Goal: Task Accomplishment & Management: Use online tool/utility

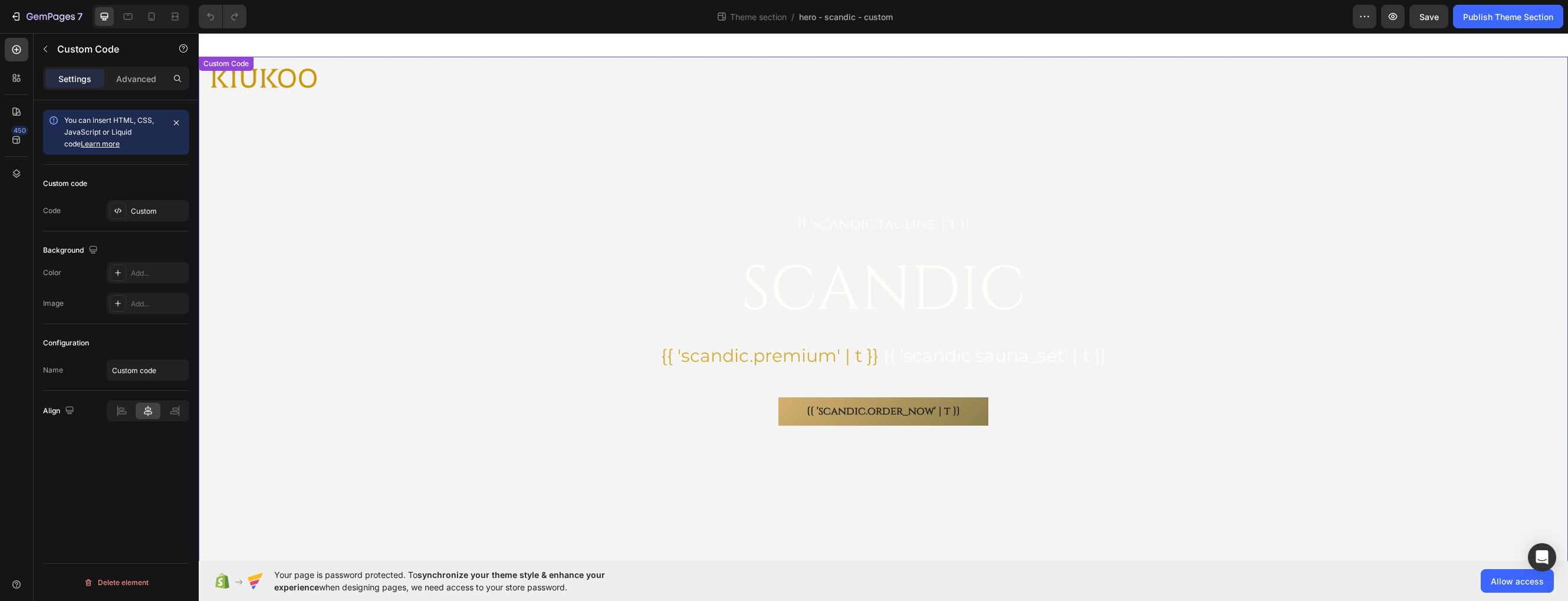
click at [530, 261] on div "{{ 'scandic.tagline' | t }} SCANDIC {{ 'scandic.premium' | t }} {{ 'scandic.sau…" at bounding box center [883, 320] width 1369 height 528
click at [232, 69] on div "Custom Code" at bounding box center [238, 69] width 50 height 11
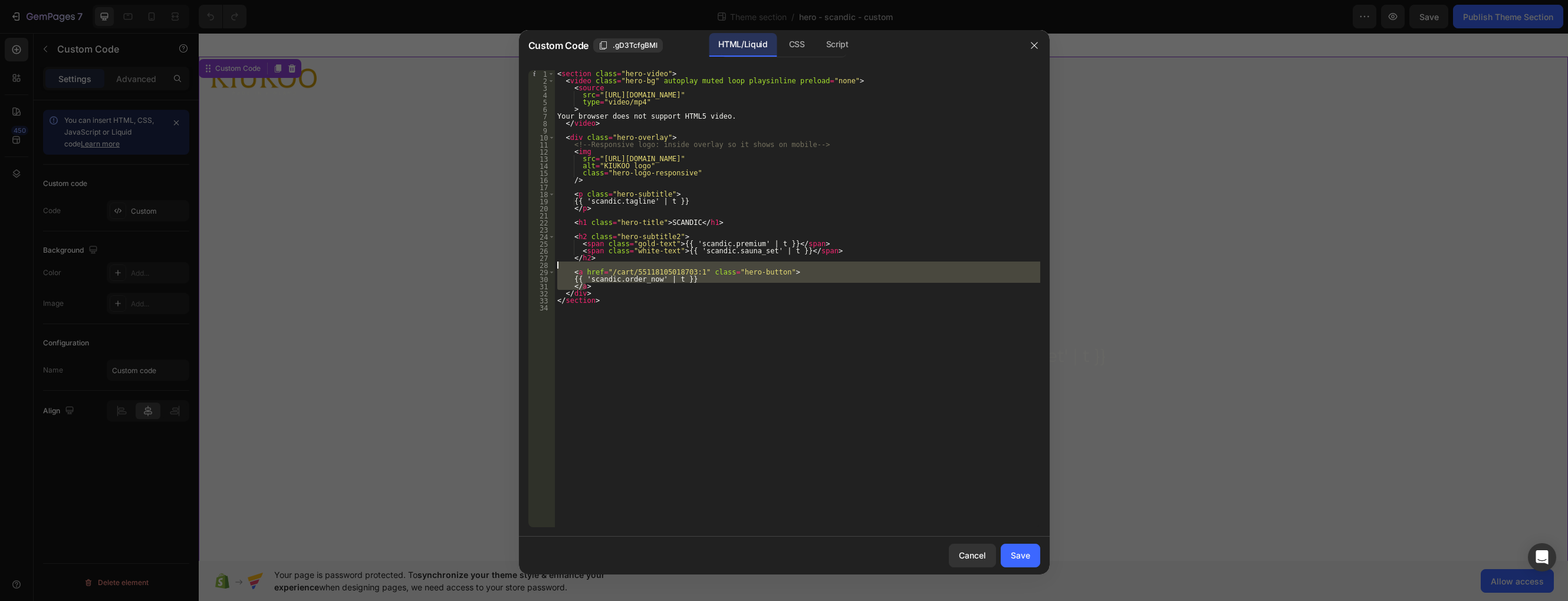
drag, startPoint x: 592, startPoint y: 287, endPoint x: 594, endPoint y: 267, distance: 20.1
click at [594, 267] on div "< section class = "hero-video" > < video class = "hero-bg" autoplay muted loop …" at bounding box center [797, 305] width 485 height 471
type textarea "<a href="/cart/55118105018703:1" class="hero-button">"
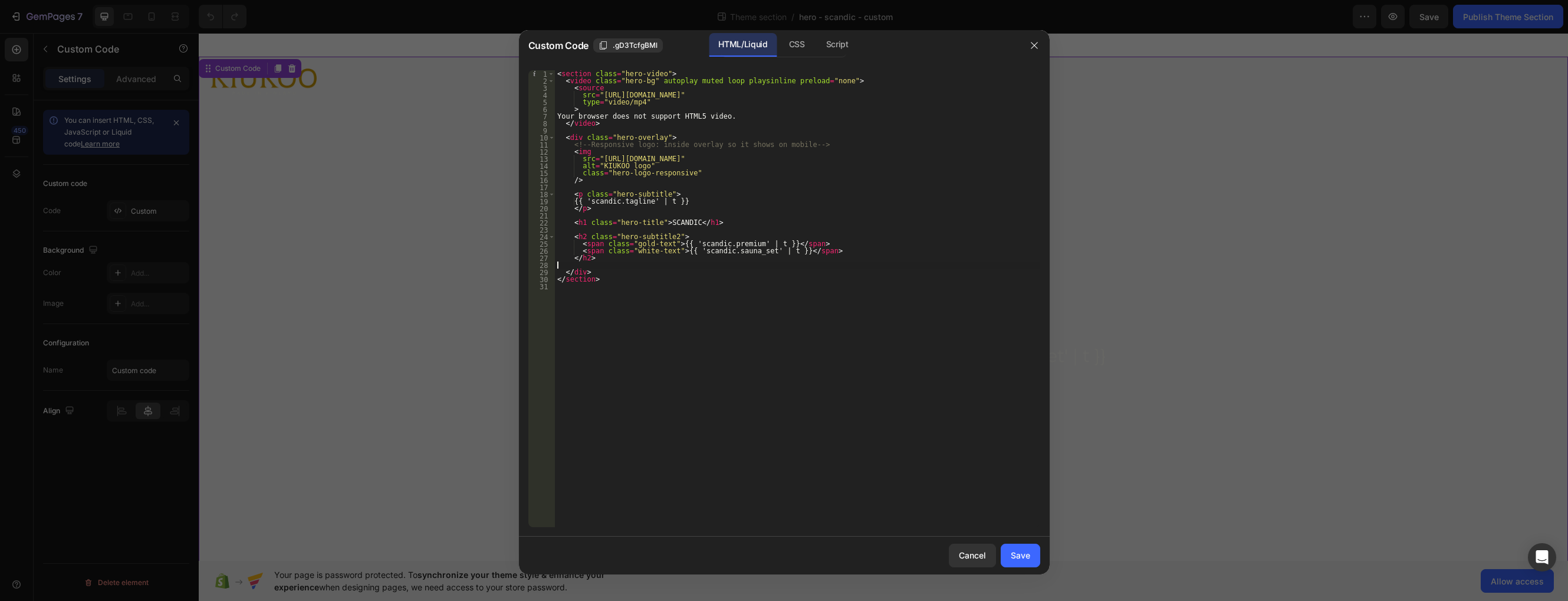
type textarea "</h2>"
click at [1028, 558] on div "Save" at bounding box center [1020, 555] width 20 height 12
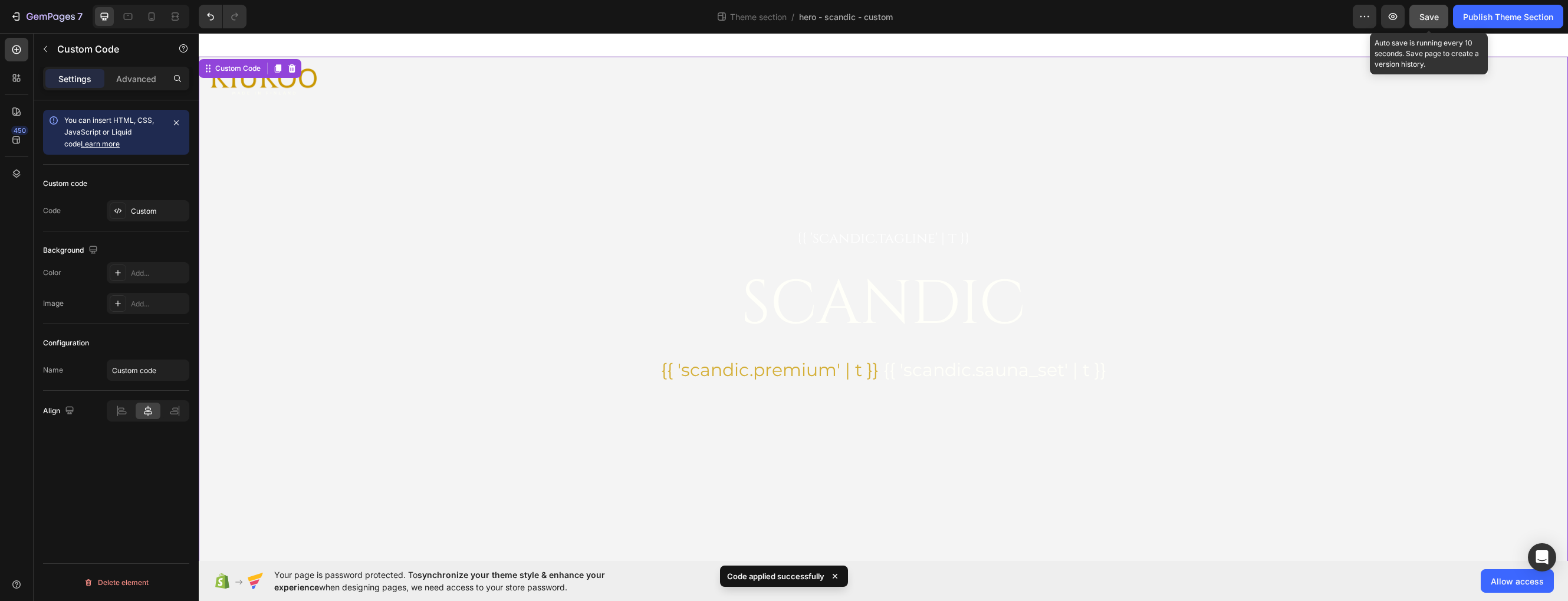
click at [1418, 15] on button "Save" at bounding box center [1429, 16] width 39 height 23
click at [1490, 14] on div "Publish Theme Section" at bounding box center [1508, 17] width 90 height 12
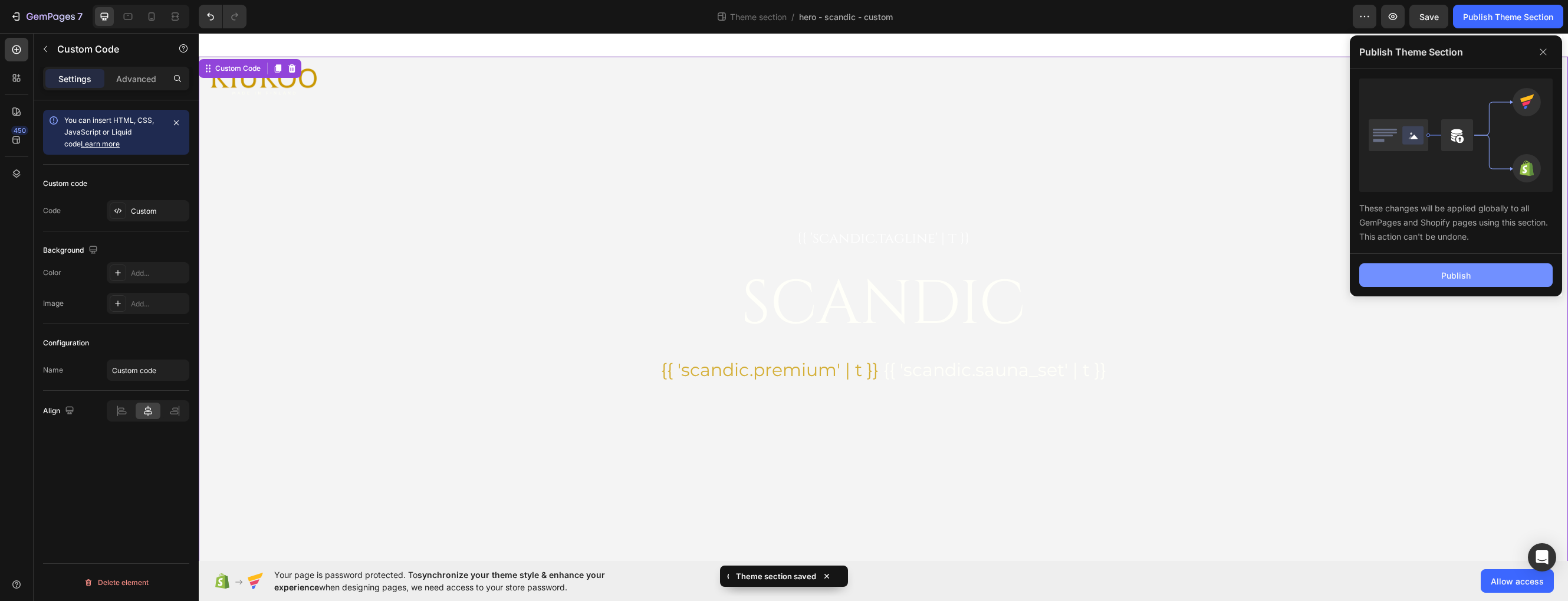
click at [1398, 266] on button "Publish" at bounding box center [1456, 274] width 194 height 23
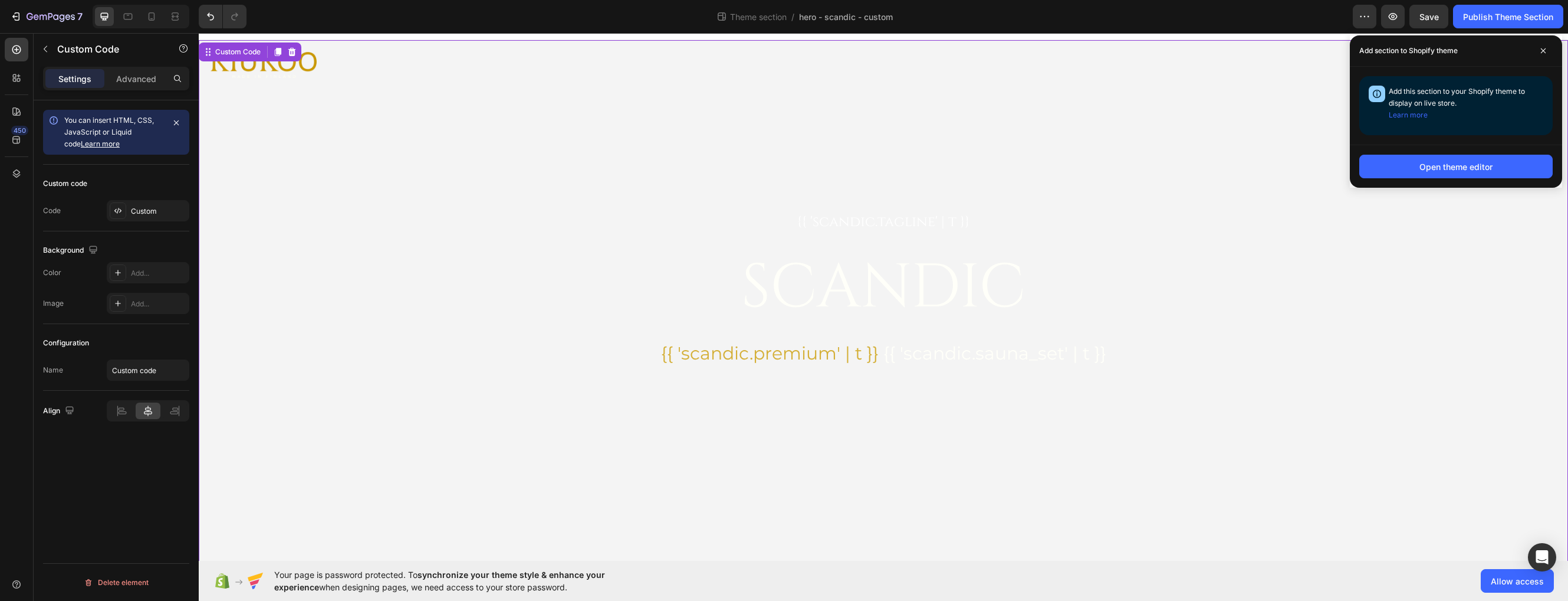
scroll to position [38, 0]
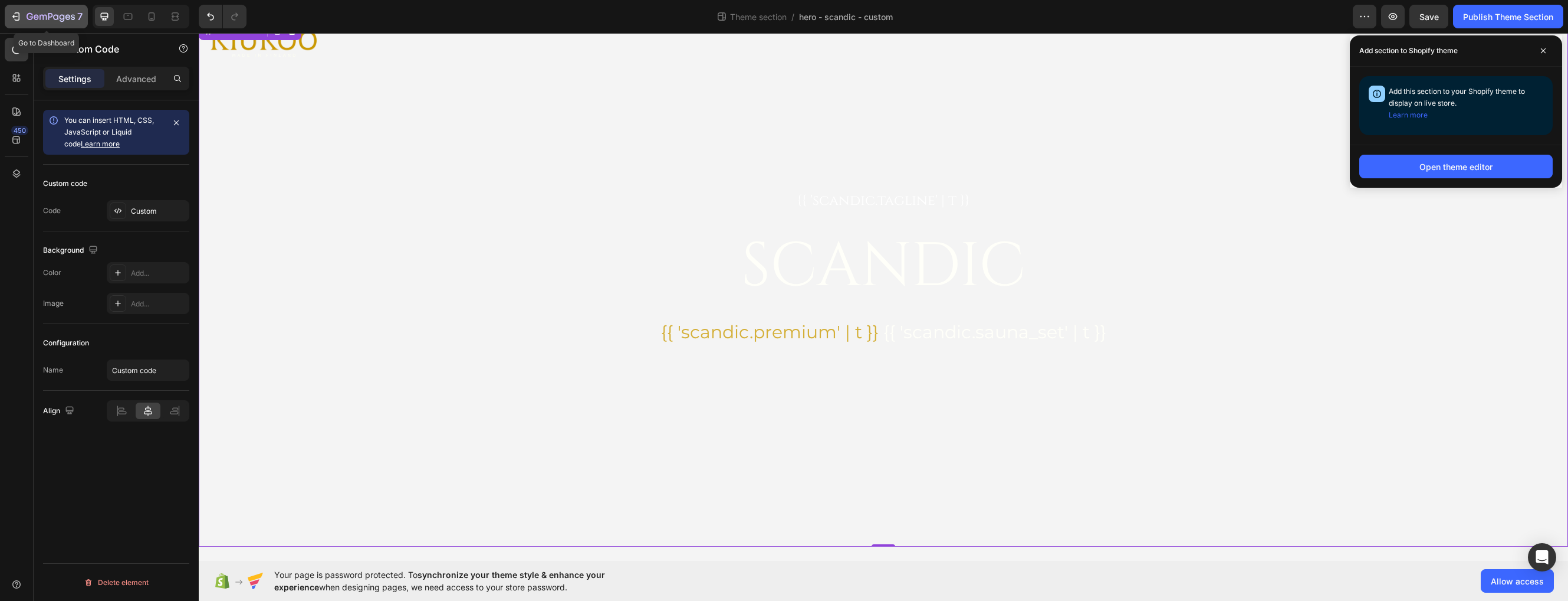
click at [38, 9] on button "7" at bounding box center [46, 16] width 83 height 23
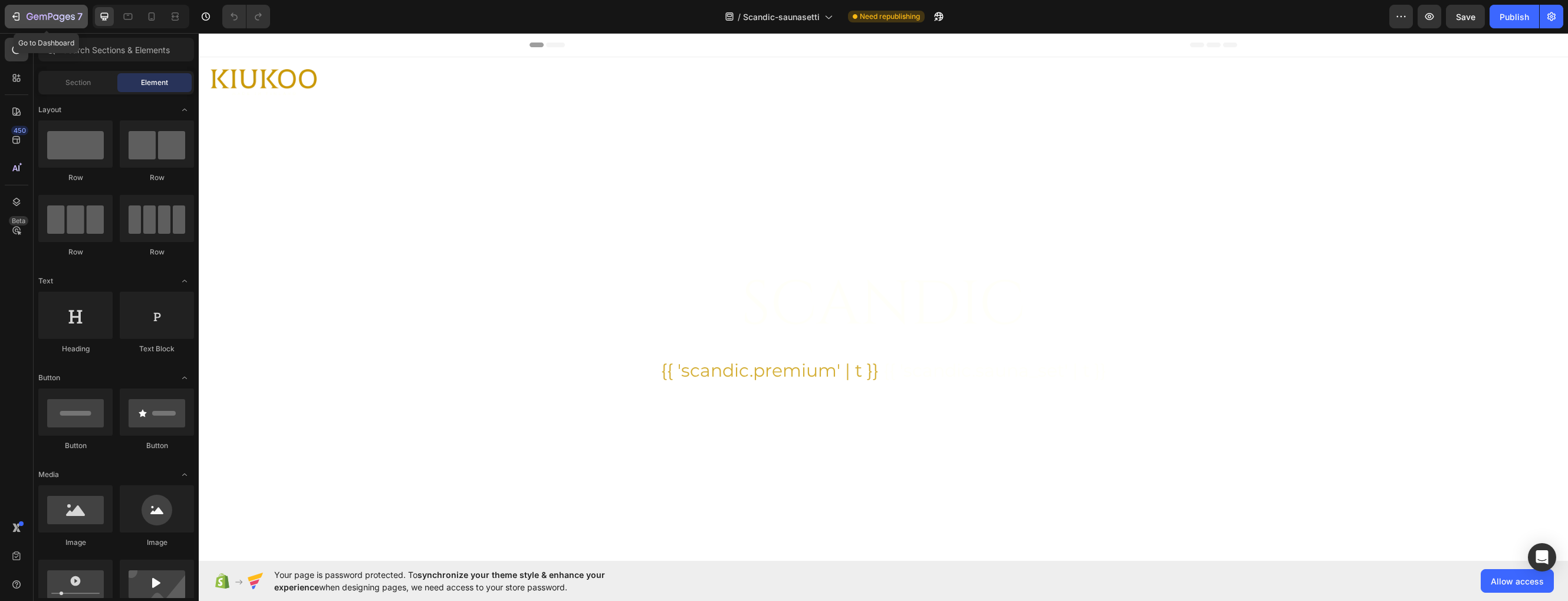
click at [41, 17] on icon "button" at bounding box center [50, 17] width 48 height 10
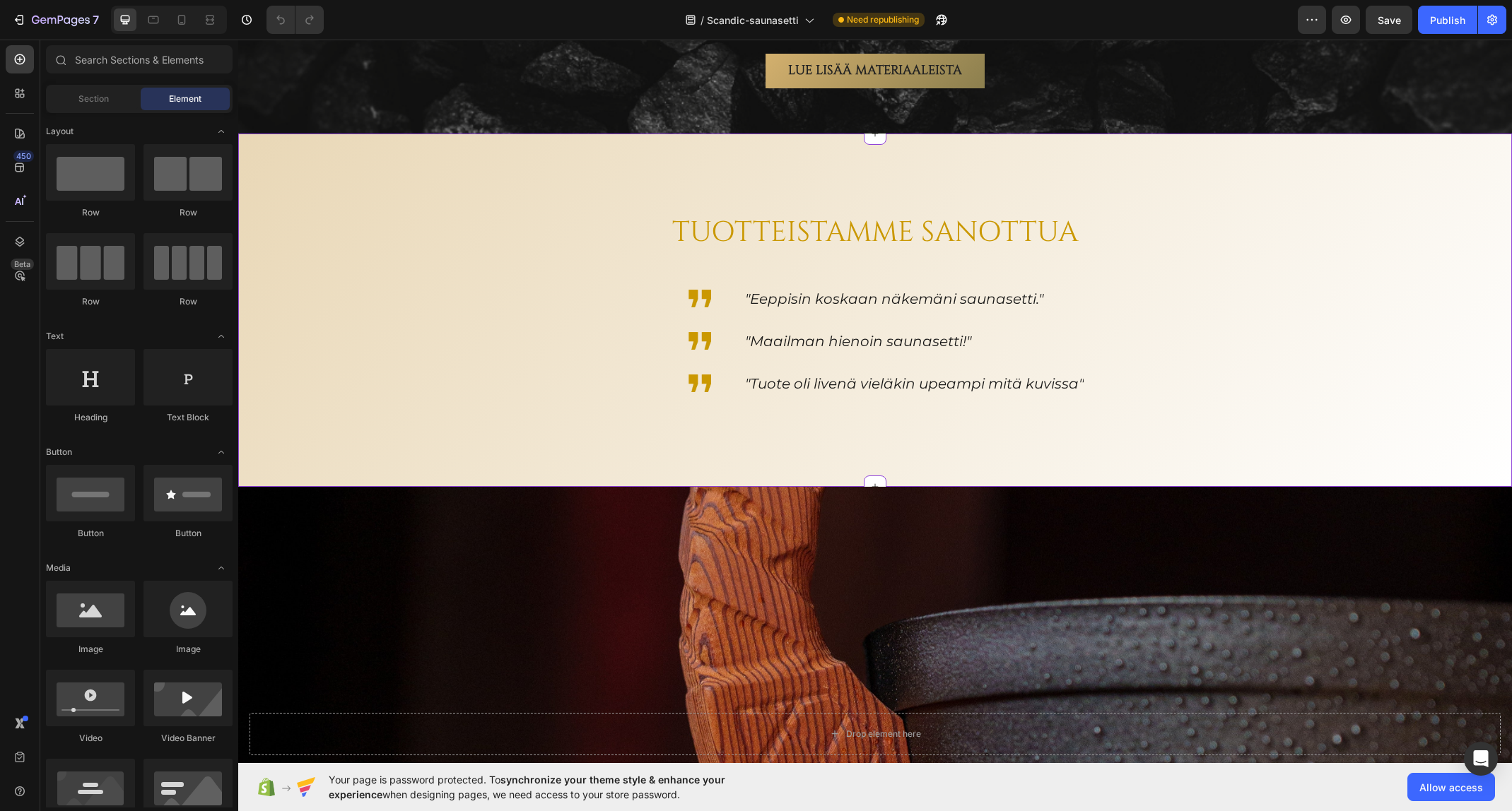
scroll to position [1343, 0]
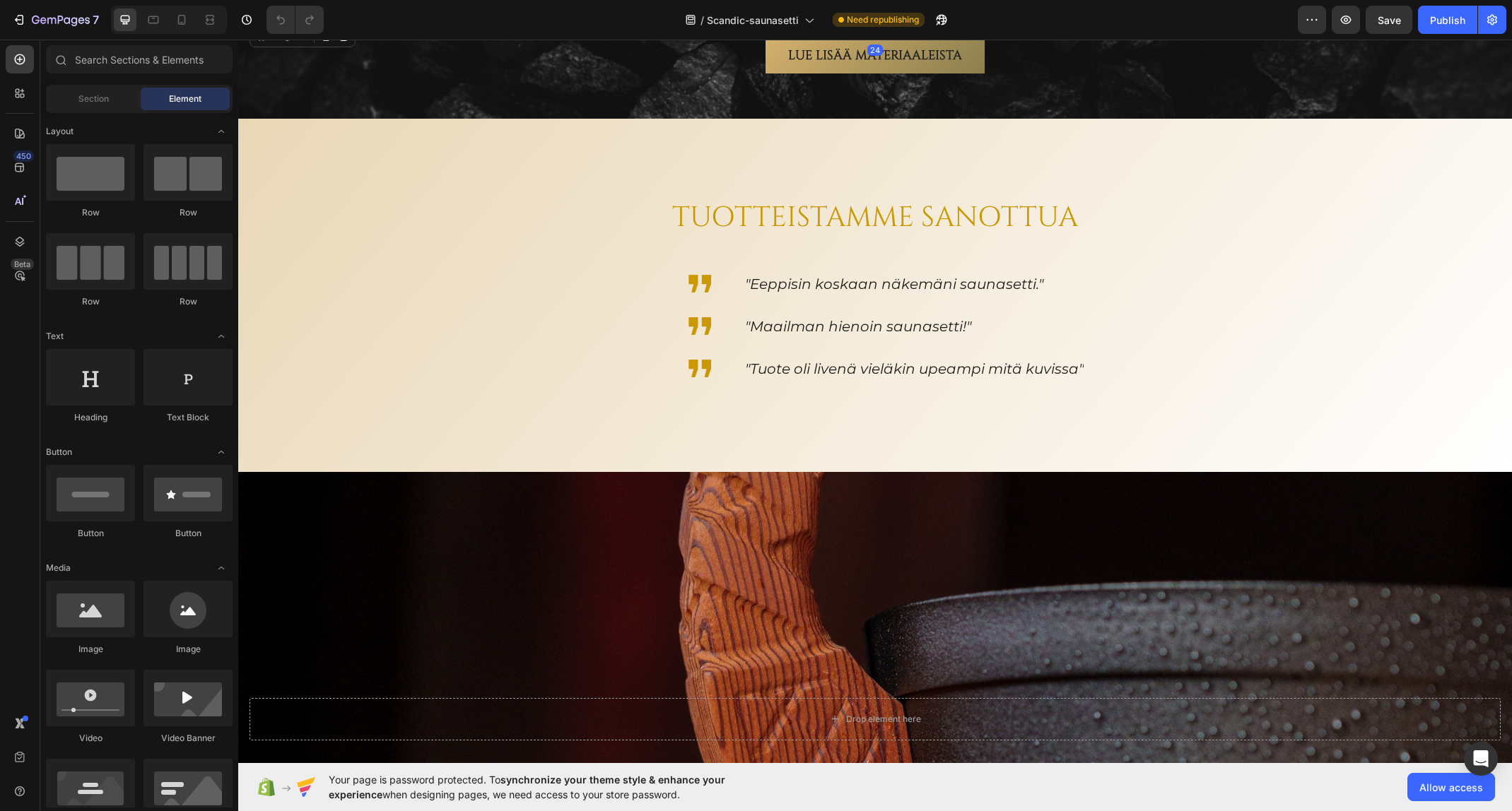
click at [359, 22] on div at bounding box center [874, 22] width 1251 height 0
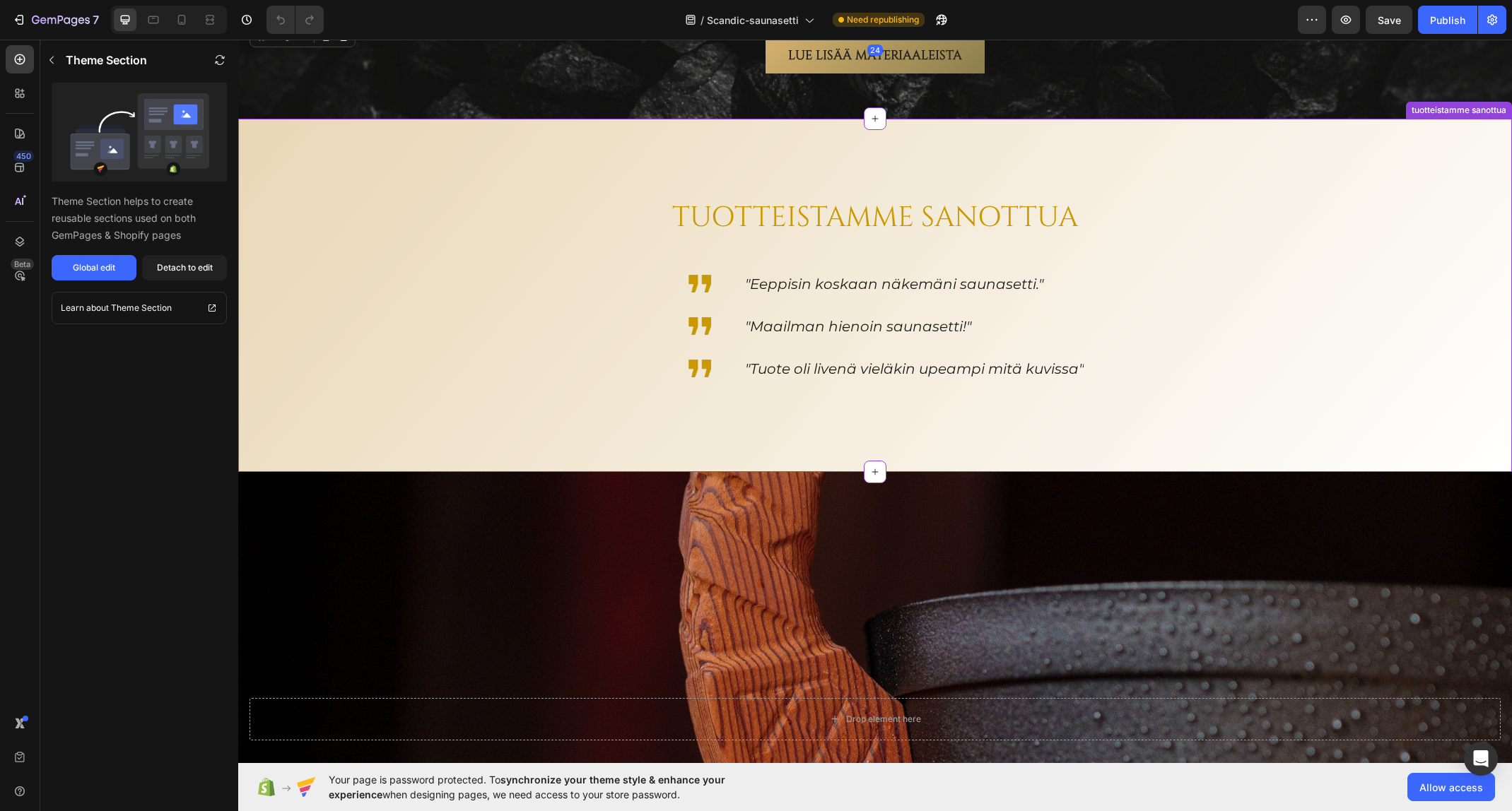
click at [382, 356] on div "TUOTTEISTAMME SANOTTUA Heading Image "Eeppisin koskaan näkemäni saunasetti." Te…" at bounding box center [875, 294] width 1274 height 353
click at [1495, 111] on icon at bounding box center [1500, 105] width 12 height 12
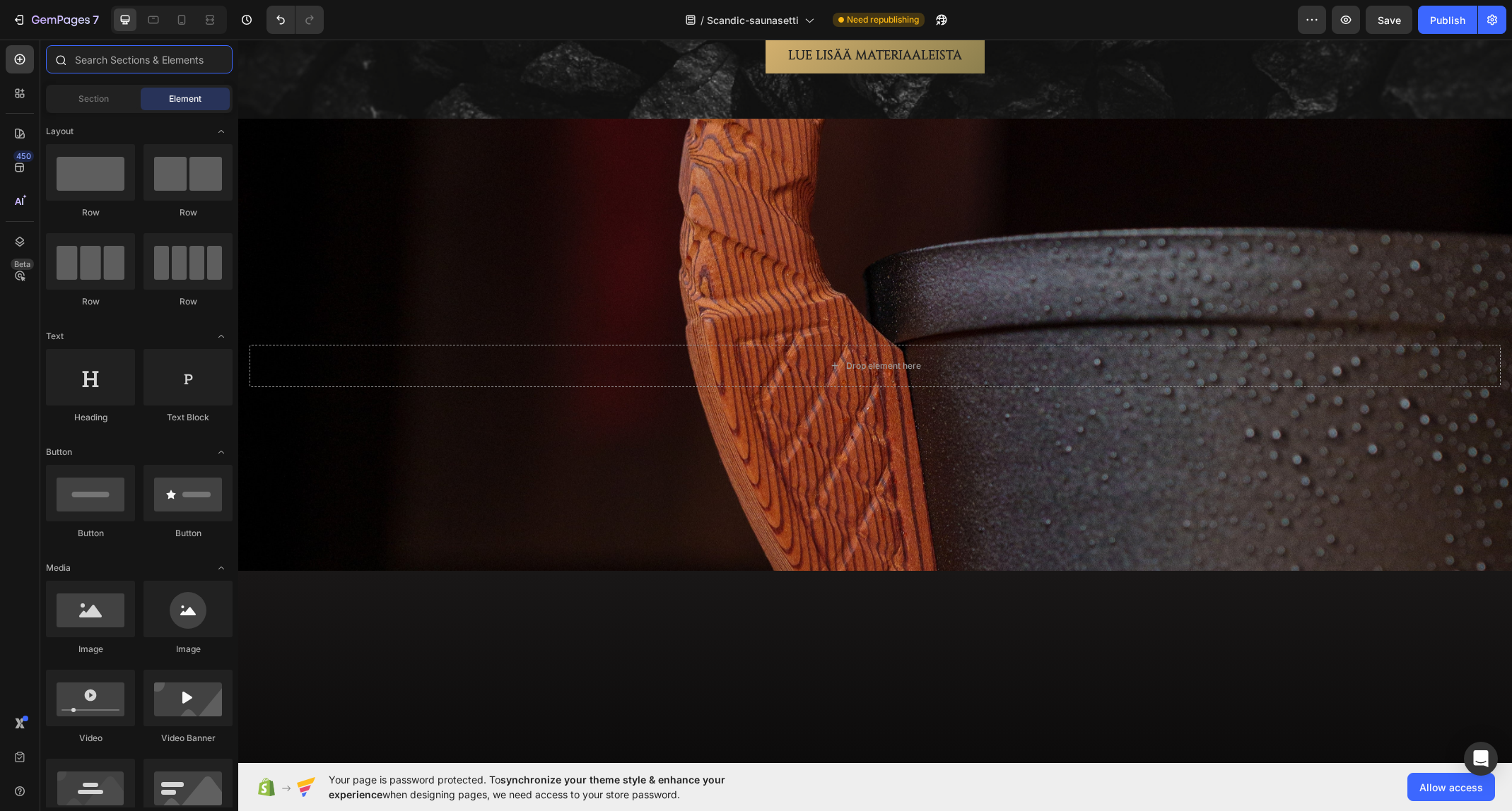
click at [118, 64] on input "text" at bounding box center [139, 59] width 187 height 28
click at [16, 192] on div at bounding box center [19, 200] width 28 height 28
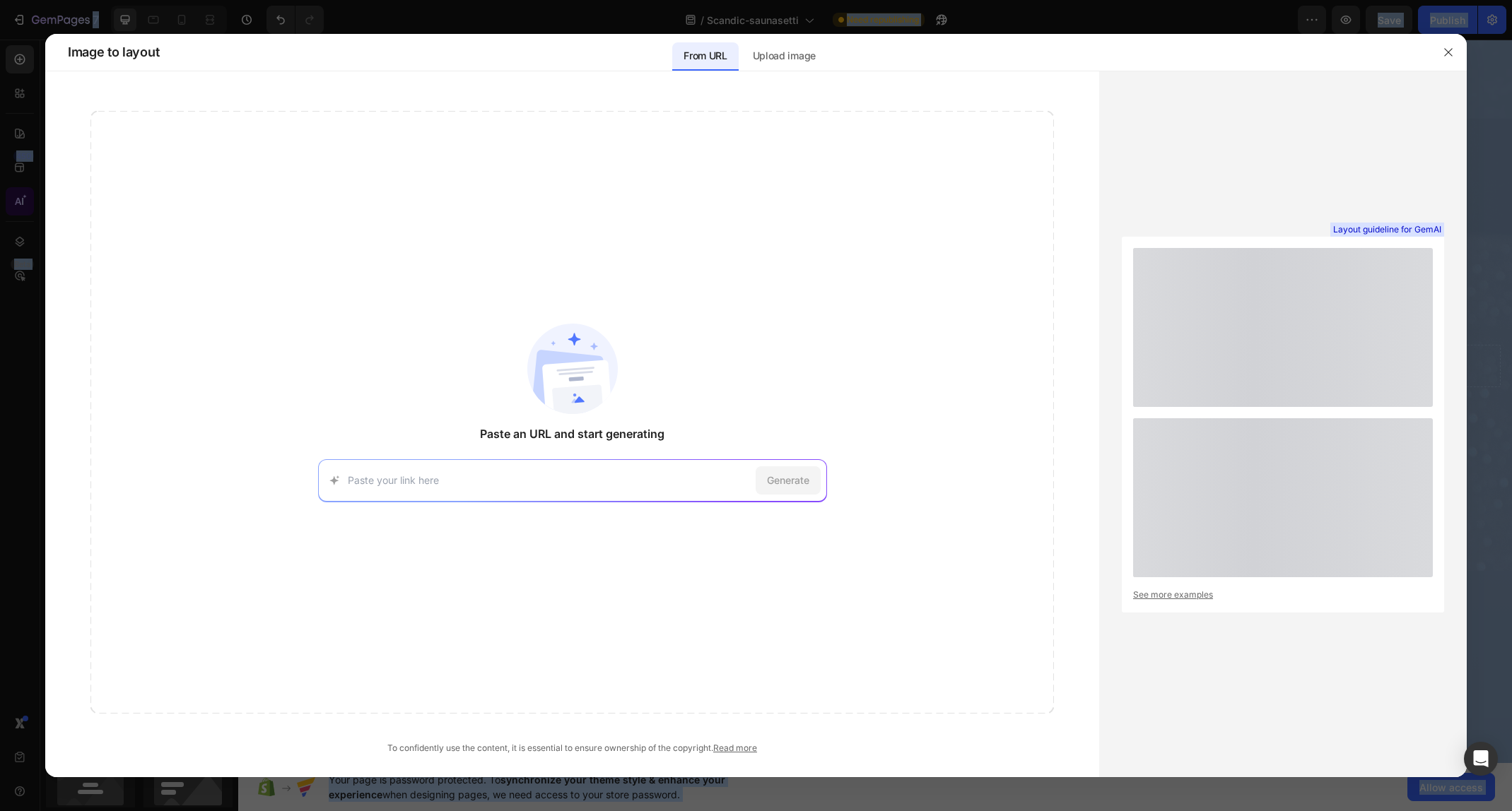
click at [16, 192] on div at bounding box center [756, 406] width 1512 height 811
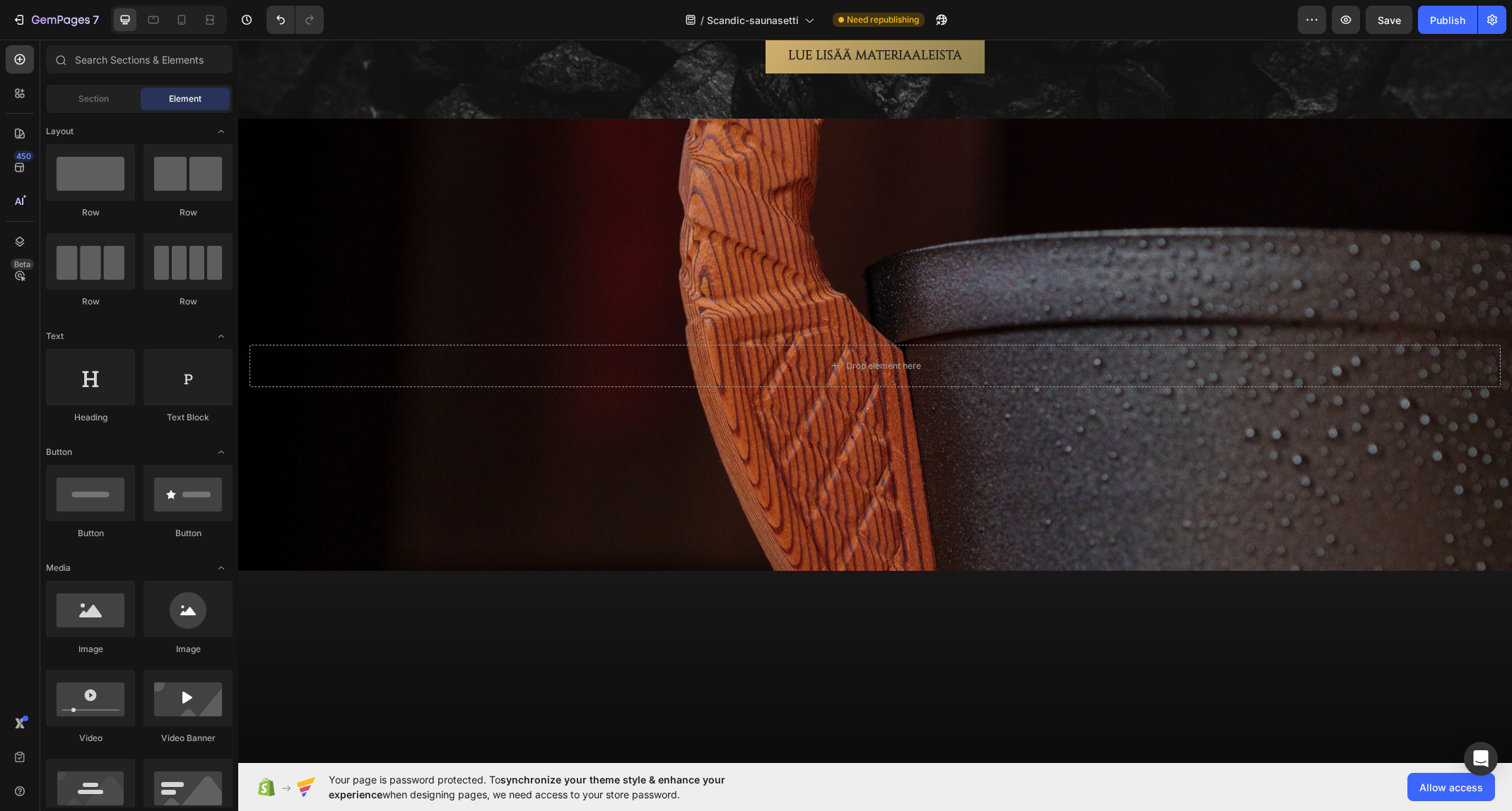
click at [18, 107] on div "450 Beta" at bounding box center [19, 378] width 28 height 665
click at [21, 137] on icon at bounding box center [20, 134] width 14 height 14
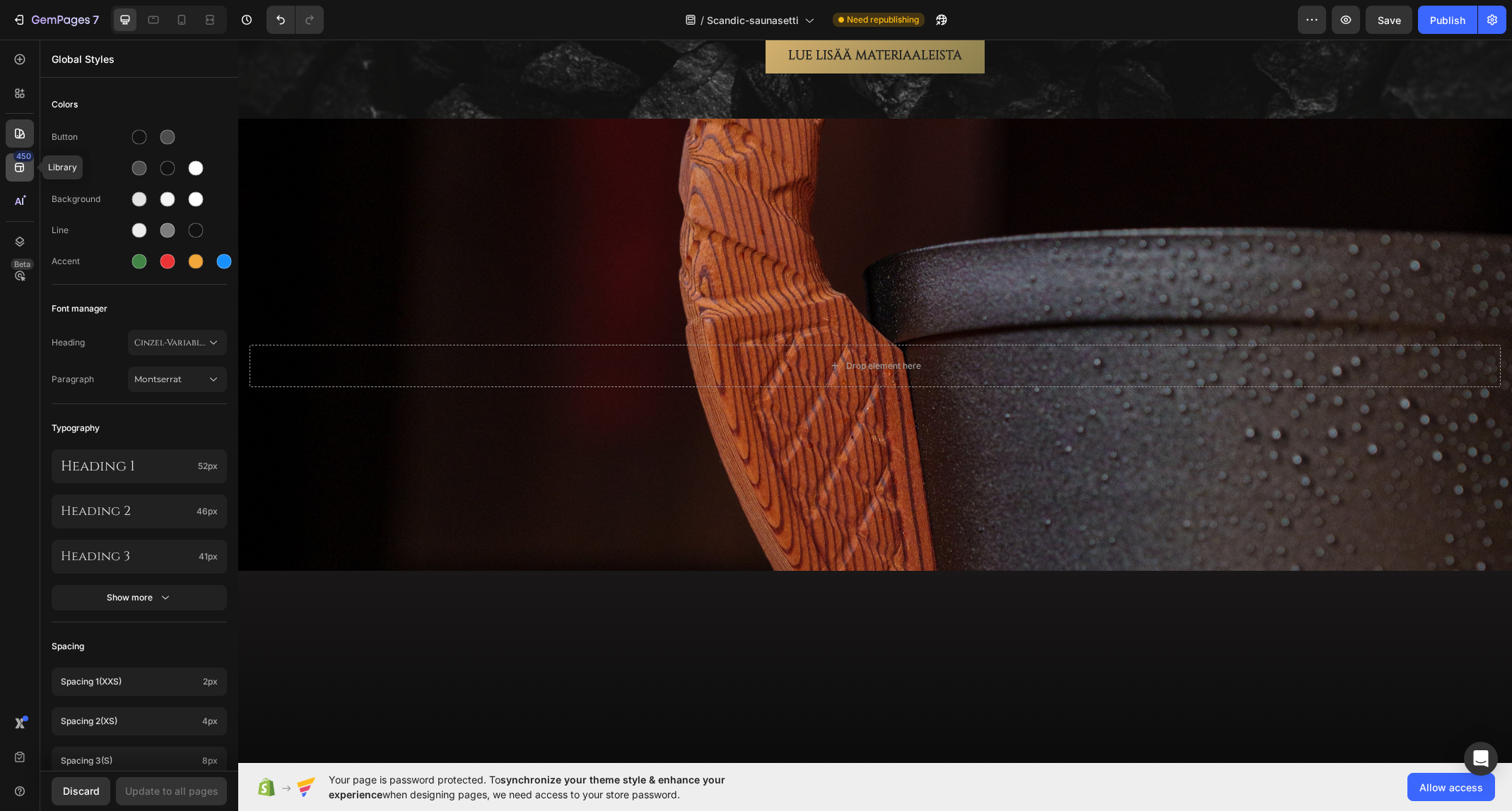
click at [22, 168] on icon at bounding box center [20, 168] width 14 height 14
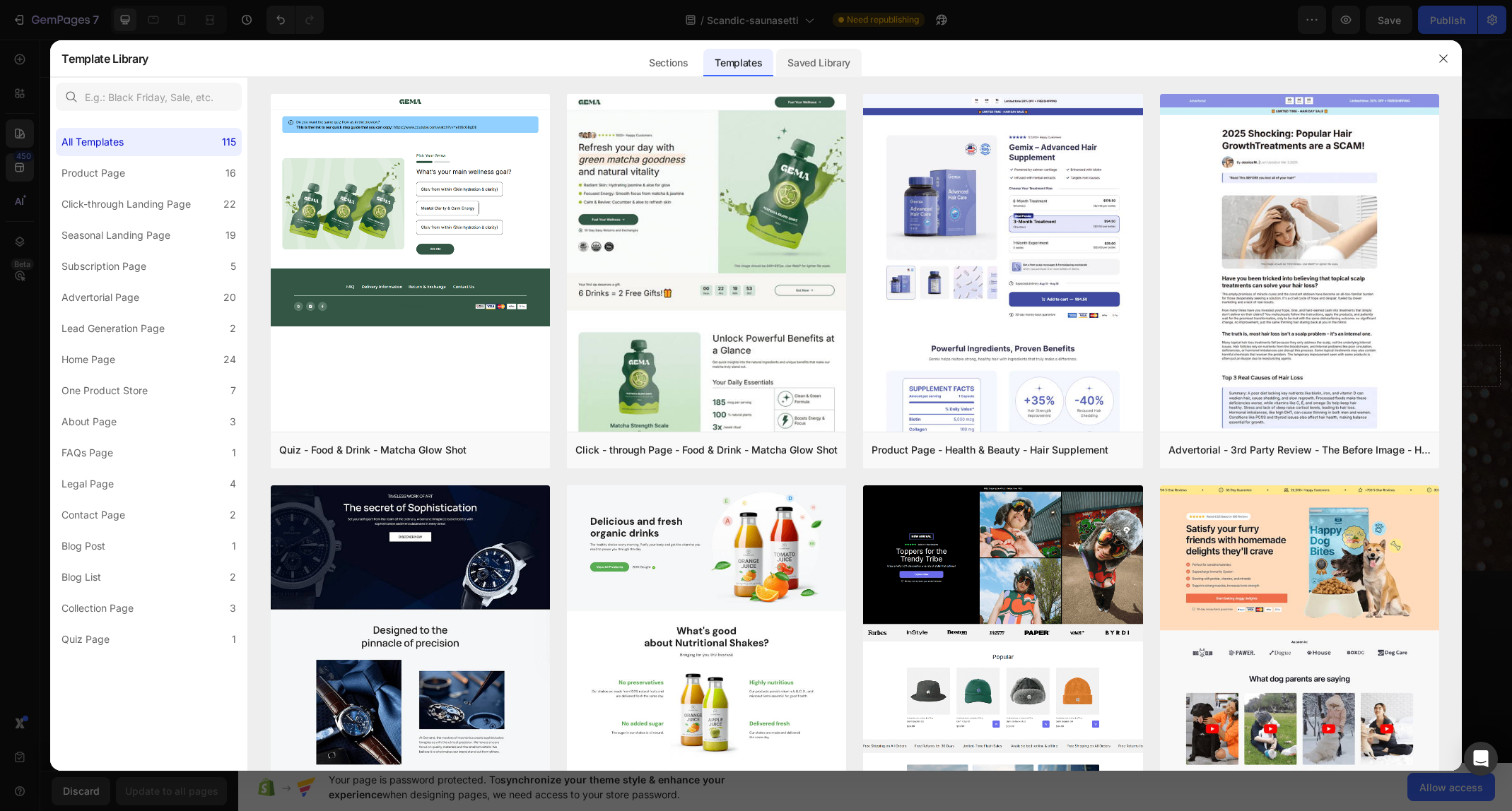
click at [807, 51] on div "Saved Library" at bounding box center [818, 62] width 86 height 28
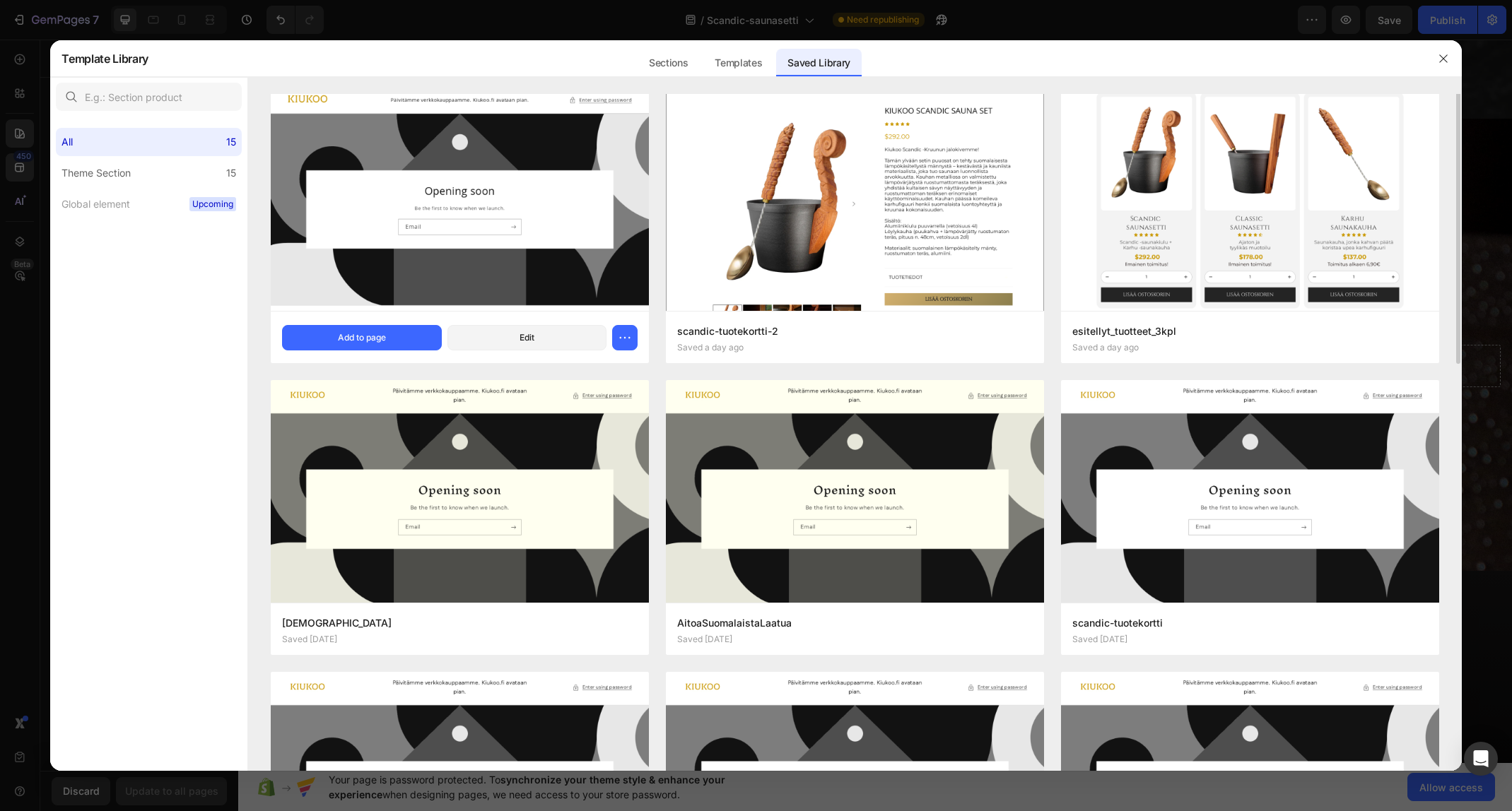
scroll to position [0, 0]
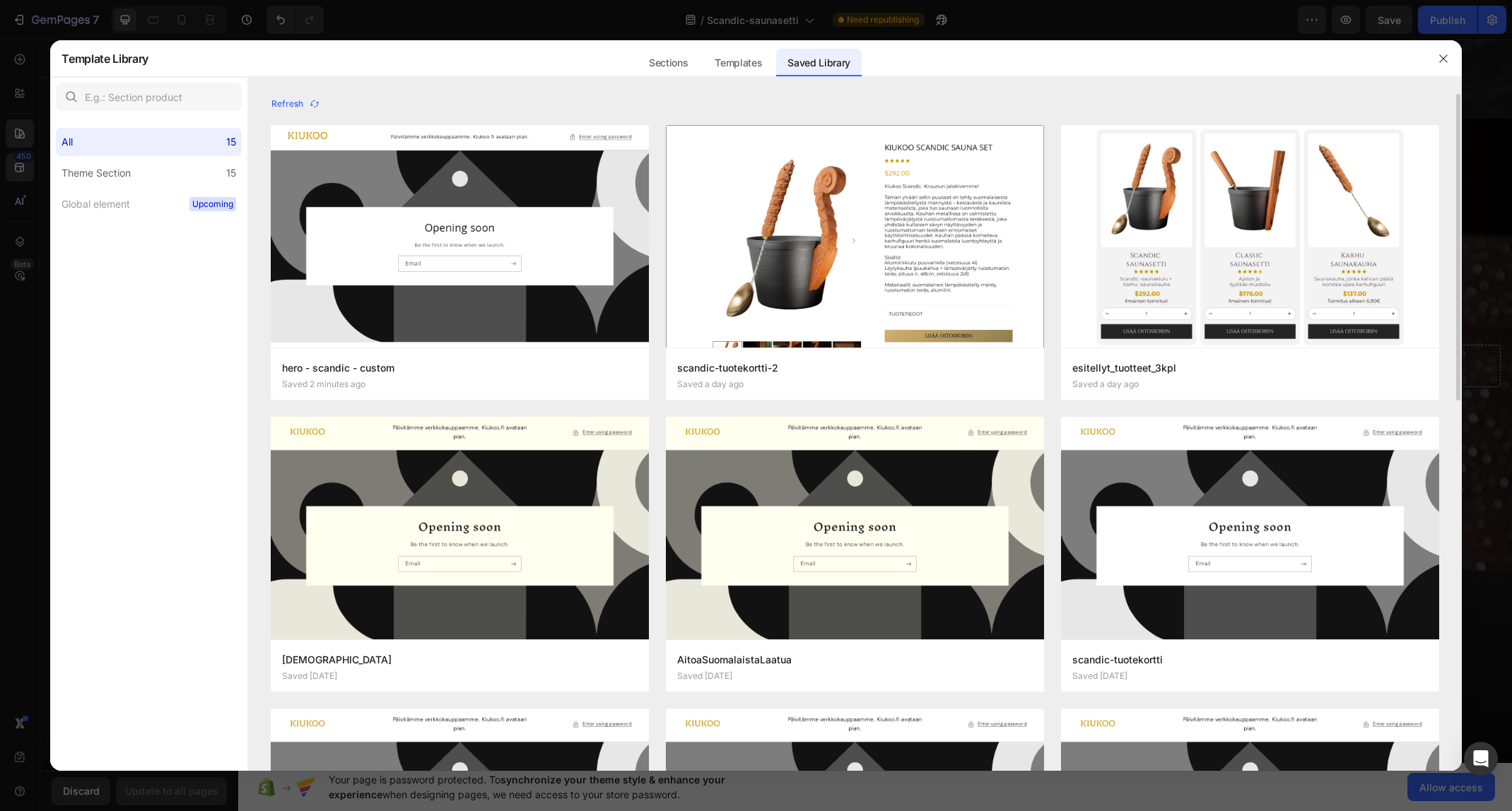
click at [368, 16] on div at bounding box center [756, 406] width 1512 height 811
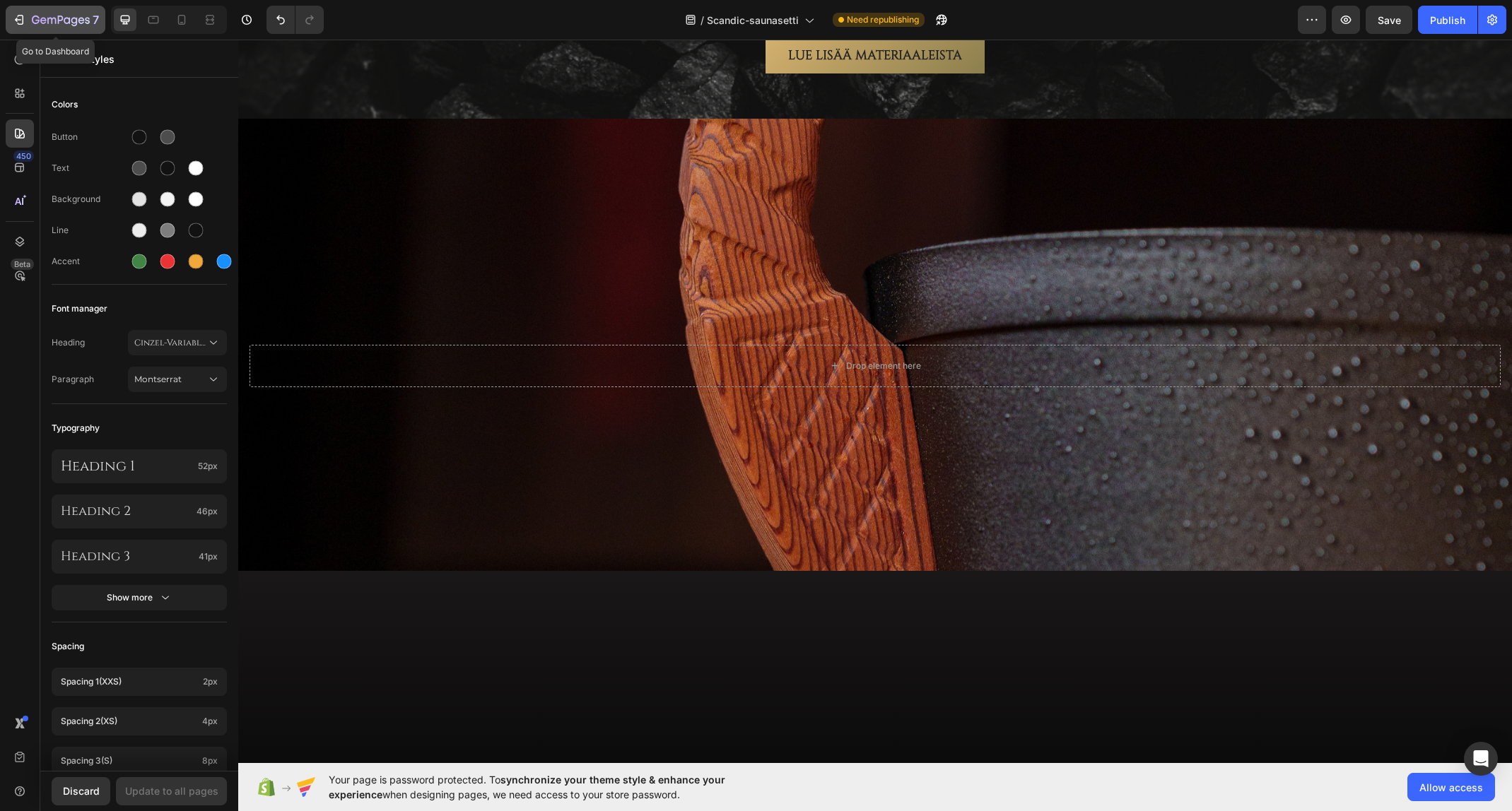
click at [63, 21] on icon "button" at bounding box center [61, 20] width 58 height 12
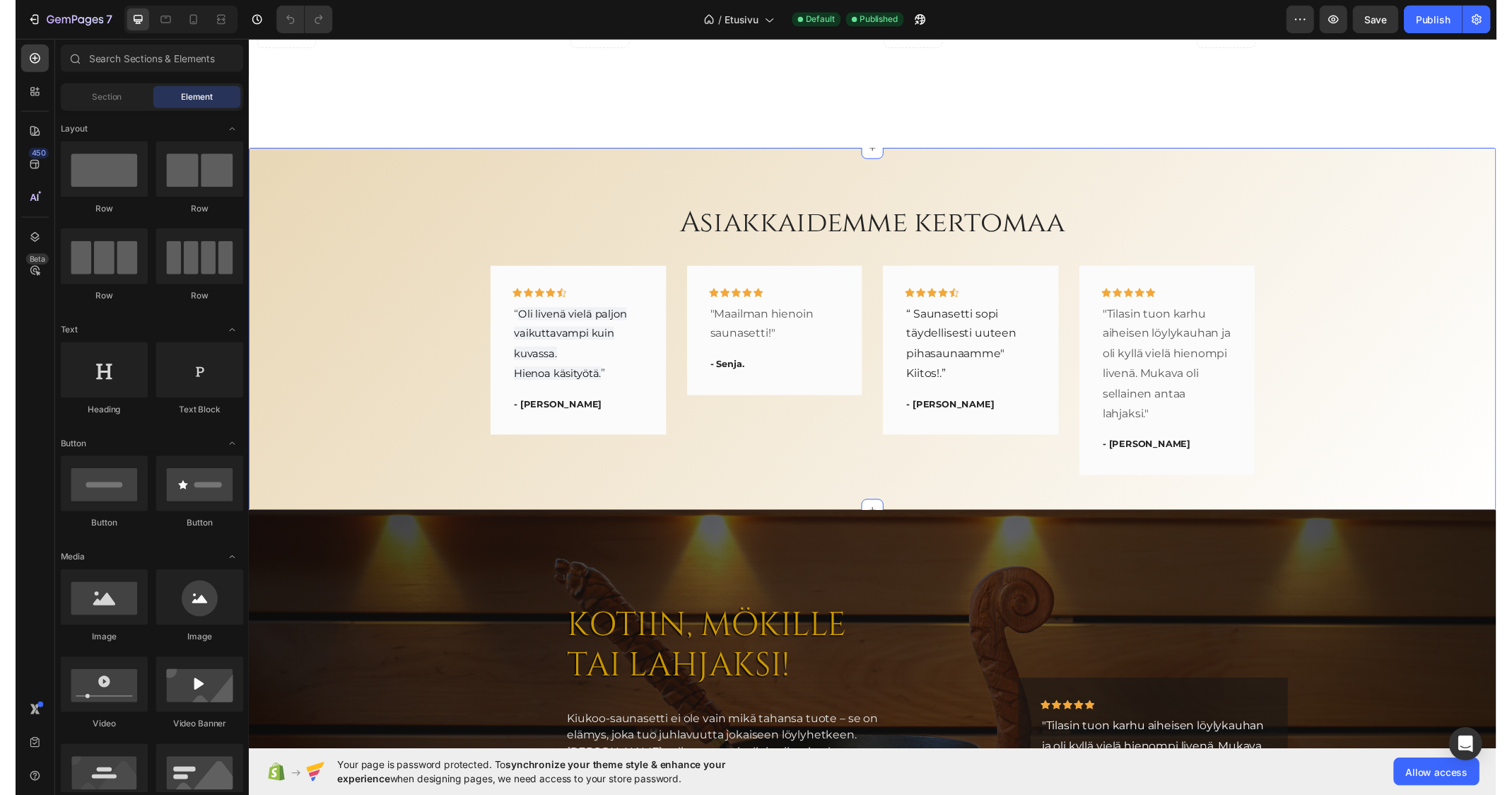
scroll to position [2262, 0]
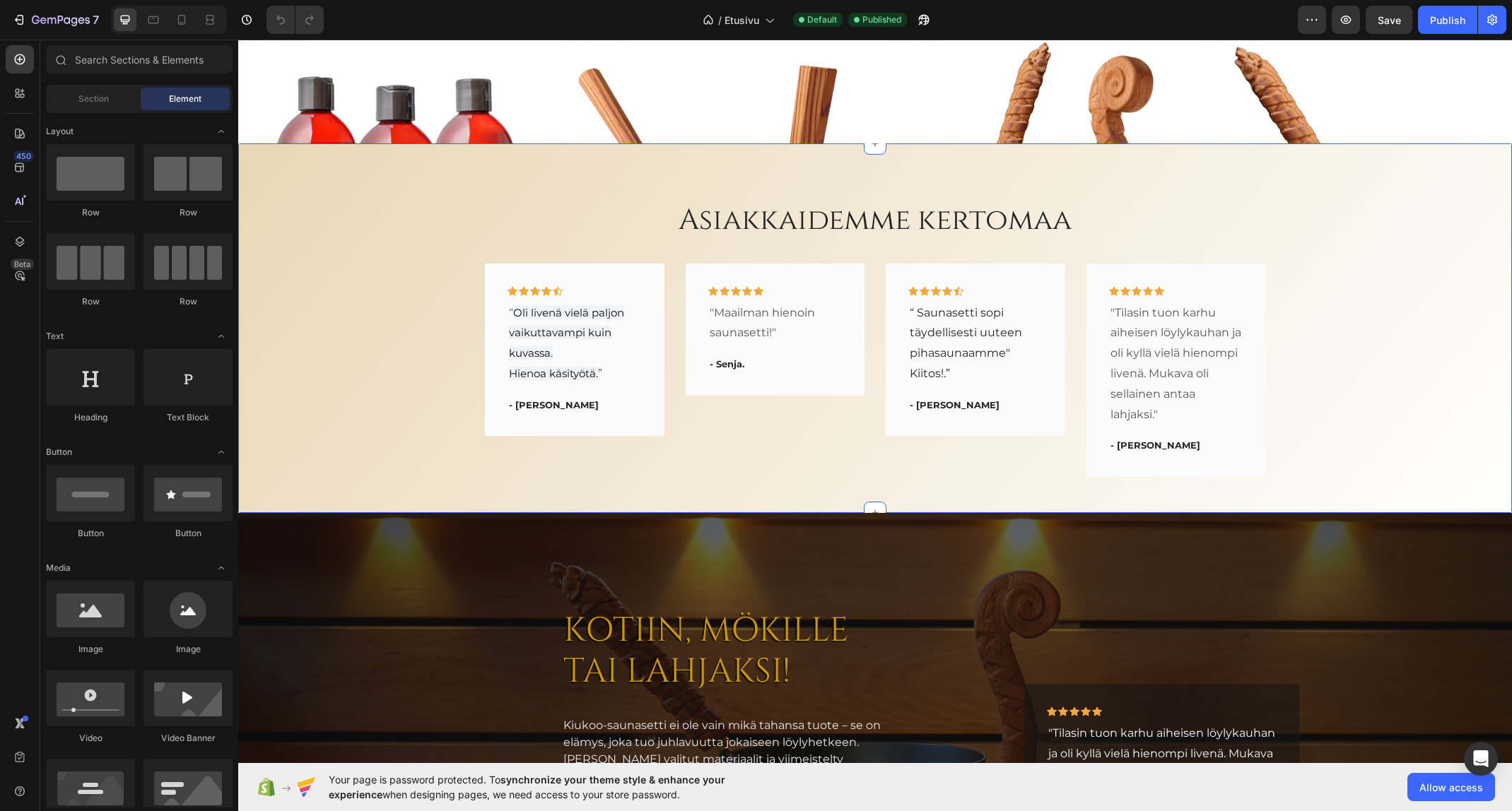
click at [359, 409] on h2 "Saunatuoksut & Shampoot" at bounding box center [396, 420] width 314 height 22
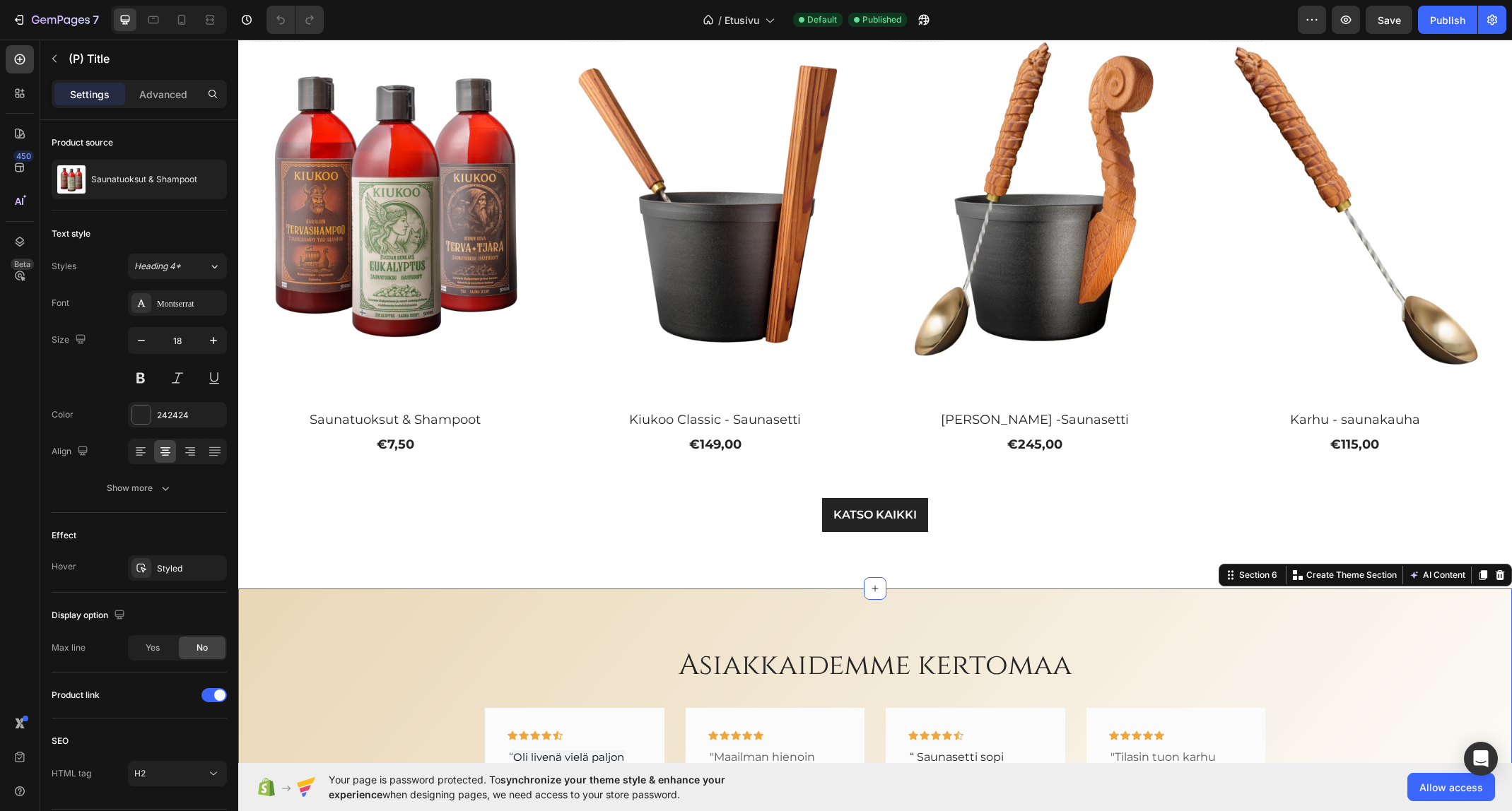
click at [377, 632] on div "Asiakkaidemme kertomaa Heading Icon Icon Icon Icon Icon Row “ Oli livenä vielä …" at bounding box center [875, 784] width 1274 height 390
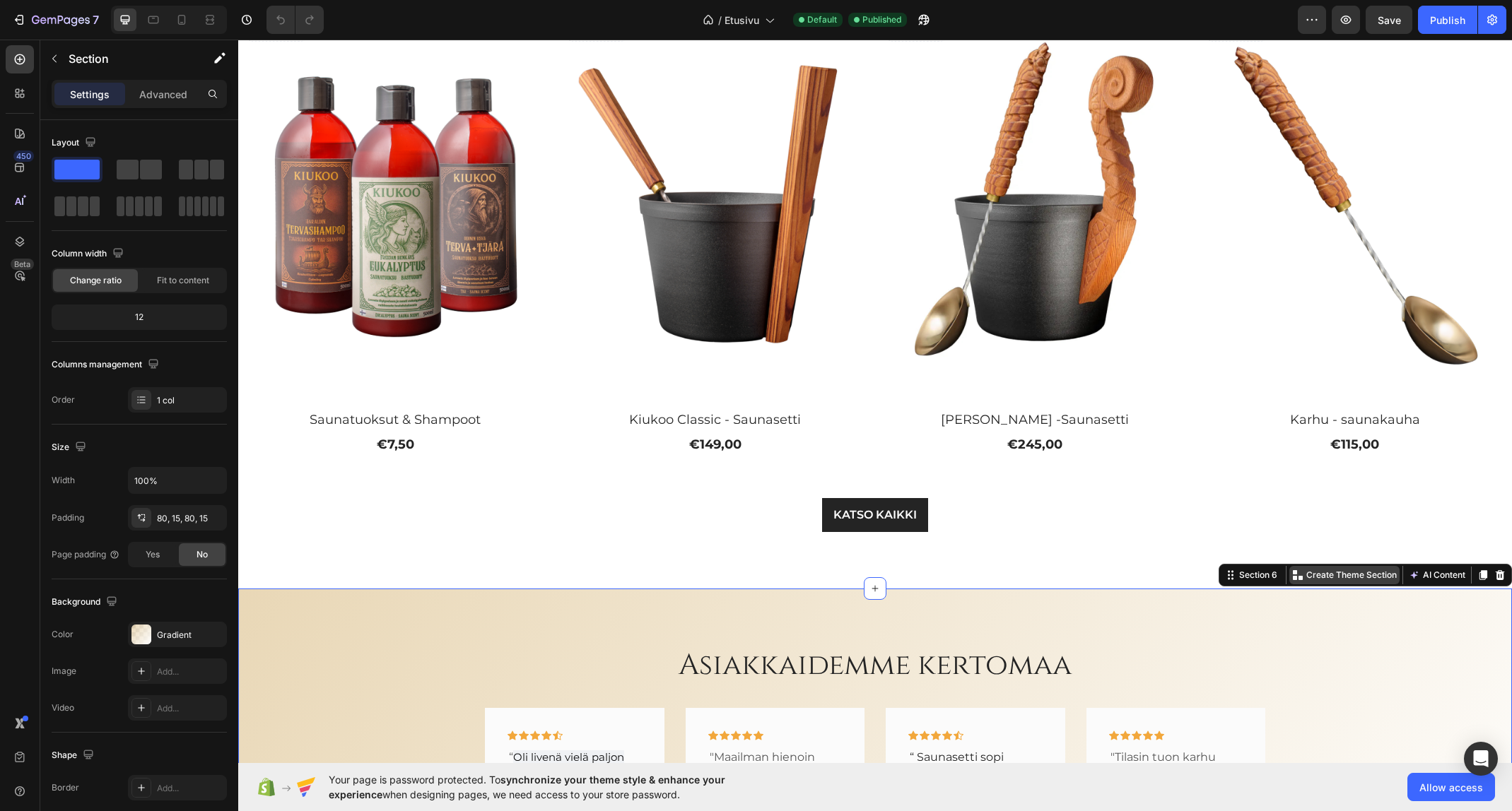
click at [1337, 574] on p "Create Theme Section" at bounding box center [1351, 575] width 90 height 13
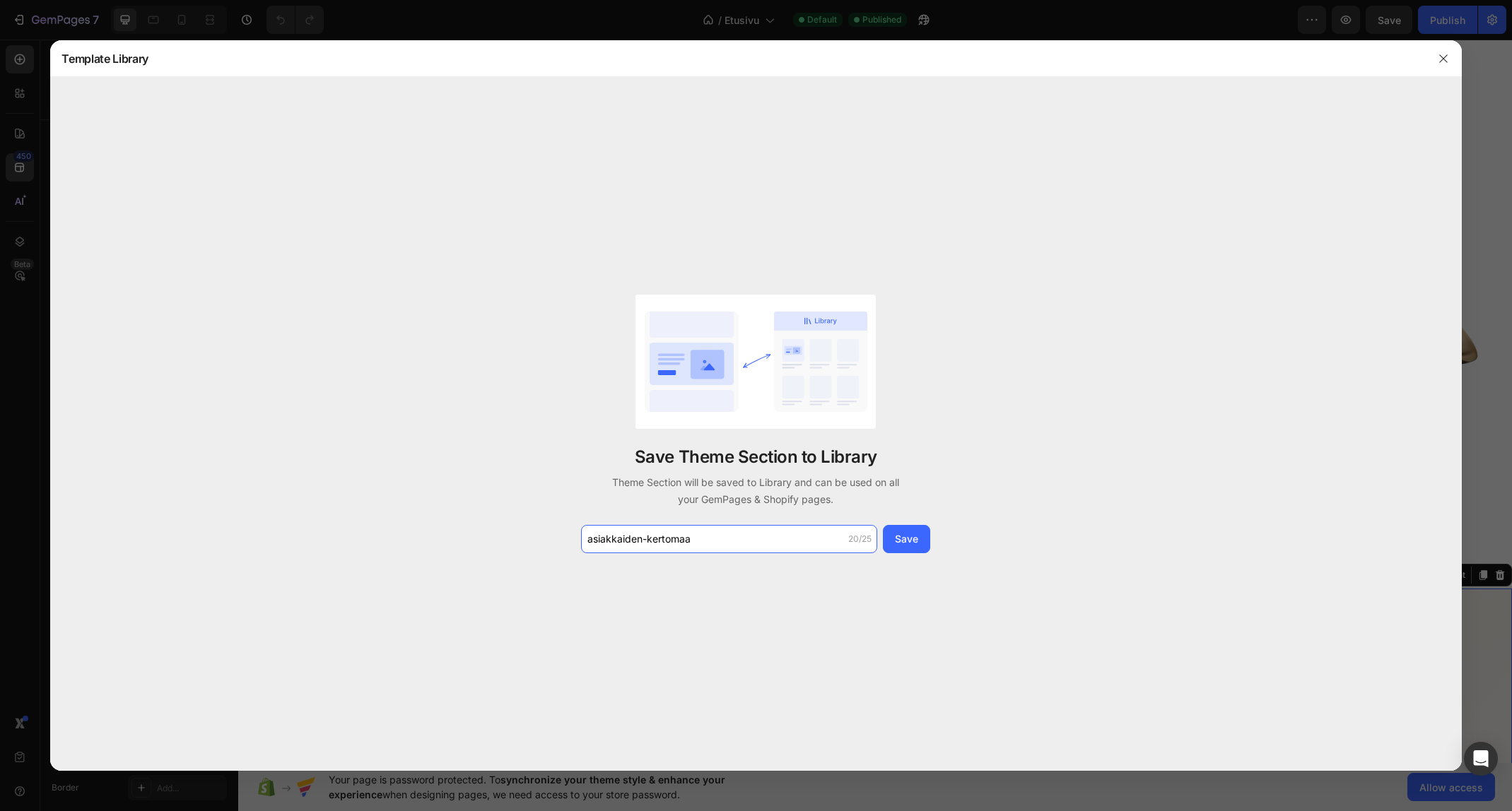
type input "asiakkaiden-kertomaa"
click at [779, 702] on div "Save Theme Section to Library Theme Section will be saved to Library and can be…" at bounding box center [756, 424] width 1411 height 694
click at [915, 538] on div "Save" at bounding box center [907, 538] width 23 height 14
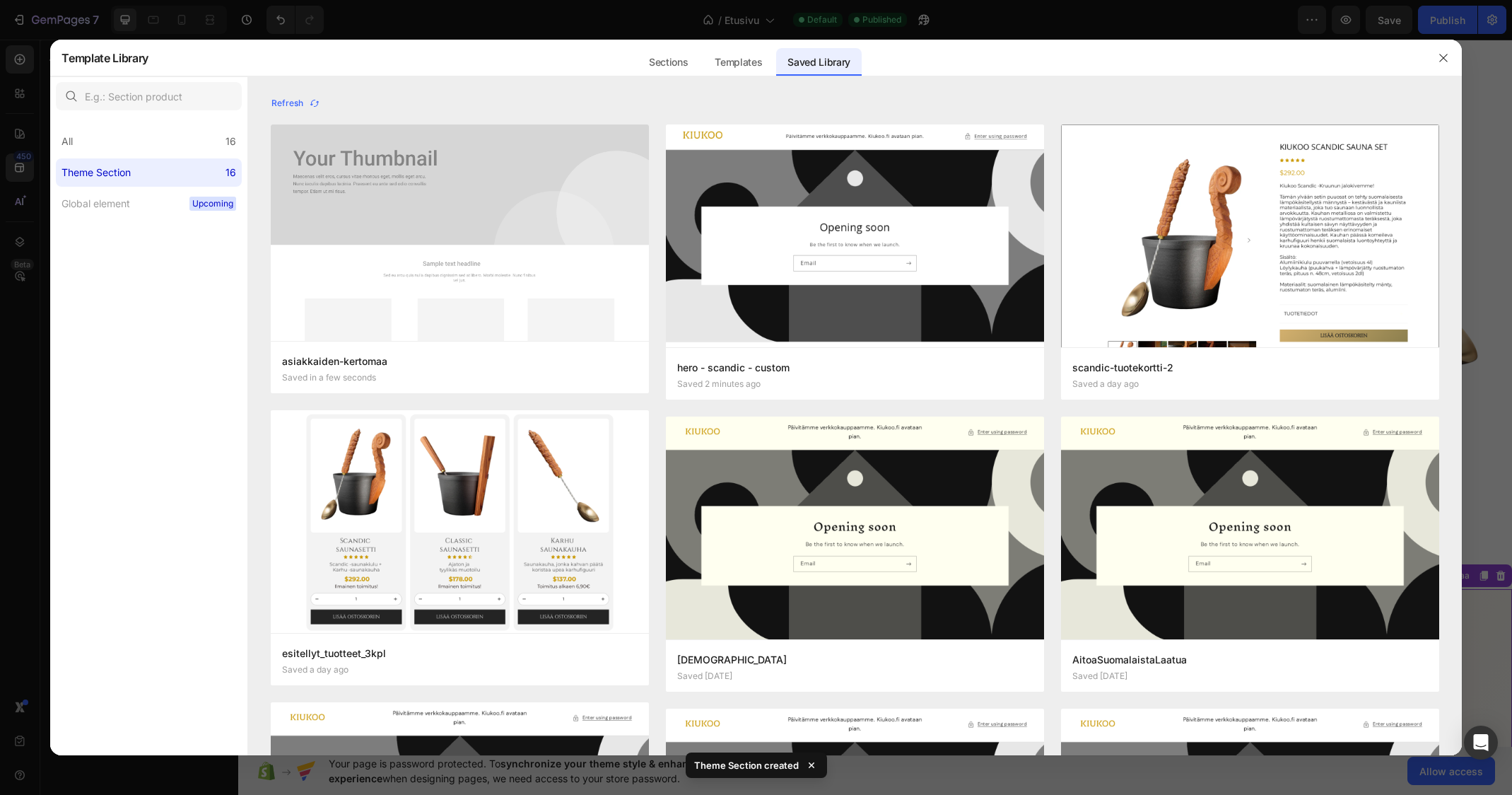
click at [437, 14] on div at bounding box center [756, 398] width 1512 height 795
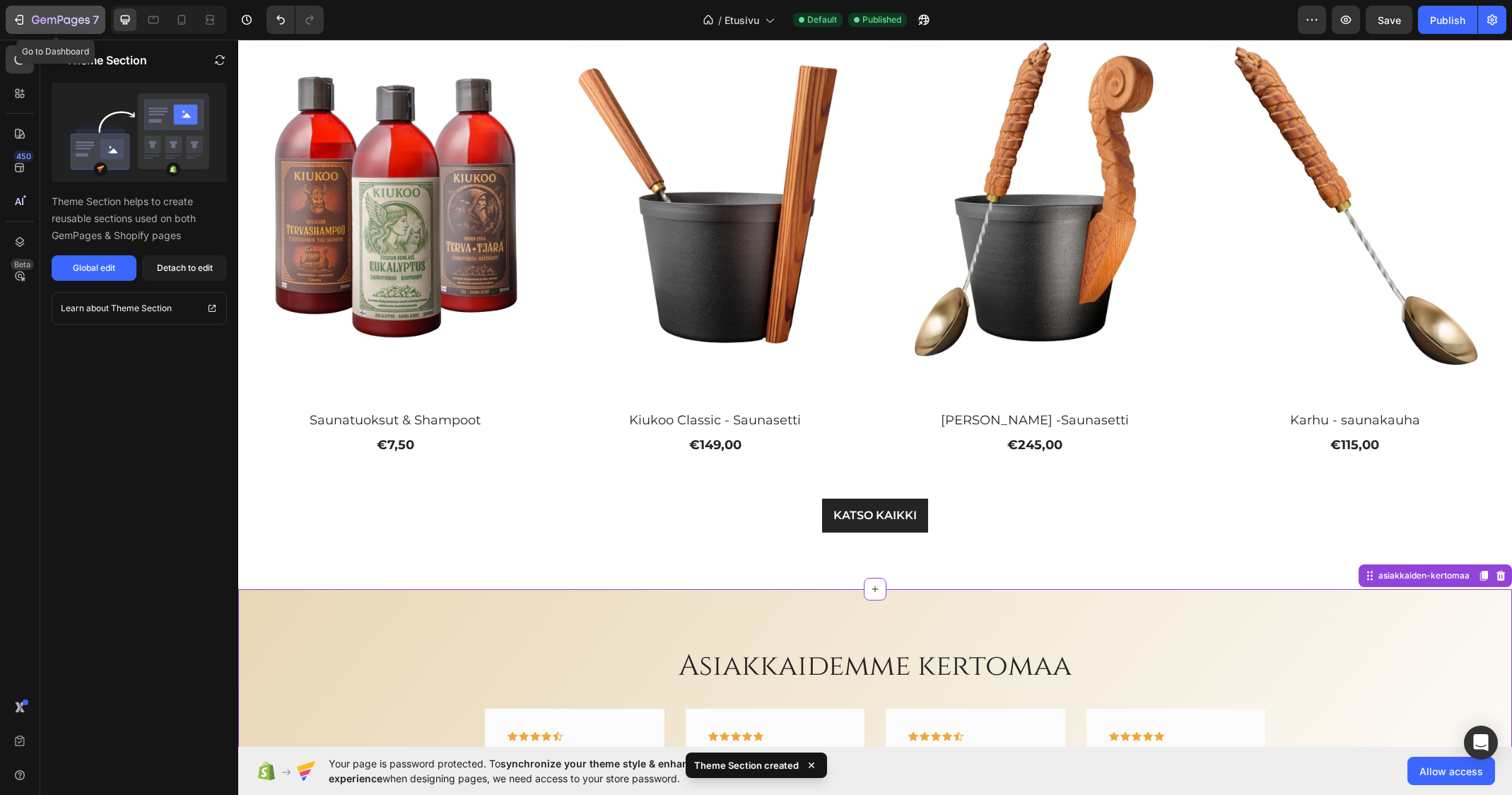
click at [58, 14] on icon "button" at bounding box center [61, 20] width 58 height 12
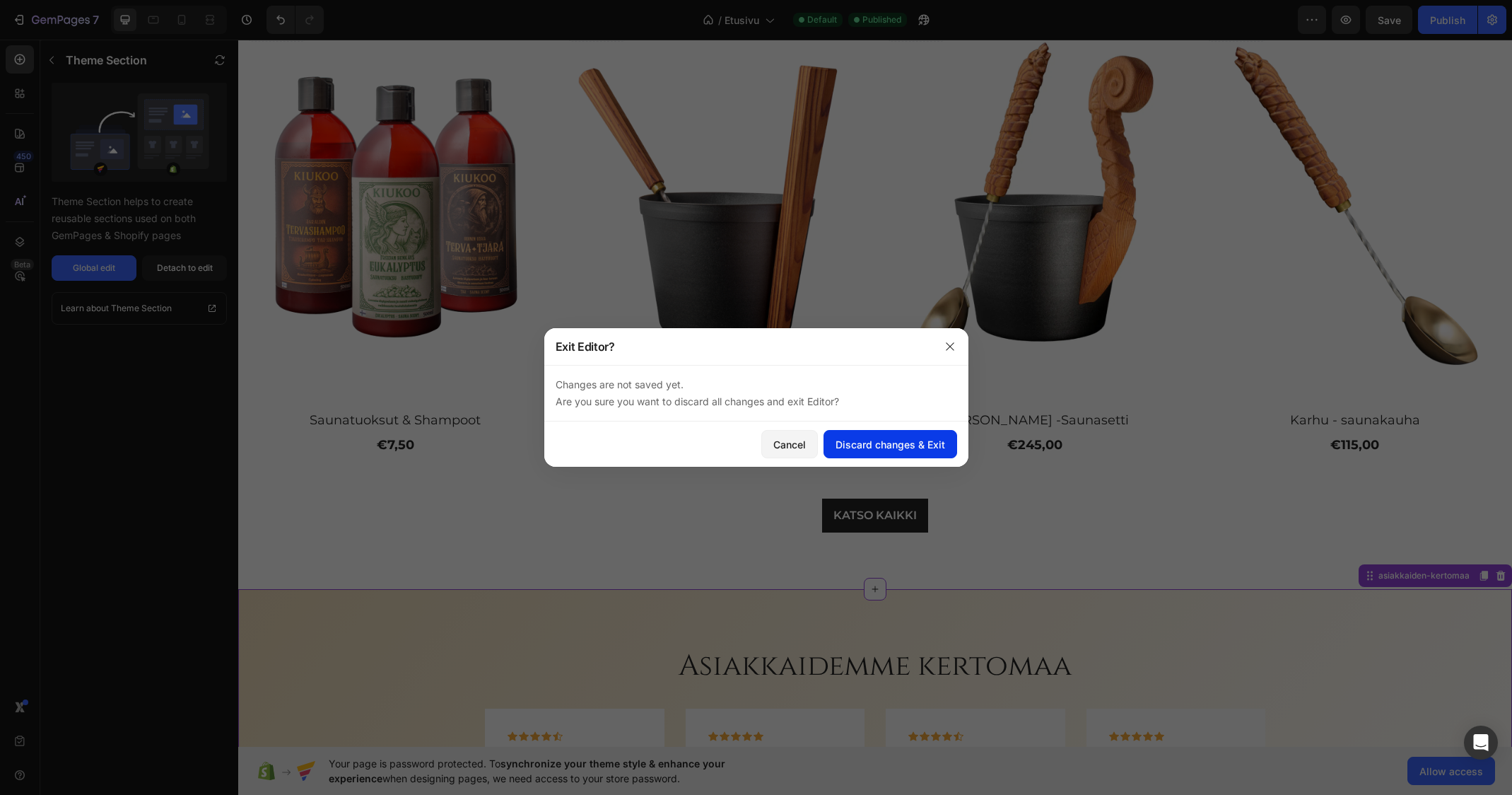
click at [870, 447] on div "Discard changes & Exit" at bounding box center [890, 444] width 109 height 14
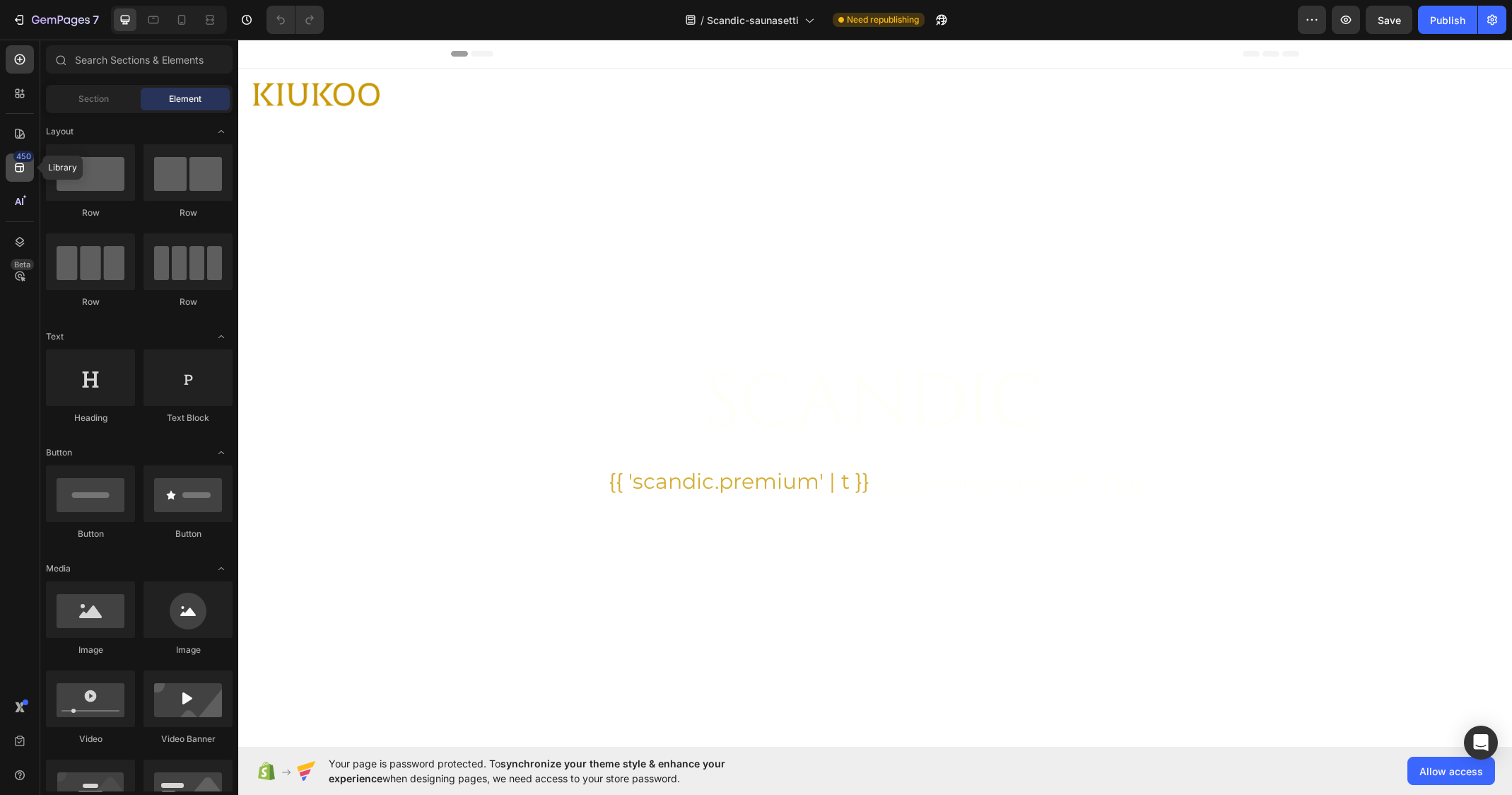
click at [17, 170] on icon at bounding box center [20, 168] width 14 height 14
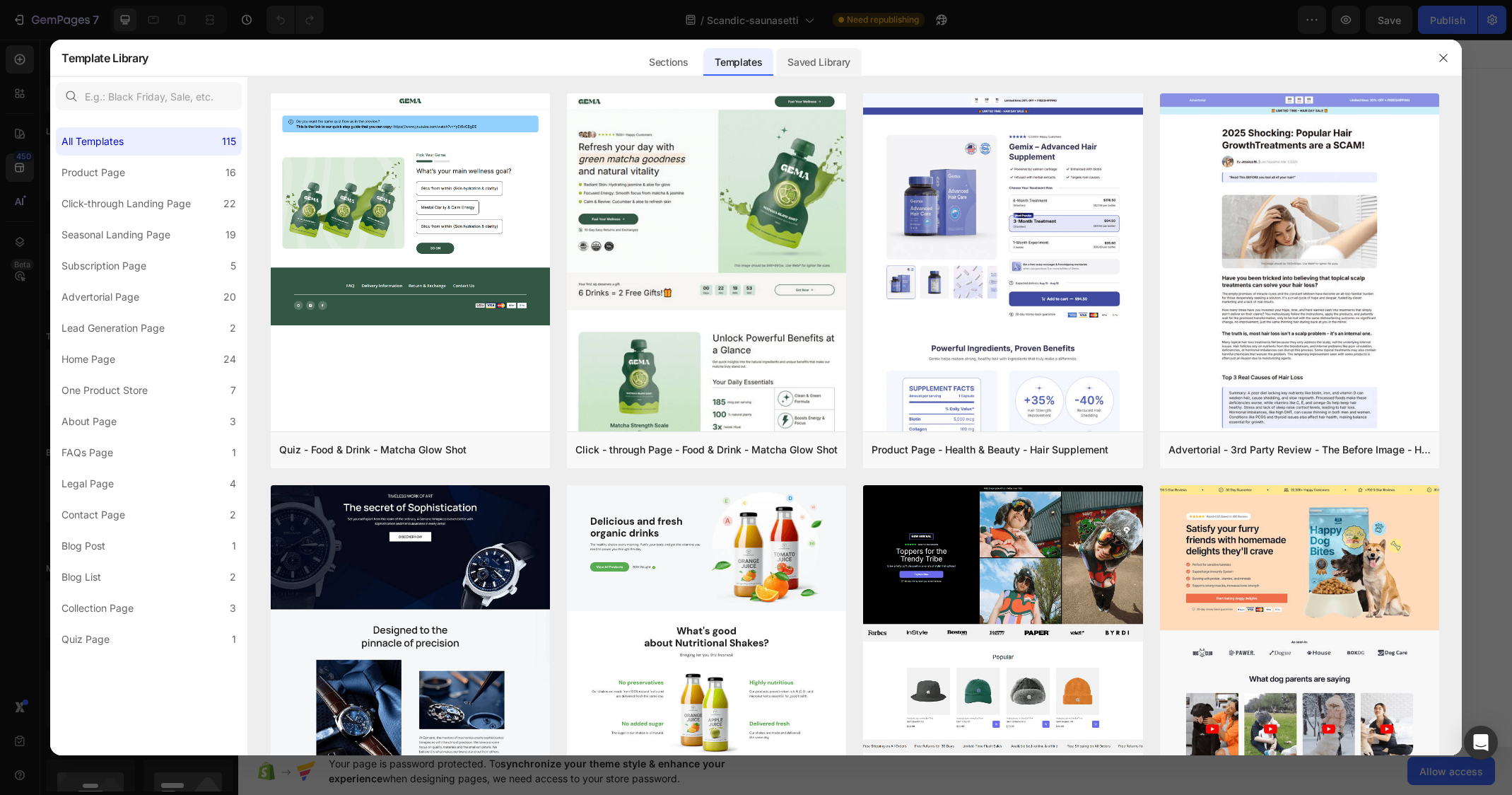
click at [816, 50] on div "Saved Library" at bounding box center [818, 61] width 86 height 28
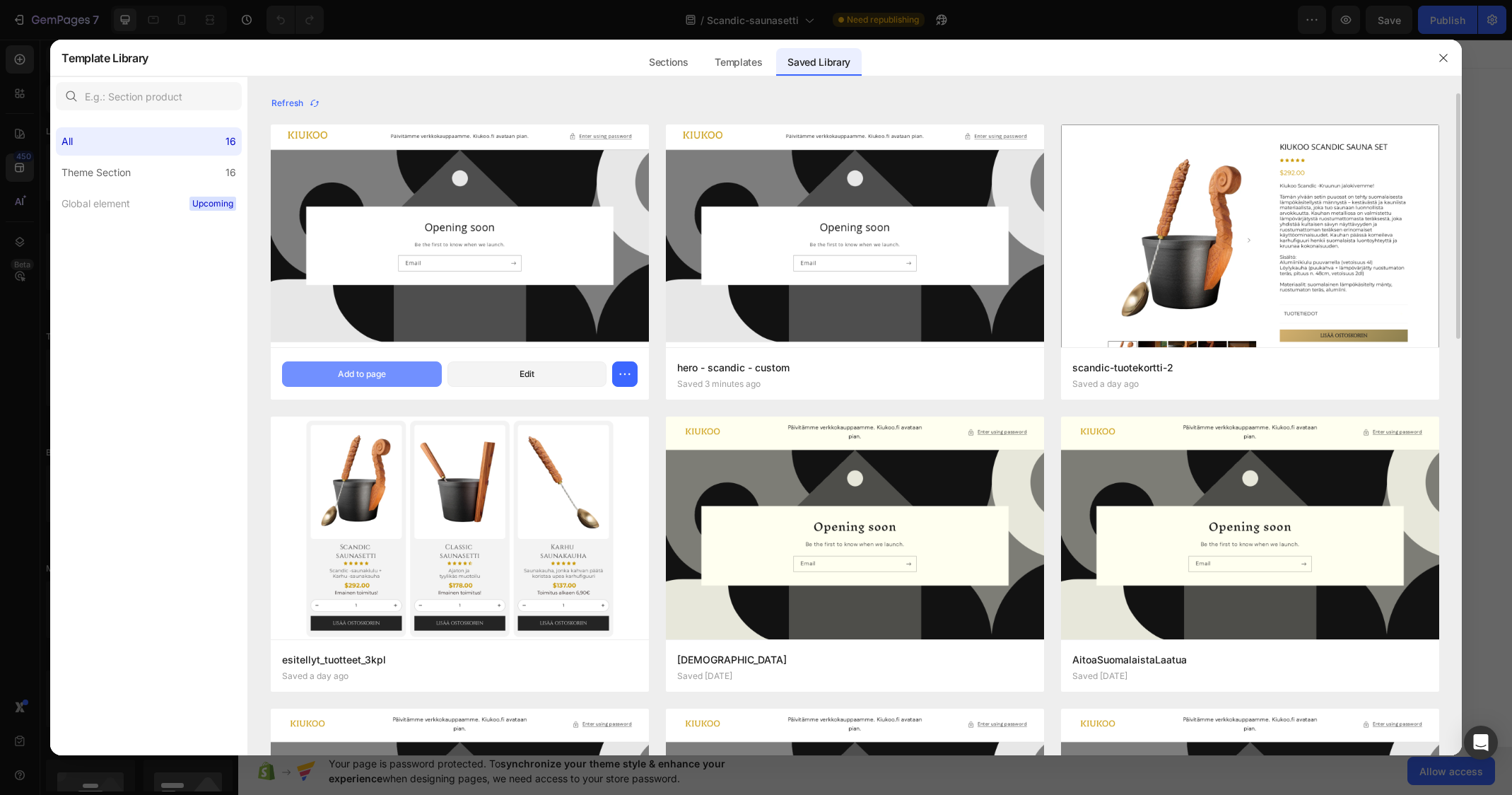
click at [368, 368] on div "Add to page" at bounding box center [361, 374] width 48 height 13
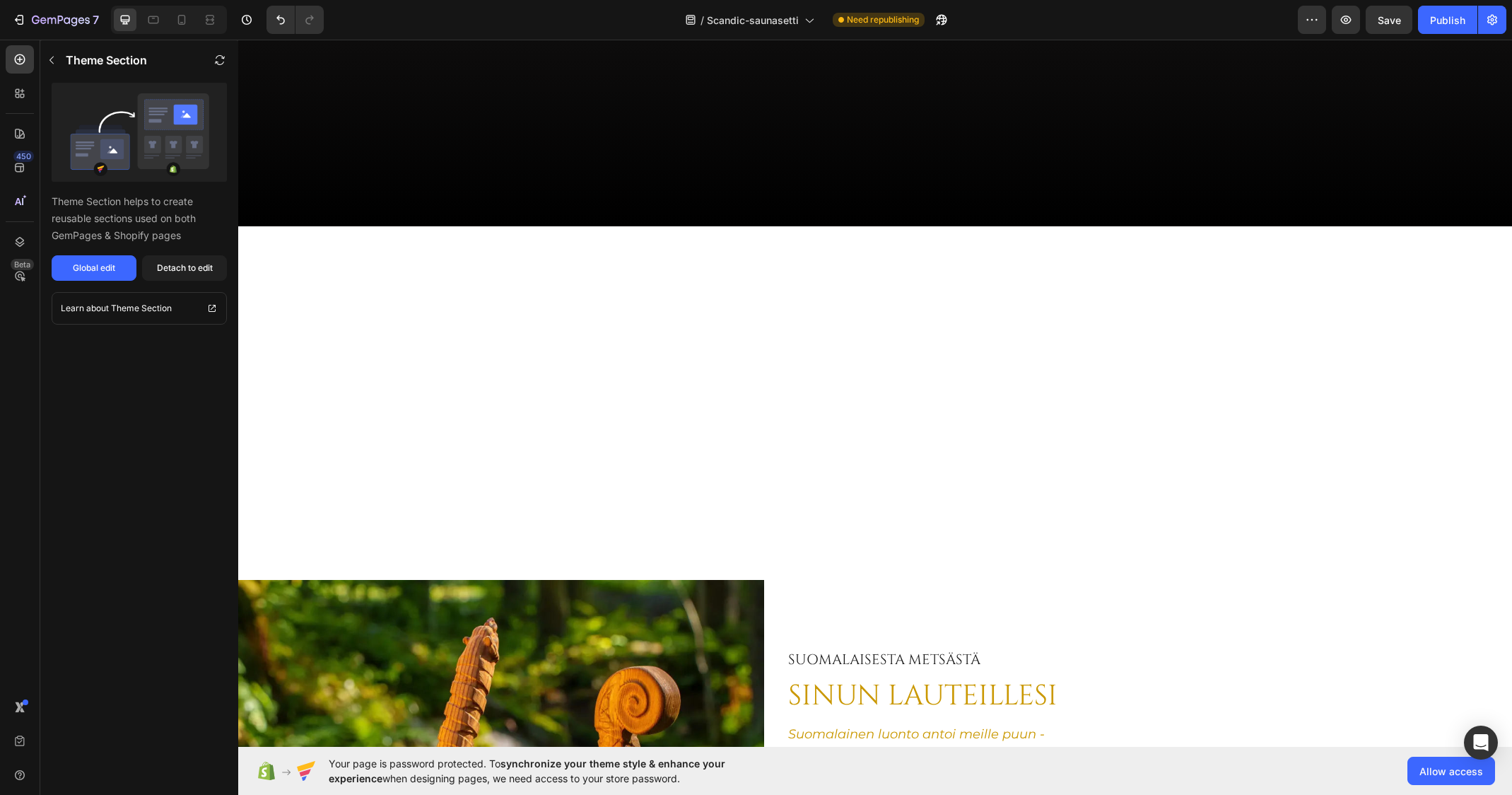
scroll to position [2646, 0]
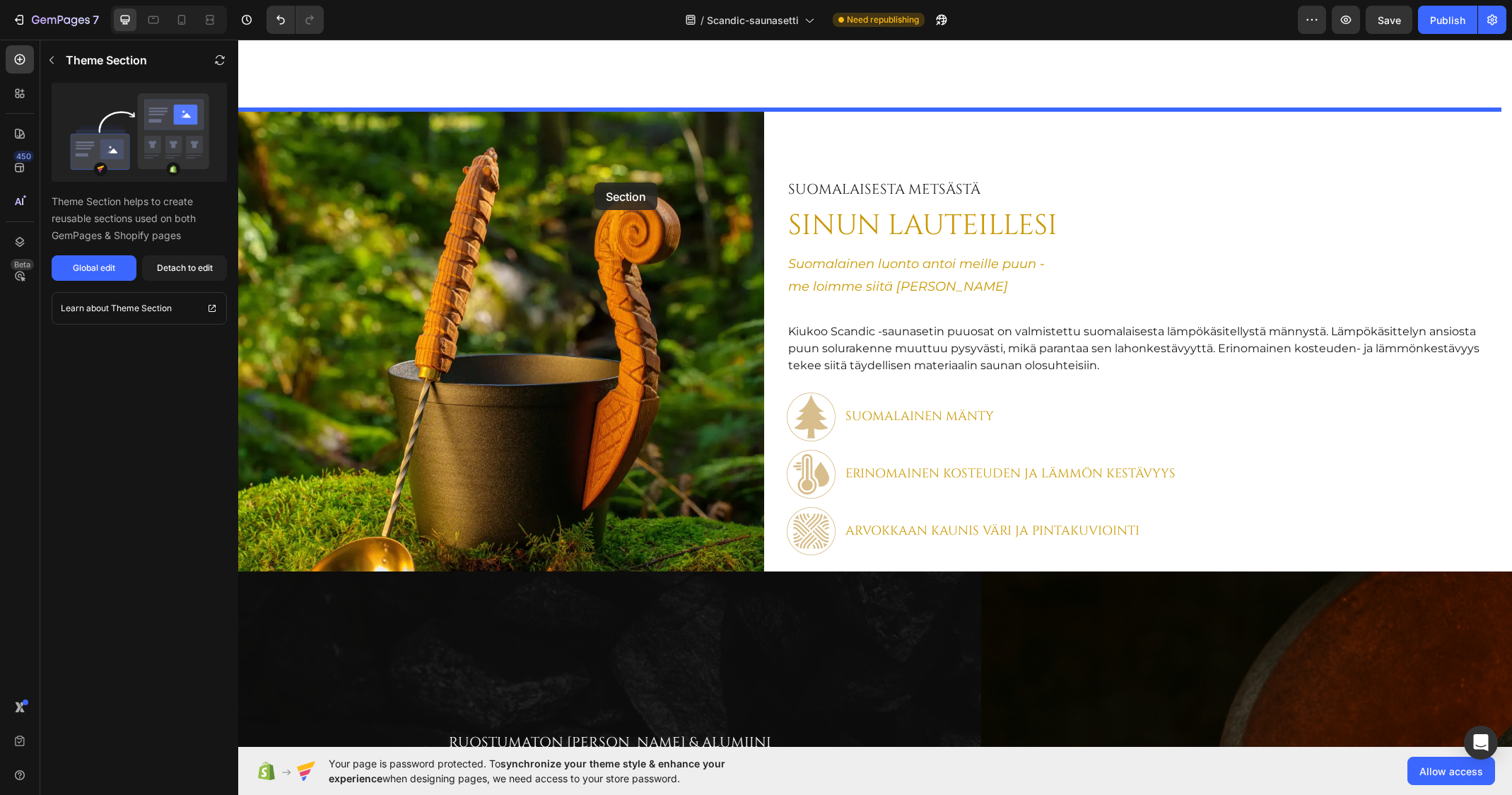
drag, startPoint x: 403, startPoint y: 478, endPoint x: 594, endPoint y: 182, distance: 352.3
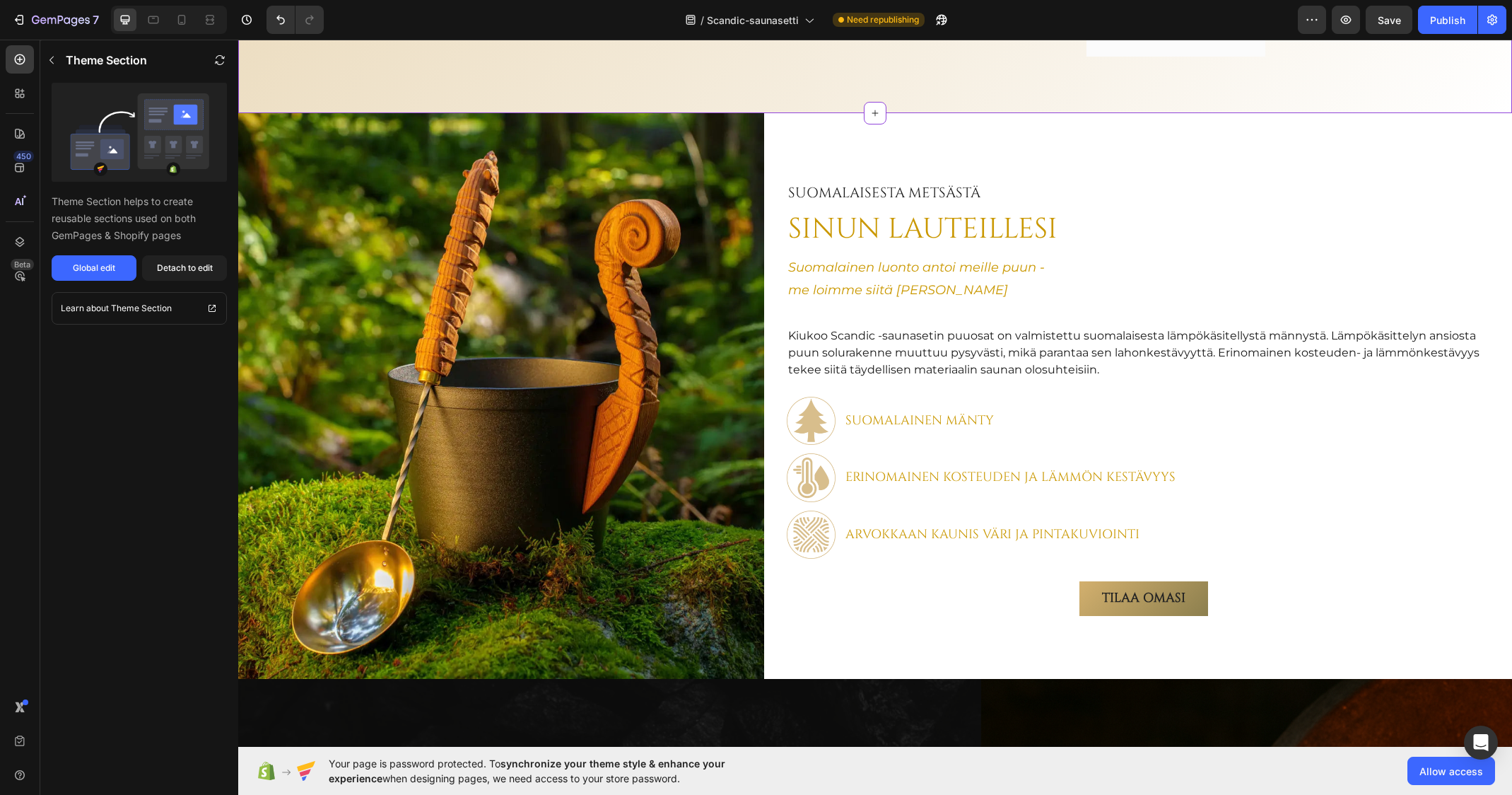
scroll to position [3071, 0]
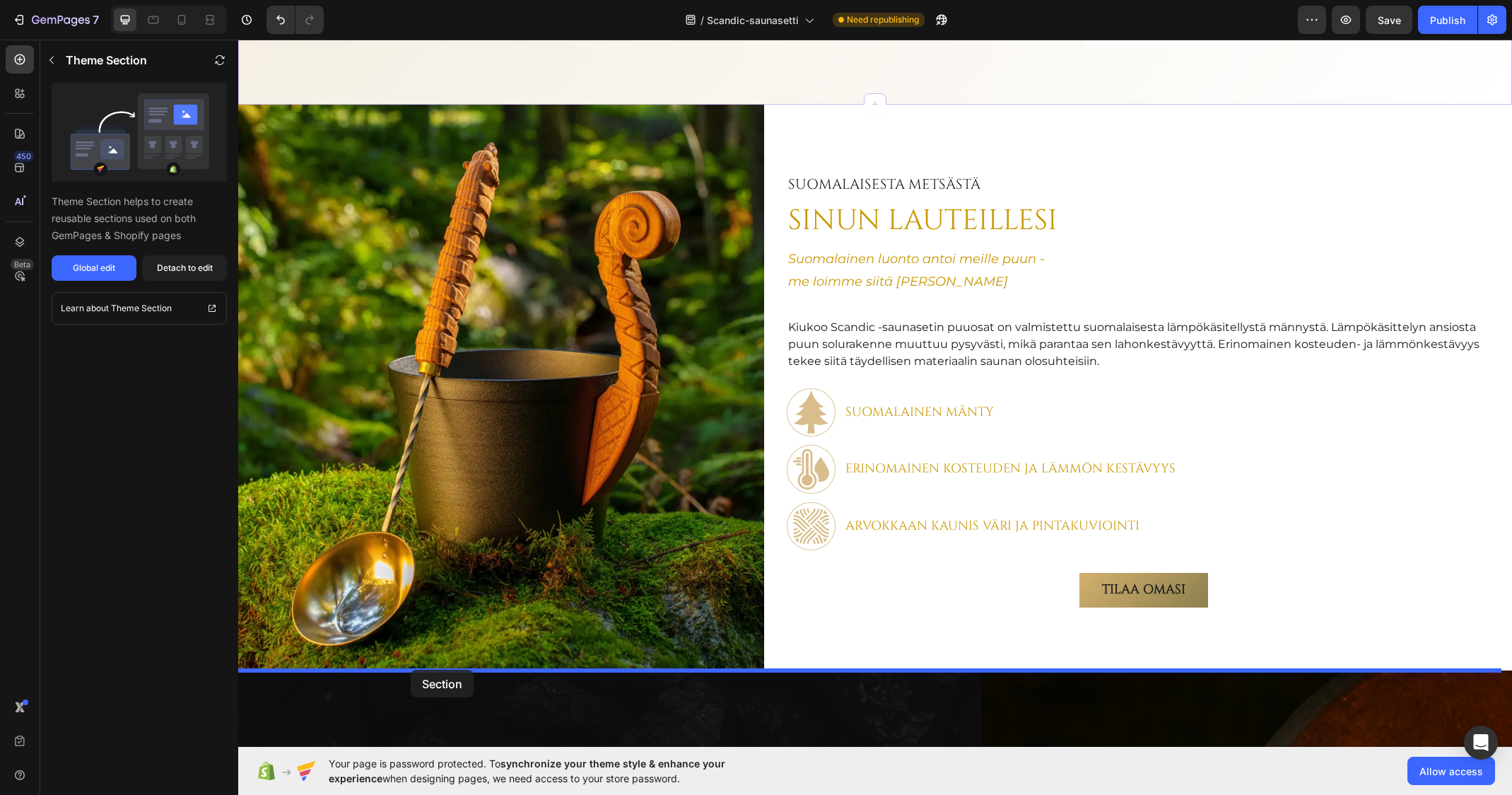
drag, startPoint x: 359, startPoint y: 70, endPoint x: 411, endPoint y: 669, distance: 601.3
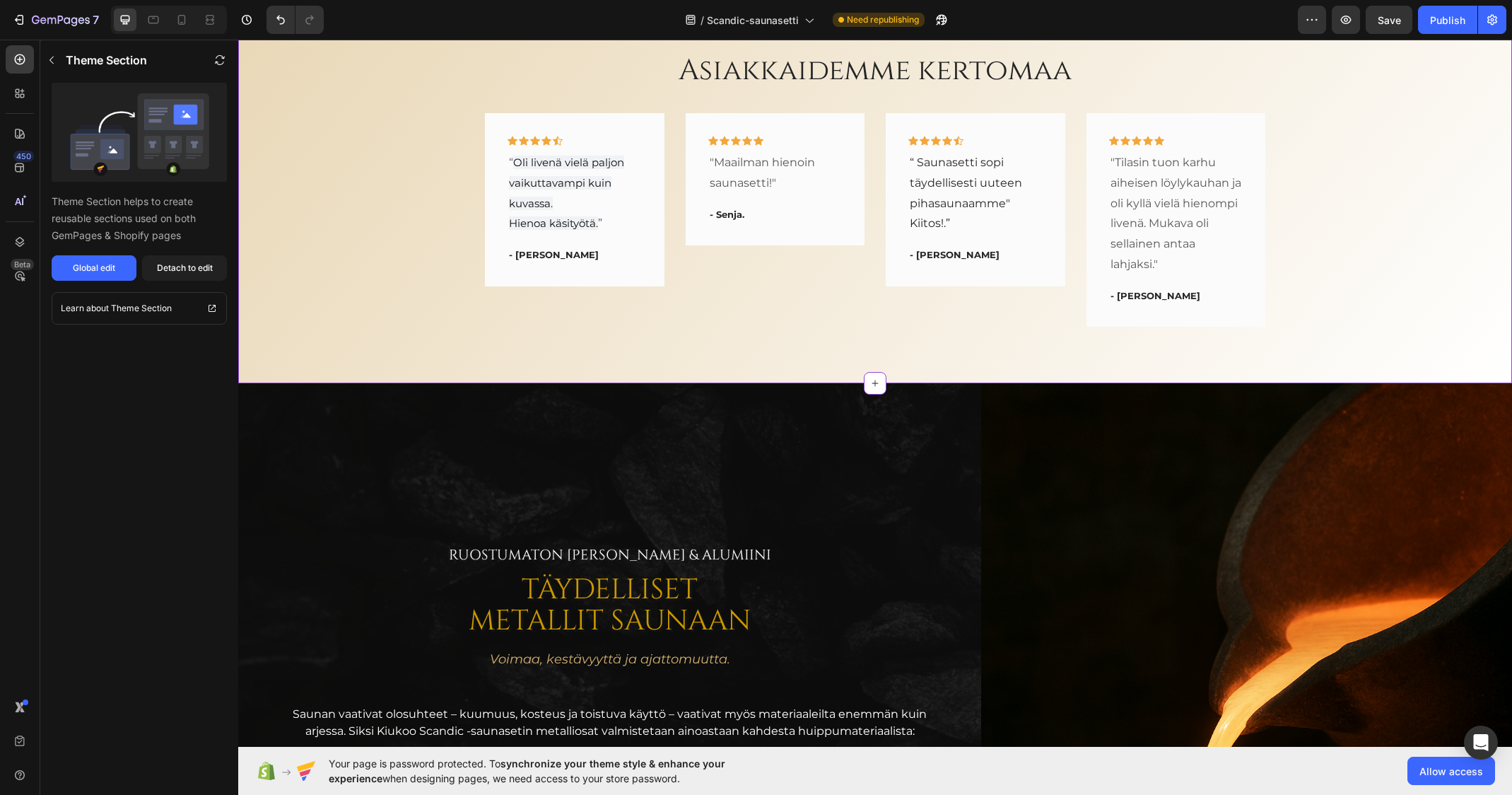
scroll to position [3530, 0]
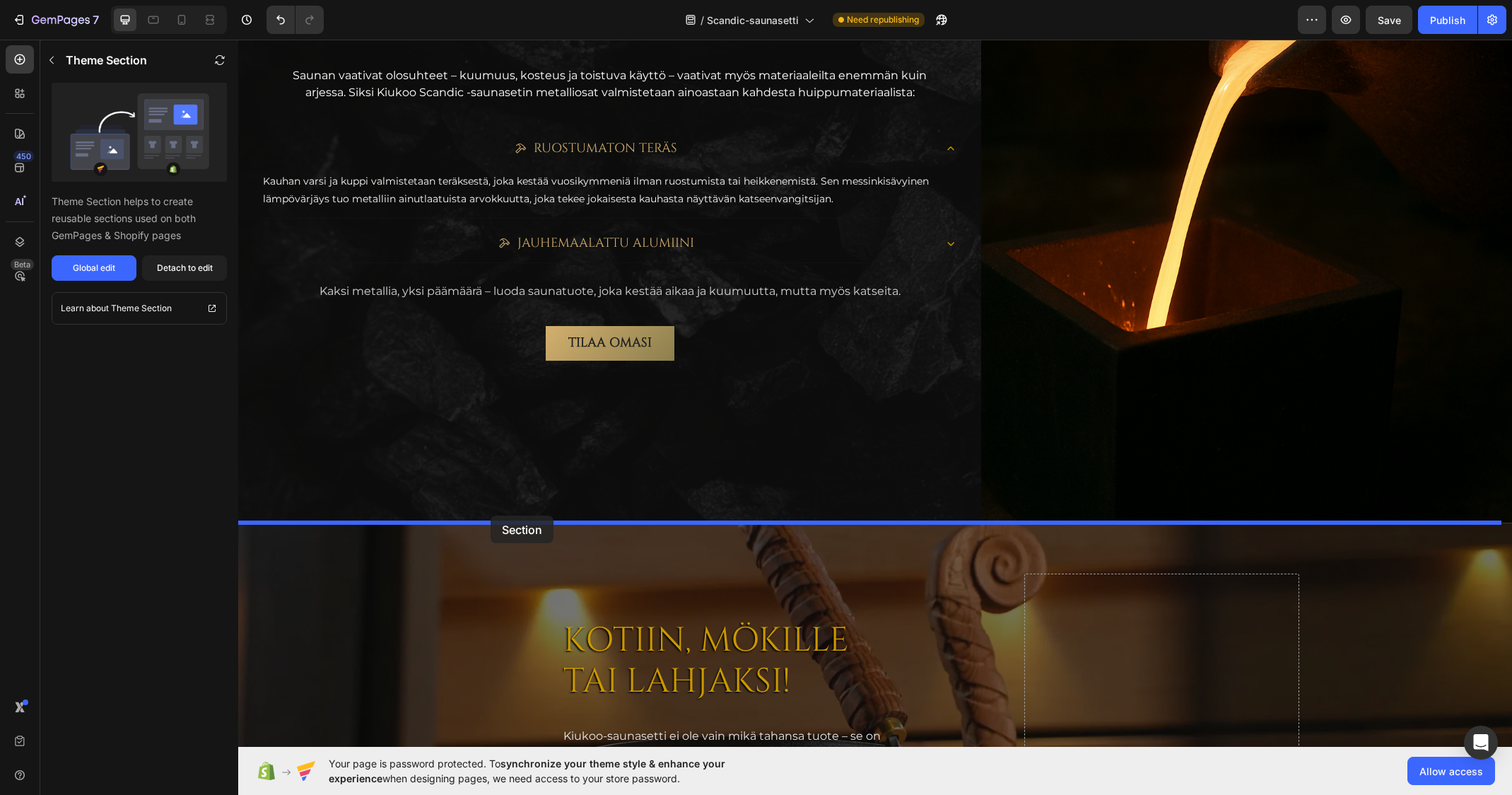
drag, startPoint x: 375, startPoint y: 145, endPoint x: 490, endPoint y: 515, distance: 387.5
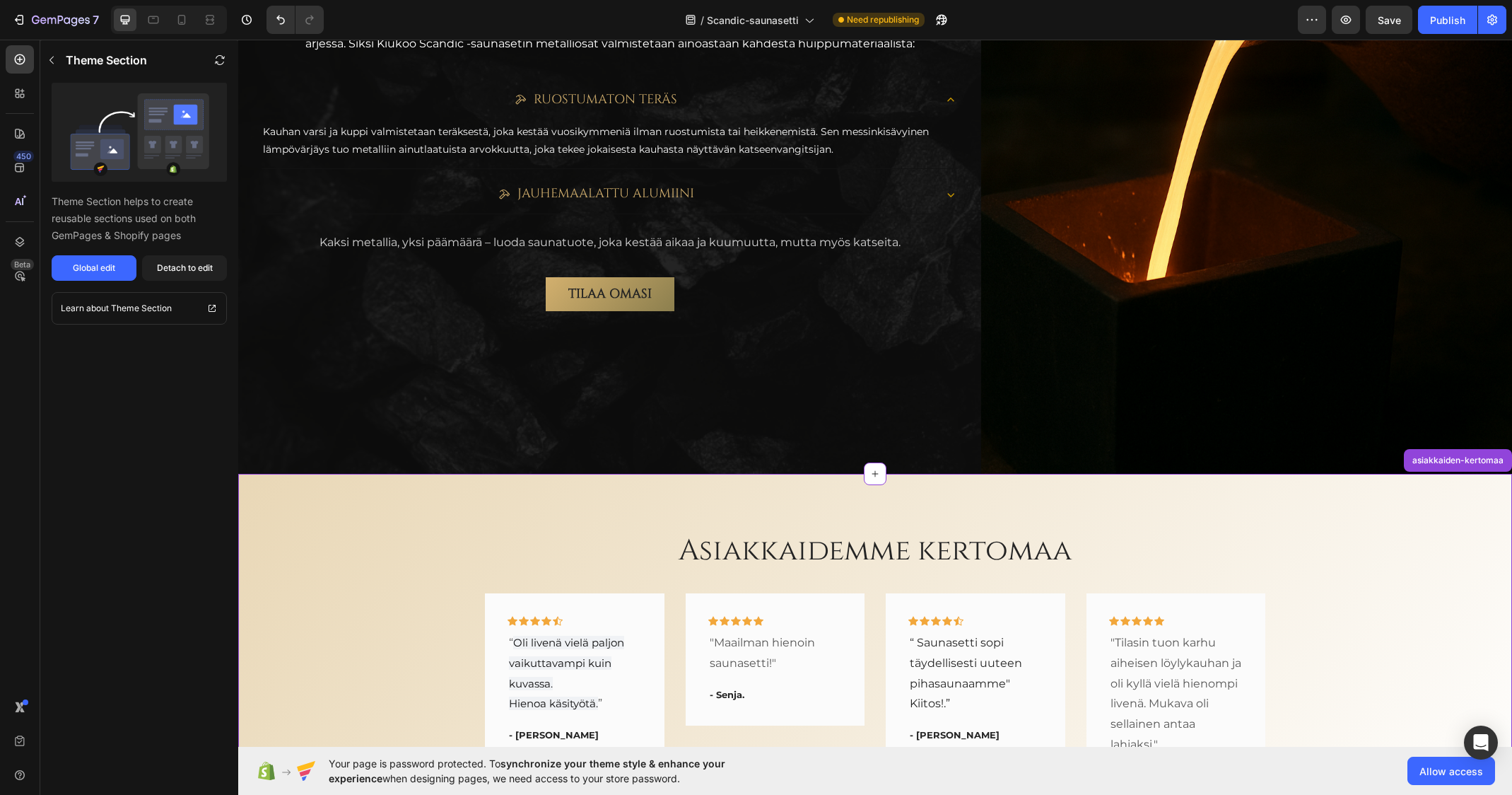
scroll to position [3889, 0]
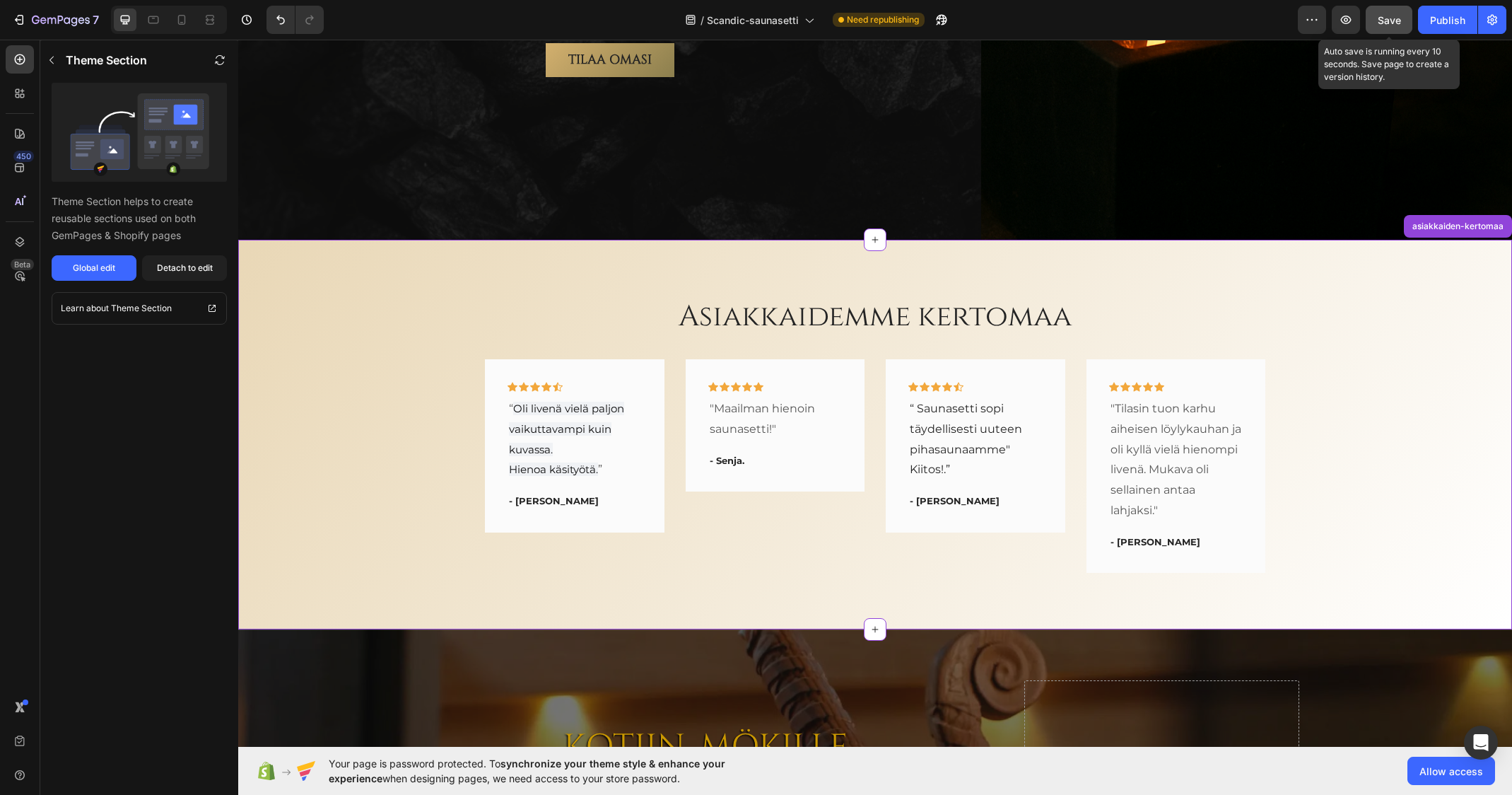
click at [1390, 24] on span "Save" at bounding box center [1389, 20] width 23 height 12
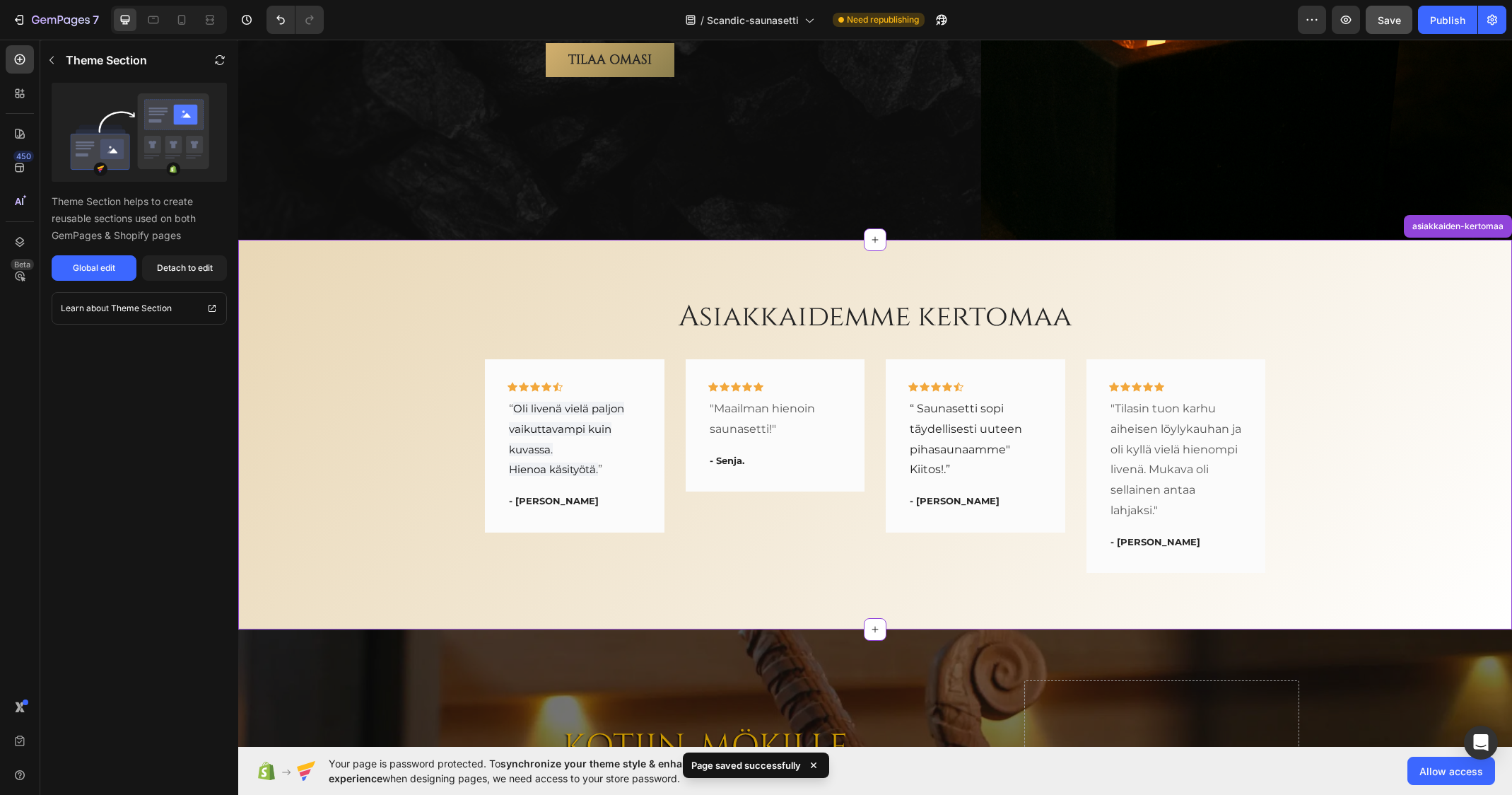
click at [374, 346] on div "Asiakkaidemme kertomaa Heading Icon Icon Icon Icon Icon Row “ Oli livenä vielä …" at bounding box center [874, 435] width 1253 height 277
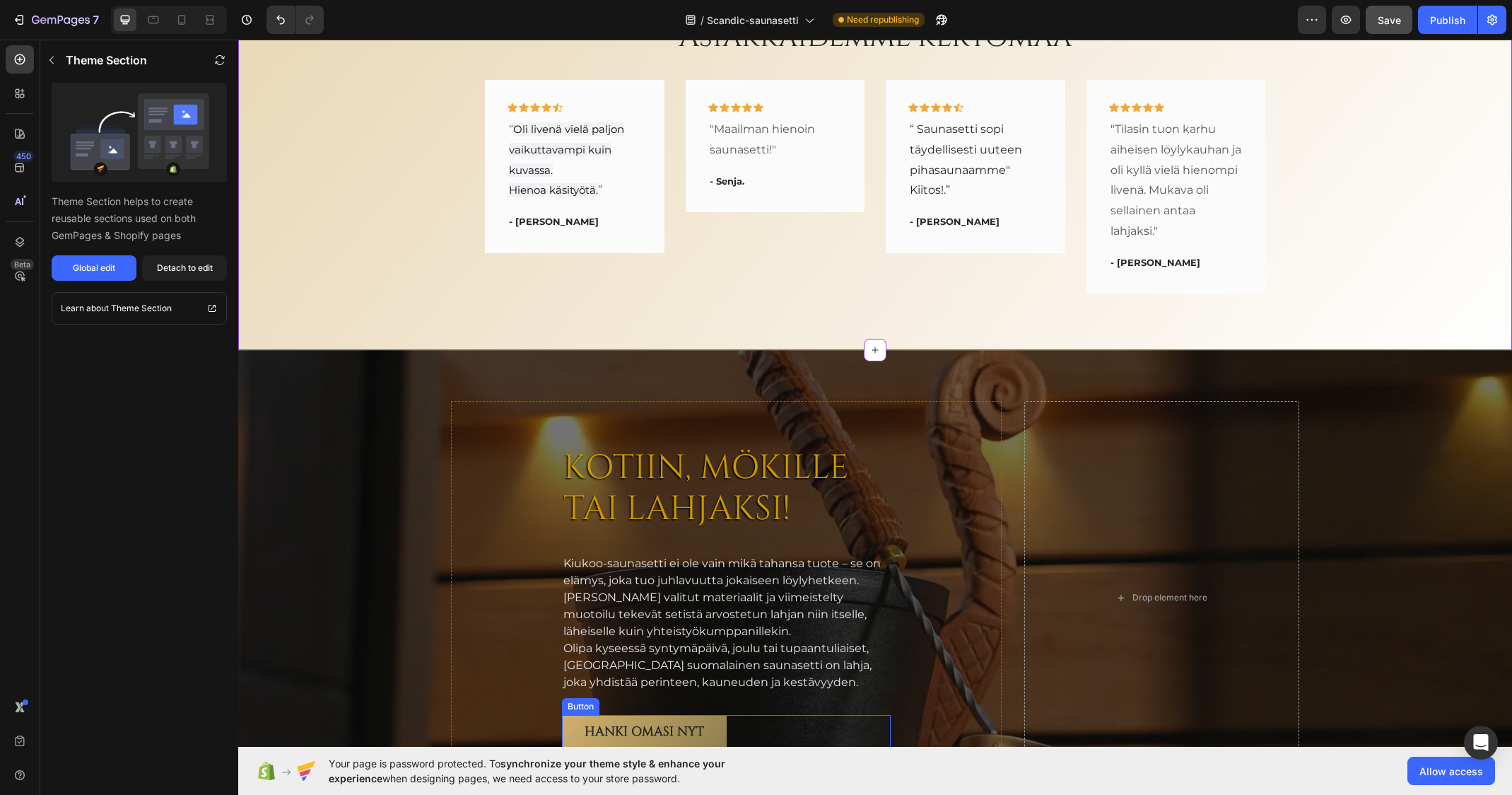
scroll to position [3677, 0]
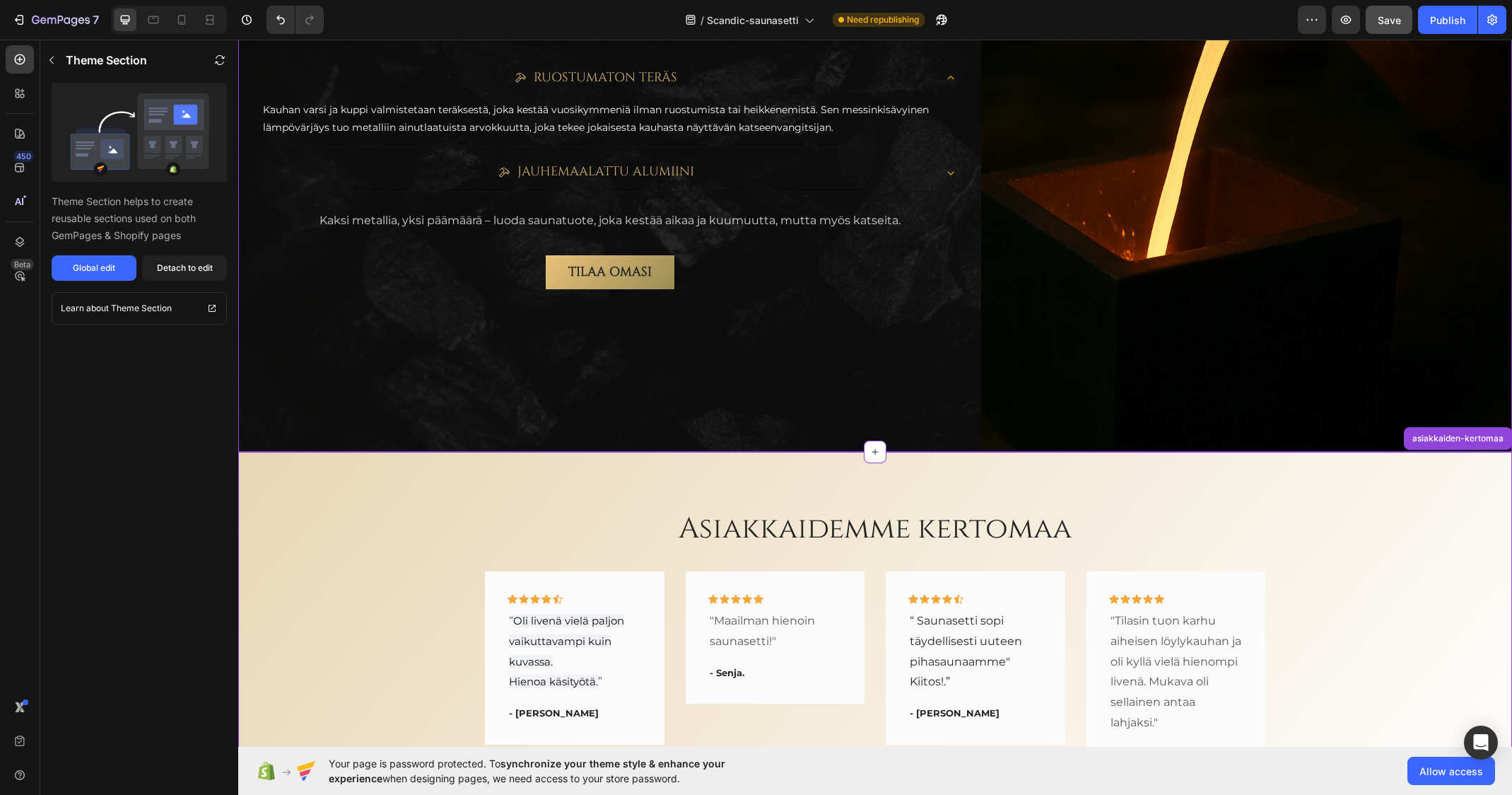
click at [555, 278] on link "TILAA OMASI" at bounding box center [610, 273] width 128 height 34
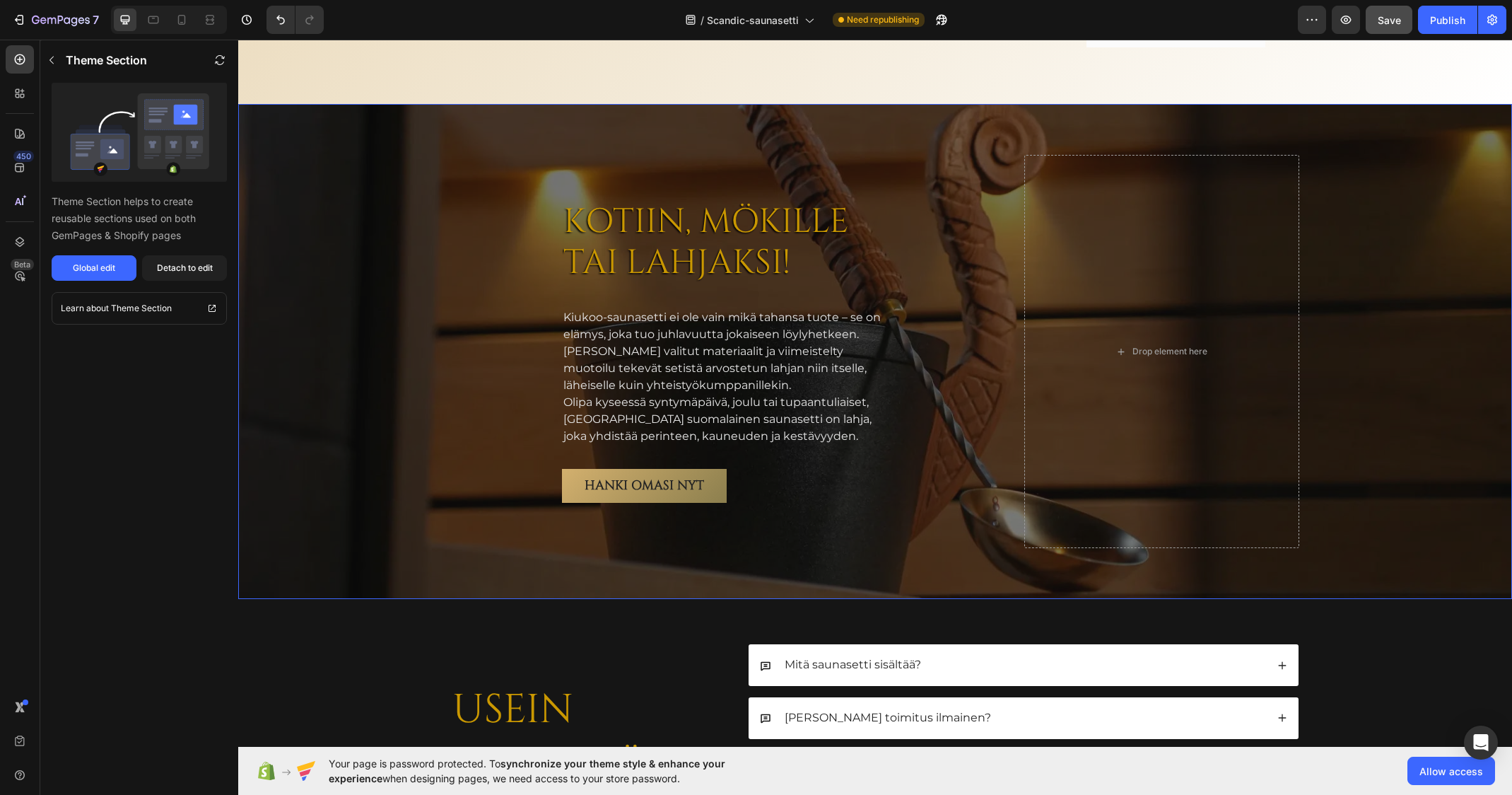
scroll to position [4455, 0]
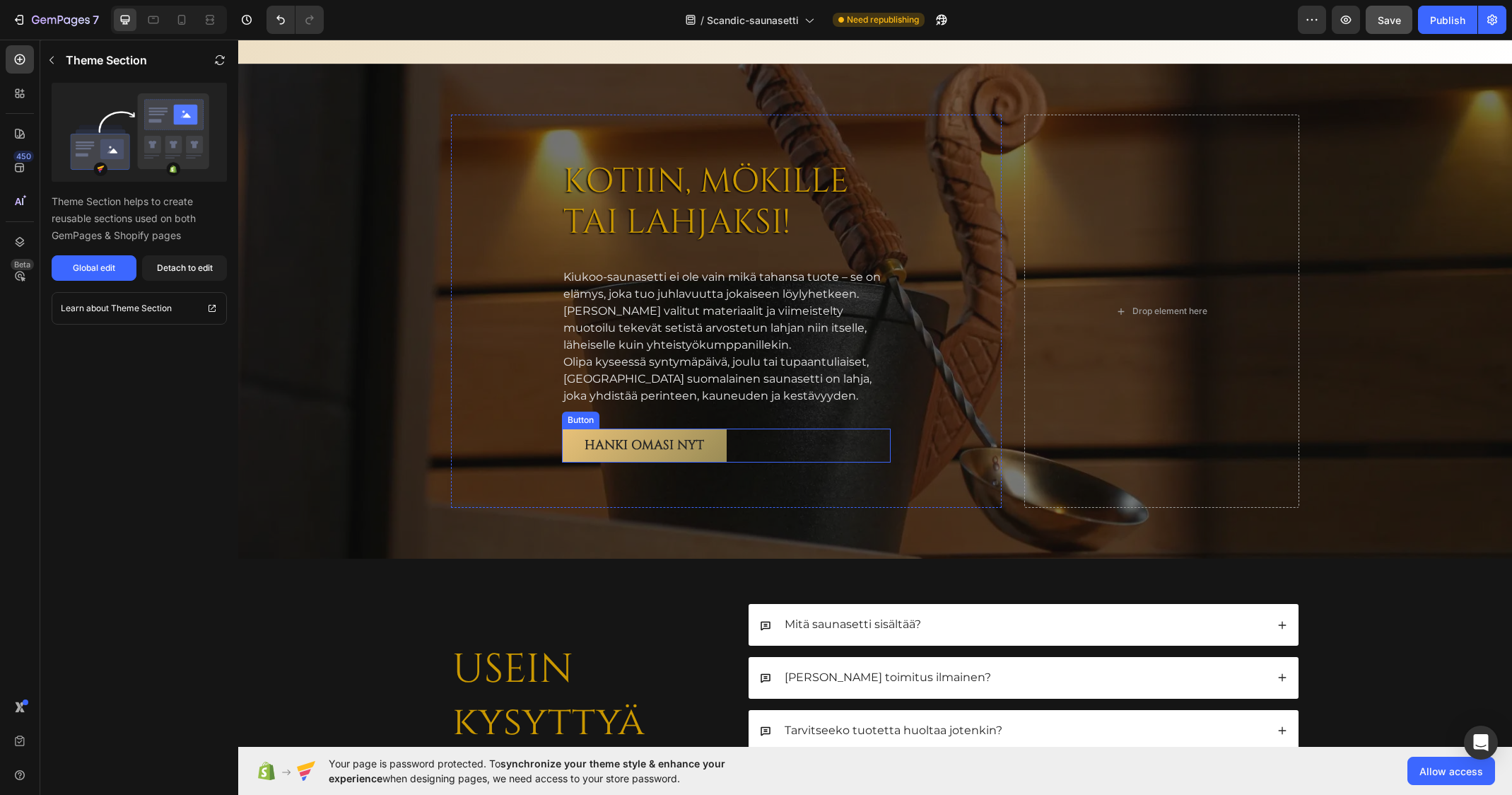
click at [574, 441] on link "HANKI OMASI NYT" at bounding box center [644, 445] width 164 height 34
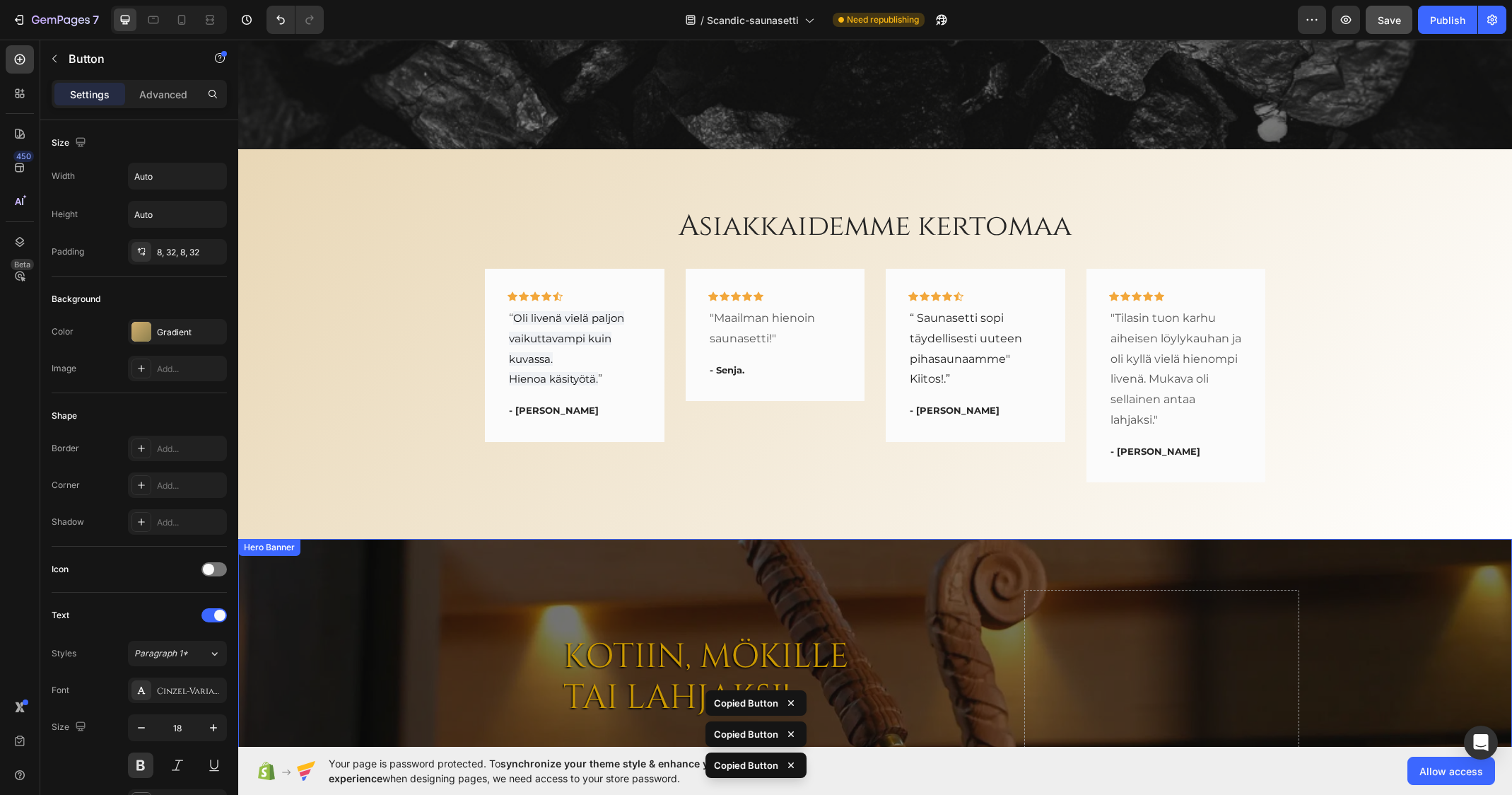
scroll to position [3960, 0]
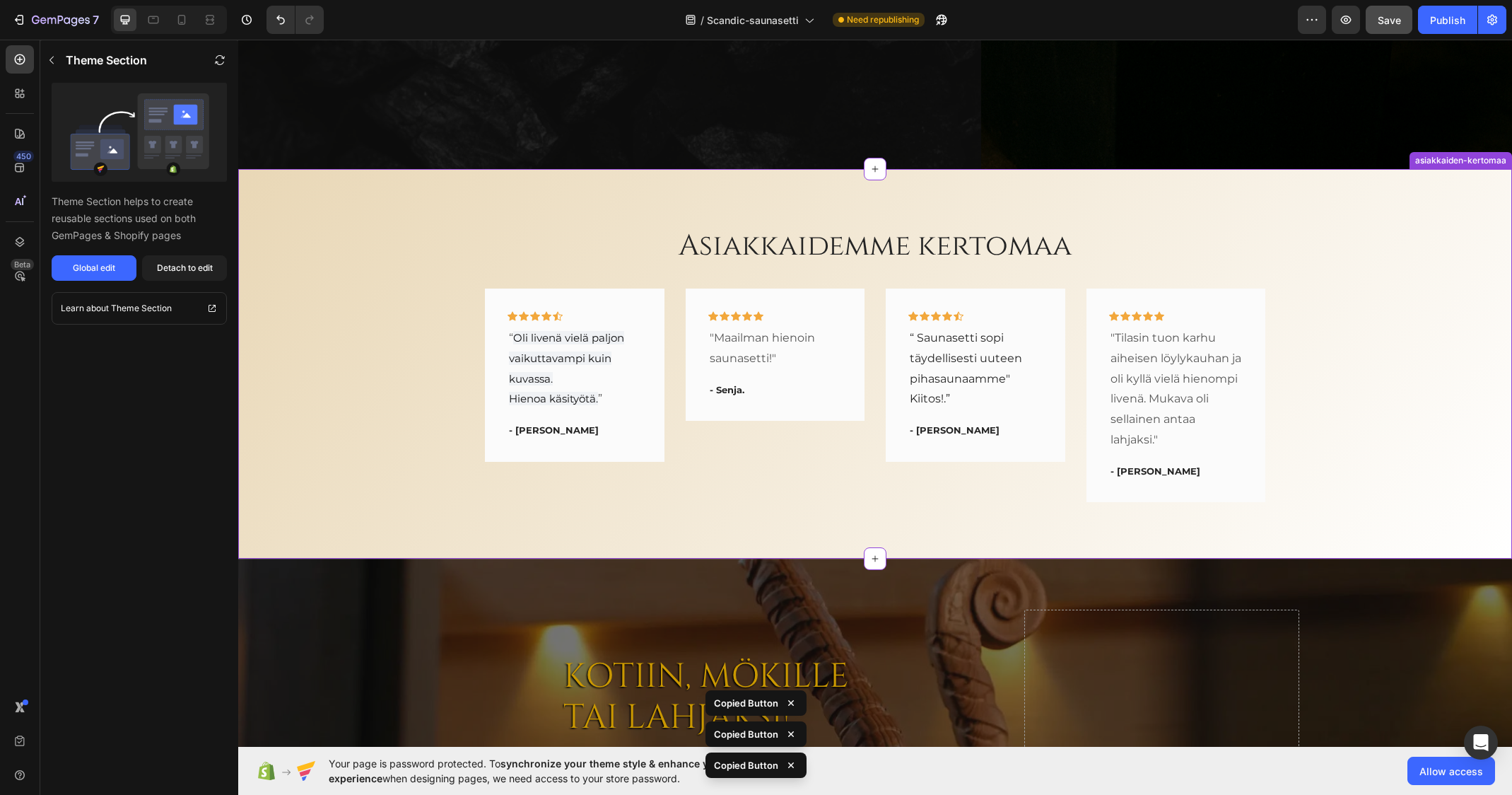
click at [811, 468] on div "Icon Icon Icon Icon Icon Row "Maailman hienoin saunasetti!" Text block - Senja.…" at bounding box center [775, 395] width 180 height 213
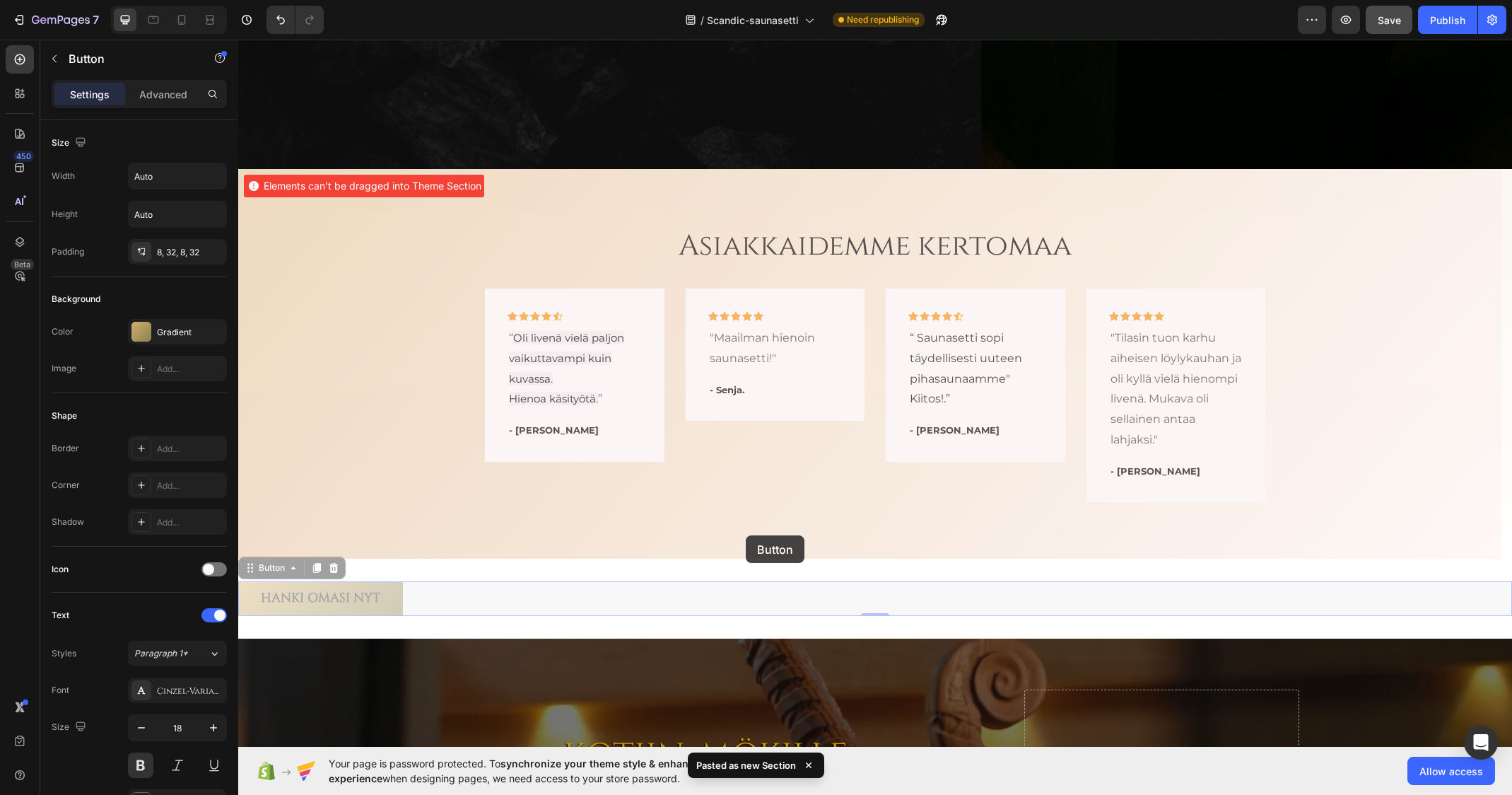
drag, startPoint x: 418, startPoint y: 600, endPoint x: 746, endPoint y: 535, distance: 334.4
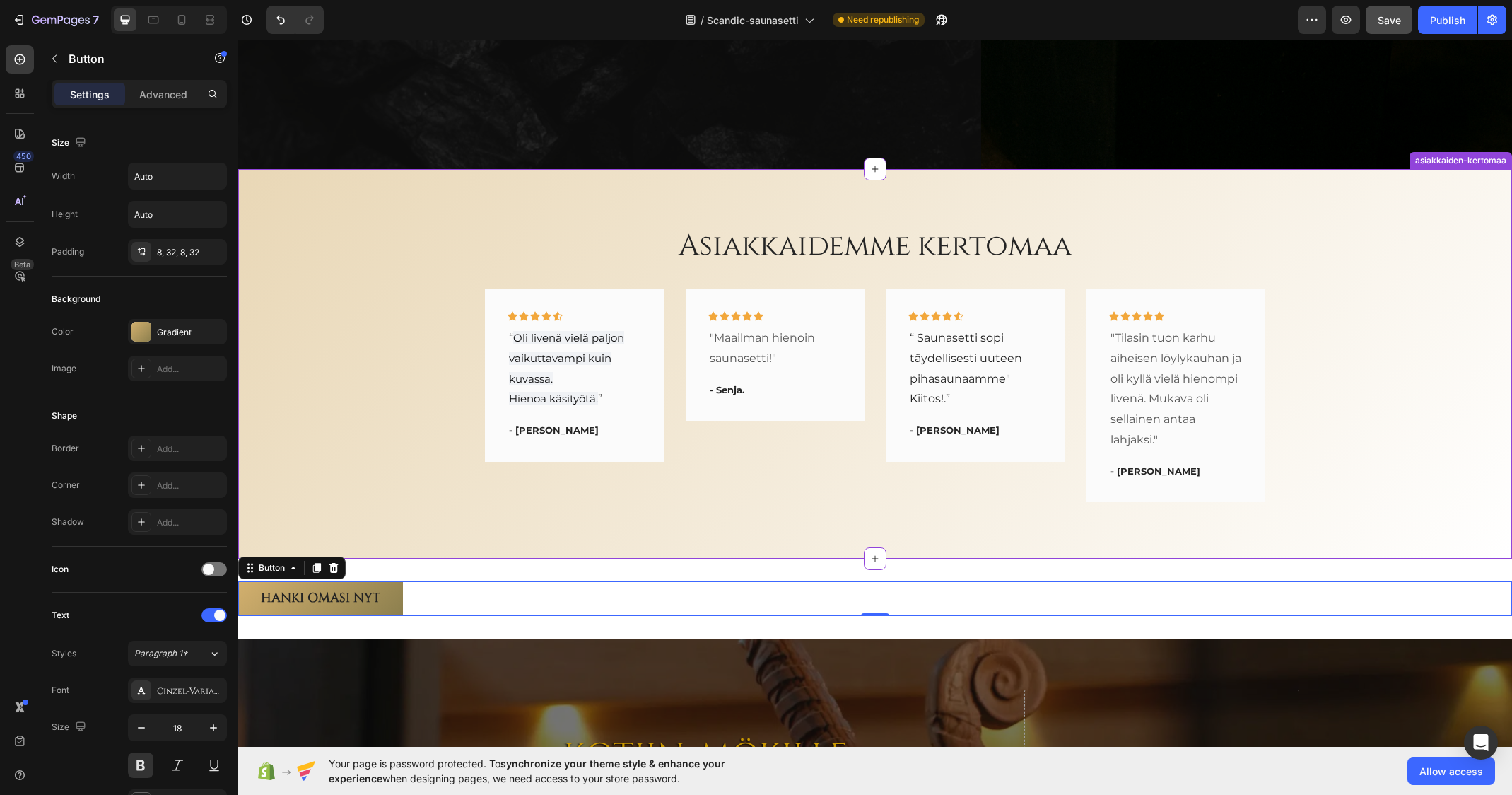
click at [359, 411] on div "Asiakkaidemme kertomaa Heading Icon Icon Icon Icon Icon Row “ Oli livenä vielä …" at bounding box center [874, 364] width 1253 height 277
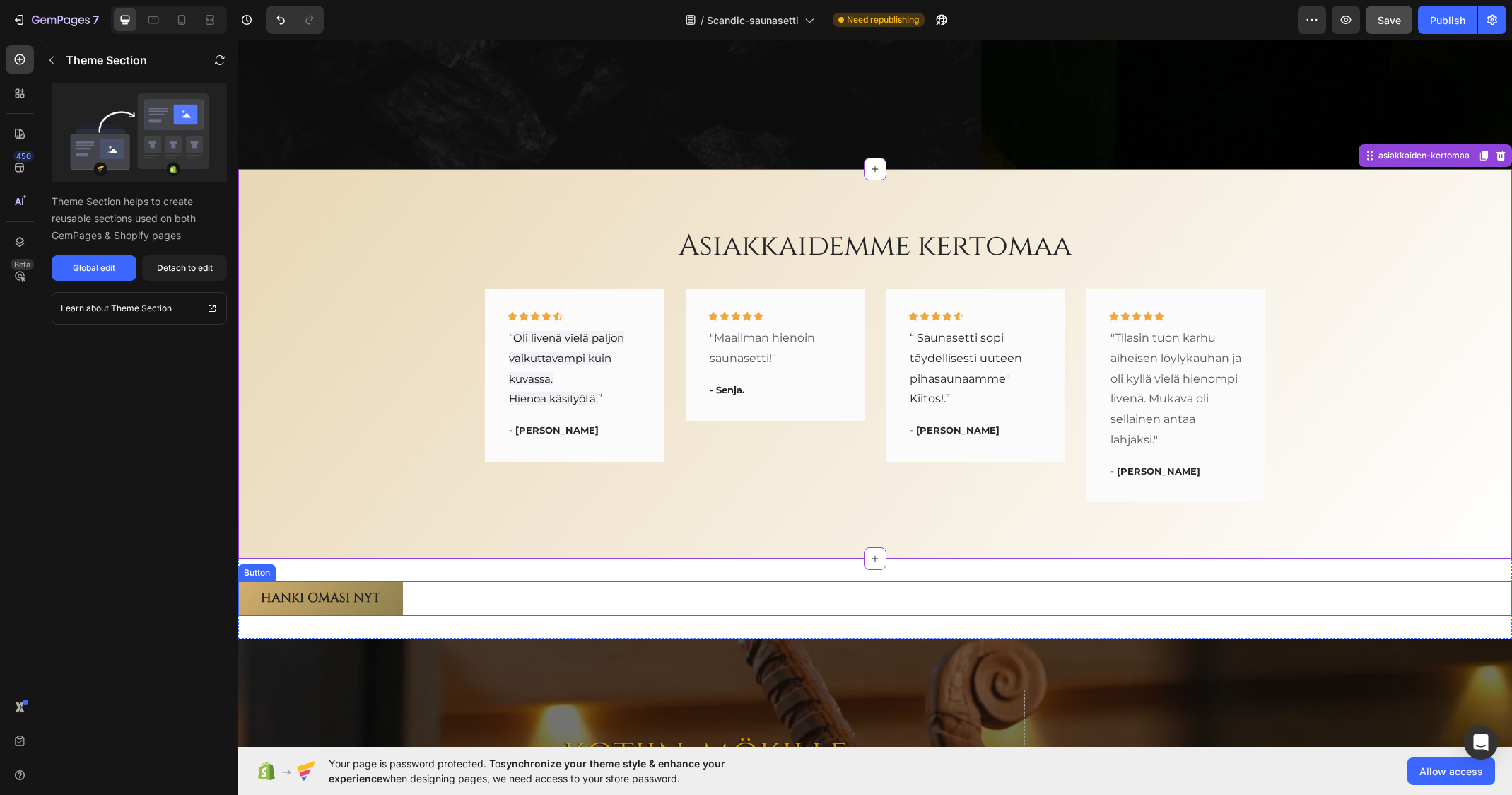
click at [427, 599] on div "HANKI OMASI NYT Button" at bounding box center [875, 598] width 1274 height 34
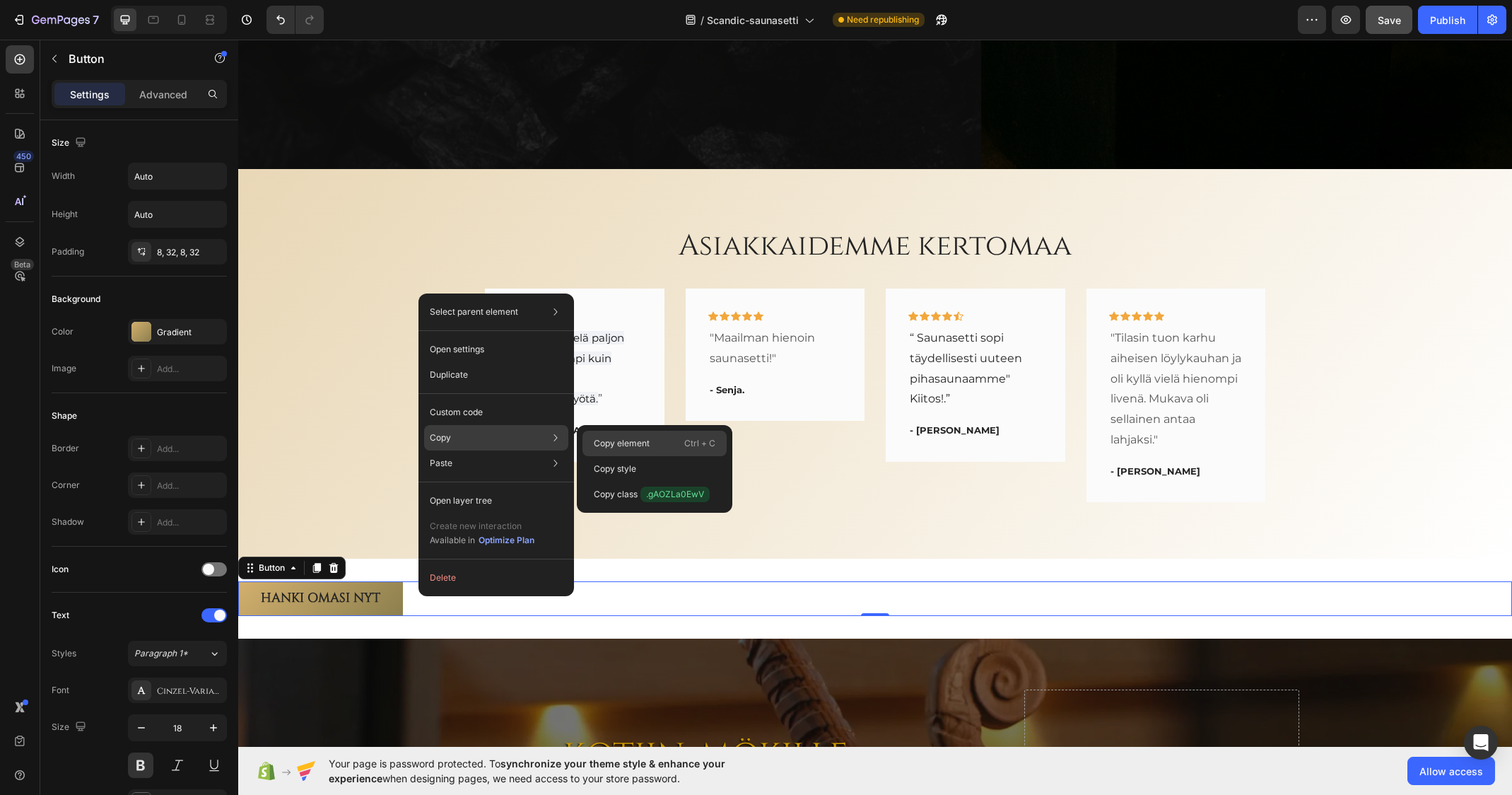
click at [644, 441] on p "Copy element" at bounding box center [621, 444] width 56 height 13
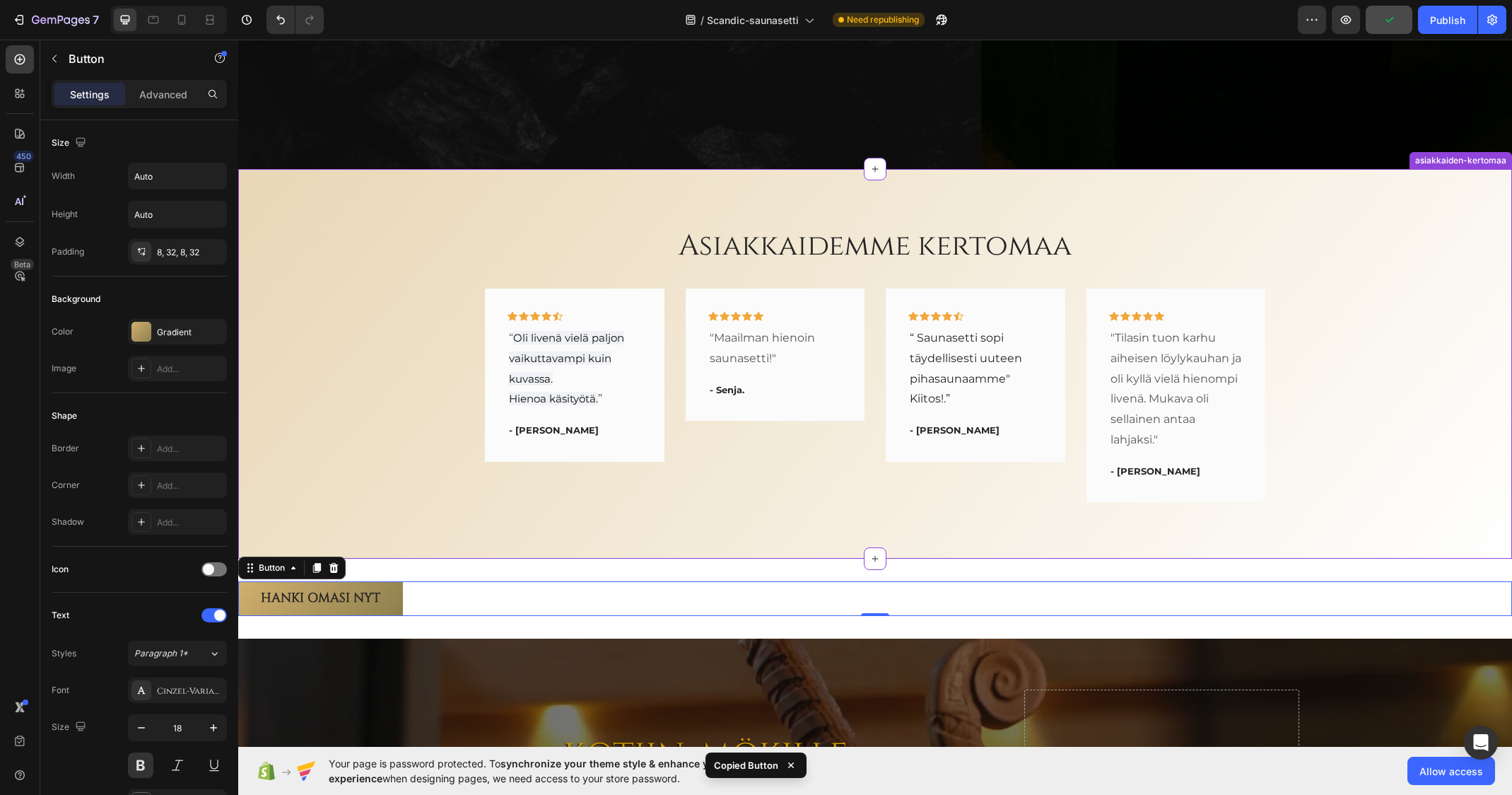
click at [388, 238] on div "Asiakkaidemme kertomaa Heading Icon Icon Icon Icon Icon Row “ Oli livenä vielä …" at bounding box center [874, 364] width 1253 height 277
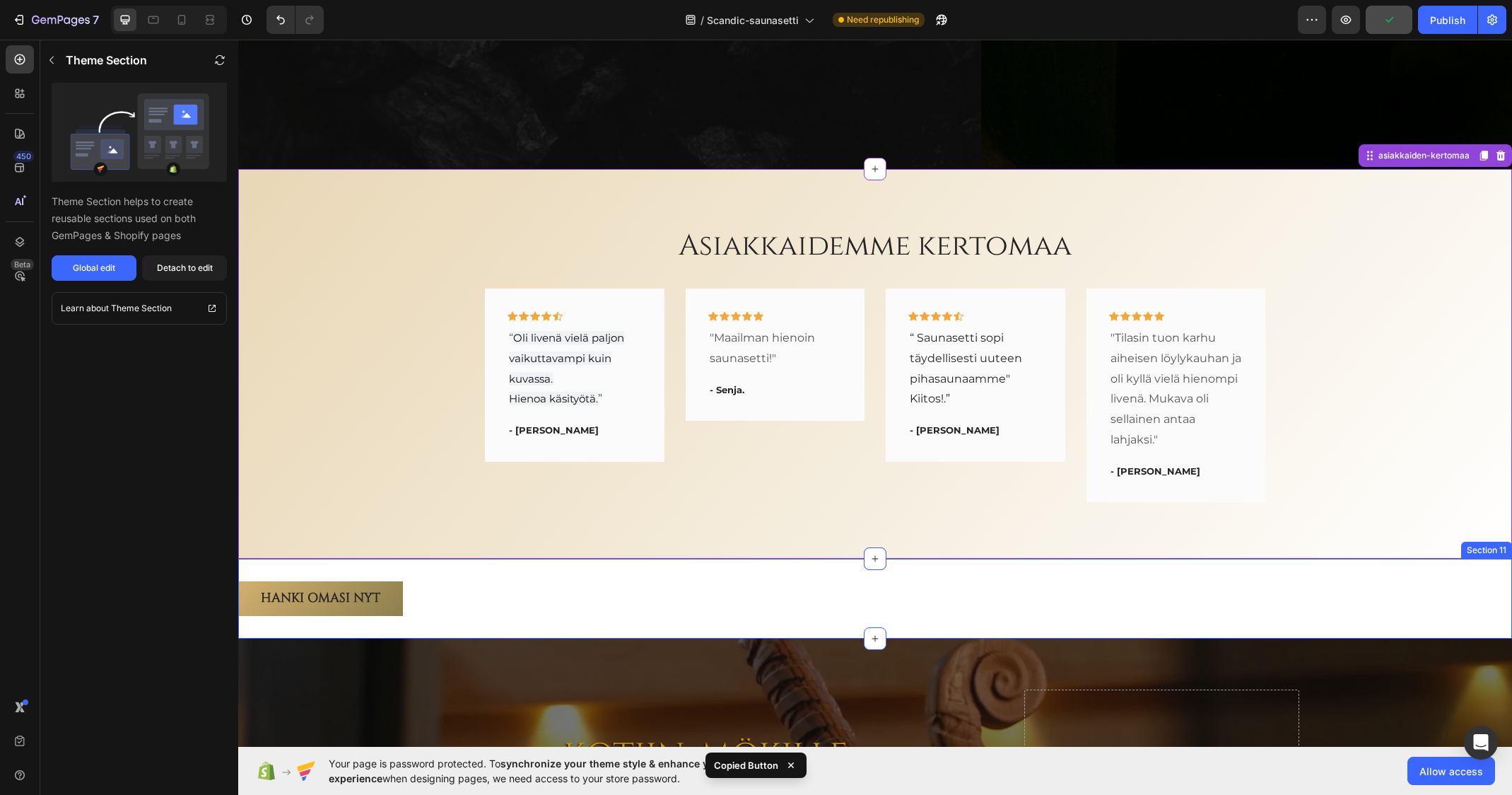
click at [468, 590] on div "HANKI OMASI NYT Button" at bounding box center [875, 598] width 1274 height 34
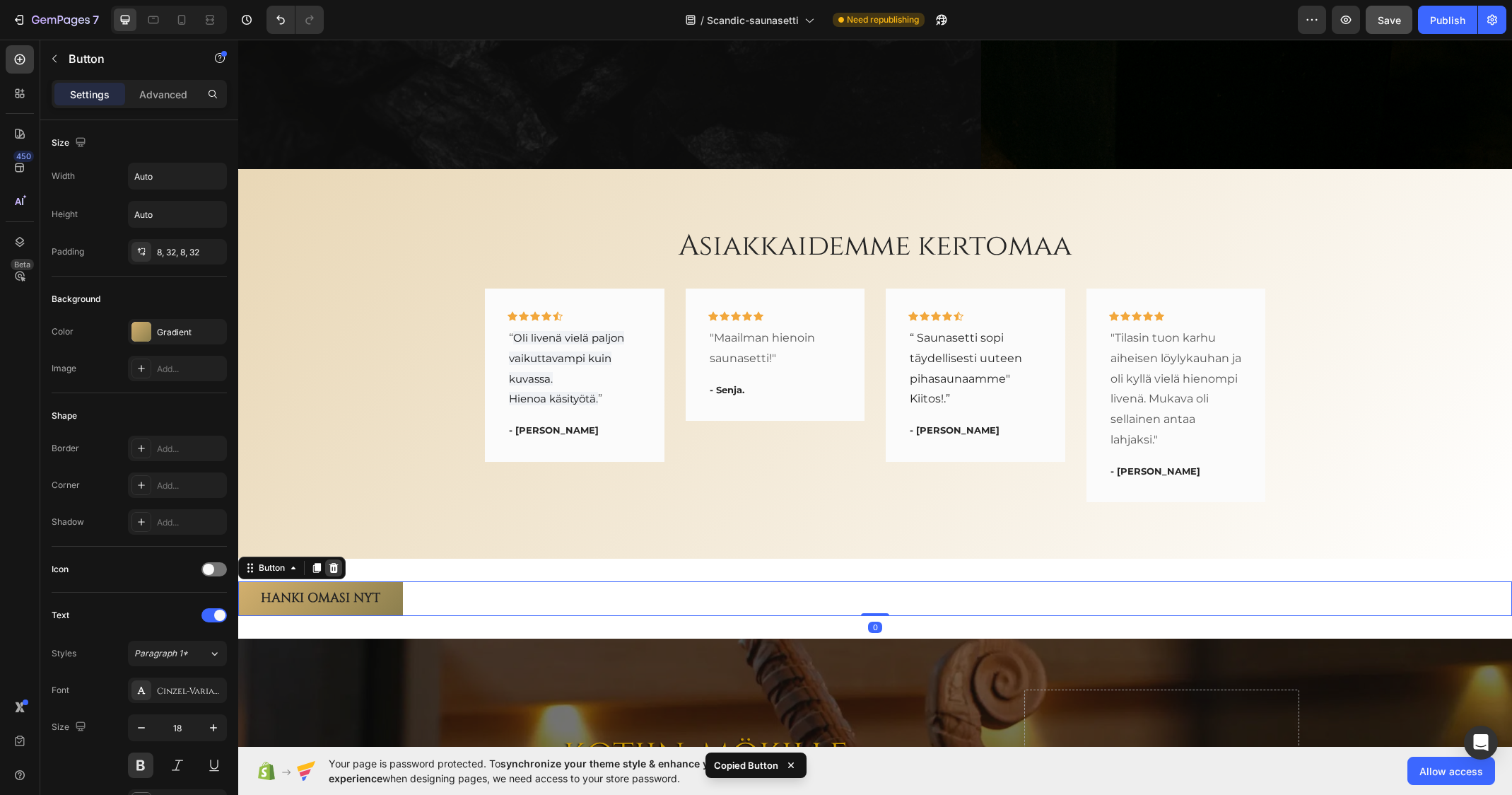
click at [339, 566] on icon at bounding box center [333, 567] width 12 height 12
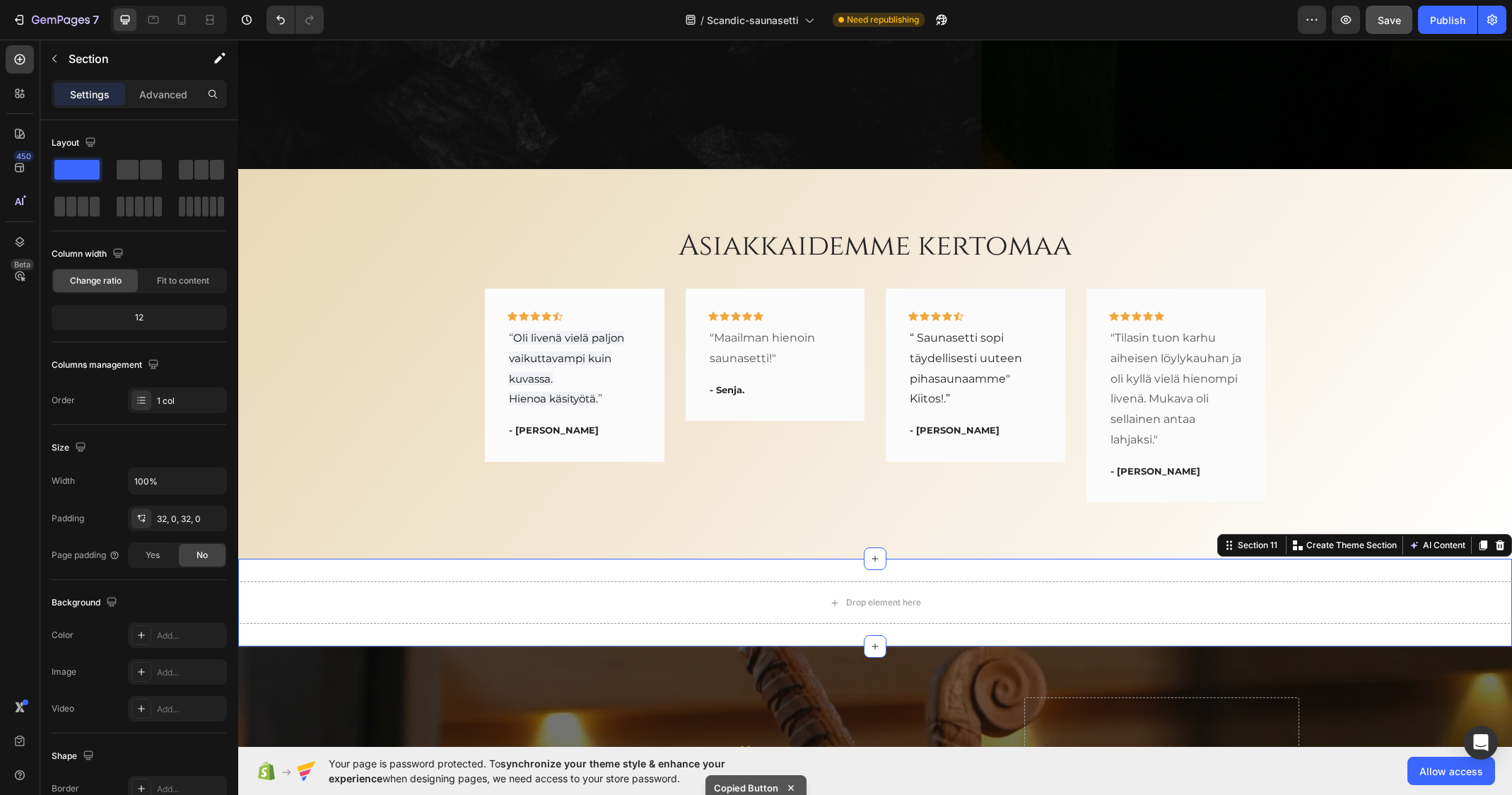
click at [405, 572] on div "Drop element here Section 11 Create Theme Section AI Content Write with GemAI W…" at bounding box center [875, 602] width 1274 height 88
click at [1494, 540] on icon at bounding box center [1499, 545] width 12 height 12
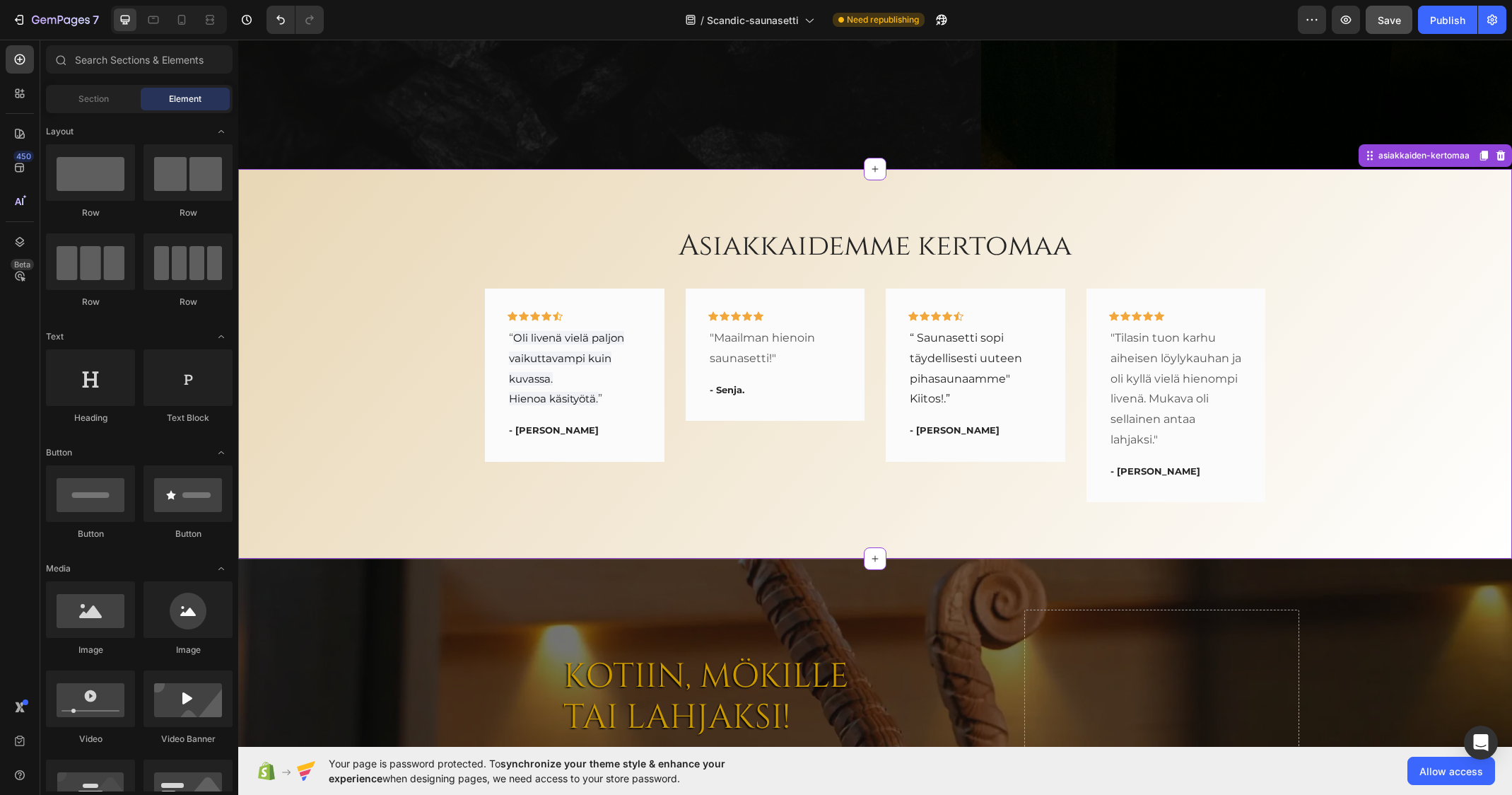
click at [401, 242] on div "Asiakkaidemme kertomaa Heading Icon Icon Icon Icon Icon Row “ Oli livenä vielä …" at bounding box center [874, 364] width 1253 height 277
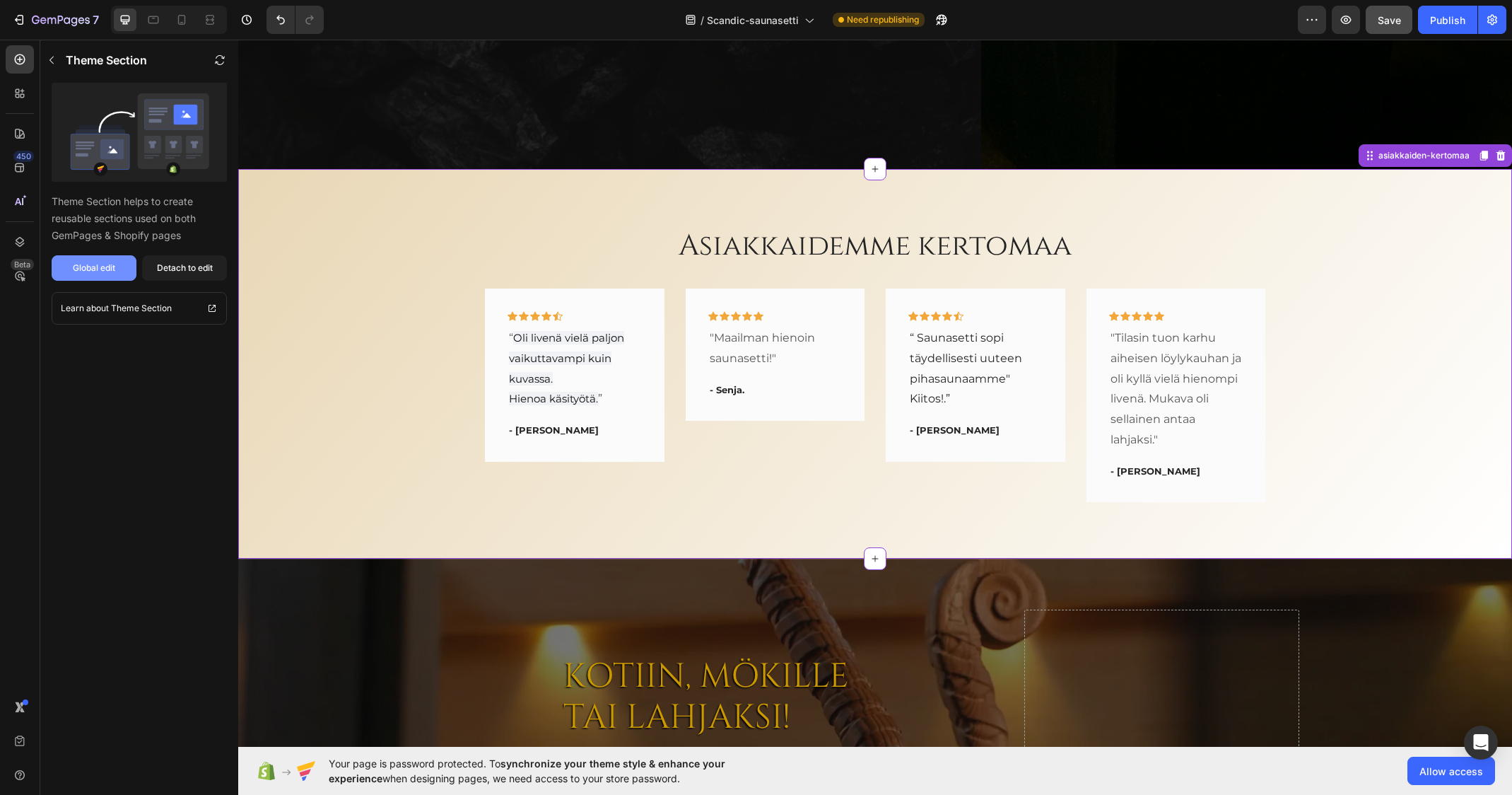
click at [100, 266] on div "Global edit" at bounding box center [94, 268] width 42 height 13
click at [79, 63] on p "Theme Section" at bounding box center [107, 60] width 81 height 17
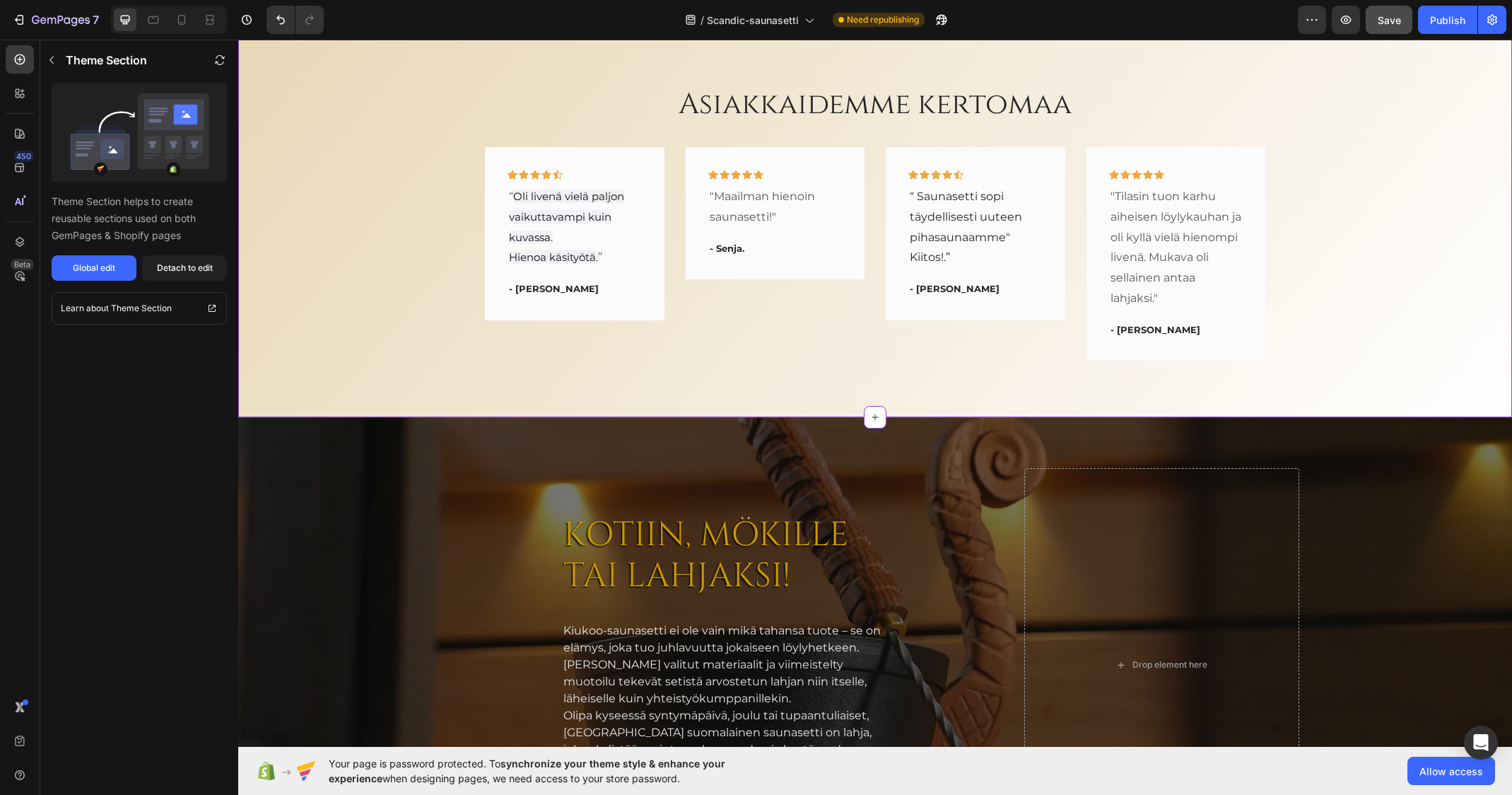
click at [376, 265] on div "Asiakkaidemme kertomaa Heading Icon Icon Icon Icon Icon Row “ Oli livenä vielä …" at bounding box center [874, 222] width 1253 height 277
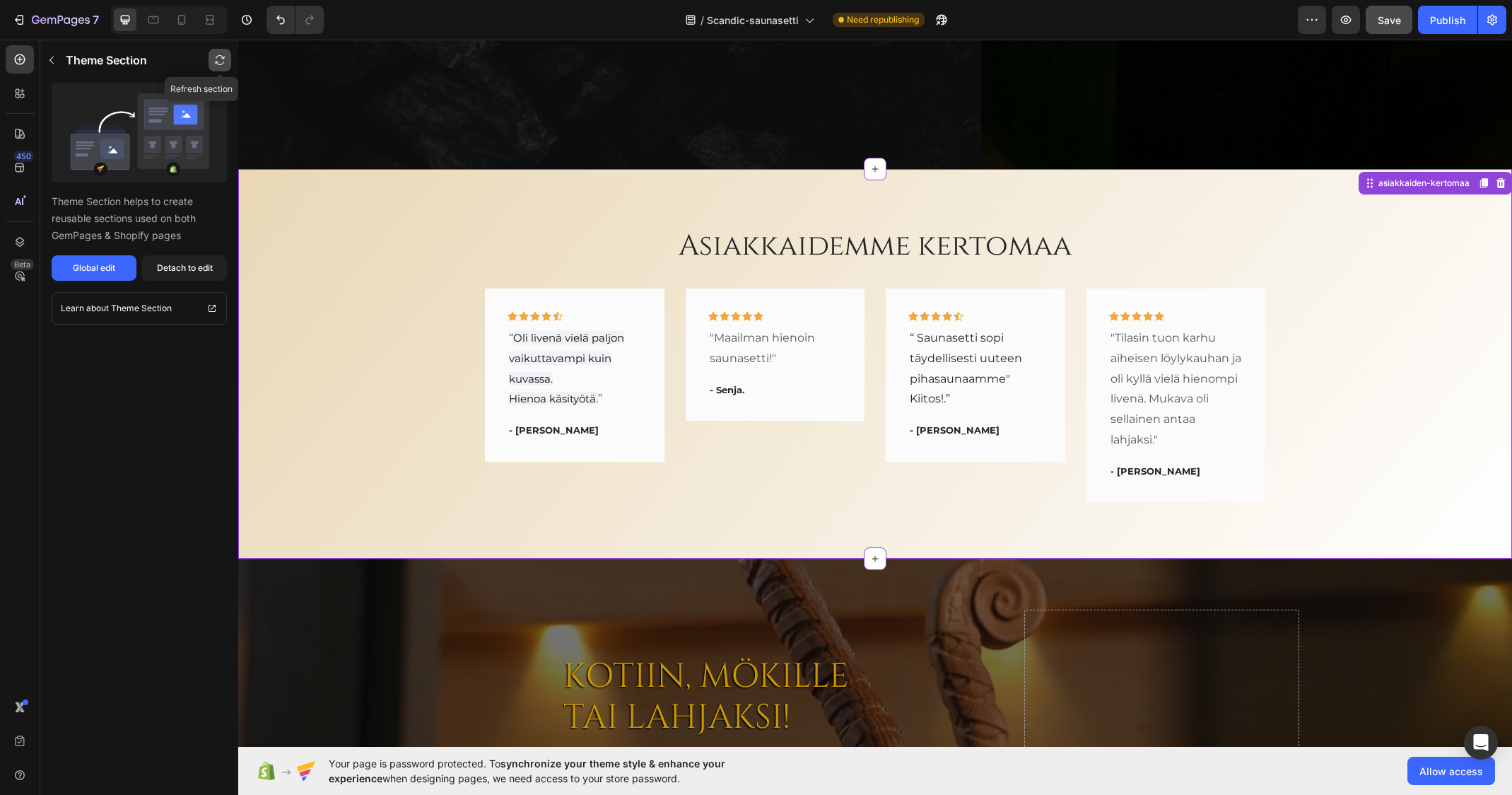
click at [220, 60] on icon "button" at bounding box center [219, 60] width 12 height 12
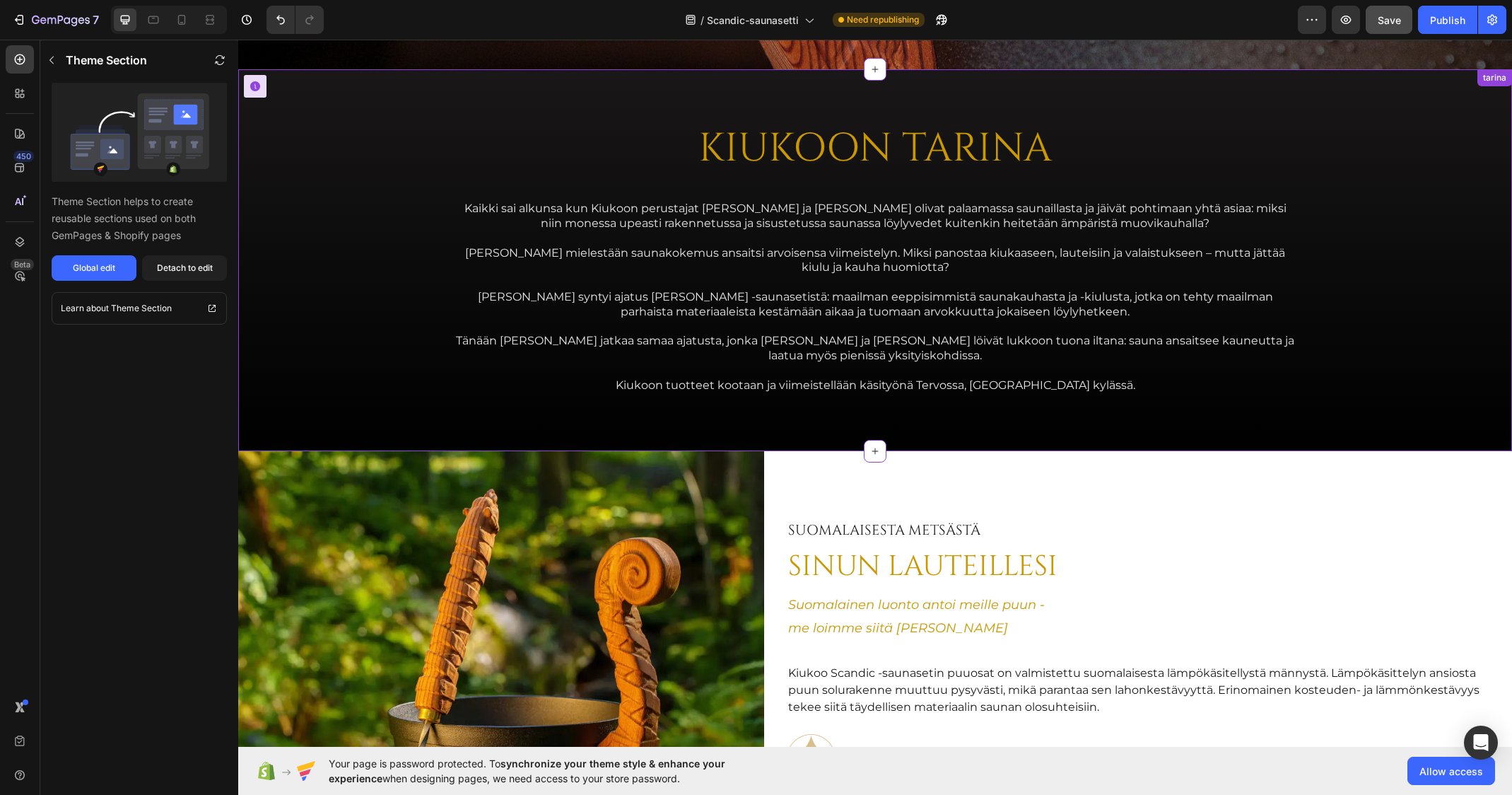
scroll to position [1980, 0]
click at [1127, 129] on h2 "KIUKOON TARINA" at bounding box center [874, 150] width 848 height 47
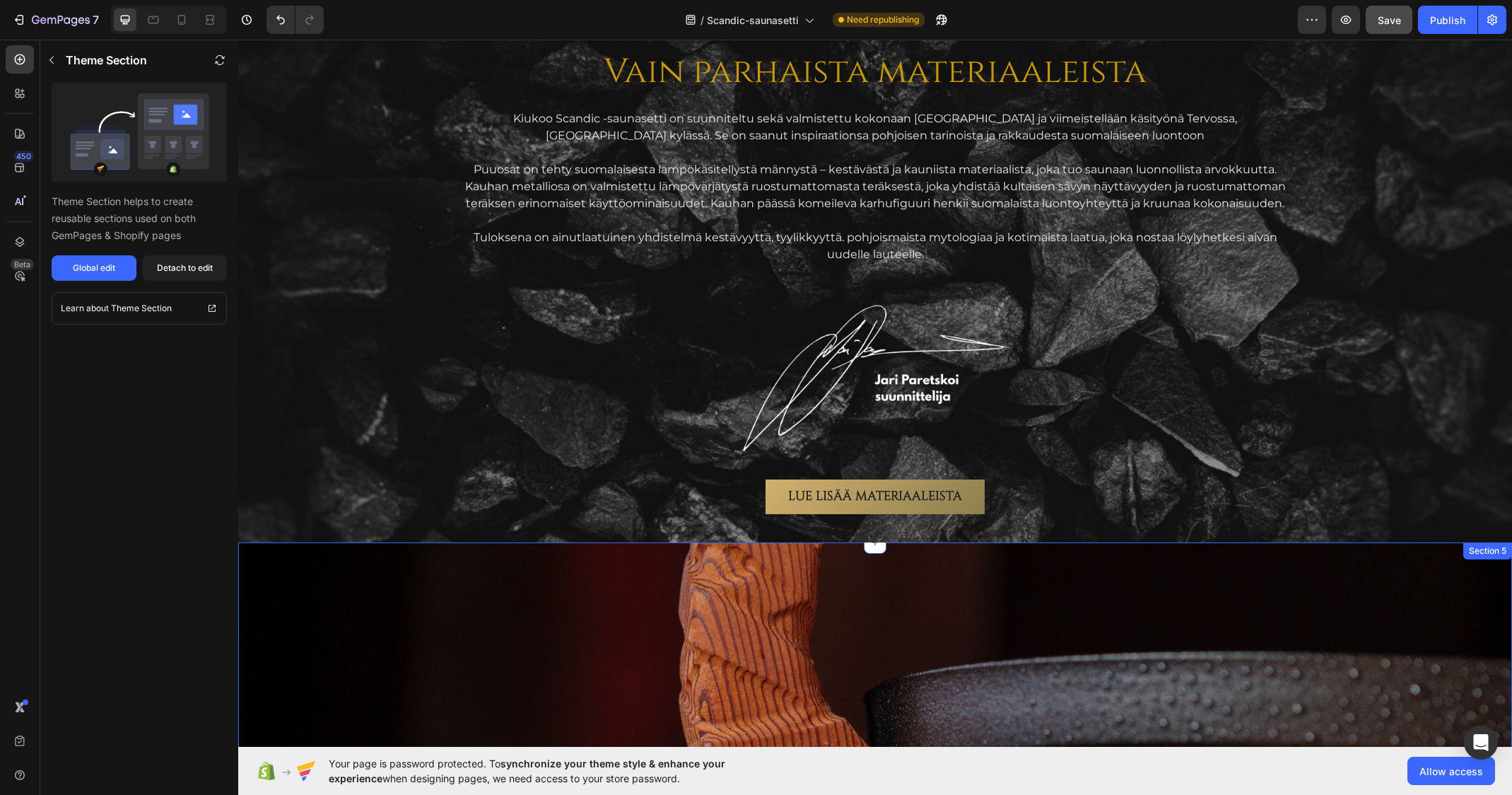
scroll to position [990, 0]
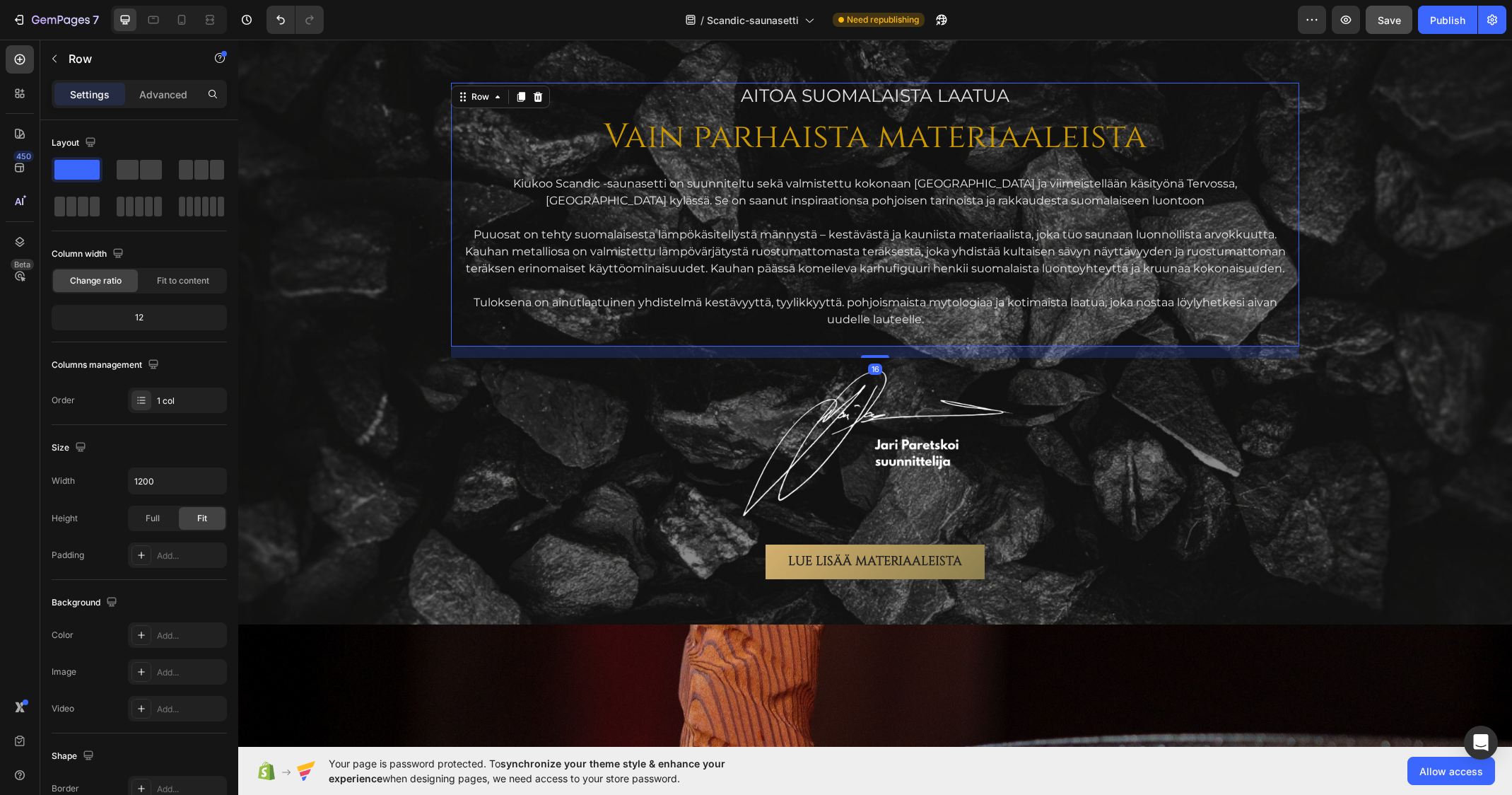
click at [1075, 341] on div "AITOA Suomalaista laatua Text Block Vain parhaista materiaaleista Heading Kiuko…" at bounding box center [874, 215] width 848 height 264
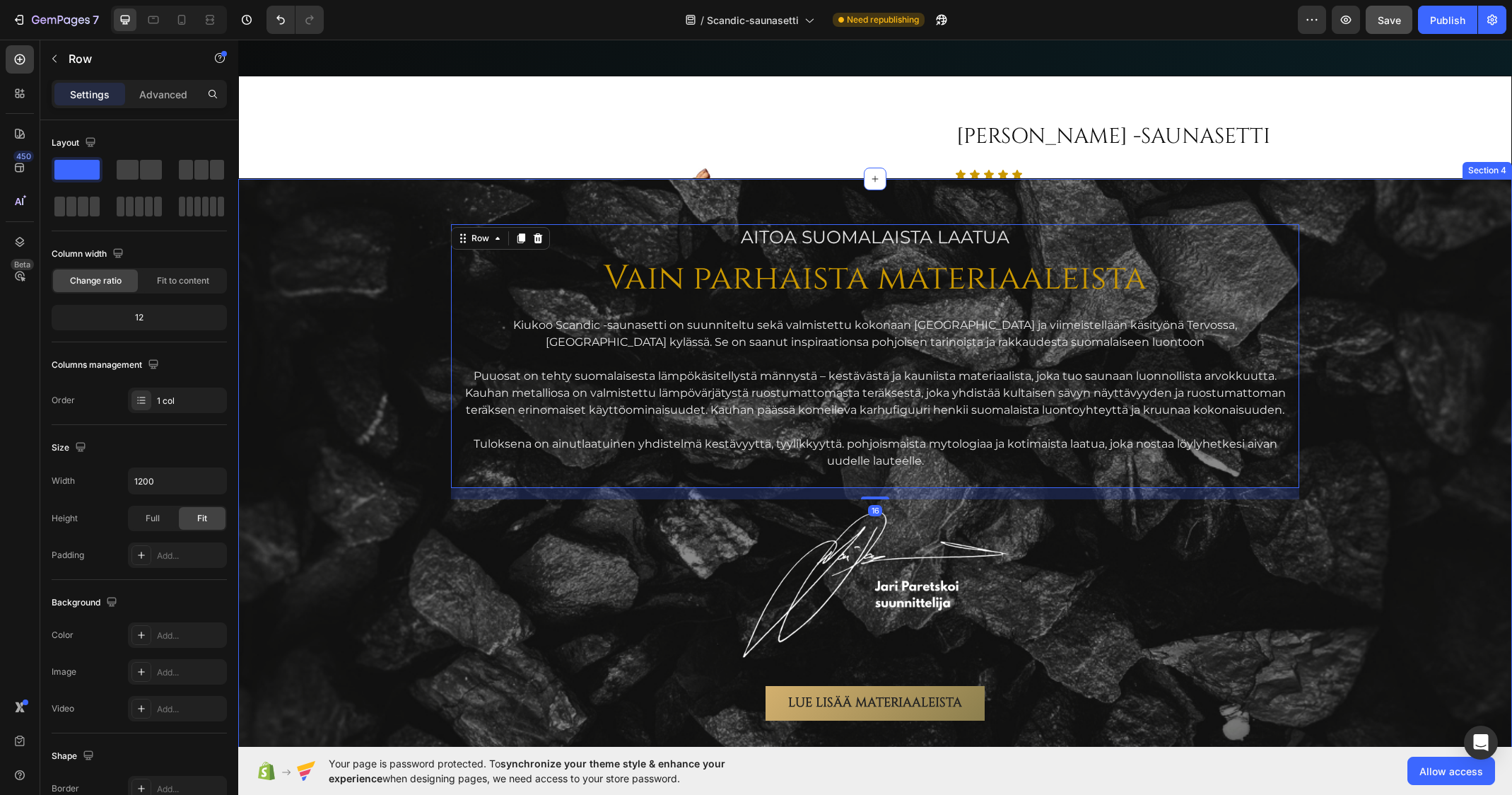
click at [297, 306] on div "AITOA Suomalaista laatua Text Block Vain parhaista materiaaleista Heading Kiuko…" at bounding box center [874, 472] width 1251 height 496
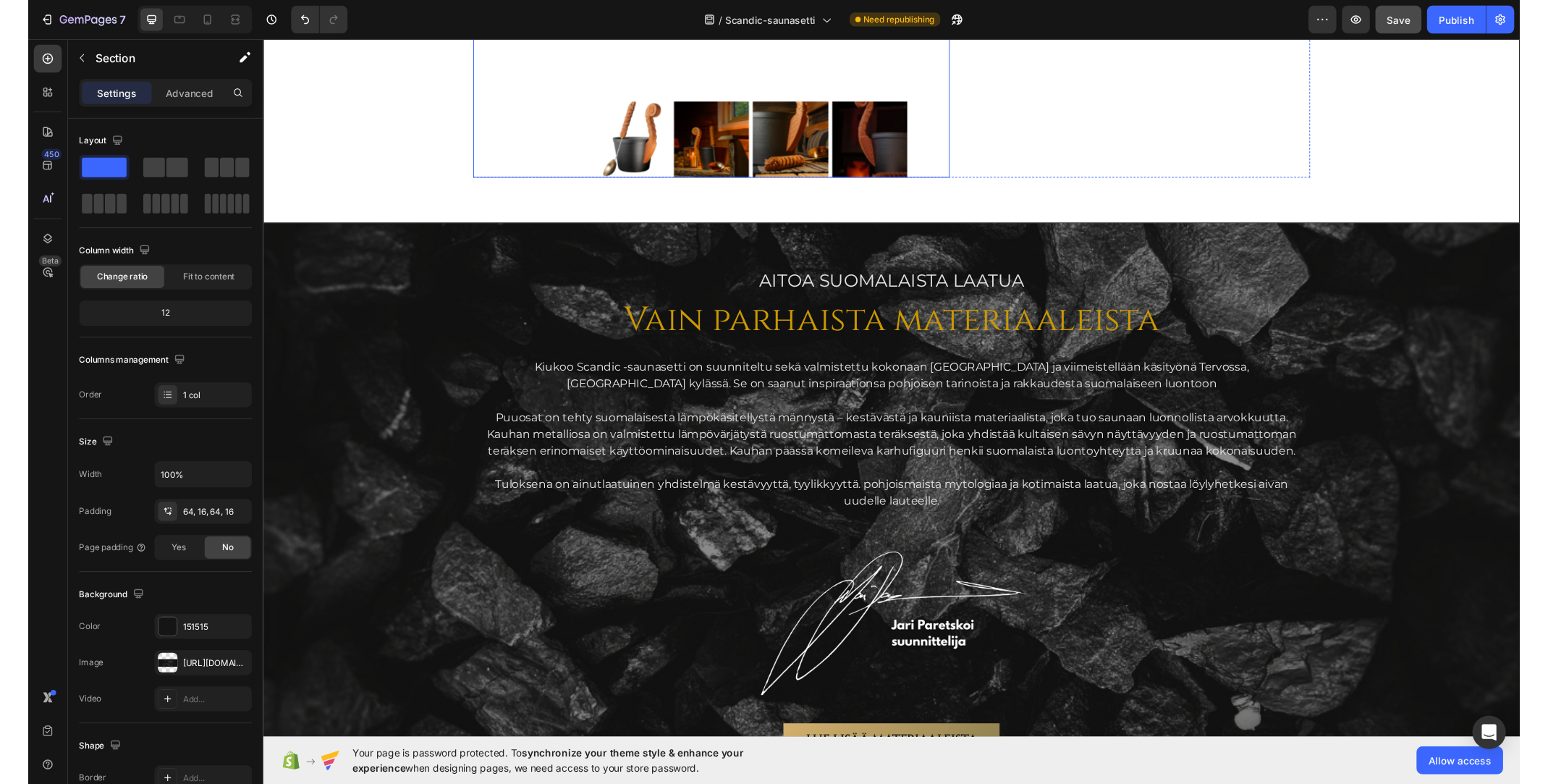
scroll to position [1518, 0]
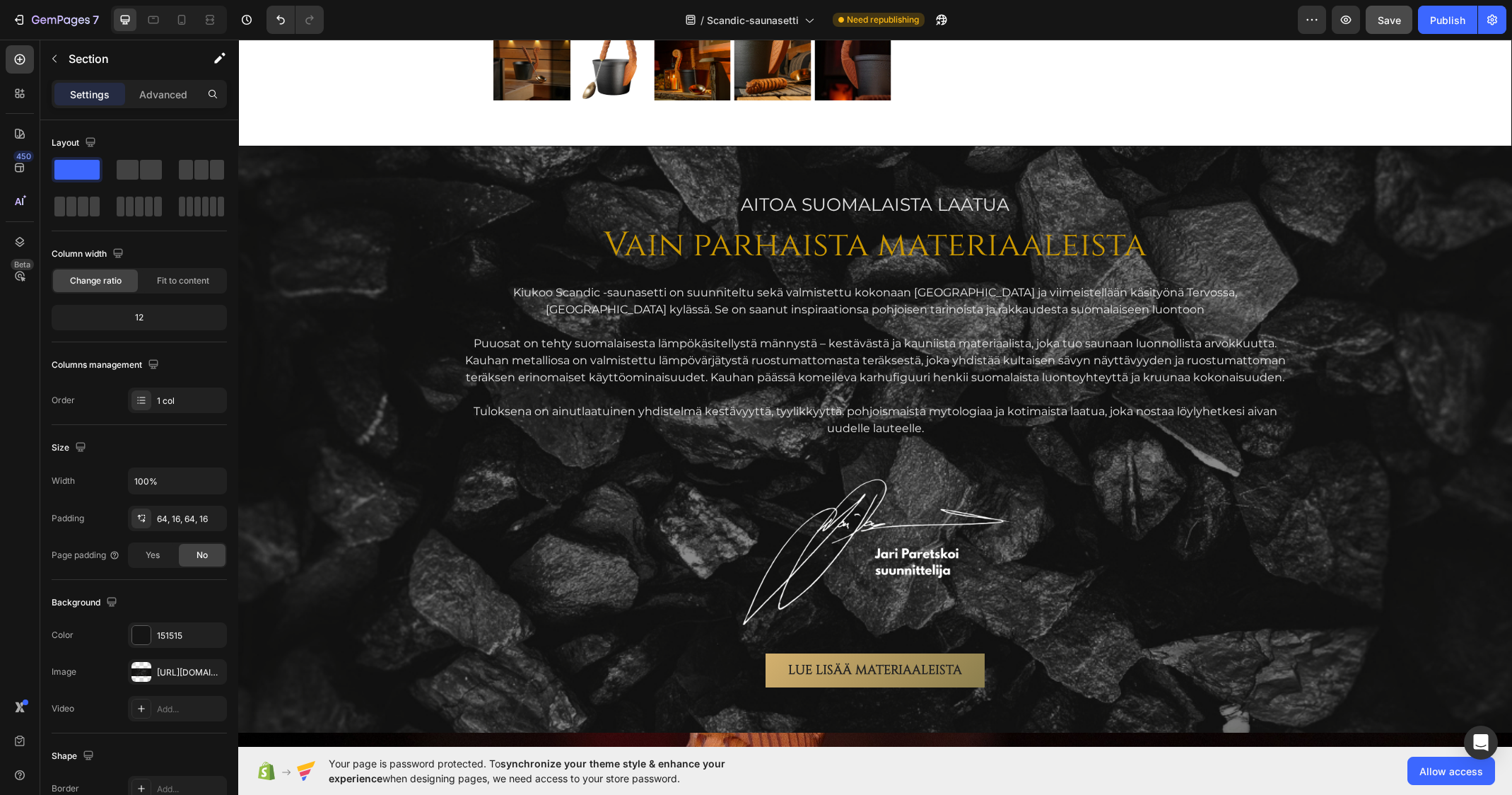
click at [361, 242] on div "AITOA Suomalaista laatua Text Block Vain parhaista materiaaleista Heading Kiuko…" at bounding box center [874, 439] width 1251 height 496
click at [59, 21] on icon "button" at bounding box center [61, 19] width 5 height 8
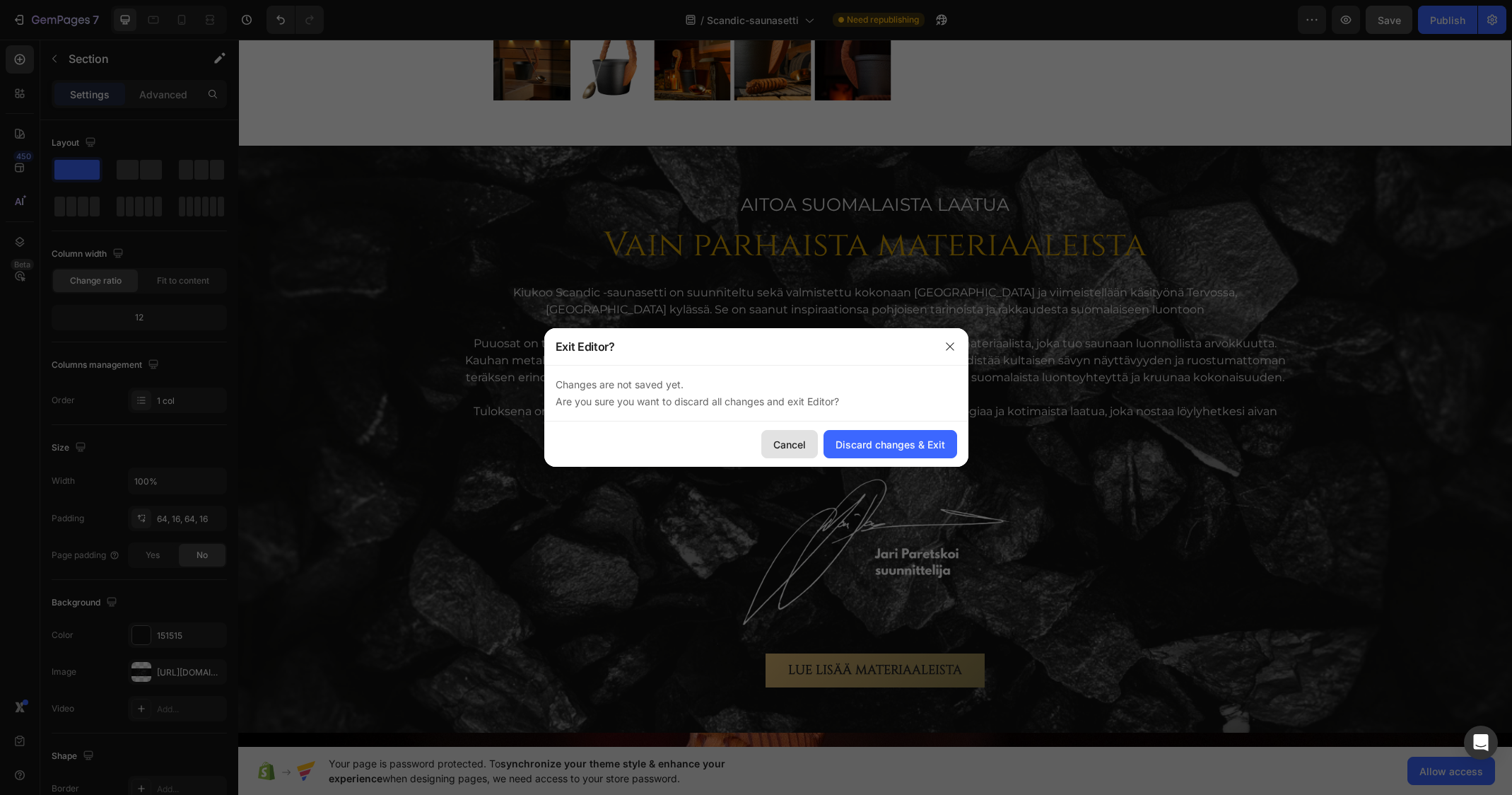
drag, startPoint x: 795, startPoint y: 441, endPoint x: 554, endPoint y: 399, distance: 244.6
click at [795, 441] on div "Cancel" at bounding box center [789, 444] width 33 height 14
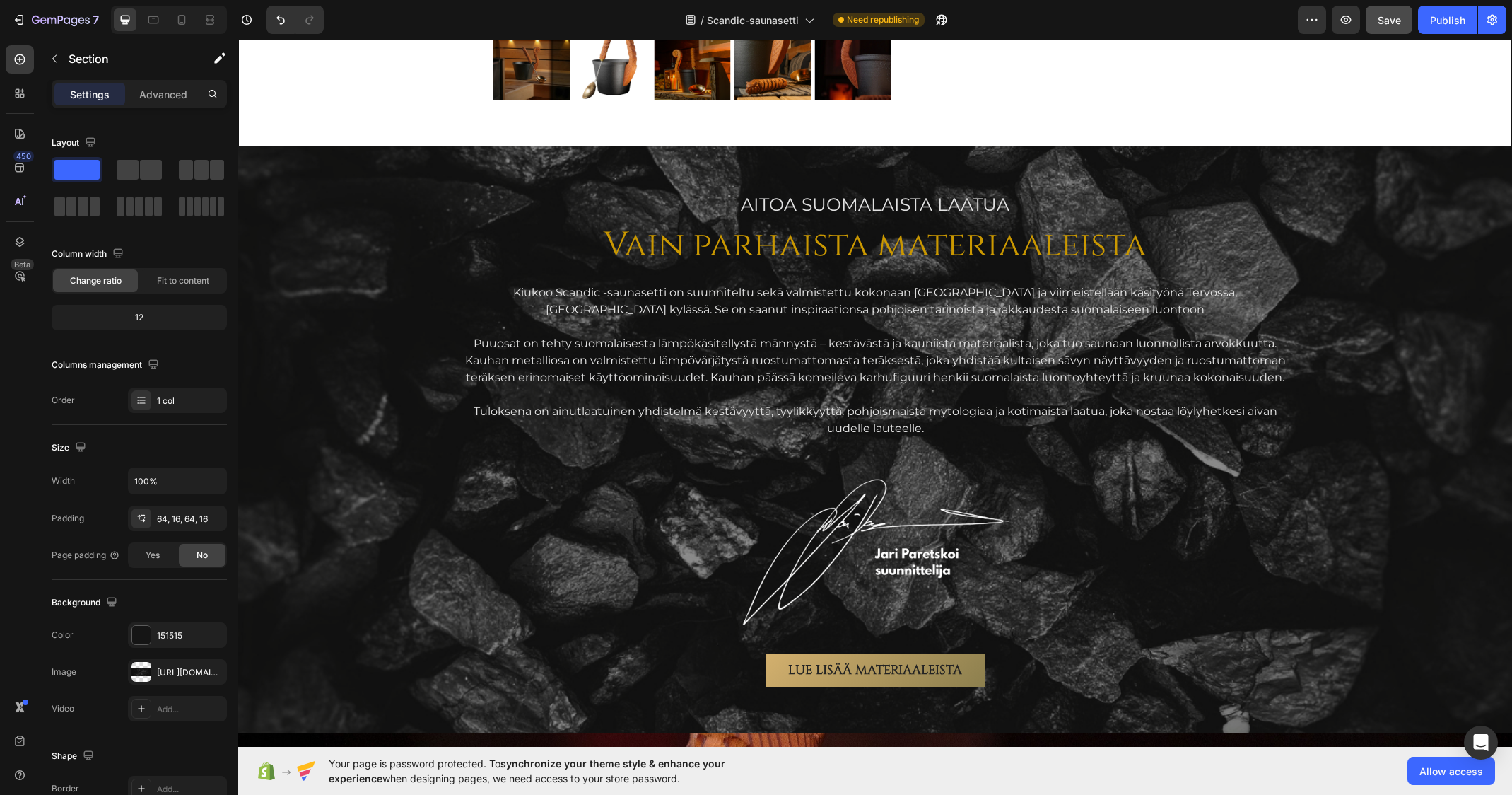
click at [395, 214] on div "AITOA Suomalaista laatua Text Block Vain parhaista materiaaleista Heading Kiuko…" at bounding box center [874, 439] width 1251 height 496
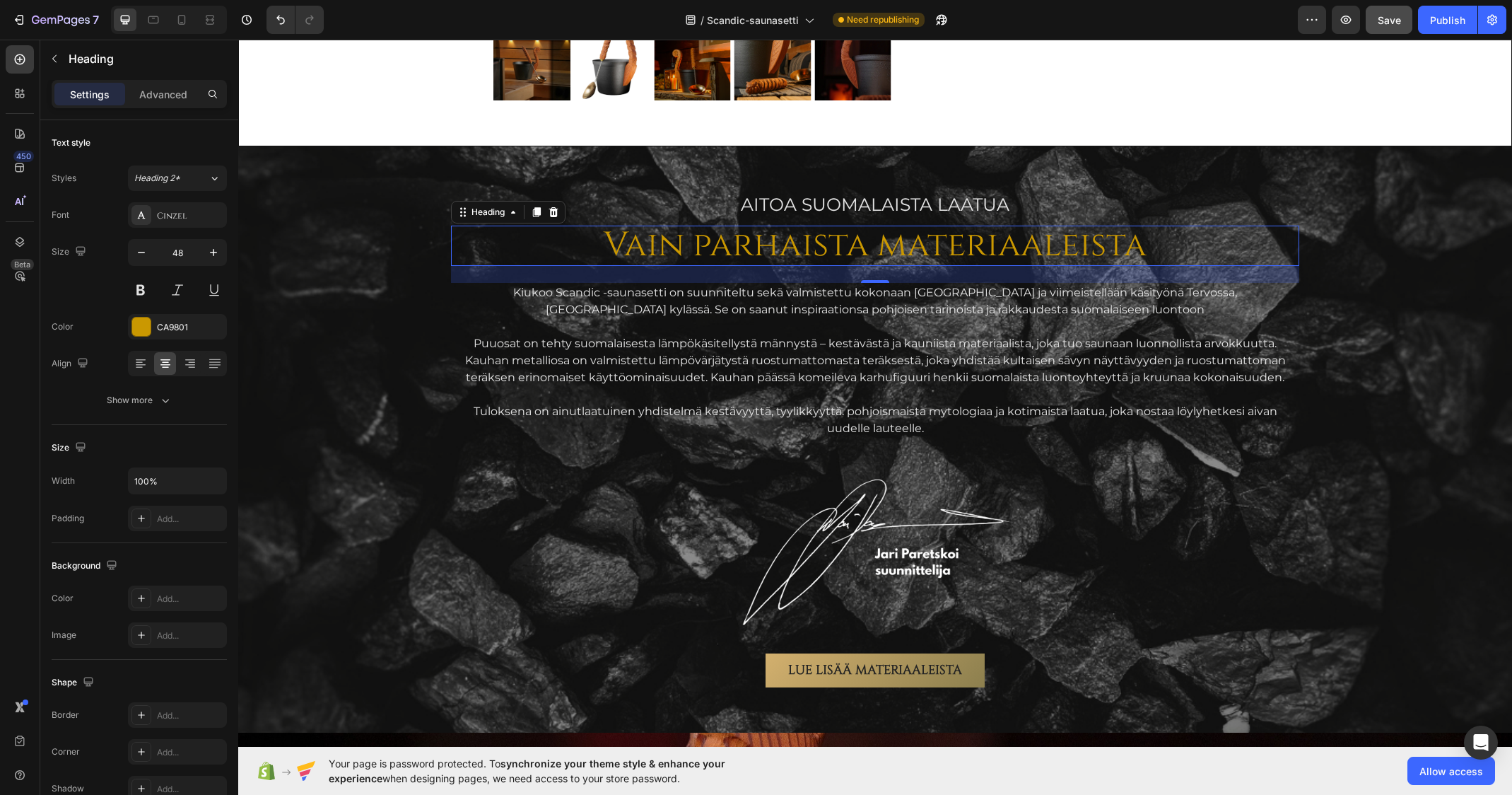
click at [836, 250] on h2 "Vain parhaista materiaaleista" at bounding box center [874, 246] width 848 height 41
click at [89, 57] on p "Heading" at bounding box center [145, 59] width 153 height 17
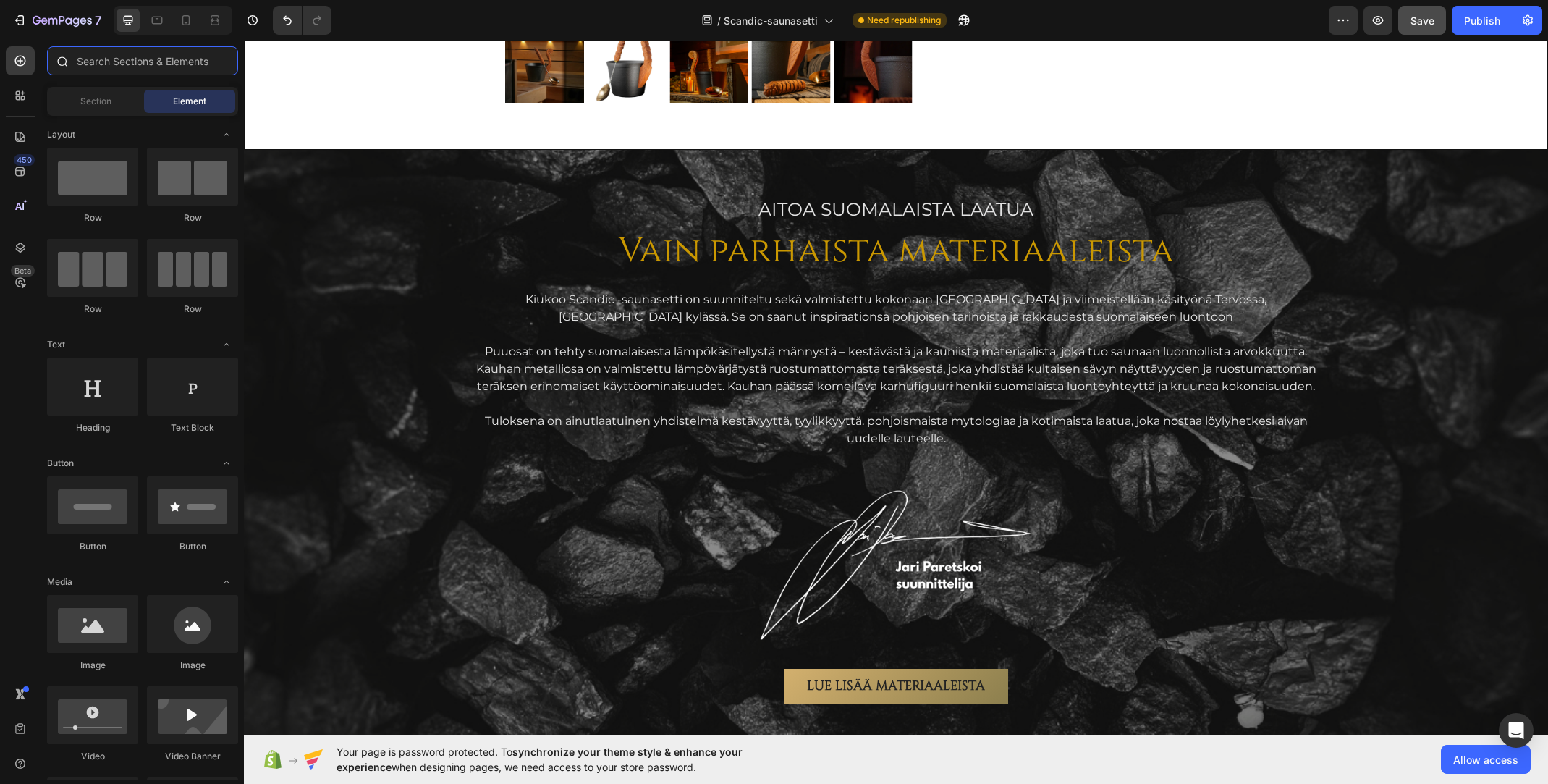
click at [138, 61] on input "text" at bounding box center [142, 60] width 191 height 29
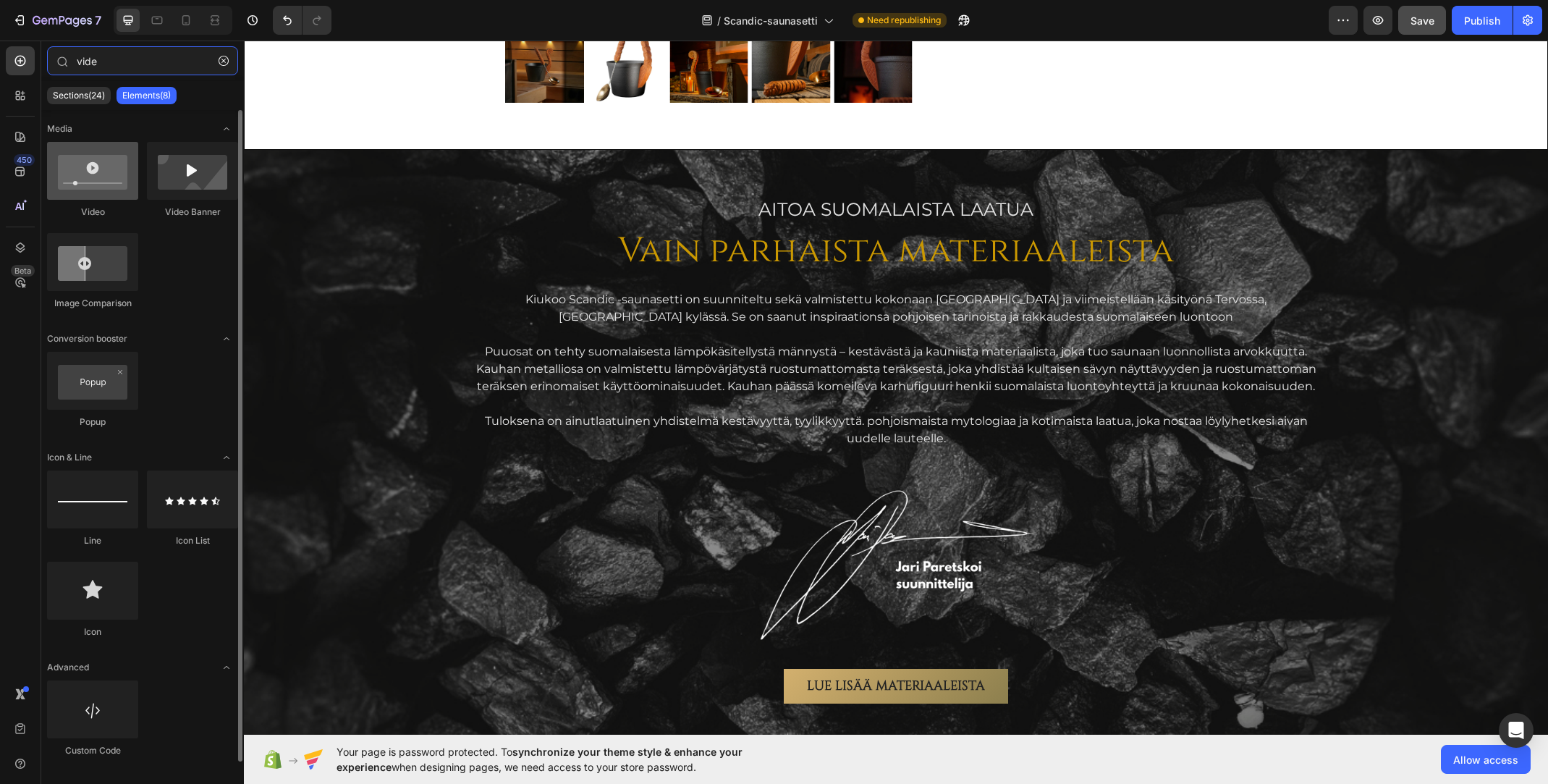
type input "vide"
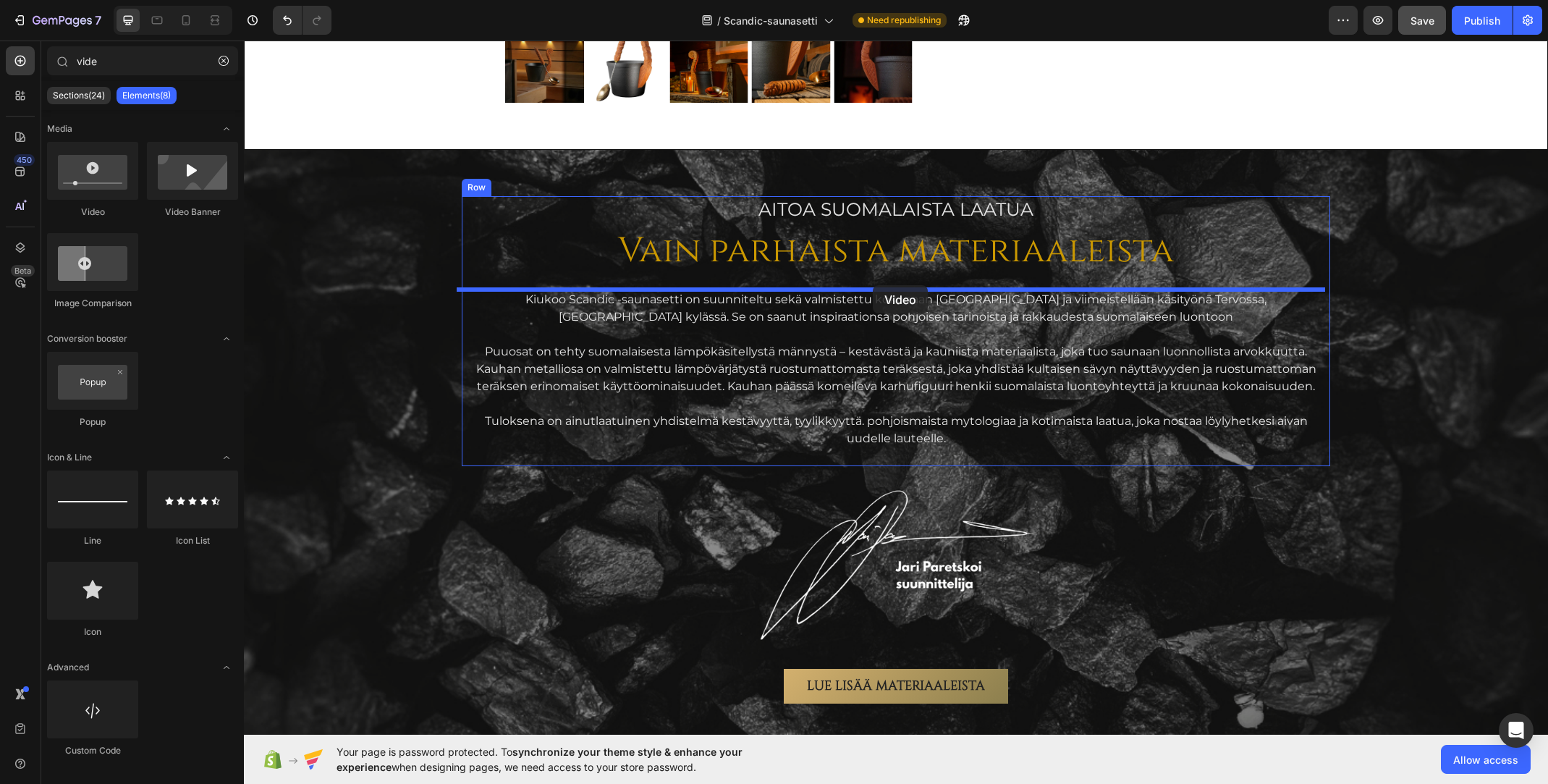
drag, startPoint x: 332, startPoint y: 234, endPoint x: 873, endPoint y: 285, distance: 543.4
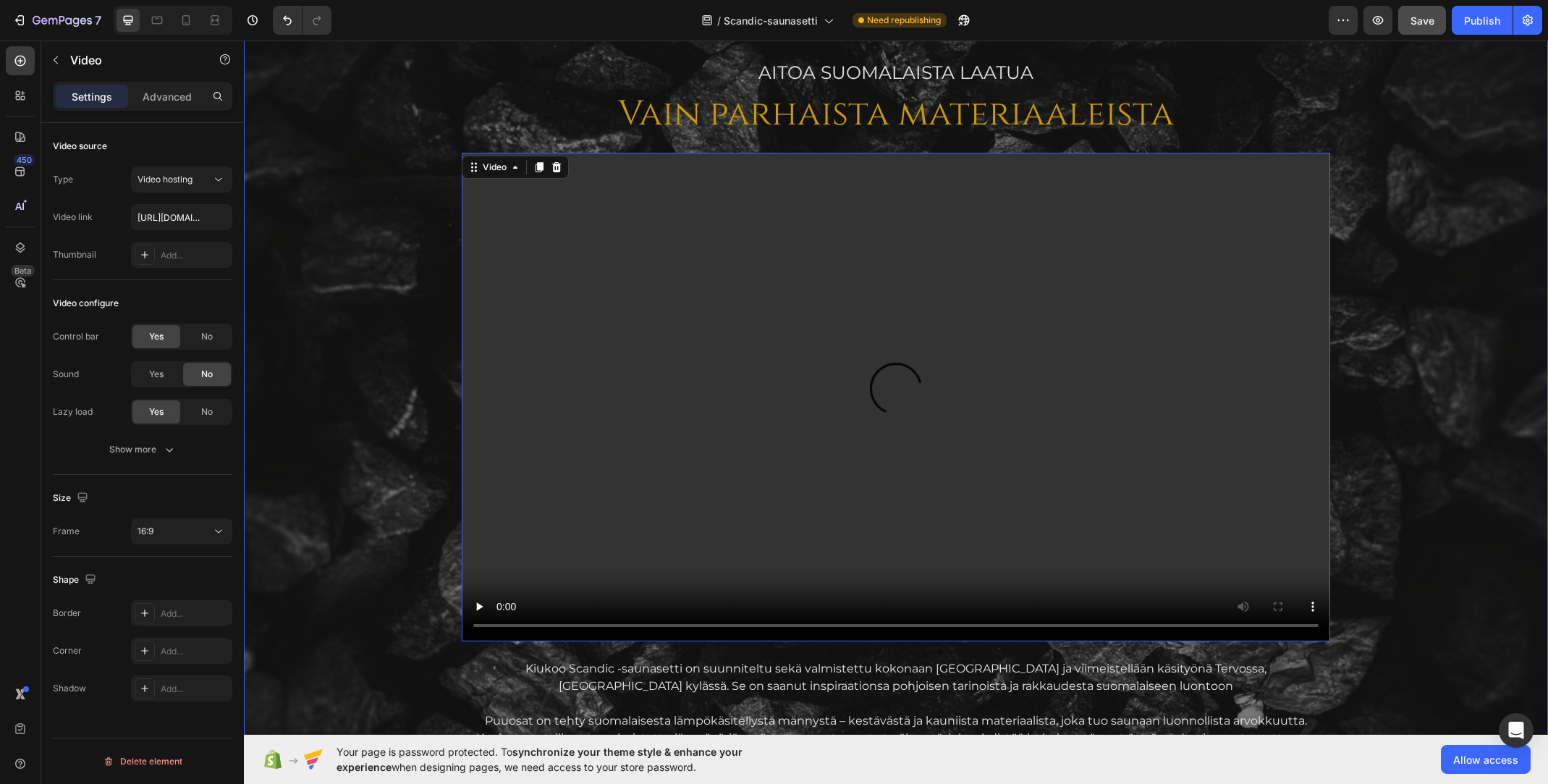
scroll to position [1662, 0]
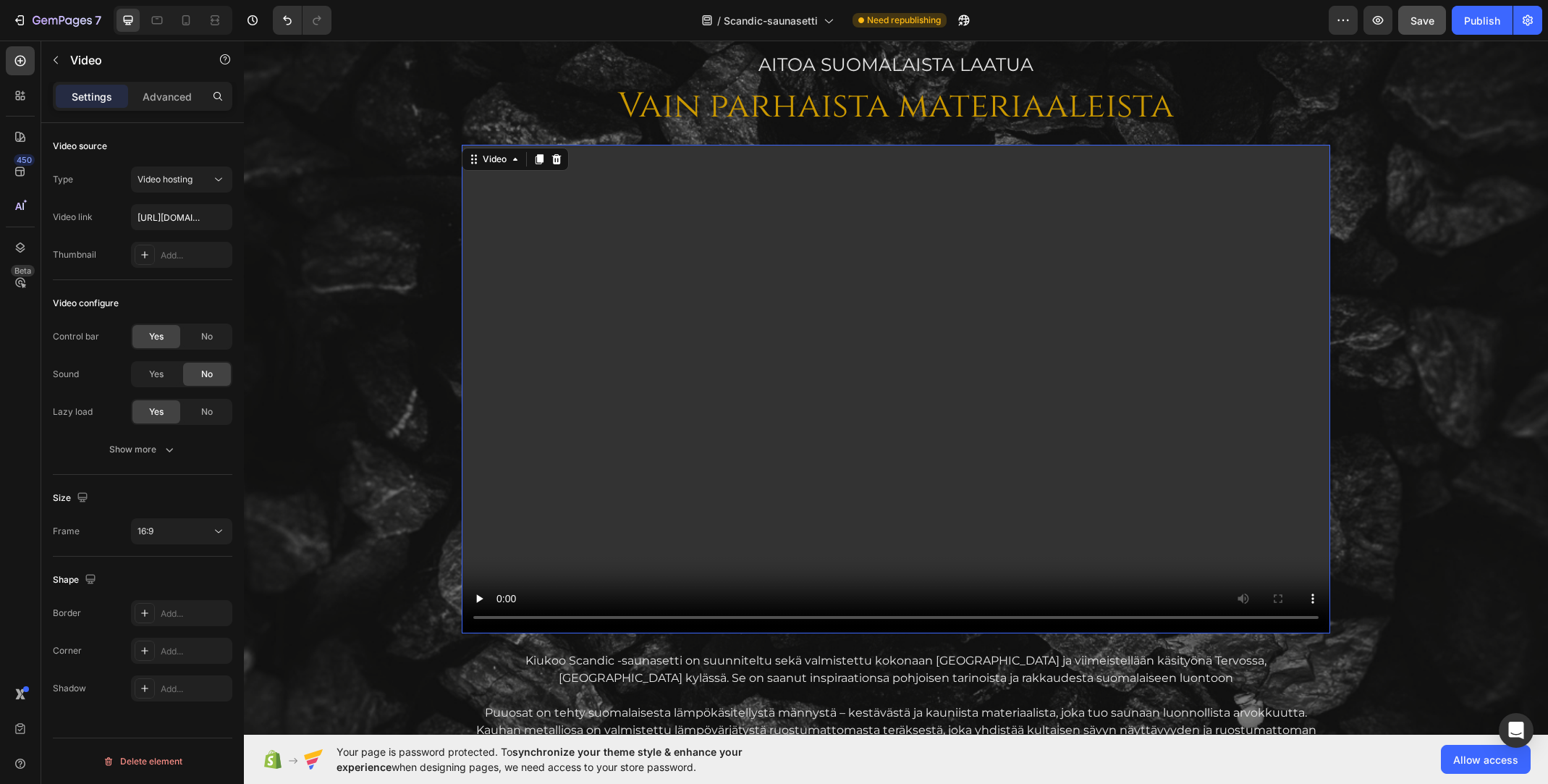
click at [681, 303] on video at bounding box center [895, 389] width 868 height 488
click at [74, 55] on p "Video" at bounding box center [131, 60] width 123 height 18
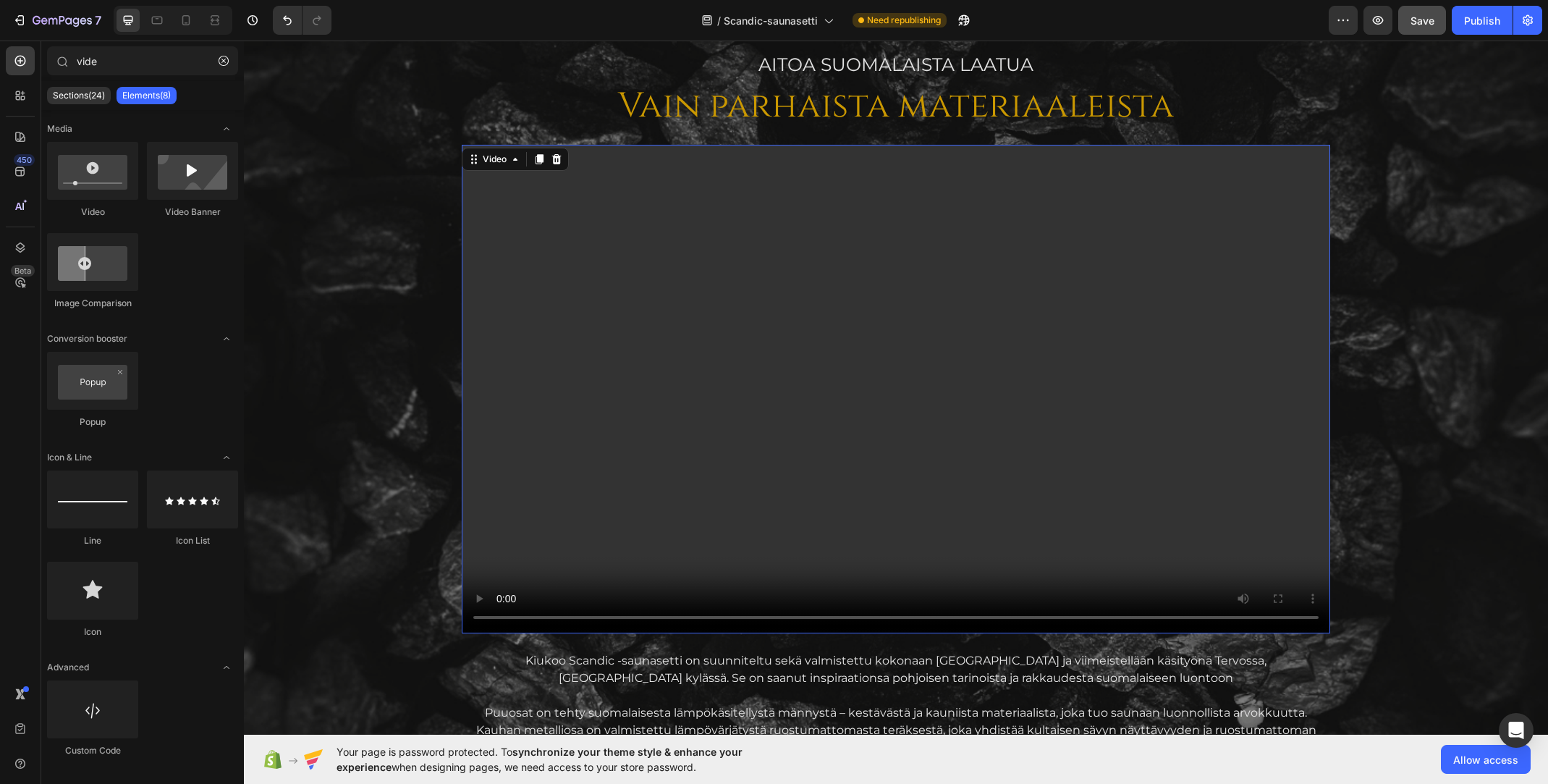
click at [543, 343] on video at bounding box center [895, 389] width 868 height 488
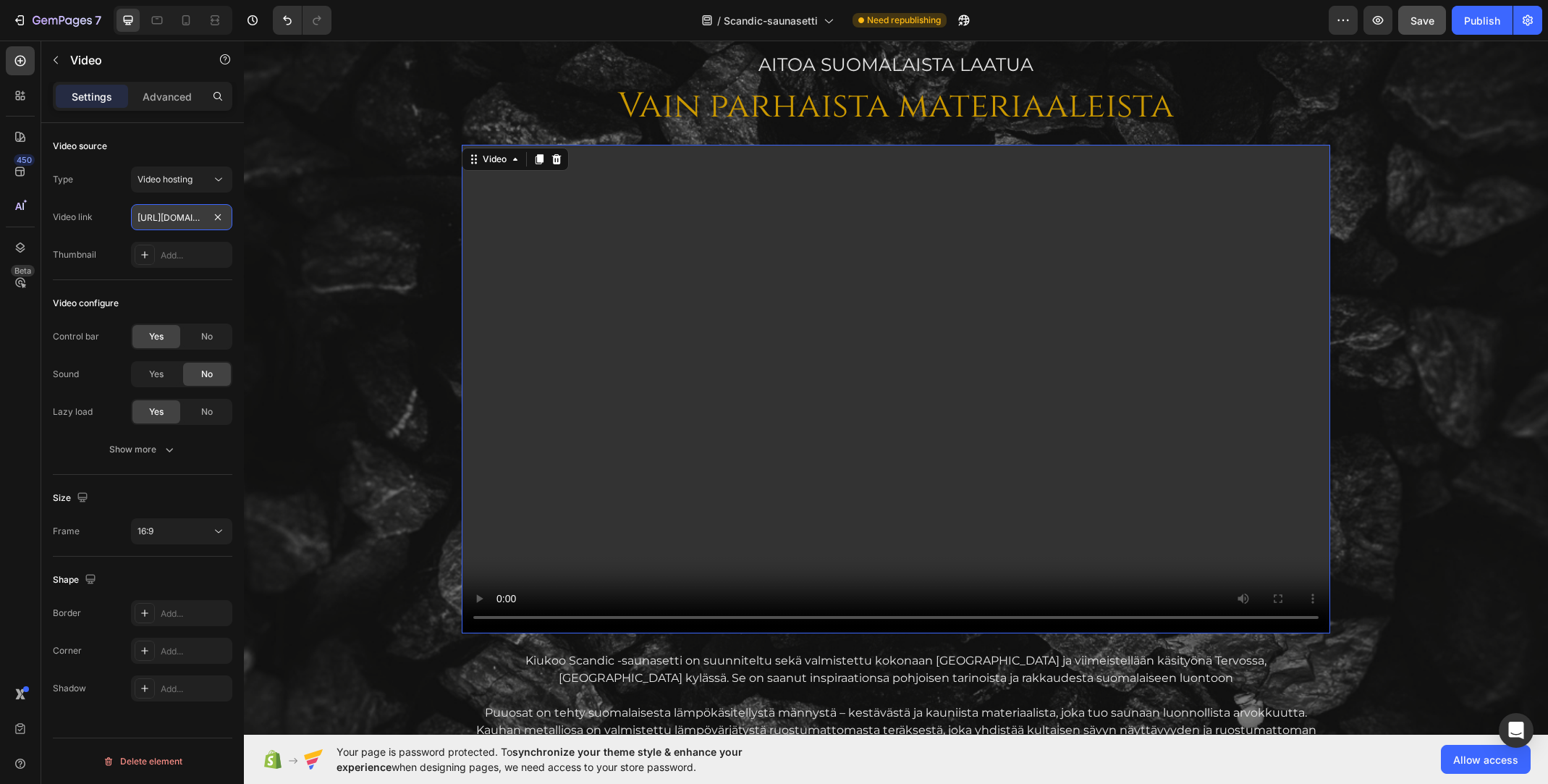
click at [168, 218] on input "https://cdn.shopify.com/videos/c/o/v/2cd3deb506b54b009063f7270ab5cf2e.mp4" at bounding box center [182, 217] width 102 height 26
type input "https://cdn.shopify.com/videos/c/o/v/b61ce3e05310409b8dd6f3158bb47129.mp4"
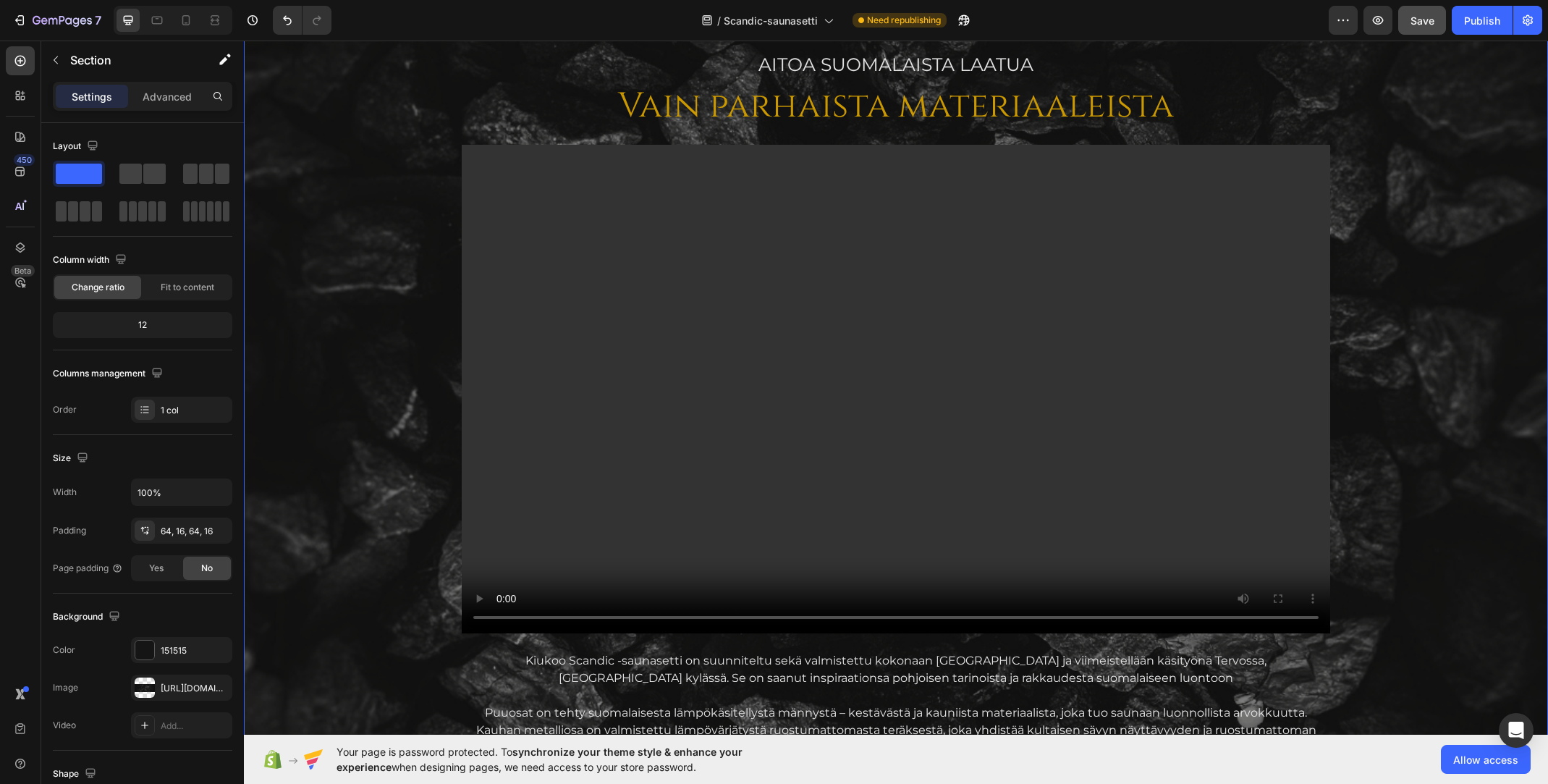
click at [343, 152] on div "AITOA Suomalaista laatua Text Block Vain parhaista materiaaleista Heading Video…" at bounding box center [895, 558] width 1281 height 1013
click at [1416, 19] on span "Save" at bounding box center [1422, 20] width 24 height 12
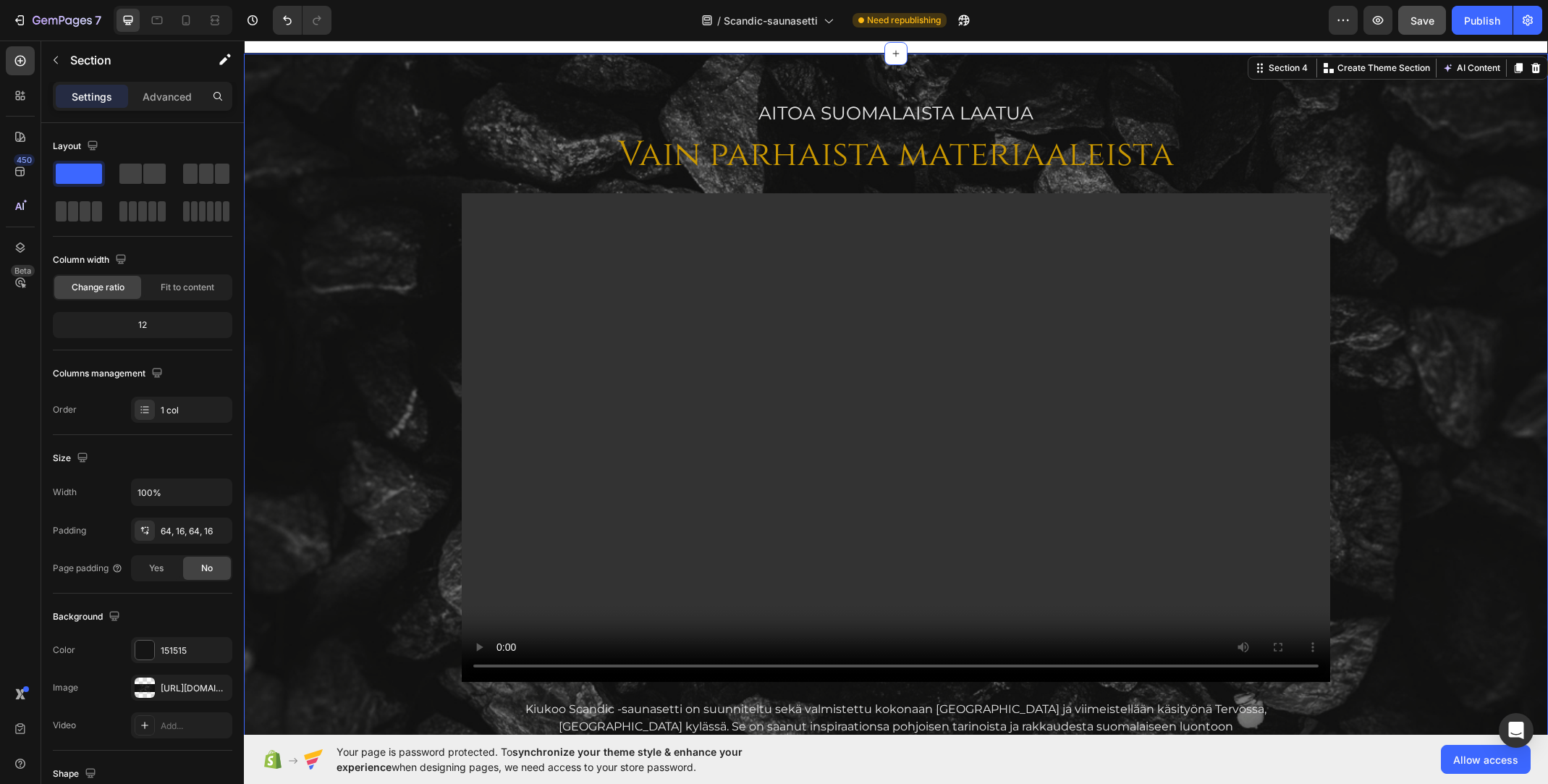
scroll to position [1662, 0]
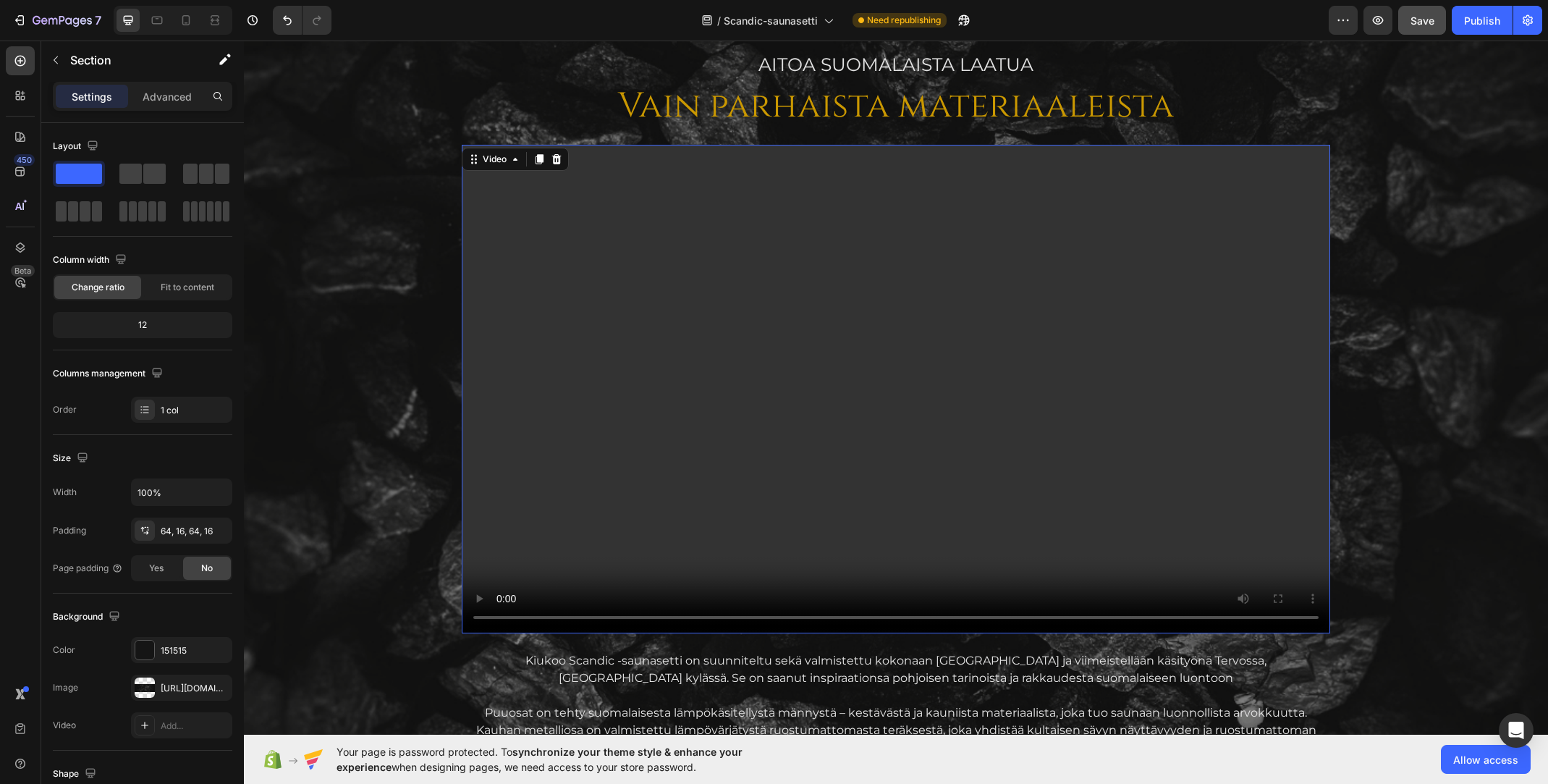
click at [1216, 378] on video at bounding box center [895, 389] width 868 height 488
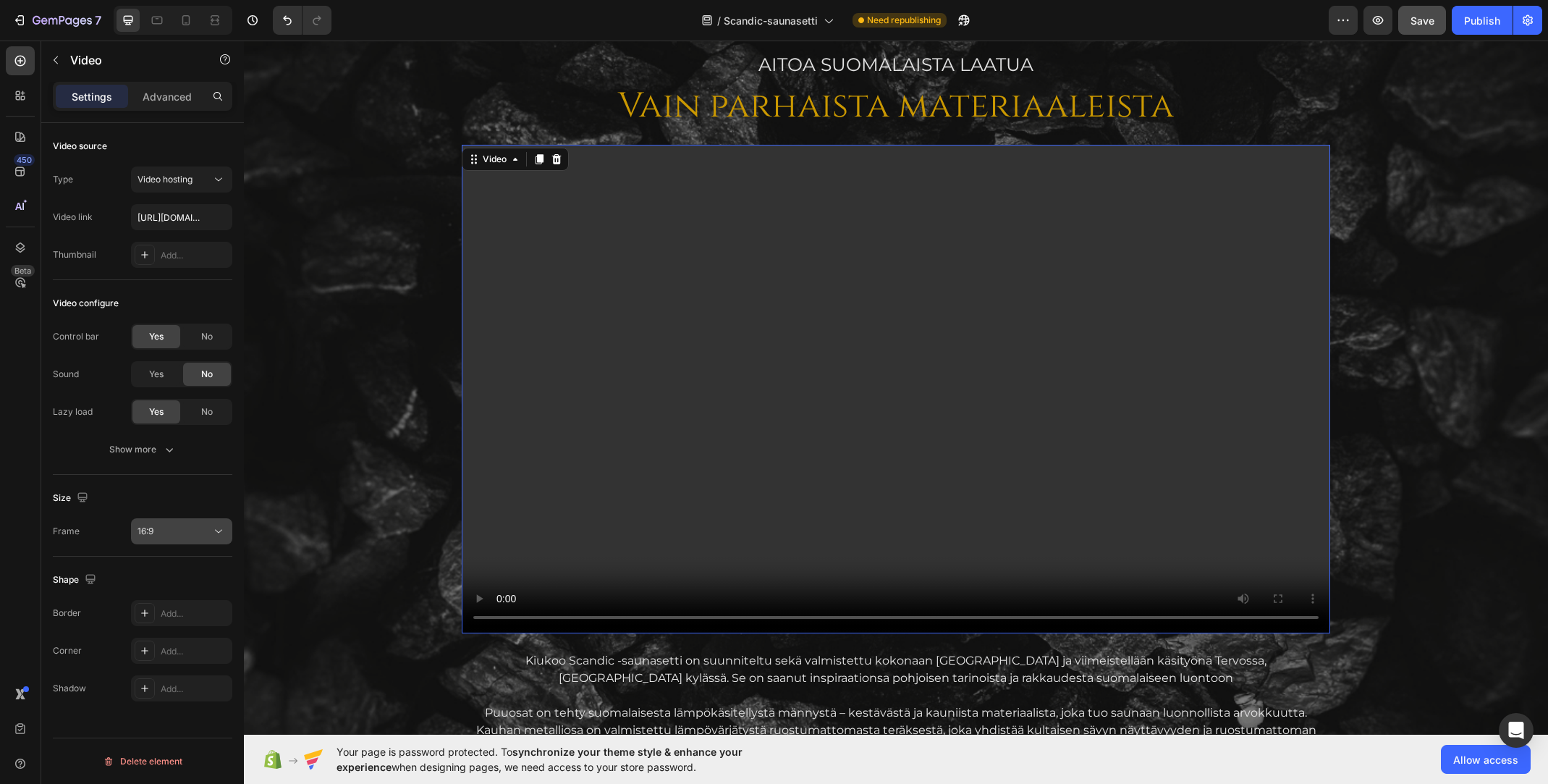
click at [175, 528] on div "16:9" at bounding box center [175, 531] width 74 height 13
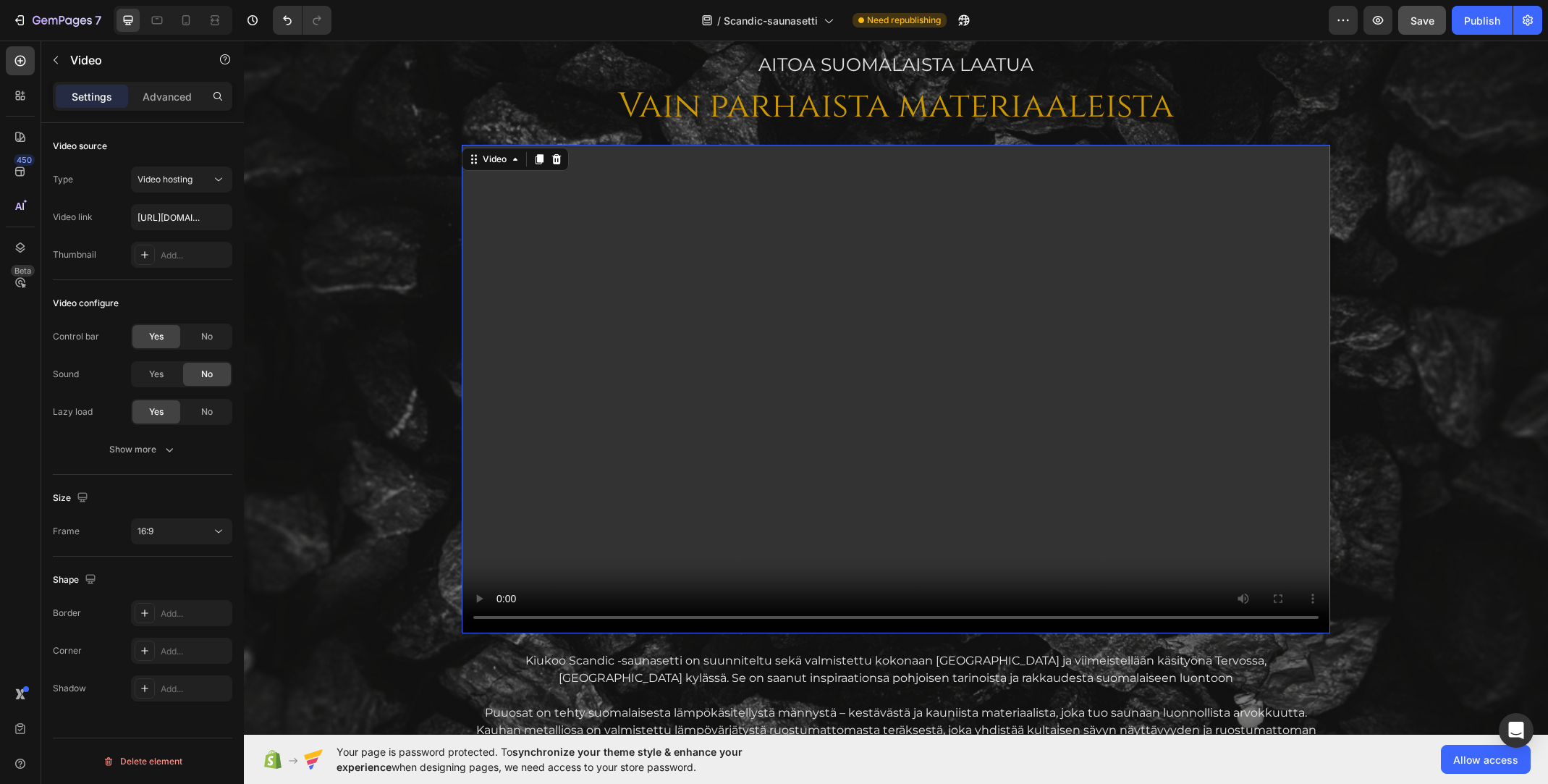
click at [177, 501] on div "Size" at bounding box center [142, 497] width 179 height 23
click at [141, 451] on div "Show more" at bounding box center [142, 449] width 68 height 15
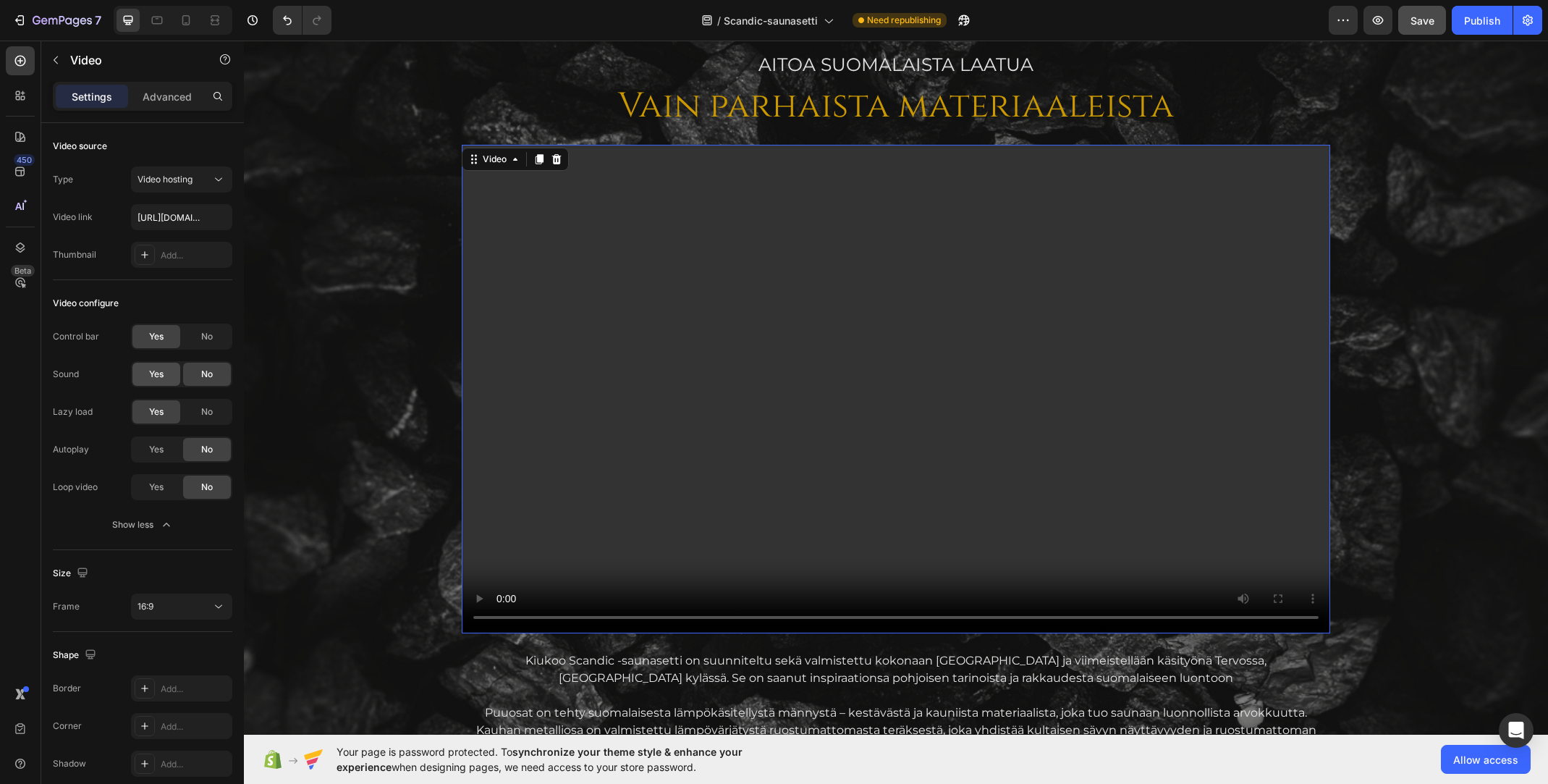
click at [151, 374] on span "Yes" at bounding box center [156, 374] width 15 height 13
click at [156, 95] on p "Advanced" at bounding box center [166, 96] width 49 height 15
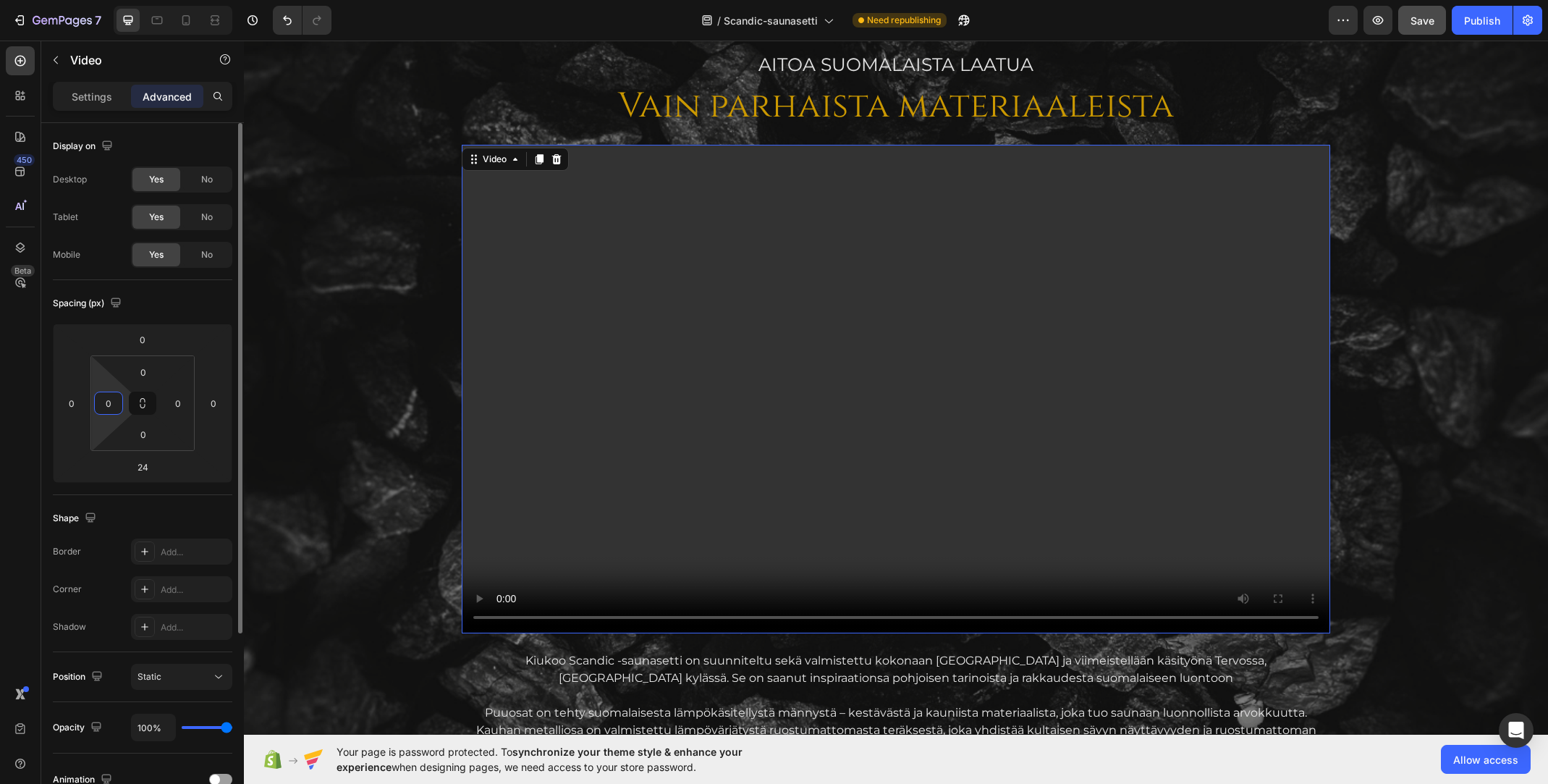
click at [109, 400] on input "0" at bounding box center [108, 402] width 21 height 21
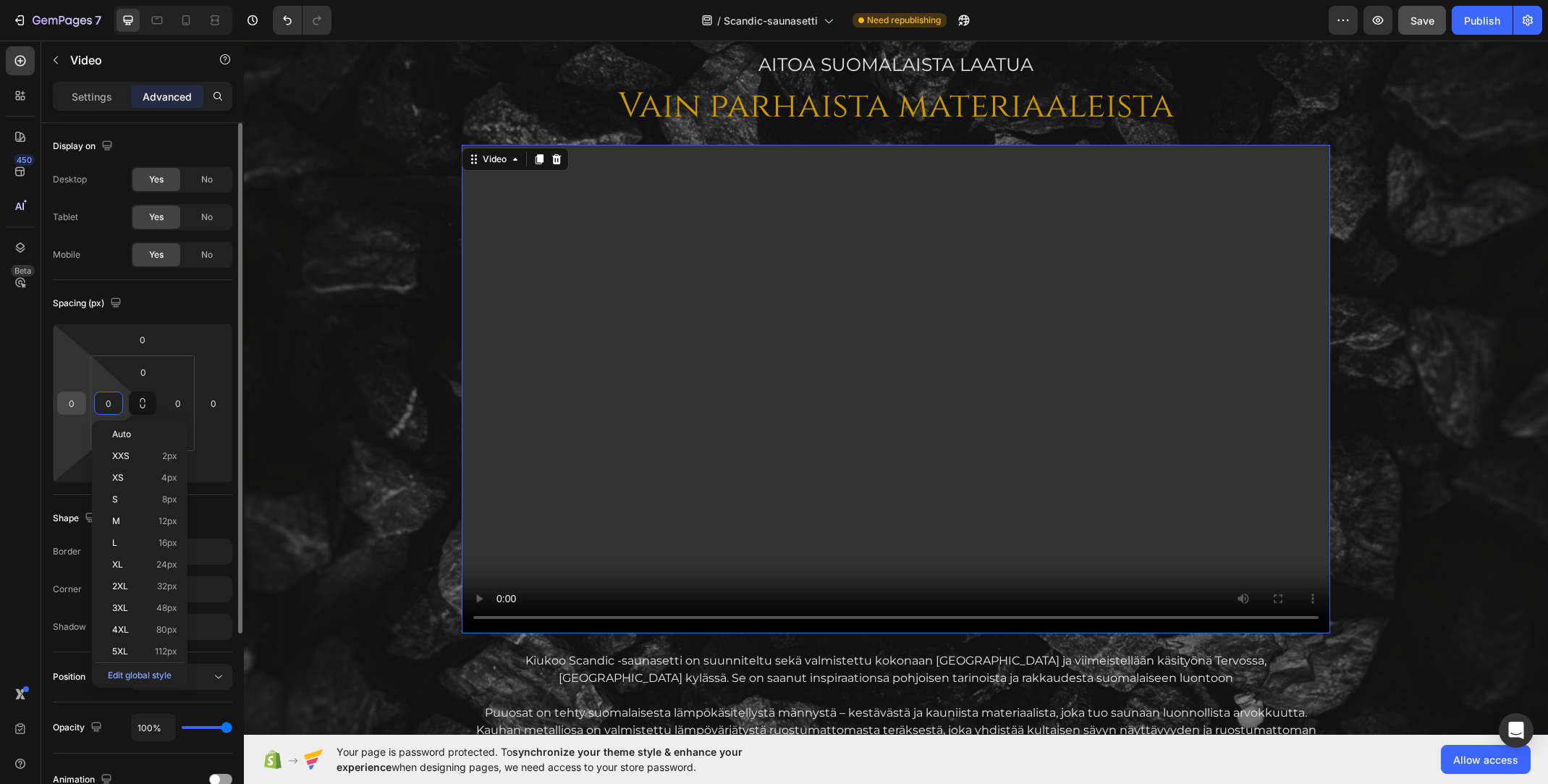
click at [75, 400] on input "0" at bounding box center [71, 402] width 21 height 21
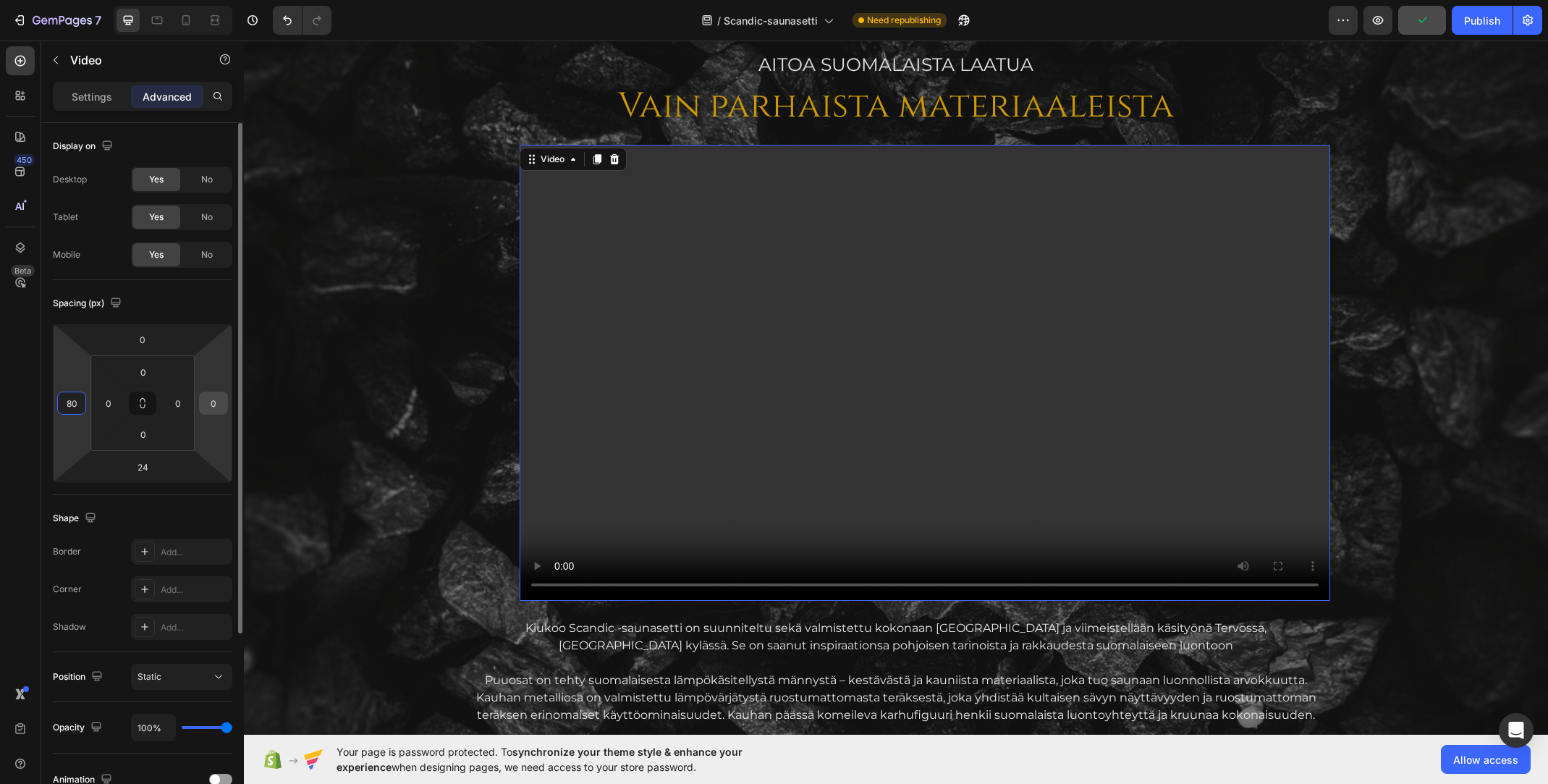
type input "80"
click at [216, 410] on input "0" at bounding box center [213, 402] width 21 height 21
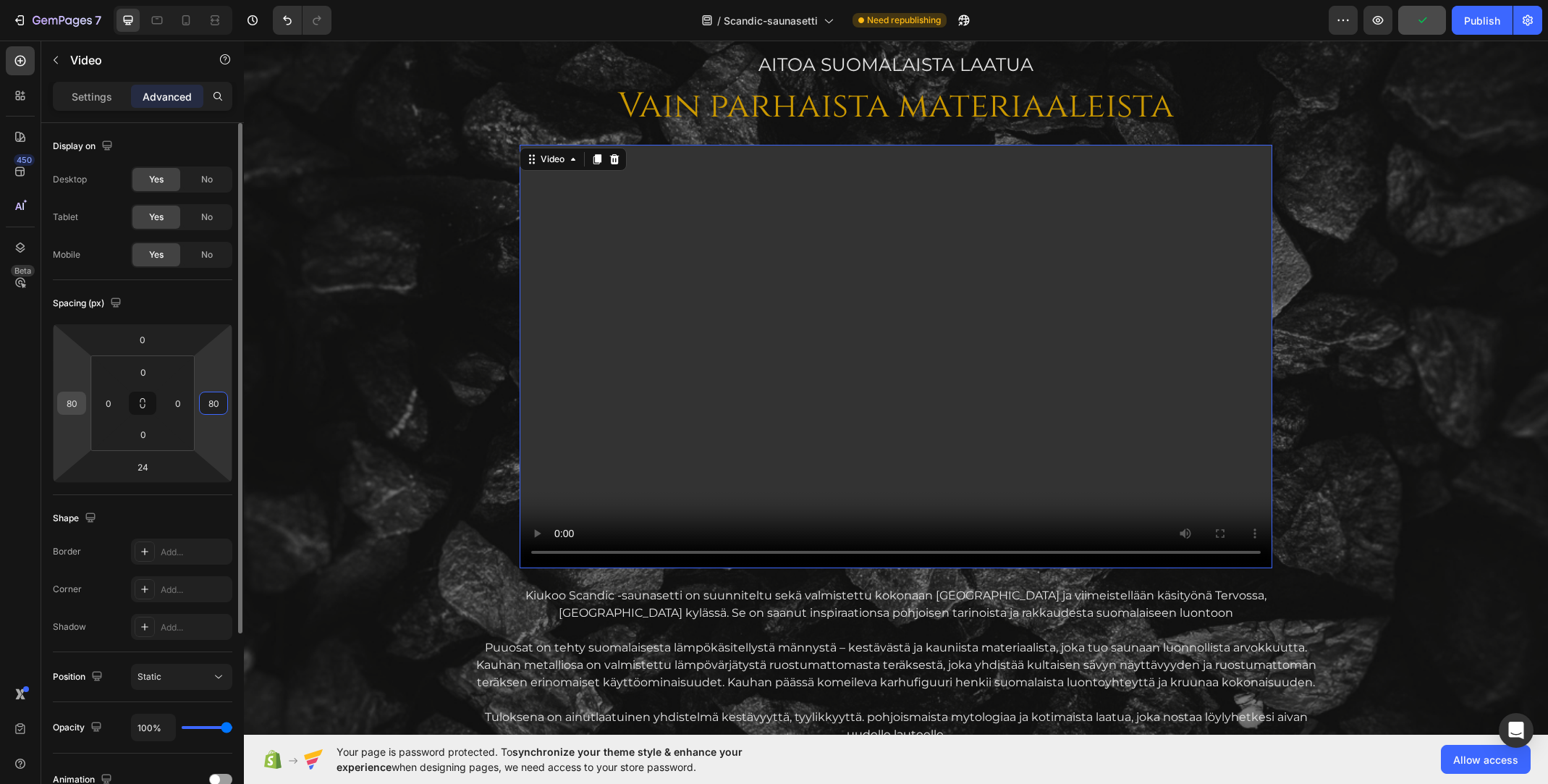
type input "80"
click at [77, 399] on input "80" at bounding box center [71, 402] width 21 height 21
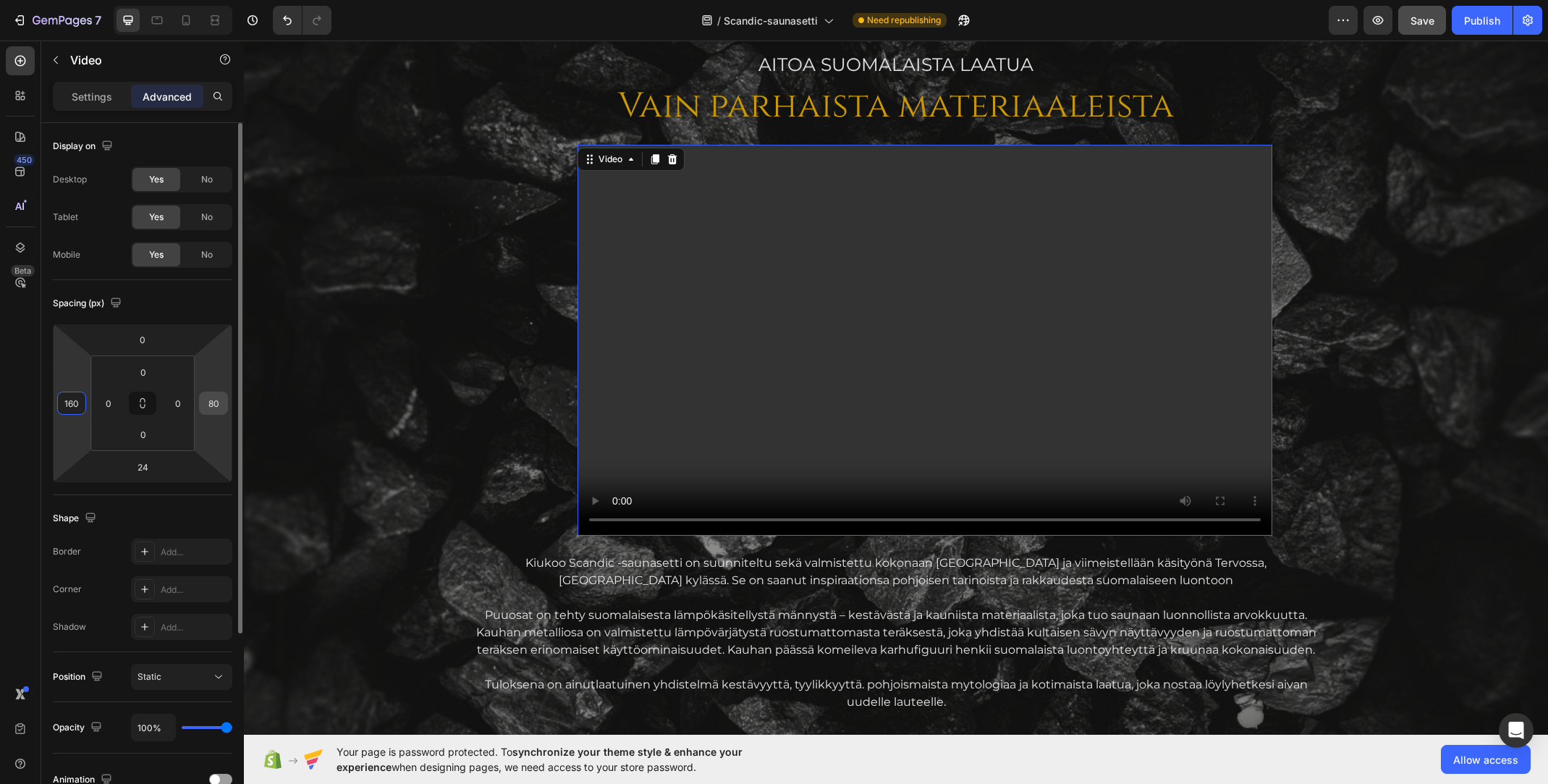
type input "160"
click at [216, 408] on input "80" at bounding box center [213, 402] width 21 height 21
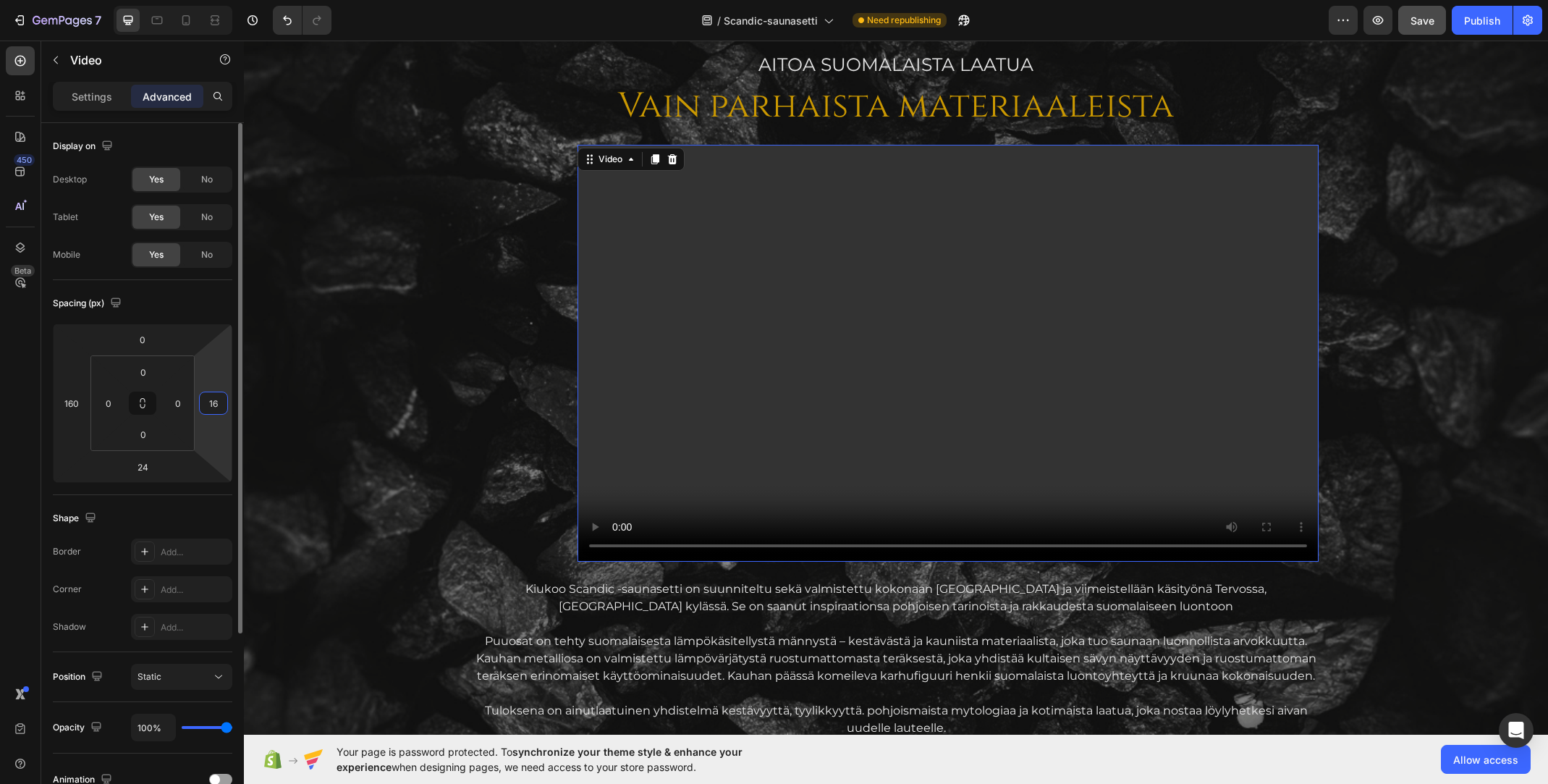
type input "160"
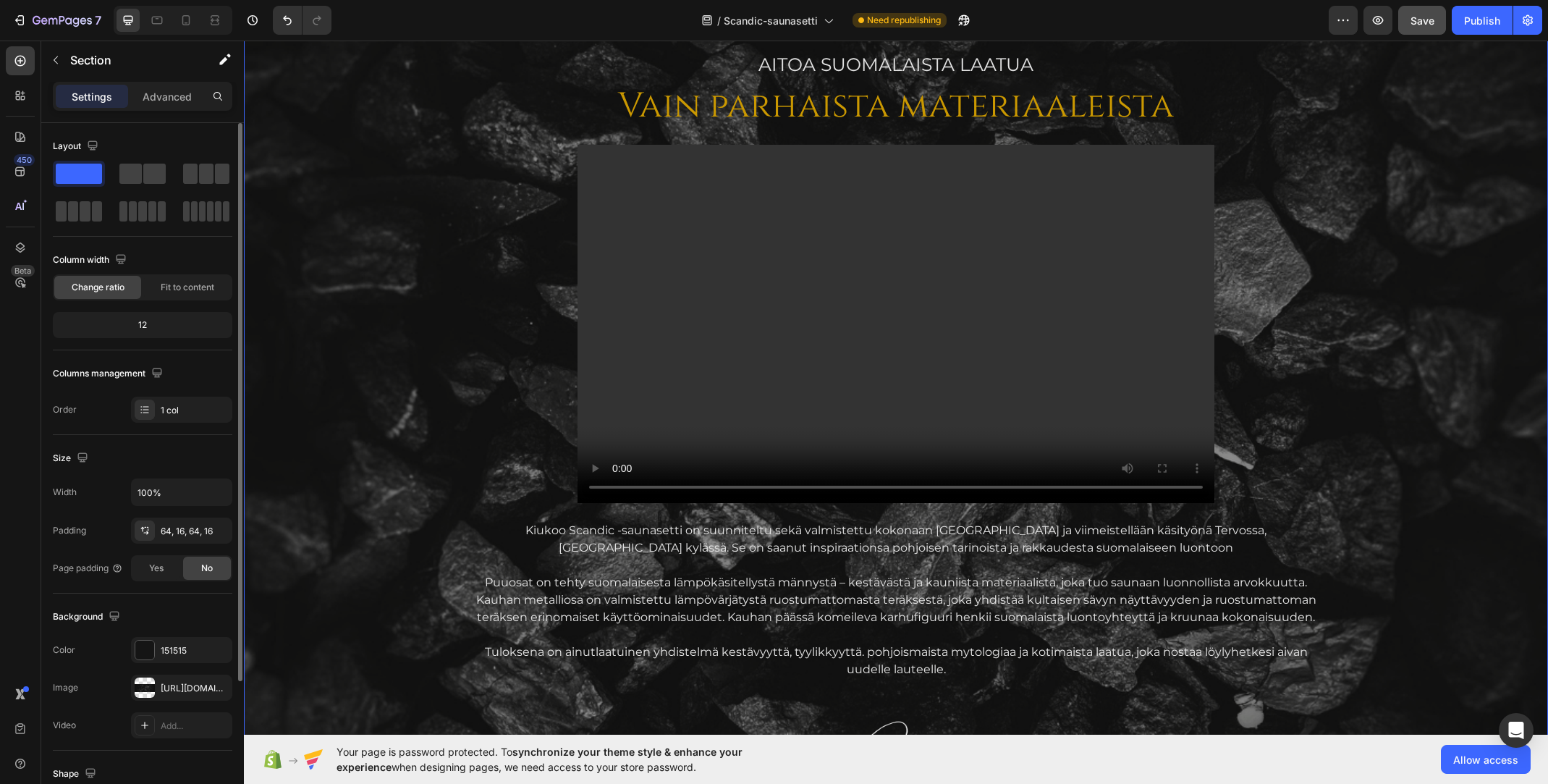
click at [419, 301] on div "AITOA Suomalaista laatua Text Block Vain parhaista materiaaleista Heading Video…" at bounding box center [895, 494] width 1281 height 884
click at [173, 98] on p "Advanced" at bounding box center [166, 96] width 49 height 15
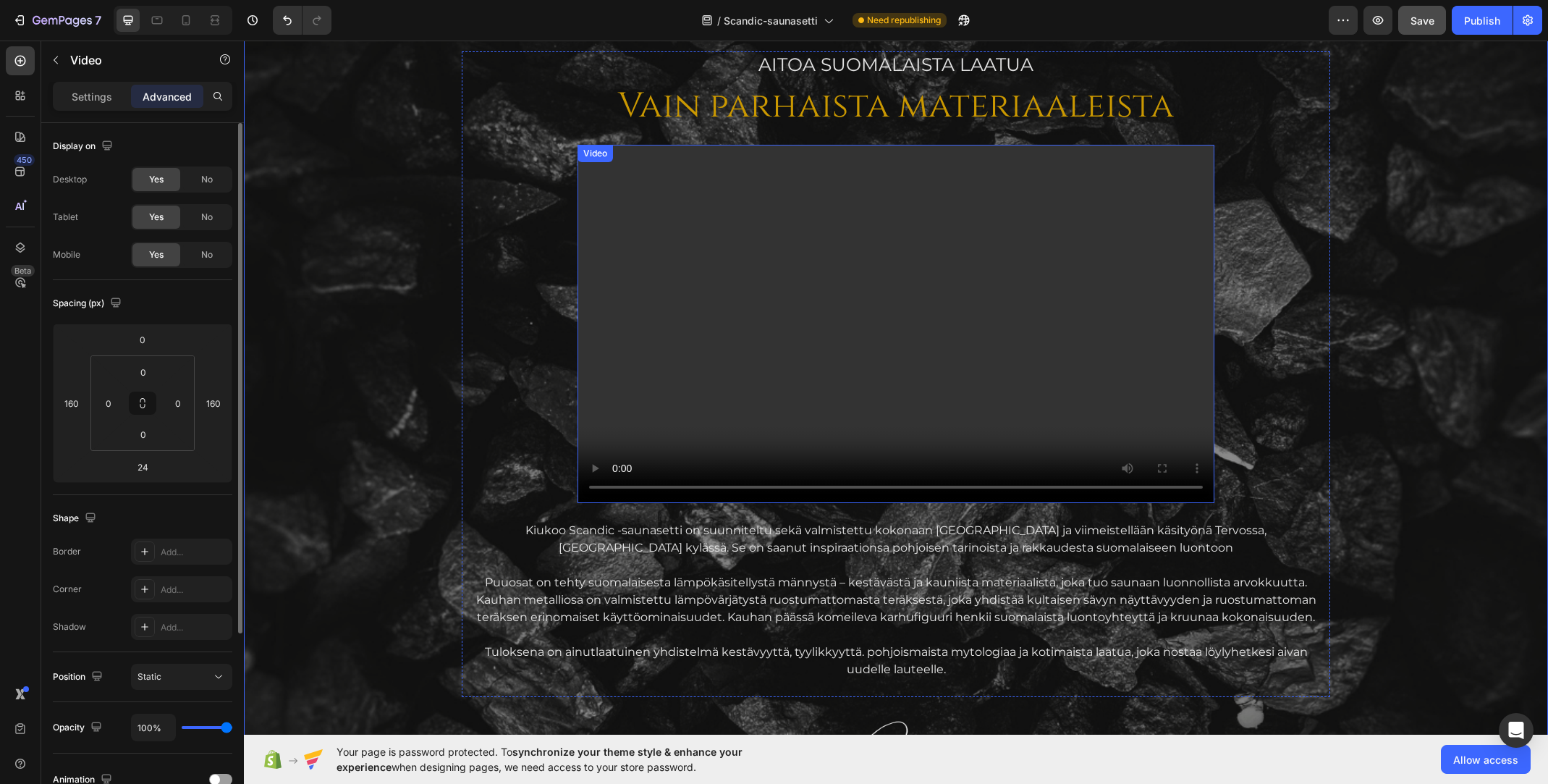
click at [631, 283] on video at bounding box center [895, 324] width 637 height 358
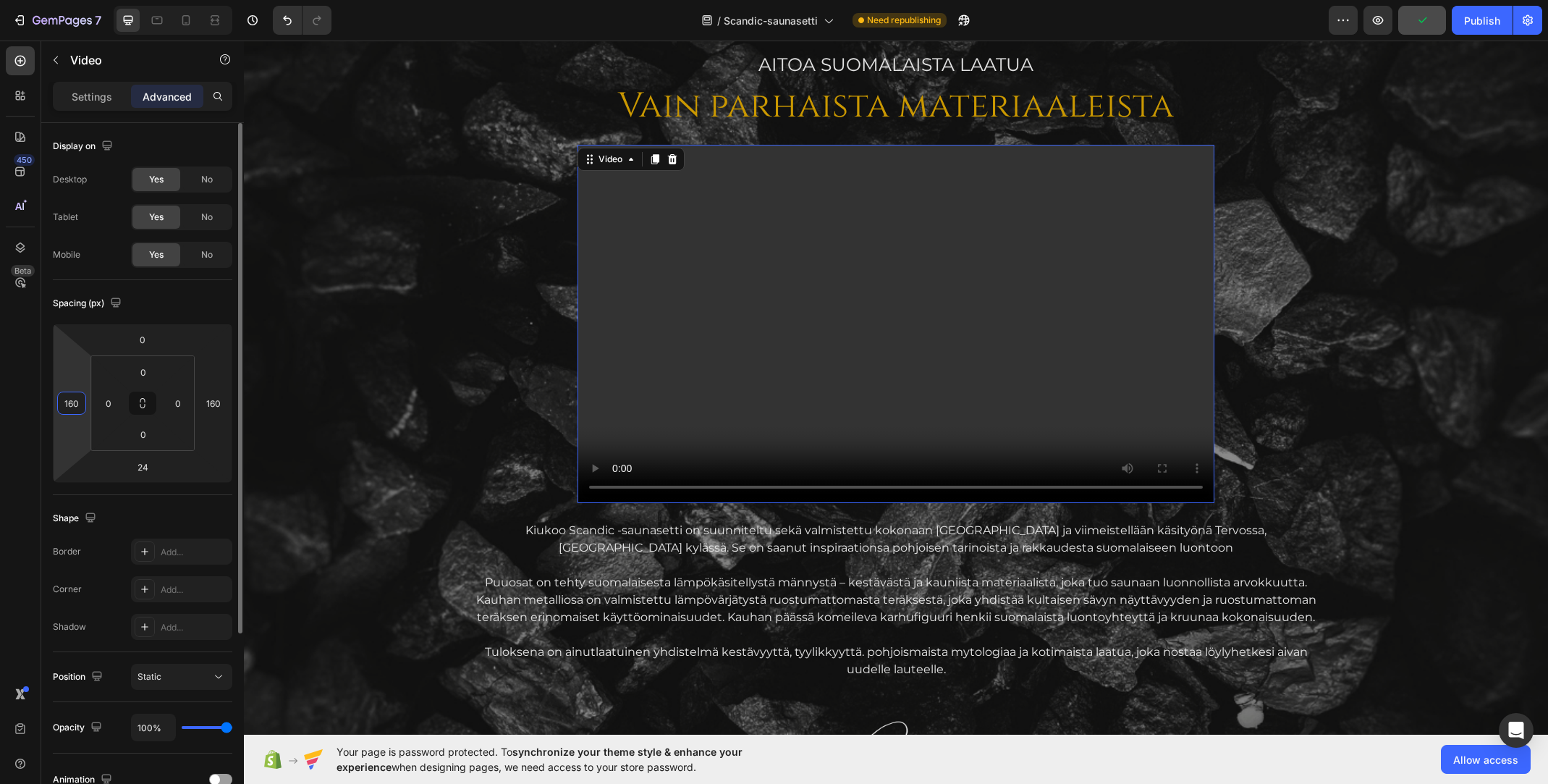
click at [74, 404] on input "160" at bounding box center [71, 402] width 21 height 21
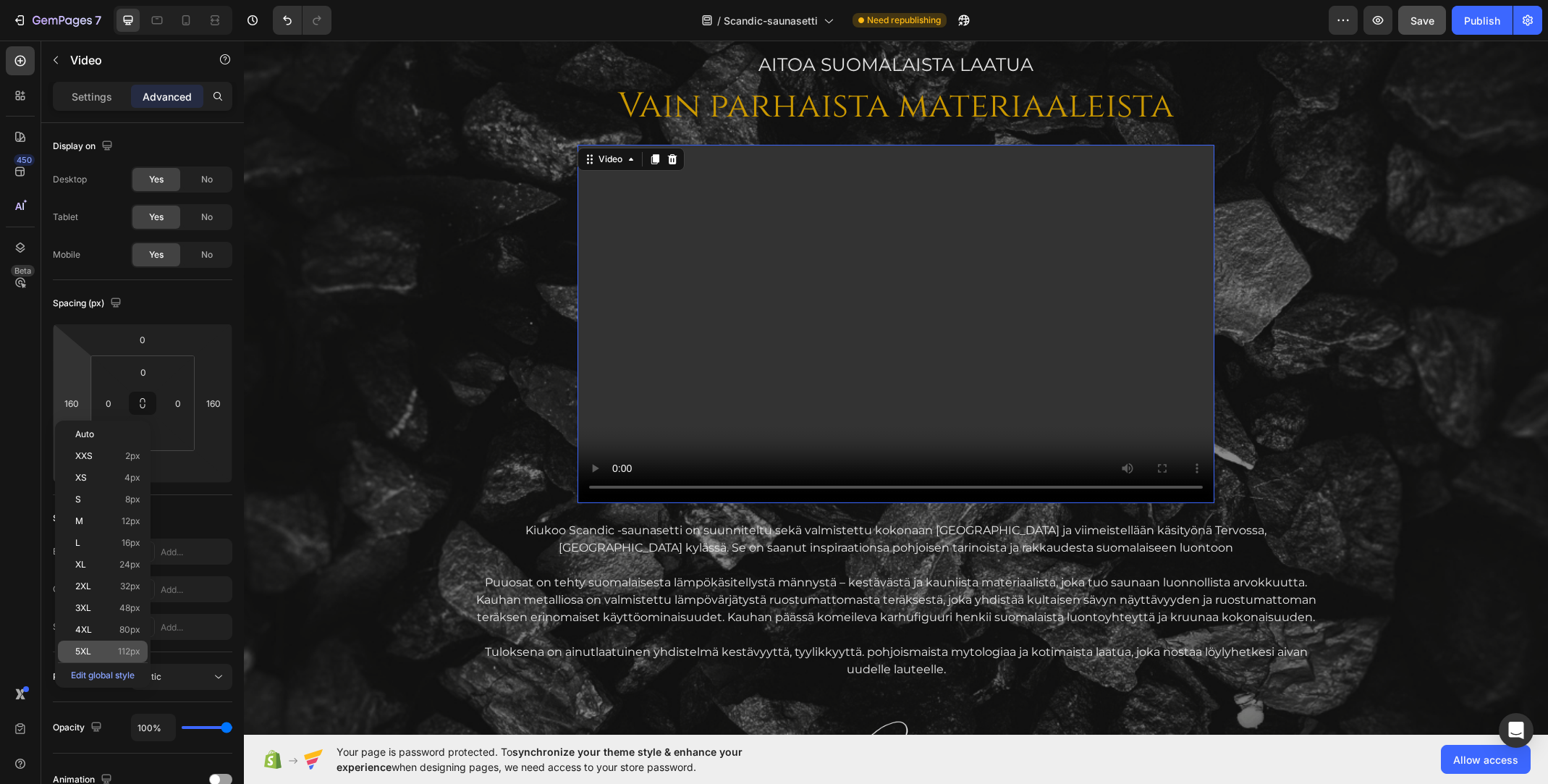
click at [95, 655] on p "5XL 112px" at bounding box center [107, 651] width 65 height 10
type input "112"
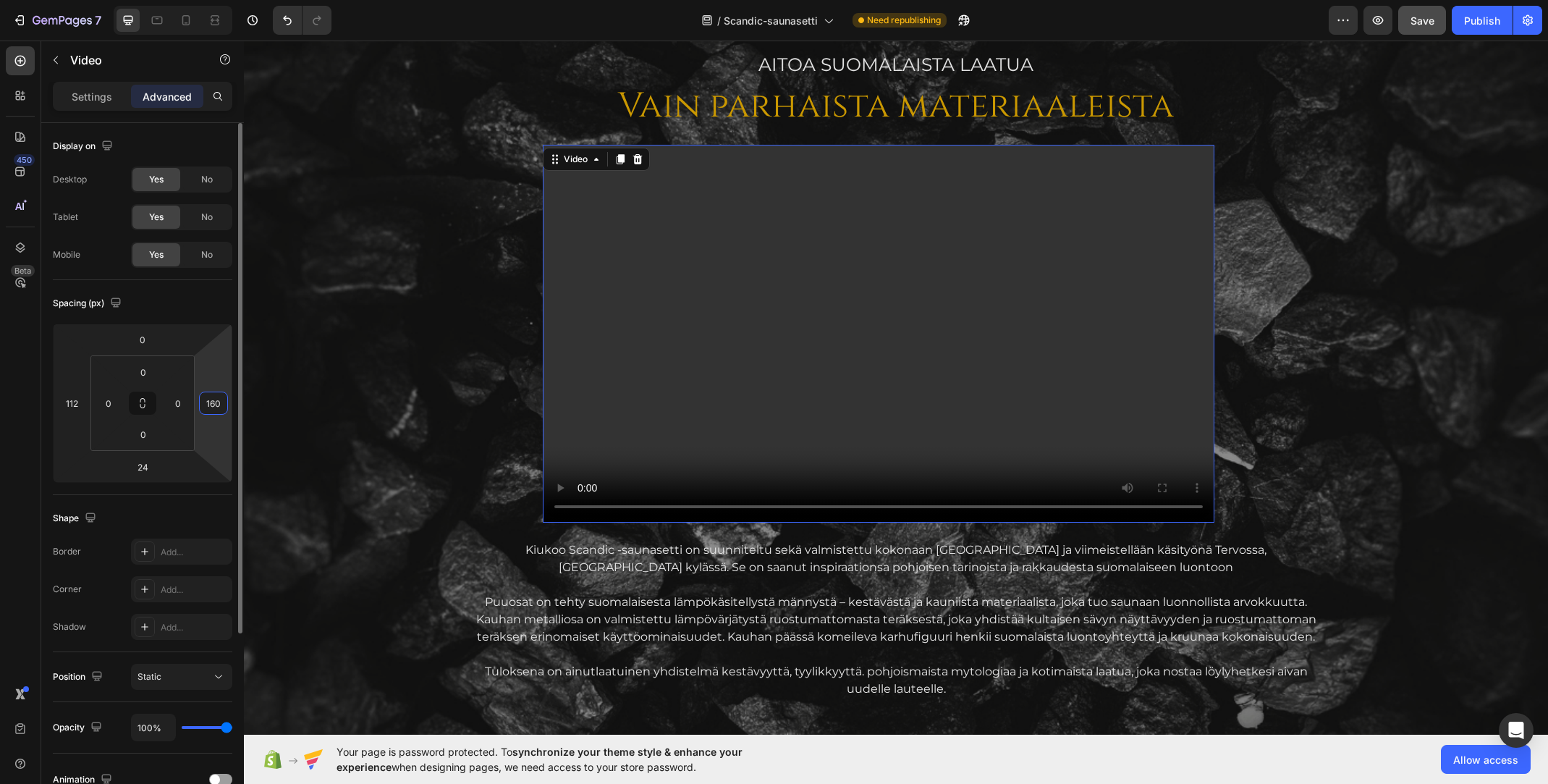
click at [212, 395] on input "160" at bounding box center [213, 402] width 21 height 21
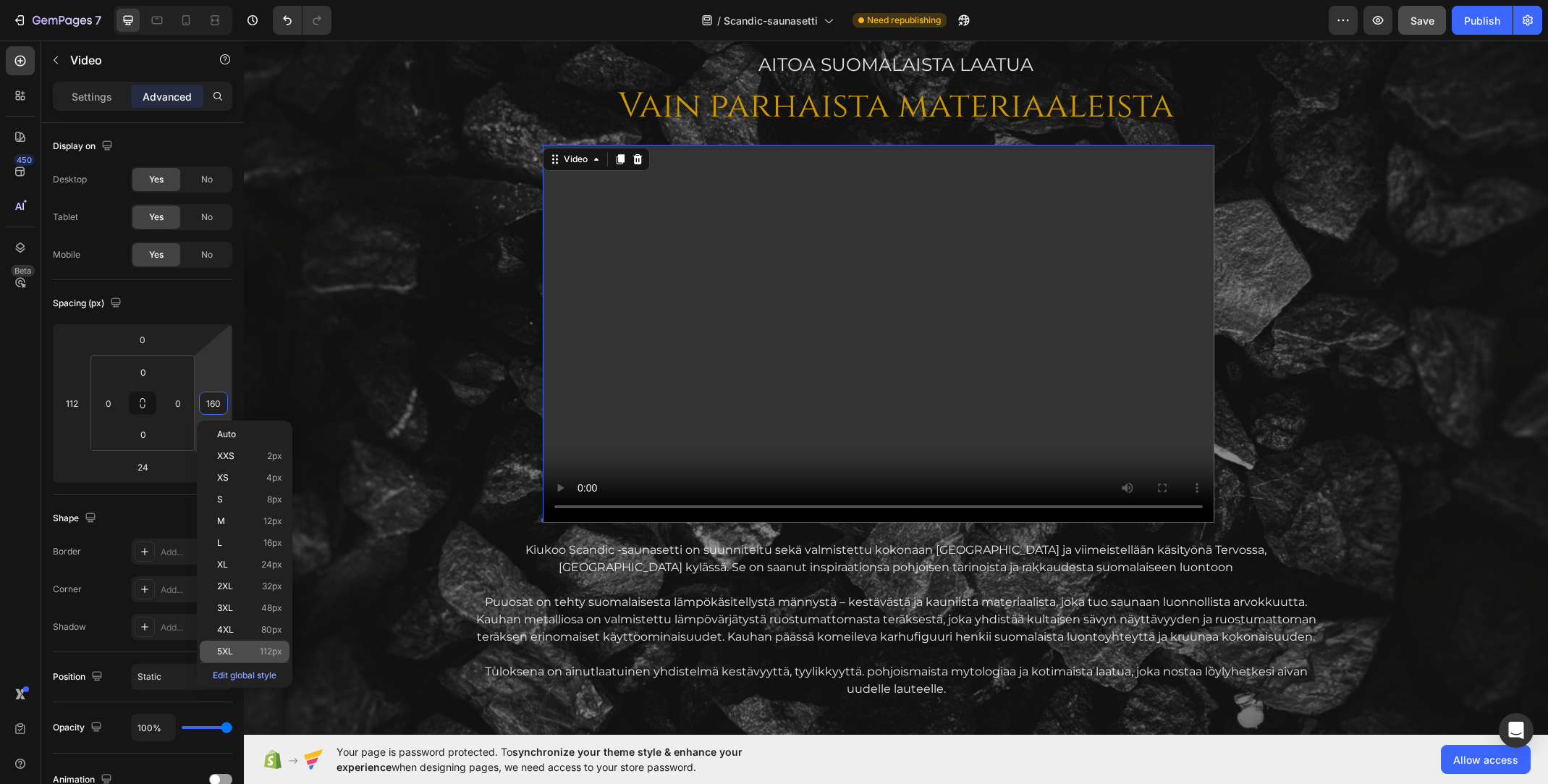
click at [223, 653] on span "5XL" at bounding box center [225, 651] width 16 height 10
type input "112"
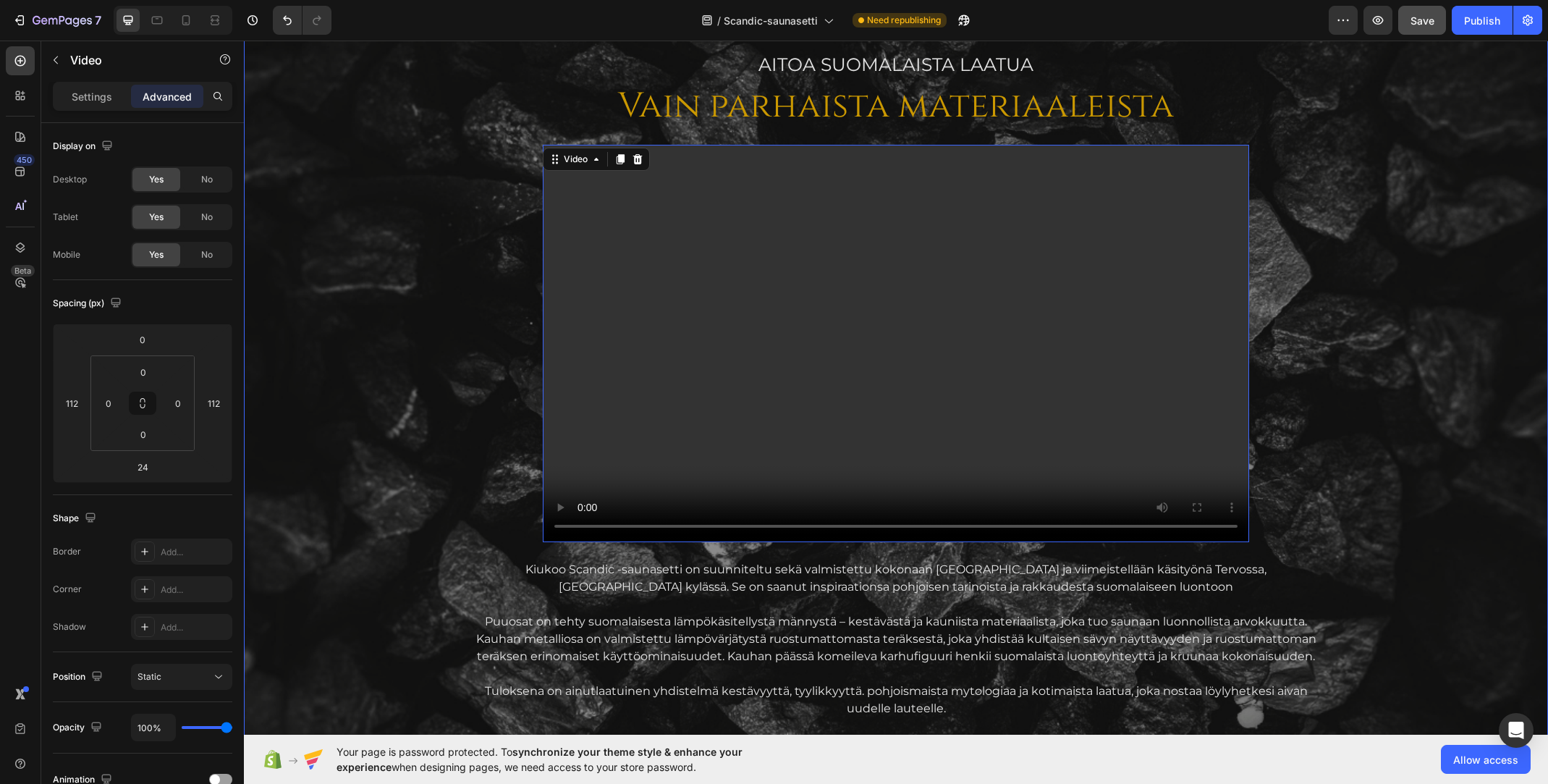
click at [434, 340] on div "AITOA Suomalaista laatua Text Block Vain parhaista materiaaleista Heading Video…" at bounding box center [895, 513] width 1281 height 923
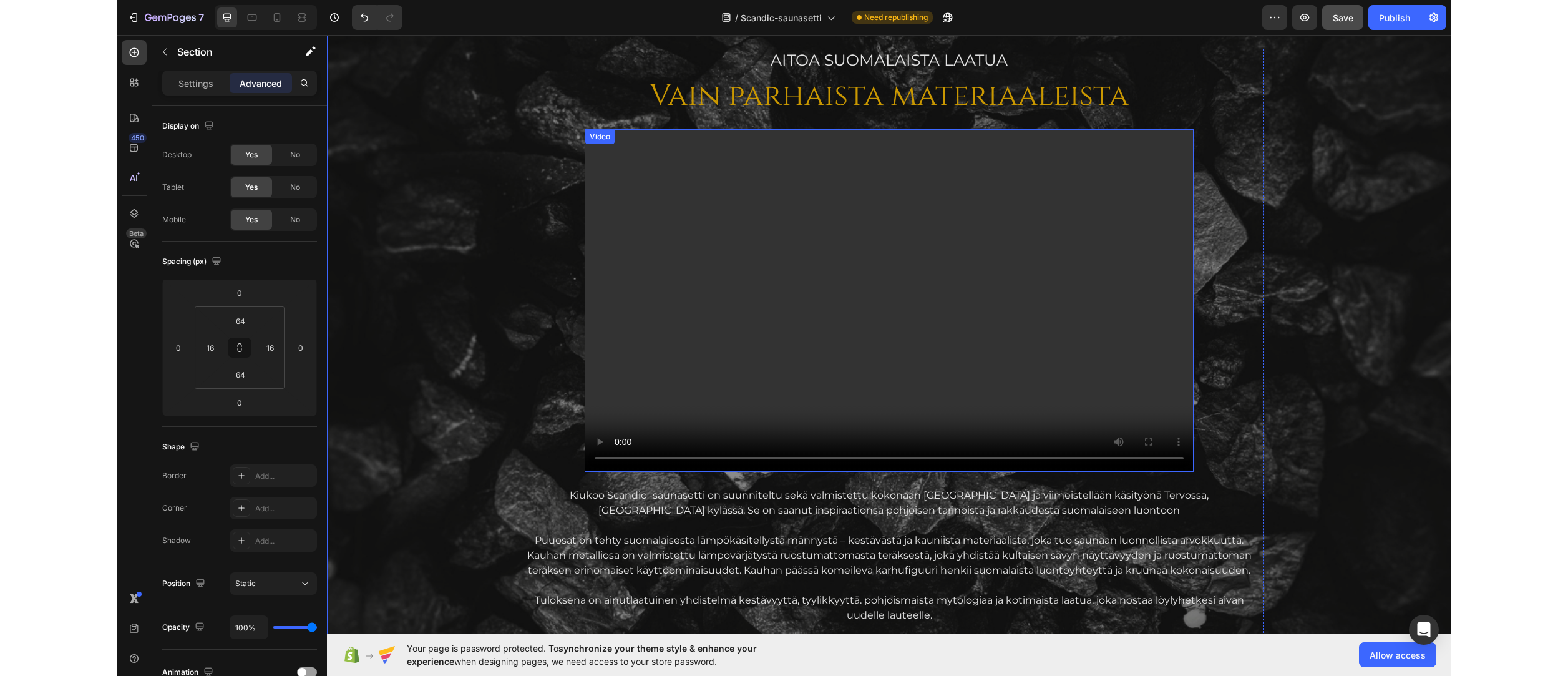
scroll to position [1371, 0]
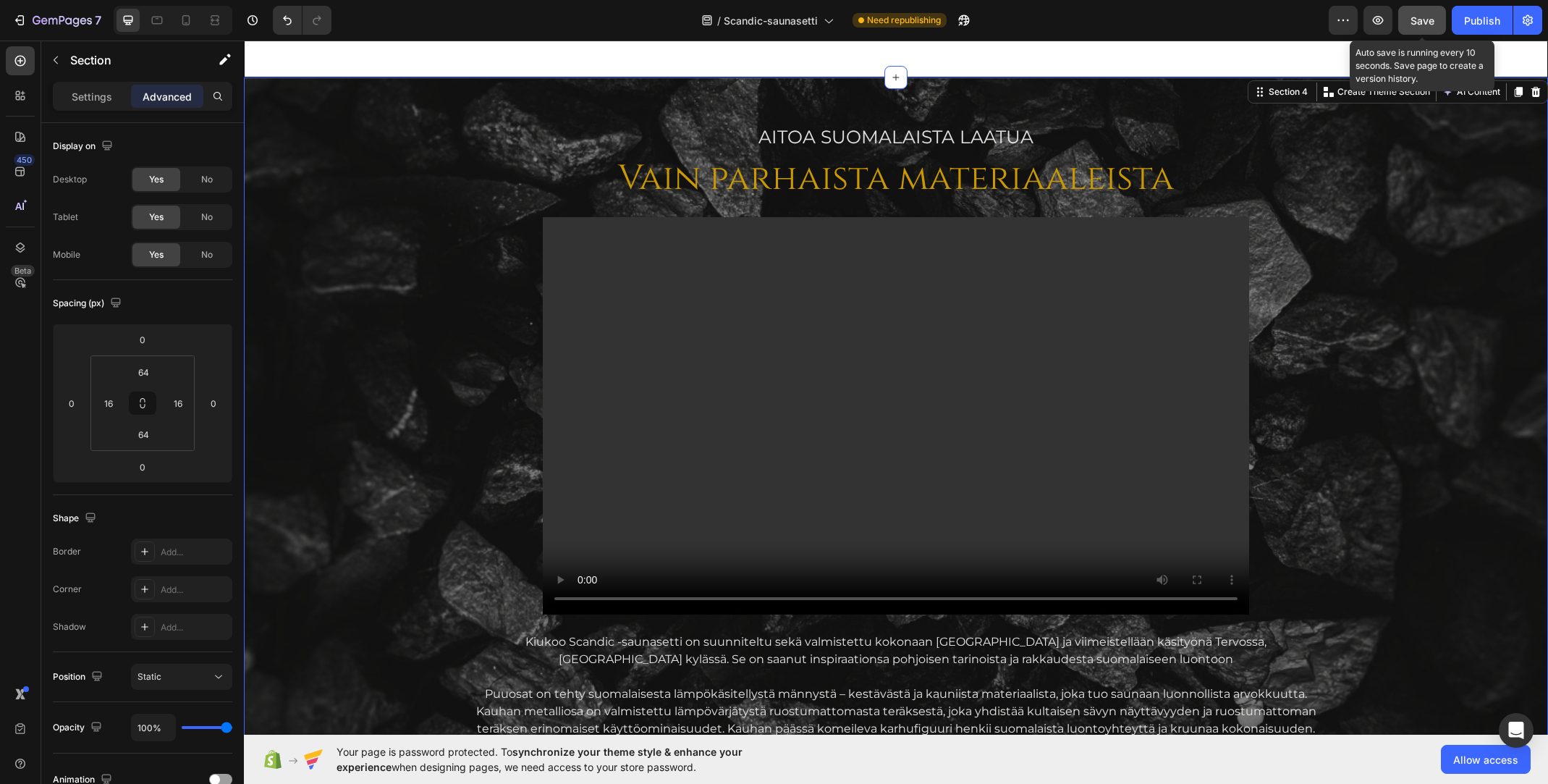
click at [1424, 17] on span "Save" at bounding box center [1422, 20] width 24 height 12
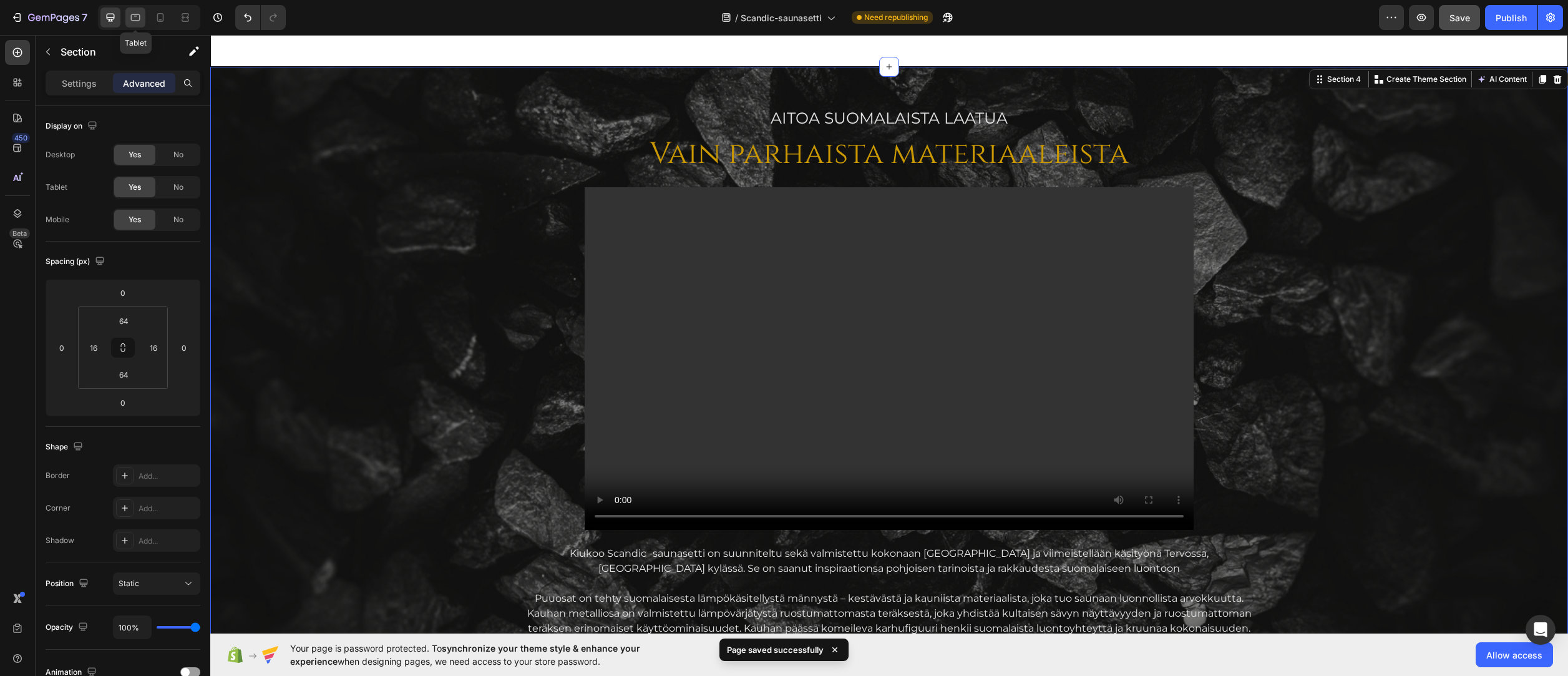
click at [134, 18] on icon at bounding box center [136, 18] width 13 height 13
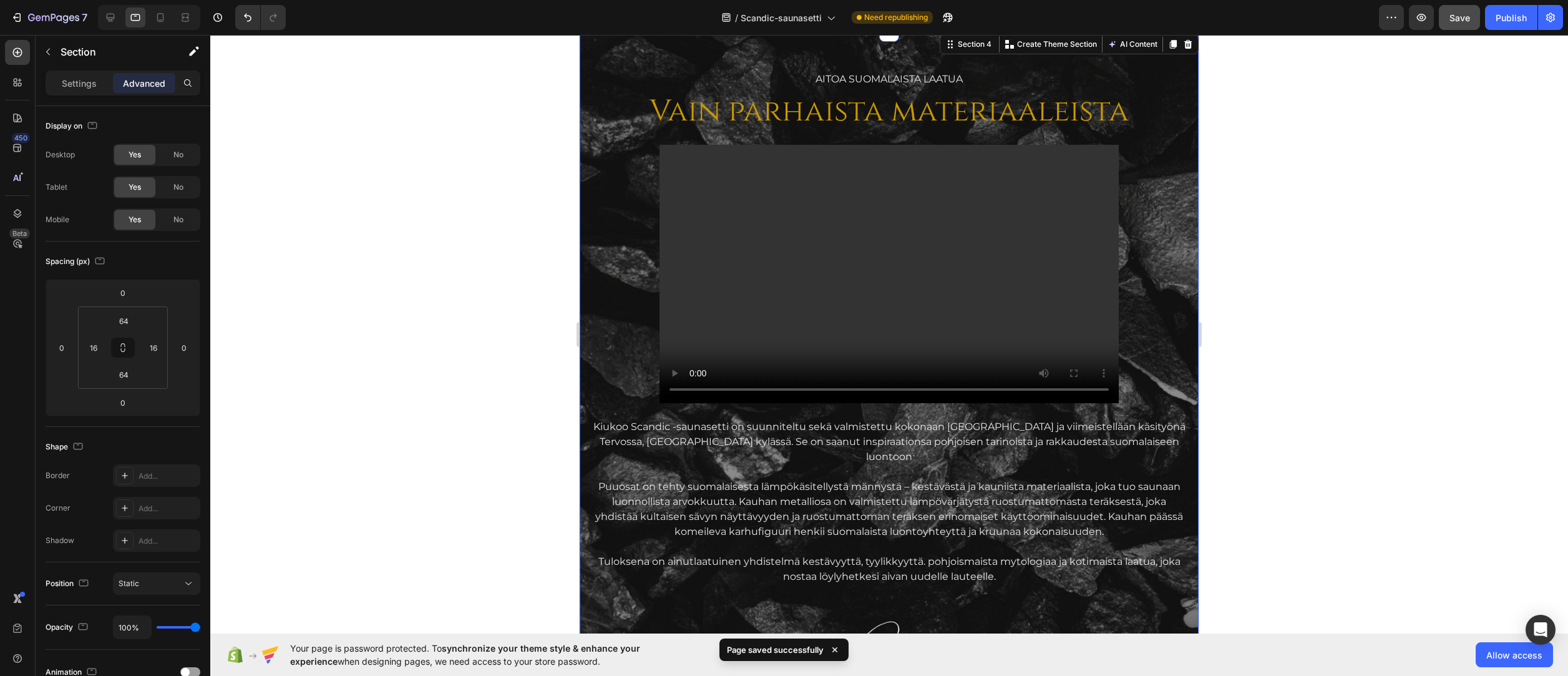
scroll to position [1324, 0]
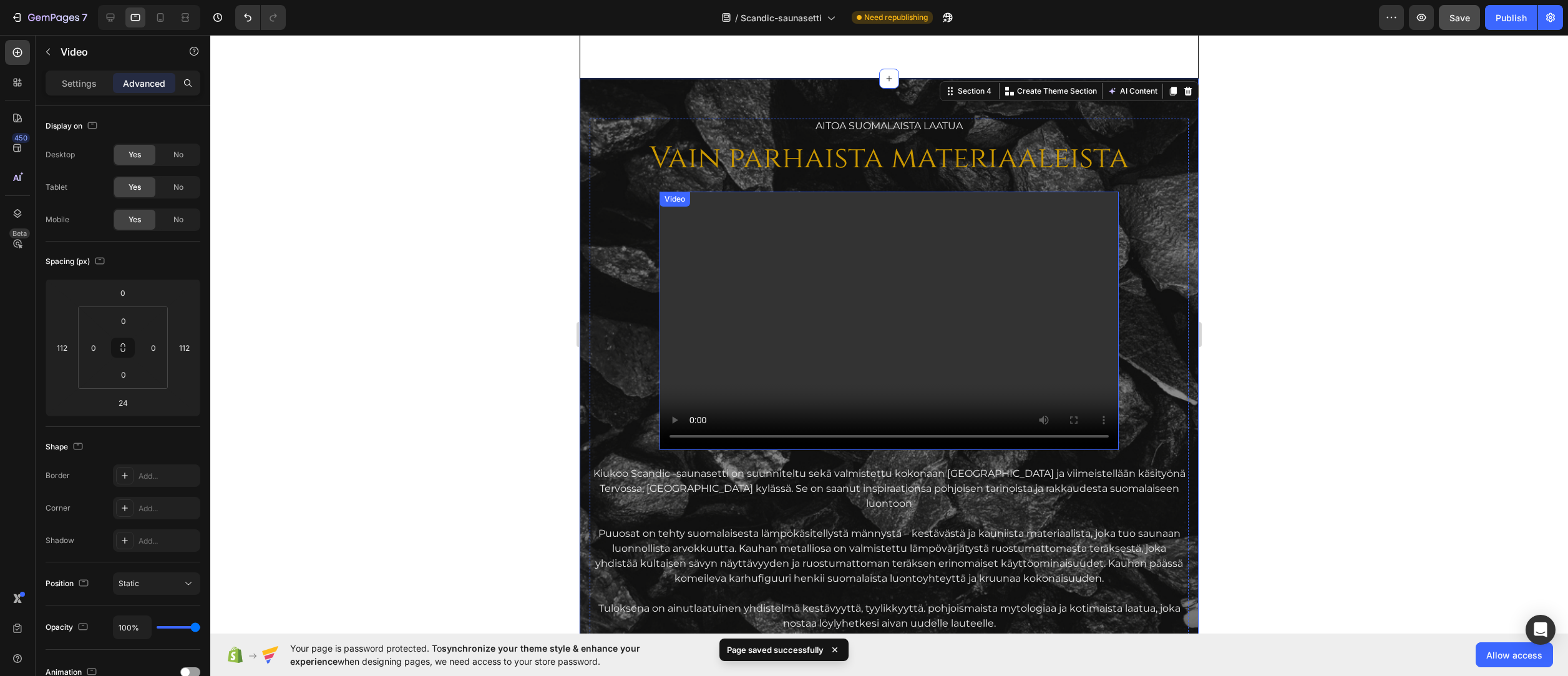
click at [748, 285] on video at bounding box center [889, 320] width 459 height 258
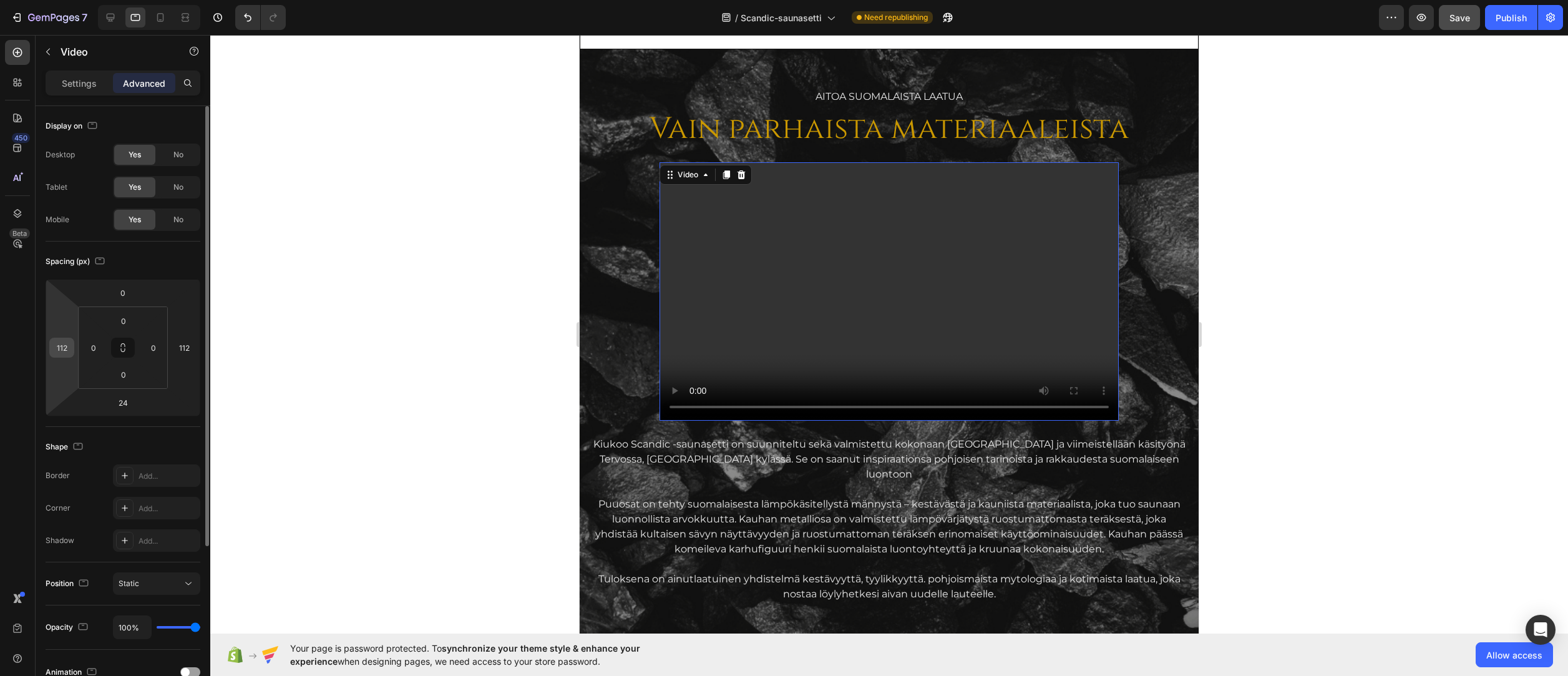
click at [66, 348] on input "112" at bounding box center [61, 347] width 18 height 18
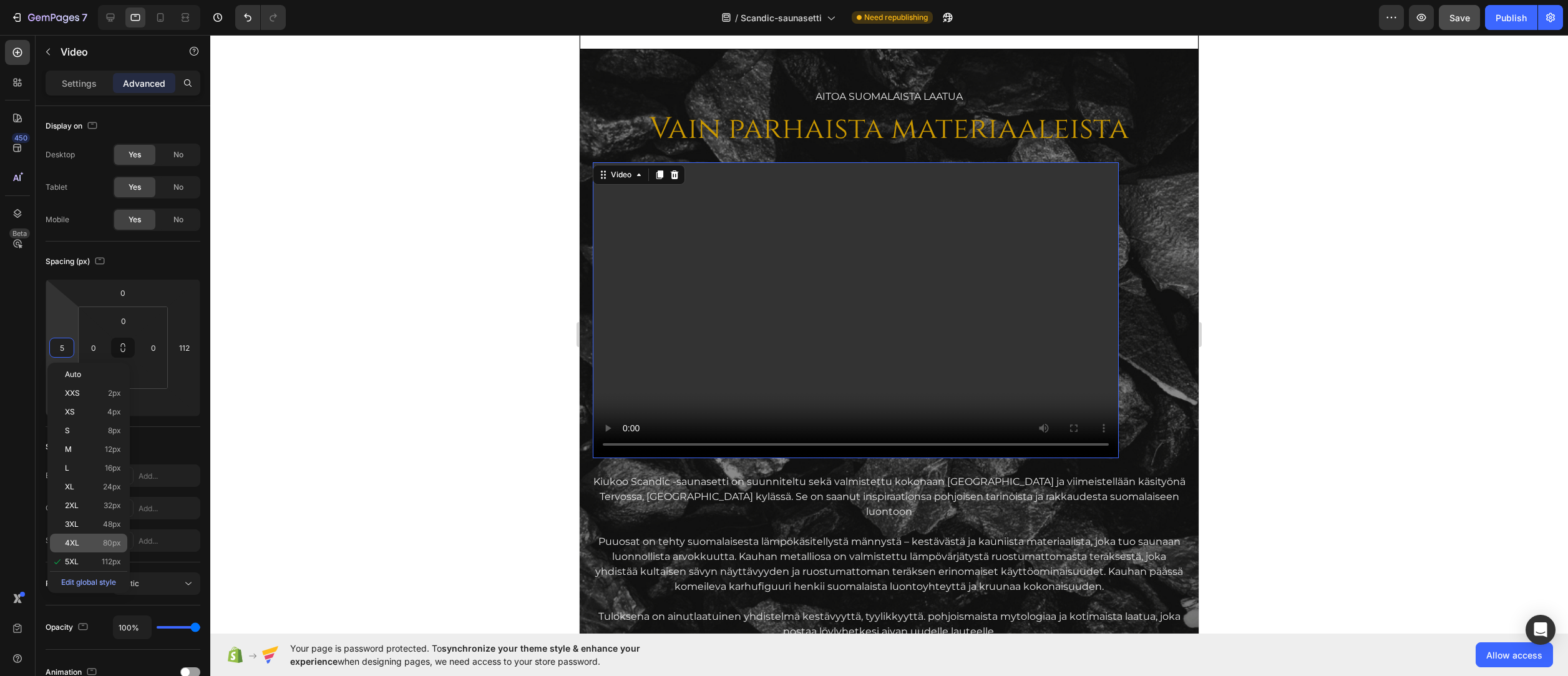
click at [82, 543] on p "4XL 80px" at bounding box center [92, 542] width 56 height 9
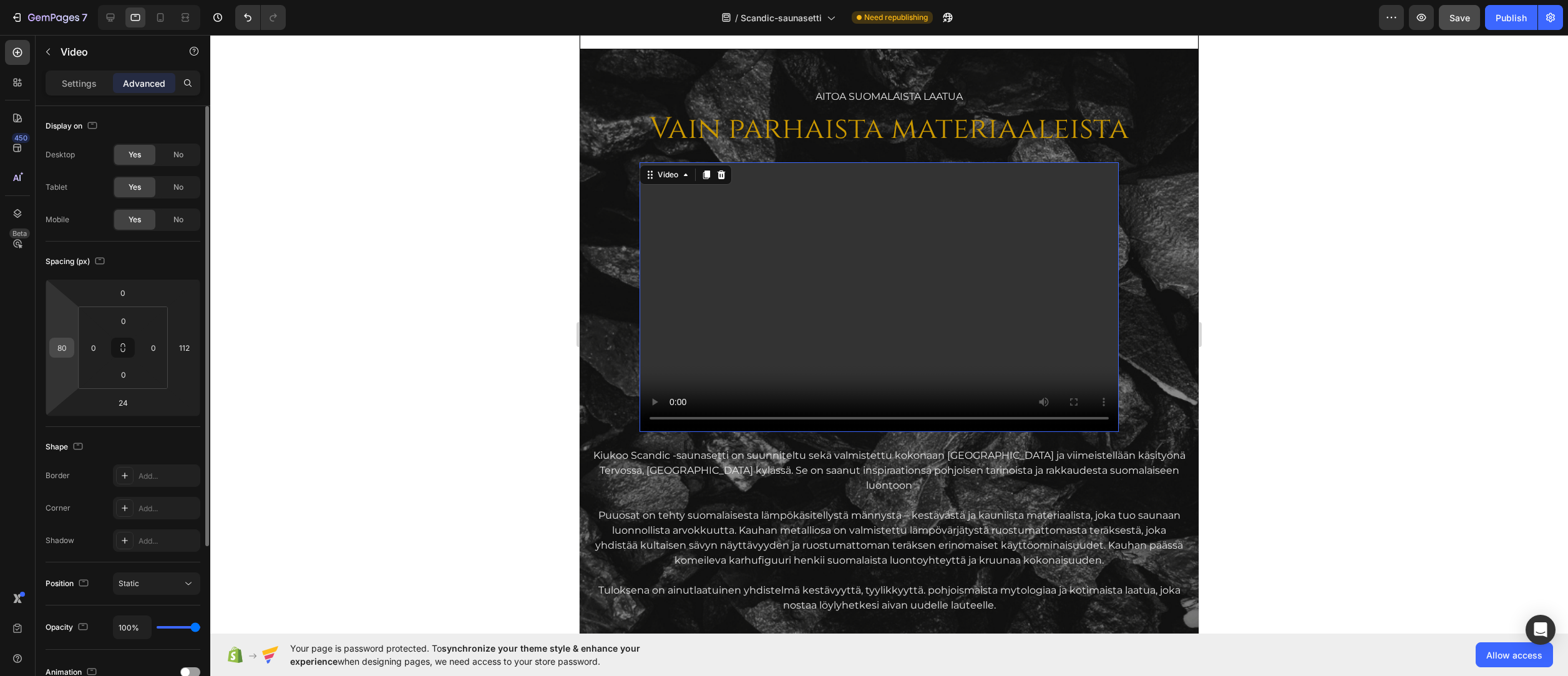
click at [68, 352] on input "80" at bounding box center [61, 347] width 18 height 18
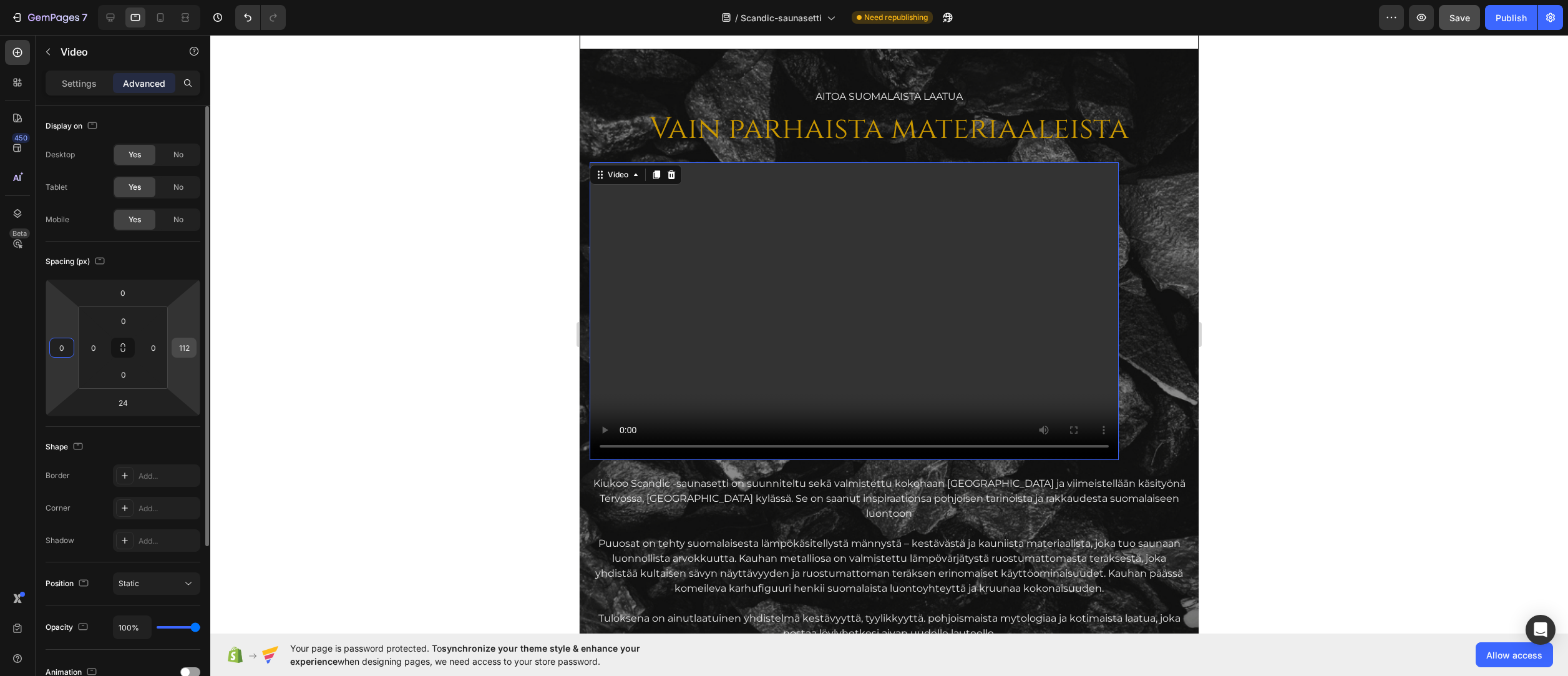
type input "0"
click at [191, 351] on input "112" at bounding box center [183, 347] width 18 height 18
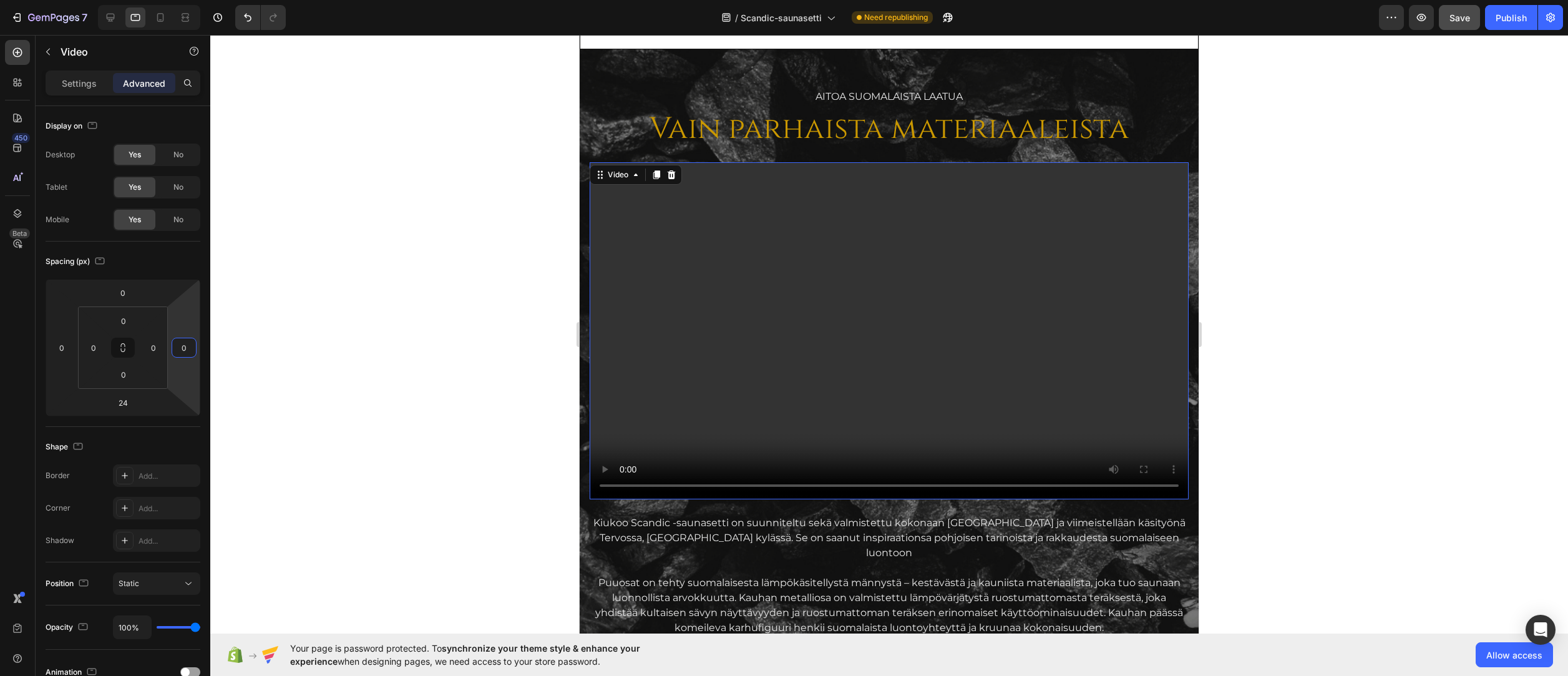
type input "0"
click at [376, 301] on div at bounding box center [889, 356] width 1358 height 641
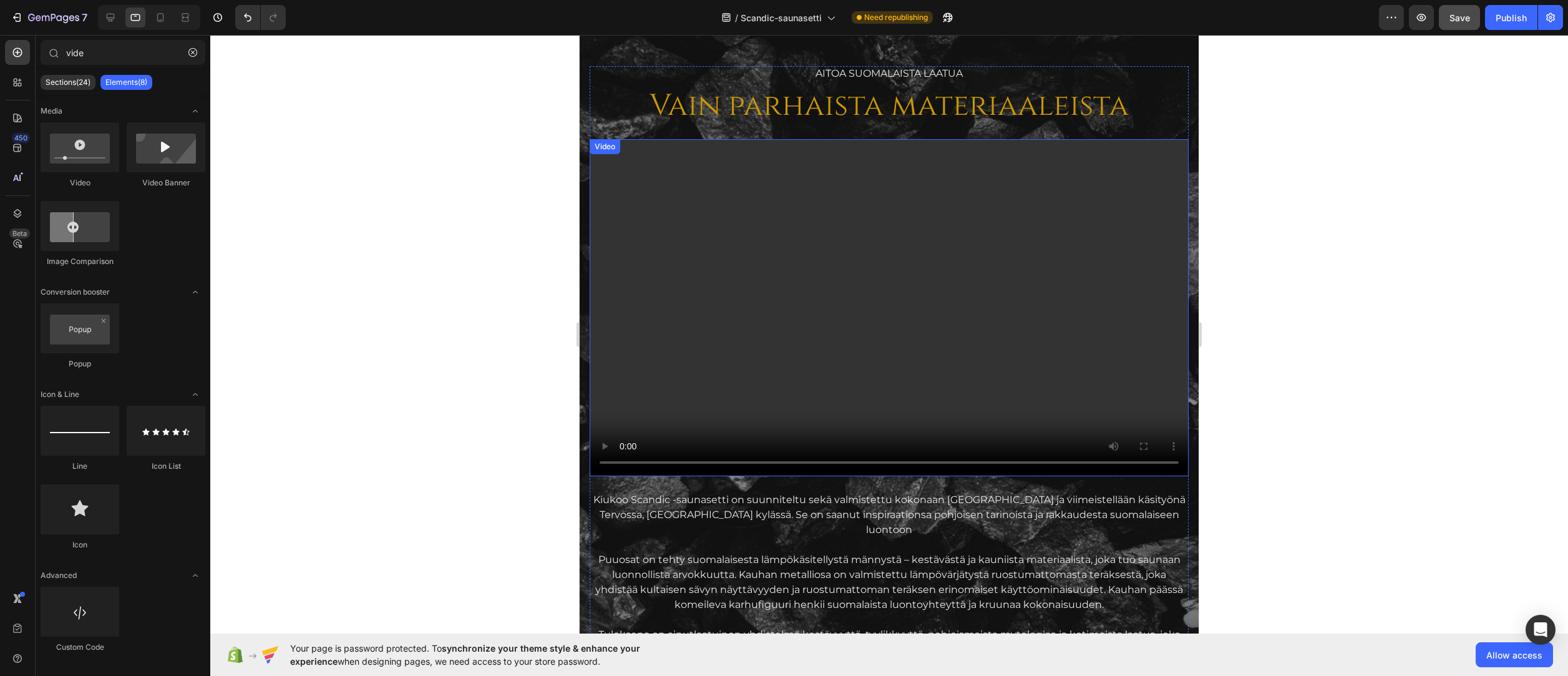
scroll to position [1262, 0]
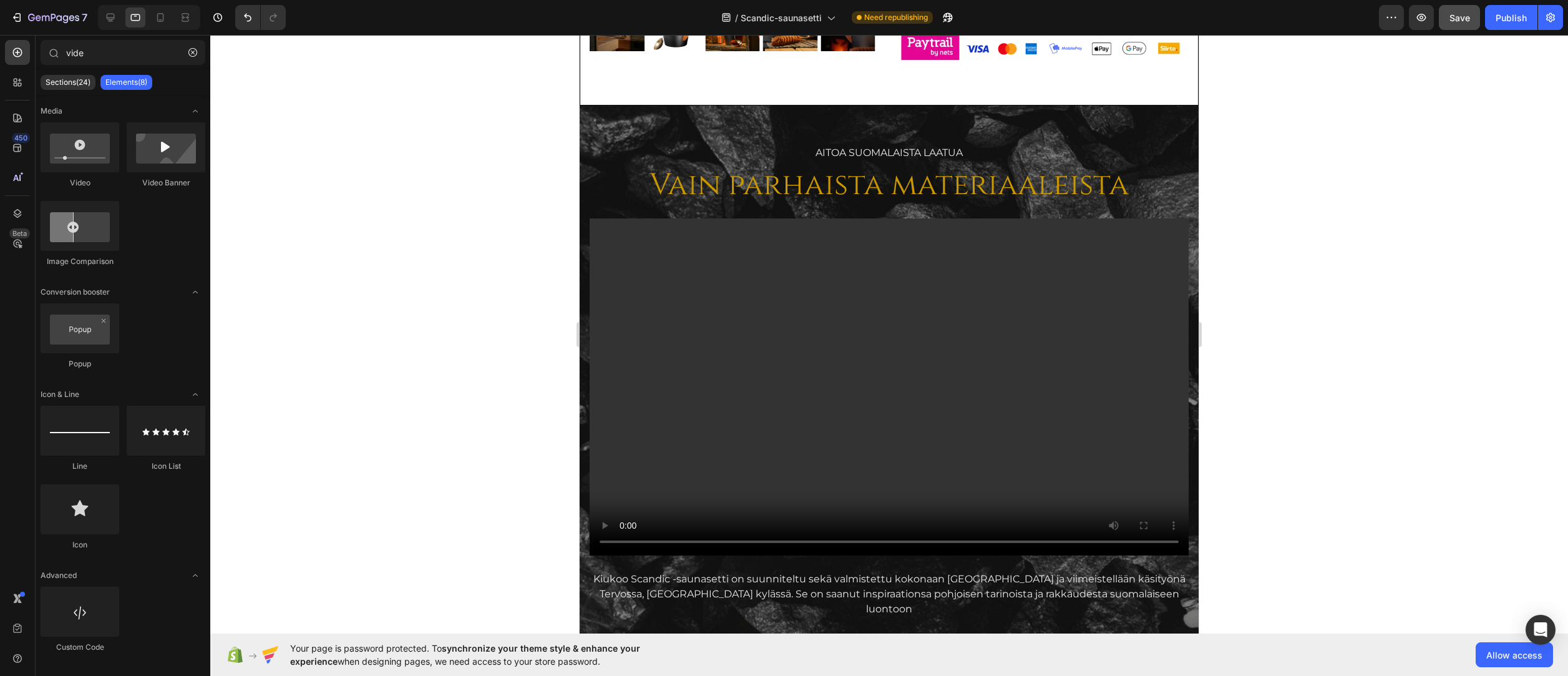
click at [339, 261] on div at bounding box center [889, 356] width 1358 height 641
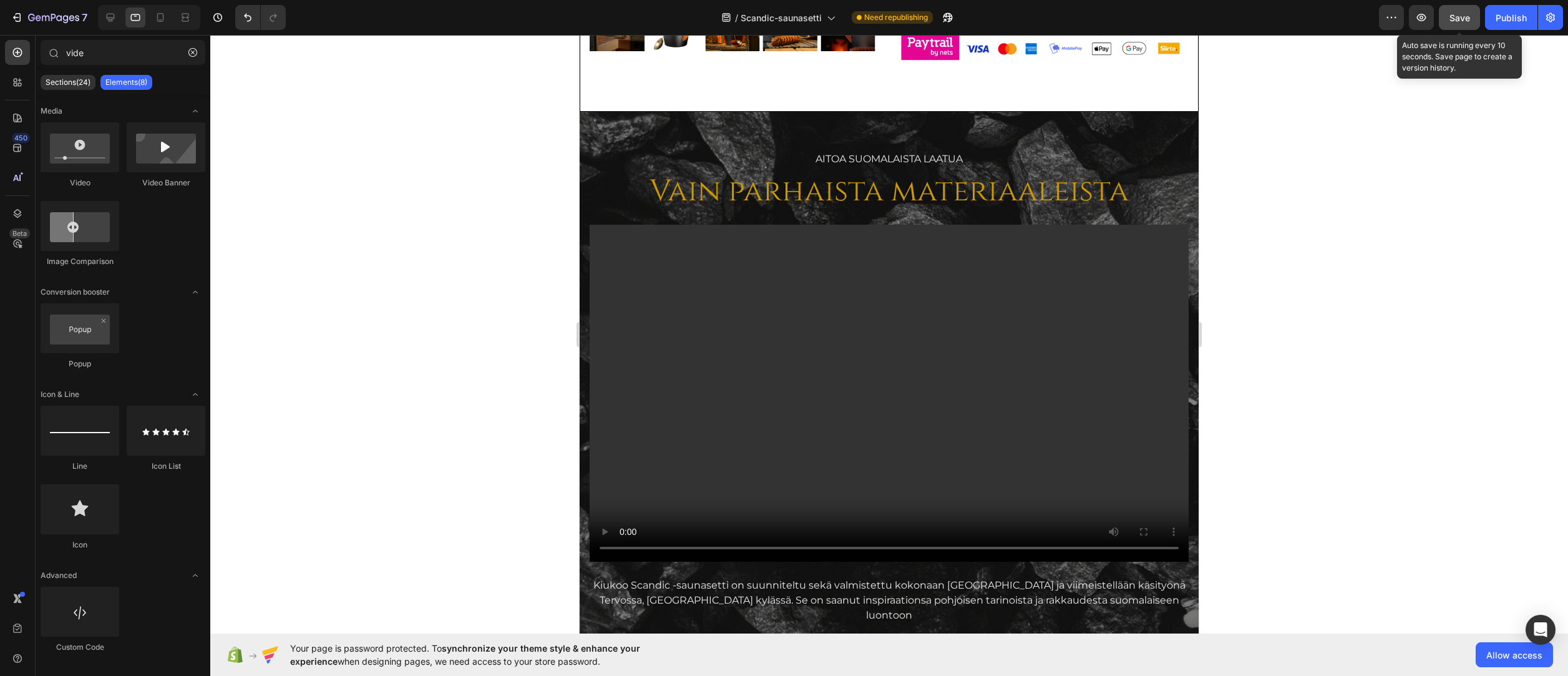
click at [1334, 20] on span "Save" at bounding box center [1460, 18] width 21 height 10
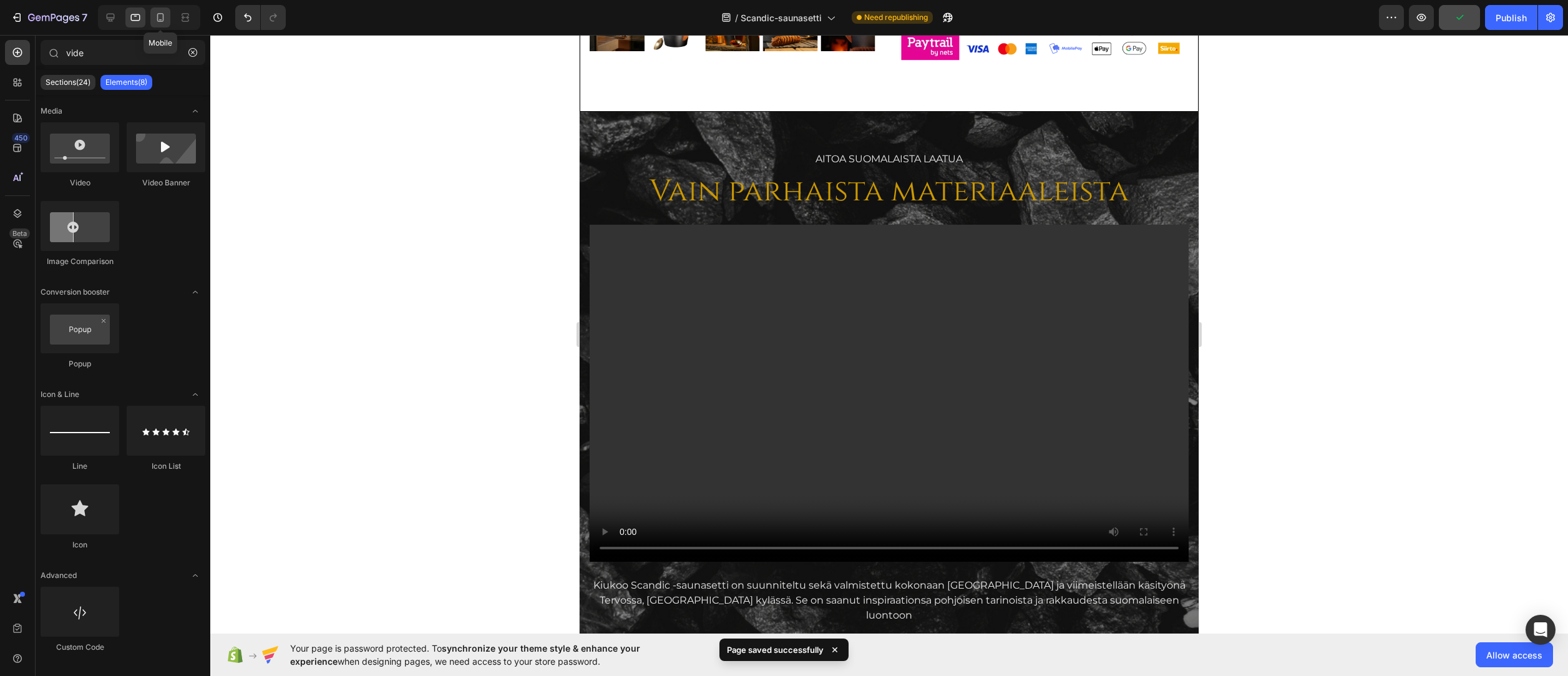
click at [157, 21] on icon at bounding box center [160, 18] width 13 height 13
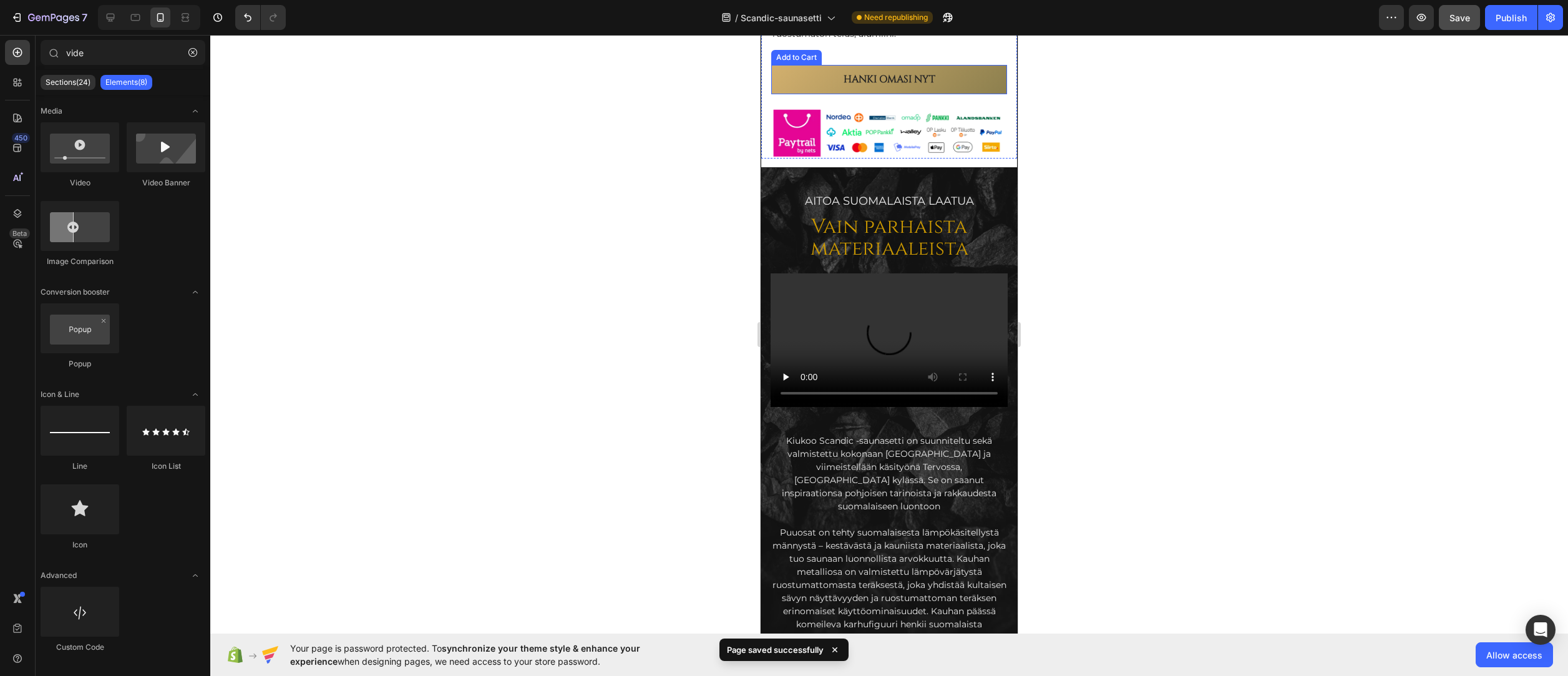
scroll to position [1385, 0]
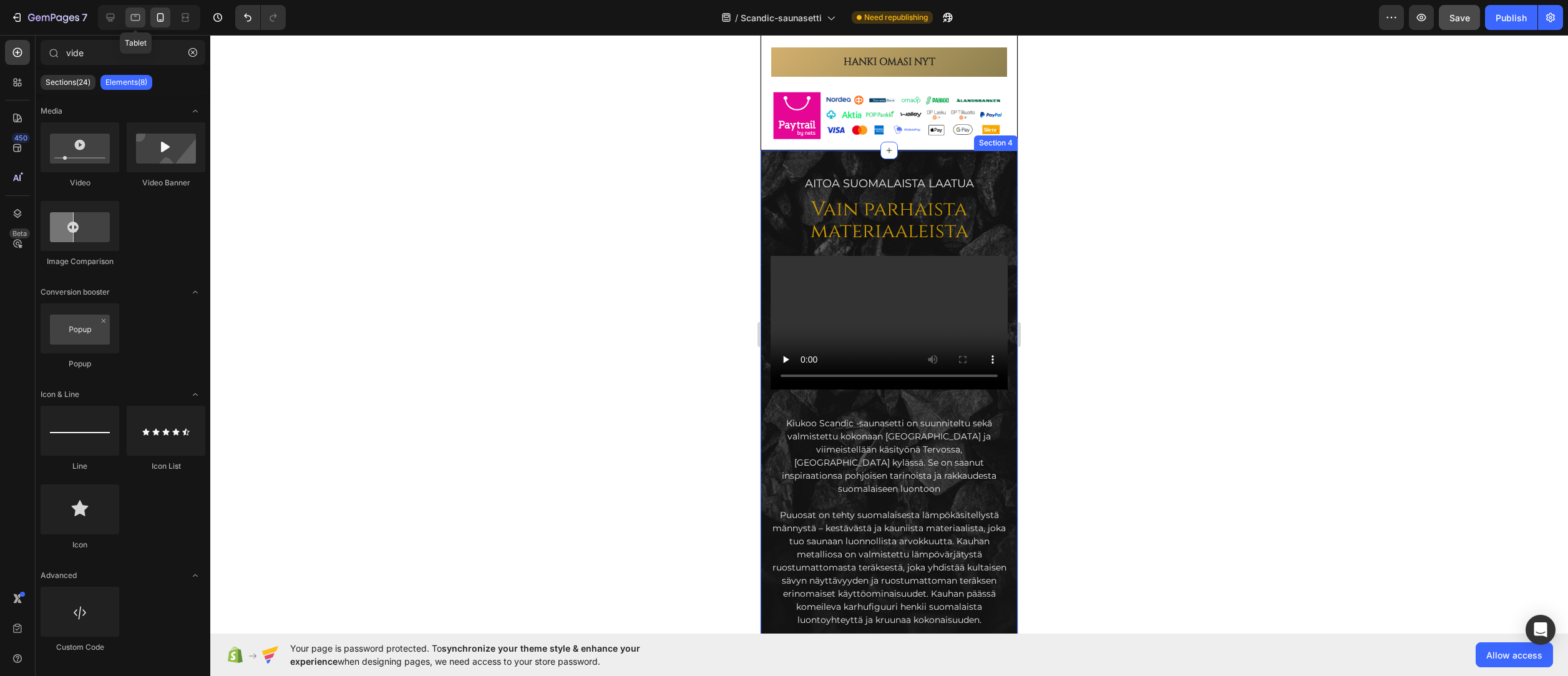
click at [134, 22] on icon at bounding box center [136, 18] width 13 height 13
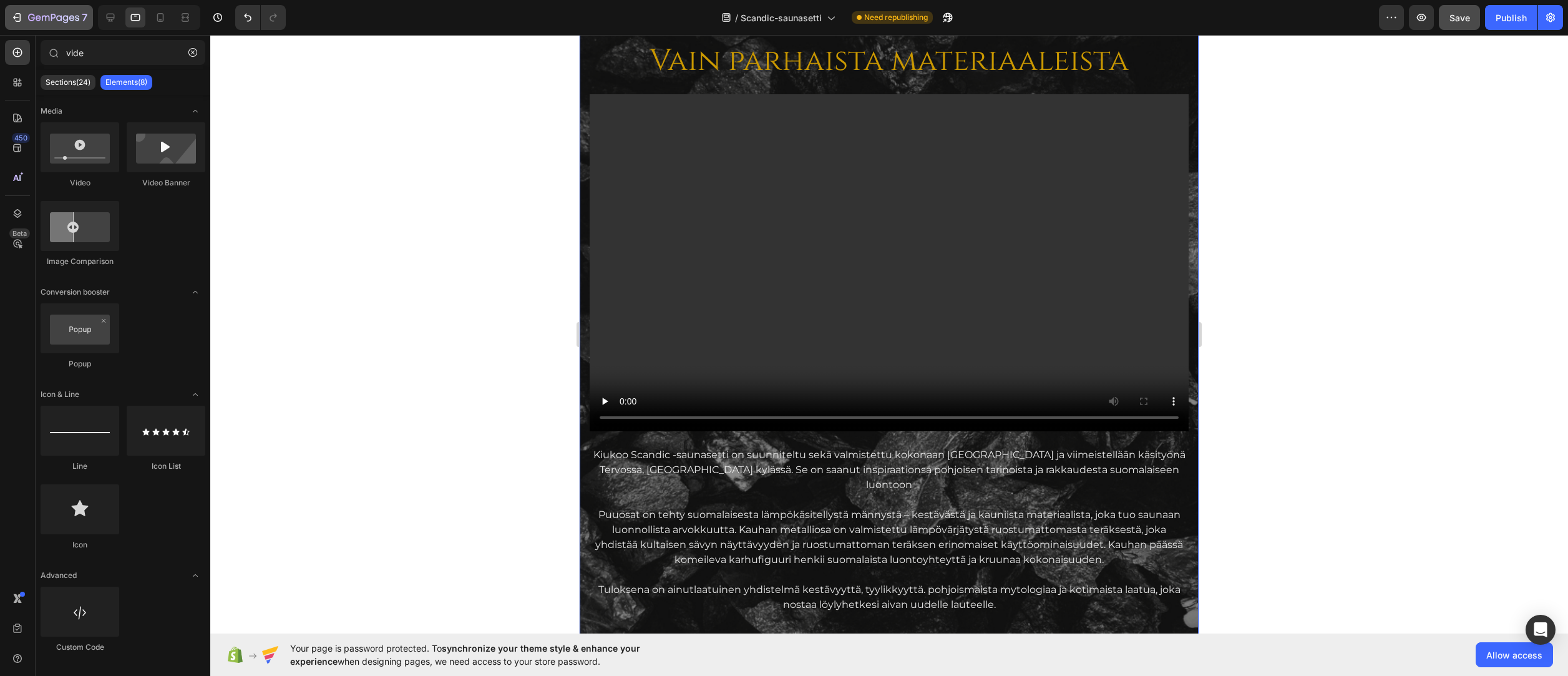
scroll to position [1554, 0]
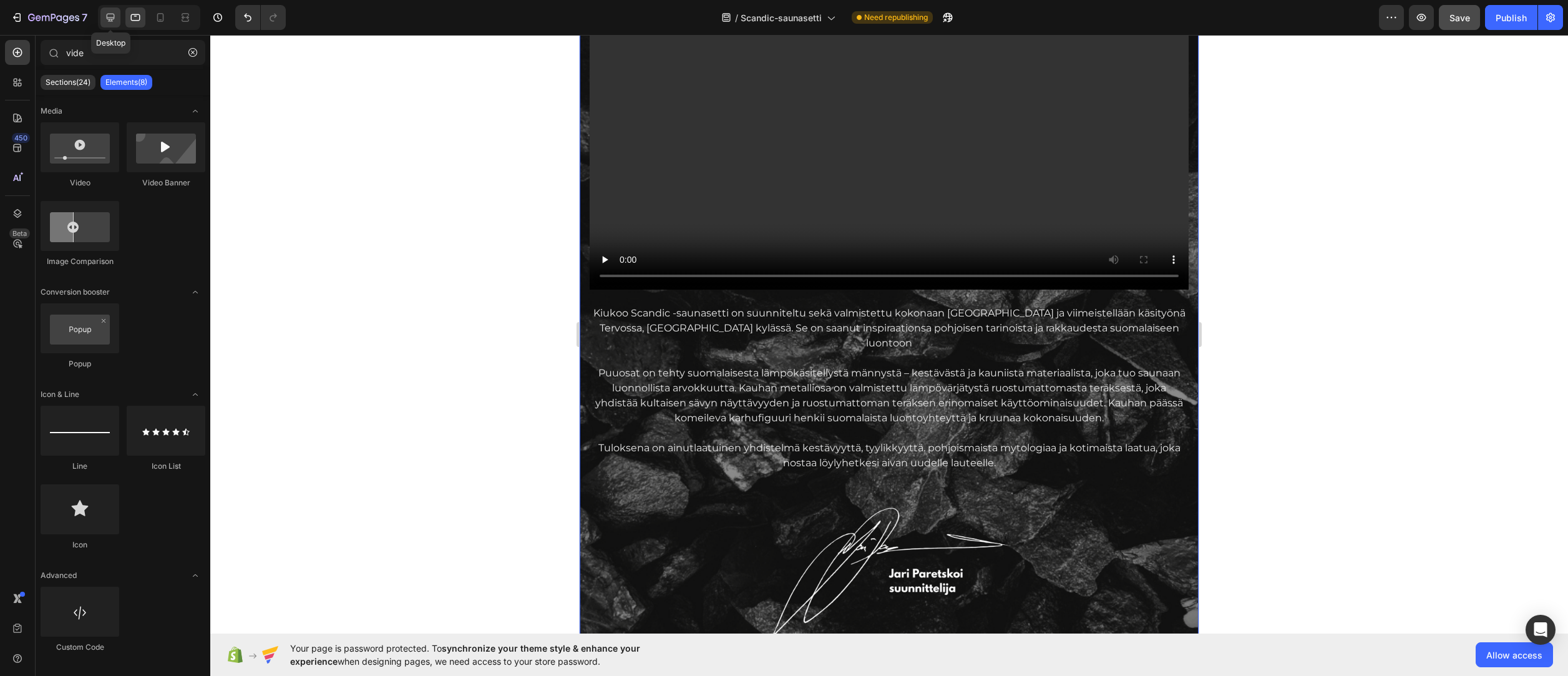
click at [111, 14] on icon at bounding box center [111, 18] width 8 height 8
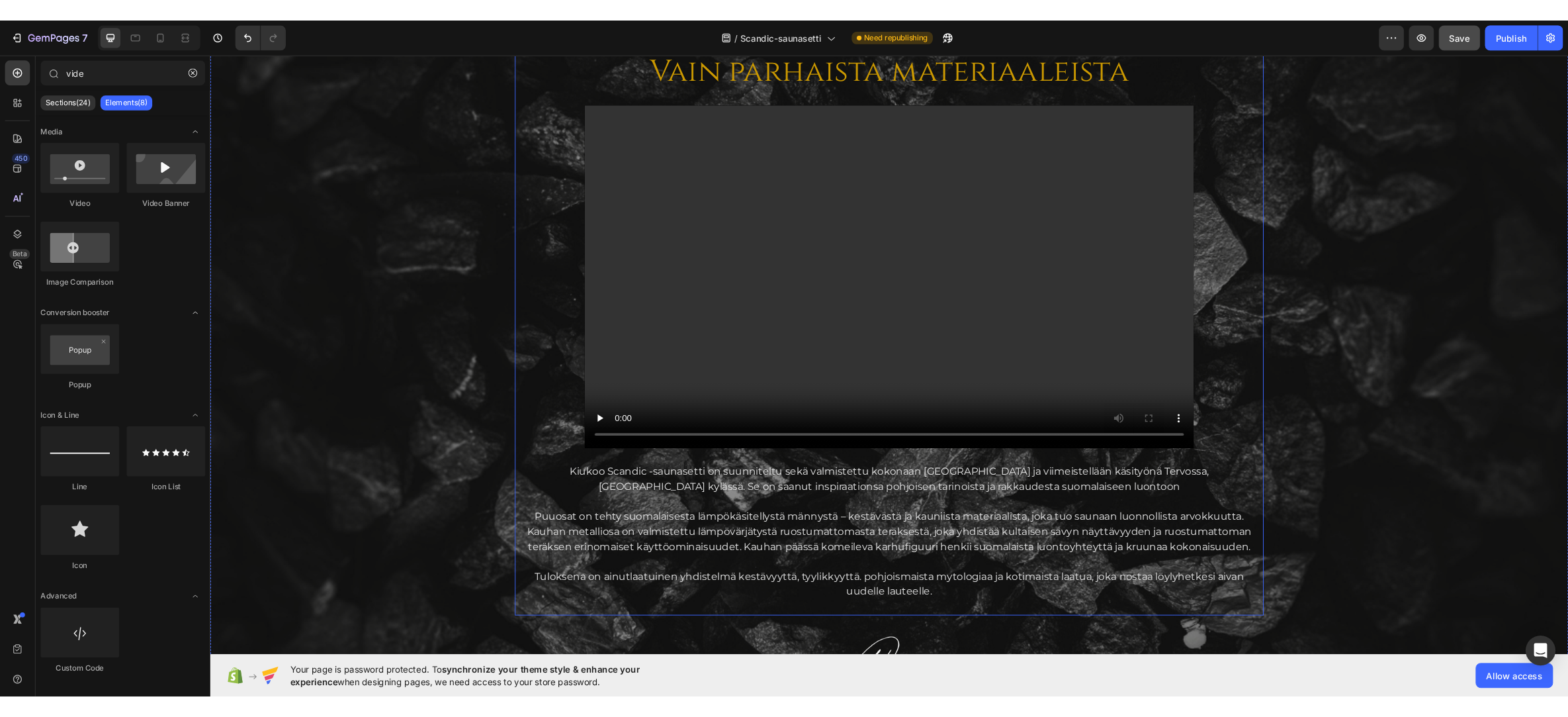
scroll to position [1450, 0]
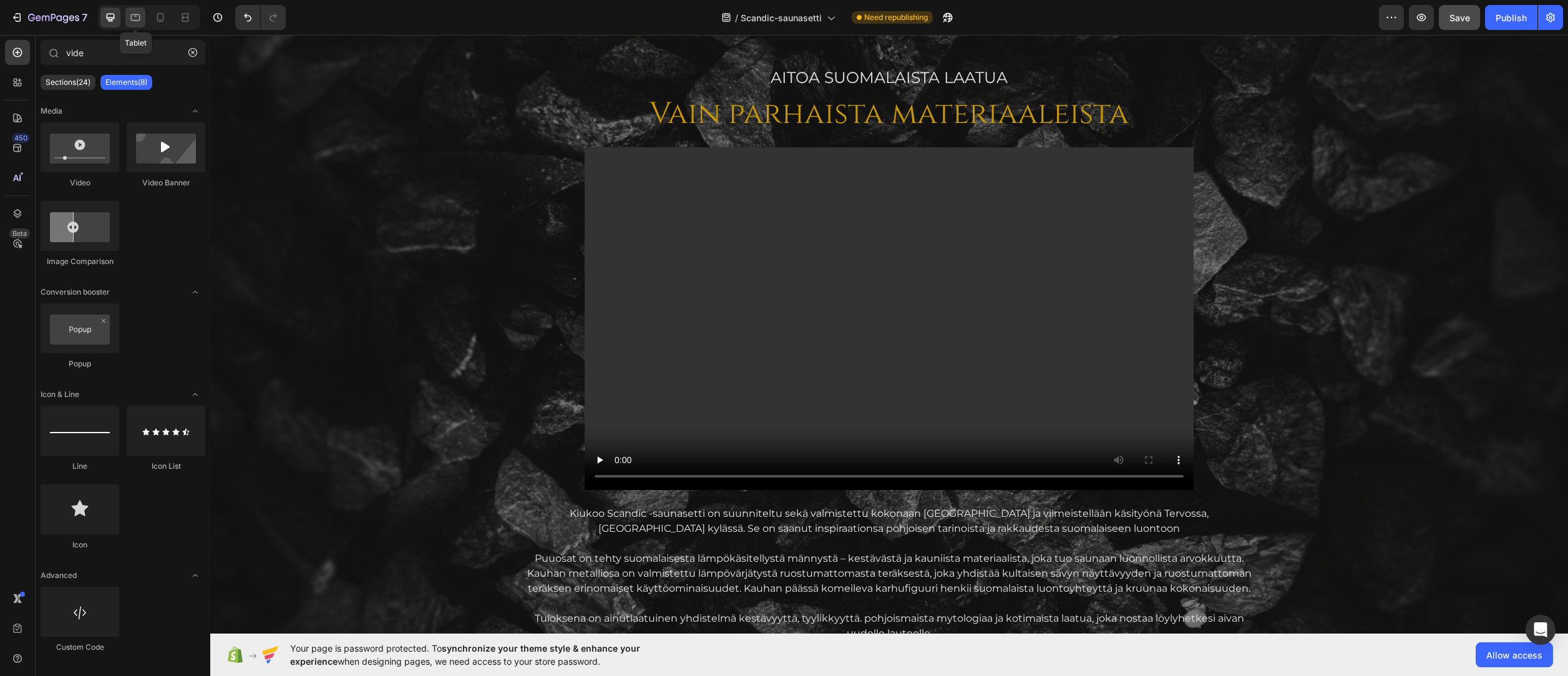
click at [136, 15] on icon at bounding box center [136, 18] width 10 height 7
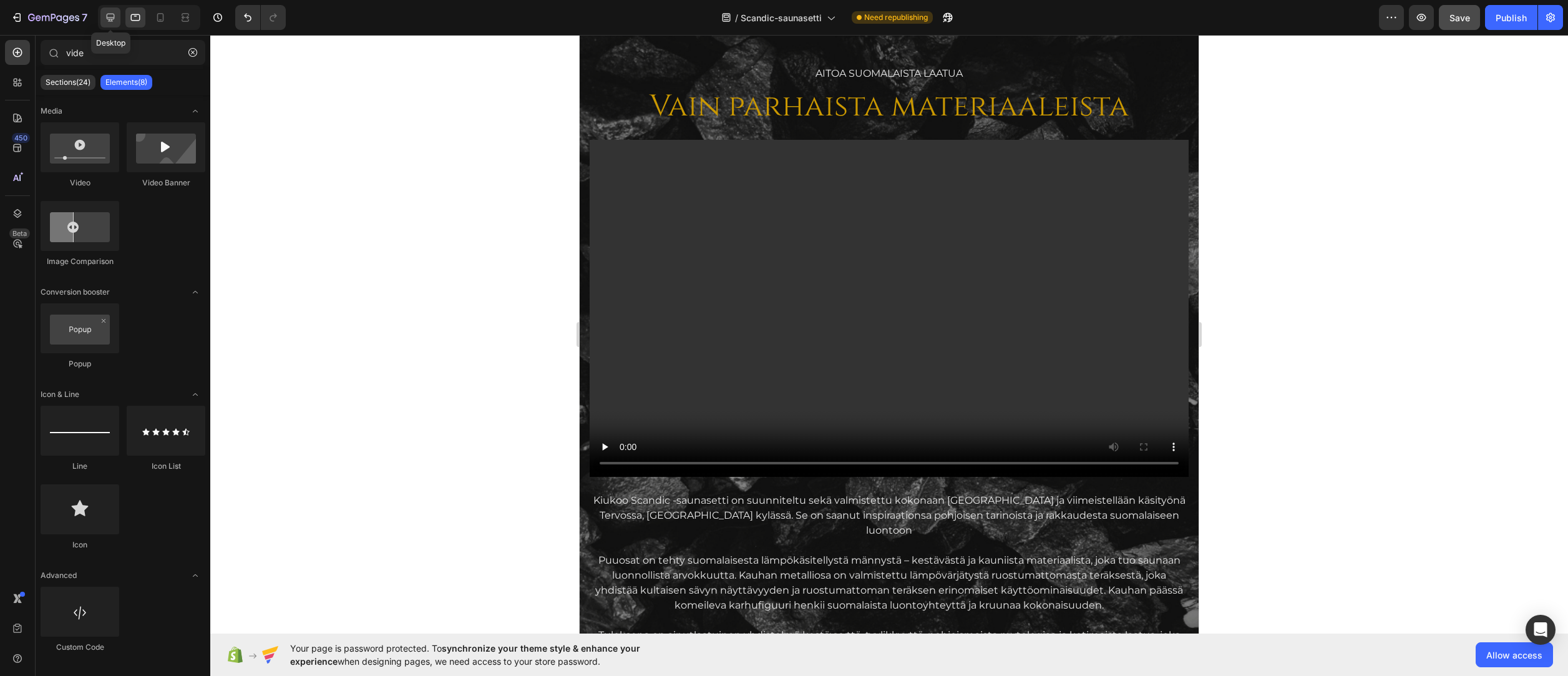
click at [114, 15] on icon at bounding box center [111, 18] width 8 height 8
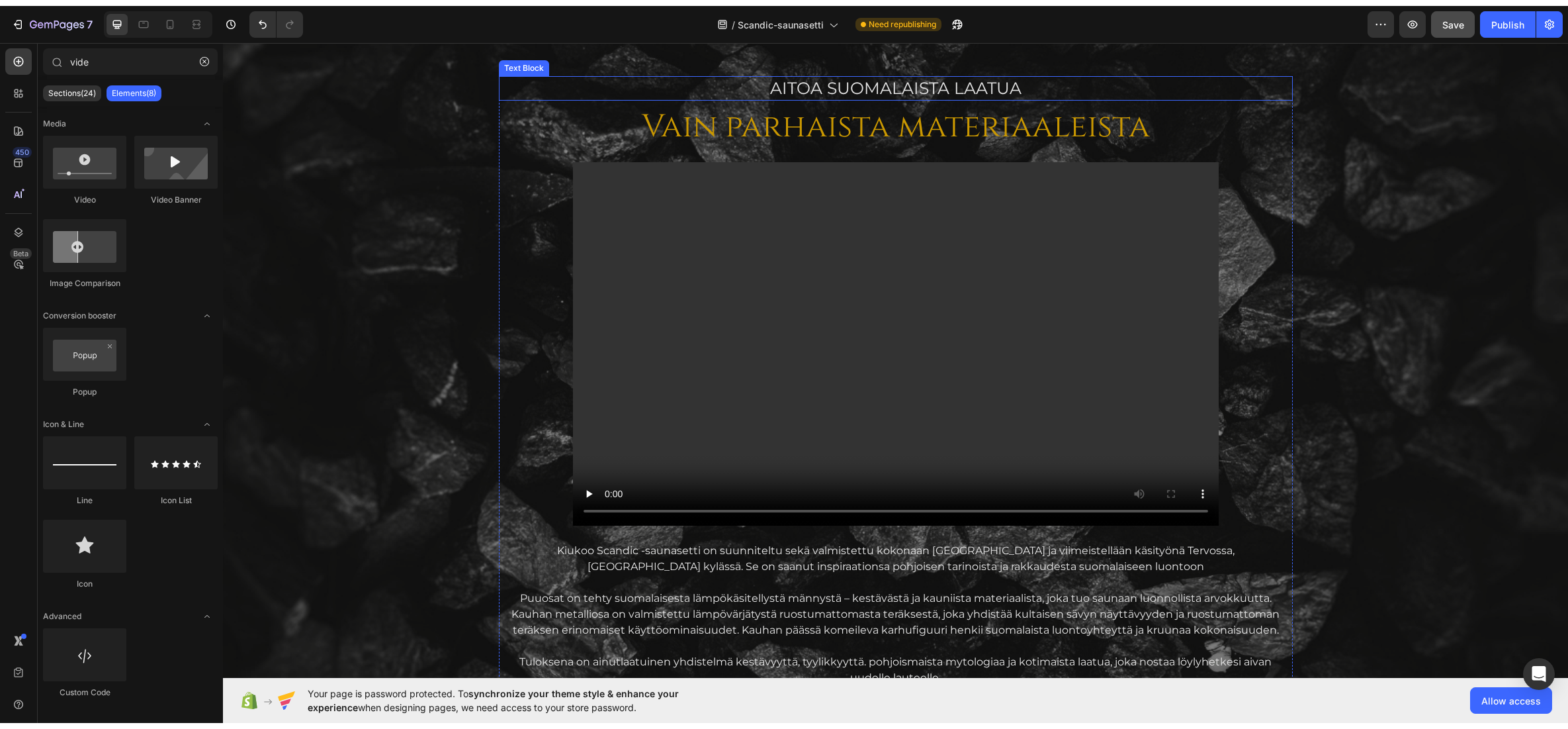
scroll to position [1384, 0]
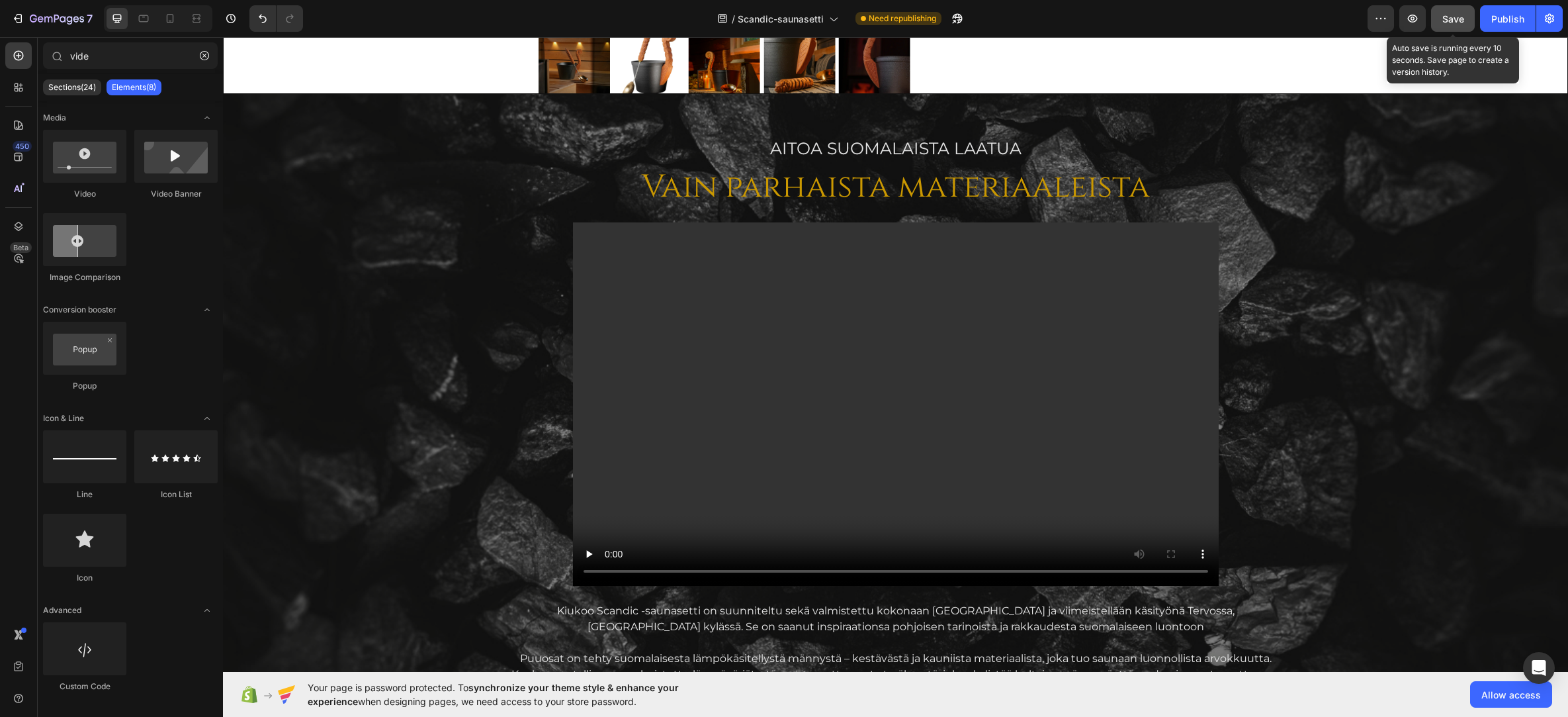
click at [1414, 16] on span "Save" at bounding box center [1453, 19] width 22 height 11
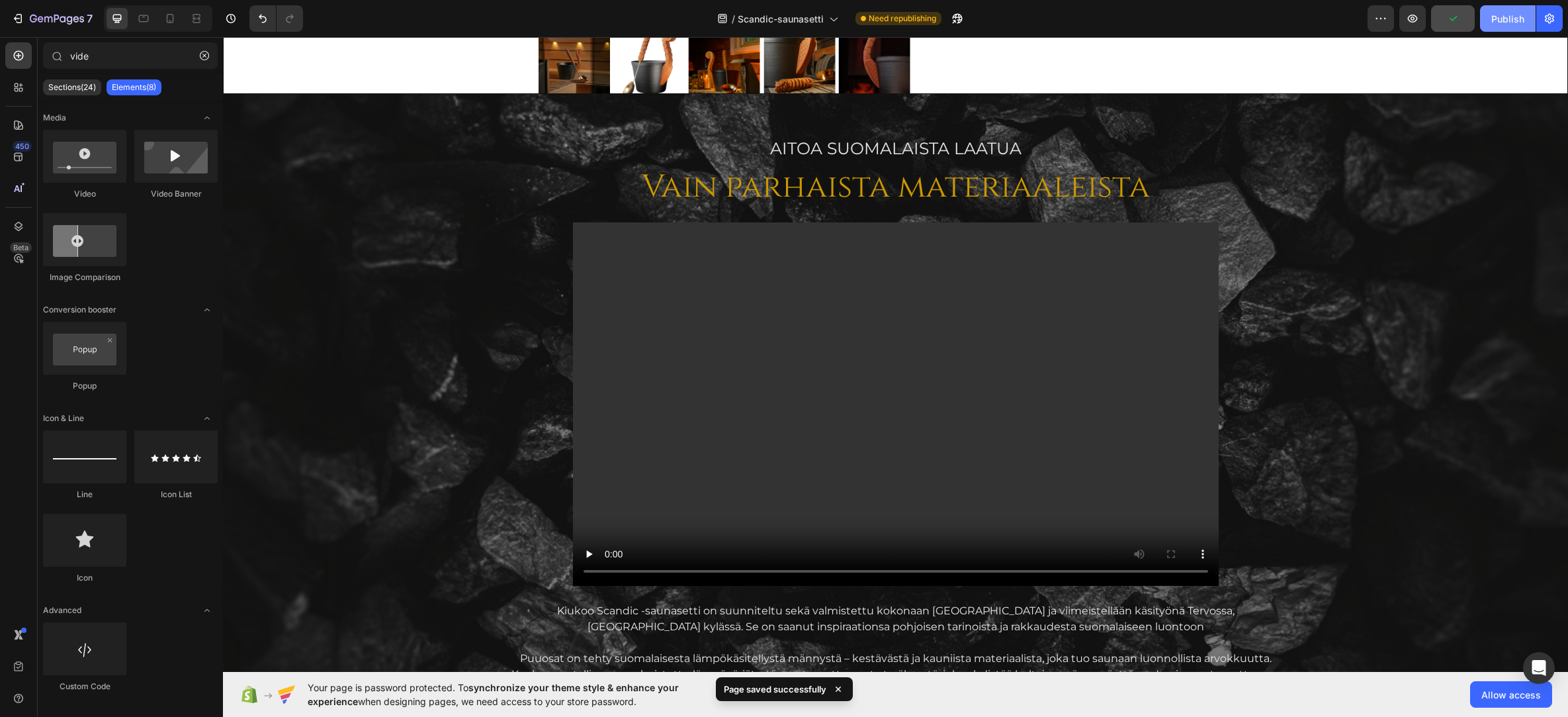
click at [1414, 17] on div "Publish" at bounding box center [1507, 19] width 33 height 14
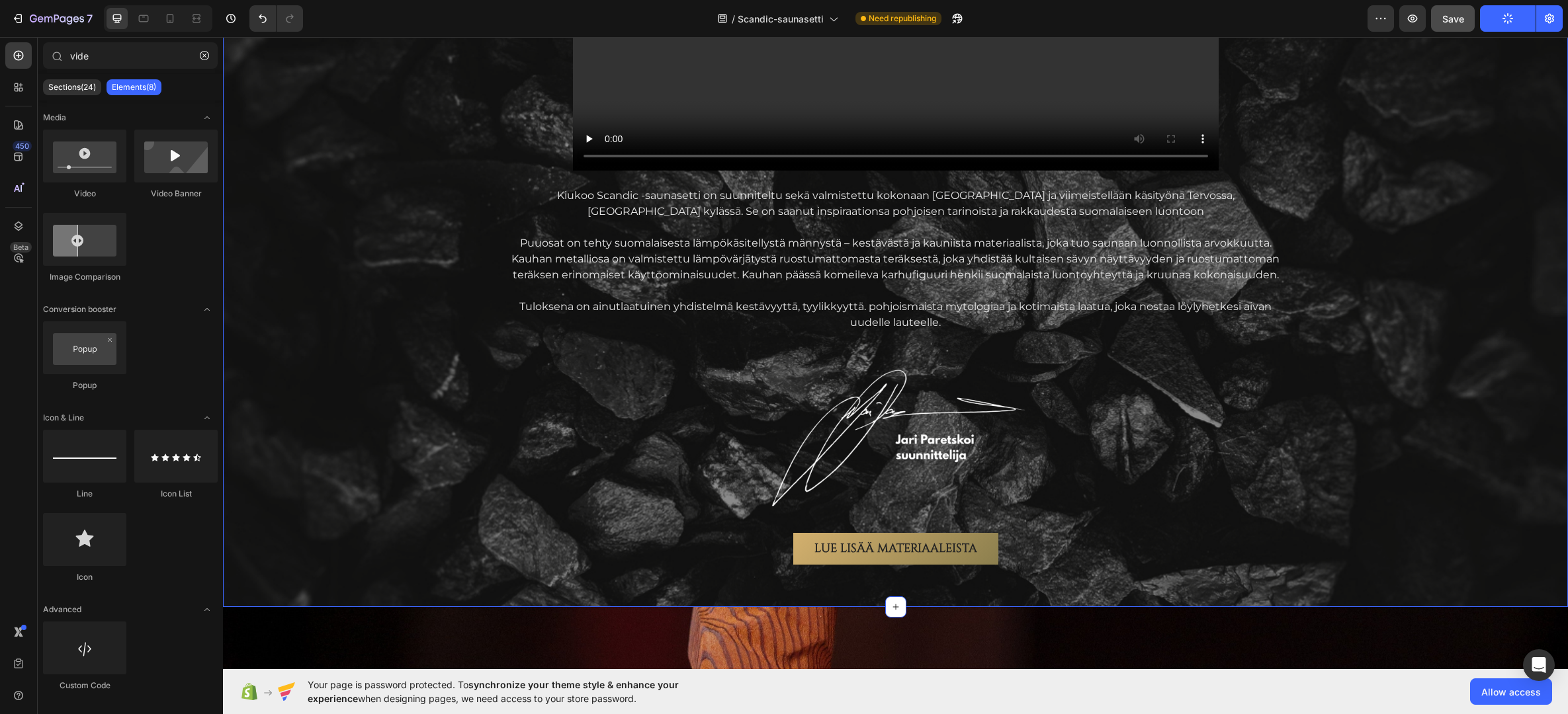
scroll to position [1845, 0]
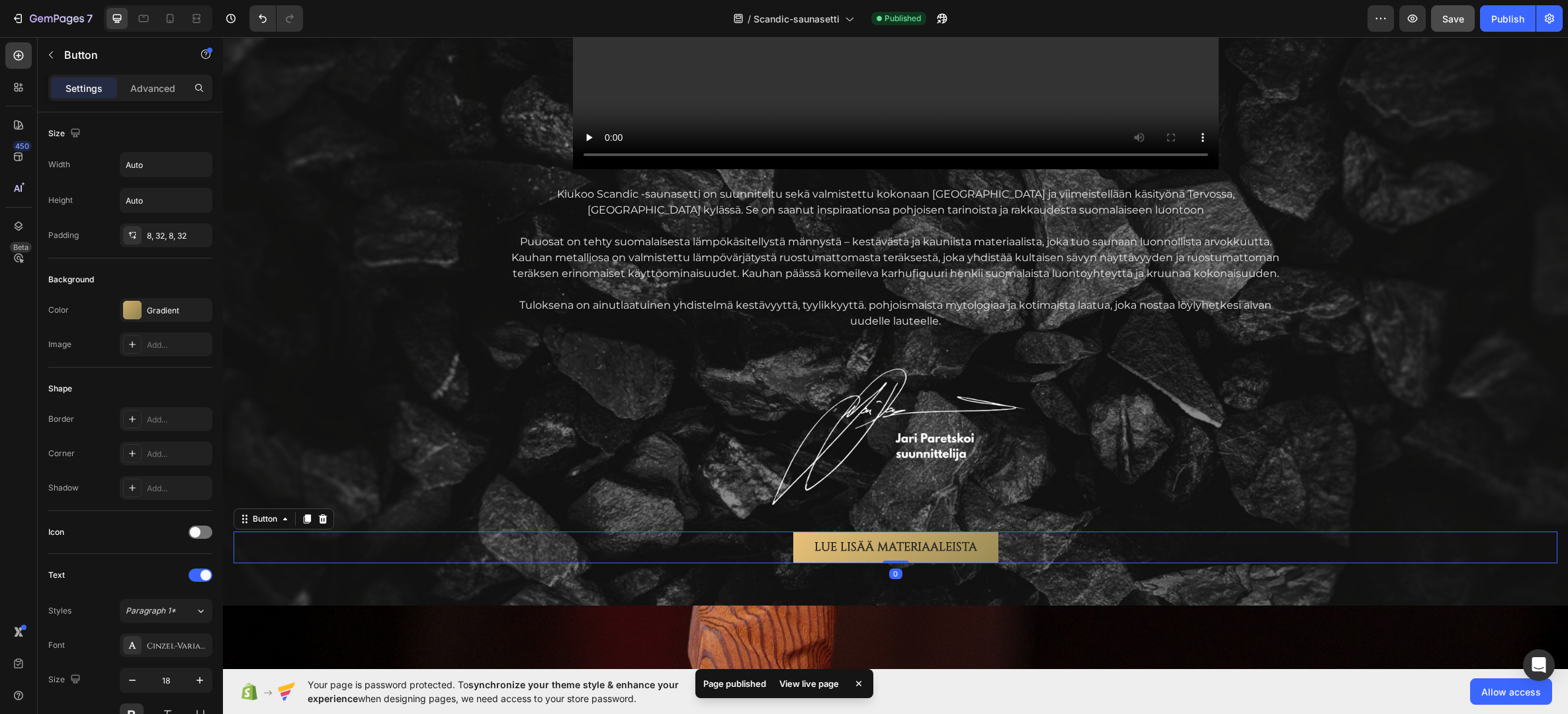
click at [800, 542] on link "LUE LISÄÄ MATERIAALEISTA" at bounding box center [895, 548] width 205 height 32
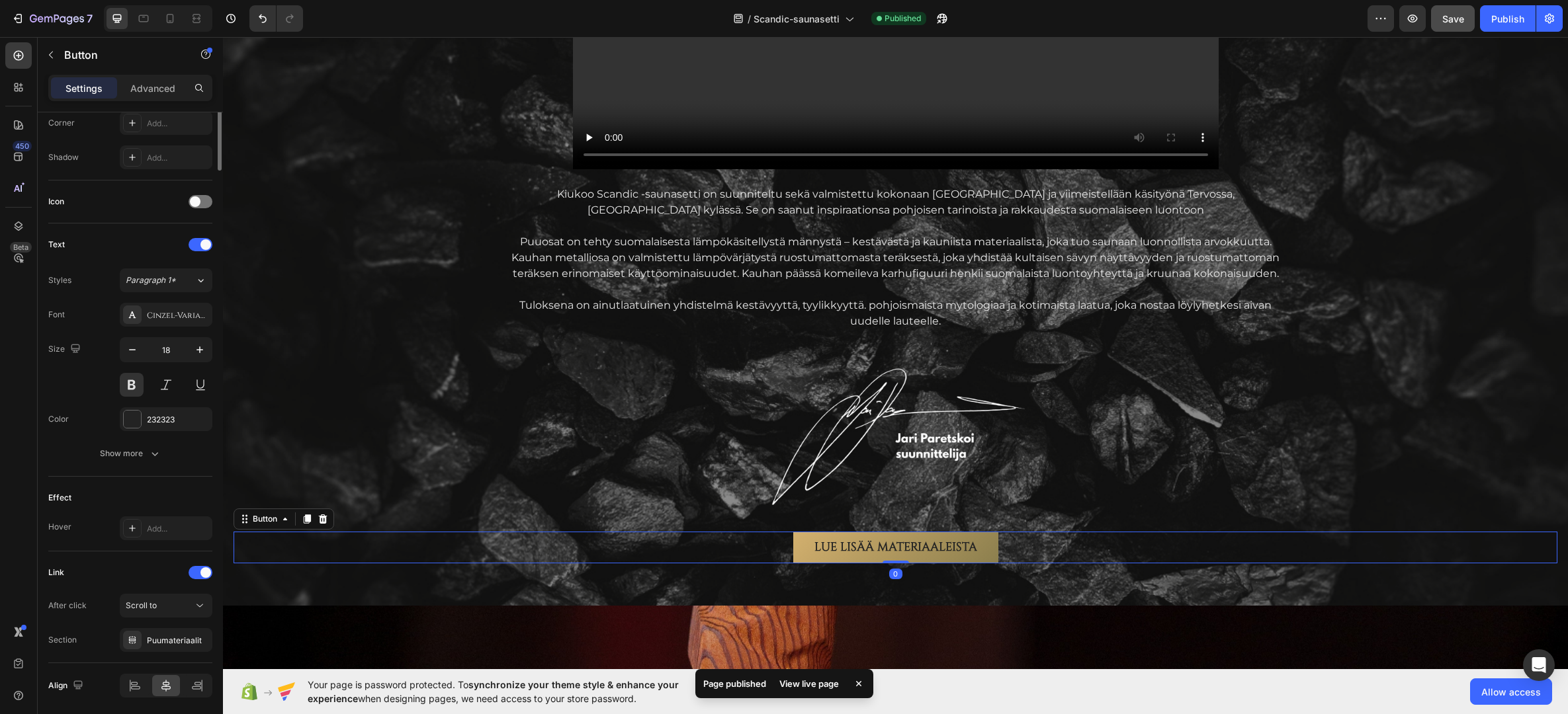
scroll to position [378, 0]
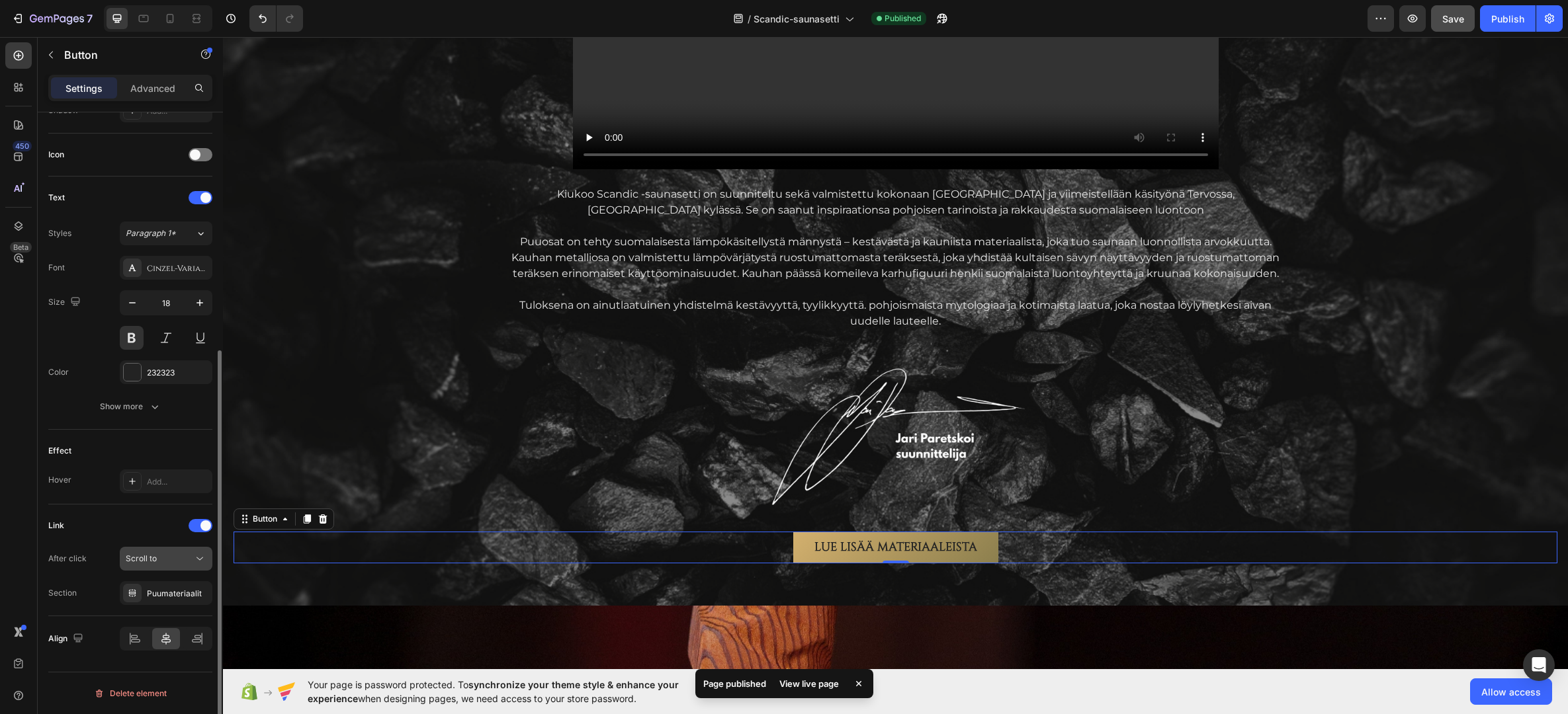
click at [156, 553] on div "Scroll to" at bounding box center [160, 559] width 68 height 12
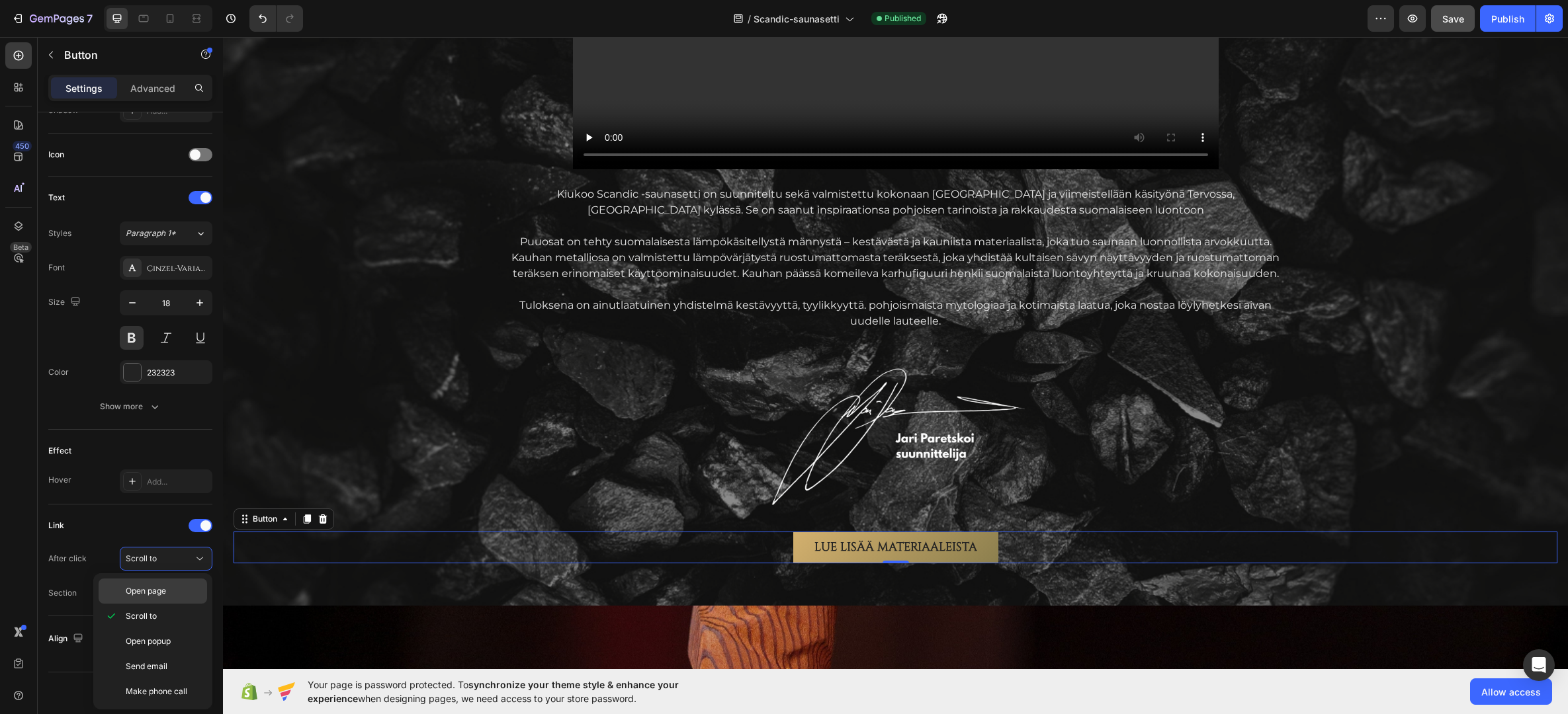
click at [156, 593] on span "Open page" at bounding box center [146, 591] width 41 height 12
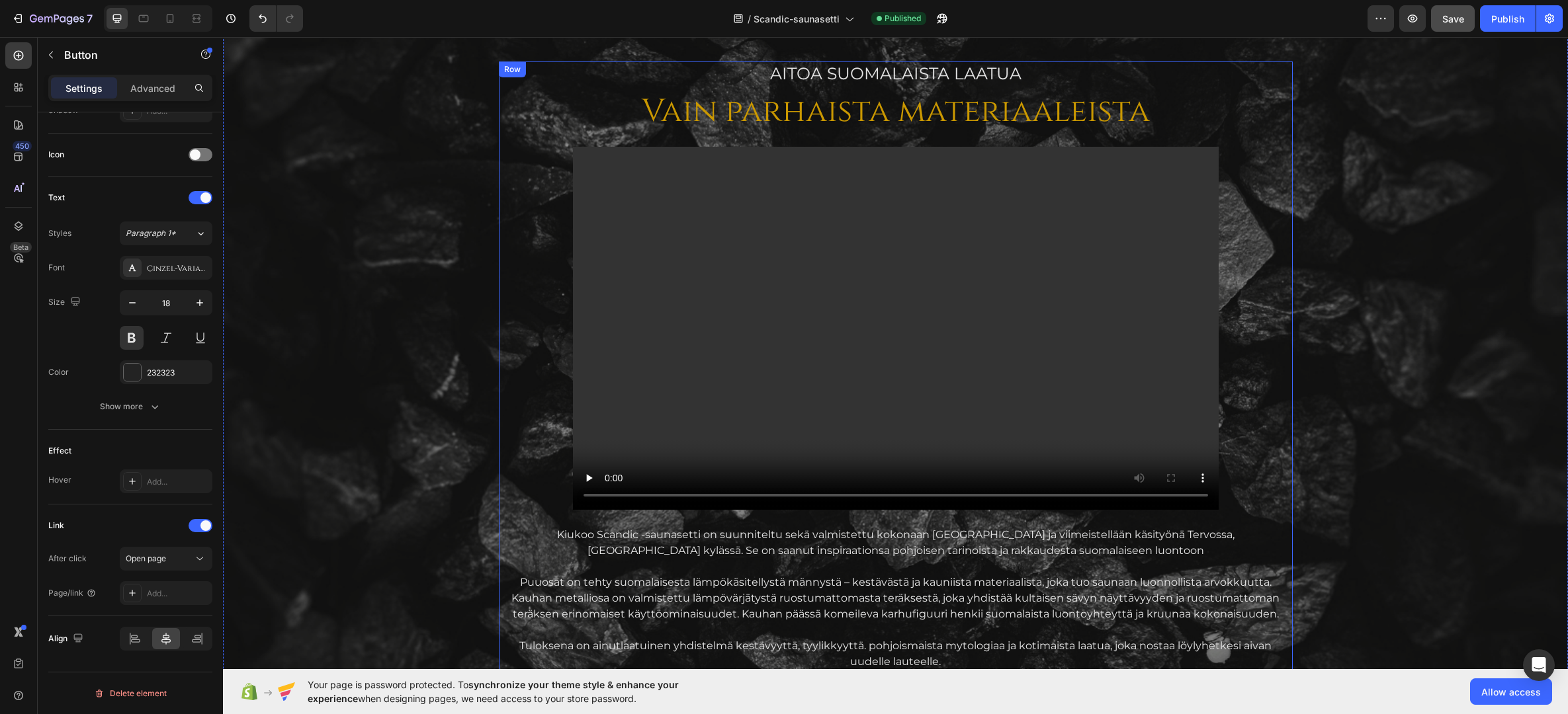
scroll to position [1118, 0]
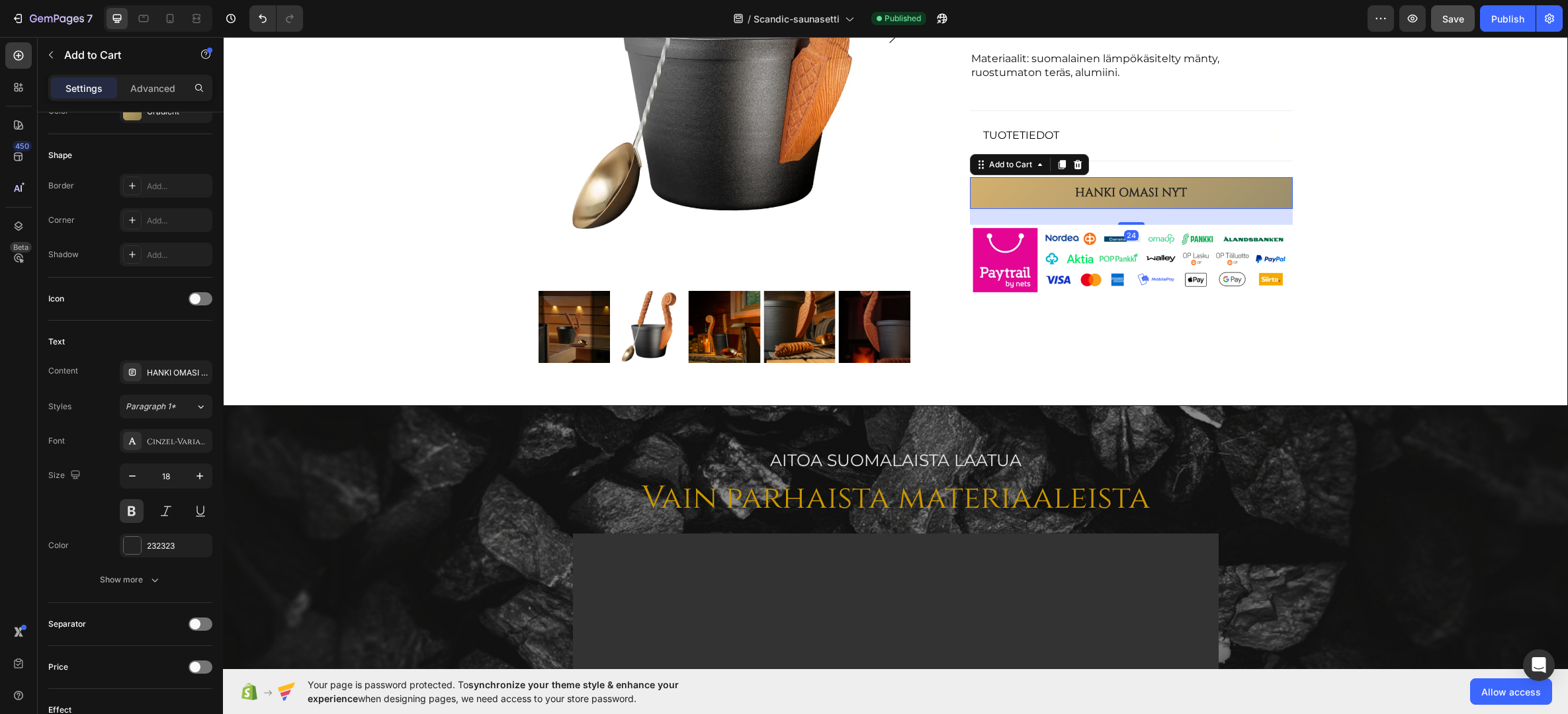
click at [1041, 194] on button "HANKI OMASI NYT" at bounding box center [1131, 193] width 323 height 31
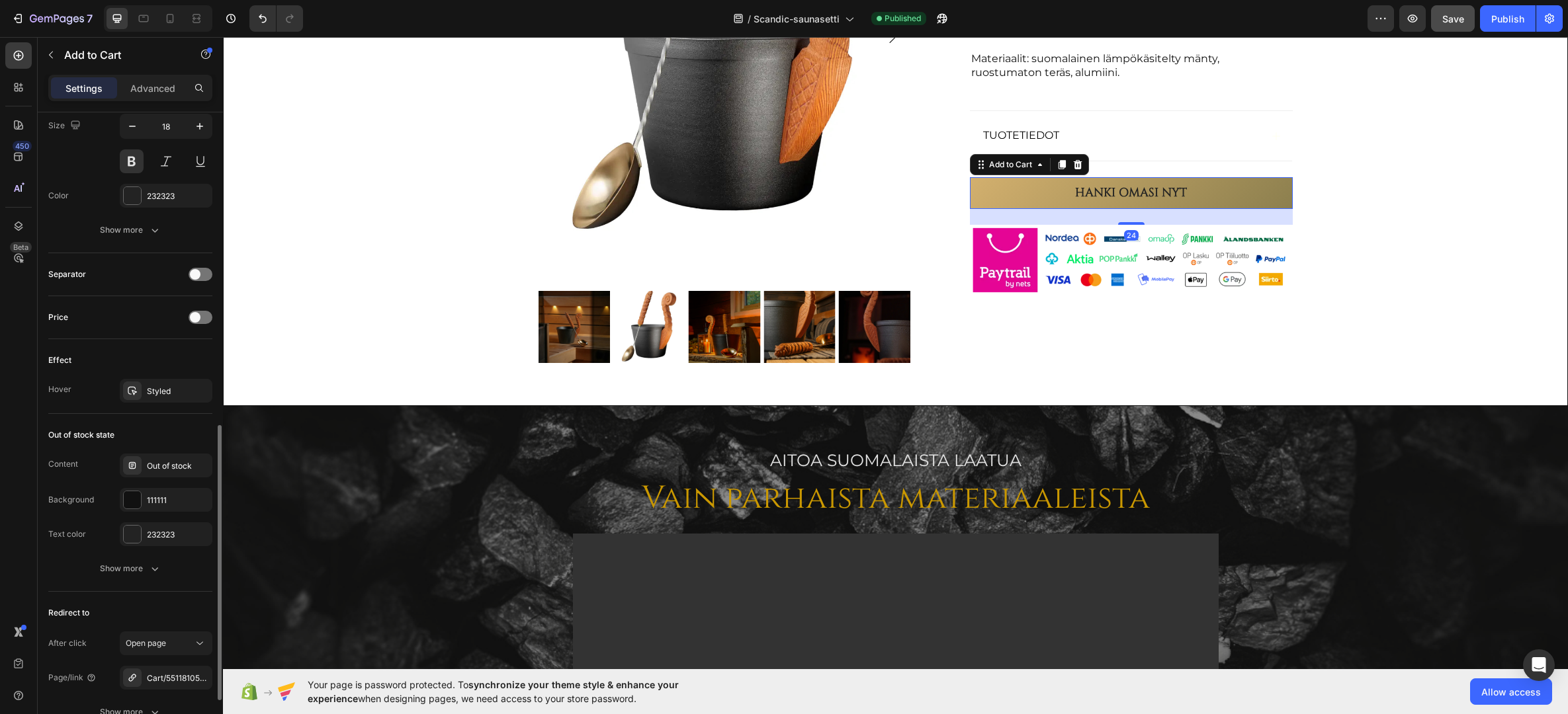
scroll to position [847, 0]
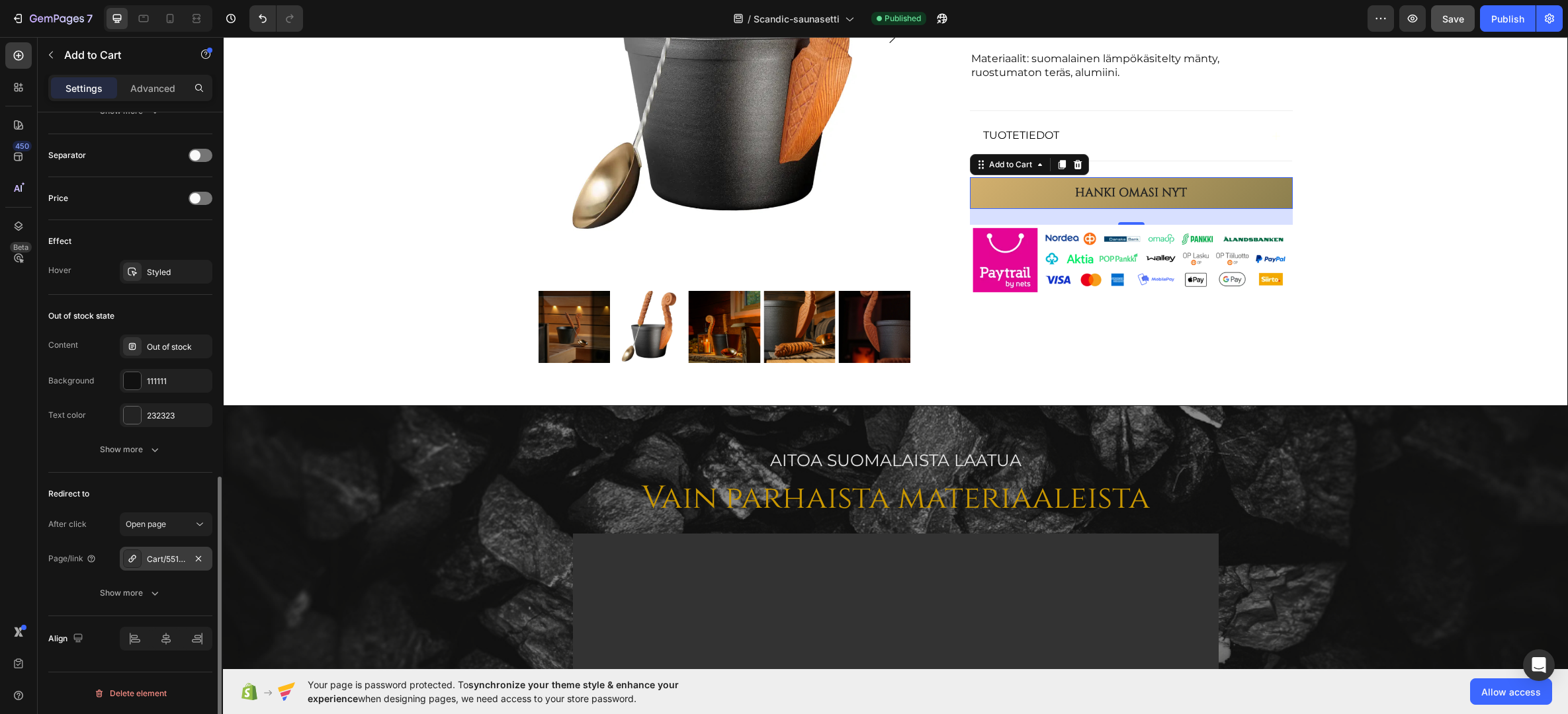
click at [165, 555] on div "Cart/55118105018703:1" at bounding box center [166, 559] width 38 height 12
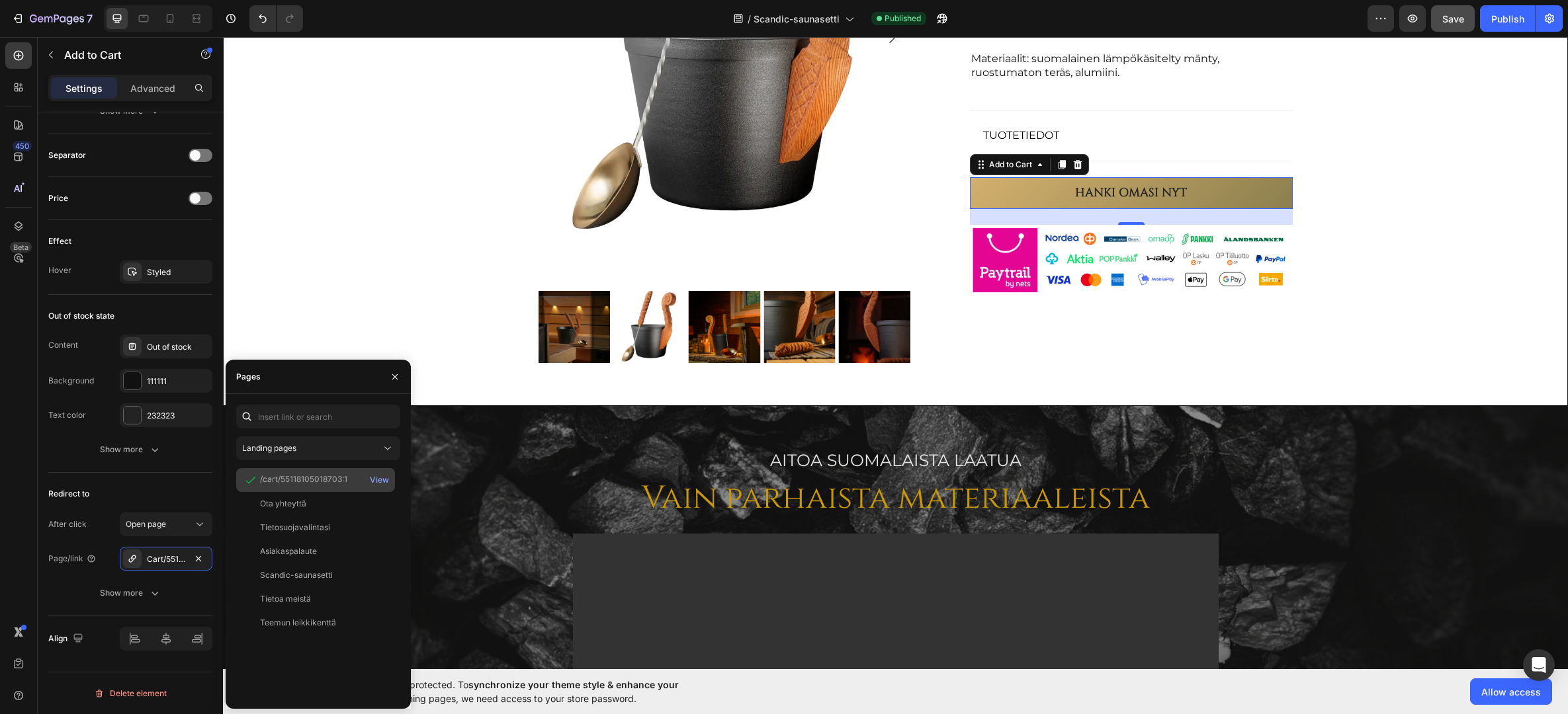
click at [304, 480] on div "/cart/55118105018703:1" at bounding box center [303, 479] width 87 height 12
drag, startPoint x: 301, startPoint y: 474, endPoint x: 276, endPoint y: 476, distance: 25.1
click at [276, 476] on div "/cart/55118105018703:1" at bounding box center [303, 479] width 87 height 12
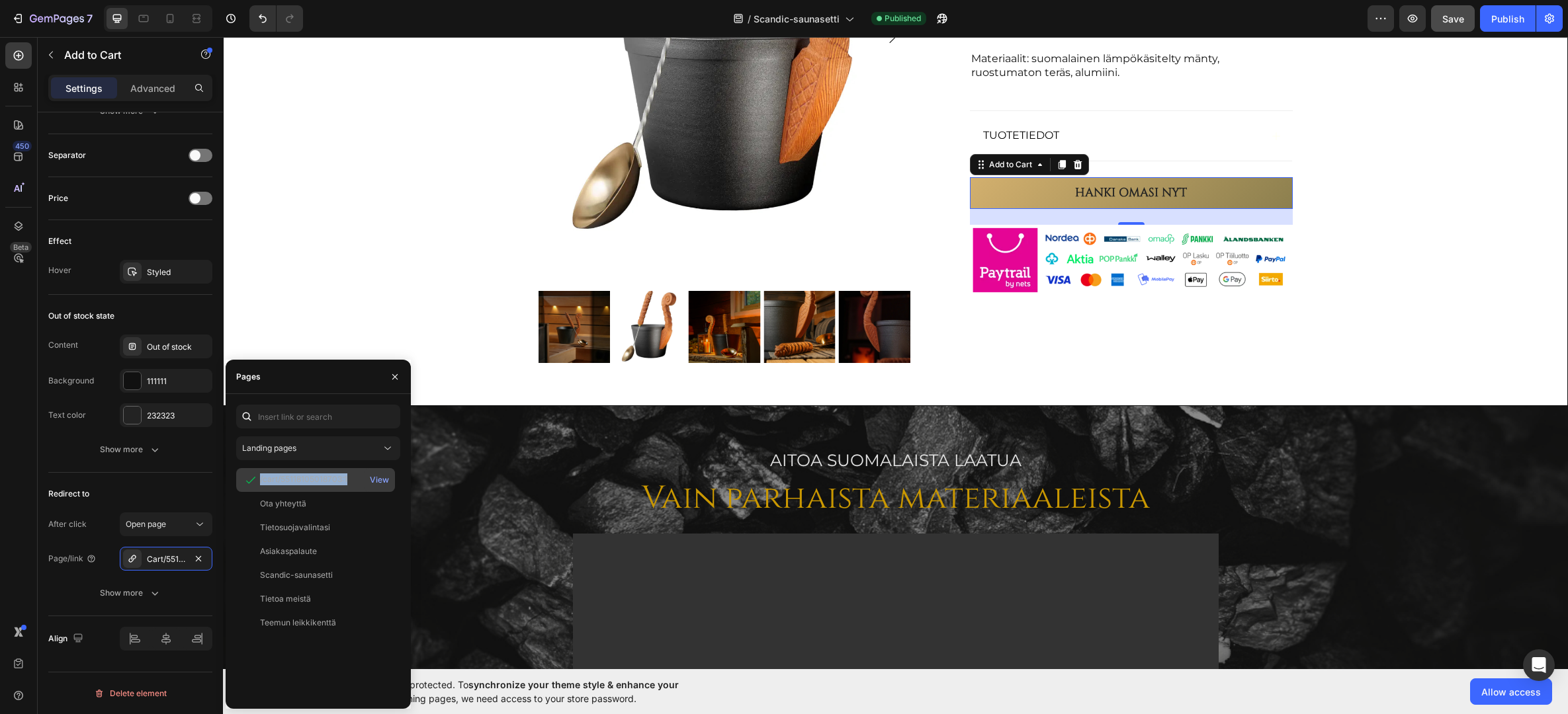
copy div "/cart/55118105018703:1"
click at [342, 386] on div "Pages" at bounding box center [318, 377] width 185 height 35
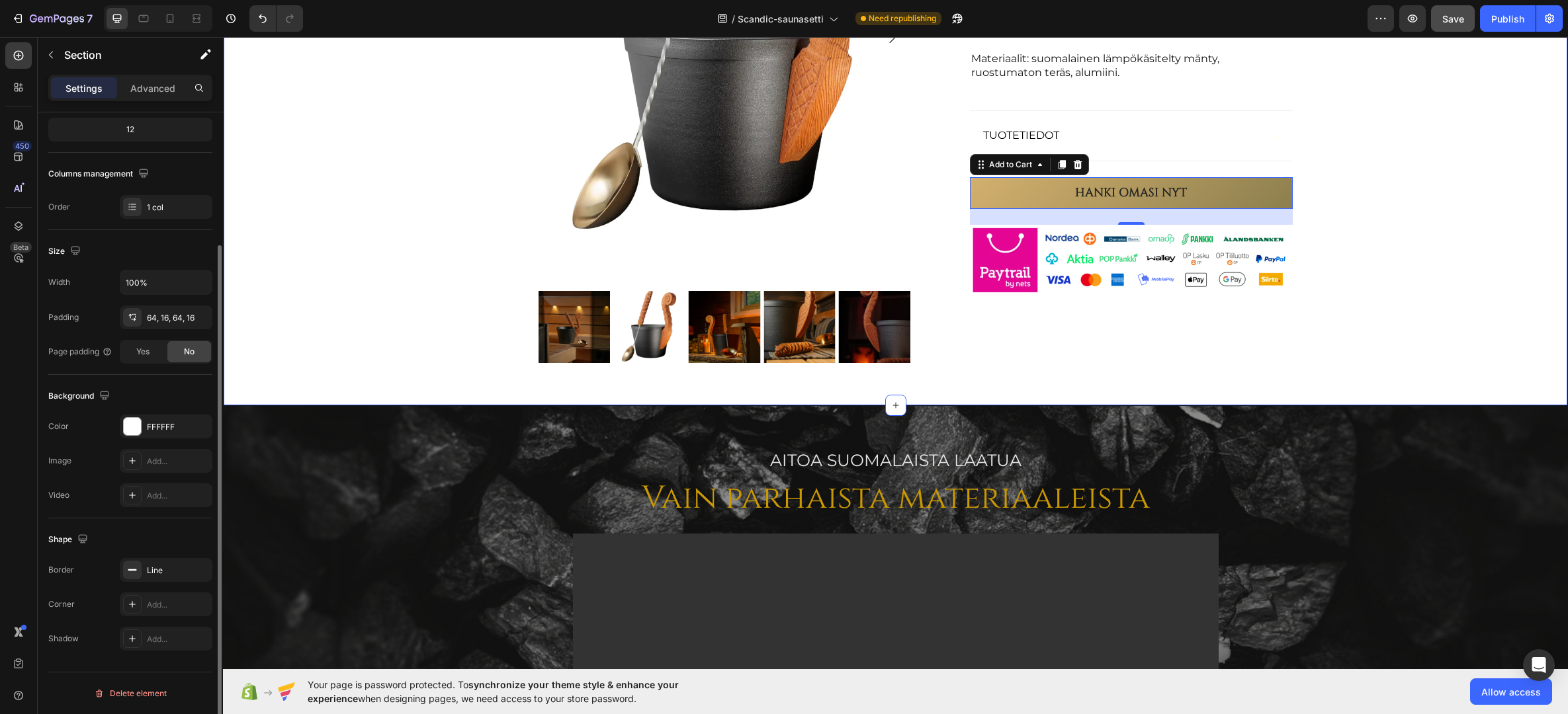
scroll to position [0, 0]
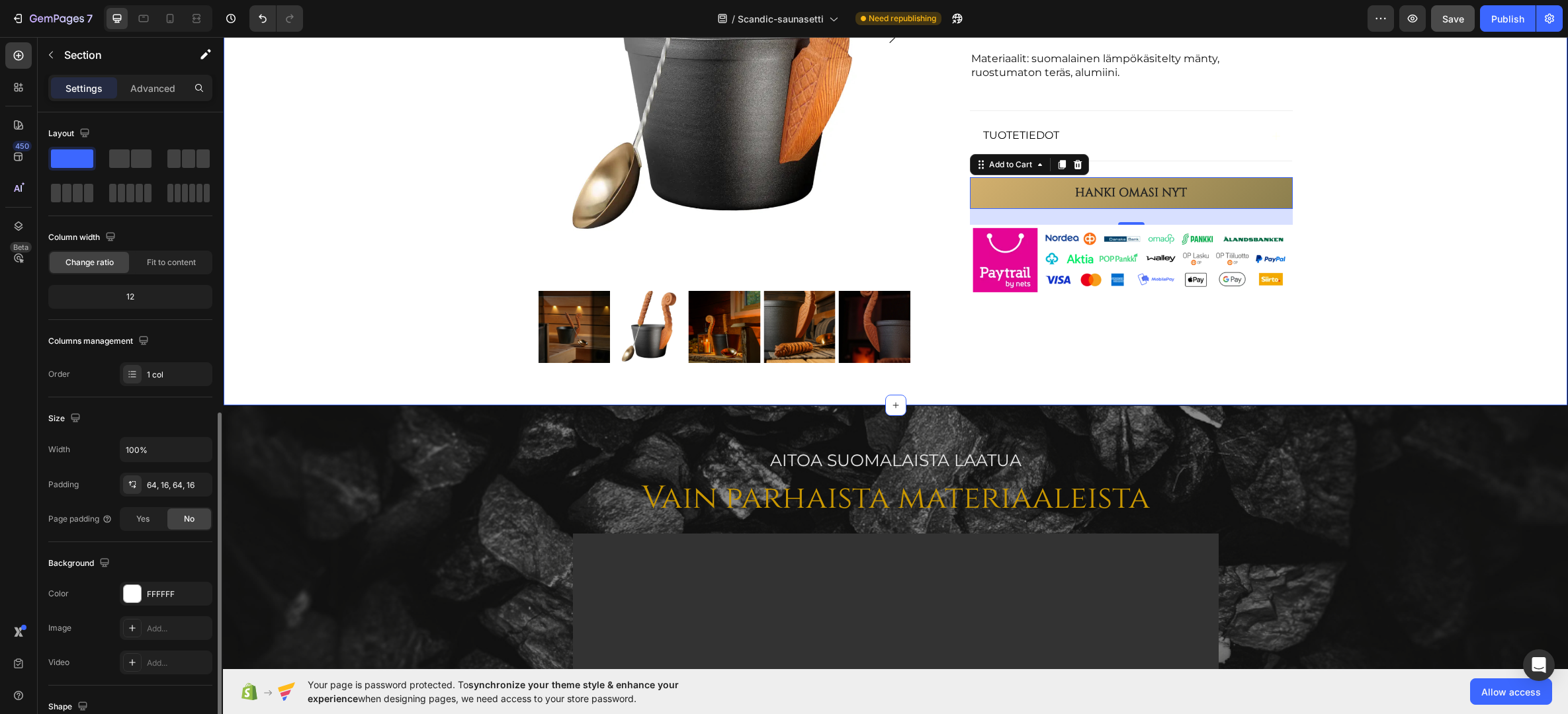
click at [394, 304] on div "Product Images Kiukoo Scandic -Saunasetti Product Title Icon Icon Icon Icon Ico…" at bounding box center [895, 76] width 1322 height 573
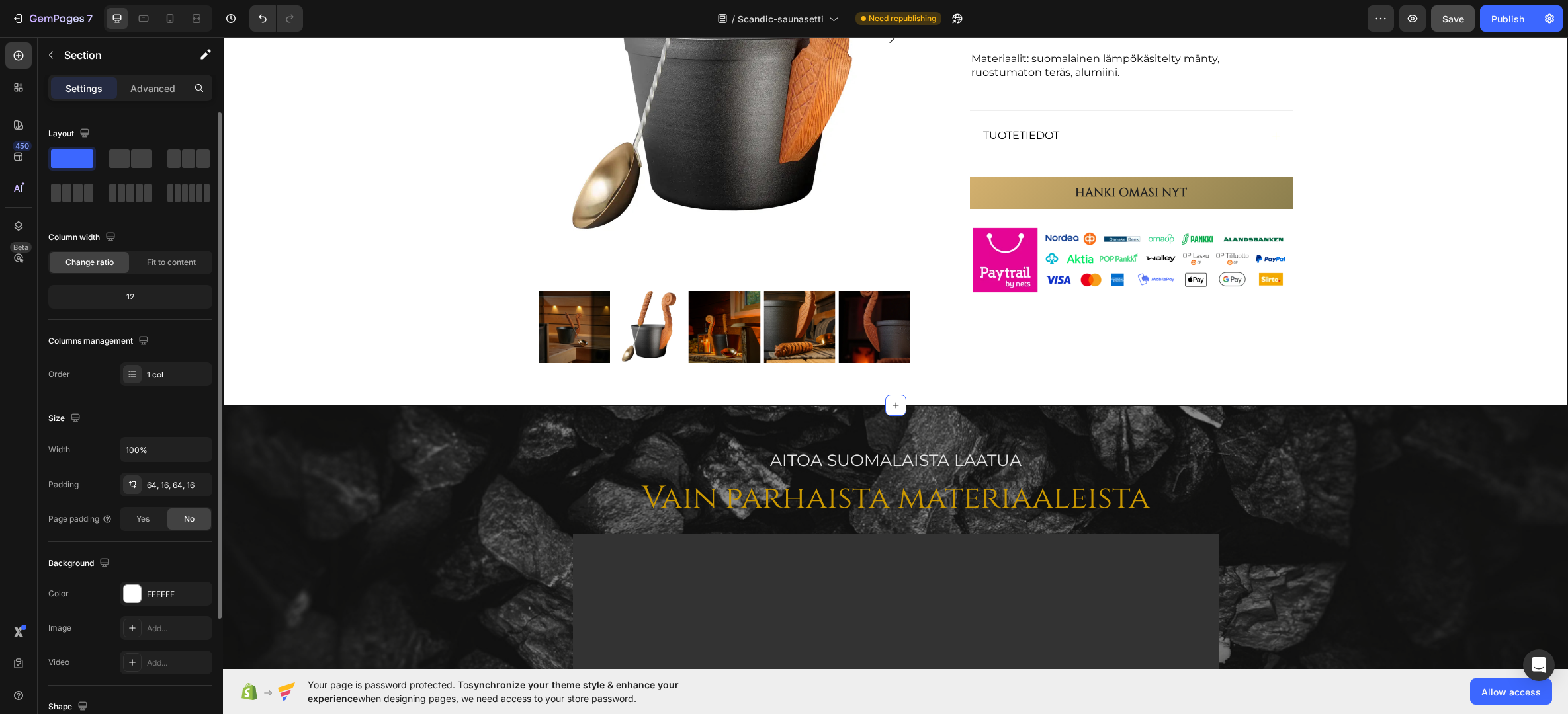
scroll to position [167, 0]
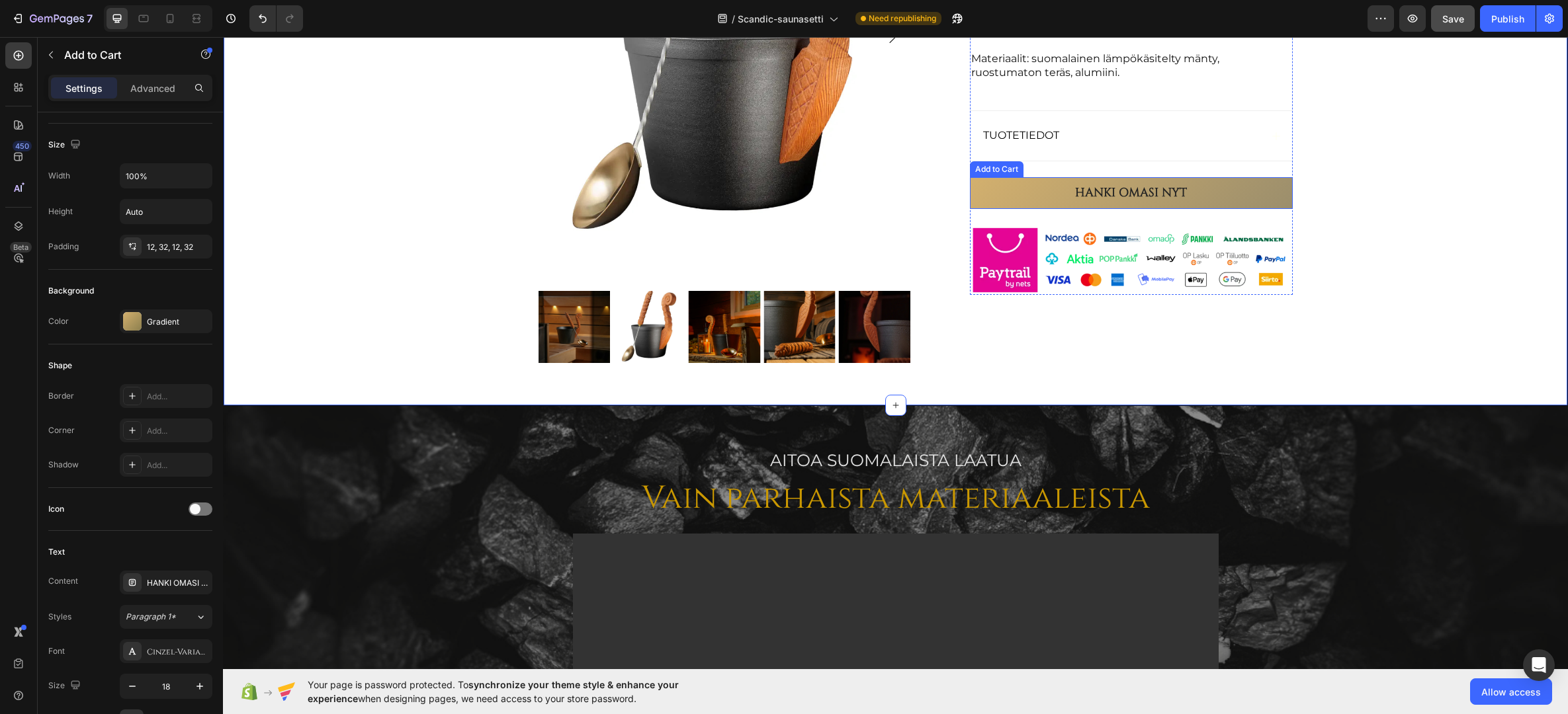
click at [1050, 195] on button "HANKI OMASI NYT" at bounding box center [1131, 193] width 323 height 31
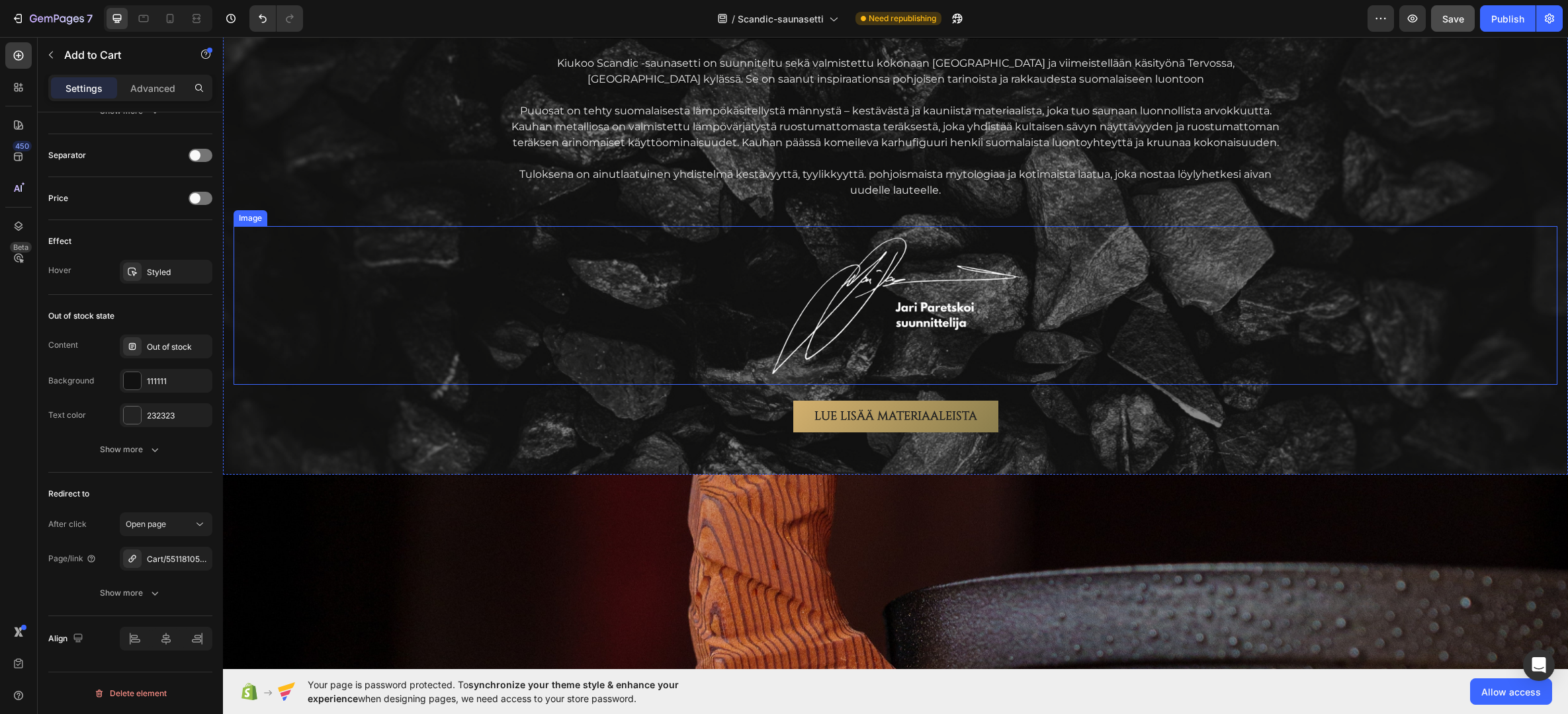
scroll to position [1978, 0]
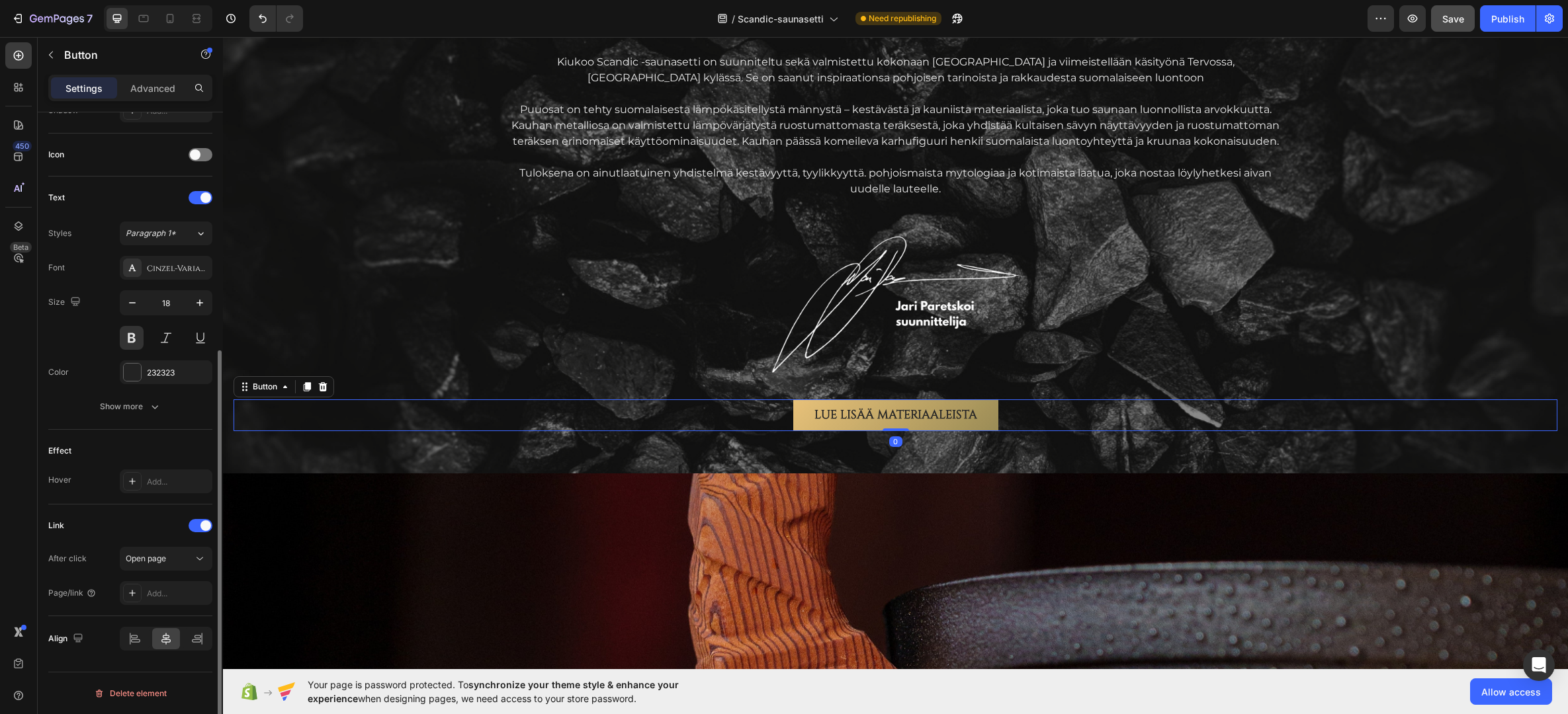
click at [800, 411] on button "LUE LISÄÄ MATERIAALEISTA" at bounding box center [895, 416] width 205 height 32
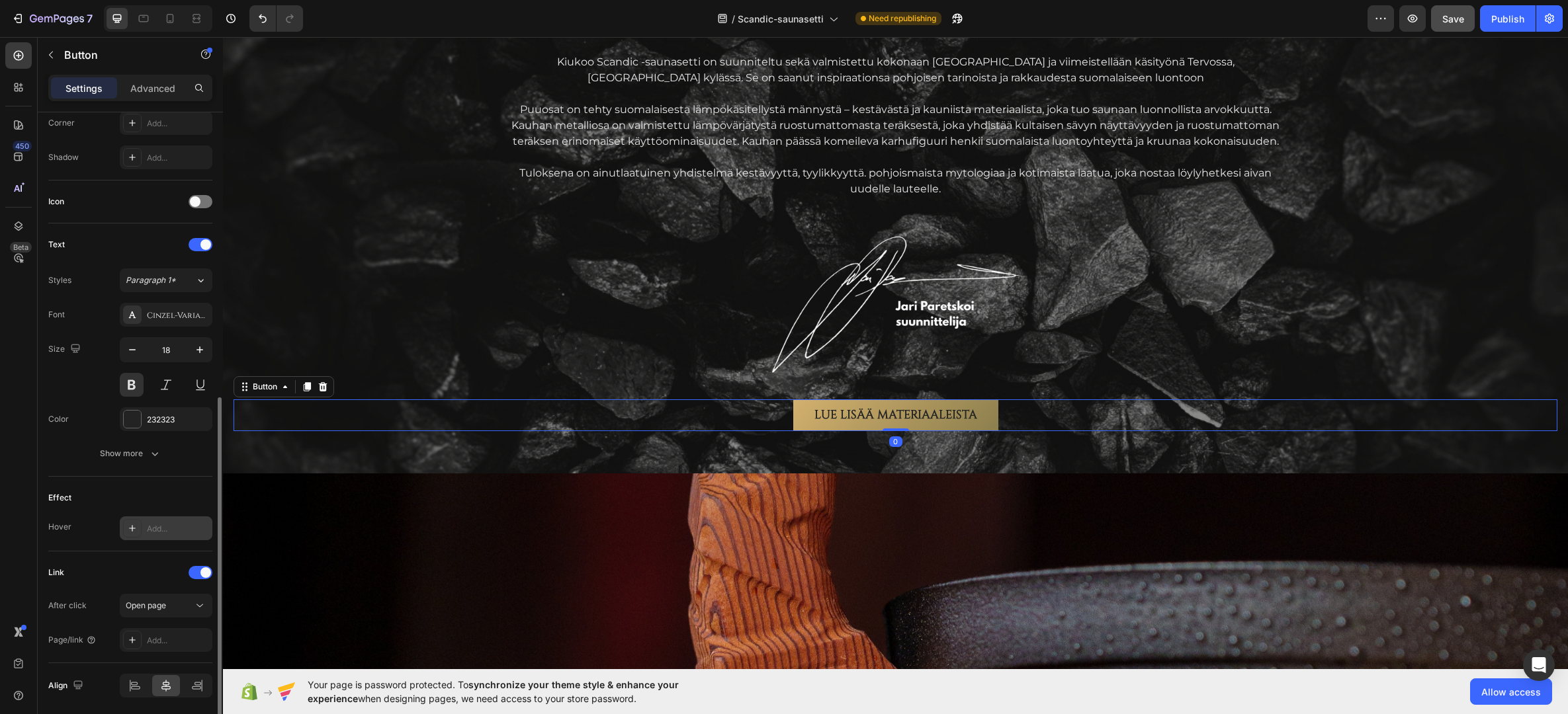
scroll to position [378, 0]
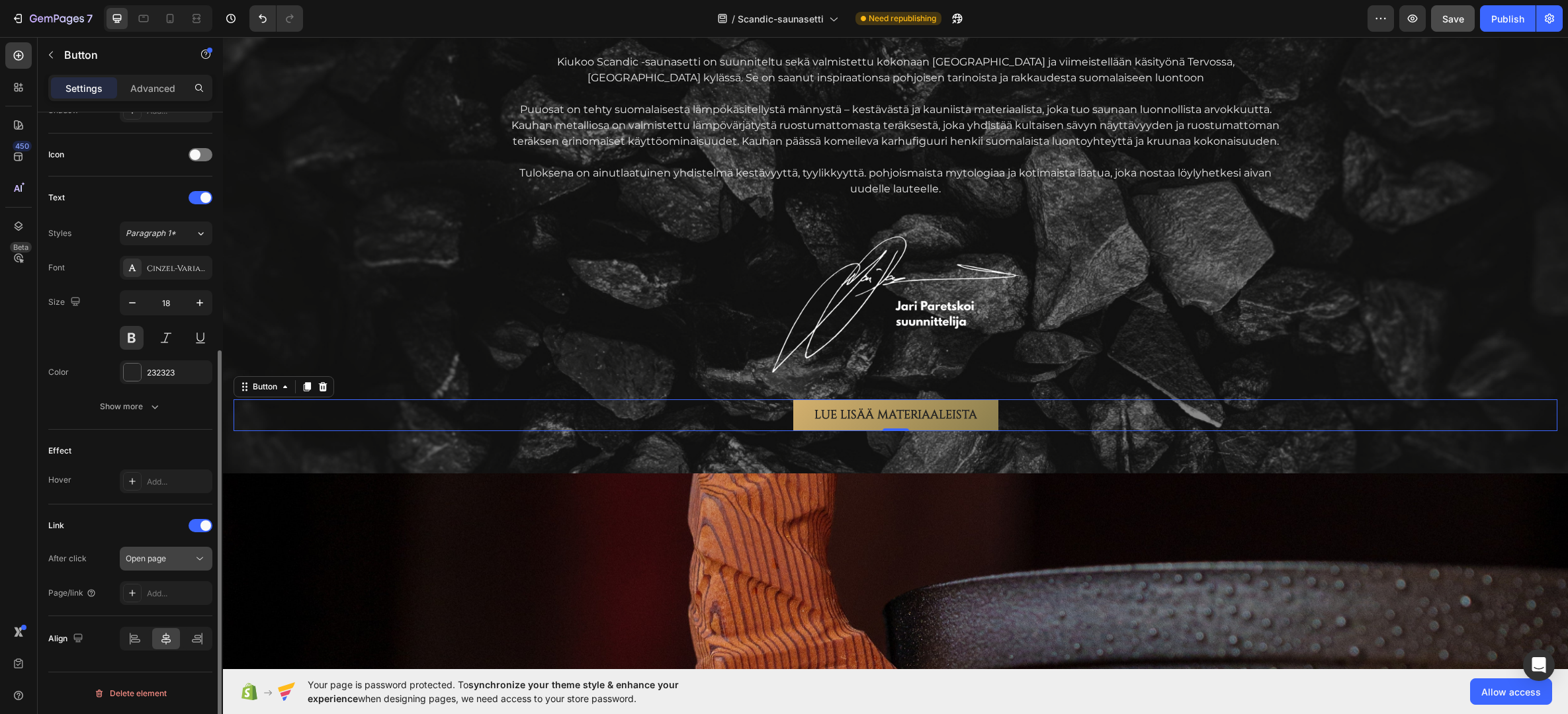
click at [164, 564] on div "Open page" at bounding box center [166, 559] width 80 height 14
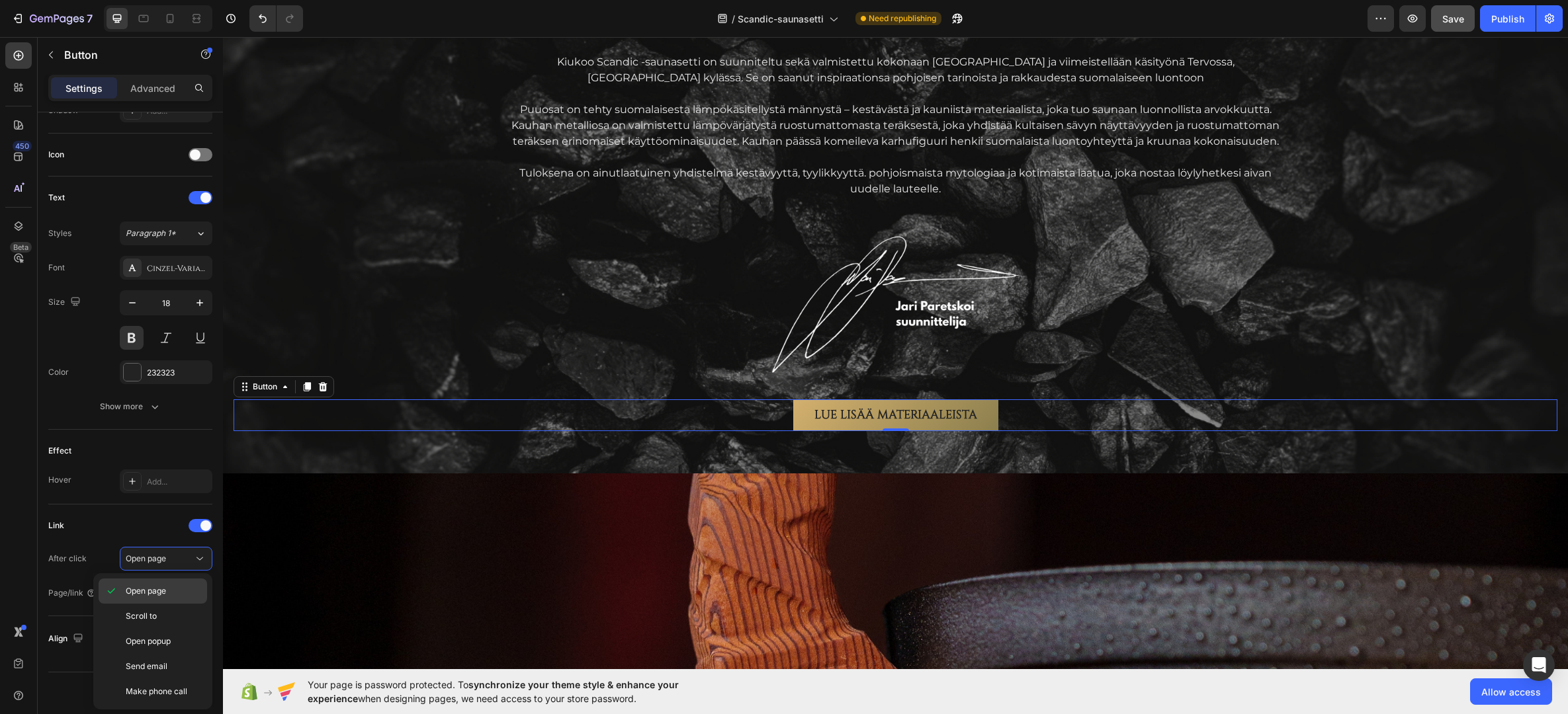
click at [157, 595] on span "Open page" at bounding box center [146, 591] width 41 height 12
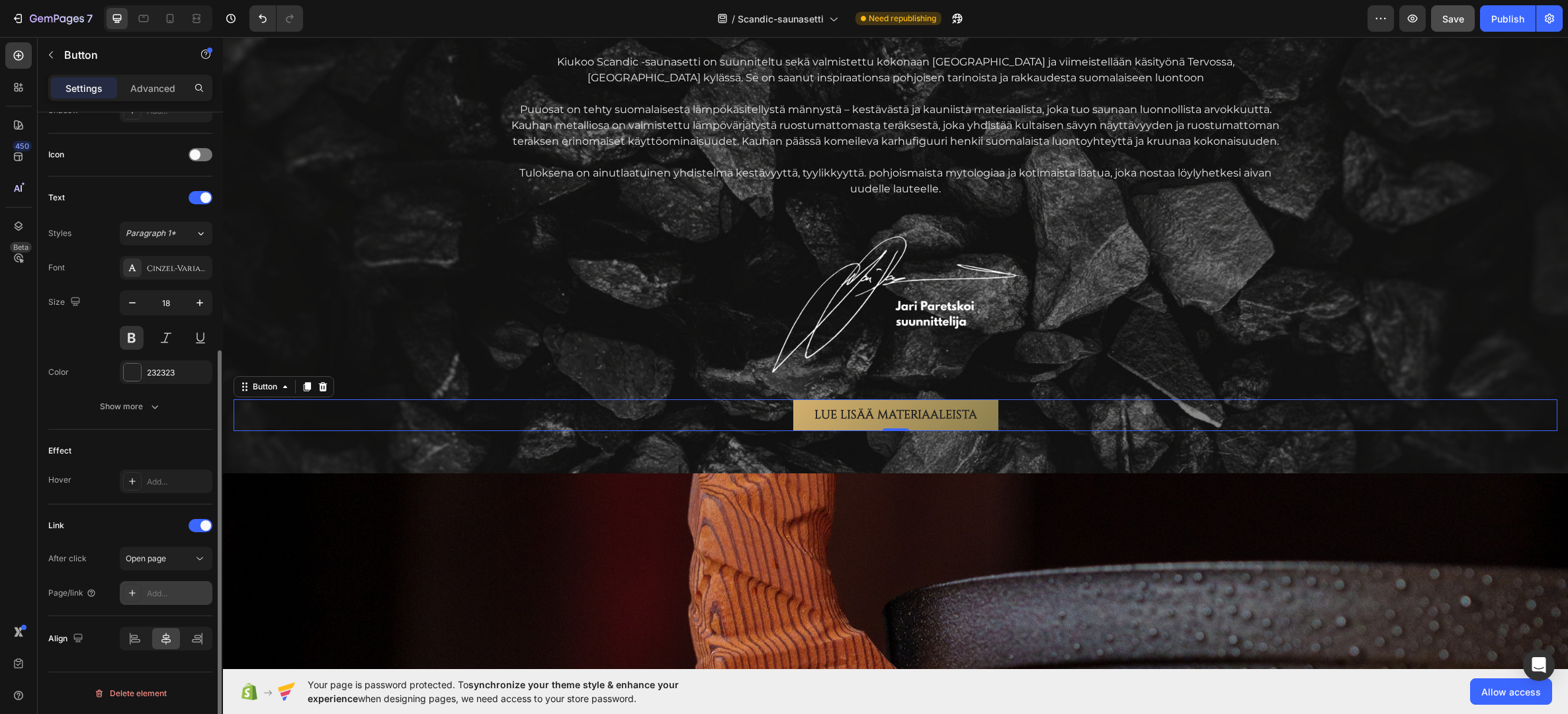
click at [165, 597] on div "Add..." at bounding box center [178, 594] width 63 height 12
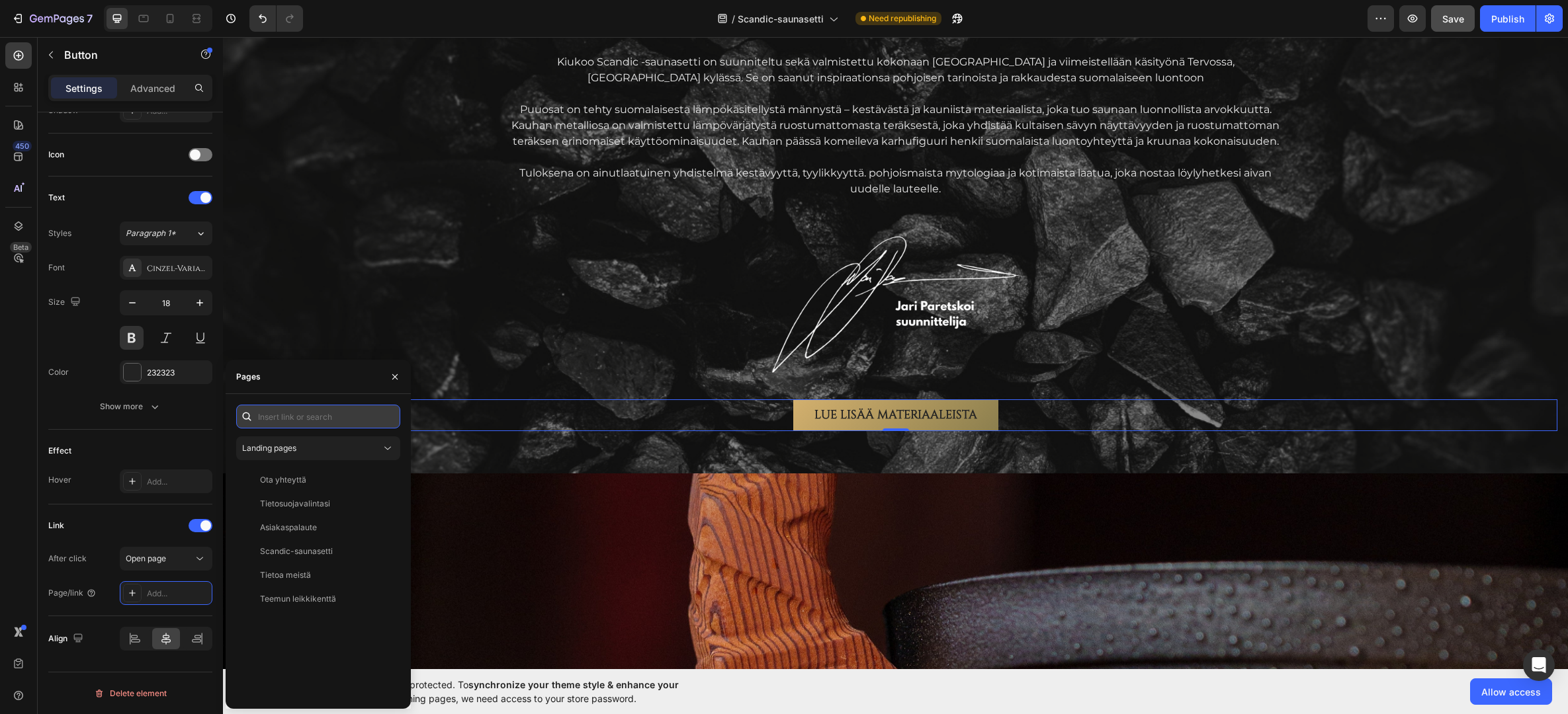
click at [298, 419] on input "text" at bounding box center [318, 417] width 164 height 24
paste input "/cart/55118105018703:1"
type input "/cart/55118105018703:1"
click at [303, 444] on div "/cart/55118105018703:1" at bounding box center [303, 449] width 87 height 12
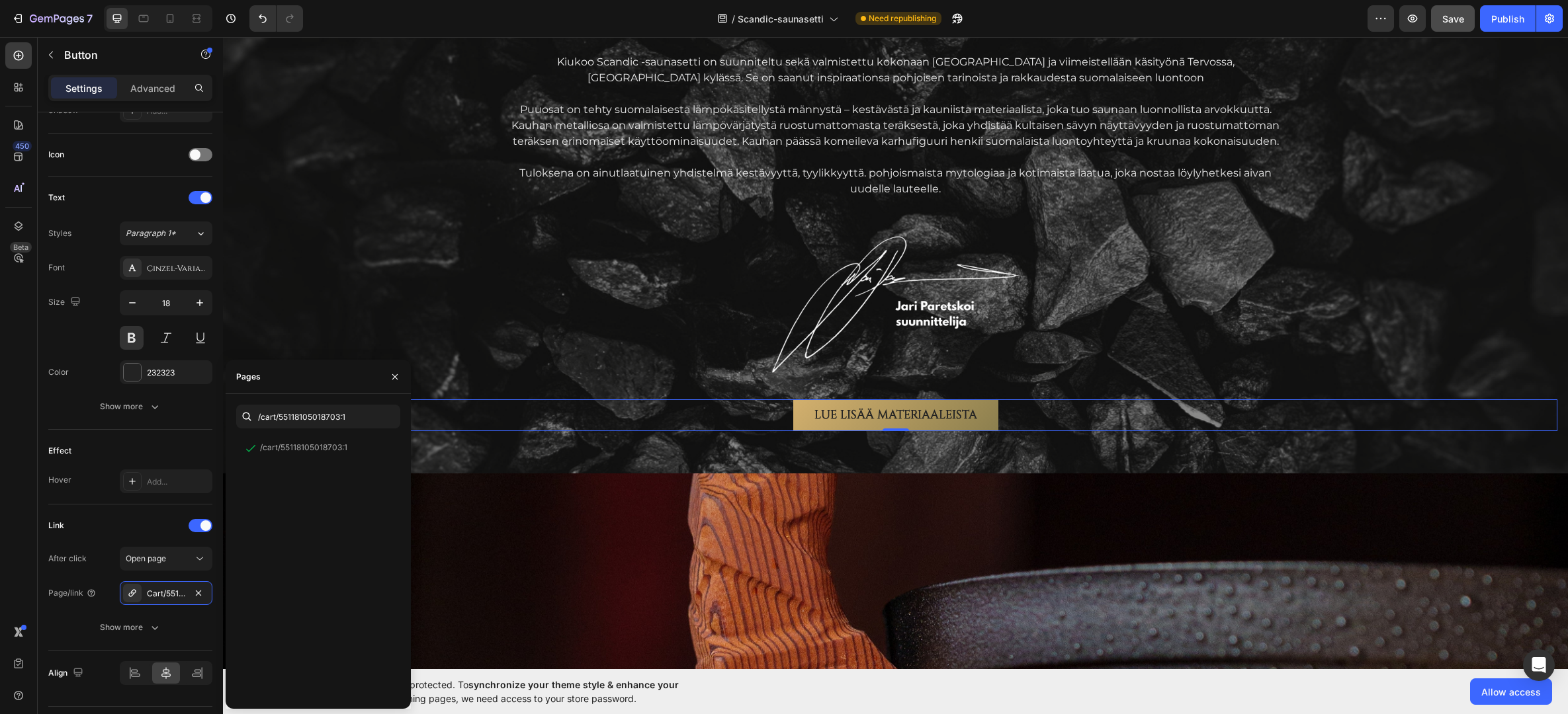
click at [303, 378] on div "Pages" at bounding box center [318, 377] width 185 height 35
drag, startPoint x: 391, startPoint y: 377, endPoint x: 169, endPoint y: 339, distance: 225.2
click at [391, 377] on icon "button" at bounding box center [395, 377] width 11 height 11
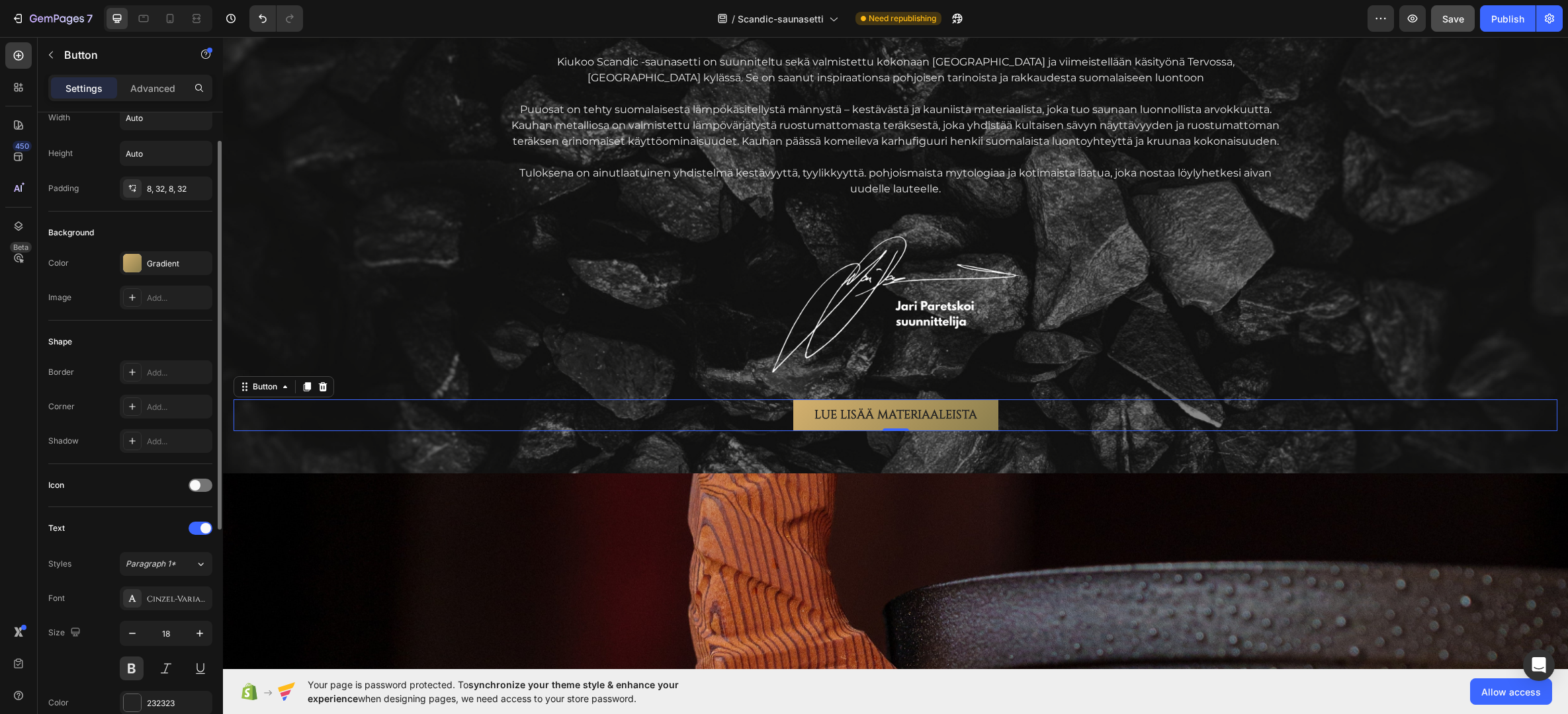
scroll to position [0, 0]
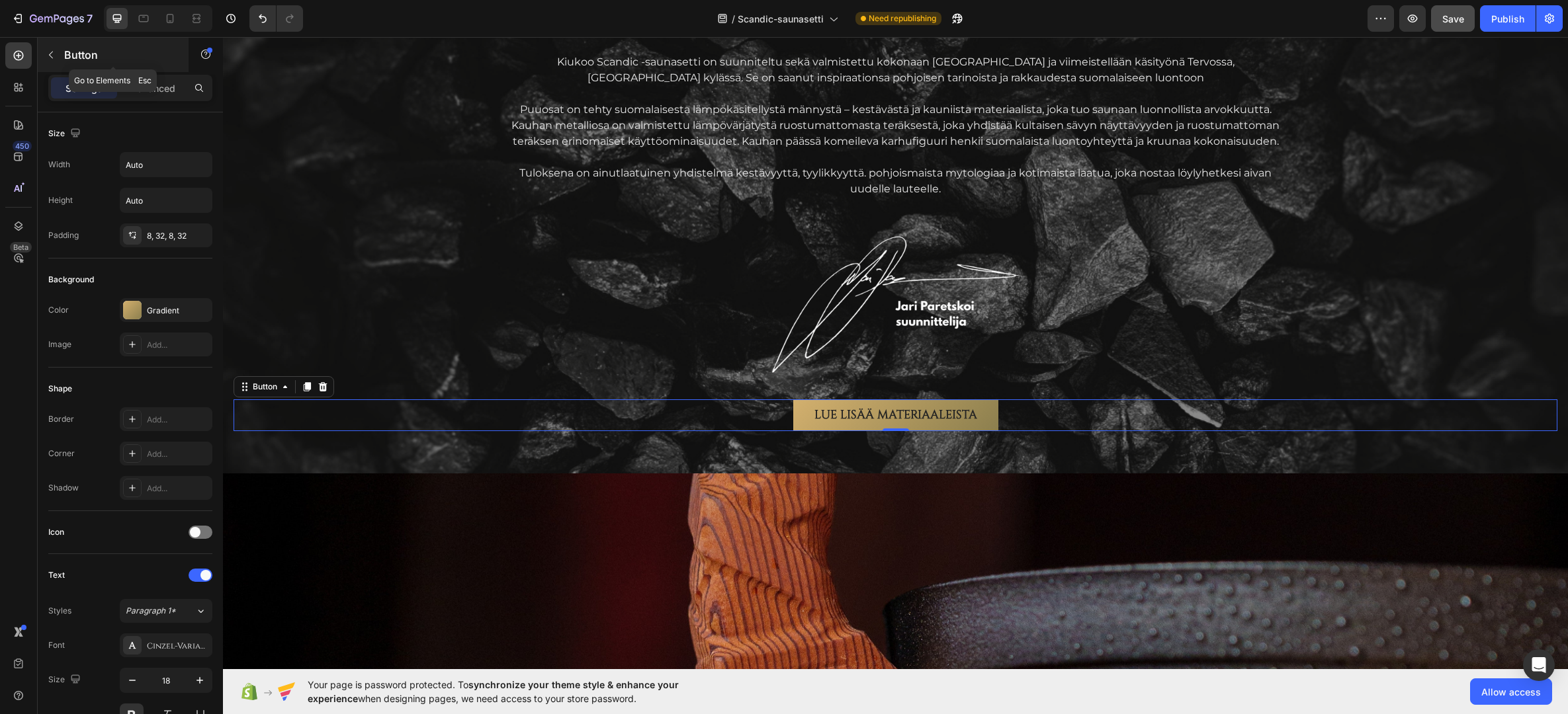
click at [69, 59] on p "Button" at bounding box center [120, 55] width 112 height 16
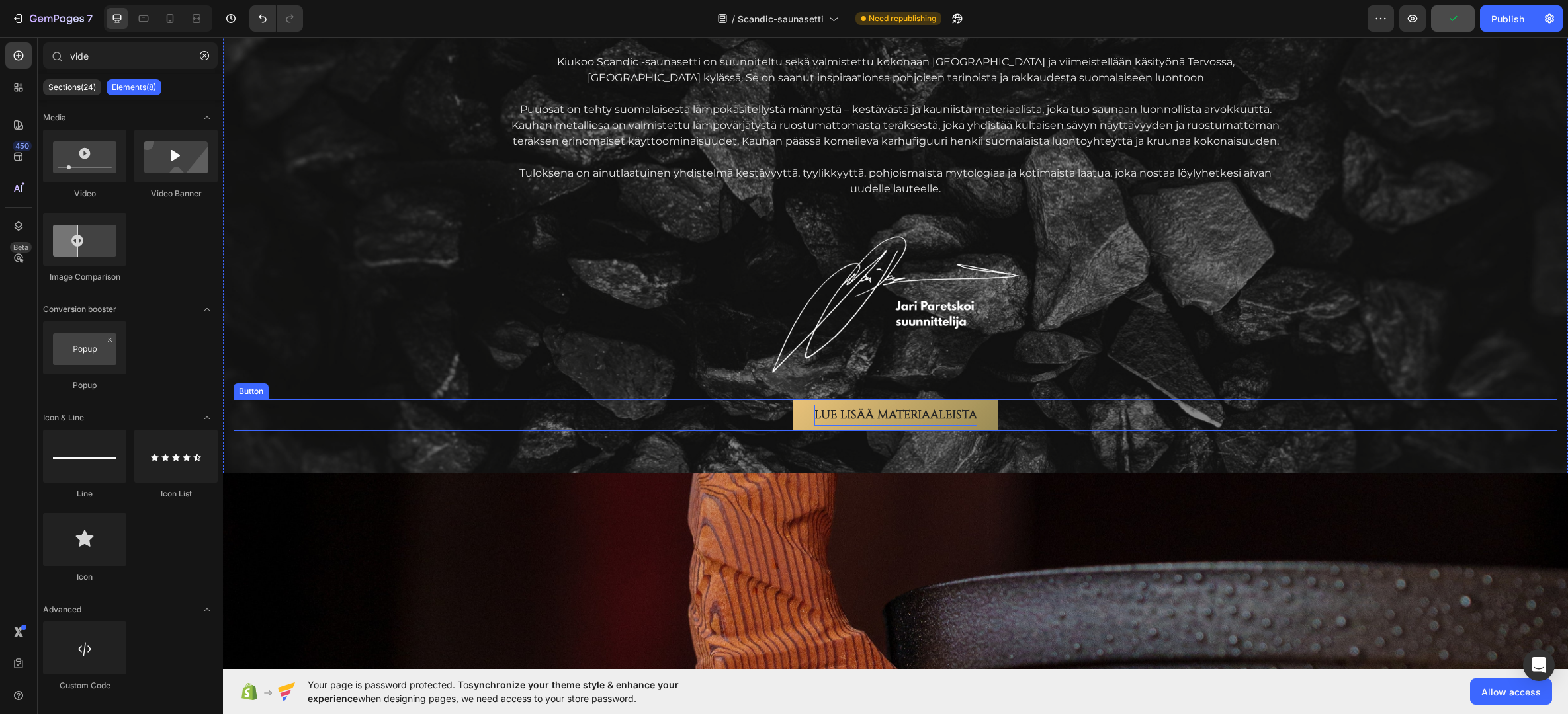
click at [854, 412] on p "LUE LISÄÄ MATERIAALEISTA" at bounding box center [895, 415] width 163 height 21
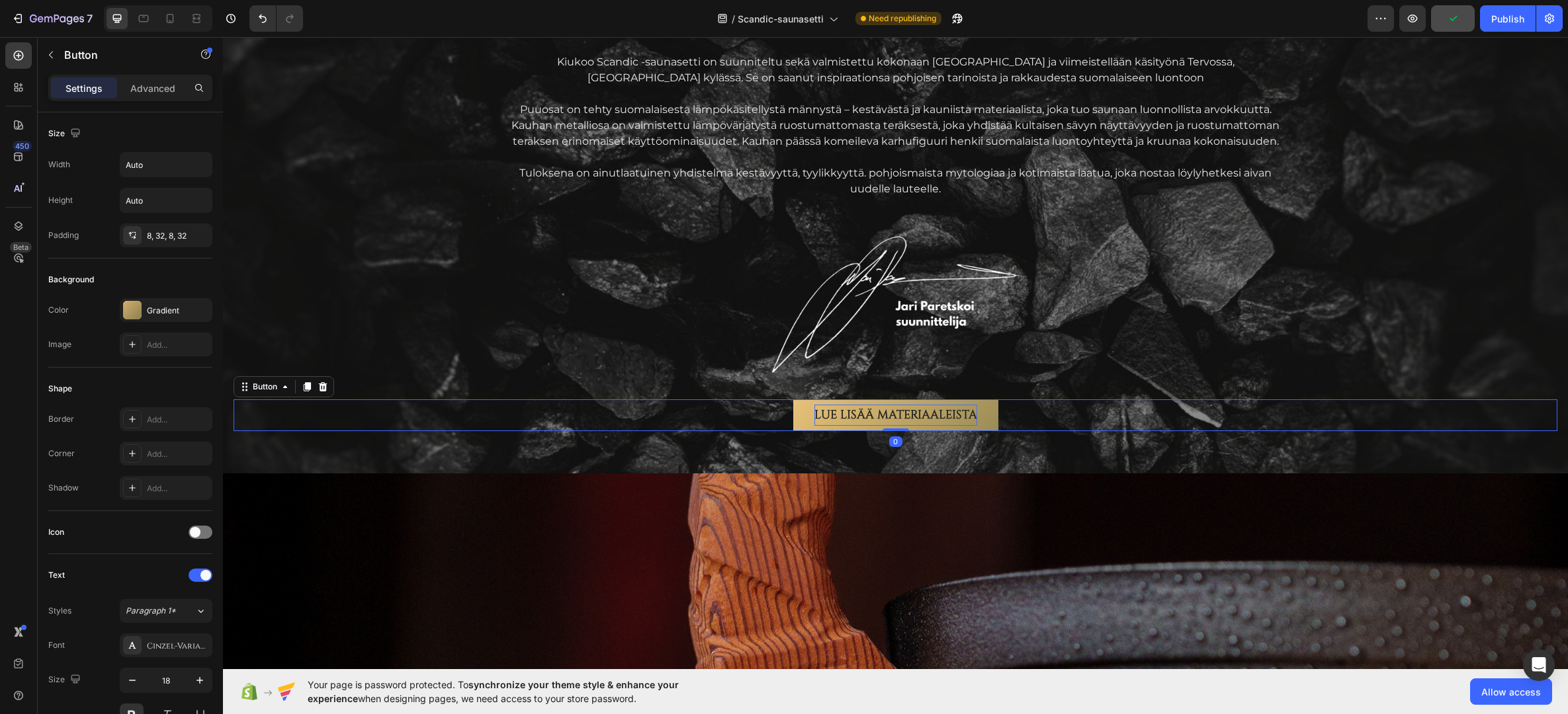
click at [854, 412] on p "LUE LISÄÄ MATERIAALEISTA" at bounding box center [895, 415] width 163 height 21
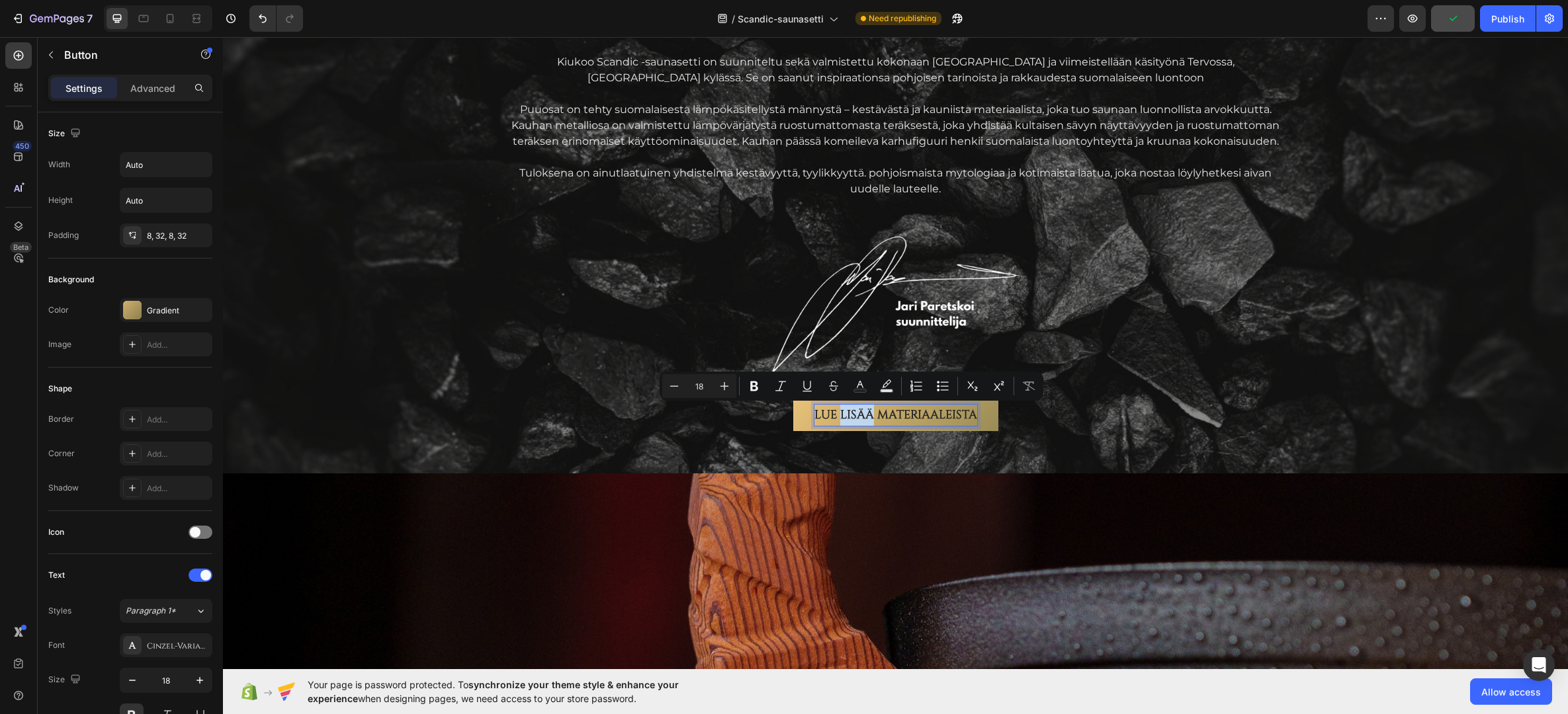
click at [866, 416] on p "LUE LISÄÄ MATERIAALEISTA" at bounding box center [895, 415] width 163 height 21
click at [899, 414] on p "Osta nyt" at bounding box center [895, 415] width 57 height 21
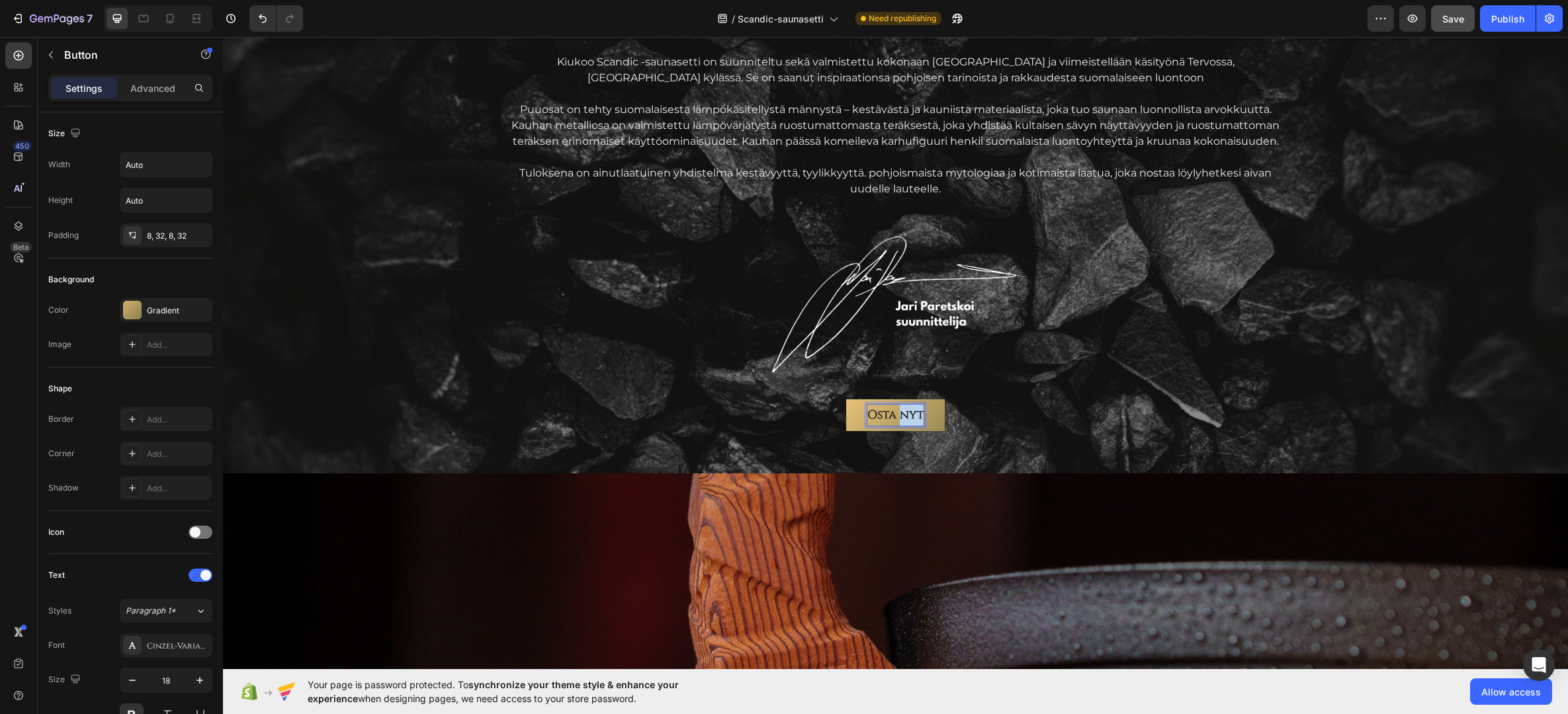
click at [899, 414] on p "Osta nyt" at bounding box center [895, 415] width 57 height 21
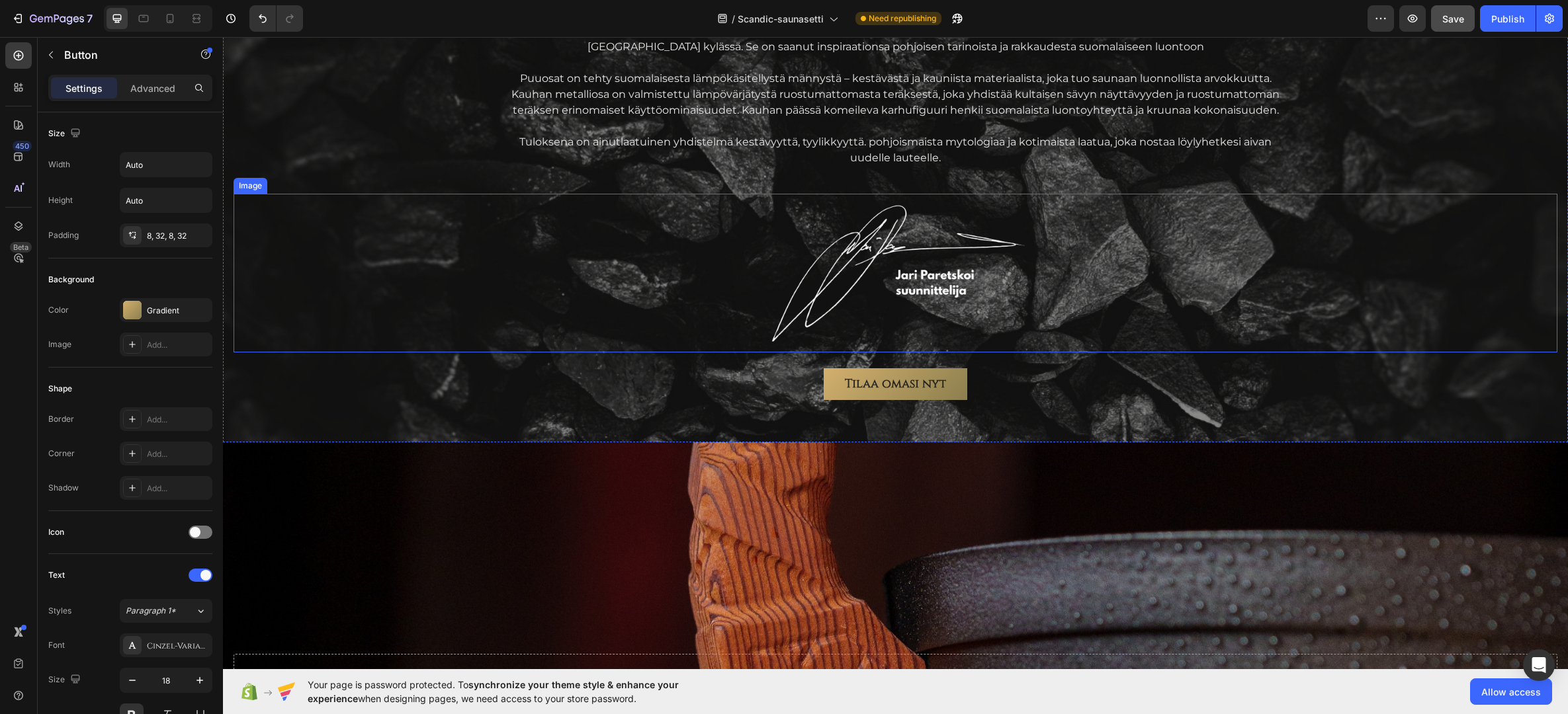
scroll to position [1845, 0]
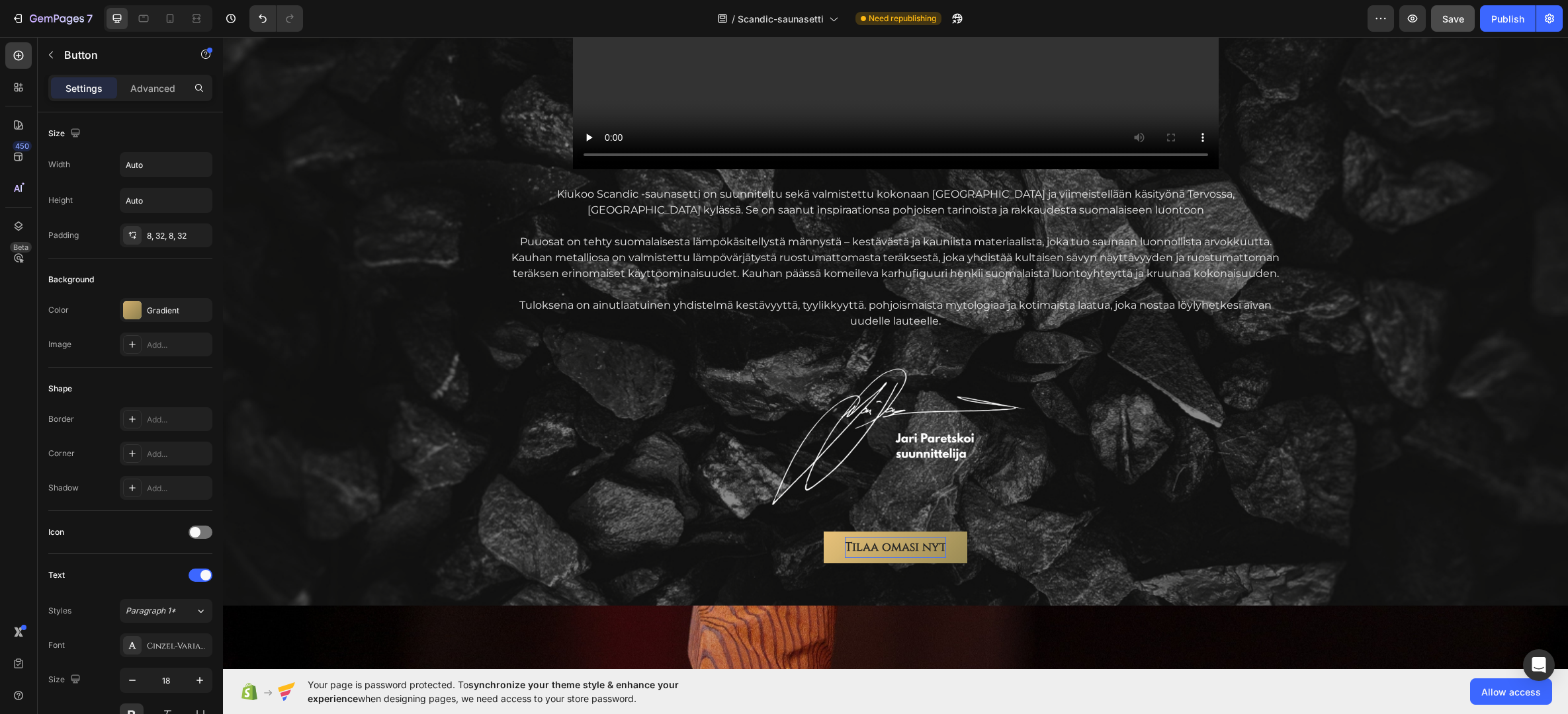
click at [911, 546] on p "Tilaa omasi nyt" at bounding box center [895, 547] width 101 height 21
click at [919, 551] on p "Tilaa omasi nyt" at bounding box center [895, 547] width 101 height 21
drag, startPoint x: 919, startPoint y: 550, endPoint x: 941, endPoint y: 552, distance: 22.1
click at [941, 552] on link "Tilaa omasi nyt" at bounding box center [895, 548] width 144 height 32
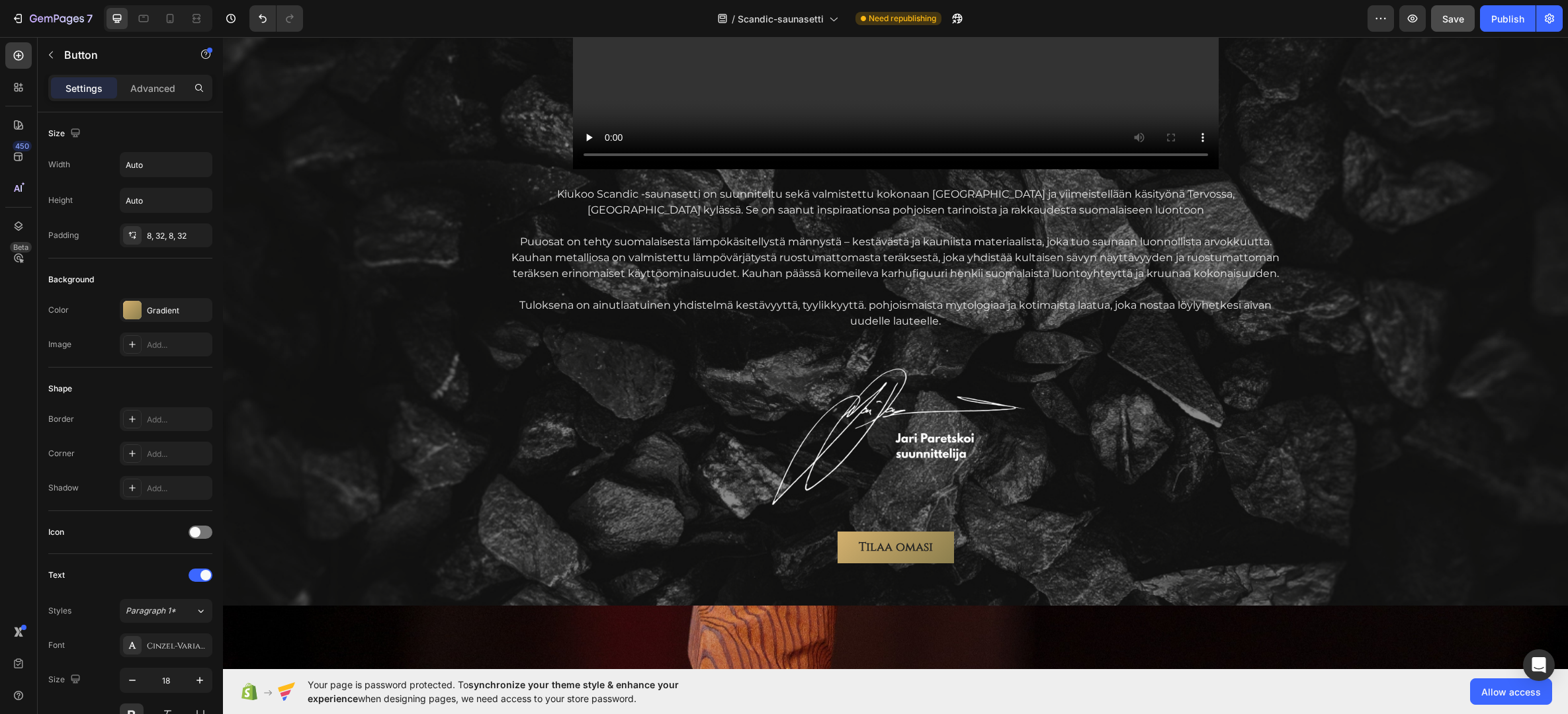
click at [1063, 542] on div "Tilaa omasi Button" at bounding box center [895, 548] width 1324 height 32
click at [894, 543] on p "Tilaa omasi" at bounding box center [896, 547] width 74 height 21
click at [915, 537] on p "Tilaa omasi" at bounding box center [896, 547] width 74 height 21
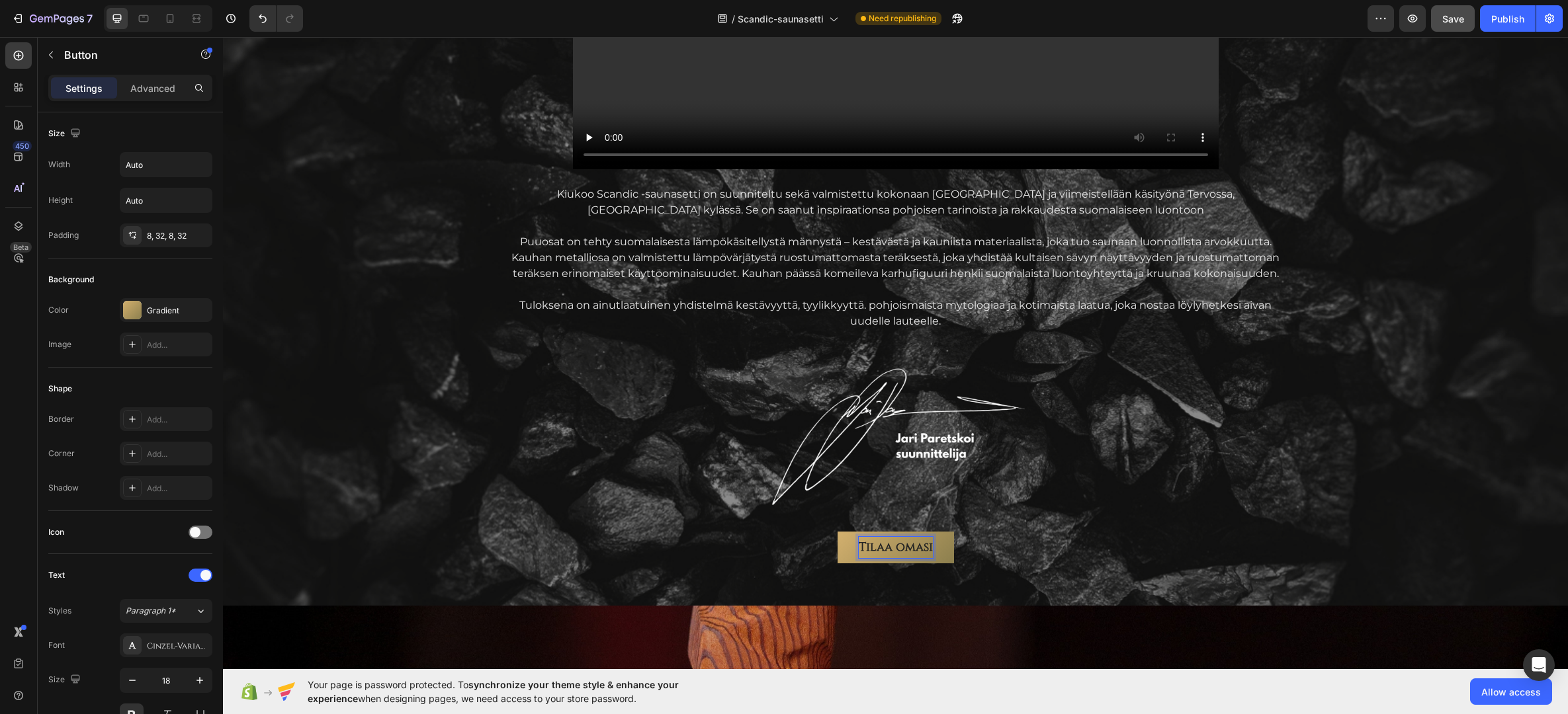
click at [993, 553] on div "Tilaa omasi Button" at bounding box center [895, 548] width 1324 height 32
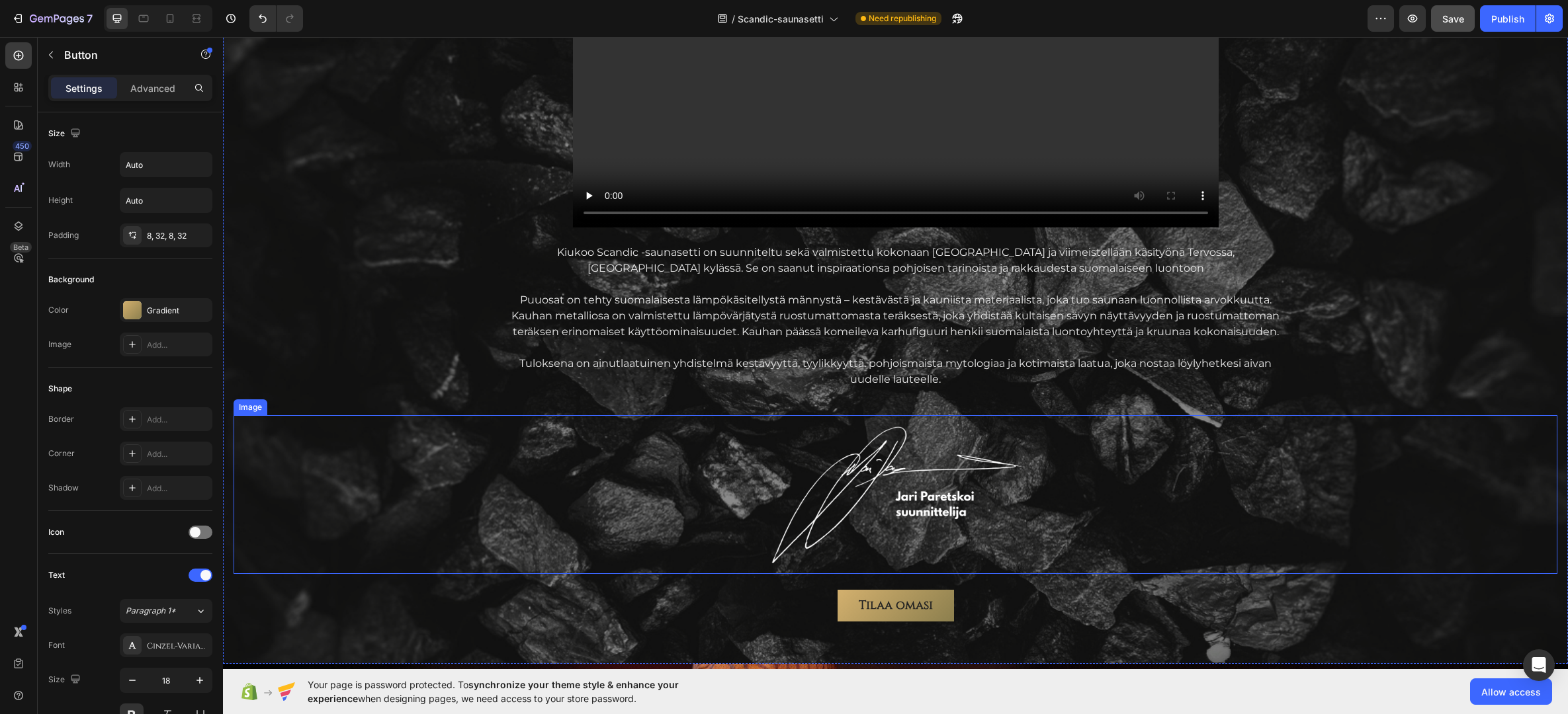
scroll to position [1780, 0]
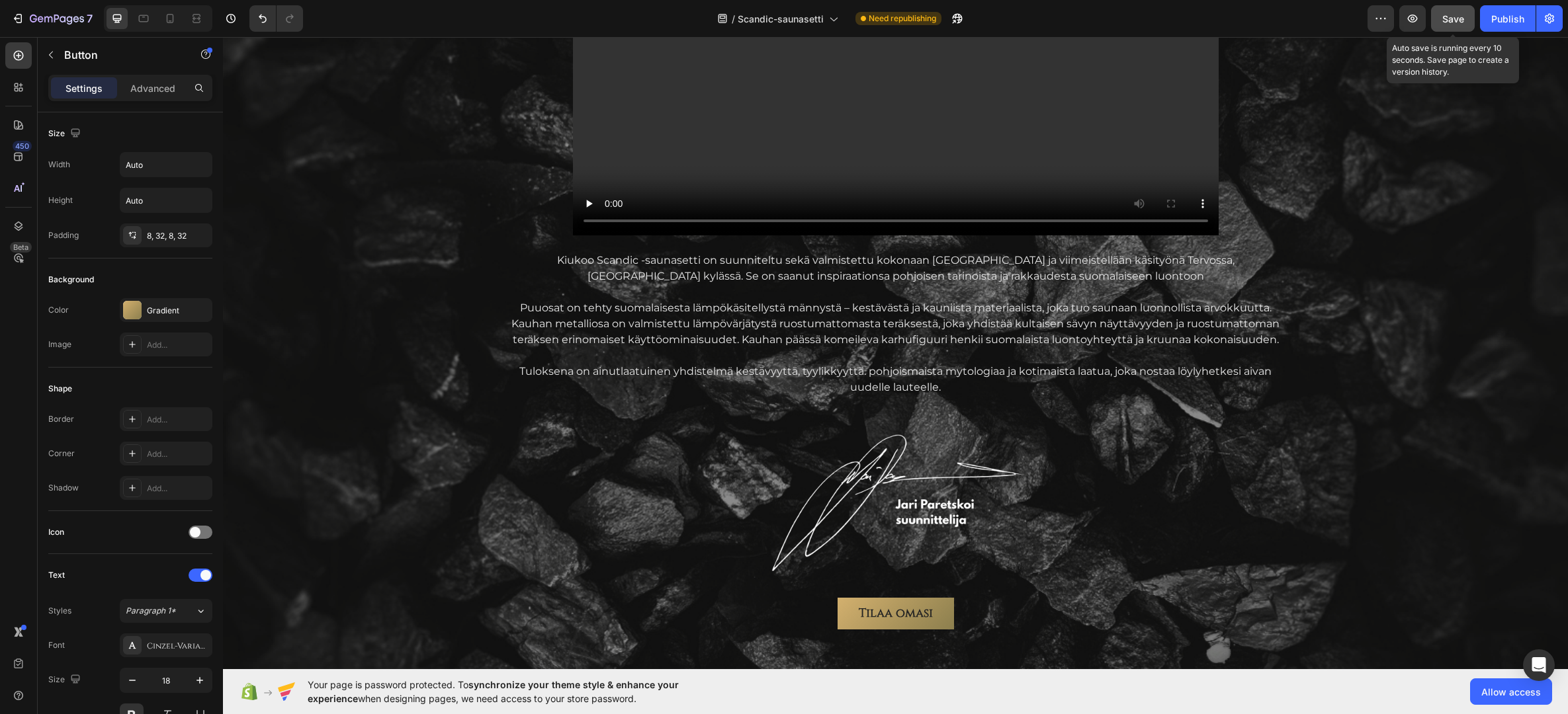
click at [1414, 20] on span "Save" at bounding box center [1453, 19] width 22 height 11
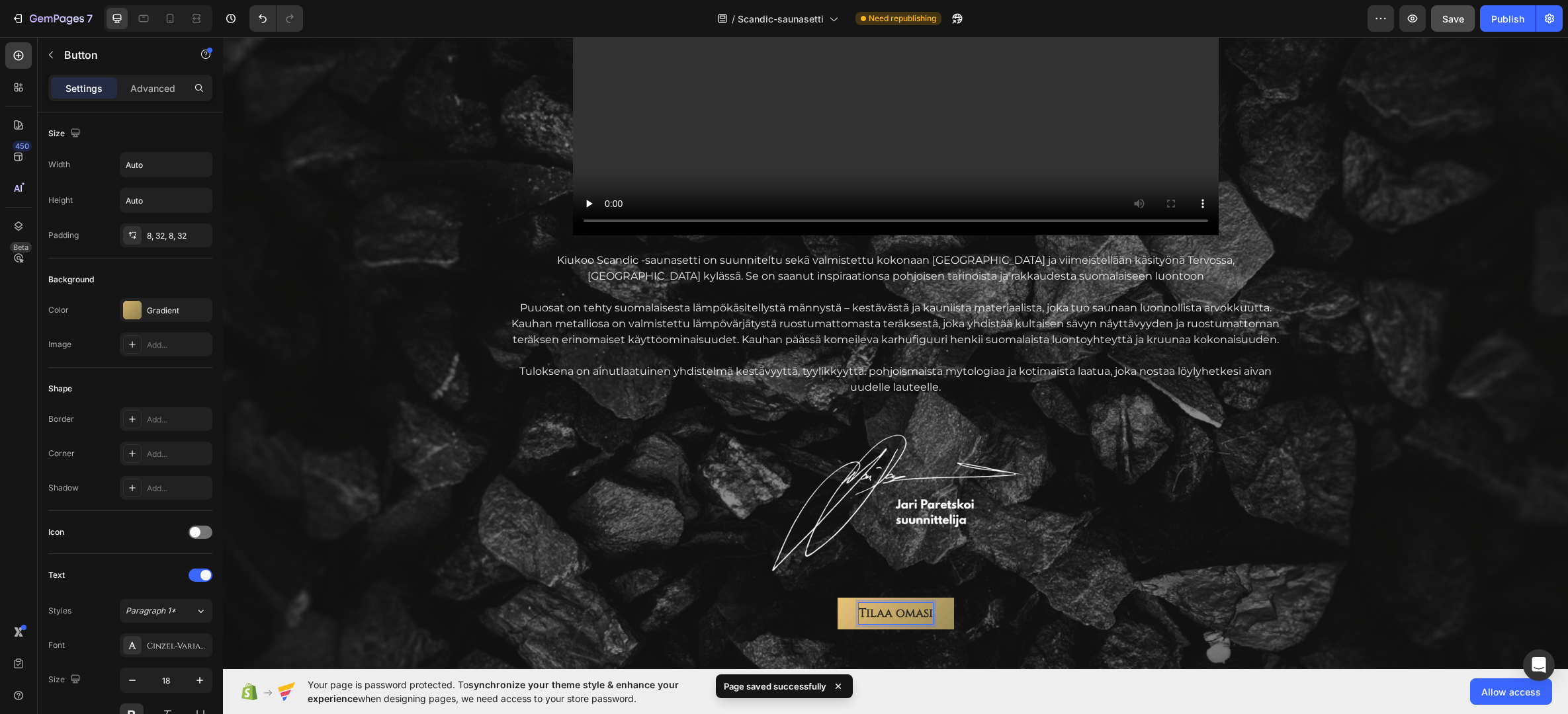
click at [878, 612] on p "Tilaa omasi" at bounding box center [896, 613] width 74 height 21
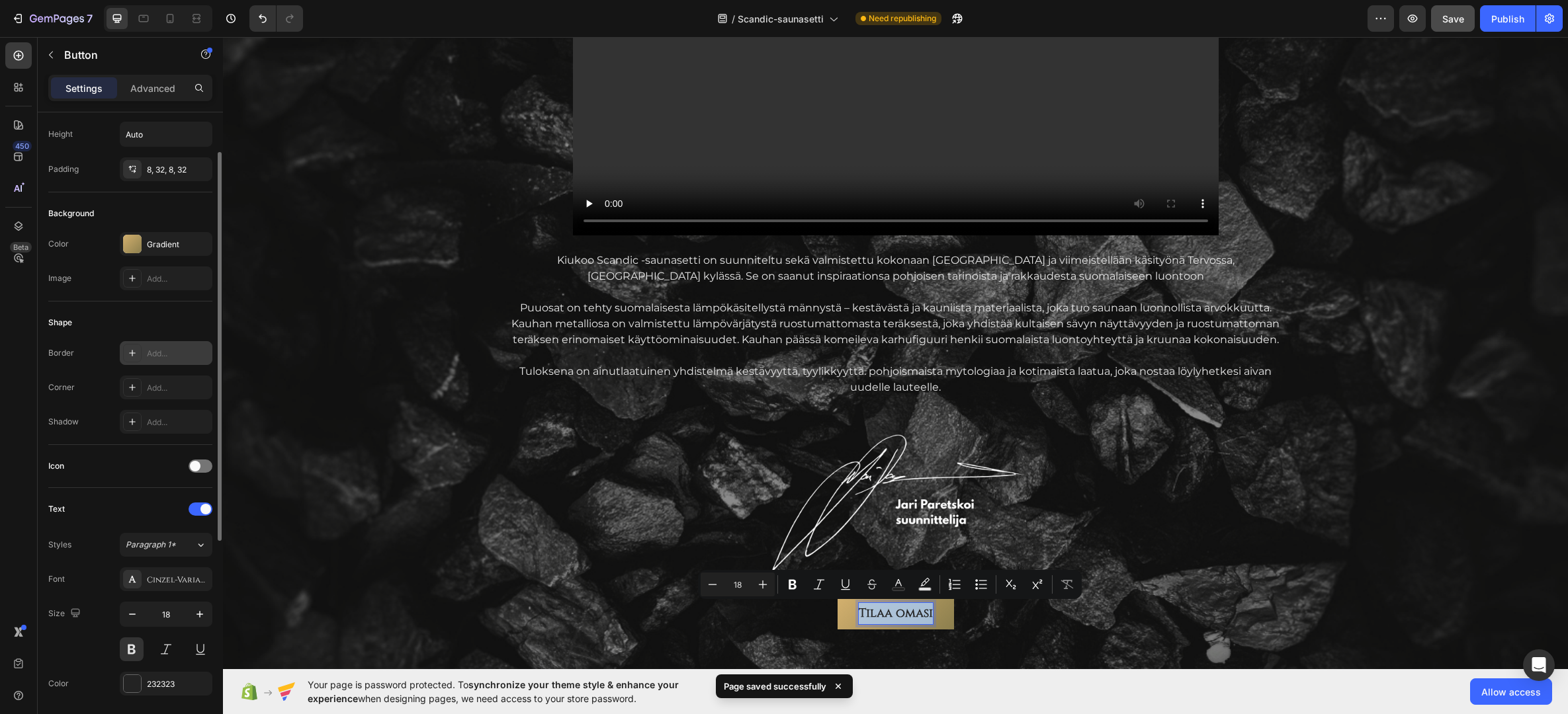
scroll to position [199, 0]
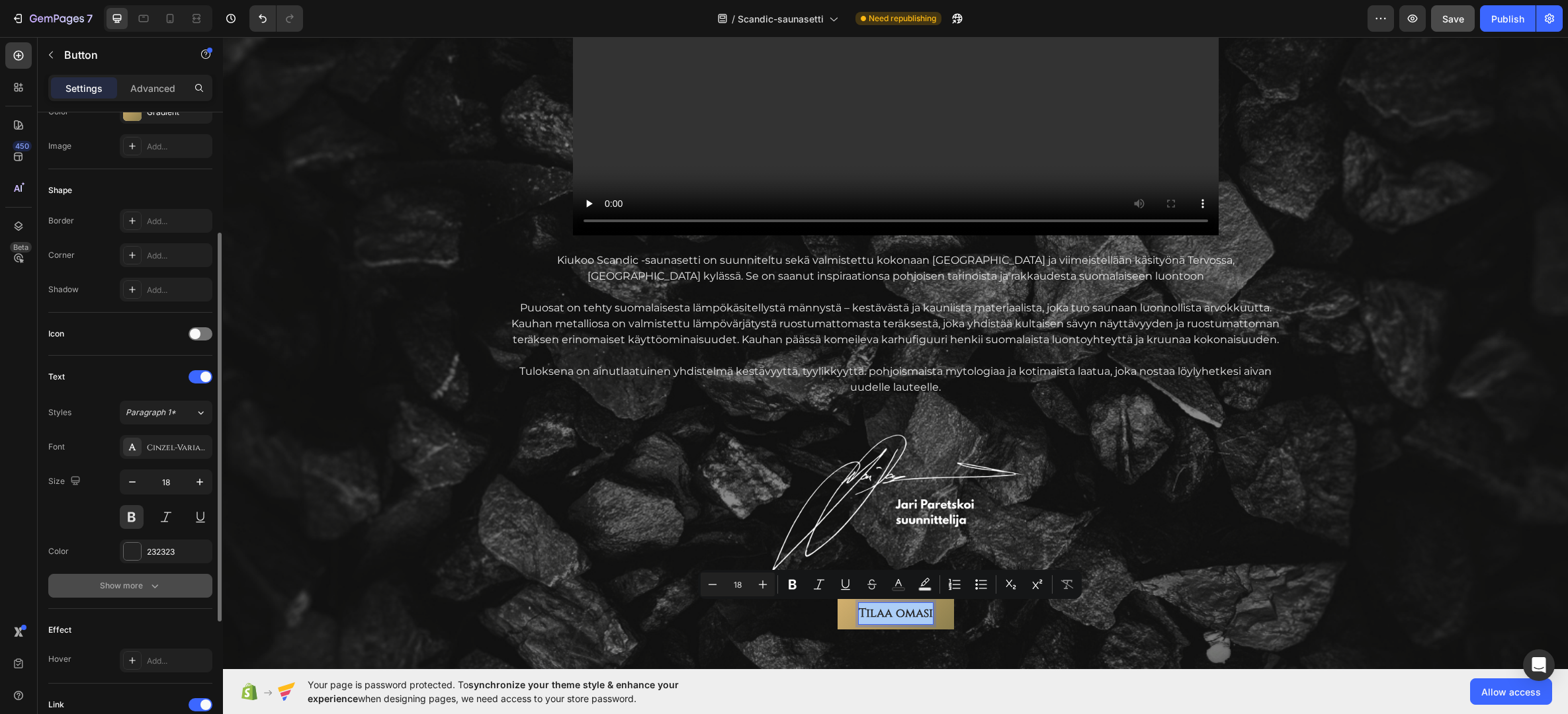
click at [123, 583] on div "Show more" at bounding box center [130, 586] width 62 height 14
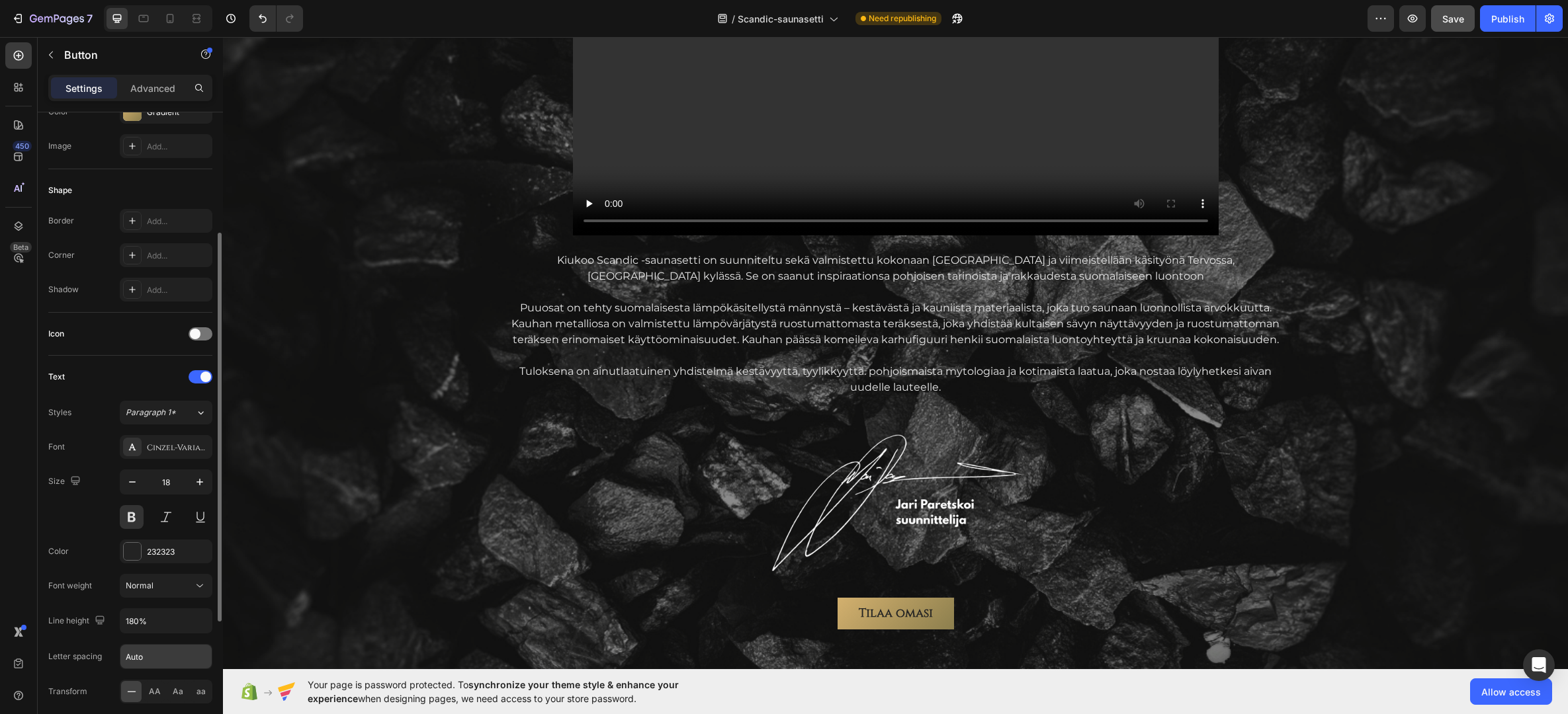
scroll to position [330, 0]
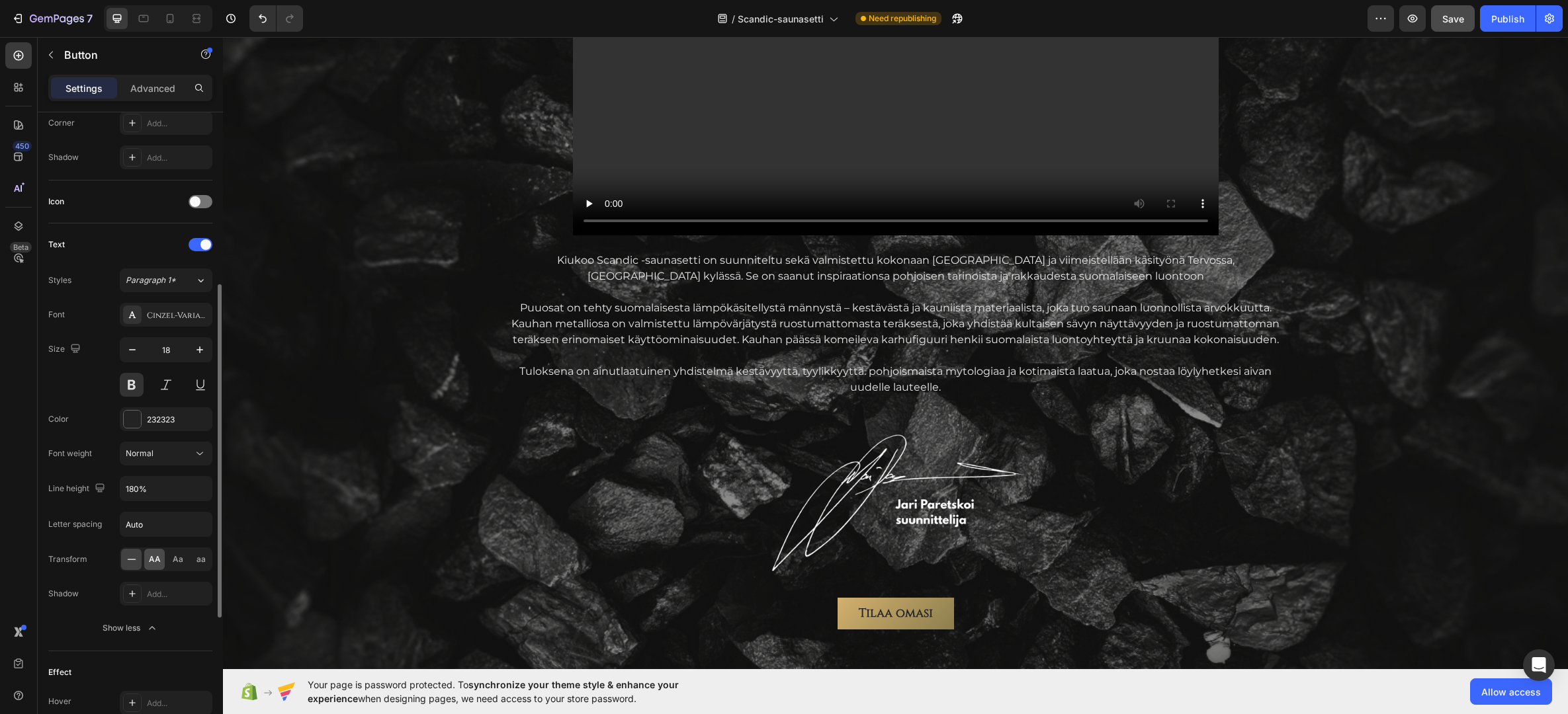
click at [153, 561] on span "AA" at bounding box center [155, 559] width 12 height 12
click at [1052, 614] on div "Tilaa omasi Button" at bounding box center [895, 613] width 1324 height 32
click at [1414, 19] on span "Save" at bounding box center [1453, 19] width 22 height 11
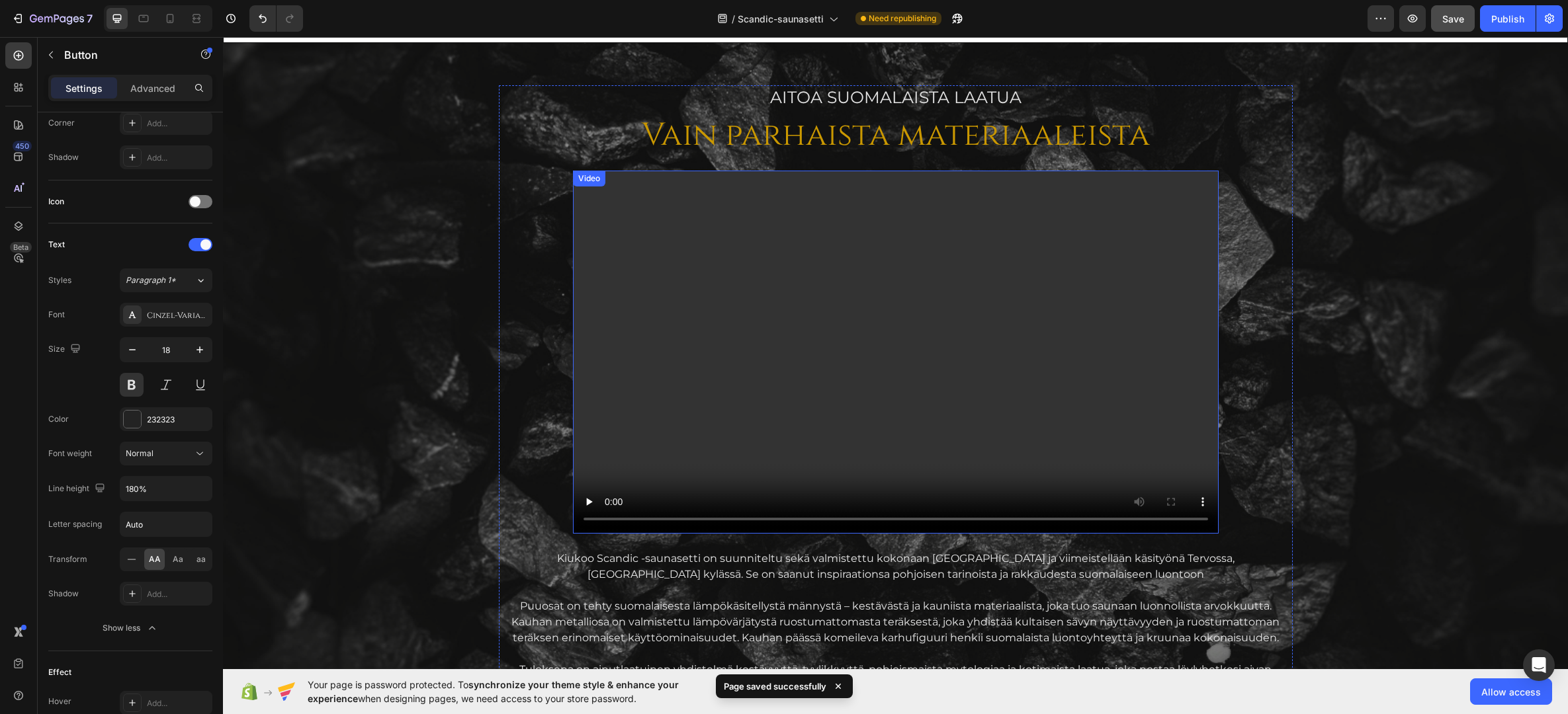
scroll to position [1449, 0]
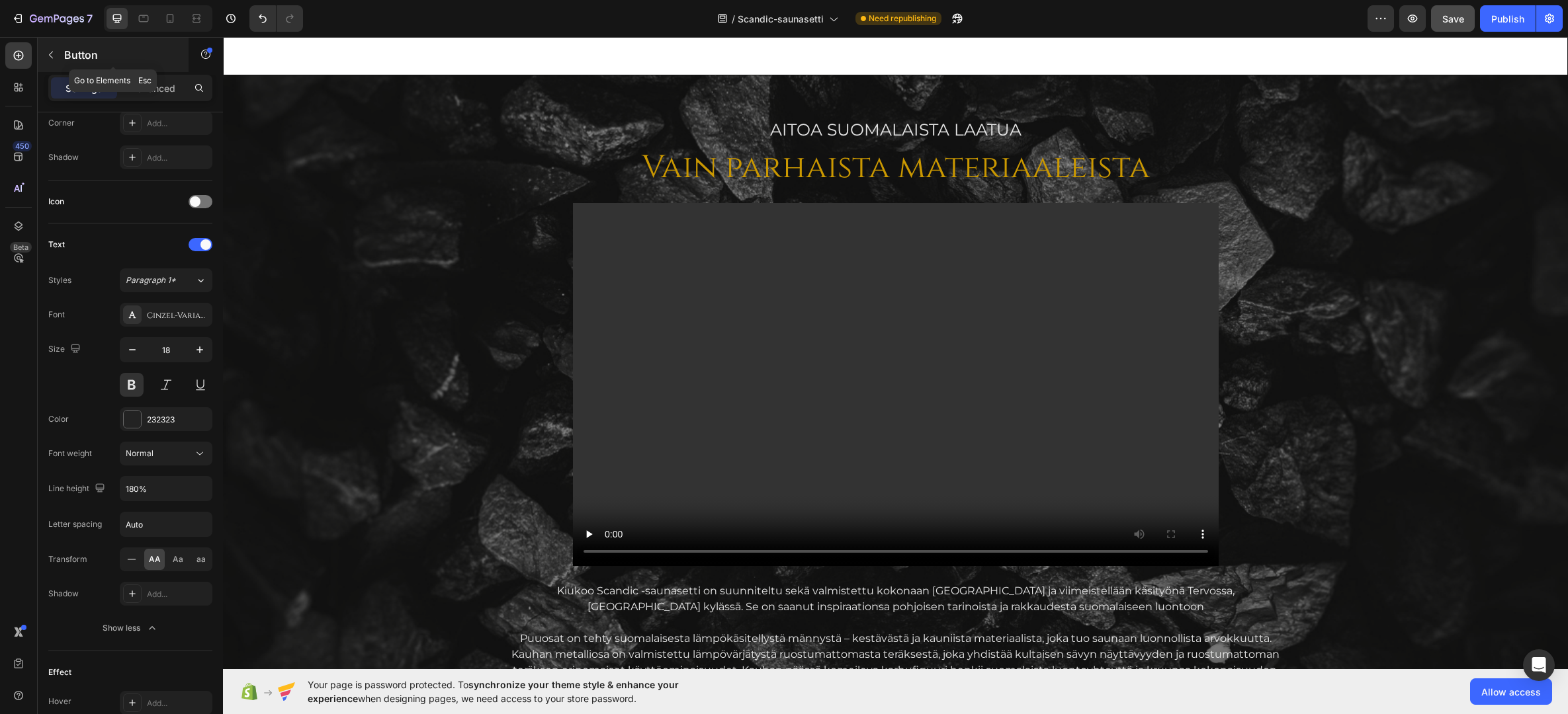
click at [80, 47] on p "Button" at bounding box center [120, 55] width 112 height 16
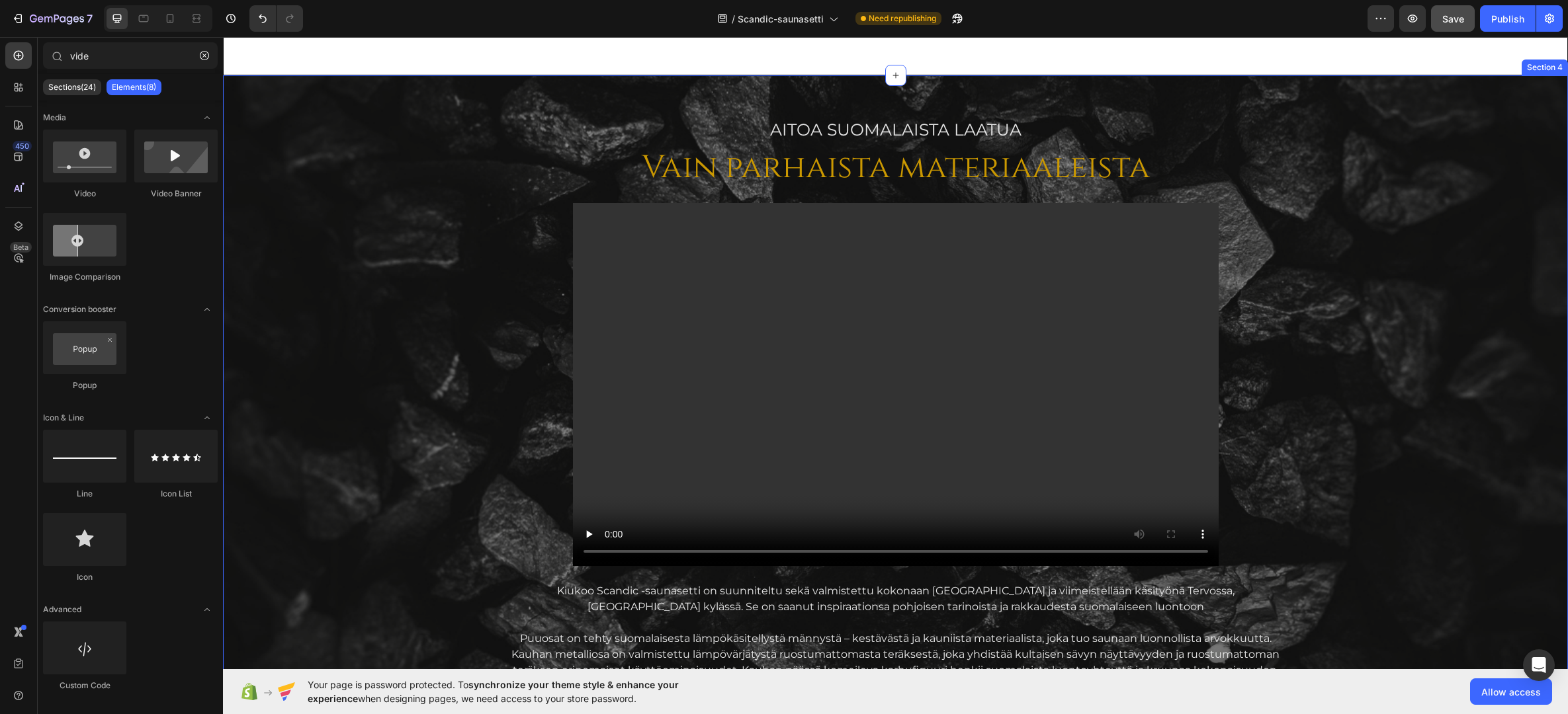
click at [333, 150] on div "AITOA Suomalaista laatua Text Block Vain parhaista materiaaleista Heading Video…" at bounding box center [895, 539] width 1324 height 843
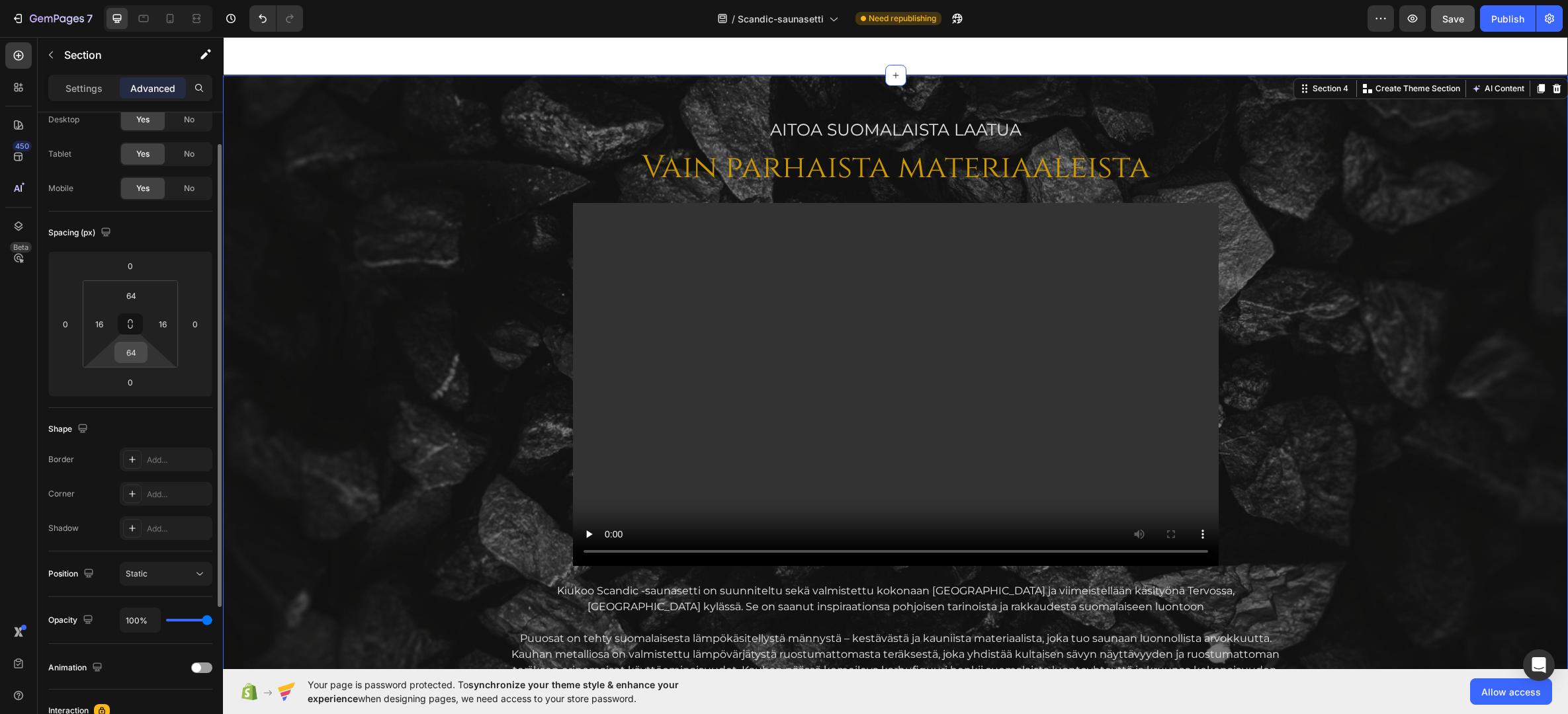
scroll to position [0, 0]
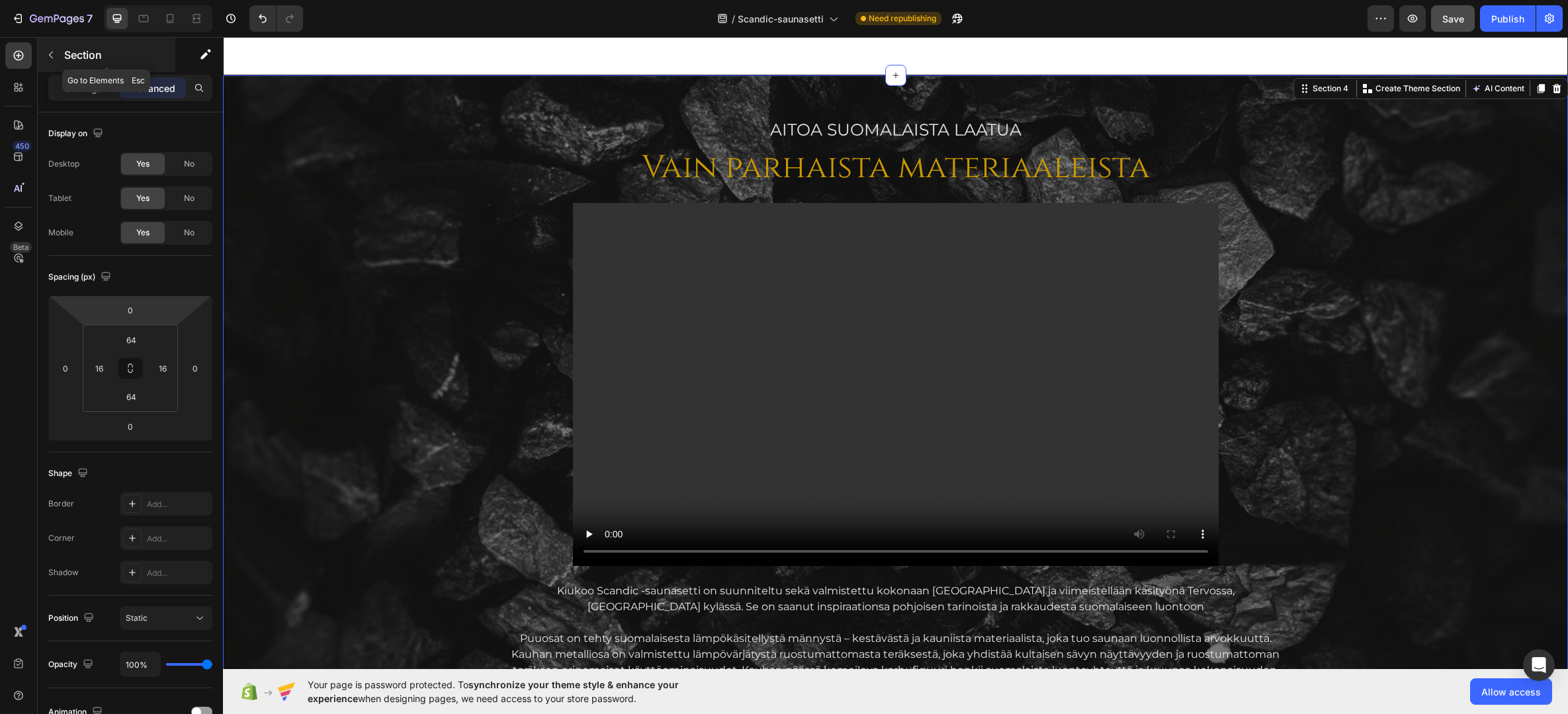
click at [80, 56] on p "Section" at bounding box center [118, 55] width 108 height 16
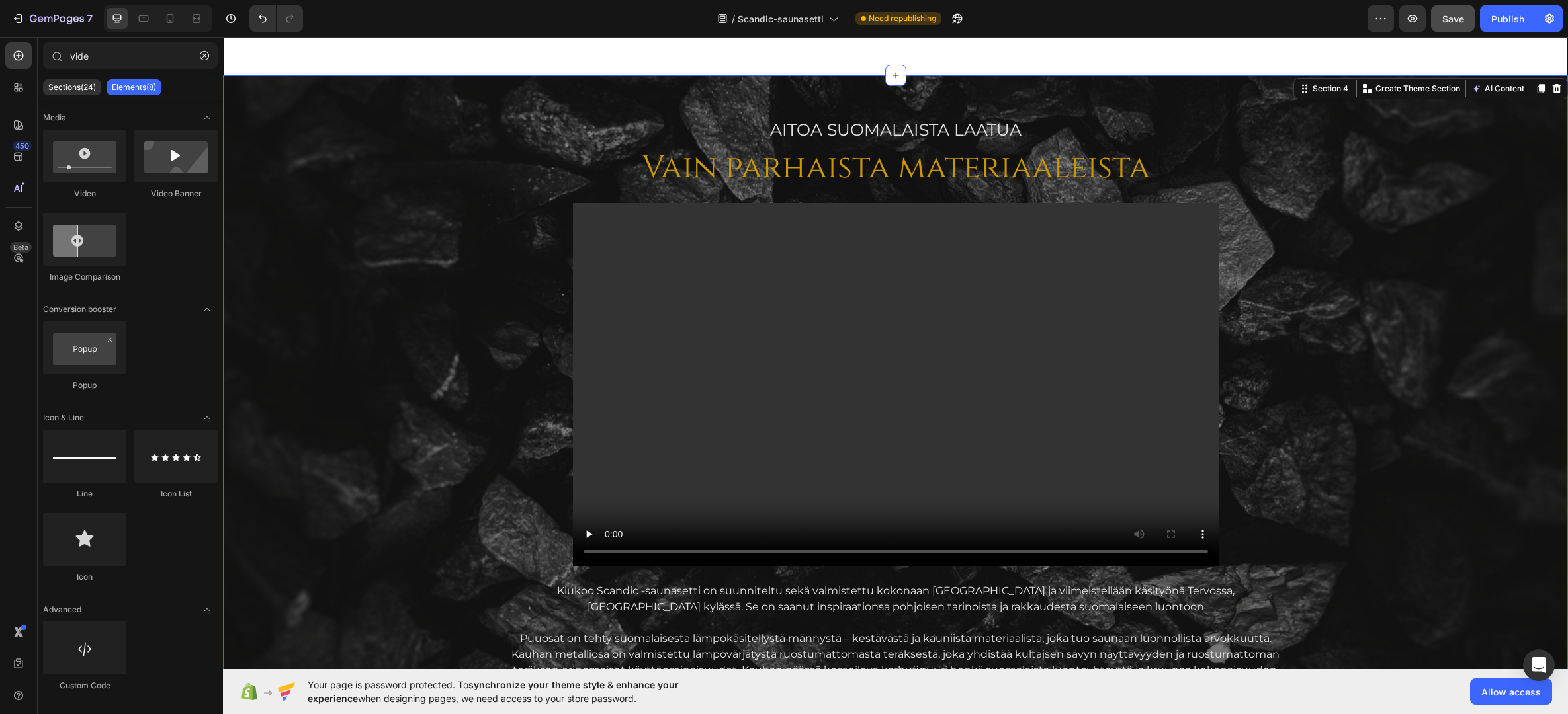
click at [378, 134] on div "AITOA Suomalaista laatua Text Block Vain parhaista materiaaleista Heading Video…" at bounding box center [895, 539] width 1324 height 843
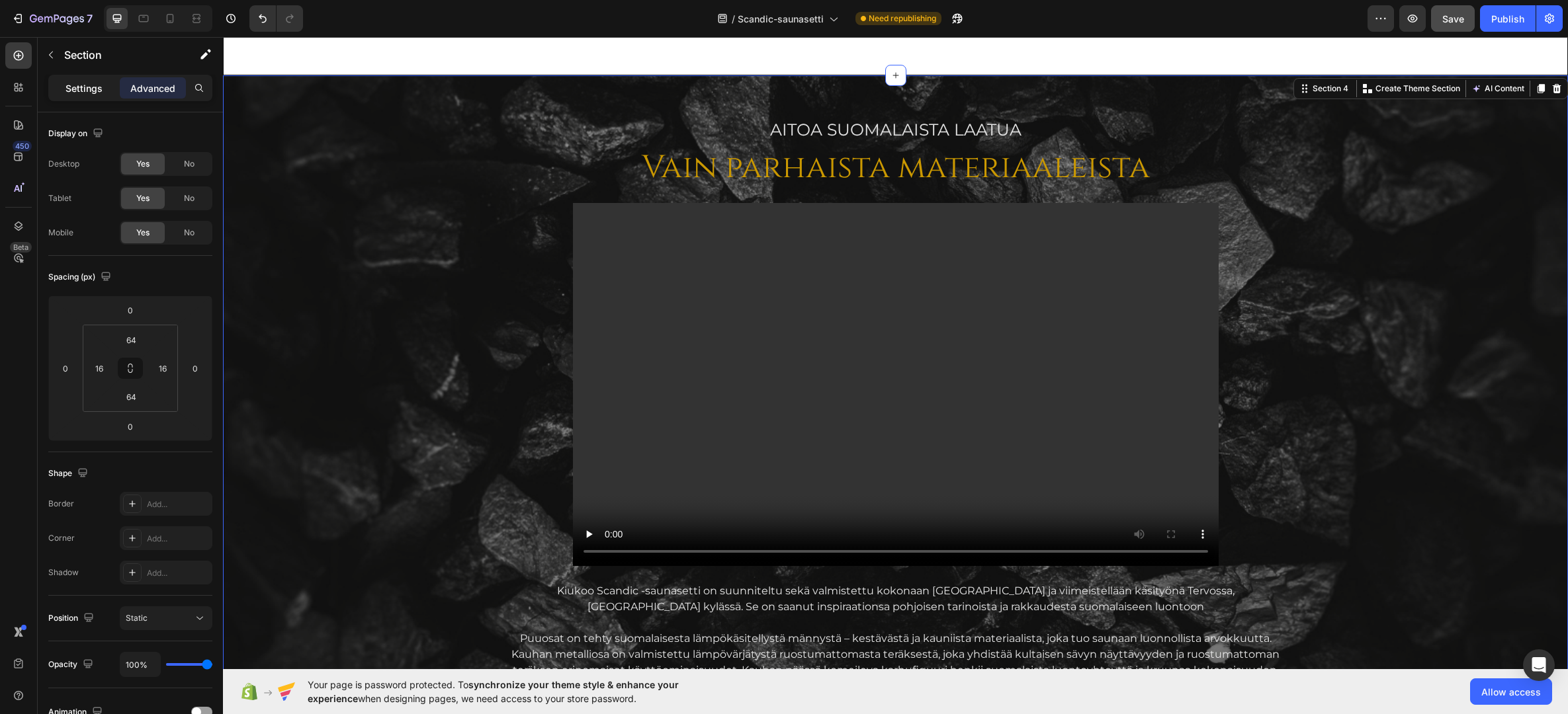
click at [79, 83] on p "Settings" at bounding box center [84, 88] width 37 height 14
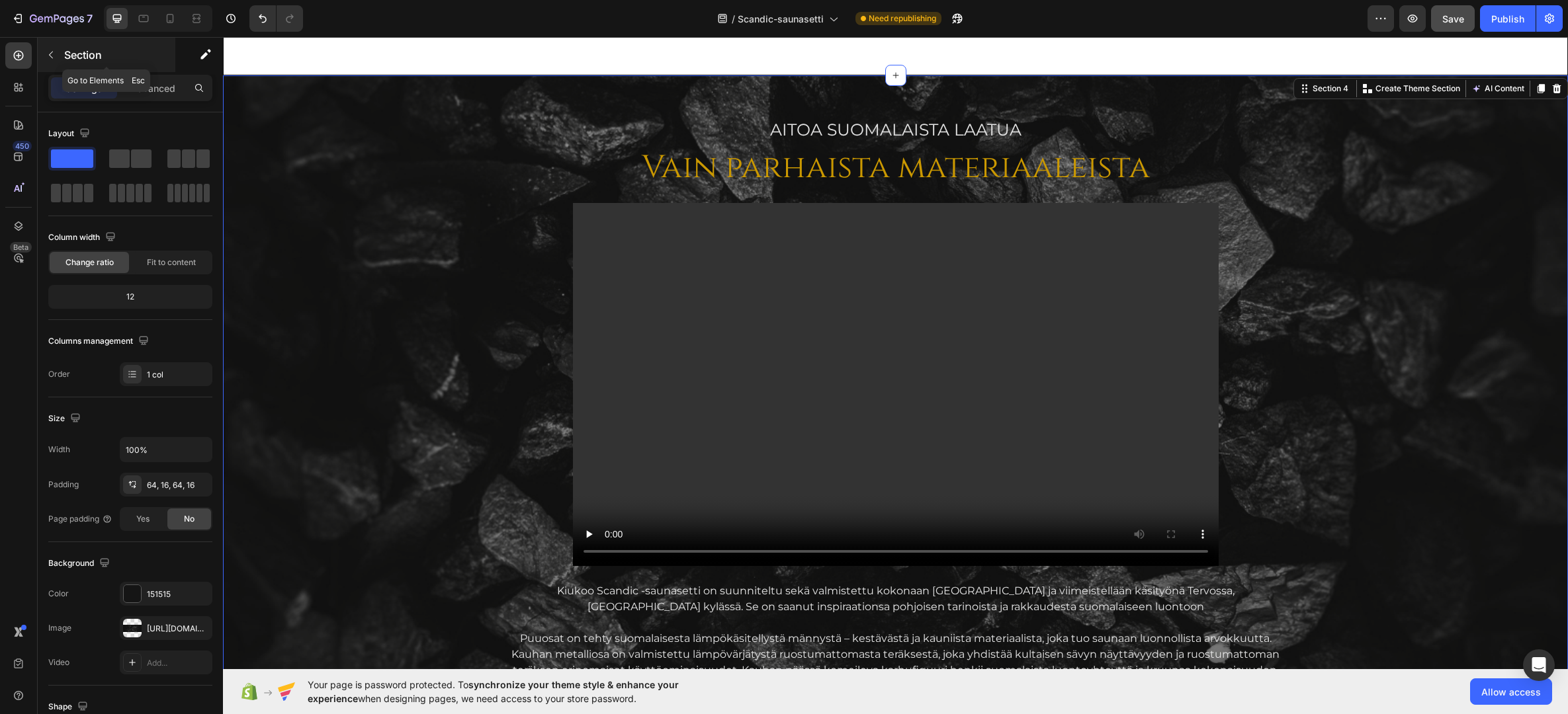
click at [78, 52] on p "Section" at bounding box center [118, 55] width 108 height 16
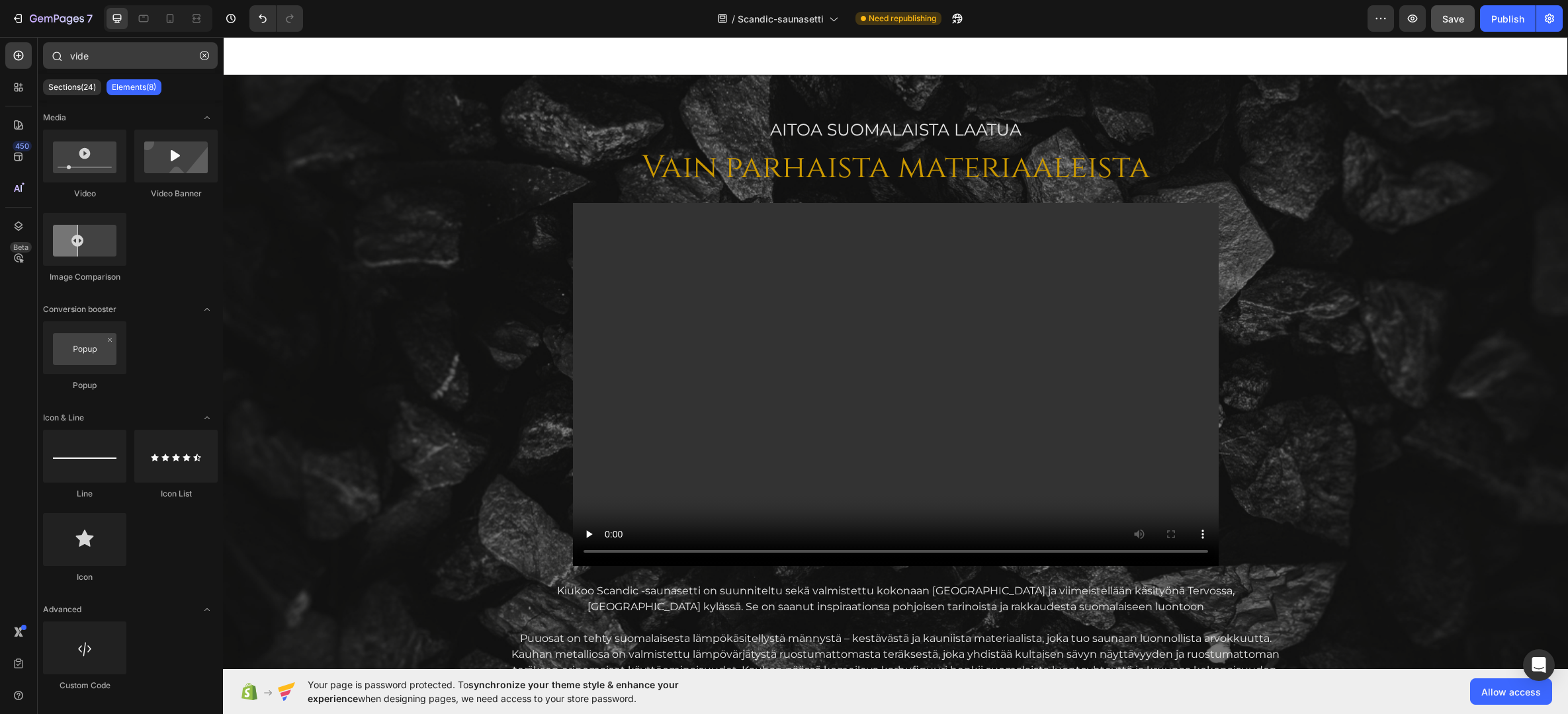
click at [205, 51] on button "button" at bounding box center [204, 55] width 21 height 21
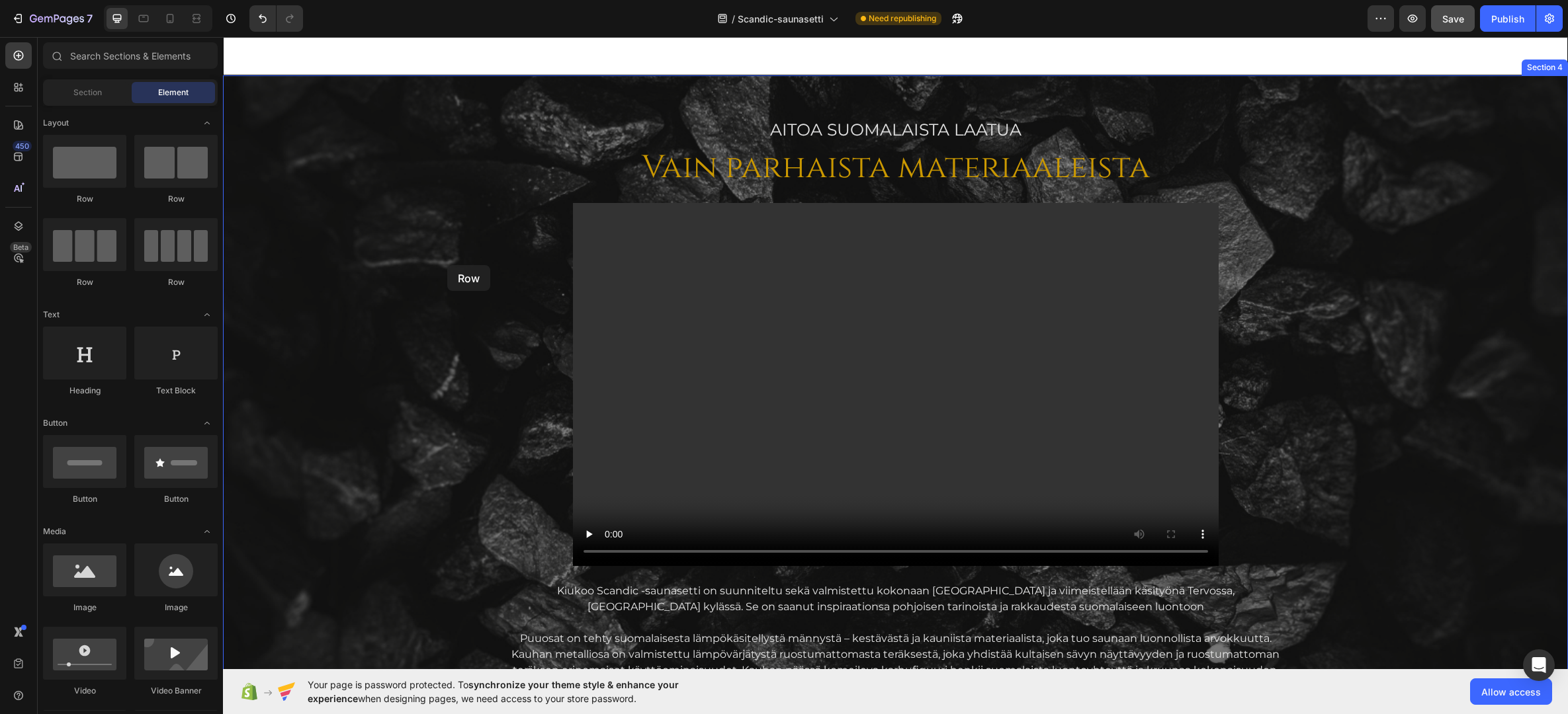
drag, startPoint x: 303, startPoint y: 219, endPoint x: 447, endPoint y: 265, distance: 151.2
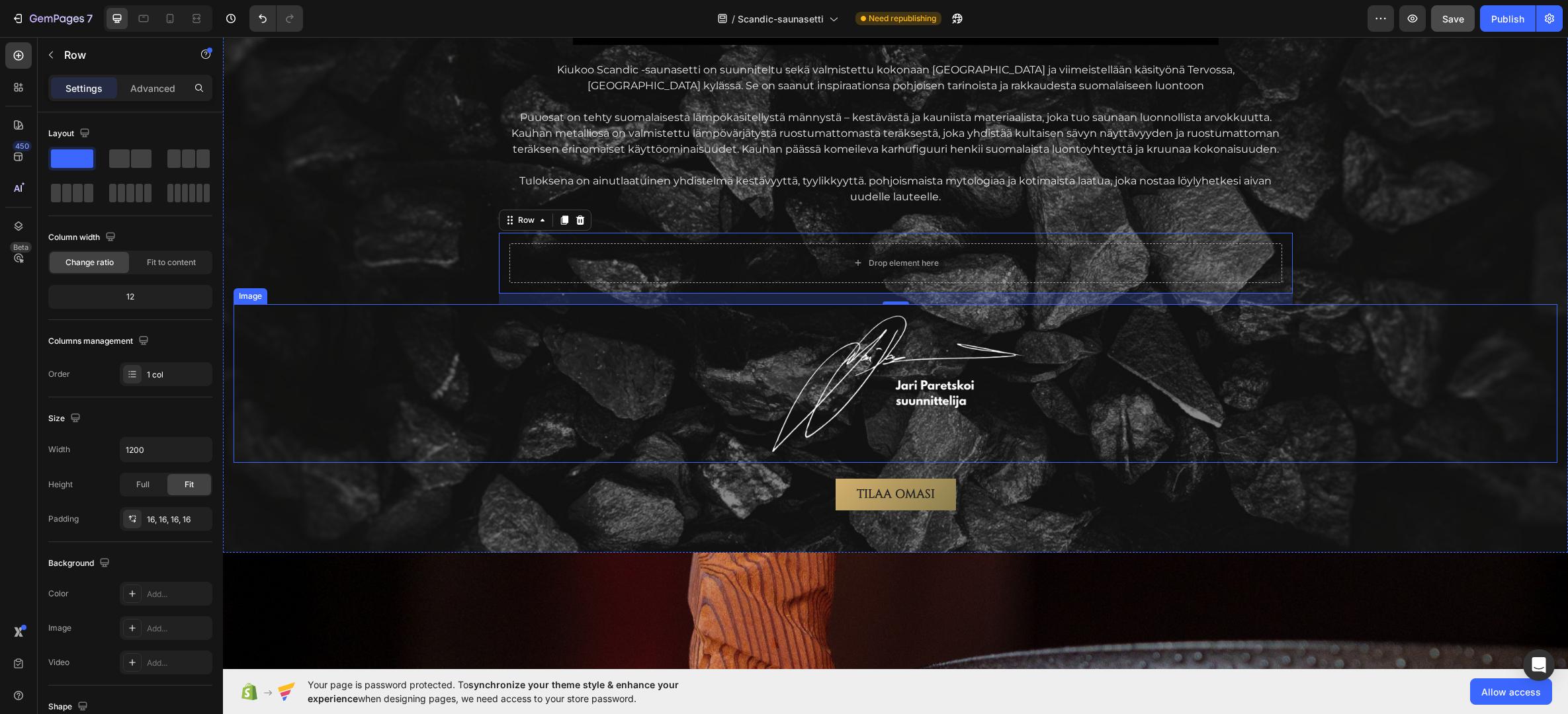
scroll to position [1911, 0]
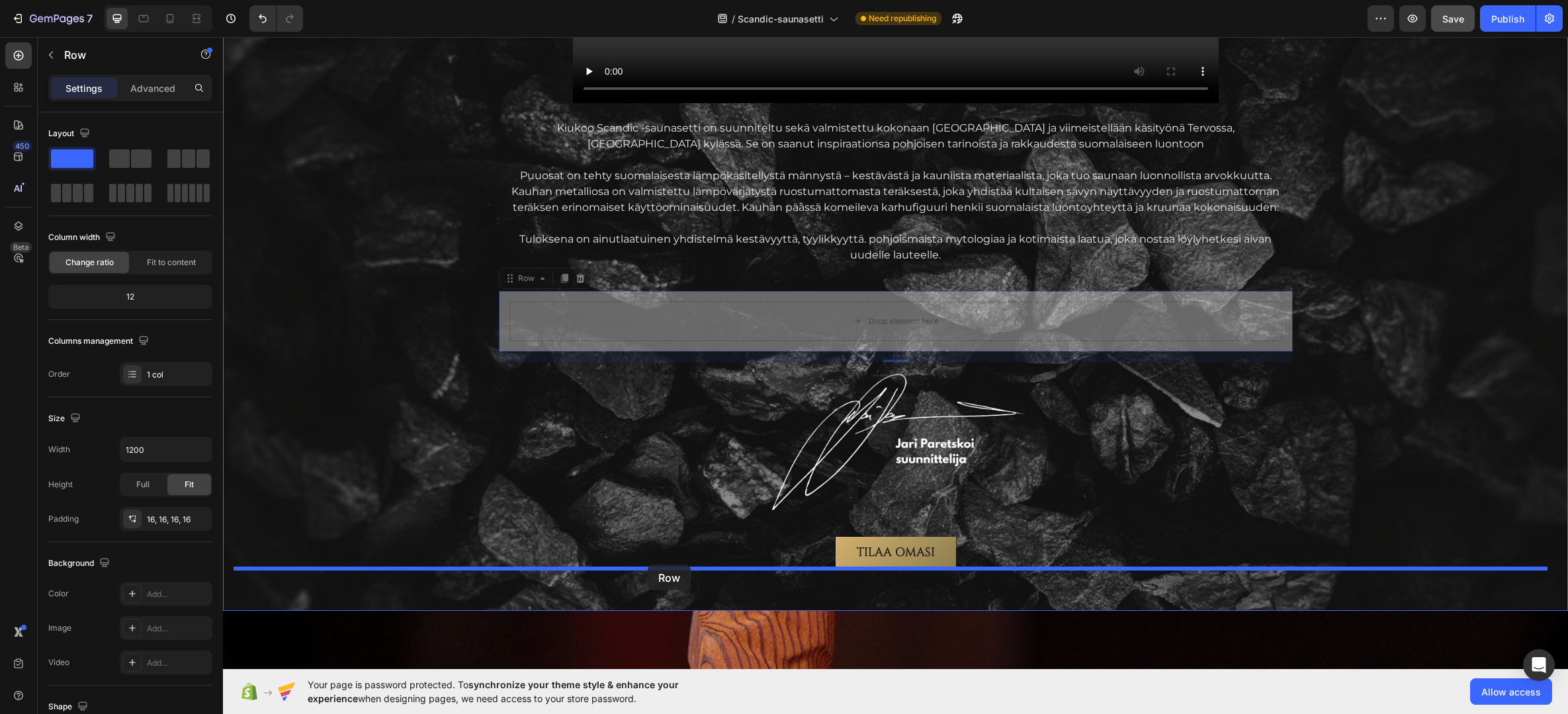
drag, startPoint x: 629, startPoint y: 330, endPoint x: 647, endPoint y: 564, distance: 234.7
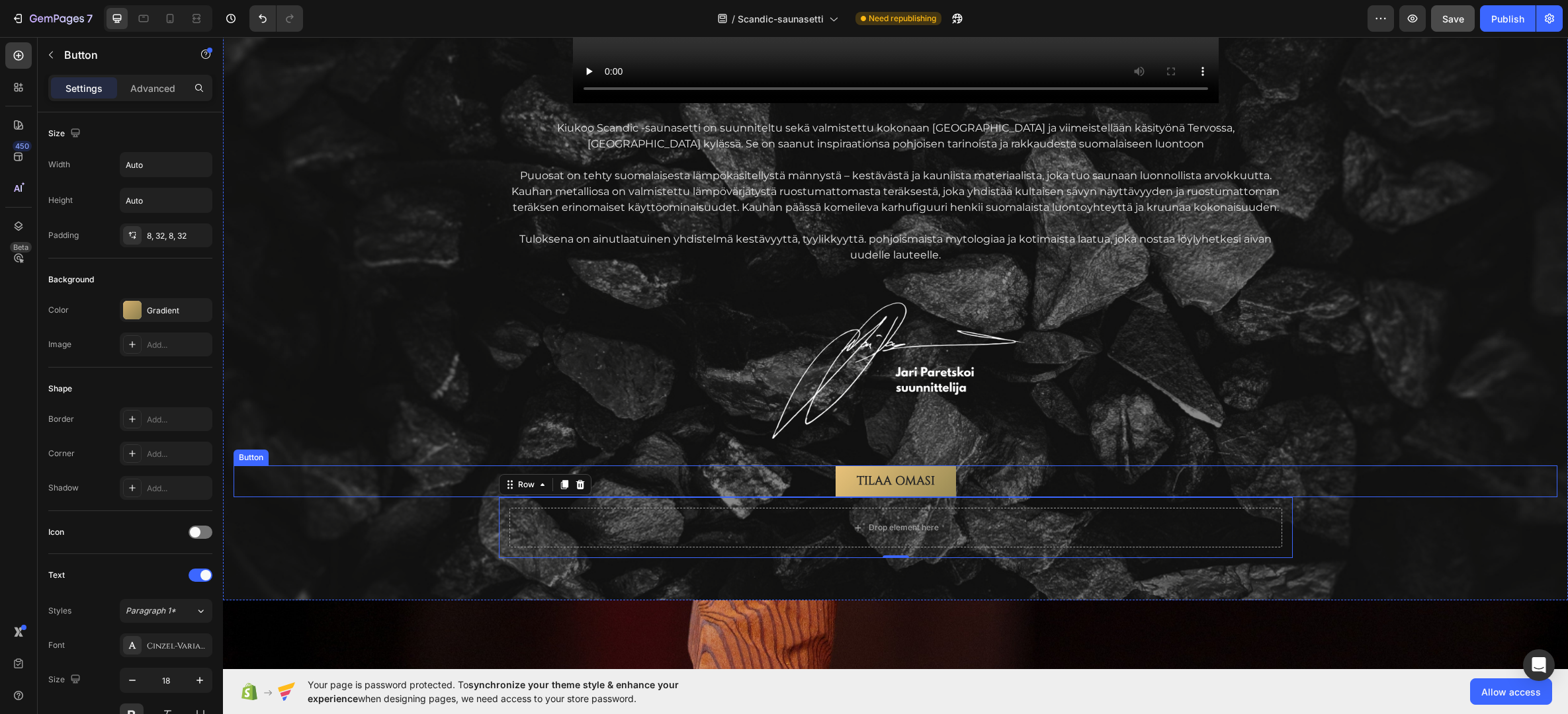
click at [838, 475] on link "Tilaa omasi" at bounding box center [895, 482] width 120 height 32
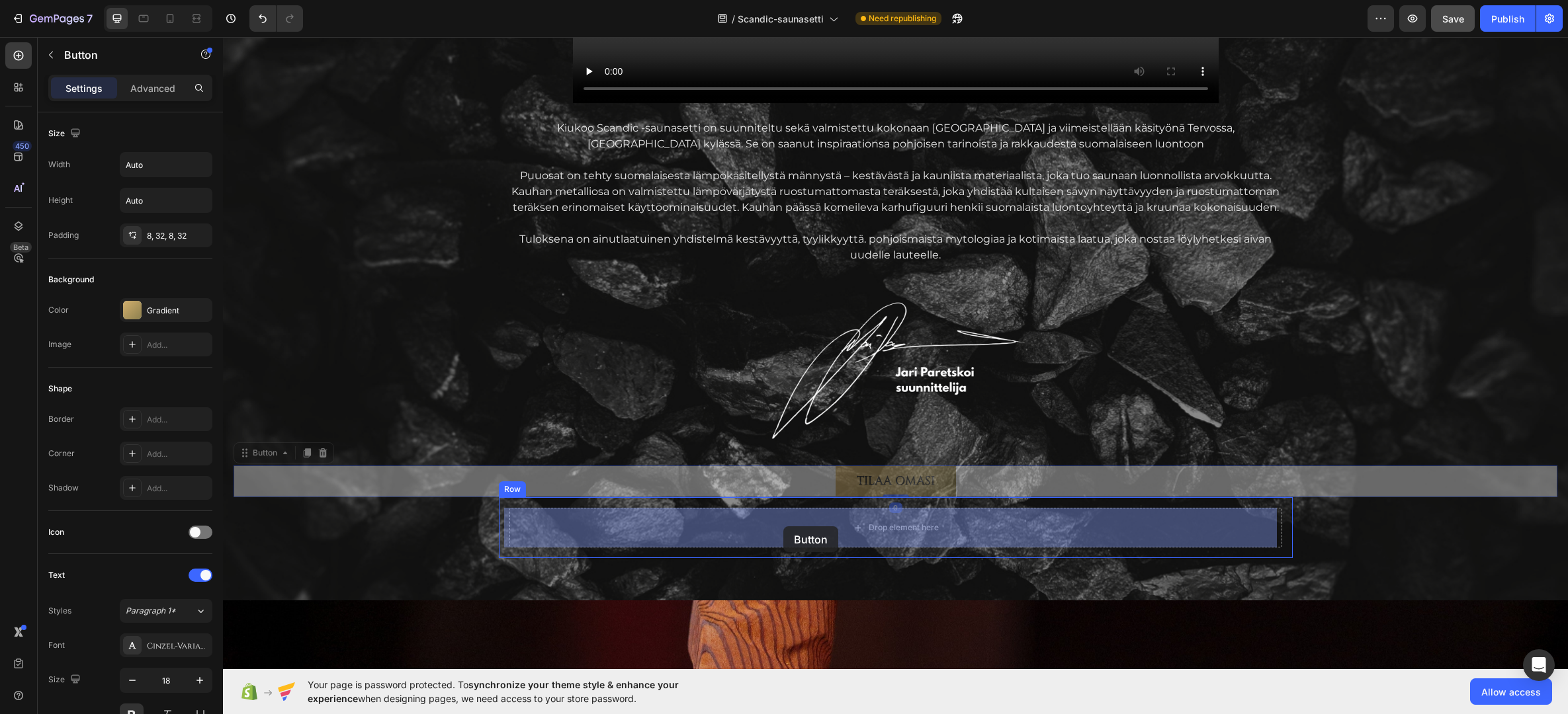
drag, startPoint x: 785, startPoint y: 479, endPoint x: 784, endPoint y: 526, distance: 47.0
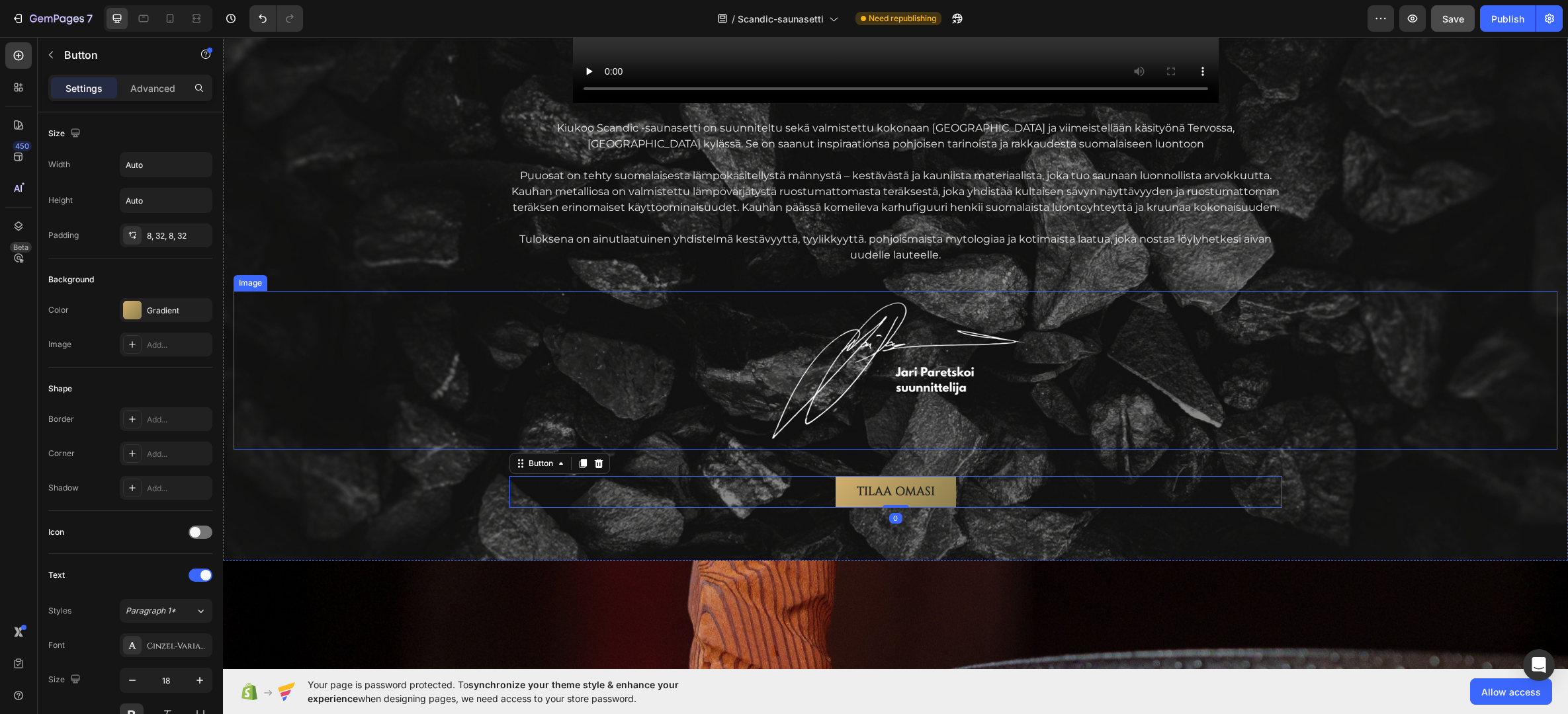
click at [738, 367] on div at bounding box center [895, 370] width 1324 height 159
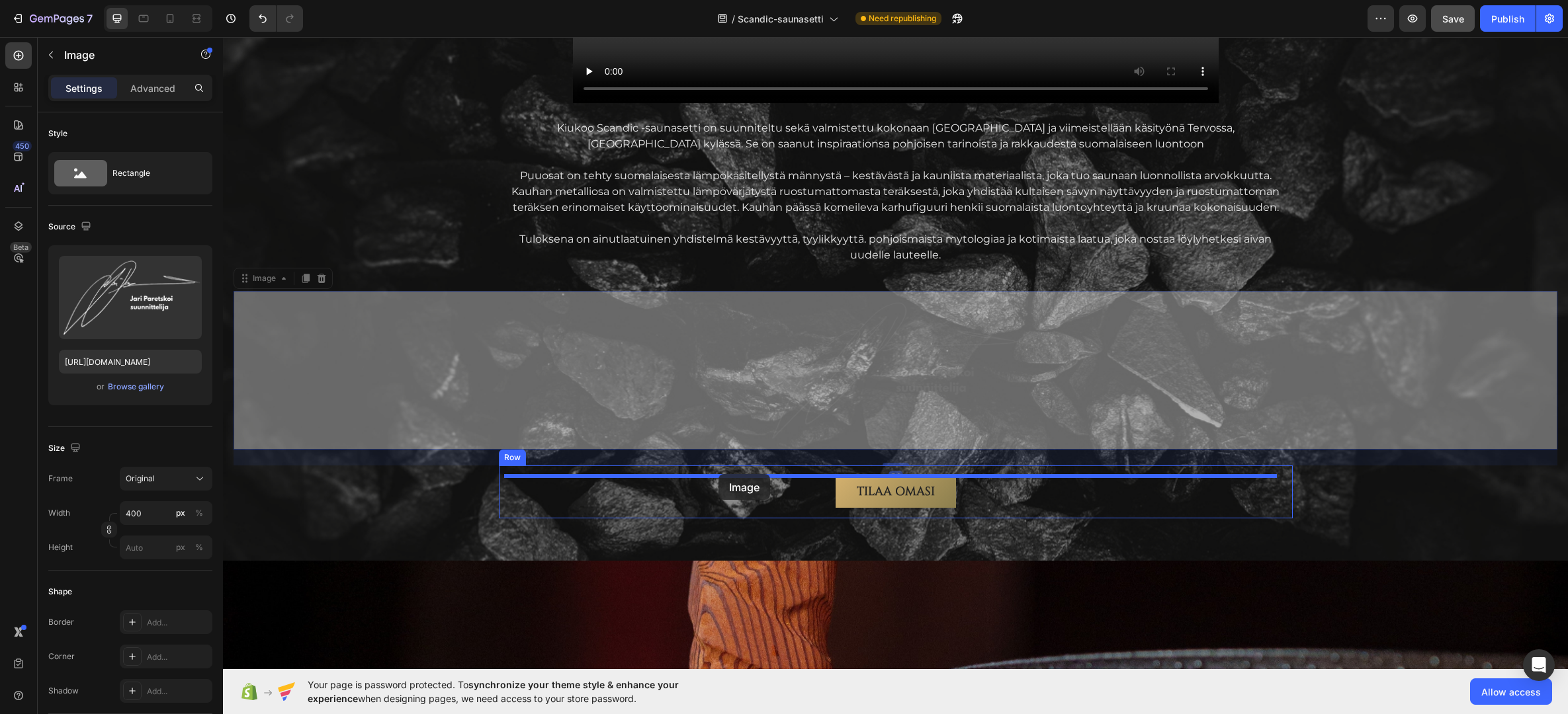
drag, startPoint x: 686, startPoint y: 363, endPoint x: 718, endPoint y: 474, distance: 115.5
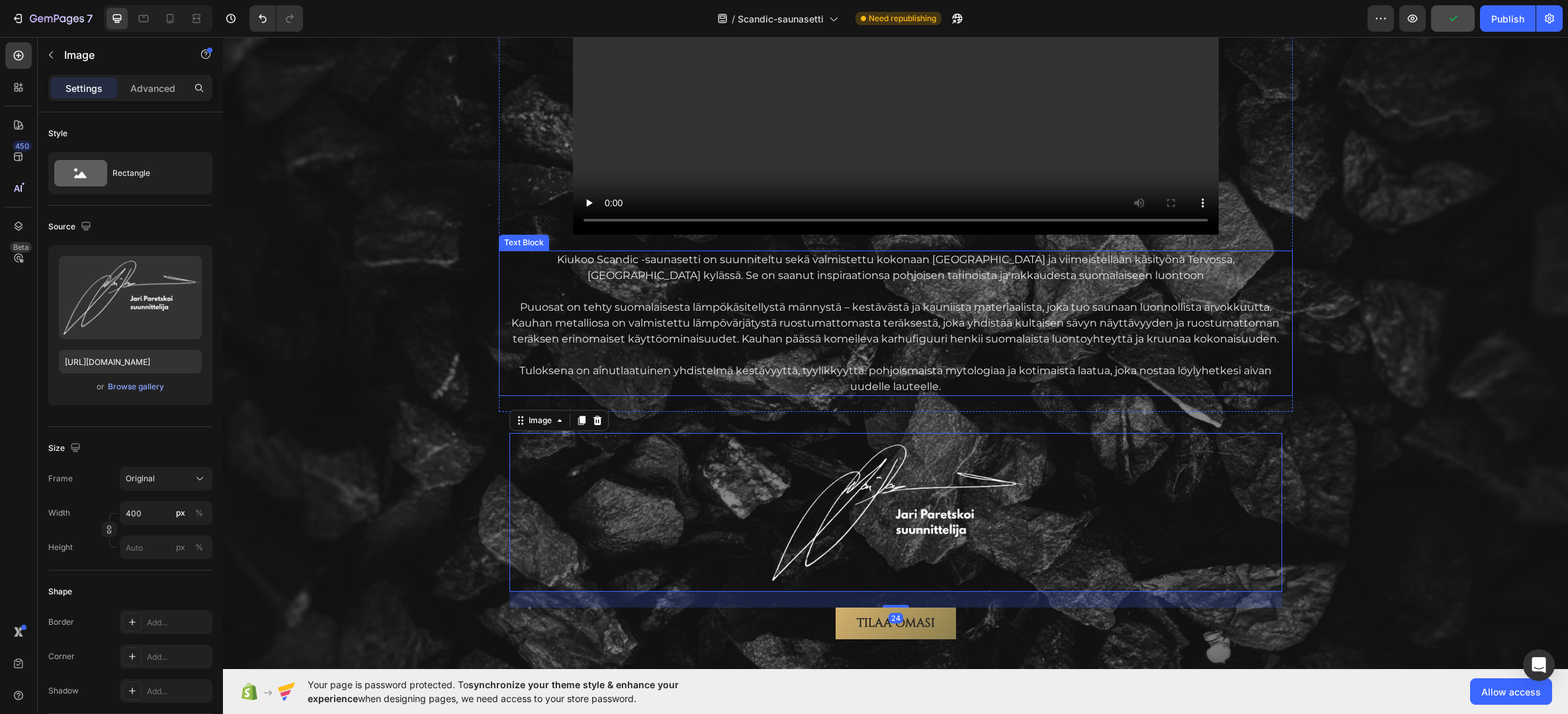
scroll to position [1780, 0]
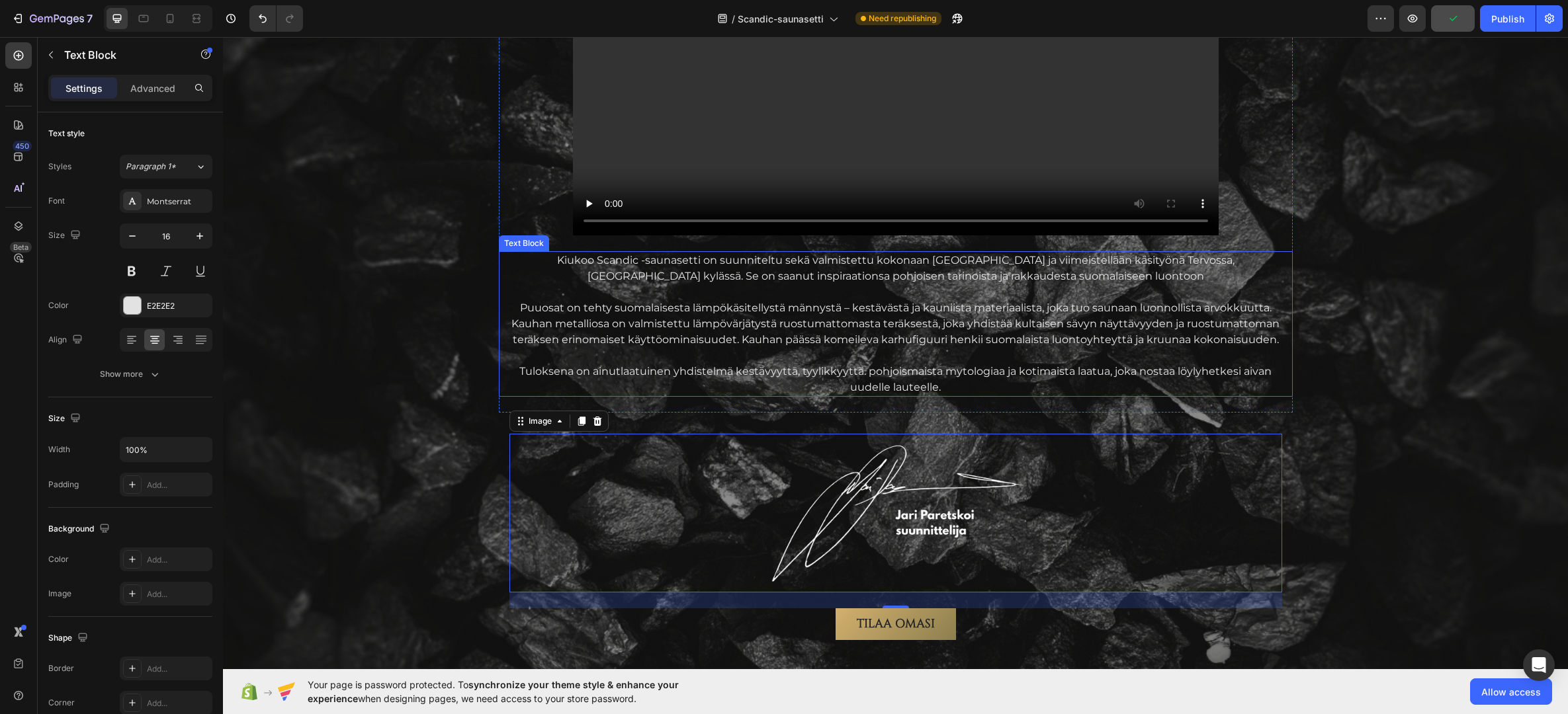
click at [518, 388] on p "Tuloksena on ainutlaatuinen yhdistelmä kestävyyttä, tyylikkyyttä. pohjoismaista…" at bounding box center [896, 379] width 791 height 32
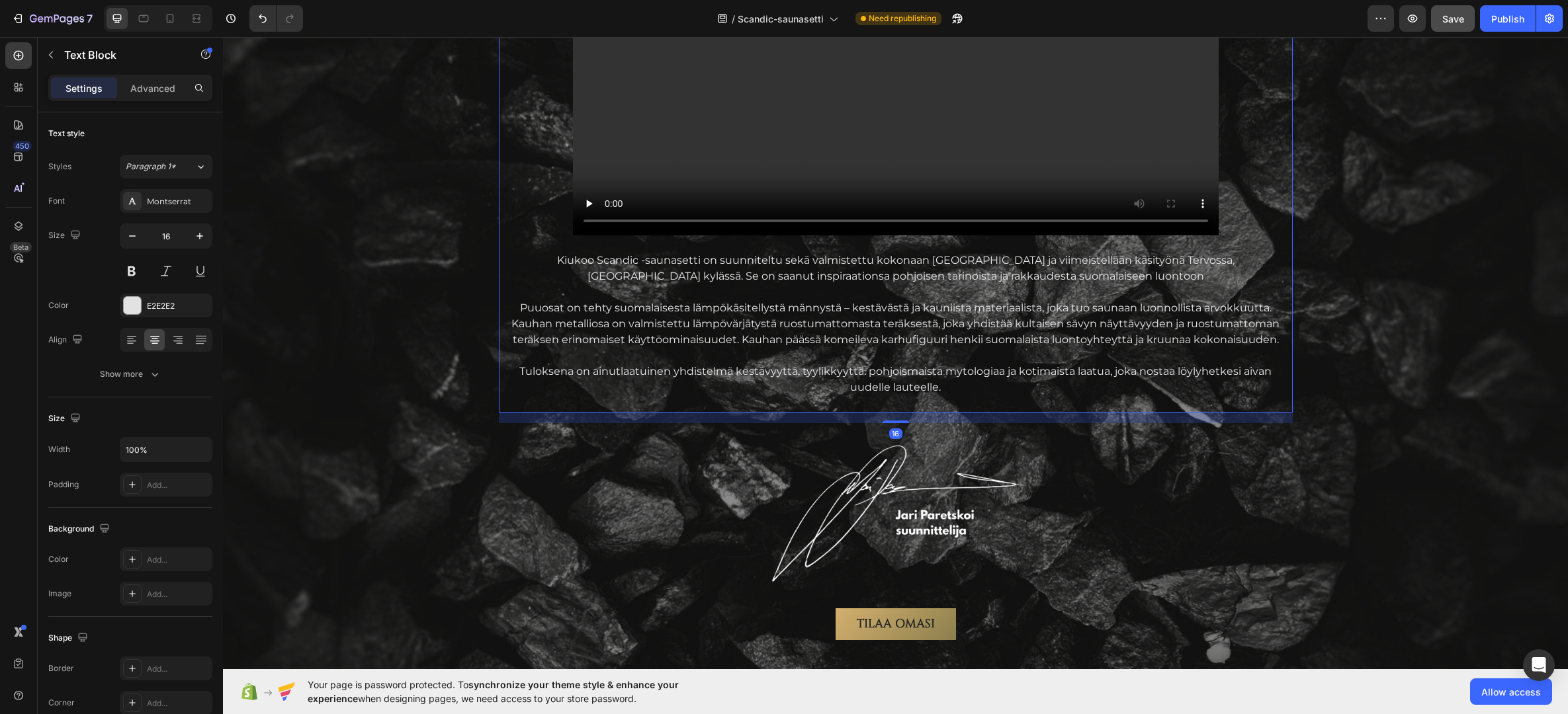
click at [517, 183] on div "AITOA Suomalaista laatua Text Block Vain parhaista materiaaleista Heading Video…" at bounding box center [895, 100] width 794 height 625
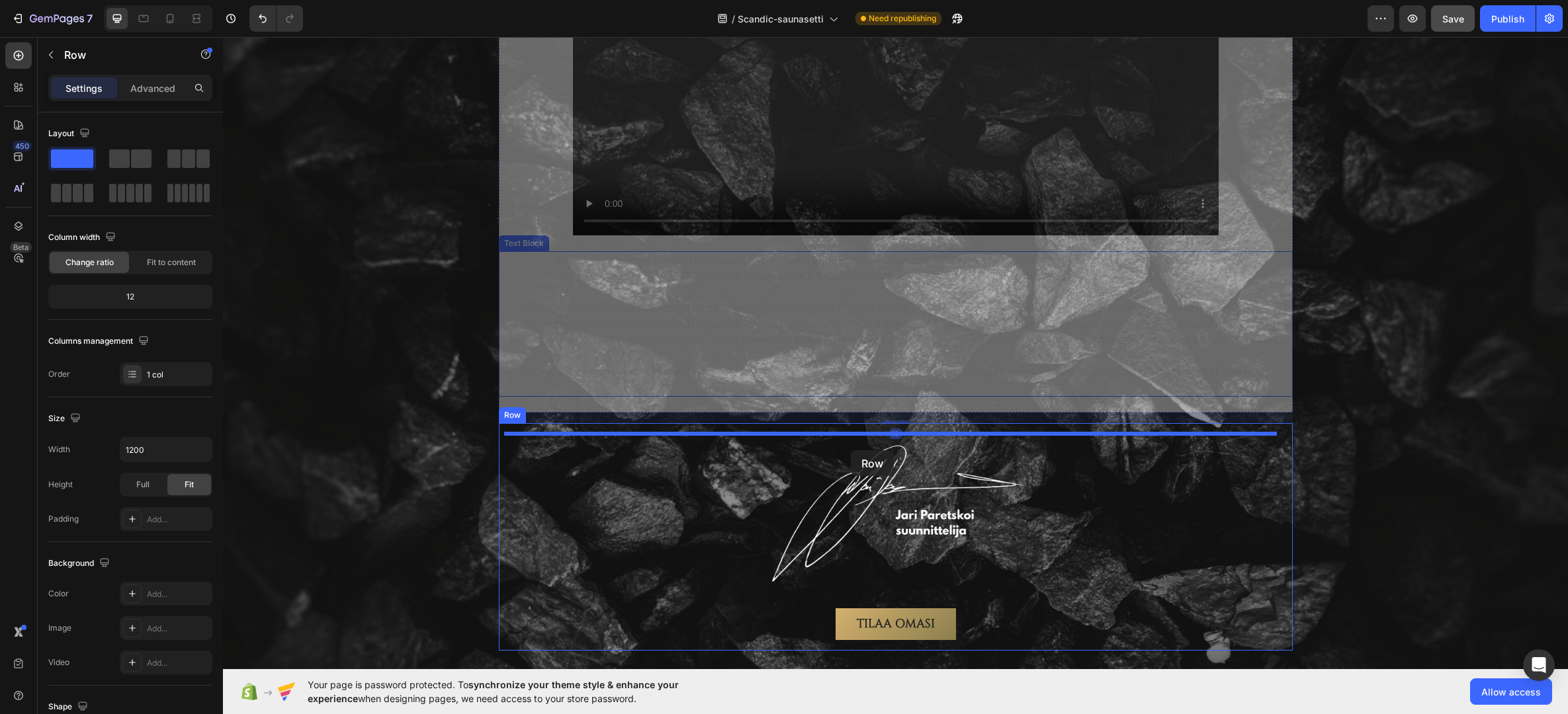
drag, startPoint x: 506, startPoint y: 184, endPoint x: 850, endPoint y: 450, distance: 434.8
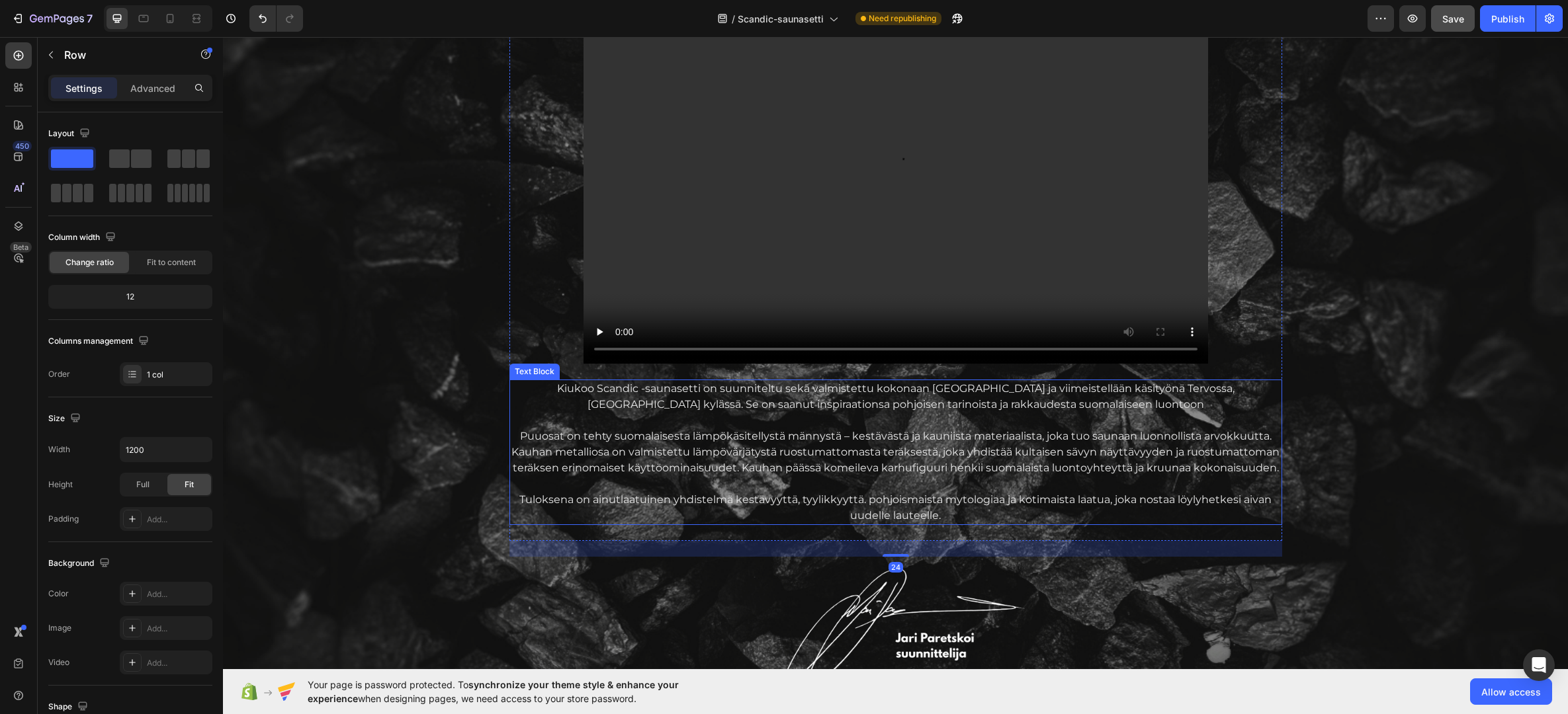
scroll to position [1672, 0]
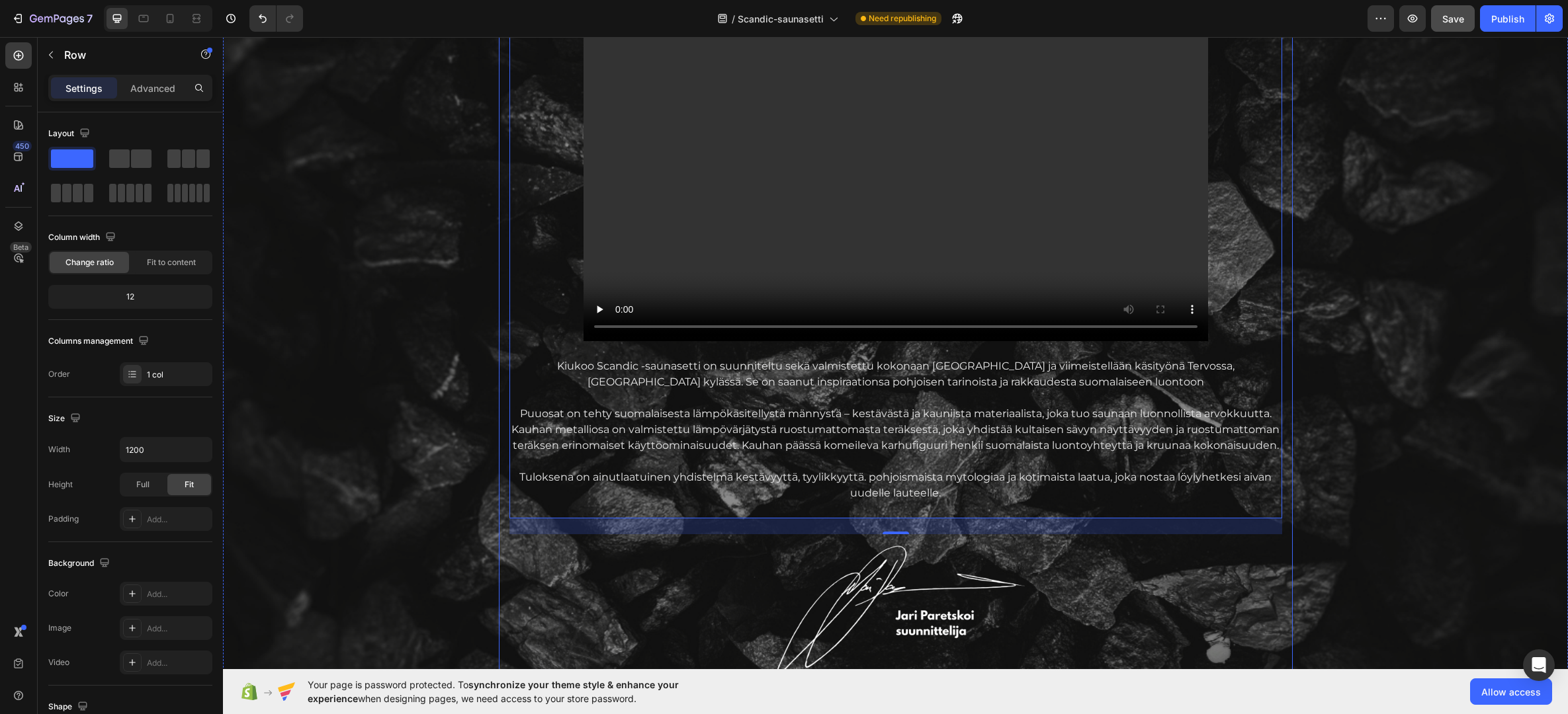
click at [502, 566] on div "AITOA Suomalaista laatua Text Block Vain parhaista materiaaleista Heading Video…" at bounding box center [895, 323] width 794 height 858
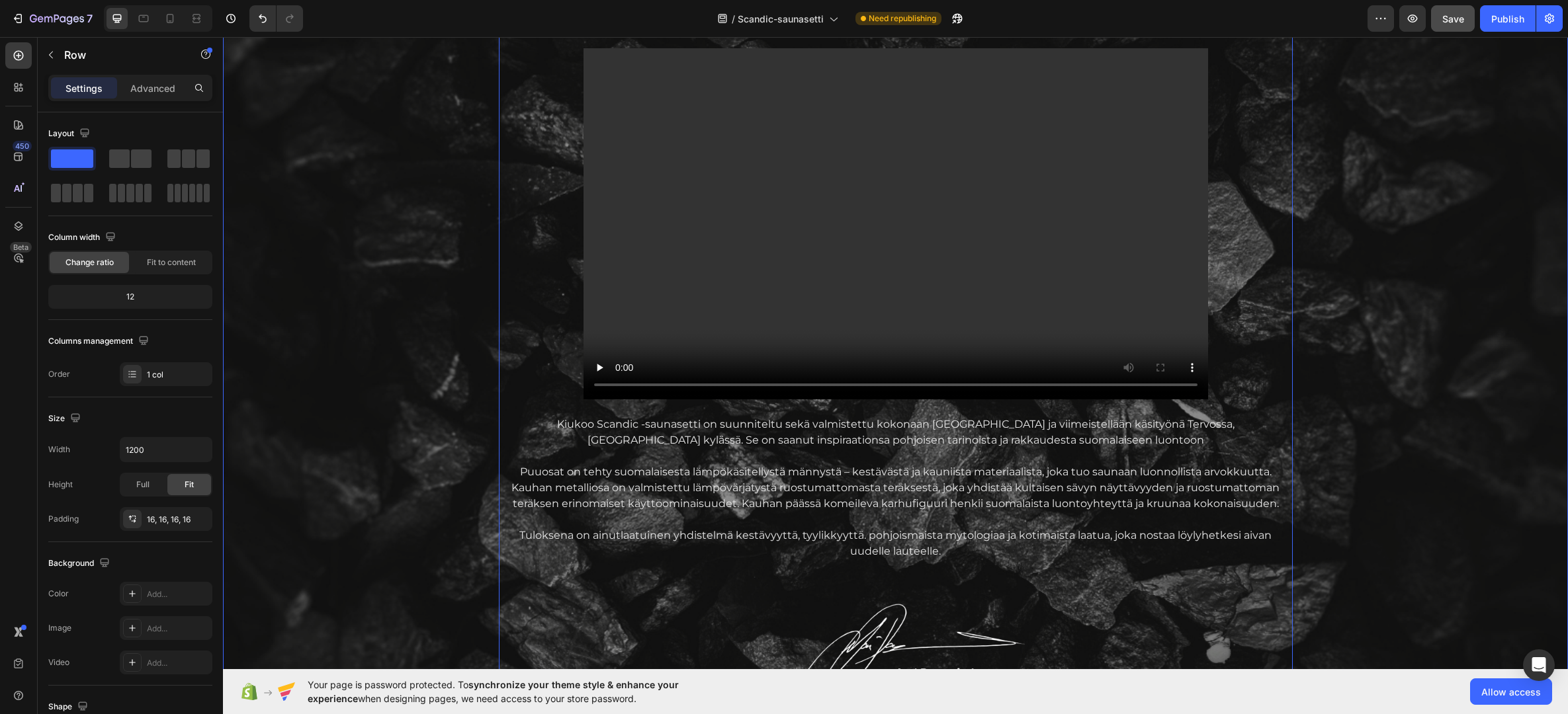
scroll to position [1606, 0]
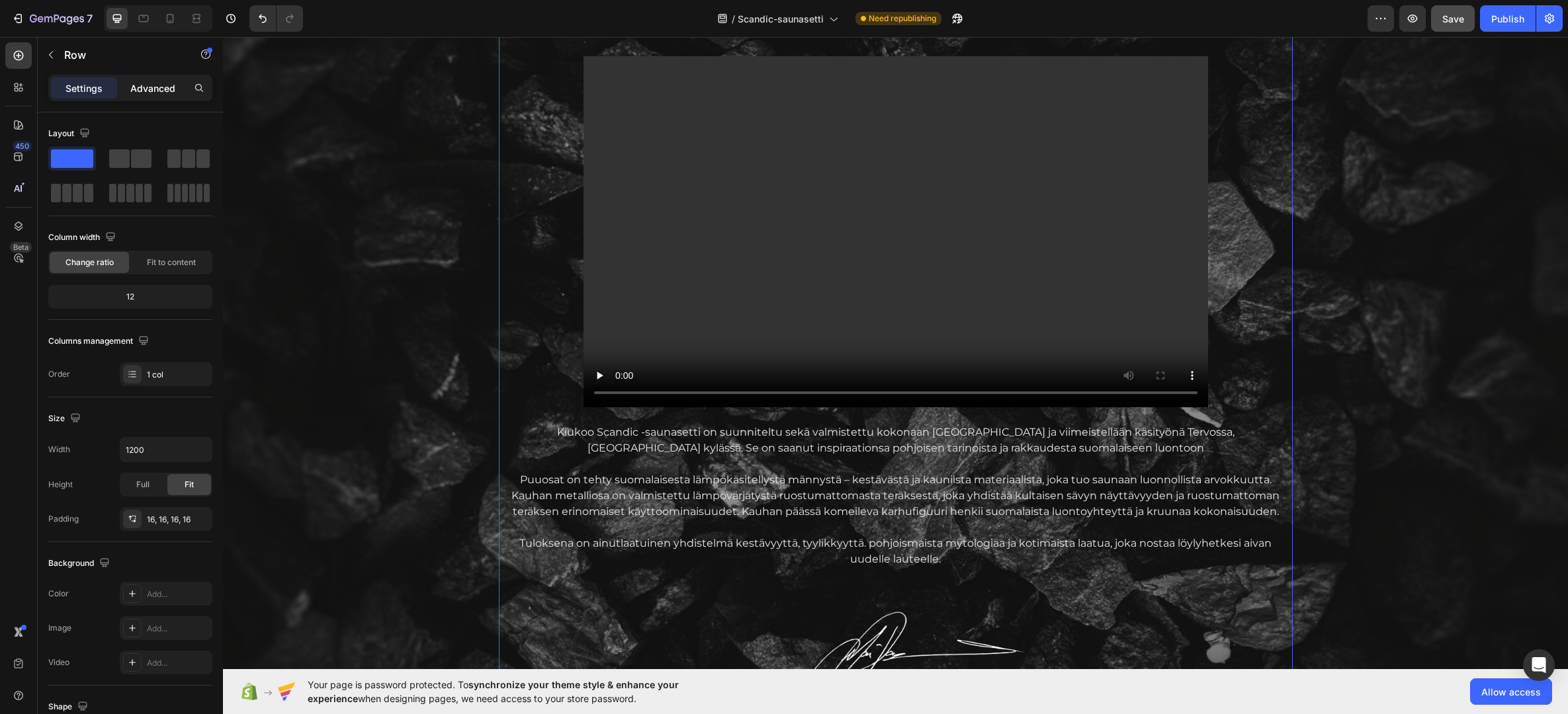
click at [143, 89] on p "Advanced" at bounding box center [152, 88] width 45 height 14
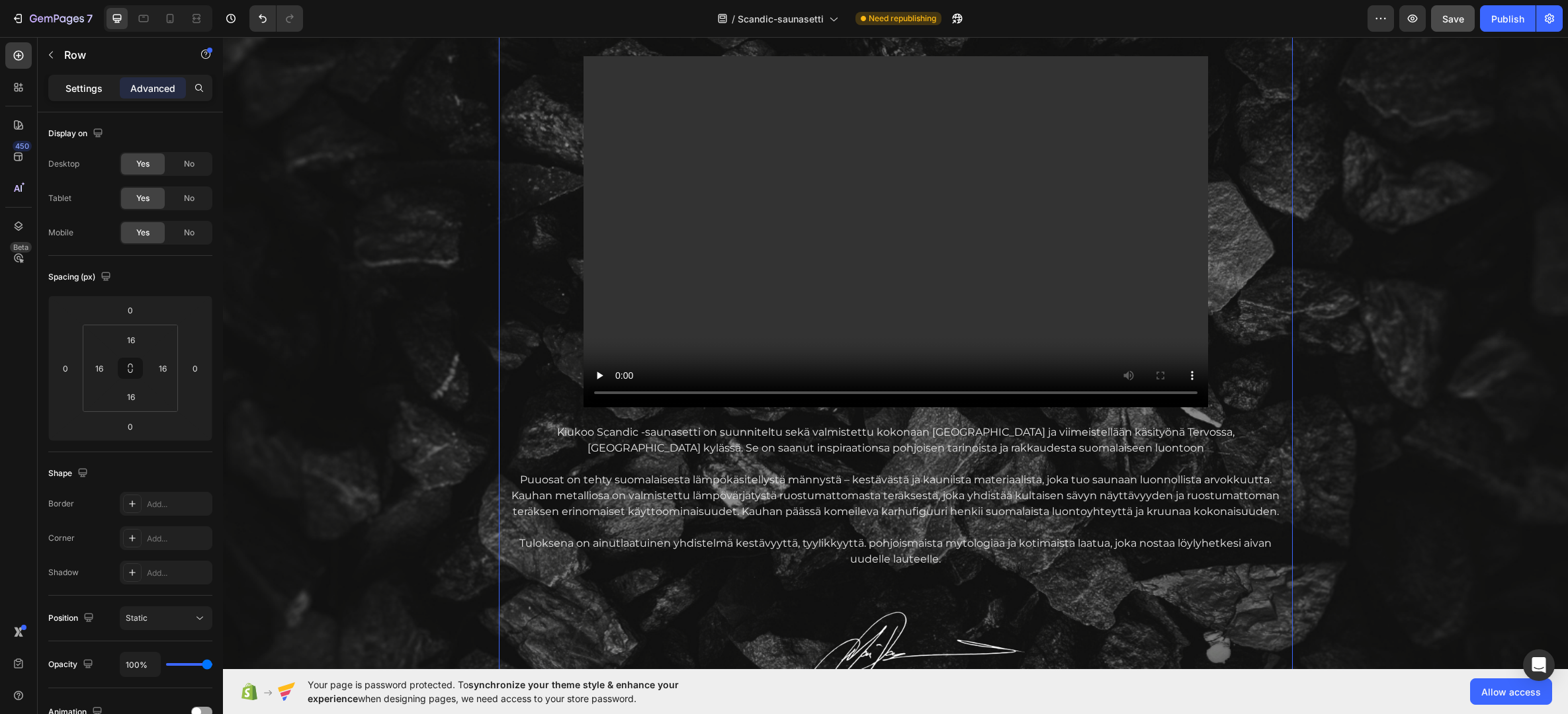
click at [84, 86] on p "Settings" at bounding box center [84, 88] width 37 height 14
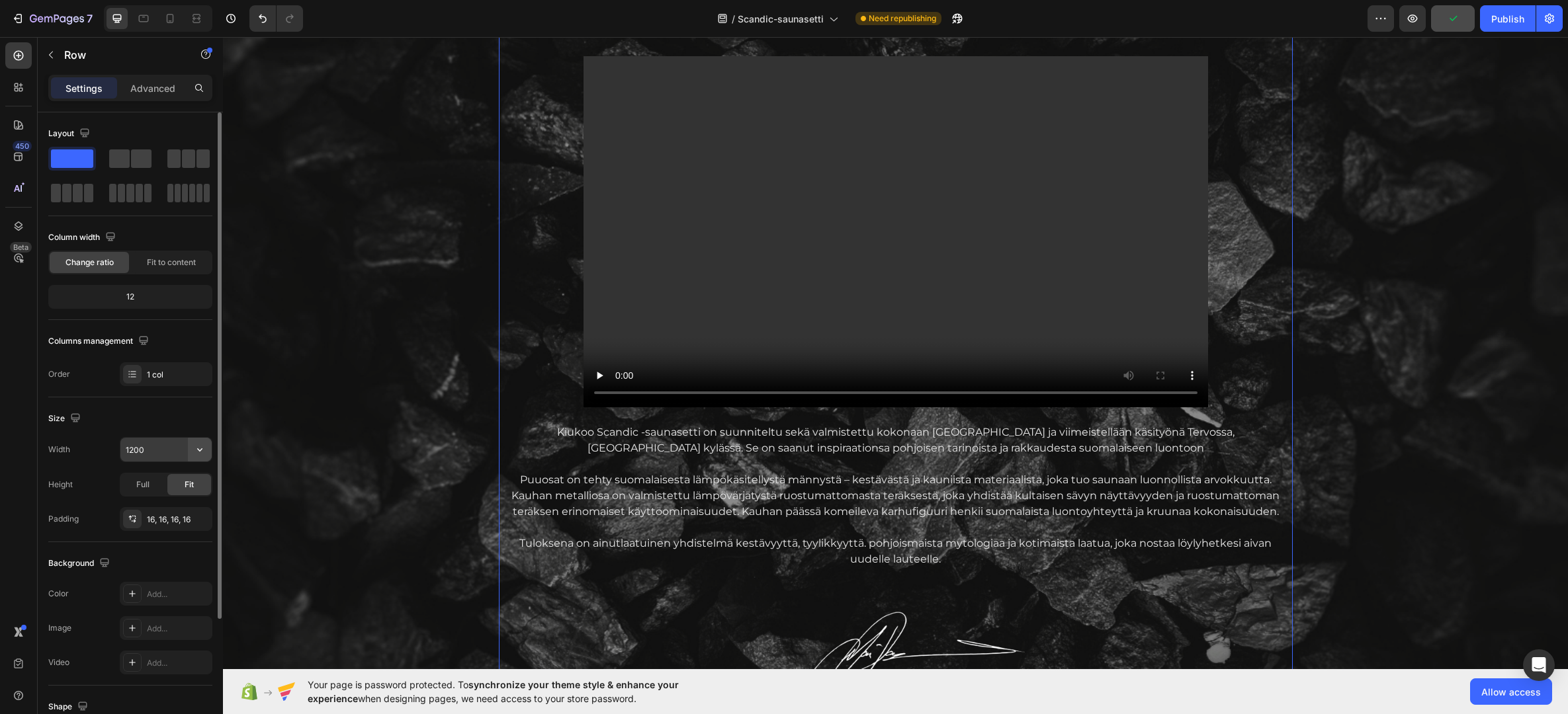
click at [199, 440] on button "button" at bounding box center [199, 450] width 24 height 24
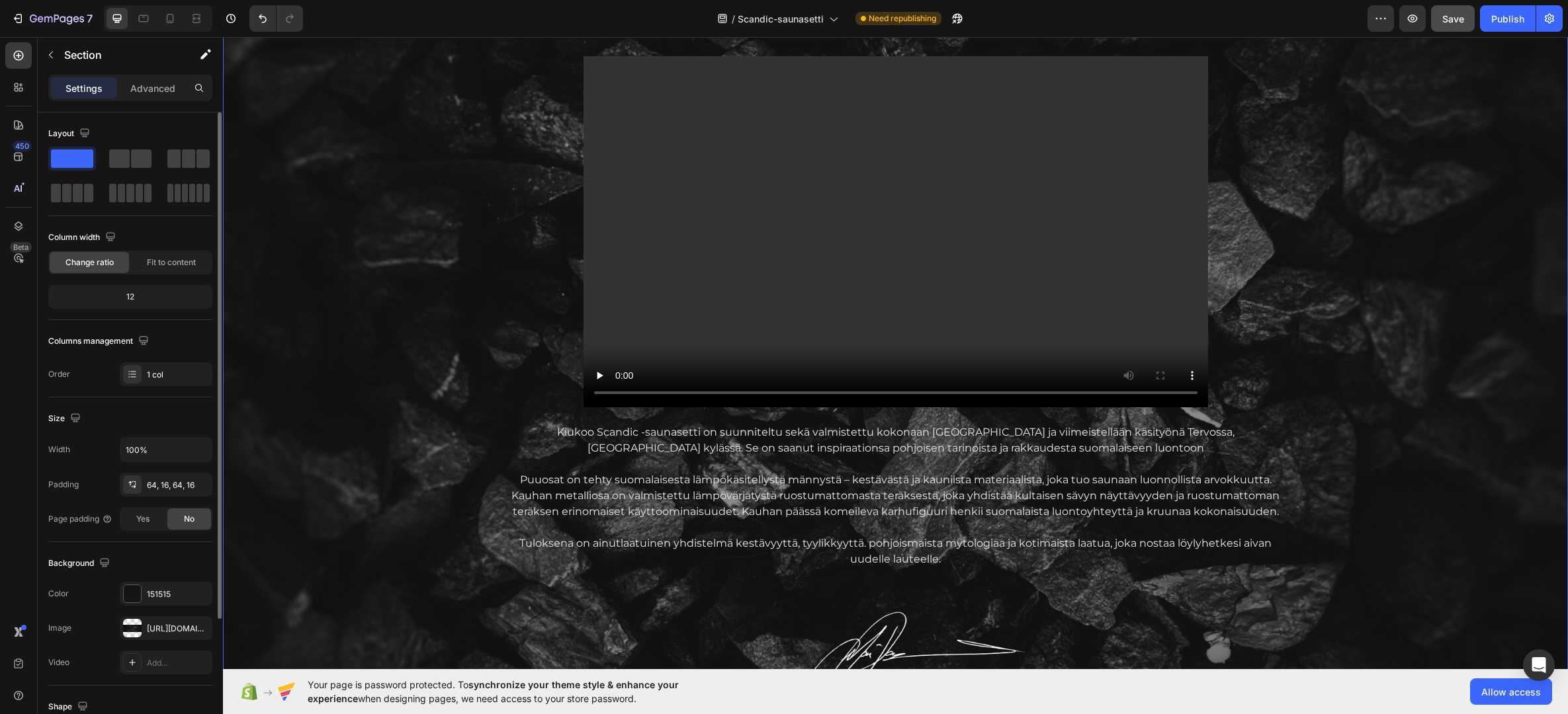
click at [369, 277] on div "AITOA Suomalaista laatua Text Block Vain parhaista materiaaleista Heading Video…" at bounding box center [895, 389] width 1324 height 858
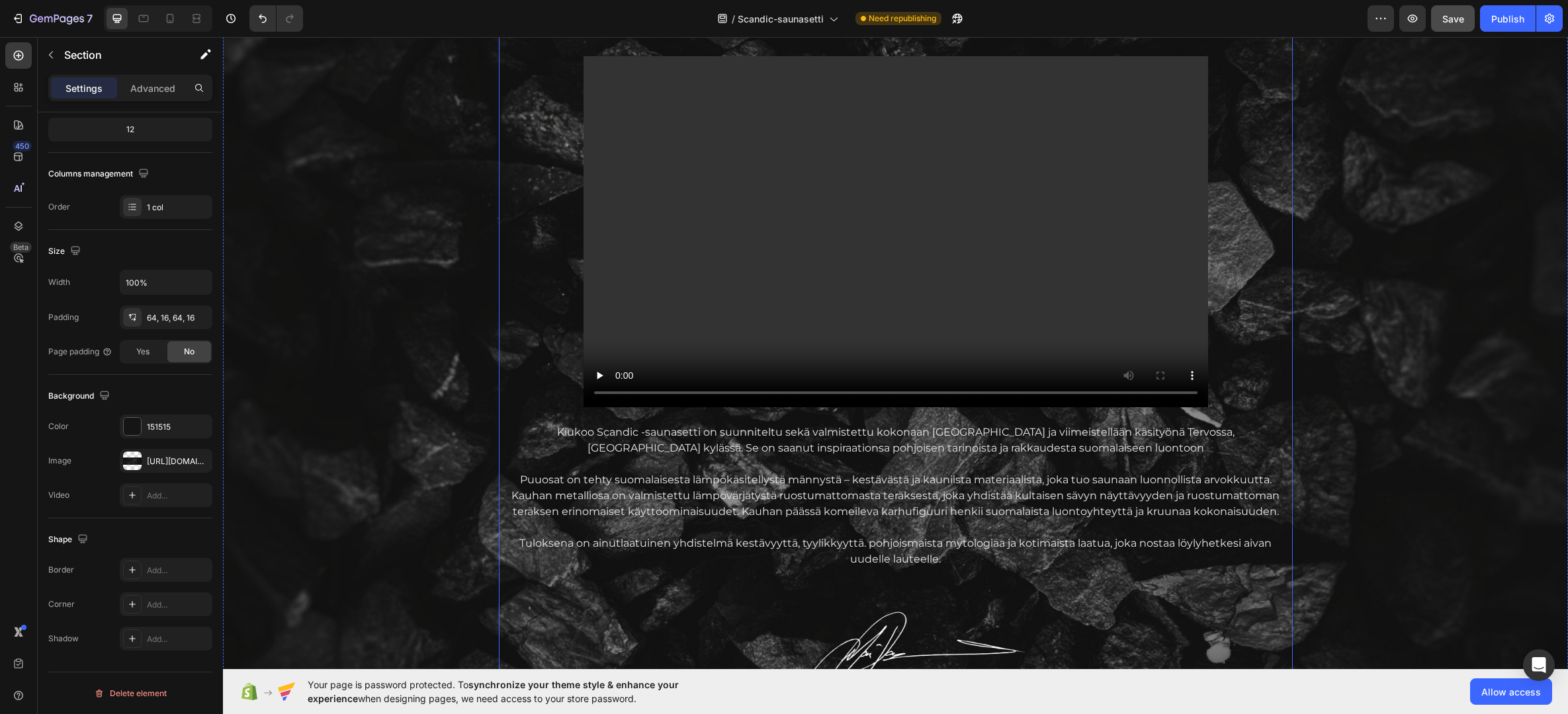
click at [500, 424] on div "AITOA Suomalaista laatua Text Block Vain parhaista materiaaleista Heading Video…" at bounding box center [895, 389] width 794 height 858
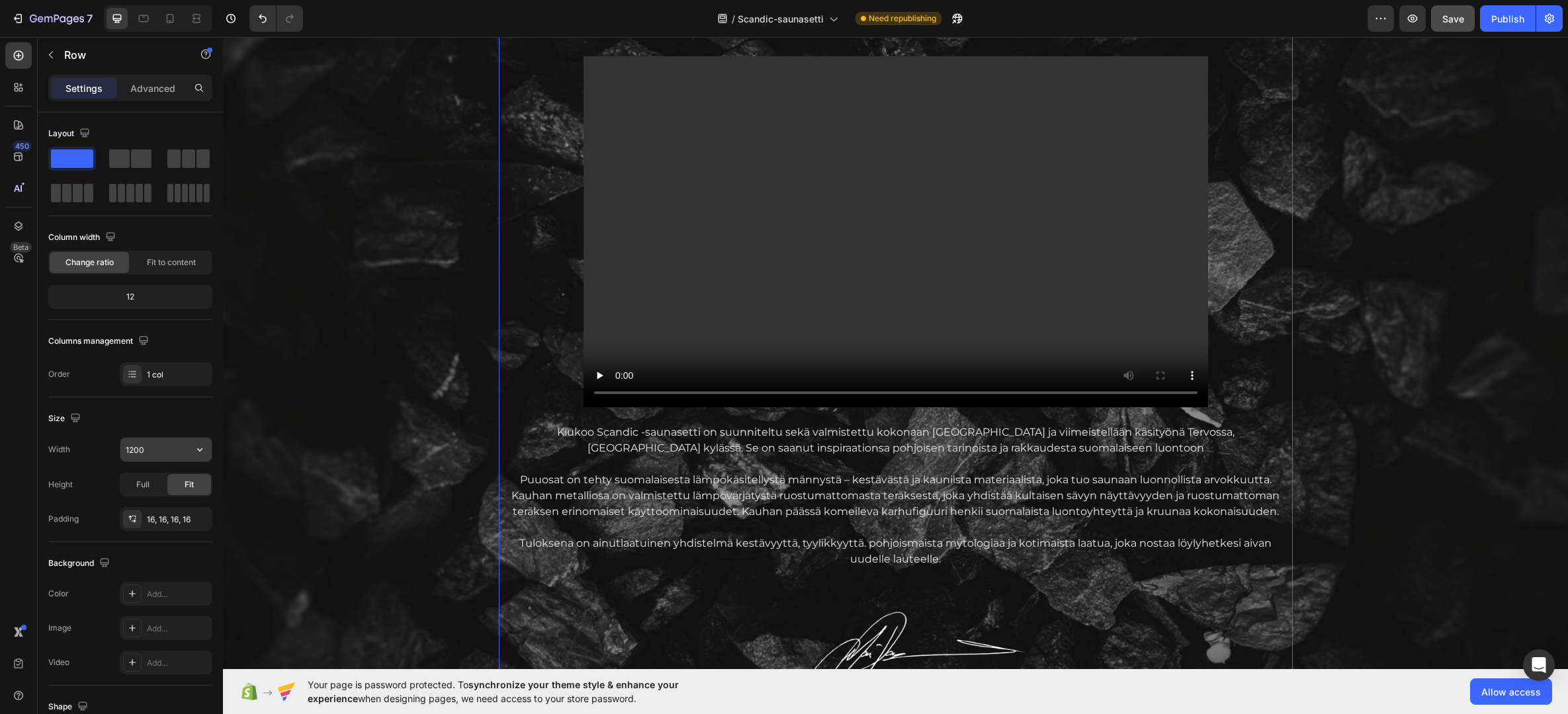
click at [205, 448] on icon "button" at bounding box center [200, 450] width 14 height 14
click at [148, 505] on p "Full 100%" at bounding box center [162, 509] width 75 height 12
type input "100%"
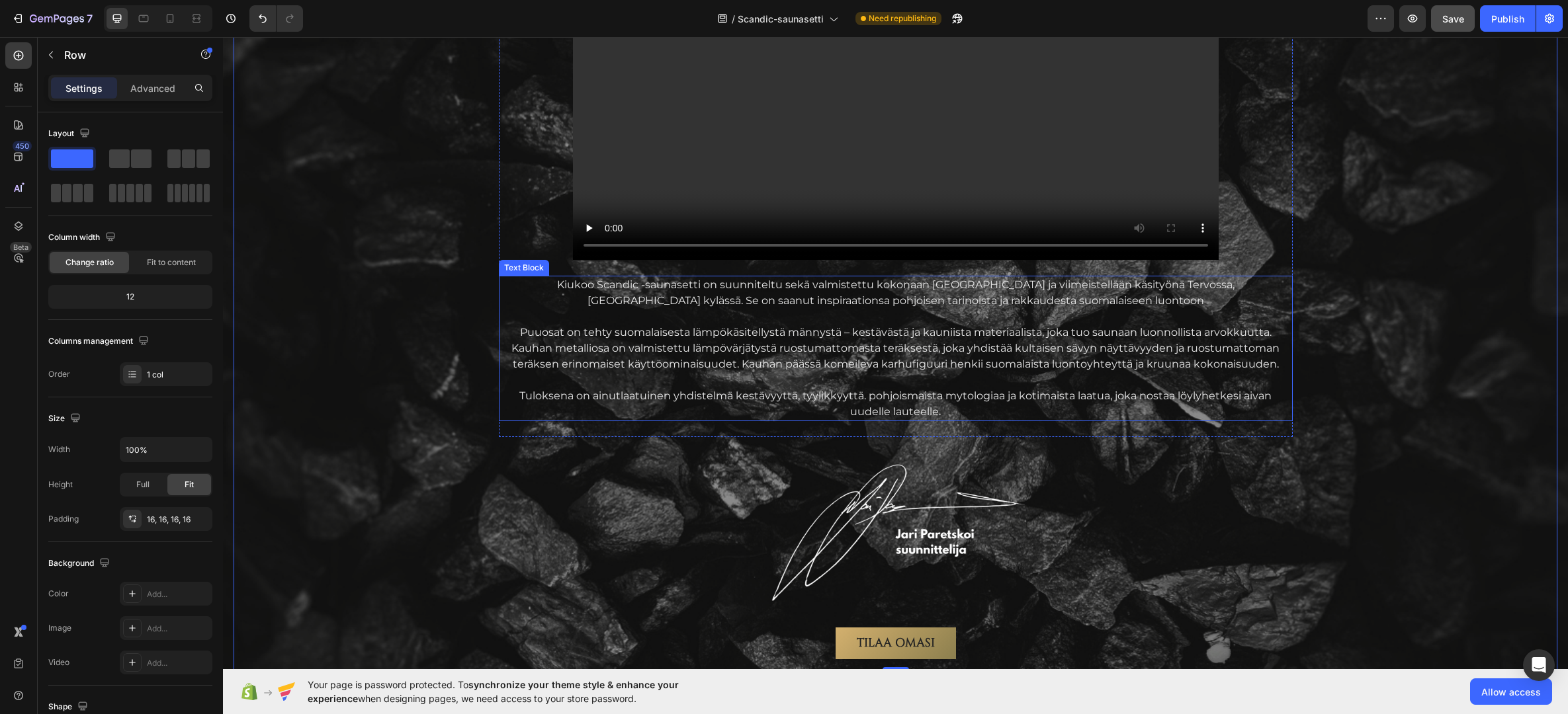
scroll to position [1805, 0]
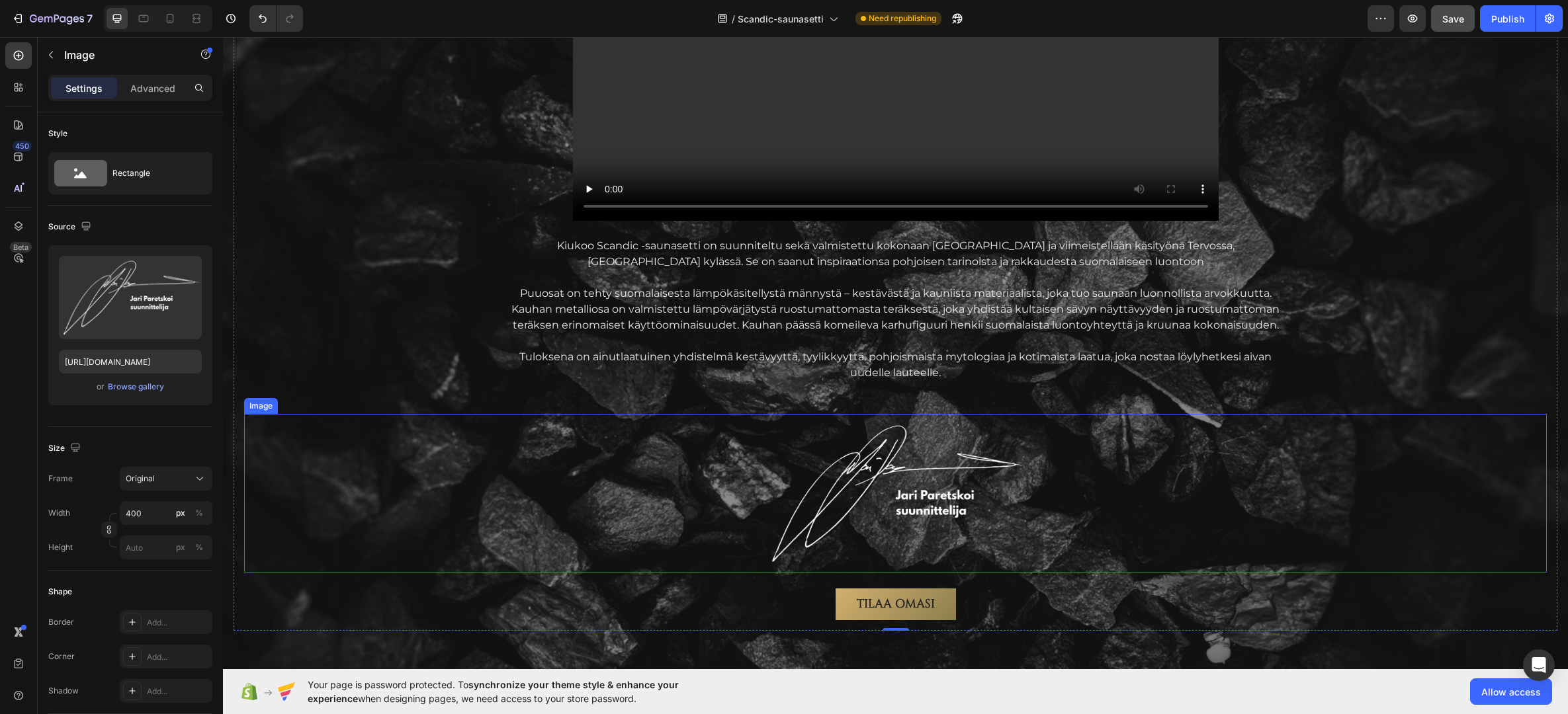
click at [530, 493] on div at bounding box center [895, 493] width 1303 height 159
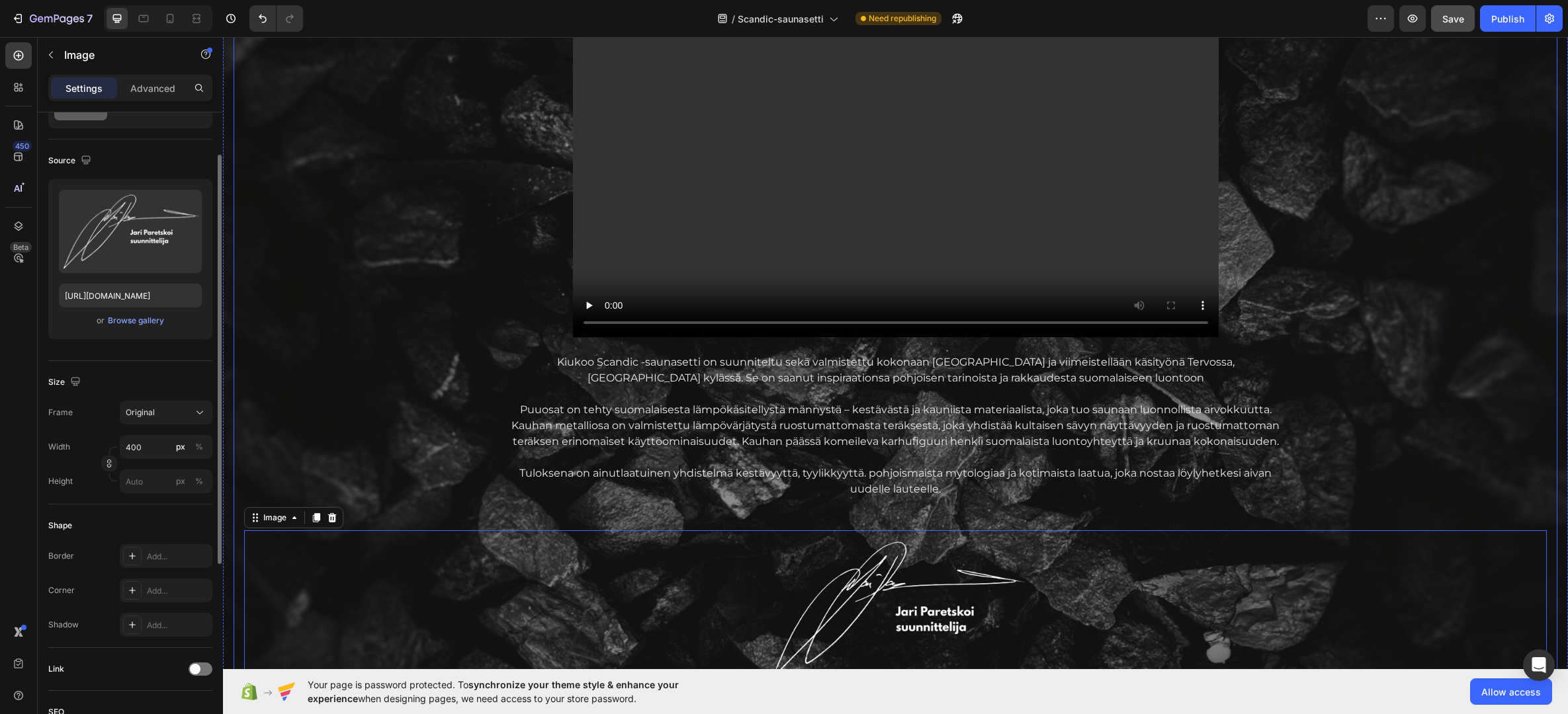
scroll to position [1672, 0]
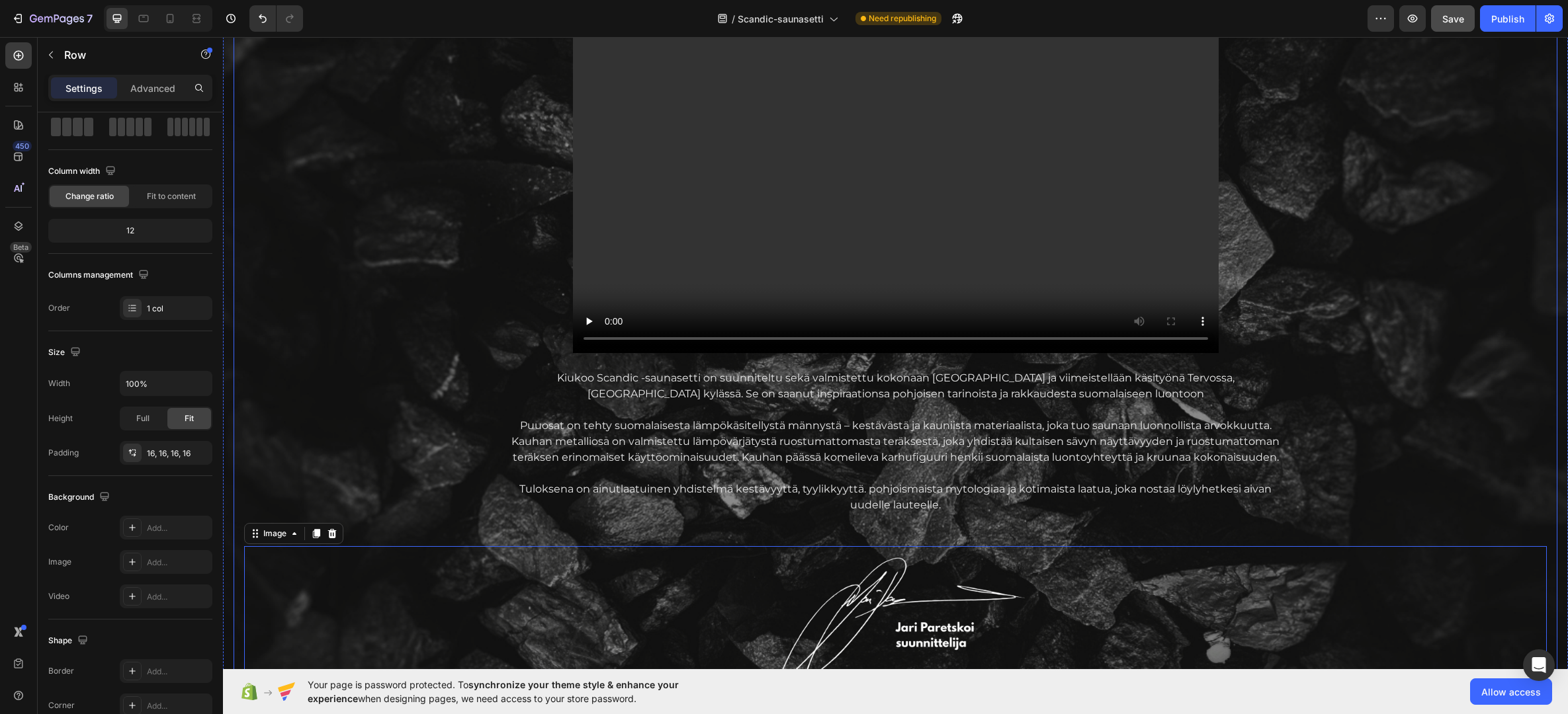
click at [266, 346] on div "AITOA Suomalaista laatua Text Block Vain parhaista materiaaleista Heading Video…" at bounding box center [895, 329] width 1303 height 848
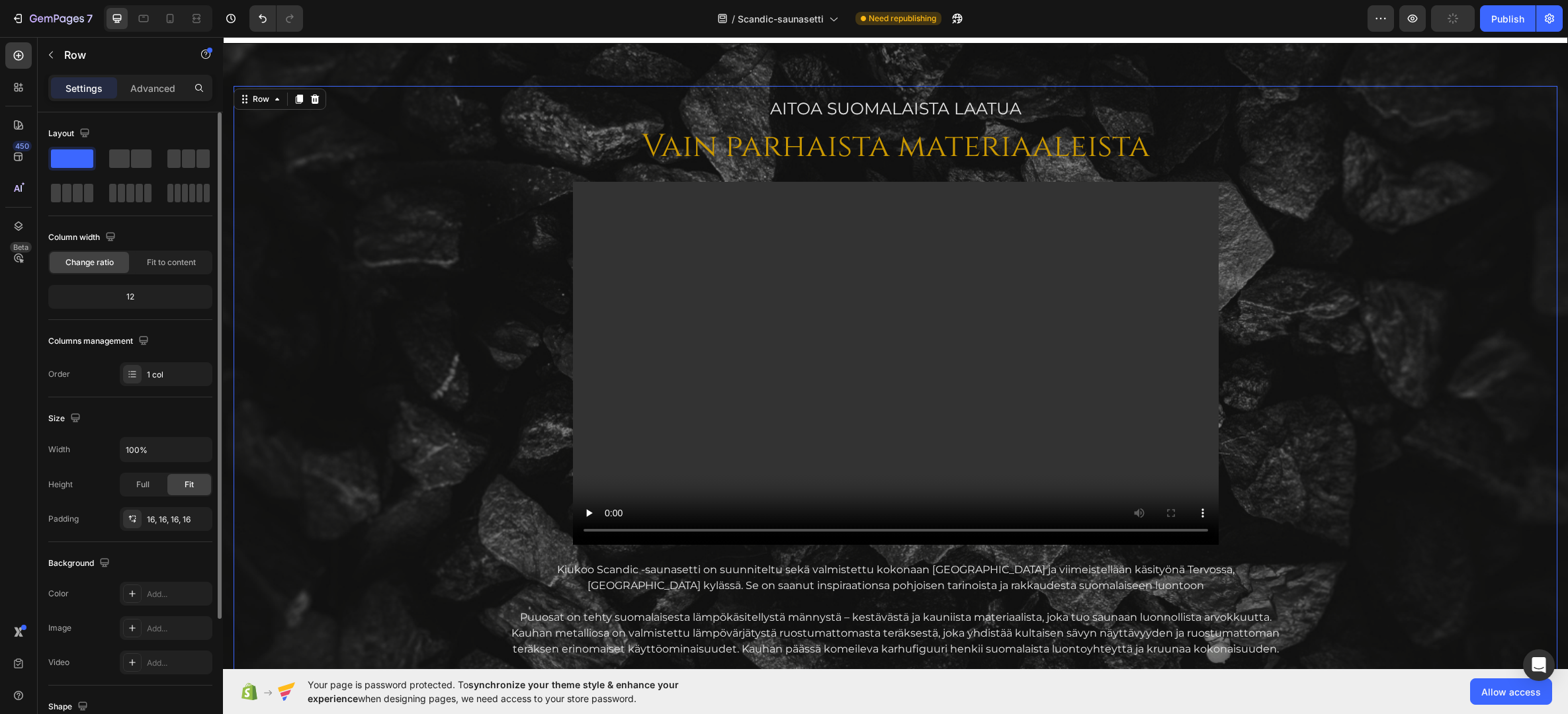
scroll to position [1474, 0]
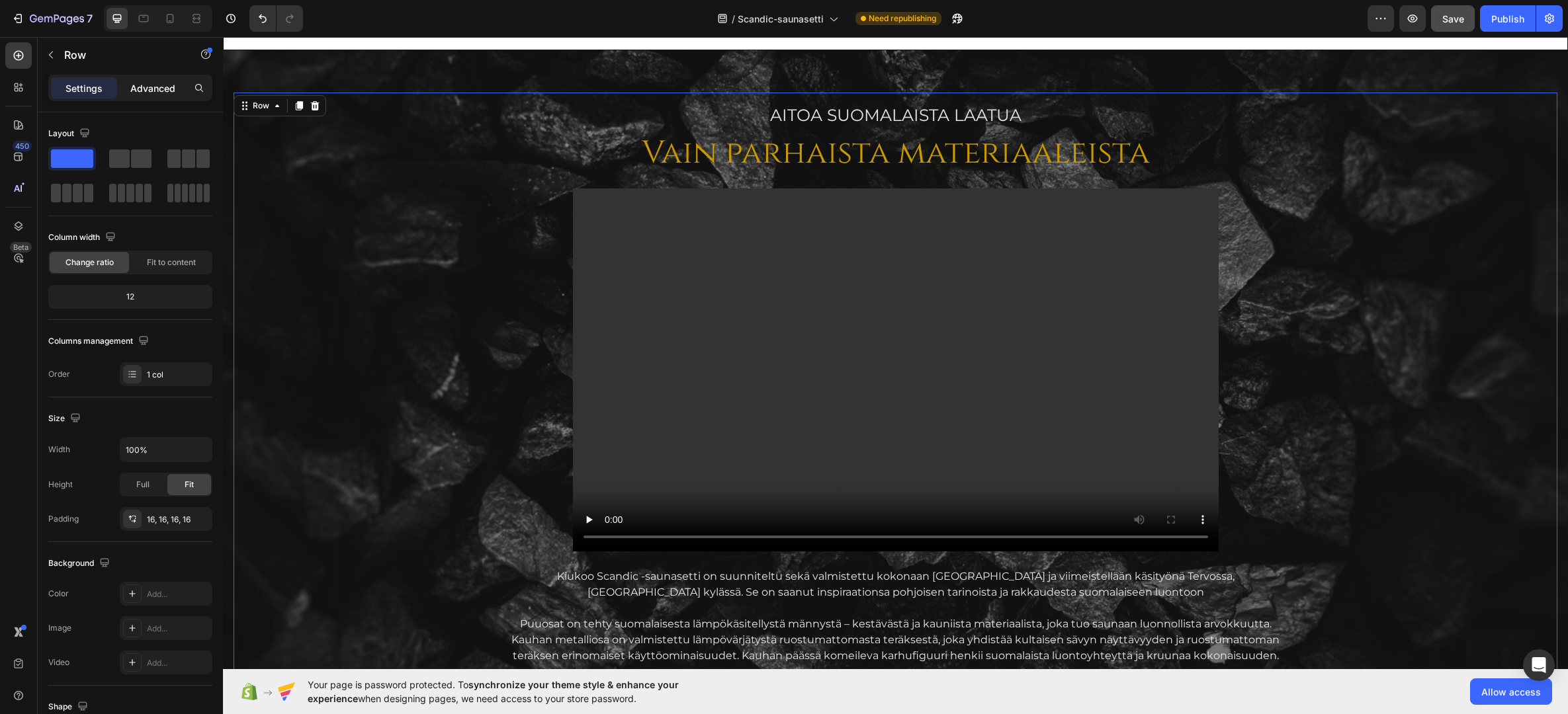
click at [151, 87] on p "Advanced" at bounding box center [152, 88] width 45 height 14
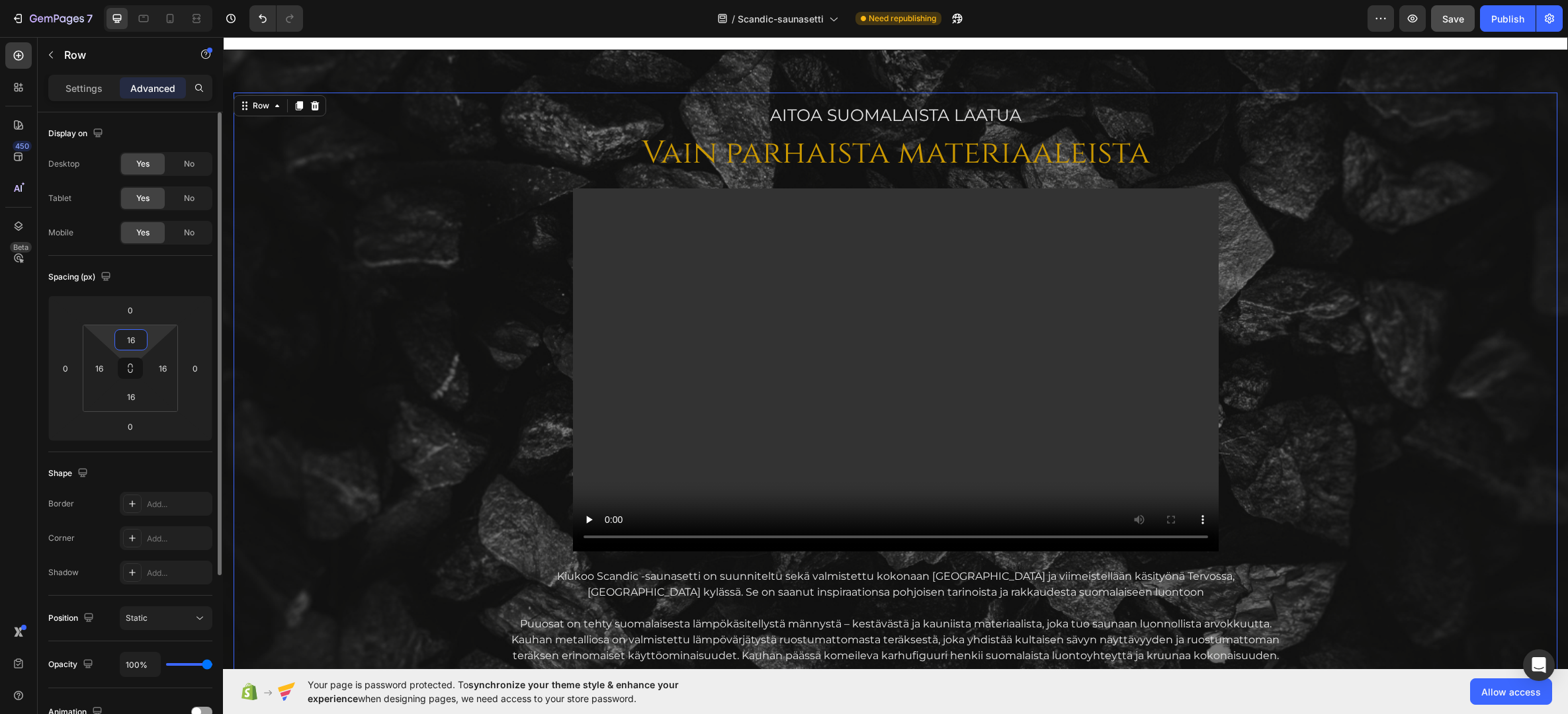
click at [134, 342] on input "16" at bounding box center [130, 340] width 26 height 19
click at [143, 267] on div "Spacing (px)" at bounding box center [130, 276] width 164 height 21
click at [135, 369] on icon at bounding box center [130, 368] width 11 height 11
click at [137, 342] on input "16" at bounding box center [130, 340] width 26 height 19
type input "0"
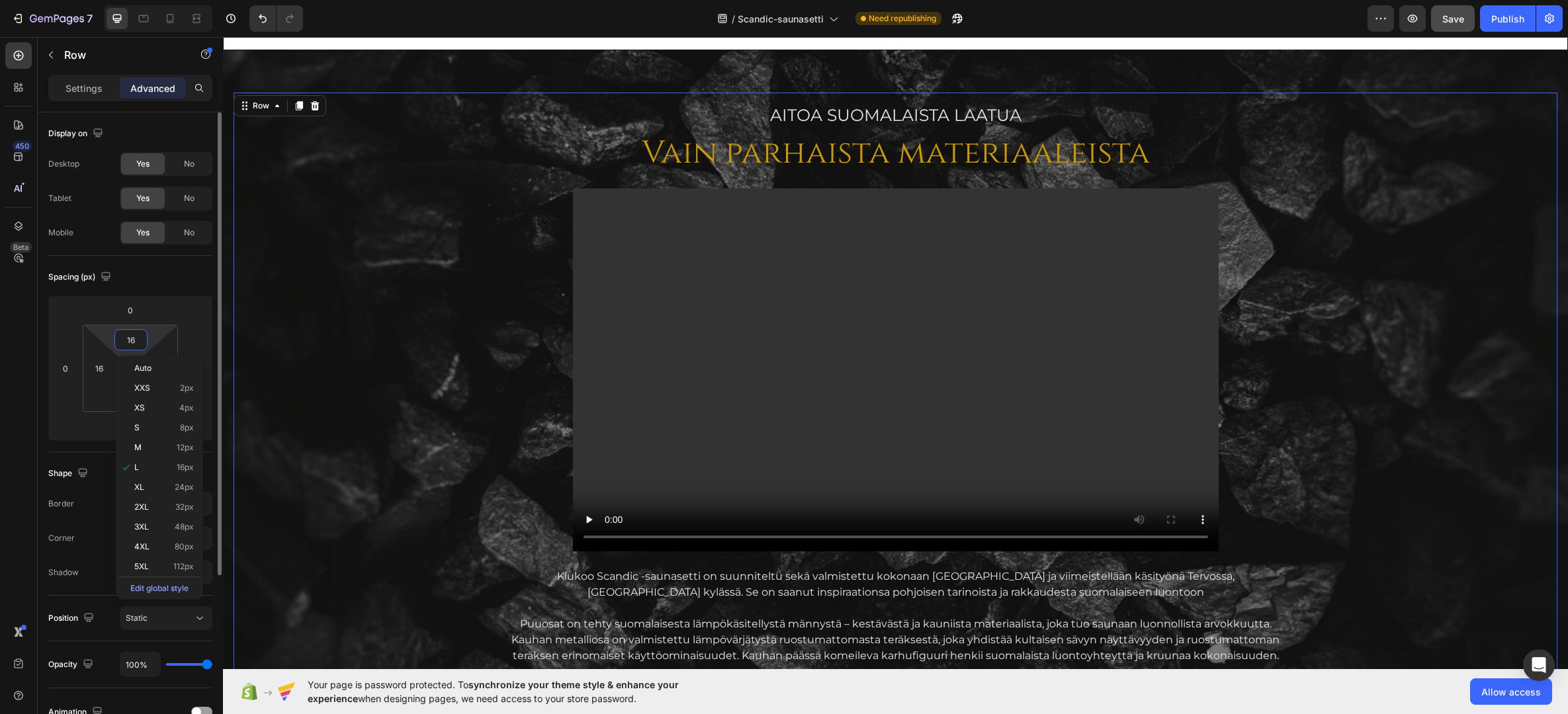
type input "0"
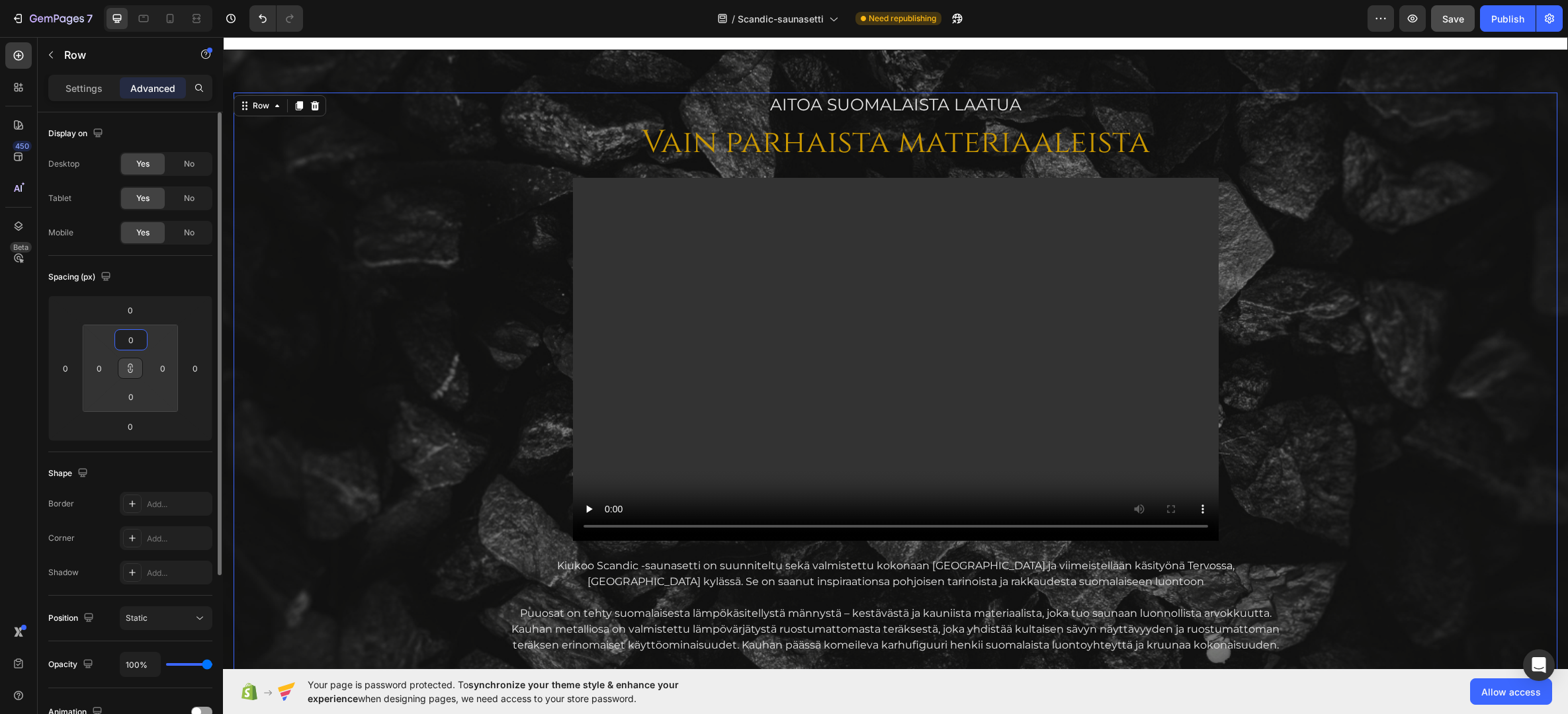
type input "0"
click at [188, 262] on div "Spacing (px) 0 0 0 0 0 0 0 0" at bounding box center [130, 354] width 164 height 196
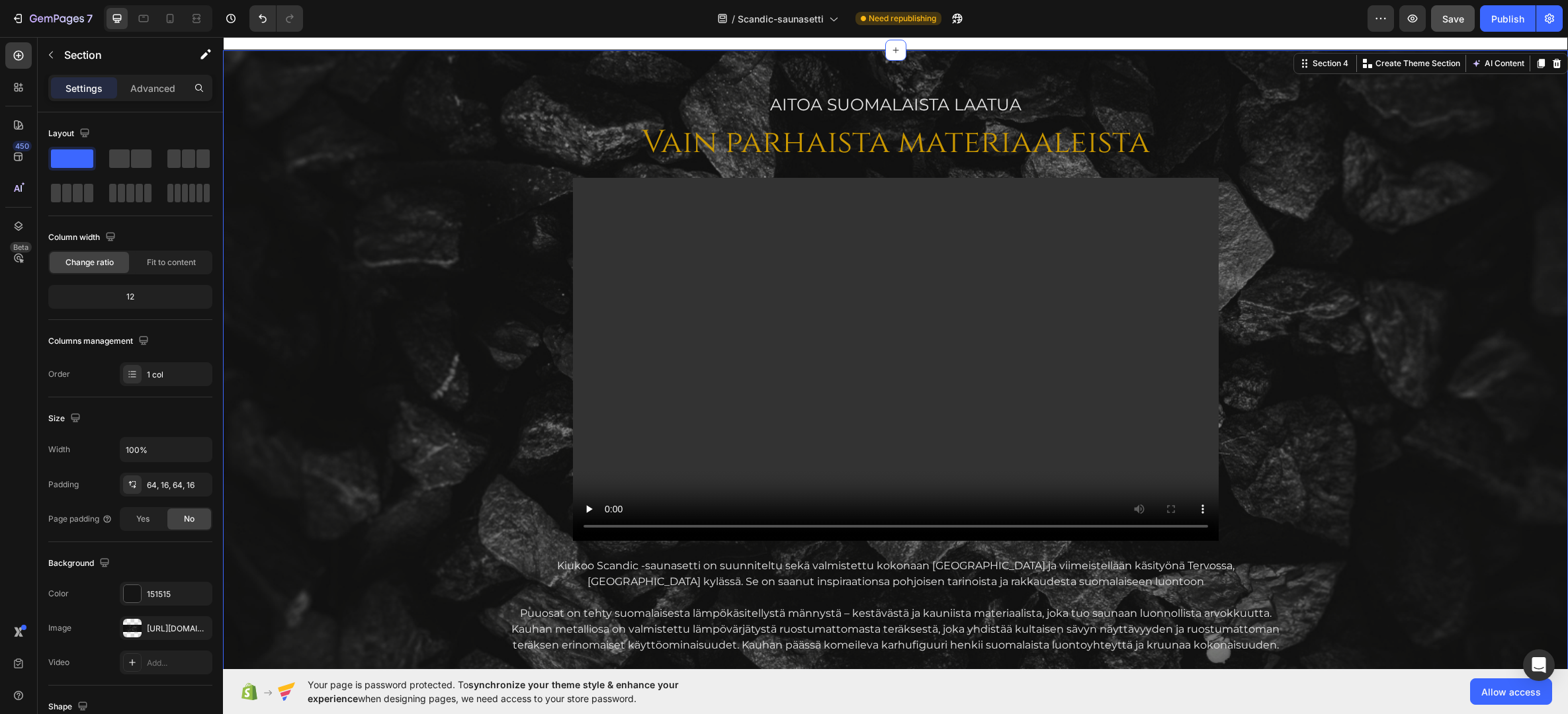
click at [363, 78] on div "AITOA Suomalaista laatua Text Block Vain parhaista materiaaleista Heading Video…" at bounding box center [895, 516] width 1345 height 933
click at [156, 86] on p "Advanced" at bounding box center [152, 88] width 45 height 14
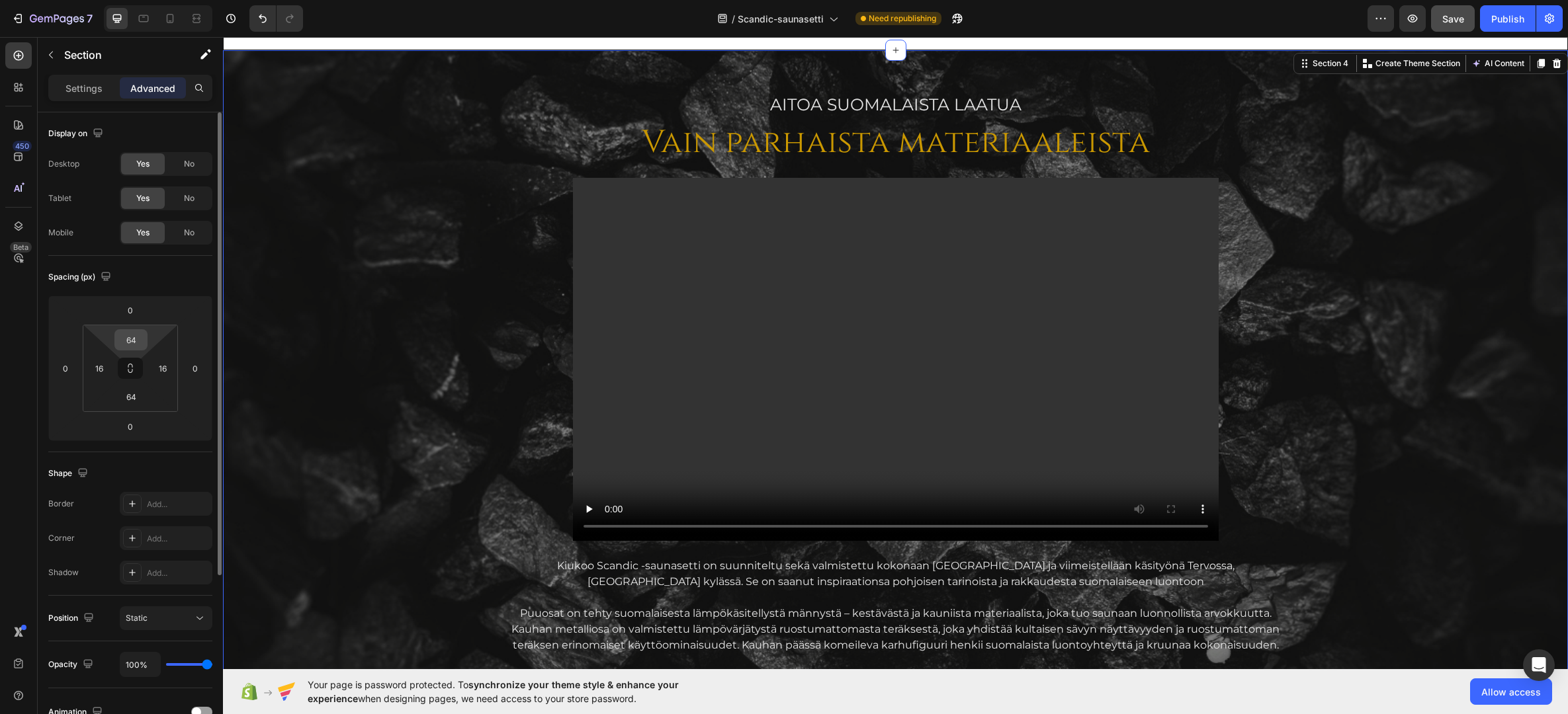
click at [130, 343] on input "64" at bounding box center [130, 340] width 26 height 19
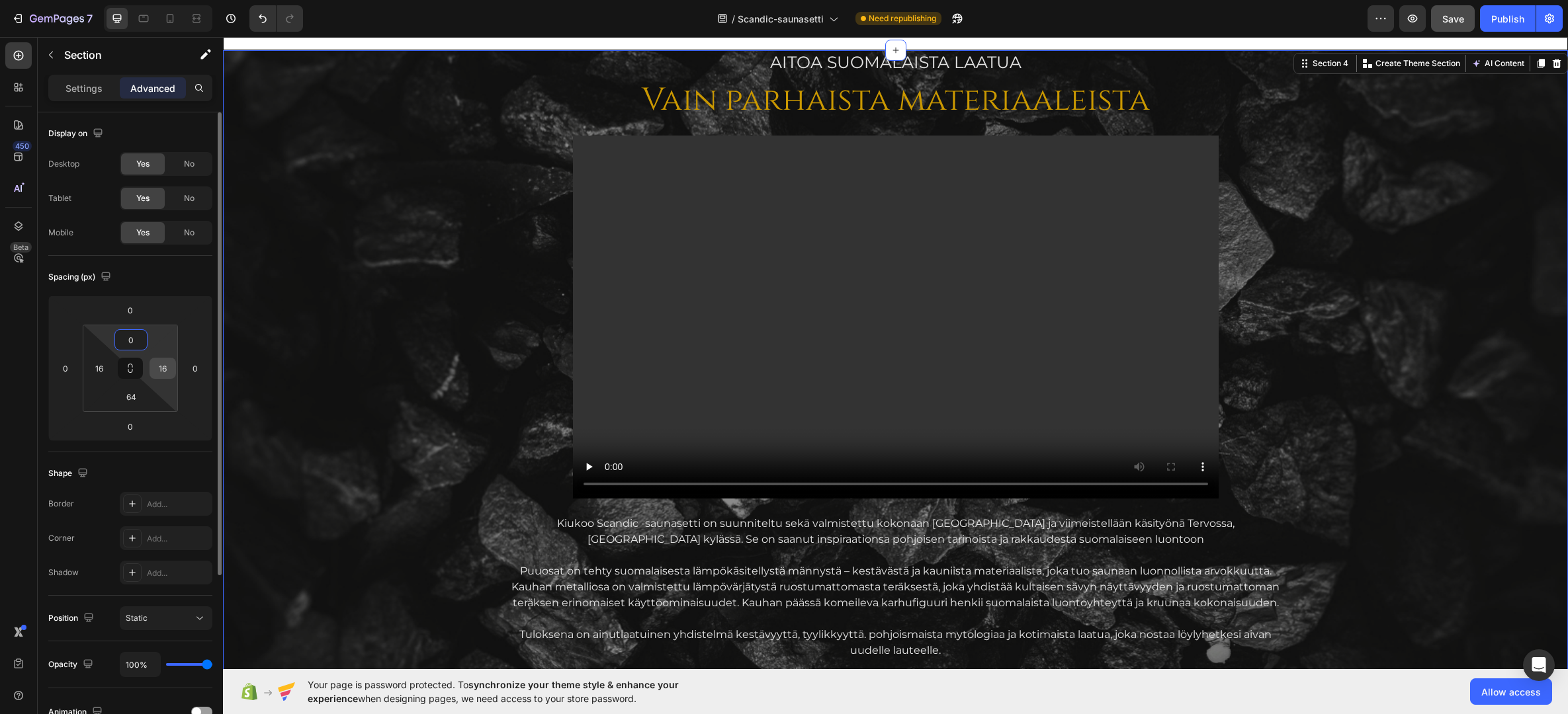
type input "0"
click at [161, 373] on input "16" at bounding box center [162, 368] width 19 height 19
type input "0"
click at [129, 402] on input "64" at bounding box center [130, 396] width 26 height 19
type input "0"
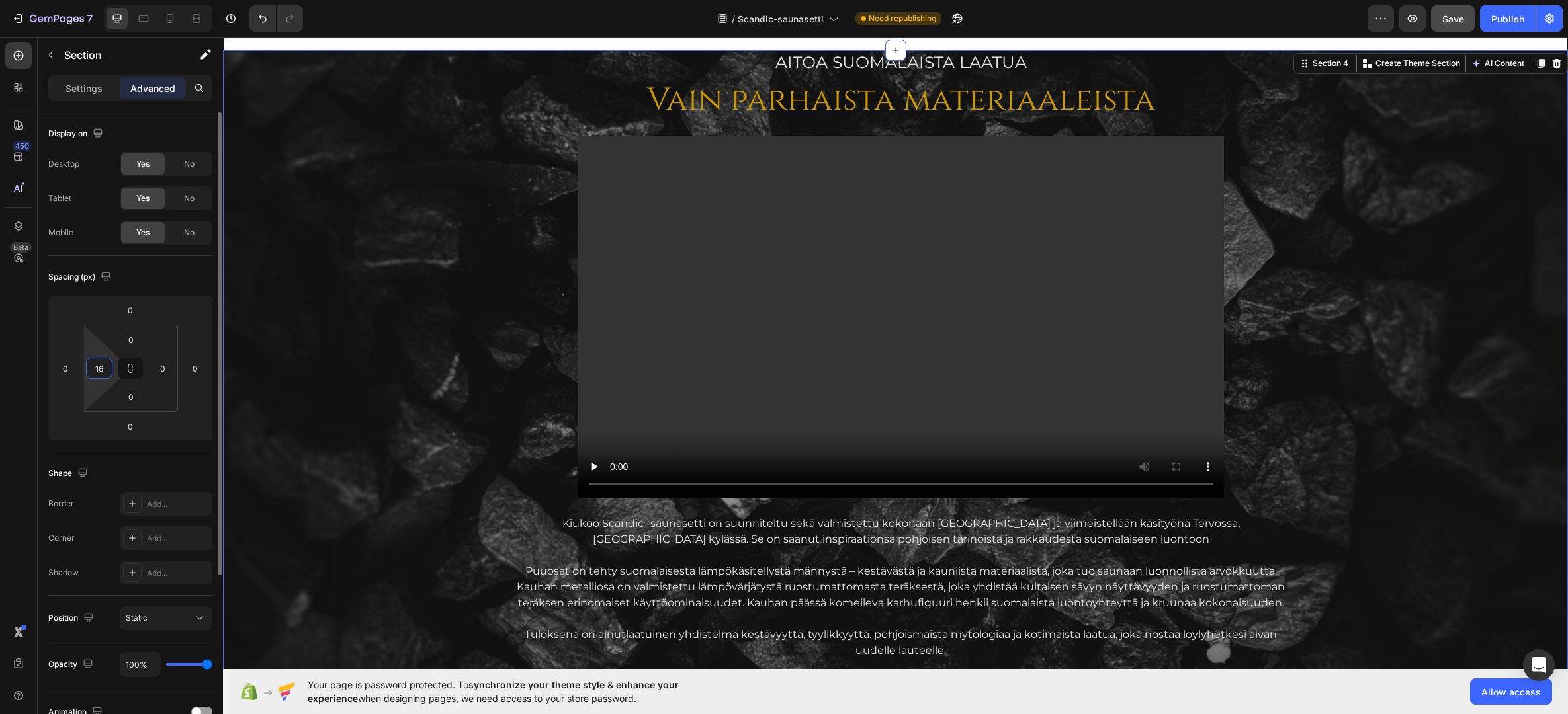
click at [107, 370] on input "16" at bounding box center [99, 368] width 19 height 19
type input "0"
click at [281, 69] on div "AITOA Suomalaista laatua Text Block Vain parhaista materiaaleista Heading Video…" at bounding box center [900, 474] width 1334 height 848
click at [338, 128] on div "AITOA Suomalaista laatua Text Block Vain parhaista materiaaleista Heading Video…" at bounding box center [895, 474] width 1345 height 848
click at [164, 363] on input "0" at bounding box center [162, 368] width 19 height 19
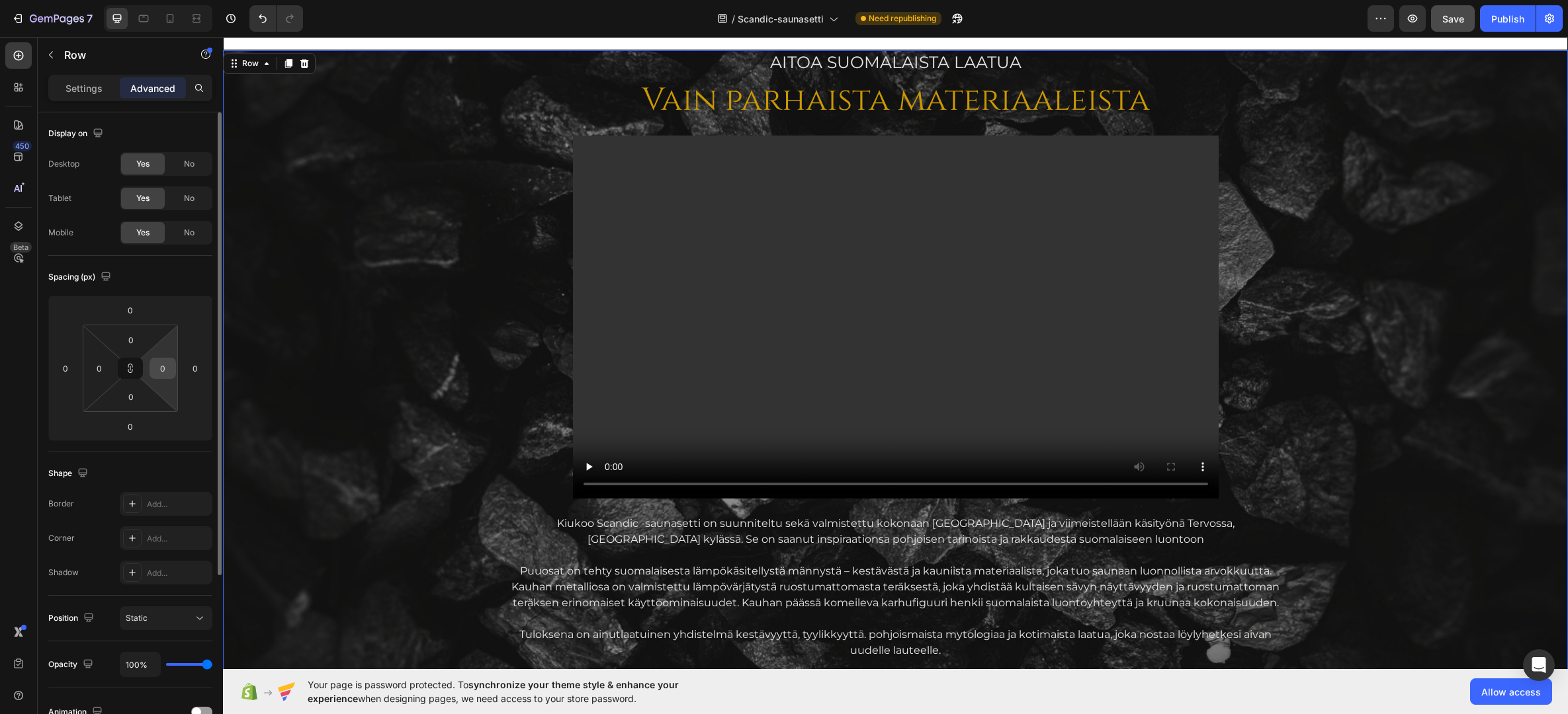
type input "1"
type input "16"
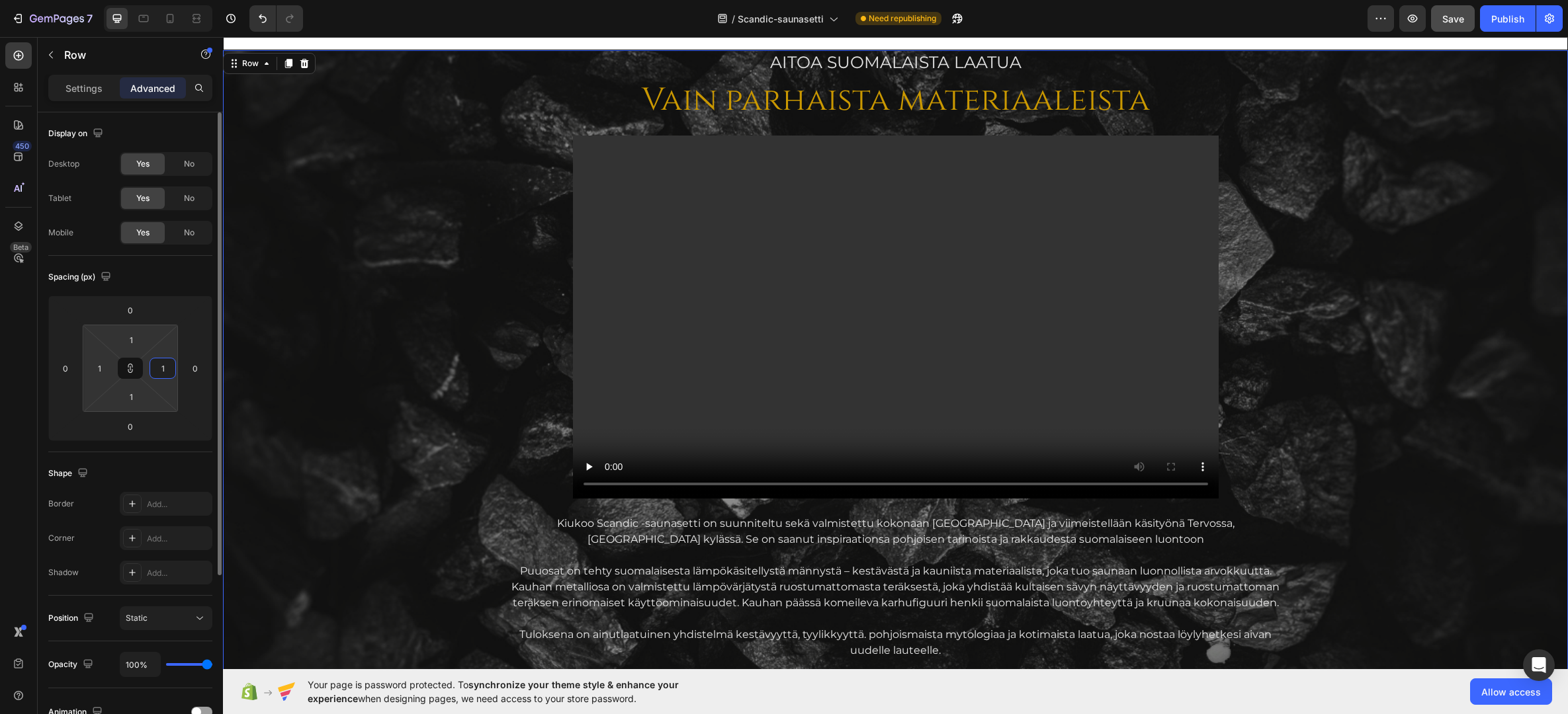
type input "16"
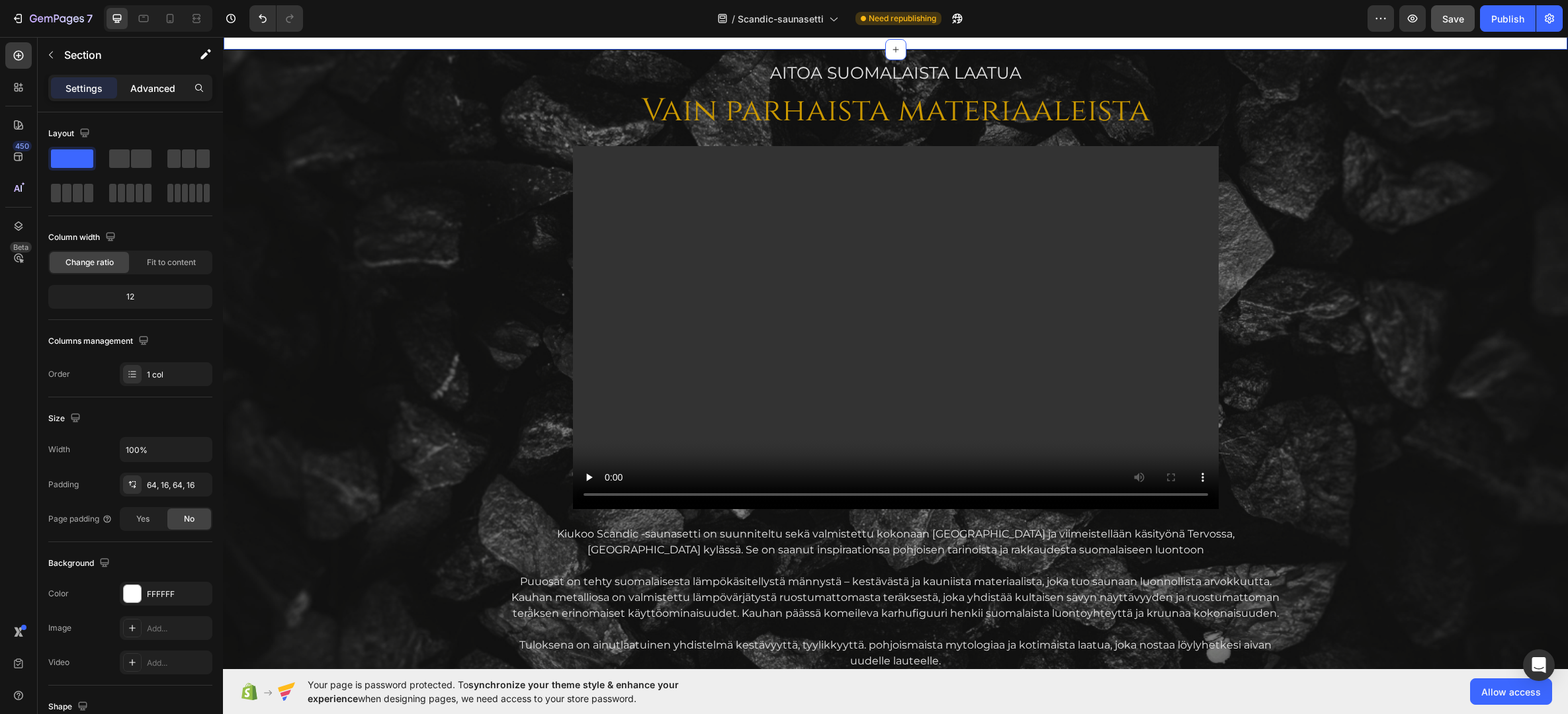
drag, startPoint x: 141, startPoint y: 93, endPoint x: 106, endPoint y: 172, distance: 86.4
click at [141, 93] on p "Advanced" at bounding box center [152, 88] width 45 height 14
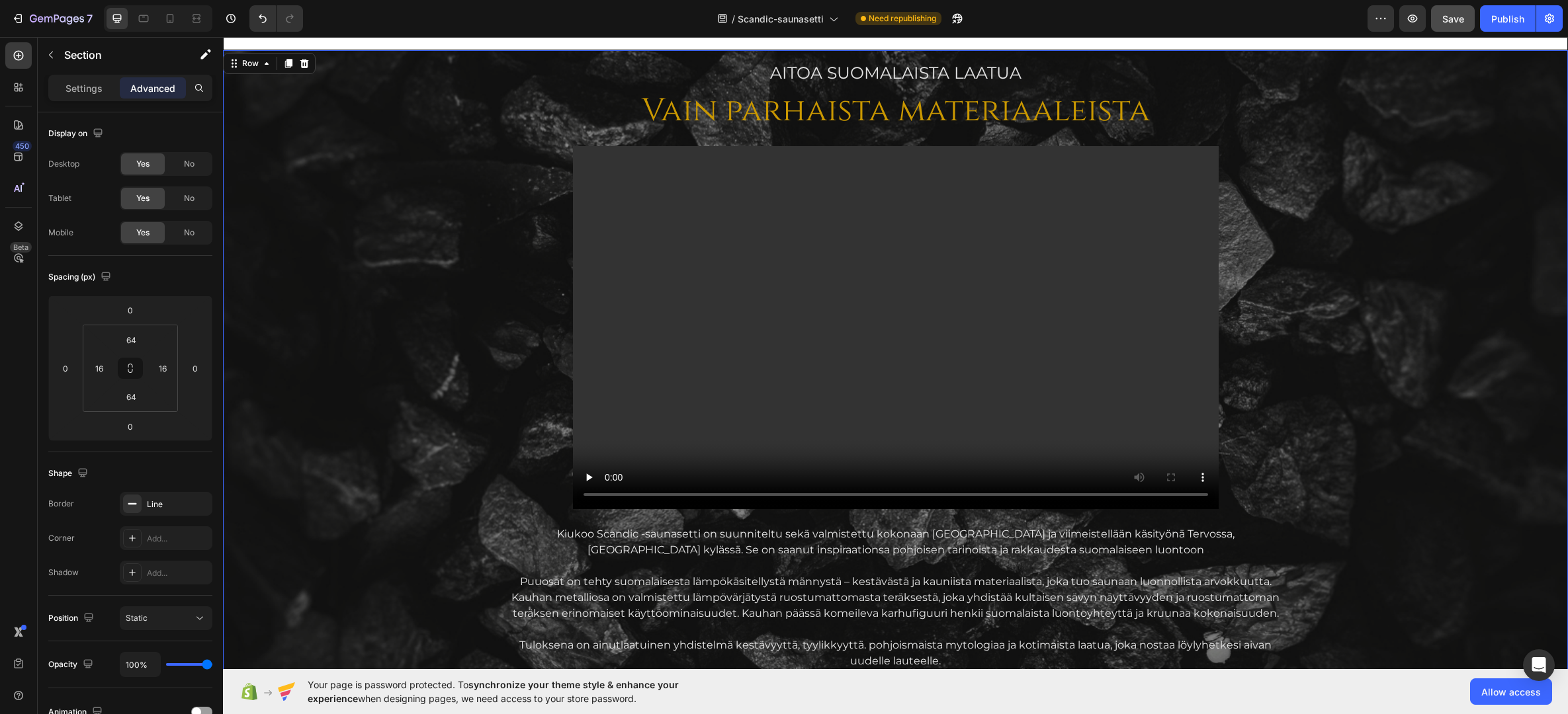
click at [368, 212] on div "AITOA Suomalaista laatua Text Block Vain parhaista materiaaleista Heading Video…" at bounding box center [895, 485] width 1324 height 848
click at [132, 368] on icon at bounding box center [130, 368] width 11 height 11
click at [133, 341] on input "16" at bounding box center [130, 340] width 26 height 19
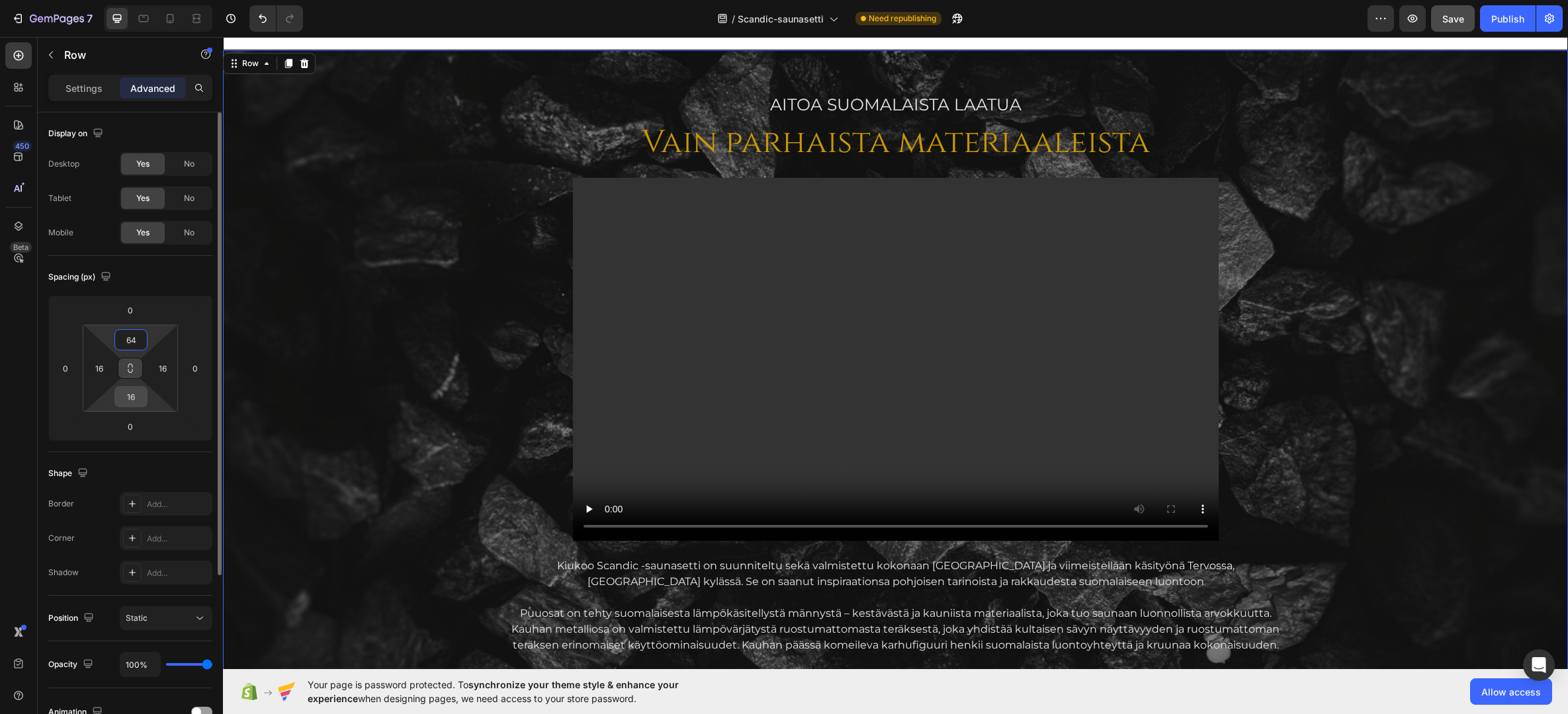
type input "64"
click at [131, 399] on input "16" at bounding box center [130, 396] width 26 height 19
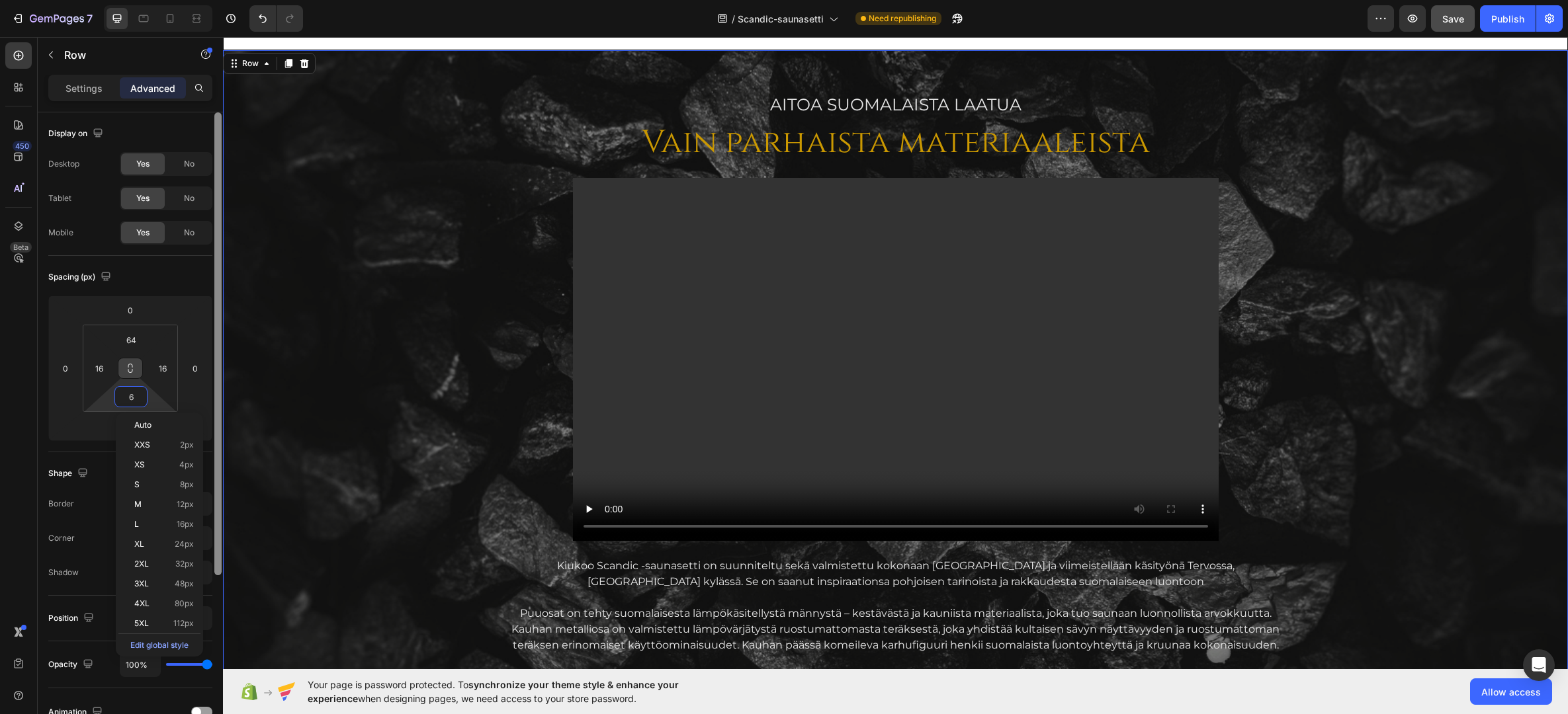
type input "64"
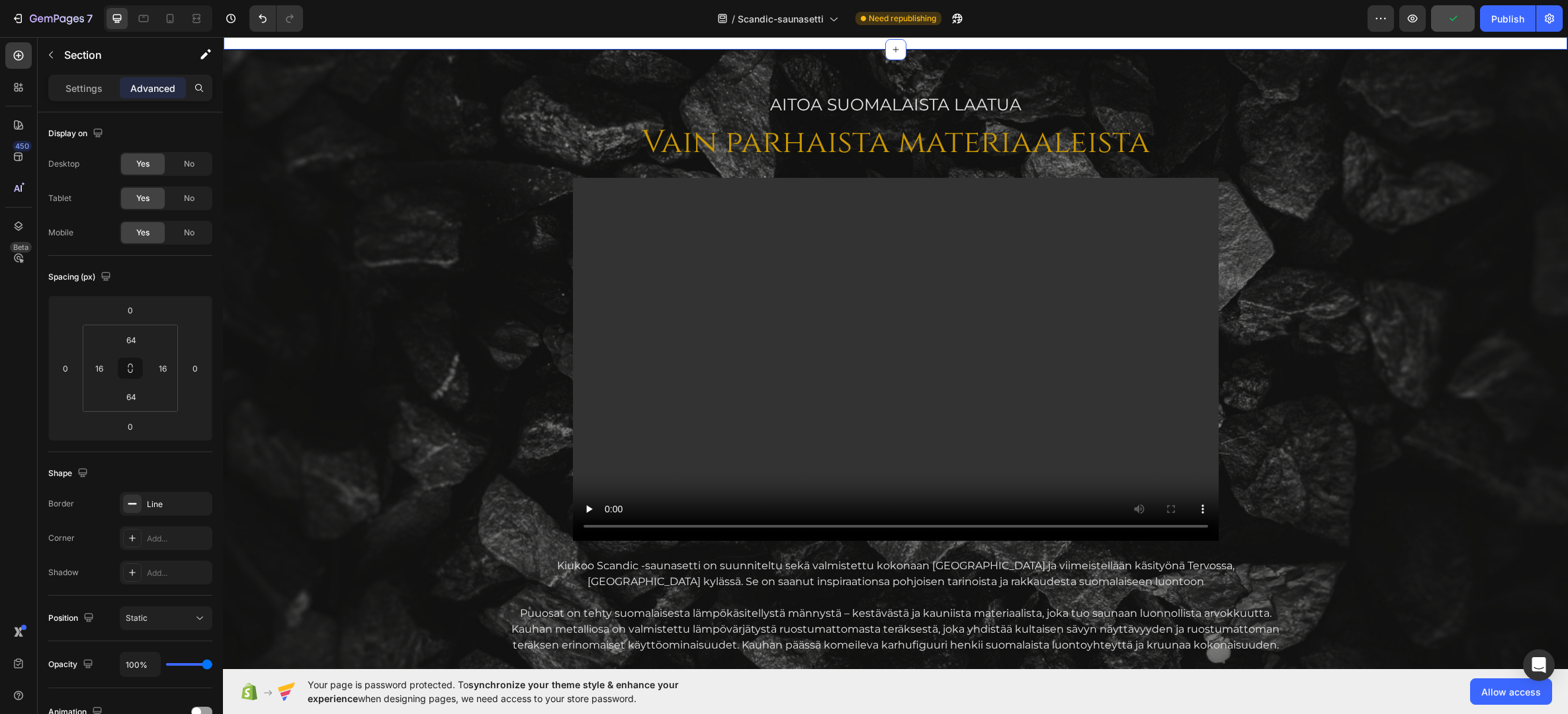
click at [416, 187] on div "AITOA Suomalaista laatua Text Block Vain parhaista materiaaleista Heading Video…" at bounding box center [895, 517] width 1324 height 848
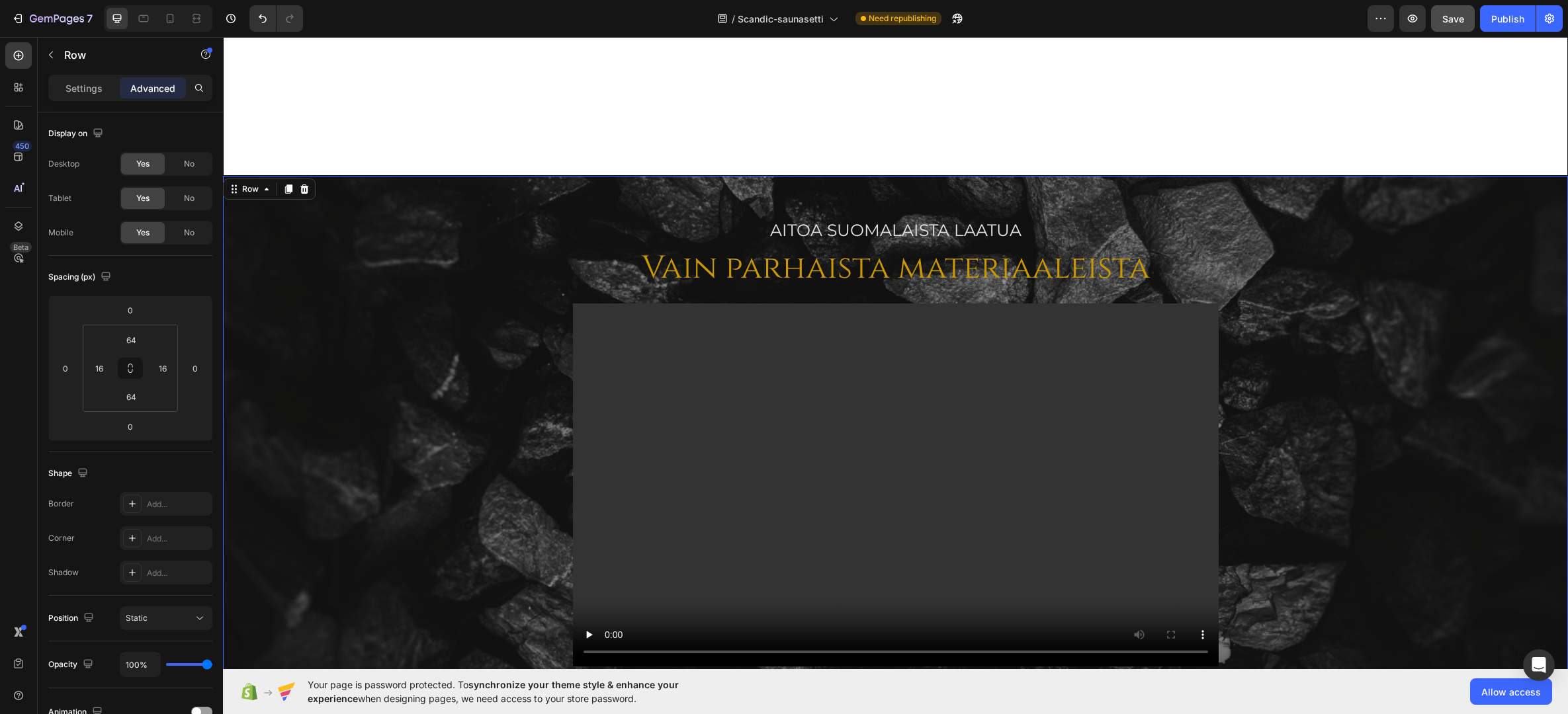
scroll to position [1342, 0]
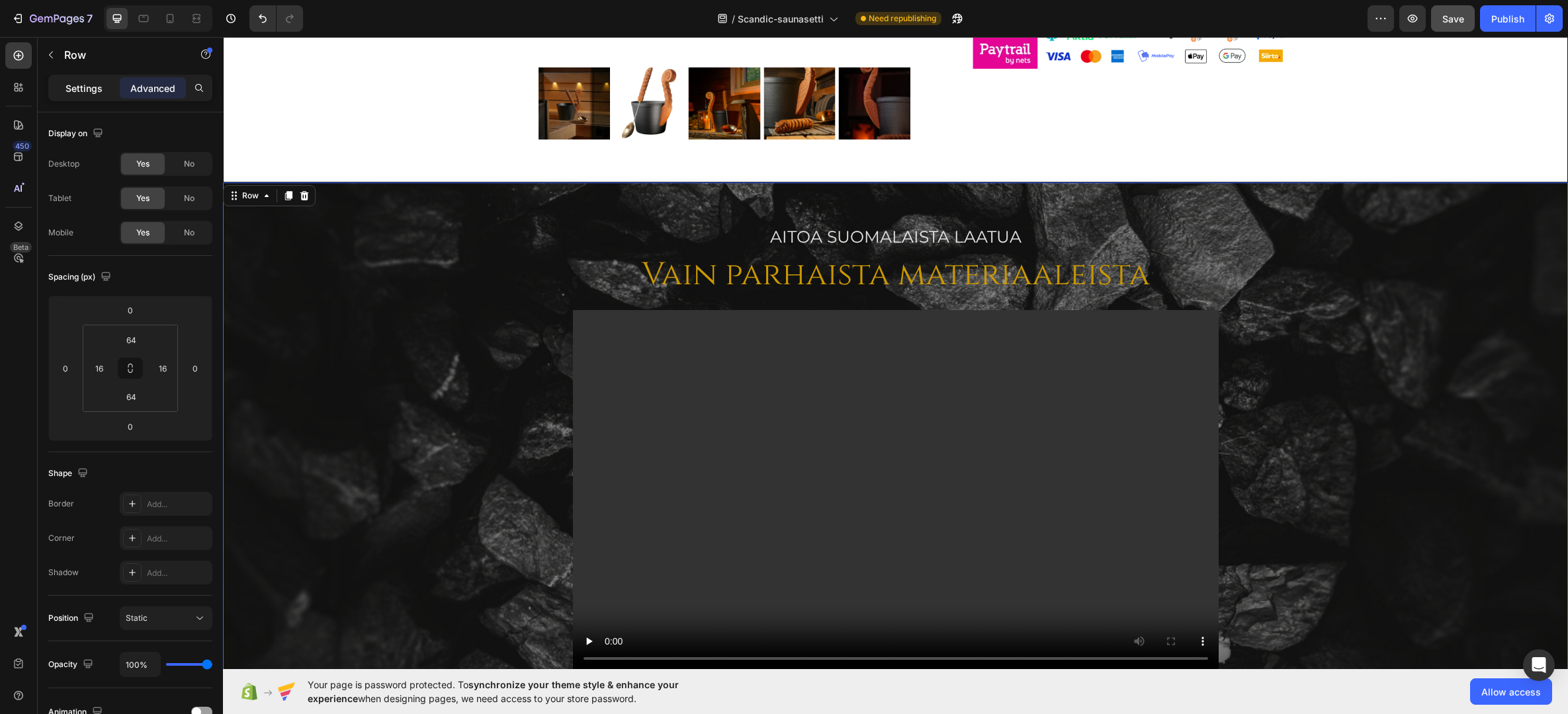
click at [79, 85] on p "Settings" at bounding box center [84, 88] width 37 height 14
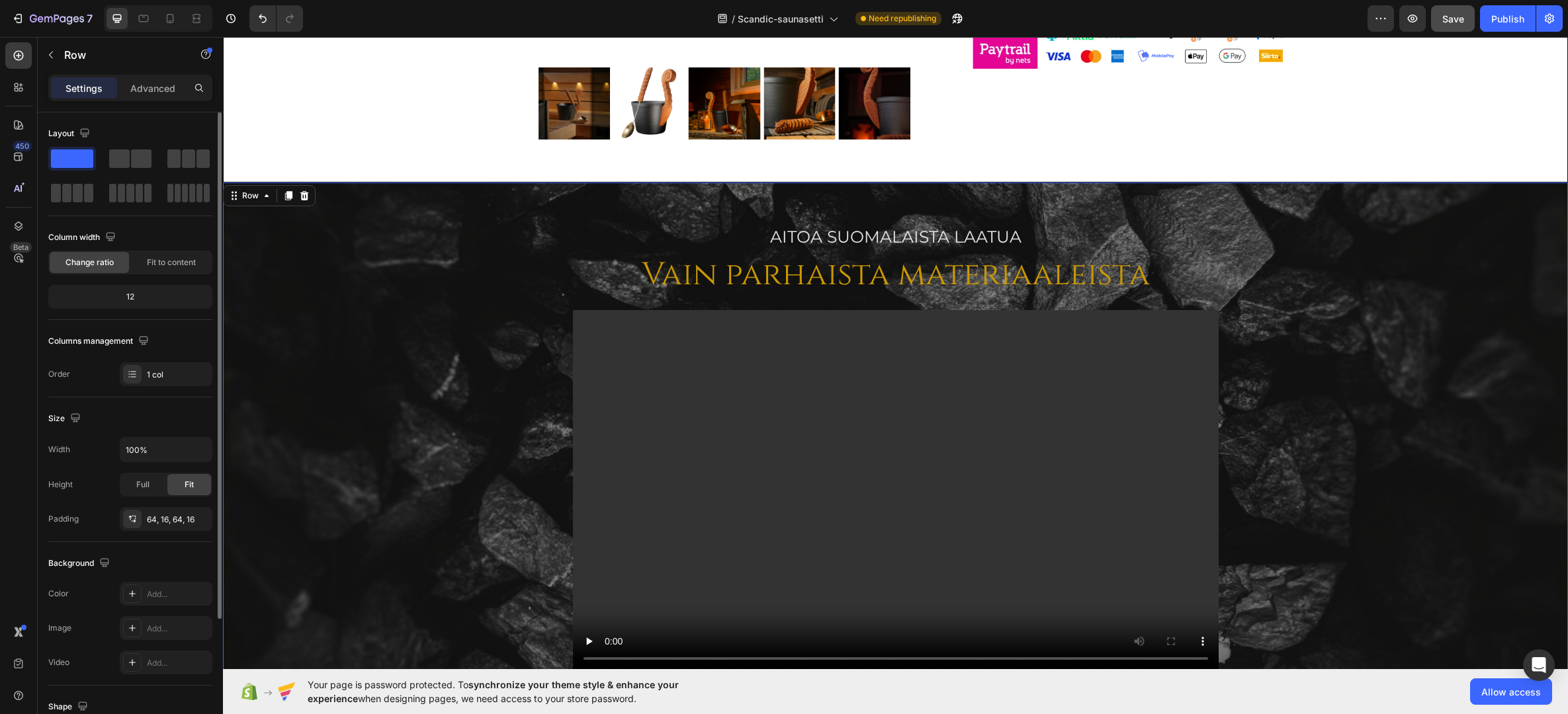
scroll to position [167, 0]
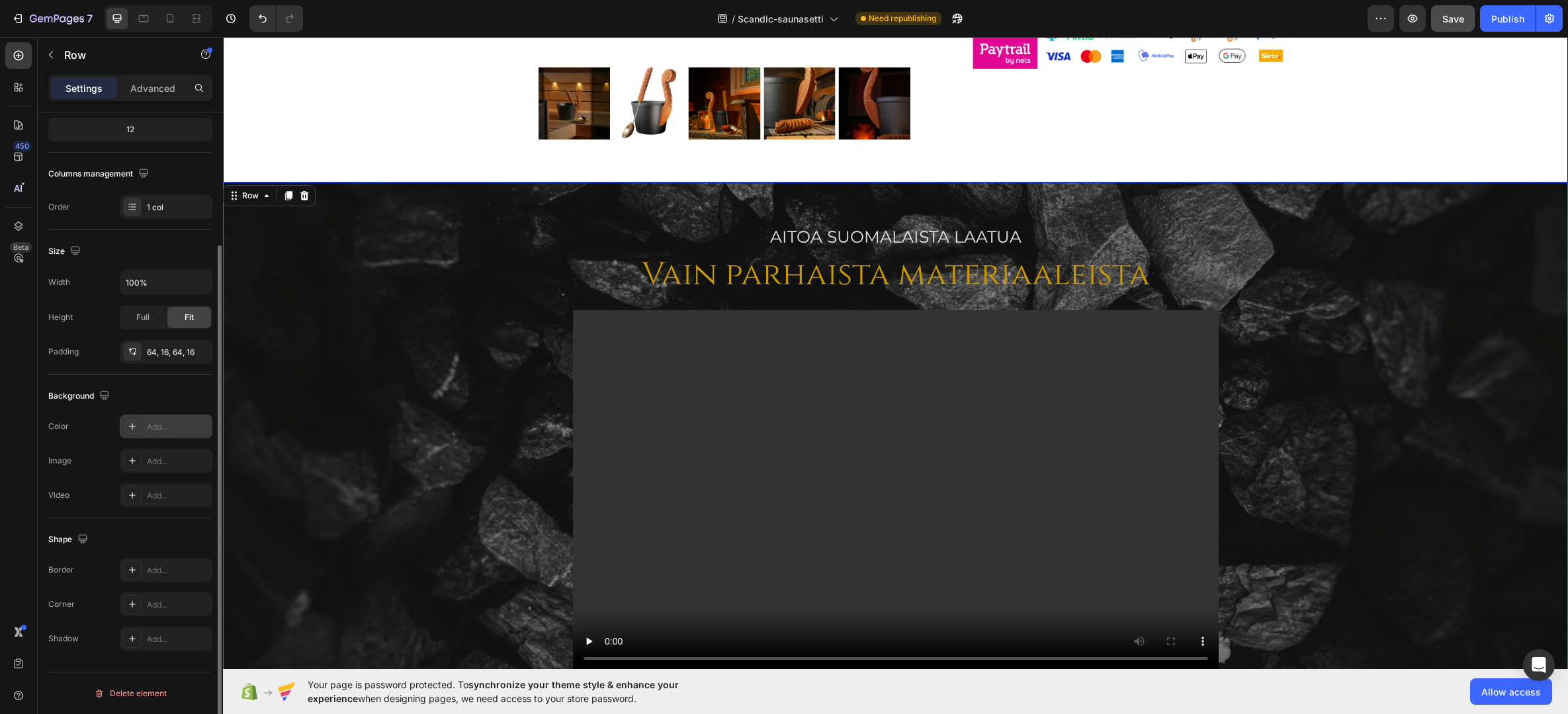
click at [158, 428] on div "Add..." at bounding box center [178, 427] width 63 height 12
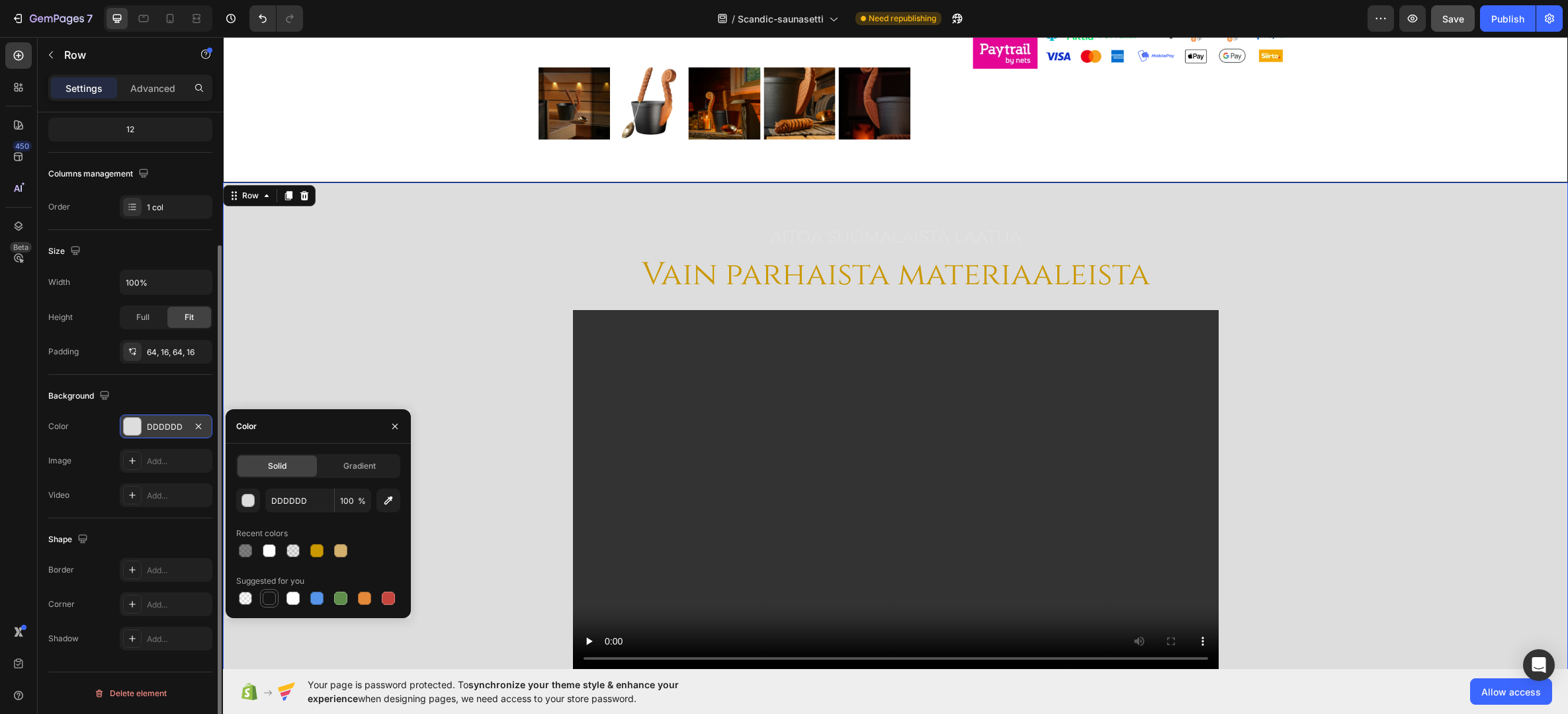
click at [267, 600] on div at bounding box center [270, 598] width 14 height 14
type input "151515"
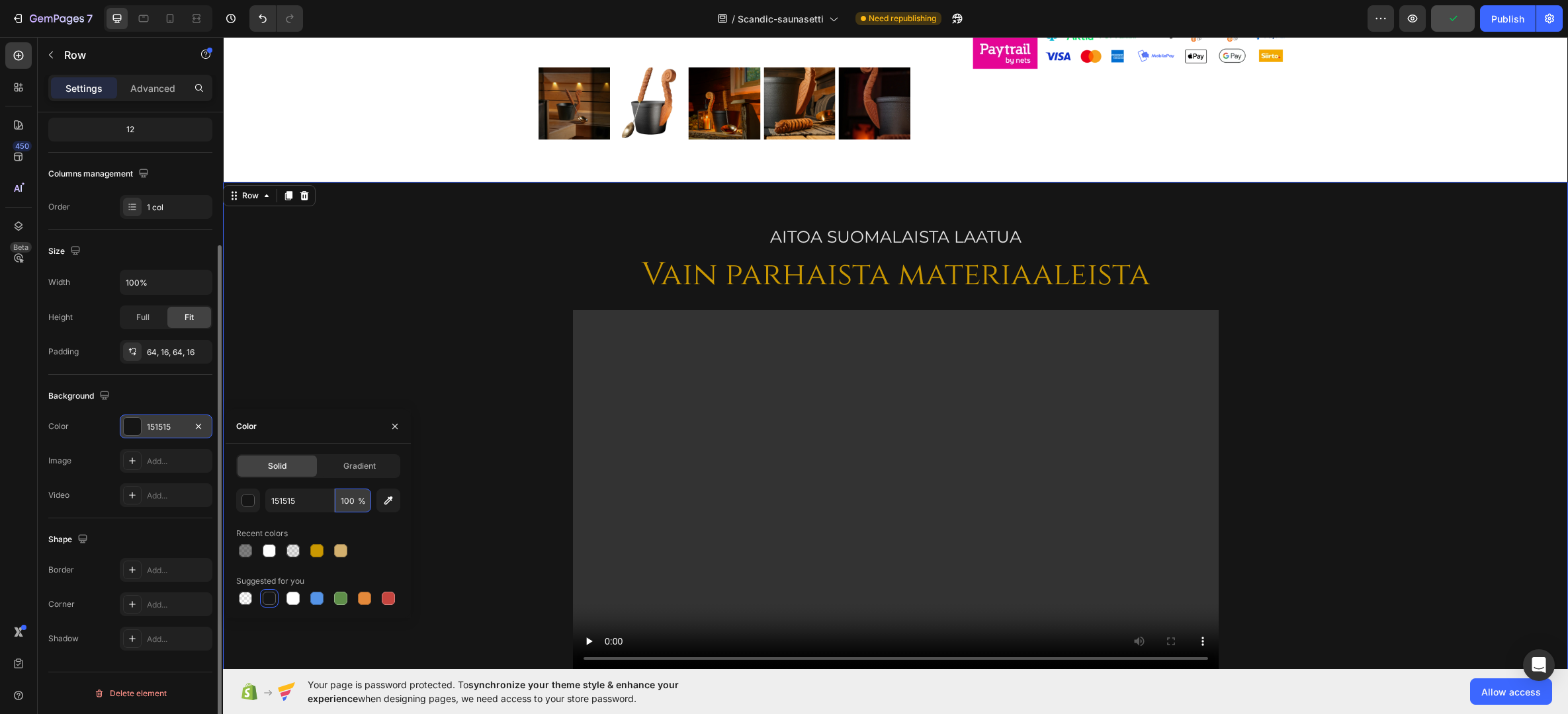
click at [347, 499] on input "100" at bounding box center [352, 500] width 36 height 24
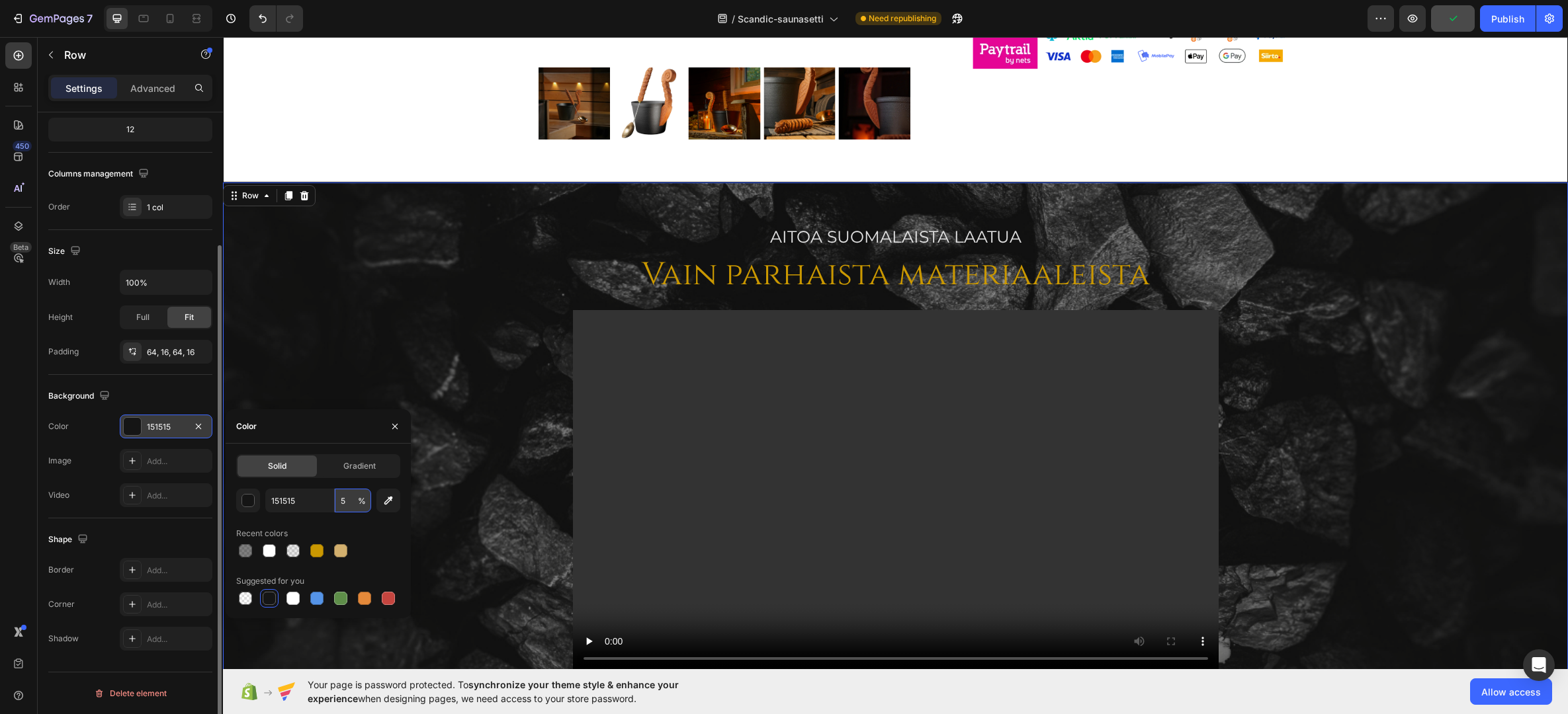
type input "55"
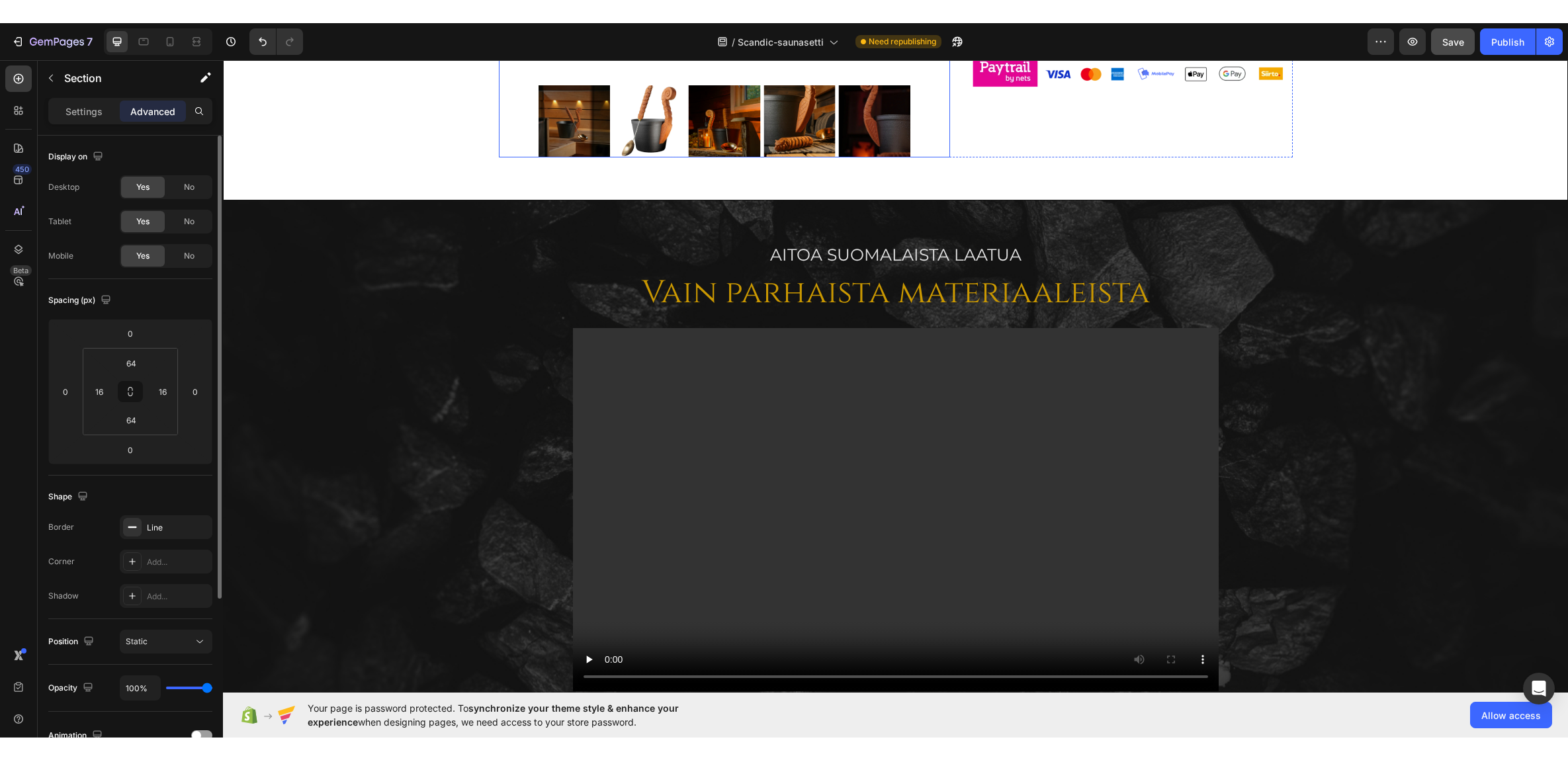
scroll to position [1342, 0]
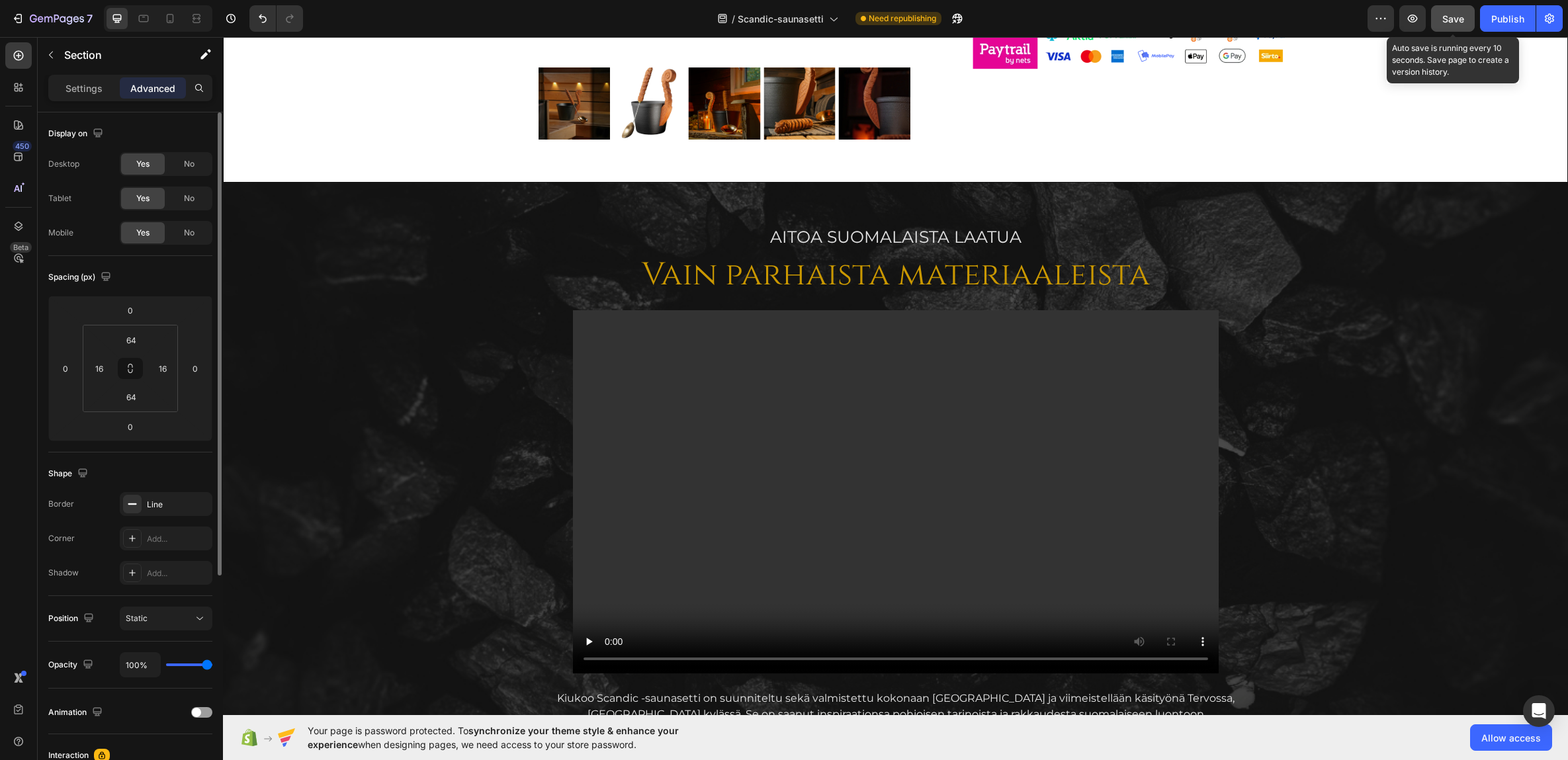
click at [1414, 14] on span "Save" at bounding box center [1453, 19] width 22 height 11
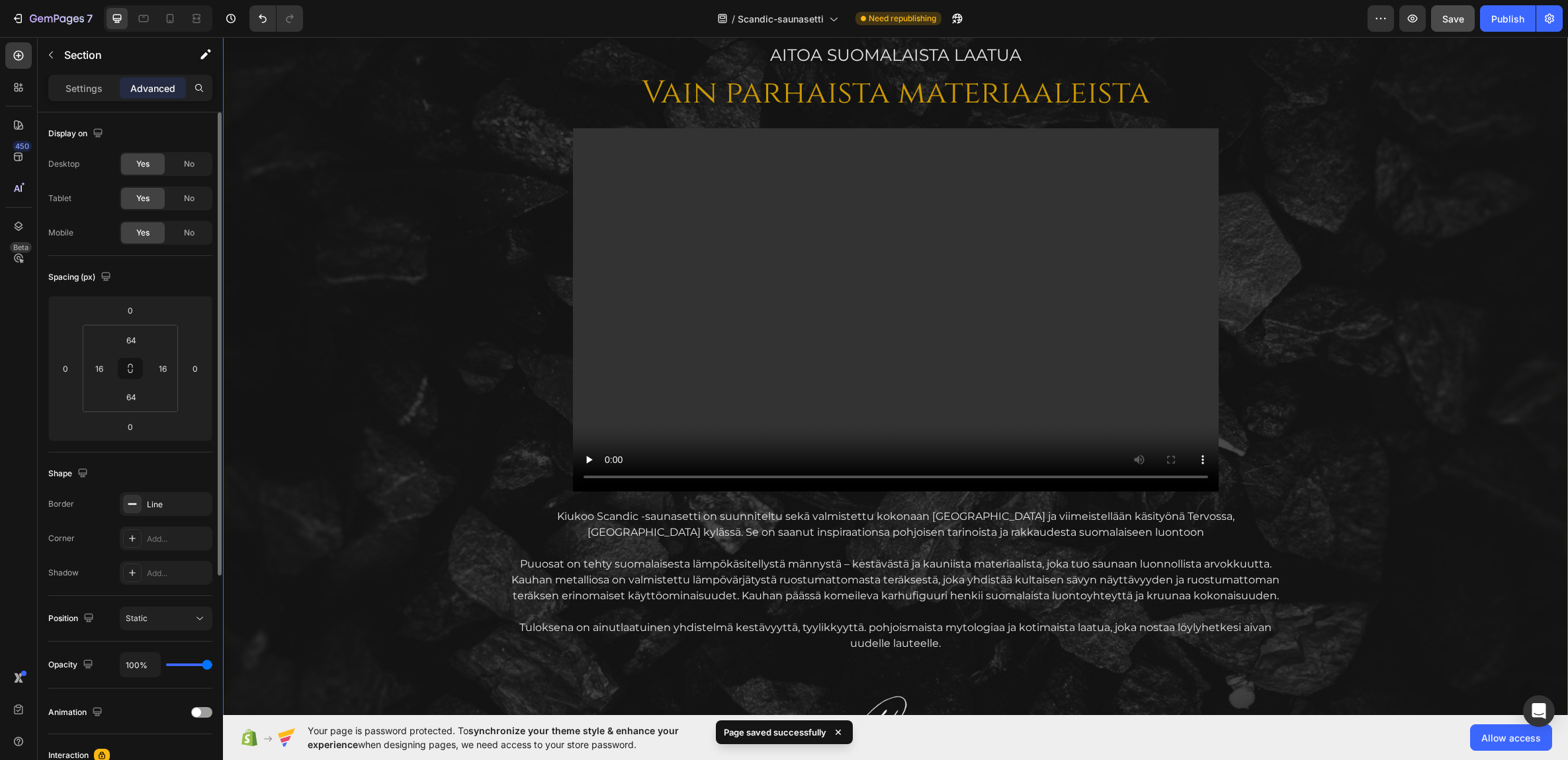
scroll to position [1474, 0]
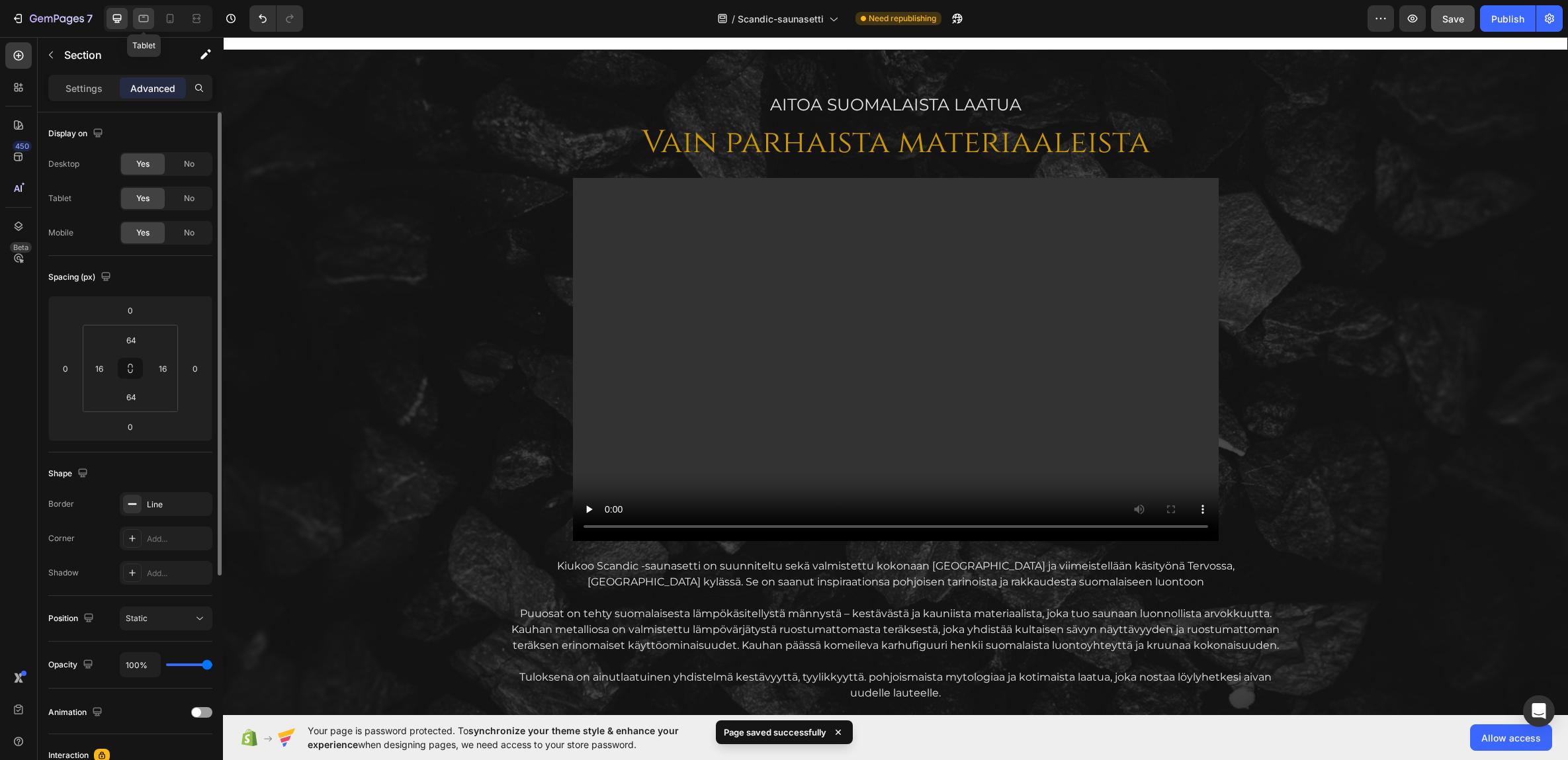
click at [139, 19] on div at bounding box center [143, 18] width 21 height 21
type input "80"
type input "15"
type input "48"
type input "15"
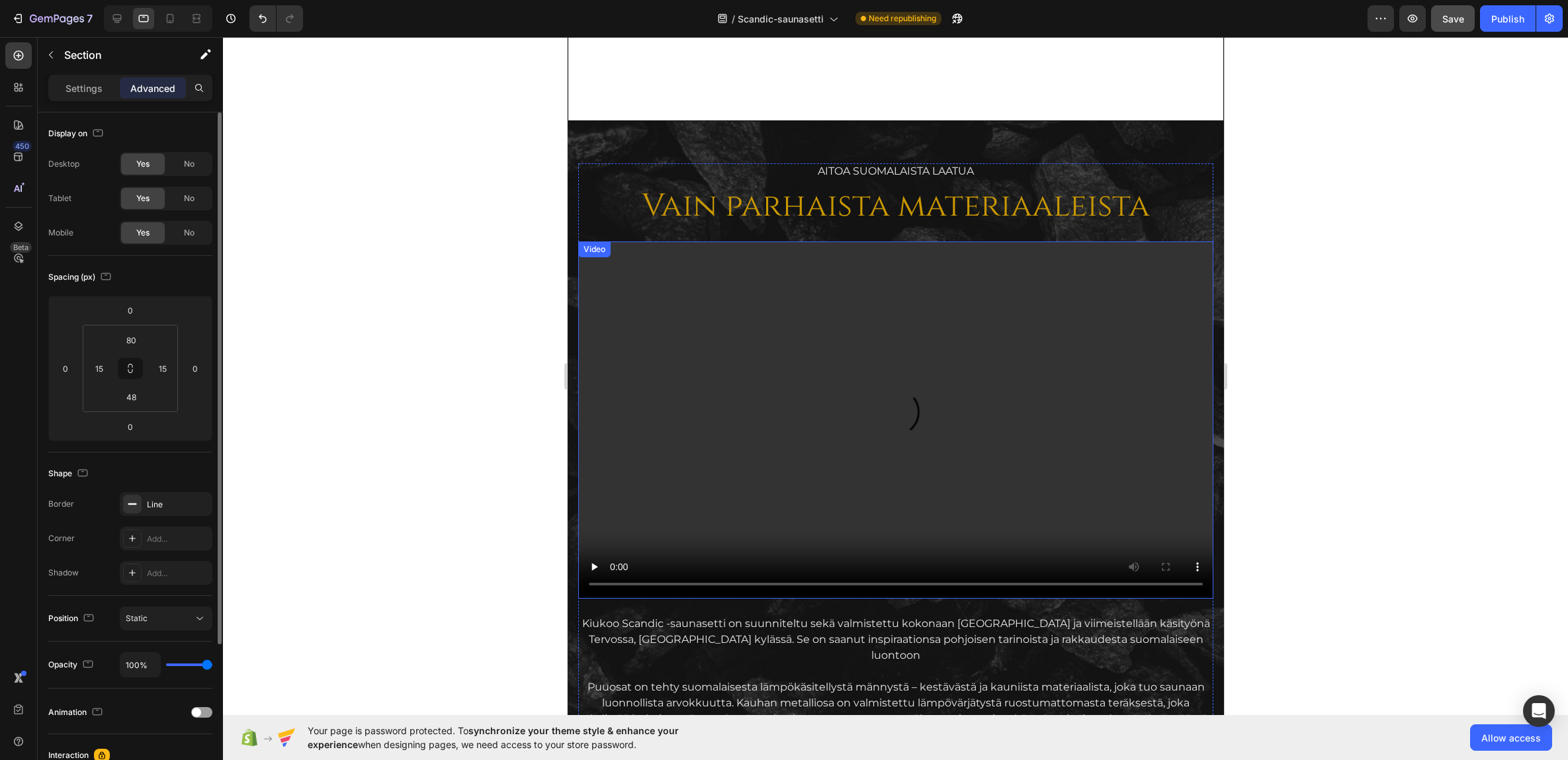
scroll to position [1377, 0]
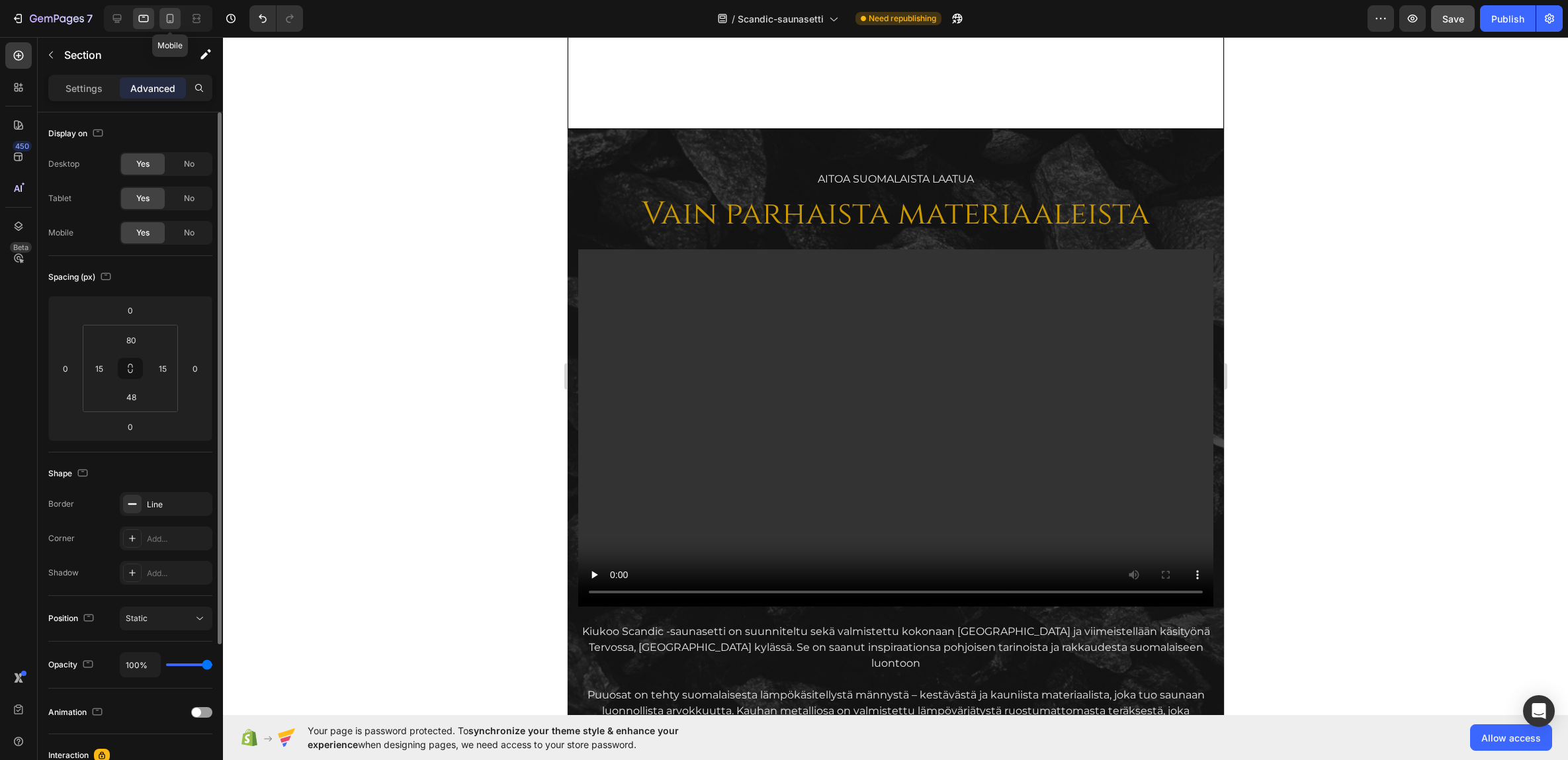
click at [167, 15] on icon at bounding box center [170, 18] width 8 height 9
type input "0"
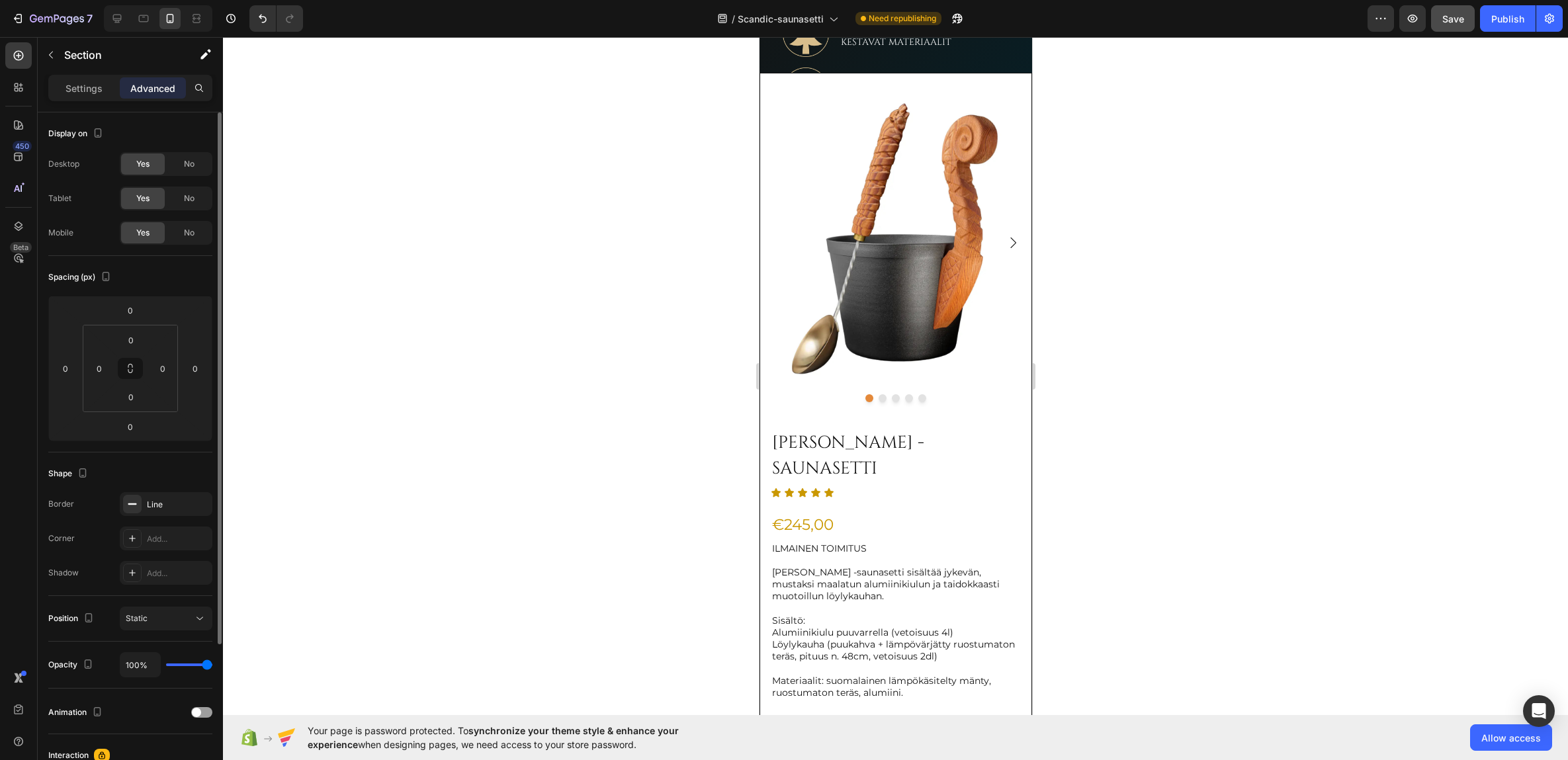
scroll to position [782, 0]
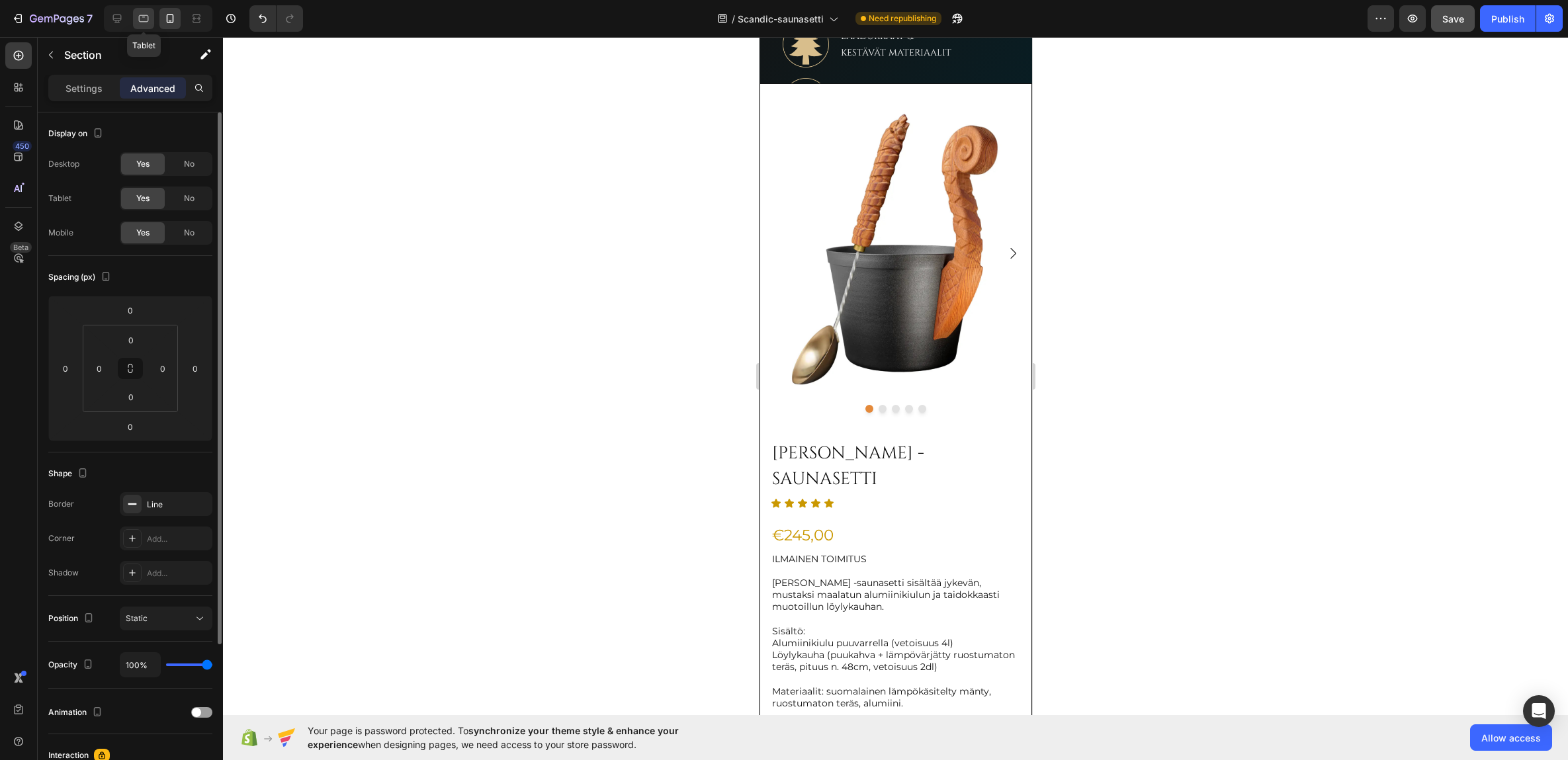
click at [149, 14] on icon at bounding box center [144, 19] width 14 height 14
type input "80"
type input "15"
type input "48"
type input "15"
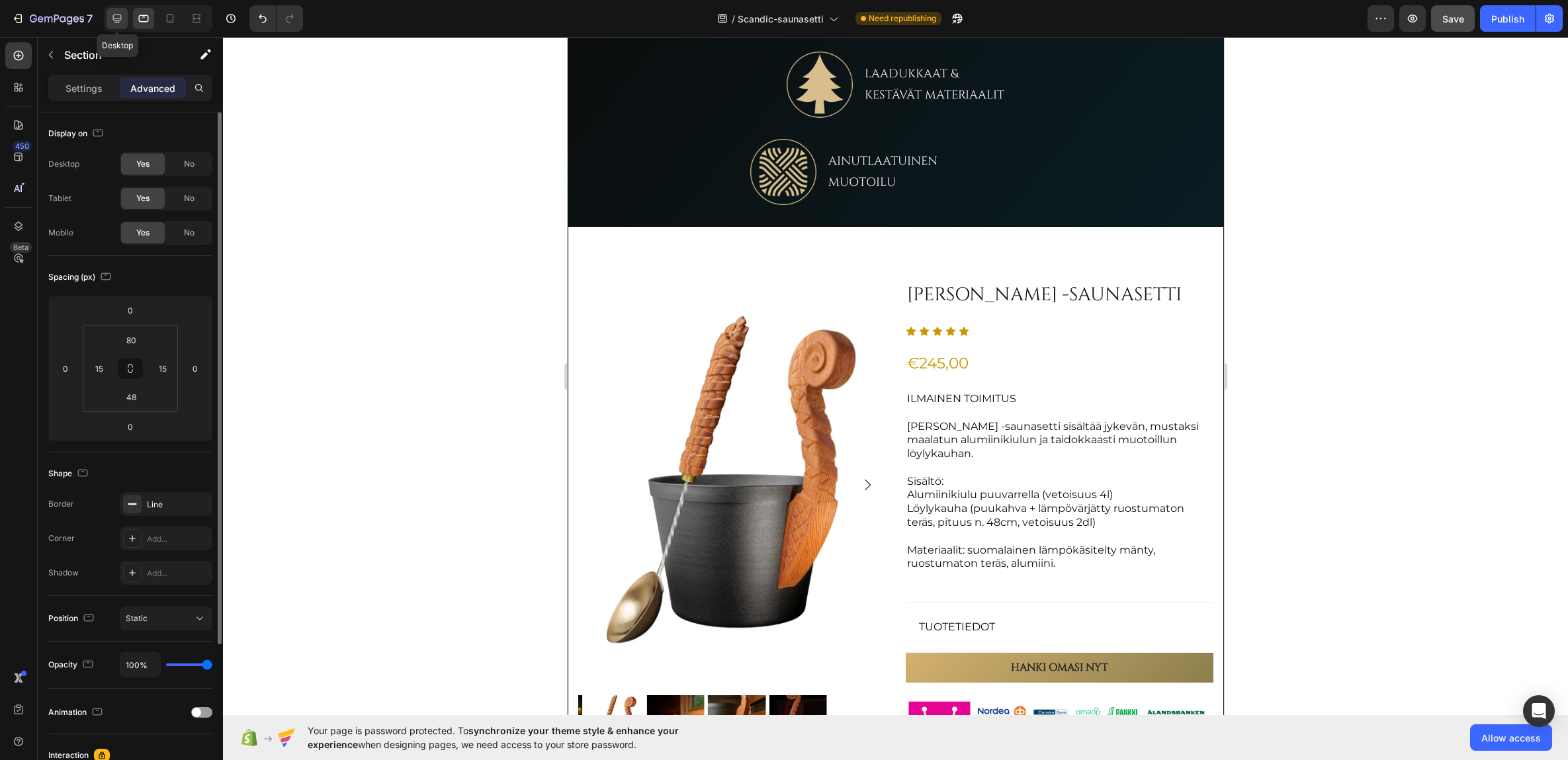
click at [116, 14] on icon at bounding box center [117, 19] width 8 height 8
type input "64"
type input "16"
type input "64"
type input "16"
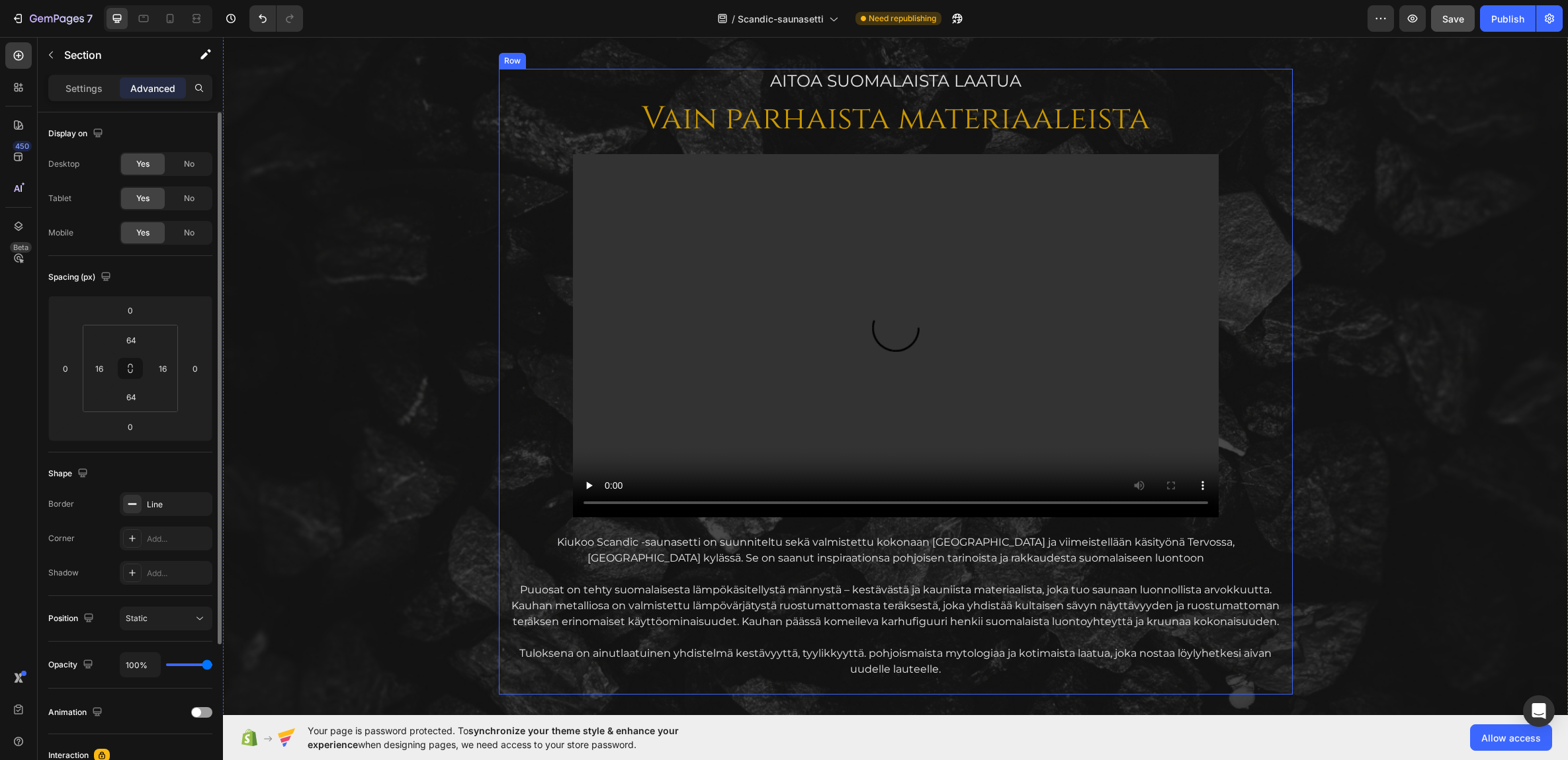
scroll to position [1490, 0]
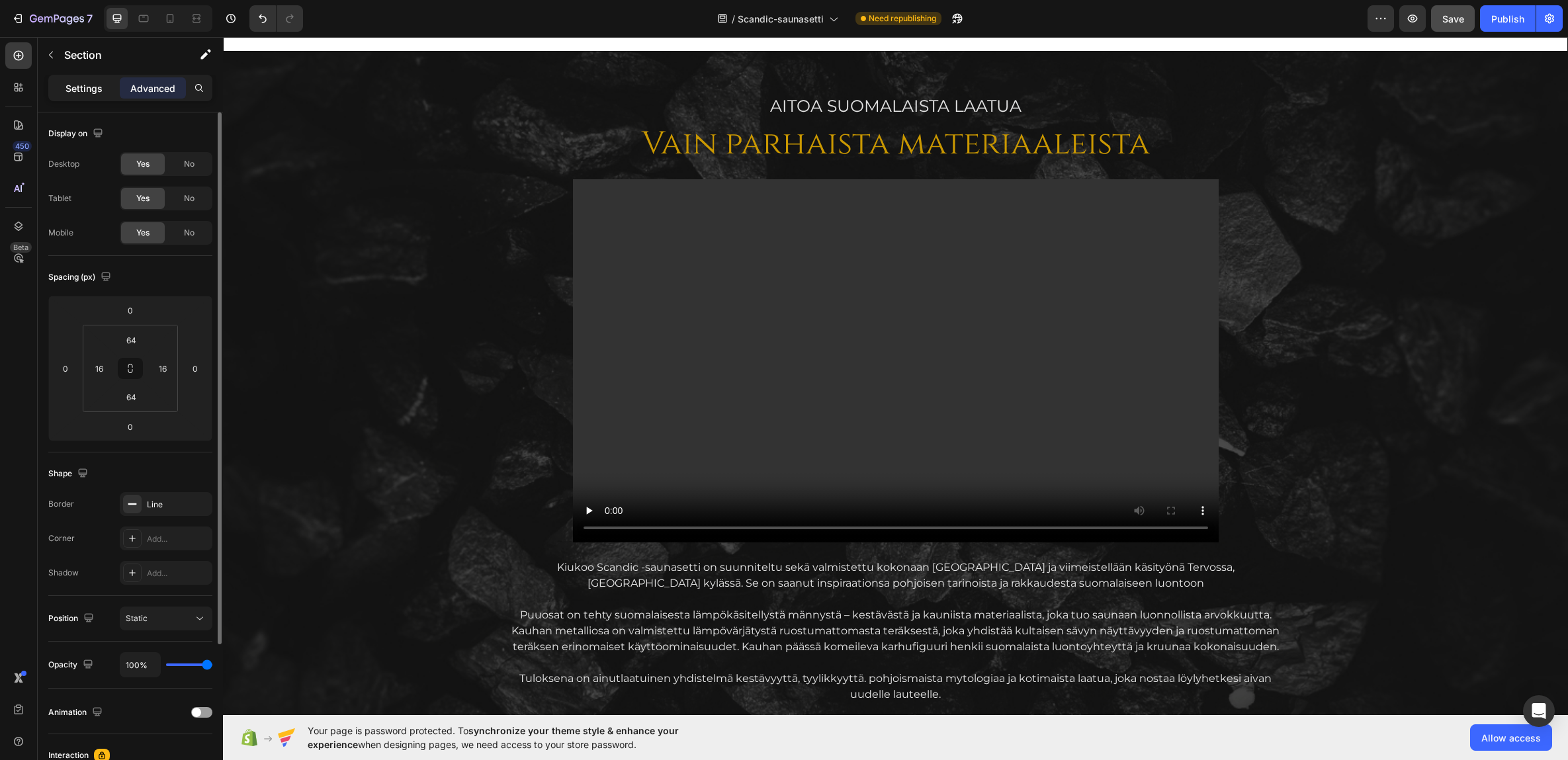
click at [87, 82] on p "Settings" at bounding box center [84, 88] width 37 height 14
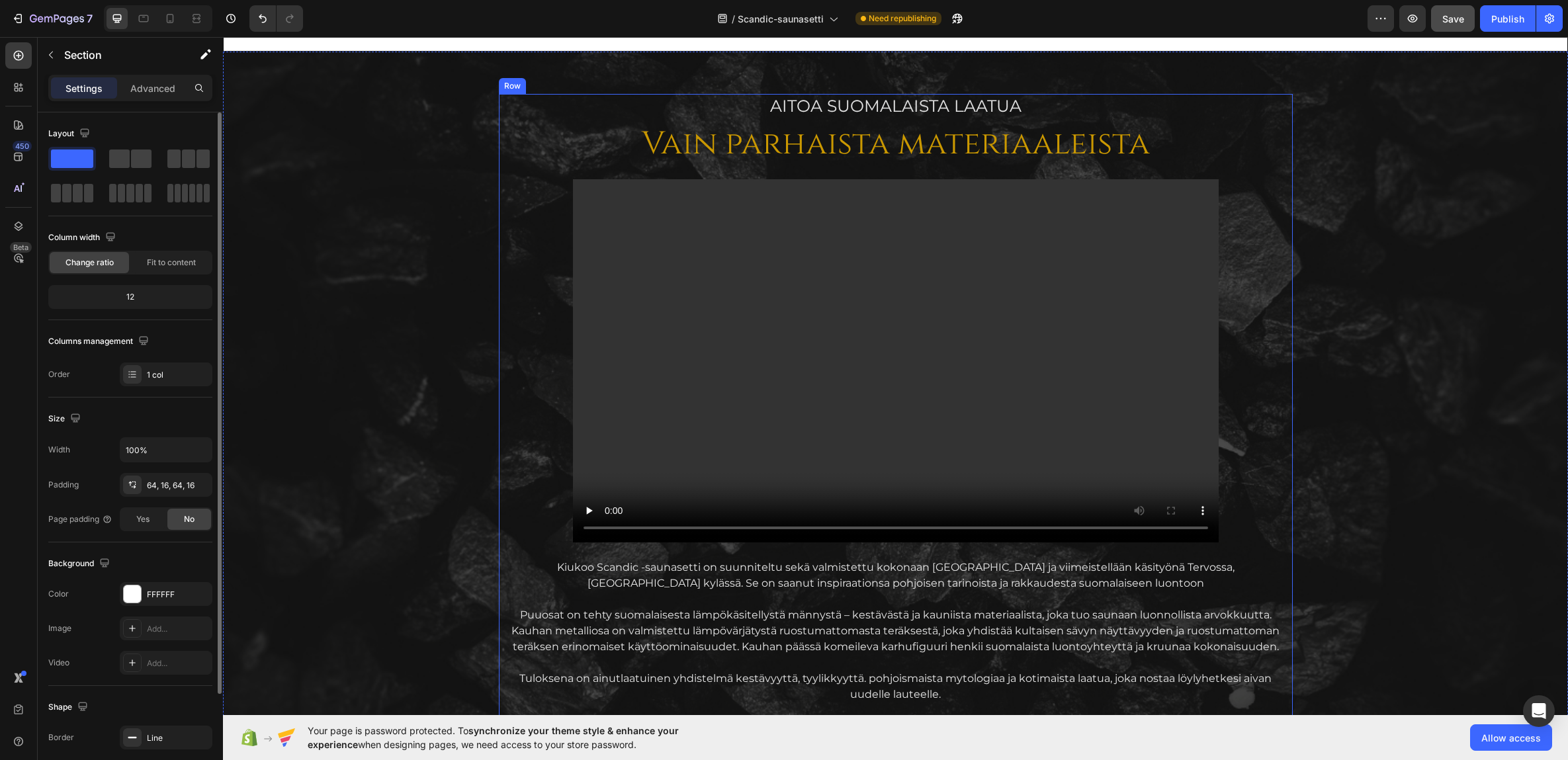
click at [555, 285] on div "AITOA Suomalaista laatua Text Block Vain parhaista materiaaleista Heading Video…" at bounding box center [895, 407] width 794 height 626
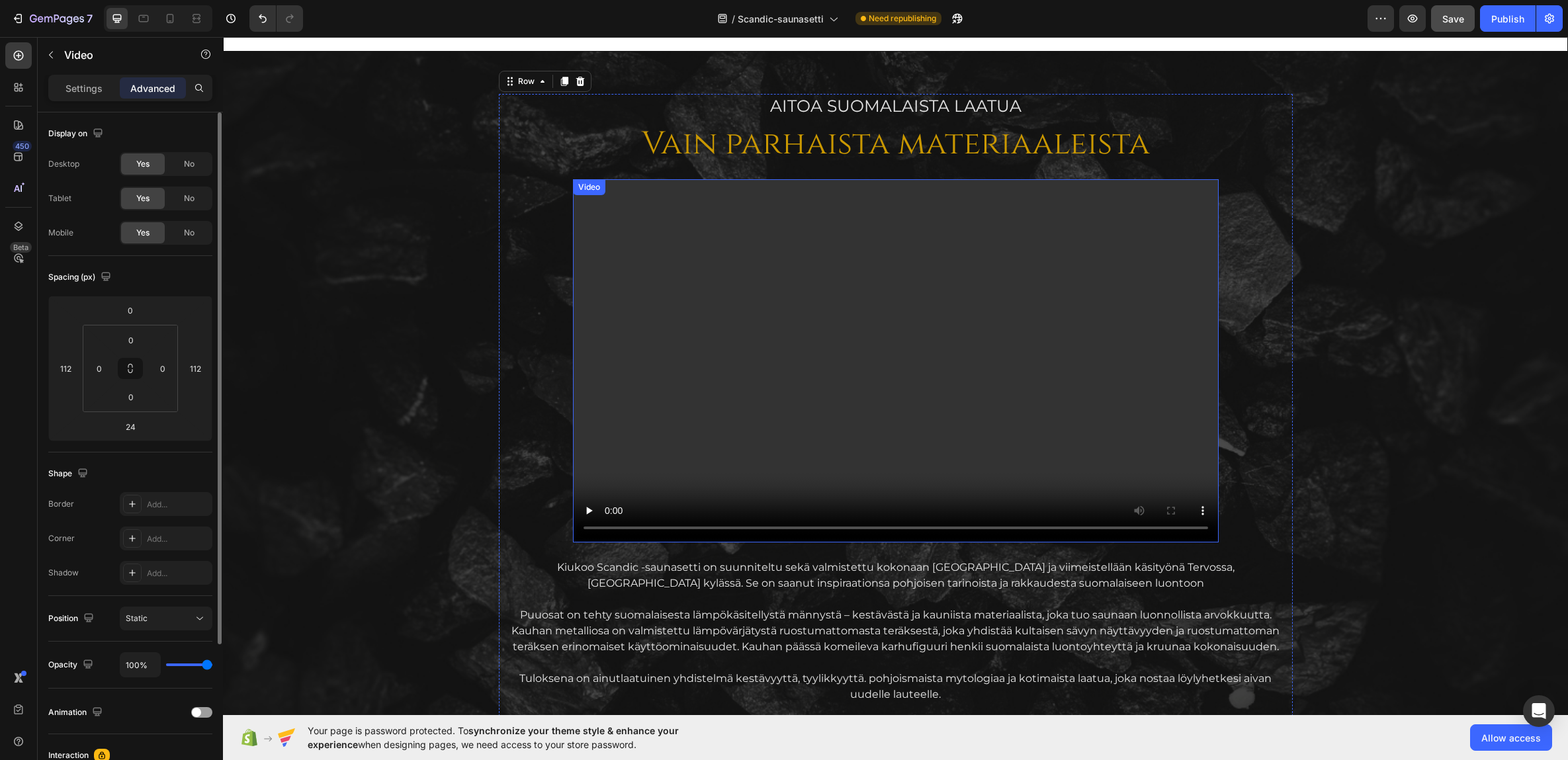
click at [682, 297] on video at bounding box center [896, 361] width 646 height 364
click at [101, 88] on p "Settings" at bounding box center [84, 88] width 37 height 14
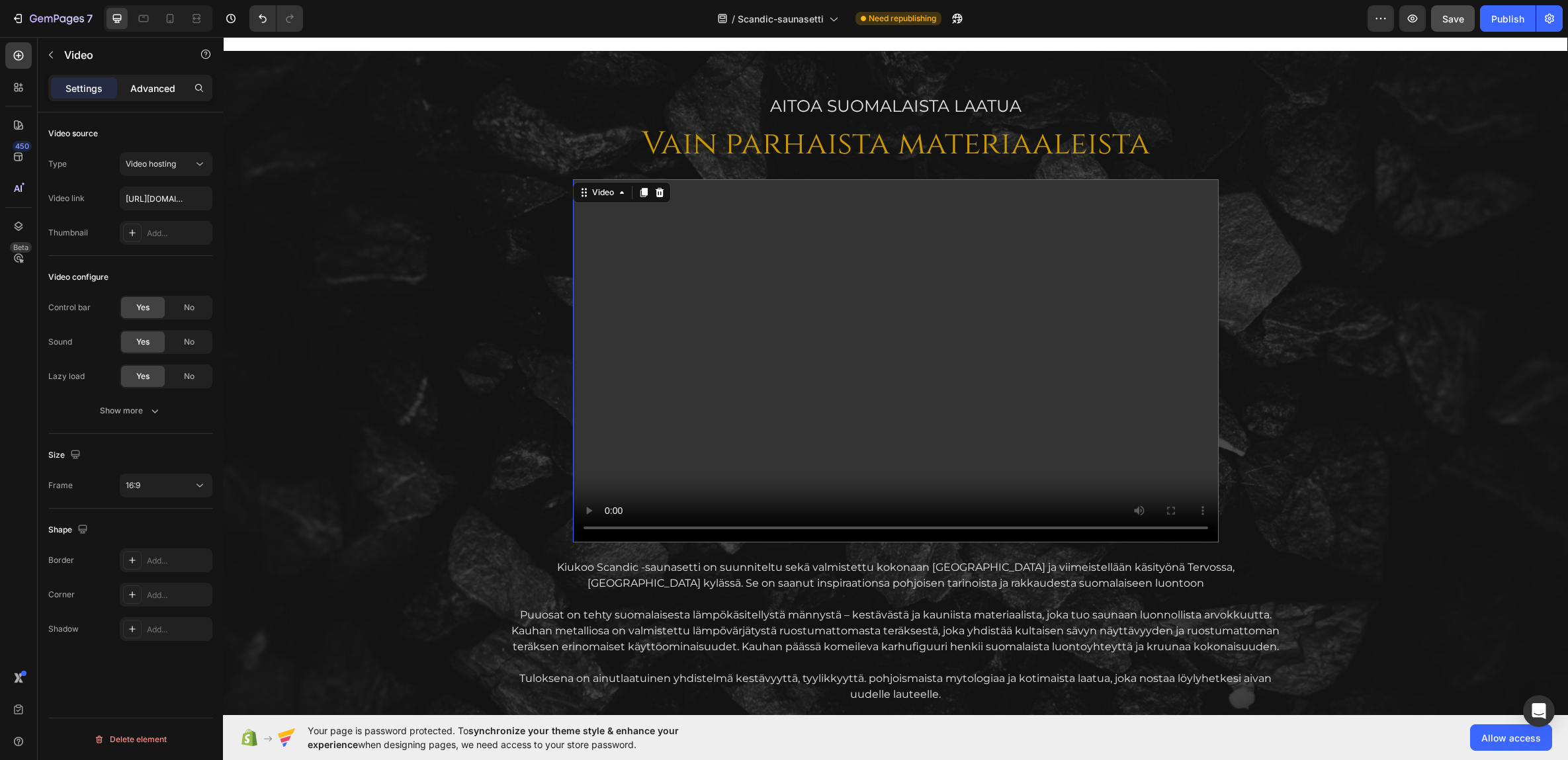
click at [144, 84] on p "Advanced" at bounding box center [152, 88] width 45 height 14
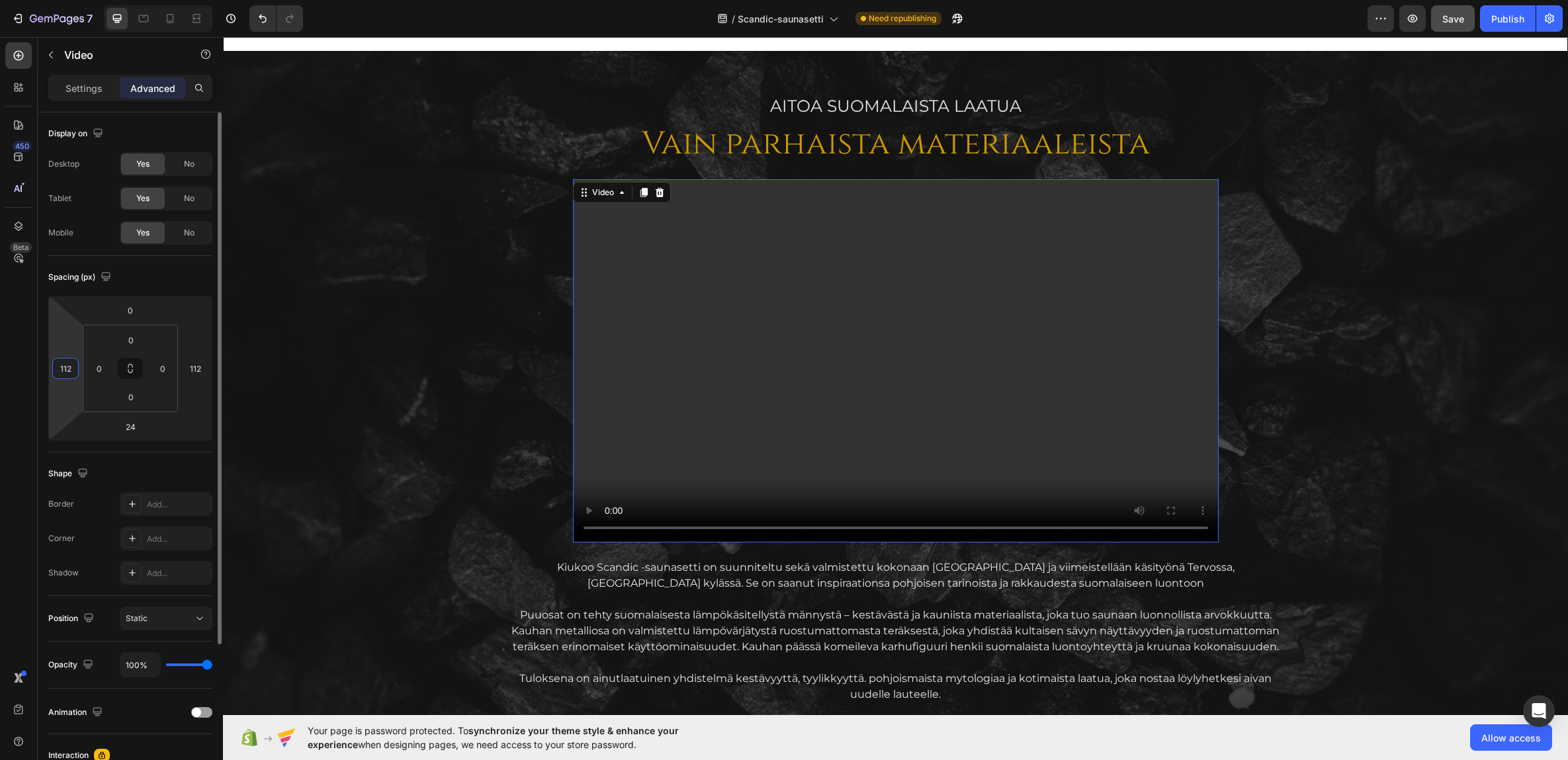
click at [70, 372] on input "112" at bounding box center [65, 368] width 19 height 19
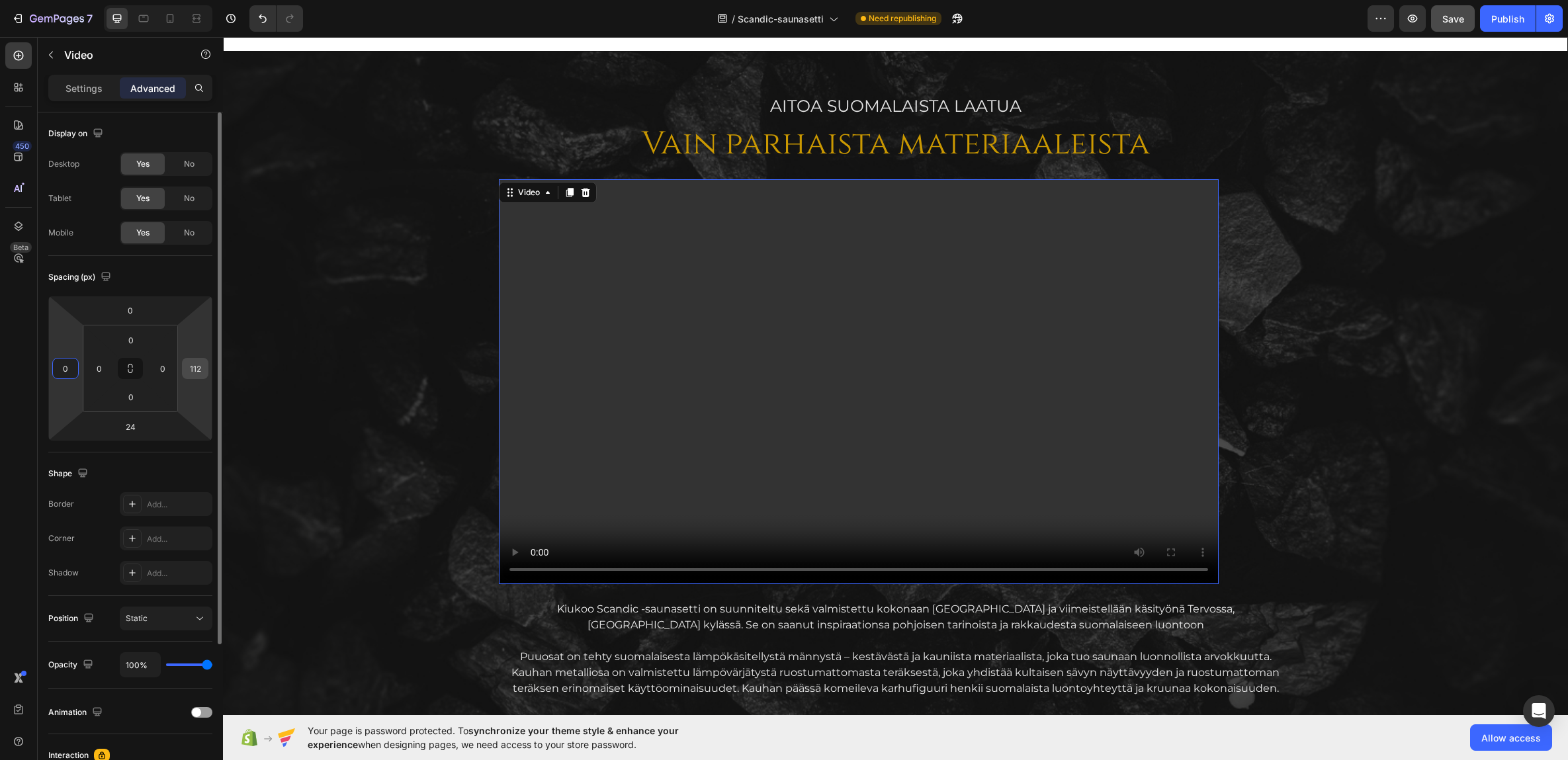
type input "0"
click at [194, 369] on input "112" at bounding box center [194, 368] width 19 height 19
type input "0"
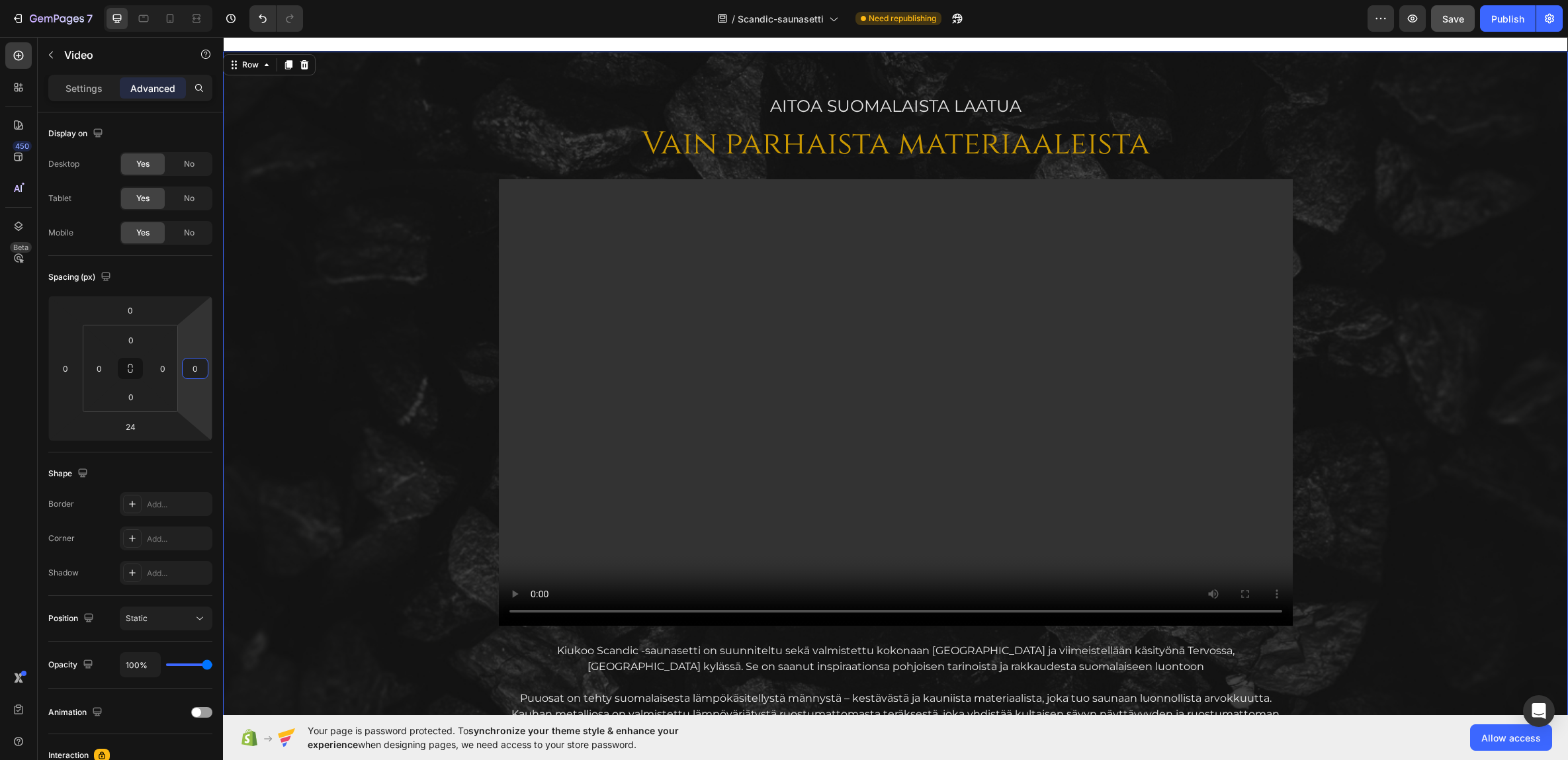
click at [352, 306] on div "AITOA Suomalaista laatua Text Block Vain parhaista materiaaleista Heading Video…" at bounding box center [895, 560] width 1324 height 932
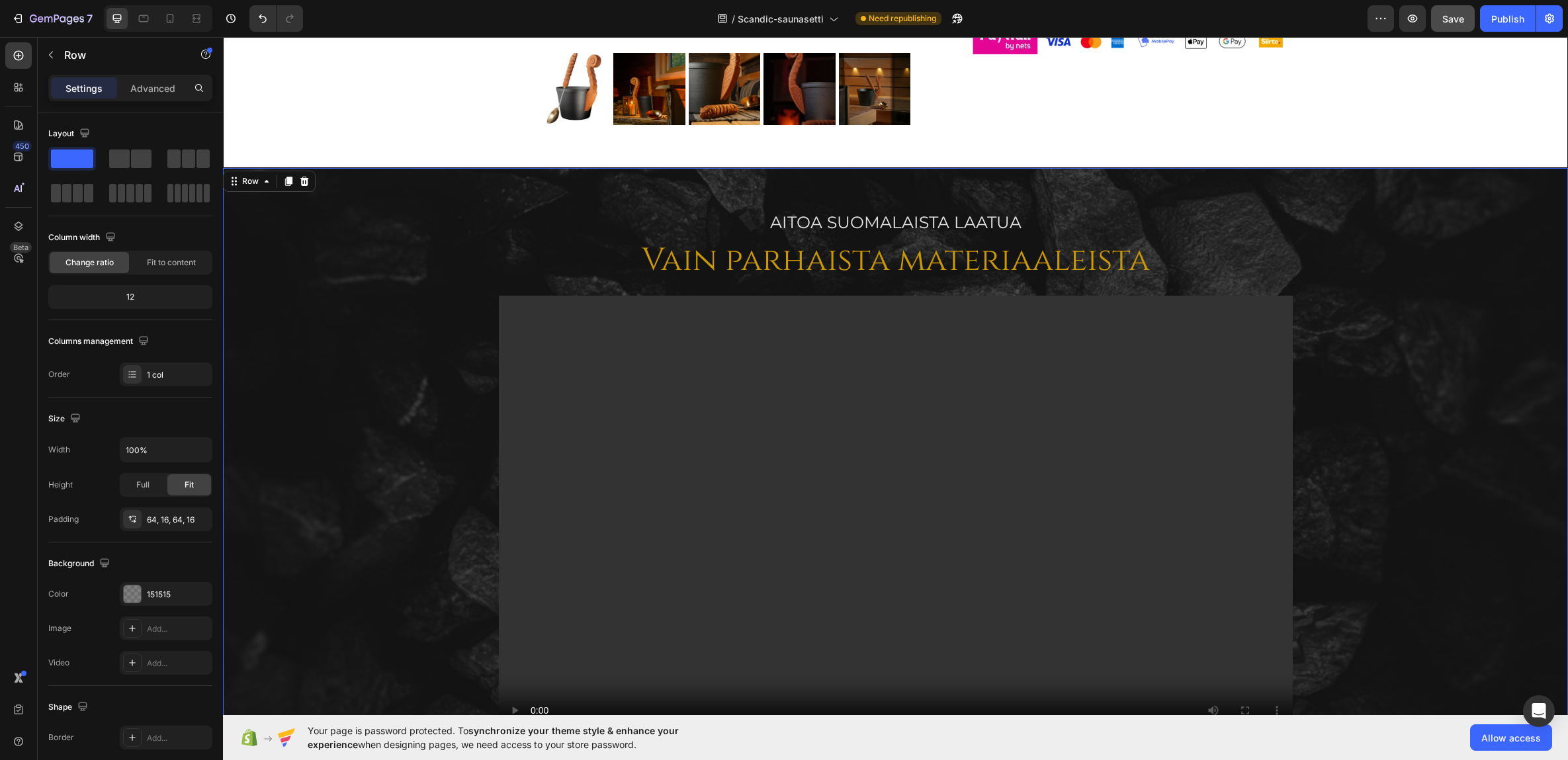
scroll to position [1358, 0]
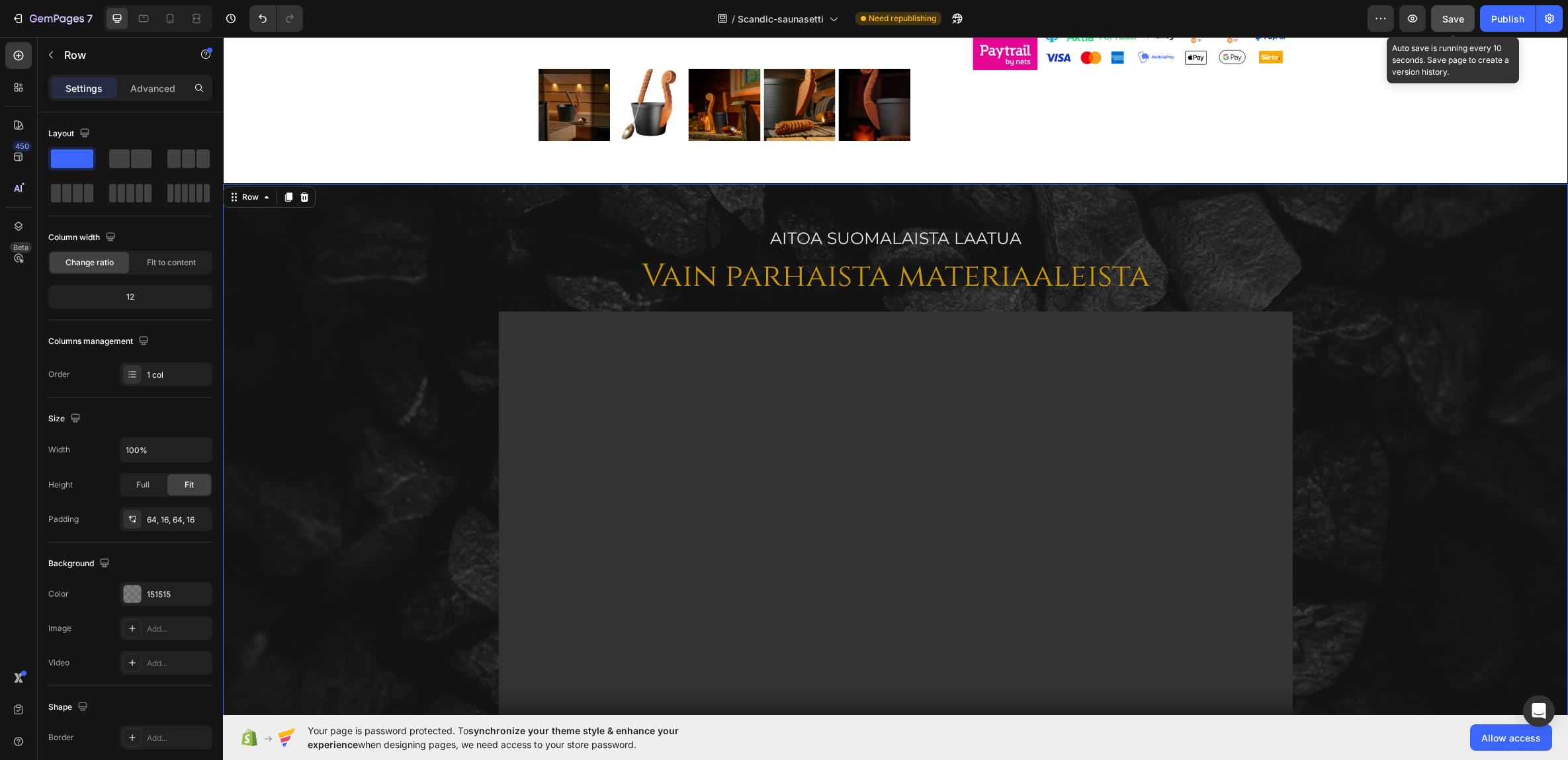
click at [1414, 16] on span "Save" at bounding box center [1453, 19] width 22 height 11
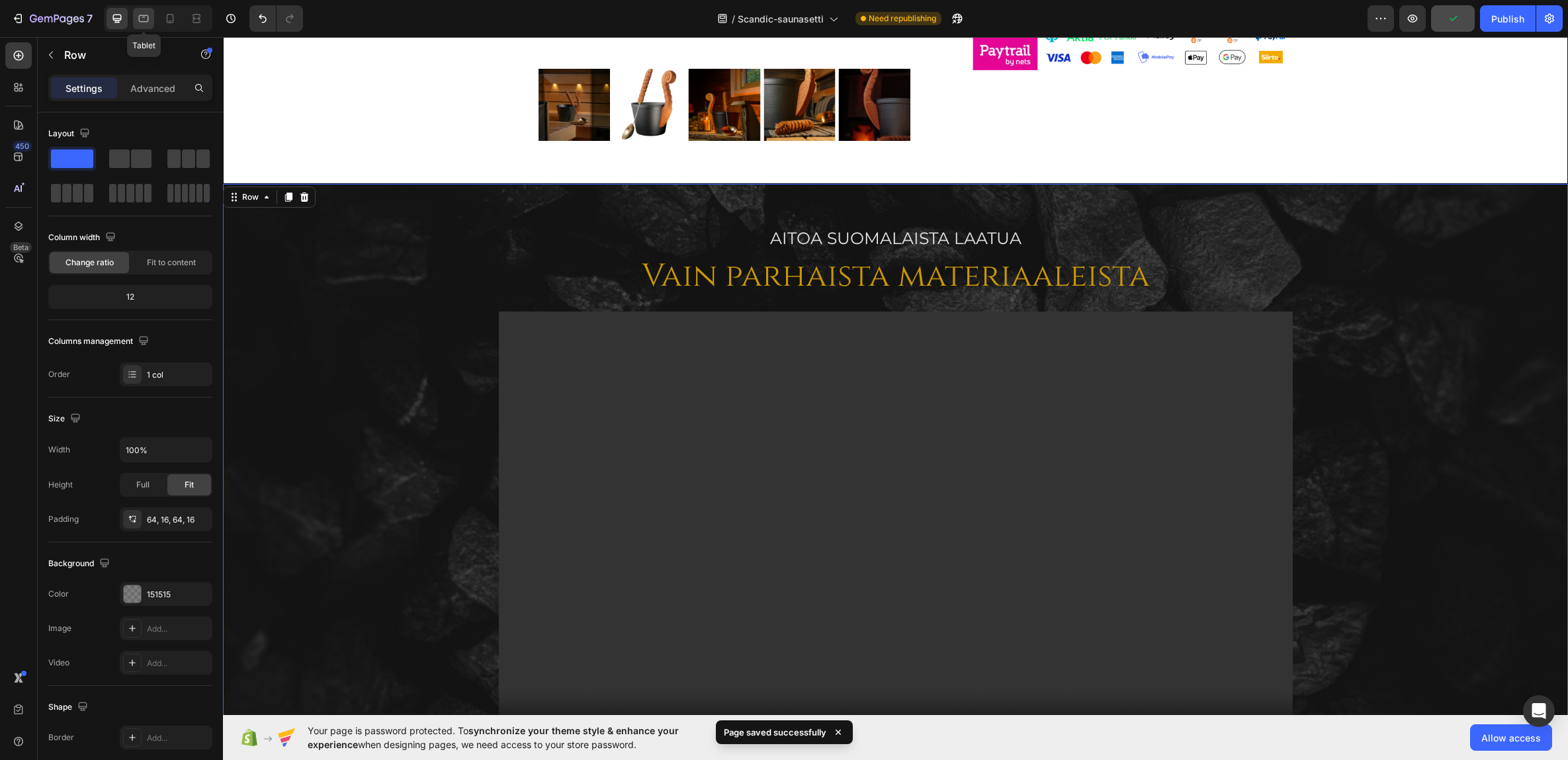
click at [142, 16] on icon at bounding box center [144, 19] width 10 height 8
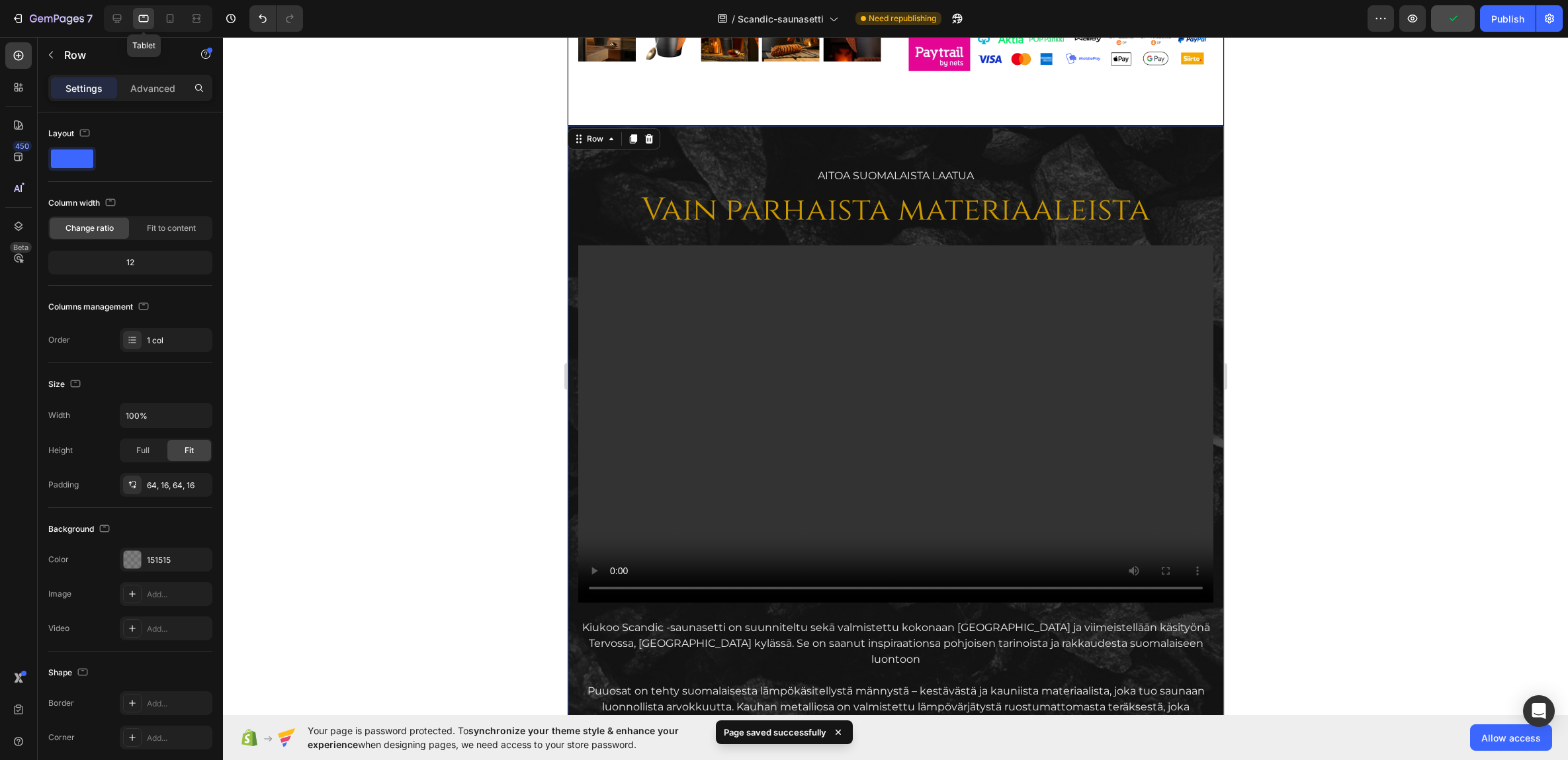
scroll to position [1383, 0]
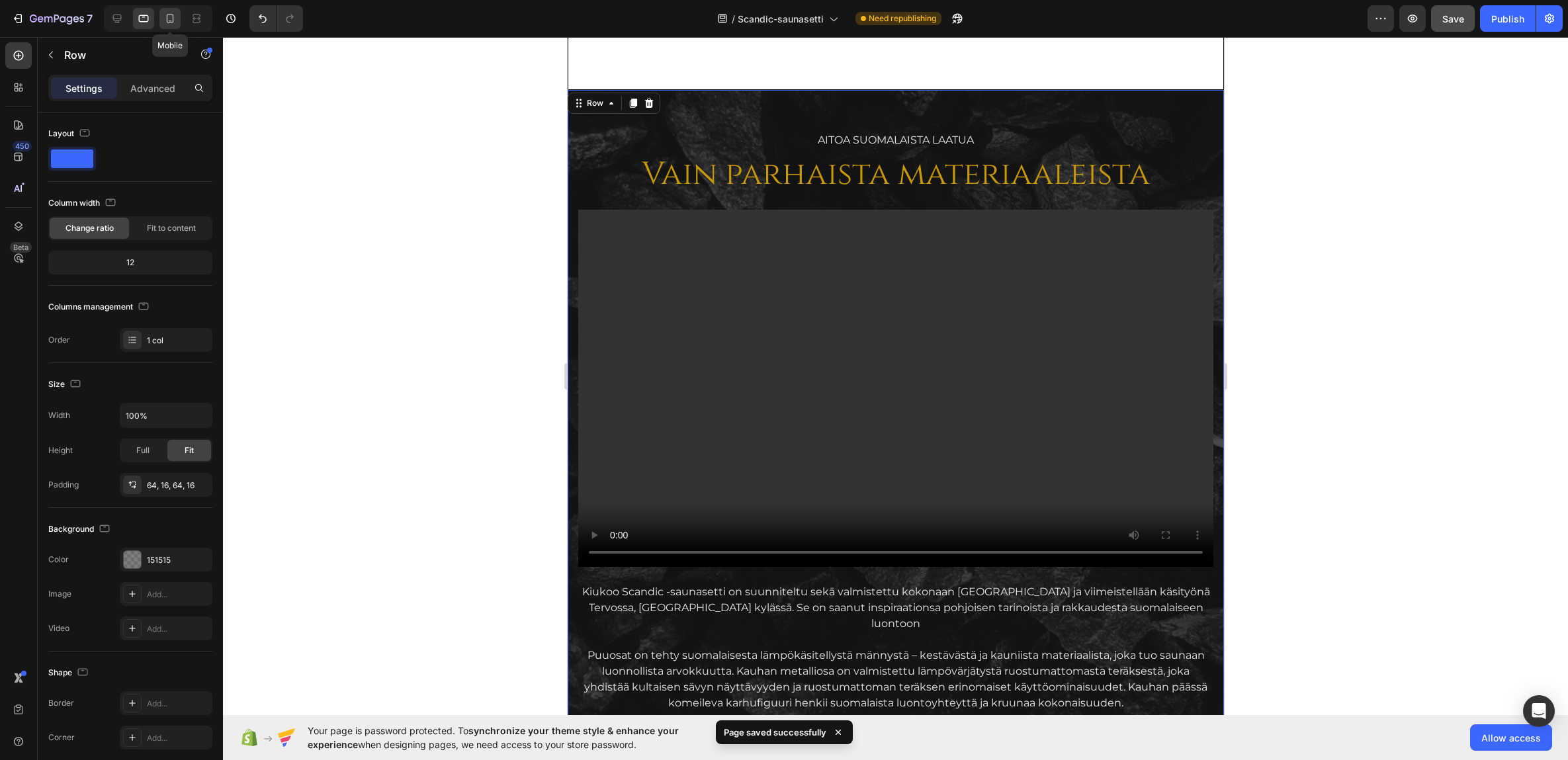
click at [173, 19] on icon at bounding box center [170, 18] width 8 height 9
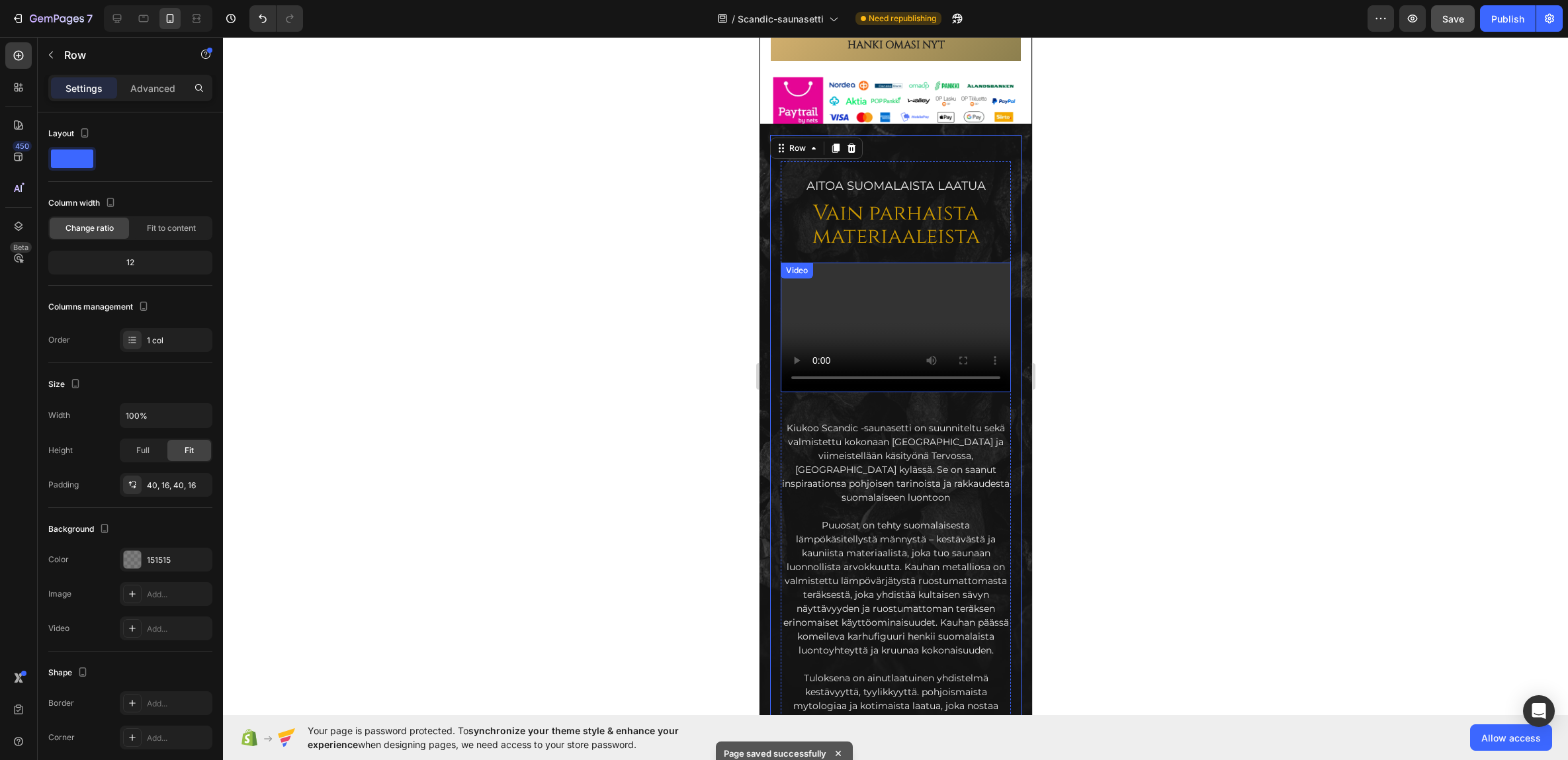
scroll to position [1492, 0]
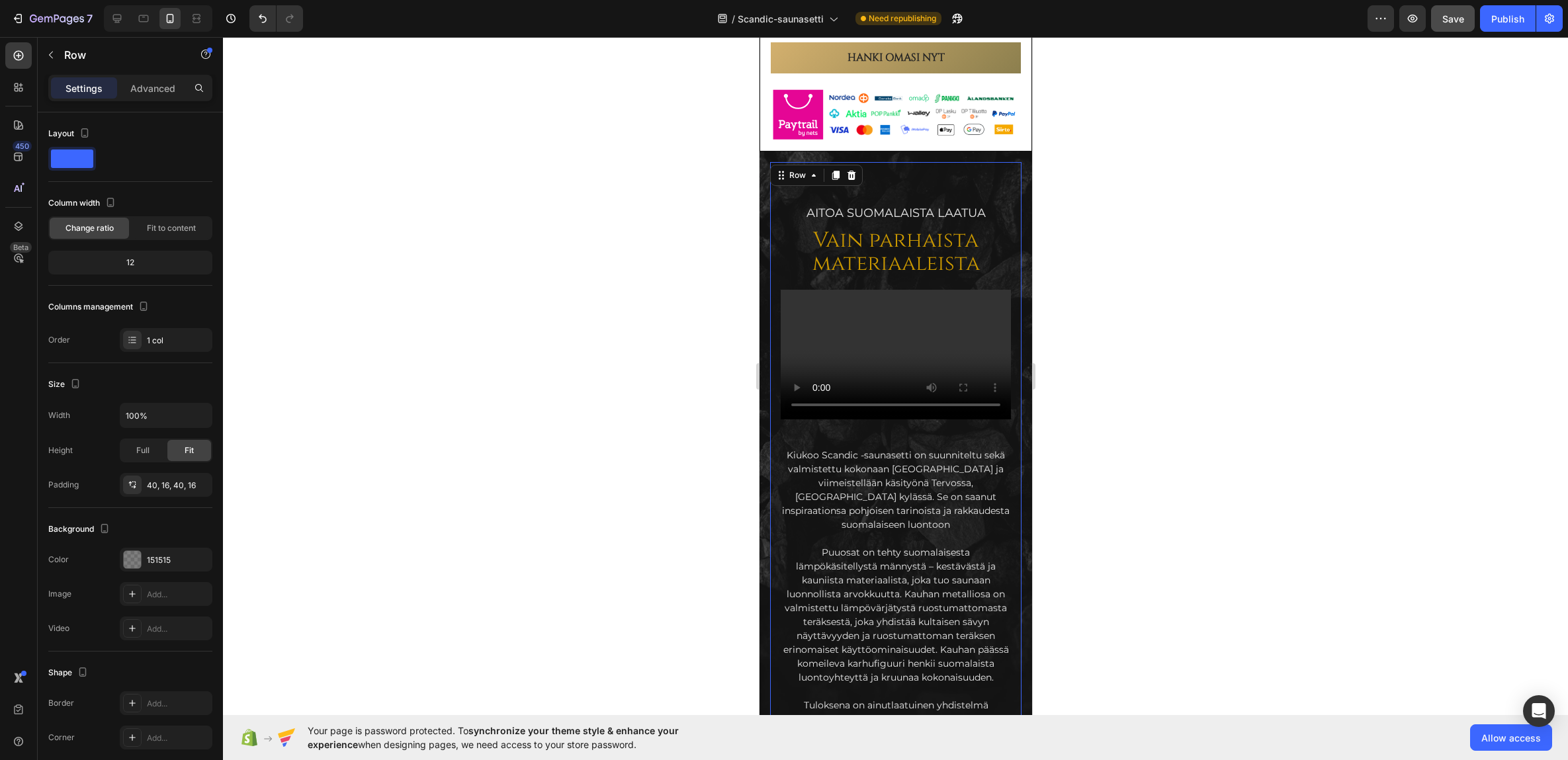
click at [777, 205] on div "AITOA Suomalaista laatua Text Block Vain parhaista materiaaleista Heading Video…" at bounding box center [894, 582] width 251 height 839
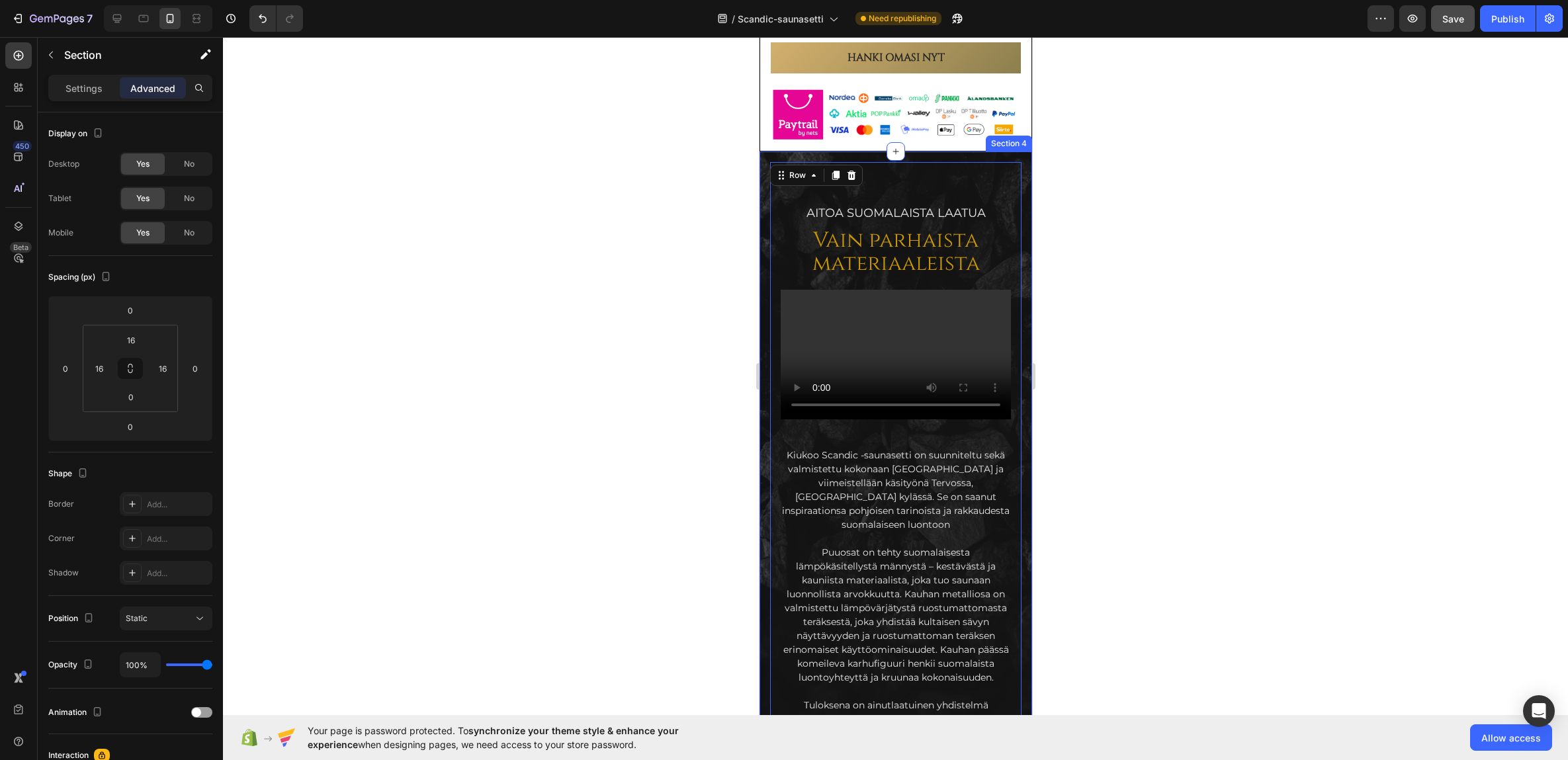
click at [762, 210] on div "AITOA Suomalaista laatua Text Block Vain parhaista materiaaleista Heading Video…" at bounding box center [895, 576] width 272 height 849
click at [774, 210] on div "AITOA Suomalaista laatua Text Block Vain parhaista materiaaleista Heading Video…" at bounding box center [894, 582] width 251 height 839
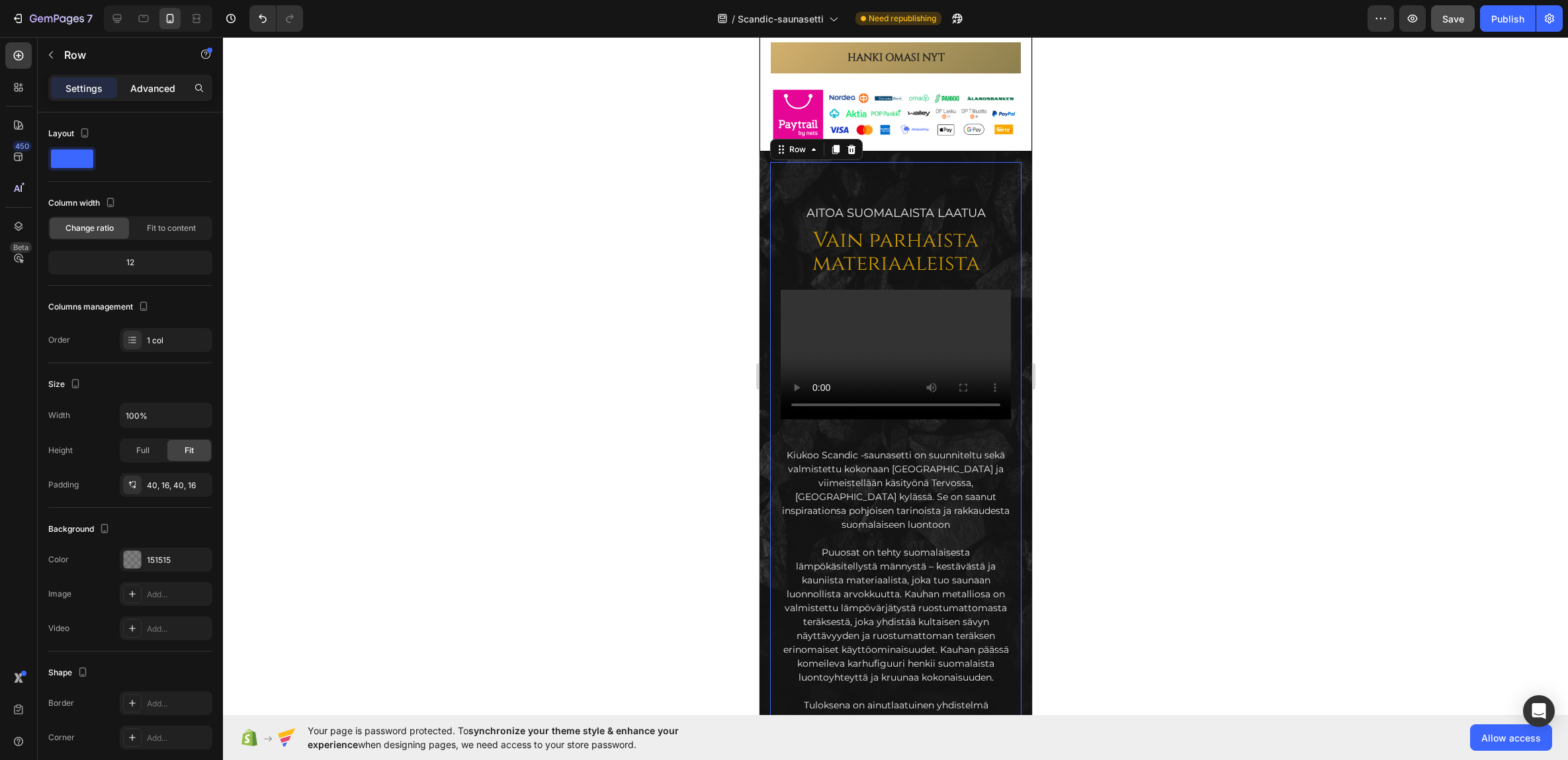
click at [156, 81] on p "Advanced" at bounding box center [152, 88] width 45 height 14
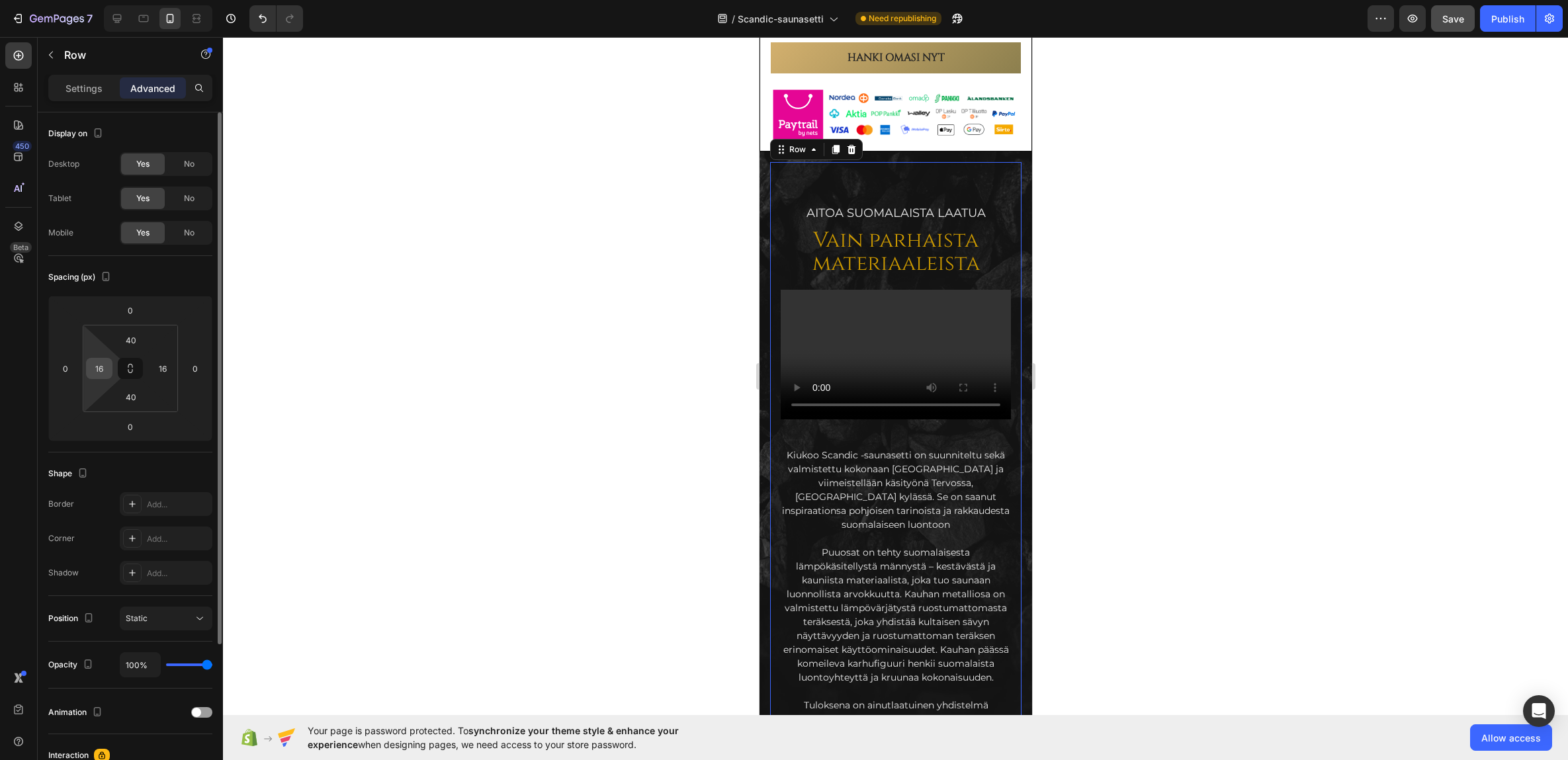
click at [97, 367] on input "16" at bounding box center [99, 368] width 19 height 19
type input "0"
click at [162, 372] on input "16" at bounding box center [162, 368] width 19 height 19
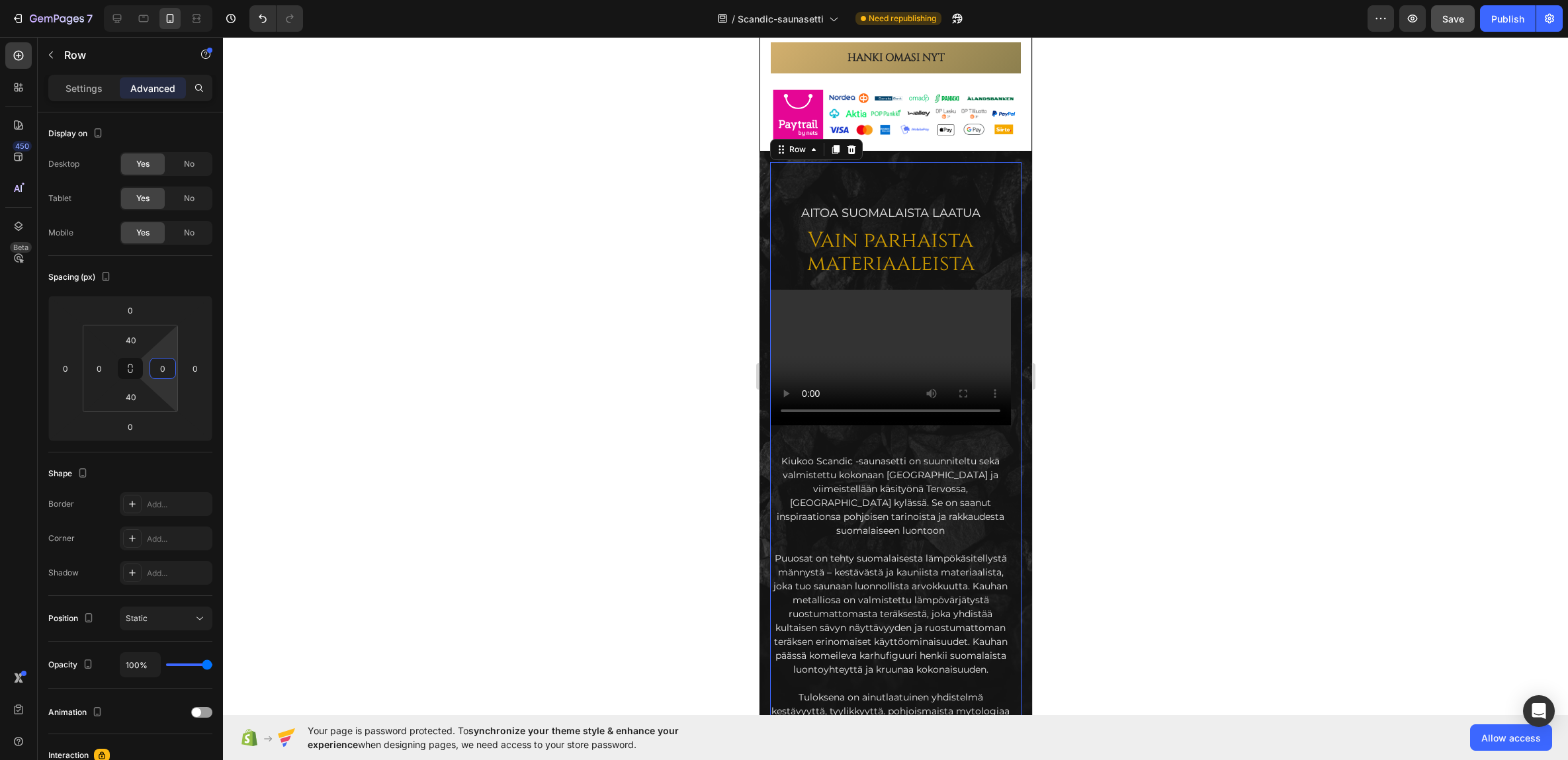
type input "0"
click at [496, 306] on div at bounding box center [895, 398] width 1345 height 723
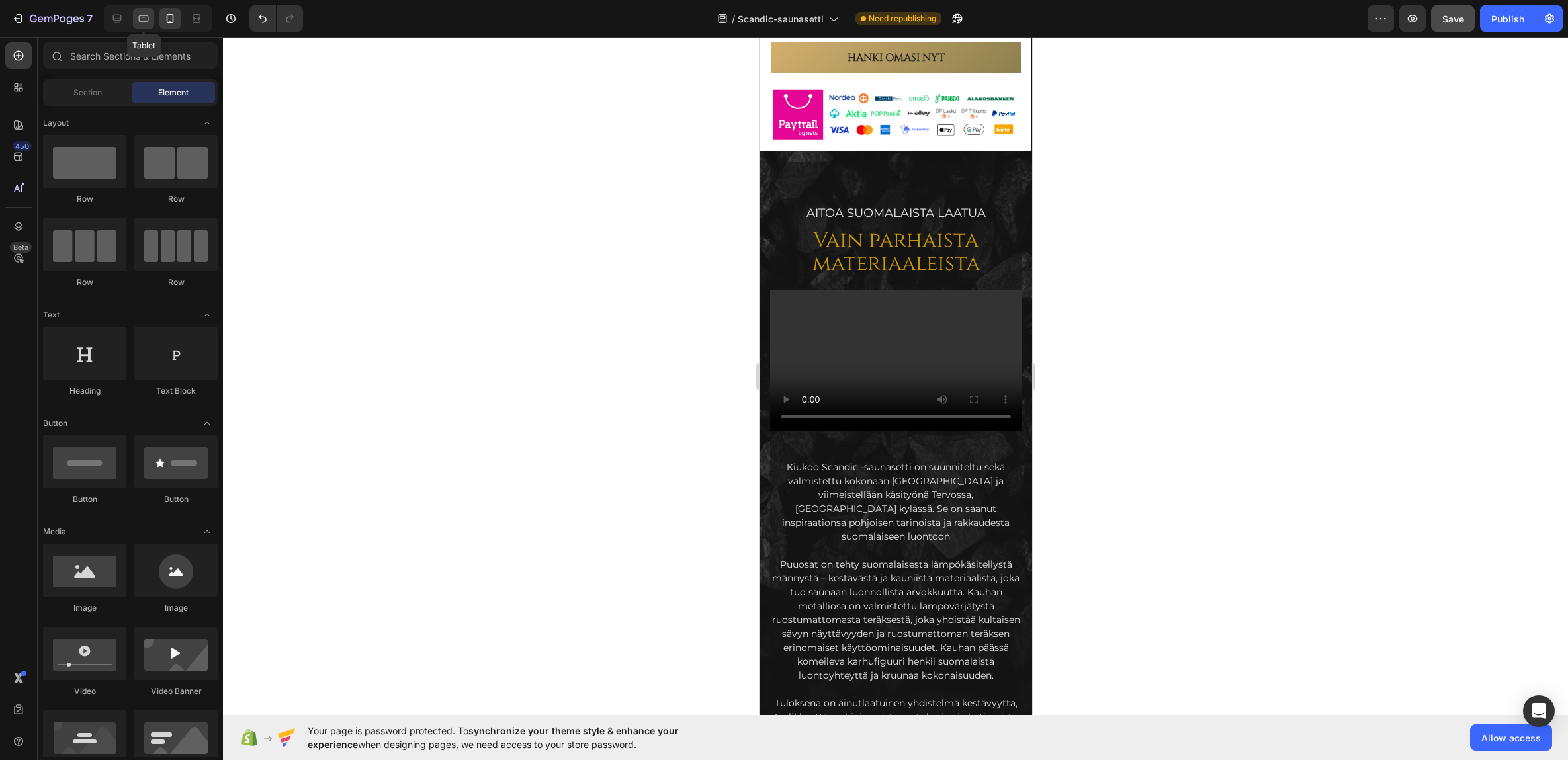
click at [146, 23] on icon at bounding box center [144, 19] width 14 height 14
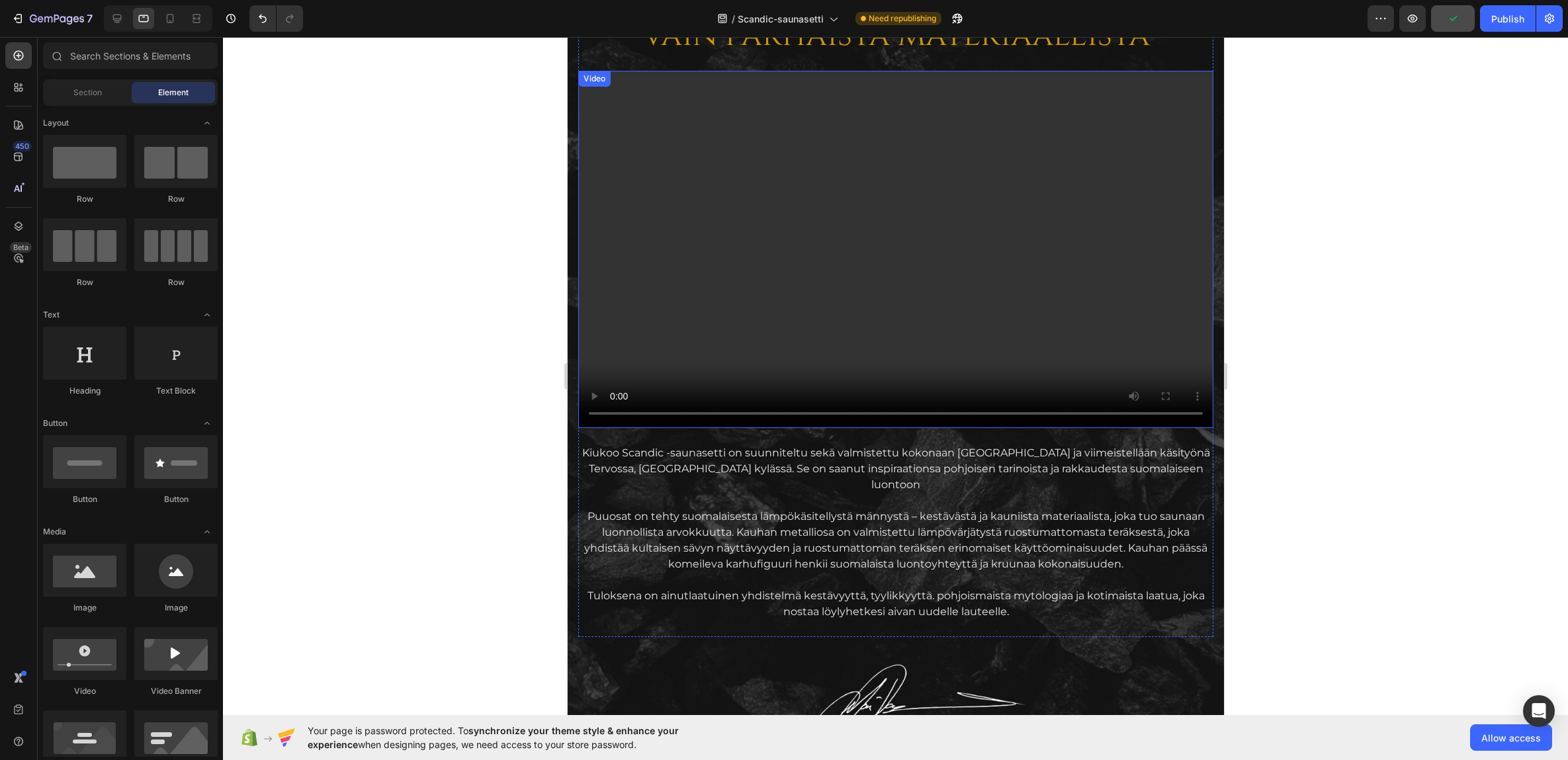
scroll to position [1416, 0]
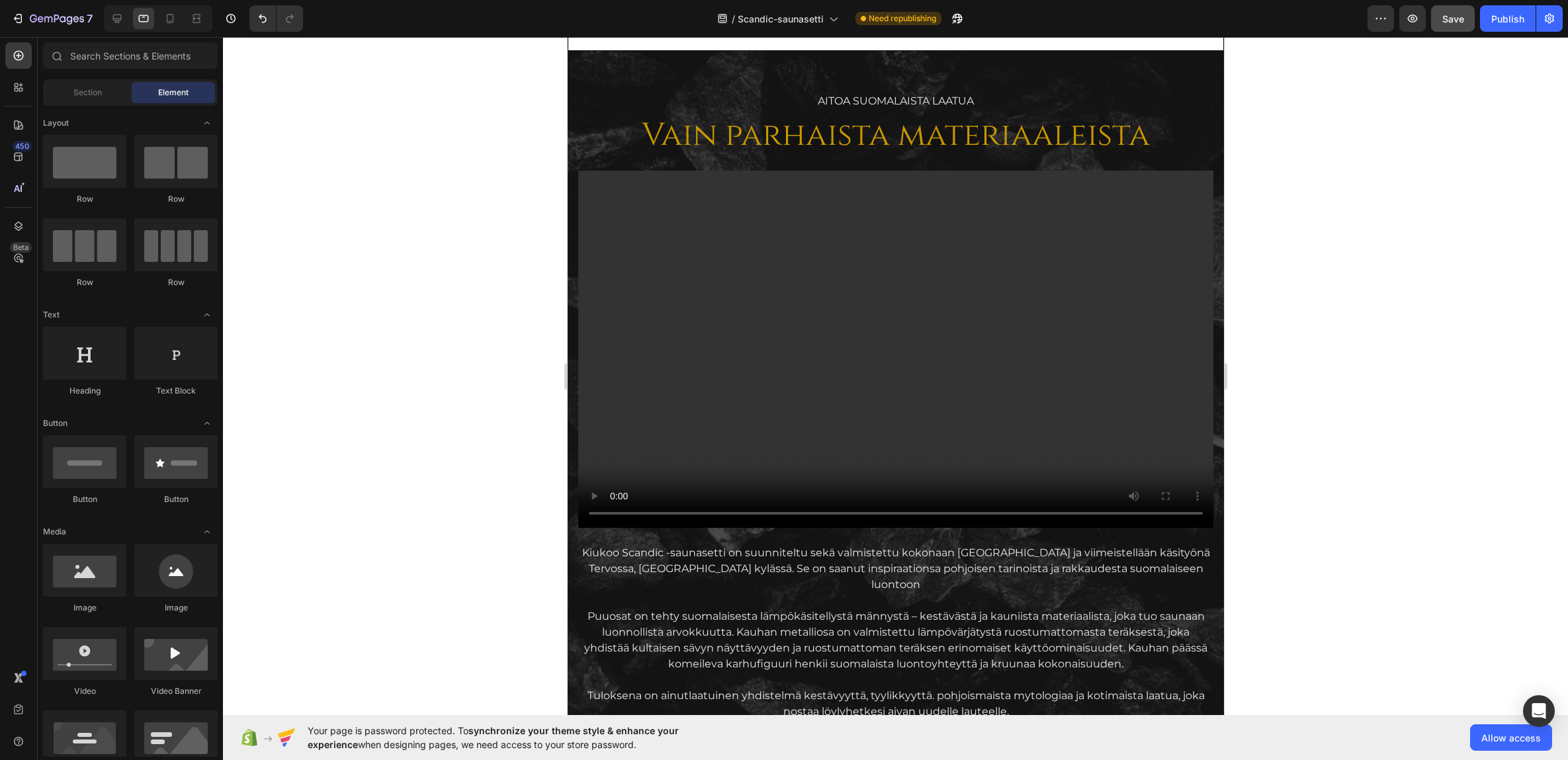
click at [1351, 178] on div at bounding box center [895, 398] width 1345 height 723
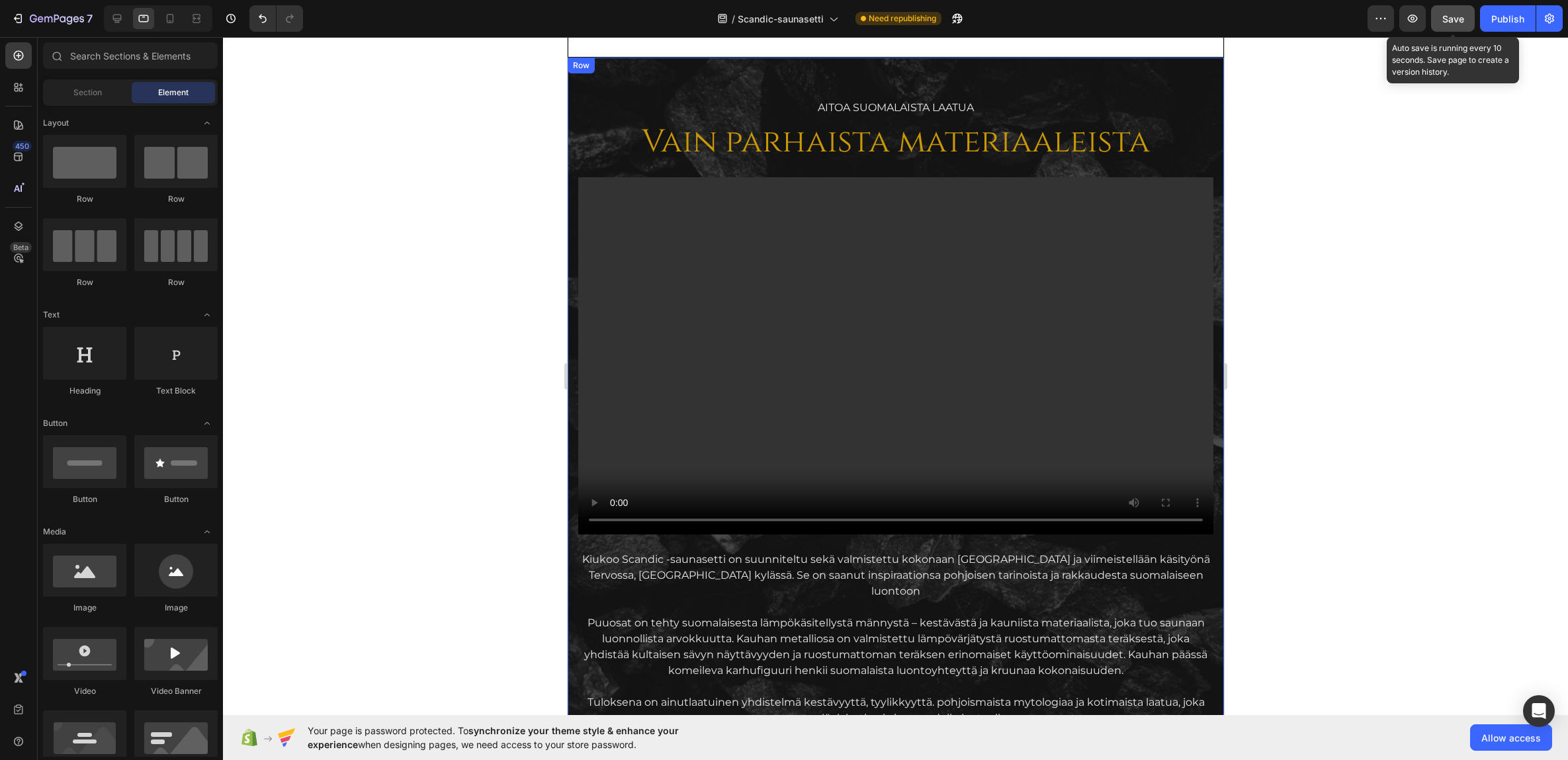
click at [1414, 11] on button "Save" at bounding box center [1453, 18] width 44 height 26
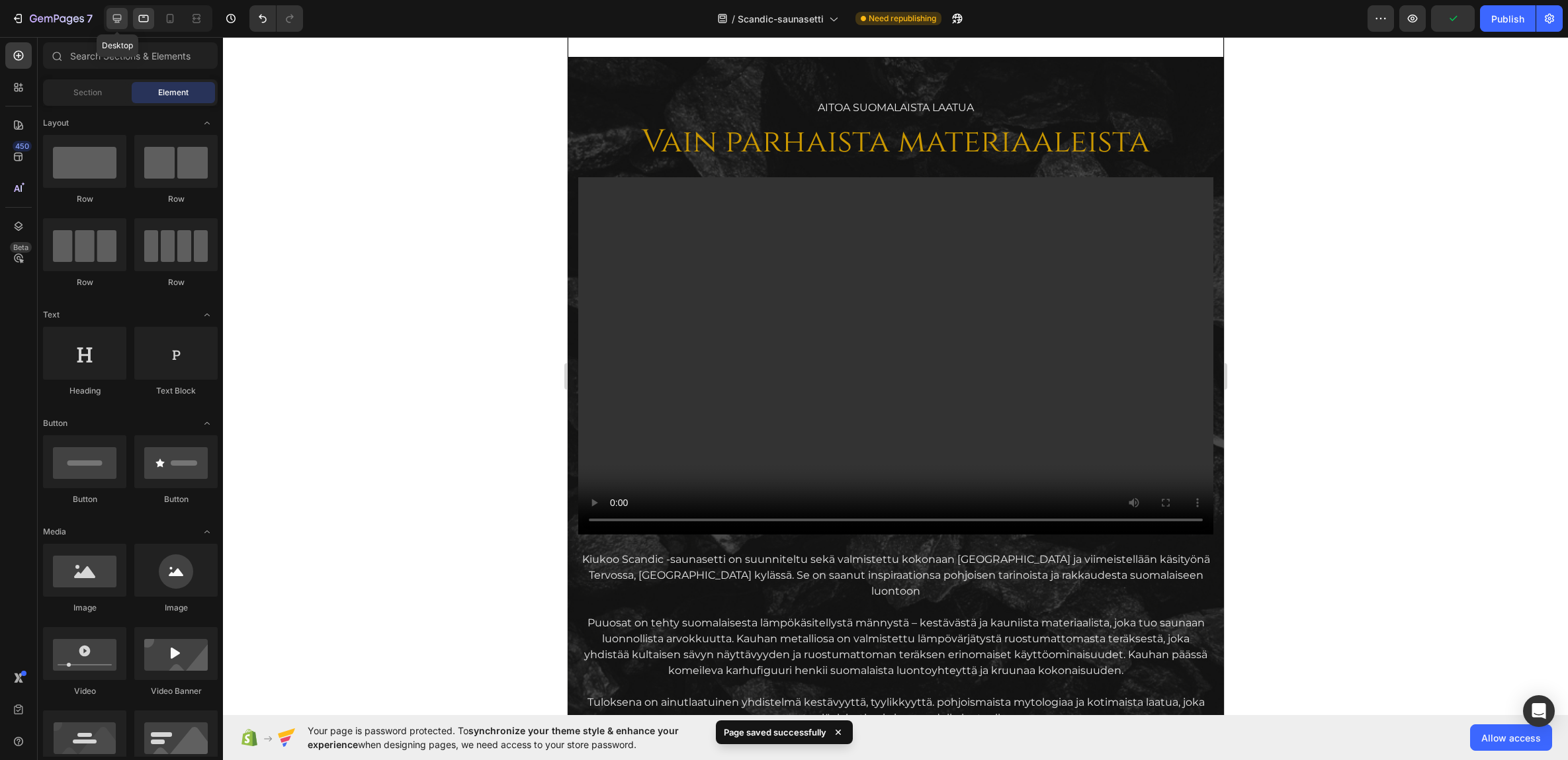
click at [120, 19] on icon at bounding box center [117, 19] width 8 height 8
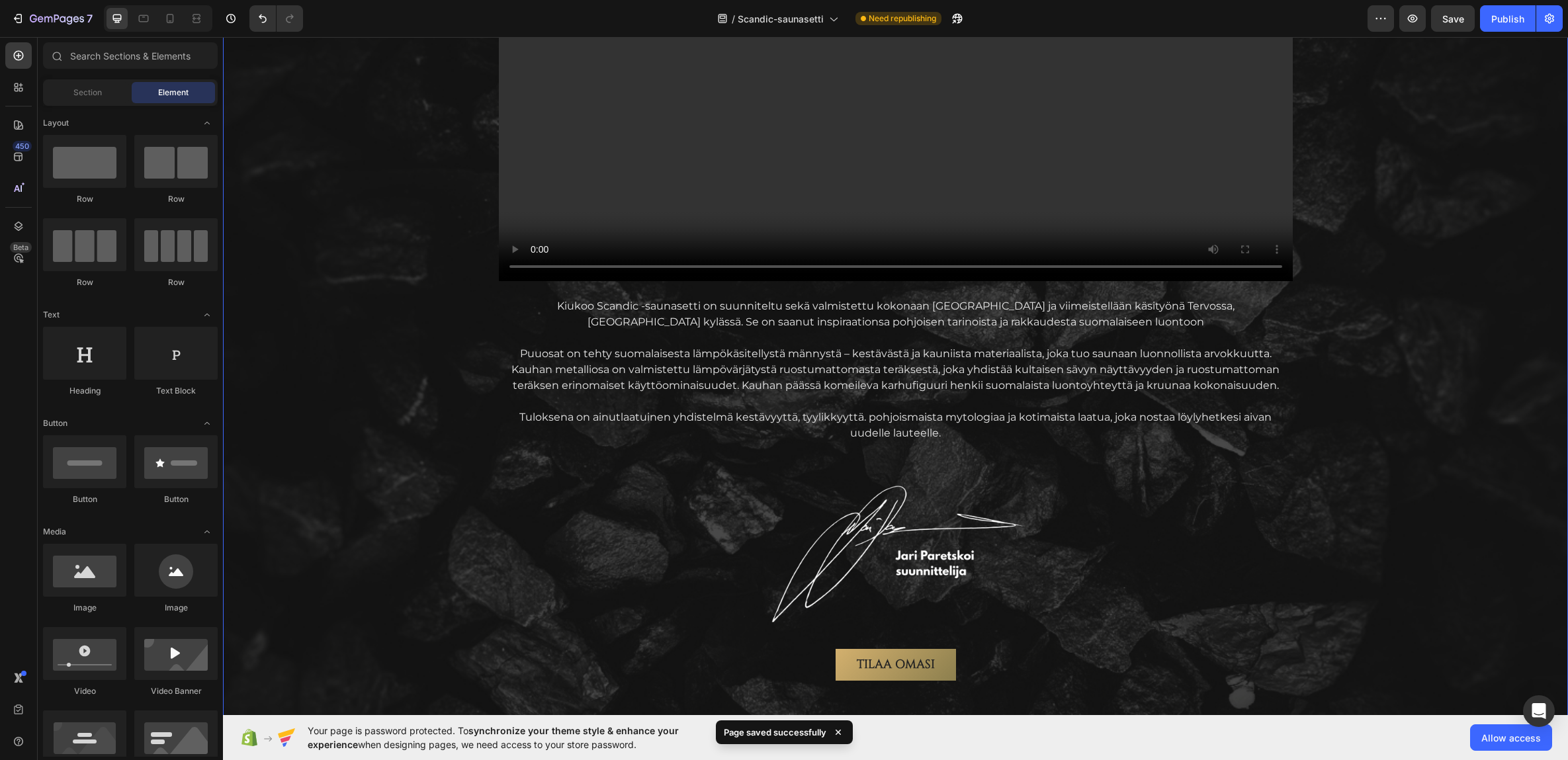
scroll to position [1548, 0]
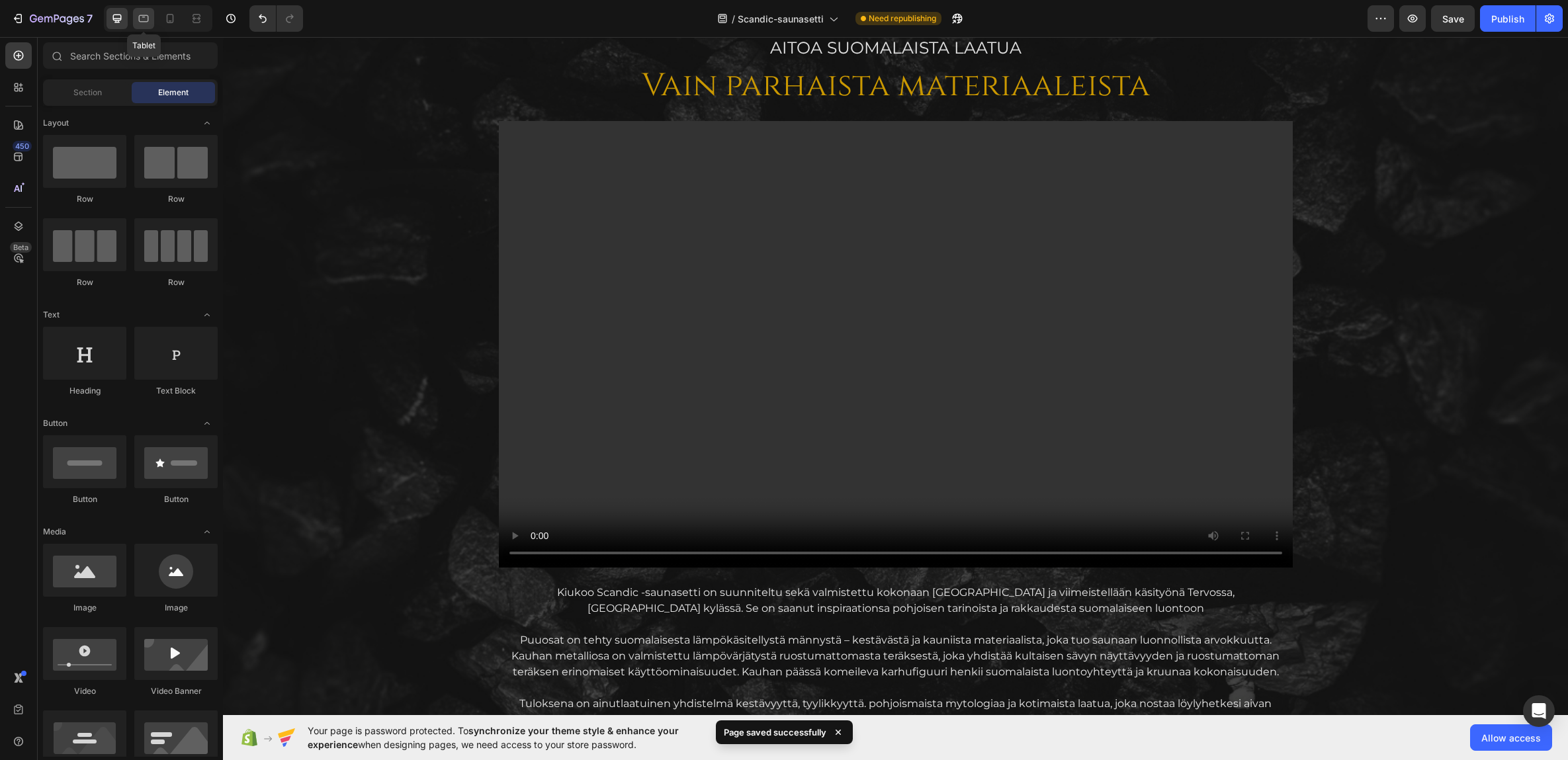
click at [144, 18] on icon at bounding box center [144, 19] width 14 height 14
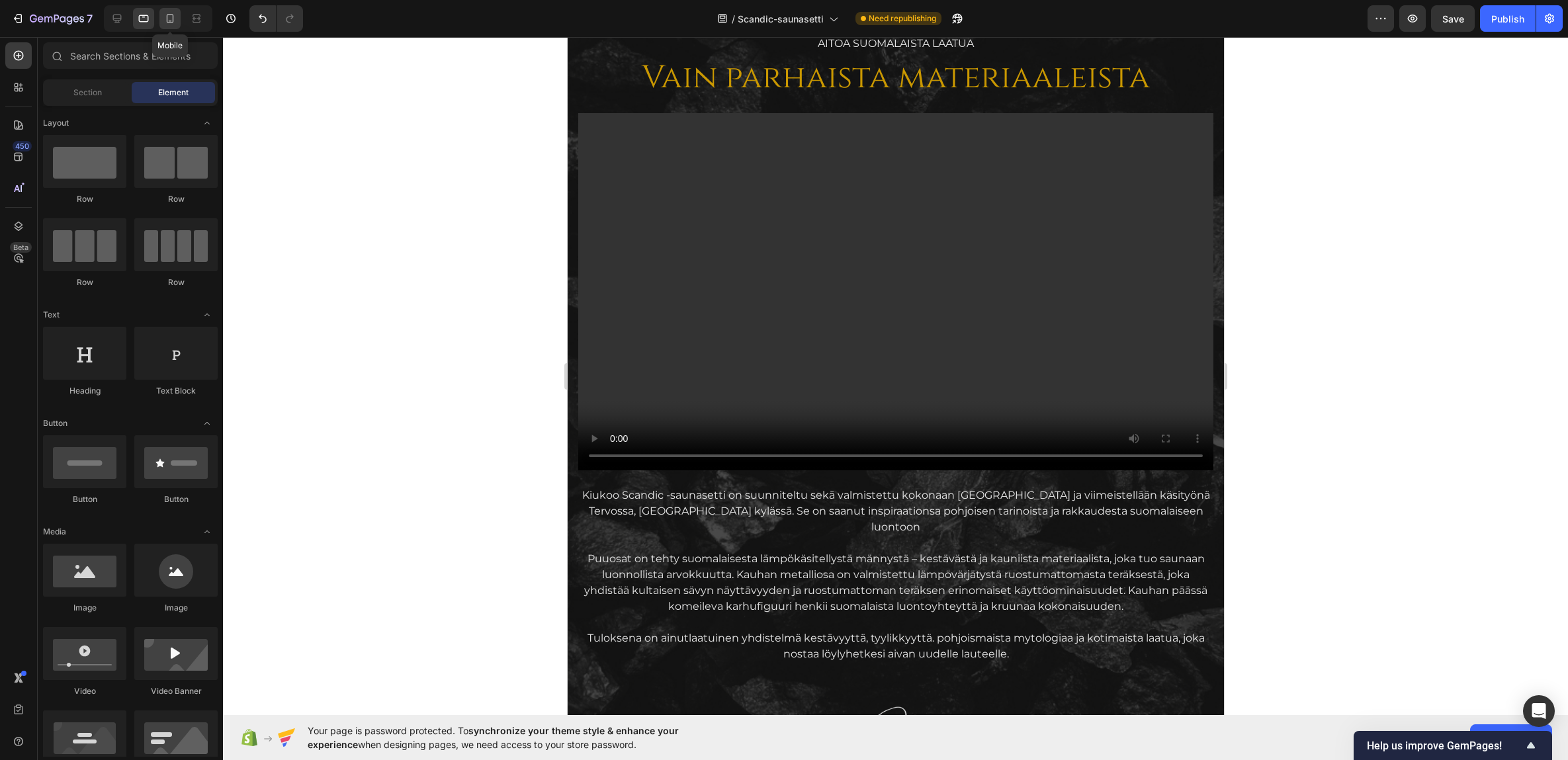
click at [175, 19] on icon at bounding box center [170, 19] width 14 height 14
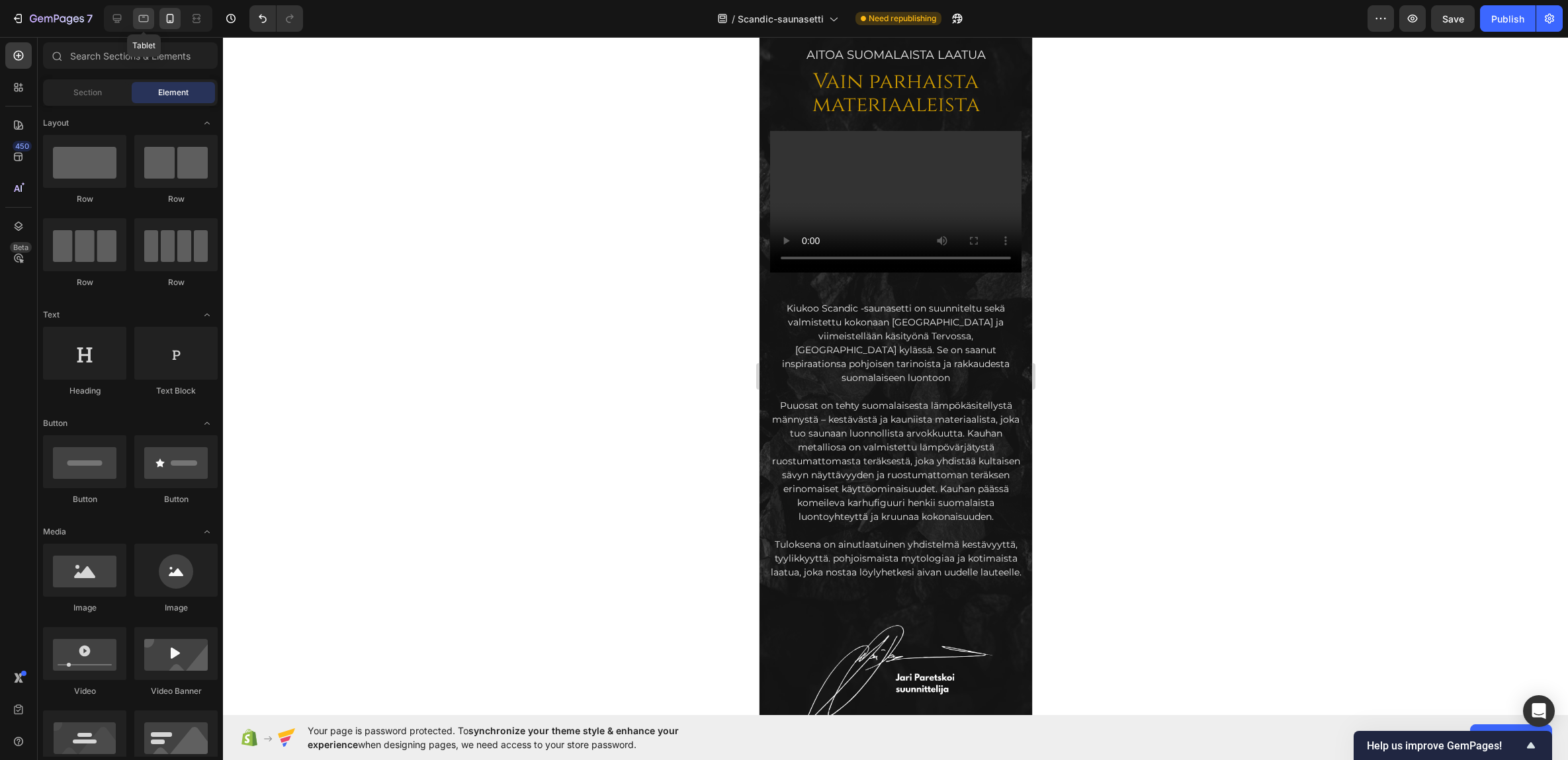
click at [146, 19] on icon at bounding box center [144, 19] width 14 height 14
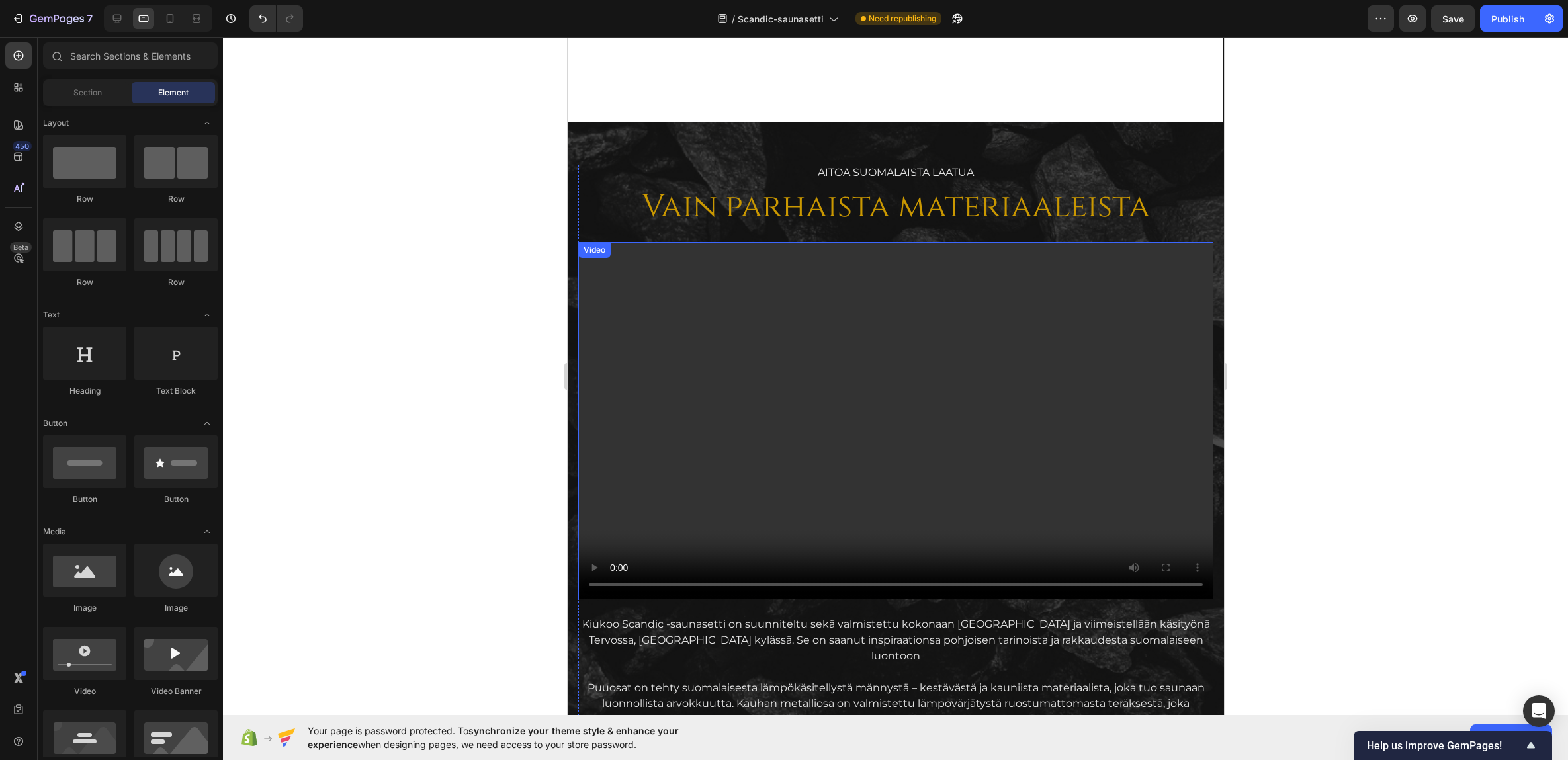
scroll to position [1349, 0]
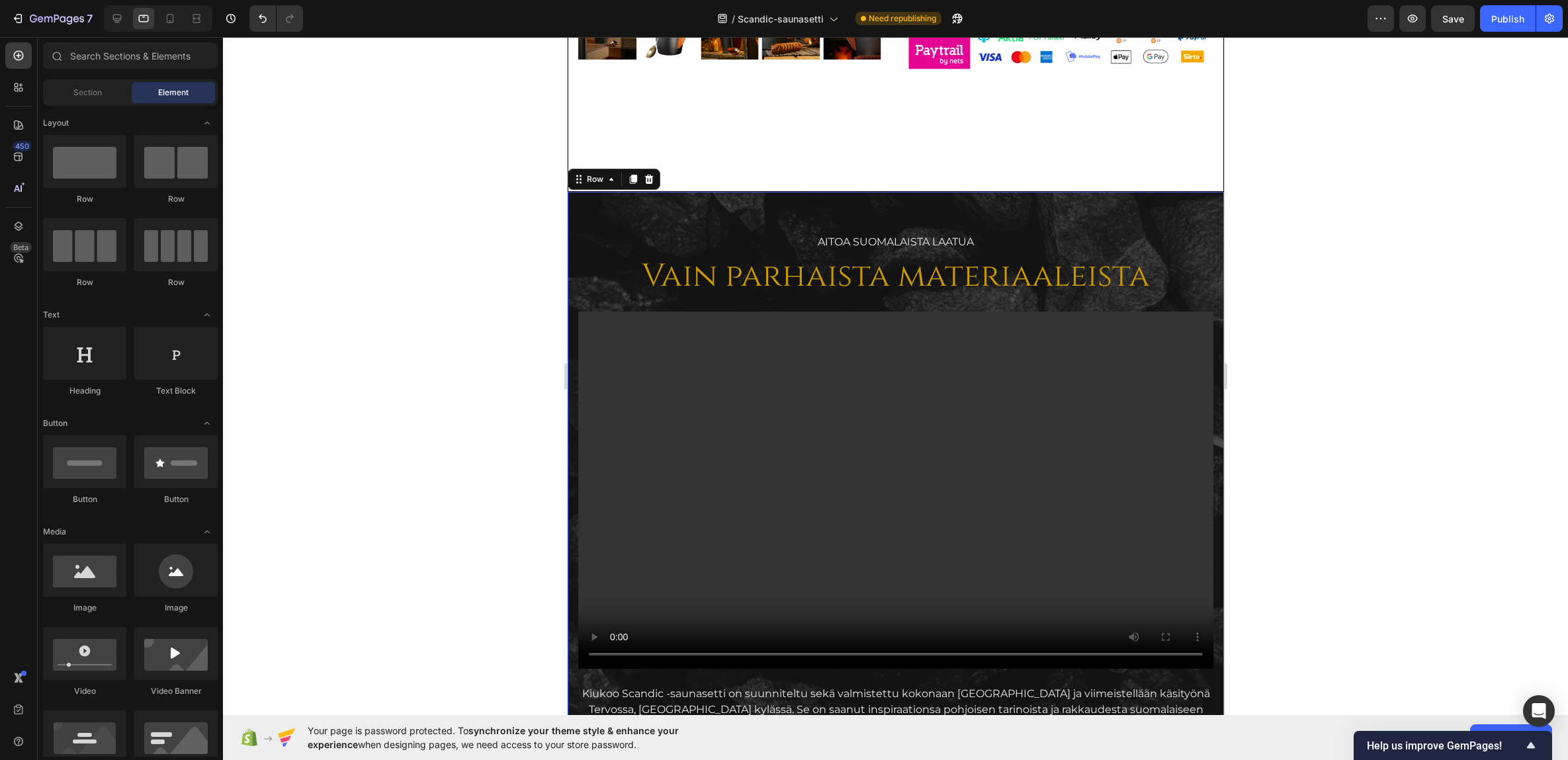
click at [670, 217] on div "AITOA Suomalaista laatua Text Block Vain parhaista materiaaleista Heading Video…" at bounding box center [895, 669] width 656 height 954
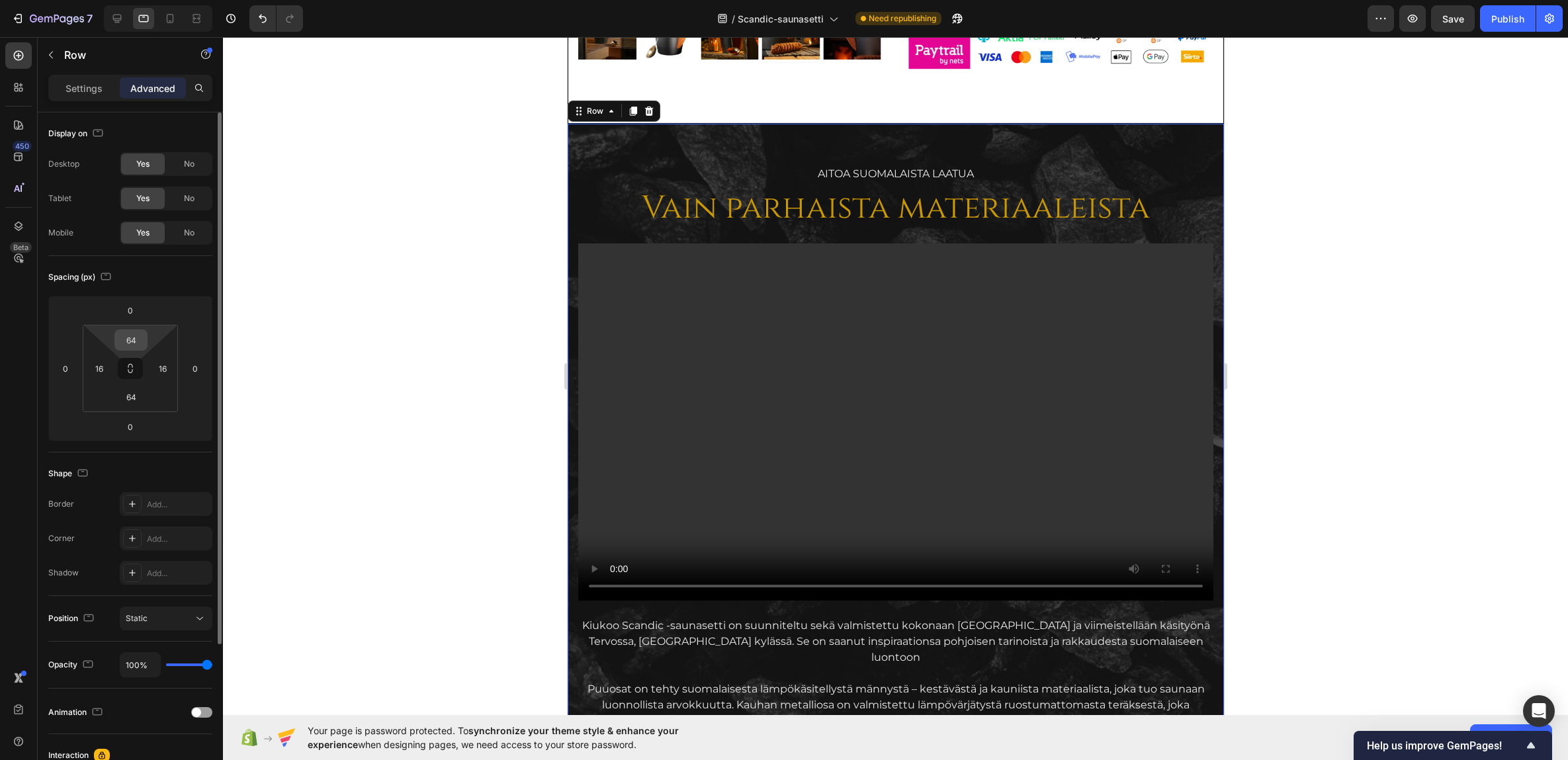
click at [131, 338] on input "64" at bounding box center [130, 340] width 26 height 19
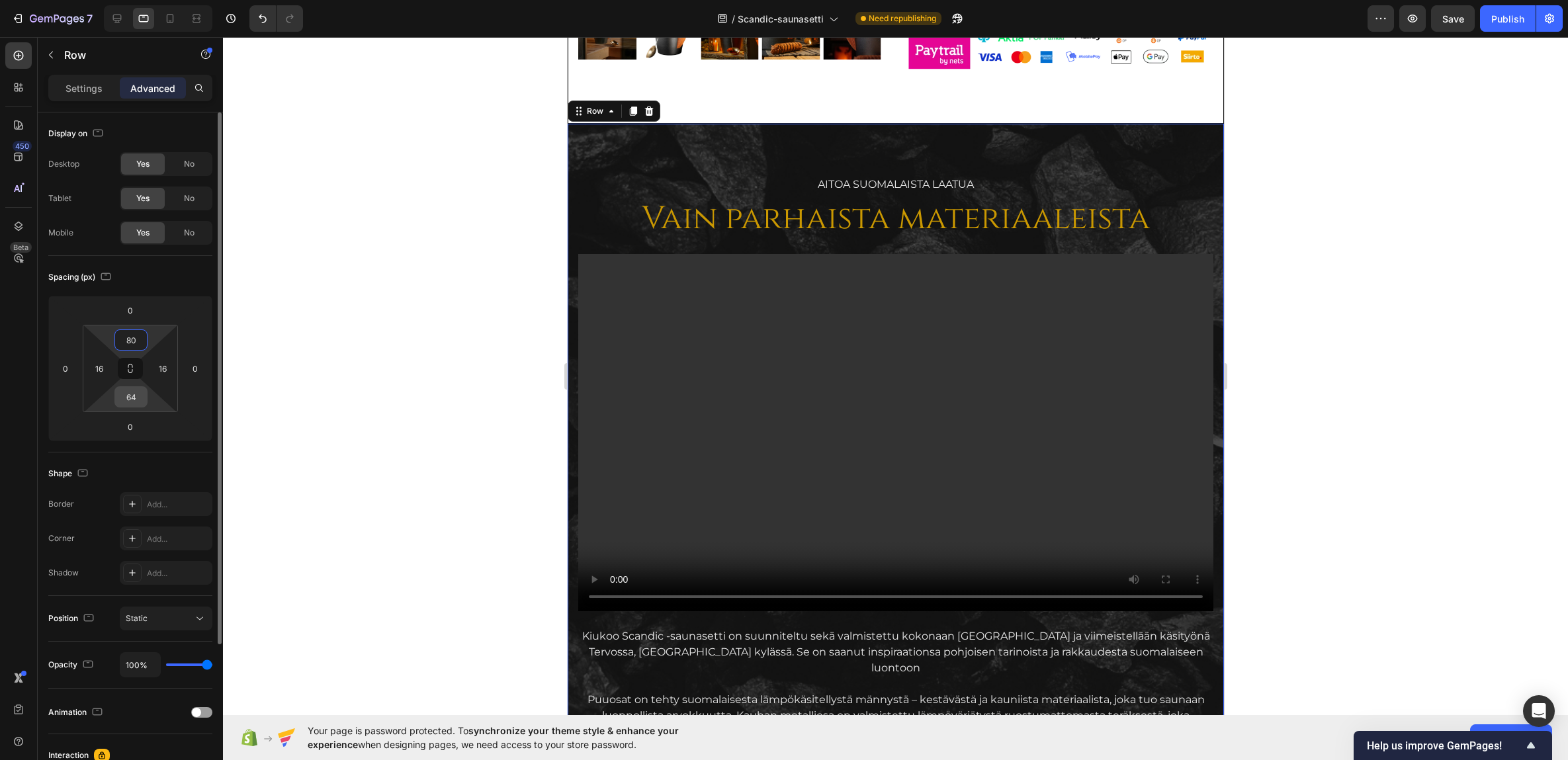
type input "80"
click at [132, 398] on input "64" at bounding box center [130, 396] width 26 height 19
type input "80"
click at [323, 335] on div at bounding box center [895, 398] width 1345 height 723
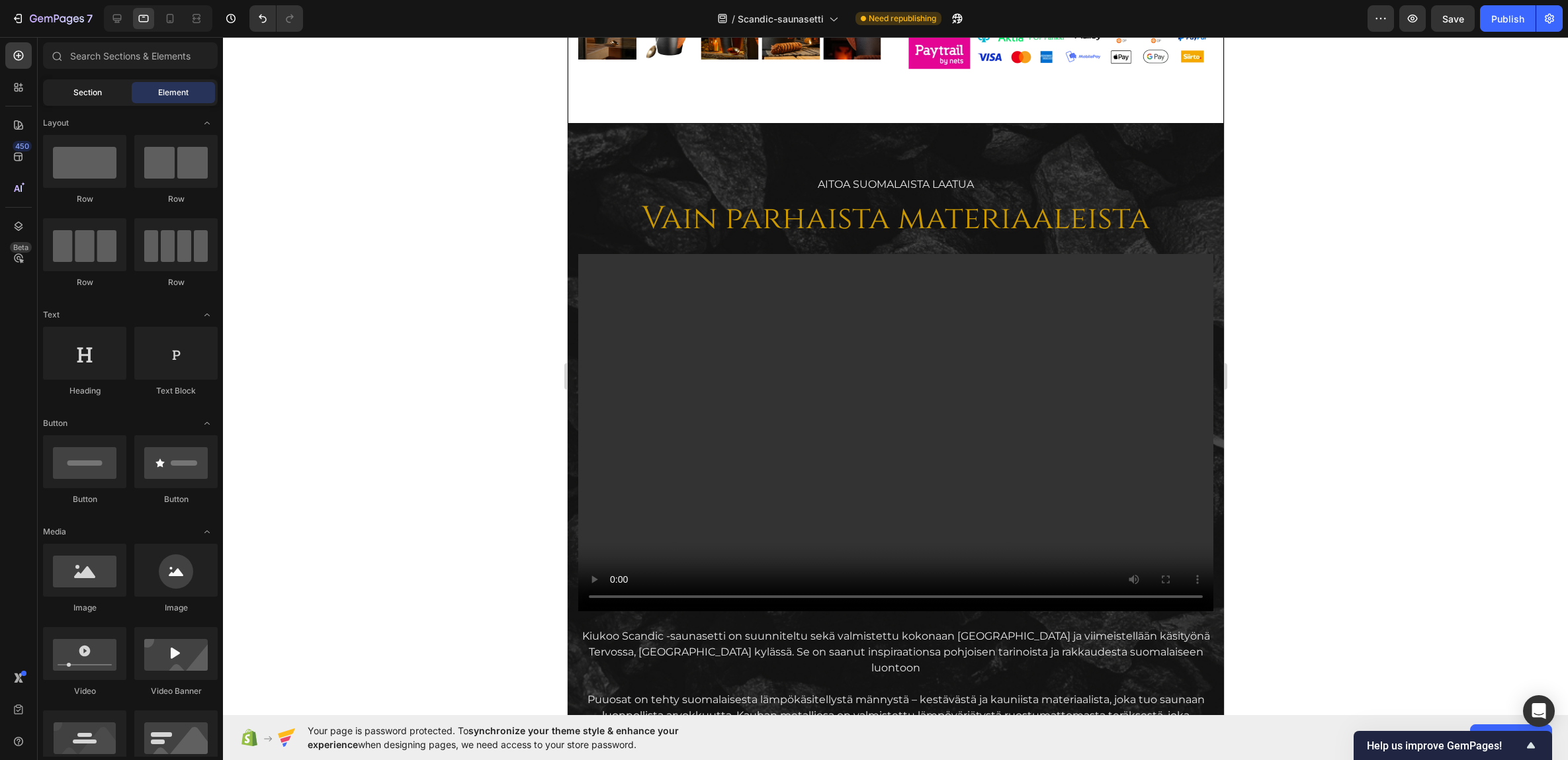
click at [94, 101] on div "Section" at bounding box center [87, 92] width 84 height 21
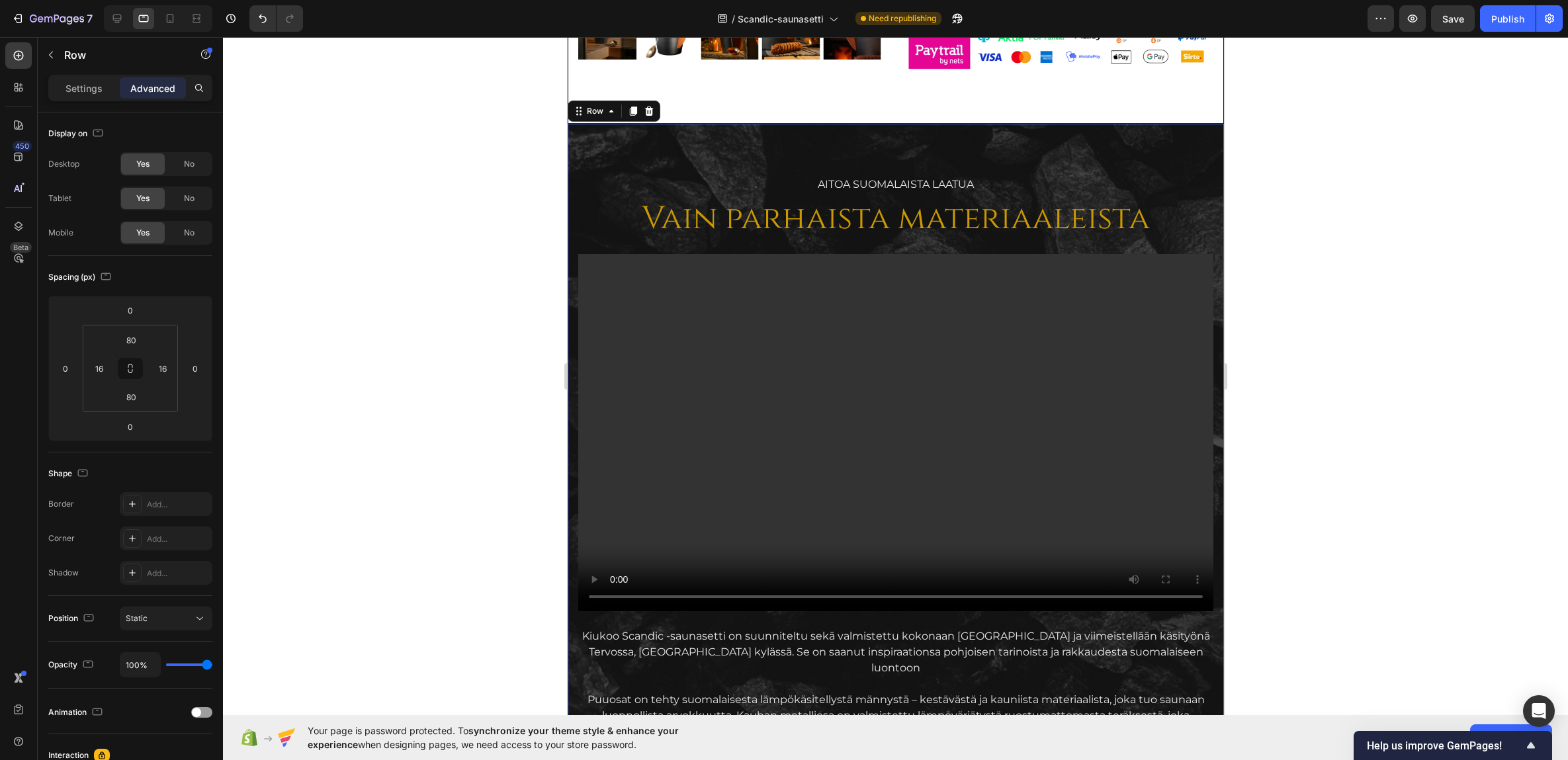
click at [598, 142] on div "AITOA Suomalaista laatua Text Block Vain parhaista materiaaleista Heading Video…" at bounding box center [895, 611] width 656 height 976
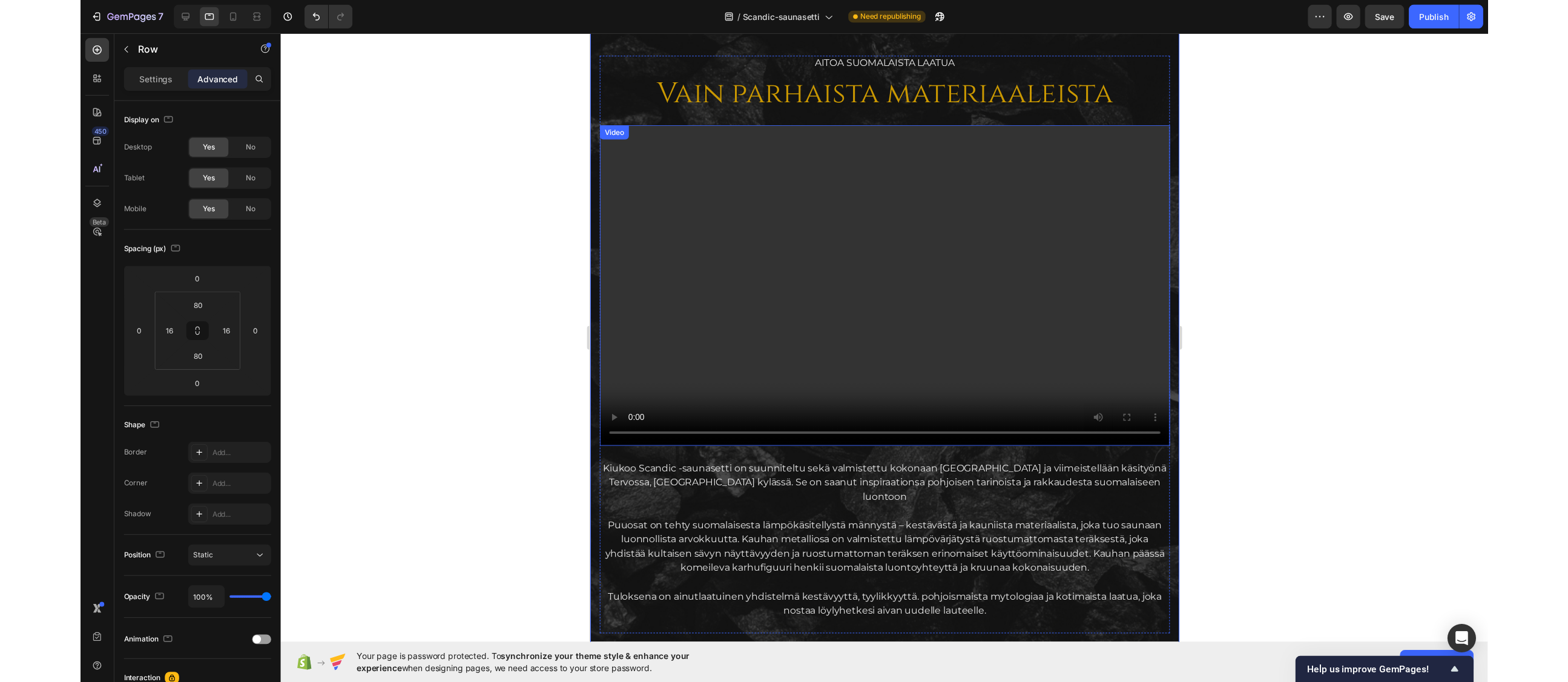
scroll to position [1174, 0]
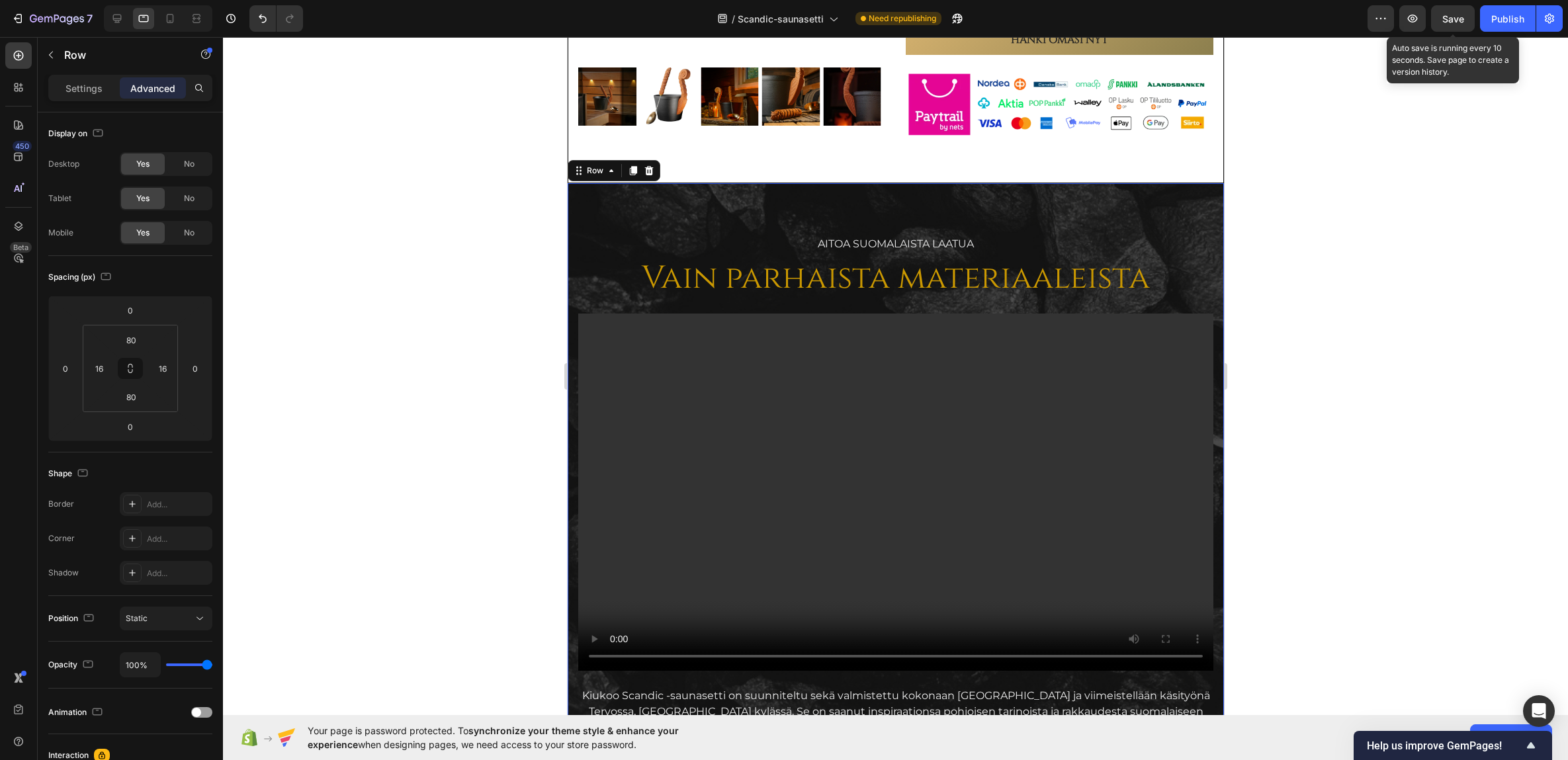
click at [1414, 19] on span "Save" at bounding box center [1453, 19] width 22 height 11
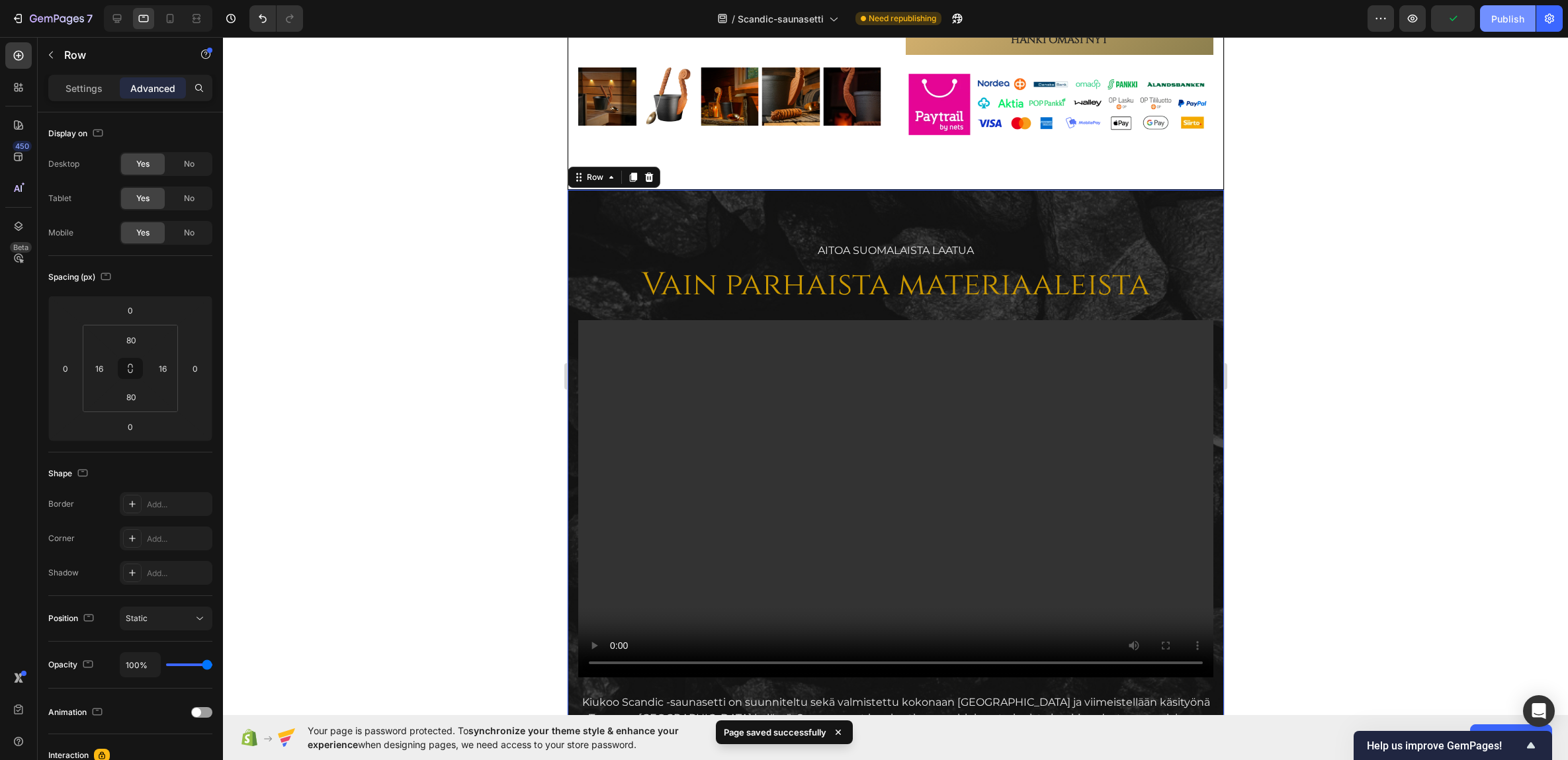
click at [1414, 17] on div "Publish" at bounding box center [1507, 19] width 33 height 14
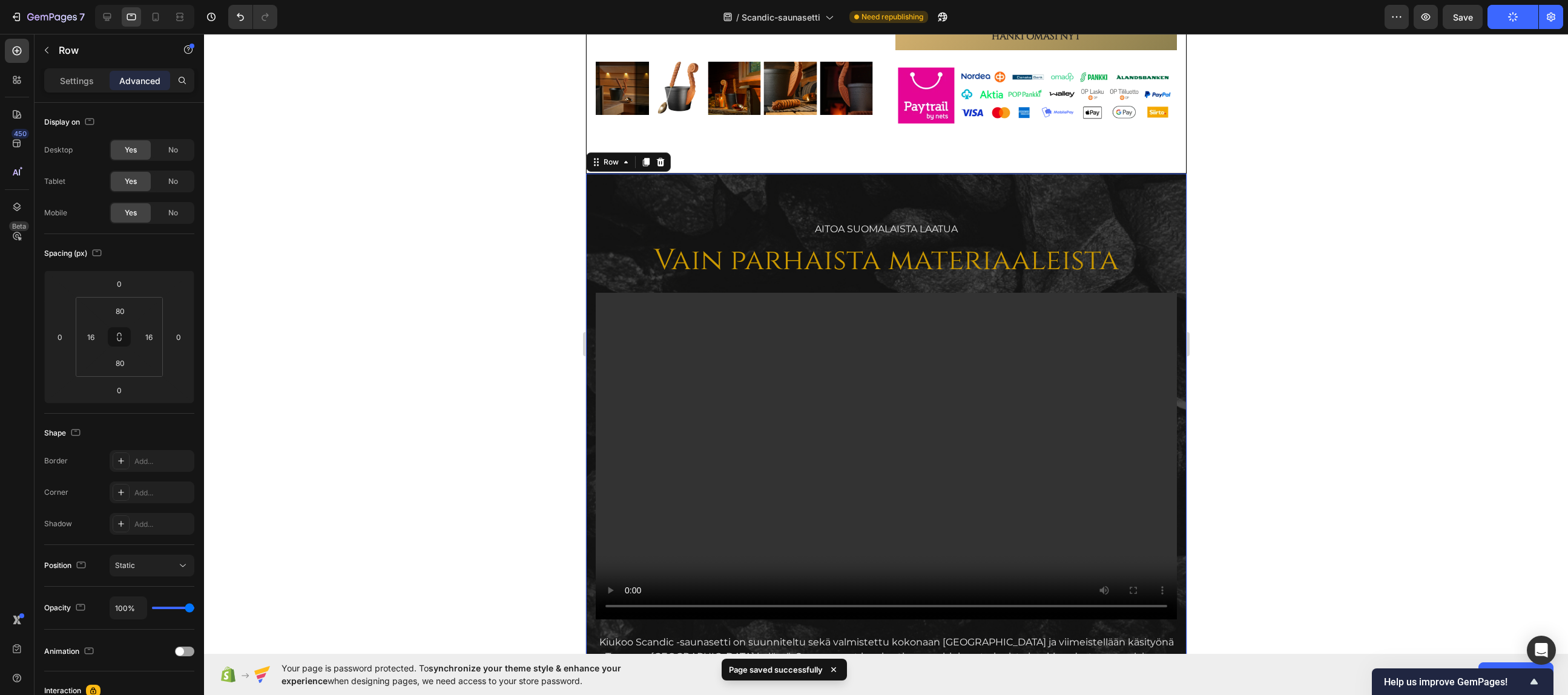
click at [640, 188] on div "AITOA Suomalaista laatua Text Block Vain parhaista materiaaleista Heading Video…" at bounding box center [886, 620] width 600 height 892
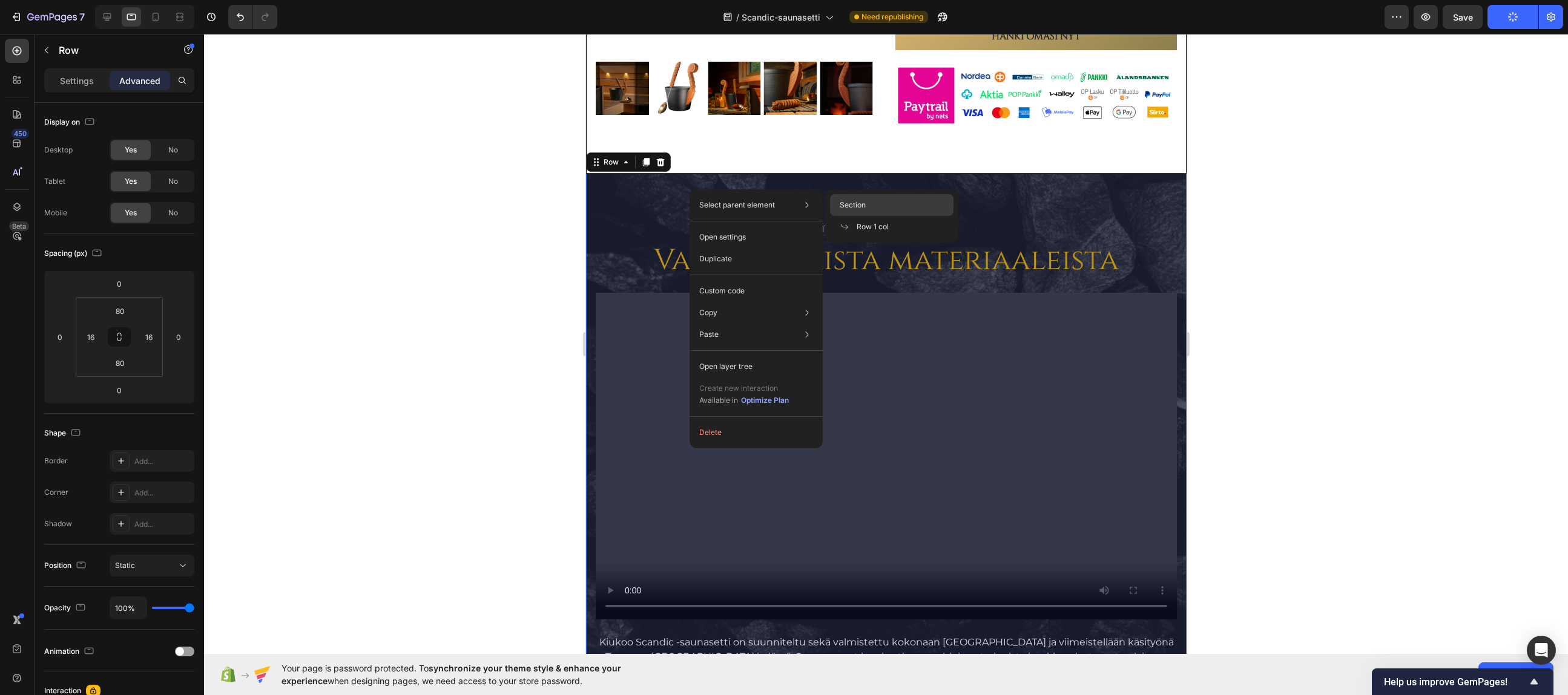
click at [873, 202] on div "Section" at bounding box center [892, 205] width 124 height 22
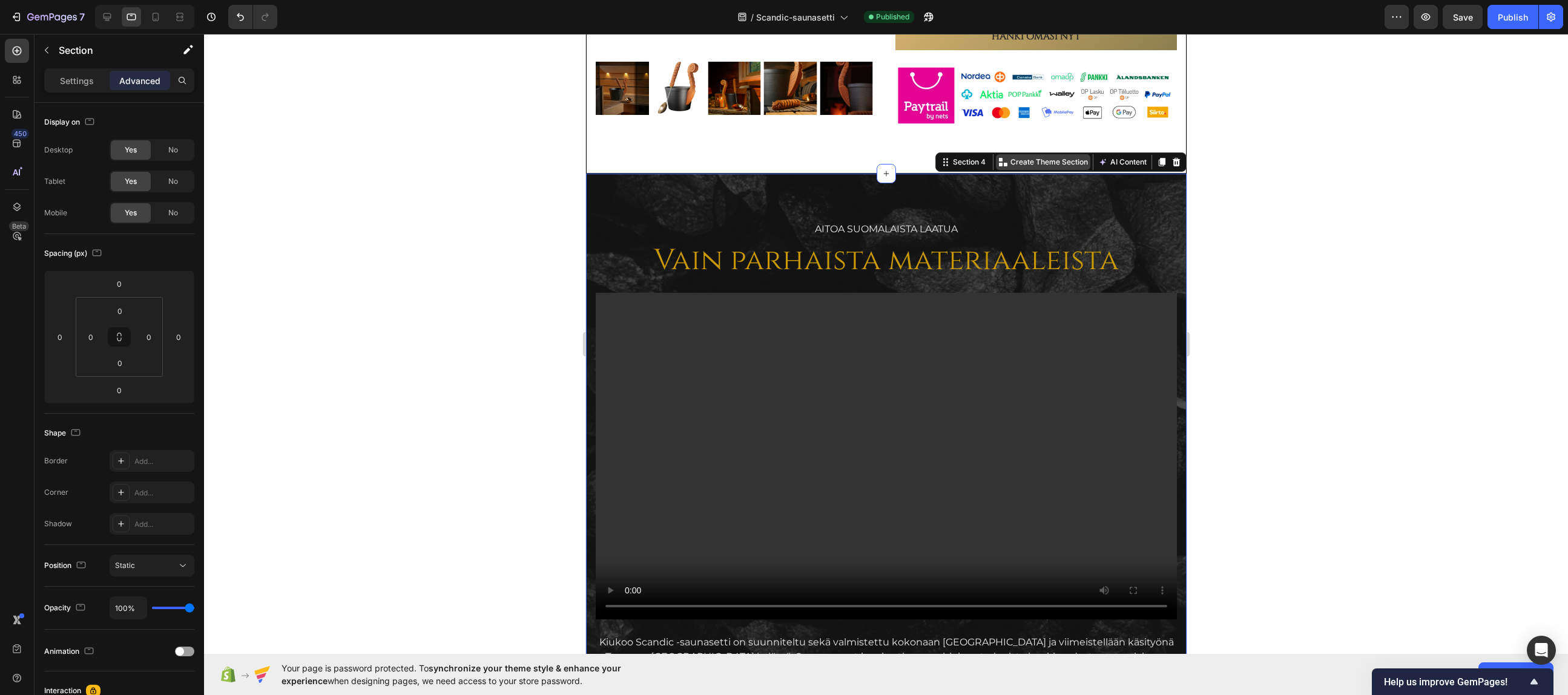
click at [1034, 157] on p "Create Theme Section" at bounding box center [1048, 162] width 77 height 11
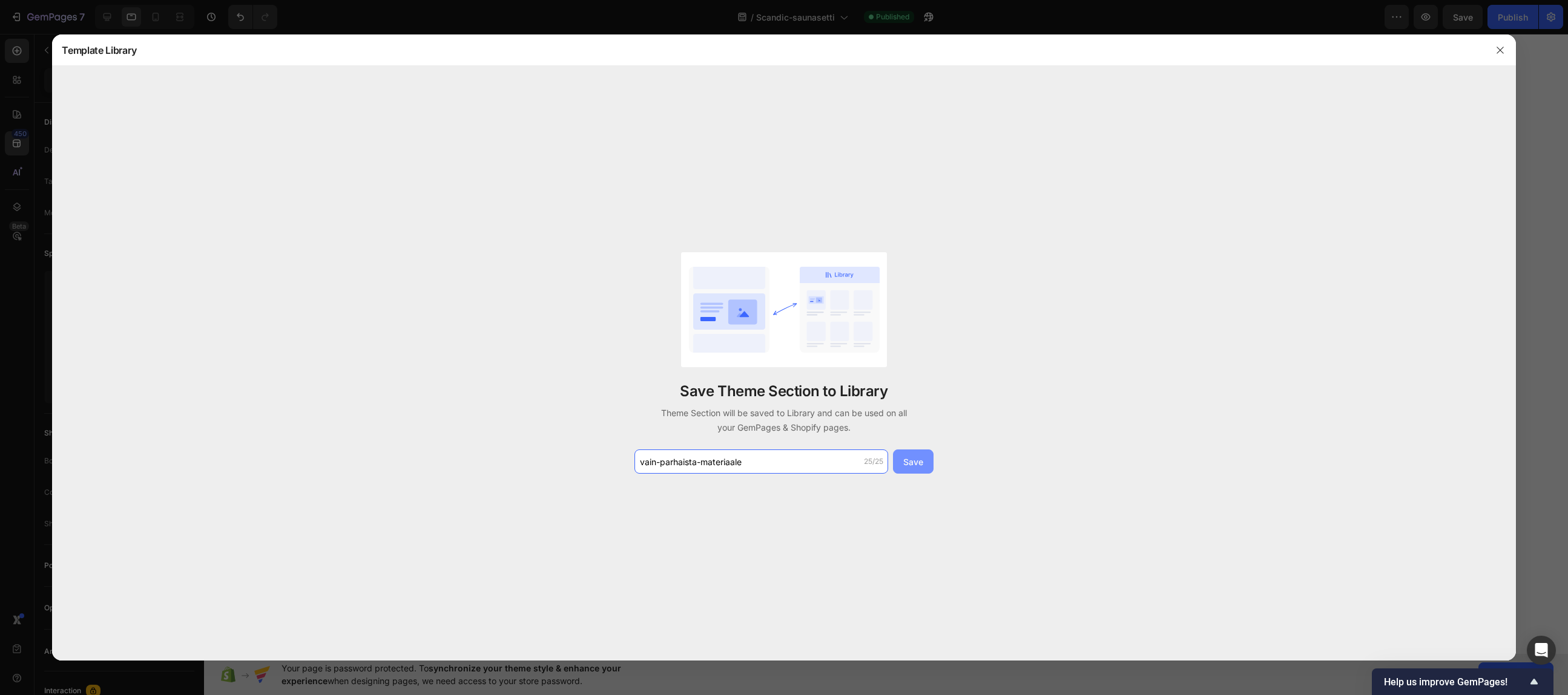
type input "vain-parhaista-materiaale"
click at [921, 461] on div "Save" at bounding box center [914, 462] width 20 height 12
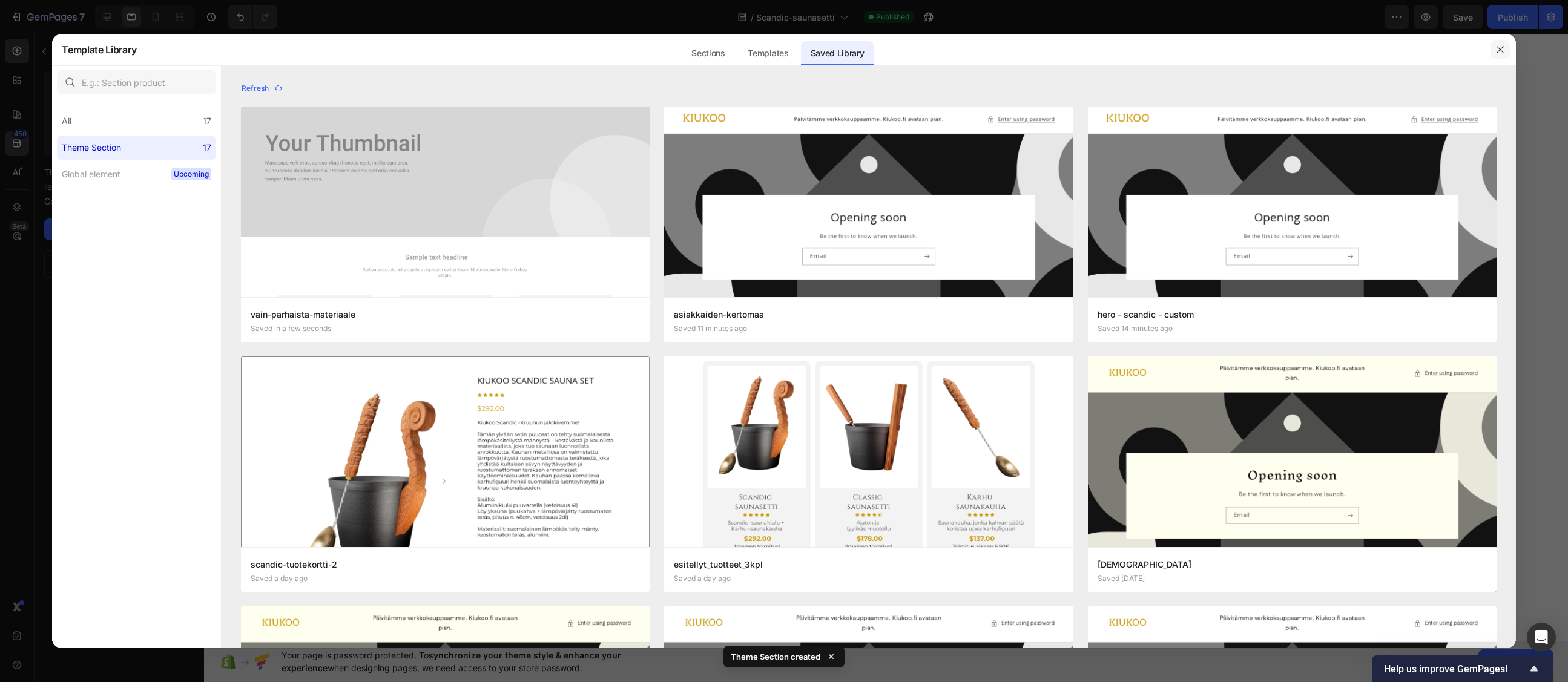
click at [1294, 49] on icon "button" at bounding box center [1500, 49] width 10 height 10
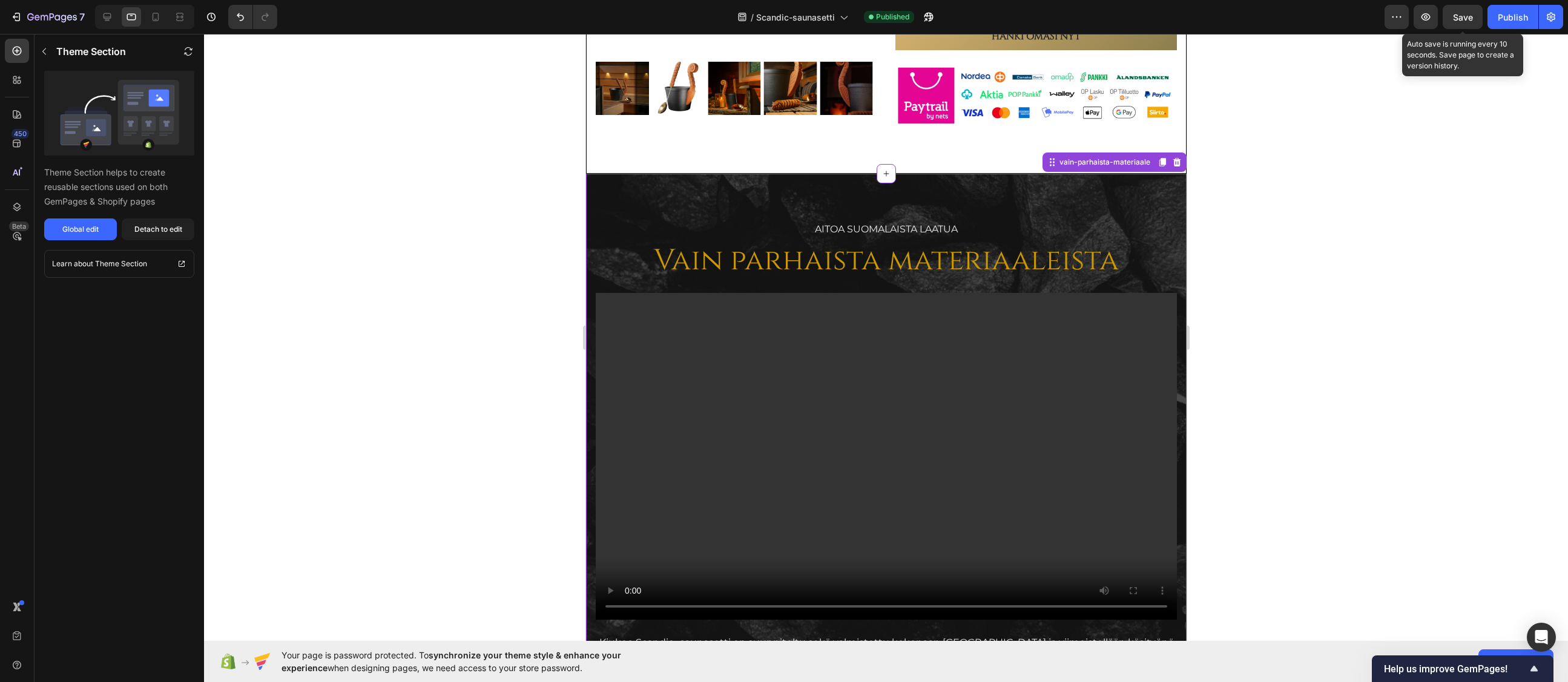
click at [1294, 12] on span "Save" at bounding box center [1463, 17] width 20 height 10
click at [1294, 18] on div "Publish" at bounding box center [1512, 17] width 30 height 12
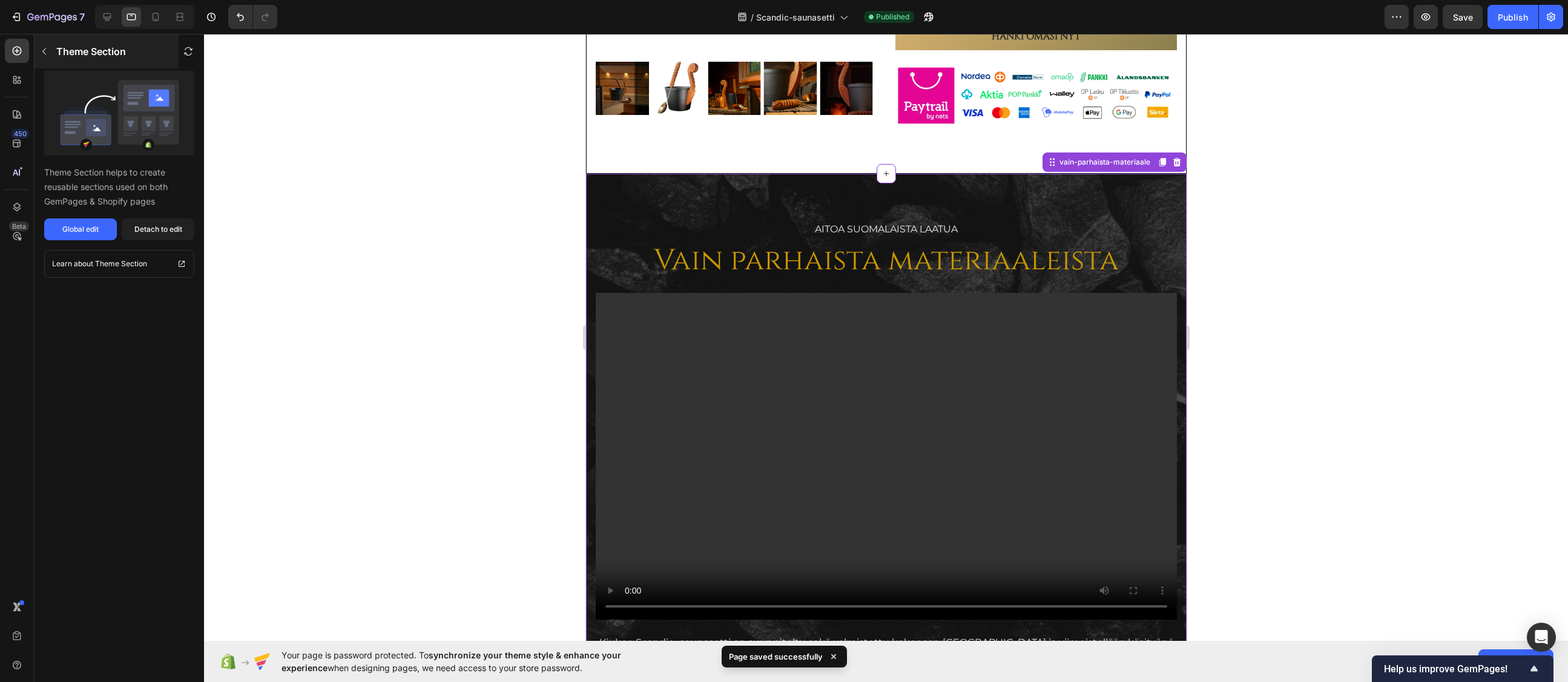
click at [57, 51] on p "Theme Section" at bounding box center [91, 51] width 70 height 15
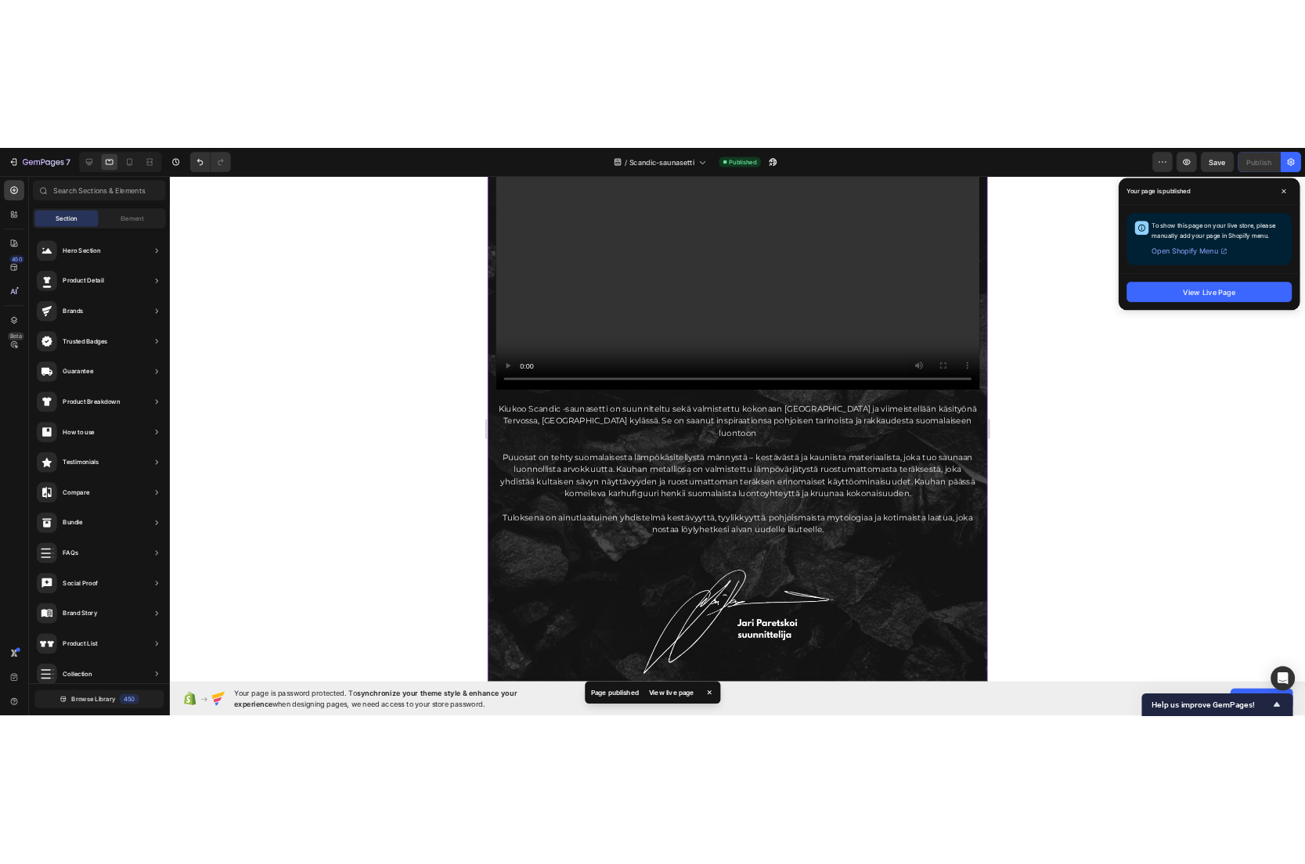
scroll to position [1753, 0]
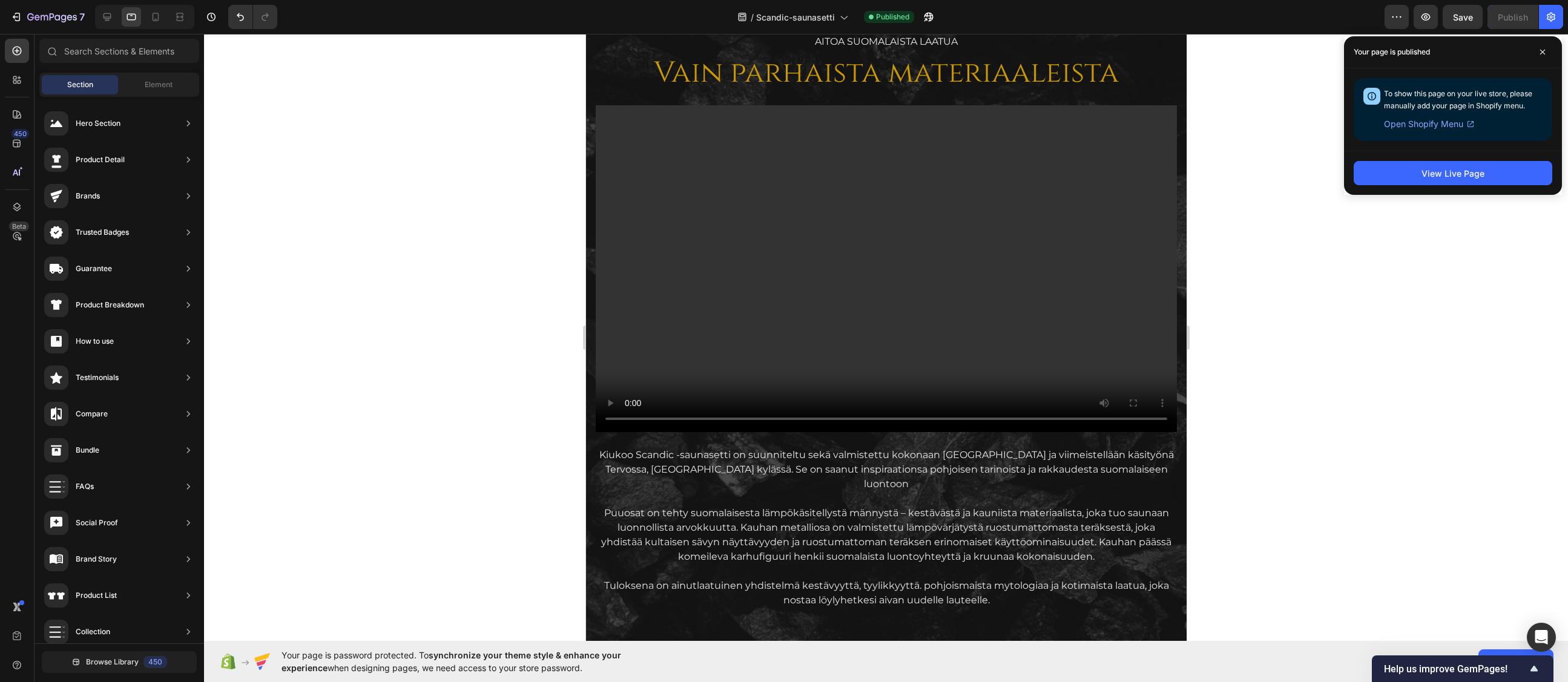
drag, startPoint x: 1543, startPoint y: 51, endPoint x: 854, endPoint y: 32, distance: 689.3
click at [1294, 51] on icon at bounding box center [1542, 52] width 6 height 6
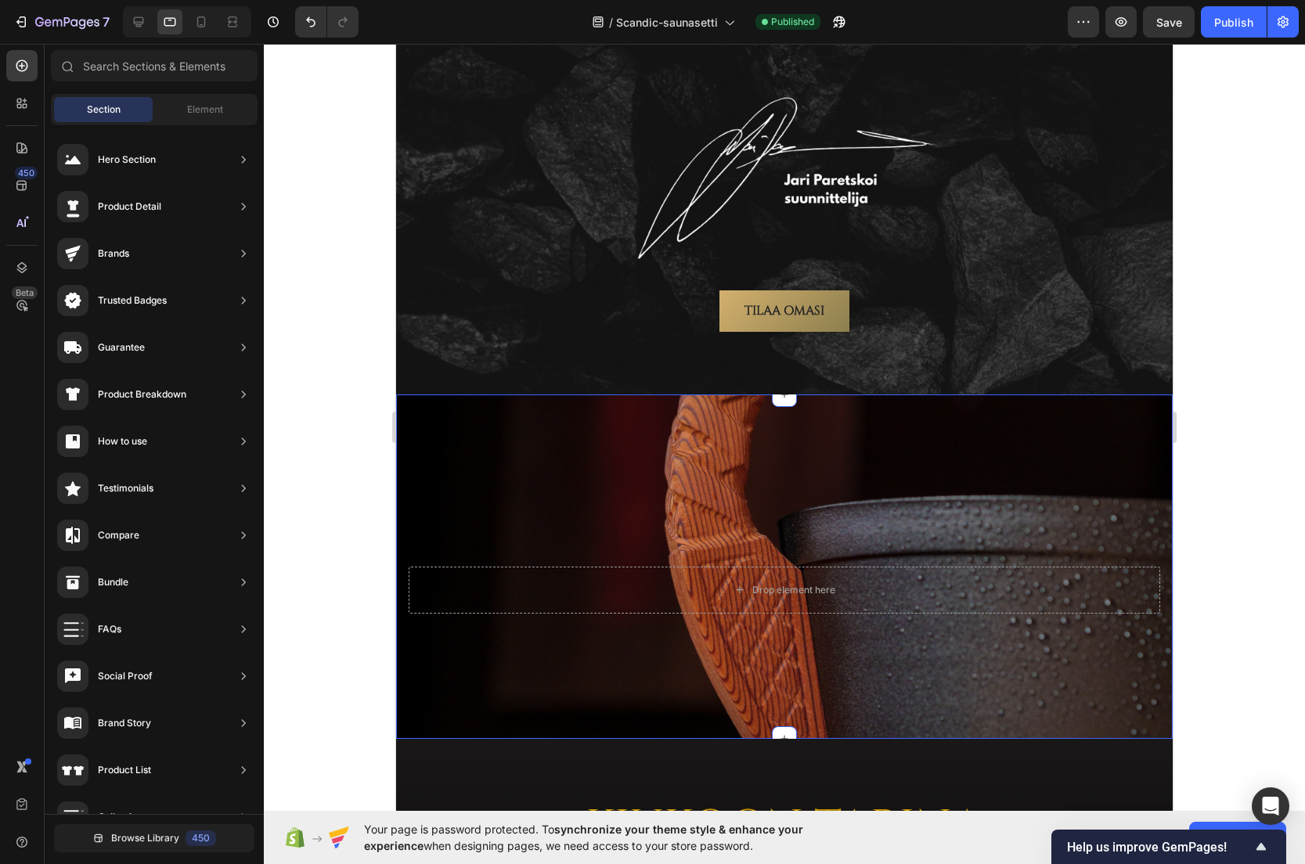
scroll to position [2379, 0]
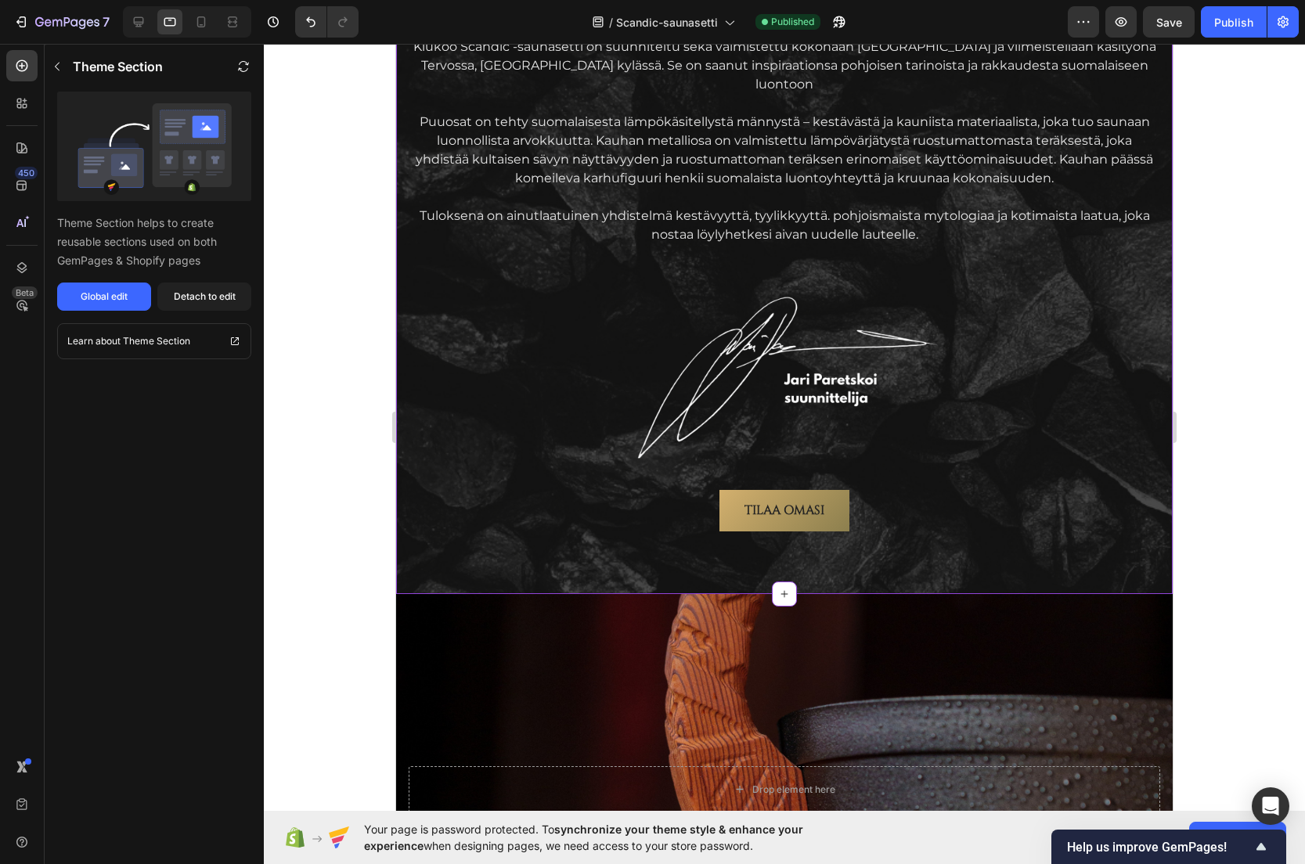
scroll to position [2223, 0]
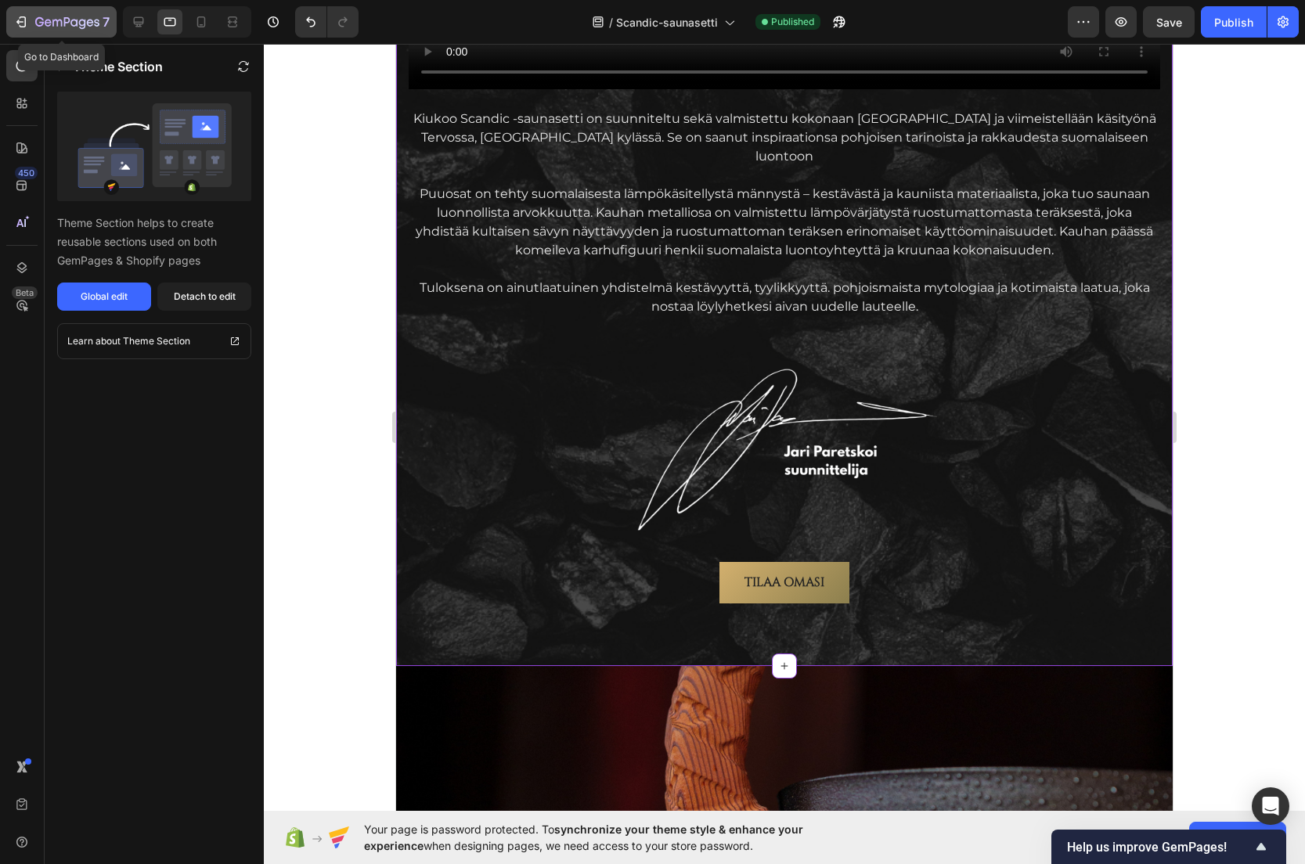
click at [58, 24] on icon "button" at bounding box center [56, 23] width 9 height 7
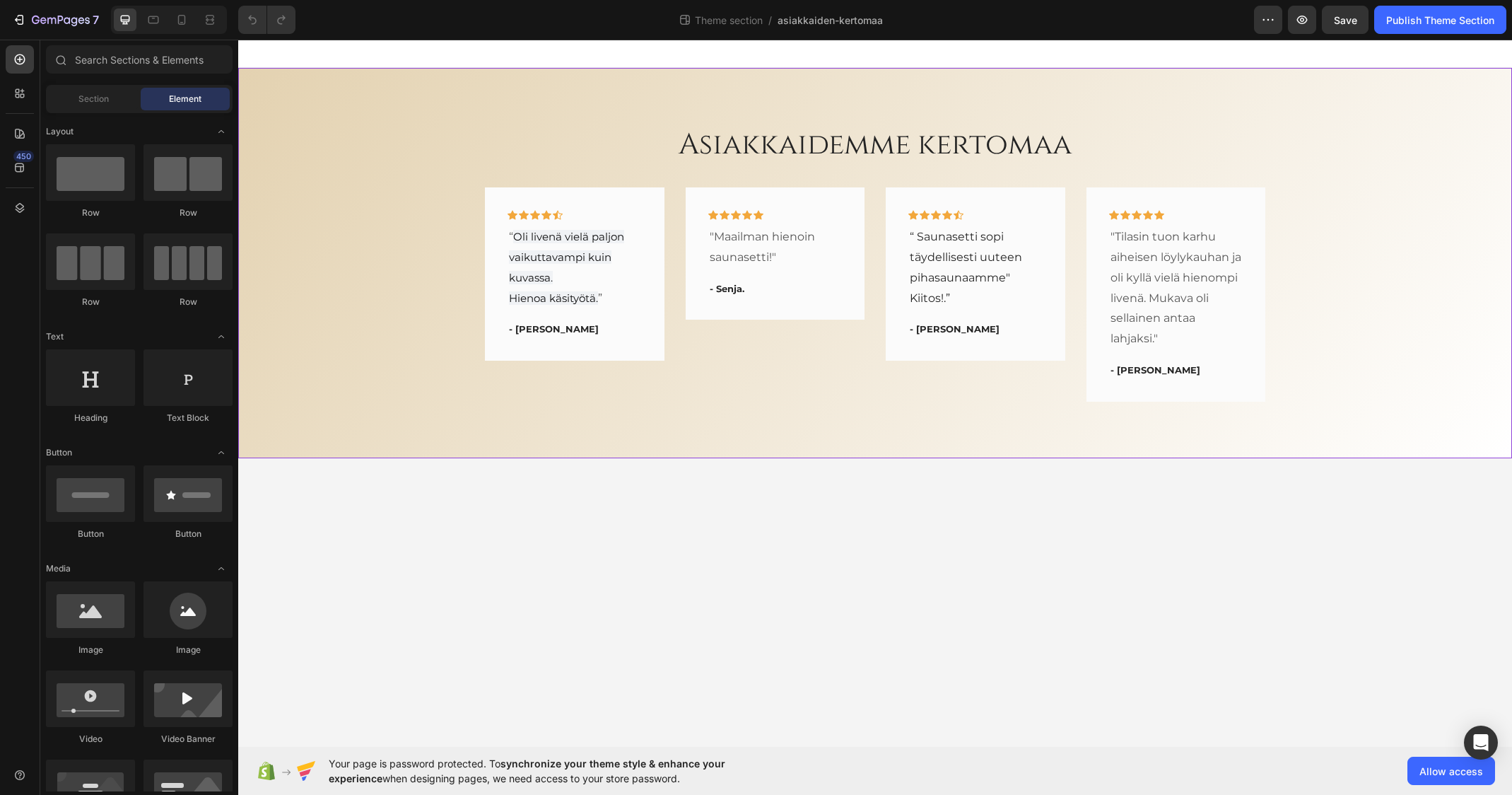
click at [754, 424] on div "Asiakkaidemme kertomaa Heading Icon Icon Icon Icon Icon Row “ Oli livenä vielä …" at bounding box center [875, 263] width 1274 height 390
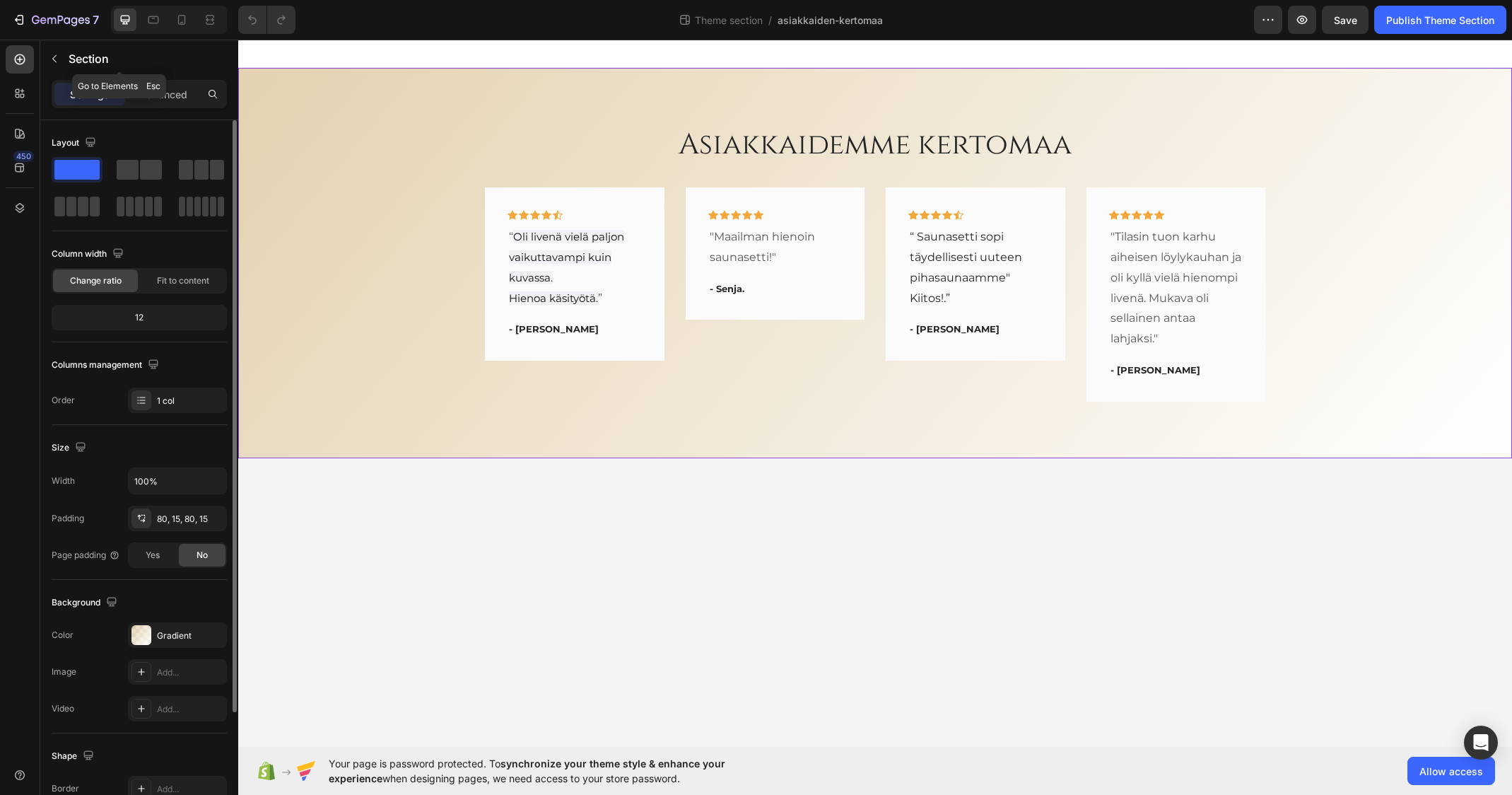
drag, startPoint x: 71, startPoint y: 59, endPoint x: 218, endPoint y: 148, distance: 171.8
click at [102, 85] on div "Sections(18) Elements(81) Section Element Hero Section Product Detail Brands Tr…" at bounding box center [139, 417] width 198 height 755
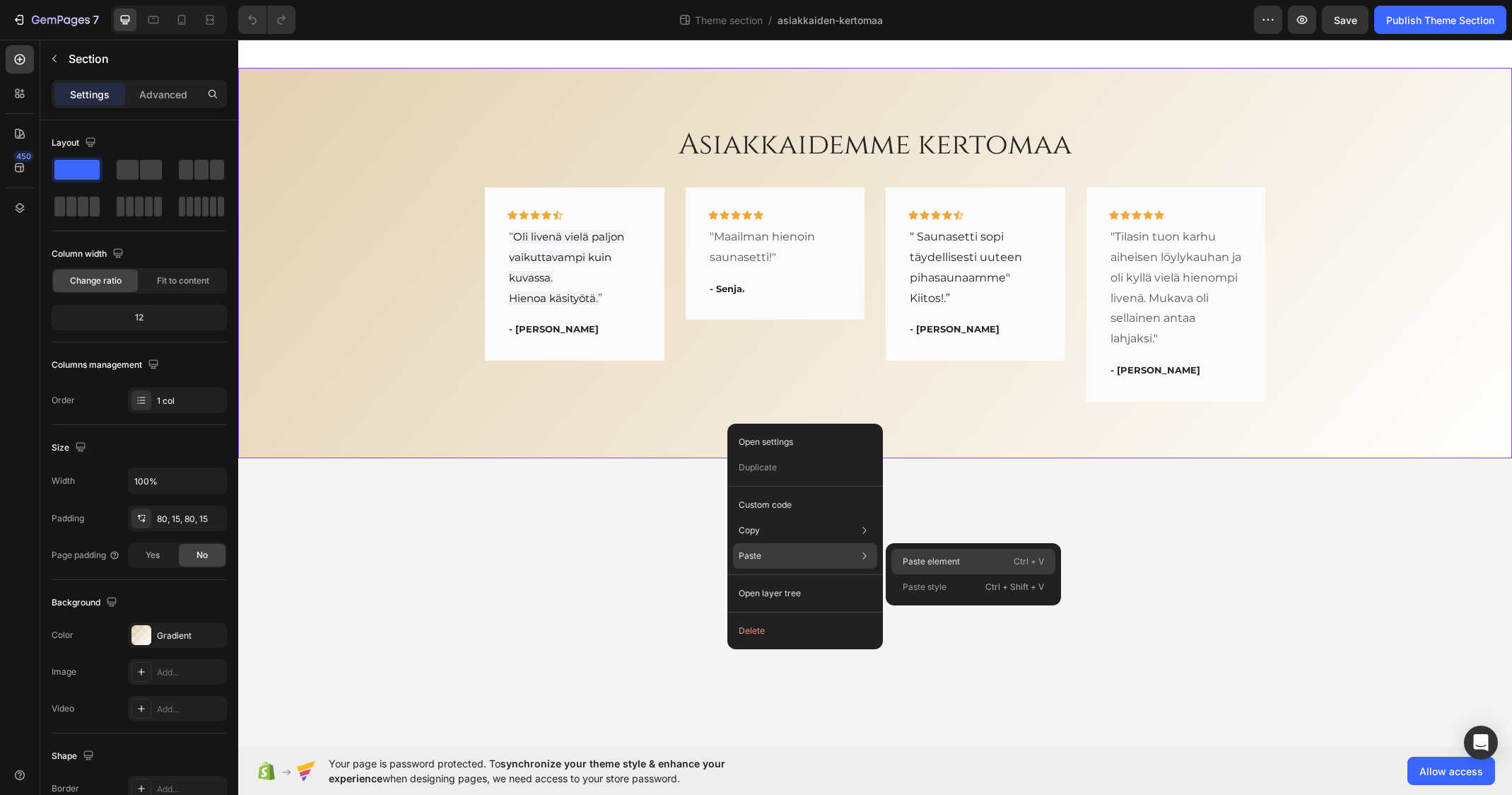
click at [951, 566] on p "Paste element" at bounding box center [930, 561] width 57 height 13
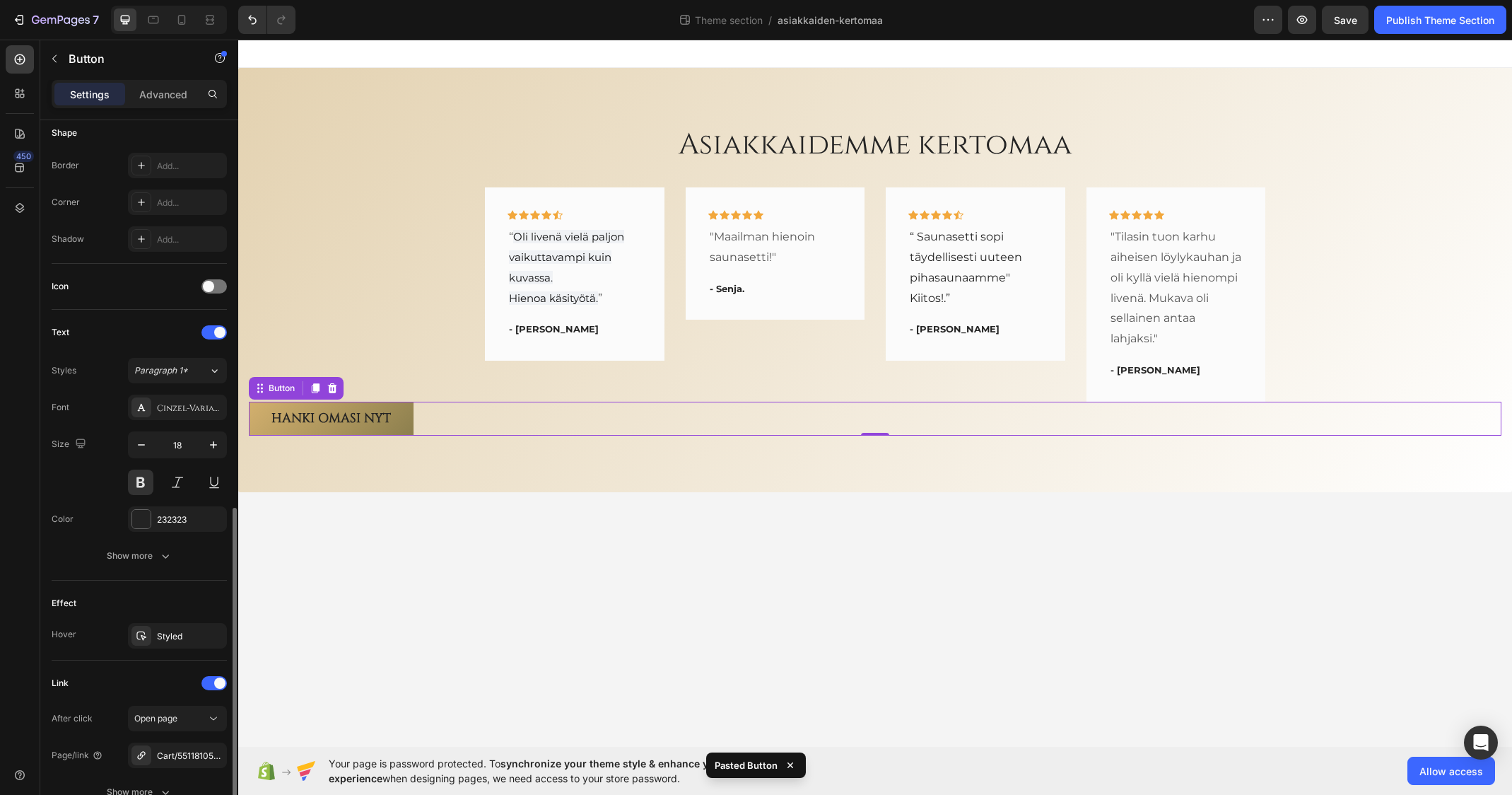
scroll to position [409, 0]
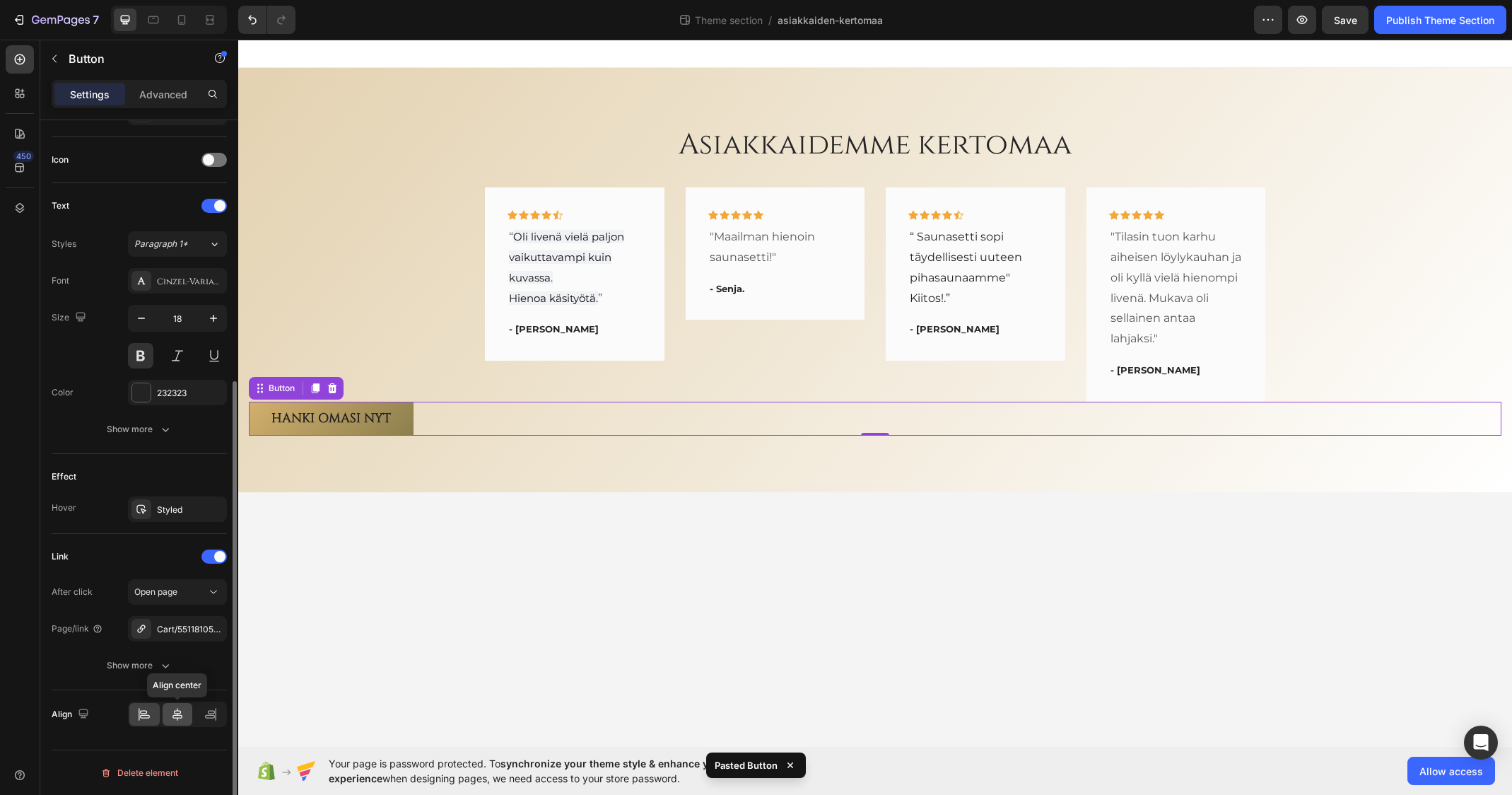
click at [176, 715] on icon at bounding box center [177, 714] width 10 height 13
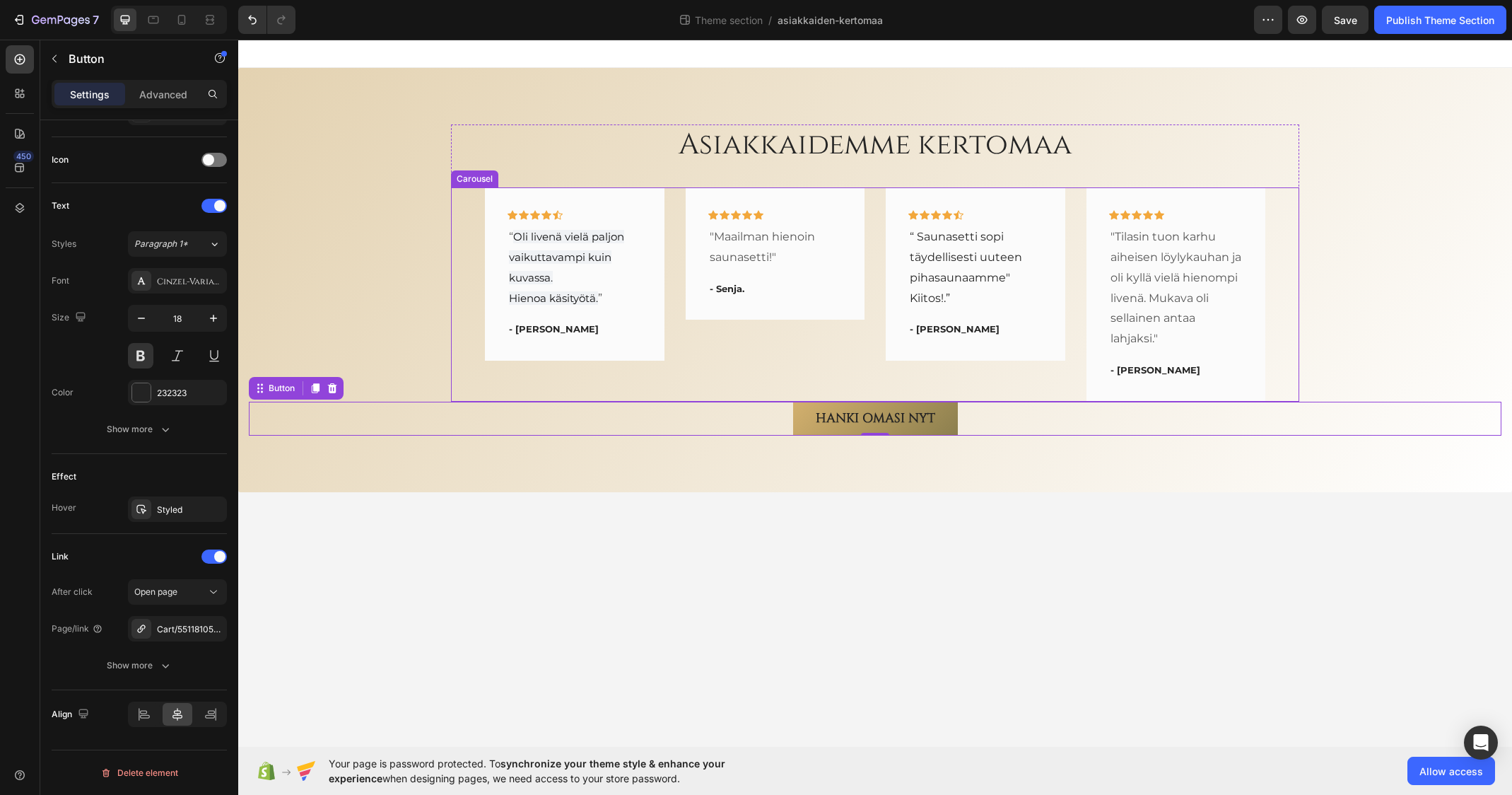
click at [743, 350] on div "Icon Icon Icon Icon Icon Row "Maailman hienoin saunasetti!" Text block - Senja.…" at bounding box center [775, 294] width 180 height 213
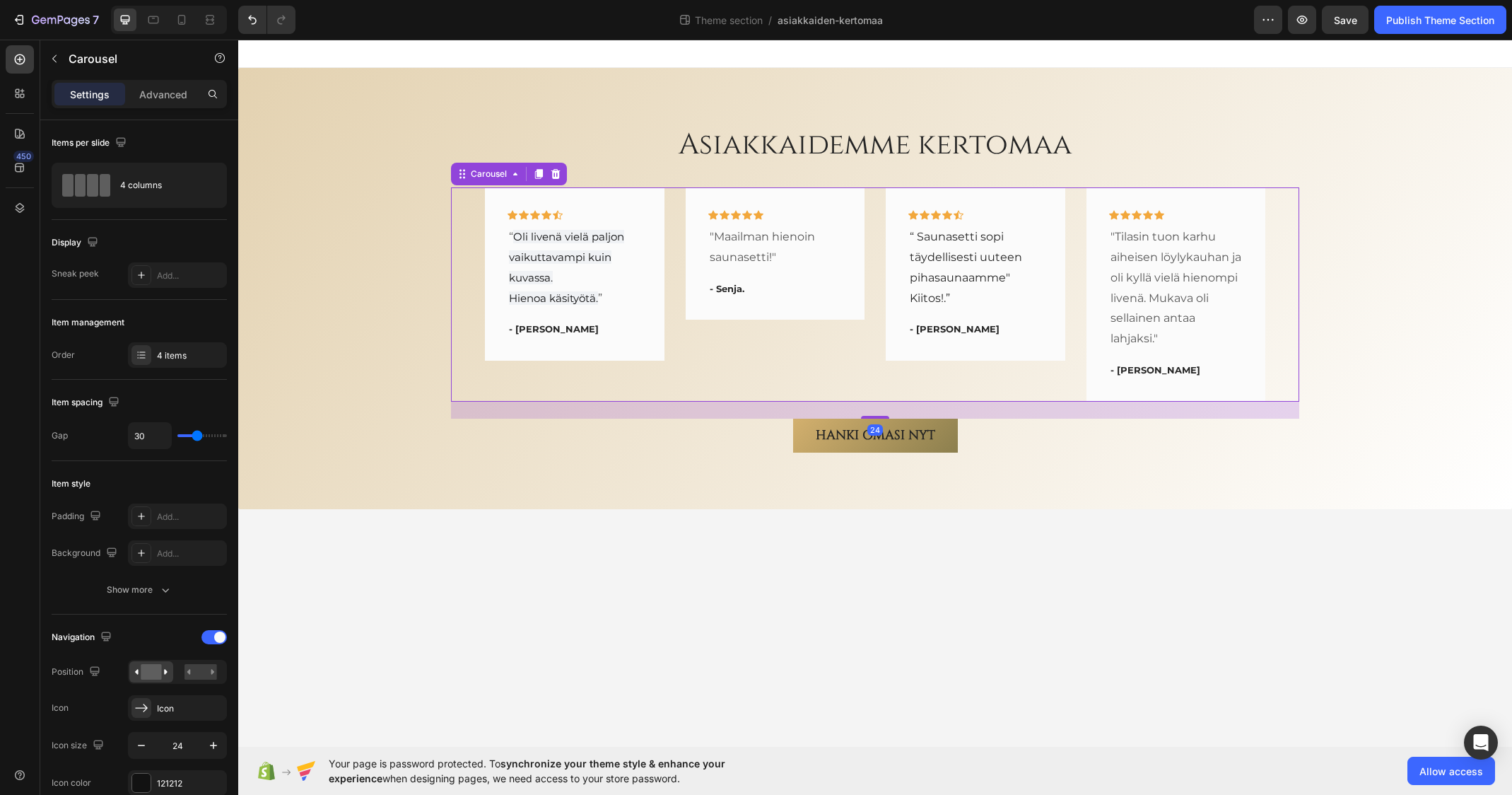
drag, startPoint x: 876, startPoint y: 402, endPoint x: 895, endPoint y: 416, distance: 23.6
click at [895, 402] on div "24" at bounding box center [874, 402] width 848 height 0
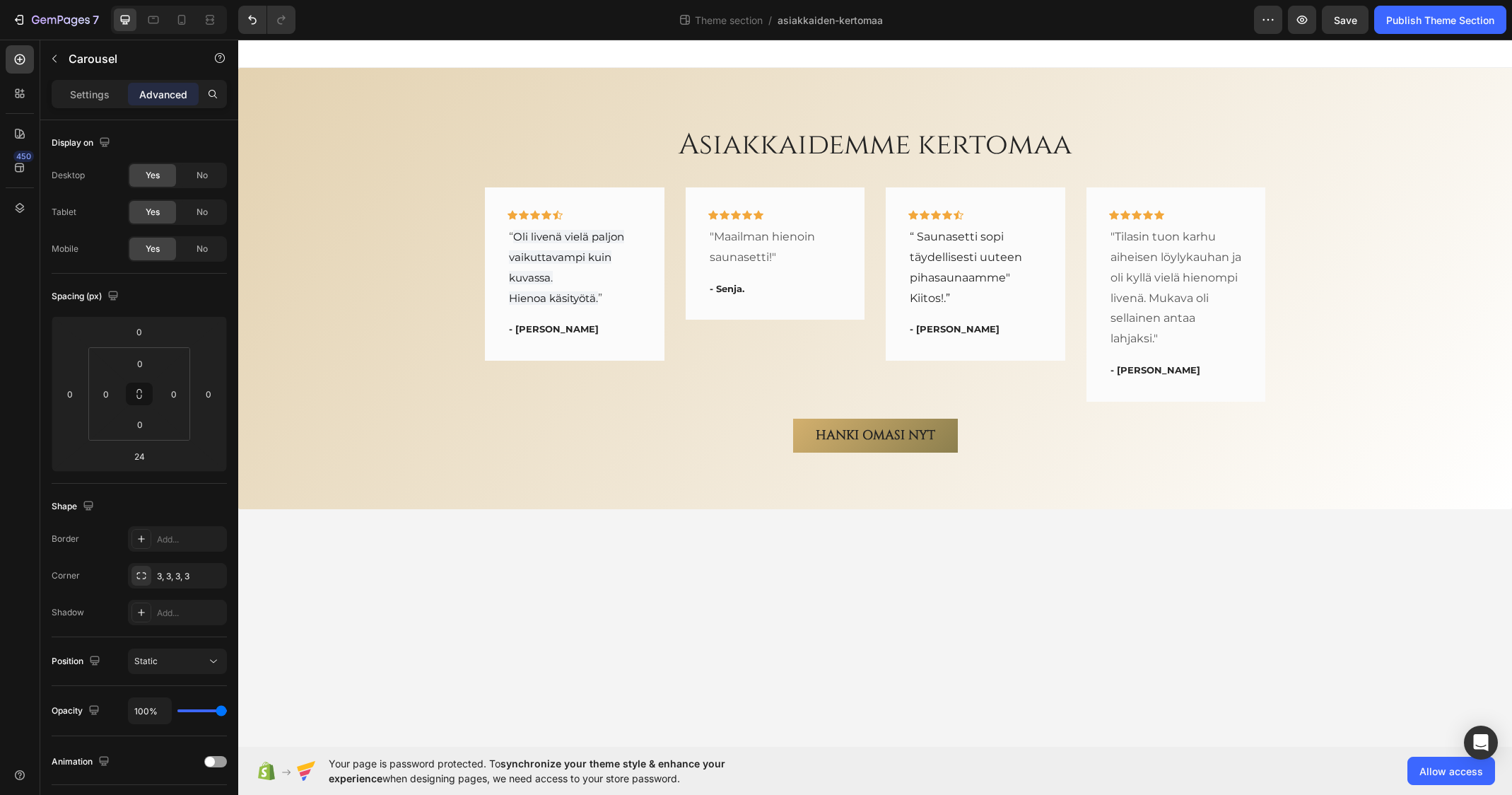
click at [827, 563] on body "Asiakkaidemme kertomaa Heading Icon Icon Icon Icon Icon Row “ Oli livenä vielä …" at bounding box center [875, 393] width 1274 height 707
click at [840, 363] on div "Icon Icon Icon Icon Icon Row "Maailman hienoin saunasetti!" Text block - Senja.…" at bounding box center [775, 294] width 180 height 213
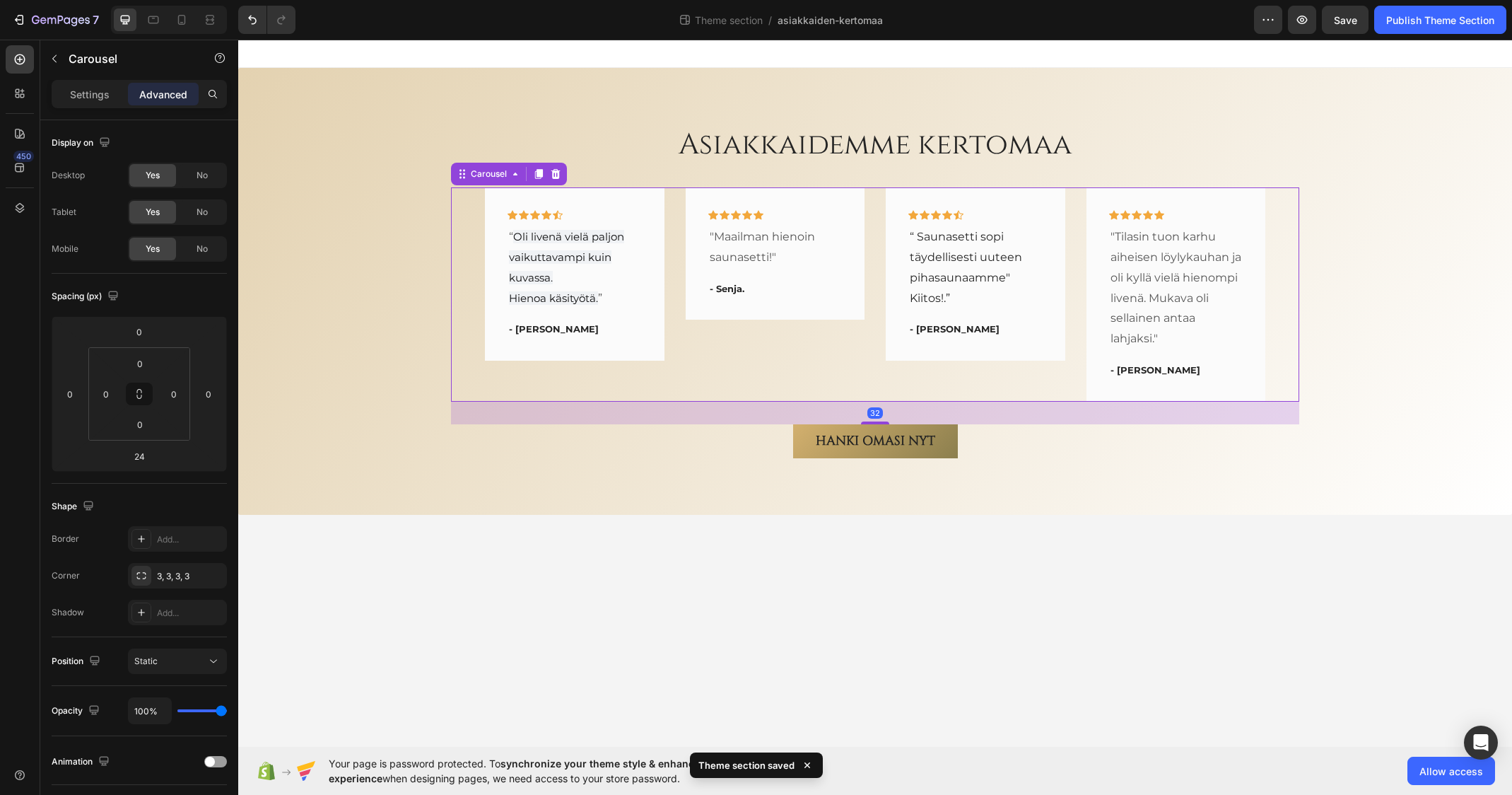
drag, startPoint x: 867, startPoint y: 416, endPoint x: 860, endPoint y: 421, distance: 8.6
click at [860, 402] on div "32" at bounding box center [874, 402] width 848 height 0
type input "32"
click at [724, 475] on div "Asiakkaidemme kertomaa Heading Icon Icon Icon Icon Icon Row “ Oli livenä vielä …" at bounding box center [875, 291] width 1274 height 447
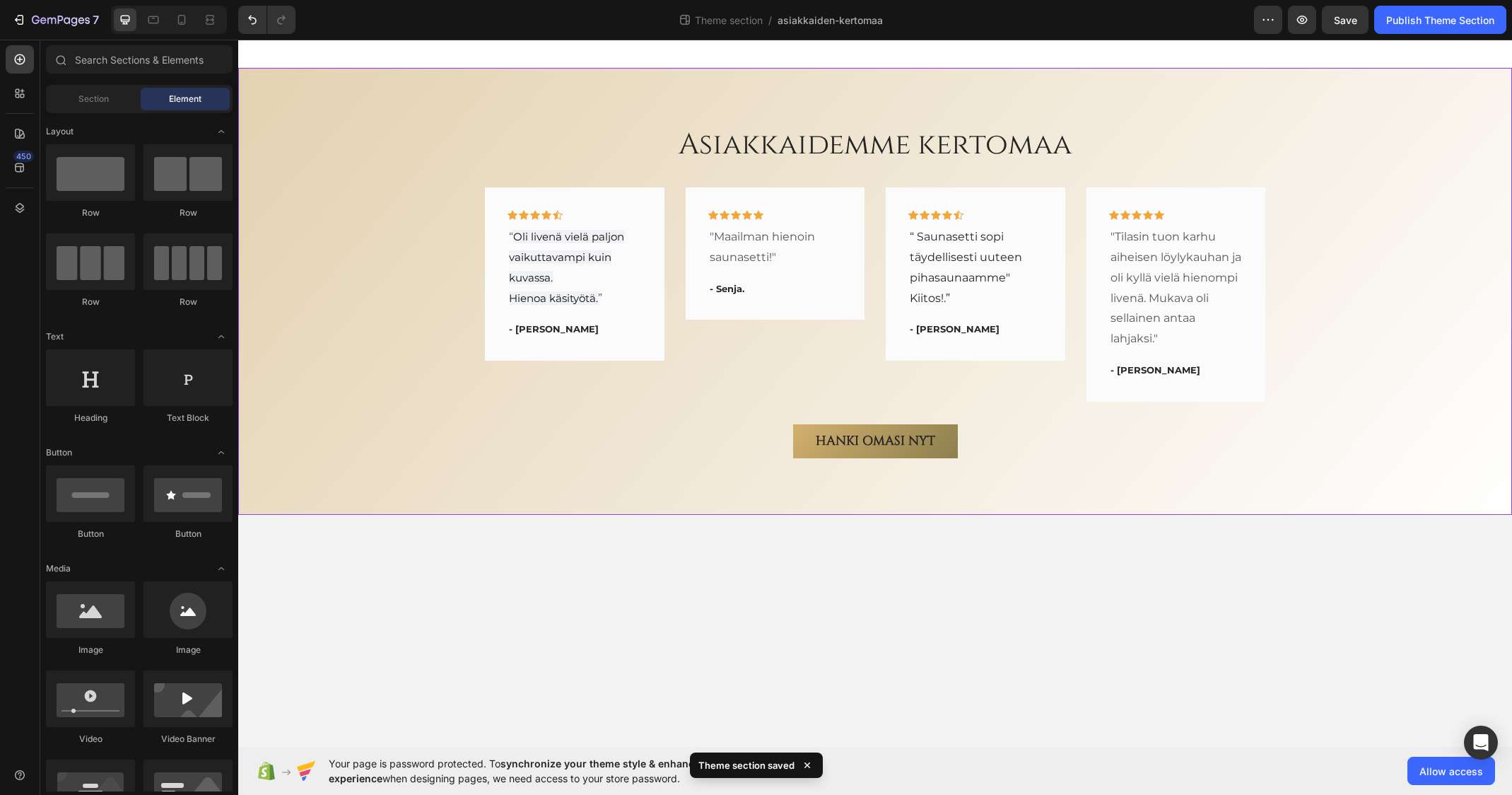
click at [757, 591] on body "Asiakkaidemme kertomaa Heading Icon Icon Icon Icon Icon Row “ Oli livenä vielä …" at bounding box center [875, 393] width 1274 height 707
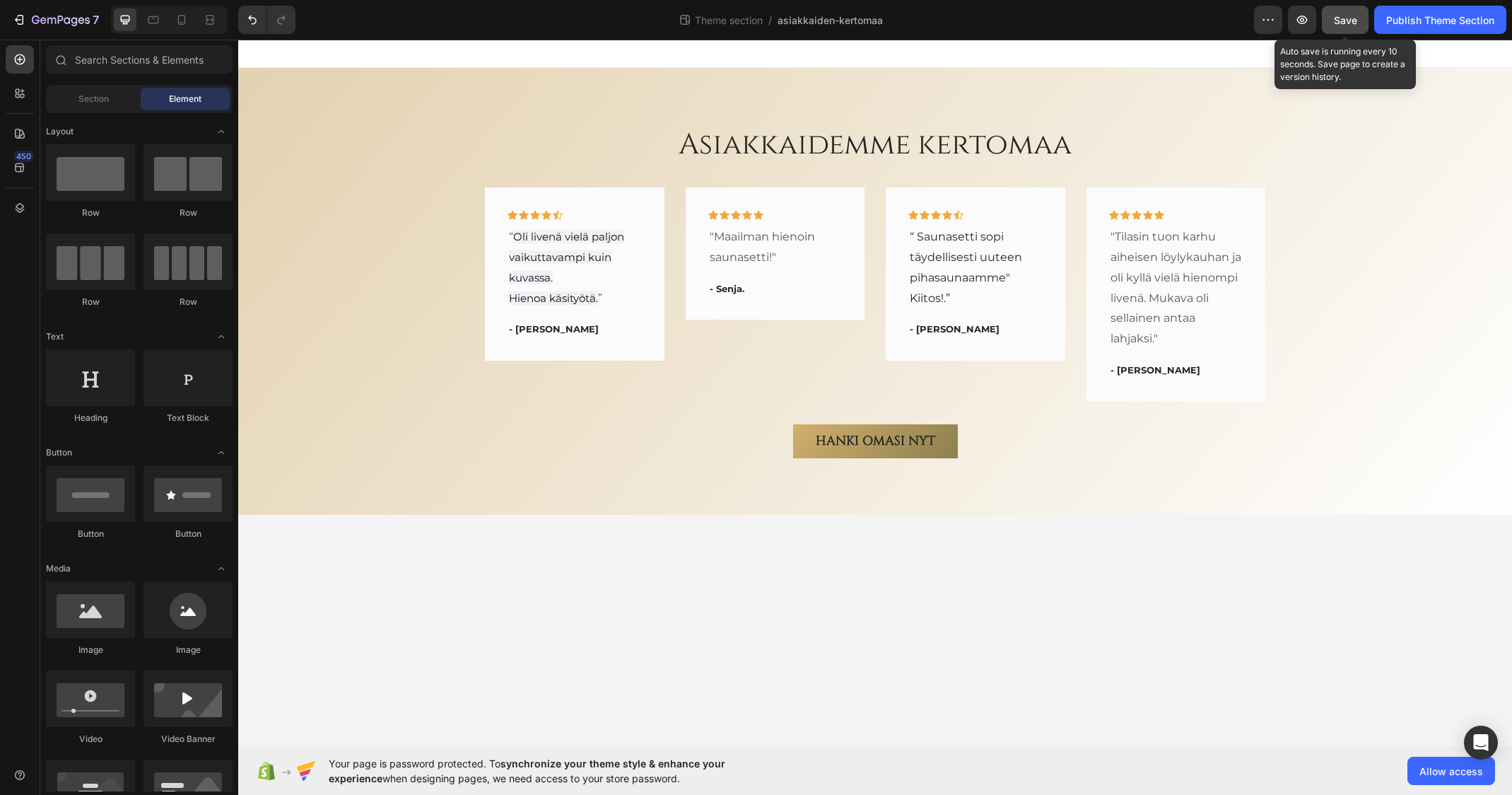
click at [1350, 14] on span "Save" at bounding box center [1346, 20] width 23 height 12
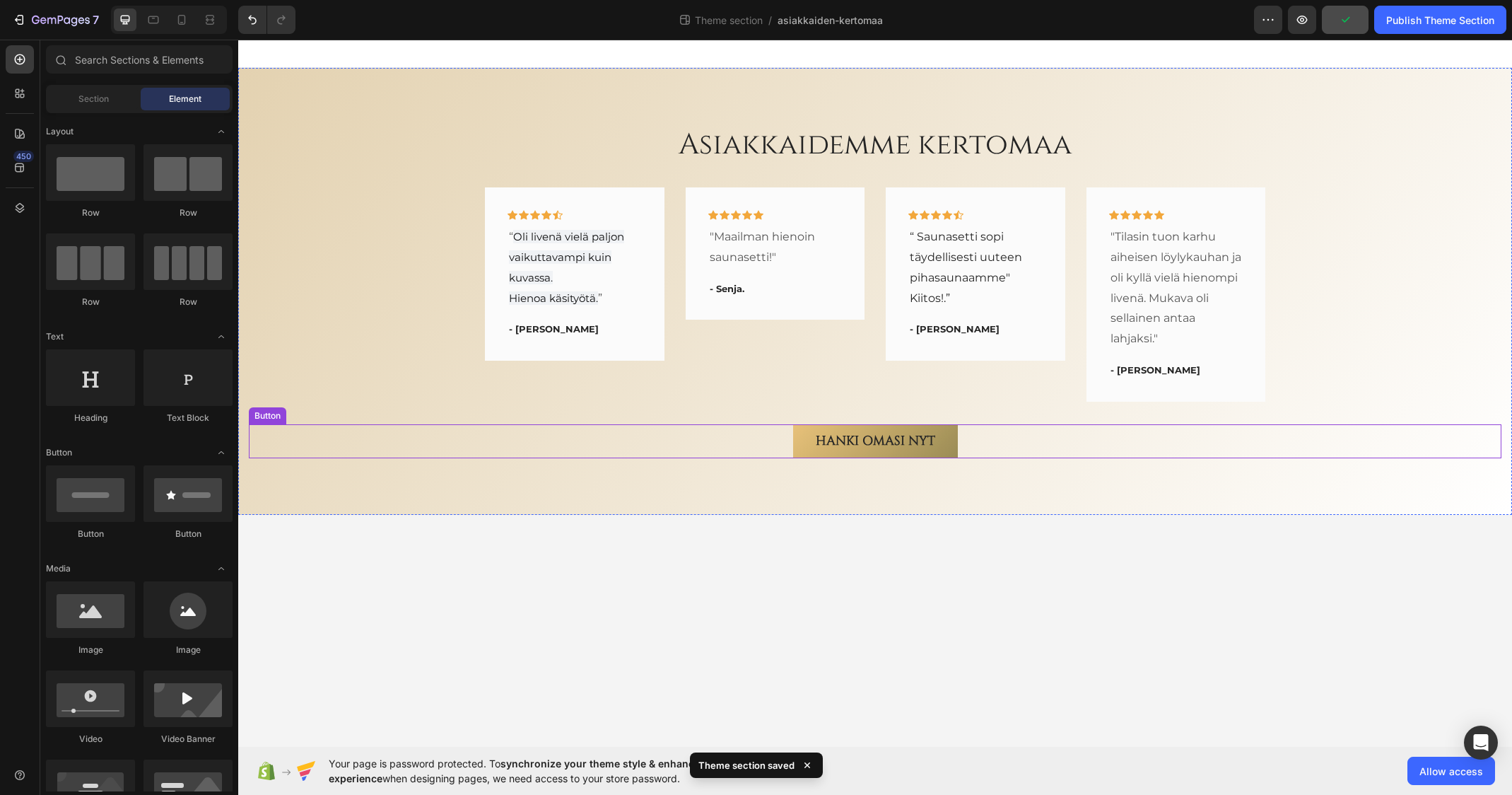
click at [807, 444] on link "HANKI OMASI NYT" at bounding box center [875, 442] width 164 height 34
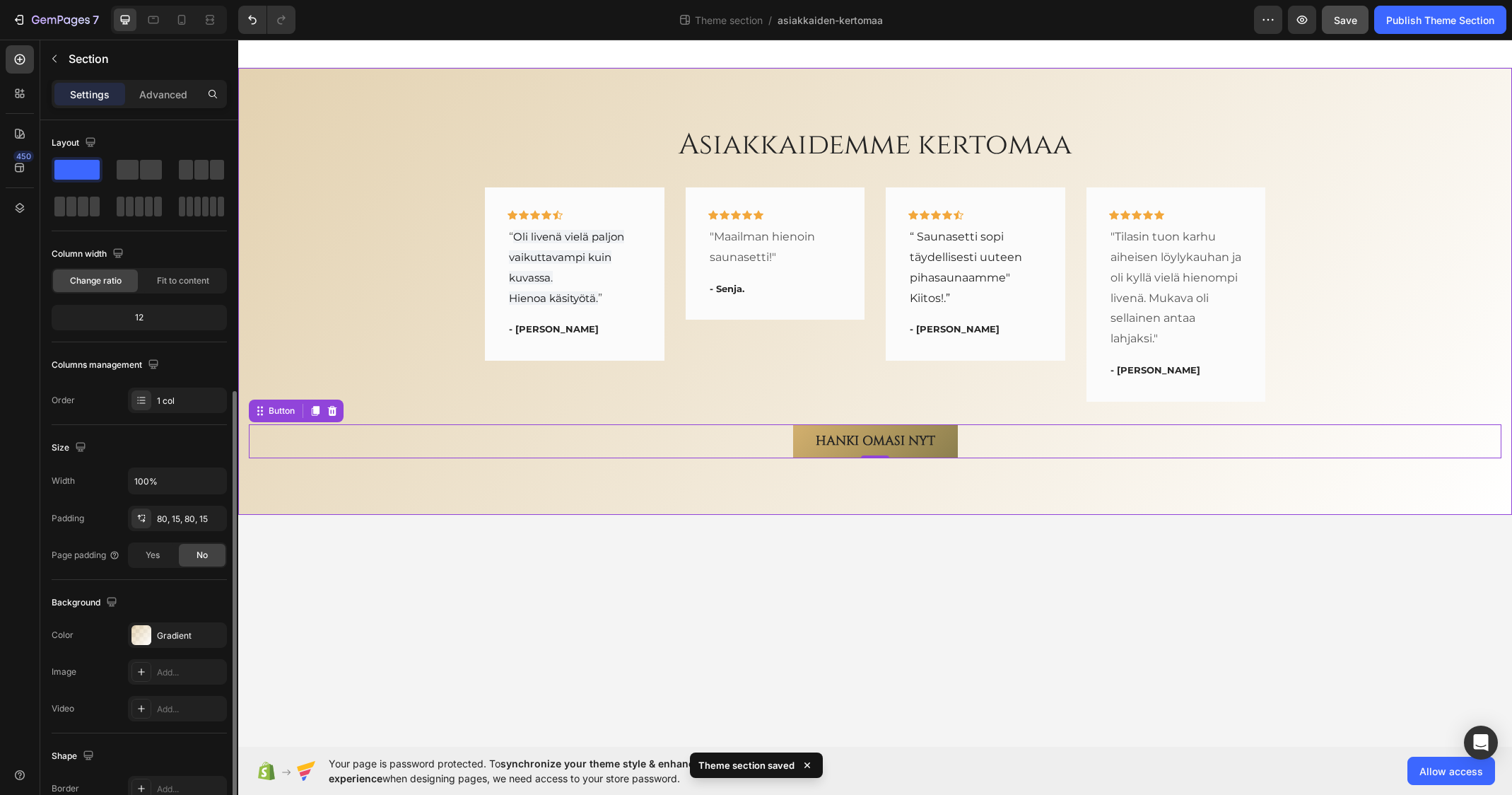
click at [361, 256] on div "Asiakkaidemme kertomaa Heading Icon Icon Icon Icon Icon Row “ Oli livenä vielä …" at bounding box center [874, 291] width 1253 height 333
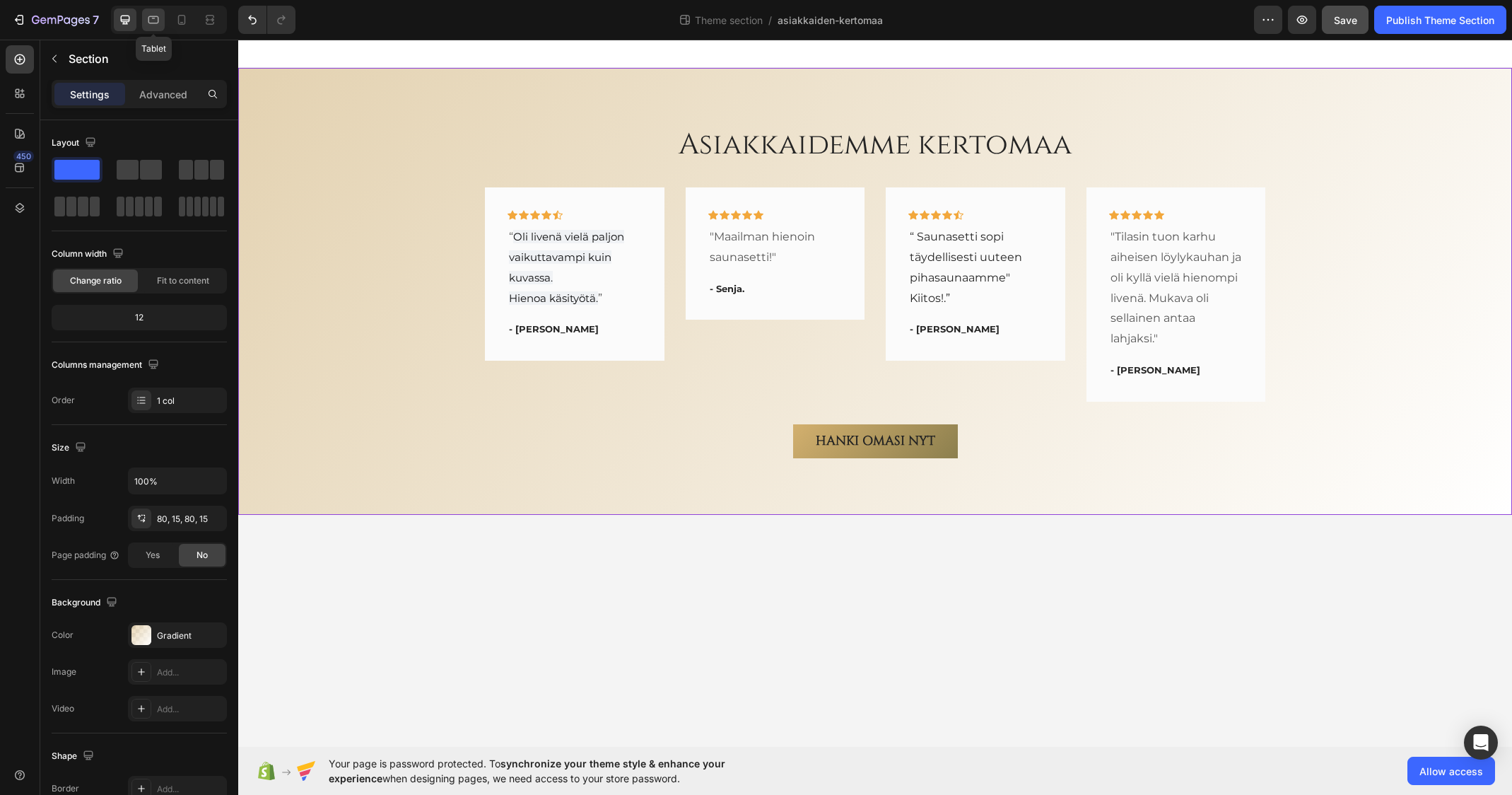
click at [148, 22] on icon at bounding box center [154, 20] width 14 height 14
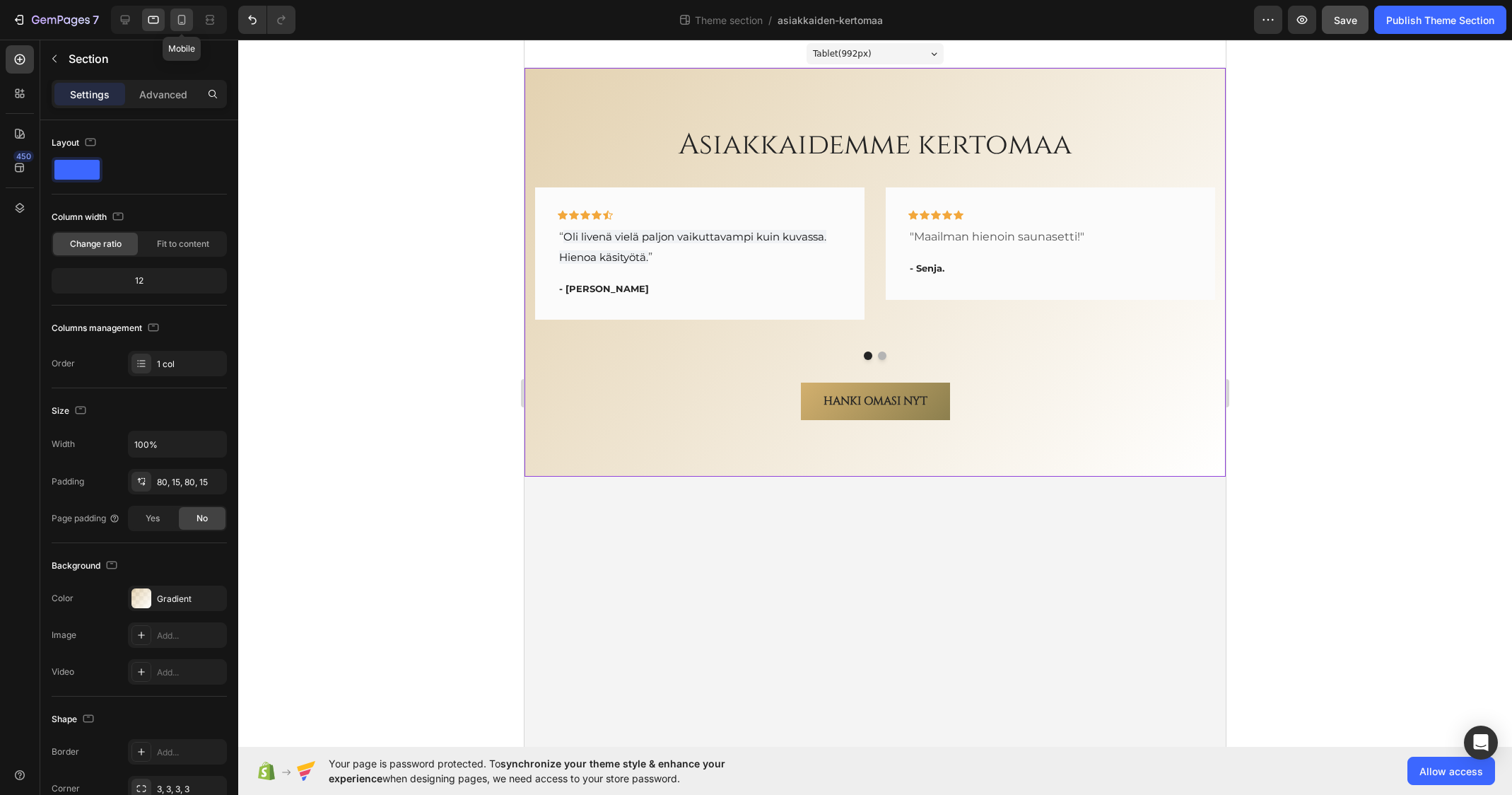
click at [187, 22] on icon at bounding box center [182, 20] width 14 height 14
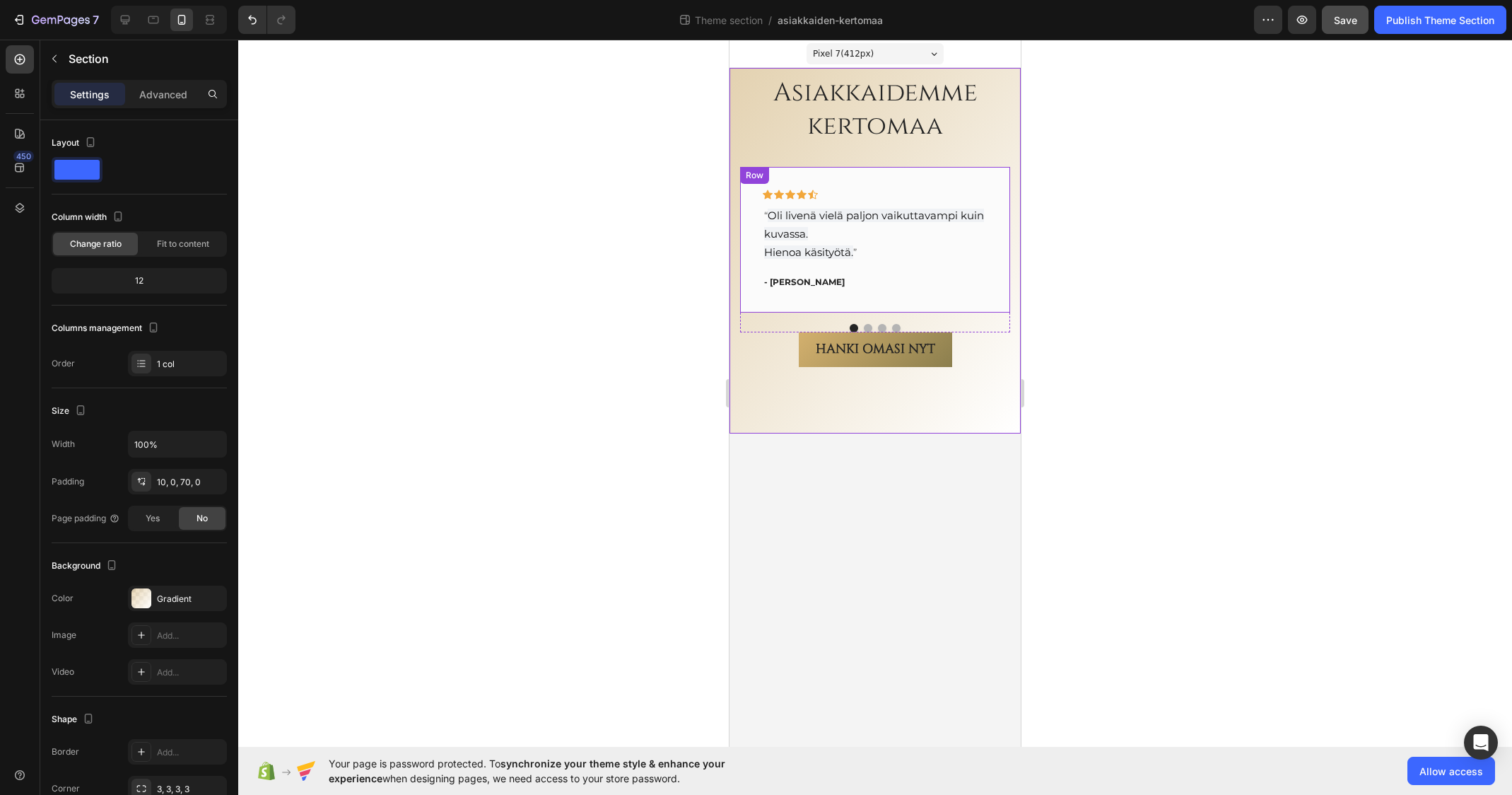
click at [927, 303] on div "Icon Icon Icon Icon Icon Row “ Oli livenä vielä paljon vaikuttavampi kuin kuvas…" at bounding box center [874, 240] width 270 height 146
click at [931, 321] on div "Icon Icon Icon Icon Icon Row “ Oli livenä vielä paljon vaikuttavampi kuin kuvas…" at bounding box center [874, 250] width 270 height 166
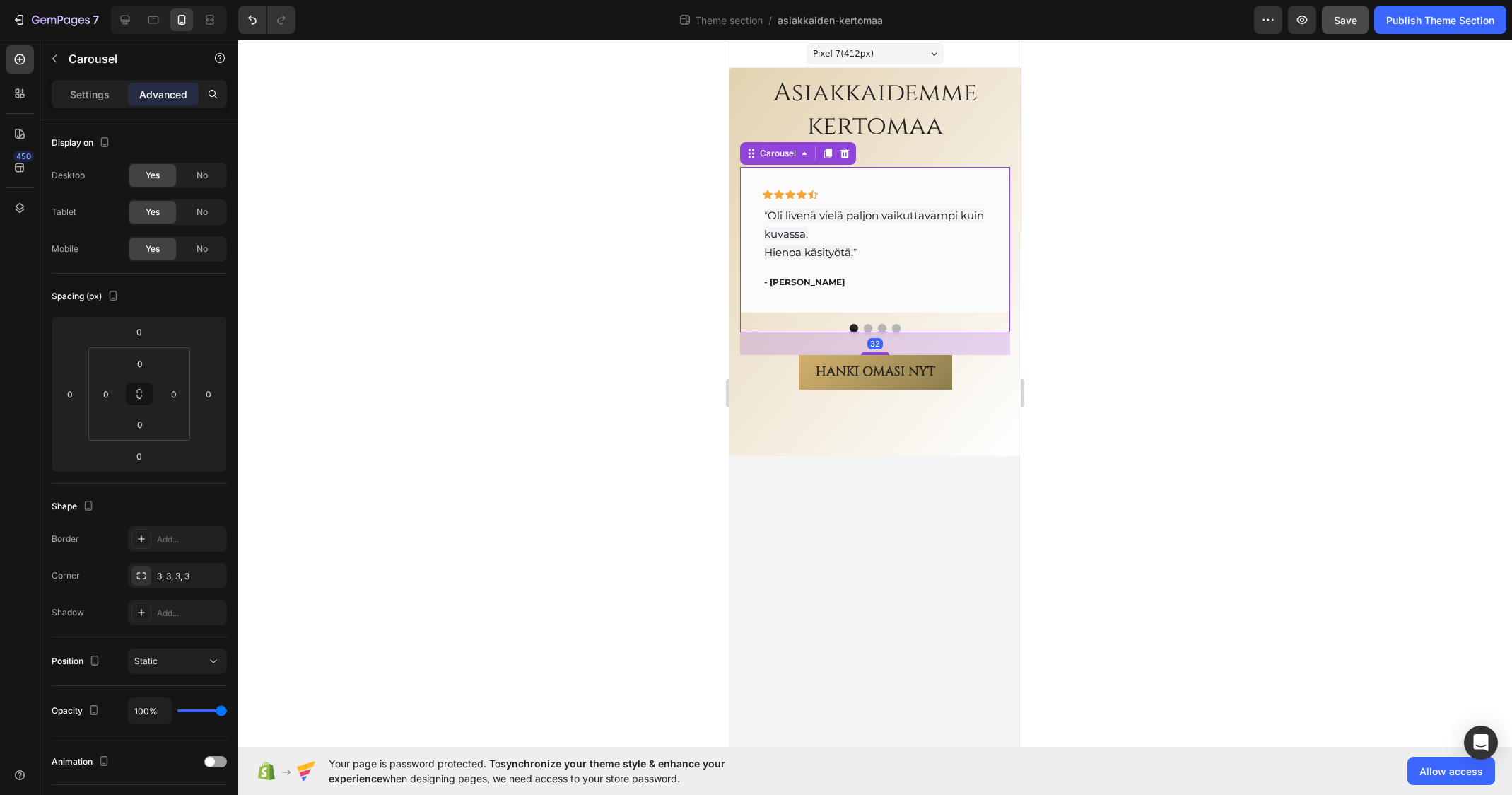
drag, startPoint x: 882, startPoint y: 330, endPoint x: 889, endPoint y: 352, distance: 23.1
click at [889, 332] on div "32" at bounding box center [874, 332] width 270 height 0
type input "32"
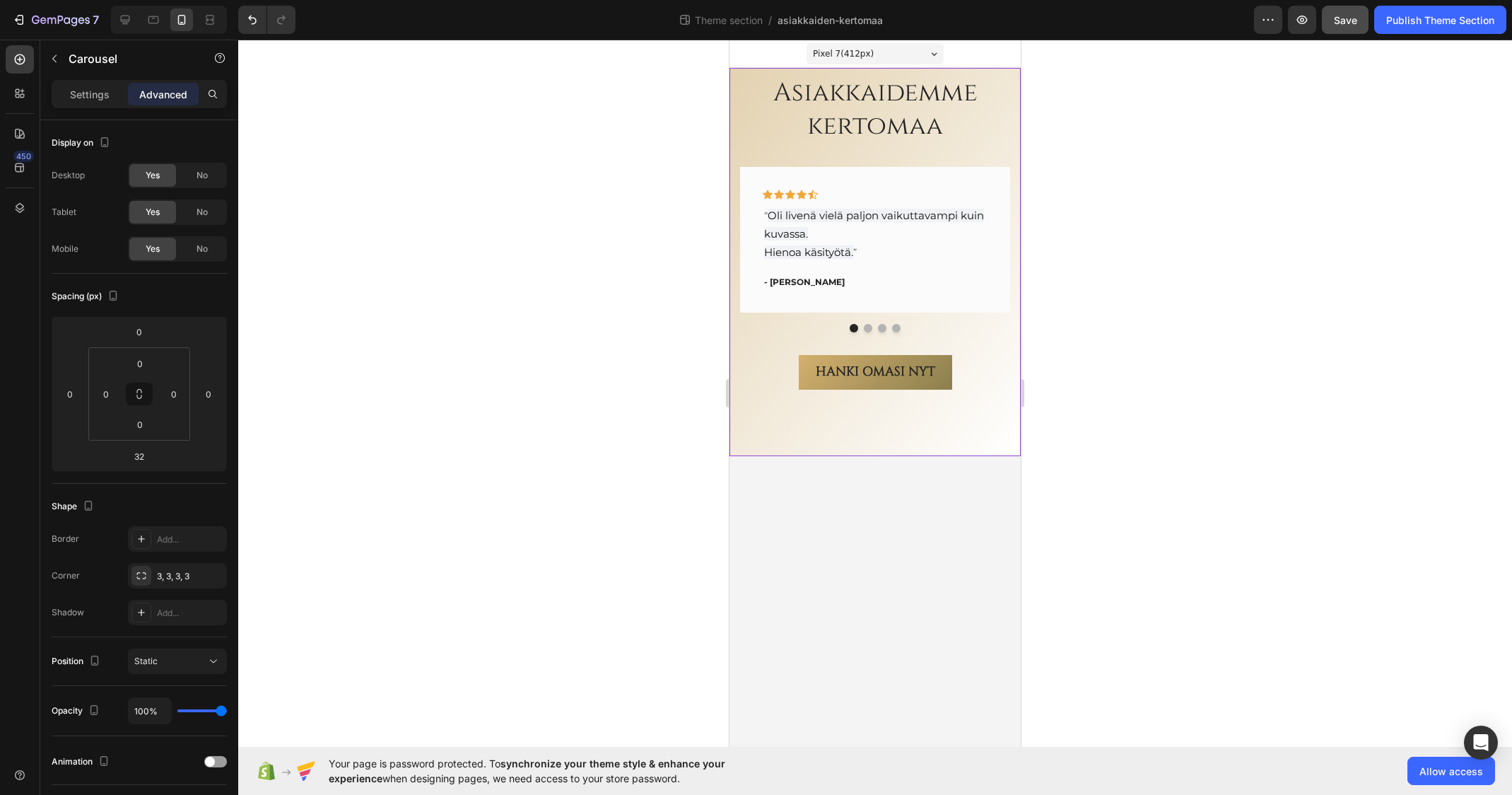
click at [897, 410] on div "Asiakkaidemme kertomaa Heading Icon Icon Icon Icon Icon Row “ Oli livenä vielä …" at bounding box center [875, 262] width 291 height 388
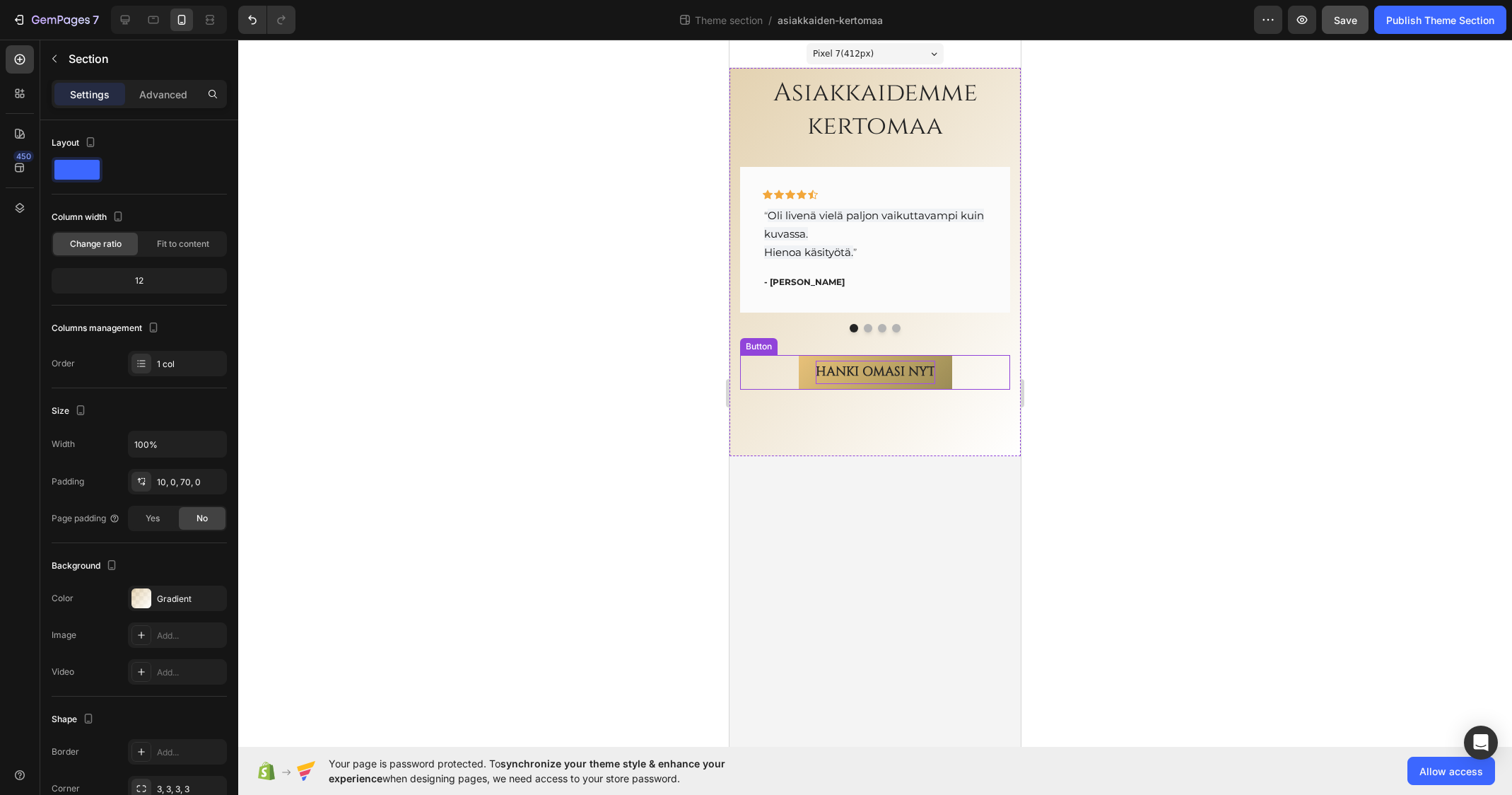
drag, startPoint x: 886, startPoint y: 376, endPoint x: 893, endPoint y: 378, distance: 7.3
click at [888, 376] on p "HANKI OMASI NYT" at bounding box center [875, 371] width 119 height 23
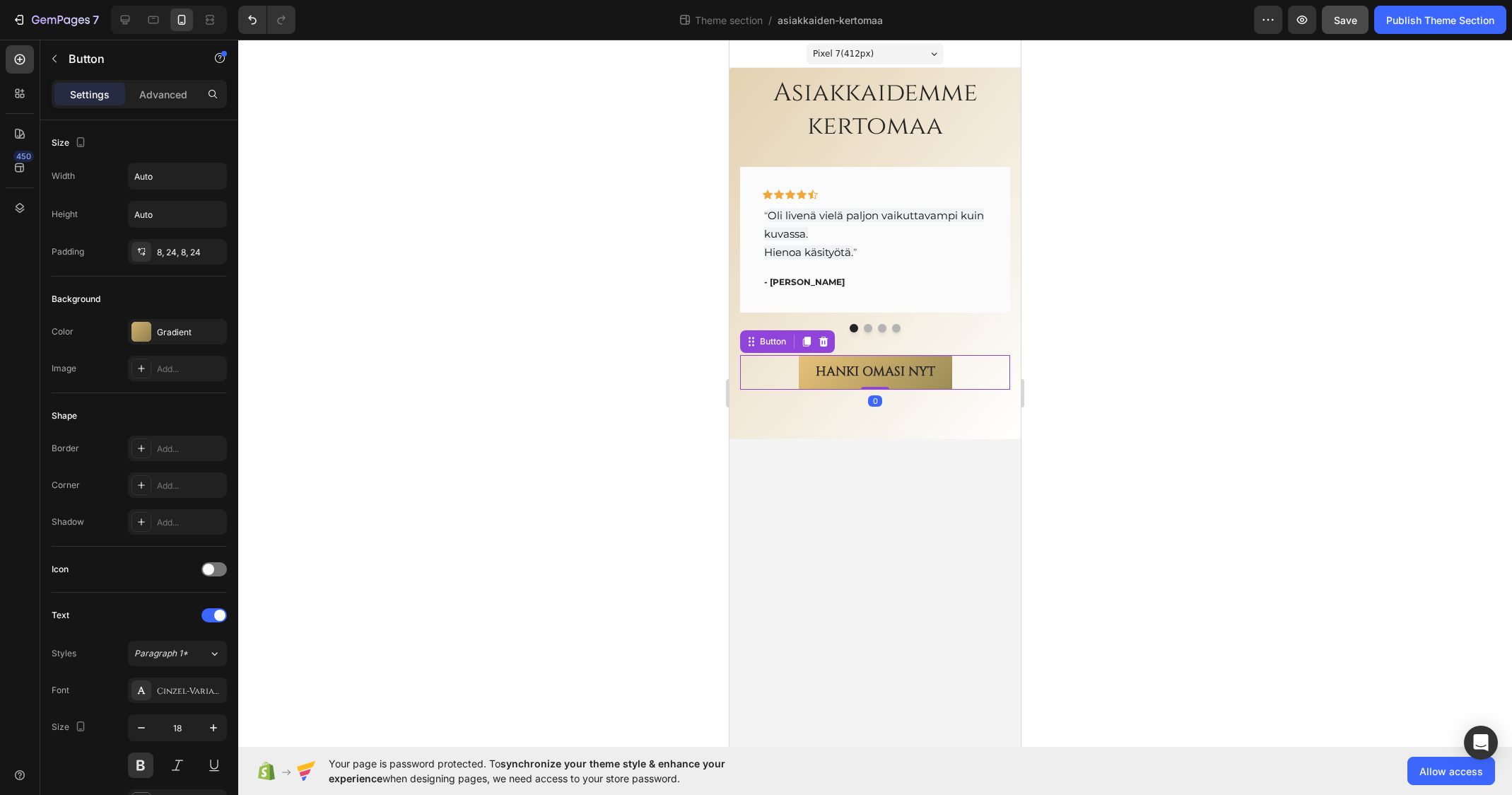
drag, startPoint x: 880, startPoint y: 406, endPoint x: 894, endPoint y: 360, distance: 48.1
click at [894, 360] on div "HANKI OMASI NYT Button 0" at bounding box center [874, 372] width 270 height 34
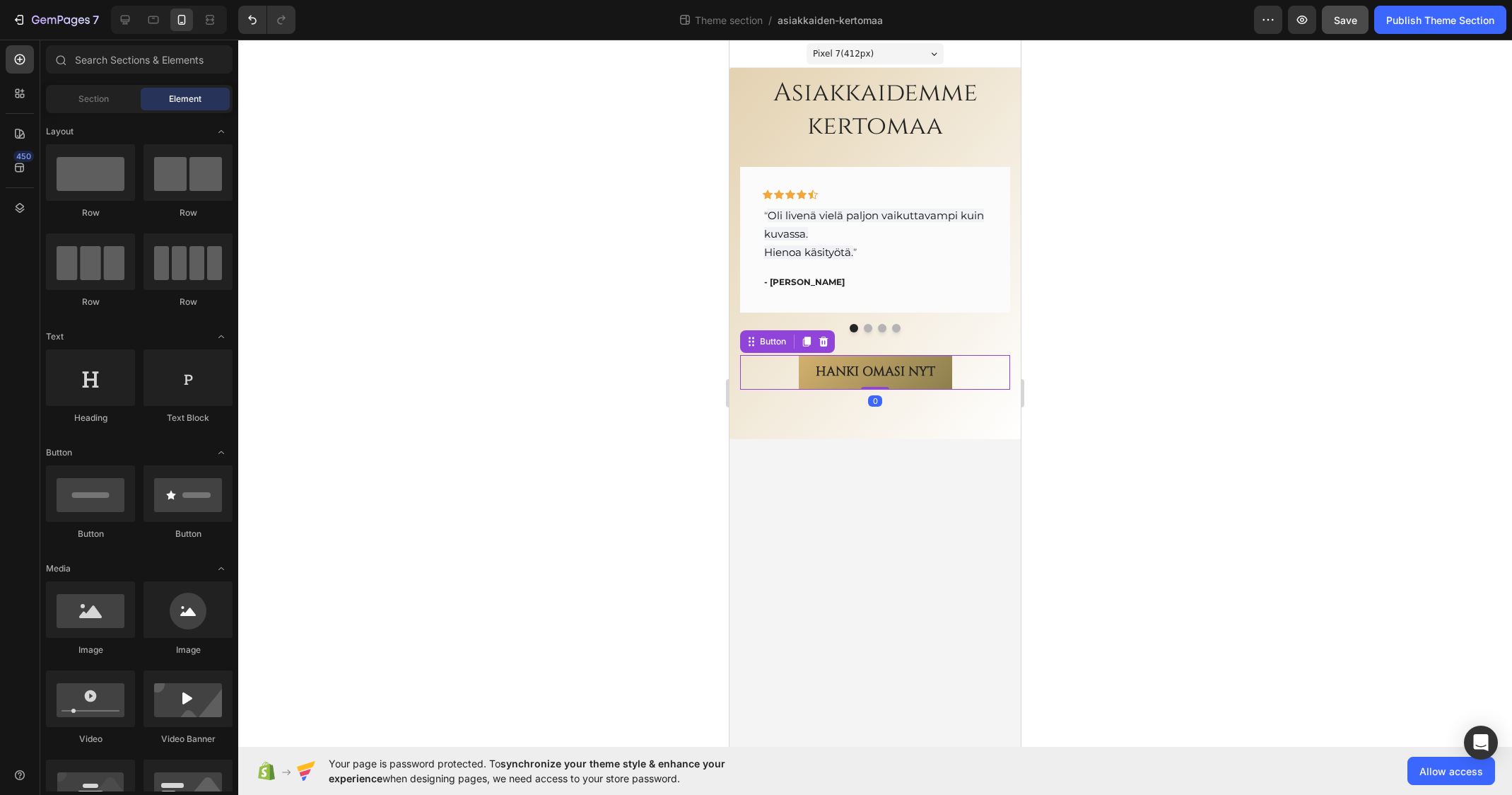
click at [886, 477] on body "Pixel 7 ( 412 px) iPhone 13 Mini iPhone 13 Pro iPhone 11 Pro Max iPhone 15 Pro …" at bounding box center [875, 393] width 291 height 707
click at [1342, 21] on span "Save" at bounding box center [1346, 20] width 23 height 12
click at [154, 11] on div at bounding box center [153, 19] width 23 height 23
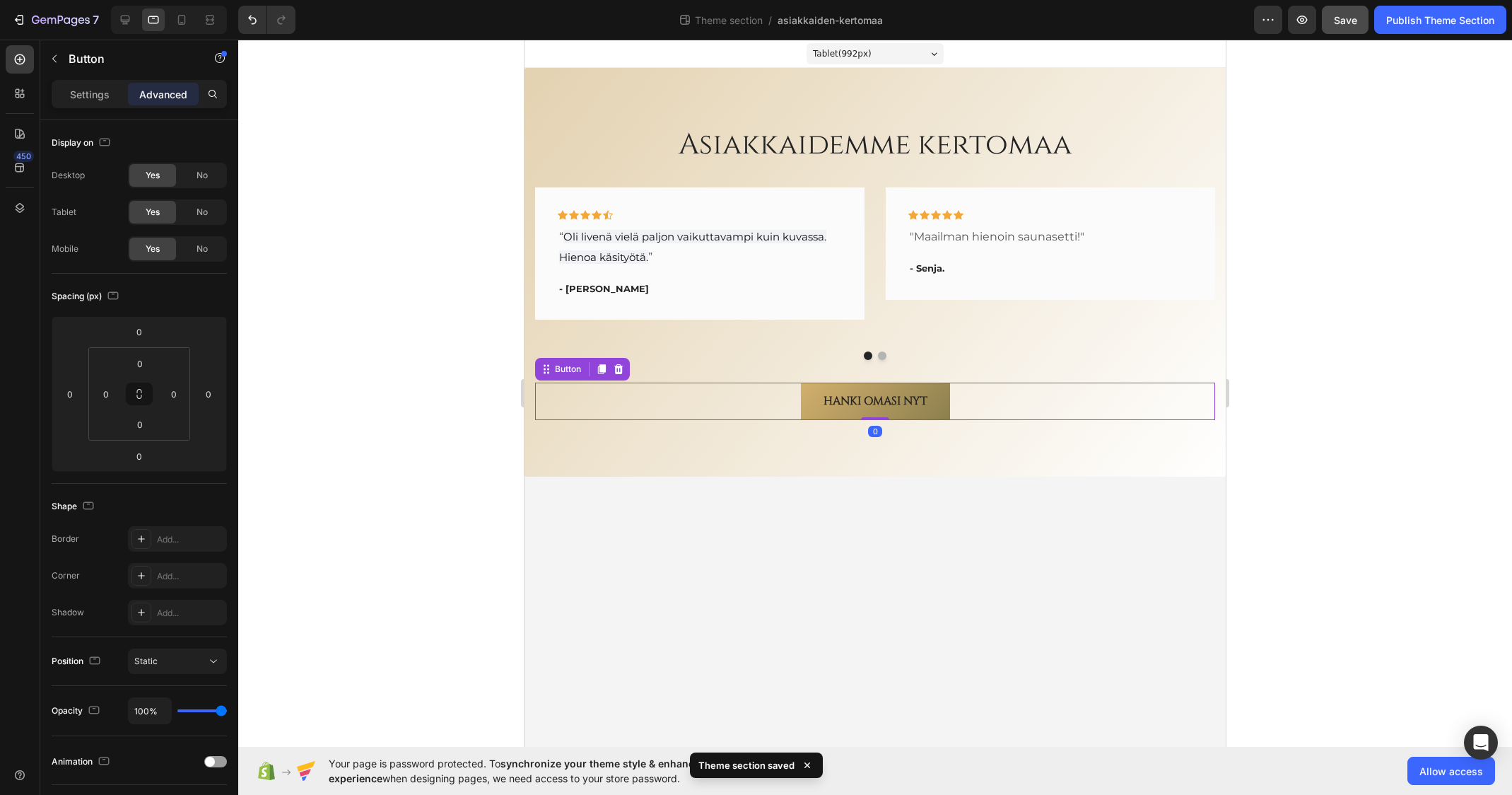
click at [1015, 406] on div "HANKI OMASI NYT Button 0" at bounding box center [874, 400] width 680 height 37
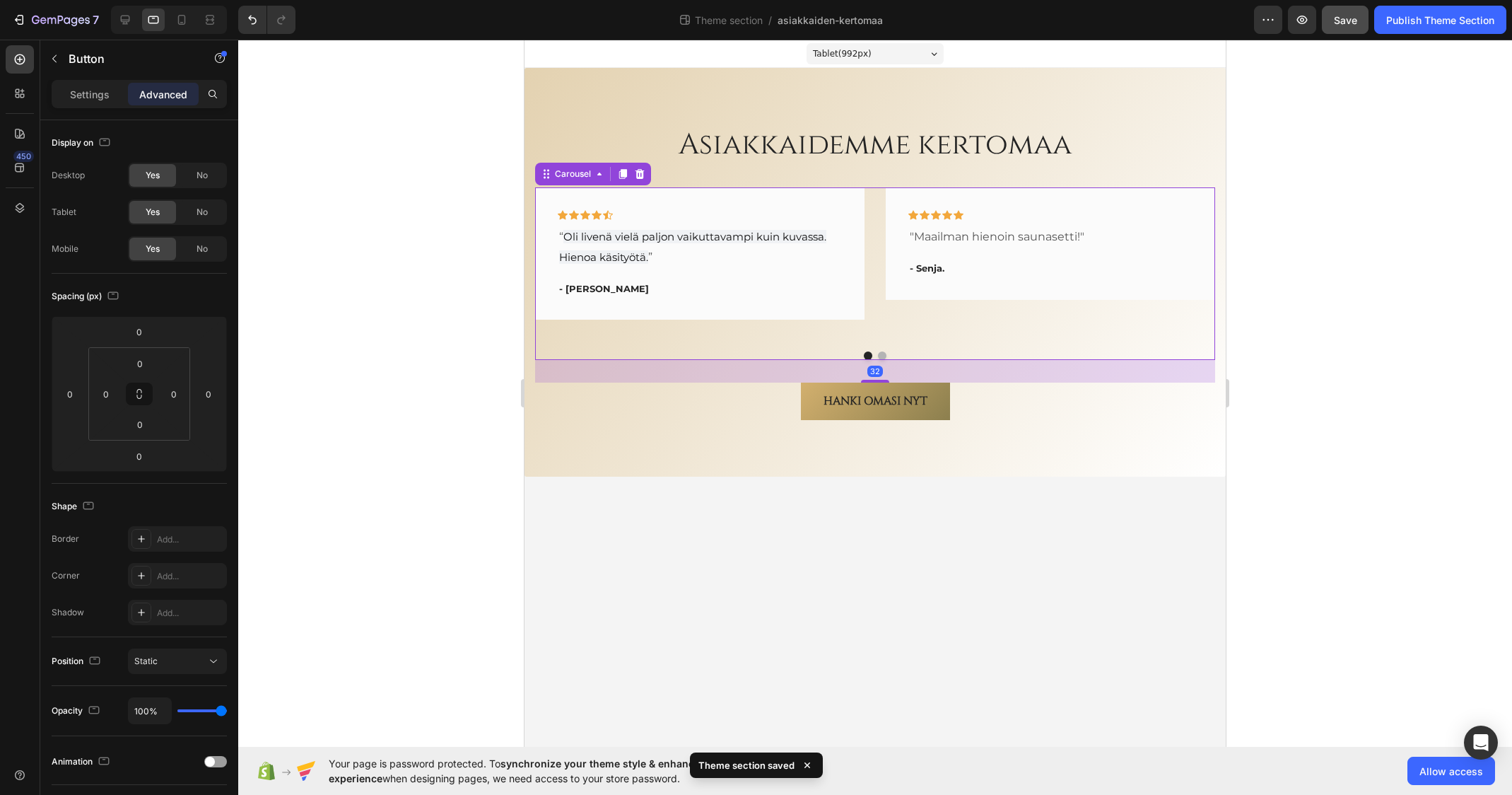
click at [998, 335] on div "Icon Icon Icon Icon Icon Row "Maailman hienoin saunasetti!" Text block - Senja.…" at bounding box center [1050, 263] width 330 height 153
click at [840, 530] on body "Tablet ( 992 px) iPhone 13 Mini iPhone 13 Pro iPhone 11 Pro Max iPhone 15 Pro M…" at bounding box center [875, 393] width 701 height 707
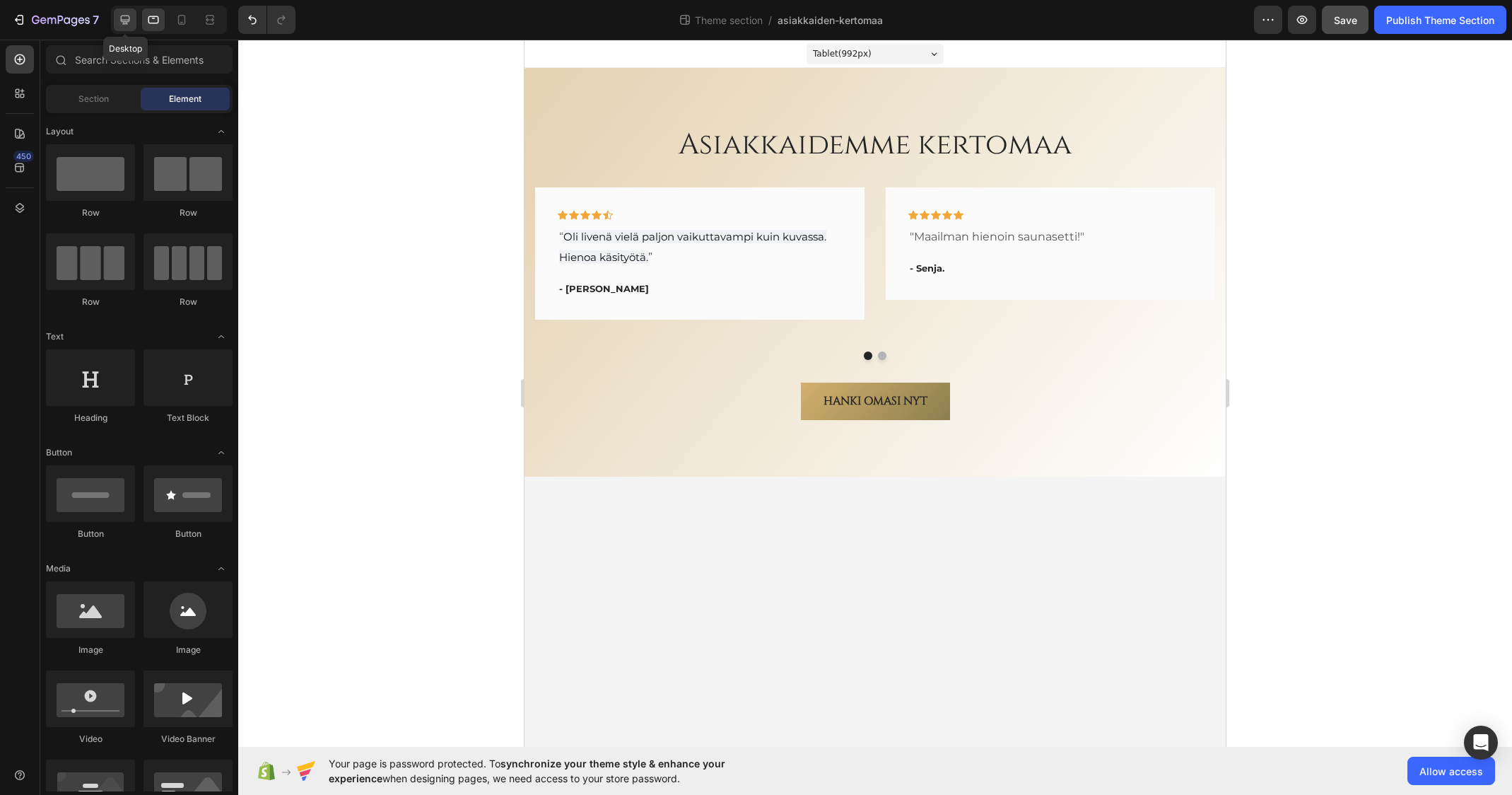
click at [126, 17] on icon at bounding box center [126, 20] width 14 height 14
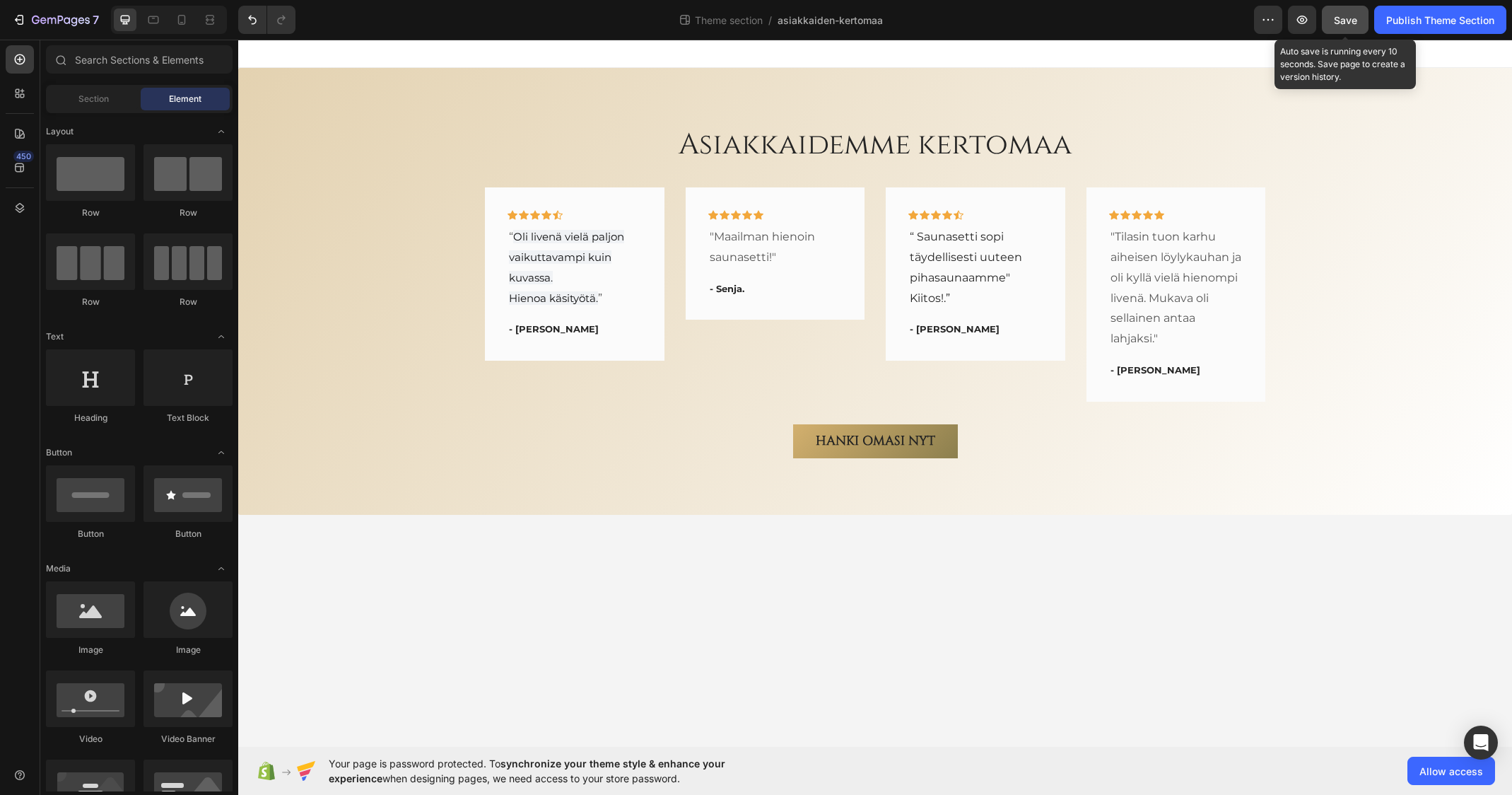
click at [1342, 14] on span "Save" at bounding box center [1346, 20] width 23 height 12
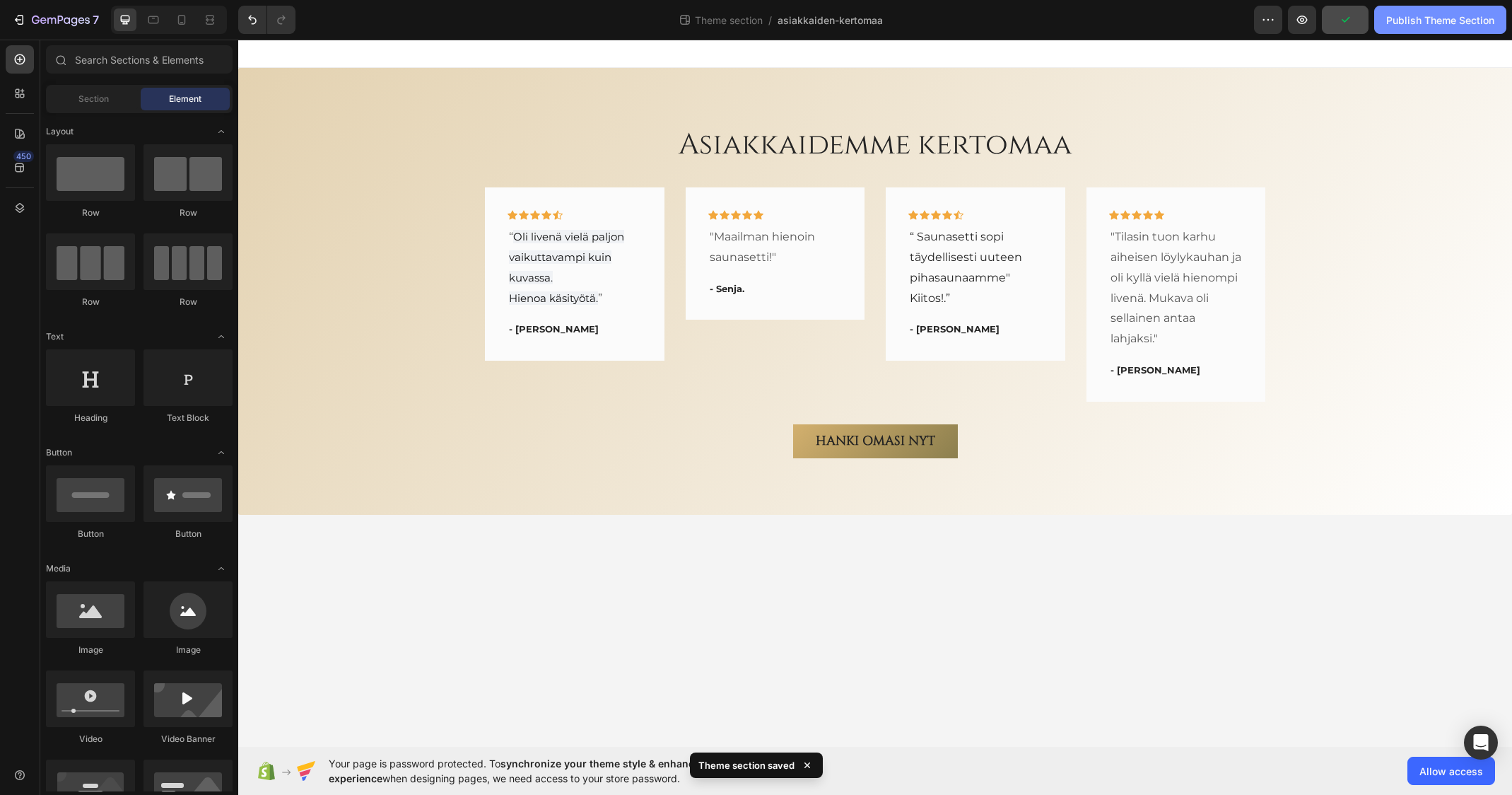
click at [1449, 24] on div "Publish Theme Section" at bounding box center [1441, 20] width 108 height 14
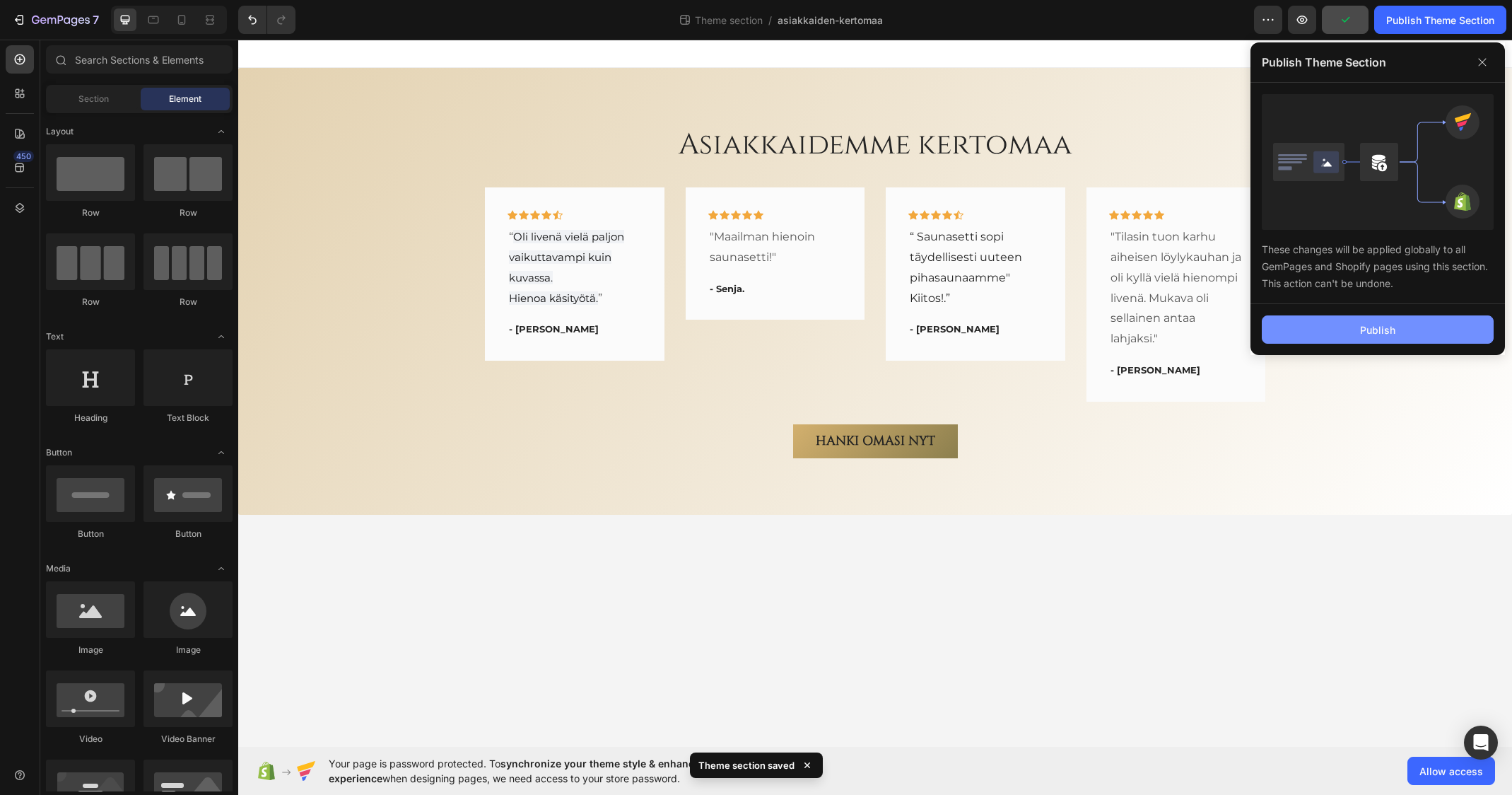
click at [1418, 321] on button "Publish" at bounding box center [1377, 329] width 232 height 28
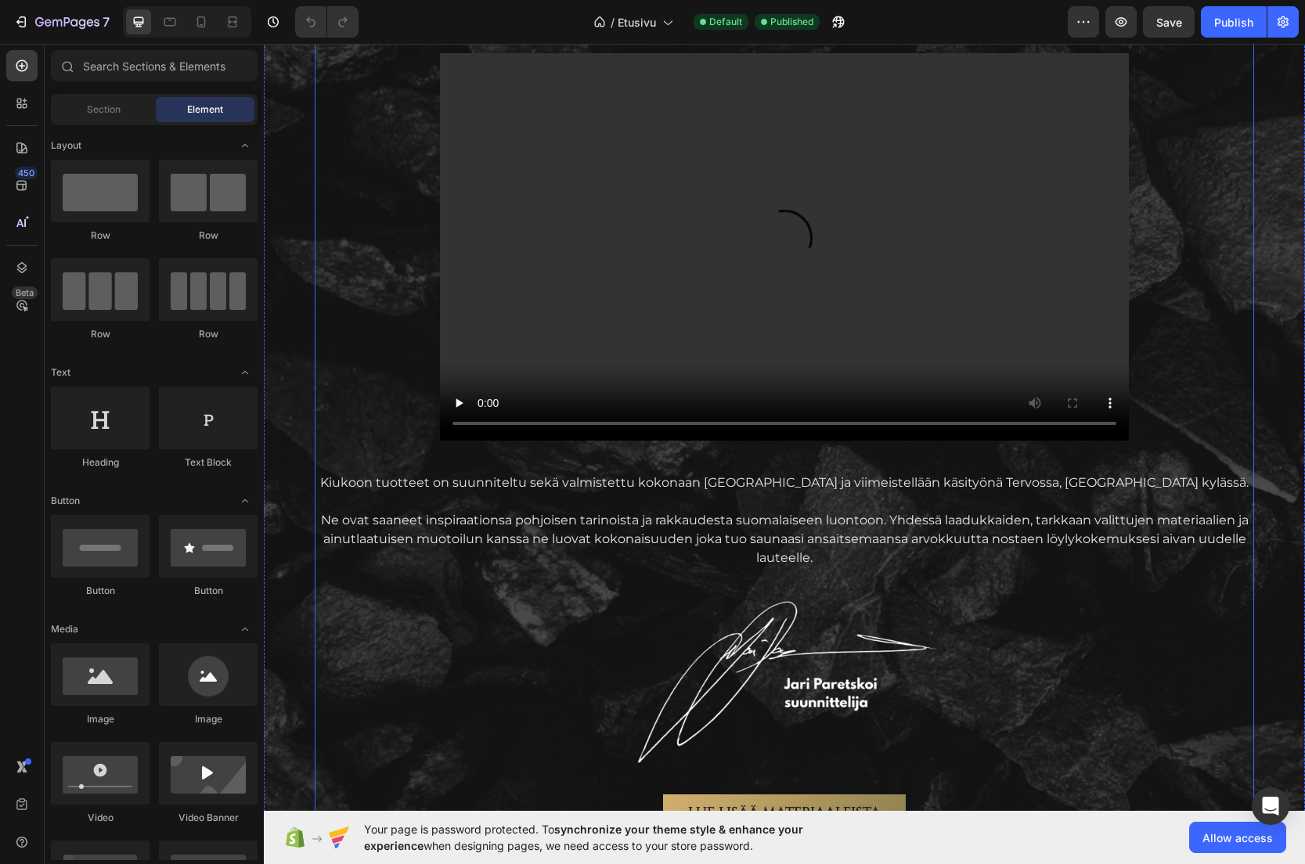
scroll to position [1487, 0]
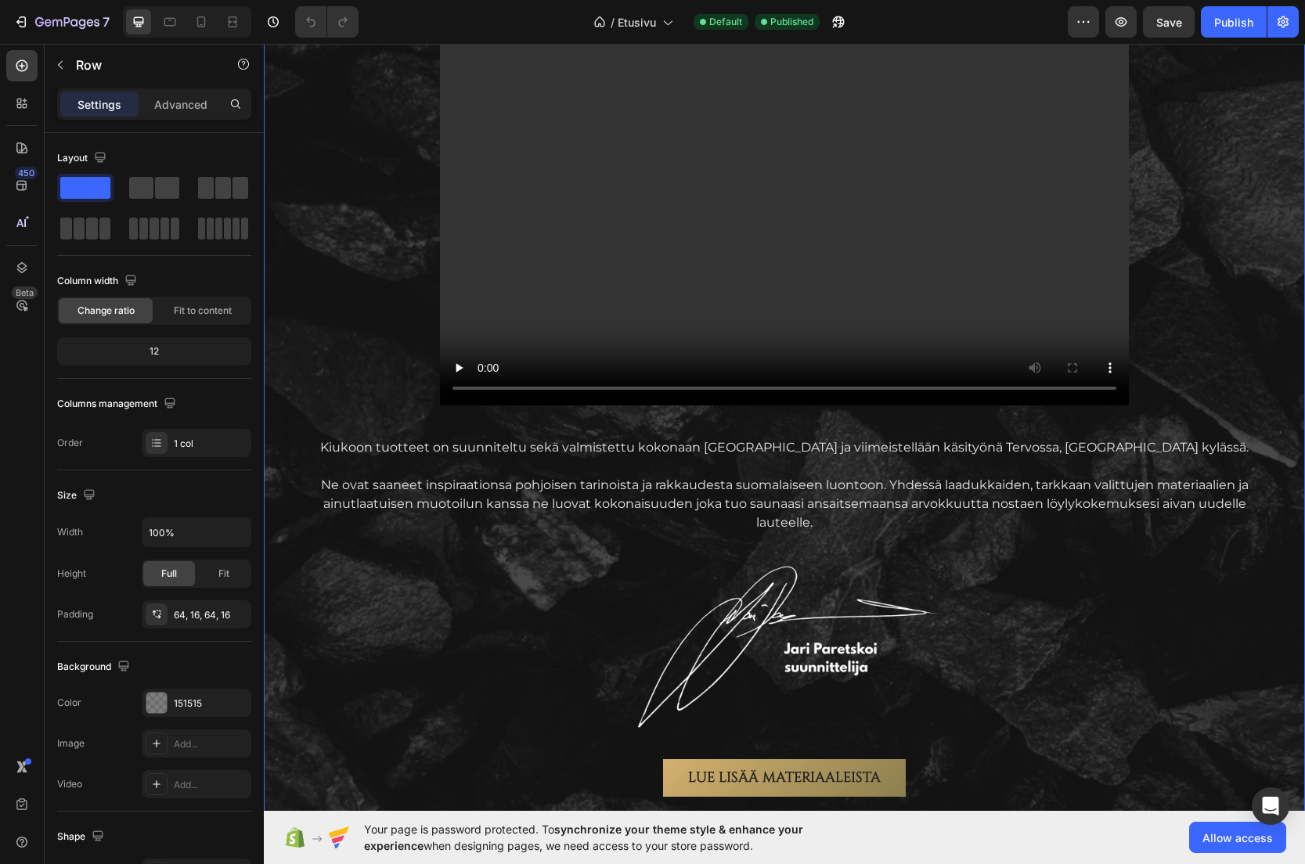
click at [286, 133] on div "AITOA Suomalaista laatua Text Block Vain parhaista materiaaleista Heading Video…" at bounding box center [784, 350] width 1041 height 993
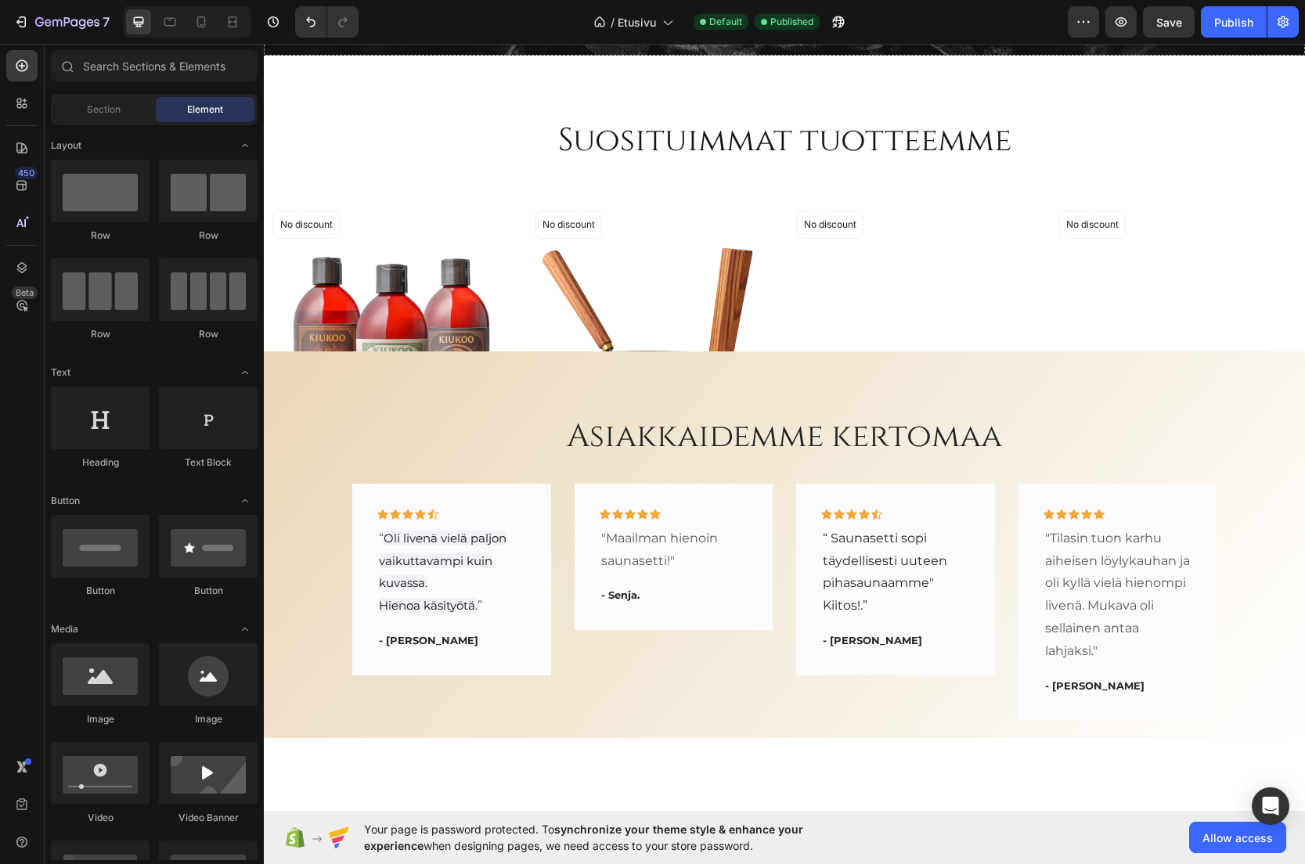
scroll to position [1330, 0]
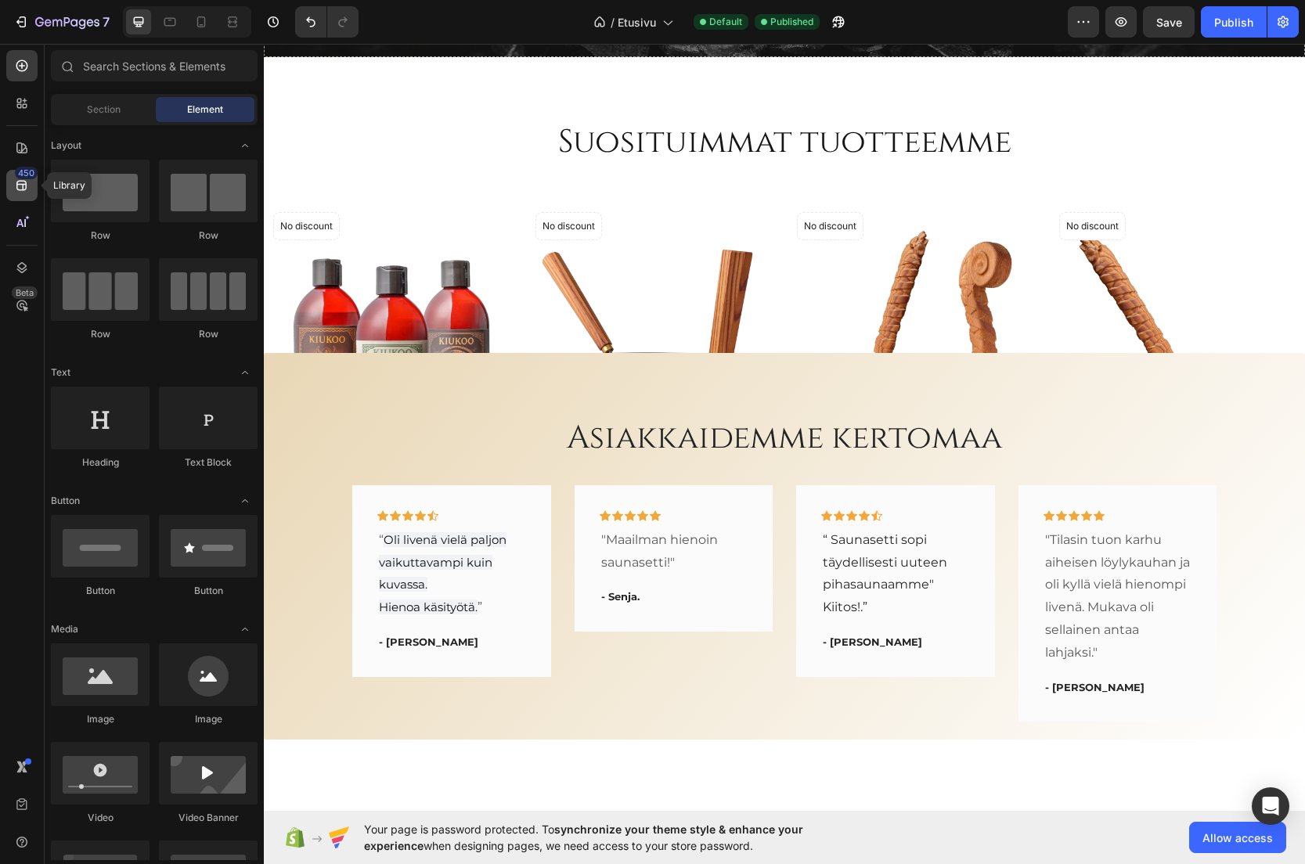
click at [23, 184] on icon at bounding box center [21, 186] width 10 height 10
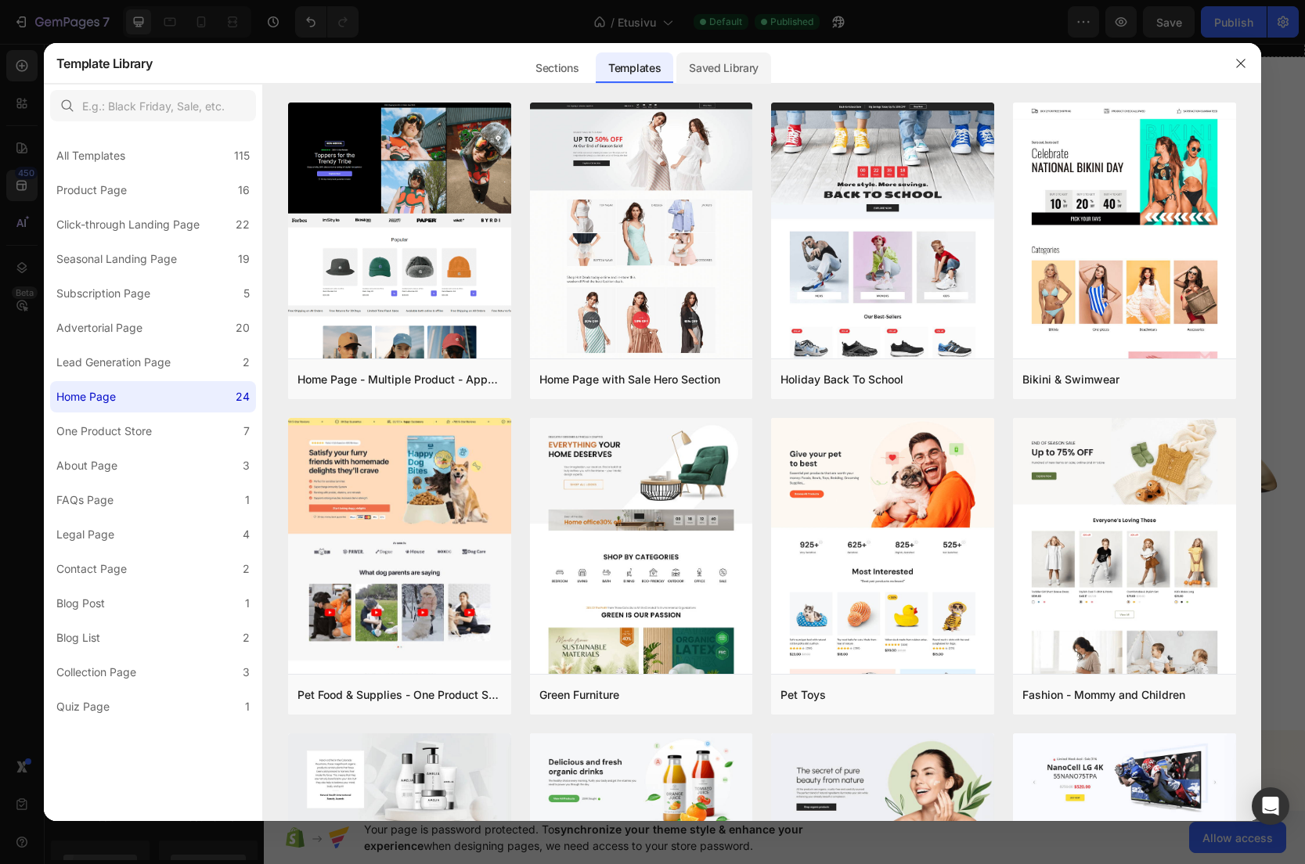
click at [713, 67] on div "Saved Library" at bounding box center [723, 67] width 95 height 31
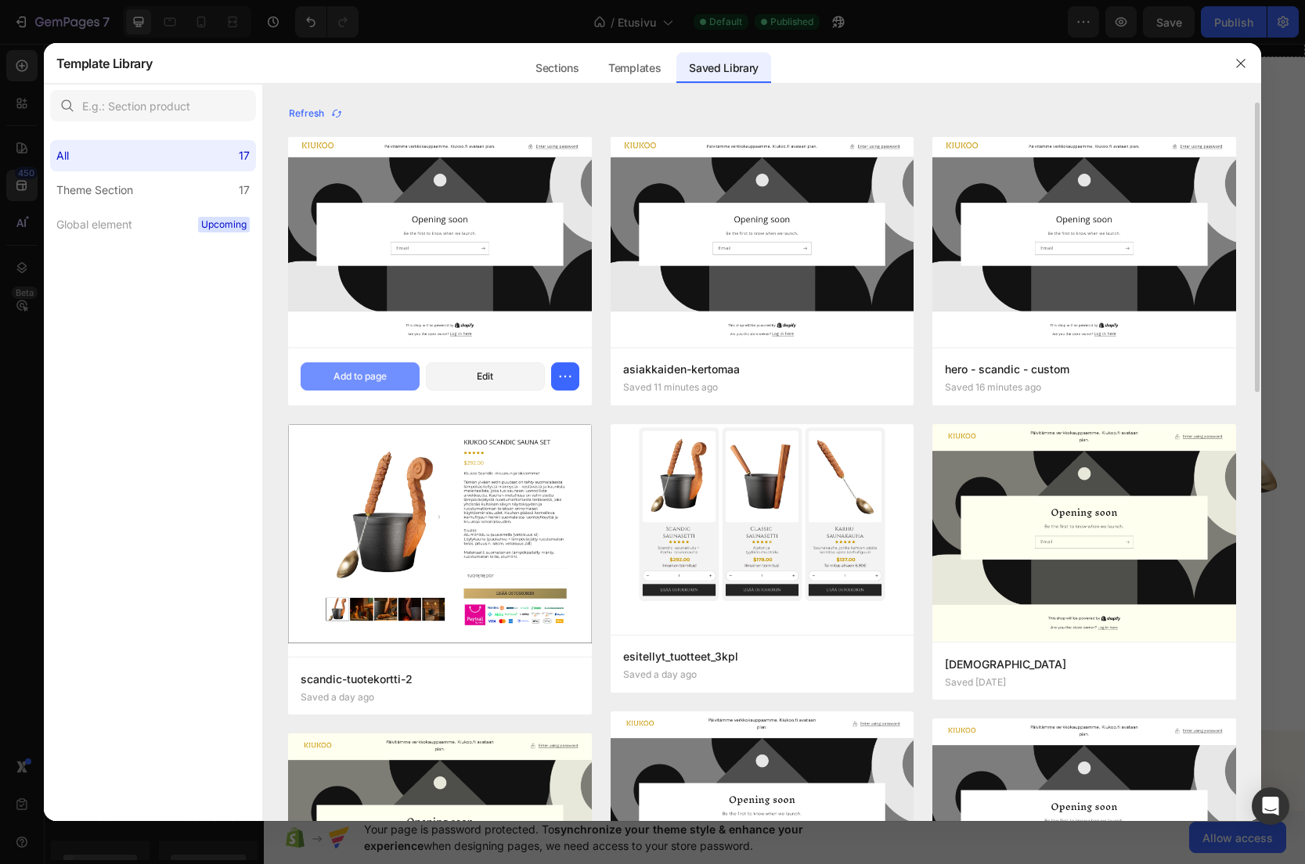
click at [360, 373] on div "Add to page" at bounding box center [359, 376] width 53 height 14
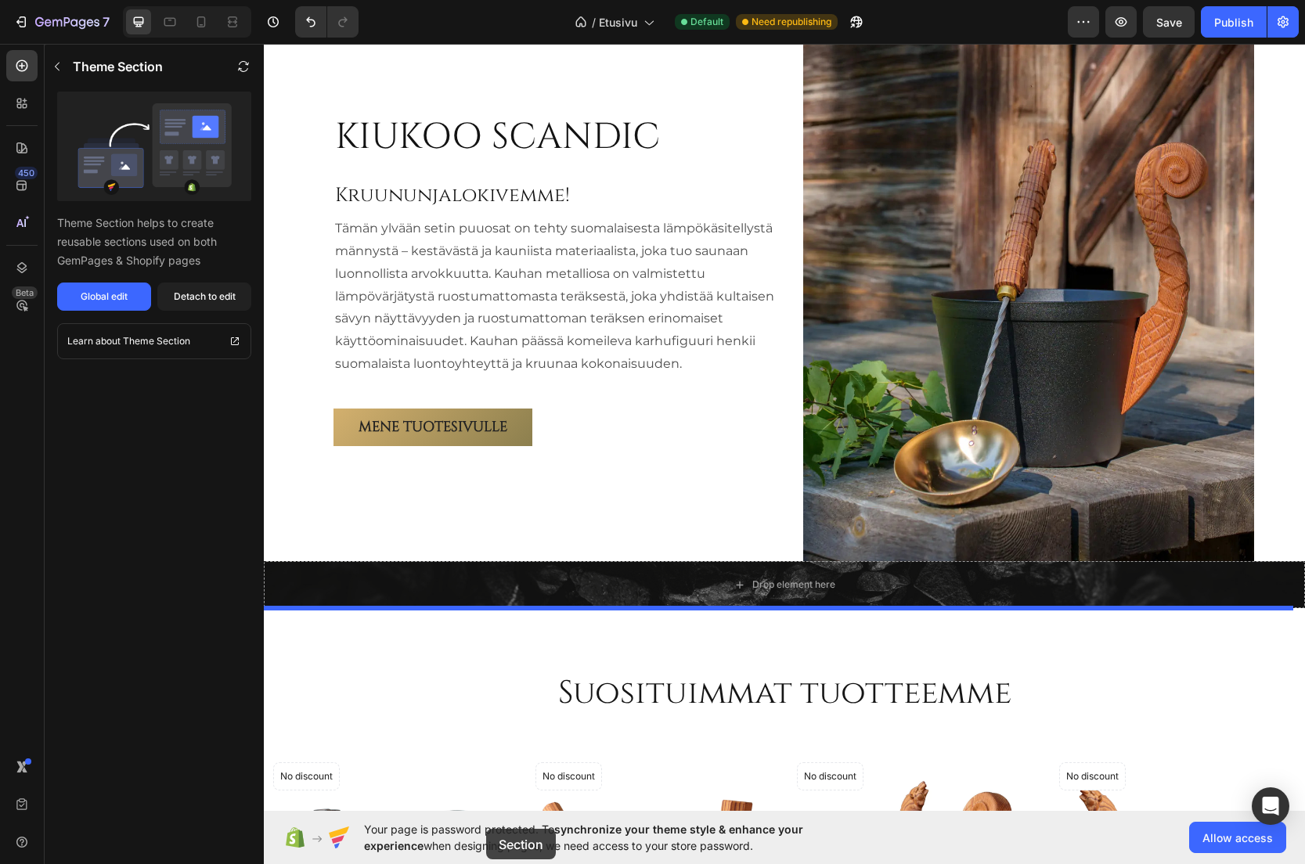
scroll to position [1029, 0]
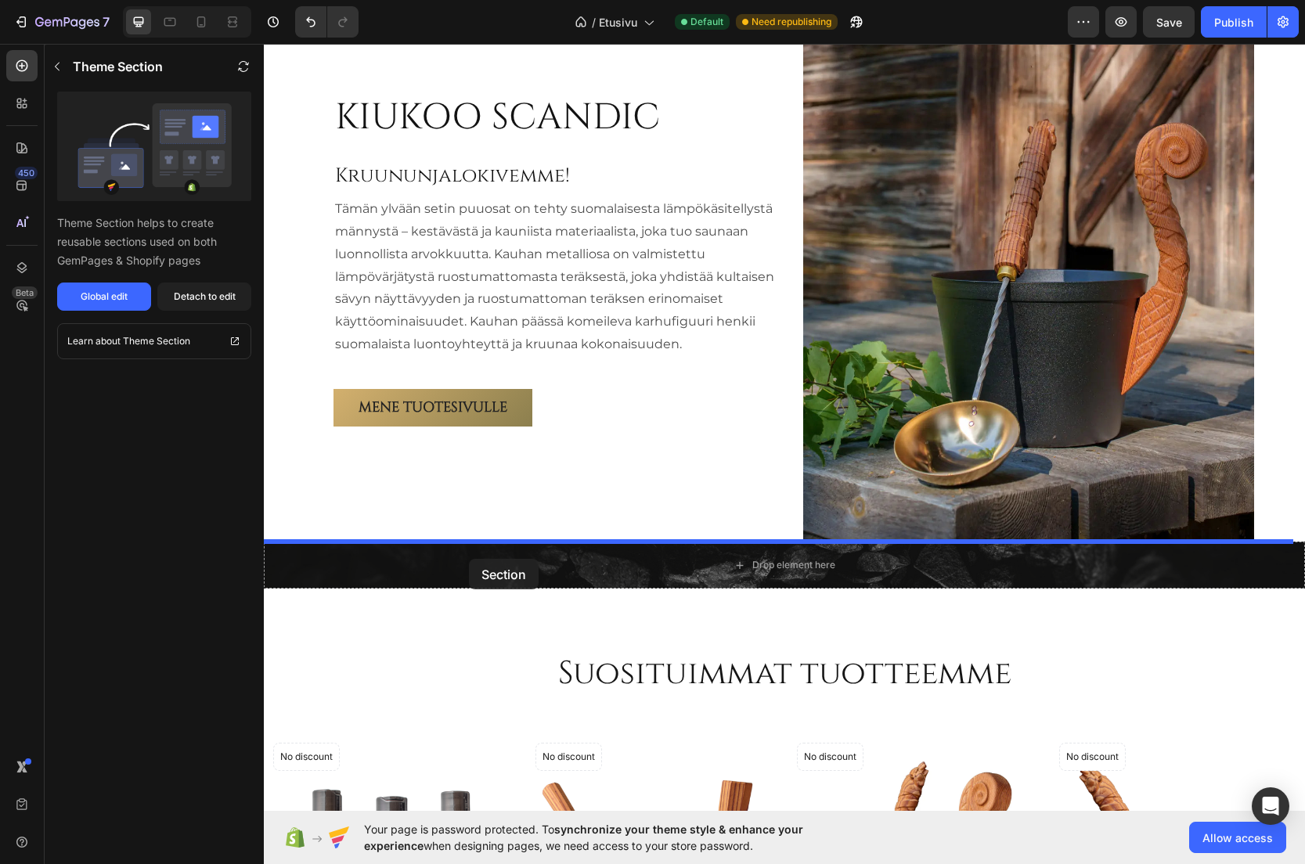
drag, startPoint x: 344, startPoint y: 402, endPoint x: 469, endPoint y: 559, distance: 199.9
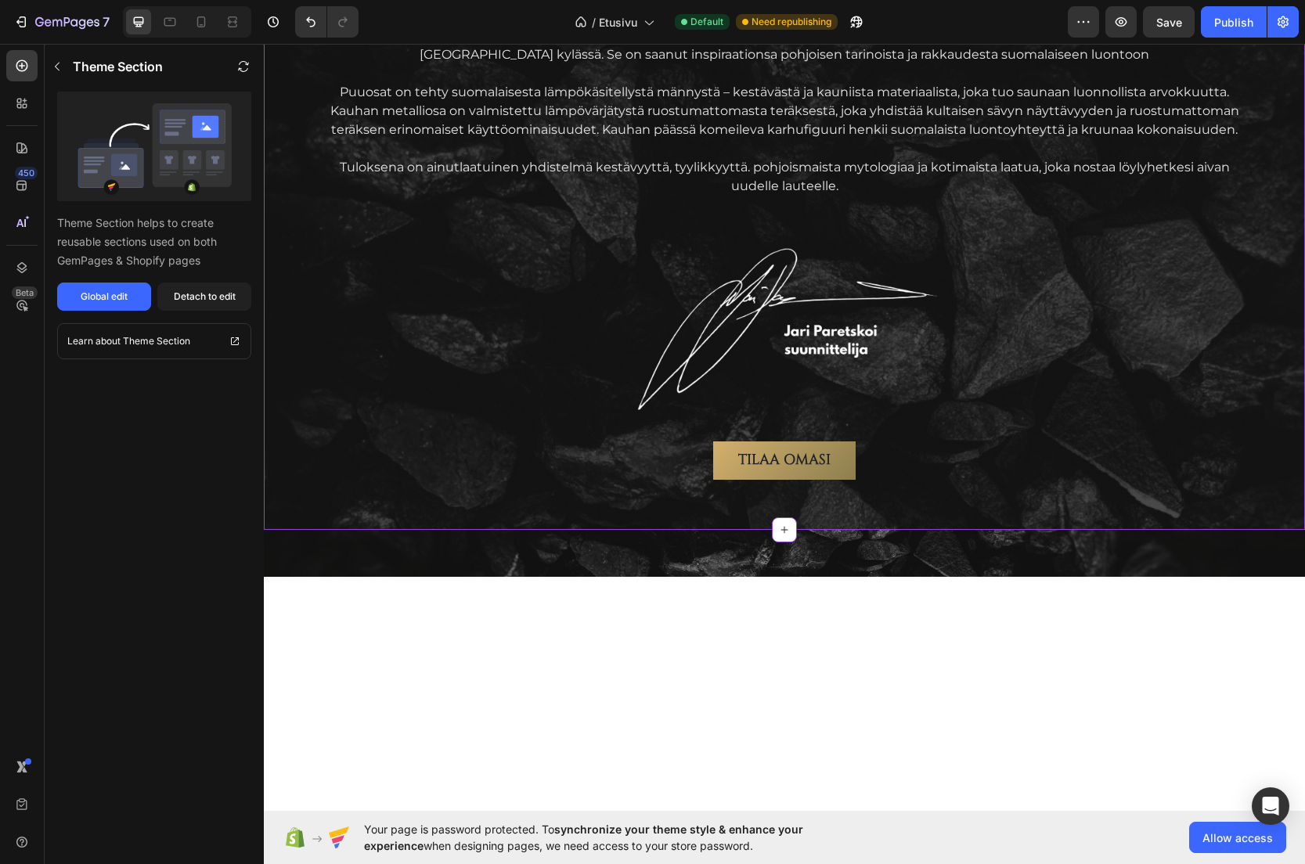
scroll to position [2281, 0]
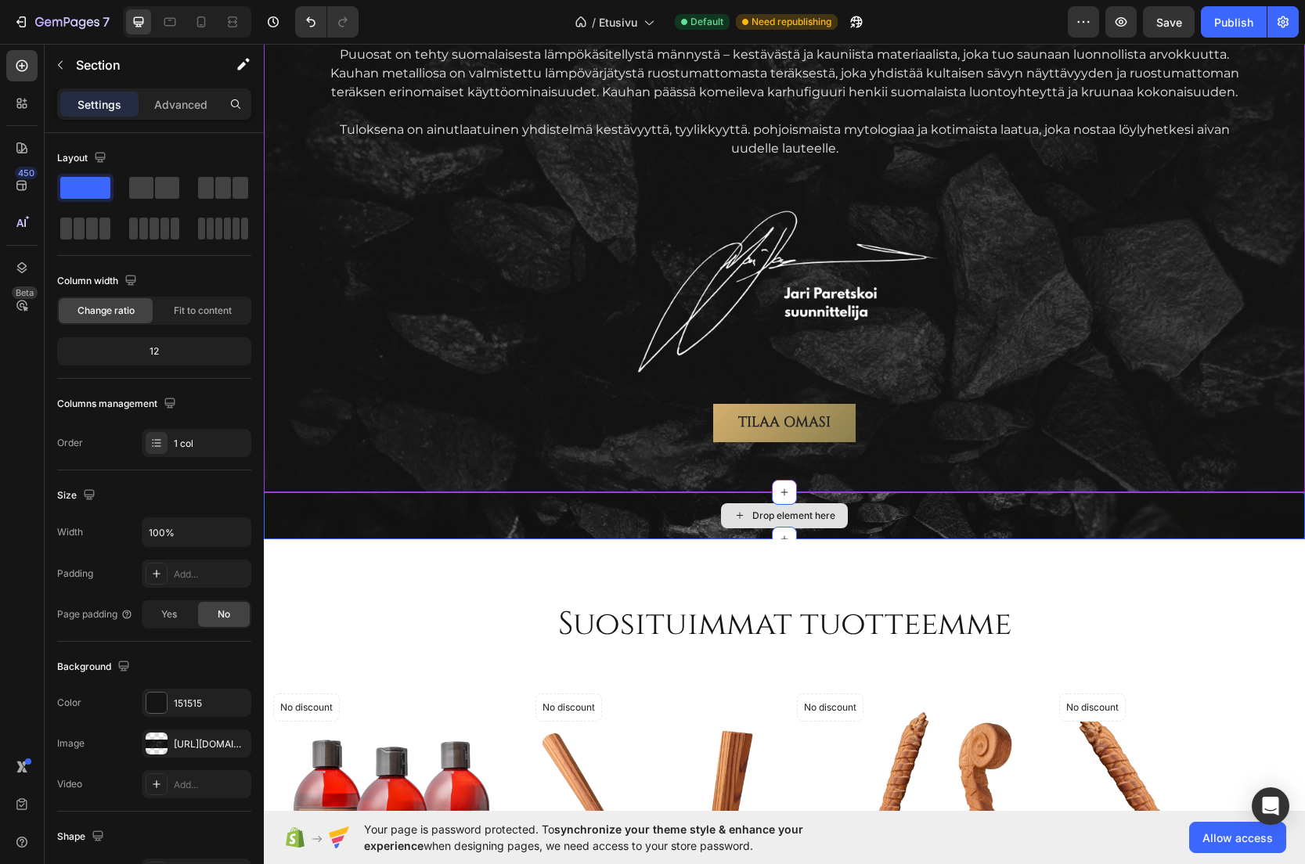
click at [380, 519] on div "Drop element here" at bounding box center [784, 515] width 1041 height 47
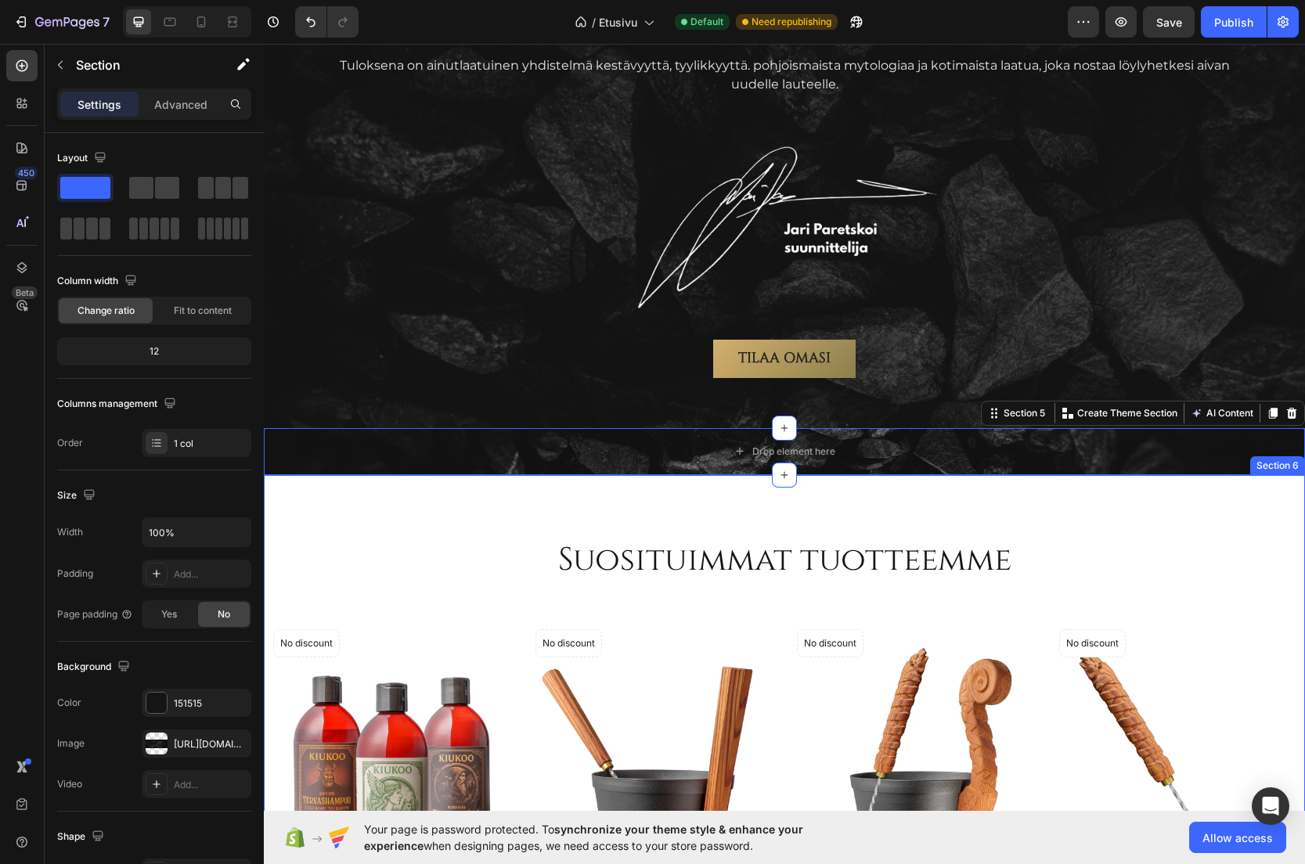
scroll to position [2516, 0]
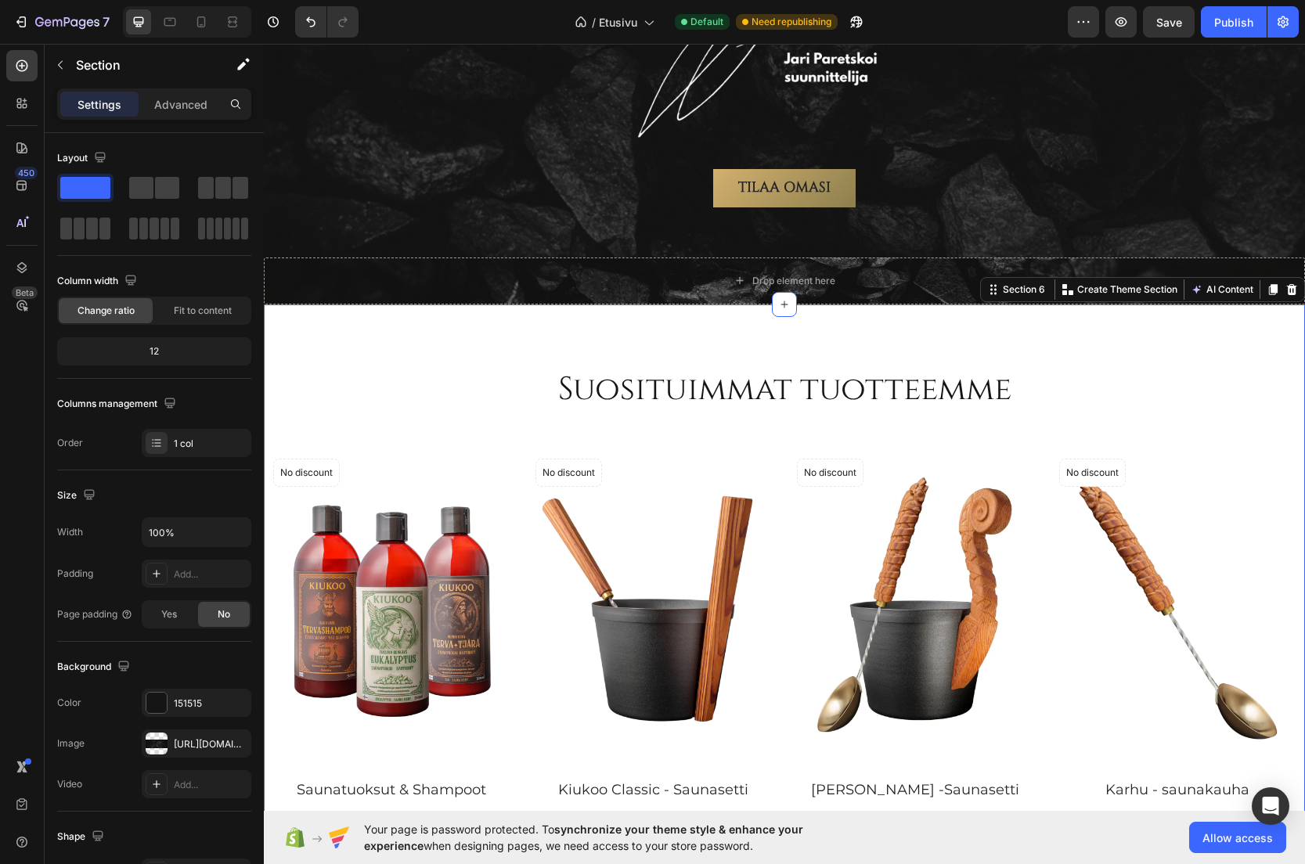
click at [428, 346] on div "Suosituimmat tuotteemme Heading Row (P) Images No discount Not be displayed whe…" at bounding box center [784, 640] width 1041 height 672
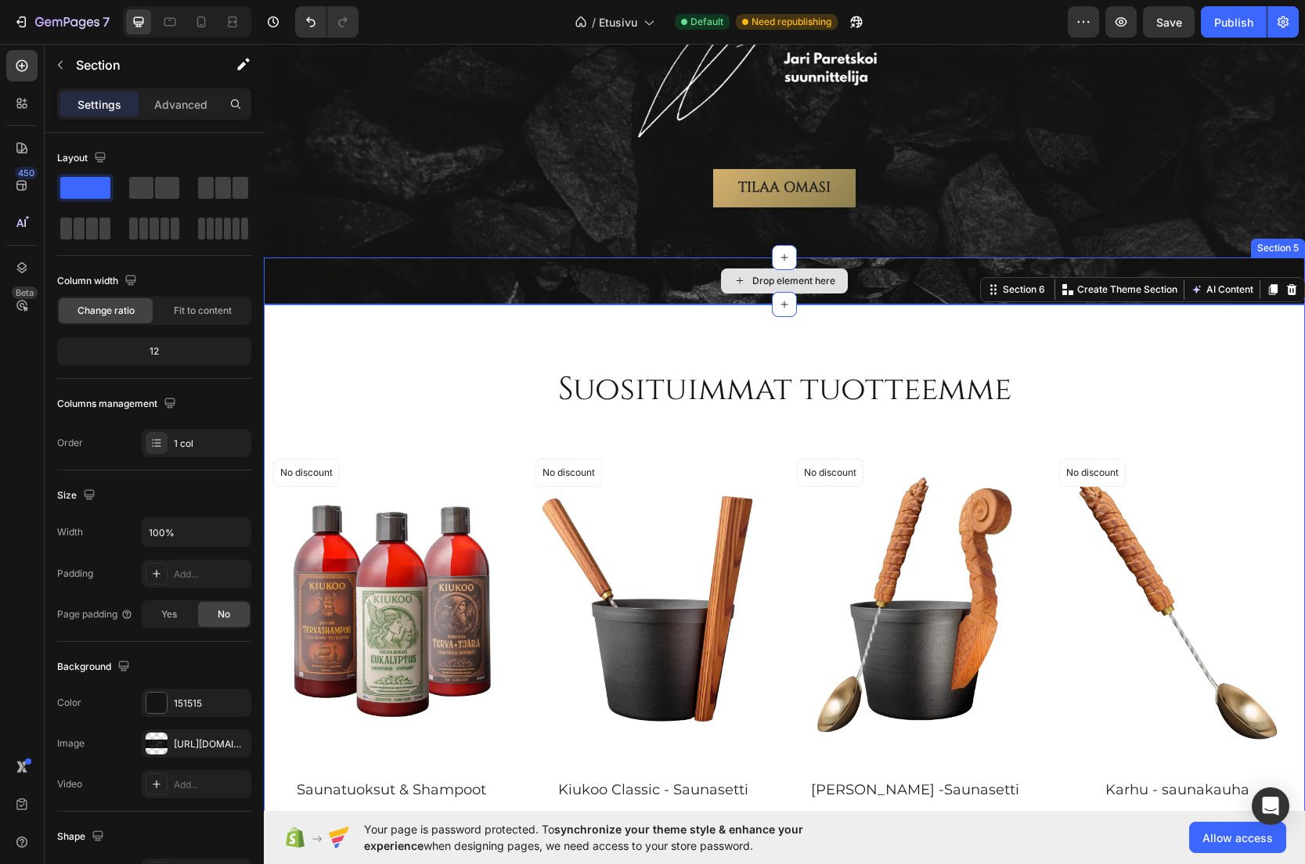
click at [483, 275] on div "Drop element here" at bounding box center [784, 280] width 1041 height 47
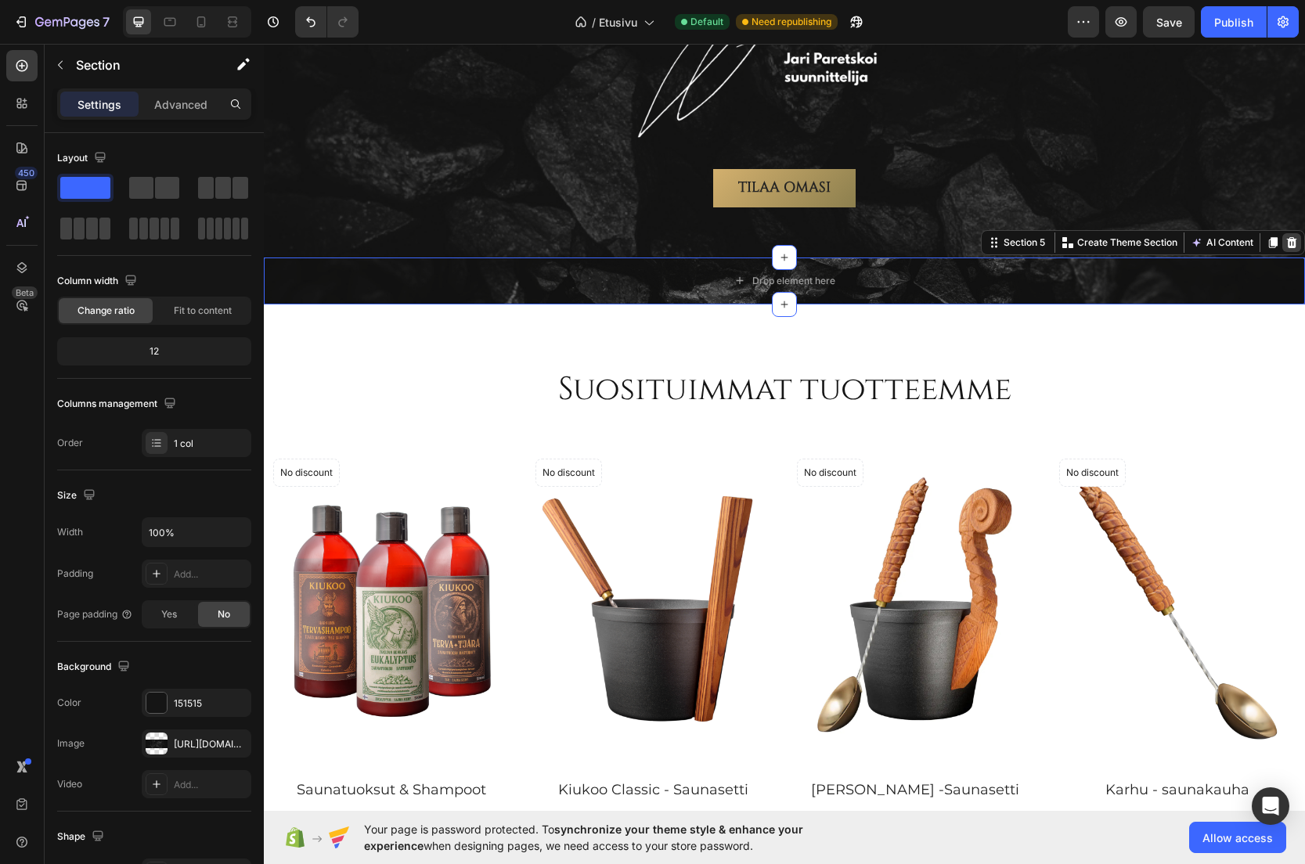
click at [1287, 243] on icon at bounding box center [1292, 242] width 10 height 11
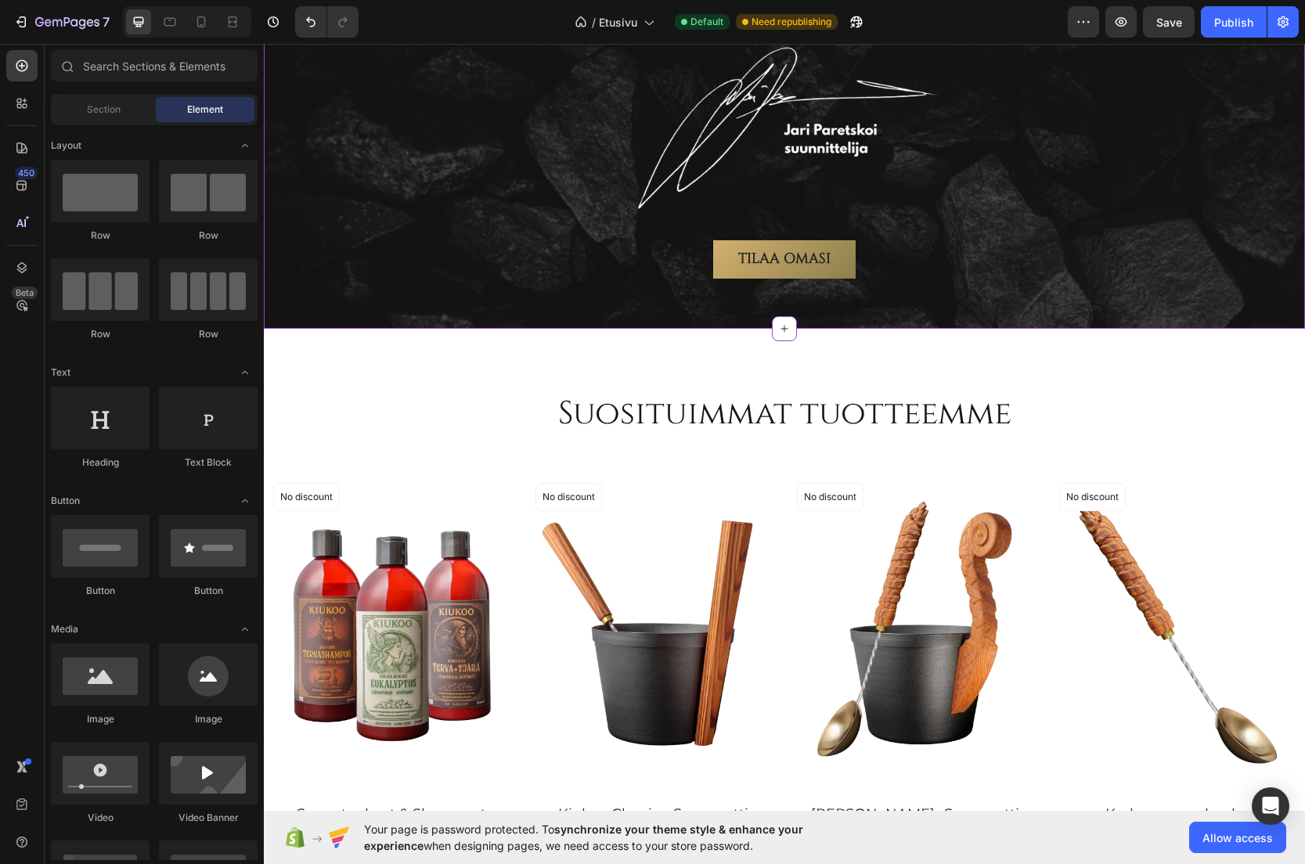
scroll to position [2438, 0]
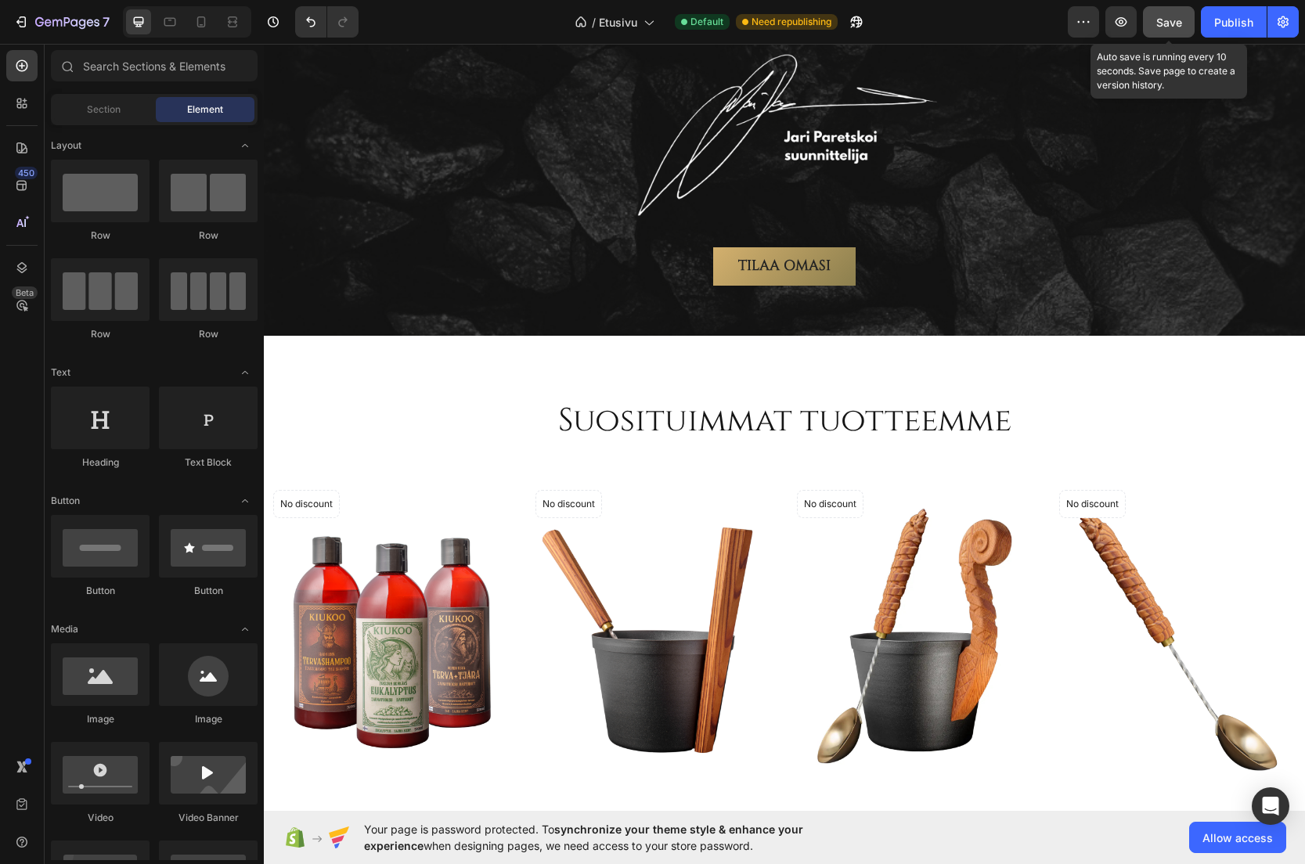
click at [1169, 29] on div "Save" at bounding box center [1169, 22] width 26 height 16
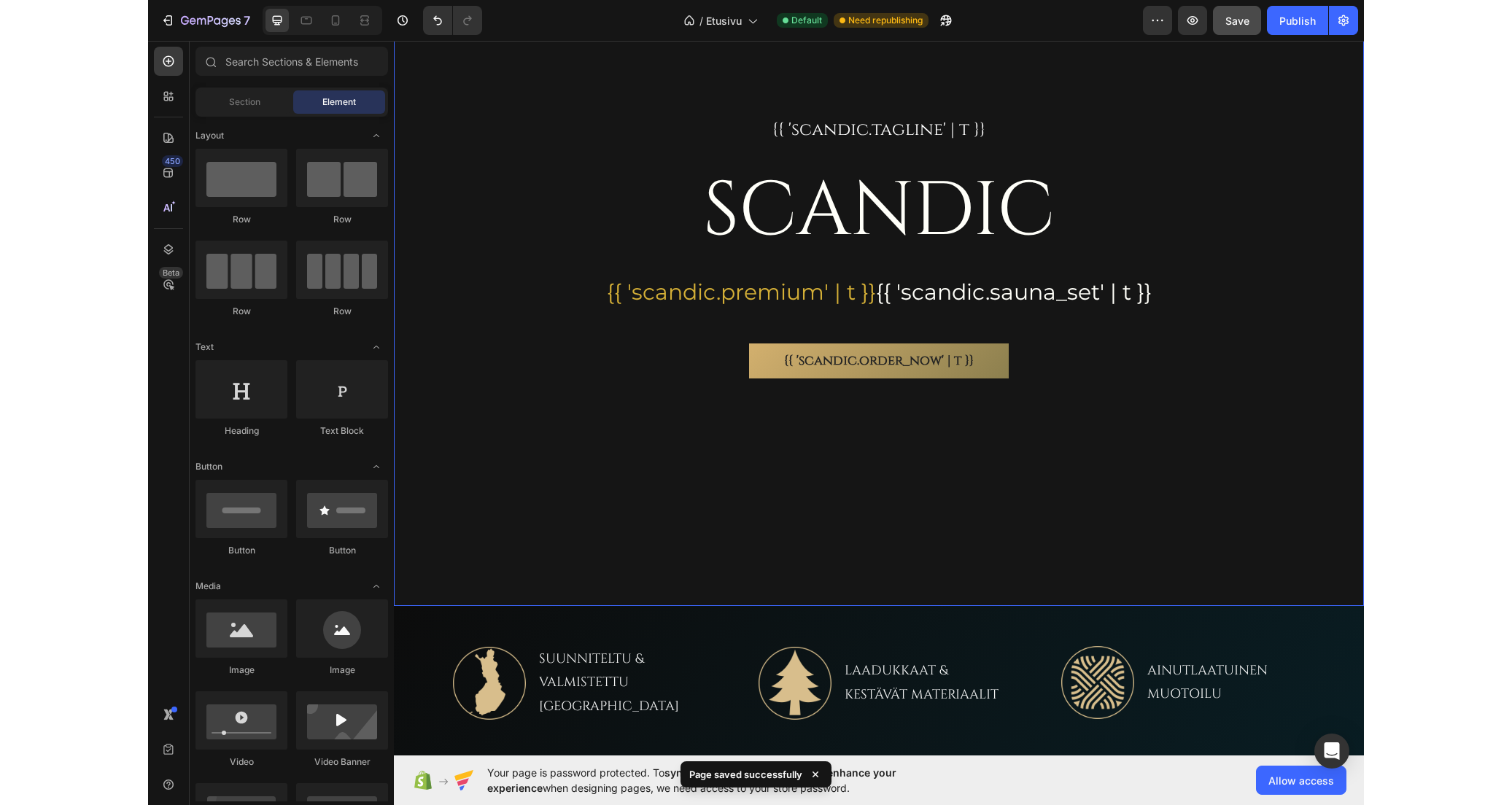
scroll to position [157, 0]
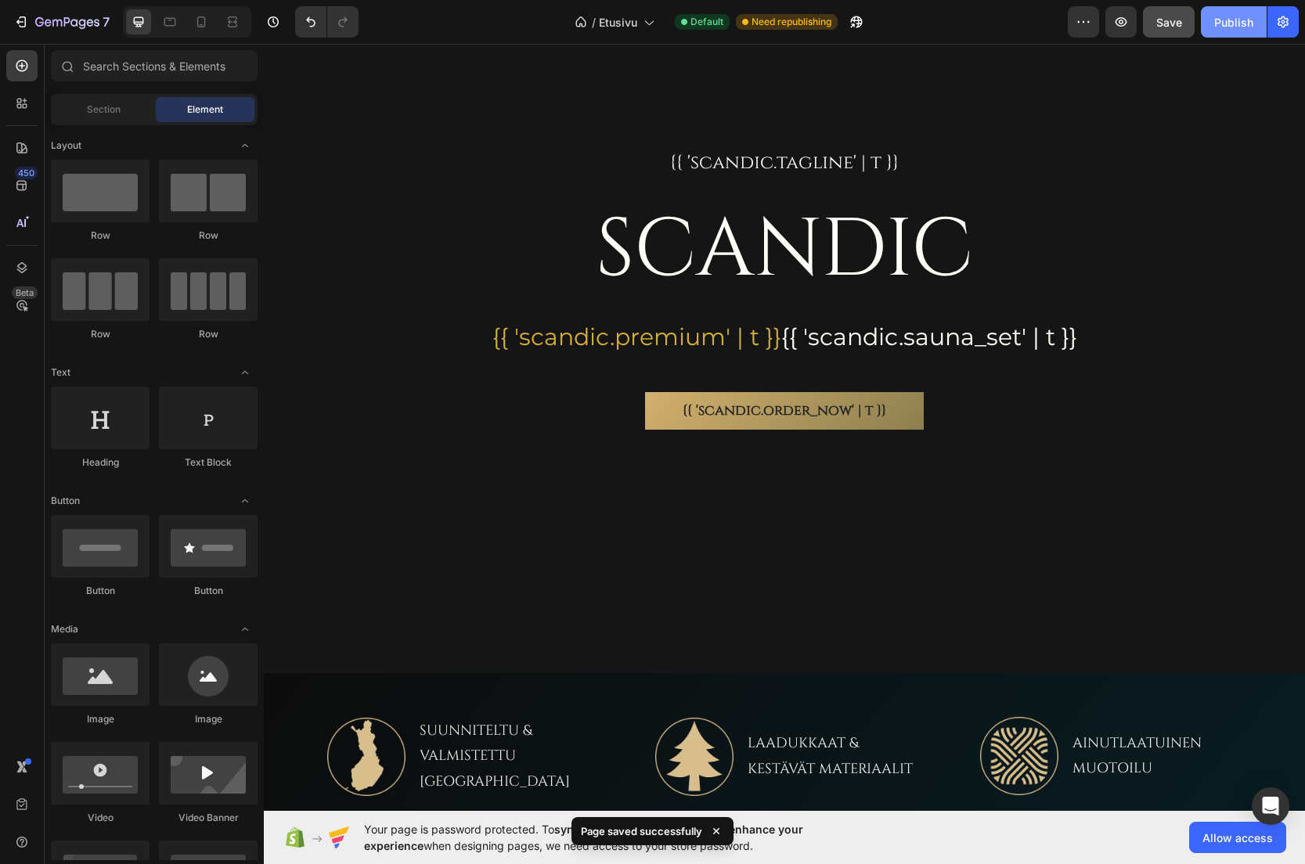
click at [1226, 18] on div "Publish" at bounding box center [1233, 22] width 39 height 16
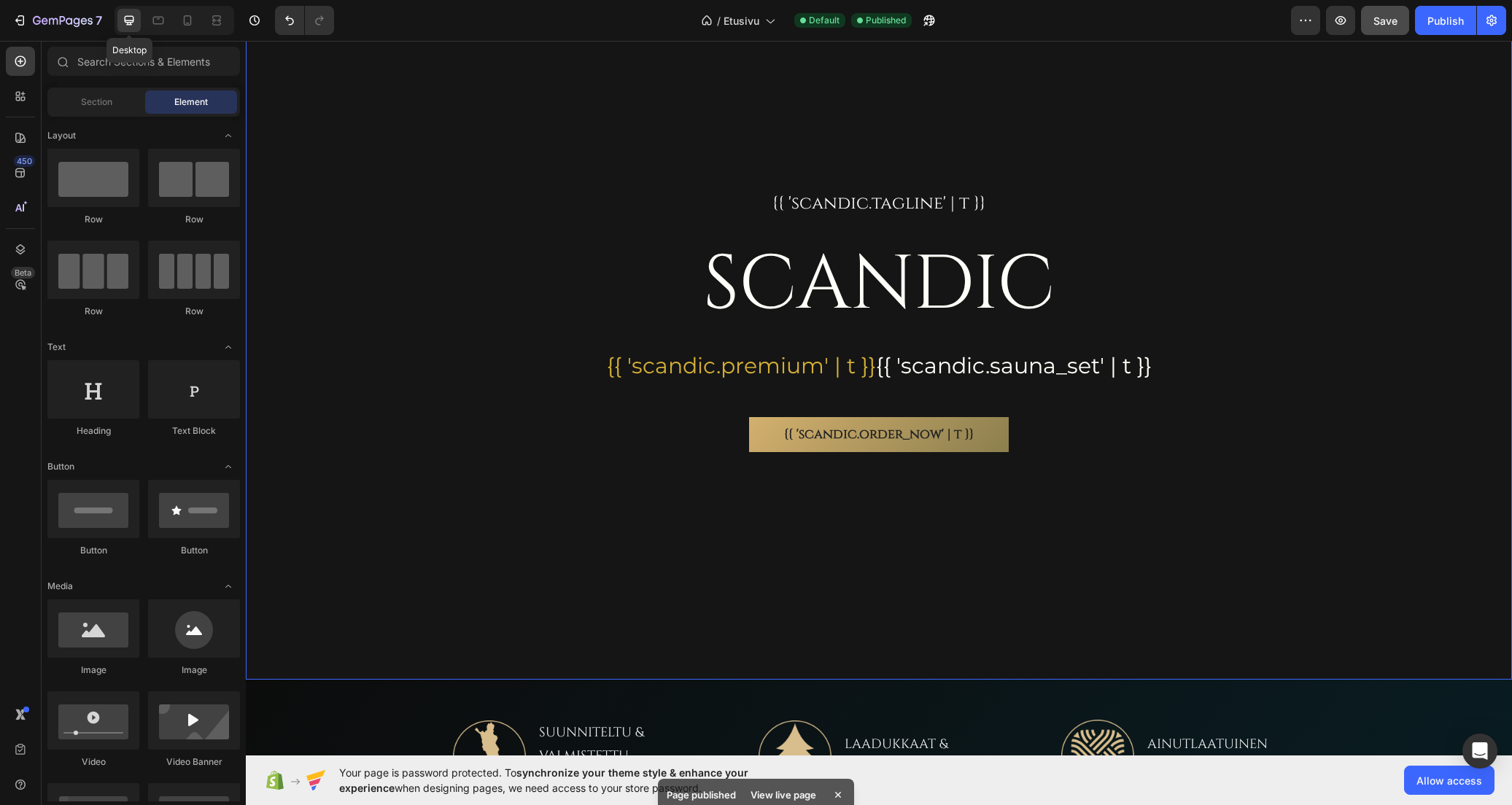
scroll to position [0, 0]
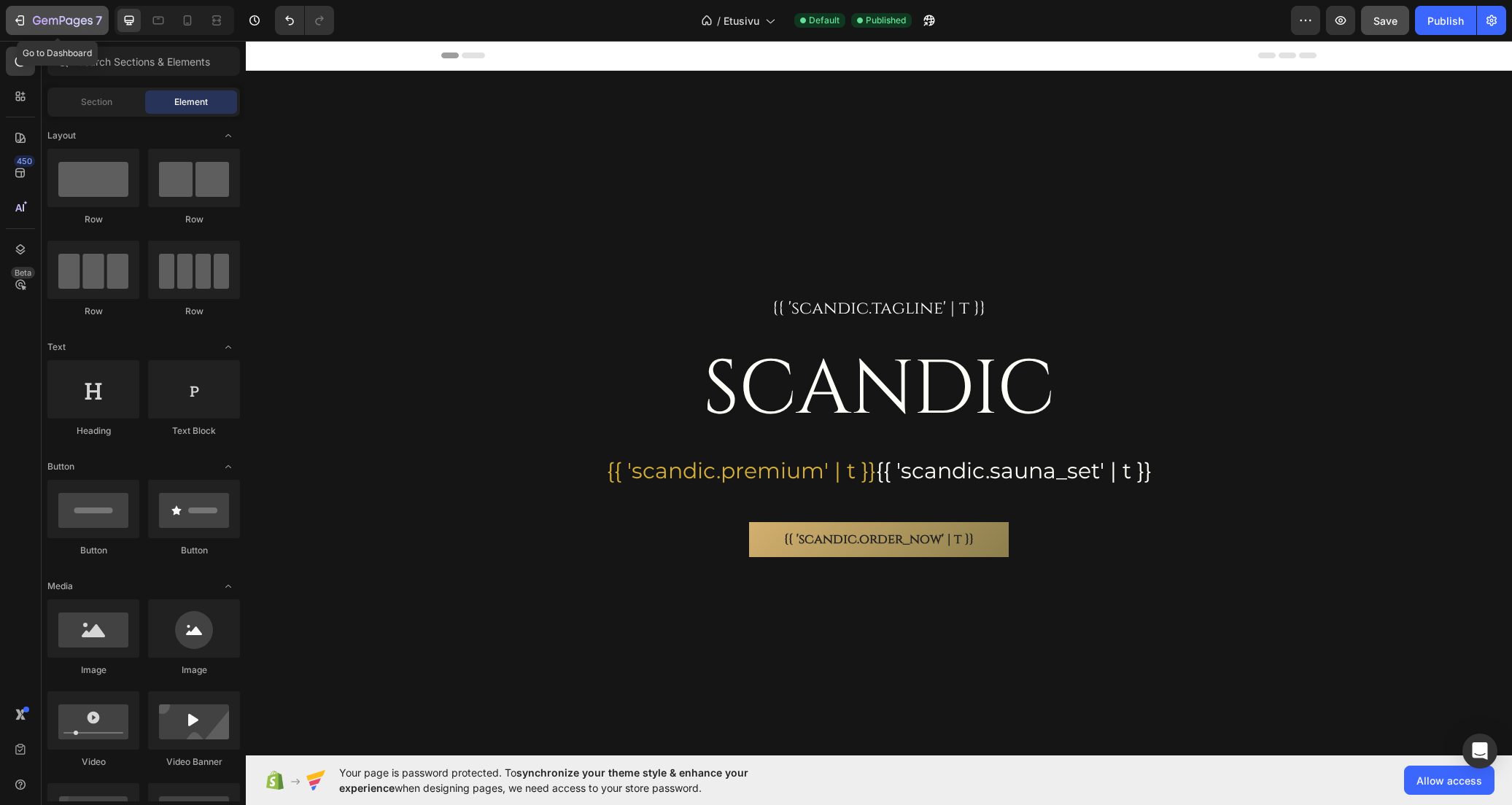
click at [70, 13] on div "7" at bounding box center [67, 20] width 69 height 18
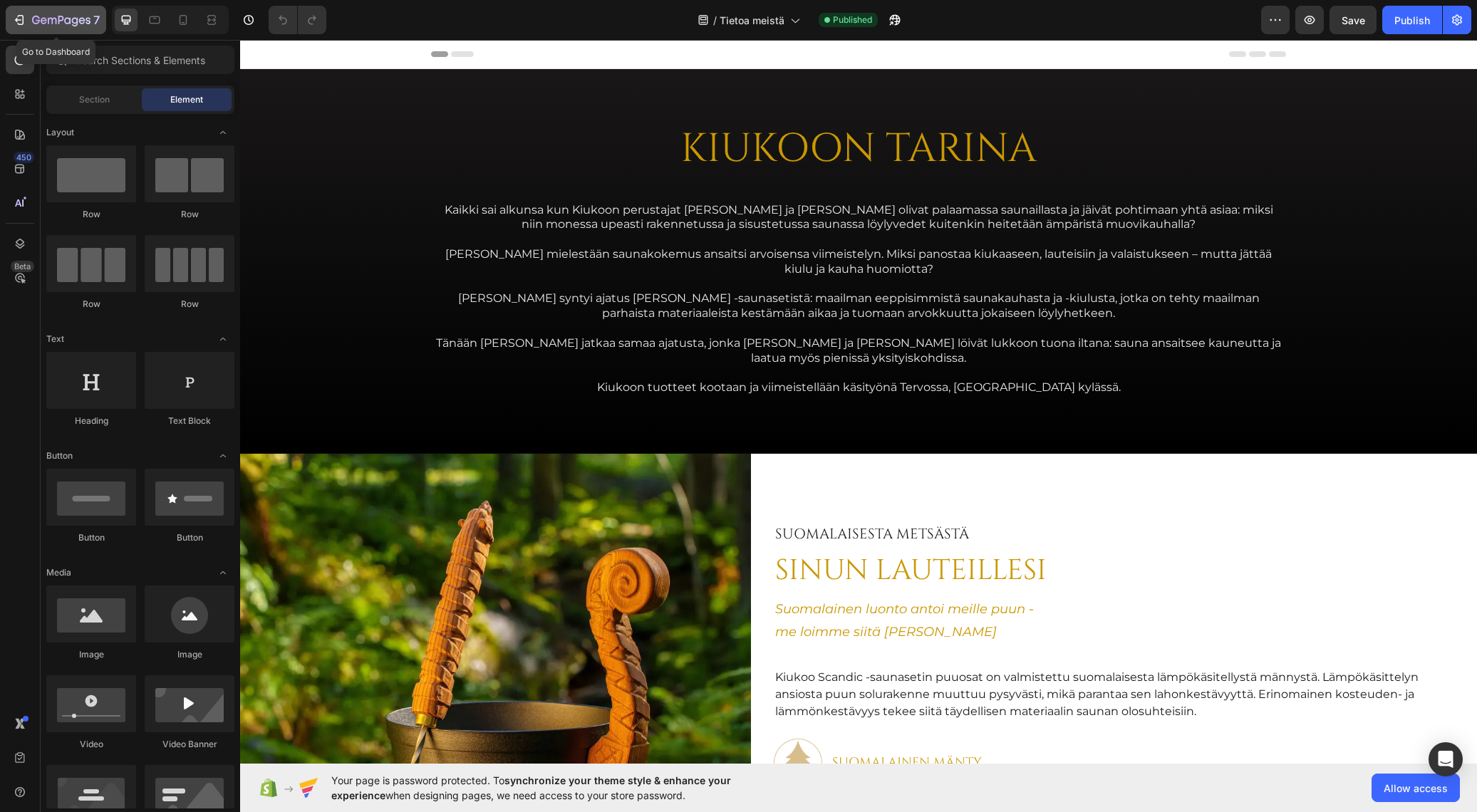
click at [40, 14] on div "7" at bounding box center [66, 20] width 67 height 17
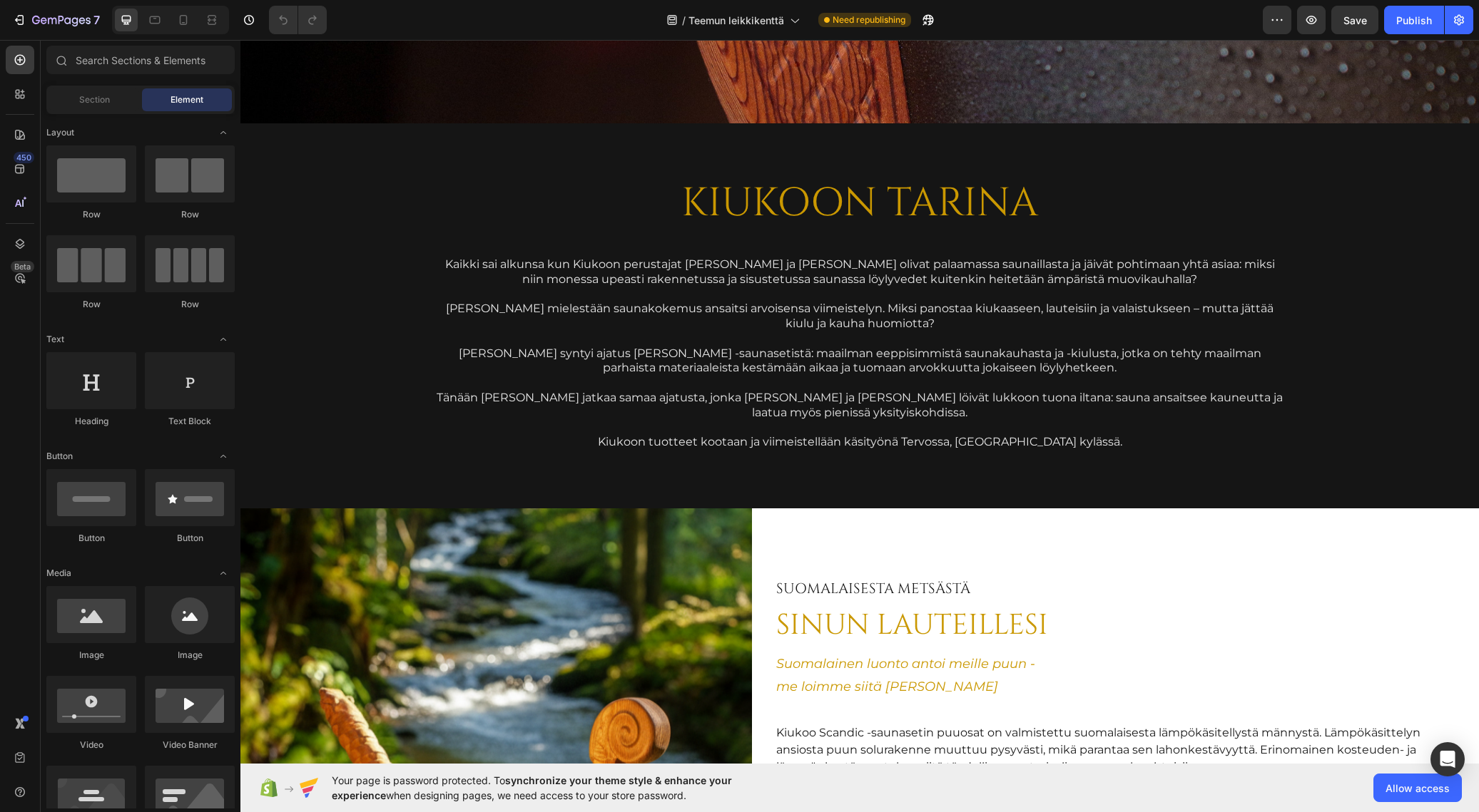
scroll to position [2211, 0]
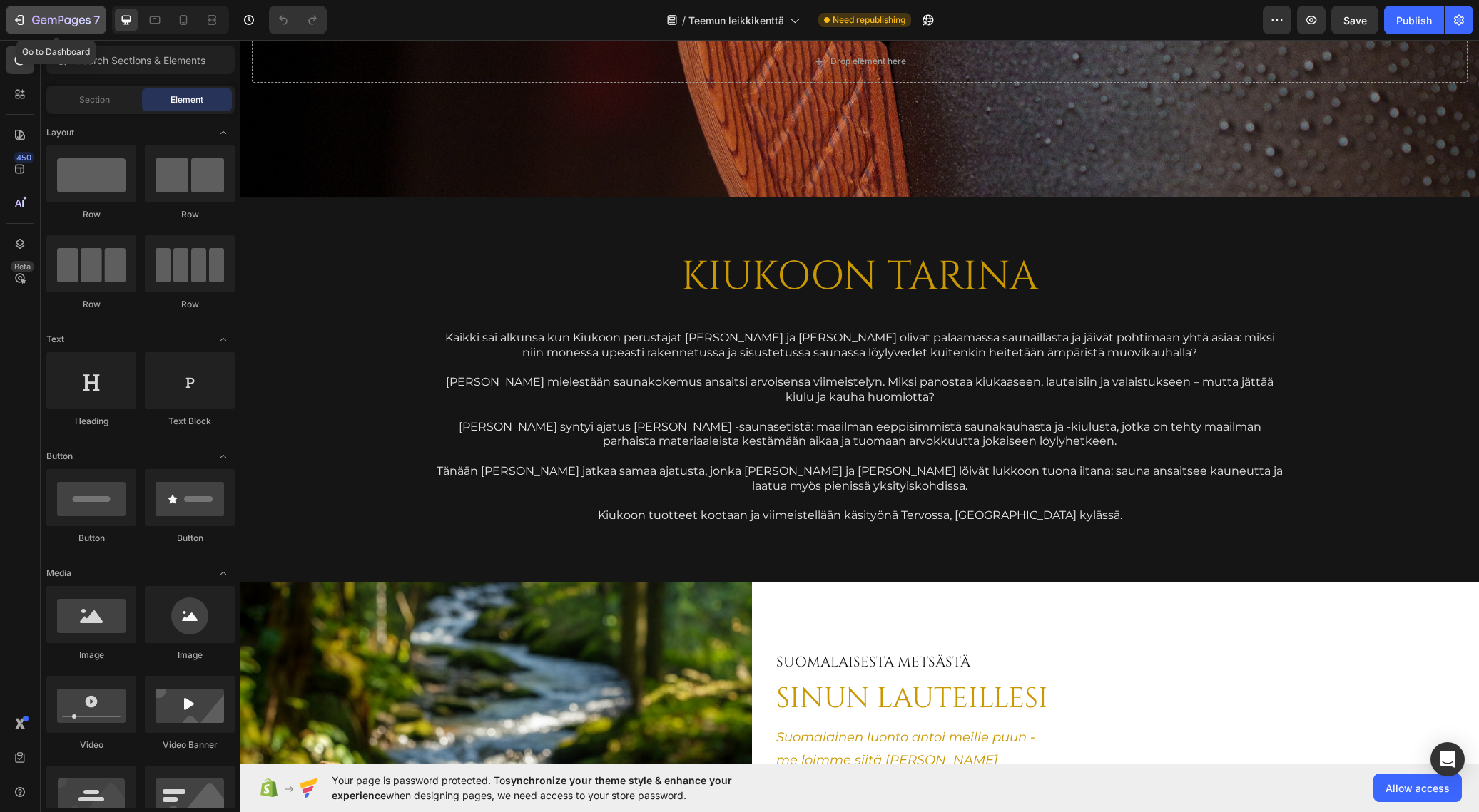
click at [57, 14] on div "7" at bounding box center [66, 20] width 67 height 17
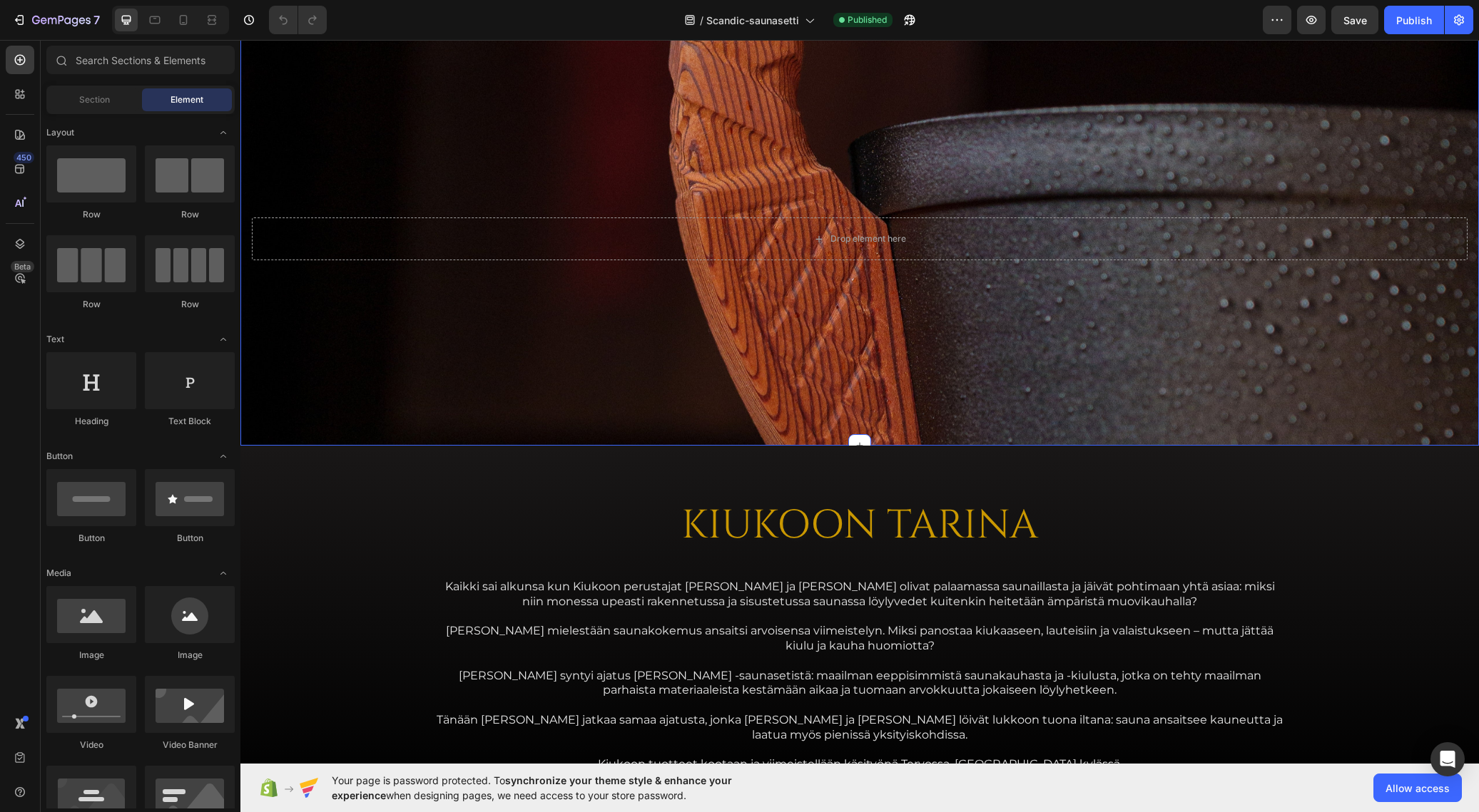
scroll to position [2685, 0]
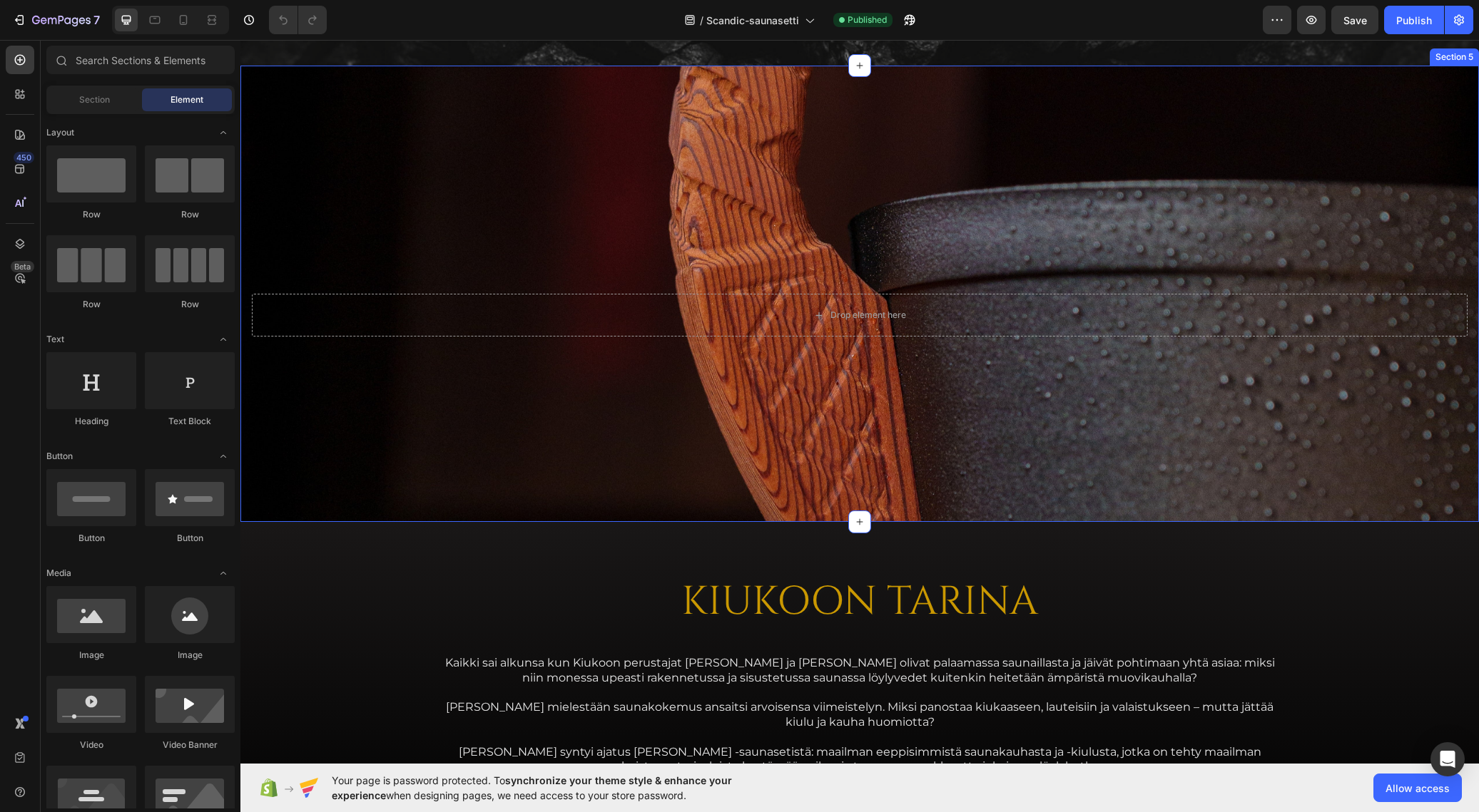
click at [563, 431] on div "Drop element here Section 5" at bounding box center [860, 293] width 1239 height 457
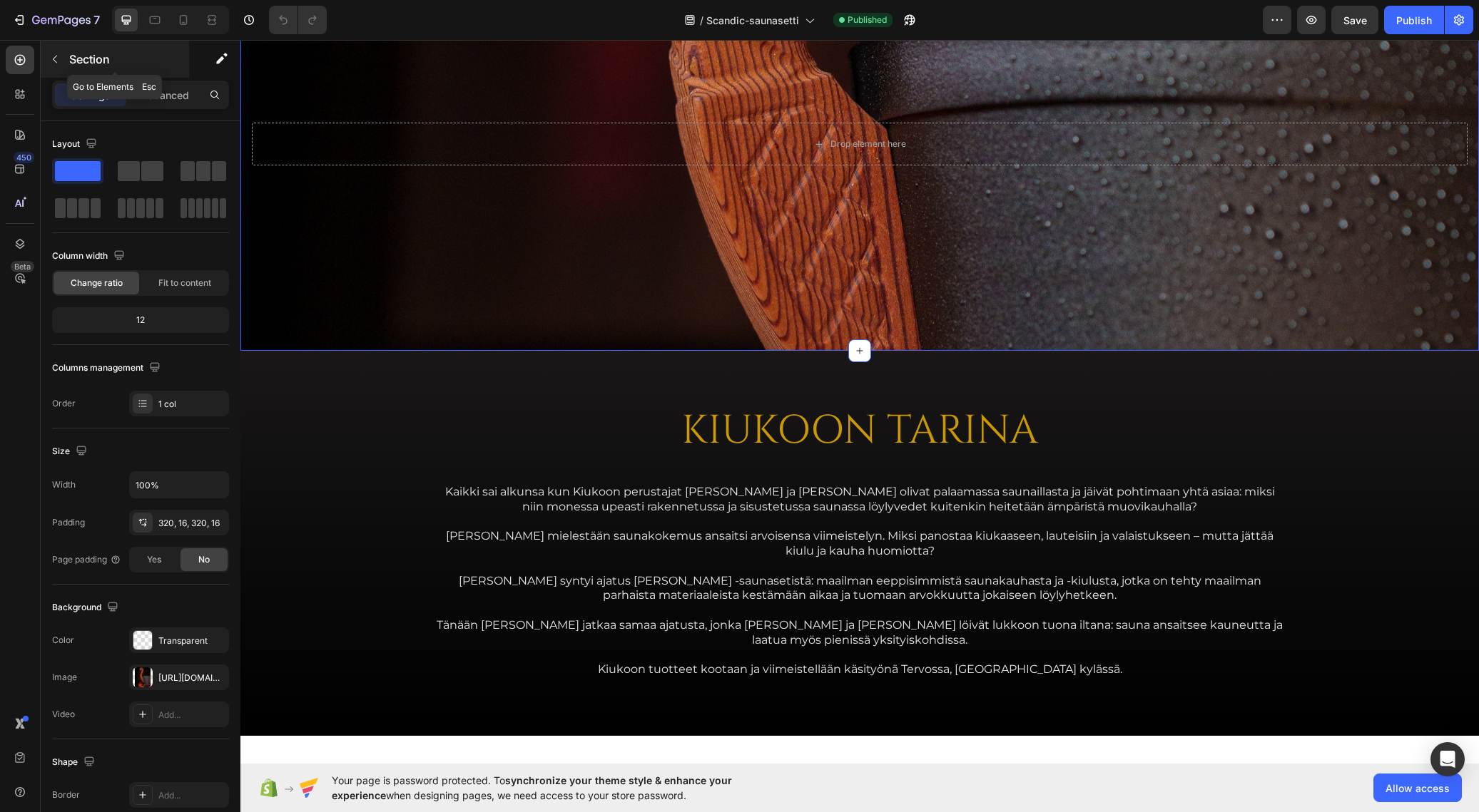
click at [76, 58] on p "Section" at bounding box center [128, 59] width 117 height 17
click at [440, 150] on div "Drop element here Section 5" at bounding box center [860, 122] width 1239 height 457
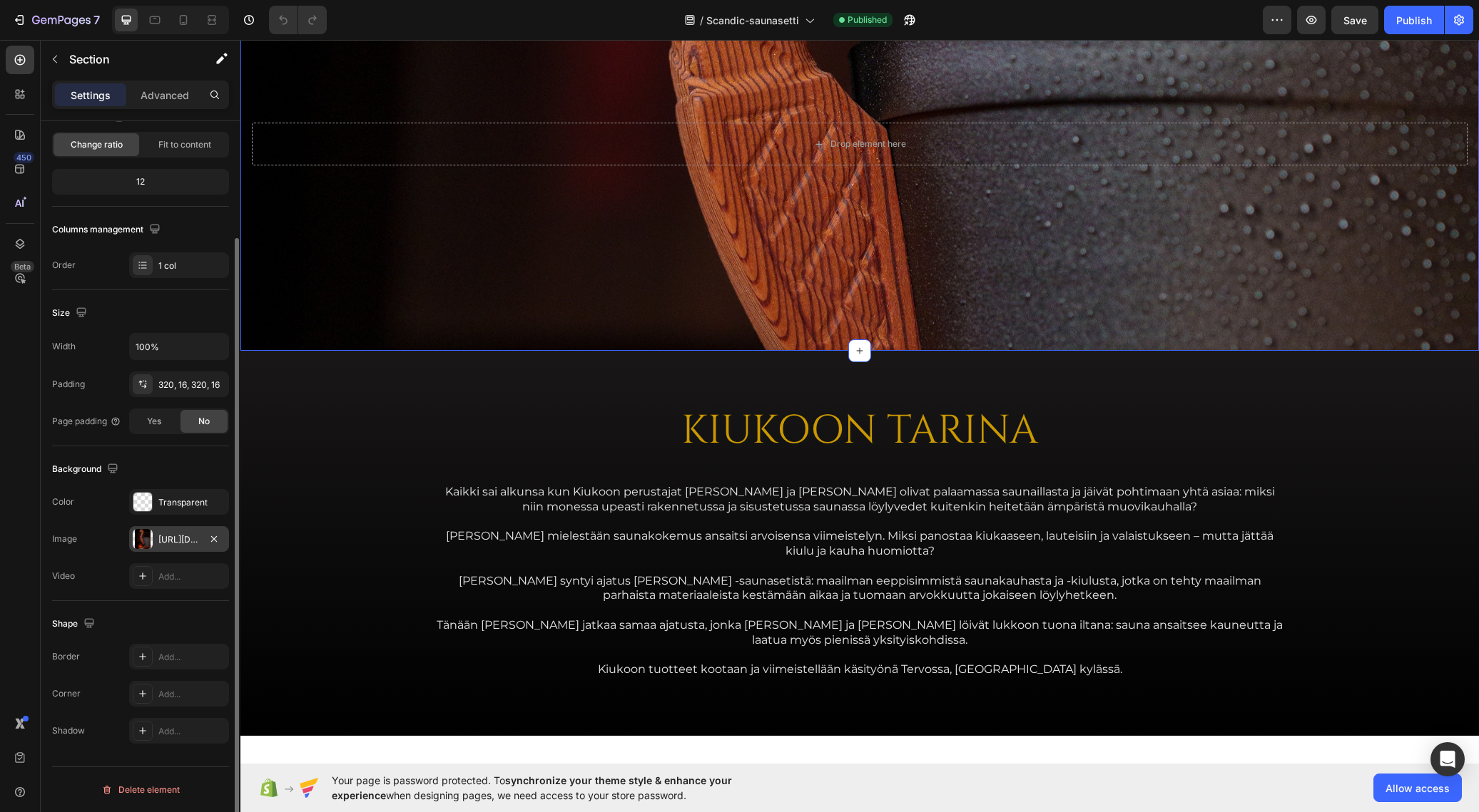
click at [176, 538] on div "[URL][DOMAIN_NAME]" at bounding box center [179, 540] width 41 height 13
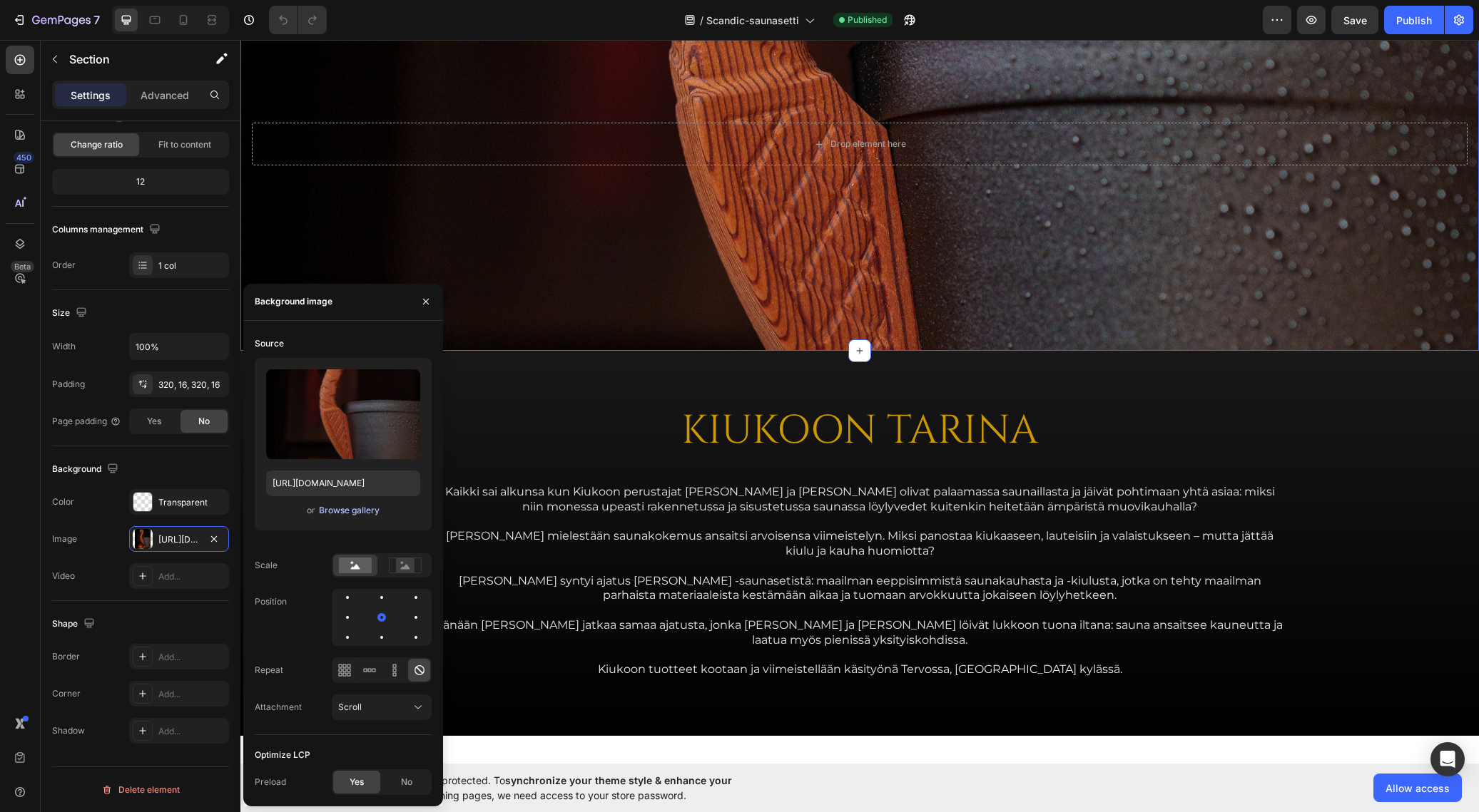
click at [361, 513] on div "Browse gallery" at bounding box center [349, 510] width 61 height 13
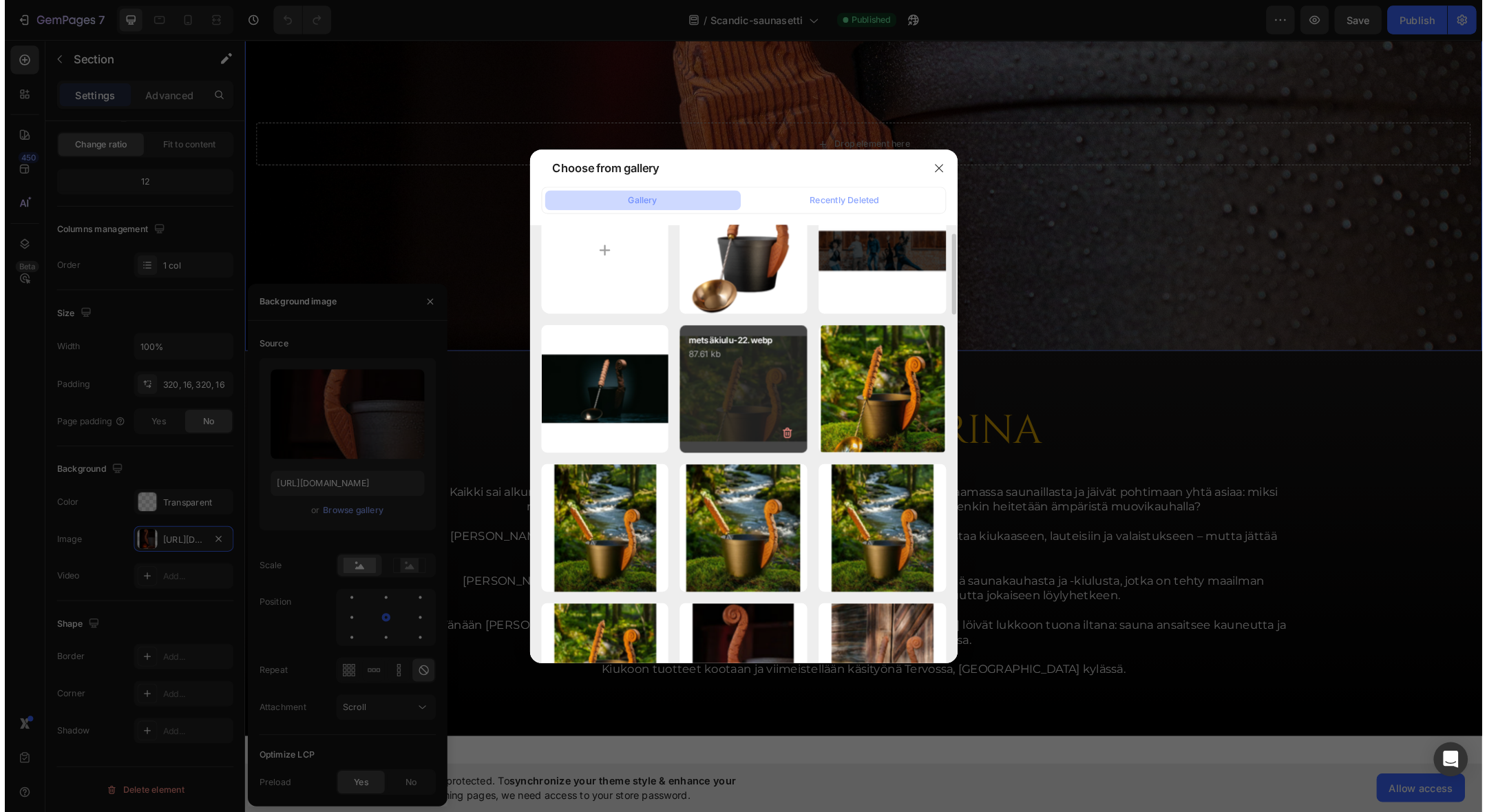
scroll to position [0, 0]
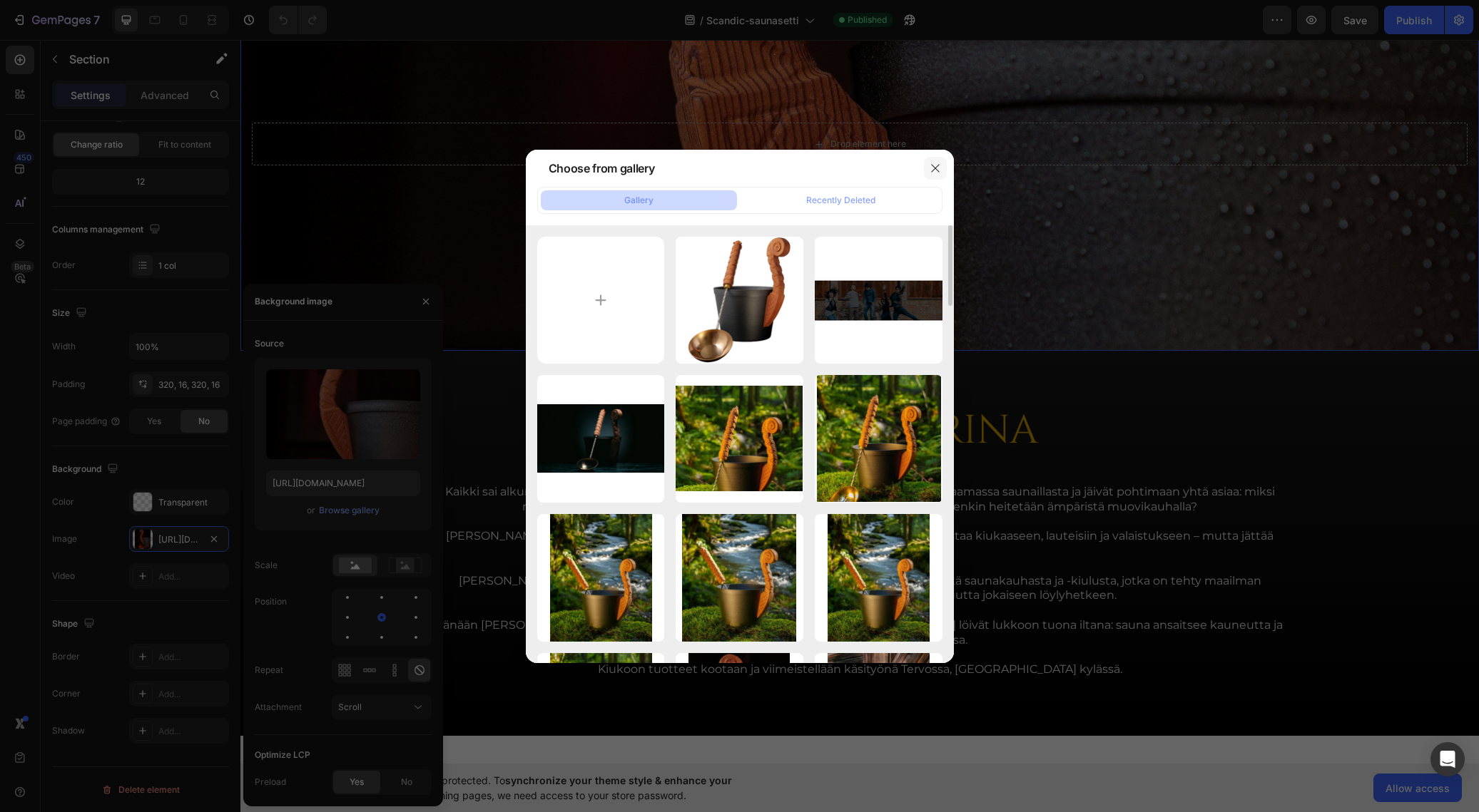
click at [936, 164] on icon "button" at bounding box center [936, 168] width 12 height 12
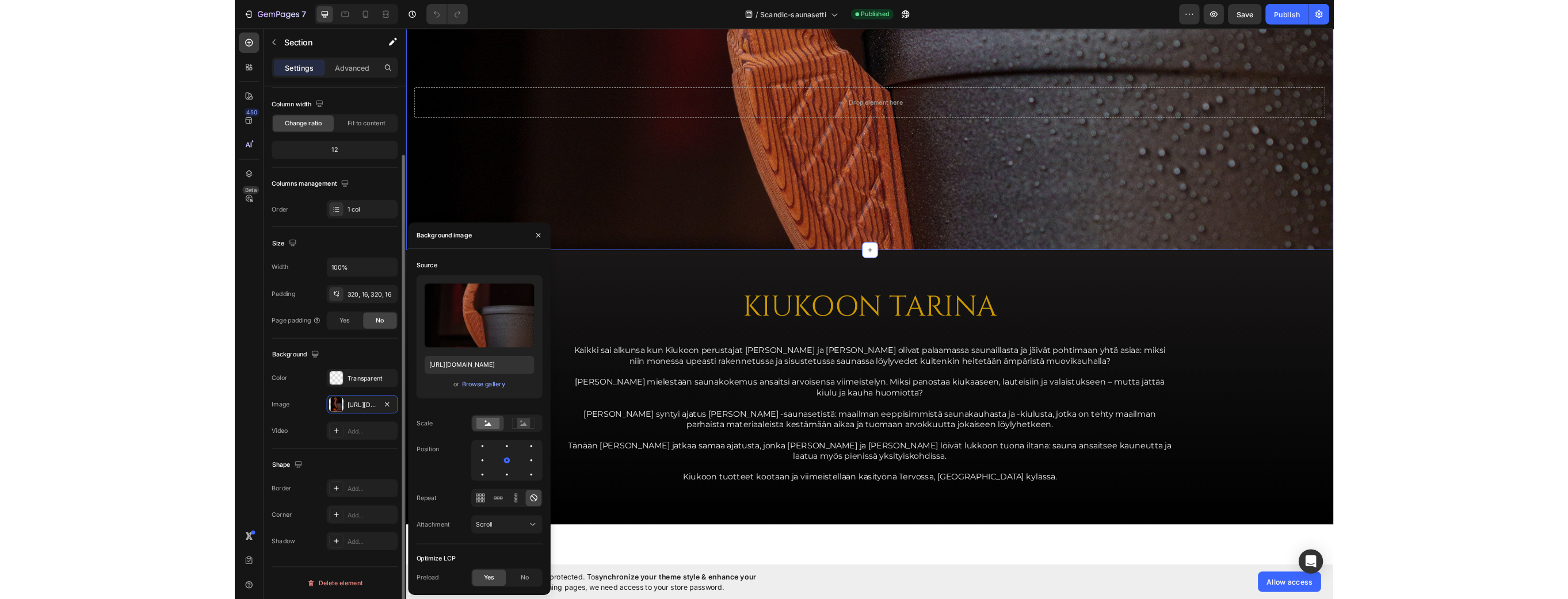
scroll to position [89, 0]
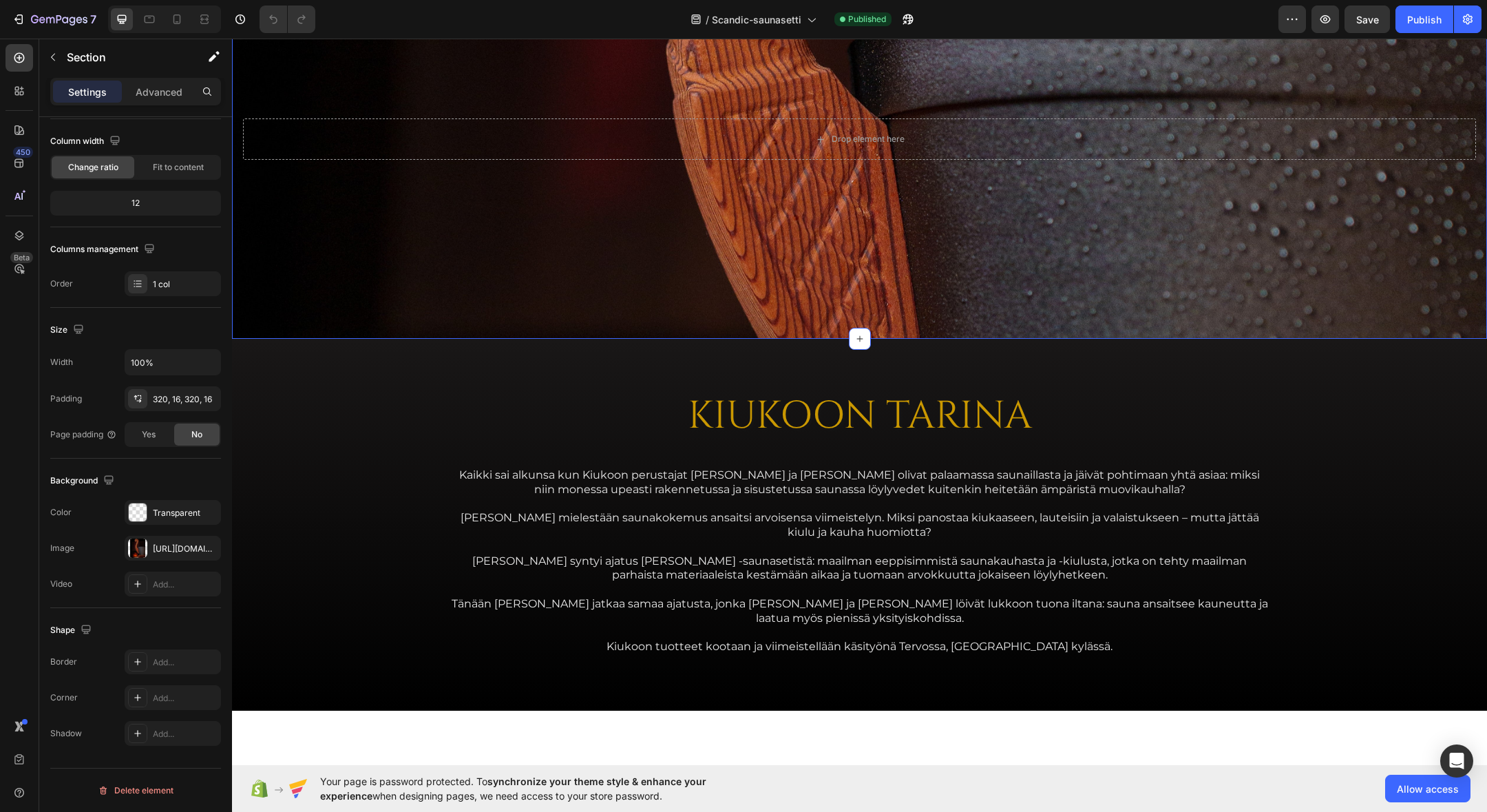
click at [650, 131] on div "Drop element here Section 5 Create Theme Section AI Content Write with GemAI Wh…" at bounding box center [860, 118] width 1256 height 441
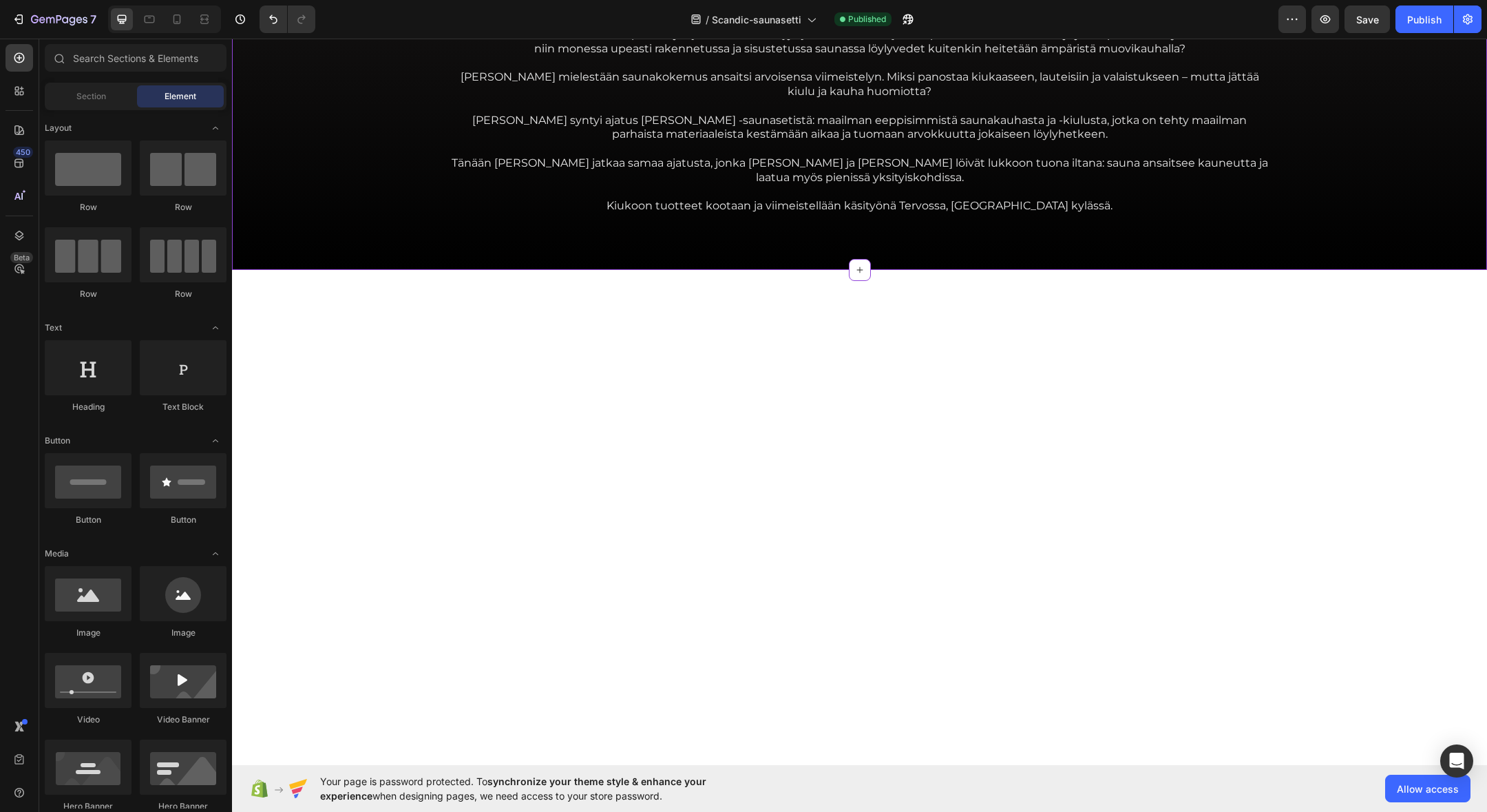
click at [397, 119] on div "KIUKOON TARINA Heading Kaikki sai alkunsa kun Kiukoon perustajat [PERSON_NAME] …" at bounding box center [860, 84] width 1234 height 283
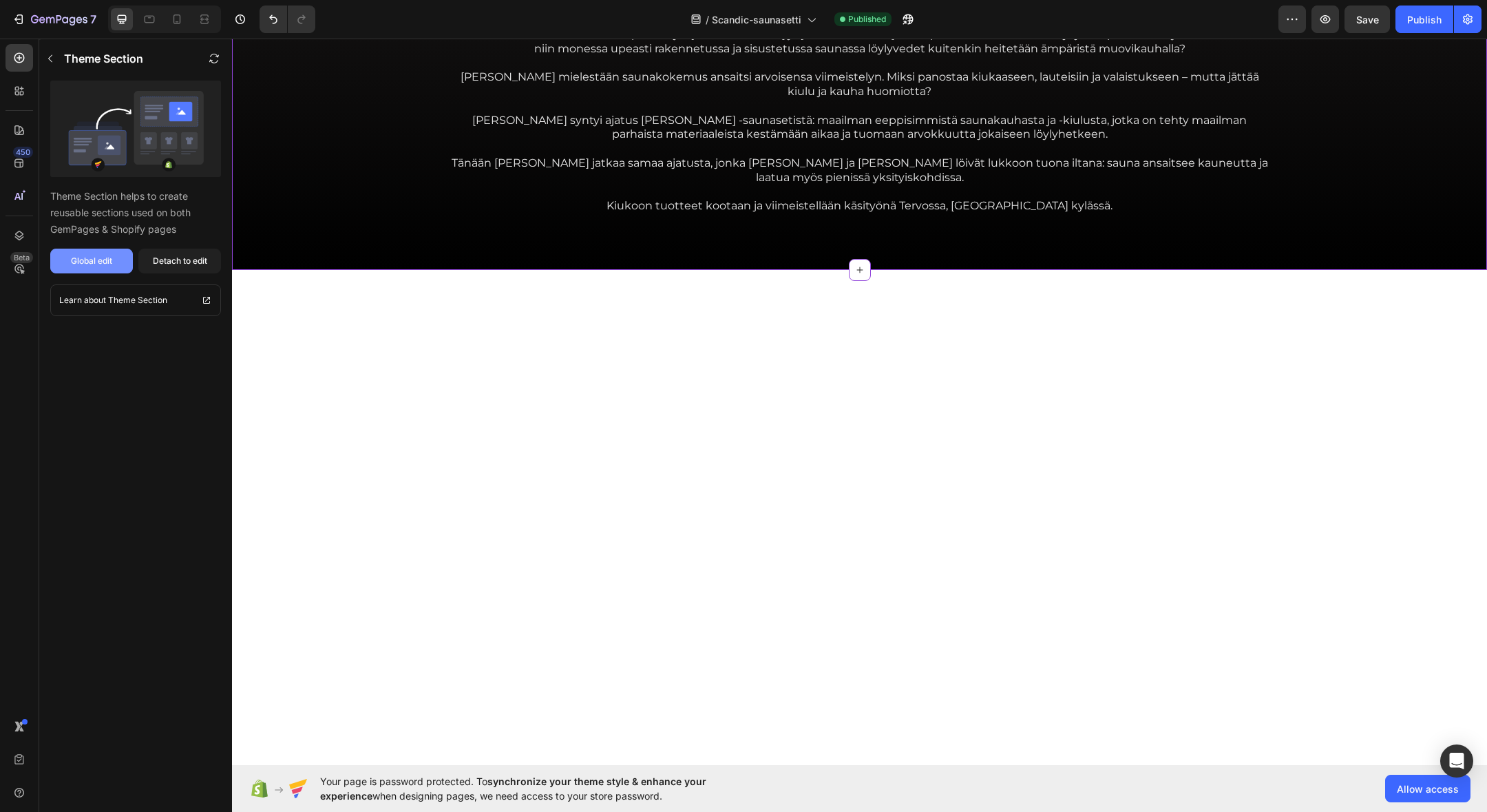
click at [103, 253] on button "Global edit" at bounding box center [92, 261] width 83 height 25
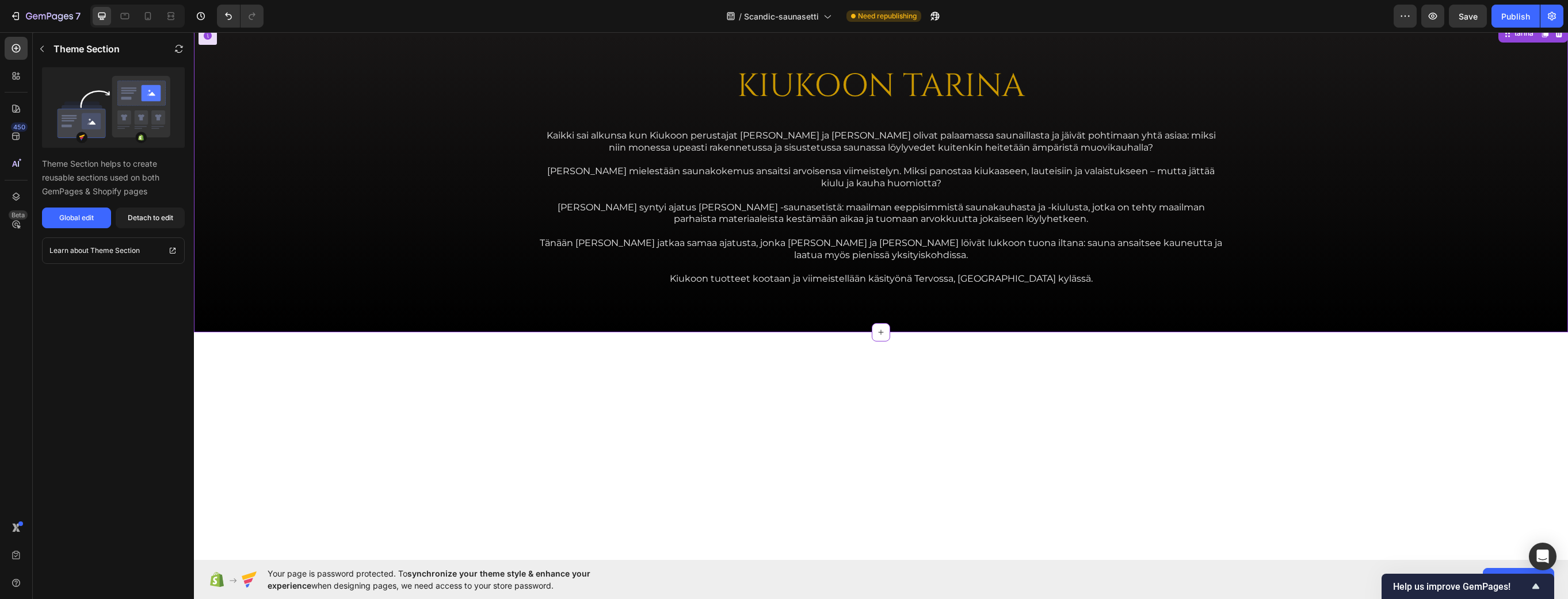
scroll to position [2050, 0]
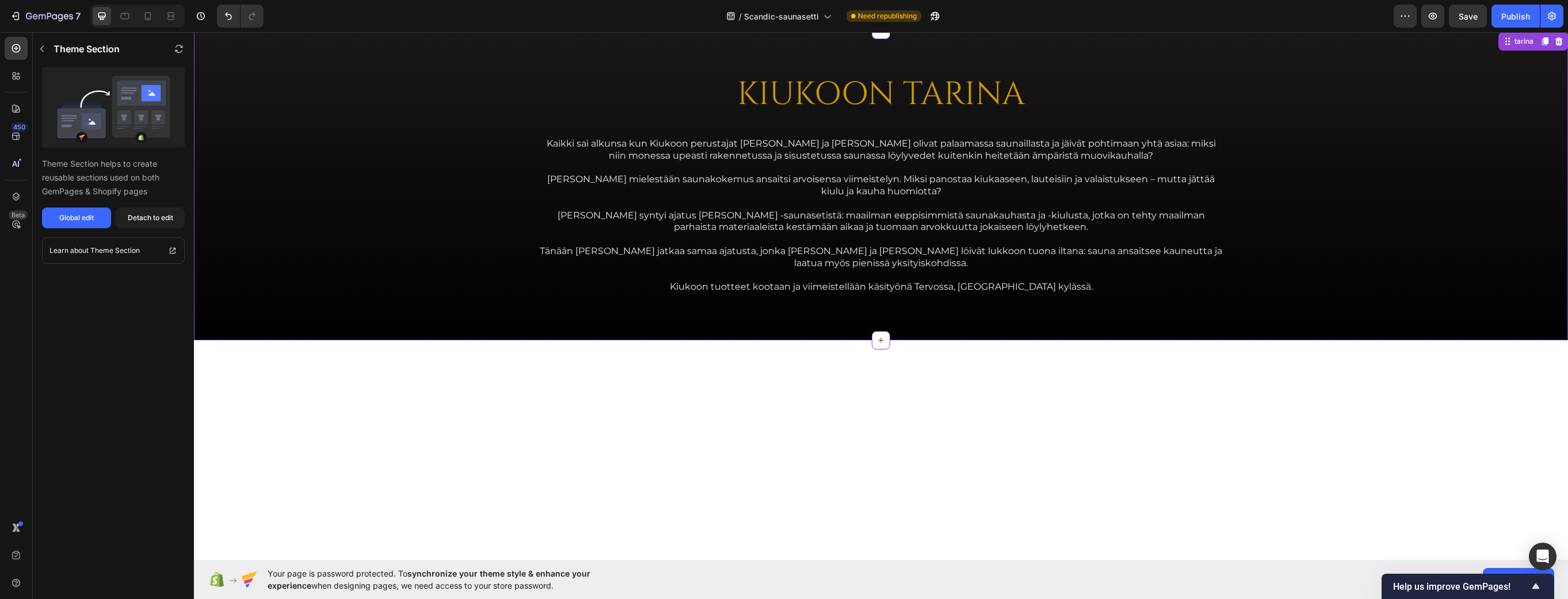
click at [584, 114] on div "KIUKOON TARINA Heading" at bounding box center [881, 90] width 690 height 47
click at [1092, 114] on h2 "KIUKOON TARINA" at bounding box center [881, 95] width 690 height 38
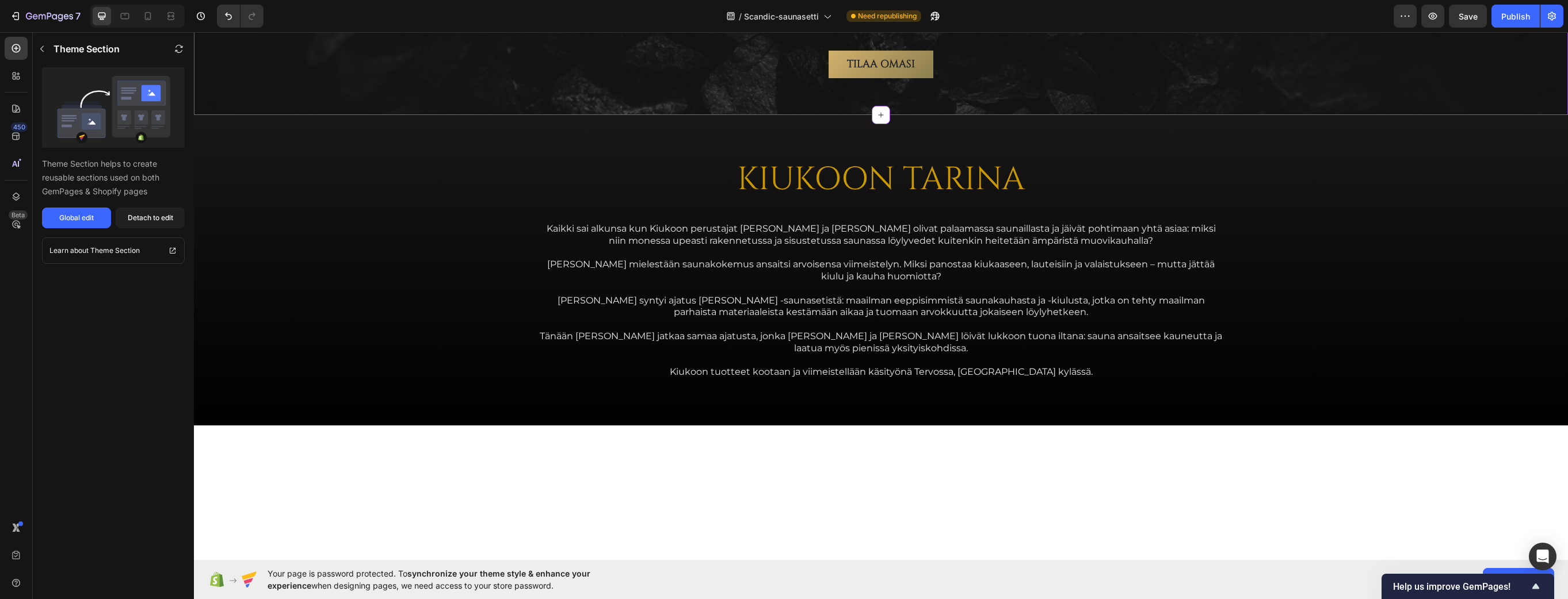
scroll to position [1935, 0]
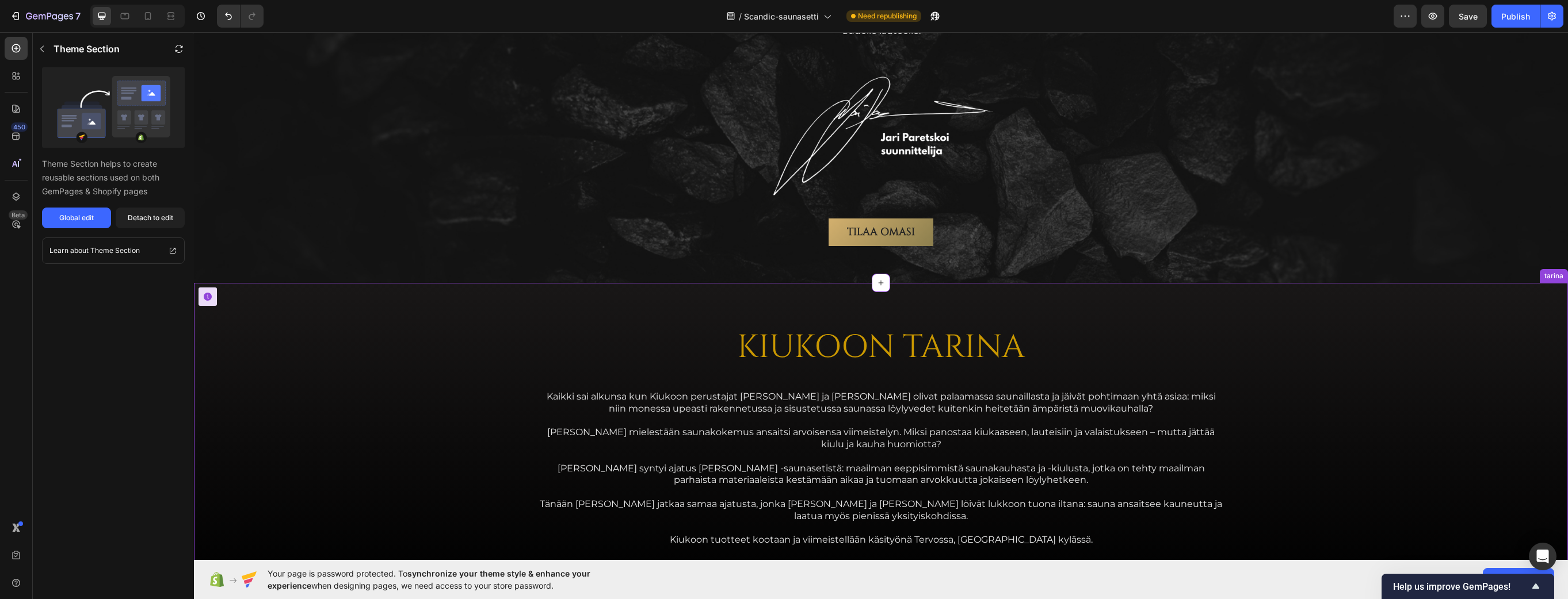
click at [1116, 338] on h2 "KIUKOON TARINA" at bounding box center [881, 348] width 690 height 38
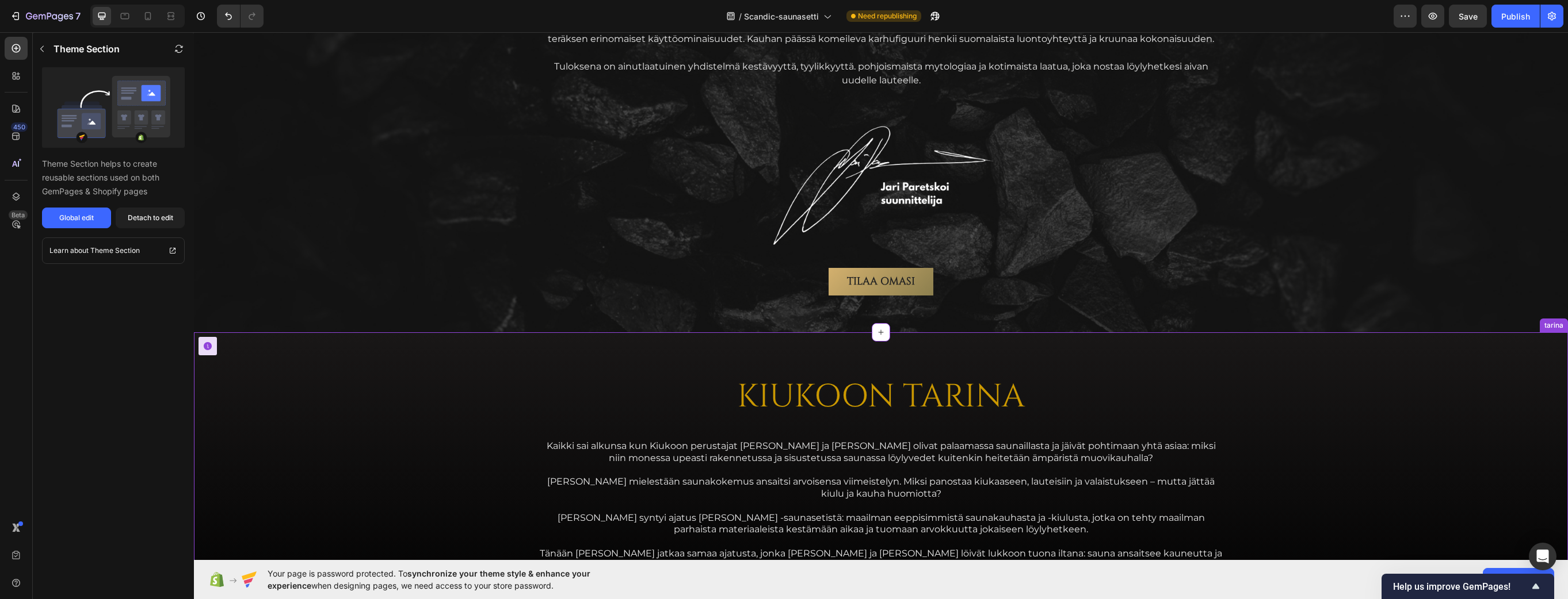
scroll to position [1647, 0]
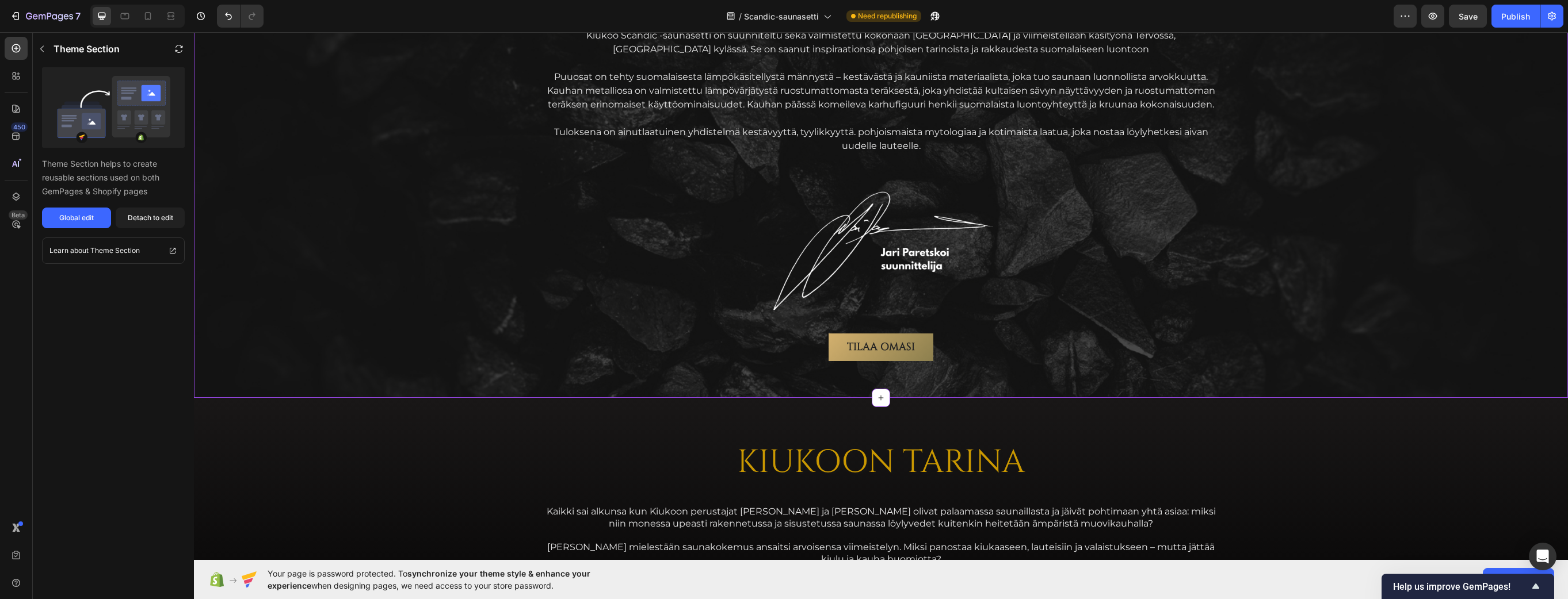
click at [1091, 253] on div at bounding box center [881, 251] width 1356 height 138
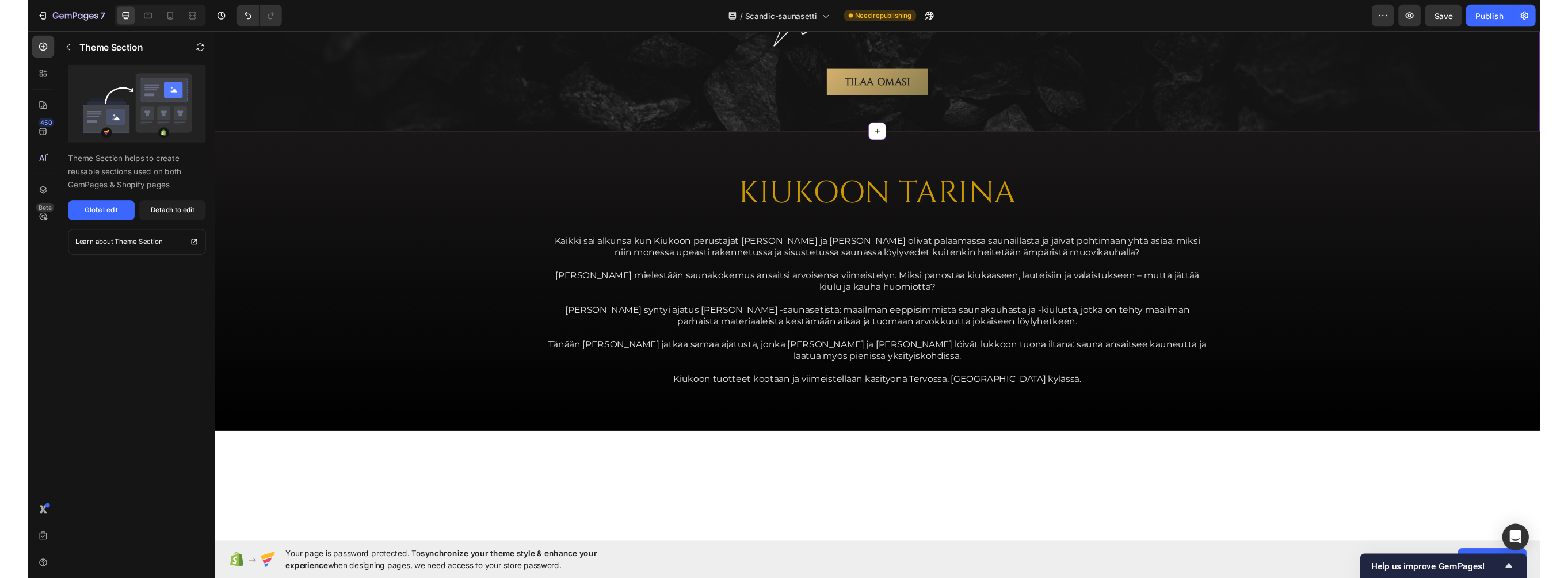
scroll to position [2166, 0]
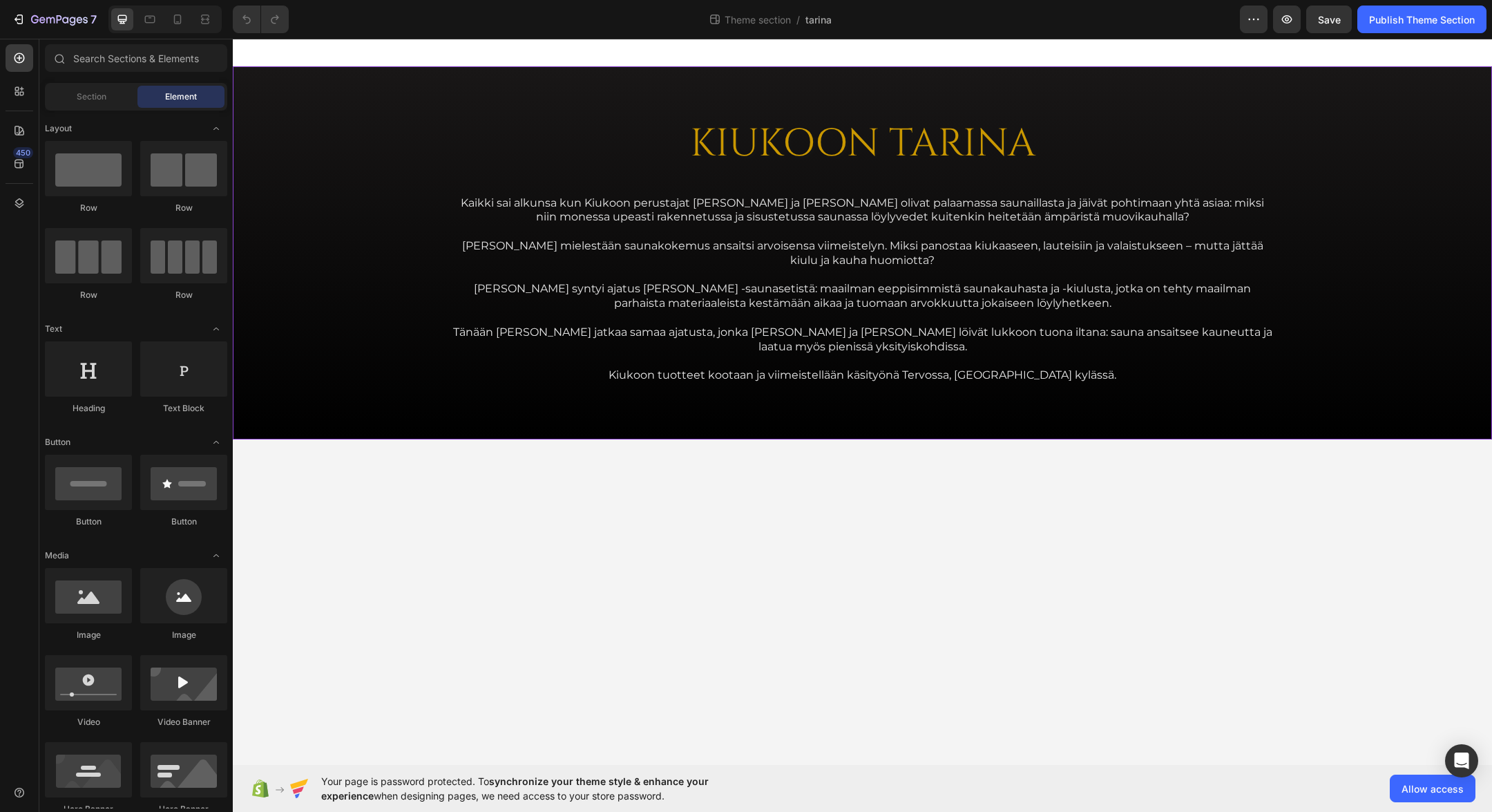
click at [364, 151] on div "KIUKOON TARINA Heading Kaikki sai alkunsa kun Kiukoon perustajat Jari ja Teemu …" at bounding box center [863, 252] width 1238 height 284
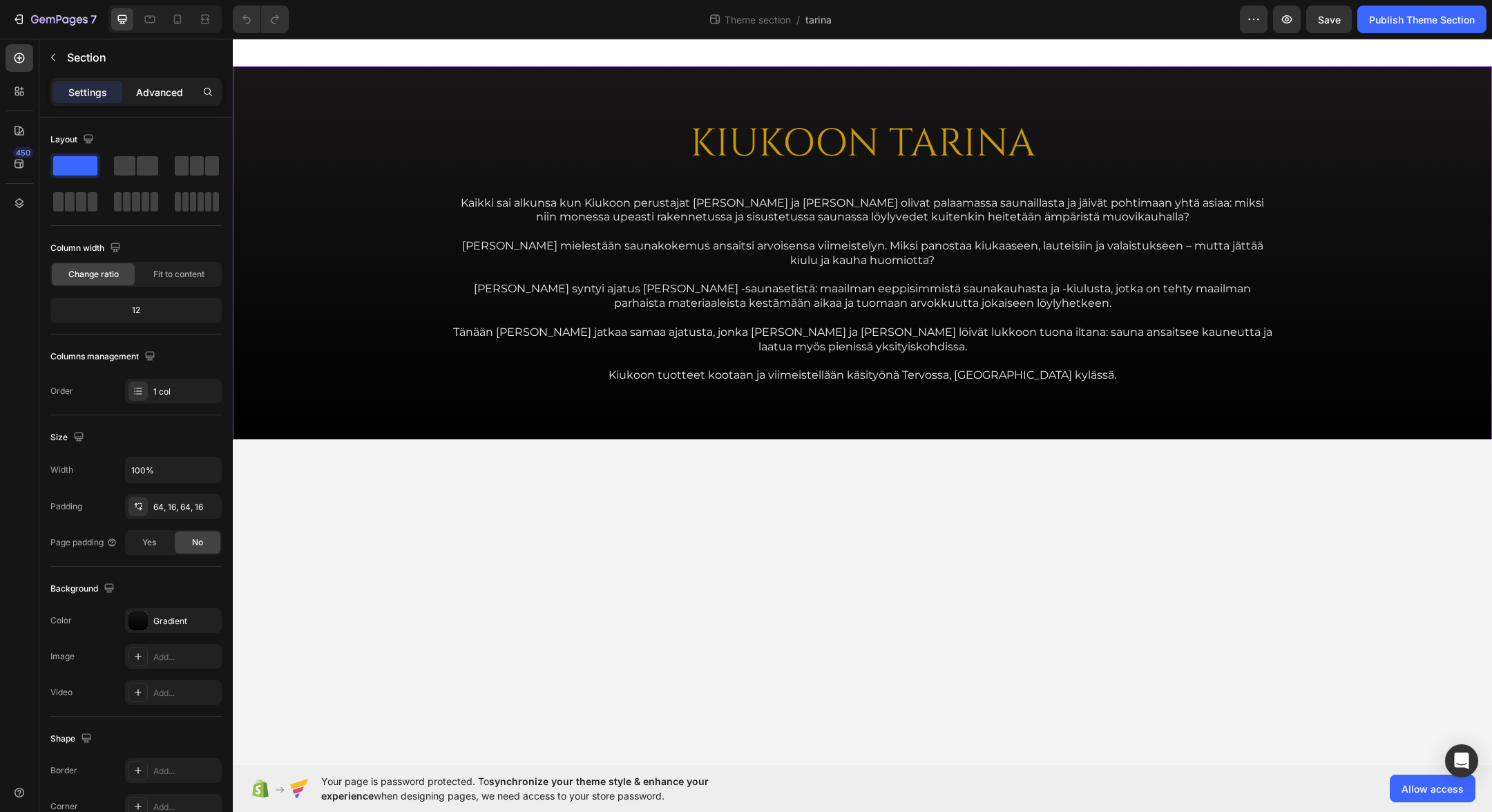
click at [165, 97] on p "Advanced" at bounding box center [159, 92] width 47 height 14
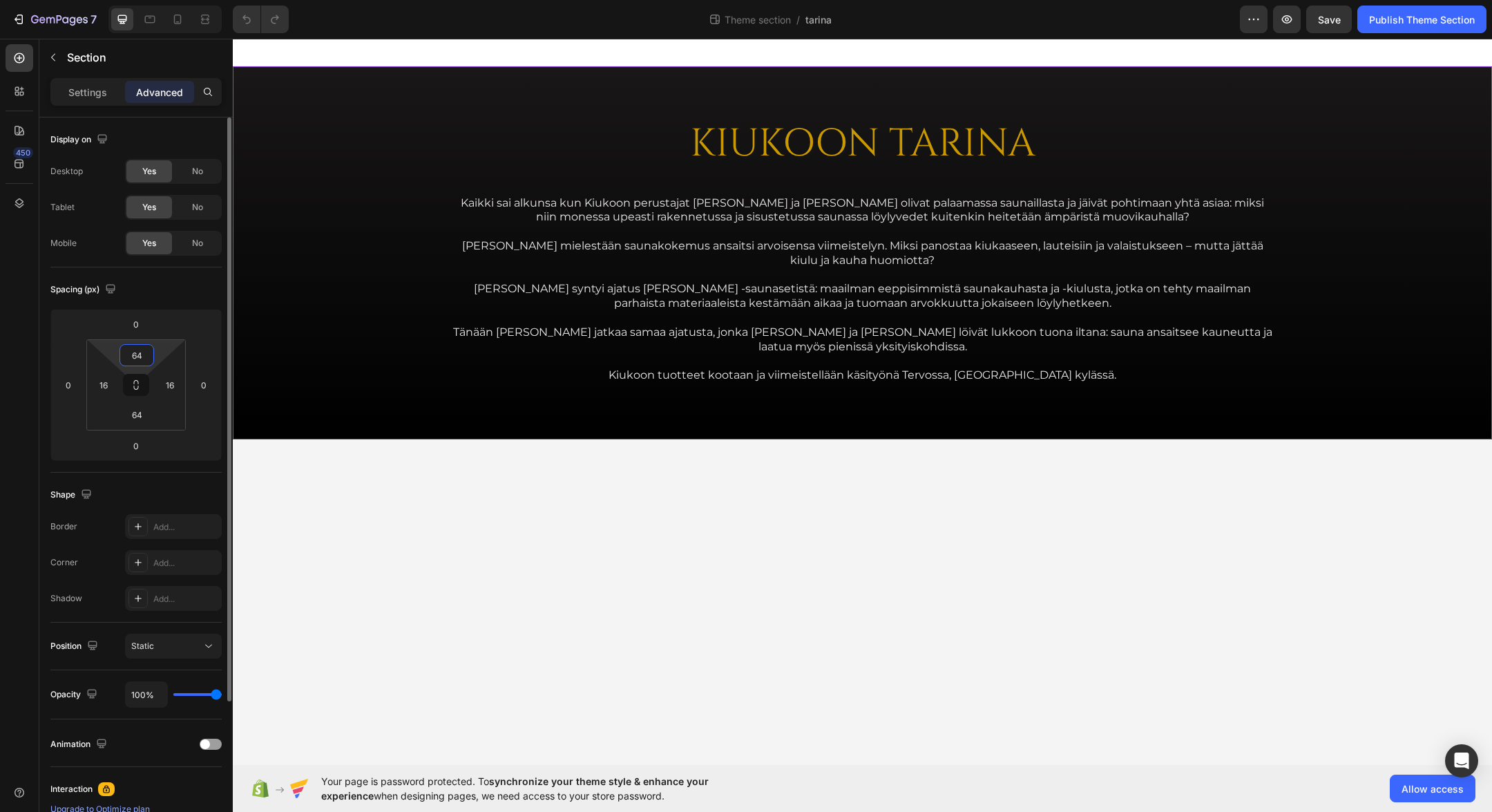
click at [132, 351] on input "64" at bounding box center [136, 355] width 27 height 20
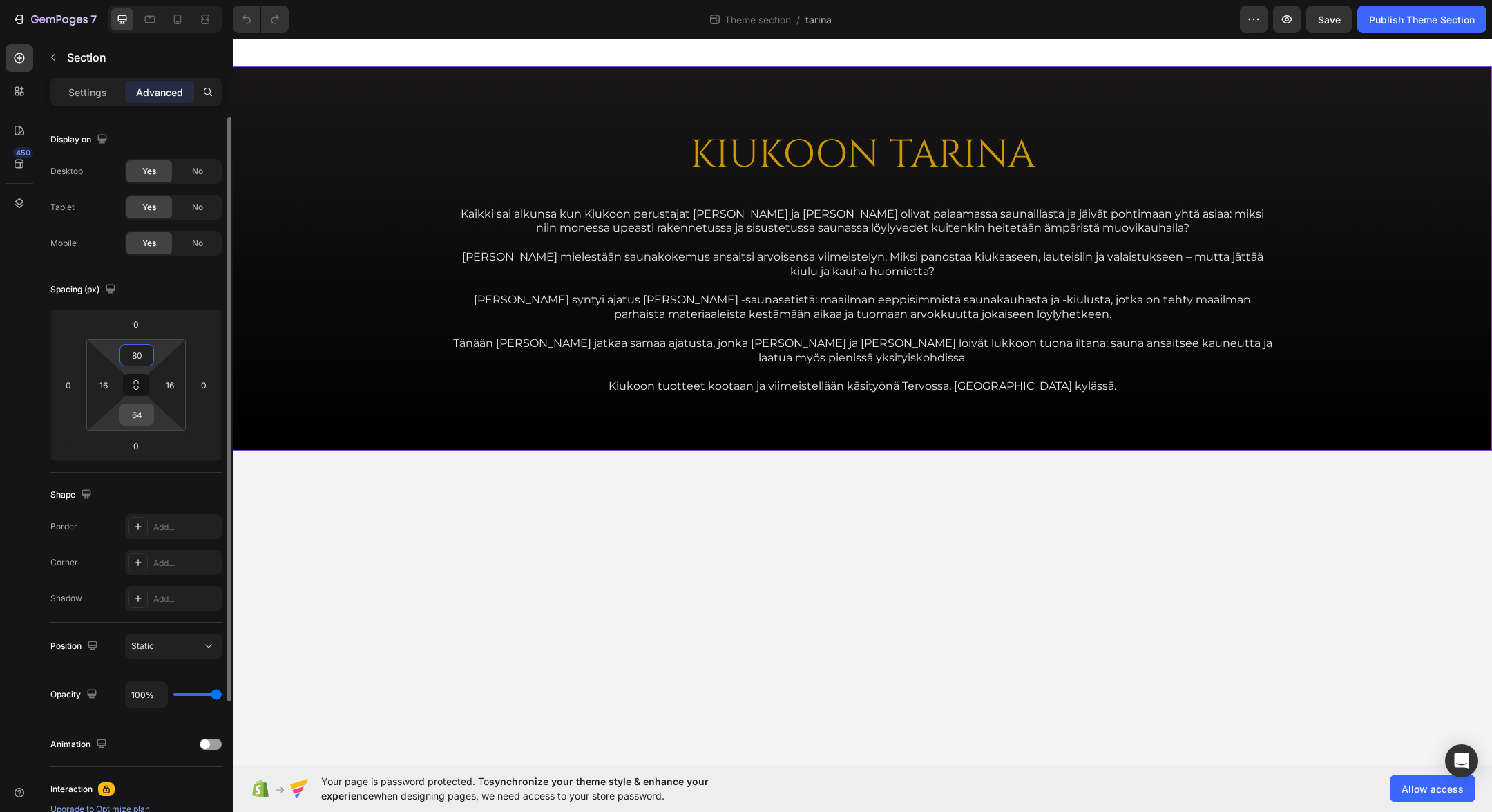
type input "80"
click at [132, 417] on input "64" at bounding box center [136, 414] width 27 height 20
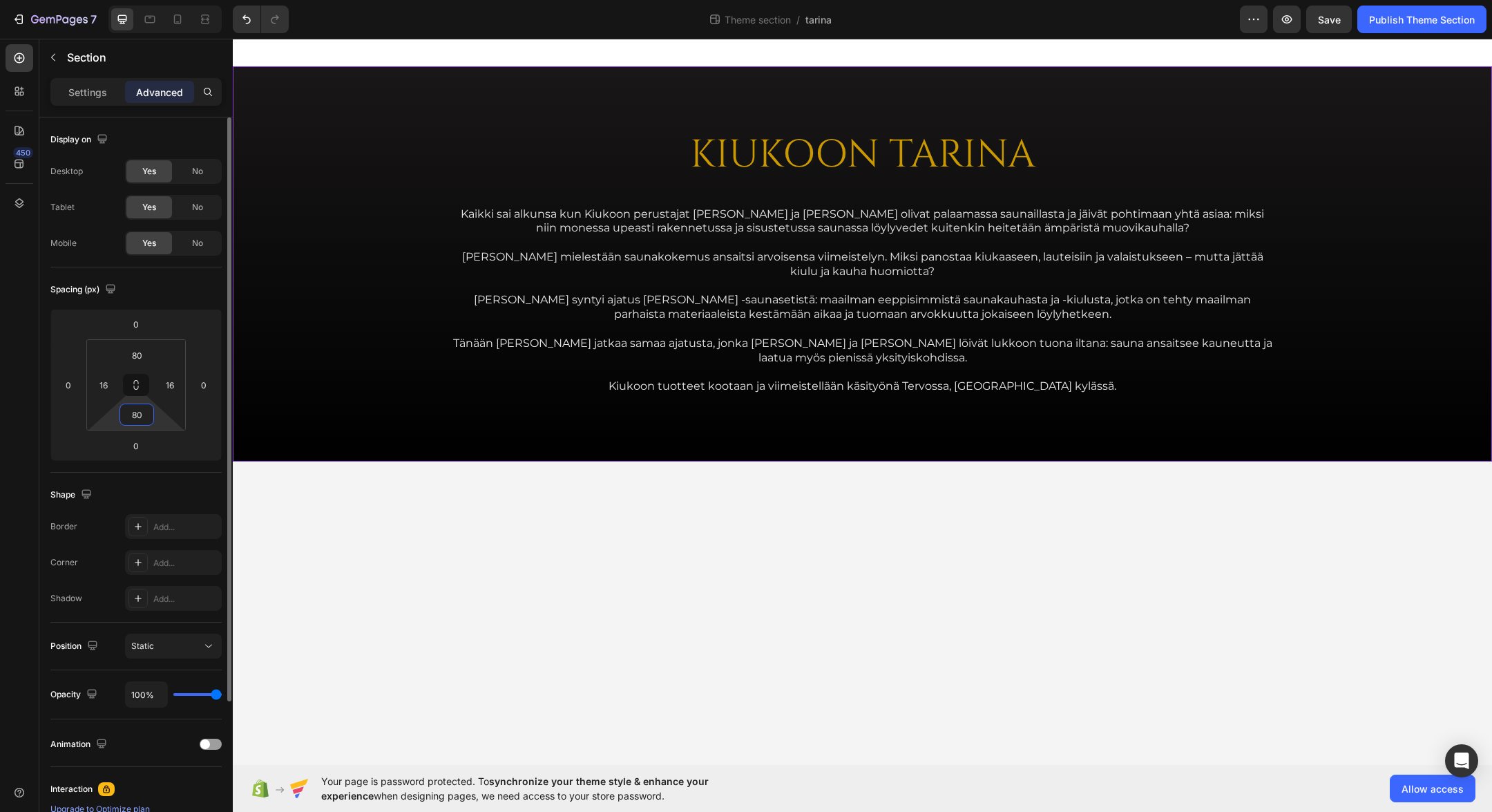
type input "80"
click at [182, 284] on div "Spacing (px)" at bounding box center [136, 289] width 171 height 22
click at [312, 163] on div "KIUKOON TARINA Heading Kaikki sai alkunsa kun Kiukoon perustajat Jari ja Teemu …" at bounding box center [863, 264] width 1238 height 284
click at [90, 97] on p "Settings" at bounding box center [87, 92] width 39 height 14
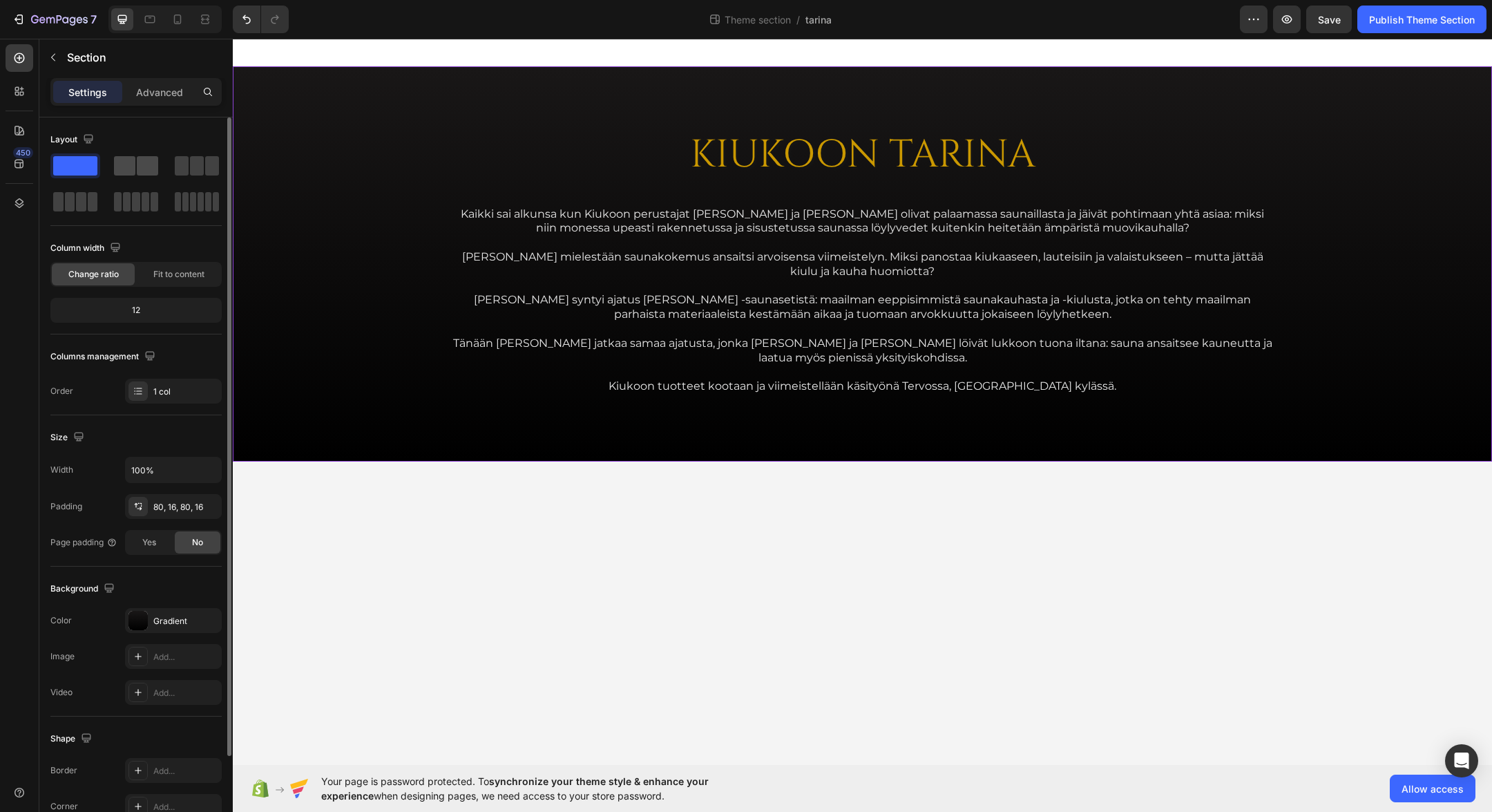
click at [141, 162] on span at bounding box center [147, 166] width 21 height 19
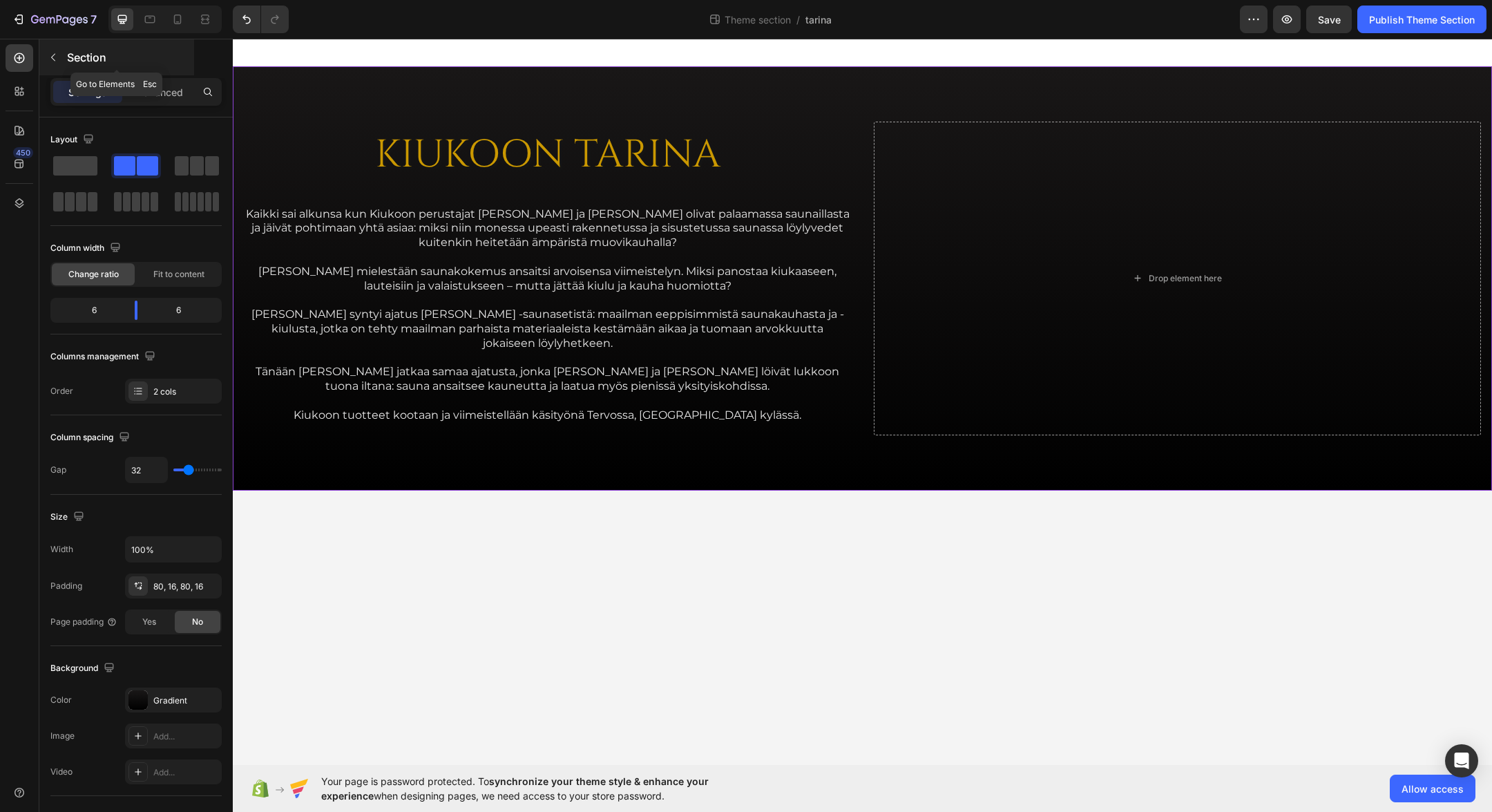
click at [95, 56] on p "Section" at bounding box center [129, 57] width 124 height 17
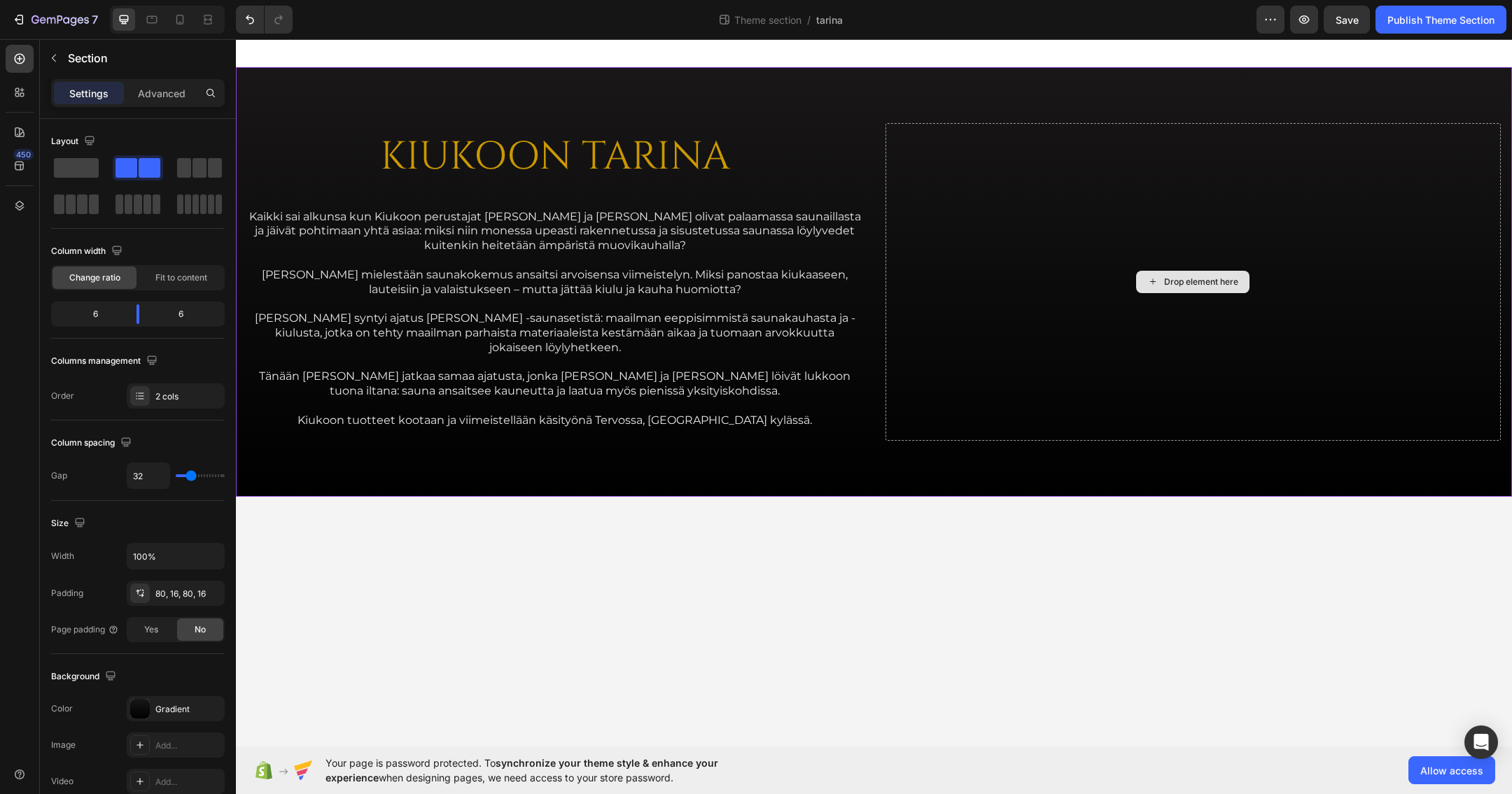
click at [965, 227] on div "Drop element here" at bounding box center [1193, 282] width 616 height 317
click at [79, 60] on p "Section" at bounding box center [131, 58] width 126 height 17
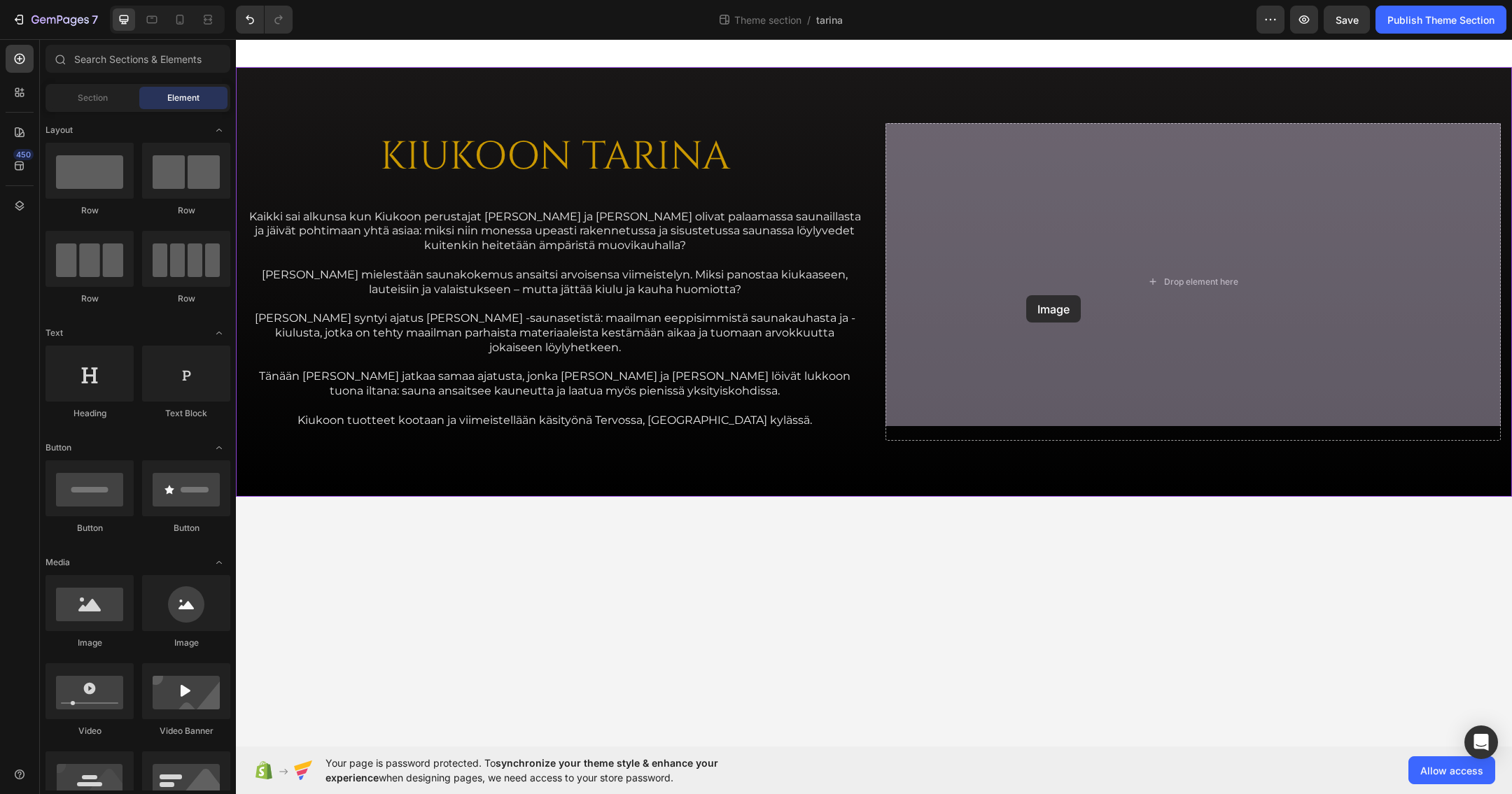
drag, startPoint x: 324, startPoint y: 646, endPoint x: 1026, endPoint y: 295, distance: 784.9
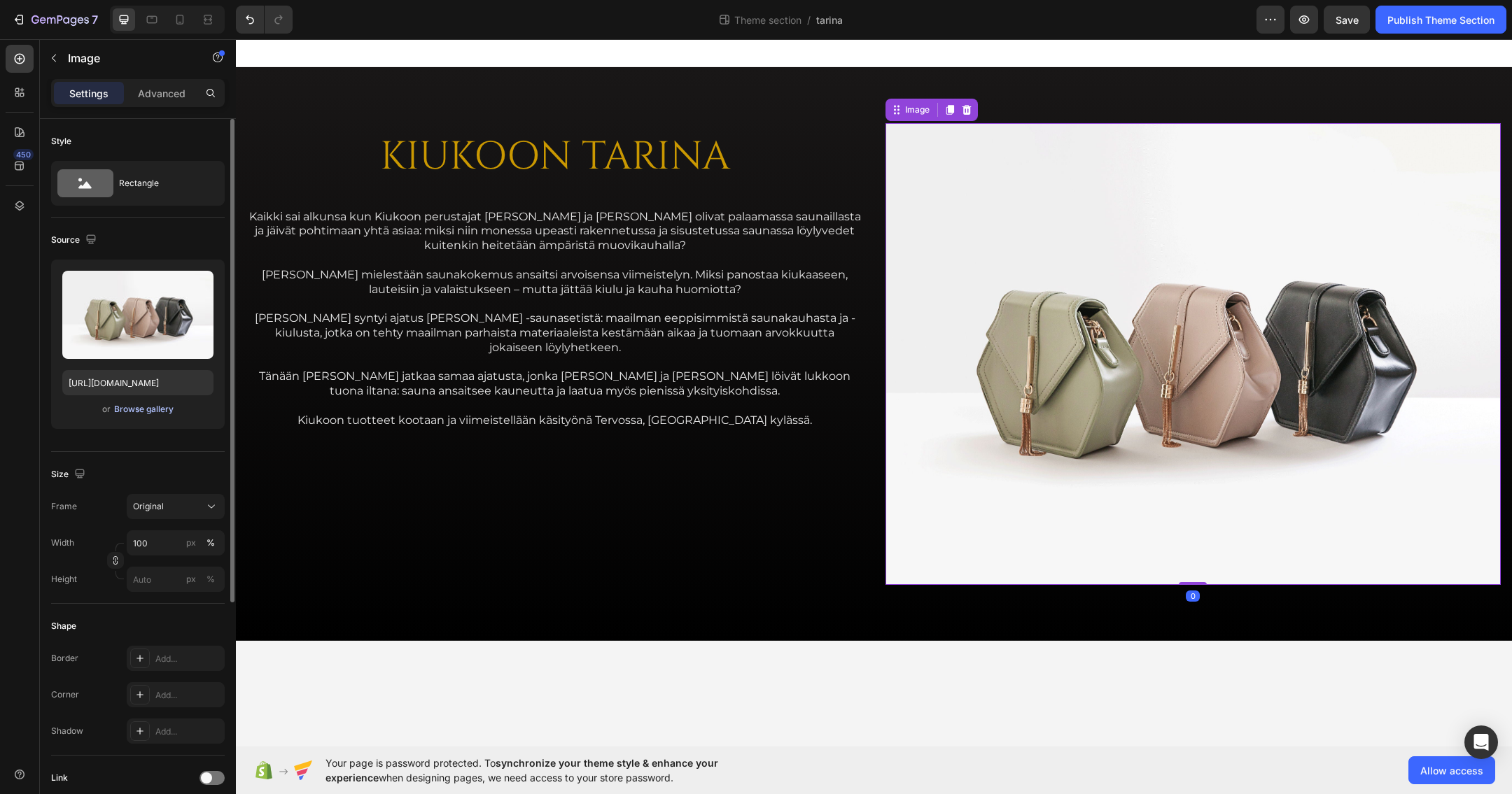
click at [134, 409] on div "Browse gallery" at bounding box center [144, 410] width 60 height 13
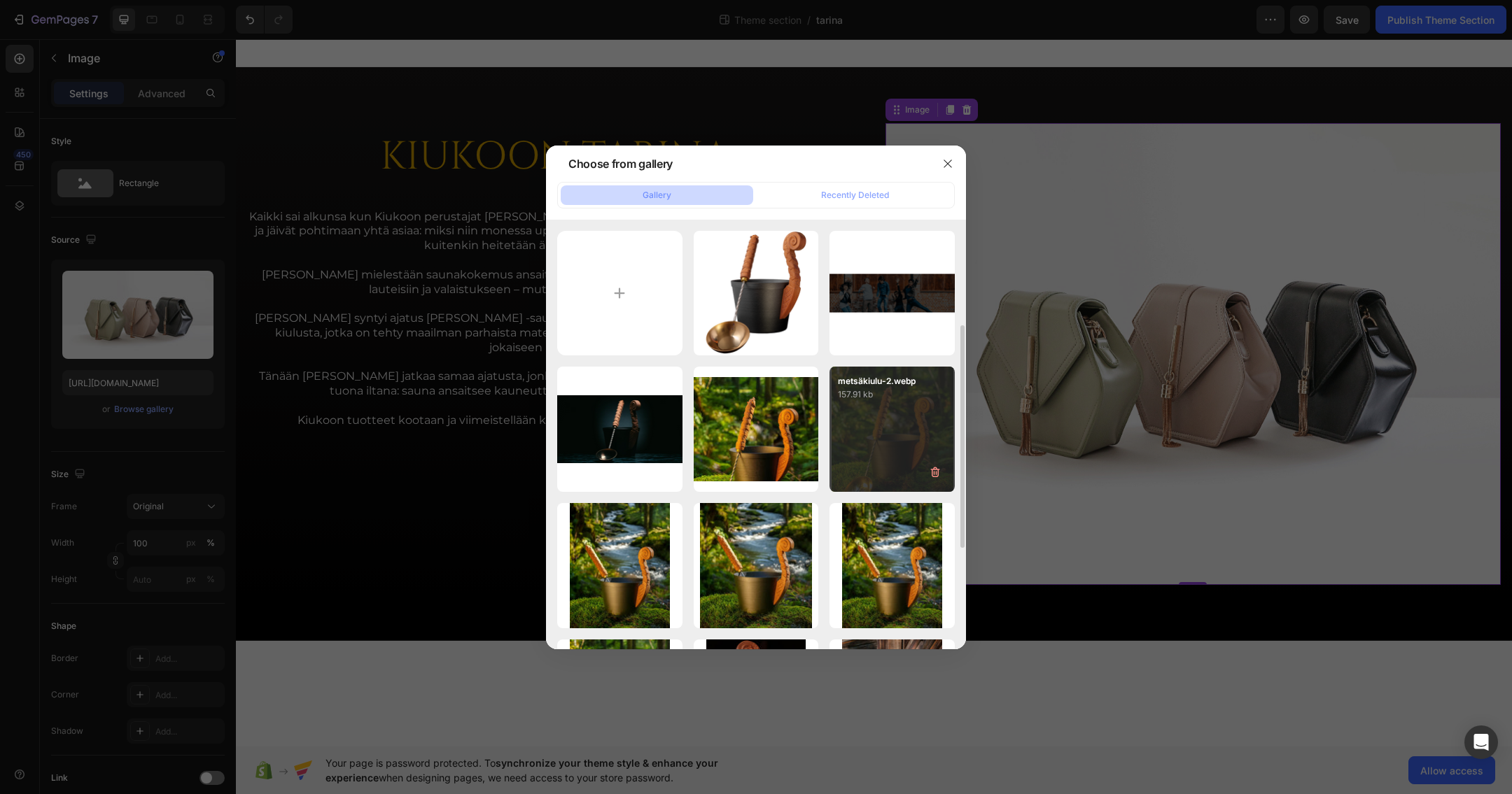
scroll to position [210, 0]
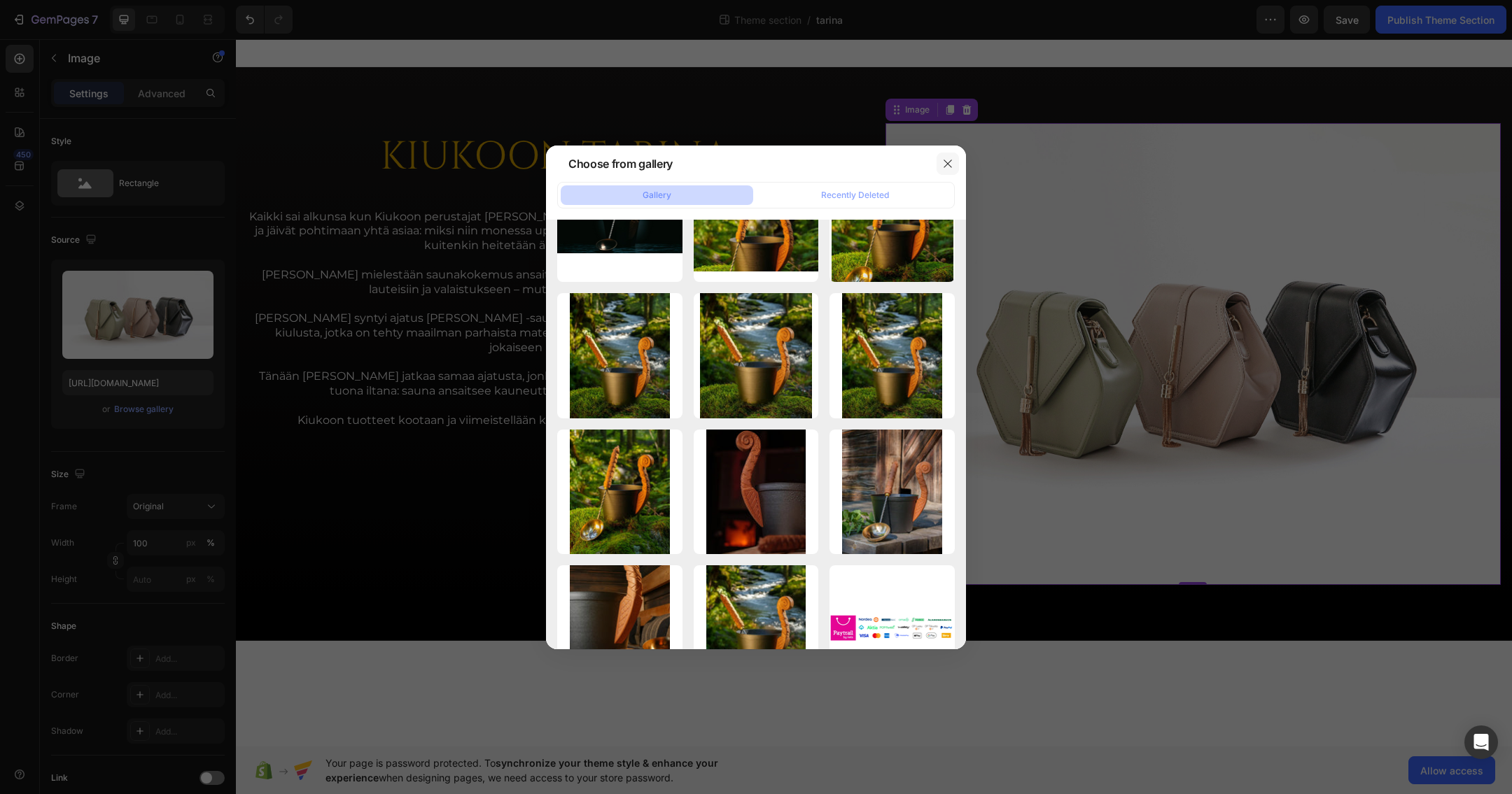
click at [952, 163] on icon "button" at bounding box center [947, 164] width 12 height 12
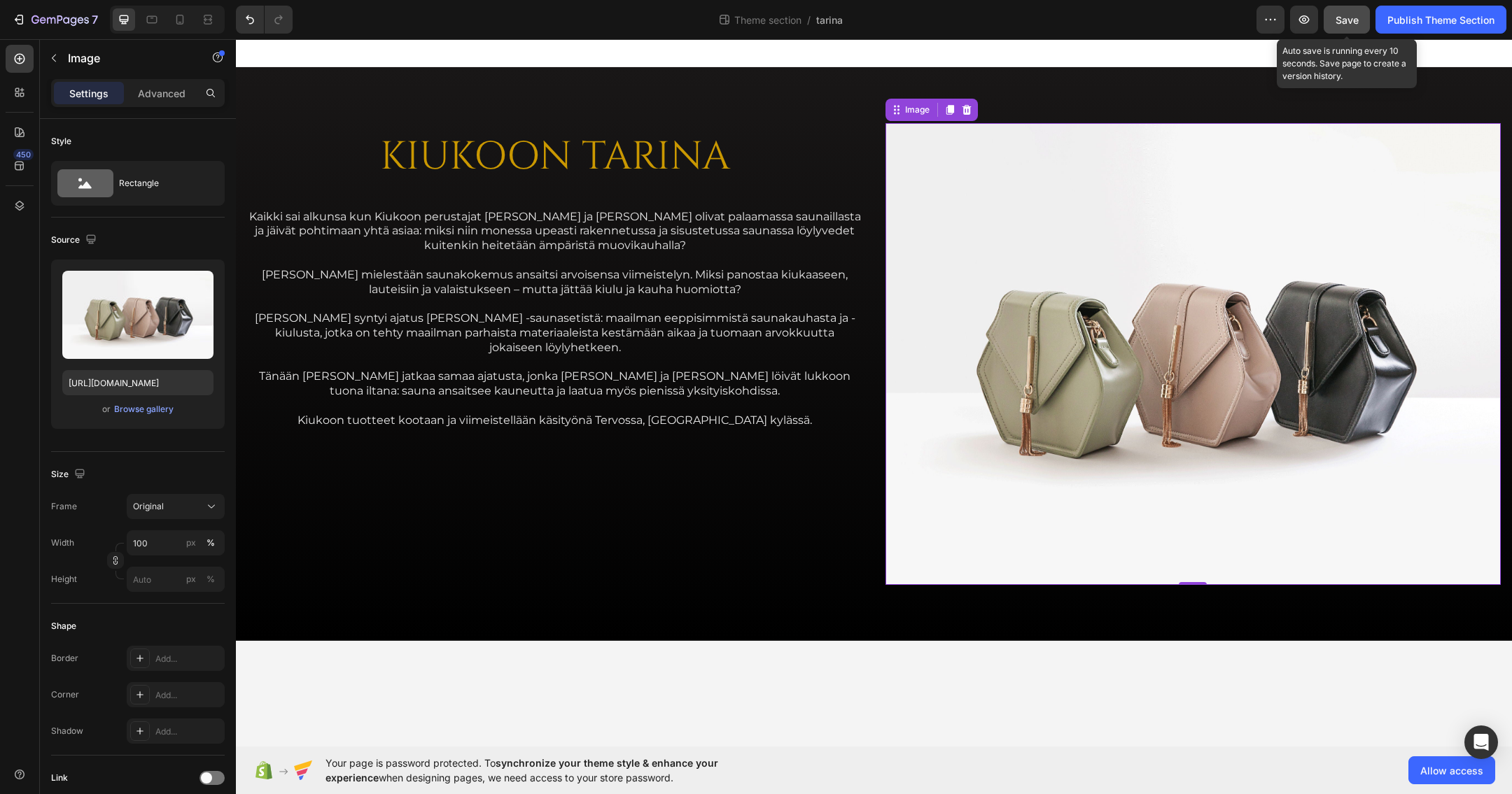
click at [1357, 17] on button "Save" at bounding box center [1347, 19] width 47 height 28
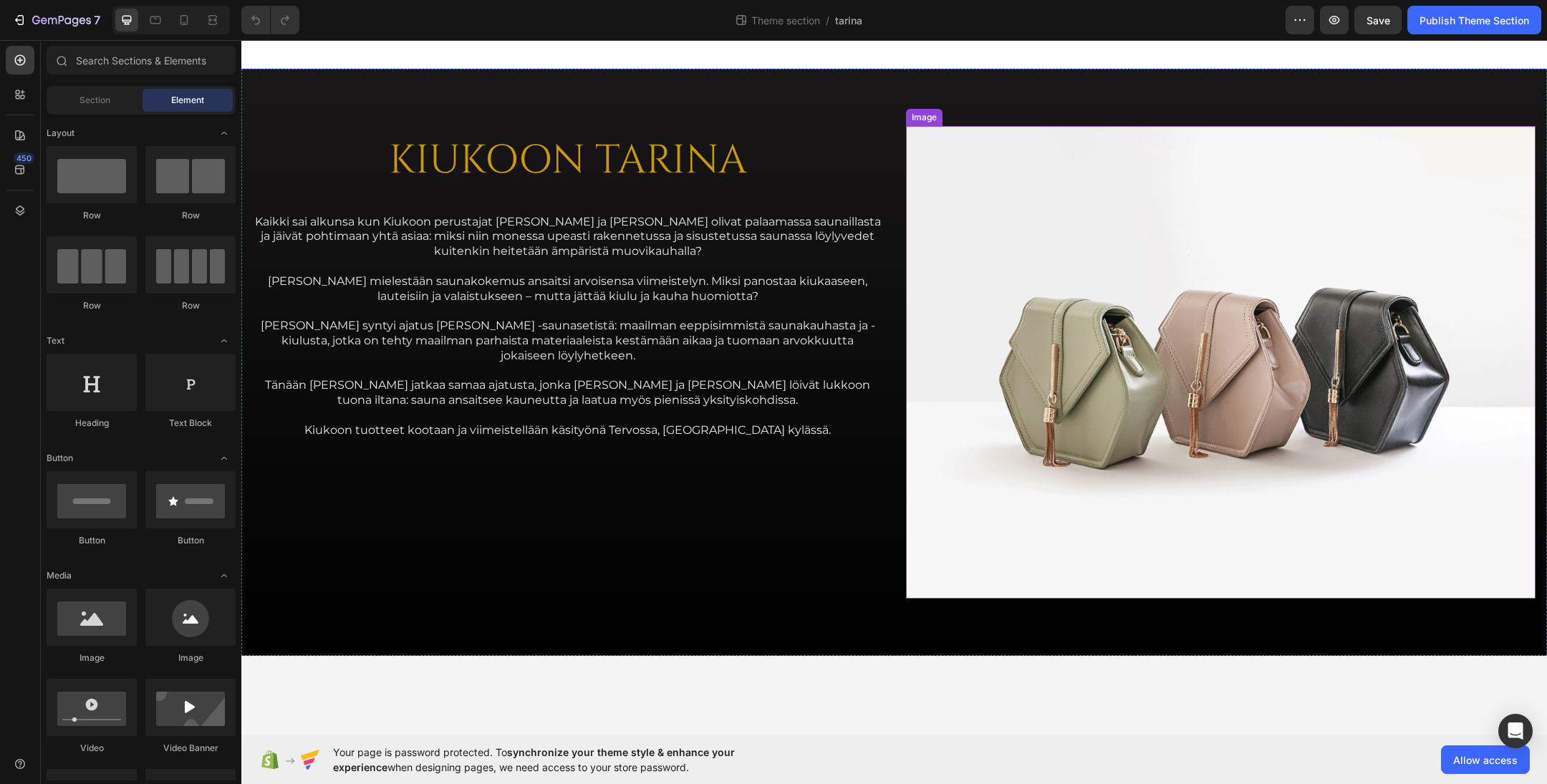
click at [953, 206] on img at bounding box center [1221, 362] width 631 height 472
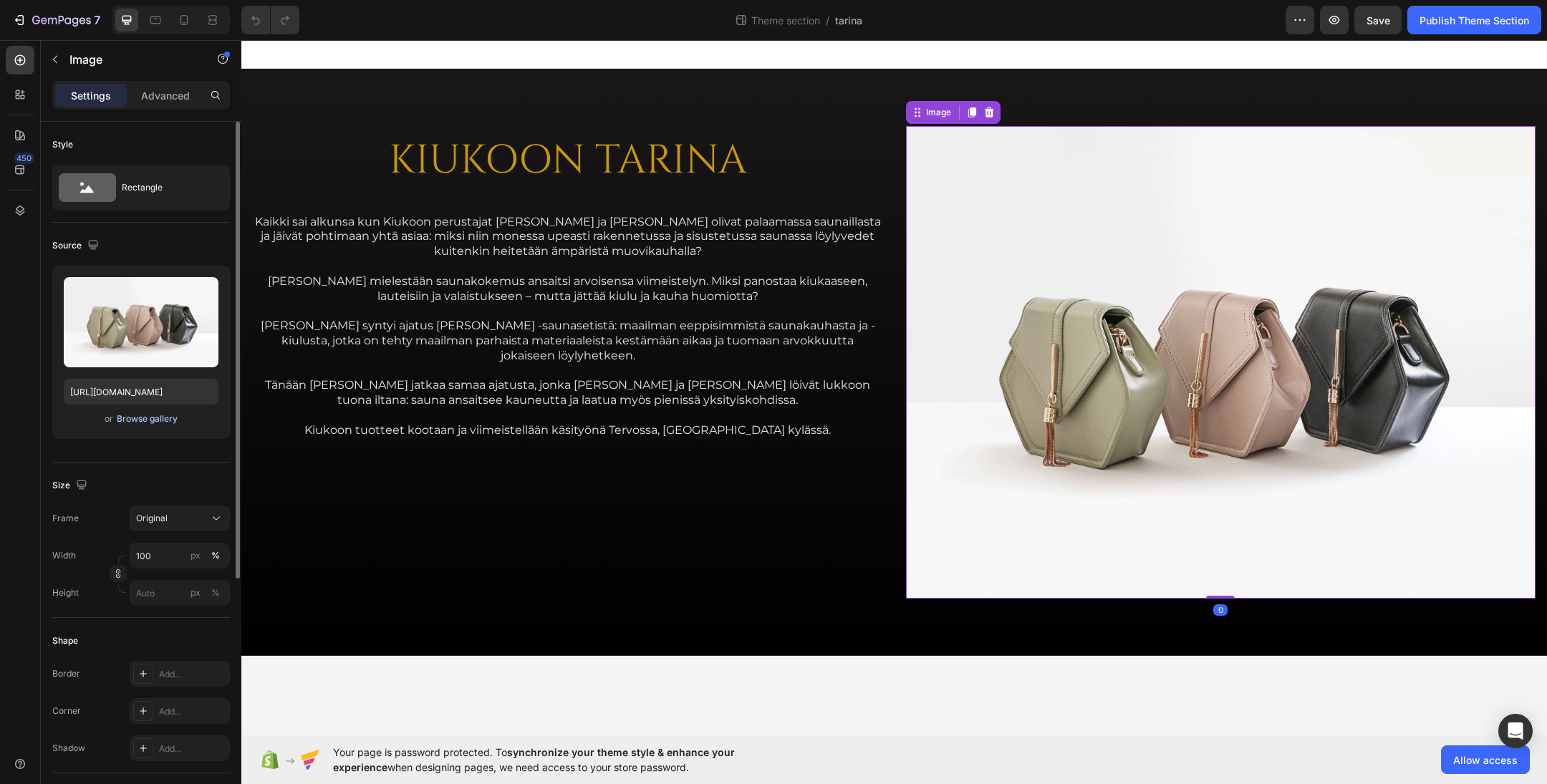
click at [142, 419] on div "Browse gallery" at bounding box center [147, 419] width 61 height 13
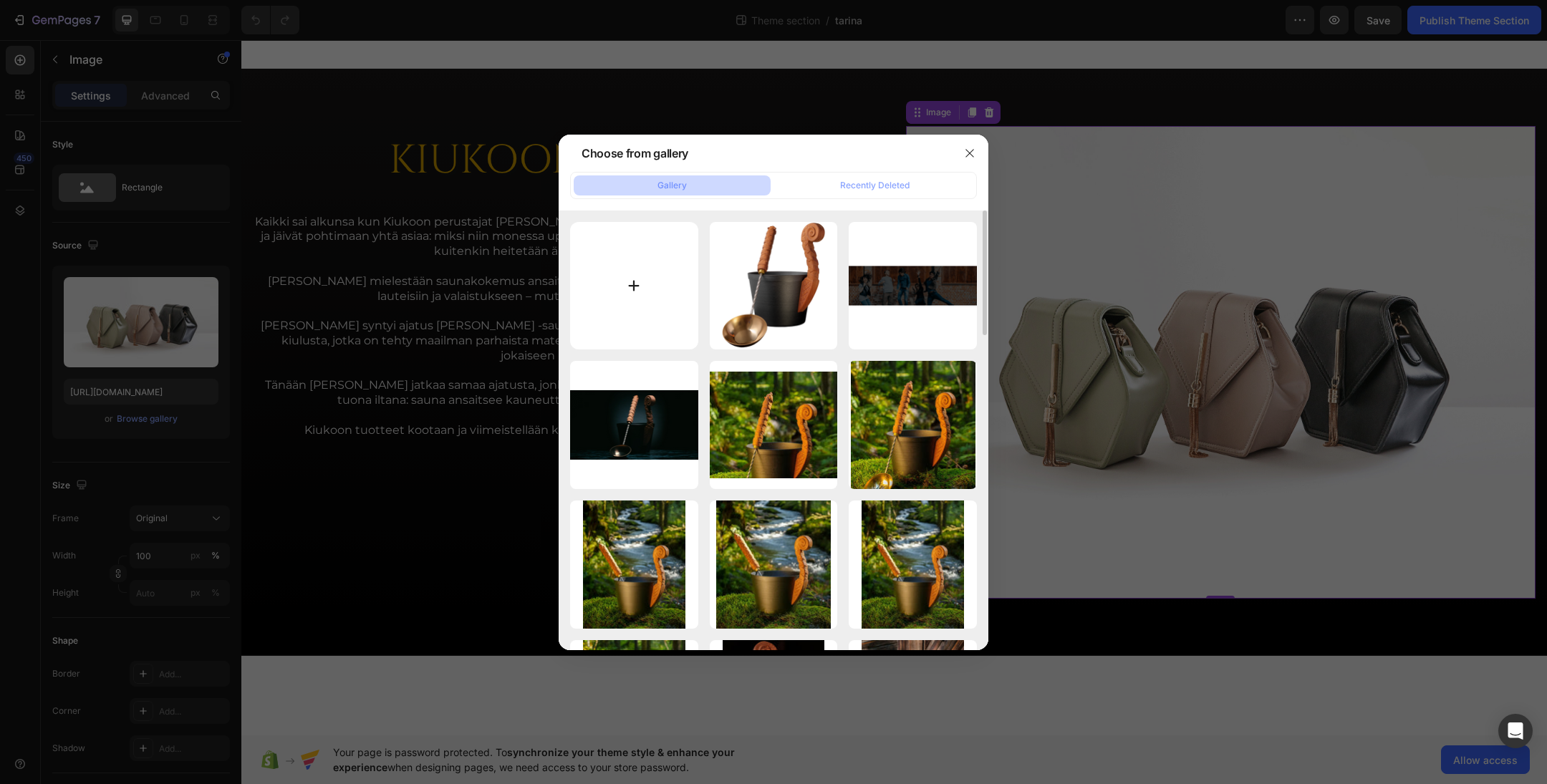
click at [641, 282] on input "file" at bounding box center [634, 286] width 128 height 128
type input "C:\fakepath\teemu-ja-jari.webp"
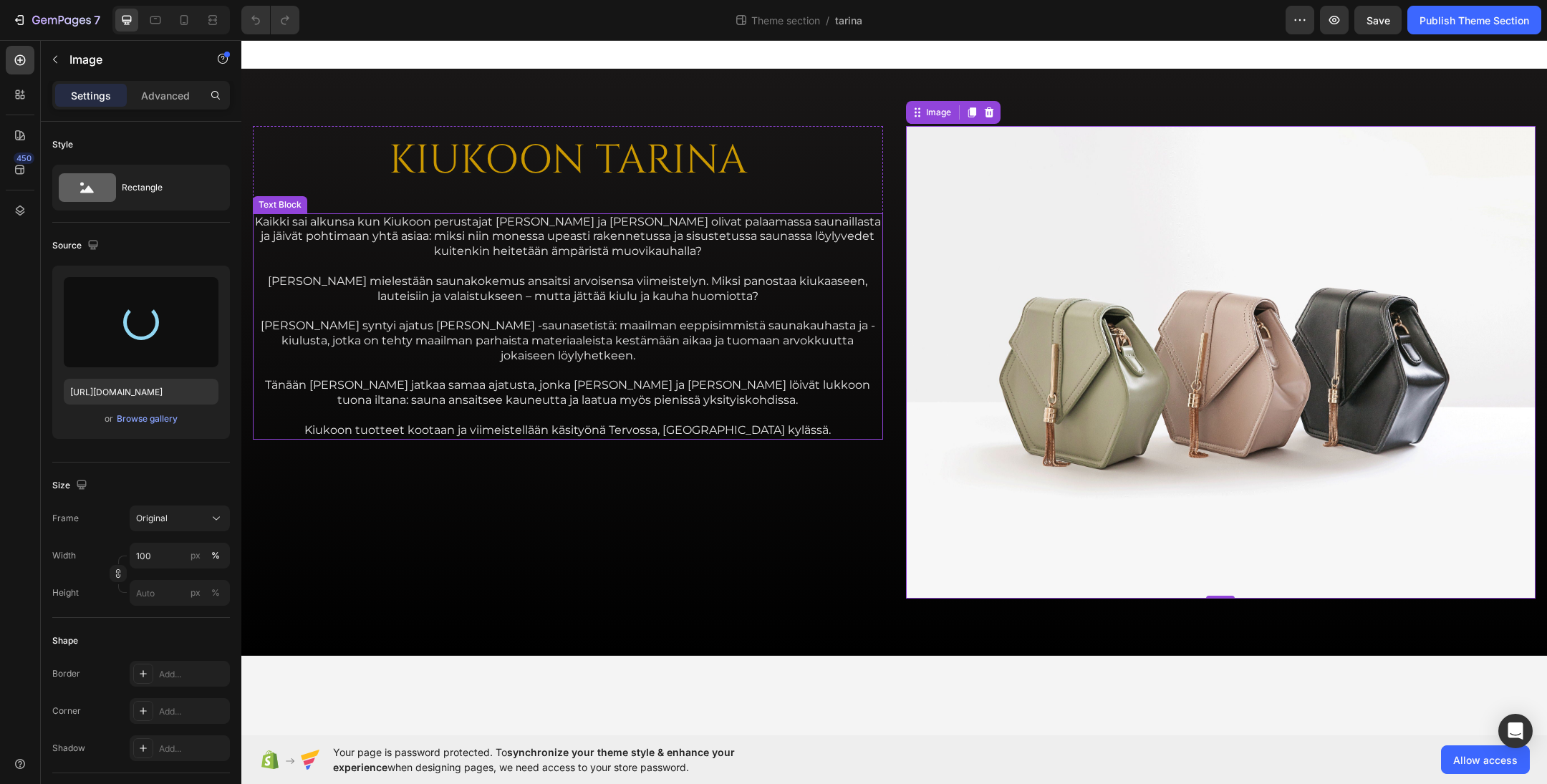
type input "[URL][DOMAIN_NAME]"
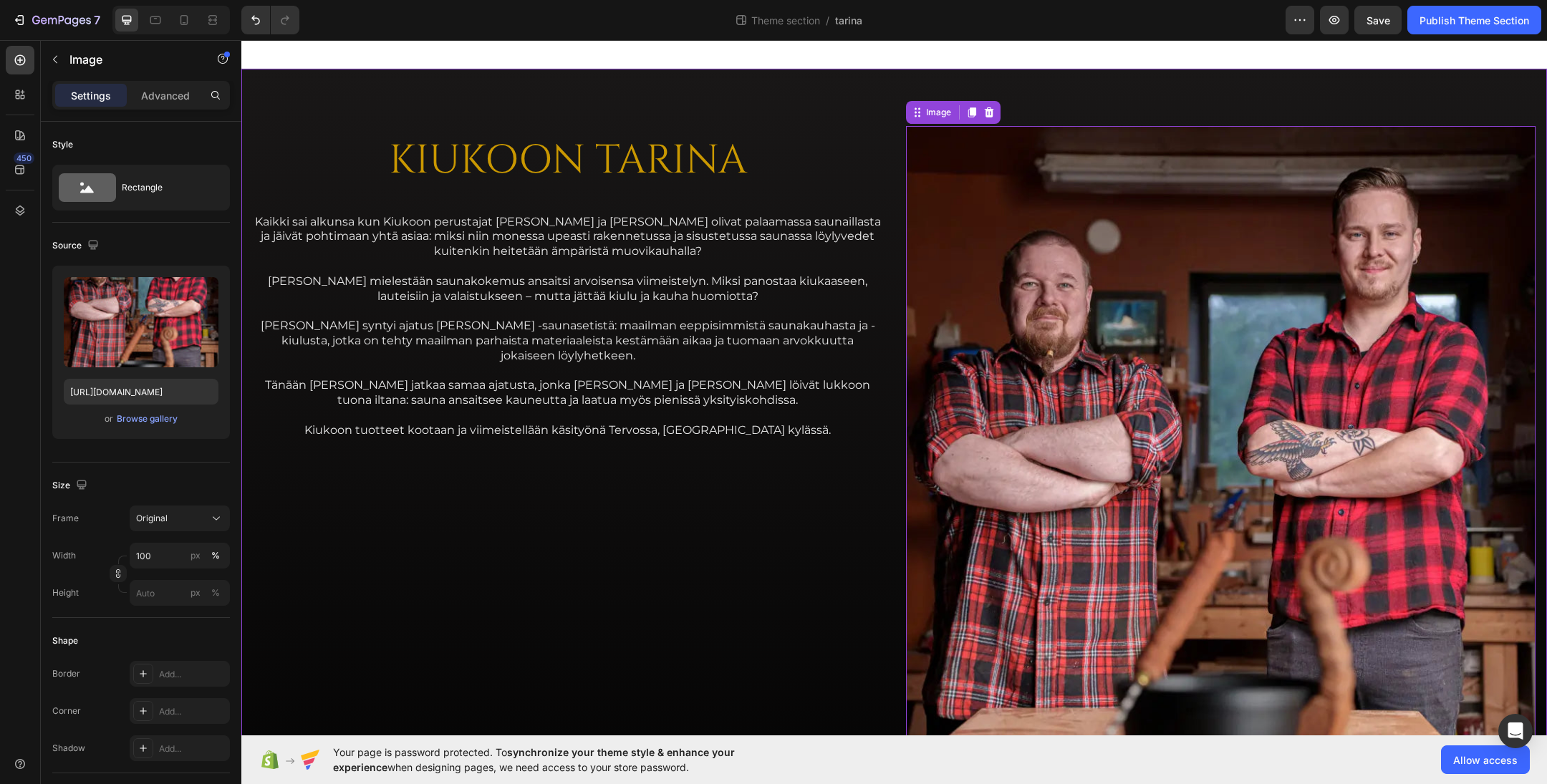
click at [896, 231] on div "KIUKOON TARINA Heading Kaikki sai alkunsa kun Kiukoon perustajat [PERSON_NAME] …" at bounding box center [894, 519] width 1306 height 900
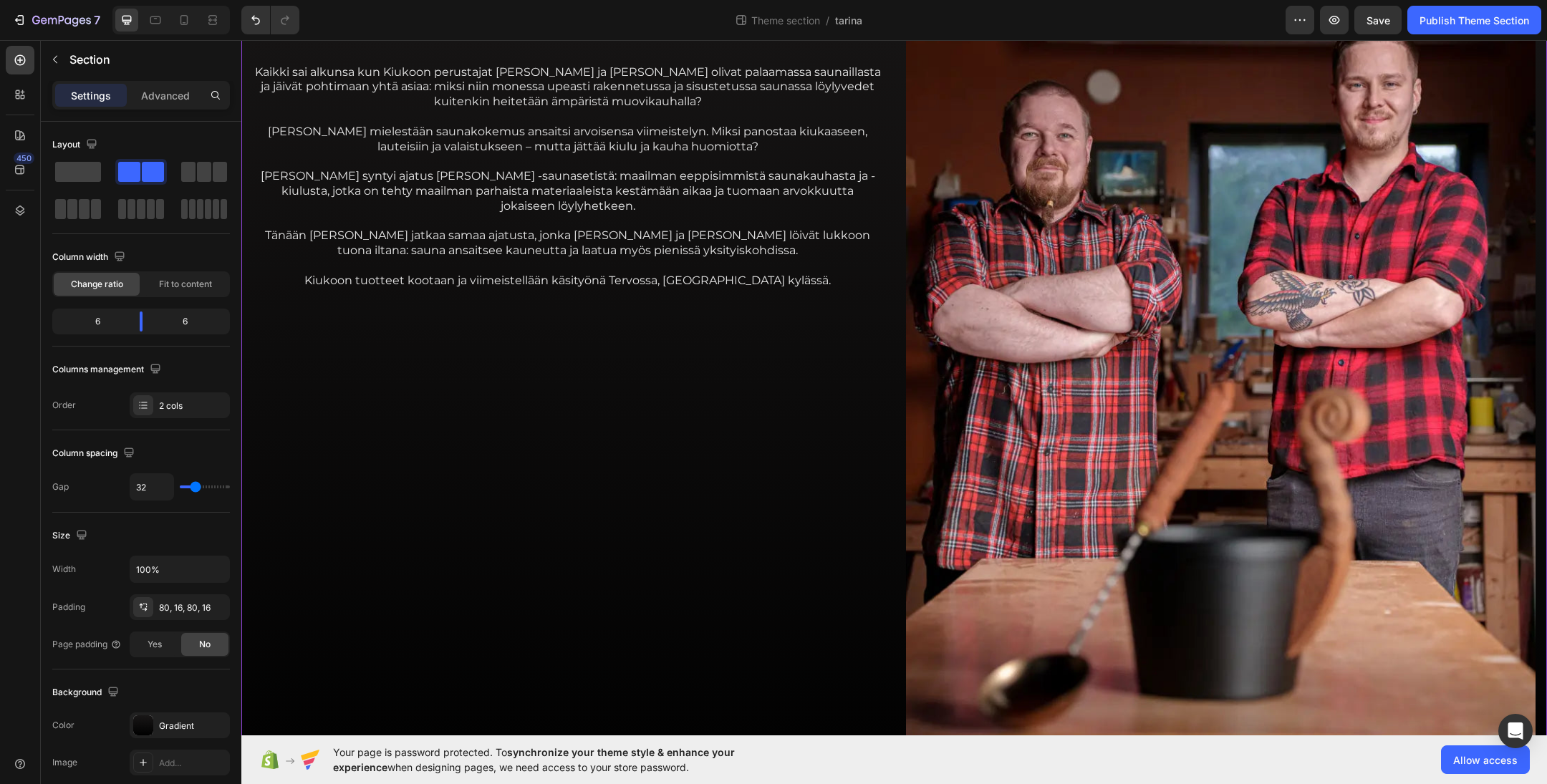
scroll to position [144, 0]
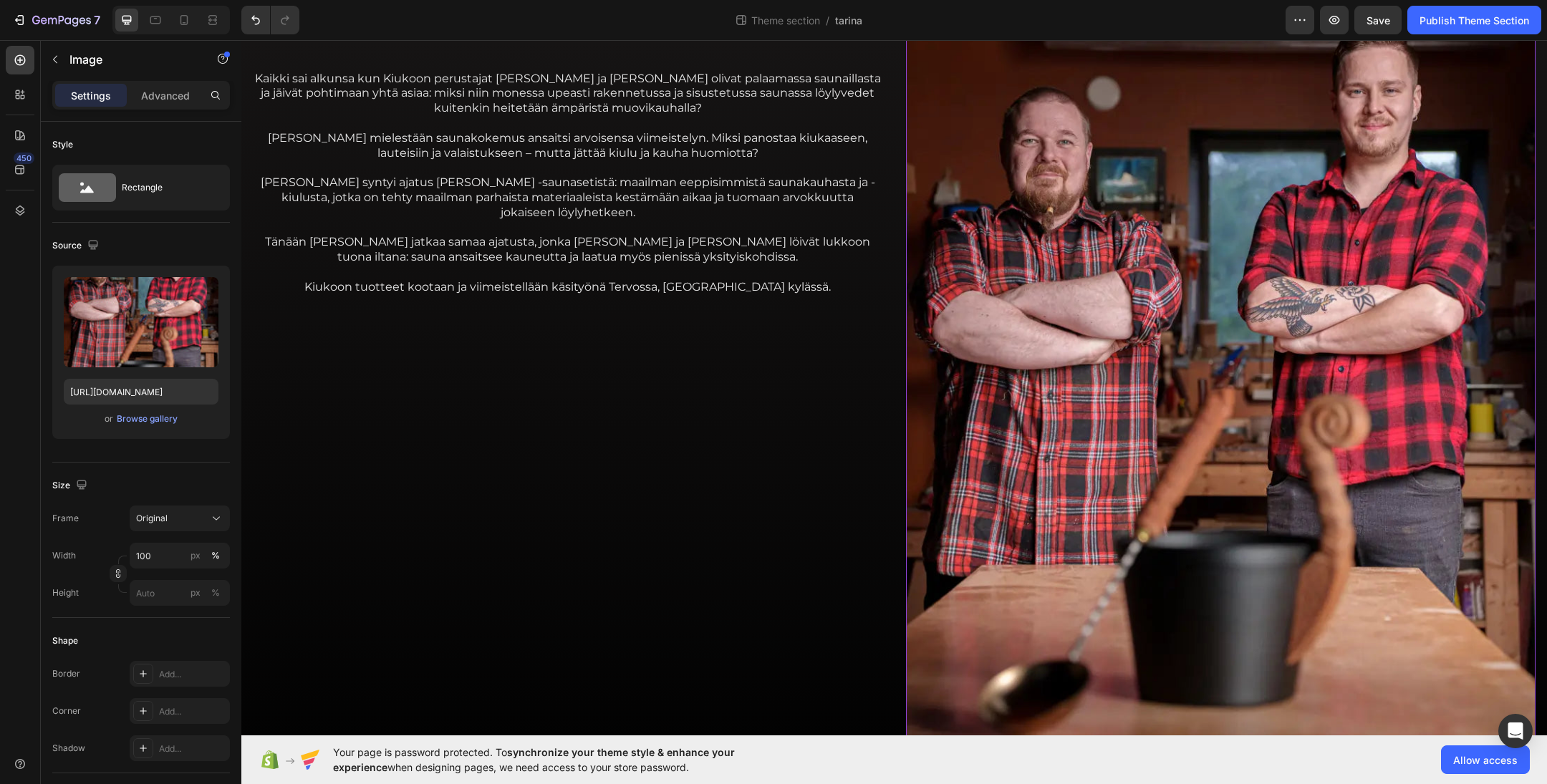
click at [1125, 358] on img at bounding box center [1221, 375] width 631 height 785
click at [173, 510] on button "Original" at bounding box center [180, 518] width 101 height 26
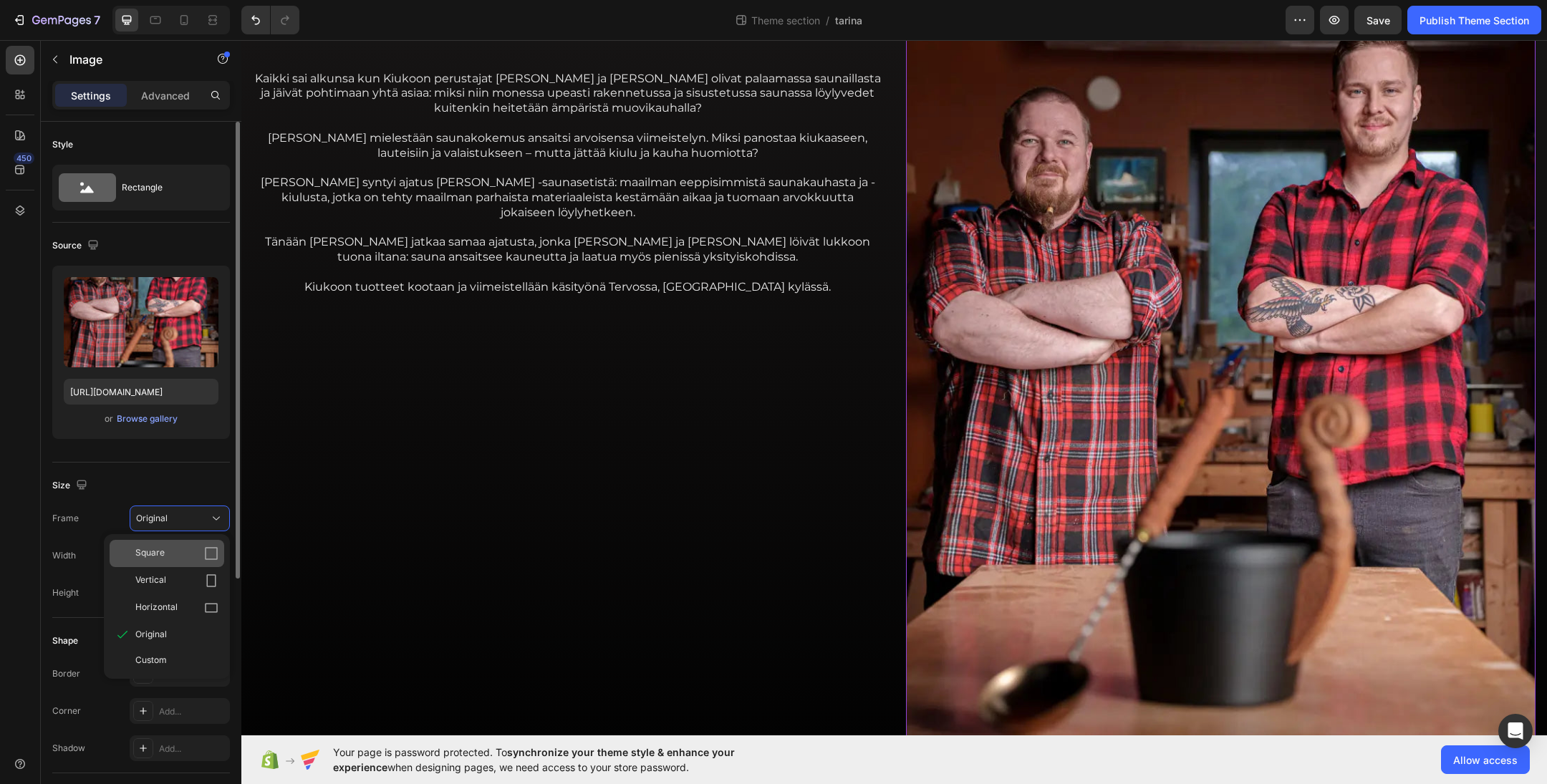
click at [164, 545] on div "Square" at bounding box center [167, 553] width 114 height 27
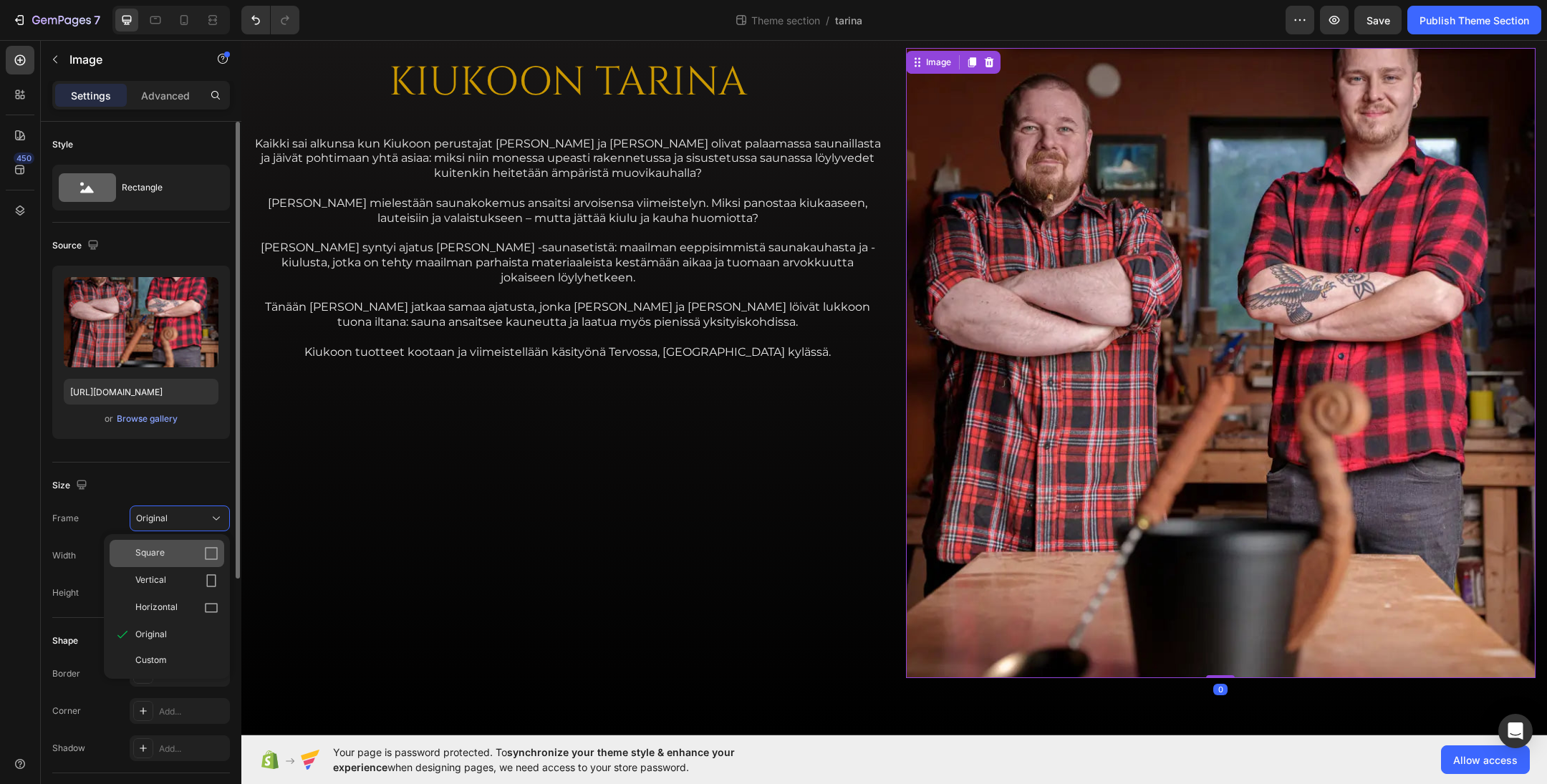
scroll to position [72, 0]
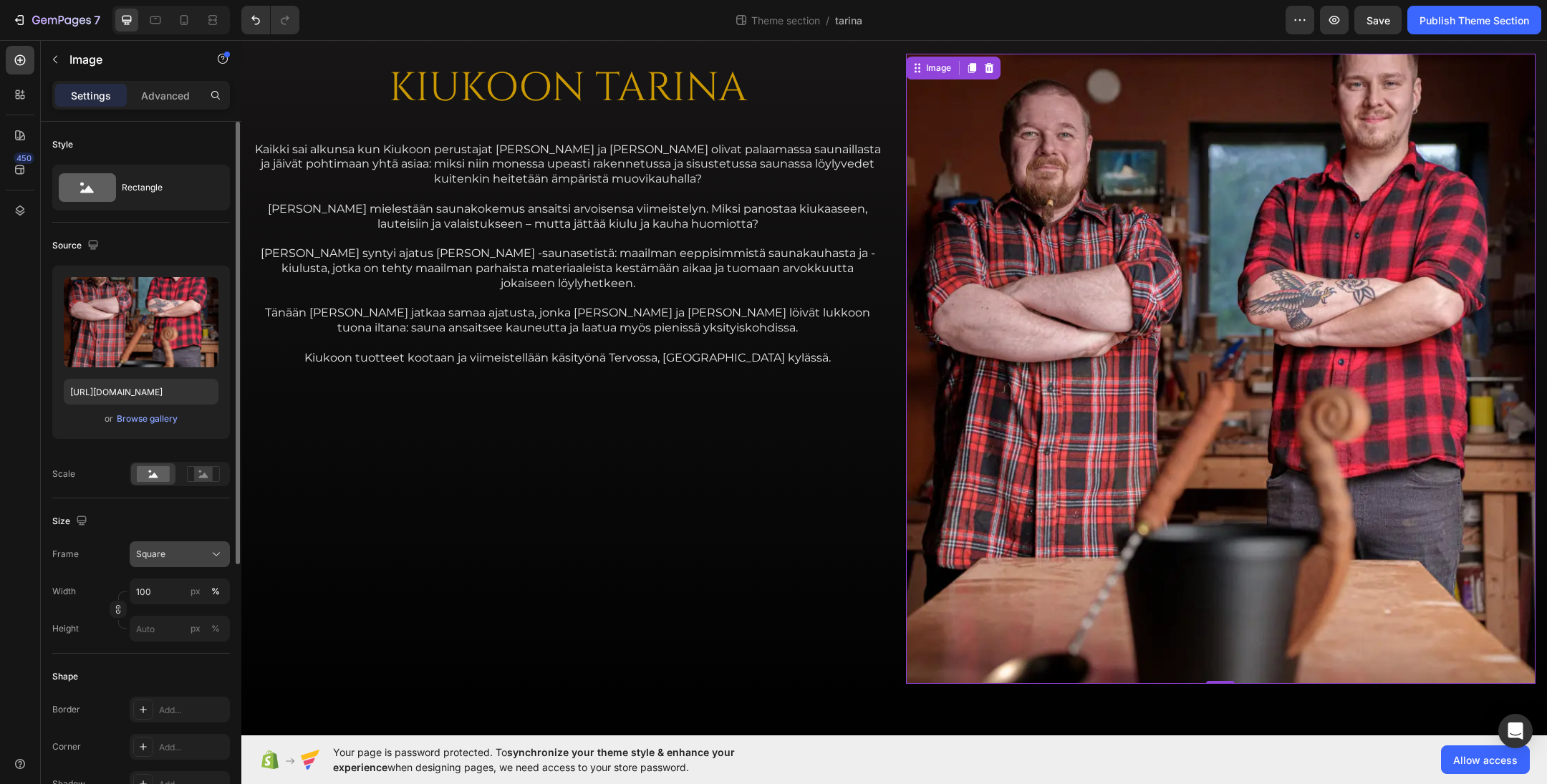
click at [216, 548] on icon at bounding box center [217, 554] width 15 height 15
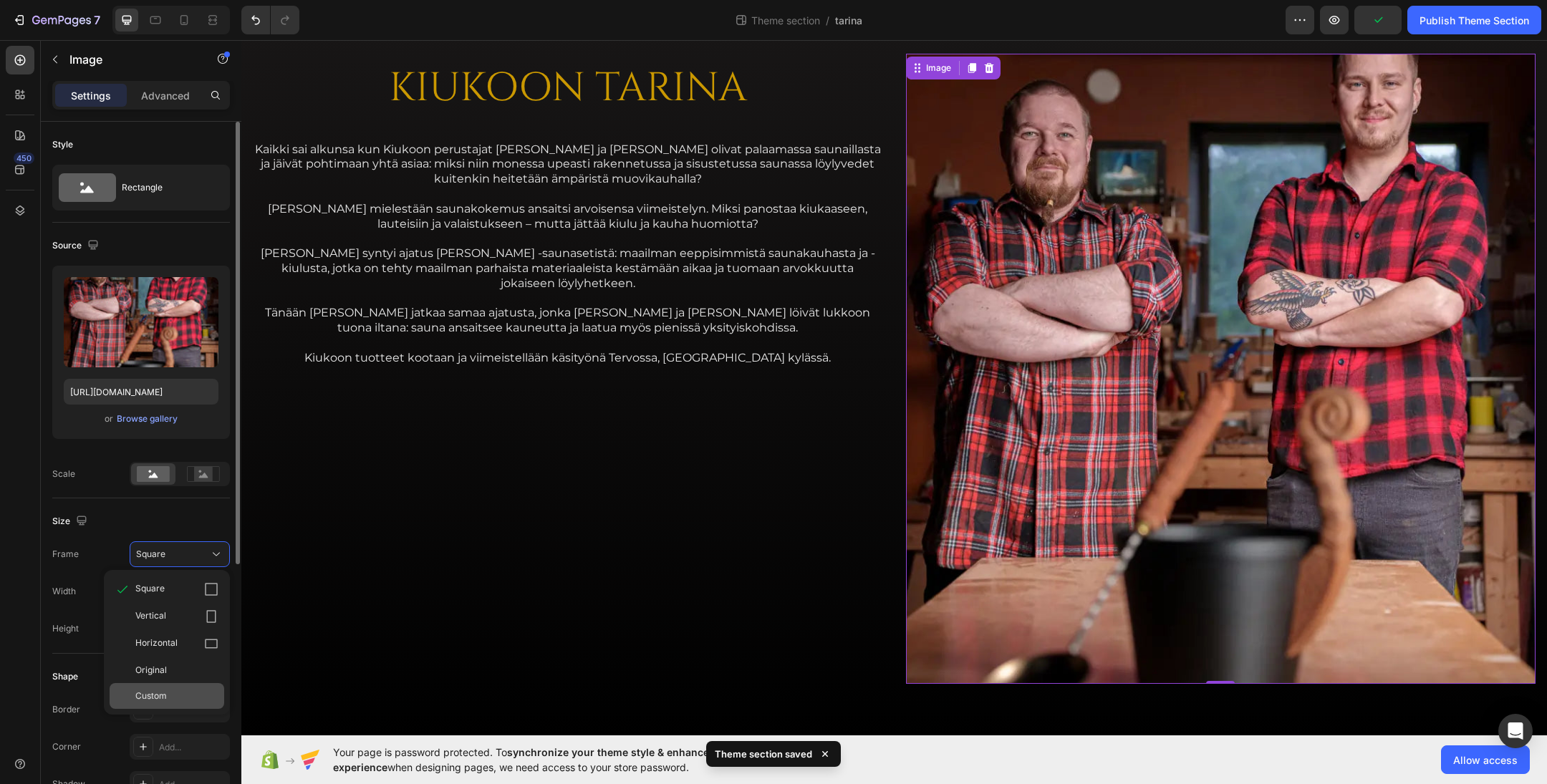
click at [173, 693] on div "Custom" at bounding box center [177, 696] width 83 height 13
click at [199, 552] on div "Custom" at bounding box center [171, 554] width 70 height 13
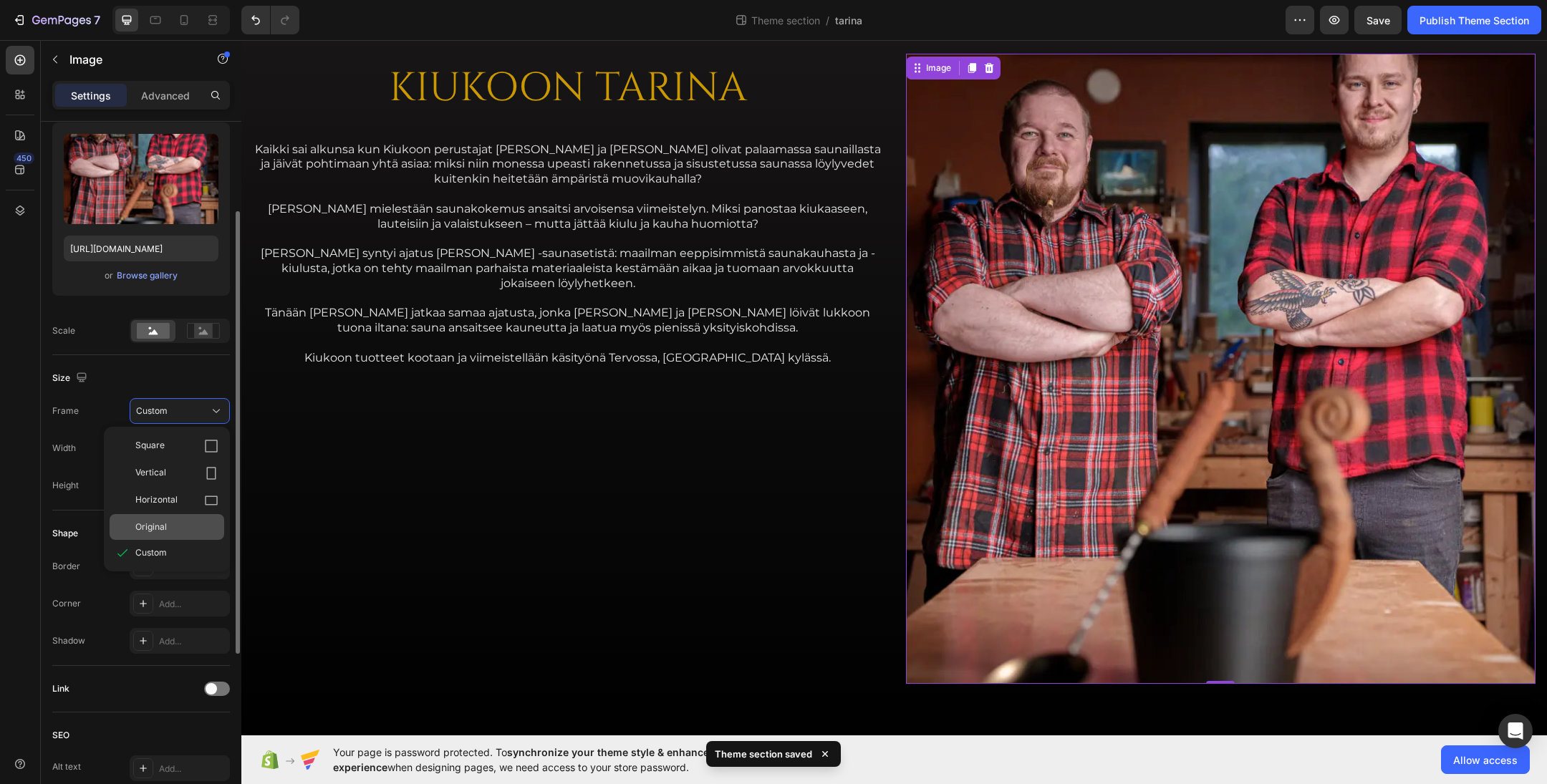
click at [178, 516] on div "Original" at bounding box center [167, 527] width 114 height 26
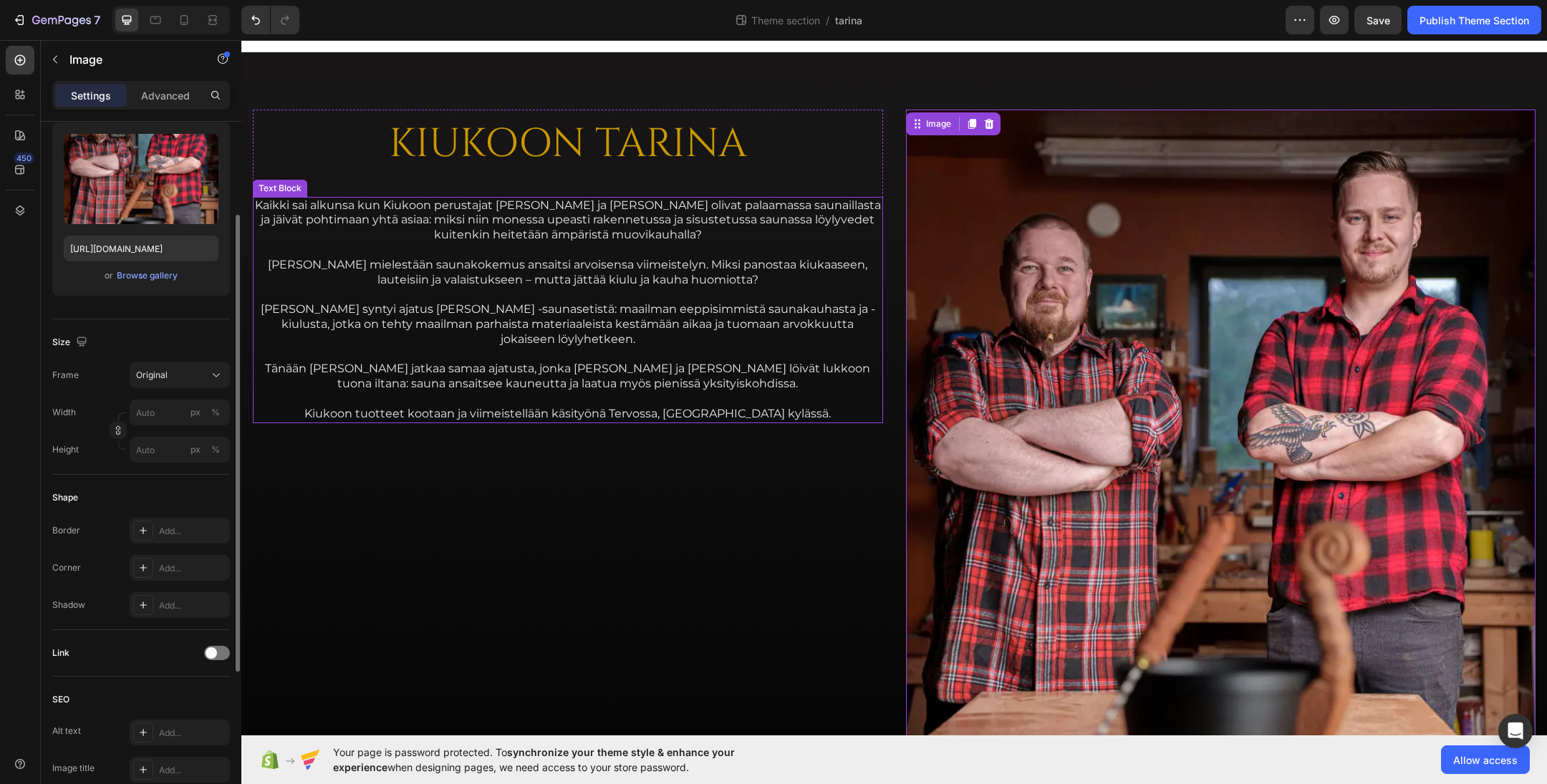
scroll to position [71, 0]
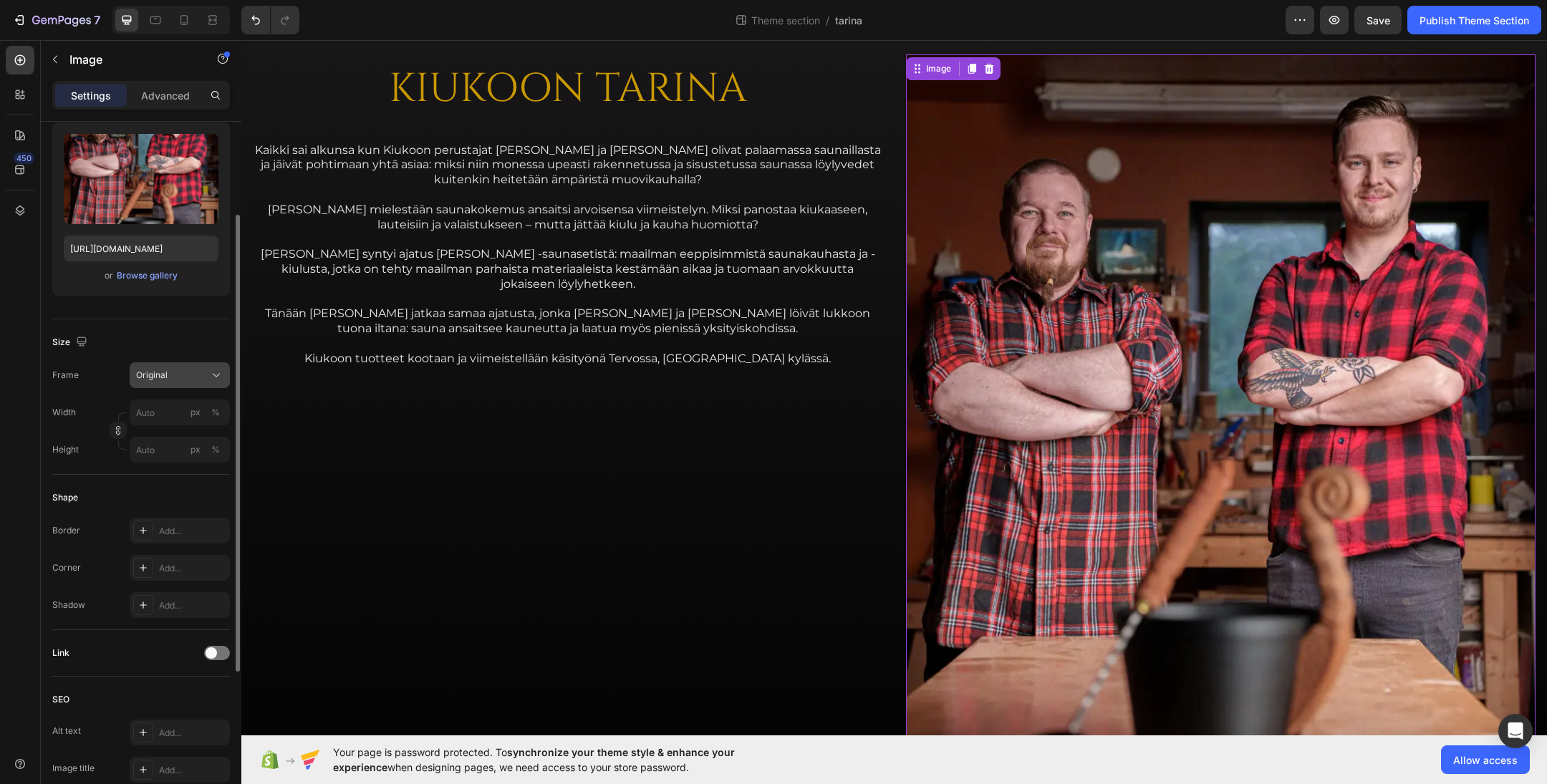
click at [169, 367] on button "Original" at bounding box center [180, 375] width 101 height 26
click at [185, 432] on div "Vertical" at bounding box center [177, 437] width 83 height 15
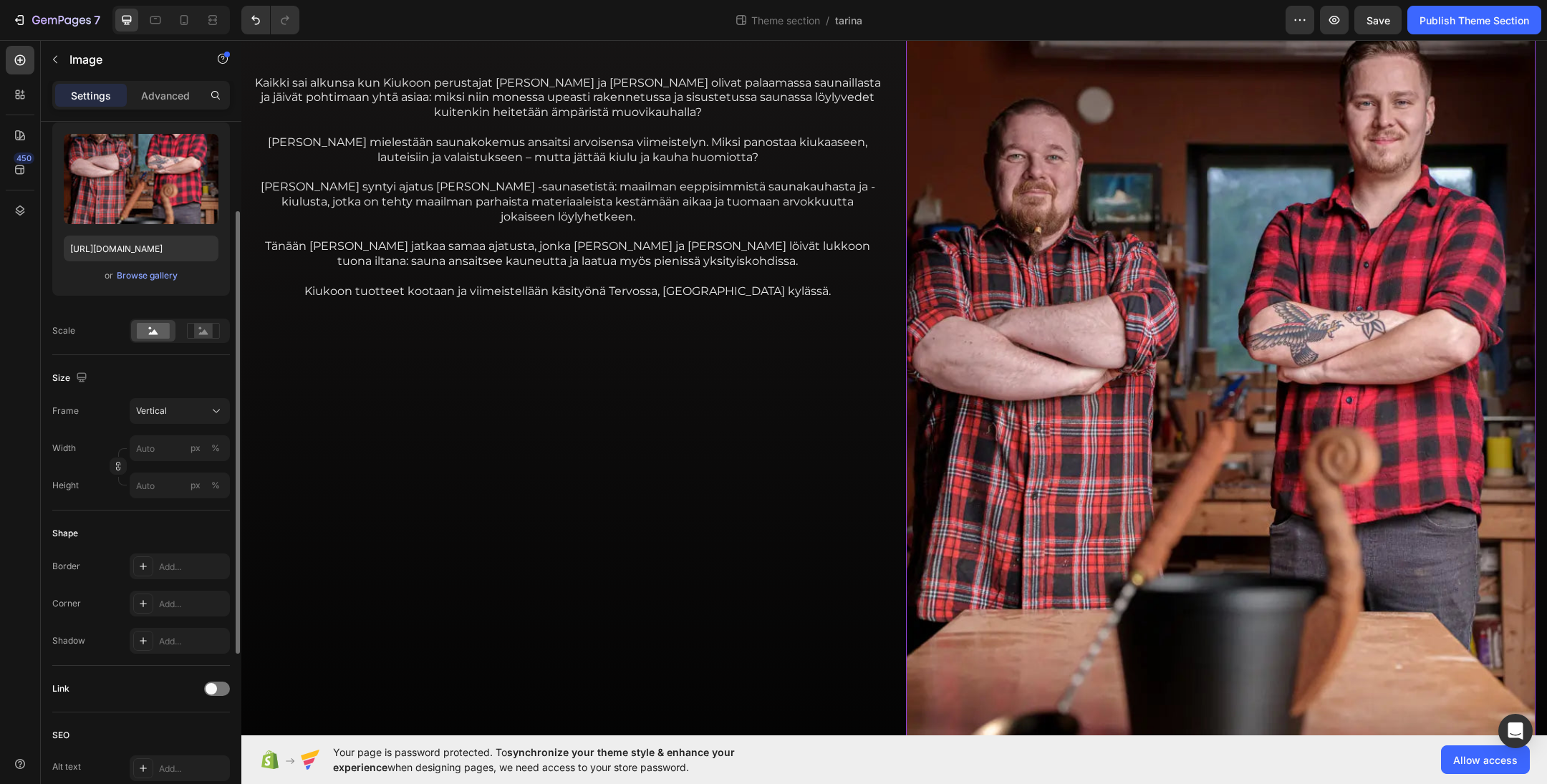
scroll to position [137, 0]
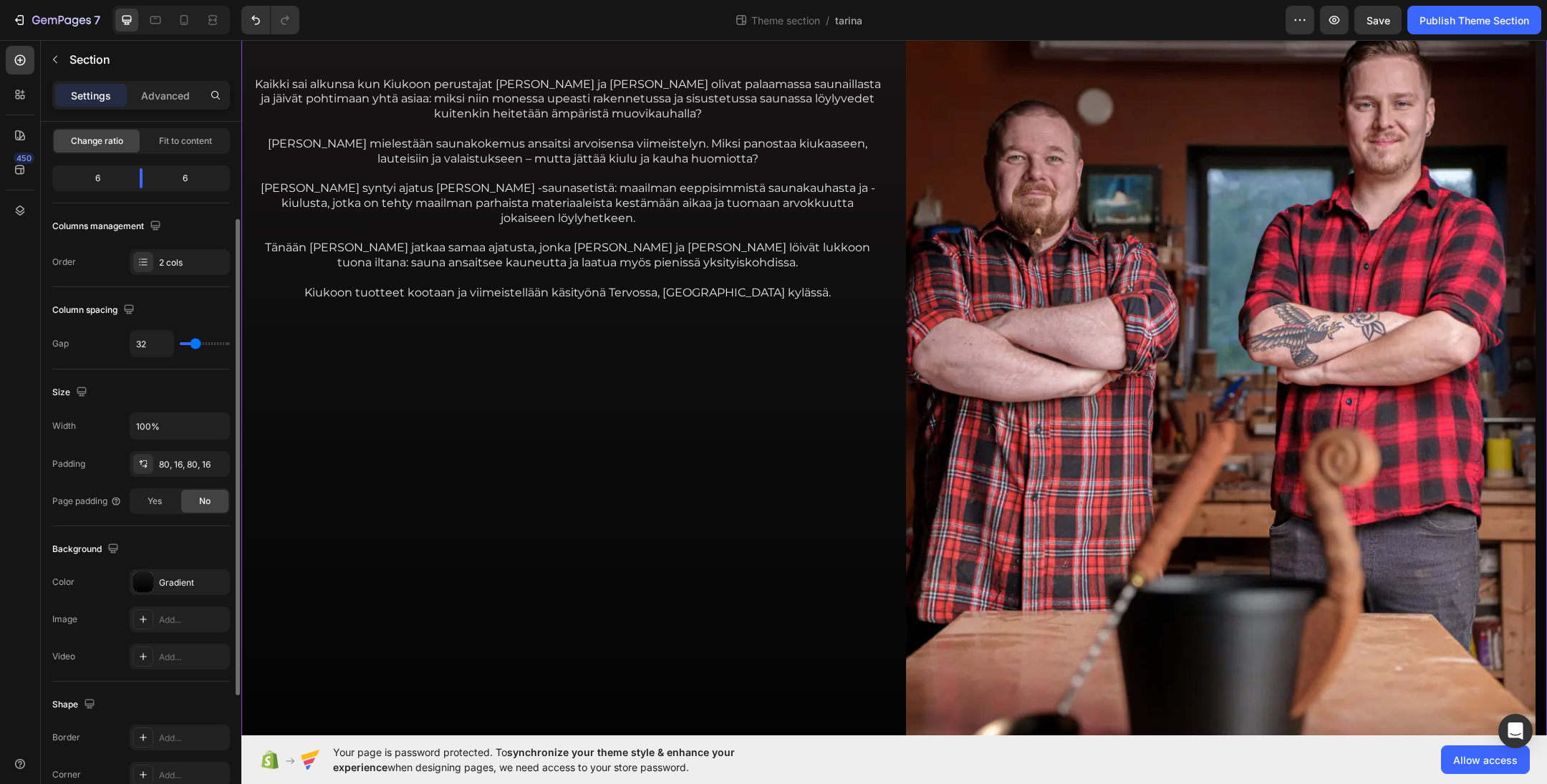
click at [783, 436] on div "KIUKOON TARINA Heading Kaikki sai alkunsa kun Kiukoon perustajat Jari ja Teemu …" at bounding box center [568, 408] width 631 height 840
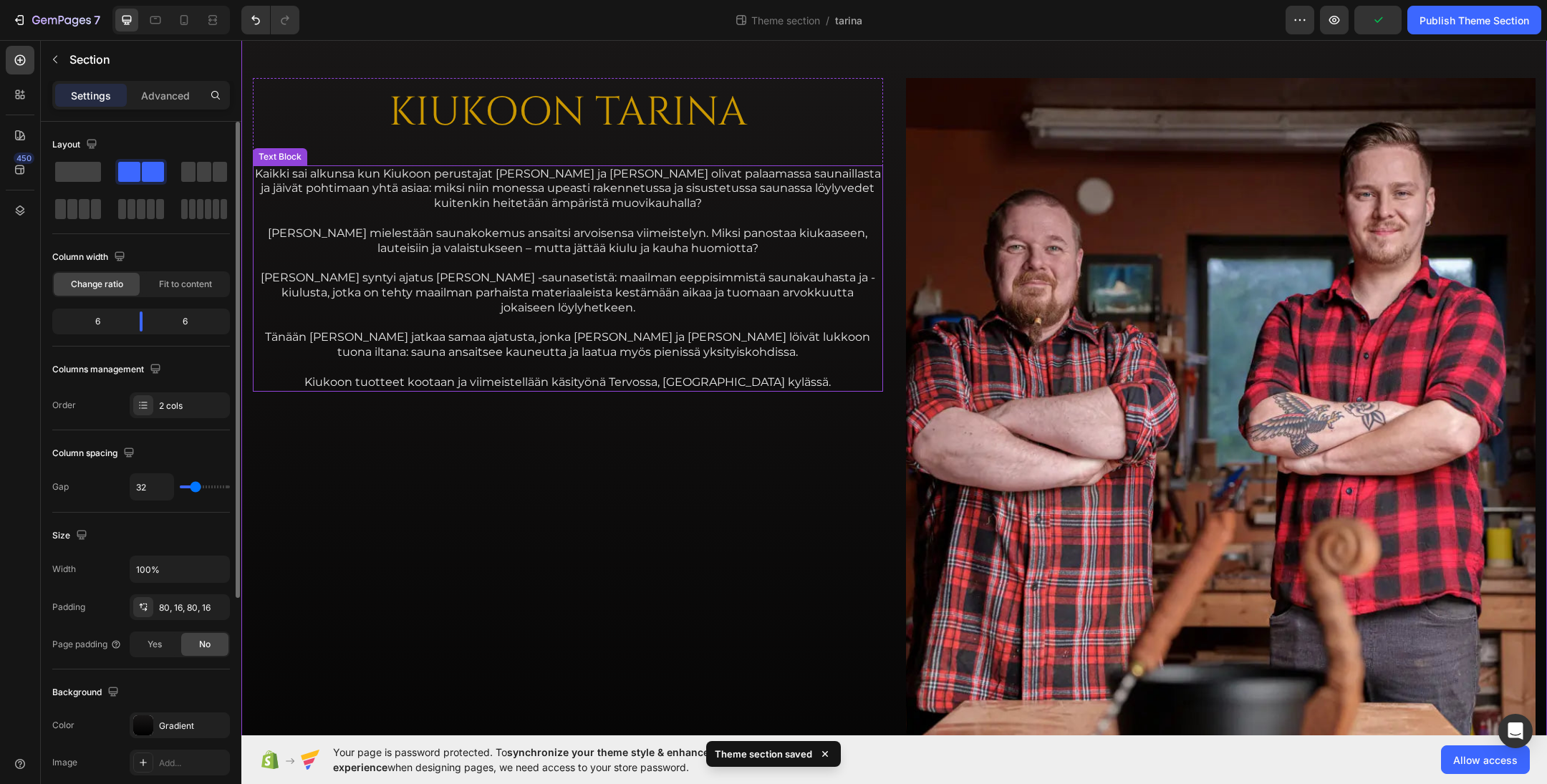
scroll to position [0, 0]
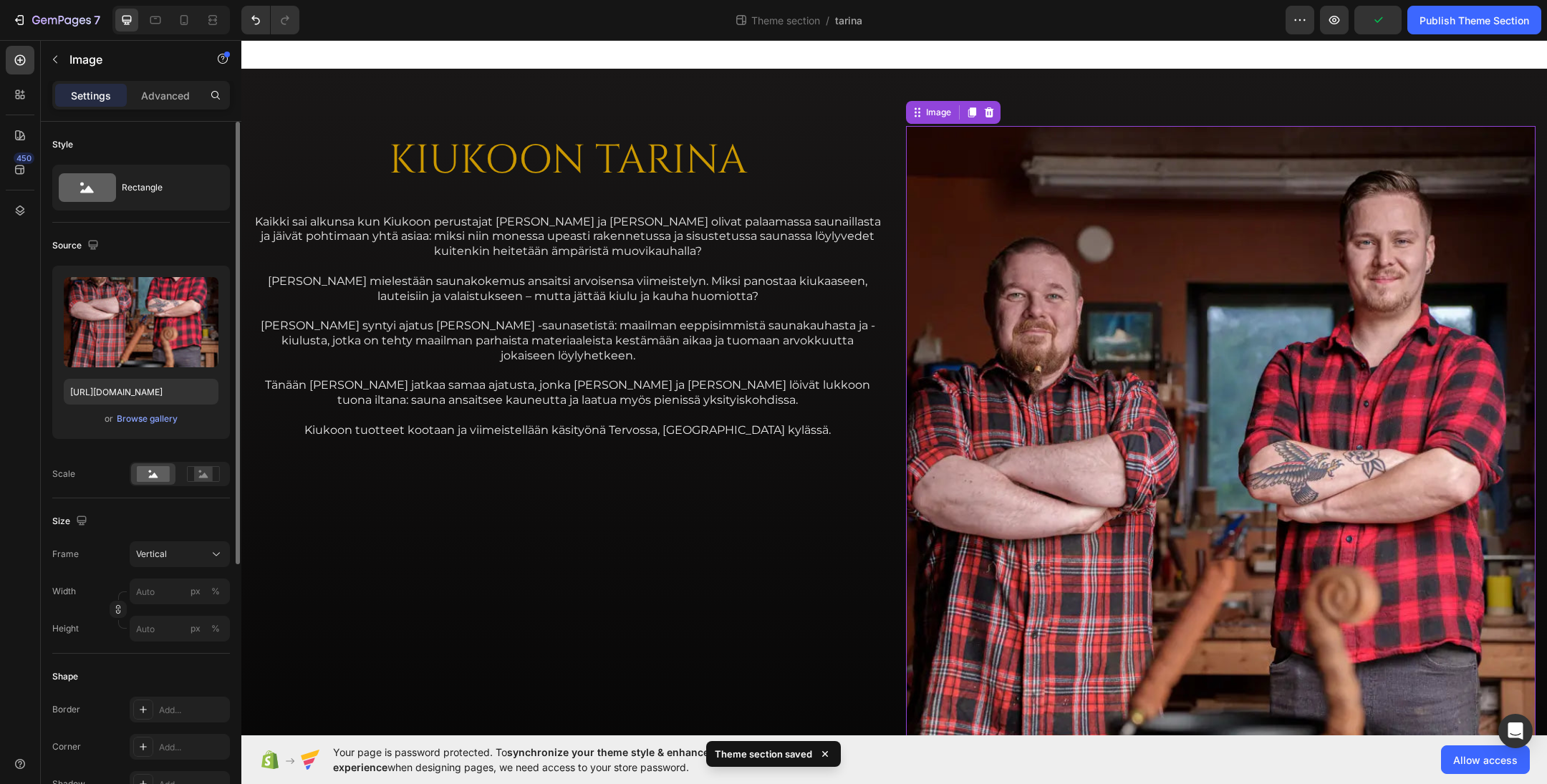
click at [1030, 230] on img at bounding box center [1221, 546] width 631 height 840
click at [169, 555] on div "Vertical" at bounding box center [171, 554] width 70 height 13
click at [170, 582] on div "Square" at bounding box center [177, 589] width 83 height 15
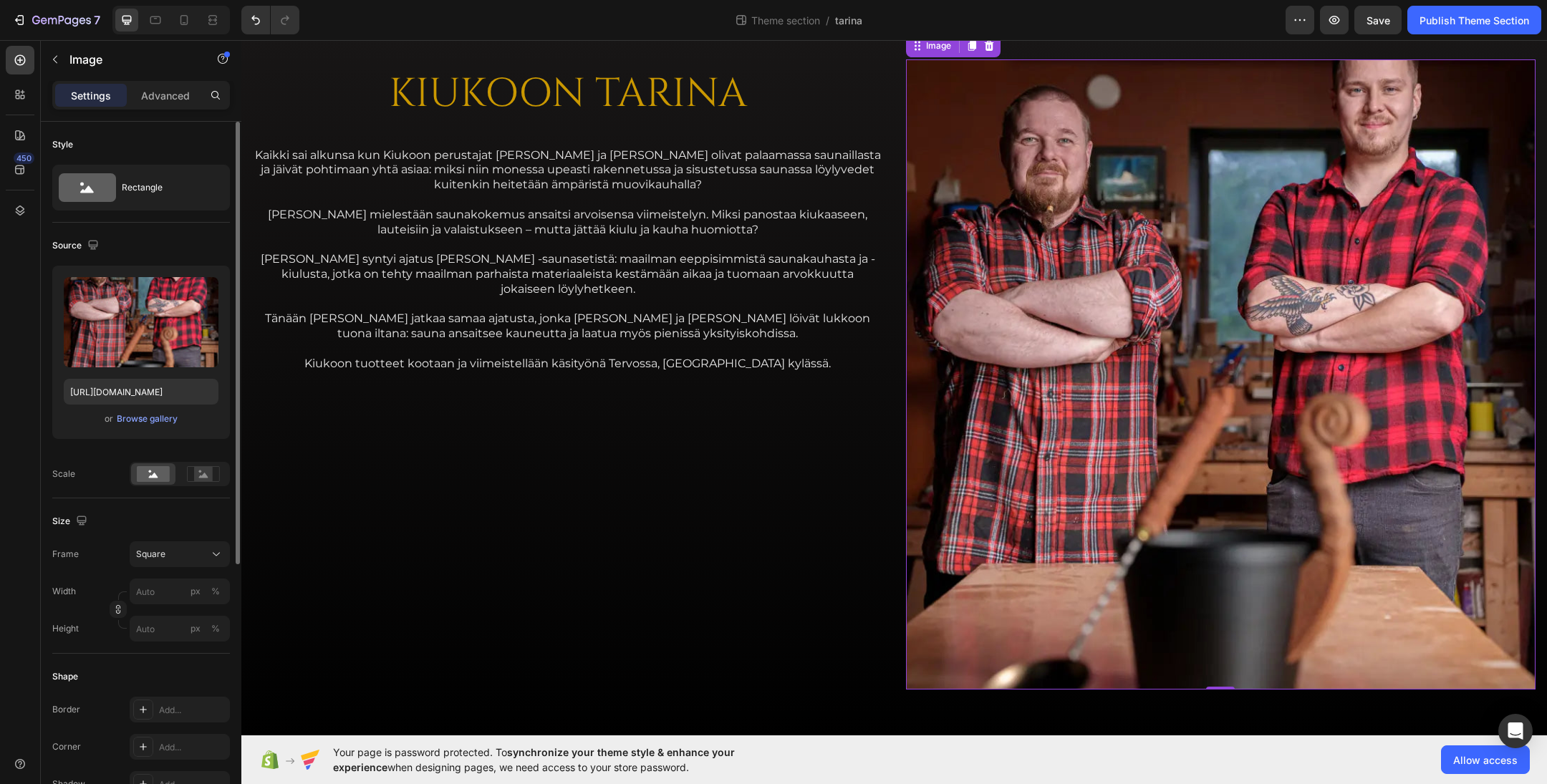
scroll to position [72, 0]
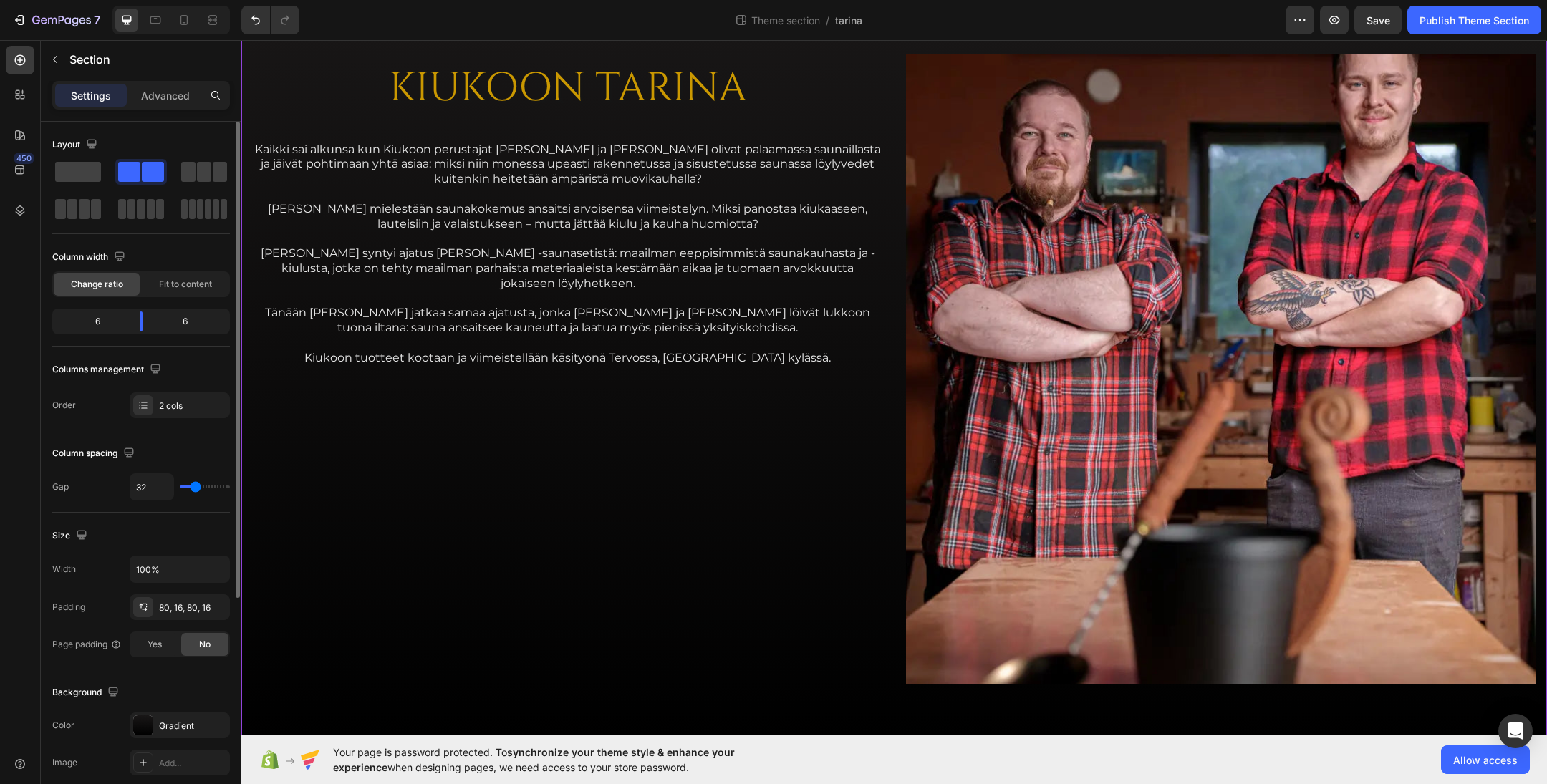
click at [884, 125] on div "KIUKOON TARINA Heading Kaikki sai alkunsa kun Kiukoon perustajat Jari ja Teemu …" at bounding box center [894, 369] width 1306 height 745
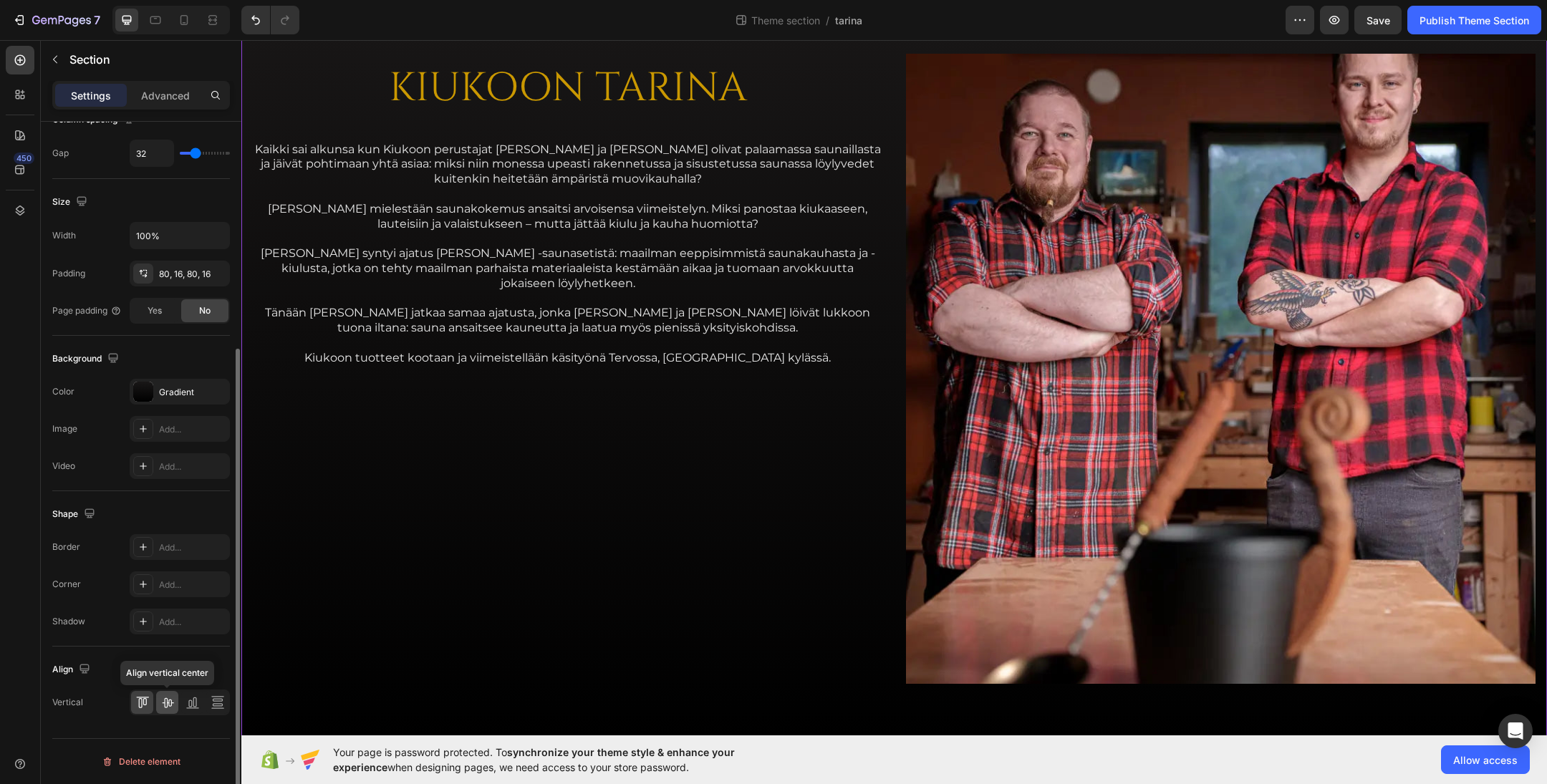
click at [163, 700] on icon at bounding box center [168, 703] width 15 height 15
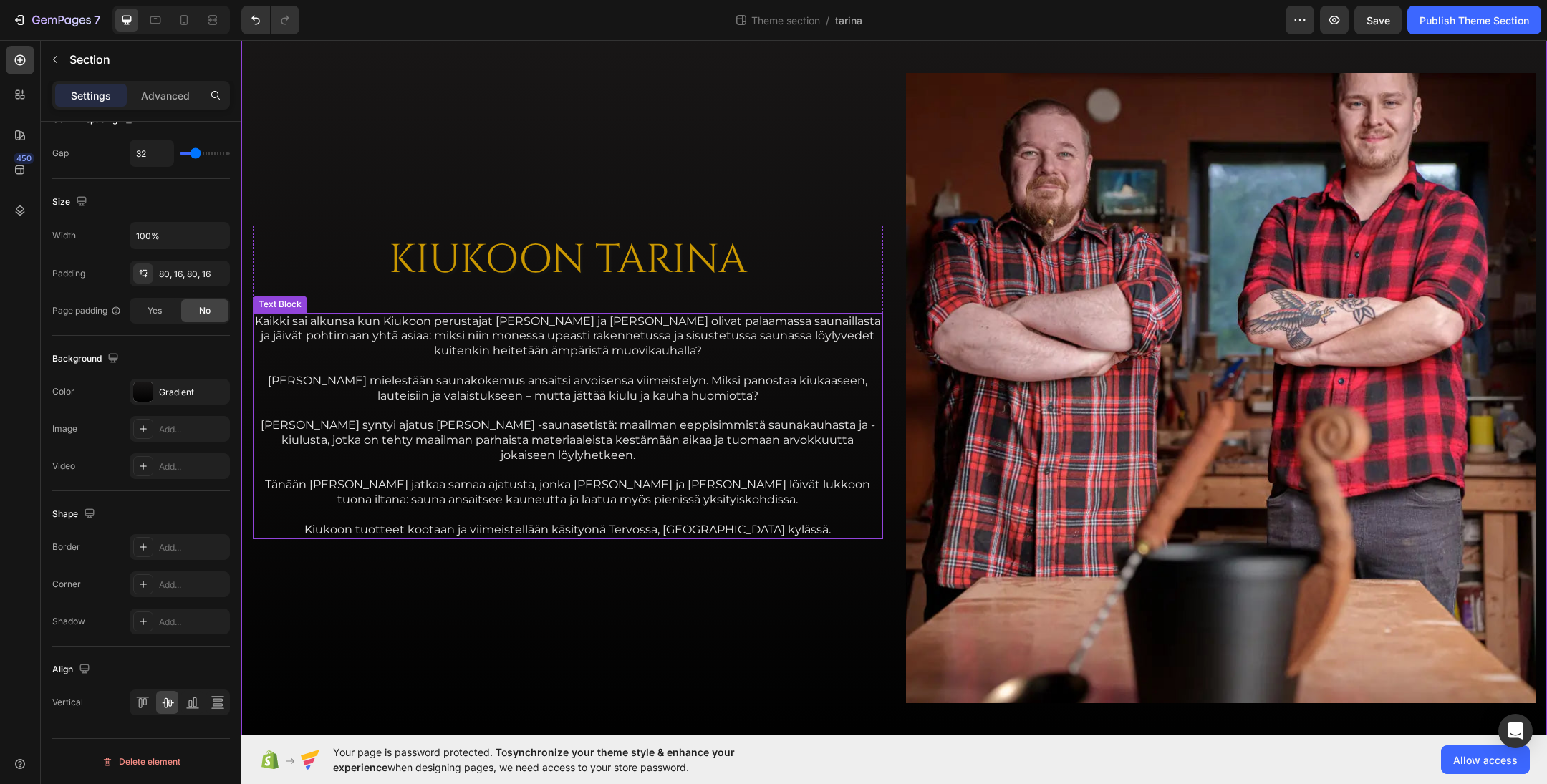
scroll to position [0, 0]
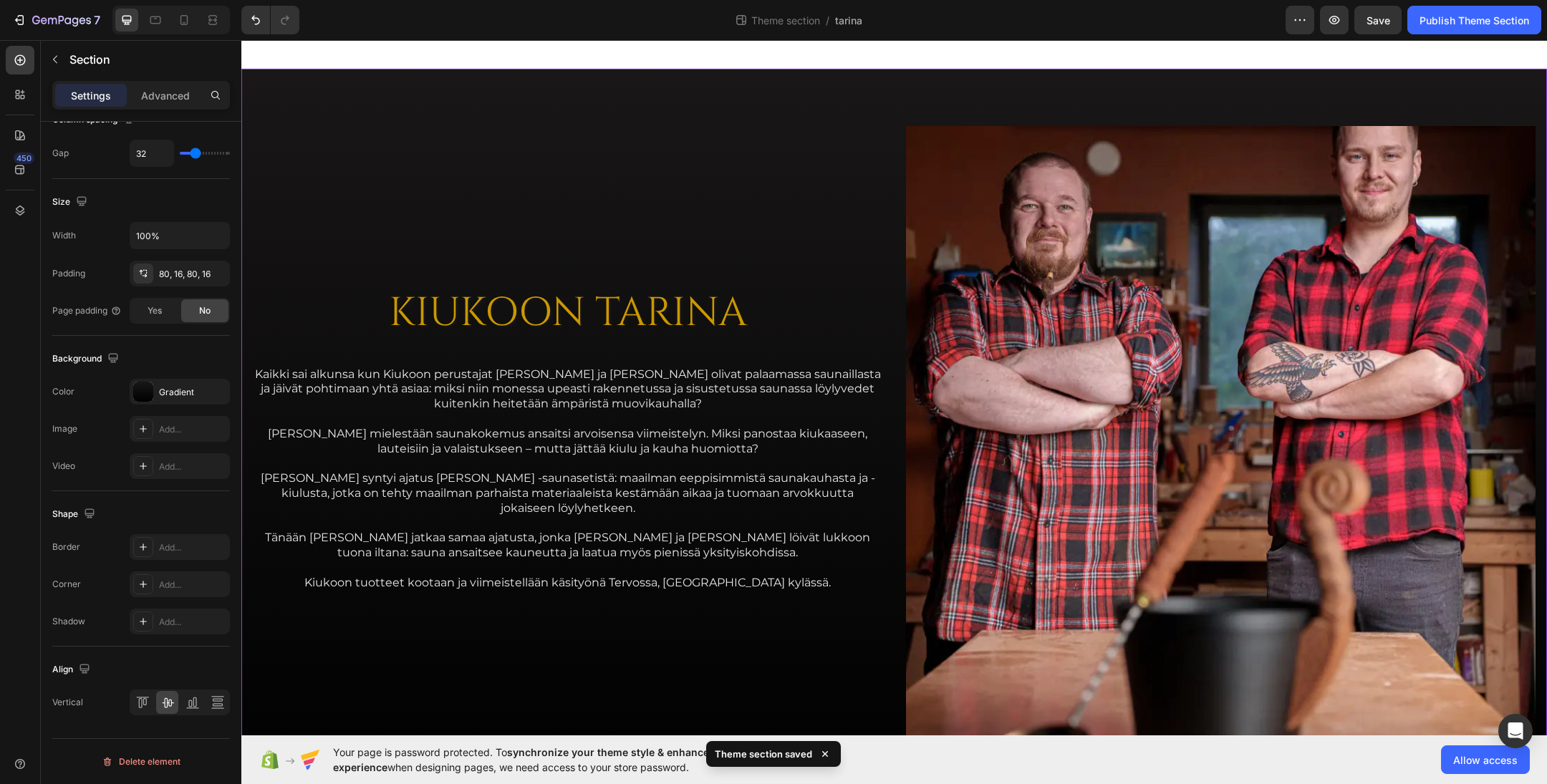
click at [888, 385] on div "KIUKOON TARINA Heading Kaikki sai alkunsa kun Kiukoon perustajat Jari ja Teemu …" at bounding box center [894, 441] width 1306 height 745
click at [288, 216] on div "KIUKOON TARINA Heading Kaikki sai alkunsa kun Kiukoon perustajat Jari ja Teemu …" at bounding box center [568, 441] width 631 height 630
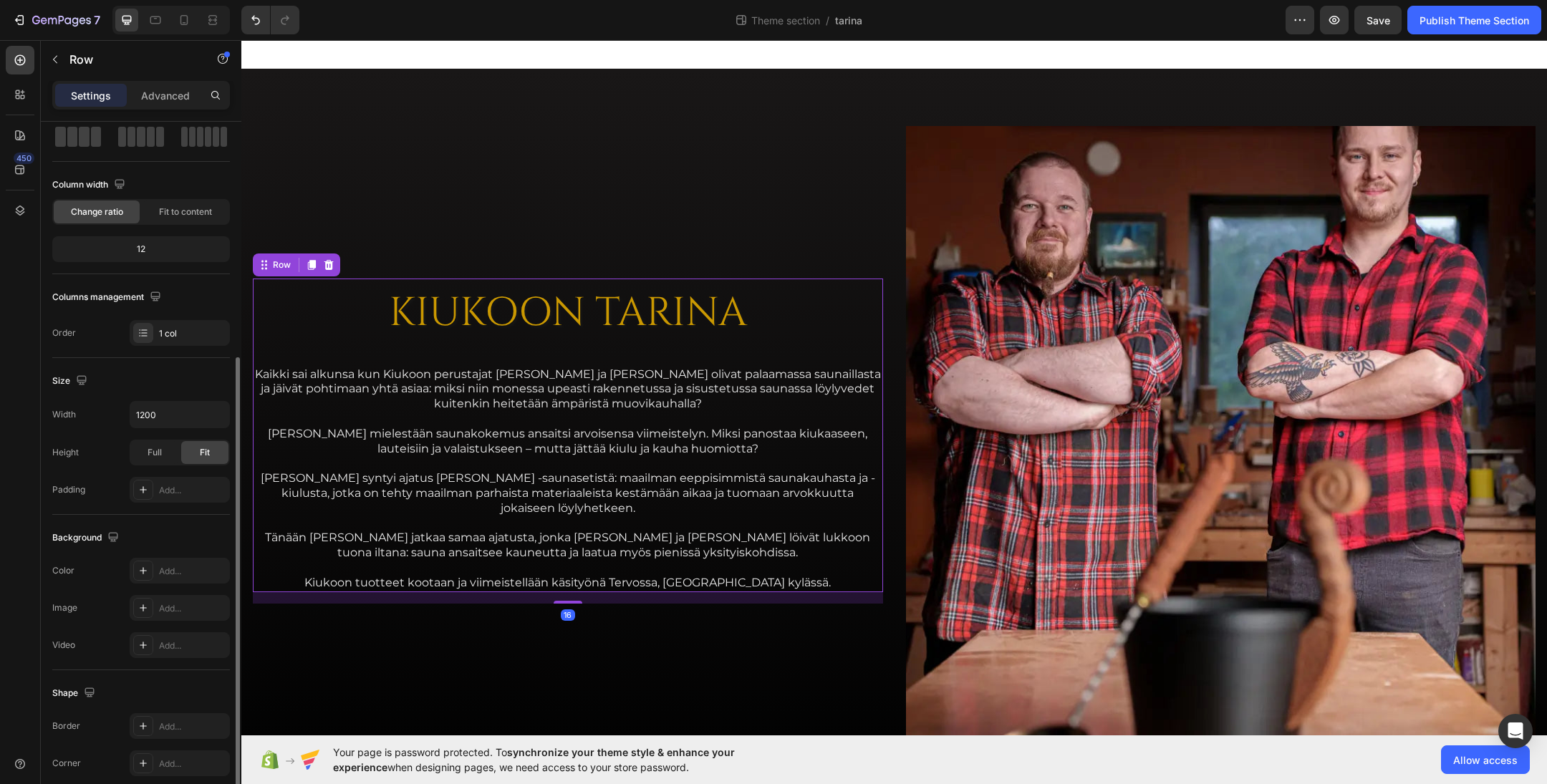
click at [313, 341] on div "KIUKOON TARINA Heading Kaikki sai alkunsa kun Kiukoon perustajat Jari ja Teemu …" at bounding box center [568, 435] width 631 height 314
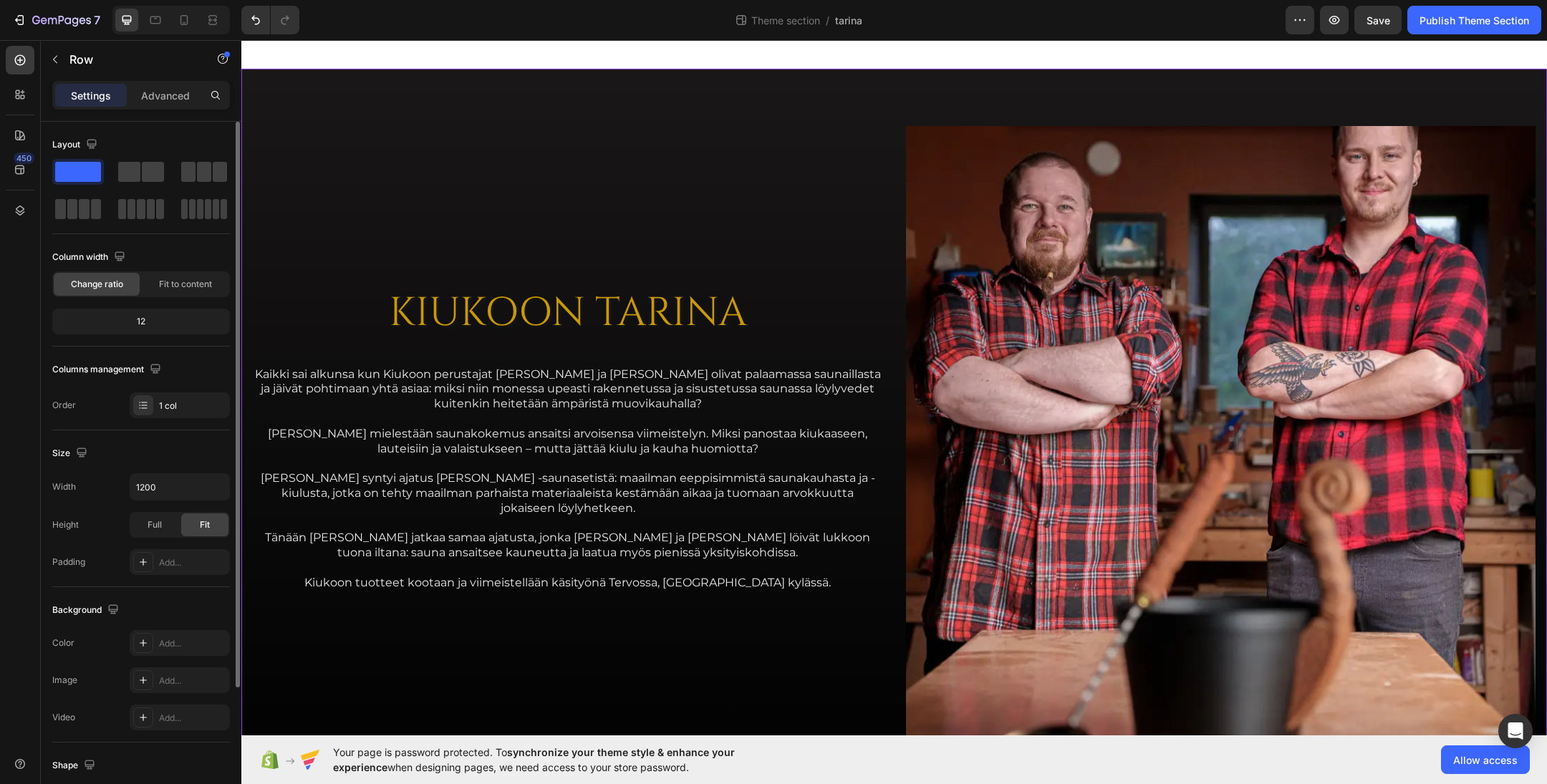
click at [338, 214] on div "KIUKOON TARINA Heading Kaikki sai alkunsa kun Kiukoon perustajat Jari ja Teemu …" at bounding box center [568, 441] width 631 height 630
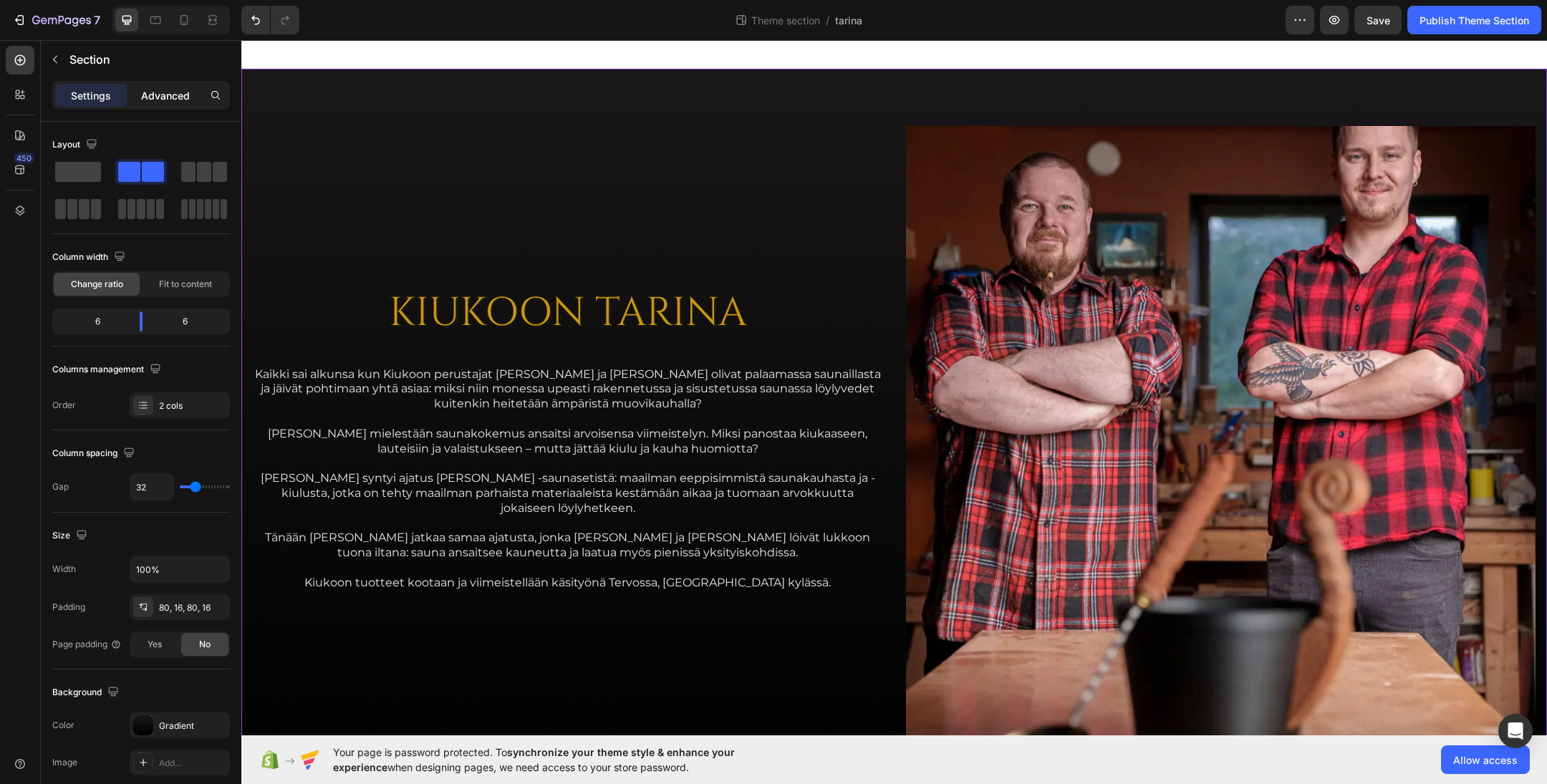
click at [165, 94] on p "Advanced" at bounding box center [165, 95] width 49 height 15
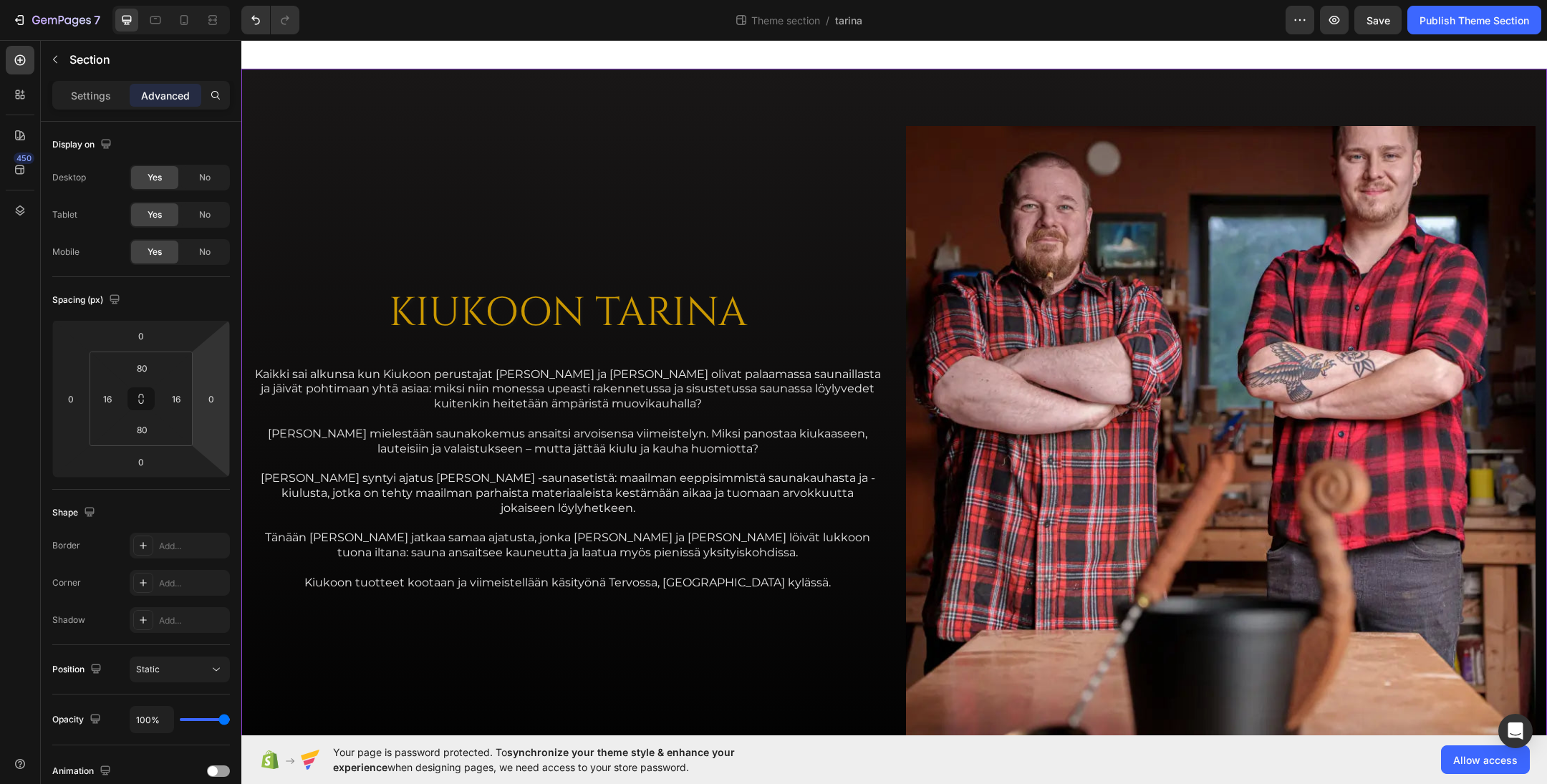
click at [339, 204] on div "KIUKOON TARINA Heading Kaikki sai alkunsa kun Kiukoon perustajat Jari ja Teemu …" at bounding box center [568, 441] width 631 height 630
click at [358, 192] on div "KIUKOON TARINA Heading Kaikki sai alkunsa kun Kiukoon perustajat Jari ja Teemu …" at bounding box center [568, 441] width 631 height 630
click at [112, 393] on input "16" at bounding box center [107, 398] width 21 height 21
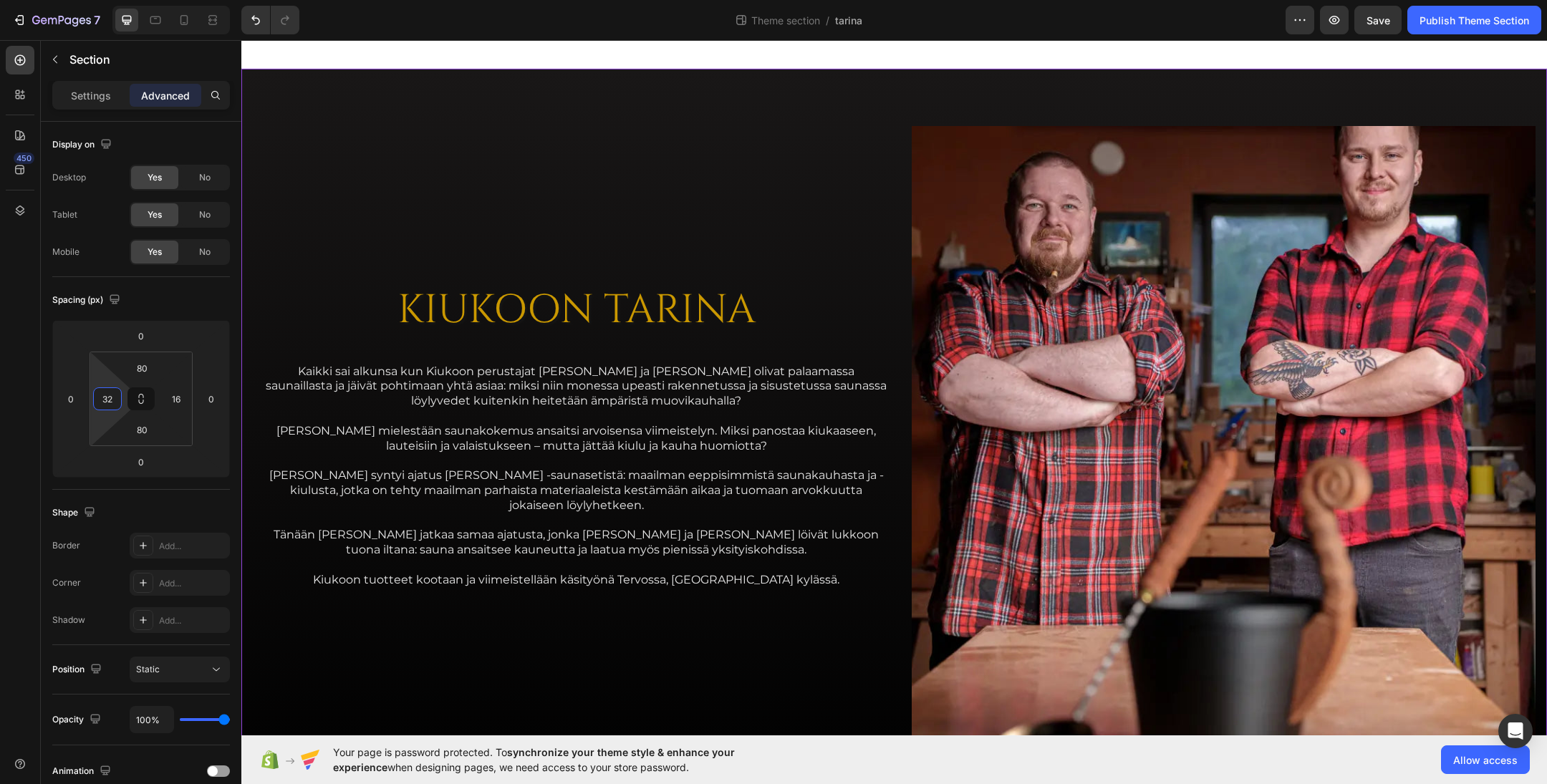
type input "32"
click at [380, 173] on div "KIUKOON TARINA Heading Kaikki sai alkunsa kun Kiukoon perustajat Jari ja Teemu …" at bounding box center [577, 438] width 624 height 624
click at [86, 84] on div "Settings" at bounding box center [91, 95] width 71 height 23
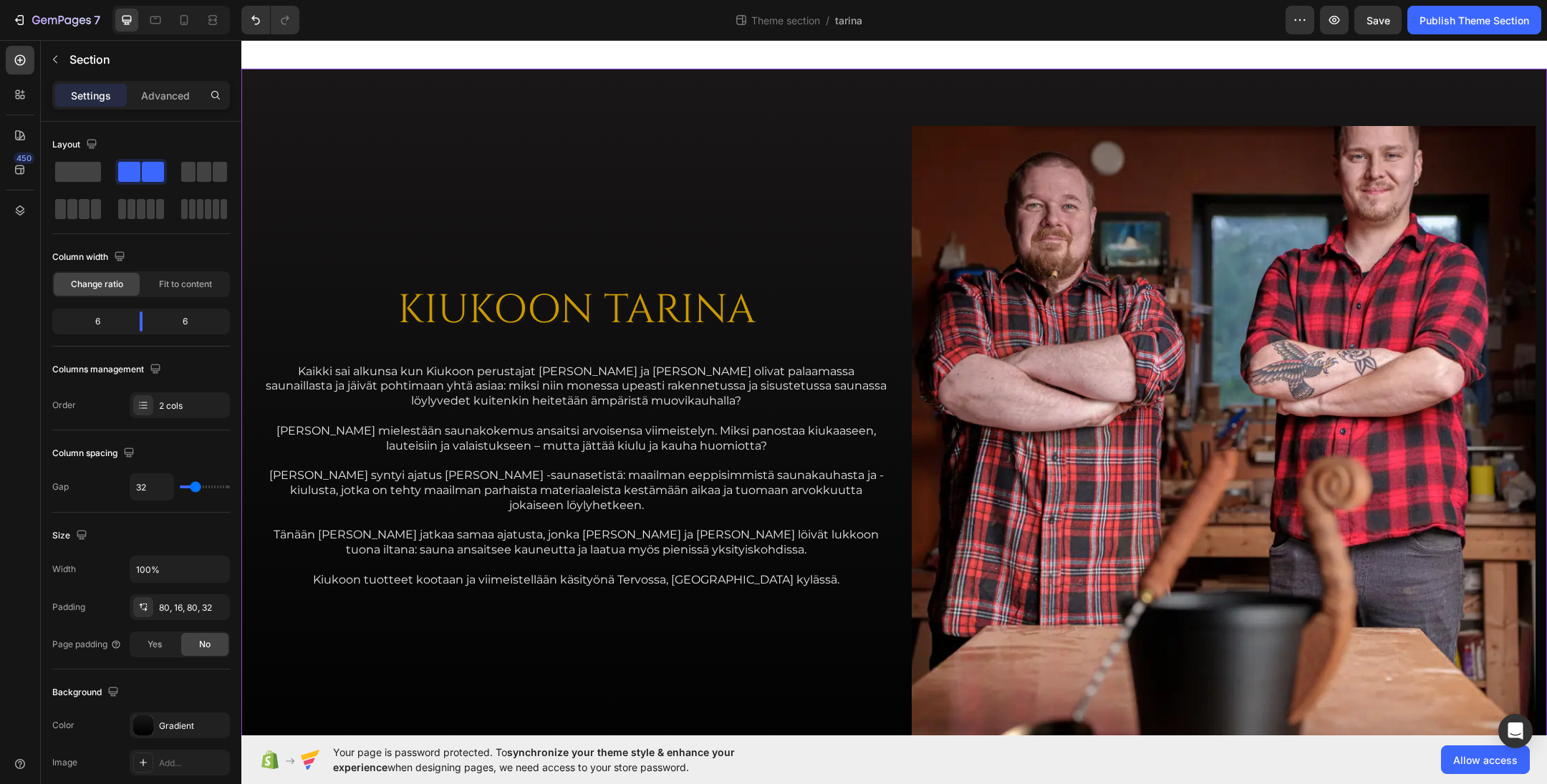
click at [414, 186] on div "KIUKOON TARINA Heading Kaikki sai alkunsa kun Kiukoon perustajat Jari ja Teemu …" at bounding box center [577, 438] width 624 height 624
type input "6"
type input "64"
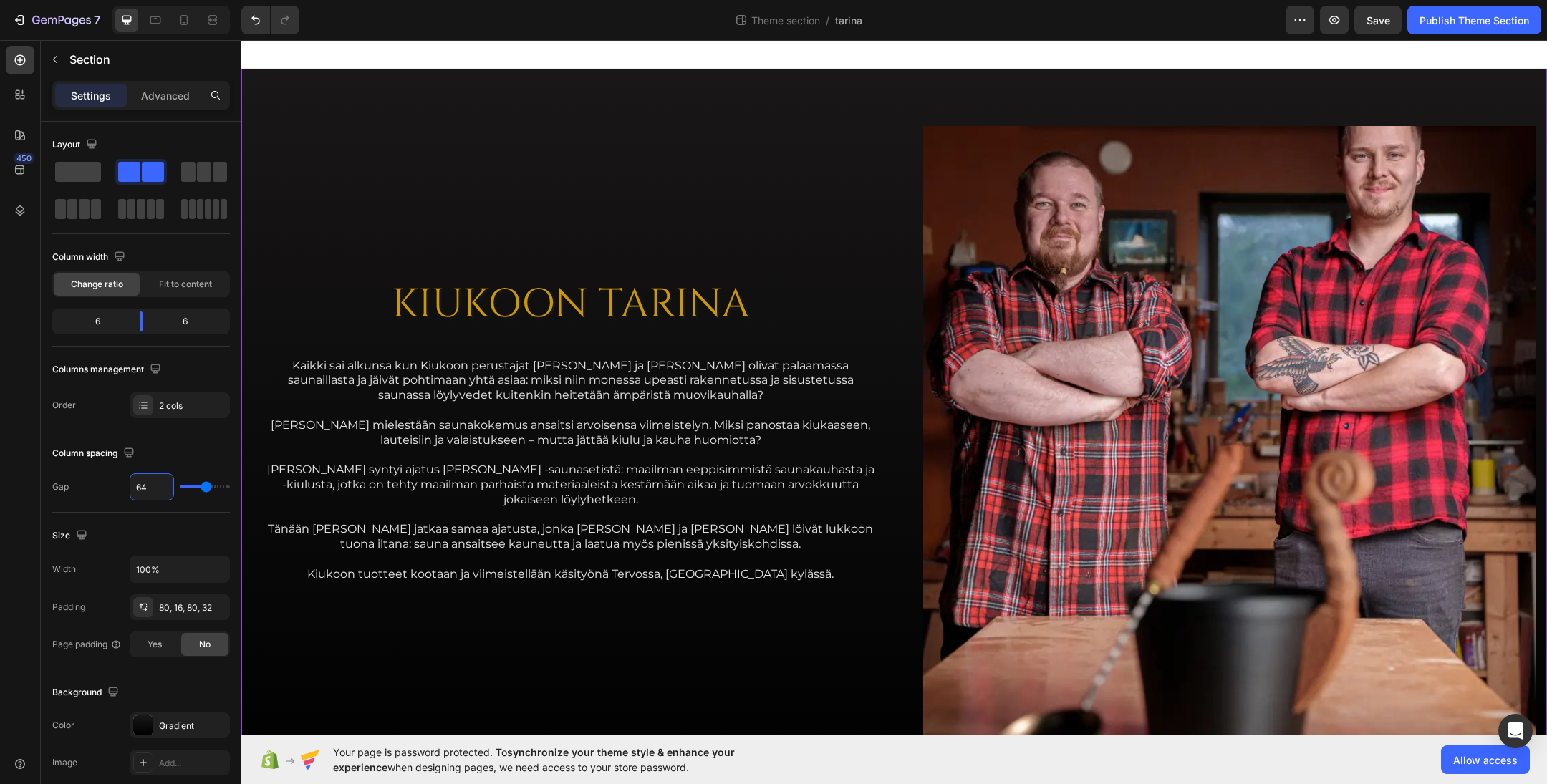
type input "64"
click at [373, 189] on div "KIUKOON TARINA Heading Kaikki sai alkunsa kun Kiukoon perustajat Jari ja Teemu …" at bounding box center [571, 433] width 613 height 613
click at [156, 92] on p "Advanced" at bounding box center [165, 95] width 49 height 15
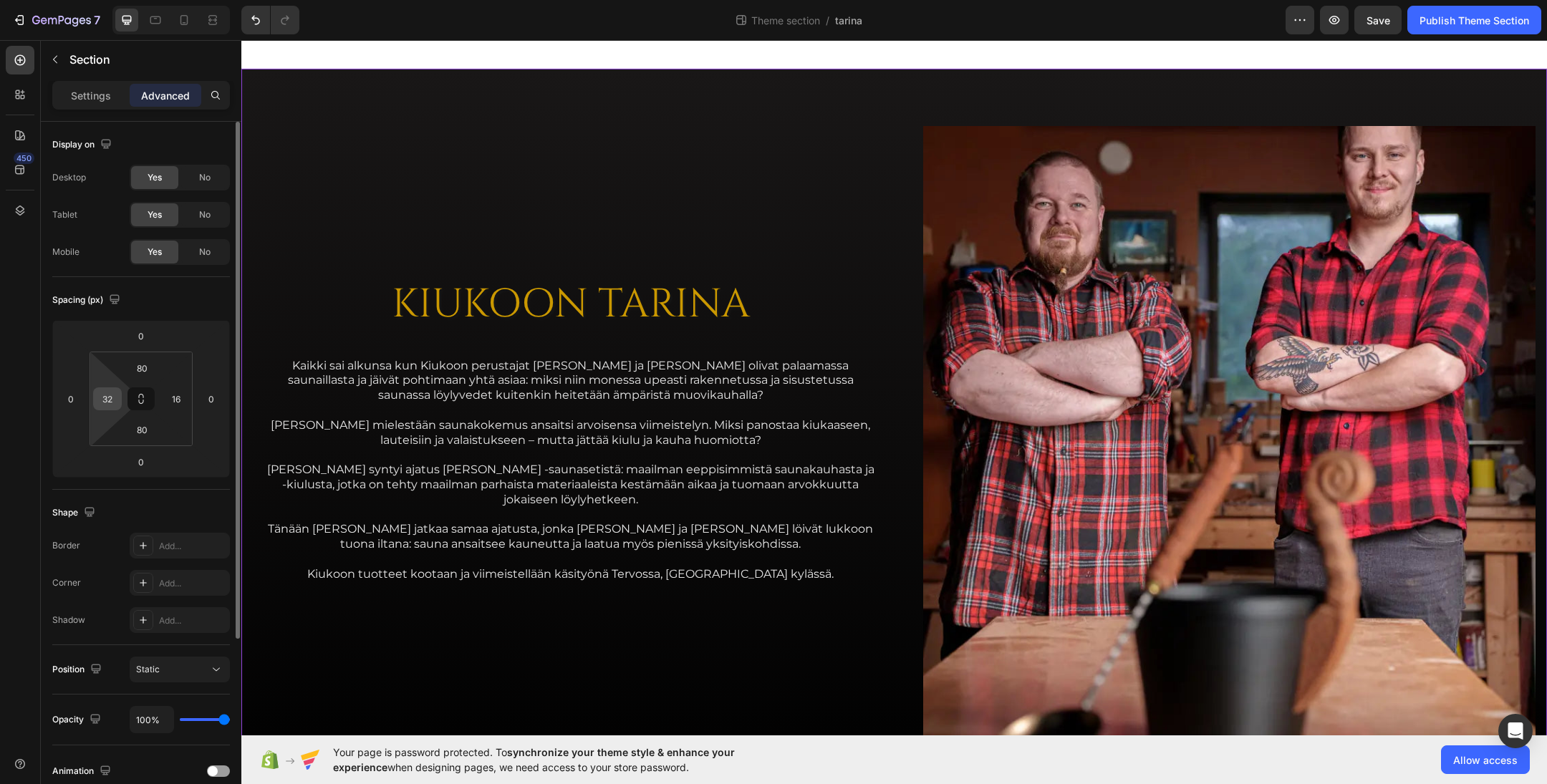
click at [108, 391] on input "32" at bounding box center [107, 398] width 21 height 21
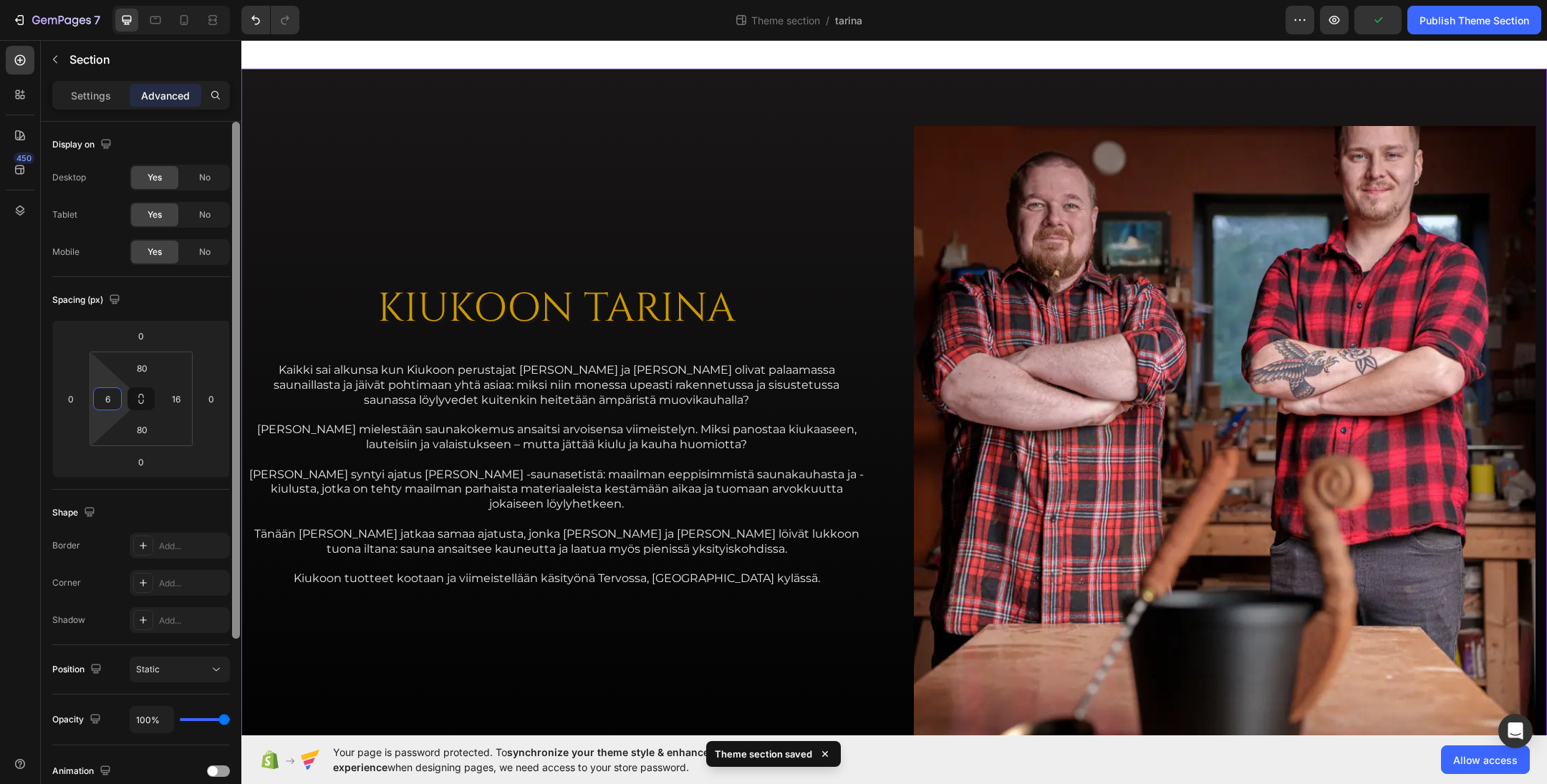
type input "64"
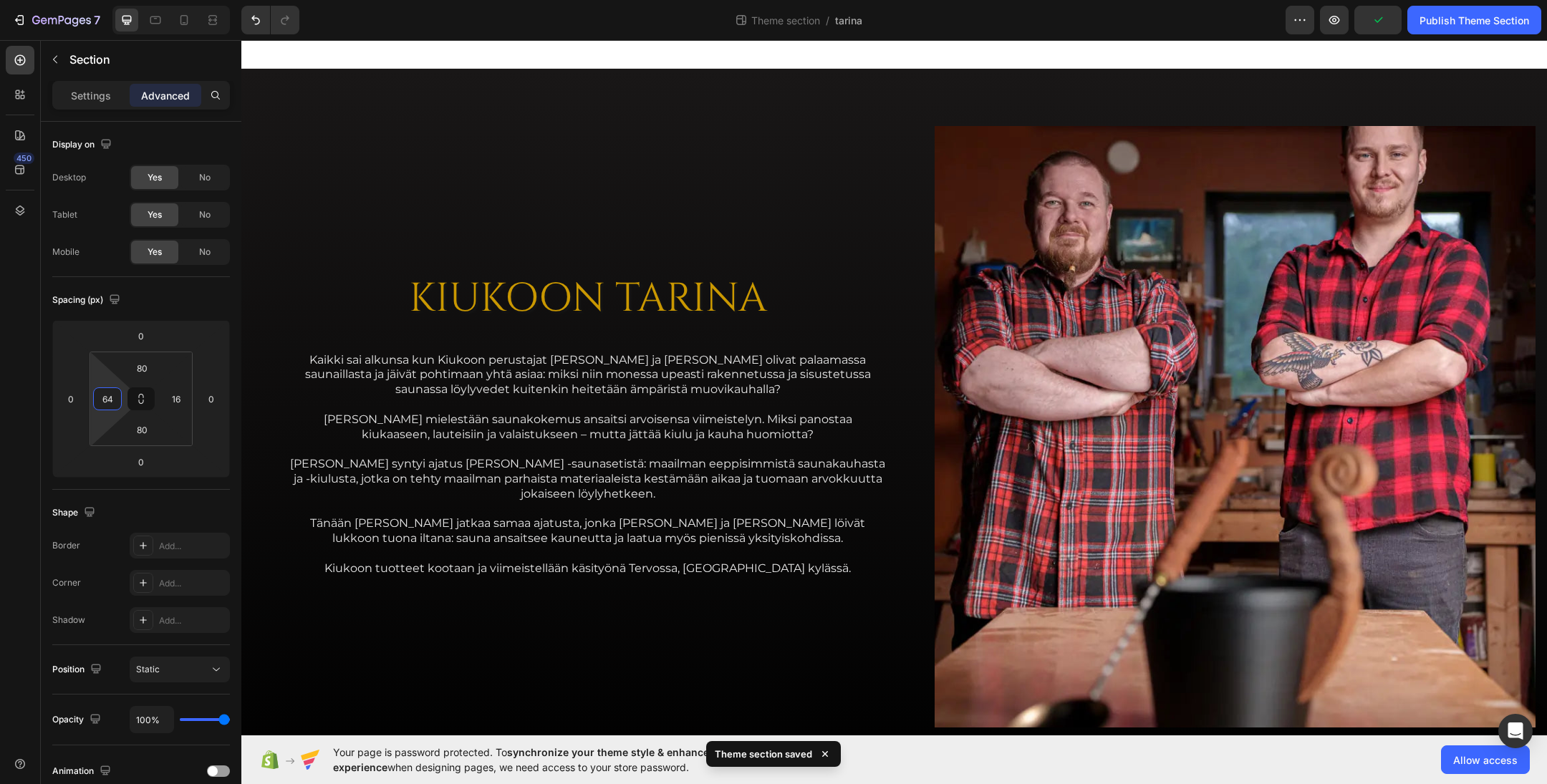
click at [431, 62] on div at bounding box center [894, 54] width 1306 height 28
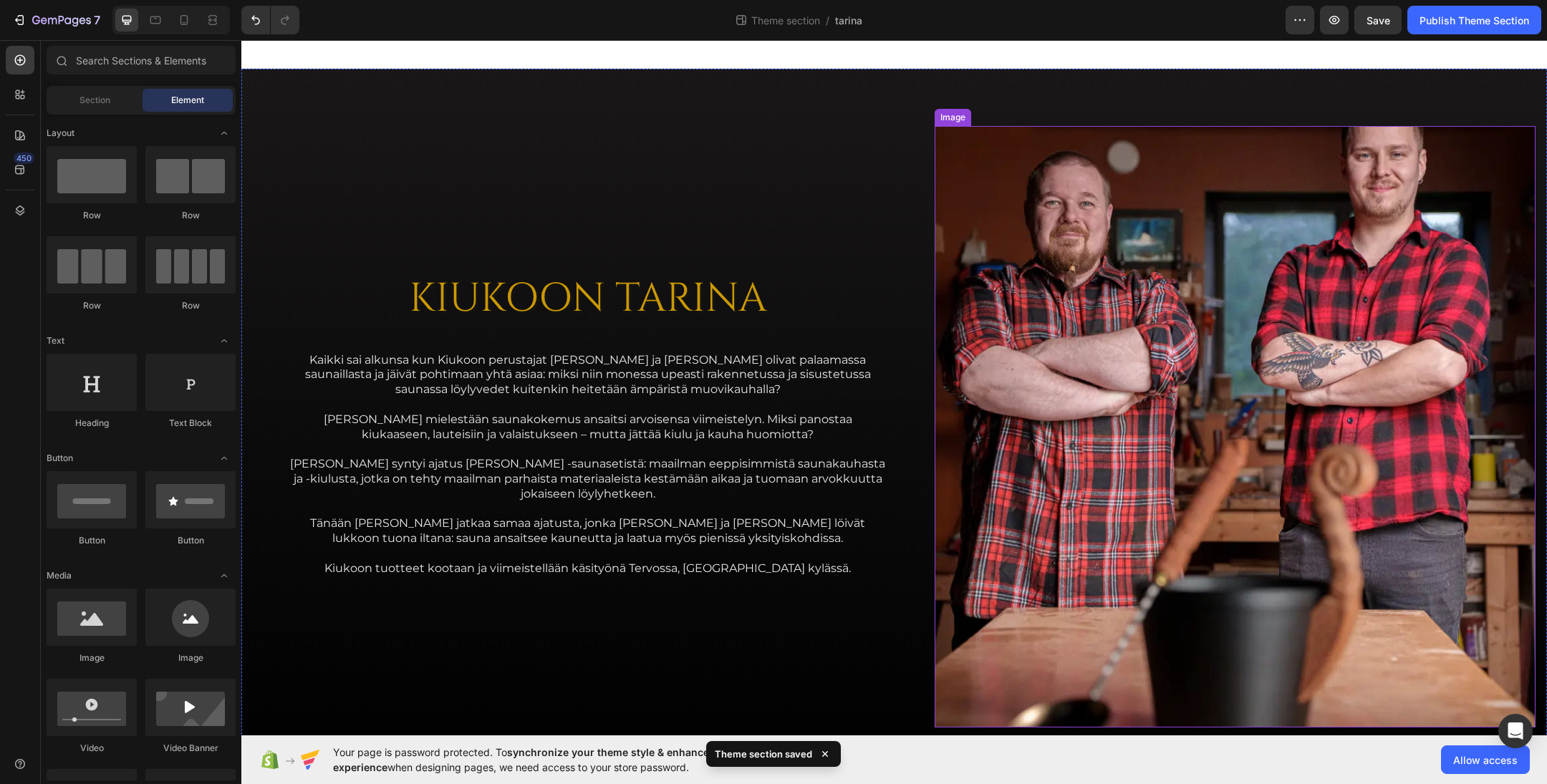
click at [1244, 284] on img at bounding box center [1235, 426] width 601 height 601
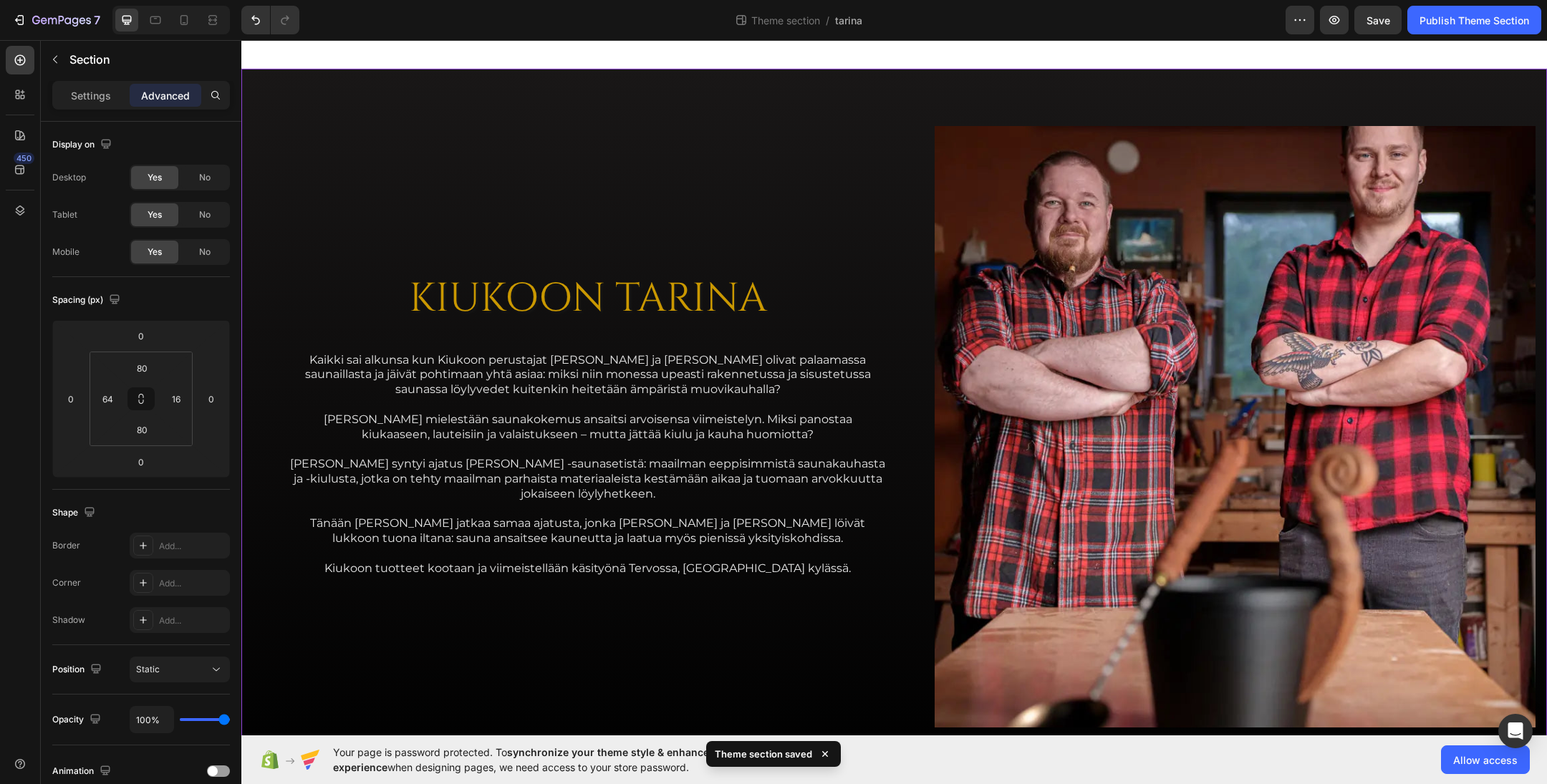
click at [790, 130] on div "KIUKOON TARINA Heading Kaikki sai alkunsa kun Kiukoon perustajat Jari ja Teemu …" at bounding box center [588, 426] width 601 height 601
click at [178, 401] on input "16" at bounding box center [176, 398] width 21 height 21
type input "0"
click at [416, 153] on div "KIUKOON TARINA Heading Kaikki sai alkunsa kun Kiukoon perustajat Jari ja Teemu …" at bounding box center [588, 426] width 601 height 601
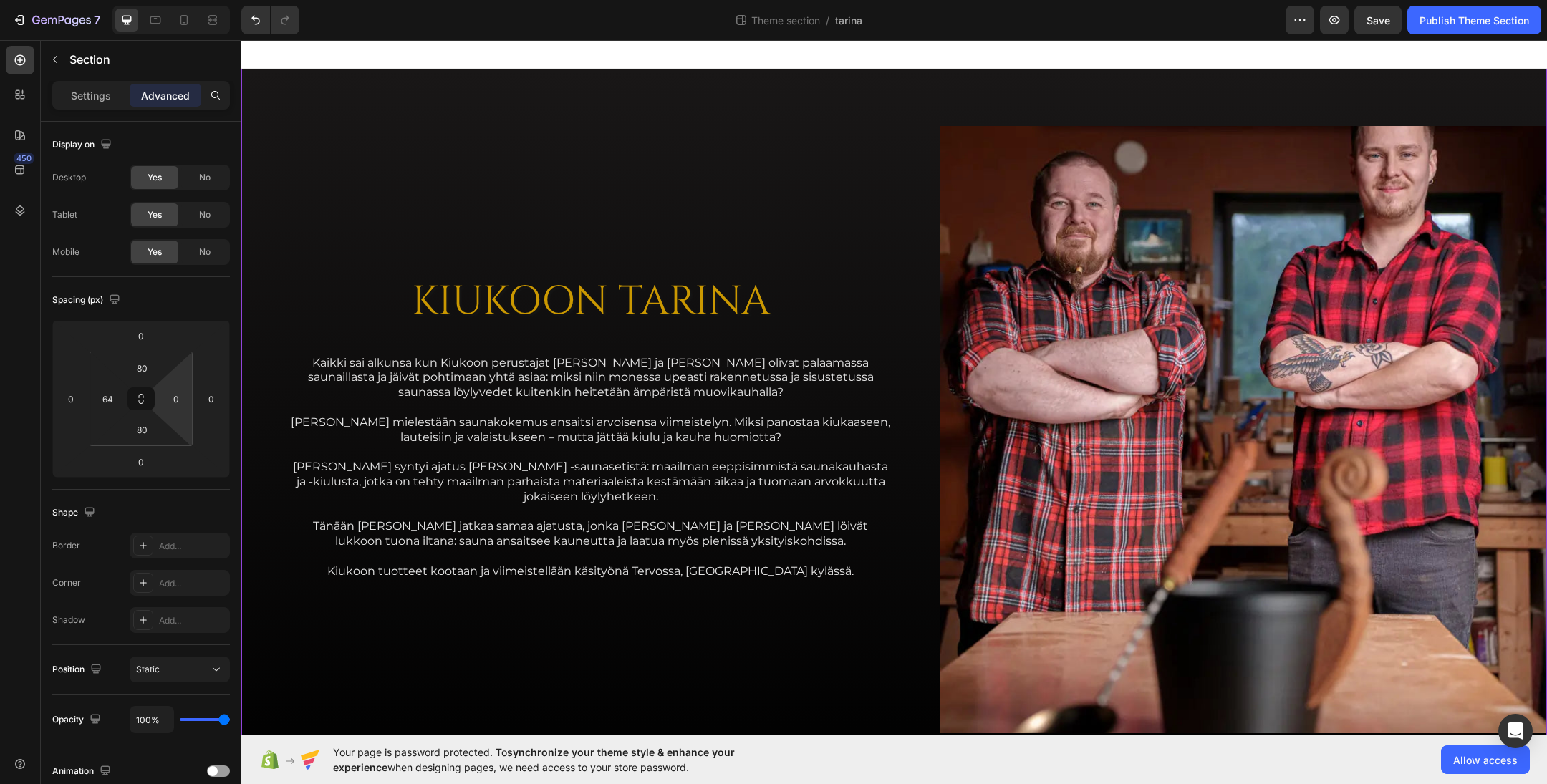
click at [482, 175] on div "KIUKOON TARINA Heading Kaikki sai alkunsa kun Kiukoon perustajat Jari ja Teemu …" at bounding box center [591, 430] width 608 height 607
click at [145, 371] on input "80" at bounding box center [141, 368] width 28 height 21
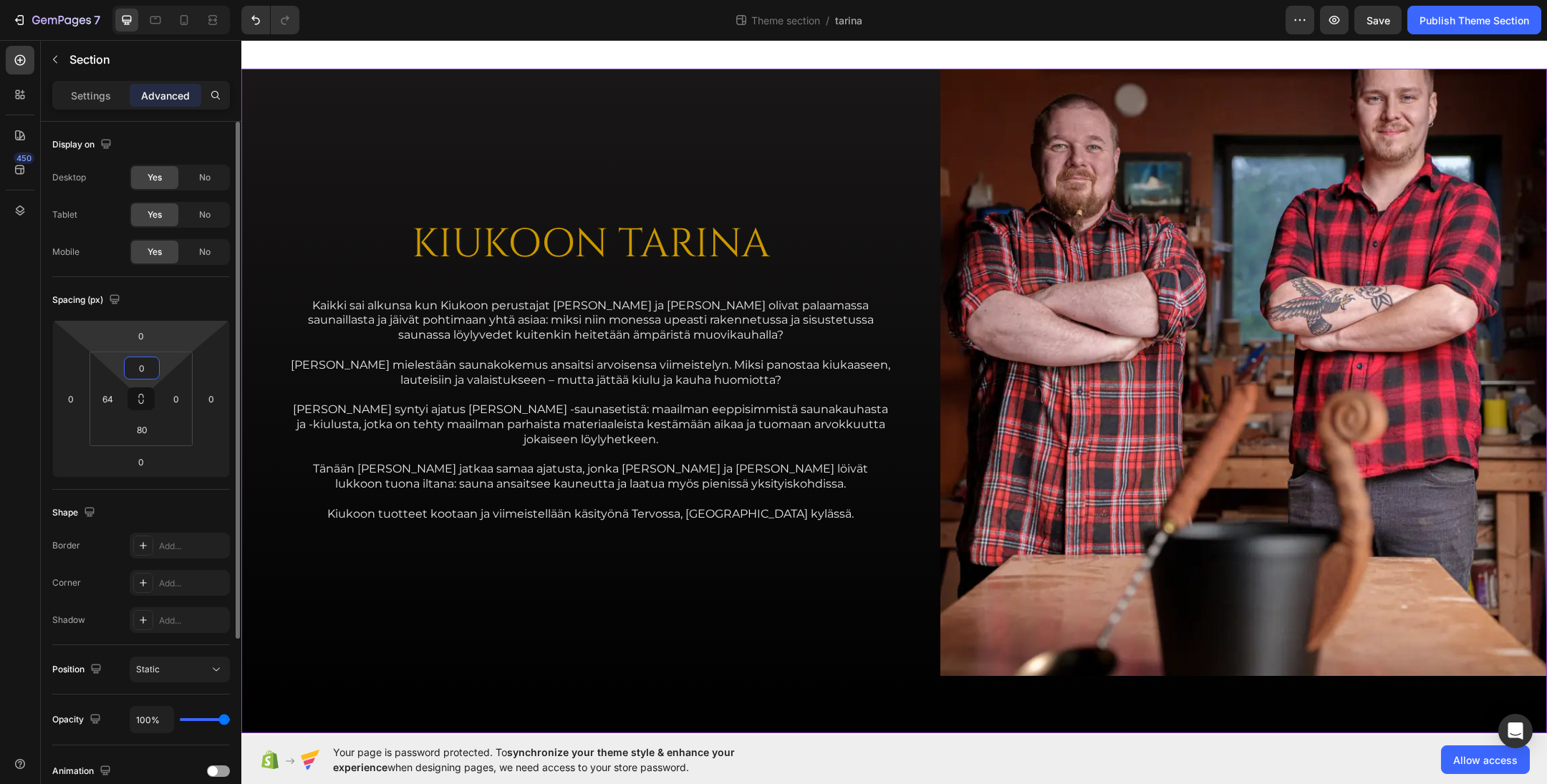
type input "0"
click at [193, 311] on div "Spacing (px)" at bounding box center [141, 299] width 178 height 23
click at [144, 433] on input "80" at bounding box center [141, 429] width 28 height 21
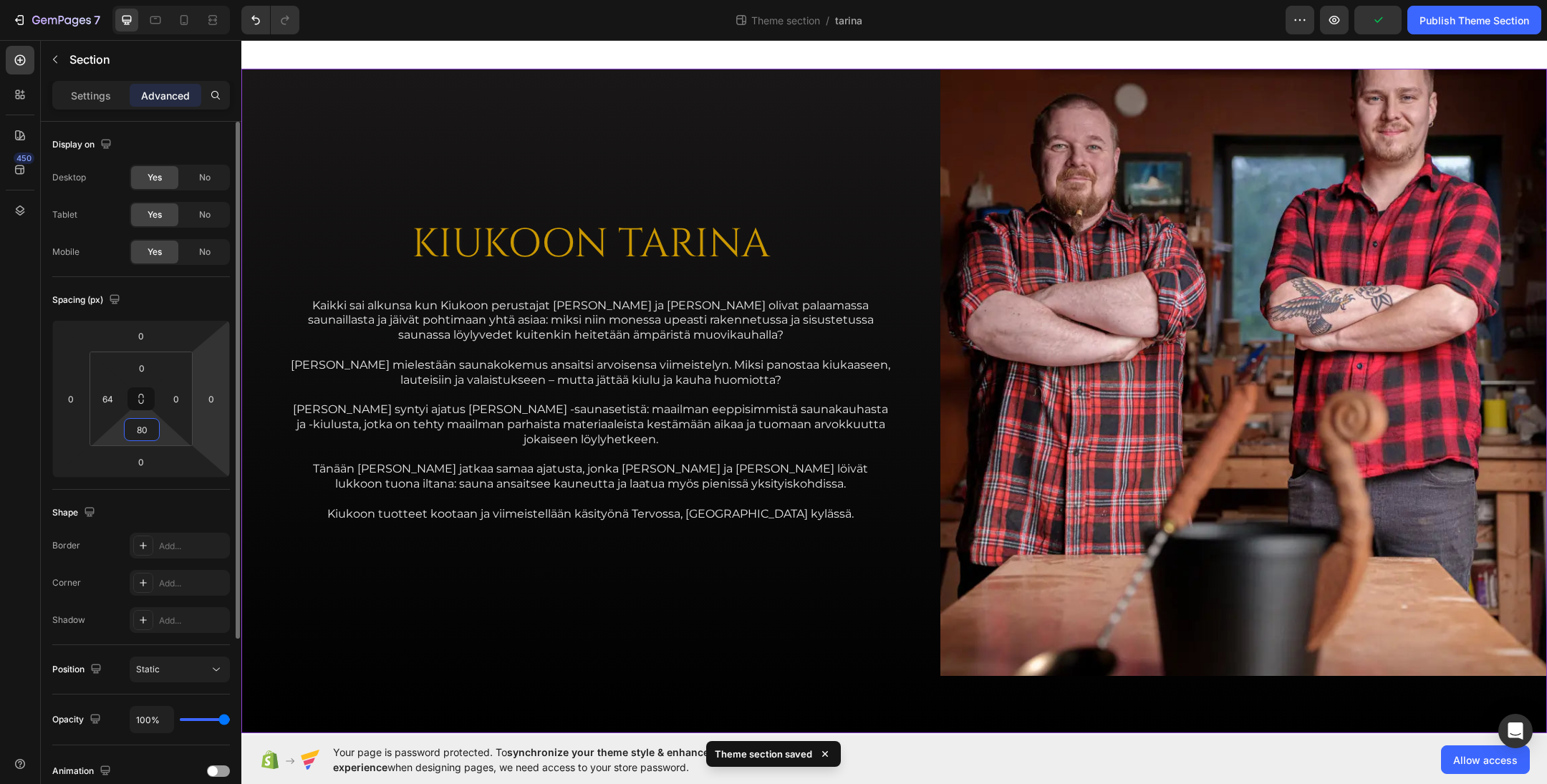
type input "0"
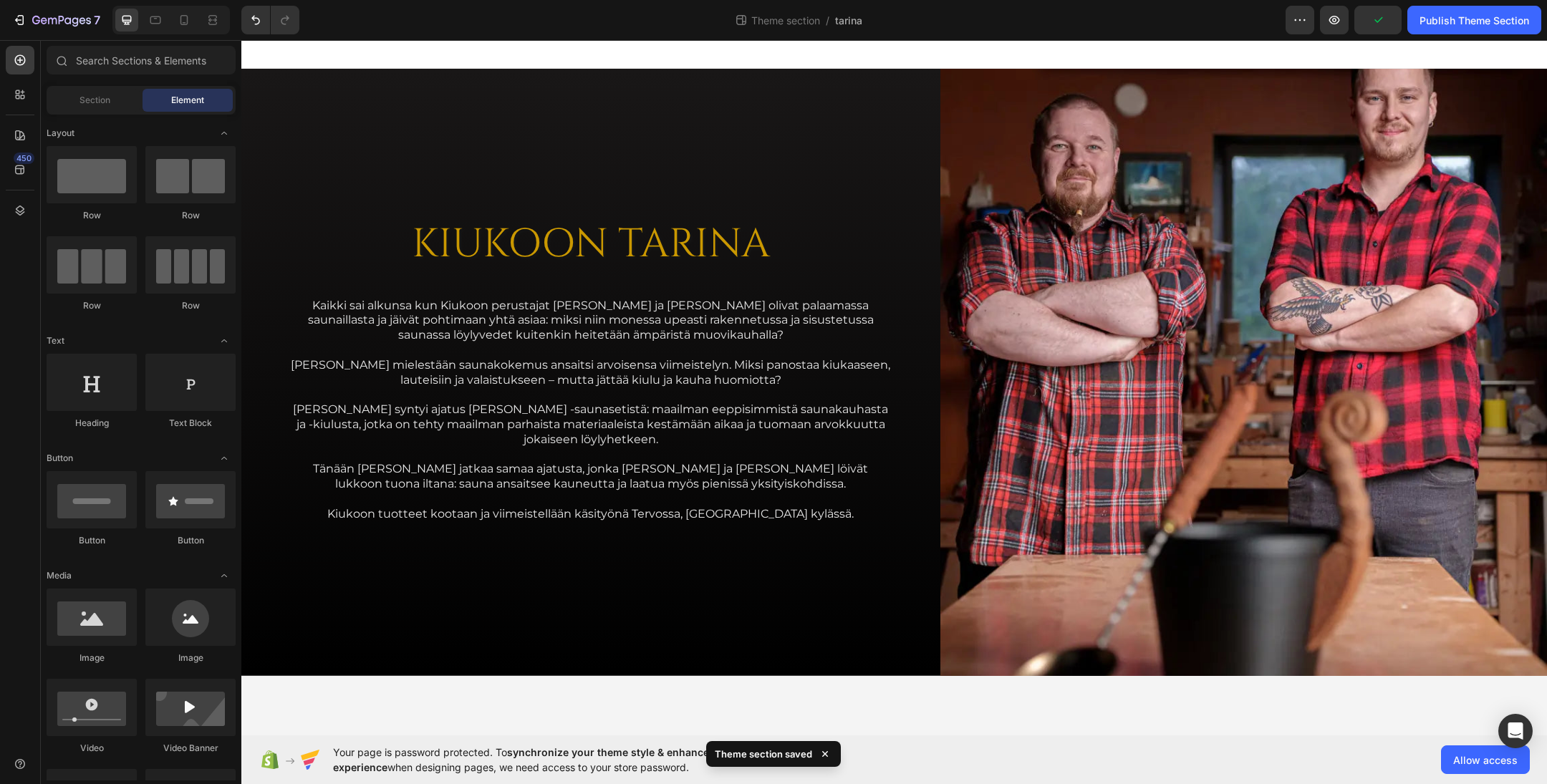
click at [480, 49] on div at bounding box center [894, 54] width 1306 height 28
click at [562, 132] on div "KIUKOON TARINA Heading Kaikki sai alkunsa kun Kiukoon perustajat Jari ja Teemu …" at bounding box center [591, 372] width 608 height 607
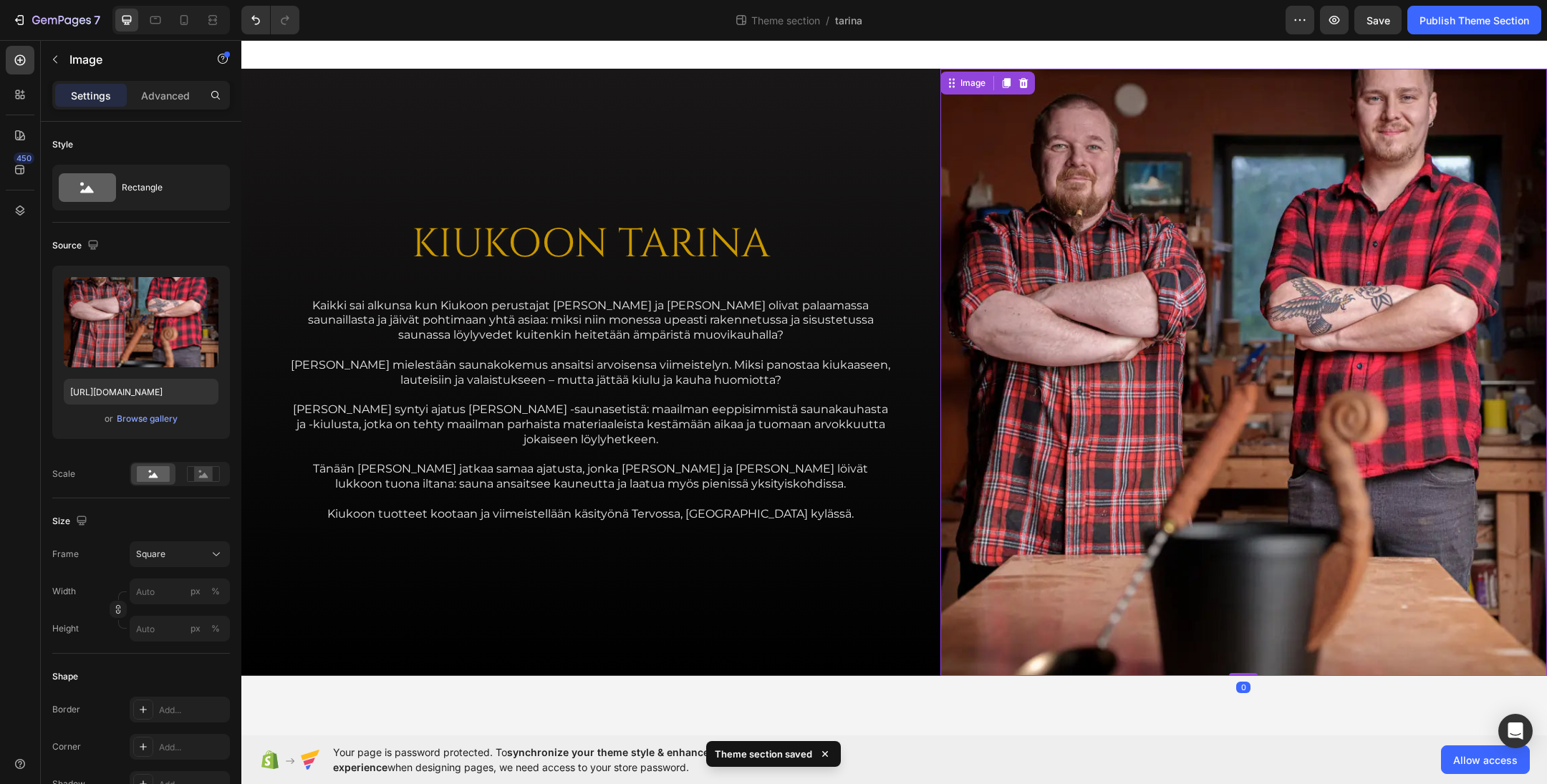
click at [1143, 264] on img at bounding box center [1245, 372] width 608 height 607
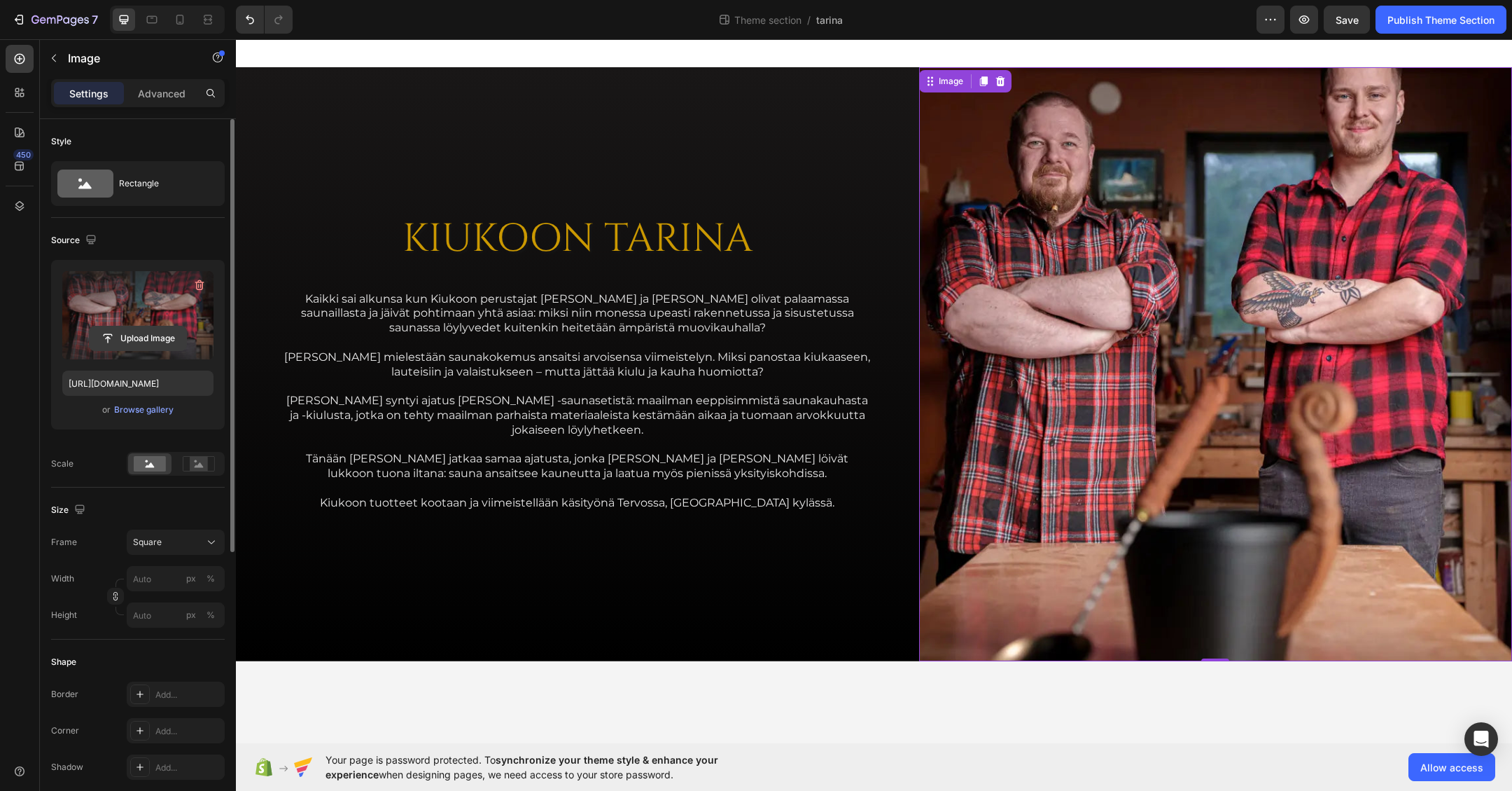
click at [134, 334] on input "file" at bounding box center [138, 338] width 97 height 24
type input "[URL][DOMAIN_NAME]"
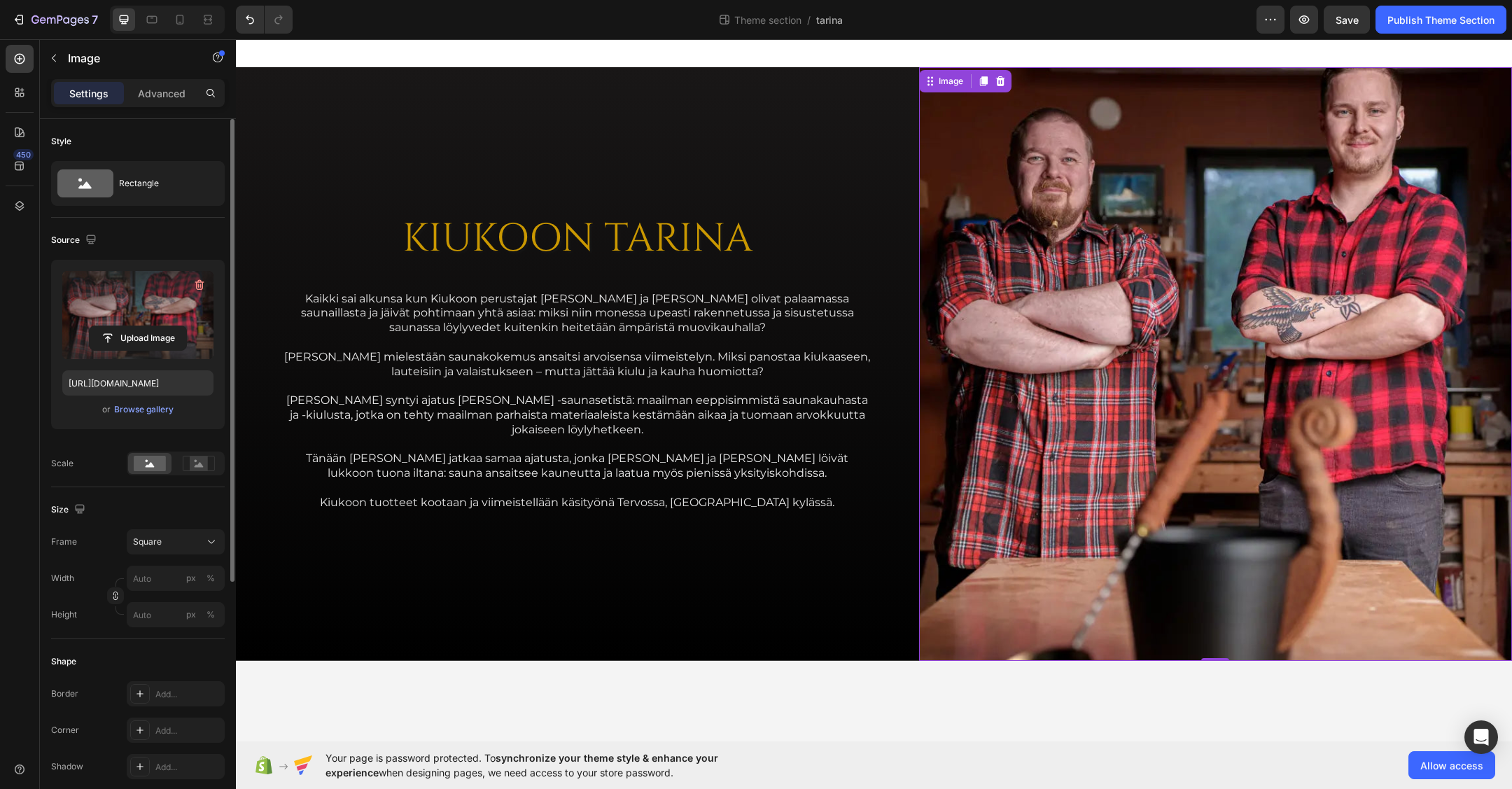
click at [995, 225] on img at bounding box center [1217, 364] width 594 height 594
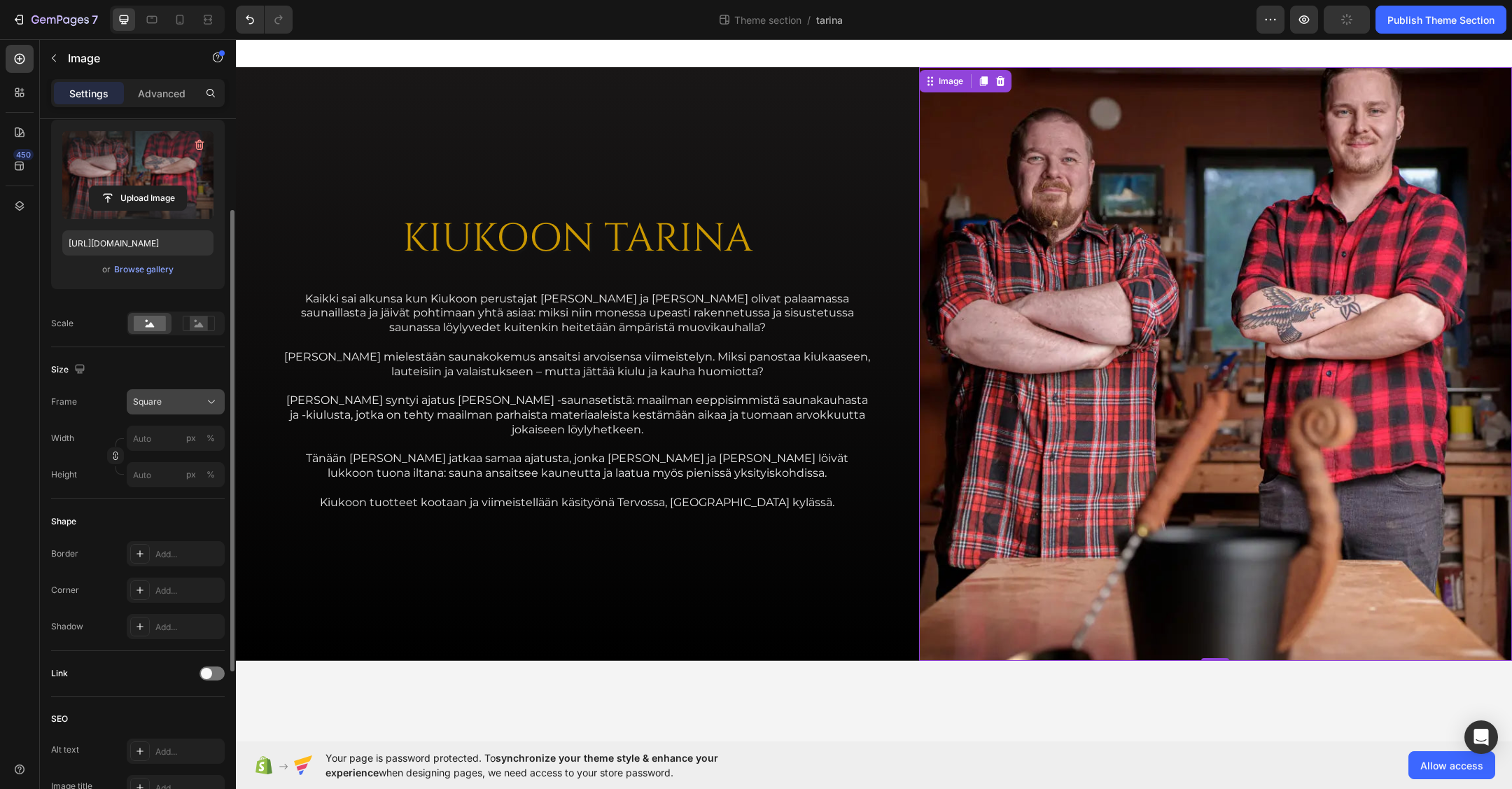
click at [179, 407] on div "Square" at bounding box center [167, 402] width 69 height 13
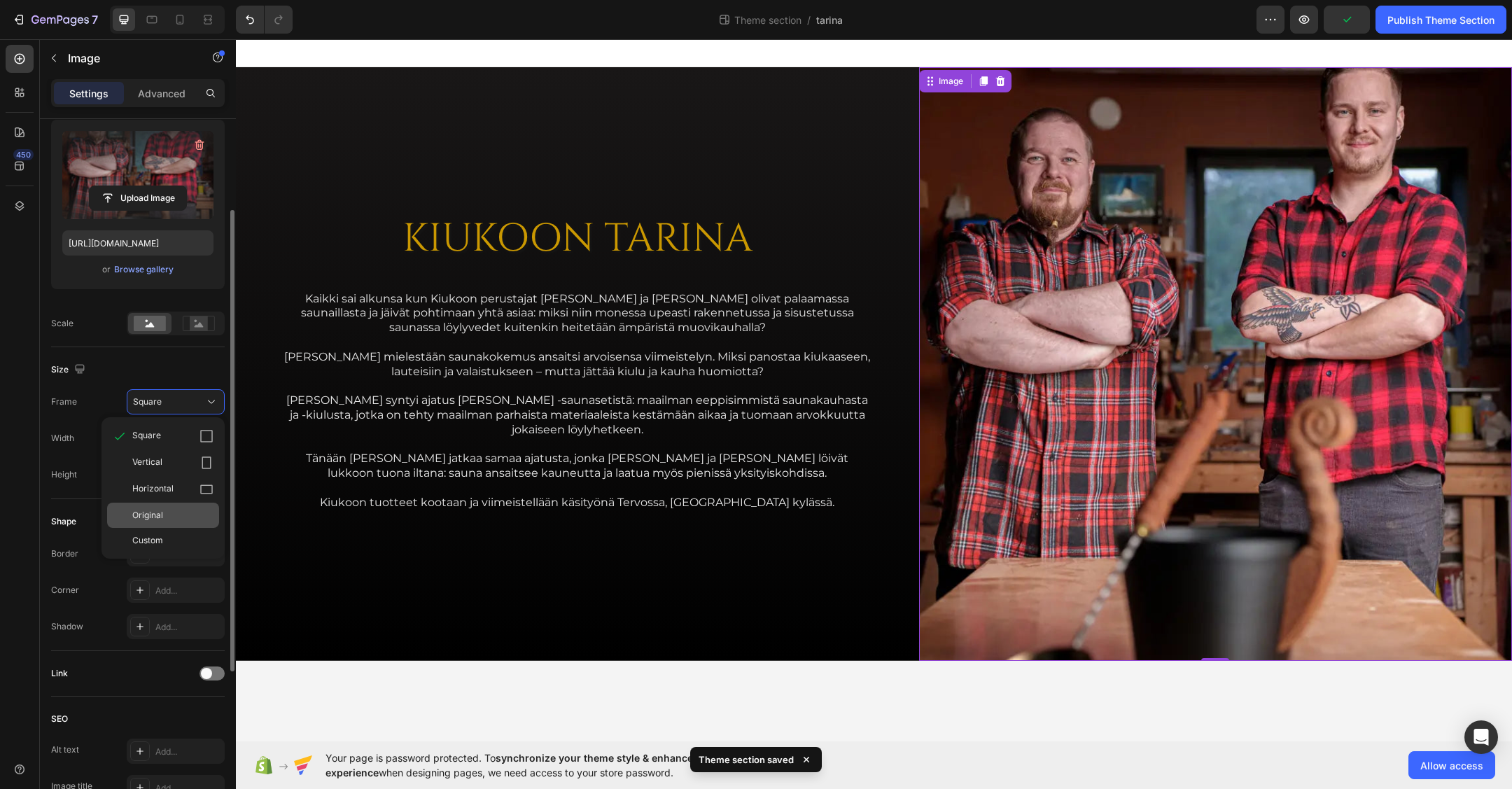
click at [160, 517] on span "Original" at bounding box center [148, 515] width 30 height 13
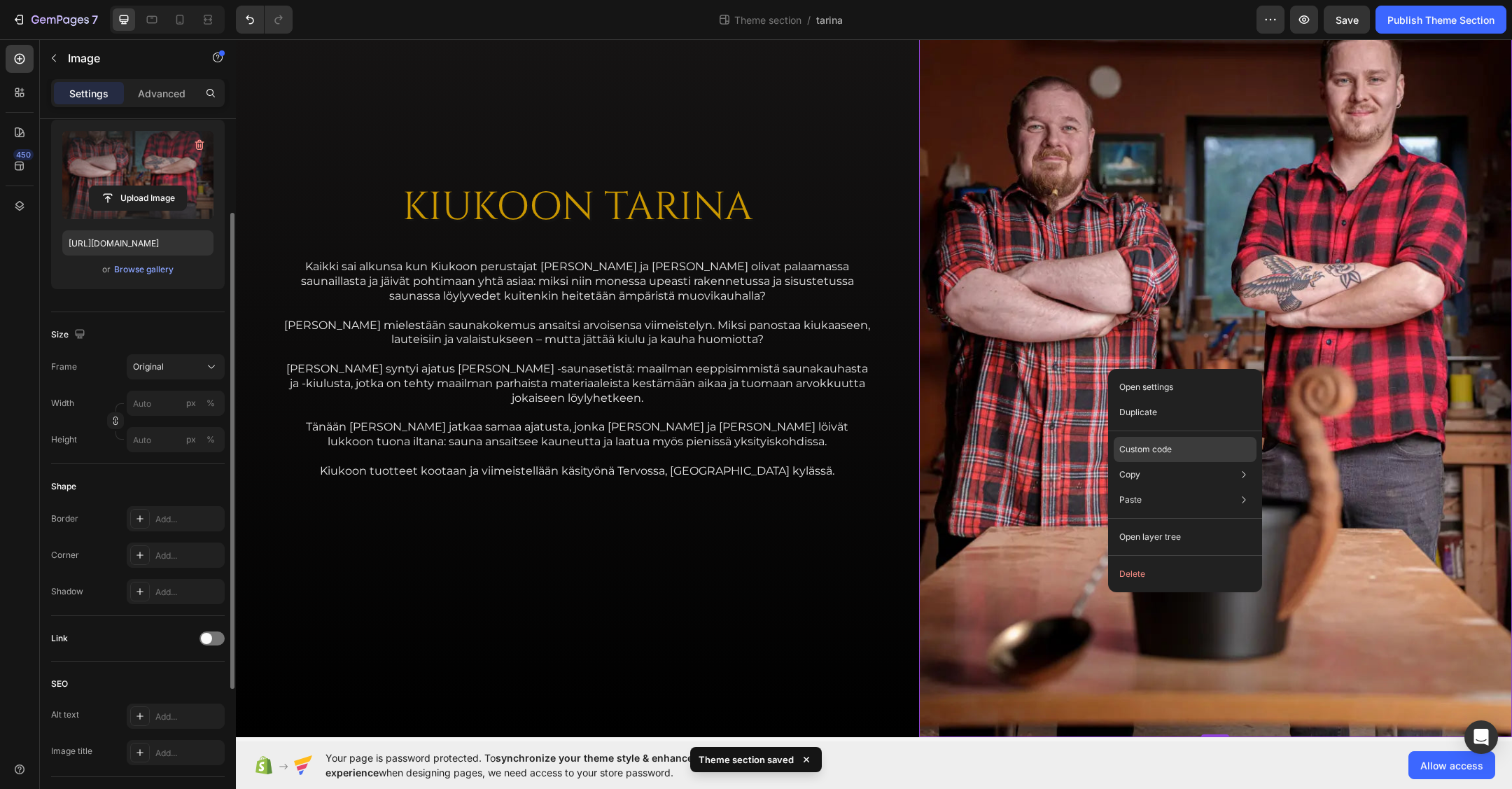
click at [1153, 450] on p "Custom code" at bounding box center [1145, 449] width 53 height 13
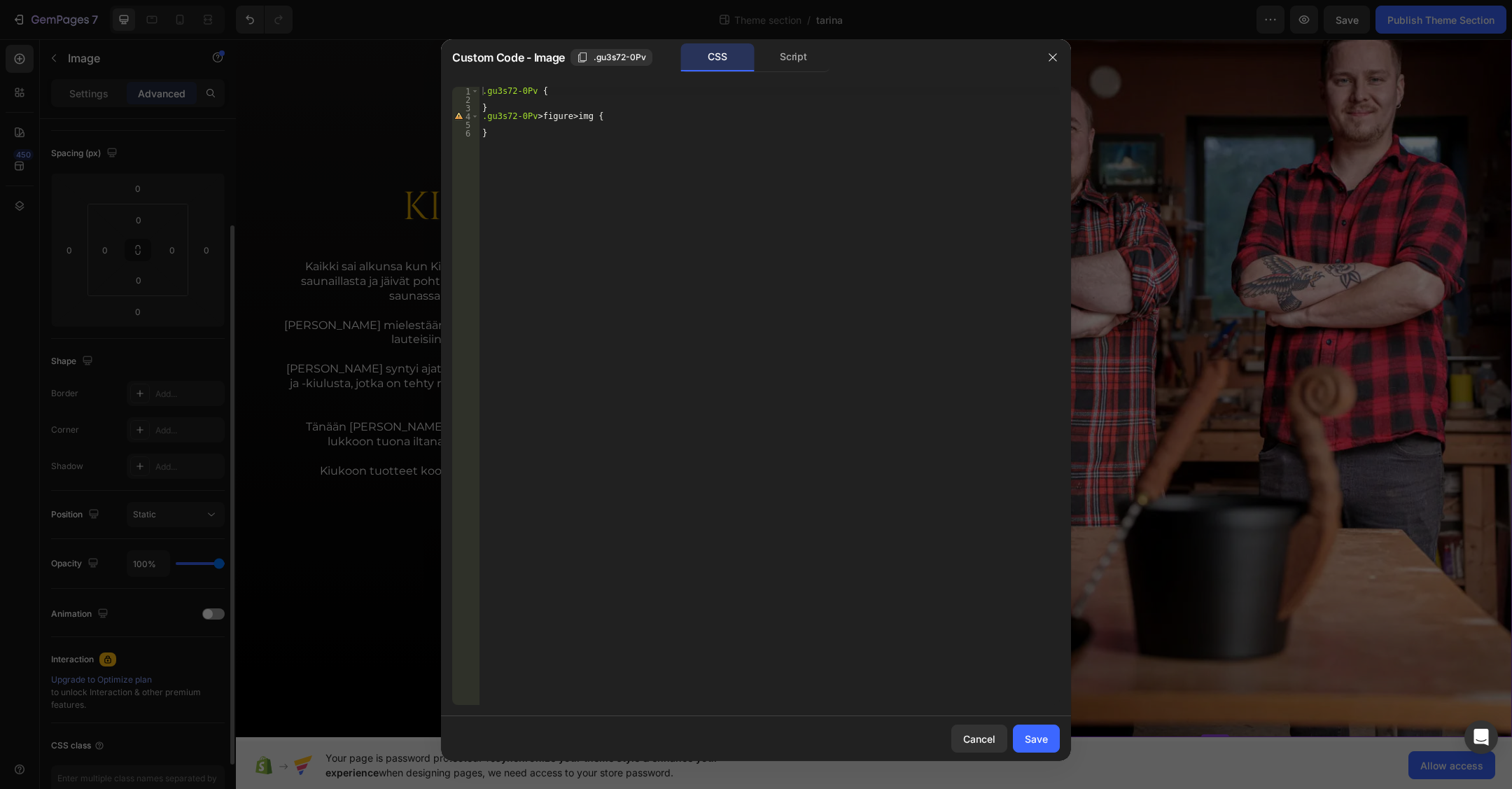
click at [593, 97] on div ".gu3s72-0Pv { } .gu3s72-0Pv > figure > img { }" at bounding box center [769, 404] width 581 height 635
click at [574, 91] on div ".gu3s72-0Pv { } .gu3s72-0Pv > figure > img { }" at bounding box center [769, 404] width 581 height 635
type textarea ".gu3s72-0Pv {"
click at [634, 221] on div ".gu3s72-0Pv { max-height : 800 px !important ; } .gu3s72-0Pv > figure > img { }" at bounding box center [769, 404] width 581 height 635
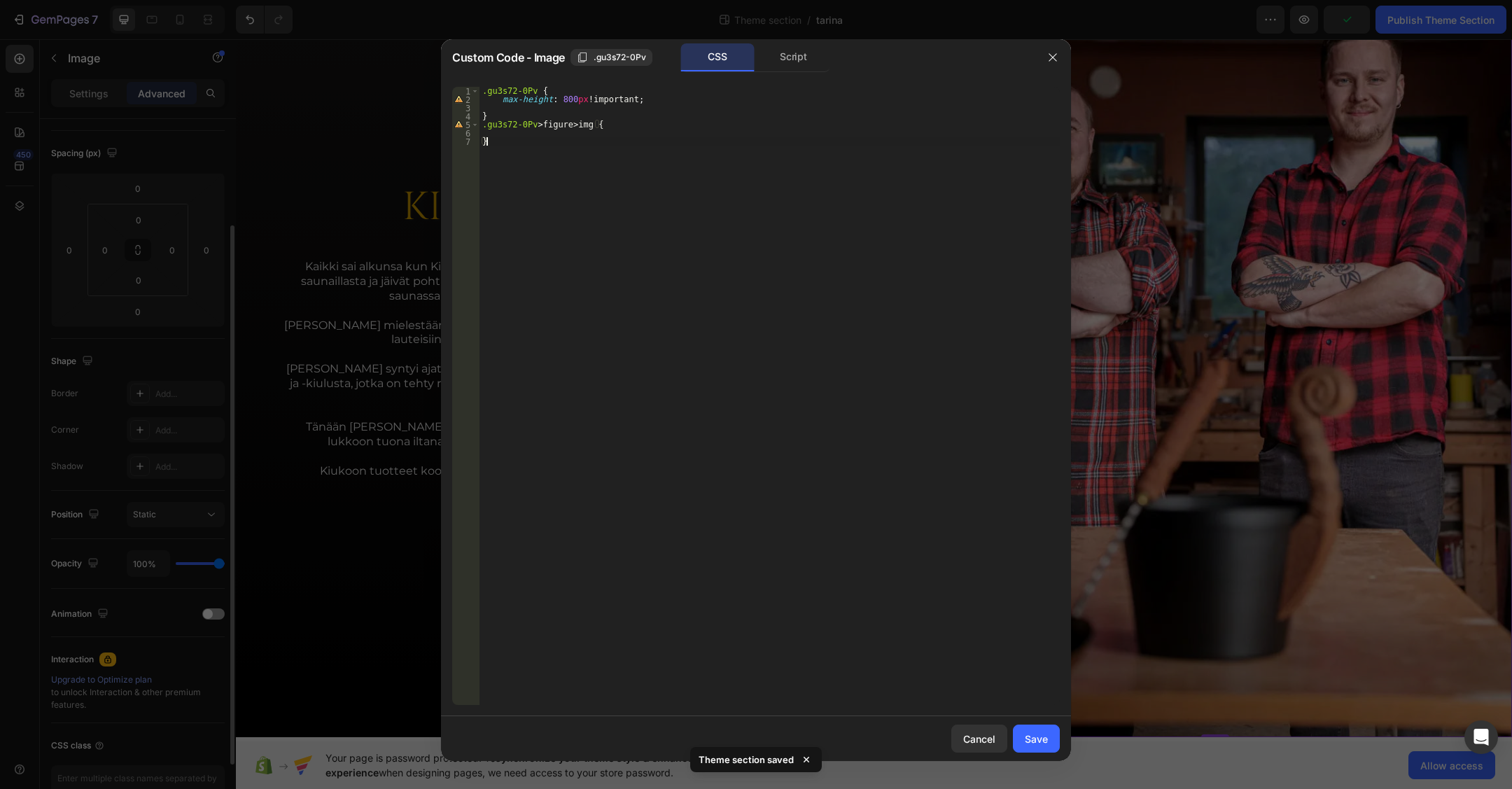
scroll to position [0, 0]
type textarea "}"
click at [1035, 737] on div "Save" at bounding box center [1037, 739] width 23 height 14
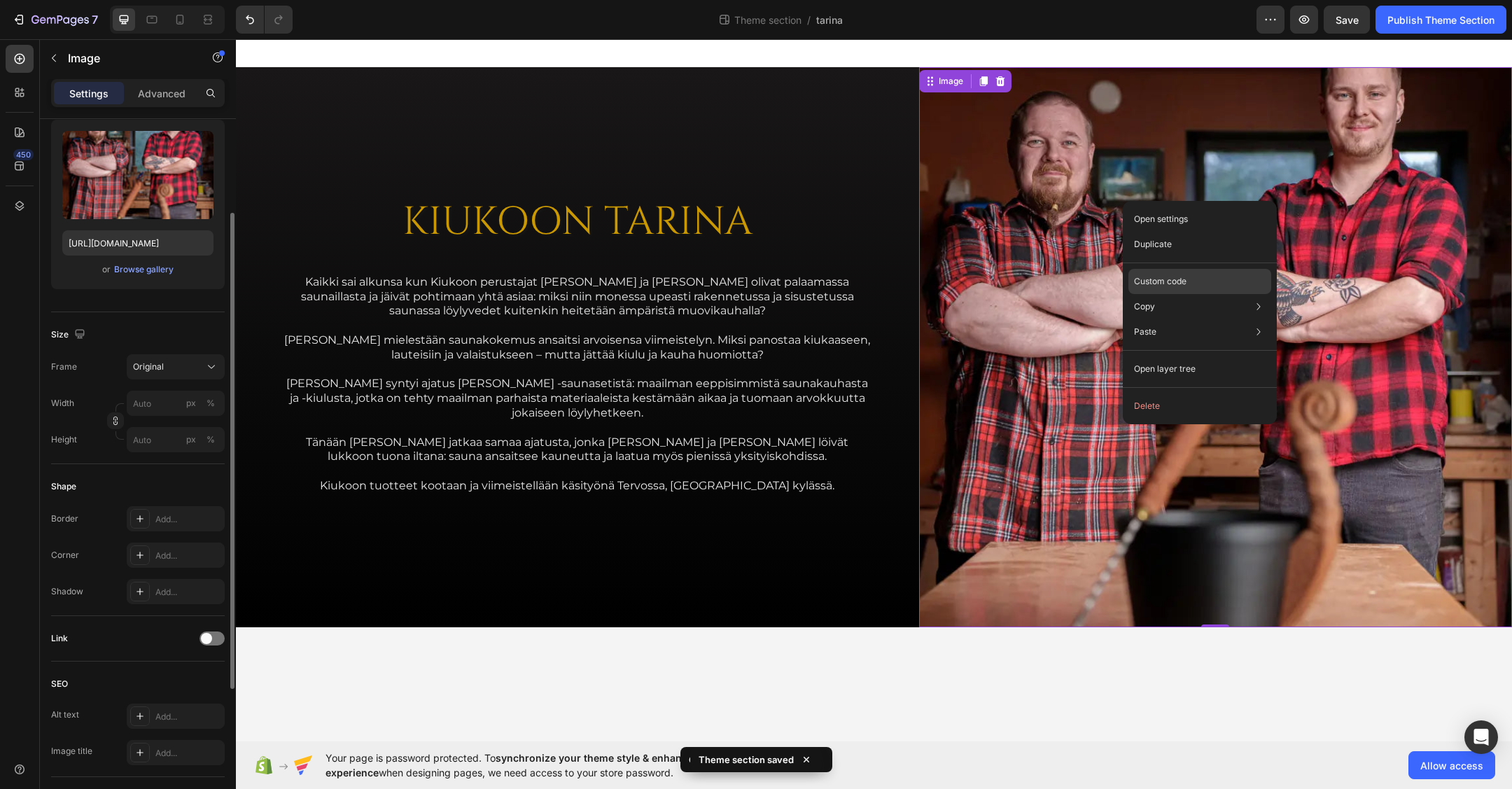
click at [1188, 276] on div "Custom code" at bounding box center [1201, 282] width 143 height 25
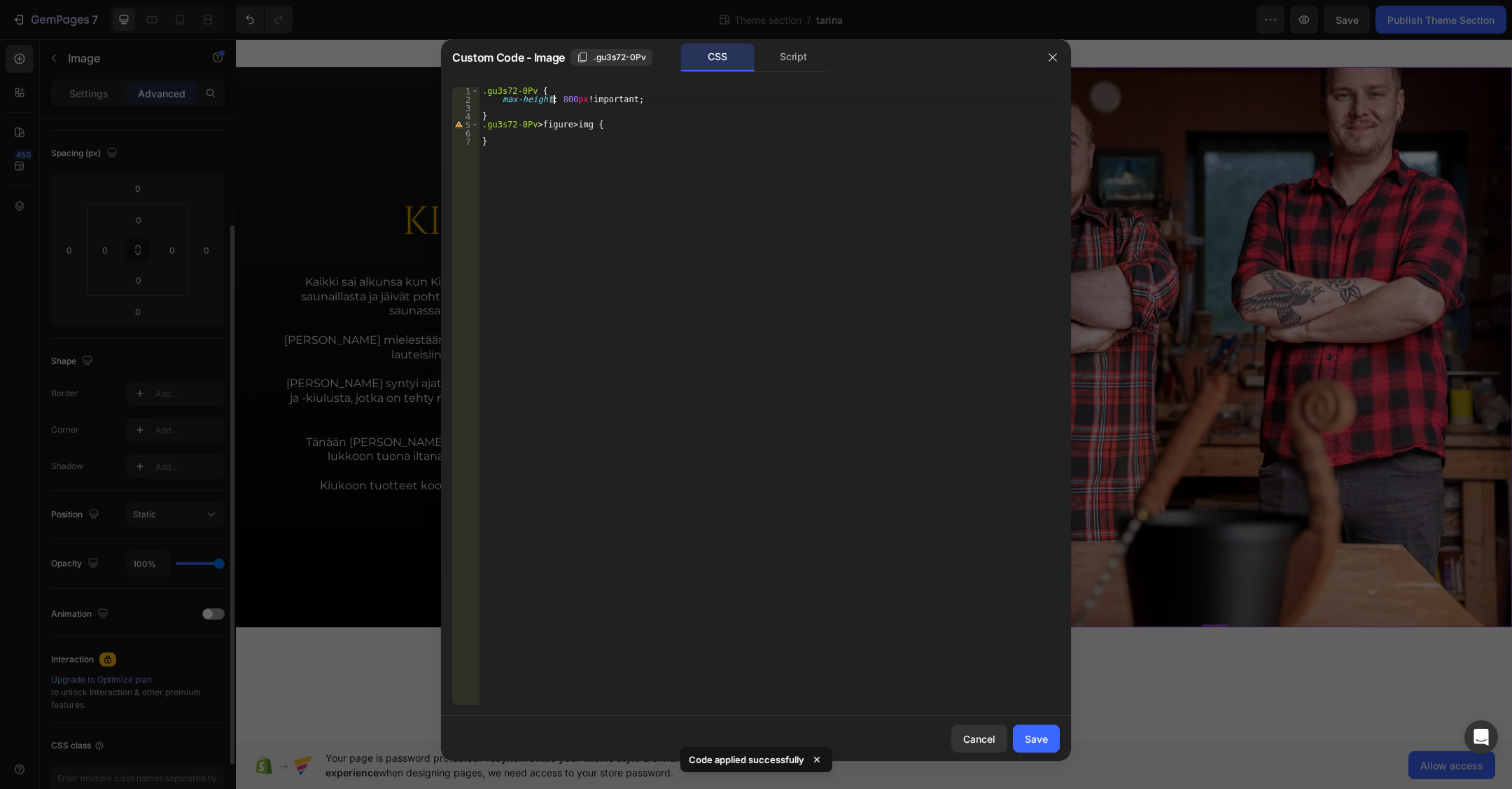
click at [554, 99] on div ".gu3s72-0Pv { max-height : 800 px !important ; } .gu3s72-0Pv > figure > img { }" at bounding box center [769, 404] width 581 height 635
click at [764, 202] on div ".gu3s72-0Pv { max-height : 900 px !important ; } .gu3s72-0Pv > figure > img { }" at bounding box center [769, 404] width 581 height 635
type textarea "}"
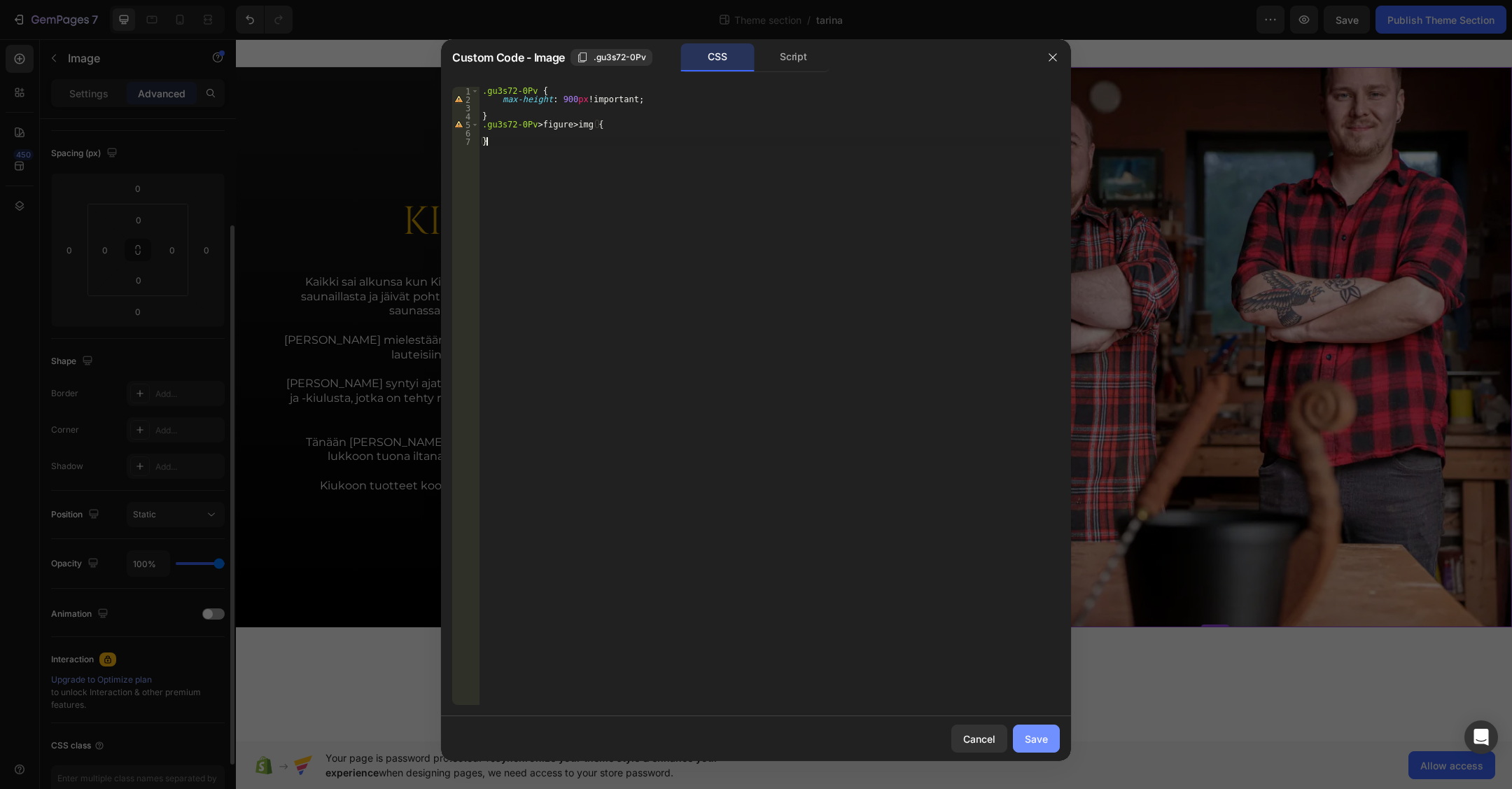
click at [1041, 736] on div "Save" at bounding box center [1037, 739] width 23 height 14
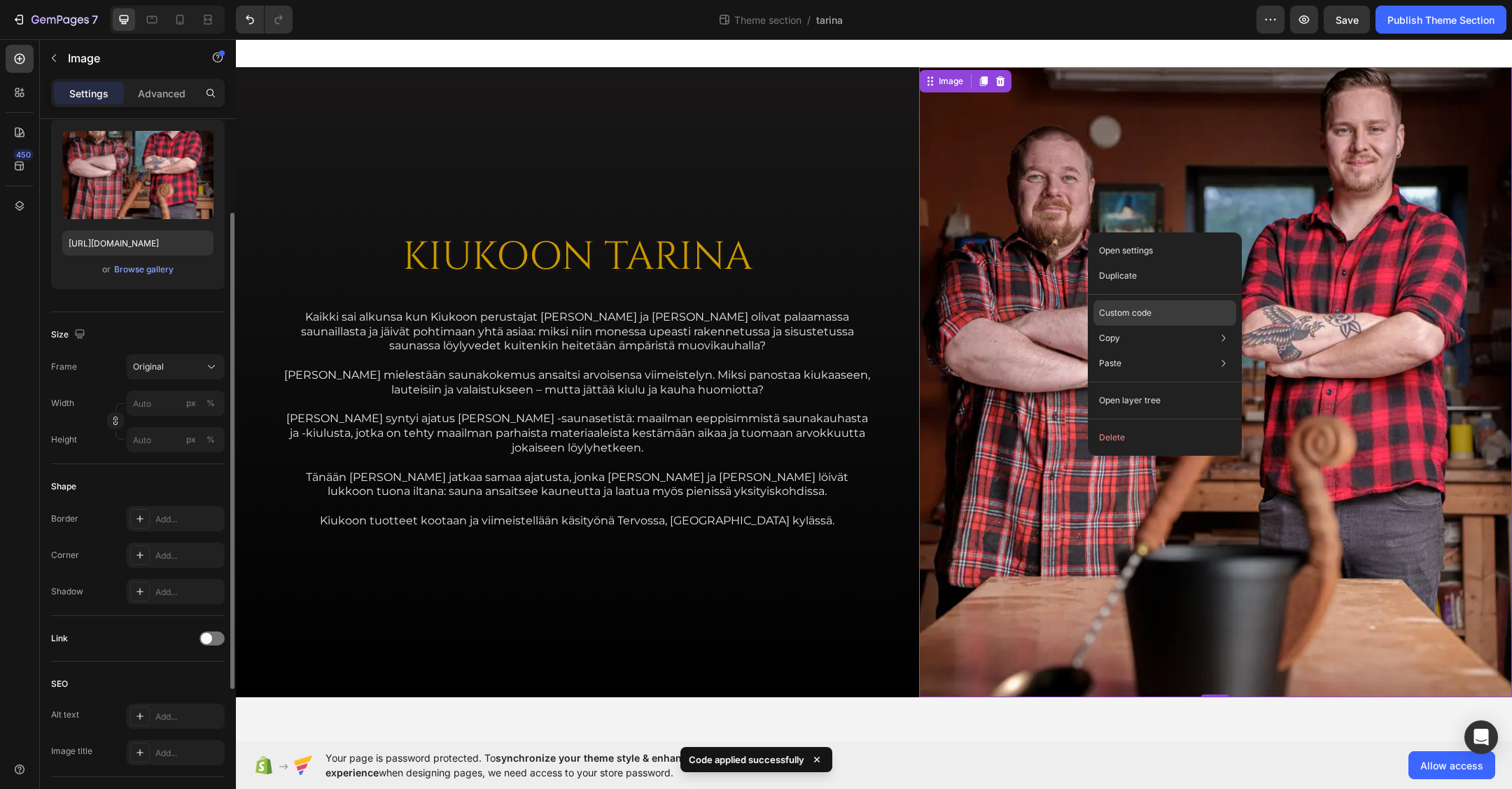
click at [1145, 314] on p "Custom code" at bounding box center [1126, 313] width 53 height 13
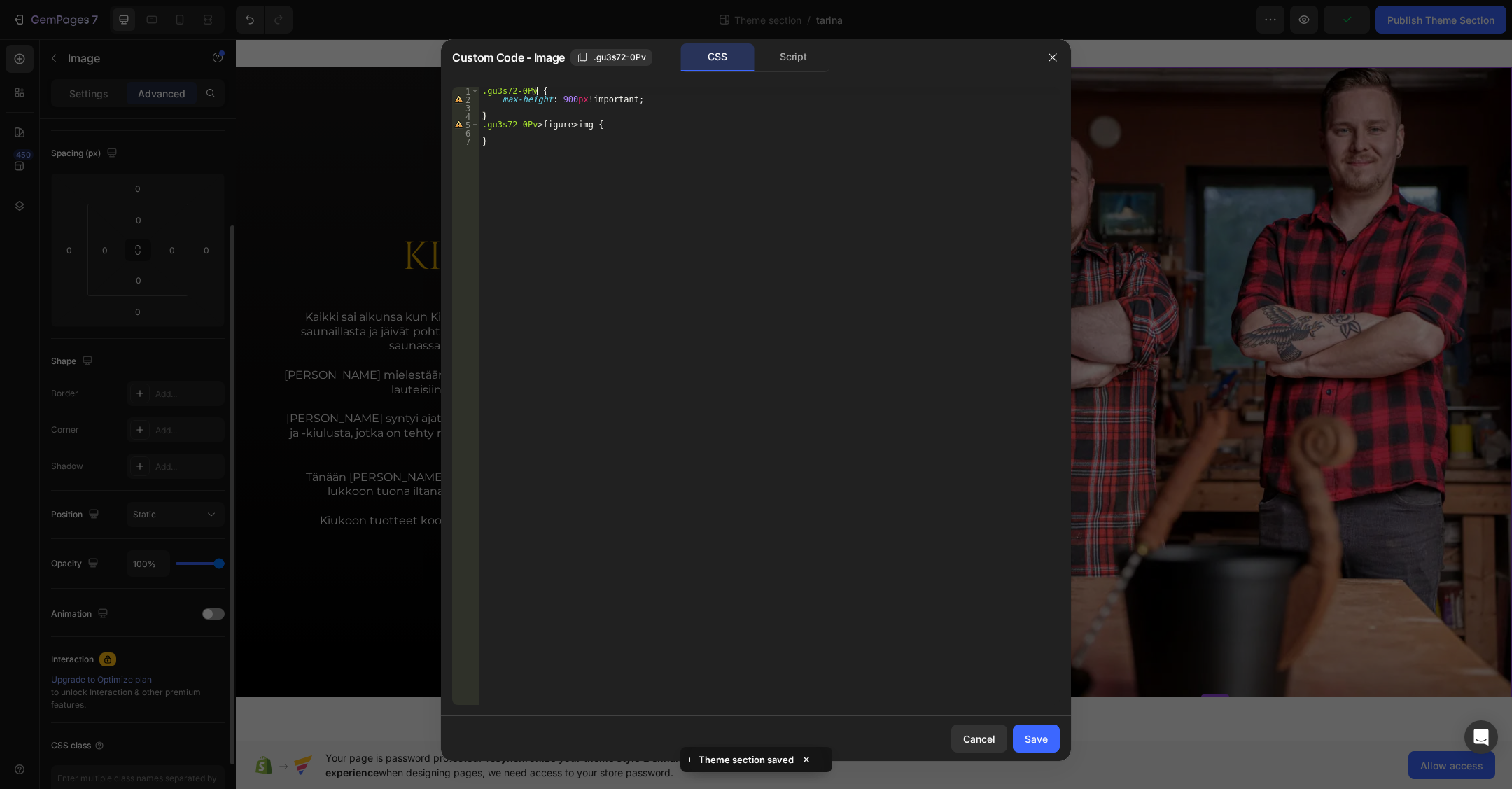
click at [553, 95] on div ".gu3s72-0Pv { max-height : 900 px !important ; } .gu3s72-0Pv > figure > img { }" at bounding box center [769, 404] width 581 height 635
click at [726, 115] on div ".gu3s72-0Pv { 10 max-height : 900 px !important ; } .gu3s72-0Pv > figure > img …" at bounding box center [769, 404] width 581 height 635
click at [552, 99] on div ".gu3s72-0Pv { 10 max-height : 900 px !important ; } .gu3s72-0Pv > figure > img …" at bounding box center [769, 404] width 581 height 635
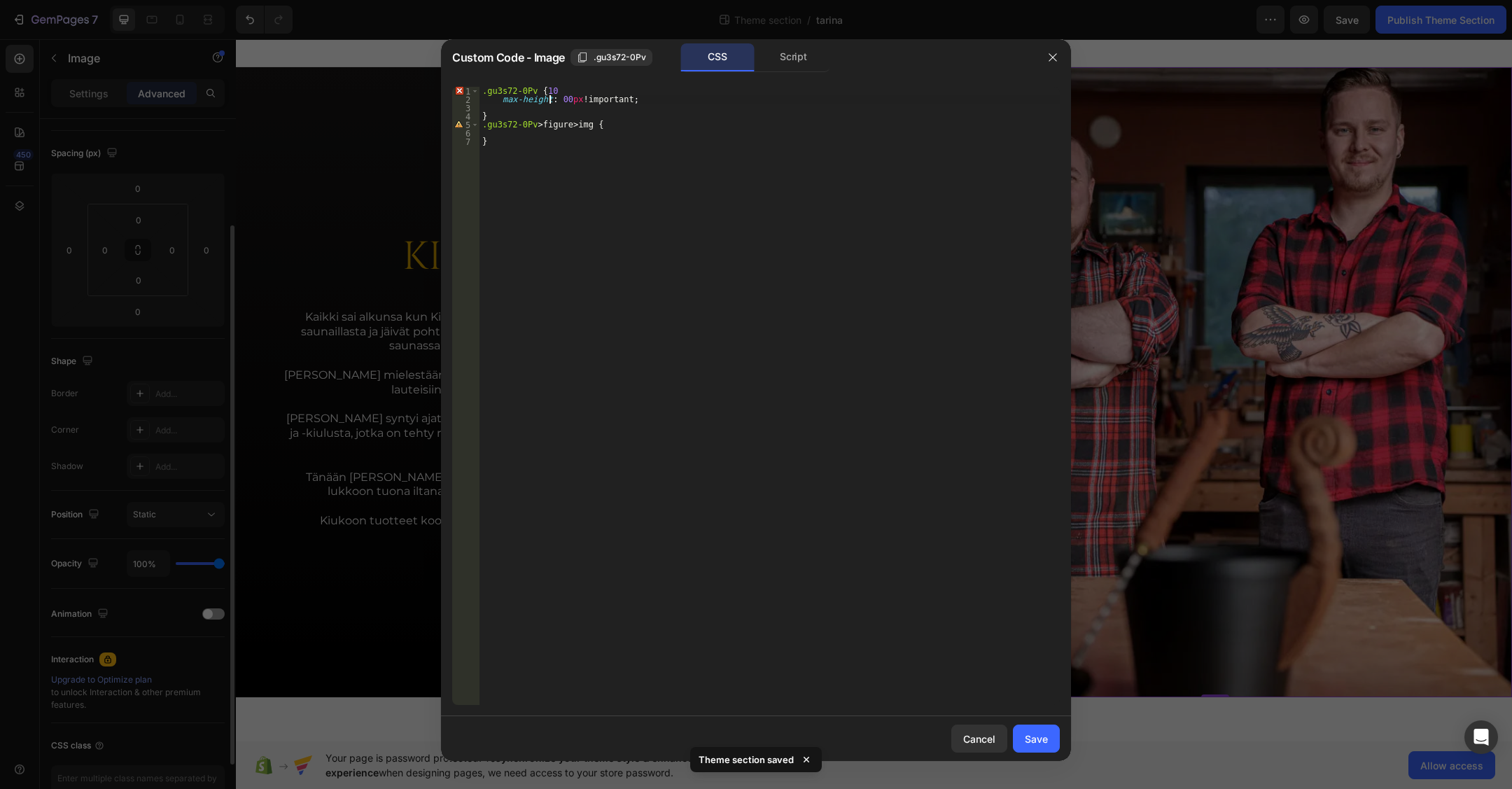
scroll to position [0, 6]
click at [547, 89] on div ".gu3s72-0Pv { 10 max-height : 1000 px !important ; } .gu3s72-0Pv > figure > img…" at bounding box center [769, 404] width 581 height 635
type textarea ".gu3s72-0Pv {"
click at [620, 111] on div ".gu3s72-0Pv { max-height : 1000 px !important ; } .gu3s72-0Pv > figure > img { }" at bounding box center [769, 404] width 581 height 635
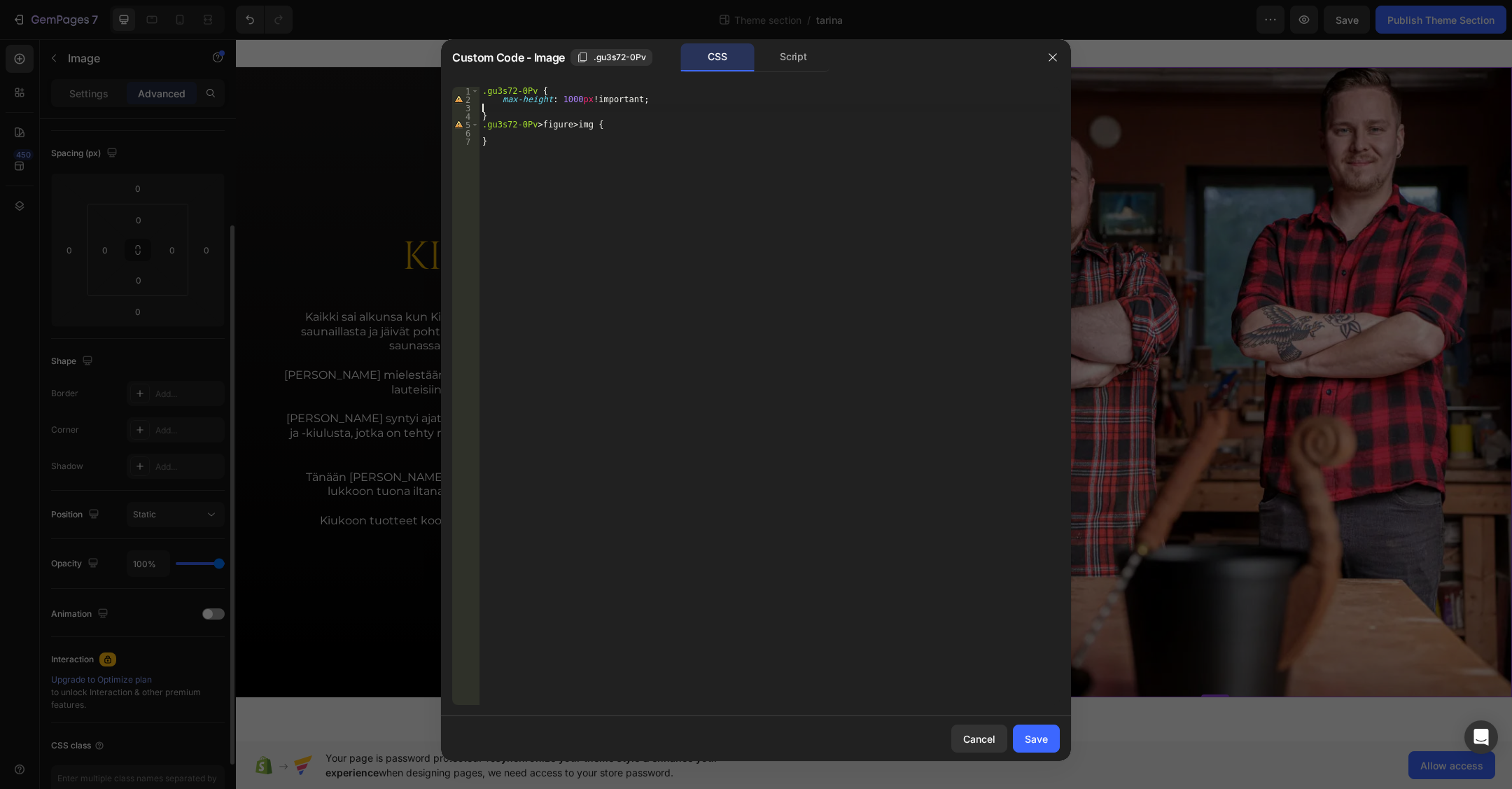
scroll to position [0, 0]
drag, startPoint x: 1042, startPoint y: 737, endPoint x: 808, endPoint y: 700, distance: 236.9
click at [1042, 737] on div "Save" at bounding box center [1037, 739] width 23 height 14
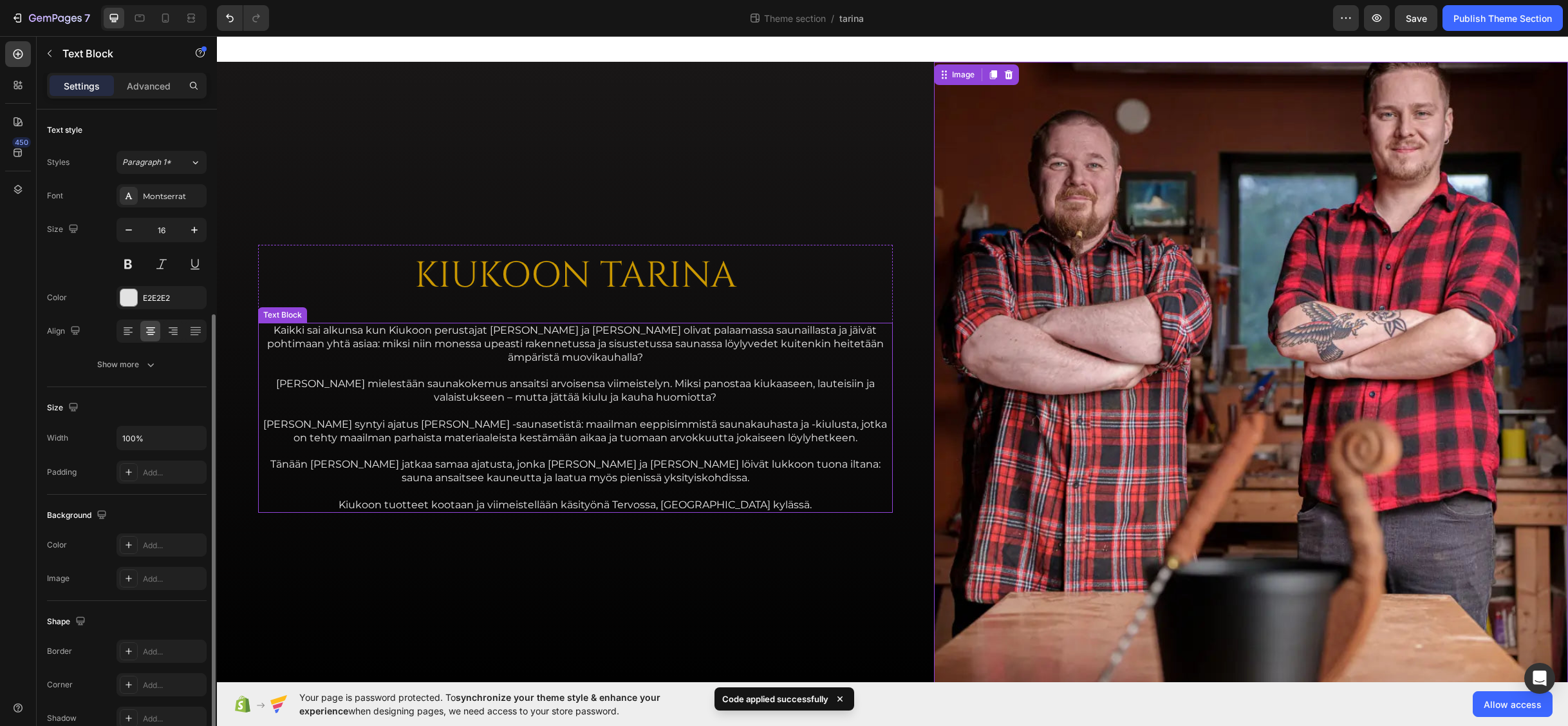
click at [520, 348] on p "Kaikki sai alkunsa kun Kiukoon perustajat [PERSON_NAME] ja [PERSON_NAME] olivat…" at bounding box center [575, 344] width 632 height 40
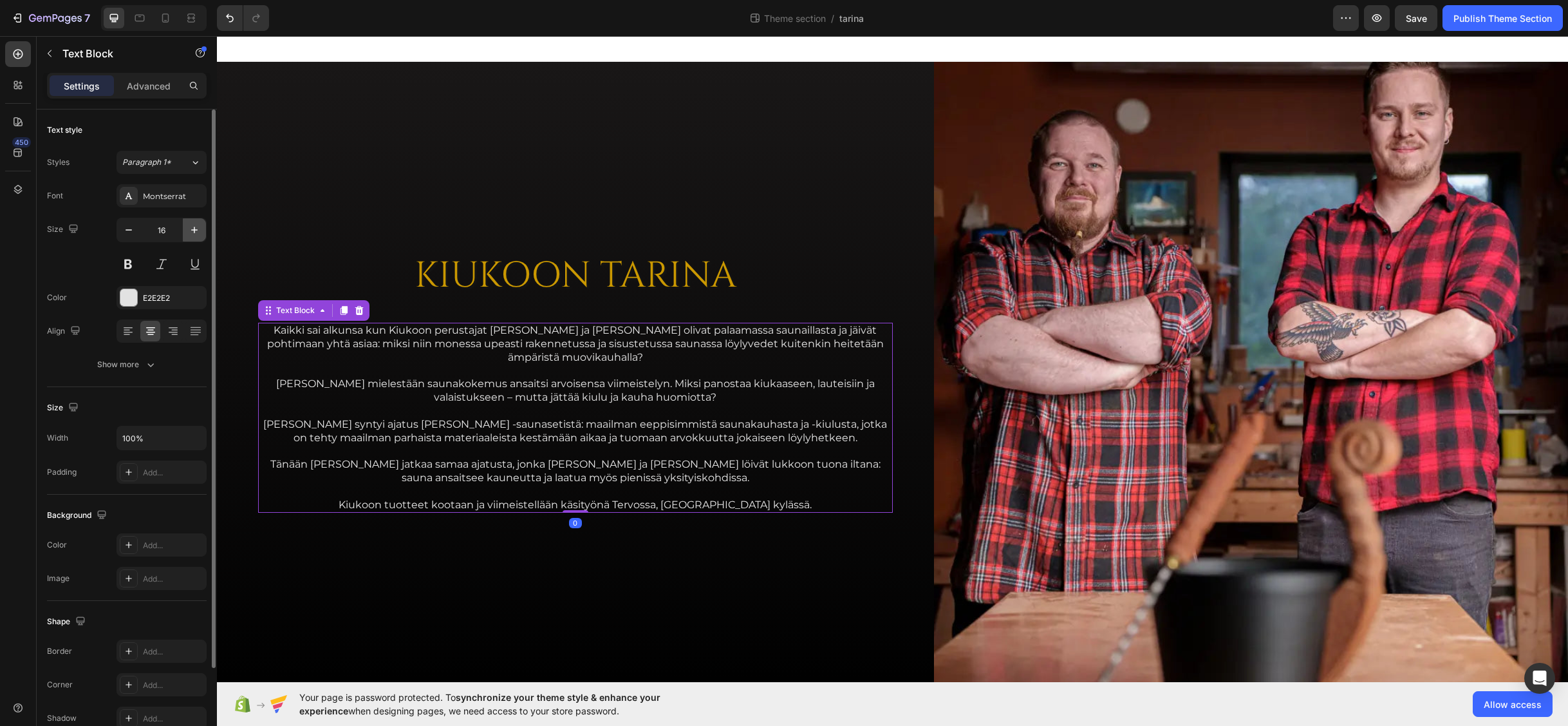
click at [195, 230] on icon "button" at bounding box center [194, 230] width 7 height 7
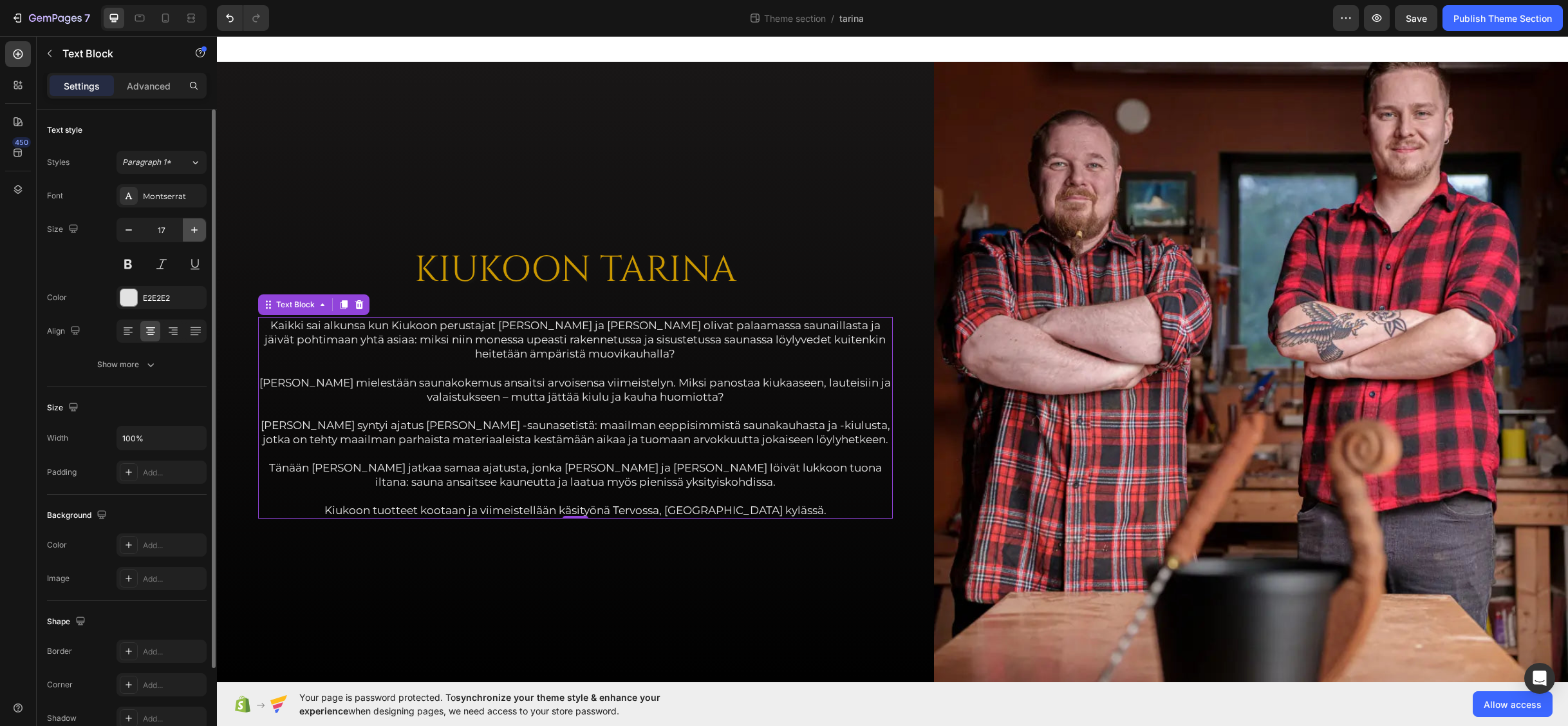
click at [195, 230] on icon "button" at bounding box center [194, 230] width 7 height 7
type input "18"
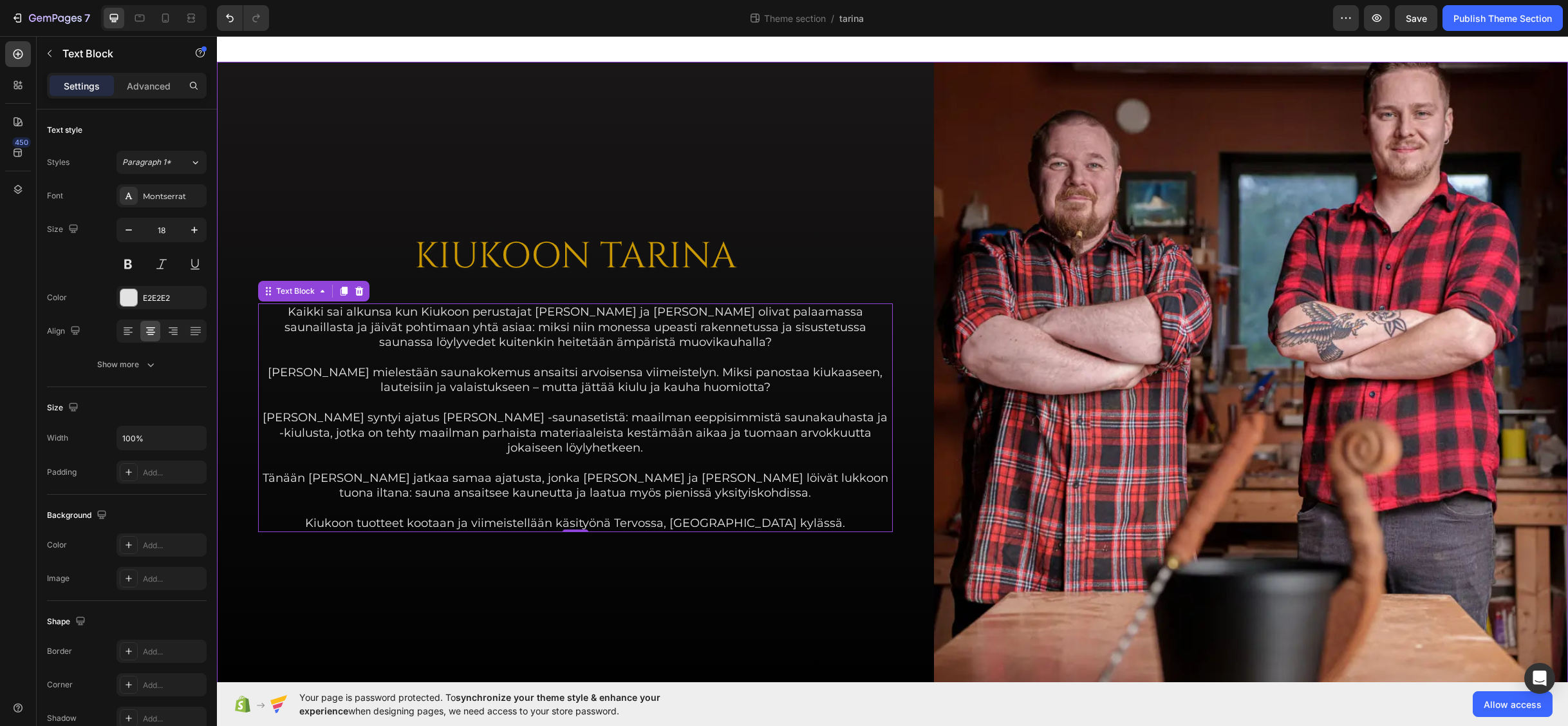
click at [310, 161] on div "KIUKOON TARINA Heading Kaikki sai alkunsa kun Kiukoon perustajat Jari ja Teemu …" at bounding box center [576, 384] width 635 height 645
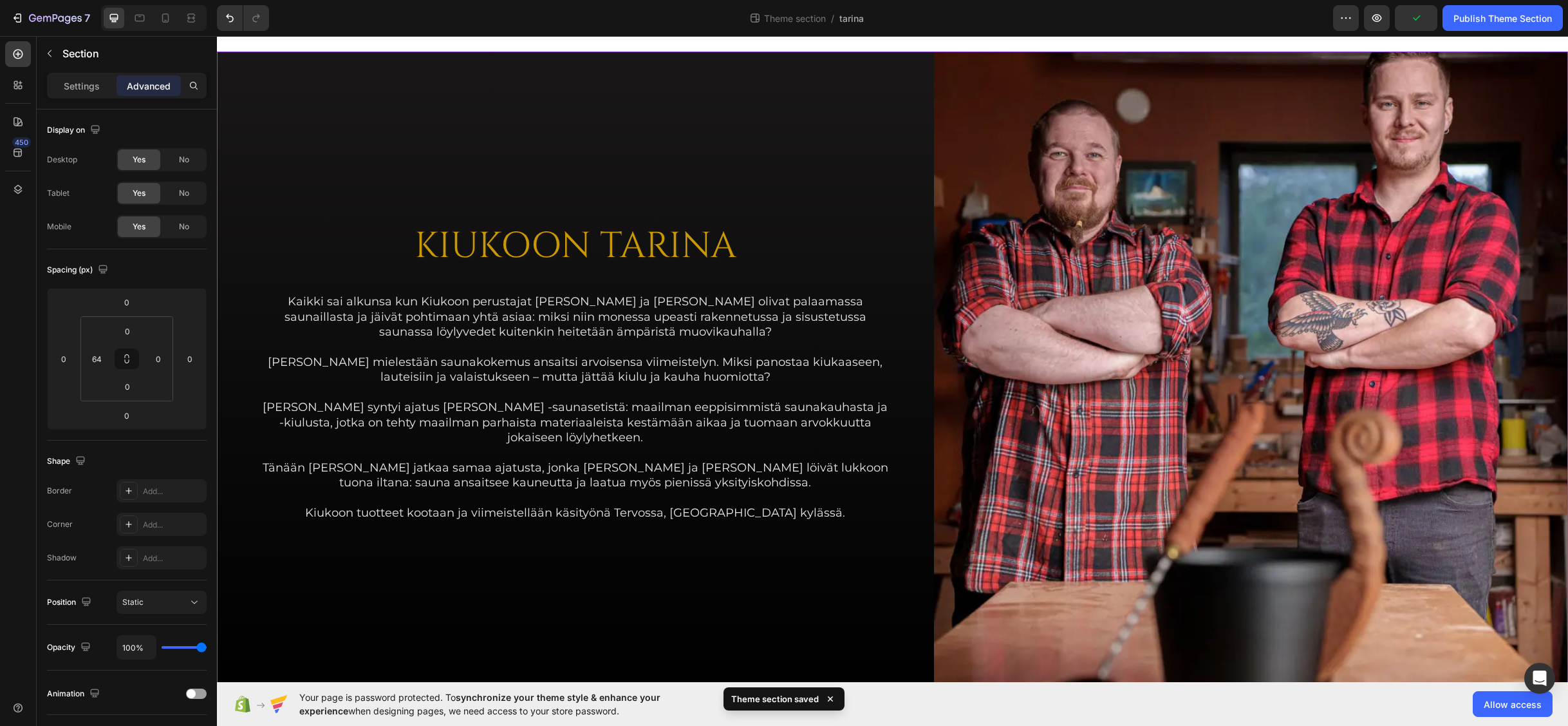
scroll to position [24, 0]
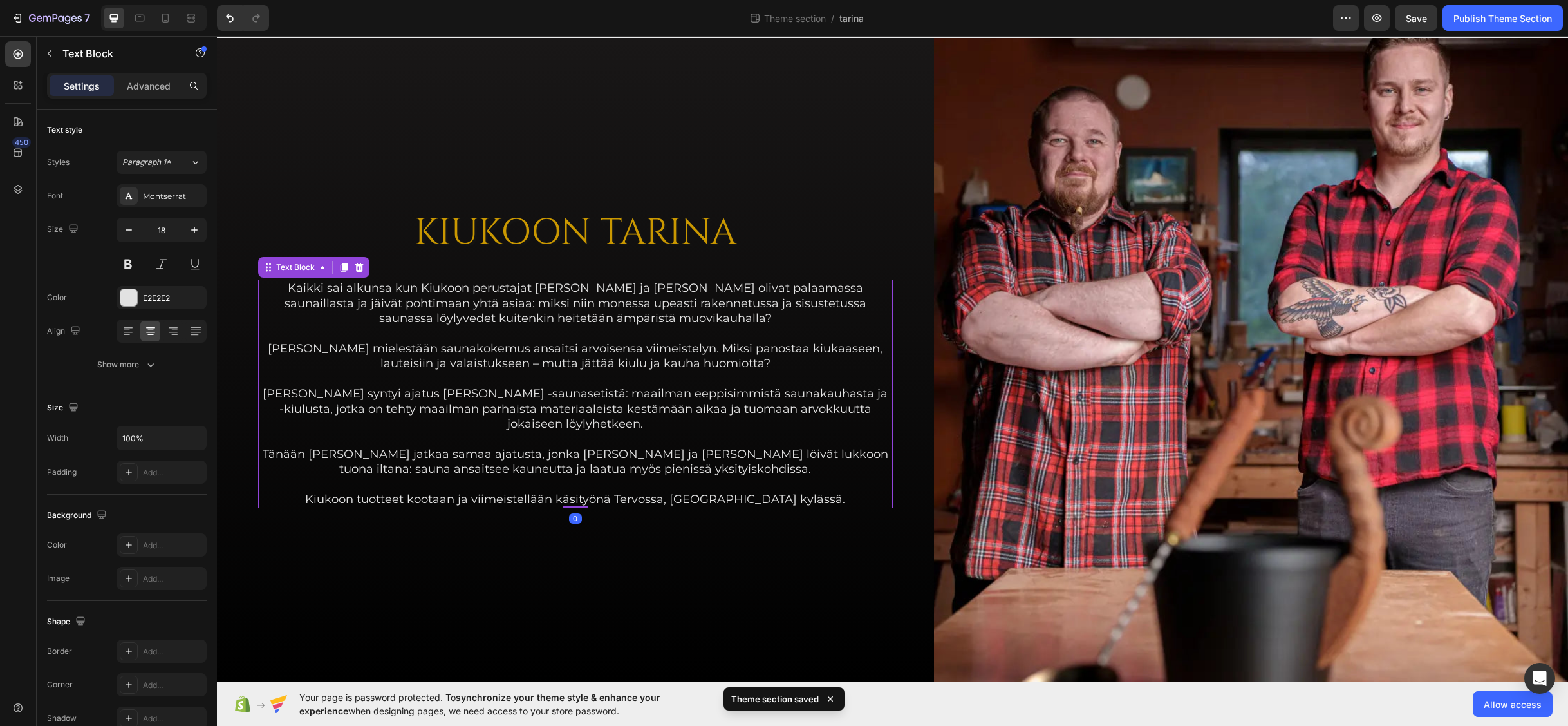
click at [532, 313] on p "Kaikki sai alkunsa kun Kiukoon perustajat [PERSON_NAME] ja [PERSON_NAME] olivat…" at bounding box center [575, 303] width 632 height 45
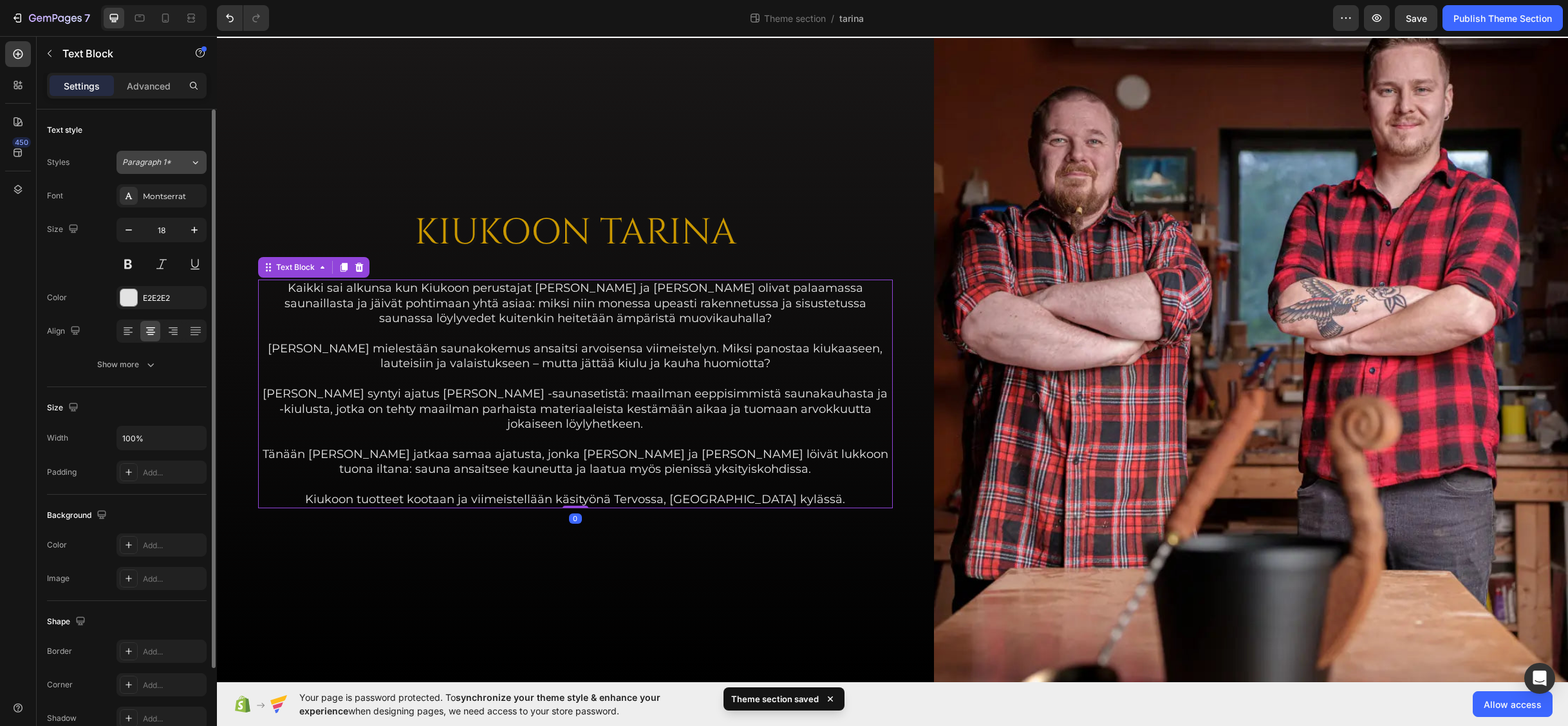
click at [169, 159] on span "Paragraph 1*" at bounding box center [146, 162] width 49 height 12
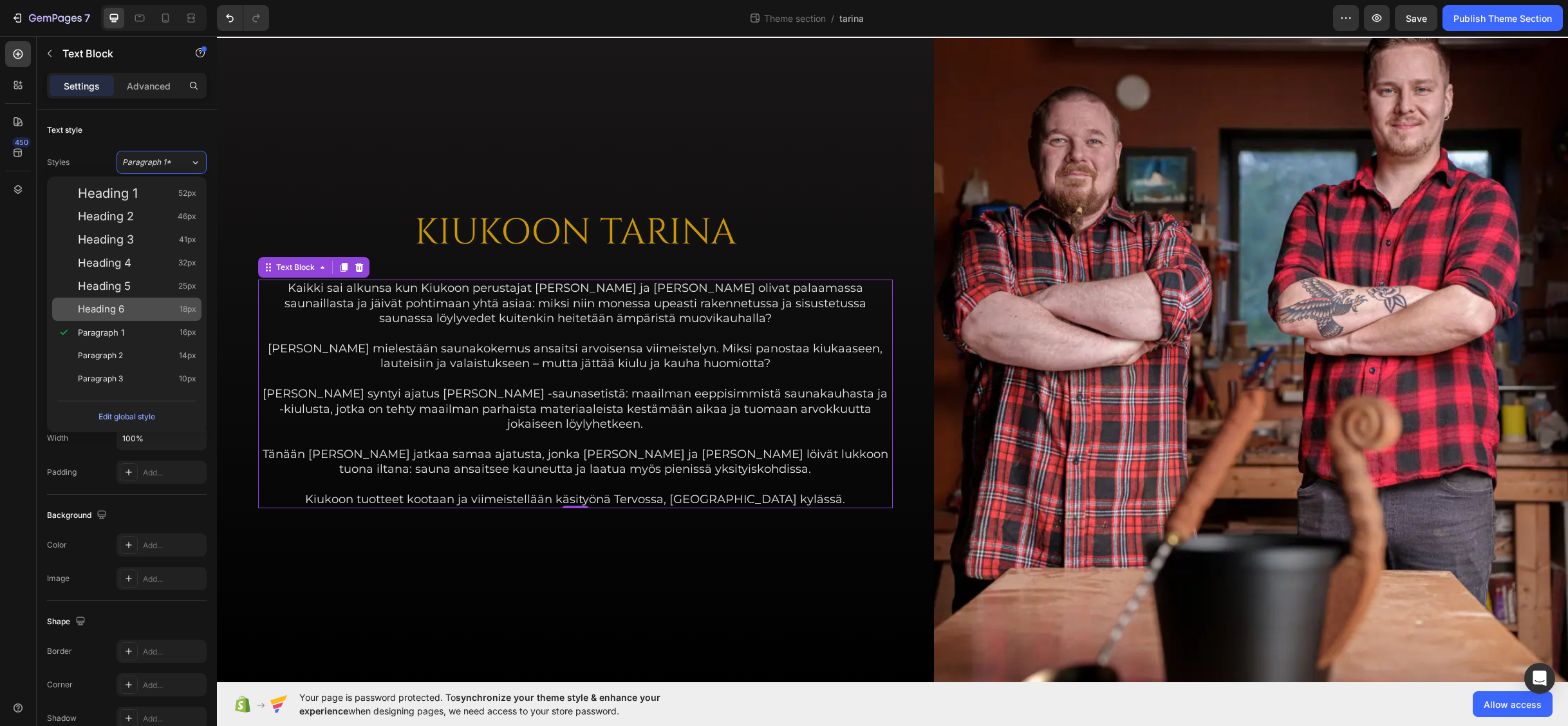
click at [135, 312] on div "Heading 6 18px" at bounding box center [137, 309] width 118 height 13
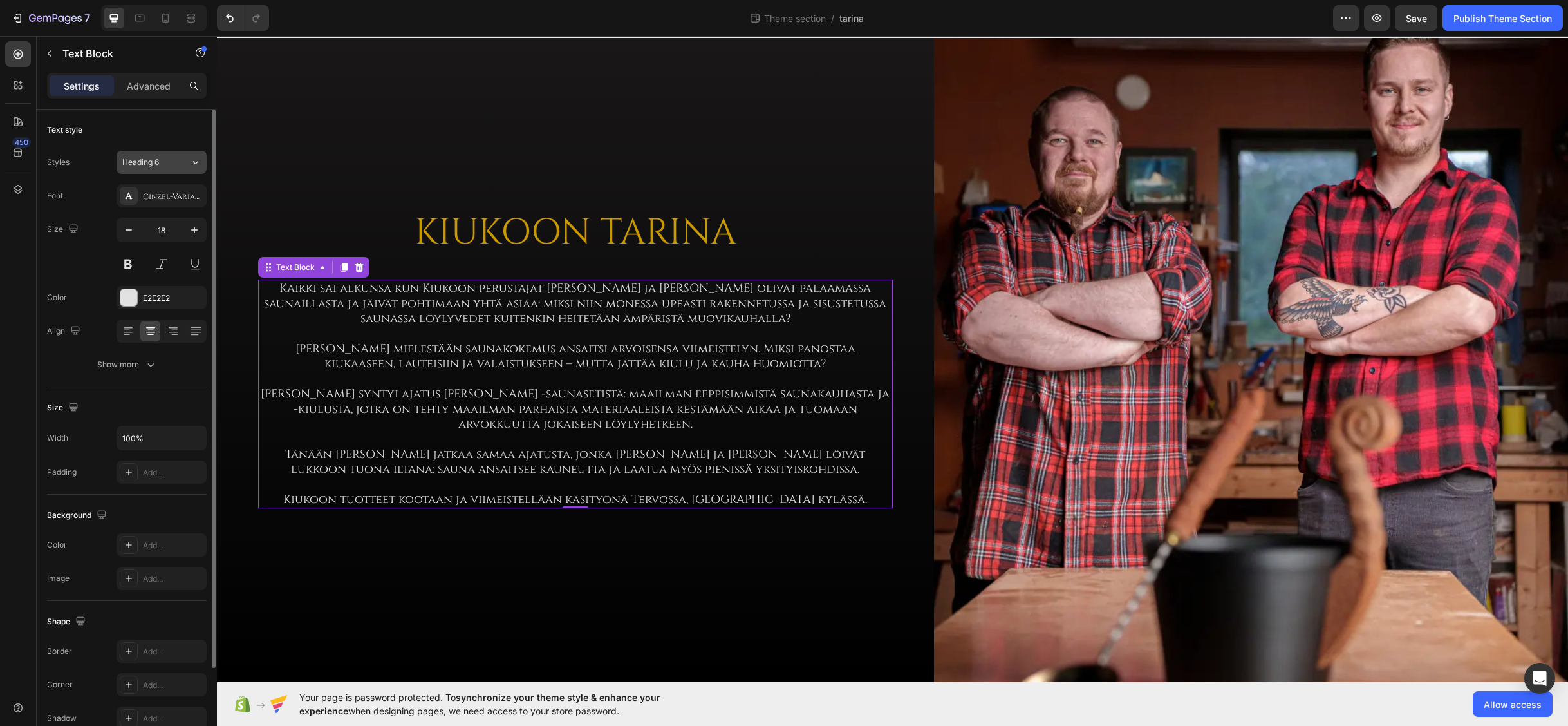
click at [161, 158] on div "Heading 6" at bounding box center [148, 162] width 52 height 12
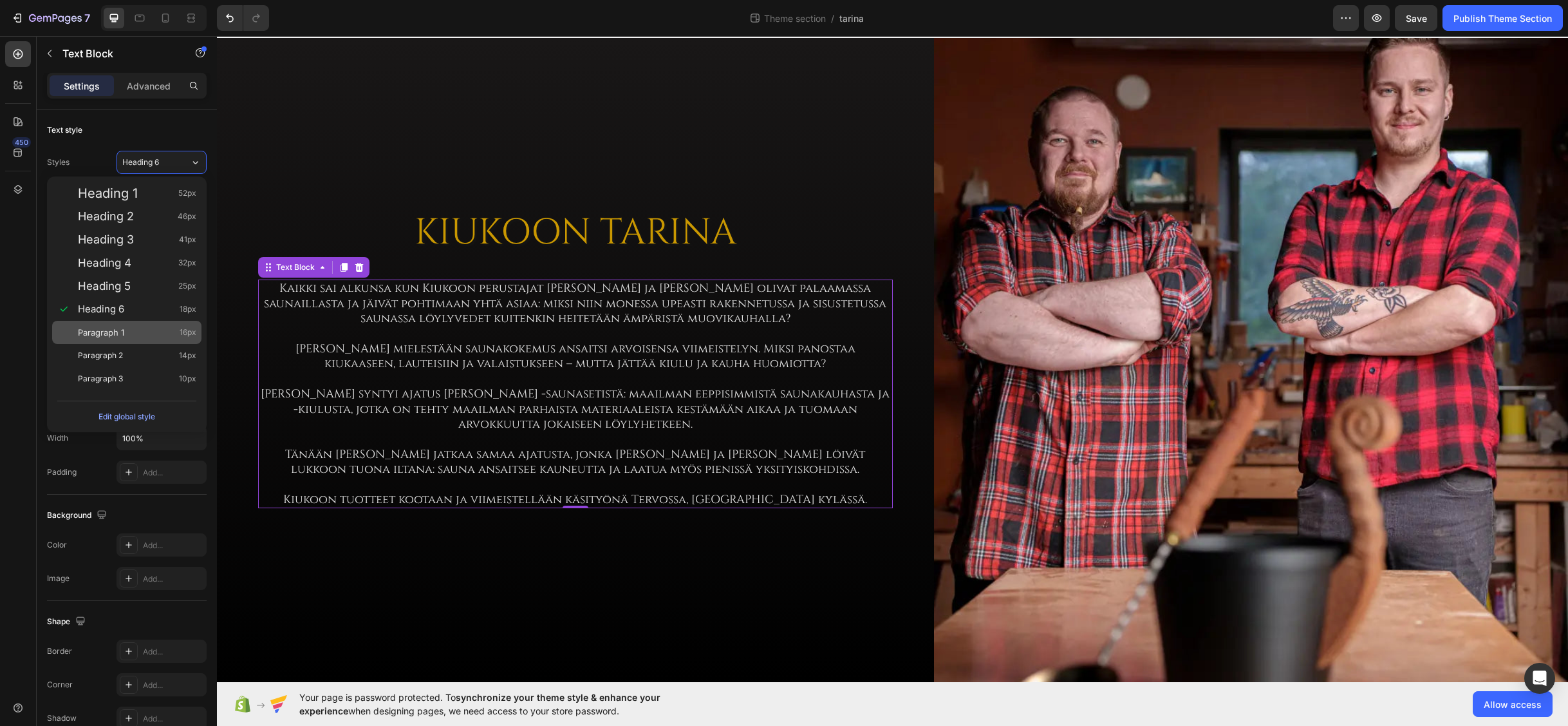
click at [126, 334] on div "Paragraph 1 16px" at bounding box center [137, 333] width 118 height 13
type input "16"
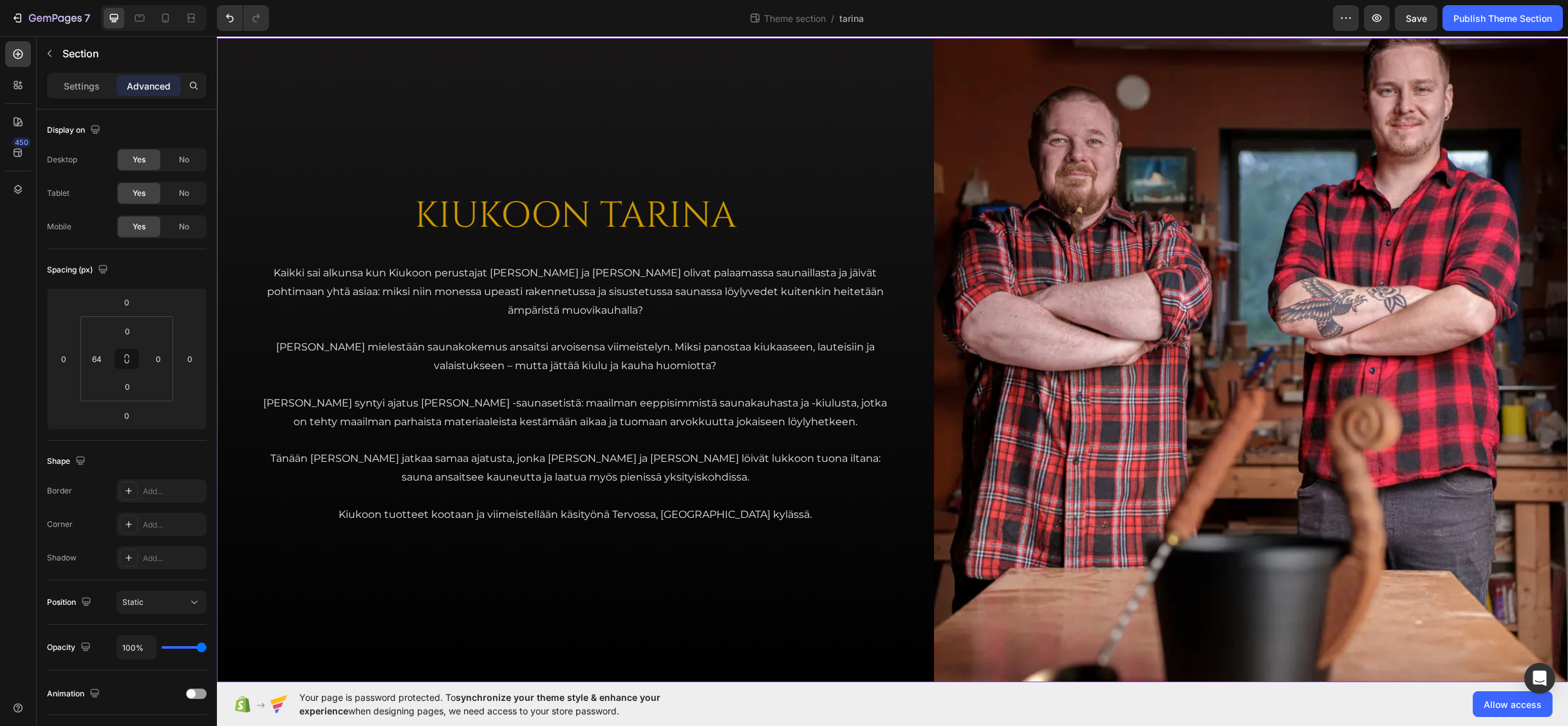
click at [417, 109] on div "KIUKOON TARINA Heading Kaikki sai alkunsa kun Kiukoon perustajat Jari ja Teemu …" at bounding box center [576, 360] width 635 height 645
click at [587, 294] on p "Kaikki sai alkunsa kun Kiukoon perustajat [PERSON_NAME] ja [PERSON_NAME] olivat…" at bounding box center [575, 291] width 632 height 55
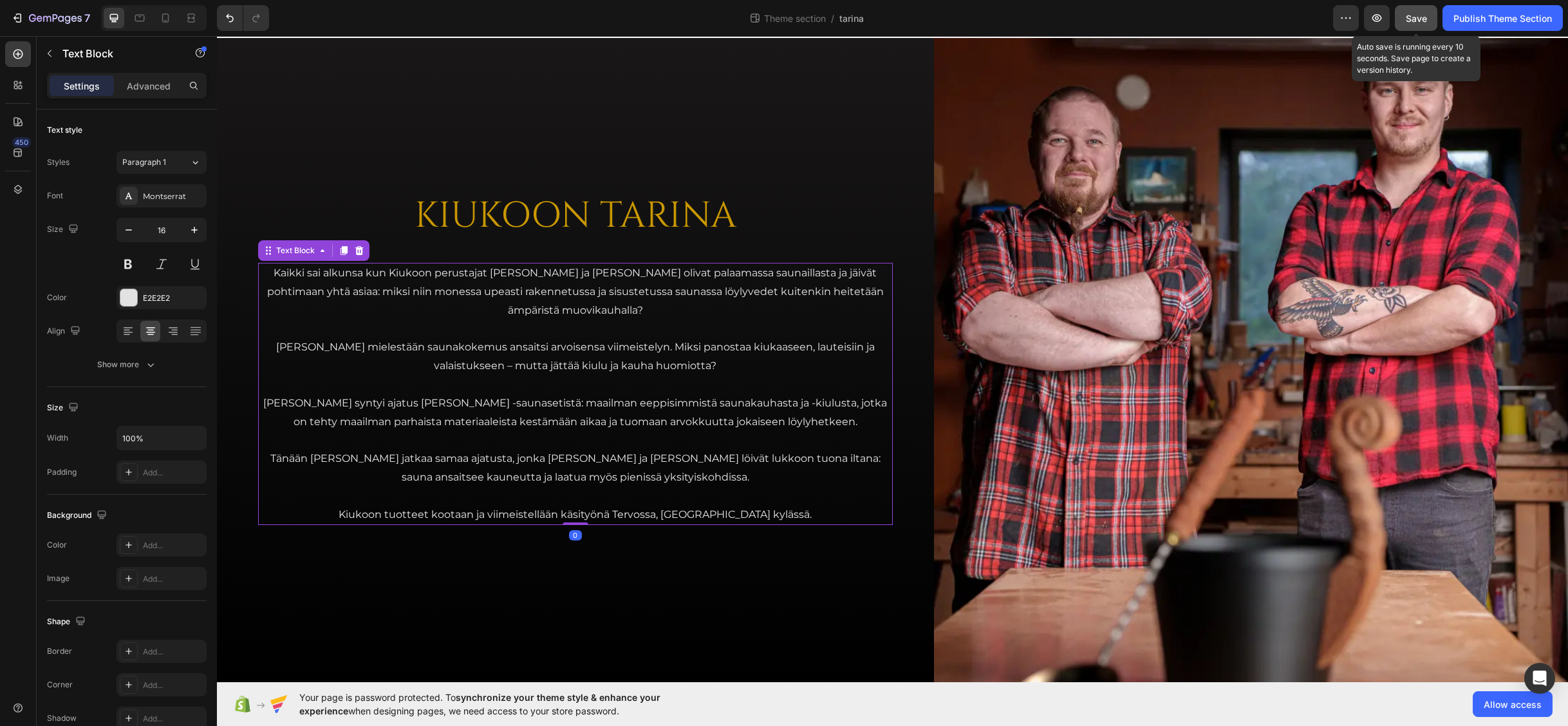
click at [1390, 21] on span "Save" at bounding box center [1417, 18] width 21 height 11
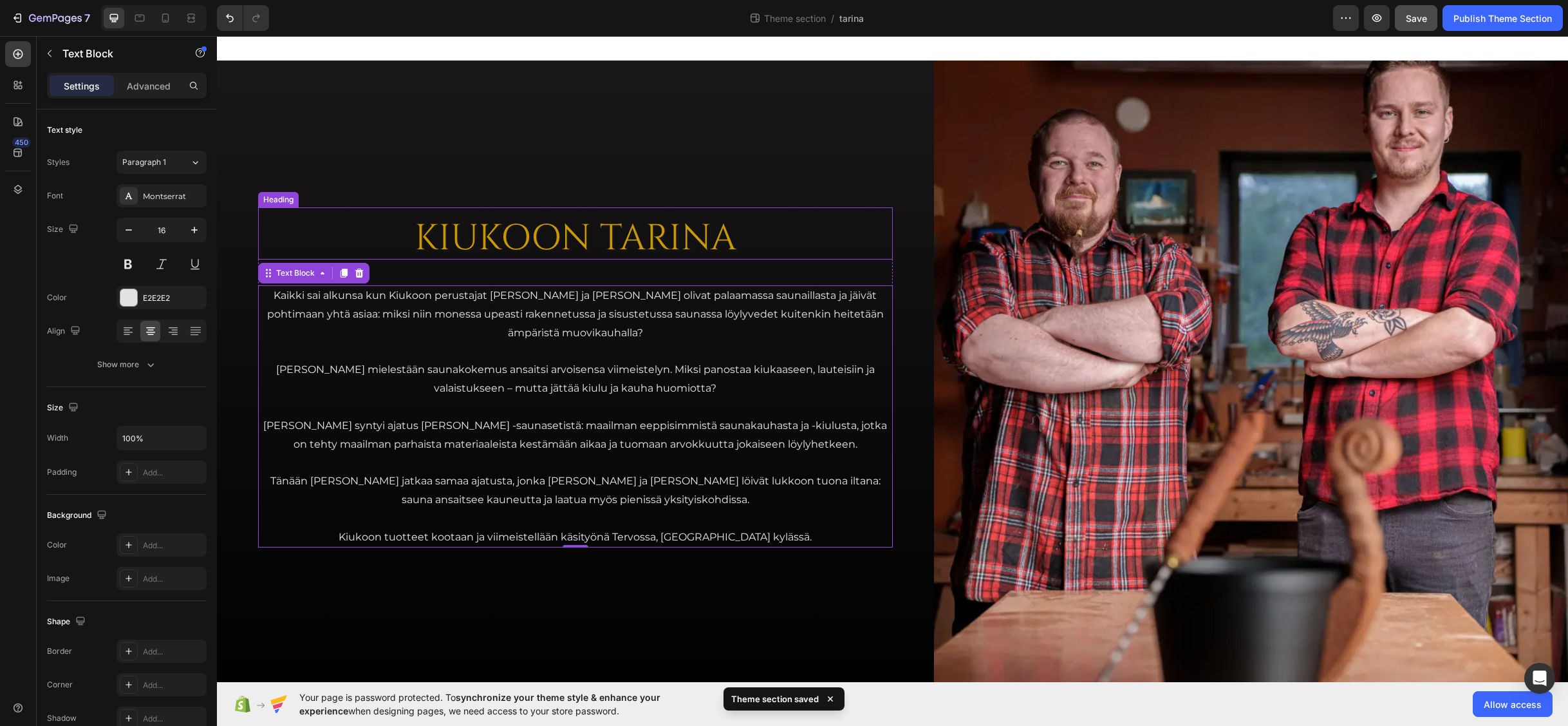
scroll to position [0, 0]
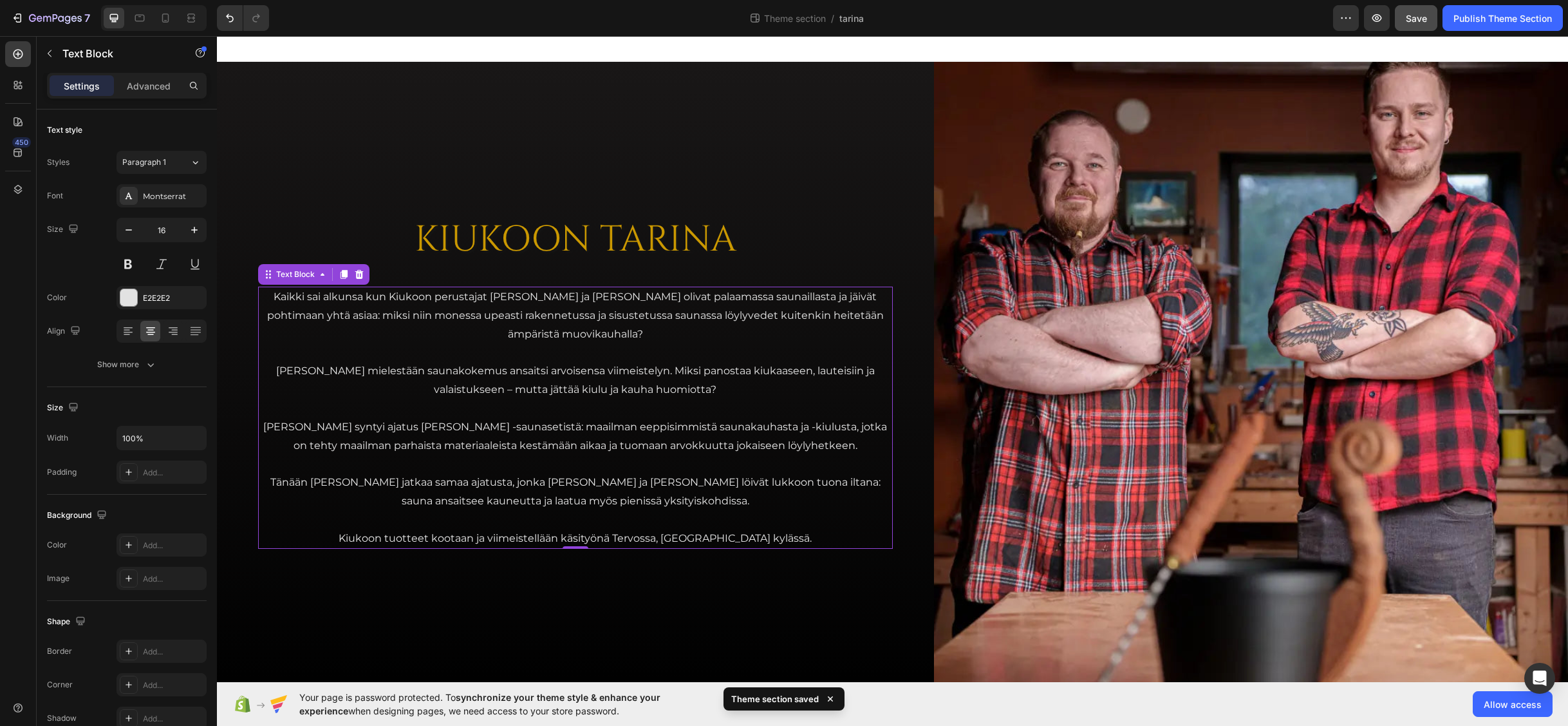
click at [516, 46] on div at bounding box center [893, 49] width 1352 height 26
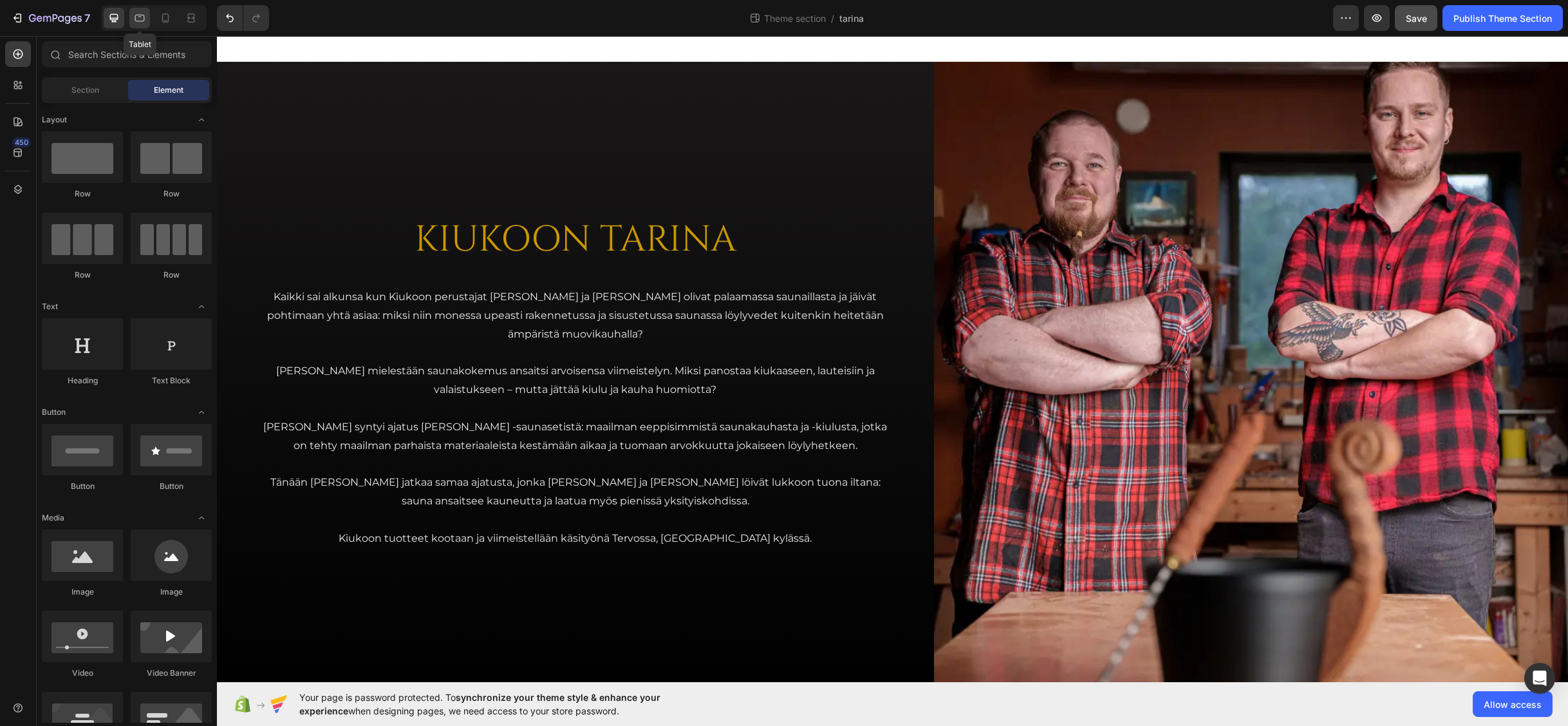
click at [144, 17] on icon at bounding box center [140, 18] width 10 height 7
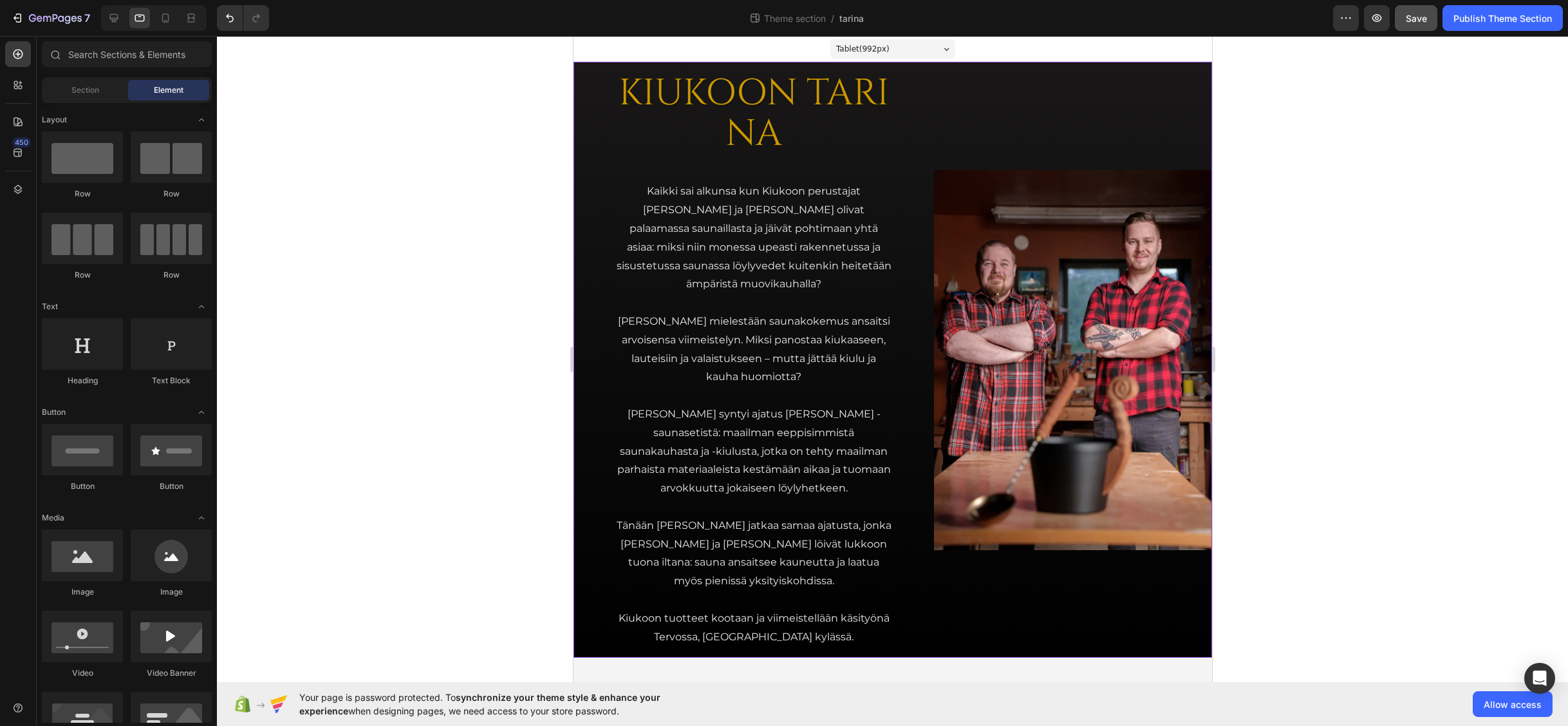
click at [907, 271] on div "KIUKOON TARINA Heading Kaikki sai alkunsa kun Kiukoon perustajat Jari ja Teemu …" at bounding box center [892, 360] width 638 height 596
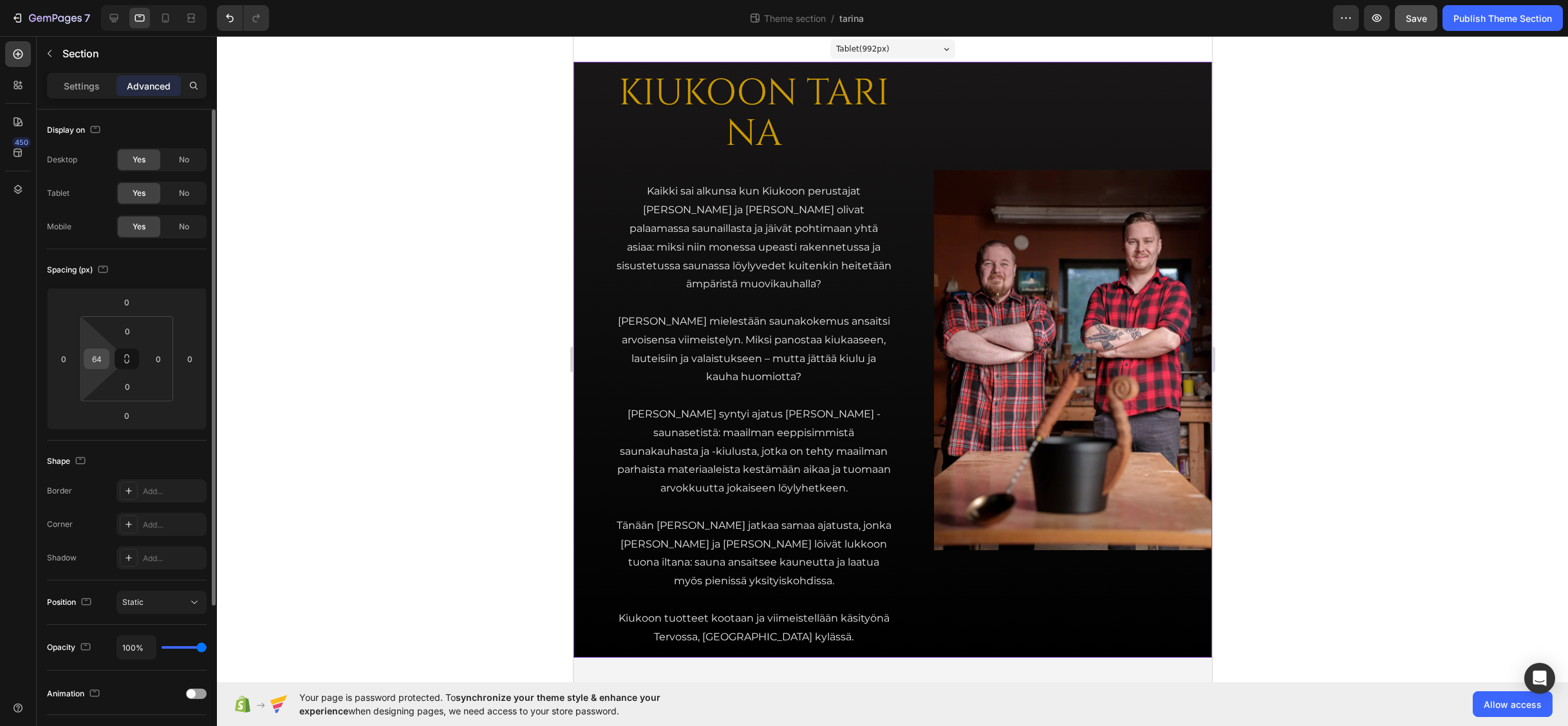
click at [94, 362] on input "64" at bounding box center [96, 358] width 19 height 19
type input "0"
click at [164, 276] on div "Spacing (px)" at bounding box center [127, 269] width 160 height 21
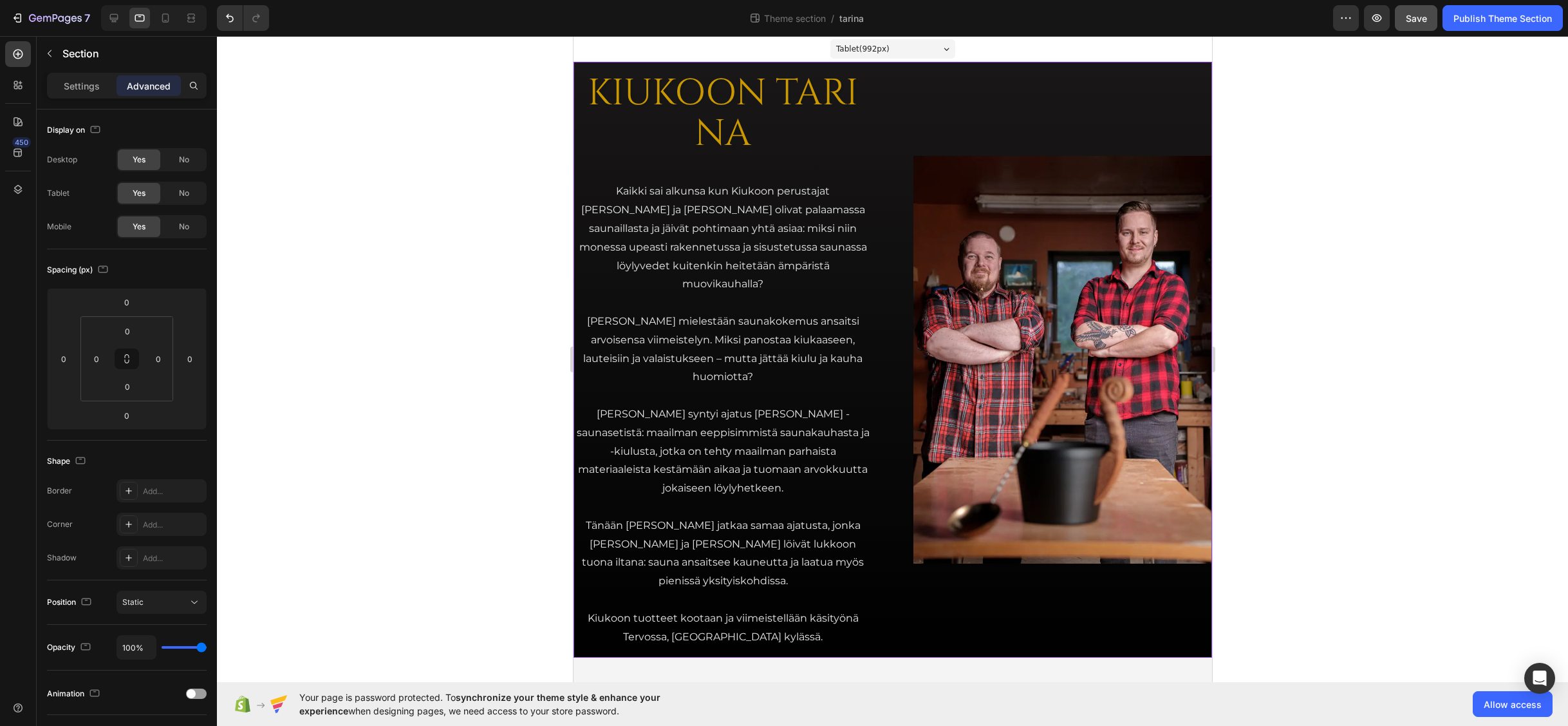
click at [888, 121] on div "KIUKOON TARINA Heading Kaikki sai alkunsa kun Kiukoon perustajat Jari ja Teemu …" at bounding box center [892, 360] width 638 height 596
click at [90, 81] on p "Settings" at bounding box center [81, 86] width 36 height 13
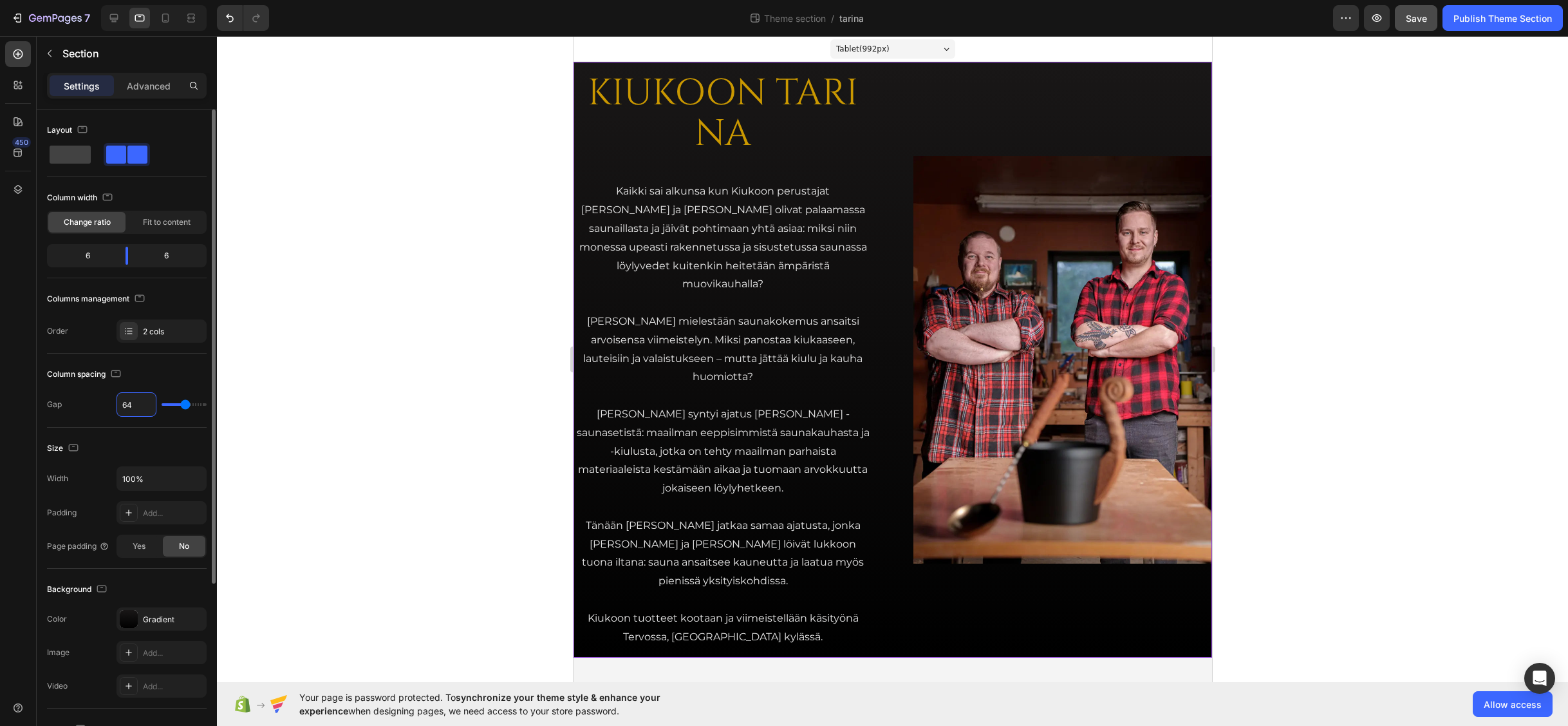
click at [133, 404] on input "64" at bounding box center [136, 404] width 39 height 23
type input "1"
type input "16"
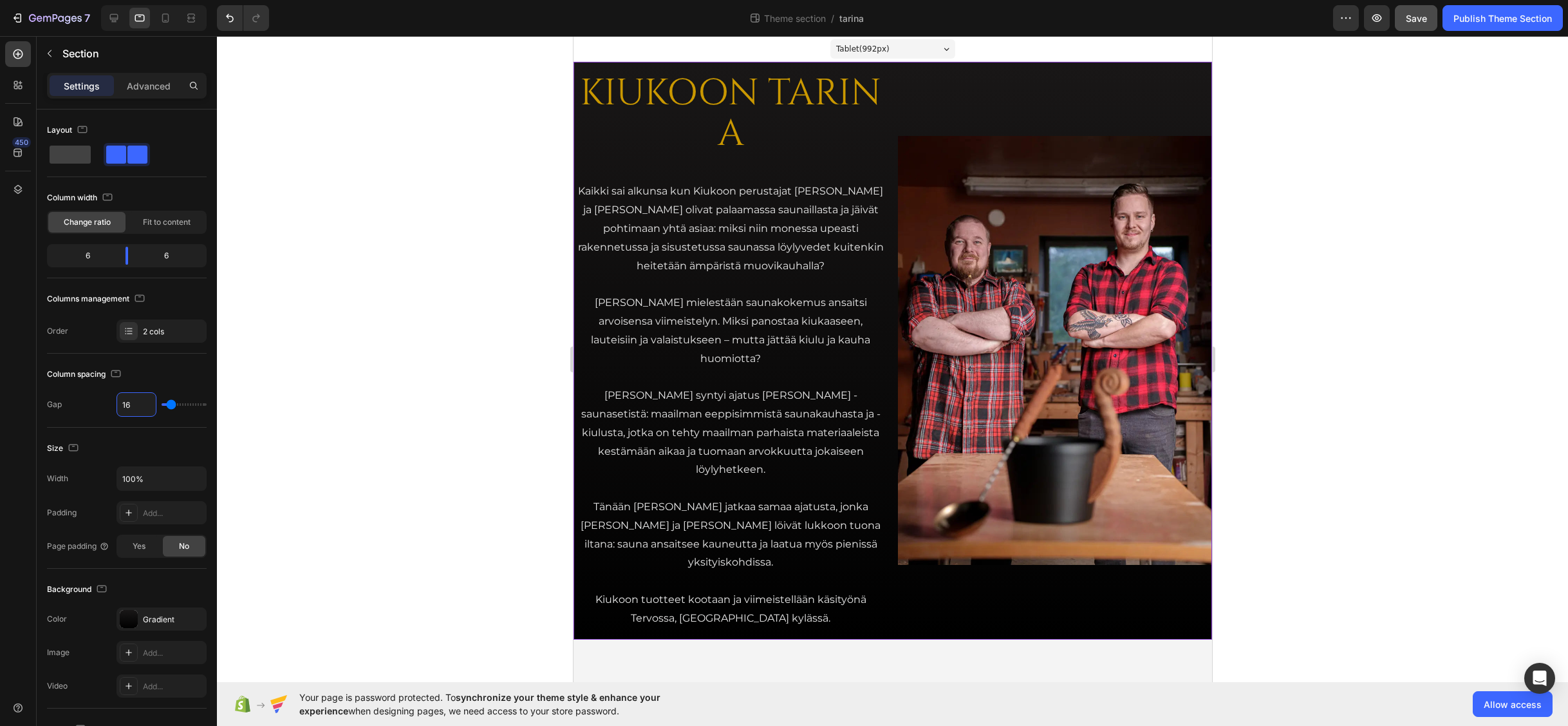
type input "16"
click at [390, 249] on div at bounding box center [893, 381] width 1352 height 690
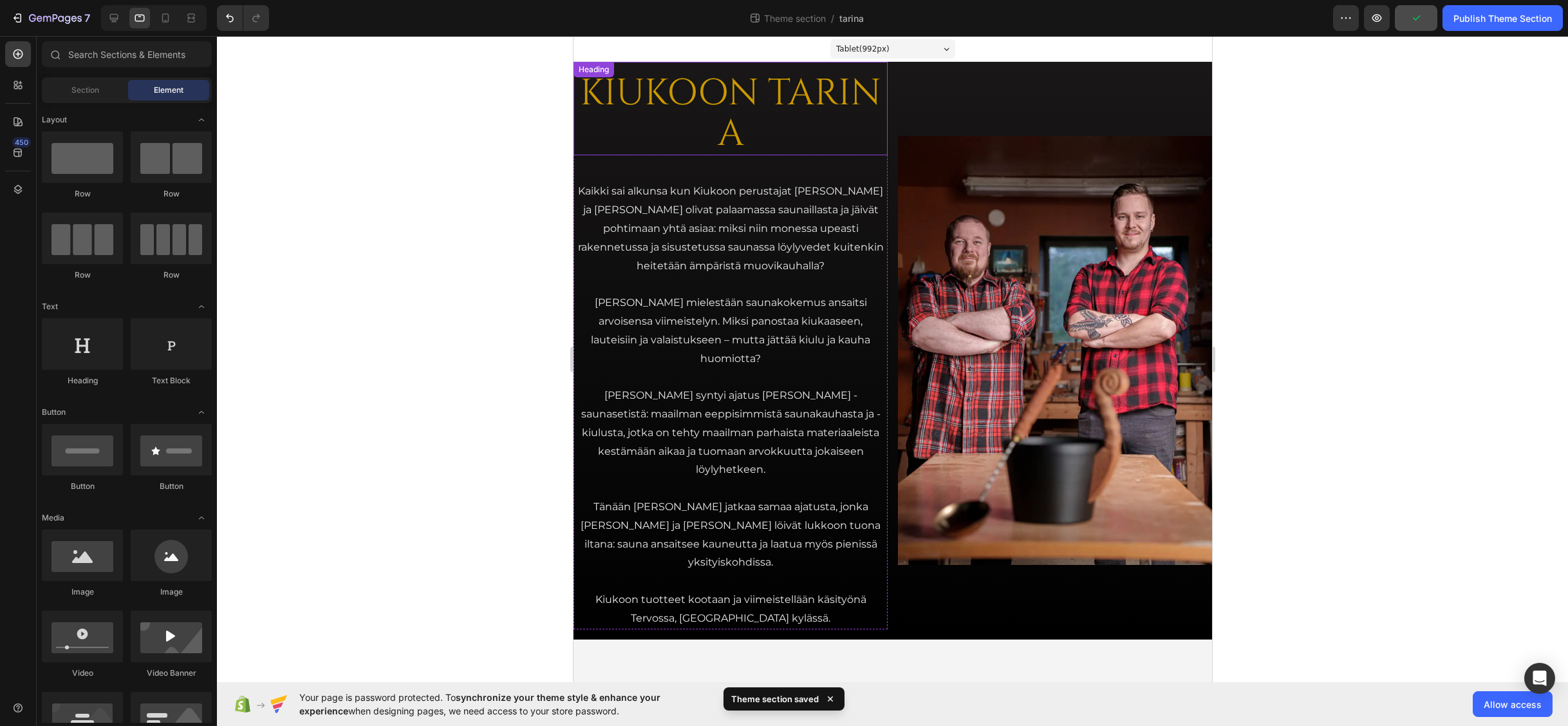
click at [745, 96] on h2 "KIUKOON TARINA" at bounding box center [730, 114] width 314 height 83
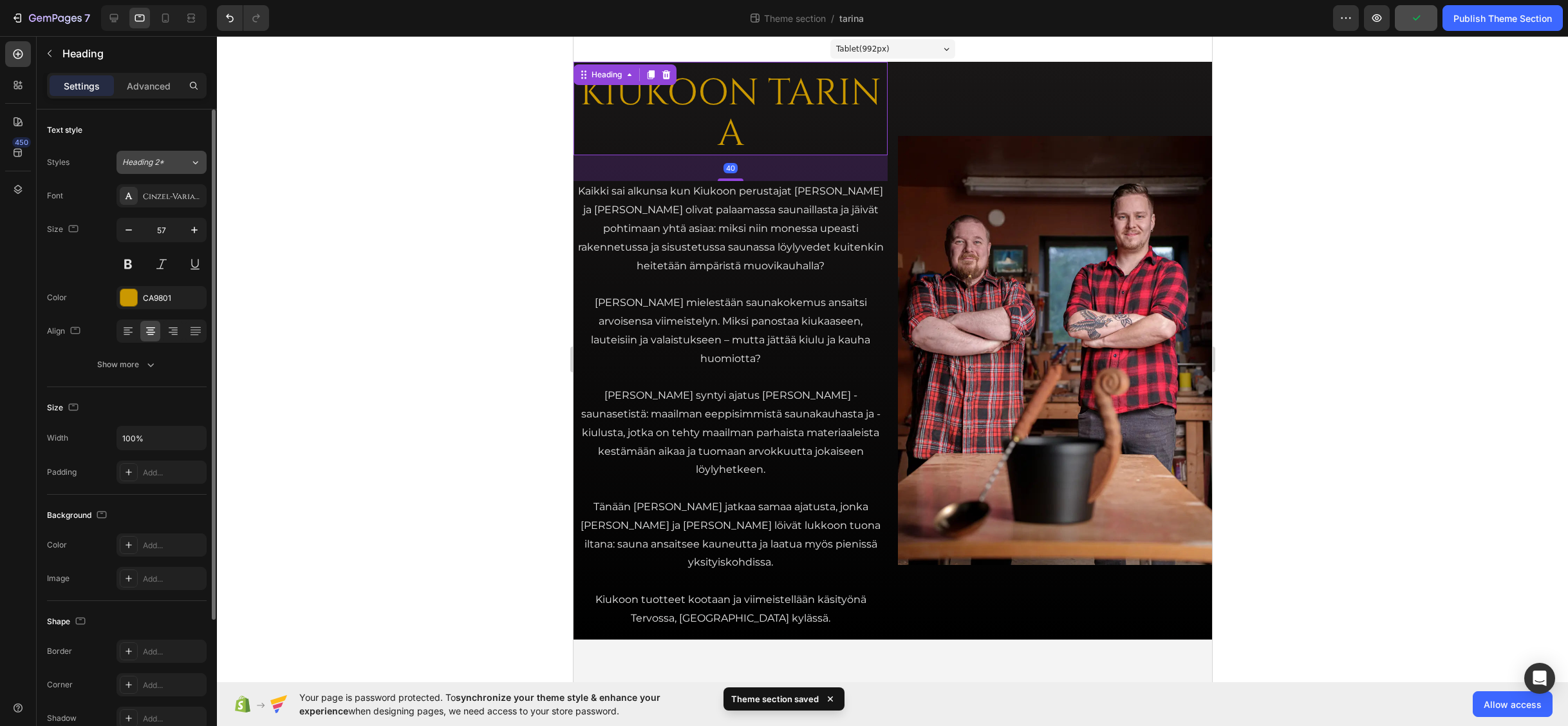
click at [146, 154] on button "Heading 2*" at bounding box center [162, 162] width 90 height 23
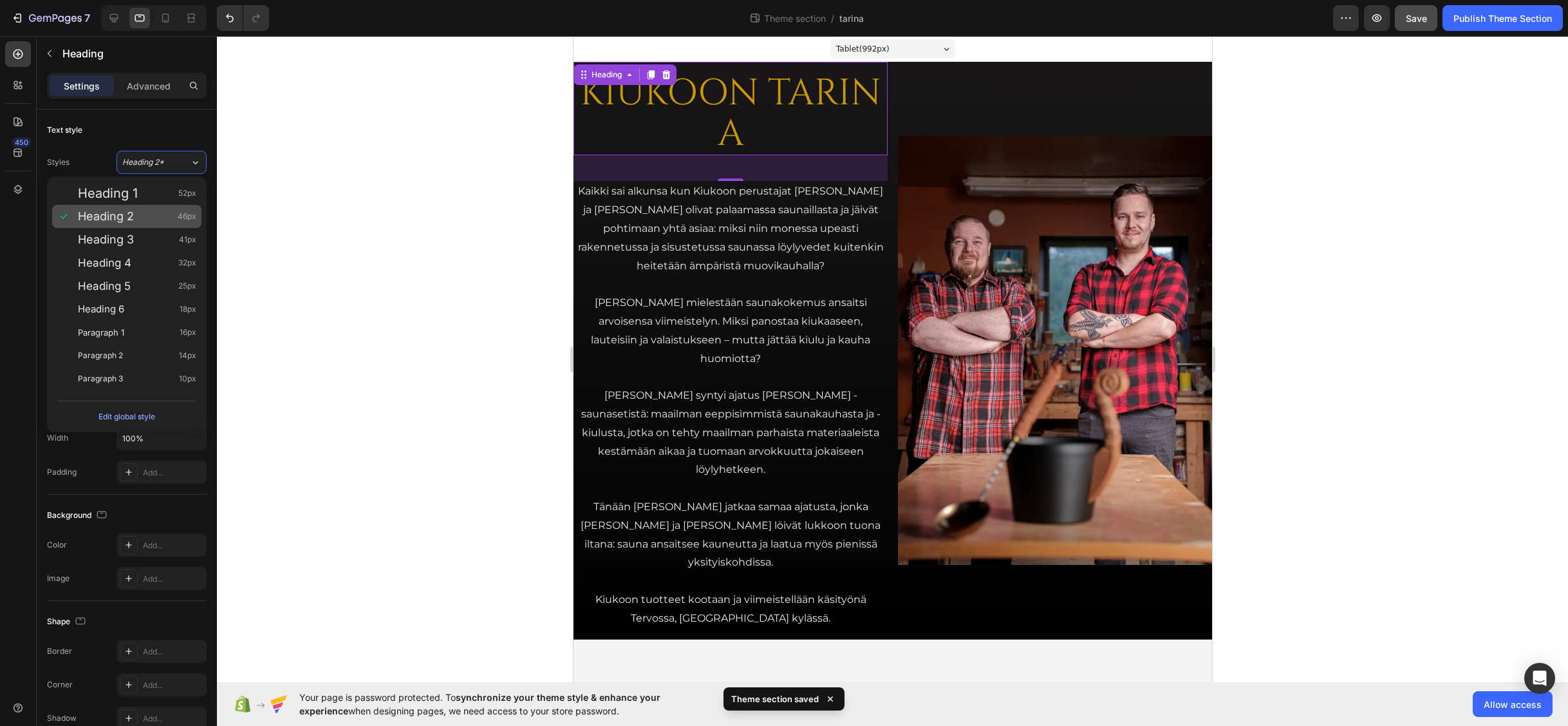
click at [135, 224] on div "Heading 2 46px" at bounding box center [127, 216] width 150 height 23
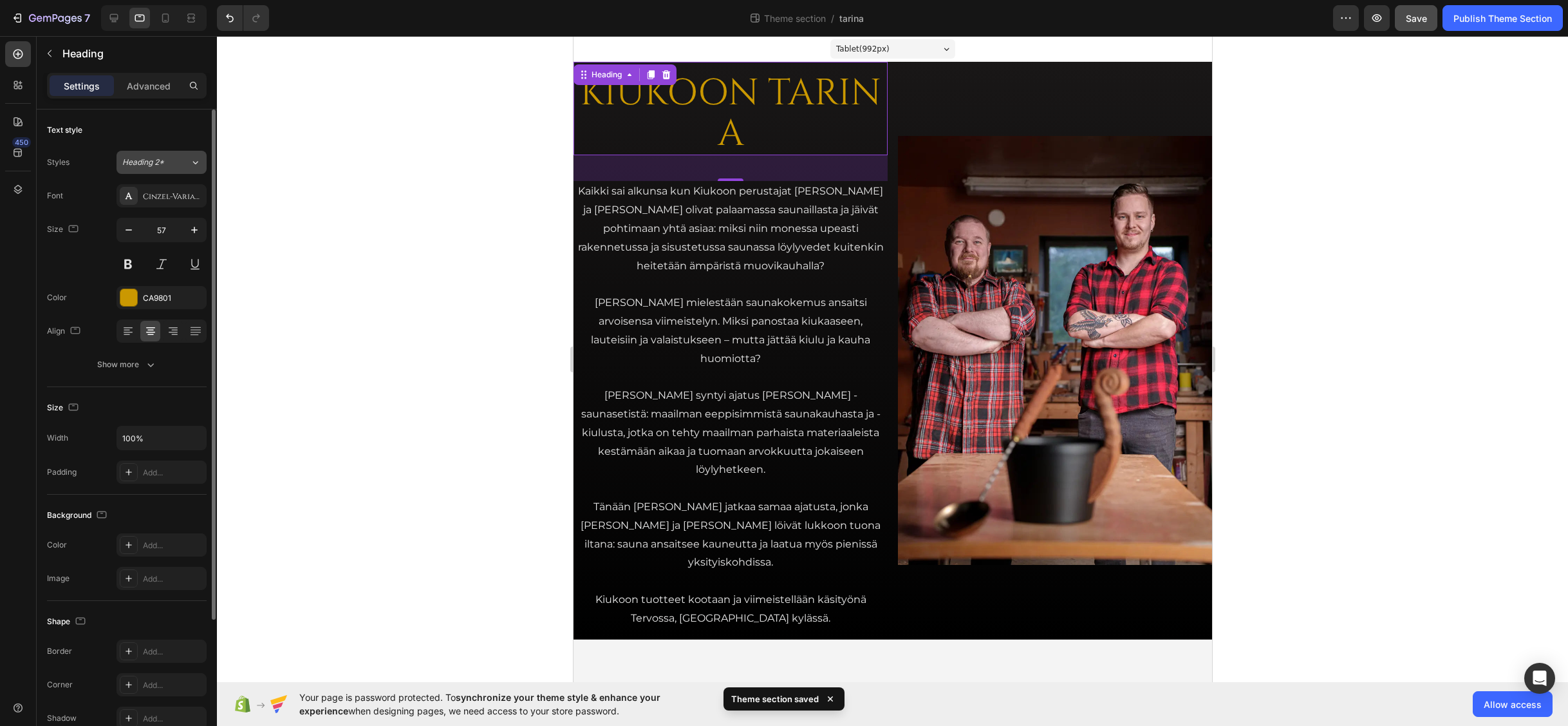
click at [155, 156] on span "Heading 2*" at bounding box center [143, 162] width 42 height 12
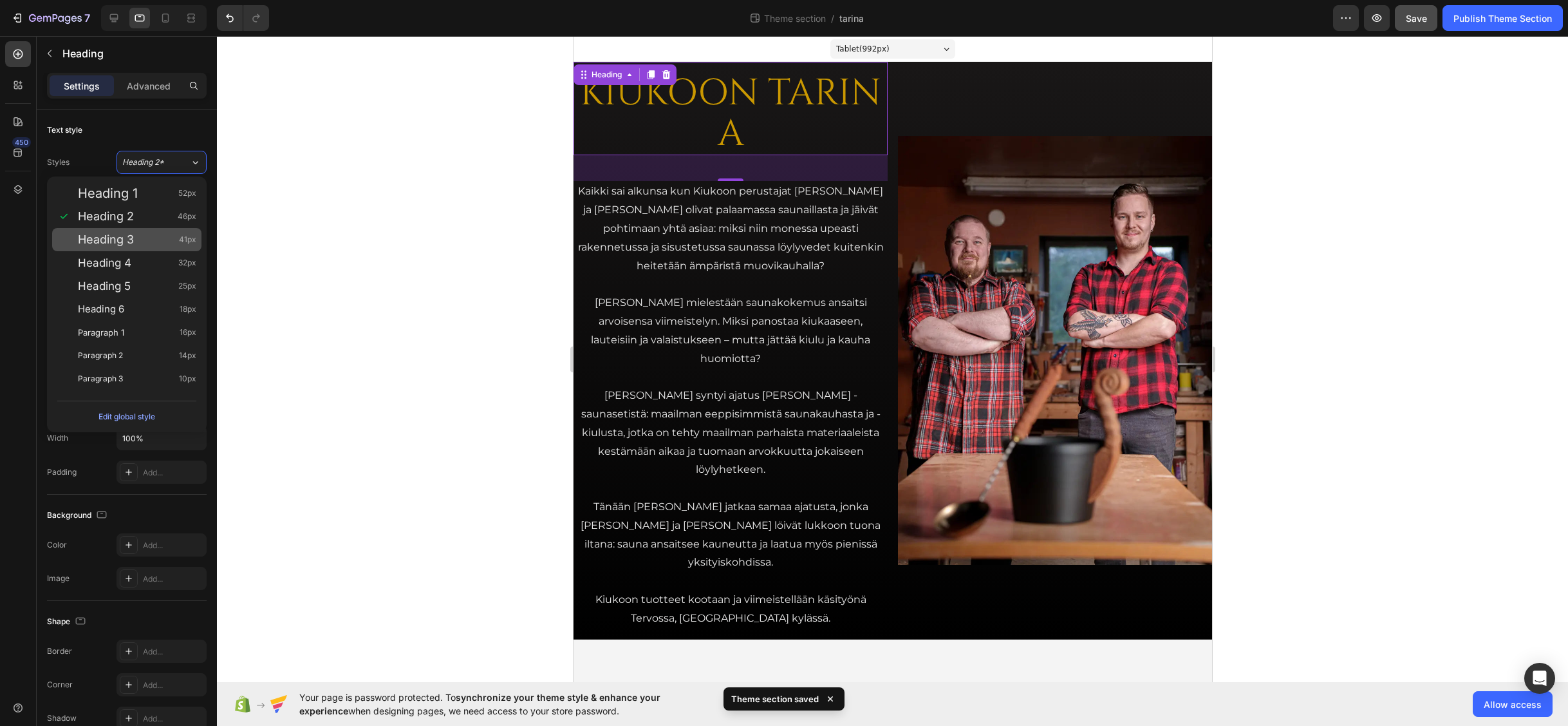
click at [150, 241] on div "Heading 3 41px" at bounding box center [137, 240] width 118 height 13
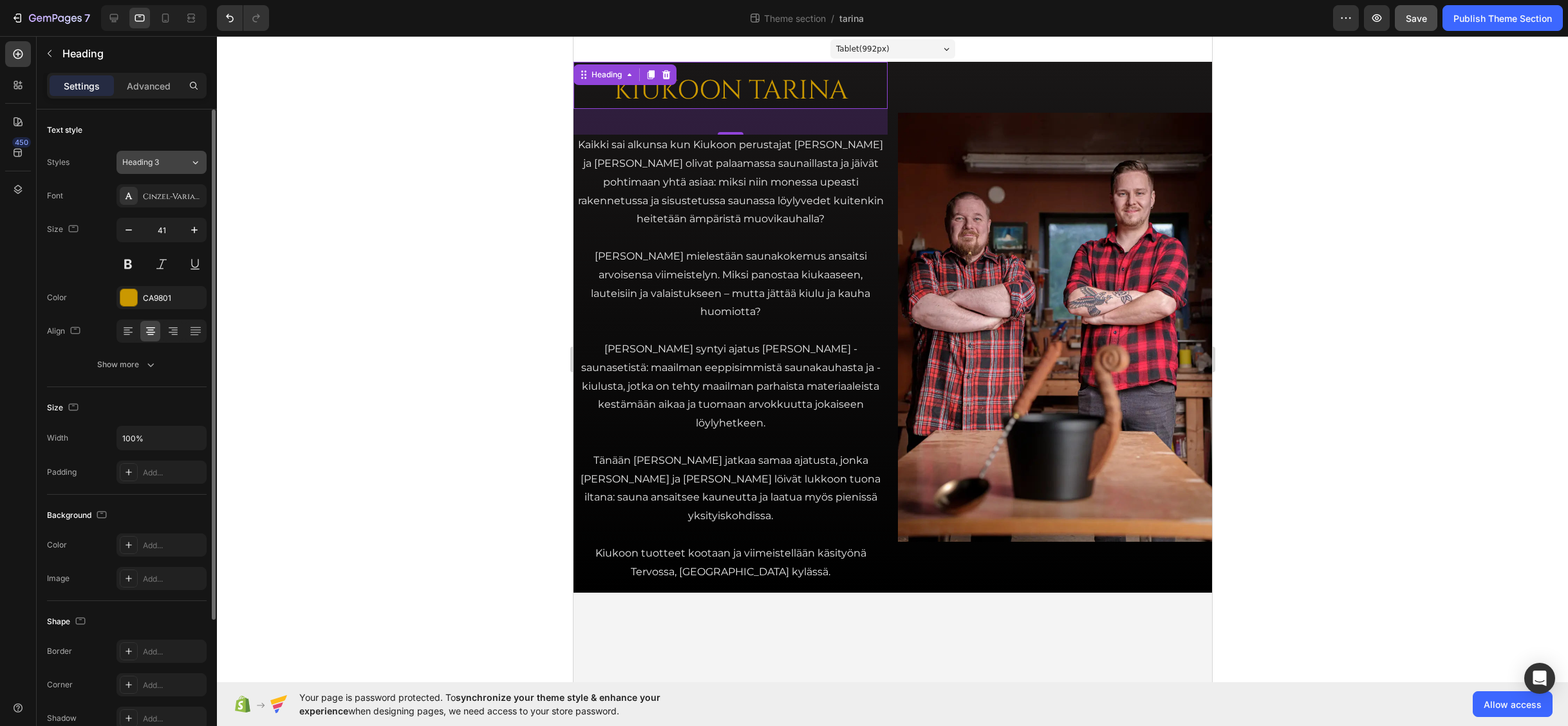
click at [151, 164] on span "Heading 3" at bounding box center [141, 162] width 37 height 12
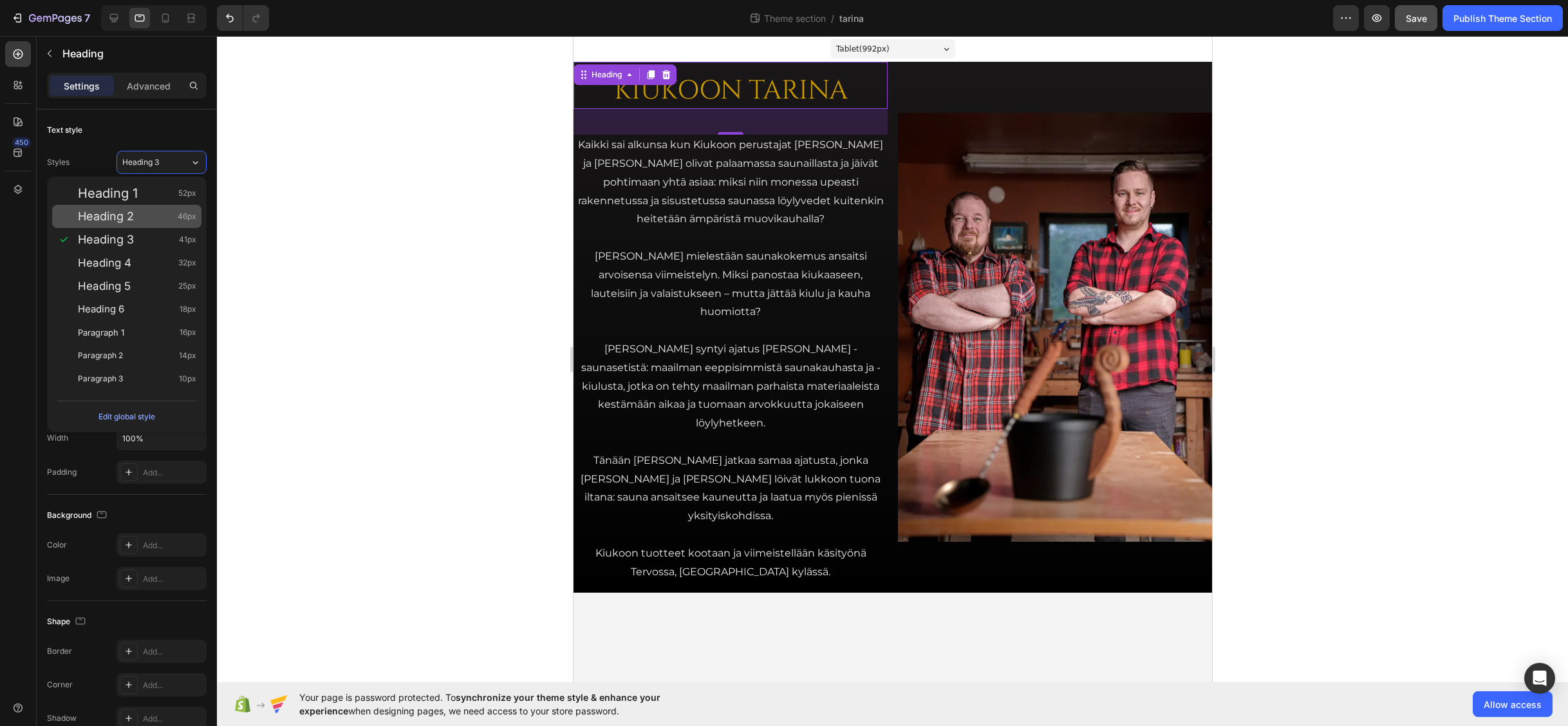
click at [146, 218] on div "Heading 2 46px" at bounding box center [137, 216] width 118 height 13
type input "46"
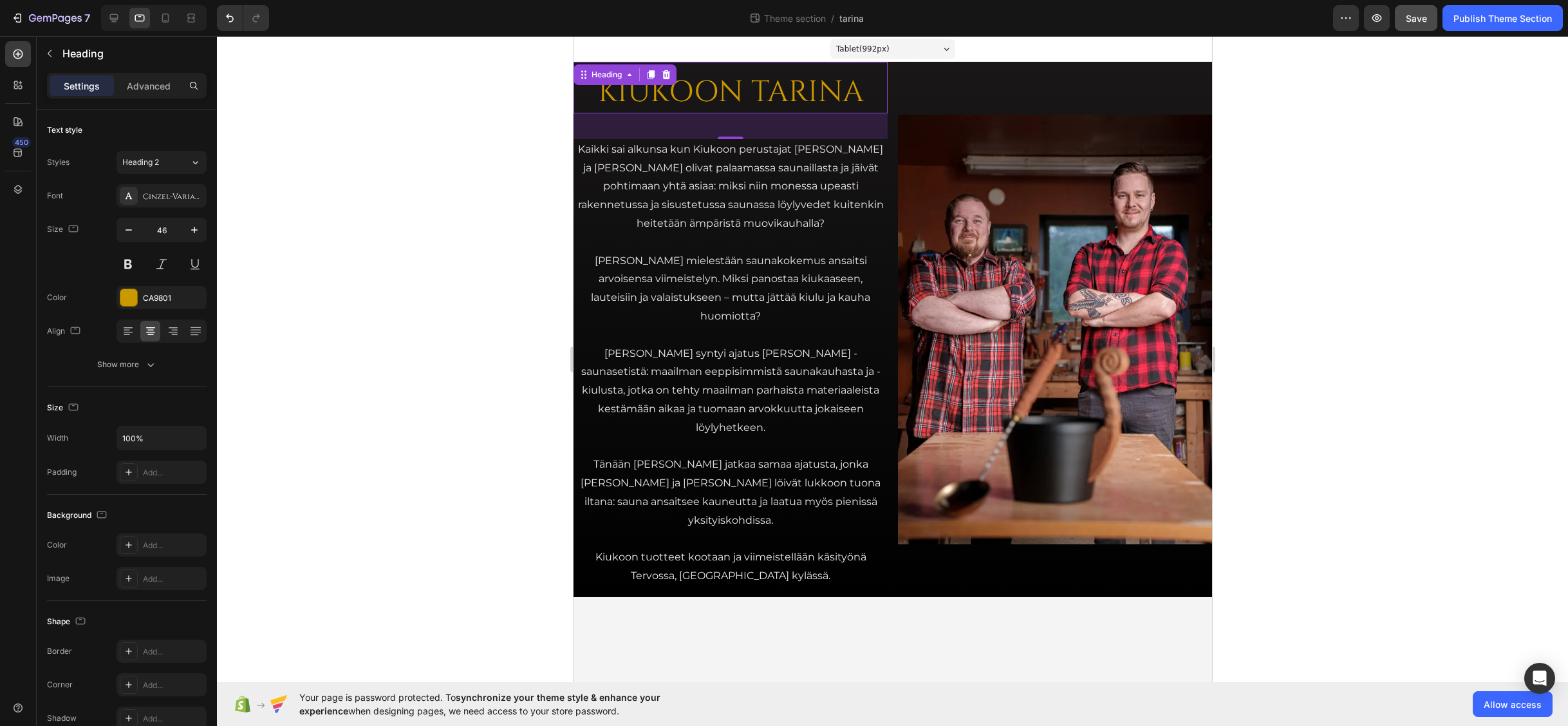
click at [430, 212] on div at bounding box center [893, 381] width 1352 height 690
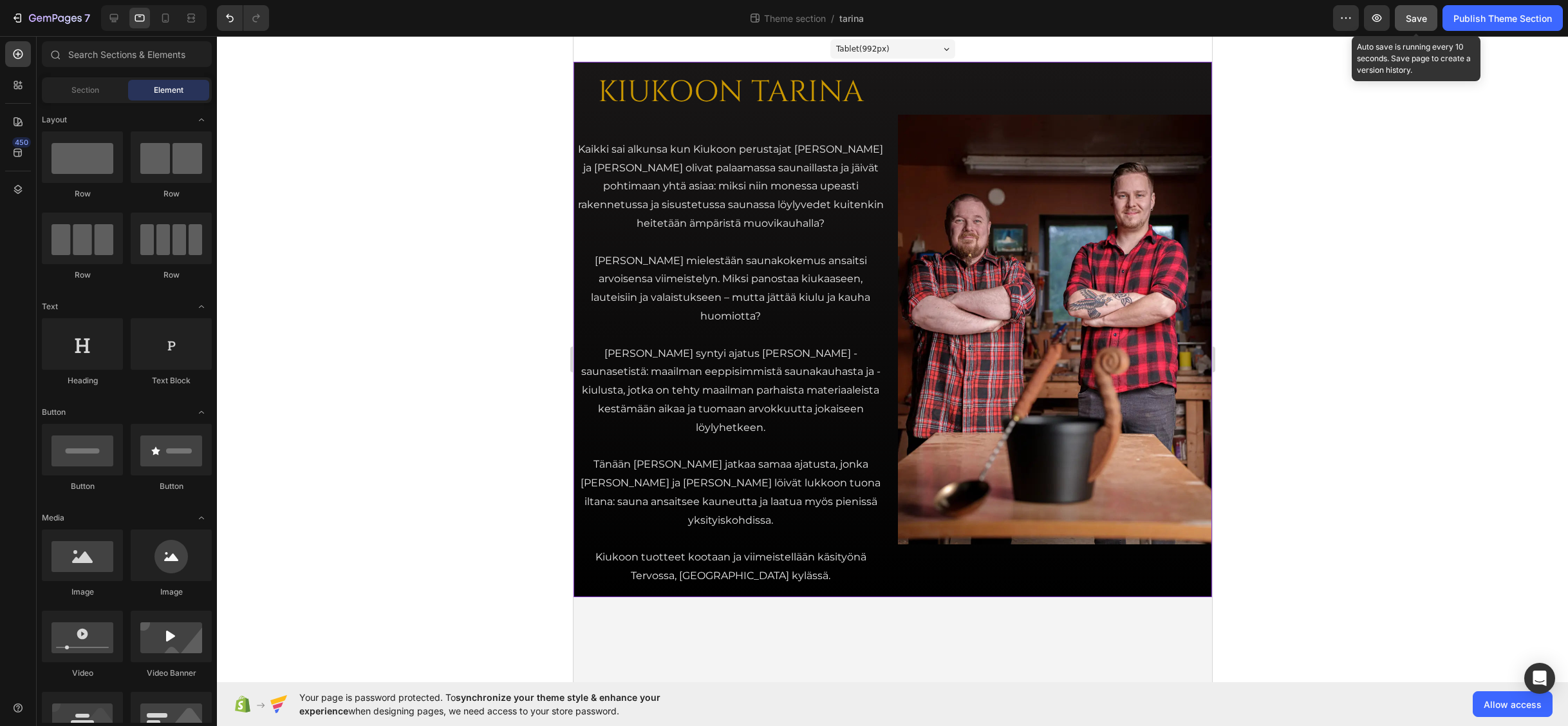
click at [1390, 21] on span "Save" at bounding box center [1417, 18] width 21 height 11
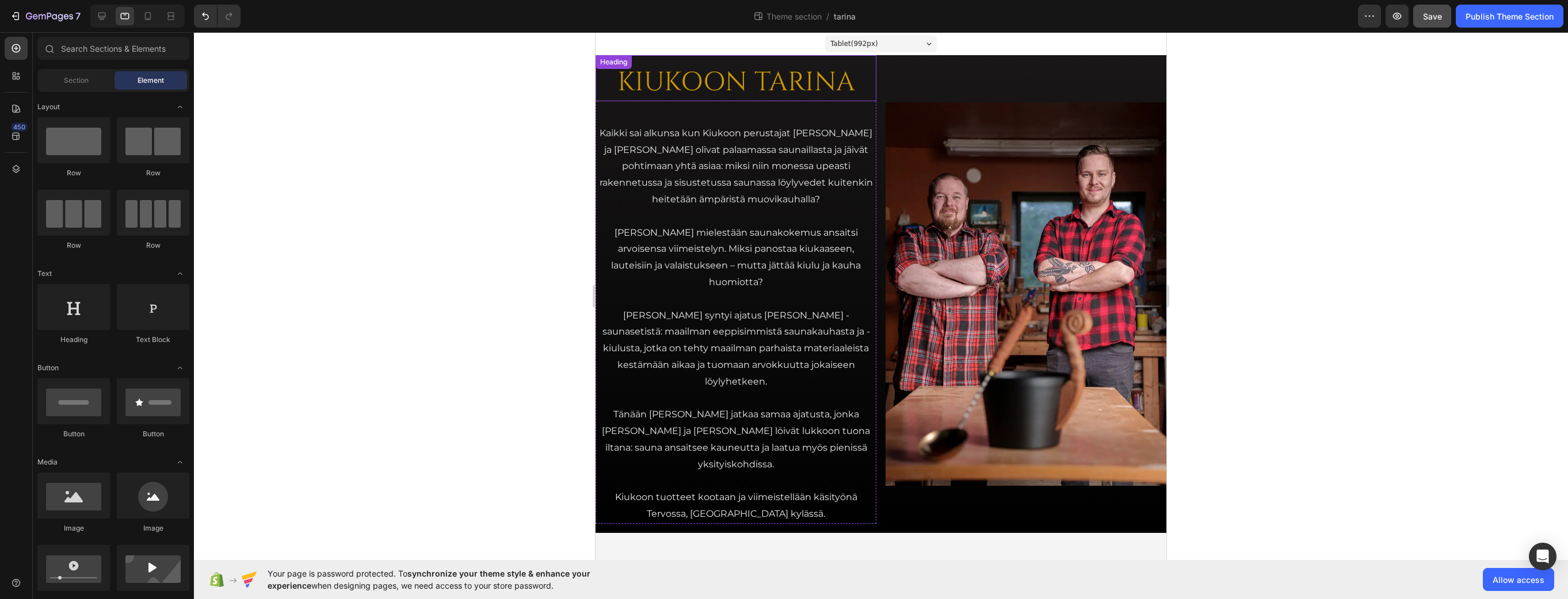
click at [772, 88] on h2 "KIUKOON TARINA" at bounding box center [736, 83] width 281 height 37
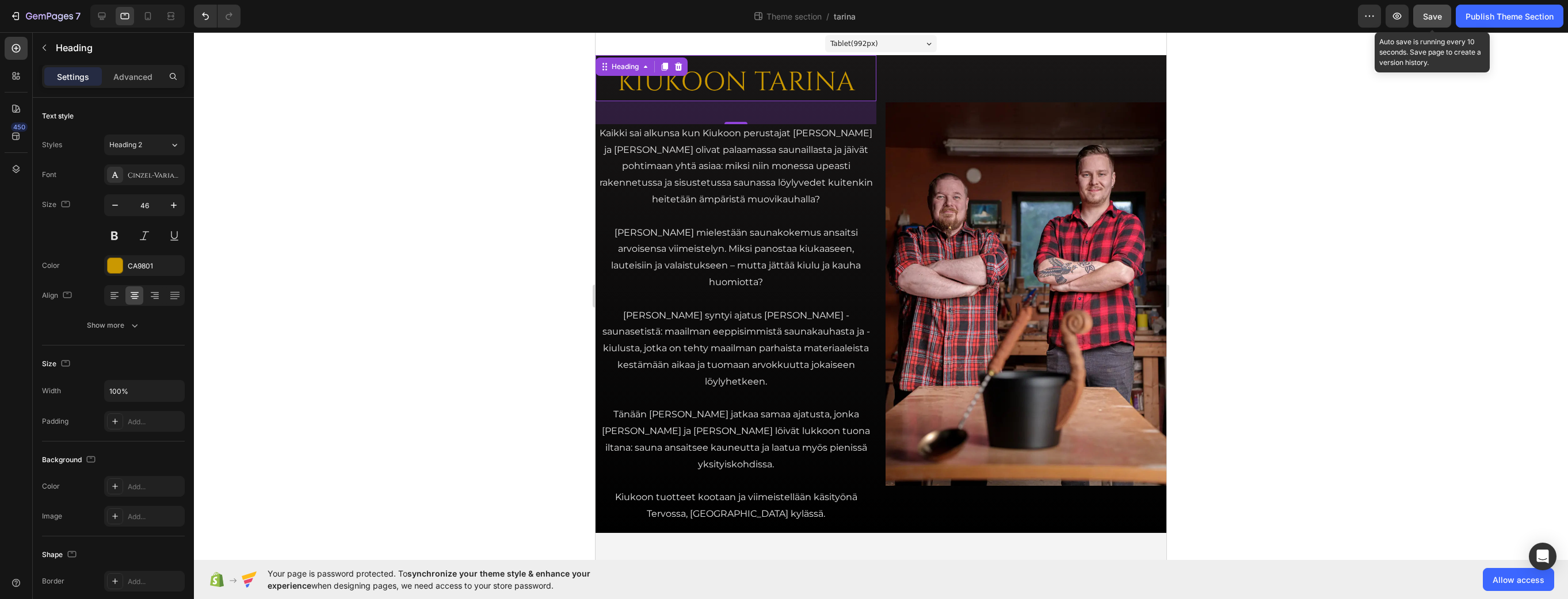
click at [1242, 18] on span "Save" at bounding box center [1432, 16] width 19 height 10
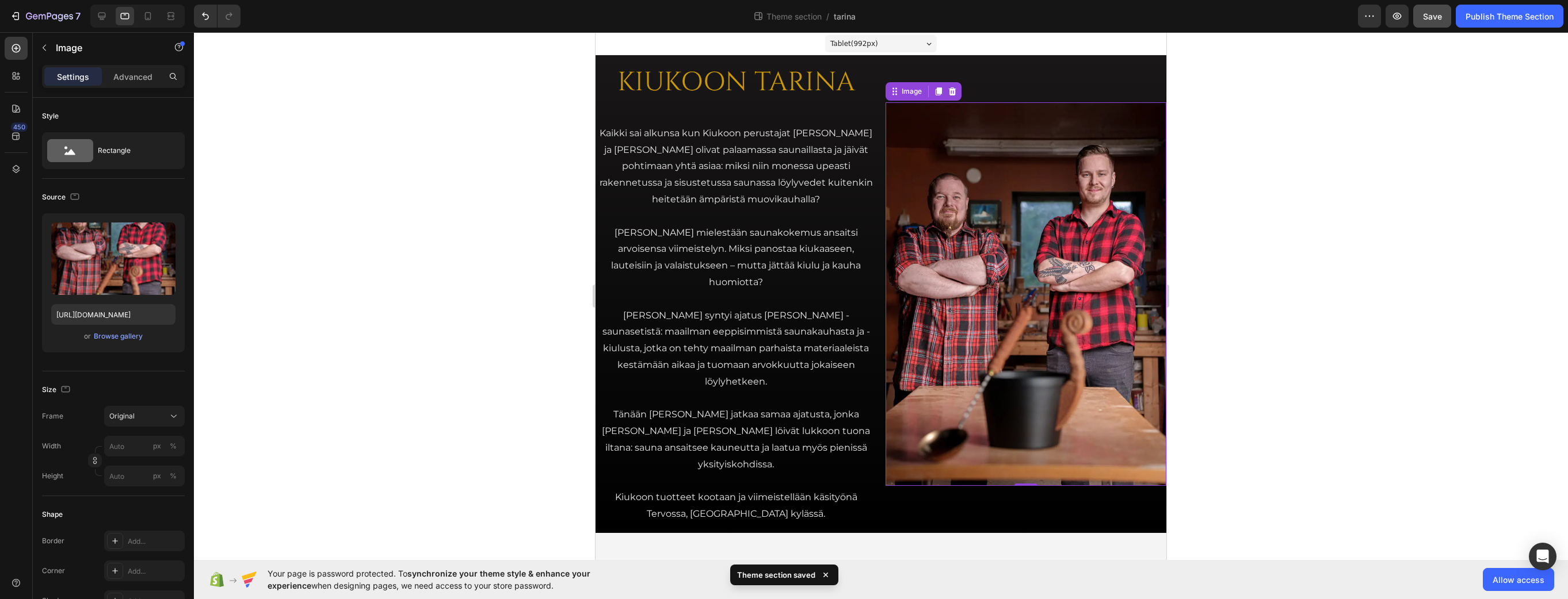
click at [947, 123] on img at bounding box center [1025, 293] width 281 height 383
click at [126, 419] on span "Original" at bounding box center [122, 417] width 25 height 10
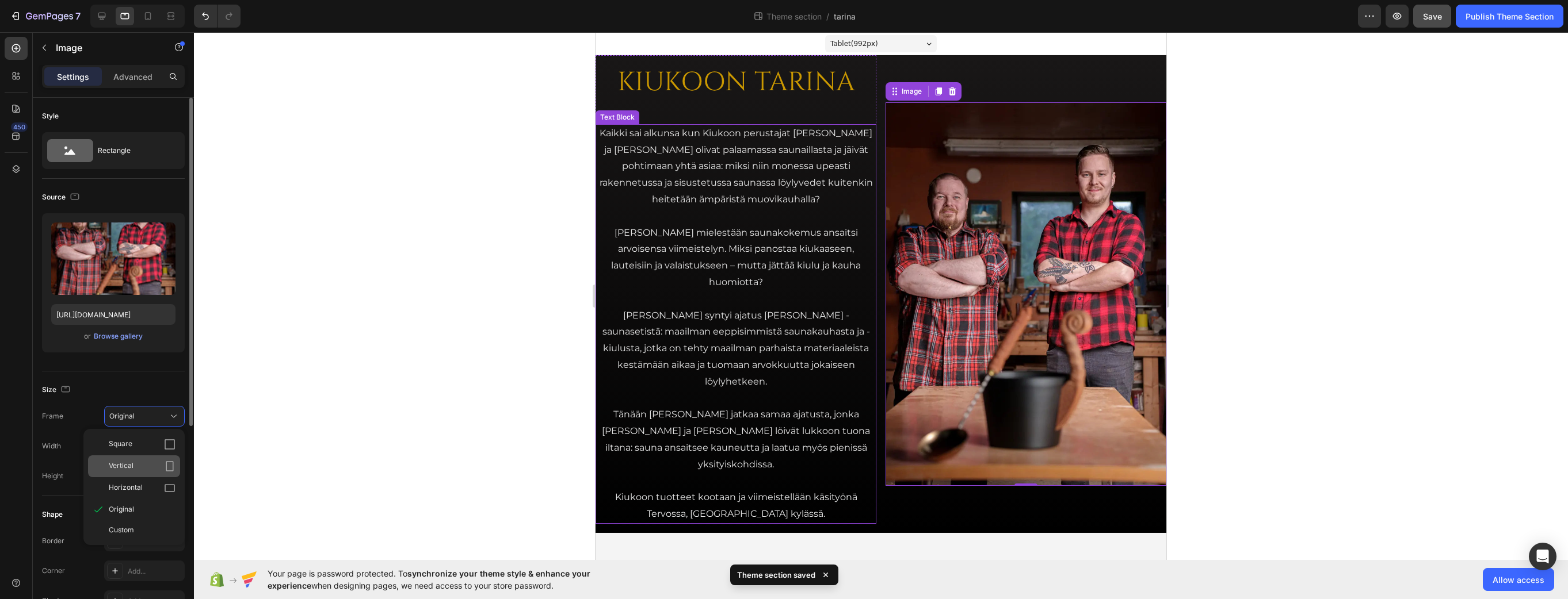
click at [135, 469] on div "Vertical" at bounding box center [142, 467] width 67 height 12
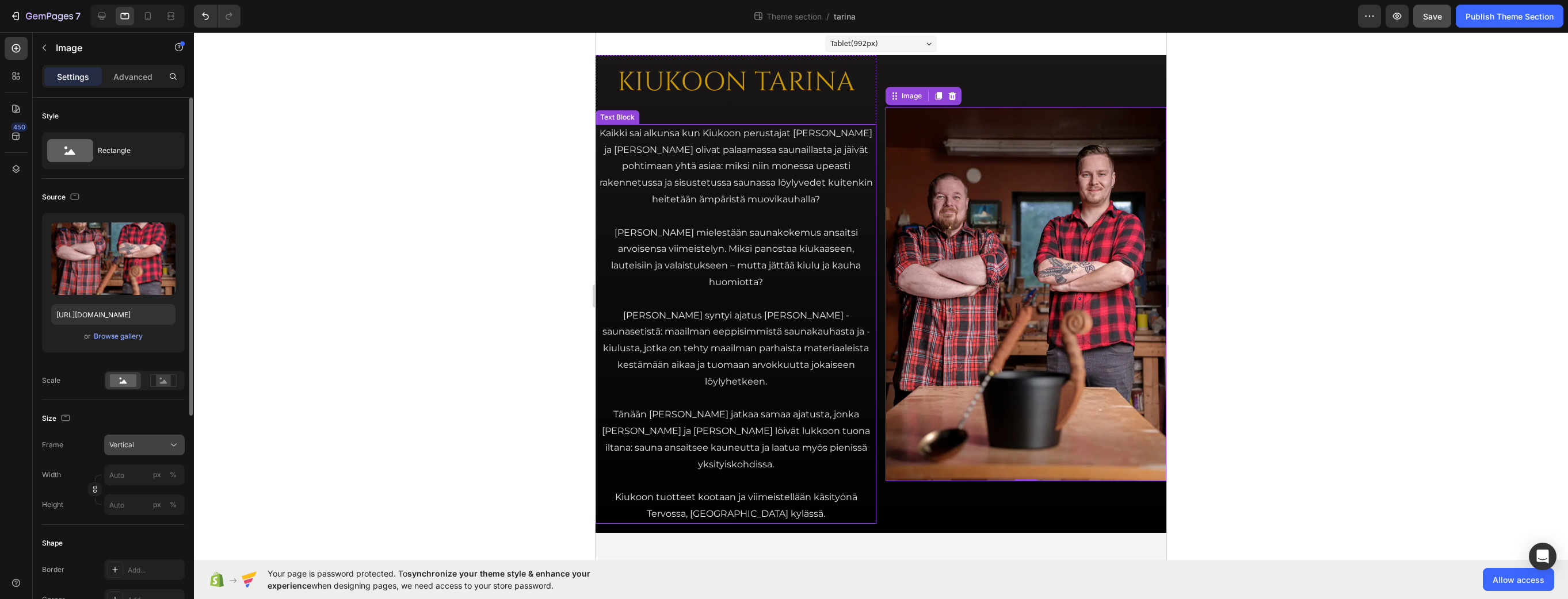
click at [136, 440] on div "Vertical" at bounding box center [137, 445] width 57 height 10
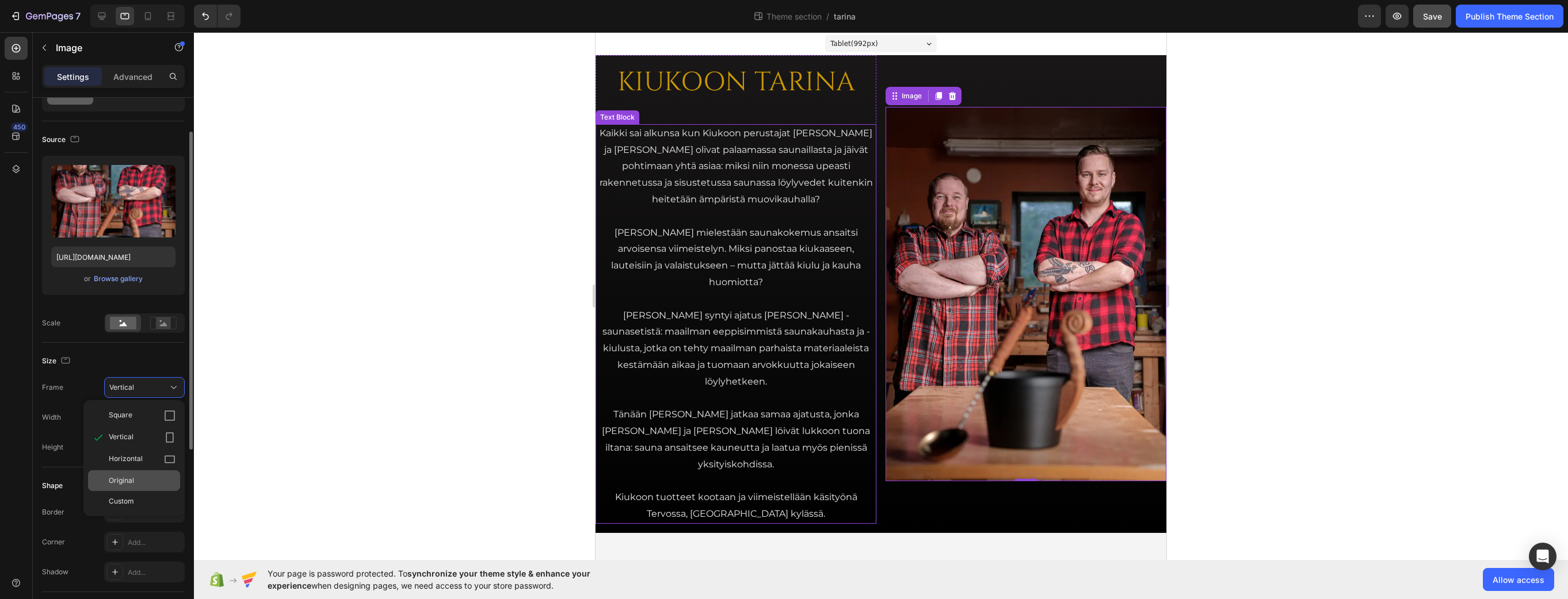
click at [129, 478] on span "Original" at bounding box center [121, 481] width 25 height 10
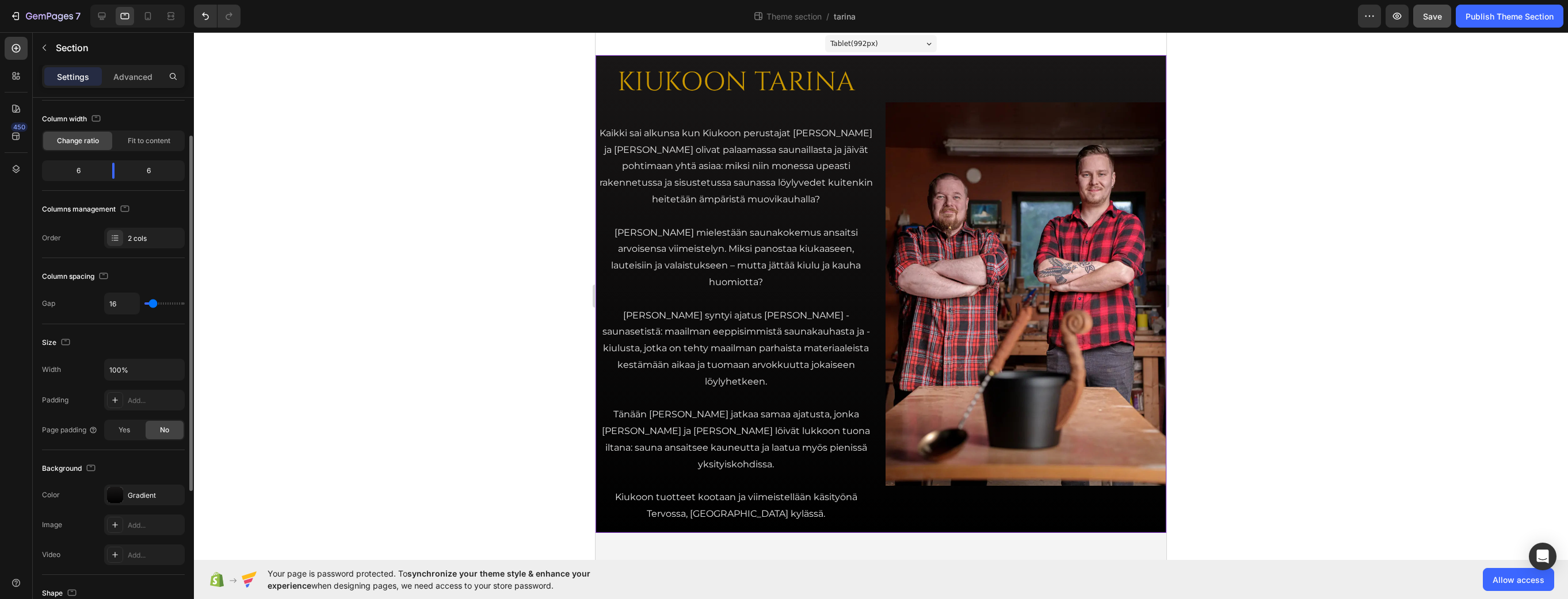
click at [983, 61] on div "Image" at bounding box center [1025, 294] width 281 height 478
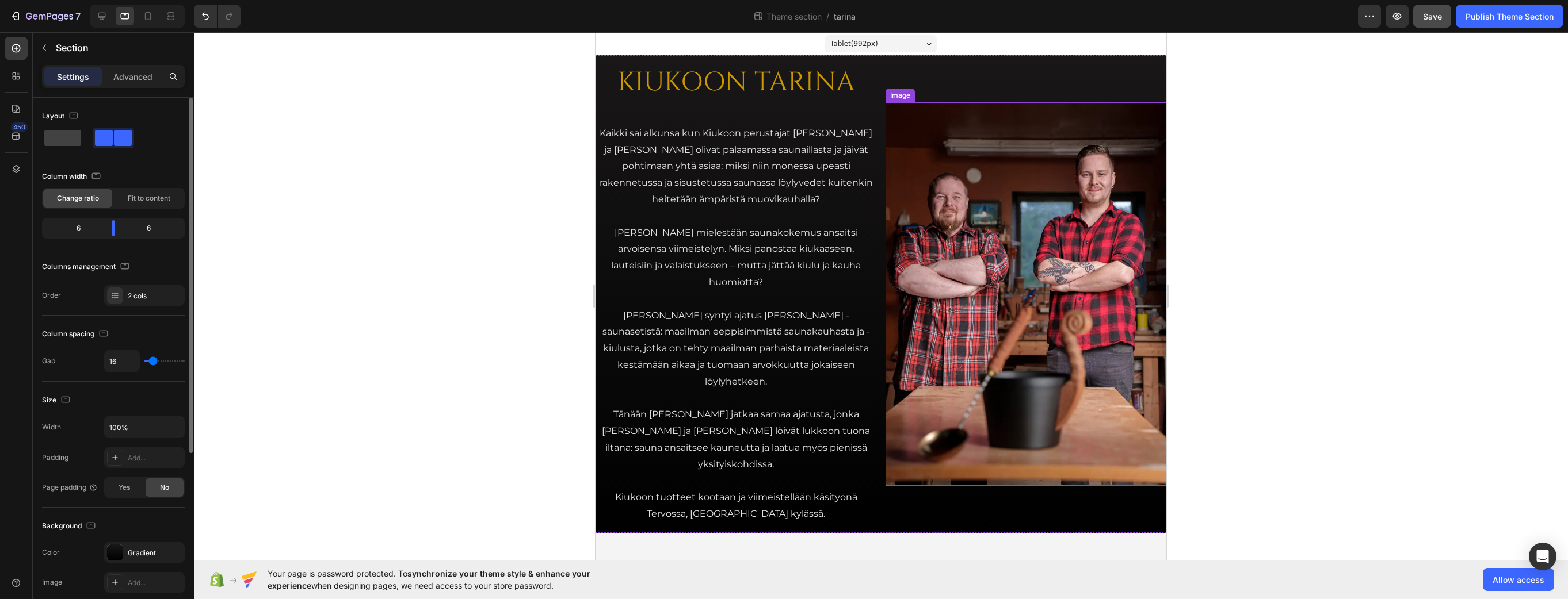
click at [976, 155] on img at bounding box center [1025, 293] width 281 height 383
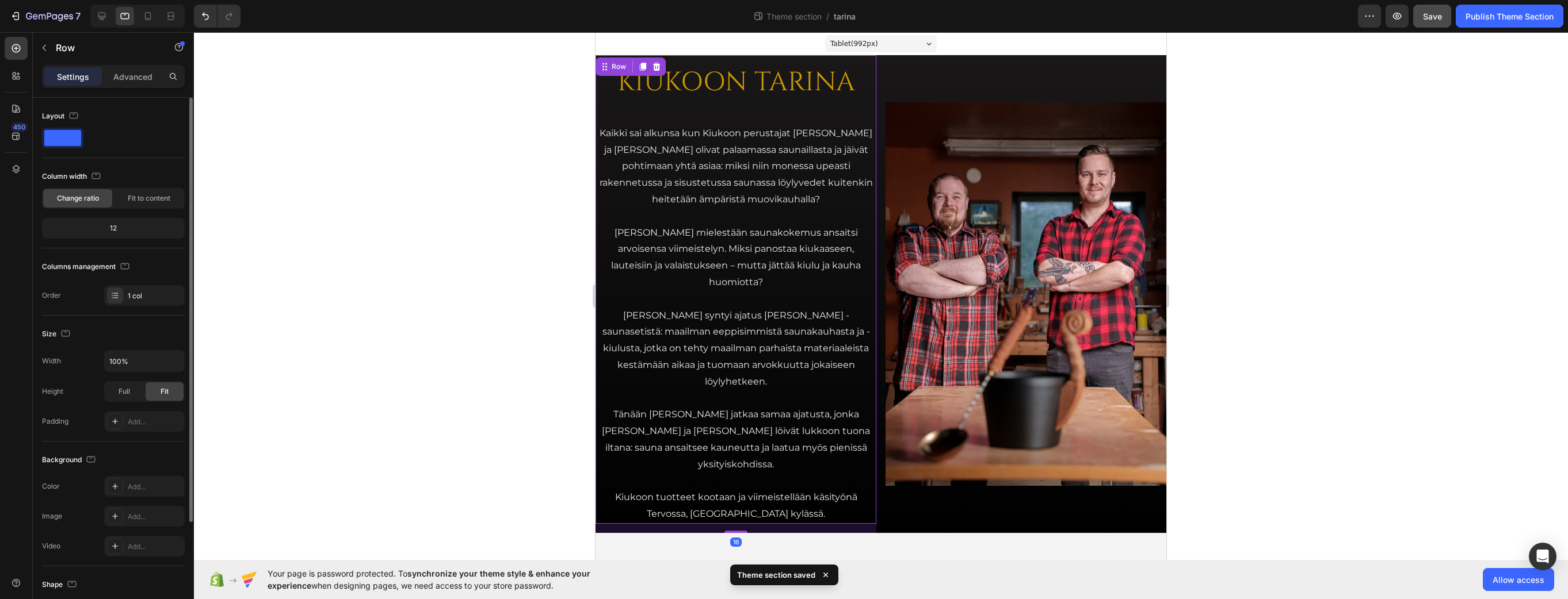
click at [600, 118] on div "KIUKOON TARINA Heading Kaikki sai alkunsa kun Kiukoon perustajat Jari ja Teemu …" at bounding box center [736, 290] width 281 height 469
click at [878, 104] on div "KIUKOON TARINA Heading Kaikki sai alkunsa kun Kiukoon perustajat Jari ja Teemu …" at bounding box center [881, 294] width 570 height 478
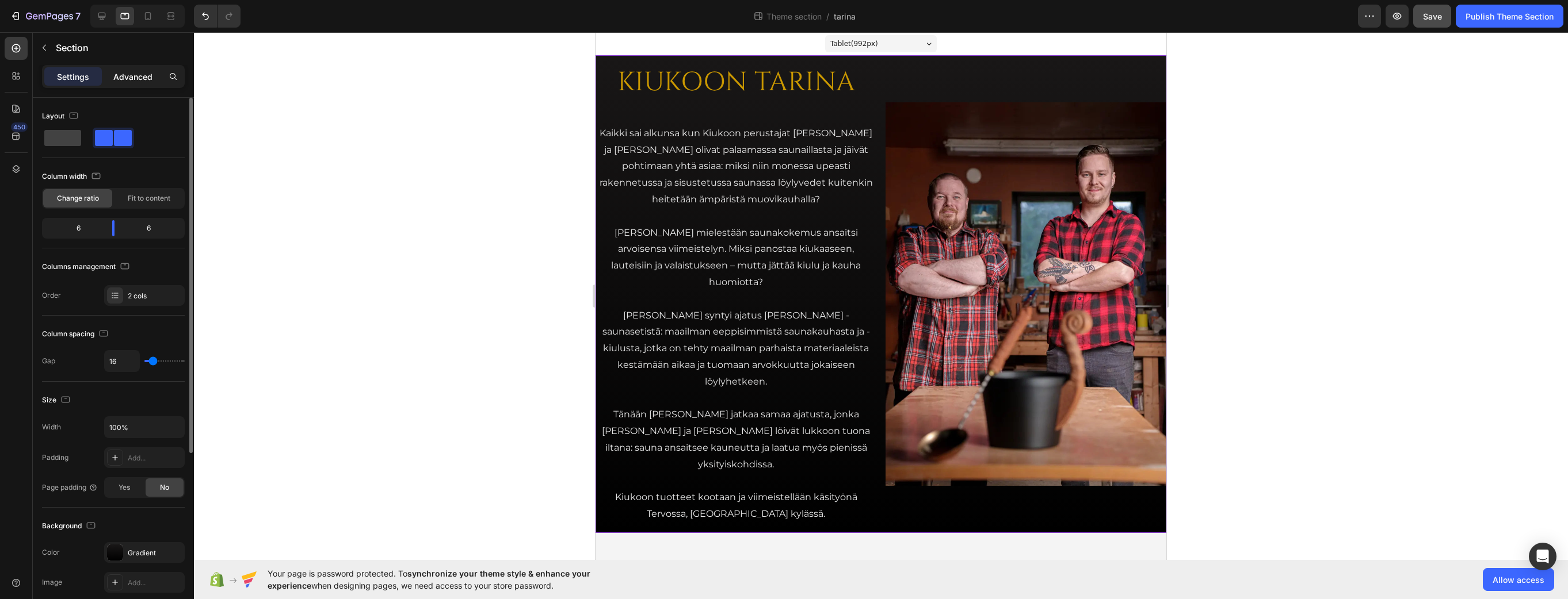
click at [132, 76] on p "Advanced" at bounding box center [132, 76] width 39 height 12
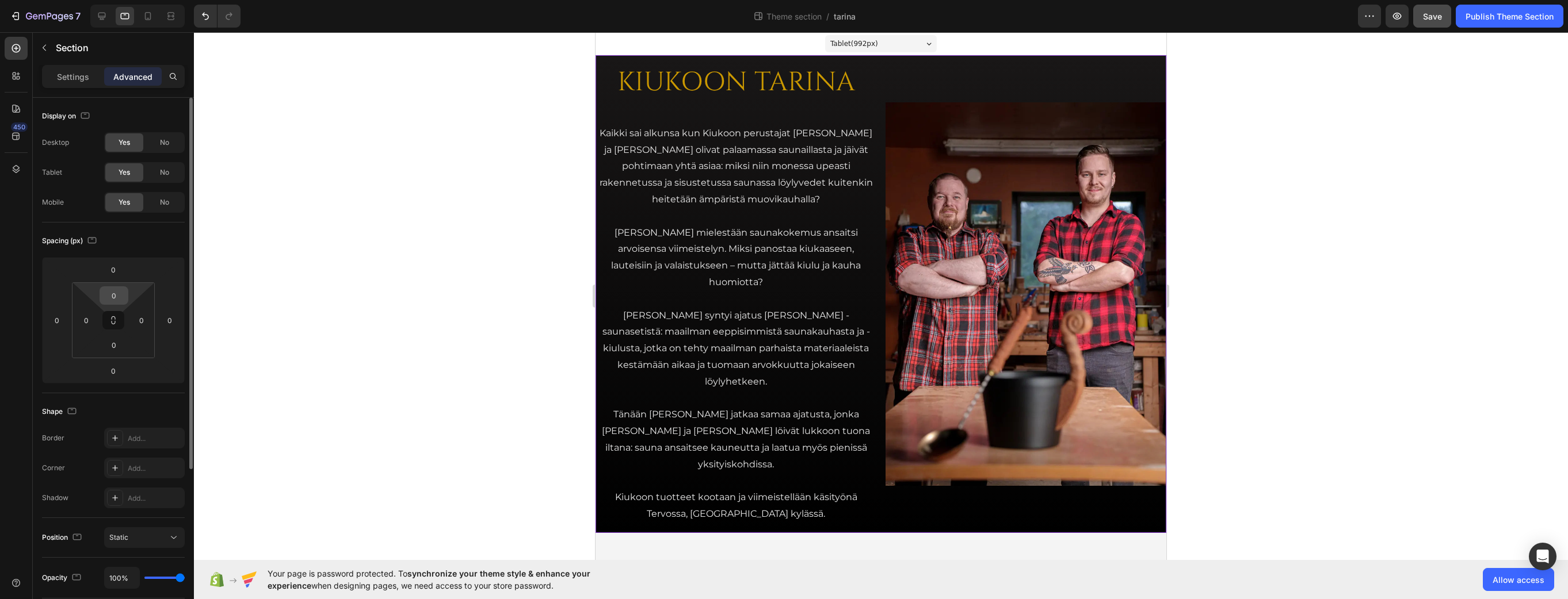
click at [115, 297] on input "0" at bounding box center [113, 295] width 23 height 17
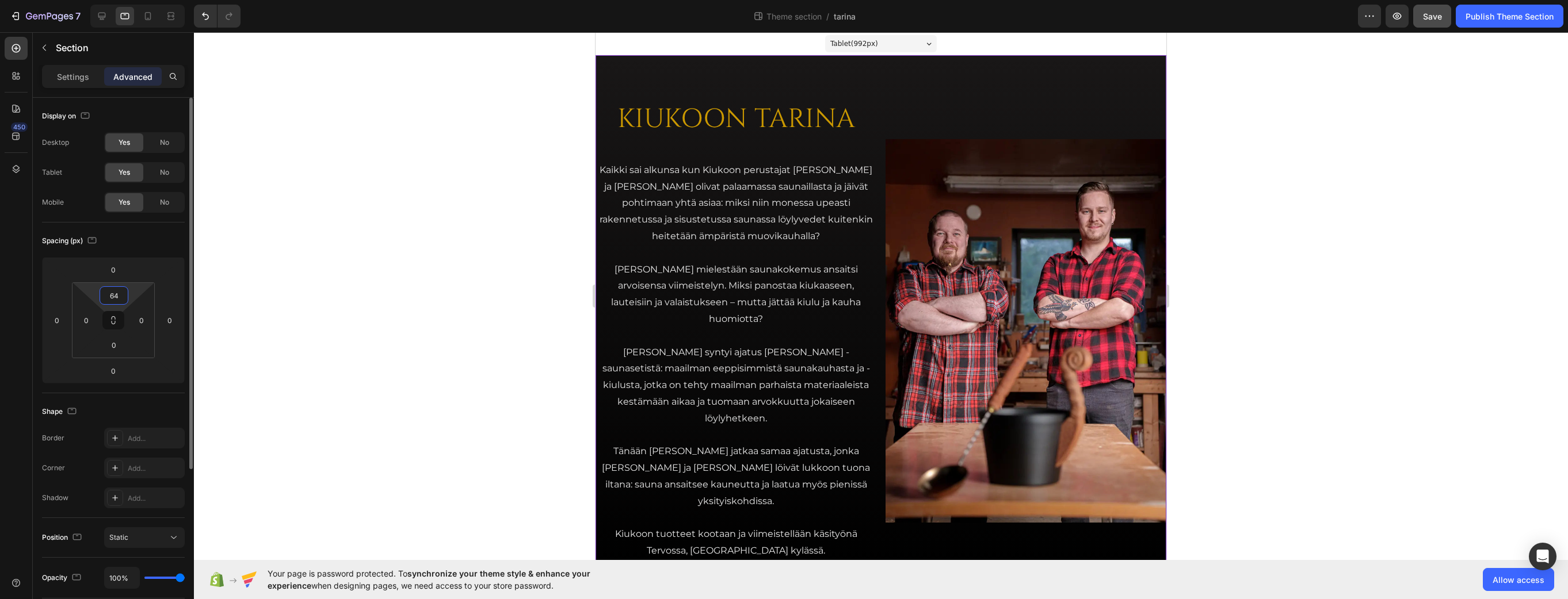
type input "64"
click at [149, 235] on div "Spacing (px)" at bounding box center [113, 240] width 143 height 18
click at [118, 347] on input "0" at bounding box center [113, 345] width 23 height 17
type input "64"
click at [351, 107] on div at bounding box center [881, 316] width 1374 height 567
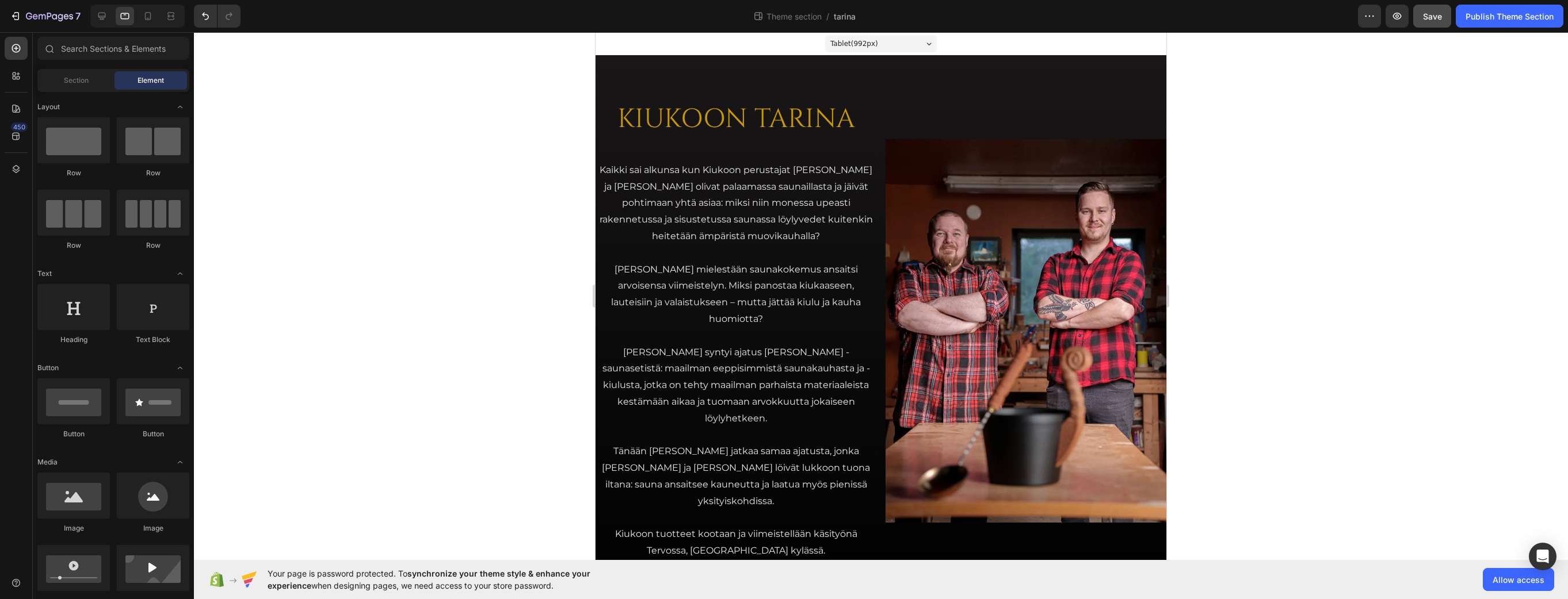
click at [134, 76] on div "Element" at bounding box center [151, 80] width 73 height 18
click at [99, 77] on div "Section" at bounding box center [76, 80] width 73 height 18
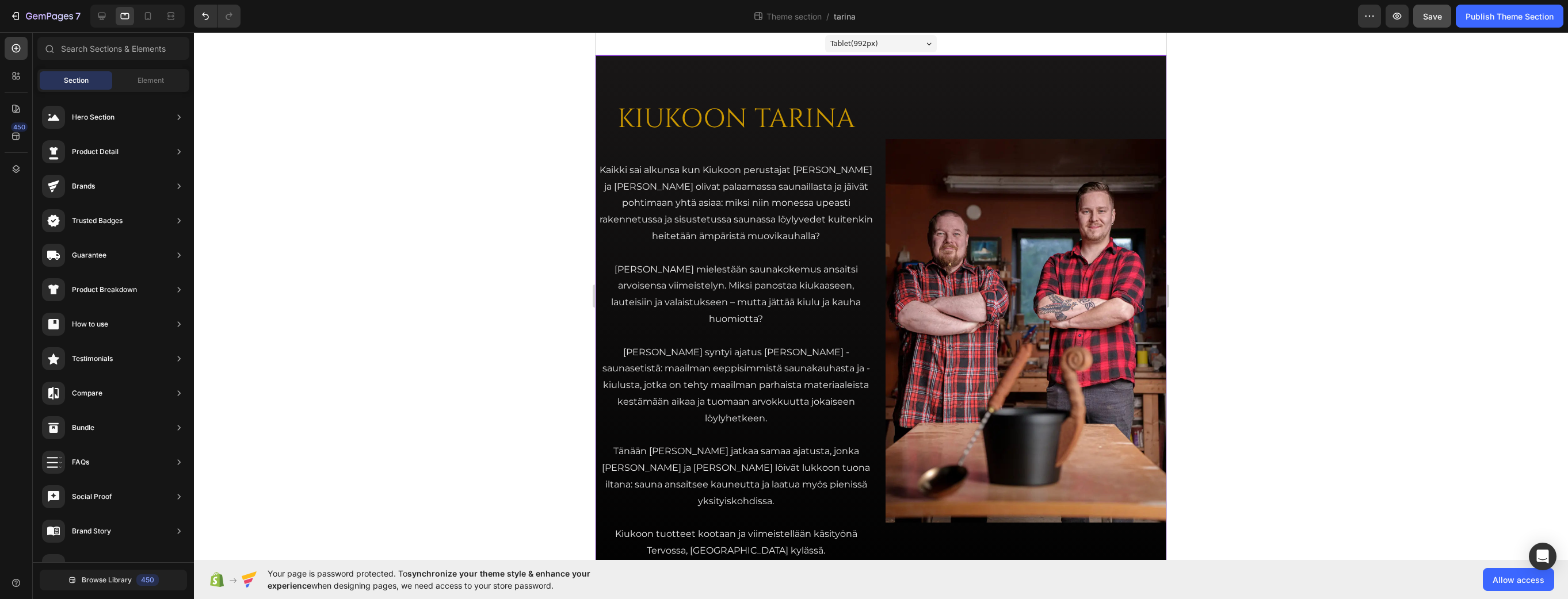
click at [878, 154] on div "KIUKOON TARINA Heading Kaikki sai alkunsa kun Kiukoon perustajat Jari ja Teemu …" at bounding box center [881, 331] width 570 height 551
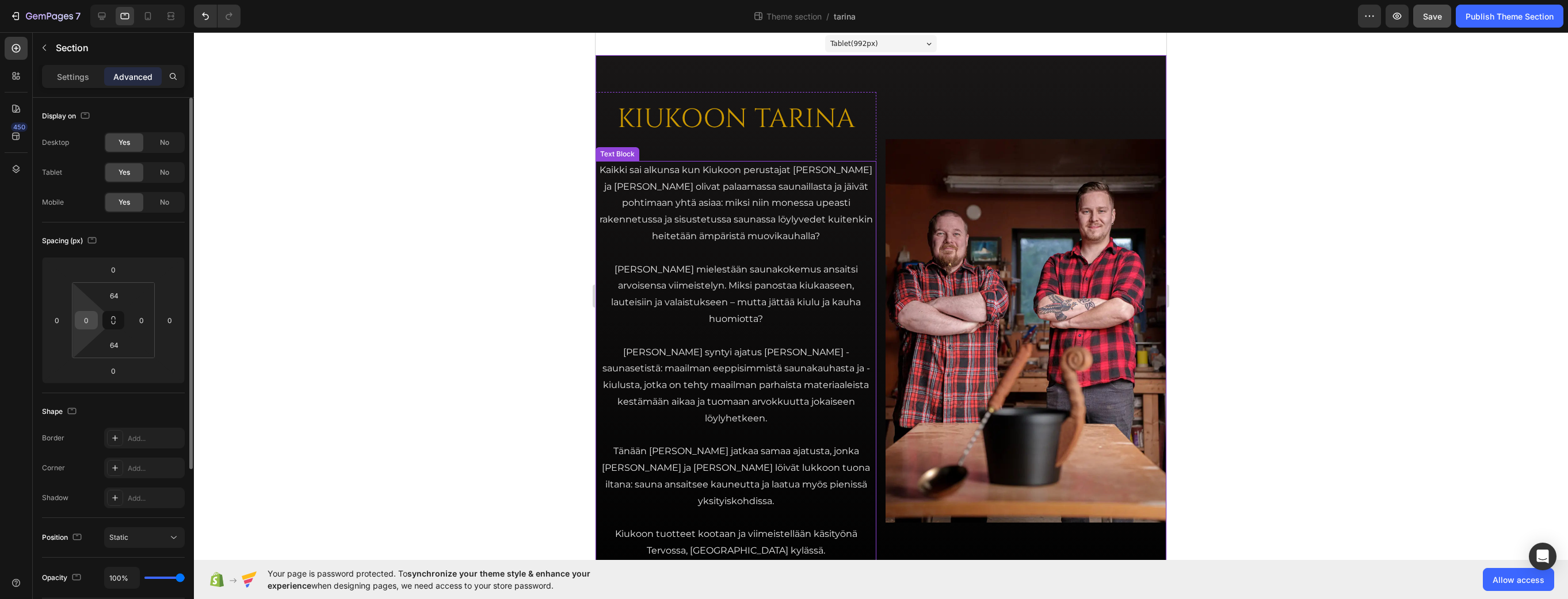
click at [89, 318] on input "0" at bounding box center [86, 320] width 17 height 17
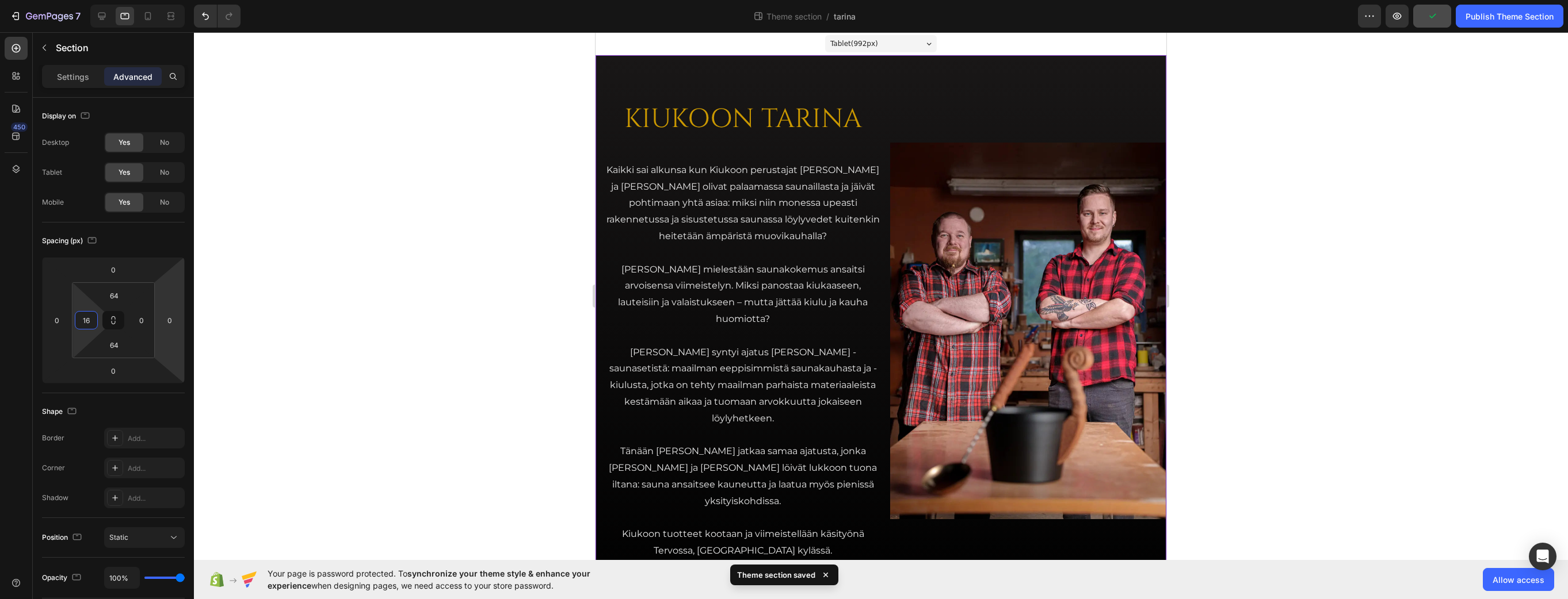
type input "16"
click at [917, 85] on div "KIUKOON TARINA Heading Kaikki sai alkunsa kun Kiukoon perustajat Jari ja Teemu …" at bounding box center [881, 331] width 570 height 551
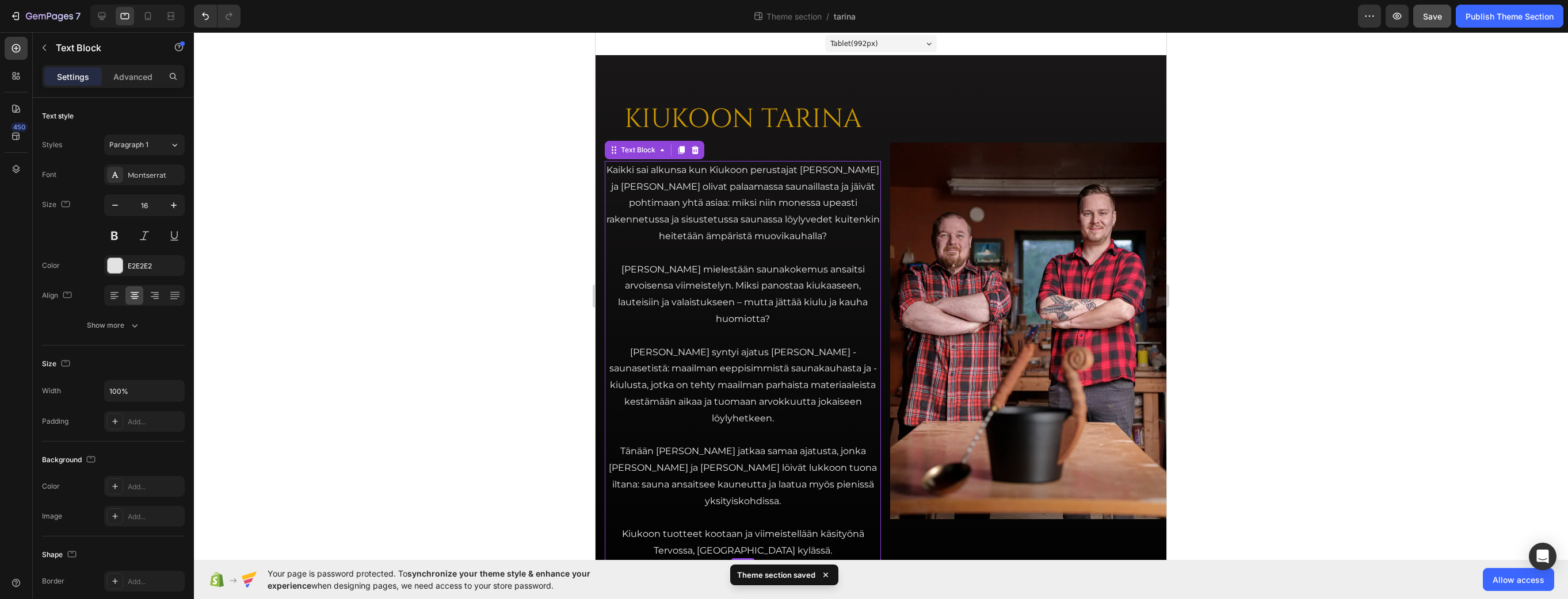
click at [827, 243] on p "Kaikki sai alkunsa kun Kiukoon perustajat [PERSON_NAME] ja [PERSON_NAME] olivat…" at bounding box center [742, 204] width 274 height 83
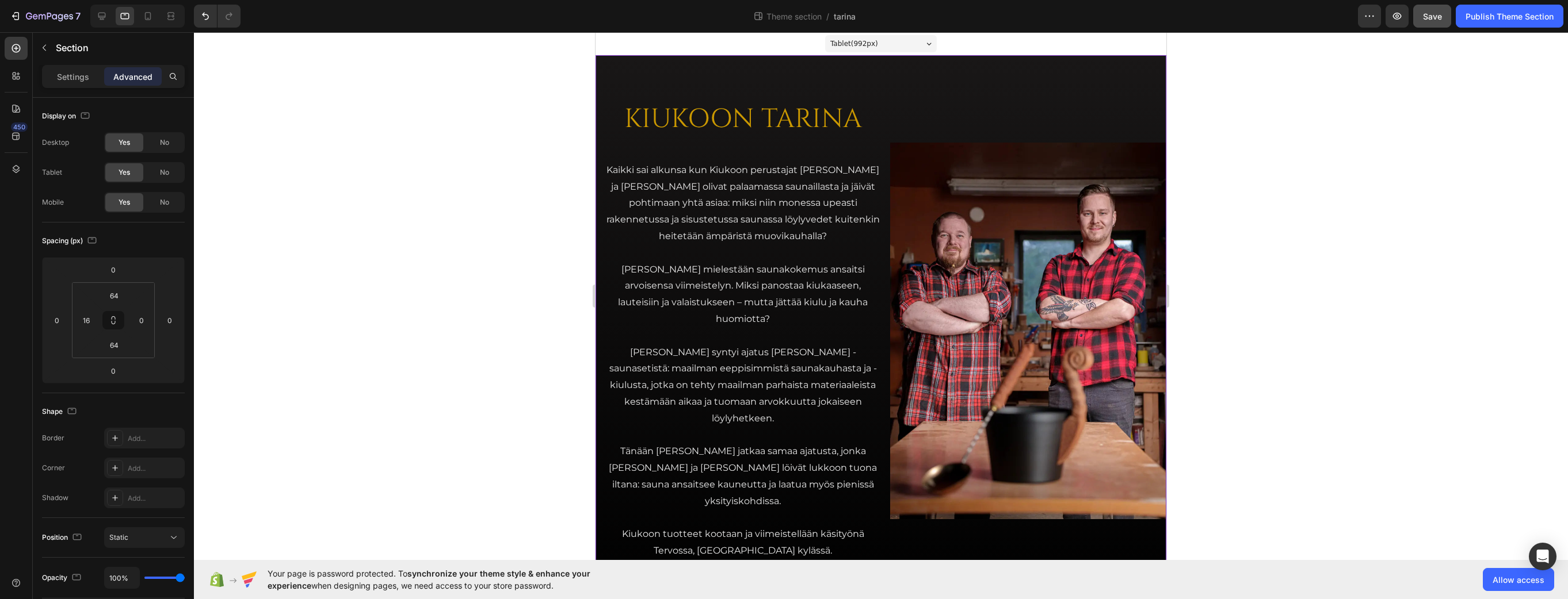
click at [885, 426] on div "KIUKOON TARINA Heading Kaikki sai alkunsa kun Kiukoon perustajat Jari ja Teemu …" at bounding box center [881, 331] width 570 height 551
click at [68, 83] on div "Settings" at bounding box center [73, 76] width 57 height 18
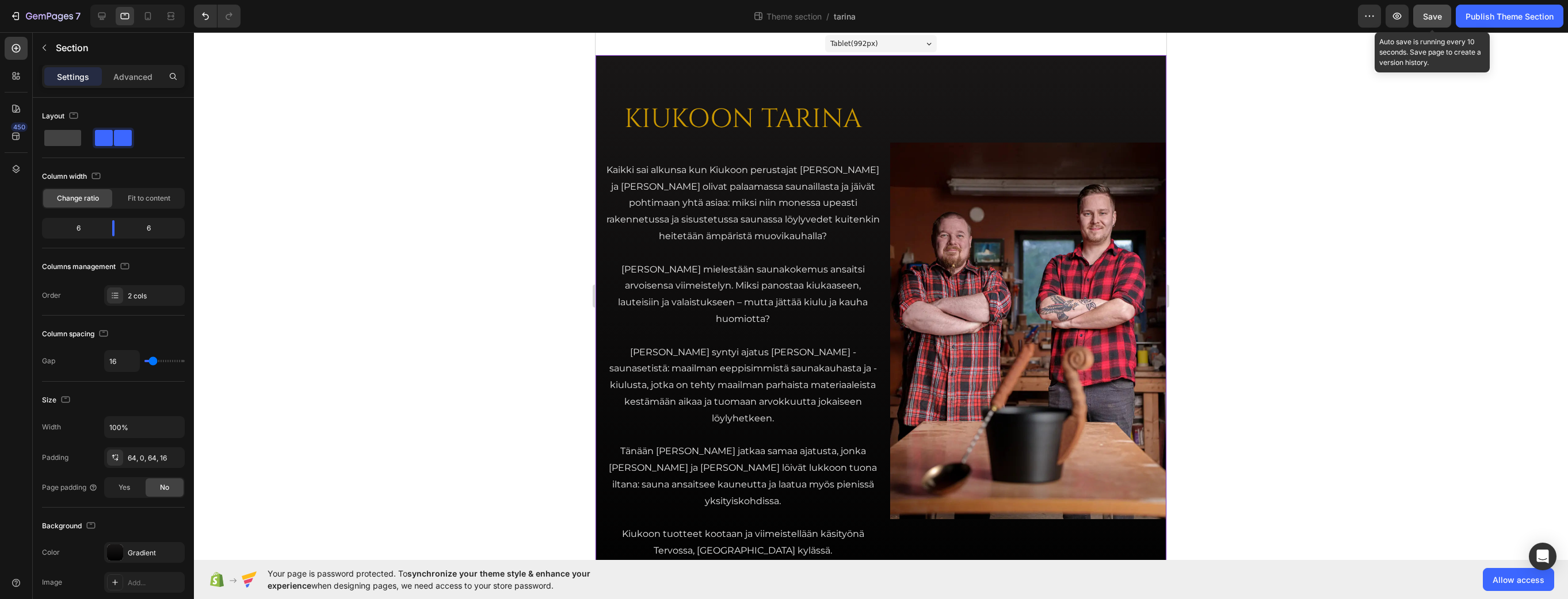
click at [1242, 18] on span "Save" at bounding box center [1432, 16] width 19 height 10
click at [753, 71] on div "KIUKOON TARINA Heading Kaikki sai alkunsa kun Kiukoon perustajat Jari ja Teemu …" at bounding box center [881, 331] width 570 height 551
click at [885, 136] on div "KIUKOON TARINA Heading Kaikki sai alkunsa kun Kiukoon perustajat Jari ja Teemu …" at bounding box center [881, 331] width 570 height 551
click at [57, 41] on p "Section" at bounding box center [107, 48] width 104 height 14
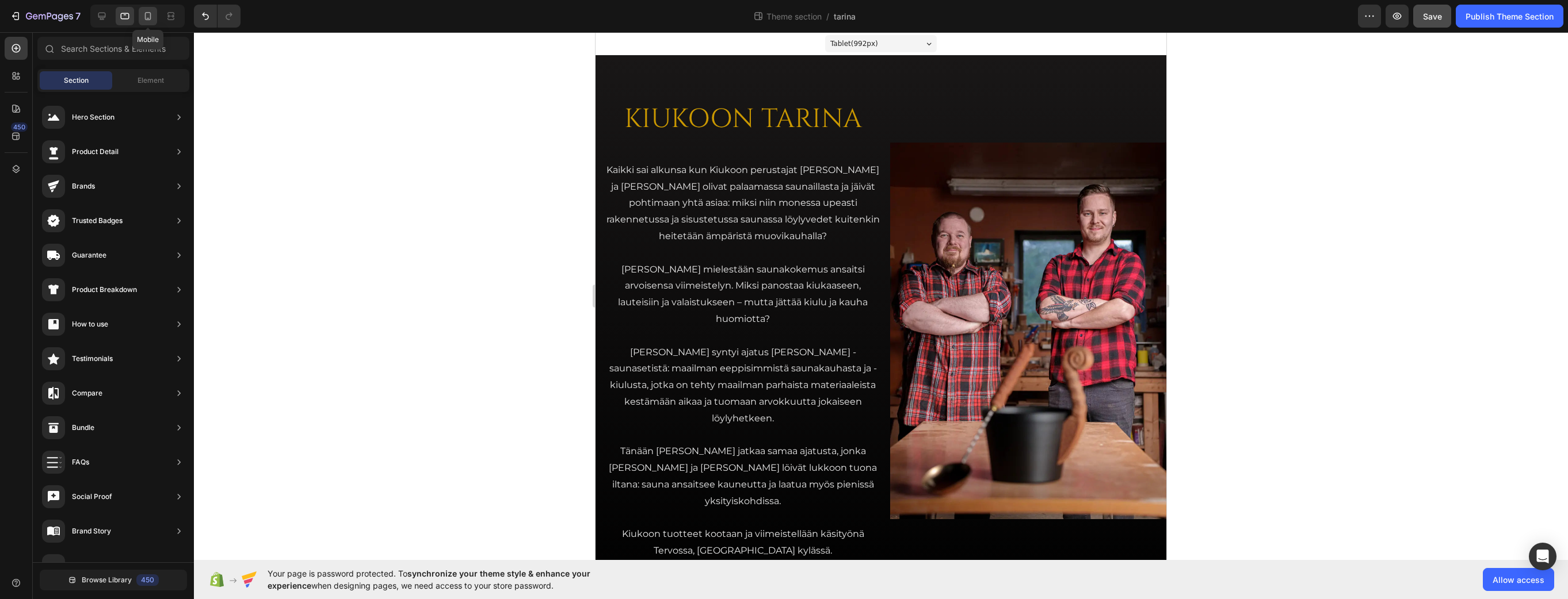
click at [148, 16] on icon at bounding box center [148, 16] width 12 height 12
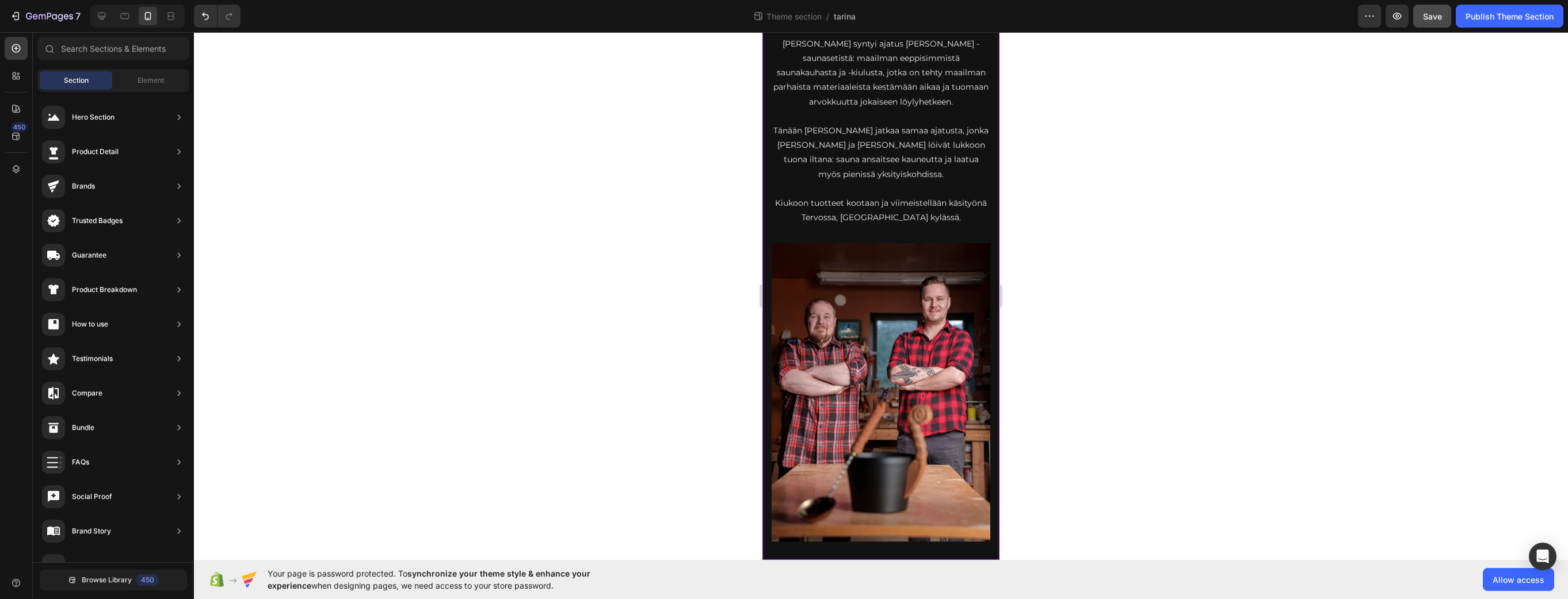
scroll to position [266, 0]
click at [774, 234] on div "KIUKOON TARINA Heading Kaikki sai alkunsa kun Kiukoon perustajat Jari ja Teemu …" at bounding box center [880, 24] width 218 height 422
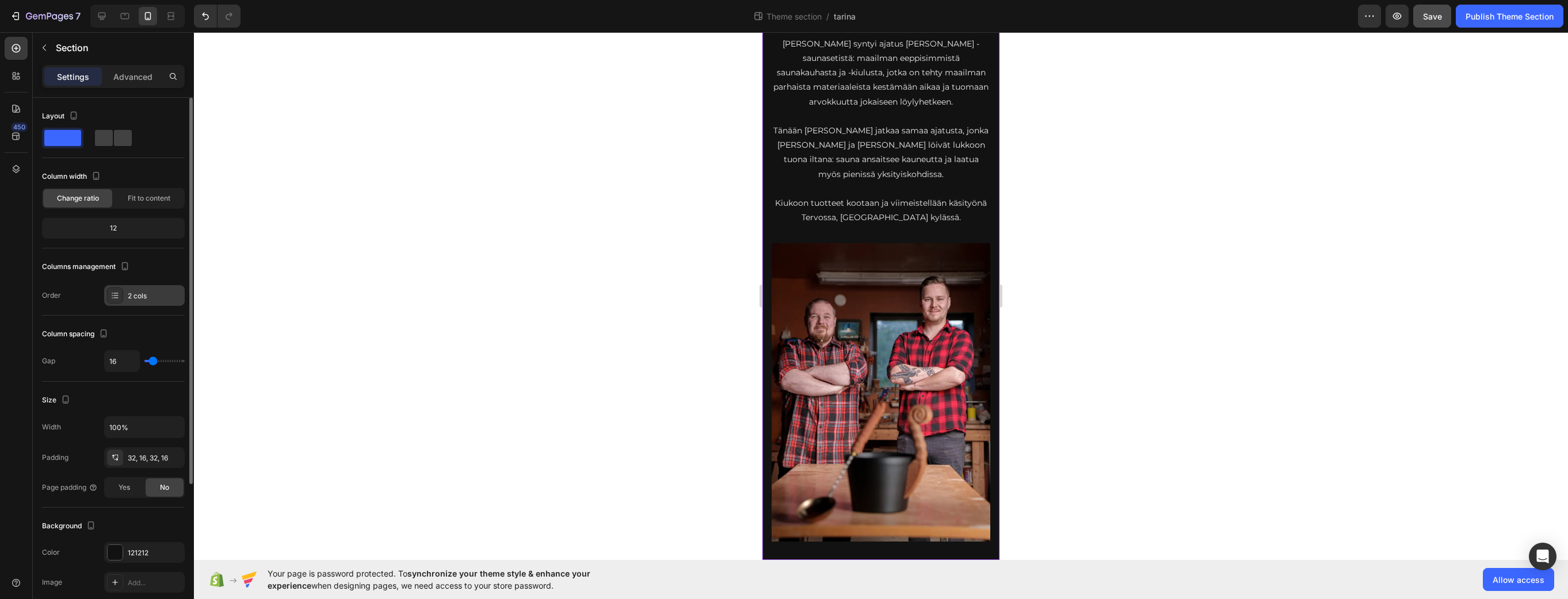
click at [138, 294] on div "2 cols" at bounding box center [155, 296] width 54 height 10
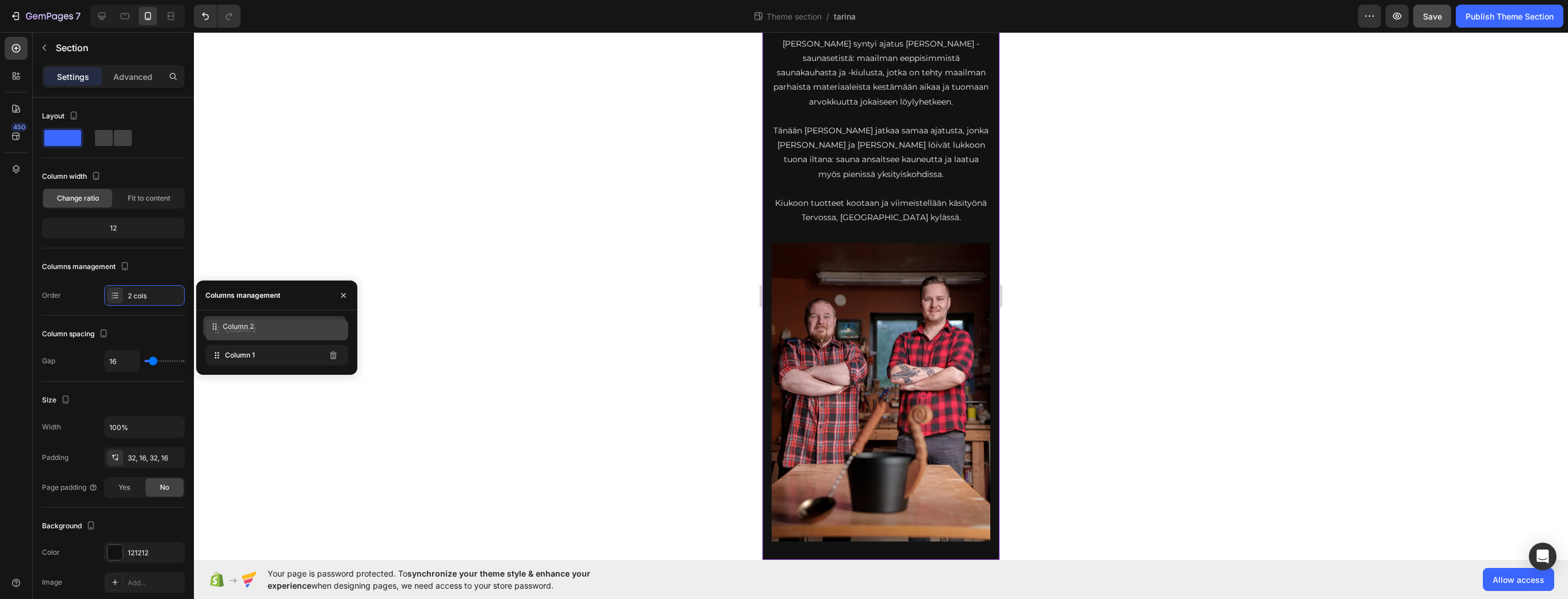
drag, startPoint x: 217, startPoint y: 359, endPoint x: 215, endPoint y: 330, distance: 29.1
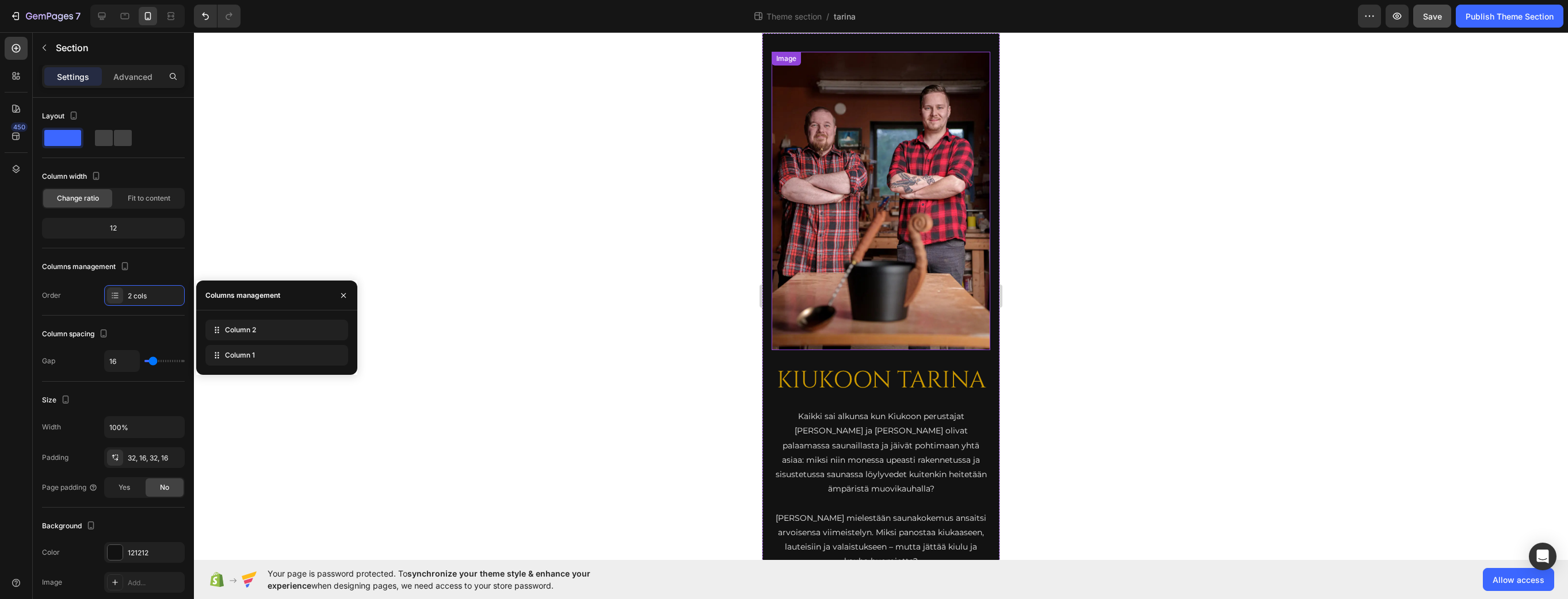
scroll to position [0, 0]
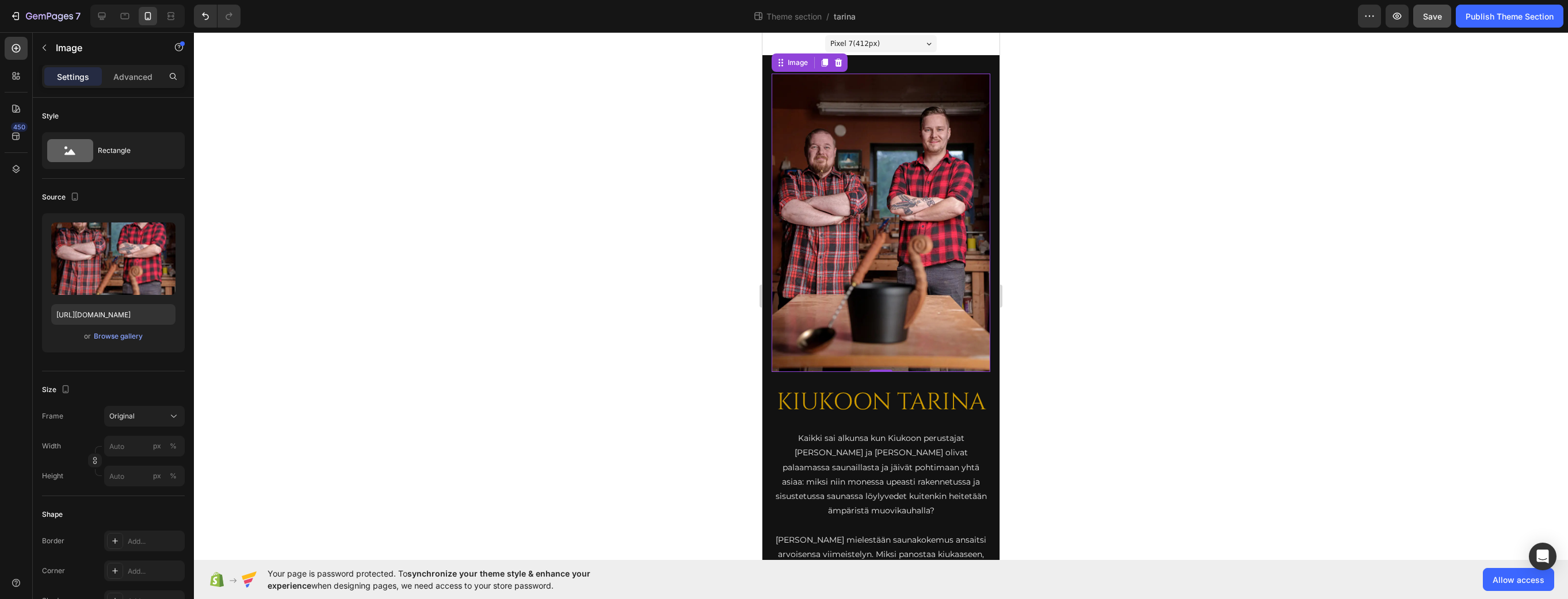
drag, startPoint x: 901, startPoint y: 234, endPoint x: 1355, endPoint y: 300, distance: 458.8
click at [901, 234] on img at bounding box center [880, 223] width 218 height 298
click at [138, 413] on div "Original" at bounding box center [137, 417] width 57 height 10
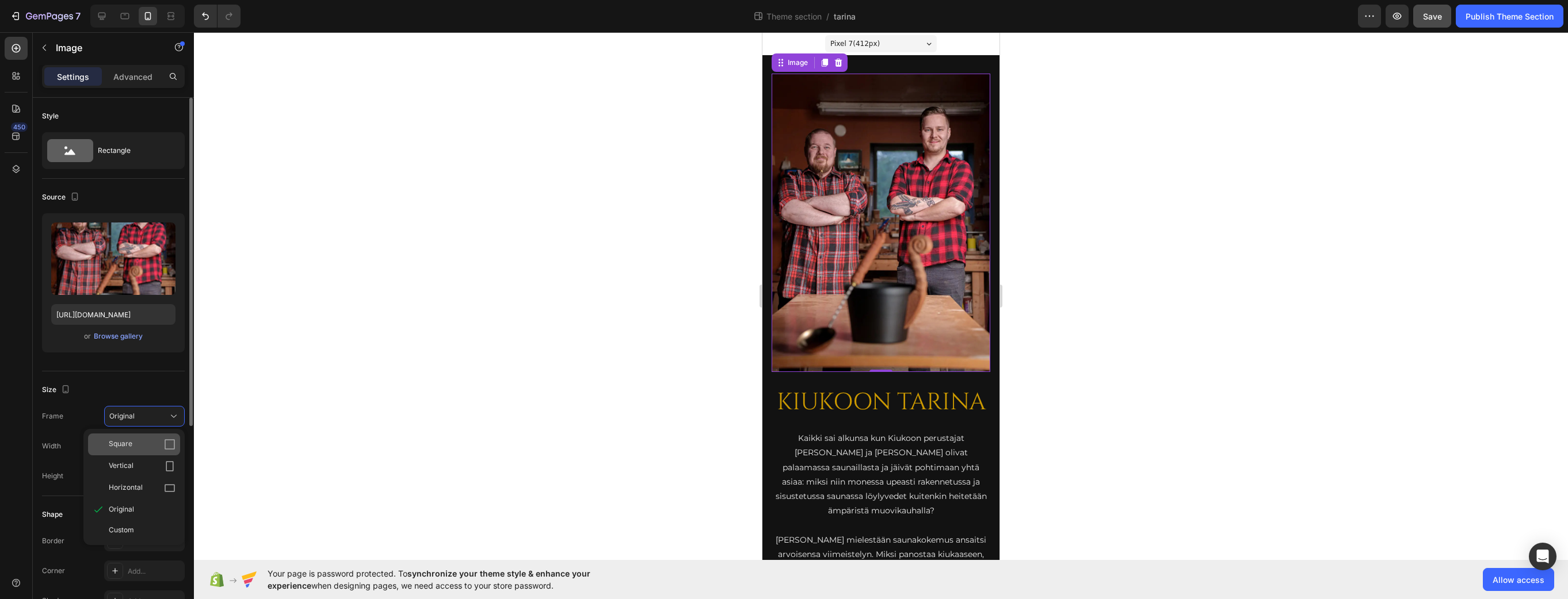
click at [136, 445] on div "Square" at bounding box center [142, 445] width 67 height 12
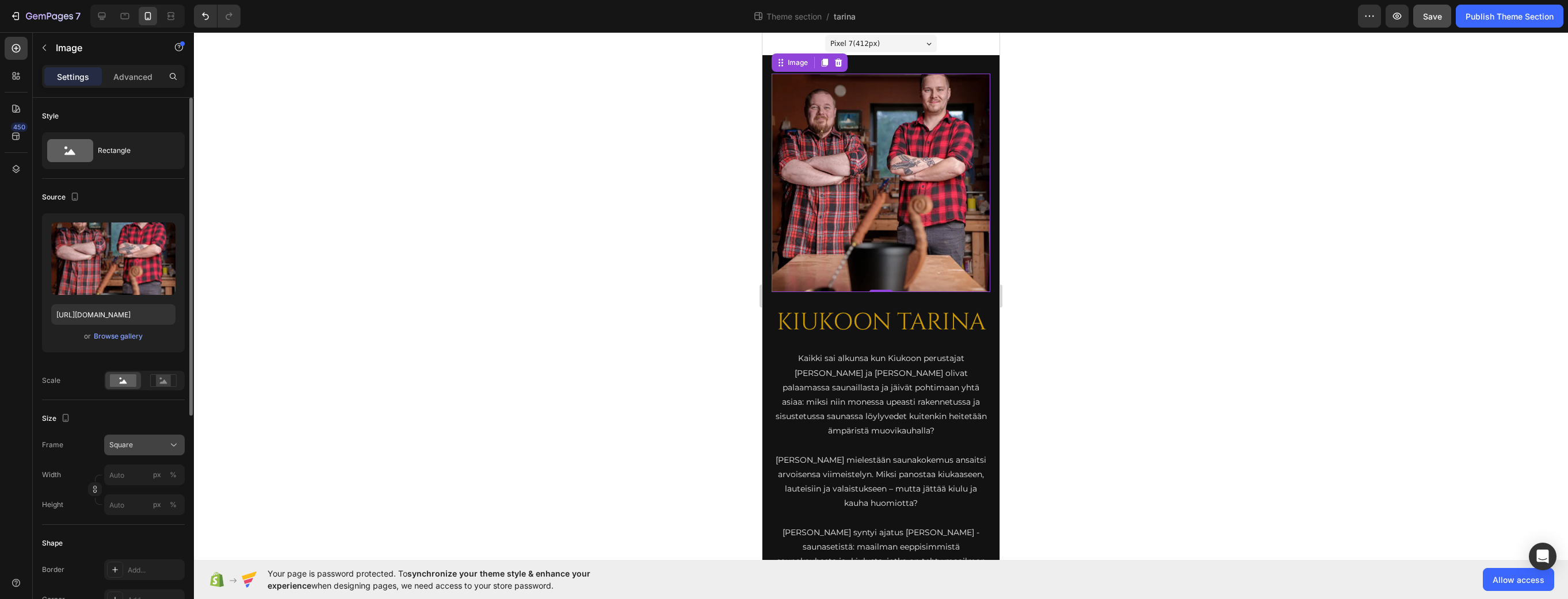
click at [133, 443] on div "Square" at bounding box center [137, 445] width 57 height 10
click at [134, 492] on div "Vertical" at bounding box center [142, 495] width 67 height 12
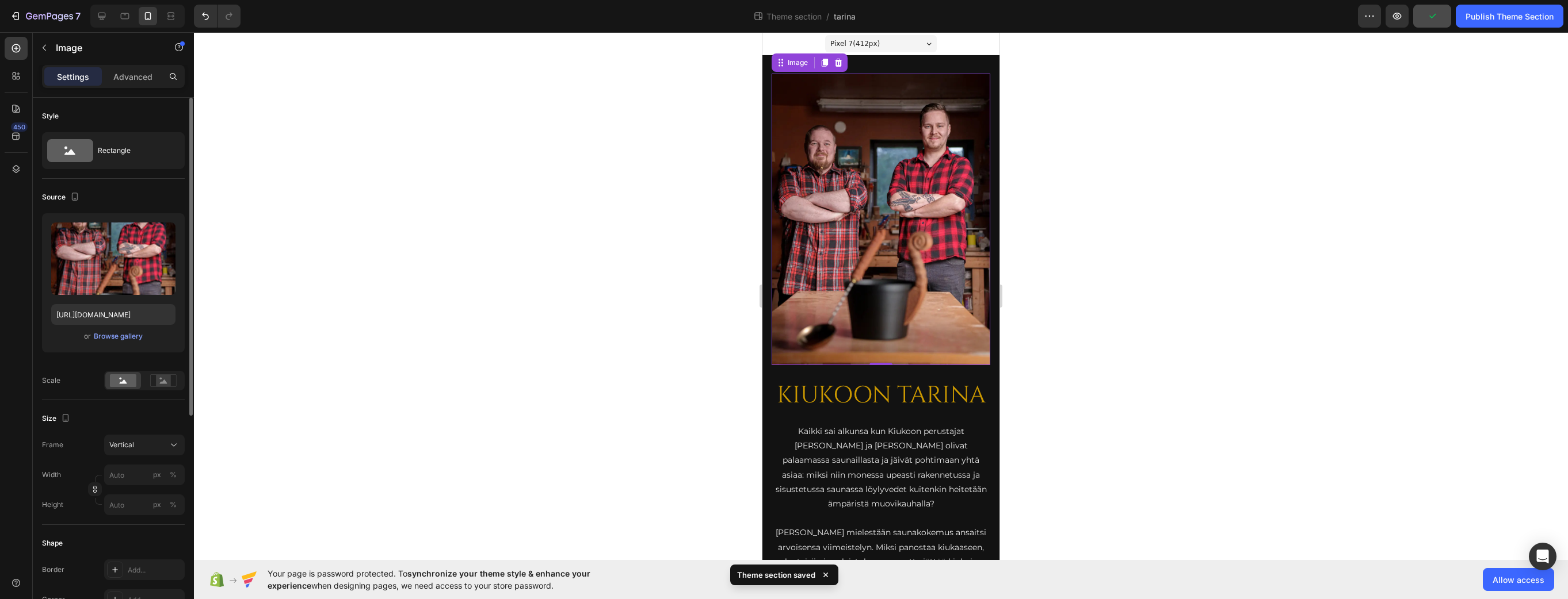
click at [658, 225] on div at bounding box center [881, 316] width 1374 height 567
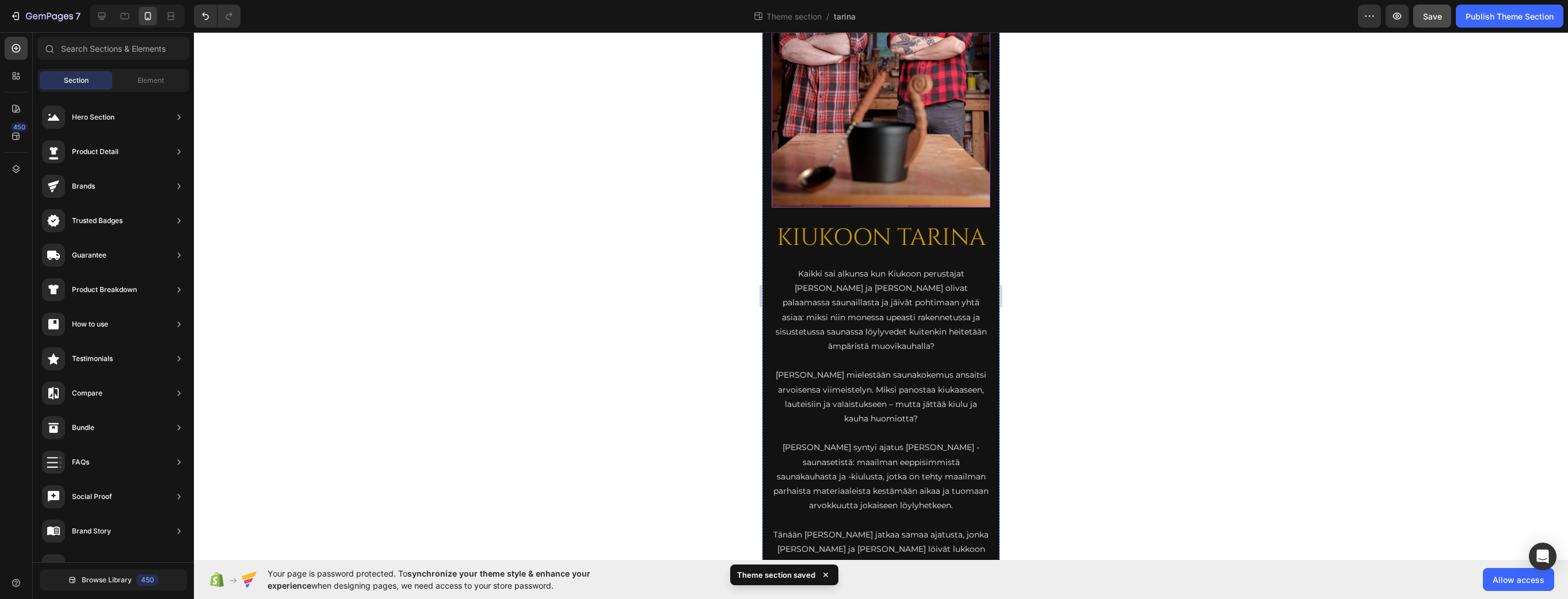
scroll to position [173, 0]
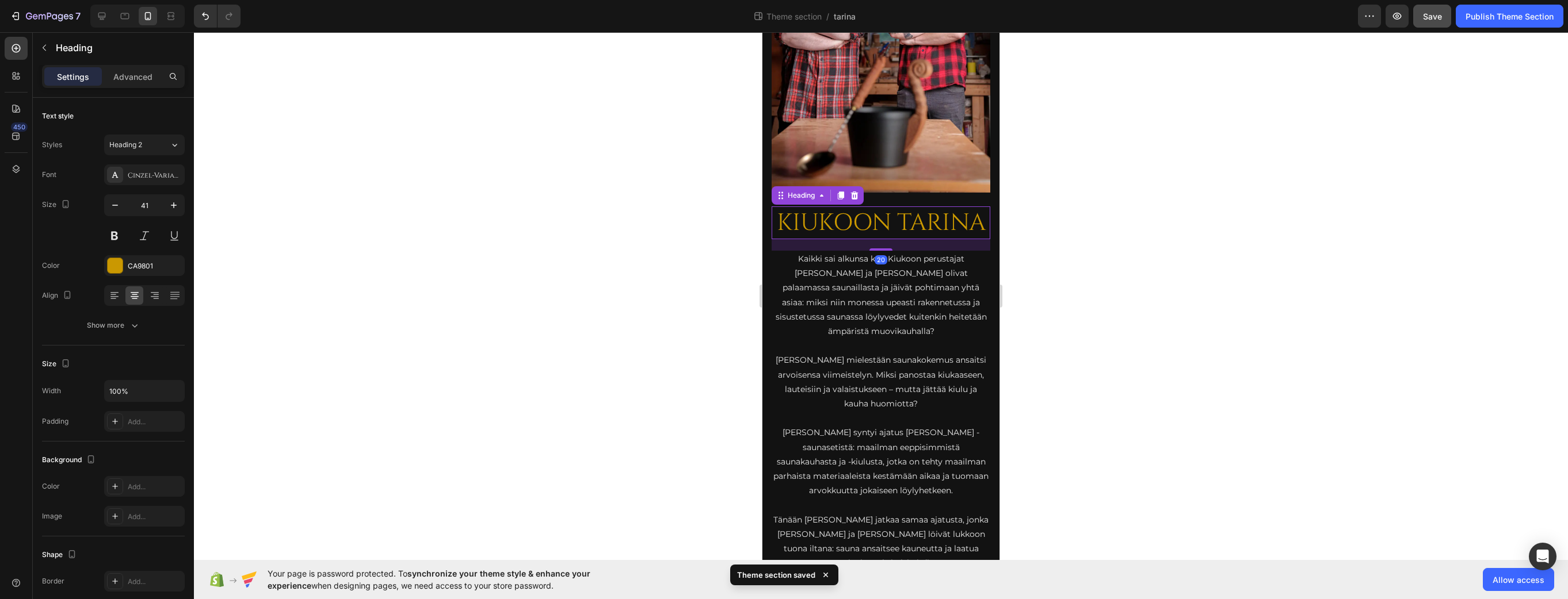
click at [892, 218] on h2 "KIUKOON TARINA" at bounding box center [880, 223] width 218 height 33
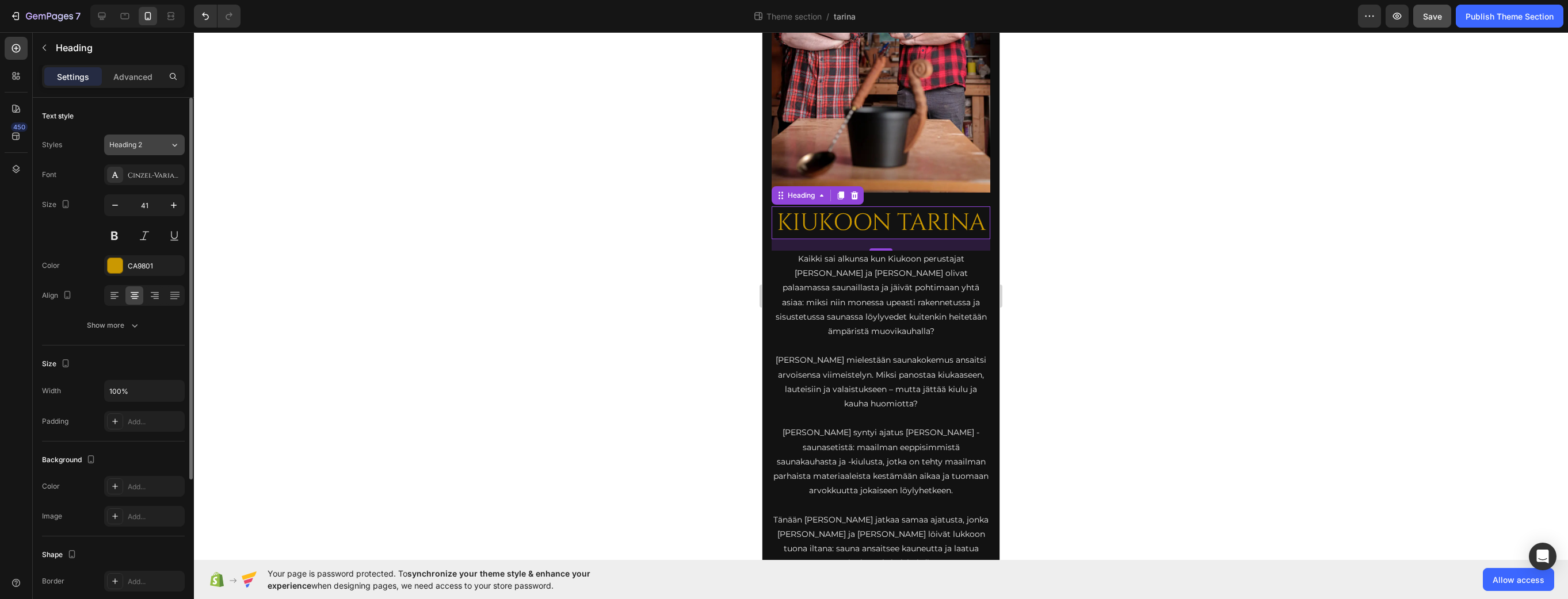
click at [142, 147] on span "Heading 2" at bounding box center [126, 145] width 33 height 10
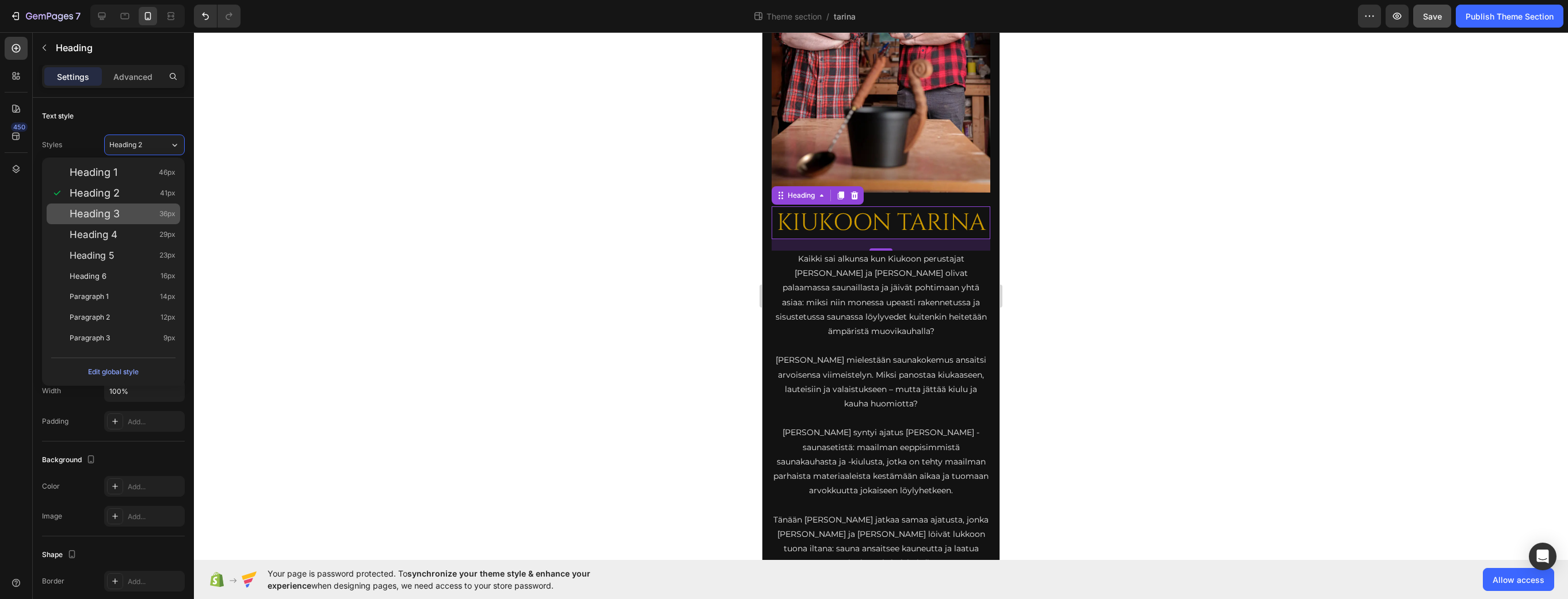
click at [124, 216] on div "Heading 3 36px" at bounding box center [123, 214] width 106 height 12
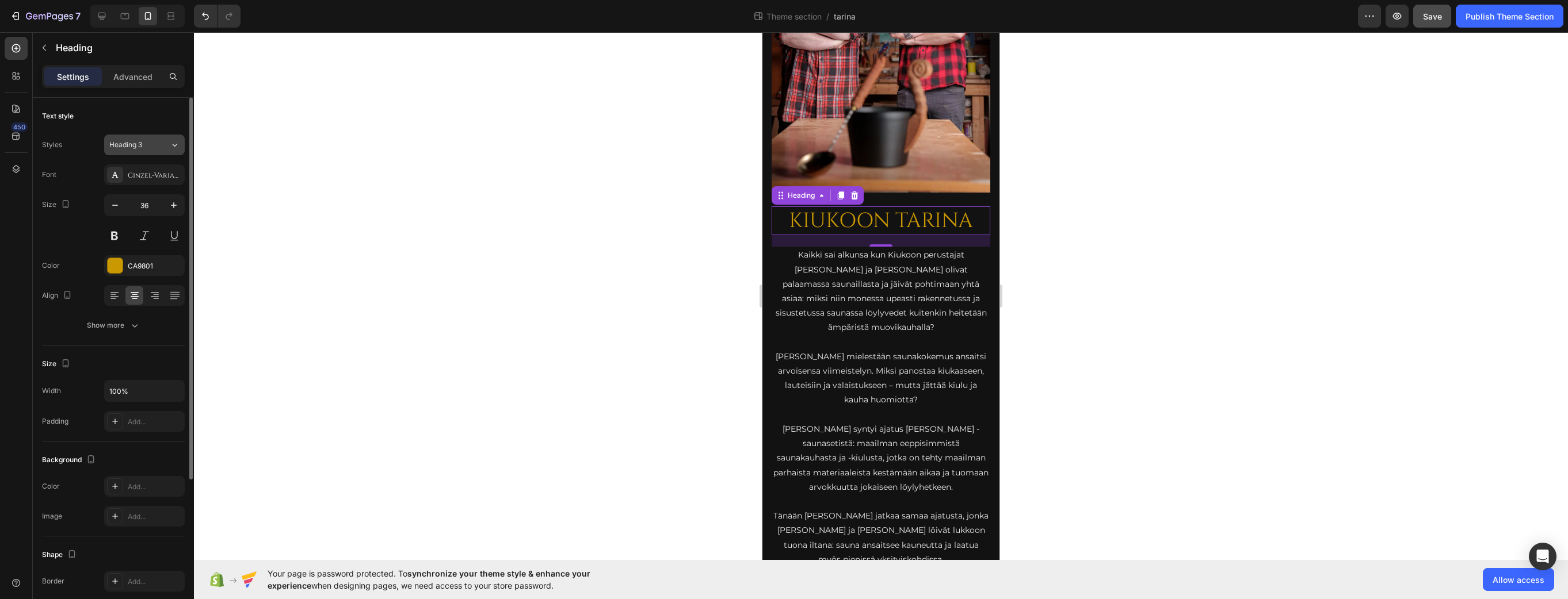
click at [151, 150] on button "Heading 3" at bounding box center [145, 145] width 81 height 21
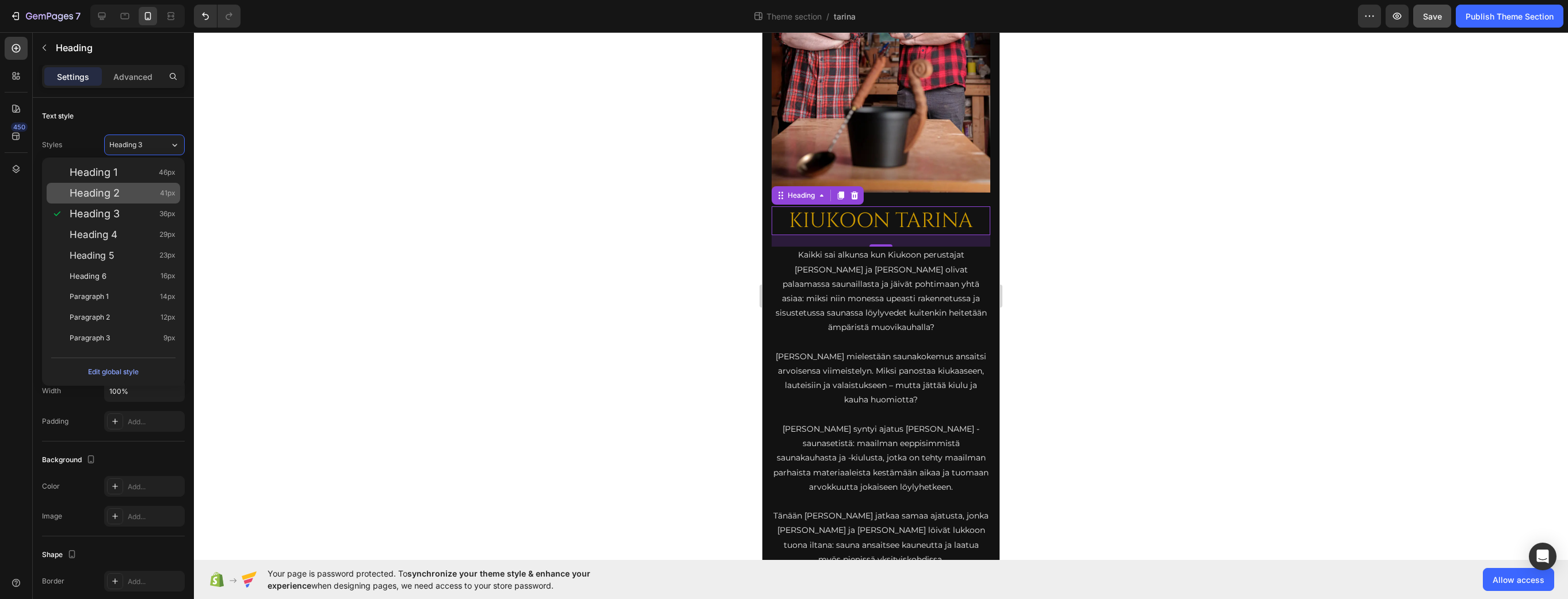
click at [121, 189] on div "Heading 2 41px" at bounding box center [123, 193] width 106 height 12
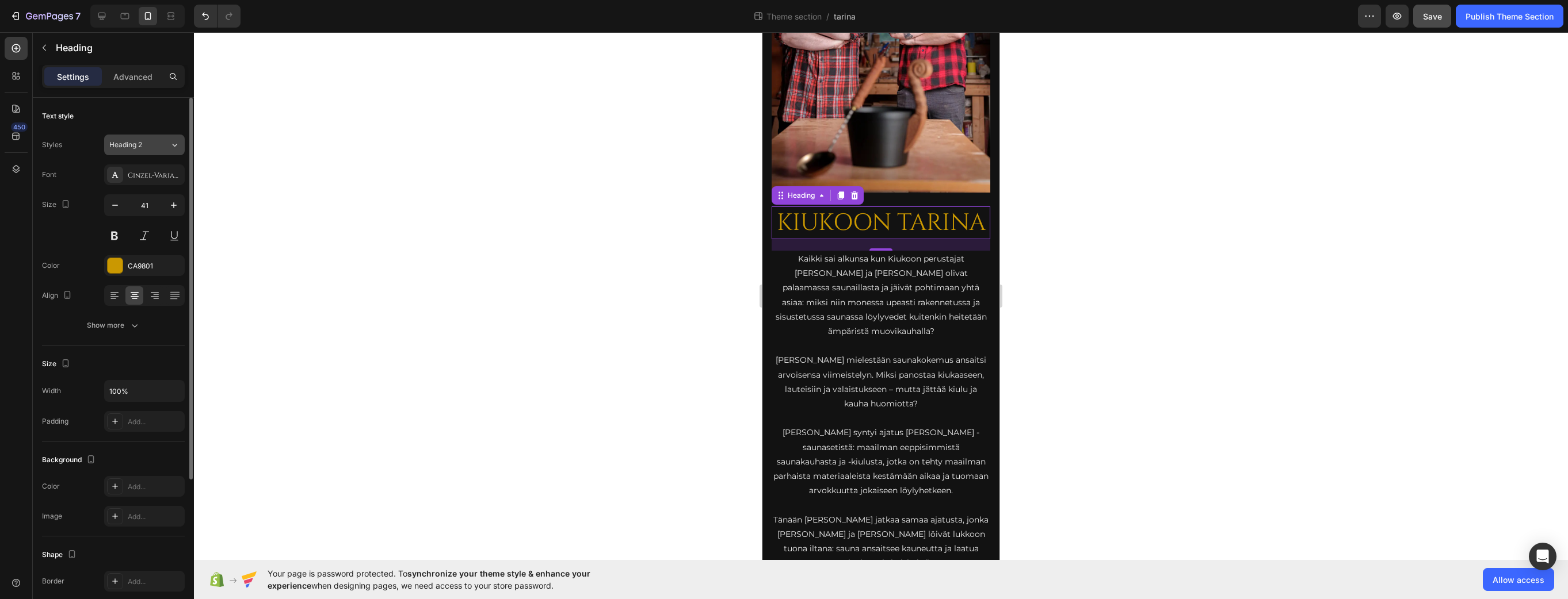
click at [157, 142] on div "Heading 2" at bounding box center [140, 145] width 60 height 10
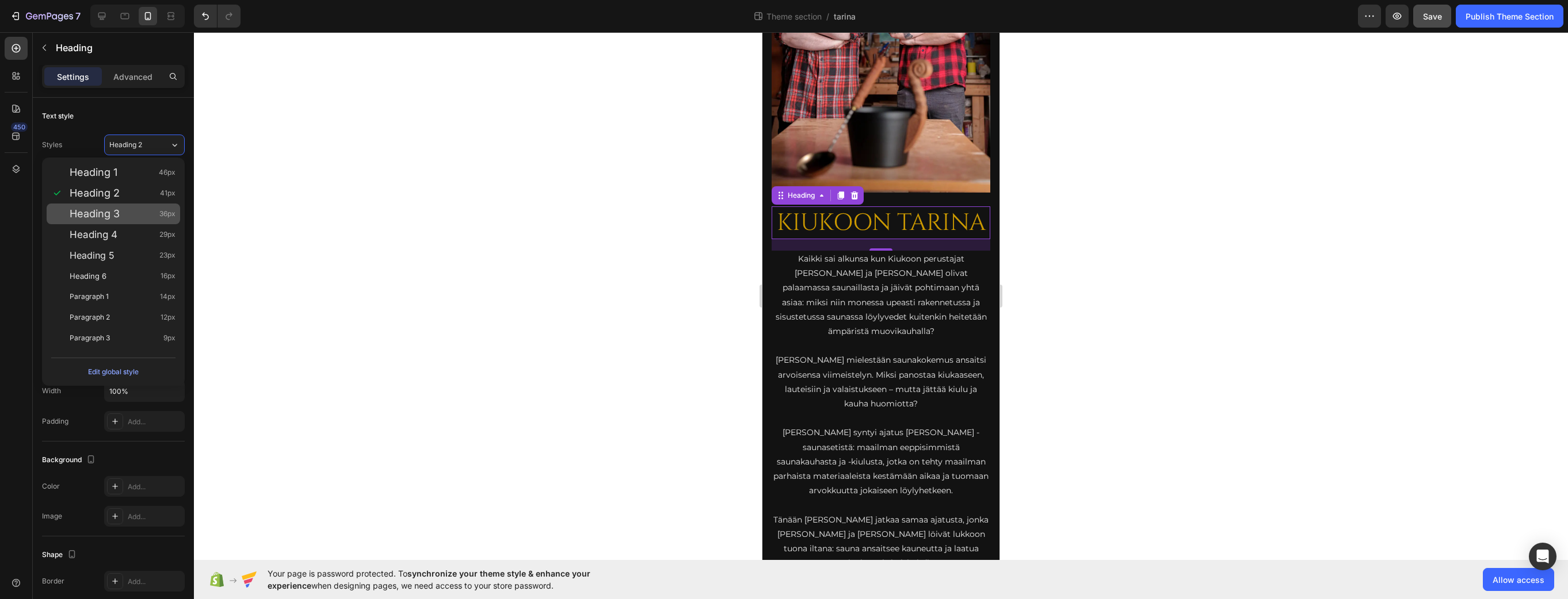
click at [146, 216] on div "Heading 3 36px" at bounding box center [123, 214] width 106 height 12
type input "36"
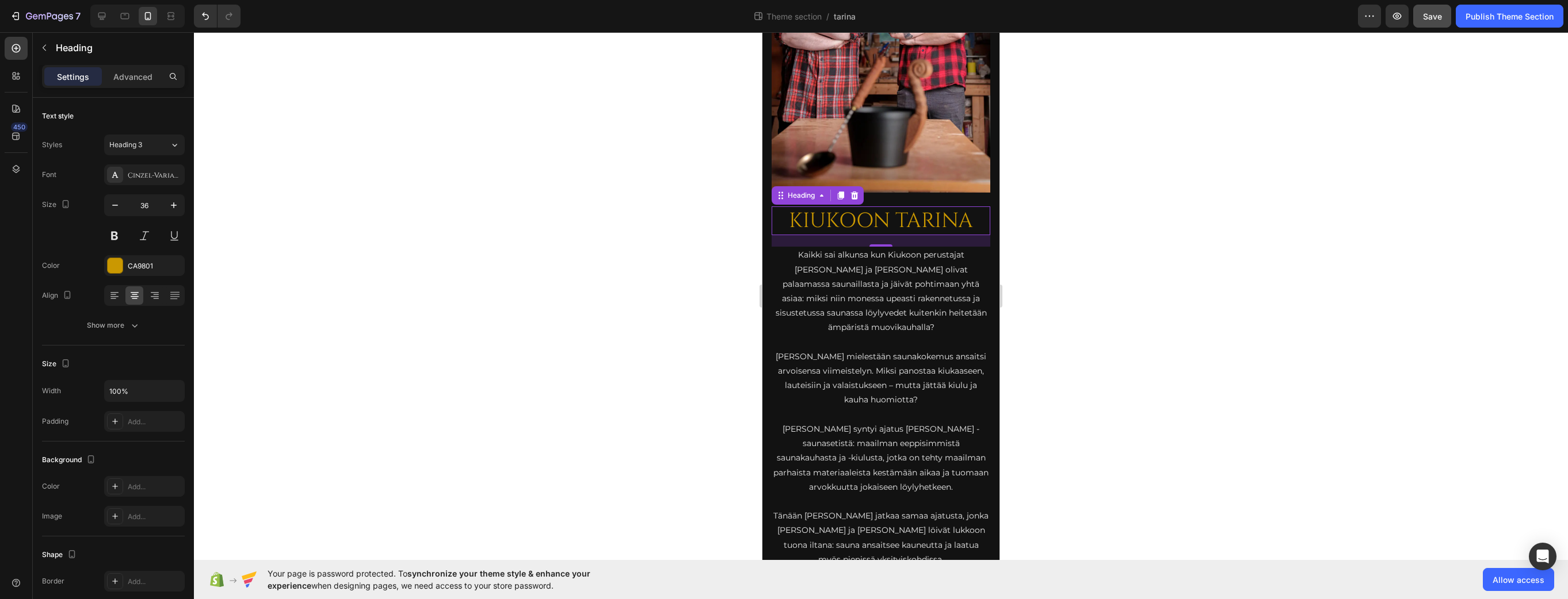
click at [1034, 243] on div at bounding box center [881, 316] width 1374 height 567
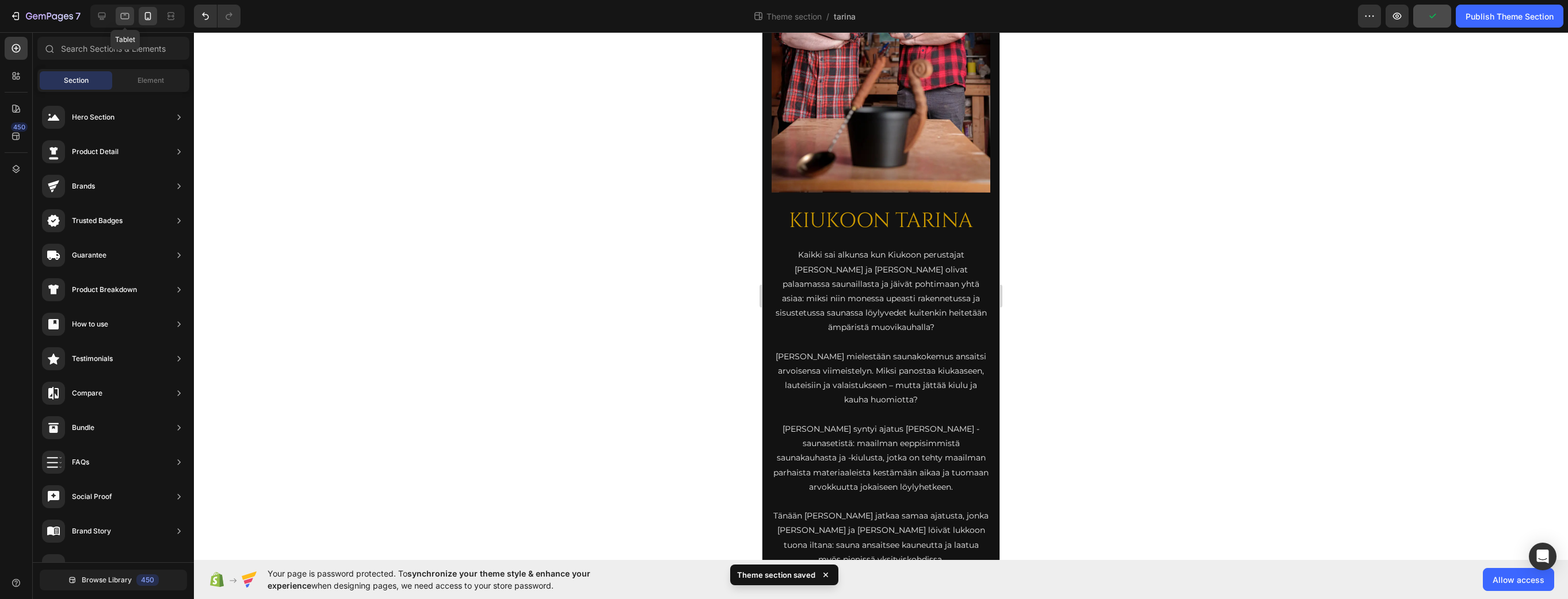
click at [125, 10] on icon at bounding box center [125, 16] width 12 height 12
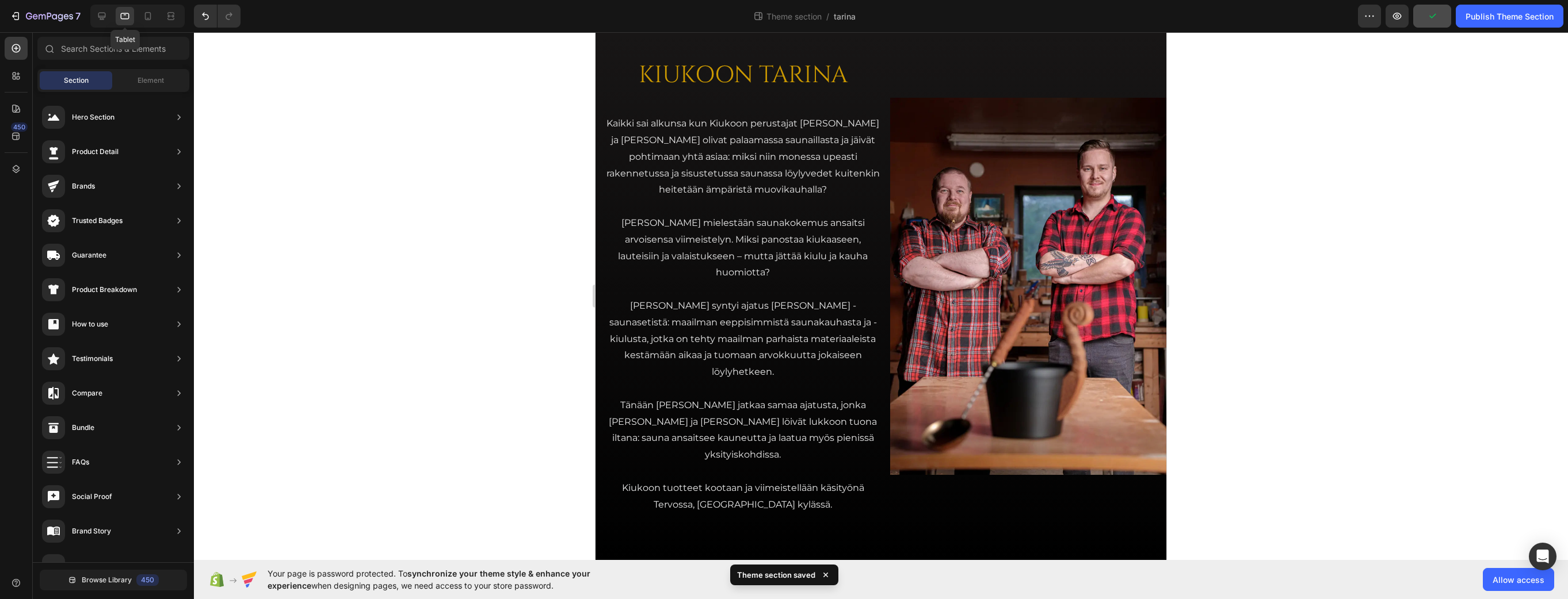
scroll to position [10, 0]
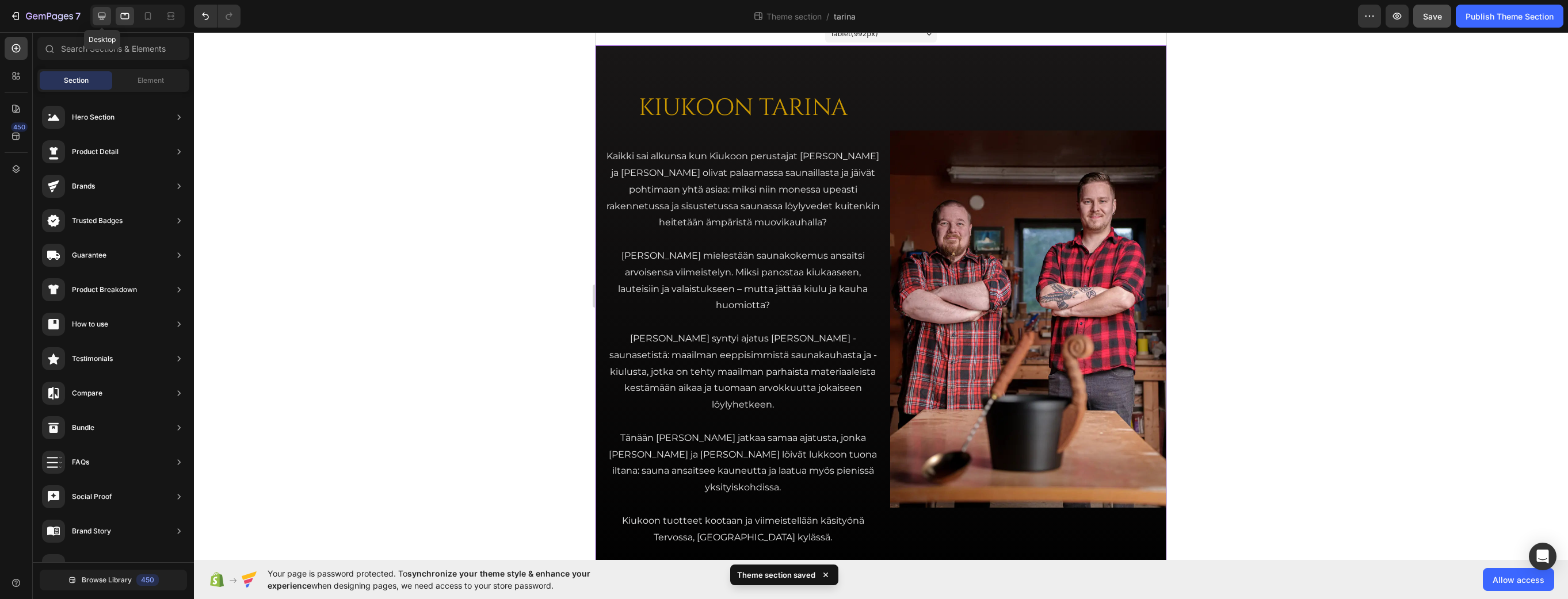
click at [99, 10] on div at bounding box center [101, 15] width 18 height 18
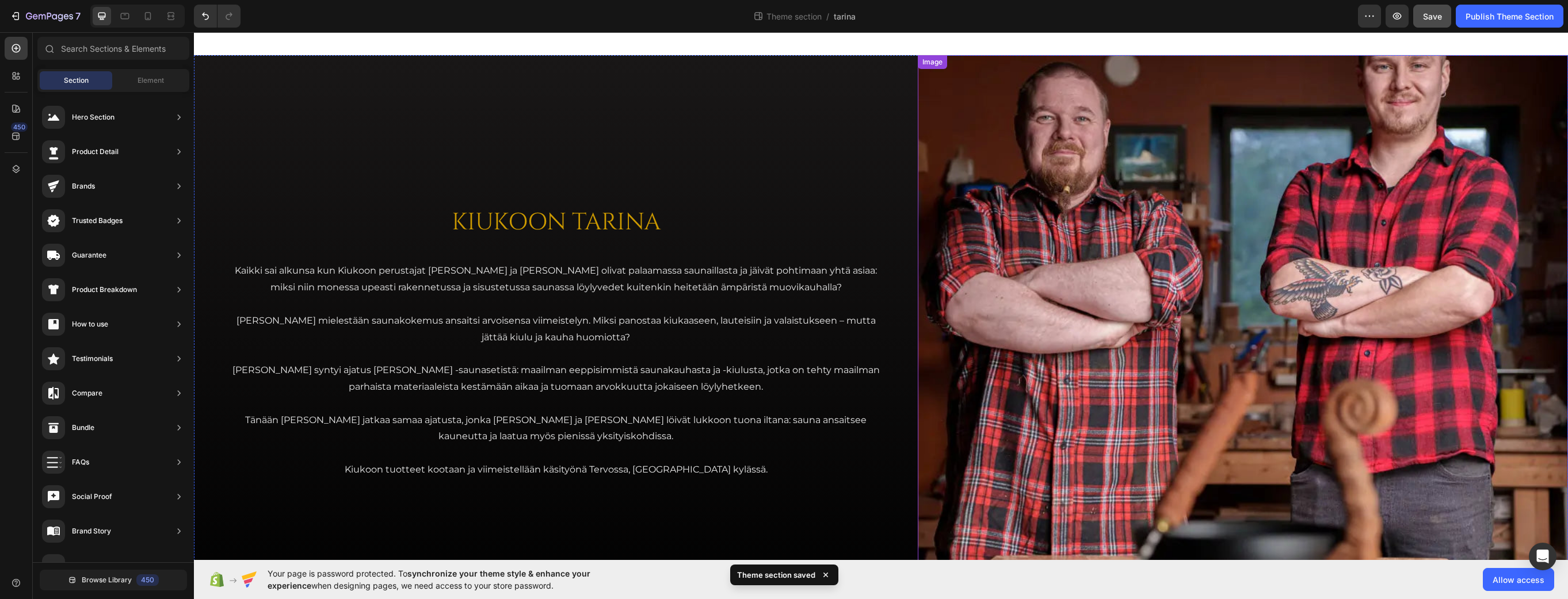
click at [1176, 221] on img at bounding box center [1242, 342] width 650 height 575
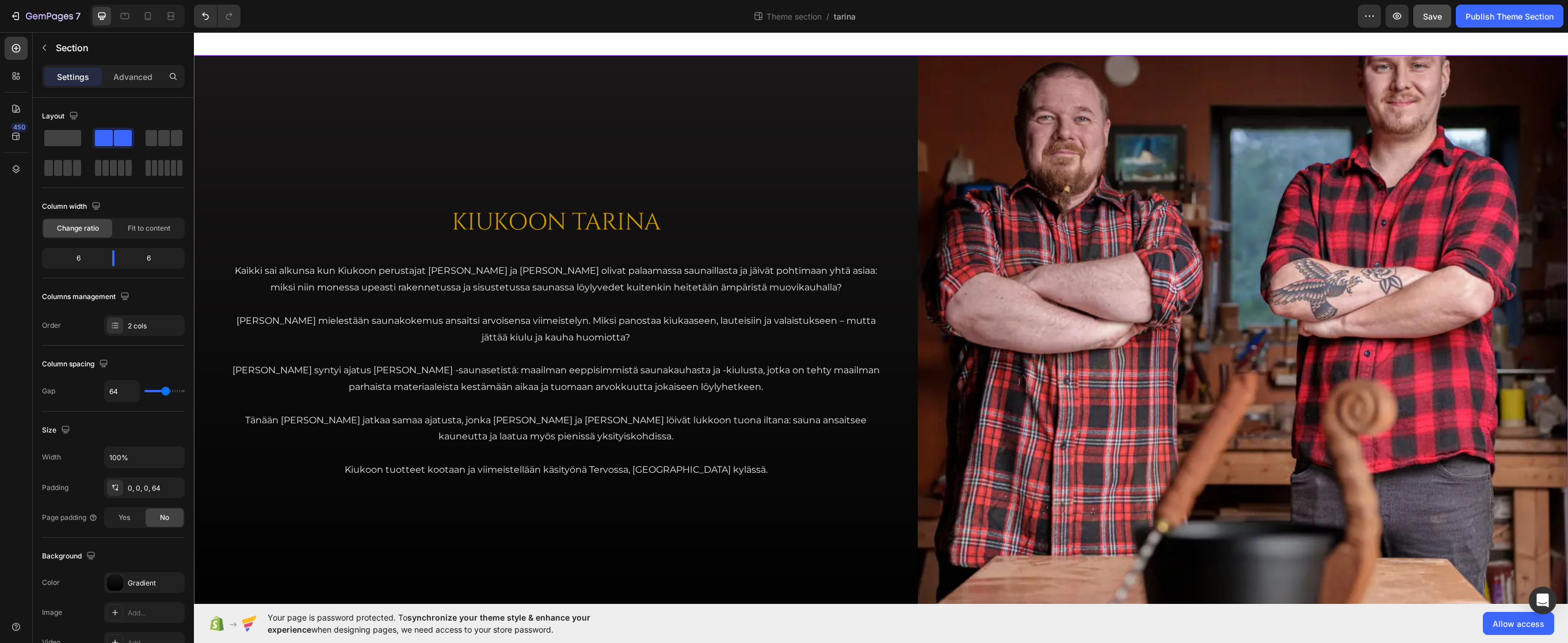
click at [723, 75] on div "KIUKOON TARINA Heading Kaikki sai alkunsa kun Kiukoon perustajat Jari ja Teemu …" at bounding box center [556, 342] width 650 height 575
click at [173, 453] on icon "button" at bounding box center [174, 457] width 12 height 12
click at [126, 508] on span "Default" at bounding box center [121, 509] width 24 height 10
type input "1200"
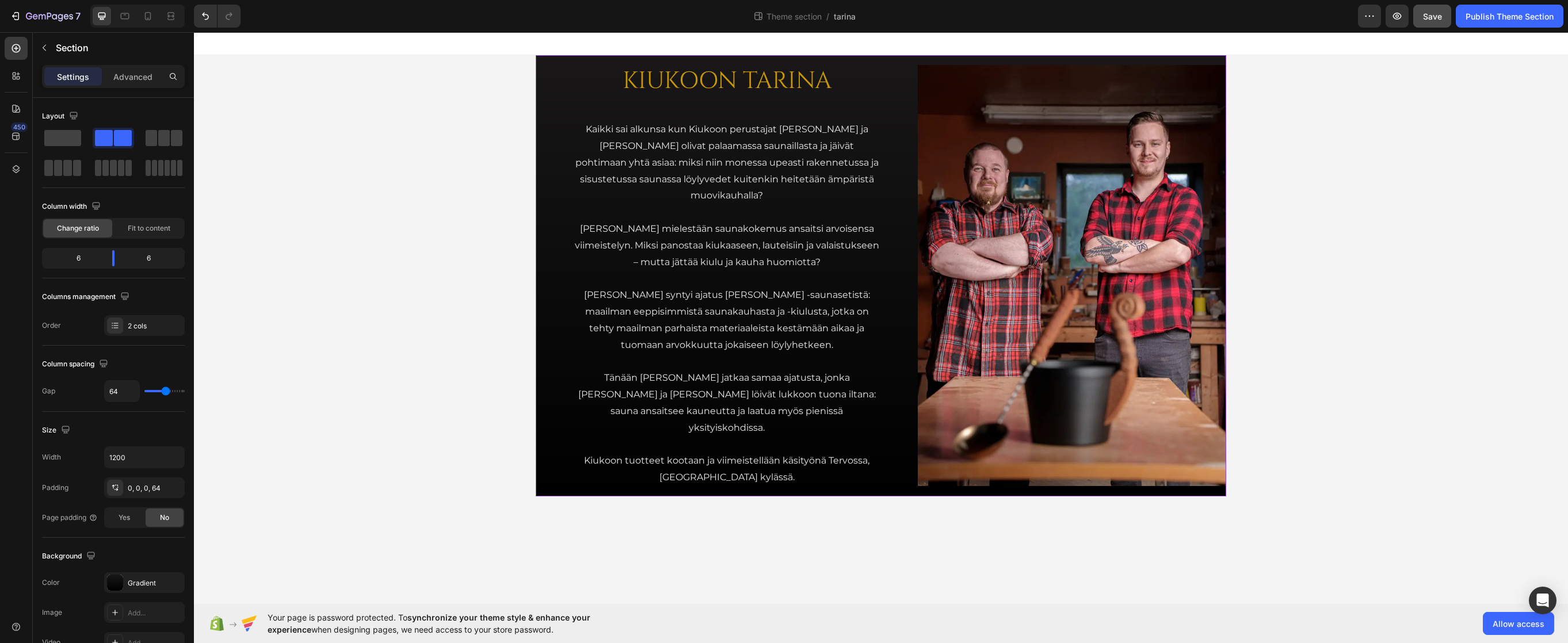
click at [549, 187] on div "KIUKOON TARINA Heading Kaikki sai alkunsa kun Kiukoon perustajat Jari ja Teemu …" at bounding box center [881, 276] width 690 height 441
click at [141, 78] on p "Advanced" at bounding box center [132, 76] width 39 height 12
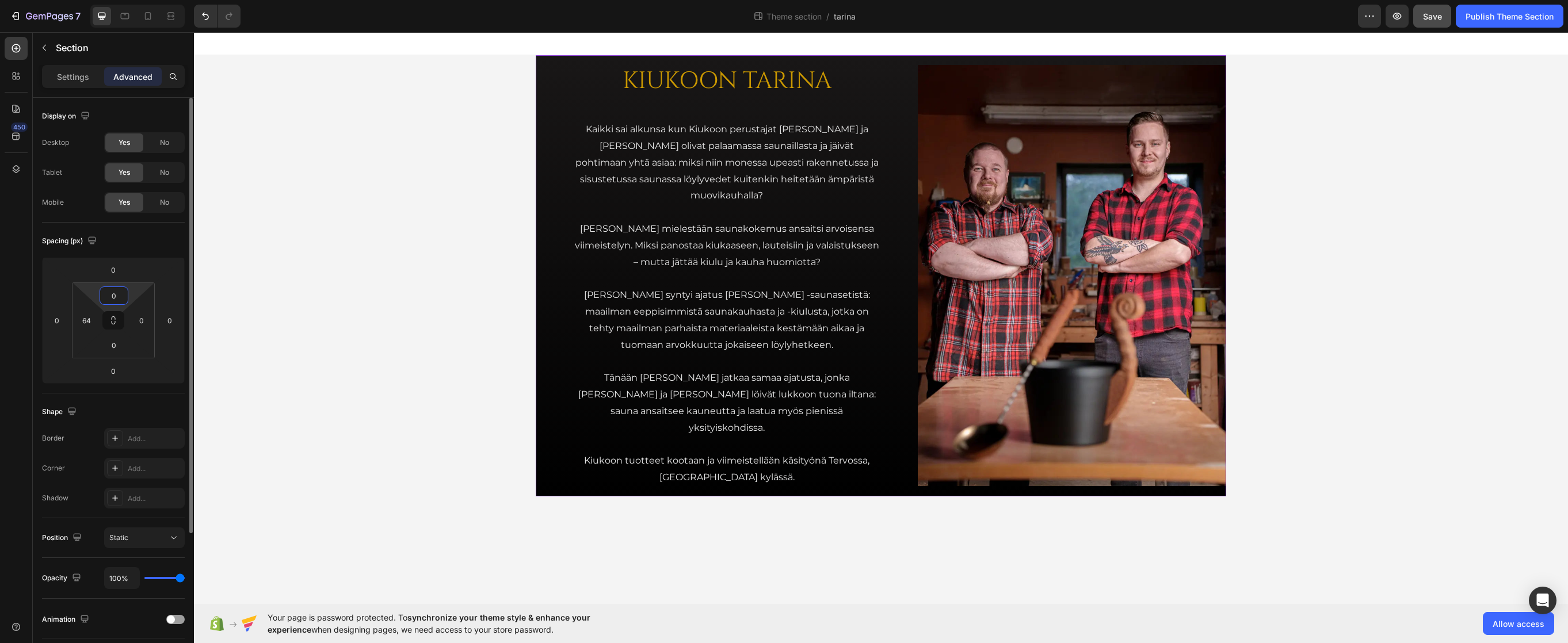
click at [115, 295] on input "0" at bounding box center [113, 295] width 23 height 17
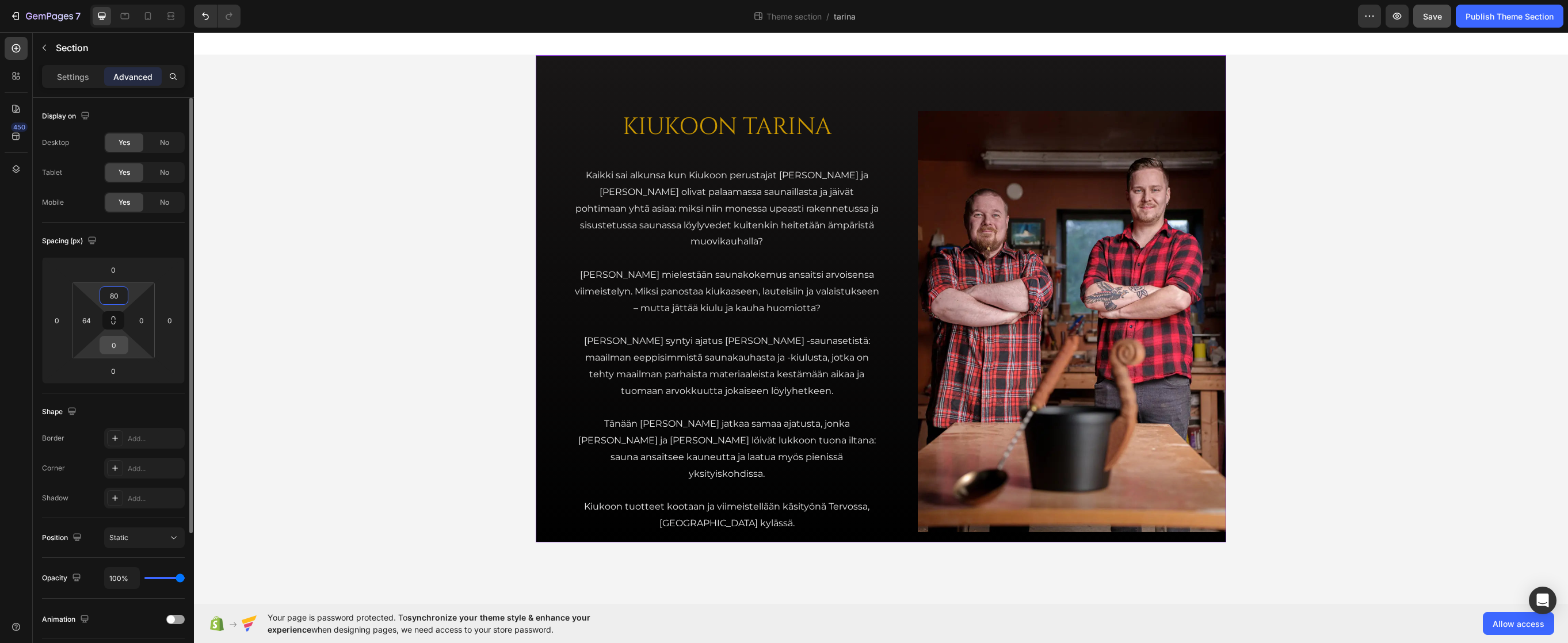
type input "80"
click at [115, 346] on input "0" at bounding box center [113, 345] width 23 height 17
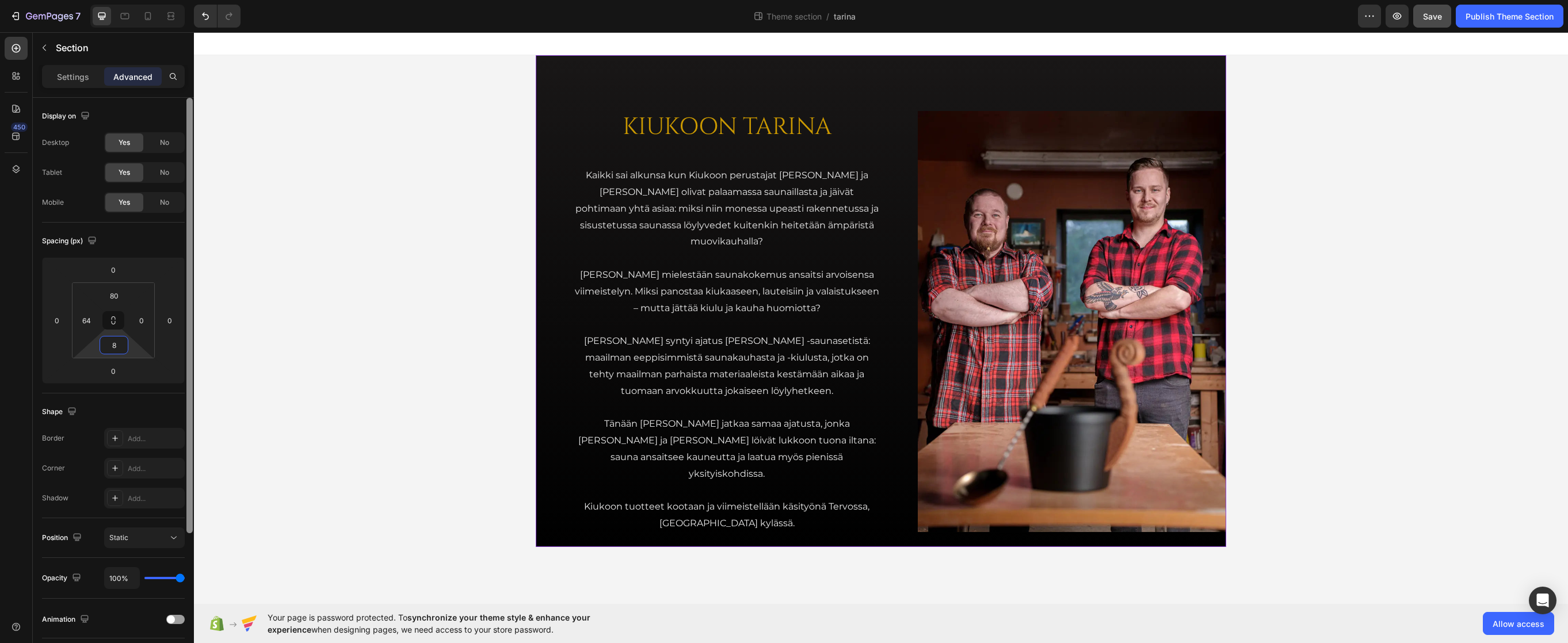
type input "80"
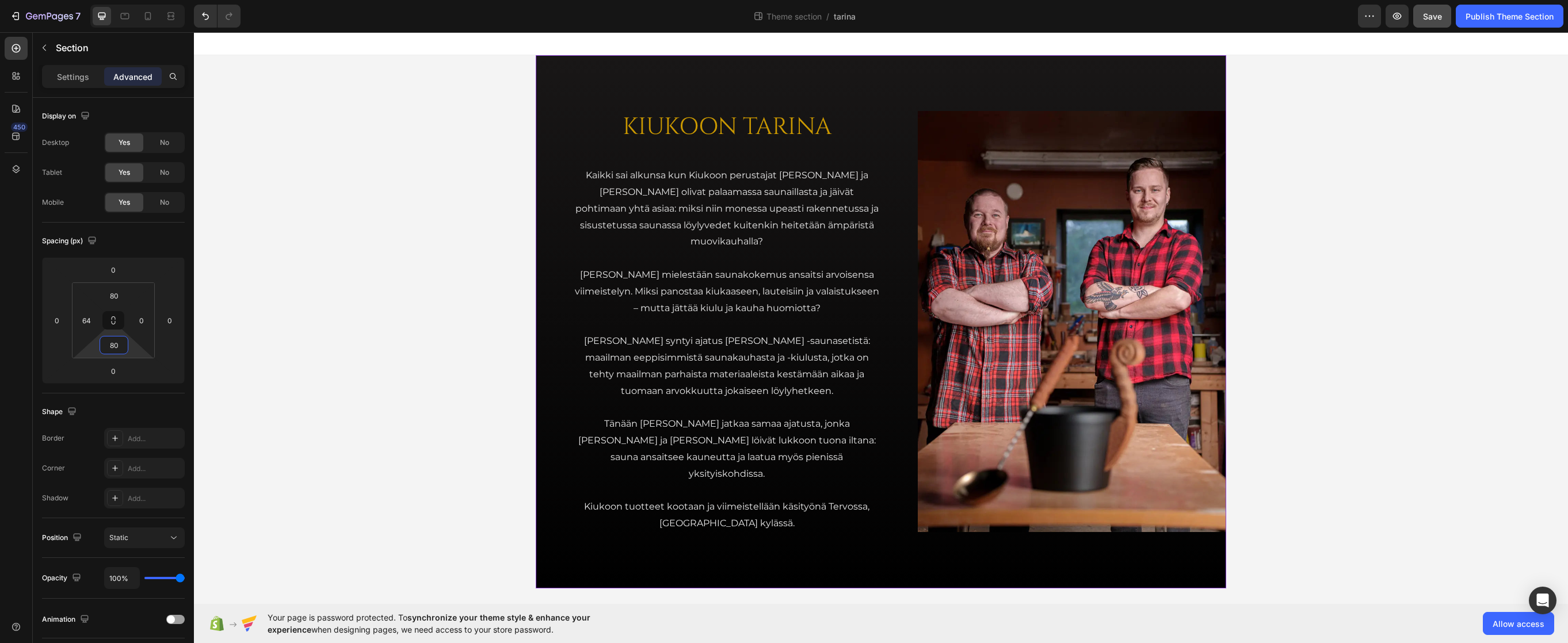
click at [389, 255] on div "KIUKOON TARINA Heading Kaikki sai alkunsa kun Kiukoon perustajat Jari ja Teemu …" at bounding box center [881, 321] width 1374 height 533
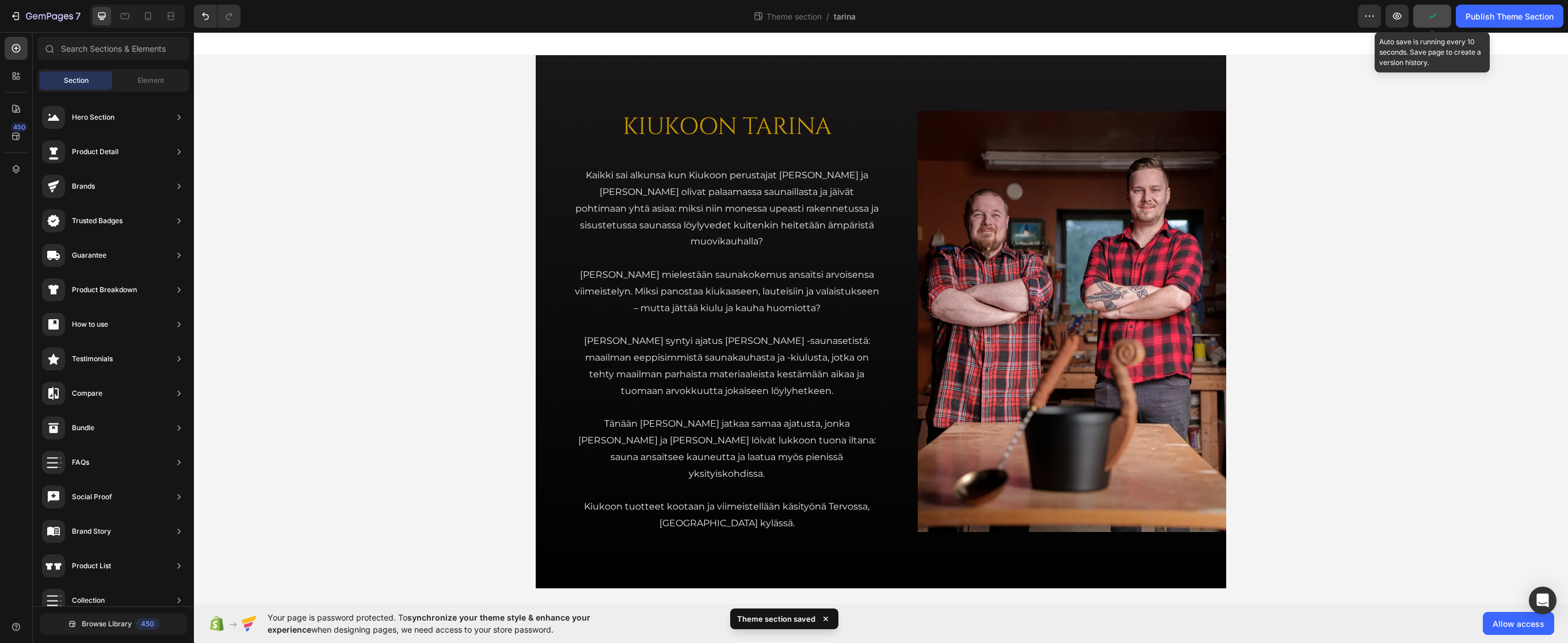
click at [1242, 18] on button "button" at bounding box center [1432, 15] width 38 height 23
click at [893, 246] on div "KIUKOON TARINA Heading Kaikki sai alkunsa kun Kiukoon perustajat Jari ja Teemu …" at bounding box center [881, 321] width 690 height 533
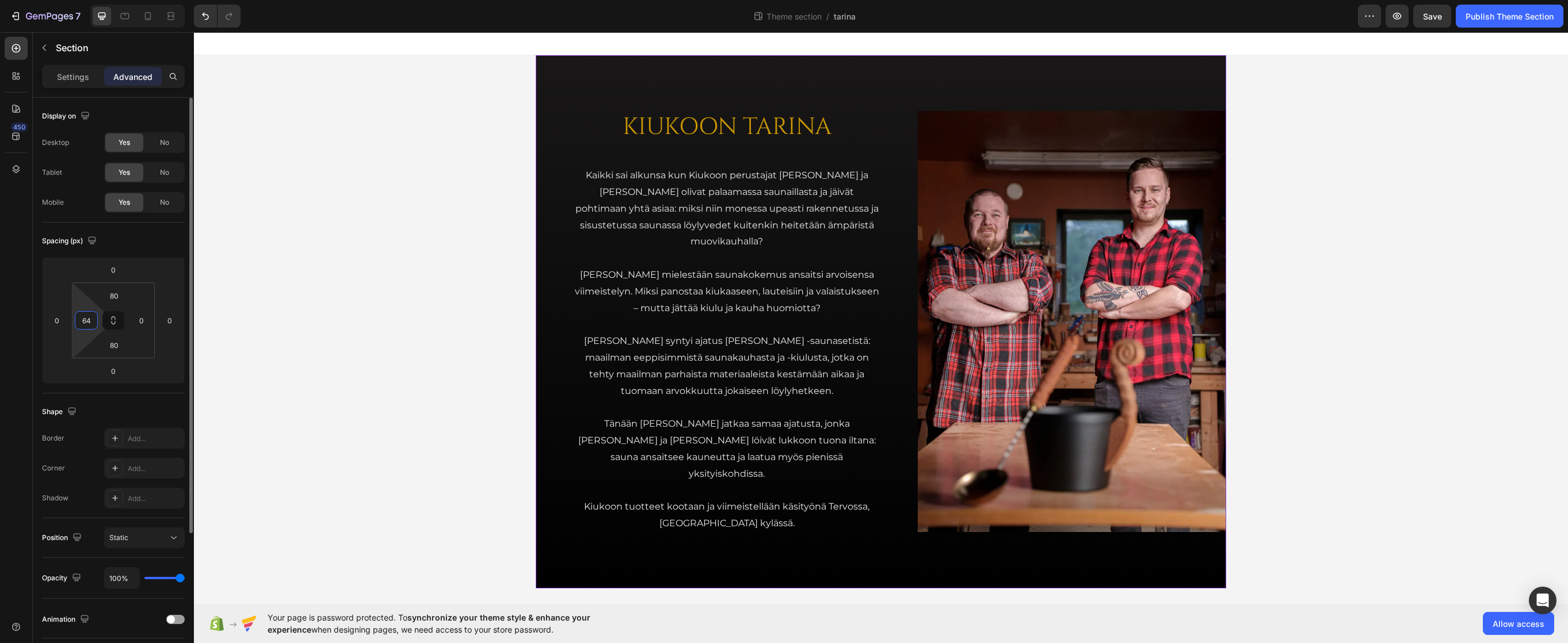
click at [85, 324] on input "64" at bounding box center [86, 320] width 17 height 17
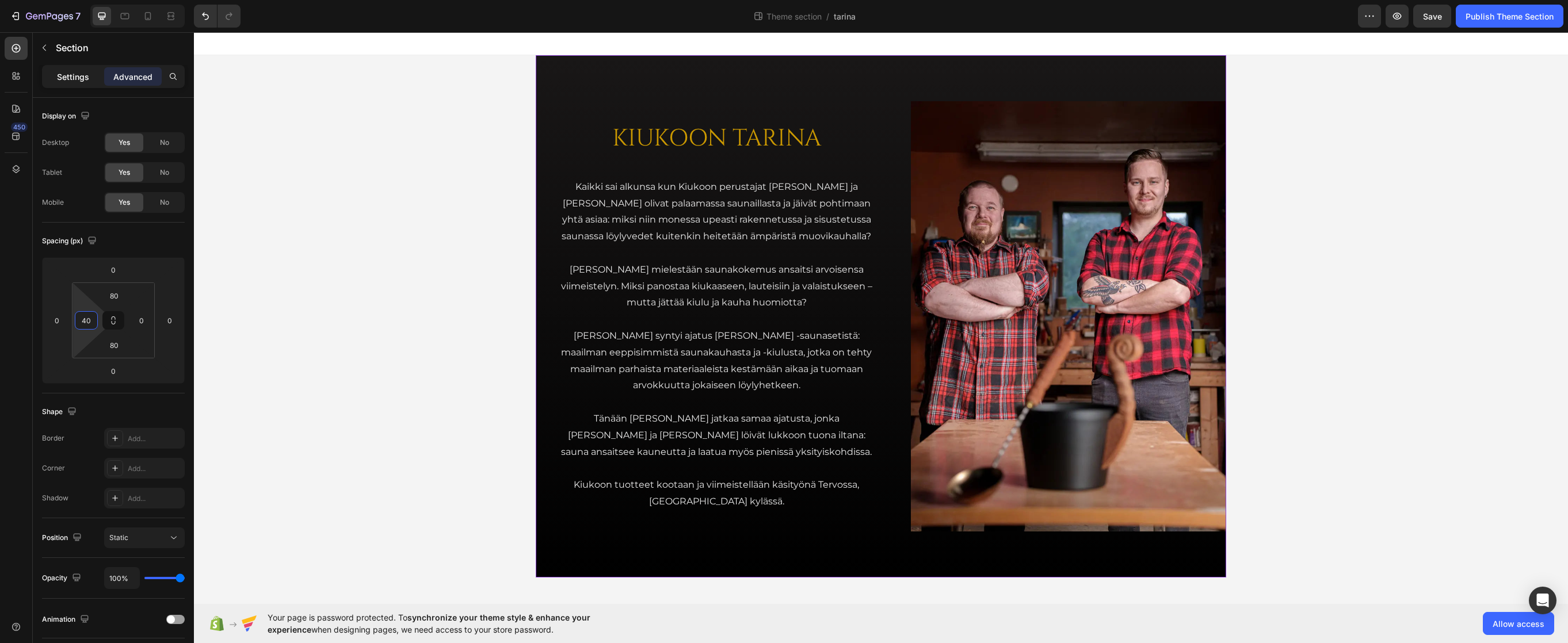
type input "40"
click at [85, 80] on p "Settings" at bounding box center [73, 76] width 32 height 12
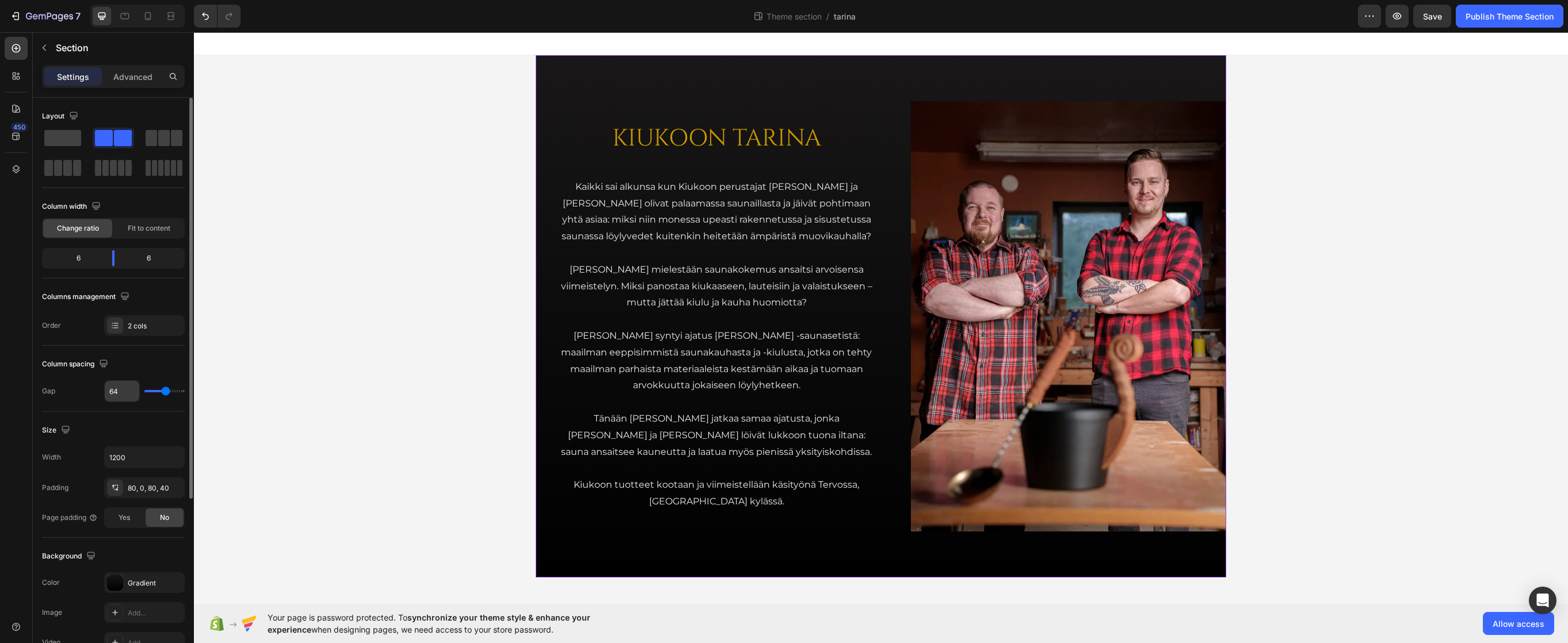
click at [118, 387] on input "64" at bounding box center [121, 391] width 35 height 21
type input "4"
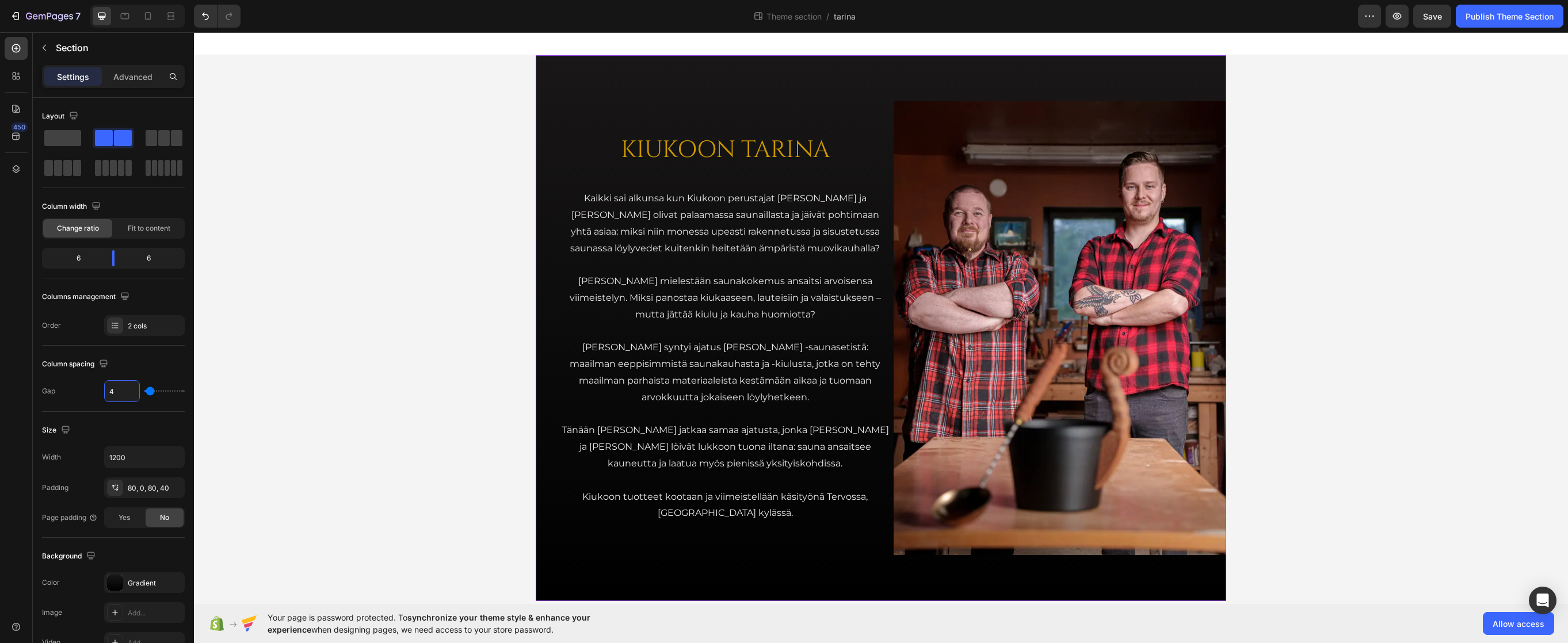
type input "40"
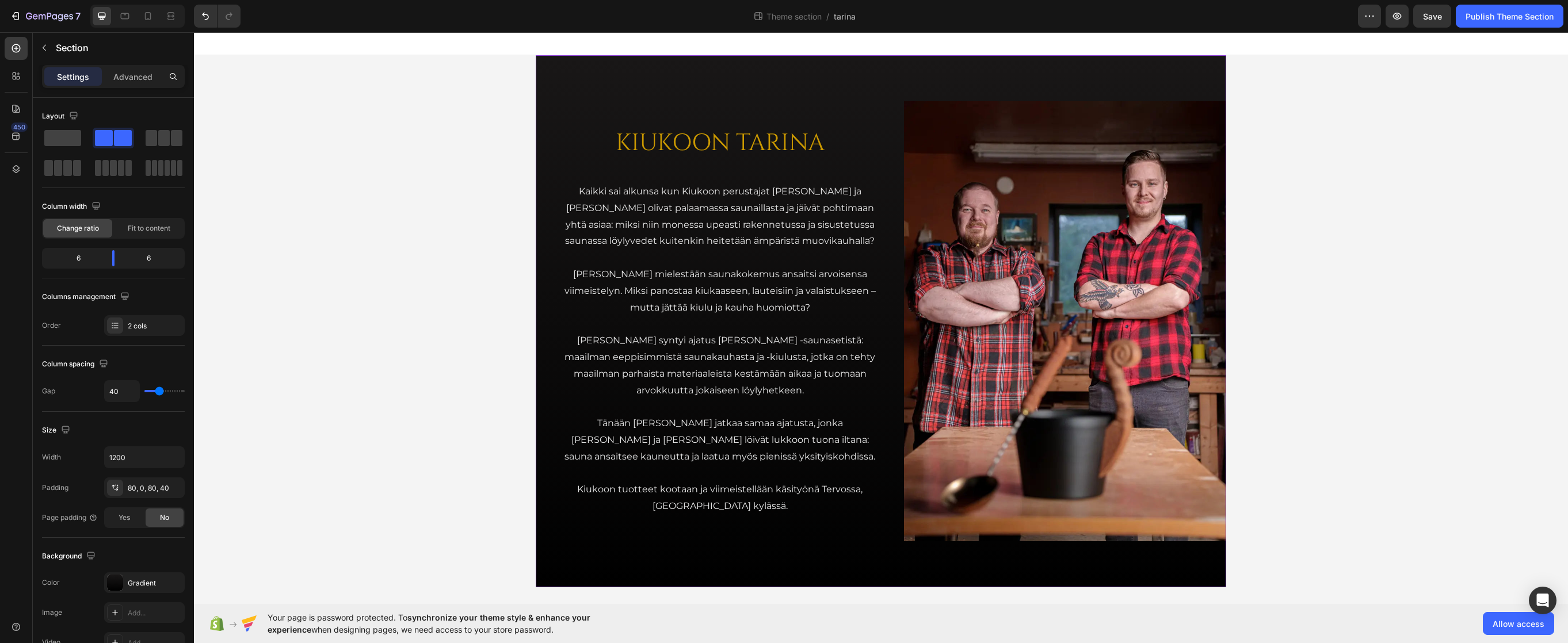
click at [559, 95] on div "KIUKOON TARINA Heading Kaikki sai alkunsa kun Kiukoon perustajat Jari ja Teemu …" at bounding box center [881, 321] width 690 height 532
click at [125, 393] on input "40" at bounding box center [121, 391] width 35 height 21
type input "3"
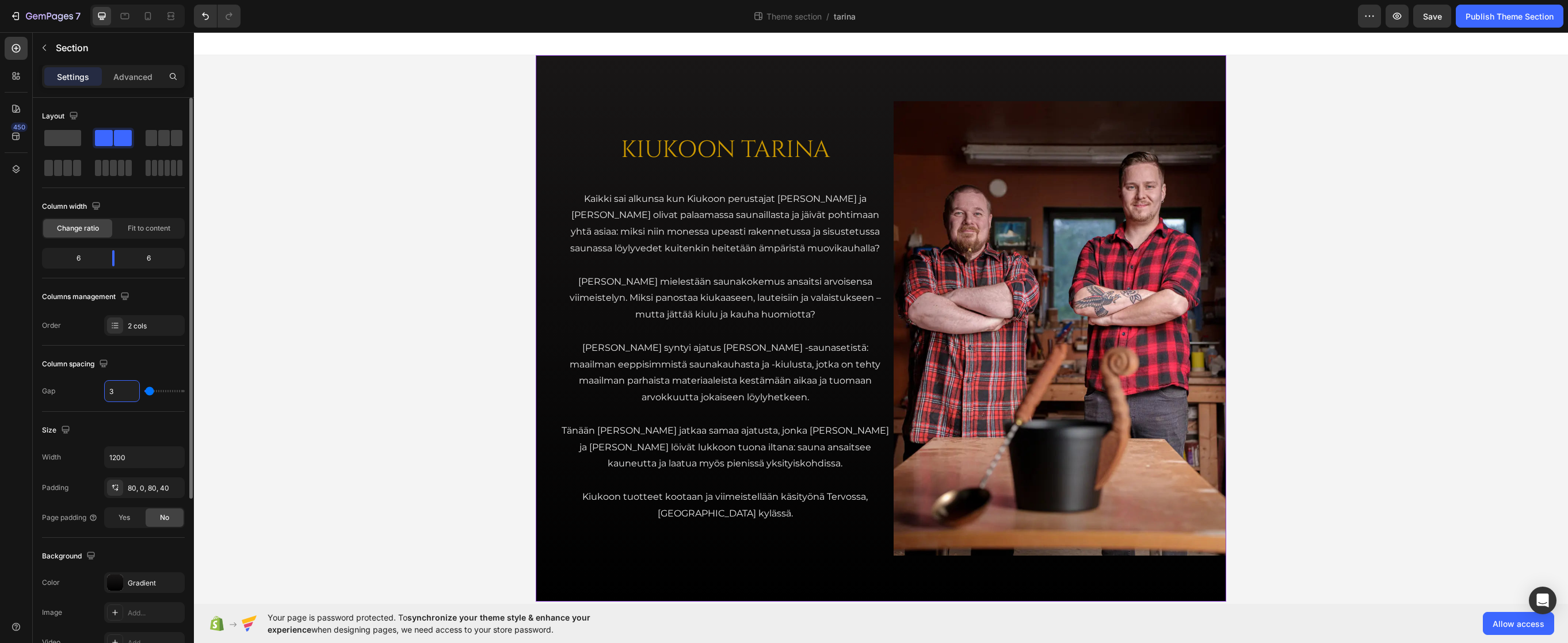
type input "32"
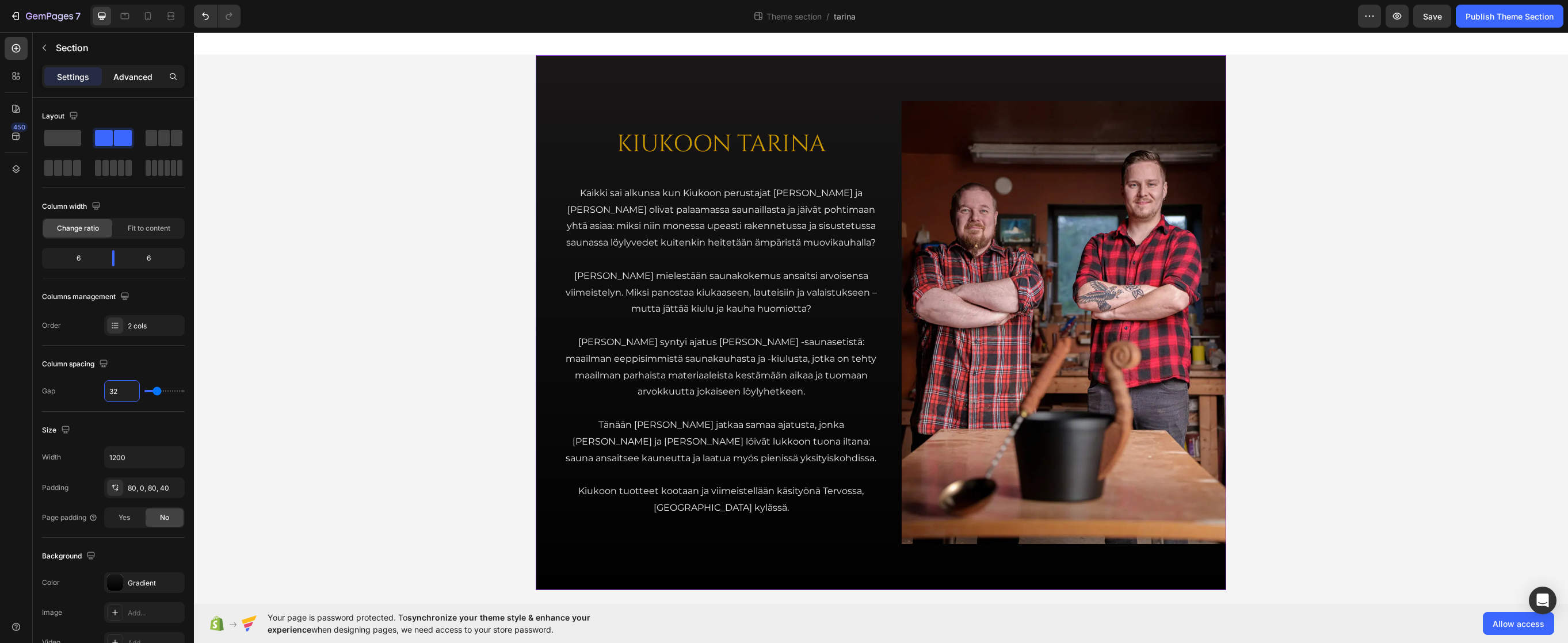
type input "32"
click at [135, 73] on p "Advanced" at bounding box center [132, 76] width 39 height 12
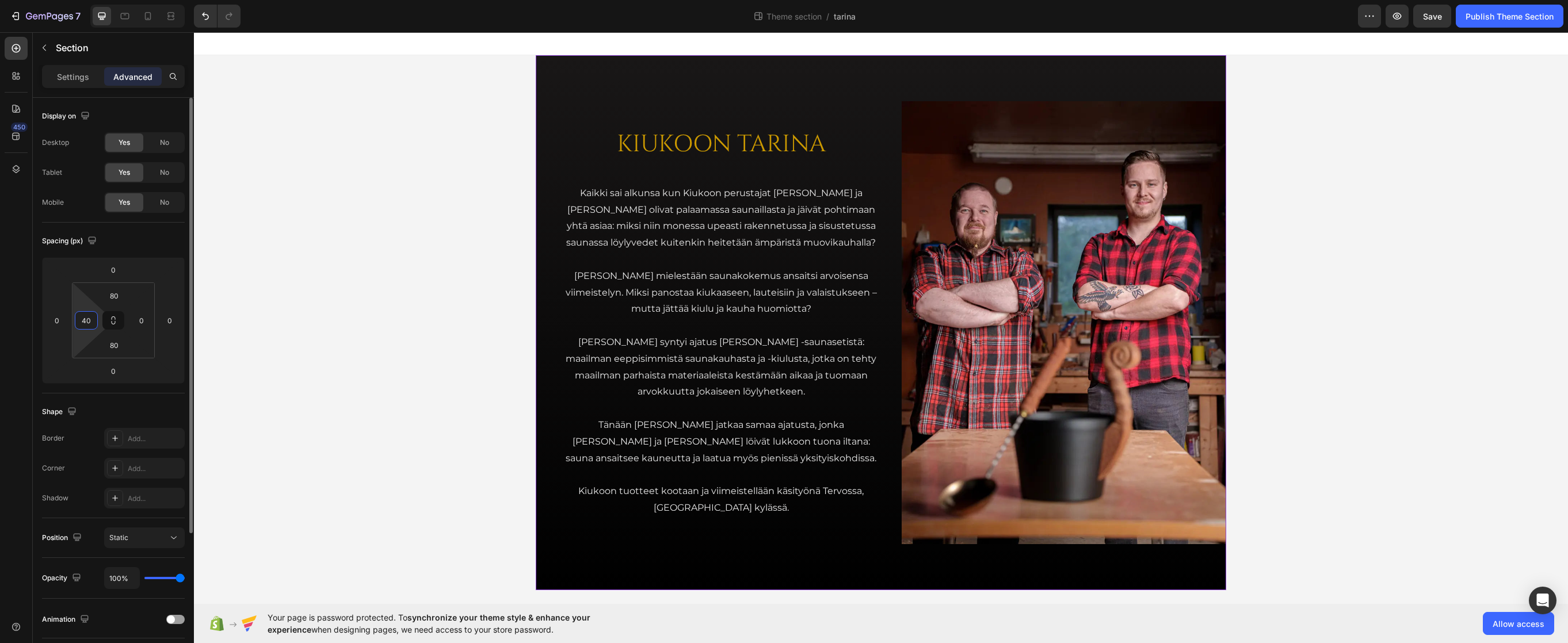
click at [83, 317] on input "40" at bounding box center [86, 320] width 17 height 17
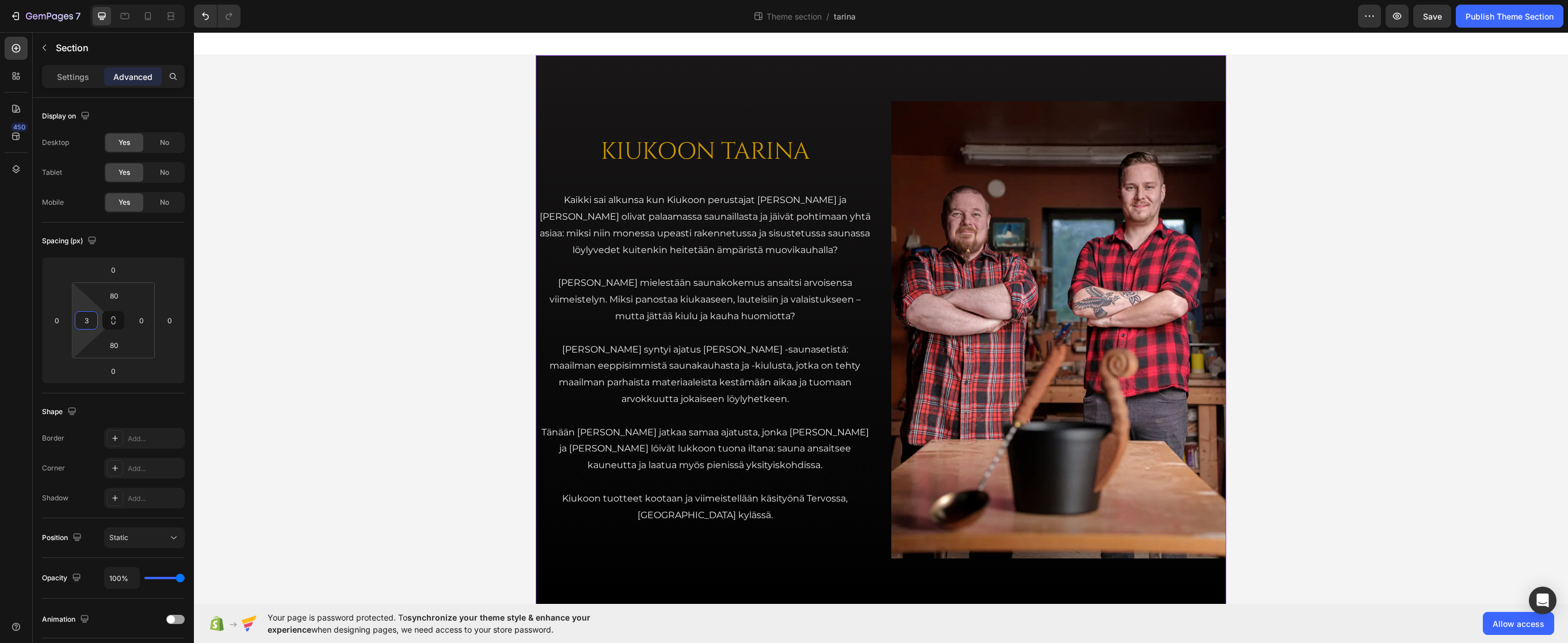
type input "32"
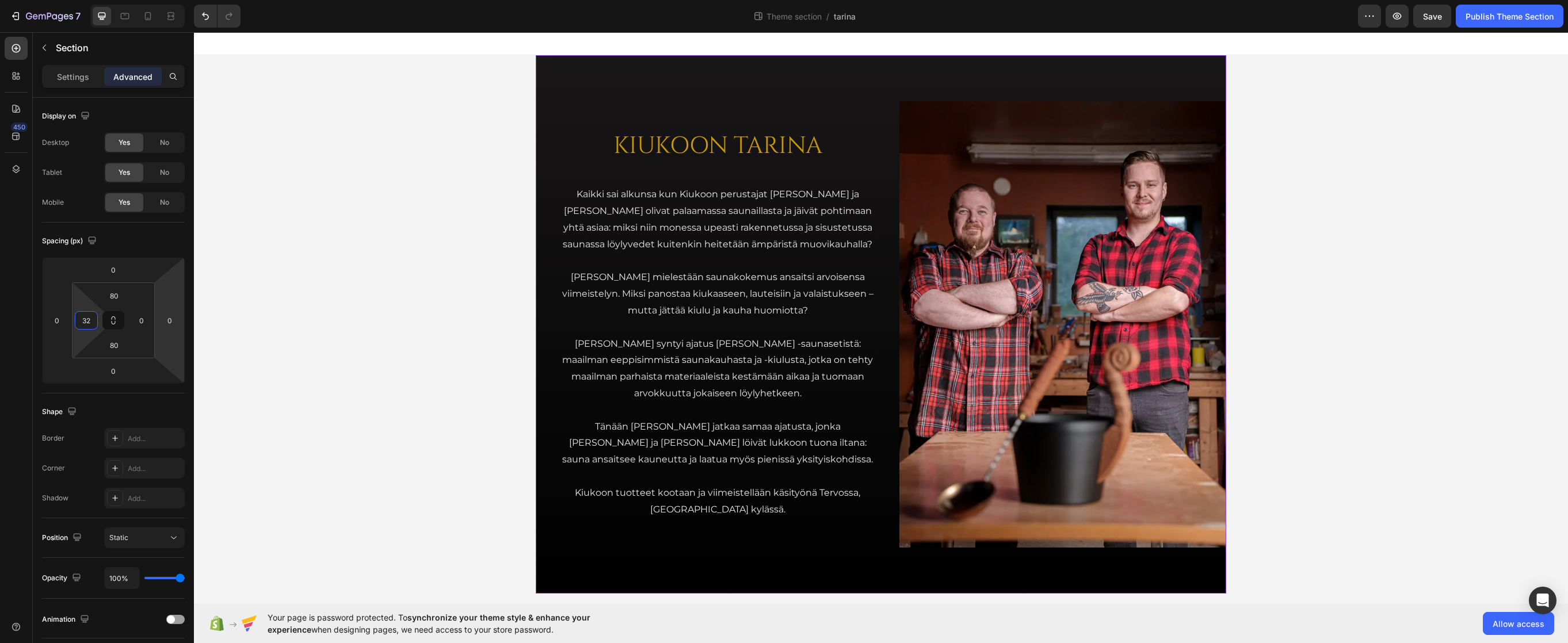
click at [340, 279] on div "KIUKOON TARINA Heading Kaikki sai alkunsa kun Kiukoon perustajat Jari ja Teemu …" at bounding box center [881, 324] width 1374 height 538
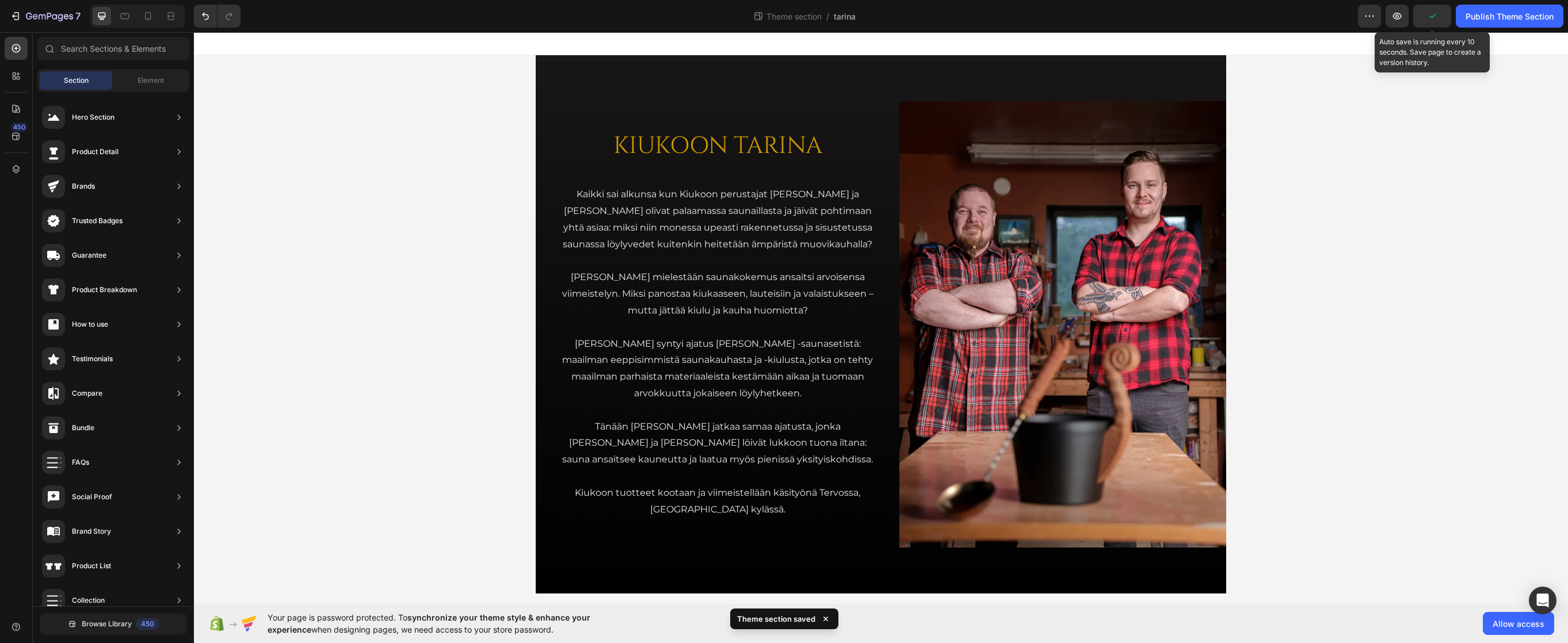
click at [1242, 20] on icon "button" at bounding box center [1432, 16] width 12 height 12
click at [127, 17] on icon at bounding box center [125, 16] width 12 height 12
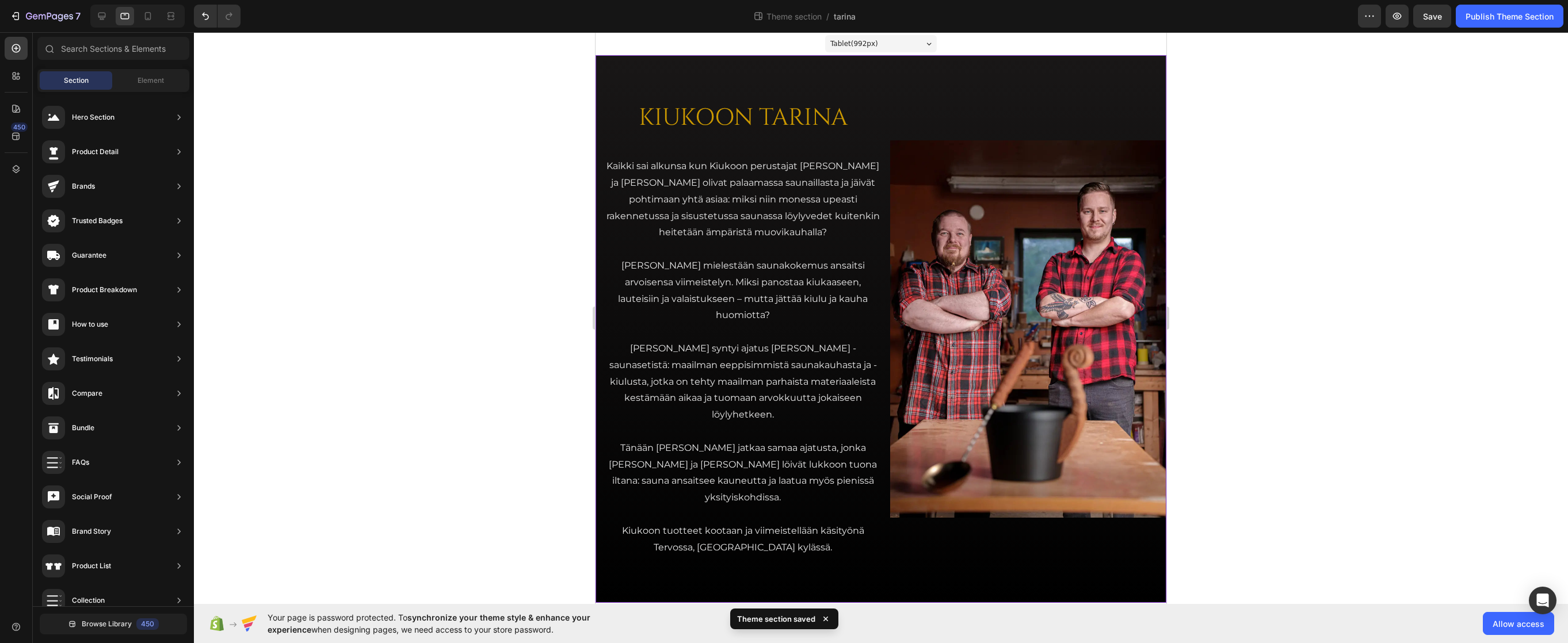
click at [867, 78] on div "KIUKOON TARINA Heading Kaikki sai alkunsa kun Kiukoon perustajat Jari ja Teemu …" at bounding box center [881, 328] width 570 height 547
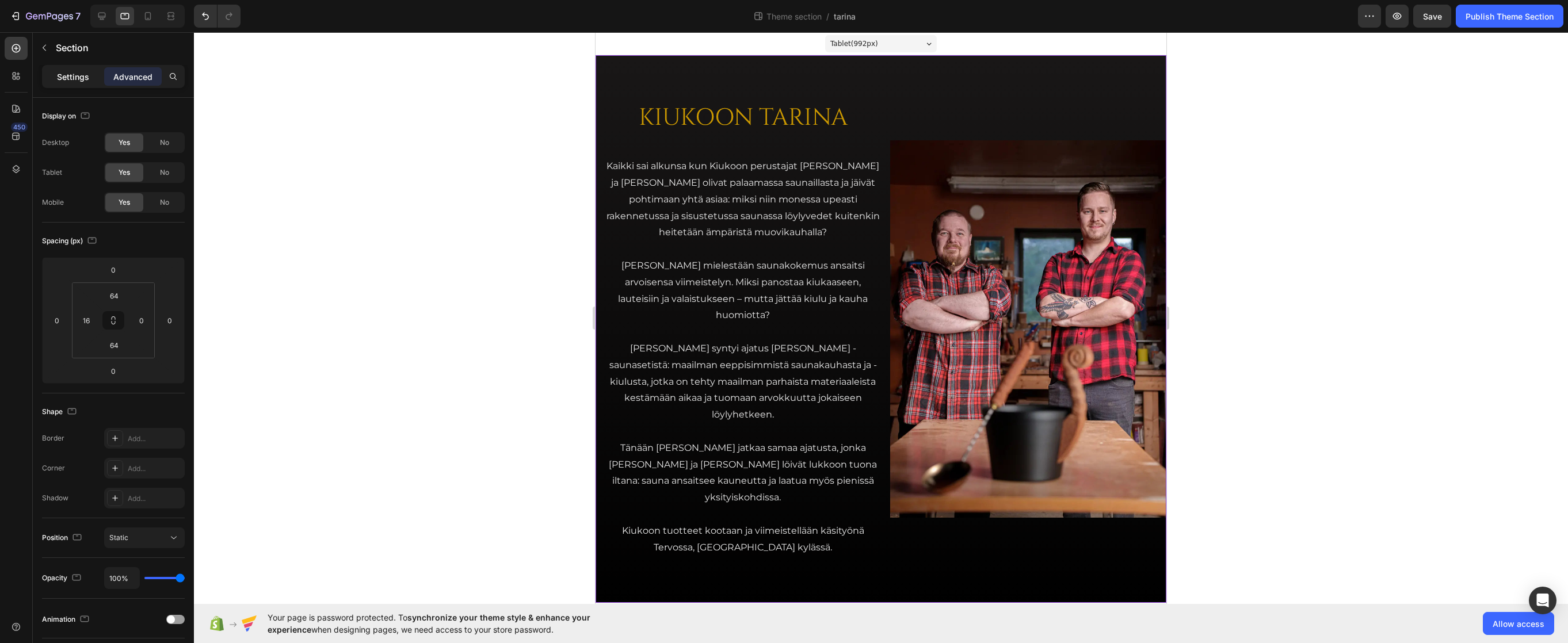
click at [73, 78] on p "Settings" at bounding box center [73, 76] width 32 height 12
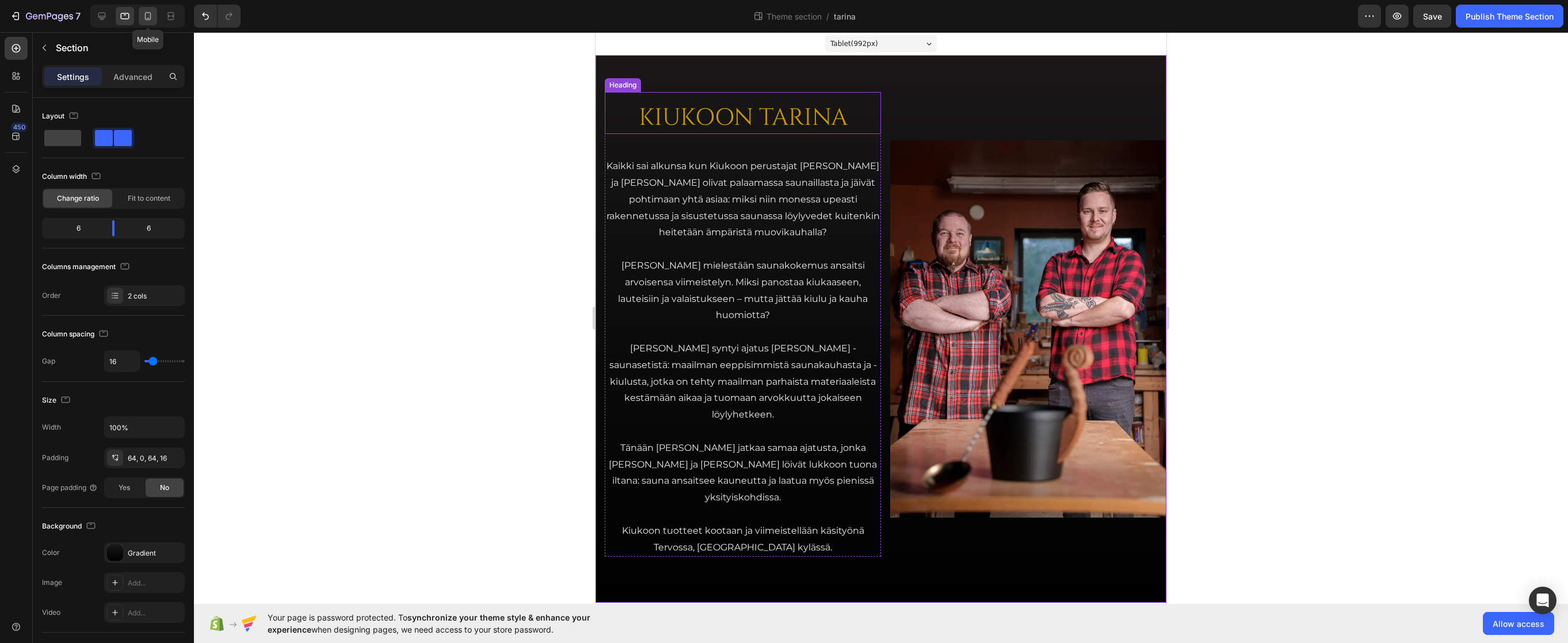
click at [147, 17] on icon at bounding box center [148, 16] width 12 height 12
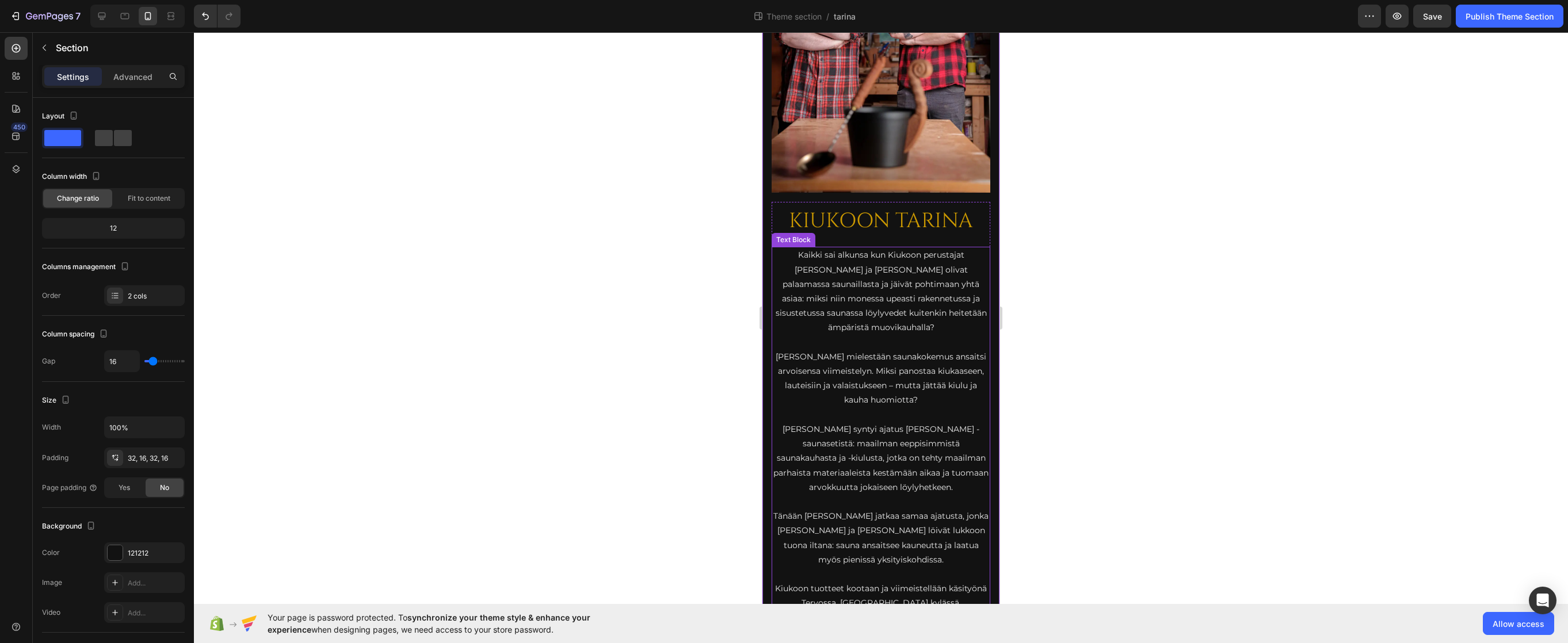
scroll to position [181, 0]
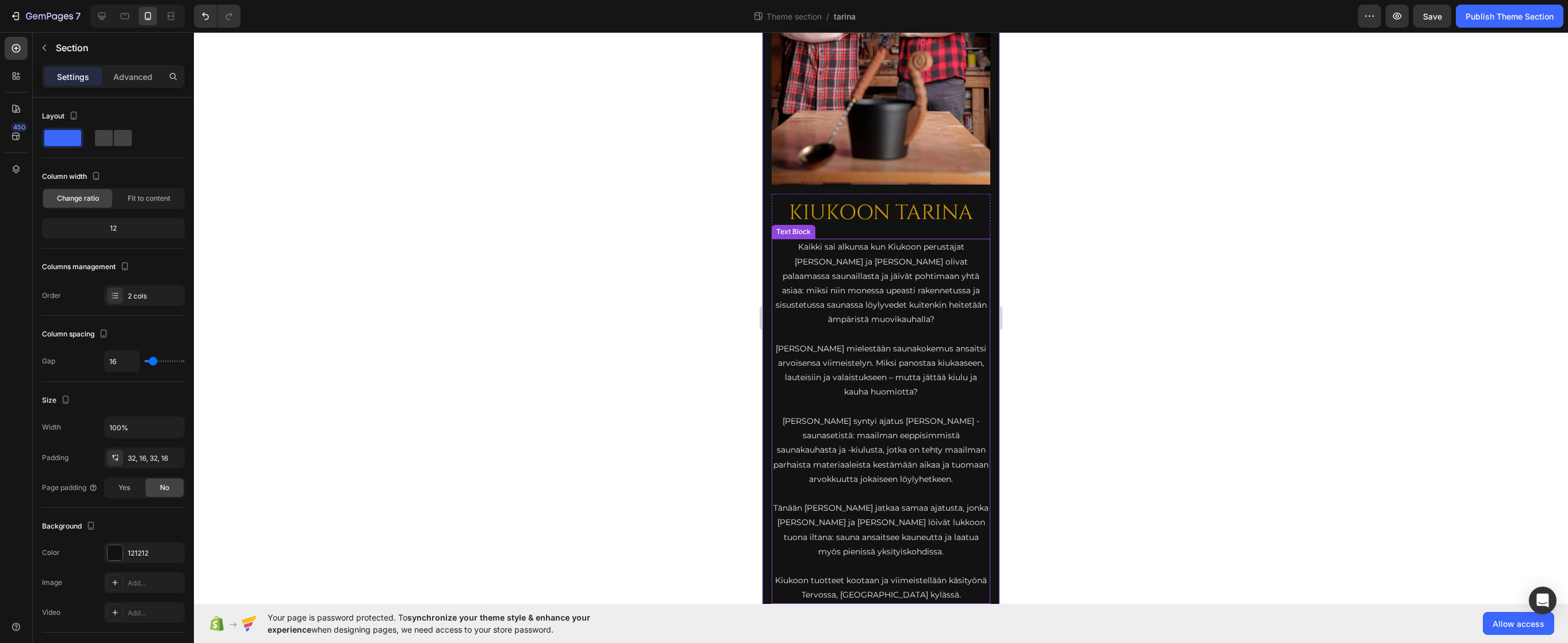
click at [881, 511] on p "Tänään Kiukoo jatkaa samaa ajatusta, jonka Jari ja Teemu löivät lukkoon tuona i…" at bounding box center [881, 530] width 216 height 58
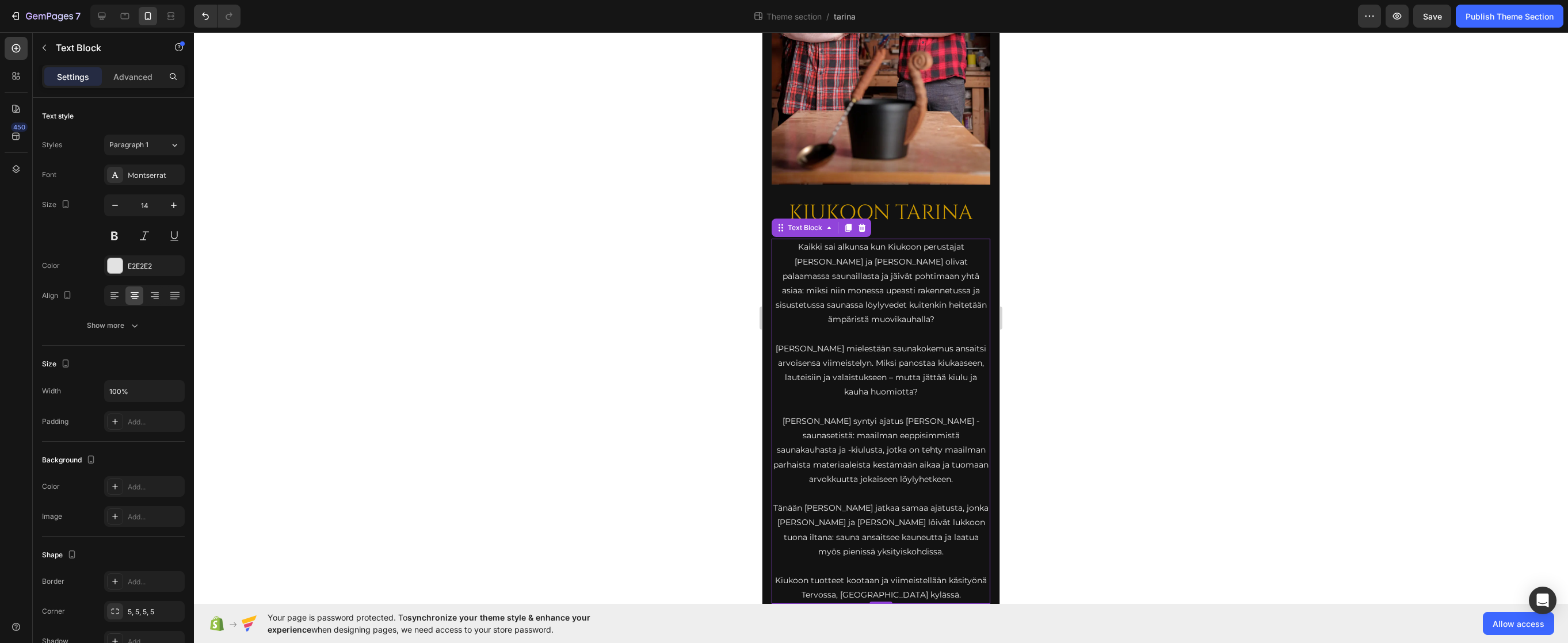
click at [875, 511] on p "Tänään Kiukoo jatkaa samaa ajatusta, jonka Jari ja Teemu löivät lukkoon tuona i…" at bounding box center [881, 530] width 216 height 58
click at [880, 559] on p "Rich Text Editor. Editing area: main" at bounding box center [881, 567] width 216 height 15
click at [888, 559] on p "Rich Text Editor. Editing area: main" at bounding box center [881, 567] width 216 height 15
click at [791, 573] on p "Kiukoon tuotteet kootaan ja viimeistellään käsityönä Tervossa, Kiukooahon kyläs…" at bounding box center [881, 587] width 216 height 29
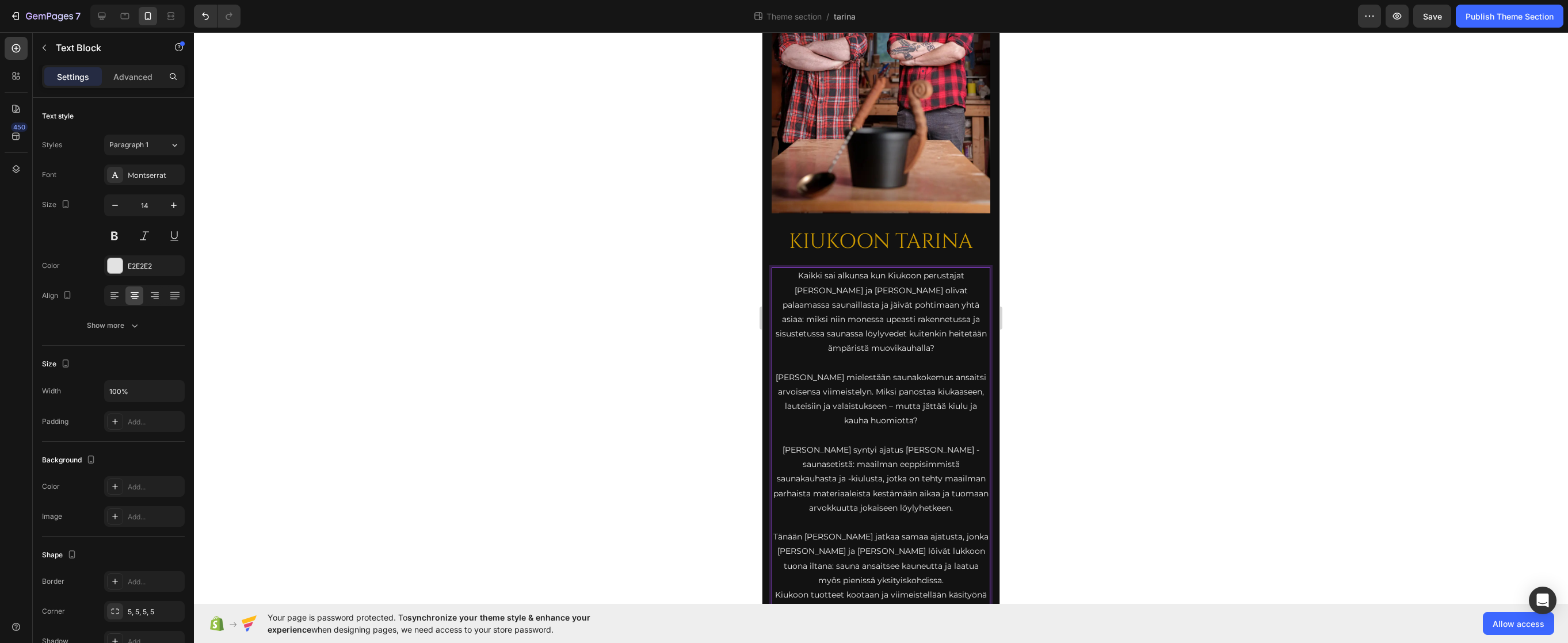
scroll to position [166, 0]
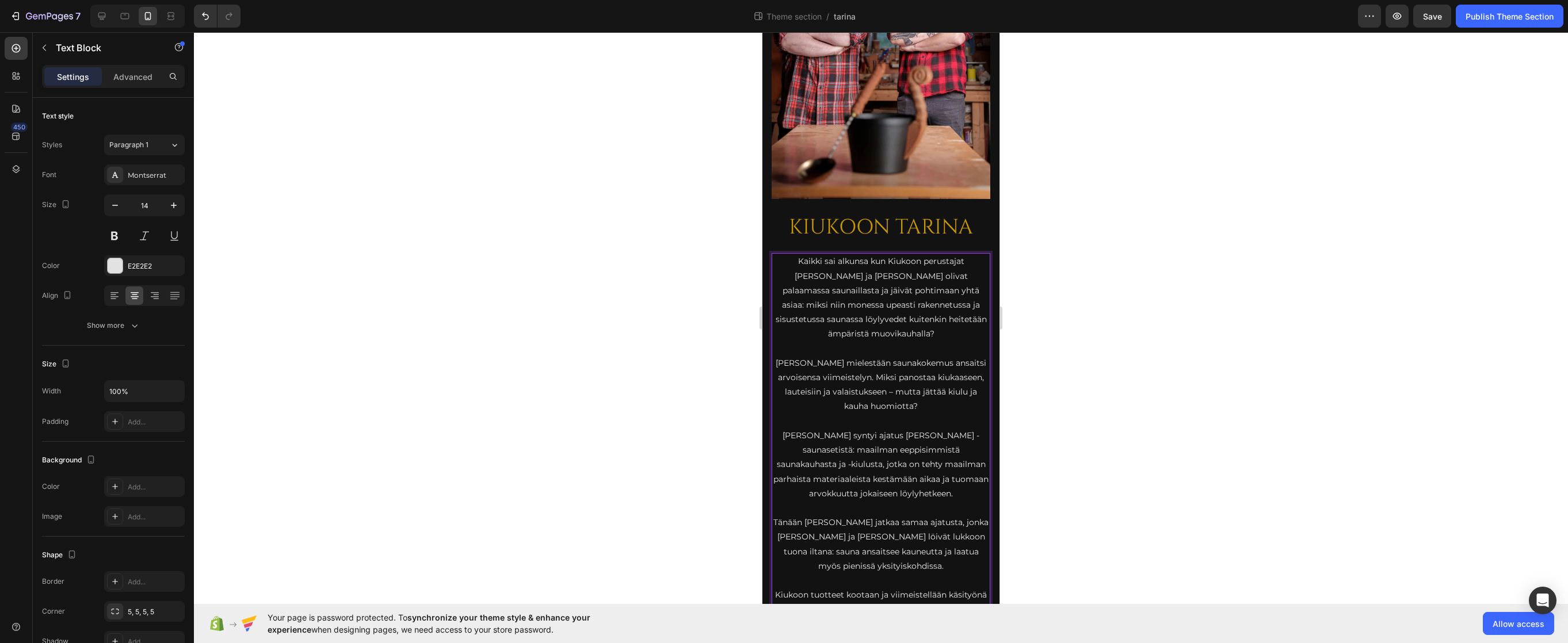
click at [858, 501] on p "Rich Text Editor. Editing area: main" at bounding box center [881, 509] width 216 height 15
click at [877, 414] on p "Rich Text Editor. Editing area: main" at bounding box center [881, 421] width 216 height 15
click at [924, 376] on p "Heidän mielestään saunakokemus ansaitsi arvoisensa viimeistelyn. Miksi panostaa…" at bounding box center [881, 384] width 216 height 58
click at [974, 366] on p "Heidän mielestään saunakokemus ansaitsi arvoisensa viimeistelyn. Miksi panostaa…" at bounding box center [881, 384] width 216 height 58
click at [906, 314] on p "Kaikki sai alkunsa kun Kiukoon perustajat Jari ja Teemu olivat palaamassa sauna…" at bounding box center [881, 298] width 216 height 87
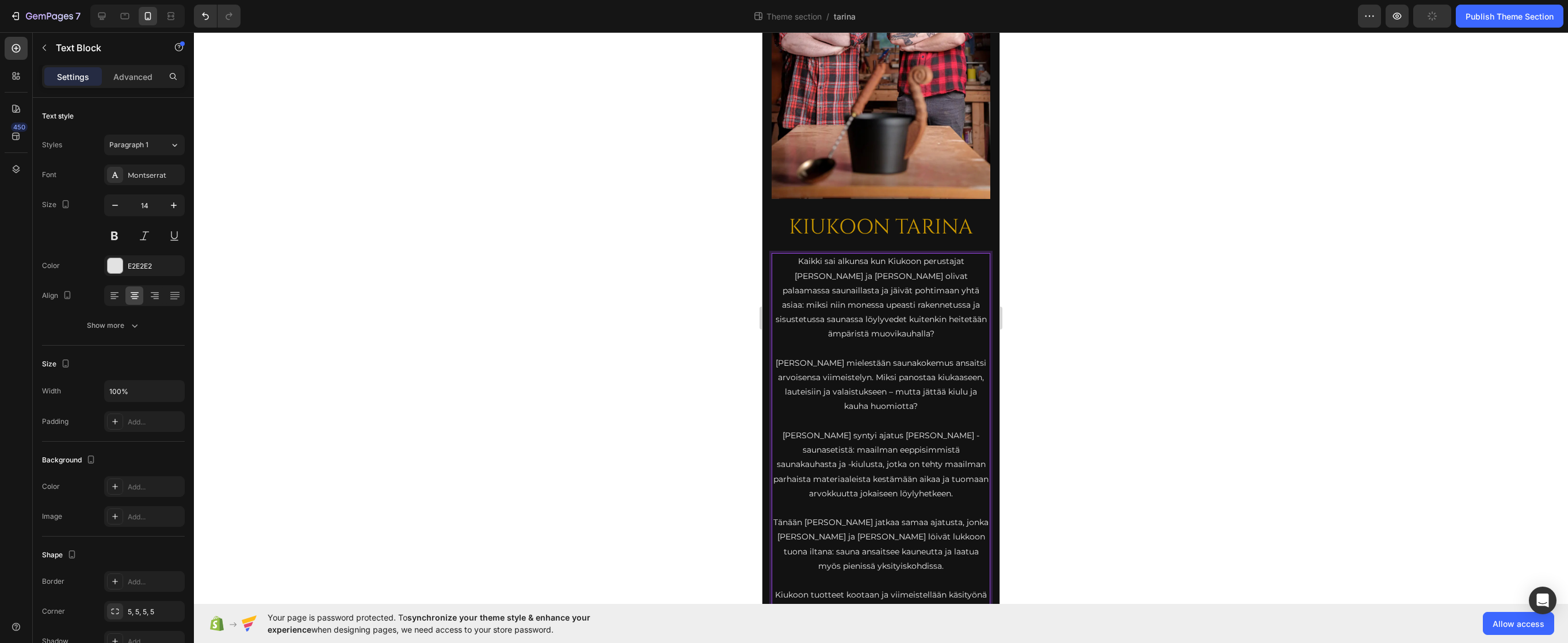
click at [903, 342] on p "Rich Text Editor. Editing area: main" at bounding box center [881, 349] width 216 height 15
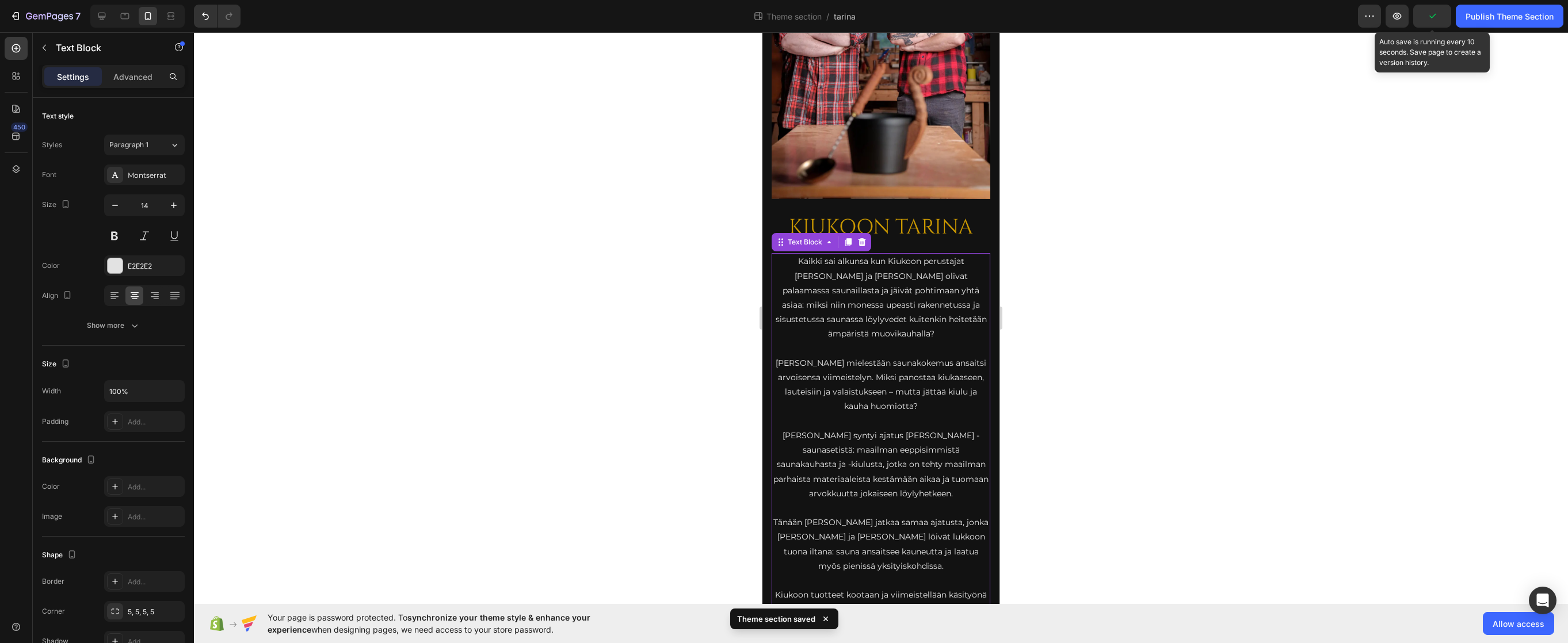
click at [1242, 15] on icon "button" at bounding box center [1432, 16] width 12 height 12
click at [1242, 17] on span "Save" at bounding box center [1432, 16] width 19 height 10
click at [118, 12] on div at bounding box center [124, 15] width 18 height 18
type input "16"
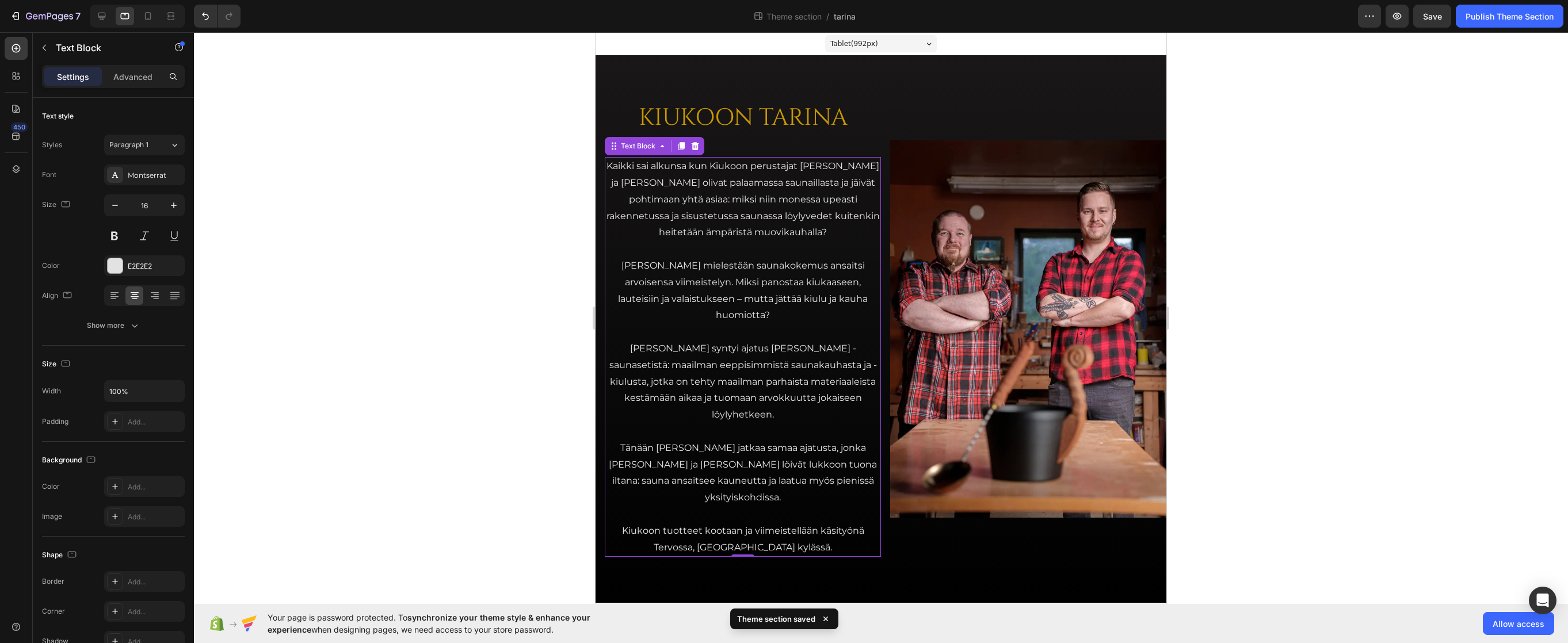
click at [480, 279] on div at bounding box center [881, 337] width 1374 height 611
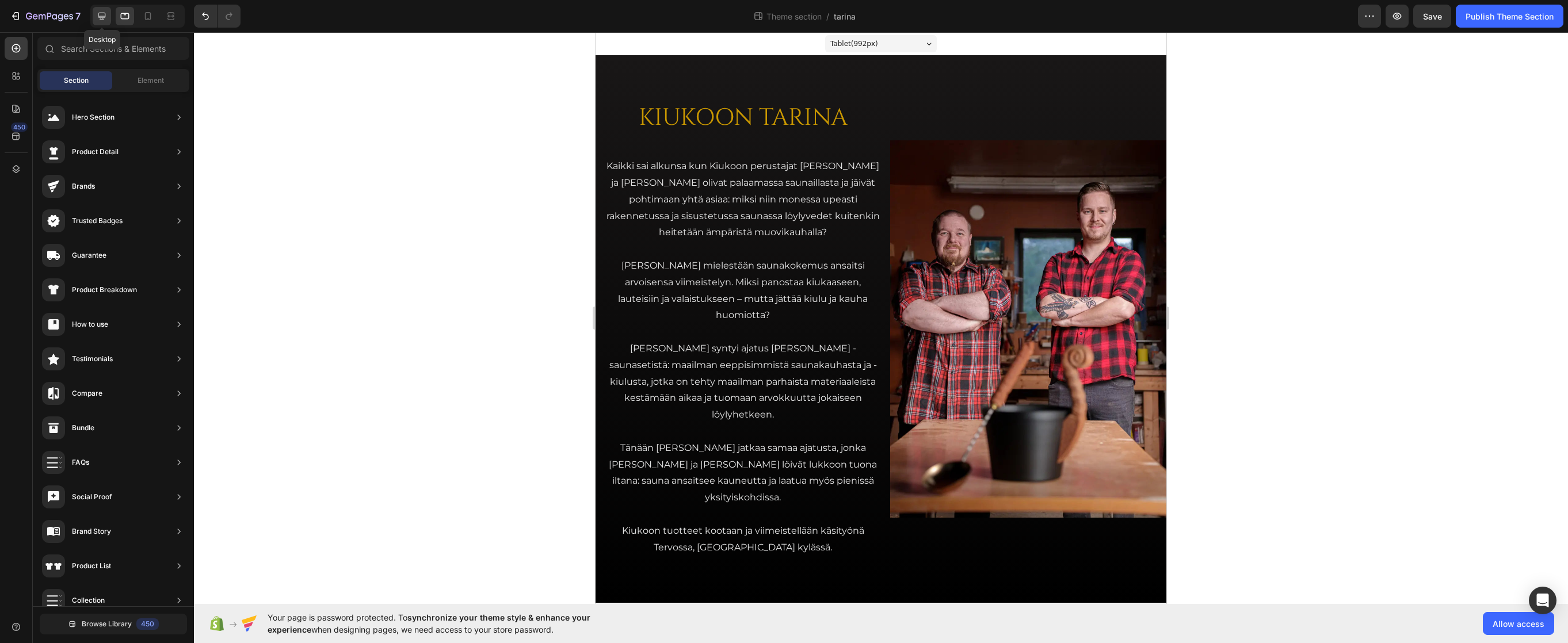
click at [104, 17] on icon at bounding box center [102, 16] width 7 height 7
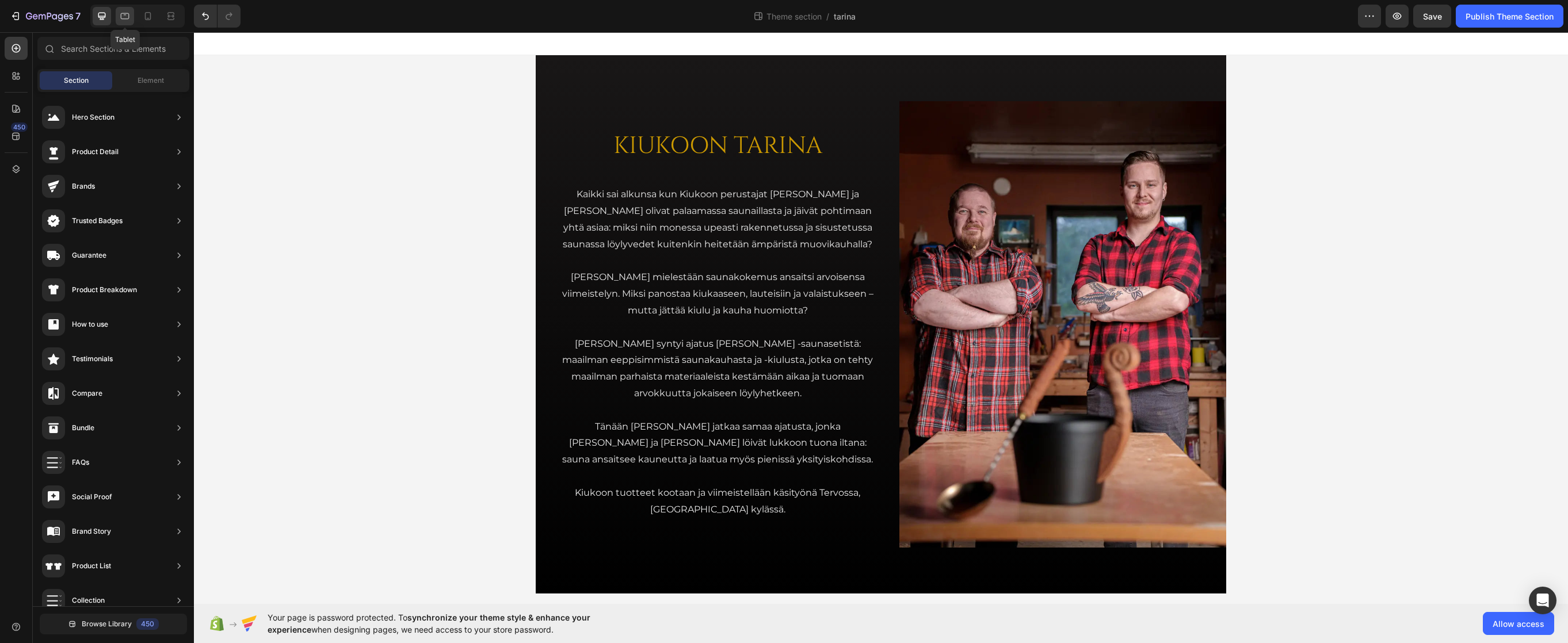
click at [129, 10] on icon at bounding box center [125, 16] width 12 height 12
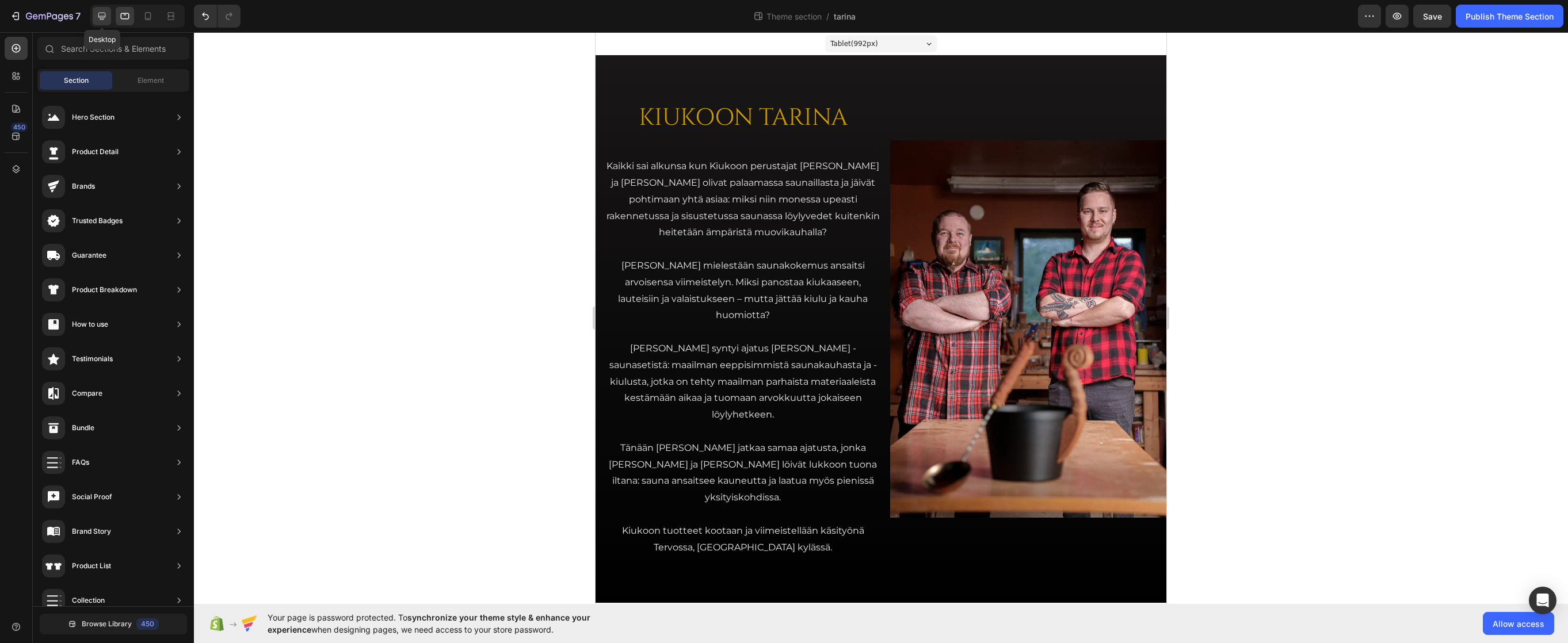
click at [102, 17] on icon at bounding box center [102, 16] width 7 height 7
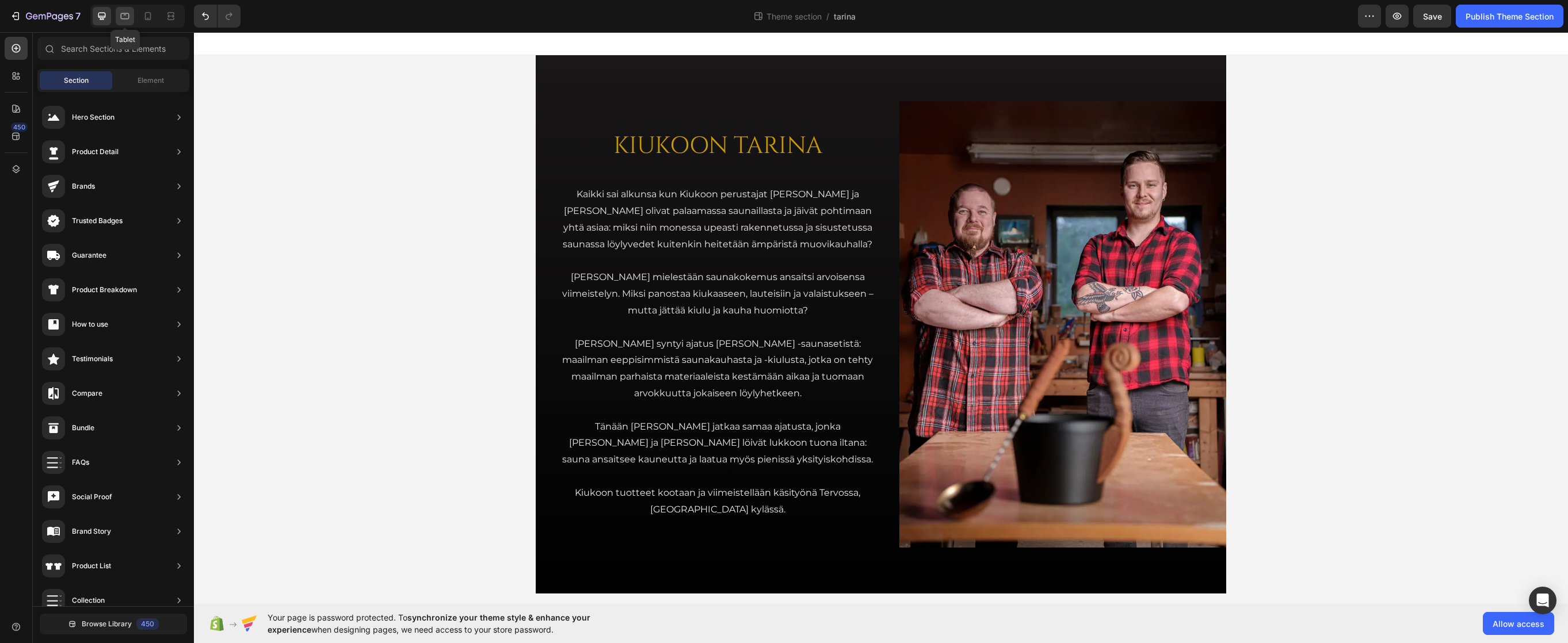
click at [121, 20] on icon at bounding box center [125, 16] width 12 height 12
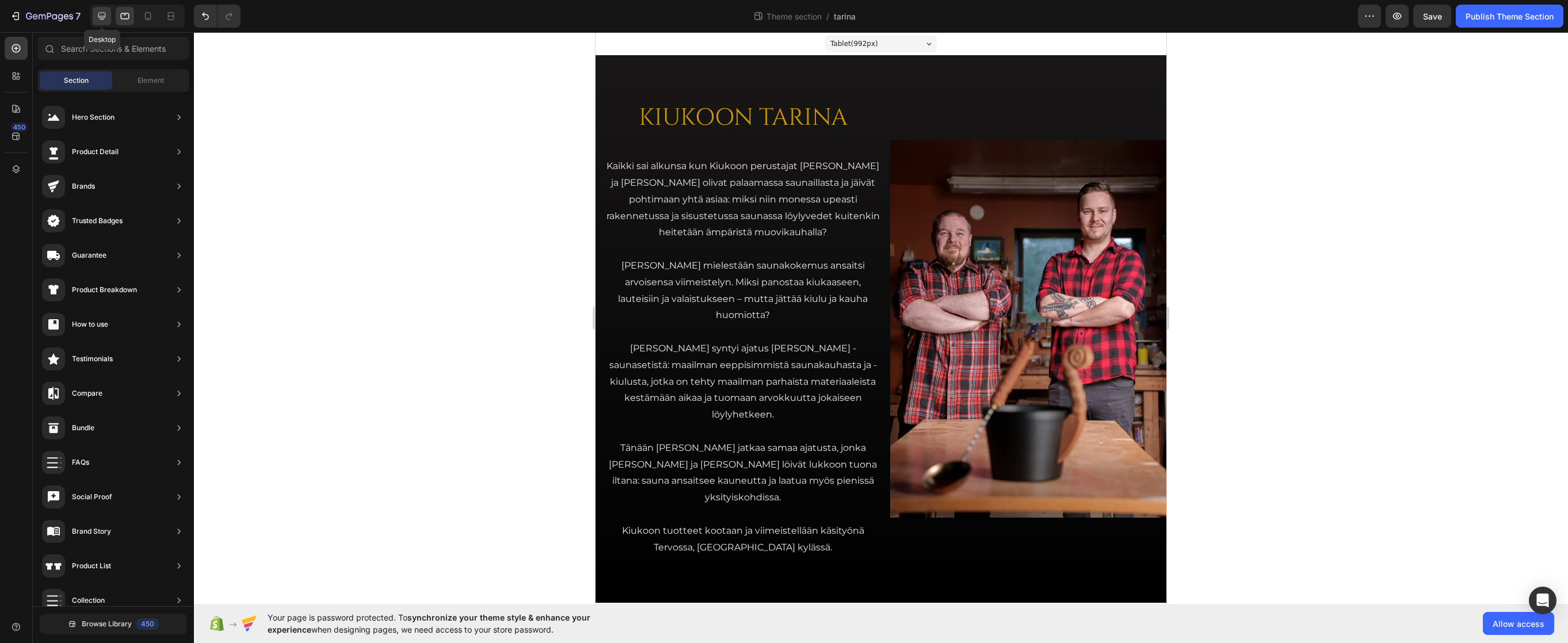
click at [101, 21] on icon at bounding box center [102, 16] width 12 height 12
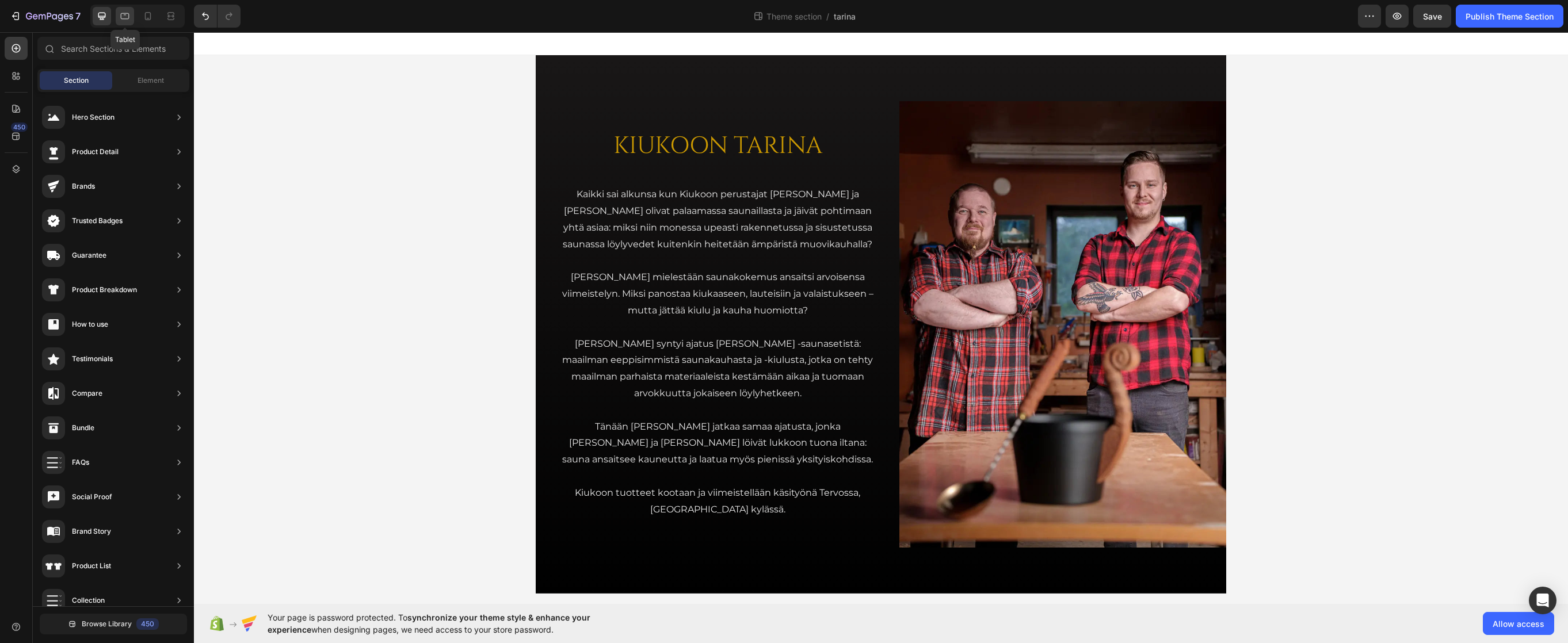
click at [124, 13] on icon at bounding box center [125, 16] width 9 height 7
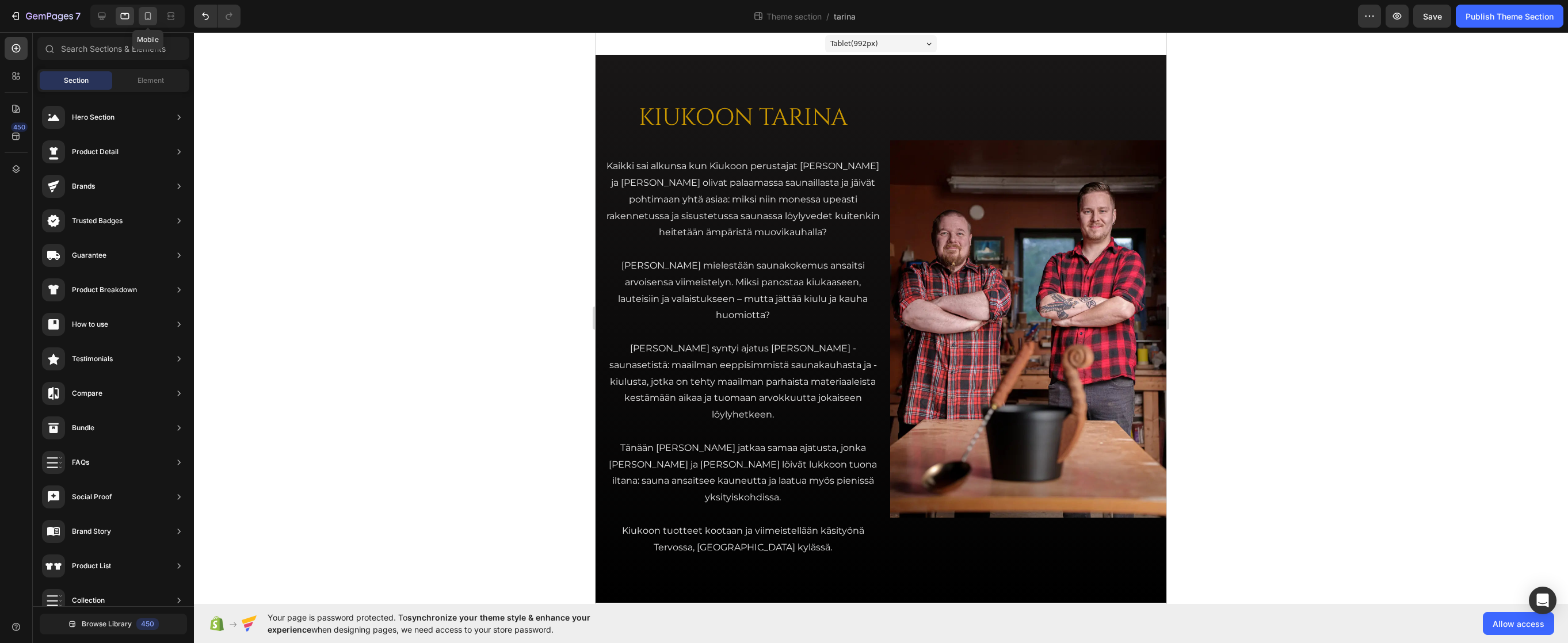
click at [141, 17] on div at bounding box center [148, 15] width 18 height 18
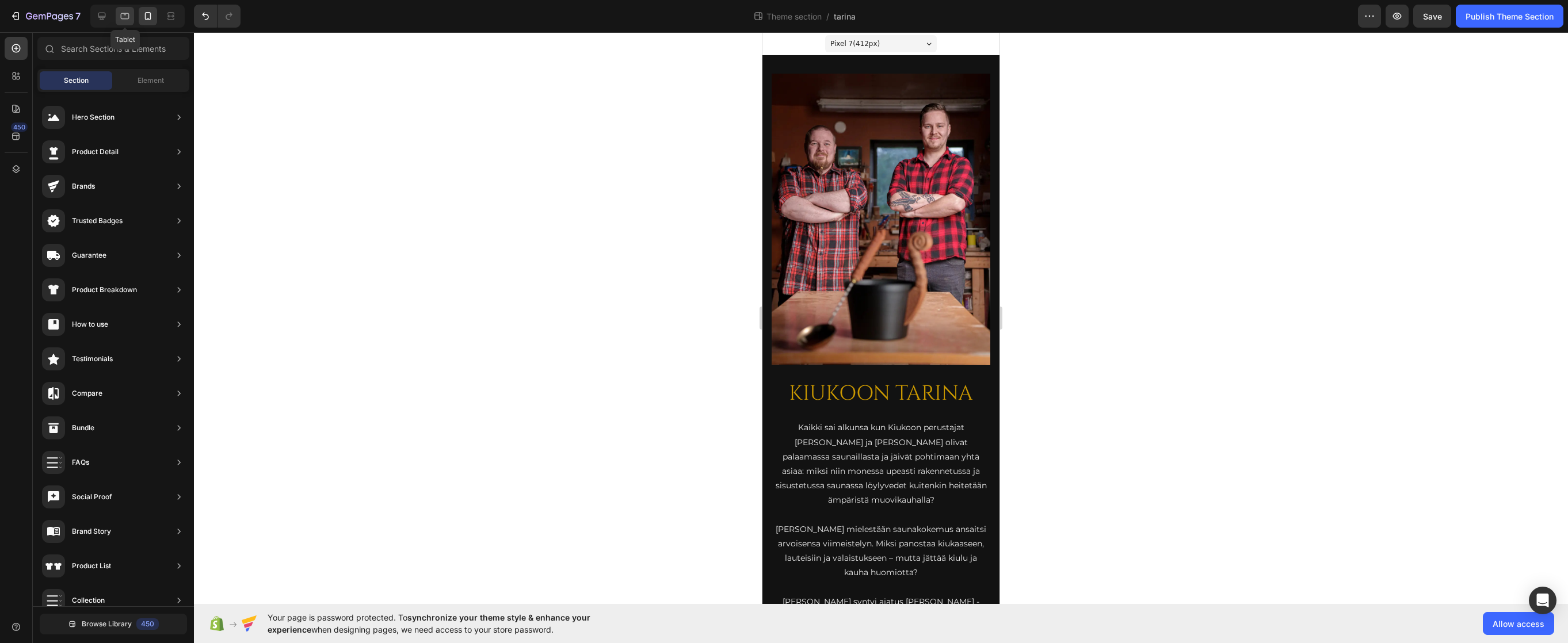
click at [122, 13] on icon at bounding box center [125, 16] width 9 height 7
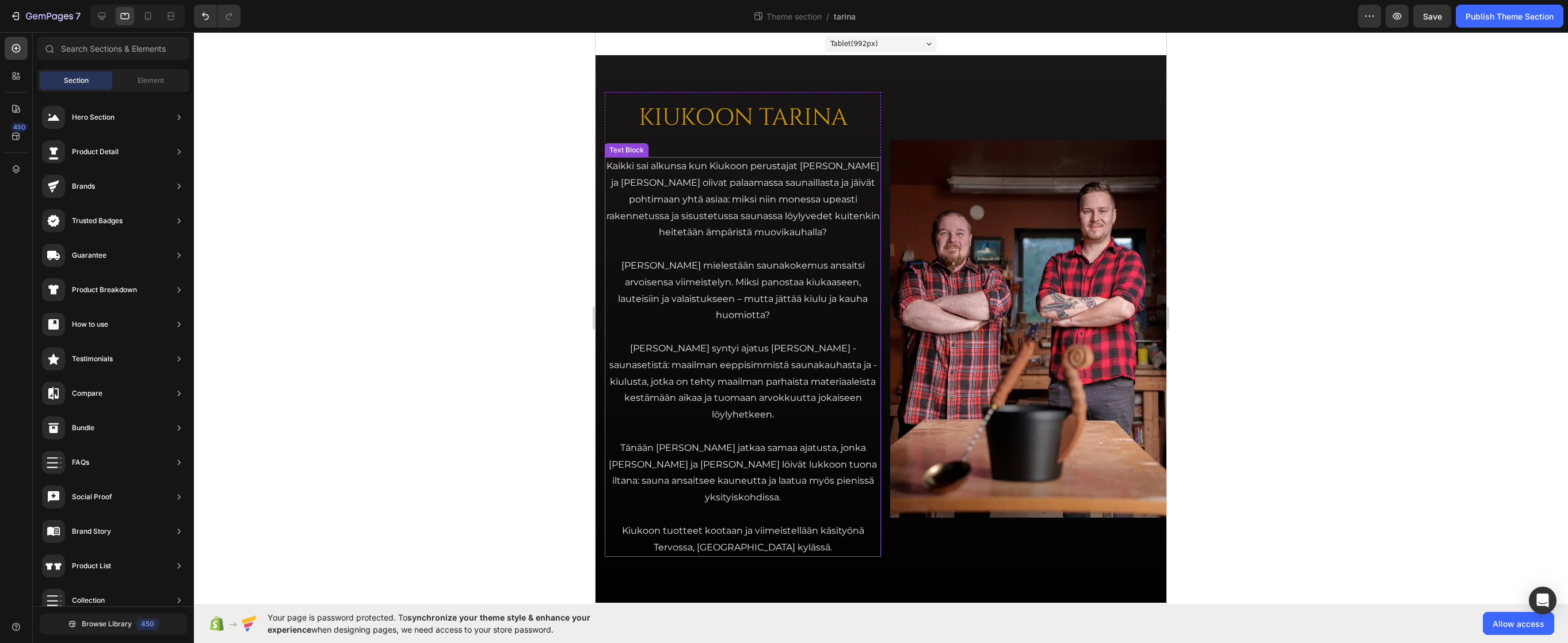
click at [762, 262] on p "Heidän mielestään saunakokemus ansaitsi arvoisensa viimeistelyn. Miksi panostaa…" at bounding box center [742, 291] width 274 height 66
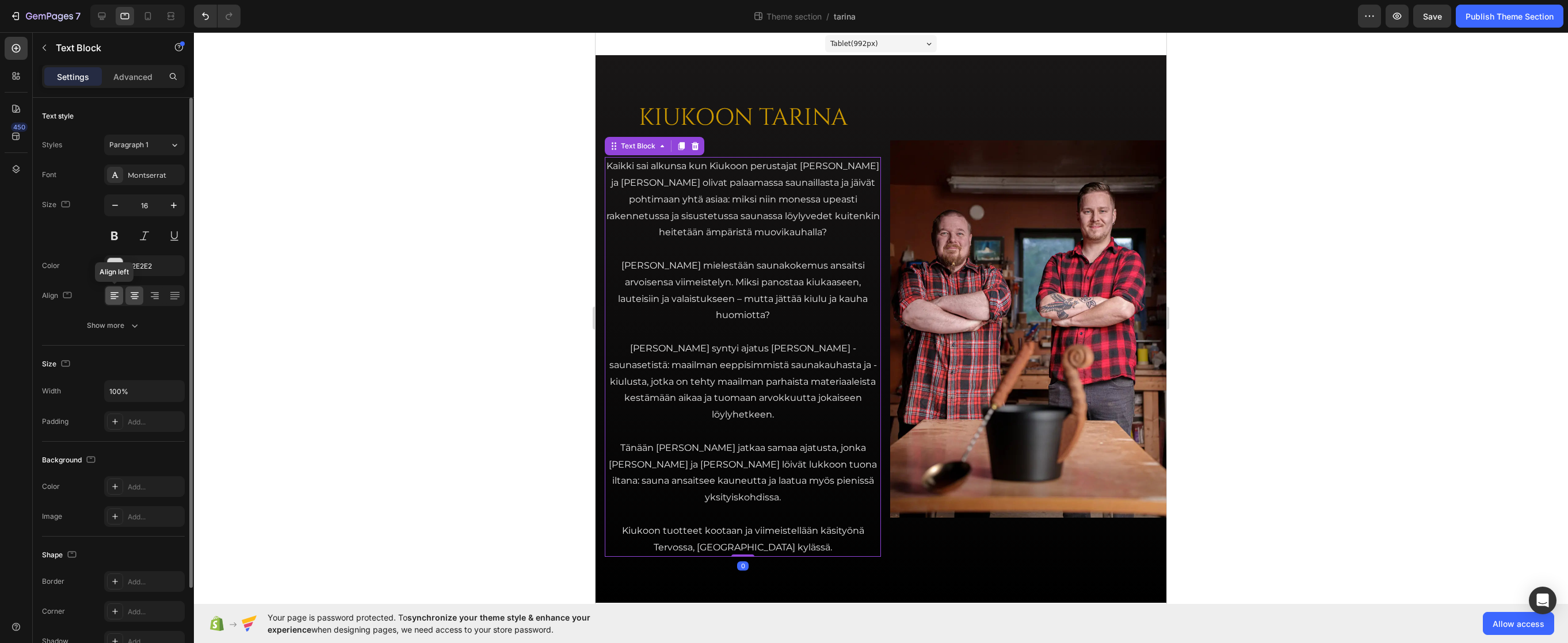
click at [111, 293] on icon at bounding box center [115, 295] width 12 height 12
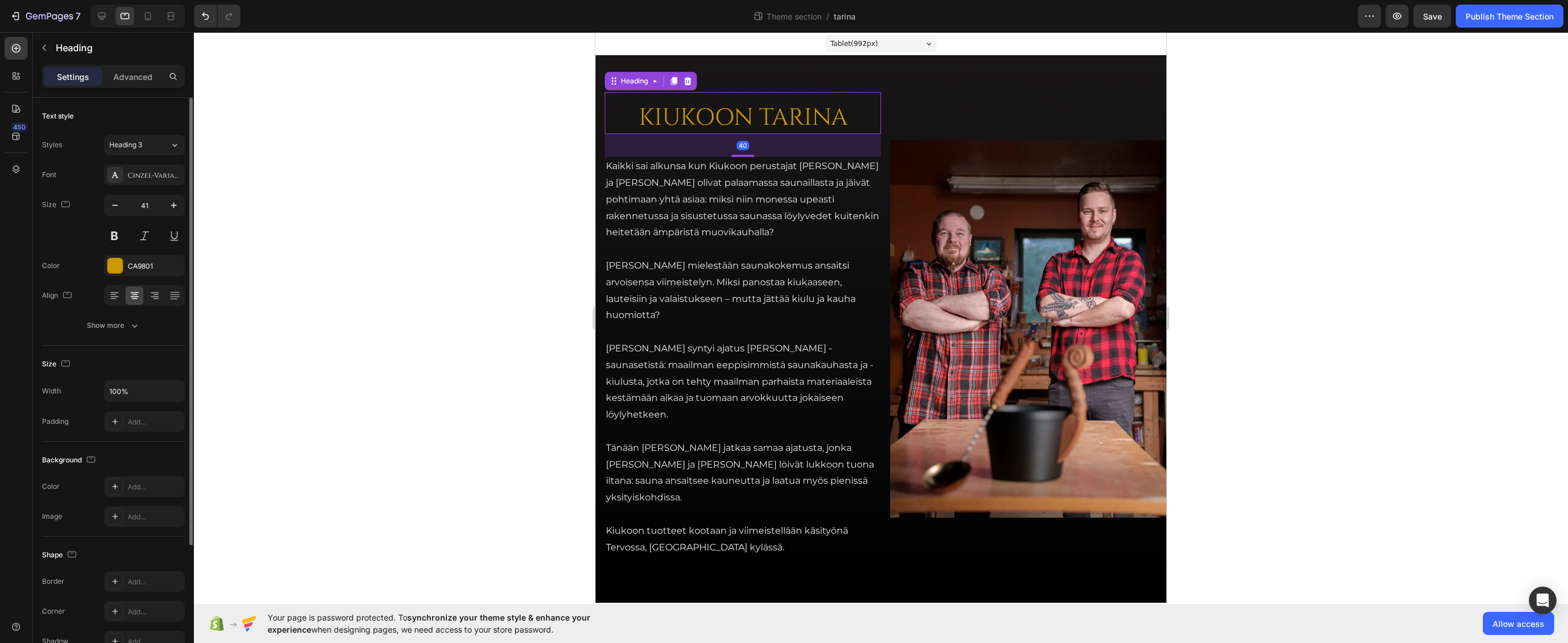
click at [726, 121] on h2 "KIUKOON TARINA" at bounding box center [742, 118] width 276 height 33
click at [110, 296] on icon at bounding box center [115, 295] width 12 height 12
click at [565, 220] on div at bounding box center [881, 337] width 1374 height 611
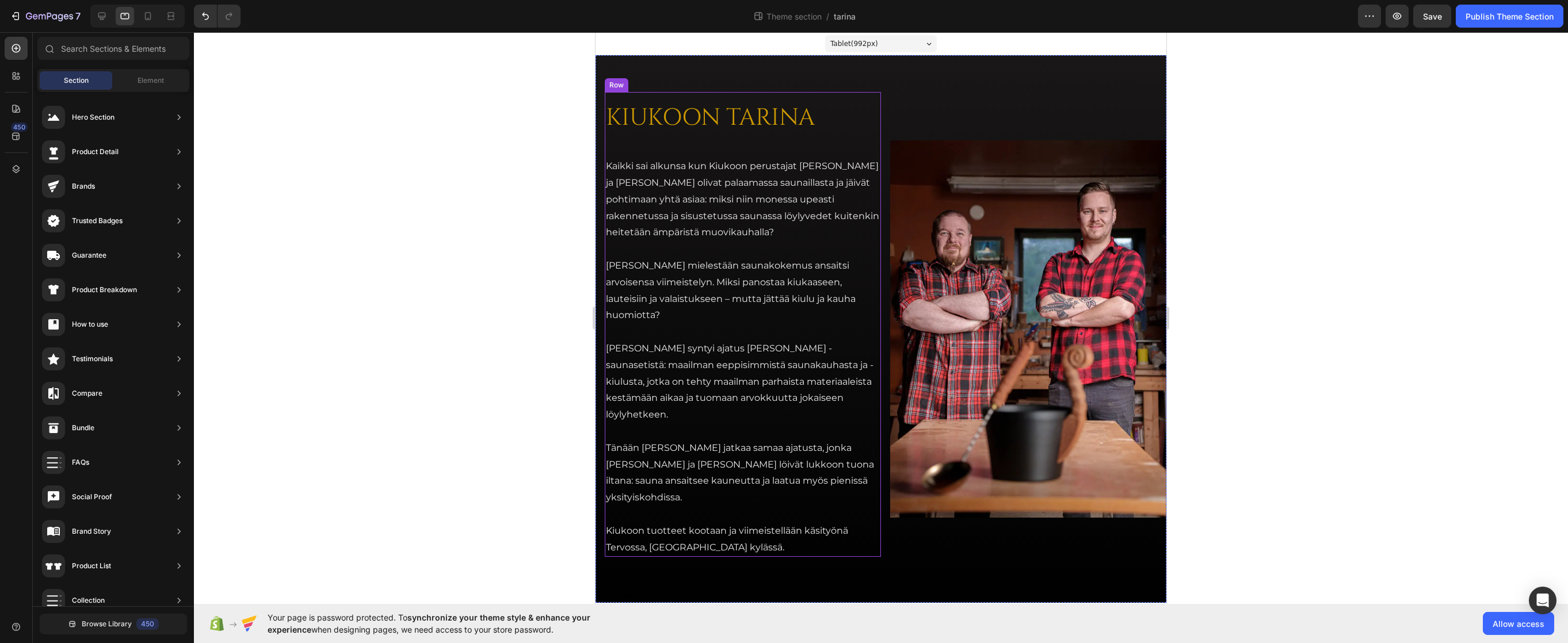
click at [709, 143] on div "KIUKOON TARINA Heading Kaikki sai alkunsa kun Kiukoon perustajat Jari ja Teemu …" at bounding box center [742, 324] width 276 height 464
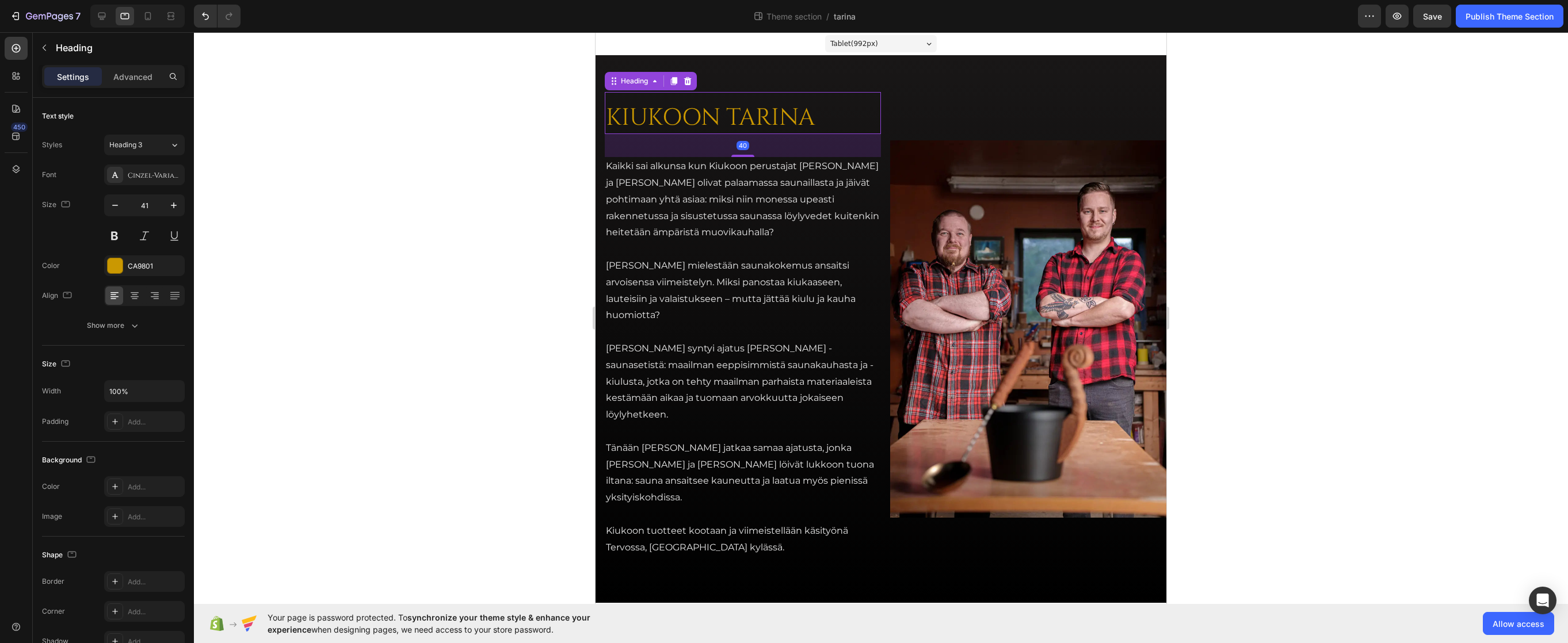
click at [655, 113] on h2 "KIUKOON TARINA" at bounding box center [742, 118] width 276 height 33
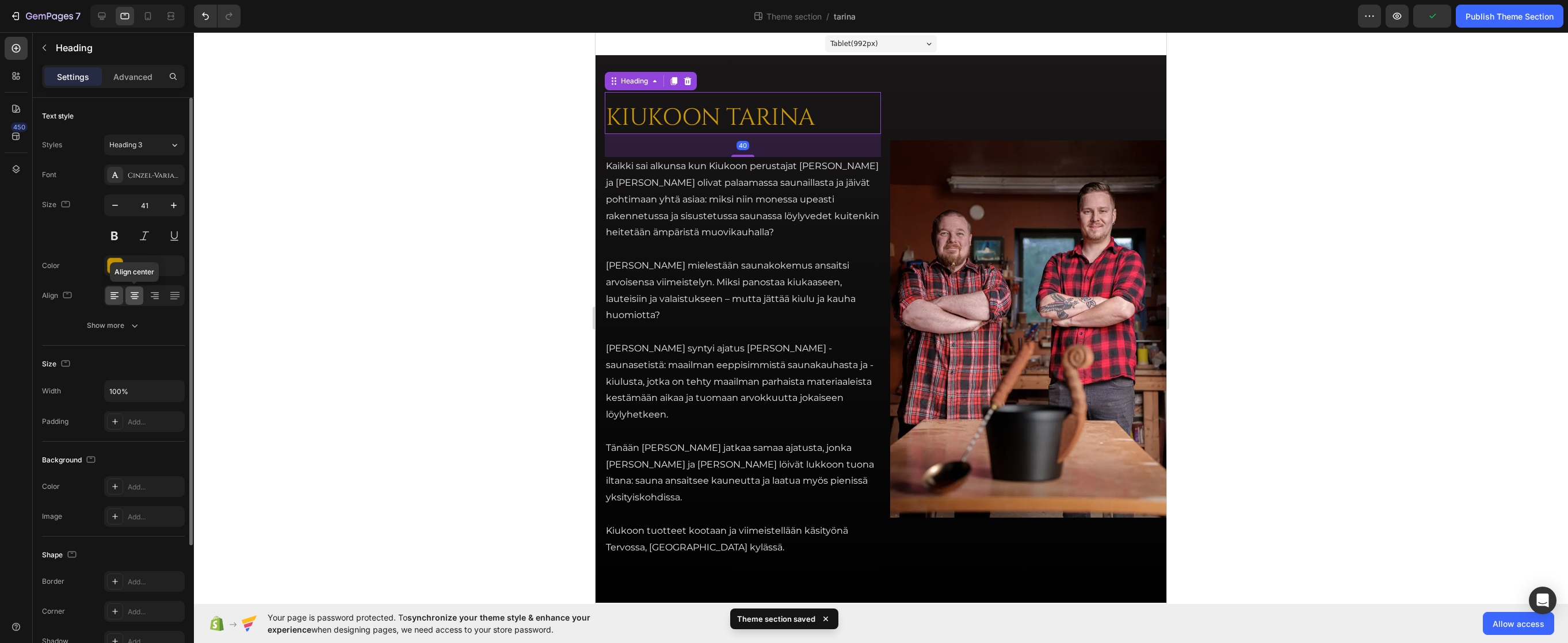
click at [139, 293] on icon at bounding box center [135, 295] width 12 height 12
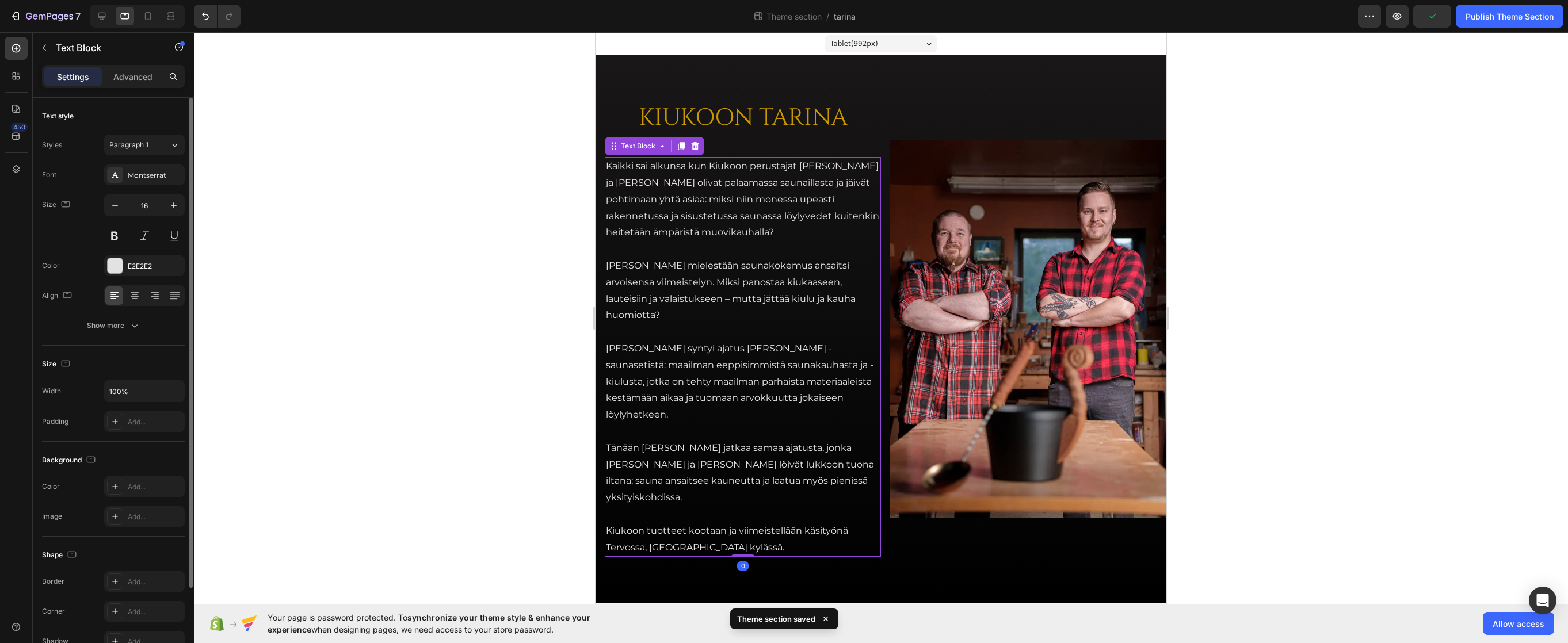
drag, startPoint x: 729, startPoint y: 221, endPoint x: 1018, endPoint y: 276, distance: 294.2
click at [729, 221] on p "Kaikki sai alkunsa kun Kiukoon perustajat Jari ja Teemu olivat palaamassa sauna…" at bounding box center [742, 199] width 274 height 83
click at [134, 294] on icon at bounding box center [135, 295] width 12 height 12
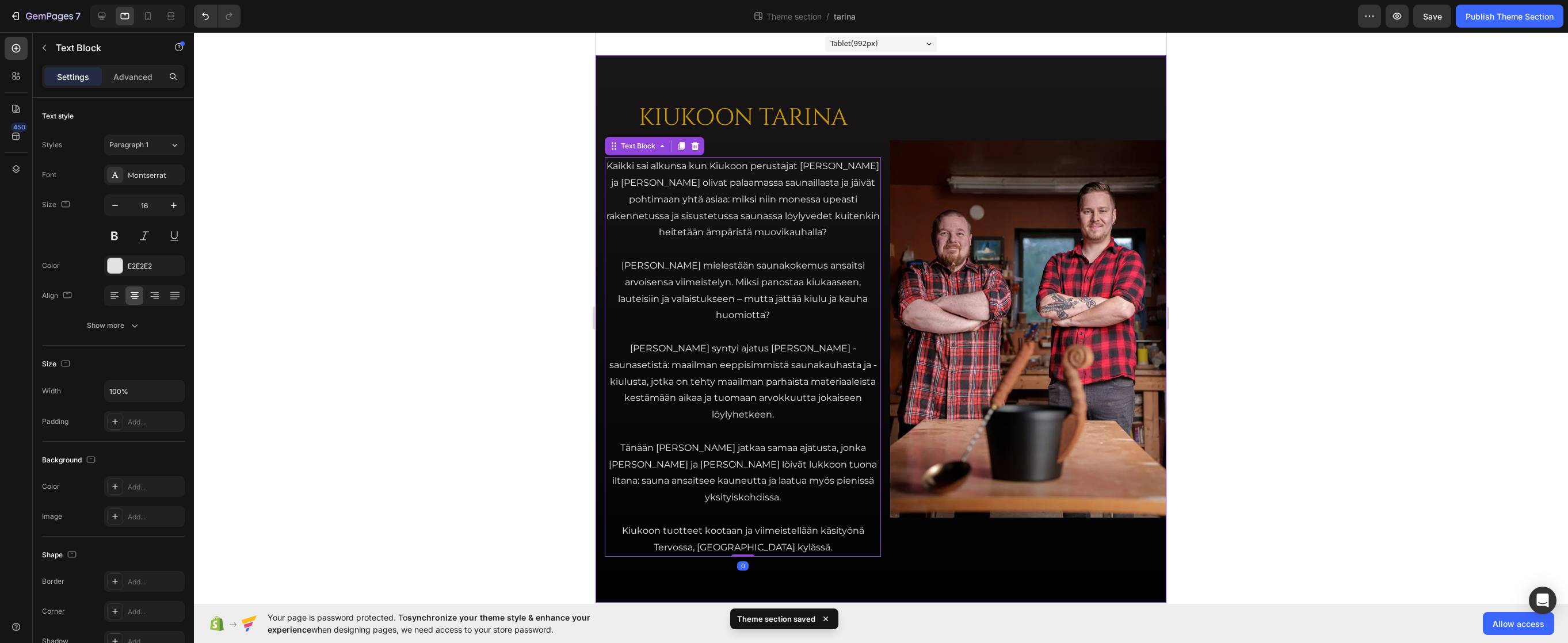
click at [695, 73] on div "KIUKOON TARINA Heading Kaikki sai alkunsa kun Kiukoon perustajat Jari ja Teemu …" at bounding box center [881, 328] width 570 height 547
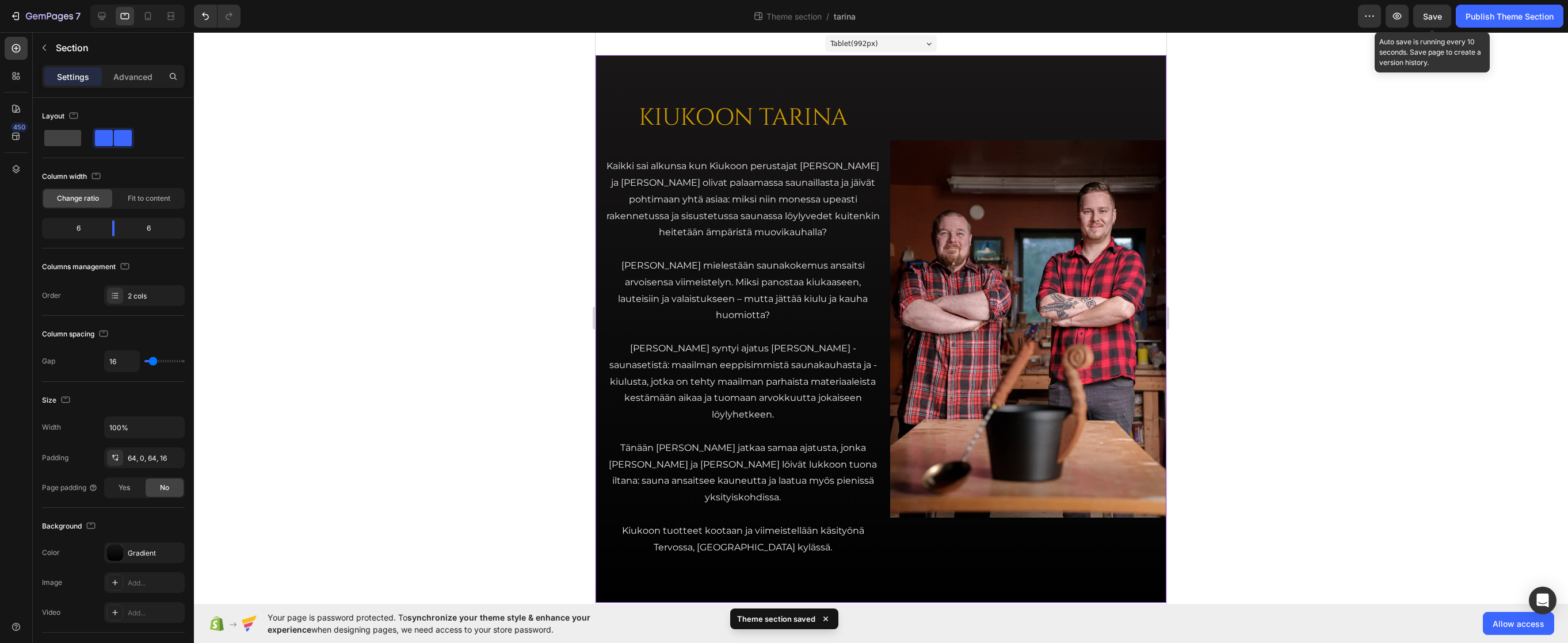
click at [1242, 16] on span "Save" at bounding box center [1432, 16] width 19 height 10
click at [881, 229] on div "KIUKOON TARINA Heading Kaikki sai alkunsa kun Kiukoon perustajat Jari ja Teemu …" at bounding box center [881, 328] width 570 height 547
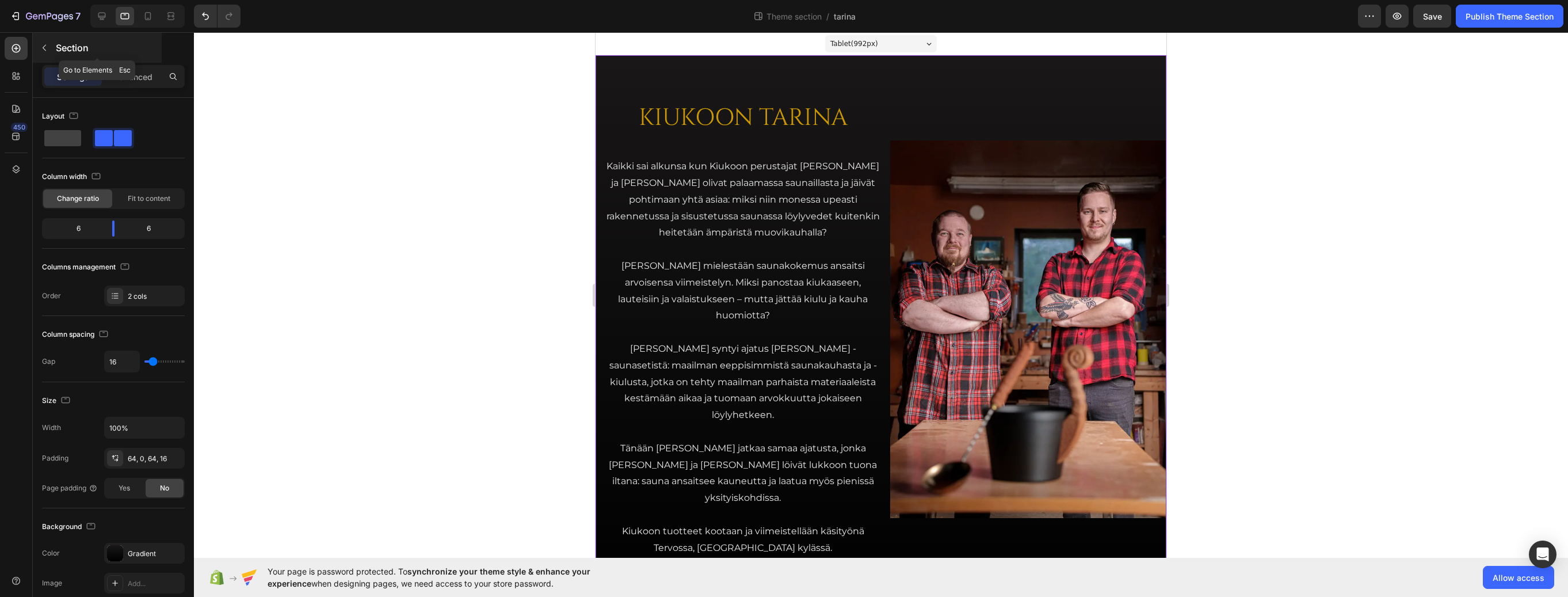
click at [54, 45] on div "Section" at bounding box center [97, 48] width 129 height 30
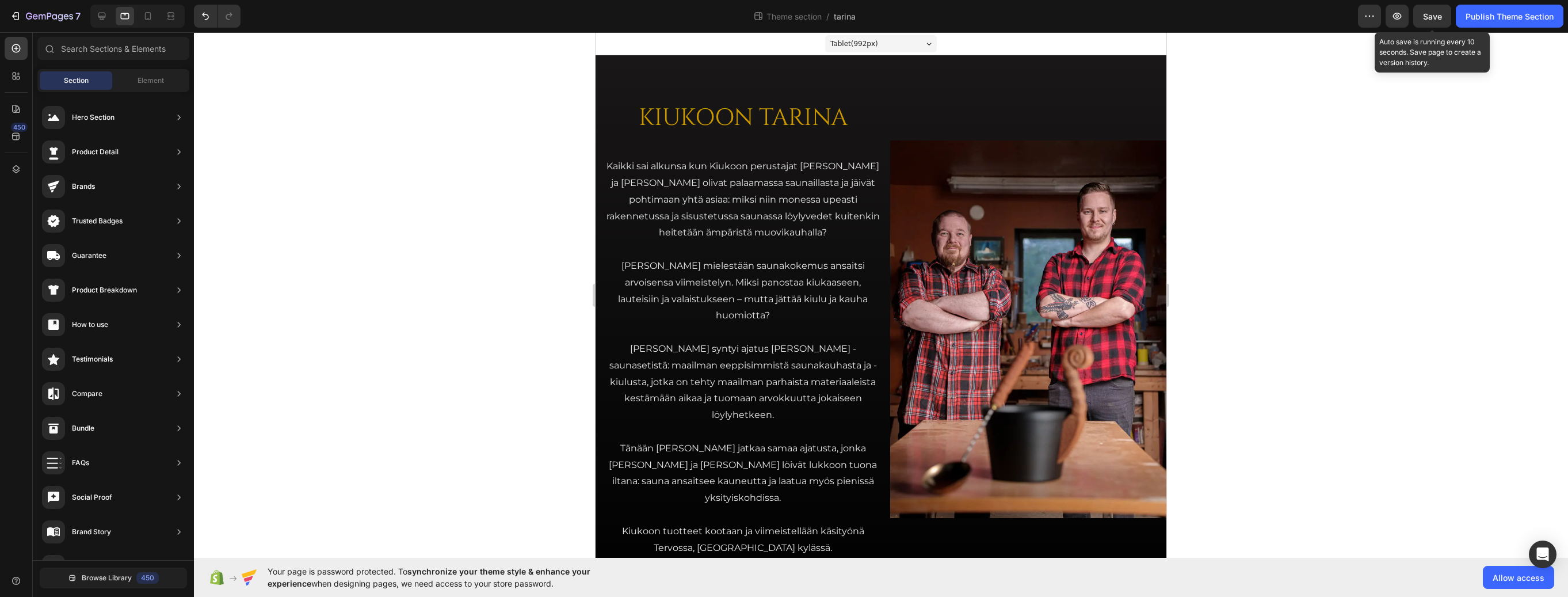
click at [1242, 17] on span "Save" at bounding box center [1432, 16] width 19 height 10
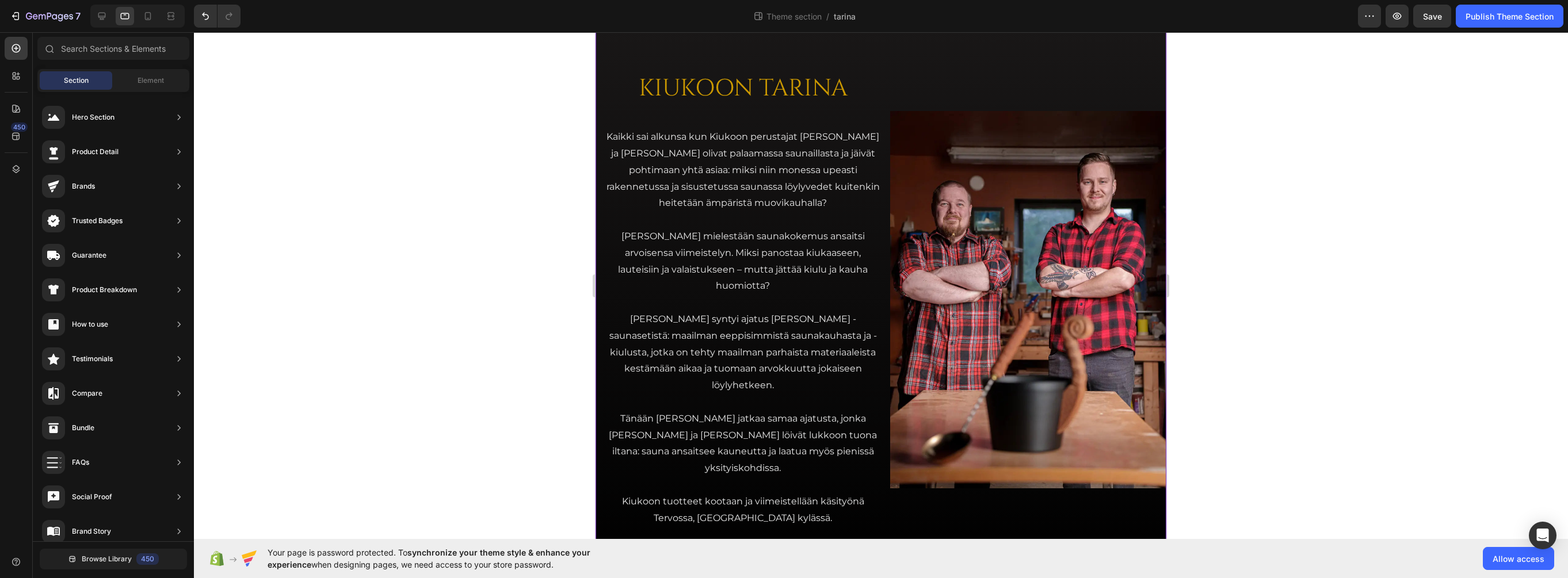
scroll to position [31, 0]
click at [150, 12] on icon at bounding box center [148, 16] width 12 height 12
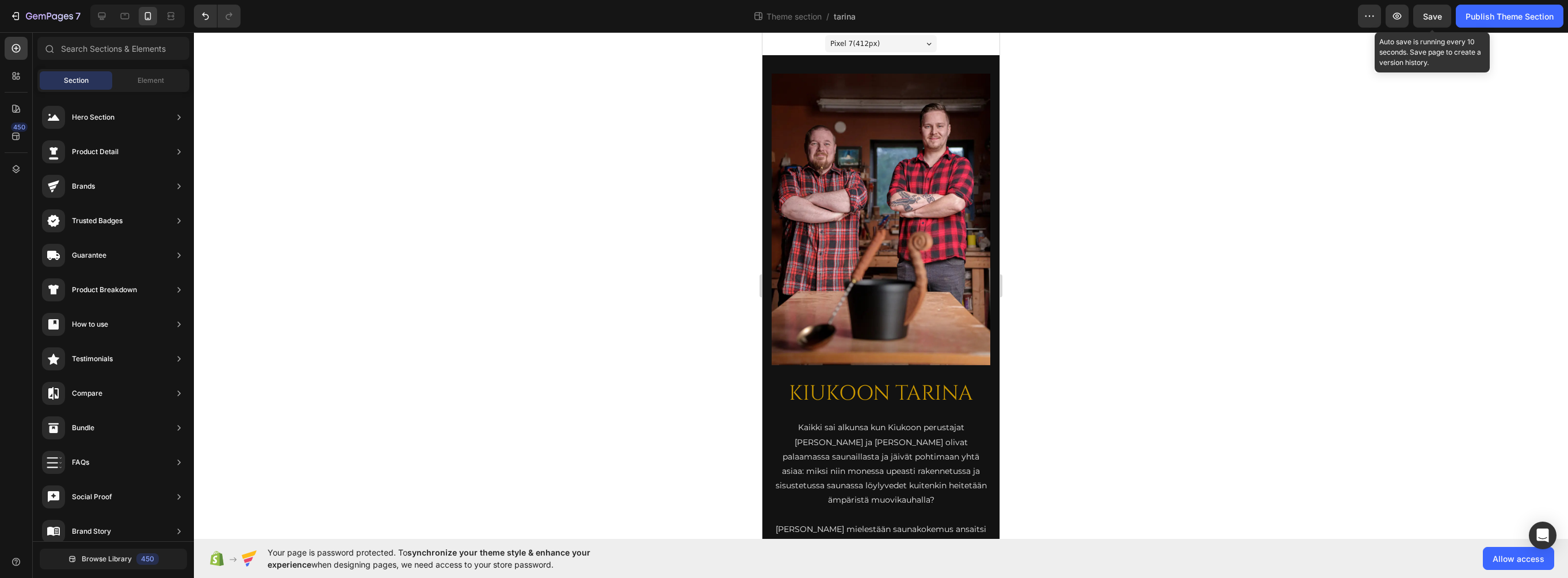
click at [1242, 10] on div "Save" at bounding box center [1432, 16] width 19 height 12
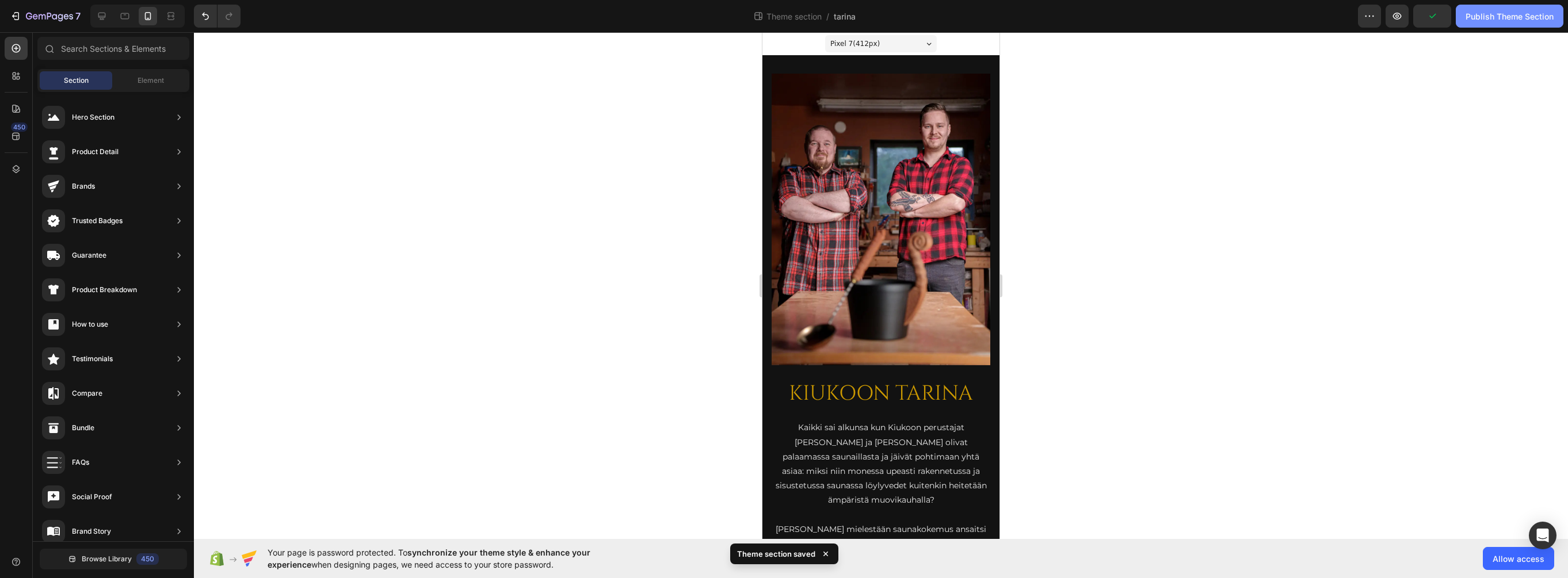
click at [1242, 16] on div "Publish Theme Section" at bounding box center [1509, 16] width 88 height 12
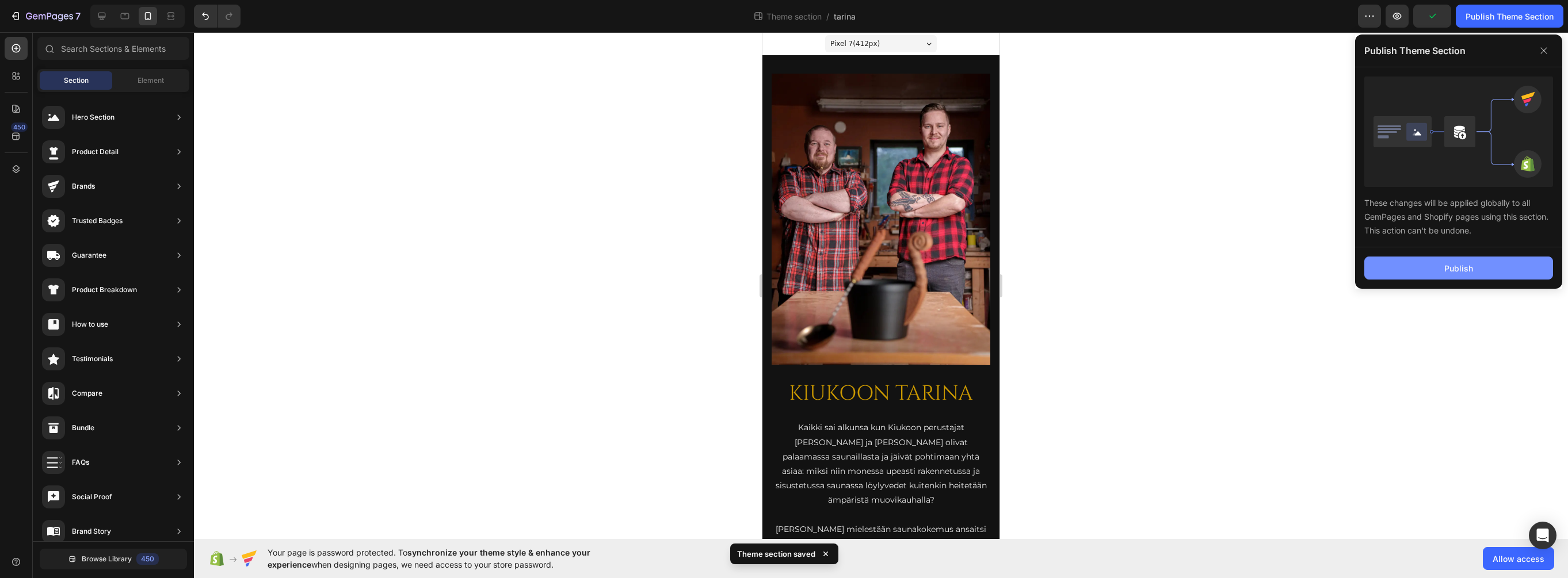
click at [1242, 272] on button "Publish" at bounding box center [1458, 268] width 189 height 23
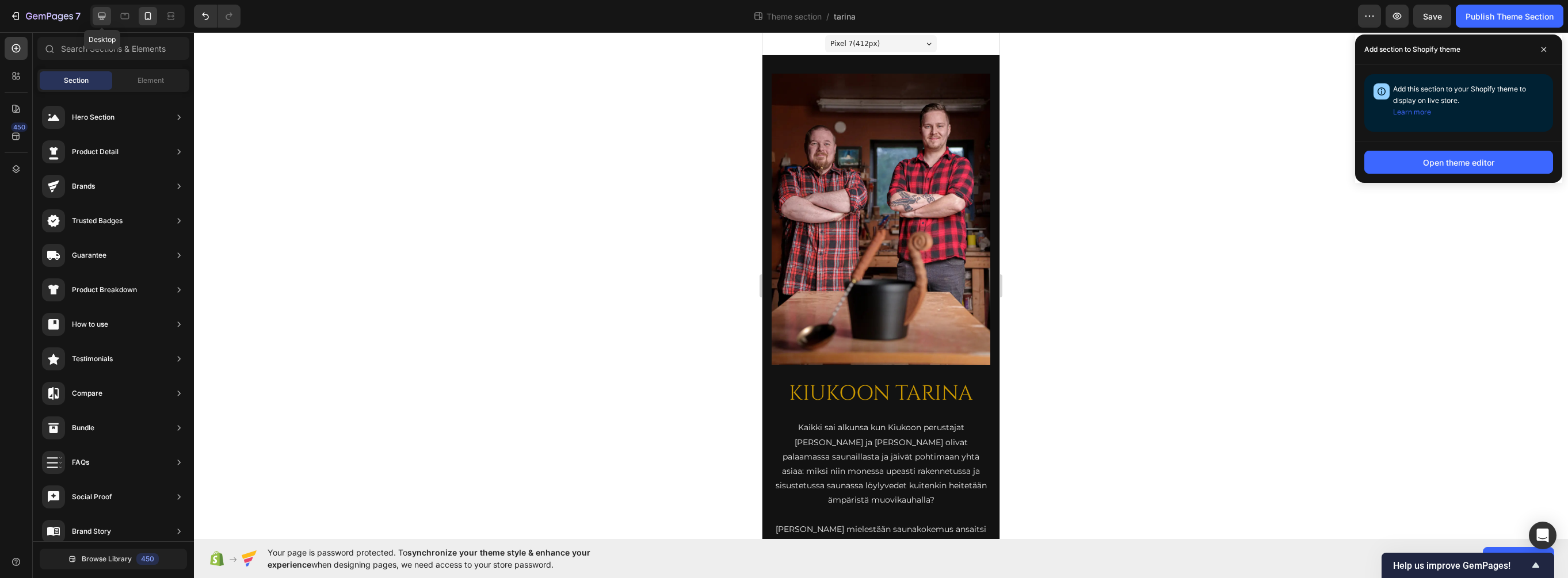
click at [101, 17] on icon at bounding box center [102, 16] width 7 height 7
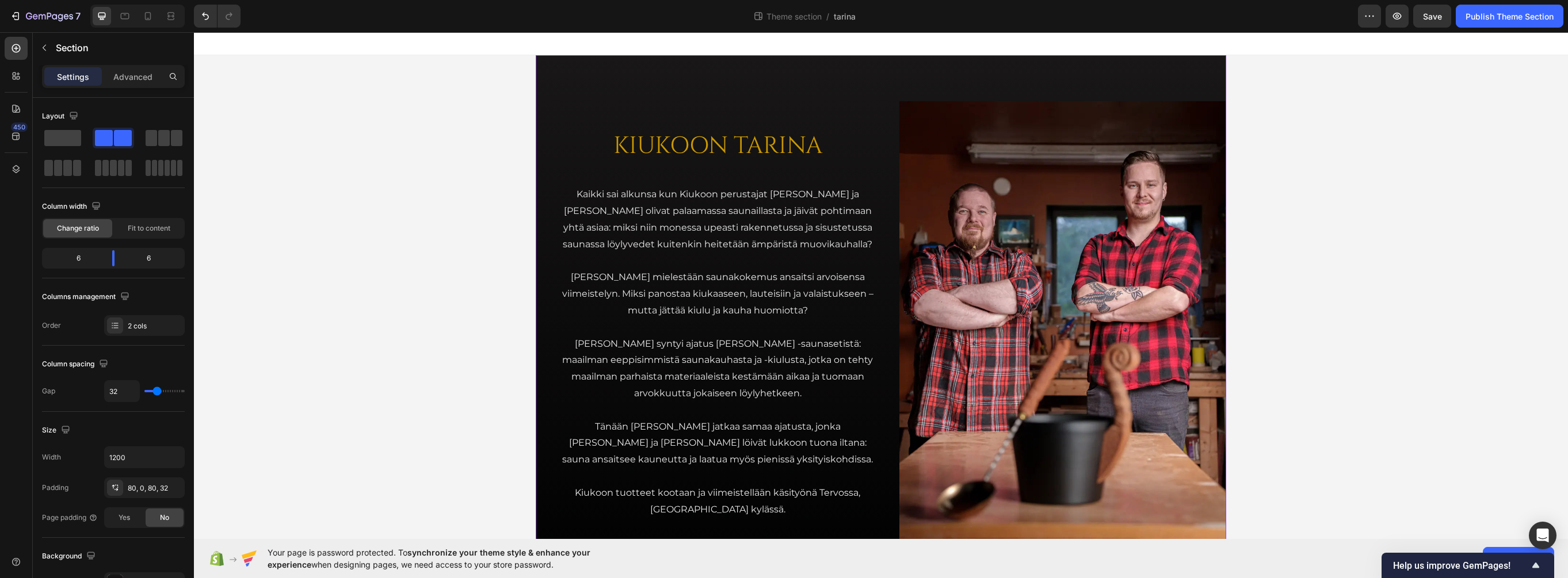
click at [546, 135] on div "KIUKOON TARINA Heading Kaikki sai alkunsa kun Kiukoon perustajat Jari ja Teemu …" at bounding box center [881, 324] width 690 height 538
click at [176, 452] on icon "button" at bounding box center [174, 457] width 12 height 12
click at [131, 480] on div "Full 100%" at bounding box center [132, 487] width 94 height 22
type input "100%"
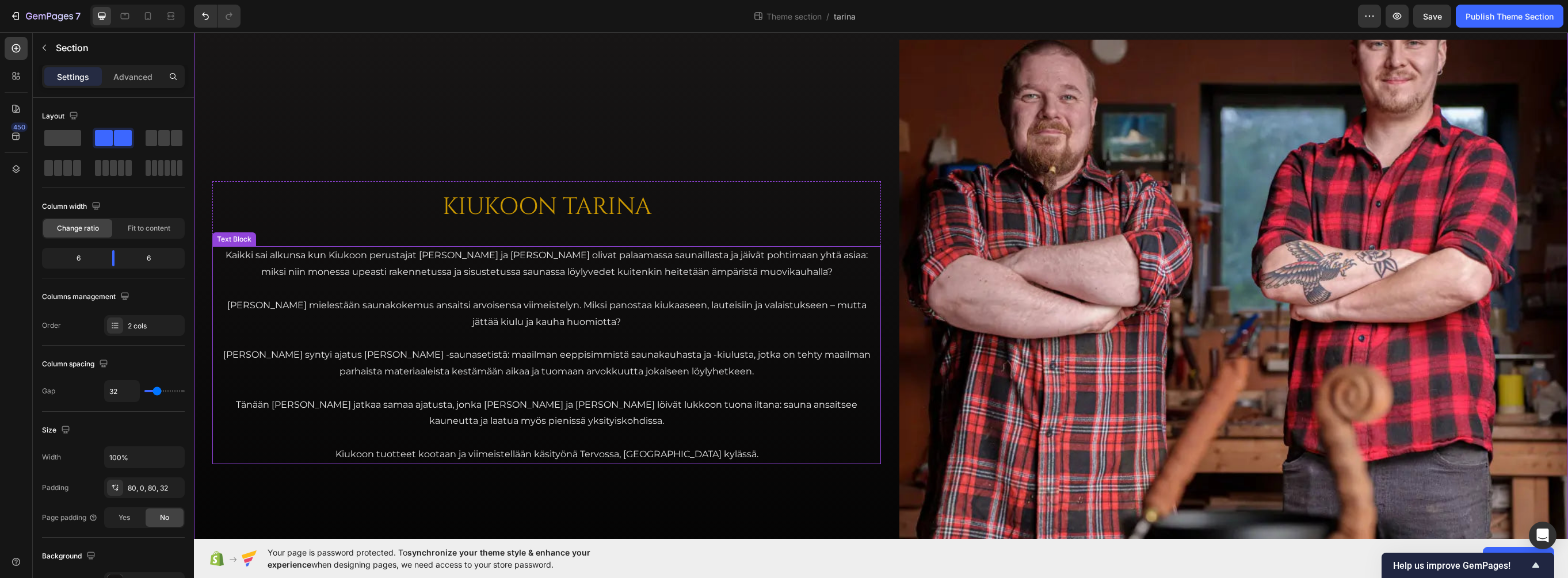
scroll to position [57, 0]
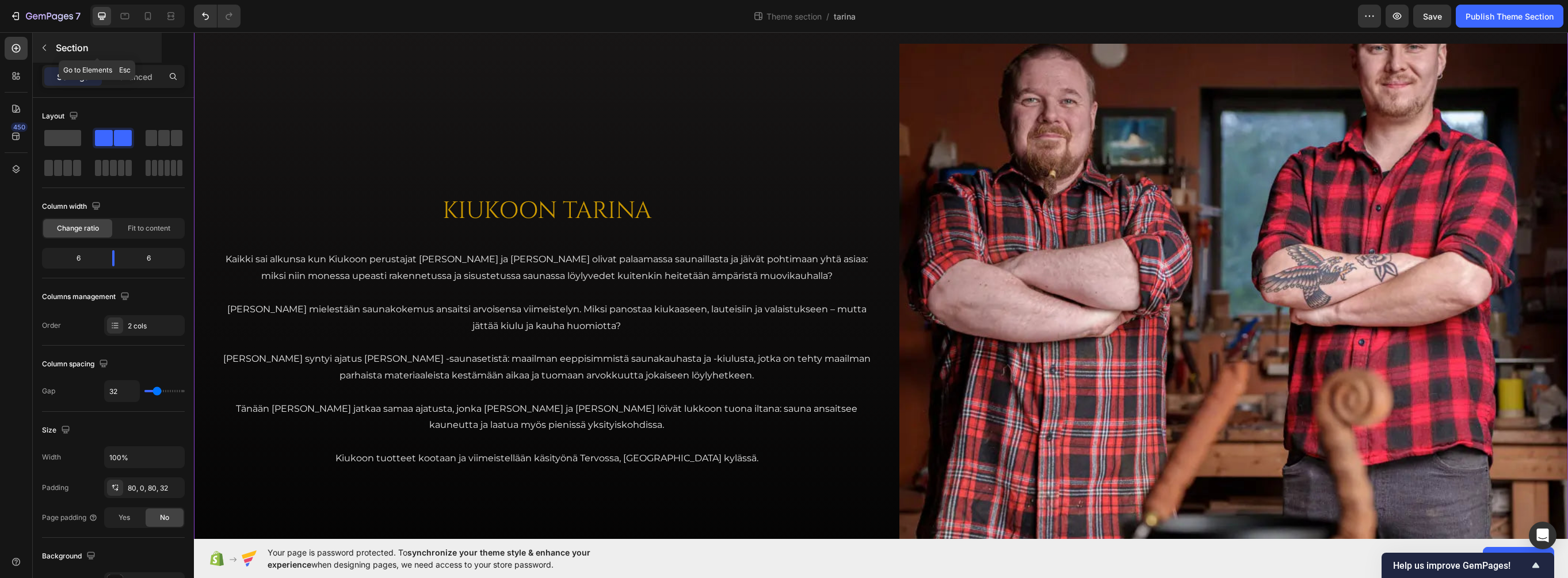
click at [56, 50] on p "Section" at bounding box center [107, 48] width 104 height 14
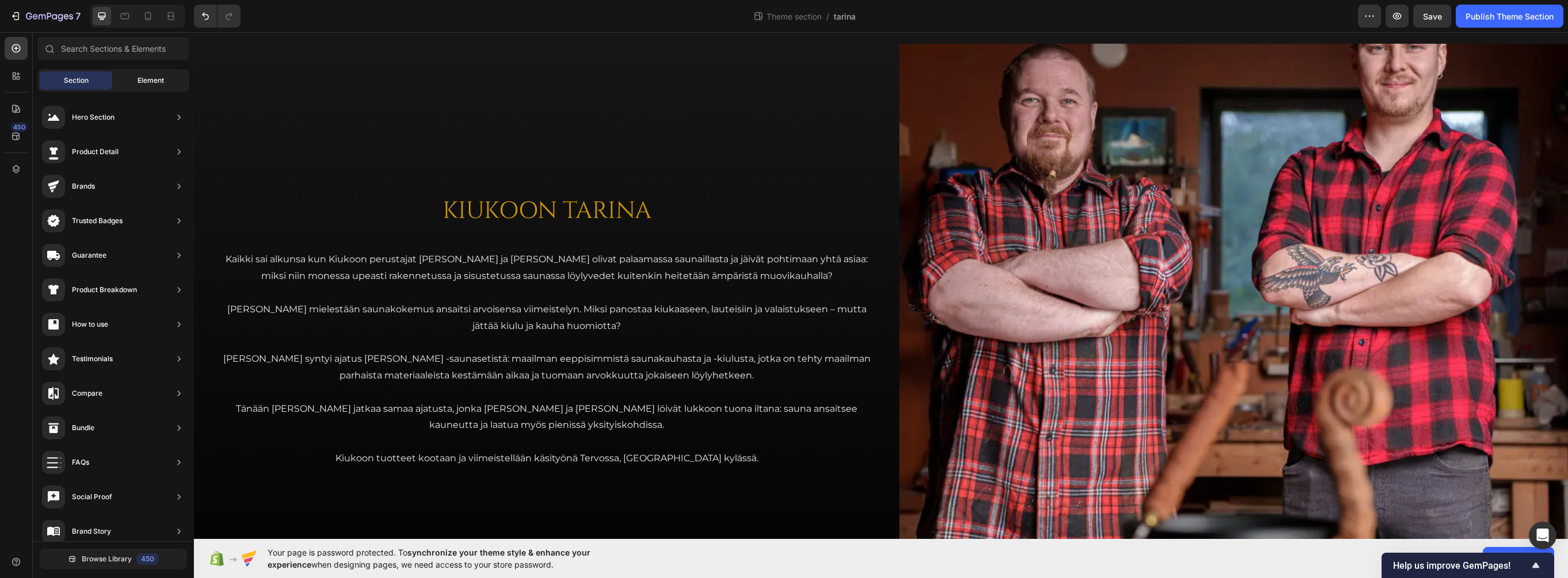
click at [146, 77] on span "Element" at bounding box center [151, 81] width 26 height 10
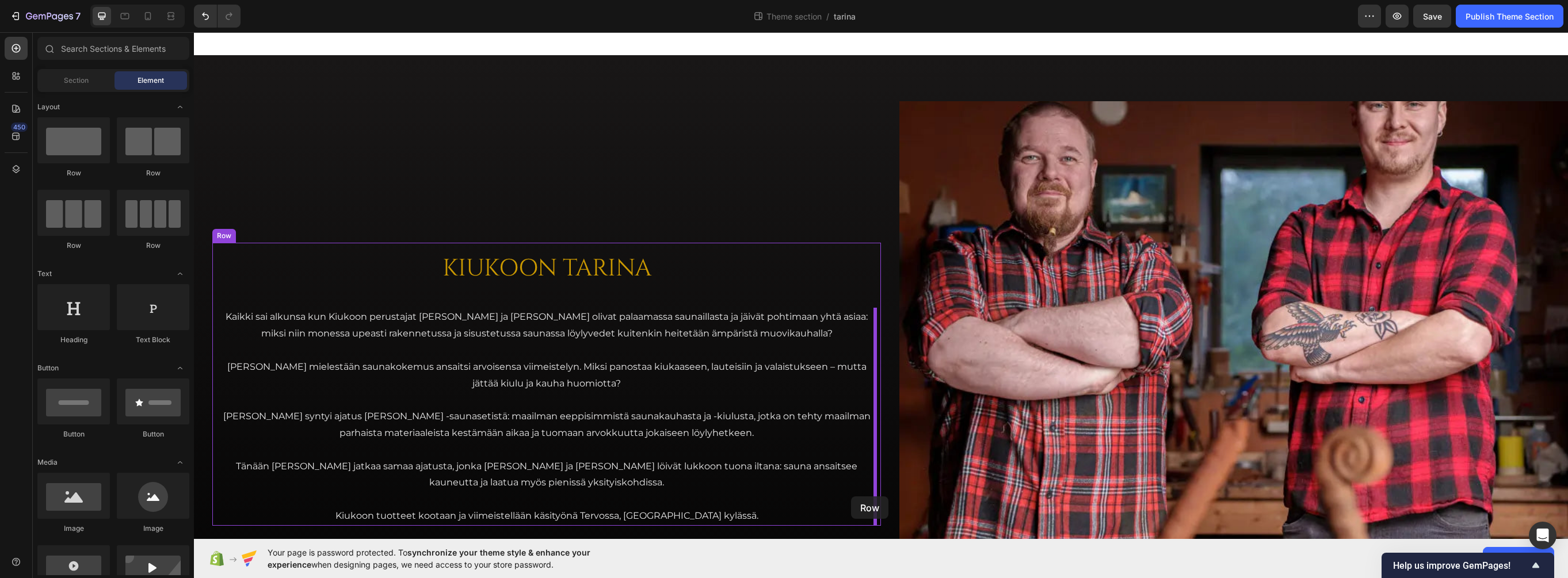
scroll to position [184, 0]
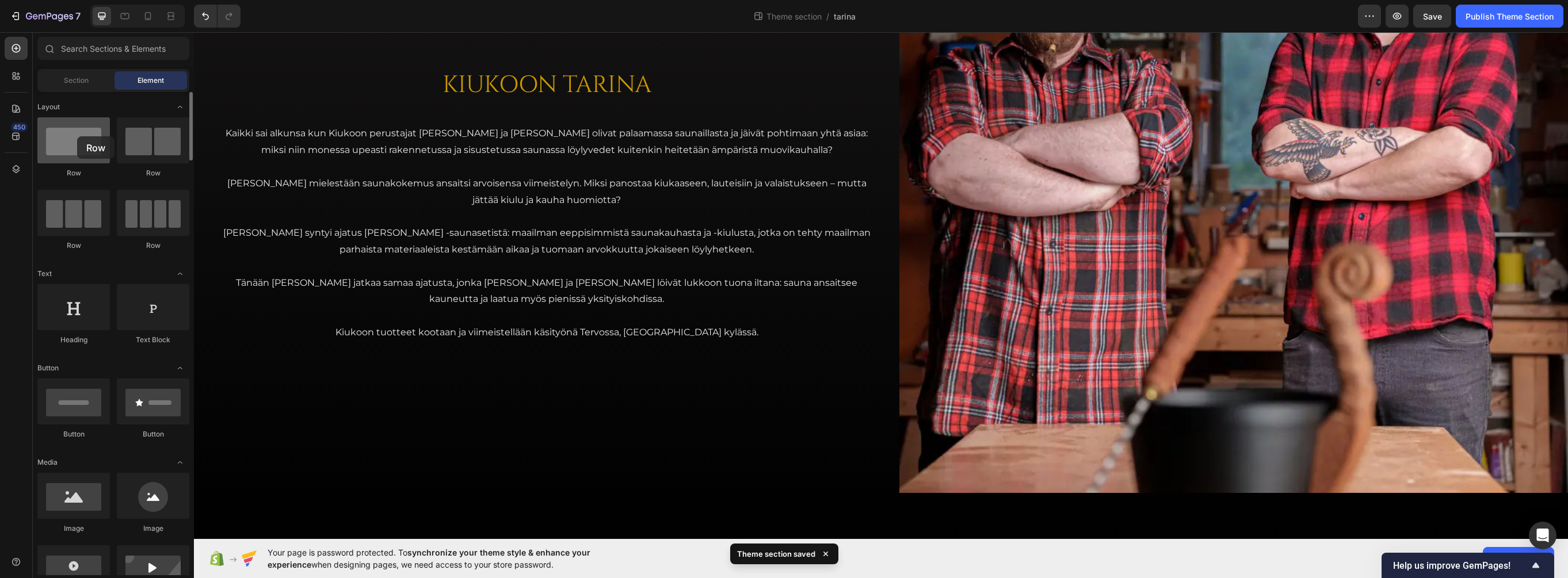
drag, startPoint x: 81, startPoint y: 148, endPoint x: 77, endPoint y: 136, distance: 12.6
click at [77, 136] on div at bounding box center [74, 140] width 73 height 46
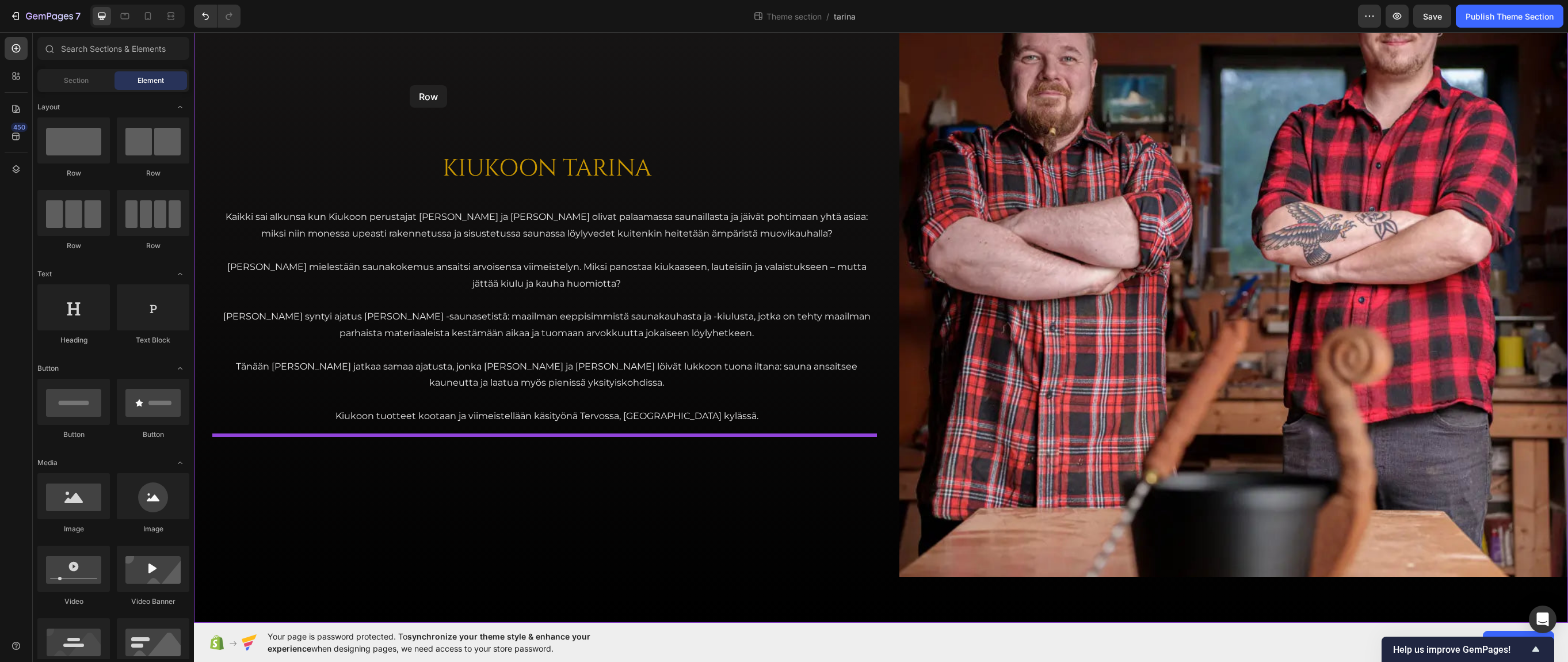
scroll to position [0, 0]
drag, startPoint x: 268, startPoint y: 174, endPoint x: 651, endPoint y: 533, distance: 524.9
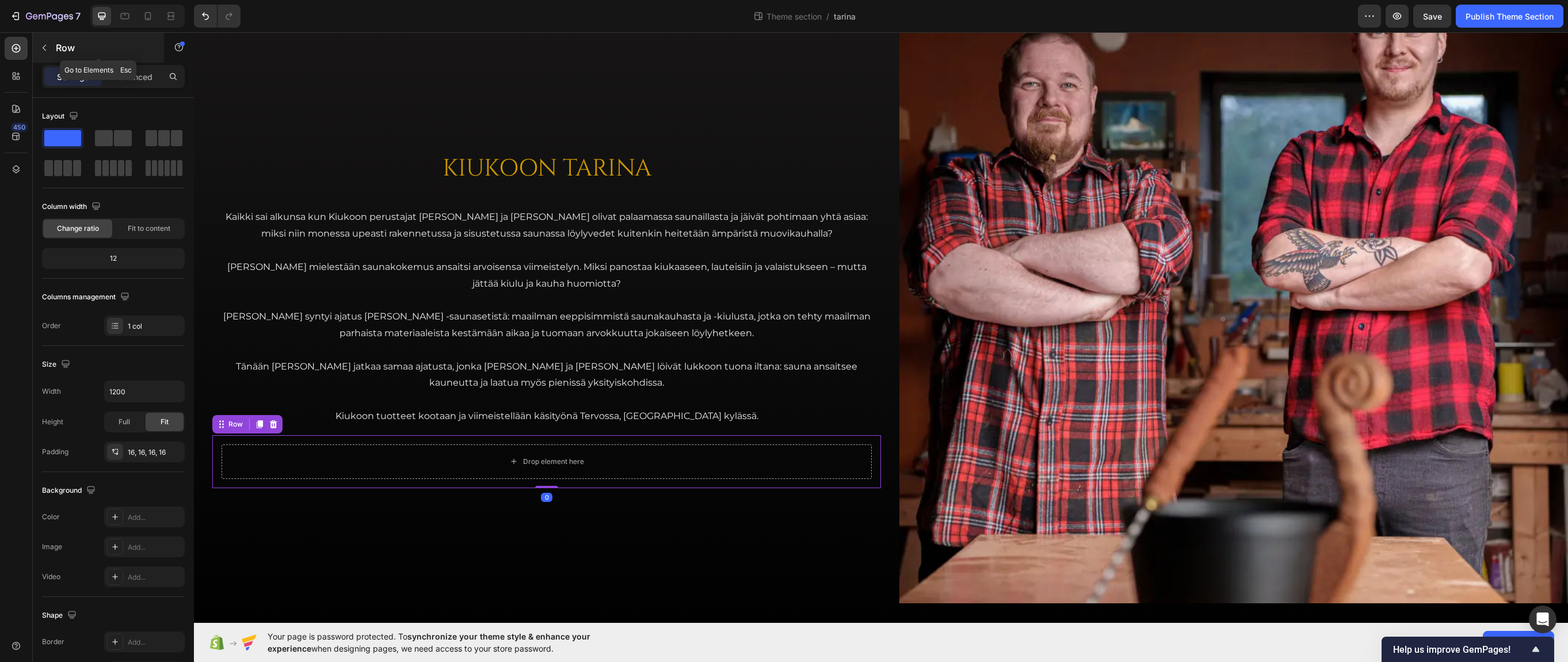
click at [55, 45] on div "Row" at bounding box center [99, 48] width 131 height 30
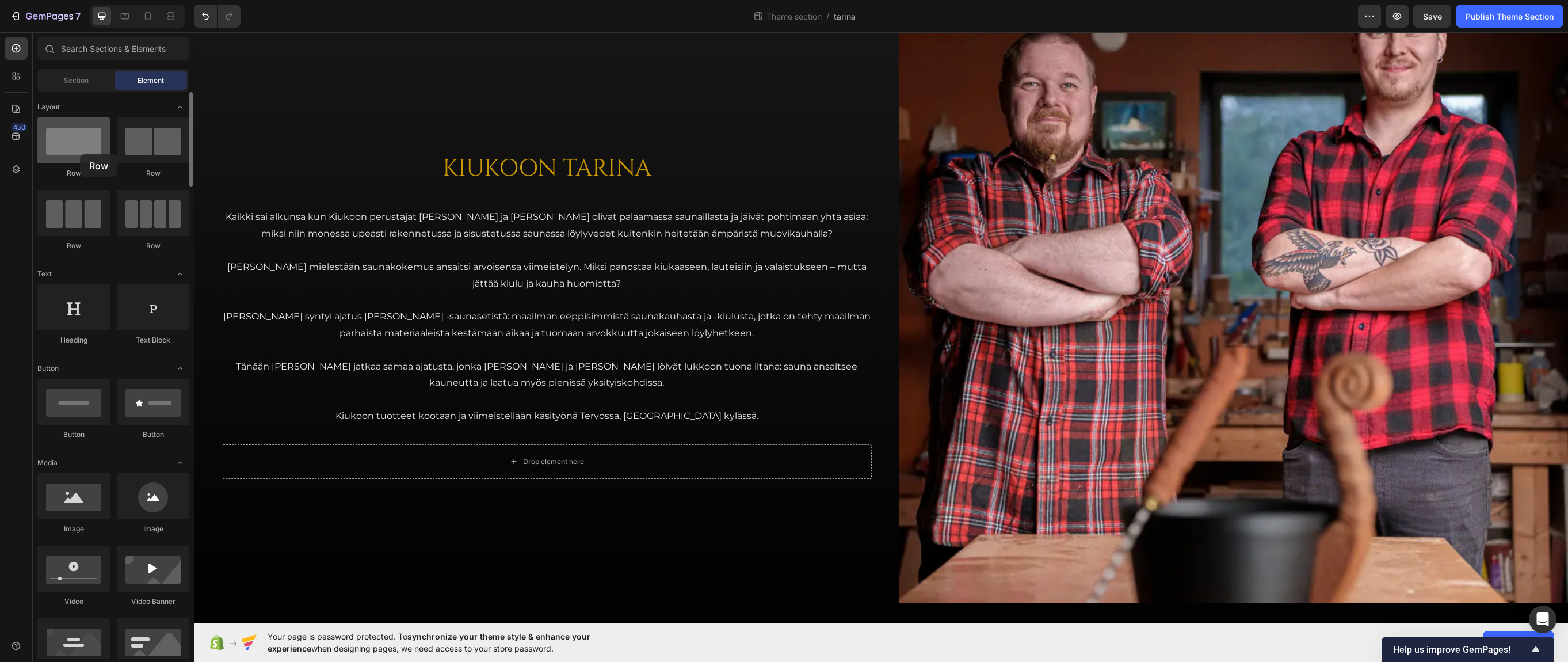
click at [80, 154] on div at bounding box center [74, 140] width 73 height 46
click at [313, 73] on div "KIUKOON TARINA Heading Kaikki sai alkunsa kun Kiukoon perustajat Jari ja Teemu …" at bounding box center [546, 316] width 668 height 576
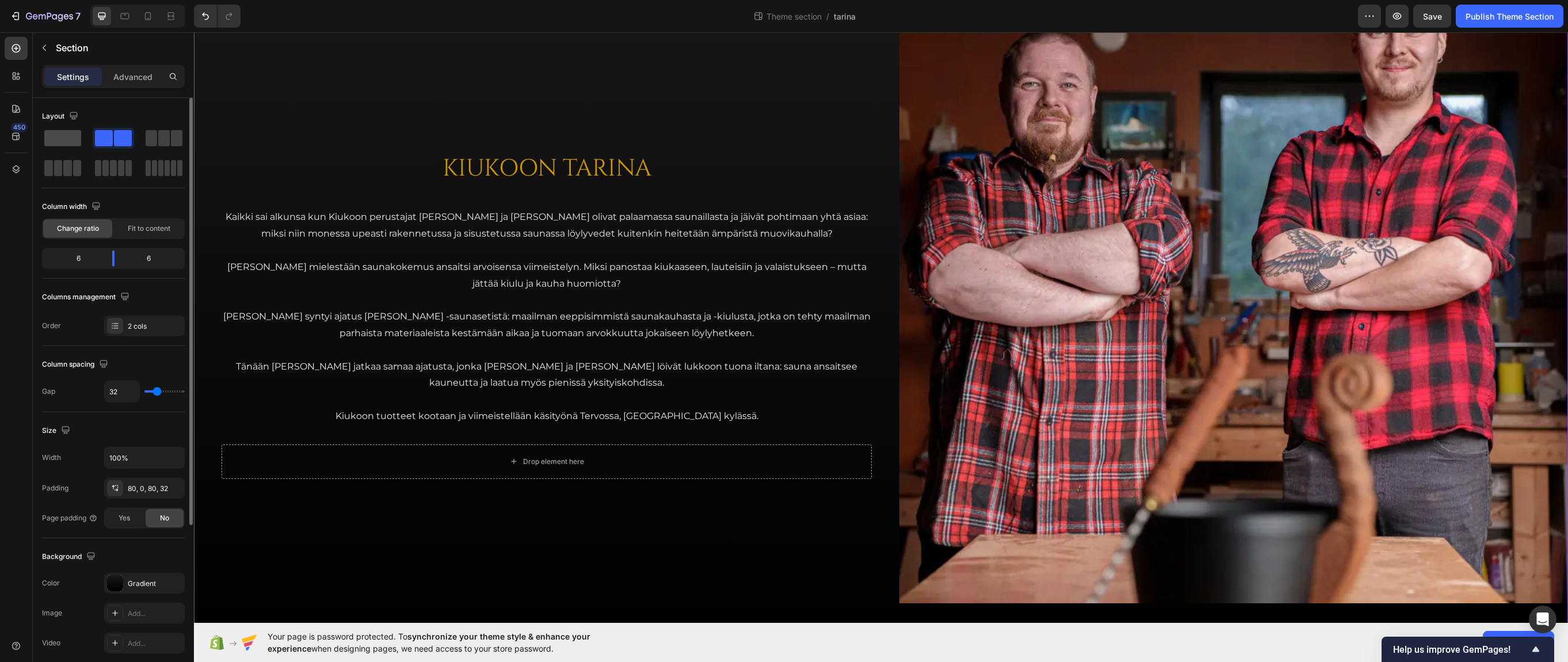
click at [64, 129] on div at bounding box center [62, 138] width 41 height 21
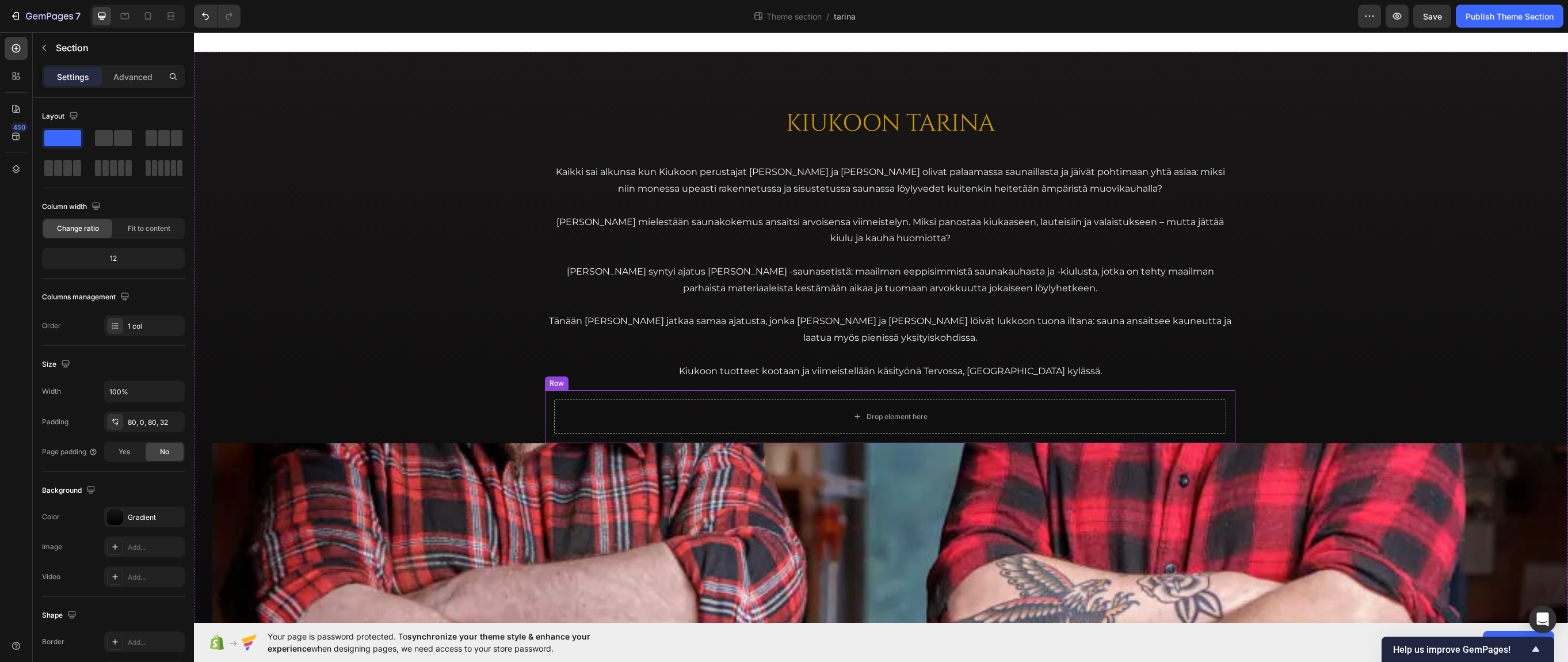
scroll to position [0, 0]
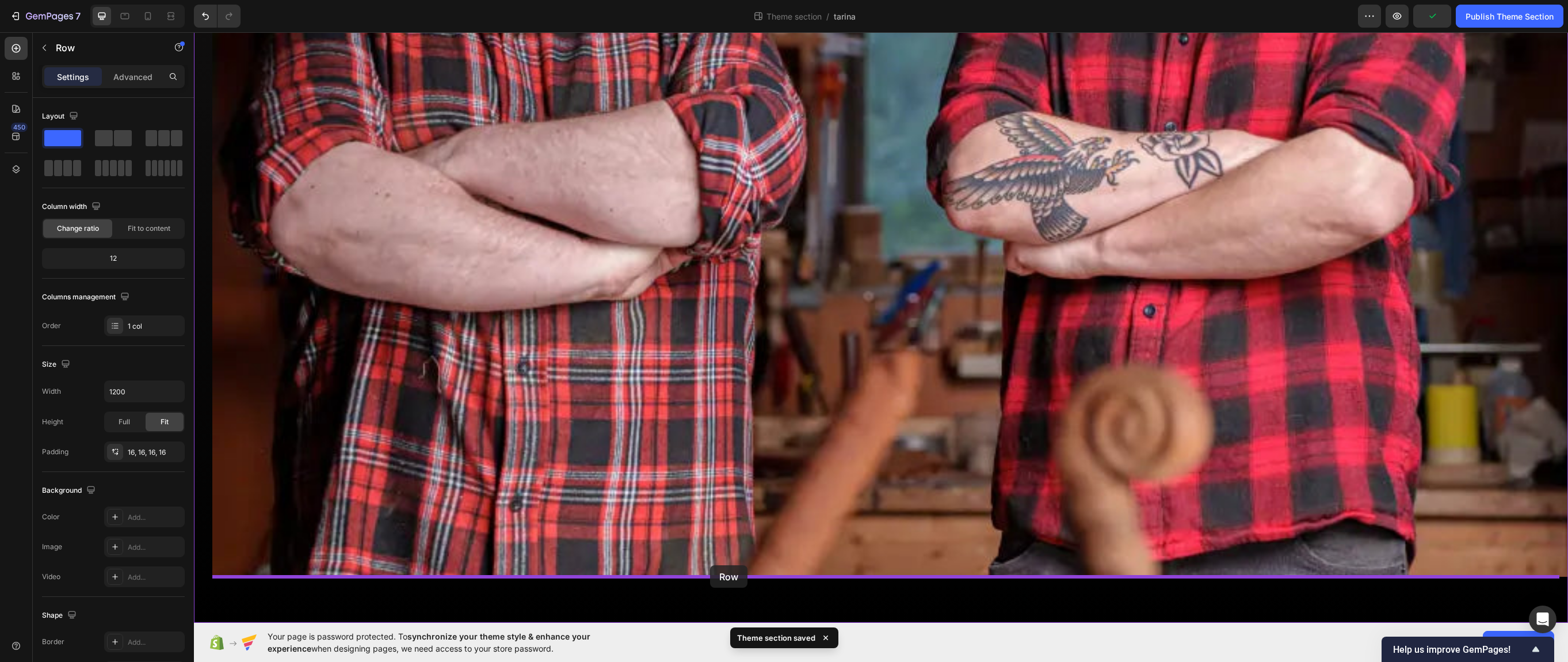
drag, startPoint x: 646, startPoint y: 419, endPoint x: 710, endPoint y: 565, distance: 159.4
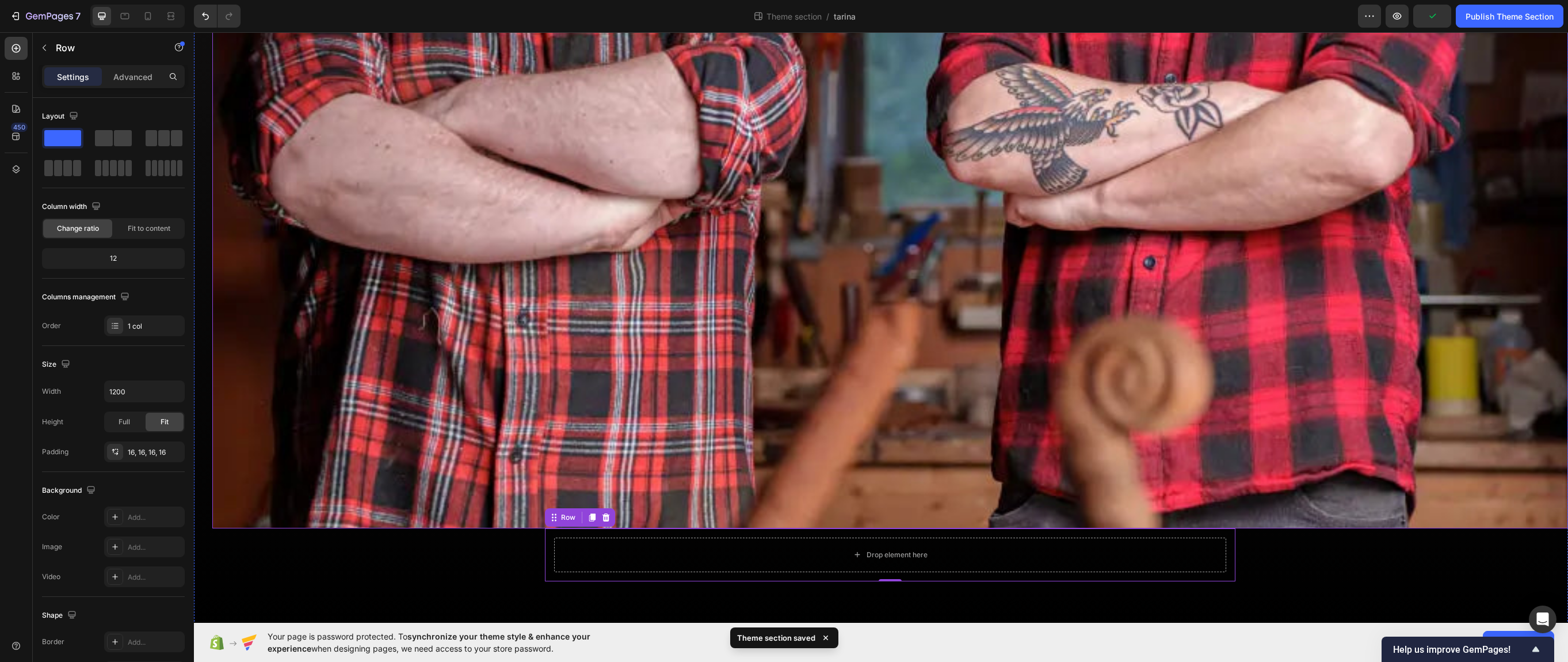
scroll to position [446, 0]
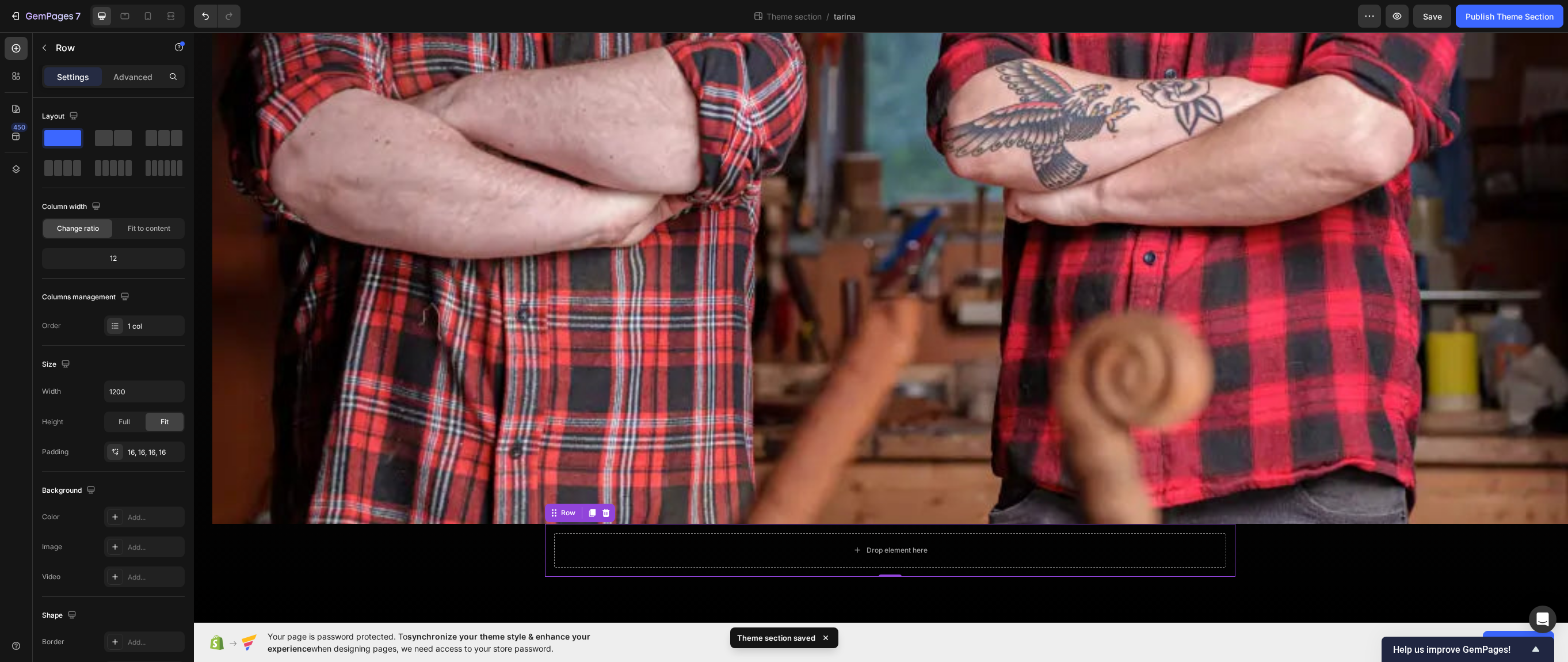
click at [545, 547] on div "Drop element here Row 0" at bounding box center [889, 550] width 690 height 53
click at [118, 132] on span at bounding box center [123, 138] width 18 height 16
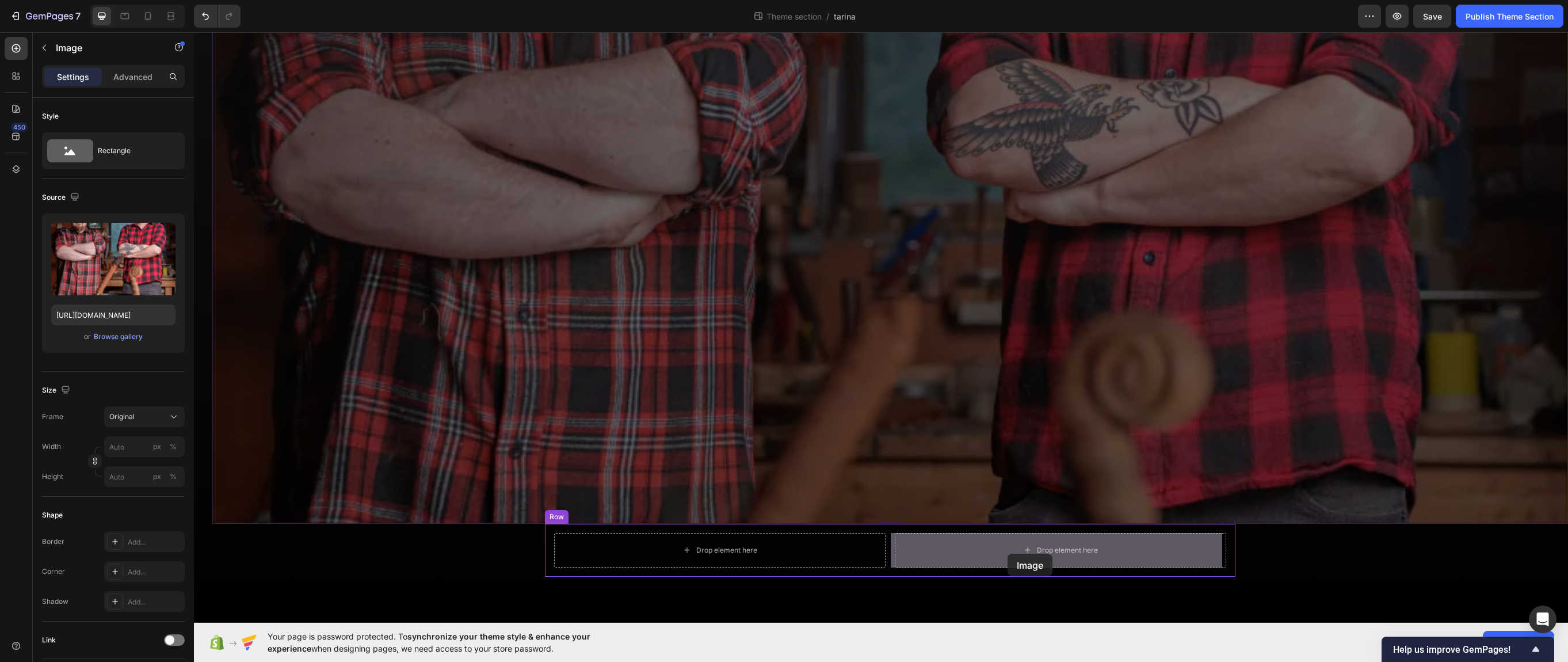
drag, startPoint x: 581, startPoint y: 262, endPoint x: 1007, endPoint y: 554, distance: 516.5
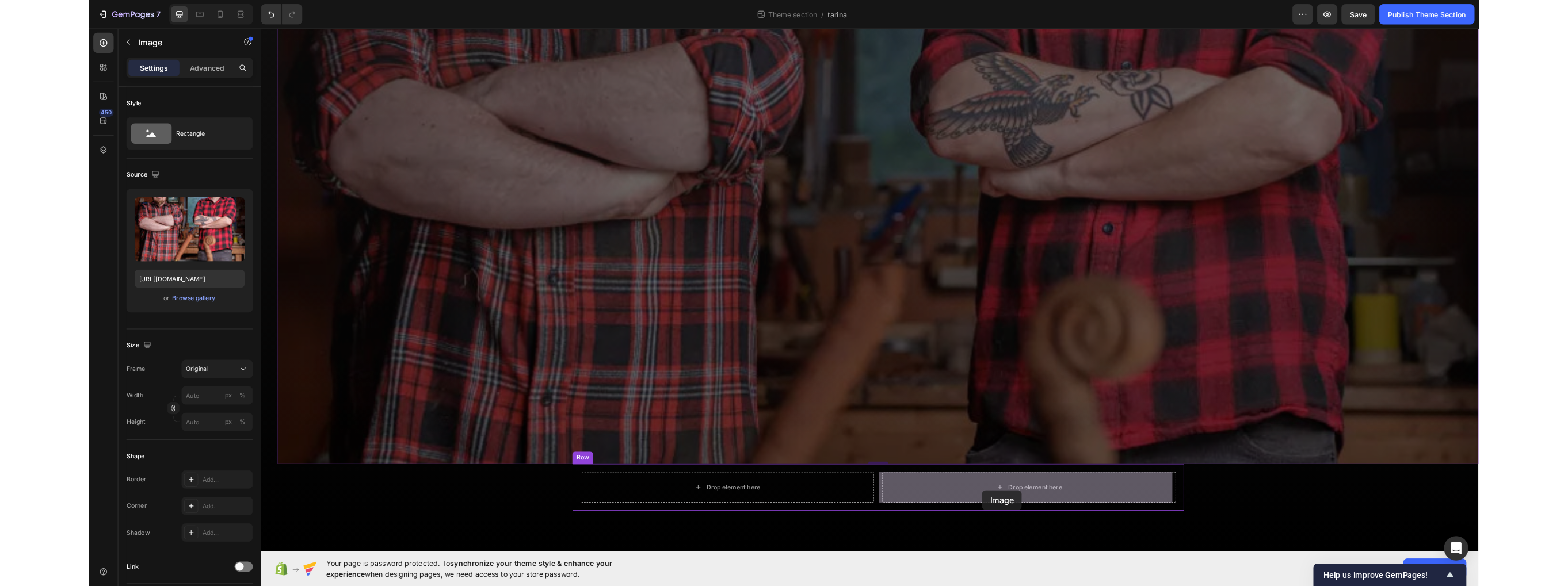
scroll to position [0, 0]
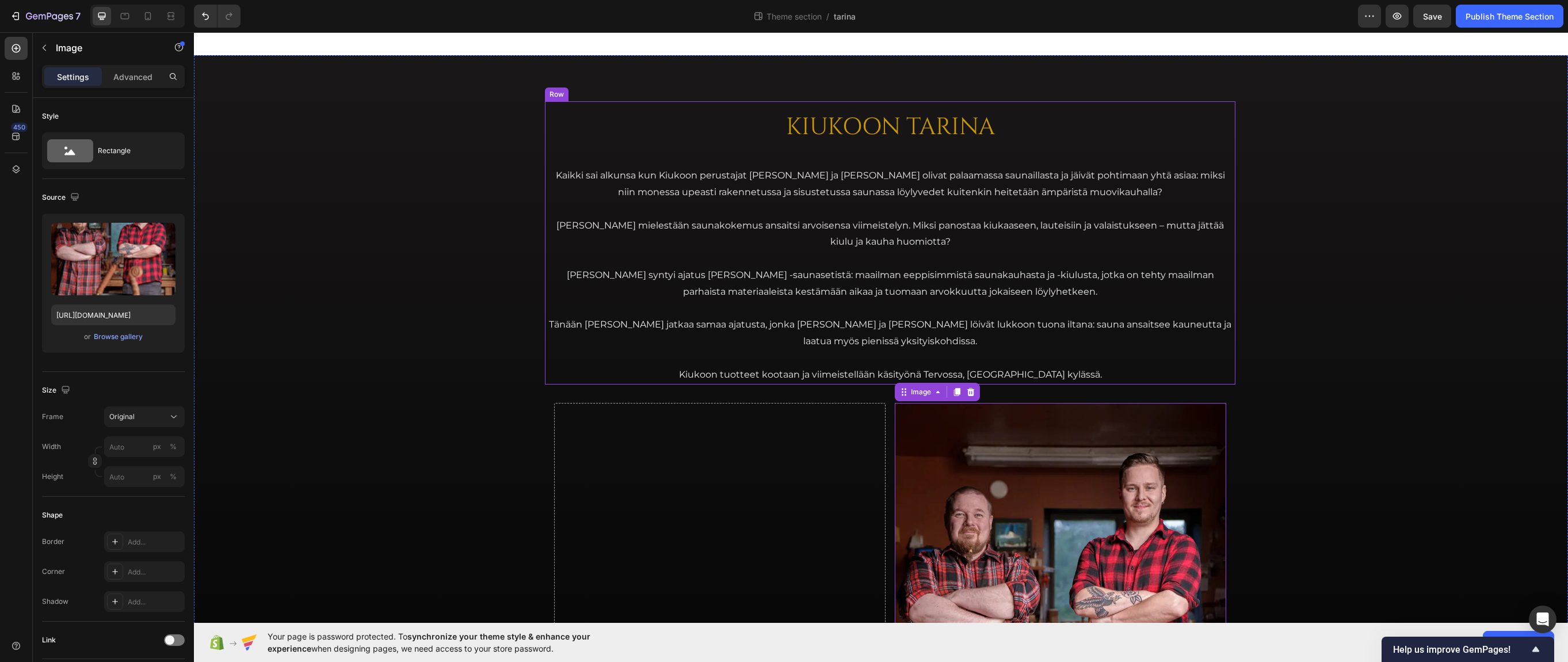
click at [582, 146] on div "KIUKOON TARINA Heading Kaikki sai alkunsa kun Kiukoon perustajat Jari ja Teemu …" at bounding box center [889, 243] width 690 height 283
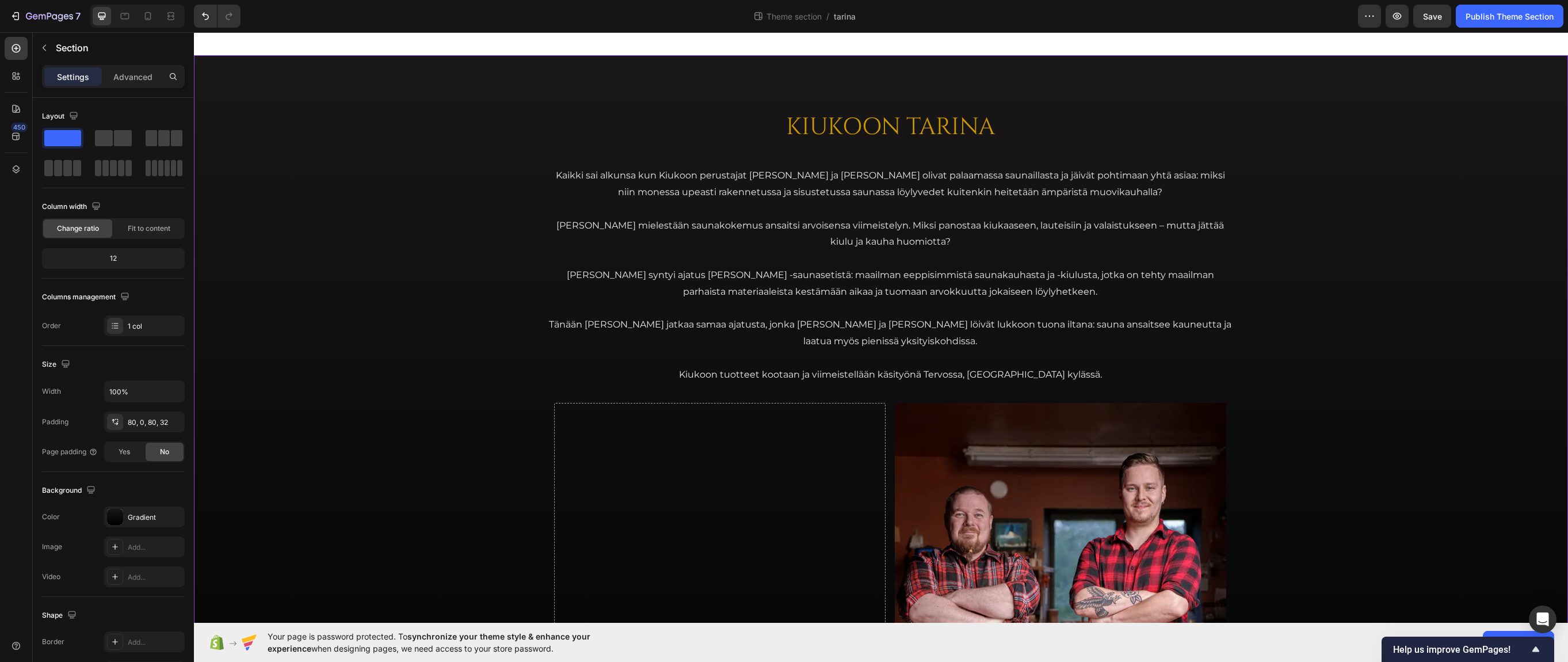
click at [482, 160] on div "KIUKOON TARINA Heading Kaikki sai alkunsa kun Kiukoon perustajat Jari ja Teemu …" at bounding box center [890, 483] width 1356 height 764
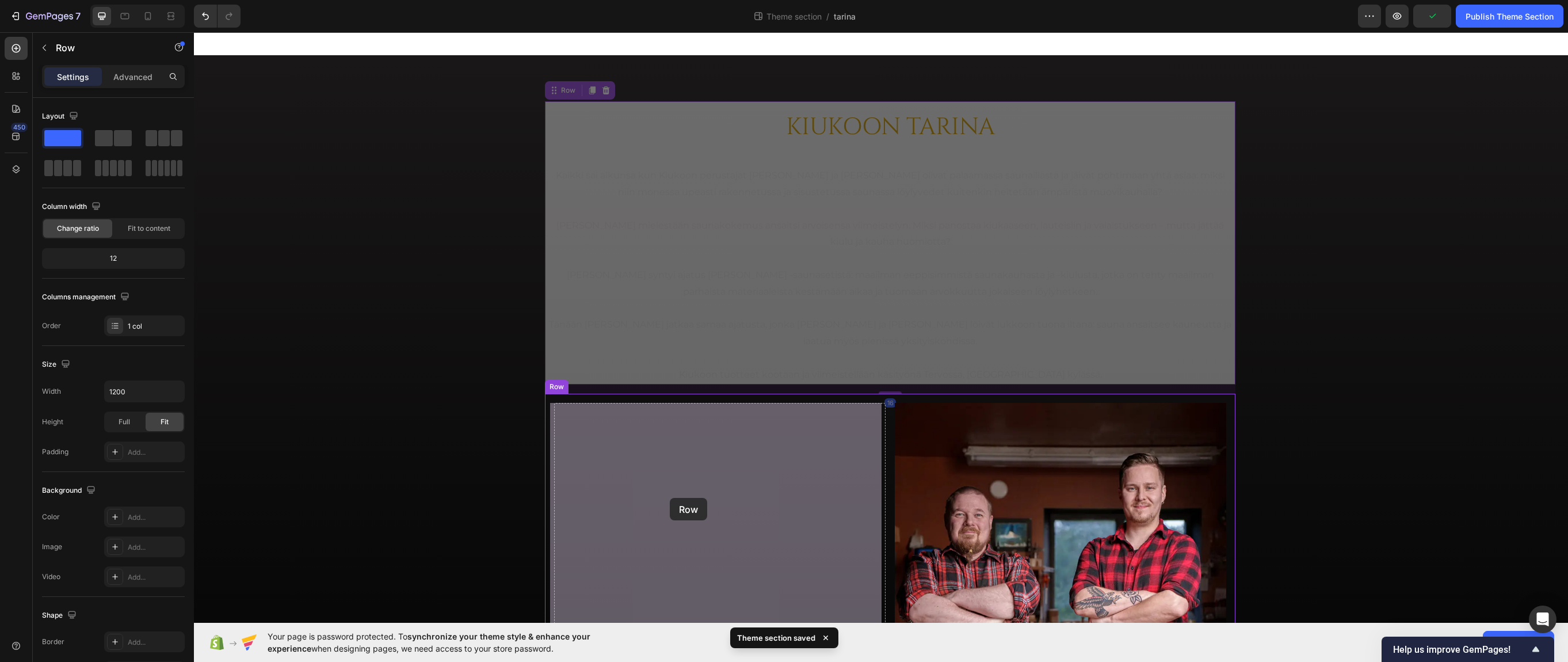
drag, startPoint x: 563, startPoint y: 157, endPoint x: 670, endPoint y: 485, distance: 345.0
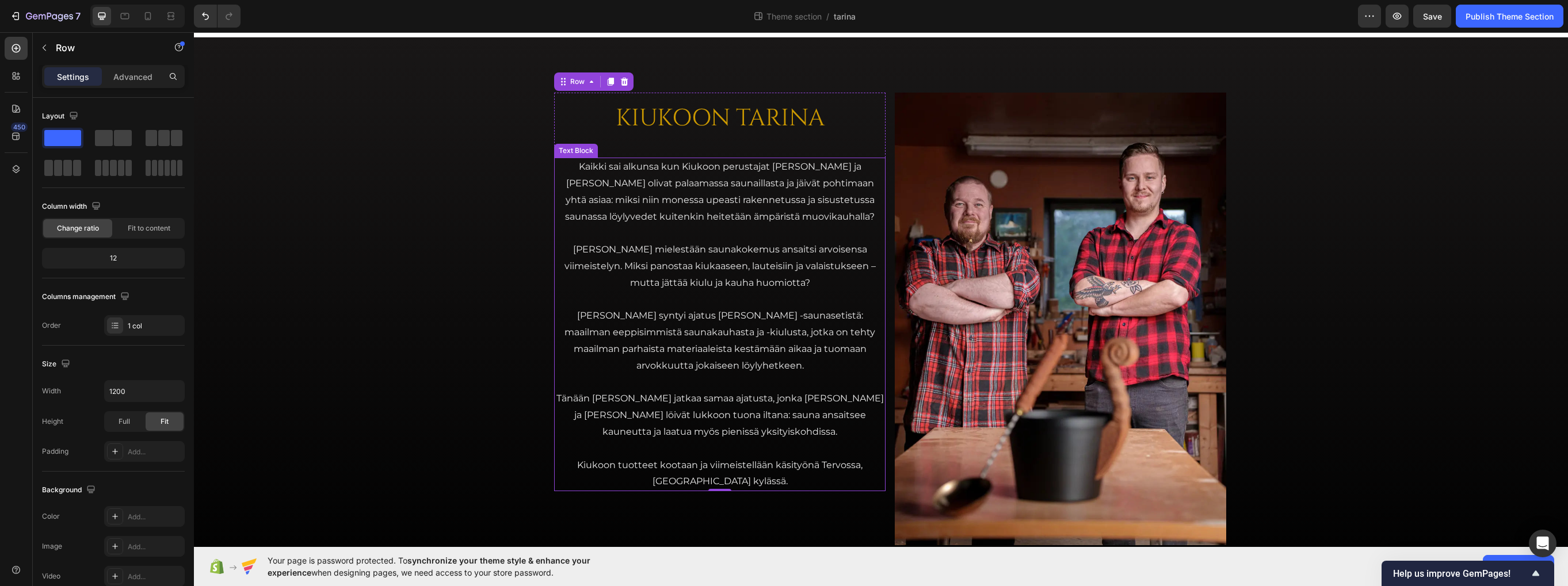
scroll to position [71, 0]
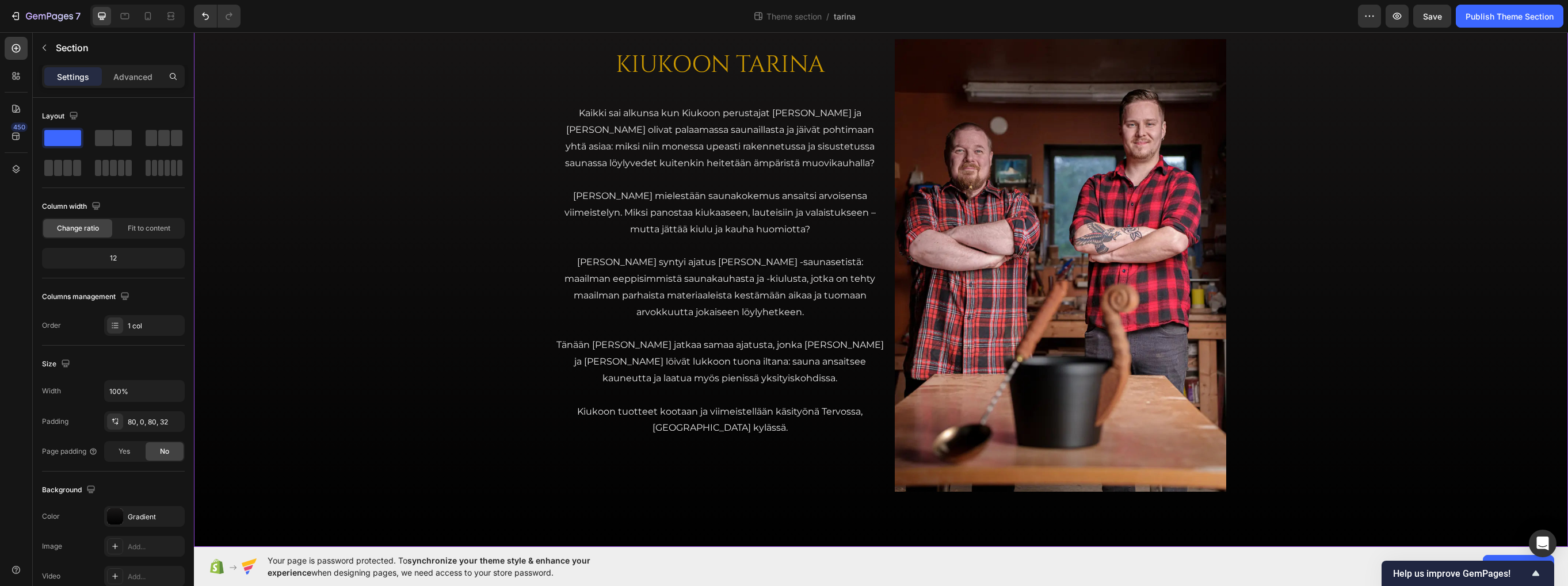
click at [481, 288] on div "KIUKOON TARINA Heading Kaikki sai alkunsa kun Kiukoon perustajat Jari ja Teemu …" at bounding box center [890, 265] width 1356 height 471
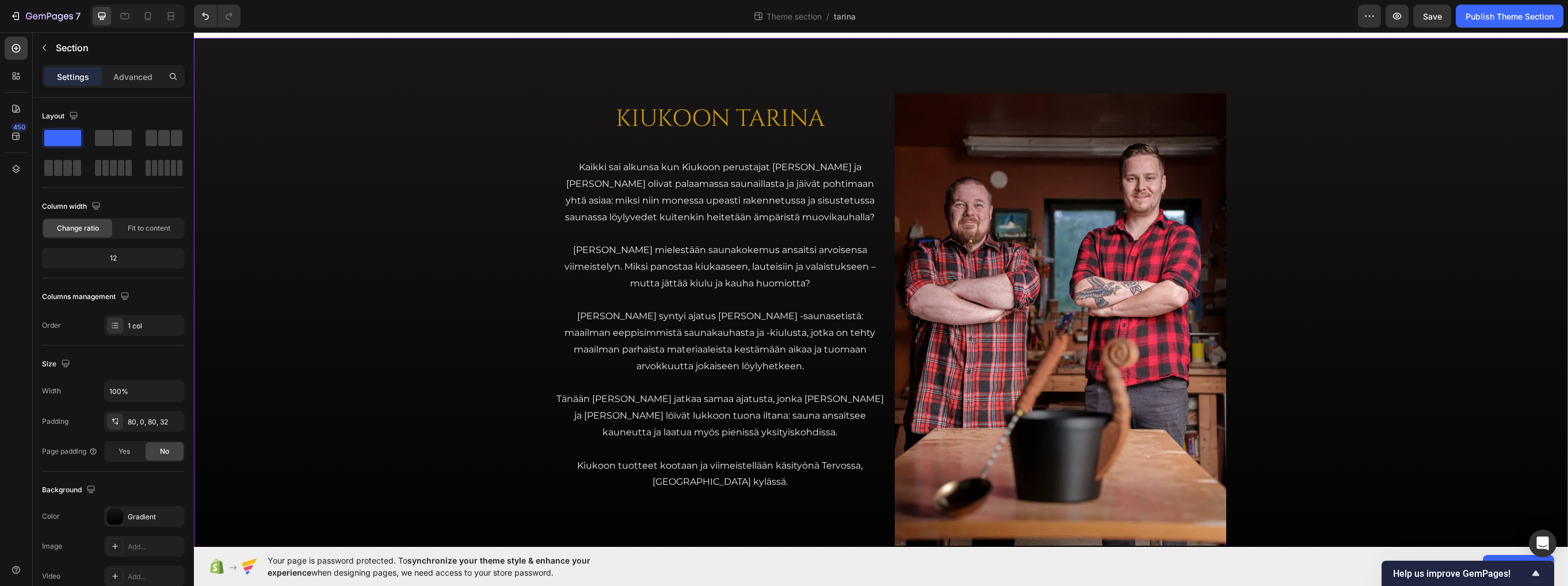
scroll to position [14, 0]
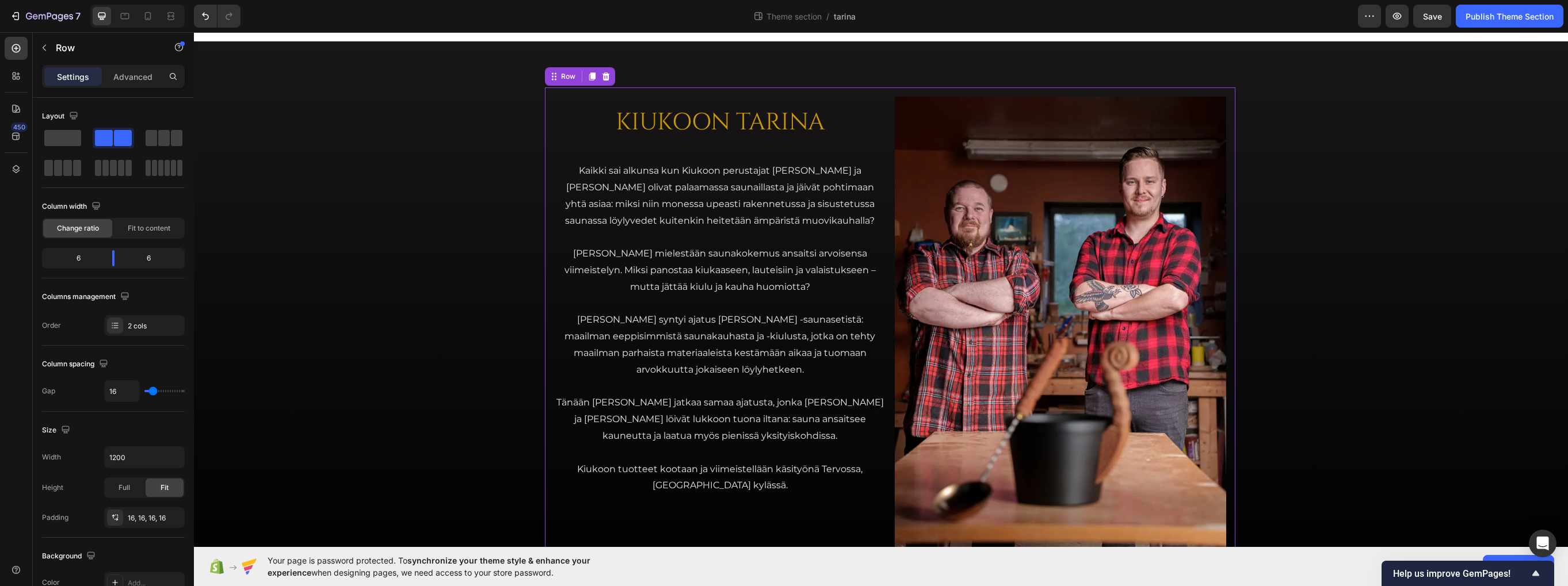
click at [631, 510] on div "KIUKOON TARINA Heading Kaikki sai alkunsa kun Kiukoon perustajat Jari ja Teemu …" at bounding box center [720, 323] width 332 height 453
click at [56, 39] on div "Row" at bounding box center [99, 48] width 131 height 30
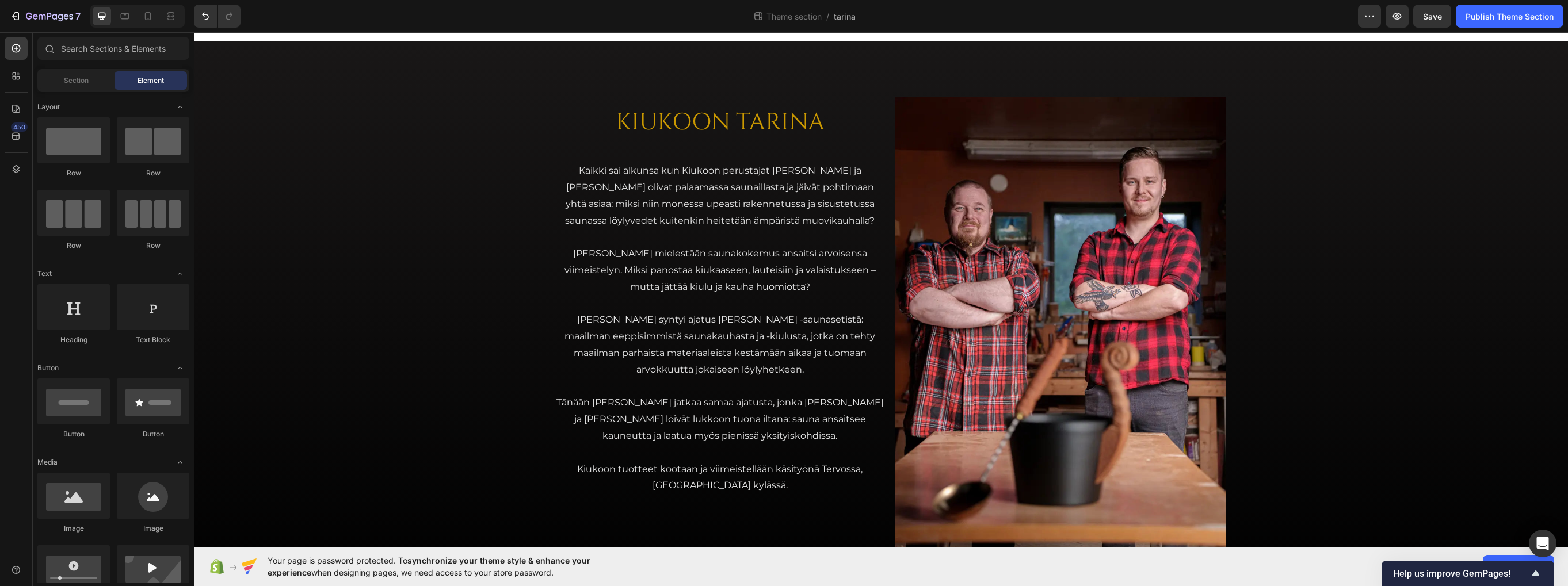
click at [81, 70] on div "Section Element" at bounding box center [113, 80] width 152 height 23
click at [79, 76] on span "Section" at bounding box center [76, 81] width 25 height 10
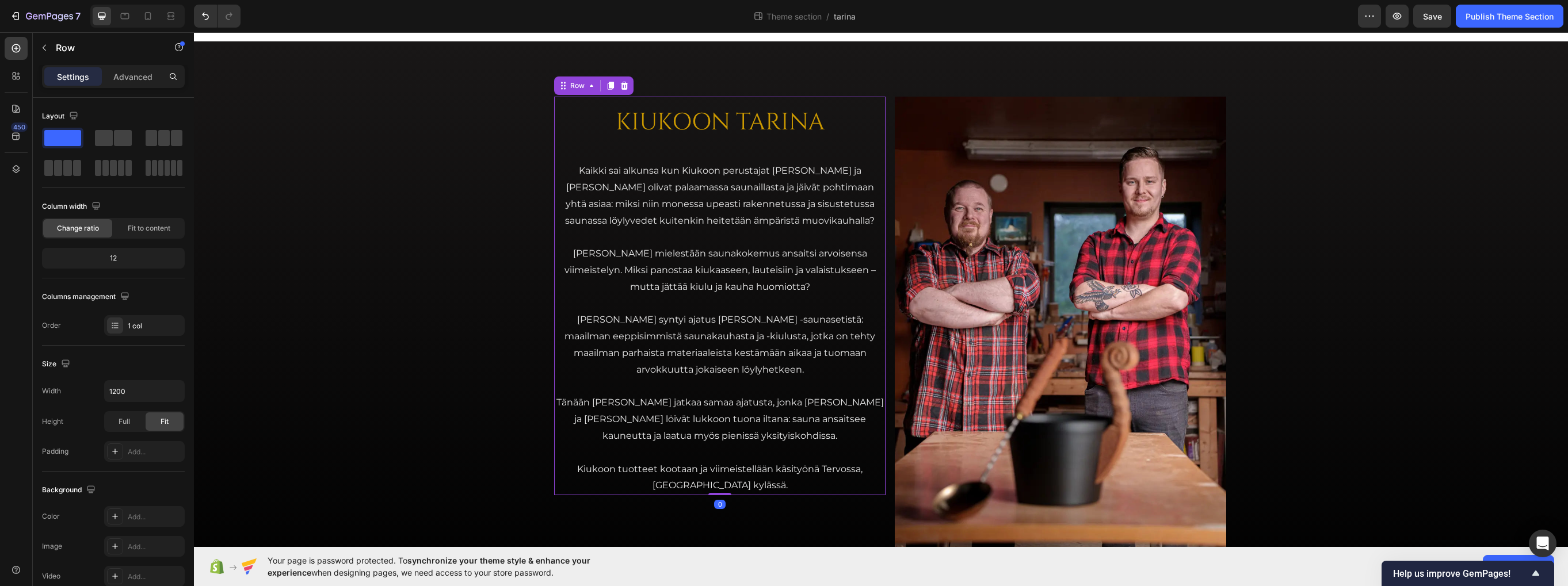
click at [567, 161] on div "KIUKOON TARINA Heading Kaikki sai alkunsa kun Kiukoon perustajat Jari ja Teemu …" at bounding box center [720, 296] width 332 height 399
click at [549, 168] on div "KIUKOON TARINA Heading Kaikki sai alkunsa kun Kiukoon perustajat Jari ja Teemu …" at bounding box center [889, 323] width 690 height 471
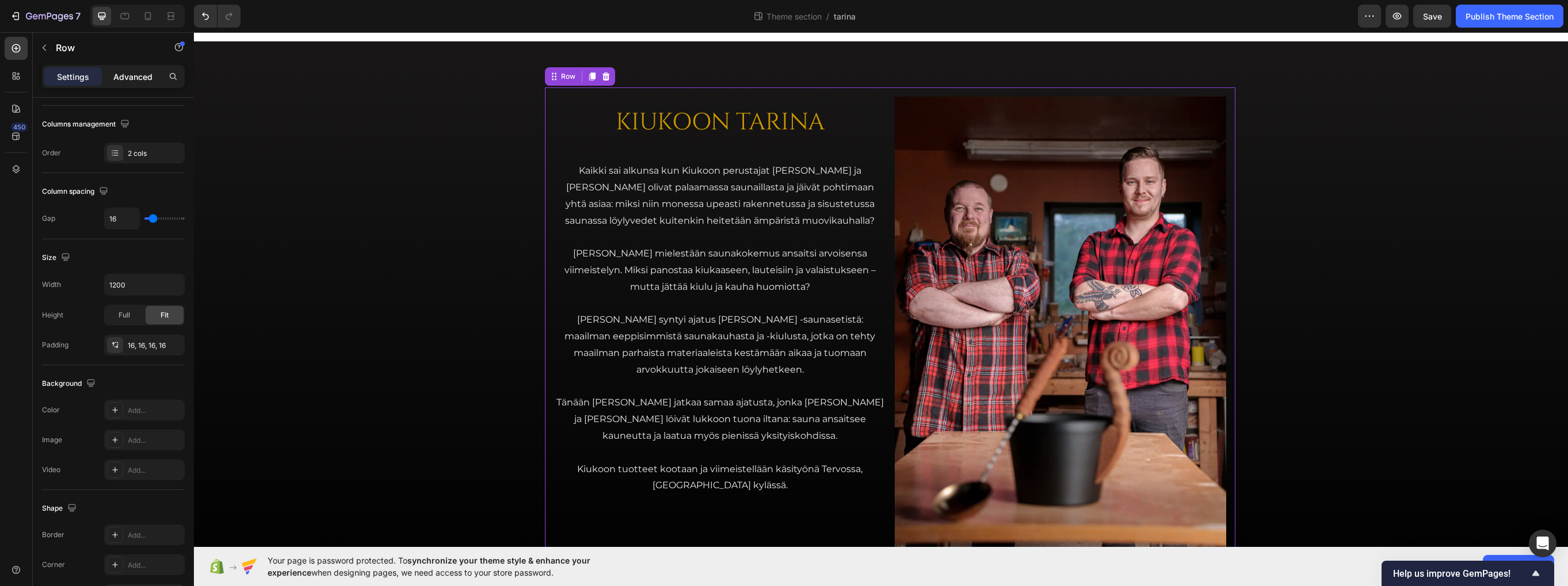
click at [140, 75] on p "Advanced" at bounding box center [132, 76] width 39 height 12
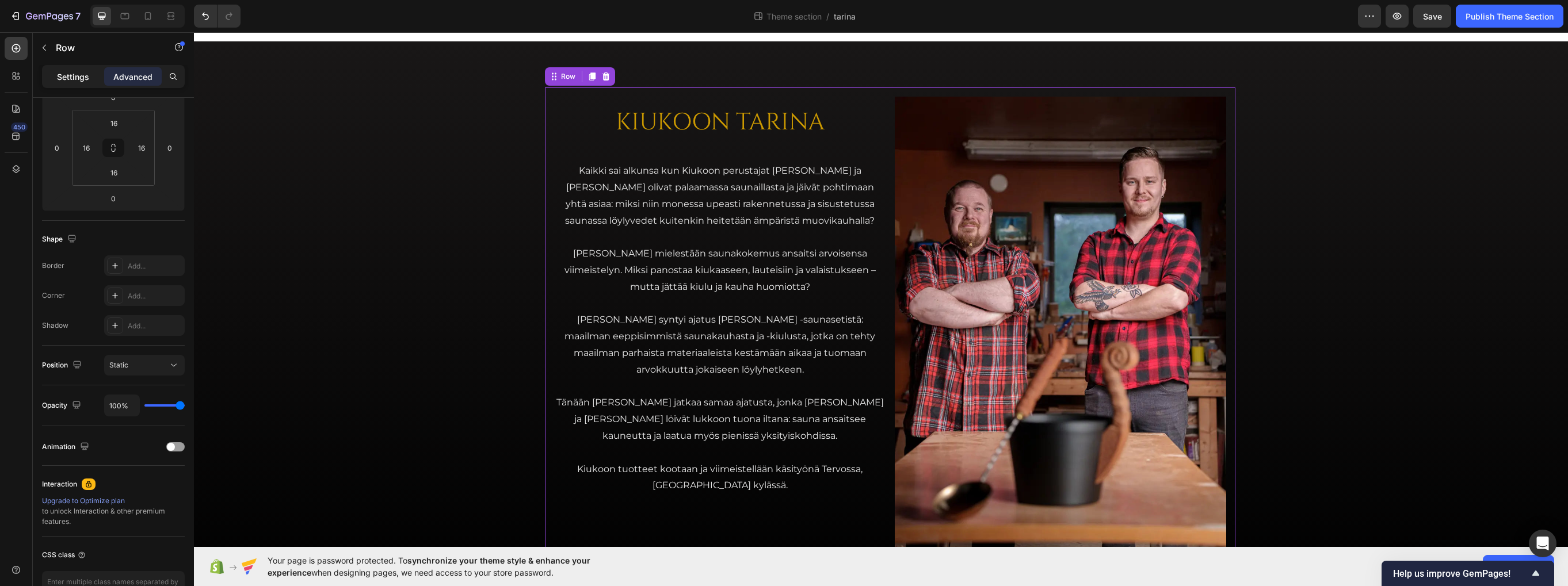
click at [85, 74] on p "Settings" at bounding box center [73, 76] width 32 height 12
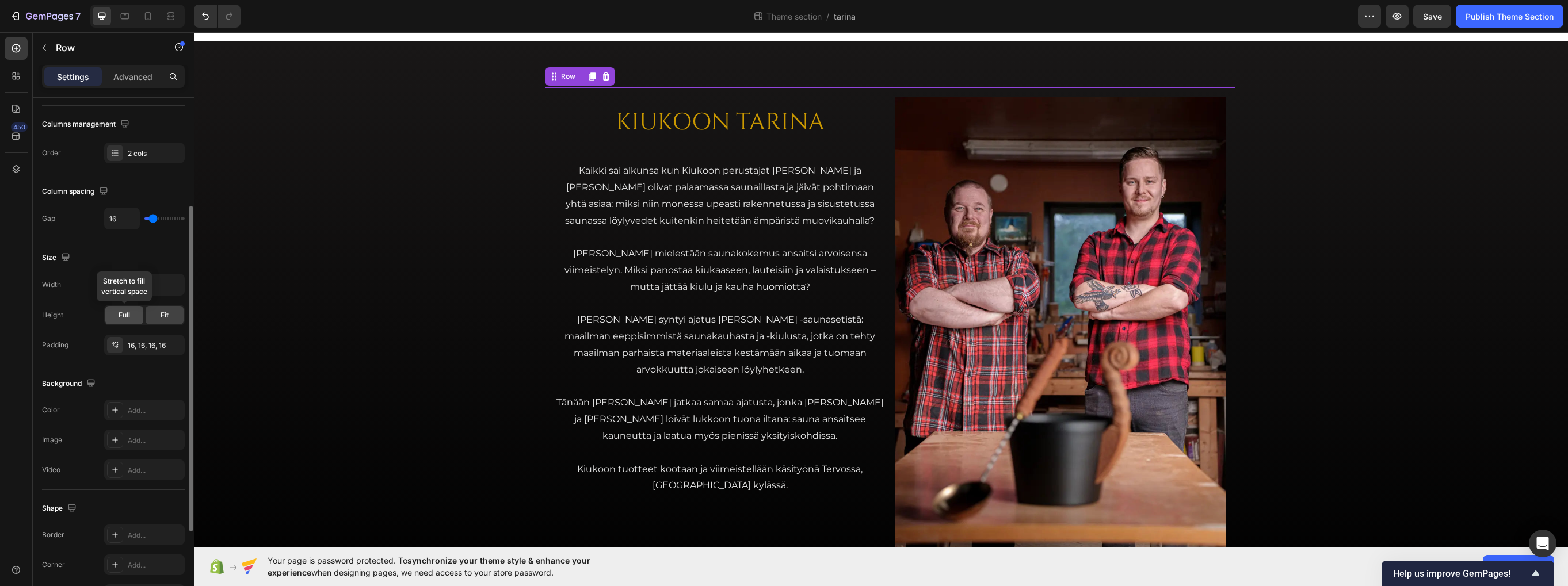
click at [129, 316] on span "Full" at bounding box center [124, 315] width 12 height 10
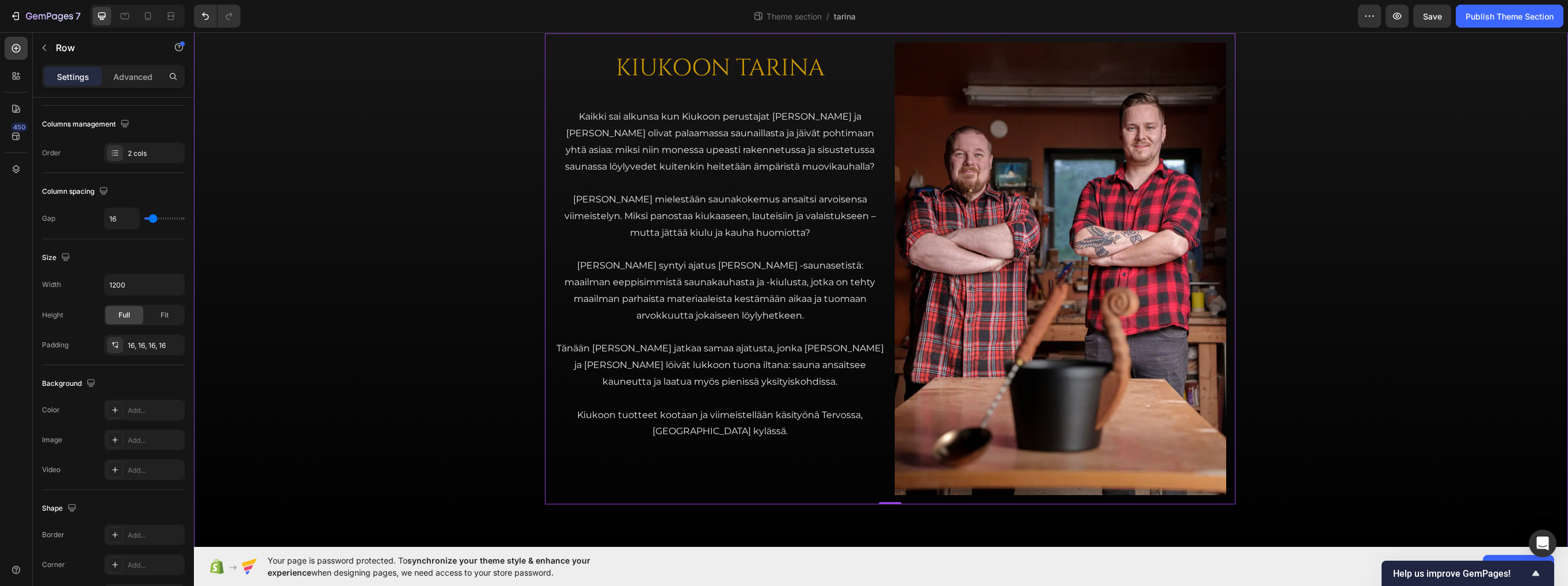
scroll to position [71, 0]
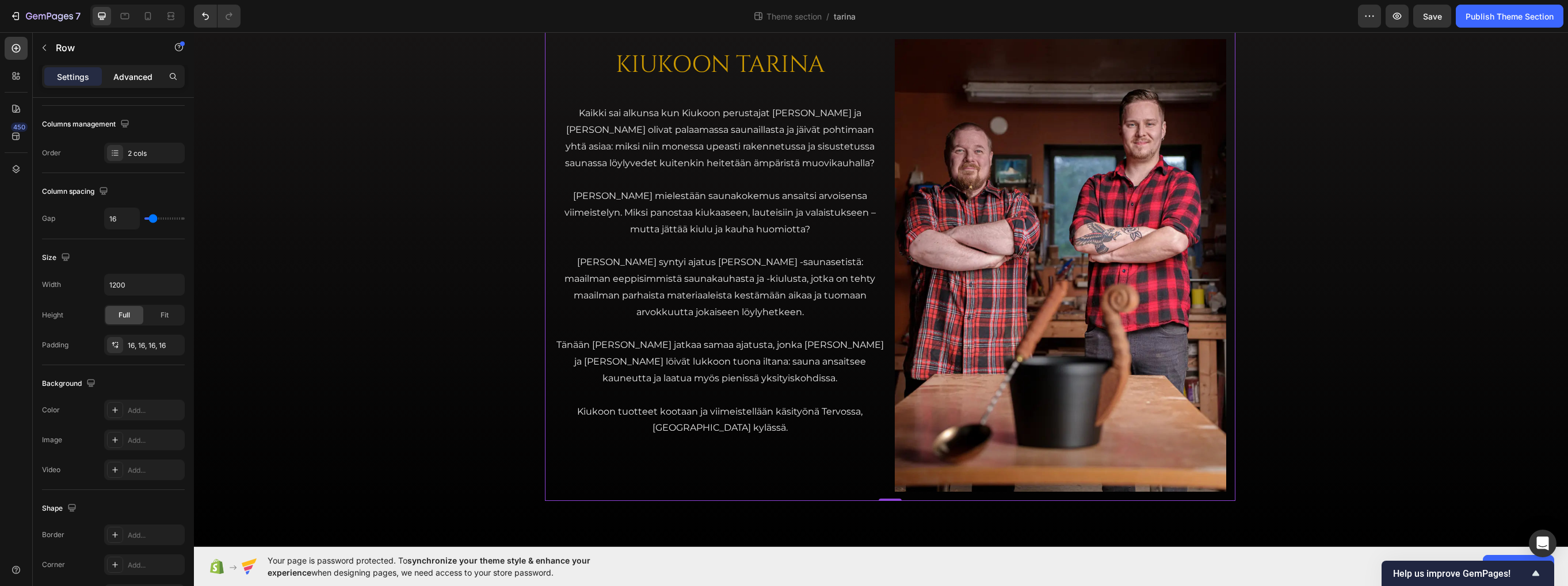
click at [139, 78] on p "Advanced" at bounding box center [132, 76] width 39 height 12
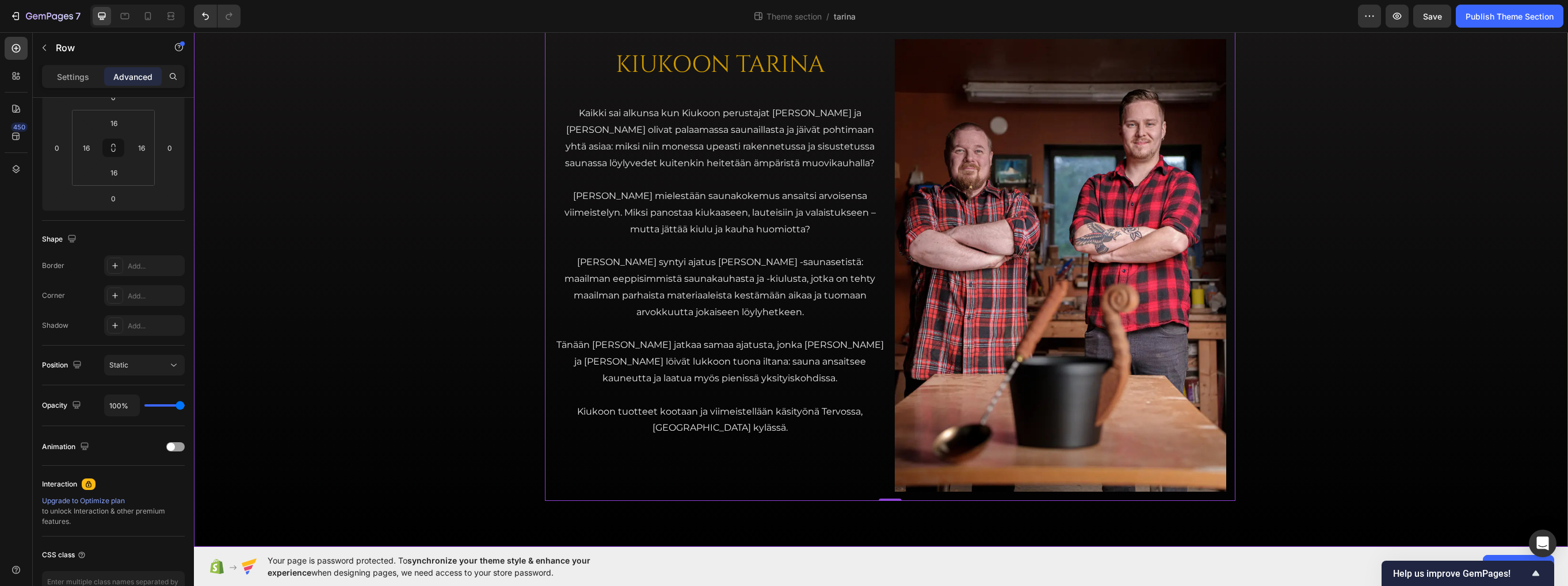
click at [700, 516] on div "KIUKOON TARINA Heading Kaikki sai alkunsa kun Kiukoon perustajat Jari ja Teemu …" at bounding box center [881, 265] width 1374 height 563
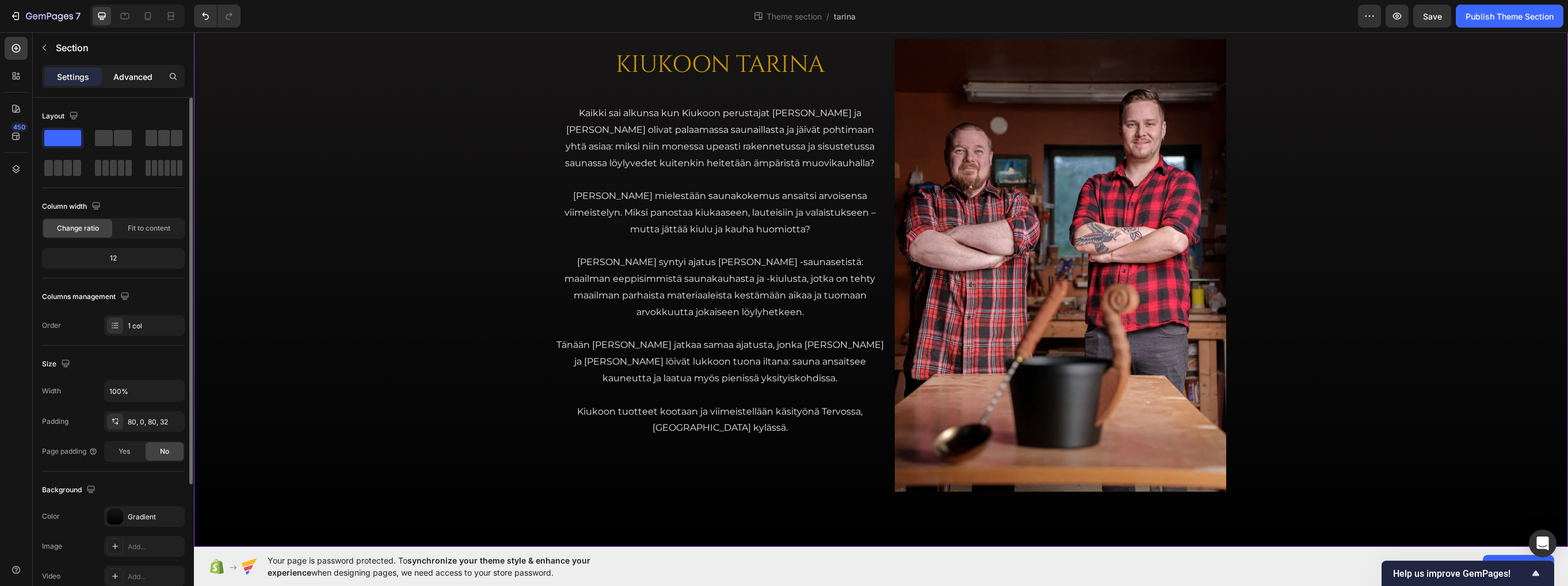
click at [130, 81] on p "Advanced" at bounding box center [132, 76] width 39 height 12
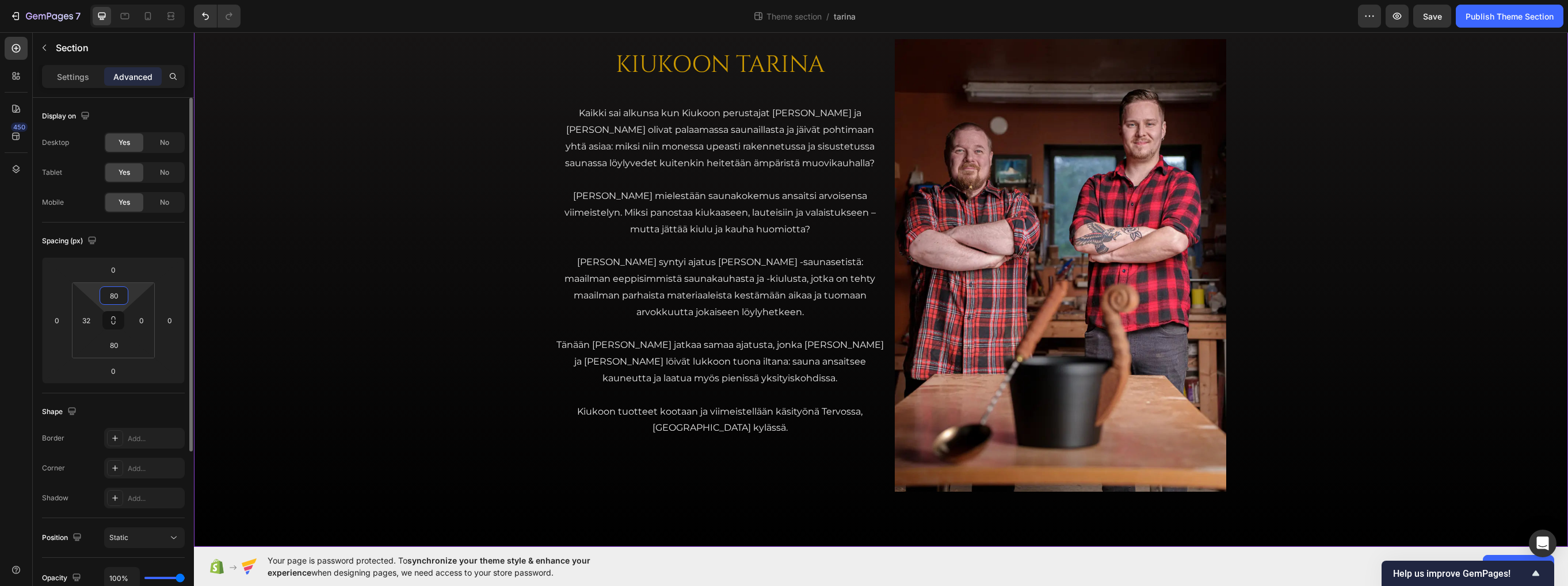
click at [114, 300] on input "80" at bounding box center [113, 296] width 23 height 17
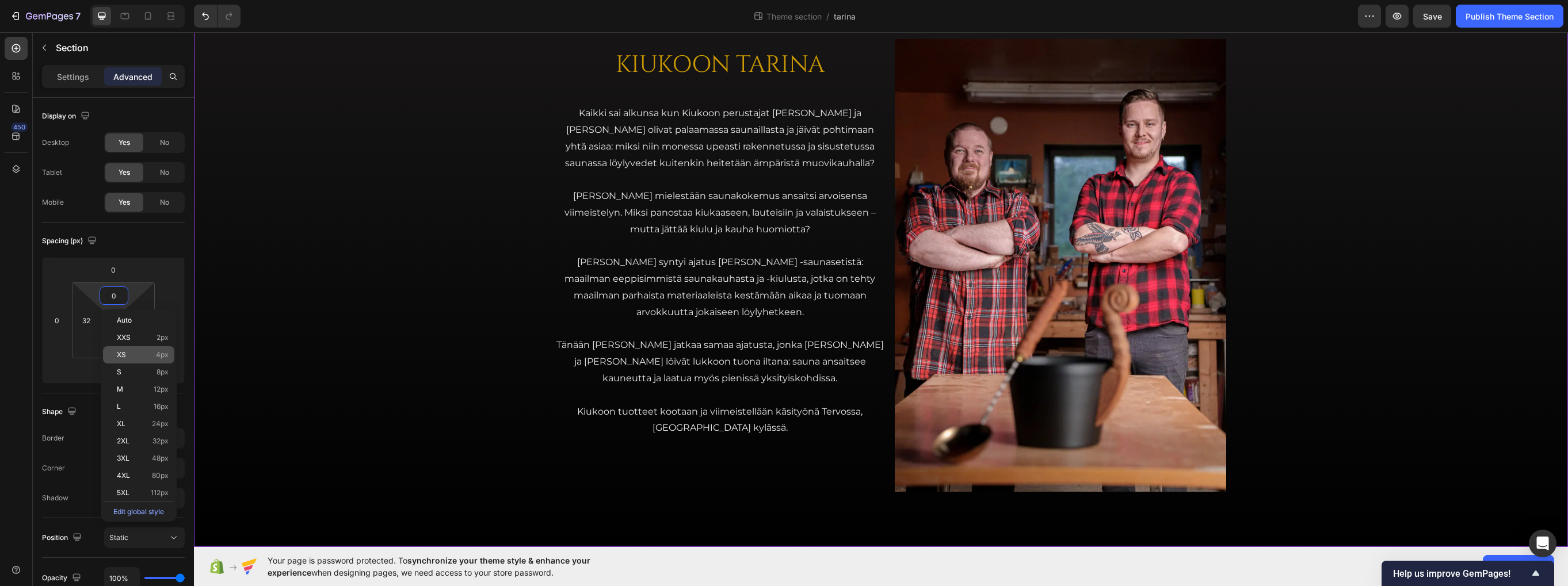
scroll to position [25, 0]
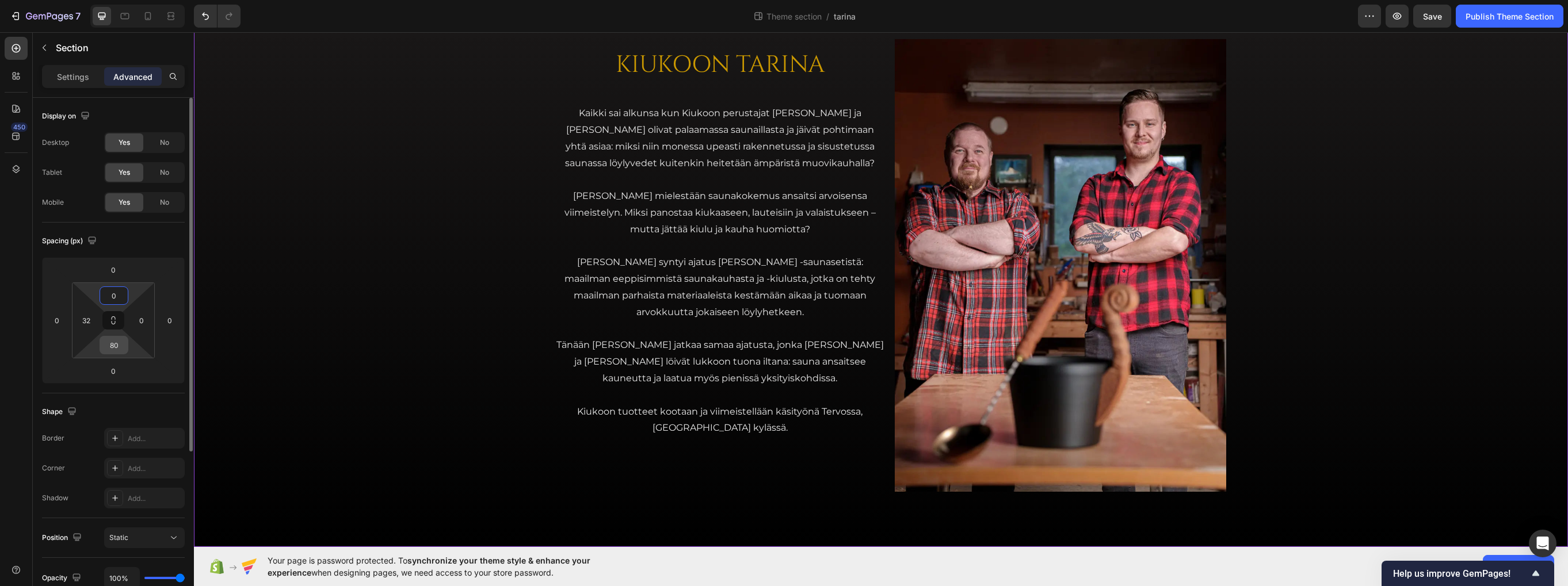
type input "0"
click at [121, 348] on input "80" at bounding box center [113, 345] width 23 height 17
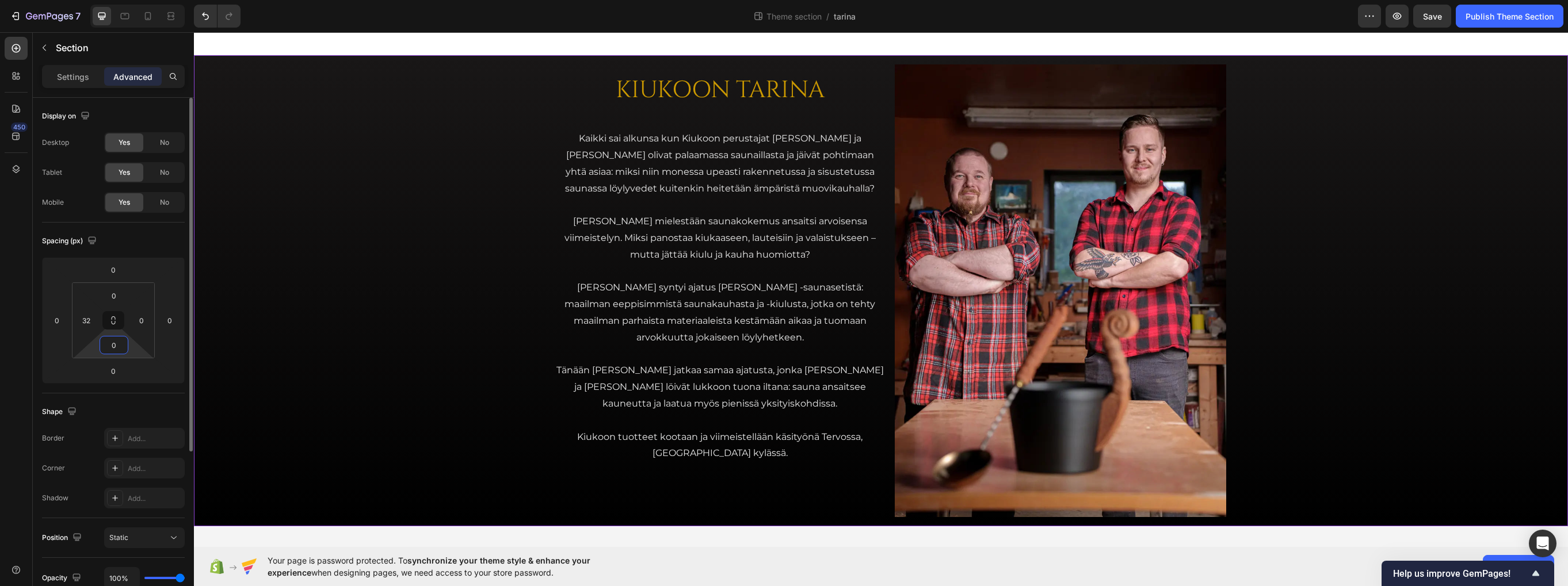
scroll to position [0, 0]
type input "0"
click at [157, 246] on div "Spacing (px)" at bounding box center [113, 240] width 143 height 18
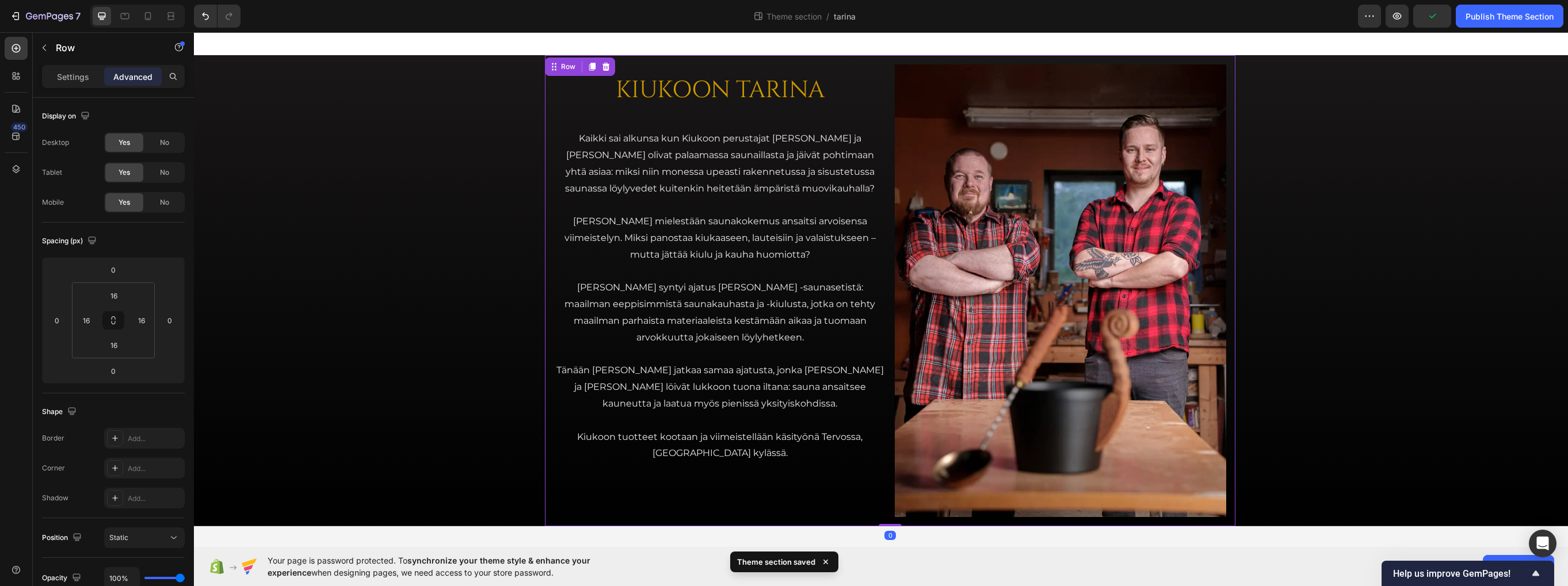
click at [756, 484] on div "KIUKOON TARINA Heading Kaikki sai alkunsa kun Kiukoon perustajat Jari ja Teemu …" at bounding box center [720, 291] width 332 height 453
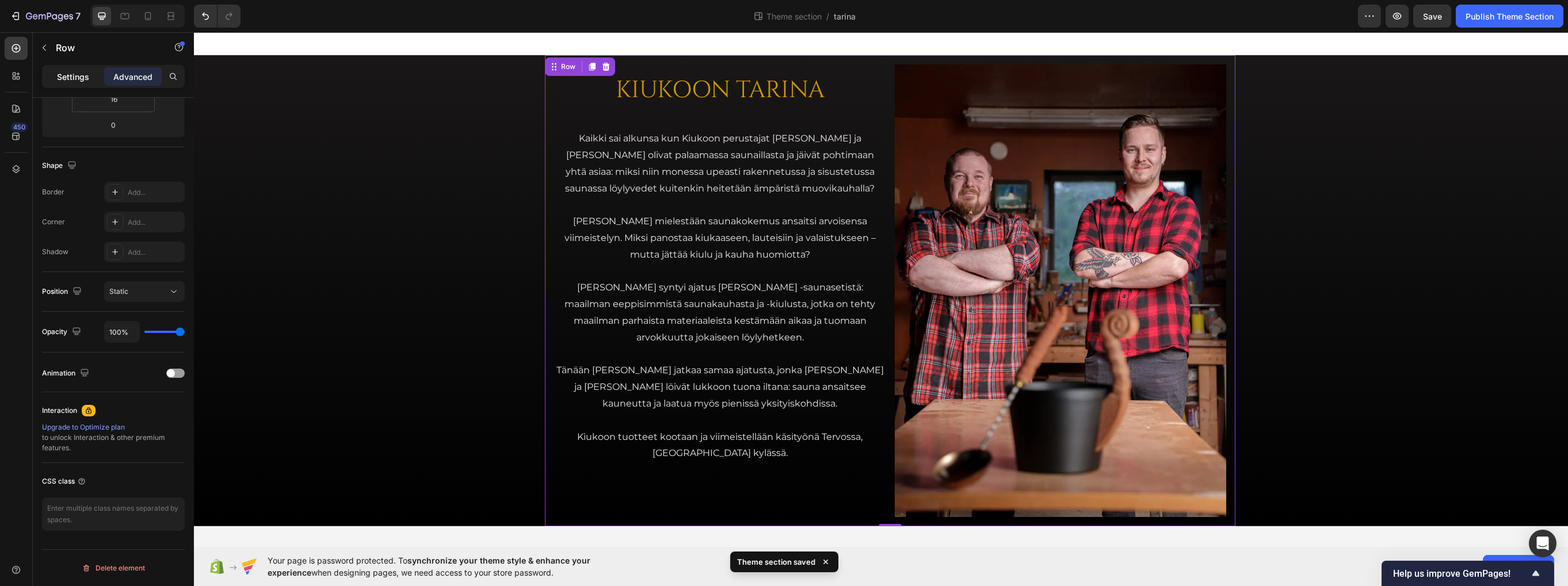
click at [65, 81] on p "Settings" at bounding box center [73, 76] width 32 height 12
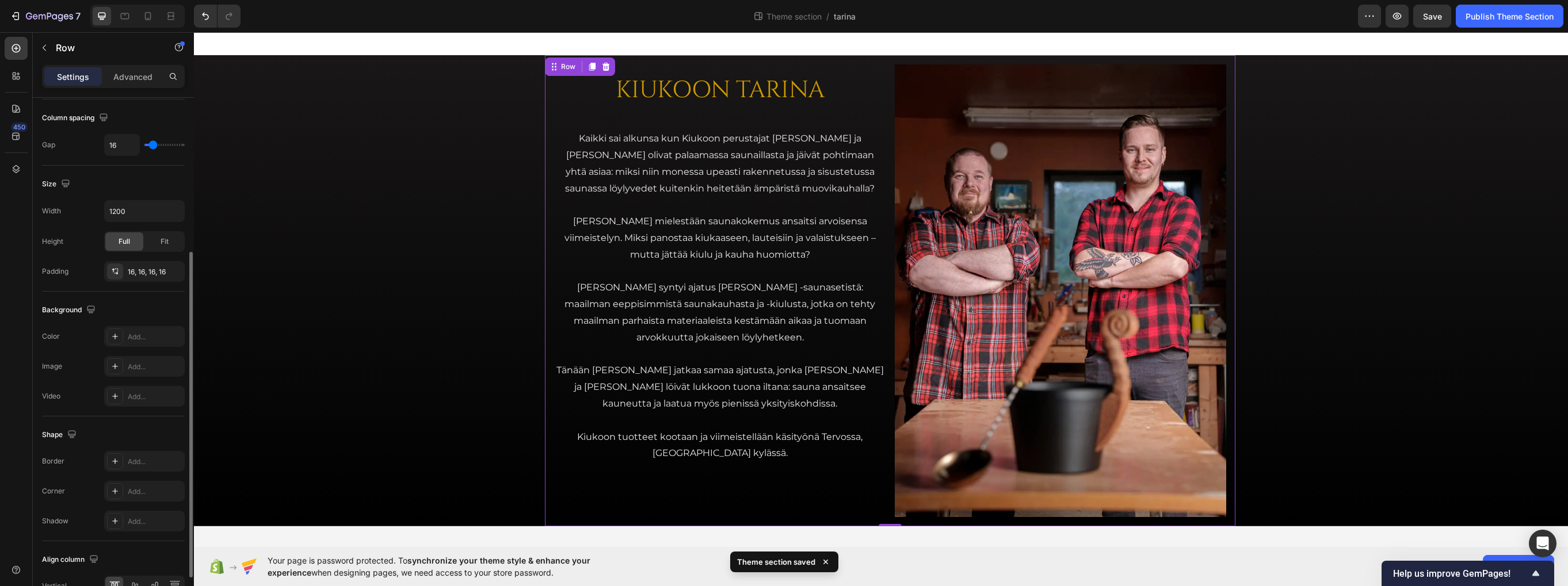
scroll to position [312, 0]
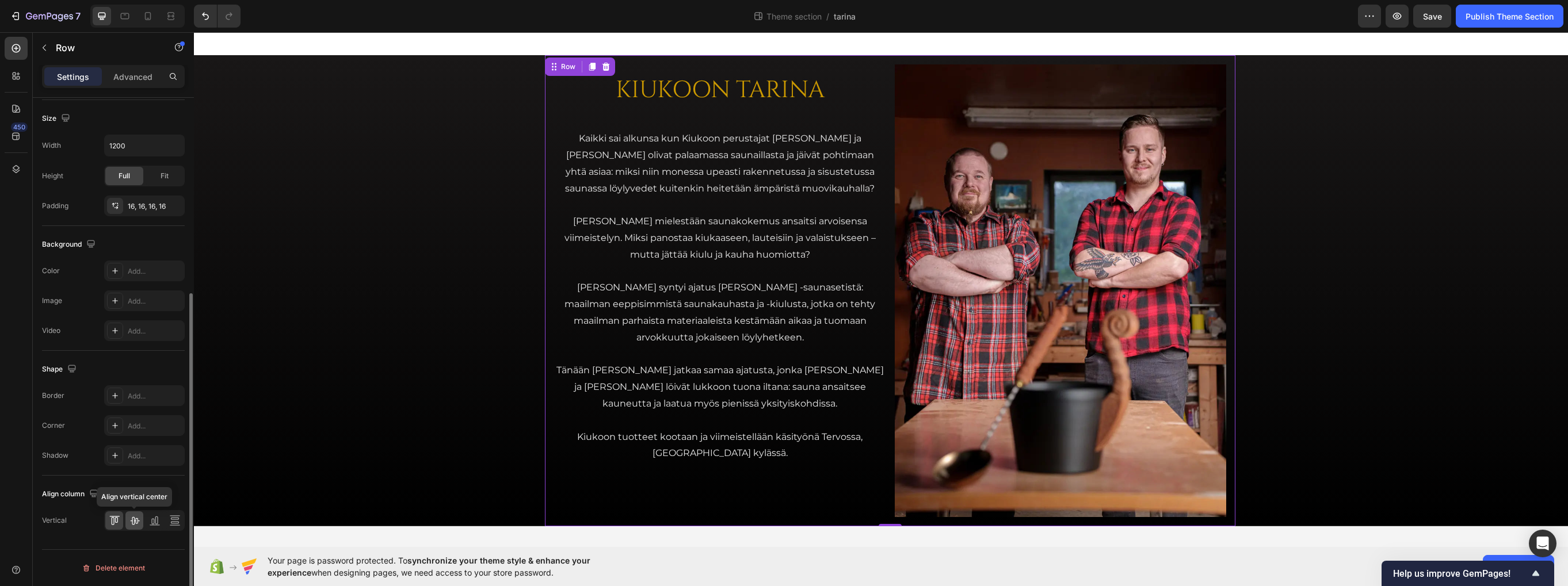
click at [139, 521] on icon at bounding box center [135, 521] width 12 height 12
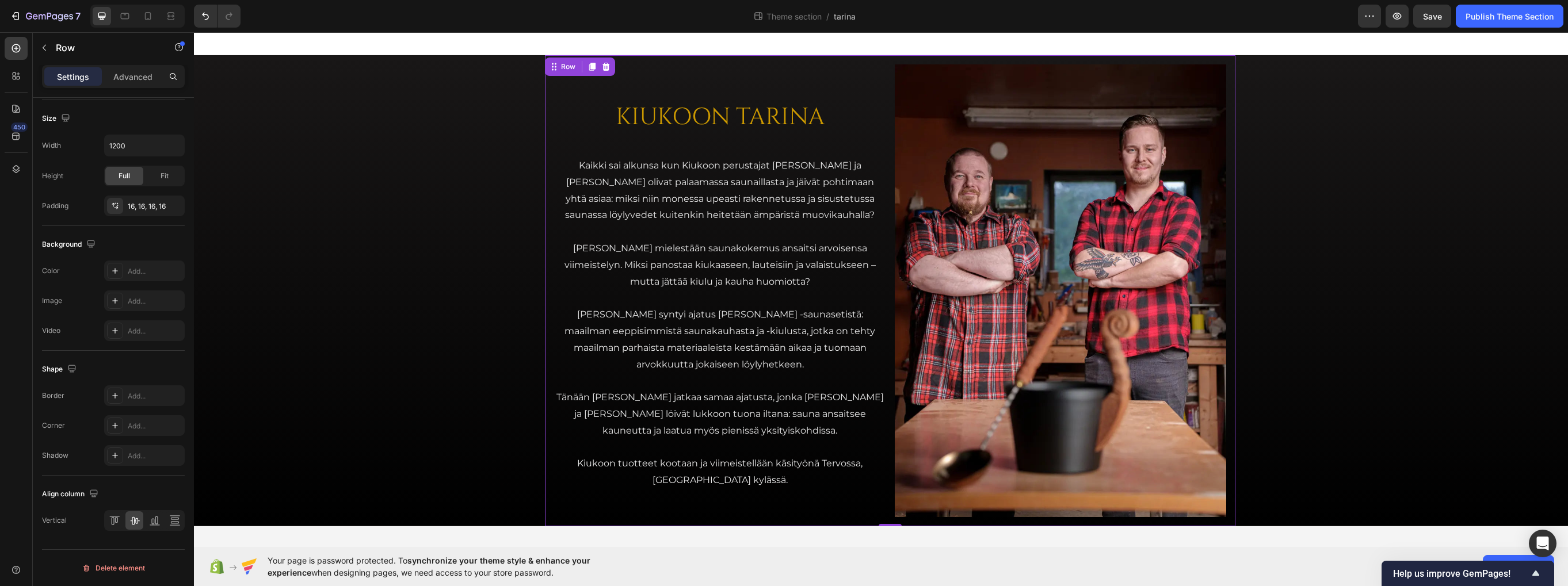
click at [359, 43] on div at bounding box center [881, 43] width 1374 height 23
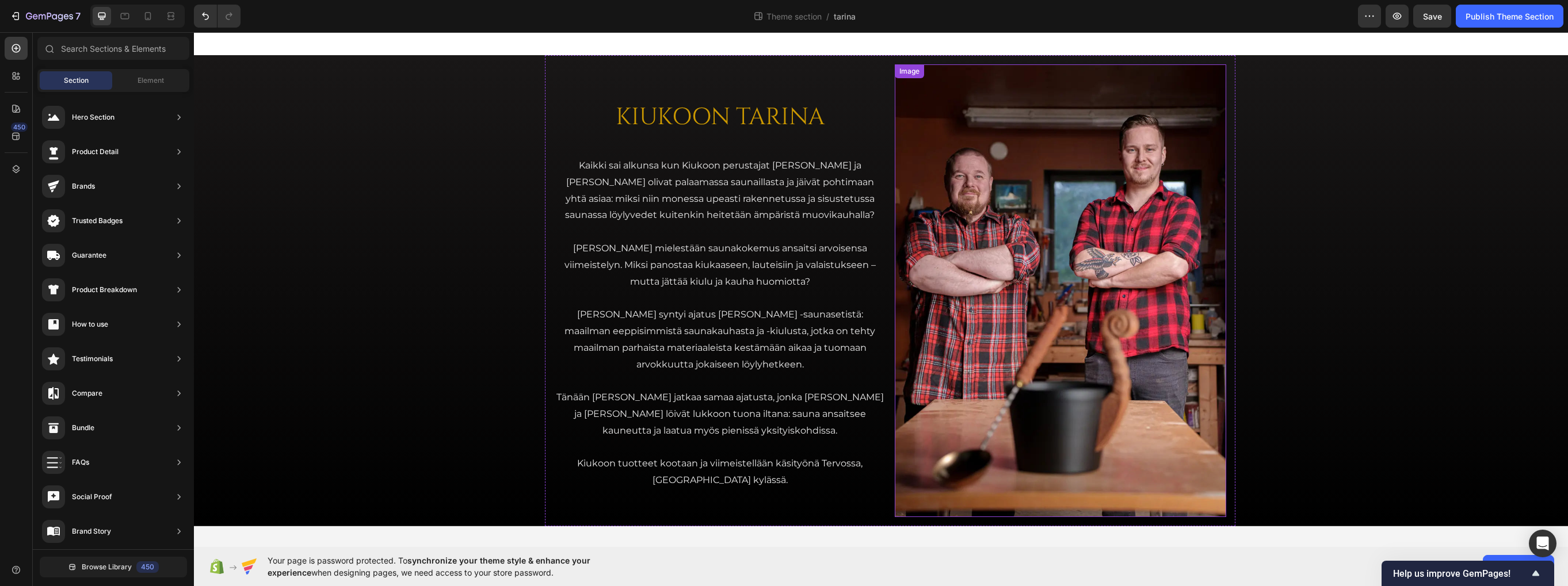
click at [941, 89] on img at bounding box center [1060, 291] width 332 height 453
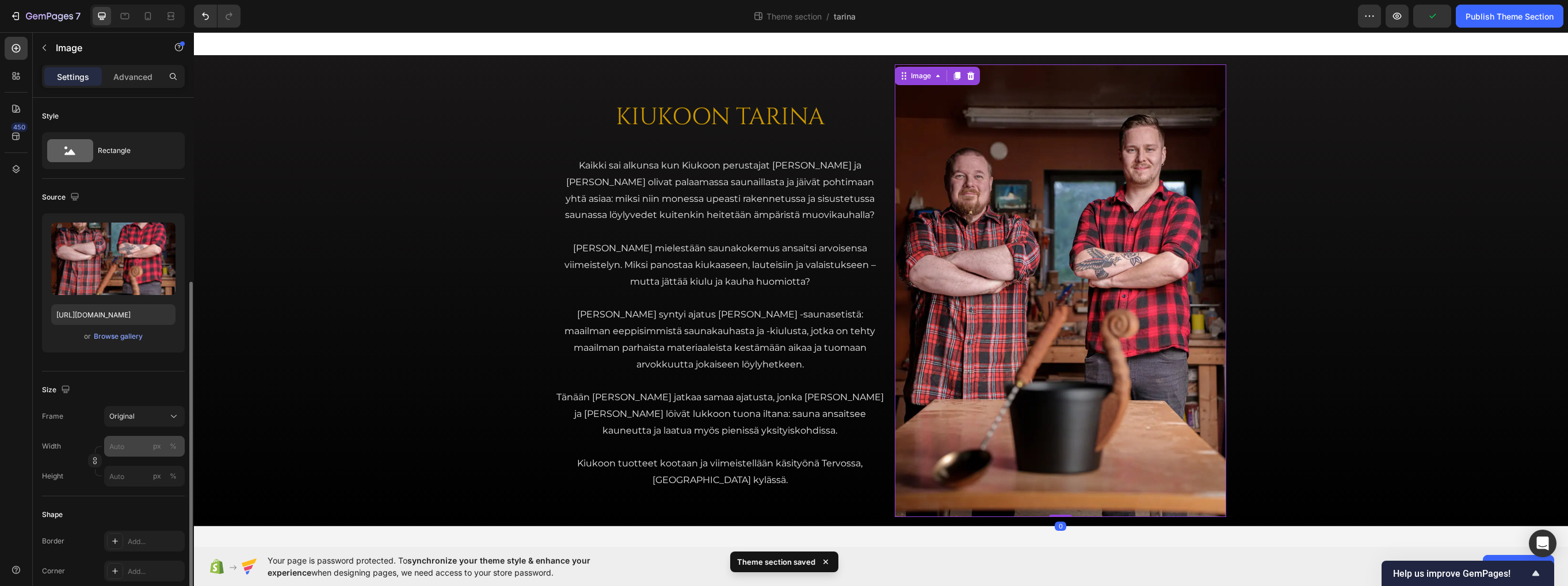
scroll to position [115, 0]
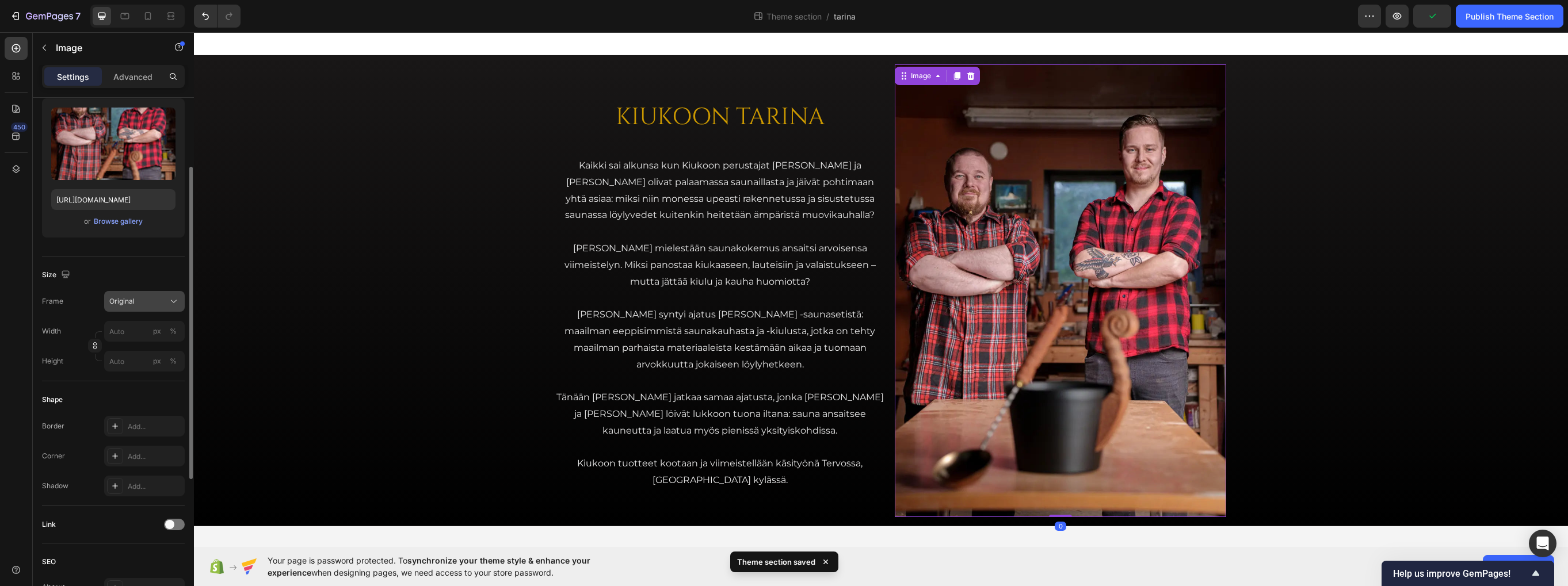
click at [157, 296] on div "Original" at bounding box center [144, 301] width 70 height 12
click at [141, 352] on div "Vertical" at bounding box center [142, 351] width 67 height 12
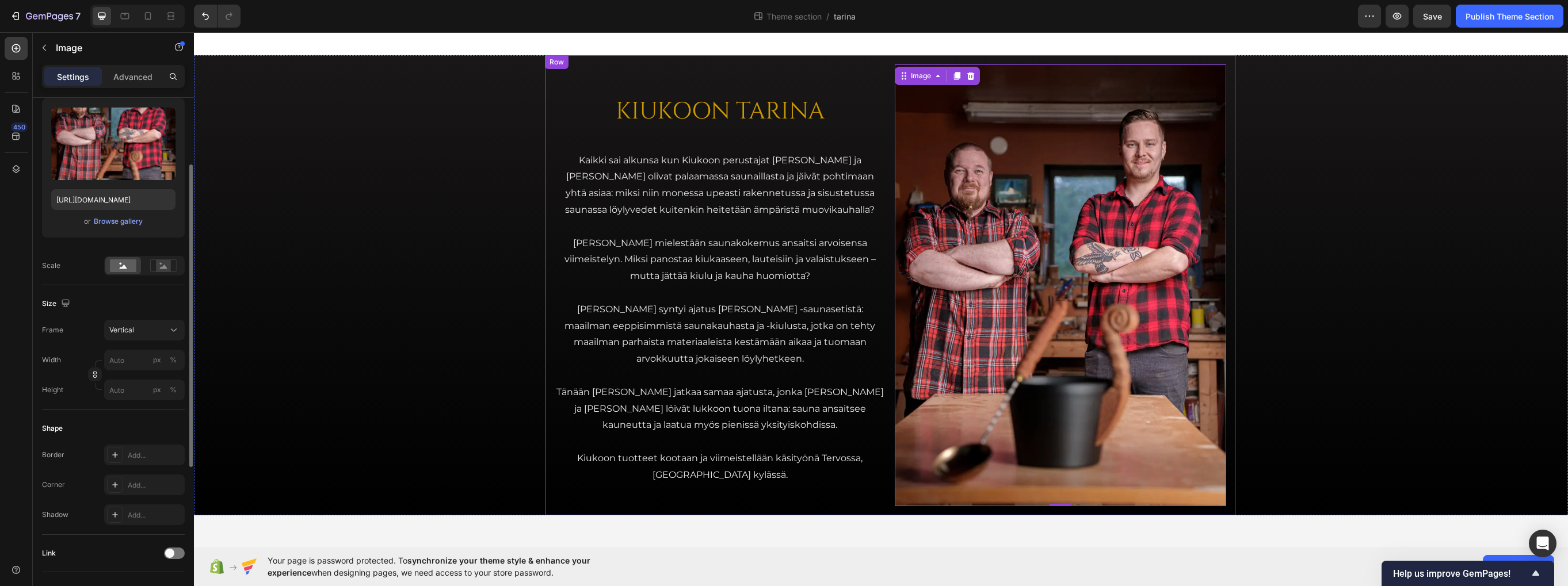
click at [551, 157] on div "KIUKOON TARINA Heading Kaikki sai alkunsa kun Kiukoon perustajat Jari ja Teemu …" at bounding box center [889, 285] width 690 height 460
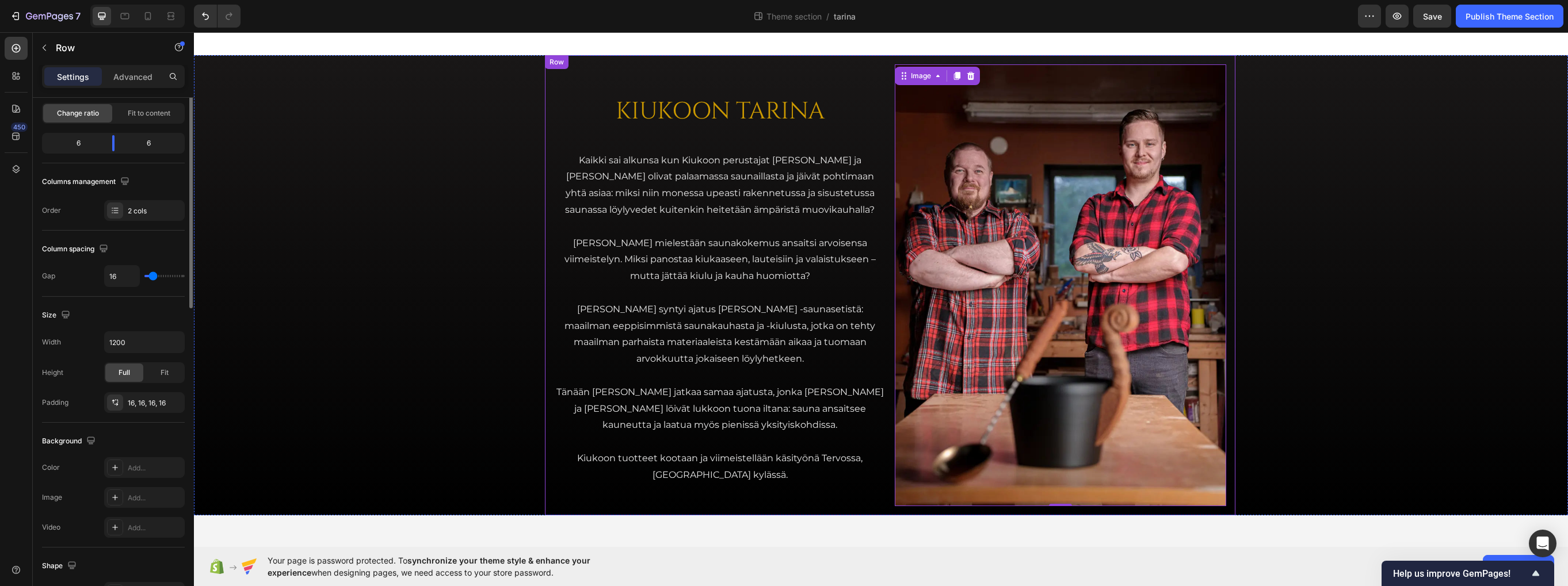
scroll to position [0, 0]
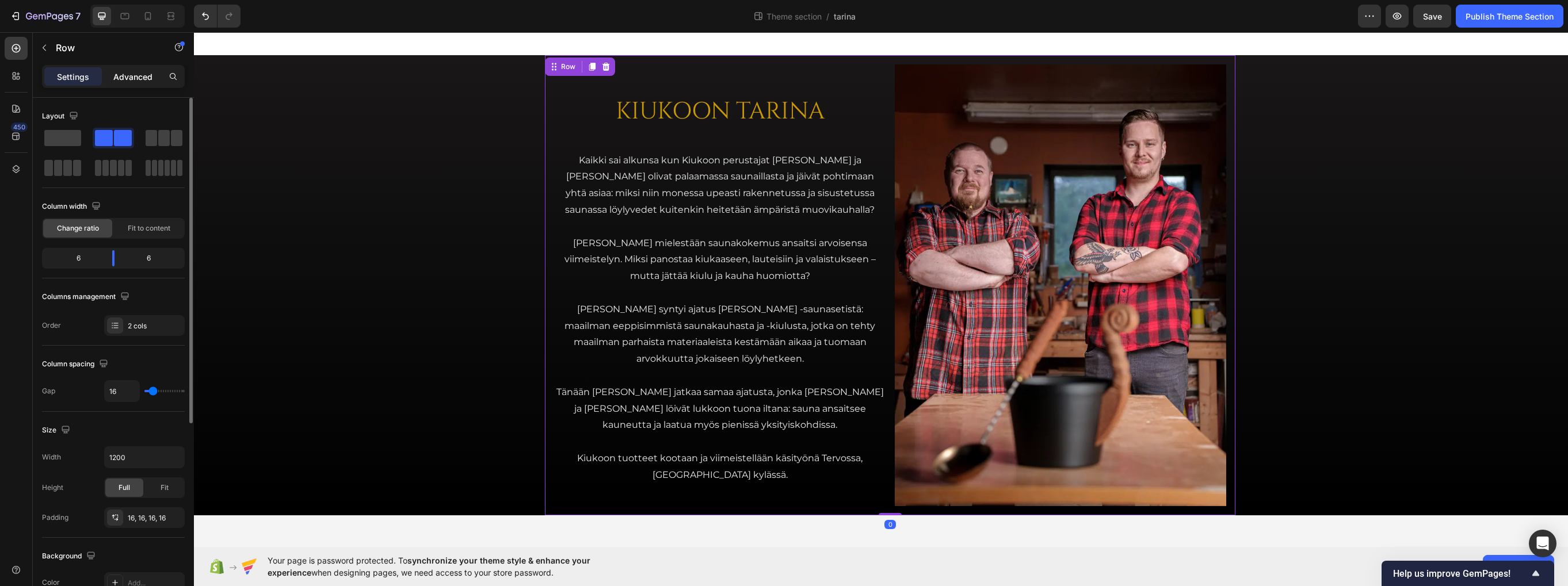
click at [134, 71] on p "Advanced" at bounding box center [132, 76] width 39 height 12
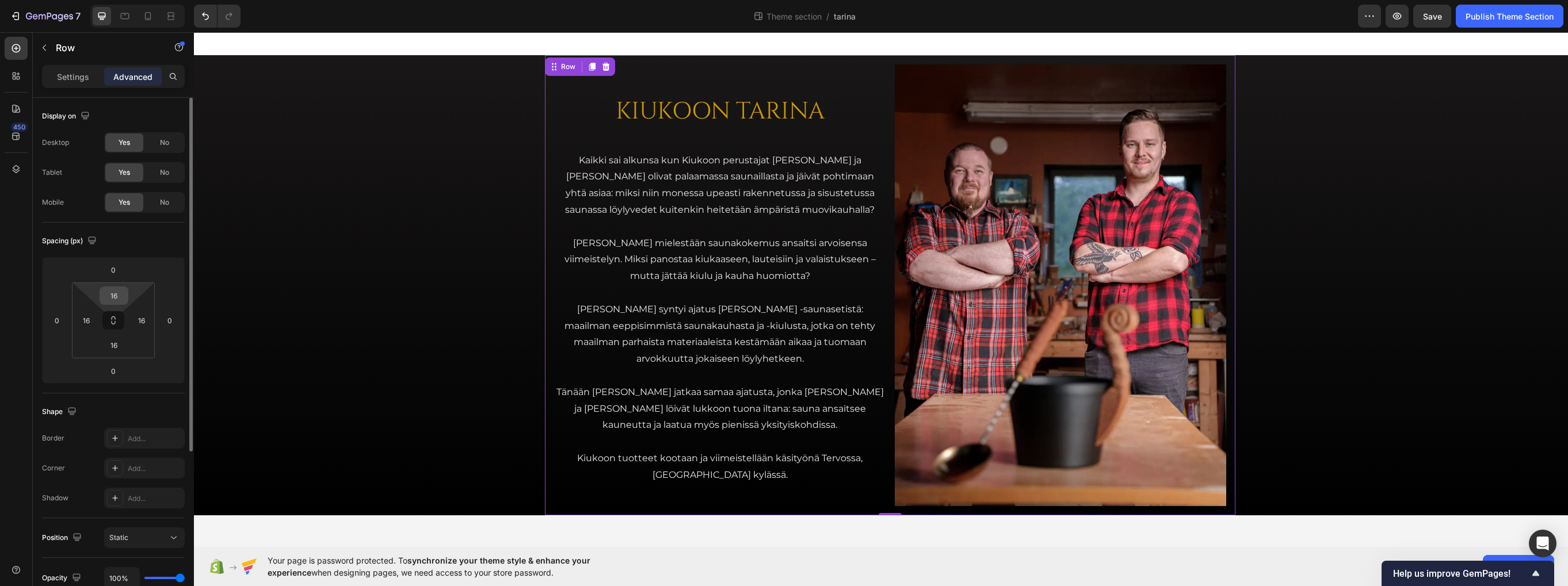
click at [112, 297] on input "16" at bounding box center [113, 296] width 23 height 17
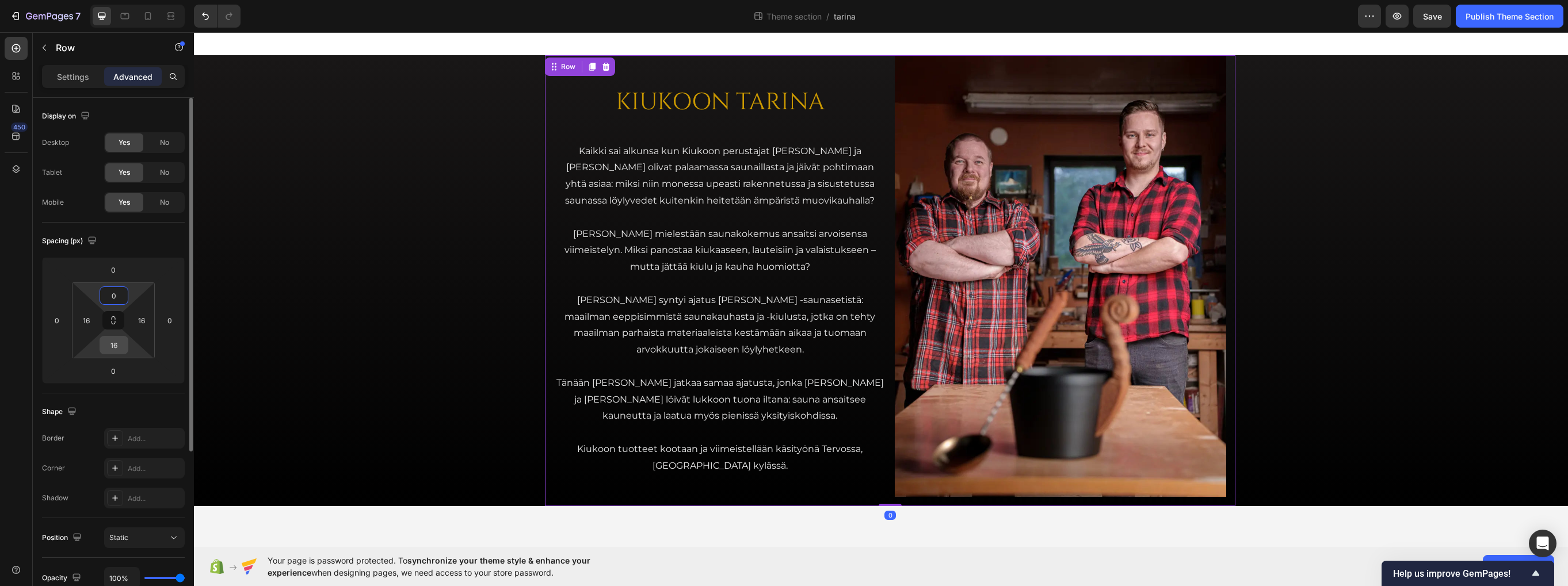
type input "0"
click at [115, 341] on input "16" at bounding box center [113, 345] width 23 height 17
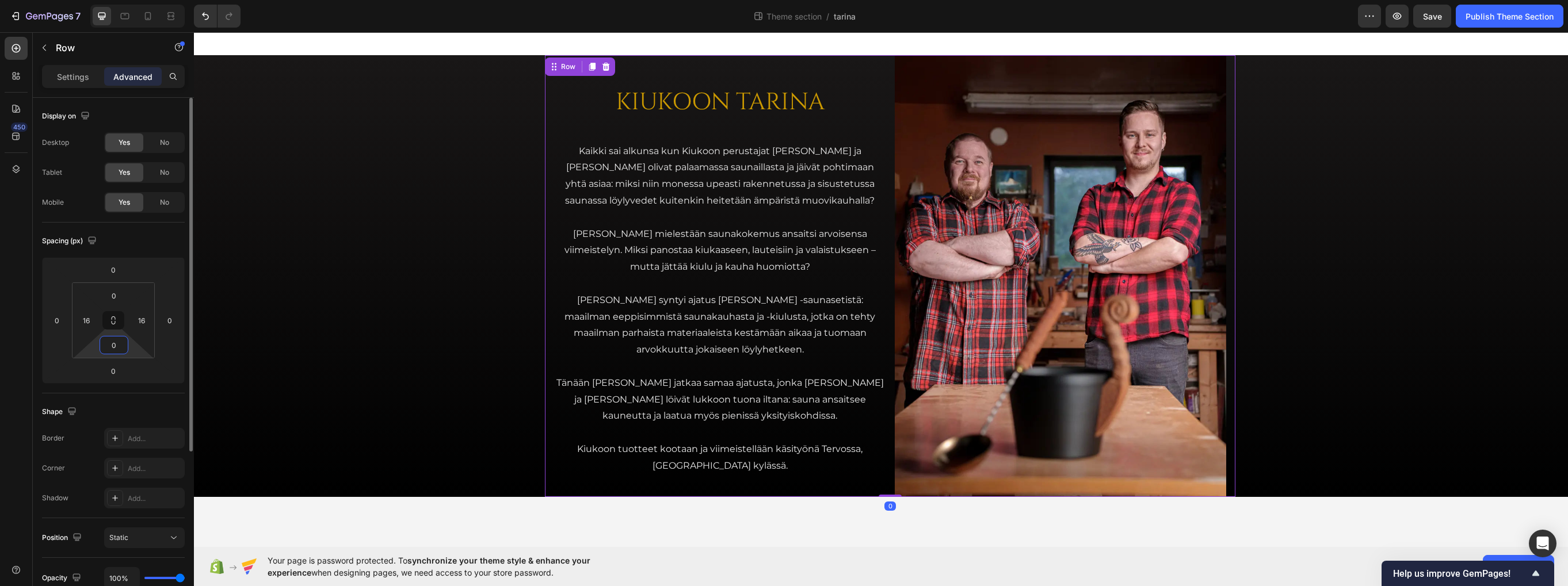
type input "0"
click at [153, 242] on div "Spacing (px)" at bounding box center [113, 240] width 143 height 18
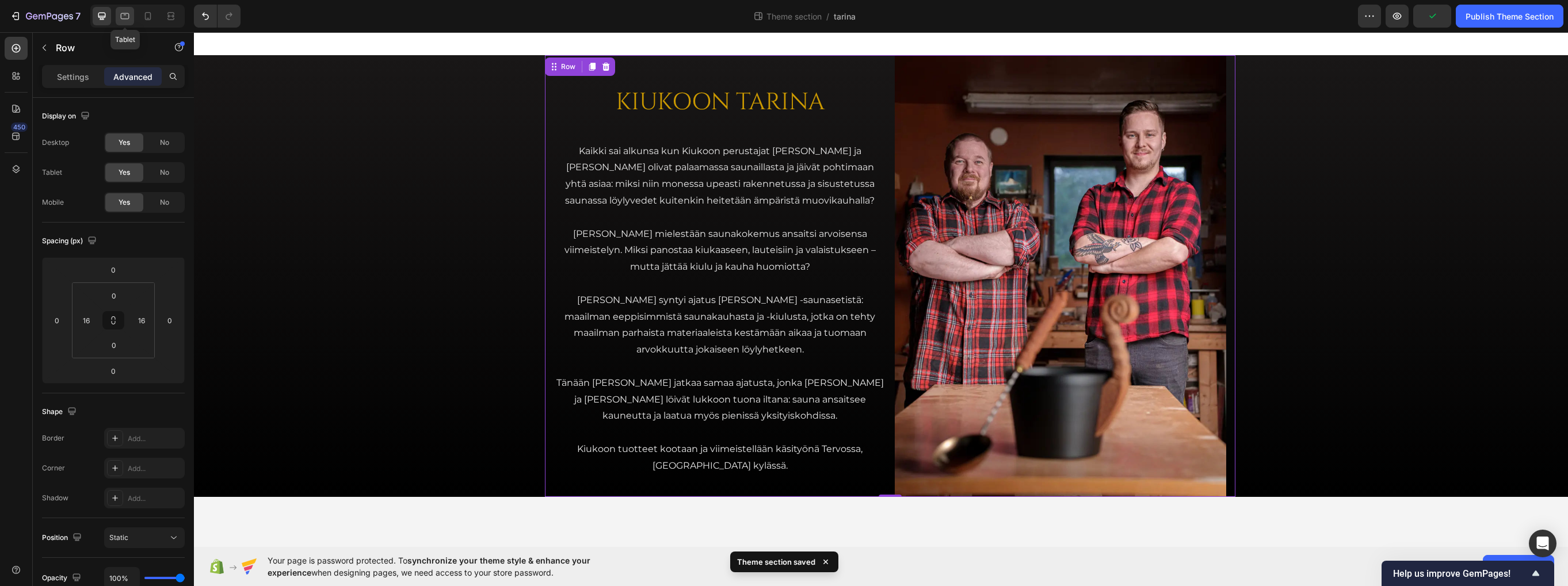
click at [123, 15] on icon at bounding box center [125, 16] width 12 height 12
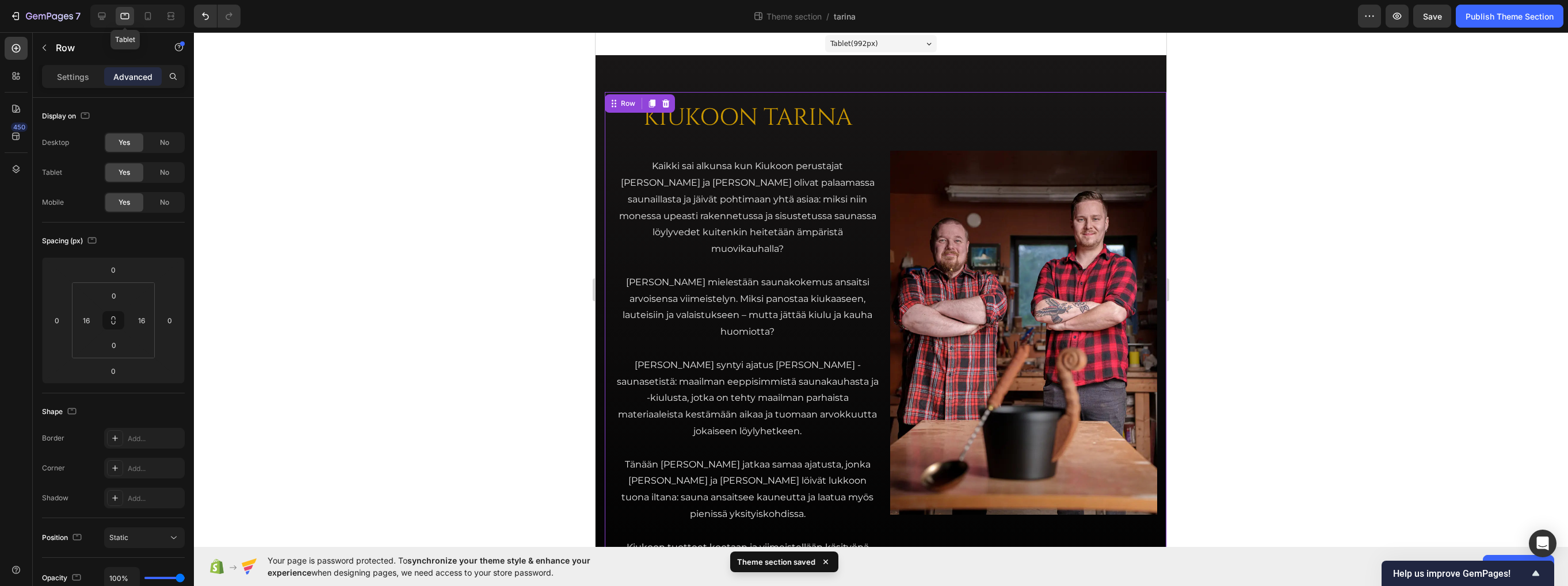
scroll to position [14, 0]
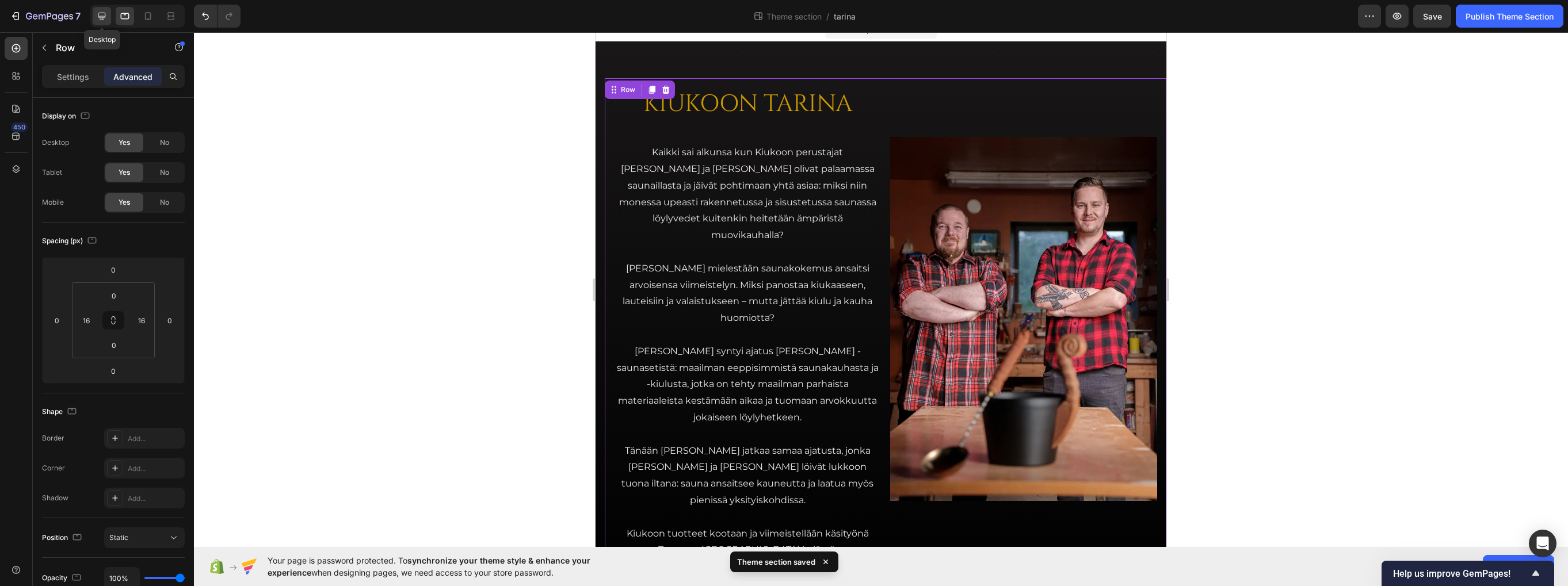
click at [96, 12] on icon at bounding box center [102, 16] width 12 height 12
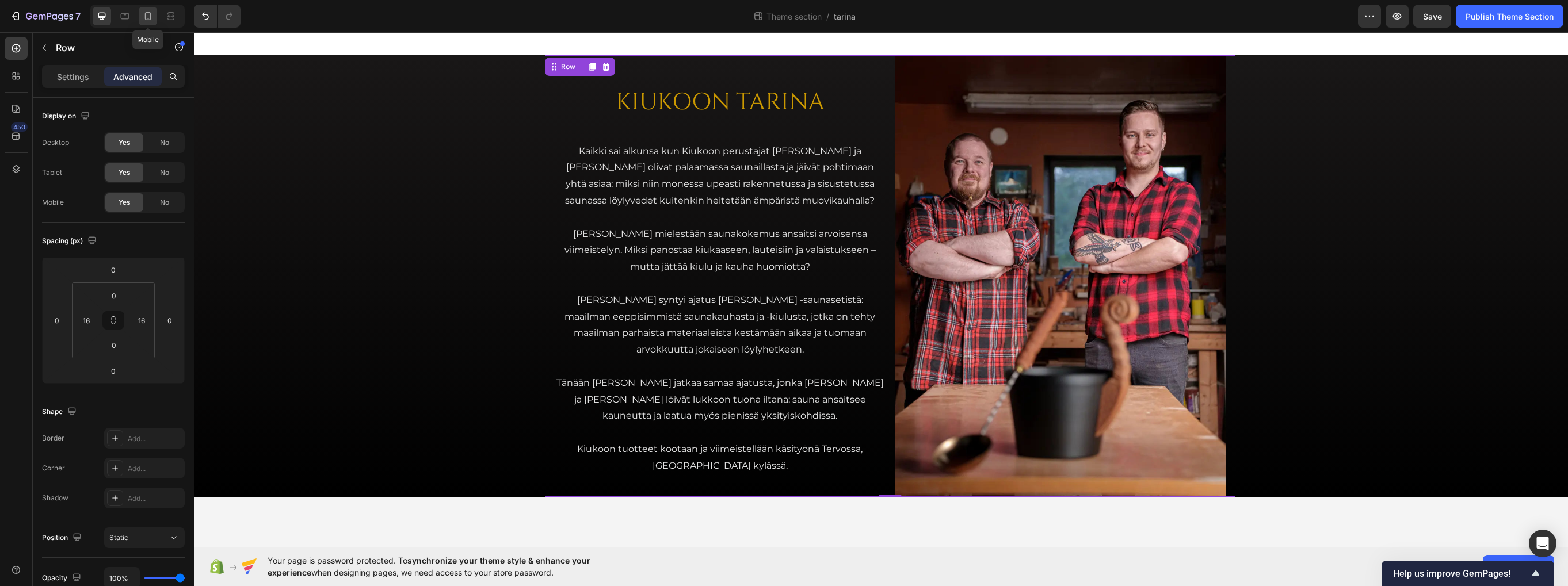
click at [147, 15] on icon at bounding box center [148, 16] width 12 height 12
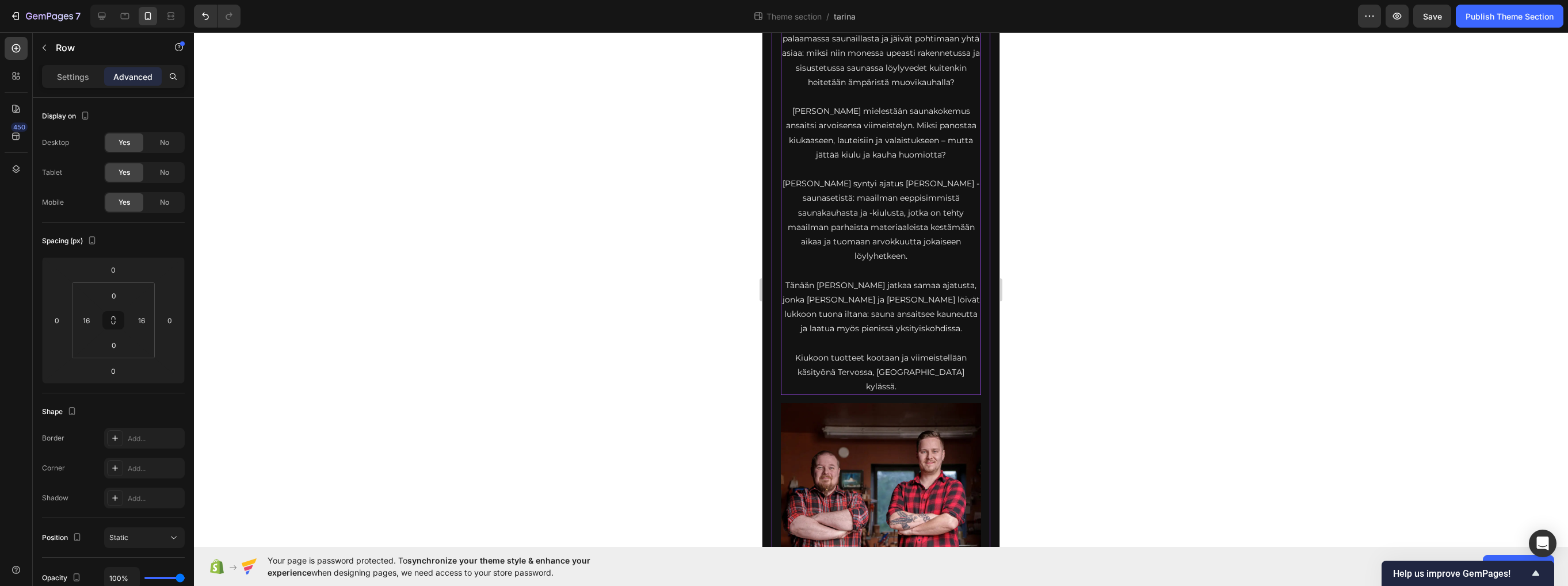
scroll to position [174, 0]
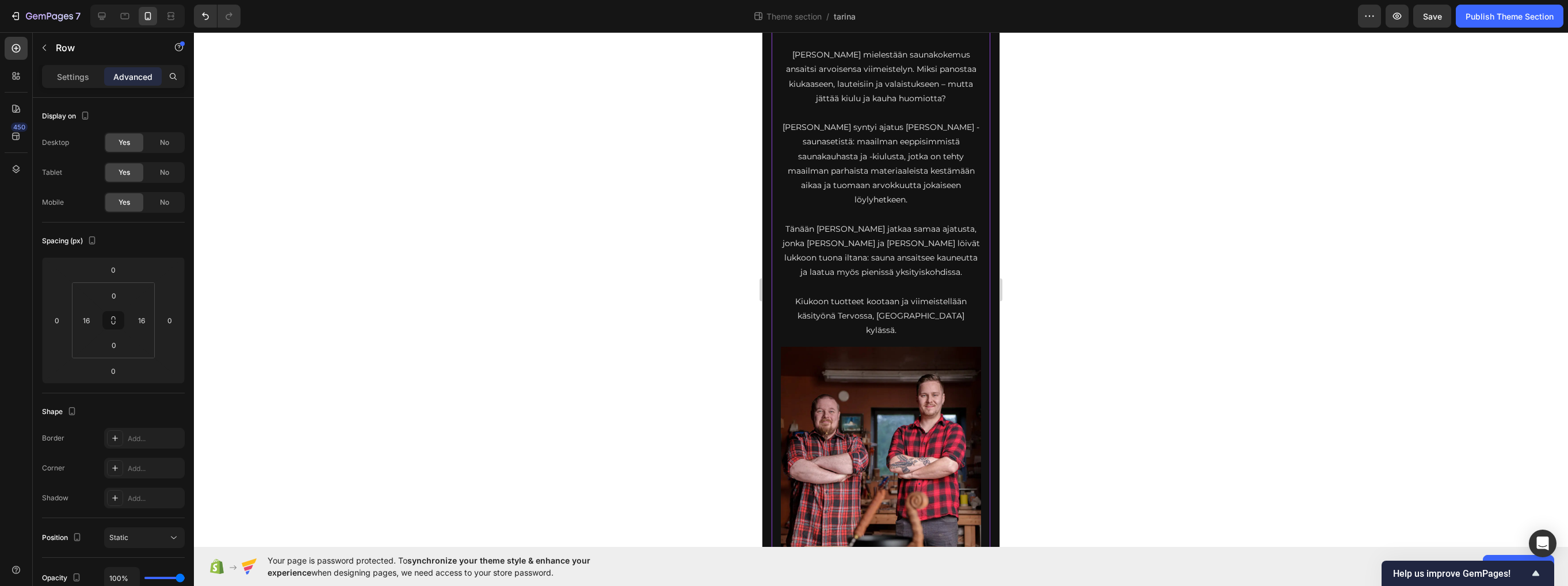
click at [778, 324] on div "KIUKOON TARINA Heading Kaikki sai alkunsa kun Kiukoon perustajat Jari ja Teemu …" at bounding box center [880, 257] width 218 height 714
click at [78, 71] on p "Settings" at bounding box center [73, 76] width 32 height 12
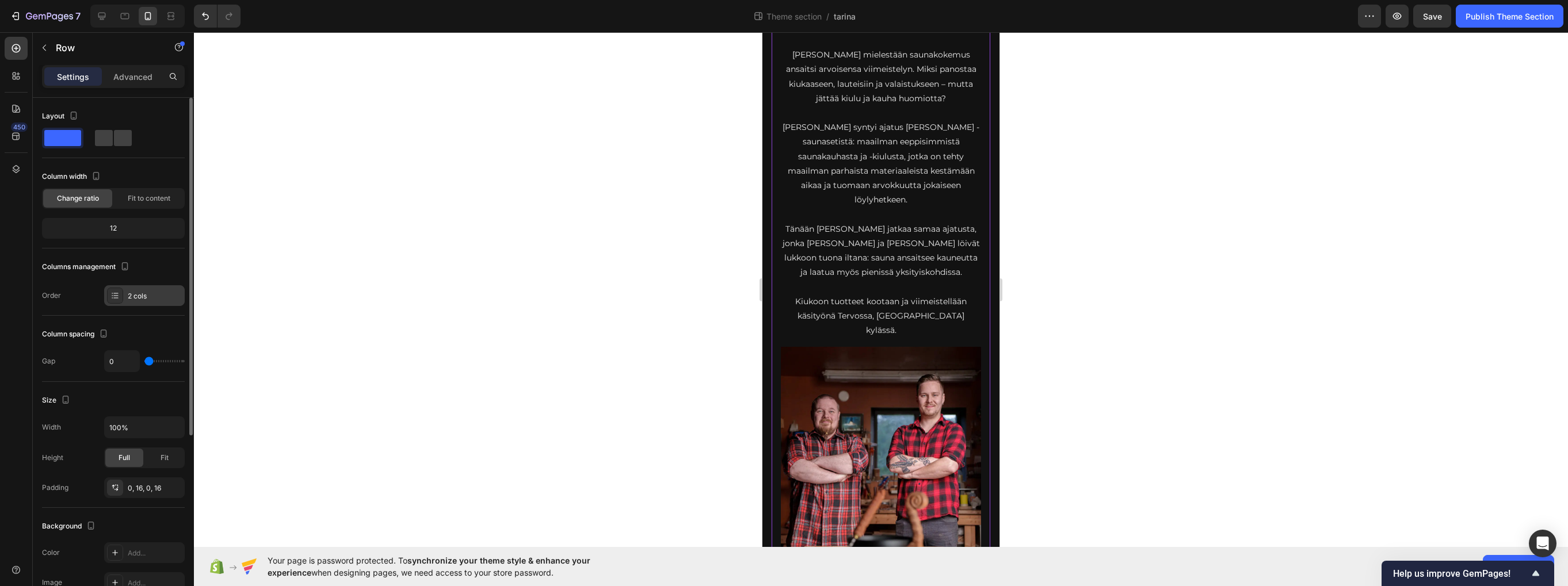
click at [137, 296] on div "2 cols" at bounding box center [155, 296] width 54 height 10
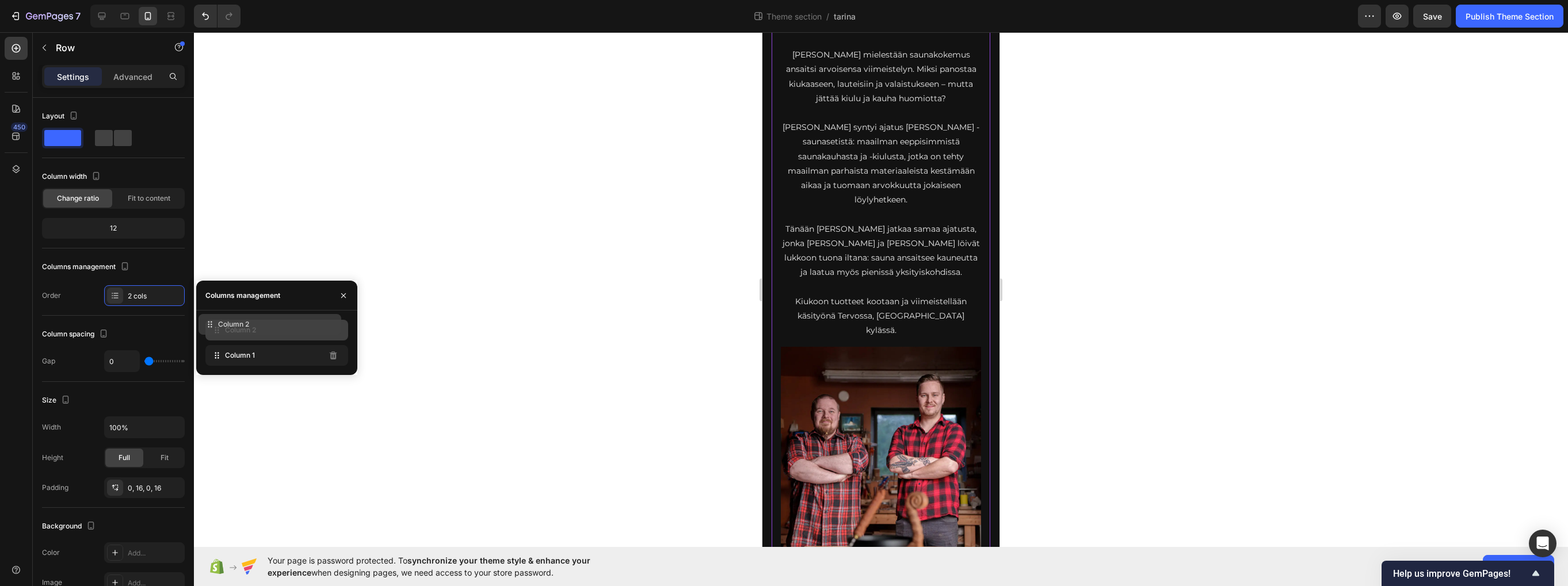
drag, startPoint x: 218, startPoint y: 360, endPoint x: 212, endPoint y: 329, distance: 31.6
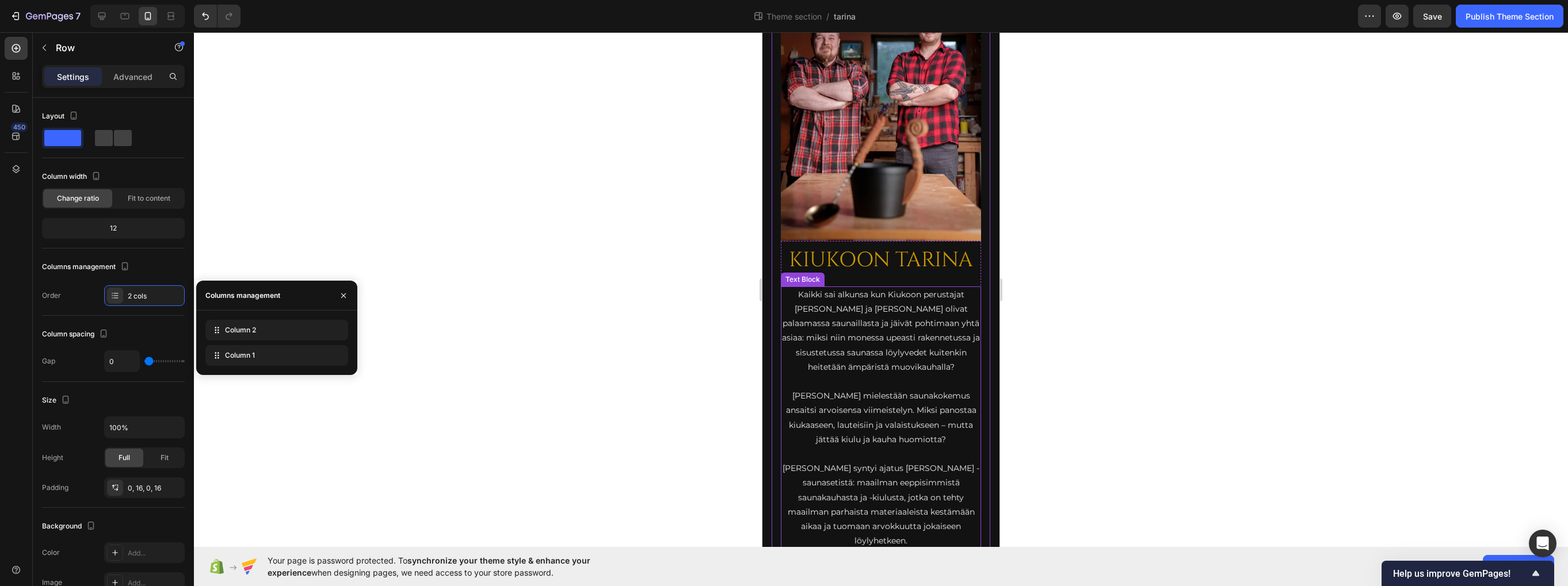
scroll to position [3, 0]
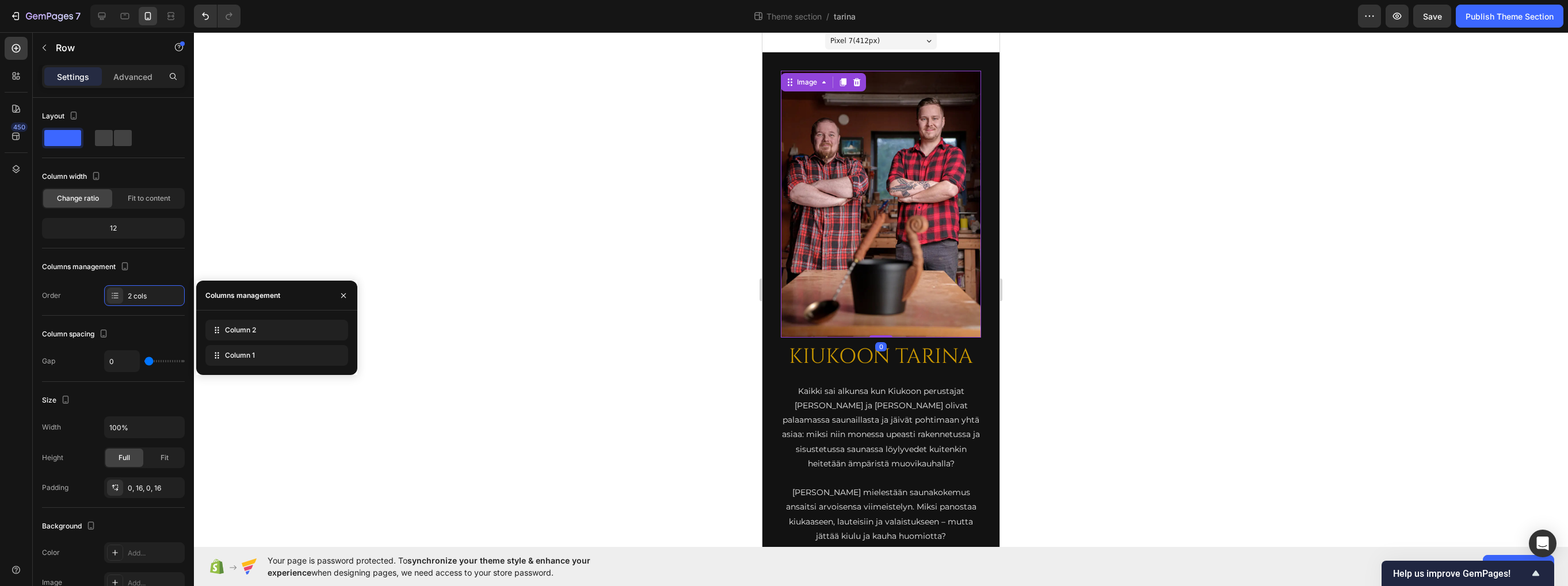
click at [882, 294] on img at bounding box center [881, 204] width 200 height 267
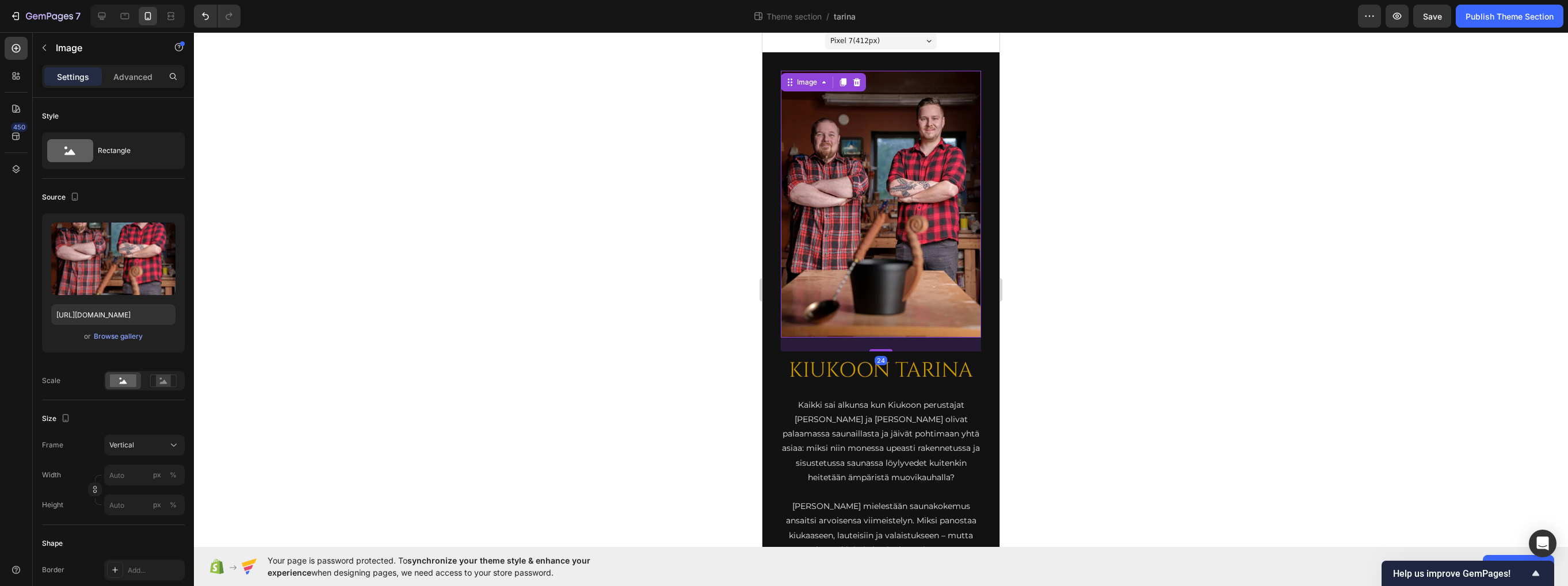
drag, startPoint x: 879, startPoint y: 325, endPoint x: 892, endPoint y: 339, distance: 19.1
click at [892, 337] on div "24" at bounding box center [881, 337] width 200 height 0
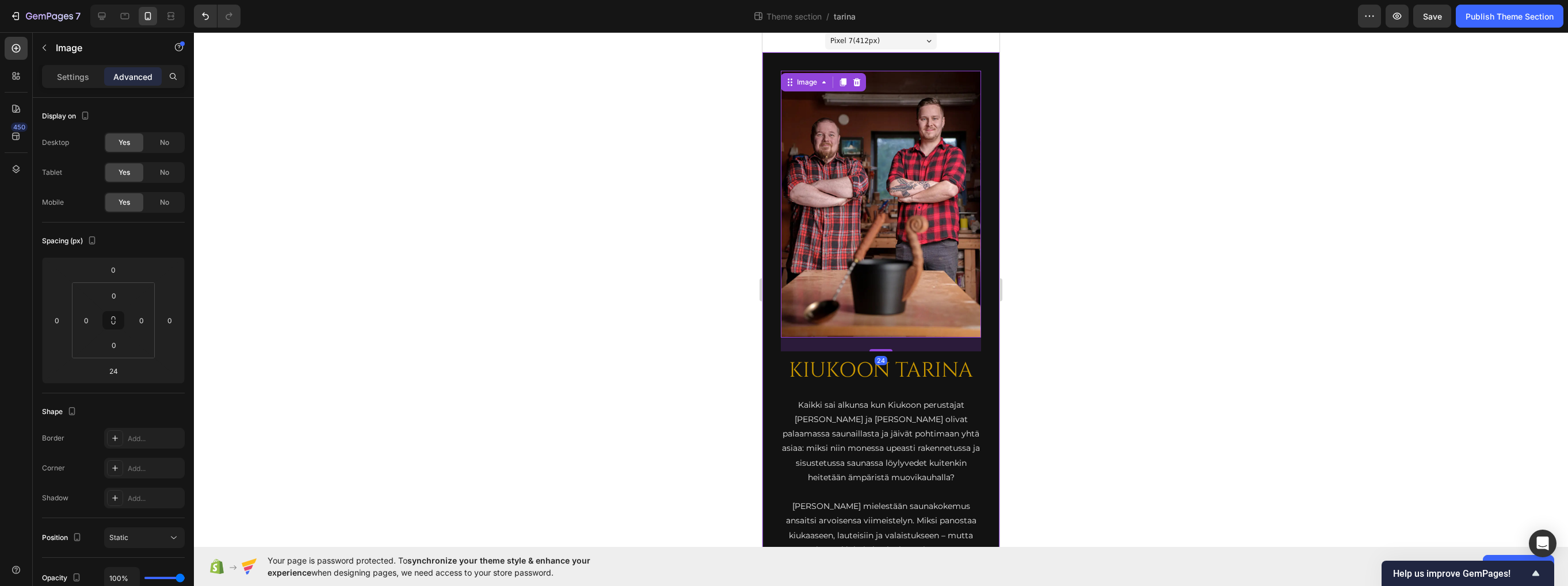
click at [769, 338] on div "KIUKOON TARINA Heading Kaikki sai alkunsa kun Kiukoon perustajat Jari ja Teemu …" at bounding box center [881, 435] width 237 height 765
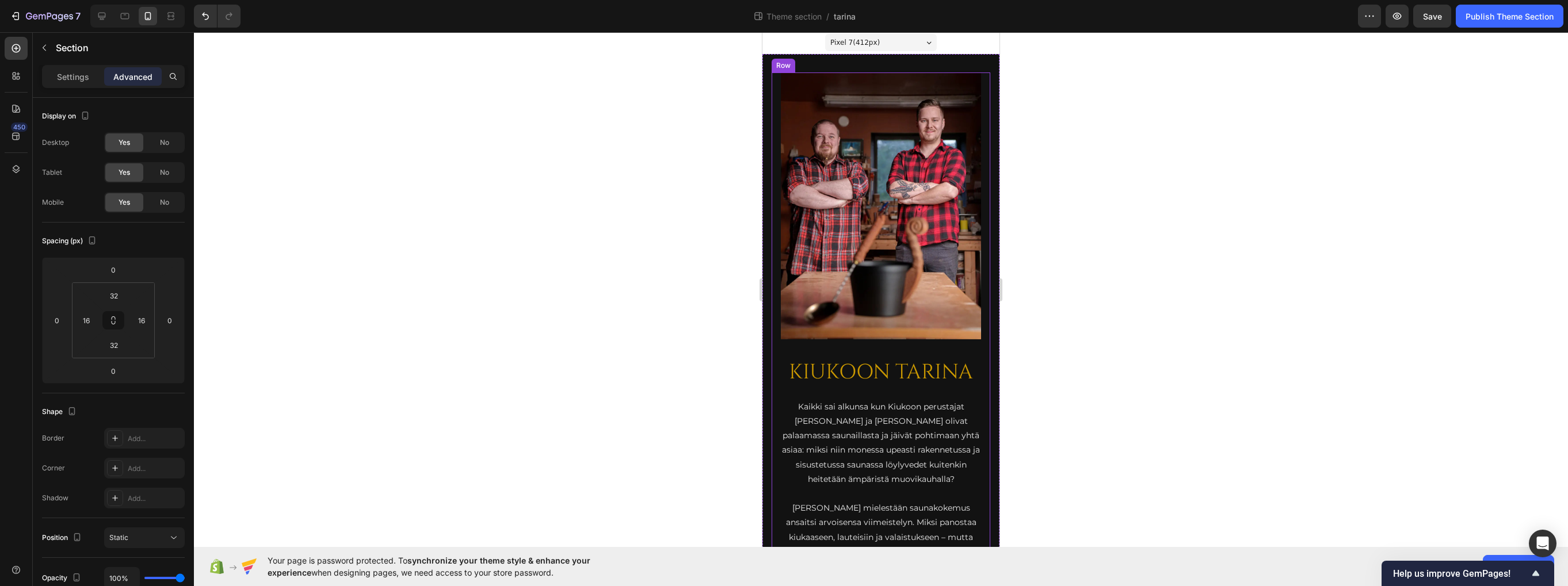
scroll to position [0, 0]
click at [837, 65] on div "KIUKOON TARINA Heading Kaikki sai alkunsa kun Kiukoon perustajat Jari ja Teemu …" at bounding box center [881, 437] width 237 height 765
click at [133, 18] on div at bounding box center [124, 15] width 18 height 18
type input "64"
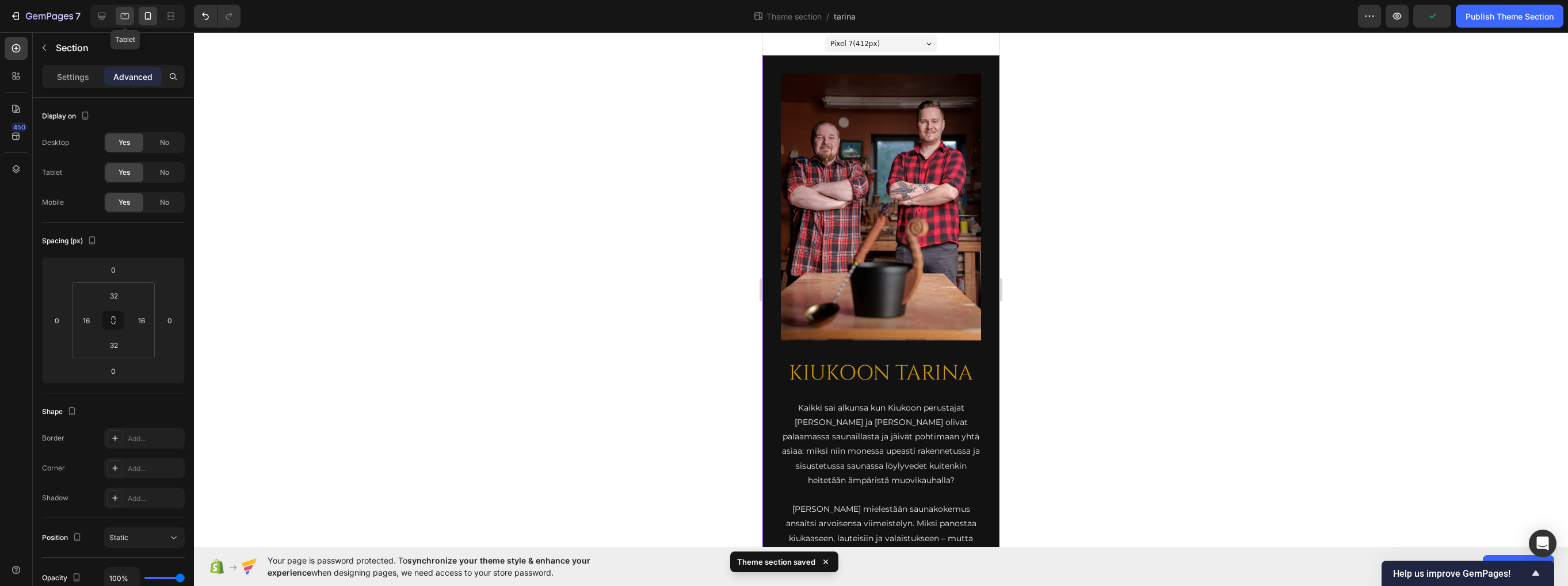
type input "0"
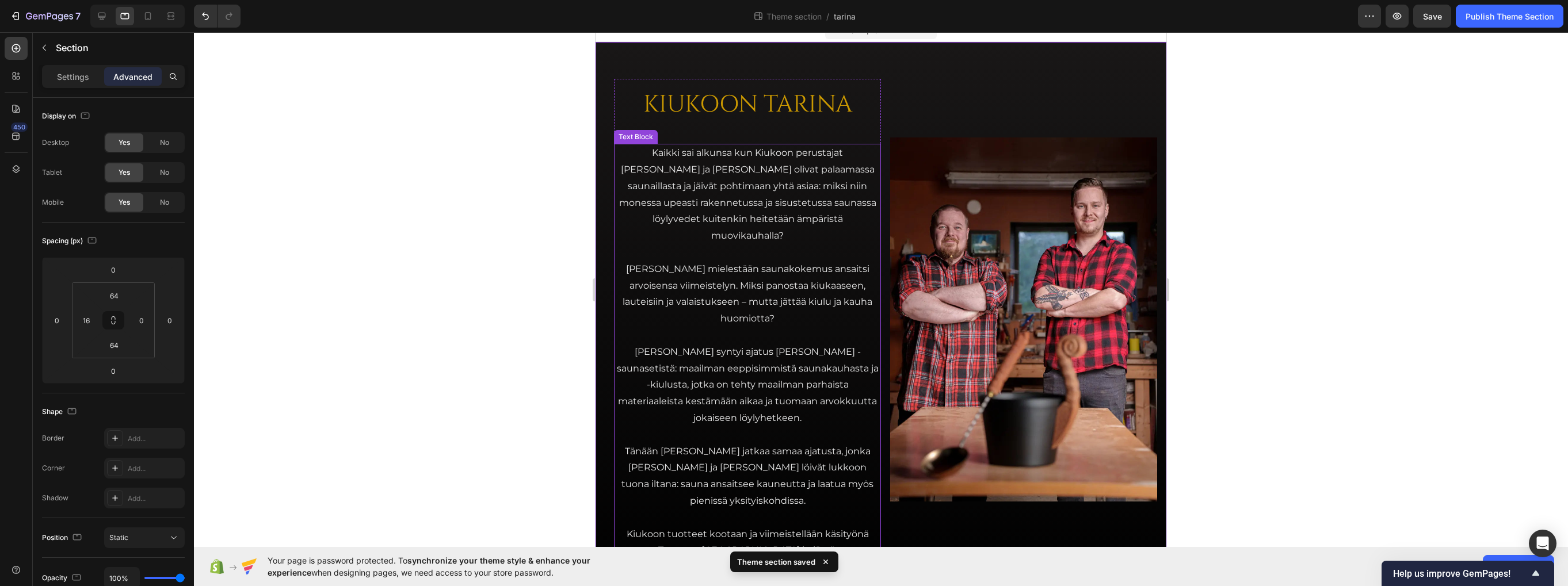
scroll to position [14, 0]
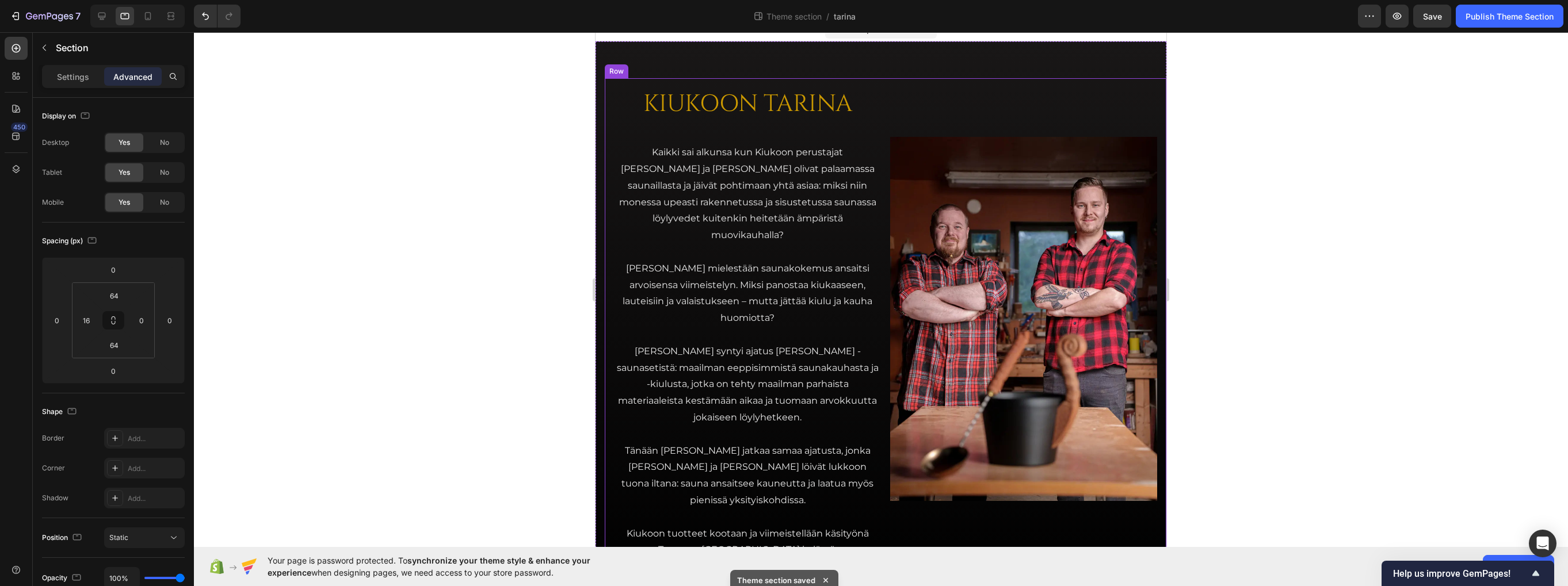
click at [609, 221] on div "KIUKOON TARINA Heading Kaikki sai alkunsa kun Kiukoon perustajat Jari ja Teemu …" at bounding box center [885, 318] width 562 height 482
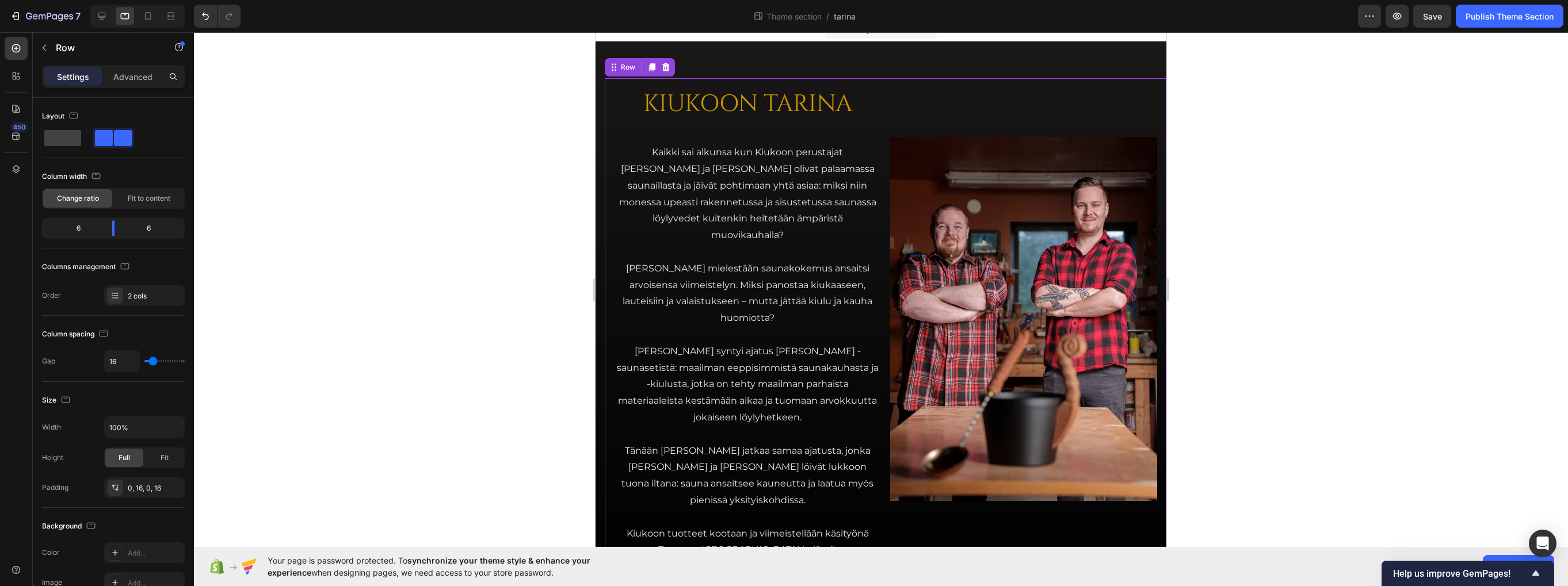
click at [880, 205] on div "KIUKOON TARINA Heading Kaikki sai alkunsa kun Kiukoon perustajat Jari ja Teemu …" at bounding box center [885, 318] width 562 height 482
type input "24"
type input "27"
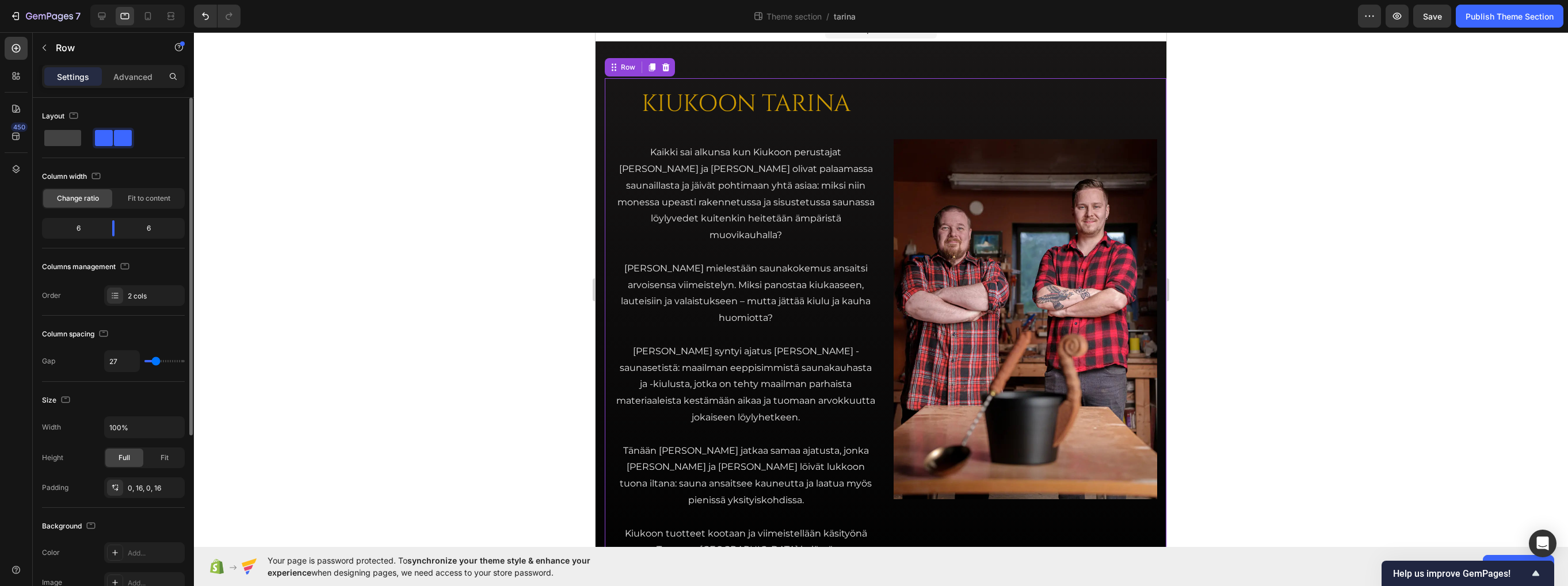
type input "29"
type input "31"
type input "33"
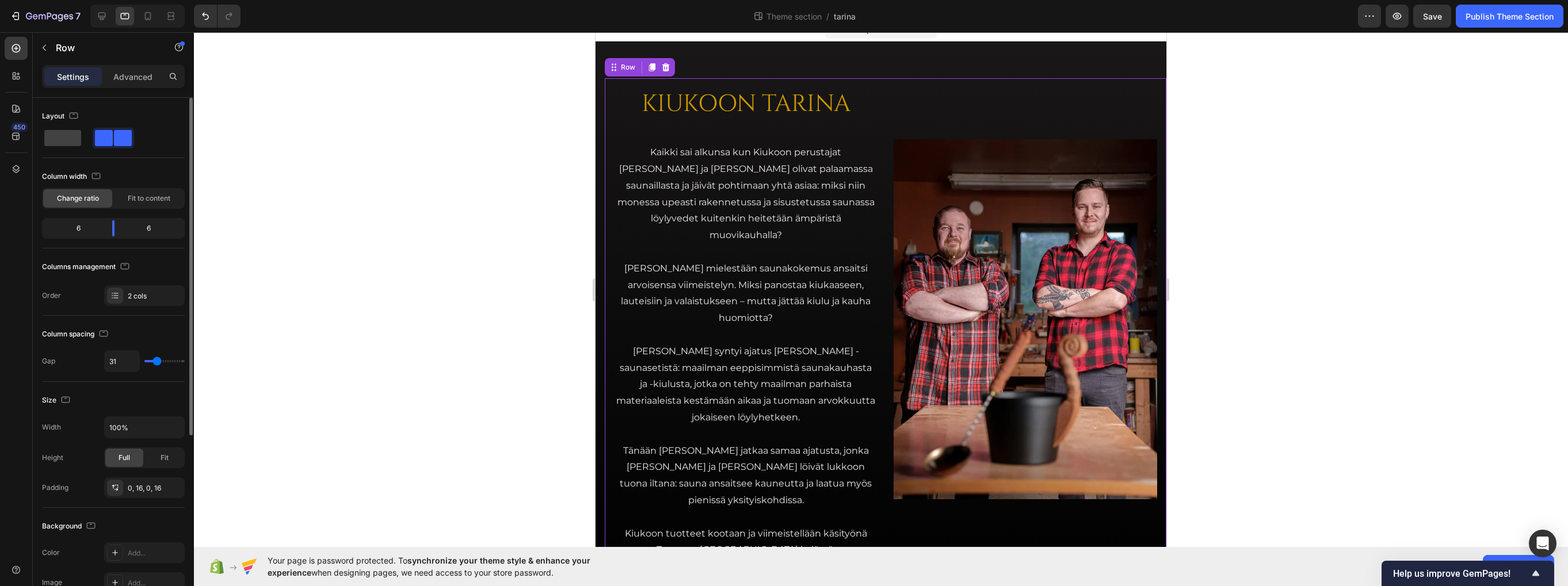
type input "33"
type input "36"
type input "38"
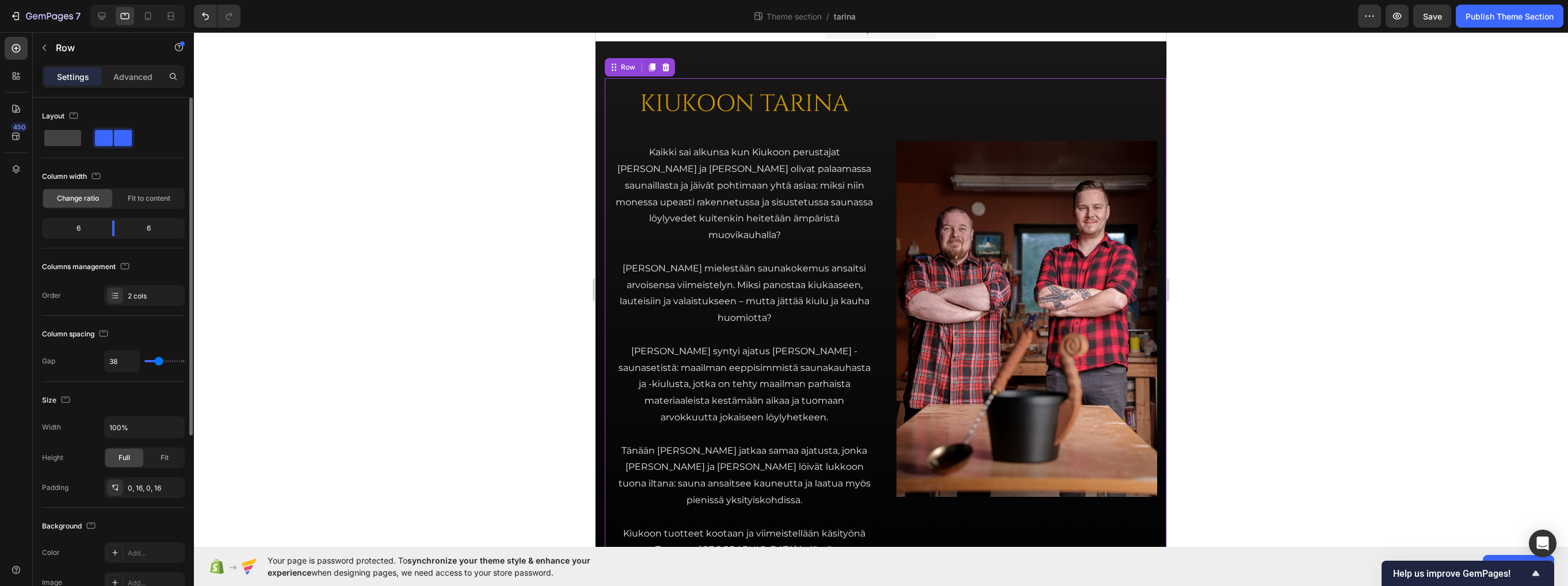
type input "36"
type input "33"
type input "31"
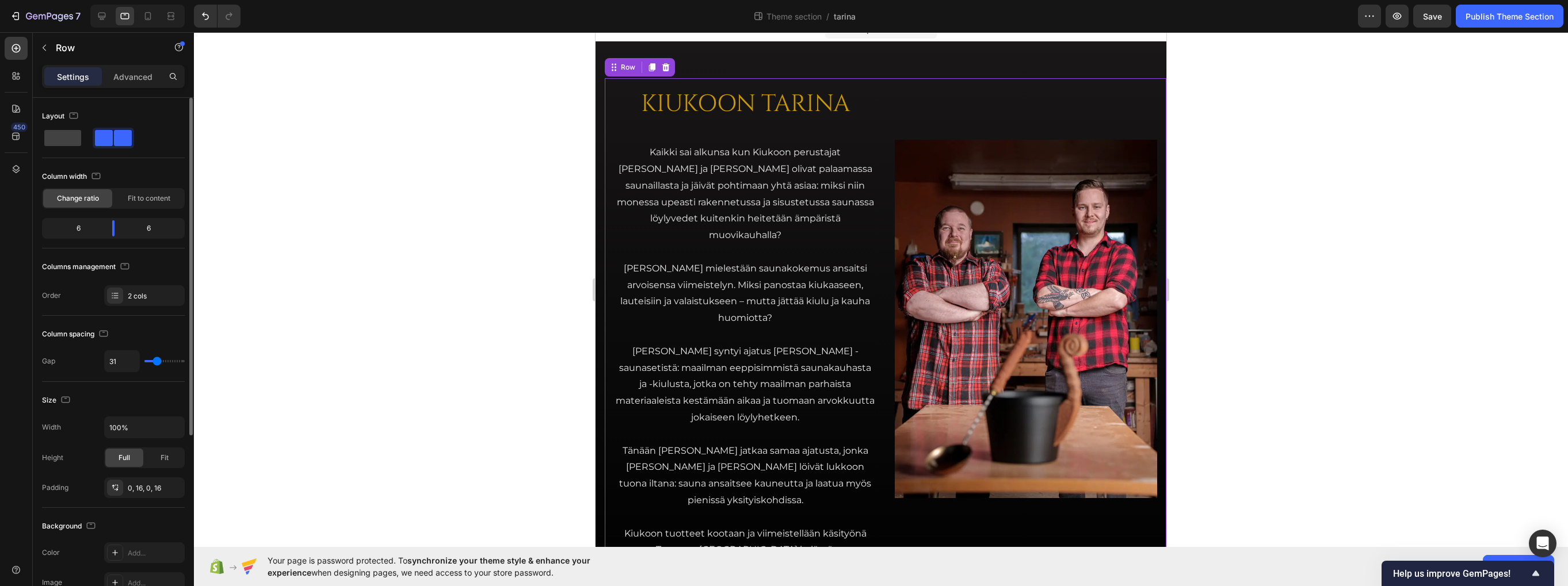
type input "31"
click at [157, 361] on input "range" at bounding box center [164, 361] width 40 height 2
click at [126, 358] on input "31" at bounding box center [121, 361] width 35 height 21
type input "3"
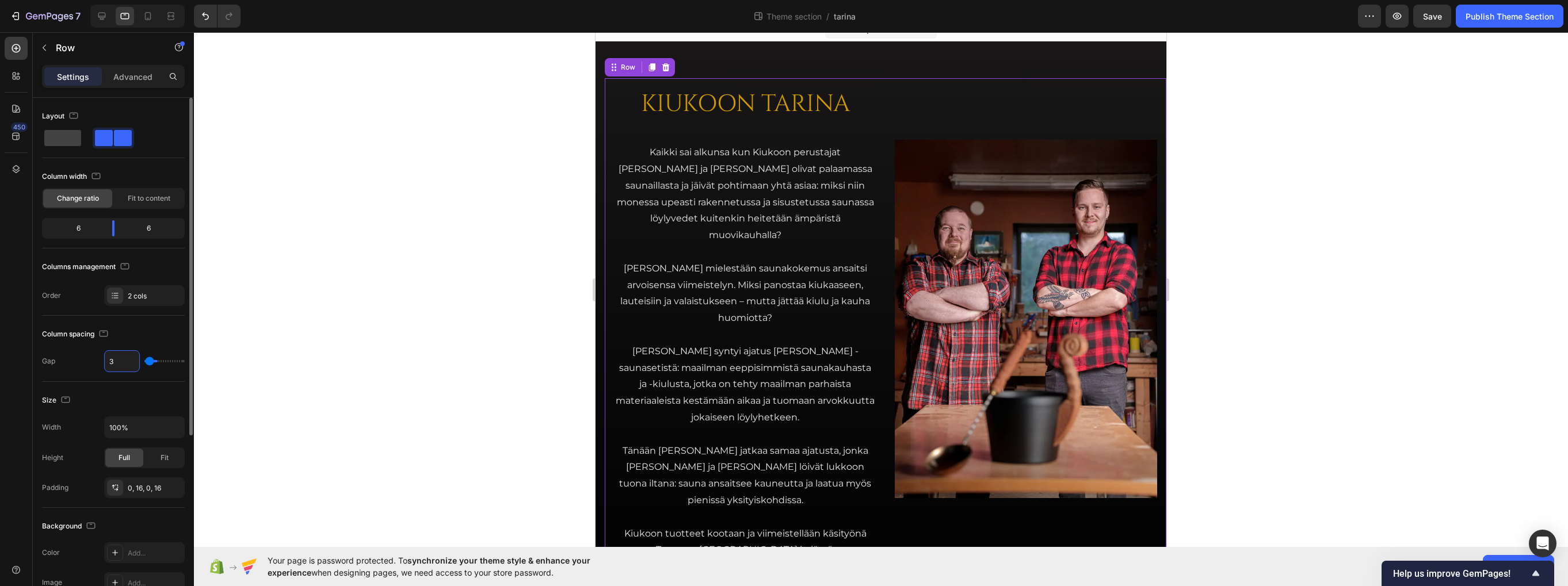
type input "32"
click at [146, 321] on div "Column spacing Gap 32" at bounding box center [113, 349] width 143 height 66
click at [470, 198] on div at bounding box center [881, 310] width 1374 height 554
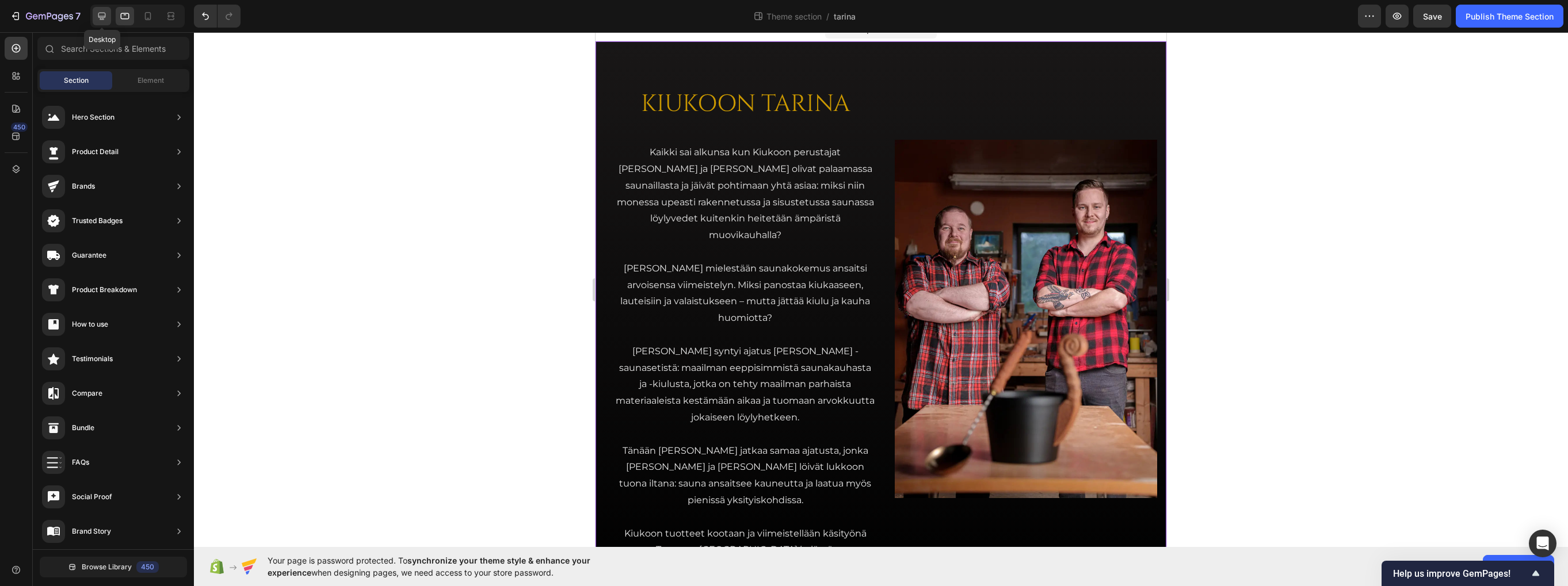
click at [102, 11] on icon at bounding box center [102, 16] width 12 height 12
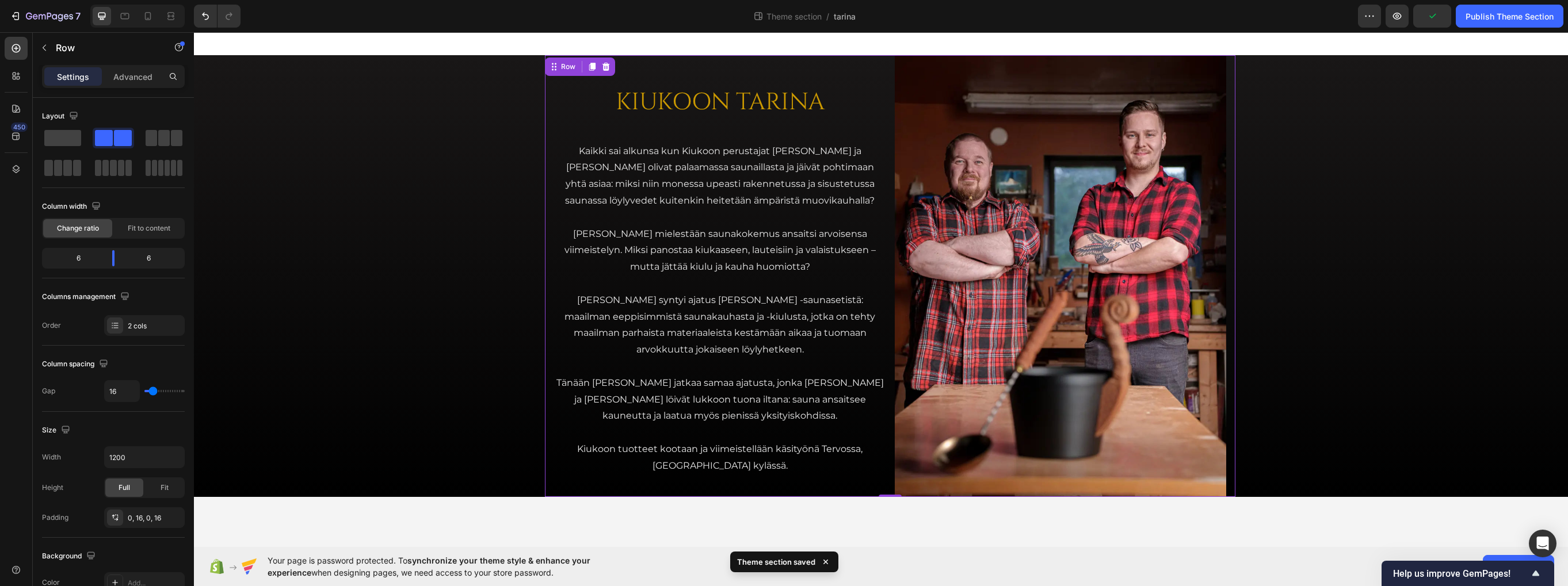
click at [890, 164] on div "KIUKOON TARINA Heading Kaikki sai alkunsa kun Kiukoon perustajat Jari ja Teemu …" at bounding box center [889, 276] width 690 height 442
click at [125, 389] on input "16" at bounding box center [121, 391] width 35 height 21
type input "3"
type input "32"
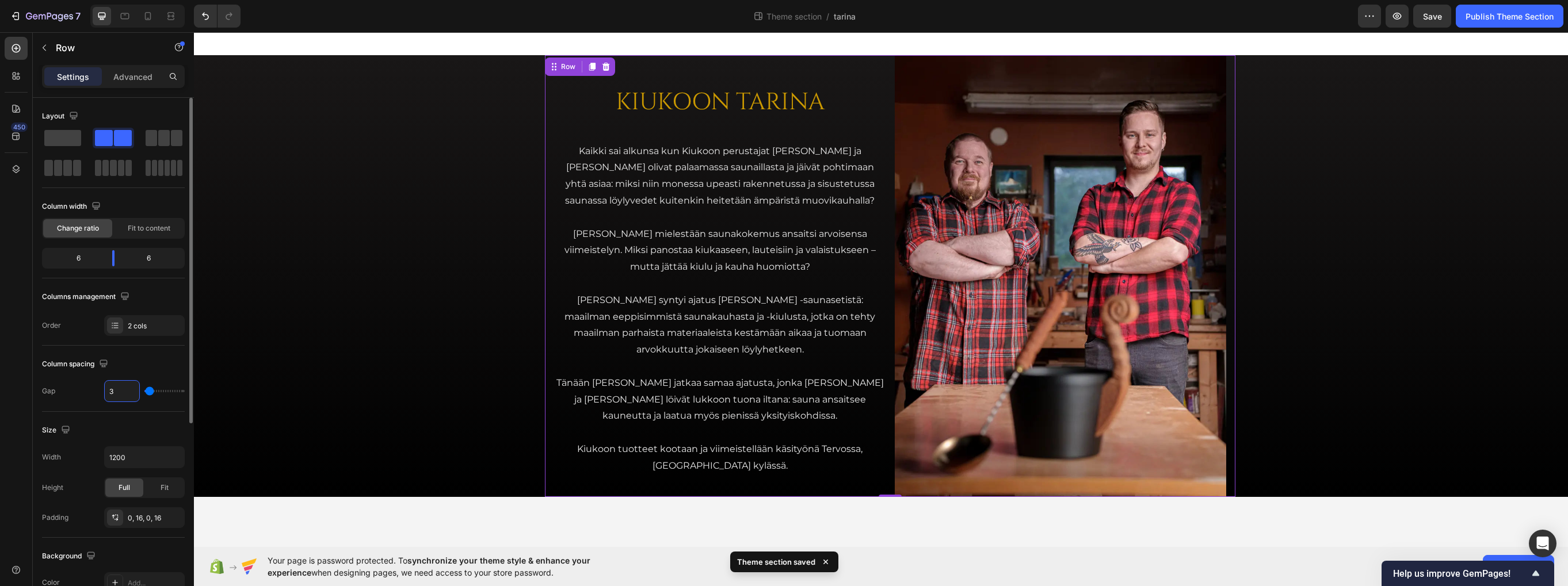
type input "32"
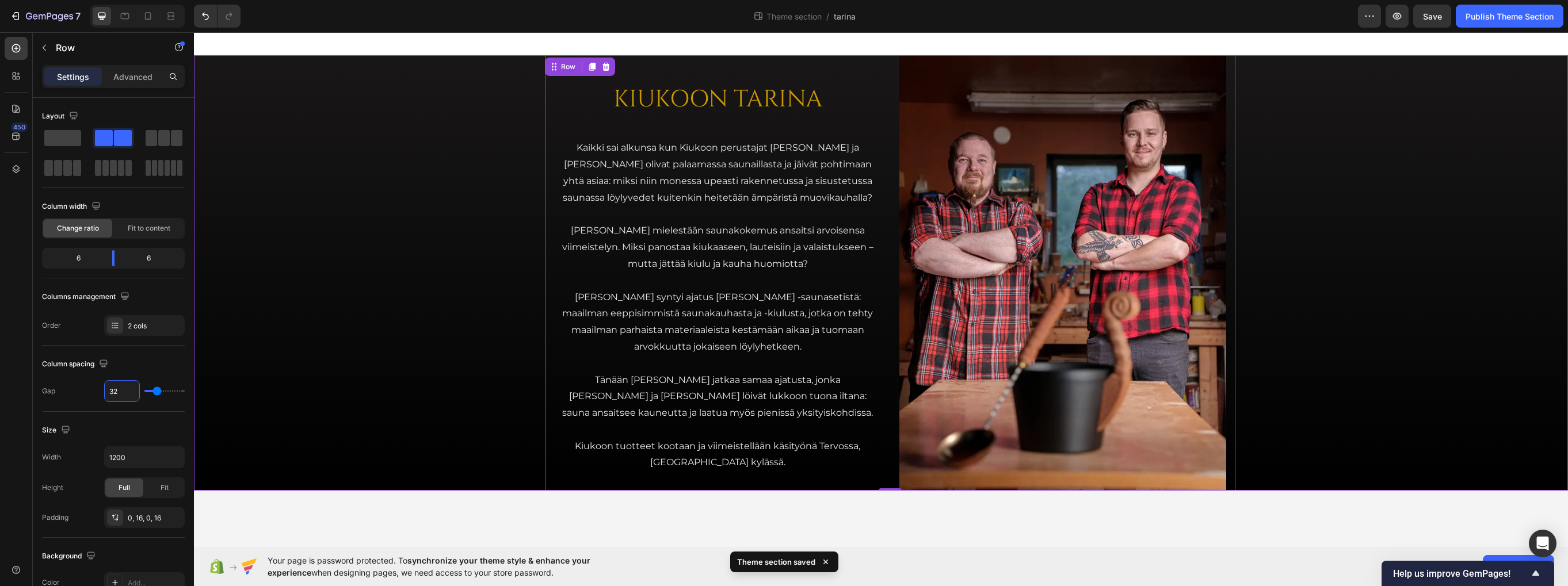
drag, startPoint x: 400, startPoint y: 258, endPoint x: 430, endPoint y: 259, distance: 30.0
click at [401, 258] on div "KIUKOON TARINA Heading Kaikki sai alkunsa kun Kiukoon perustajat Jari ja Teemu …" at bounding box center [890, 273] width 1356 height 435
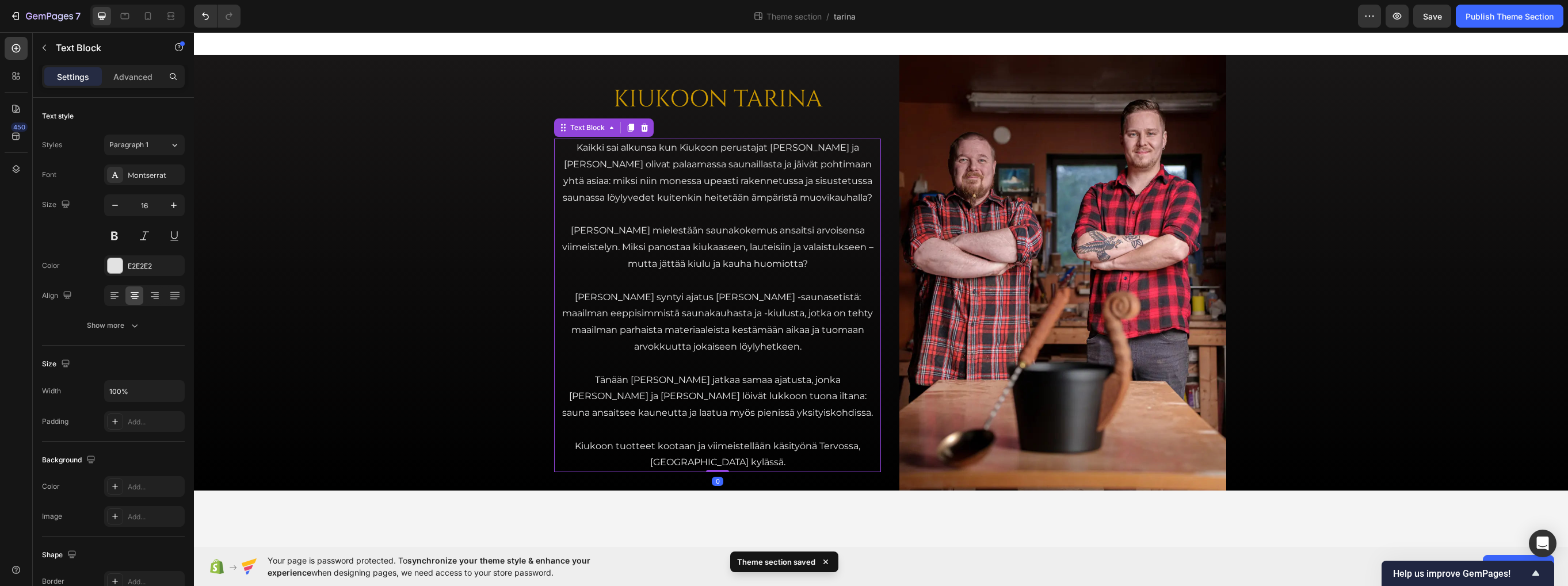
click at [568, 274] on p at bounding box center [717, 281] width 324 height 17
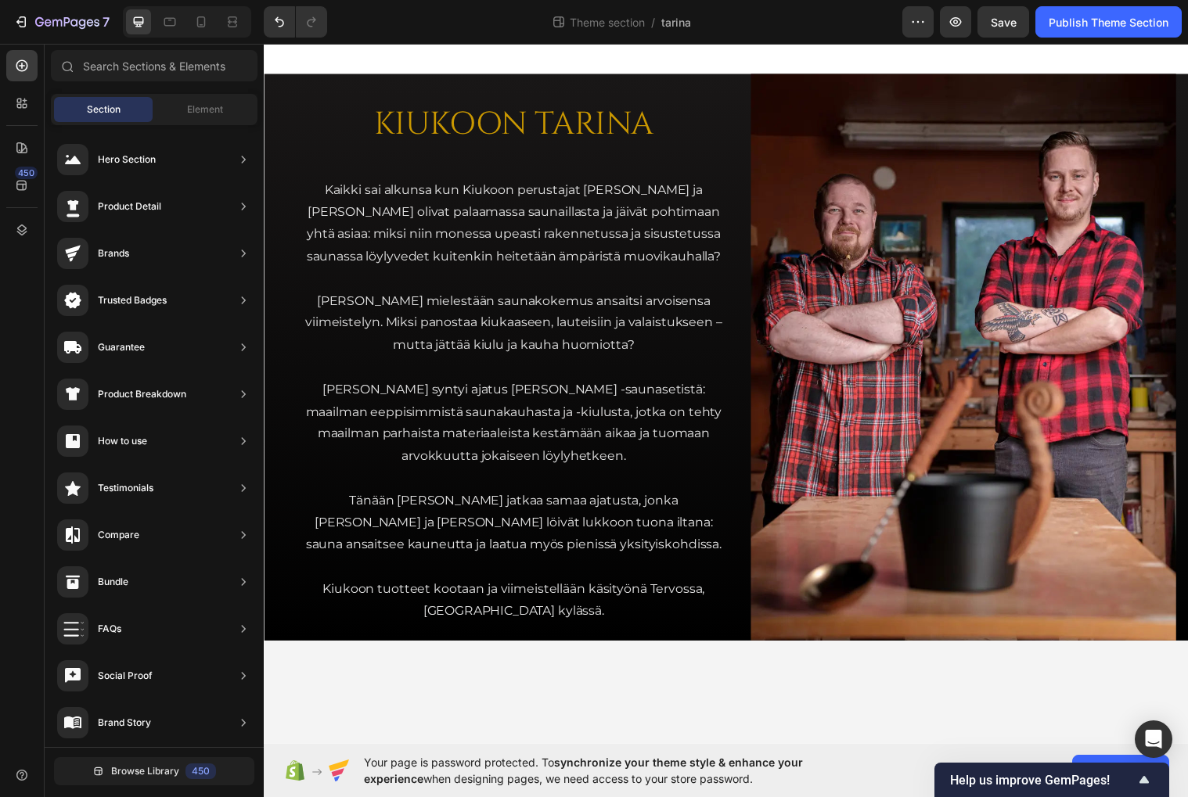
click at [759, 59] on div at bounding box center [733, 58] width 939 height 31
click at [279, 127] on div "KIUKOON TARINA Heading Kaikki sai alkunsa kun Kiukoon perustajat Jari ja Teemu …" at bounding box center [733, 362] width 939 height 576
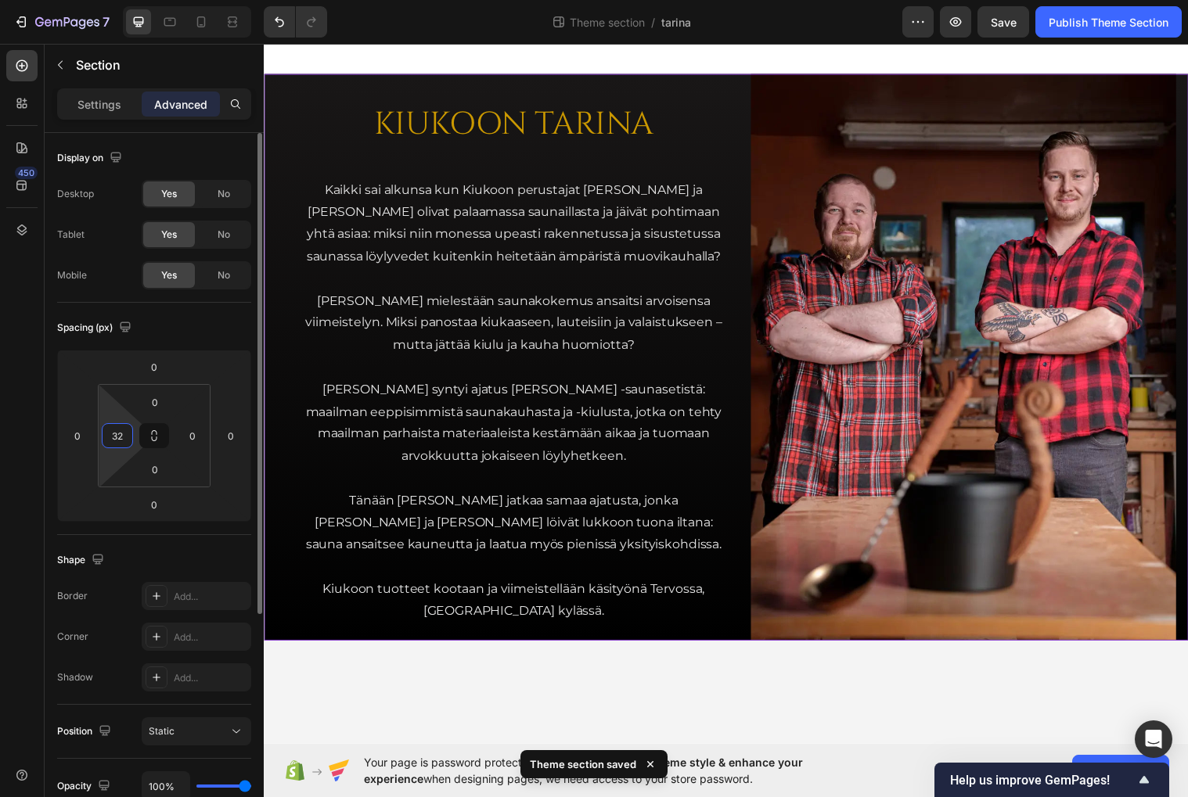
click at [113, 434] on input "32" at bounding box center [117, 435] width 23 height 23
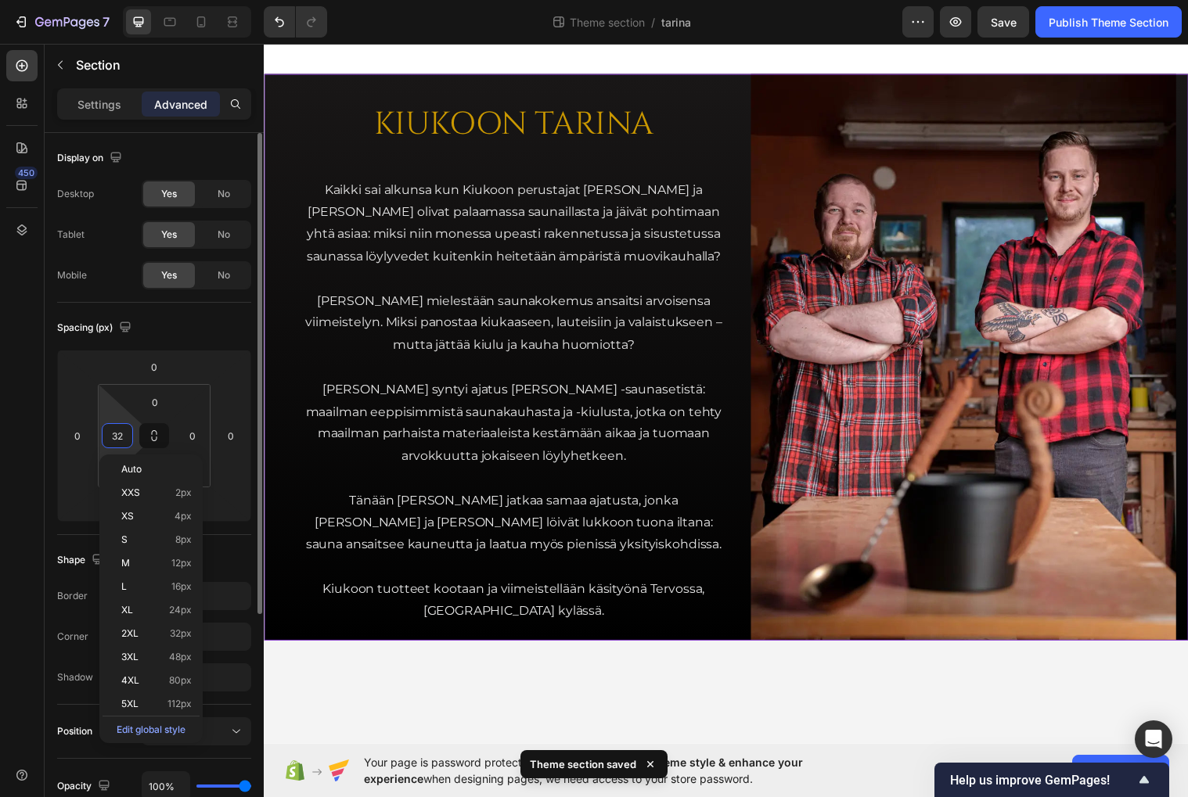
type input "0"
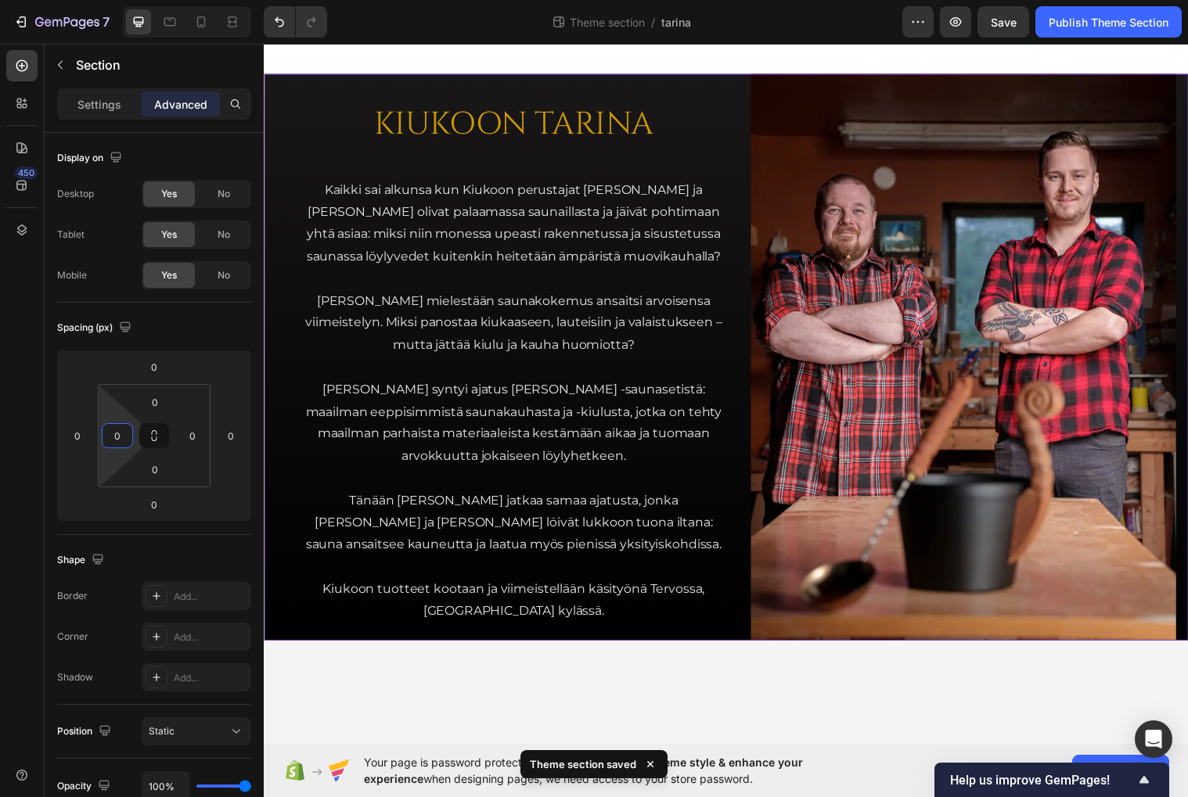
click at [362, 49] on div at bounding box center [733, 58] width 939 height 31
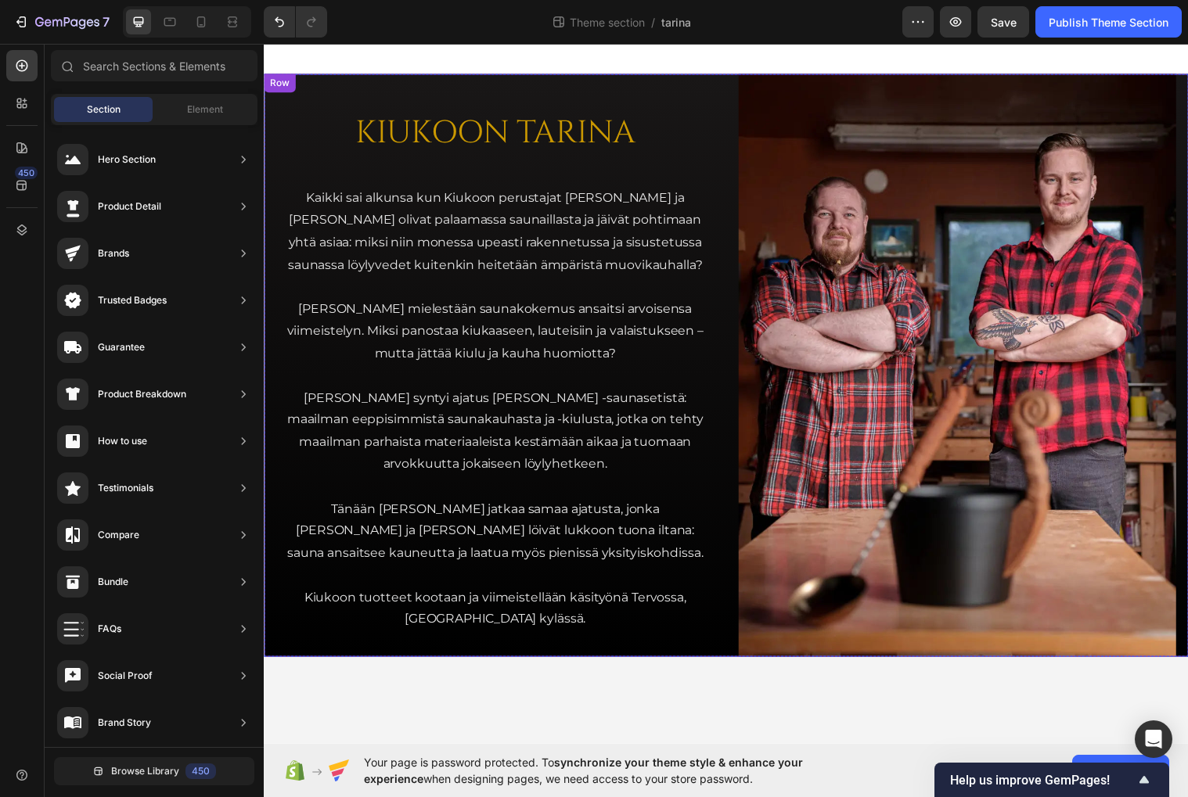
click at [366, 90] on div "KIUKOON TARINA Heading Kaikki sai alkunsa kun Kiukoon perustajat Jari ja Teemu …" at bounding box center [498, 370] width 445 height 592
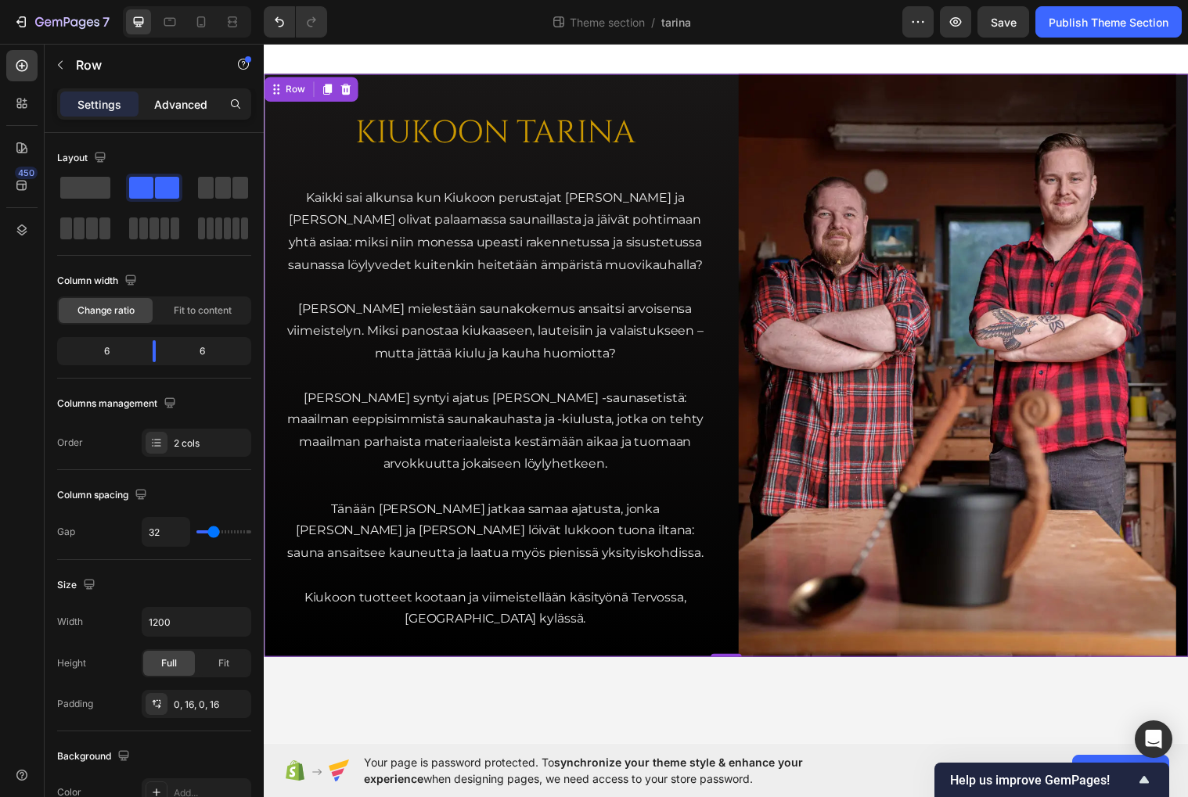
click at [167, 109] on p "Advanced" at bounding box center [180, 104] width 53 height 16
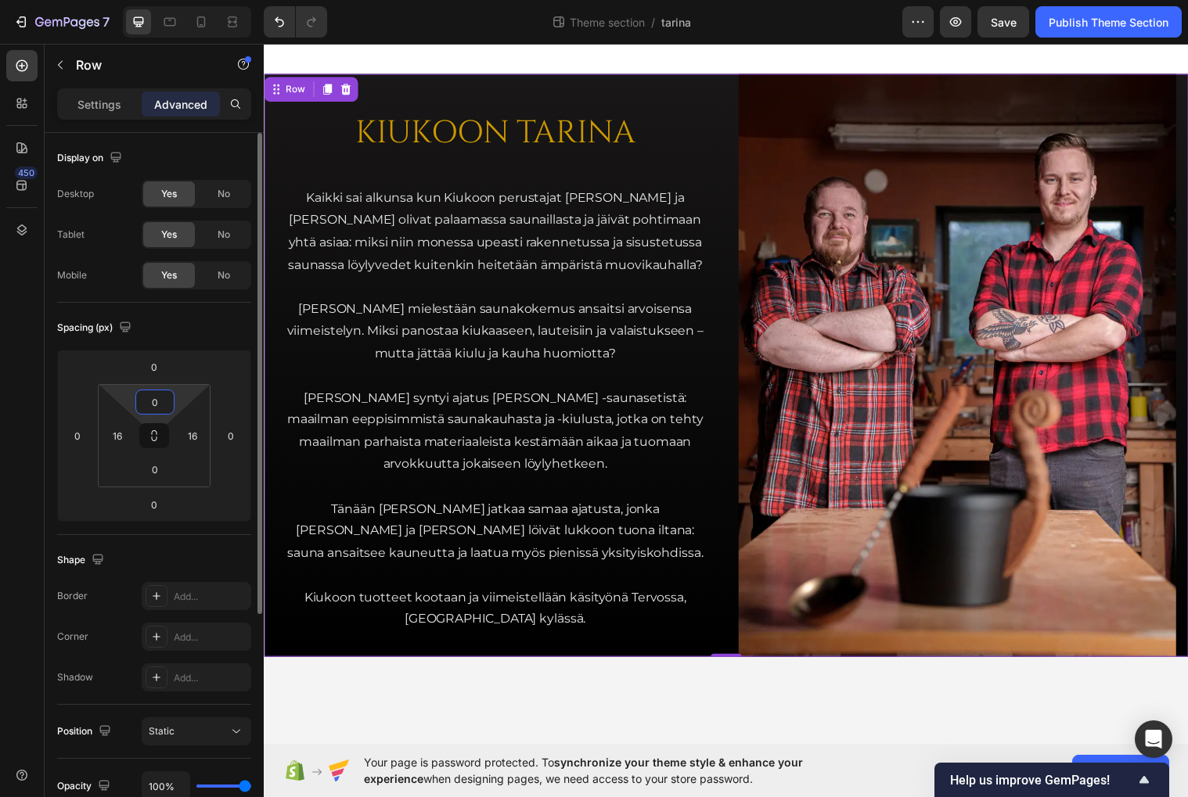
click at [159, 401] on input "0" at bounding box center [154, 402] width 31 height 23
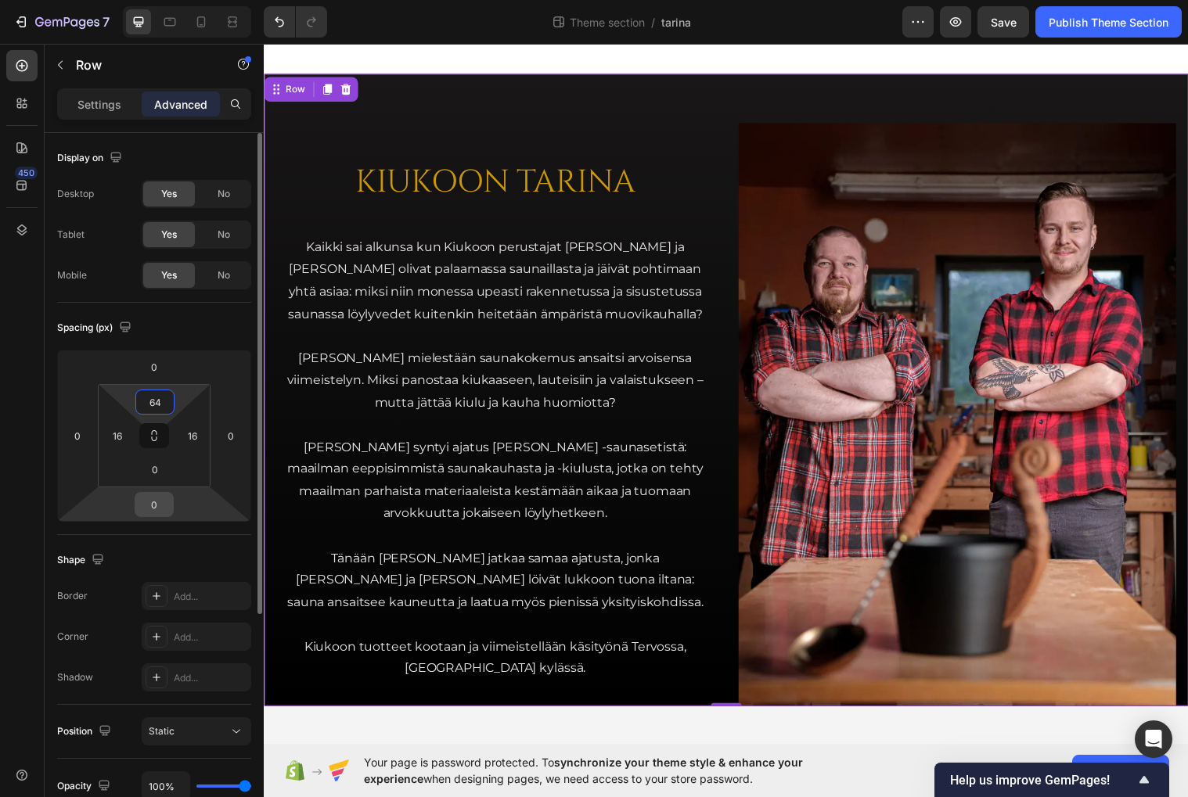
type input "64"
click at [163, 499] on input "0" at bounding box center [154, 504] width 31 height 23
click at [158, 461] on input "0" at bounding box center [154, 469] width 31 height 23
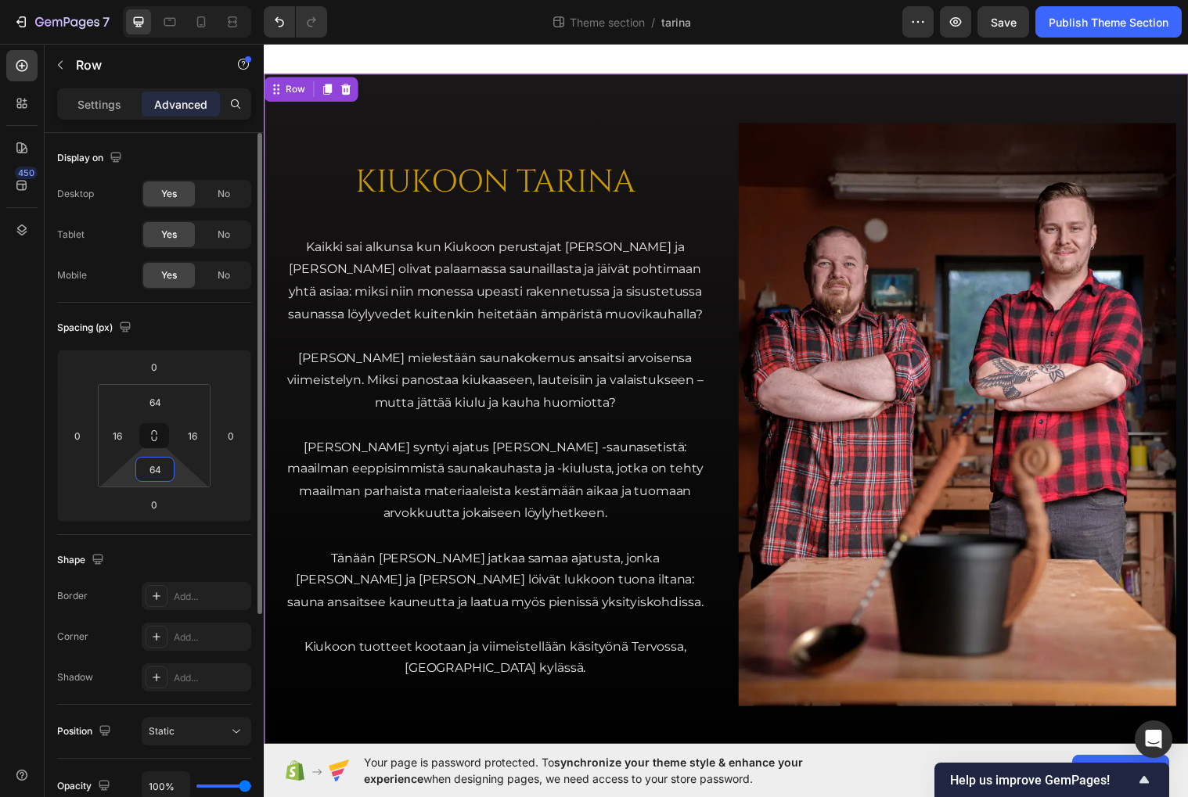
type input "64"
click at [201, 315] on div "Spacing (px) 0 0 0 0 64 16 64 16" at bounding box center [154, 419] width 194 height 232
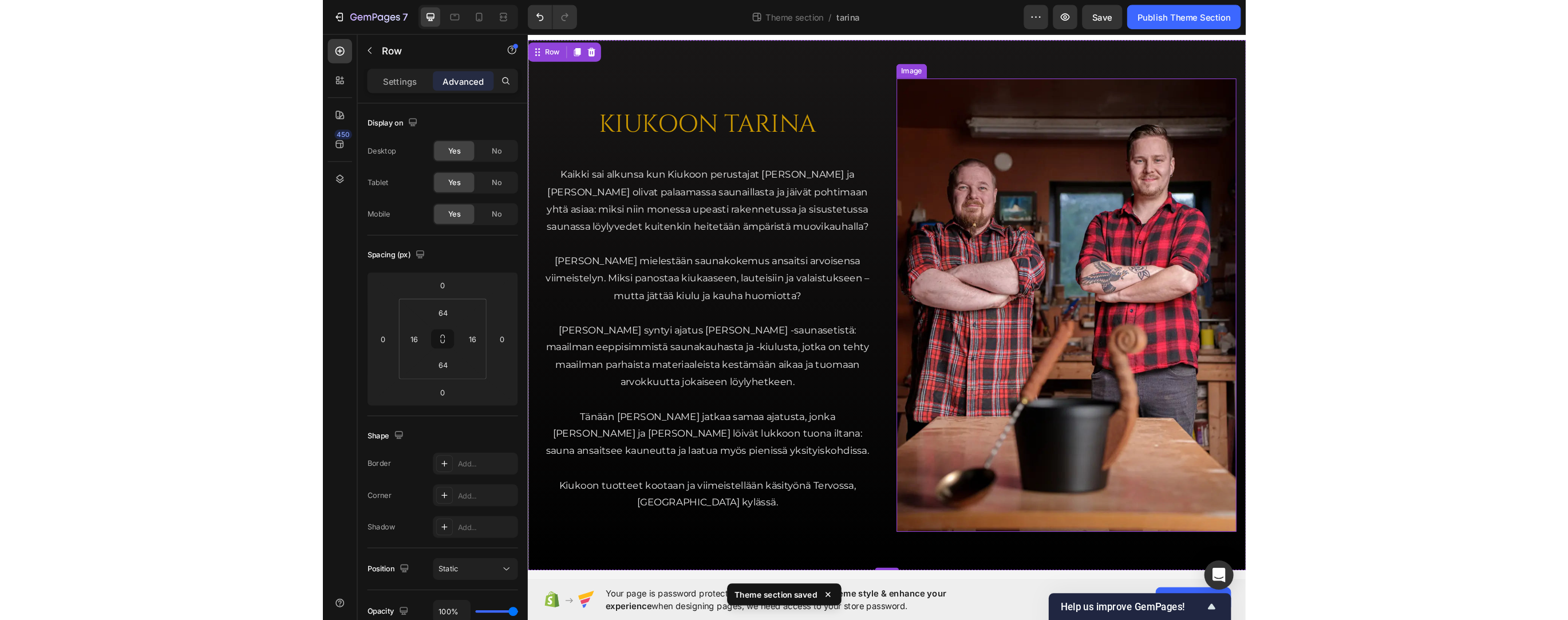
scroll to position [3, 0]
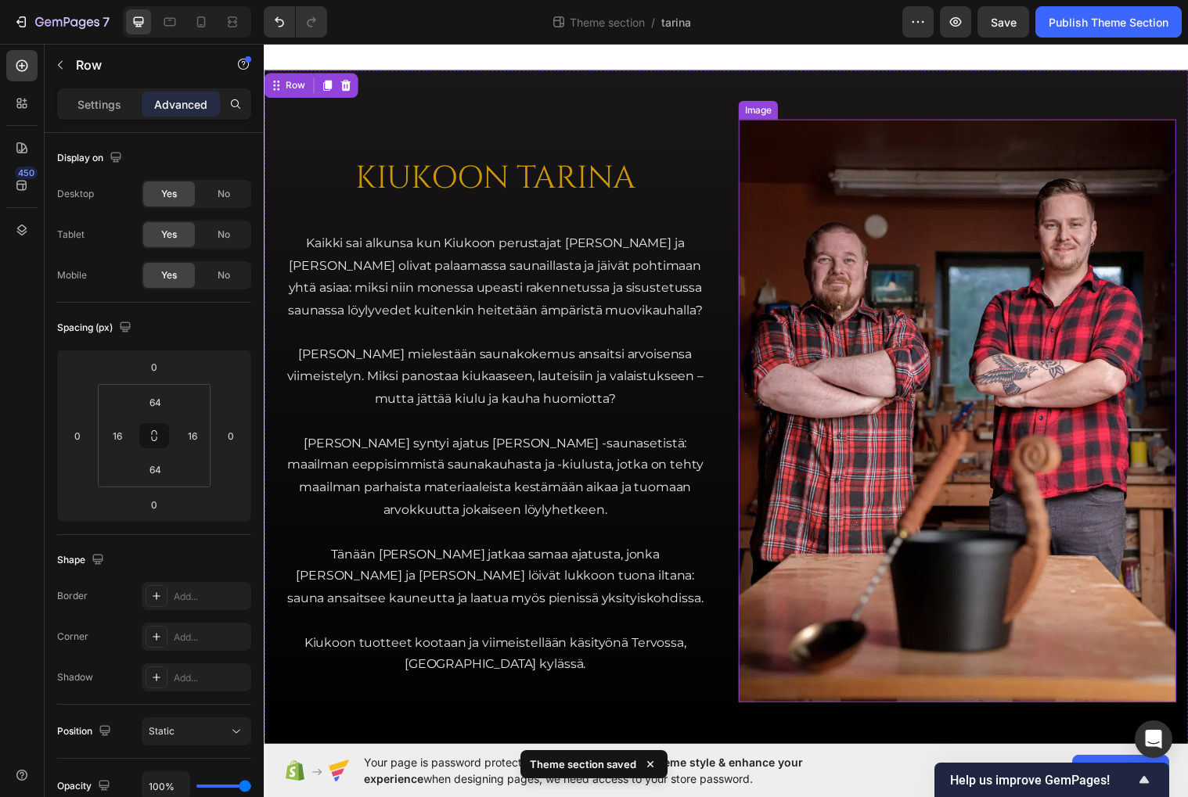
click at [1027, 409] on img at bounding box center [968, 417] width 445 height 592
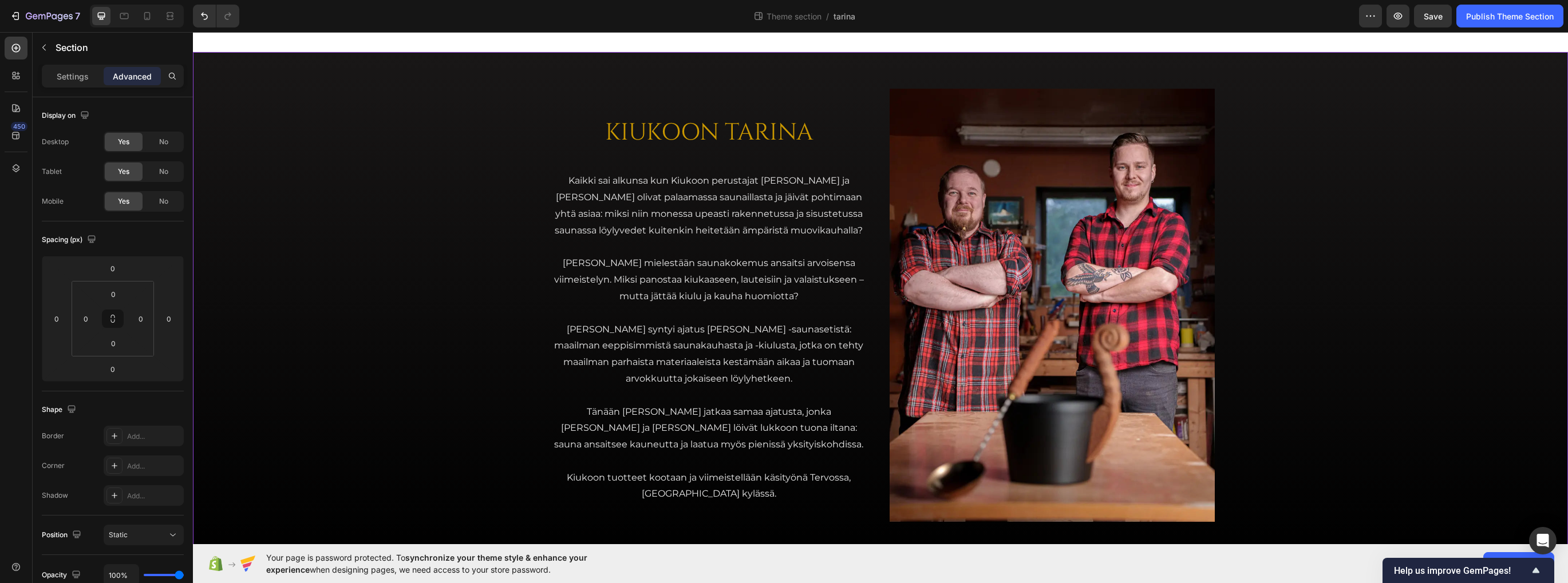
click at [451, 173] on div "KIUKOON TARINA Heading Kaikki sai alkunsa kun Kiukoon perustajat Jari ja Teemu …" at bounding box center [881, 305] width 1376 height 507
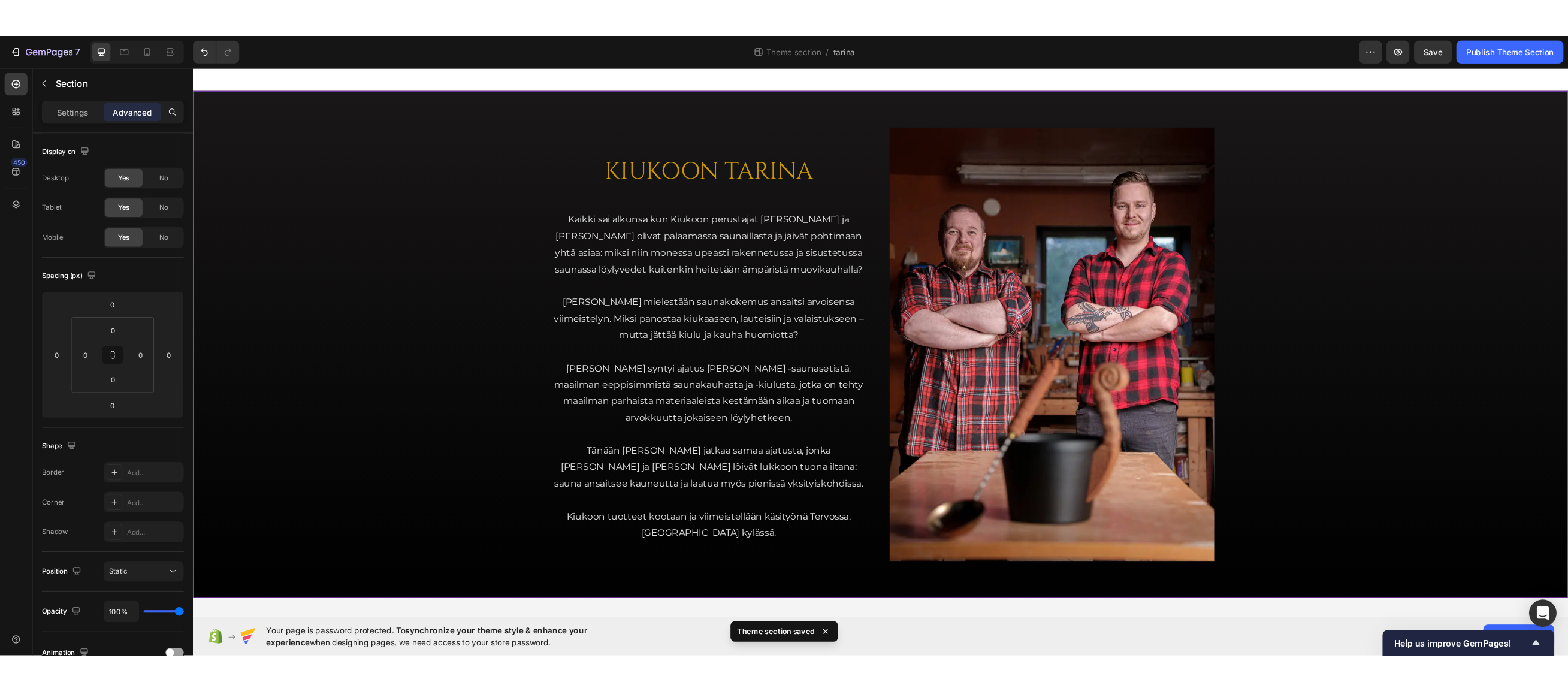
scroll to position [0, 0]
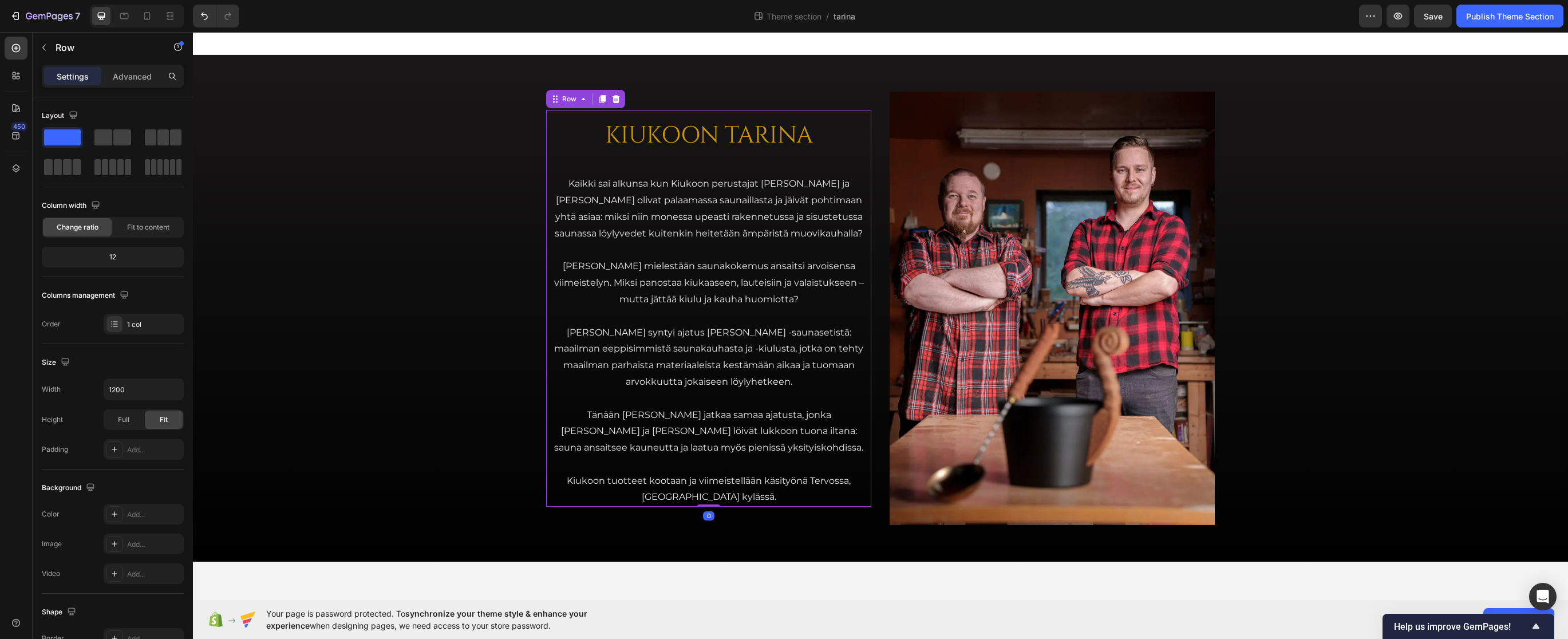
click at [844, 173] on div "KIUKOON TARINA Heading Kaikki sai alkunsa kun Kiukoon perustajat Jari ja Teemu …" at bounding box center [709, 308] width 326 height 397
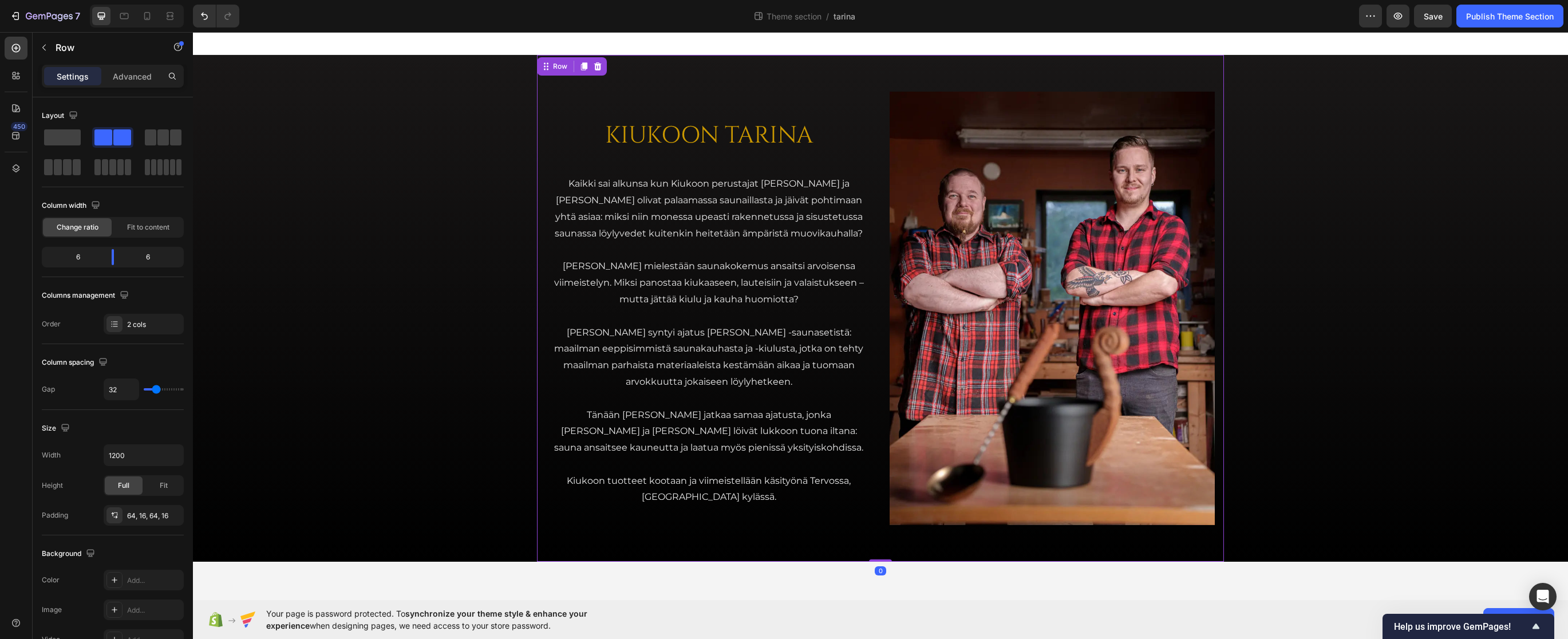
click at [881, 178] on div "KIUKOON TARINA Heading Kaikki sai alkunsa kun Kiukoon perustajat Jari ja Teemu …" at bounding box center [880, 308] width 687 height 507
click at [1237, 10] on div "Save" at bounding box center [1433, 16] width 19 height 12
click at [1237, 15] on div "Publish Theme Section" at bounding box center [1510, 16] width 88 height 12
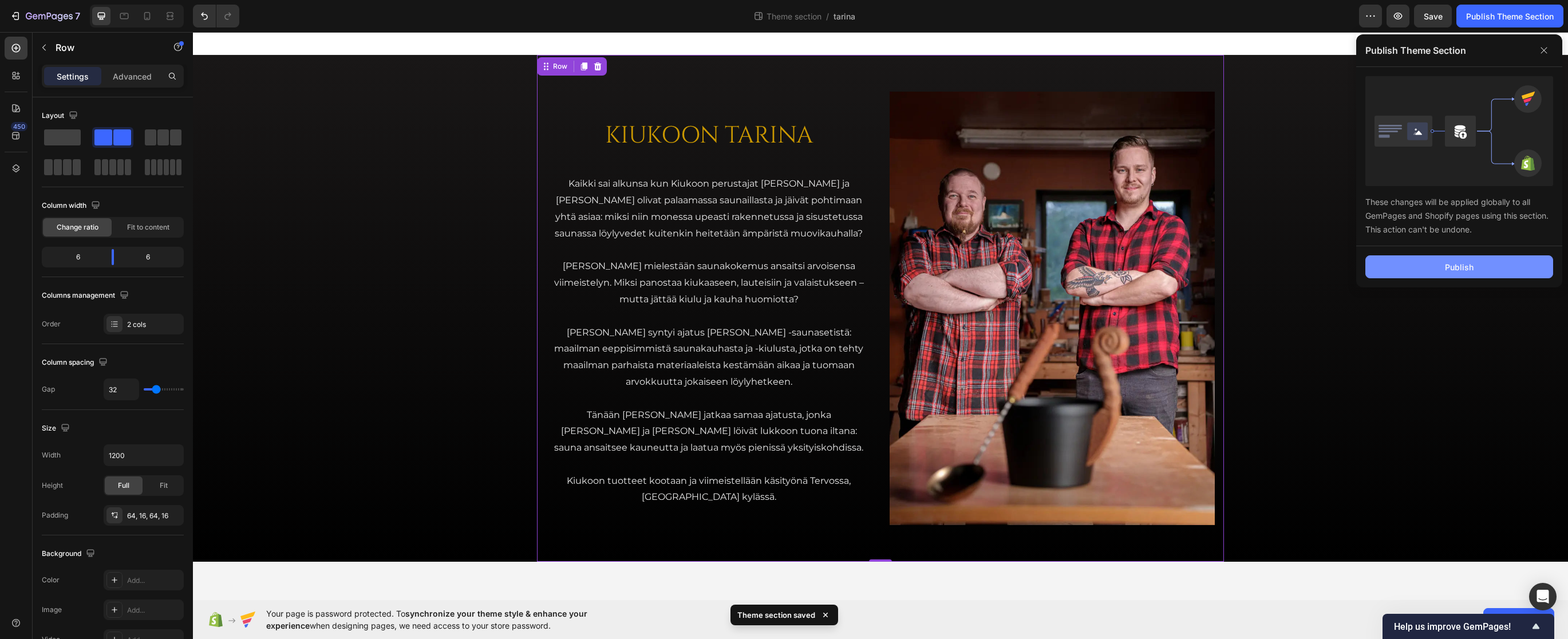
click at [1237, 268] on button "Publish" at bounding box center [1459, 266] width 188 height 23
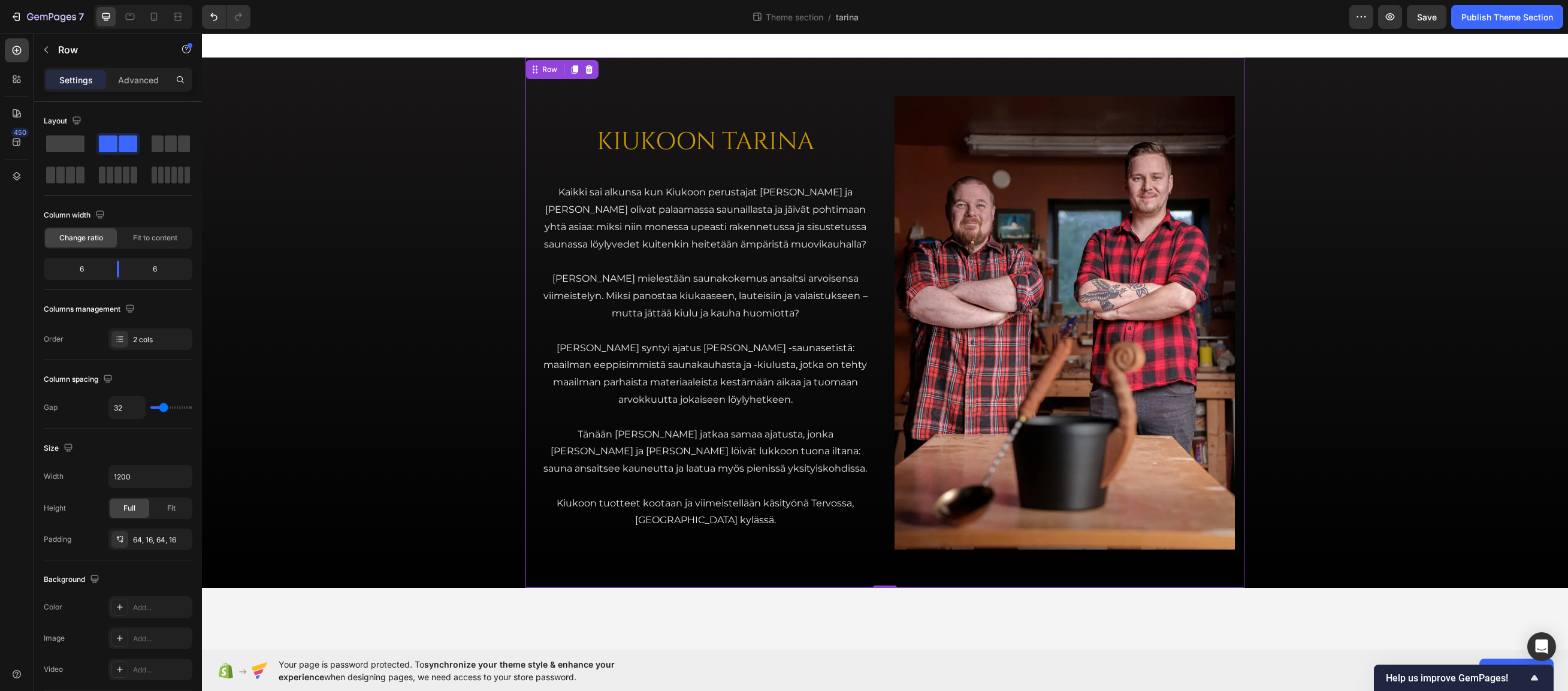
click at [884, 164] on div "KIUKOON TARINA Heading Kaikki sai alkunsa kun Kiukoon perustajat Jari ja Teemu …" at bounding box center [884, 323] width 719 height 531
click at [131, 12] on icon at bounding box center [130, 17] width 12 height 12
type input "100%"
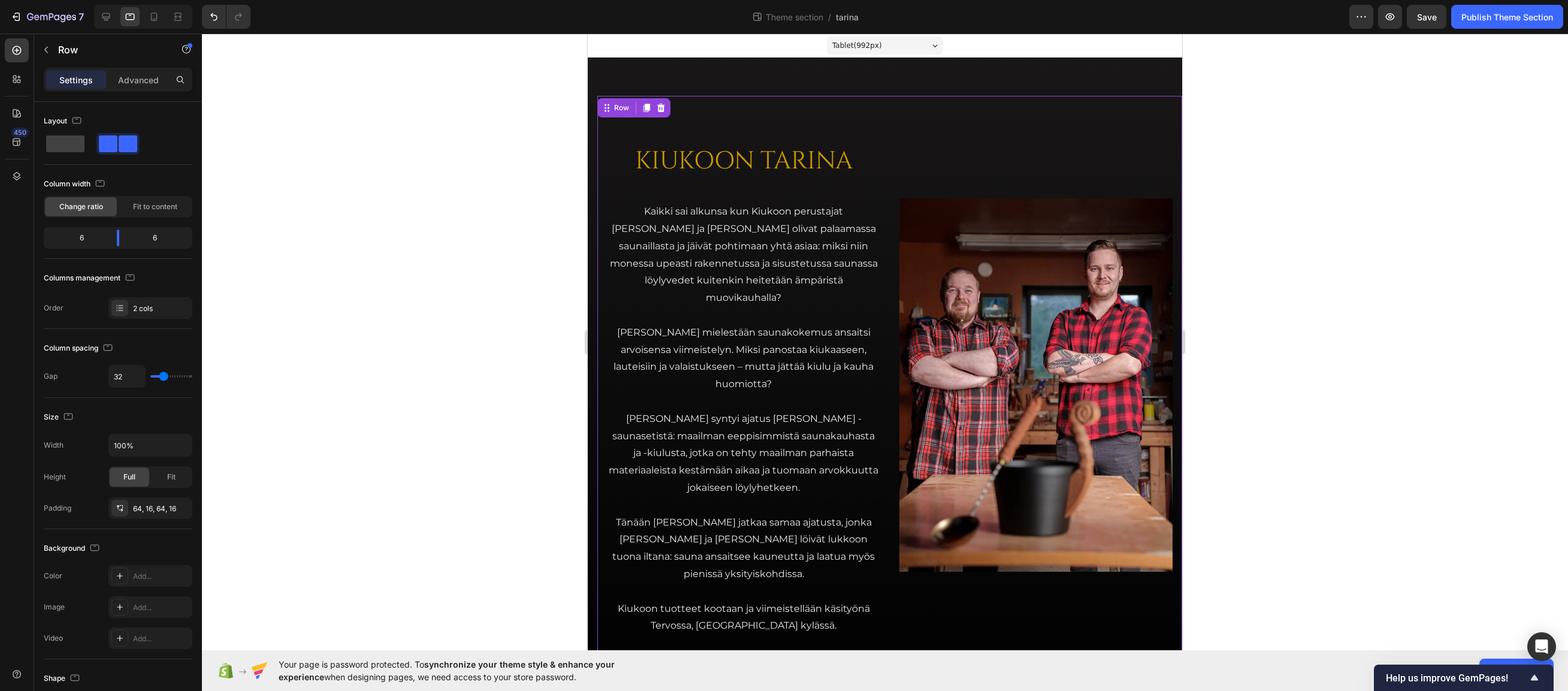
scroll to position [11, 0]
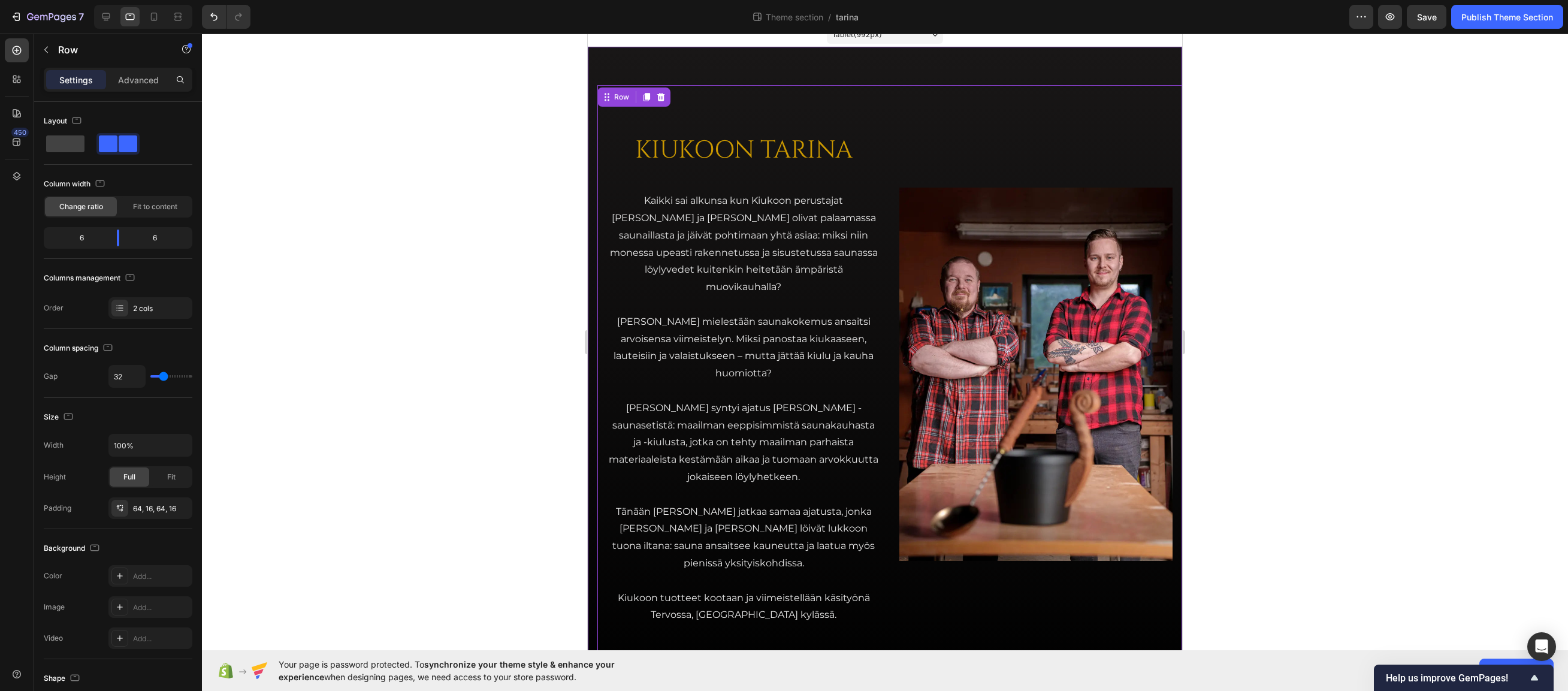
click at [596, 145] on div "KIUKOON TARINA Heading Kaikki sai alkunsa kun Kiukoon perustajat Jari ja Teemu …" at bounding box center [885, 374] width 594 height 655
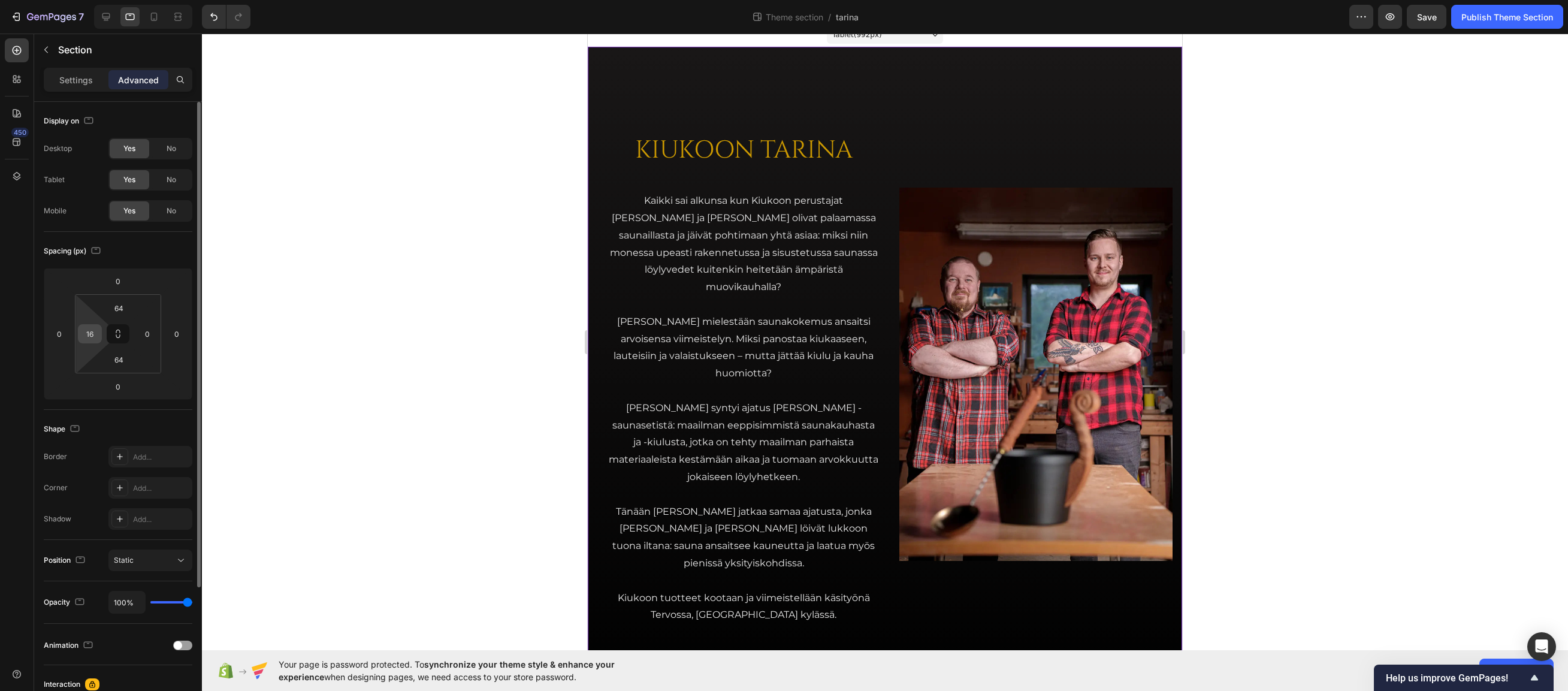
click at [90, 330] on input "16" at bounding box center [90, 333] width 18 height 18
type input "0"
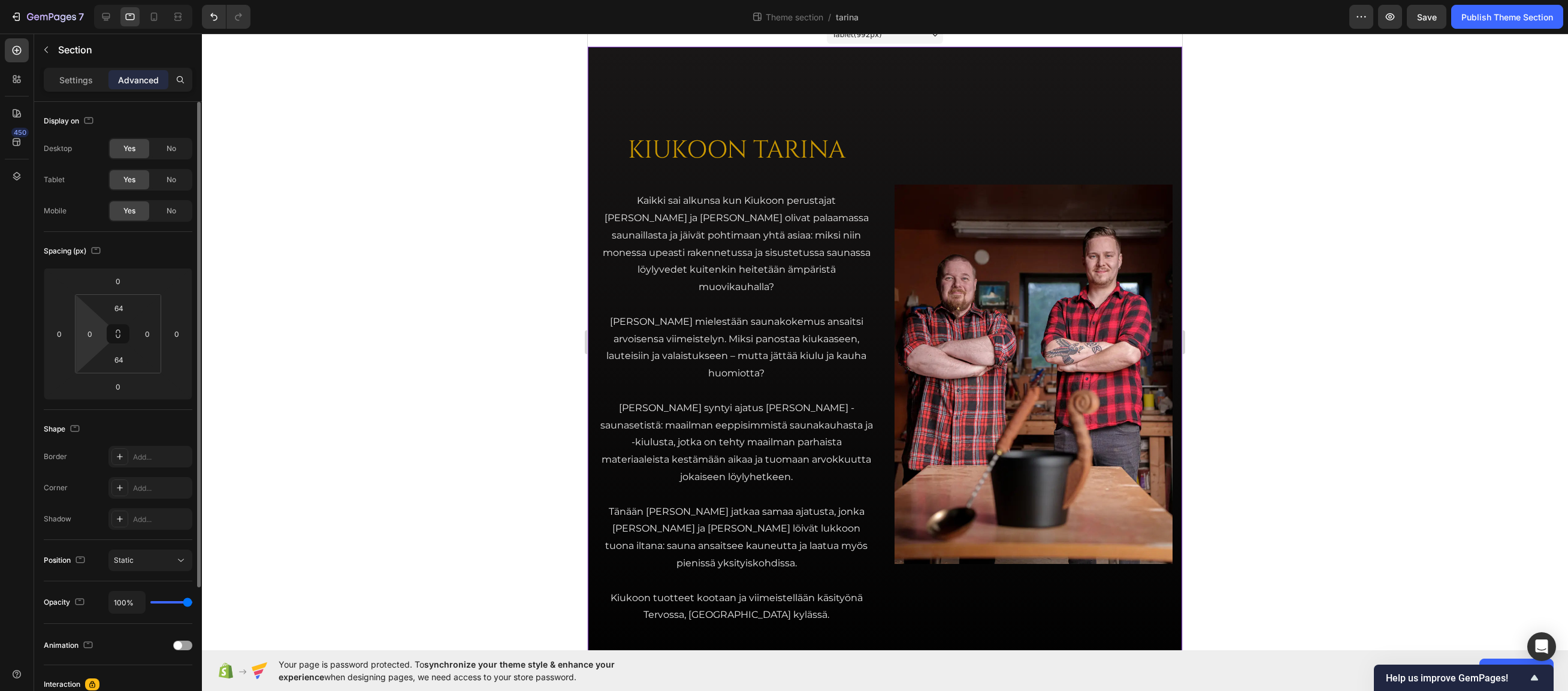
click at [136, 253] on div "Spacing (px)" at bounding box center [118, 251] width 149 height 19
click at [877, 379] on div "KIUKOON TARINA Heading Kaikki sai alkunsa kun Kiukoon perustajat Jari ja Teemu …" at bounding box center [885, 374] width 594 height 578
click at [152, 337] on input "16" at bounding box center [147, 333] width 18 height 18
type input "0"
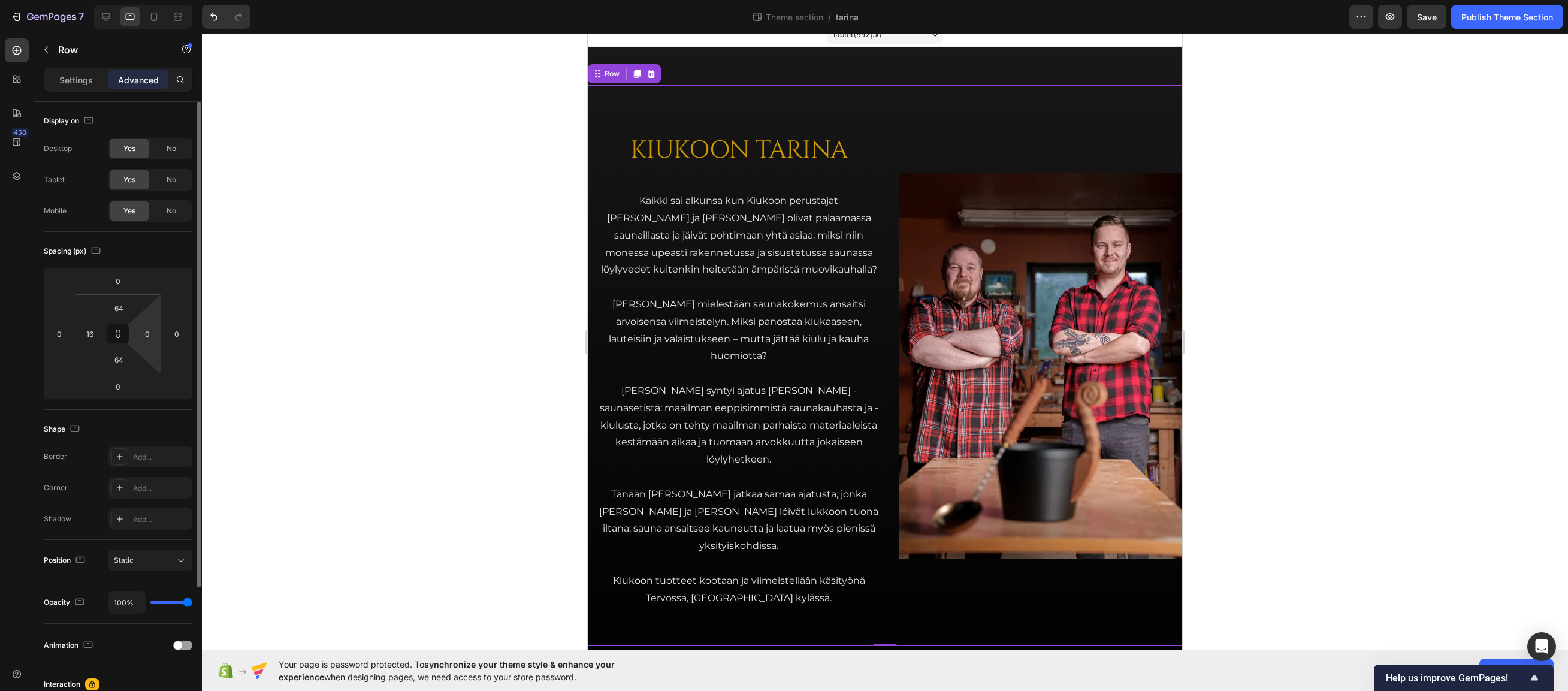
click at [158, 250] on div "Spacing (px)" at bounding box center [118, 251] width 149 height 19
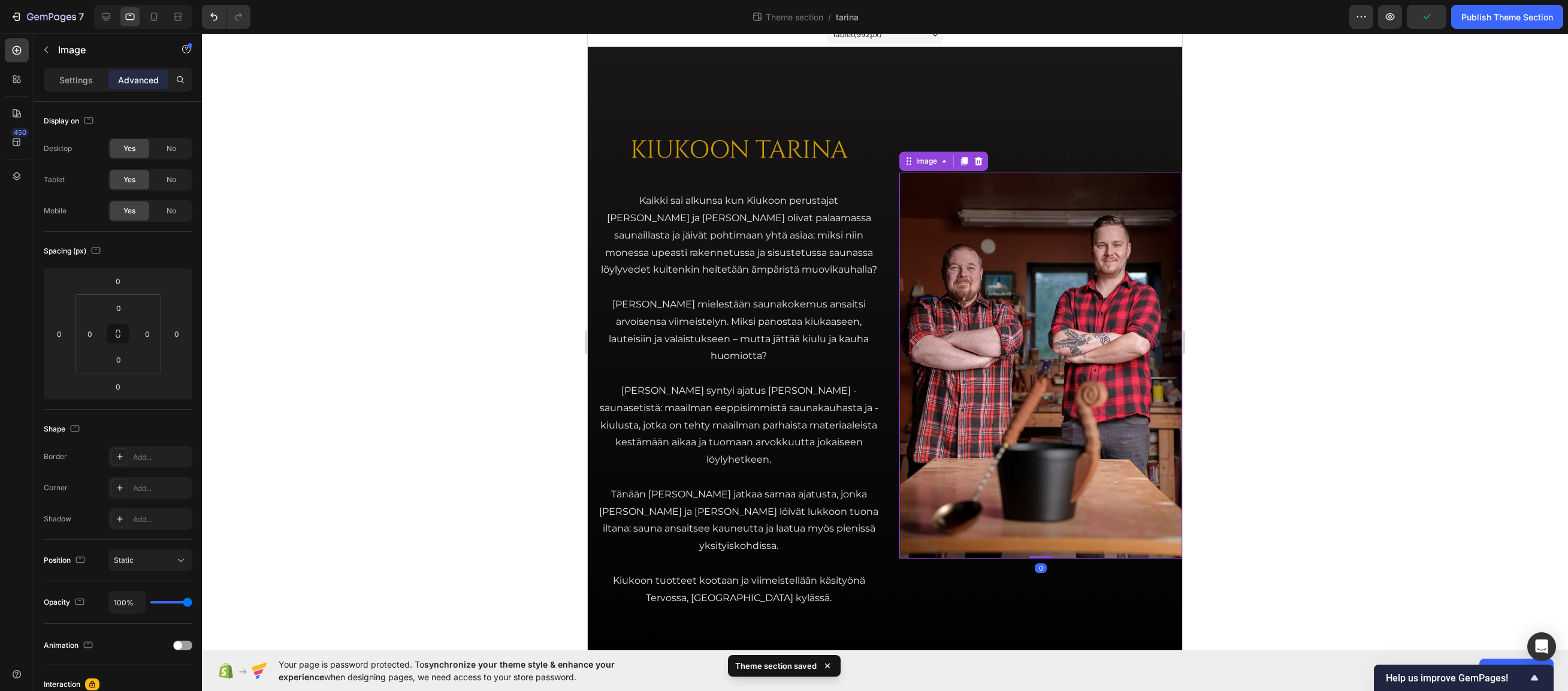
click at [994, 301] on img at bounding box center [1040, 365] width 283 height 387
click at [887, 152] on div "KIUKOON TARINA Heading Kaikki sai alkunsa kun Kiukoon perustajat Jari ja Teemu …" at bounding box center [885, 365] width 594 height 561
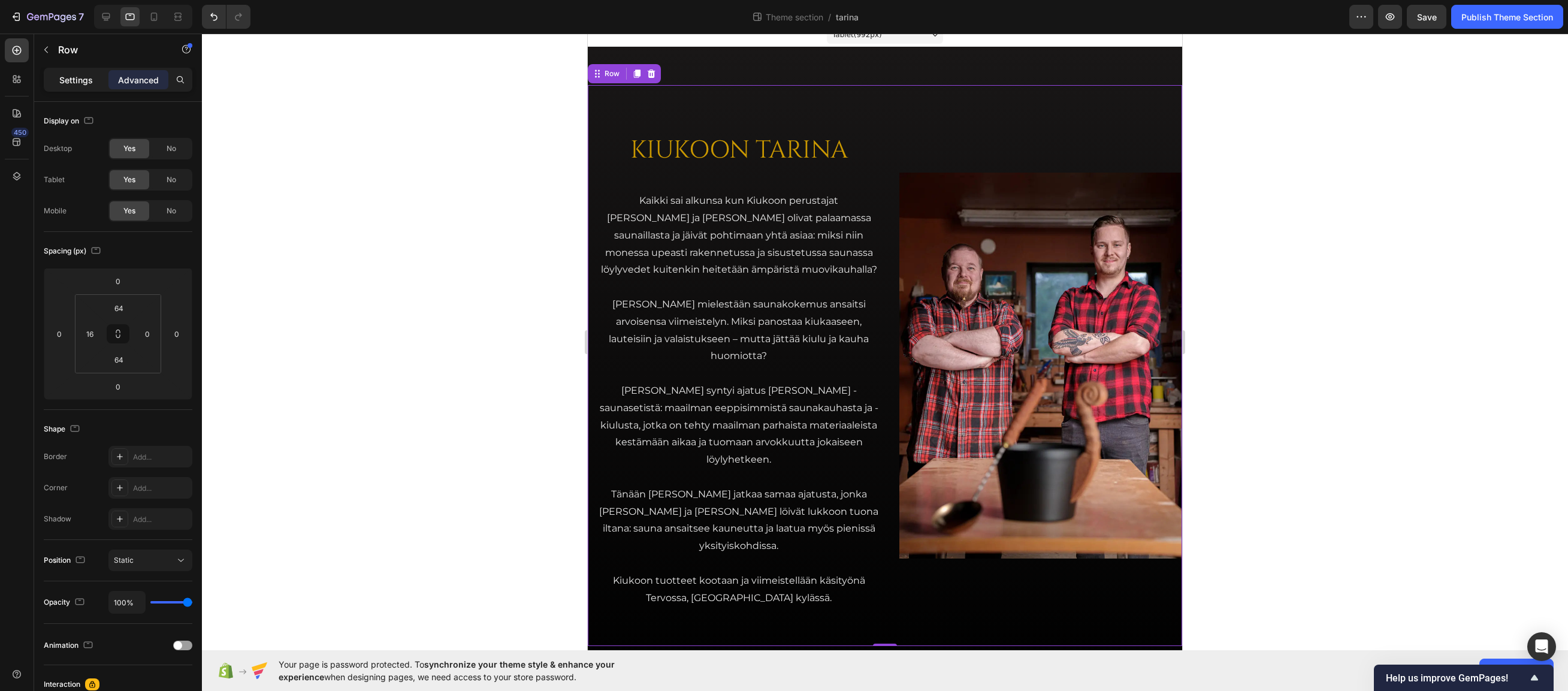
click at [76, 73] on div "Settings" at bounding box center [76, 80] width 60 height 19
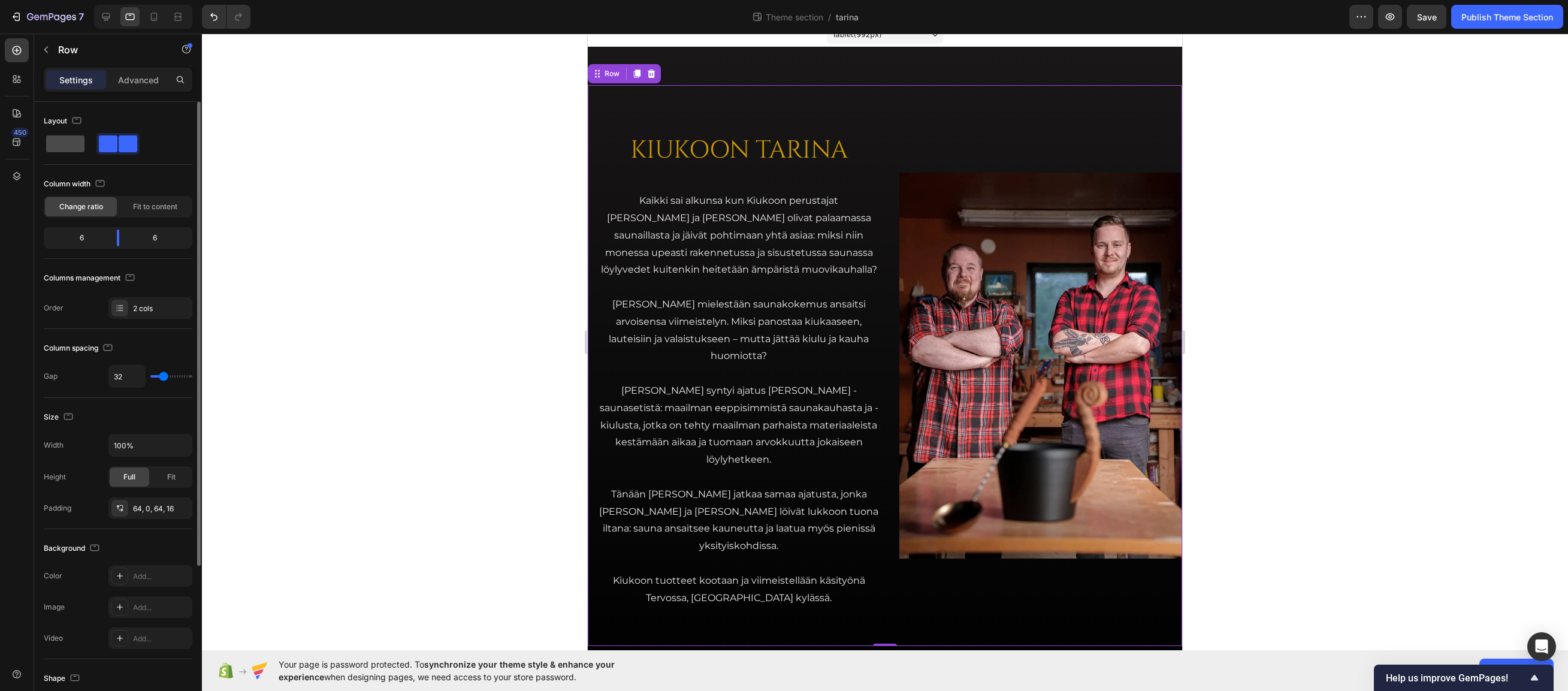
click at [47, 142] on span at bounding box center [65, 144] width 38 height 17
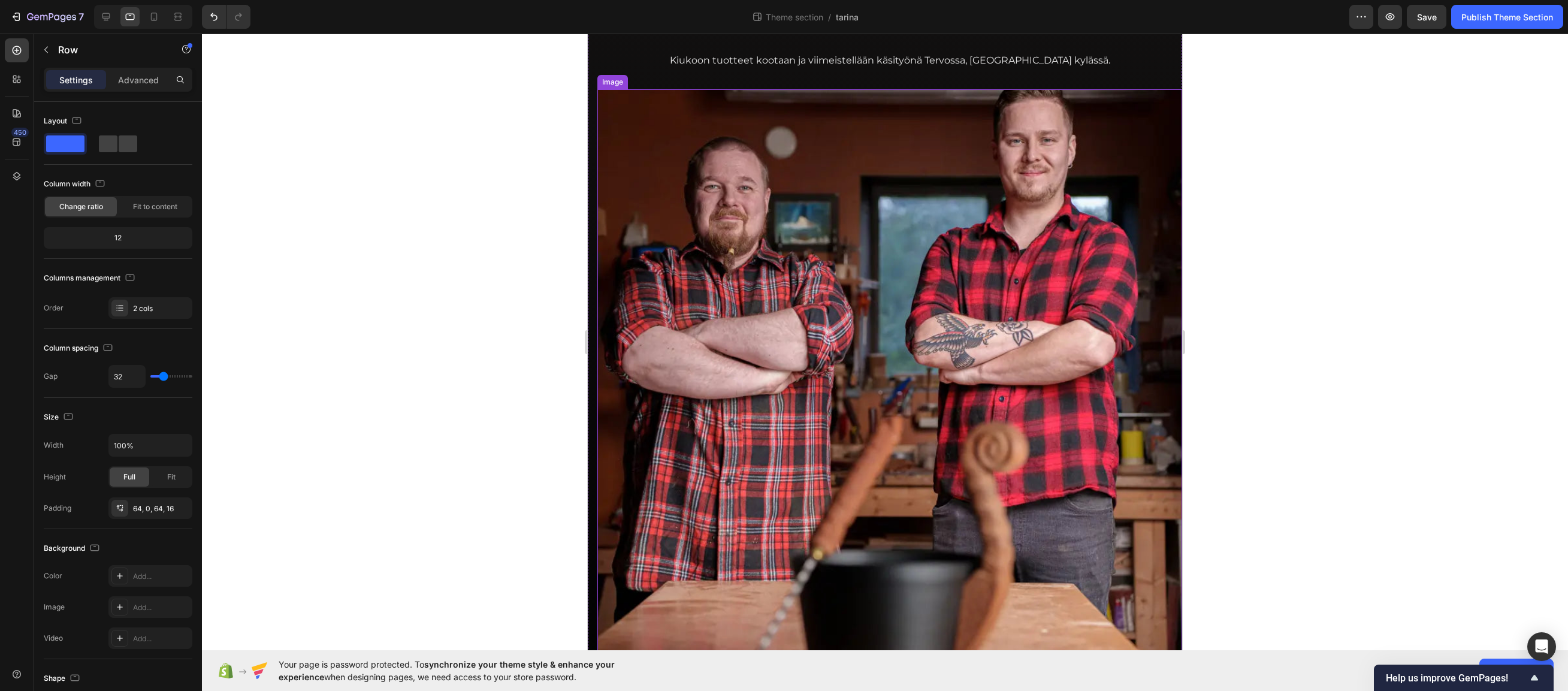
scroll to position [371, 0]
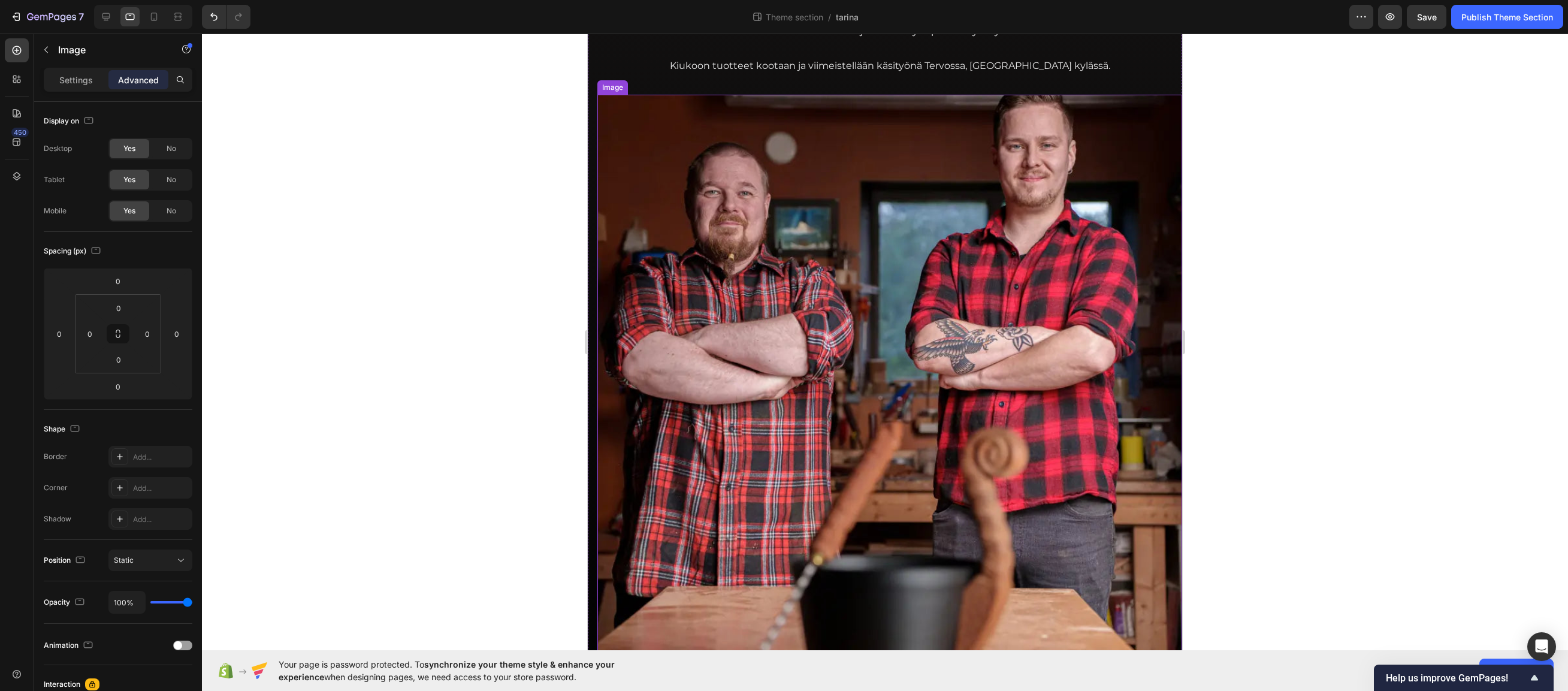
click at [787, 388] on img at bounding box center [890, 395] width 585 height 600
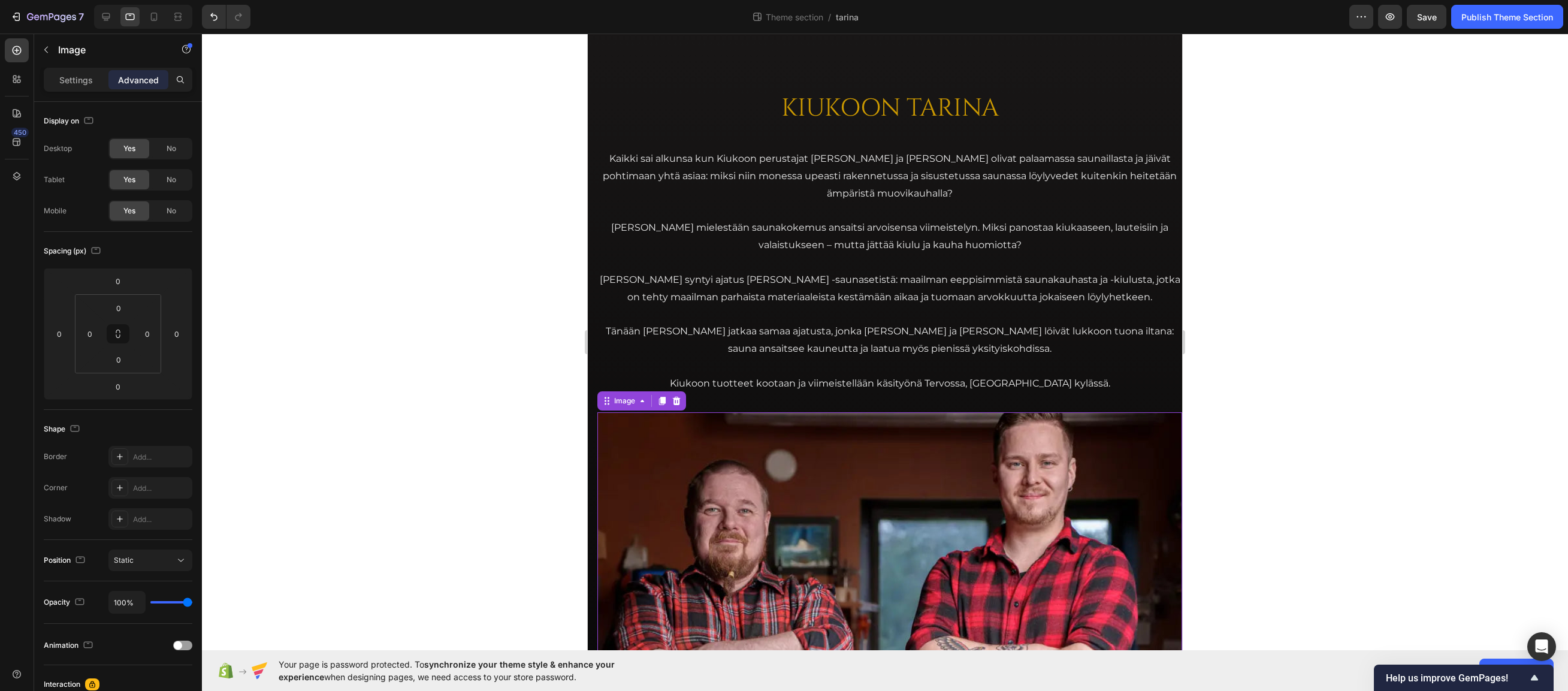
scroll to position [60, 0]
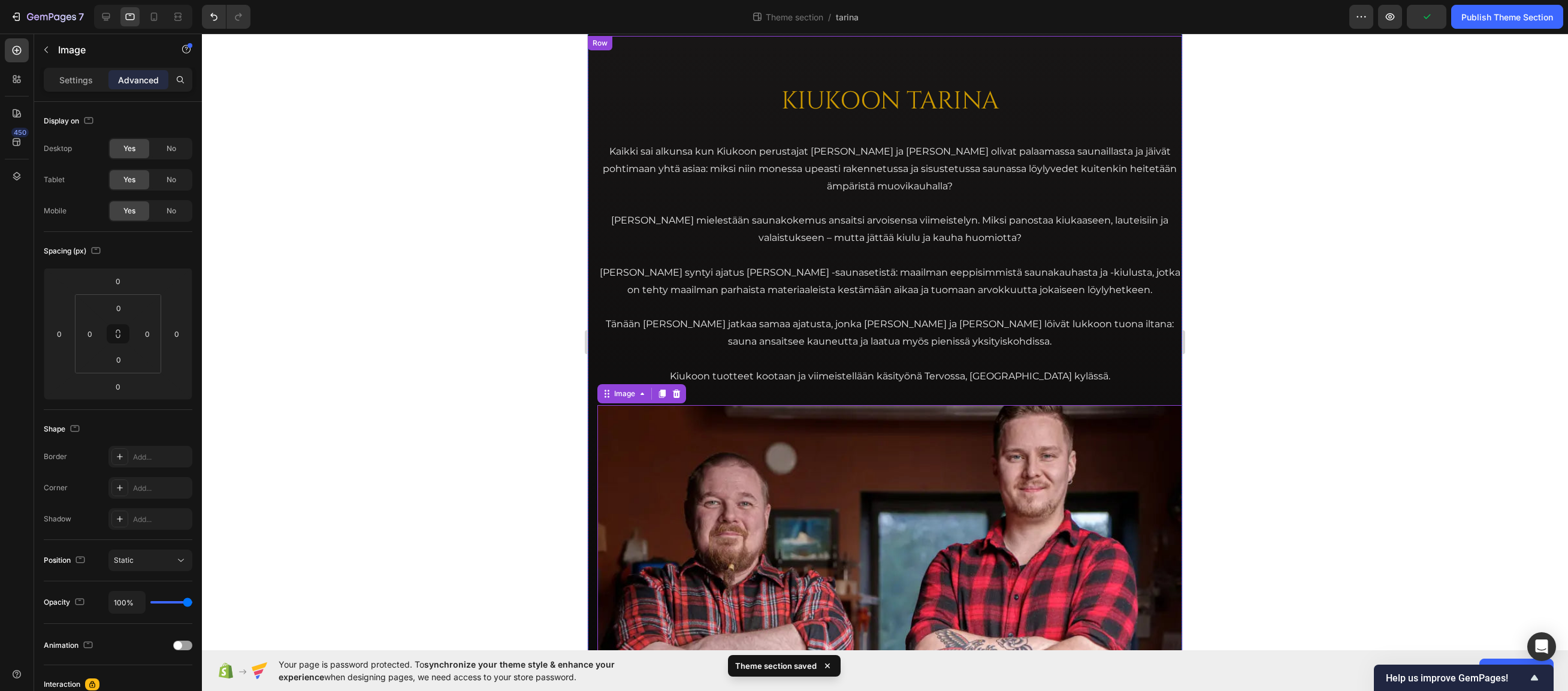
click at [595, 90] on div "KIUKOON TARINA Heading Kaikki sai alkunsa kun Kiukoon perustajat Jari ja Teemu …" at bounding box center [885, 539] width 594 height 1007
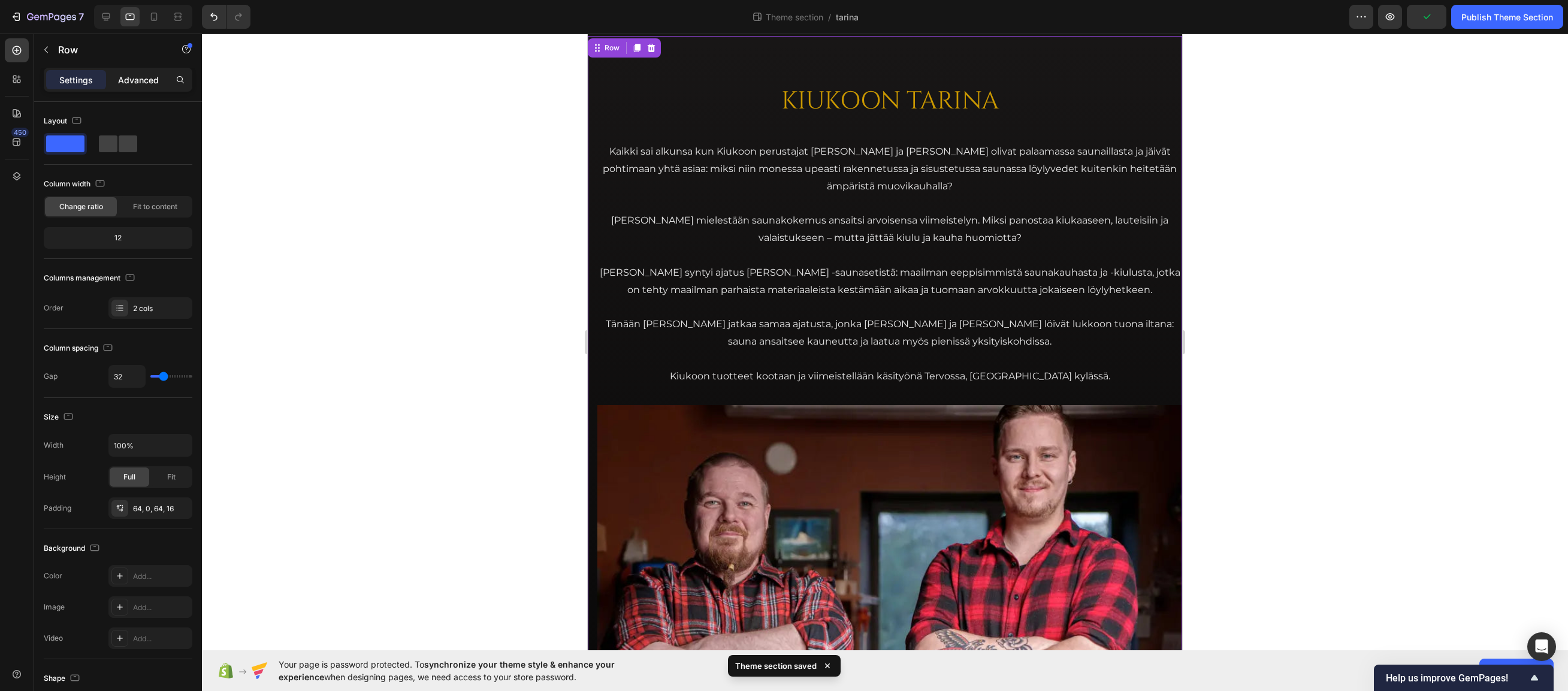
click at [133, 82] on p "Advanced" at bounding box center [138, 80] width 41 height 12
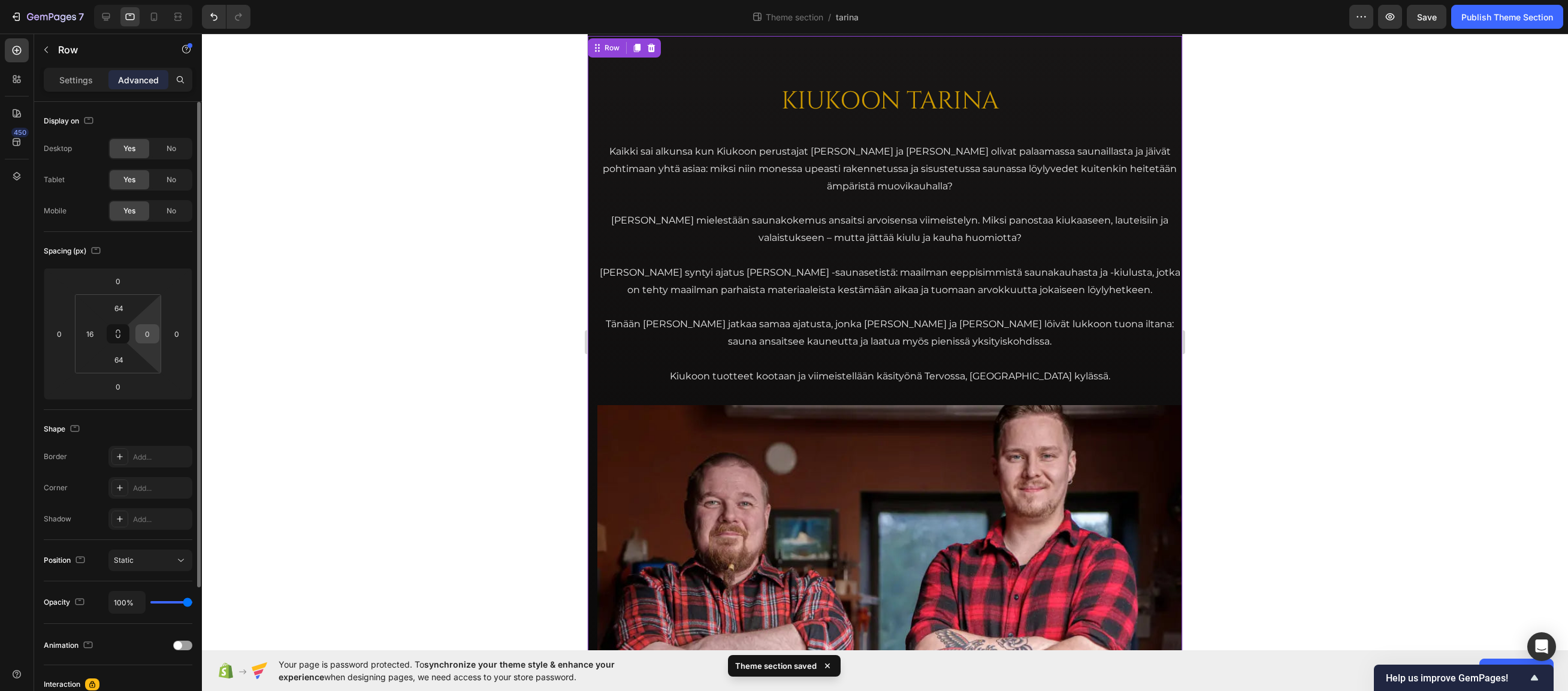
click at [149, 332] on input "0" at bounding box center [147, 333] width 18 height 18
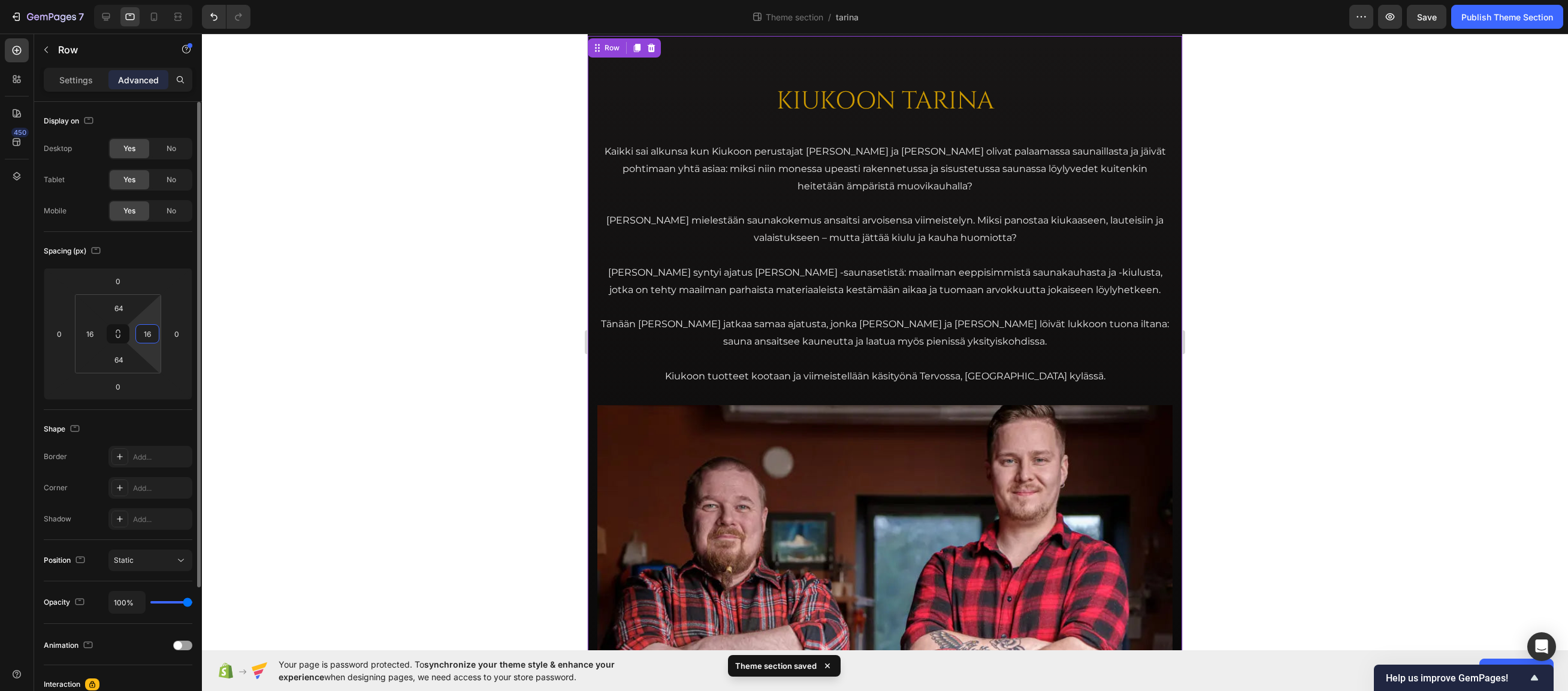
type input "16"
click at [159, 250] on div "Spacing (px)" at bounding box center [118, 251] width 149 height 19
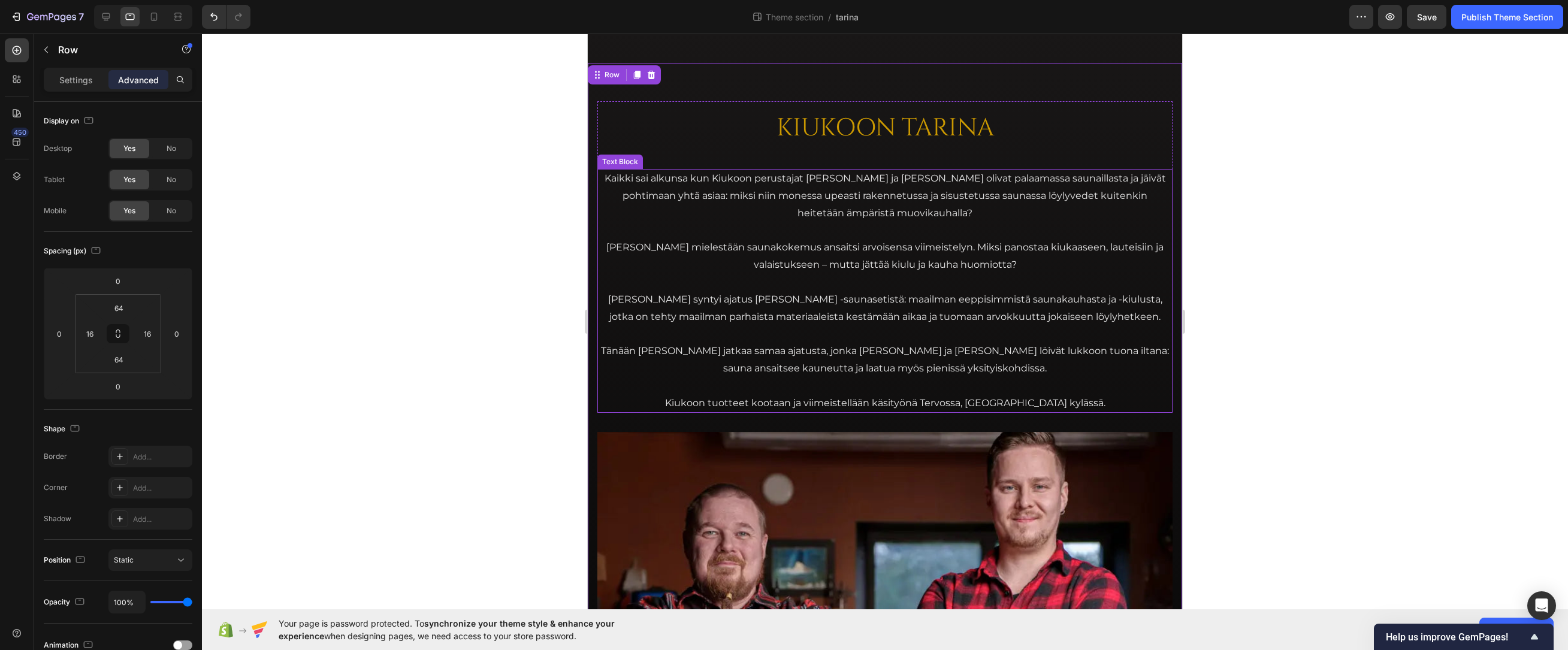
scroll to position [0, 0]
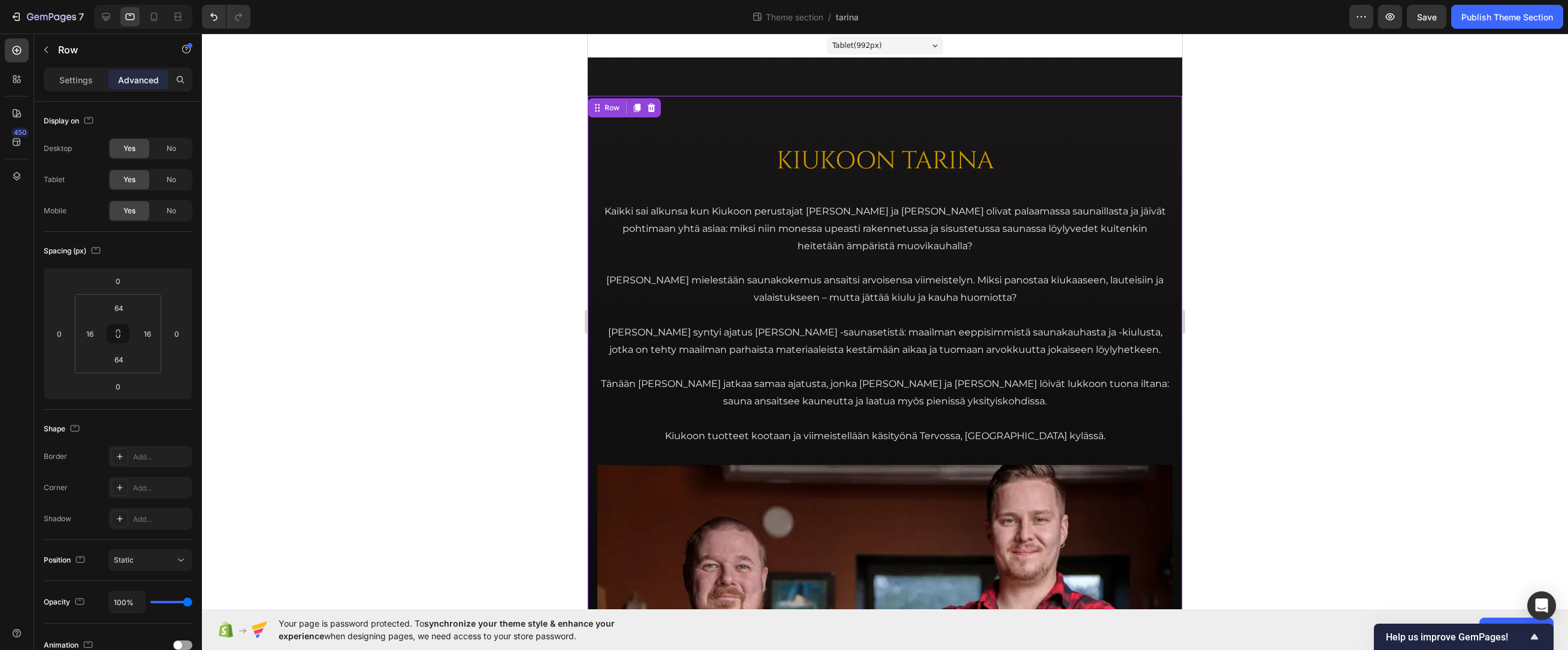
click at [1294, 196] on div at bounding box center [885, 341] width 1366 height 616
click at [905, 113] on div "KIUKOON TARINA Heading Kaikki sai alkunsa kun Kiukoon perustajat Jari ja Teemu …" at bounding box center [885, 599] width 594 height 1007
click at [599, 122] on div "KIUKOON TARINA Heading Kaikki sai alkunsa kun Kiukoon perustajat Jari ja Teemu …" at bounding box center [885, 599] width 594 height 1007
click at [722, 82] on div "KIUKOON TARINA Heading Kaikki sai alkunsa kun Kiukoon perustajat Jari ja Teemu …" at bounding box center [885, 599] width 594 height 1083
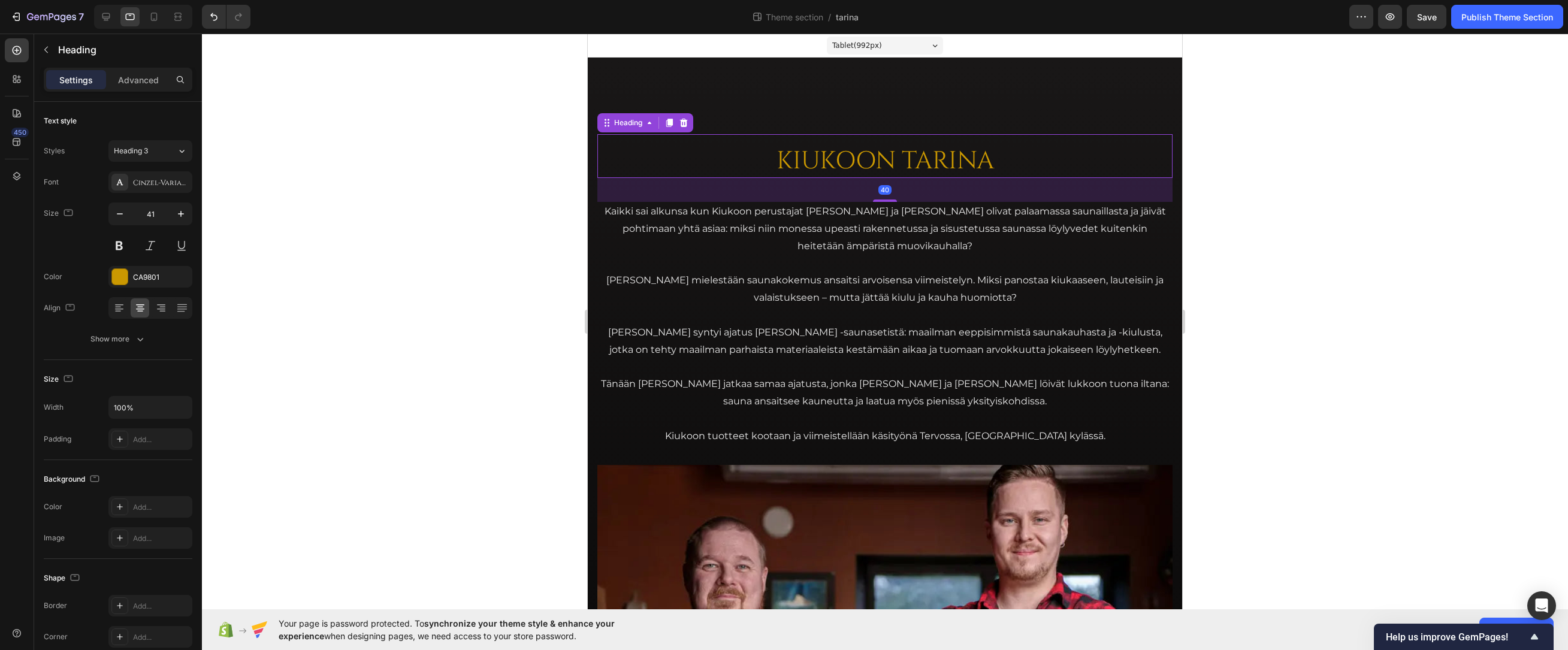
click at [735, 156] on h2 "KIUKOON TARINA" at bounding box center [884, 161] width 575 height 34
click at [184, 150] on icon at bounding box center [182, 152] width 5 height 3
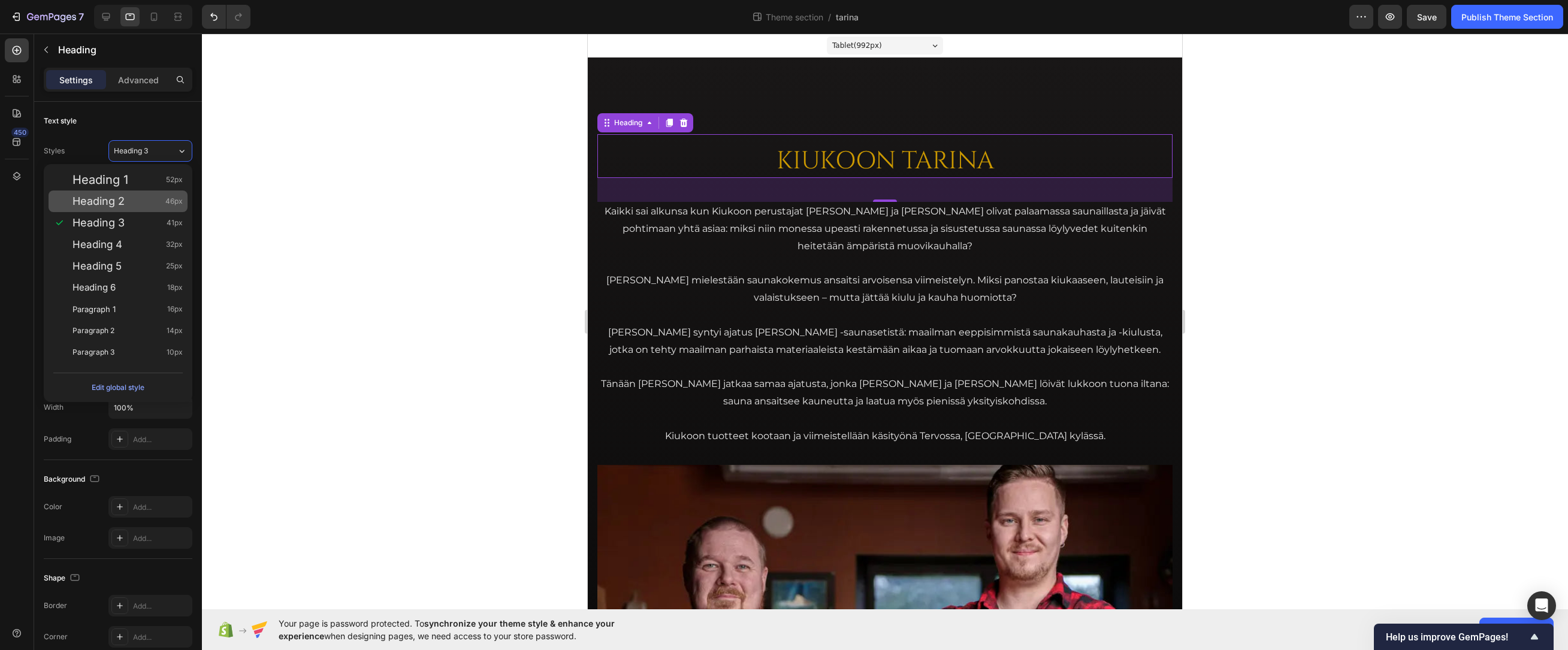
click at [128, 203] on div "Heading 2 46px" at bounding box center [128, 201] width 110 height 12
type input "46"
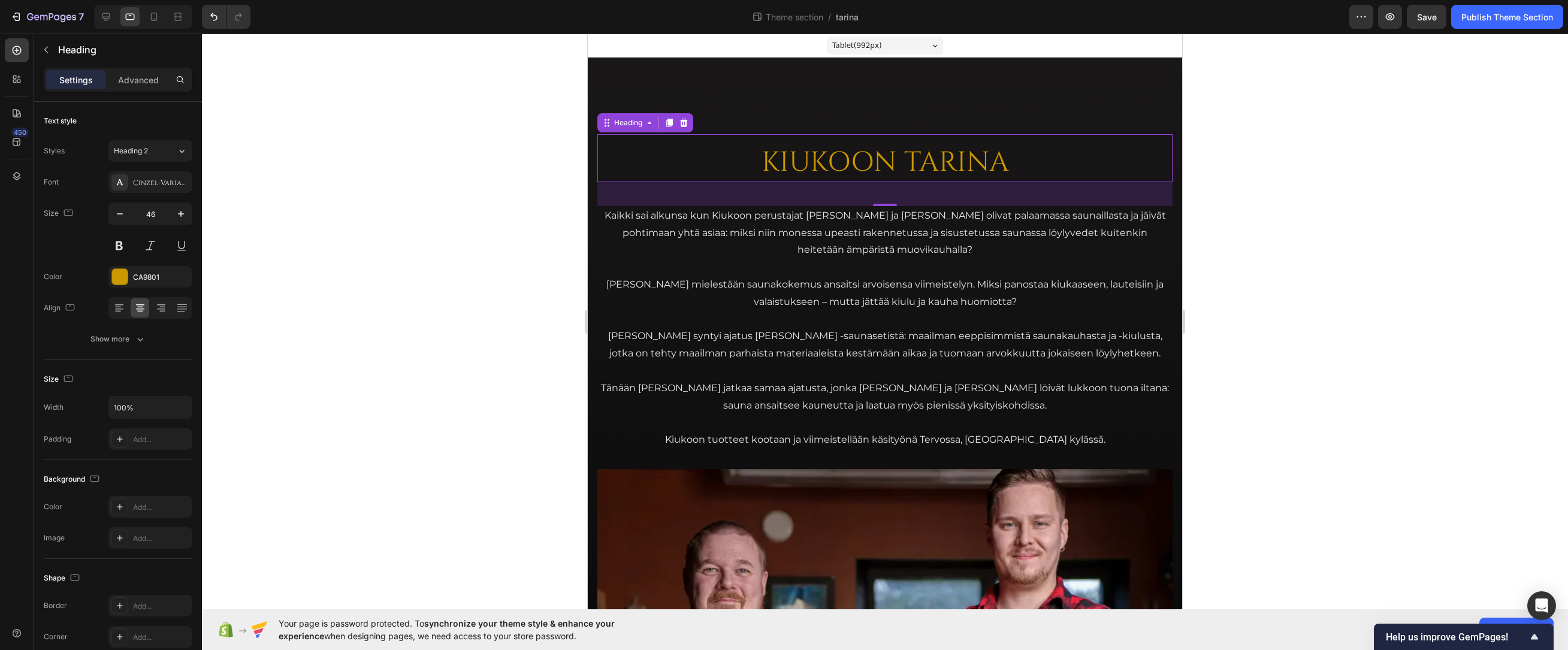
click at [430, 183] on div at bounding box center [885, 341] width 1366 height 616
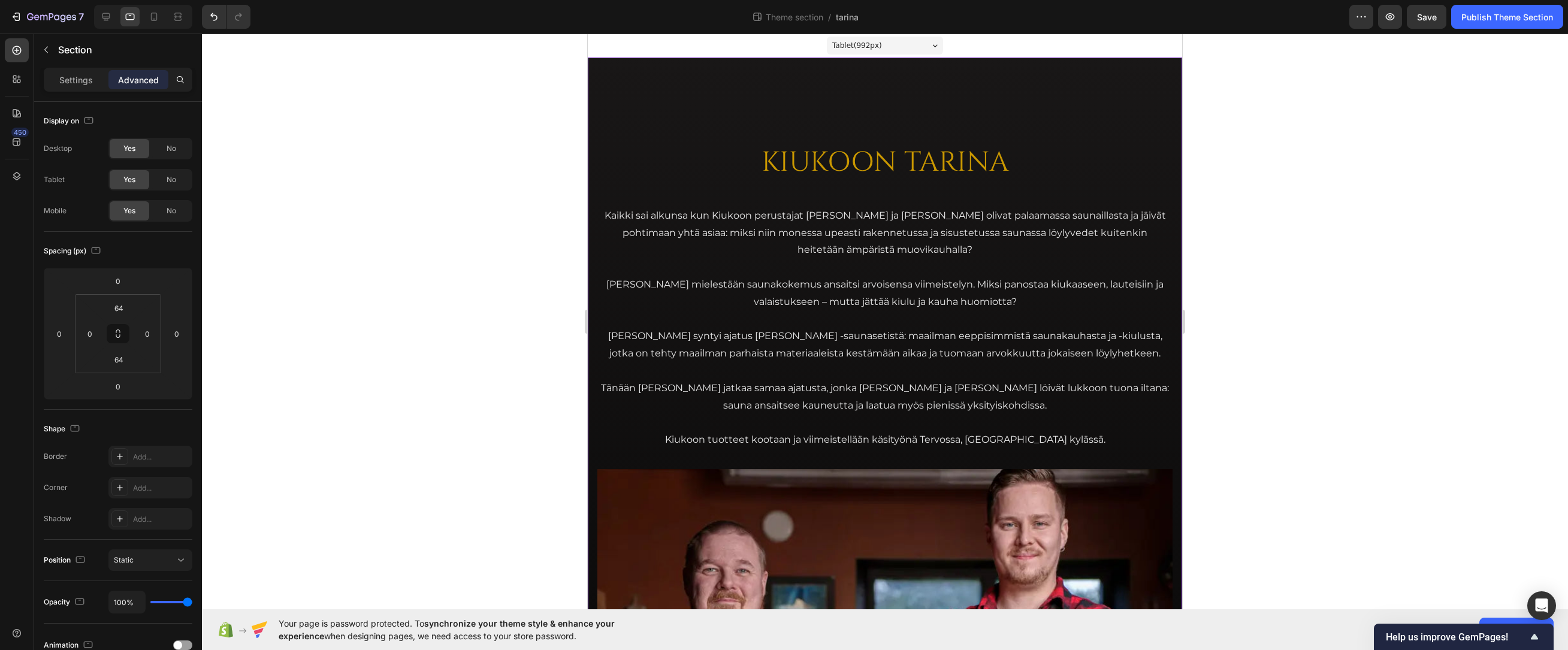
click at [711, 64] on div "KIUKOON TARINA Heading Kaikki sai alkunsa kun Kiukoon perustajat Jari ja Teemu …" at bounding box center [885, 601] width 594 height 1087
click at [120, 309] on input "64" at bounding box center [118, 308] width 24 height 18
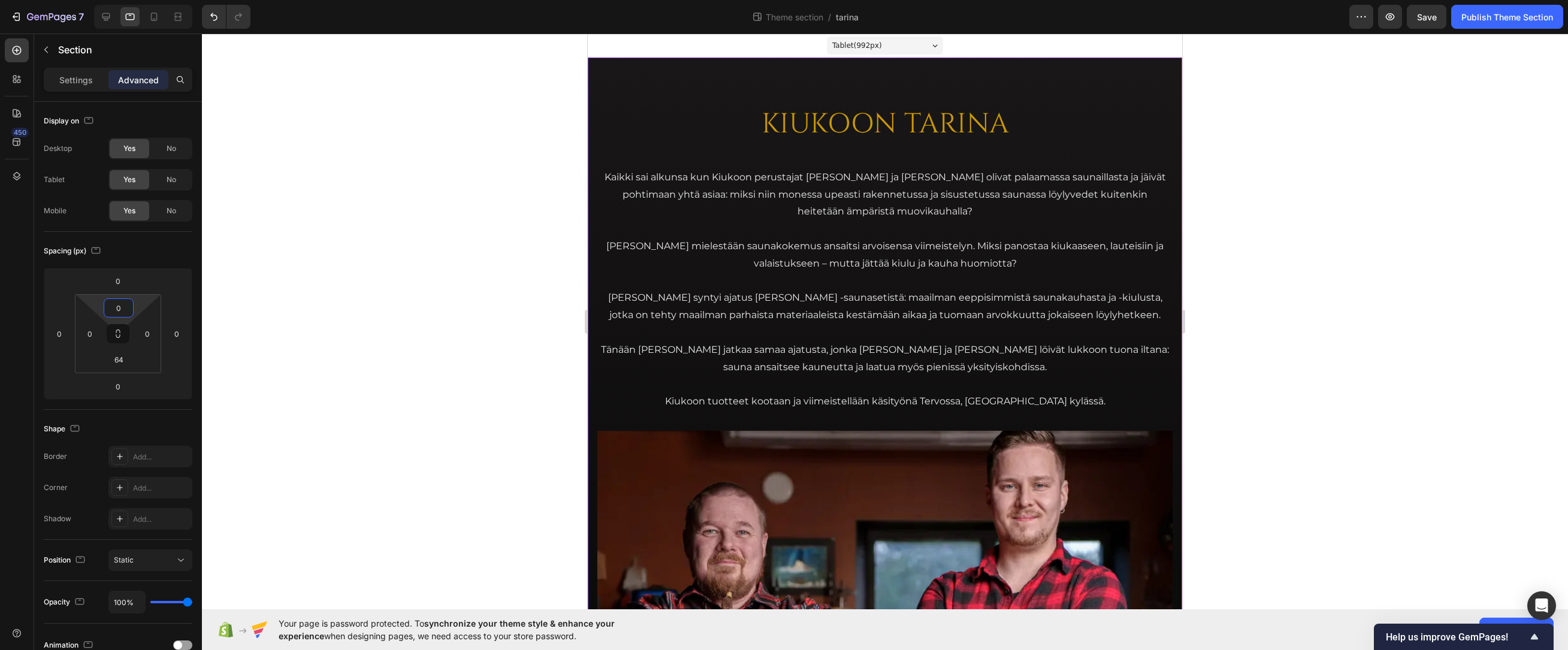
type input "0"
click at [352, 210] on div at bounding box center [885, 341] width 1366 height 616
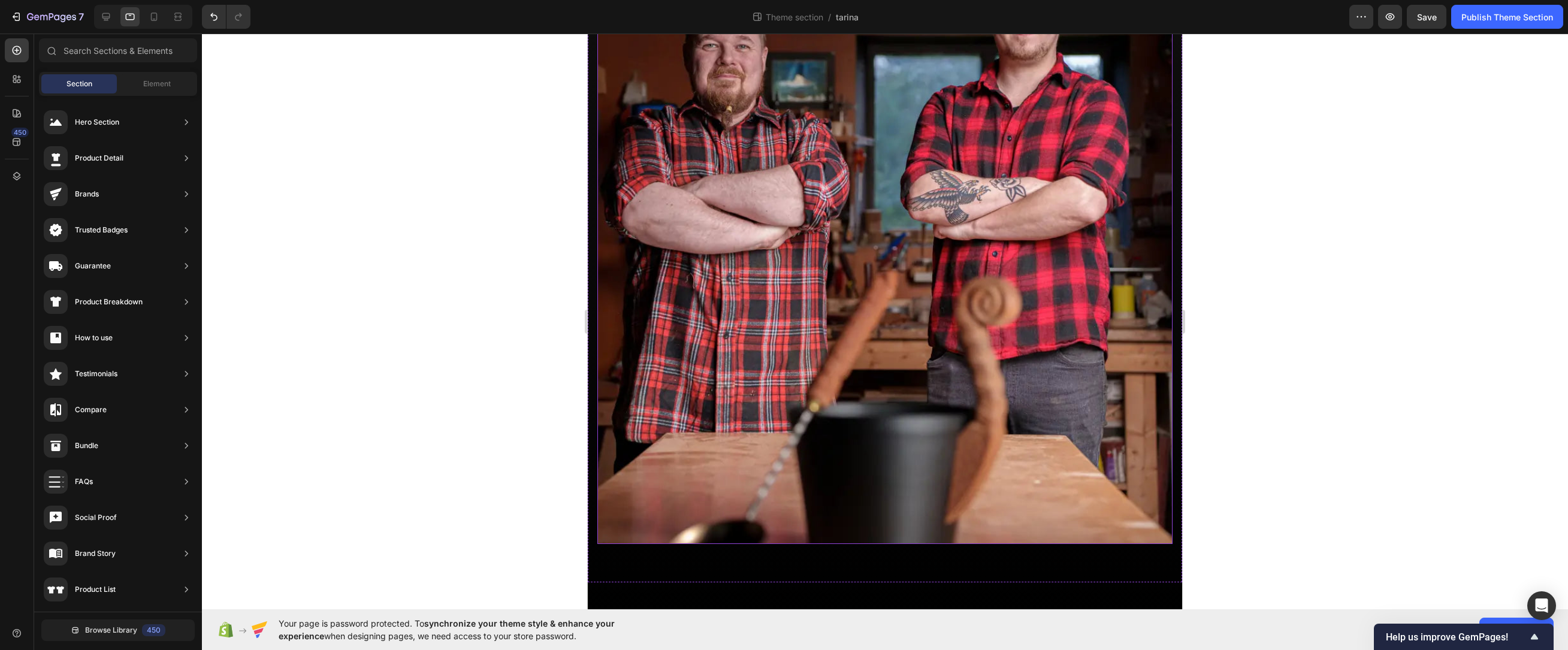
scroll to position [498, 0]
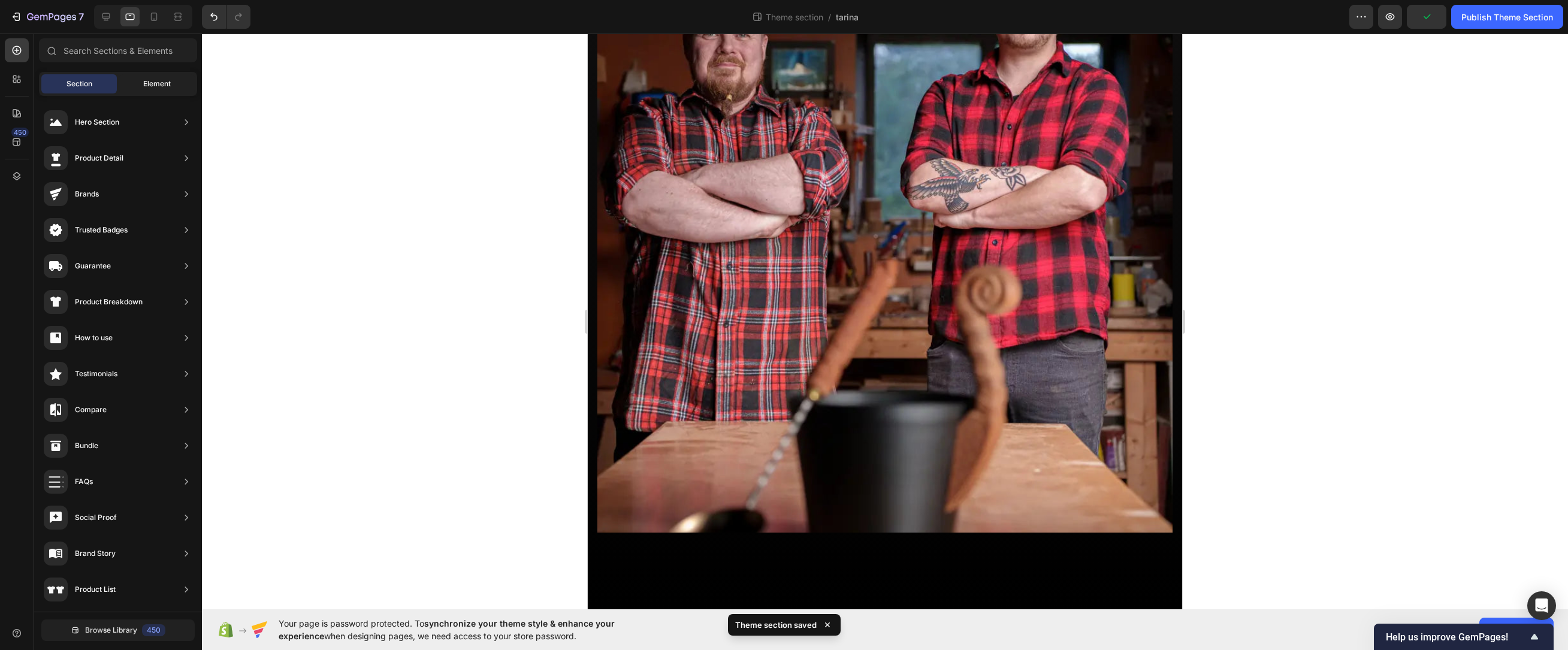
click at [146, 76] on div "Element" at bounding box center [157, 83] width 76 height 19
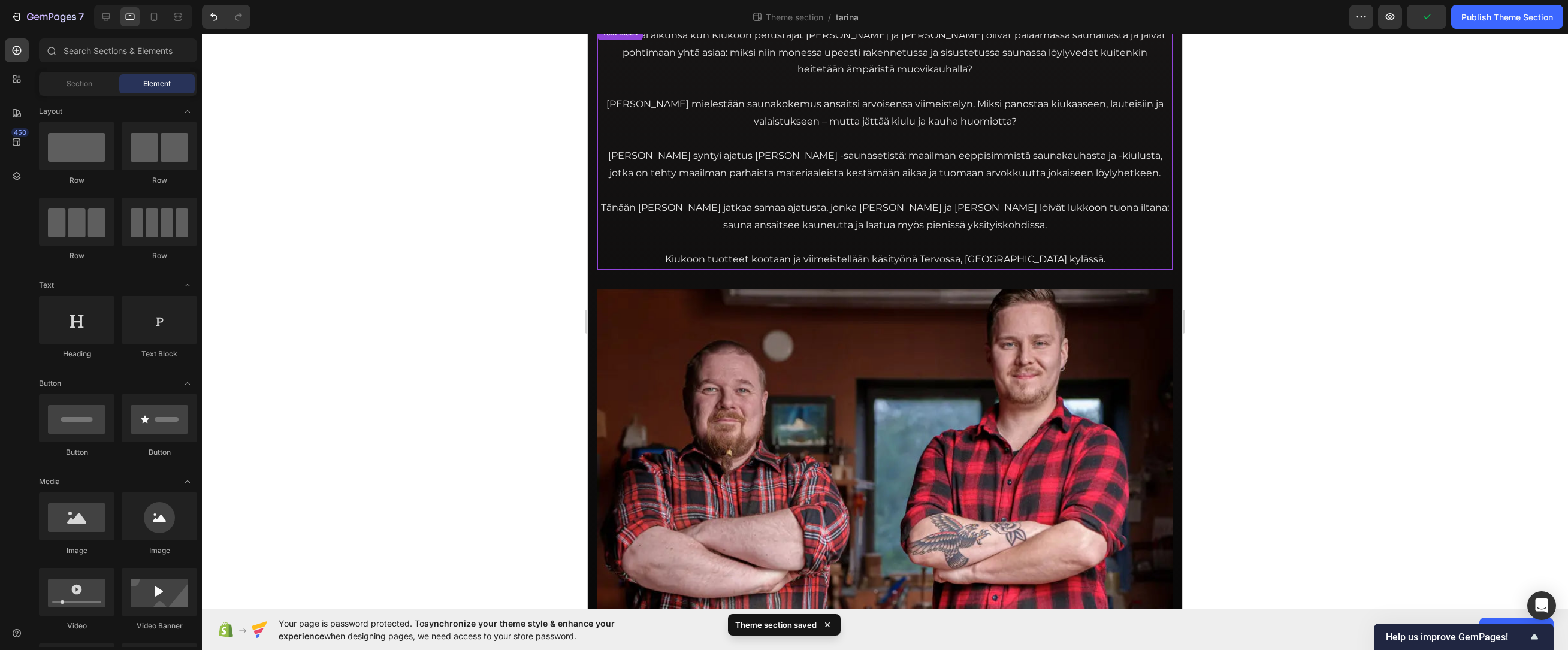
scroll to position [0, 0]
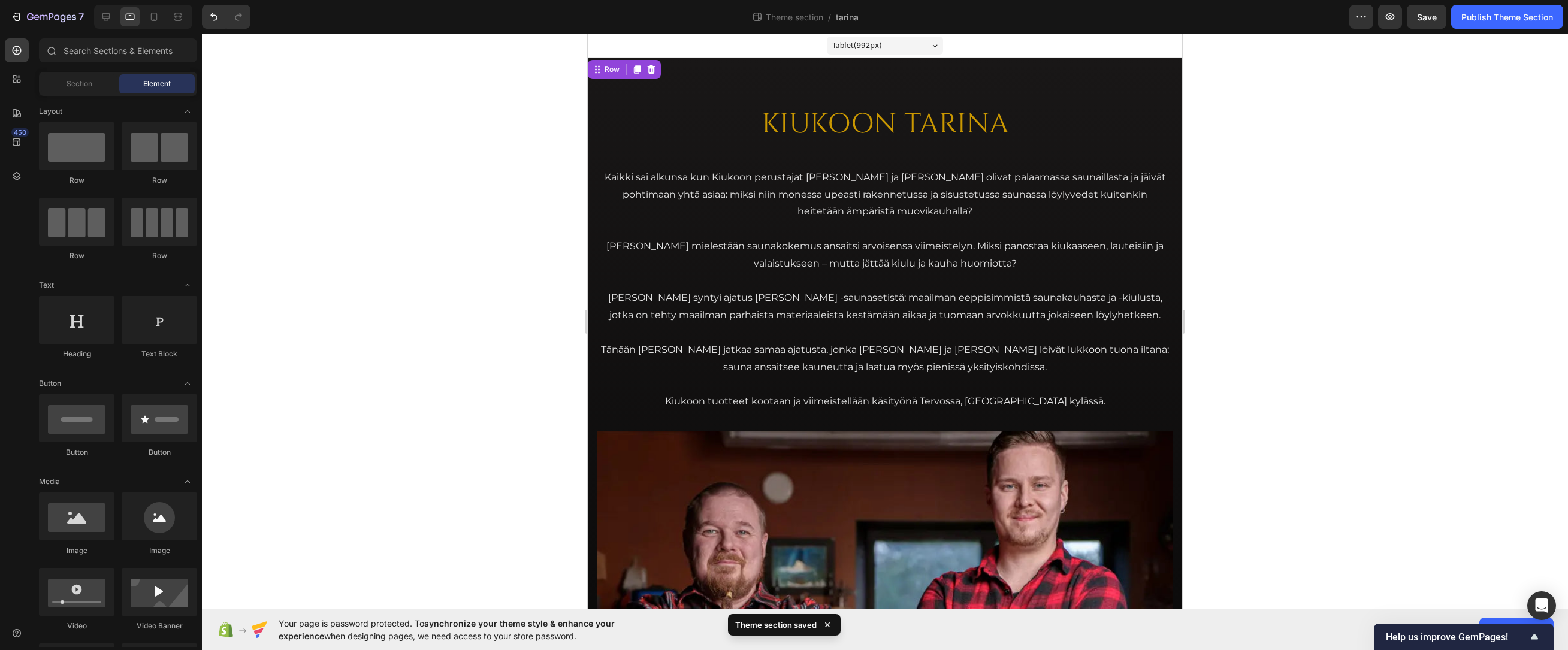
click at [677, 69] on div "KIUKOON TARINA Heading Kaikki sai alkunsa kun Kiukoon perustajat Jari ja Teemu …" at bounding box center [885, 563] width 594 height 1011
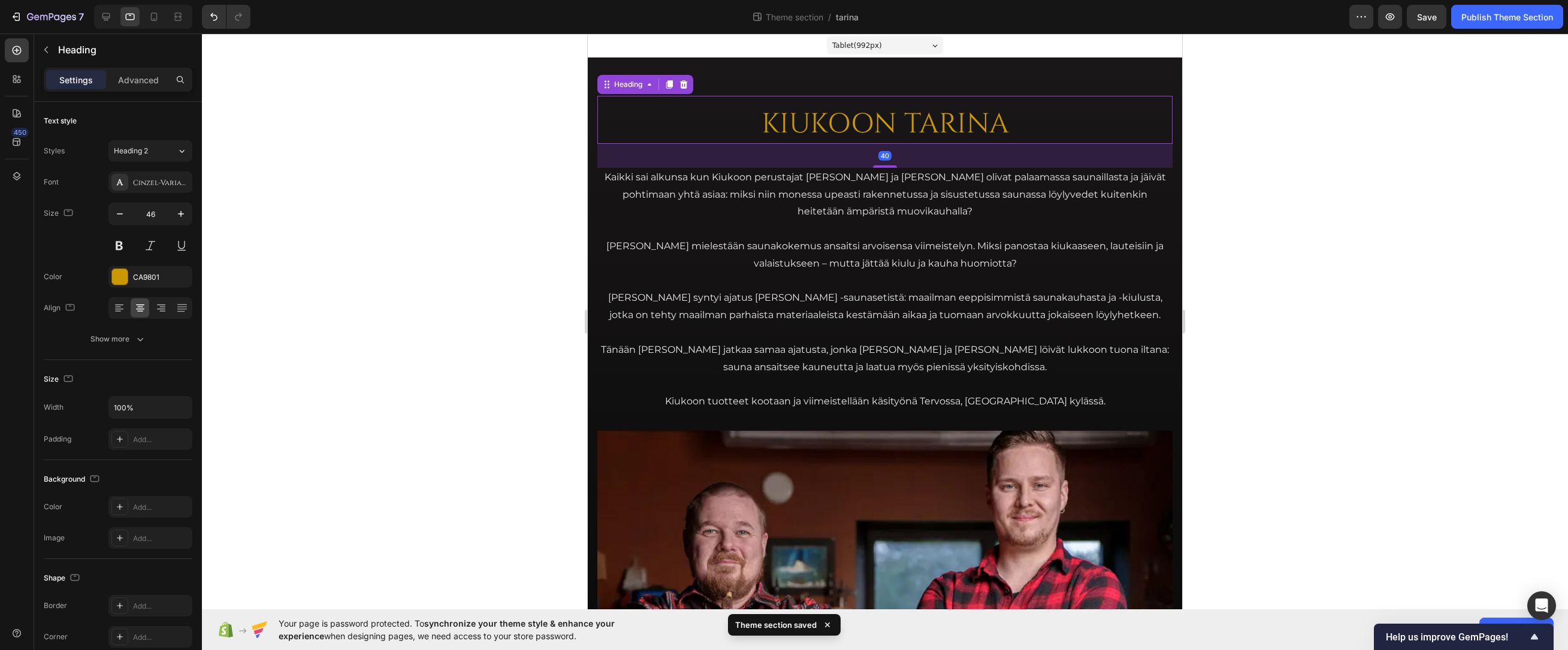
click at [627, 126] on h2 "KIUKOON TARINA" at bounding box center [884, 125] width 575 height 38
click at [590, 126] on div "KIUKOON TARINA Heading 40 Kaikki sai alkunsa kun Kiukoon perustajat Jari ja Tee…" at bounding box center [885, 563] width 594 height 1011
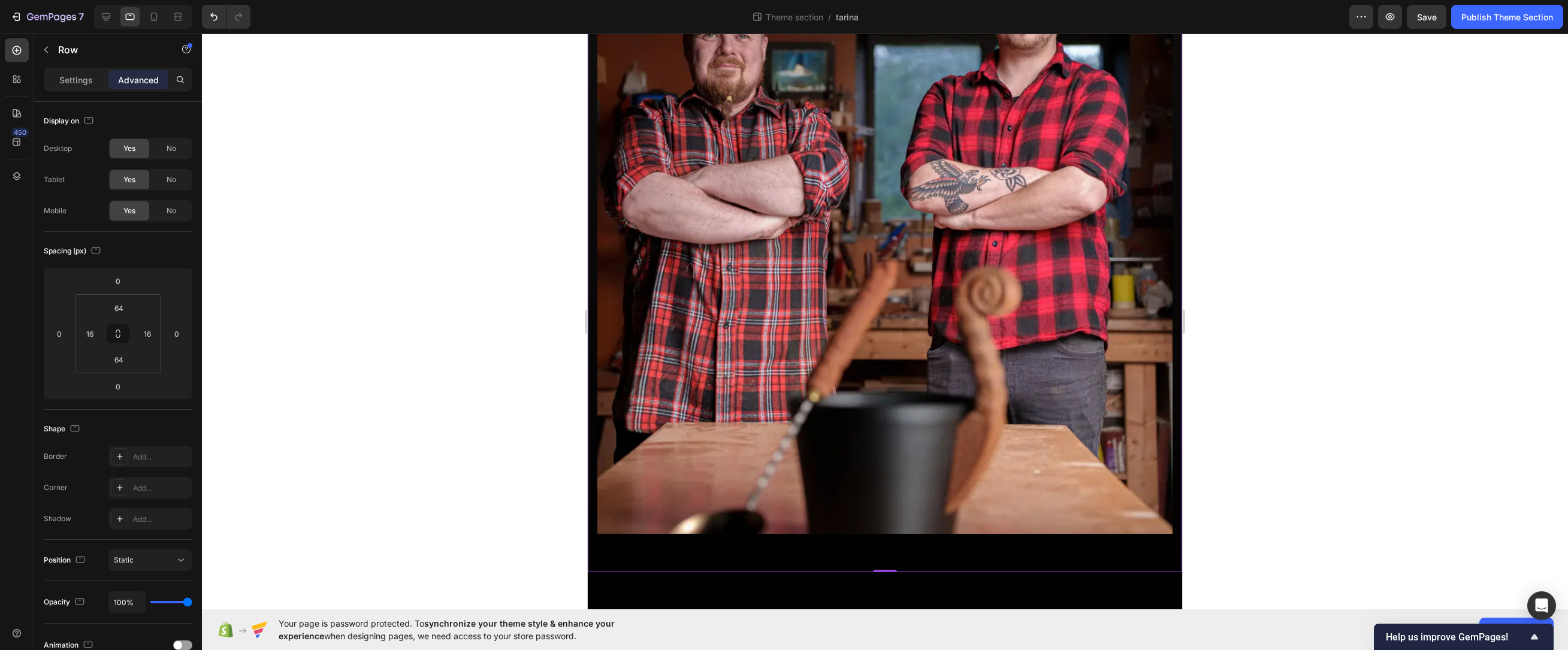
scroll to position [498, 0]
click at [697, 581] on div "KIUKOON TARINA Heading Kaikki sai alkunsa kun Kiukoon perustajat Jari ja Teemu …" at bounding box center [885, 85] width 594 height 1049
click at [119, 361] on input "64" at bounding box center [118, 359] width 24 height 18
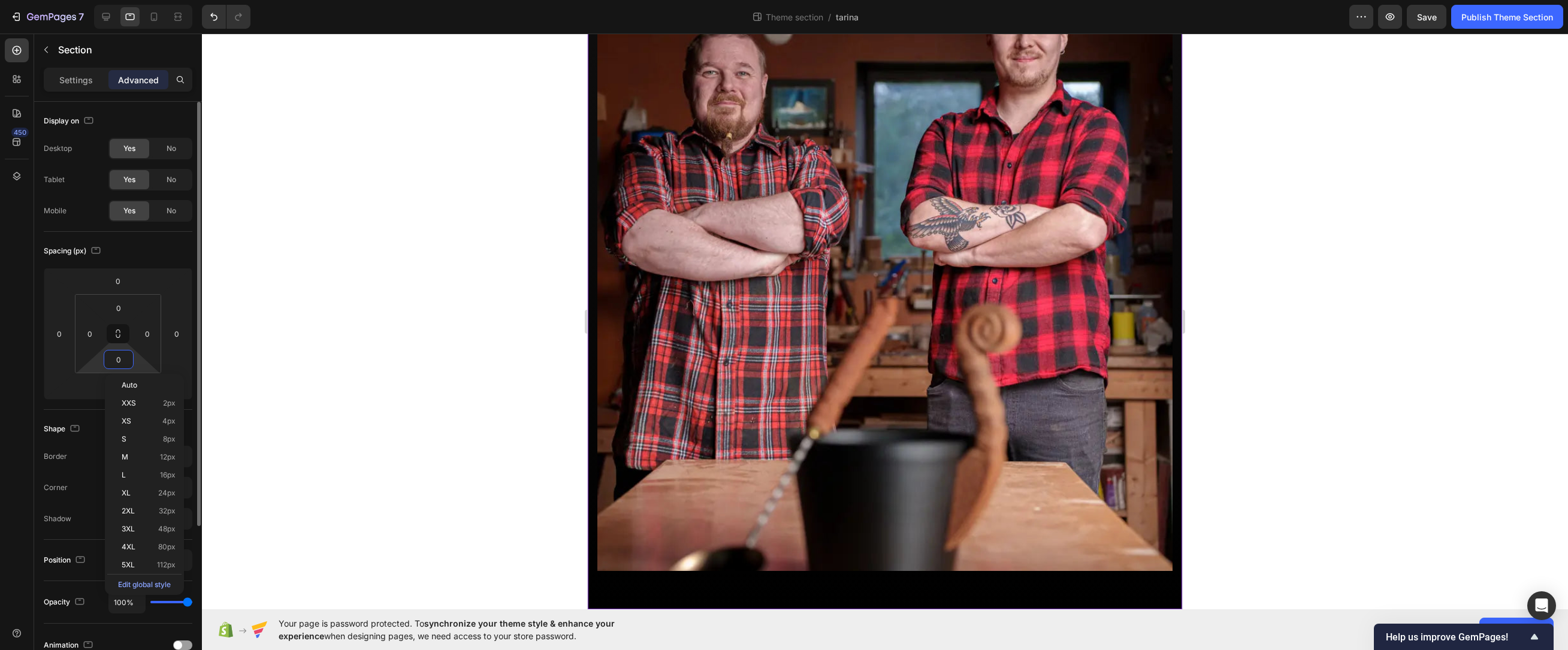
scroll to position [459, 0]
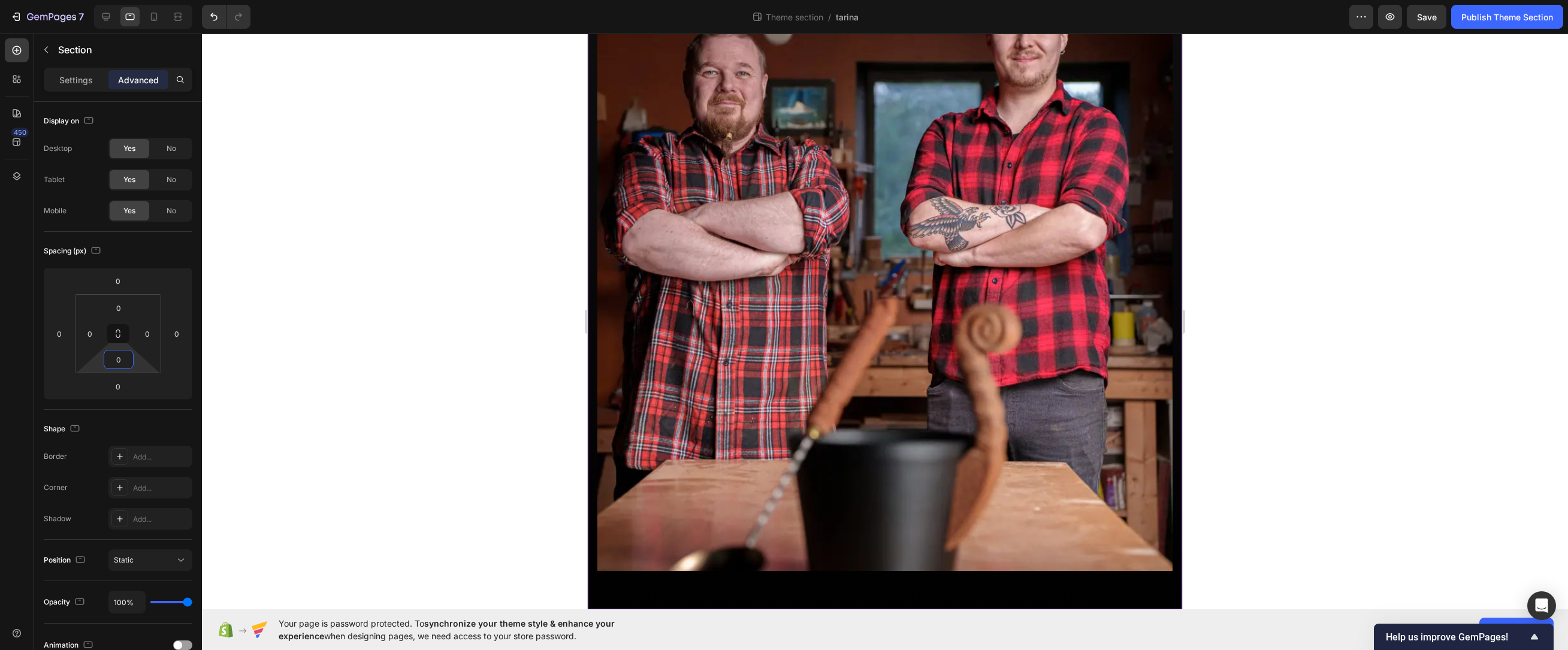
type input "0"
click at [448, 309] on div at bounding box center [885, 341] width 1366 height 616
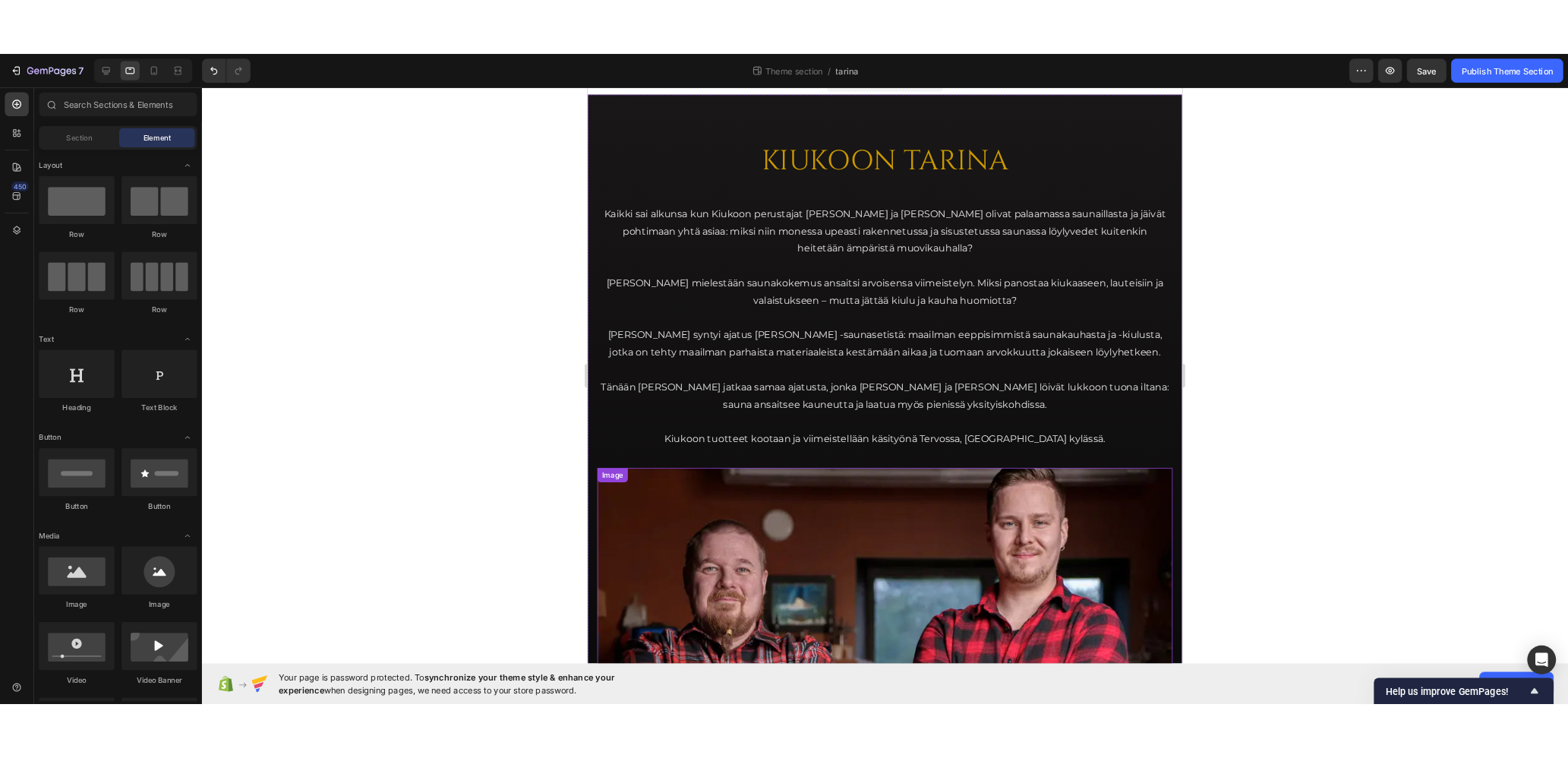
scroll to position [0, 0]
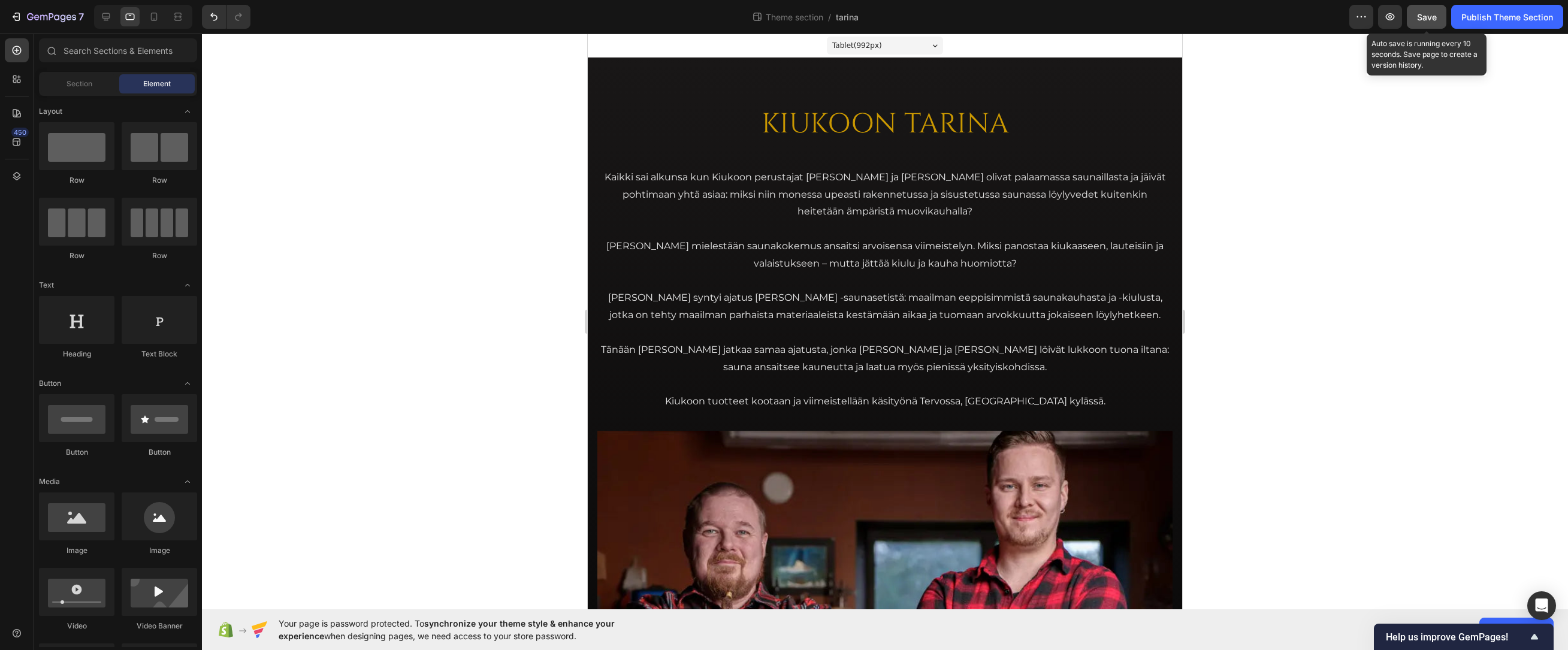
click at [1294, 11] on div "Save" at bounding box center [1427, 17] width 20 height 12
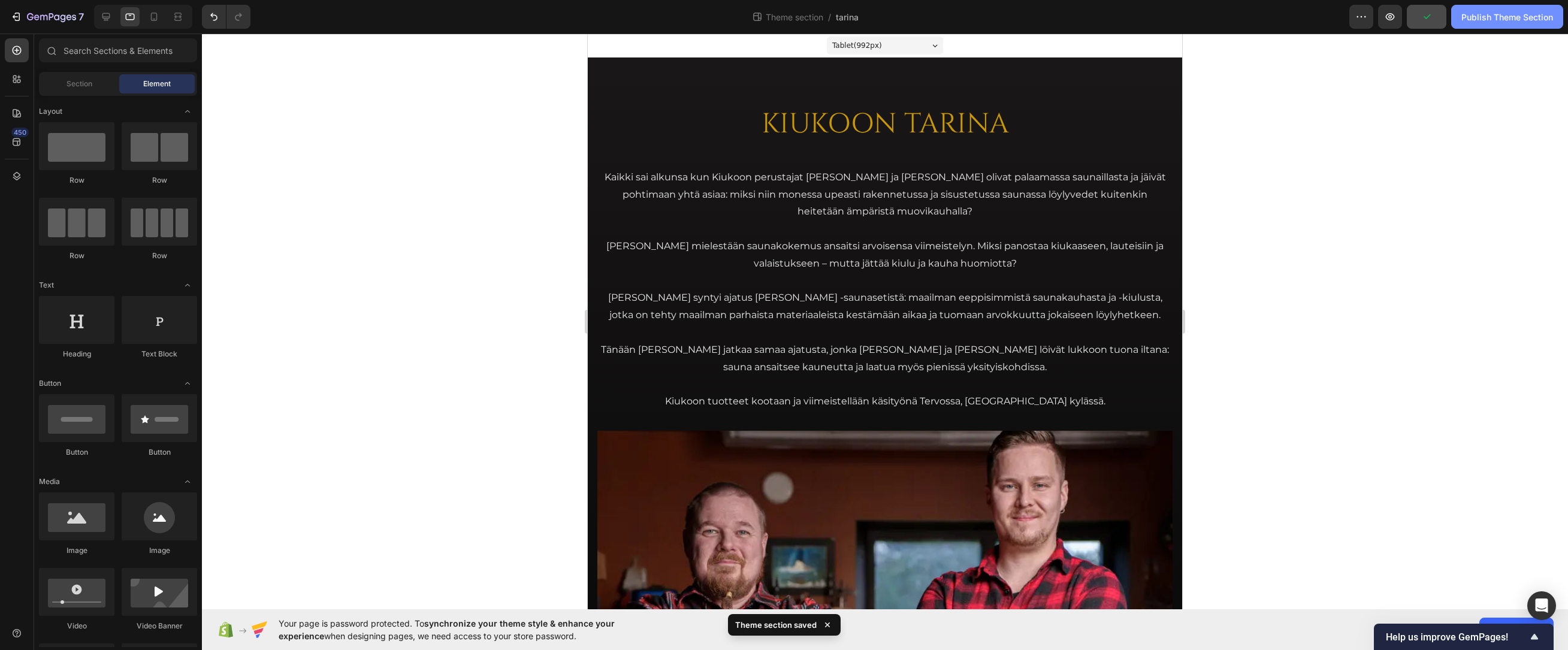
click at [1294, 13] on div "Publish Theme Section" at bounding box center [1508, 17] width 92 height 12
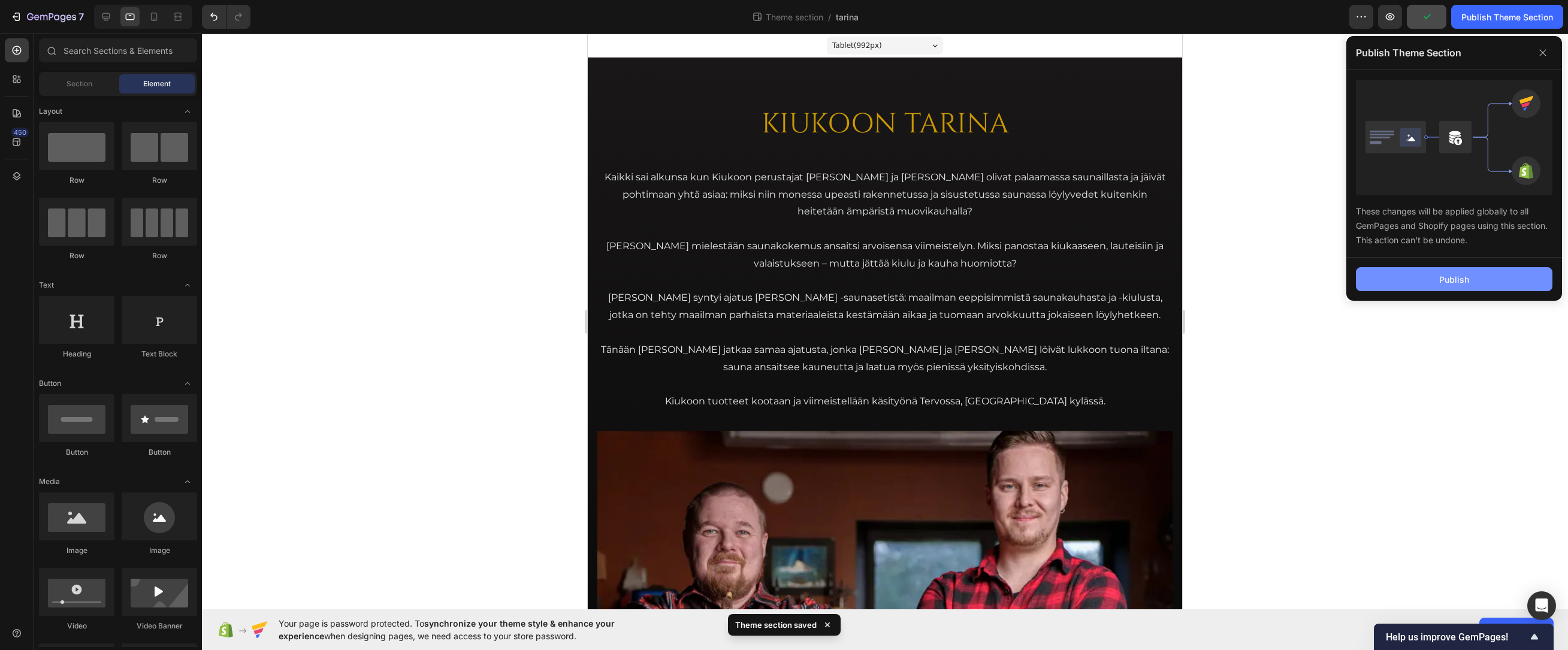
click at [1294, 277] on button "Publish" at bounding box center [1454, 279] width 197 height 24
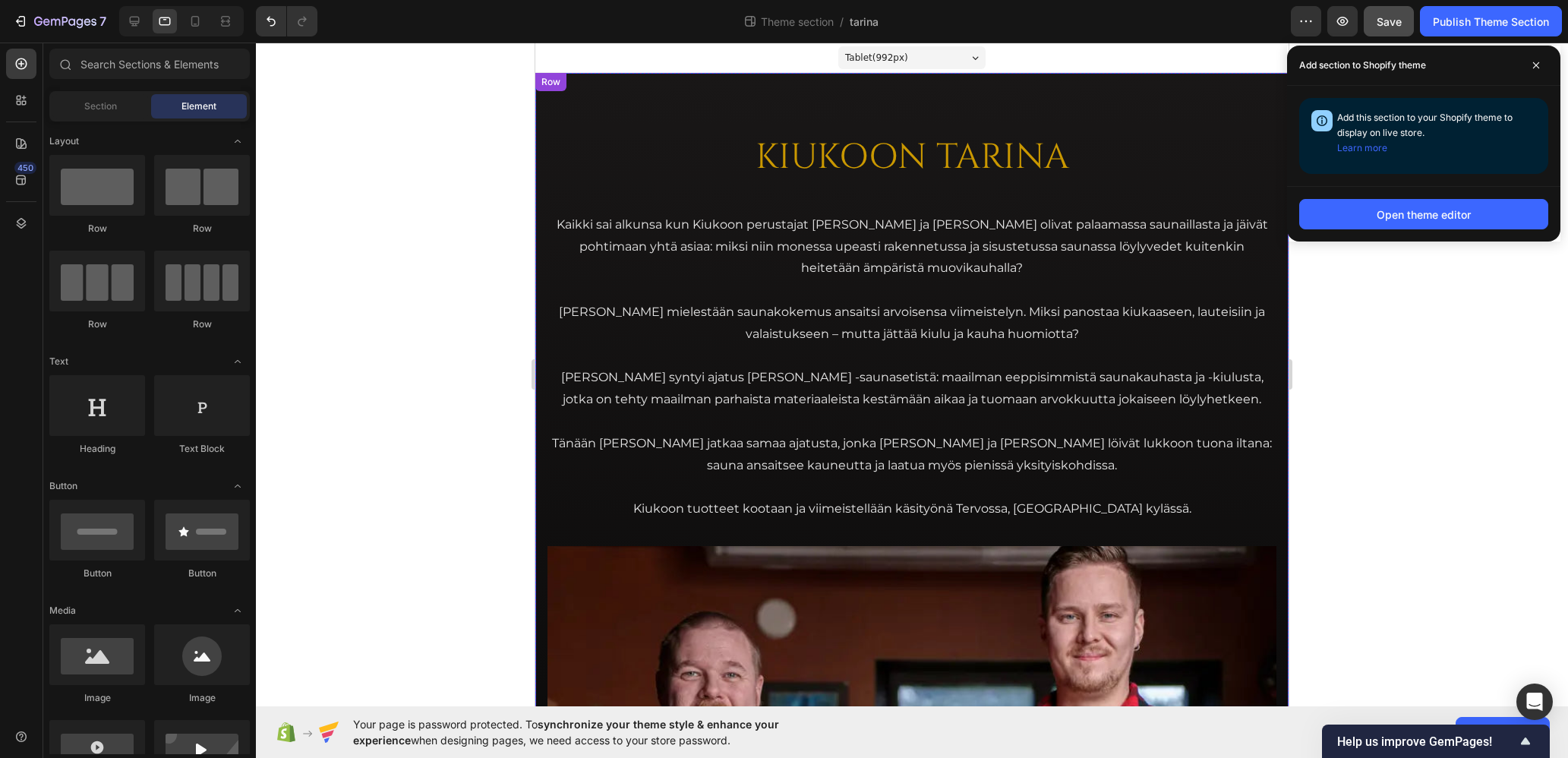
click at [542, 239] on div "KIUKOON TARINA Heading Kaikki sai alkunsa kun Kiukoon perustajat Jari ja Teemu …" at bounding box center [912, 713] width 753 height 1281
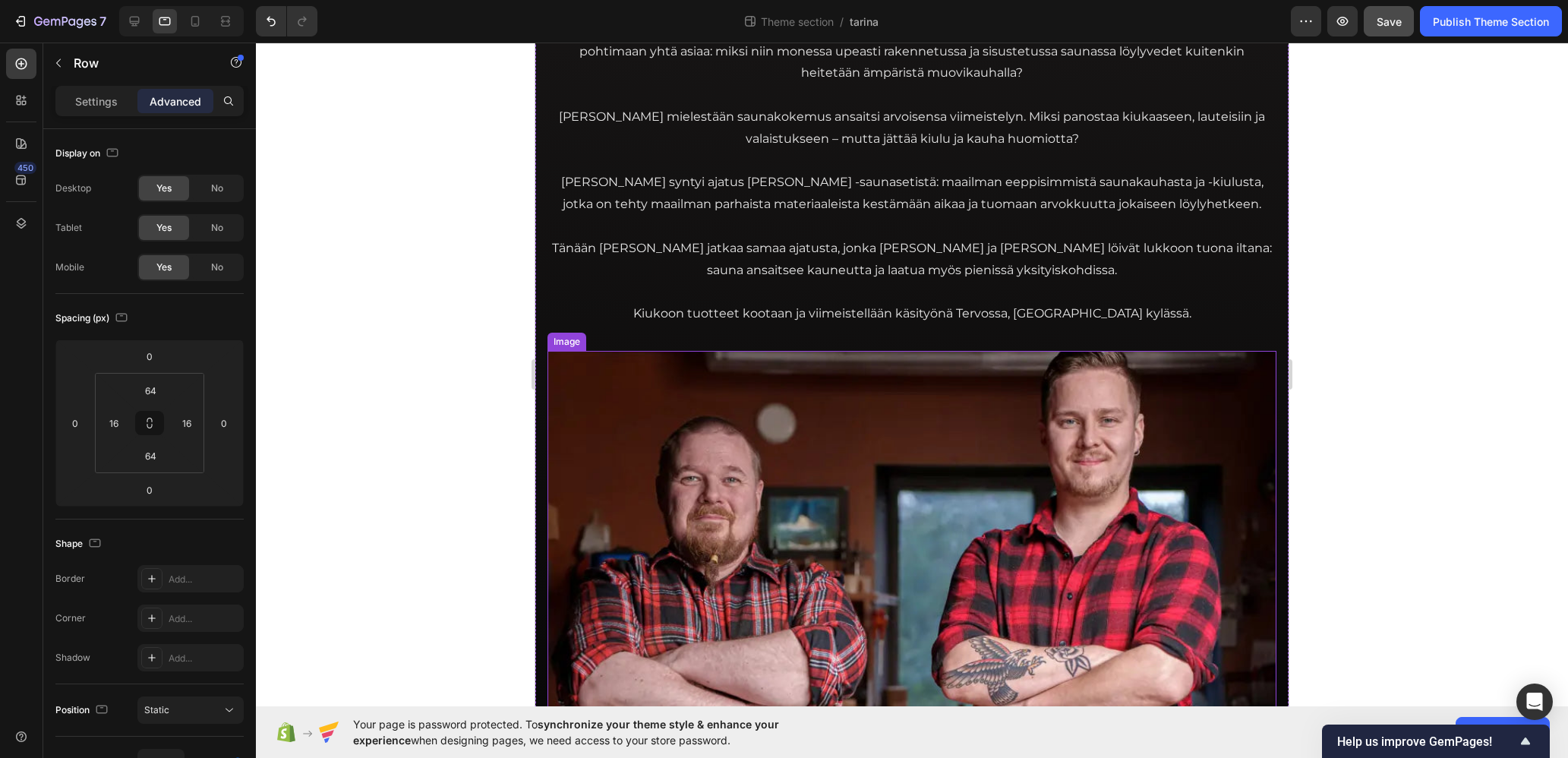
scroll to position [228, 0]
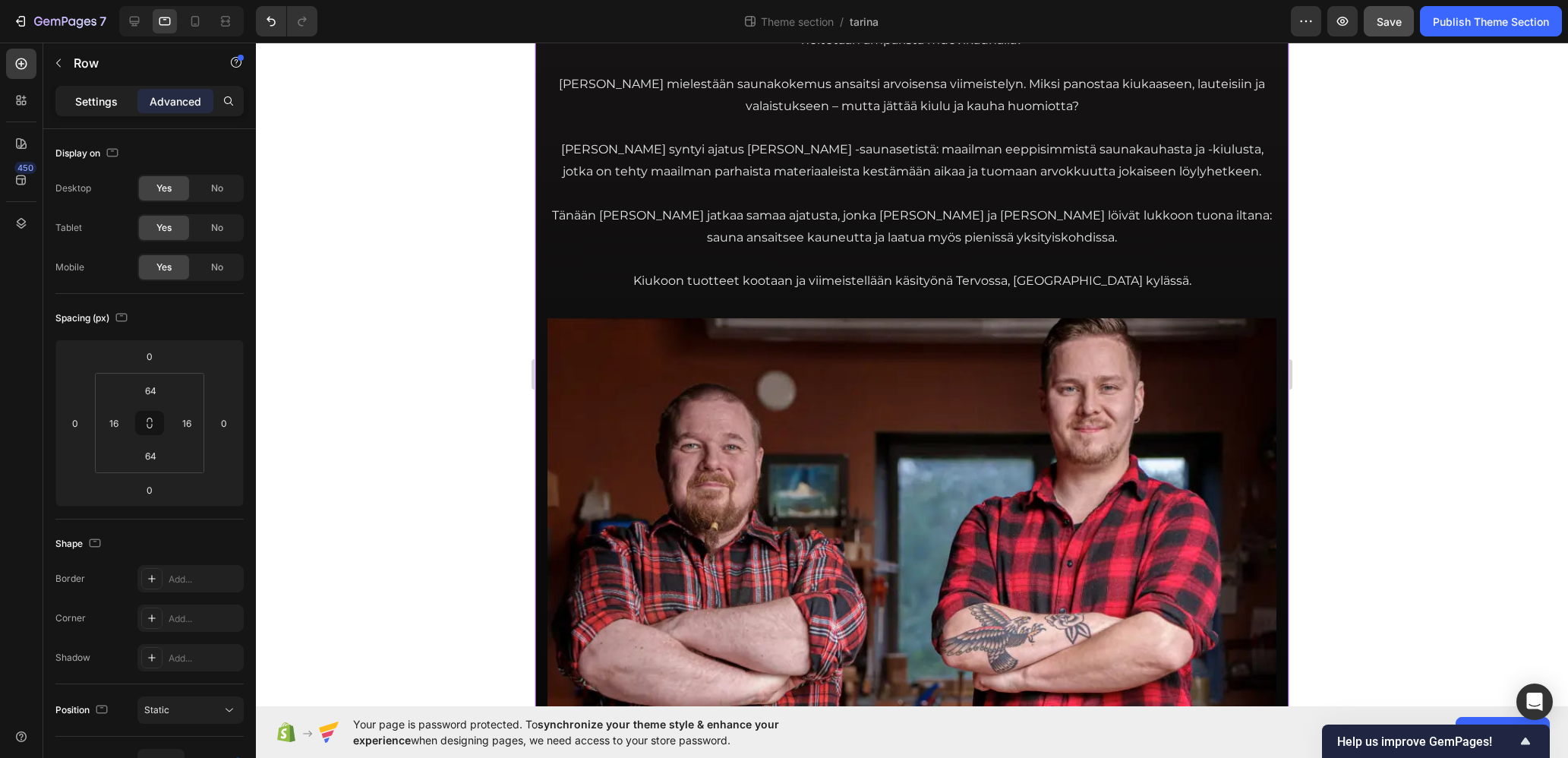
click at [96, 91] on div "Settings" at bounding box center [96, 101] width 76 height 24
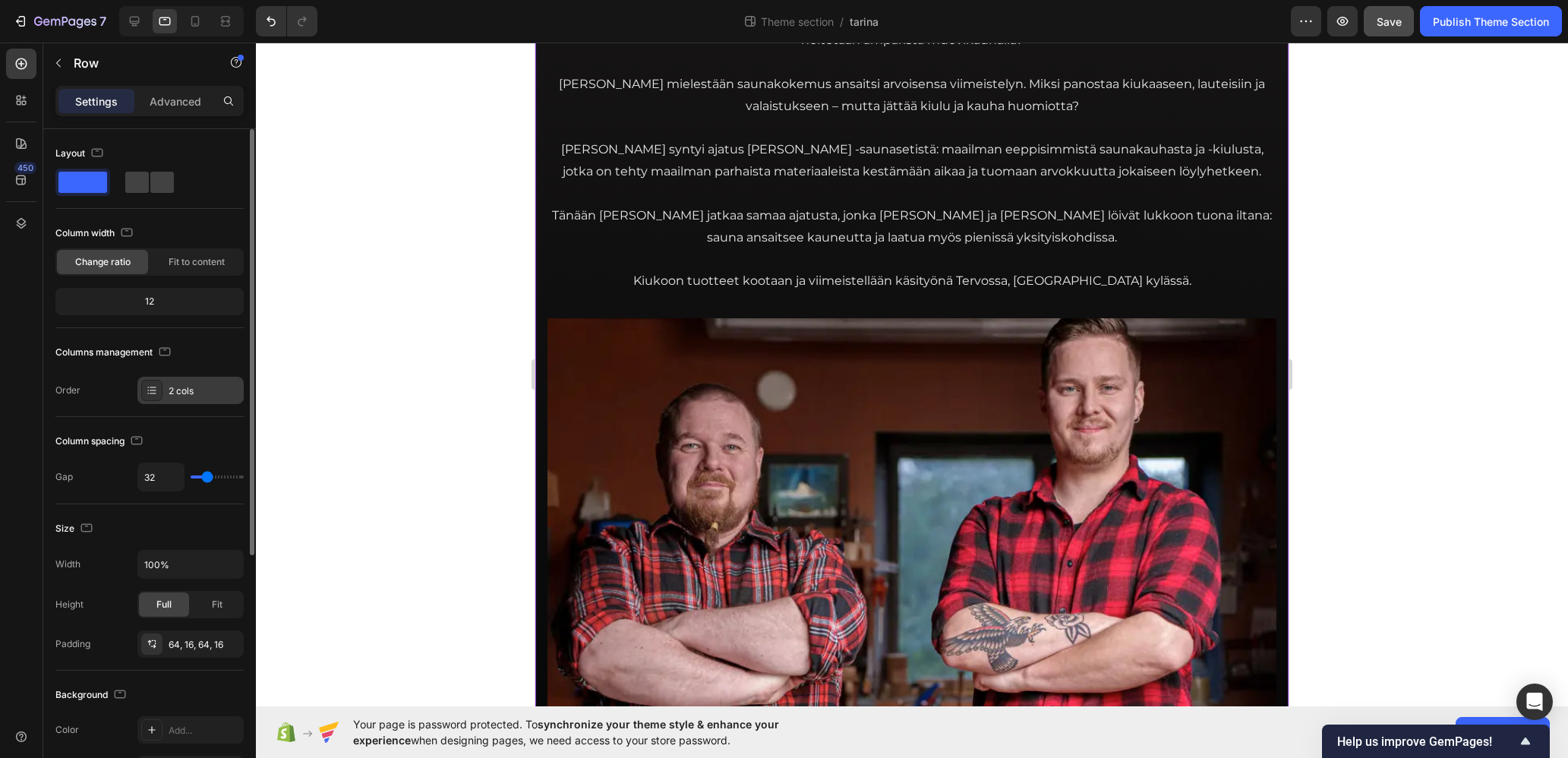
click at [188, 386] on div "2 cols" at bounding box center [205, 391] width 72 height 14
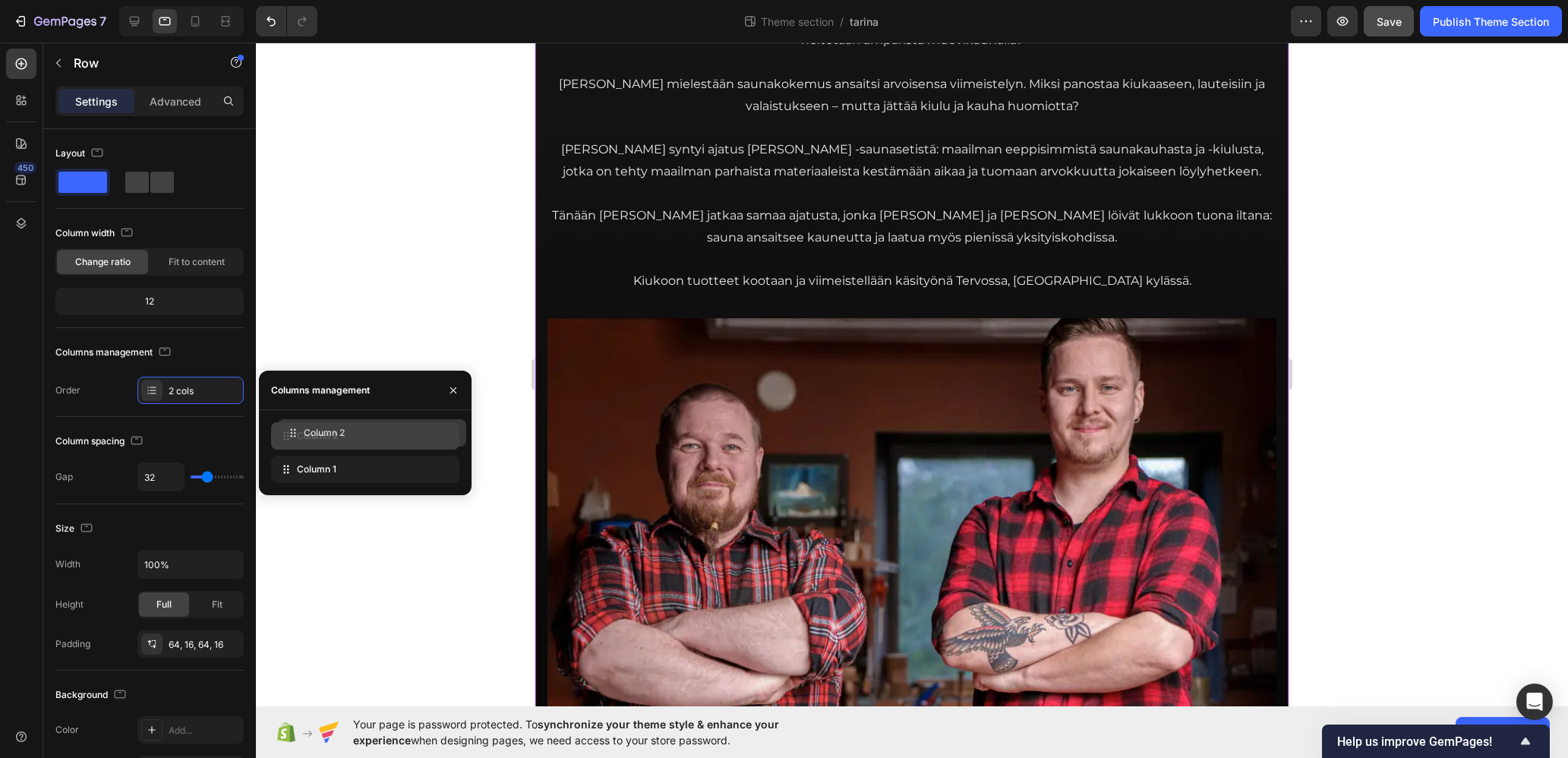
drag, startPoint x: 312, startPoint y: 466, endPoint x: 319, endPoint y: 429, distance: 37.7
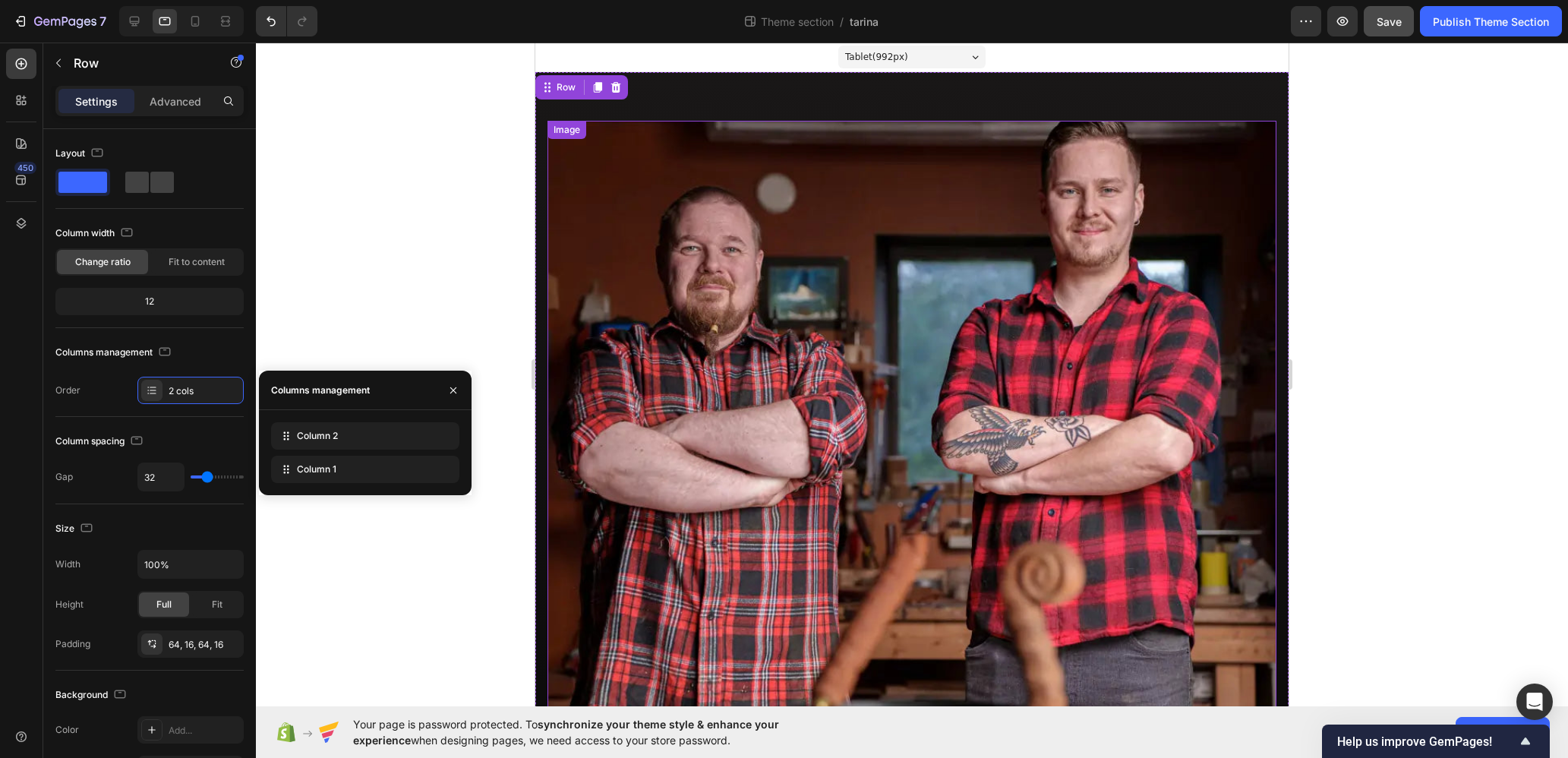
scroll to position [0, 0]
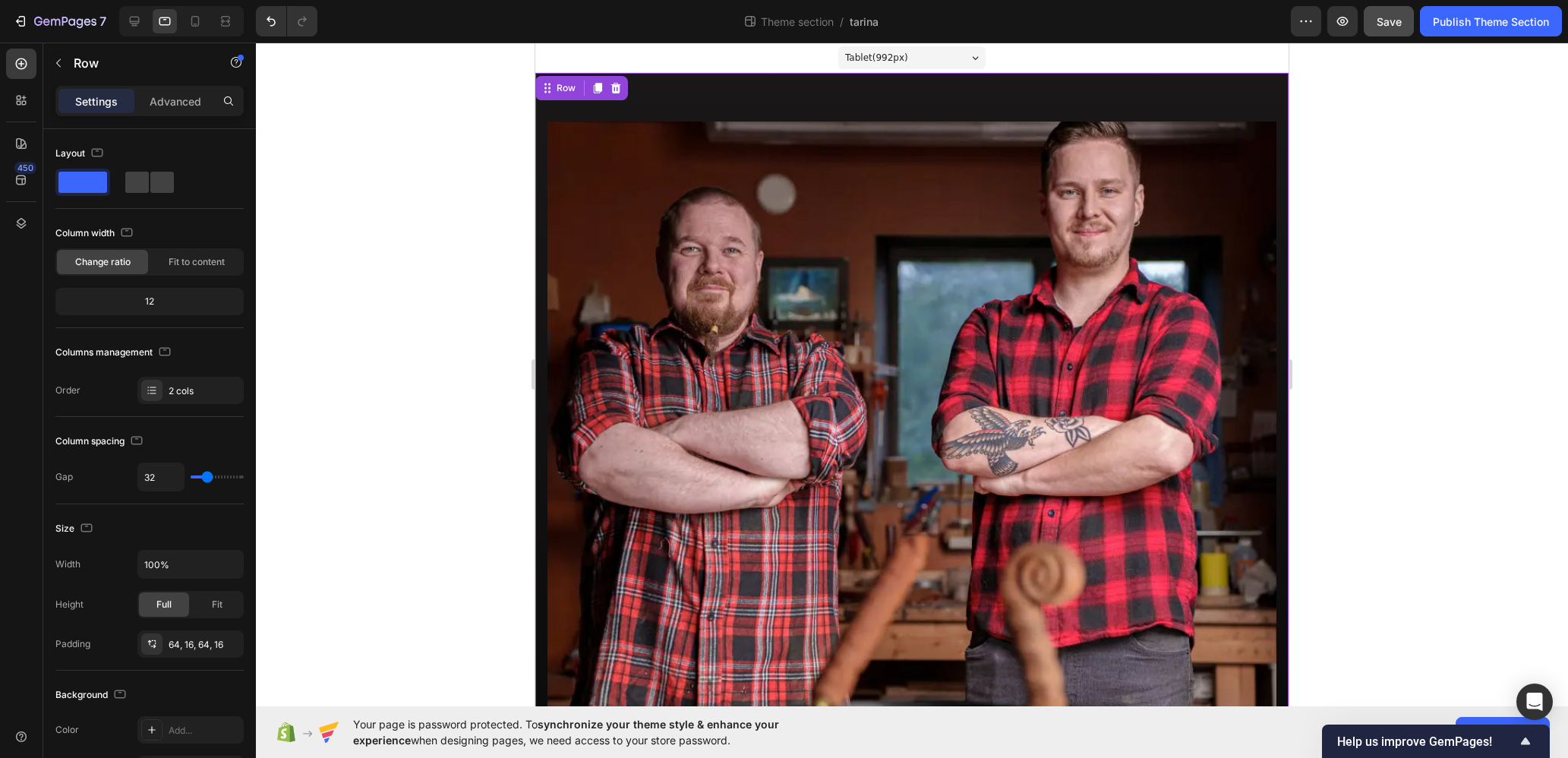
drag, startPoint x: 1464, startPoint y: 302, endPoint x: 1368, endPoint y: 299, distance: 96.0
click at [1466, 302] on div at bounding box center [912, 400] width 1312 height 715
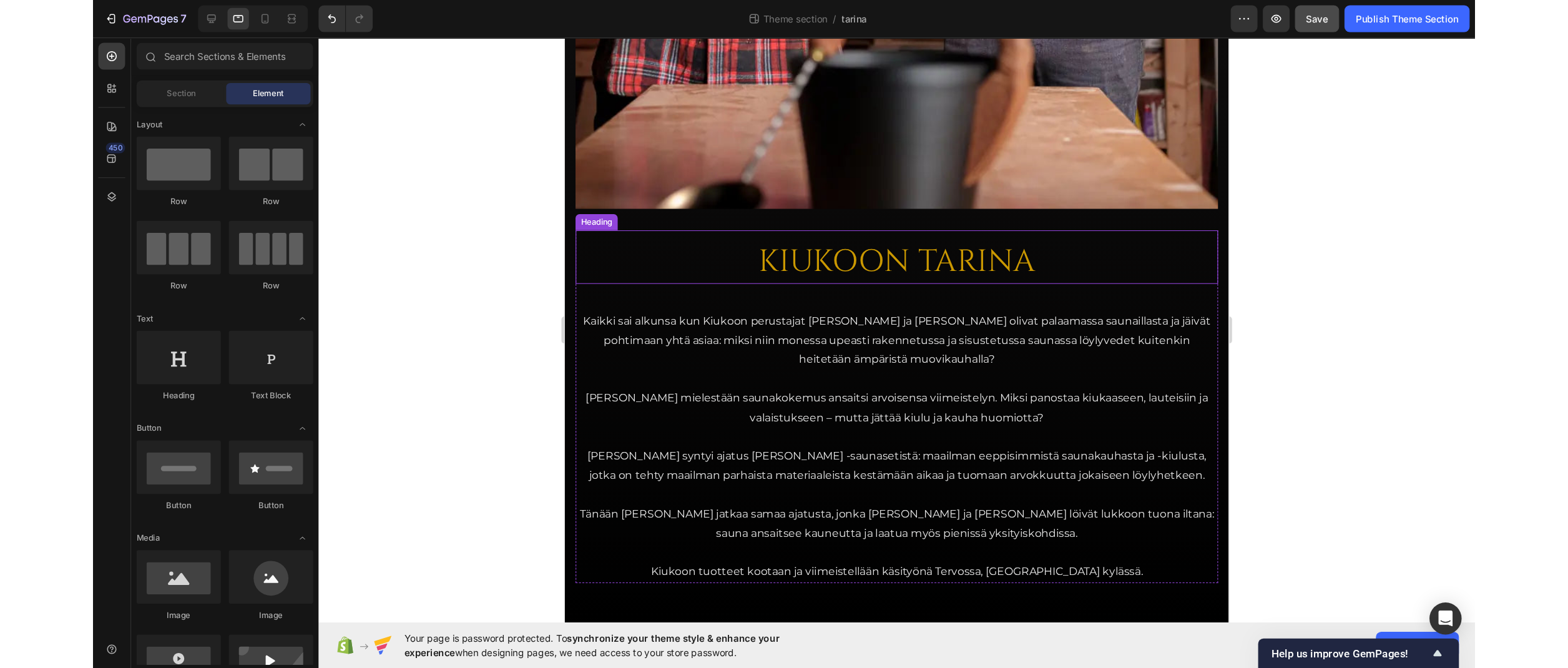
scroll to position [533, 0]
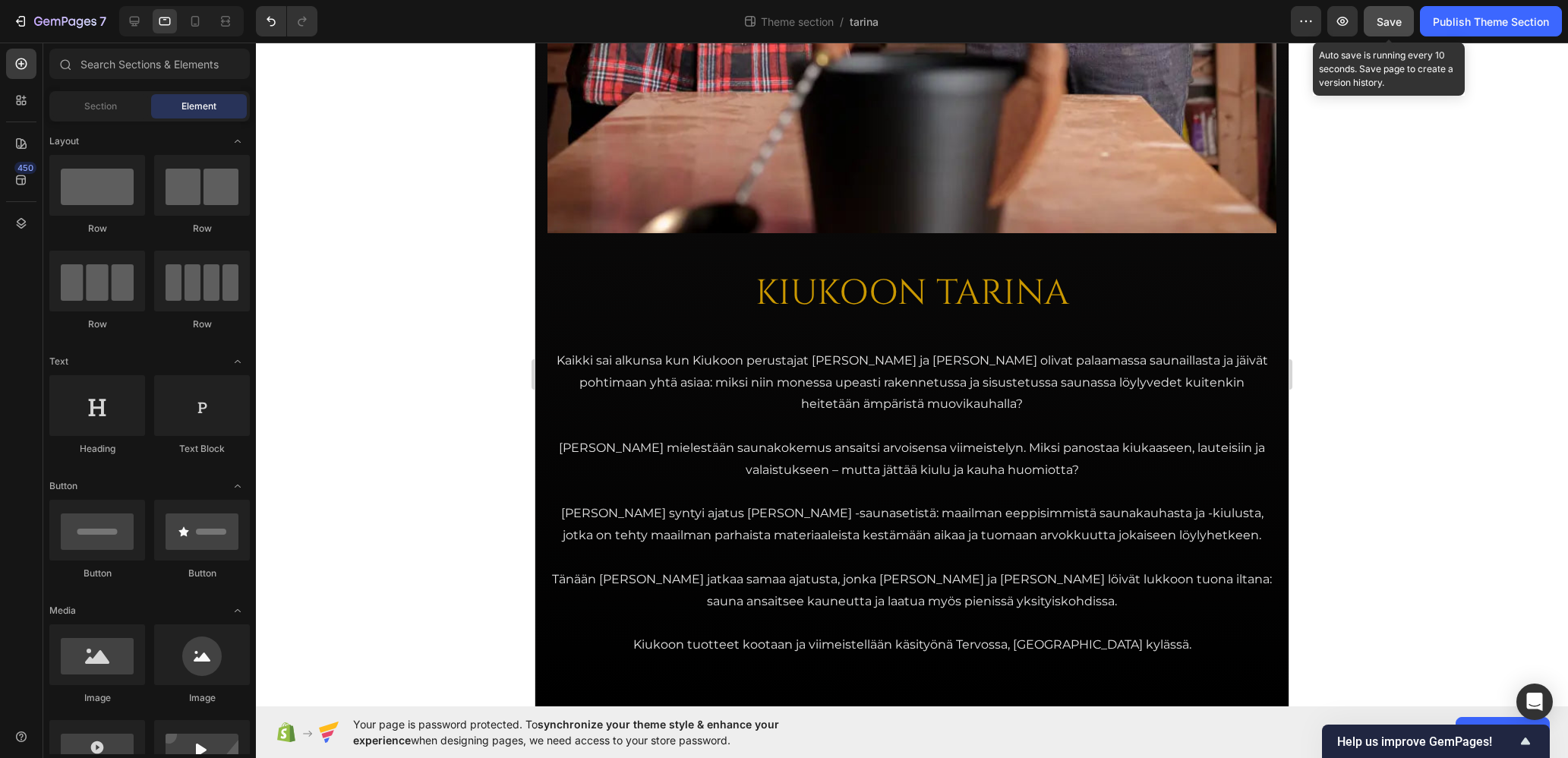
click at [1379, 16] on span "Save" at bounding box center [1389, 21] width 25 height 13
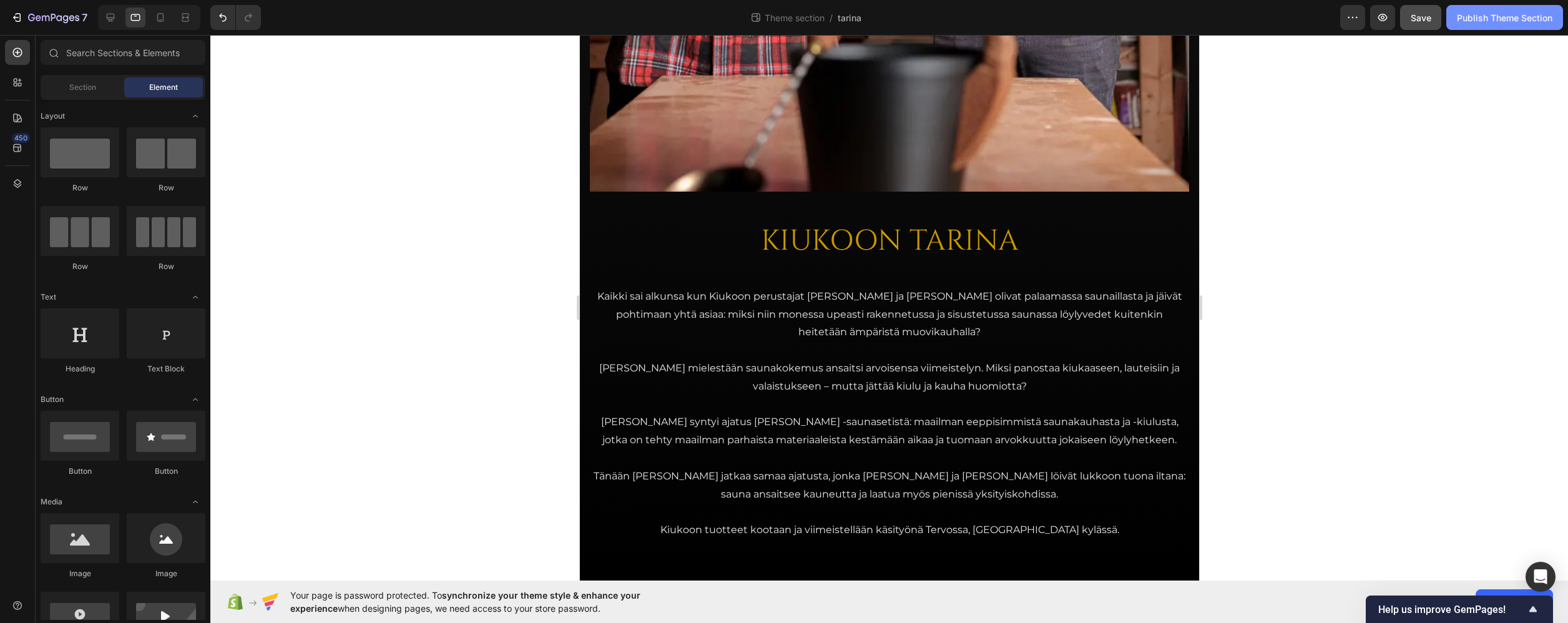
click at [1348, 17] on div "Publish Theme Section" at bounding box center [1505, 18] width 96 height 13
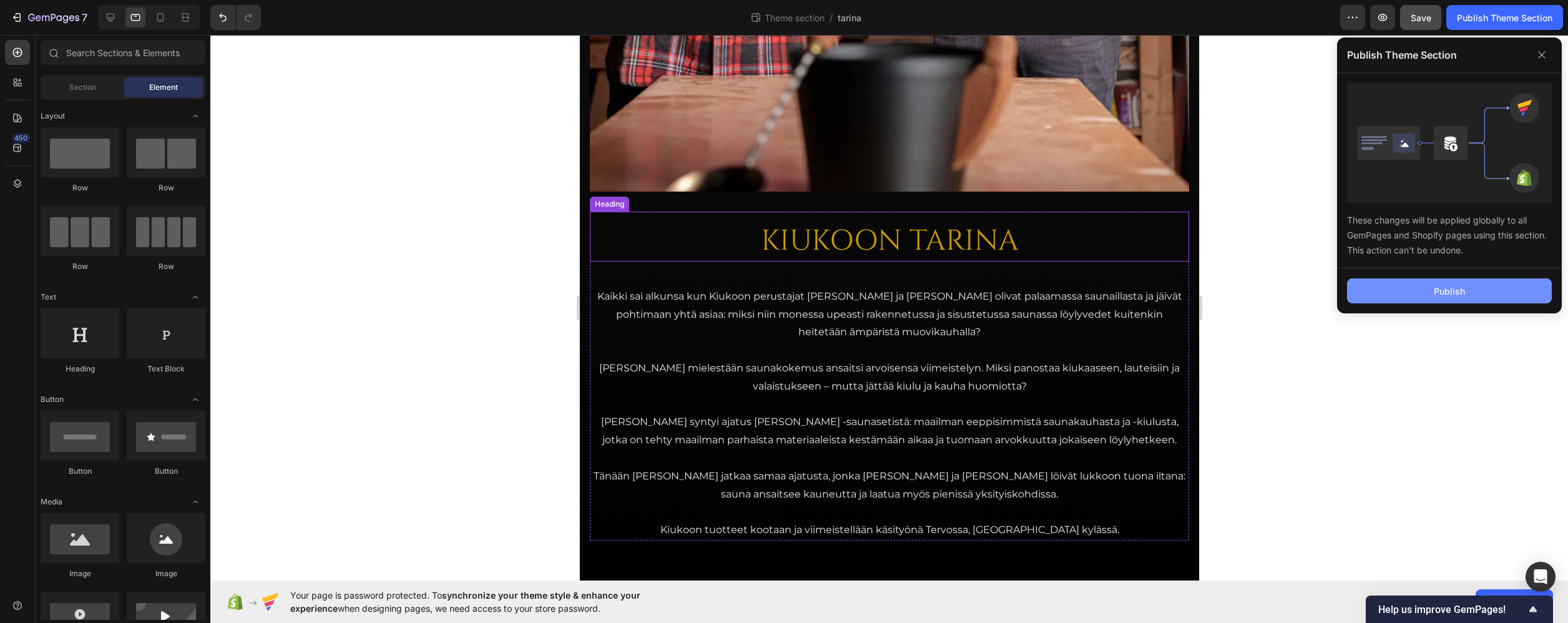
click at [1348, 287] on button "Publish" at bounding box center [1449, 290] width 205 height 25
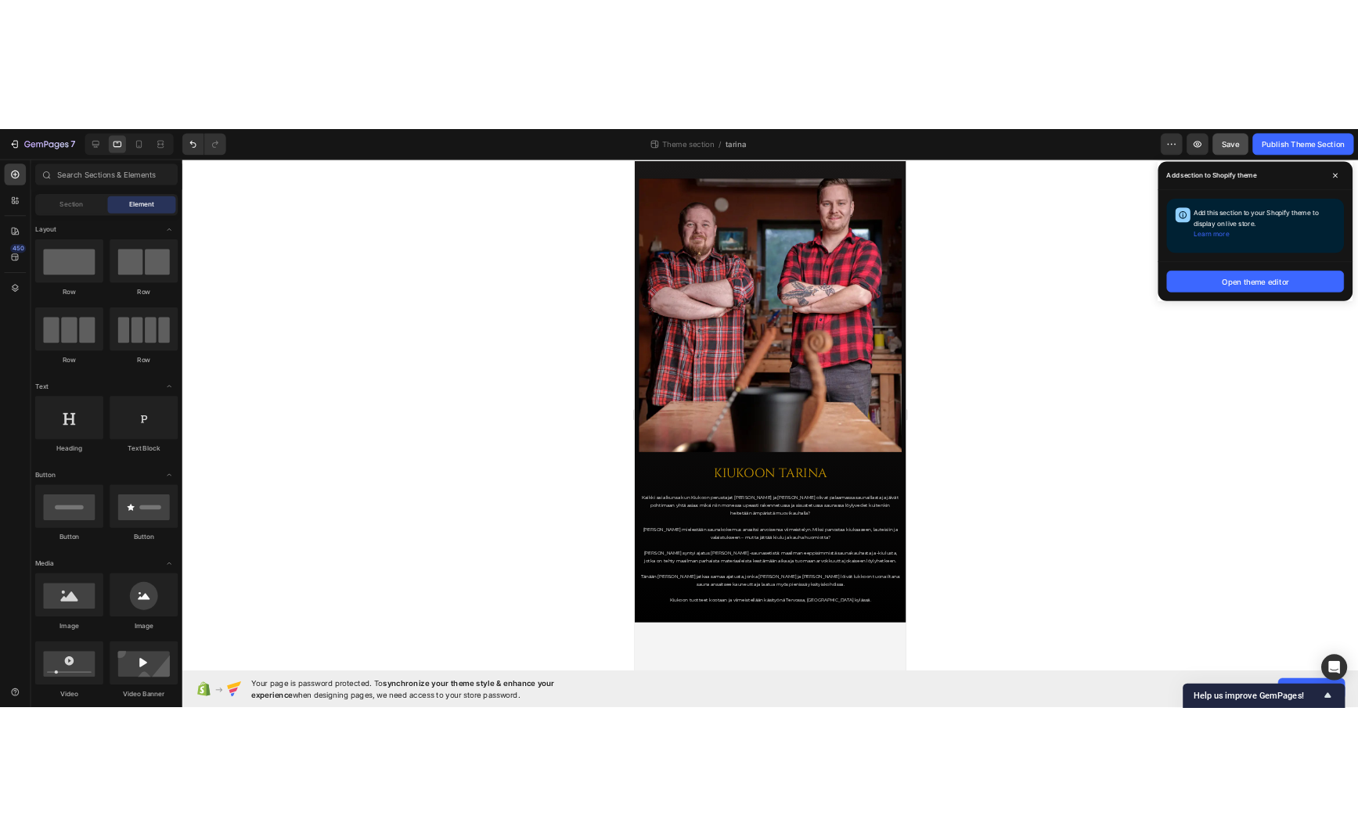
scroll to position [0, 0]
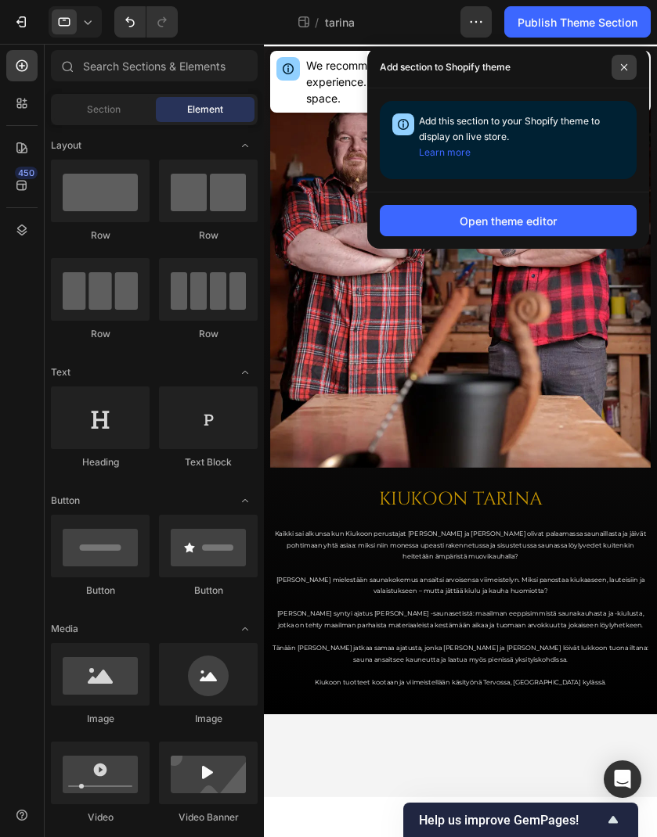
click at [618, 67] on span at bounding box center [623, 67] width 25 height 25
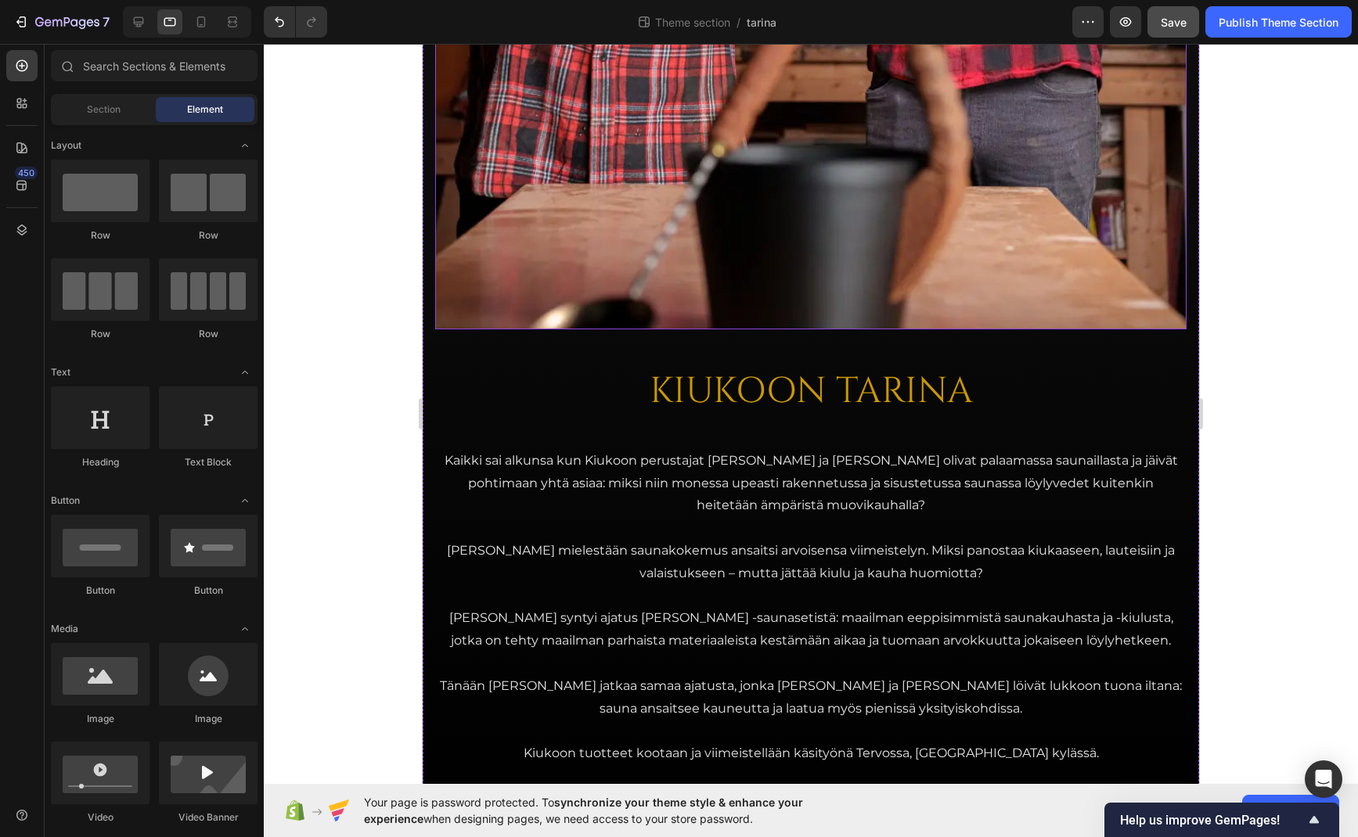
scroll to position [611, 0]
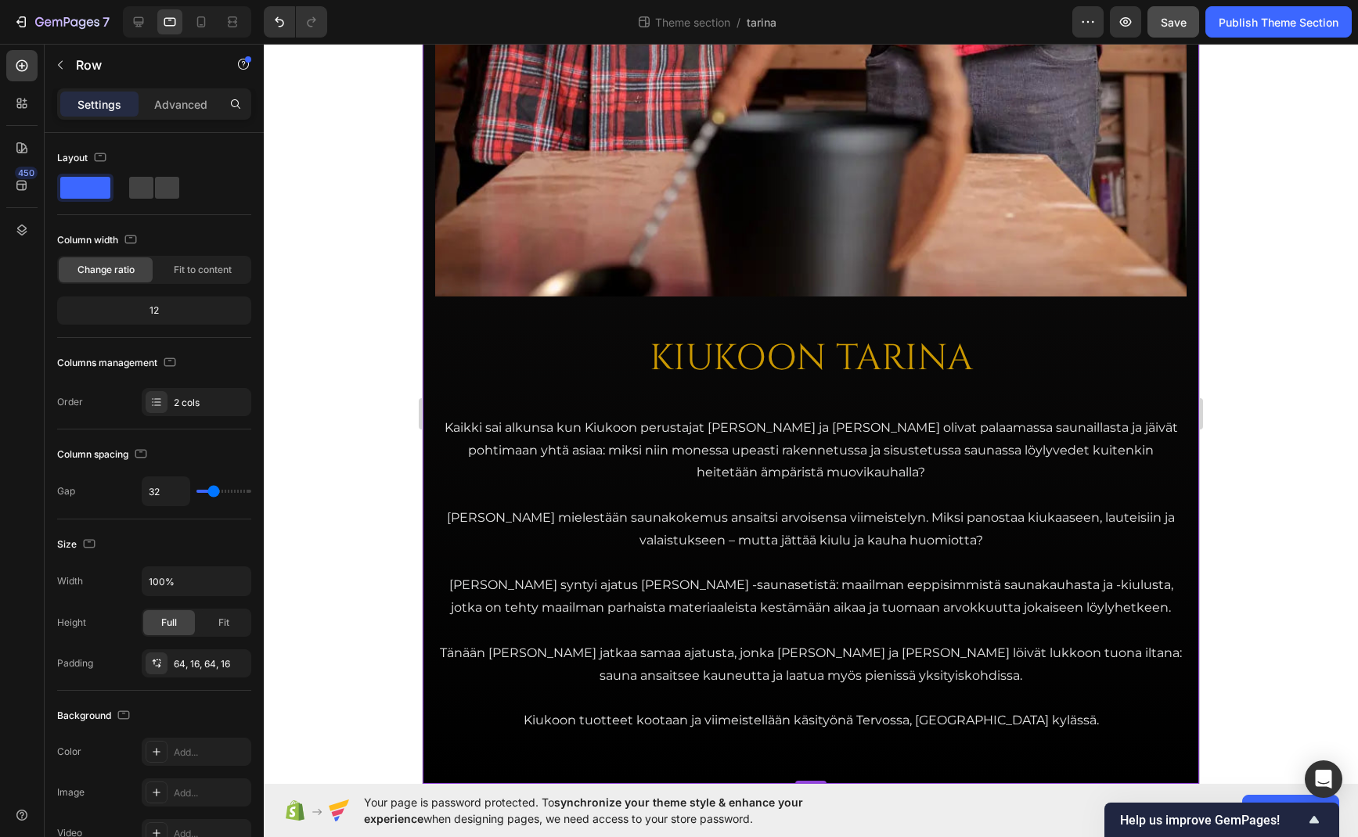
click at [519, 314] on div "KIUKOON TARINA Heading Kaikki sai alkunsa kun Kiukoon perustajat Jari ja Teemu …" at bounding box center [811, 124] width 776 height 1320
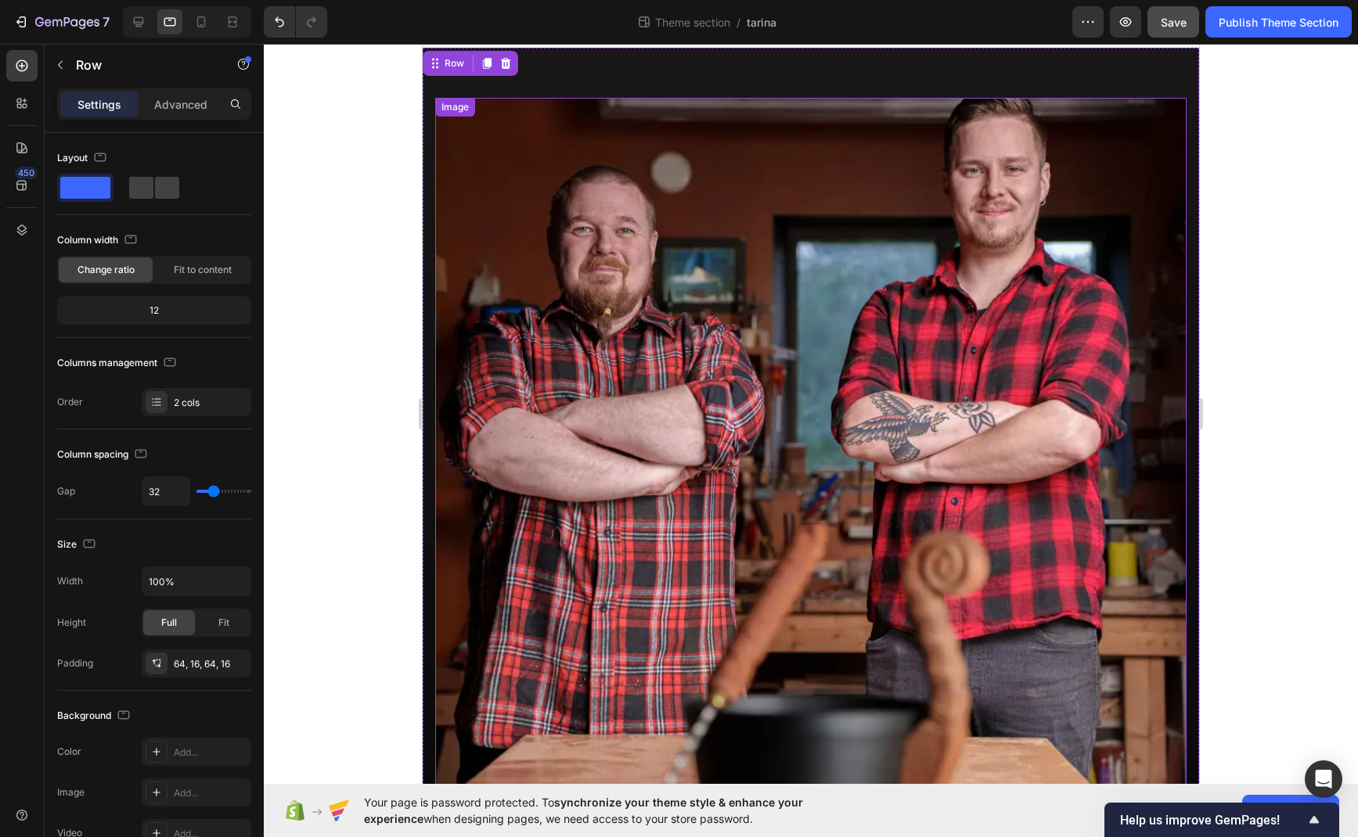
scroll to position [0, 0]
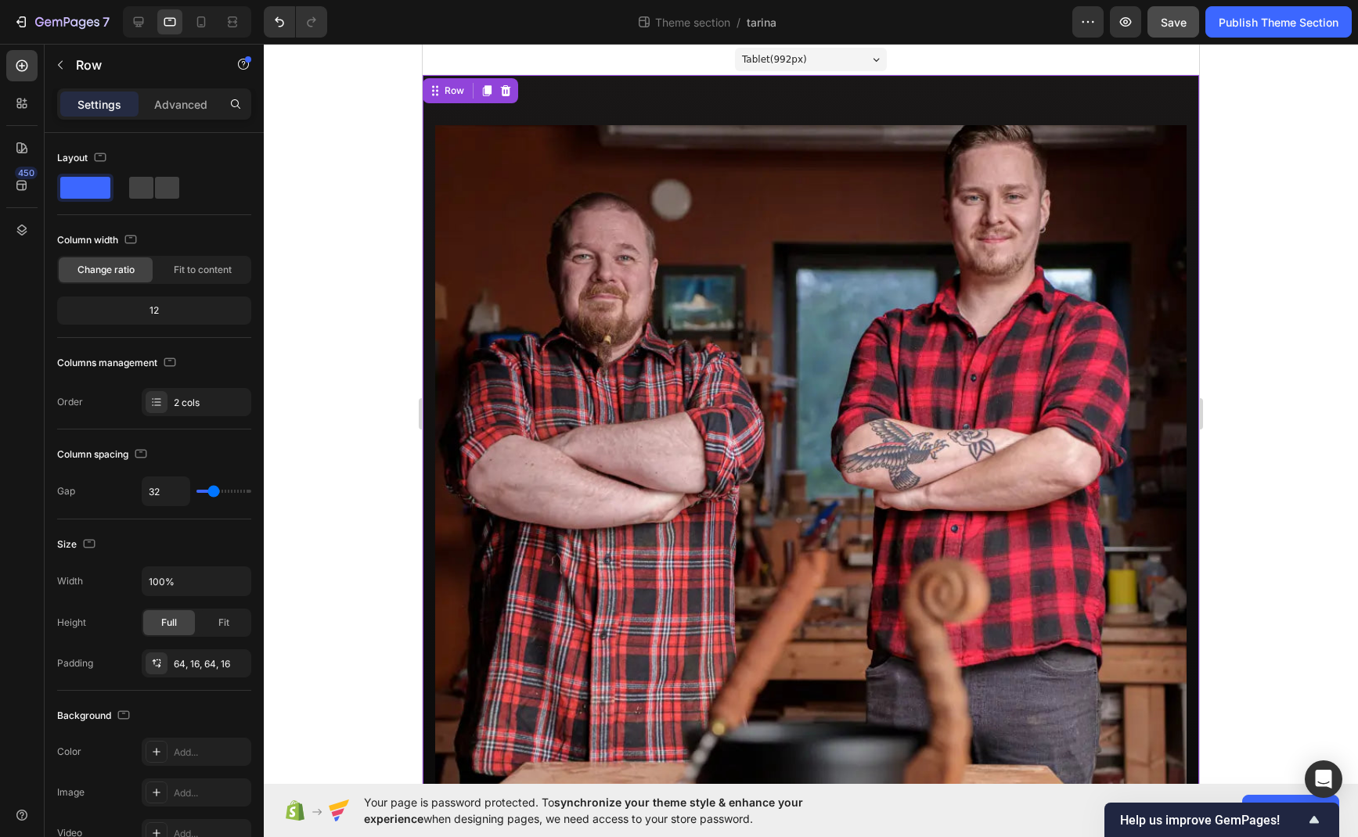
click at [575, 102] on div "KIUKOON TARINA Heading Kaikki sai alkunsa kun Kiukoon perustajat Jari ja Teemu …" at bounding box center [811, 735] width 776 height 1320
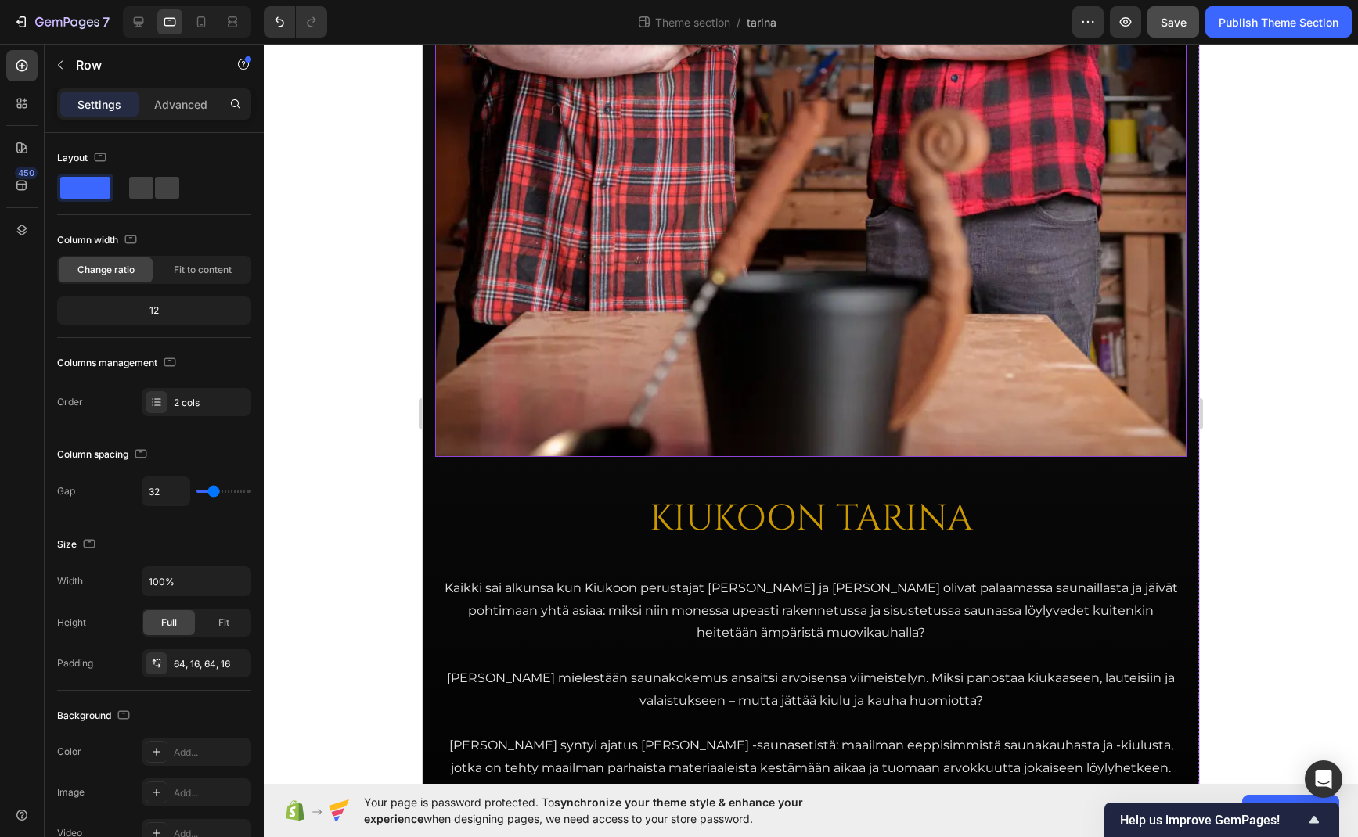
scroll to position [630, 0]
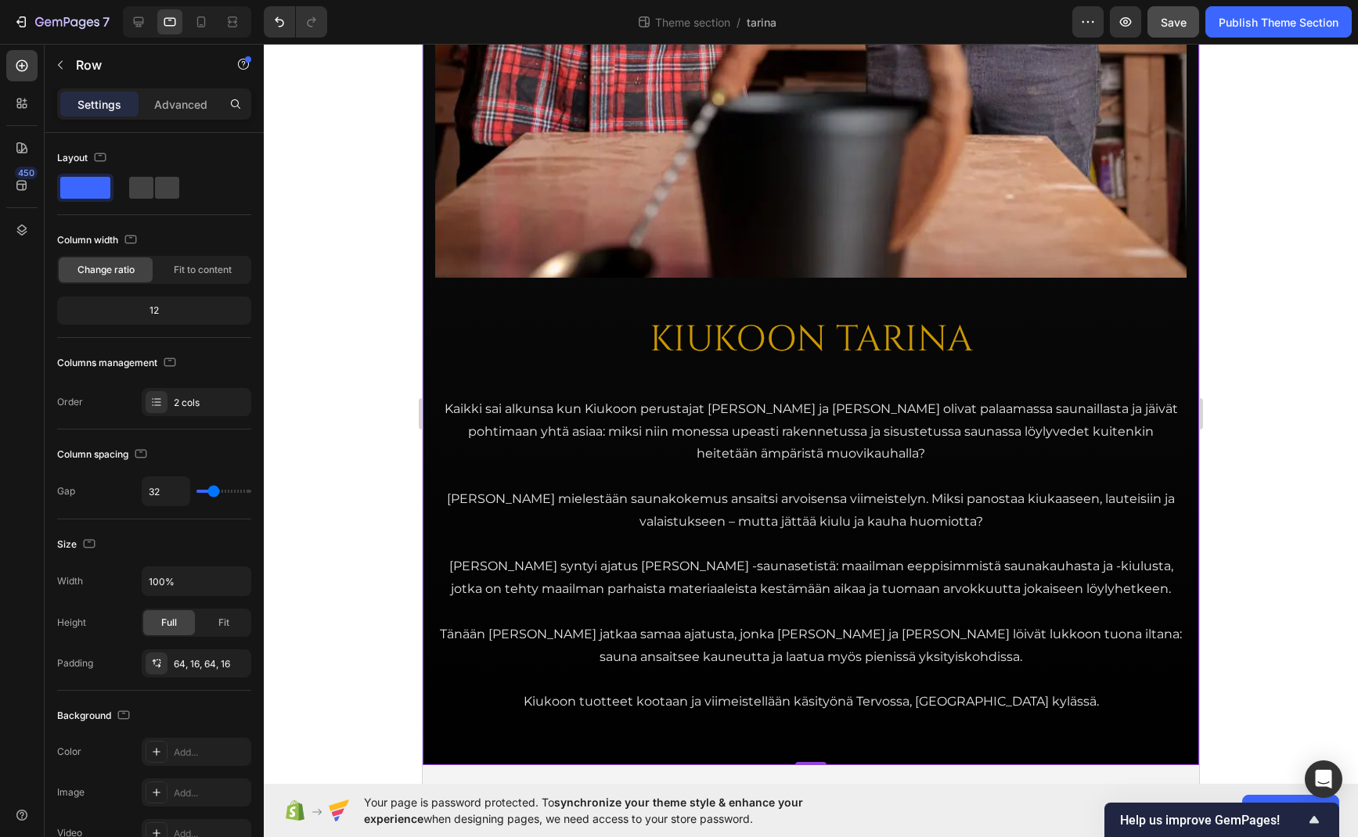
click at [431, 391] on div "KIUKOON TARINA Heading Kaikki sai alkunsa kun Kiukoon perustajat Jari ja Teemu …" at bounding box center [811, 105] width 776 height 1320
click at [545, 735] on div "KIUKOON TARINA Heading Kaikki sai alkunsa kun Kiukoon perustajat Jari ja Teemu …" at bounding box center [811, 105] width 776 height 1320
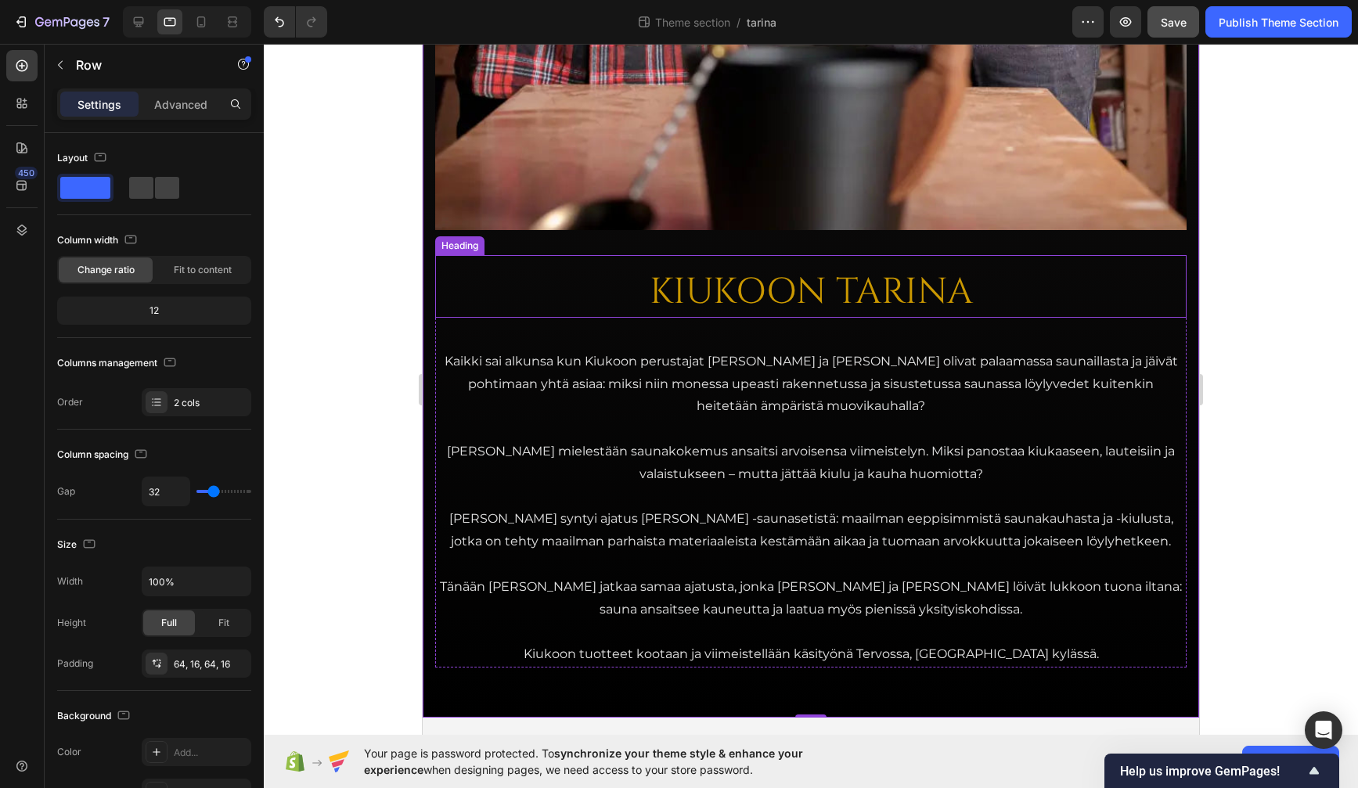
scroll to position [679, 0]
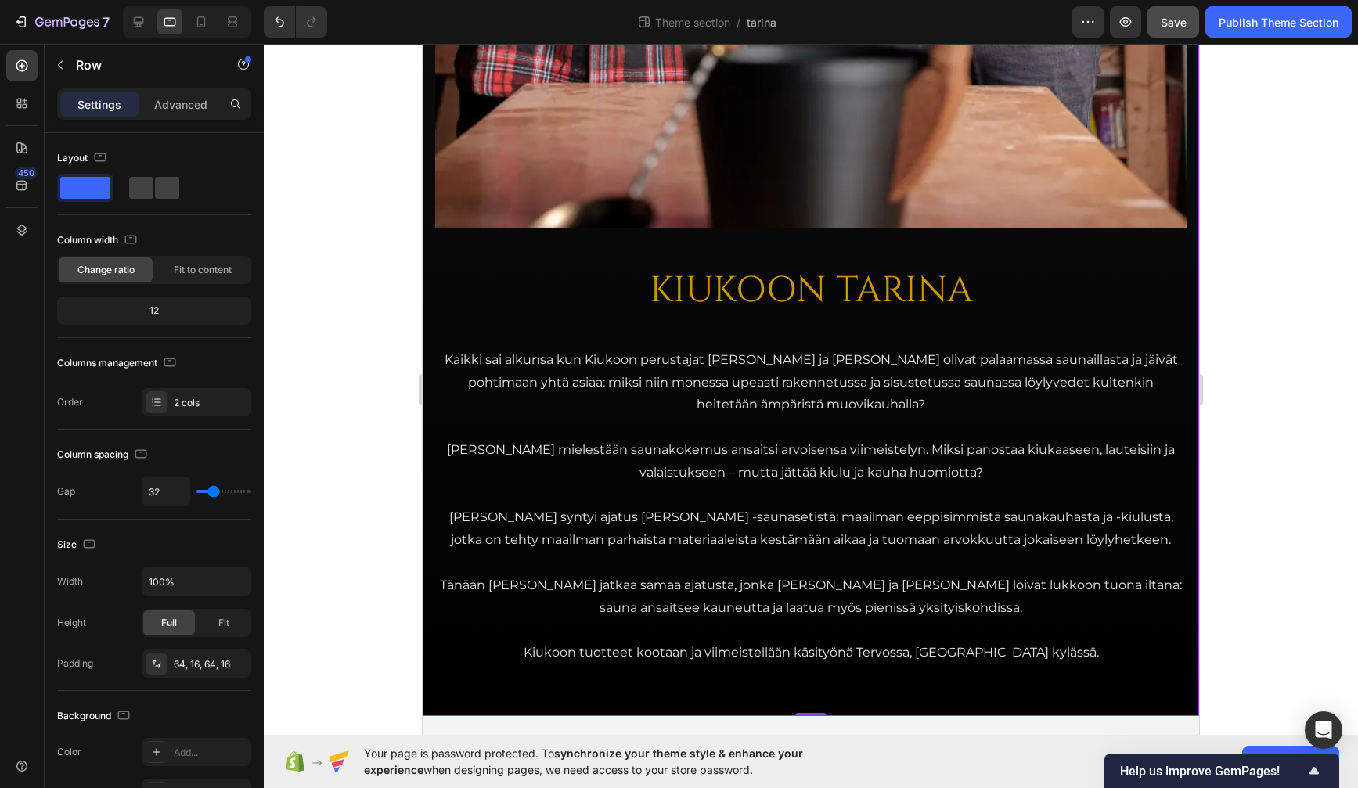
click at [441, 238] on div "KIUKOON TARINA Heading Kaikki sai alkunsa kun Kiukoon perustajat Jari ja Teemu …" at bounding box center [811, 56] width 776 height 1320
click at [167, 103] on p "Advanced" at bounding box center [180, 104] width 53 height 16
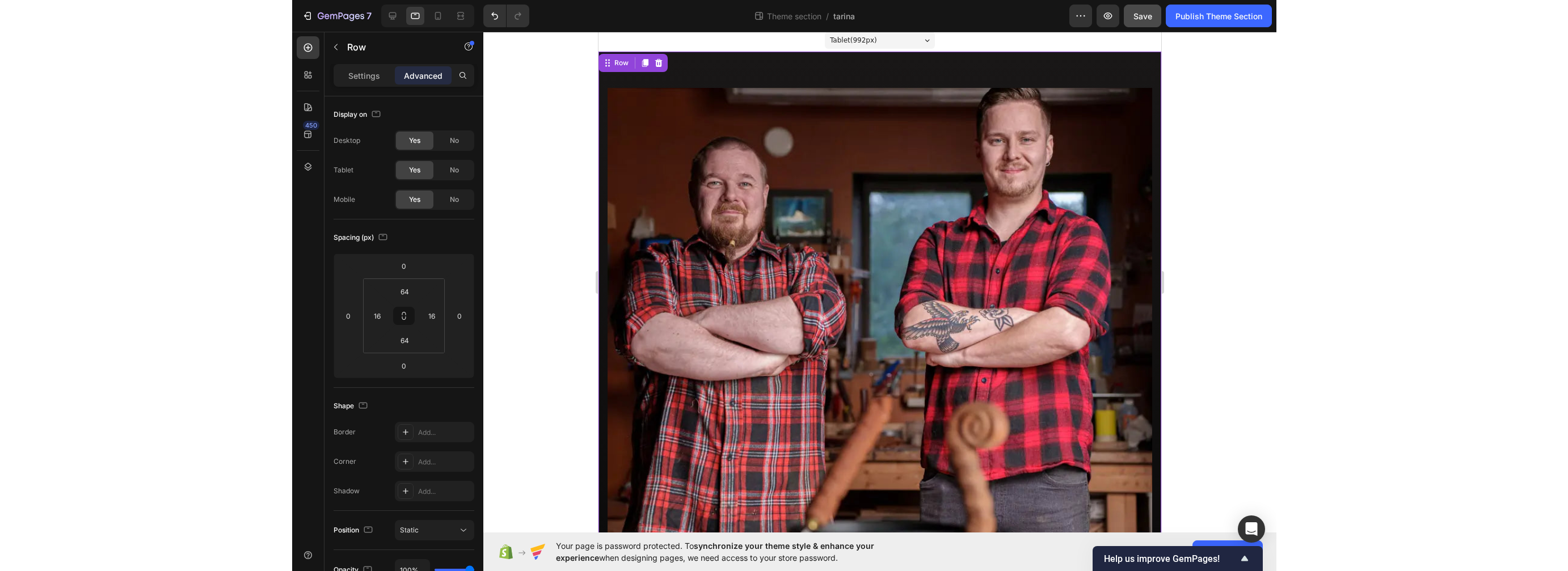
scroll to position [0, 0]
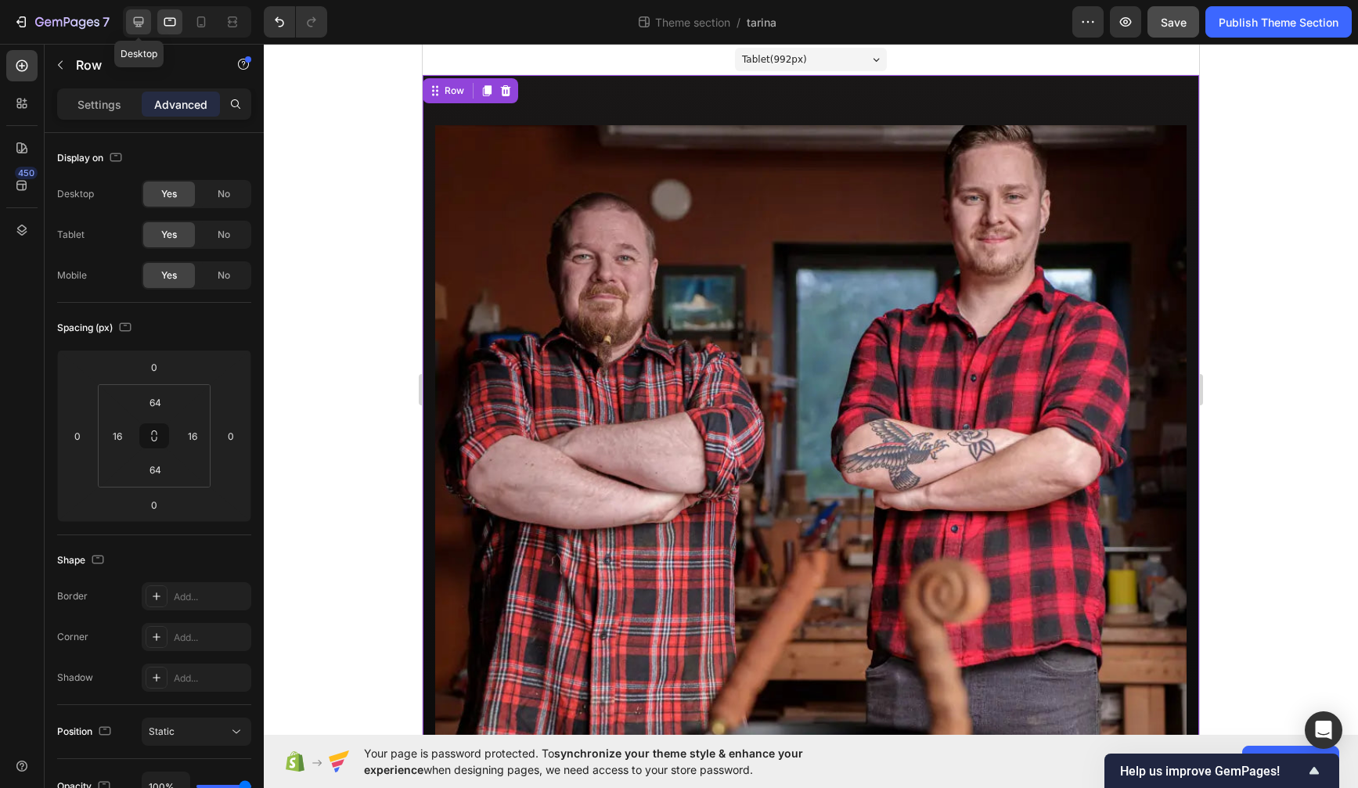
click at [142, 20] on icon at bounding box center [139, 22] width 16 height 16
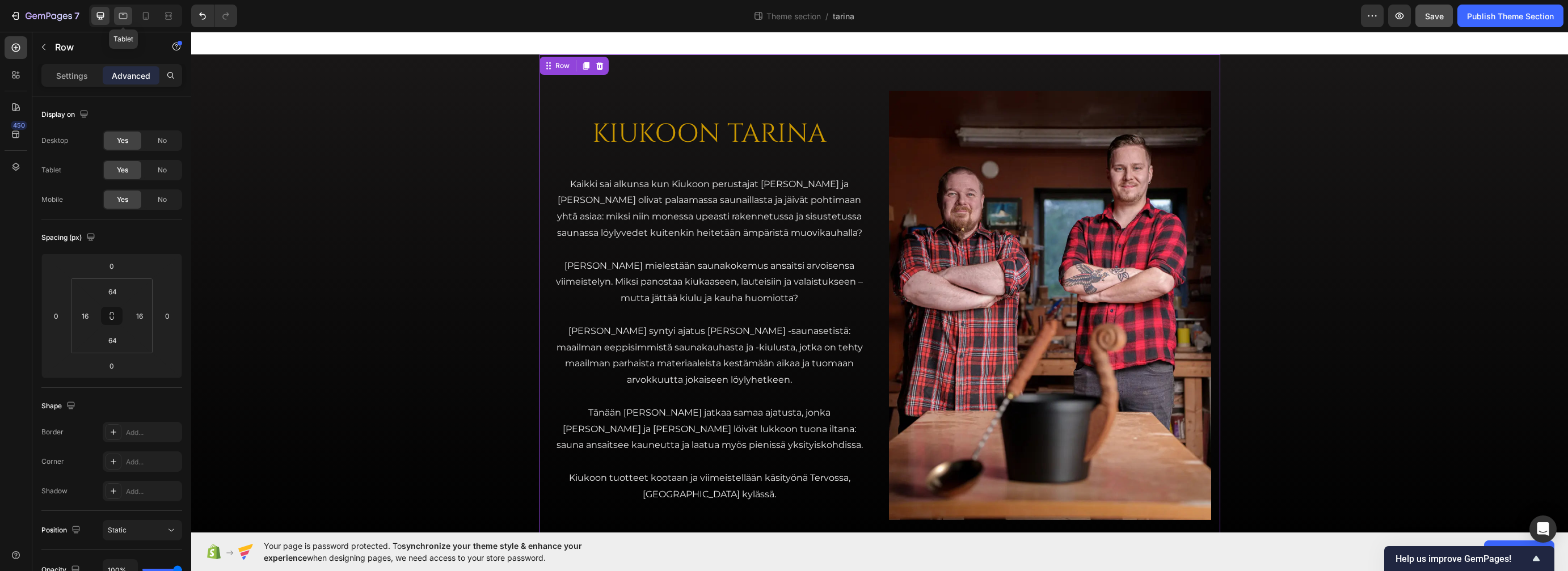
click at [120, 15] on icon at bounding box center [123, 16] width 12 height 12
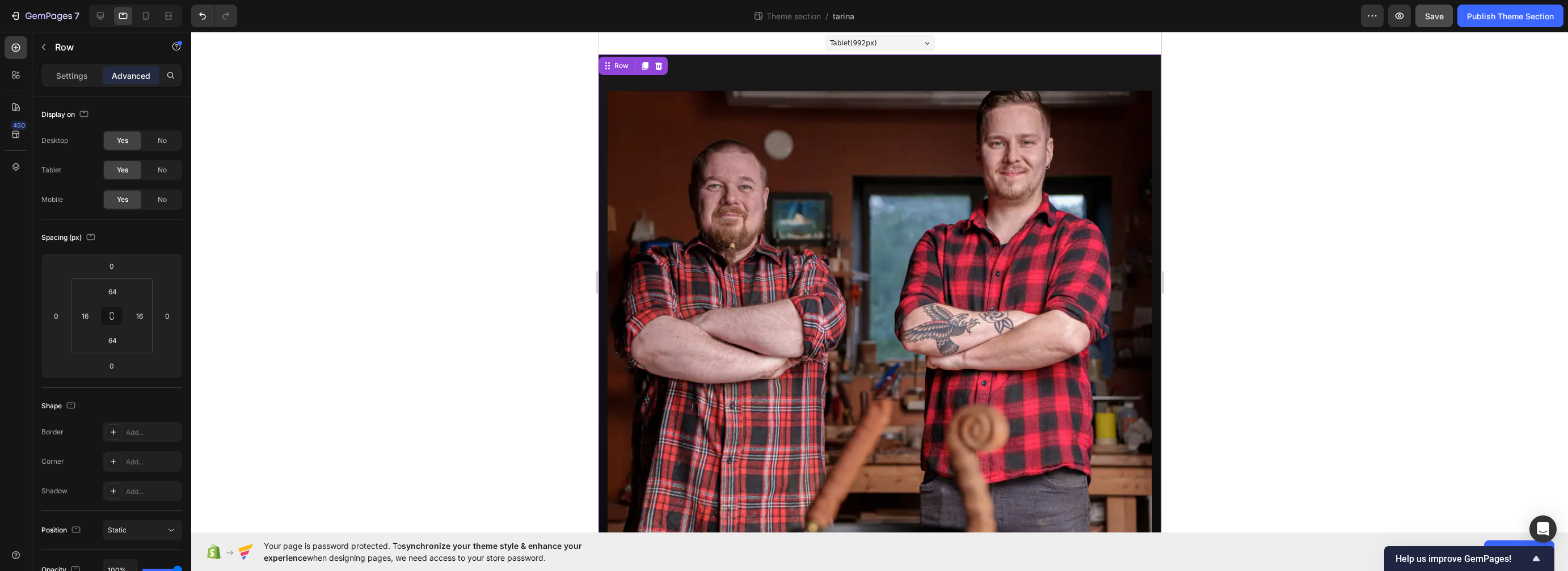
click at [718, 73] on div "KIUKOON TARINA Heading Kaikki sai alkunsa kun Kiukoon perustajat Jari ja Teemu …" at bounding box center [879, 533] width 563 height 956
click at [82, 72] on p "Settings" at bounding box center [72, 75] width 32 height 12
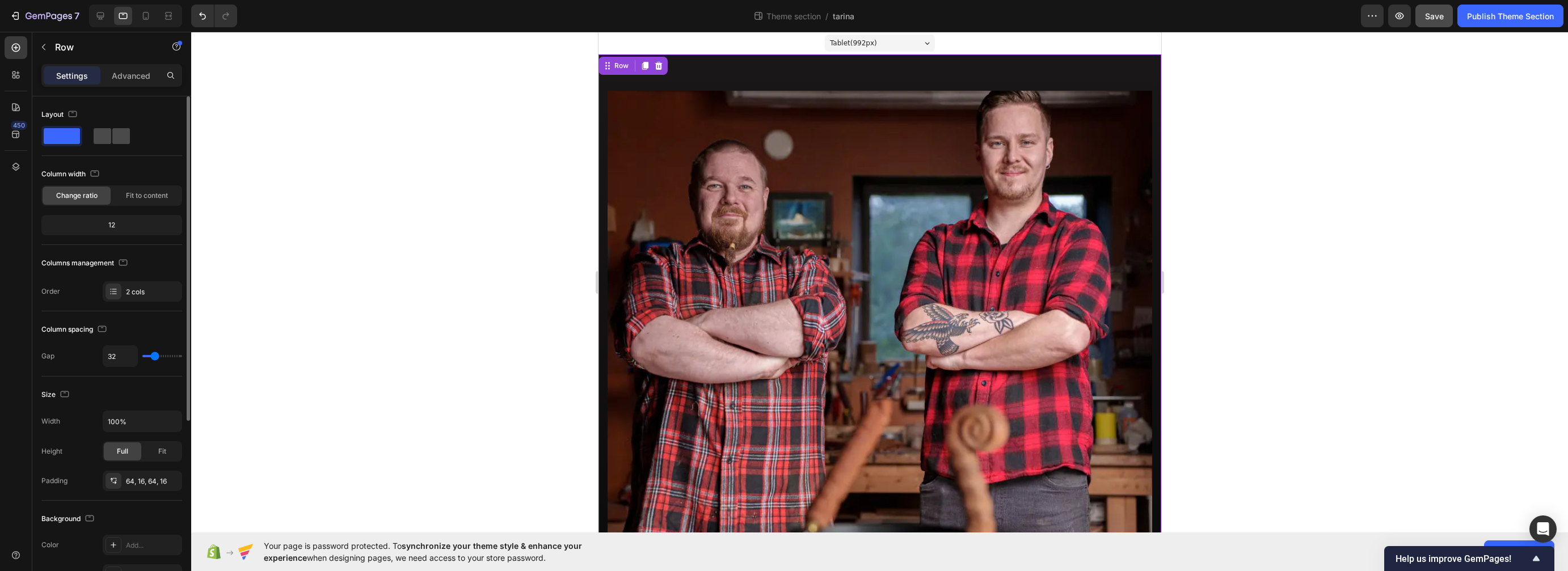
click at [104, 131] on span at bounding box center [102, 136] width 17 height 16
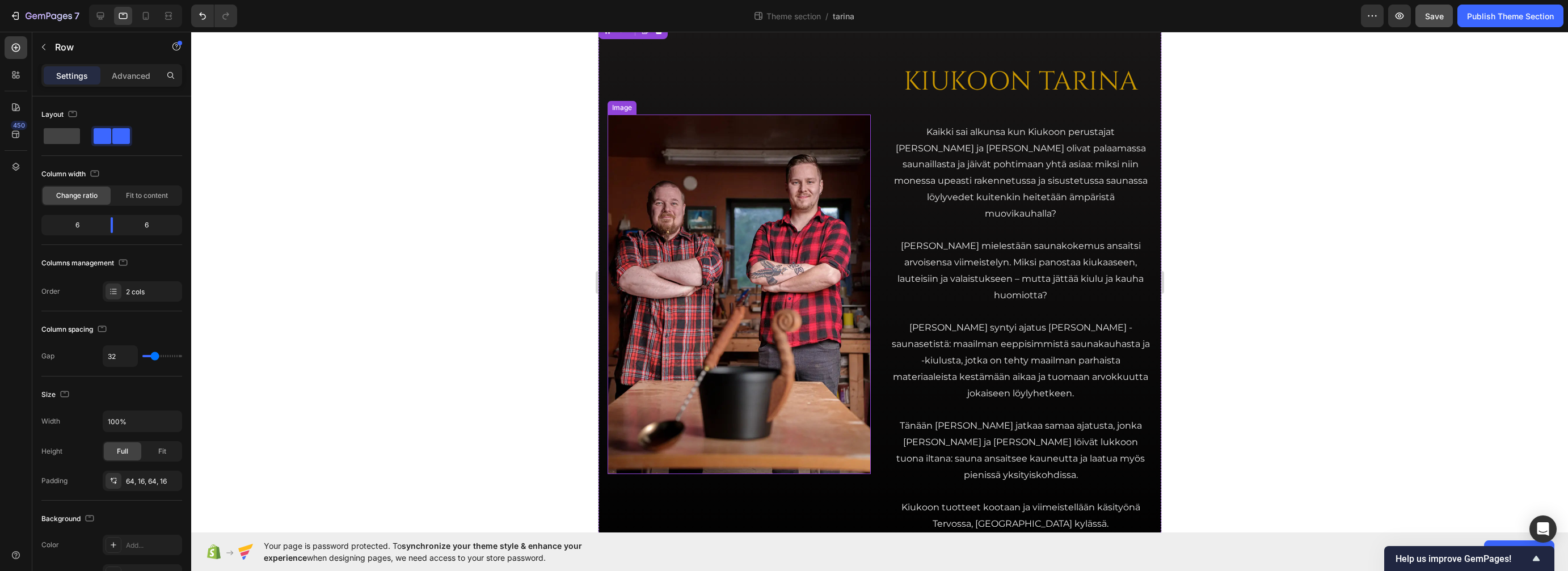
scroll to position [38, 0]
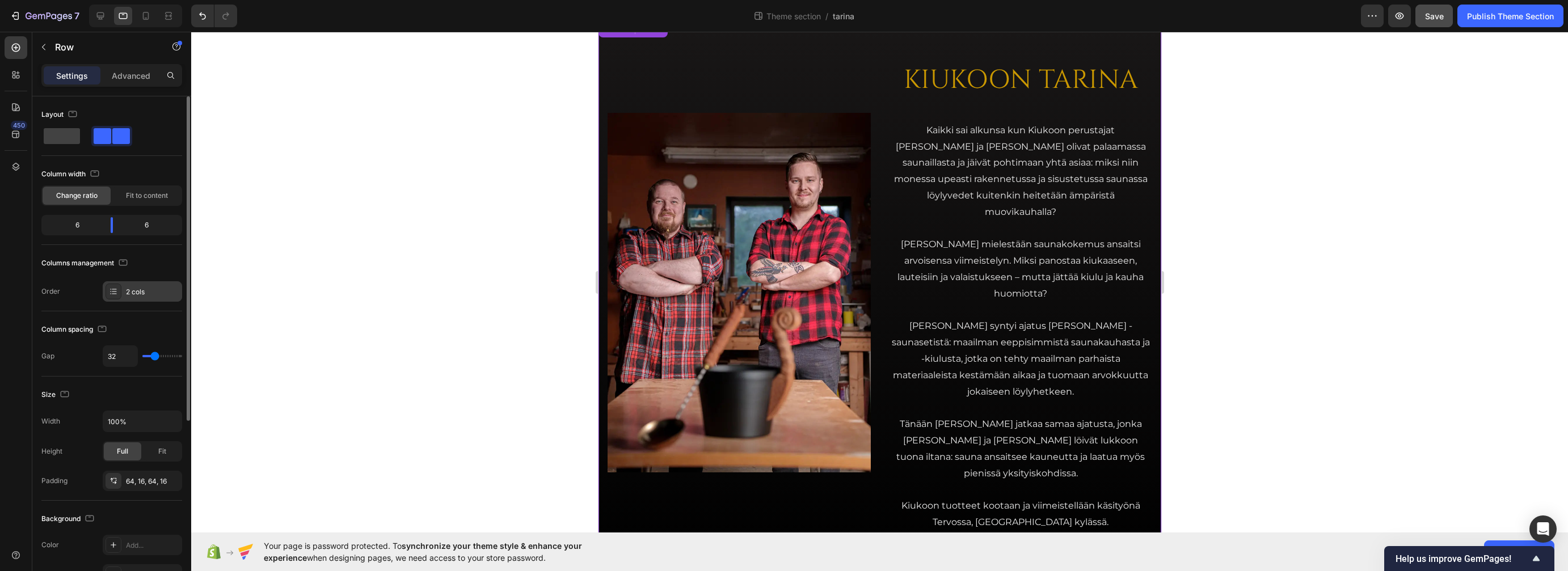
click at [134, 288] on div "2 cols" at bounding box center [153, 292] width 54 height 10
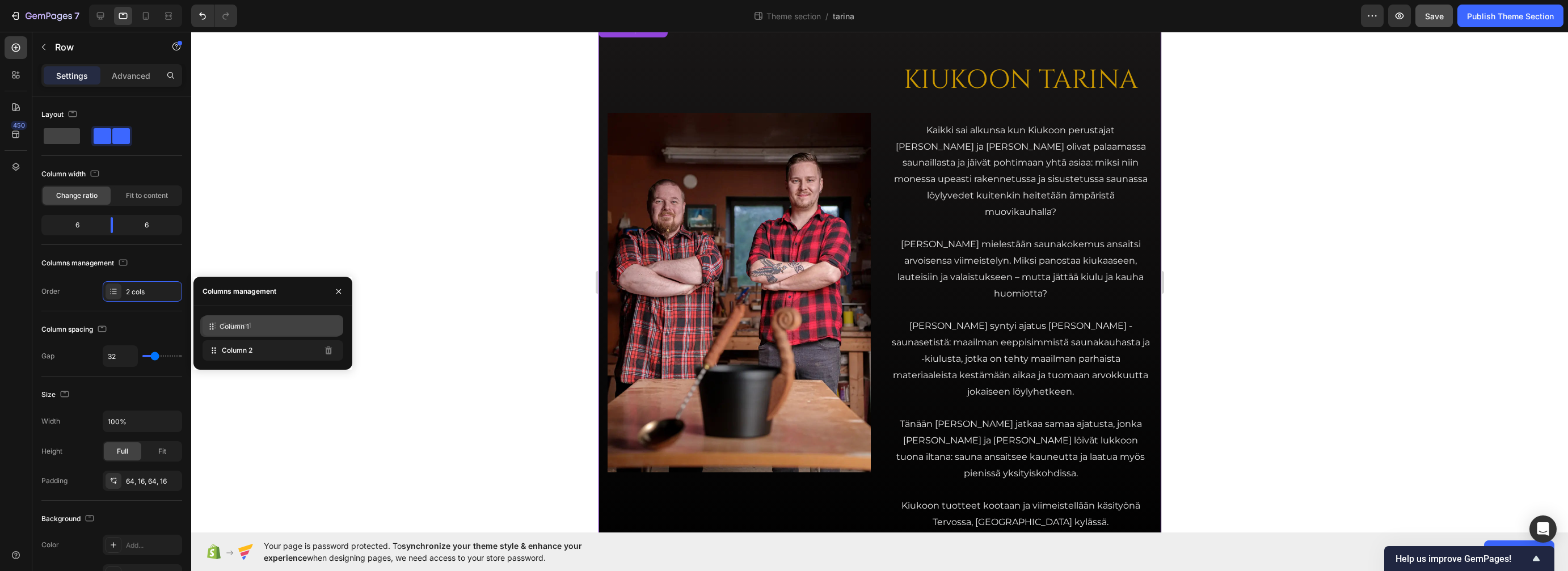
drag, startPoint x: 244, startPoint y: 348, endPoint x: 241, endPoint y: 325, distance: 23.2
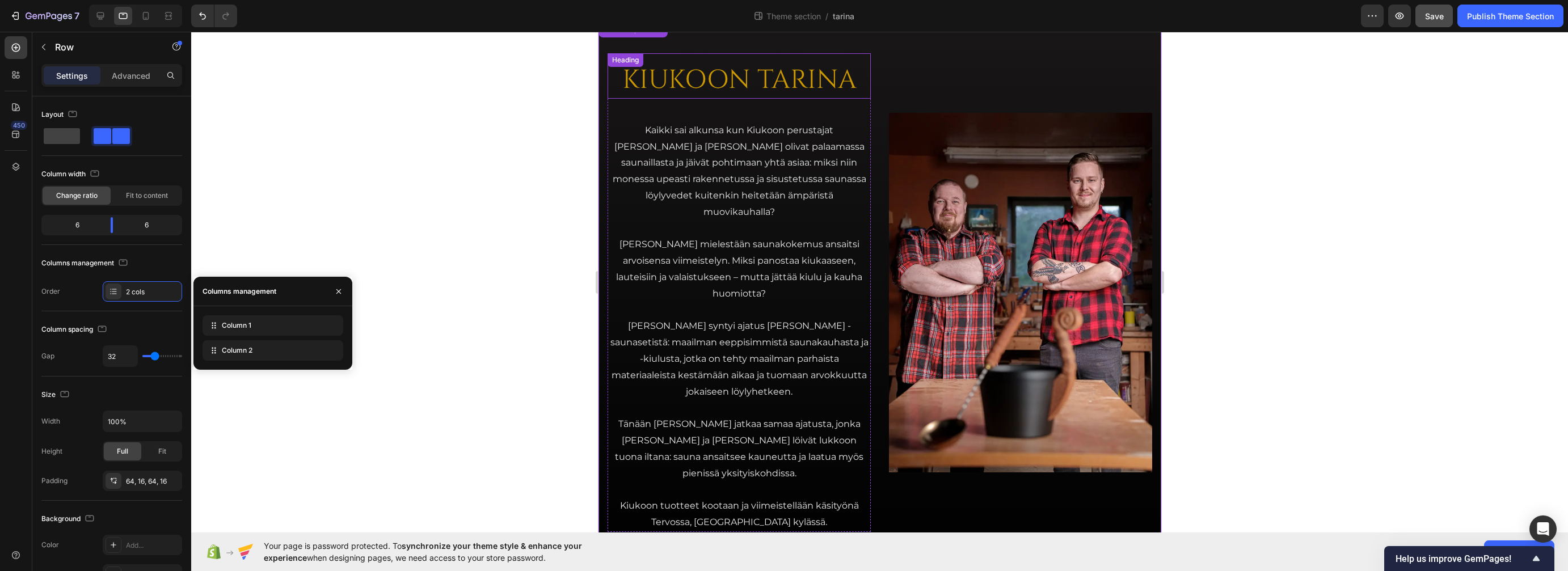
scroll to position [24, 0]
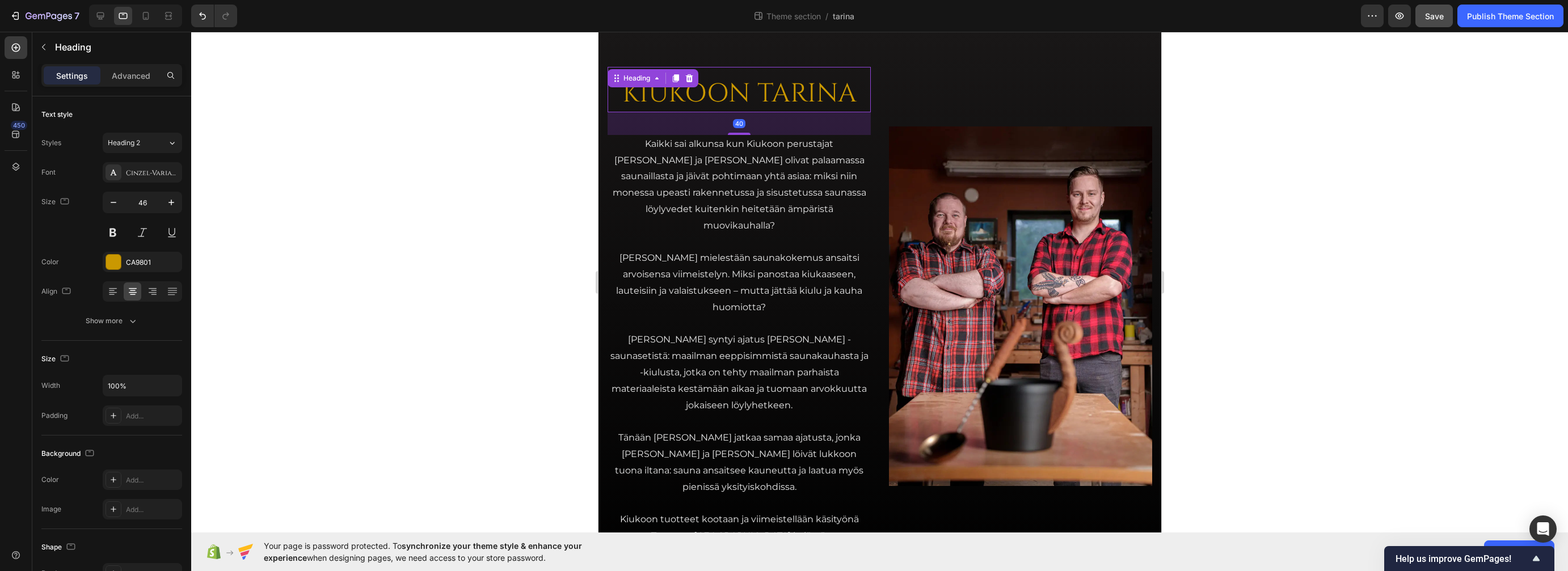
click at [768, 82] on h2 "KIUKOON TARINA" at bounding box center [738, 94] width 263 height 36
click at [172, 143] on icon at bounding box center [172, 143] width 9 height 12
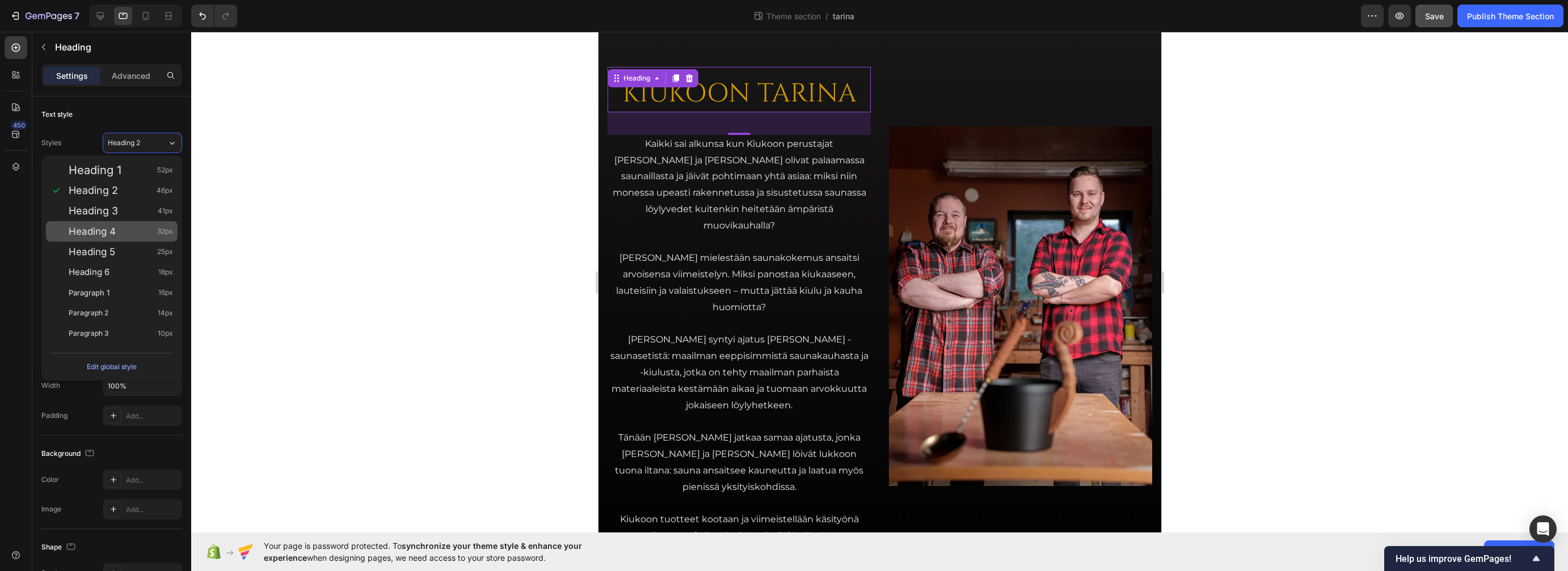
click at [120, 227] on div "Heading 4 32px" at bounding box center [121, 231] width 104 height 12
type input "32"
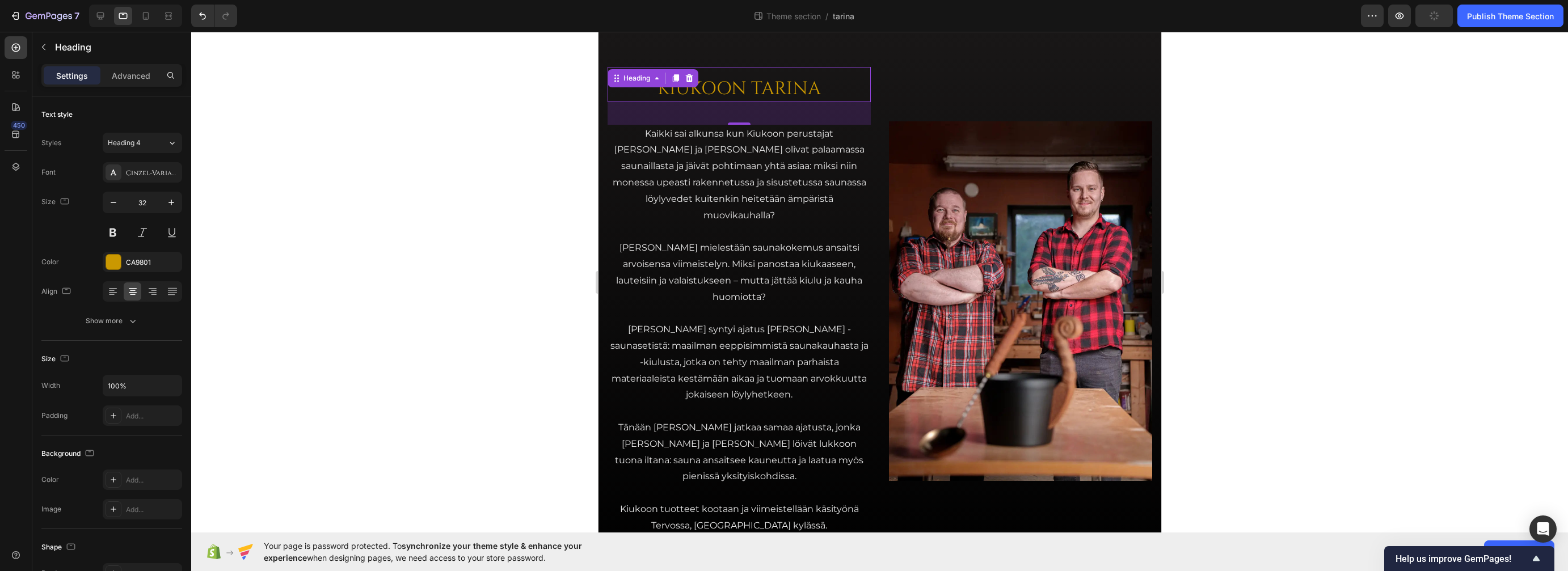
scroll to position [14, 0]
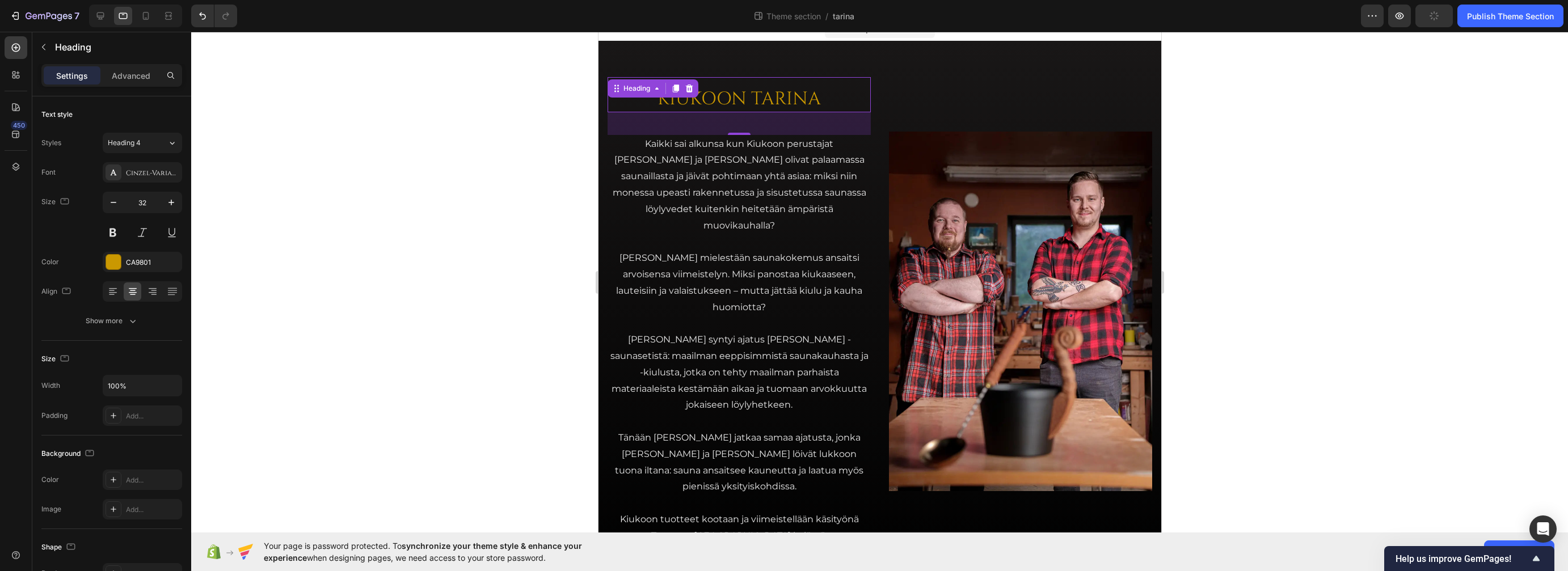
click at [464, 164] on div at bounding box center [879, 301] width 1377 height 539
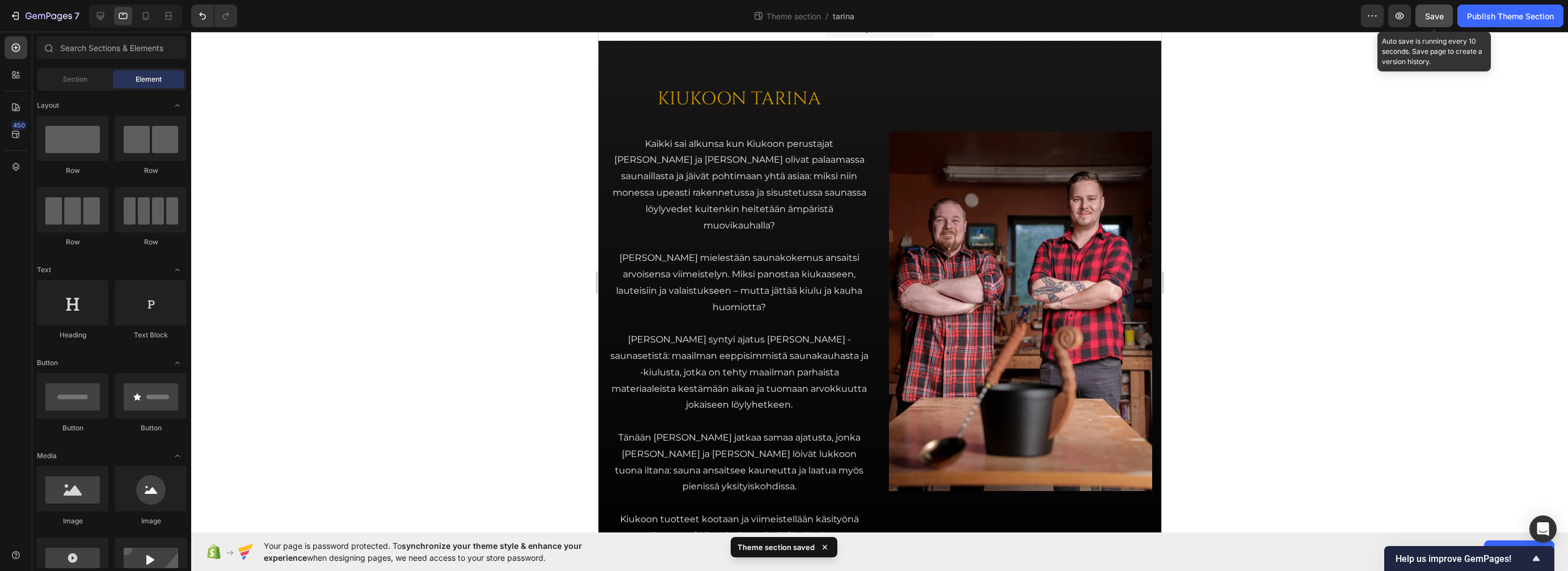
click at [1225, 13] on span "Save" at bounding box center [1435, 16] width 19 height 9
click at [712, 167] on p "Kaikki sai alkunsa kun Kiukoon perustajat Jari ja Teemu olivat palaamassa sauna…" at bounding box center [739, 185] width 261 height 98
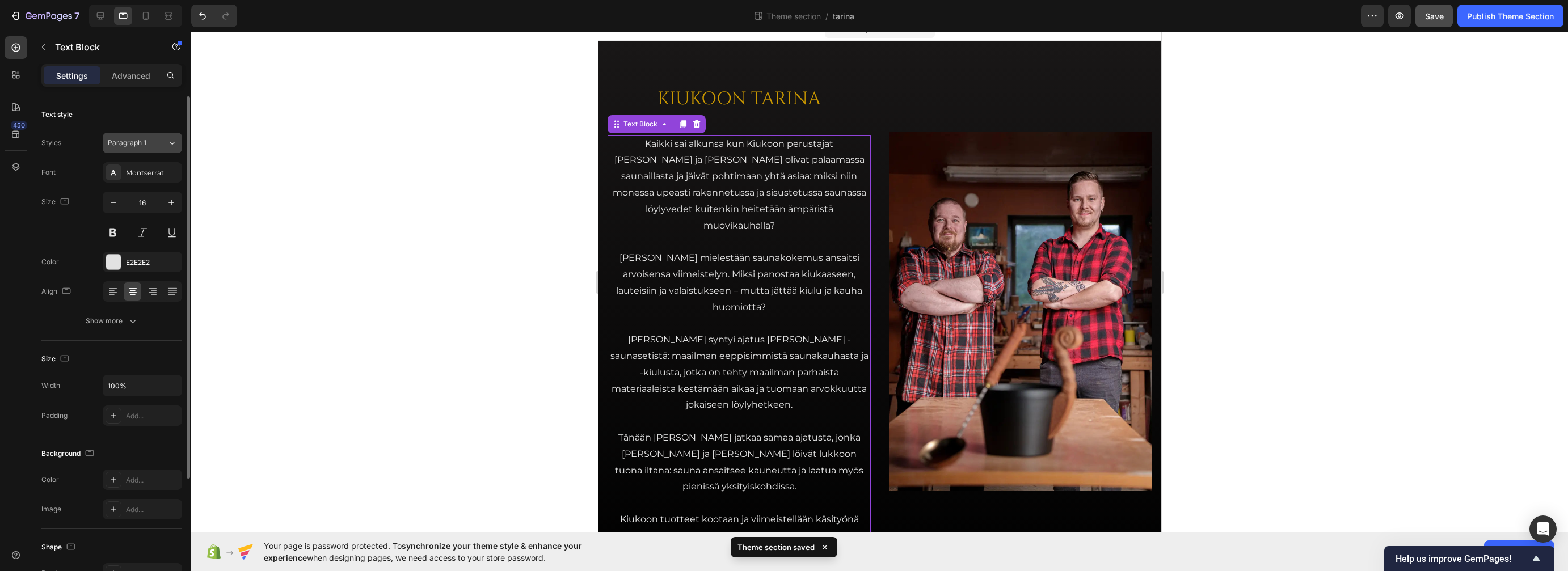
click at [152, 145] on div "Paragraph 1" at bounding box center [130, 143] width 46 height 10
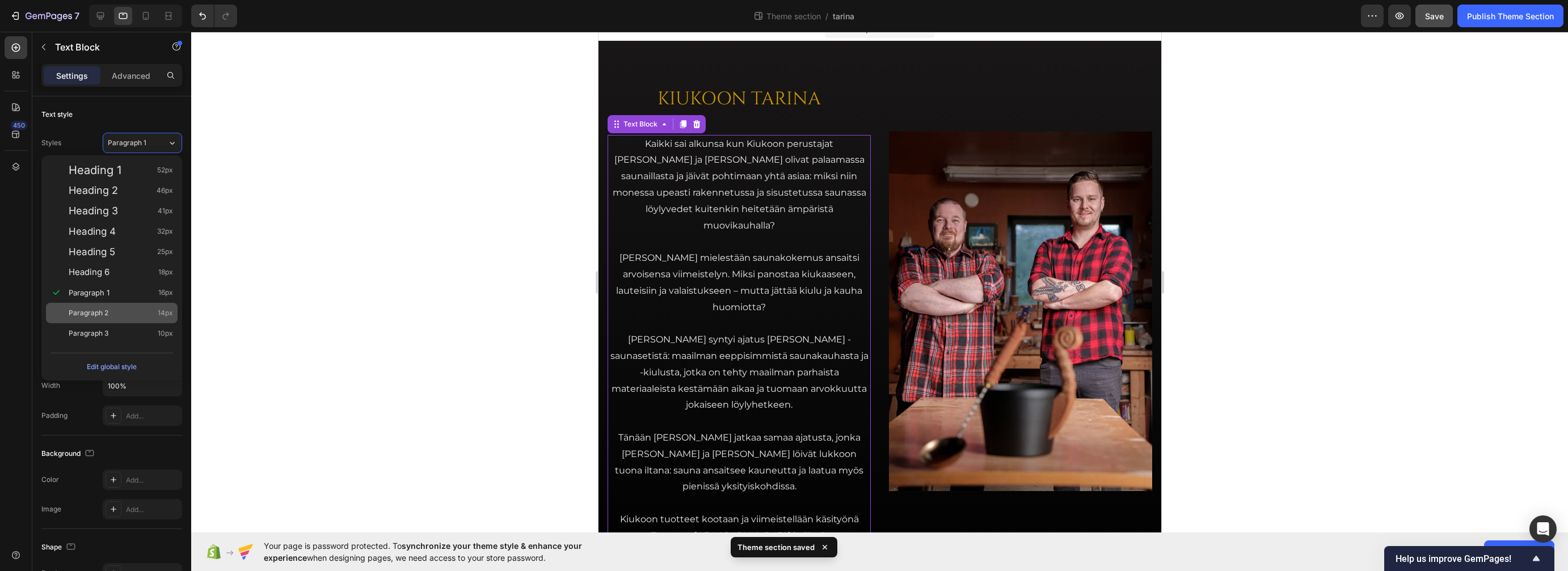
click at [130, 310] on div "Paragraph 2 14px" at bounding box center [121, 313] width 104 height 12
type input "14"
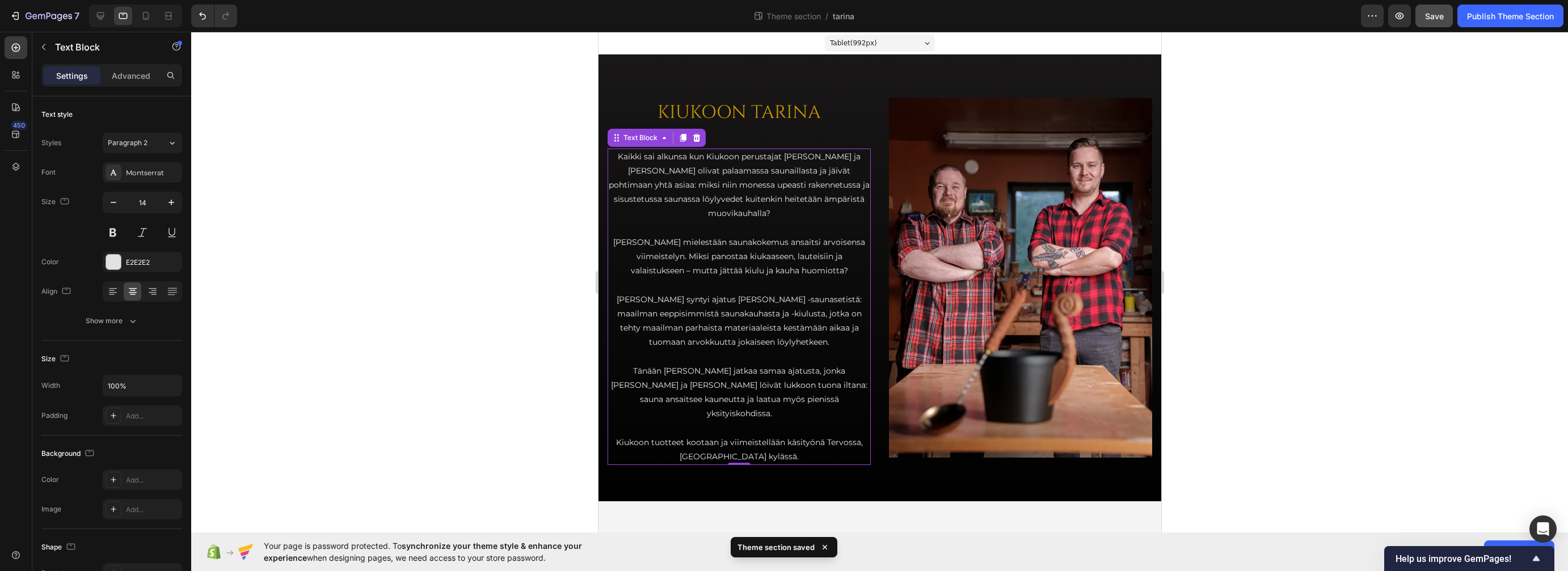
scroll to position [0, 0]
click at [523, 181] on div at bounding box center [879, 301] width 1377 height 539
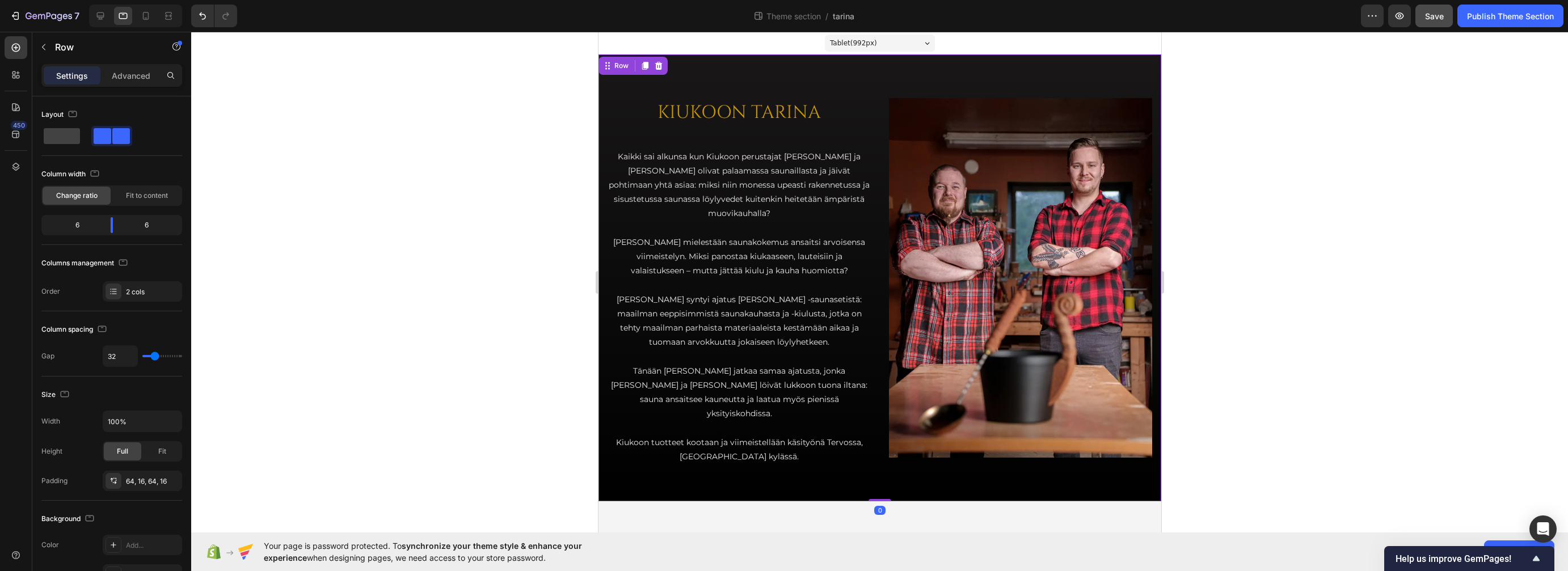
click at [845, 76] on div "KIUKOON TARINA Heading Kaikki sai alkunsa kun Kiukoon perustajat Jari ja Teemu …" at bounding box center [879, 278] width 563 height 447
click at [144, 72] on p "Advanced" at bounding box center [130, 75] width 38 height 12
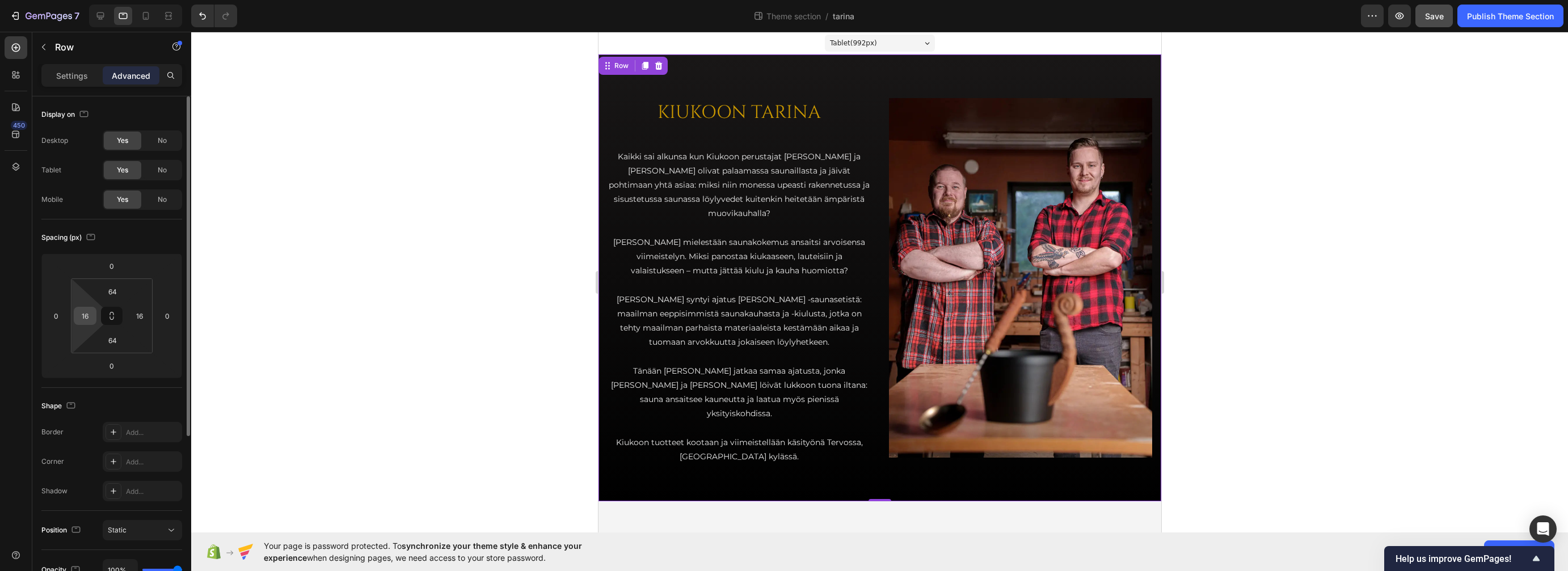
click at [86, 317] on input "16" at bounding box center [85, 315] width 17 height 17
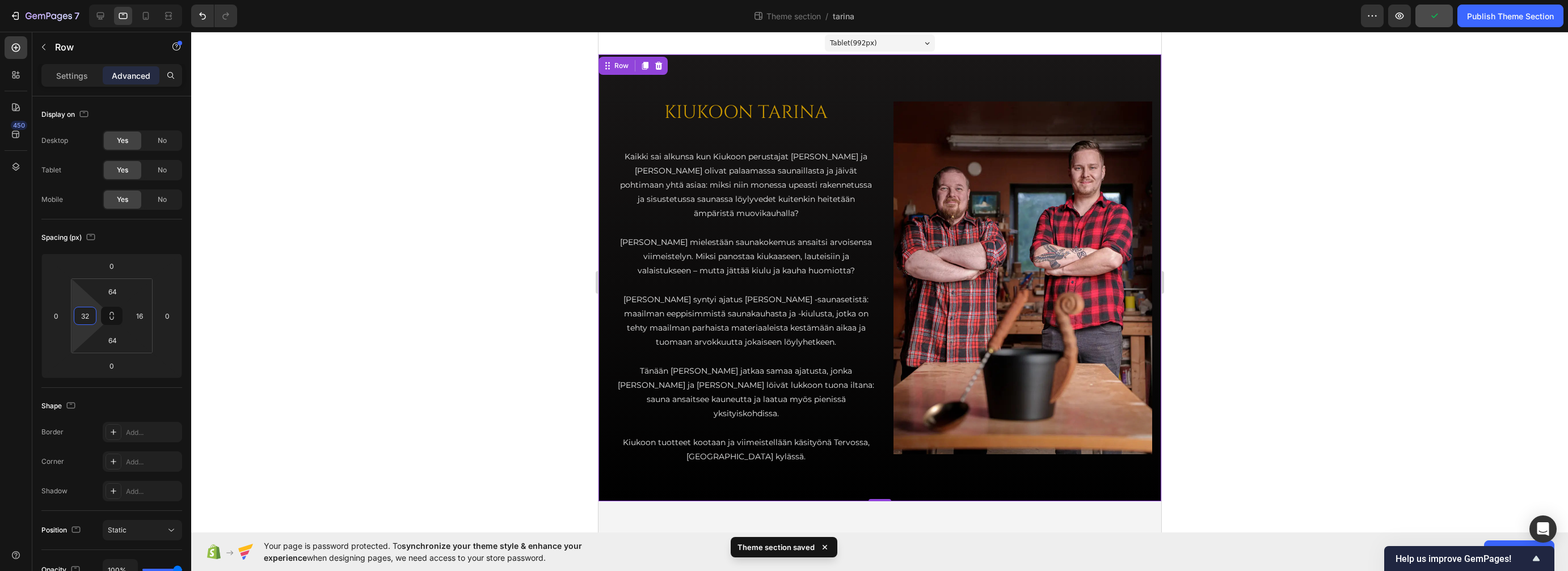
type input "32"
click at [351, 187] on div at bounding box center [879, 301] width 1377 height 539
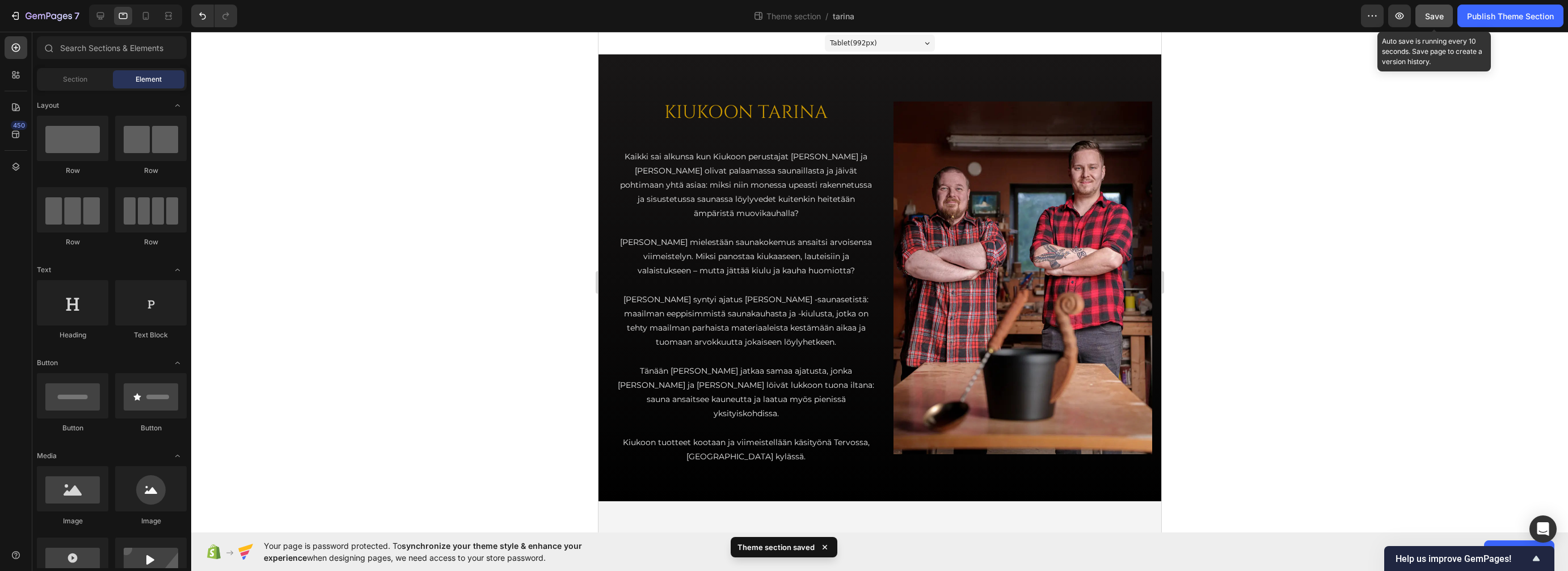
click at [1225, 14] on span "Save" at bounding box center [1435, 16] width 19 height 9
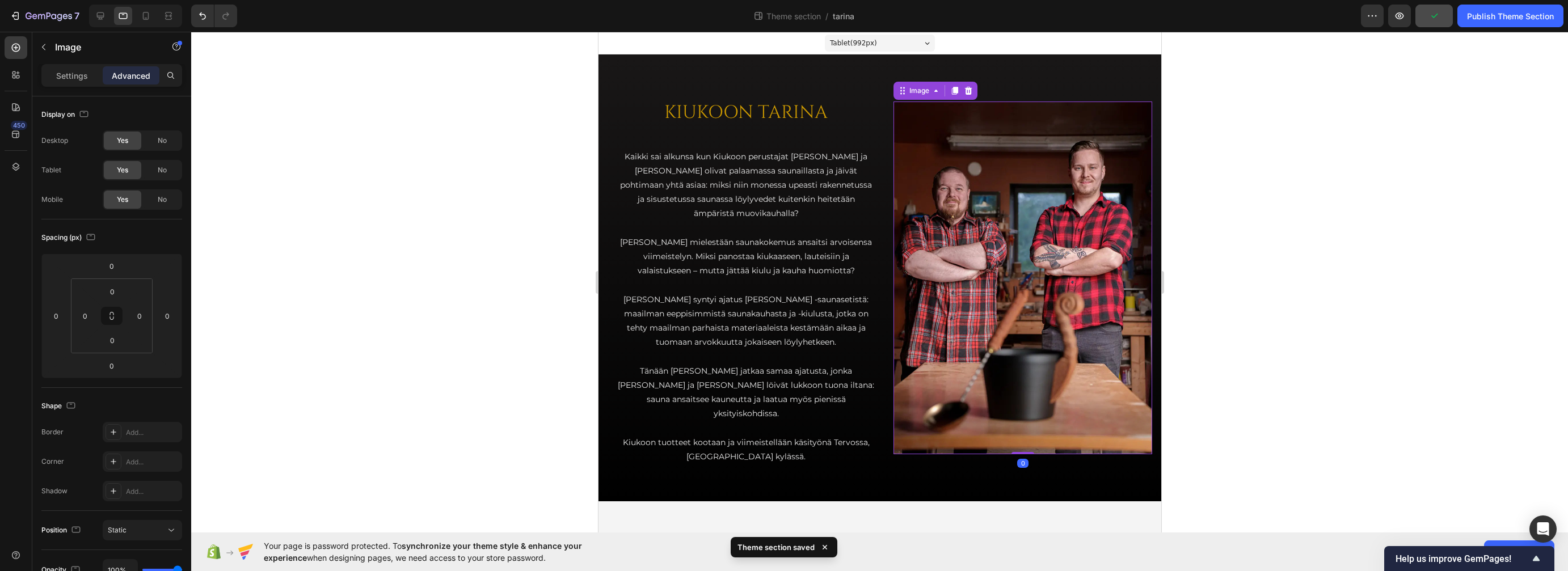
click at [1079, 190] on img at bounding box center [1022, 278] width 259 height 354
click at [1024, 70] on div "KIUKOON TARINA Heading Kaikki sai alkunsa kun Kiukoon perustajat Jari ja Teemu …" at bounding box center [879, 278] width 563 height 447
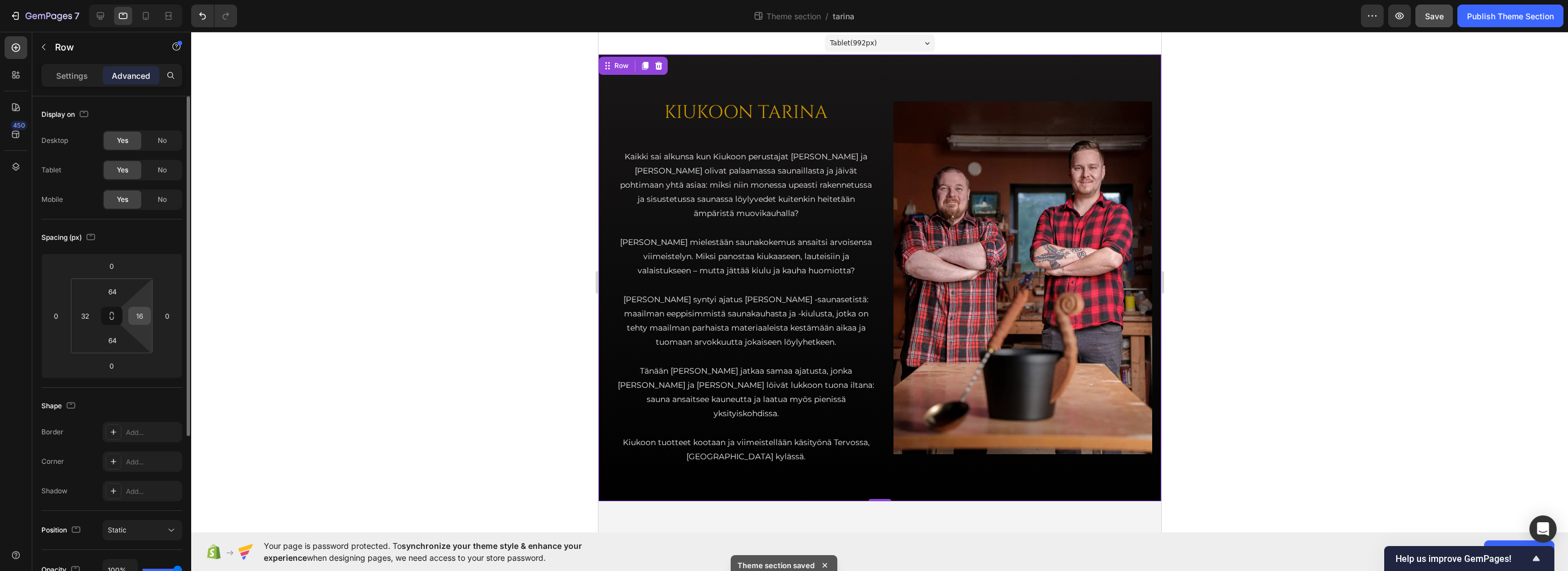
click at [140, 312] on input "16" at bounding box center [139, 315] width 17 height 17
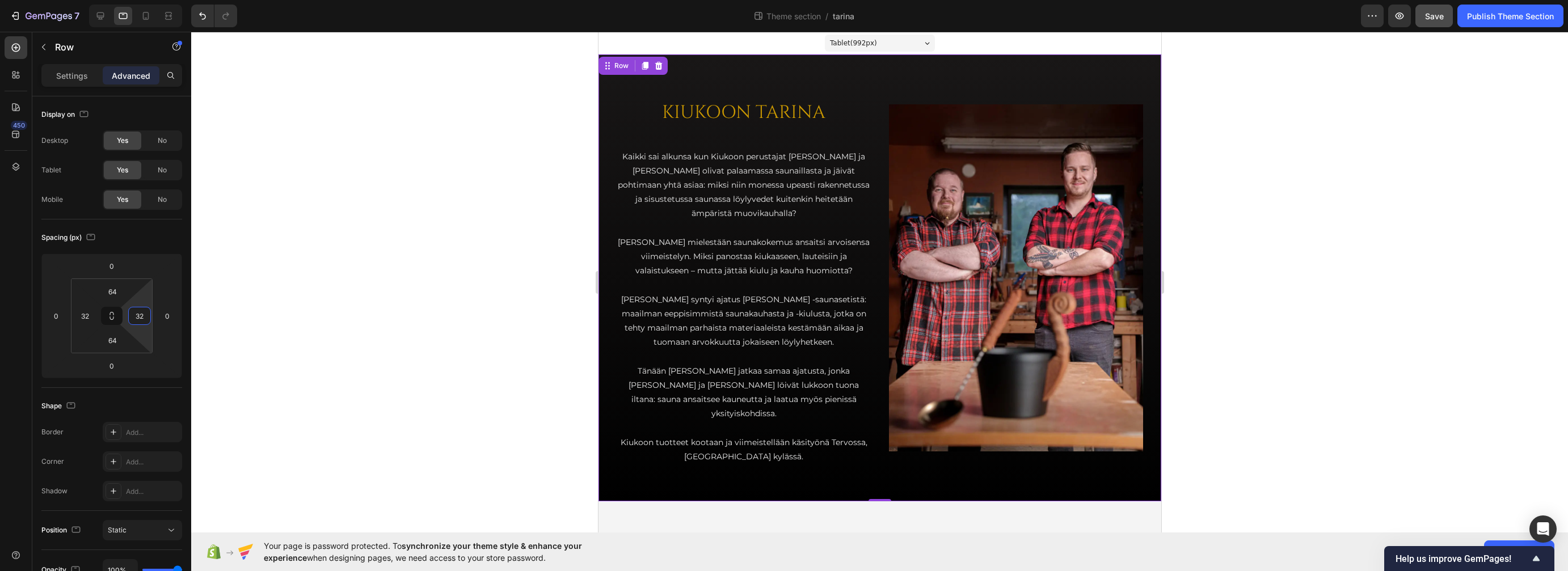
type input "32"
click at [312, 228] on div at bounding box center [879, 301] width 1377 height 539
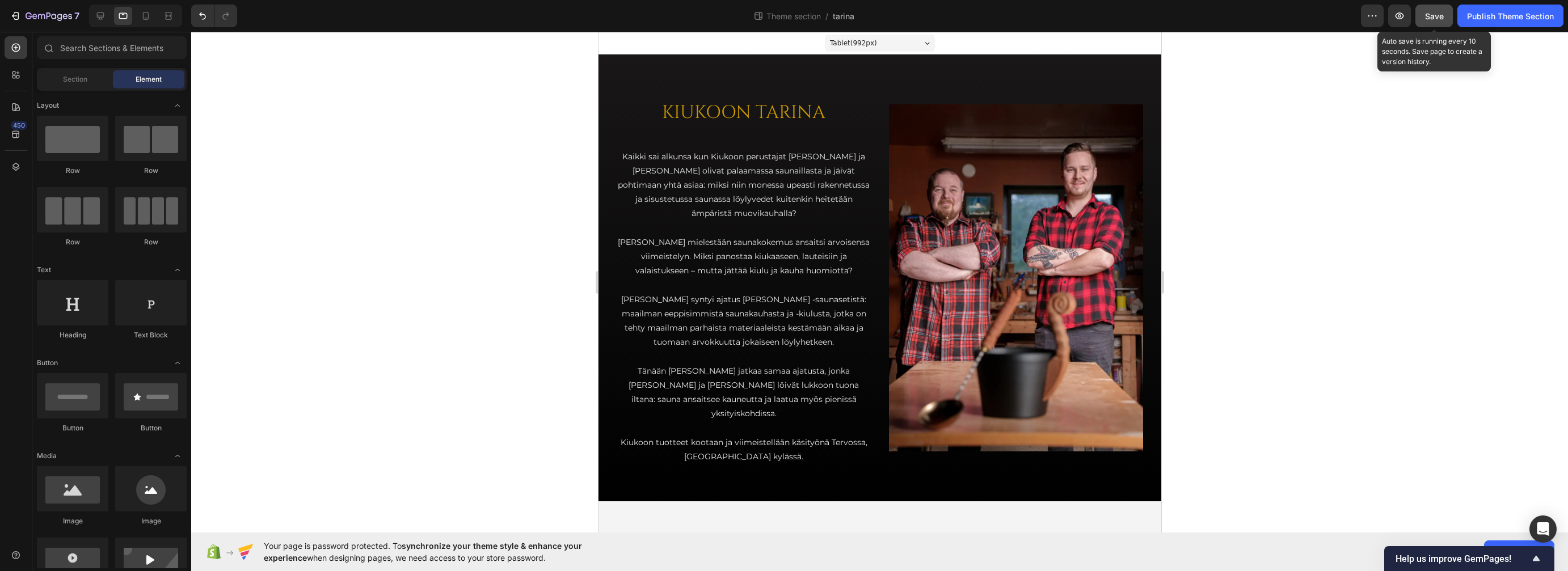
click at [1225, 15] on span "Save" at bounding box center [1435, 16] width 19 height 9
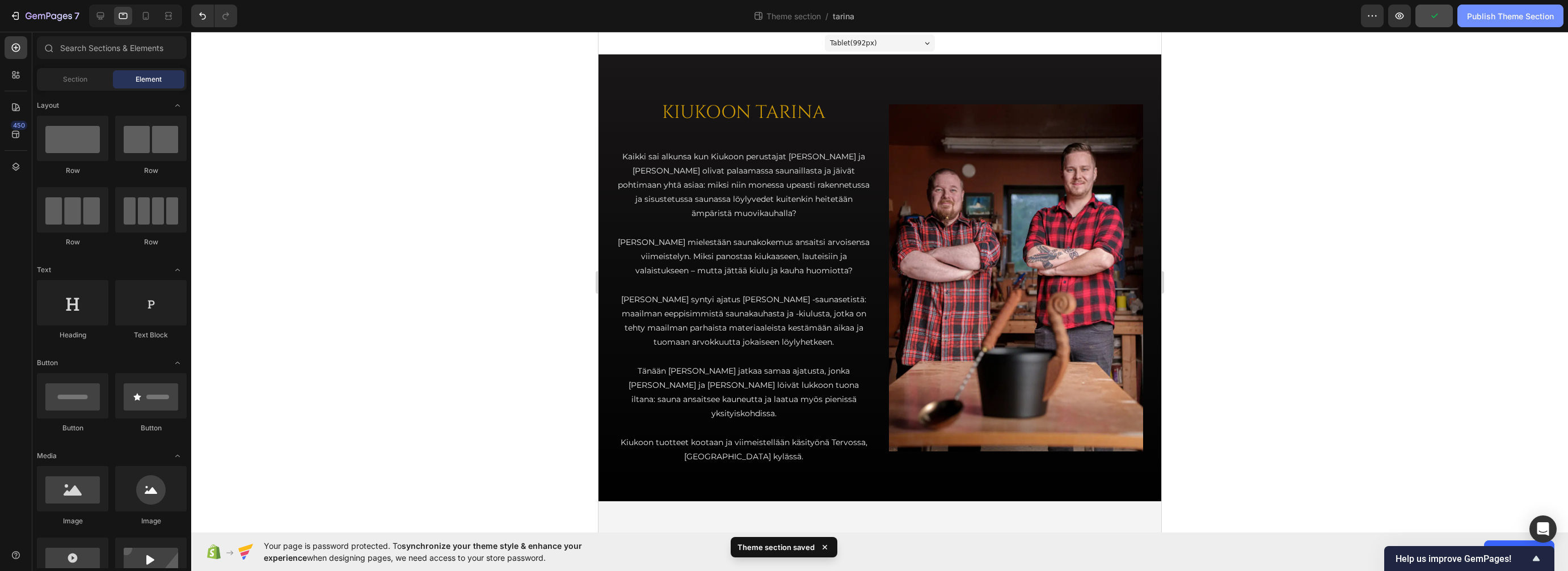
drag, startPoint x: 1506, startPoint y: 21, endPoint x: 1501, endPoint y: 22, distance: 5.1
click at [1225, 21] on div "Publish Theme Section" at bounding box center [1511, 16] width 87 height 12
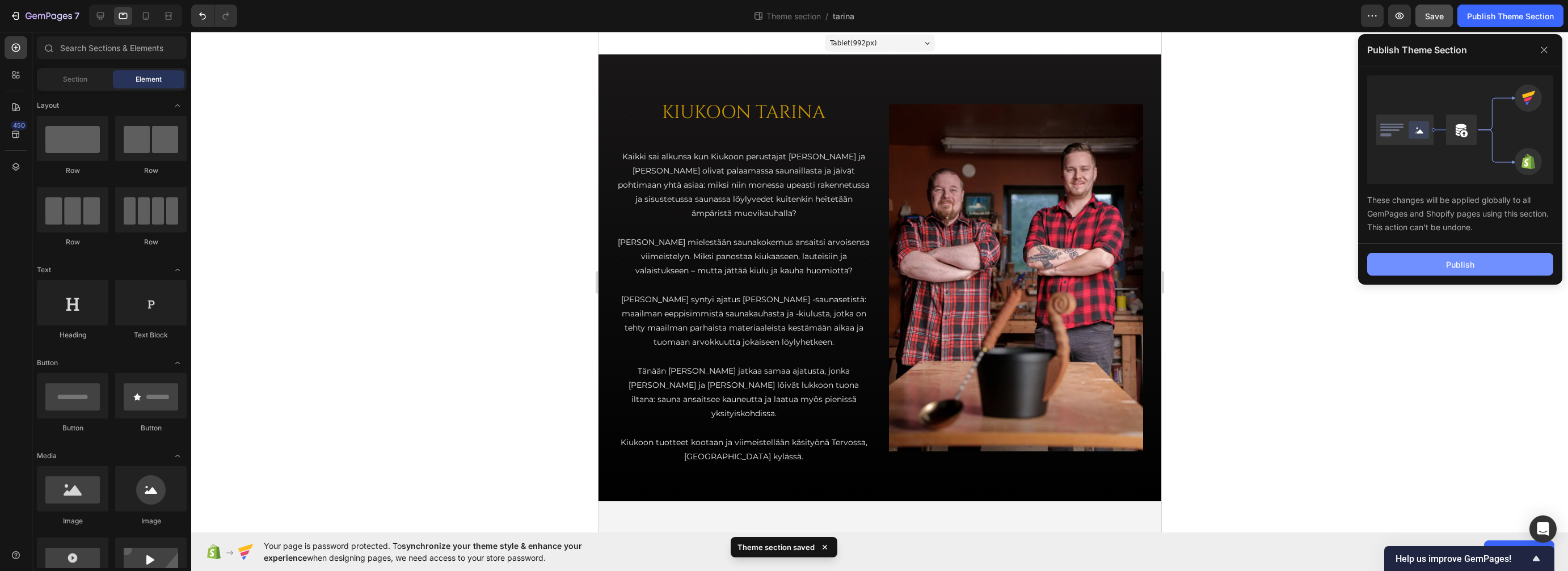
click at [1225, 264] on button "Publish" at bounding box center [1460, 264] width 186 height 22
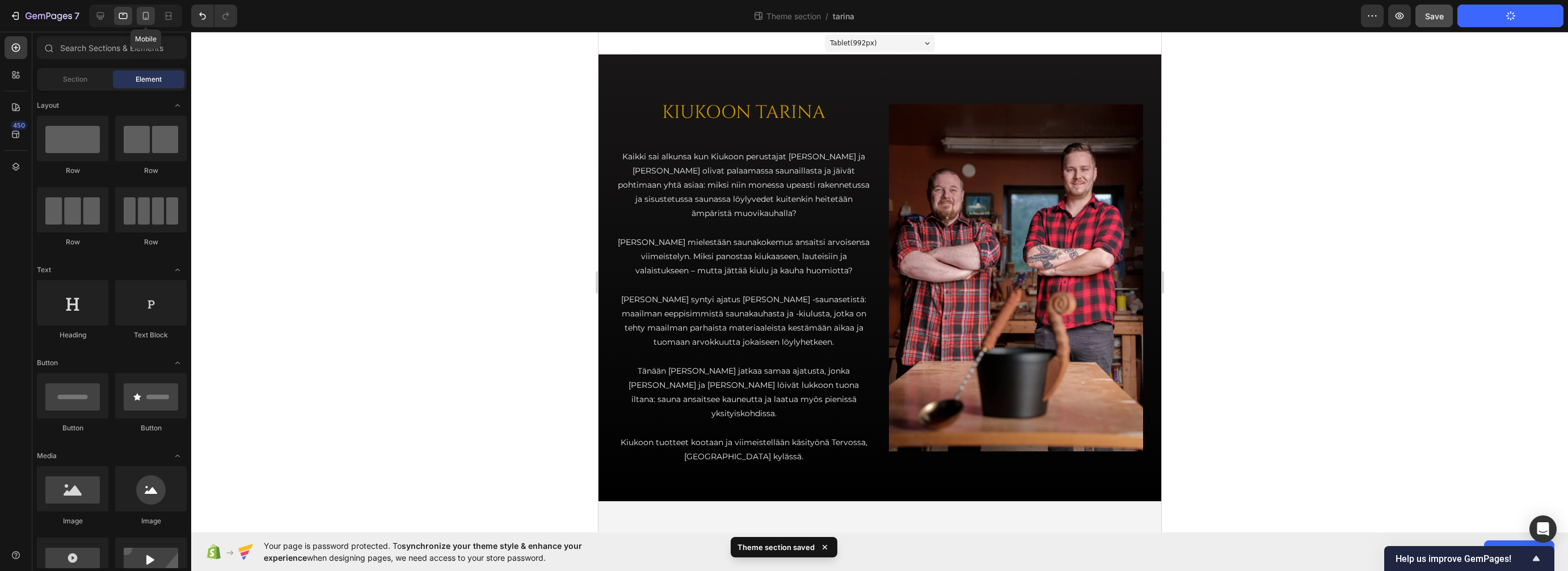
click at [149, 17] on icon at bounding box center [146, 16] width 12 height 12
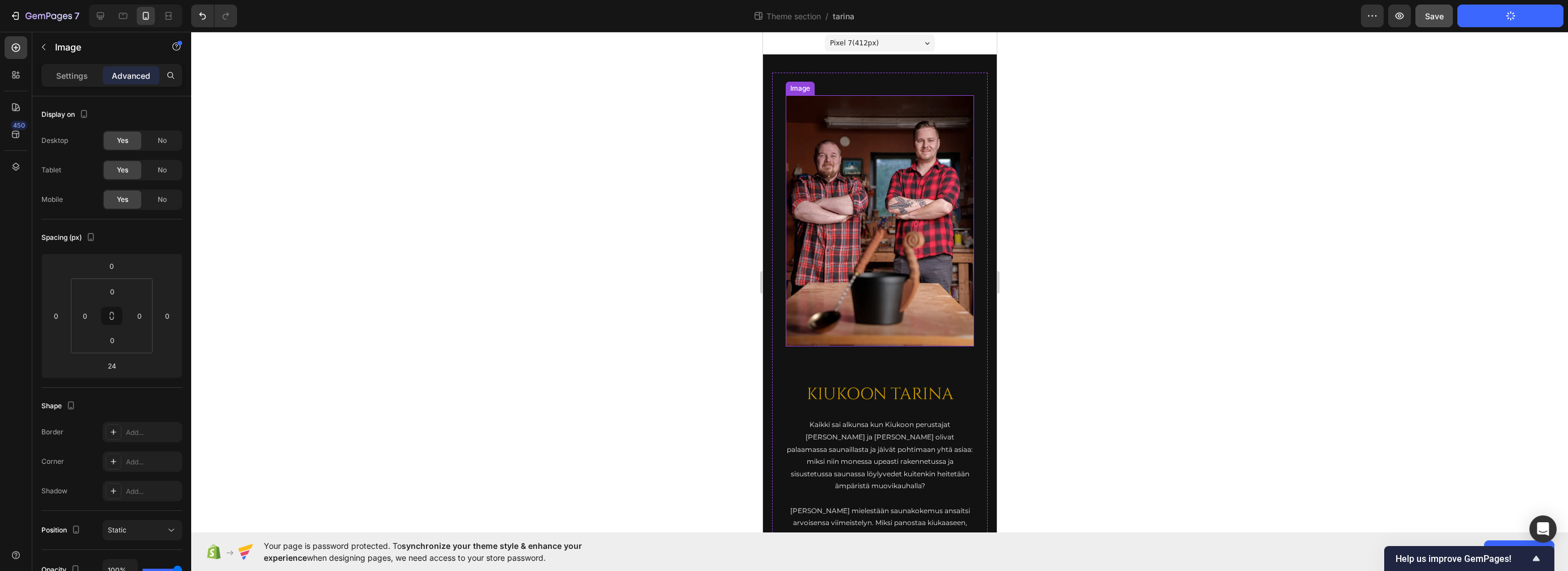
click at [857, 253] on img at bounding box center [879, 220] width 188 height 251
drag, startPoint x: 882, startPoint y: 346, endPoint x: 887, endPoint y: 315, distance: 31.4
click at [887, 316] on div "Image 0" at bounding box center [879, 220] width 188 height 251
type input "0"
click at [1081, 273] on div at bounding box center [879, 301] width 1377 height 539
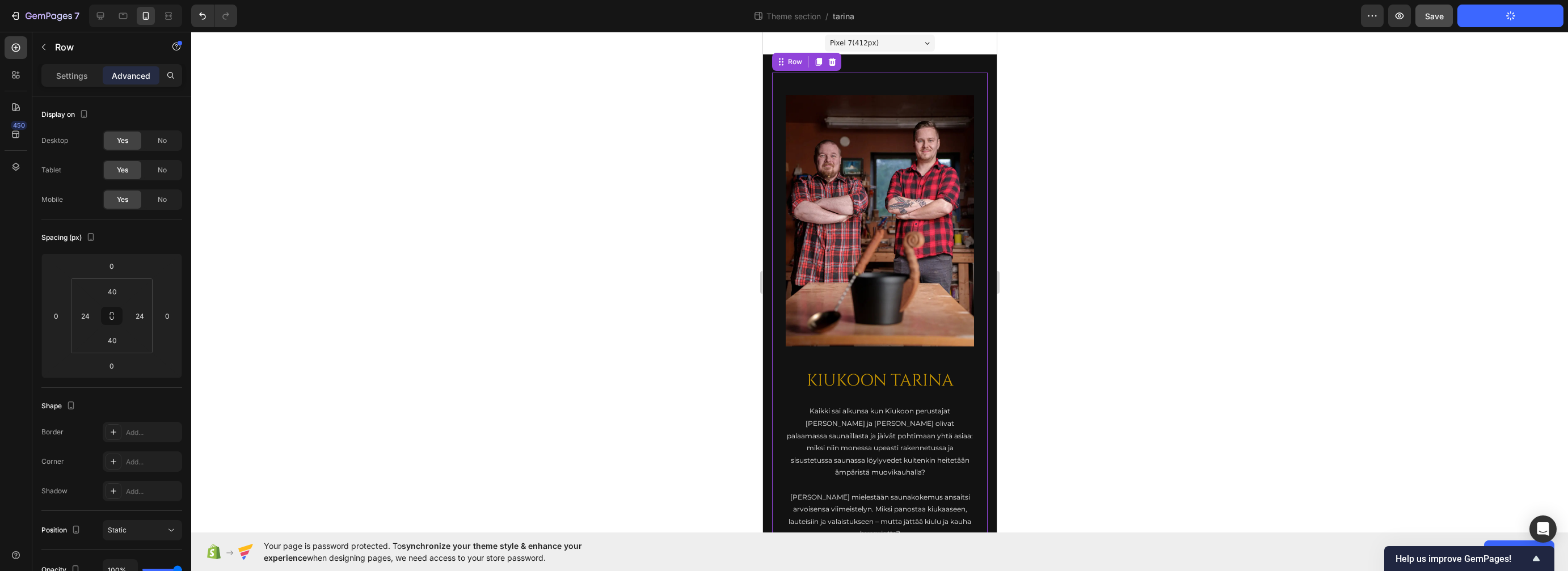
click at [780, 160] on div "KIUKOON TARINA Heading Kaikki sai alkunsa kun Kiukoon perustajat Jari ja Teemu …" at bounding box center [879, 407] width 215 height 670
click at [825, 160] on img at bounding box center [879, 220] width 188 height 251
click at [80, 80] on p "Settings" at bounding box center [72, 75] width 32 height 12
click at [776, 225] on div "KIUKOON TARINA Heading Kaikki sai alkunsa kun Kiukoon perustajat Jari ja Teemu …" at bounding box center [879, 407] width 215 height 670
click at [845, 217] on img at bounding box center [879, 220] width 188 height 251
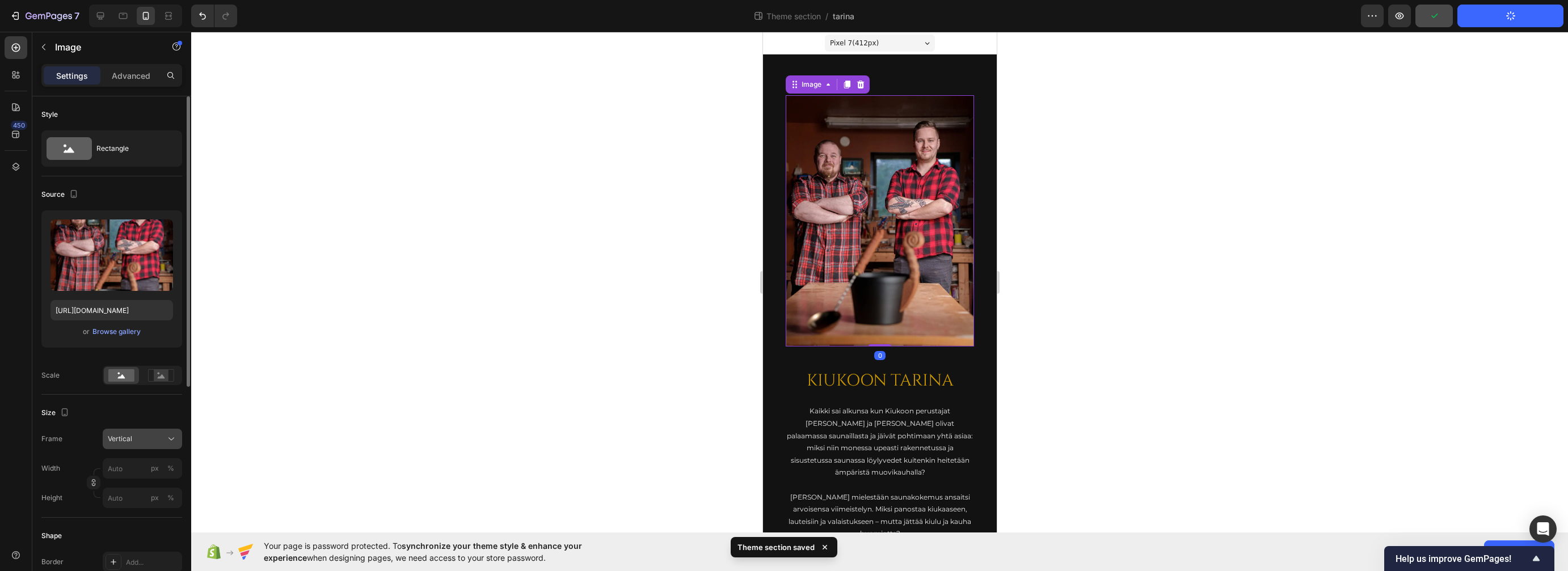
click at [127, 433] on button "Vertical" at bounding box center [143, 439] width 80 height 20
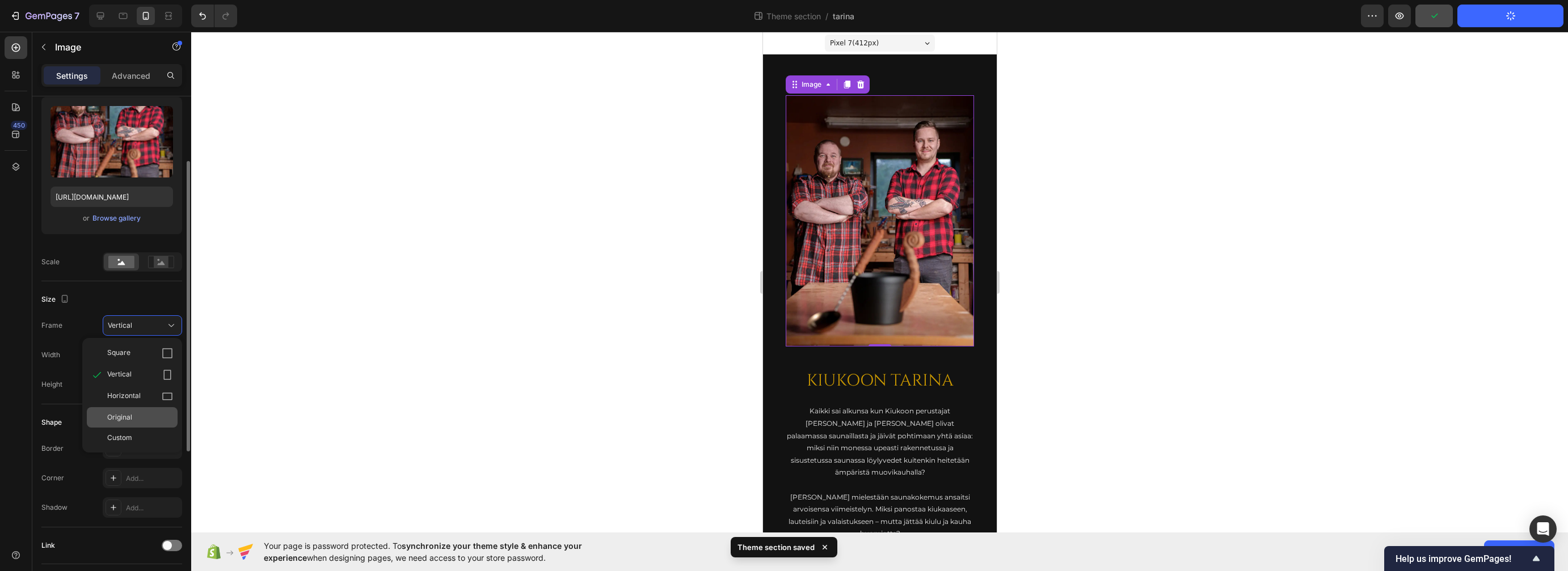
click at [131, 411] on div "Original" at bounding box center [132, 417] width 91 height 20
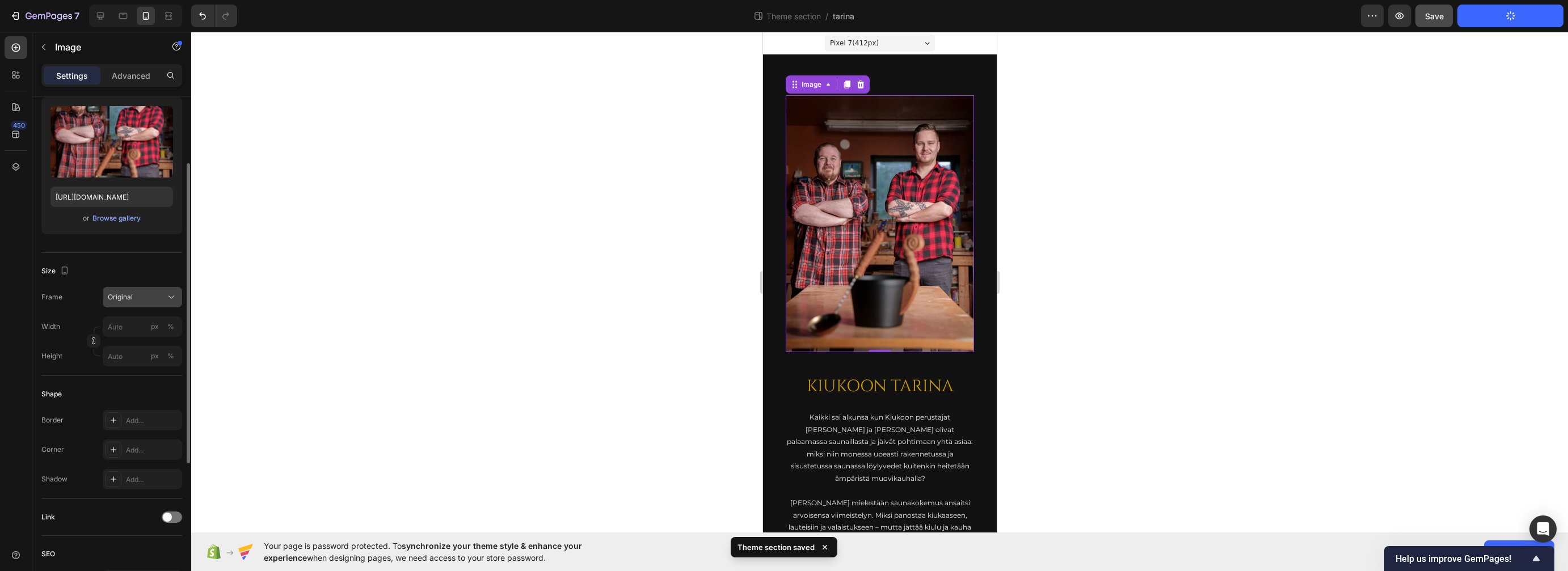
click at [137, 299] on div "Original" at bounding box center [136, 297] width 56 height 10
click at [143, 346] on div "Vertical" at bounding box center [140, 346] width 66 height 12
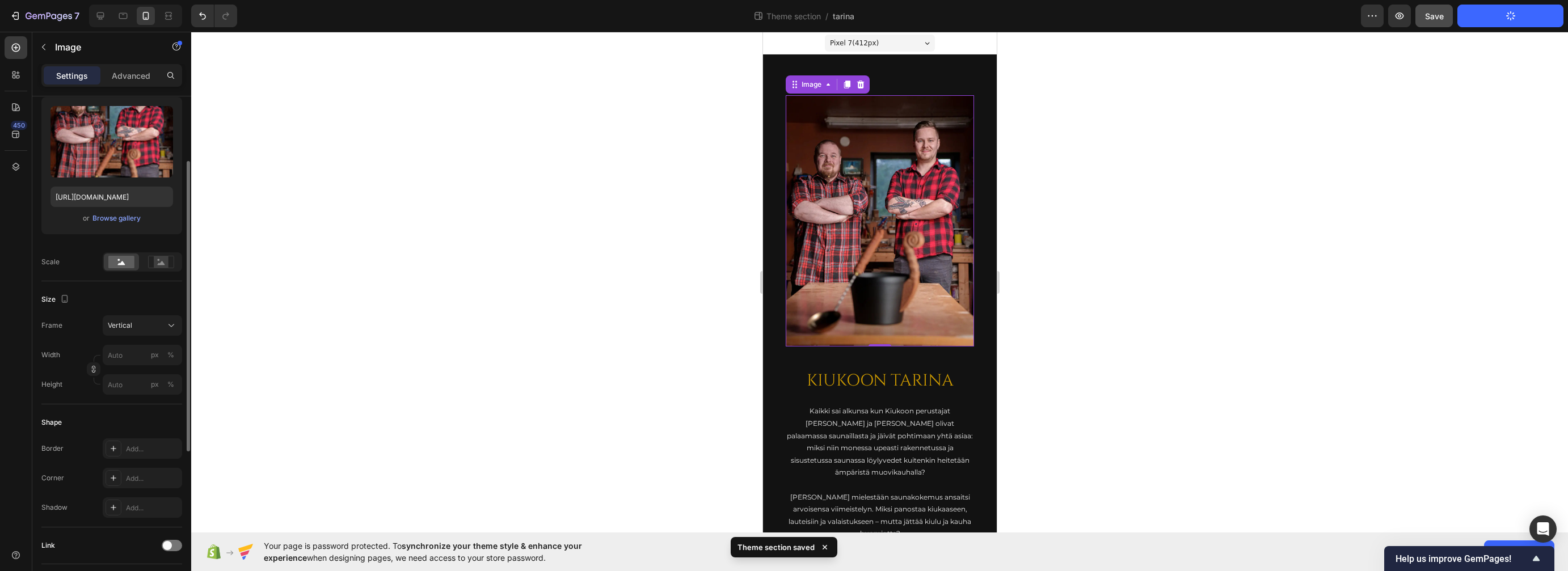
click at [594, 232] on div at bounding box center [879, 301] width 1377 height 539
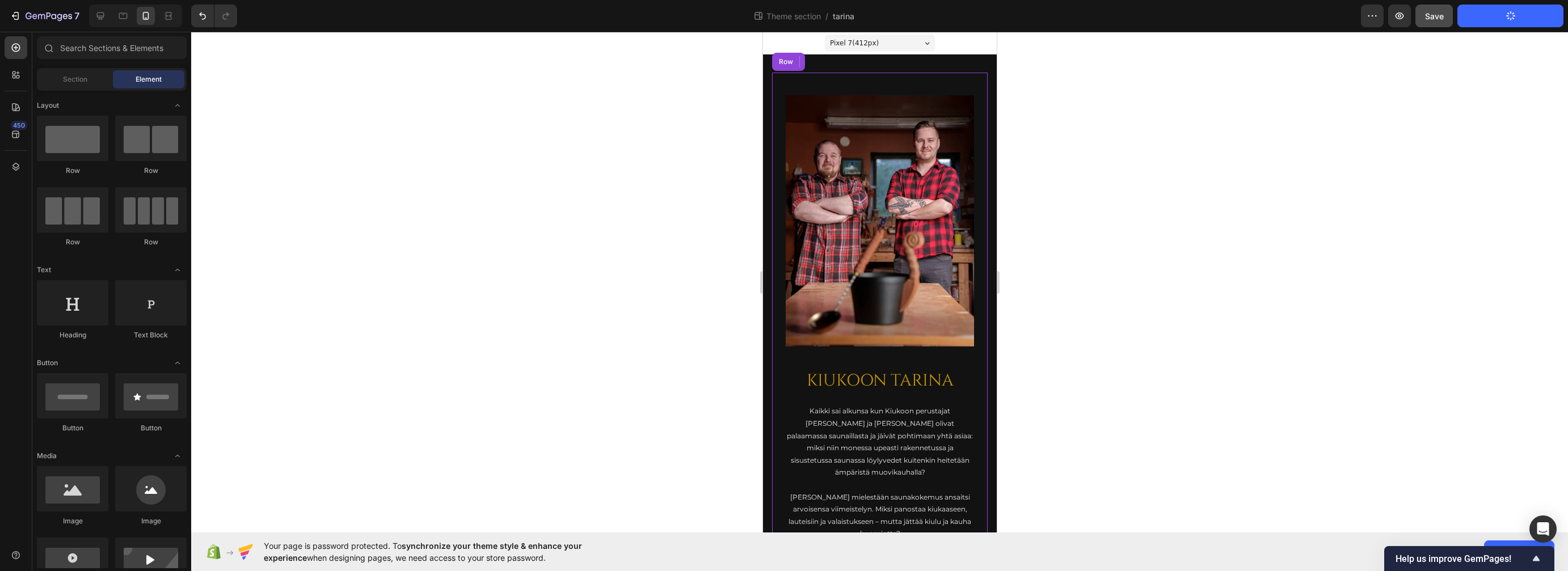
click at [972, 227] on div "KIUKOON TARINA Heading Kaikki sai alkunsa kun Kiukoon perustajat Jari ja Teemu …" at bounding box center [879, 407] width 215 height 670
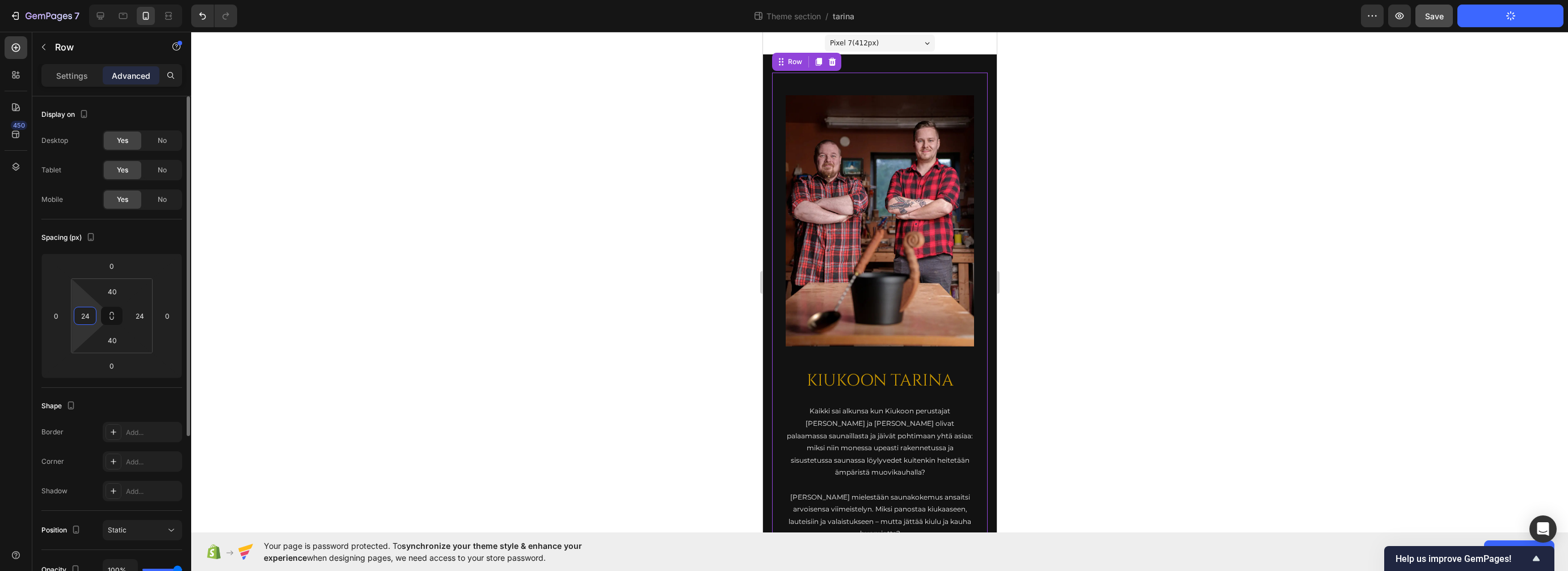
click at [86, 316] on input "24" at bounding box center [85, 315] width 17 height 17
type input "0"
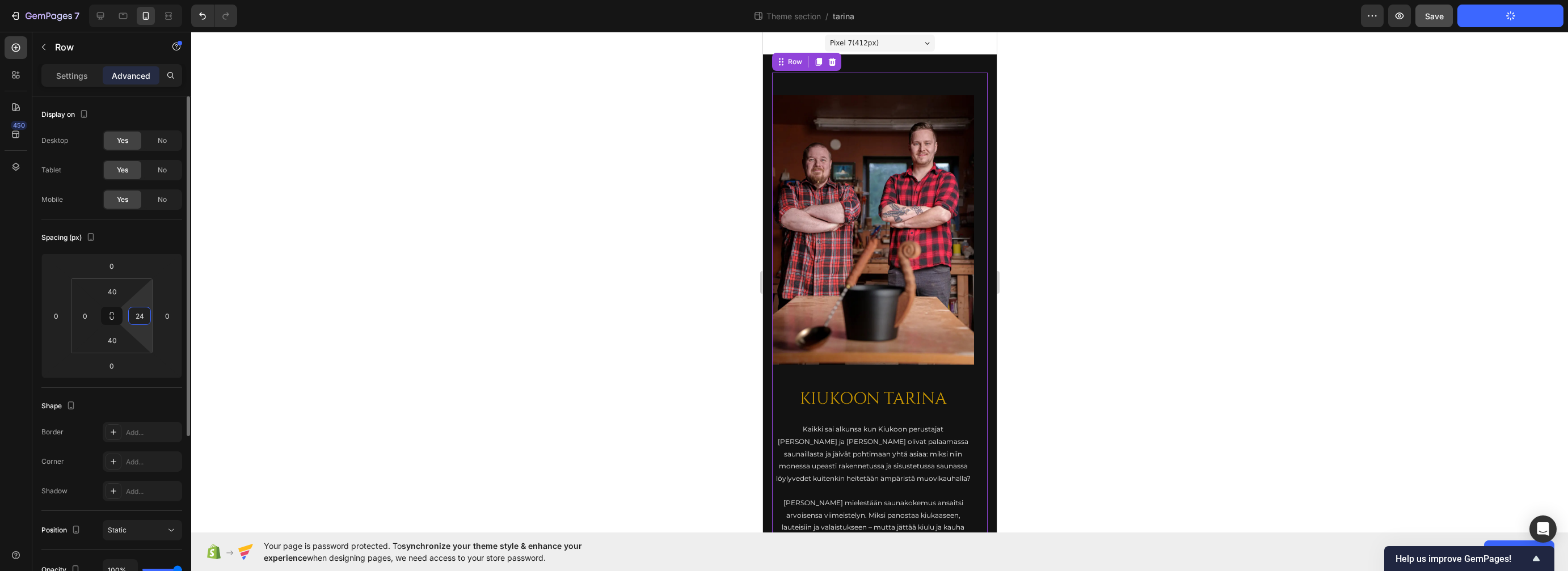
click at [134, 322] on input "24" at bounding box center [139, 315] width 17 height 17
type input "0"
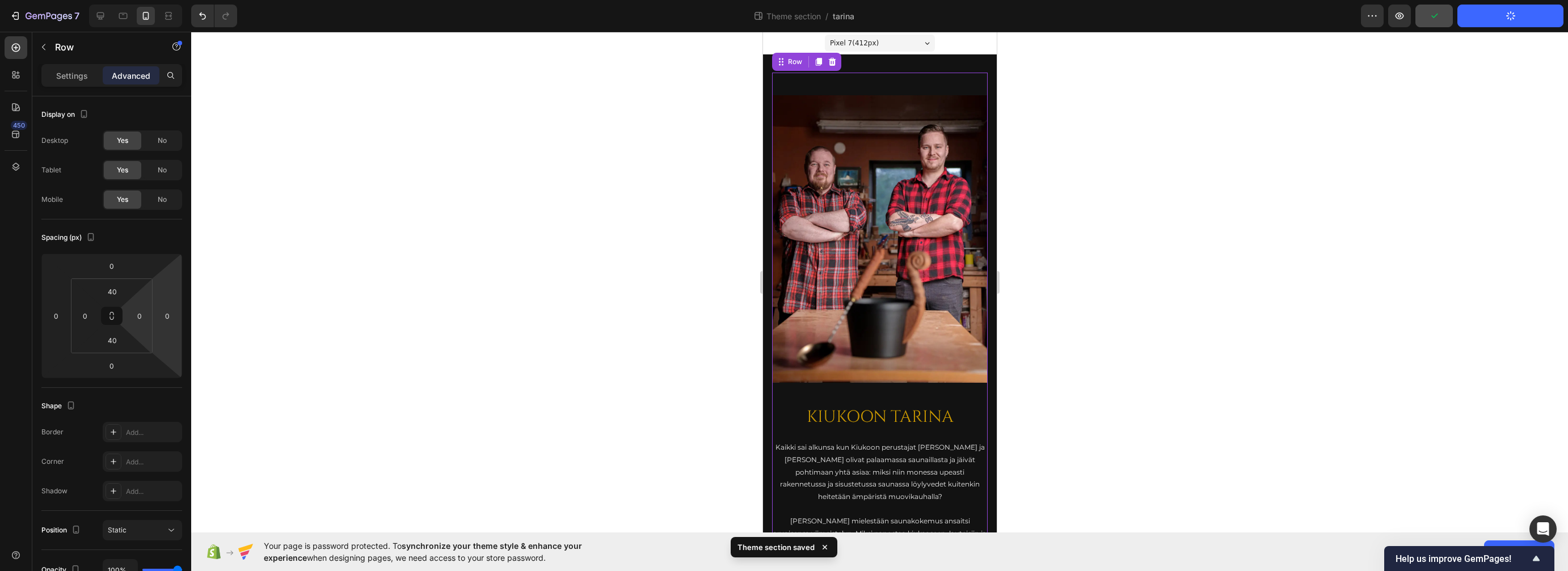
click at [497, 238] on div at bounding box center [879, 301] width 1377 height 539
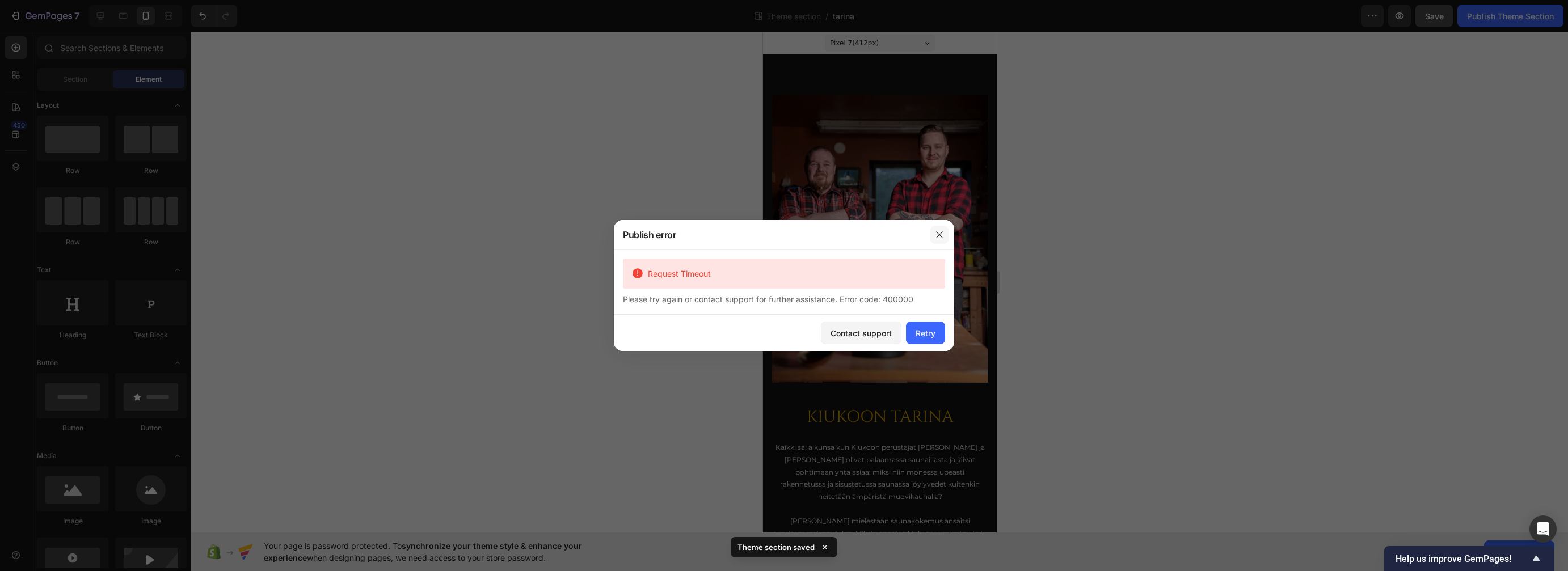
click at [940, 231] on icon "button" at bounding box center [939, 235] width 9 height 9
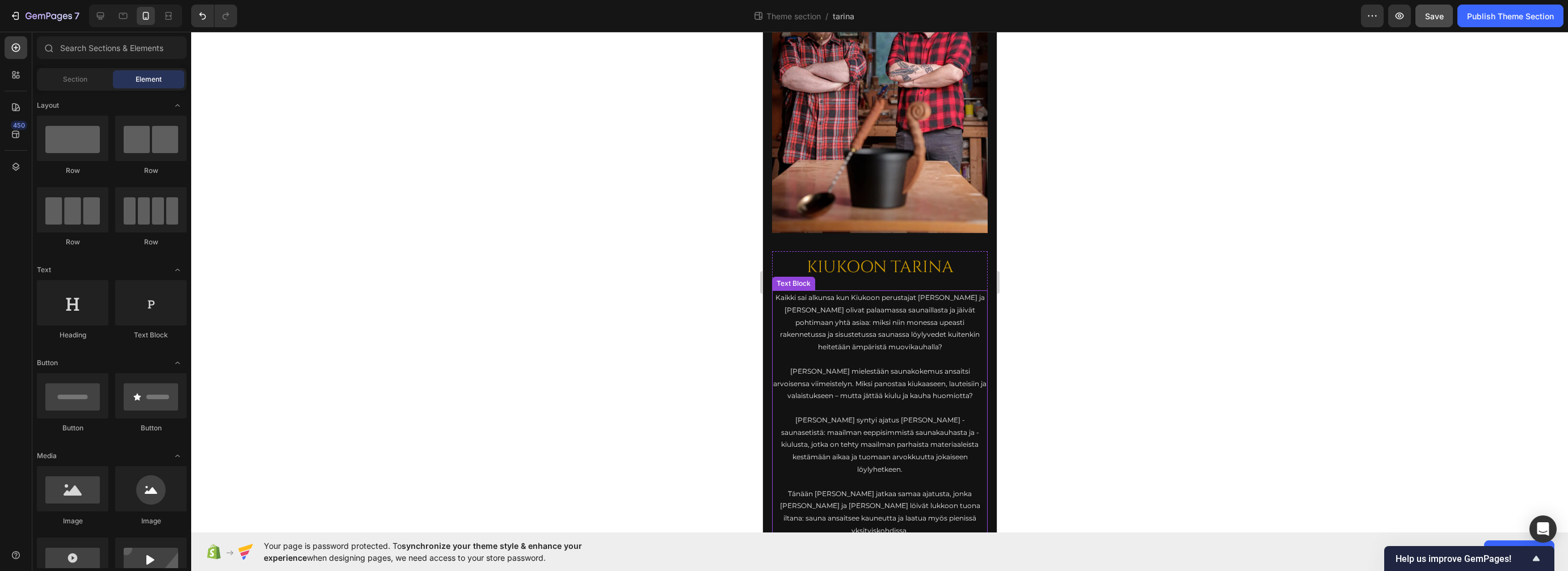
scroll to position [0, 0]
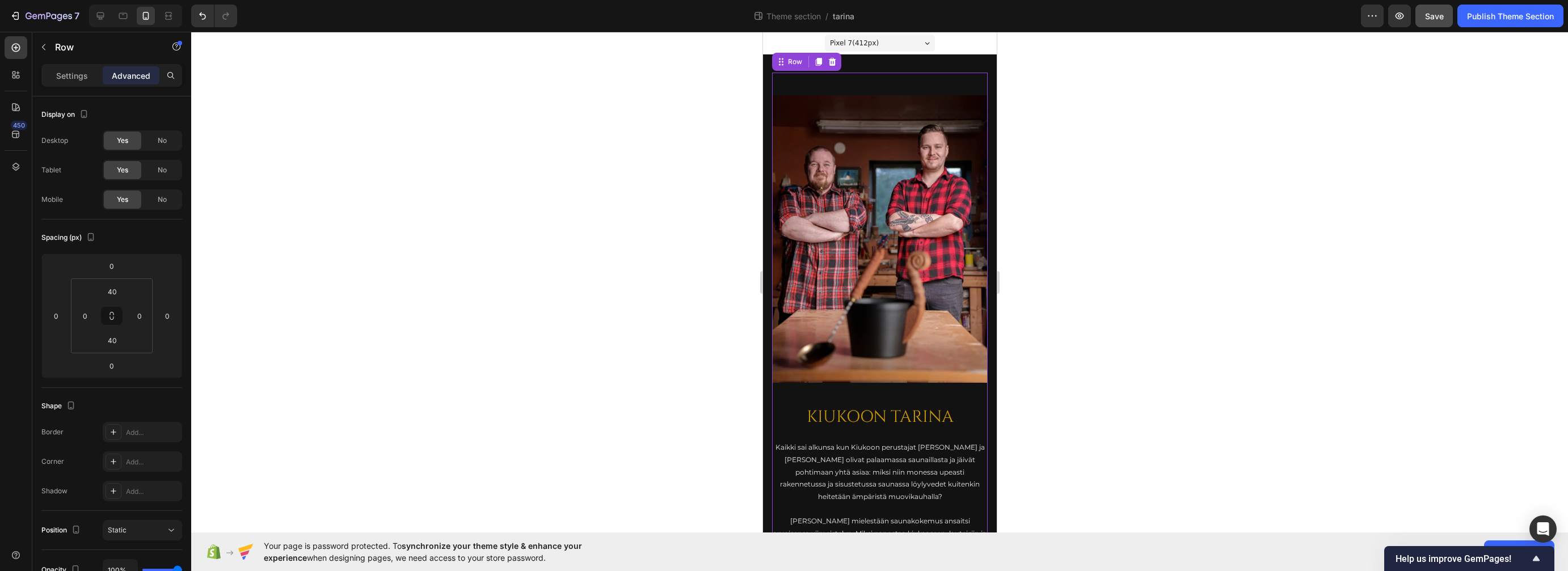
click at [808, 88] on div "KIUKOON TARINA Heading Kaikki sai alkunsa kun Kiukoon perustajat Jari ja Teemu …" at bounding box center [879, 413] width 215 height 682
click at [118, 291] on input "40" at bounding box center [112, 291] width 22 height 17
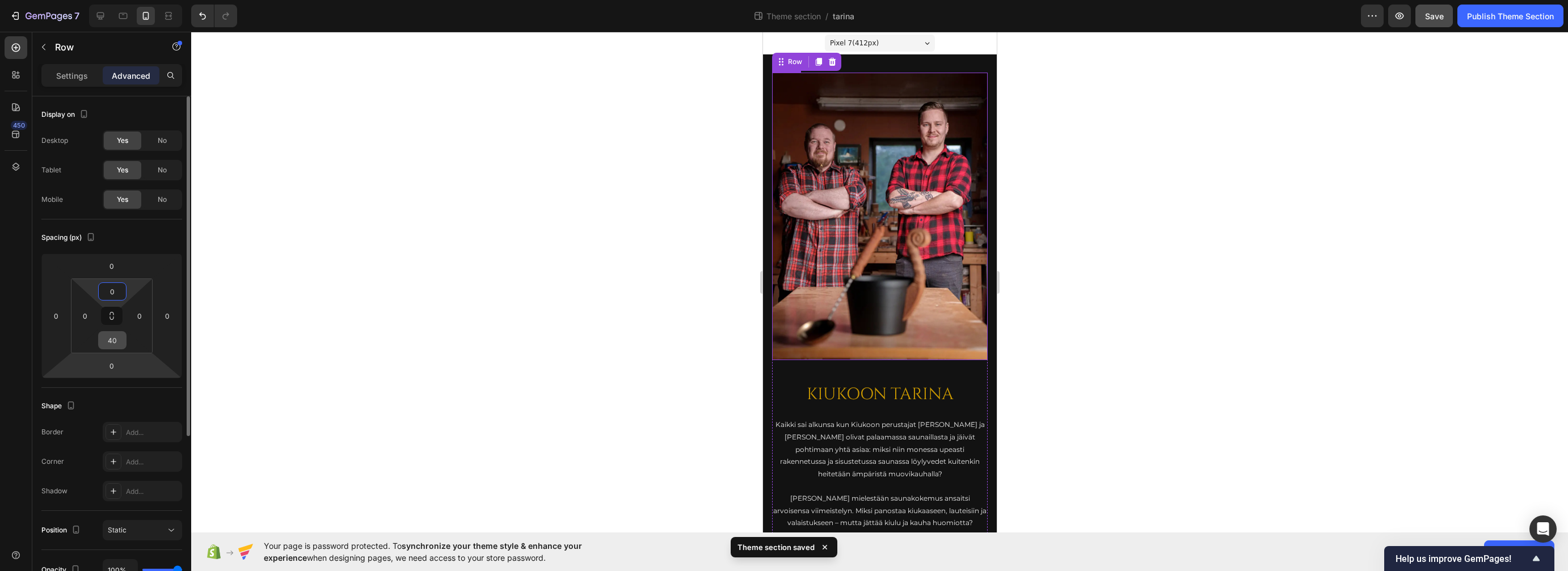
type input "0"
click at [116, 341] on input "40" at bounding box center [112, 340] width 22 height 17
type input "0"
click at [628, 238] on div at bounding box center [879, 301] width 1377 height 539
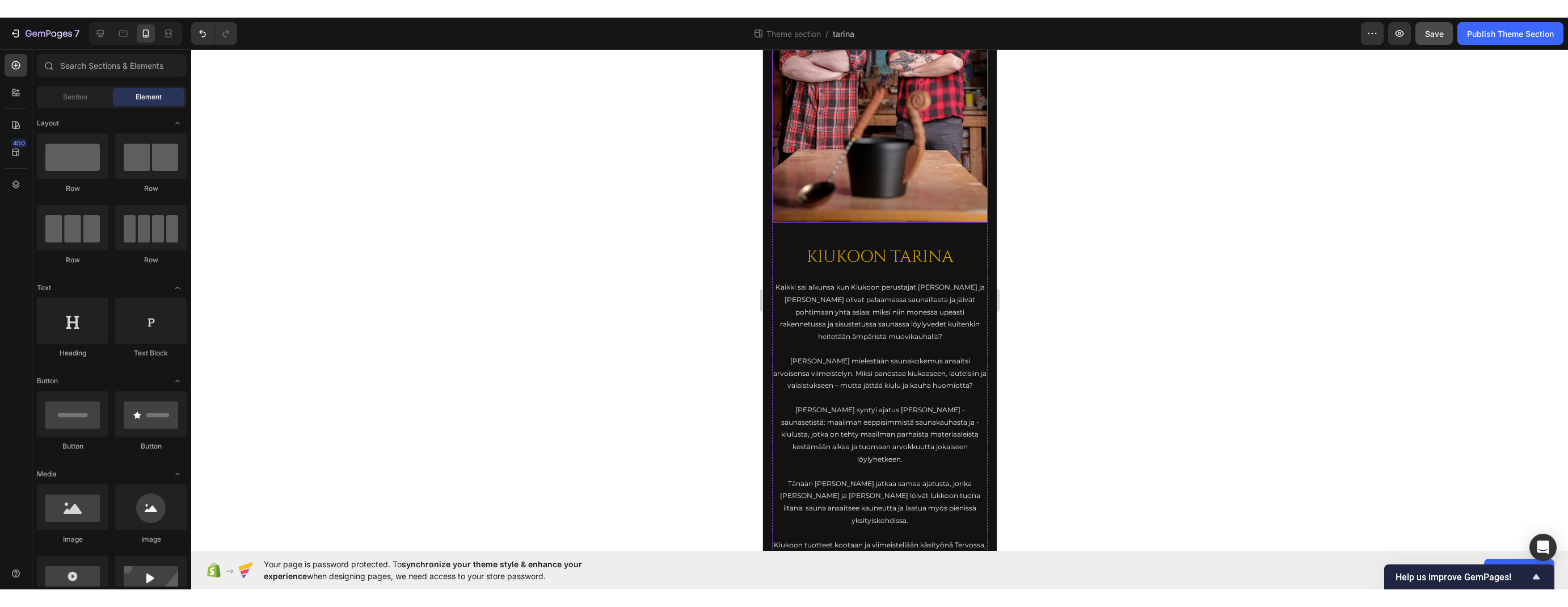
scroll to position [160, 0]
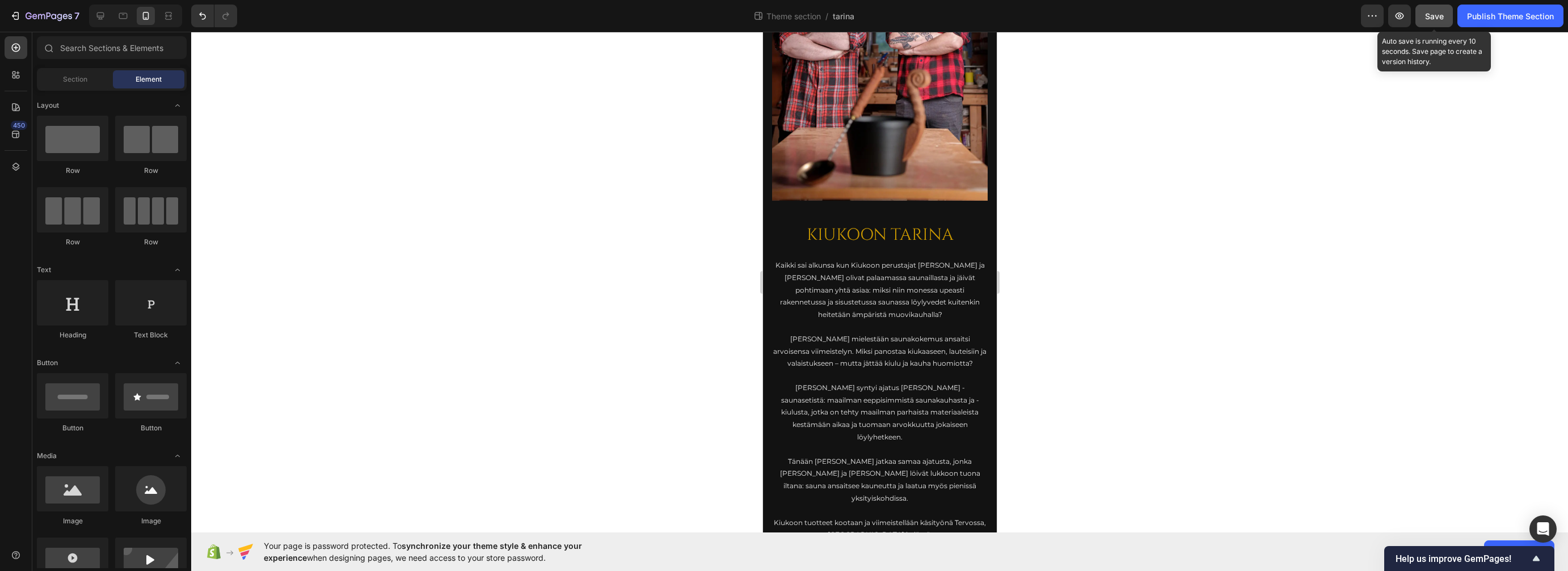
click at [1225, 16] on button "Save" at bounding box center [1435, 15] width 38 height 22
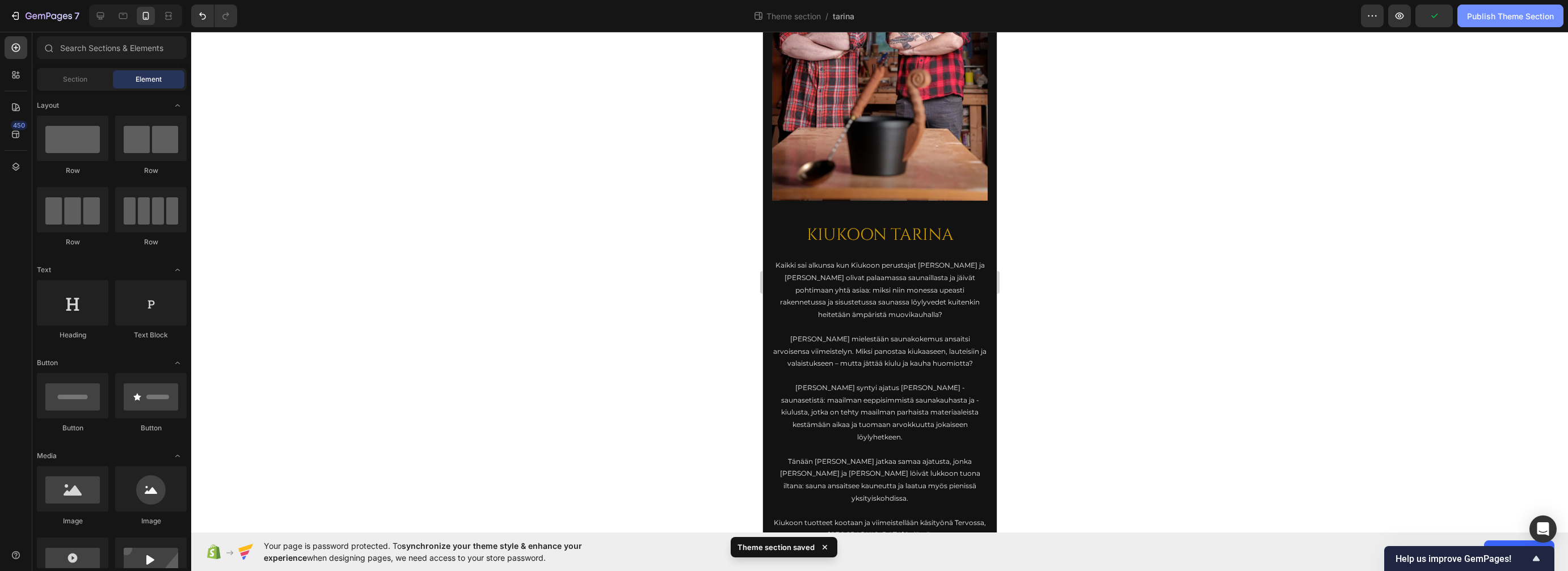
click at [1225, 12] on div "Publish Theme Section" at bounding box center [1511, 16] width 87 height 12
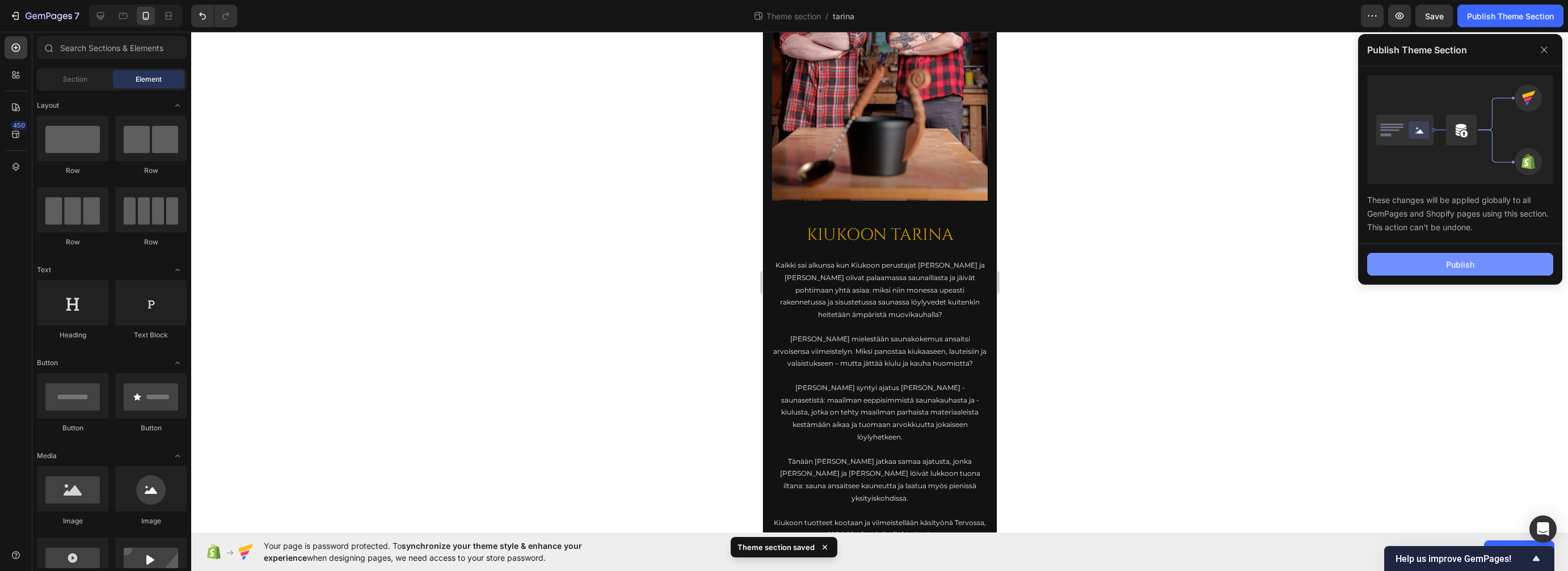
click at [1225, 262] on button "Publish" at bounding box center [1460, 264] width 186 height 22
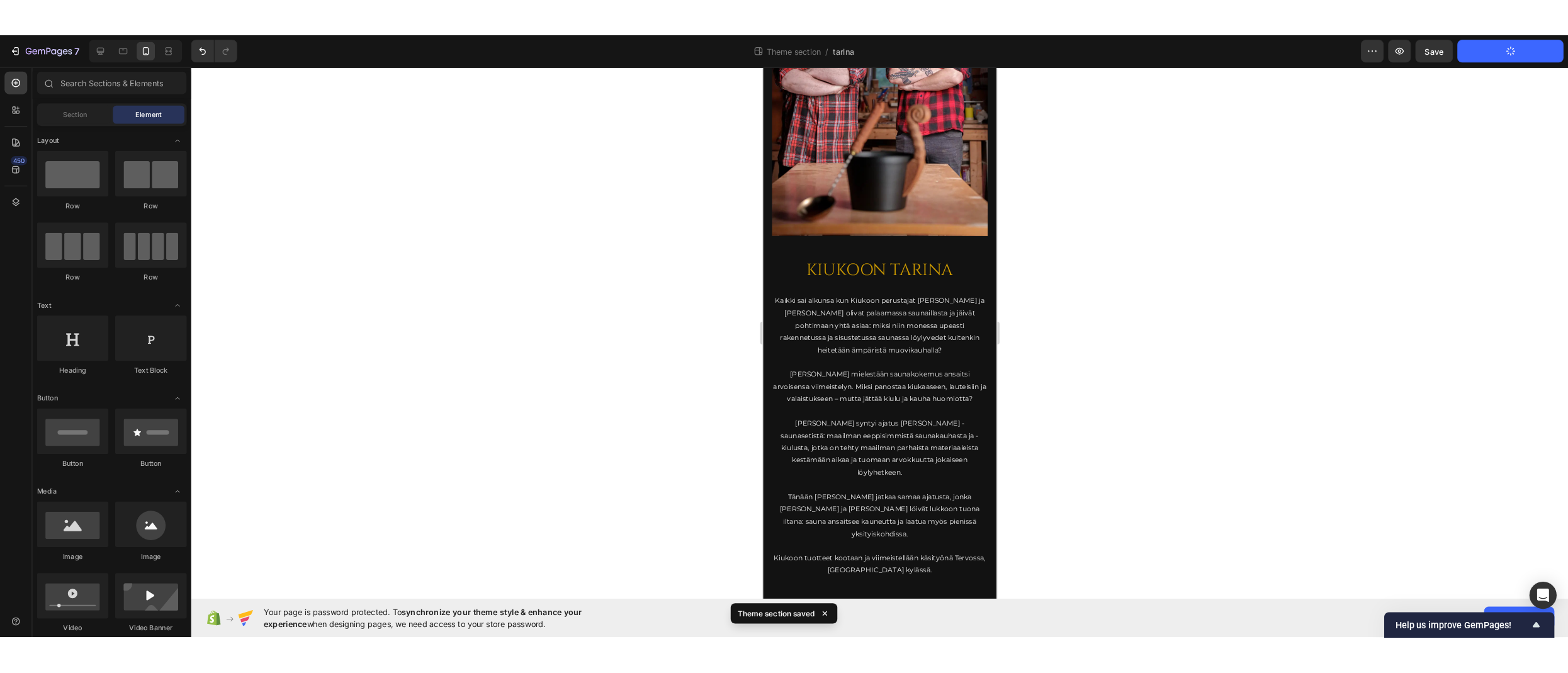
scroll to position [137, 0]
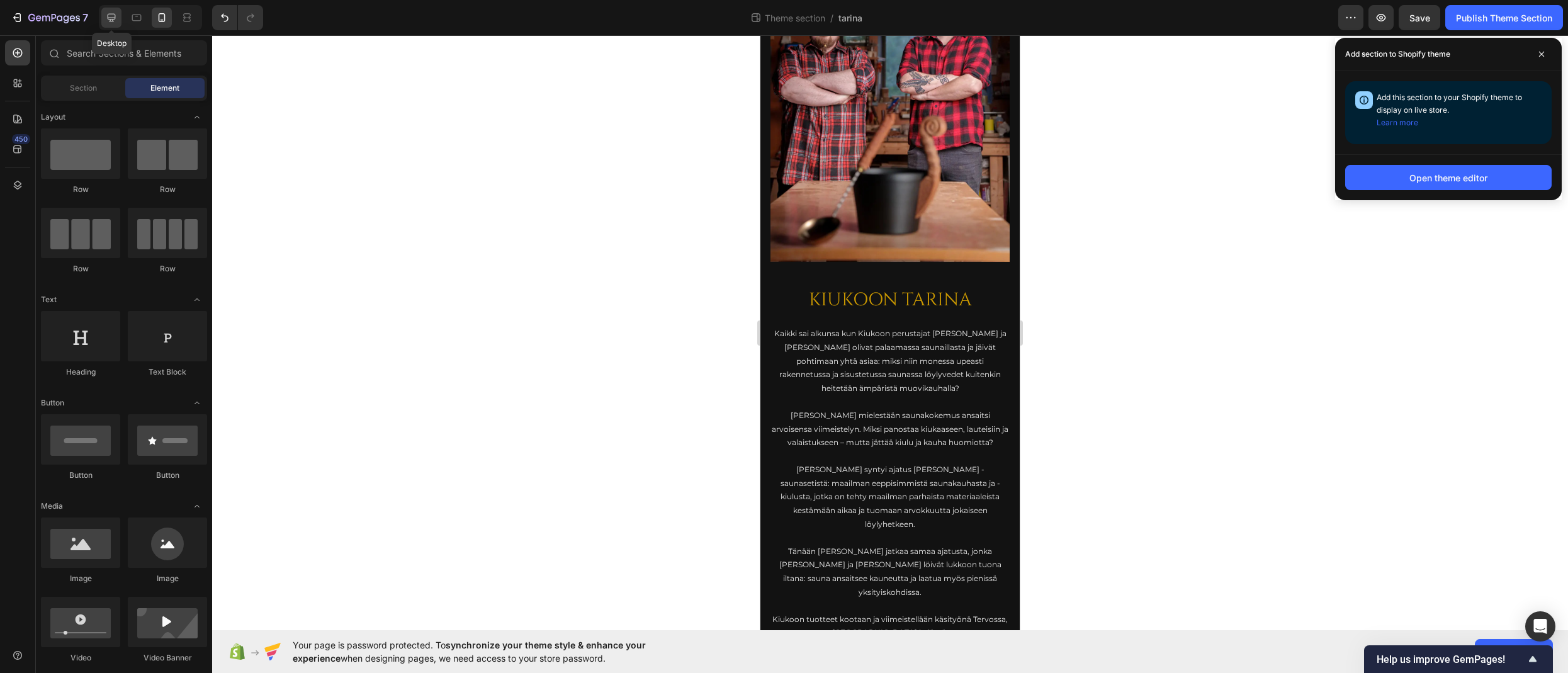
click at [116, 15] on icon at bounding box center [112, 18] width 13 height 13
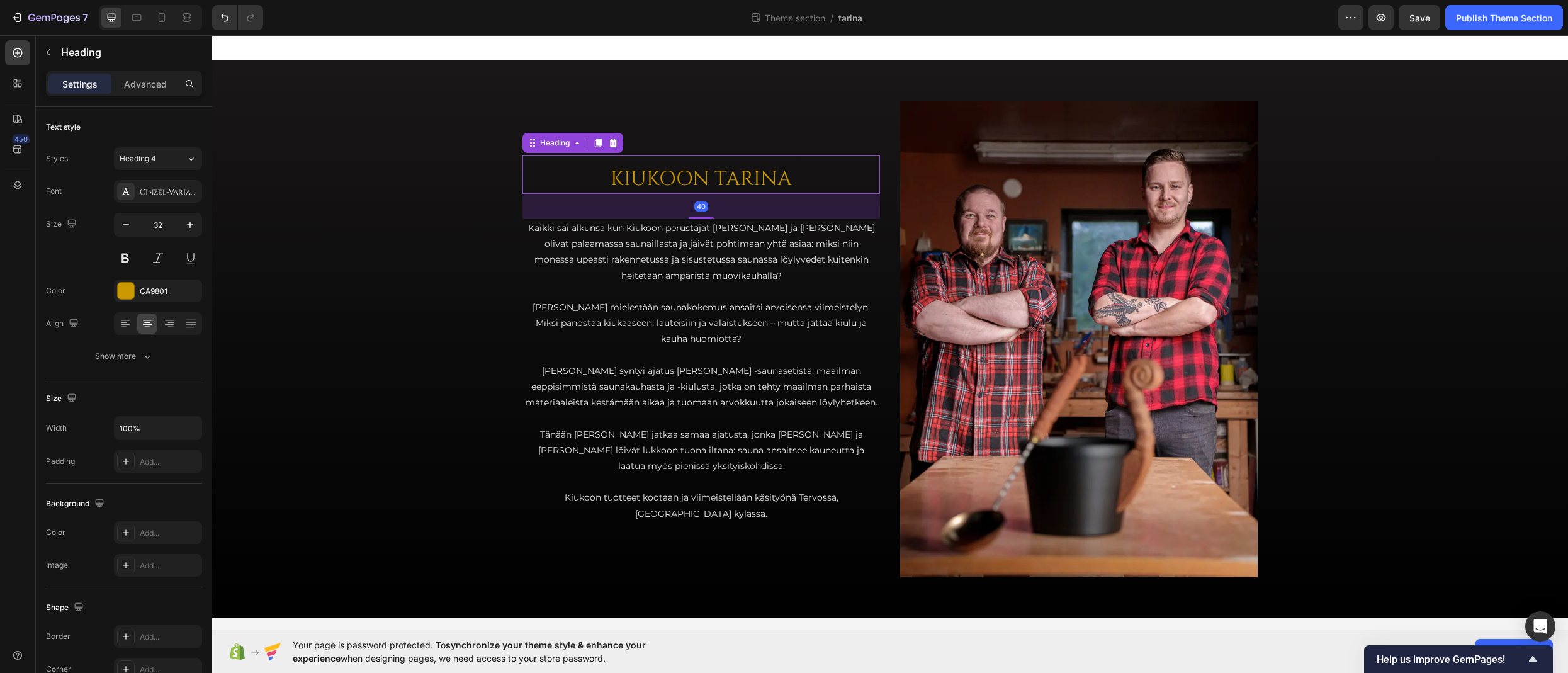
click at [710, 186] on h2 "KIUKOON TARINA" at bounding box center [702, 179] width 358 height 29
click at [193, 159] on icon at bounding box center [191, 158] width 10 height 13
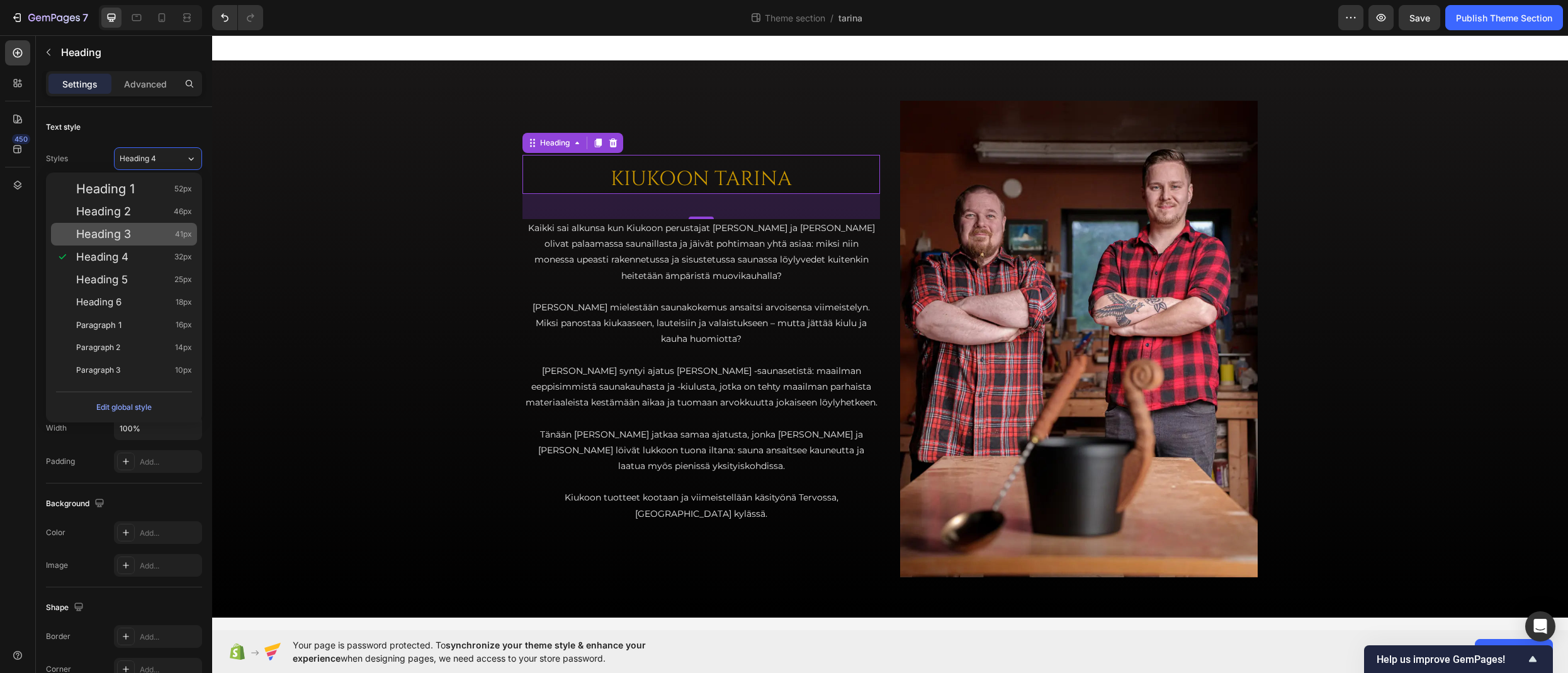
click at [148, 230] on div "Heading 3 41px" at bounding box center [134, 234] width 116 height 13
type input "41"
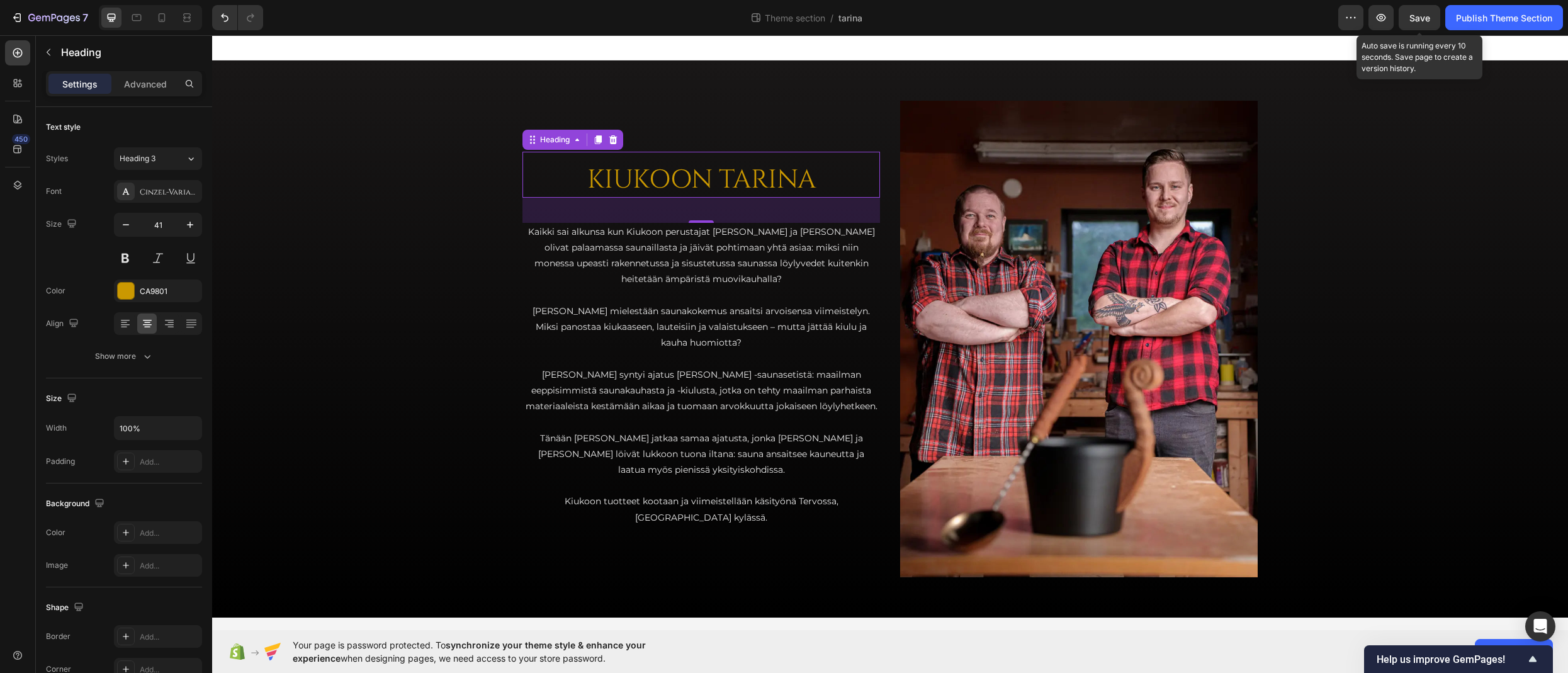
click at [1360, 16] on span "Save" at bounding box center [1420, 18] width 21 height 10
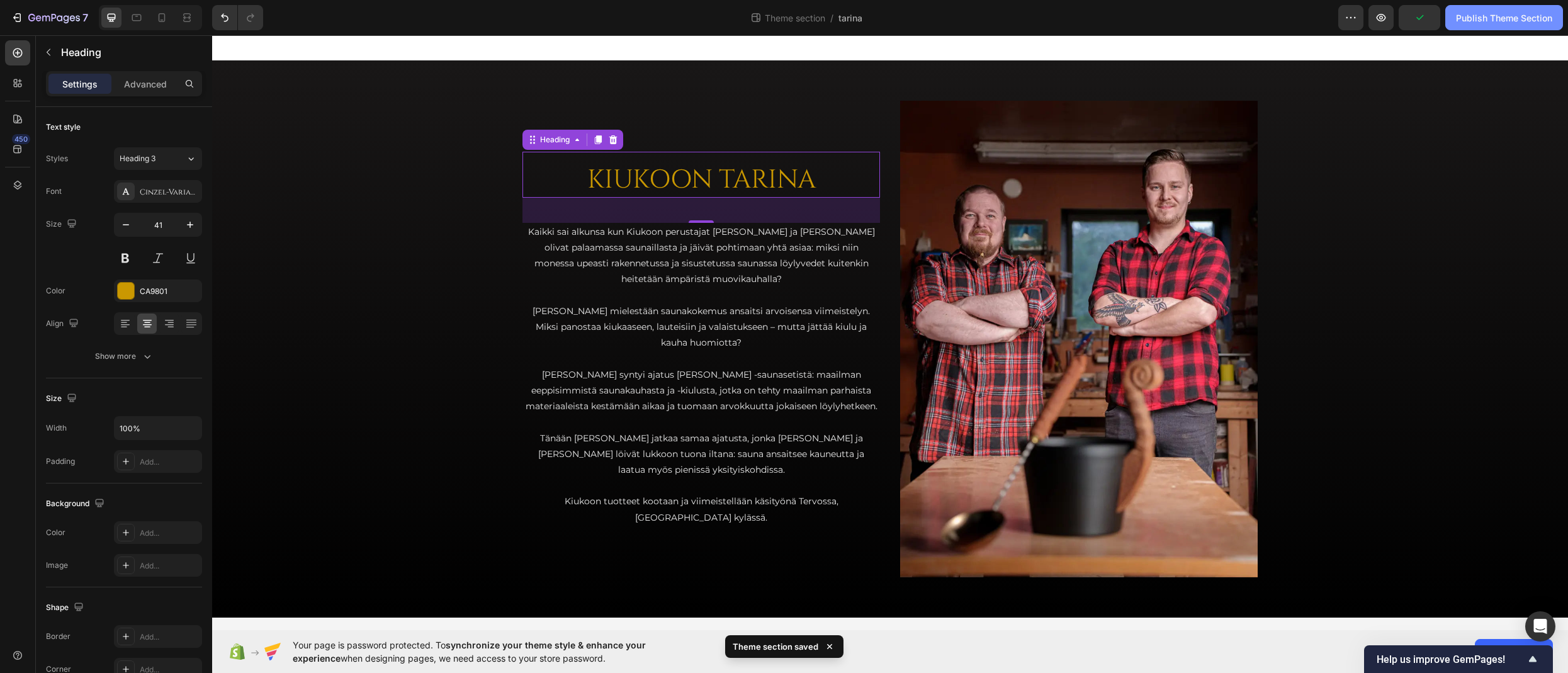
click at [1360, 16] on div "Publish Theme Section" at bounding box center [1504, 18] width 97 height 13
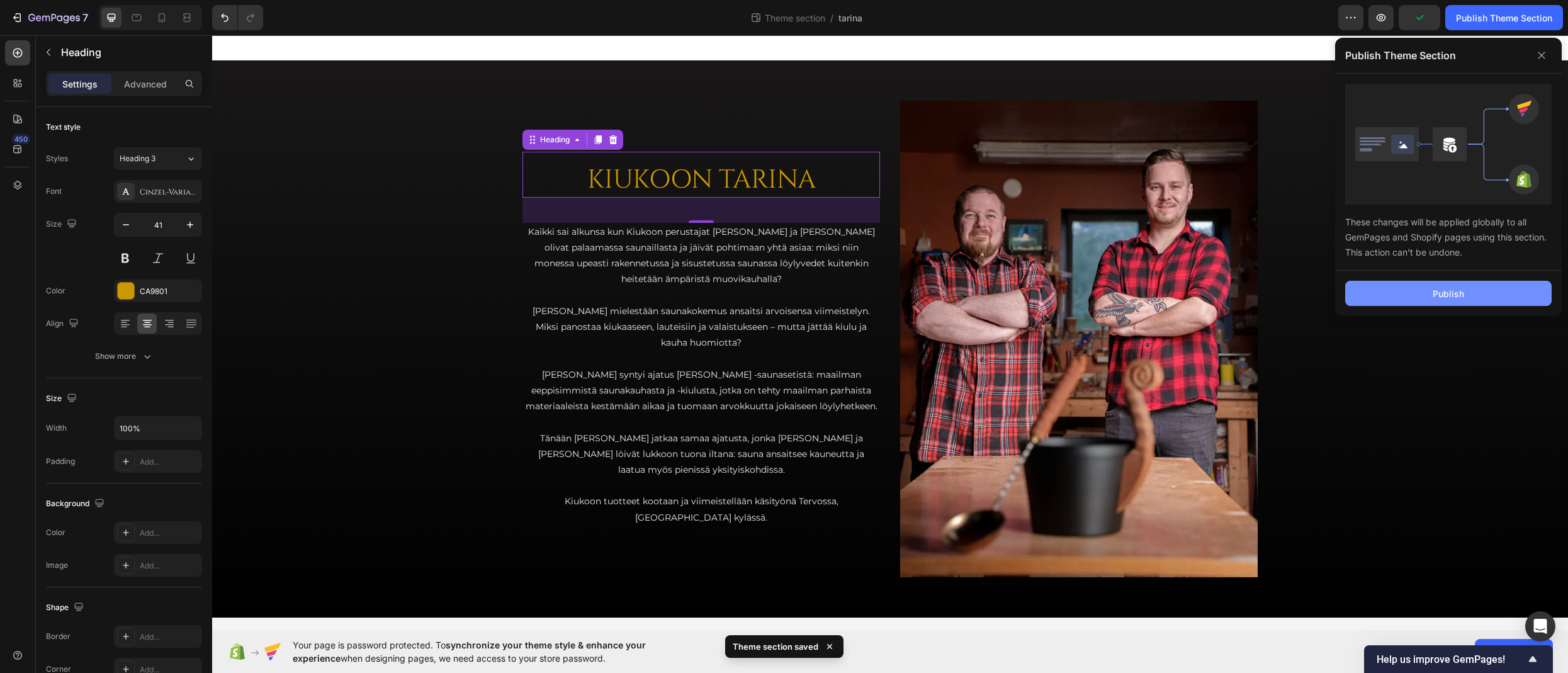
click at [1360, 296] on button "Publish" at bounding box center [1448, 293] width 207 height 25
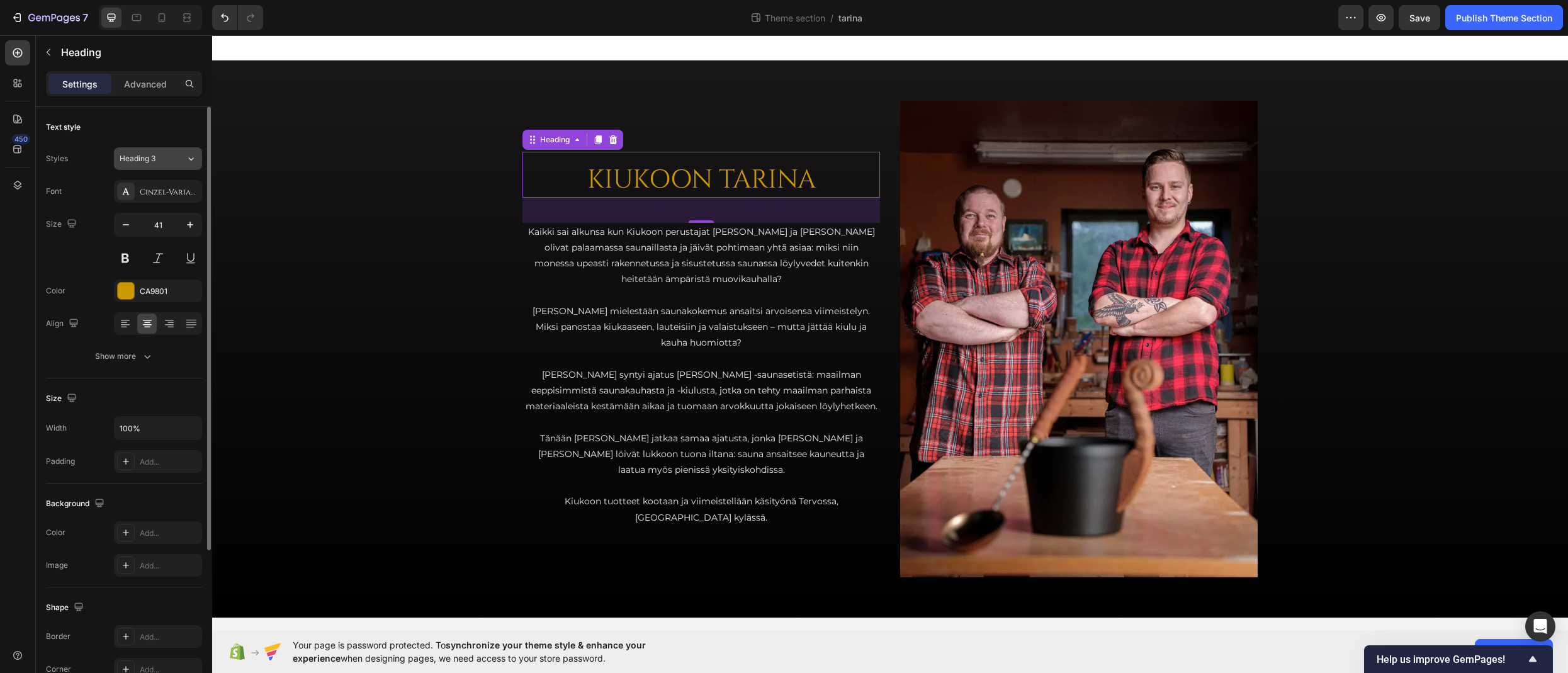
click at [178, 153] on div "Heading 3" at bounding box center [153, 158] width 66 height 11
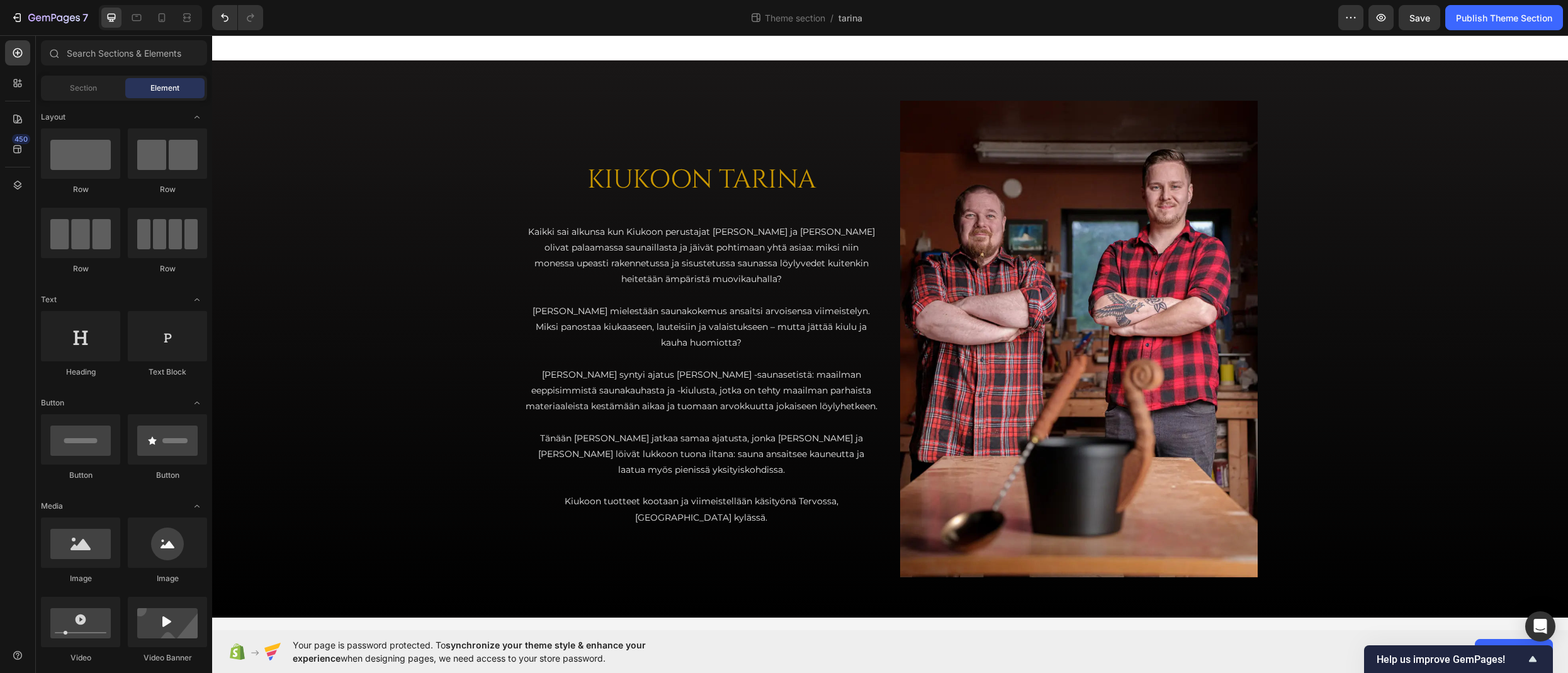
click at [311, 48] on div at bounding box center [891, 47] width 1356 height 25
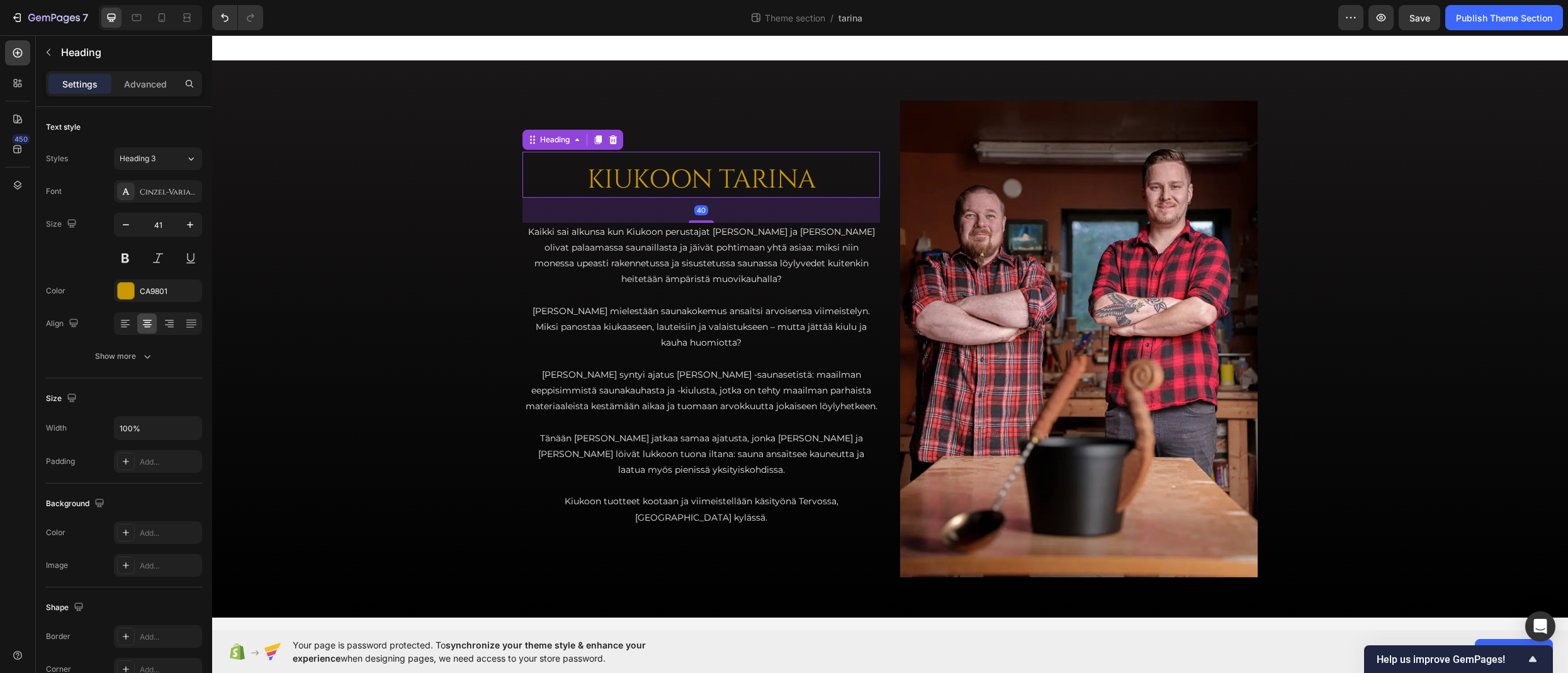
click at [661, 183] on h2 "KIUKOON TARINA" at bounding box center [702, 179] width 358 height 36
click at [175, 155] on div "Heading 3" at bounding box center [153, 158] width 66 height 11
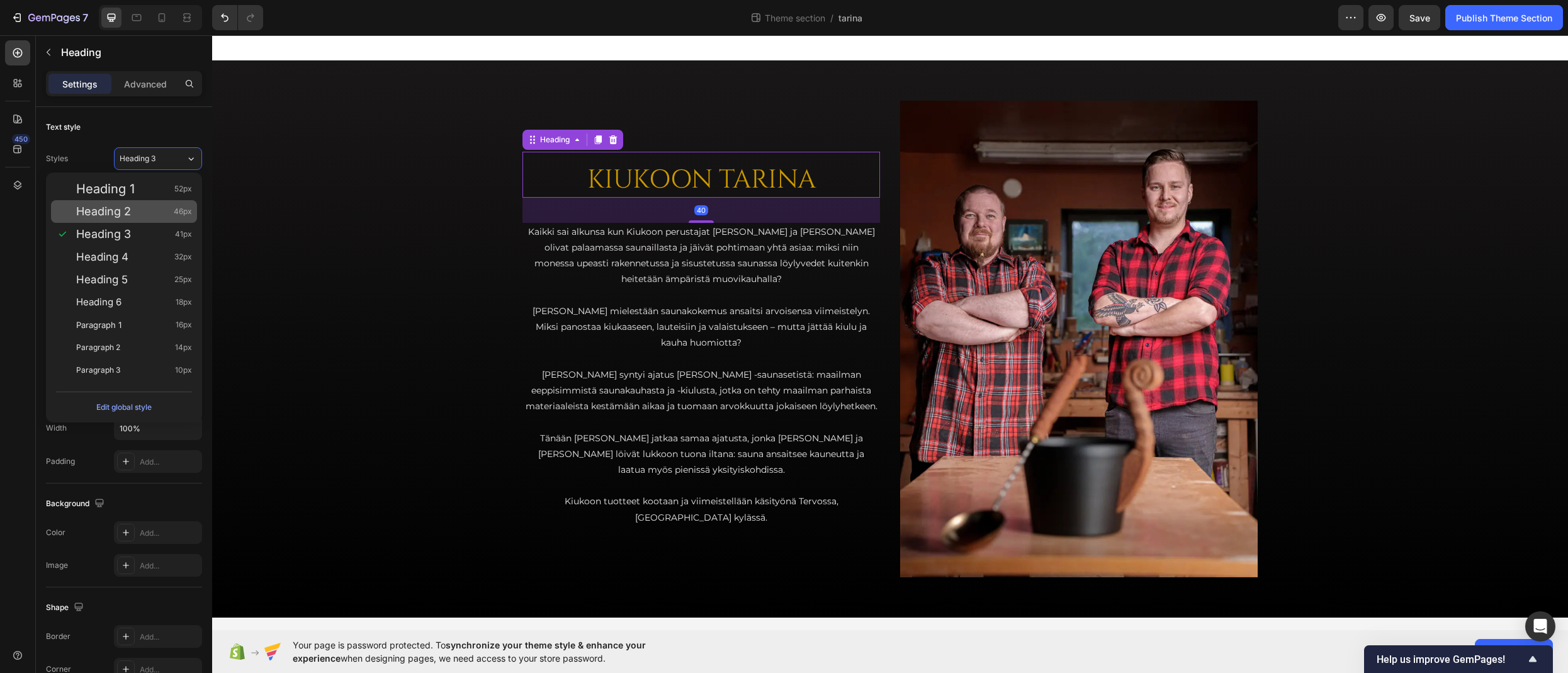
click at [158, 218] on div "Heading 2 46px" at bounding box center [124, 211] width 146 height 23
type input "46"
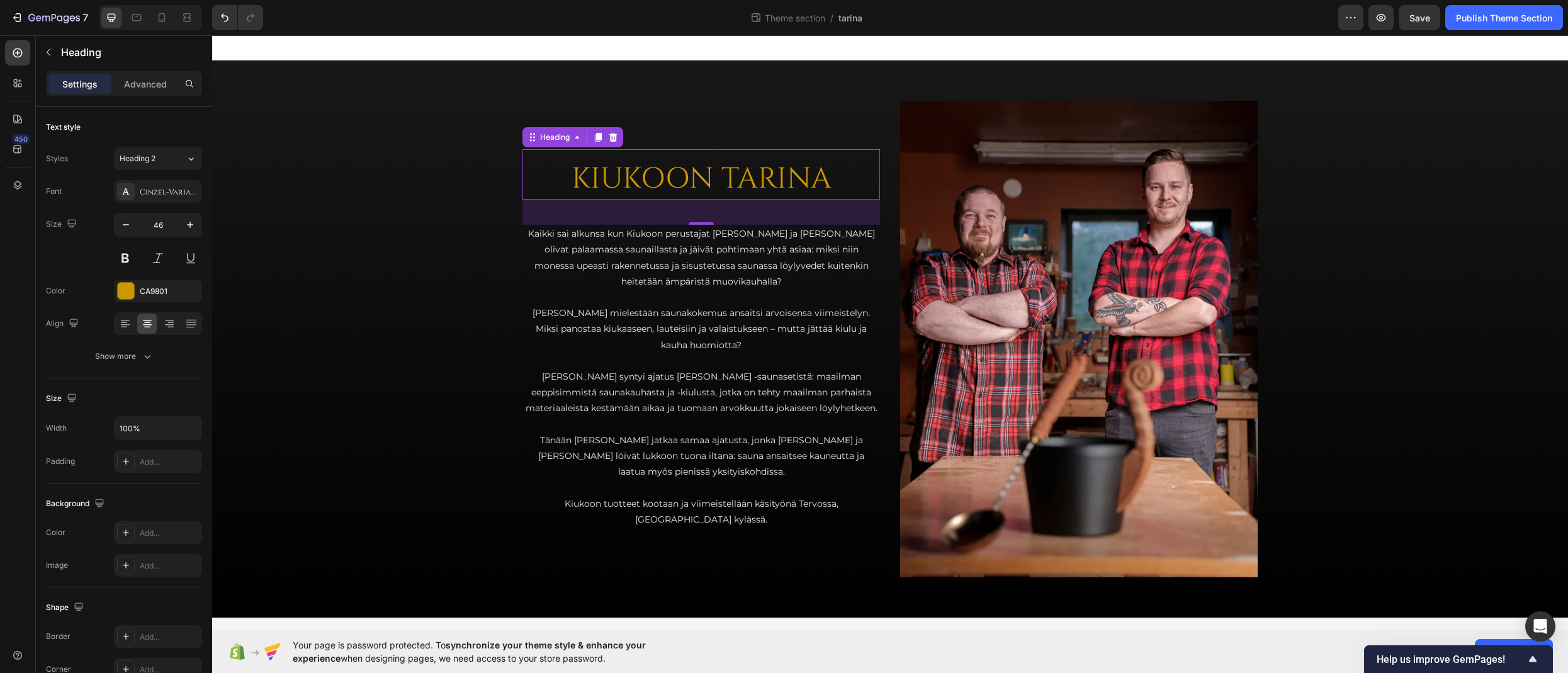
click at [603, 45] on div at bounding box center [891, 47] width 1356 height 25
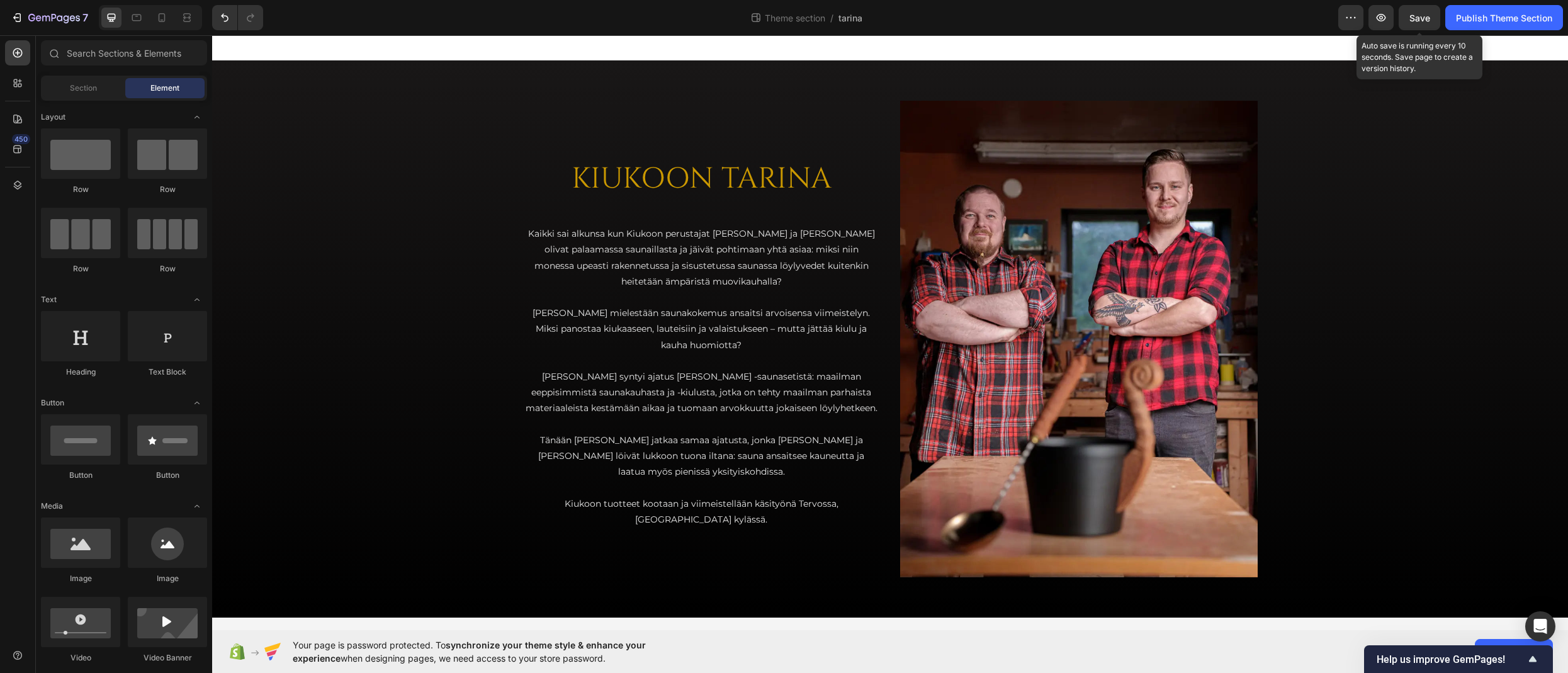
click at [1360, 11] on div "Save" at bounding box center [1420, 18] width 21 height 13
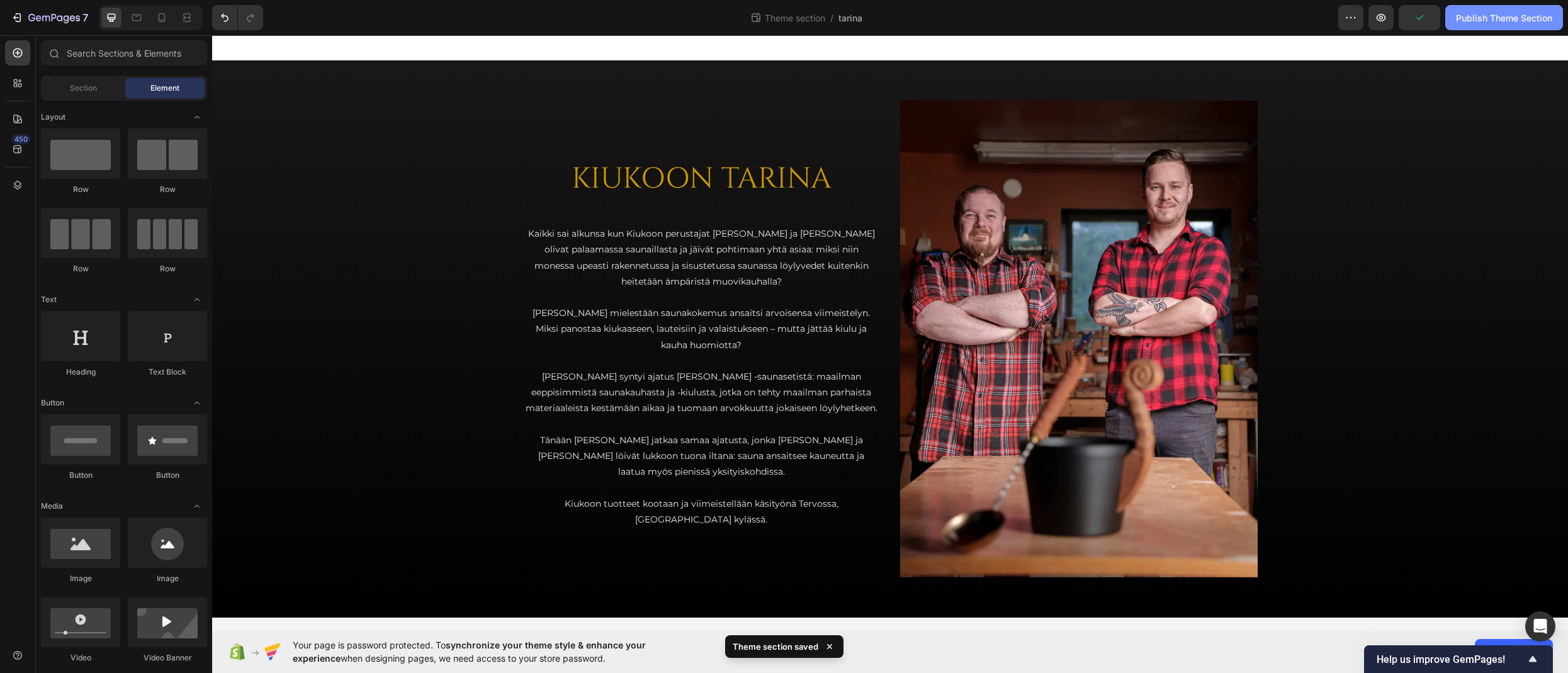
click at [1360, 18] on div "Publish Theme Section" at bounding box center [1504, 18] width 97 height 13
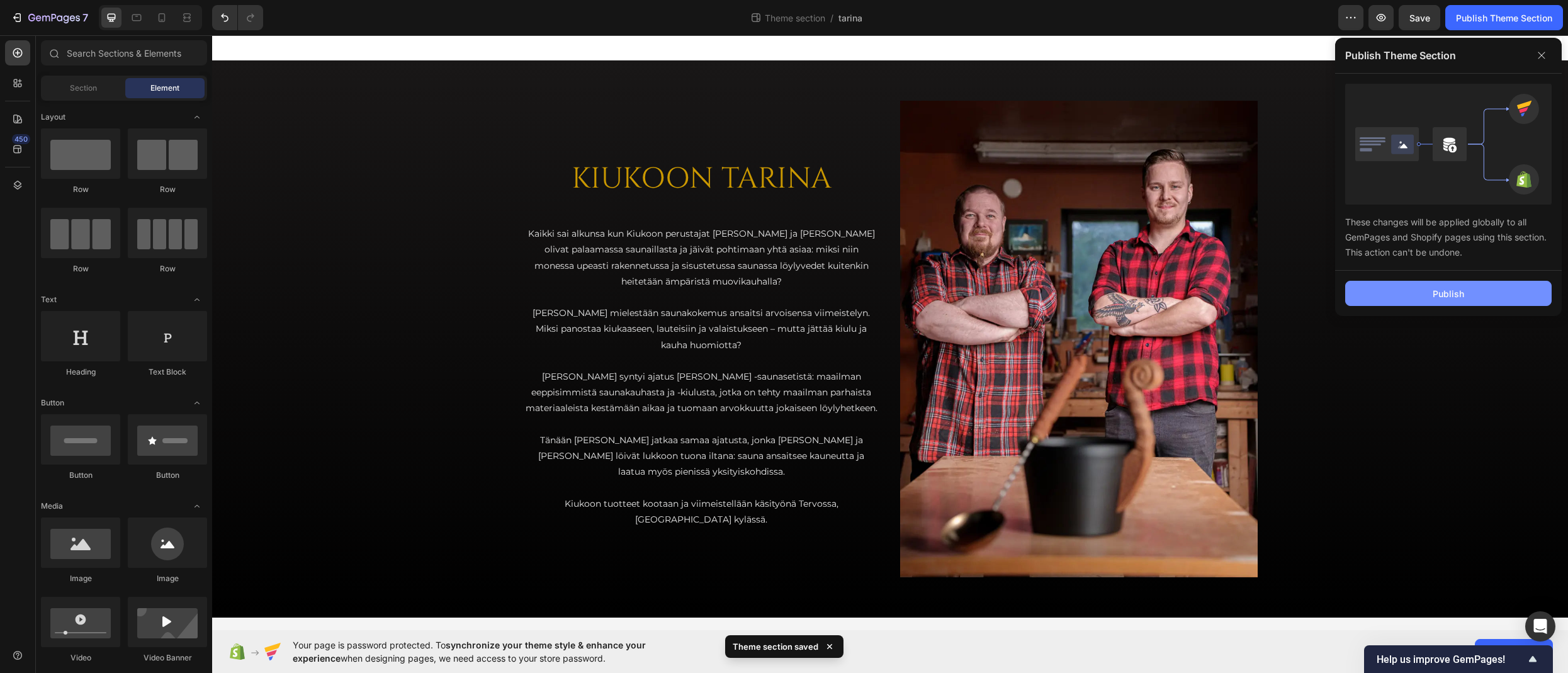
click at [1360, 297] on button "Publish" at bounding box center [1448, 293] width 207 height 25
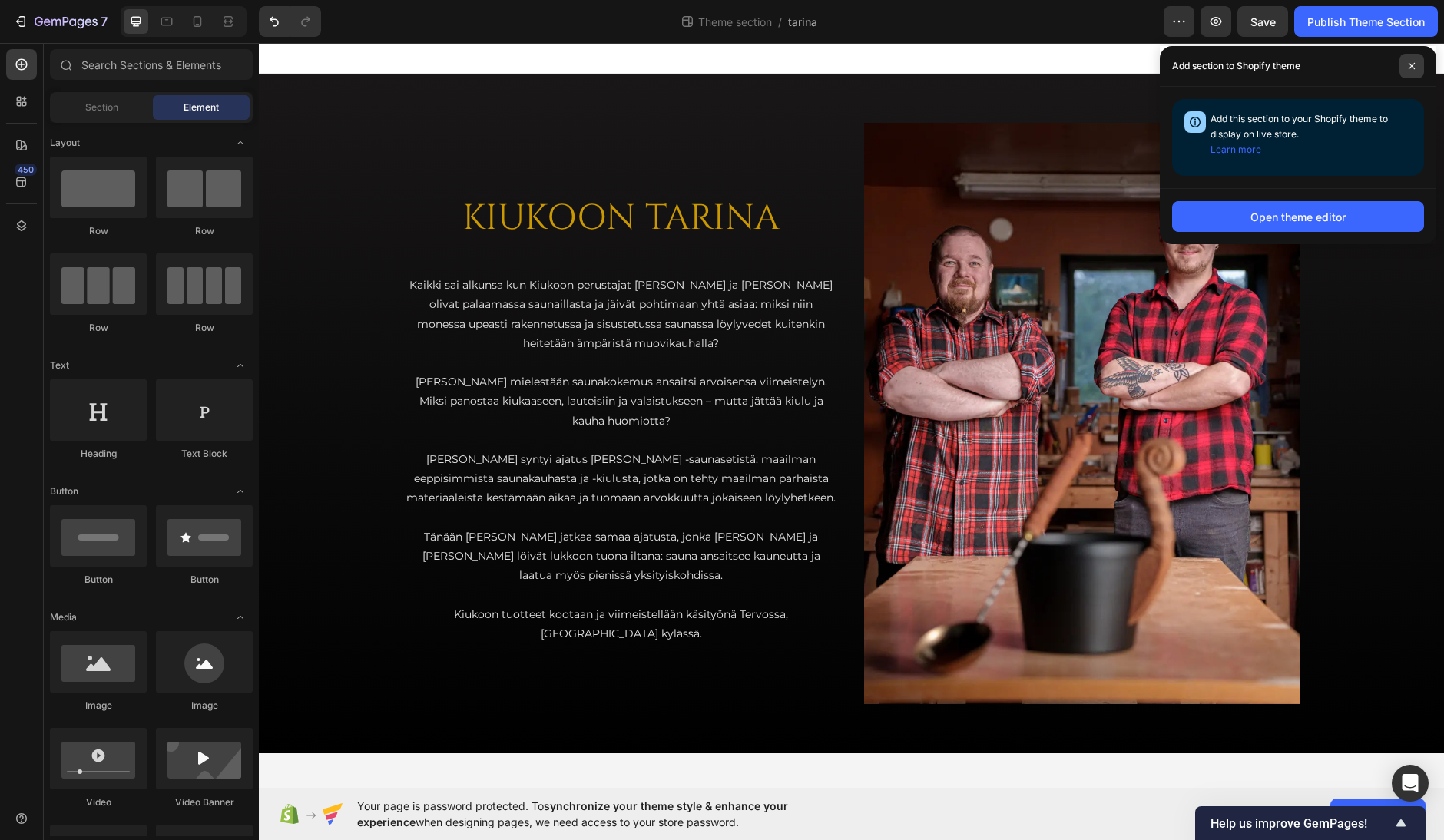
click at [1413, 61] on span at bounding box center [1412, 66] width 25 height 25
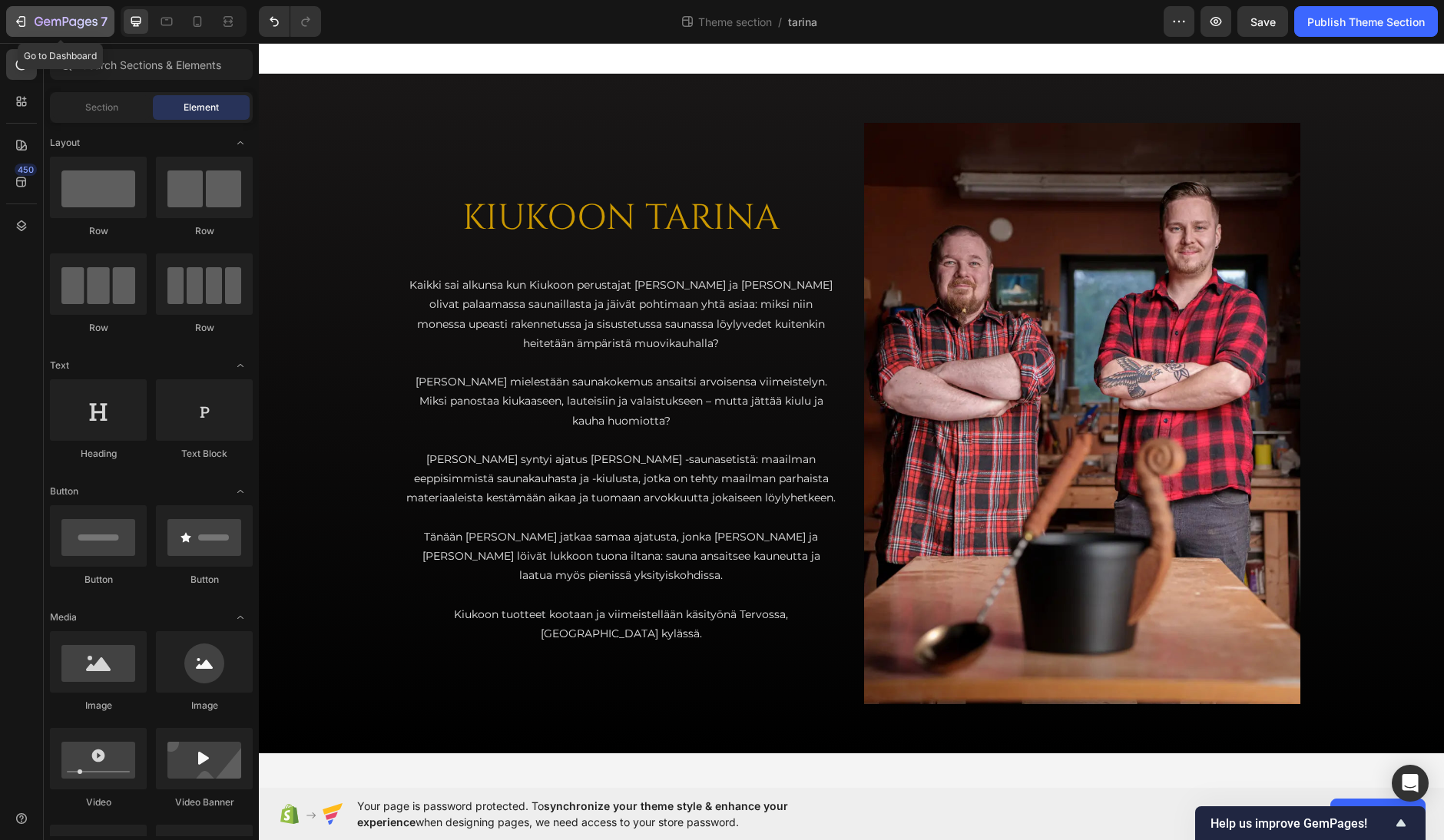
click at [70, 21] on icon "button" at bounding box center [72, 22] width 7 height 7
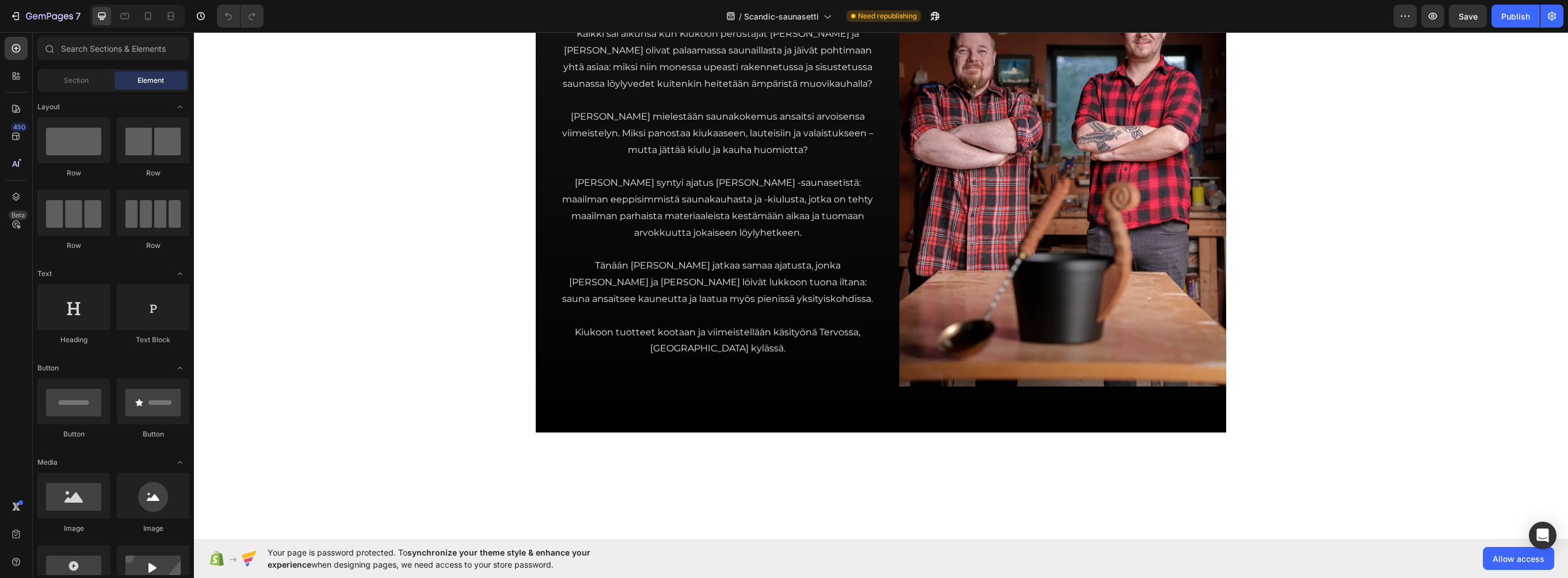
scroll to position [1669, 0]
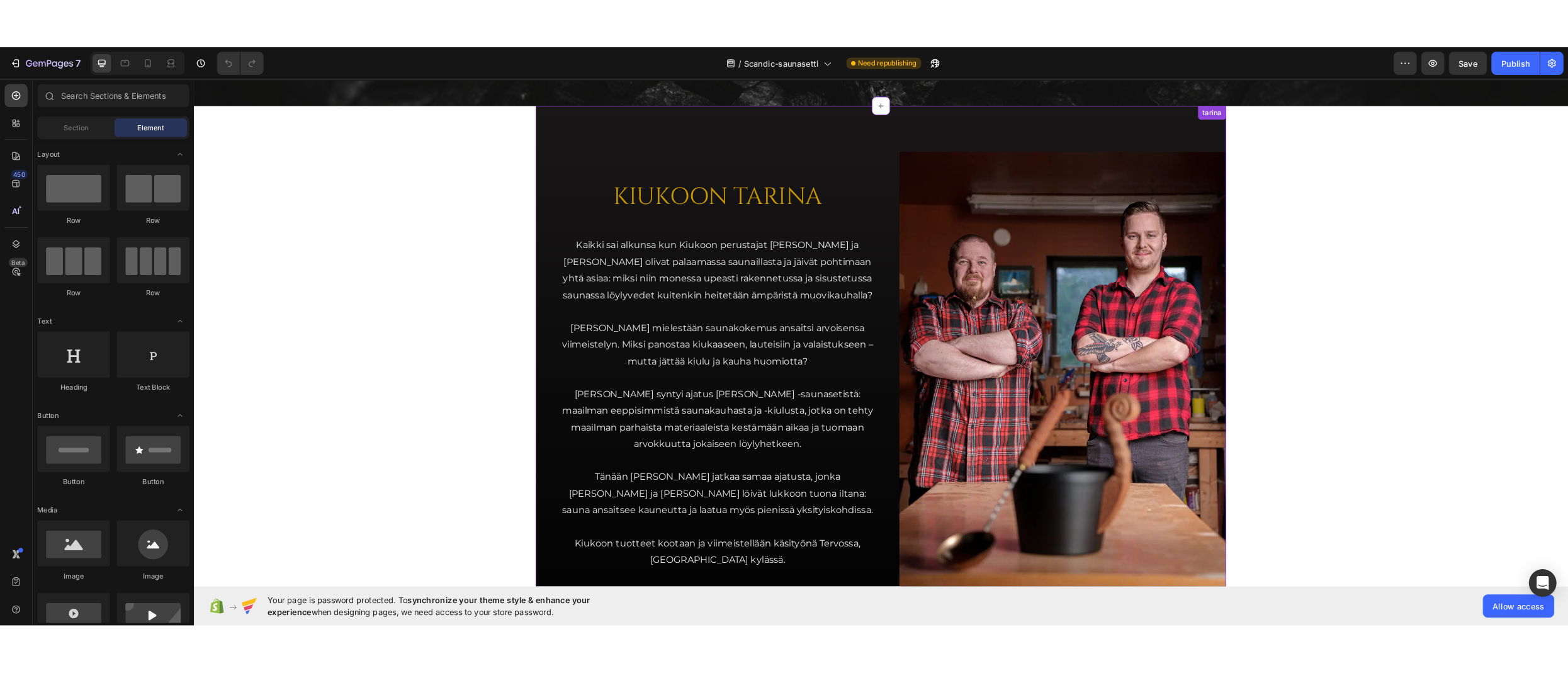
scroll to position [1699, 0]
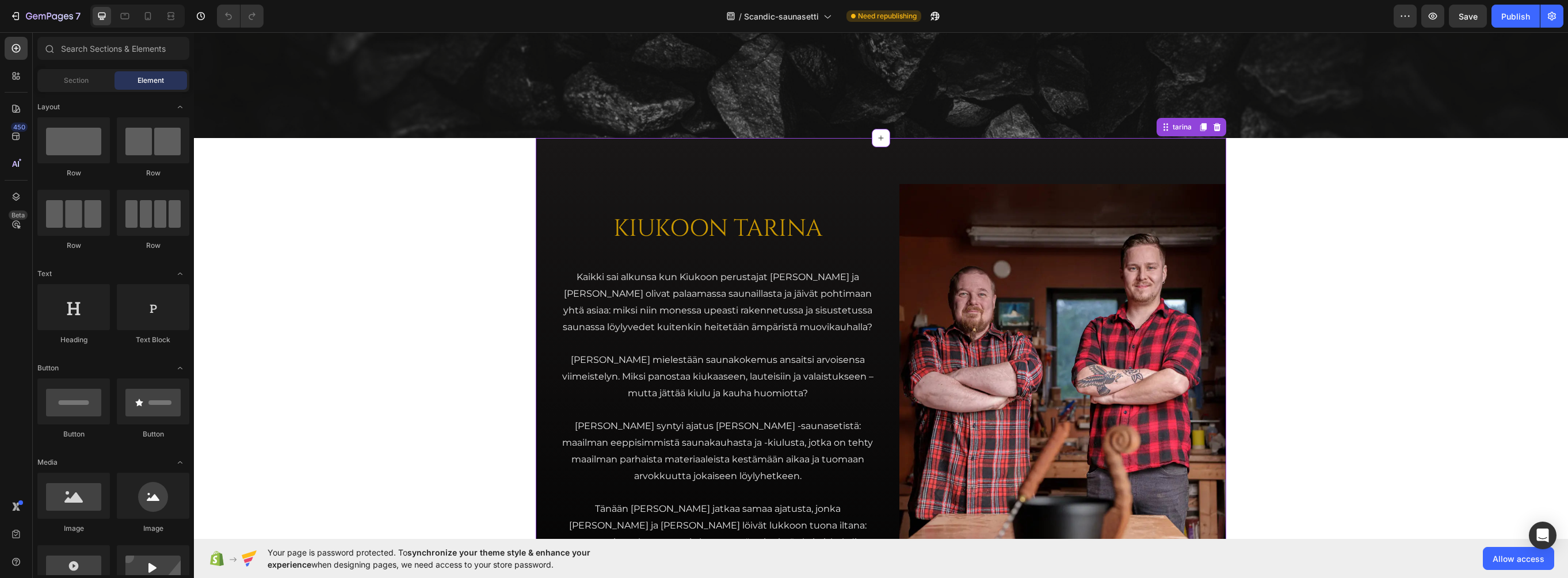
click at [545, 215] on div "KIUKOON TARINA Heading Kaikki sai alkunsa kun Kiukoon perustajat [PERSON_NAME] …" at bounding box center [881, 407] width 690 height 538
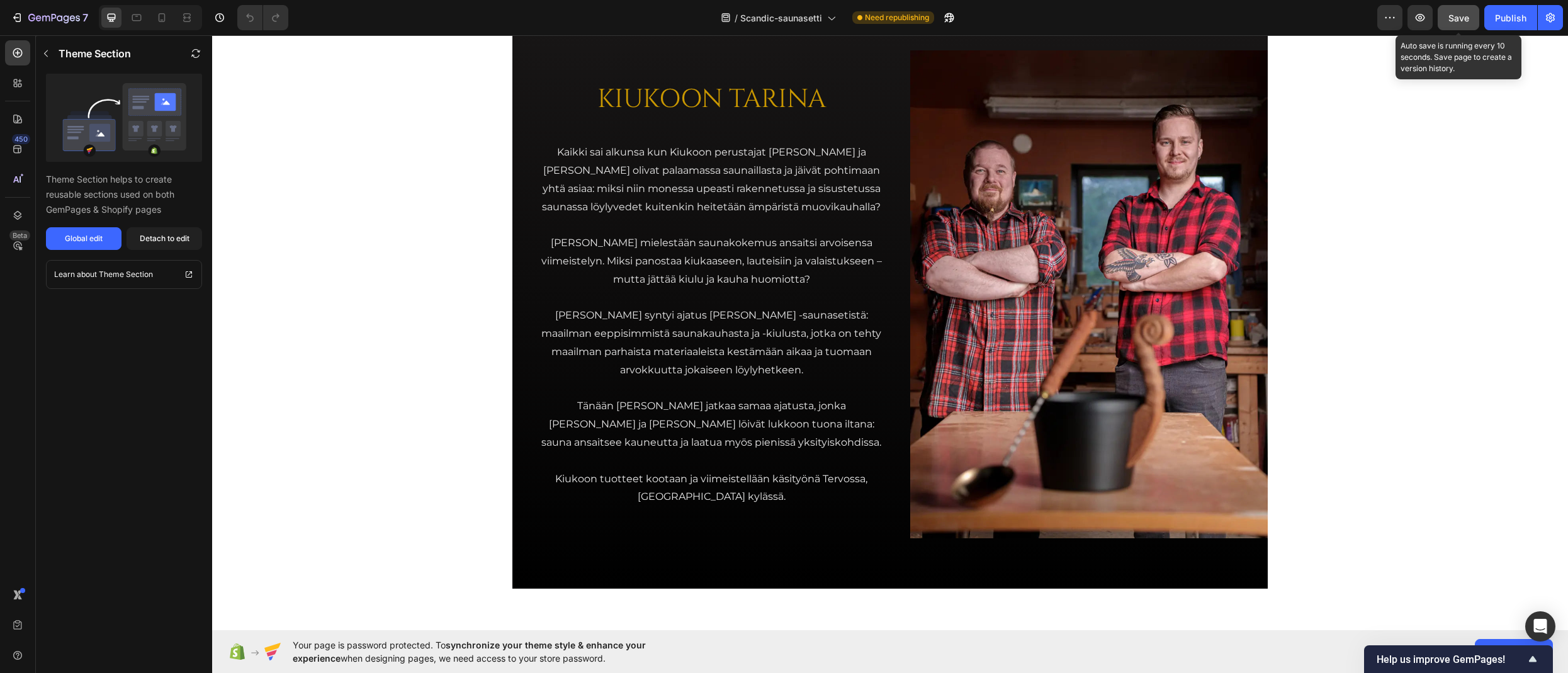
click at [1459, 19] on span "Save" at bounding box center [1459, 18] width 21 height 10
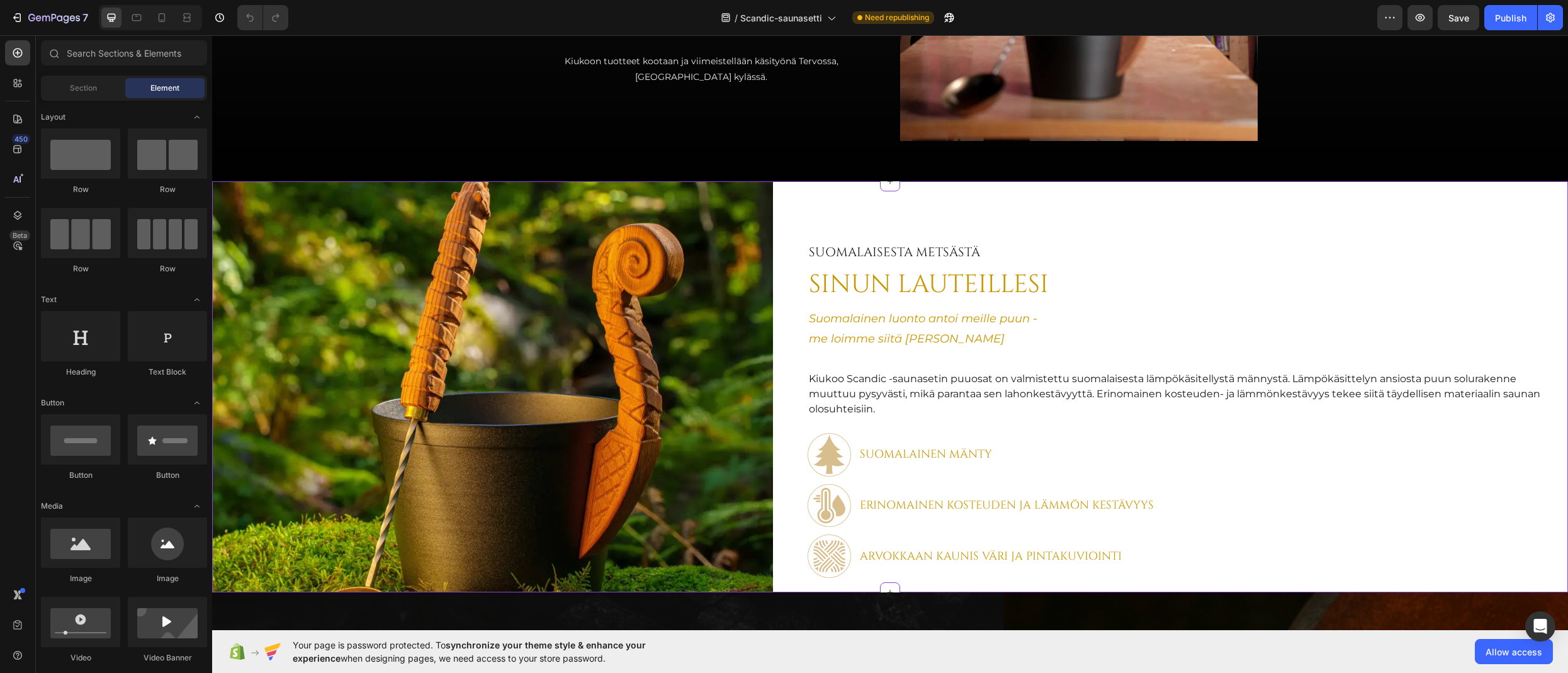
scroll to position [2202, 0]
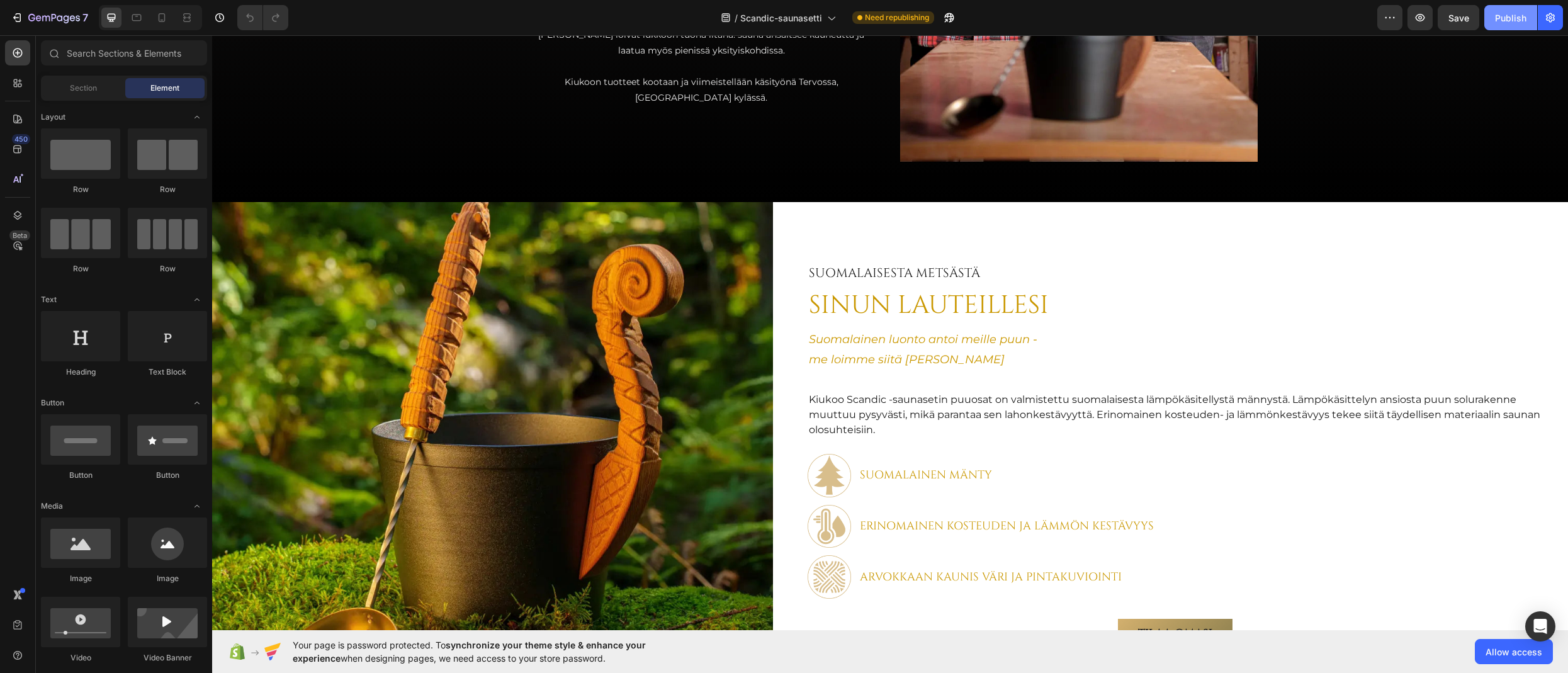
click at [1504, 18] on div "Publish" at bounding box center [1511, 18] width 31 height 13
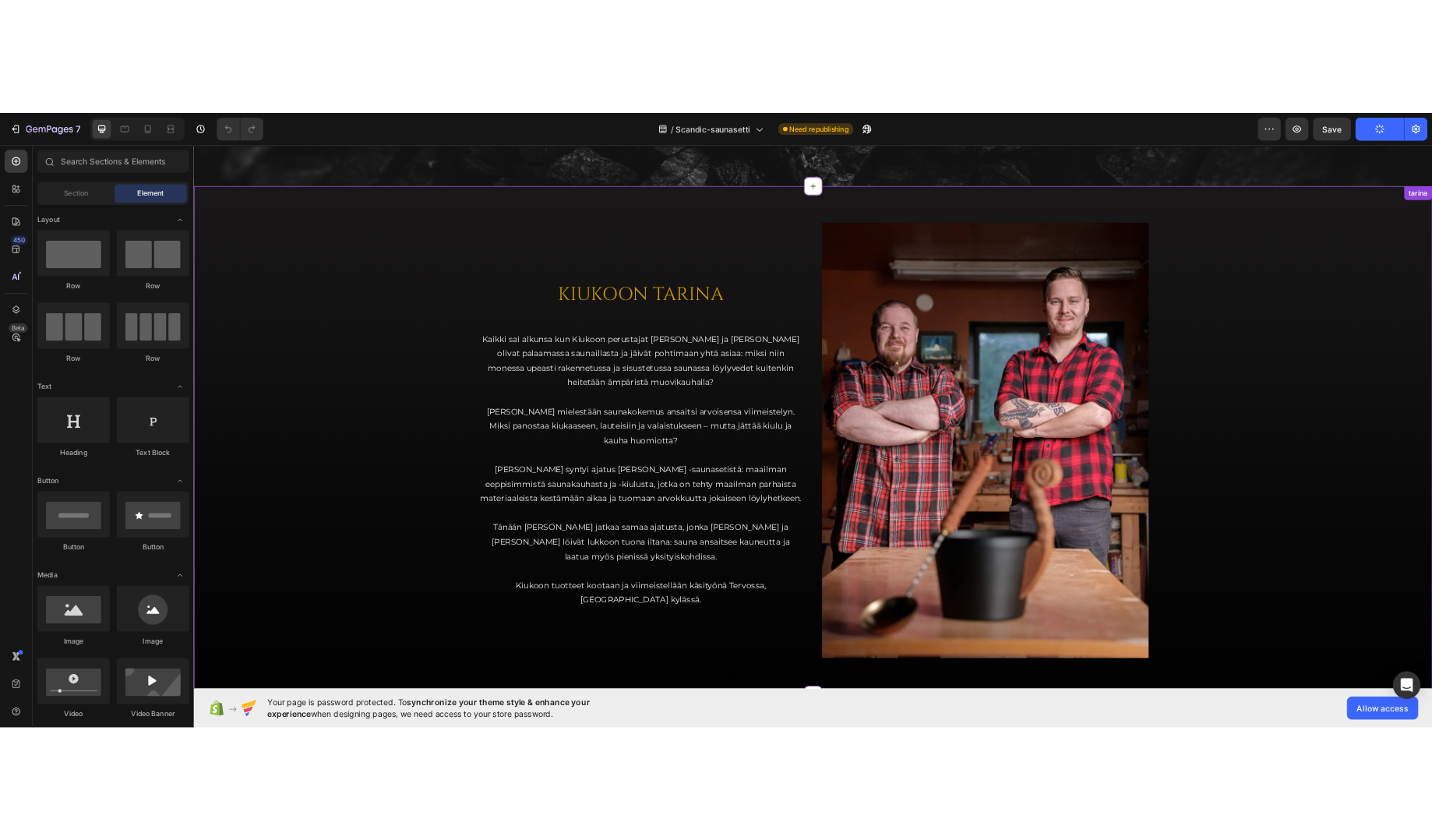
scroll to position [2181, 0]
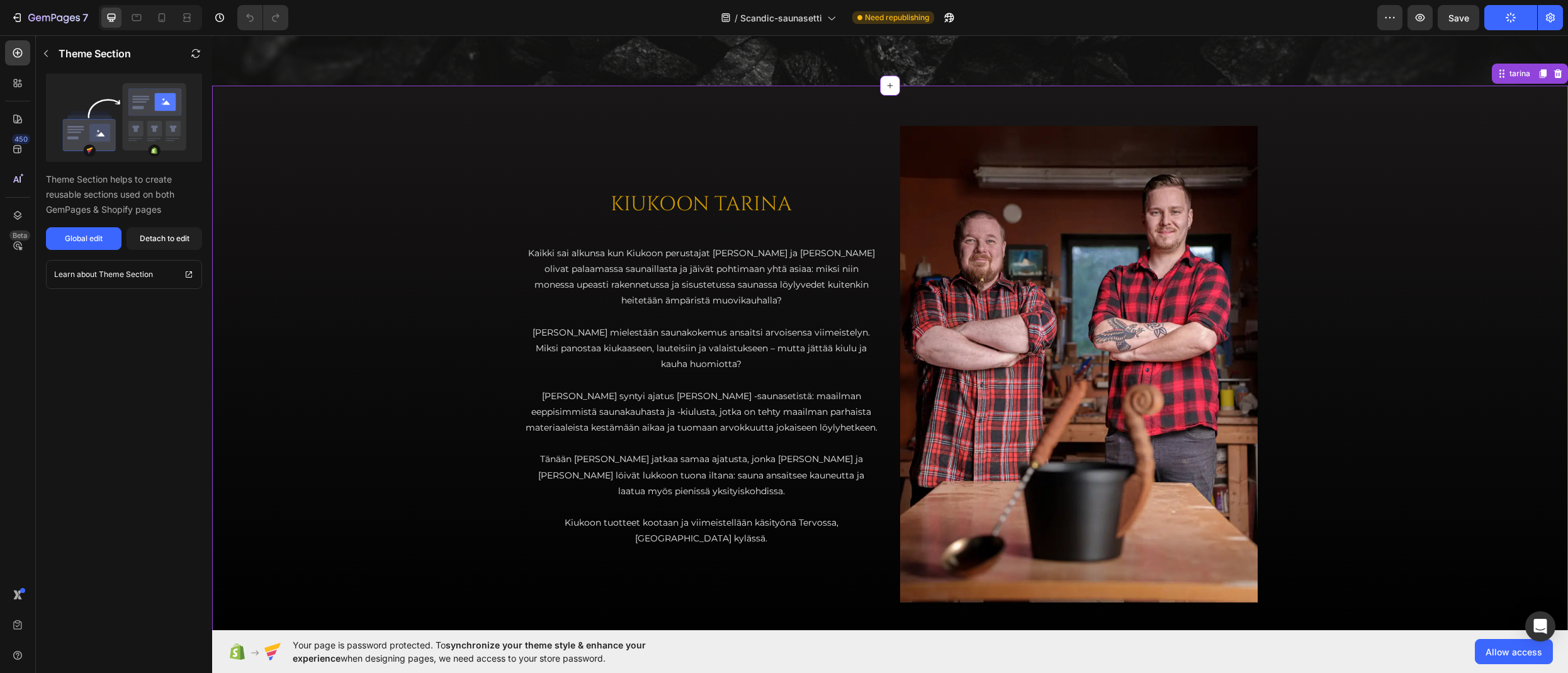
click at [669, 213] on h2 "KIUKOON TARINA" at bounding box center [702, 204] width 358 height 29
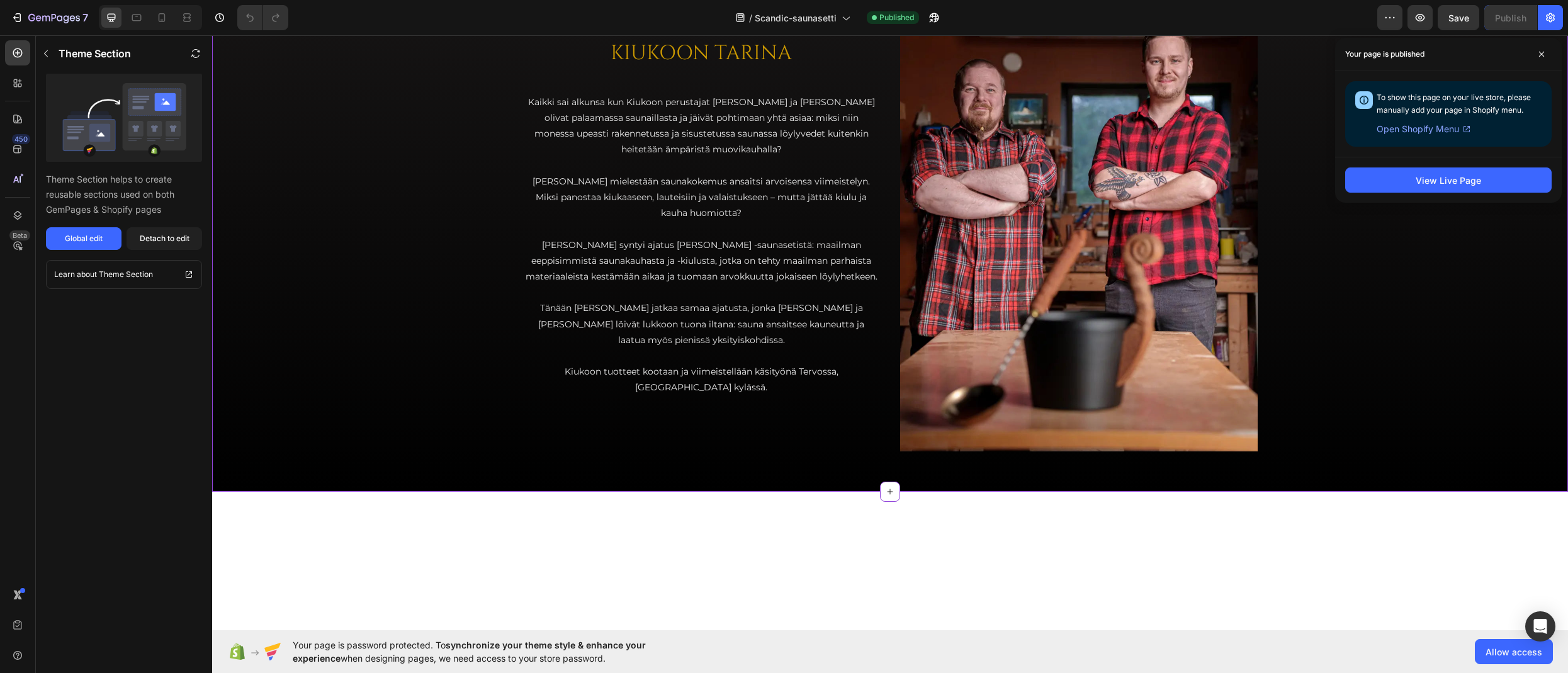
click at [672, 68] on h2 "KIUKOON TARINA" at bounding box center [702, 54] width 358 height 29
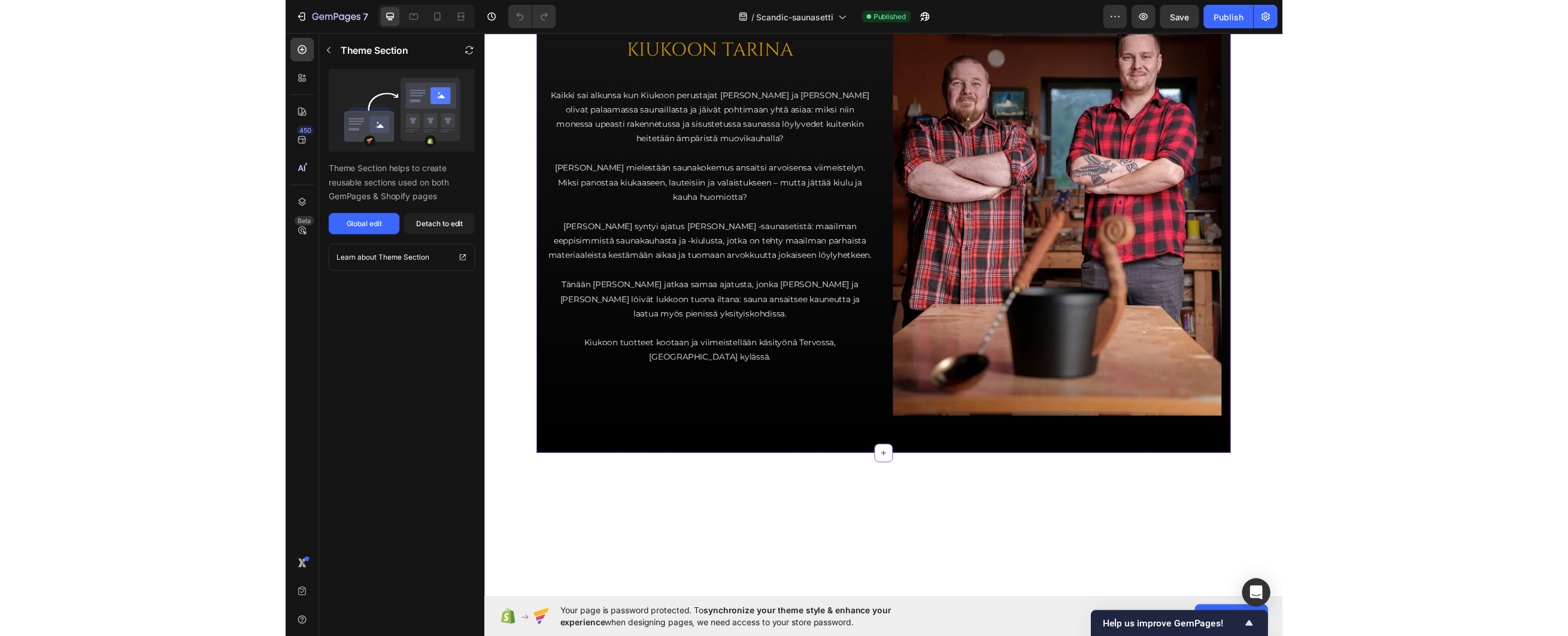
scroll to position [1665, 0]
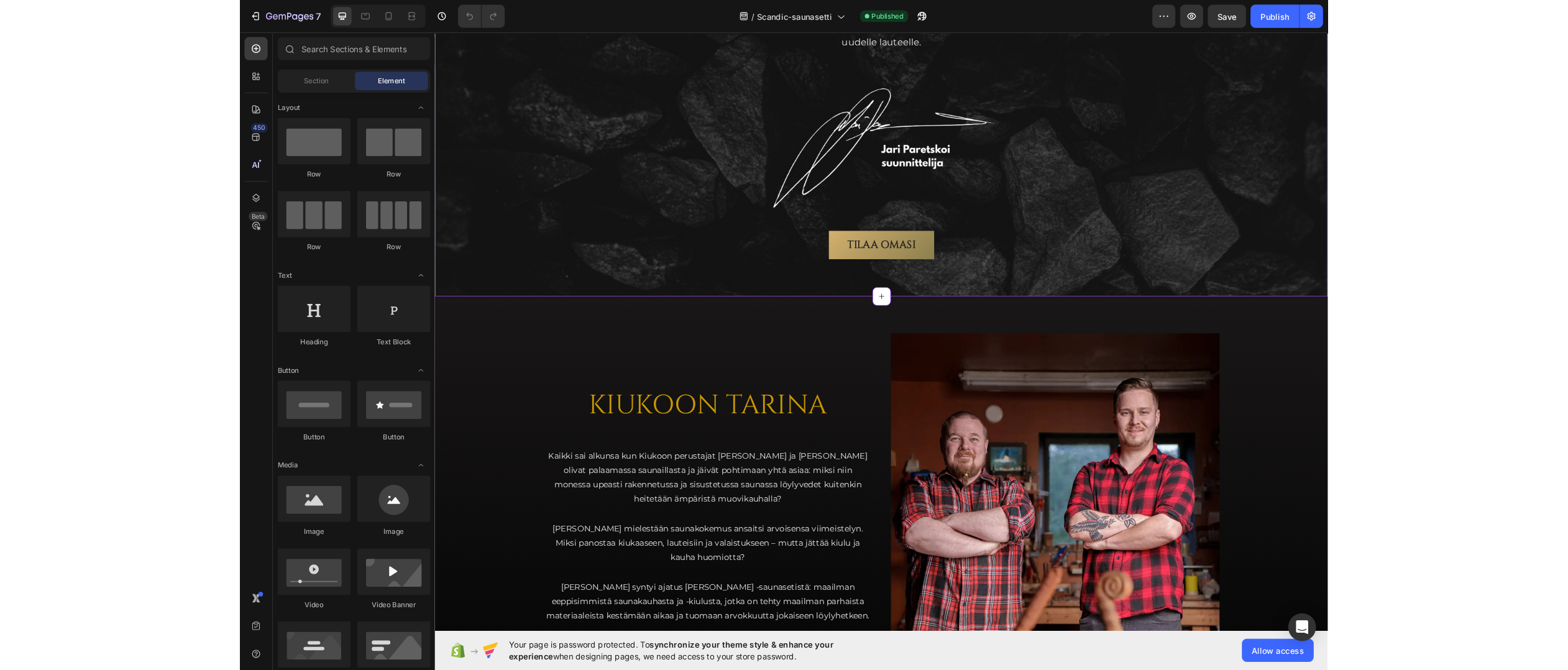
scroll to position [1615, 0]
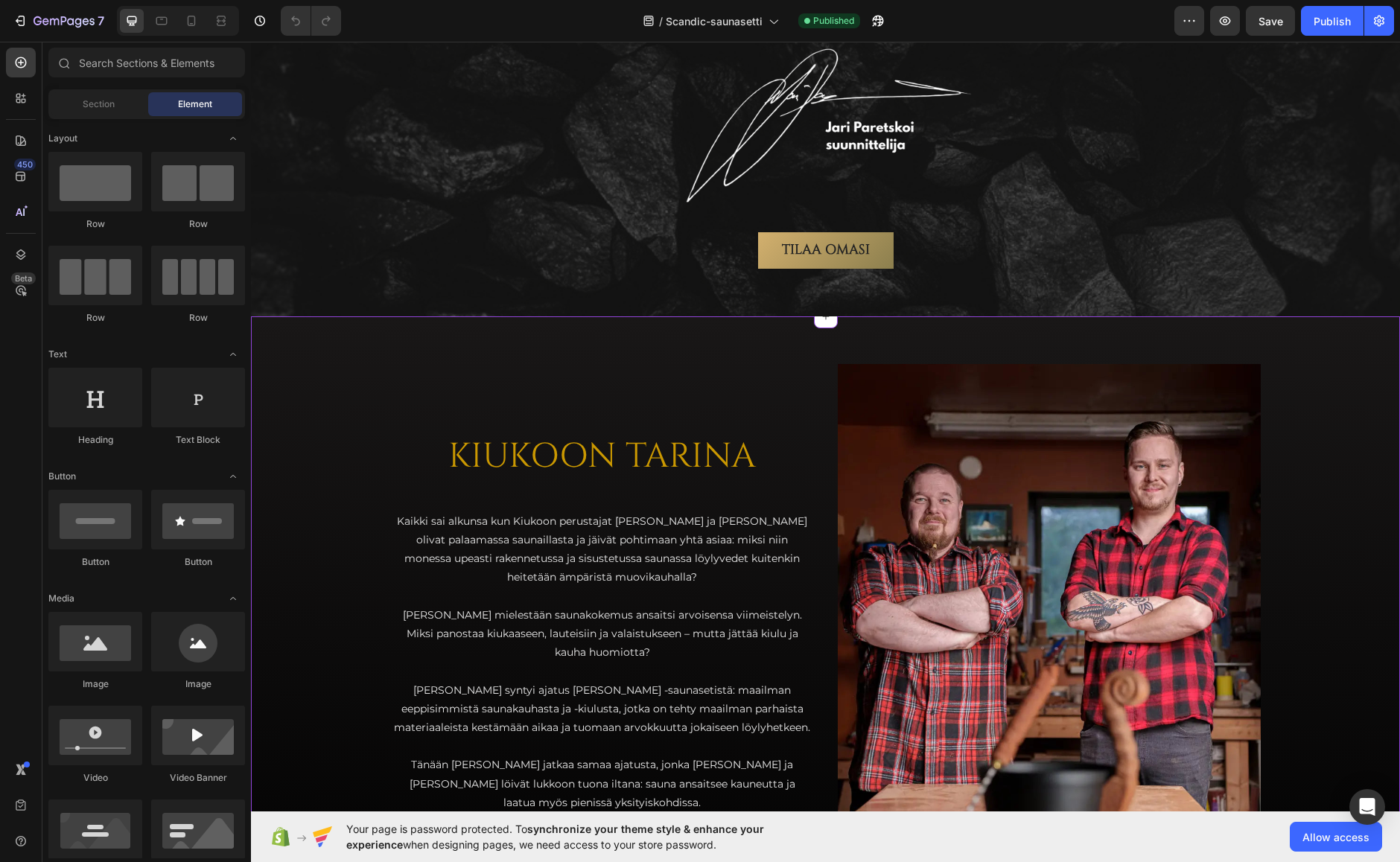
click at [330, 439] on div "KIUKOON TARINA Heading Kaikki sai alkunsa kun Kiukoon perustajat [PERSON_NAME] …" at bounding box center [826, 646] width 1150 height 659
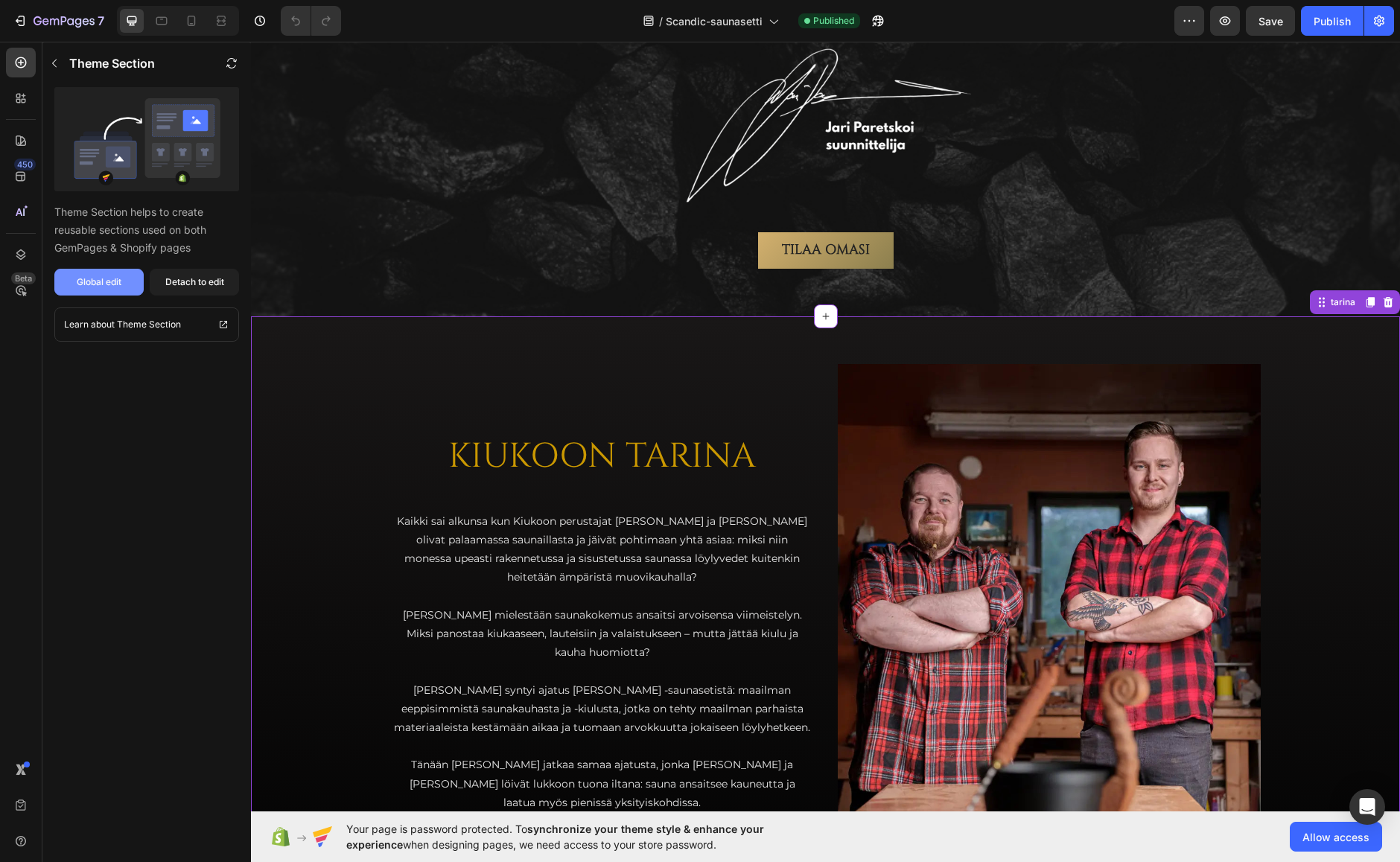
click at [108, 283] on div "Global edit" at bounding box center [99, 283] width 45 height 13
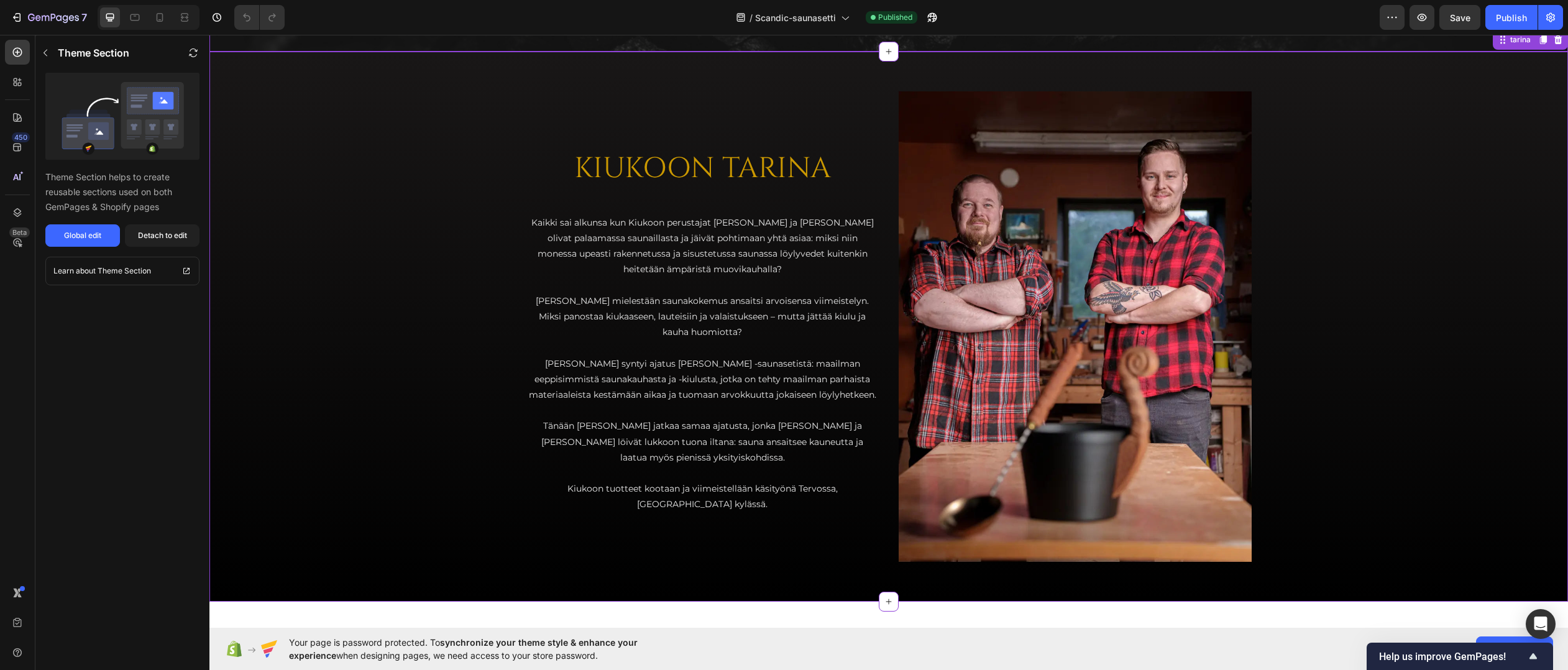
scroll to position [1864, 0]
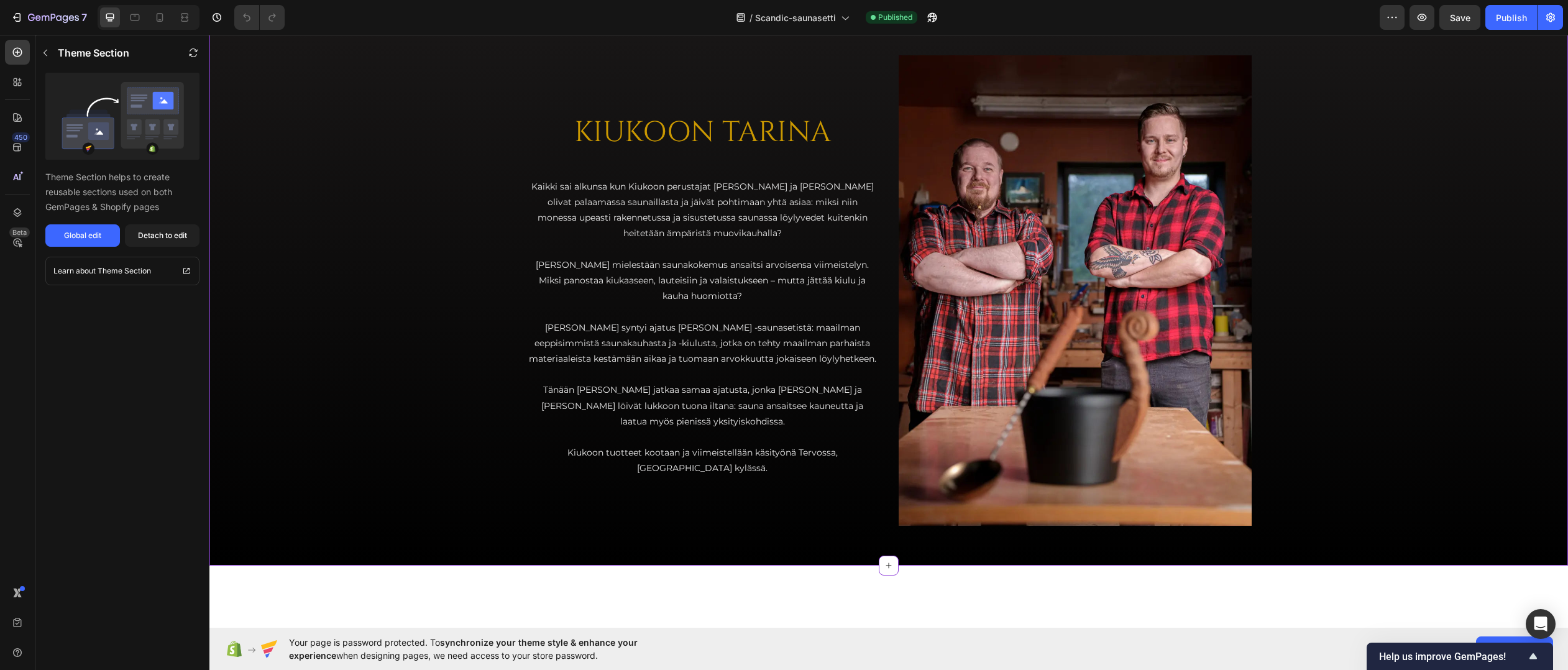
click at [875, 175] on div "KIUKOON TARINA Heading Kaikki sai alkunsa kun Kiukoon perustajat [PERSON_NAME] …" at bounding box center [889, 291] width 746 height 550
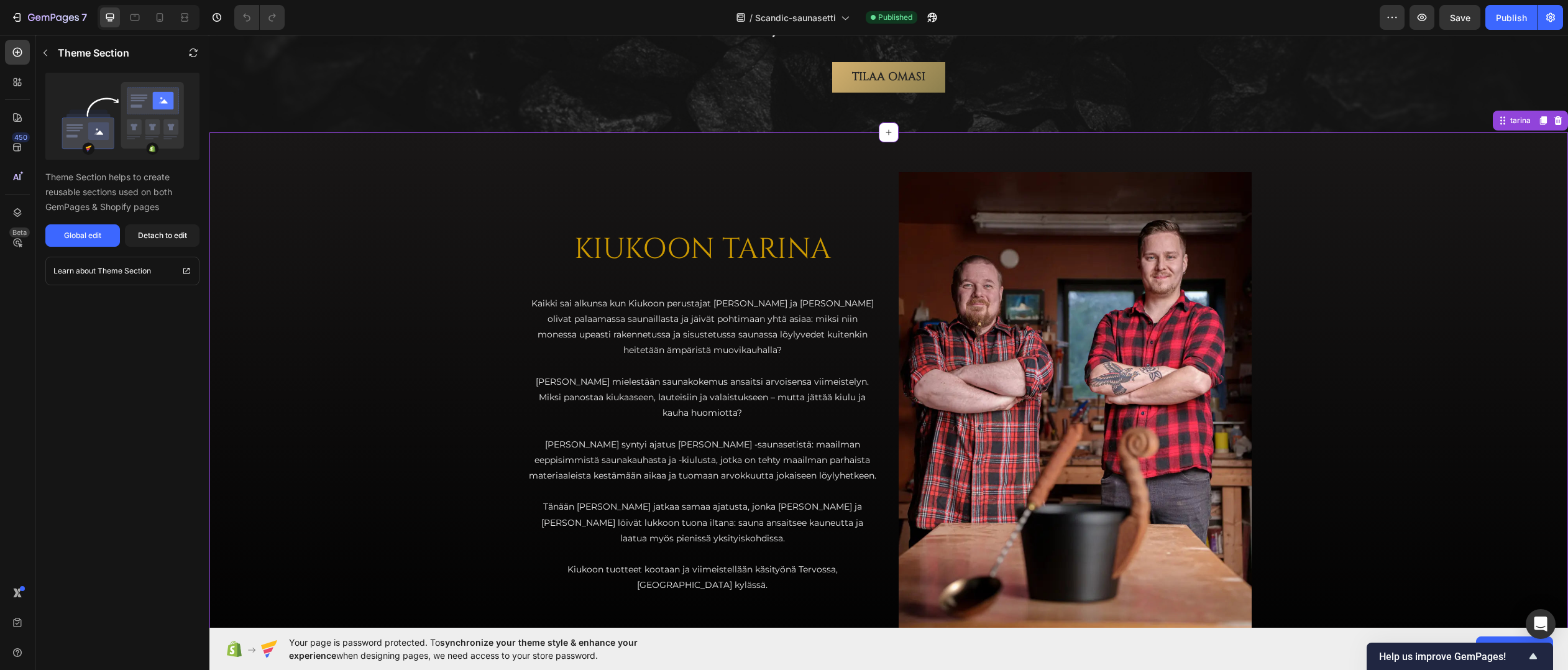
scroll to position [1739, 0]
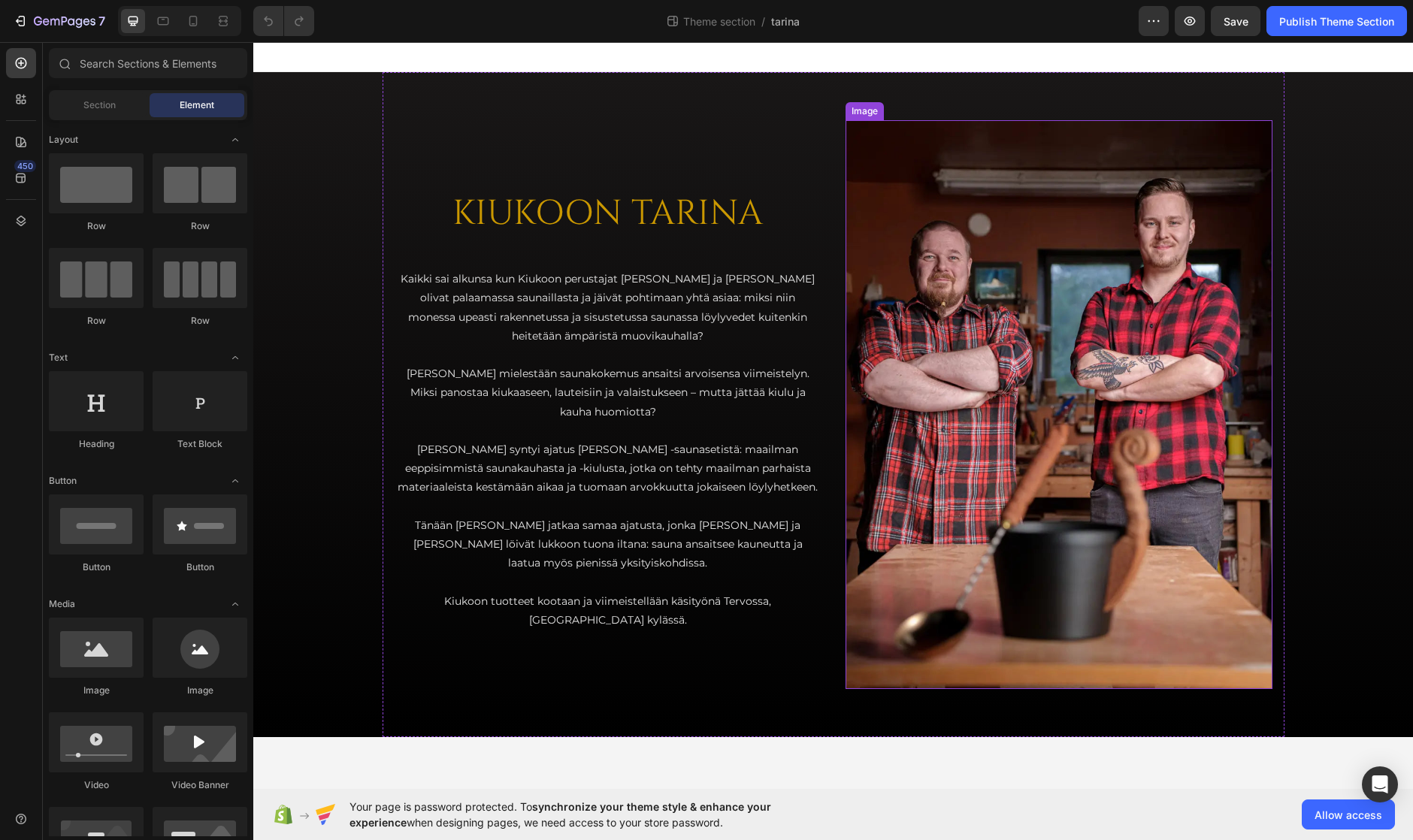
click at [901, 263] on img at bounding box center [1059, 404] width 427 height 568
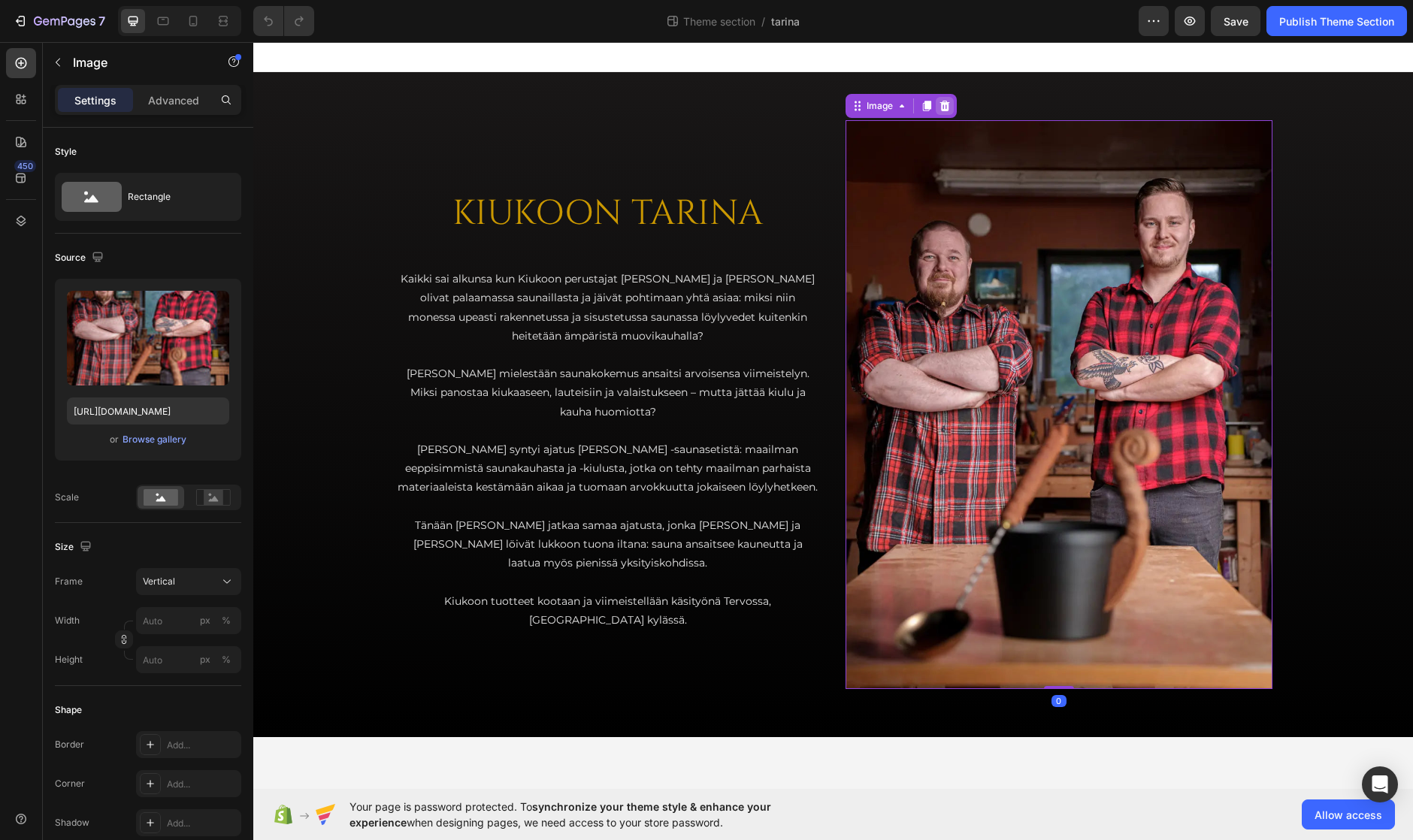
click at [948, 102] on icon at bounding box center [944, 106] width 10 height 11
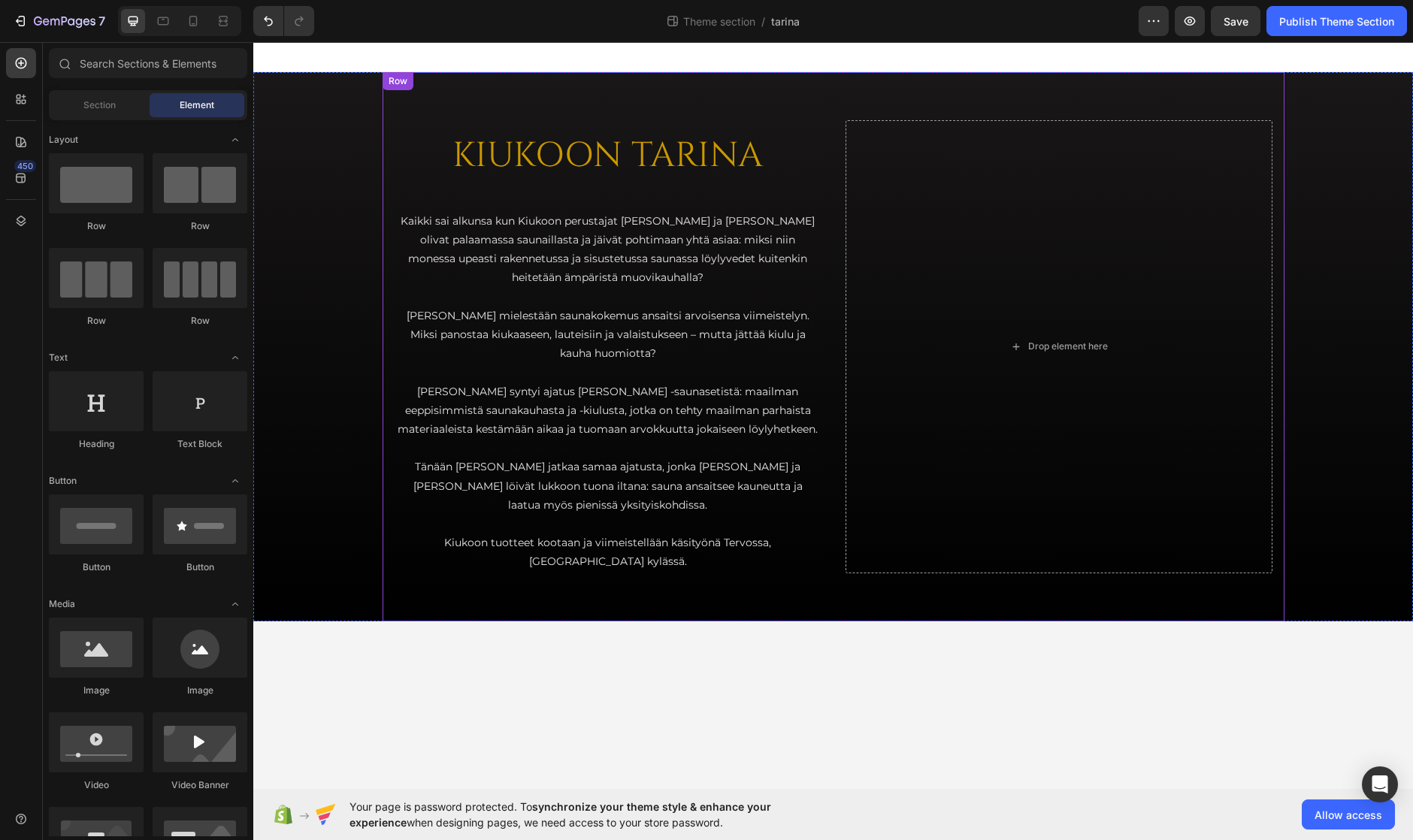
click at [524, 89] on div "KIUKOON TARINA Heading Kaikki sai alkunsa kun Kiukoon perustajat [PERSON_NAME] …" at bounding box center [833, 347] width 902 height 549
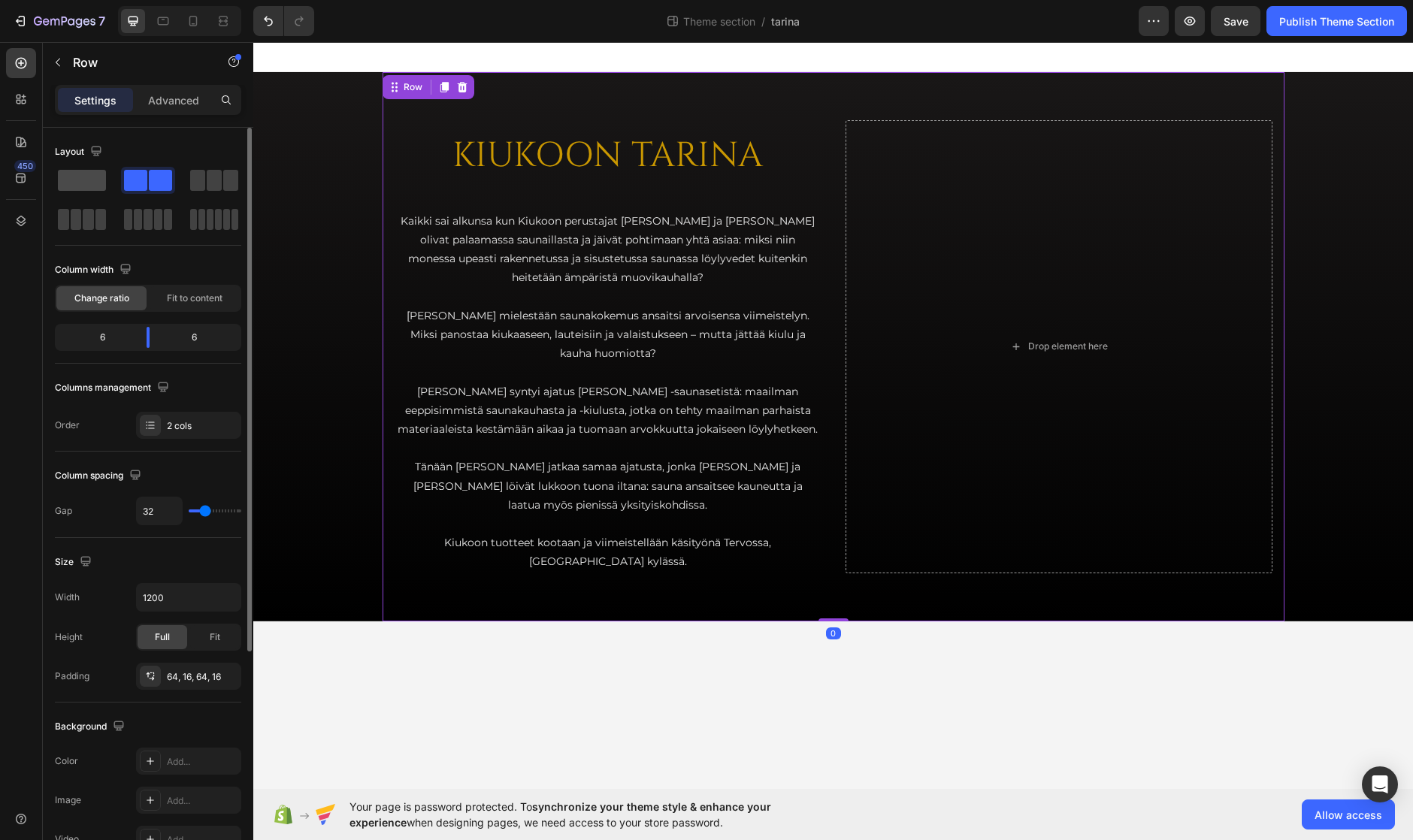
click at [84, 181] on span at bounding box center [82, 180] width 48 height 21
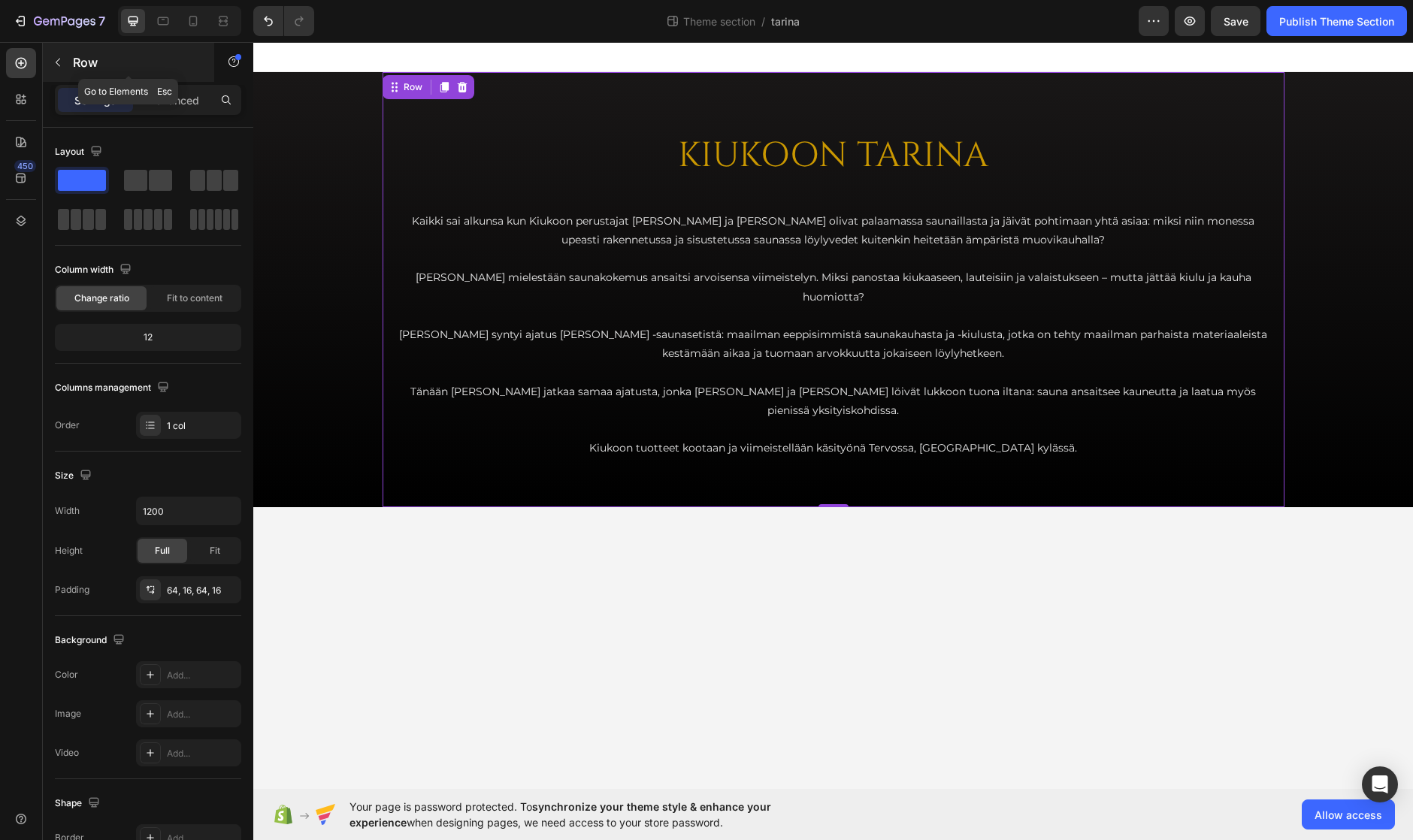
click at [71, 60] on div "Row" at bounding box center [129, 62] width 171 height 39
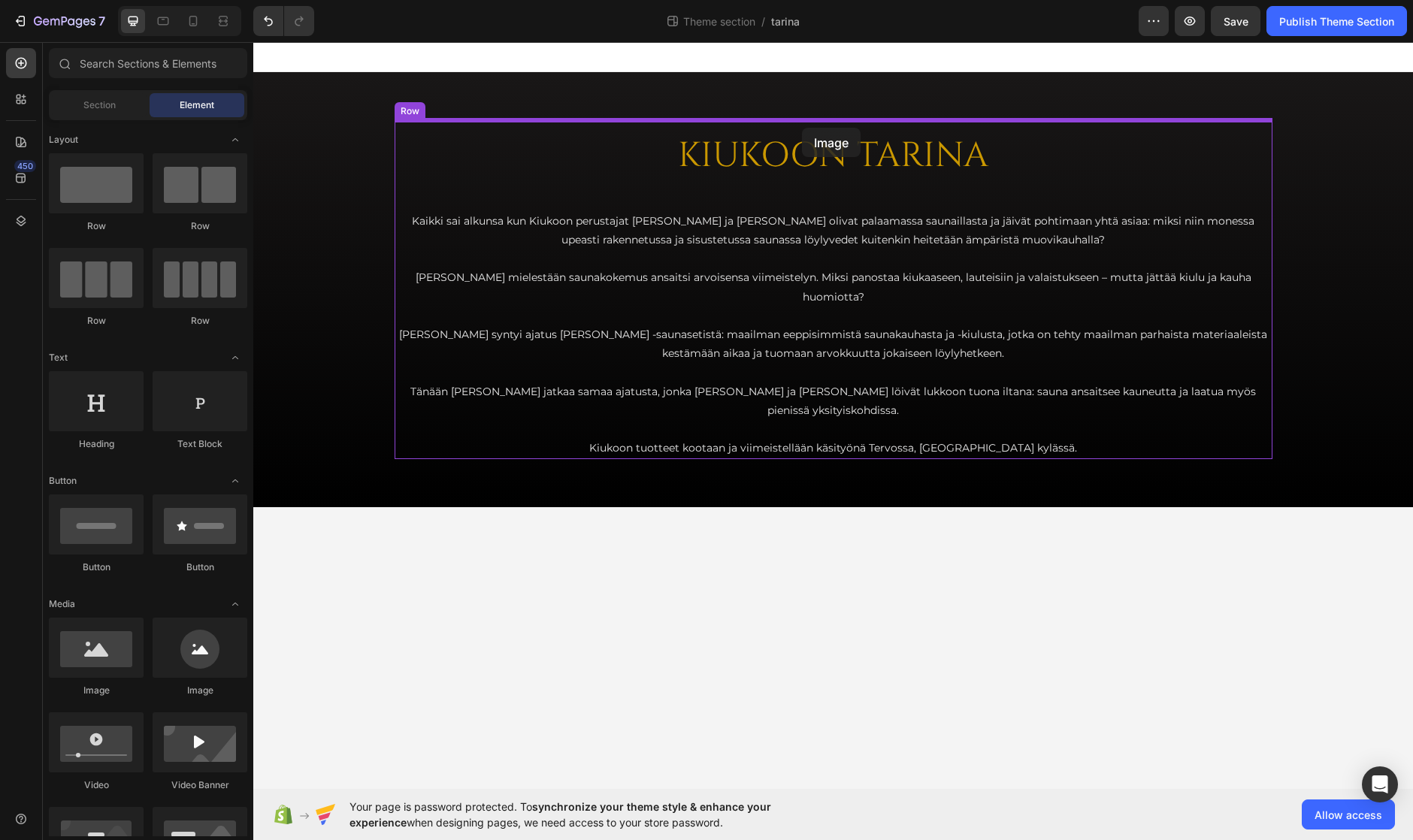
drag, startPoint x: 361, startPoint y: 698, endPoint x: 802, endPoint y: 128, distance: 720.7
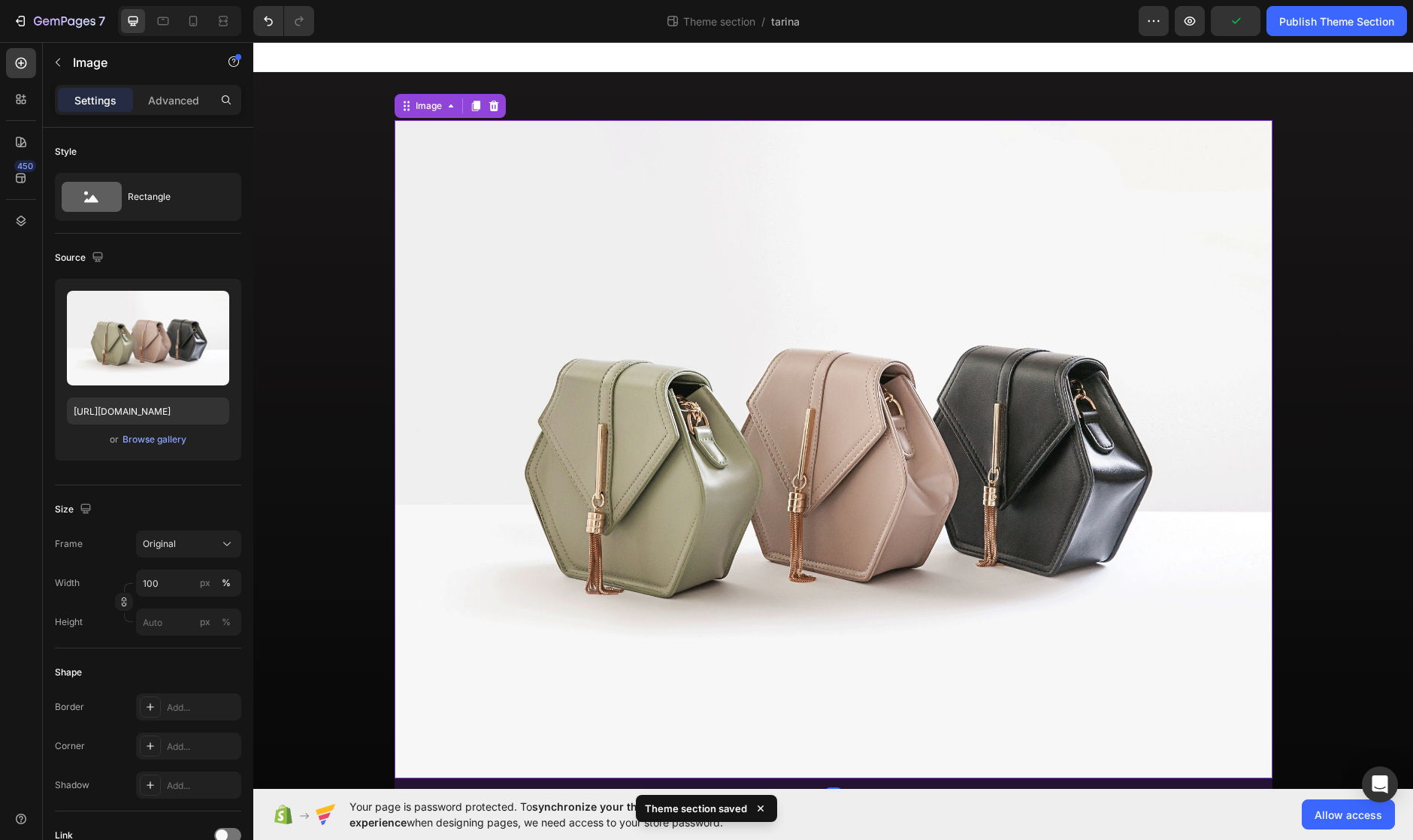
click at [645, 265] on img at bounding box center [834, 449] width 878 height 659
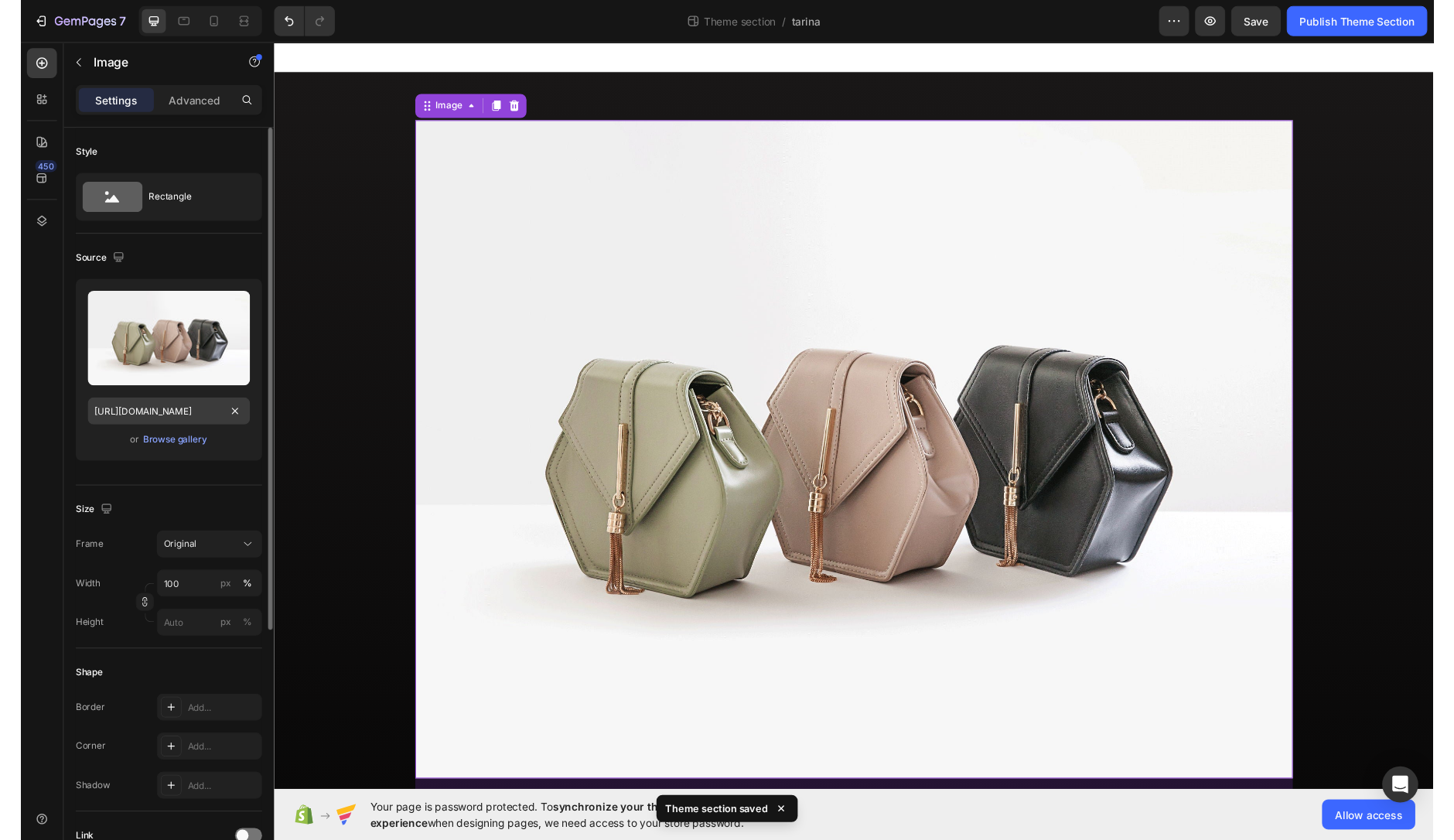
scroll to position [77, 0]
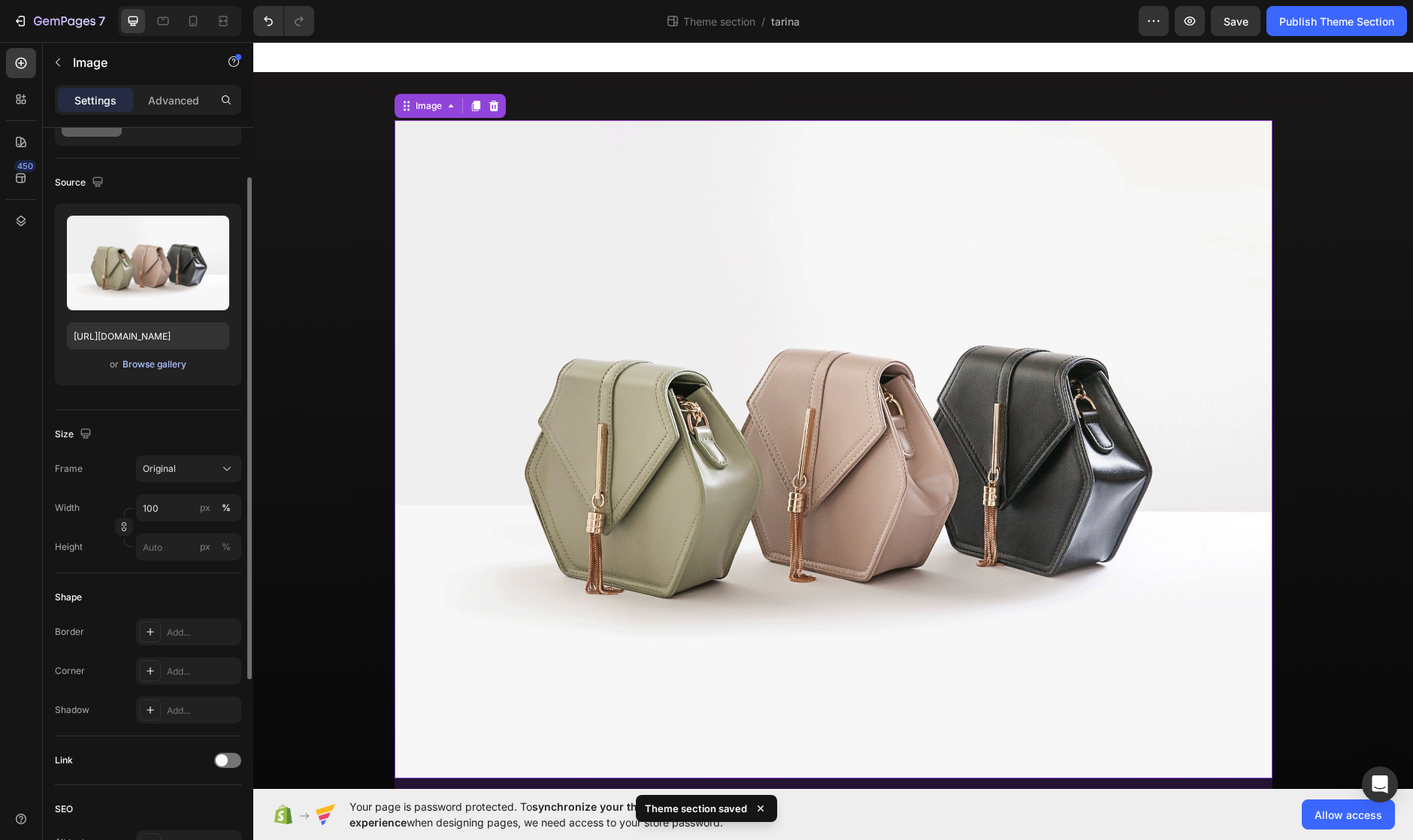
click at [145, 362] on div "Browse gallery" at bounding box center [155, 365] width 64 height 13
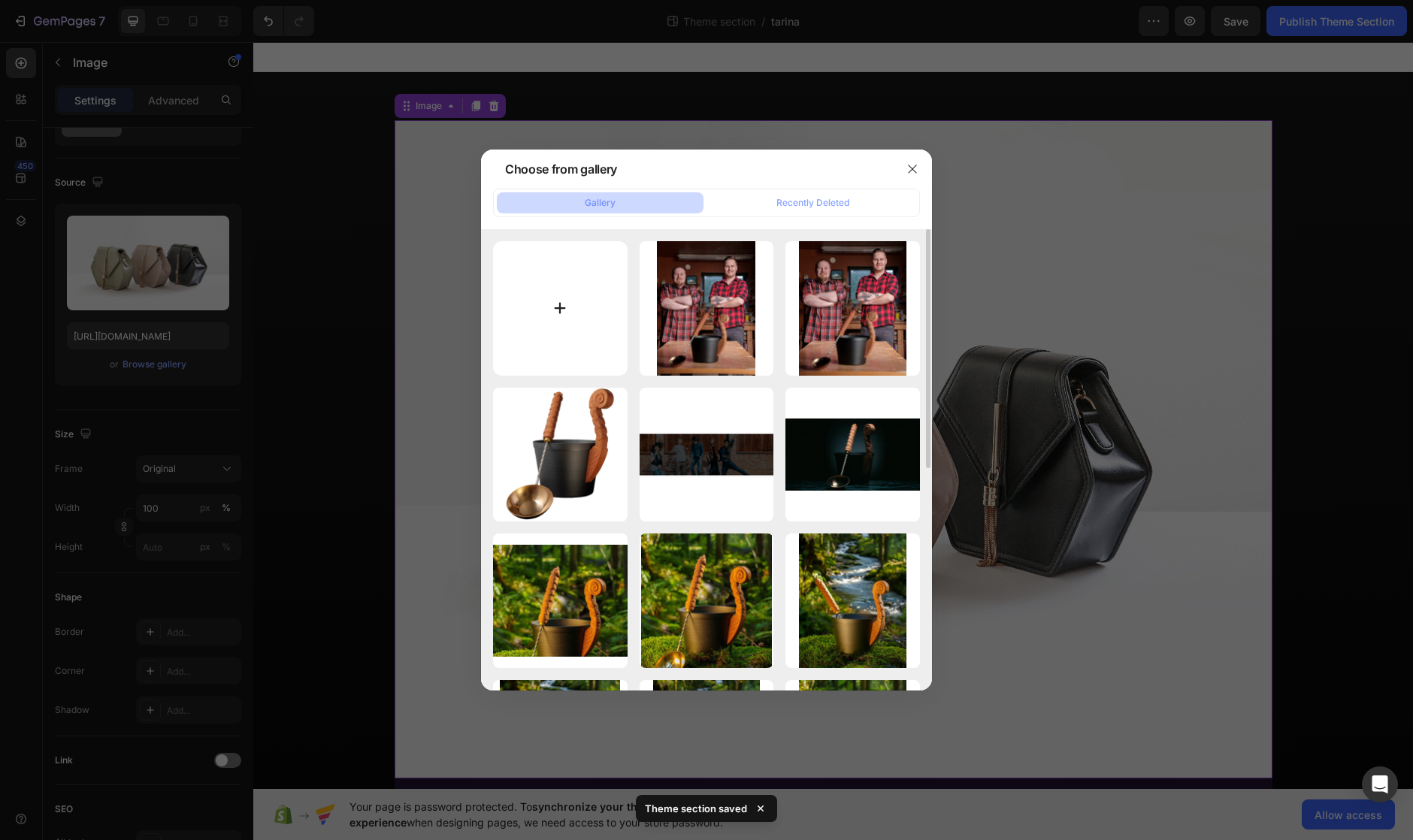
click at [578, 304] on input "file" at bounding box center [560, 308] width 134 height 134
type input "C:\fakepath\DSC01837.webp"
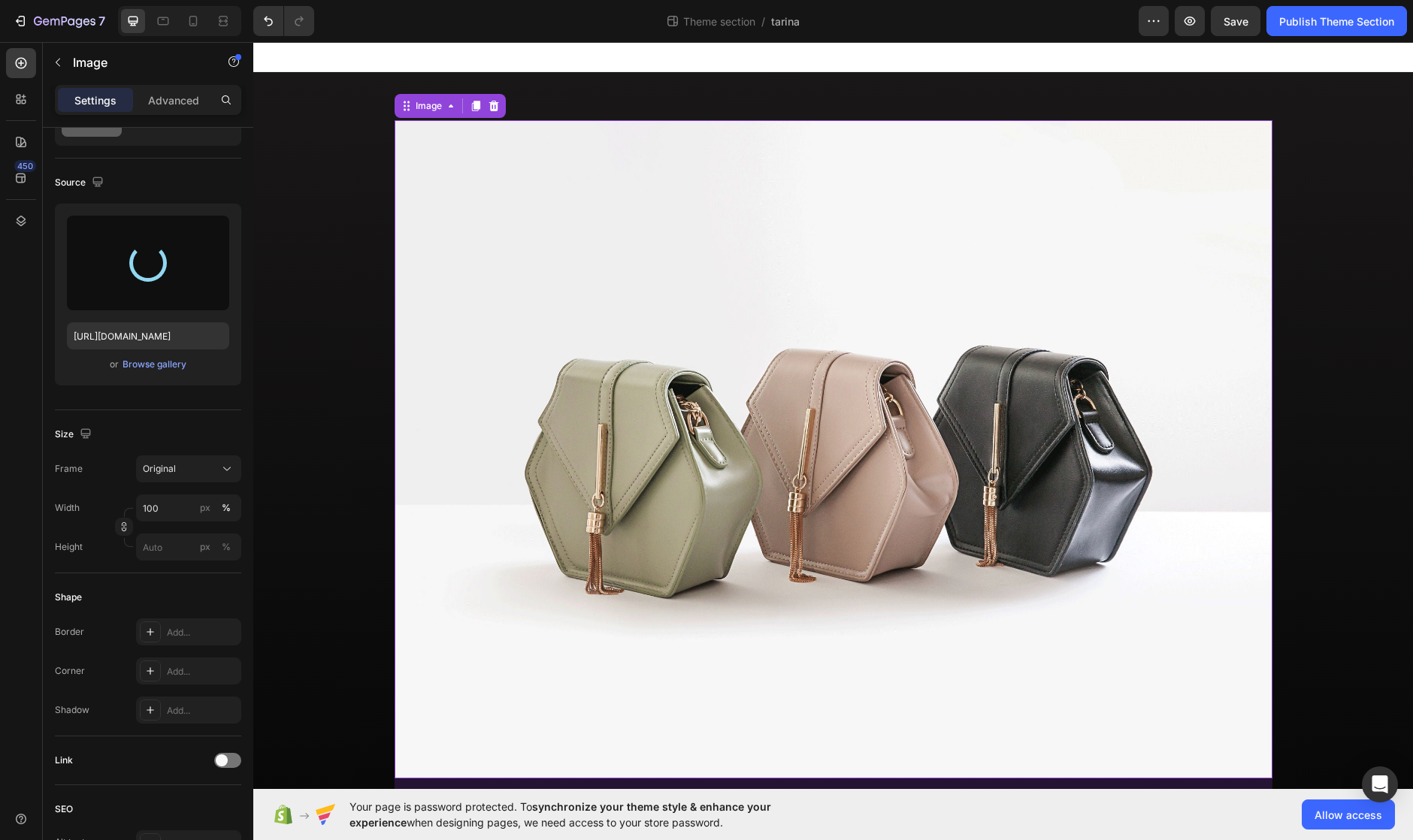
type input "[URL][DOMAIN_NAME]"
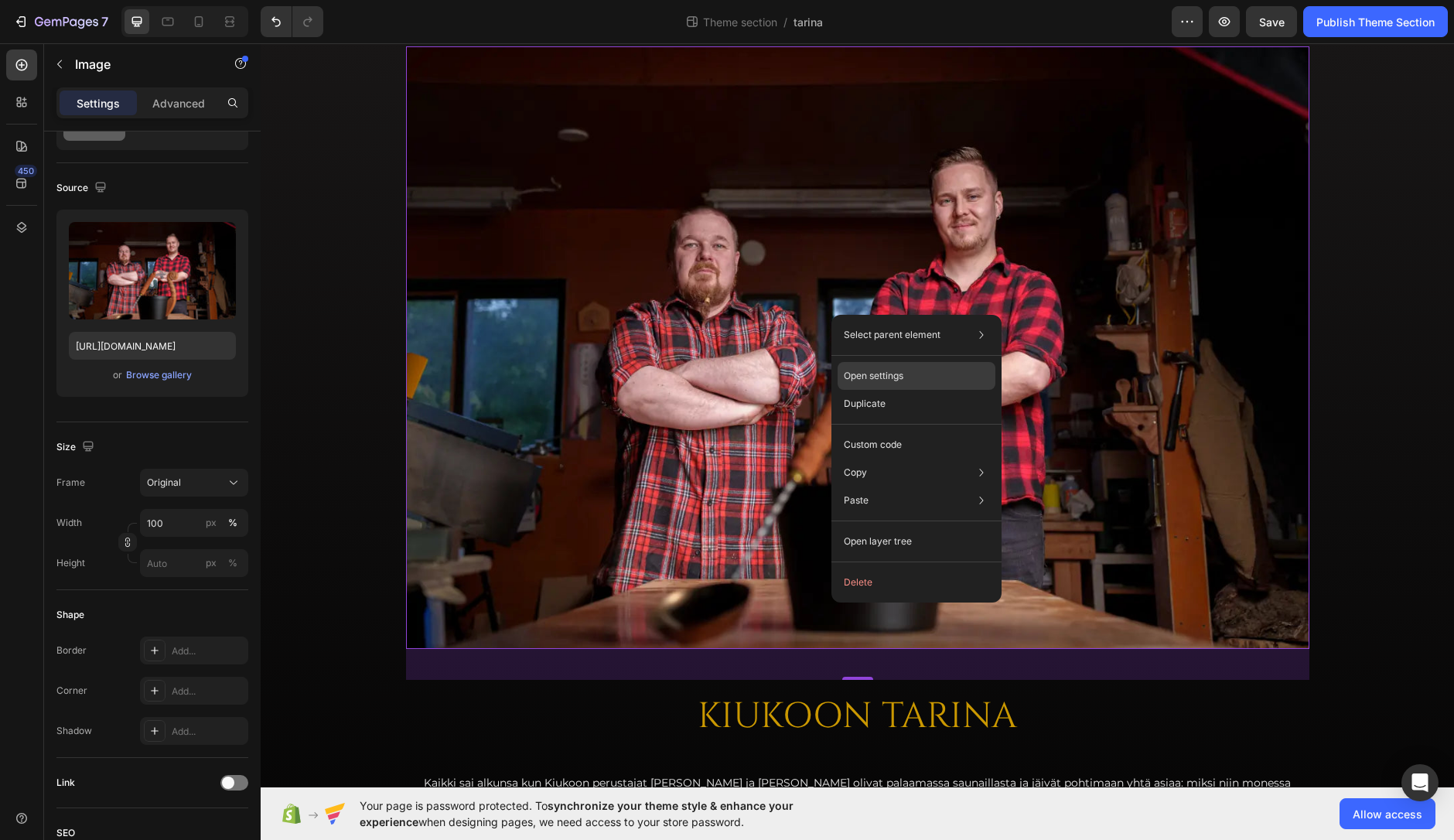
click at [915, 371] on div "Open settings" at bounding box center [917, 376] width 158 height 28
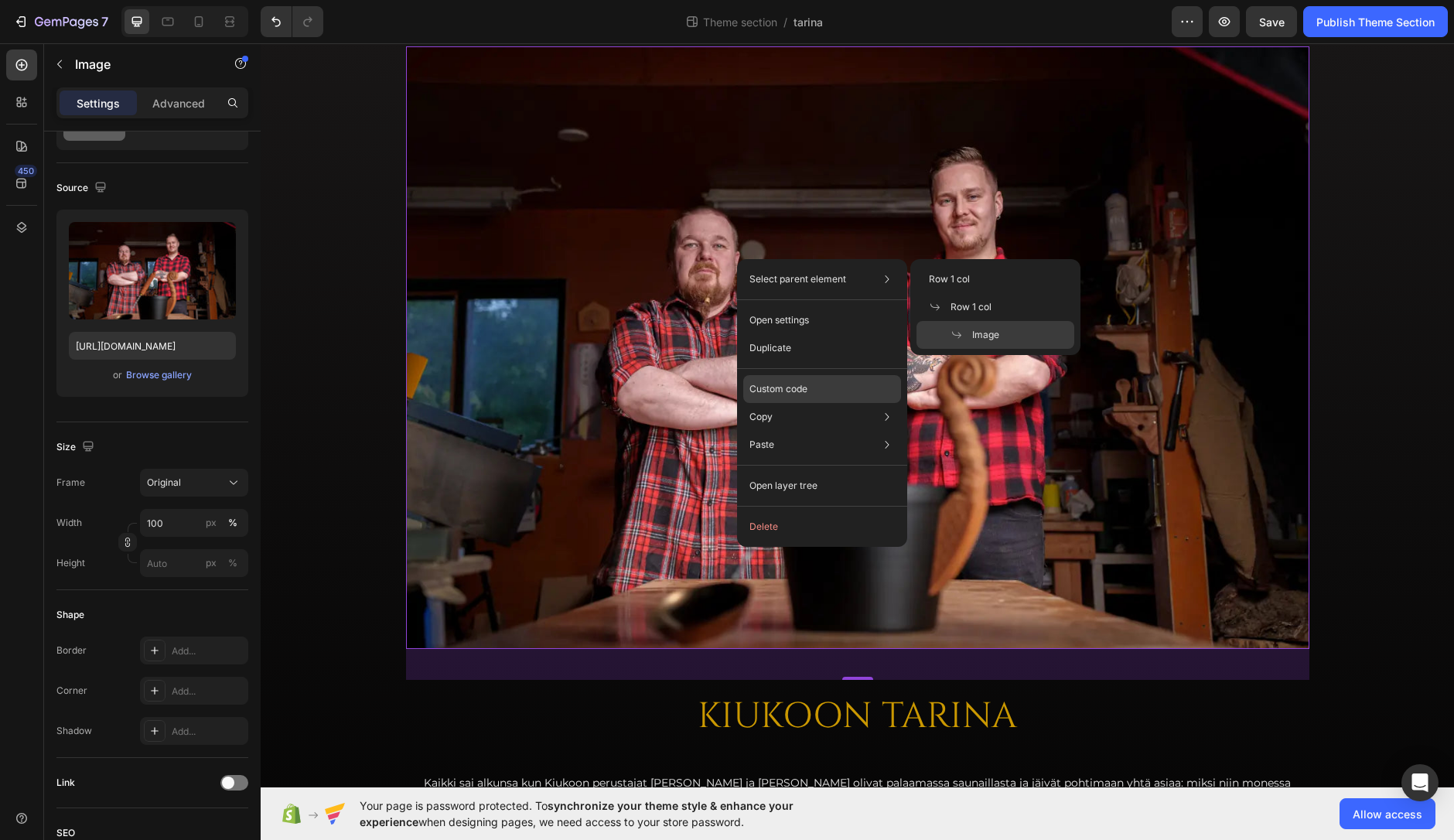
click at [792, 389] on p "Custom code" at bounding box center [778, 389] width 58 height 14
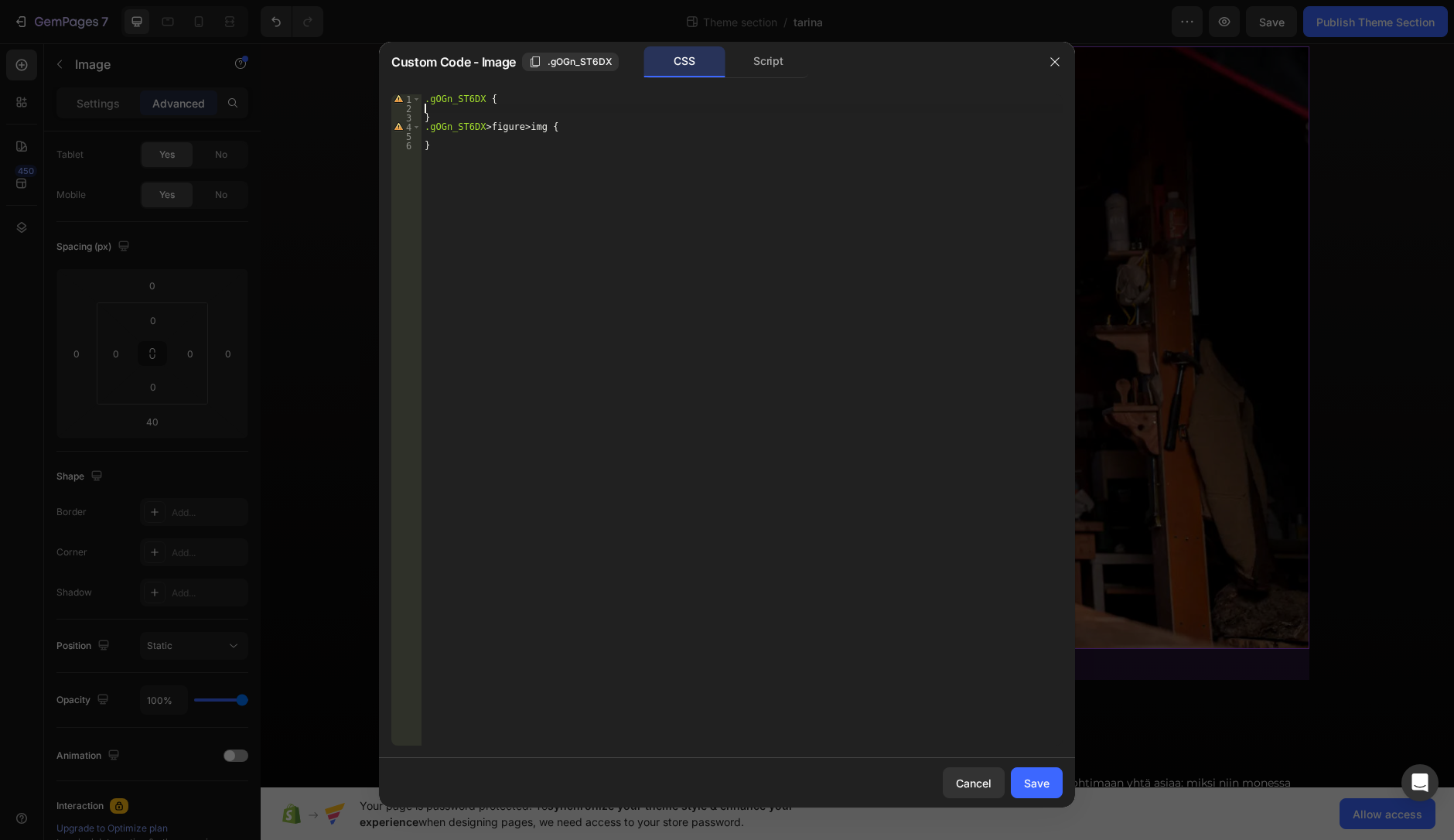
click at [530, 109] on div ".gOGn_ST6DX { } .gOGn_ST6DX > figure > img { }" at bounding box center [742, 429] width 641 height 670
click at [528, 103] on div ".gOGn_ST6DX { } .gOGn_ST6DX > figure > img { }" at bounding box center [742, 429] width 641 height 670
type textarea ".gOGn_ST6DX {"
type textarea "aspect-ratio: 9:16;"
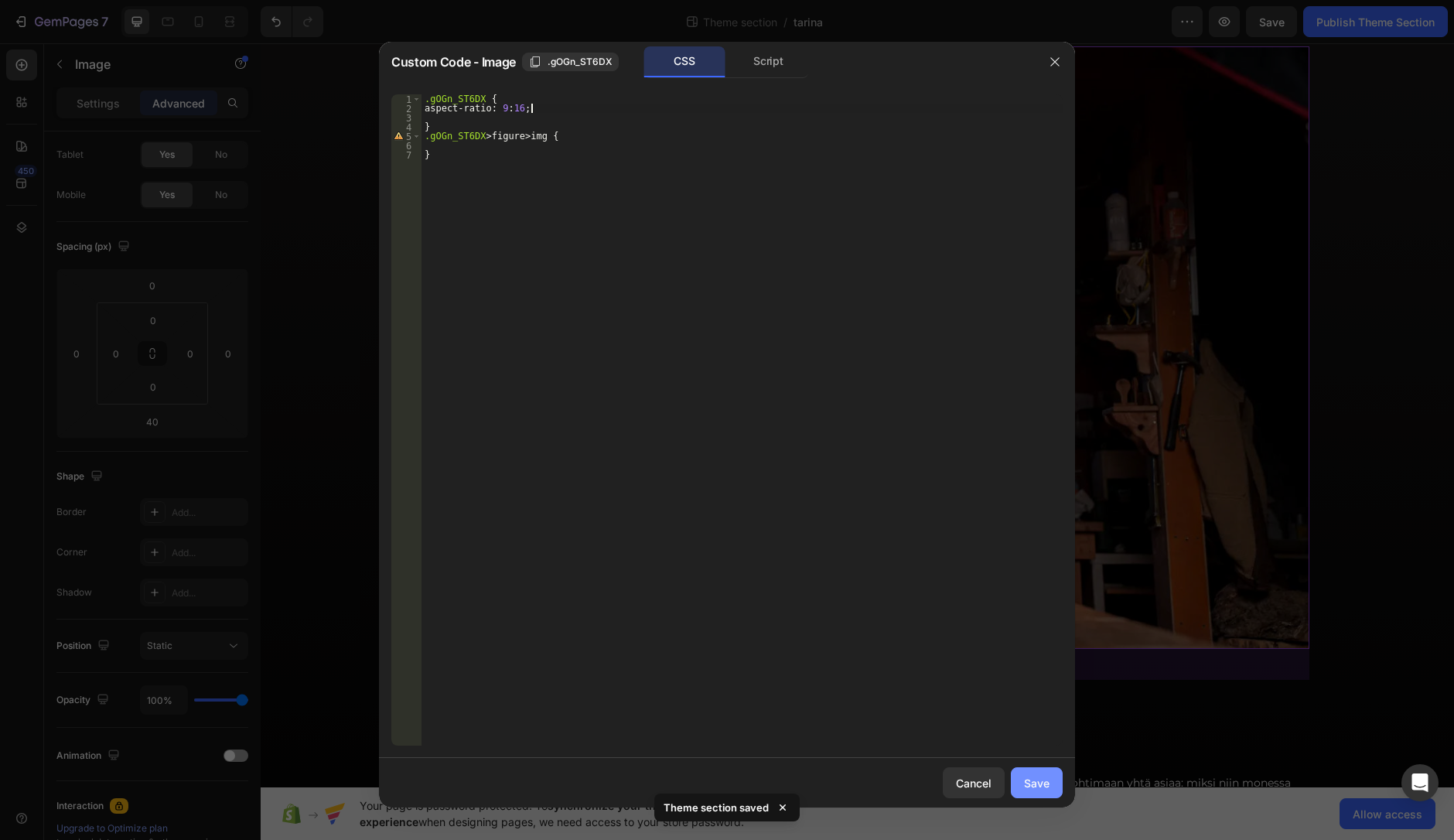
click at [1037, 786] on div "Save" at bounding box center [1037, 783] width 26 height 16
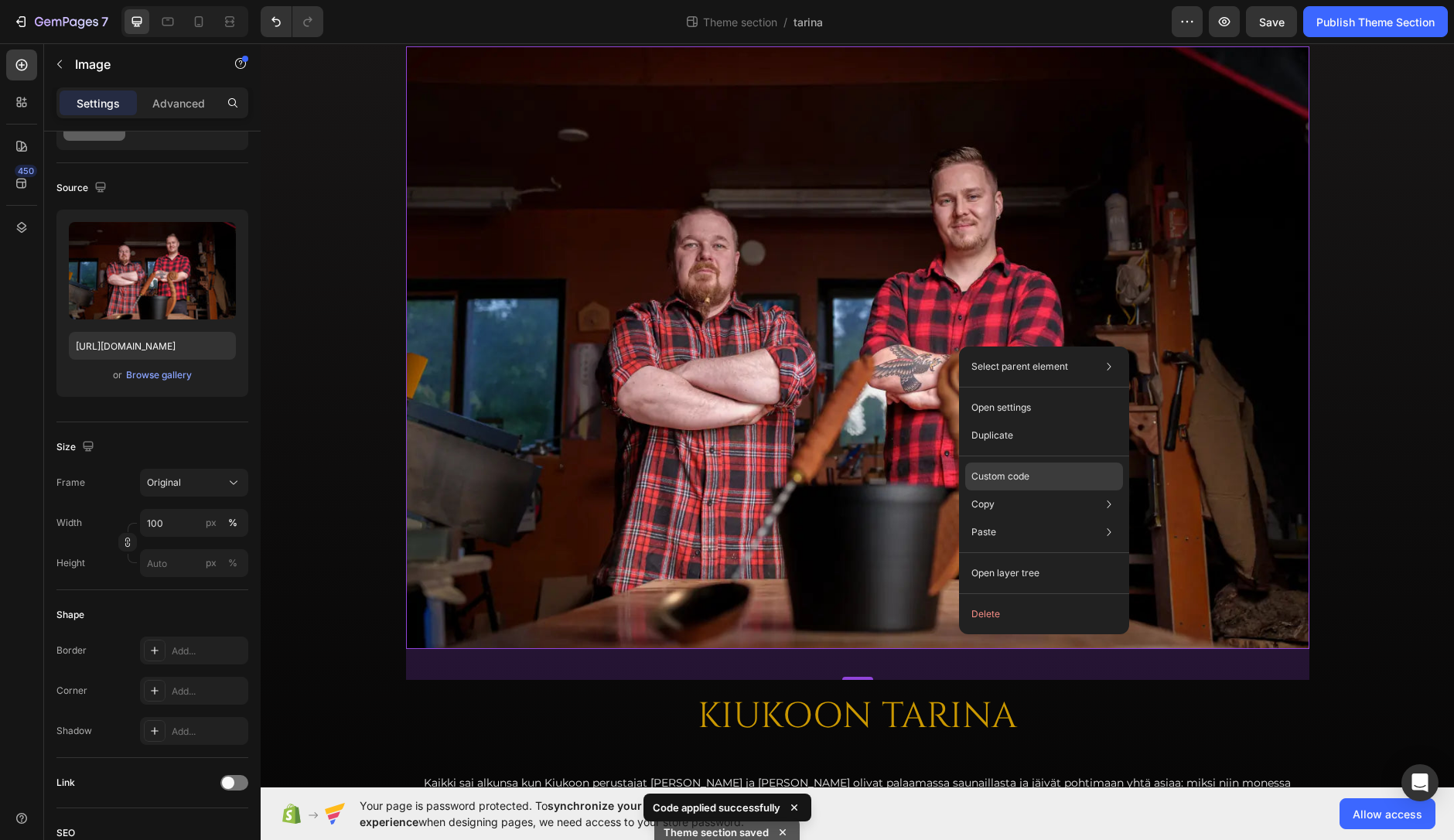
click at [1023, 474] on p "Custom code" at bounding box center [1000, 476] width 58 height 14
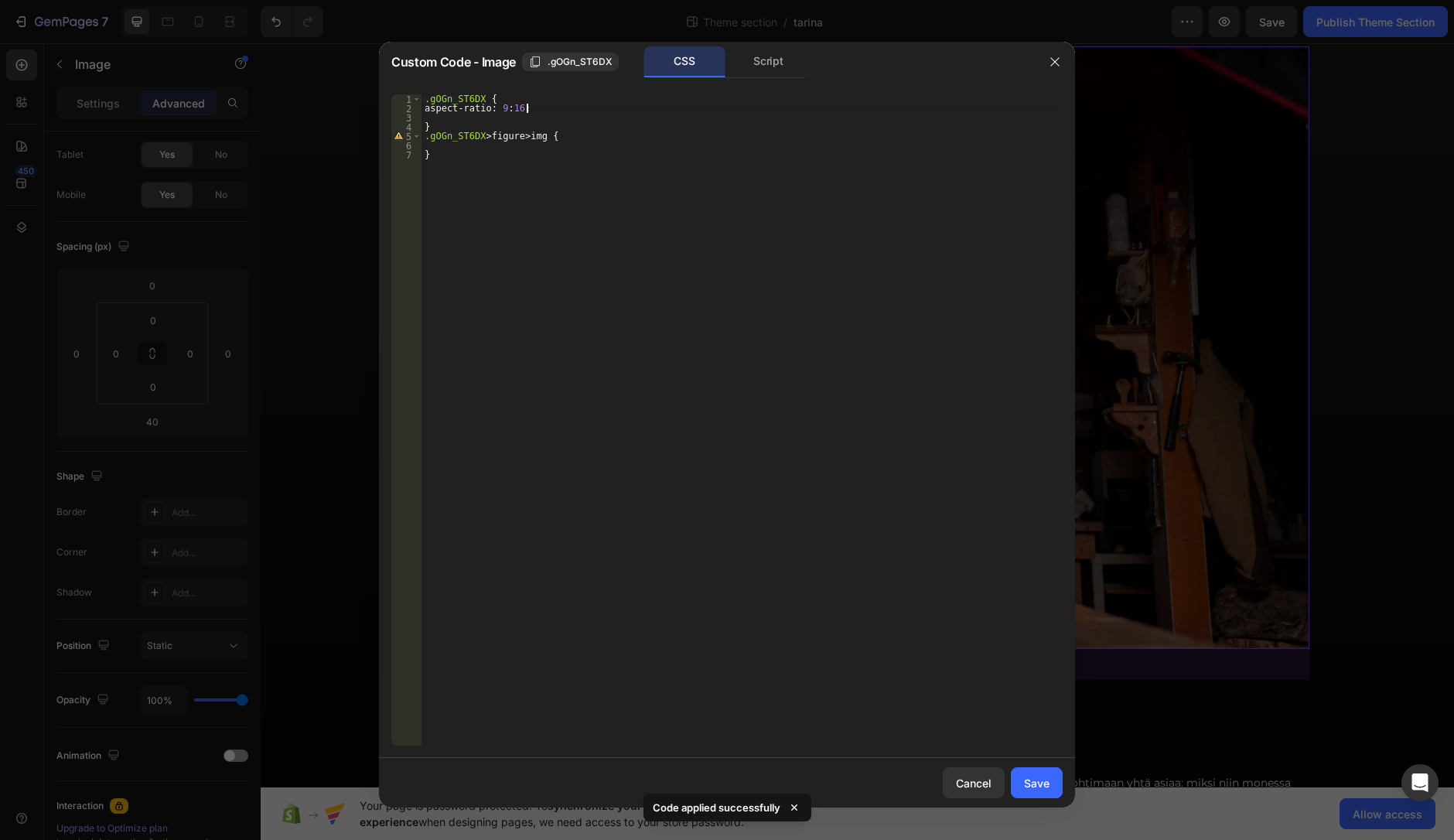
click at [528, 108] on div ".gOGn_ST6DX { aspect-ratio : 9 : 16 ; } .gOGn_ST6DX > figure > img { }" at bounding box center [742, 429] width 641 height 670
type textarea "aspect-ratio: 9:16 !;"
click at [1039, 781] on div "Save" at bounding box center [1037, 783] width 26 height 16
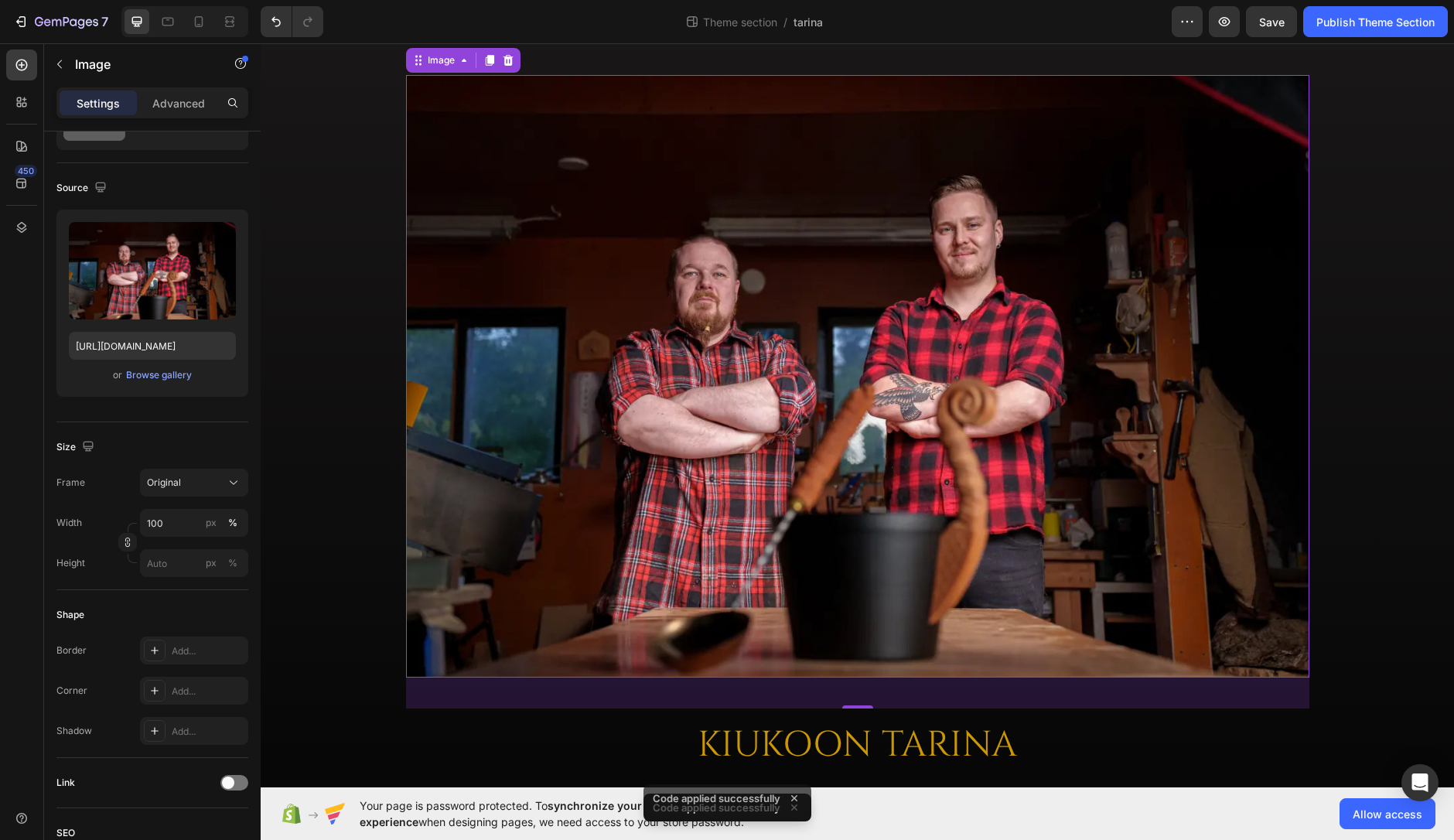
scroll to position [0, 0]
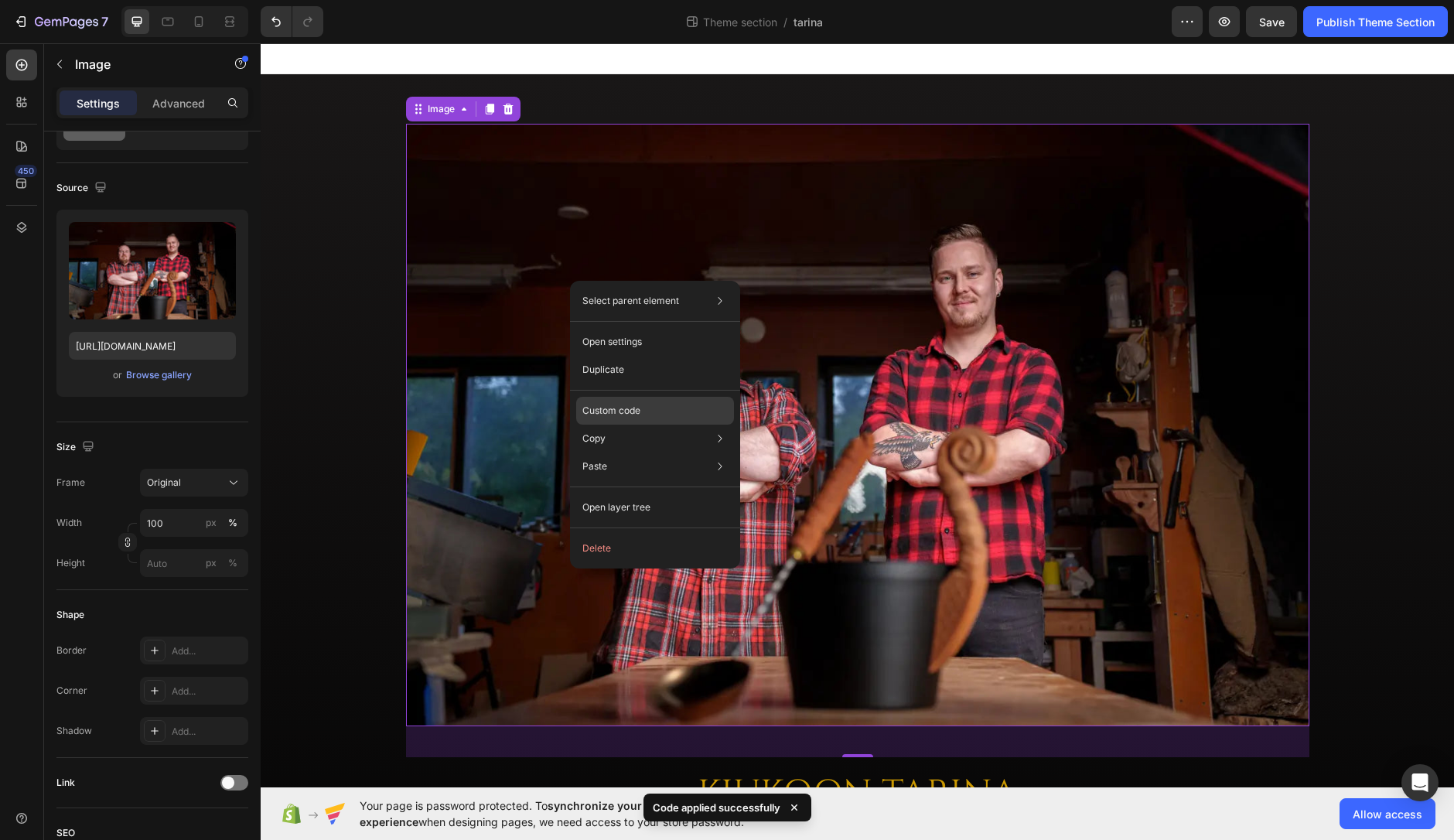
click at [637, 407] on p "Custom code" at bounding box center [611, 411] width 58 height 14
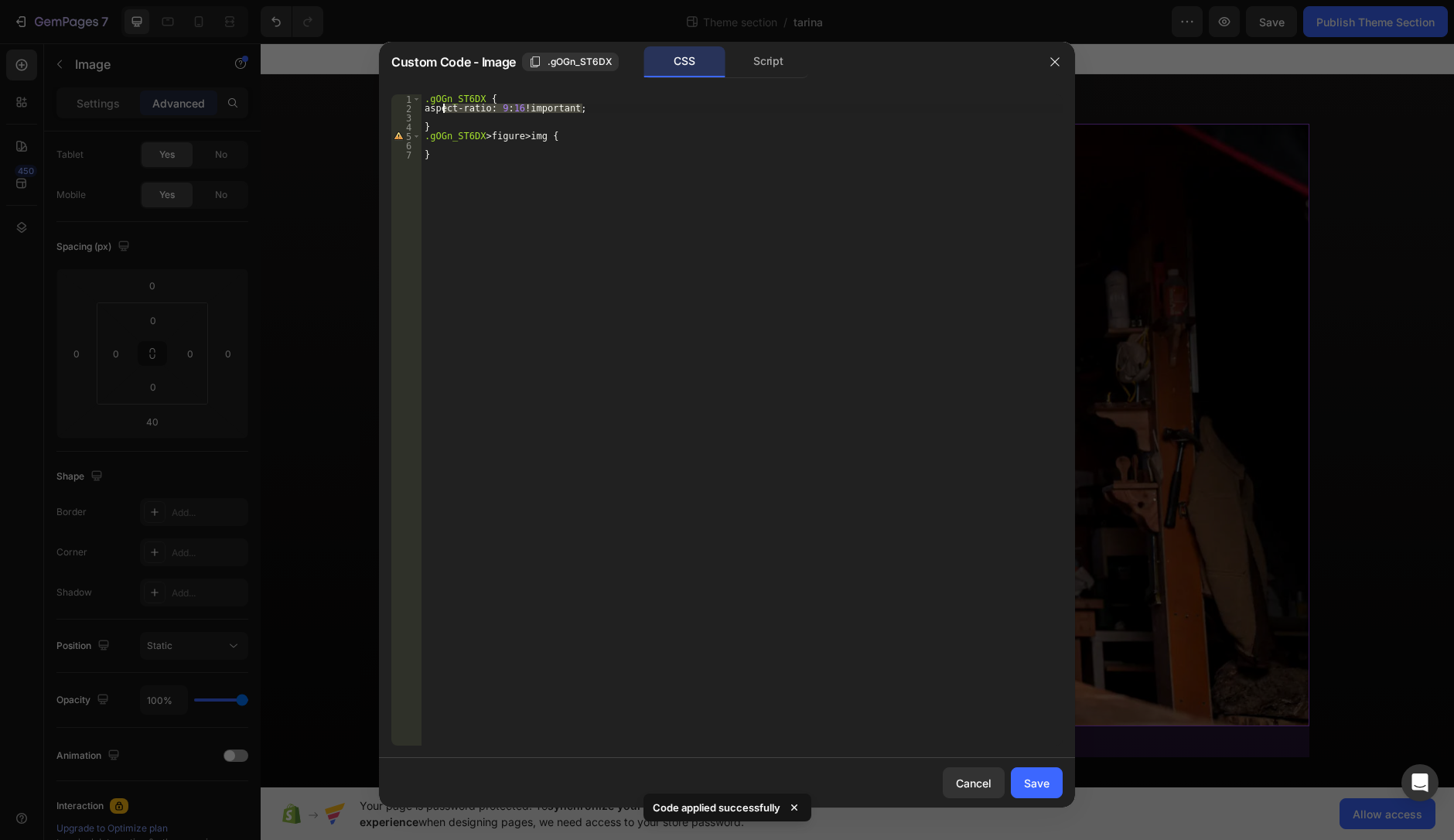
drag, startPoint x: 592, startPoint y: 107, endPoint x: 441, endPoint y: 110, distance: 151.0
click at [441, 110] on div ".gOGn_ST6DX { aspect-ratio : 9 : 16 !important ; } .gOGn_ST6DX > figure > img {…" at bounding box center [742, 429] width 641 height 670
click at [579, 137] on div ".gOGn_ST6DX { aspect-ratio : 9 : 16 !important ; } .gOGn_ST6DX > figure > img {…" at bounding box center [742, 429] width 641 height 670
type textarea ".gOGn_ST6DX > figure > img {"
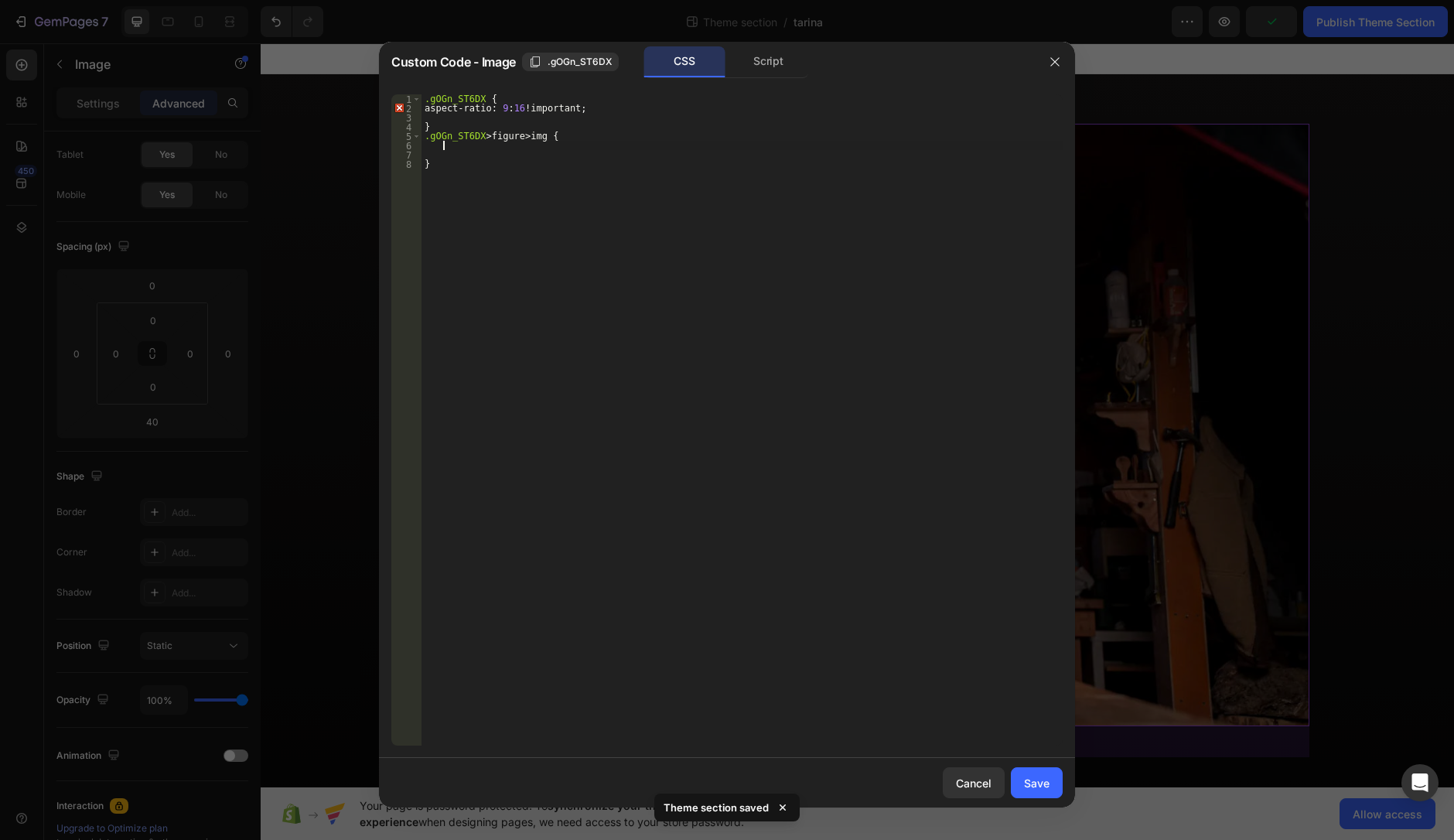
paste textarea "aspect-ratio: 9:16 !important;"
type textarea "aspect-ratio: 9:16 !important;"
click at [1031, 789] on div "Save" at bounding box center [1037, 783] width 26 height 16
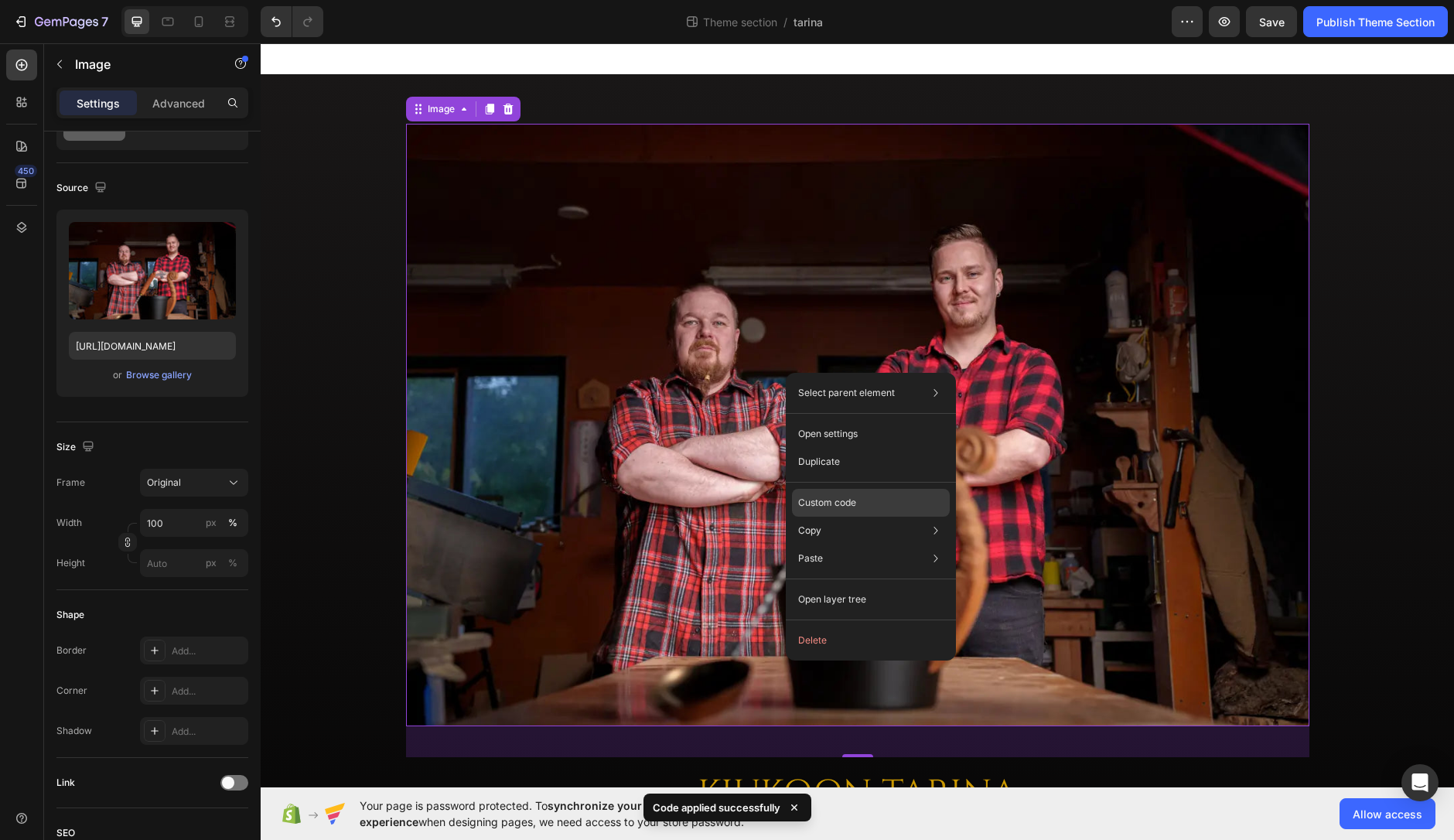
click at [858, 500] on div "Custom code" at bounding box center [871, 503] width 158 height 28
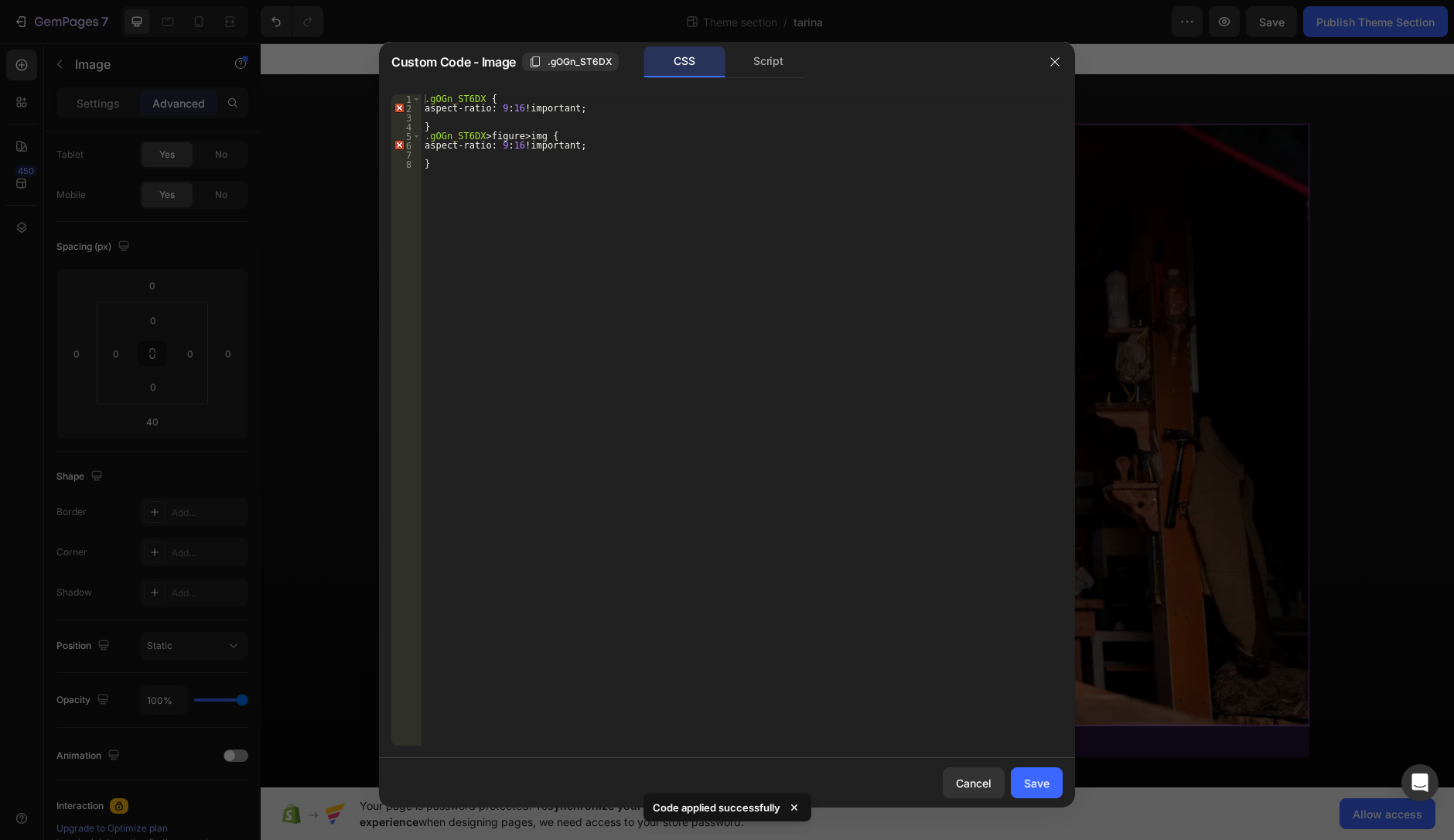
type textarea "aspect-ratio: 9:16 !important;"
click at [608, 112] on div ".gOGn_ST6DX { aspect-ratio : 9 : 16 !important ; } .gOGn_ST6DX > figure > img {…" at bounding box center [742, 429] width 641 height 670
drag, startPoint x: 1053, startPoint y: 55, endPoint x: 792, endPoint y: 13, distance: 264.4
click at [1053, 55] on icon "button" at bounding box center [1055, 61] width 13 height 13
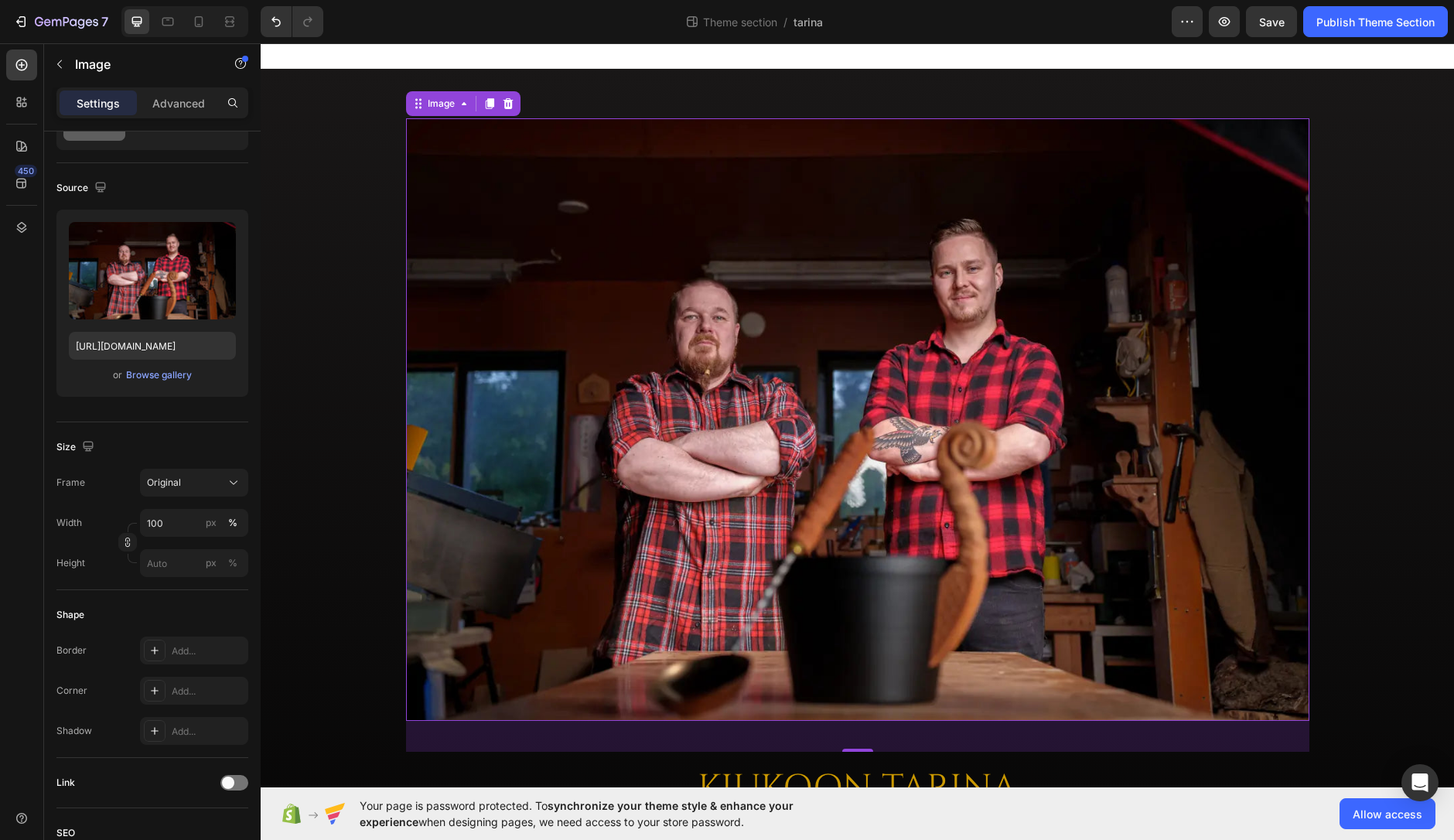
scroll to position [0, 0]
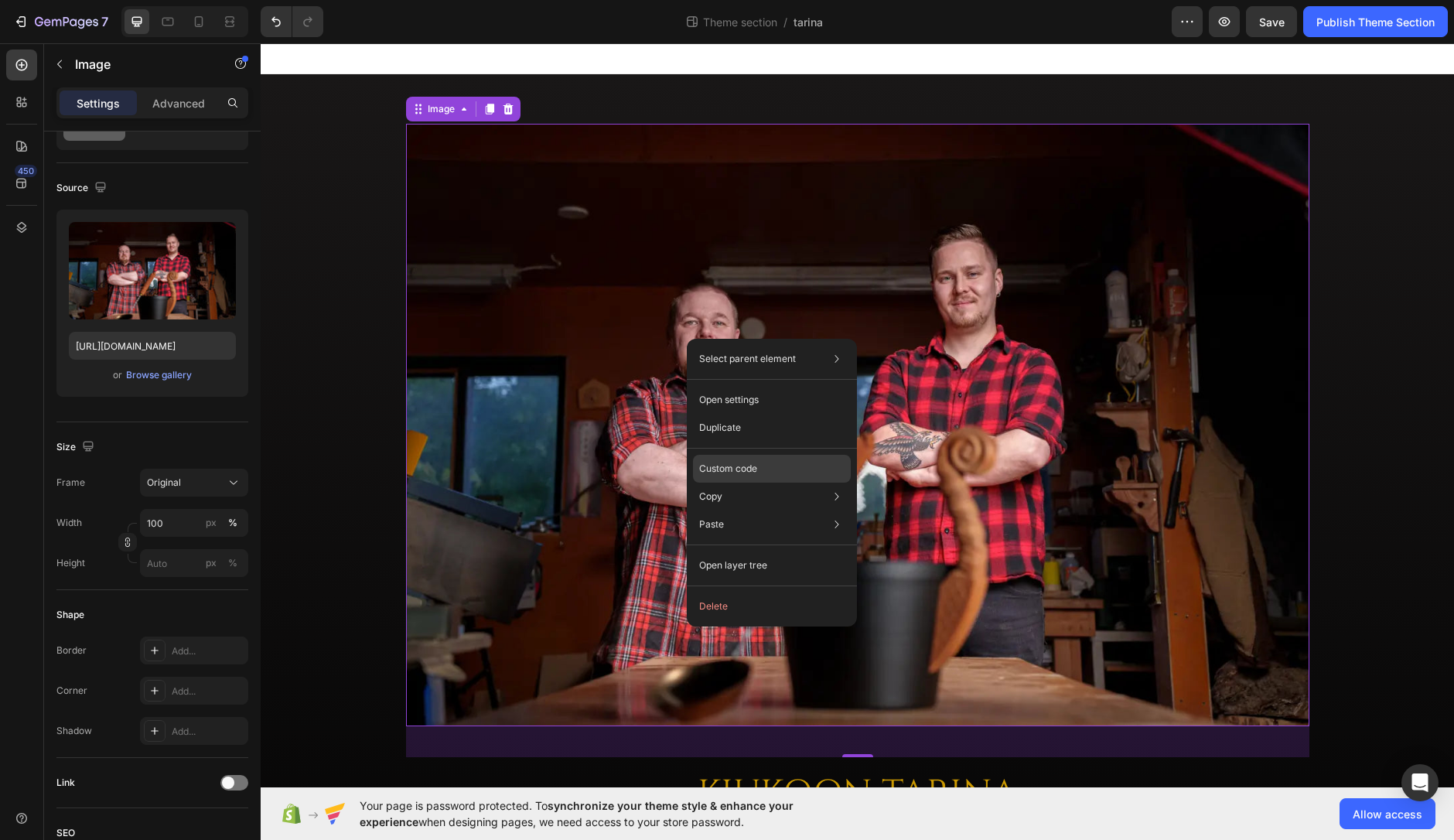
click at [745, 464] on p "Custom code" at bounding box center [727, 468] width 58 height 14
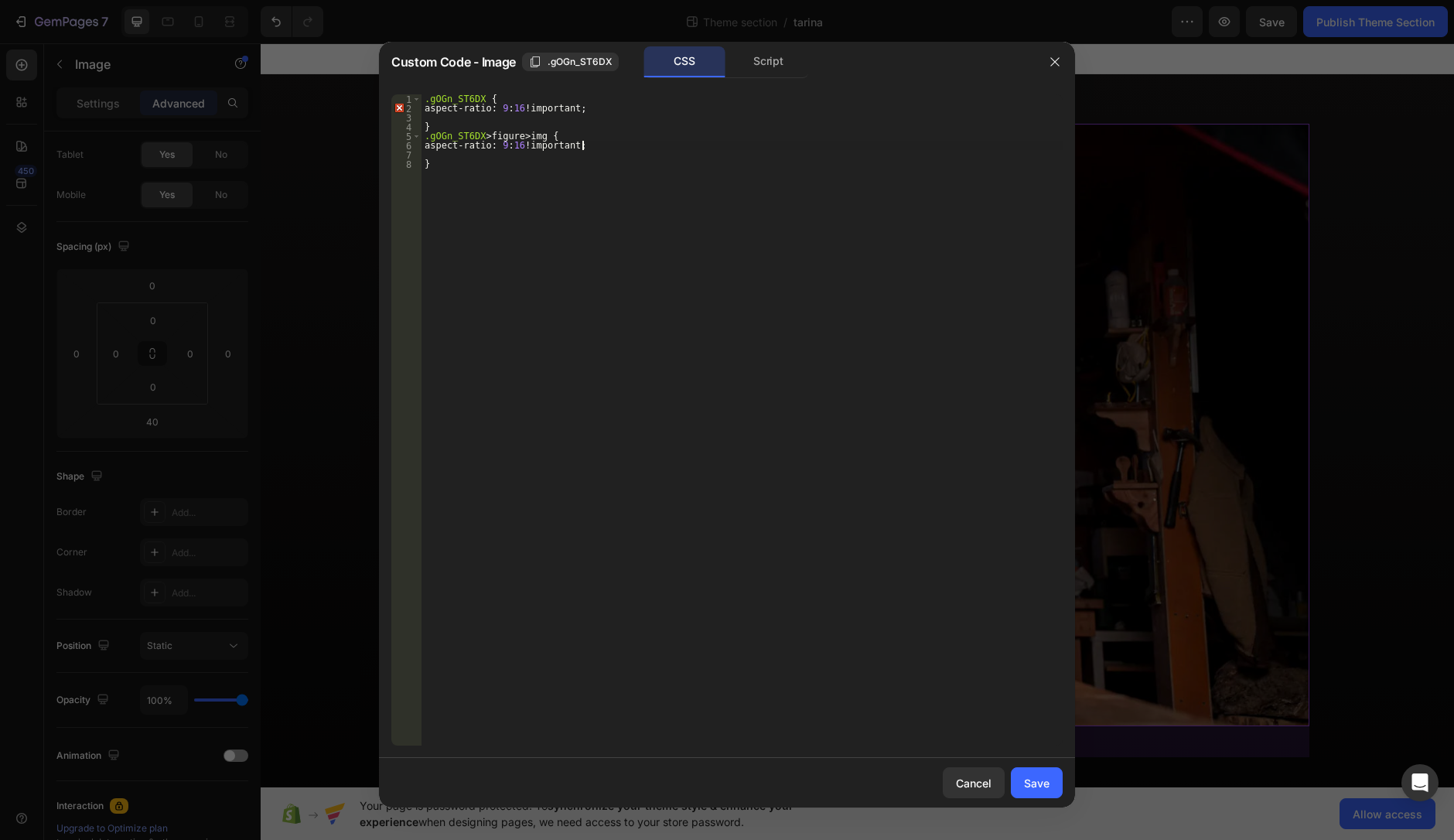
click at [612, 143] on div ".gOGn_ST6DX { aspect-ratio : 9 : 16 !important ; } .gOGn_ST6DX > figure > img {…" at bounding box center [742, 429] width 641 height 670
type textarea "aspect-ratio: 9:16 !important;"
click at [605, 110] on div ".gOGn_ST6DX { aspect-ratio : 9 : 16 !important ; } .gOGn_ST6DX > figure > img {…" at bounding box center [742, 429] width 641 height 670
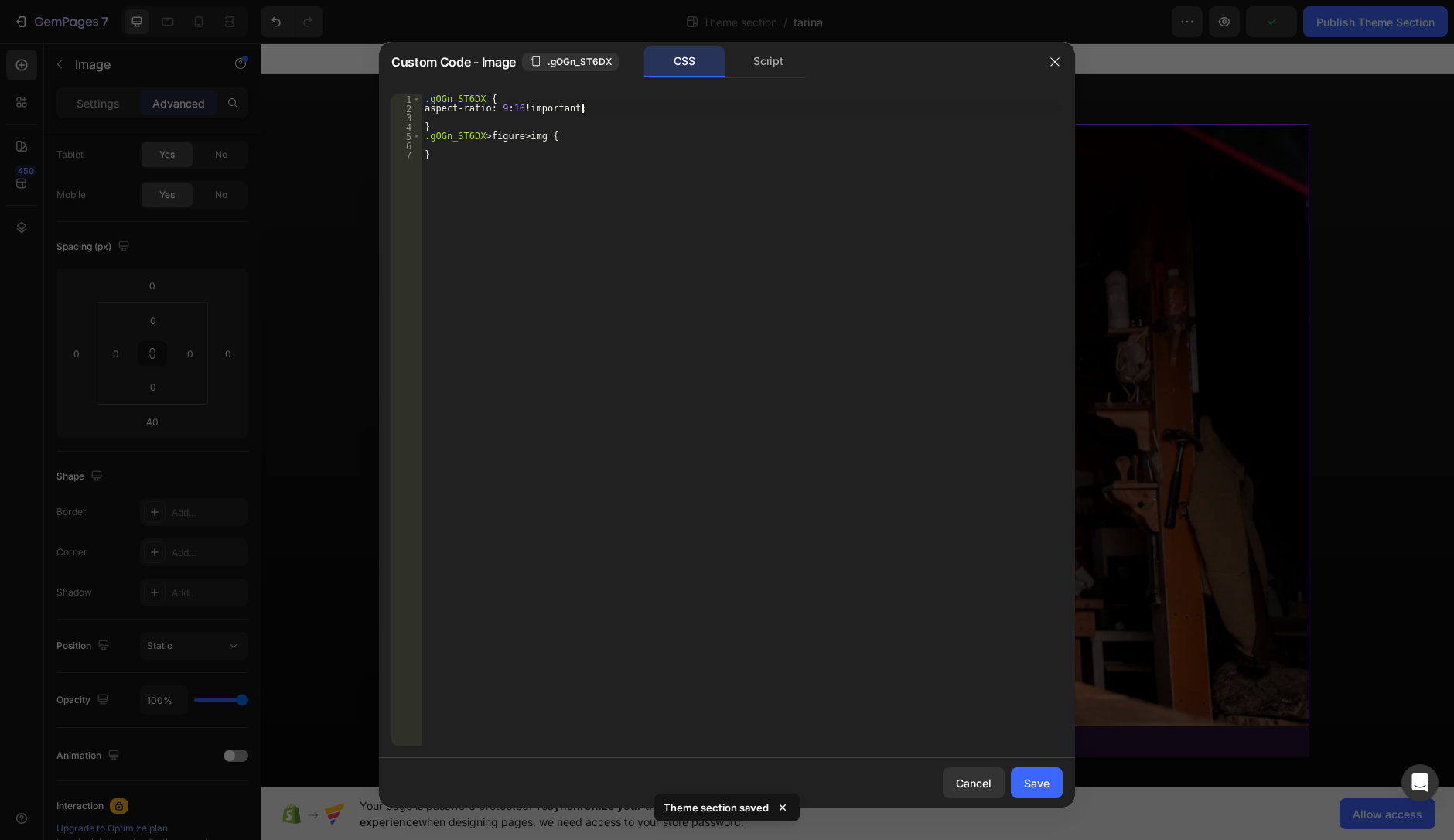
click at [605, 109] on div ".gOGn_ST6DX { aspect-ratio : 9 : 16 !important ; } .gOGn_ST6DX > figure > img {…" at bounding box center [742, 429] width 641 height 670
type textarea "aspect-ratio: 9:16 !important;"
click at [1034, 775] on div "Save" at bounding box center [1037, 783] width 26 height 16
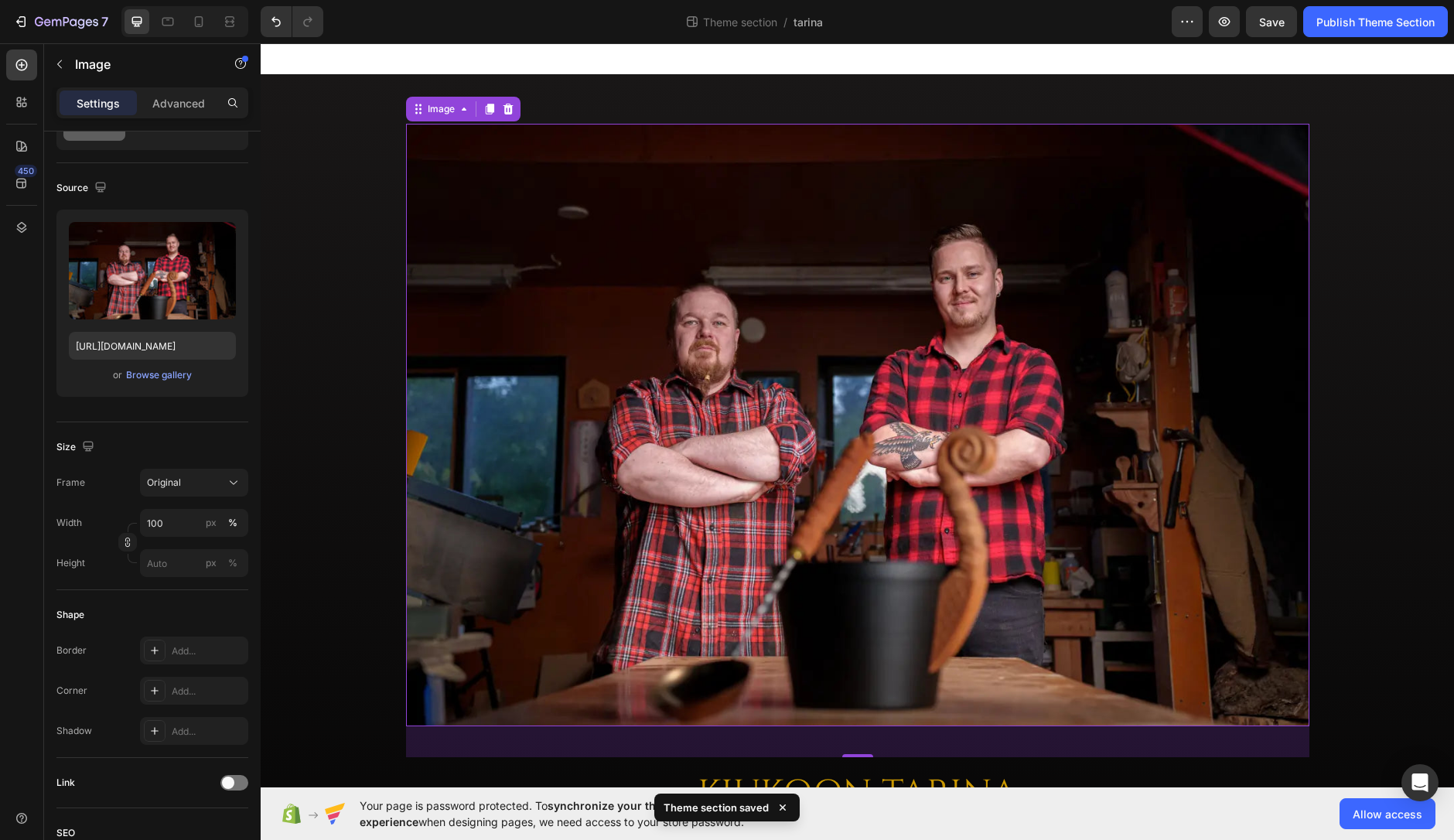
click at [808, 386] on img at bounding box center [858, 425] width 903 height 603
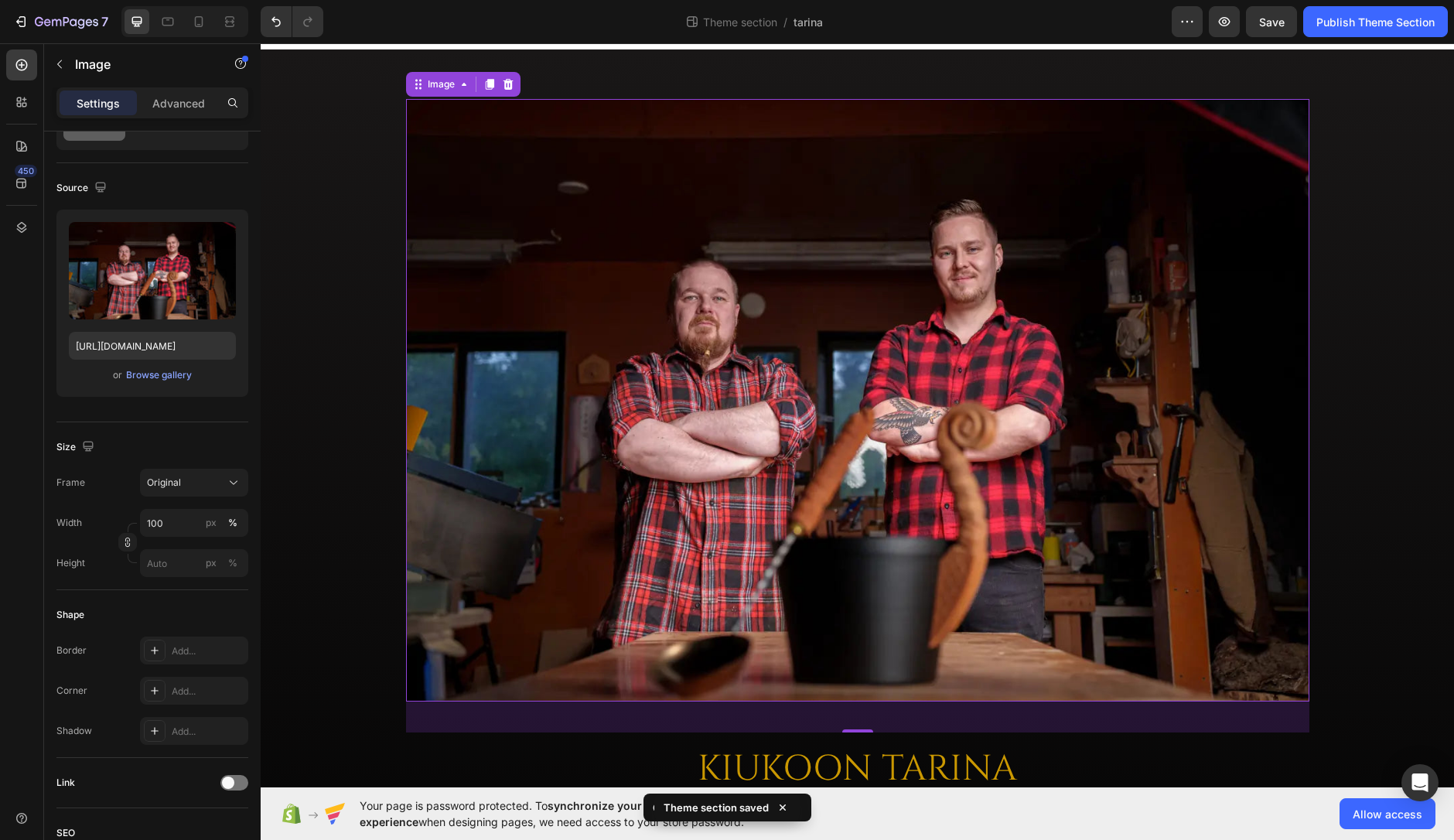
scroll to position [77, 0]
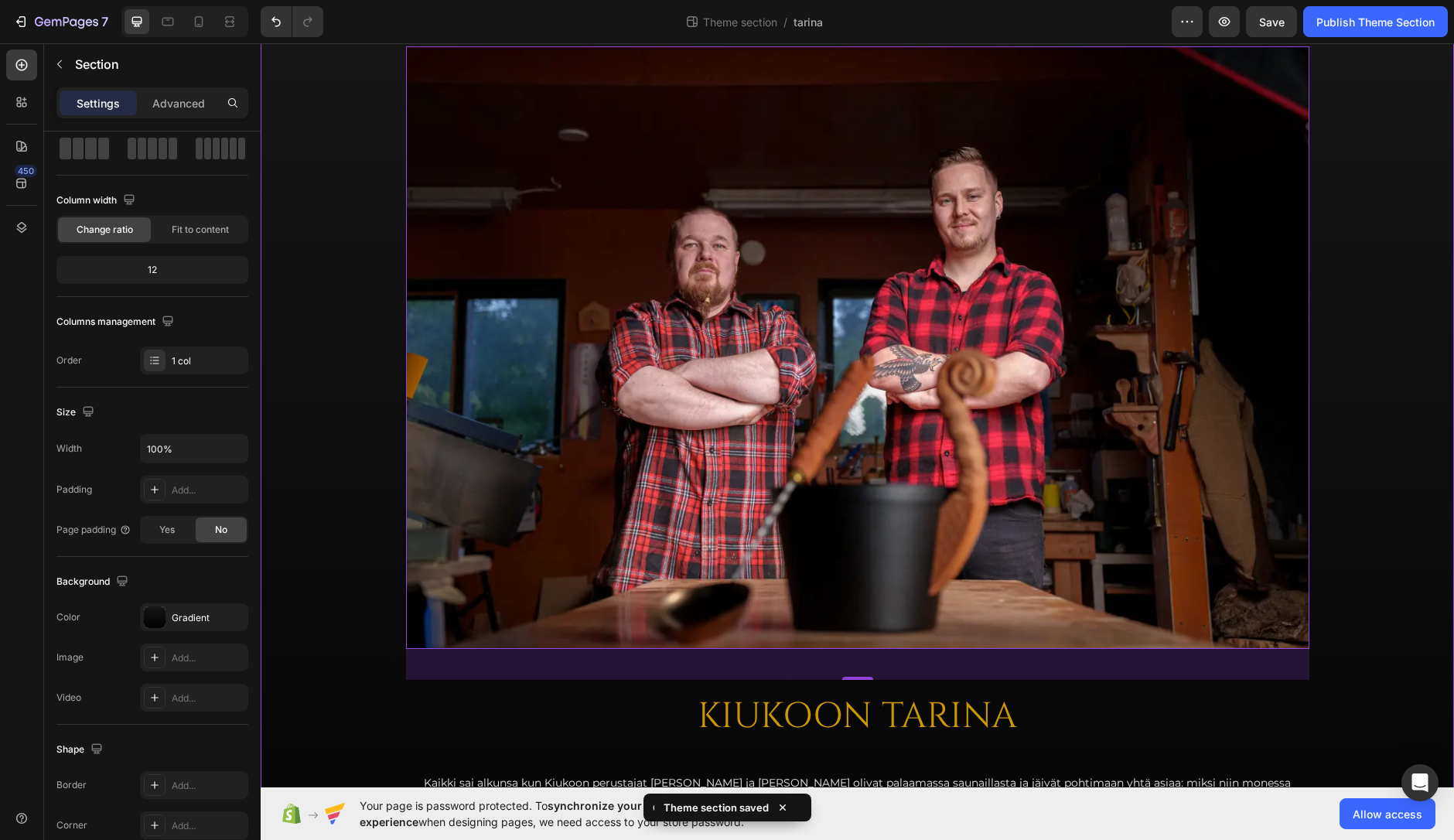
click at [322, 281] on div "Image 40 KIUKOON TARINA Heading Kaikki sai alkunsa kun Kiukoon perustajat [PERS…" at bounding box center [858, 538] width 1194 height 1081
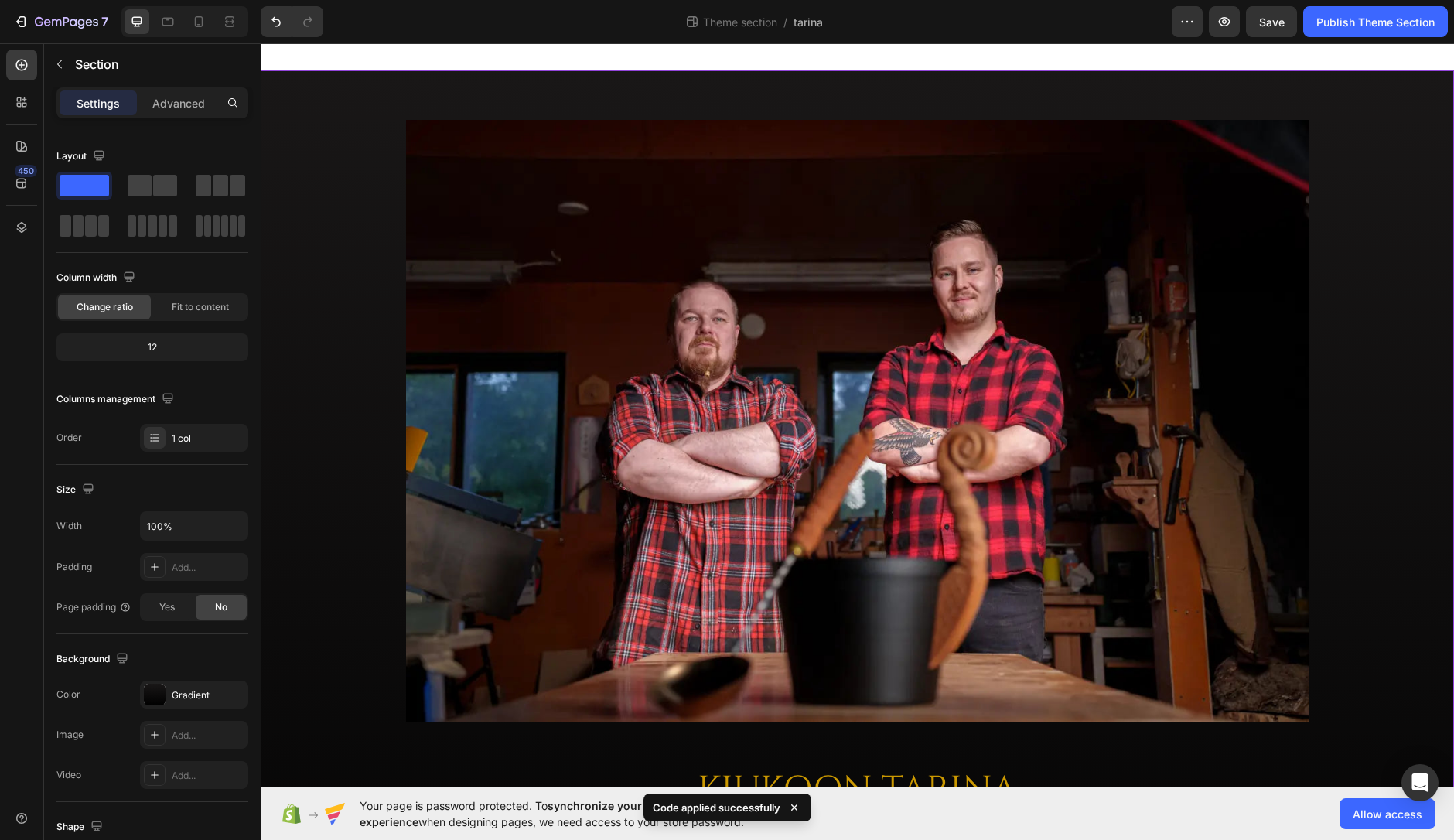
scroll to position [0, 0]
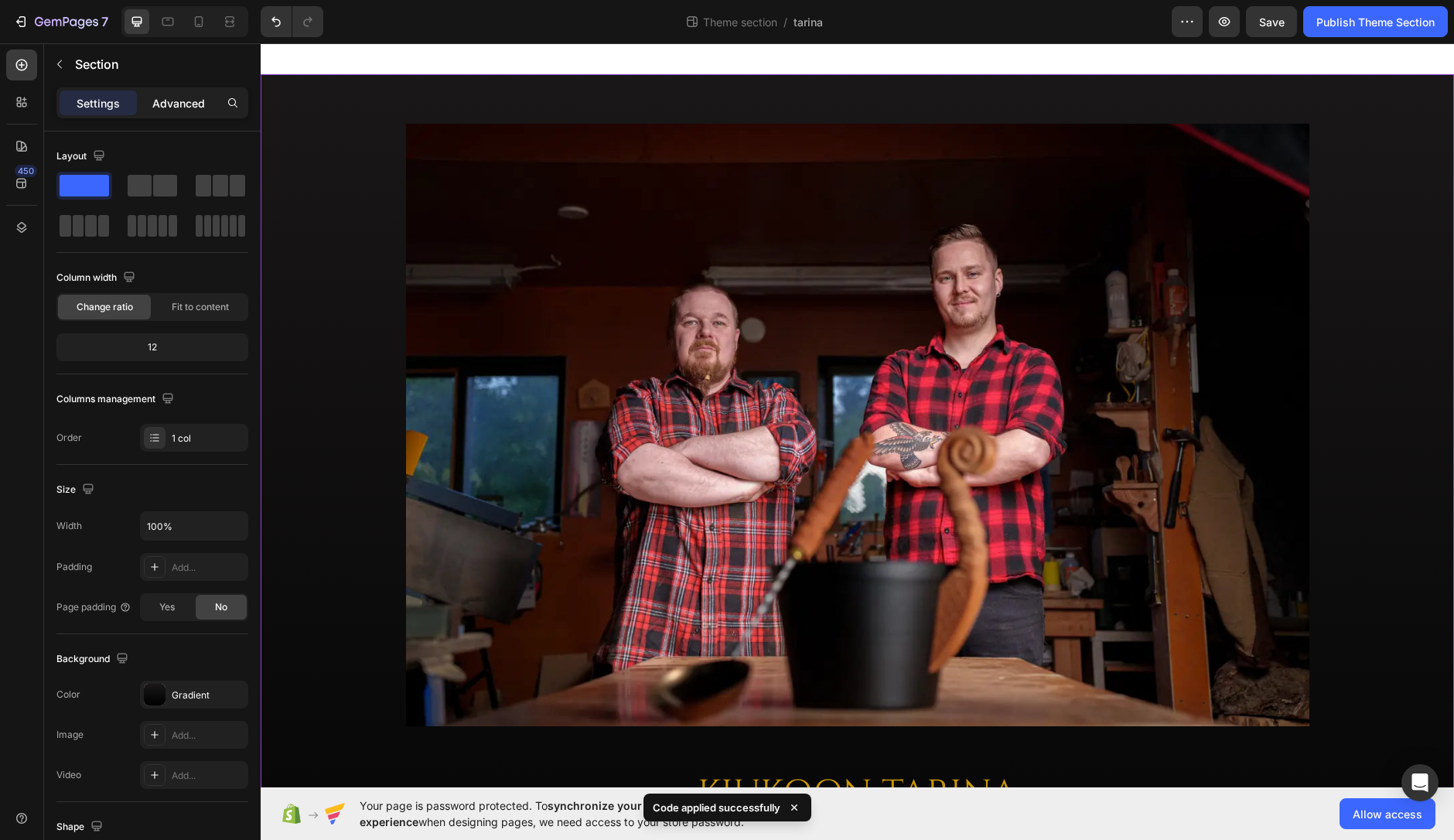
click at [169, 101] on p "Advanced" at bounding box center [178, 103] width 52 height 16
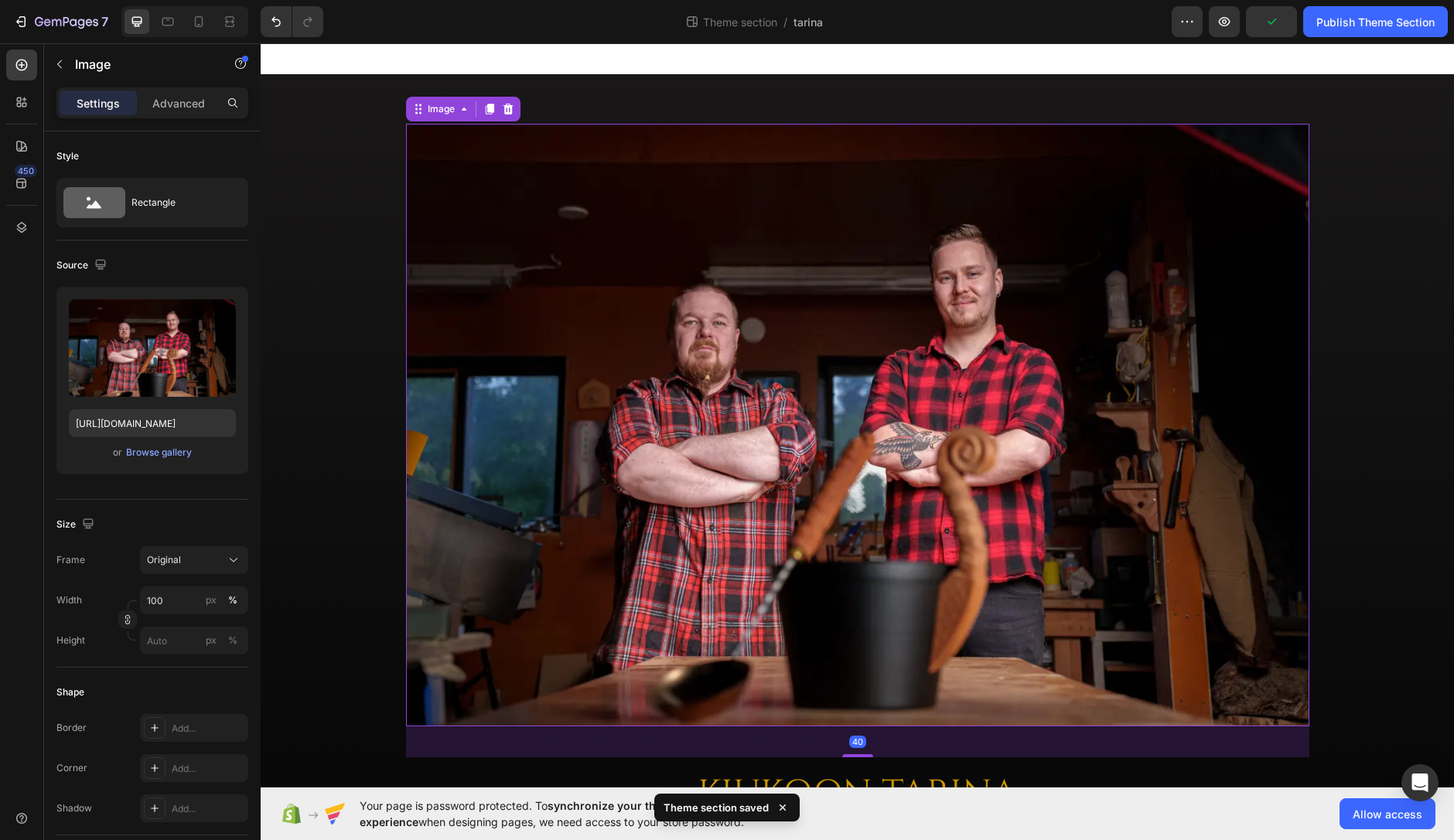
click at [627, 324] on img at bounding box center [858, 425] width 903 height 603
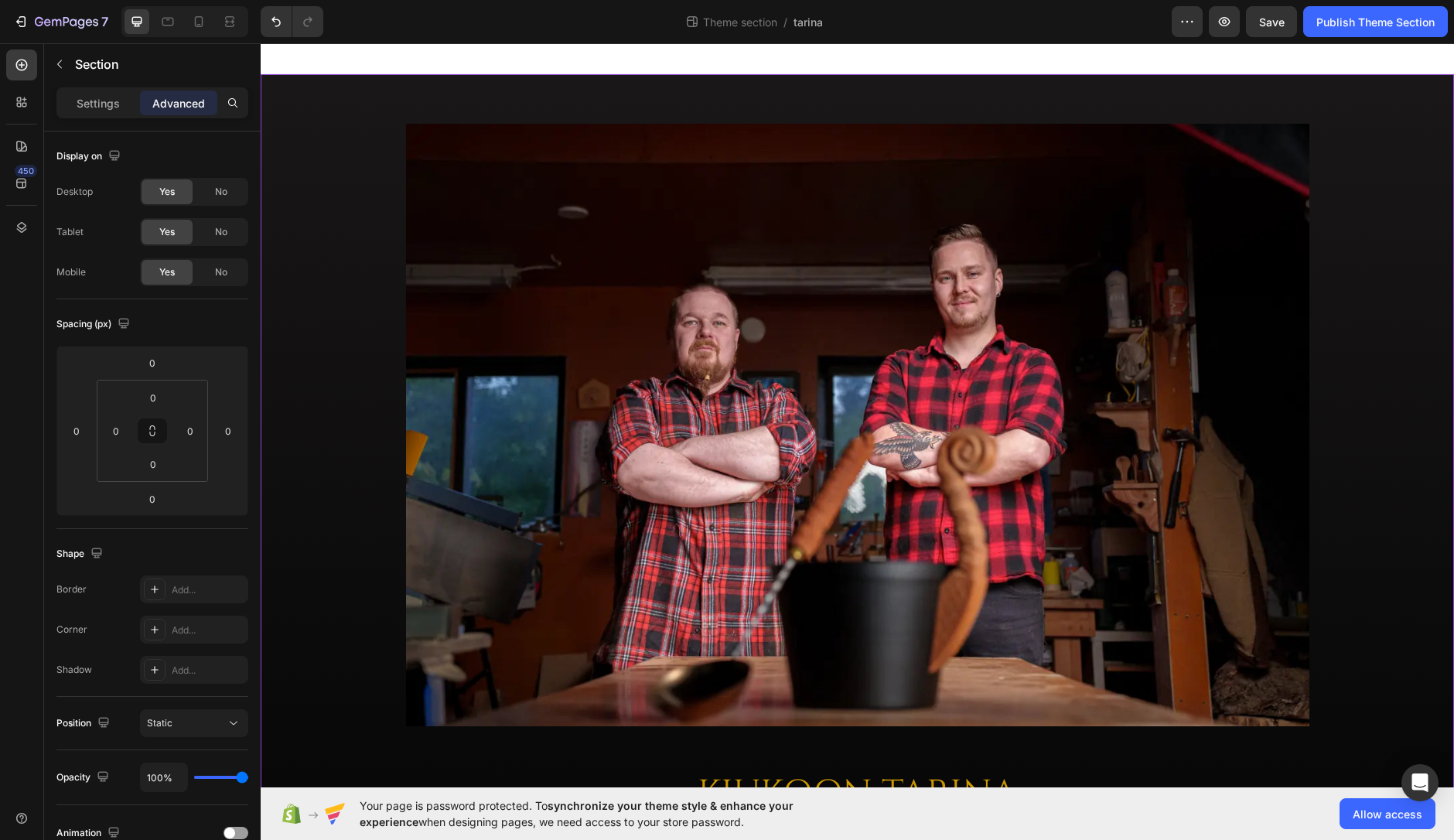
click at [349, 376] on div "Image KIUKOON TARINA Heading Kaikki sai alkunsa kun Kiukoon perustajat [PERSON_…" at bounding box center [858, 615] width 1194 height 1081
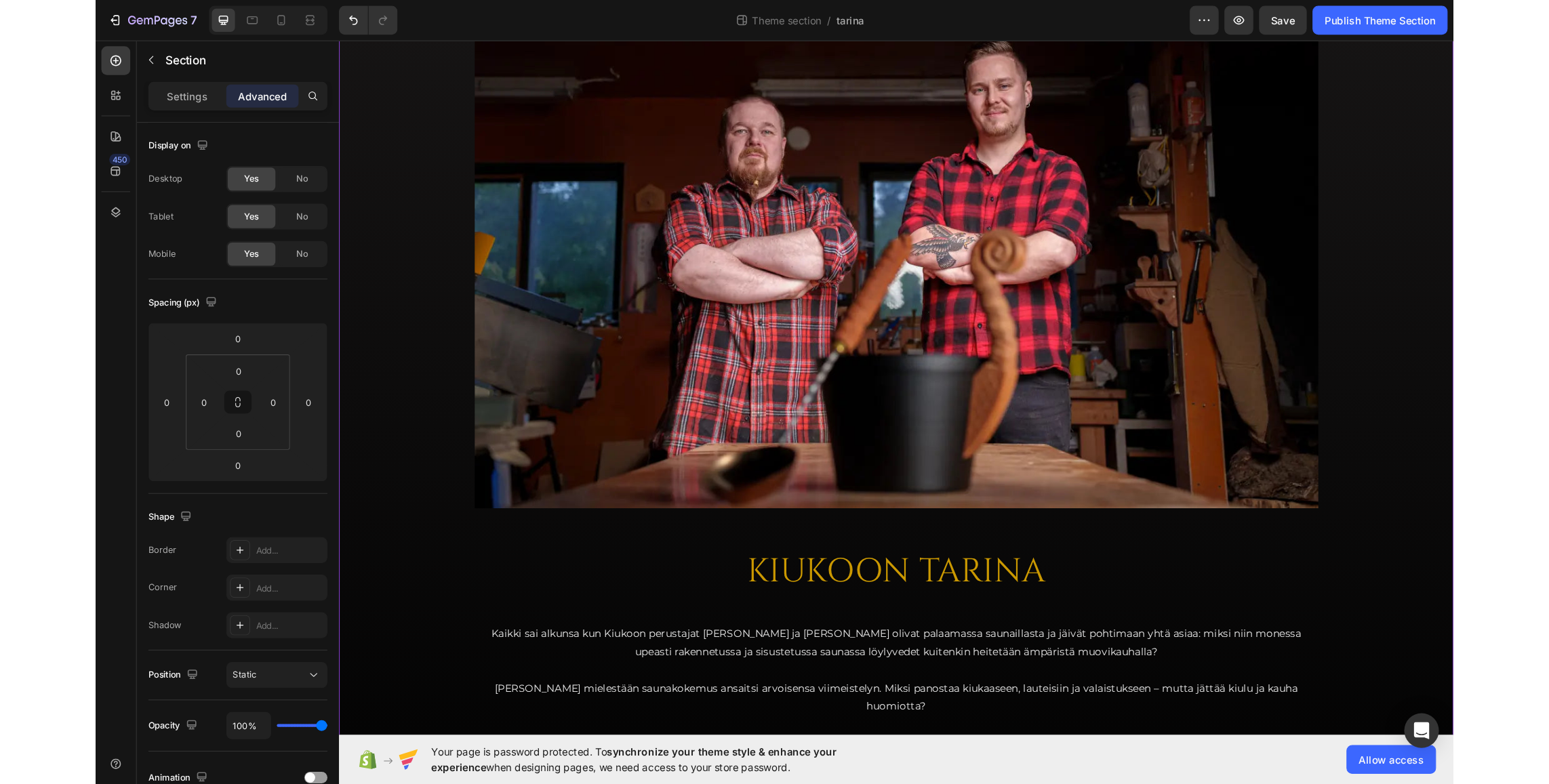
scroll to position [136, 0]
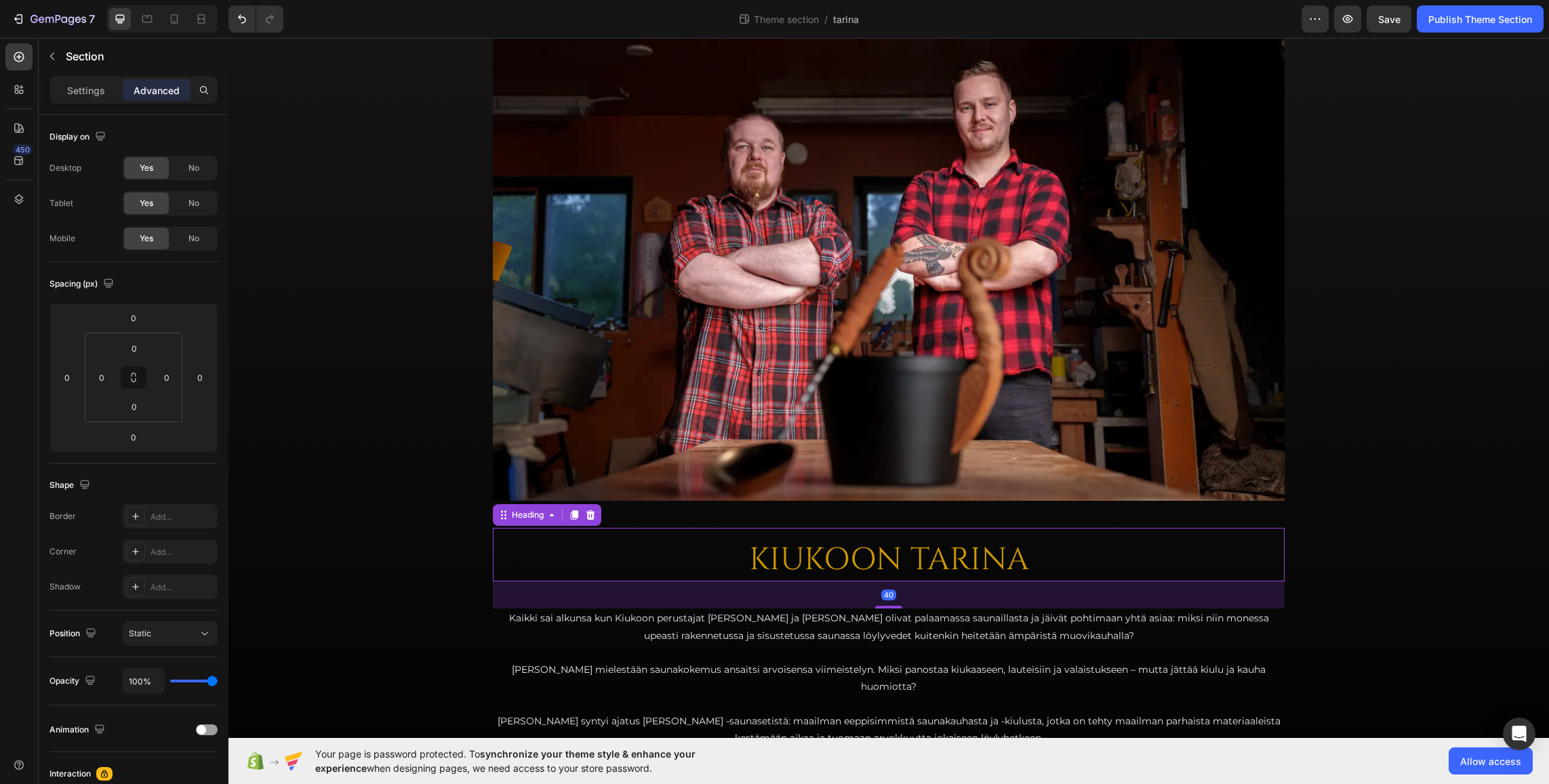
click at [1227, 544] on h2 "KIUKOON TARINA" at bounding box center [889, 560] width 792 height 43
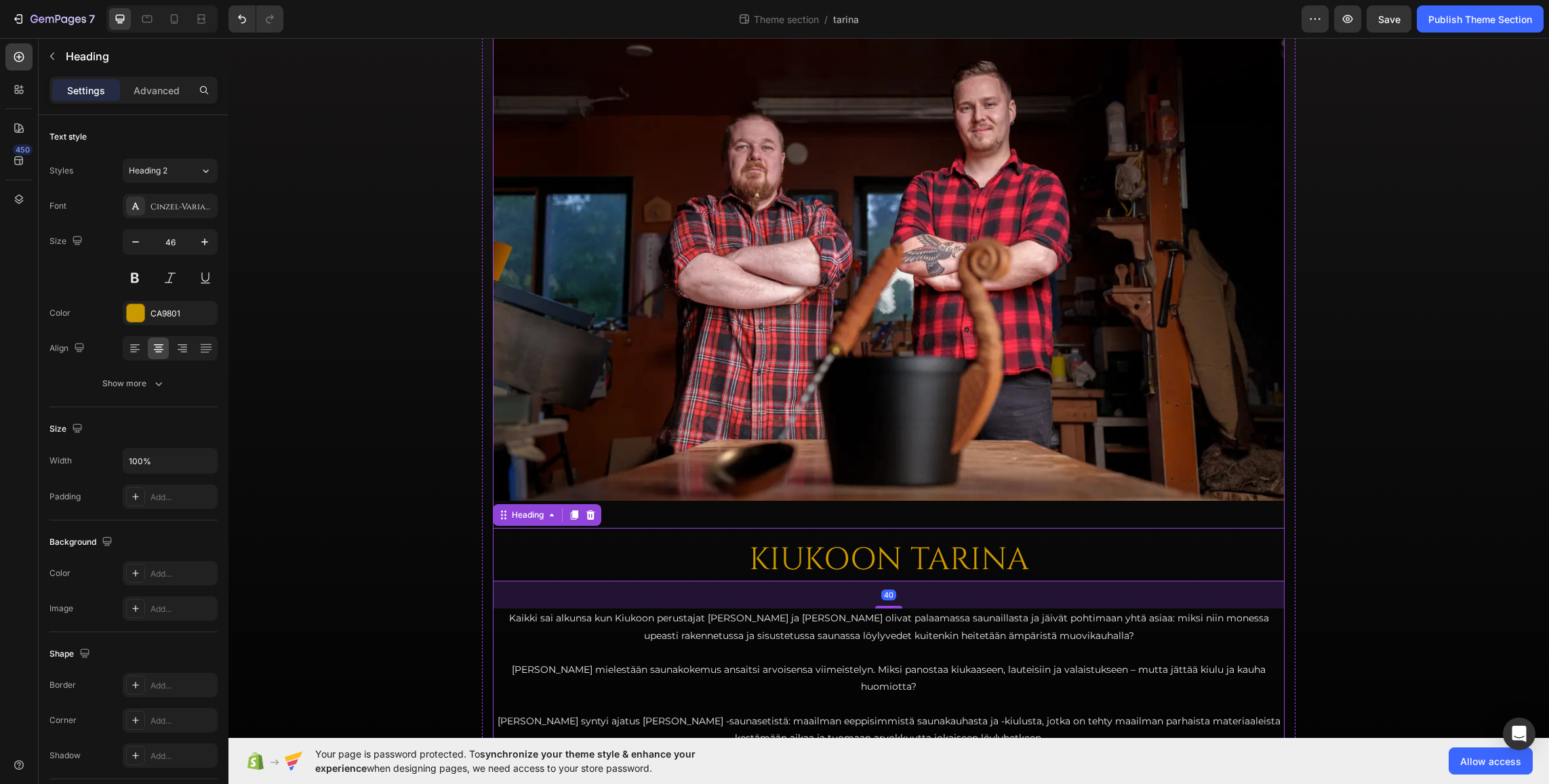
click at [1261, 517] on div "Image KIUKOON TARINA Heading 40 Kaikki sai alkunsa kun Kiukoon perustajat [PERS…" at bounding box center [889, 404] width 792 height 861
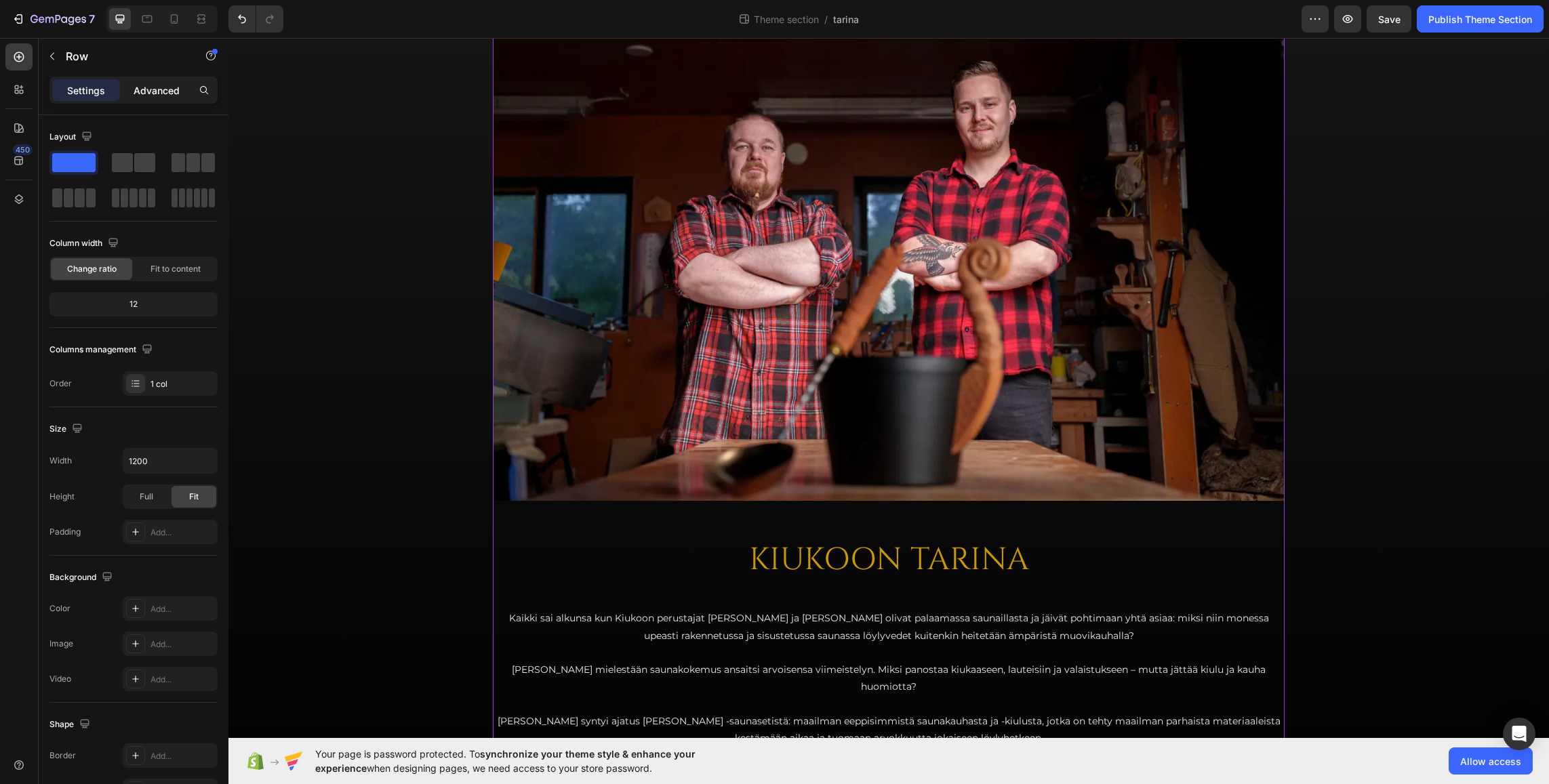
click at [152, 89] on p "Advanced" at bounding box center [156, 90] width 46 height 14
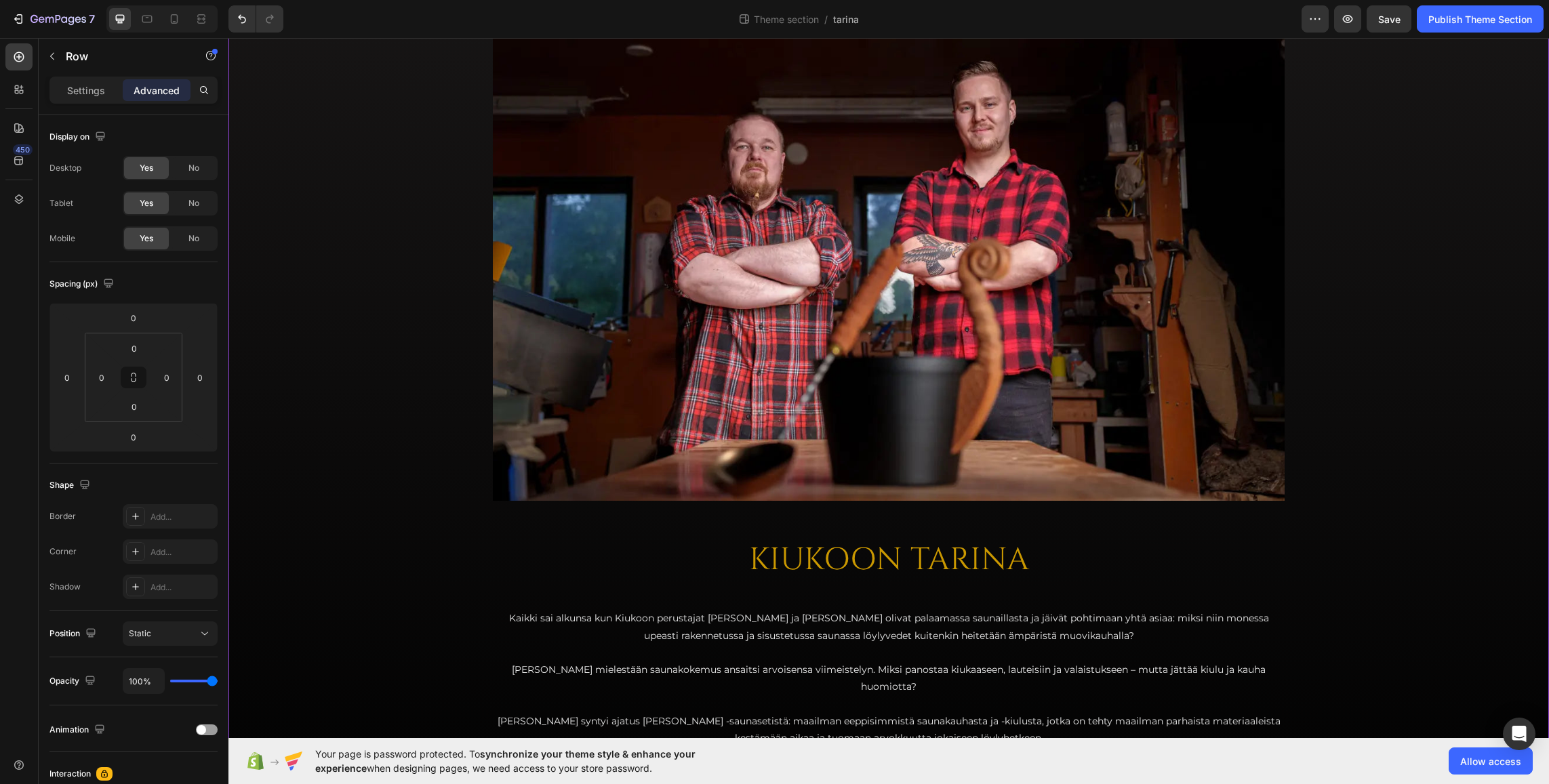
click at [424, 303] on div "Image KIUKOON TARINA Heading Kaikki sai alkunsa kun Kiukoon perustajat [PERSON_…" at bounding box center [889, 404] width 1320 height 948
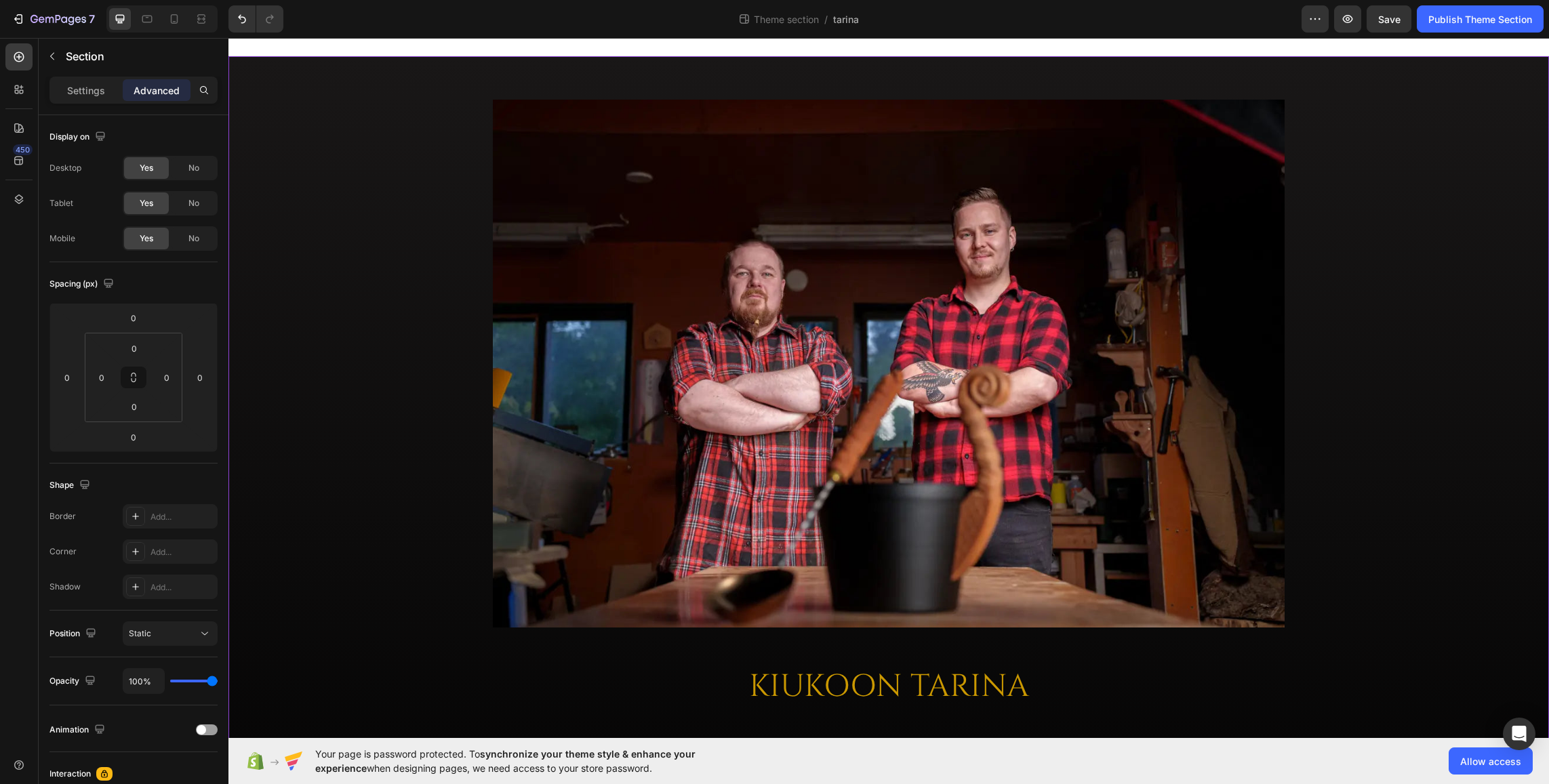
scroll to position [0, 0]
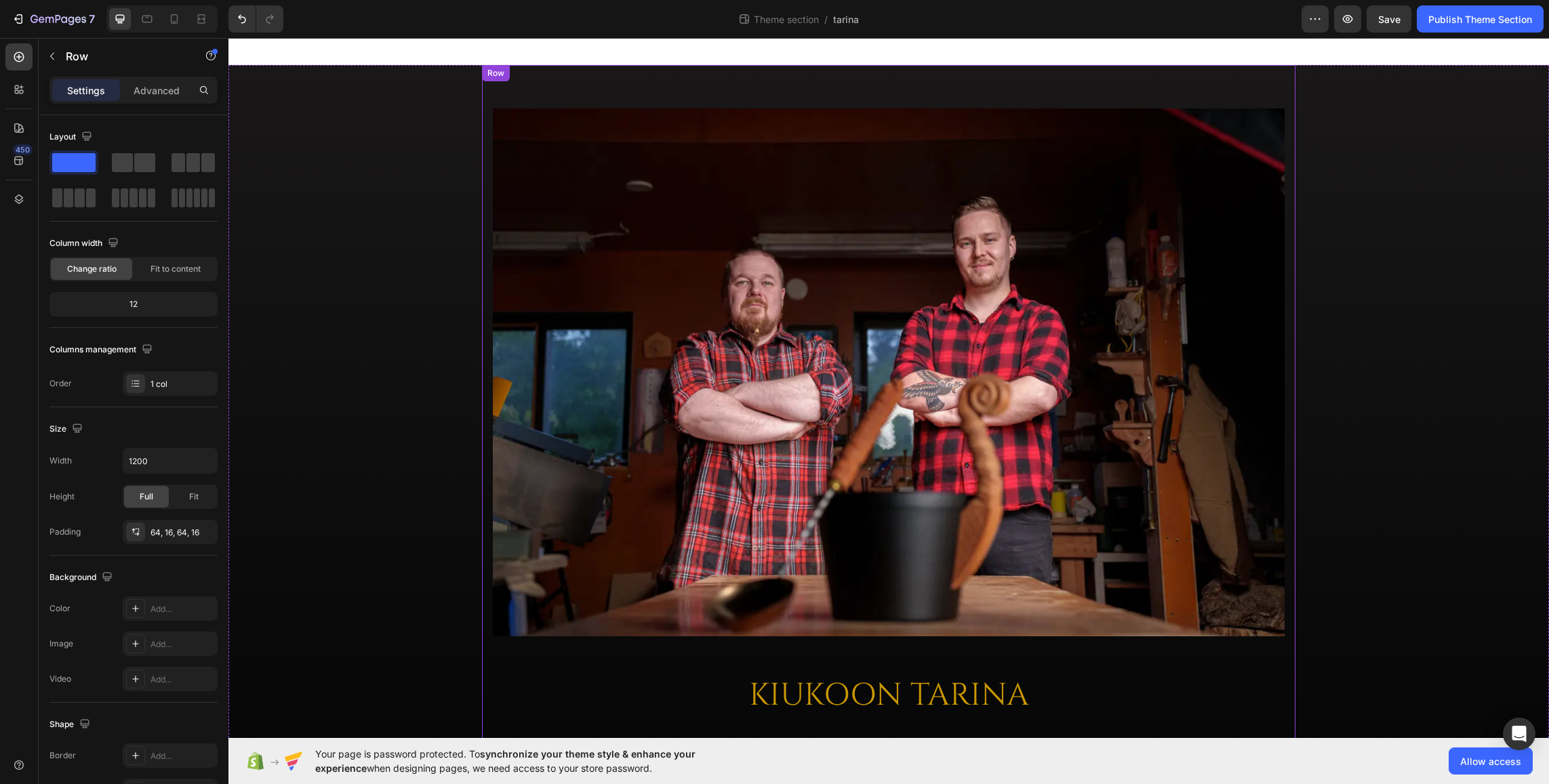
click at [659, 89] on div "Image KIUKOON TARINA Heading Kaikki sai alkunsa kun Kiukoon perustajat [PERSON_…" at bounding box center [888, 539] width 813 height 948
click at [160, 98] on div "Advanced" at bounding box center [157, 90] width 68 height 22
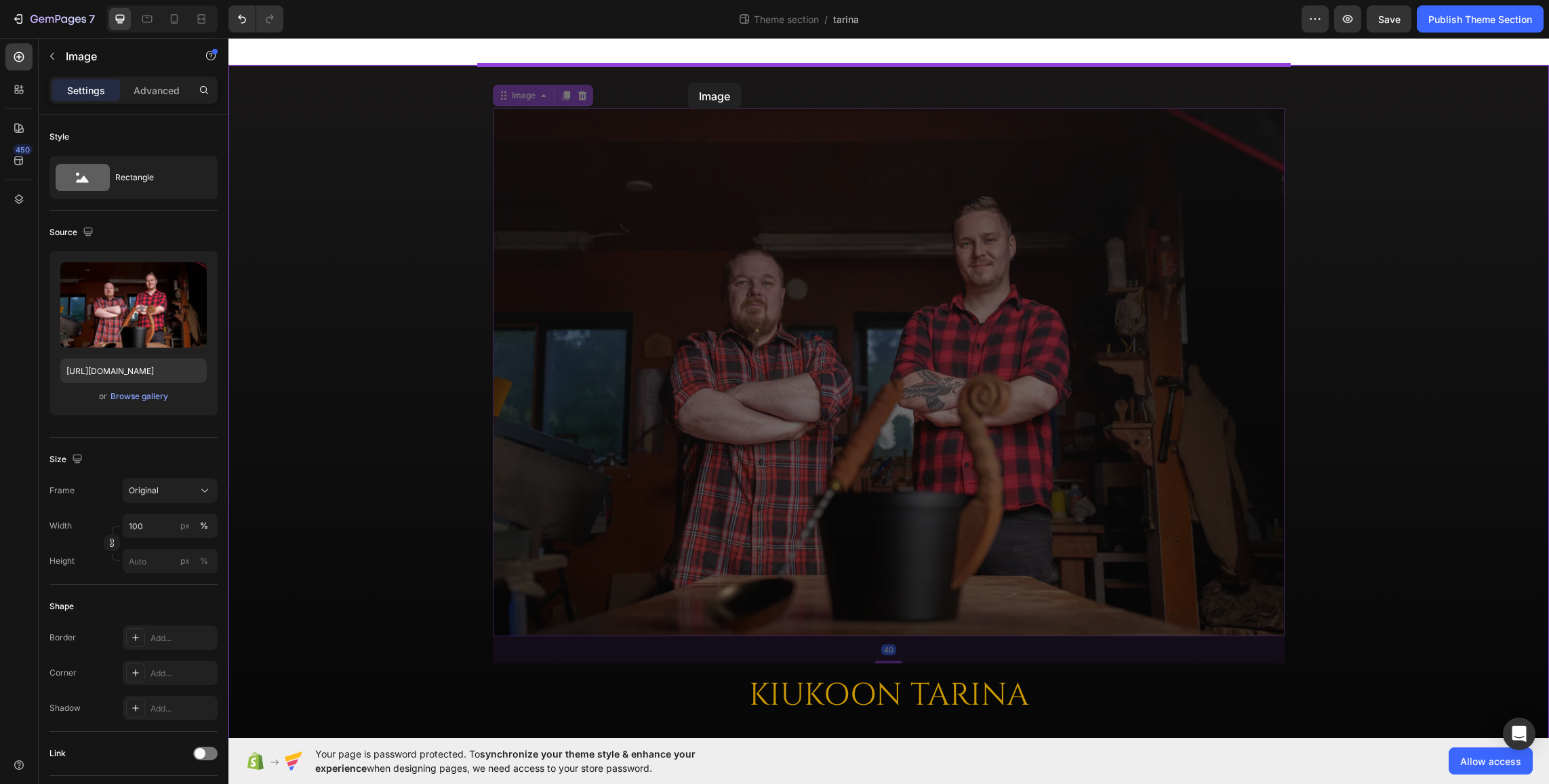
drag, startPoint x: 597, startPoint y: 278, endPoint x: 688, endPoint y: 82, distance: 216.1
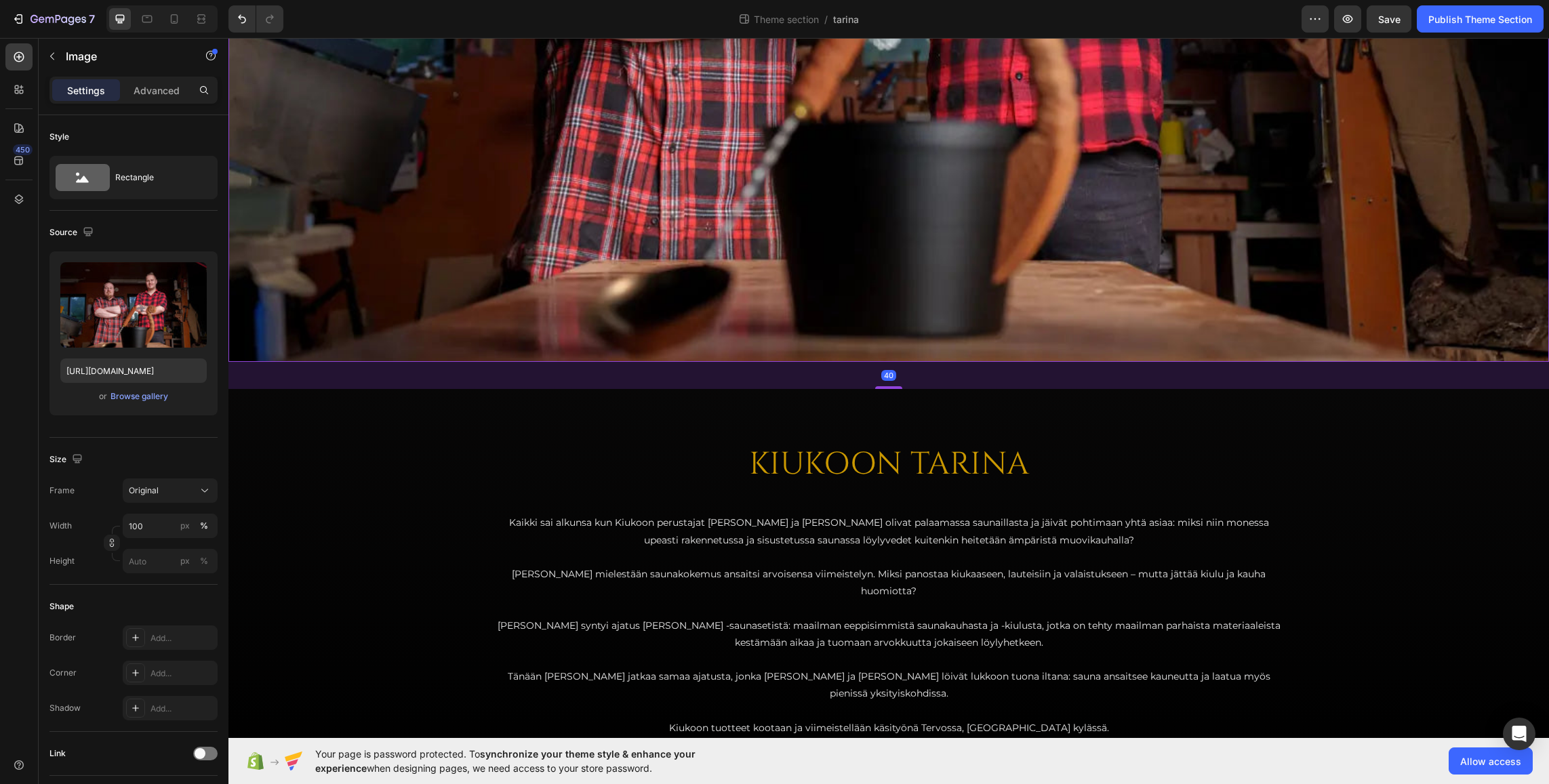
scroll to position [586, 0]
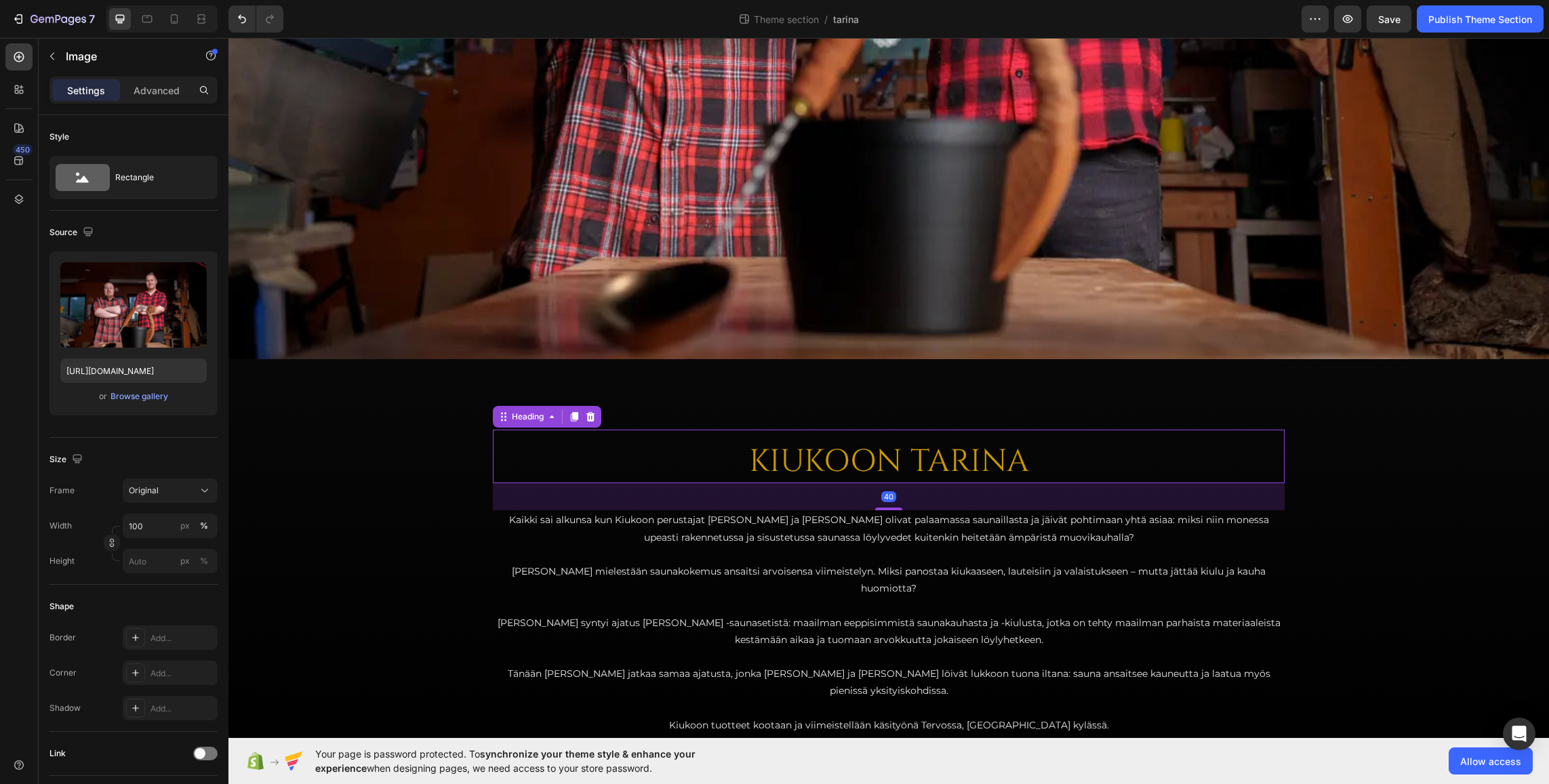
click at [629, 445] on h2 "KIUKOON TARINA" at bounding box center [889, 463] width 792 height 43
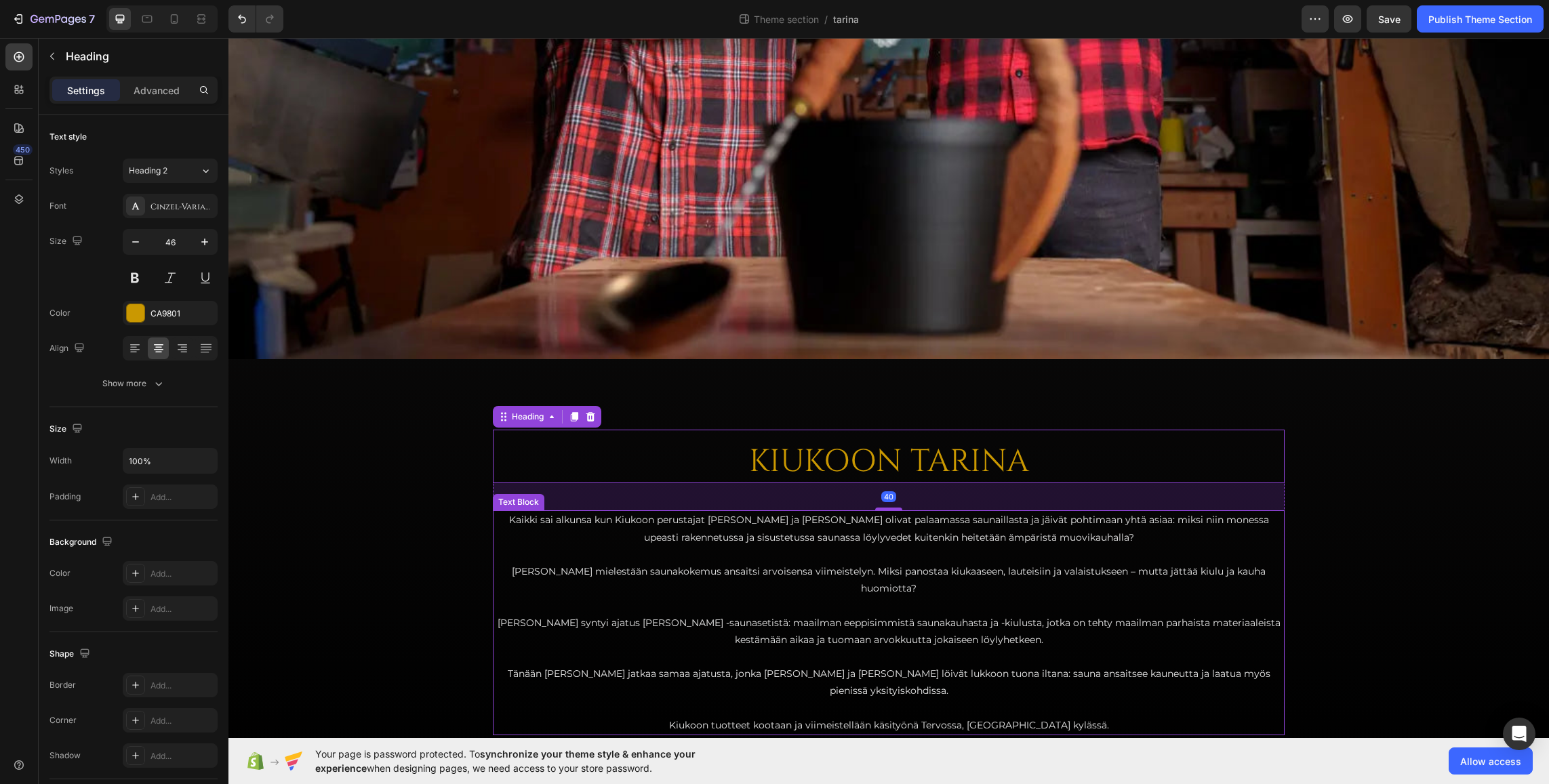
click at [497, 547] on p at bounding box center [888, 555] width 789 height 17
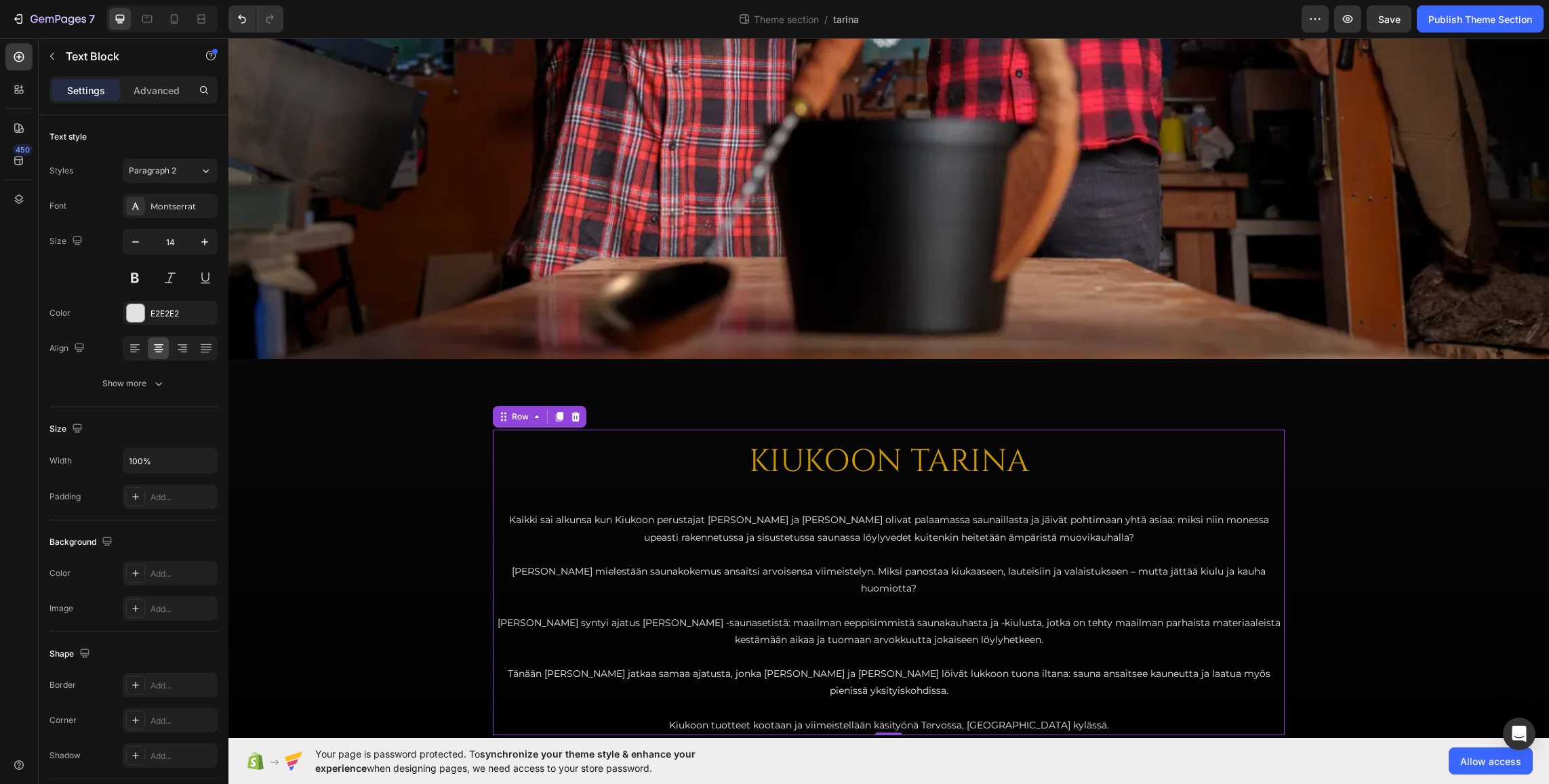
click at [647, 487] on div "KIUKOON TARINA Heading Kaikki sai alkunsa kun Kiukoon perustajat [PERSON_NAME] …" at bounding box center [889, 582] width 792 height 306
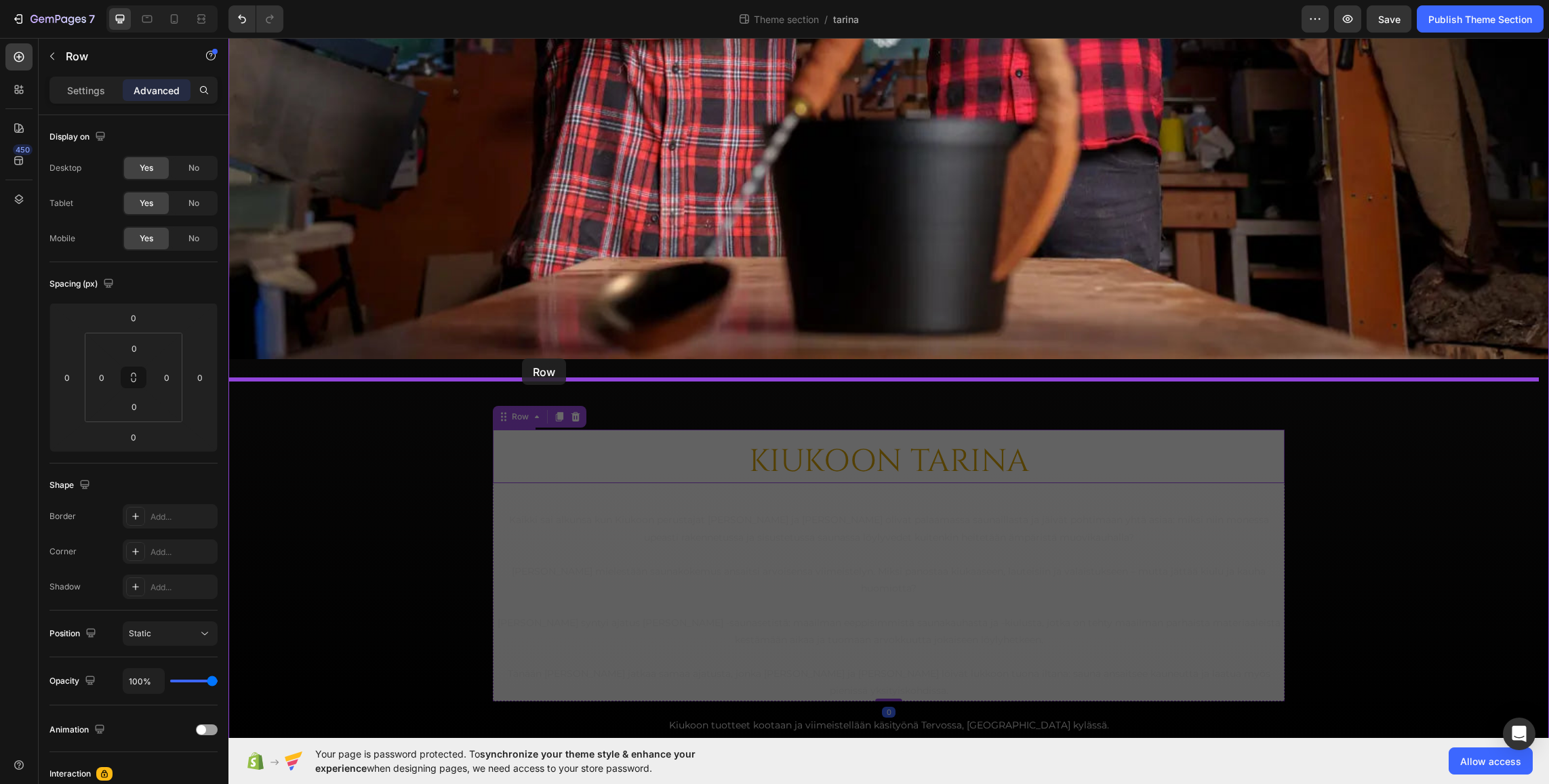
drag, startPoint x: 496, startPoint y: 483, endPoint x: 522, endPoint y: 359, distance: 126.7
type input "40"
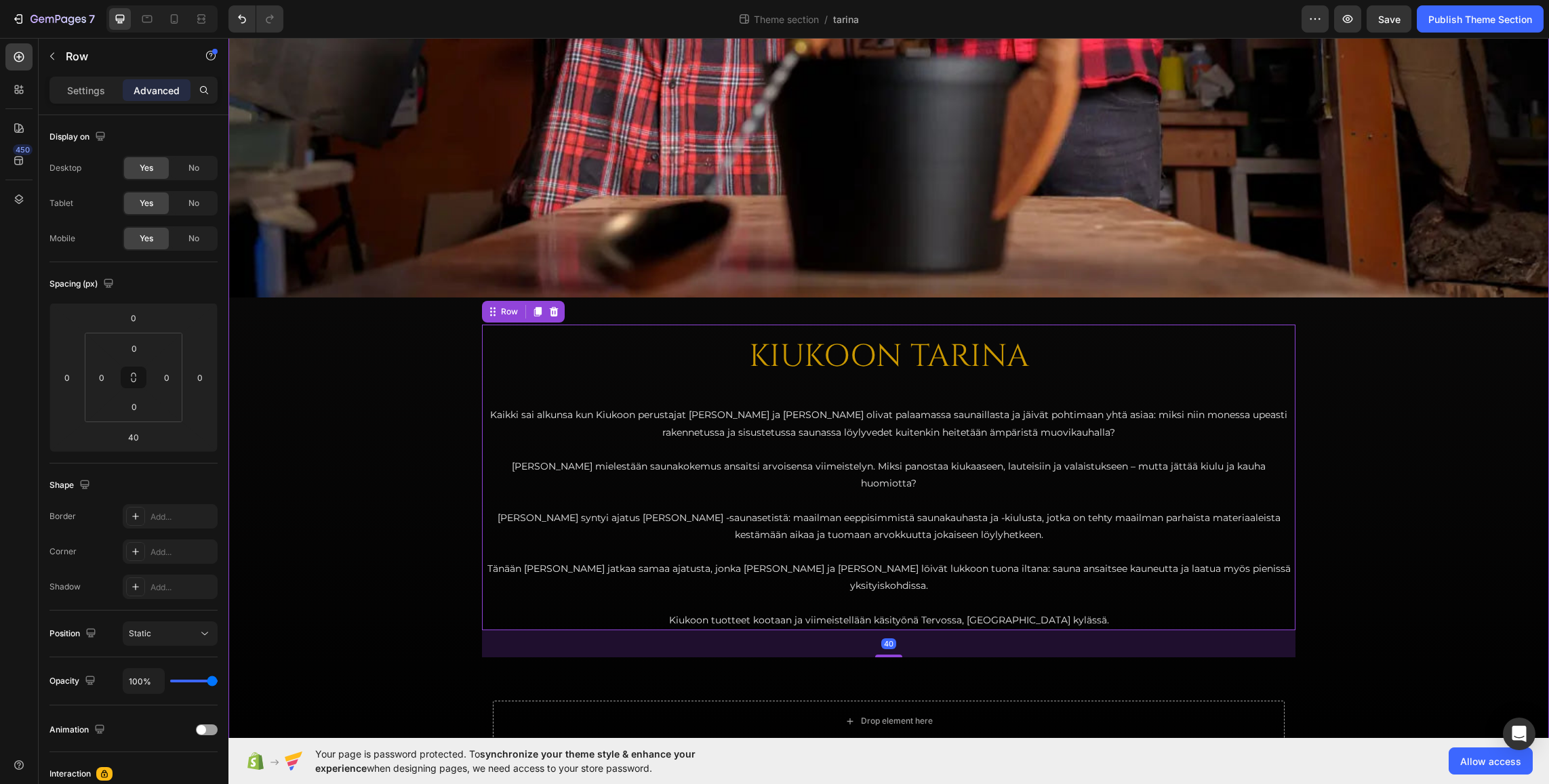
scroll to position [654, 0]
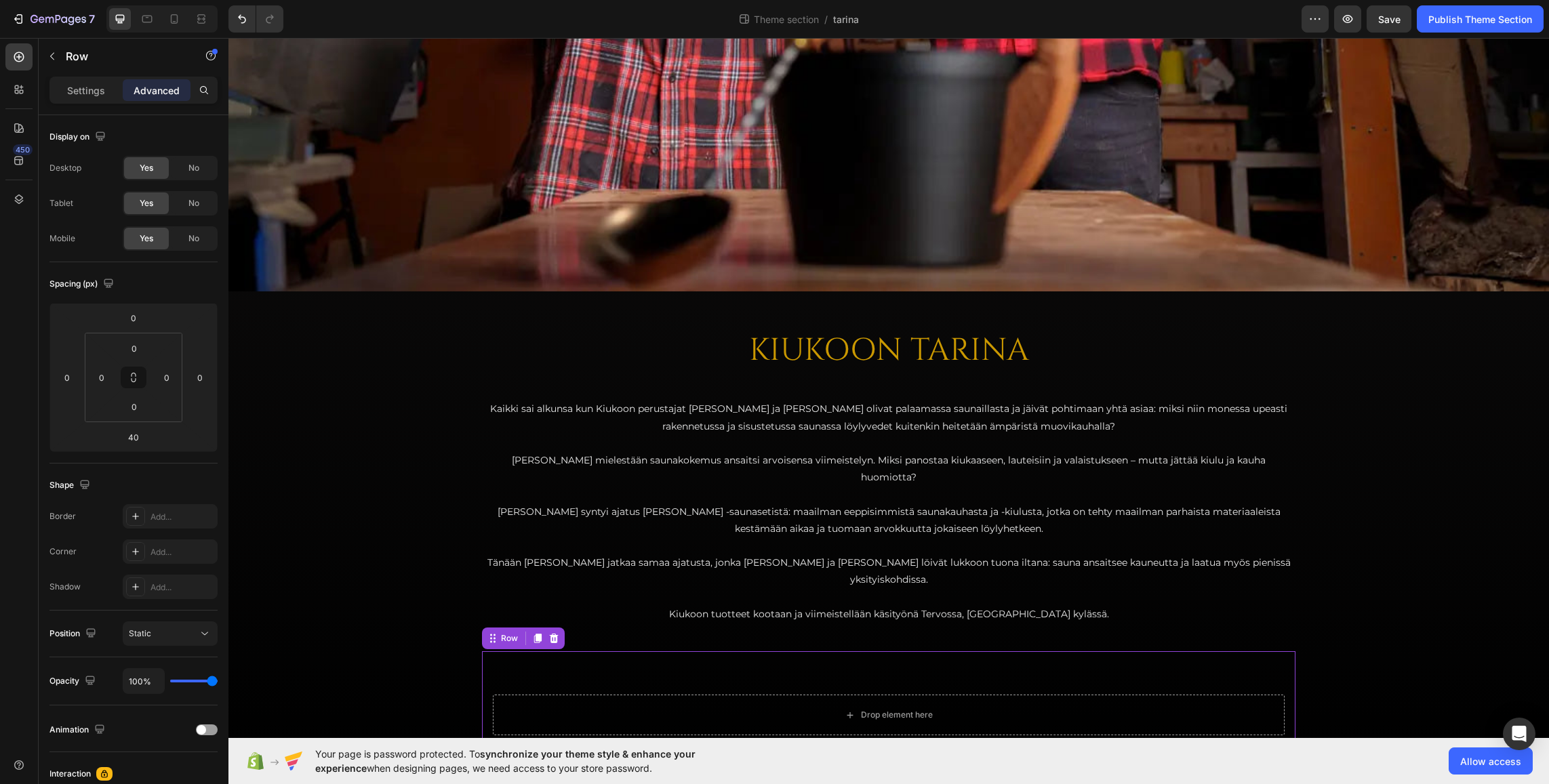
click at [665, 651] on div "Drop element here Row 0" at bounding box center [888, 715] width 813 height 127
click at [550, 634] on icon at bounding box center [554, 638] width 9 height 10
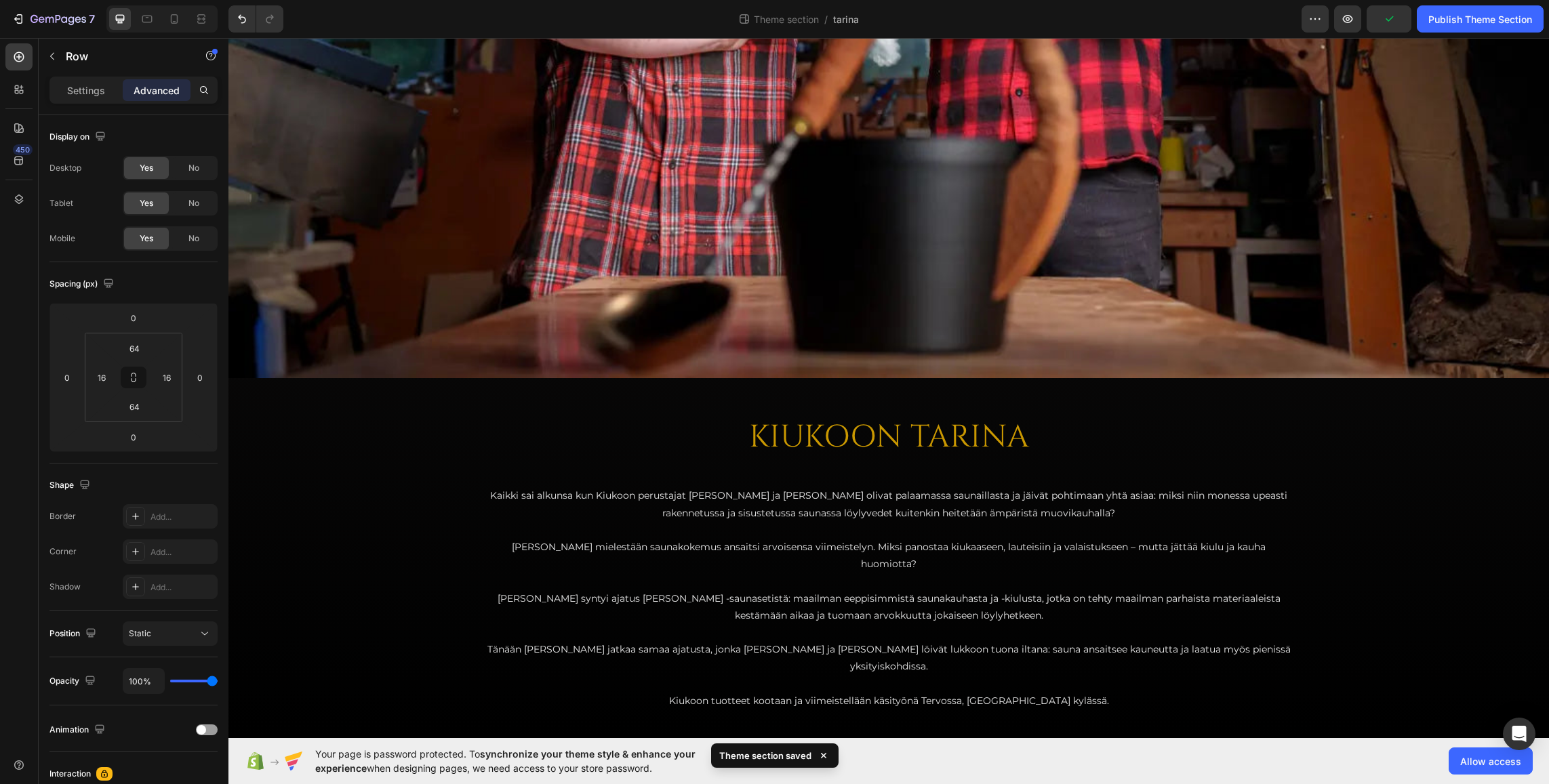
scroll to position [527, 0]
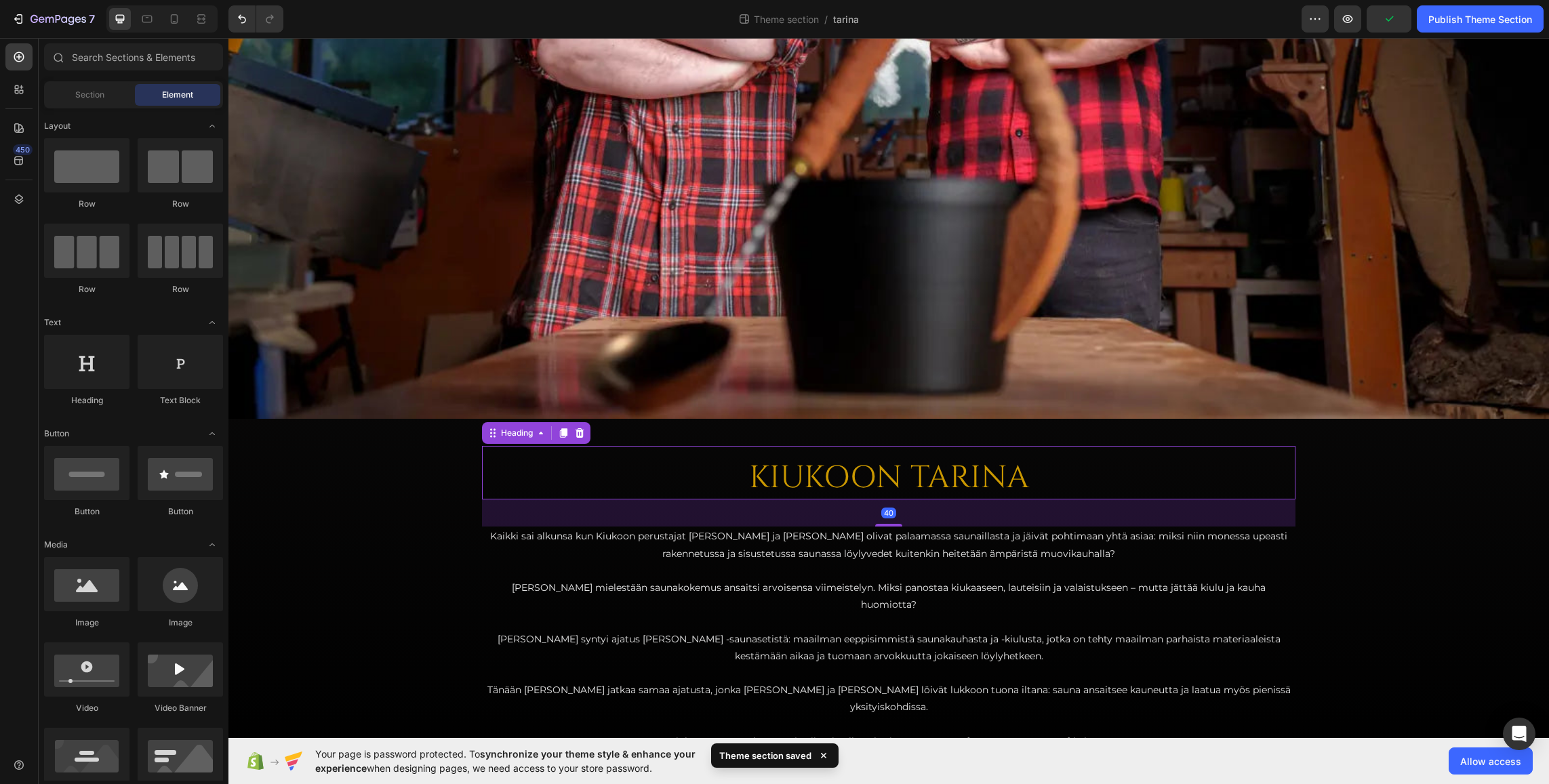
click at [600, 485] on h2 "KIUKOON TARINA" at bounding box center [888, 478] width 813 height 43
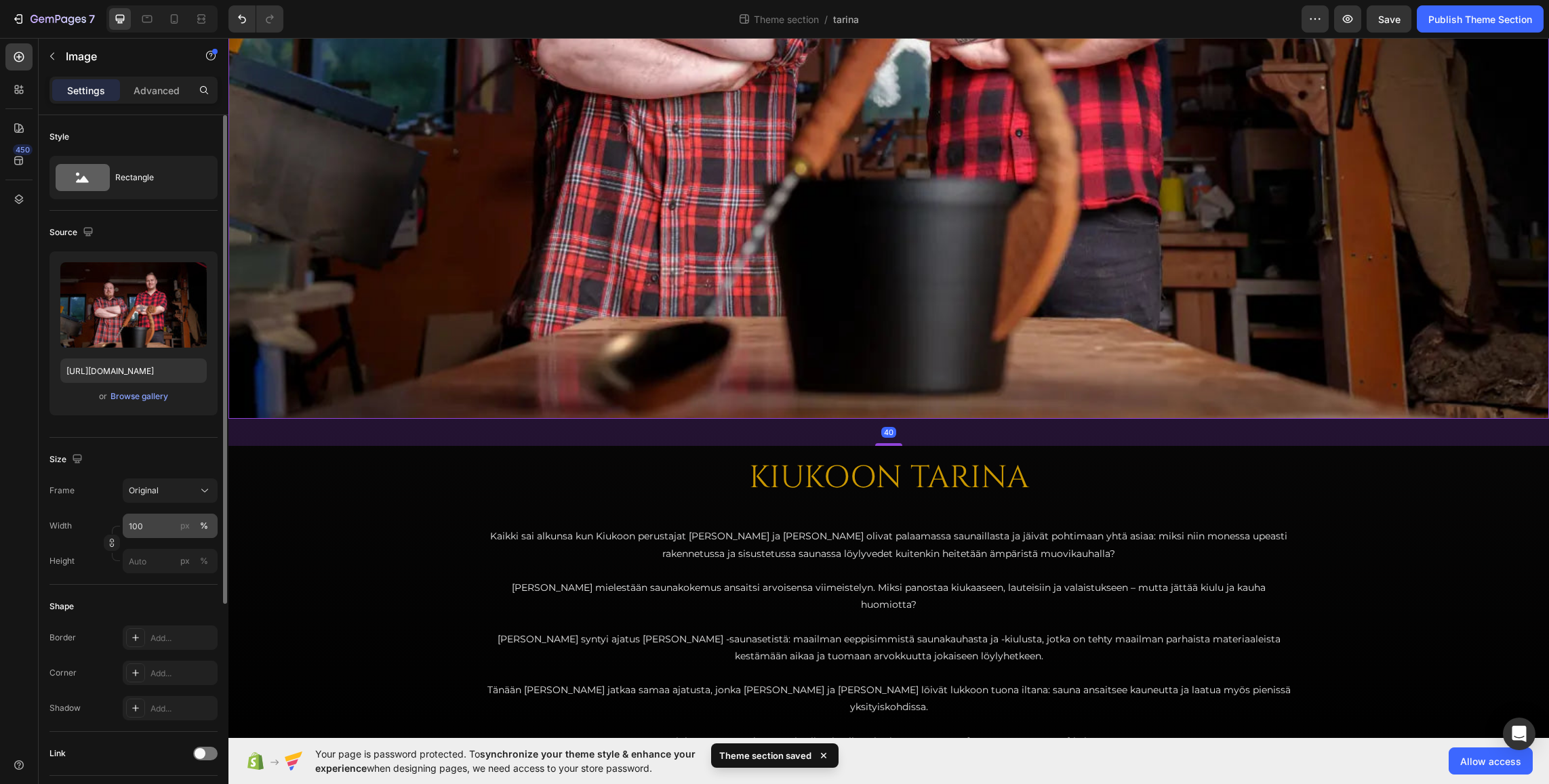
click at [209, 522] on button "%" at bounding box center [204, 526] width 16 height 16
click at [158, 447] on div "Size Frame Original Width 100 px % Height px %" at bounding box center [133, 512] width 168 height 147
click at [170, 492] on div "Original" at bounding box center [162, 491] width 67 height 12
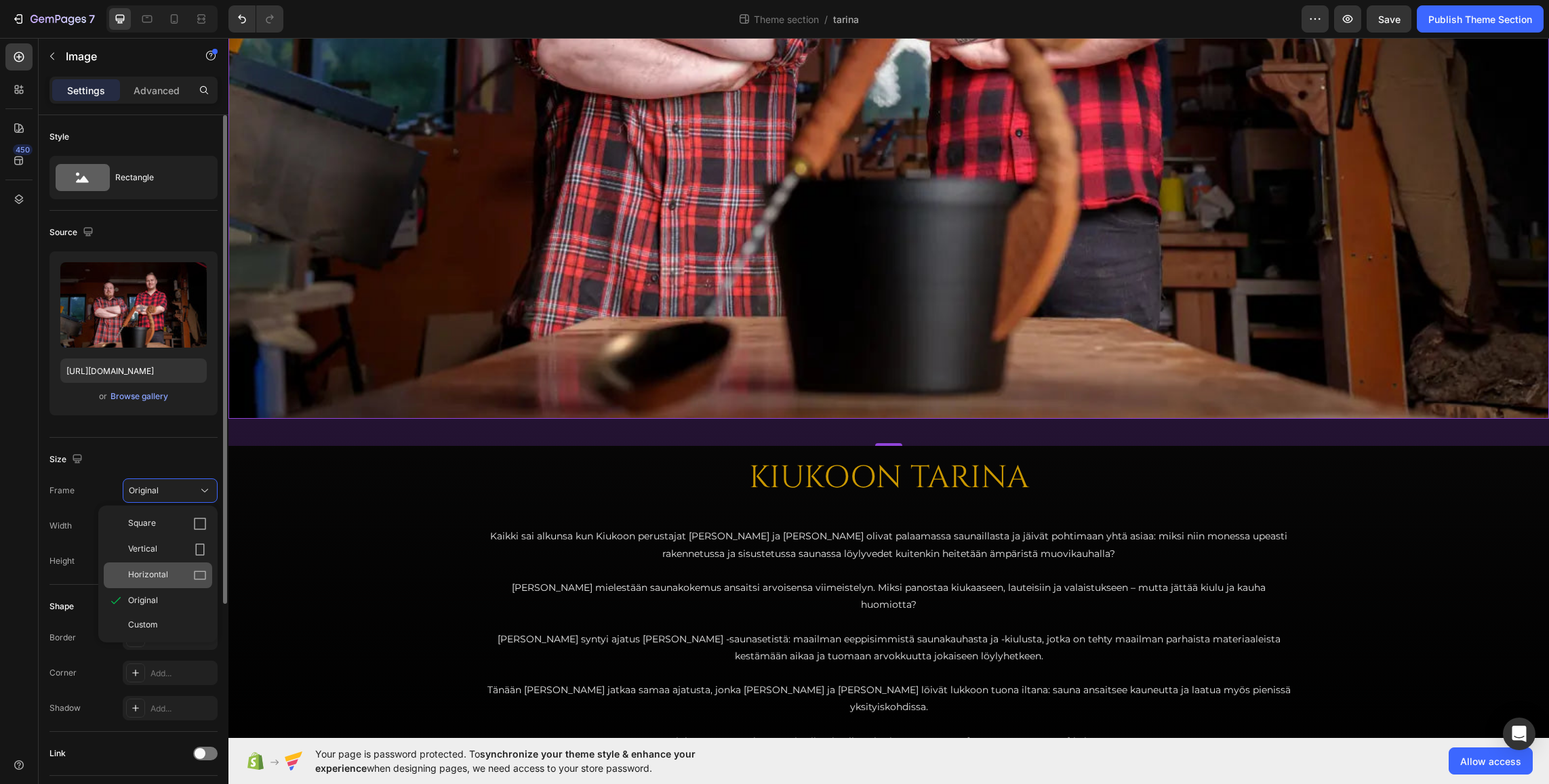
click at [175, 570] on div "Horizontal" at bounding box center [167, 576] width 79 height 14
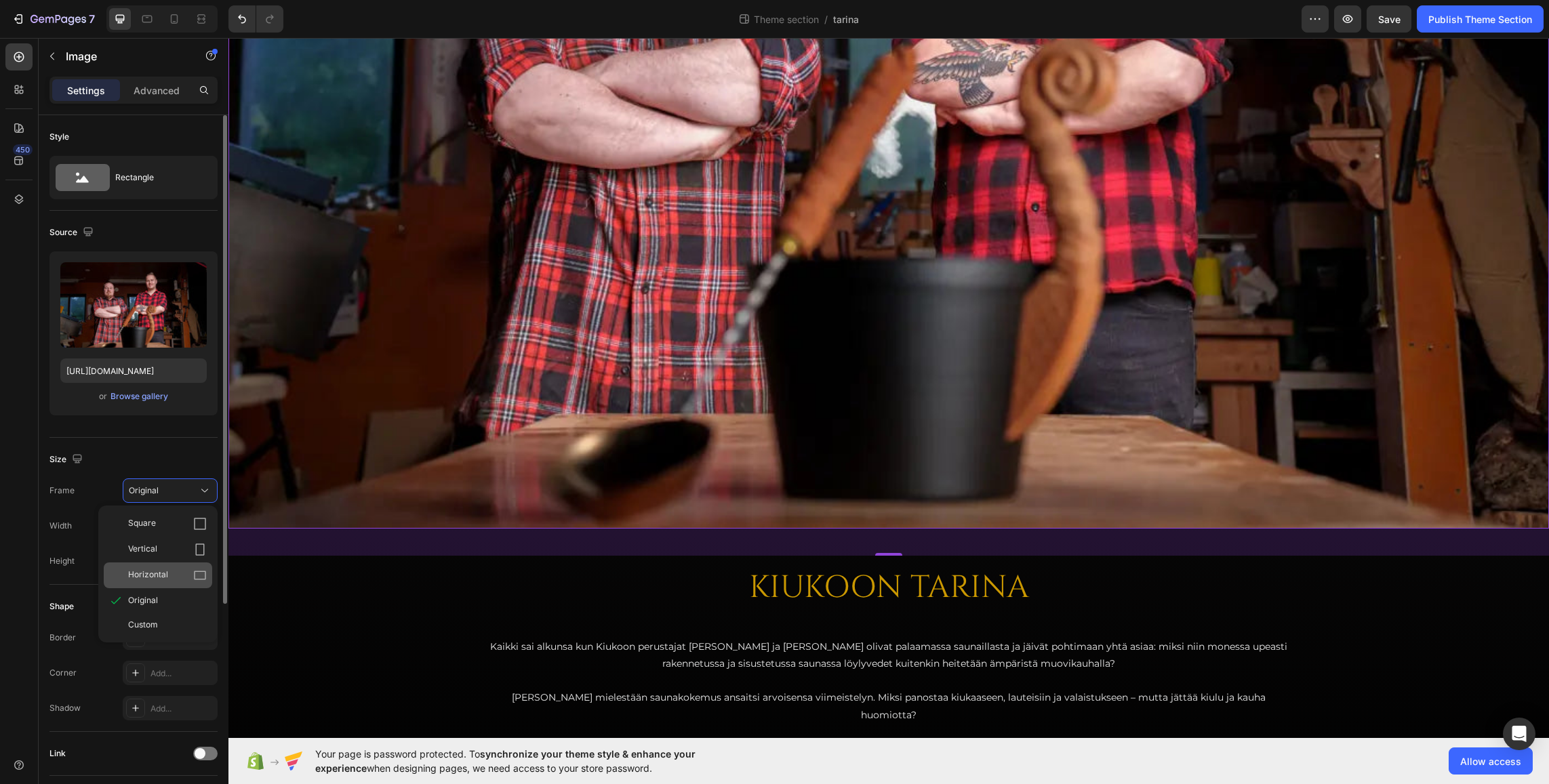
scroll to position [636, 0]
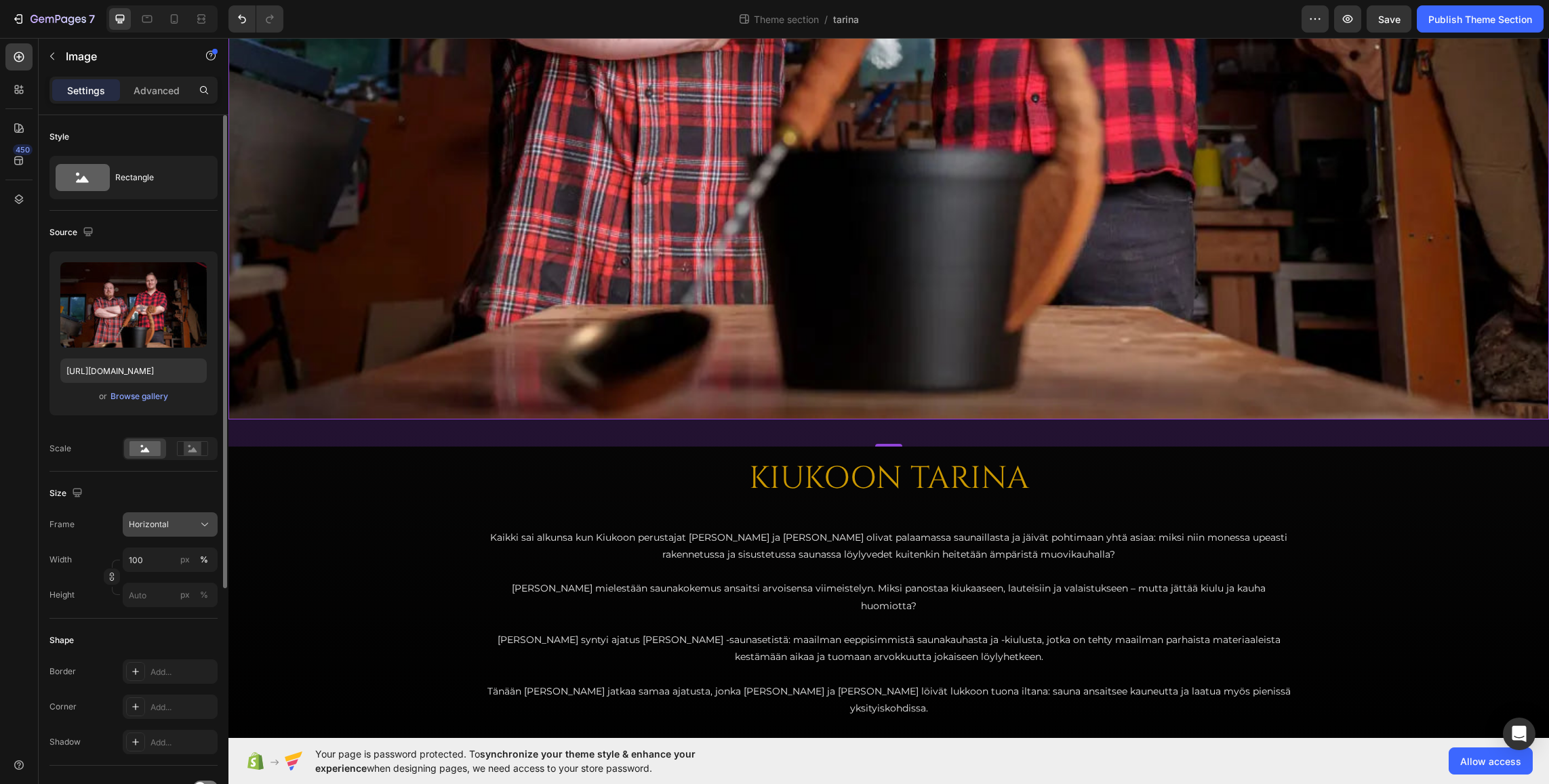
click at [177, 522] on div "Horizontal" at bounding box center [162, 525] width 67 height 12
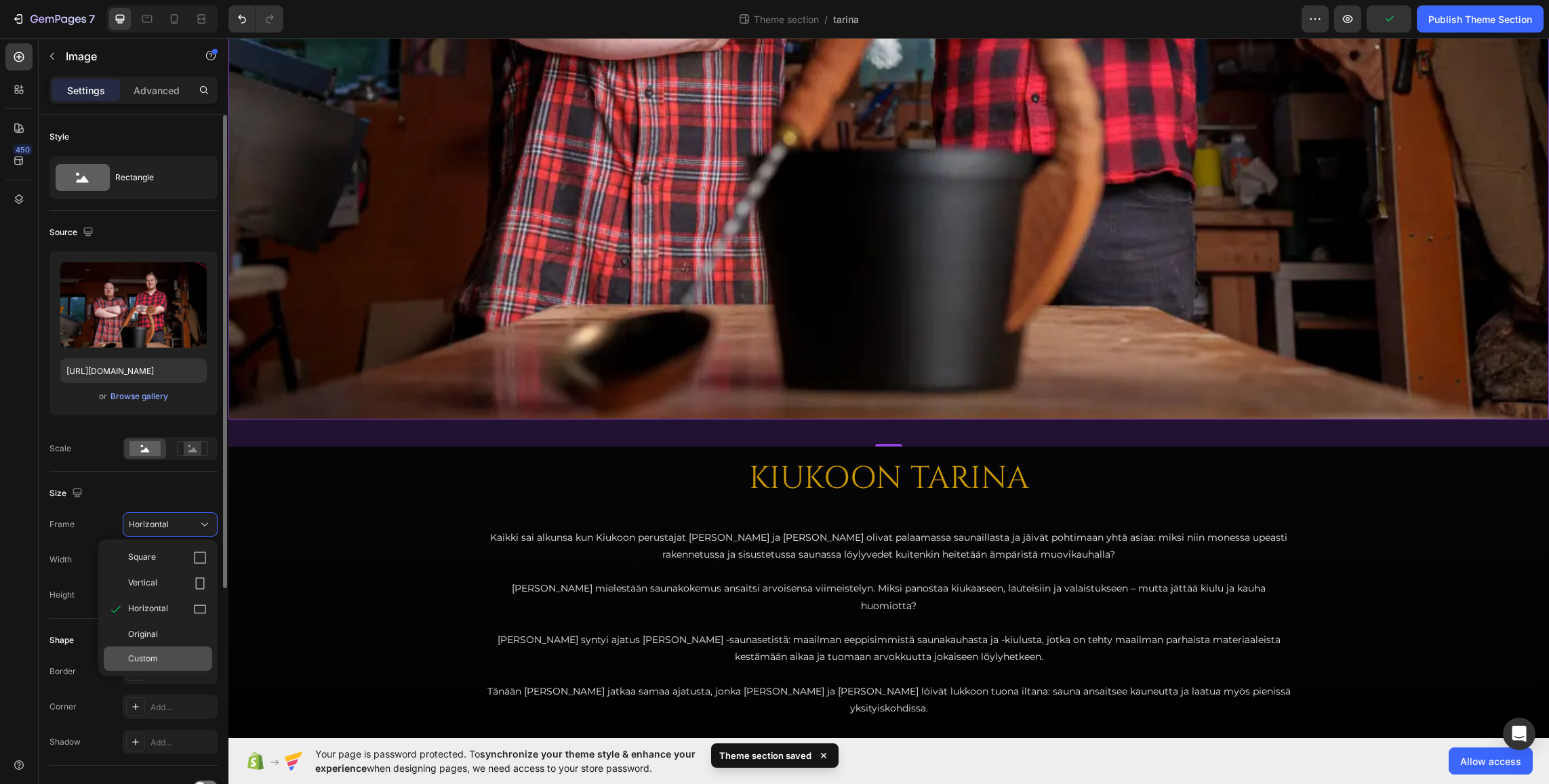
click at [159, 657] on div "Custom" at bounding box center [167, 659] width 79 height 12
click at [172, 488] on div "Size" at bounding box center [133, 493] width 168 height 22
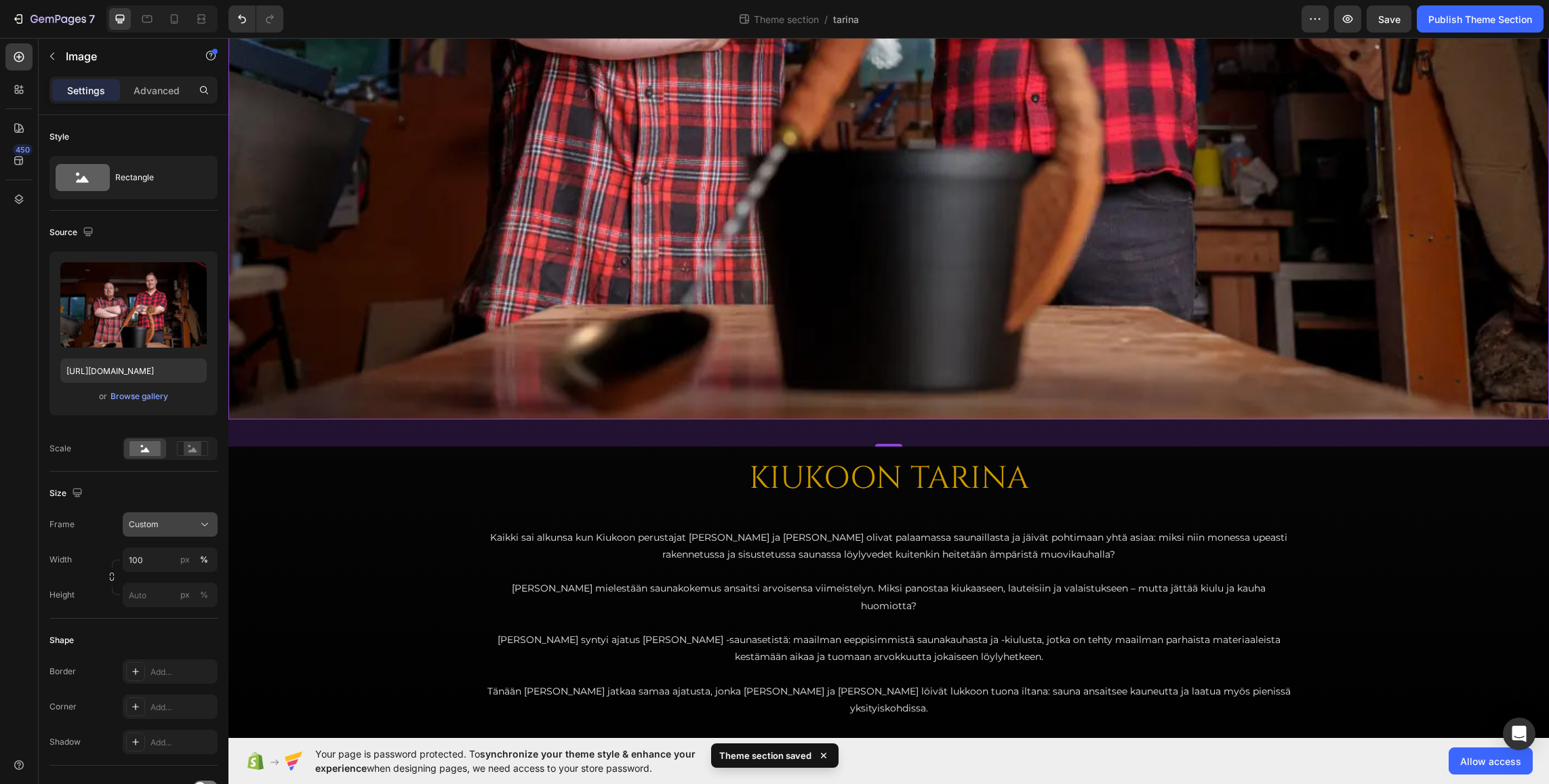
click at [172, 520] on div "Custom" at bounding box center [162, 525] width 67 height 12
click at [165, 632] on div "Original" at bounding box center [167, 634] width 79 height 12
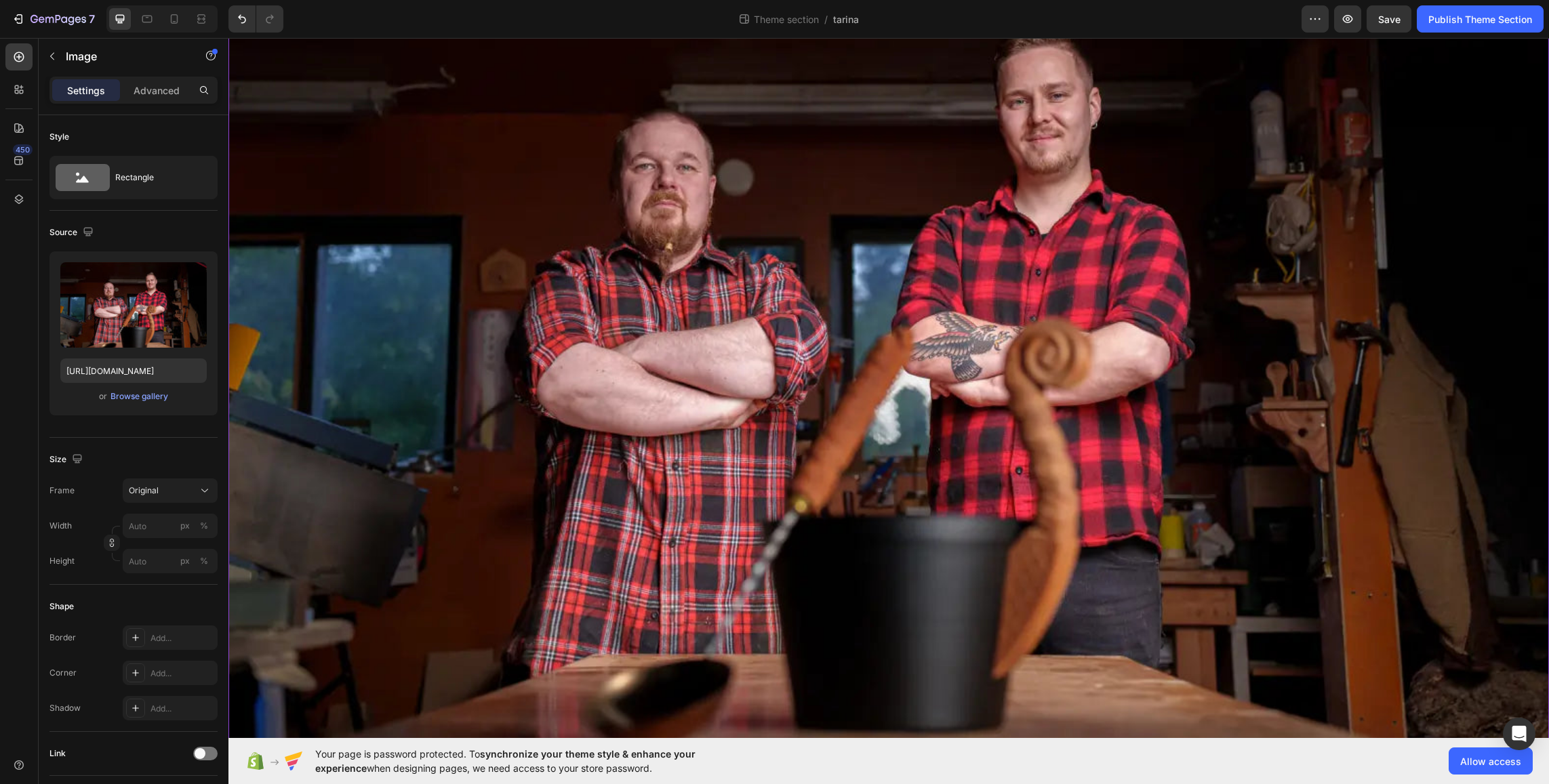
scroll to position [271, 0]
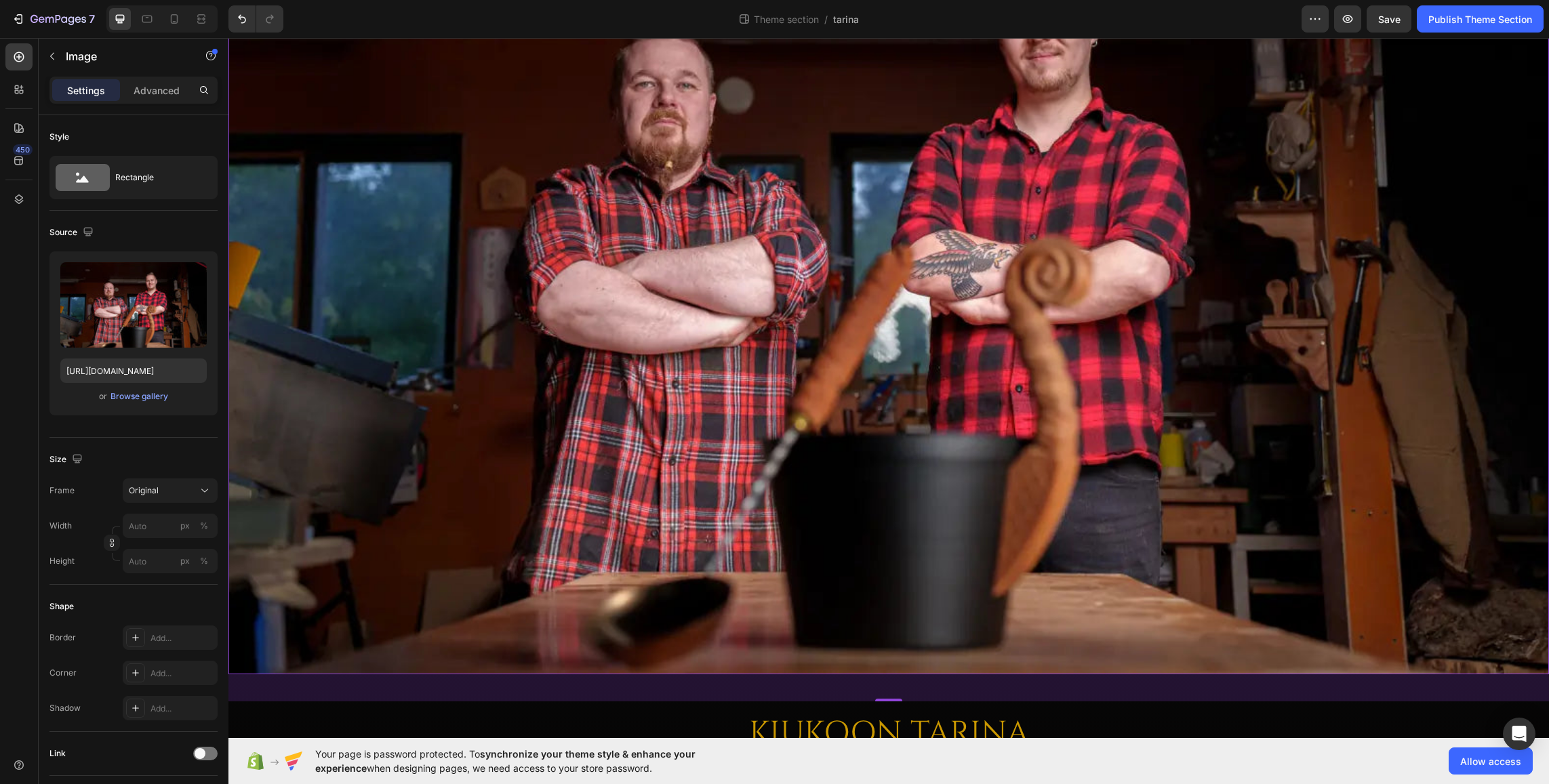
click at [513, 270] on img at bounding box center [889, 234] width 1320 height 881
click at [111, 543] on icon "button" at bounding box center [112, 542] width 10 height 10
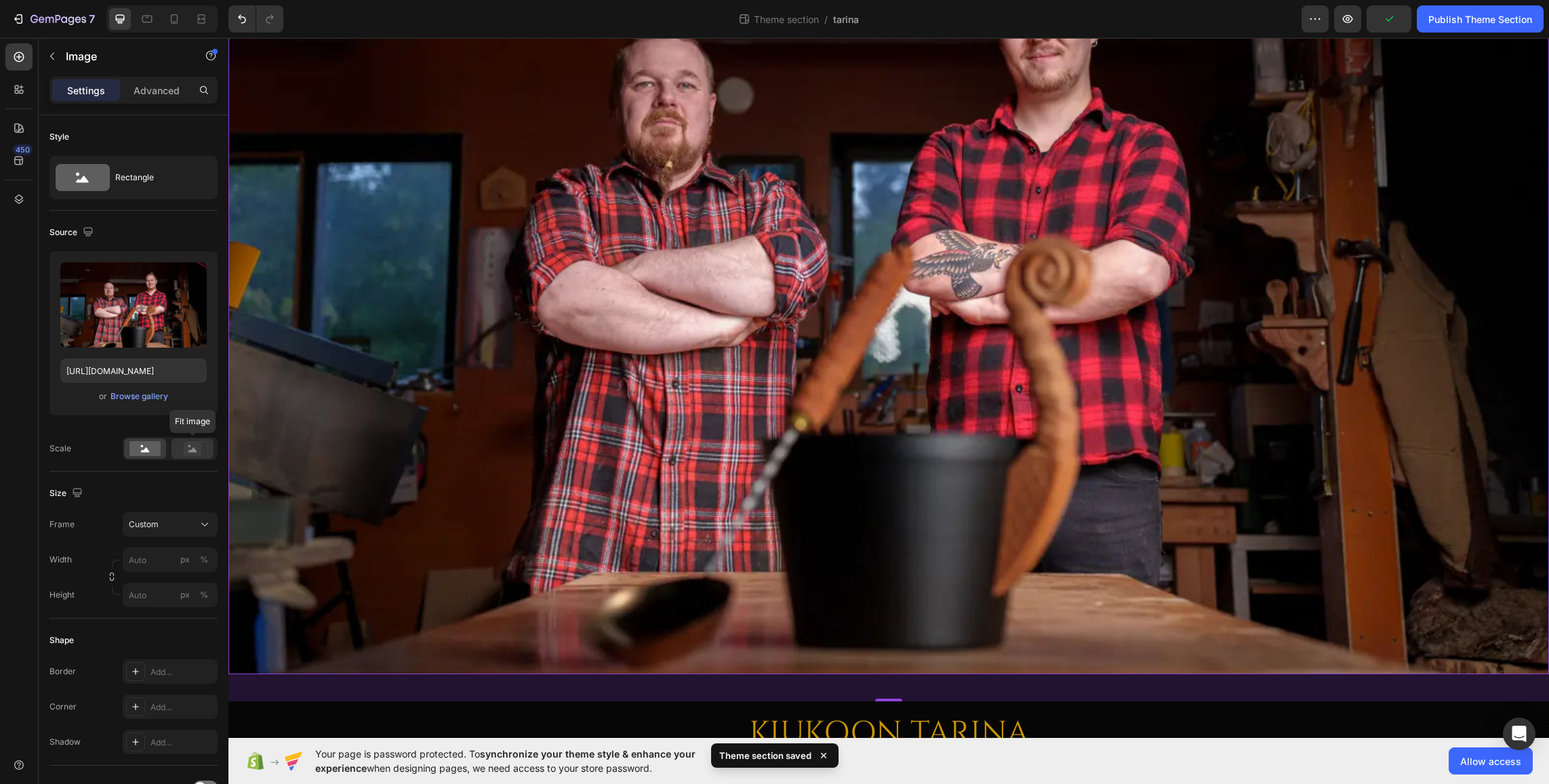
click at [185, 448] on rect at bounding box center [192, 449] width 17 height 14
click at [140, 451] on rect at bounding box center [145, 448] width 31 height 15
click at [145, 600] on input "px %" at bounding box center [171, 595] width 95 height 24
click at [137, 593] on input "px %" at bounding box center [171, 595] width 95 height 24
click at [182, 599] on div "px" at bounding box center [185, 595] width 10 height 12
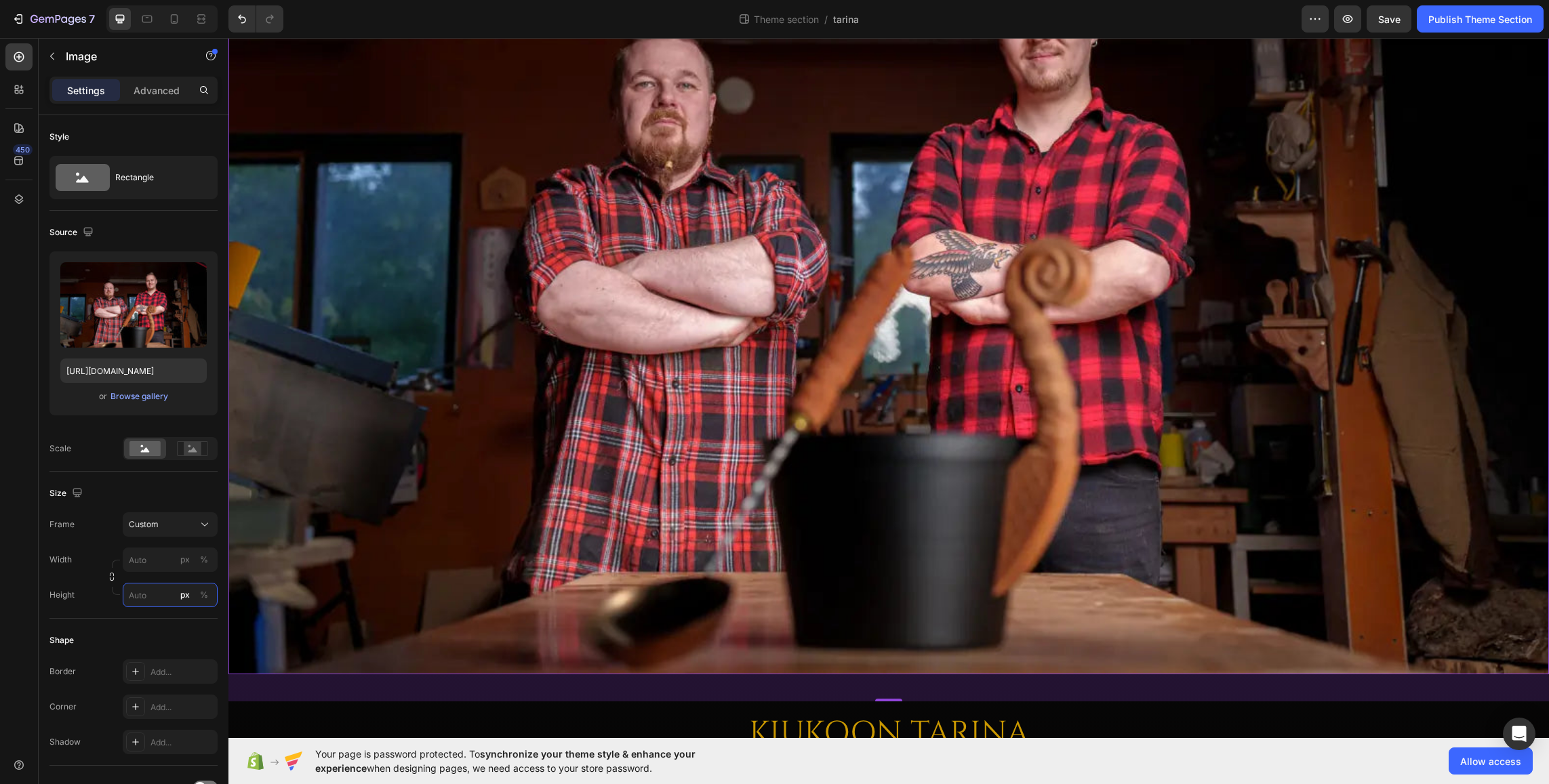
click at [147, 600] on input "px %" at bounding box center [171, 595] width 95 height 24
click at [185, 594] on div "px" at bounding box center [185, 595] width 10 height 12
click at [86, 571] on div "Width px %" at bounding box center [133, 560] width 168 height 24
click at [111, 579] on icon "button" at bounding box center [112, 576] width 10 height 10
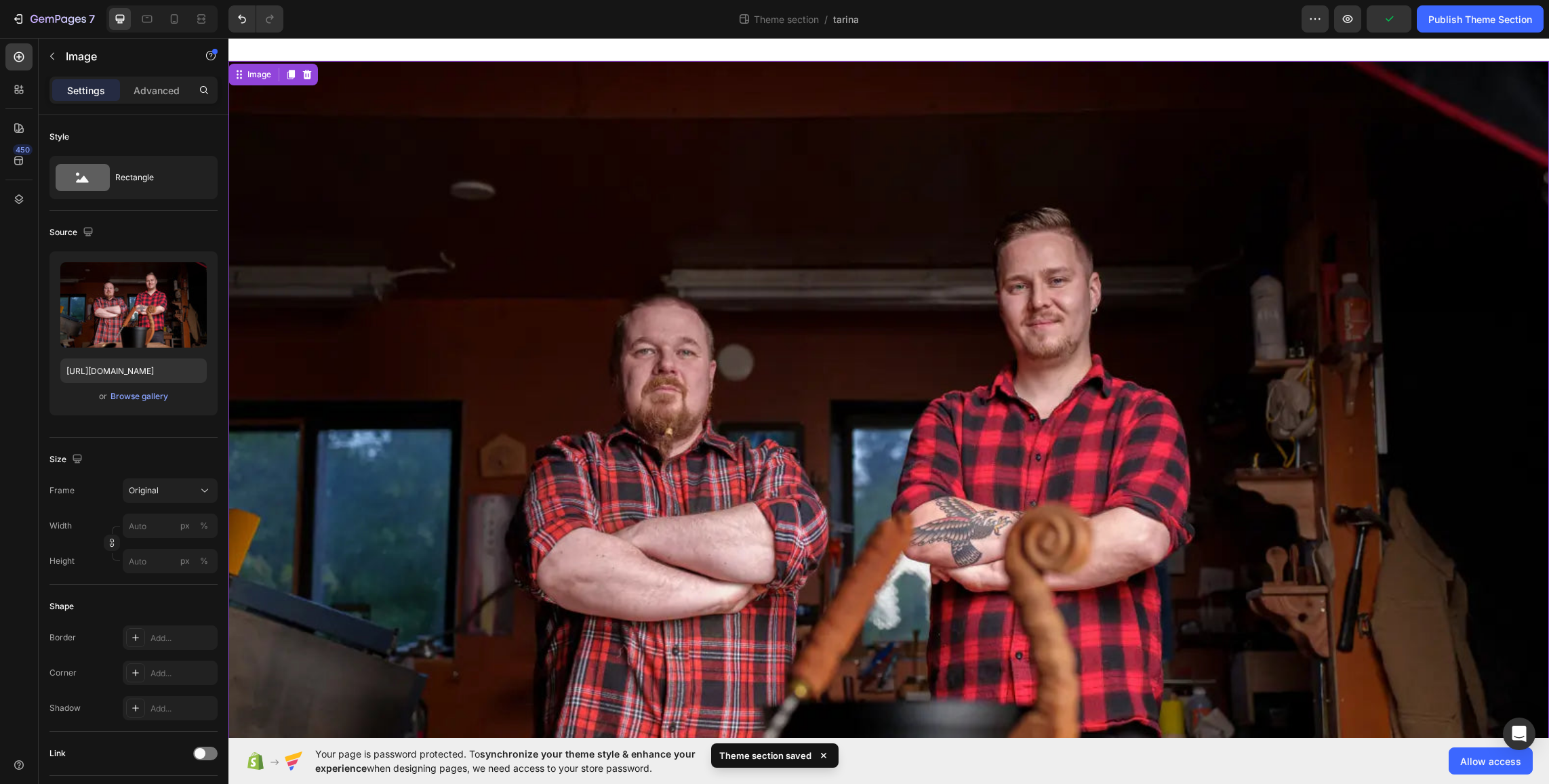
scroll to position [0, 0]
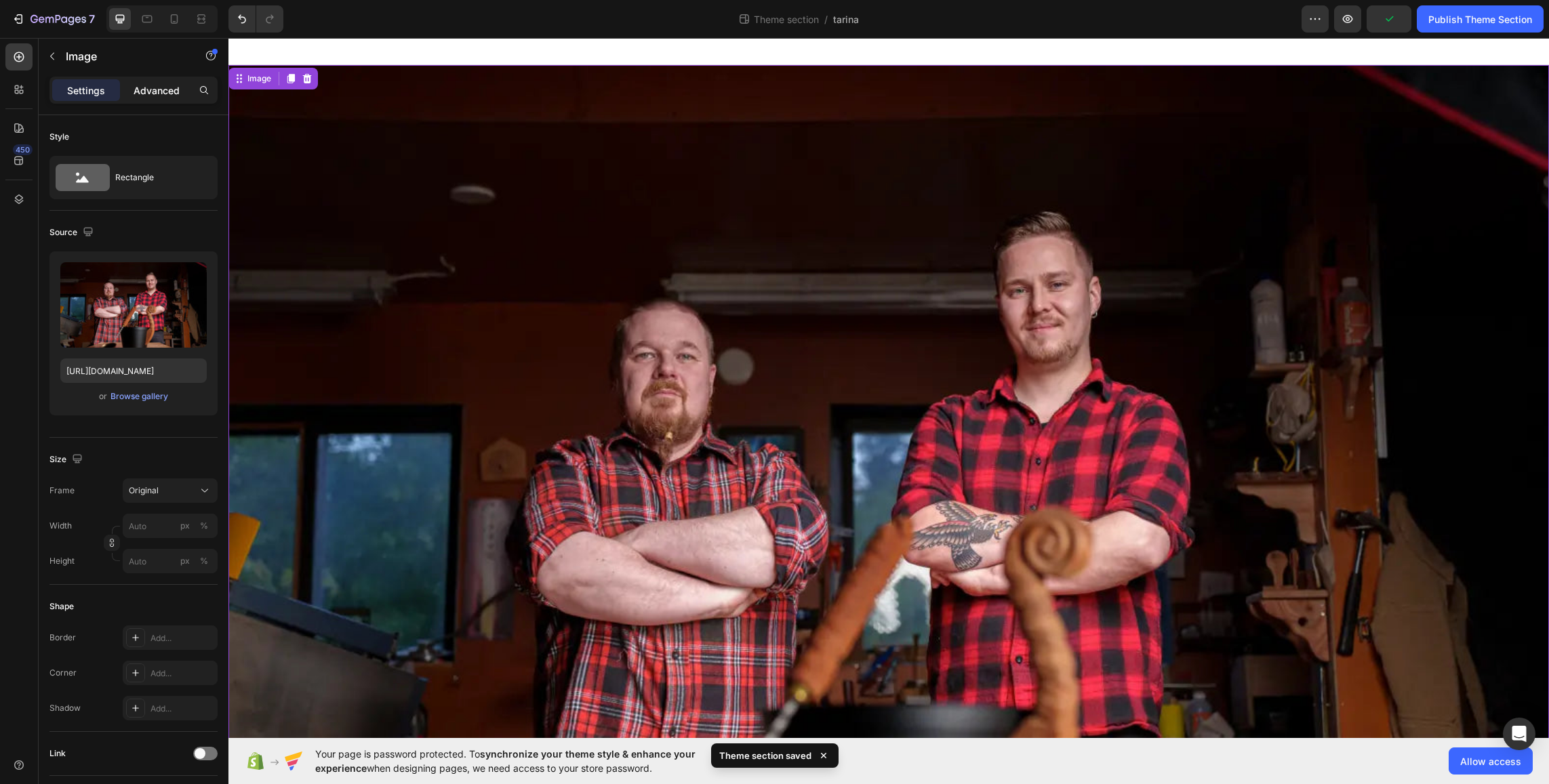
click at [157, 87] on p "Advanced" at bounding box center [156, 90] width 46 height 14
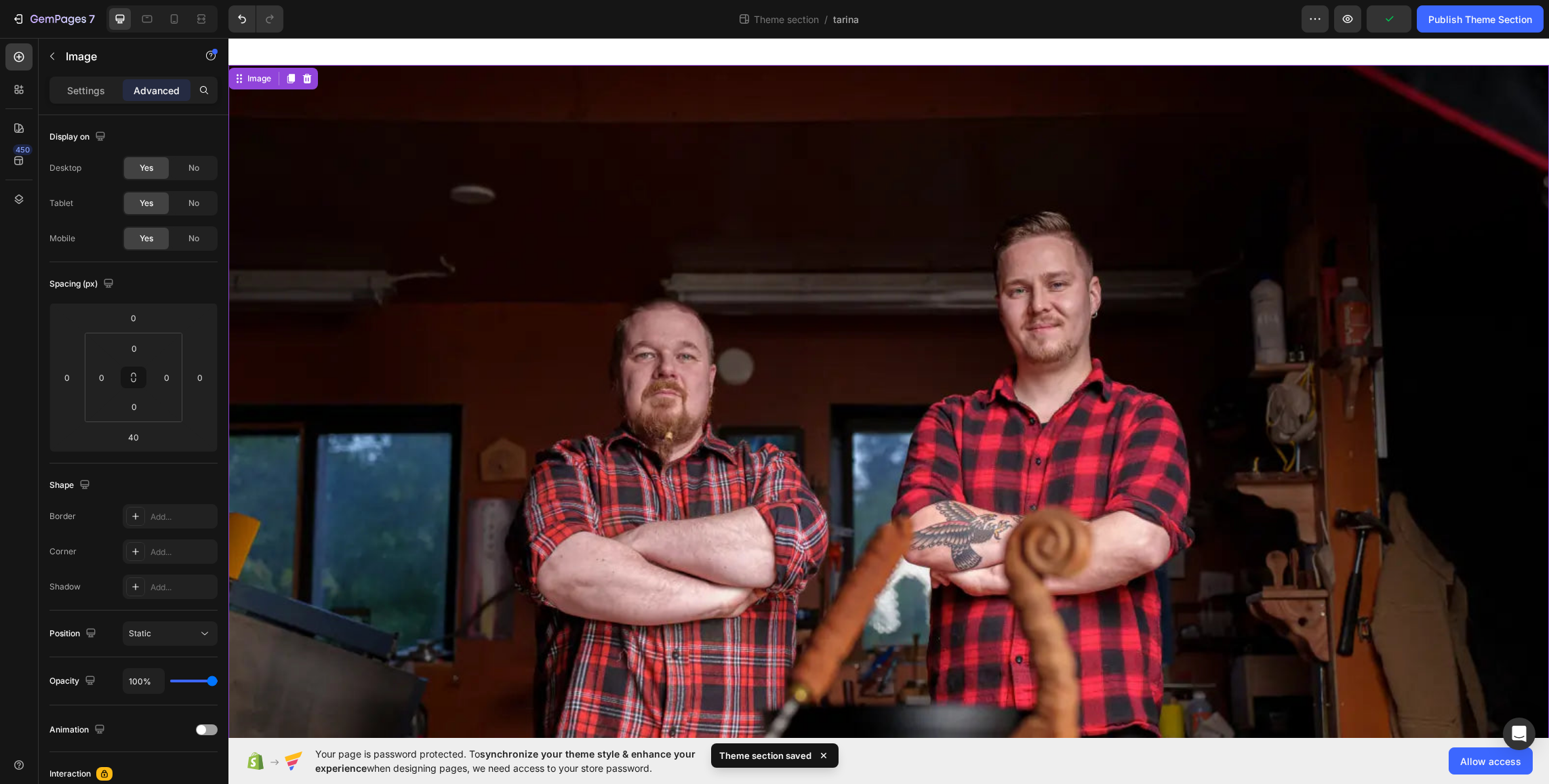
click at [535, 236] on img at bounding box center [889, 505] width 1320 height 881
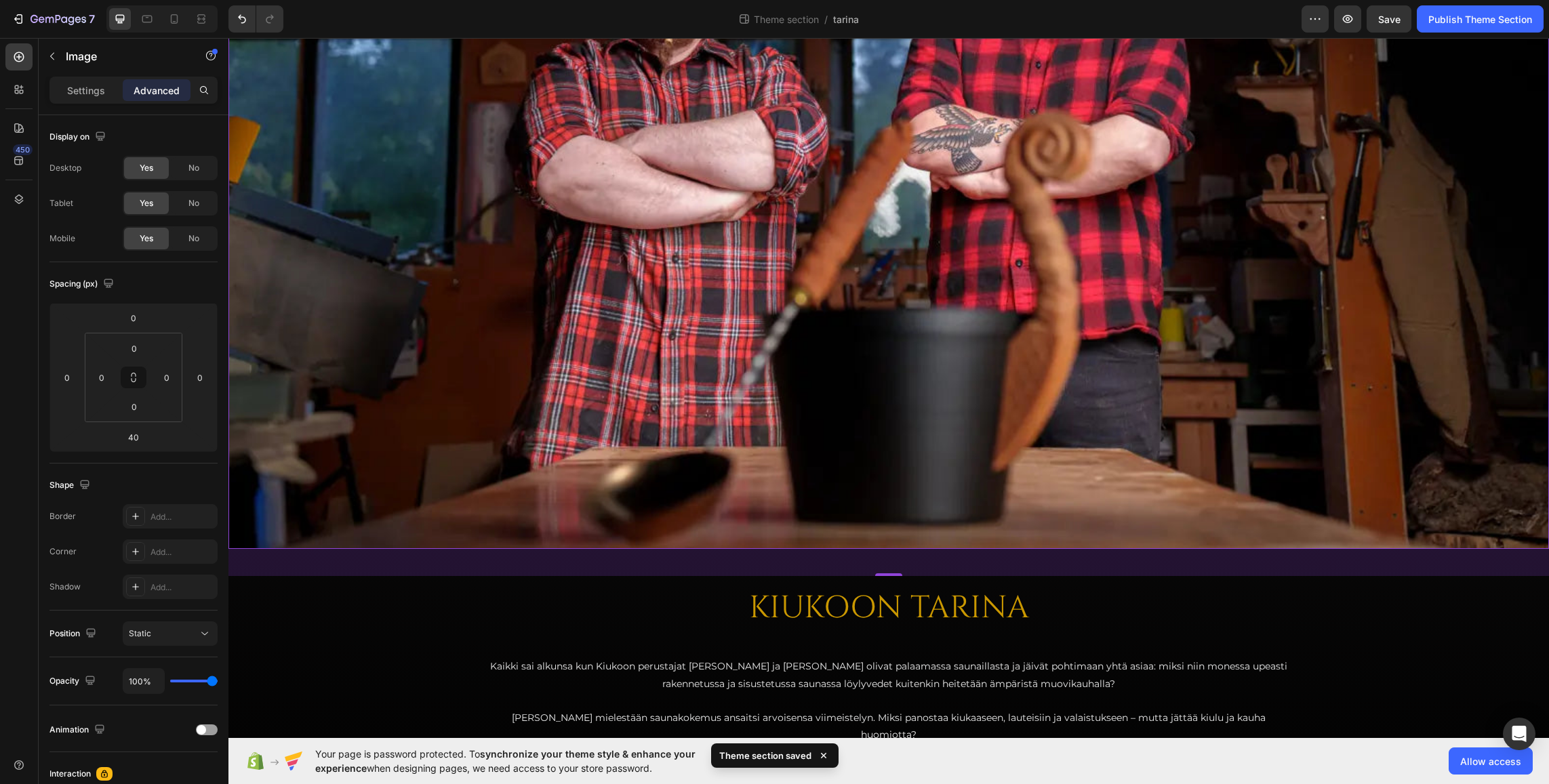
scroll to position [475, 0]
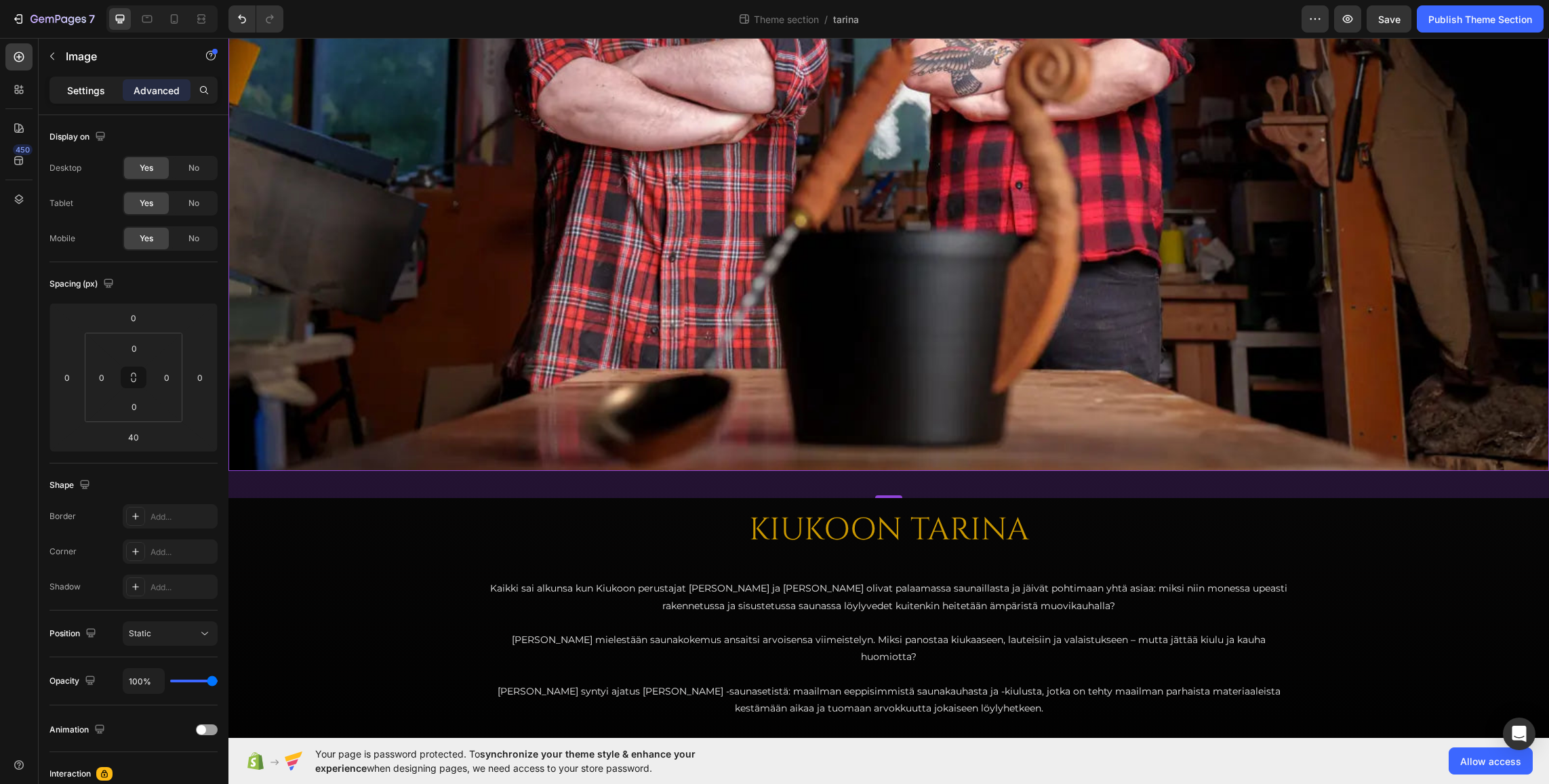
click at [87, 94] on p "Settings" at bounding box center [86, 90] width 38 height 14
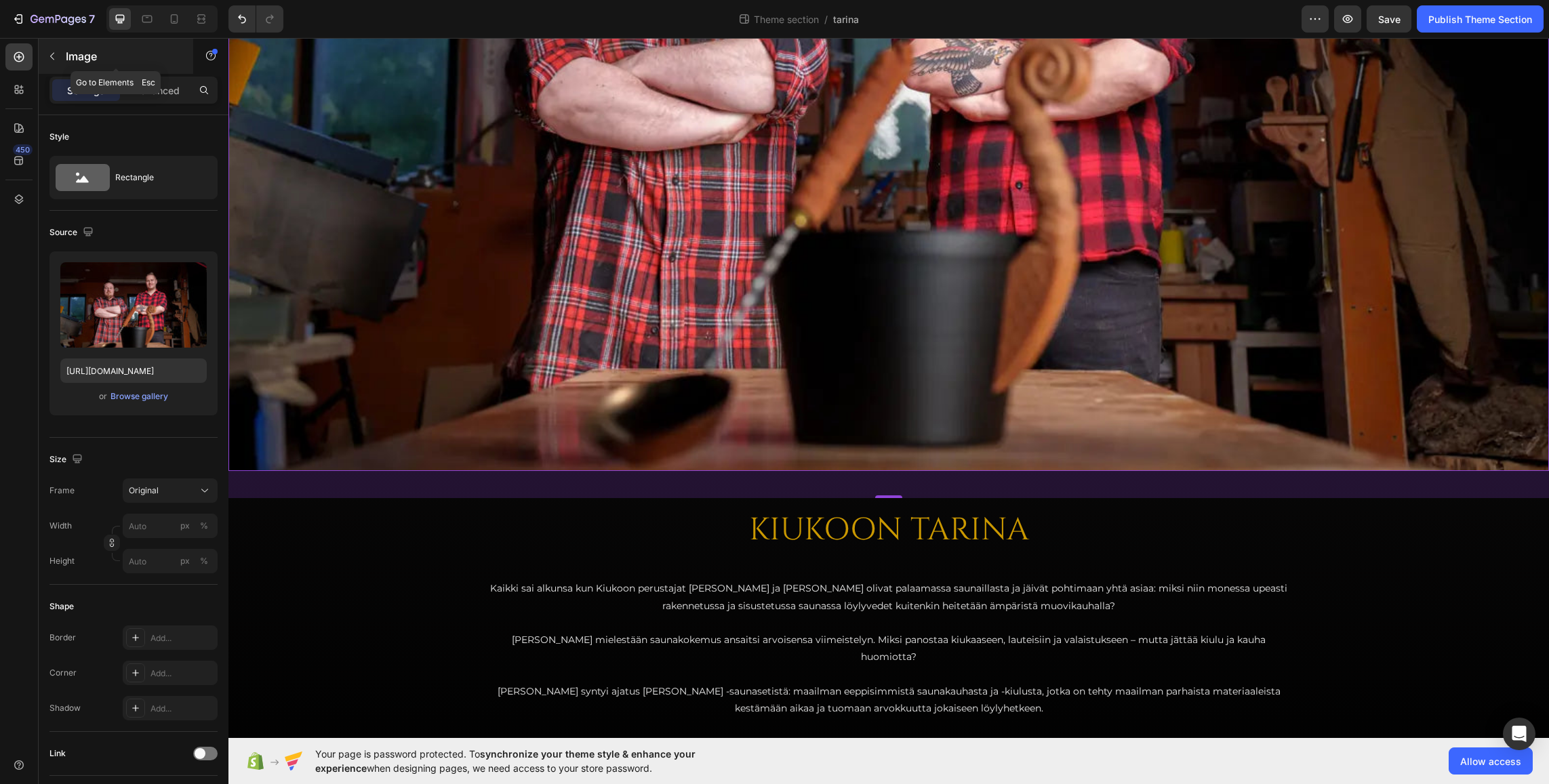
click at [76, 58] on p "Image" at bounding box center [123, 56] width 115 height 16
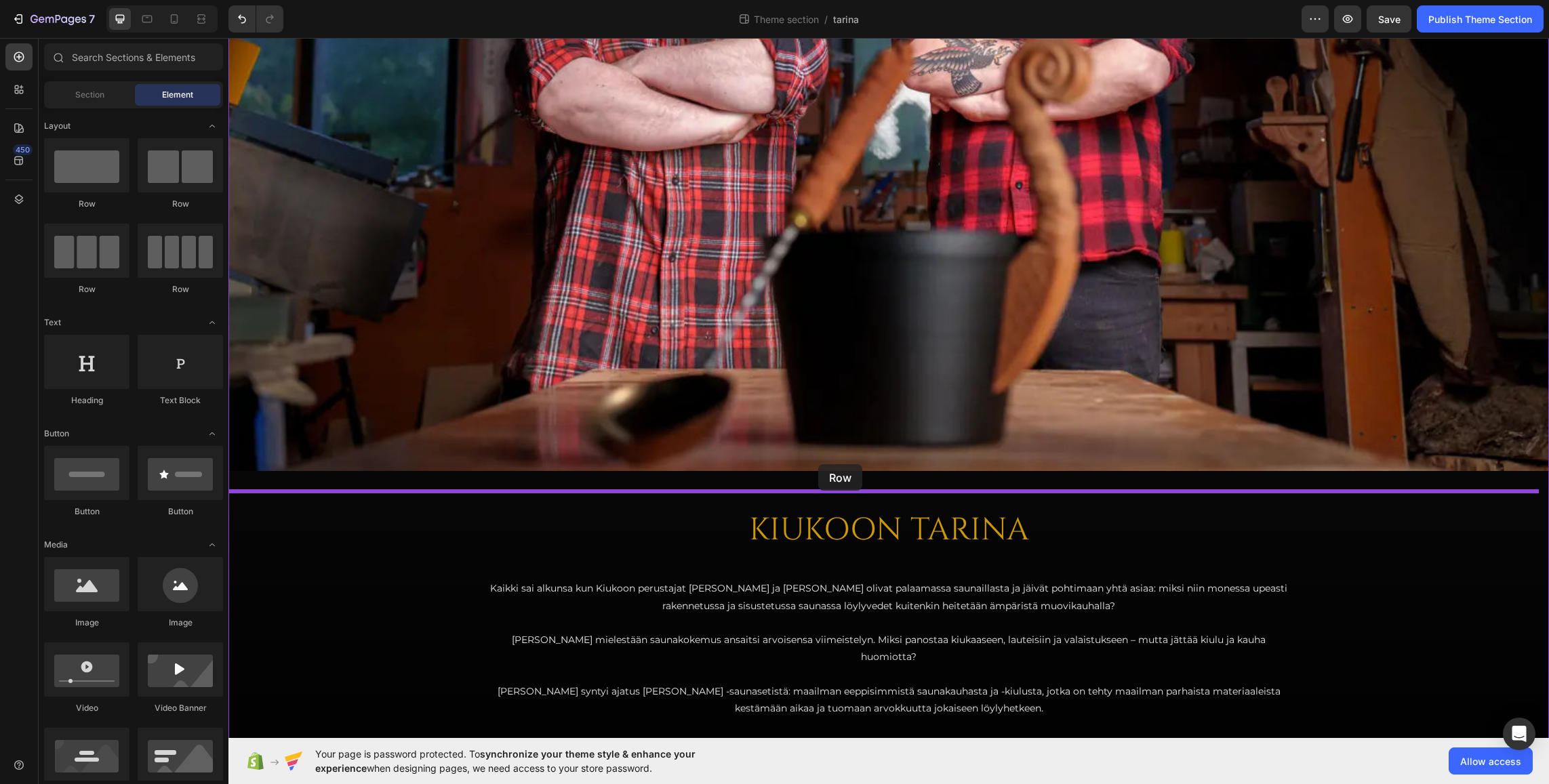
drag, startPoint x: 321, startPoint y: 217, endPoint x: 819, endPoint y: 464, distance: 555.9
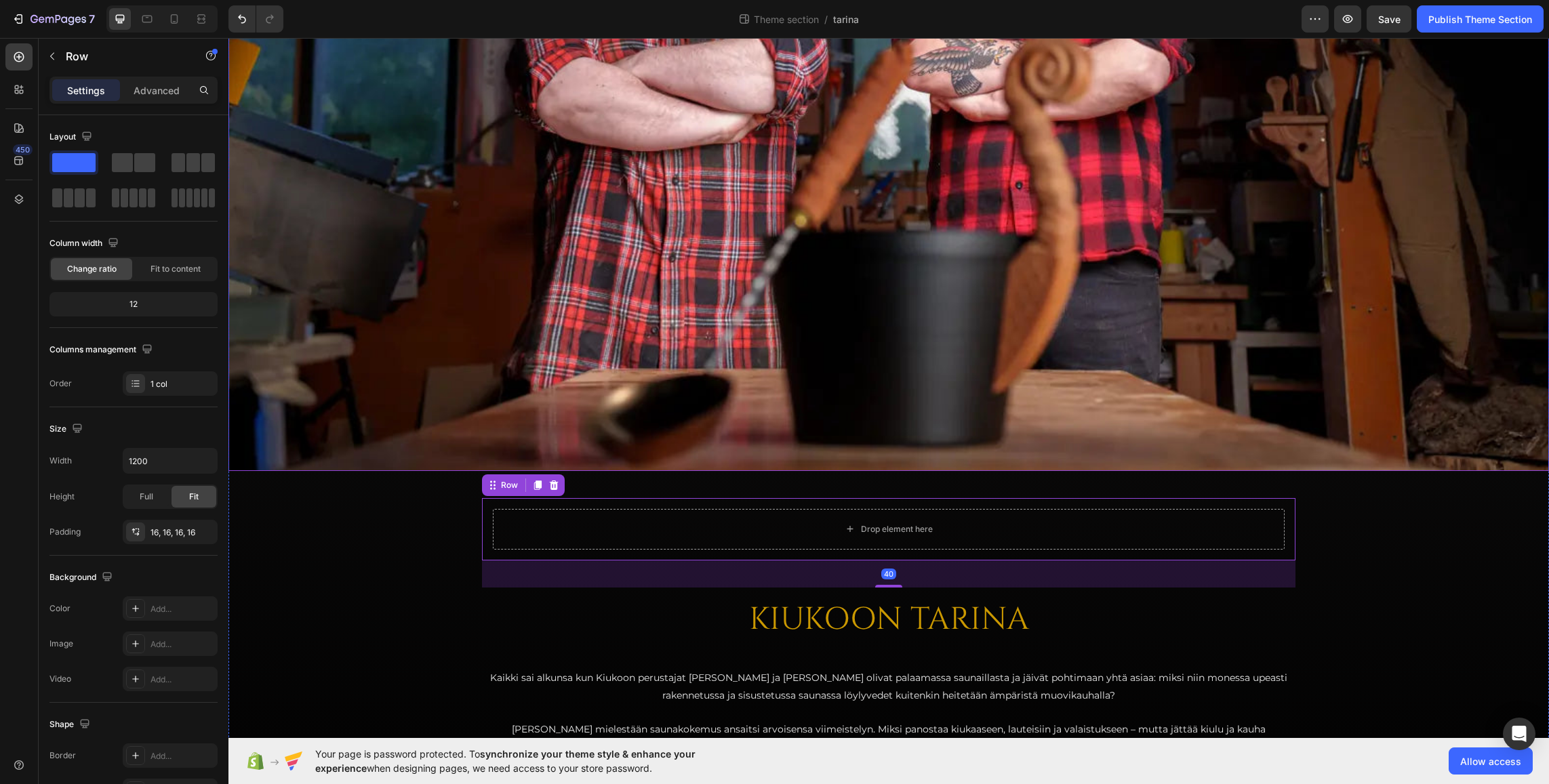
click at [658, 288] on img at bounding box center [889, 30] width 1320 height 881
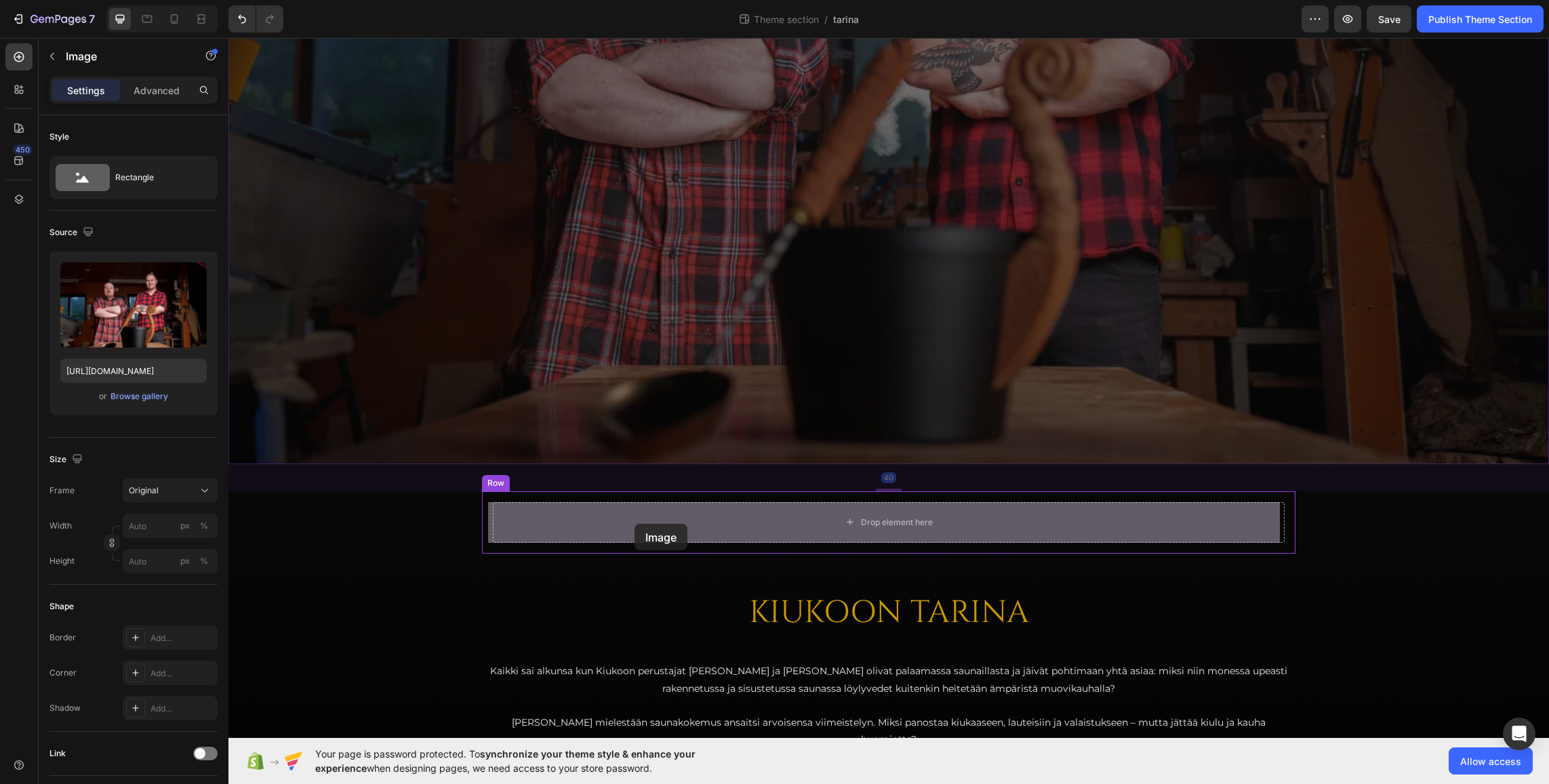
drag, startPoint x: 563, startPoint y: 276, endPoint x: 634, endPoint y: 524, distance: 258.0
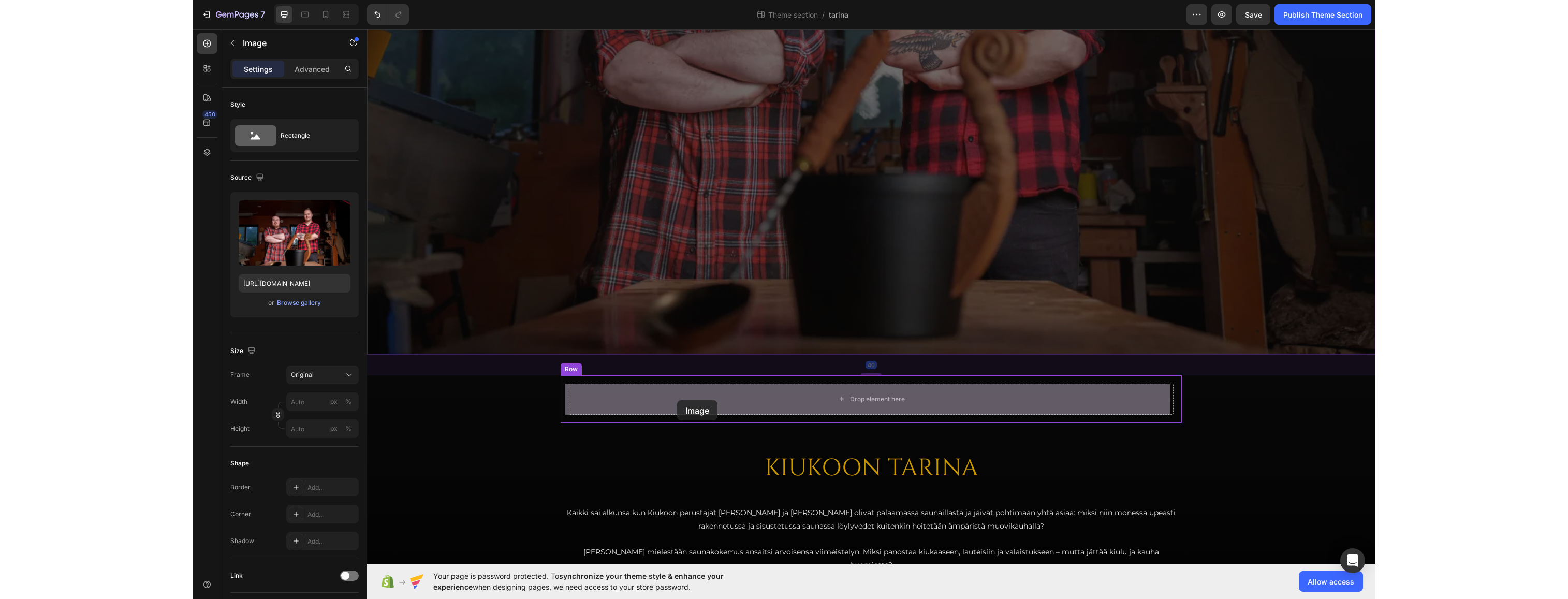
scroll to position [0, 0]
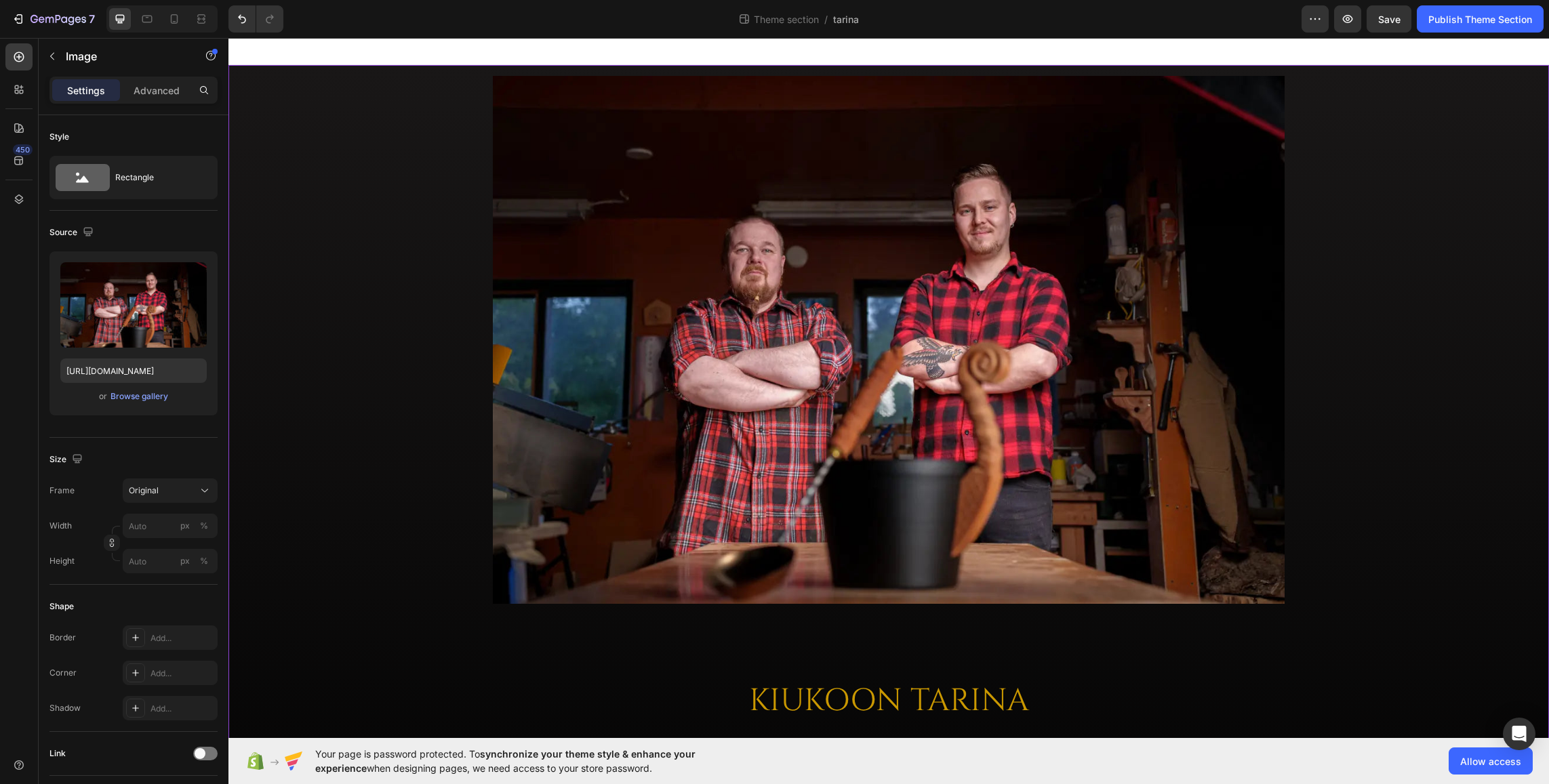
click at [394, 442] on div "Image Row KIUKOON TARINA Heading Kaikki sai alkunsa kun Kiukoon perustajat [PER…" at bounding box center [889, 534] width 1320 height 937
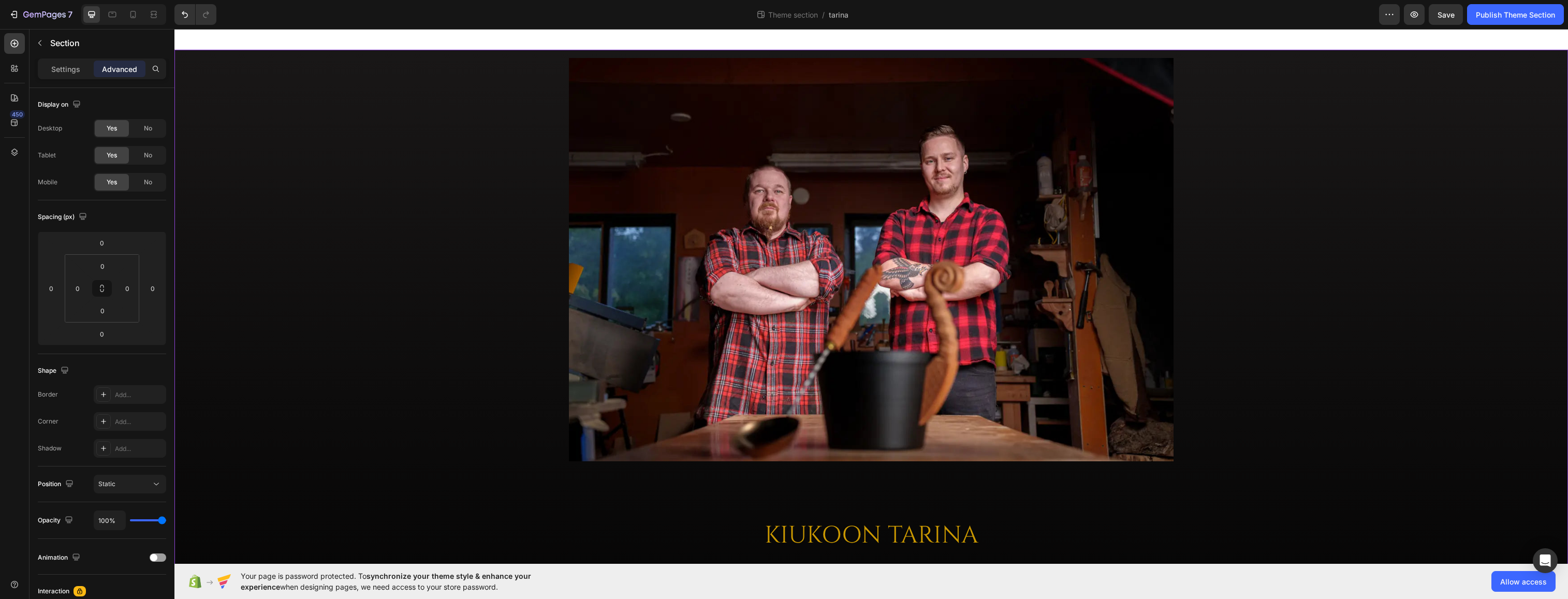
click at [973, 147] on div "Image Row KIUKOON TARINA Heading Kaikki sai alkunsa kun Kiukoon perustajat [PER…" at bounding box center [871, 408] width 1394 height 716
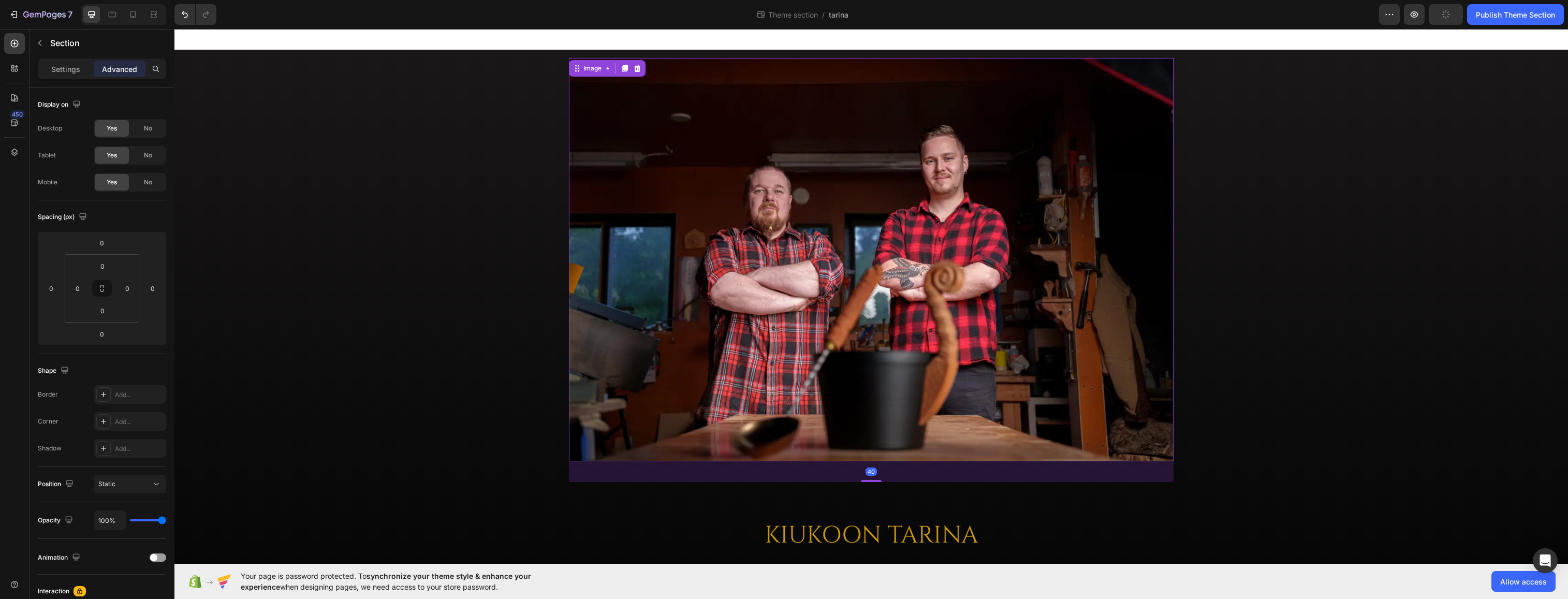
click at [973, 125] on img at bounding box center [871, 260] width 605 height 404
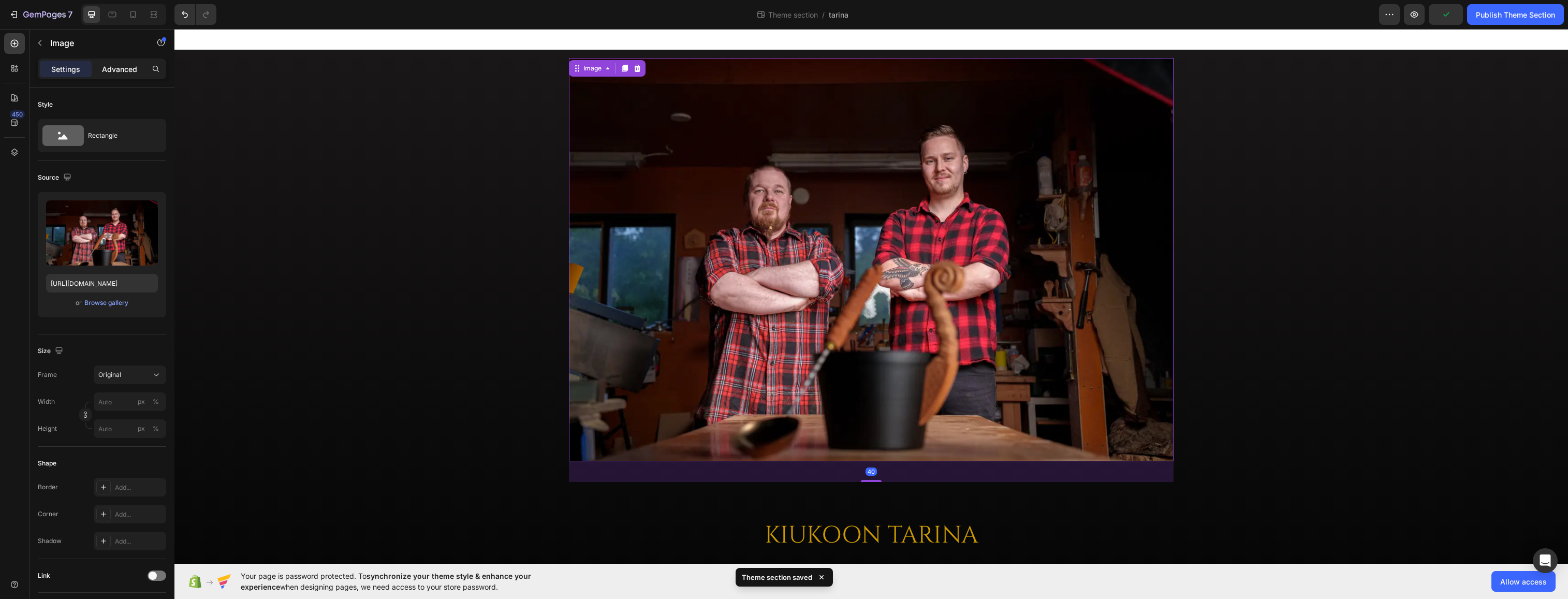
click at [113, 68] on p "Advanced" at bounding box center [119, 69] width 35 height 11
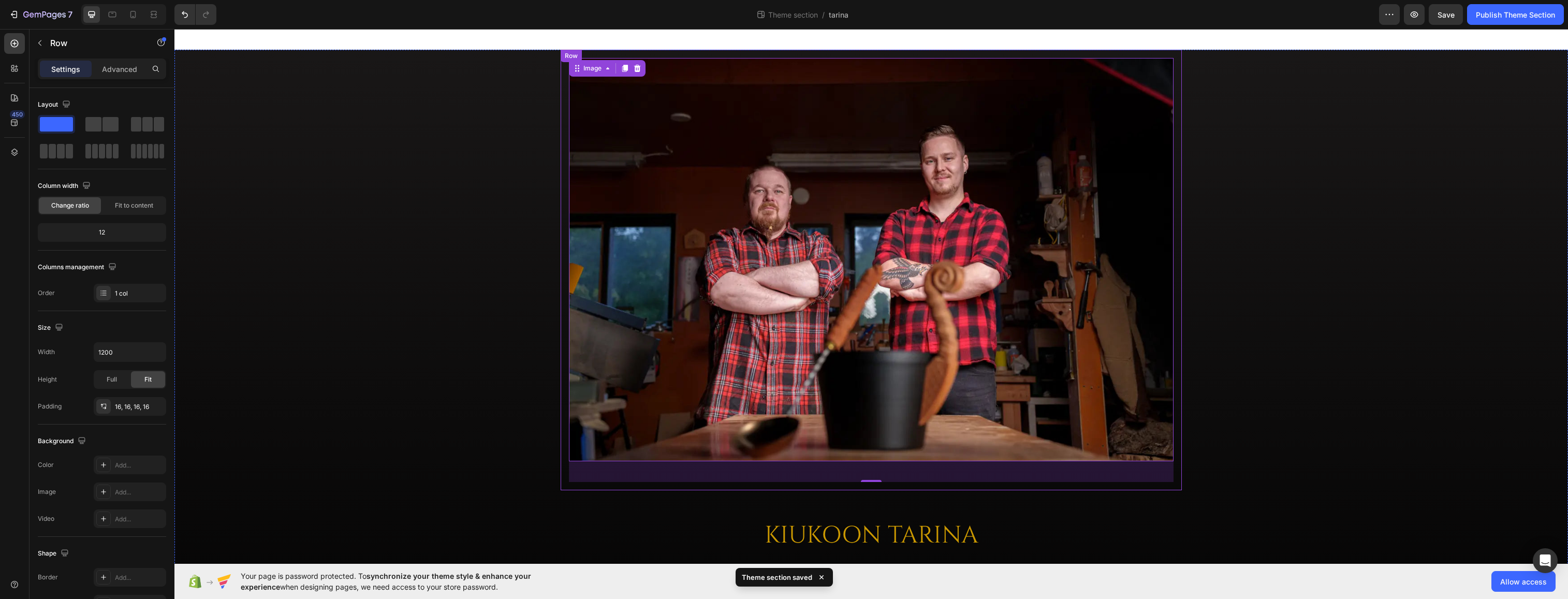
click at [637, 54] on div "Image 40 Row" at bounding box center [871, 270] width 621 height 441
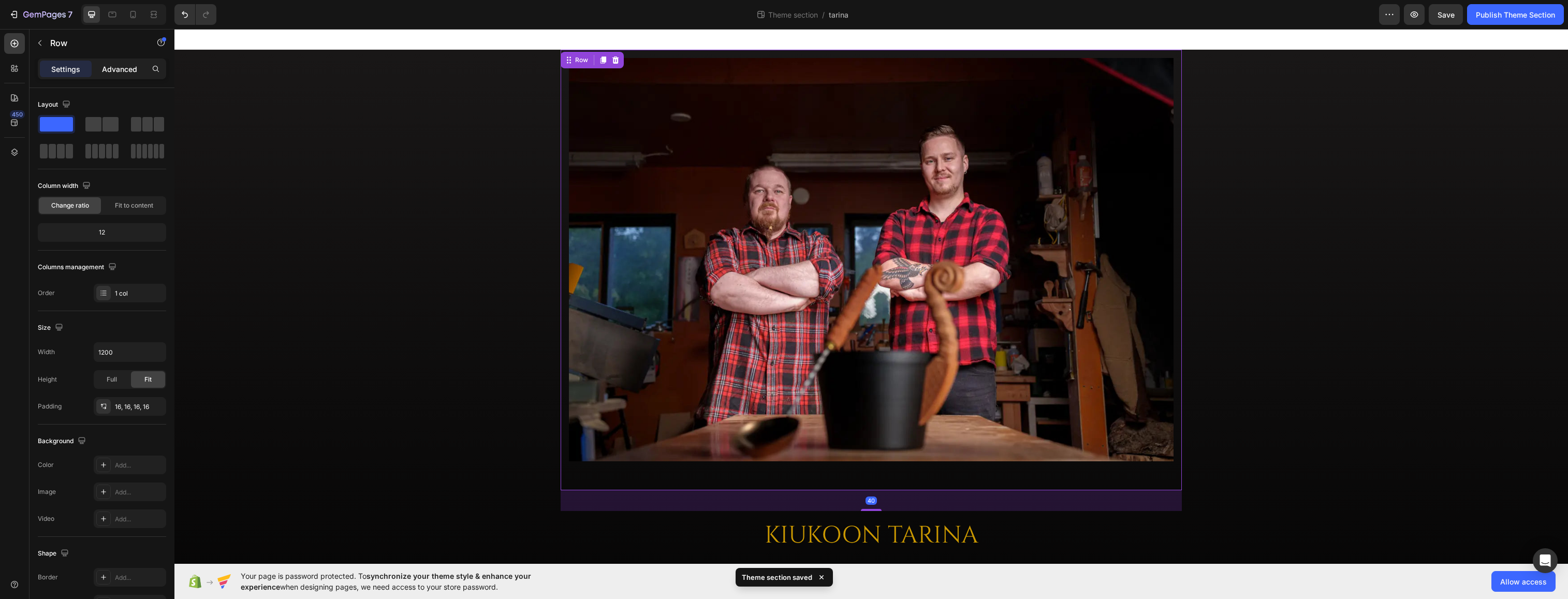
click at [116, 68] on p "Advanced" at bounding box center [119, 69] width 35 height 11
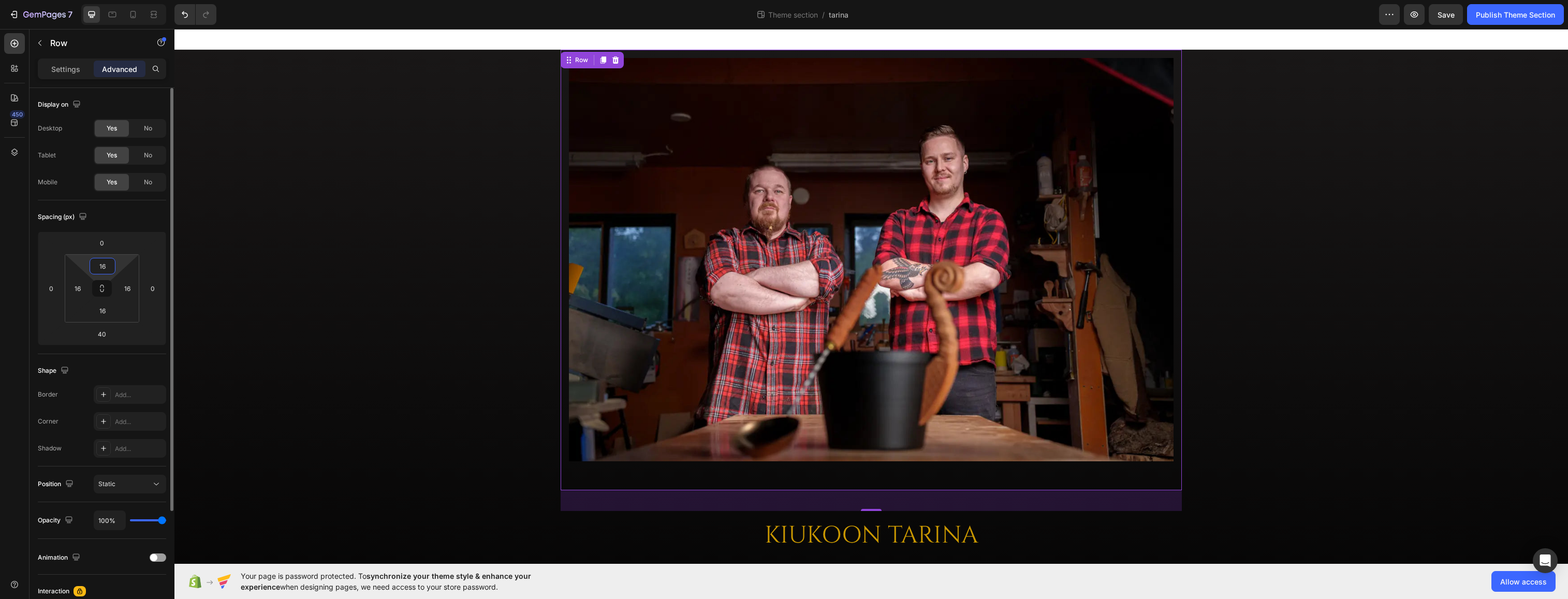
click at [102, 271] on input "16" at bounding box center [102, 266] width 21 height 15
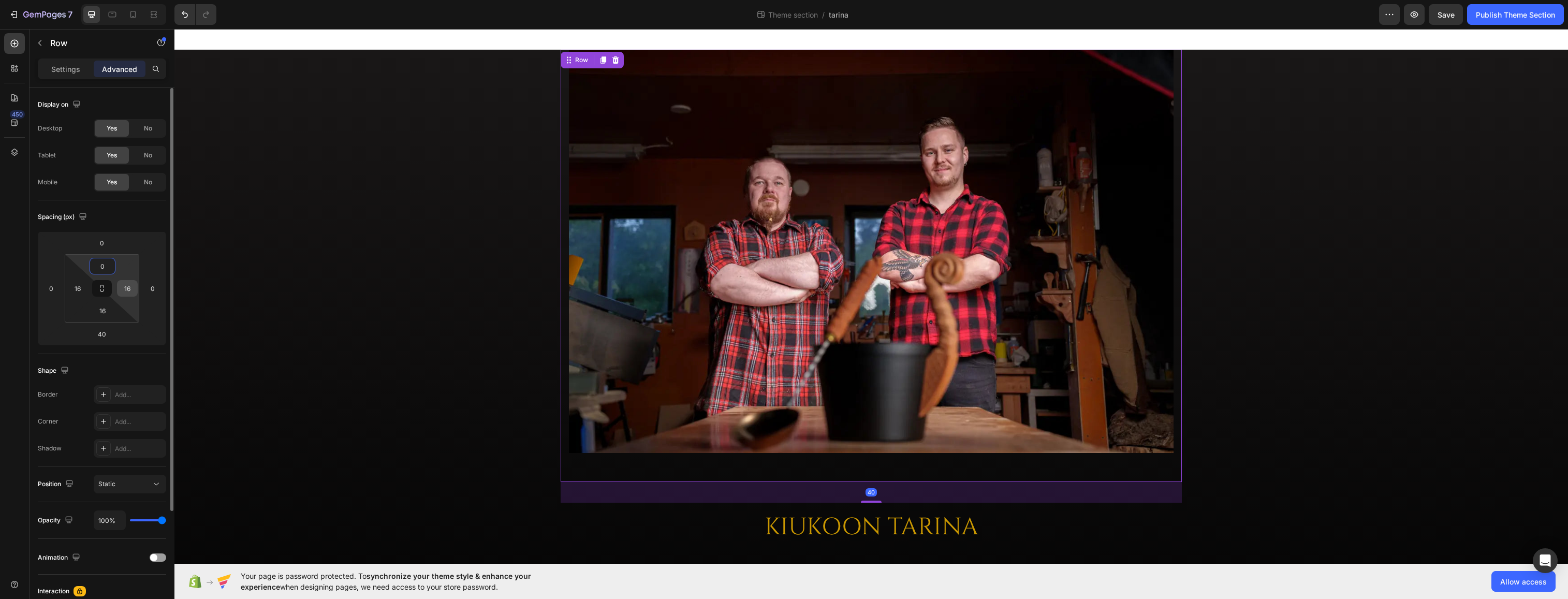
type input "0"
click at [126, 286] on input "16" at bounding box center [127, 288] width 15 height 15
type input "0"
click at [78, 289] on input "16" at bounding box center [77, 288] width 15 height 15
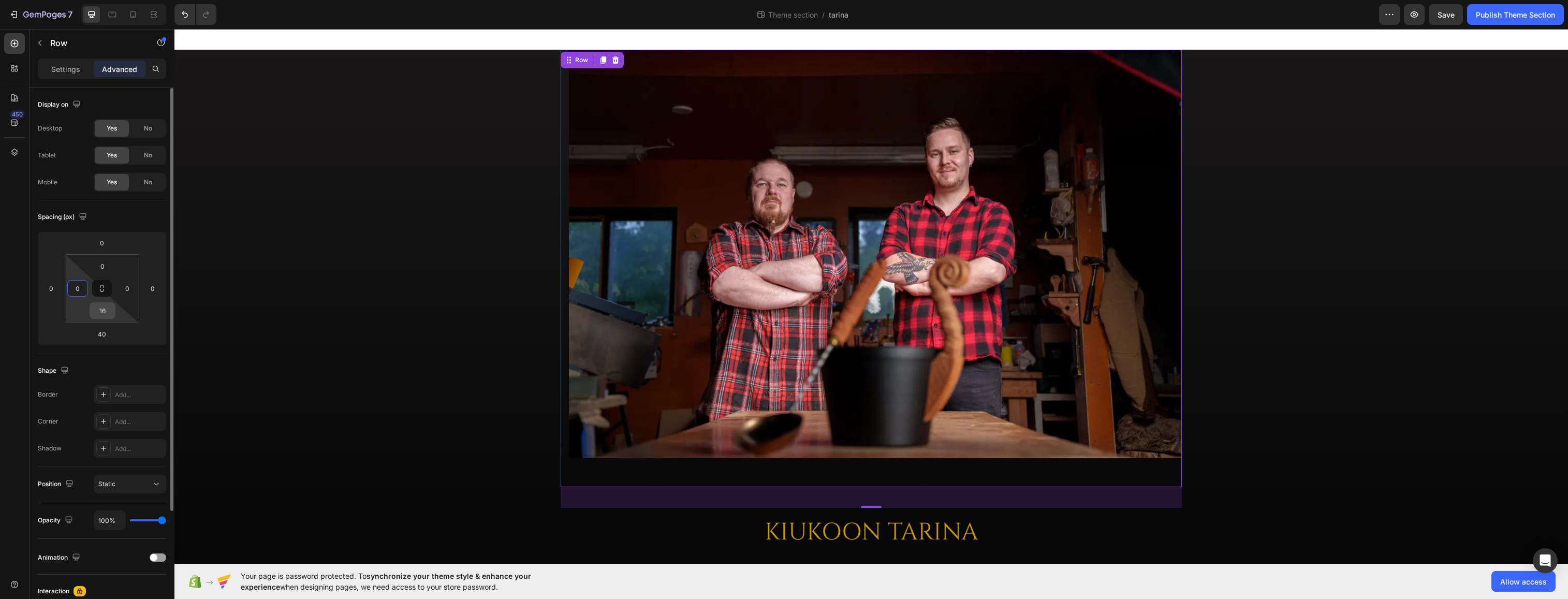
type input "0"
click at [103, 306] on input "16" at bounding box center [102, 310] width 21 height 15
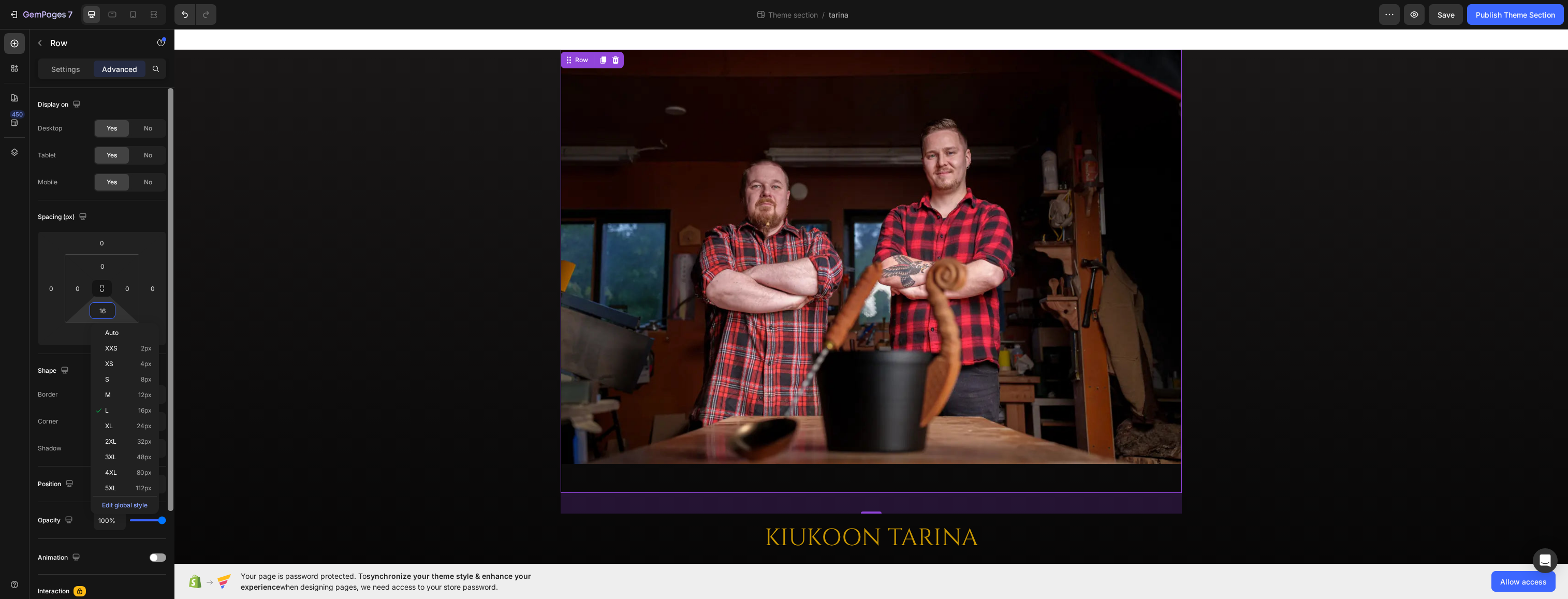
type input "0"
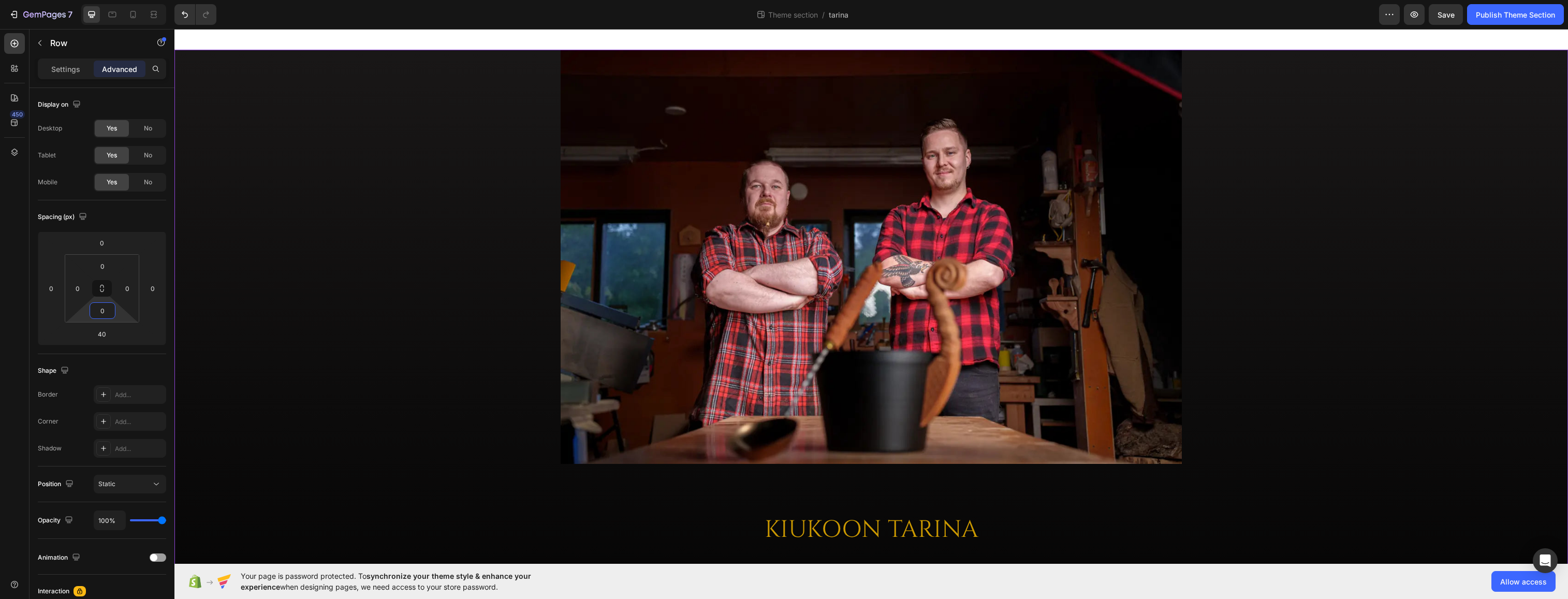
click at [361, 238] on div "Image Row KIUKOON TARINA Heading Kaikki sai alkunsa kun Kiukoon perustajat [PER…" at bounding box center [871, 404] width 1394 height 710
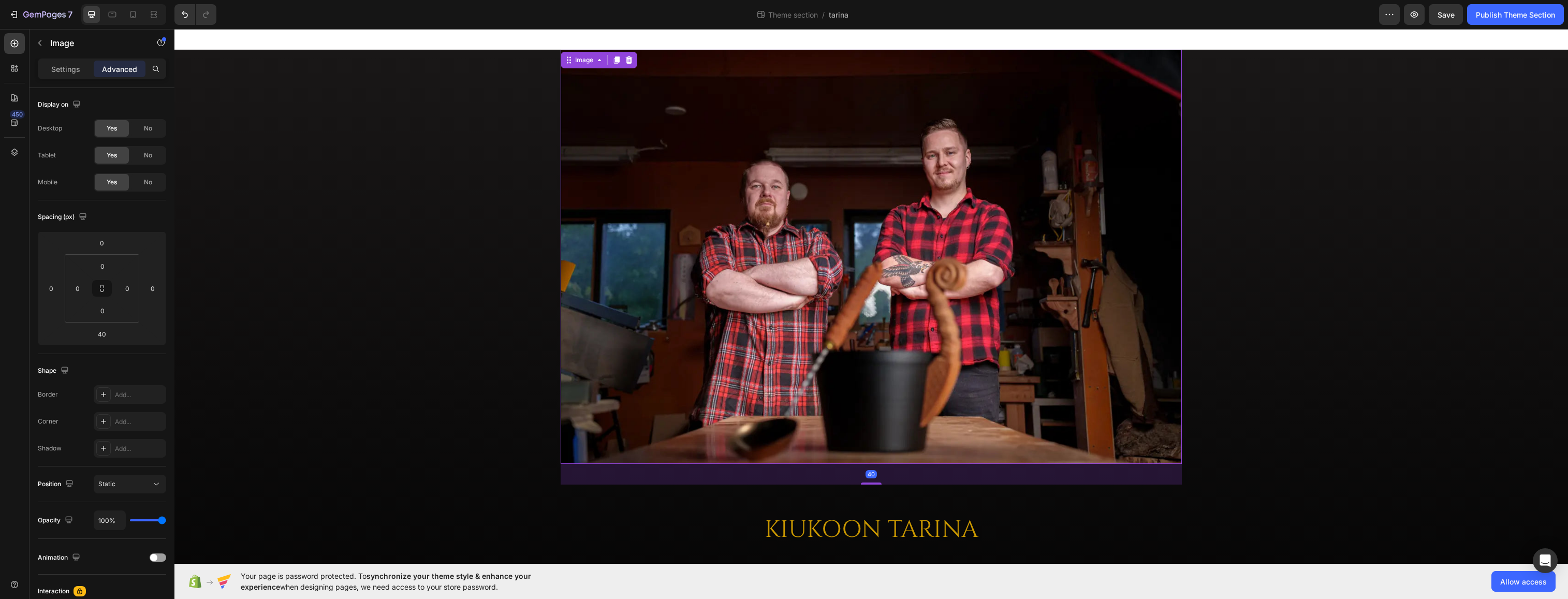
click at [627, 226] on img at bounding box center [871, 257] width 621 height 414
click at [131, 67] on p "Advanced" at bounding box center [119, 69] width 35 height 11
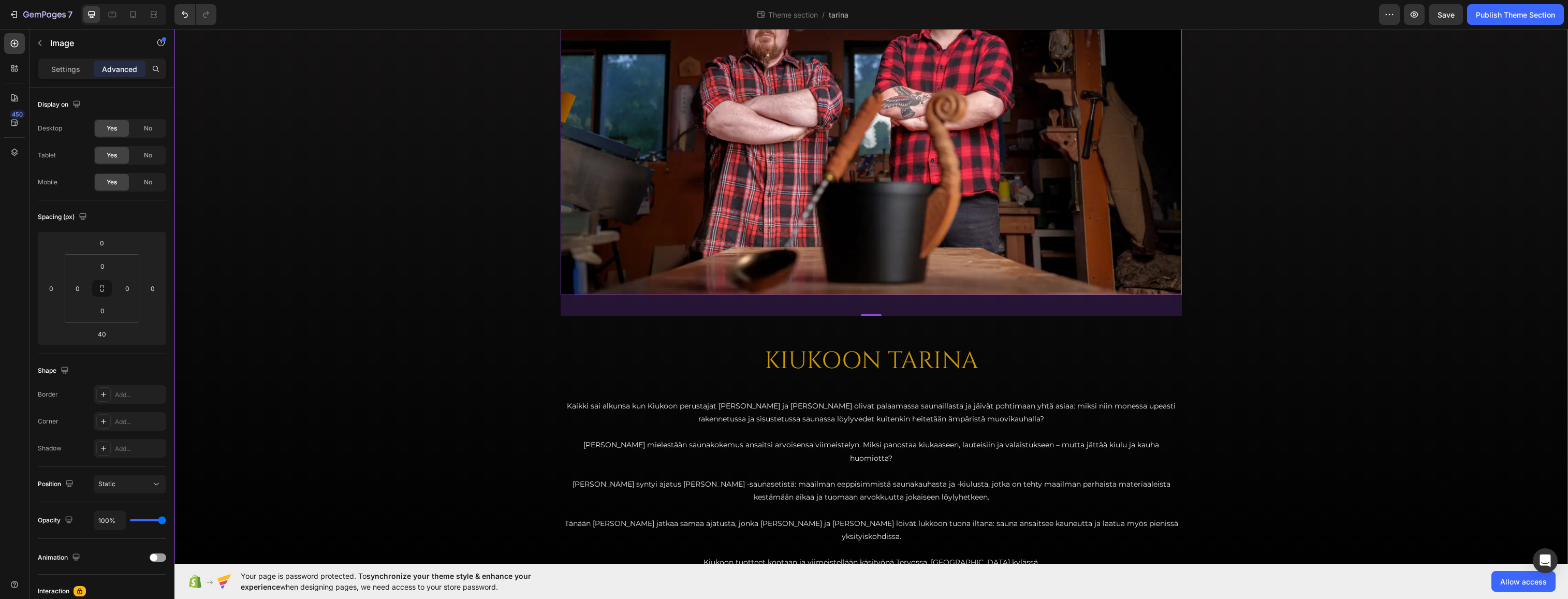
scroll to position [170, 0]
click at [385, 299] on div "Image 40 Row KIUKOON TARINA Heading Kaikki sai alkunsa kun Kiukoon perustajat […" at bounding box center [871, 234] width 1394 height 710
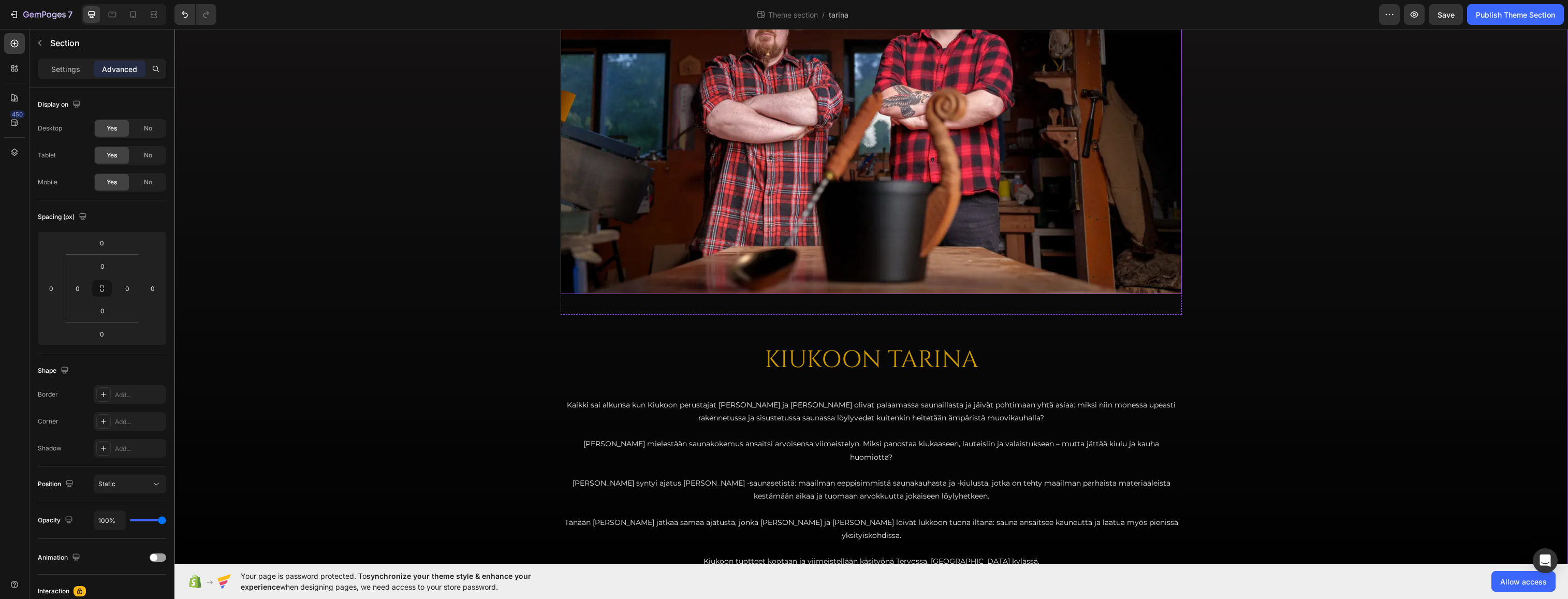
click at [844, 245] on img at bounding box center [871, 87] width 621 height 414
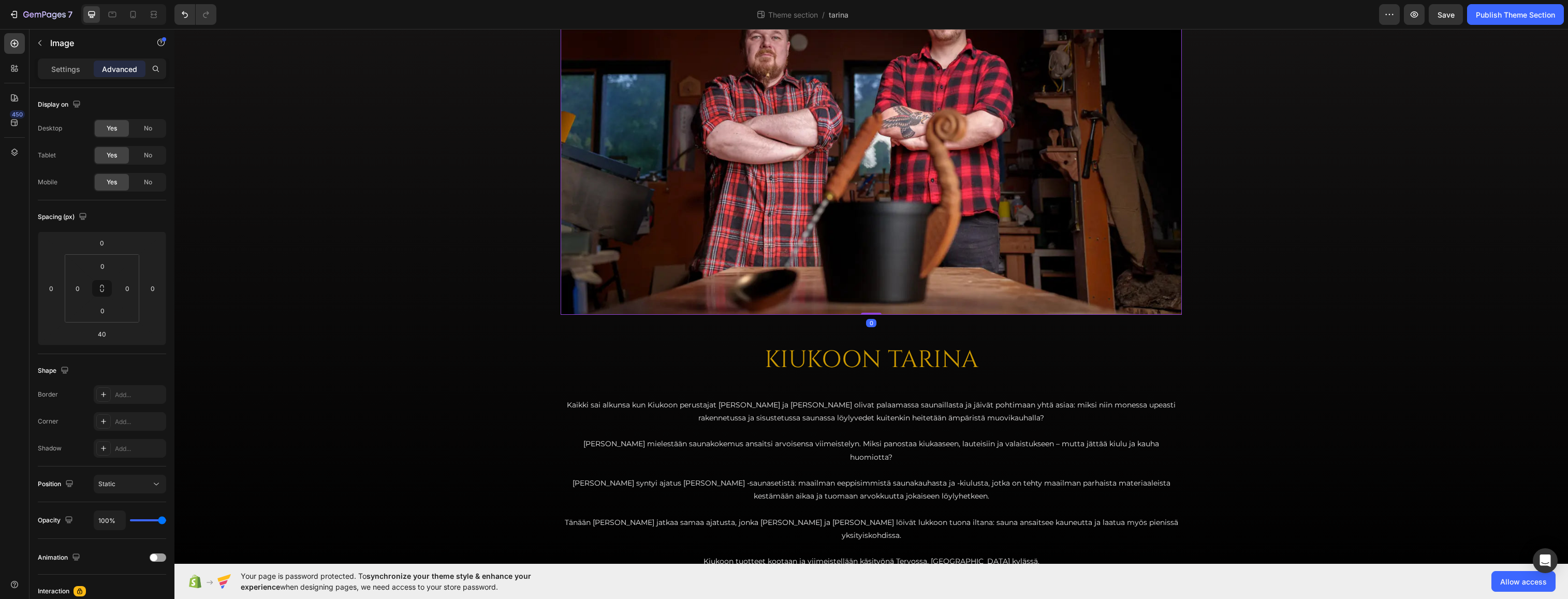
drag, startPoint x: 869, startPoint y: 314, endPoint x: 866, endPoint y: 268, distance: 46.1
click at [880, 267] on div "Image 0" at bounding box center [871, 108] width 621 height 414
type input "0"
click at [361, 213] on div "Image 0 Row KIUKOON TARINA Heading Kaikki sai alkunsa kun Kiukoon perustajat [P…" at bounding box center [871, 246] width 1394 height 690
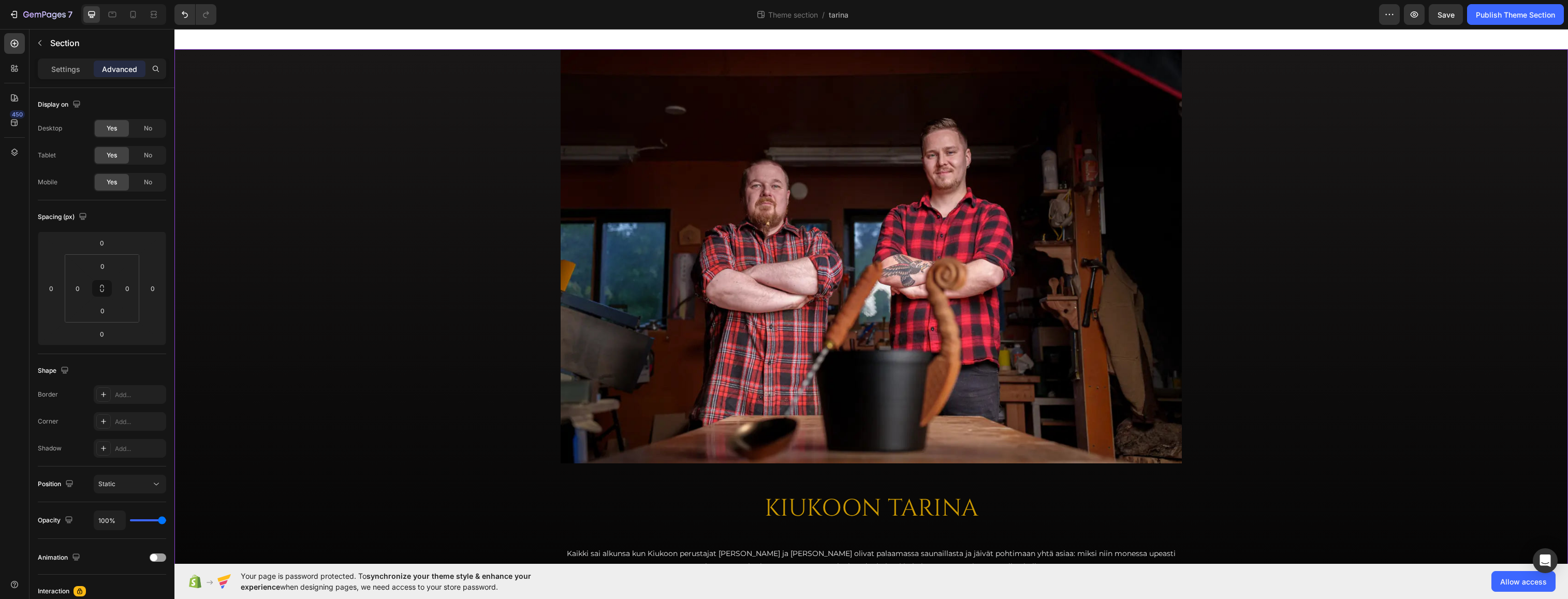
scroll to position [0, 0]
click at [918, 218] on img at bounding box center [871, 257] width 621 height 414
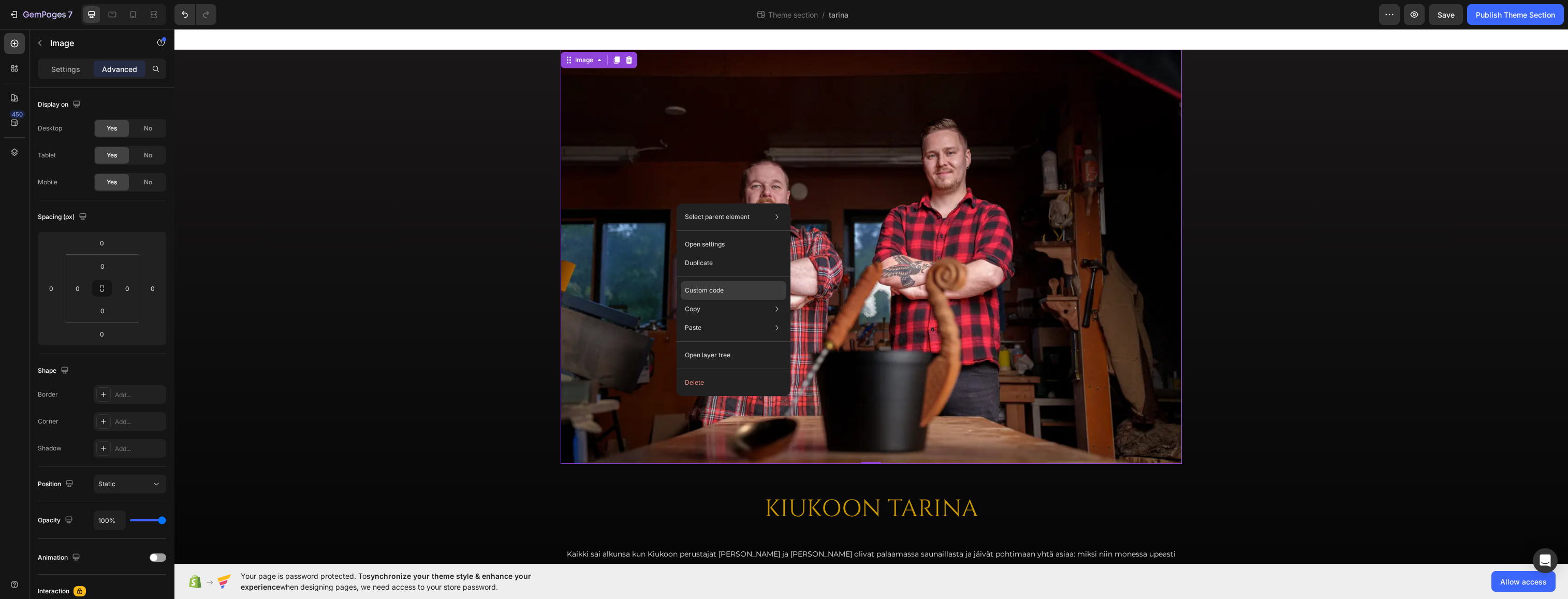
click at [717, 289] on p "Custom code" at bounding box center [704, 291] width 39 height 9
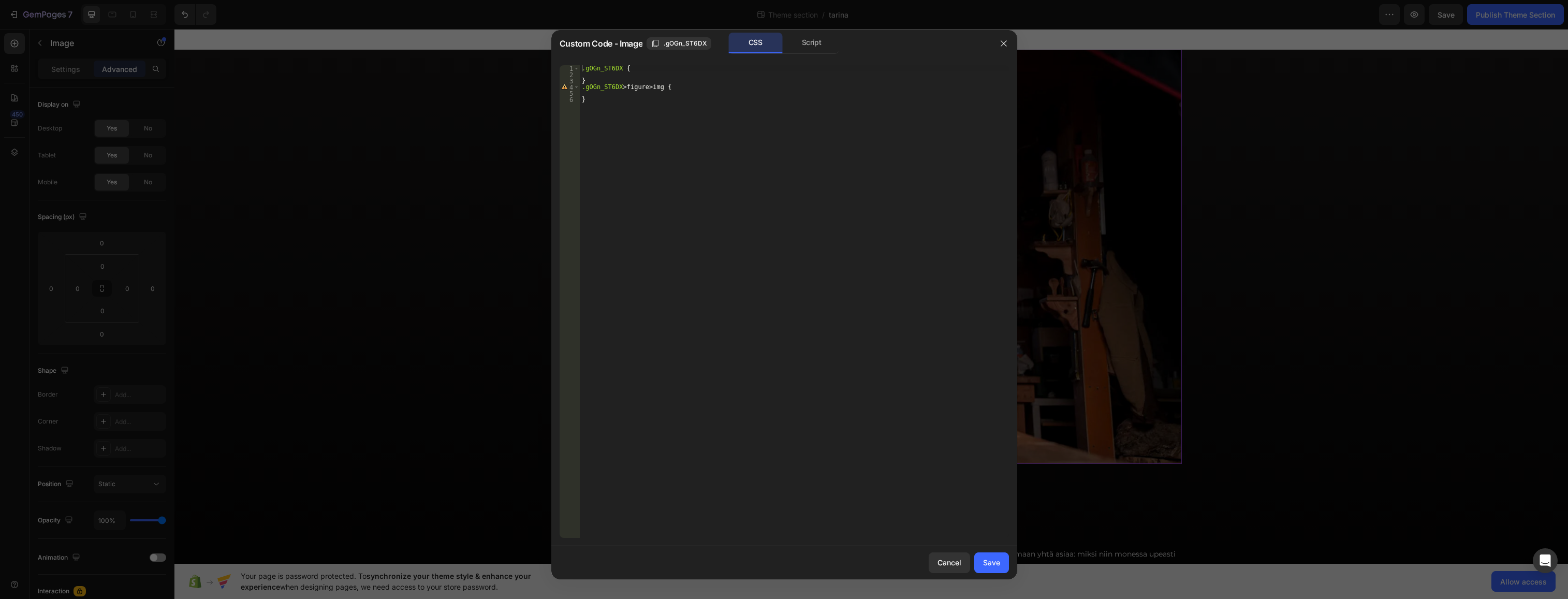
type textarea ".gOGn_ST6DX {"
click at [639, 71] on div ".gOGn_ST6DX { } .gOGn_ST6DX > figure > img { }" at bounding box center [794, 308] width 429 height 485
type textarea "max-height: 800px;"
click at [973, 563] on button "Save" at bounding box center [992, 563] width 34 height 21
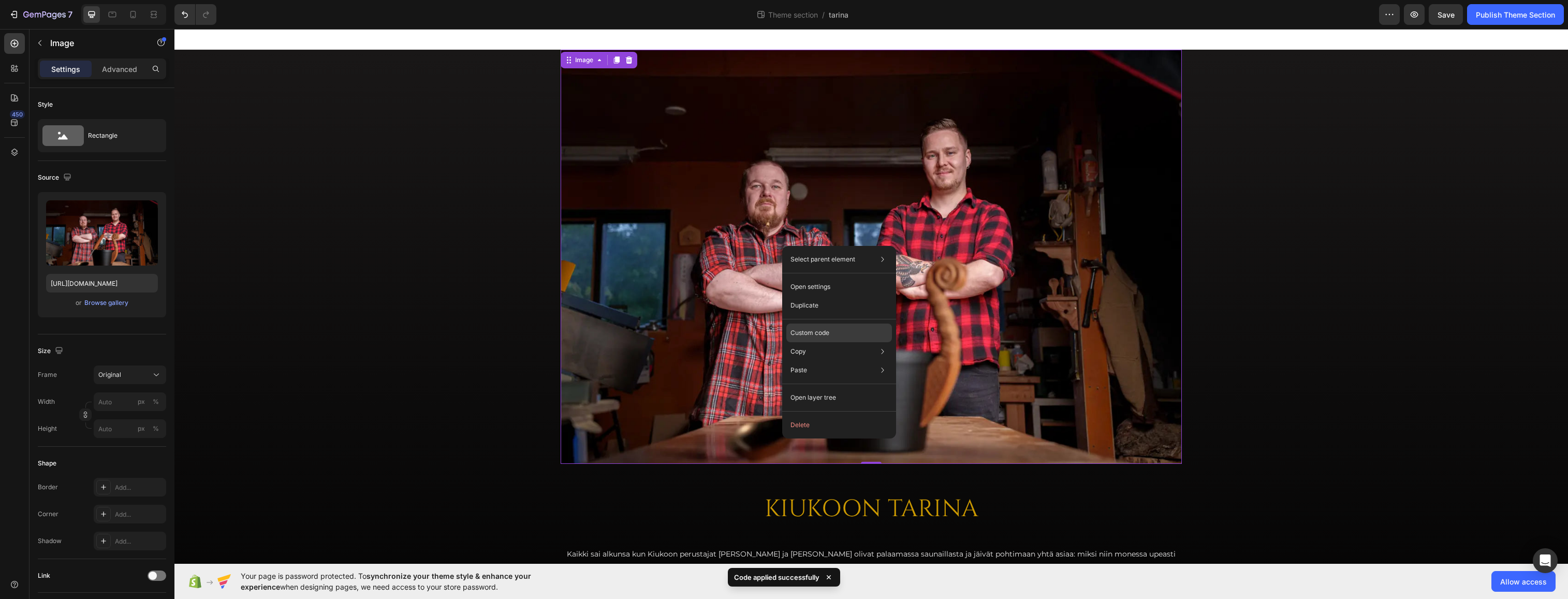
click at [826, 333] on p "Custom code" at bounding box center [810, 333] width 39 height 9
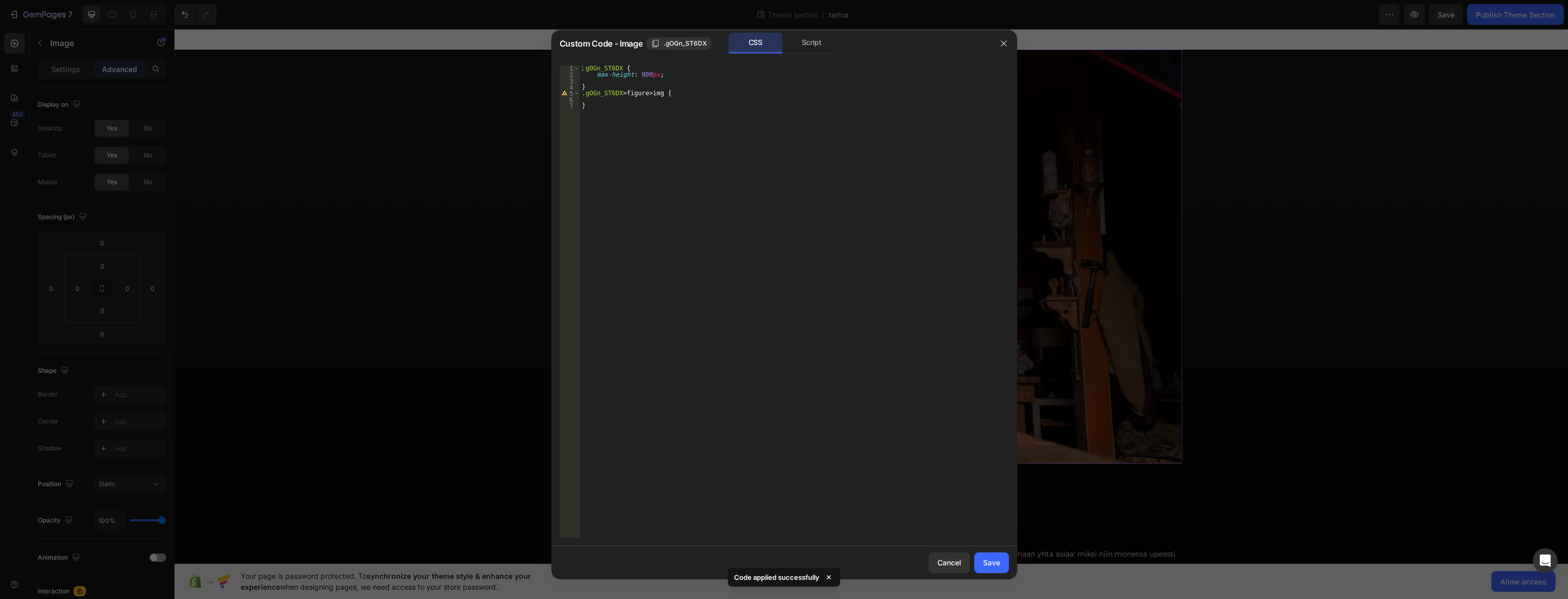
click at [646, 75] on div ".gOGn_ST6DX { max-height : 800 px ; } .gOGn_ST6DX > figure > img { }" at bounding box center [794, 308] width 429 height 485
click at [798, 106] on div ".gOGn_ST6DX { max-height : 800 px !important ; } .gOGn_ST6DX > figure > img { }" at bounding box center [794, 308] width 429 height 485
type textarea "}"
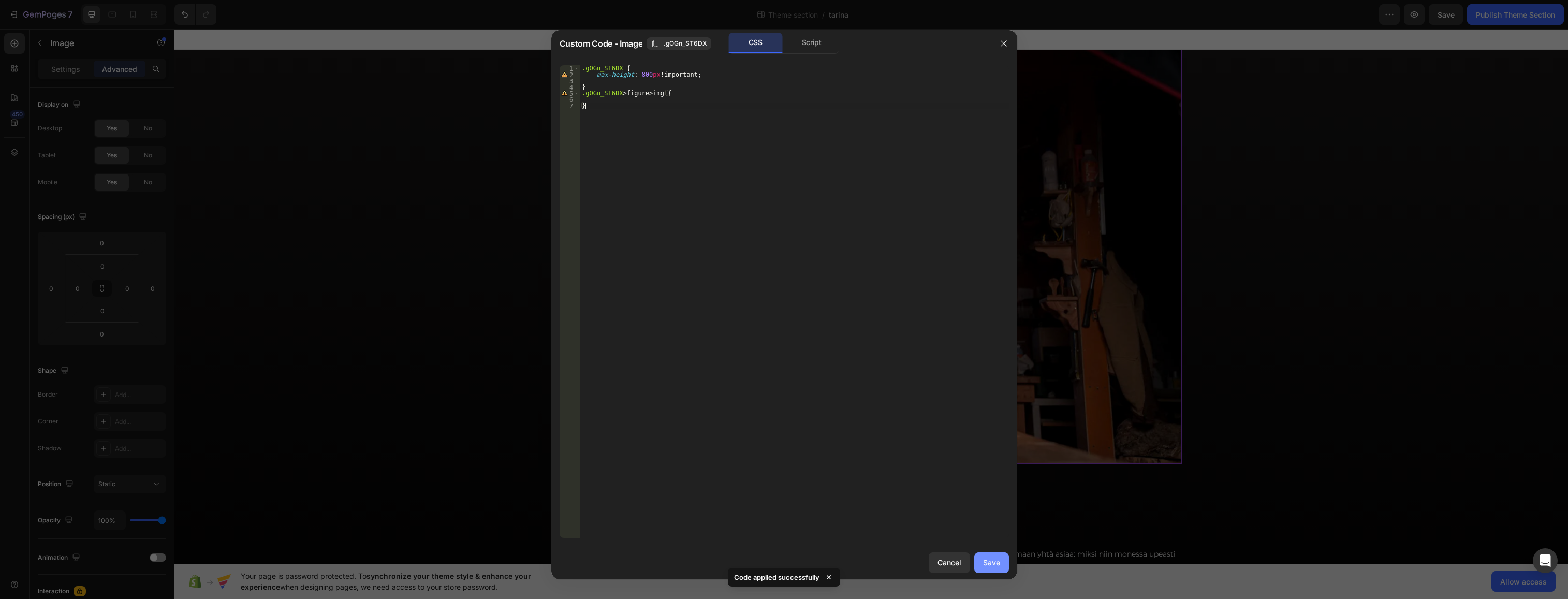
click at [973, 569] on button "Save" at bounding box center [992, 563] width 34 height 21
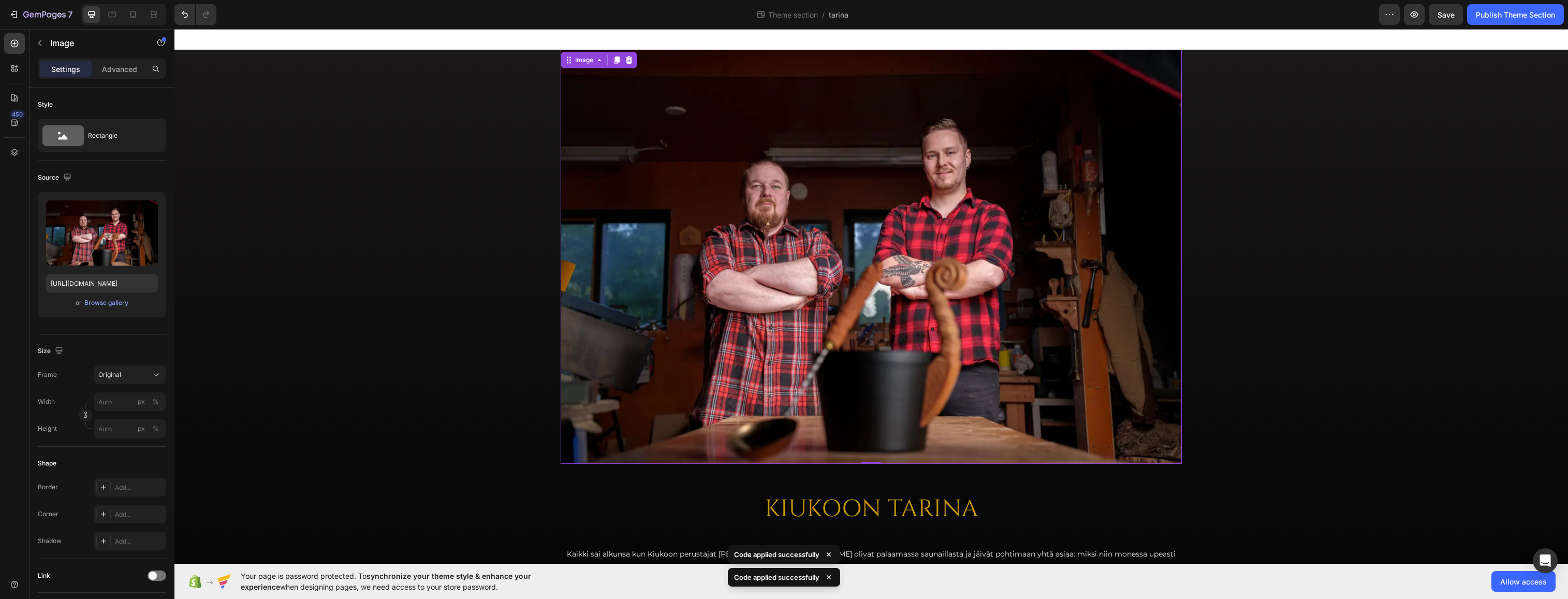
click at [664, 237] on img at bounding box center [871, 257] width 621 height 414
click at [116, 64] on p "Advanced" at bounding box center [119, 69] width 35 height 11
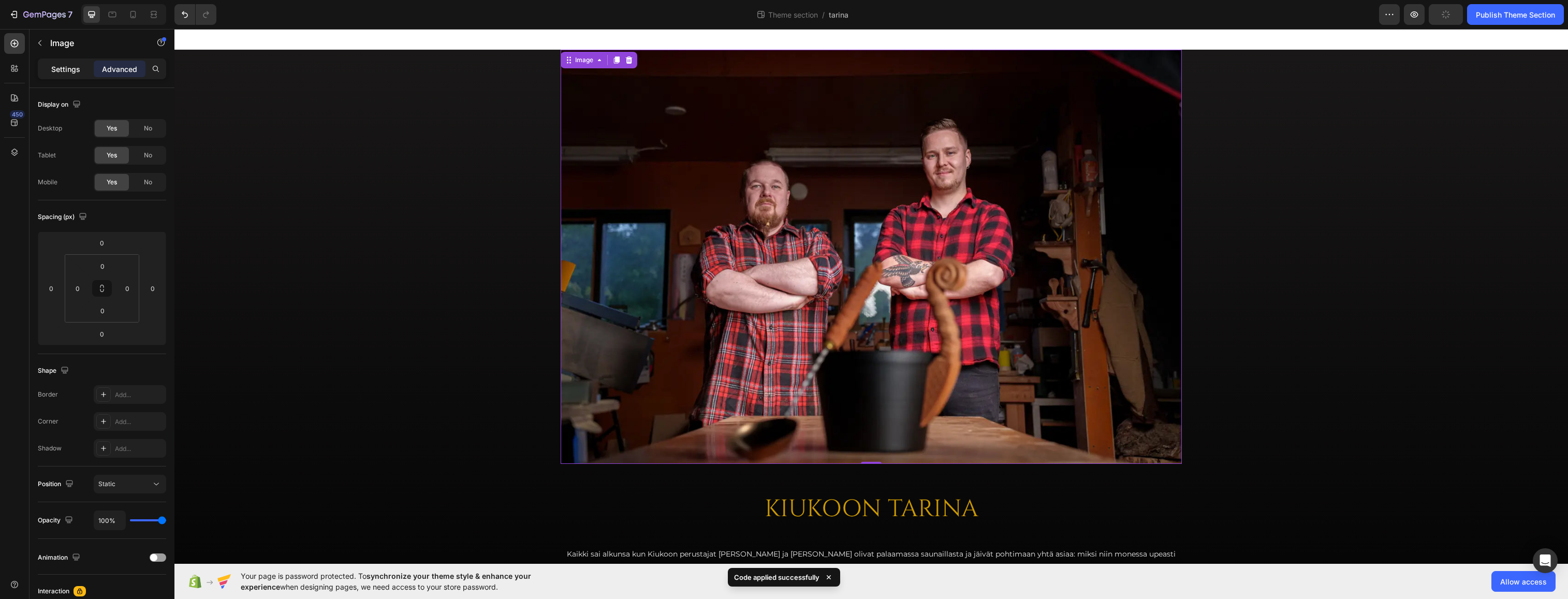
click at [65, 69] on p "Settings" at bounding box center [65, 69] width 29 height 11
click at [483, 189] on div "Image 0 Row KIUKOON TARINA Heading Kaikki sai alkunsa kun Kiukoon perustajat [P…" at bounding box center [871, 394] width 1394 height 690
click at [561, 218] on img at bounding box center [871, 257] width 621 height 414
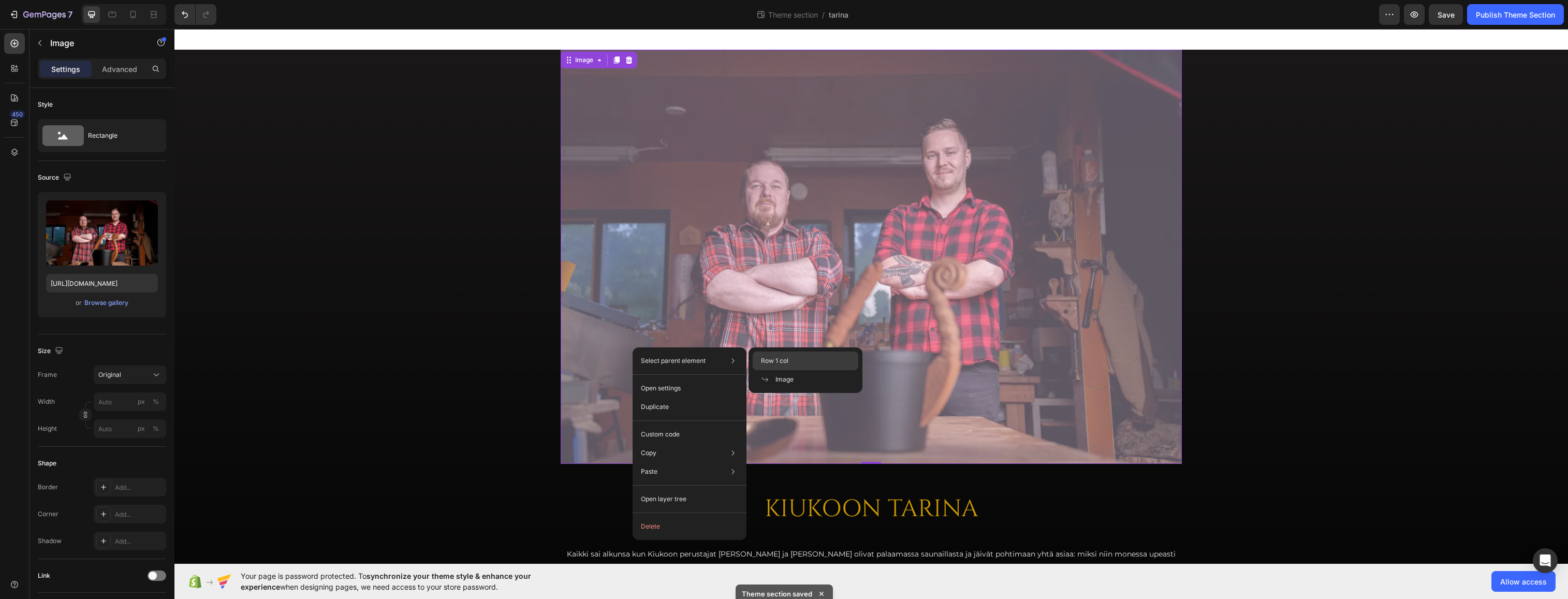
click at [797, 363] on div "Row 1 col" at bounding box center [806, 361] width 106 height 19
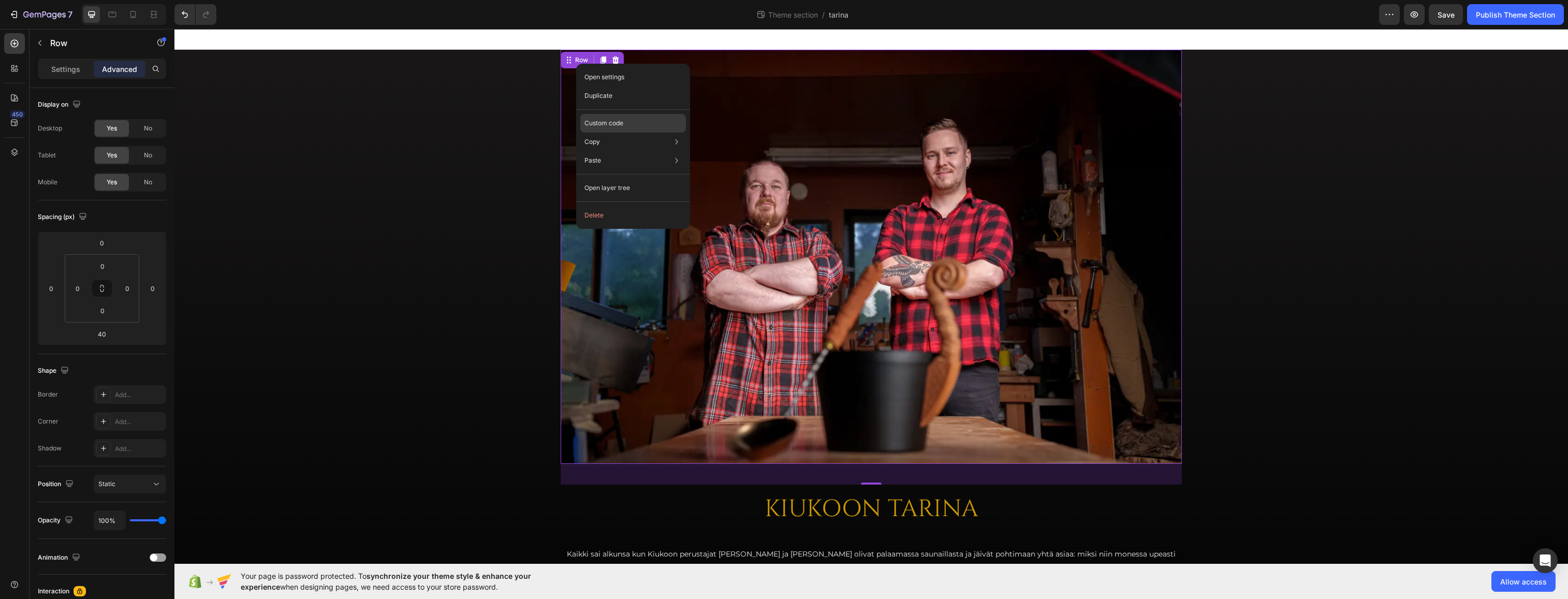
click at [620, 118] on p "Custom code" at bounding box center [604, 123] width 39 height 9
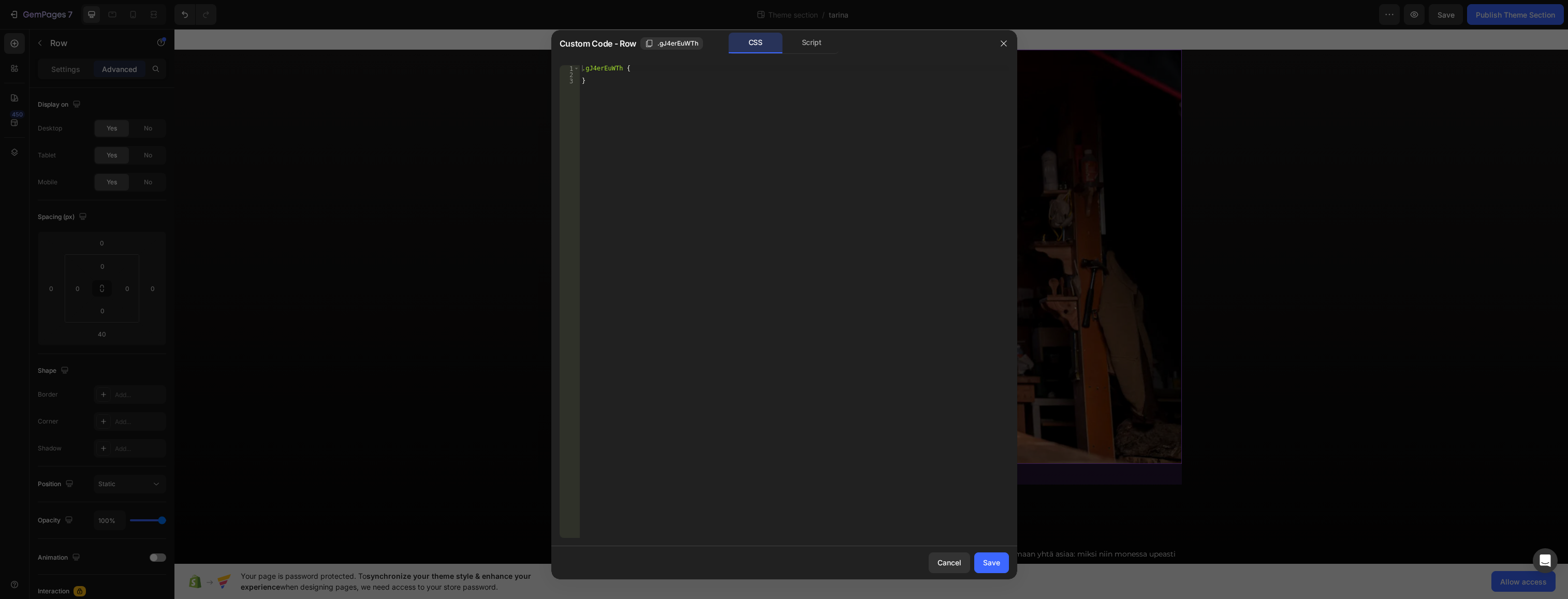
type textarea ".gJ4erEuWTh {"
click at [637, 68] on div ".gJ4erEuWTh { }" at bounding box center [794, 308] width 429 height 485
type textarea "max-width:"
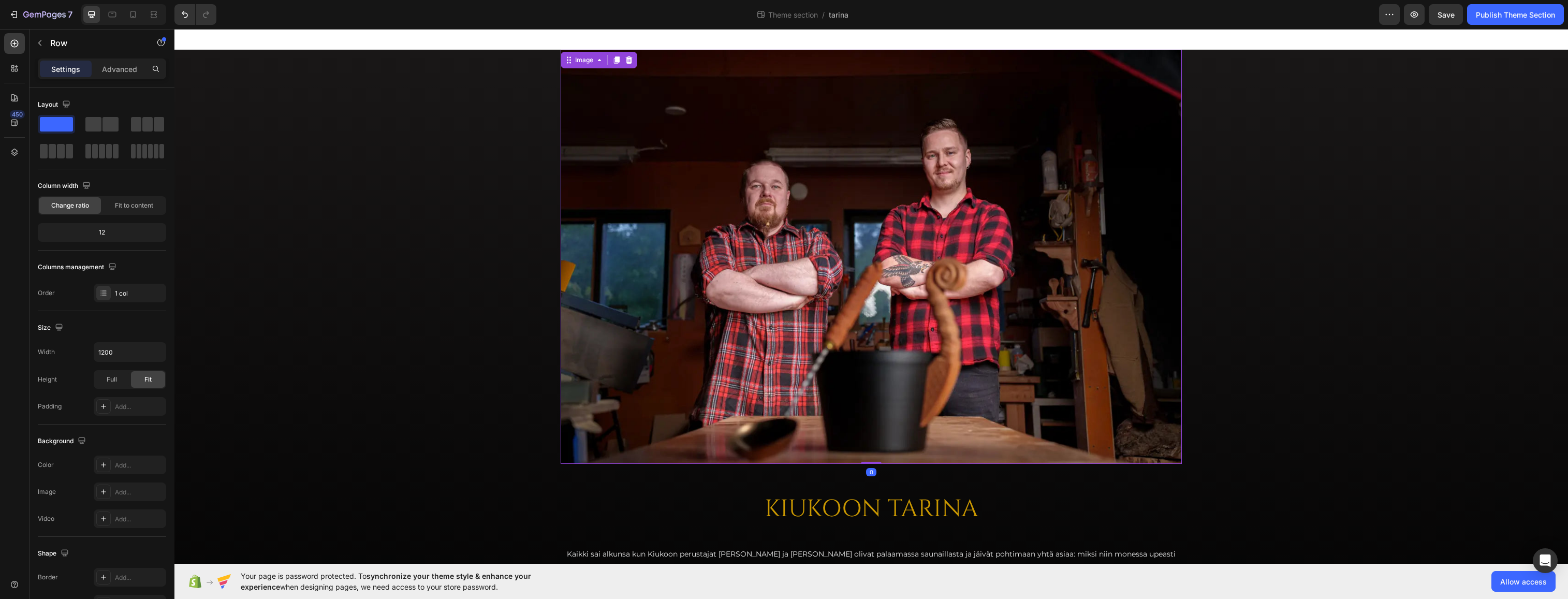
click at [715, 215] on img at bounding box center [871, 257] width 621 height 414
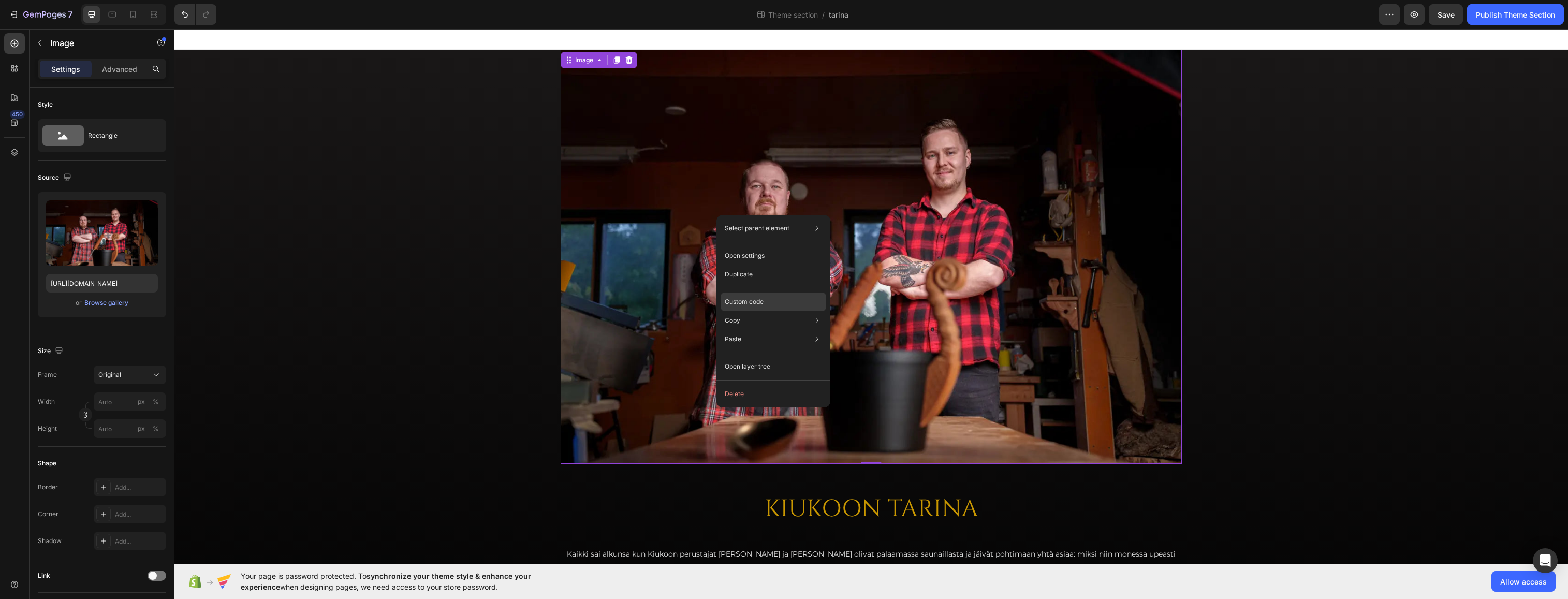
click at [770, 299] on div "Custom code" at bounding box center [773, 302] width 106 height 19
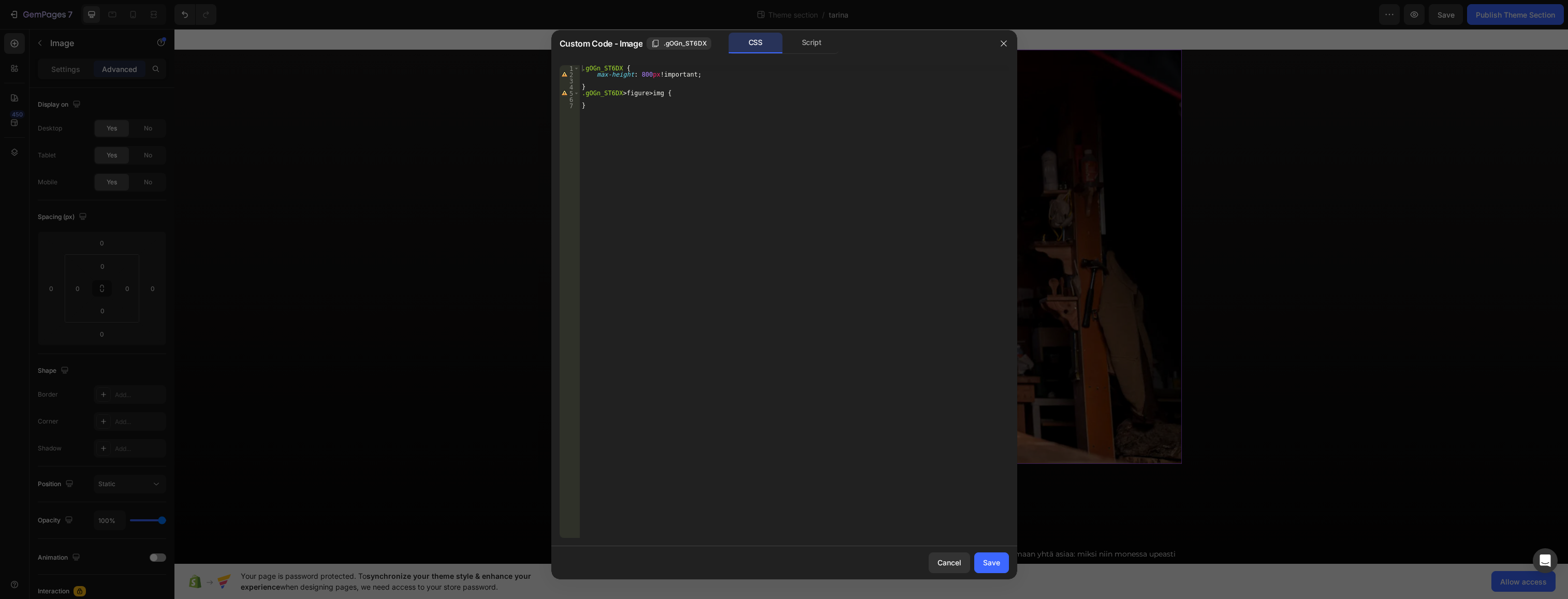
type textarea "max-height: 800px !important;"
click at [718, 73] on div ".gOGn_ST6DX { max-height : 800 px !important ; } .gOGn_ST6DX > figure > img { }" at bounding box center [794, 308] width 429 height 485
click at [973, 42] on icon "button" at bounding box center [1004, 43] width 6 height 6
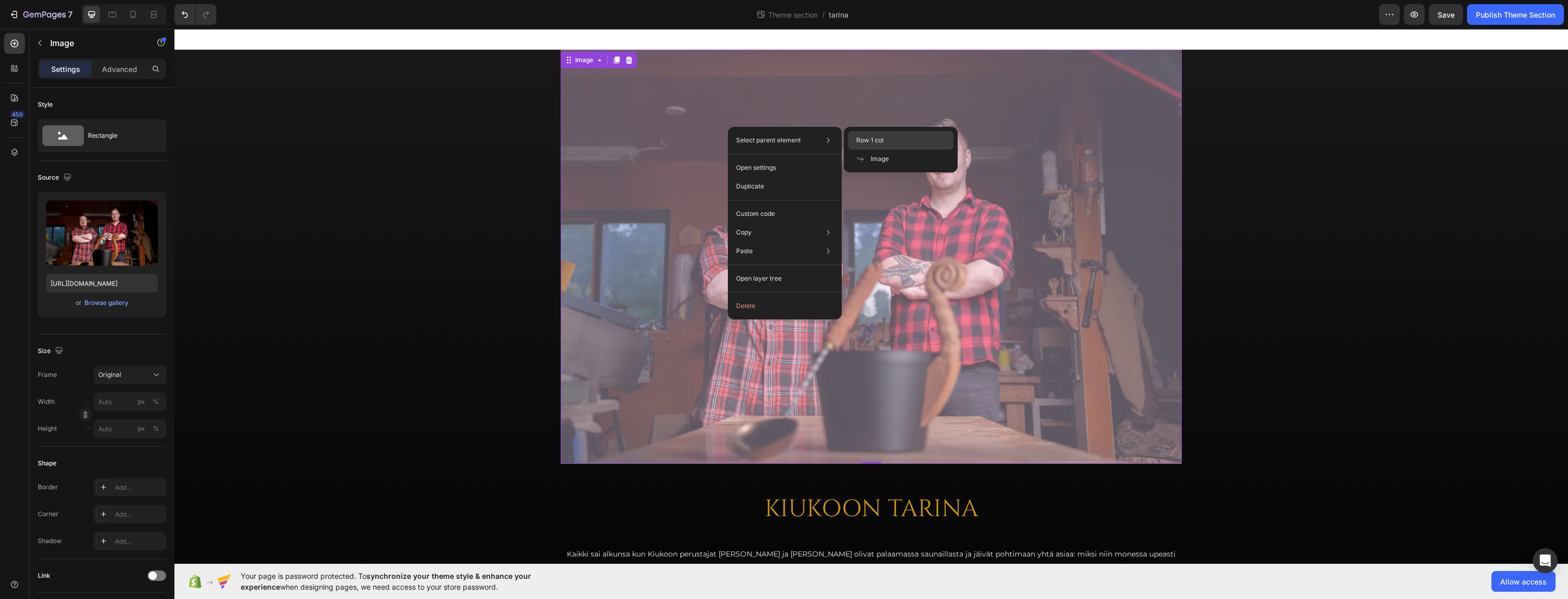
click at [889, 140] on div "Row 1 col" at bounding box center [901, 140] width 106 height 19
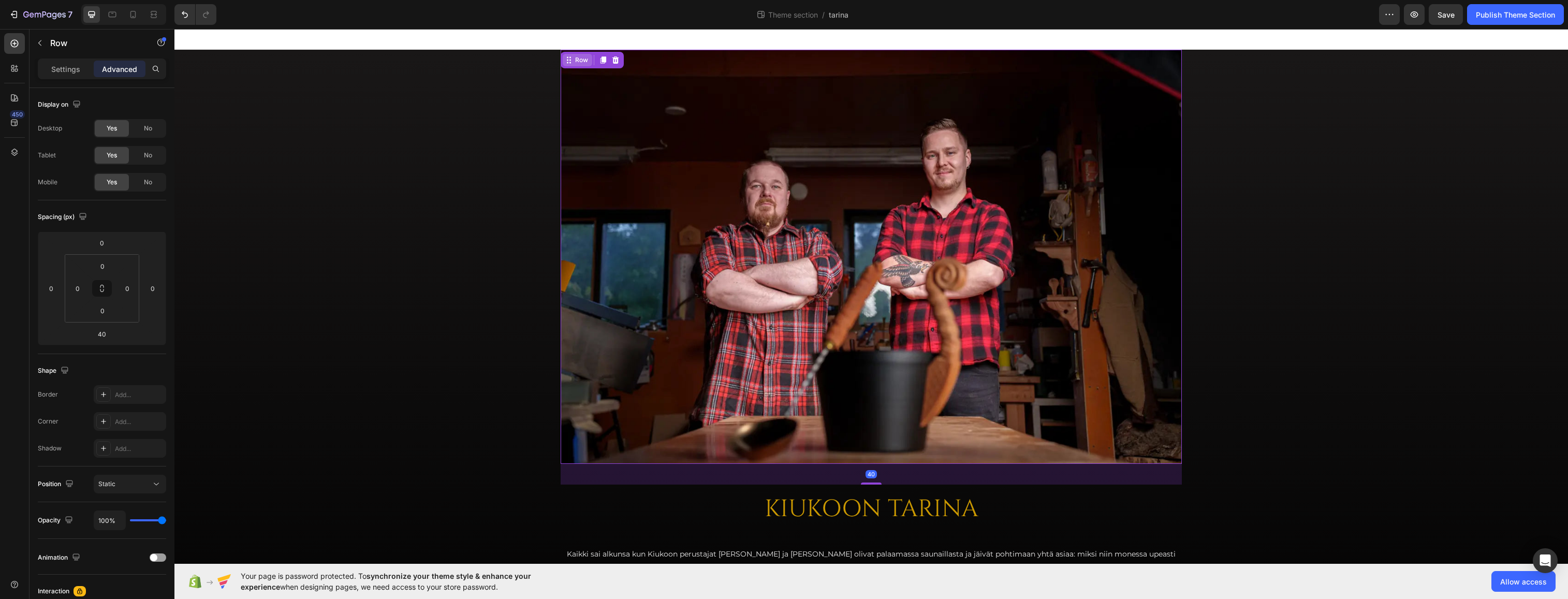
drag, startPoint x: 580, startPoint y: 60, endPoint x: 803, endPoint y: 156, distance: 242.8
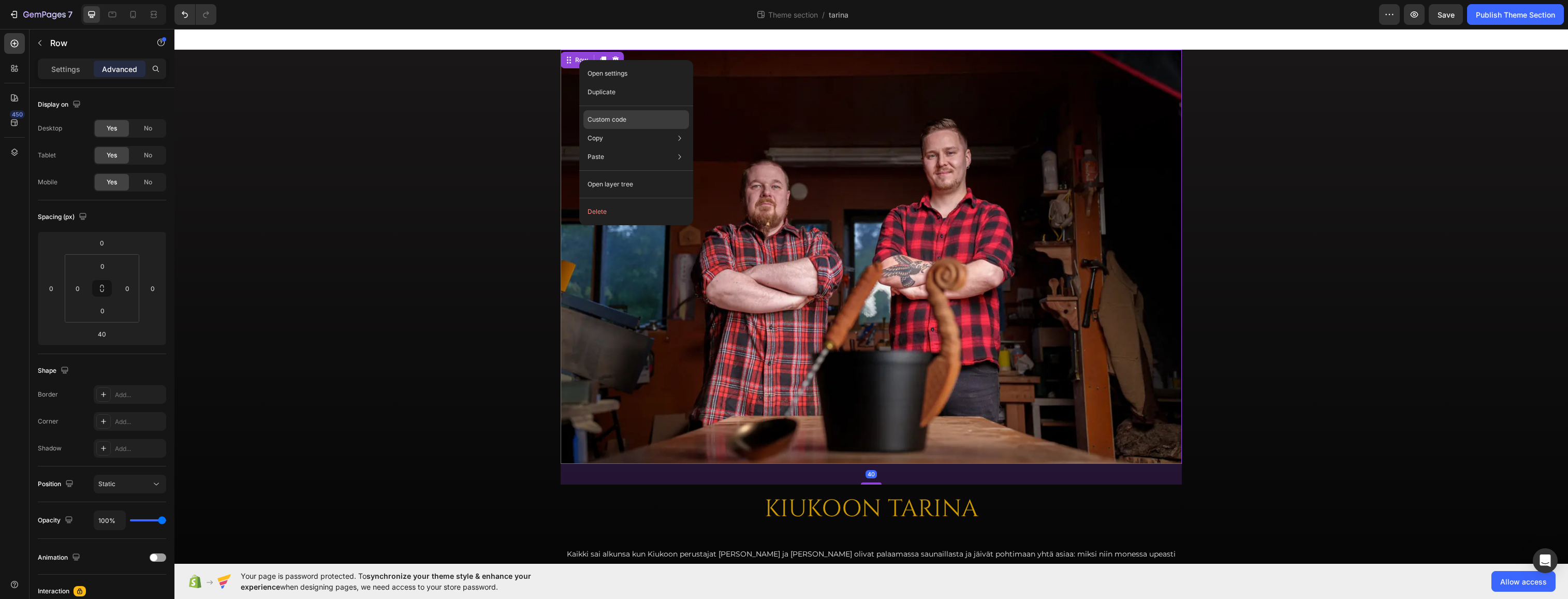
click at [631, 120] on div "Custom code" at bounding box center [636, 120] width 106 height 19
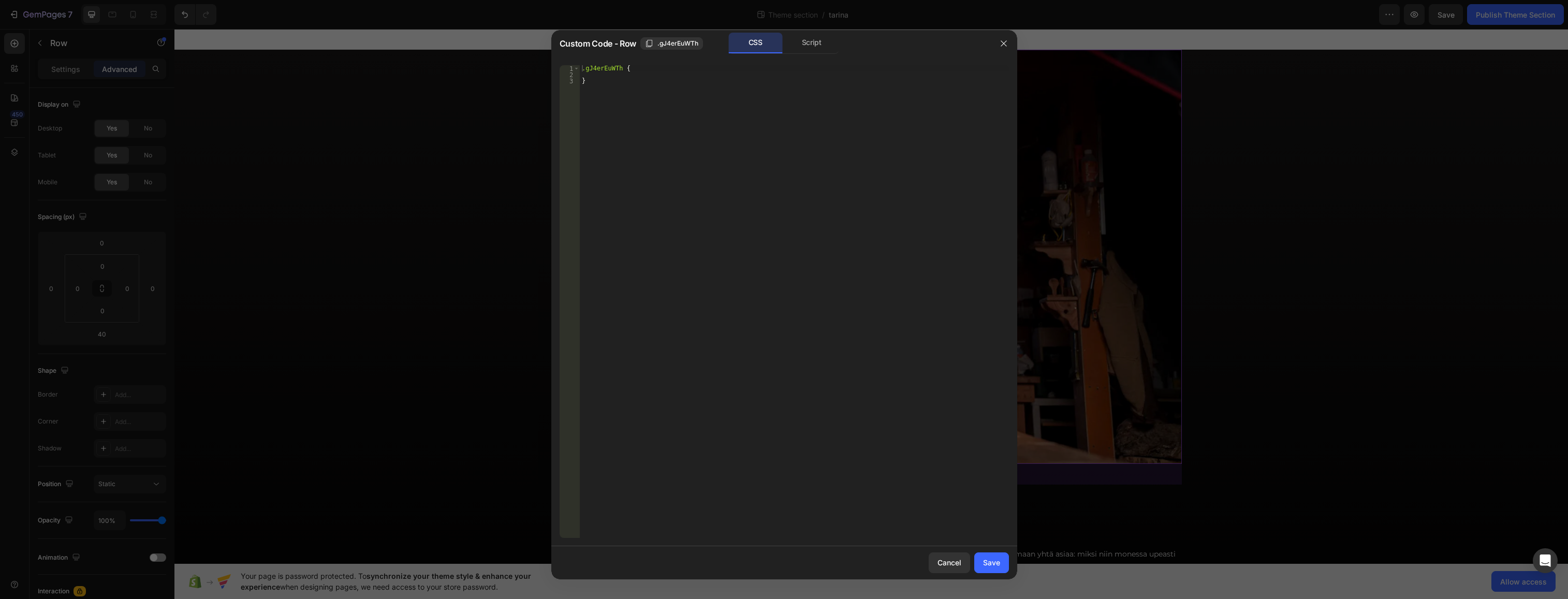
type textarea ".gJ4erEuWTh {"
drag, startPoint x: 660, startPoint y: 68, endPoint x: 668, endPoint y: 63, distance: 9.4
click at [663, 68] on div ".gJ4erEuWTh { }" at bounding box center [794, 308] width 429 height 485
type textarea "max-height: 800px !"
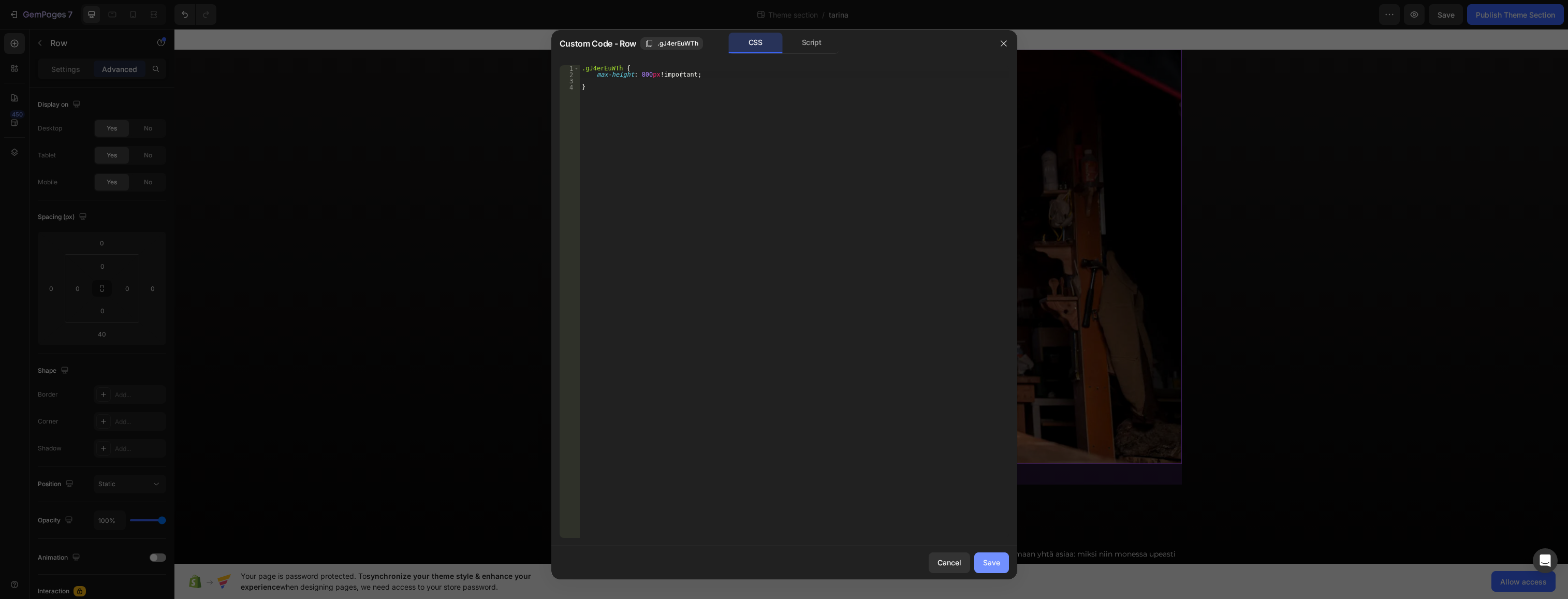
click at [973, 558] on button "Save" at bounding box center [992, 563] width 34 height 21
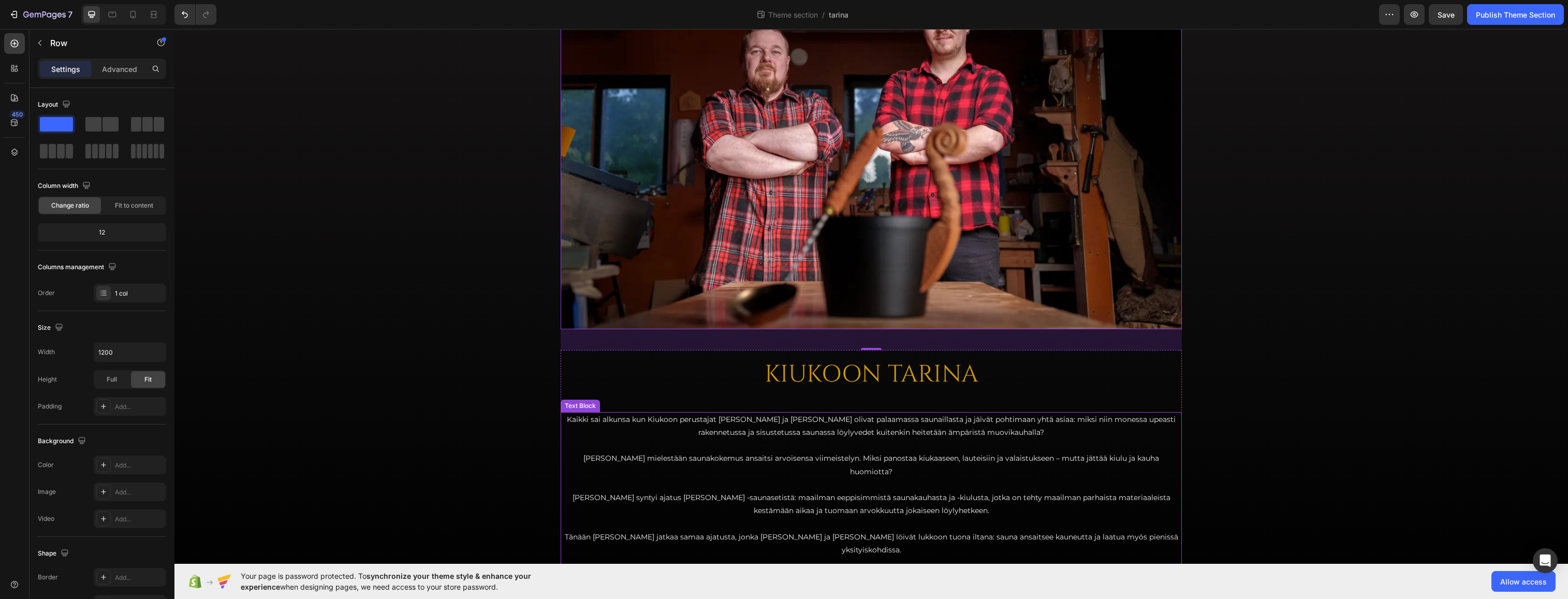
scroll to position [149, 0]
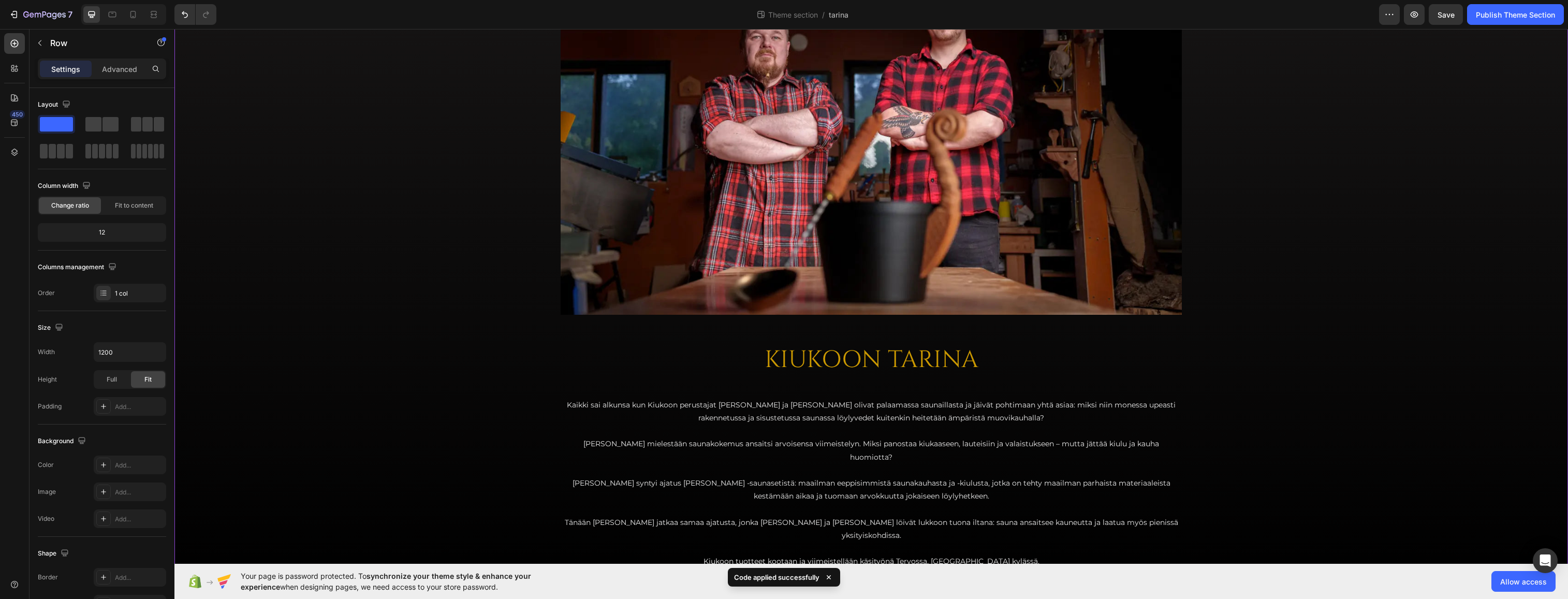
click at [435, 340] on div "Image Row KIUKOON TARINA Heading Kaikki sai alkunsa kun Kiukoon perustajat [PER…" at bounding box center [871, 246] width 1394 height 690
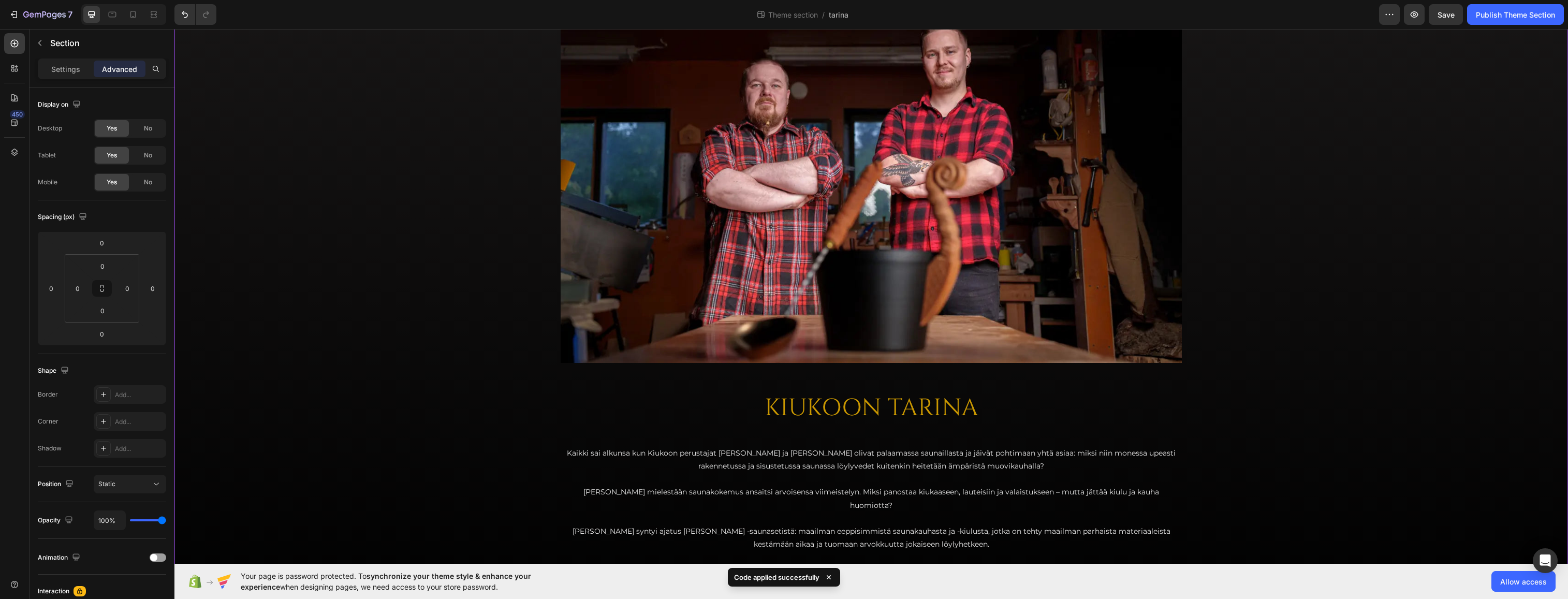
scroll to position [97, 0]
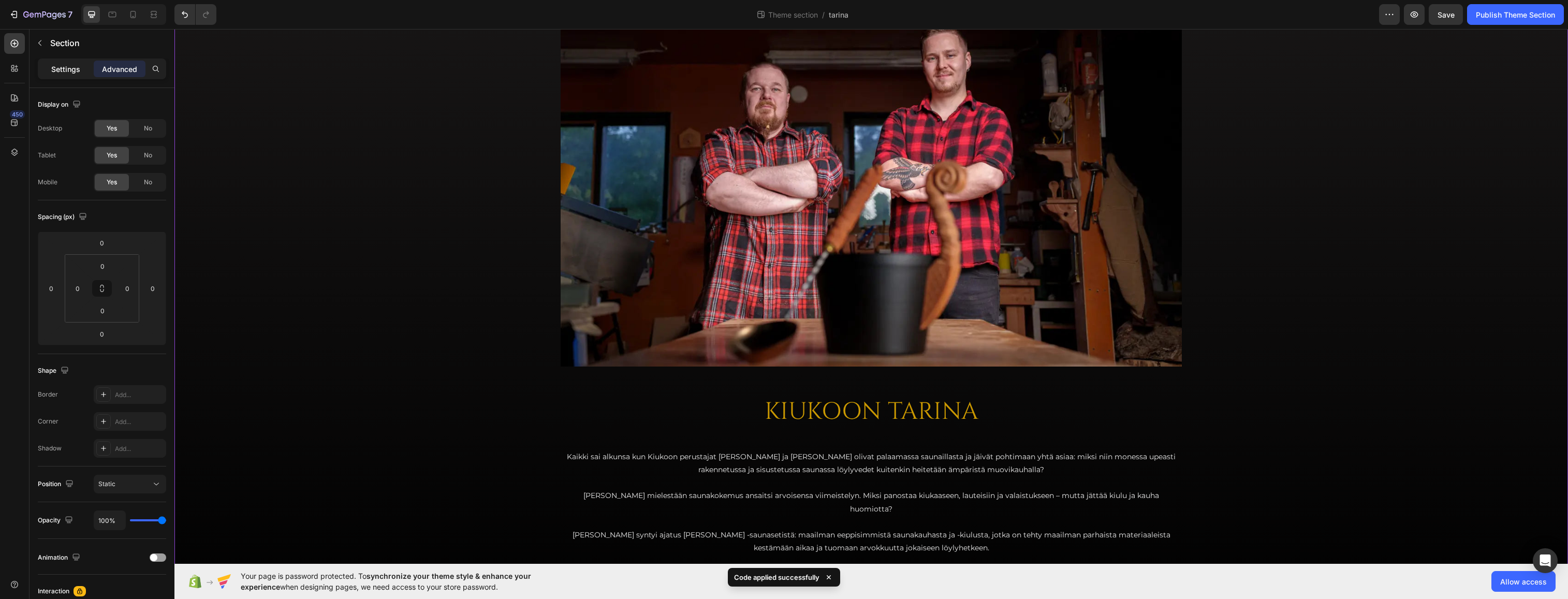
click at [60, 61] on div "Settings" at bounding box center [65, 69] width 52 height 17
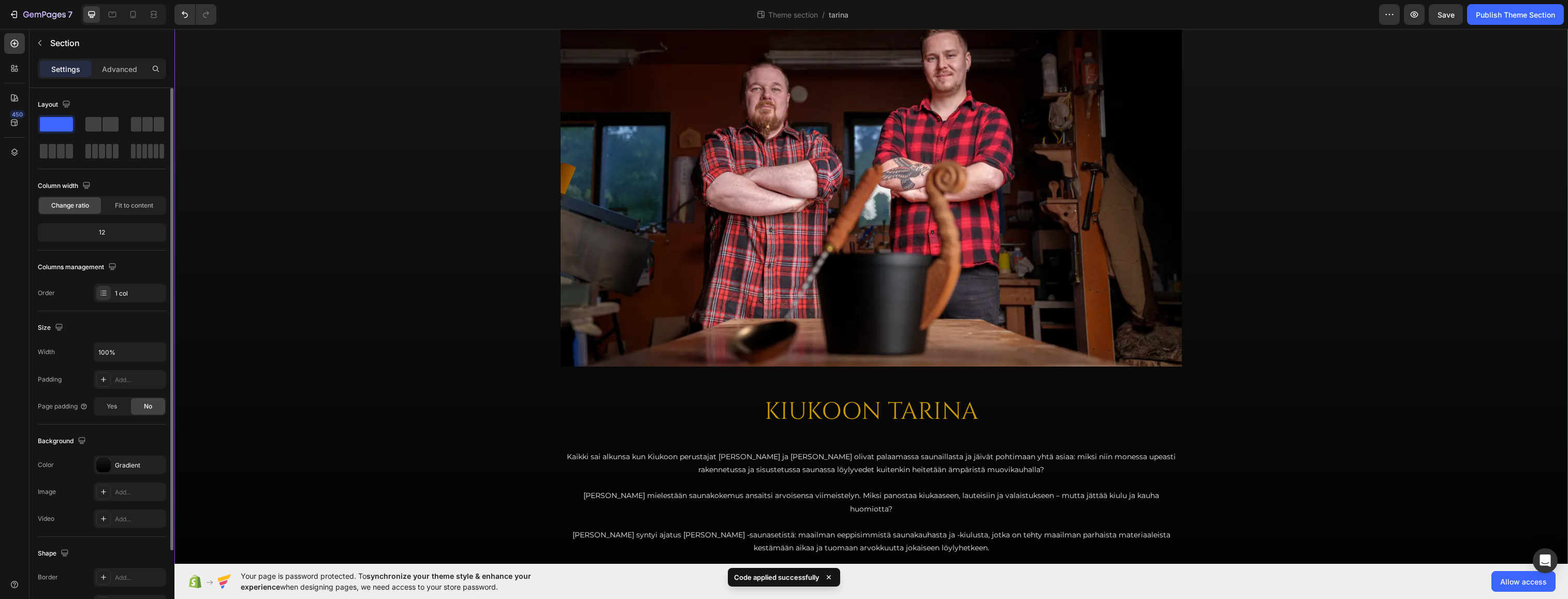
scroll to position [91, 0]
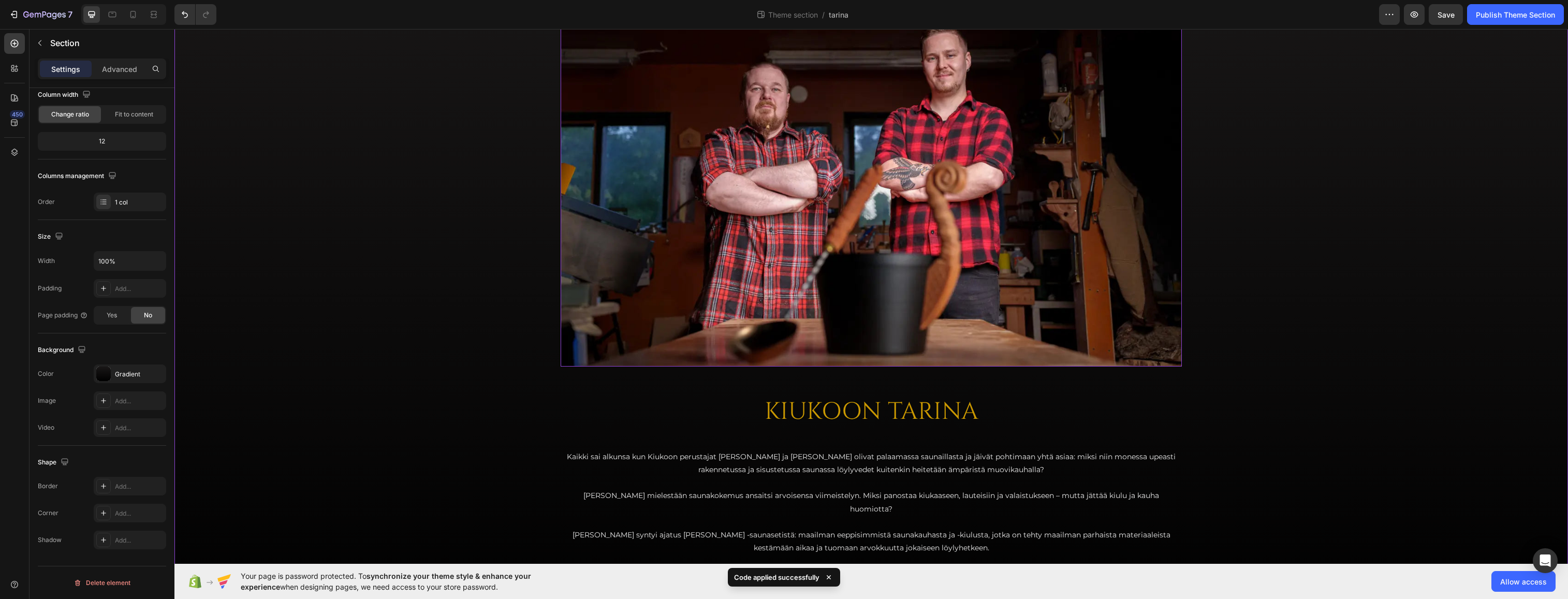
click at [640, 209] on img at bounding box center [871, 160] width 621 height 414
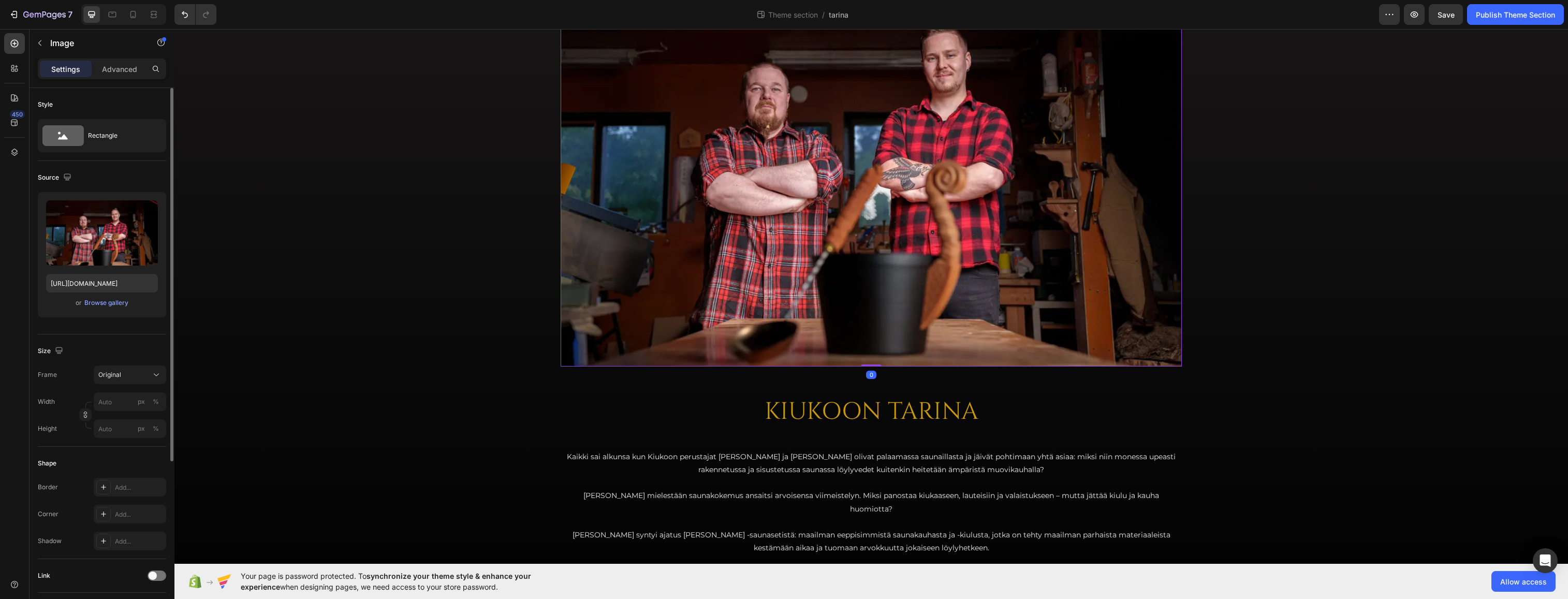
scroll to position [52, 0]
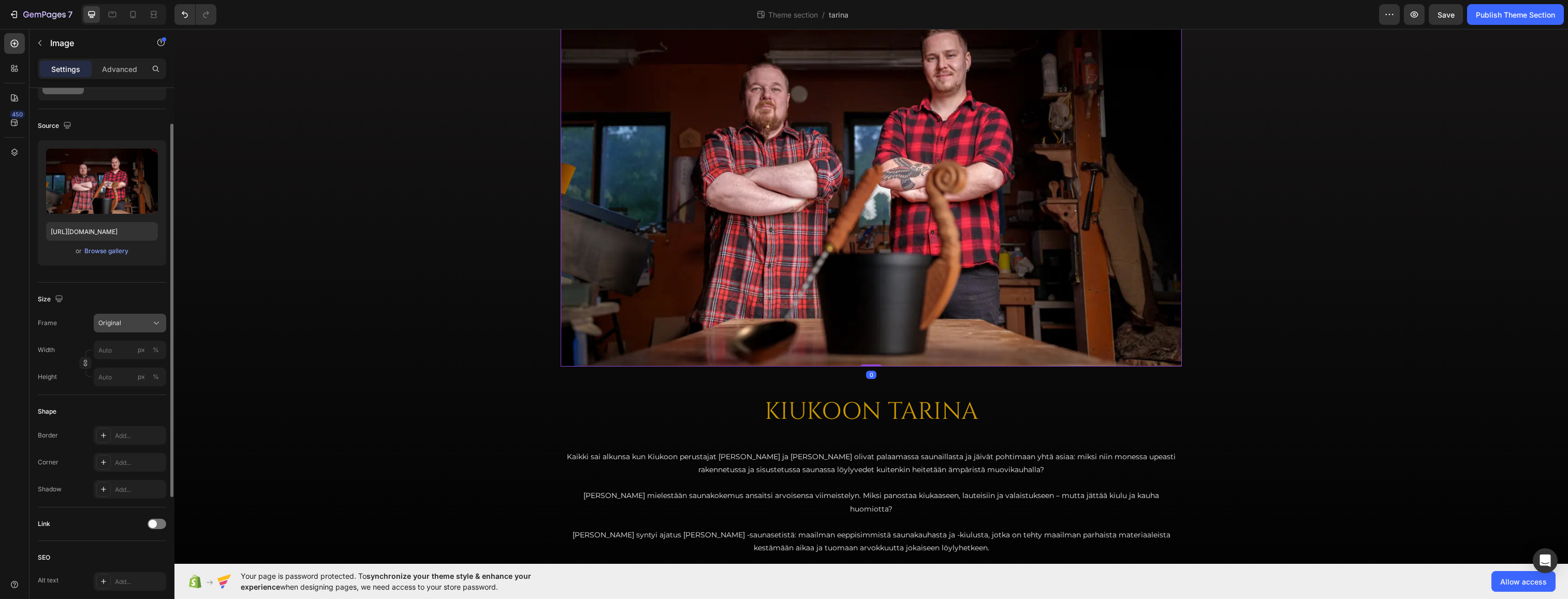
click at [148, 320] on div "Original" at bounding box center [124, 323] width 51 height 9
click at [128, 351] on div "Square" at bounding box center [128, 349] width 60 height 11
click at [142, 347] on div "Square" at bounding box center [124, 349] width 51 height 9
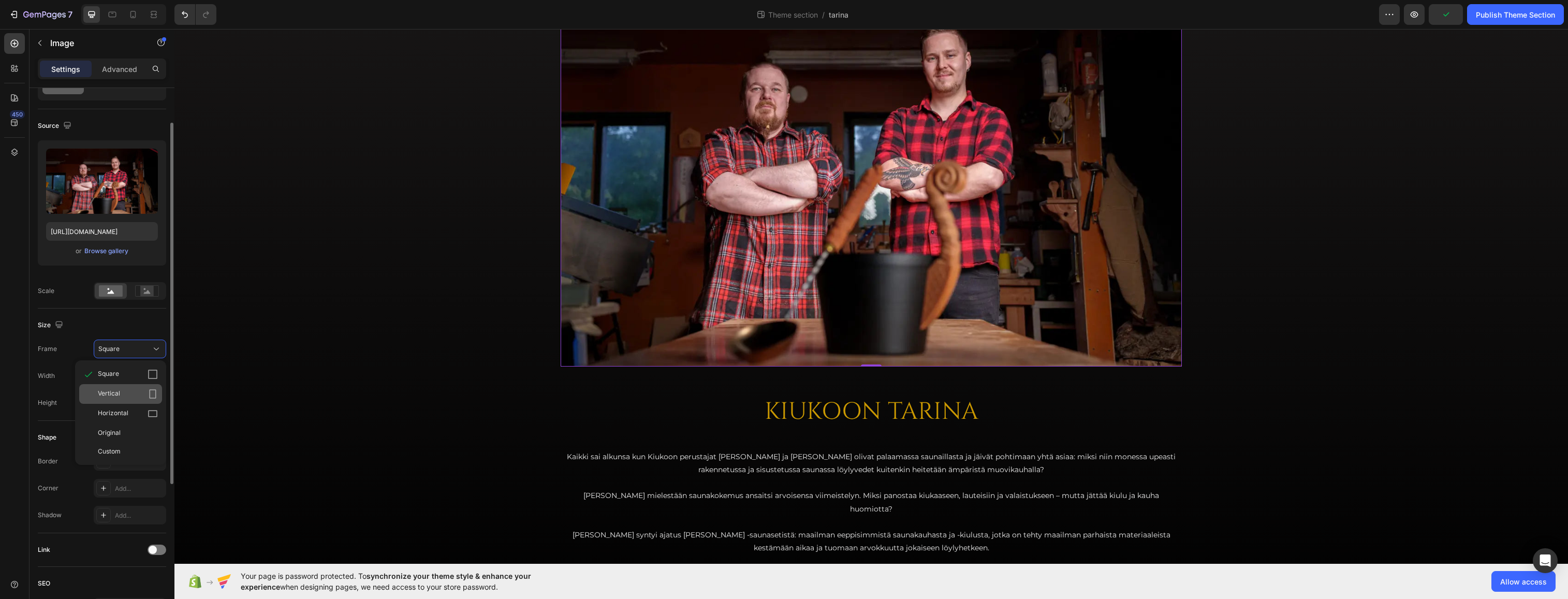
click at [142, 392] on div "Vertical" at bounding box center [128, 394] width 60 height 11
click at [135, 342] on button "Vertical" at bounding box center [130, 349] width 73 height 19
click at [131, 410] on div "Horizontal" at bounding box center [128, 414] width 60 height 11
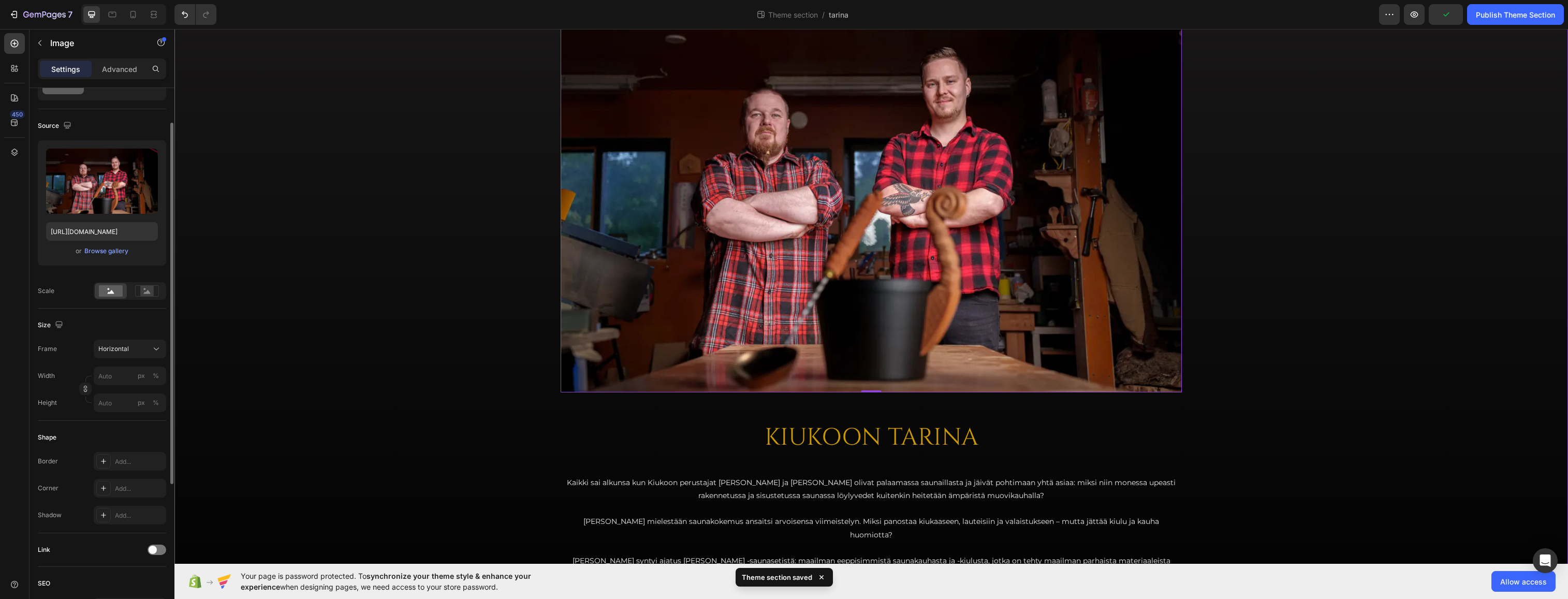
scroll to position [0, 0]
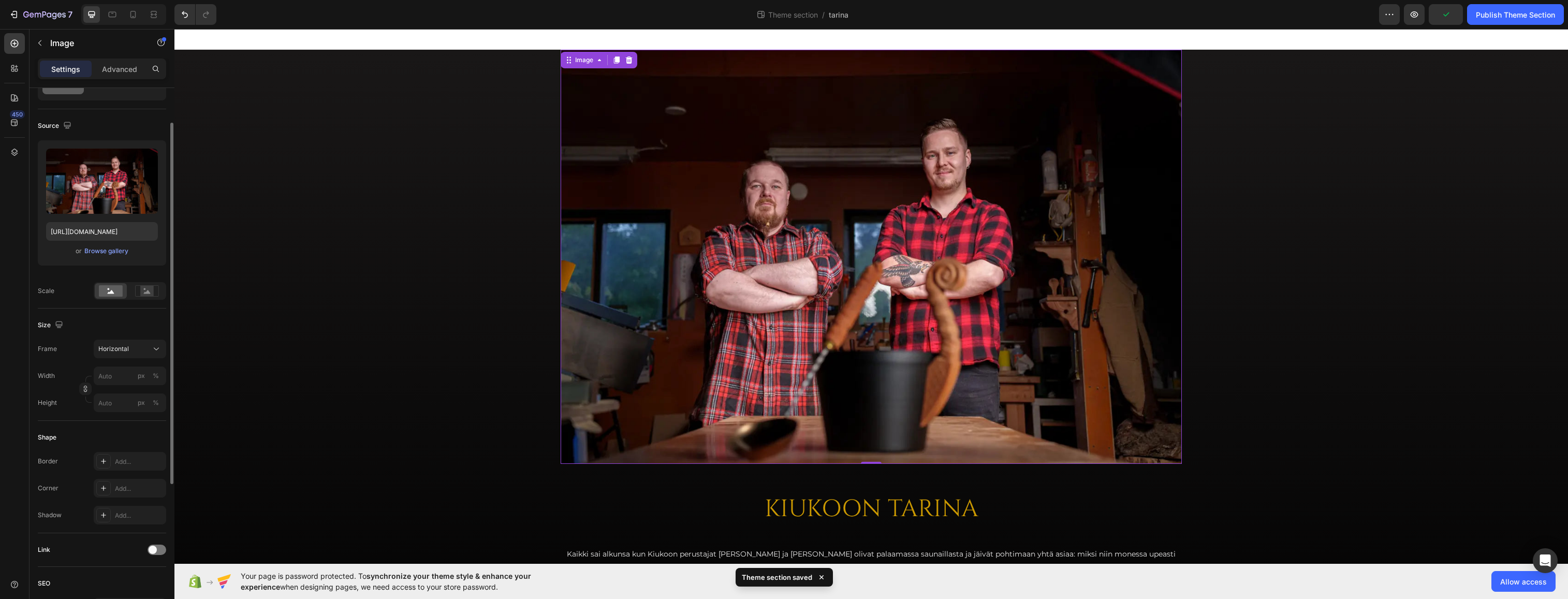
click at [666, 277] on img at bounding box center [871, 257] width 621 height 414
click at [137, 351] on div "Horizontal" at bounding box center [124, 349] width 51 height 9
click at [122, 435] on div "Original" at bounding box center [128, 433] width 60 height 9
click at [124, 324] on div "Original" at bounding box center [124, 323] width 51 height 9
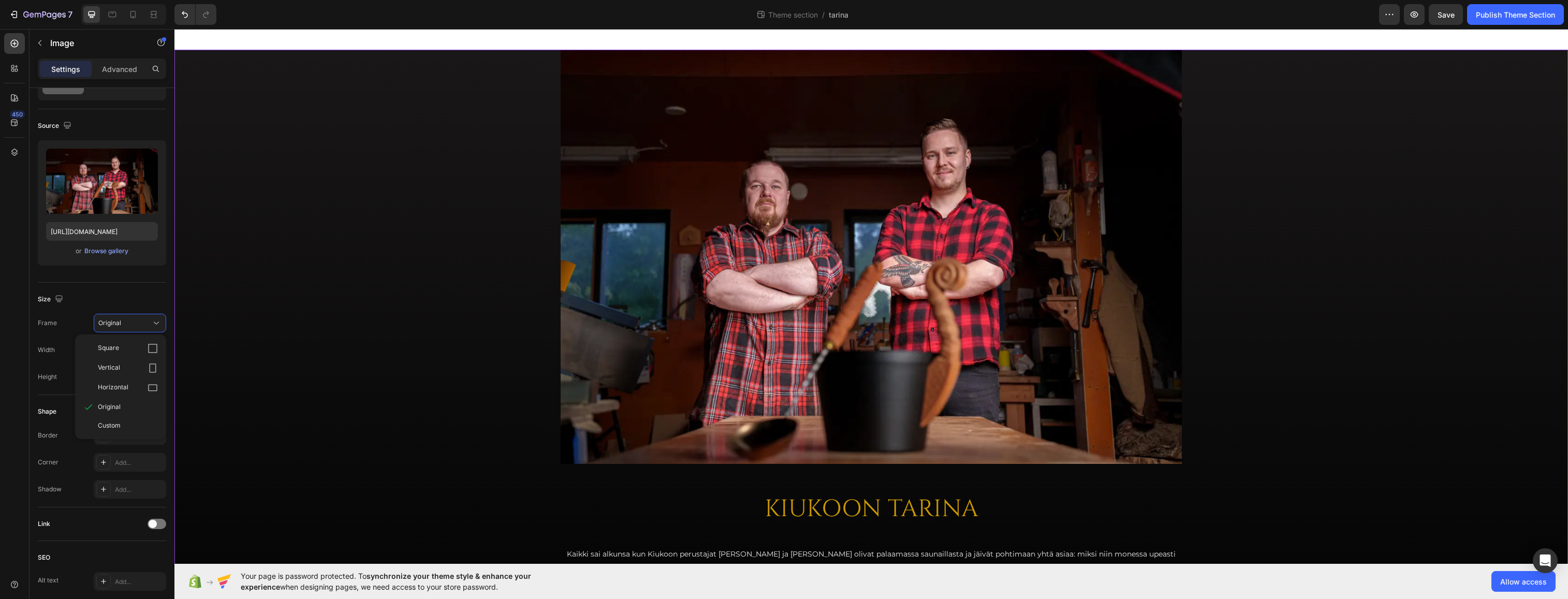
click at [370, 293] on div "Image Row KIUKOON TARINA Heading Kaikki sai alkunsa kun Kiukoon perustajat [PER…" at bounding box center [871, 394] width 1394 height 690
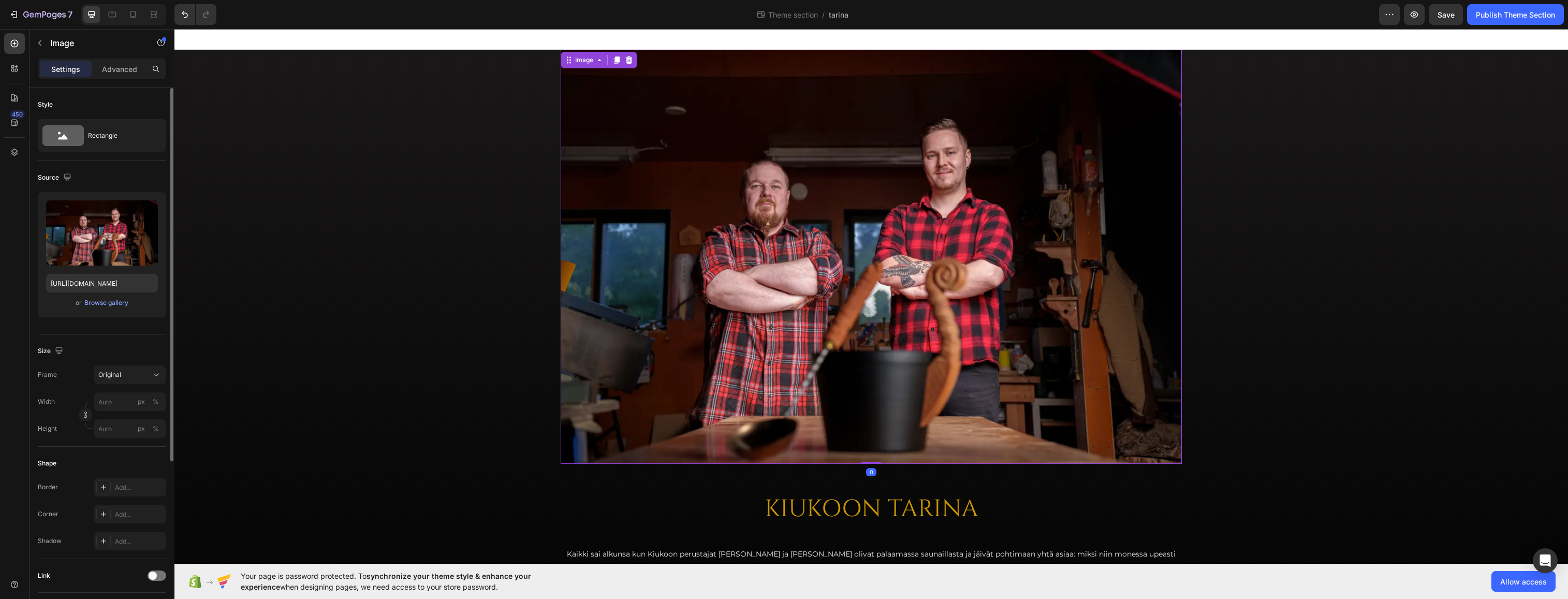
click at [627, 277] on img at bounding box center [871, 257] width 621 height 414
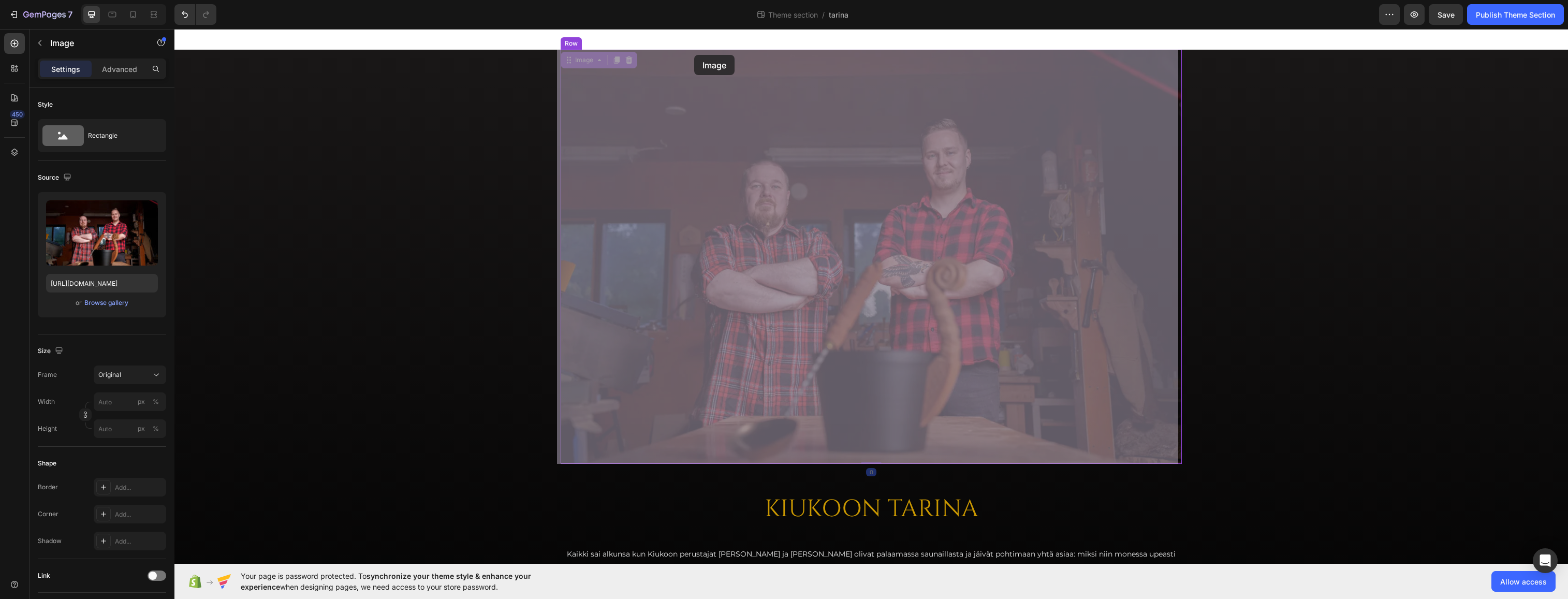
drag, startPoint x: 664, startPoint y: 234, endPoint x: 694, endPoint y: 55, distance: 181.5
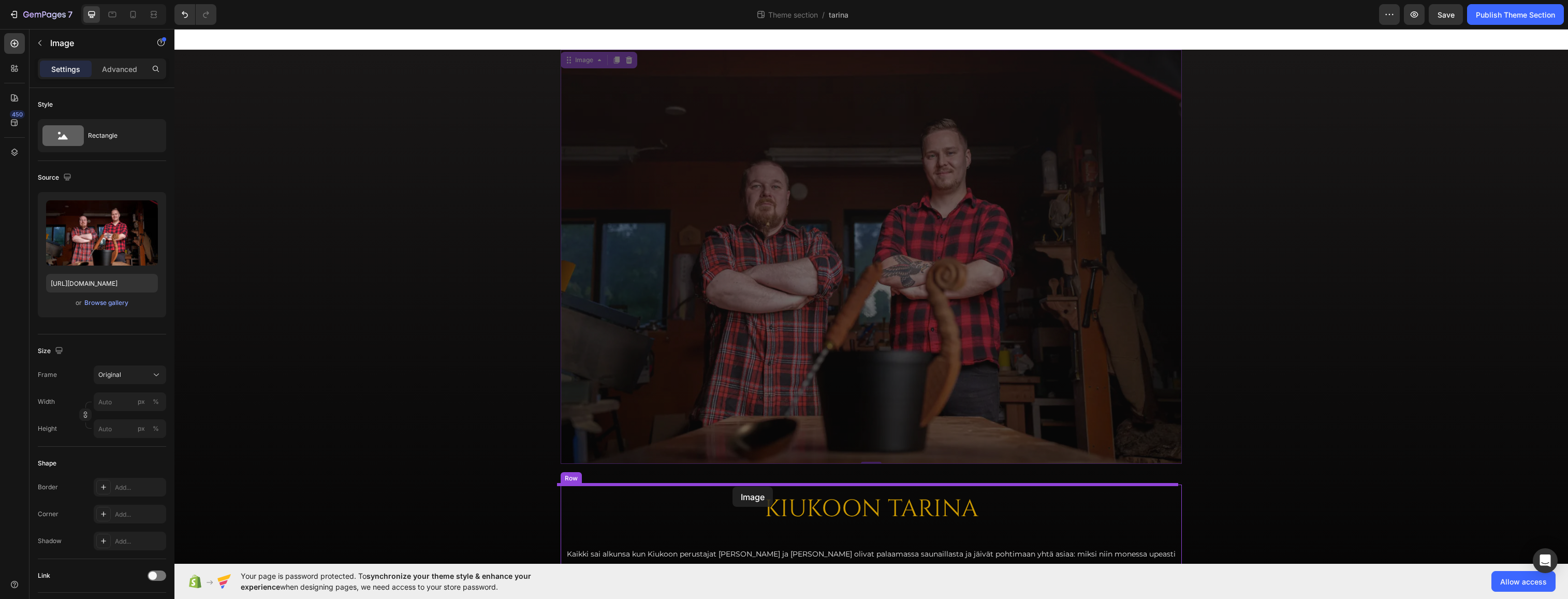
drag, startPoint x: 682, startPoint y: 225, endPoint x: 732, endPoint y: 487, distance: 266.7
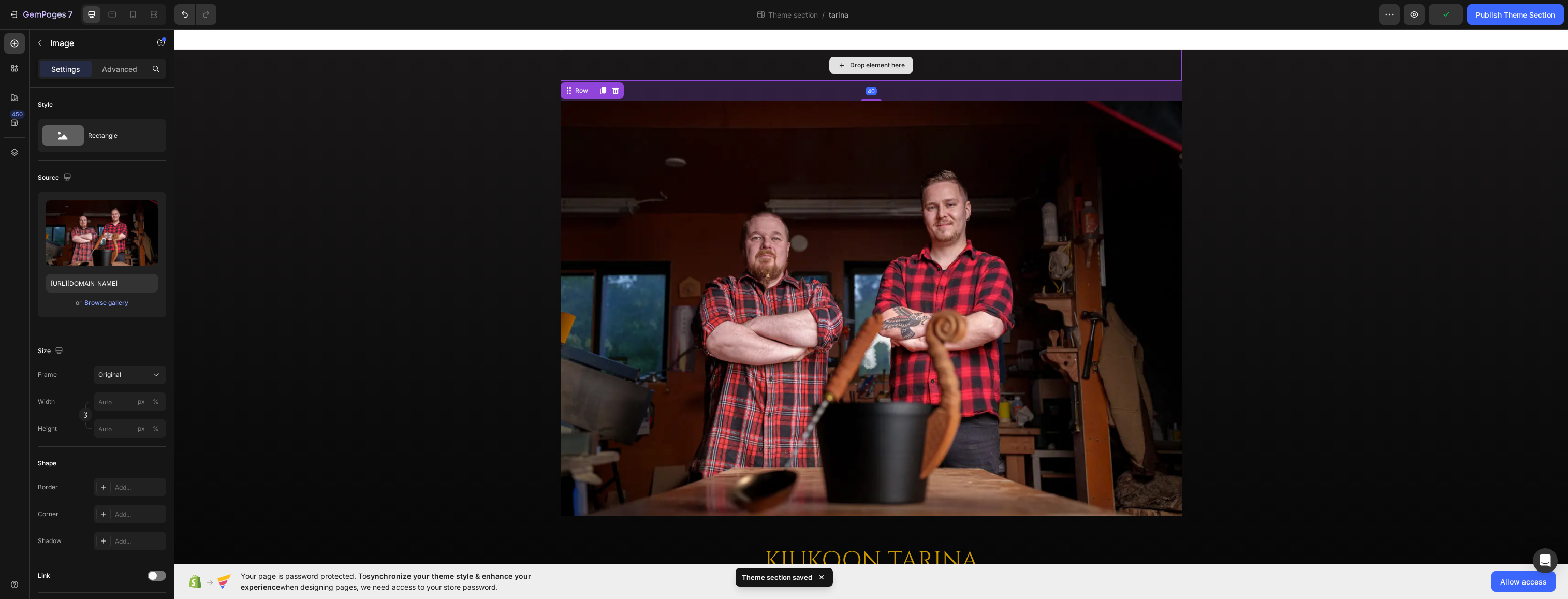
click at [756, 71] on div "Drop element here" at bounding box center [871, 65] width 621 height 31
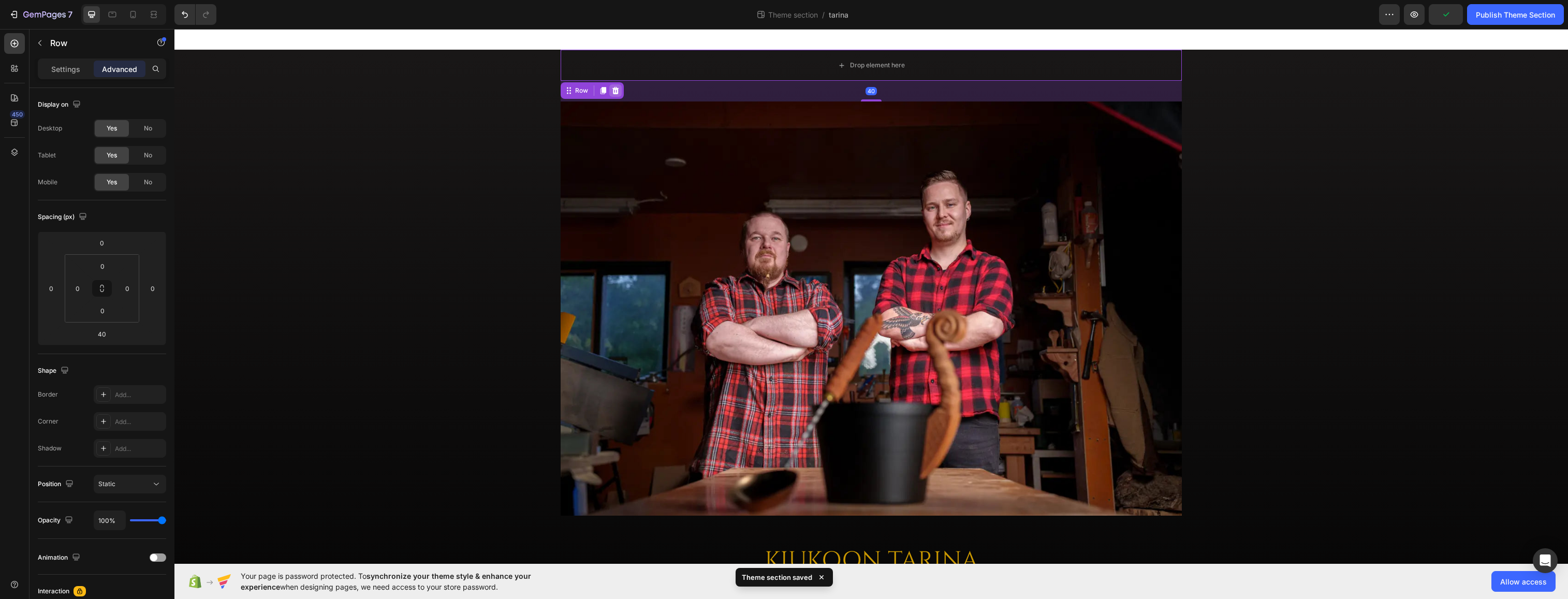
click at [613, 90] on icon at bounding box center [616, 90] width 7 height 7
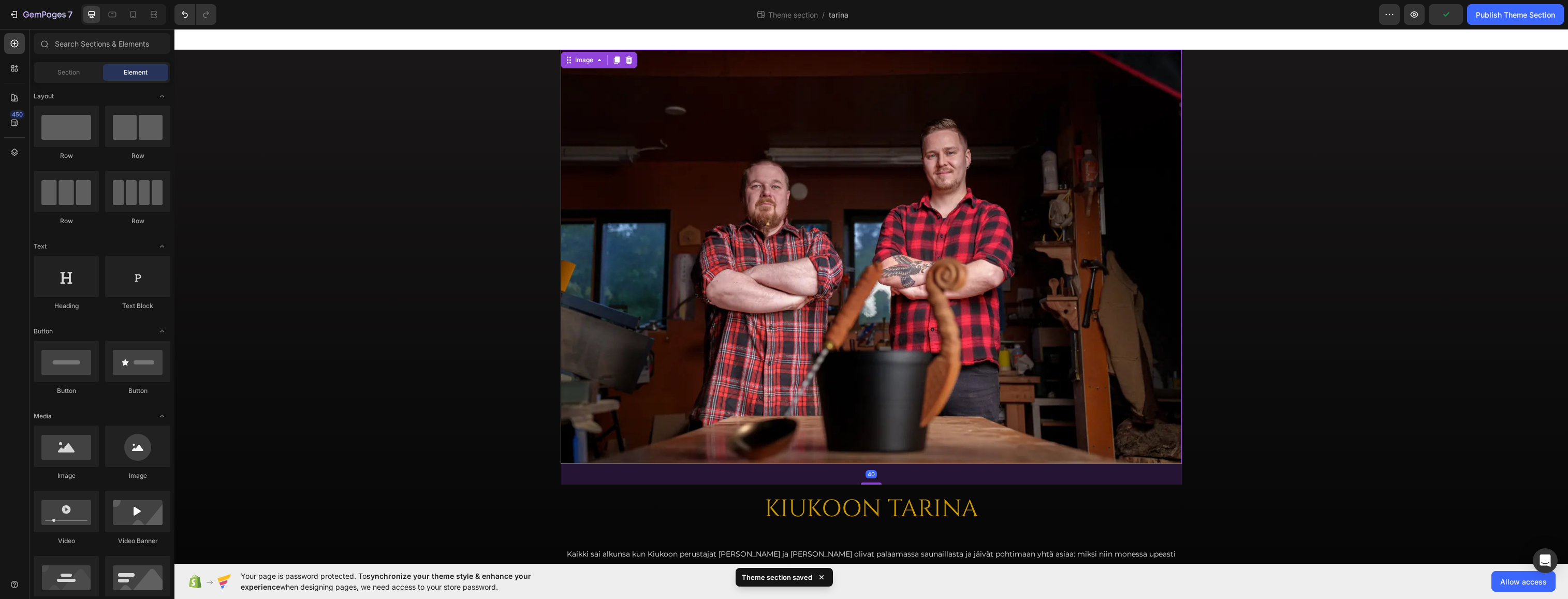
click at [725, 156] on img at bounding box center [871, 257] width 621 height 414
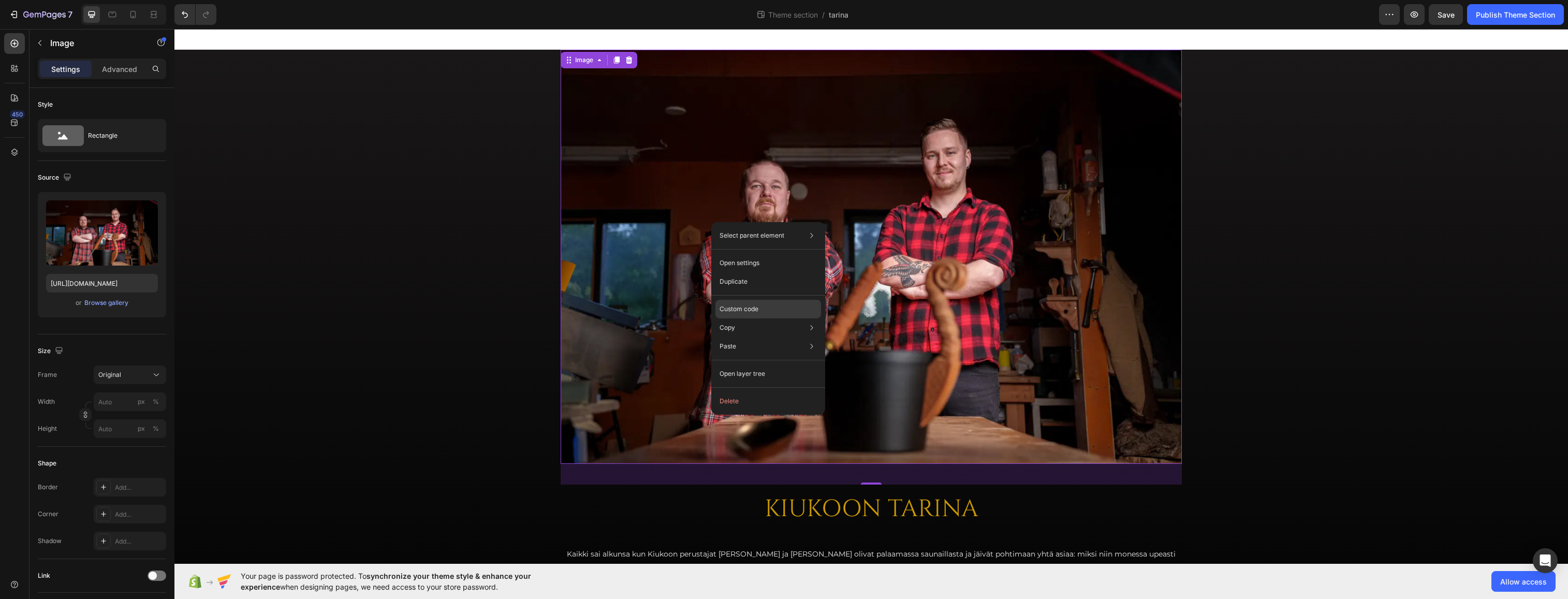
click at [756, 308] on p "Custom code" at bounding box center [739, 309] width 39 height 9
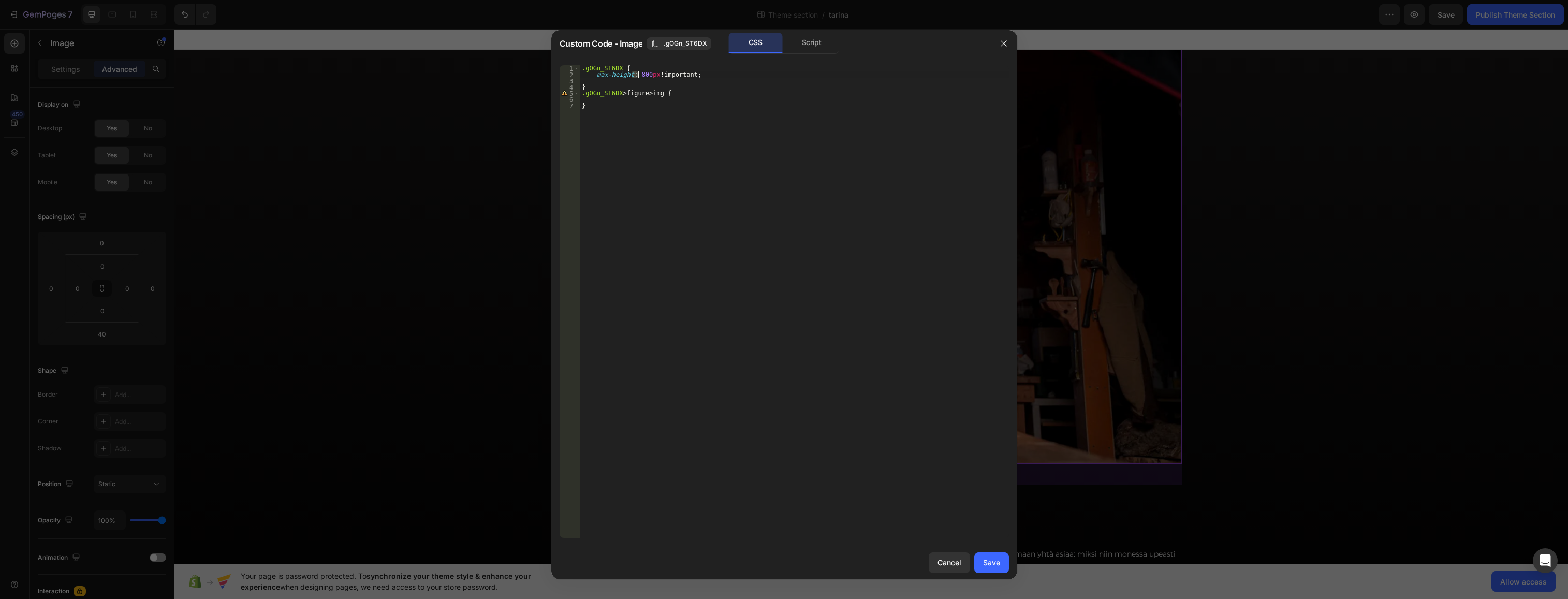
click at [636, 75] on div ".gOGn_ST6DX { max-height : 800 px !important ; } .gOGn_ST6DX > figure > img { }" at bounding box center [794, 308] width 429 height 485
type textarea "max-height: 50px !important;"
click at [973, 563] on button "Save" at bounding box center [992, 563] width 34 height 21
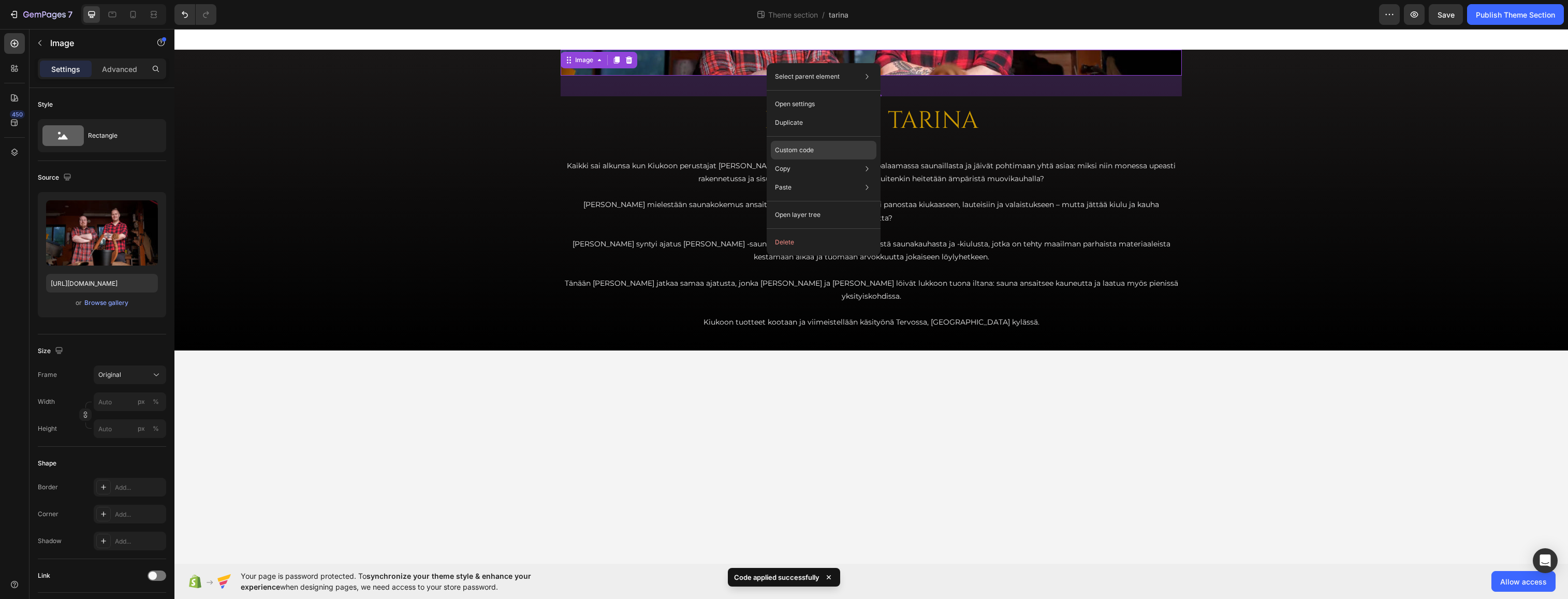
click at [814, 152] on p "Custom code" at bounding box center [795, 150] width 39 height 9
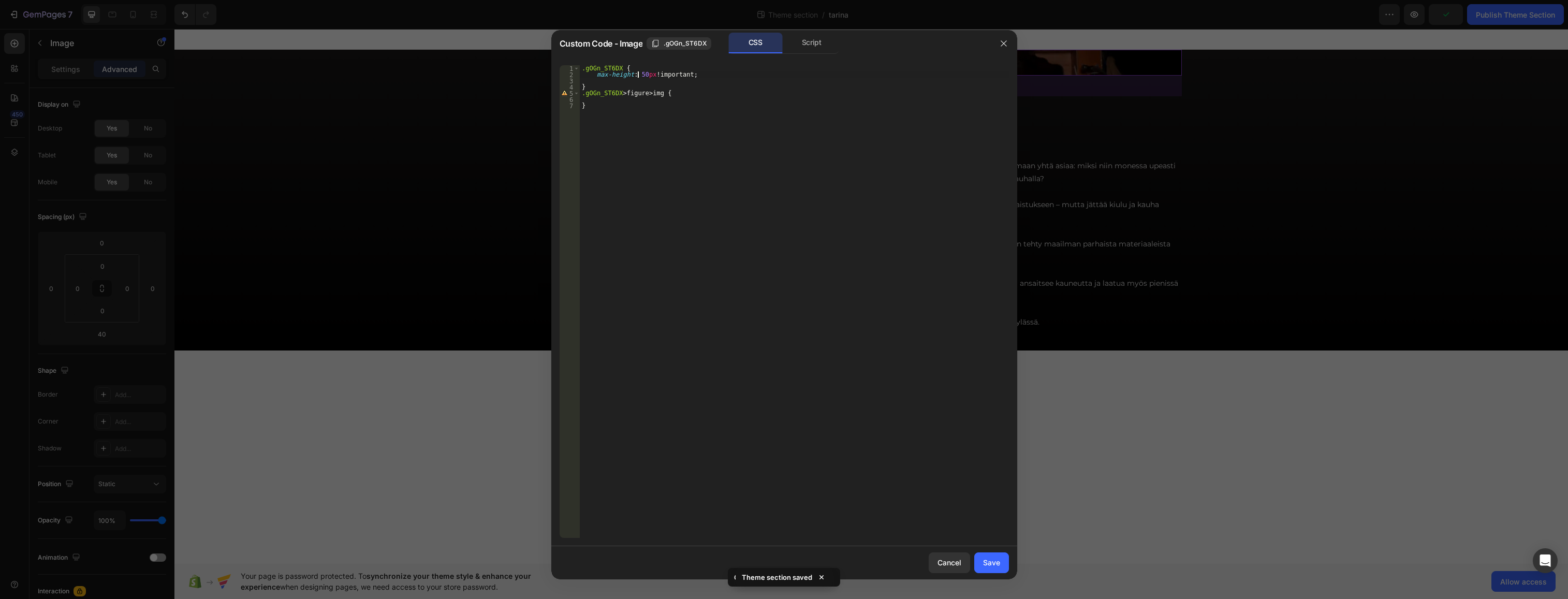
click at [637, 73] on div ".gOGn_ST6DX { max-height : 50 px !important ; } .gOGn_ST6DX > figure > img { }" at bounding box center [794, 308] width 429 height 485
type textarea "max-height: 500px !important;"
drag, startPoint x: 832, startPoint y: 531, endPoint x: 1007, endPoint y: 561, distance: 177.6
click at [973, 561] on button "Save" at bounding box center [992, 563] width 34 height 21
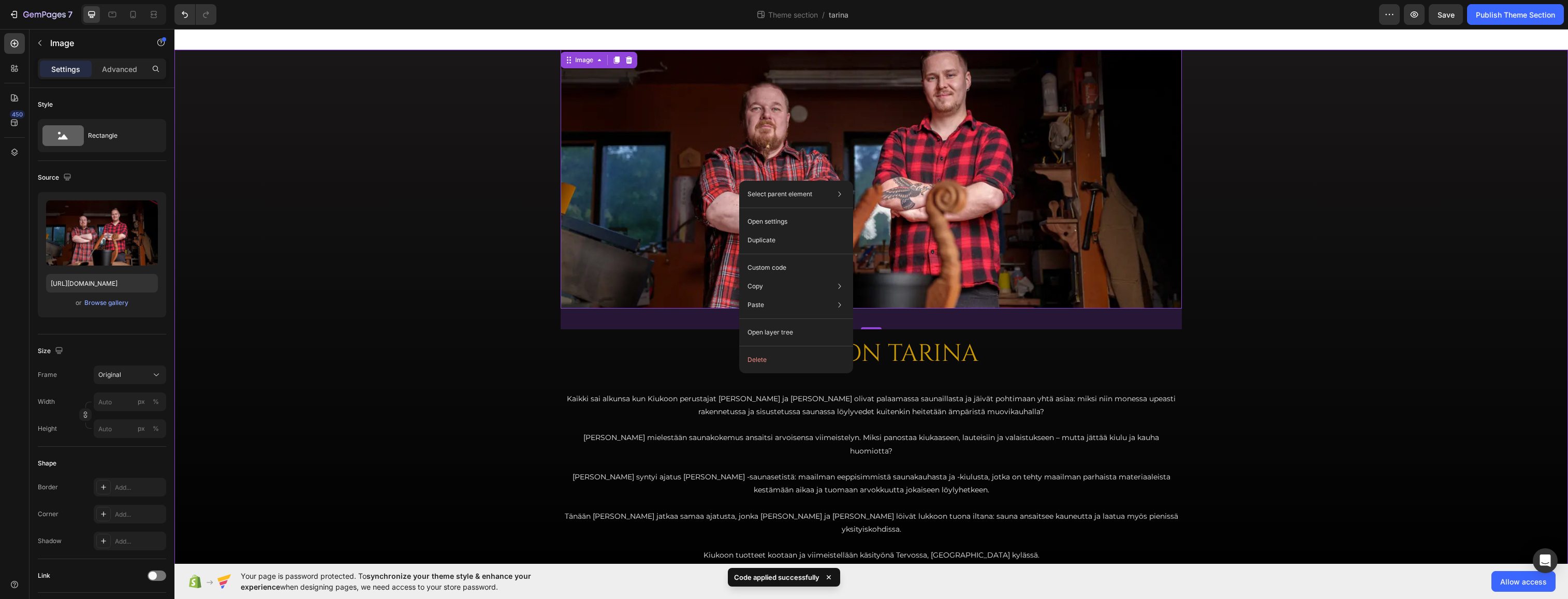
click at [406, 199] on div "Image 40 KIUKOON TARINA Heading Kaikki sai alkunsa kun Kiukoon perustajat [PERS…" at bounding box center [871, 316] width 1394 height 534
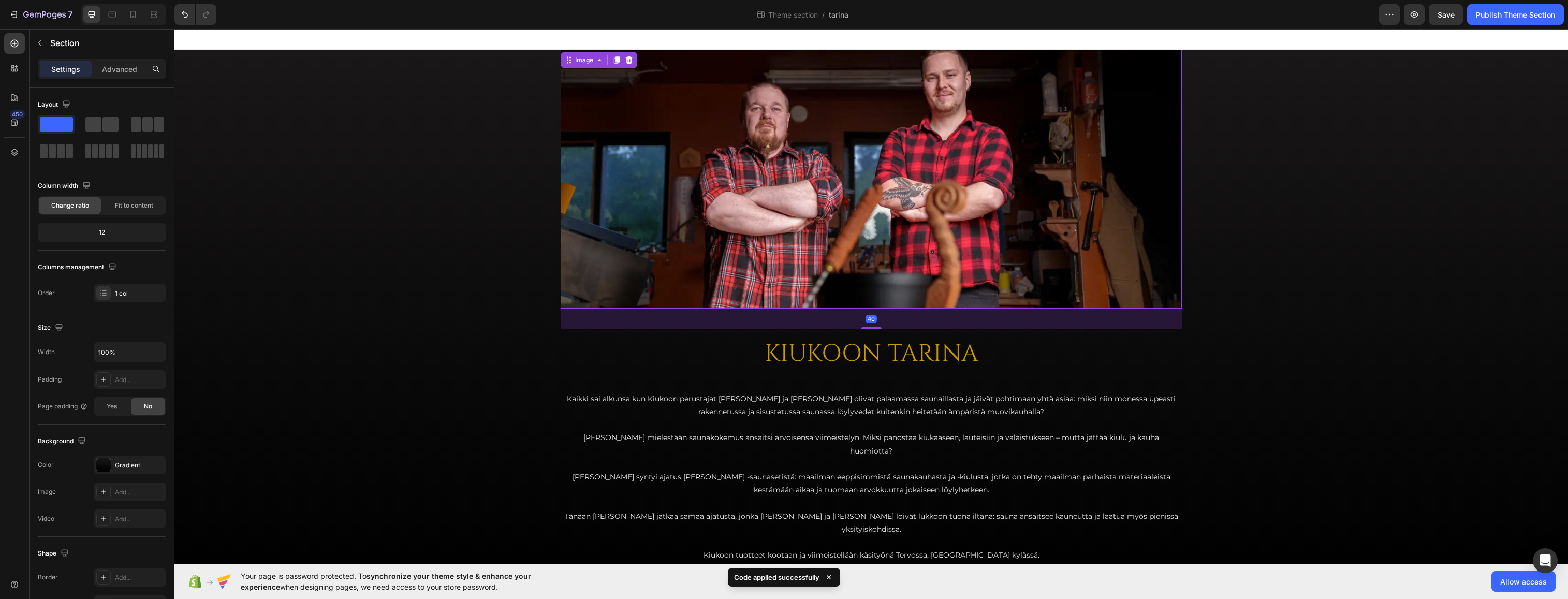
drag, startPoint x: 731, startPoint y: 149, endPoint x: 738, endPoint y: 148, distance: 7.1
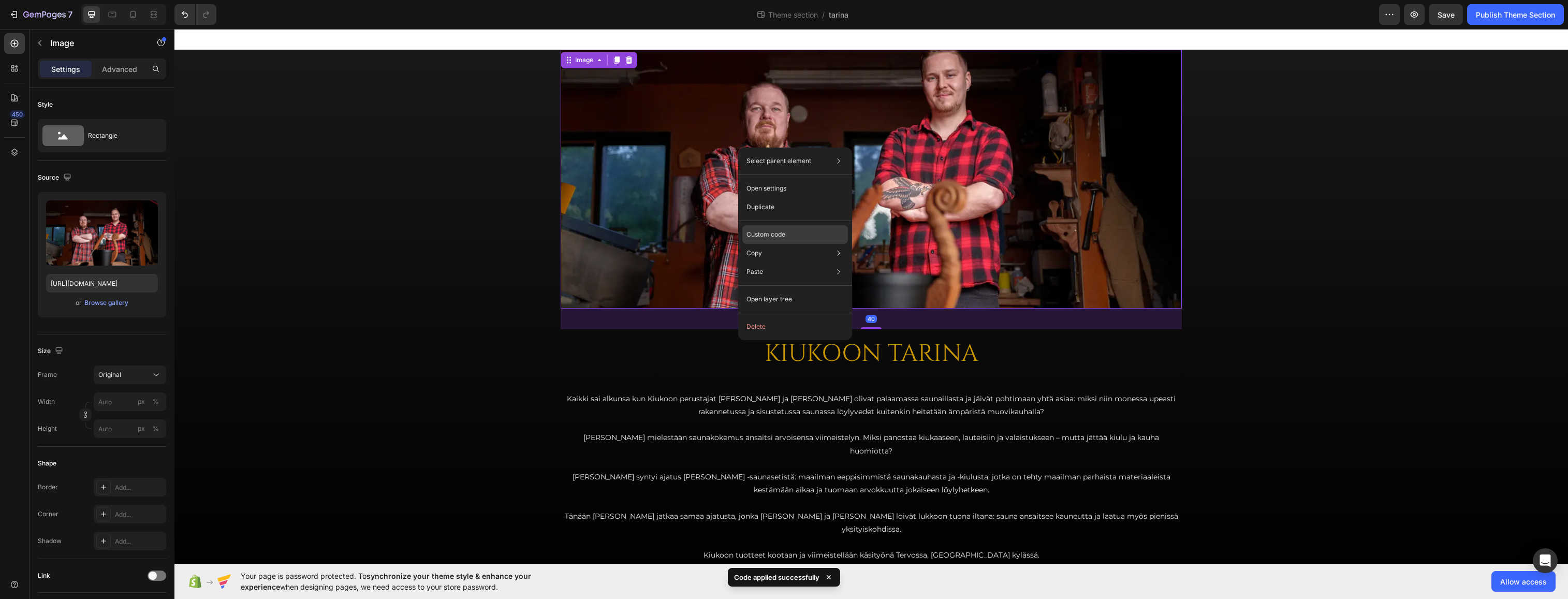
click at [777, 236] on p "Custom code" at bounding box center [765, 234] width 39 height 9
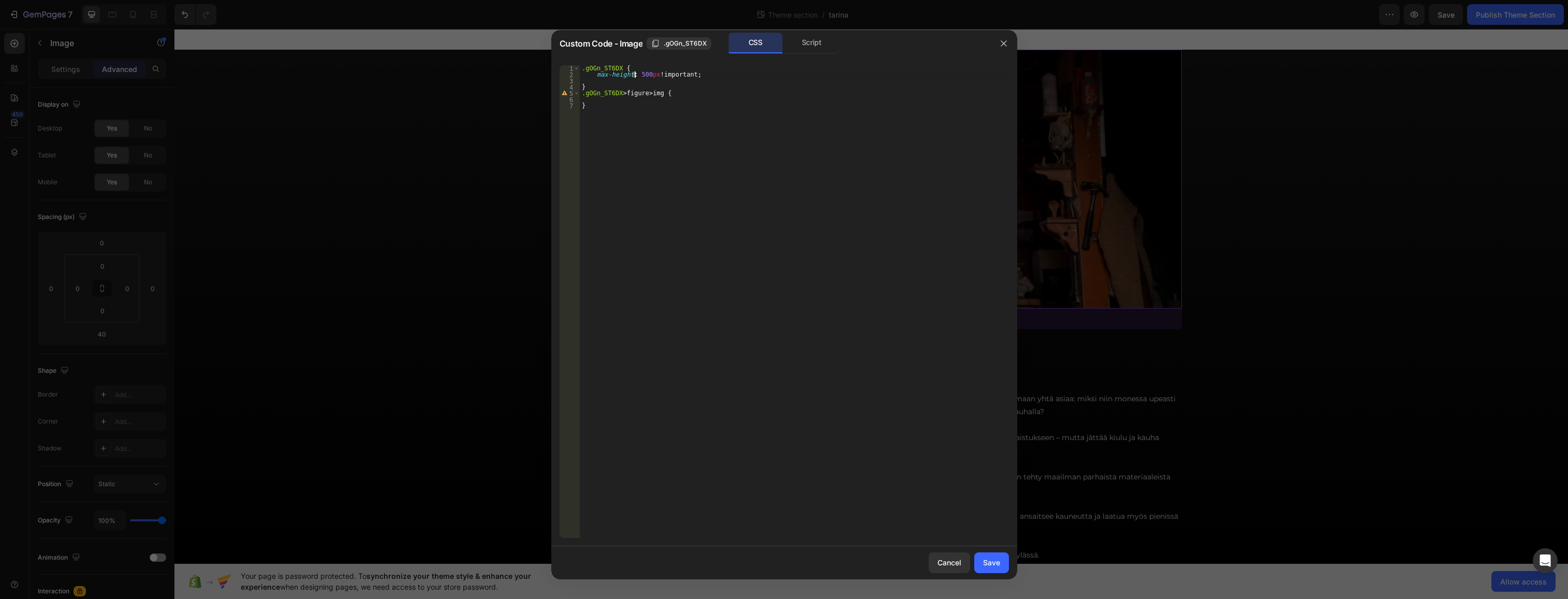
click at [634, 75] on div ".gOGn_ST6DX { max-height : 500 px !important ; } .gOGn_ST6DX > figure > img { }" at bounding box center [794, 308] width 429 height 485
click at [701, 73] on div ".gOGn_ST6DX { max-height : 600 px !important ; } .gOGn_ST6DX > figure > img { }" at bounding box center [794, 308] width 429 height 485
type textarea "max-height: 600px !important;"
click at [973, 563] on div "Save" at bounding box center [992, 563] width 17 height 11
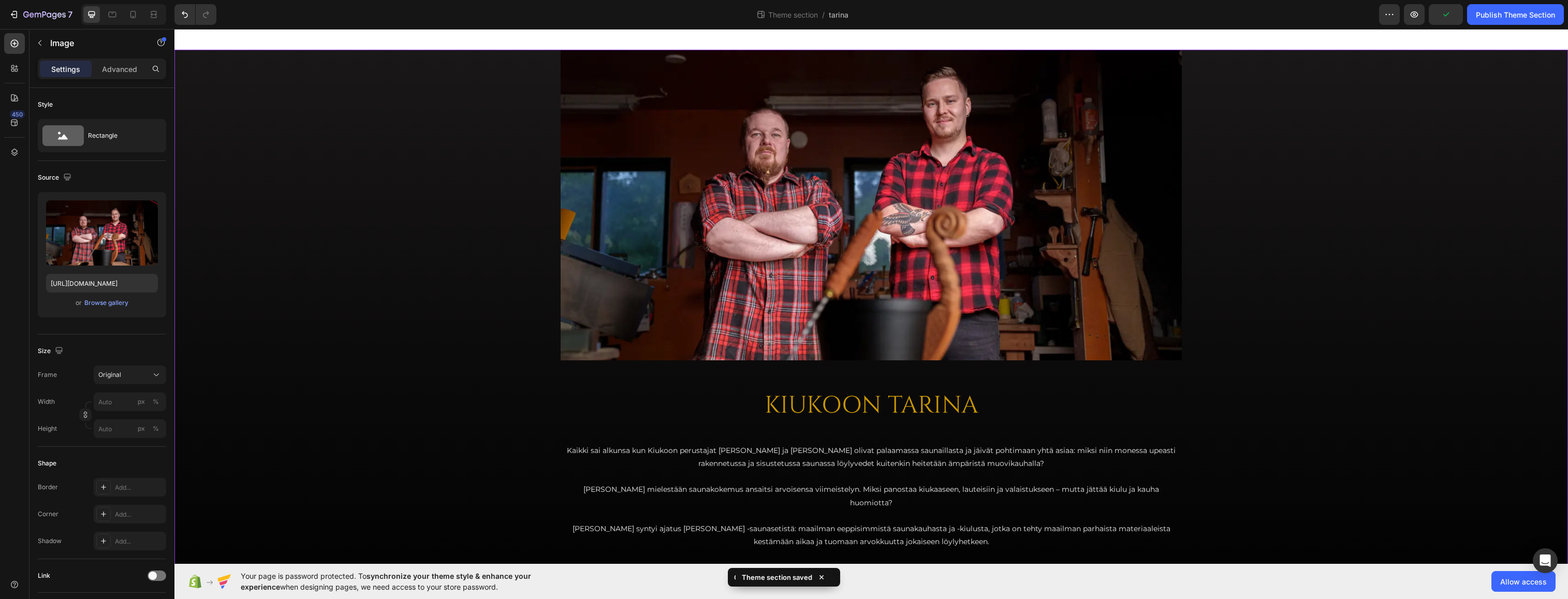
click at [973, 183] on div "Image KIUKOON TARINA Heading Kaikki sai alkunsa kun Kiukoon perustajat [PERSON_…" at bounding box center [871, 342] width 1394 height 586
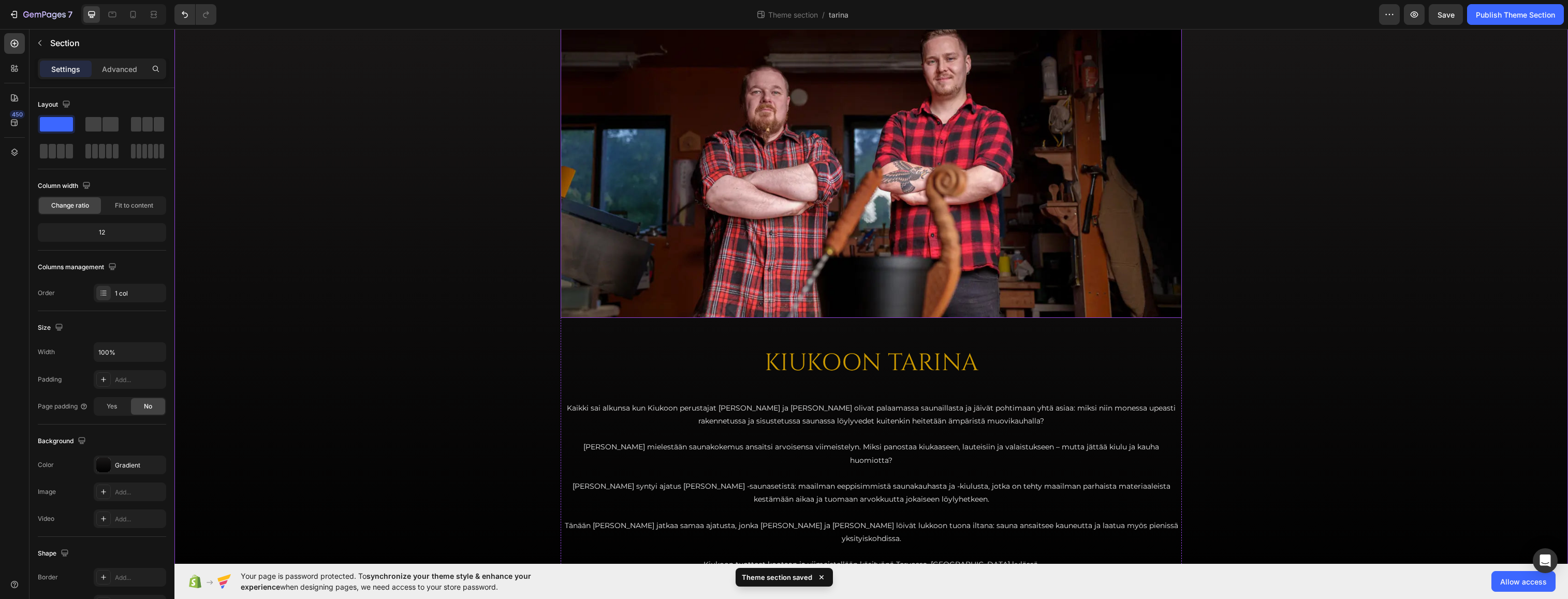
scroll to position [46, 0]
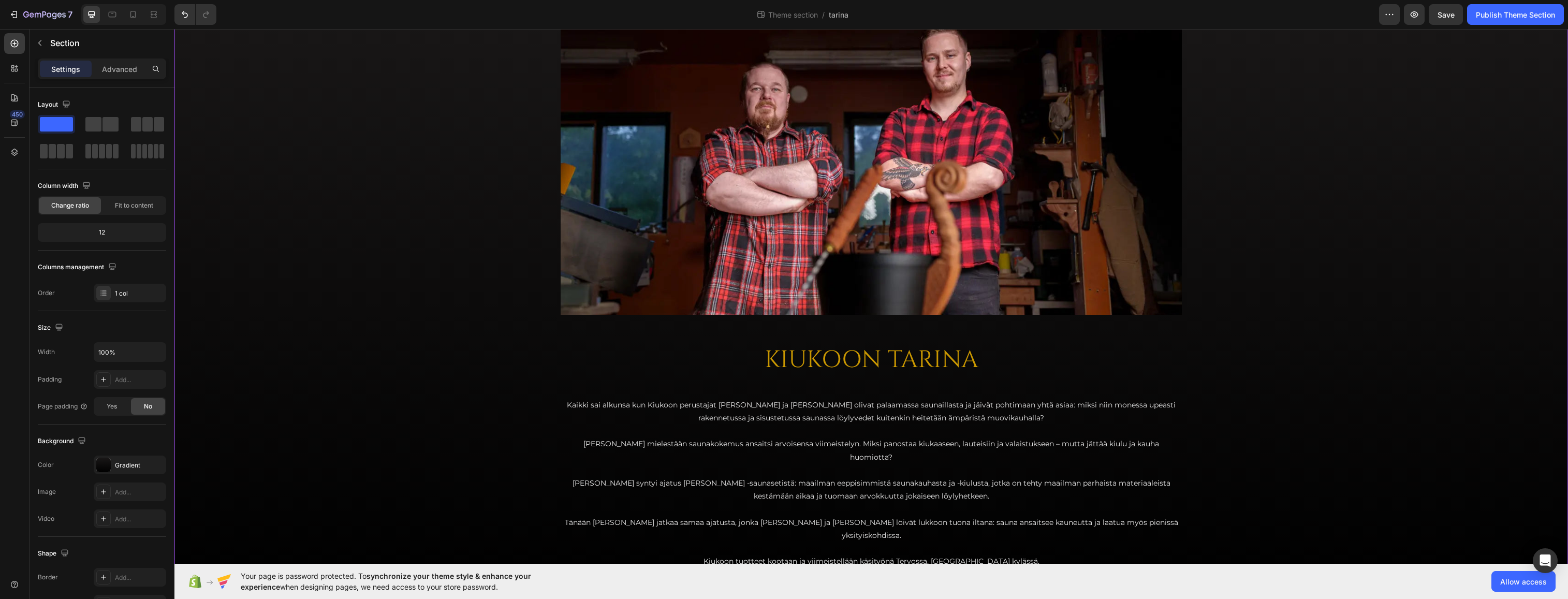
click at [973, 316] on div "Image KIUKOON TARINA Heading Kaikki sai alkunsa kun Kiukoon perustajat [PERSON_…" at bounding box center [871, 297] width 1394 height 586
click at [101, 73] on div "Advanced" at bounding box center [120, 69] width 52 height 17
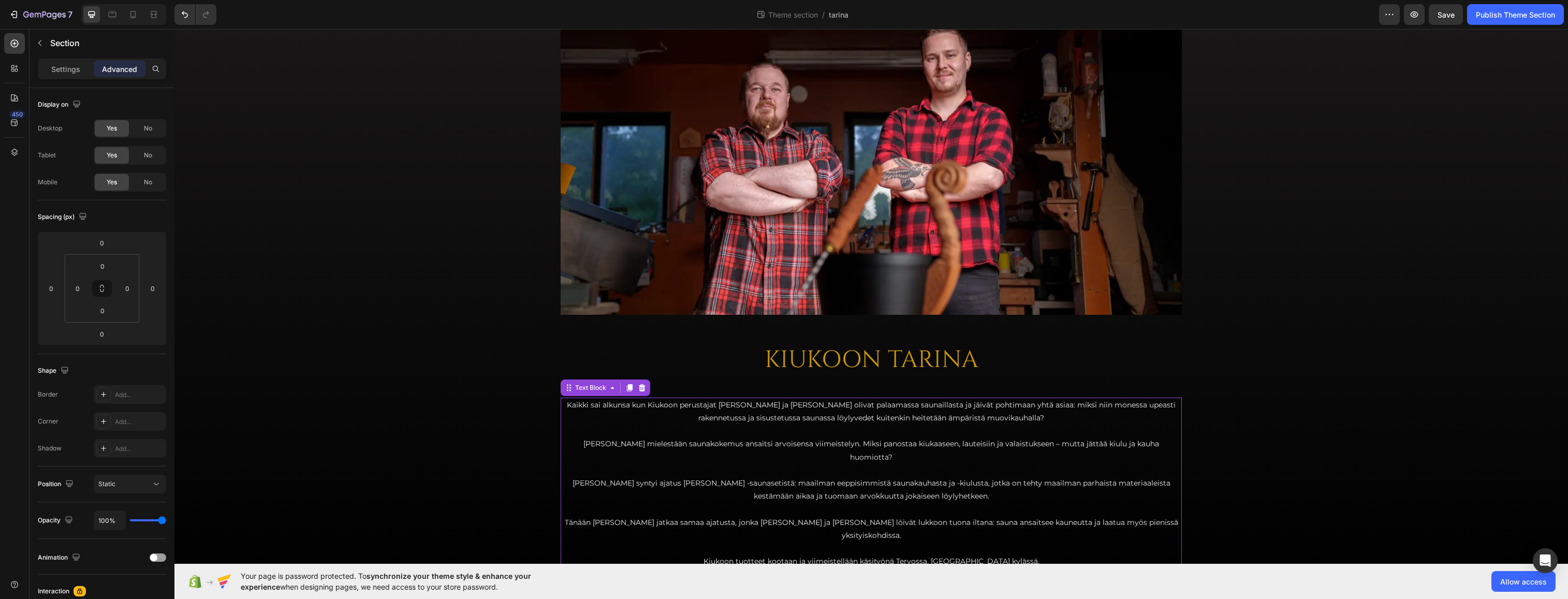
click at [696, 516] on p "Tänään [PERSON_NAME] jatkaa samaa ajatusta, jonka [PERSON_NAME] ja [PERSON_NAME…" at bounding box center [871, 529] width 619 height 26
click at [824, 556] on div "Image KIUKOON TARINA Heading Kaikki sai alkunsa kun Kiukoon perustajat [PERSON_…" at bounding box center [871, 297] width 1394 height 586
click at [621, 332] on div "Image KIUKOON TARINA Heading Kaikki sai alkunsa kun Kiukoon perustajat [PERSON_…" at bounding box center [871, 287] width 621 height 565
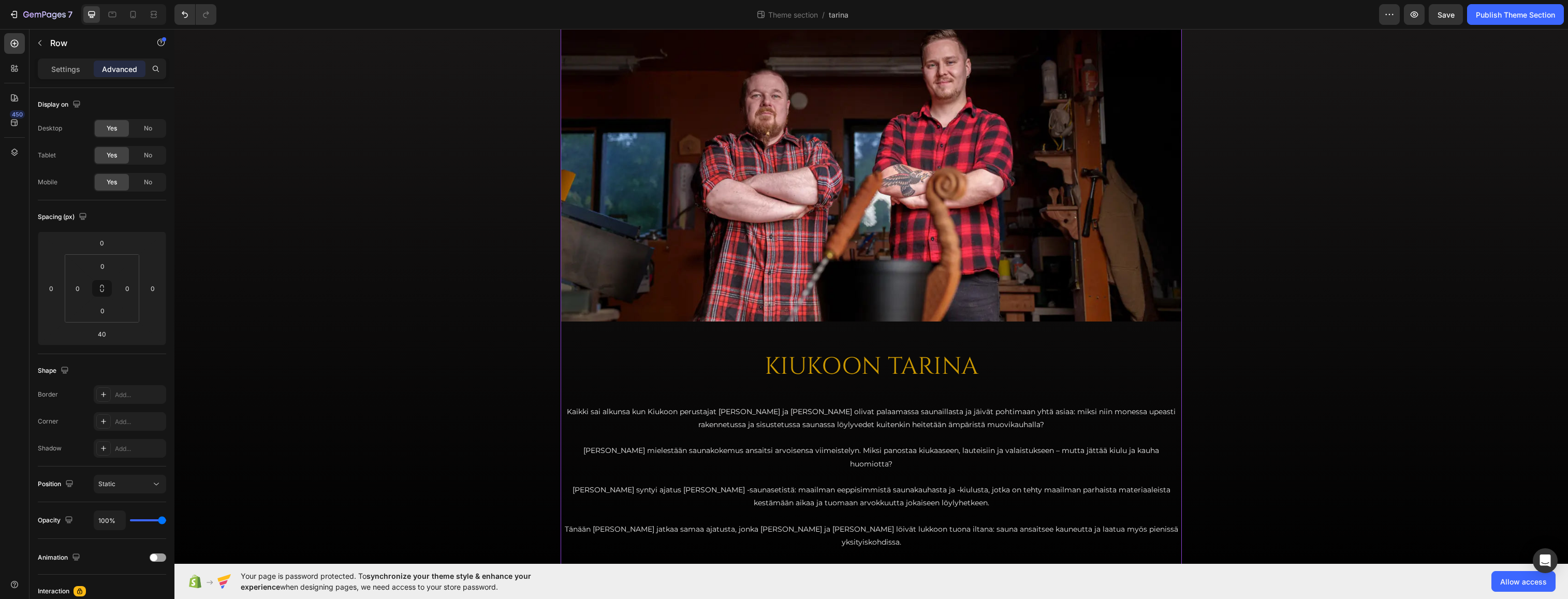
scroll to position [37, 0]
drag, startPoint x: 867, startPoint y: 561, endPoint x: 875, endPoint y: 535, distance: 27.2
click at [875, 535] on div "Image KIUKOON TARINA Heading Kaikki sai alkunsa kun Kiukoon perustajat [PERSON_…" at bounding box center [871, 295] width 621 height 565
type input "0"
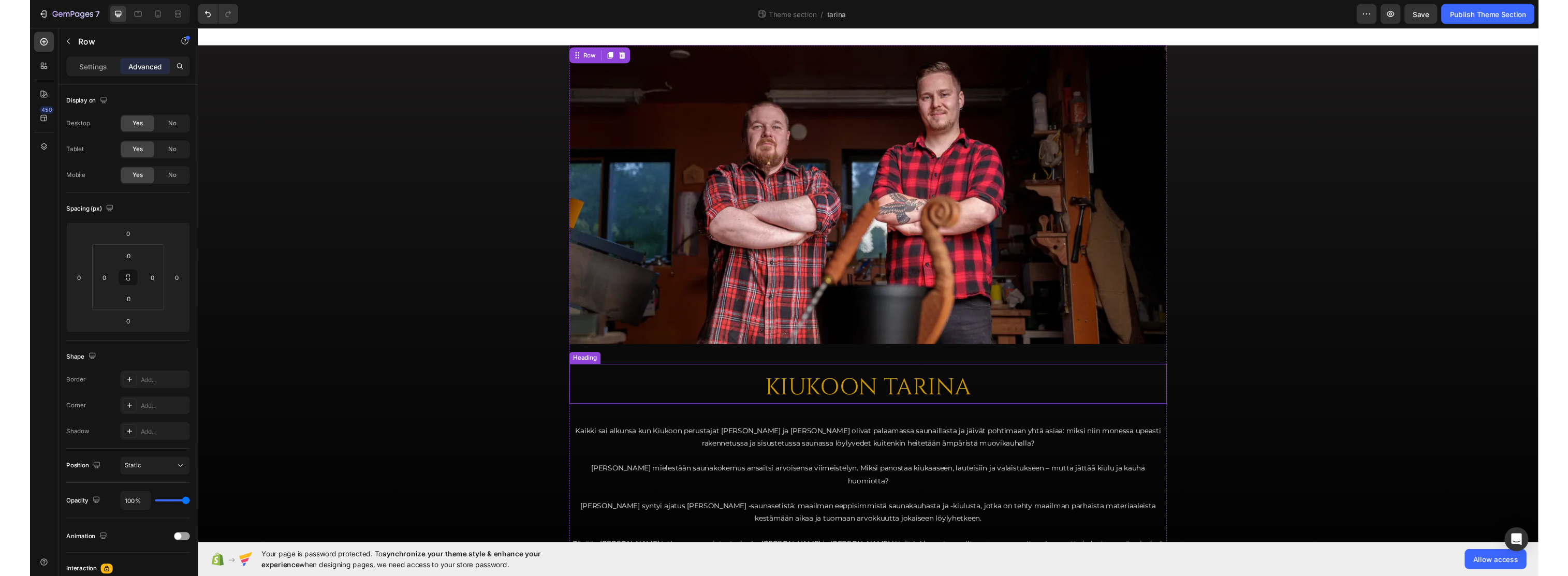
scroll to position [0, 0]
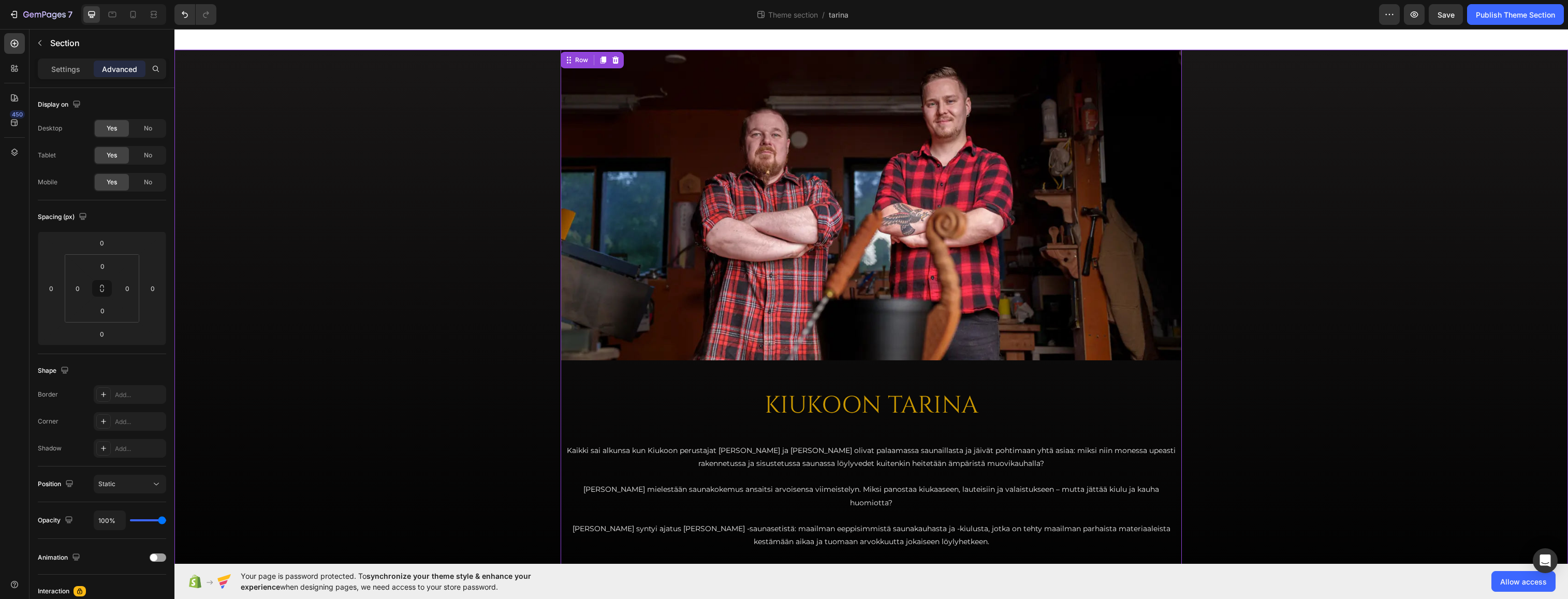
click at [481, 355] on div "Image KIUKOON TARINA Heading Kaikki sai alkunsa kun Kiukoon perustajat [PERSON_…" at bounding box center [871, 332] width 1394 height 565
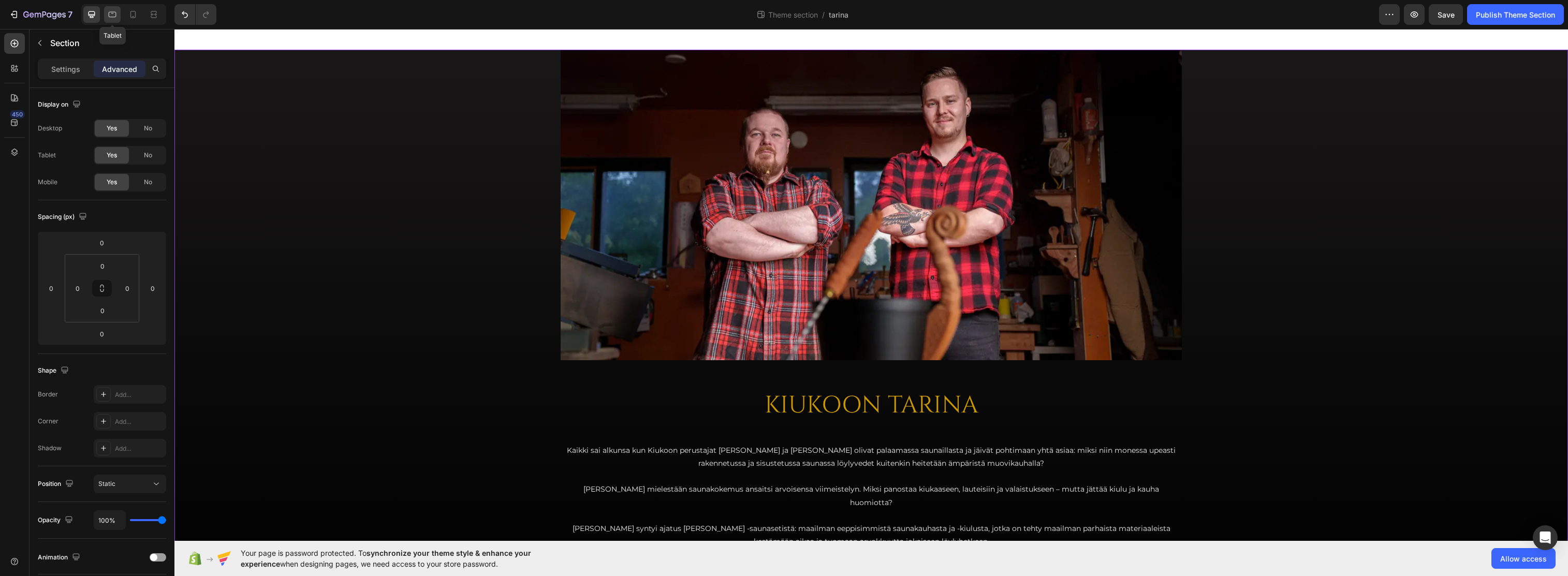
click at [115, 15] on icon at bounding box center [112, 15] width 11 height 11
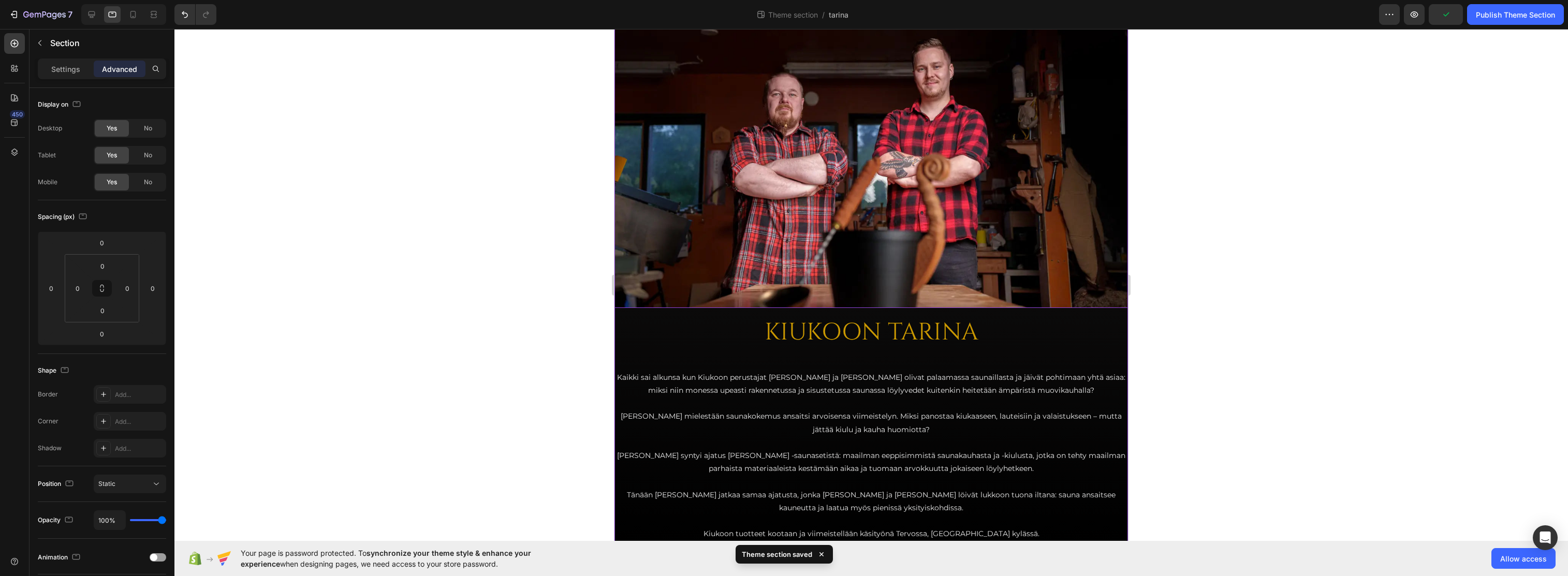
scroll to position [53, 0]
click at [811, 263] on img at bounding box center [871, 152] width 513 height 311
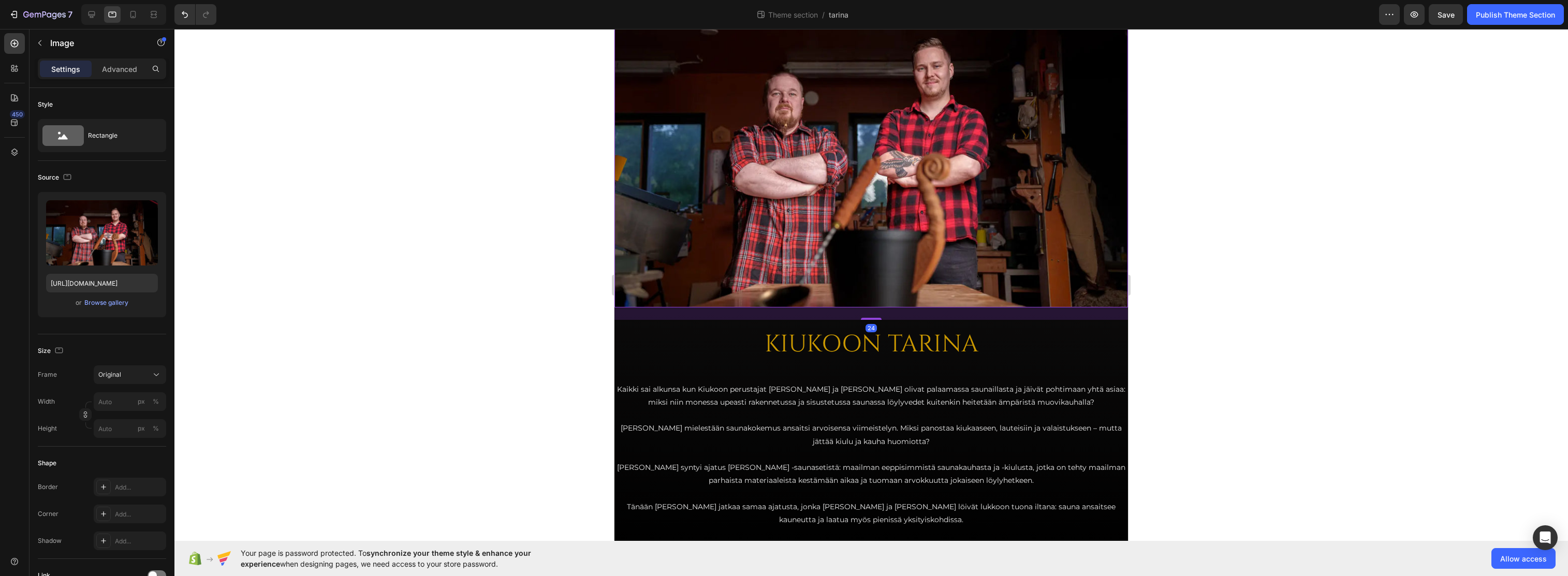
drag, startPoint x: 871, startPoint y: 307, endPoint x: 882, endPoint y: 319, distance: 16.3
click at [882, 308] on div "24" at bounding box center [871, 308] width 513 height 0
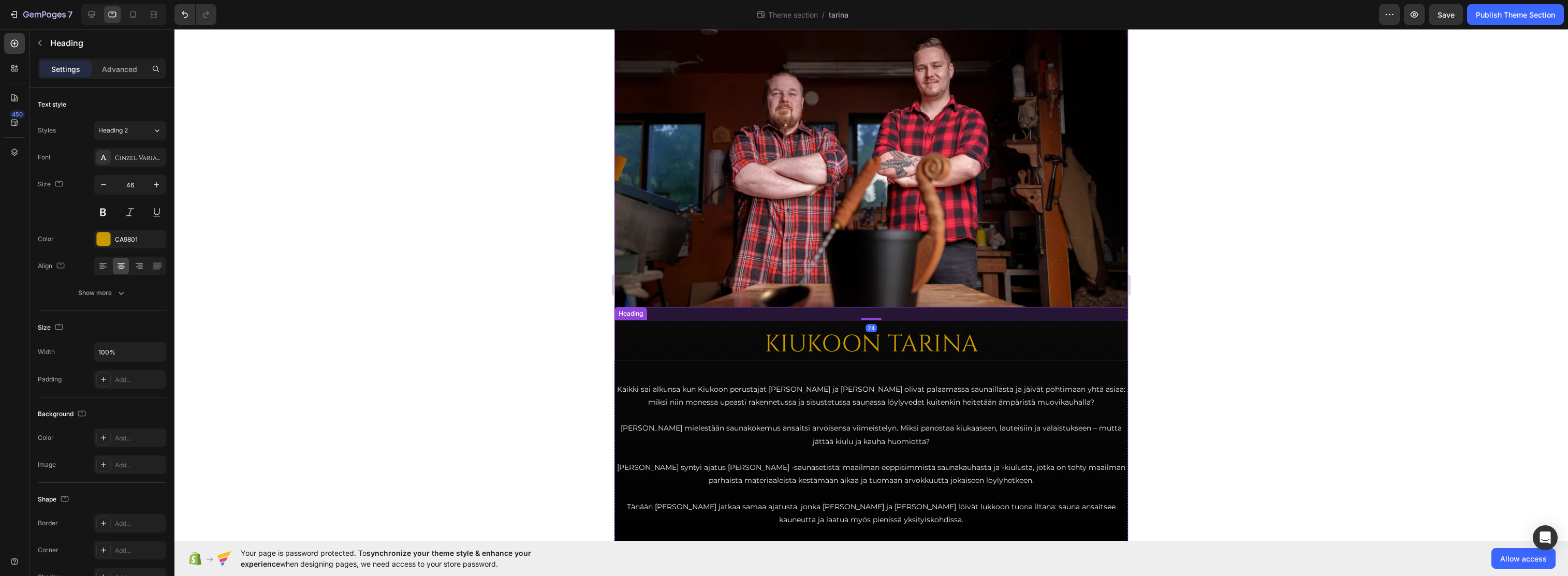
click at [697, 352] on h2 "KIUKOON TARINA" at bounding box center [871, 345] width 513 height 33
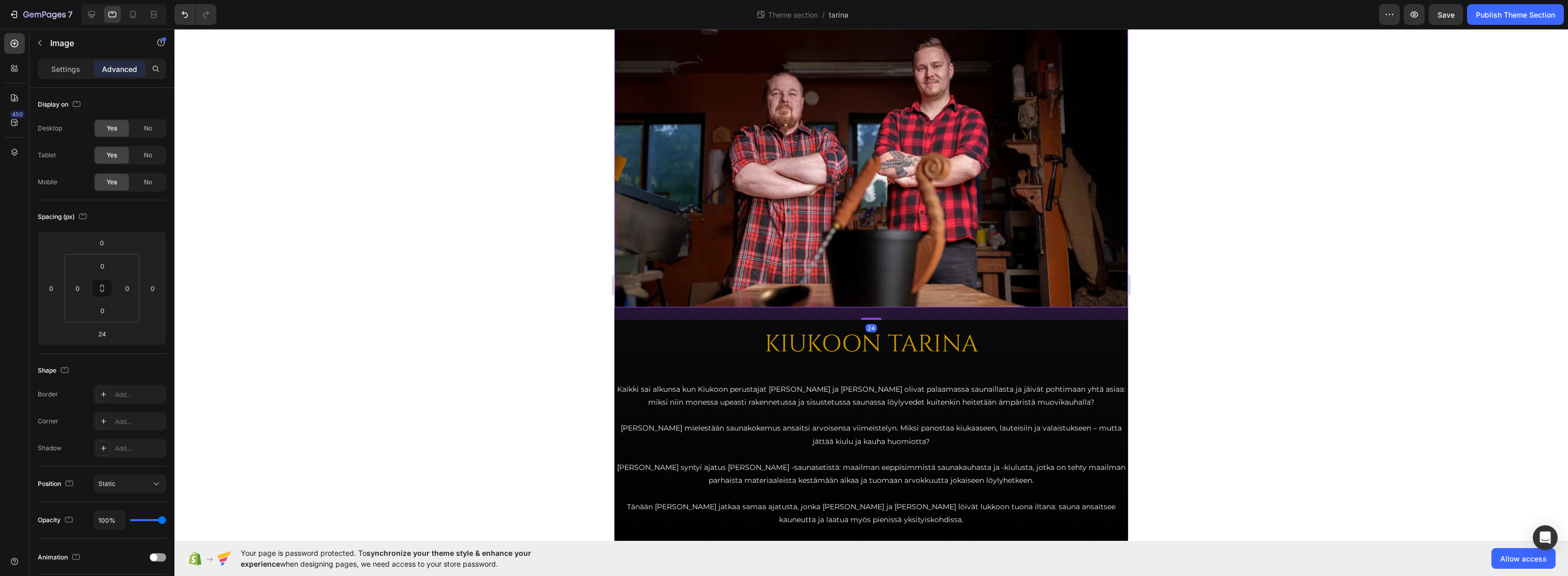
click at [837, 233] on img at bounding box center [871, 152] width 513 height 311
click at [973, 226] on div at bounding box center [871, 302] width 1394 height 547
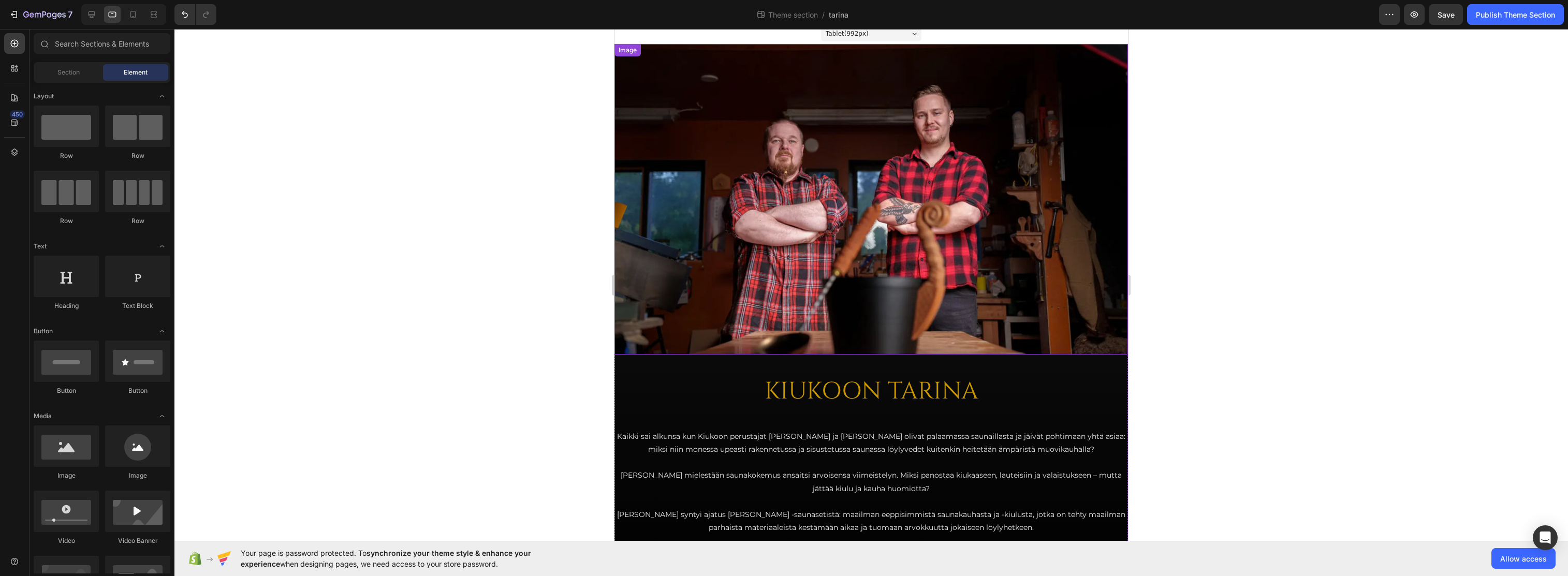
scroll to position [0, 0]
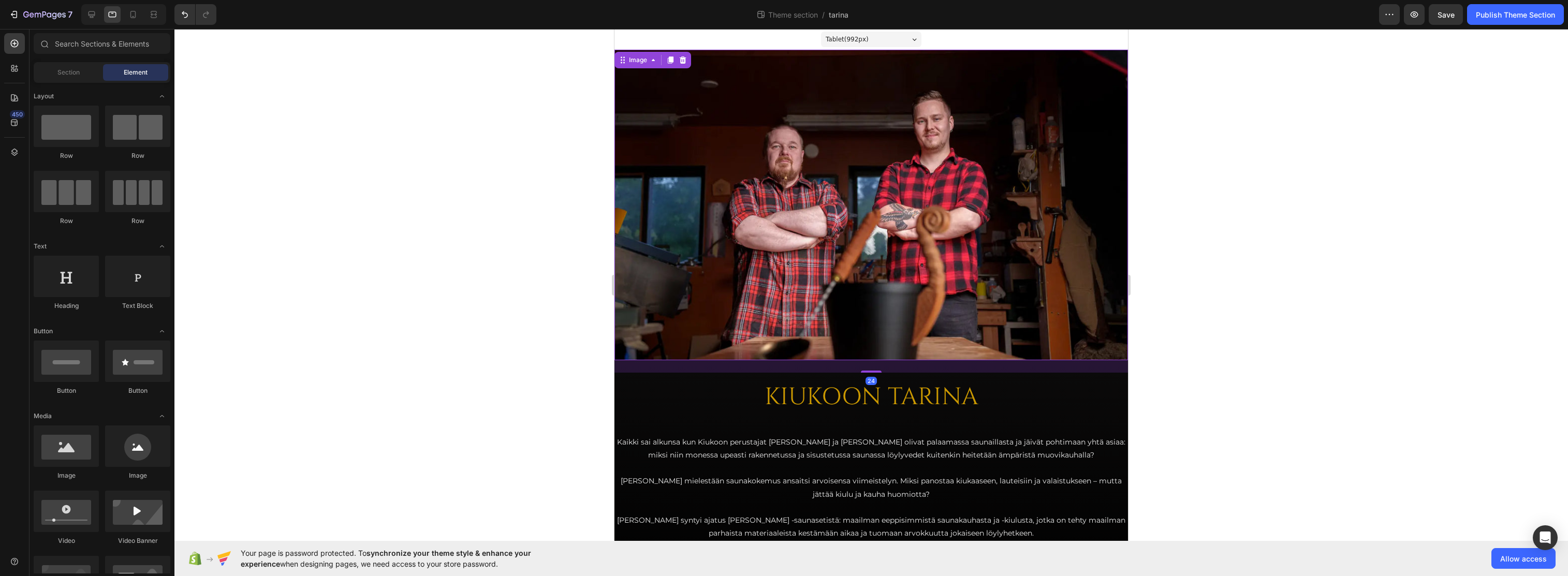
click at [814, 184] on img at bounding box center [871, 205] width 513 height 311
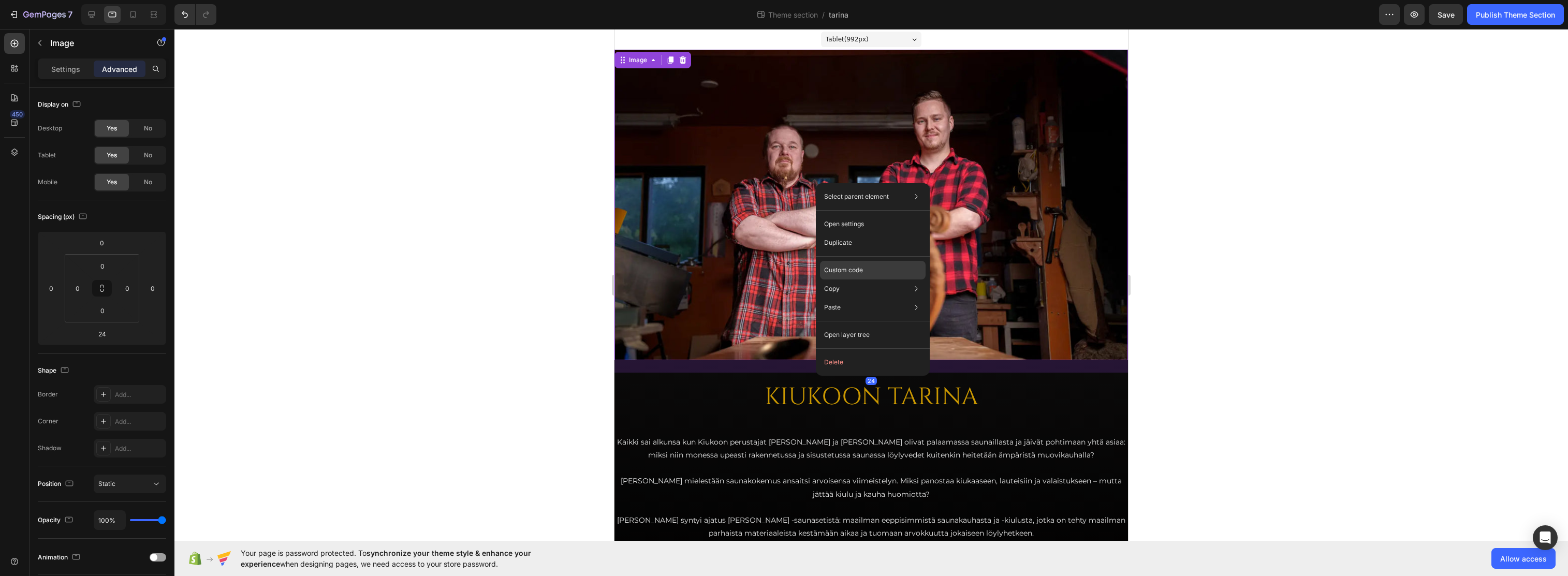
click at [867, 270] on div "Custom code" at bounding box center [873, 270] width 106 height 19
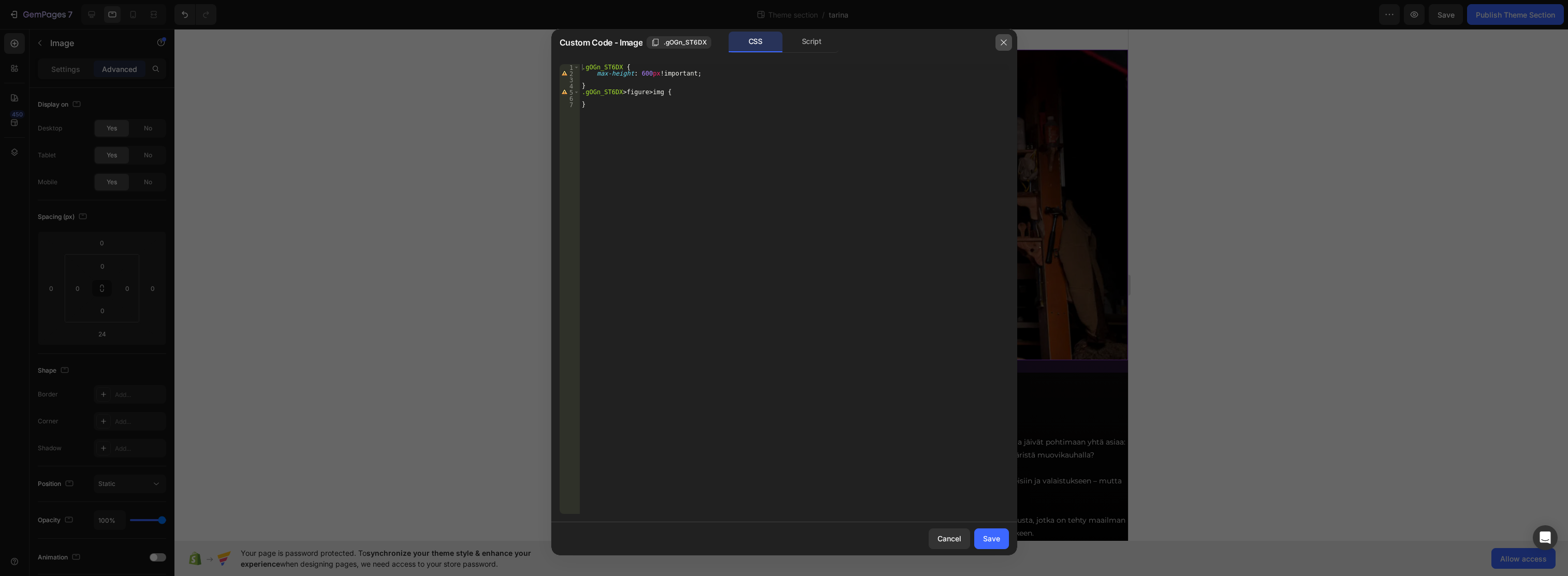
click at [973, 42] on icon "button" at bounding box center [1004, 42] width 9 height 9
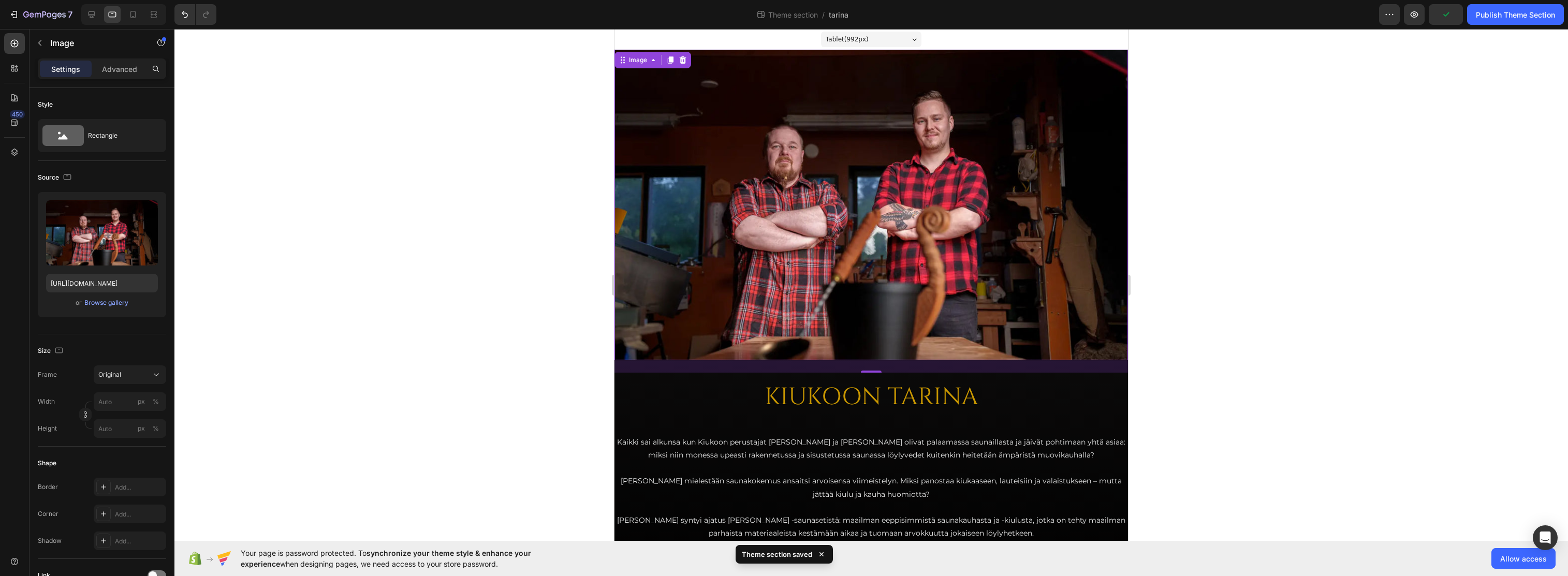
click at [973, 284] on div at bounding box center [871, 302] width 1394 height 547
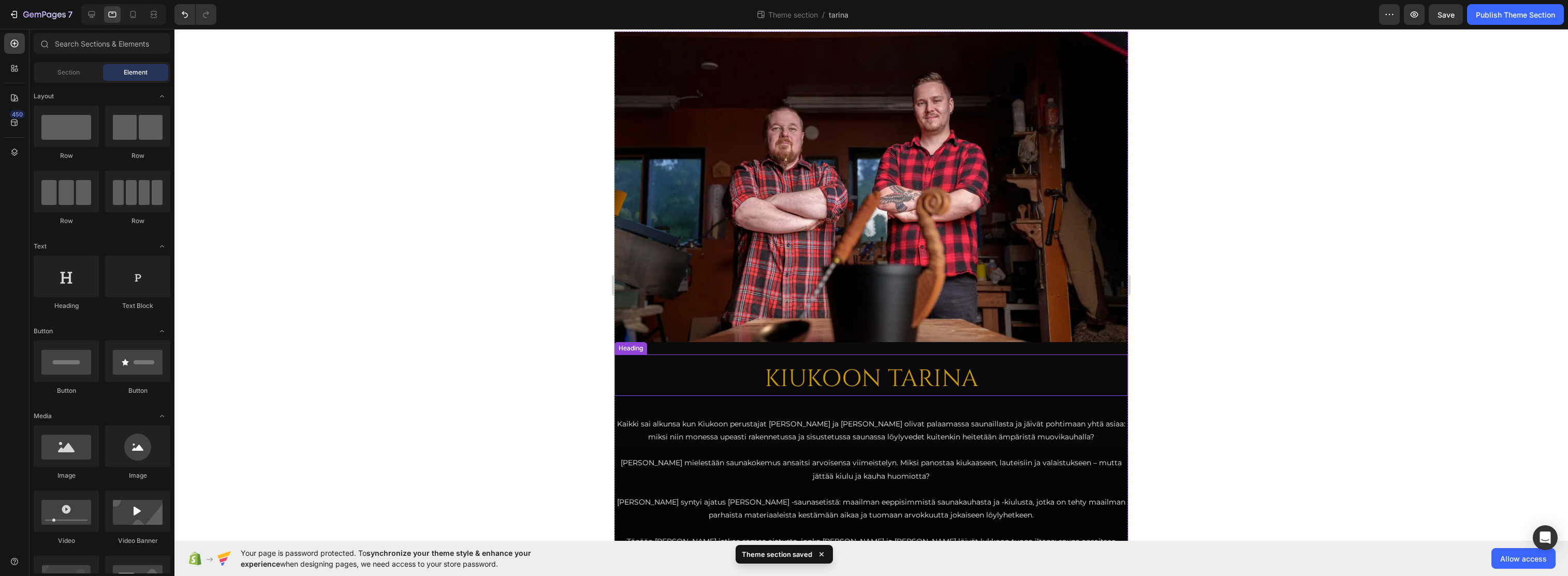
scroll to position [65, 0]
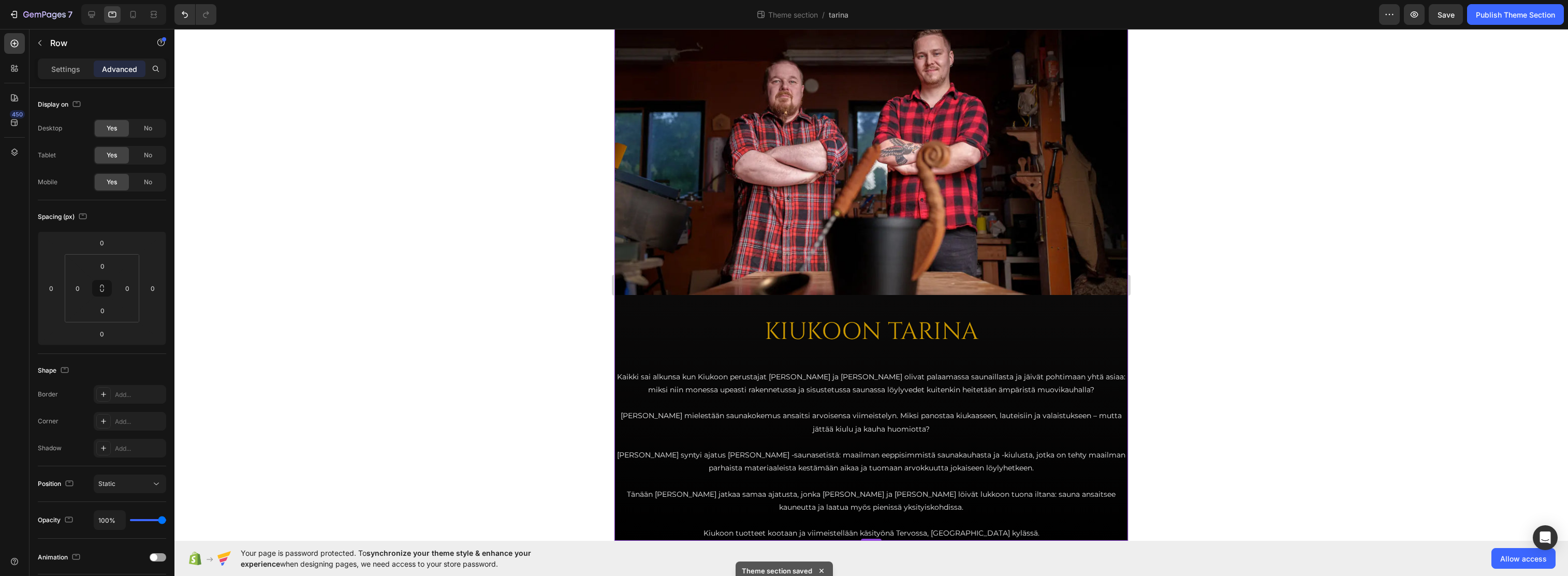
click at [973, 304] on div "Image KIUKOON TARINA Heading Kaikki sai alkunsa kun Kiukoon perustajat [PERSON_…" at bounding box center [871, 263] width 513 height 556
type input "24"
drag, startPoint x: 120, startPoint y: 315, endPoint x: 127, endPoint y: 309, distance: 9.2
click at [127, 0] on html "7 Theme section / tarina Preview Save Publish Theme Section 450 Sections(18) El…" at bounding box center [784, 0] width 1568 height 0
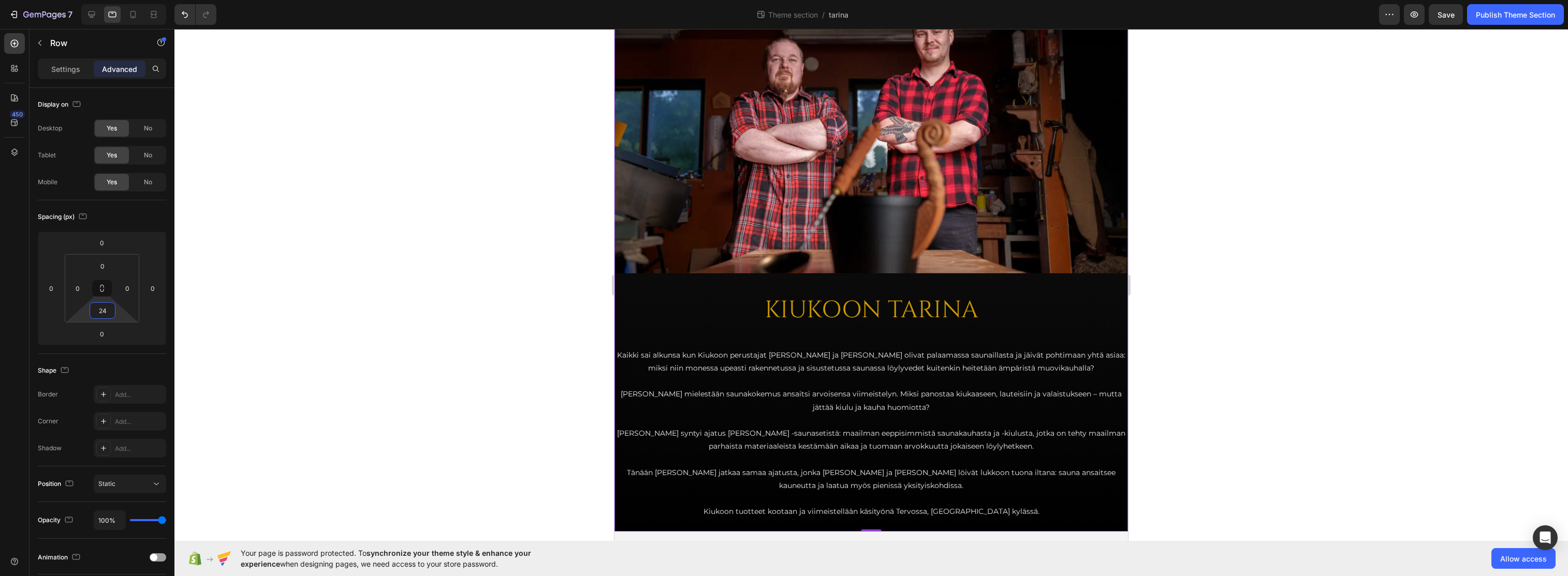
scroll to position [90, 0]
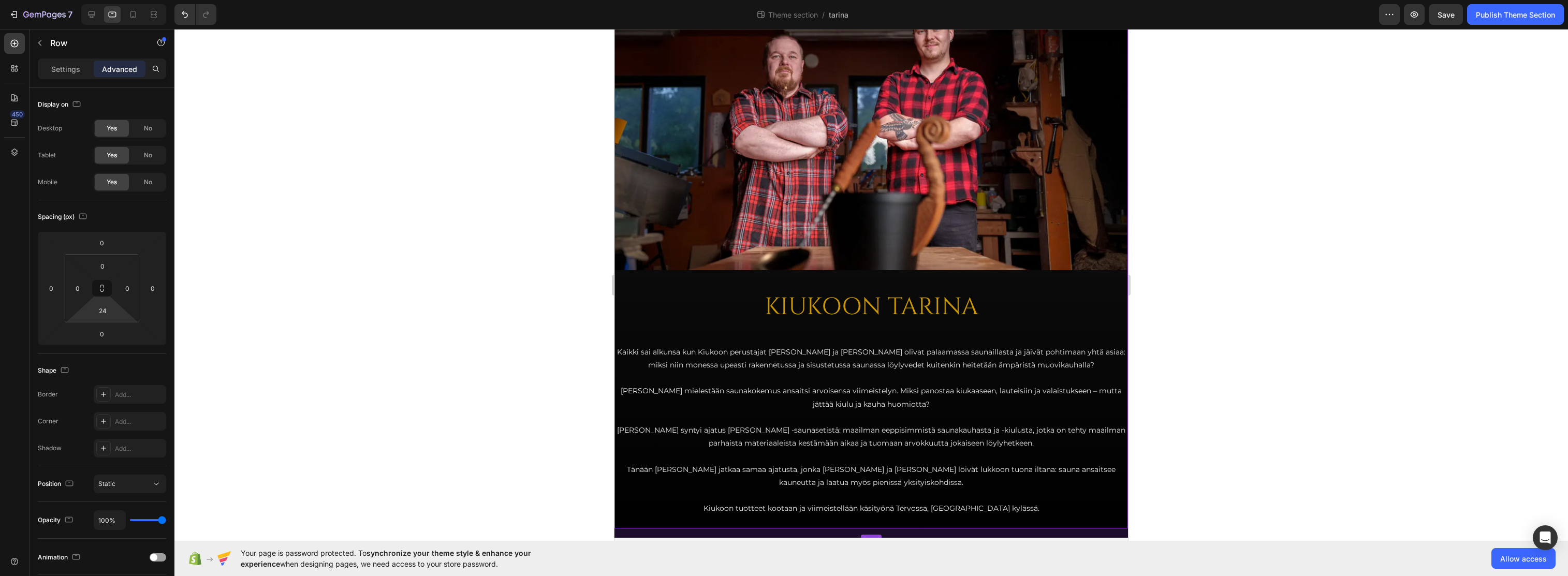
drag, startPoint x: 869, startPoint y: 527, endPoint x: 872, endPoint y: 534, distance: 7.6
click at [872, 534] on div at bounding box center [871, 536] width 21 height 3
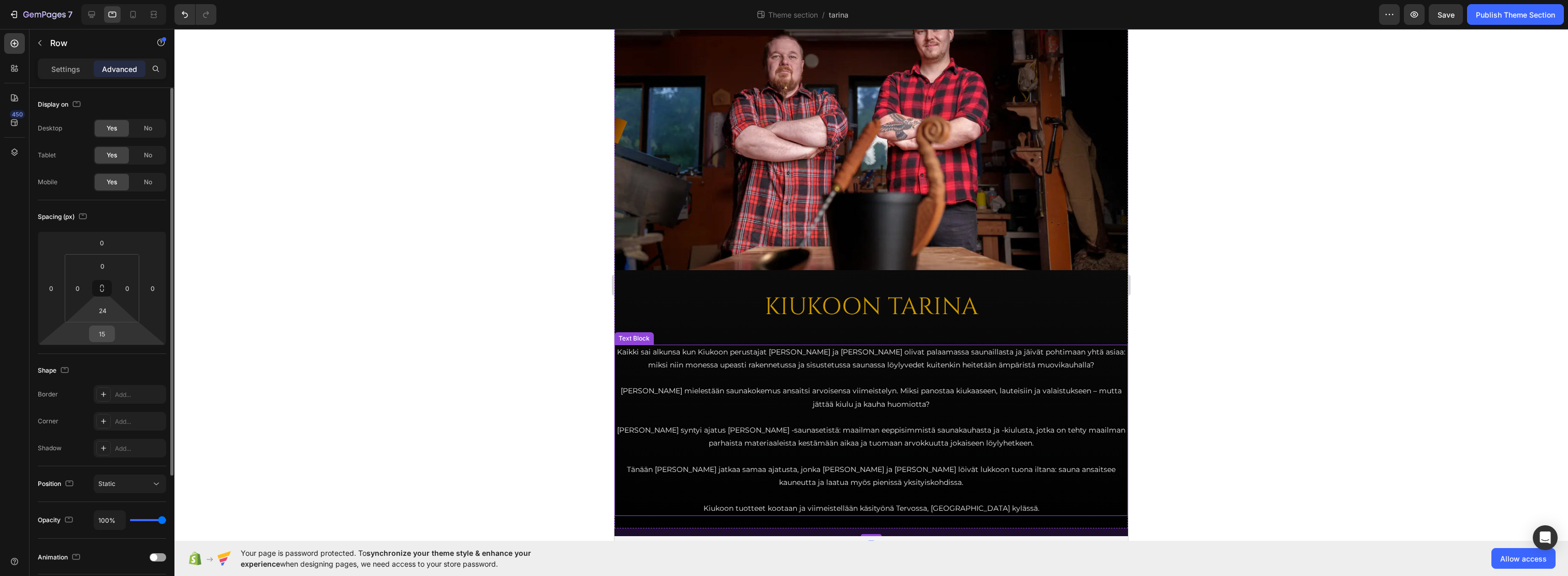
click at [102, 339] on input "15" at bounding box center [102, 333] width 21 height 15
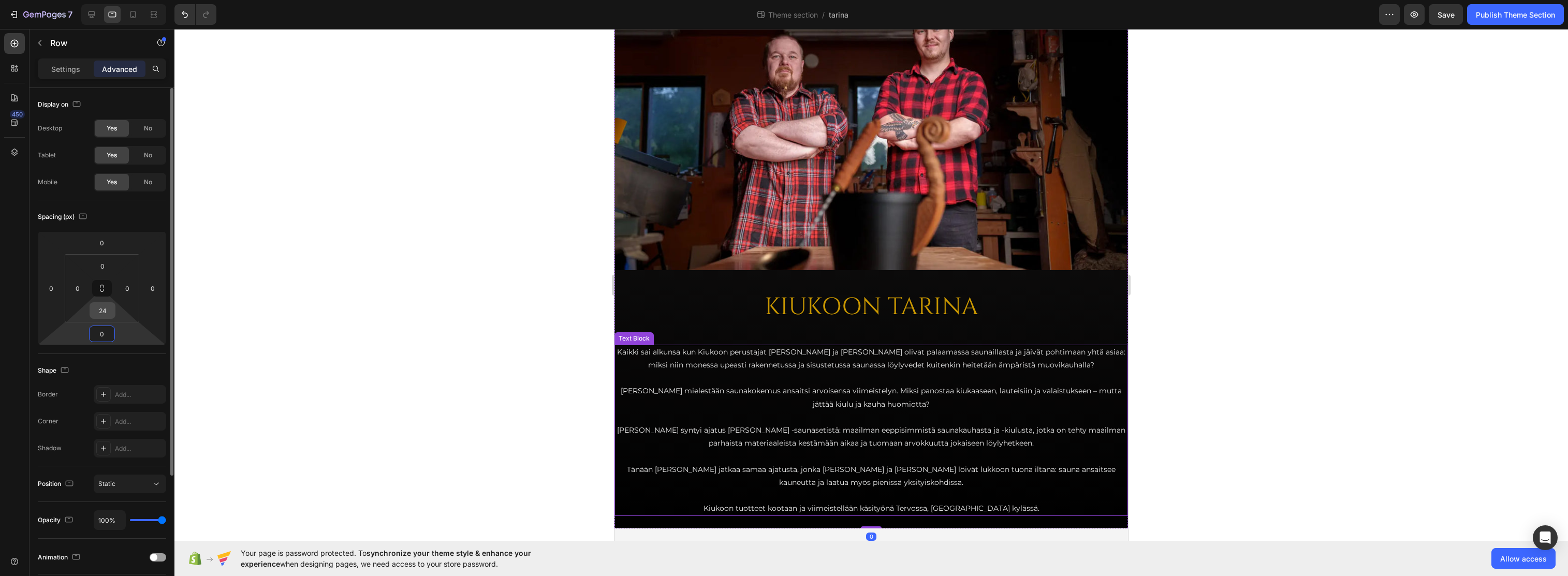
type input "0"
click at [106, 313] on input "24" at bounding box center [102, 310] width 21 height 15
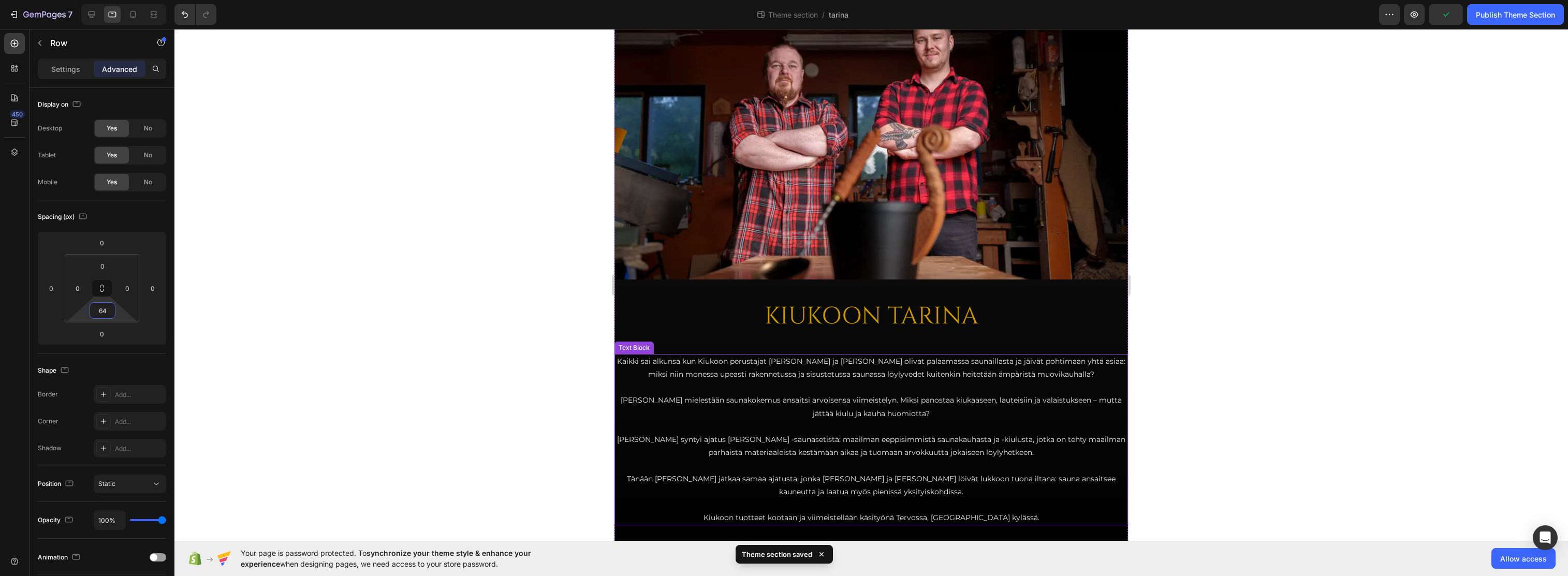
type input "64"
drag, startPoint x: 321, startPoint y: 293, endPoint x: 396, endPoint y: 301, distance: 75.4
click at [323, 292] on div at bounding box center [871, 302] width 1394 height 547
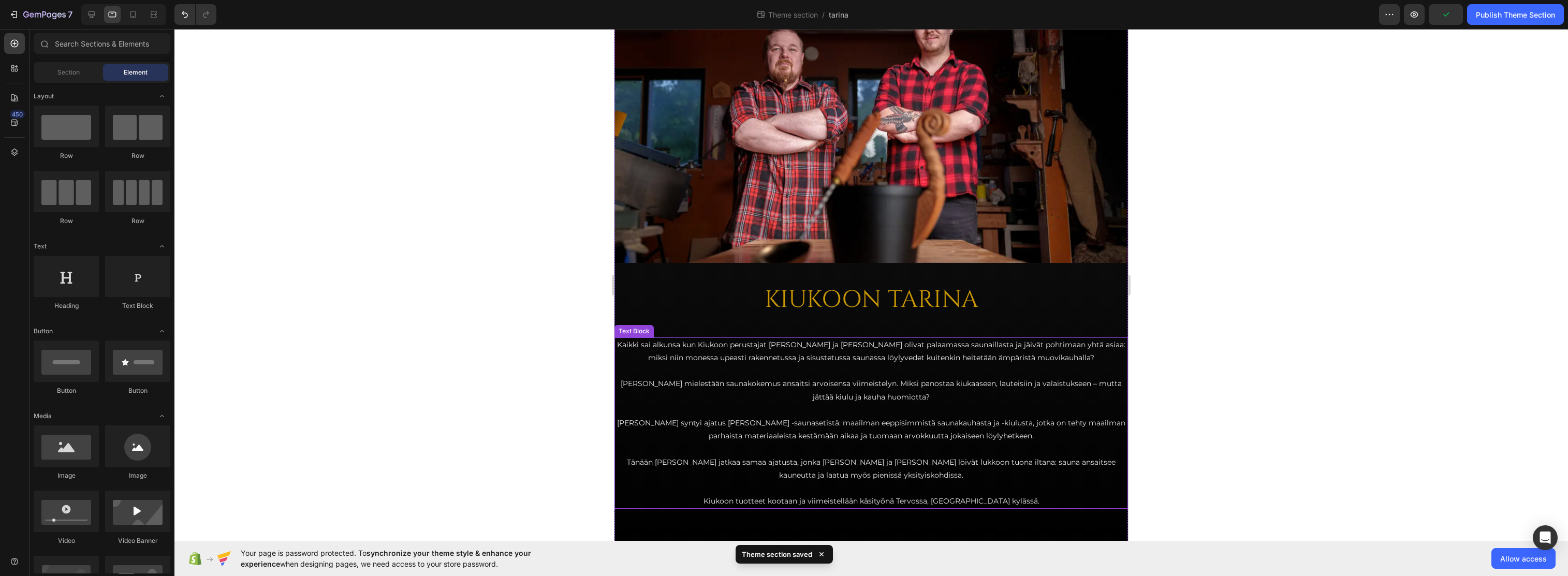
scroll to position [99, 0]
click at [973, 294] on div at bounding box center [871, 302] width 1394 height 547
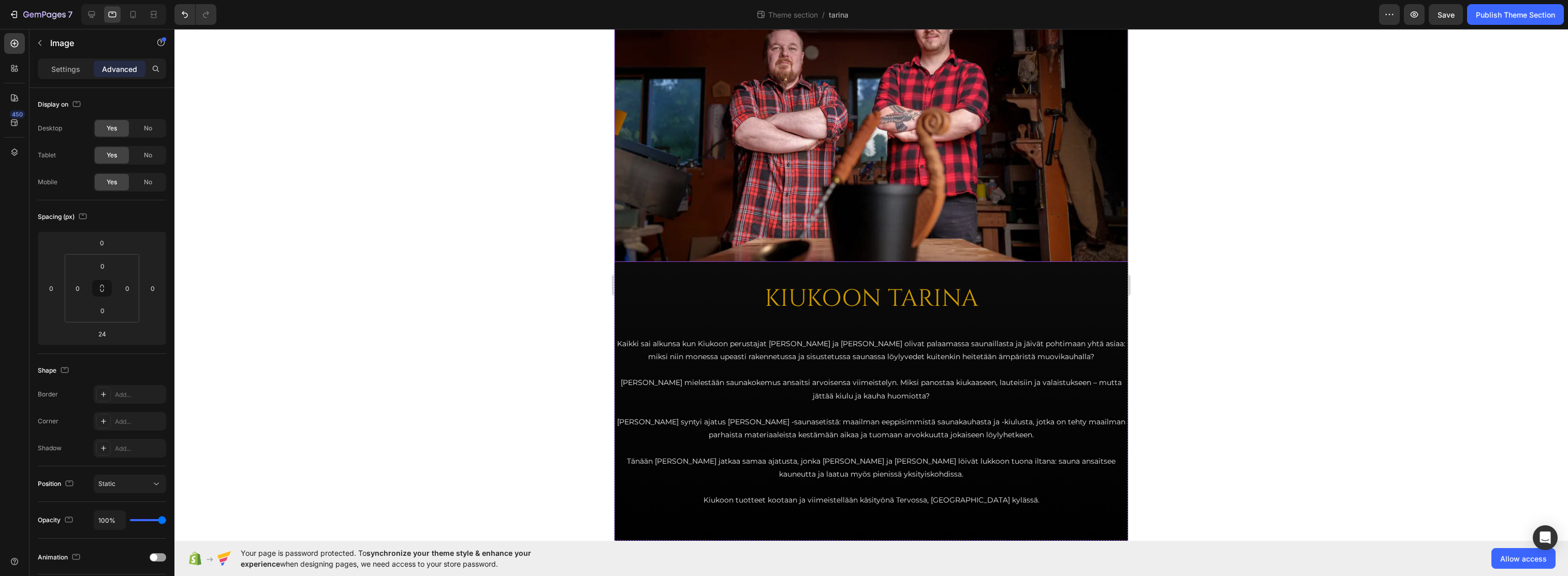
click at [841, 234] on img at bounding box center [871, 106] width 513 height 311
drag, startPoint x: 875, startPoint y: 273, endPoint x: 881, endPoint y: 277, distance: 7.2
click at [881, 262] on div "32" at bounding box center [871, 262] width 513 height 0
type input "32"
click at [973, 290] on div at bounding box center [871, 302] width 1394 height 547
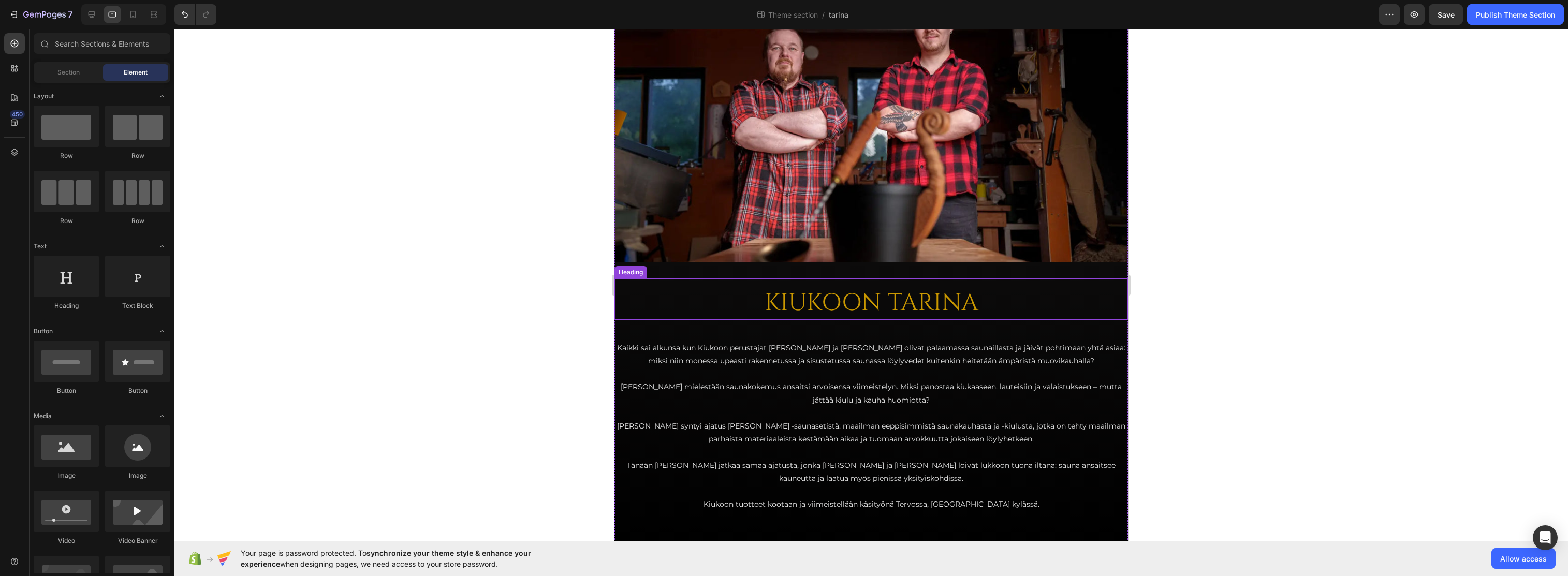
scroll to position [103, 0]
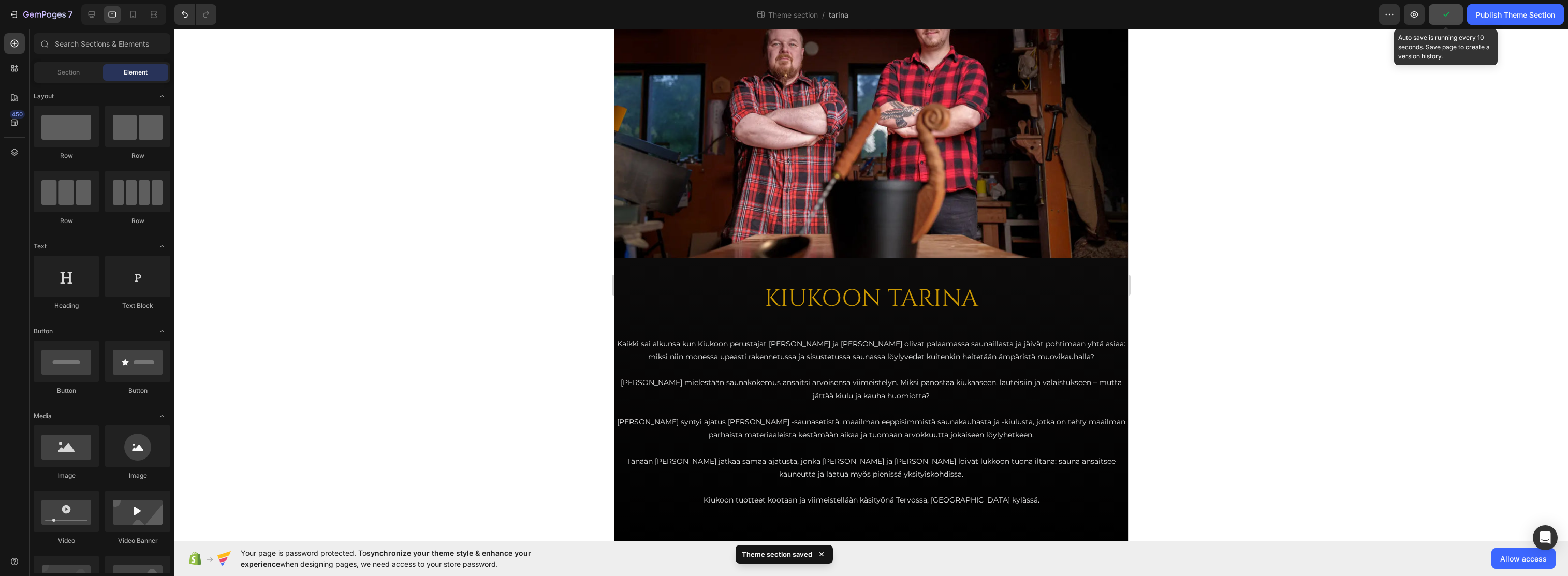
click at [973, 17] on icon "button" at bounding box center [1446, 15] width 11 height 11
click at [973, 11] on span "Save" at bounding box center [1446, 15] width 17 height 9
click at [138, 13] on icon at bounding box center [133, 15] width 11 height 11
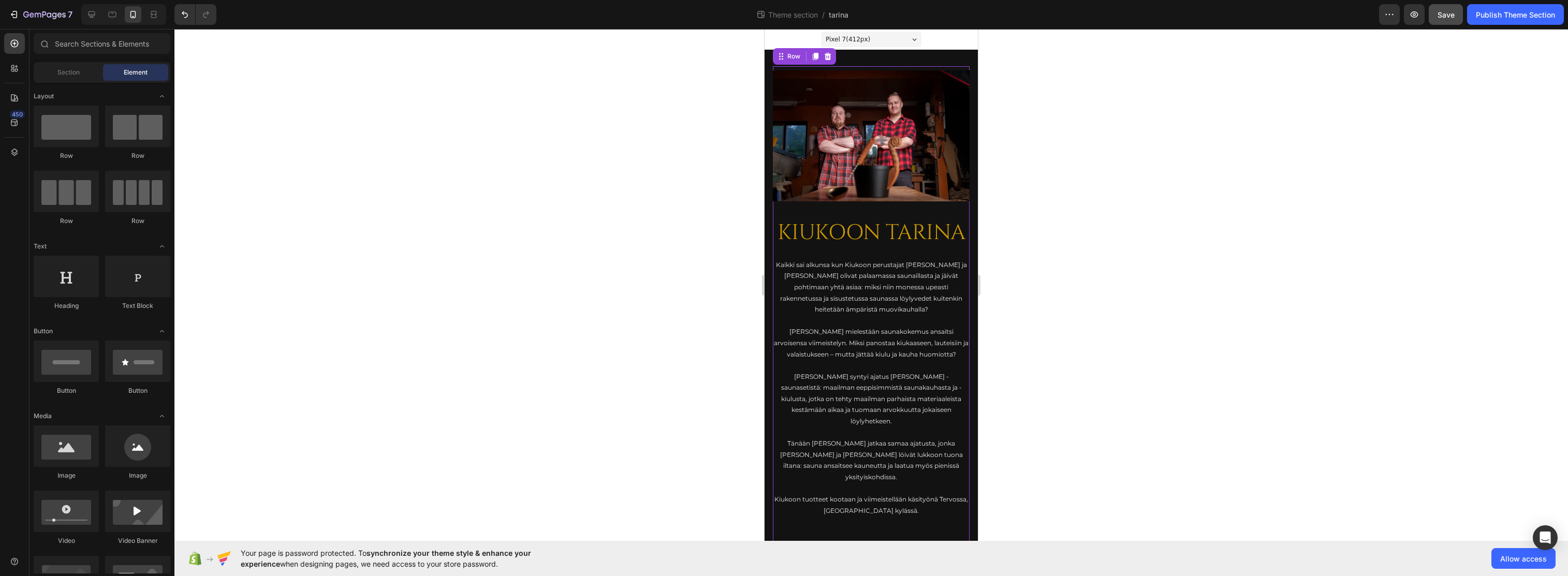
click at [832, 206] on div "Image KIUKOON TARINA Heading Kaikki sai alkunsa kun Kiukoon perustajat [PERSON_…" at bounding box center [871, 293] width 196 height 446
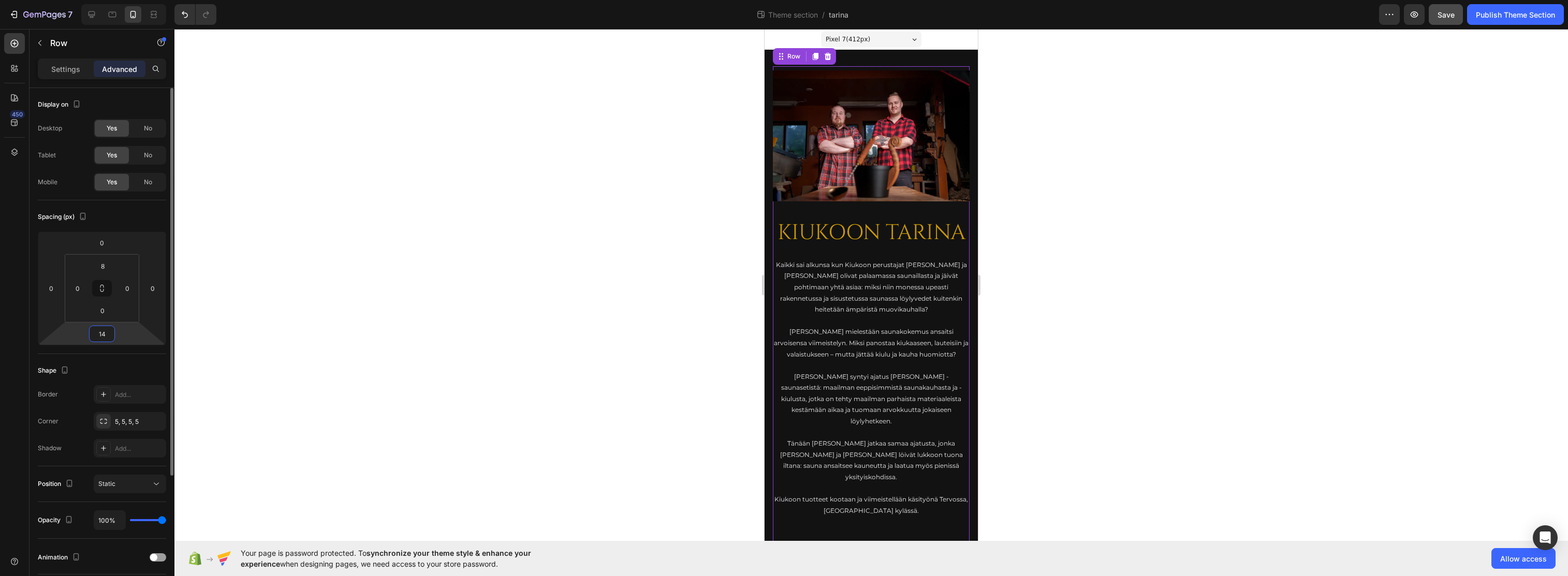
click at [104, 337] on input "14" at bounding box center [102, 333] width 21 height 15
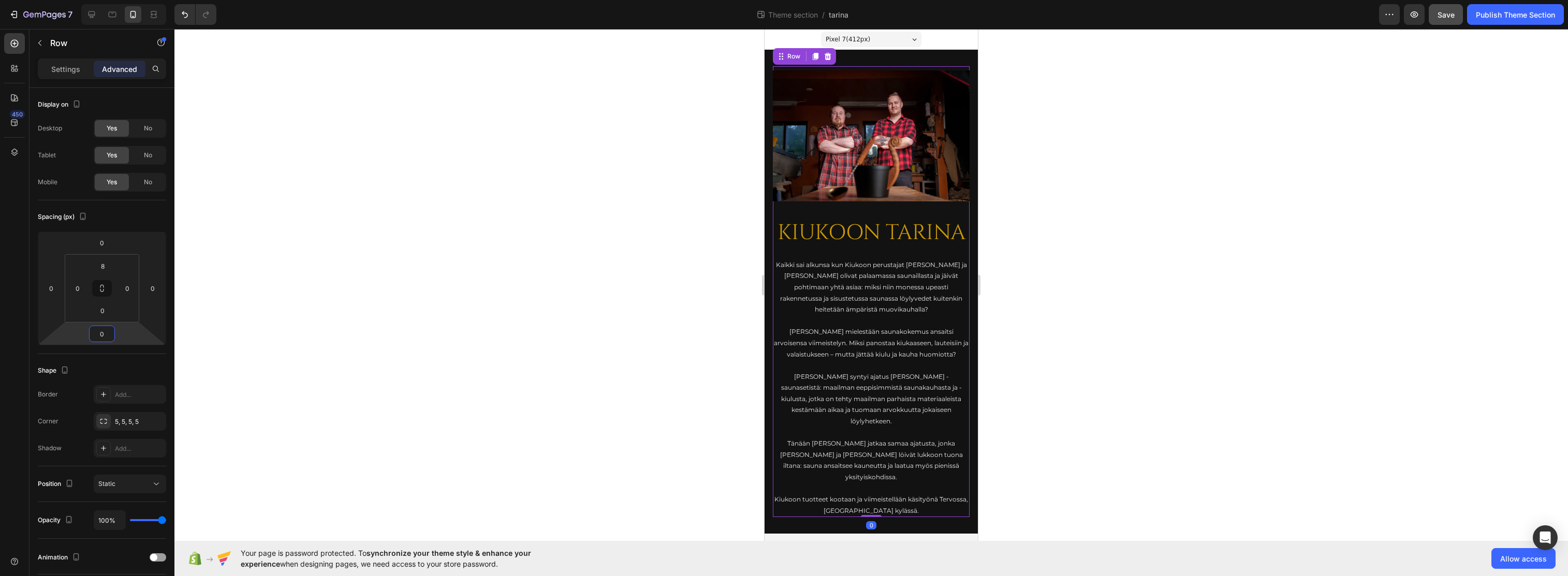
type input "0"
drag, startPoint x: 503, startPoint y: 252, endPoint x: 562, endPoint y: 268, distance: 61.1
click at [503, 252] on div at bounding box center [871, 302] width 1394 height 547
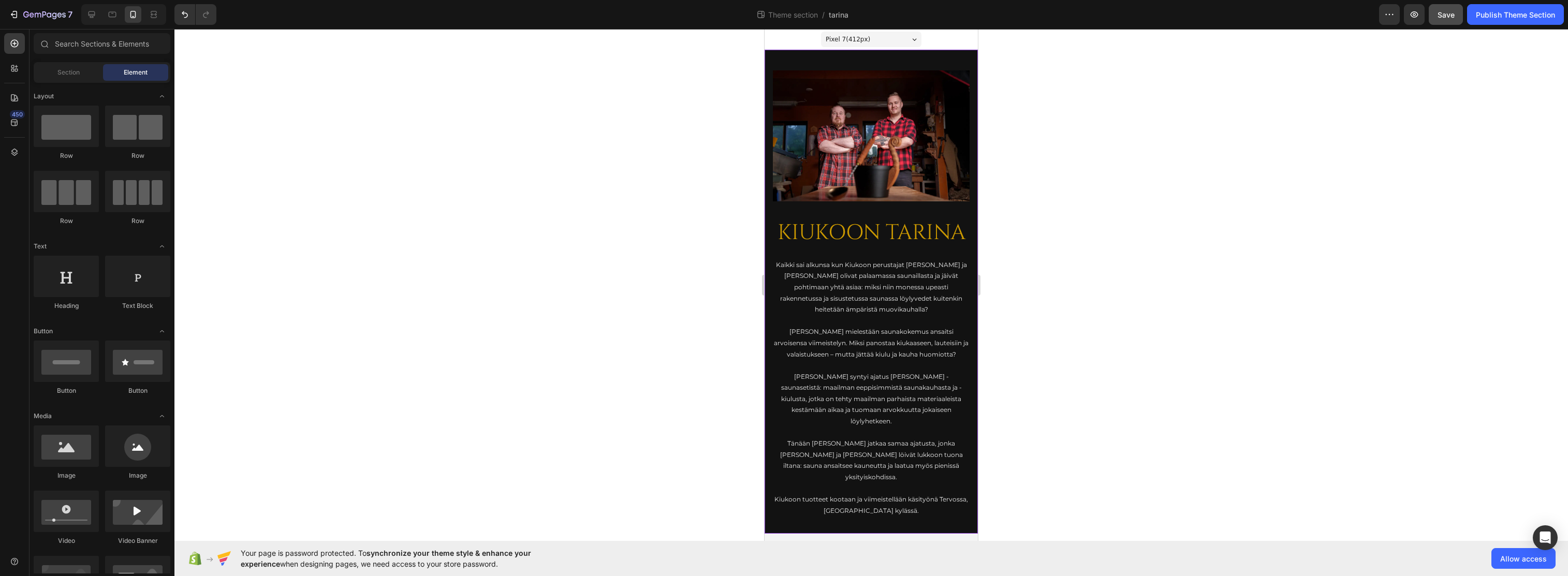
click at [873, 58] on div "Image KIUKOON TARINA Heading Kaikki sai alkunsa kun Kiukoon perustajat [PERSON_…" at bounding box center [871, 292] width 213 height 484
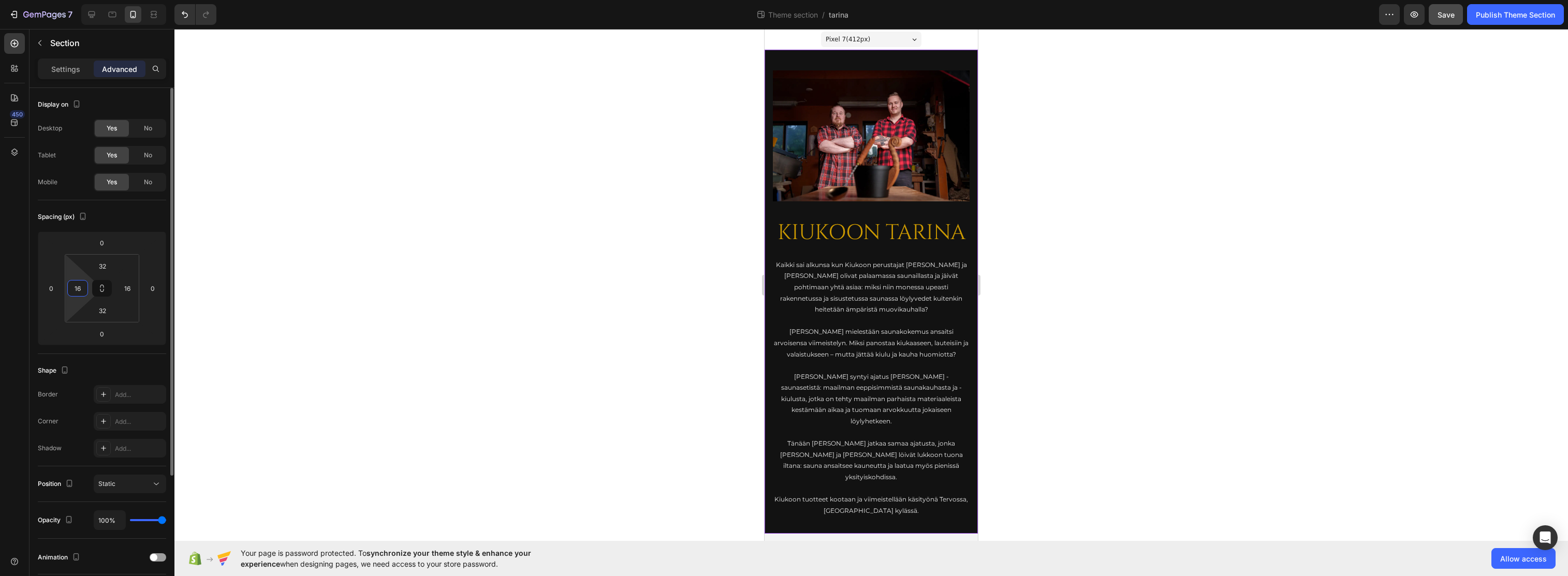
click at [81, 289] on input "16" at bounding box center [77, 288] width 15 height 15
type input "0"
click at [120, 289] on input "16" at bounding box center [127, 288] width 15 height 15
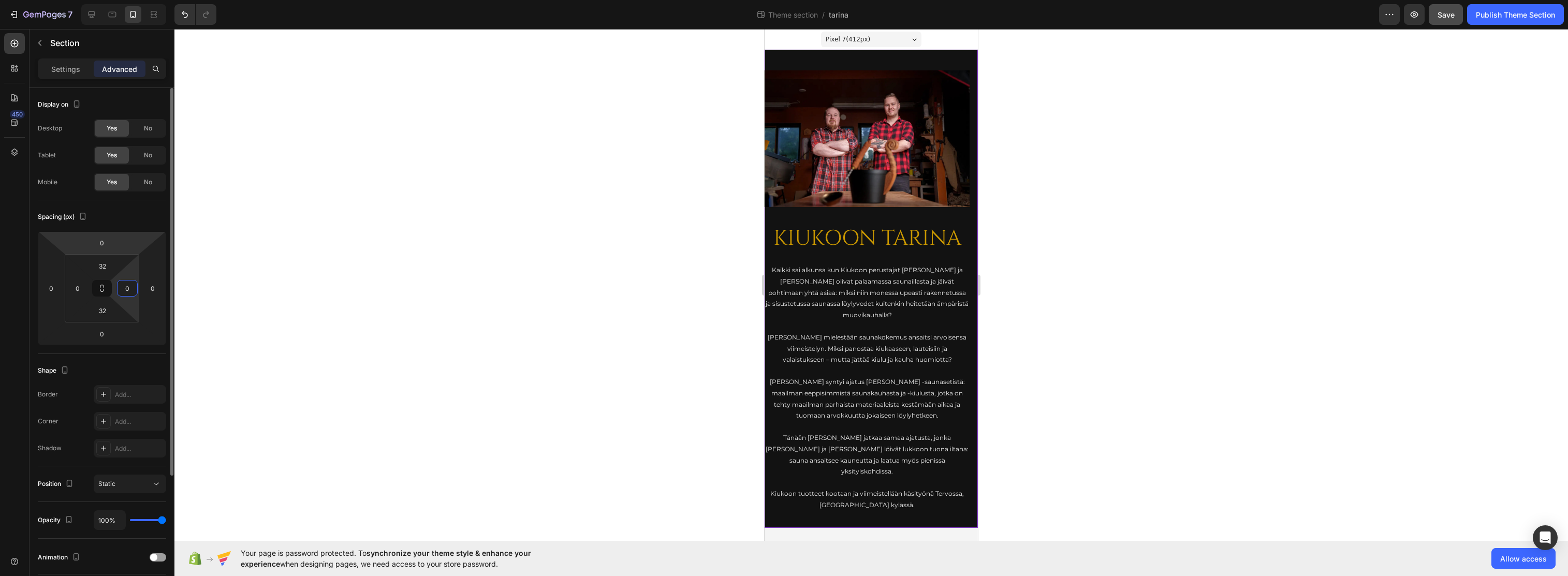
type input "0"
click at [133, 219] on div "Spacing (px)" at bounding box center [102, 216] width 128 height 17
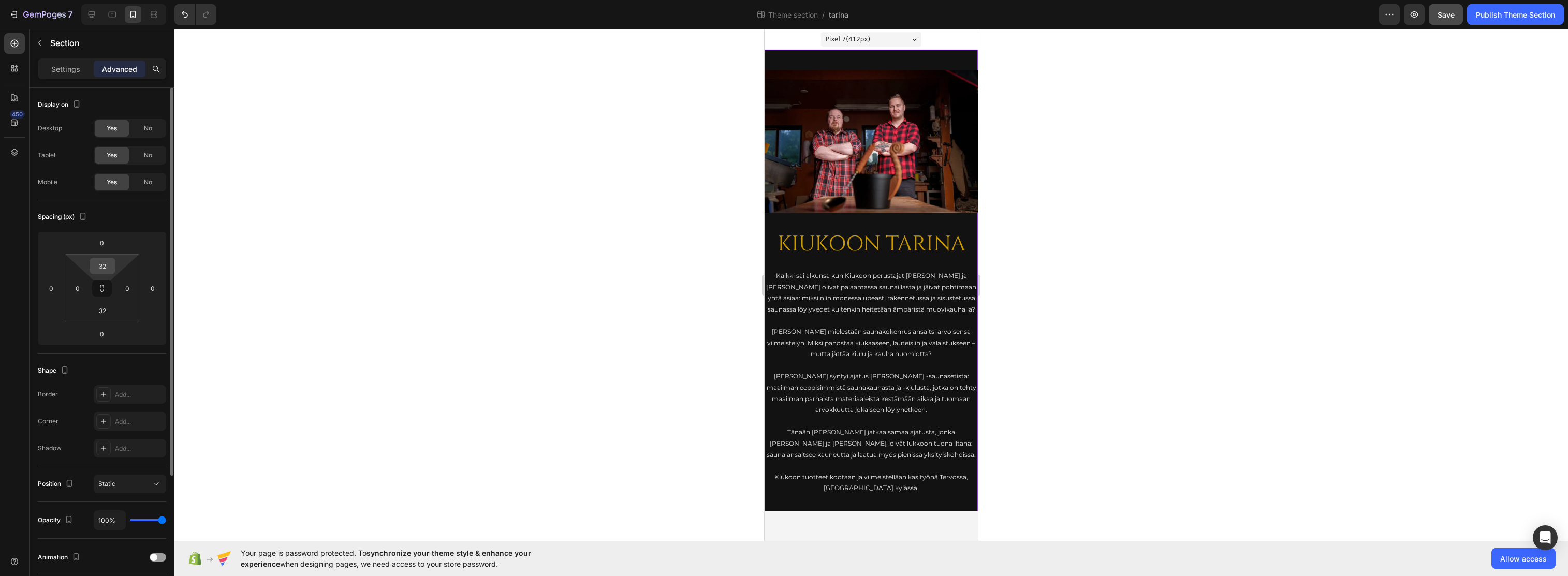
click at [101, 263] on input "32" at bounding box center [102, 266] width 21 height 15
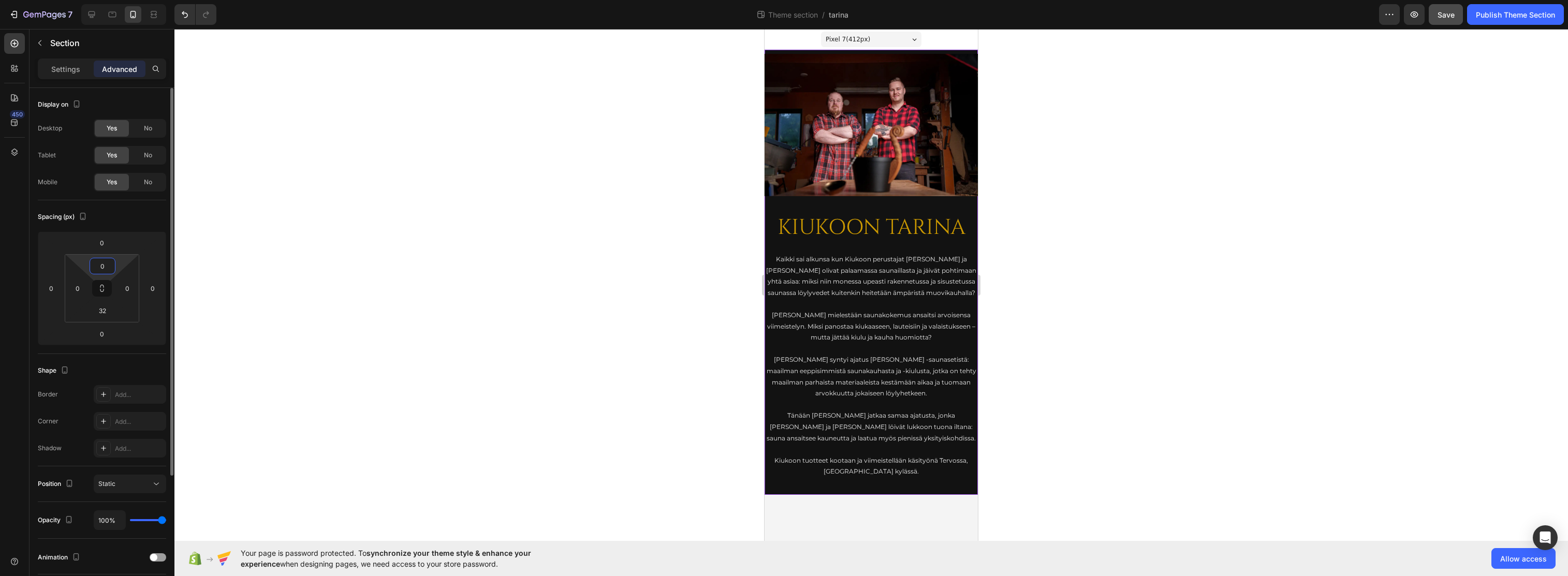
type input "0"
click at [131, 215] on div "Spacing (px)" at bounding box center [102, 216] width 128 height 17
click at [103, 313] on input "32" at bounding box center [102, 310] width 21 height 15
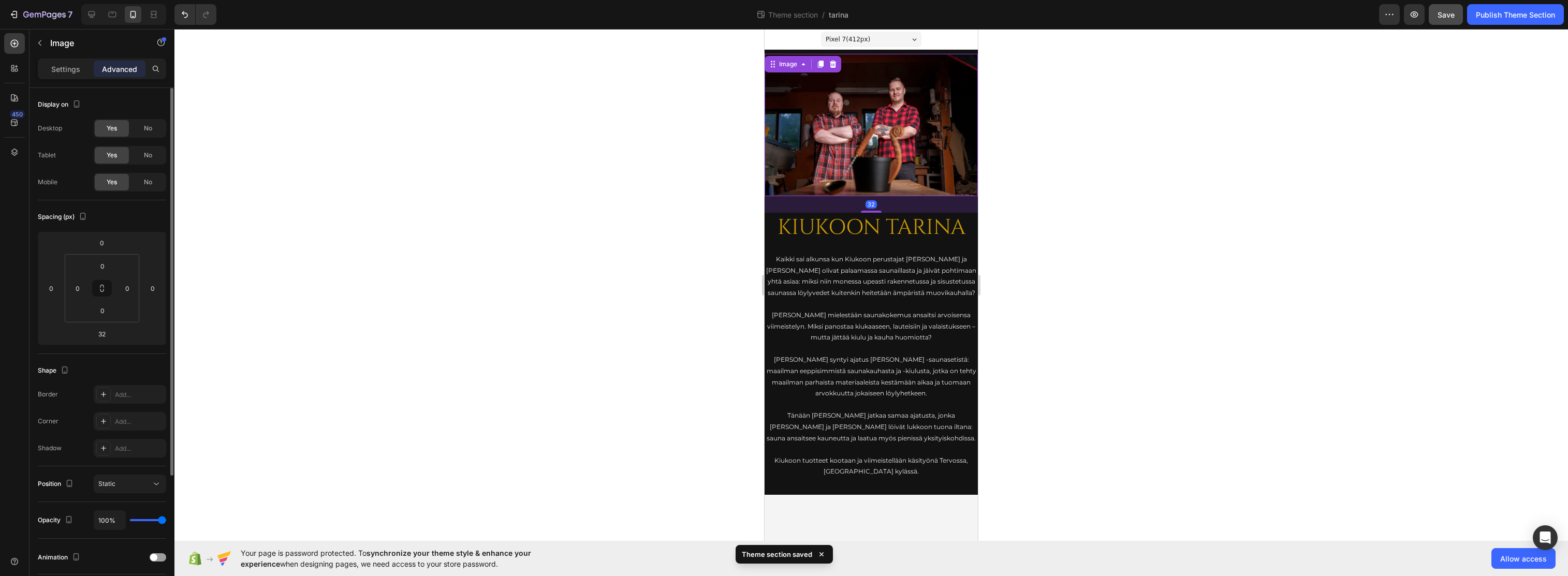
click at [883, 156] on img at bounding box center [871, 124] width 213 height 142
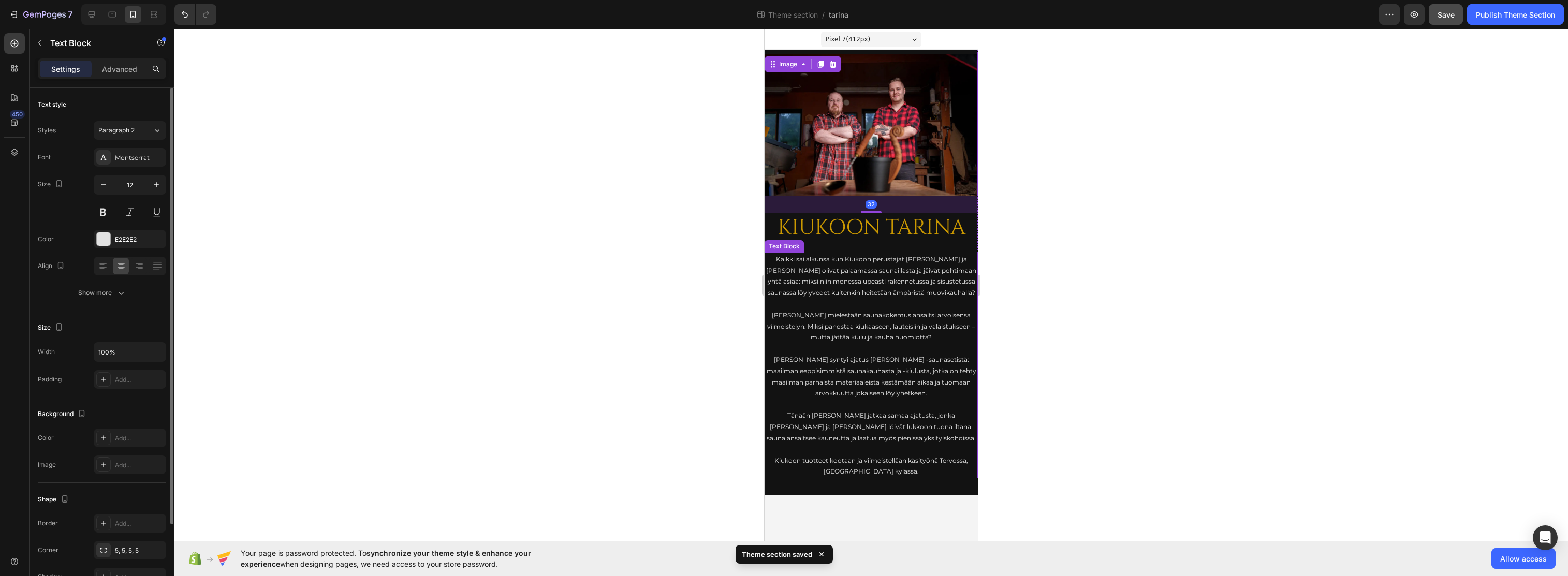
click at [896, 458] on p "Kiukoon tuotteet kootaan ja viimeistellään käsityönä Tervossa, [GEOGRAPHIC_DATA…" at bounding box center [871, 466] width 211 height 22
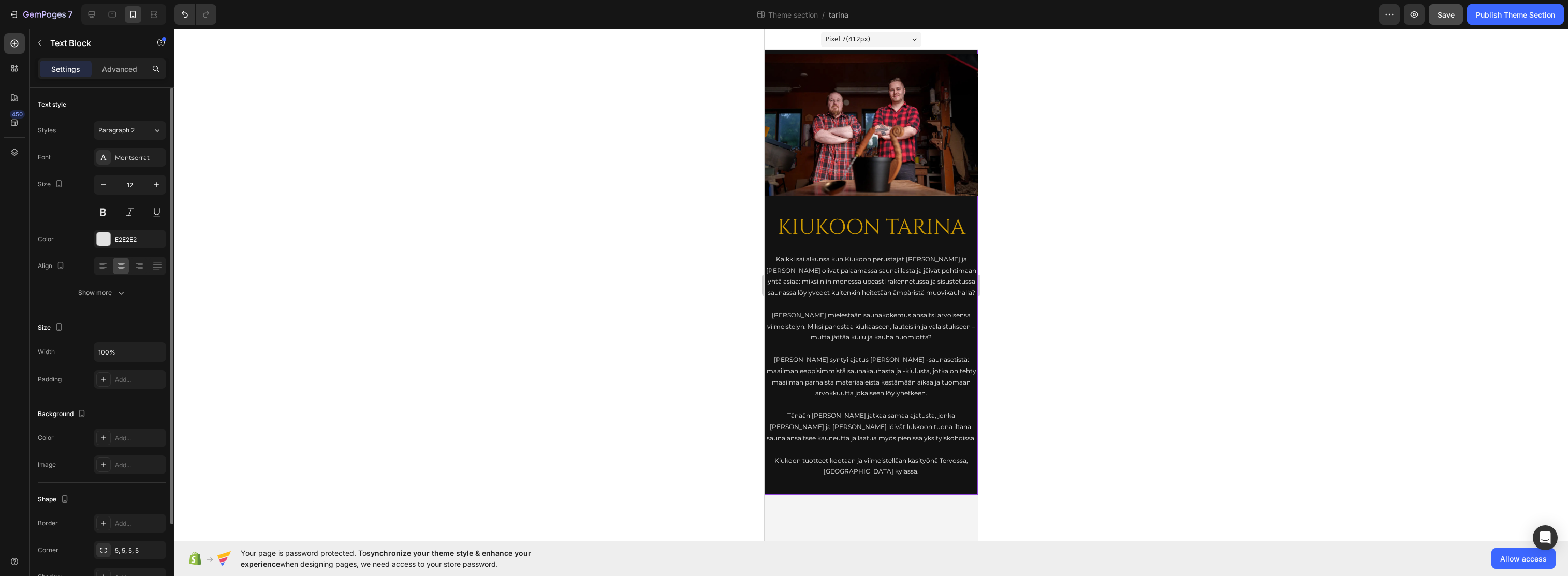
click at [897, 484] on div "Image KIUKOON TARINA Heading Kaikki sai alkunsa kun Kiukoon perustajat [PERSON_…" at bounding box center [871, 272] width 213 height 445
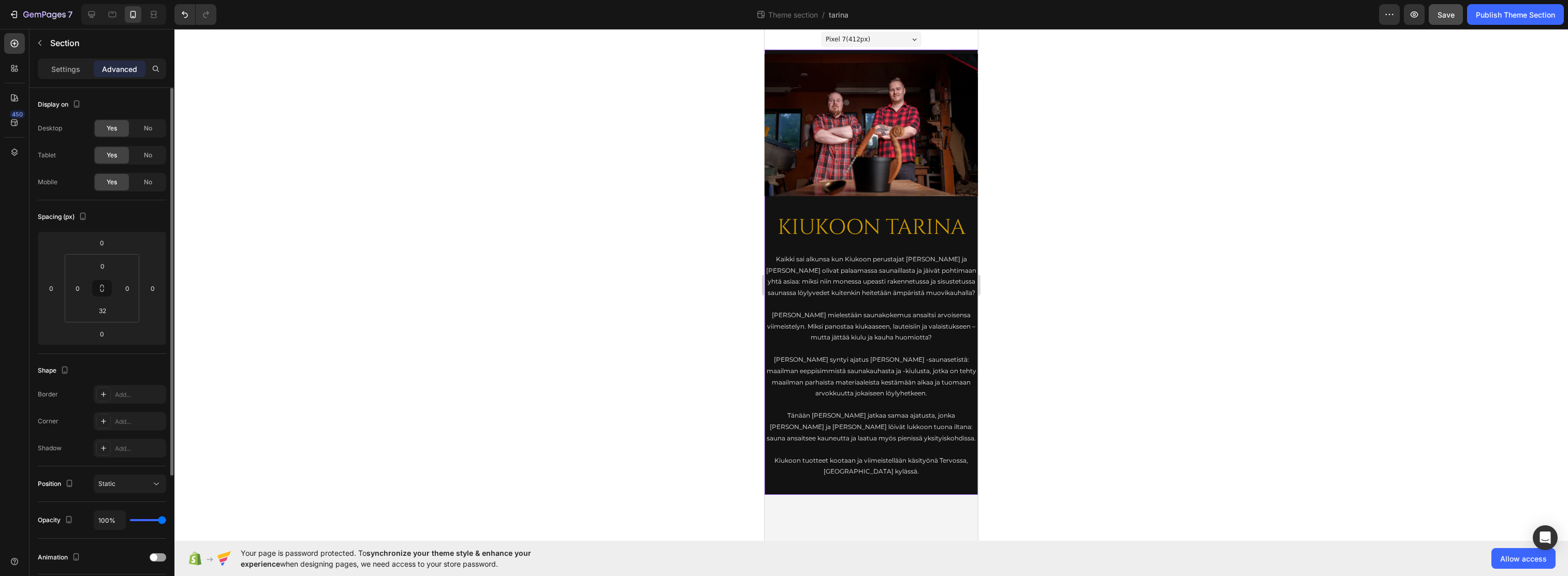
click at [605, 311] on div at bounding box center [871, 302] width 1394 height 547
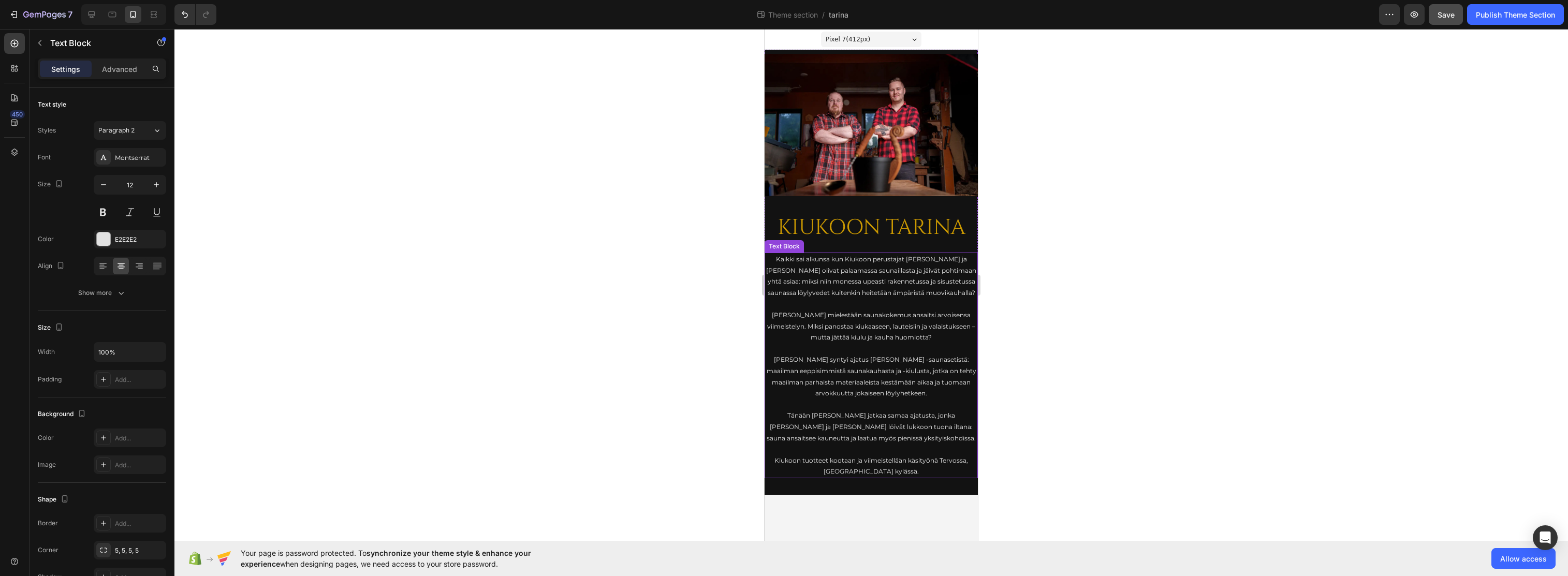
click at [842, 261] on p "Kaikki sai alkunsa kun Kiukoon perustajat [PERSON_NAME] ja [PERSON_NAME] olivat…" at bounding box center [871, 275] width 211 height 44
click at [116, 71] on p "Advanced" at bounding box center [119, 69] width 35 height 11
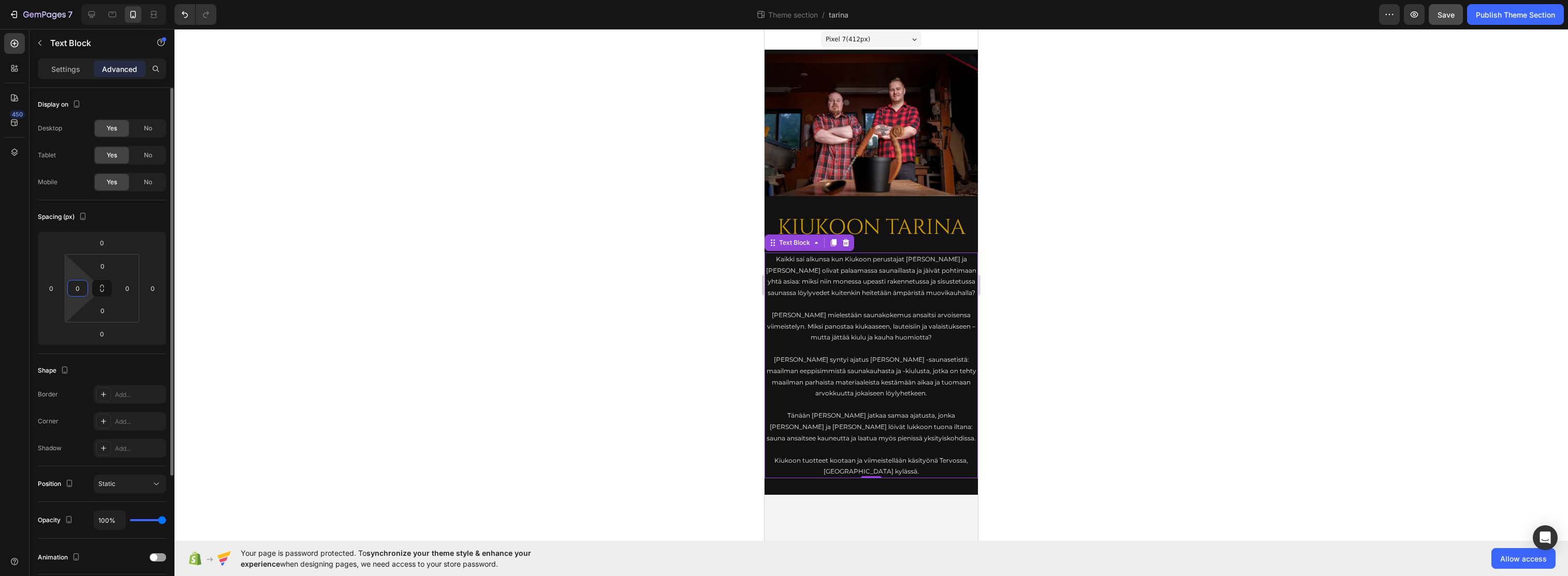
click at [77, 291] on input "0" at bounding box center [77, 288] width 15 height 15
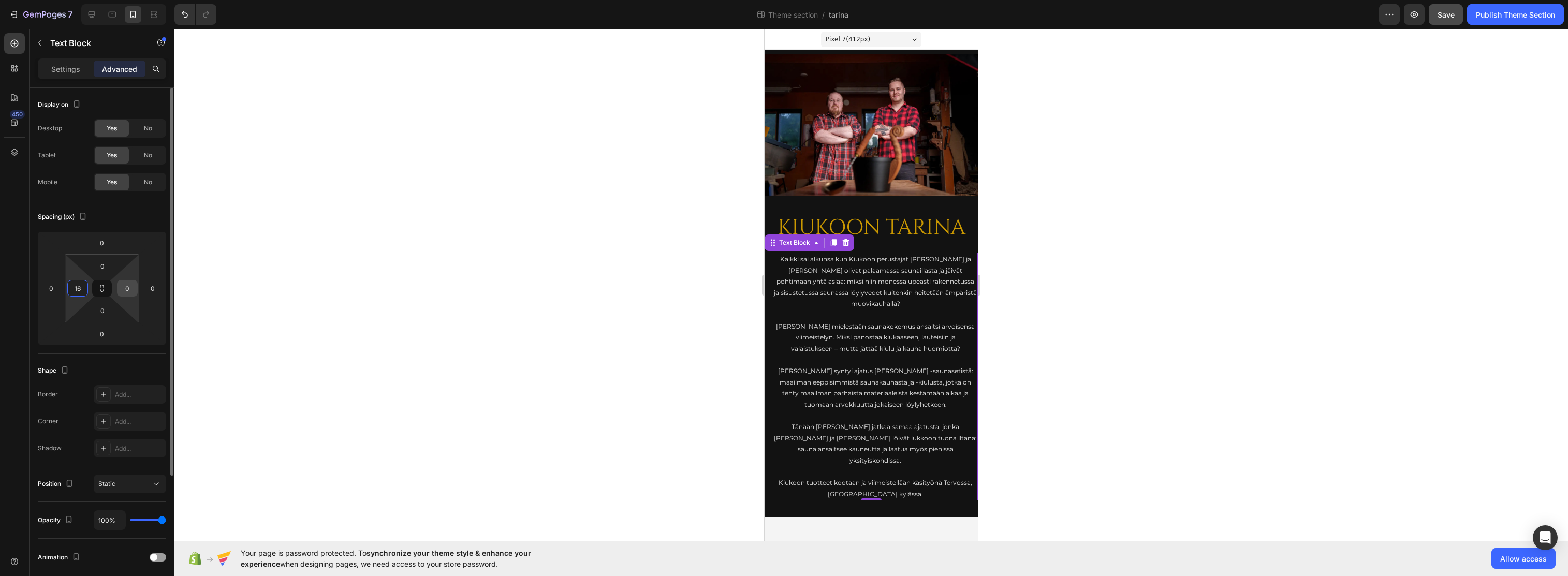
type input "16"
click at [126, 288] on input "0" at bounding box center [127, 288] width 15 height 15
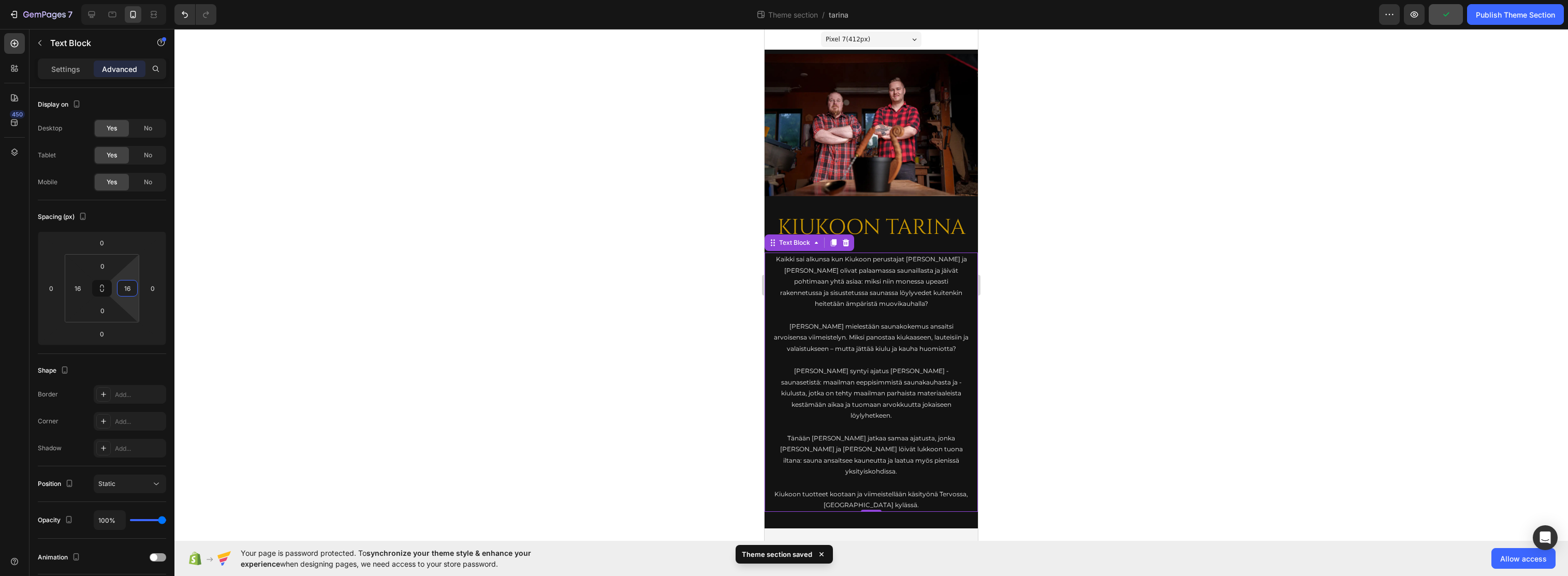
type input "16"
drag, startPoint x: 436, startPoint y: 258, endPoint x: 458, endPoint y: 254, distance: 22.4
click at [437, 257] on div at bounding box center [871, 302] width 1394 height 547
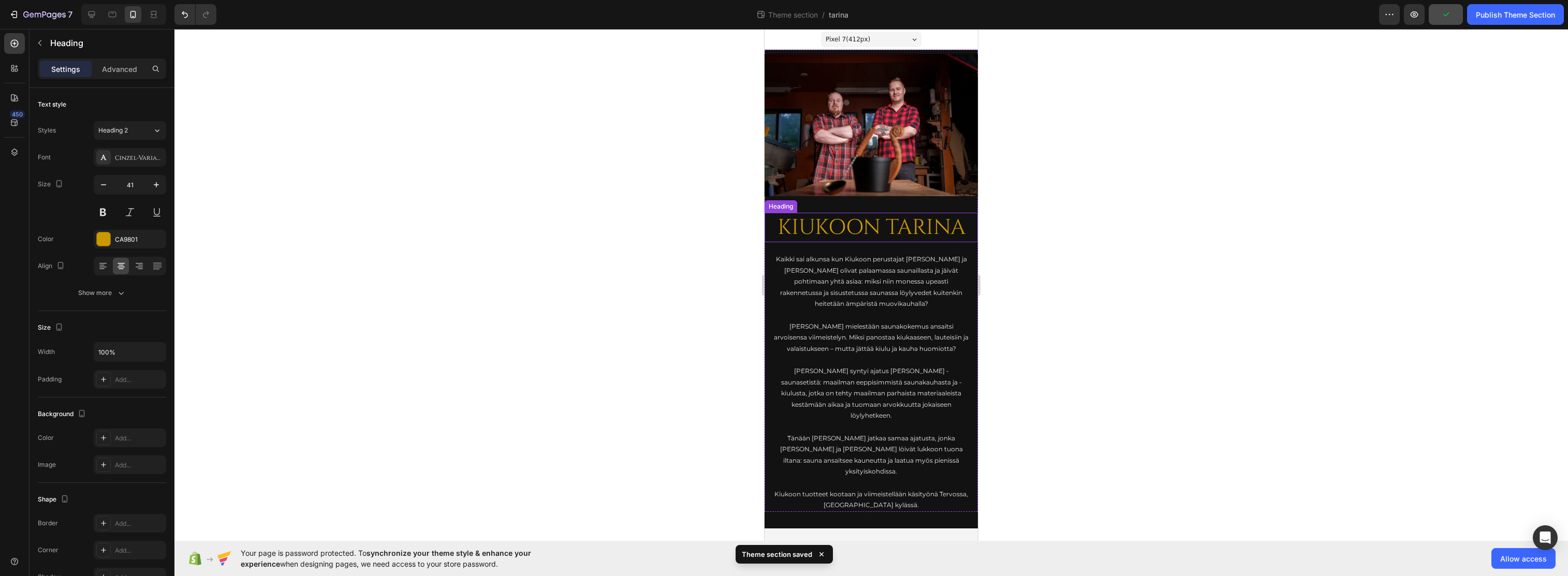
click at [847, 229] on h2 "KIUKOON TARINA" at bounding box center [871, 227] width 213 height 30
click at [121, 65] on p "Advanced" at bounding box center [119, 69] width 35 height 11
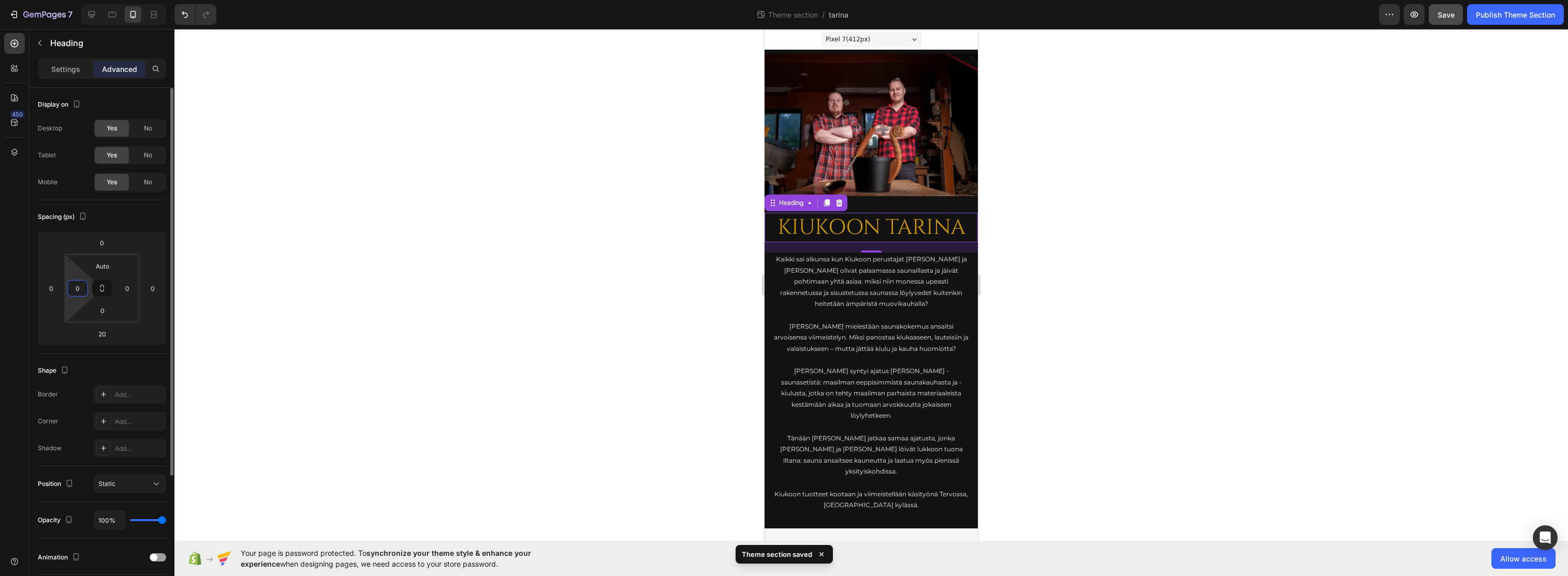
click at [81, 288] on input "0" at bounding box center [77, 288] width 15 height 15
type input "16"
click at [129, 286] on input "0" at bounding box center [127, 288] width 15 height 15
type input "16"
click at [460, 256] on div at bounding box center [871, 302] width 1394 height 547
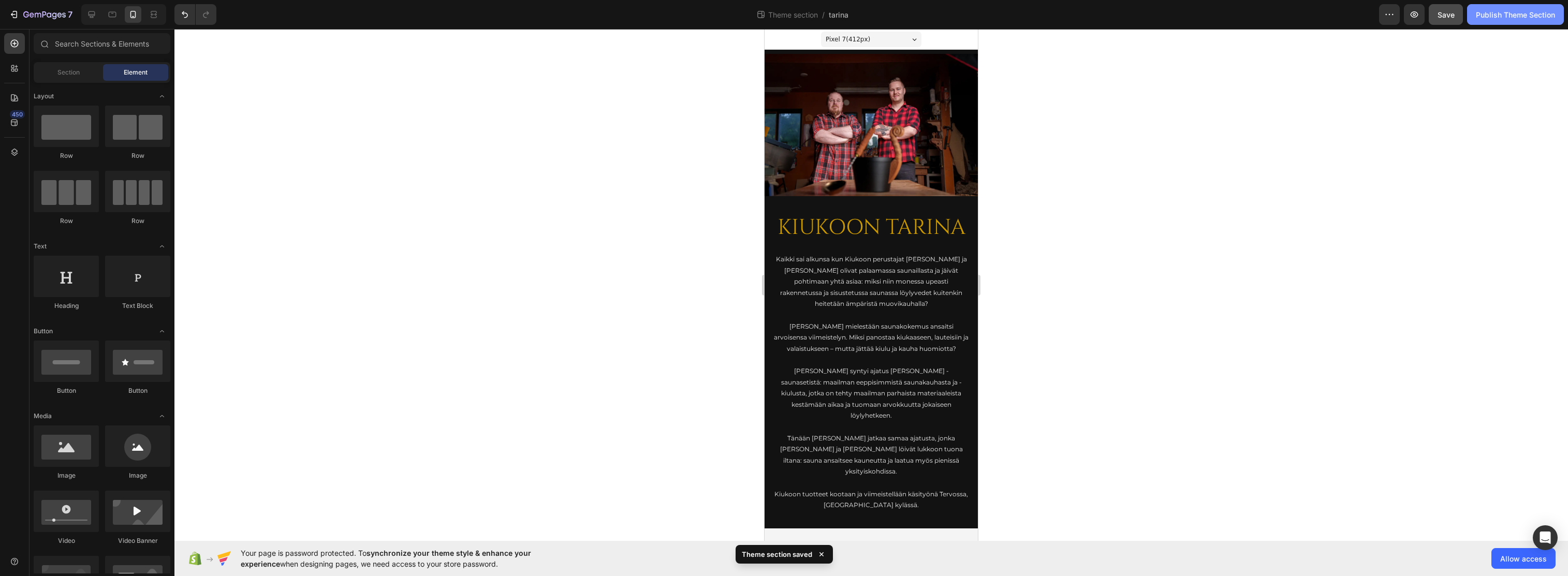
click at [973, 16] on div "Publish Theme Section" at bounding box center [1516, 15] width 79 height 11
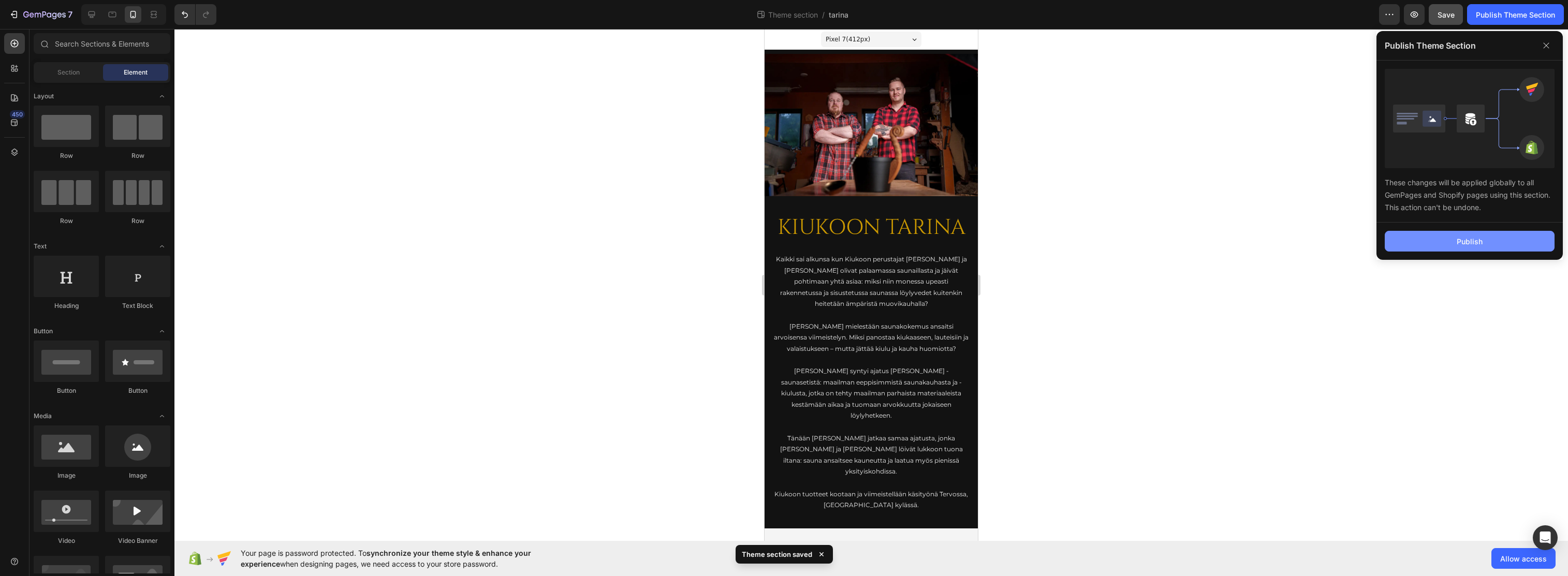
click at [973, 236] on button "Publish" at bounding box center [1469, 241] width 170 height 21
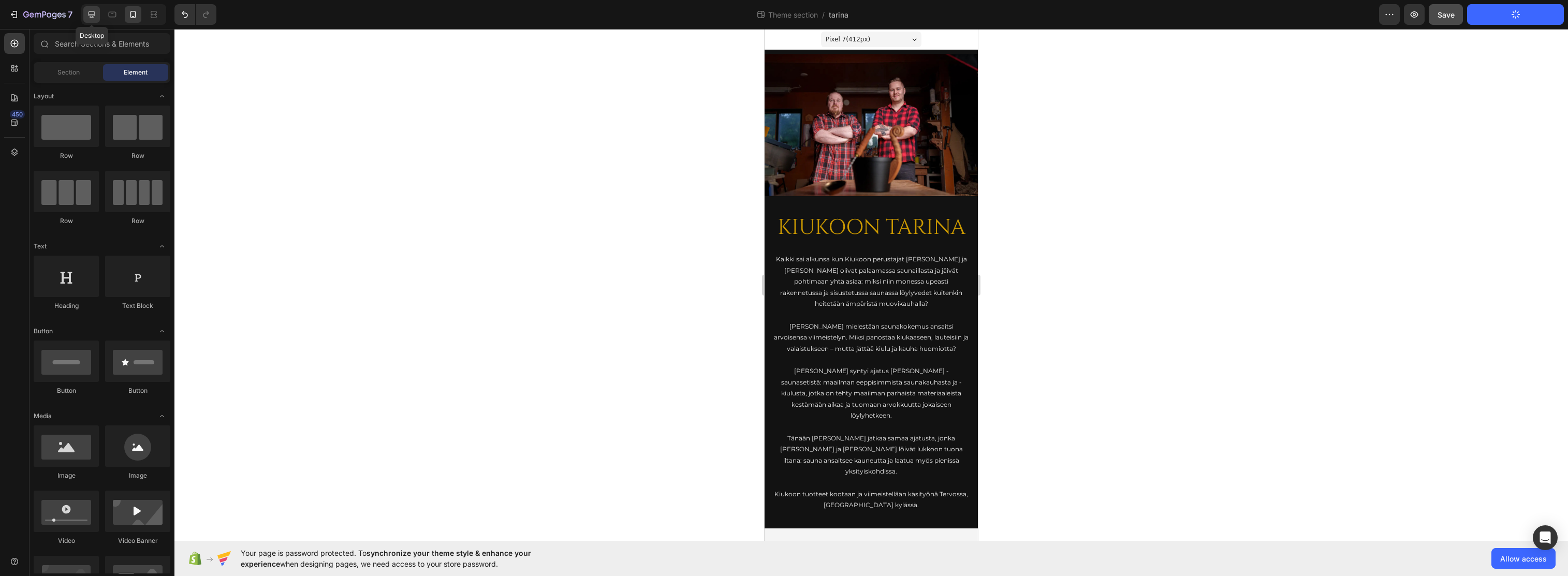
click at [93, 15] on icon at bounding box center [92, 15] width 7 height 7
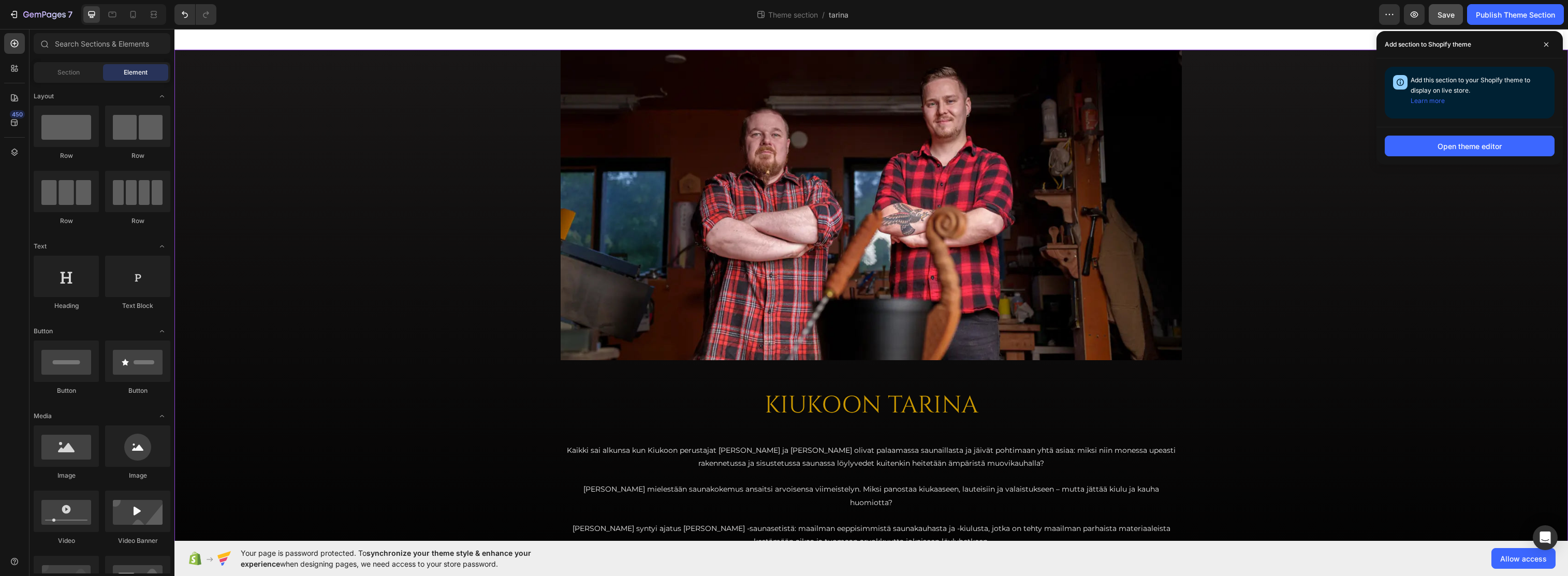
click at [408, 227] on div "Image KIUKOON TARINA Heading Kaikki sai alkunsa kun Kiukoon perustajat [PERSON_…" at bounding box center [871, 332] width 1394 height 565
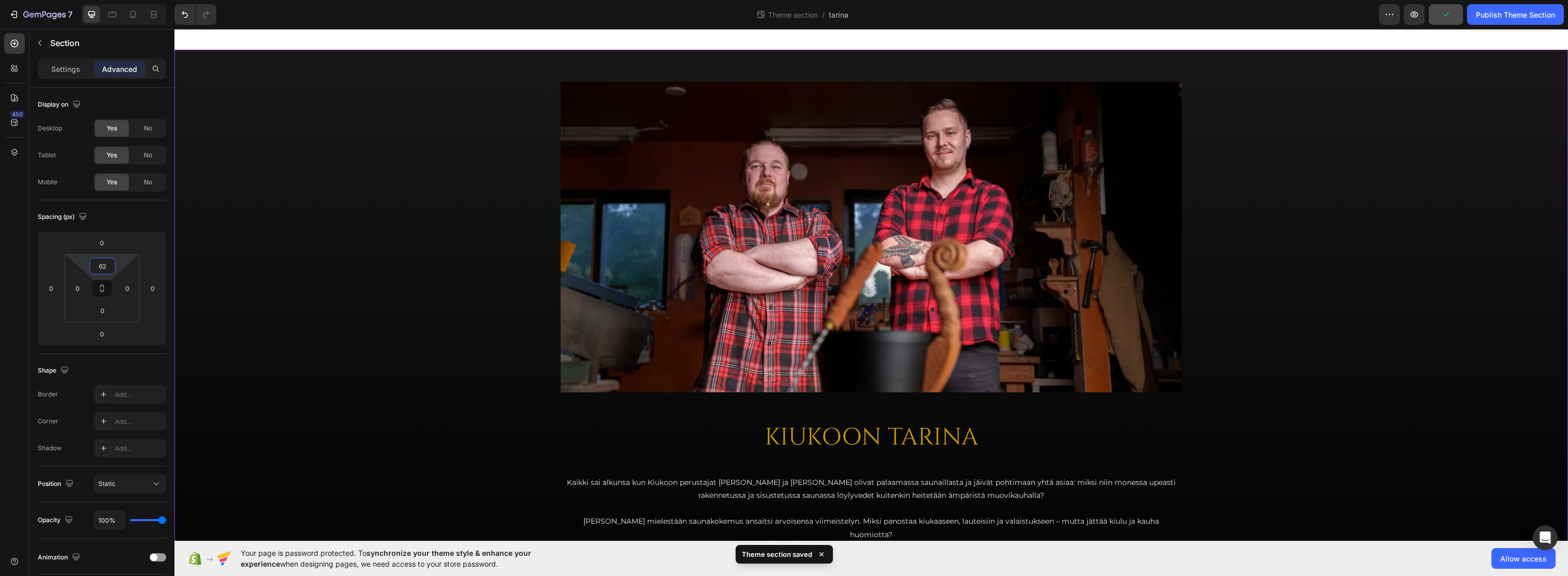
type input "64"
drag, startPoint x: 116, startPoint y: 263, endPoint x: 148, endPoint y: 247, distance: 35.8
click at [148, 0] on html "7 Theme section / tarina Preview Publish Theme Section 450 Sections(18) Element…" at bounding box center [784, 0] width 1568 height 0
click at [487, 105] on div "Image KIUKOON TARINA Heading Kaikki sai alkunsa kun Kiukoon perustajat [PERSON_…" at bounding box center [871, 365] width 1394 height 565
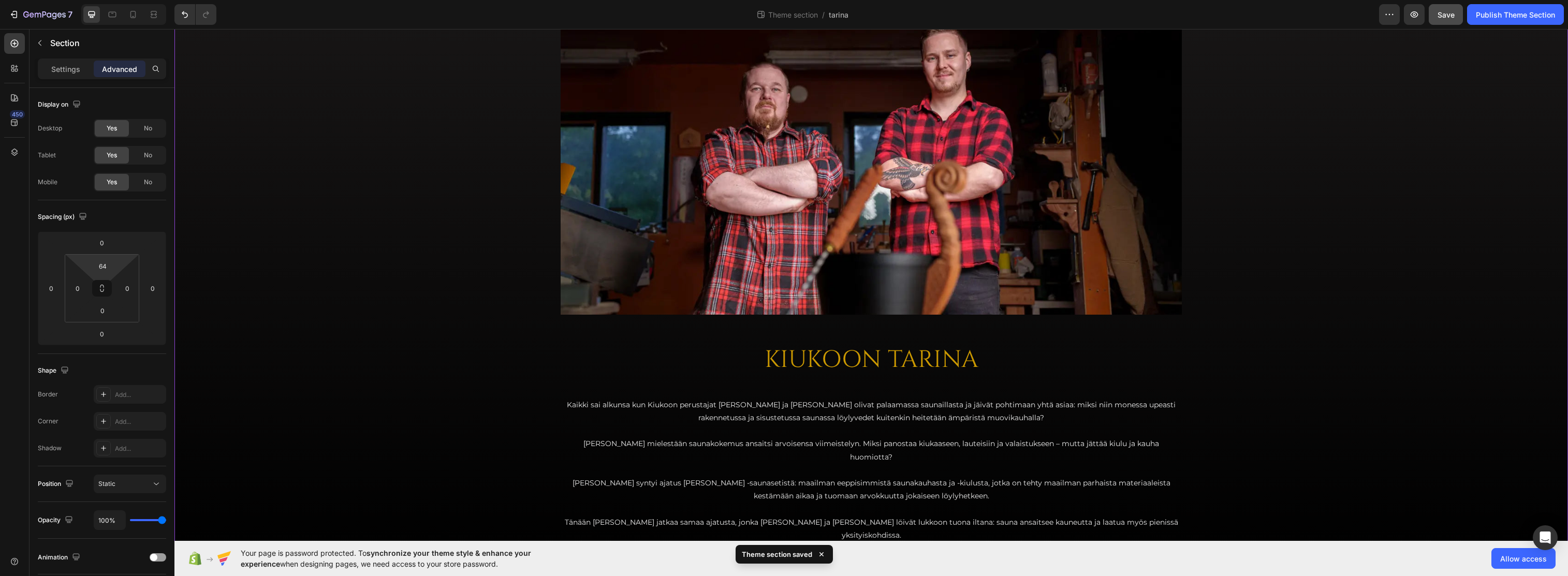
scroll to position [81, 0]
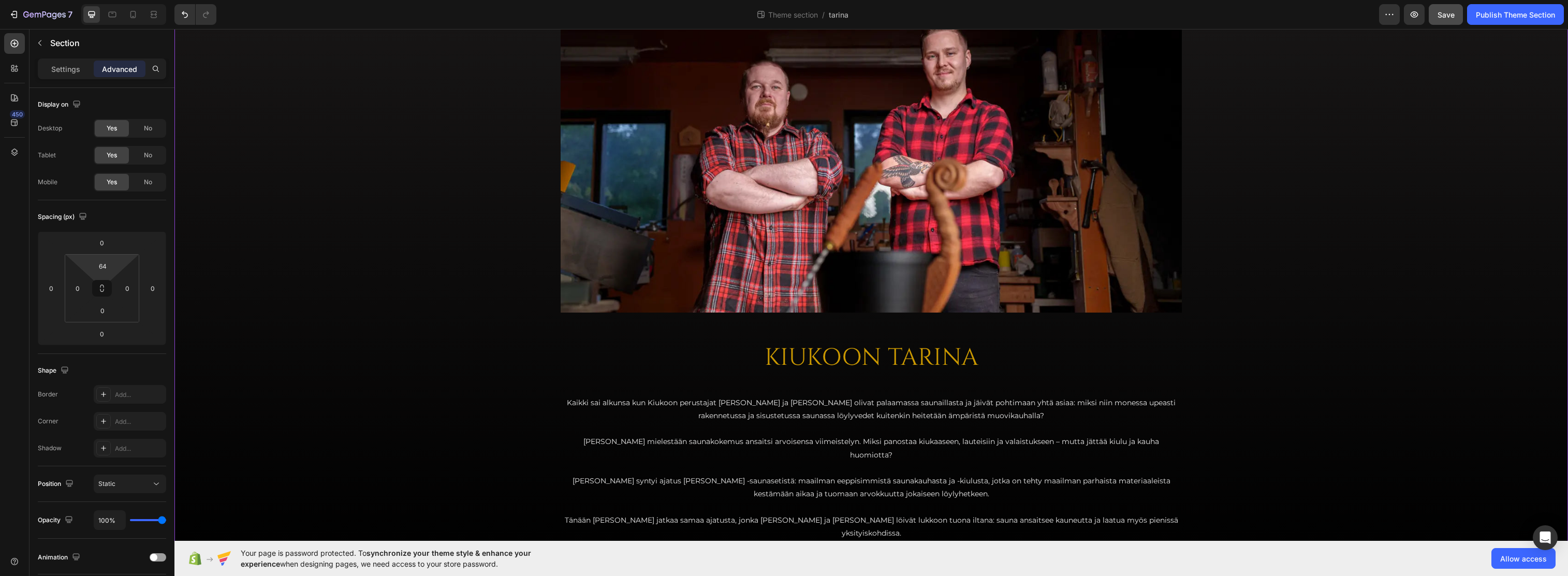
click at [410, 243] on div "Image KIUKOON TARINA Heading Kaikki sai alkunsa kun Kiukoon perustajat [PERSON_…" at bounding box center [871, 284] width 1394 height 565
click at [109, 312] on input "0" at bounding box center [102, 310] width 21 height 15
type input "64"
click at [360, 224] on div "Image KIUKOON TARINA Heading Kaikki sai alkunsa kun Kiukoon perustajat [PERSON_…" at bounding box center [871, 284] width 1394 height 565
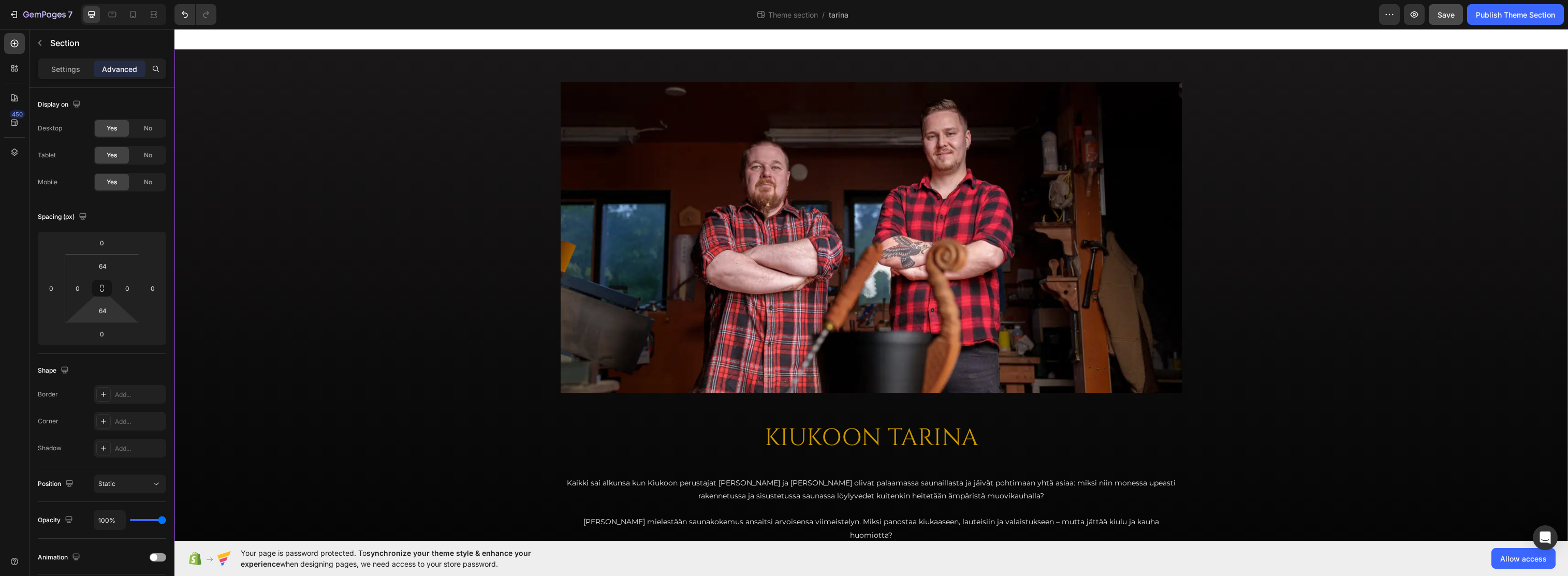
scroll to position [0, 0]
click at [973, 10] on button "Save" at bounding box center [1446, 14] width 34 height 21
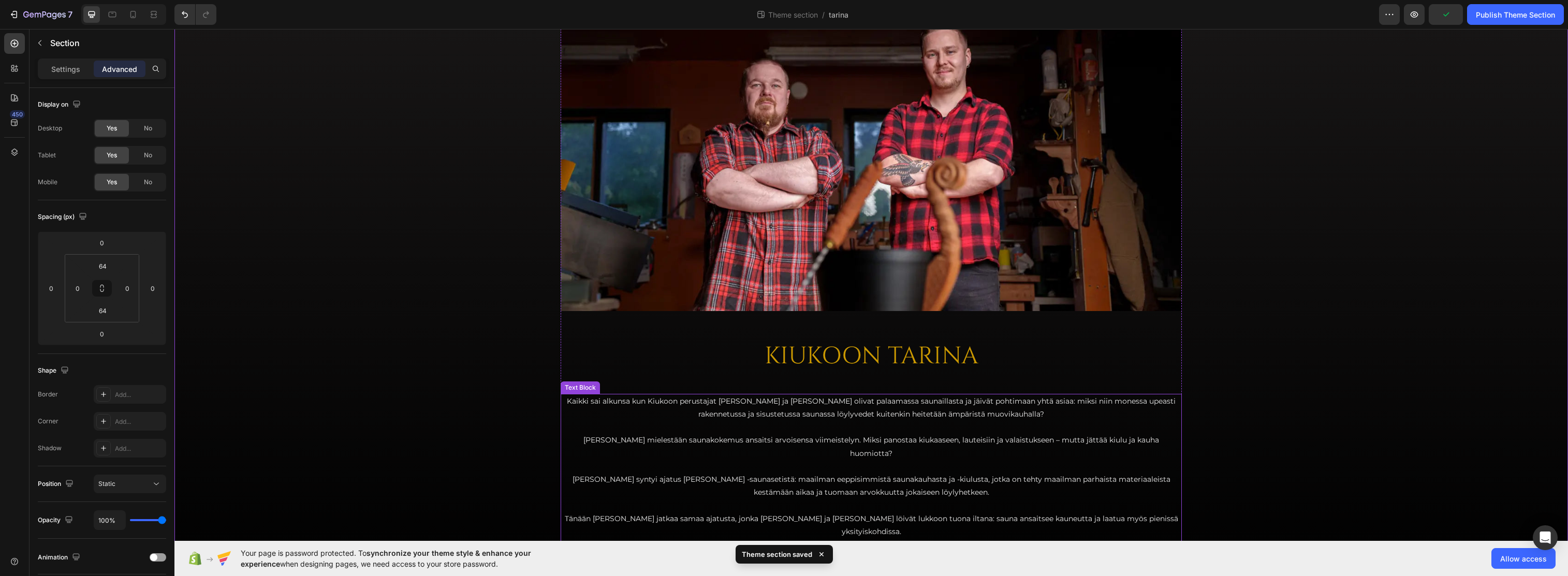
scroll to position [114, 0]
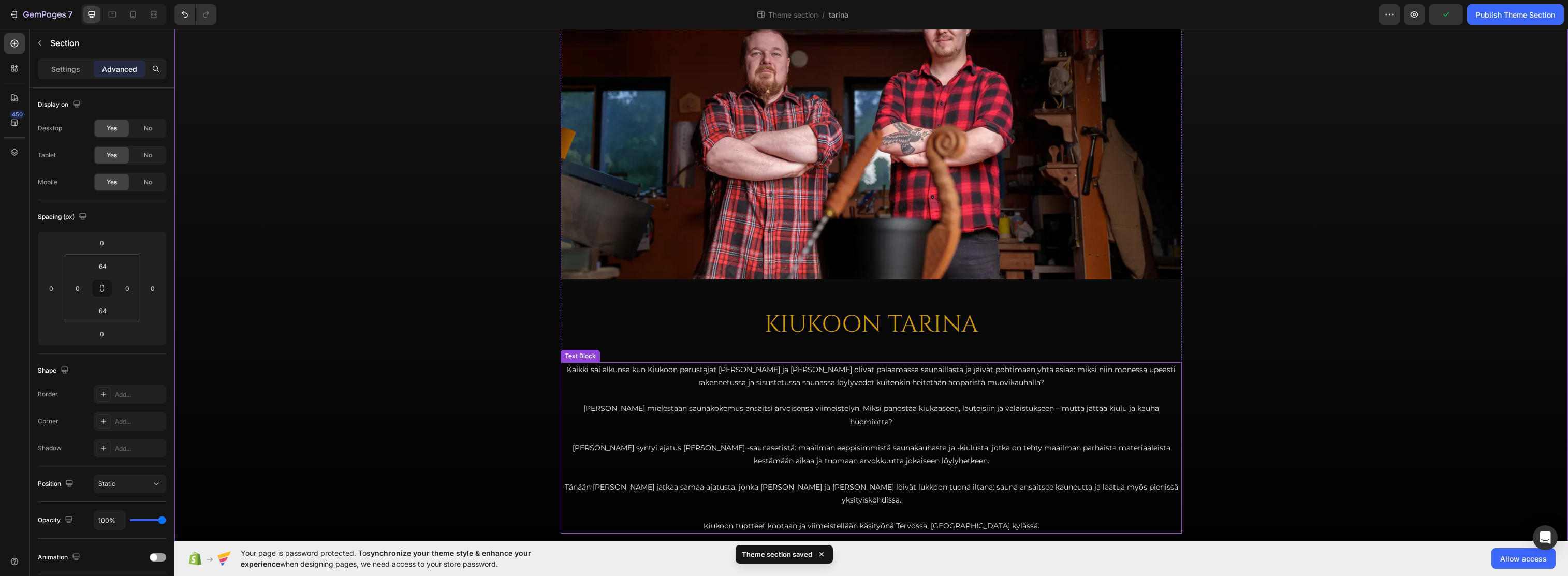
click at [851, 390] on p at bounding box center [871, 395] width 619 height 13
click at [70, 73] on p "Settings" at bounding box center [65, 69] width 29 height 11
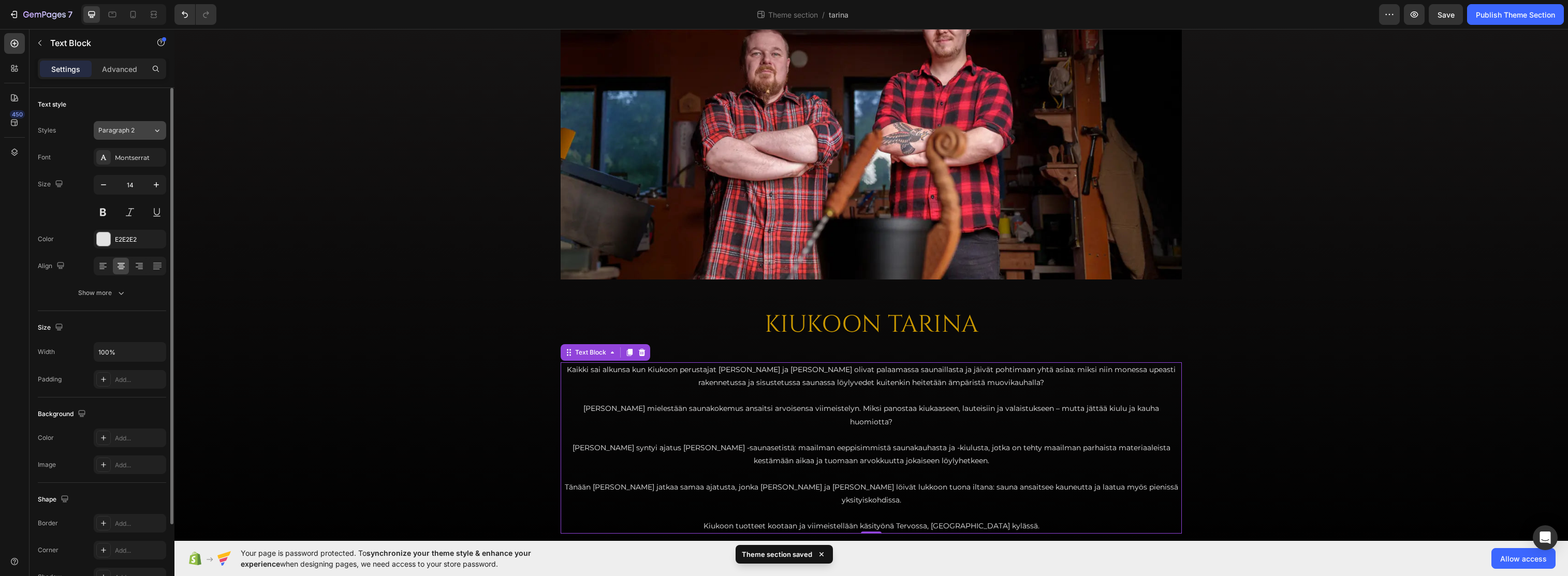
click at [150, 131] on div "Paragraph 2" at bounding box center [126, 130] width 54 height 9
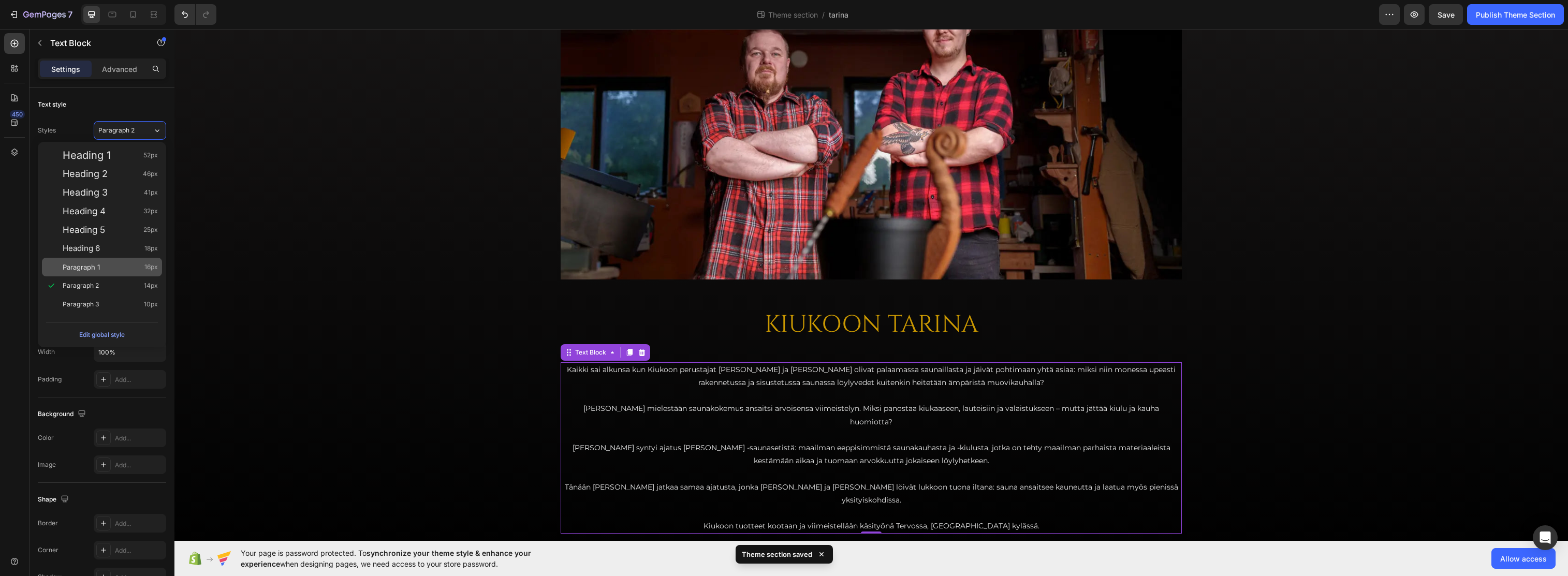
click at [120, 270] on div "Paragraph 1 16px" at bounding box center [110, 267] width 95 height 11
type input "16"
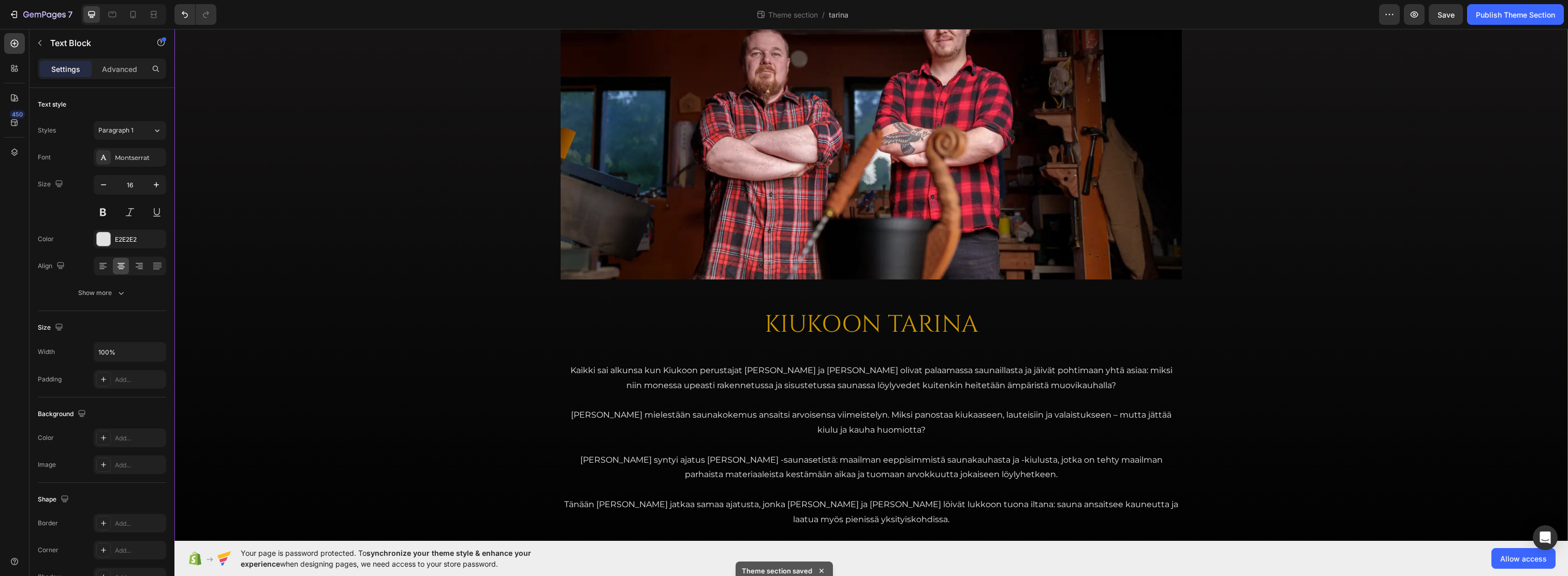
click at [394, 265] on div "Image KIUKOON TARINA Heading Kaikki sai alkunsa kun Kiukoon perustajat Jari ja …" at bounding box center [871, 263] width 1394 height 589
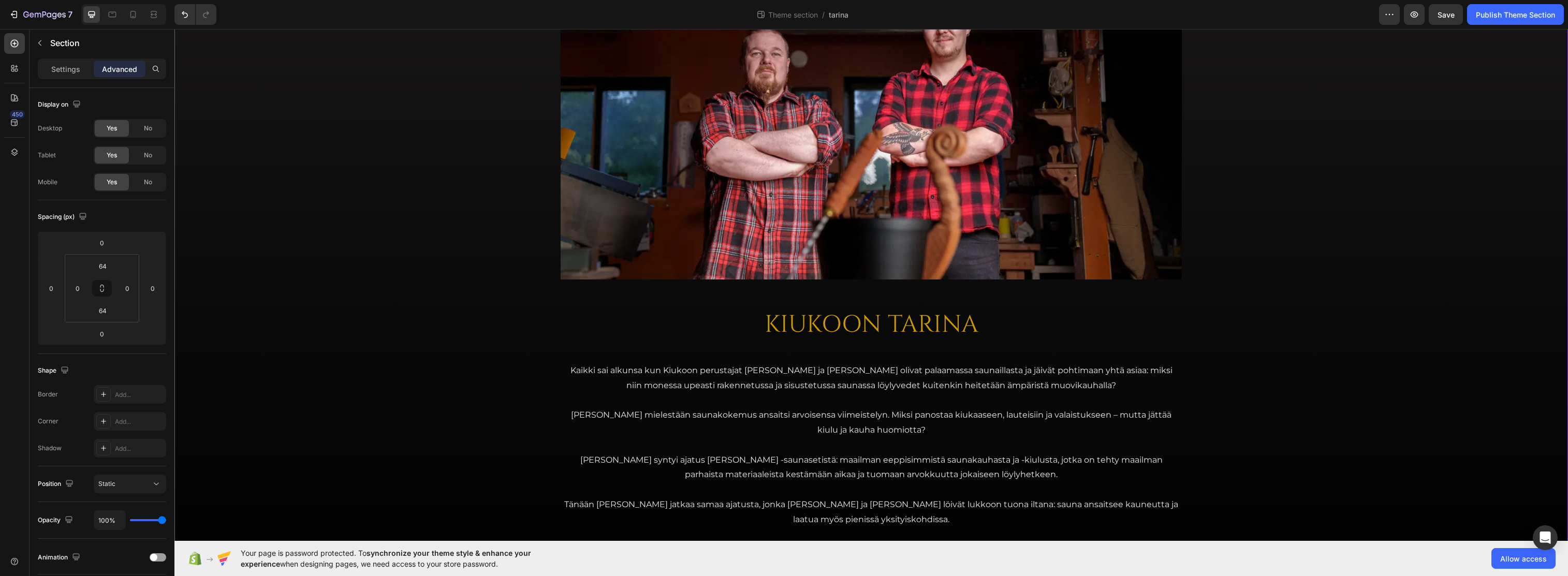
click at [973, 15] on span "Save" at bounding box center [1446, 15] width 17 height 9
click at [973, 15] on div "Publish Theme Section" at bounding box center [1516, 15] width 79 height 11
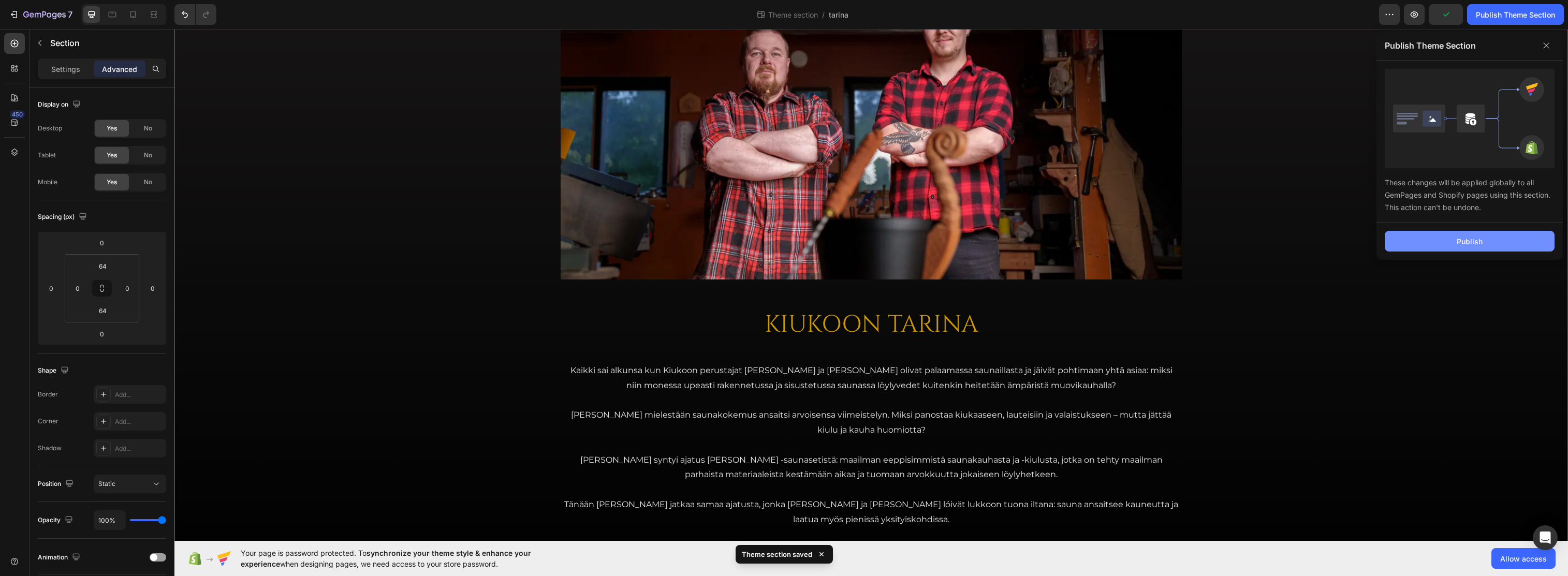
click at [973, 247] on button "Publish" at bounding box center [1469, 241] width 170 height 21
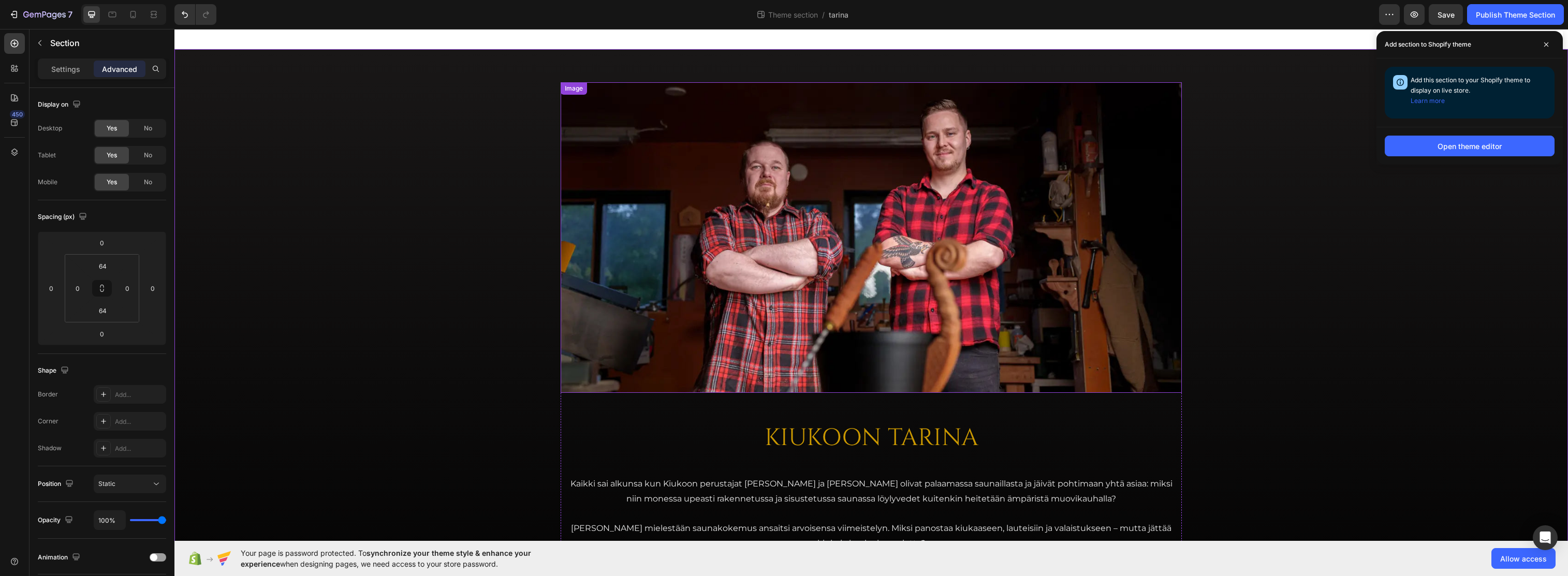
scroll to position [0, 0]
click at [973, 42] on icon at bounding box center [1547, 44] width 5 height 5
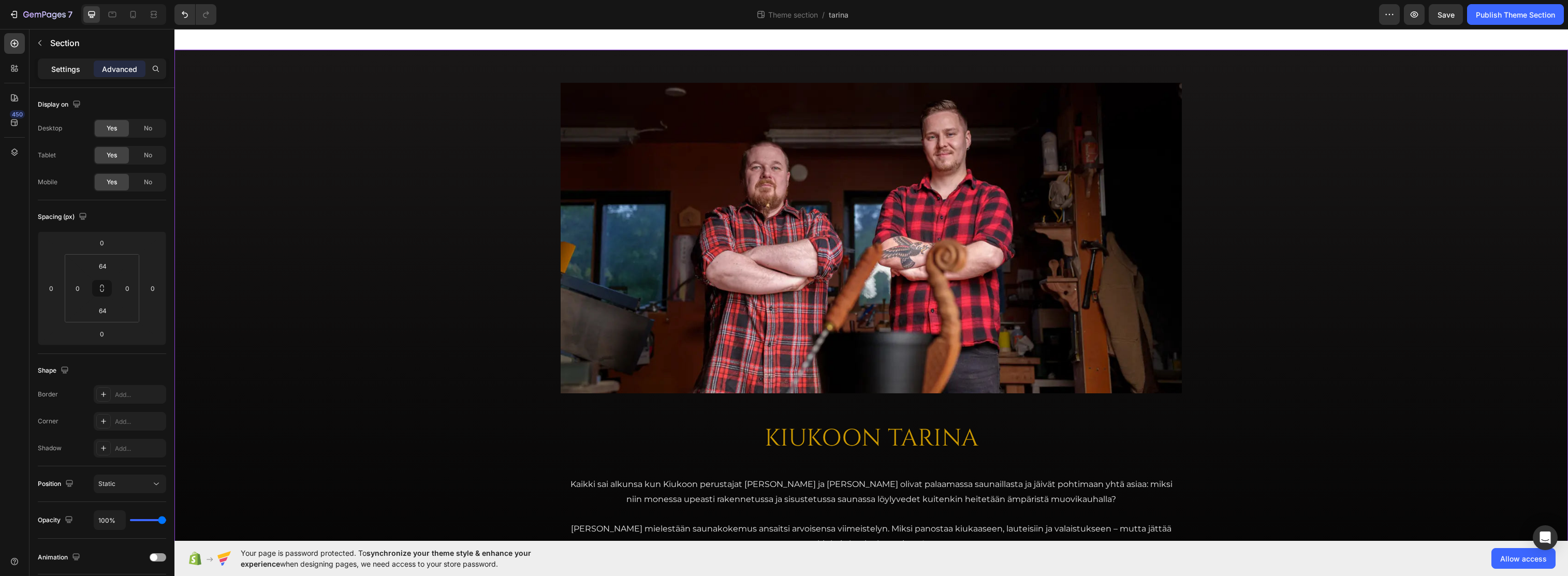
click at [76, 71] on p "Settings" at bounding box center [65, 69] width 29 height 11
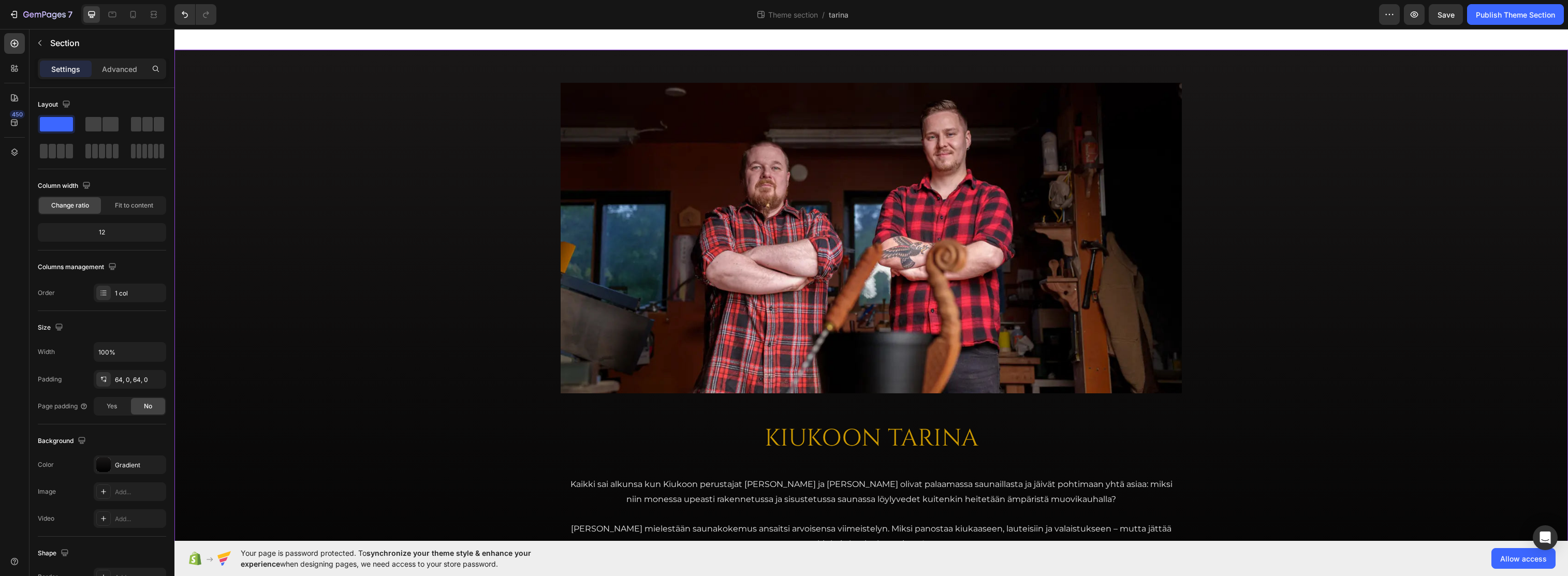
click at [389, 85] on div "Image KIUKOON TARINA Heading Kaikki sai alkunsa kun Kiukoon perustajat Jari ja …" at bounding box center [871, 377] width 1394 height 589
click at [53, 42] on p "Section" at bounding box center [97, 43] width 93 height 13
click at [382, 111] on div "Image KIUKOON TARINA Heading Kaikki sai alkunsa kun Kiukoon perustajat Jari ja …" at bounding box center [871, 377] width 1394 height 589
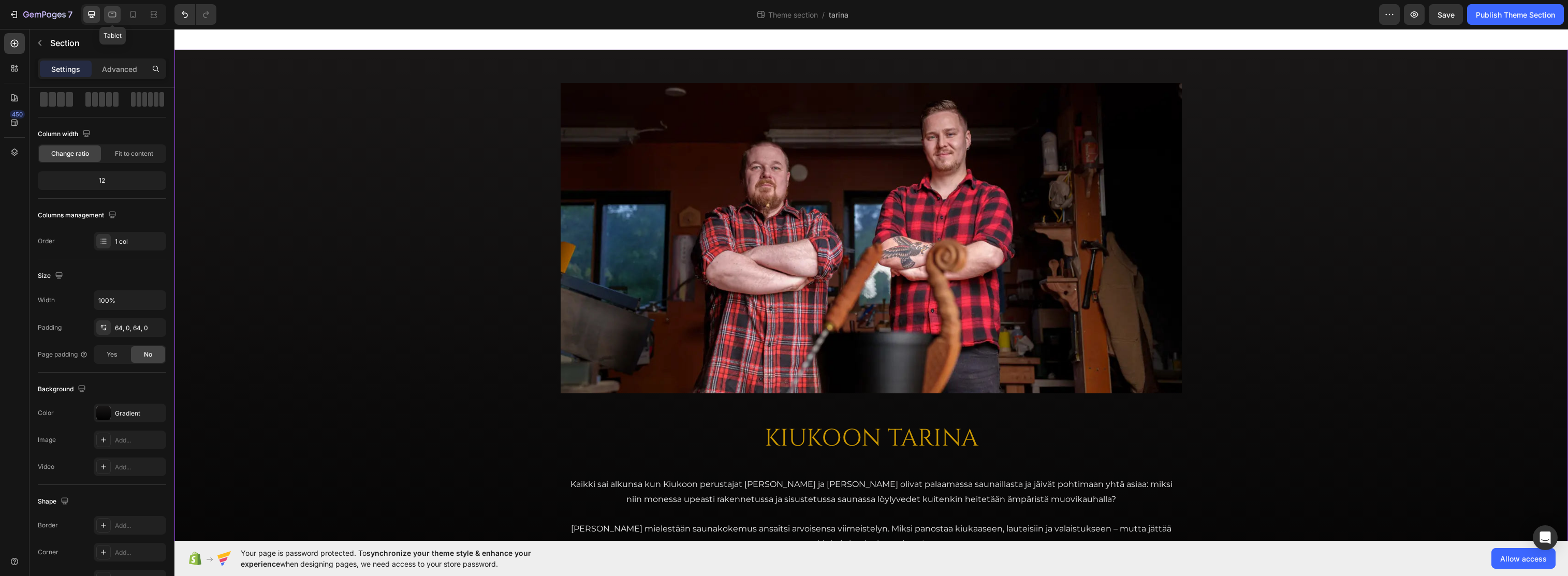
click at [116, 15] on icon at bounding box center [112, 15] width 11 height 11
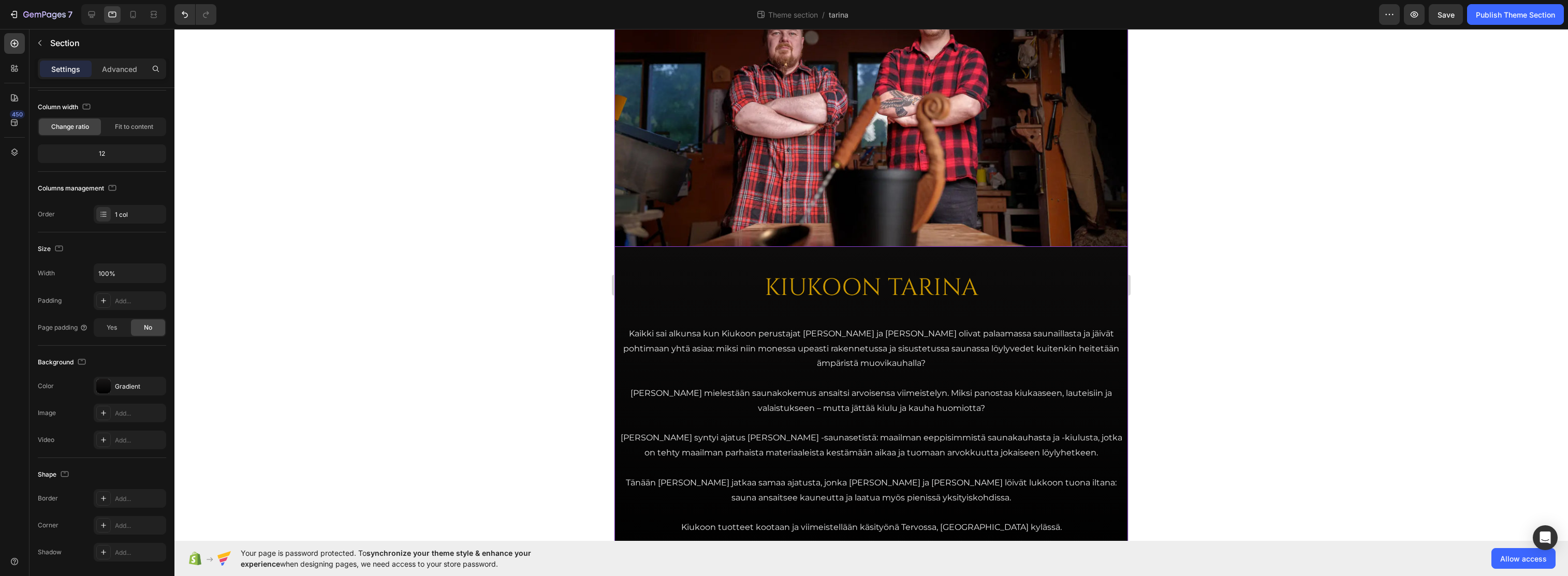
scroll to position [142, 0]
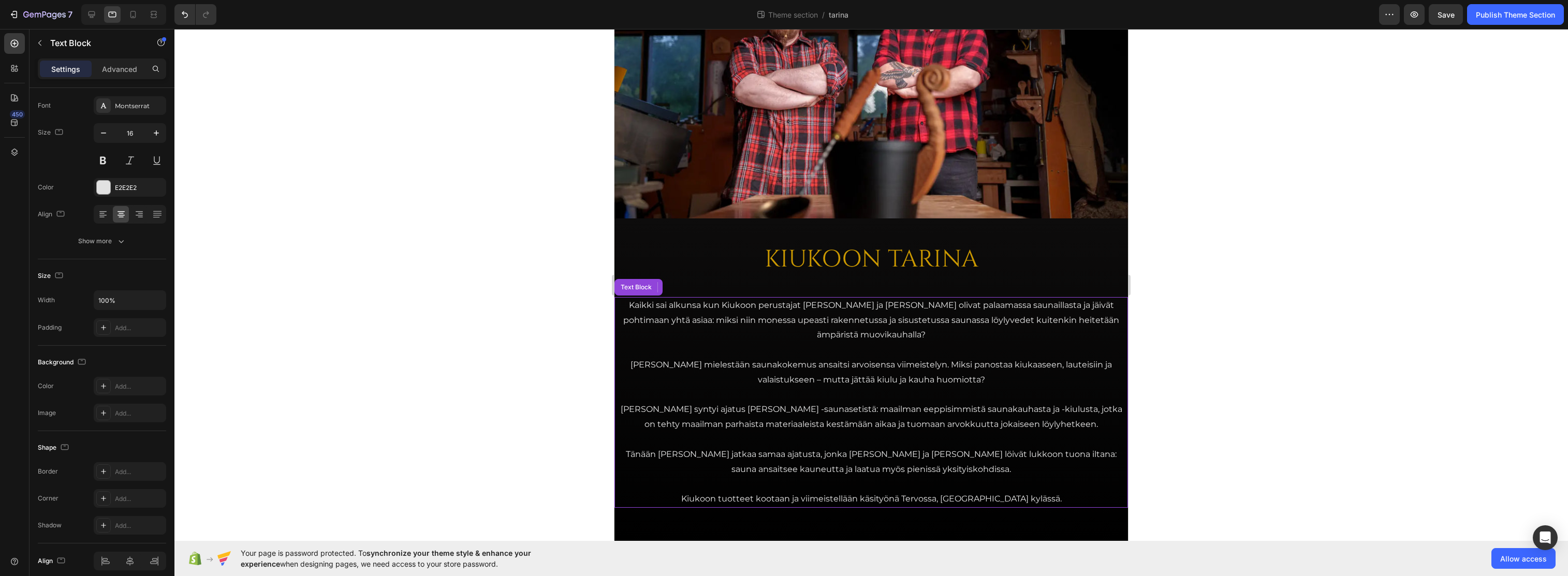
click at [685, 302] on p "Kaikki sai alkunsa kun Kiukoon perustajat Jari ja Teemu olivat palaamassa sauna…" at bounding box center [871, 320] width 511 height 44
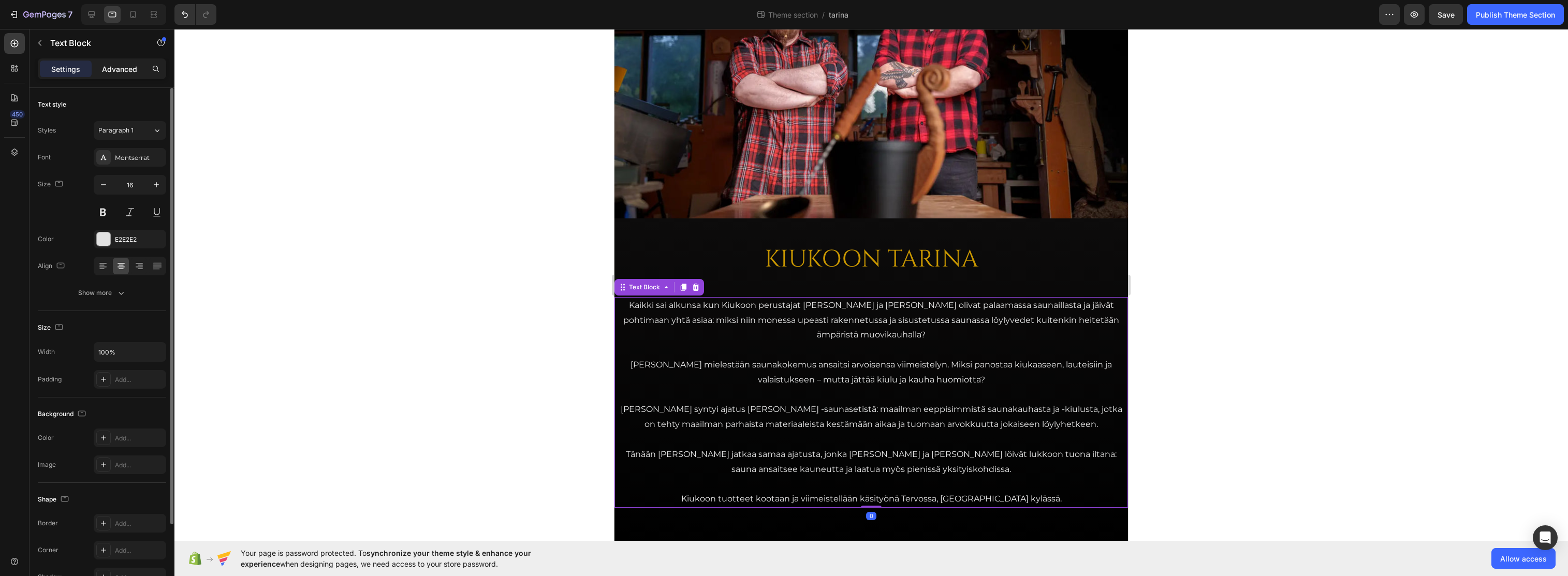
click at [110, 70] on p "Advanced" at bounding box center [119, 69] width 35 height 11
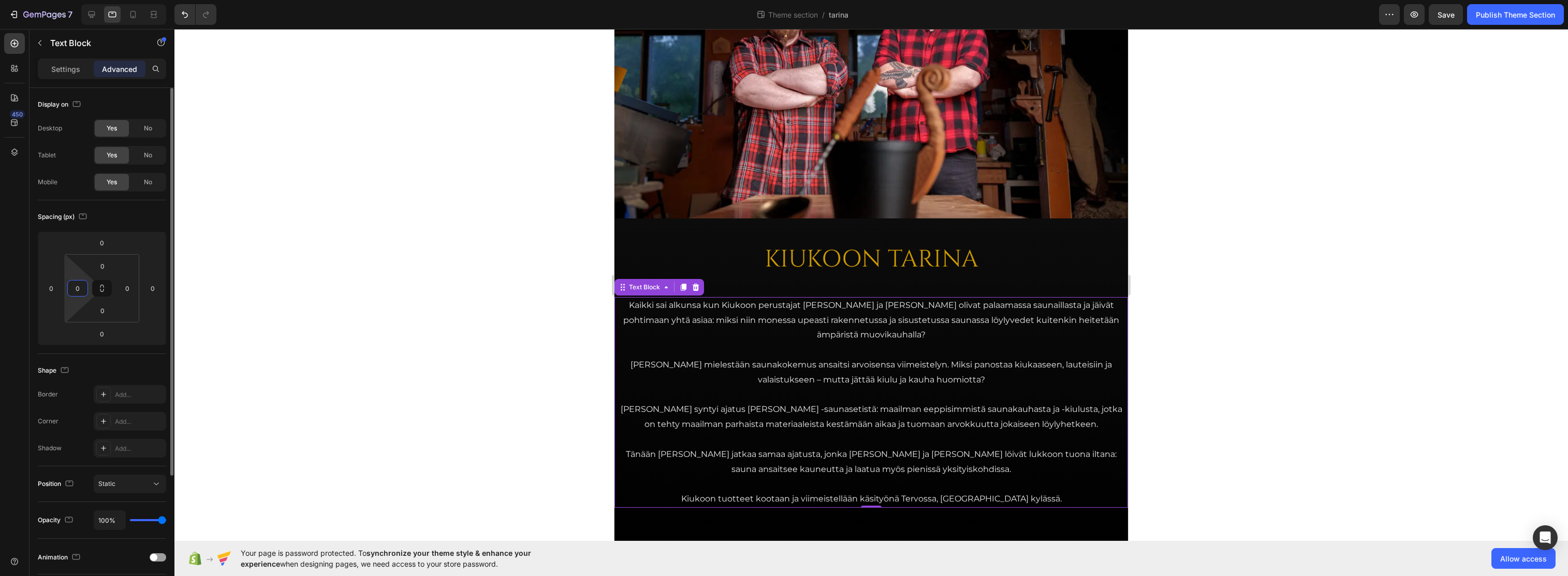
click at [82, 290] on input "0" at bounding box center [77, 288] width 15 height 15
type input "16"
click at [128, 286] on input "0" at bounding box center [127, 288] width 15 height 15
type input "16"
click at [369, 275] on div at bounding box center [871, 302] width 1394 height 547
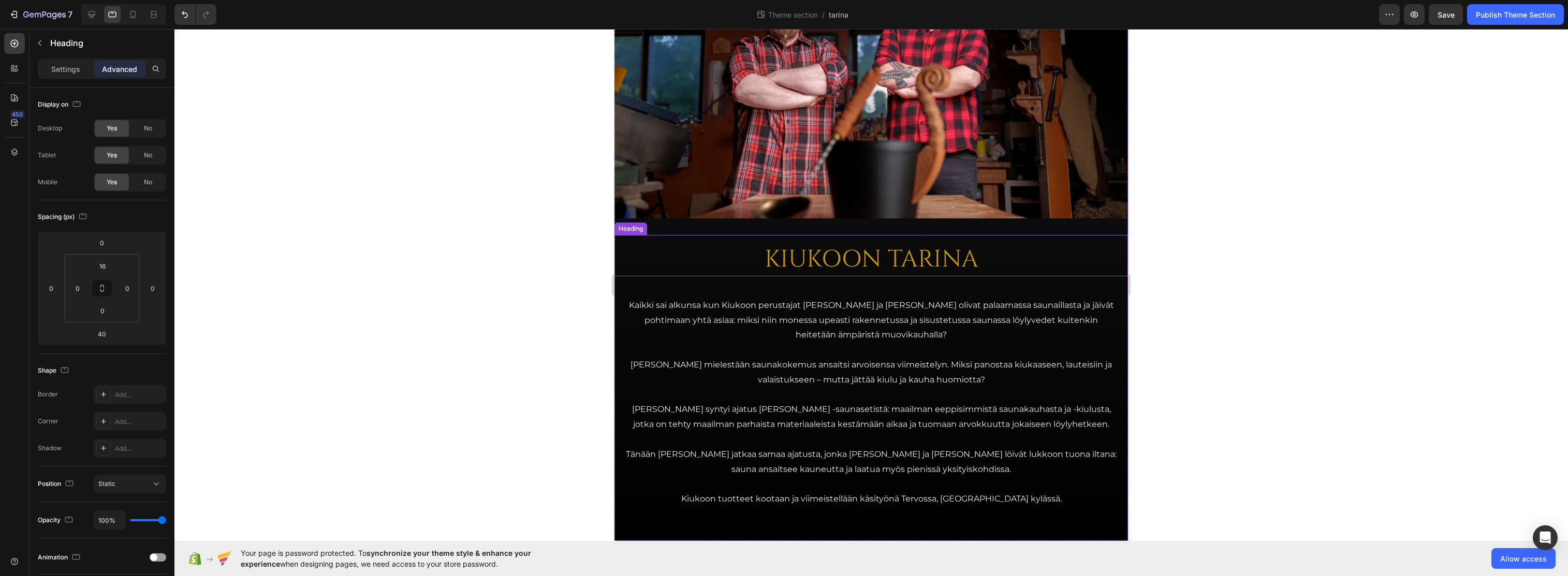
click at [811, 256] on h2 "KIUKOON TARINA" at bounding box center [871, 260] width 513 height 33
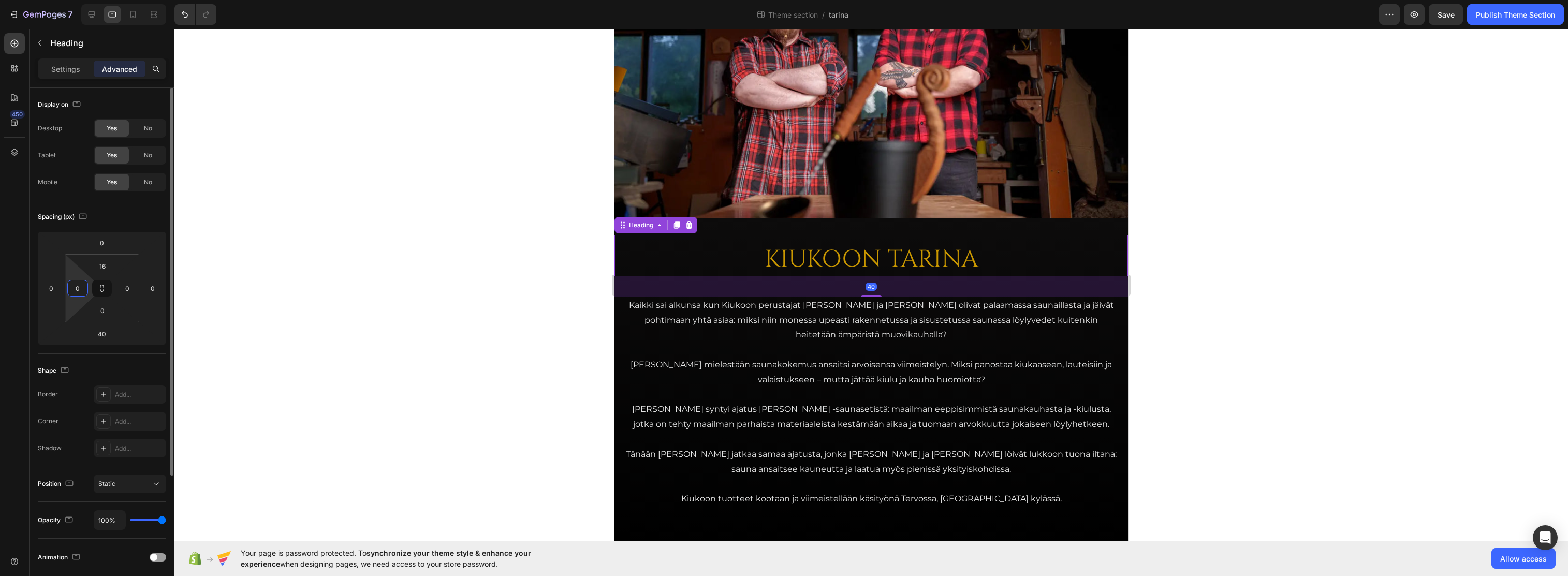
click at [81, 288] on input "0" at bounding box center [77, 288] width 15 height 15
type input "16"
click at [130, 286] on input "0" at bounding box center [127, 288] width 15 height 15
type input "16"
click at [370, 265] on div at bounding box center [871, 302] width 1394 height 547
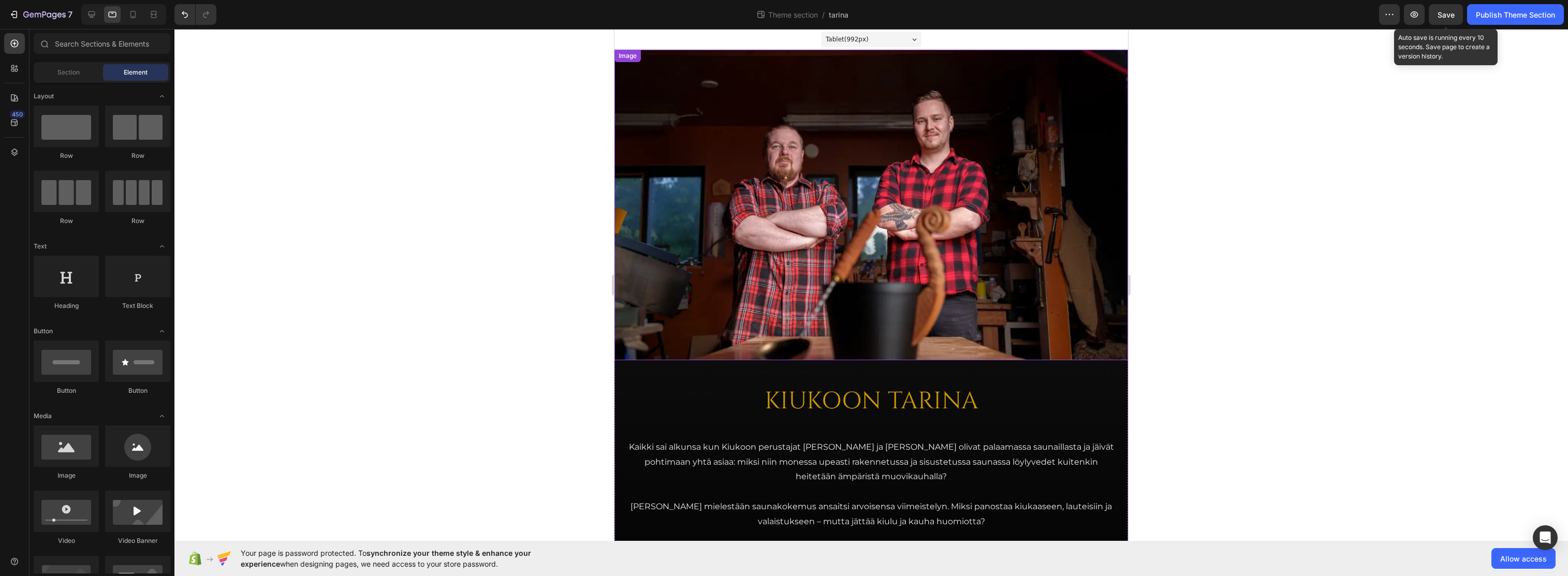
click at [973, 15] on span "Save" at bounding box center [1446, 15] width 17 height 9
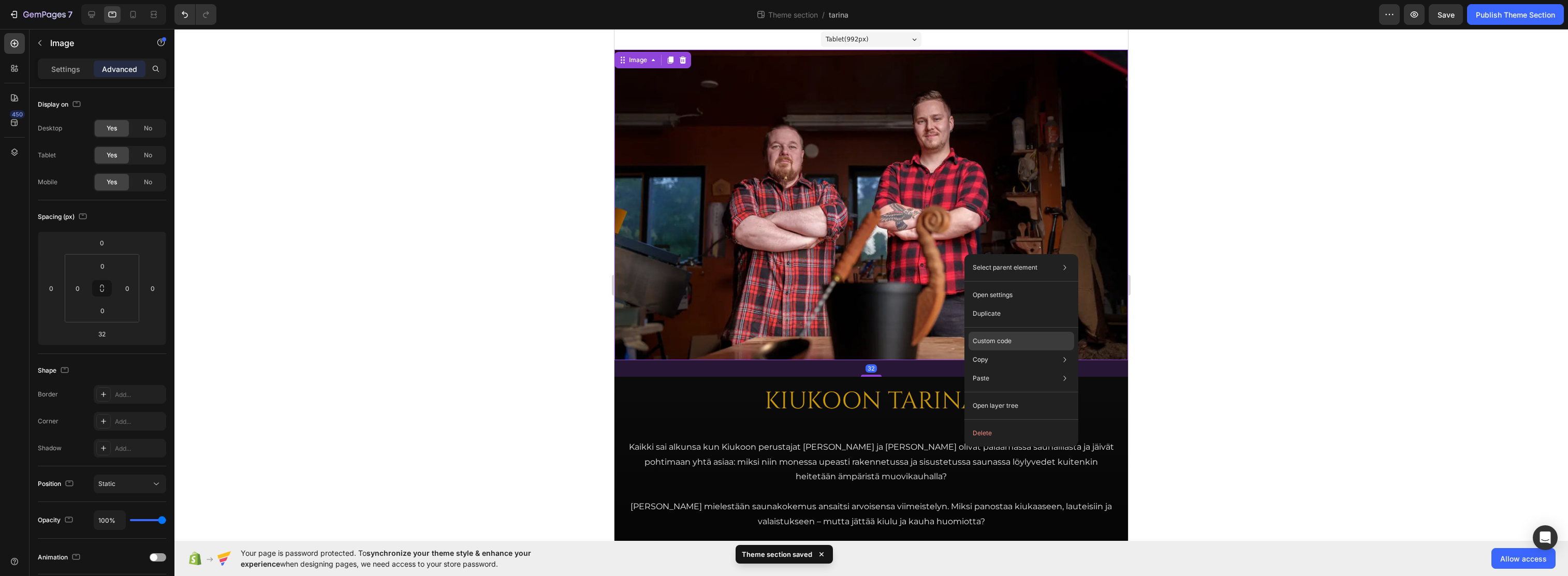
click at [973, 339] on p "Custom code" at bounding box center [992, 341] width 39 height 9
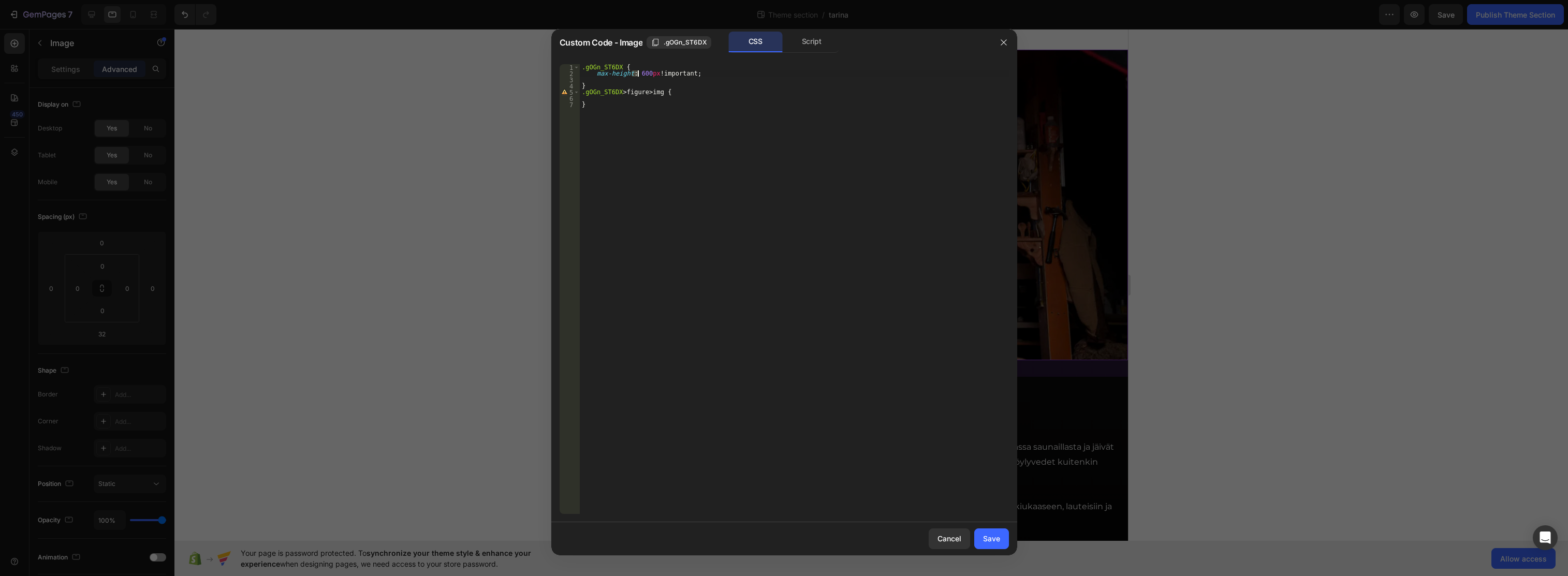
click at [638, 73] on div ".gOGn_ST6DX { max-height : 600 px !important ; } .gOGn_ST6DX > figure > img { }" at bounding box center [794, 295] width 429 height 462
click at [717, 75] on div ".gOGn_ST6DX { max-height : 550 px !important ; } .gOGn_ST6DX > figure > img { }" at bounding box center [794, 295] width 429 height 462
type textarea "max-height: 550px !important;"
drag, startPoint x: 990, startPoint y: 539, endPoint x: 376, endPoint y: 511, distance: 614.6
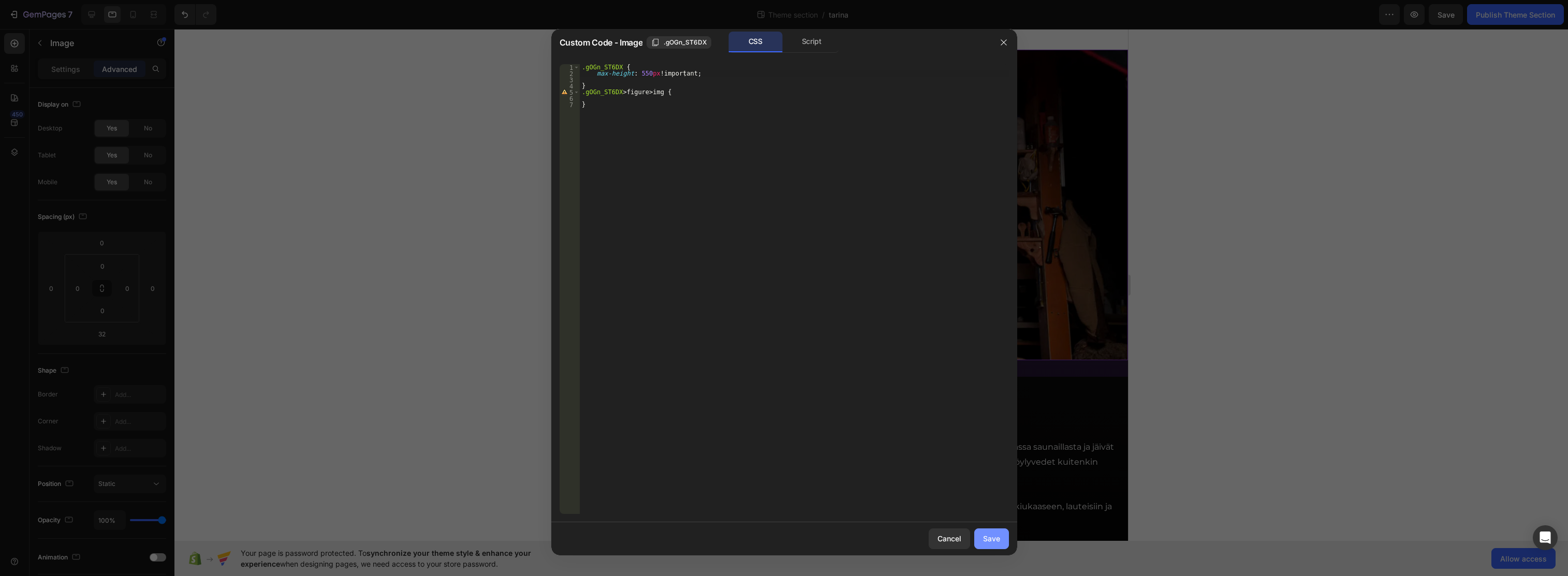
click at [973, 539] on div "Save" at bounding box center [992, 538] width 17 height 11
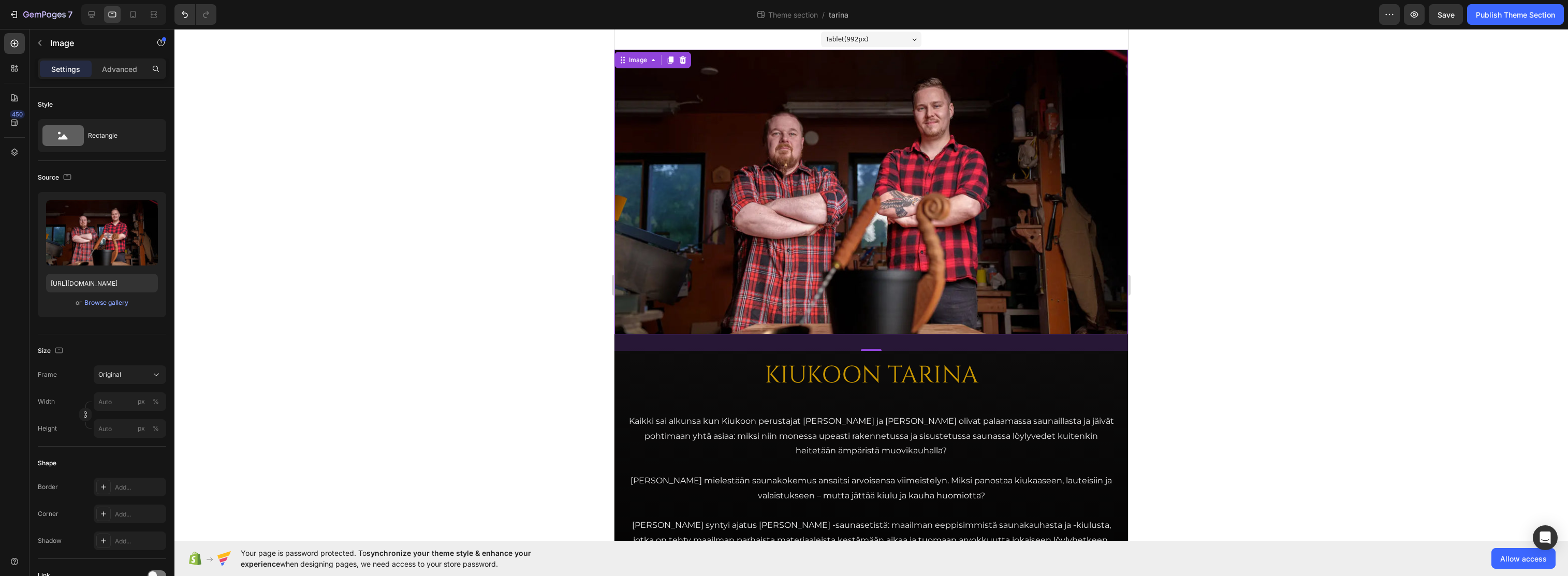
click at [973, 198] on div at bounding box center [871, 302] width 1394 height 547
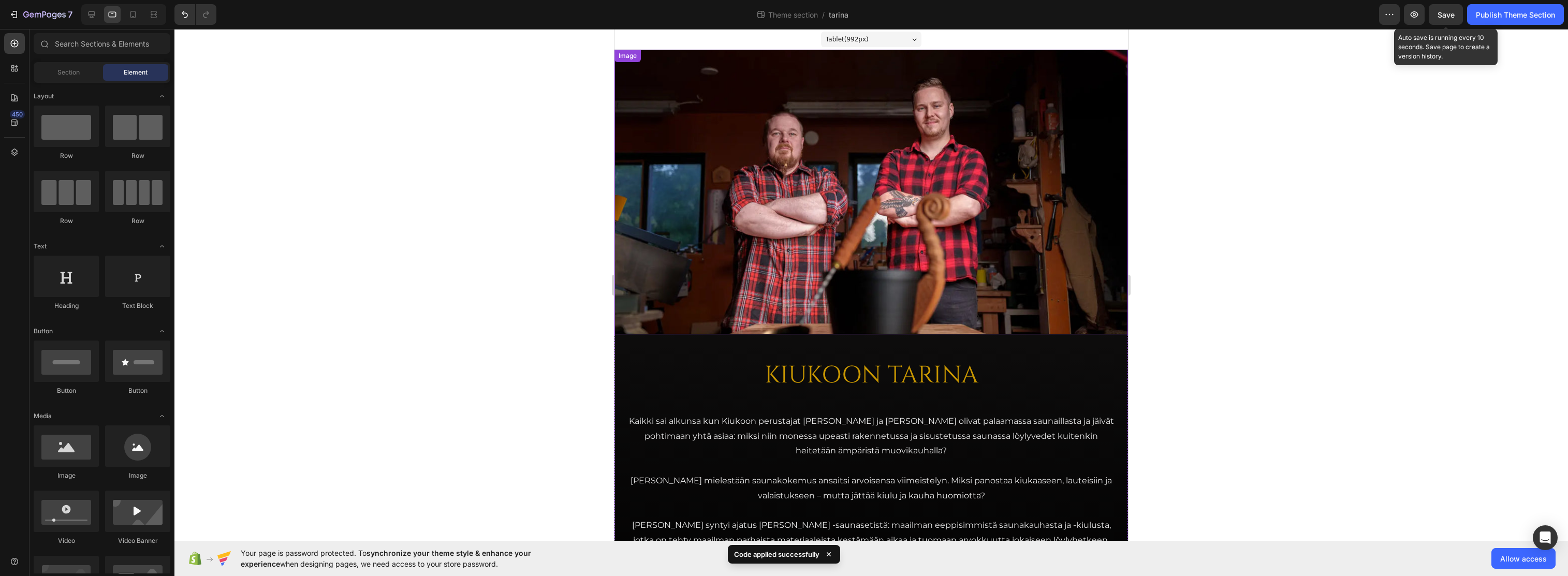
click at [973, 13] on span "Save" at bounding box center [1446, 15] width 17 height 9
click at [130, 13] on icon at bounding box center [133, 15] width 11 height 11
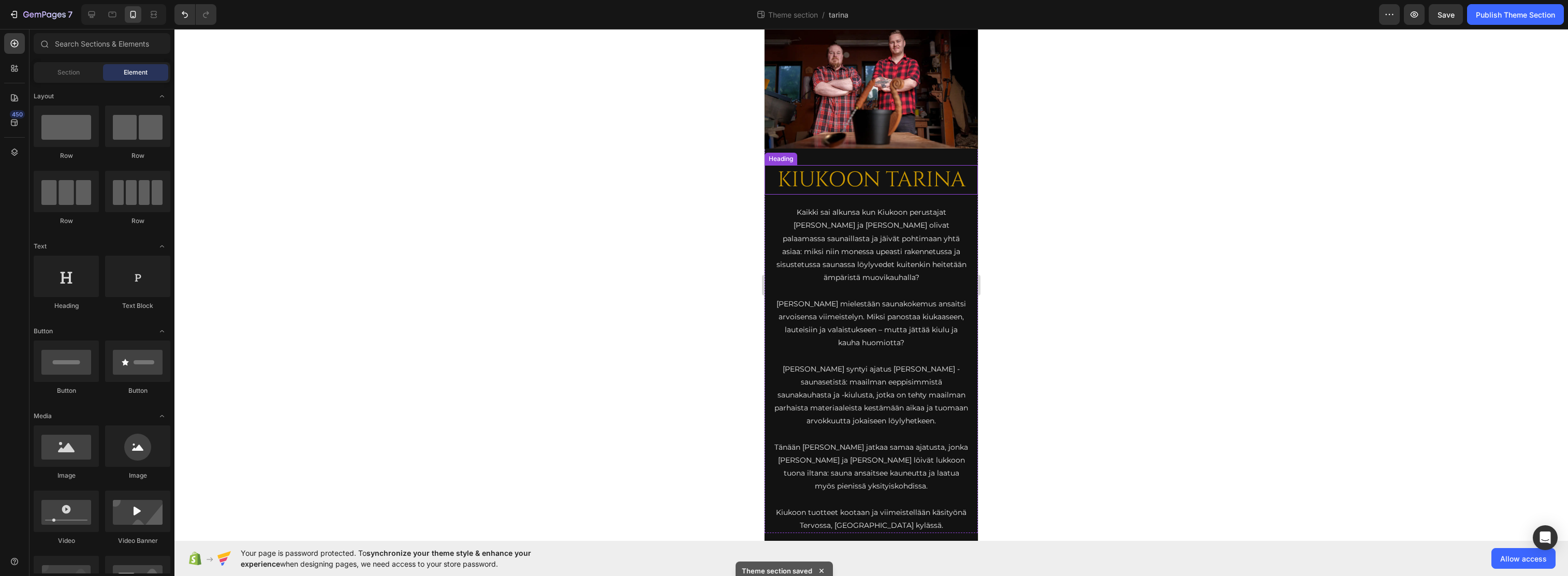
scroll to position [52, 0]
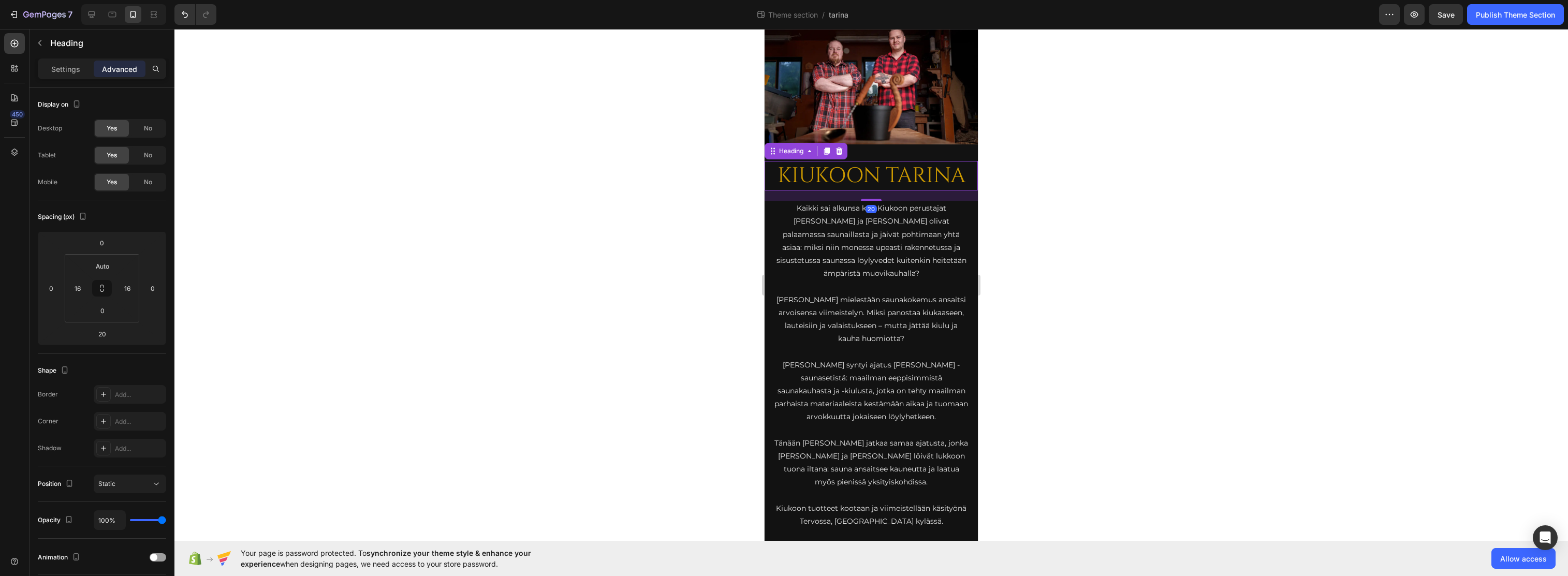
click at [884, 175] on h2 "KIUKOON TARINA" at bounding box center [871, 175] width 196 height 30
click at [68, 75] on div "Settings" at bounding box center [65, 69] width 52 height 17
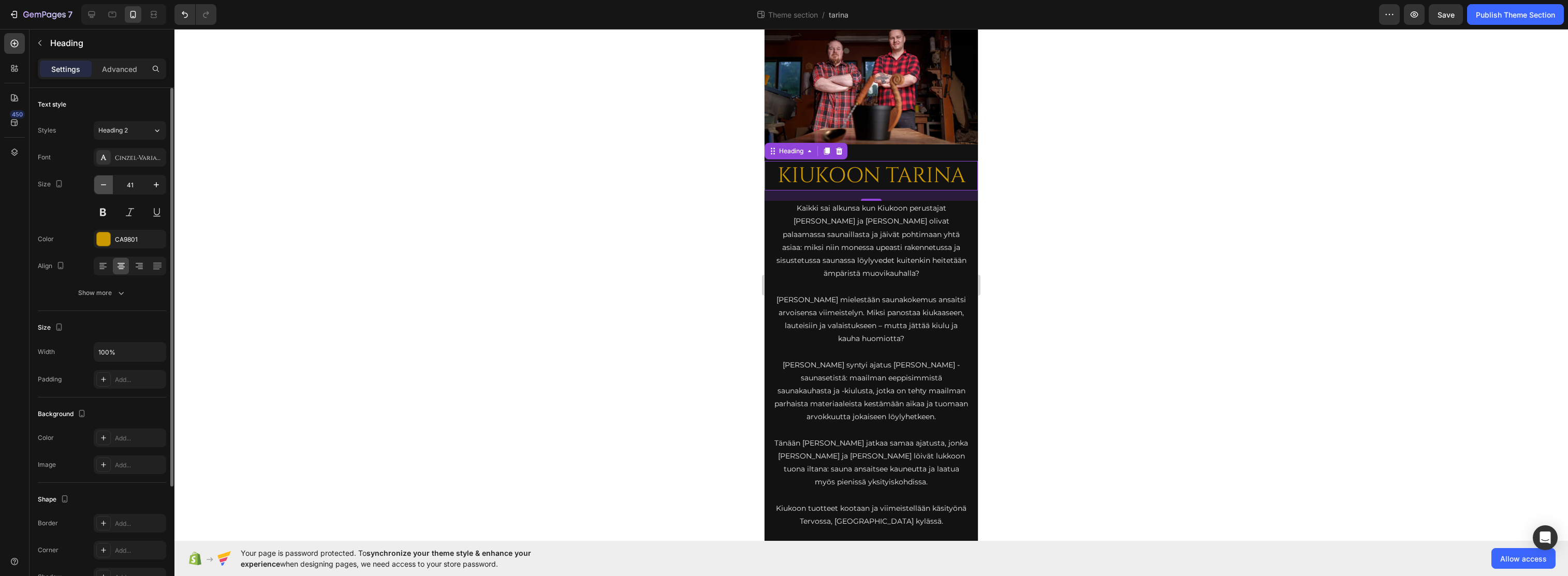
click at [105, 186] on icon "button" at bounding box center [104, 185] width 11 height 11
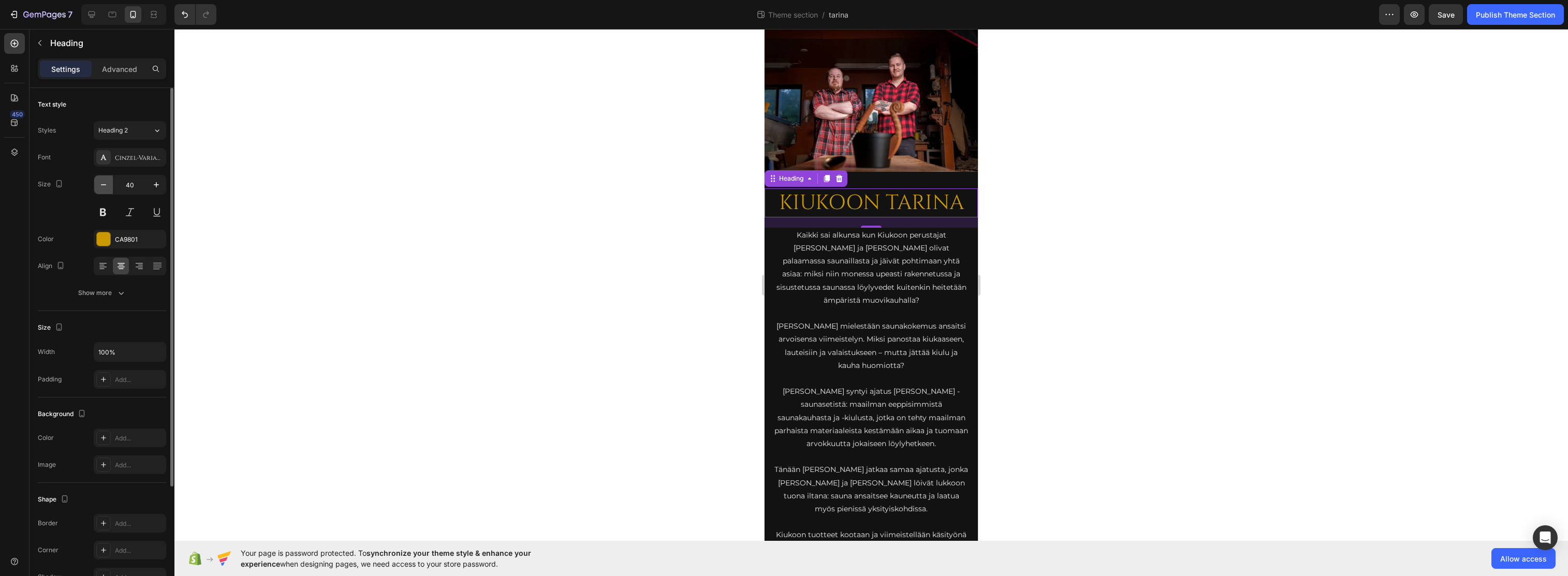
click at [105, 186] on icon "button" at bounding box center [104, 185] width 11 height 11
type input "38"
click at [442, 226] on div at bounding box center [871, 302] width 1394 height 547
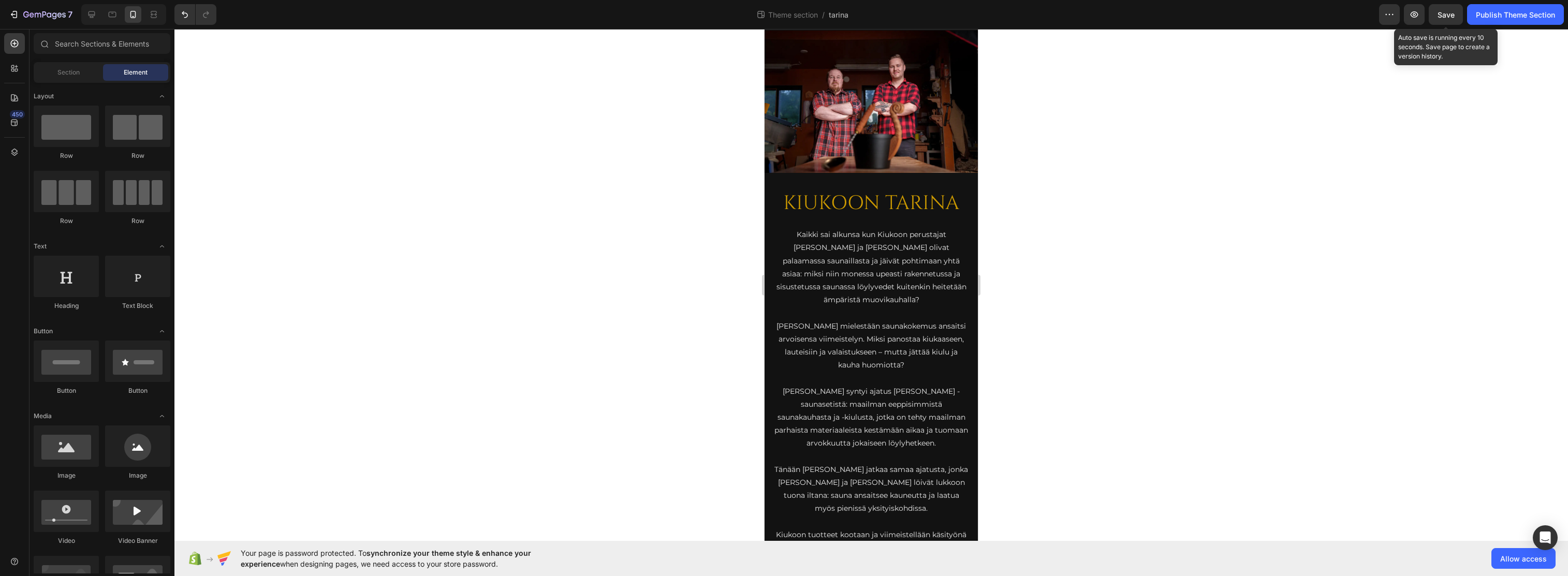
click at [973, 19] on span "Save" at bounding box center [1446, 15] width 17 height 9
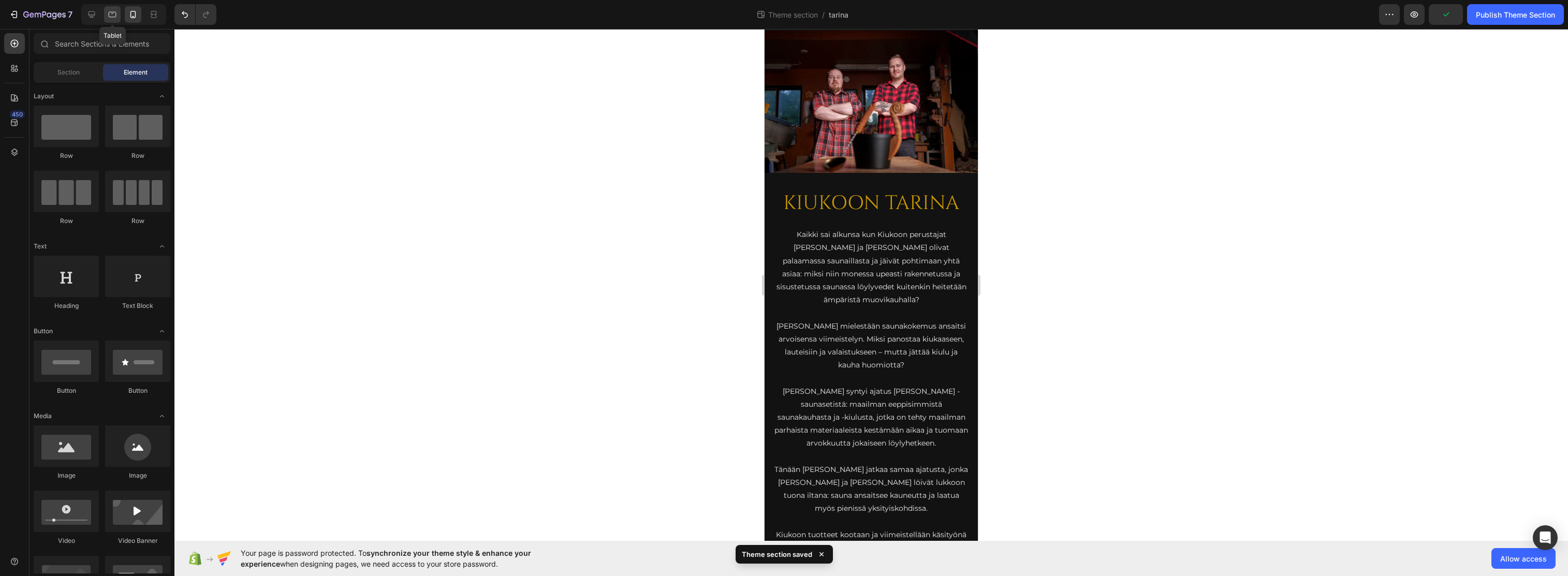
click at [111, 18] on icon at bounding box center [112, 15] width 11 height 11
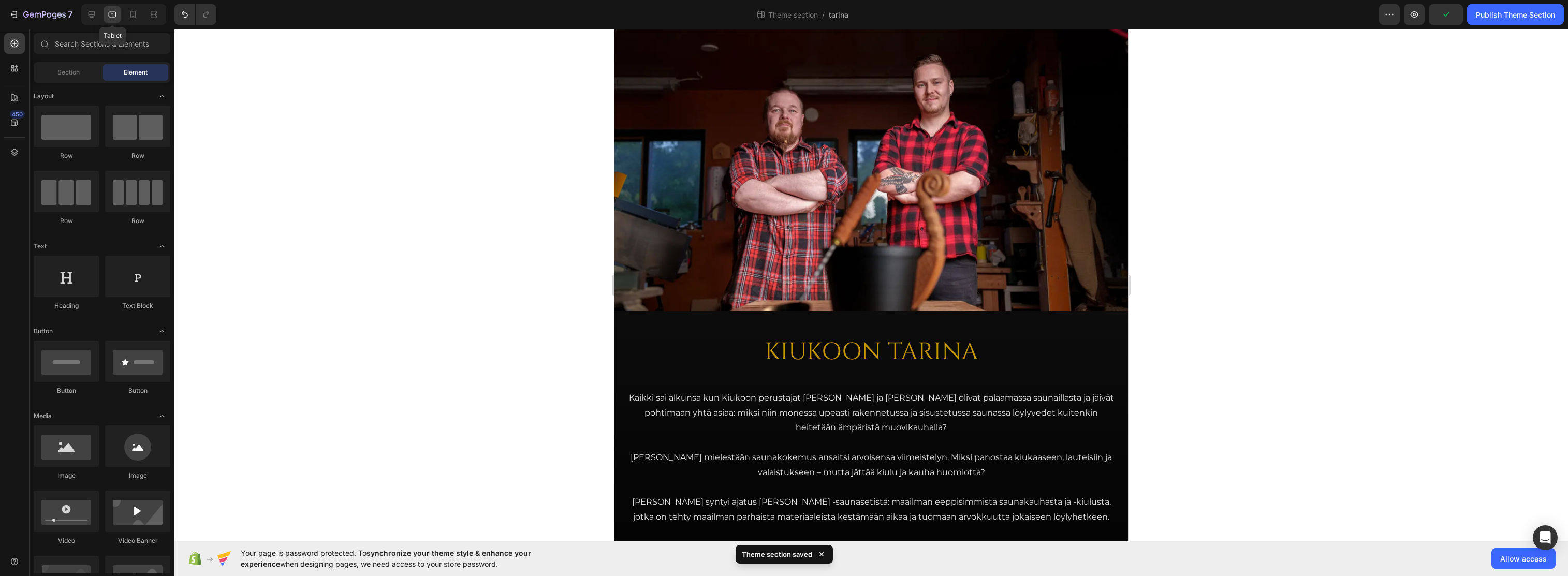
scroll to position [34, 0]
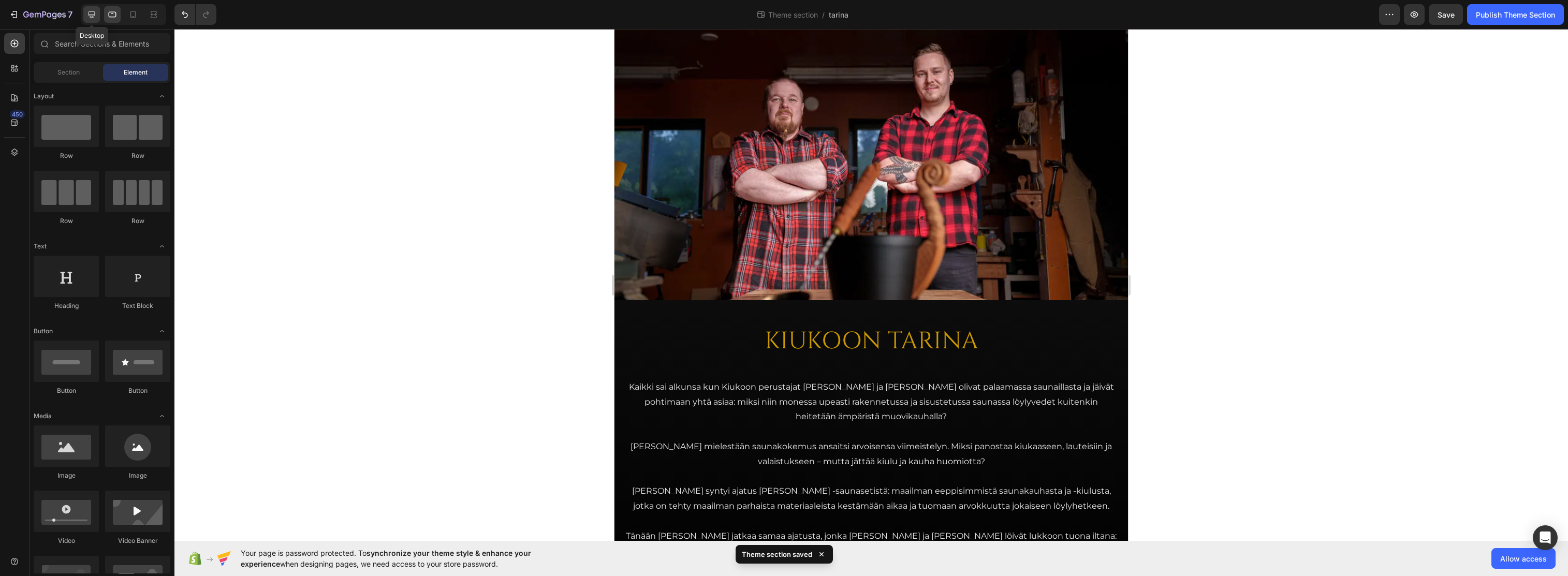
click at [91, 18] on icon at bounding box center [92, 15] width 11 height 11
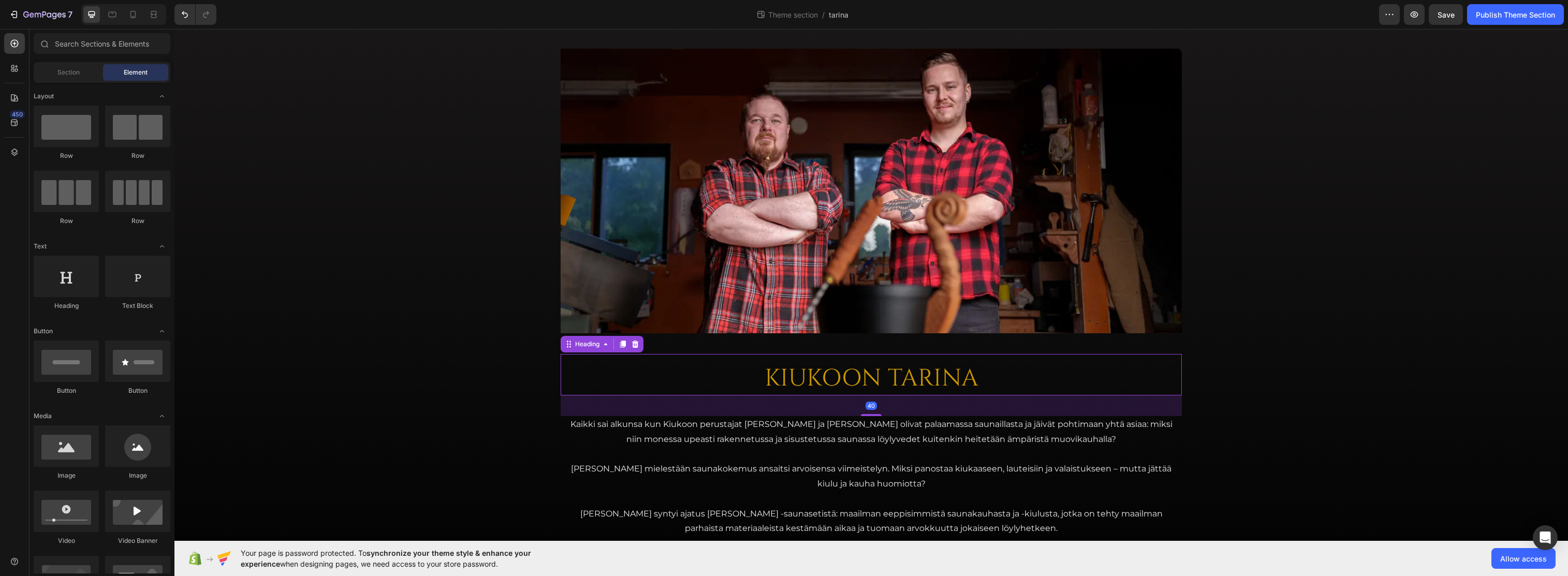
click at [801, 374] on h2 "KIUKOON TARINA" at bounding box center [871, 379] width 621 height 33
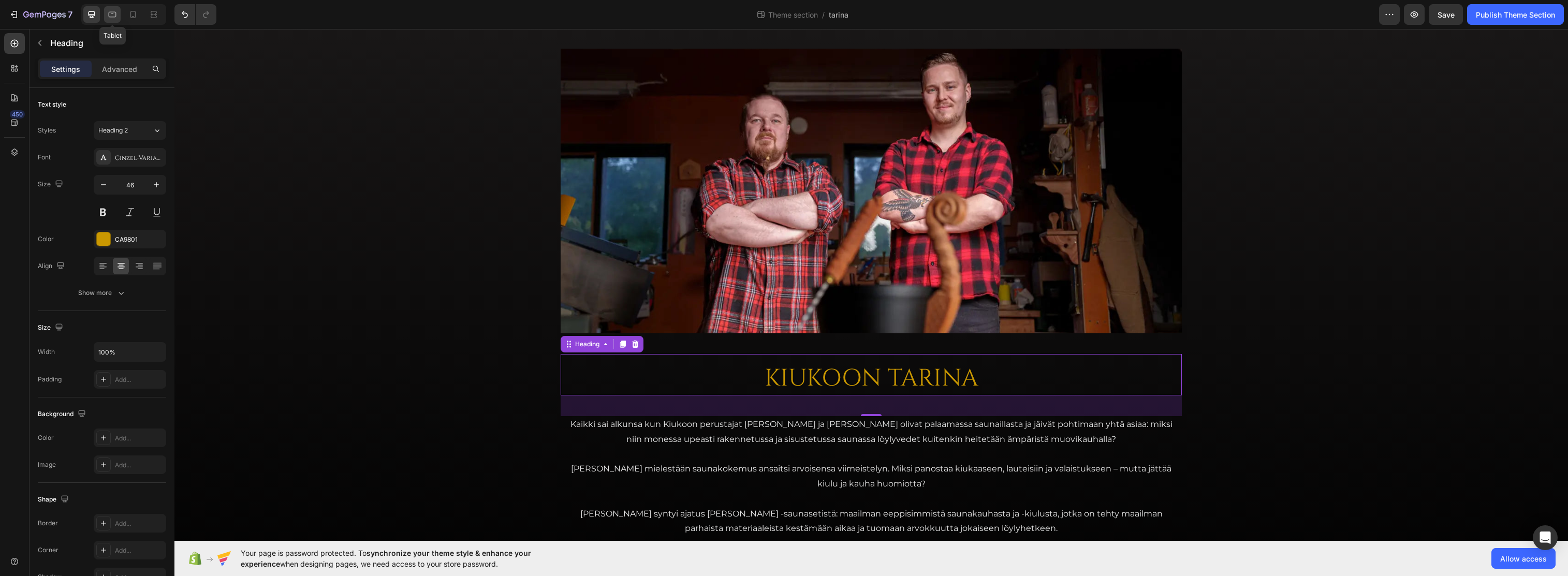
click at [116, 12] on icon at bounding box center [112, 15] width 8 height 6
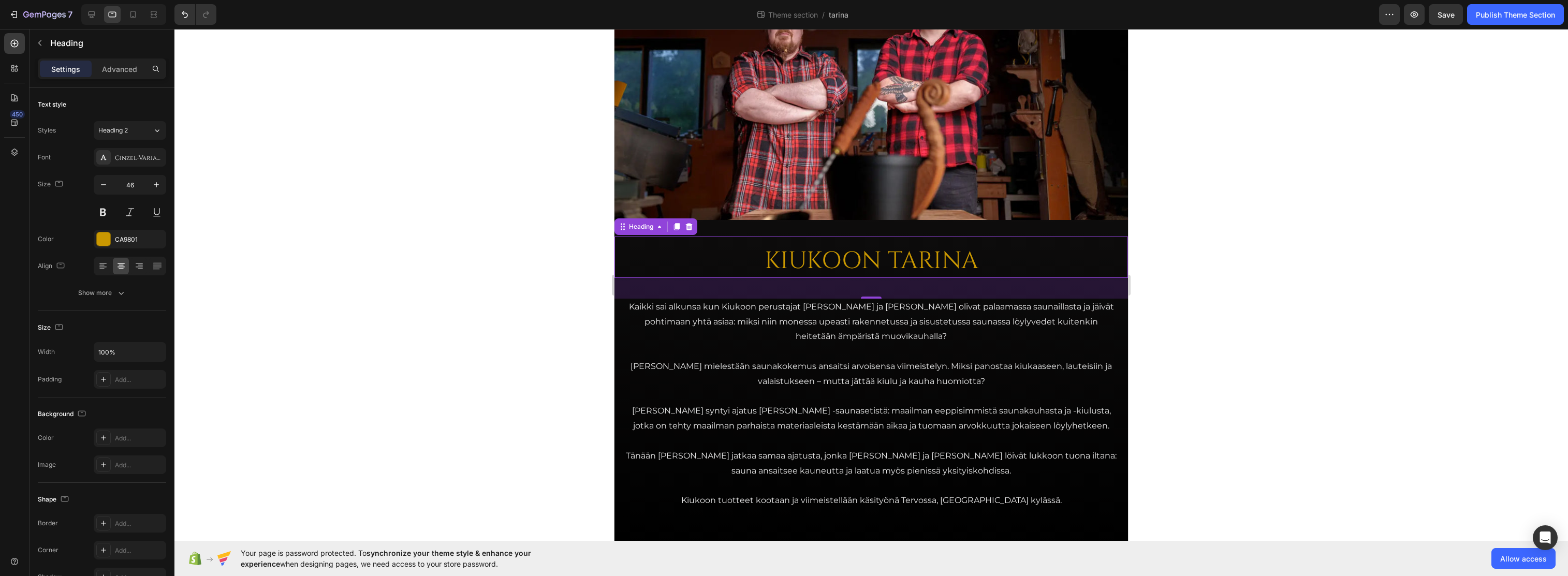
scroll to position [116, 0]
click at [808, 250] on h2 "KIUKOON TARINA" at bounding box center [871, 260] width 497 height 33
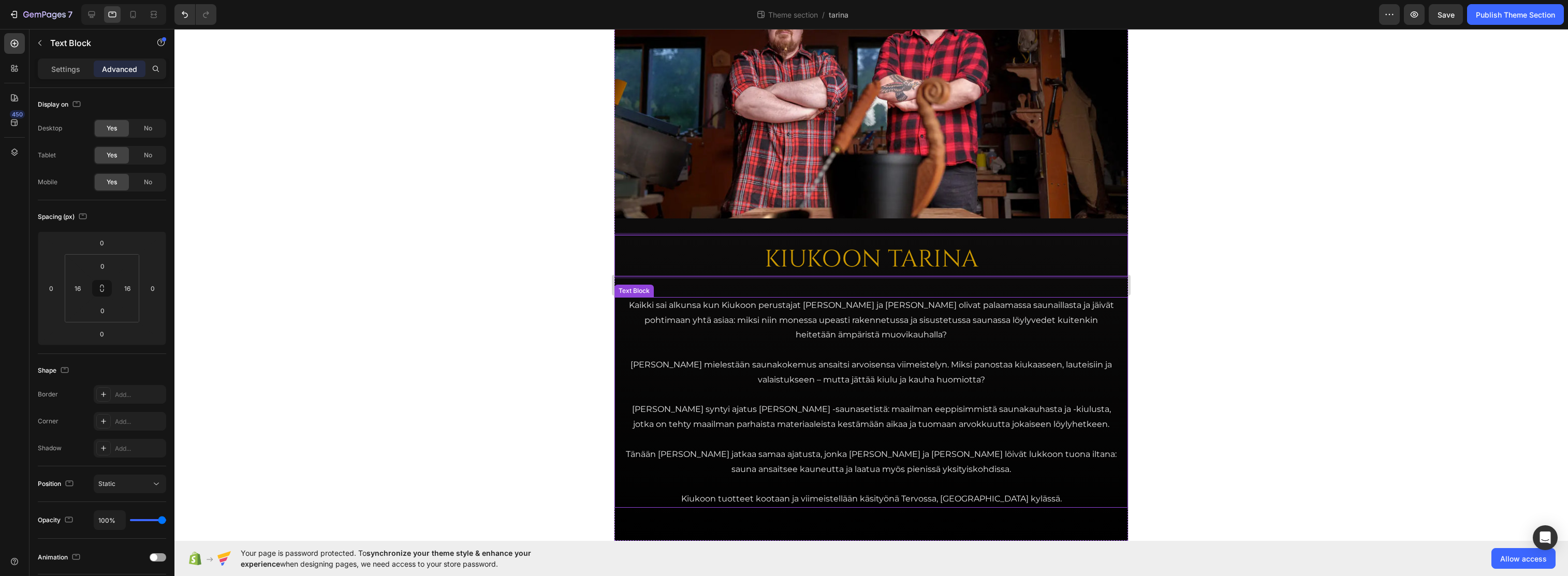
click at [791, 319] on p "Kaikki sai alkunsa kun Kiukoon perustajat Jari ja Teemu olivat palaamassa sauna…" at bounding box center [871, 320] width 495 height 44
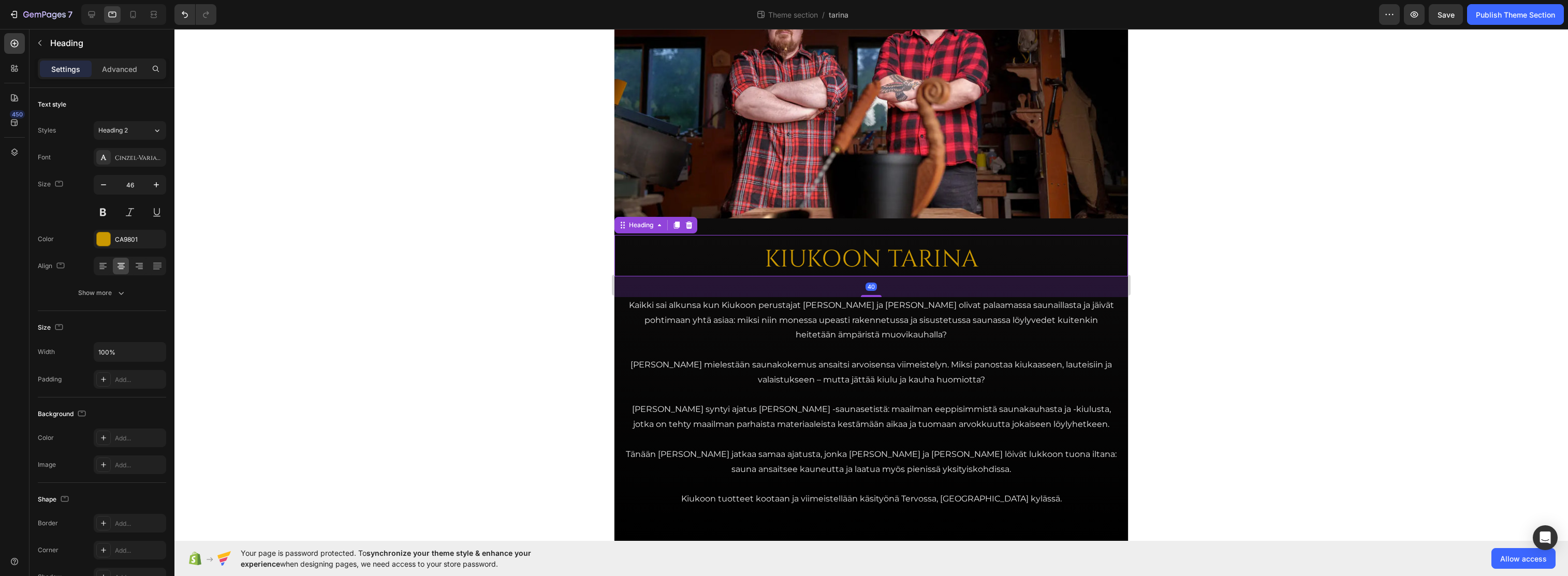
click at [799, 257] on p "KIUKOON TARINA" at bounding box center [871, 259] width 495 height 31
click at [132, 9] on div at bounding box center [133, 14] width 17 height 17
type input "38"
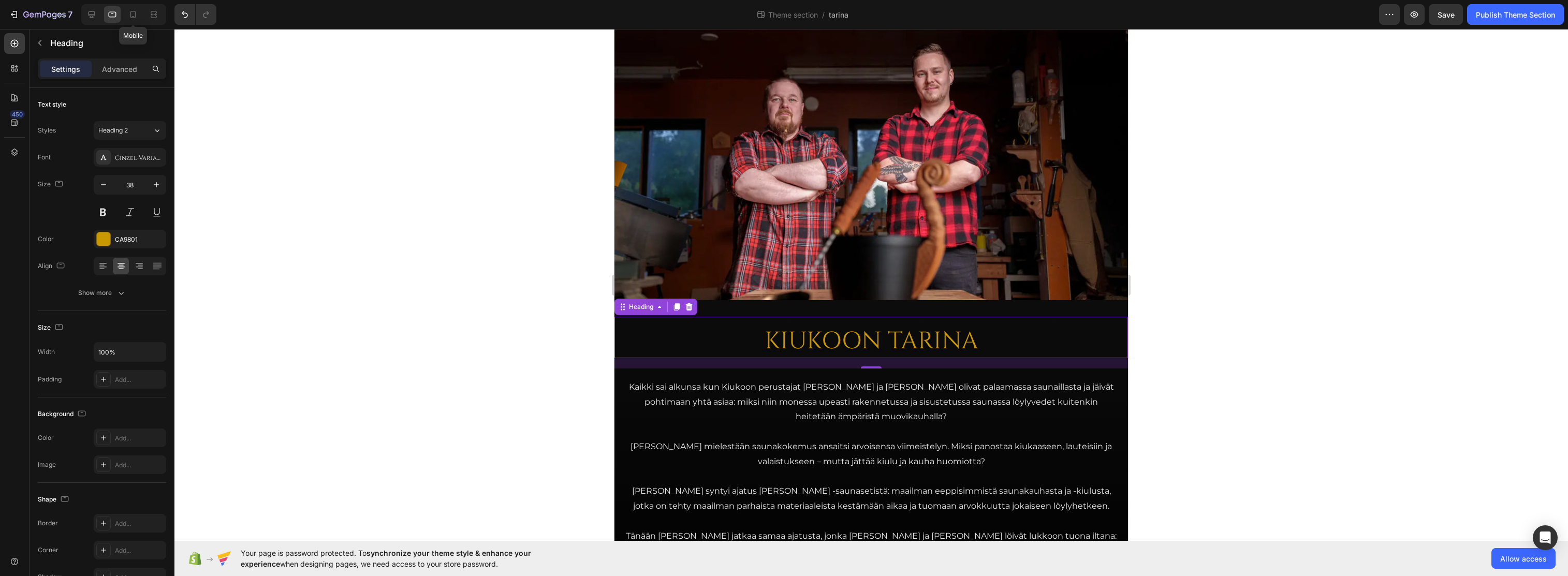
scroll to position [23, 0]
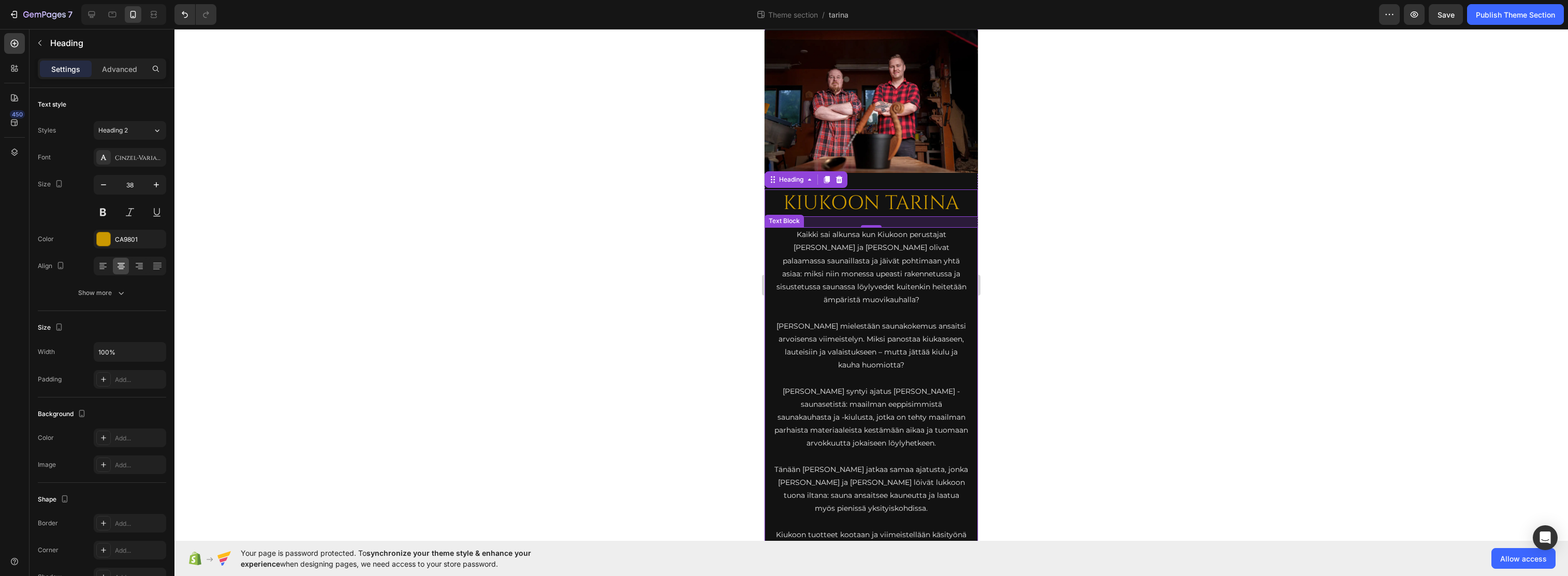
click at [883, 241] on p "Kaikki sai alkunsa kun Kiukoon perustajat Jari ja Teemu olivat palaamassa sauna…" at bounding box center [871, 267] width 195 height 78
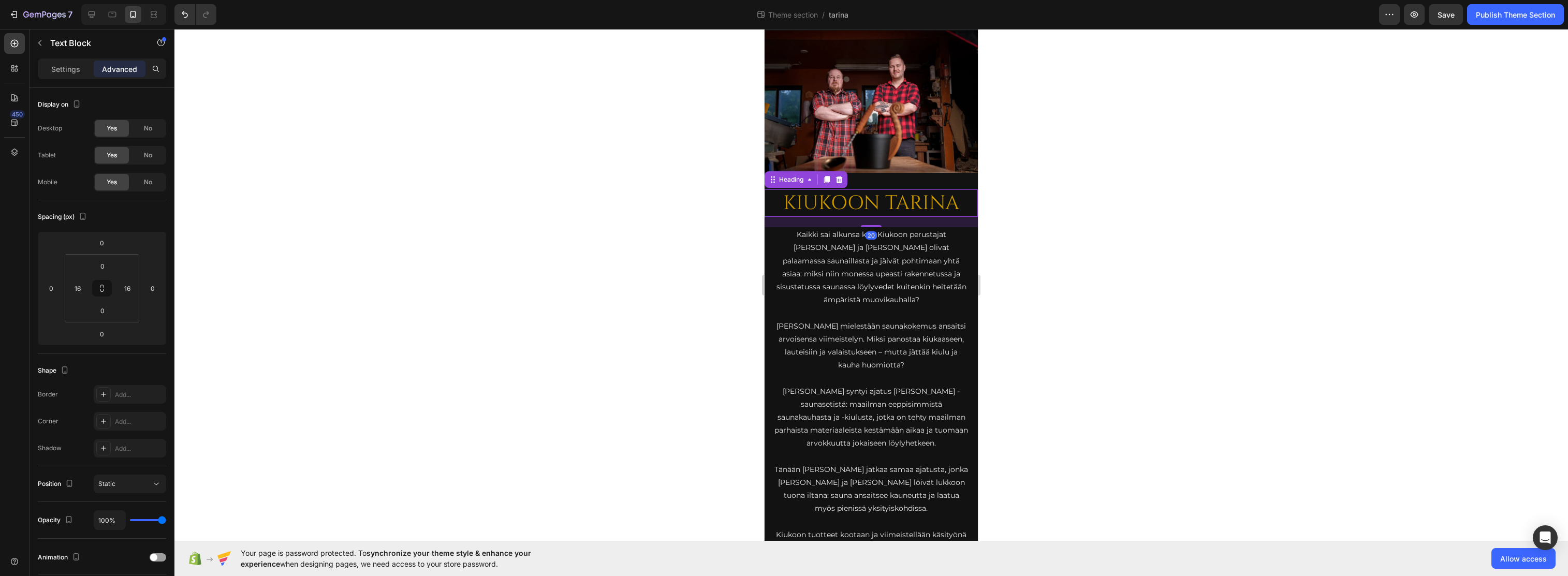
click at [880, 196] on p "KIUKOON TARINA" at bounding box center [871, 203] width 195 height 25
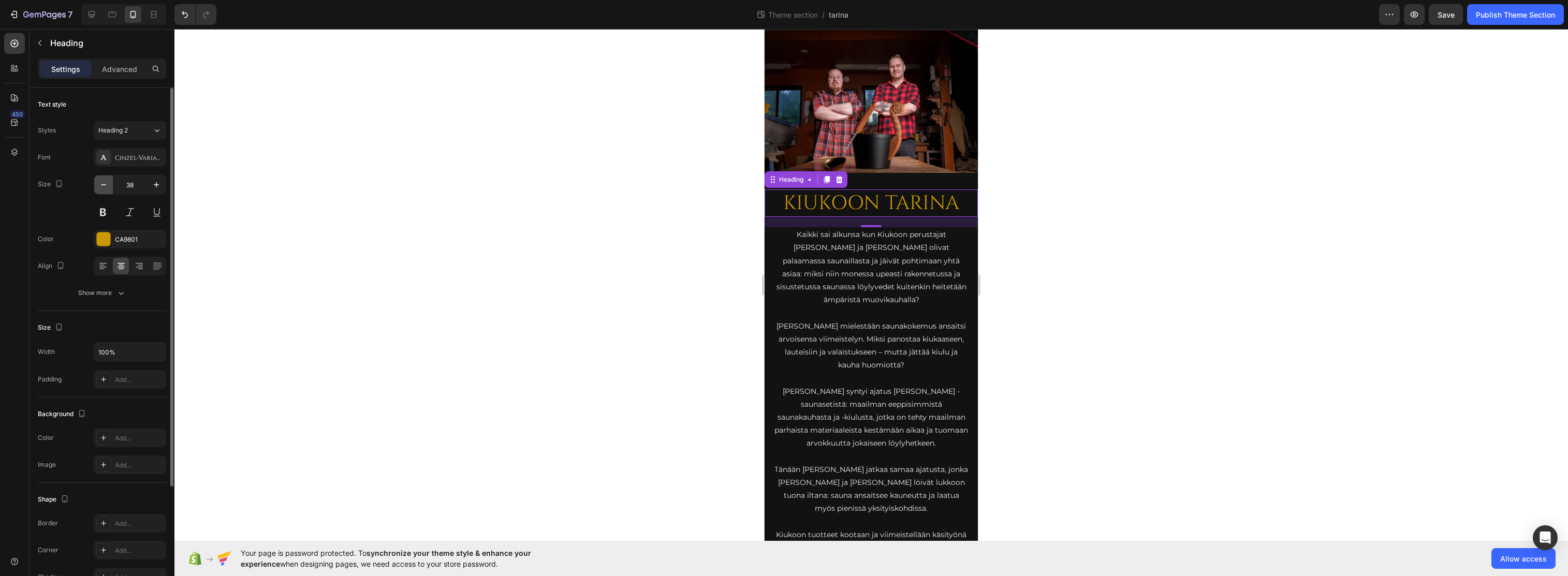
click at [99, 185] on icon "button" at bounding box center [104, 185] width 11 height 11
type input "36"
click at [592, 235] on div at bounding box center [871, 302] width 1394 height 547
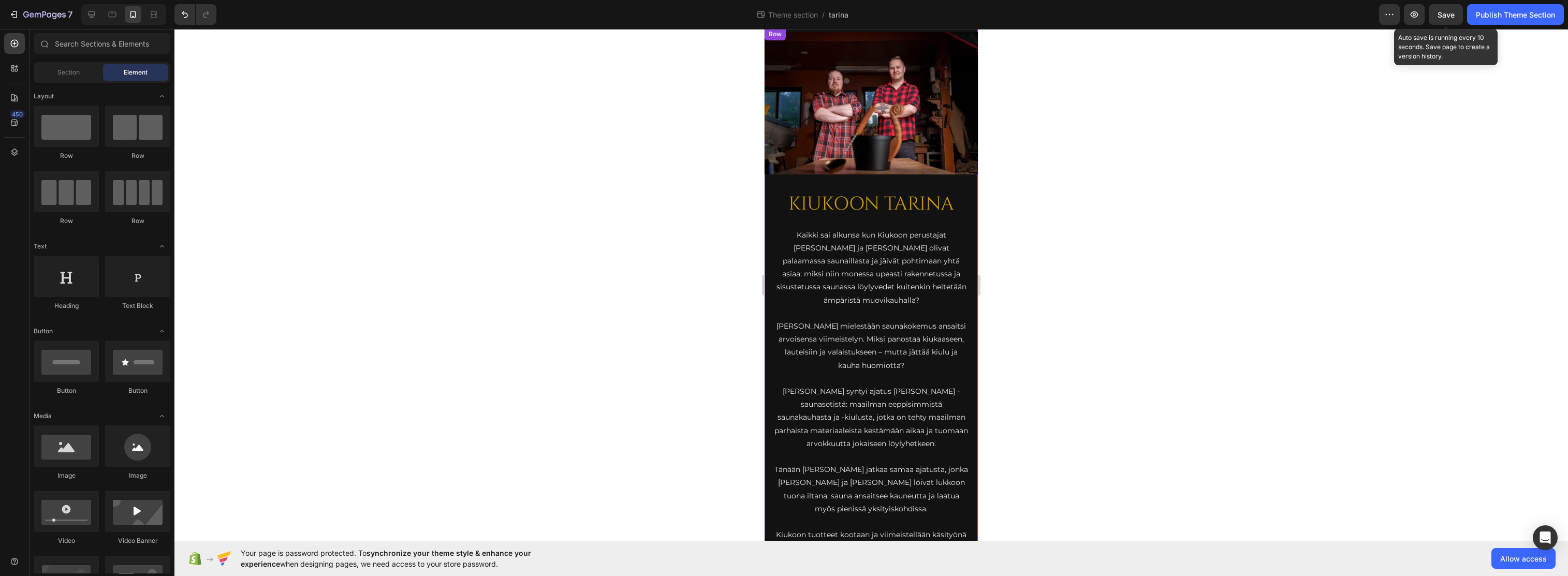
click at [973, 11] on span "Save" at bounding box center [1446, 15] width 17 height 9
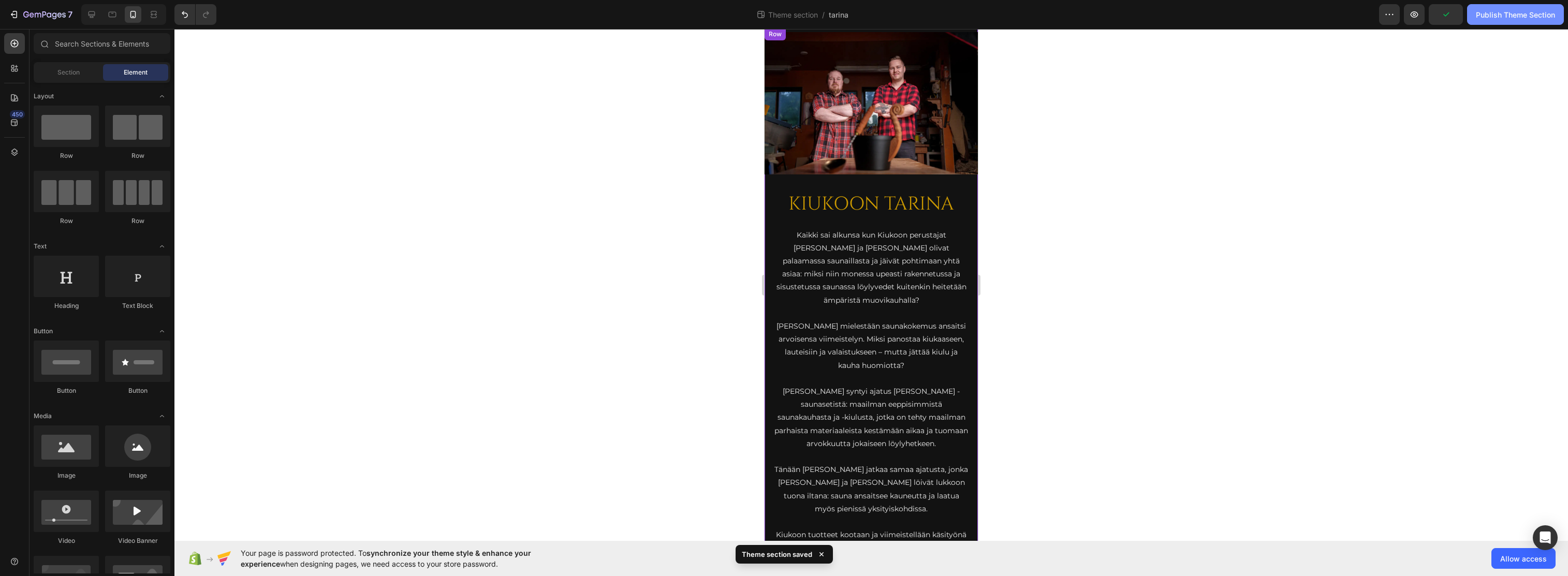
click at [973, 13] on div "Publish Theme Section" at bounding box center [1516, 15] width 79 height 11
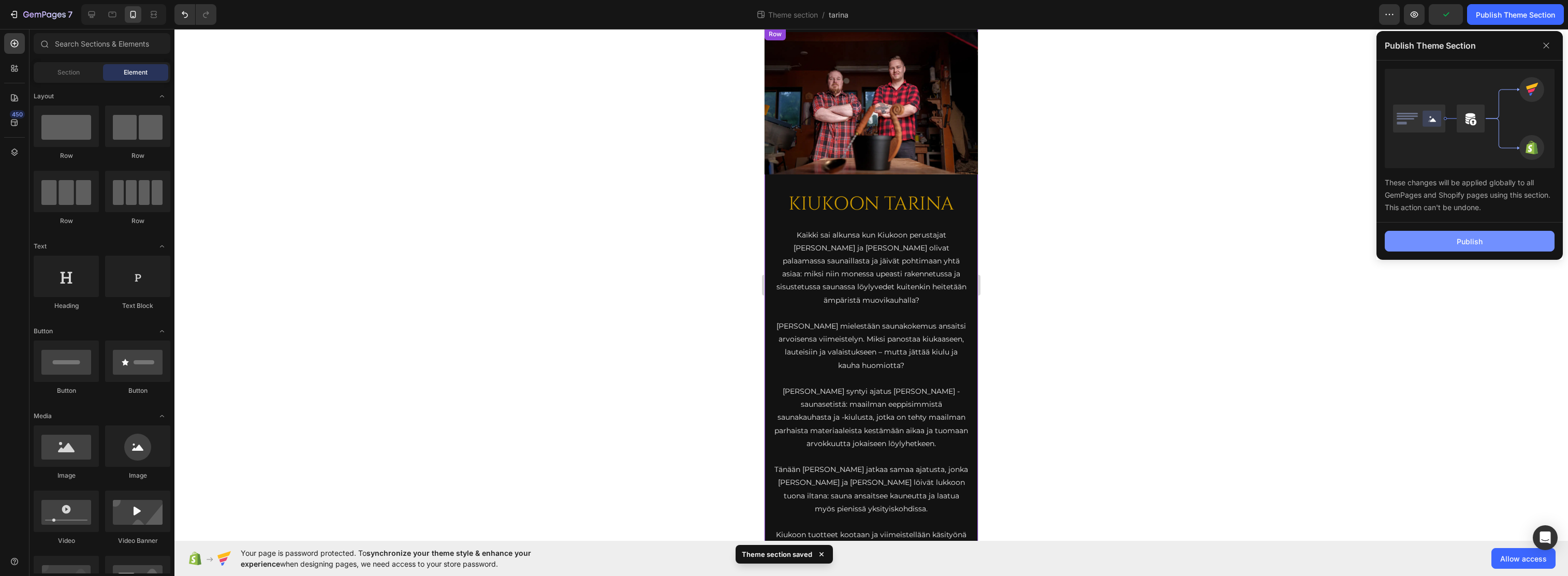
click at [973, 249] on button "Publish" at bounding box center [1469, 241] width 170 height 21
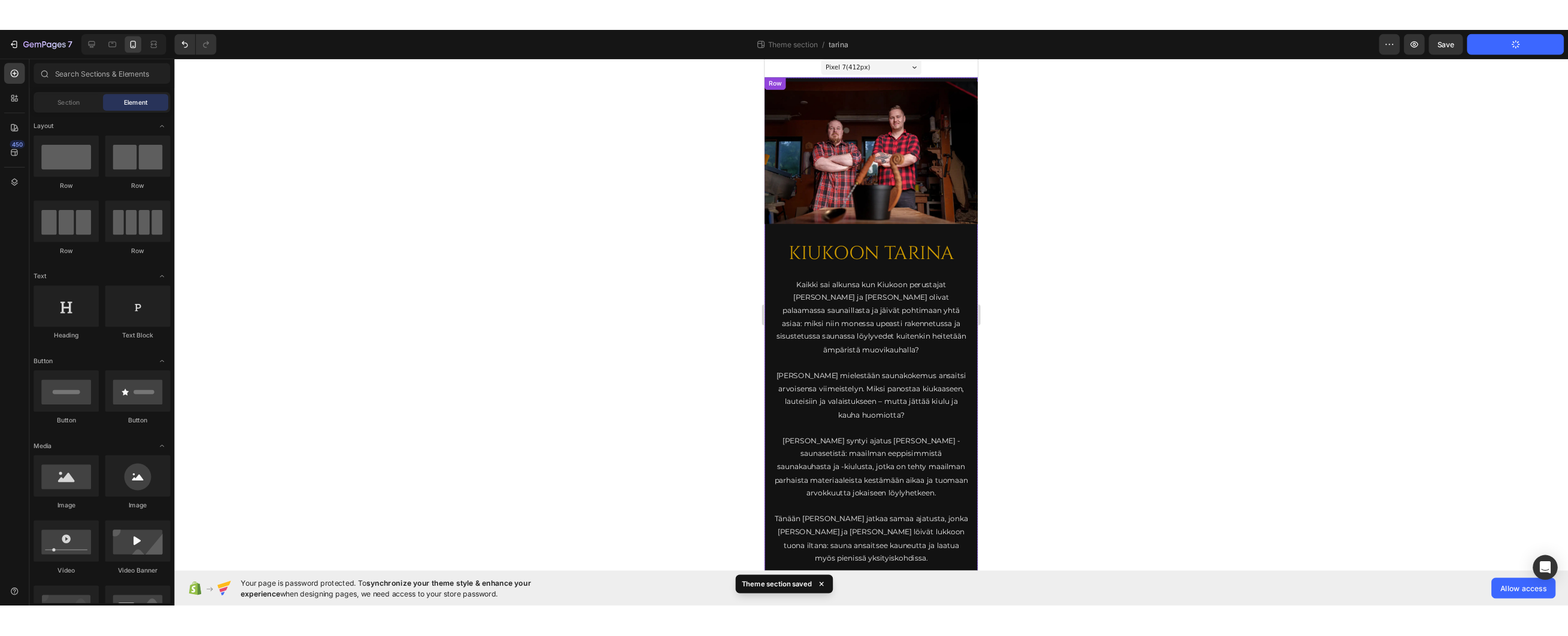
scroll to position [0, 0]
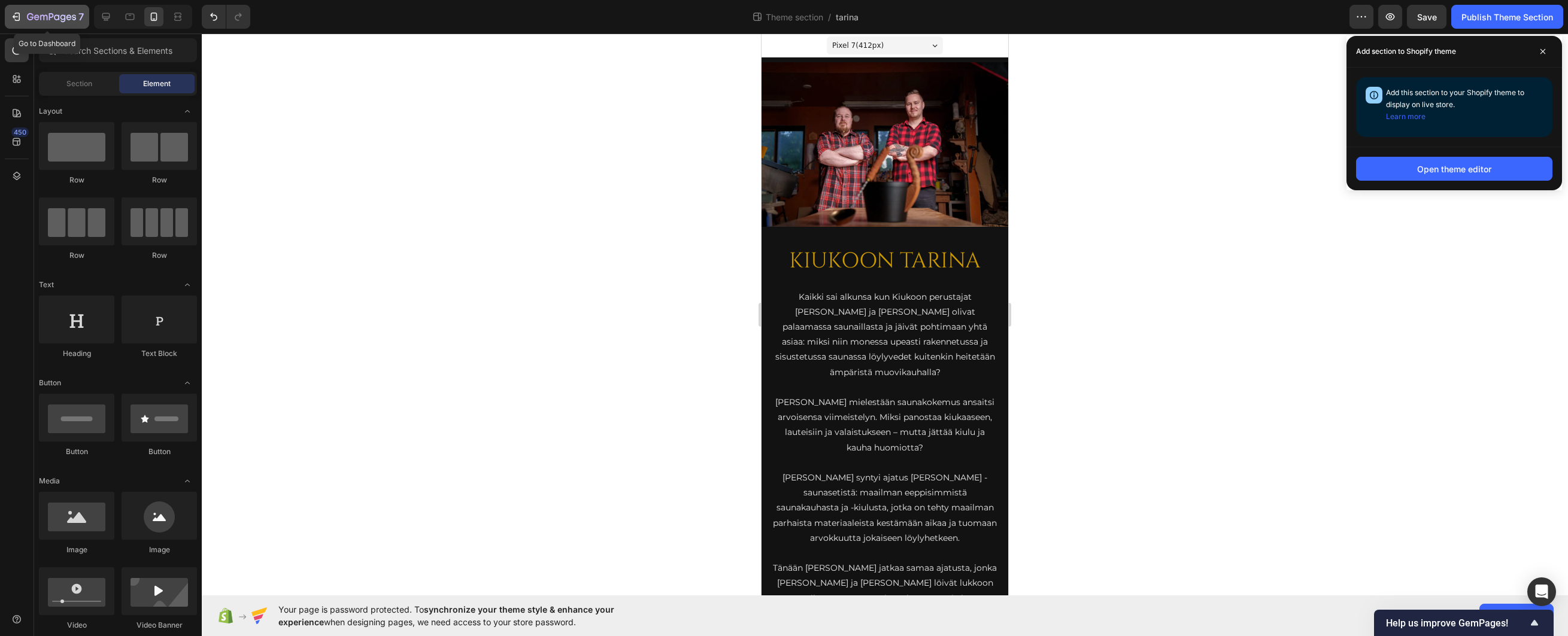
click at [60, 10] on div "7" at bounding box center [55, 17] width 57 height 15
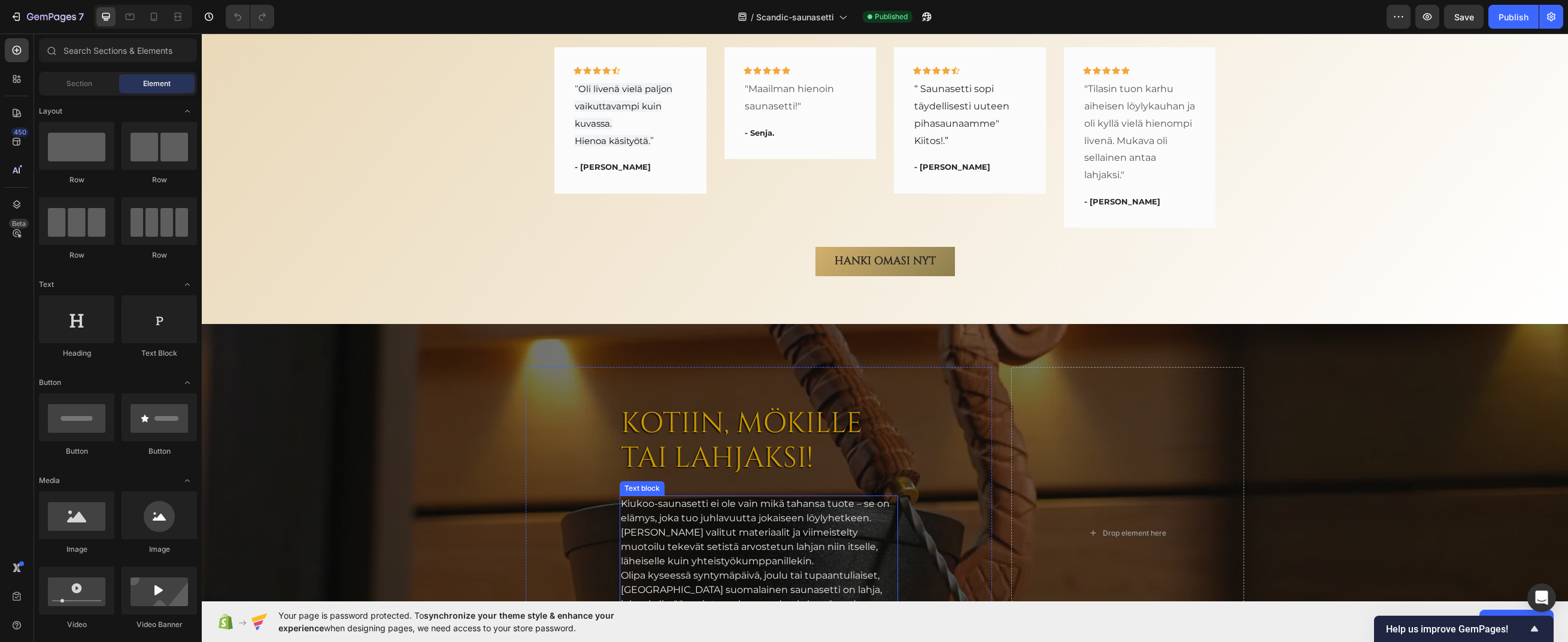
scroll to position [3957, 0]
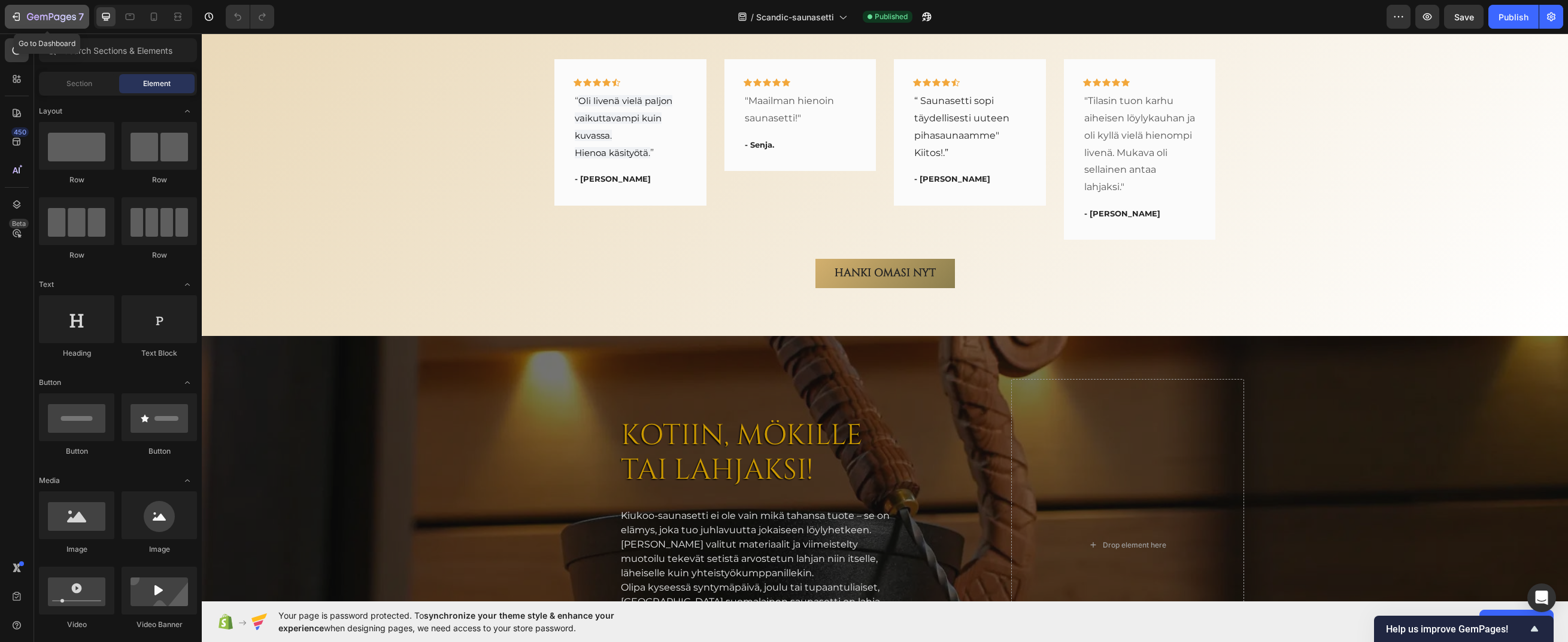
click at [47, 20] on icon "button" at bounding box center [43, 18] width 7 height 5
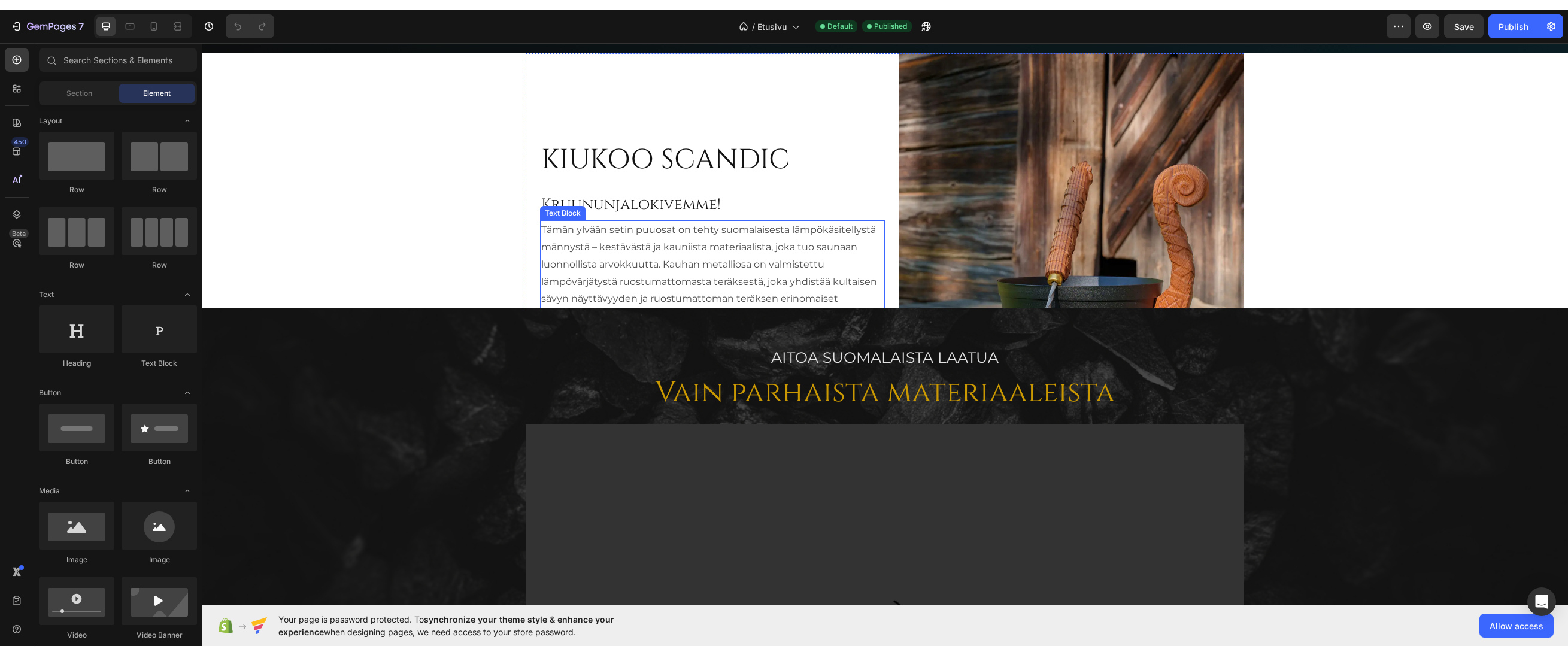
scroll to position [719, 0]
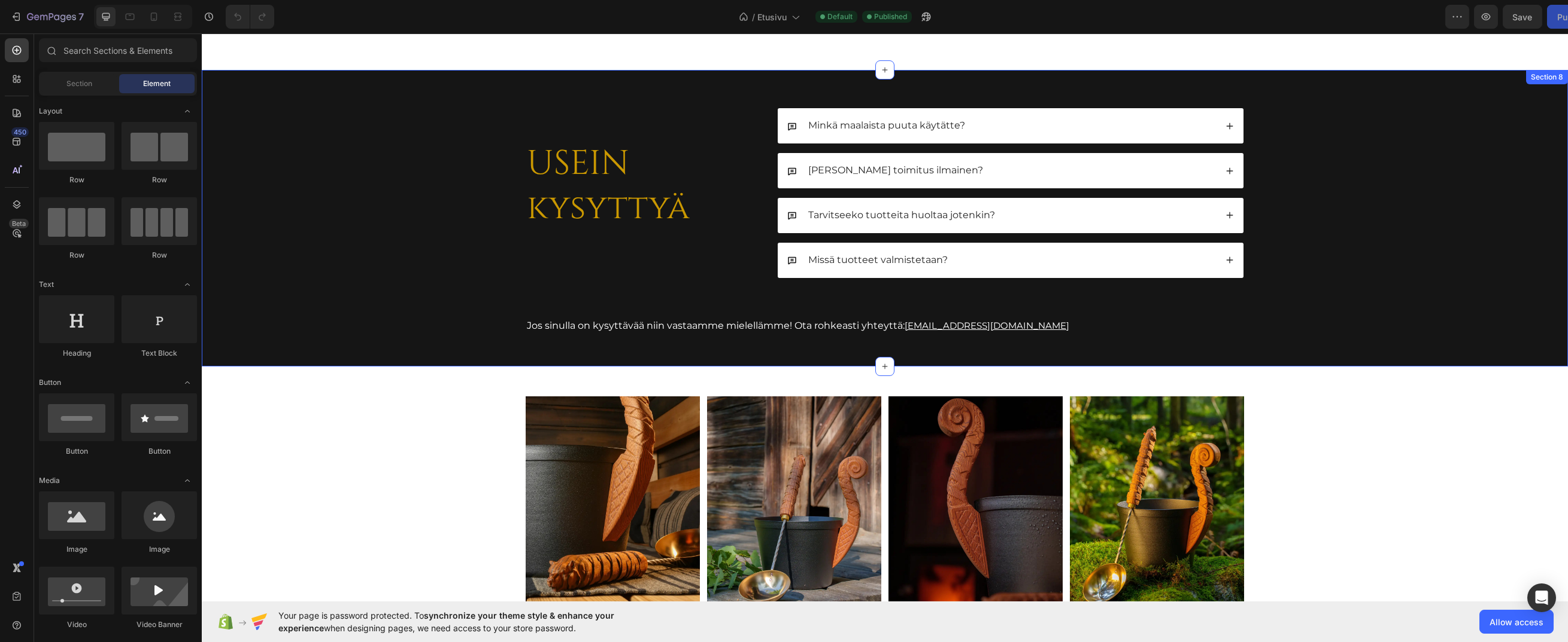
scroll to position [2572, 0]
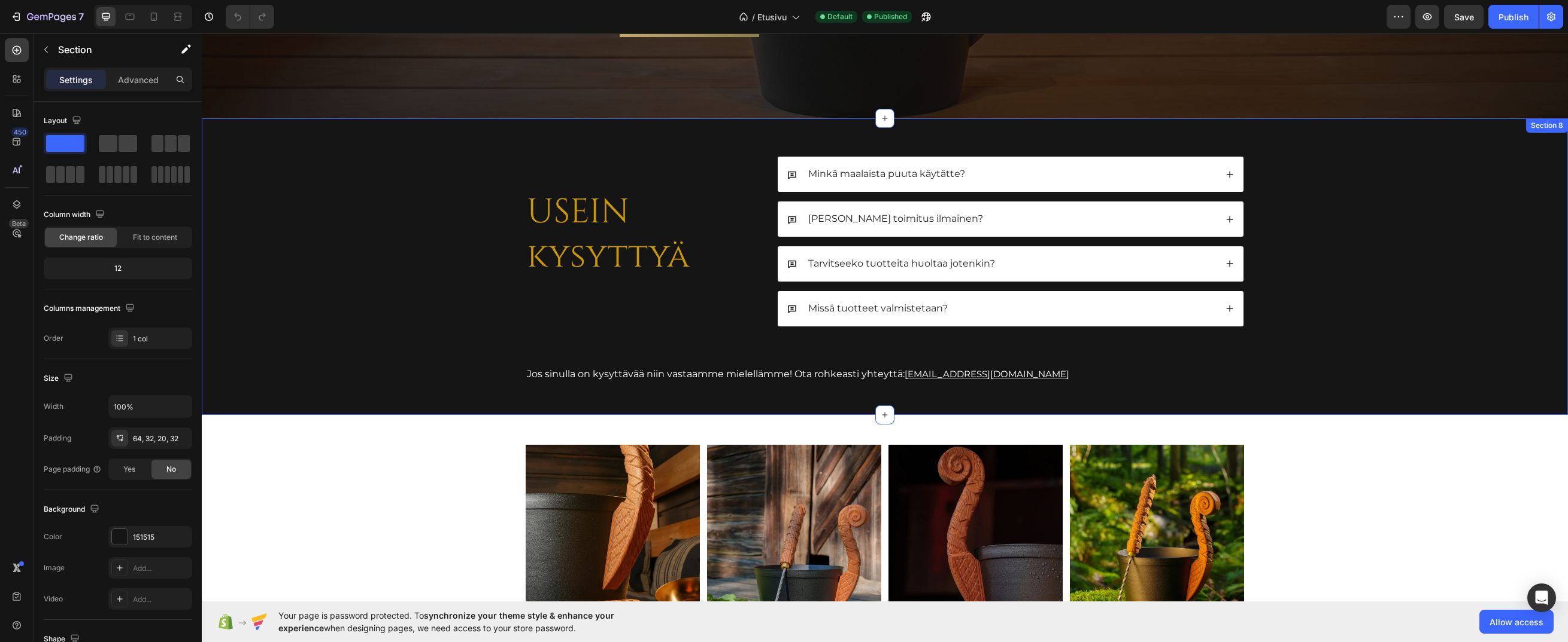
click at [400, 219] on div "USEIN kysyttyä Heading Minkä maalaista puuta käytätte? Onko toimitus ilmainen? …" at bounding box center [885, 280] width 1328 height 246
click at [21, 139] on icon at bounding box center [17, 142] width 12 height 12
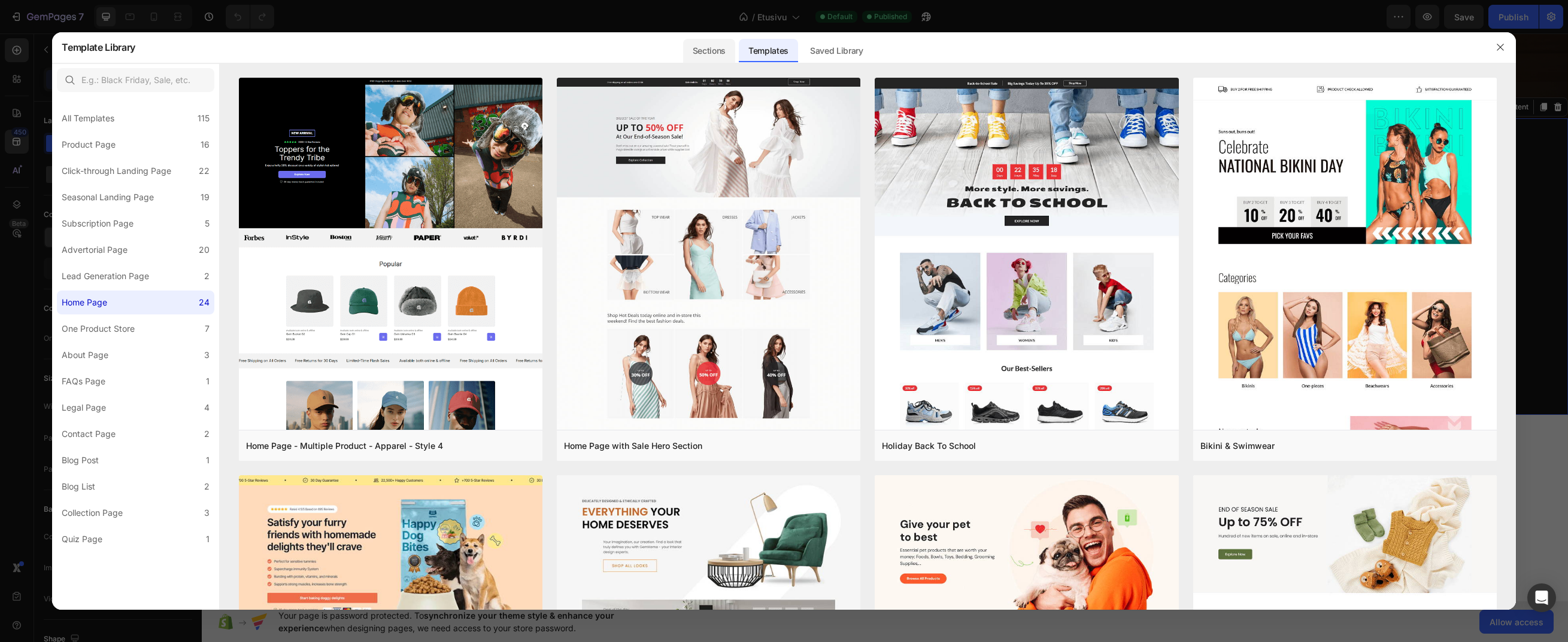
click at [700, 49] on div "Sections" at bounding box center [709, 50] width 52 height 24
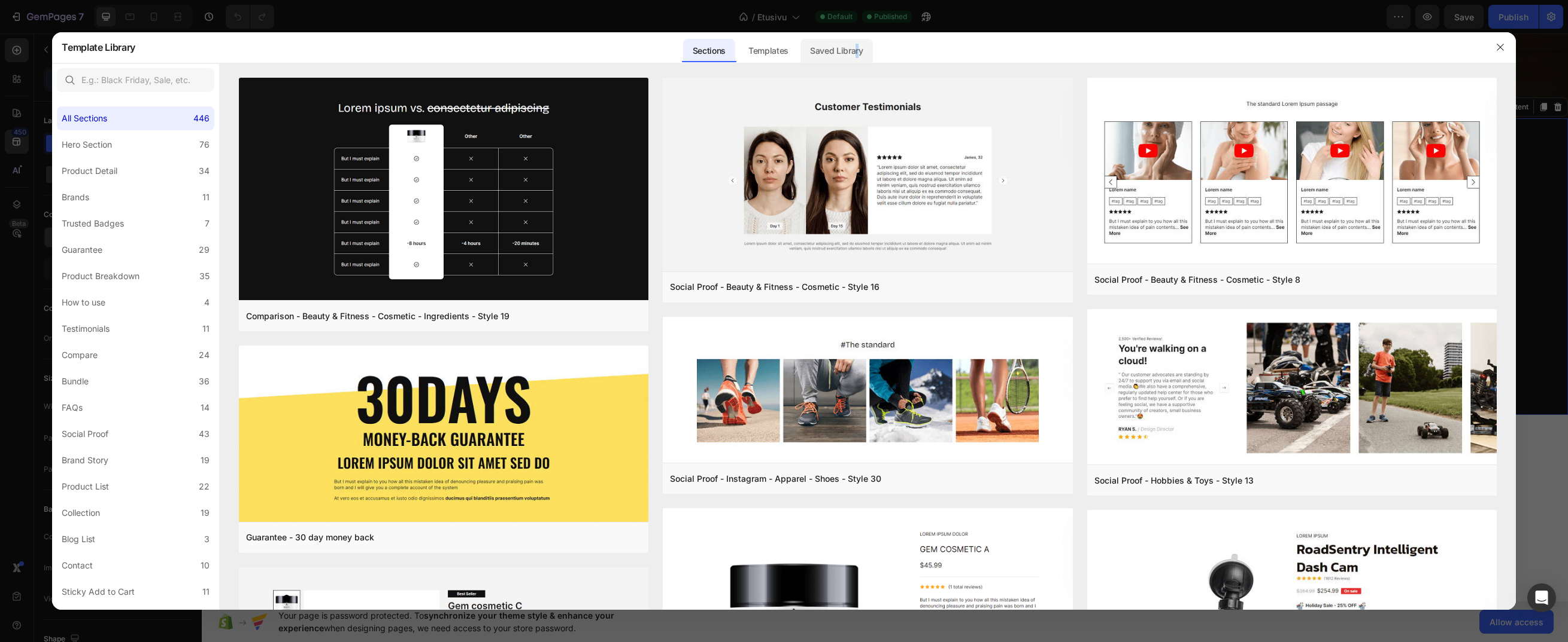
click at [857, 47] on div "Saved Library" at bounding box center [836, 50] width 73 height 24
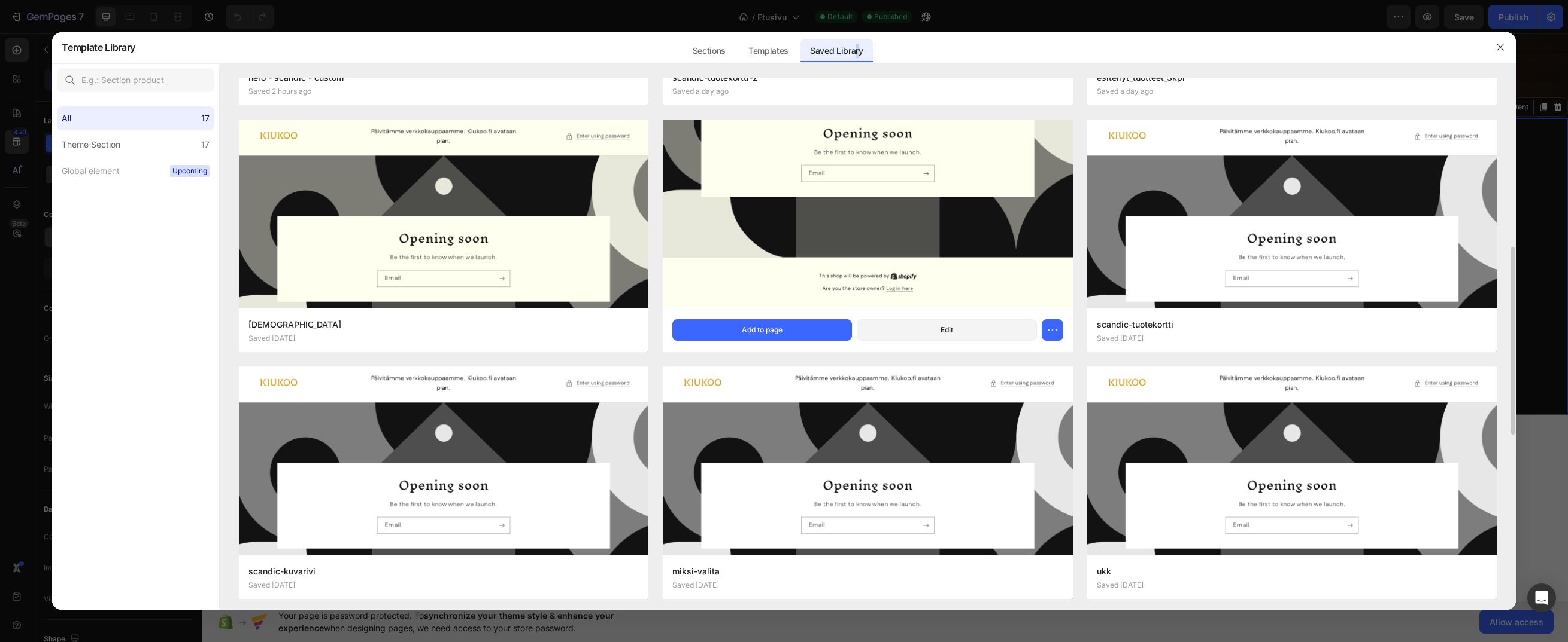
scroll to position [598, 0]
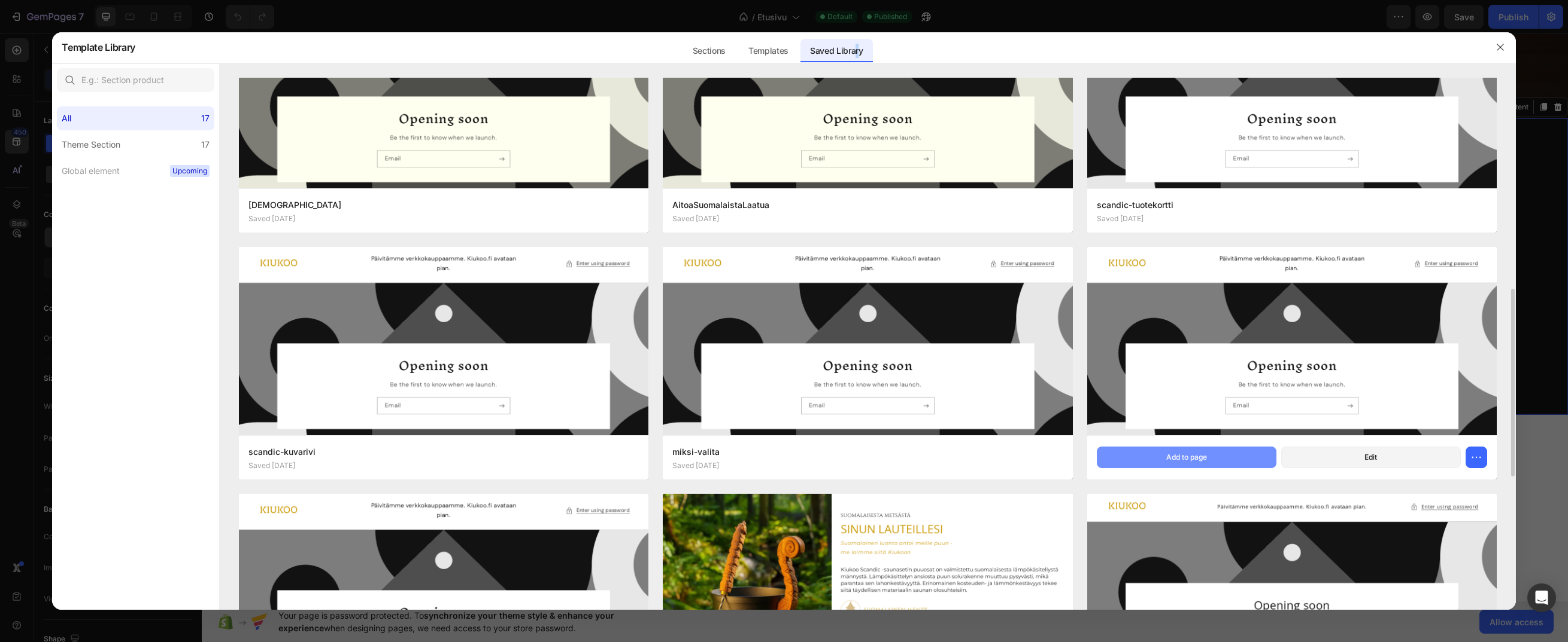
click at [1206, 459] on div "Add to page" at bounding box center [1186, 458] width 41 height 11
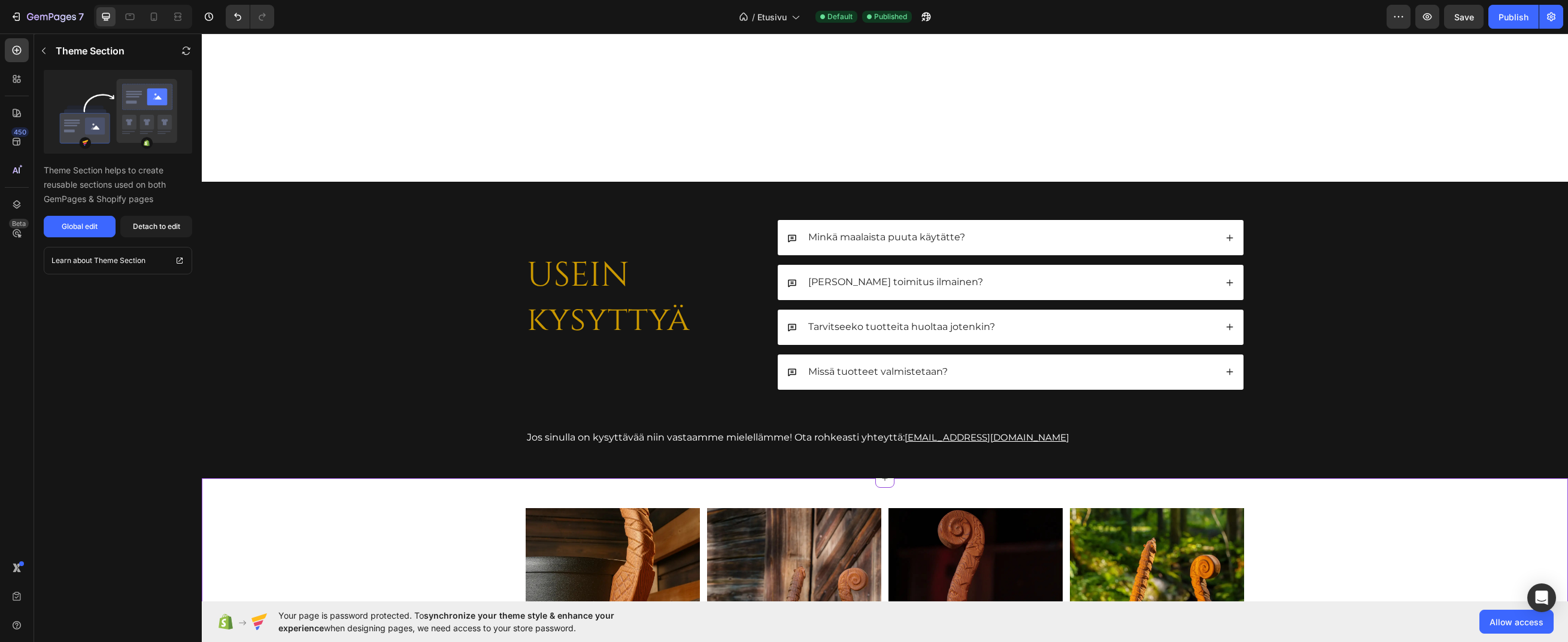
scroll to position [2505, 0]
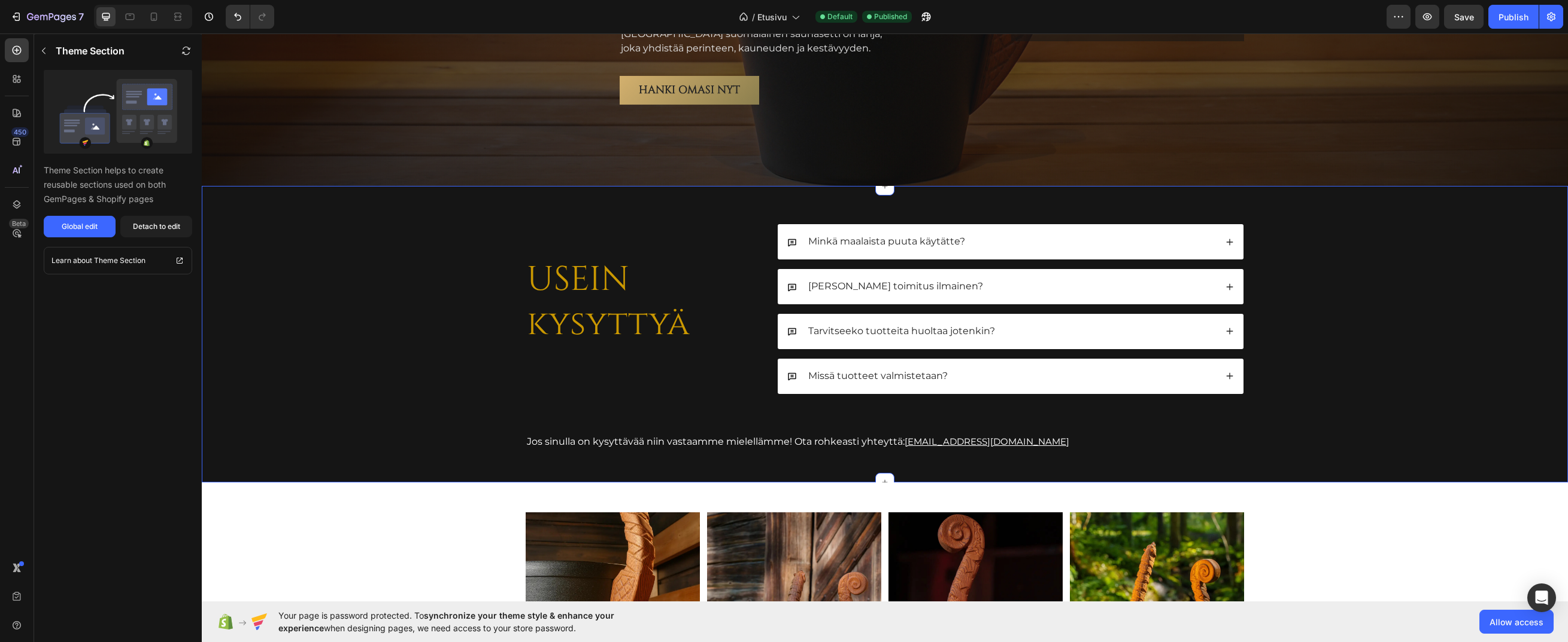
drag, startPoint x: 366, startPoint y: 285, endPoint x: 457, endPoint y: 274, distance: 91.7
click at [366, 285] on div "USEIN kysyttyä Heading Minkä maalaista puuta käytätte? Onko toimitus ilmainen? …" at bounding box center [885, 347] width 1328 height 246
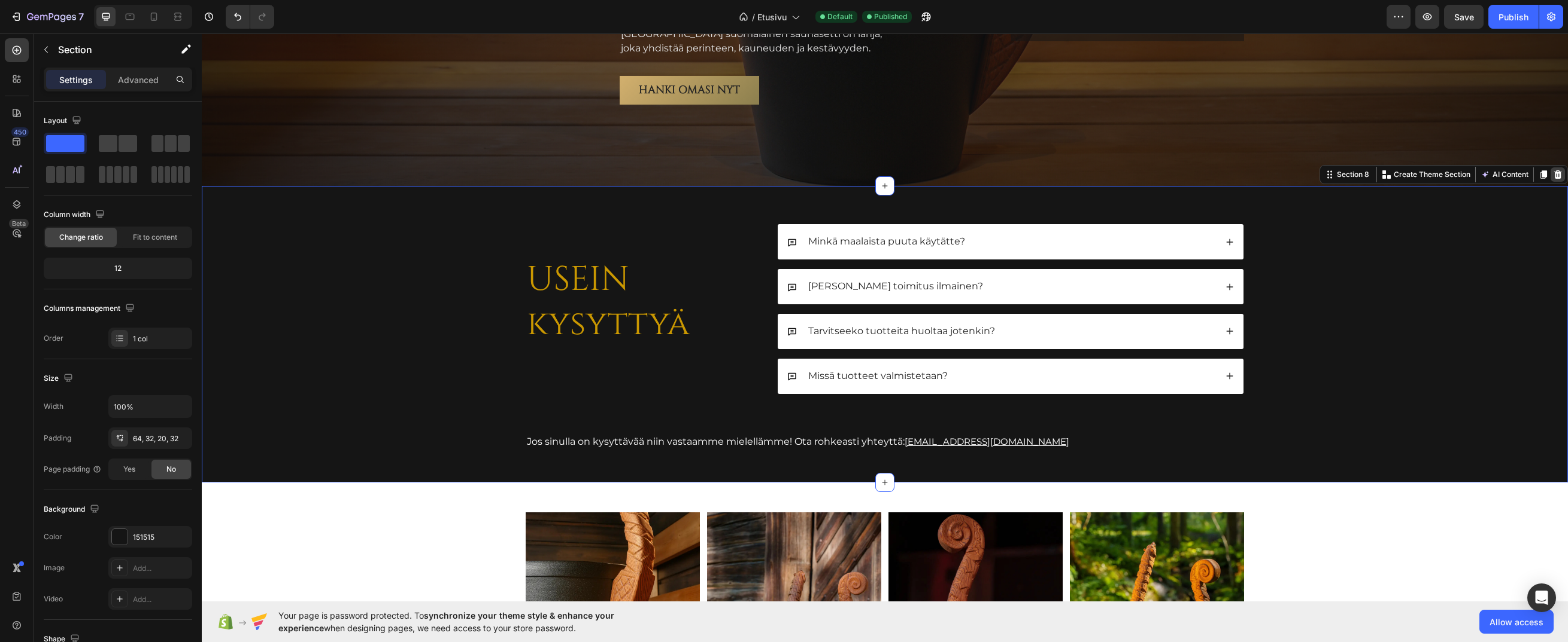
click at [1554, 177] on icon at bounding box center [1558, 174] width 8 height 8
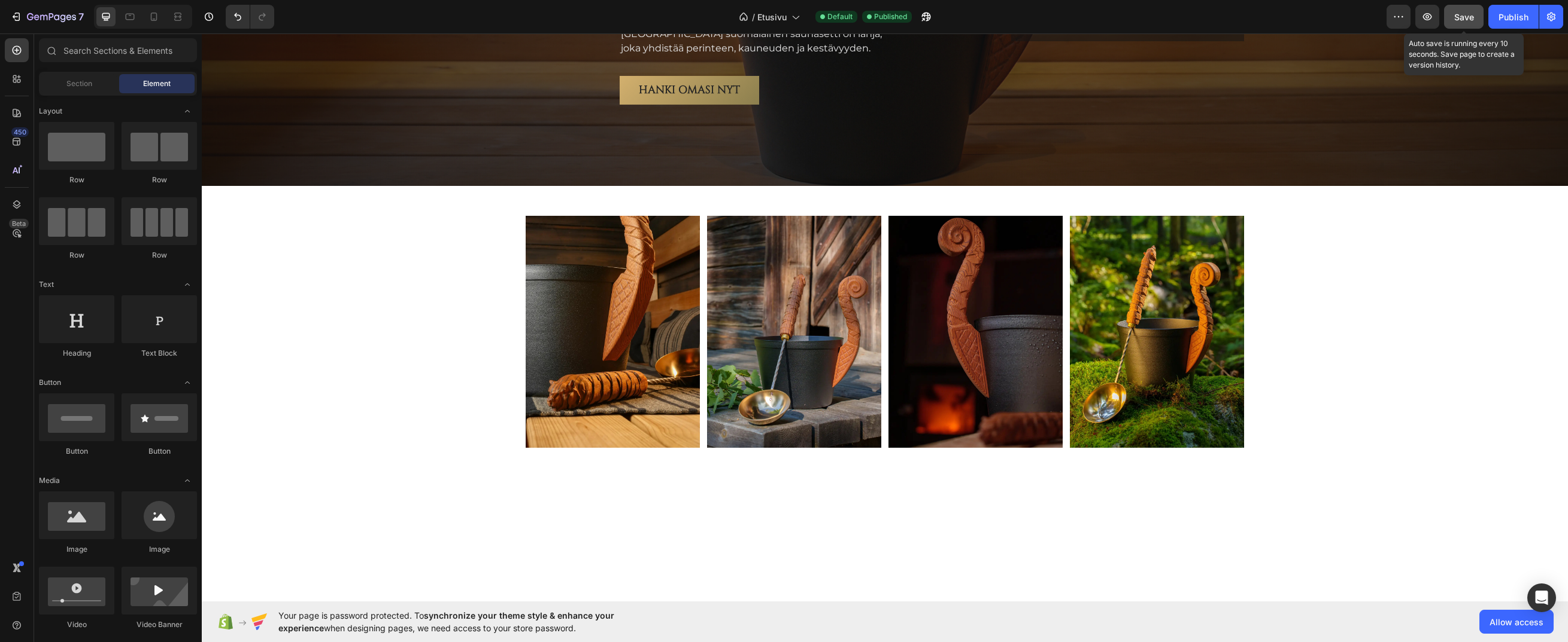
click at [1468, 18] on span "Save" at bounding box center [1464, 17] width 20 height 10
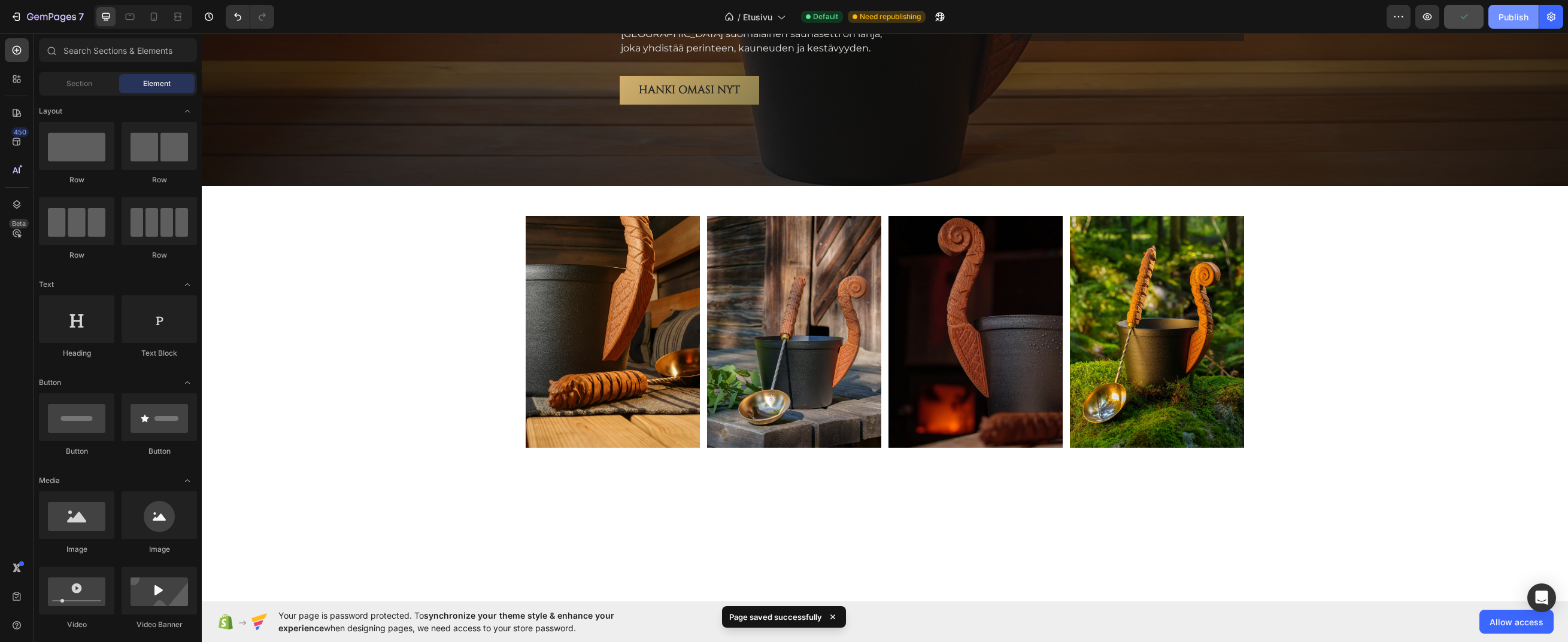
click at [1508, 21] on div "Publish" at bounding box center [1513, 17] width 30 height 12
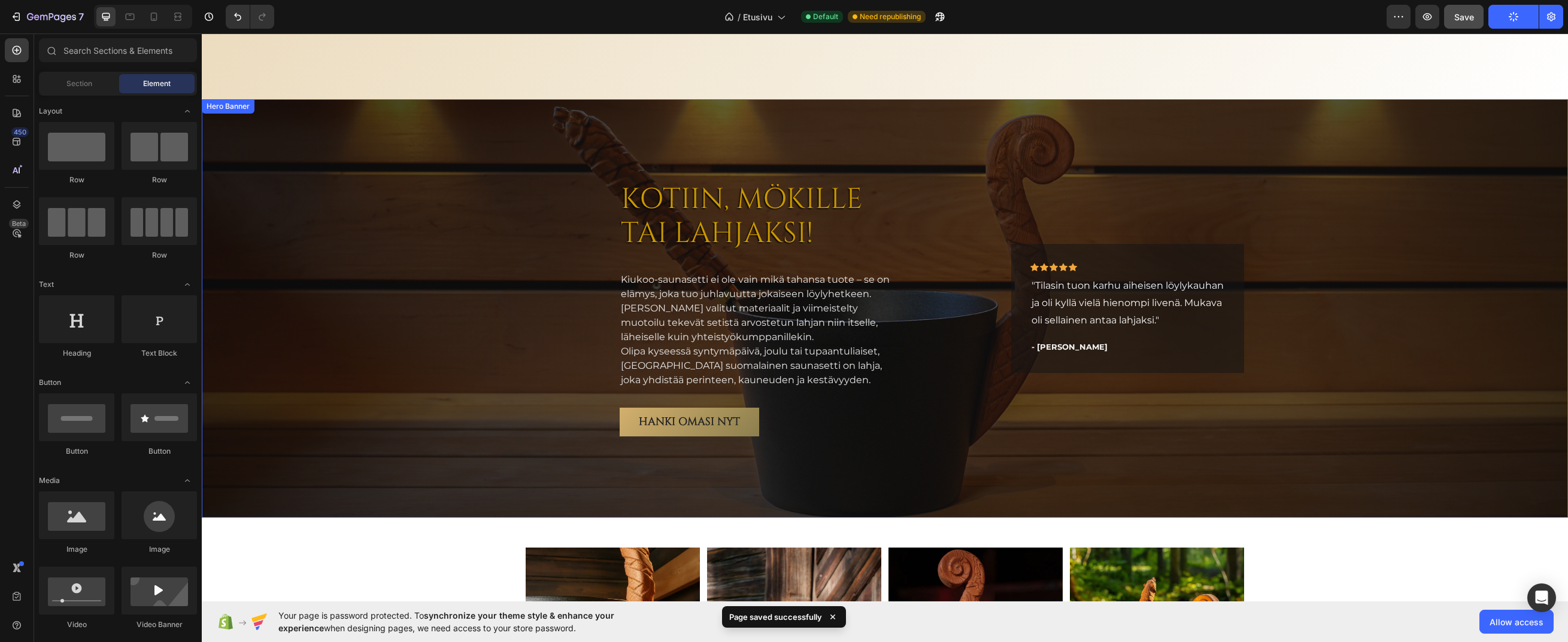
scroll to position [2145, 0]
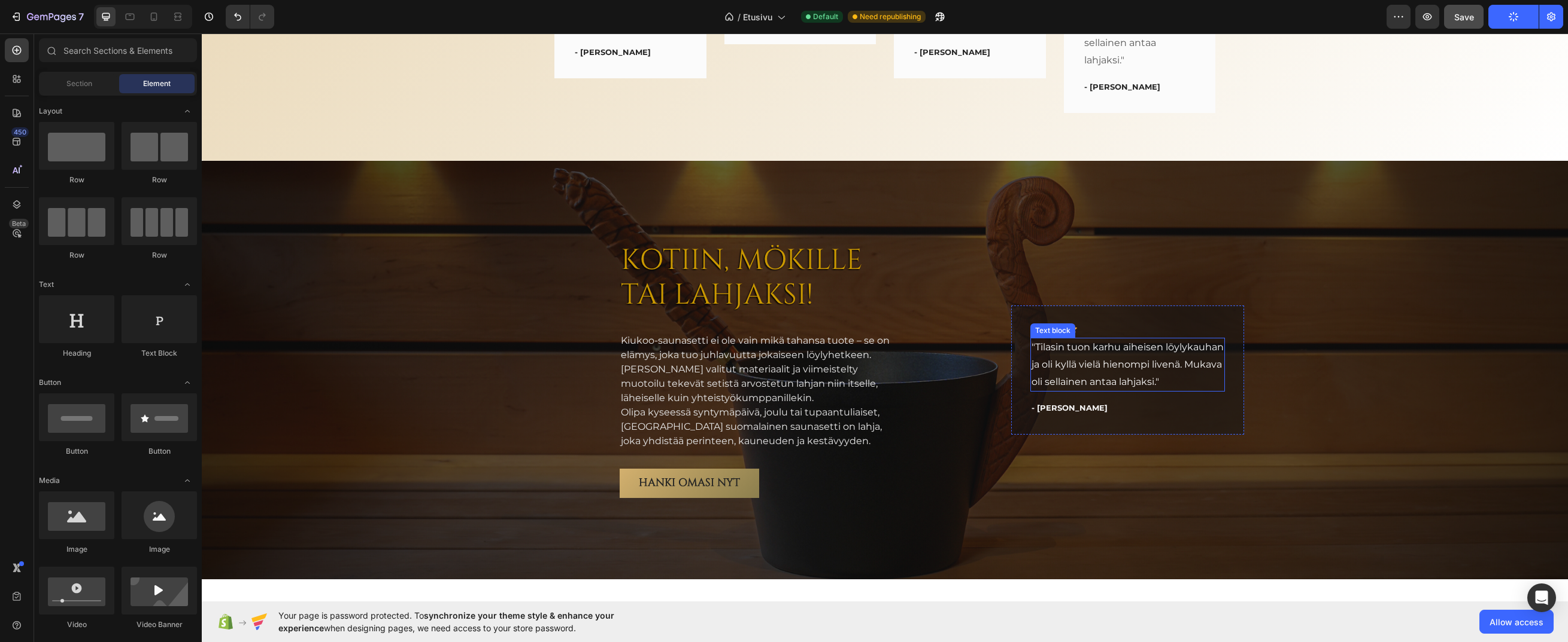
click at [1087, 351] on p ""Tilasin tuon karhu aiheisen löylykauhan ja oli kyllä vielä hienompi livenä. Mu…" at bounding box center [1127, 365] width 192 height 51
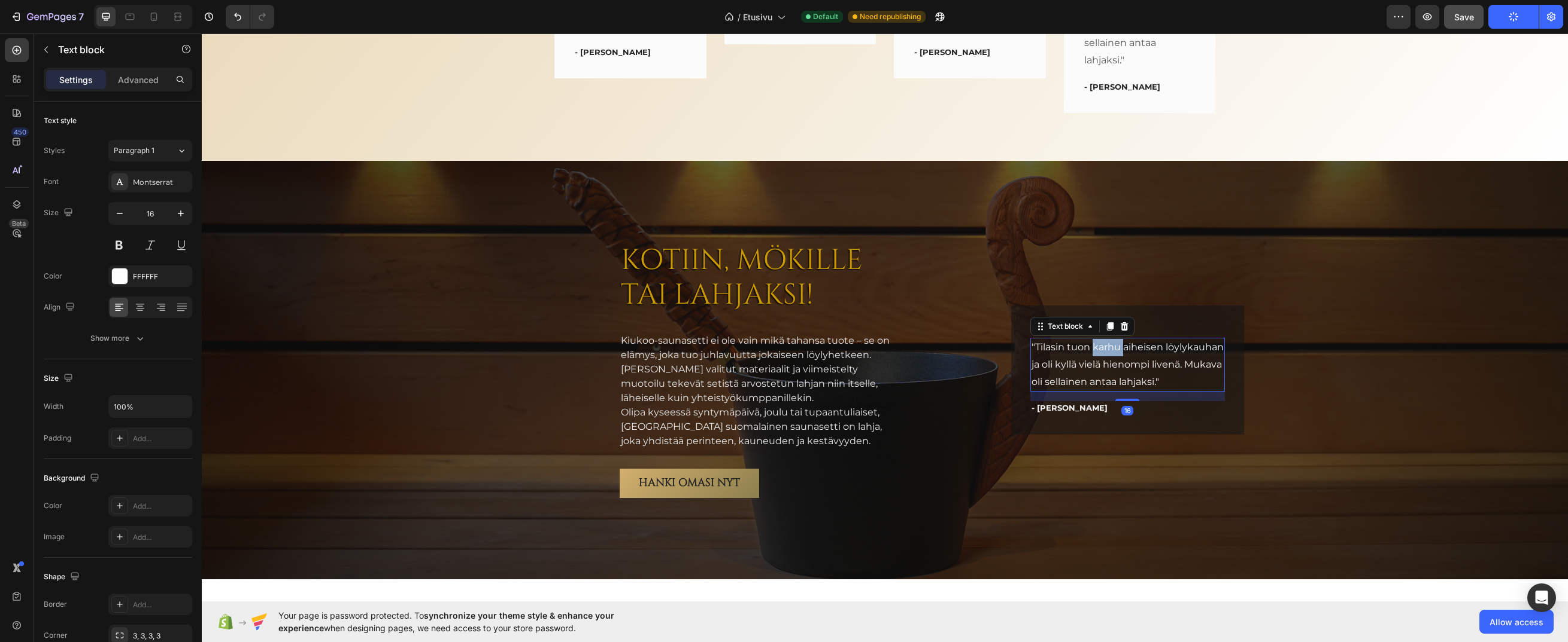
click at [1087, 351] on p ""Tilasin tuon karhu aiheisen löylykauhan ja oli kyllä vielä hienompi livenä. Mu…" at bounding box center [1127, 365] width 192 height 51
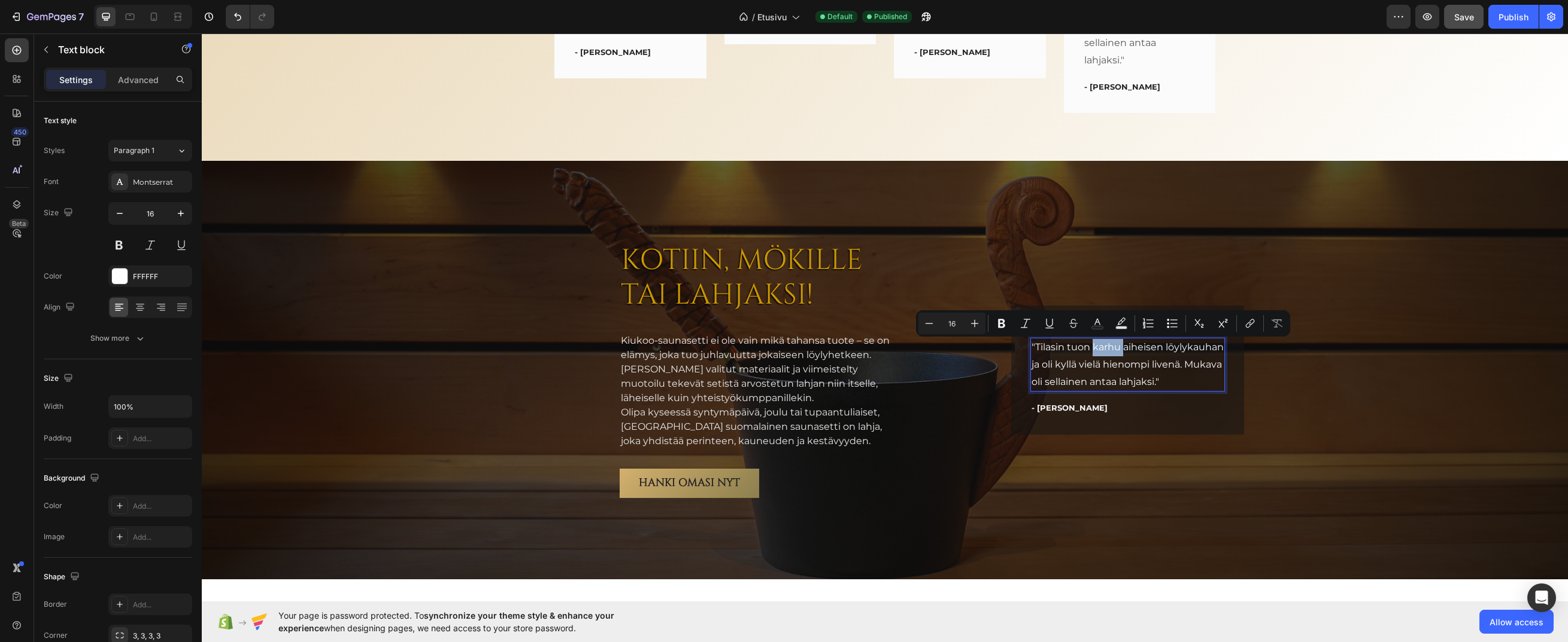
click at [1102, 351] on p ""Tilasin tuon karhu aiheisen löylykauhan ja oli kyllä vielä hienompi livenä. Mu…" at bounding box center [1127, 365] width 192 height 51
drag, startPoint x: 1064, startPoint y: 345, endPoint x: 1158, endPoint y: 348, distance: 94.0
click at [1158, 348] on p ""Tilasin tuon karhu aiheisen löylykauhan ja oli kyllä vielä hienompi livenä. Mu…" at bounding box center [1127, 365] width 192 height 51
click at [1174, 384] on p ""Tilasin tuon karhu aiheisen löylykauhan ja oli kyllä vielä hienompi livenä. Mu…" at bounding box center [1127, 365] width 192 height 51
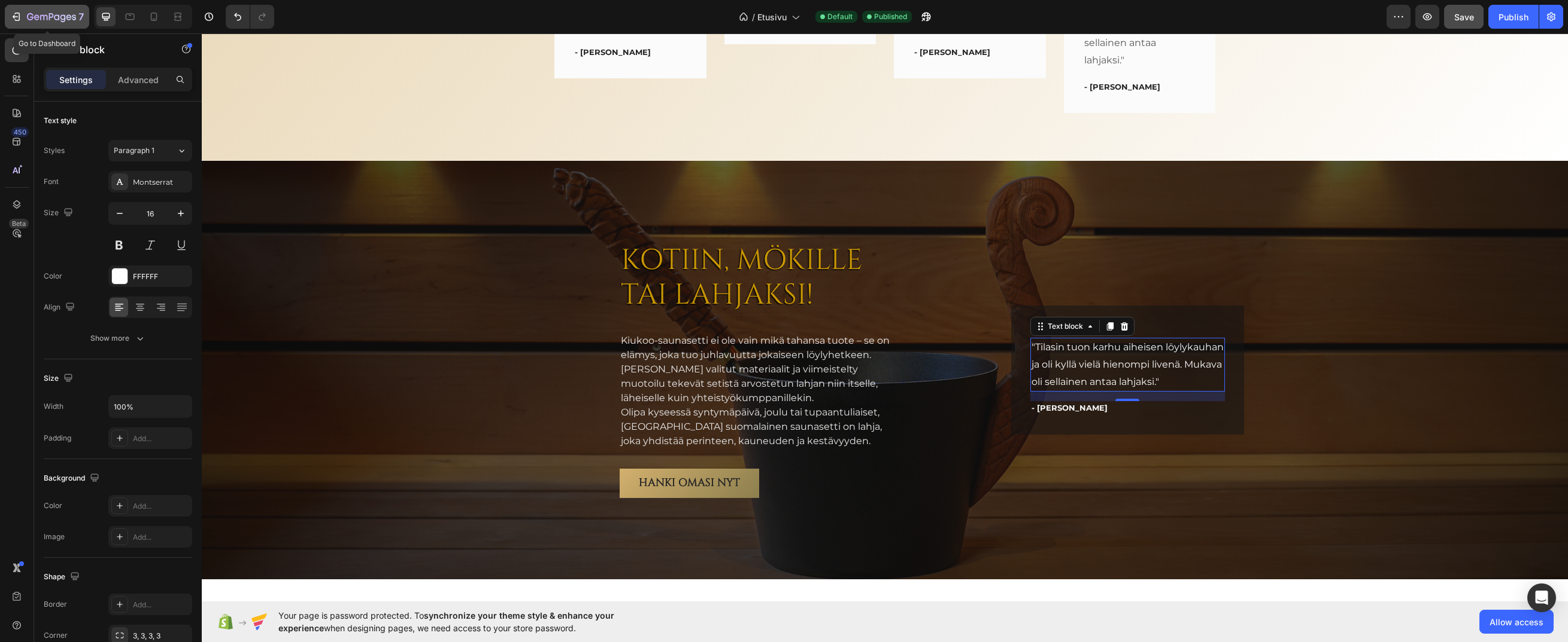
click at [70, 10] on div "7" at bounding box center [55, 17] width 57 height 15
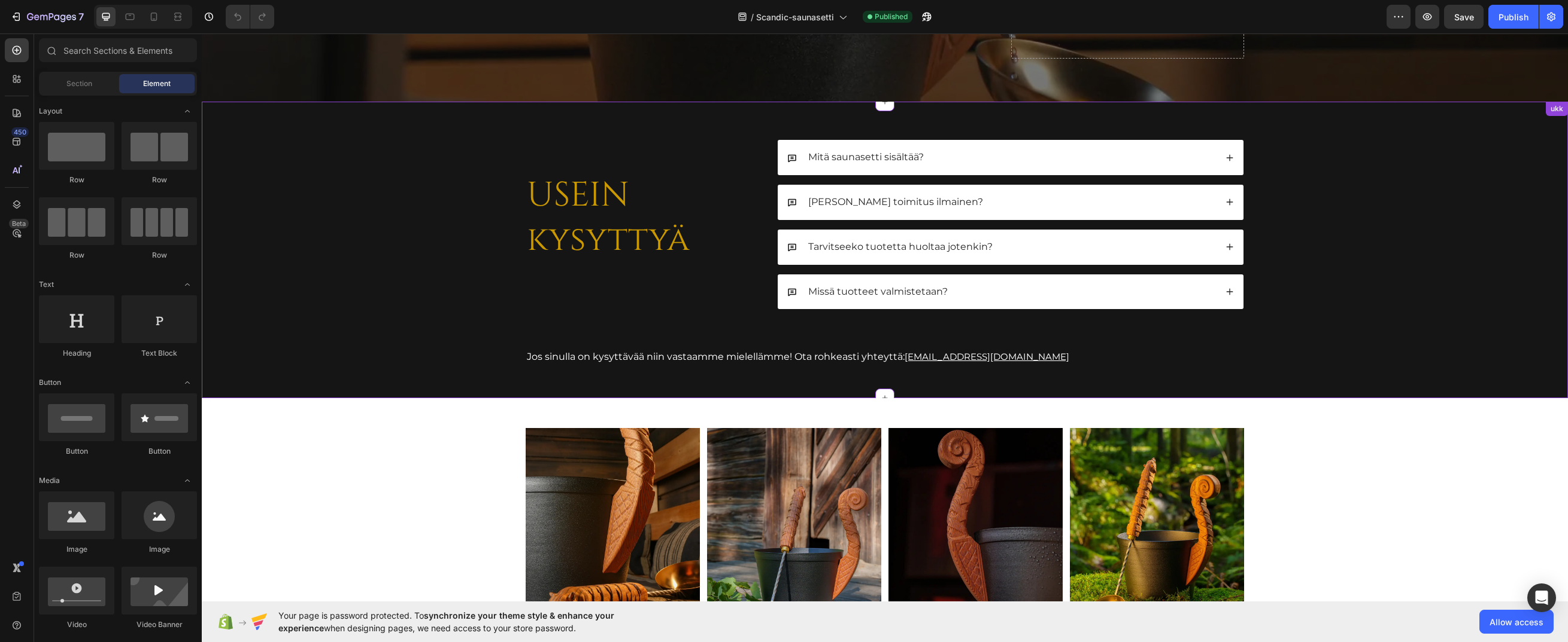
scroll to position [3948, 0]
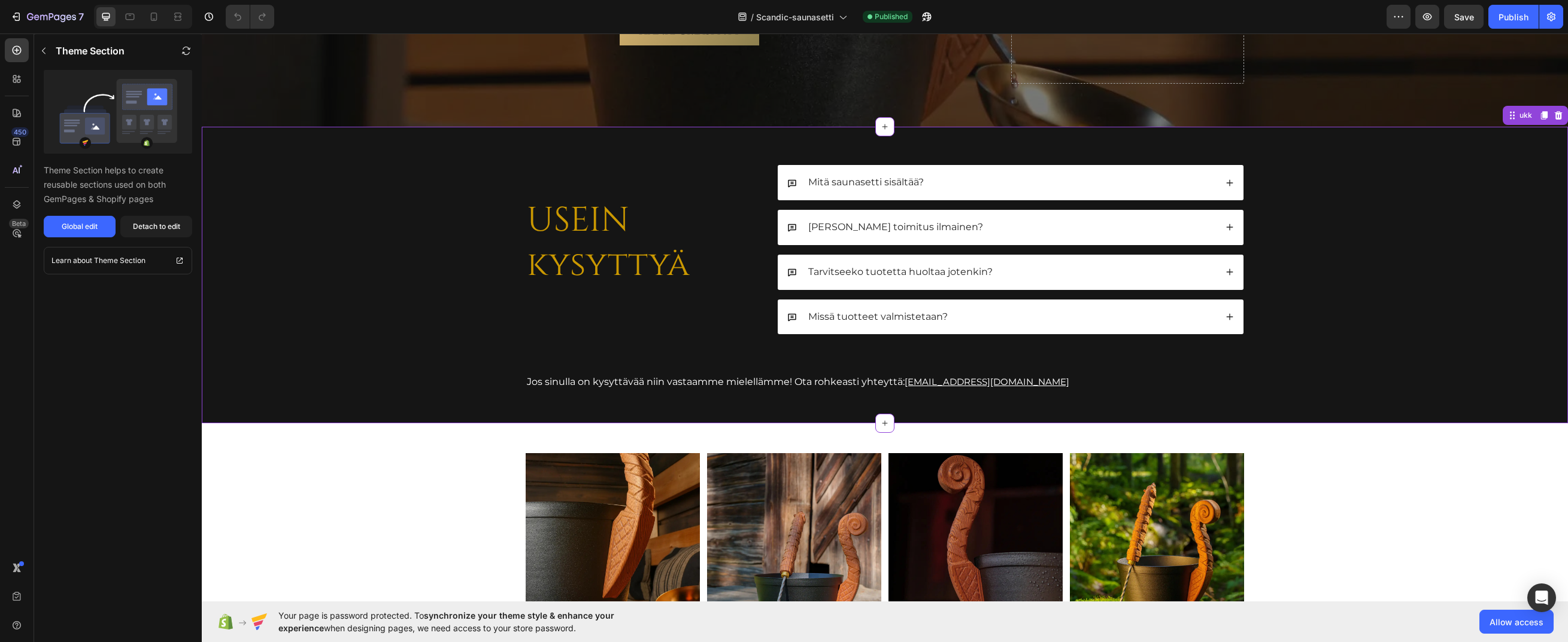
click at [356, 234] on div "USEIN kysyttyä Heading Mitä saunasetti sisältää? Onko toimitus ilmainen? Tarvit…" at bounding box center [885, 288] width 1328 height 246
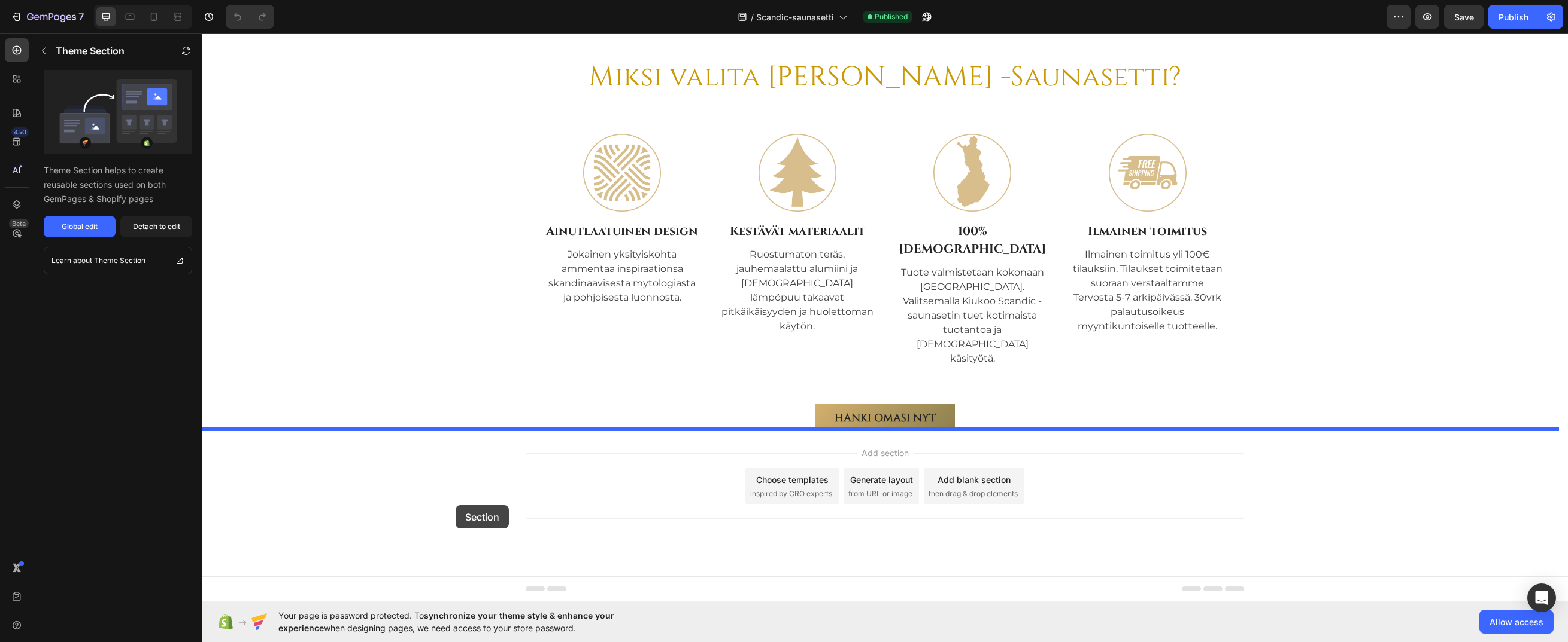
drag, startPoint x: 340, startPoint y: 189, endPoint x: 456, endPoint y: 505, distance: 336.6
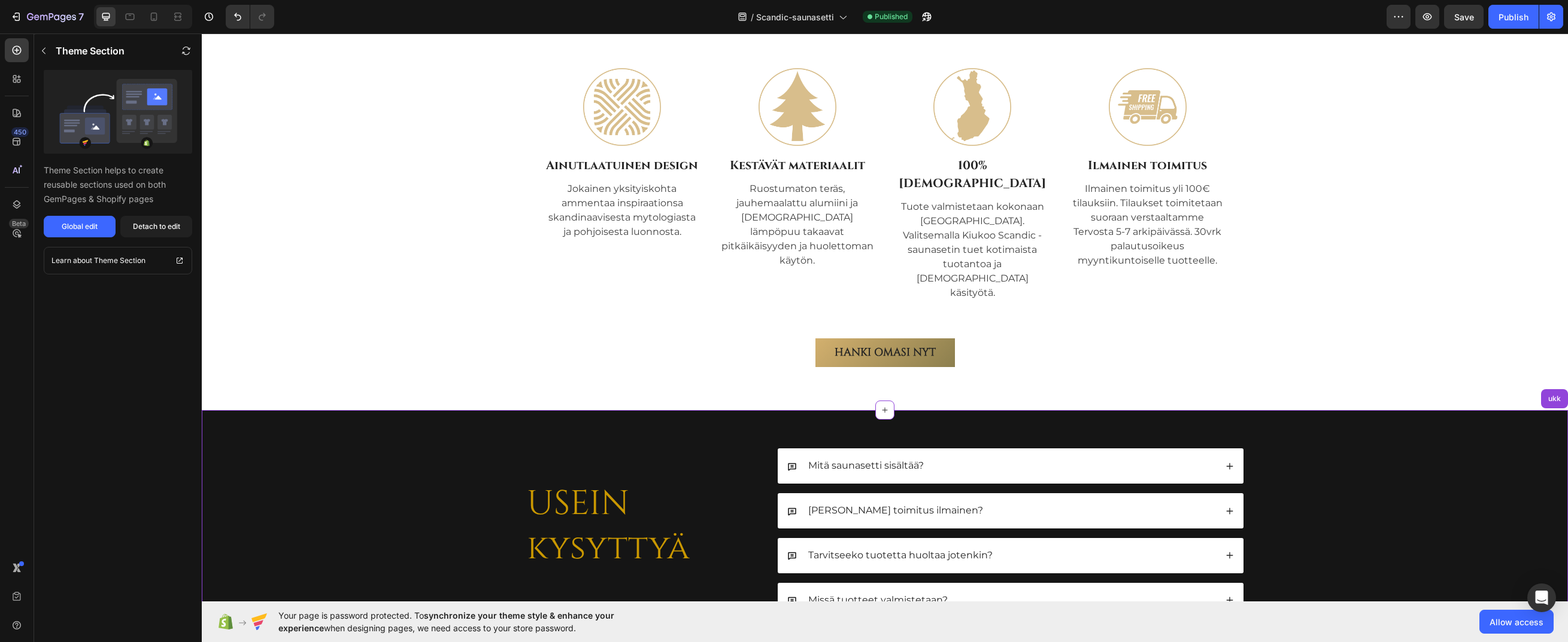
scroll to position [4390, 0]
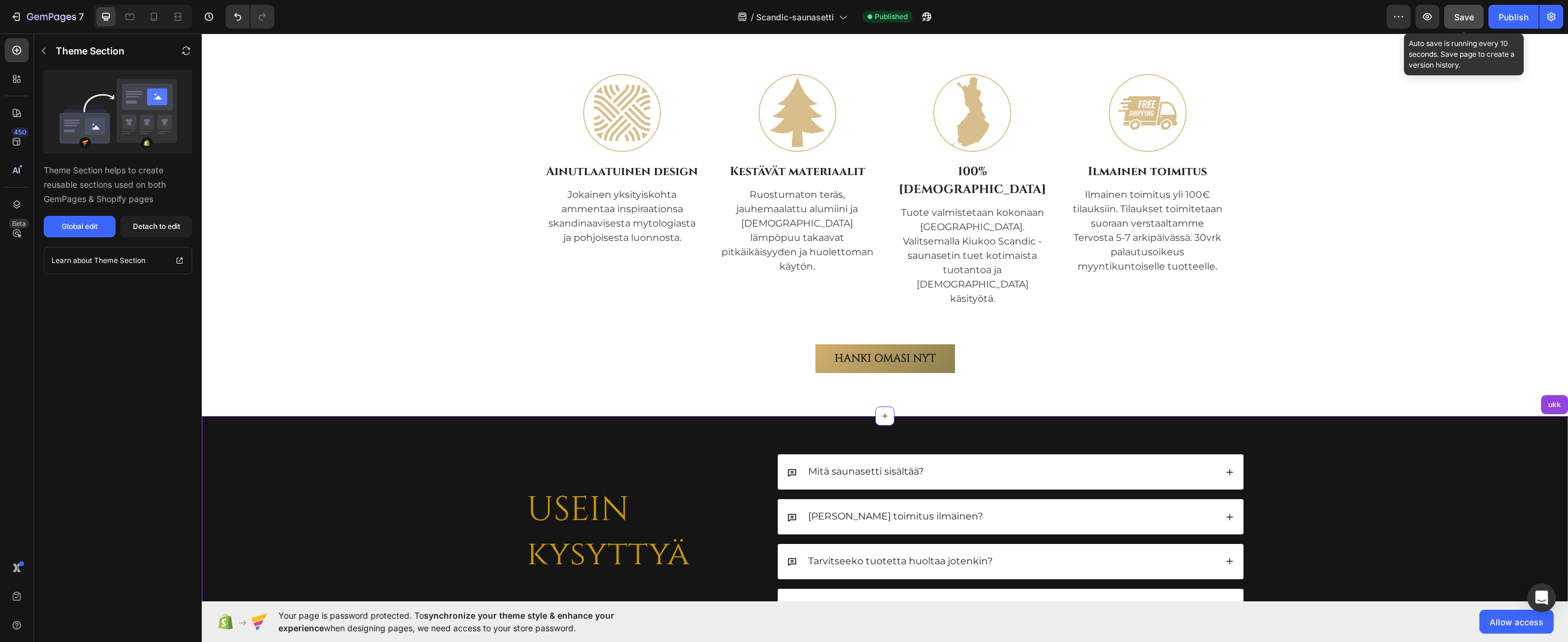
drag, startPoint x: 1462, startPoint y: 12, endPoint x: 1299, endPoint y: 40, distance: 165.4
click at [1462, 12] on span "Save" at bounding box center [1464, 17] width 20 height 10
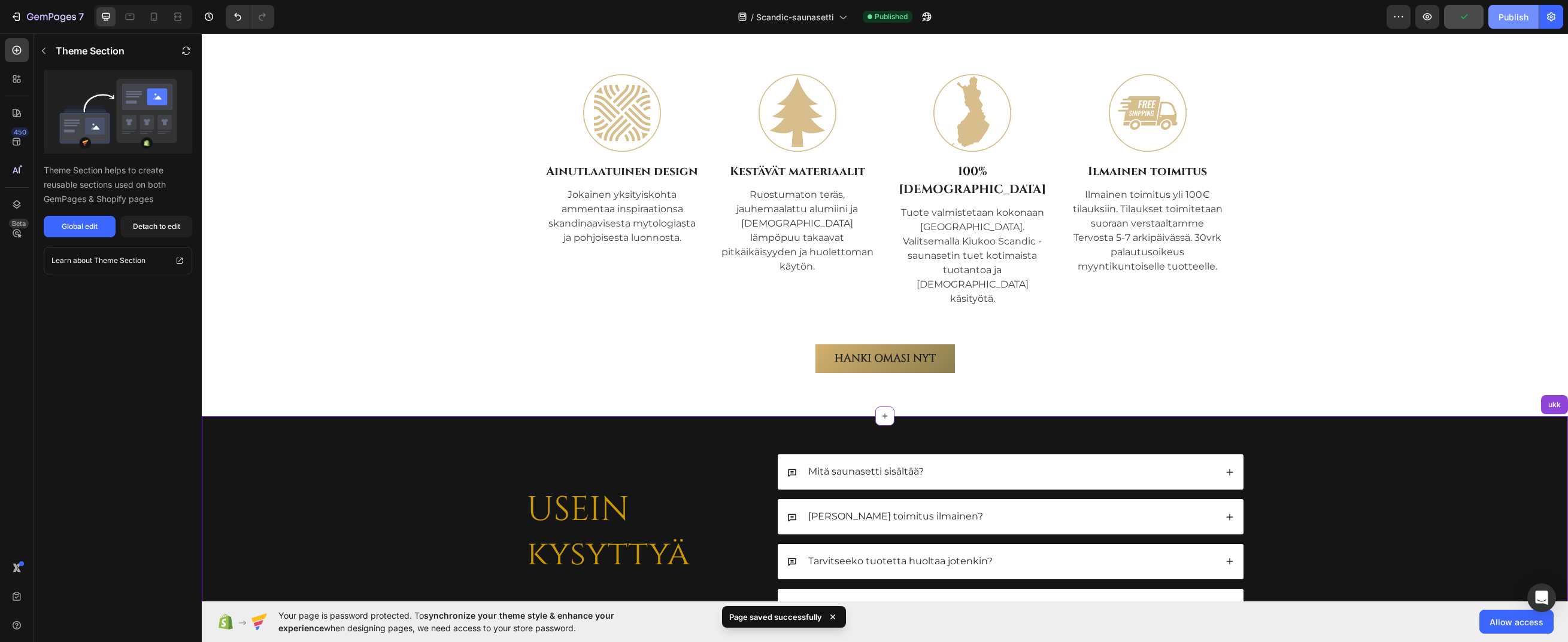
click at [1505, 15] on div "Publish" at bounding box center [1513, 17] width 30 height 12
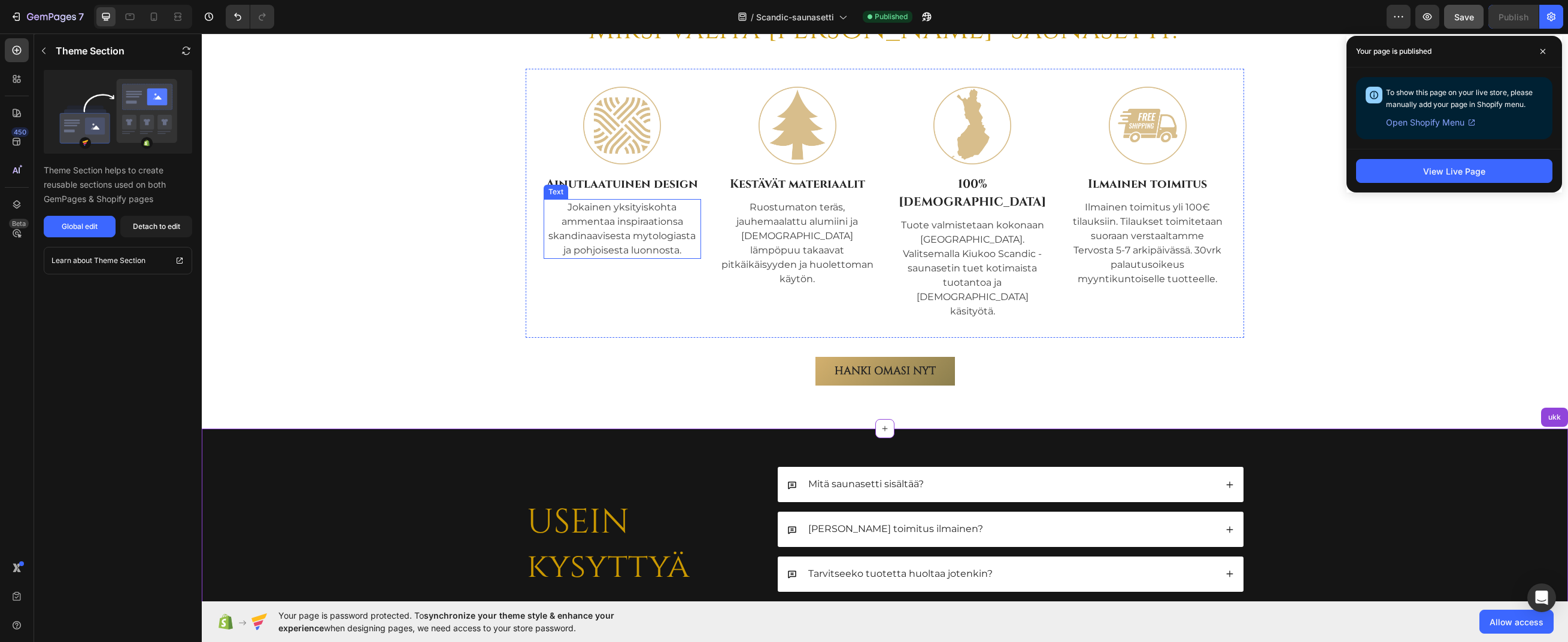
scroll to position [4091, 0]
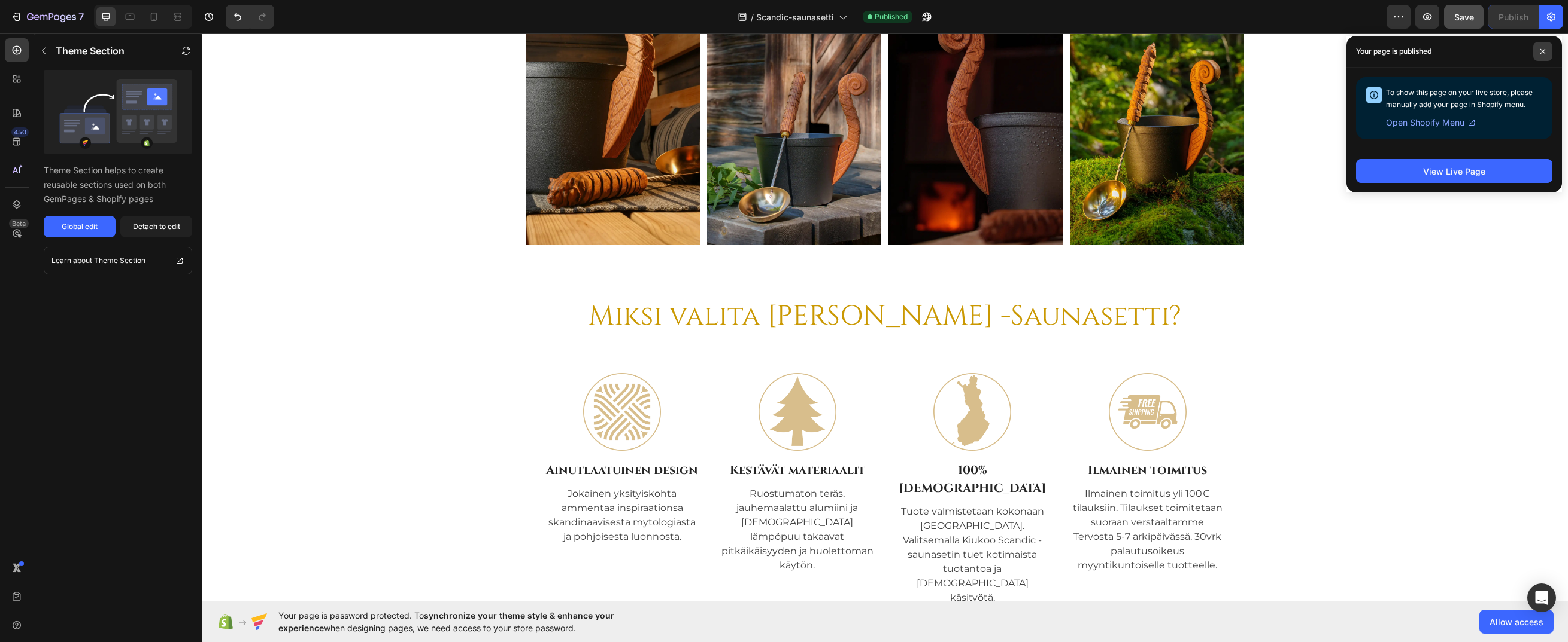
click at [1545, 49] on icon at bounding box center [1543, 51] width 5 height 5
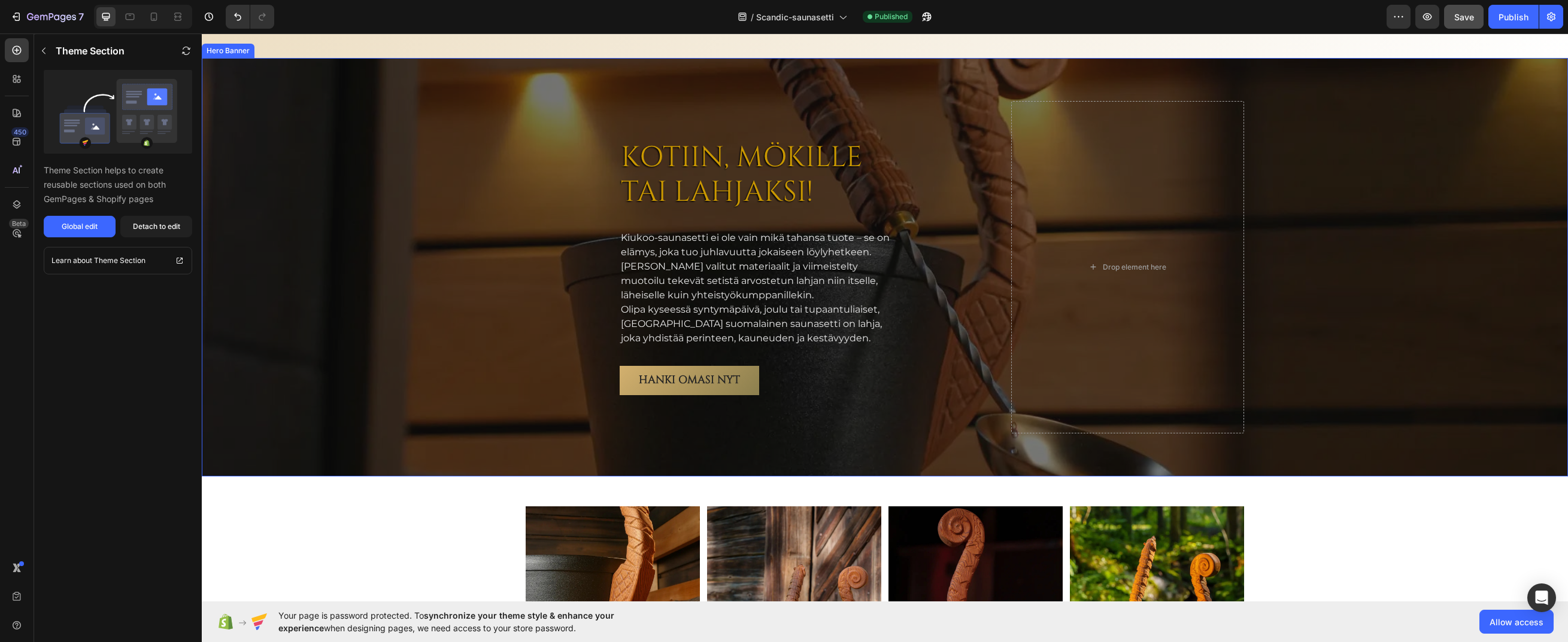
scroll to position [3633, 0]
click at [431, 219] on div "Overlay" at bounding box center [885, 267] width 1366 height 419
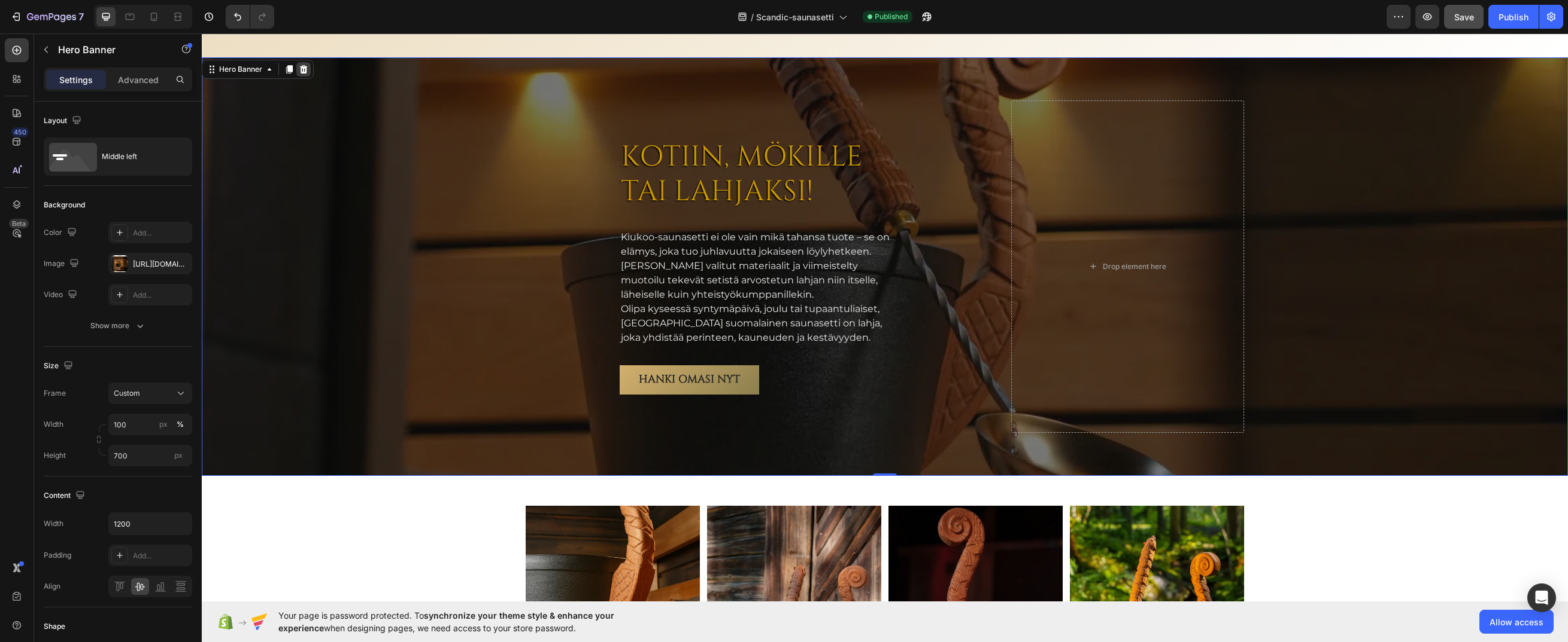
click at [307, 66] on icon at bounding box center [304, 69] width 8 height 8
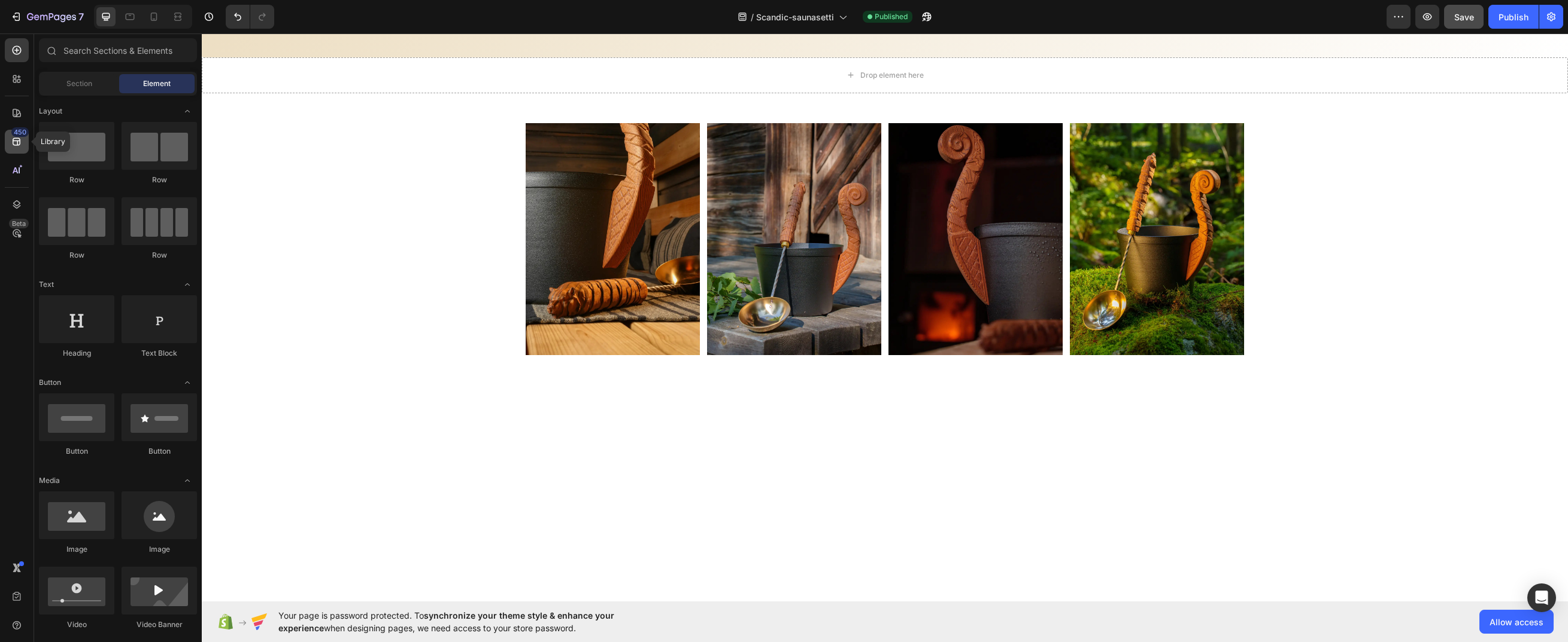
click at [18, 136] on div "450" at bounding box center [20, 132] width 18 height 10
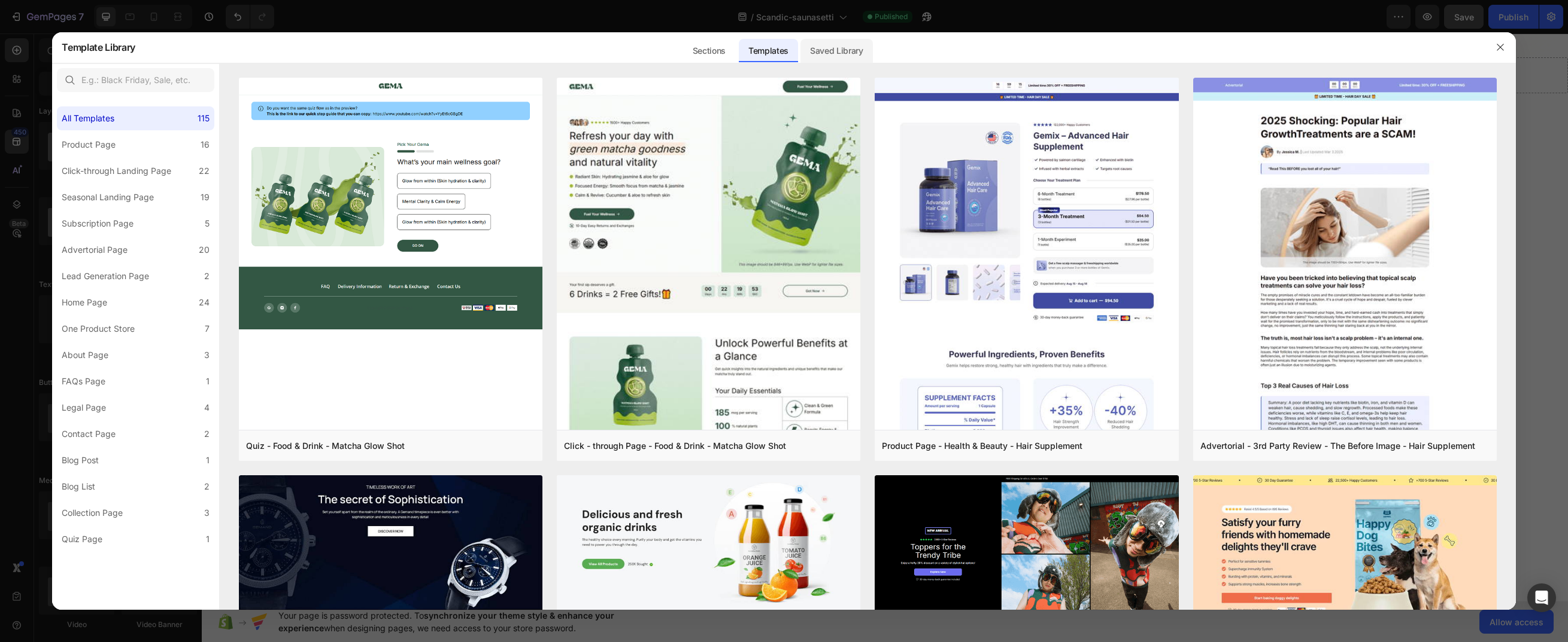
click at [821, 43] on div "Saved Library" at bounding box center [836, 50] width 73 height 24
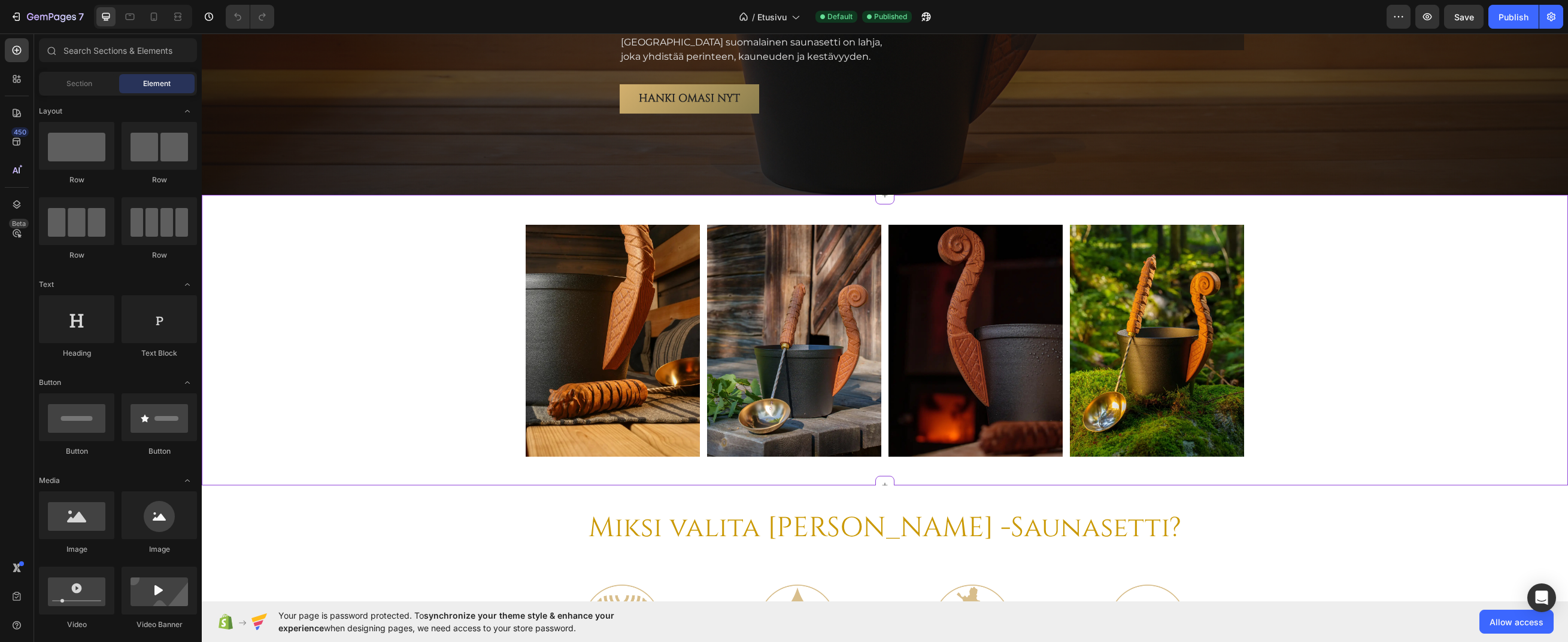
scroll to position [2213, 0]
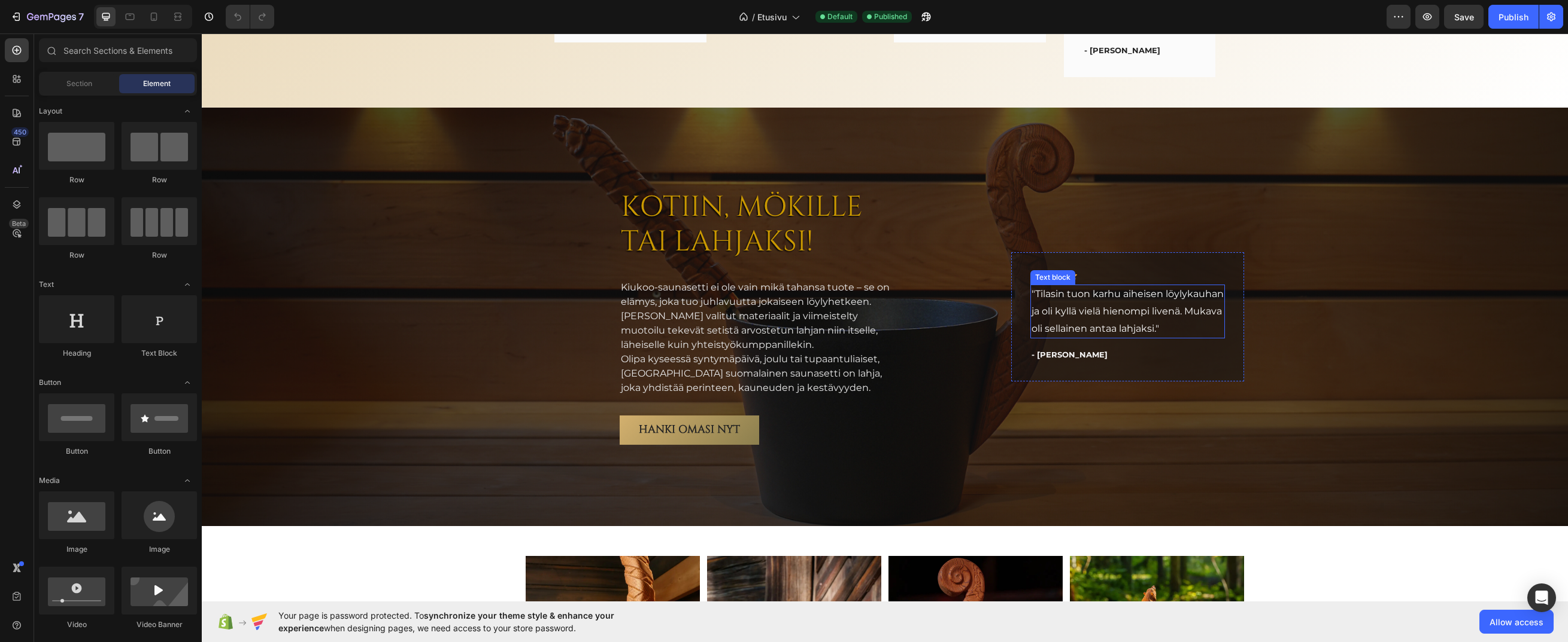
click at [1088, 303] on p ""Tilasin tuon karhu aiheisen löylykauhan ja oli kyllä vielä hienompi livenä. Mu…" at bounding box center [1127, 311] width 192 height 51
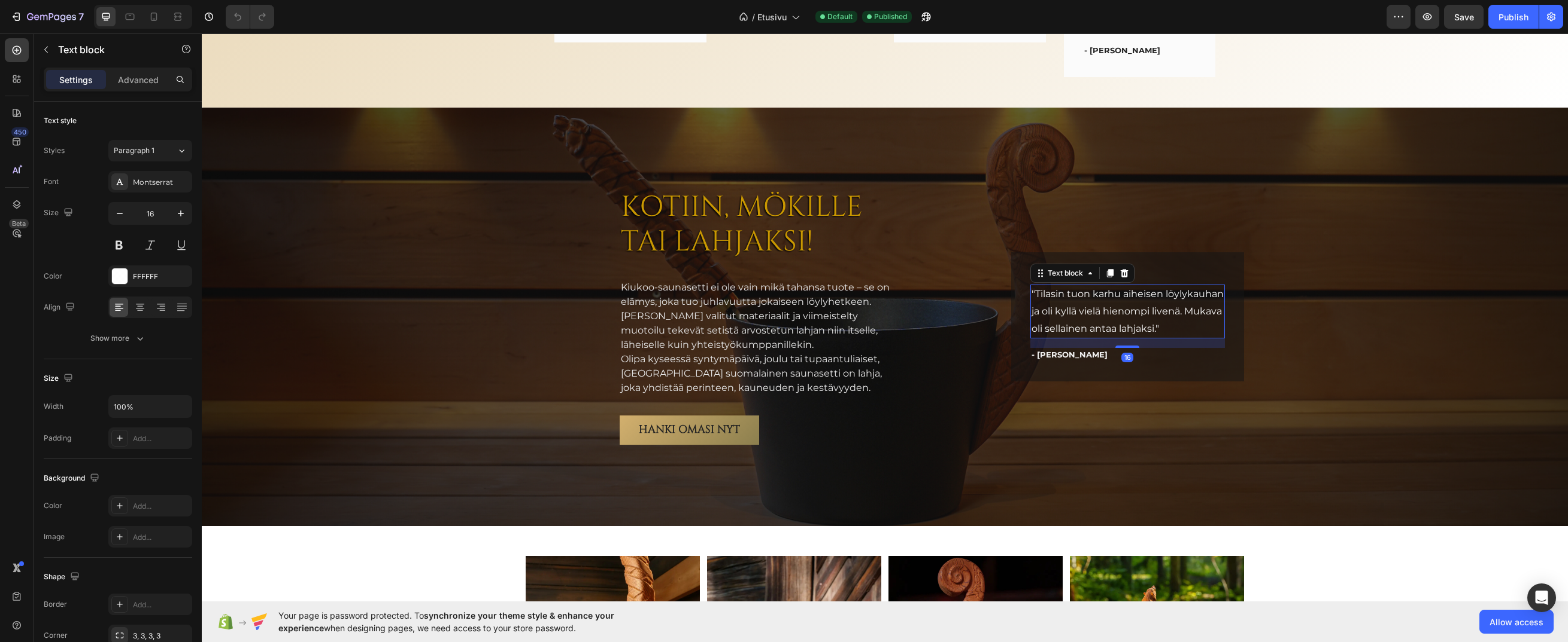
click at [1088, 303] on p ""Tilasin tuon karhu aiheisen löylykauhan ja oli kyllä vielä hienompi livenä. Mu…" at bounding box center [1127, 311] width 192 height 51
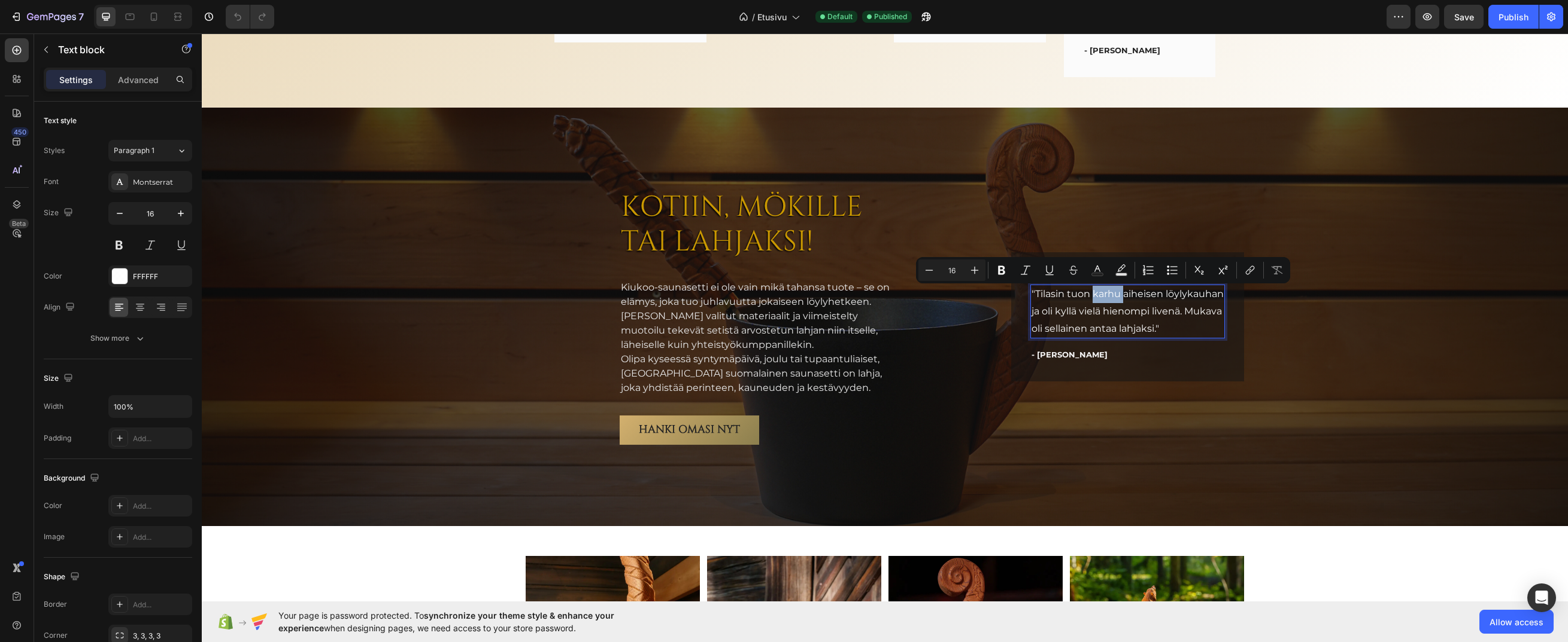
scroll to position [2230, 0]
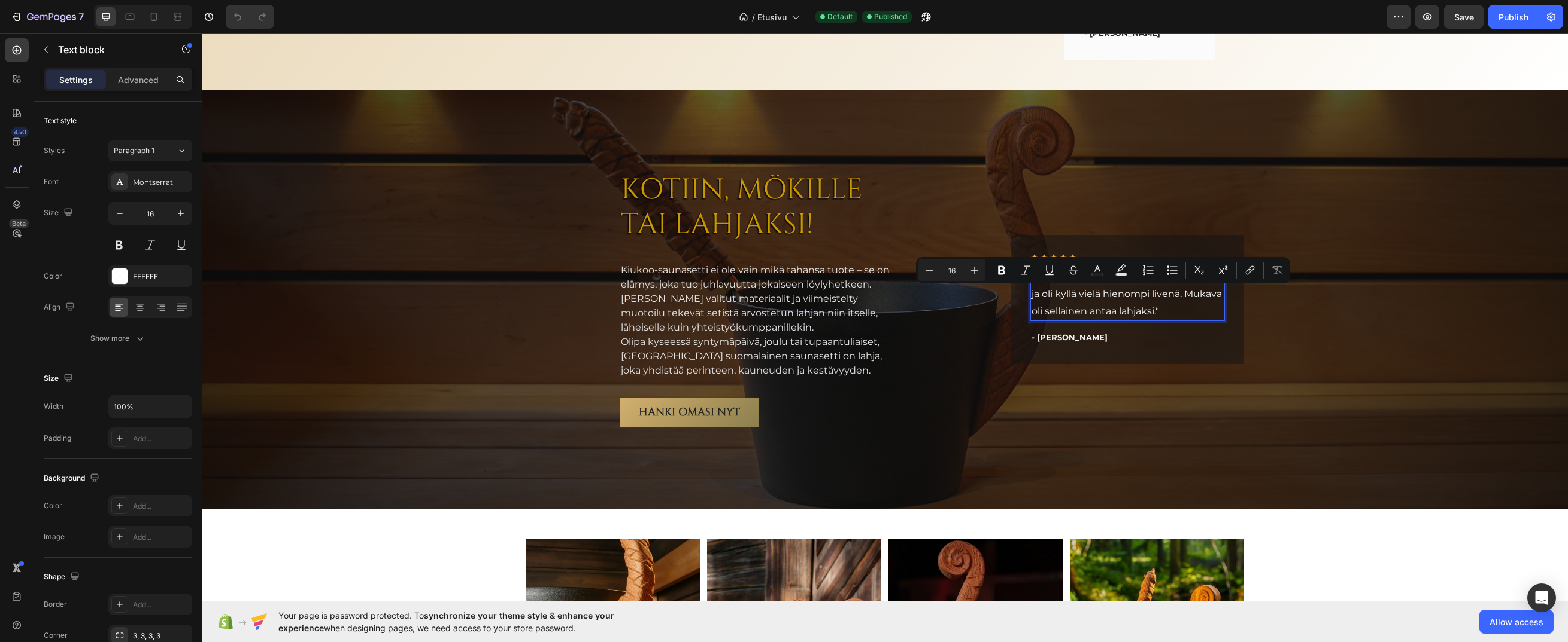
click at [1114, 315] on p ""Tilasin tuon karhu aiheisen löylykauhan ja oli kyllä vielä hienompi livenä. Mu…" at bounding box center [1127, 293] width 192 height 51
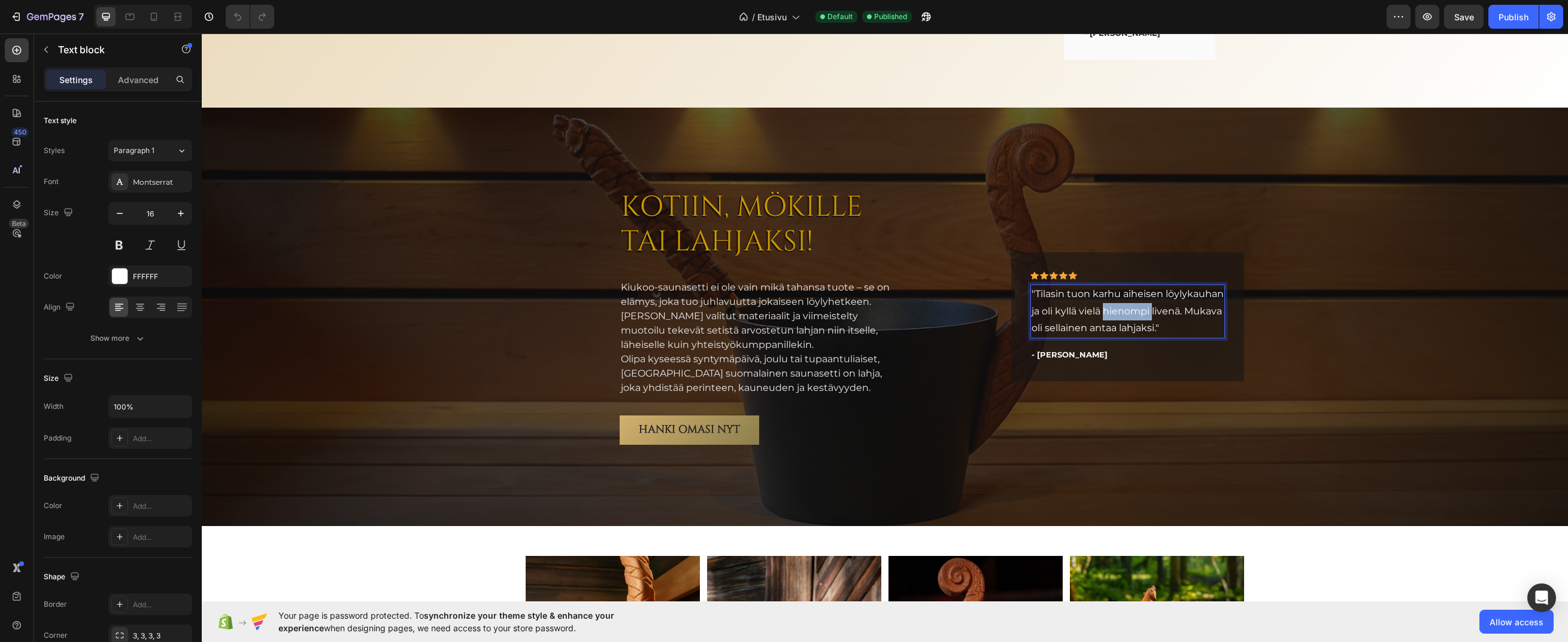
click at [1114, 315] on p ""Tilasin tuon karhu aiheisen löylykauhan ja oli kyllä vielä hienompi livenä. Mu…" at bounding box center [1127, 311] width 192 height 51
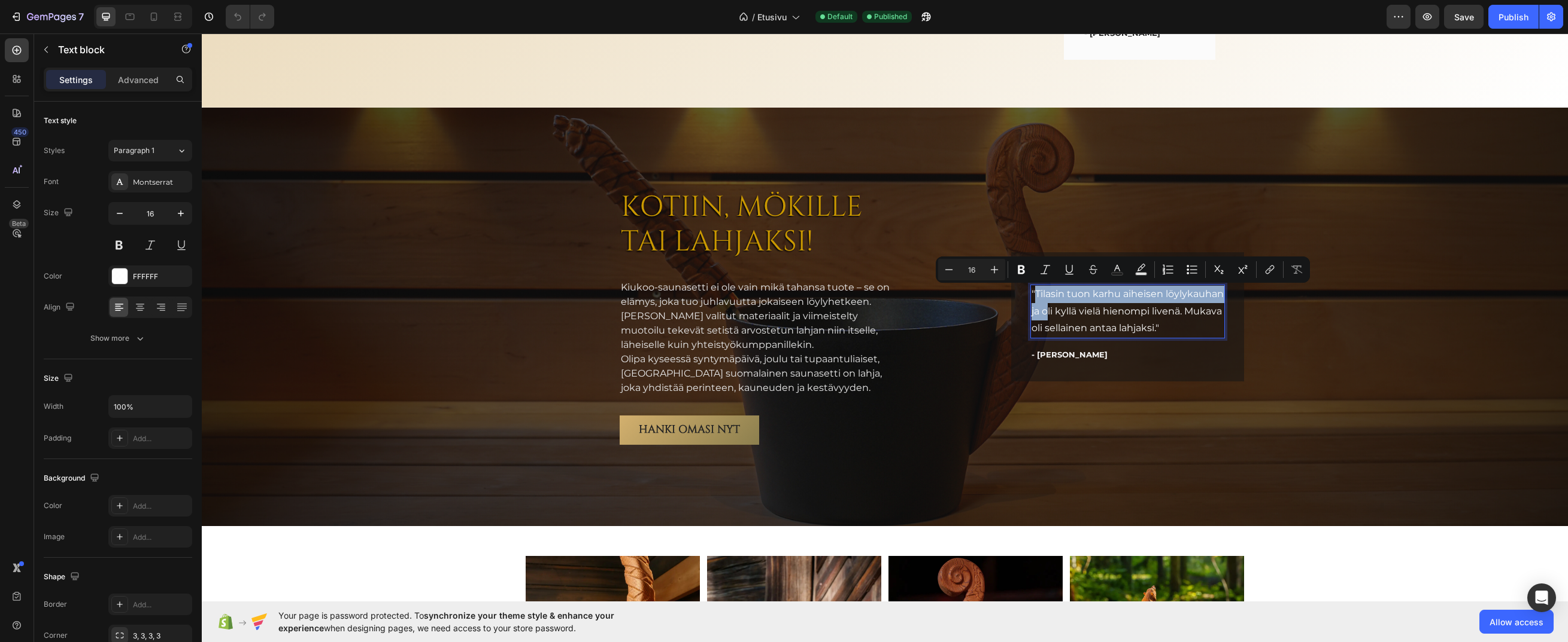
drag, startPoint x: 1041, startPoint y: 313, endPoint x: 1030, endPoint y: 302, distance: 15.6
click at [1031, 302] on p ""Tilasin tuon karhu aiheisen löylykauhan ja oli kyllä vielä hienompi livenä. Mu…" at bounding box center [1127, 311] width 192 height 51
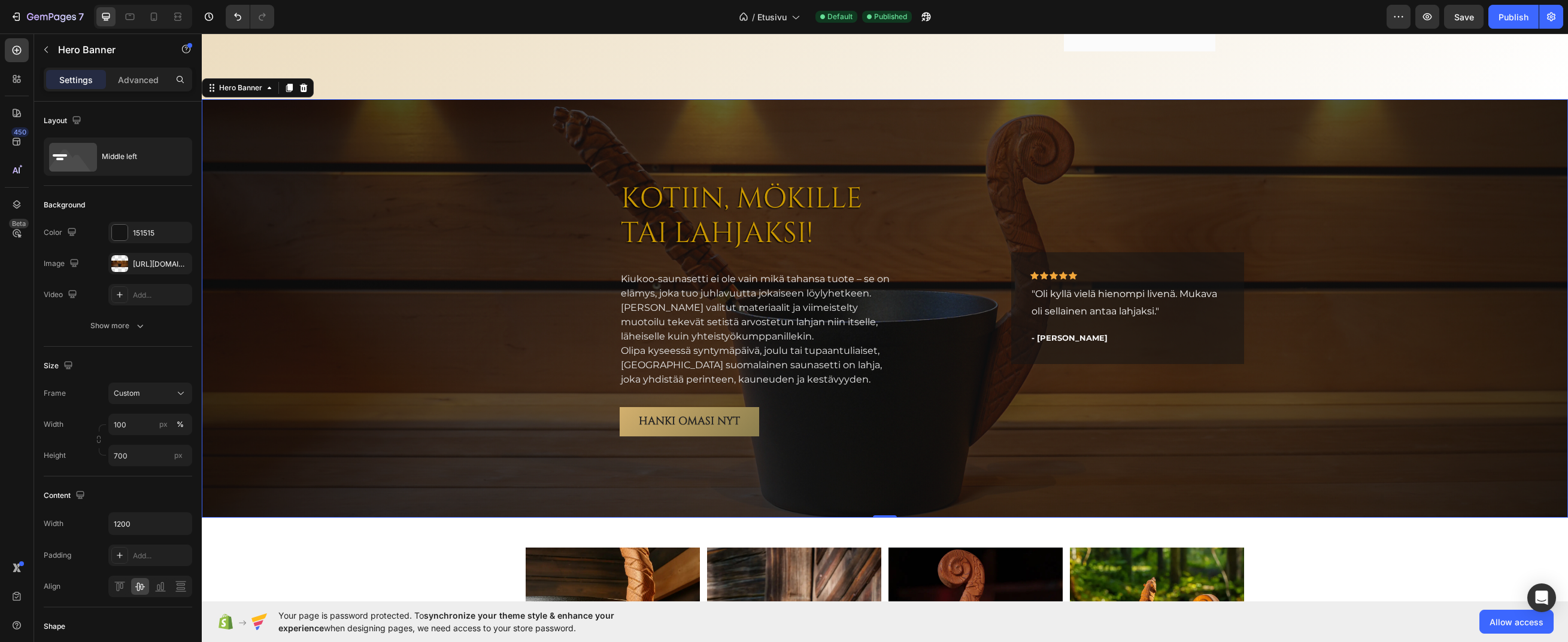
click at [1290, 251] on div "Overlay" at bounding box center [885, 309] width 1366 height 419
click at [1088, 310] on p ""Oli kyllä vielä hienompi livenä. Mukava oli sellainen antaa lahjaksi."" at bounding box center [1127, 303] width 192 height 34
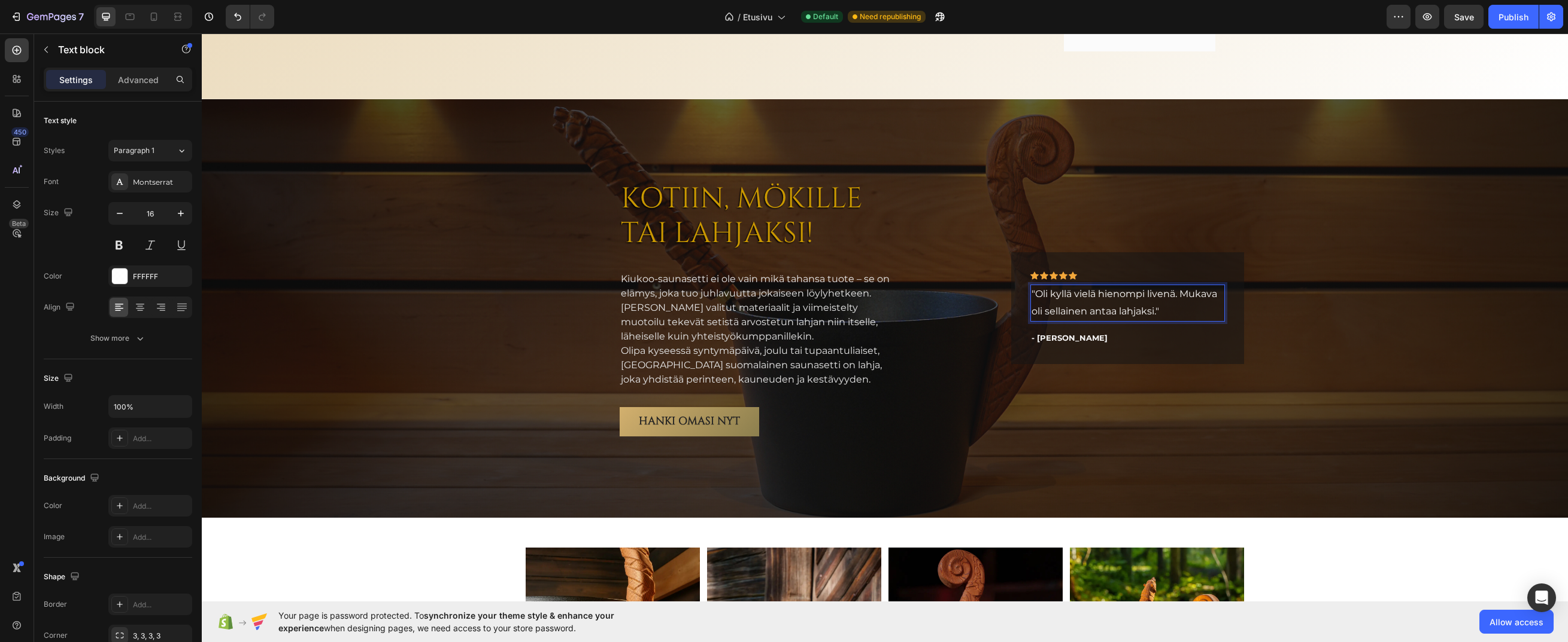
click at [1075, 311] on p ""Oli kyllä vielä hienompi livenä. Mukava oli sellainen antaa lahjaksi."" at bounding box center [1127, 303] width 192 height 34
drag, startPoint x: 1082, startPoint y: 313, endPoint x: 1041, endPoint y: 310, distance: 41.1
click at [1041, 310] on p ""Oli kyllä vielä hienompi livenä. Mukava oli sellainen antaa lahjaksi."" at bounding box center [1127, 303] width 192 height 34
click at [1127, 311] on p ""Oli kyllä vielä hienompi livenä. Mukava oli antaa lahjaksi."" at bounding box center [1127, 303] width 192 height 34
click at [1257, 312] on div "Overlay" at bounding box center [885, 309] width 1366 height 419
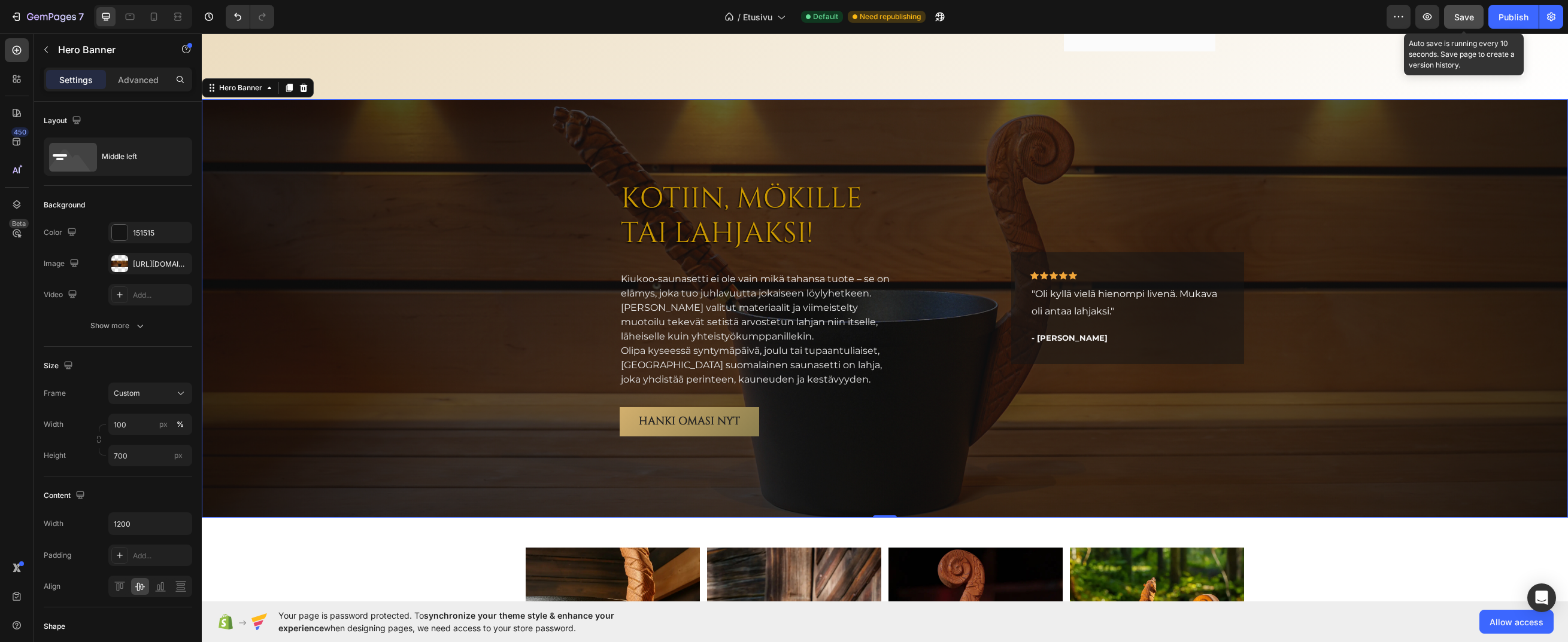
click at [1461, 15] on span "Save" at bounding box center [1464, 17] width 20 height 10
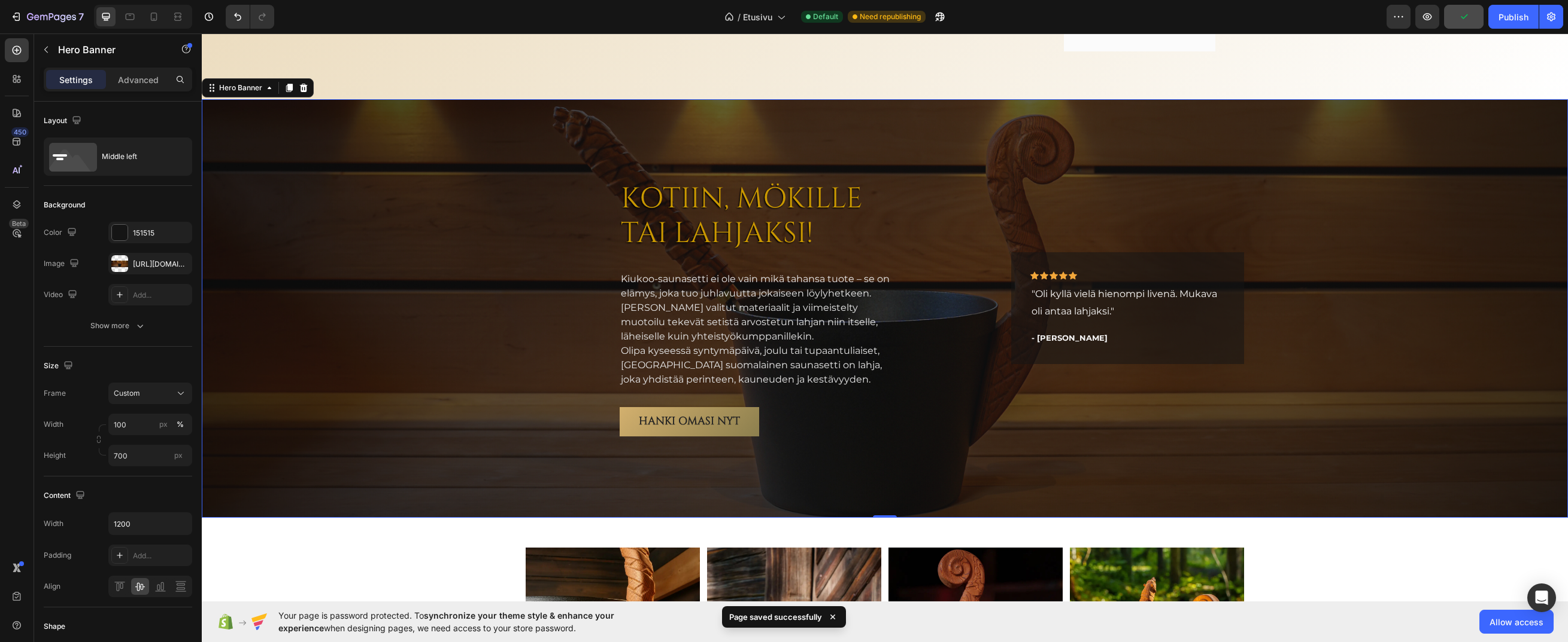
click at [375, 161] on div "Overlay" at bounding box center [885, 309] width 1366 height 419
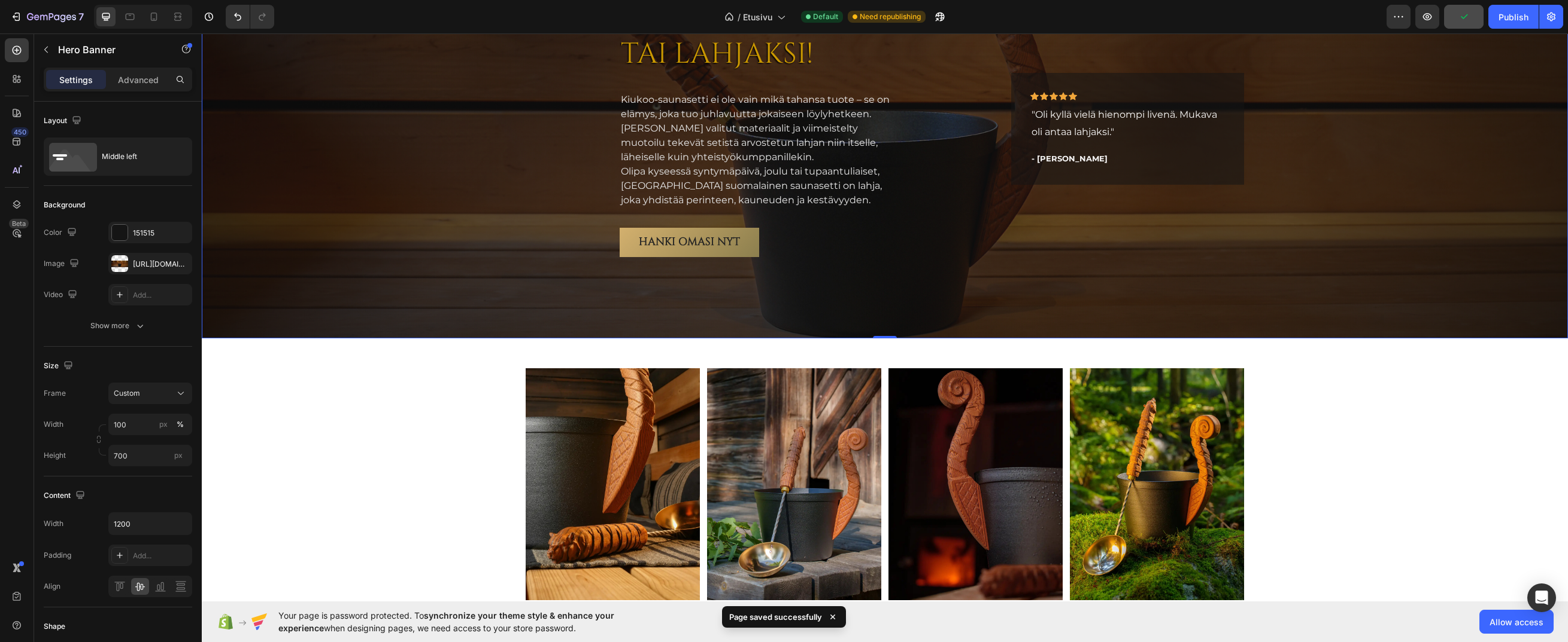
click at [447, 206] on div "Overlay" at bounding box center [885, 129] width 1366 height 419
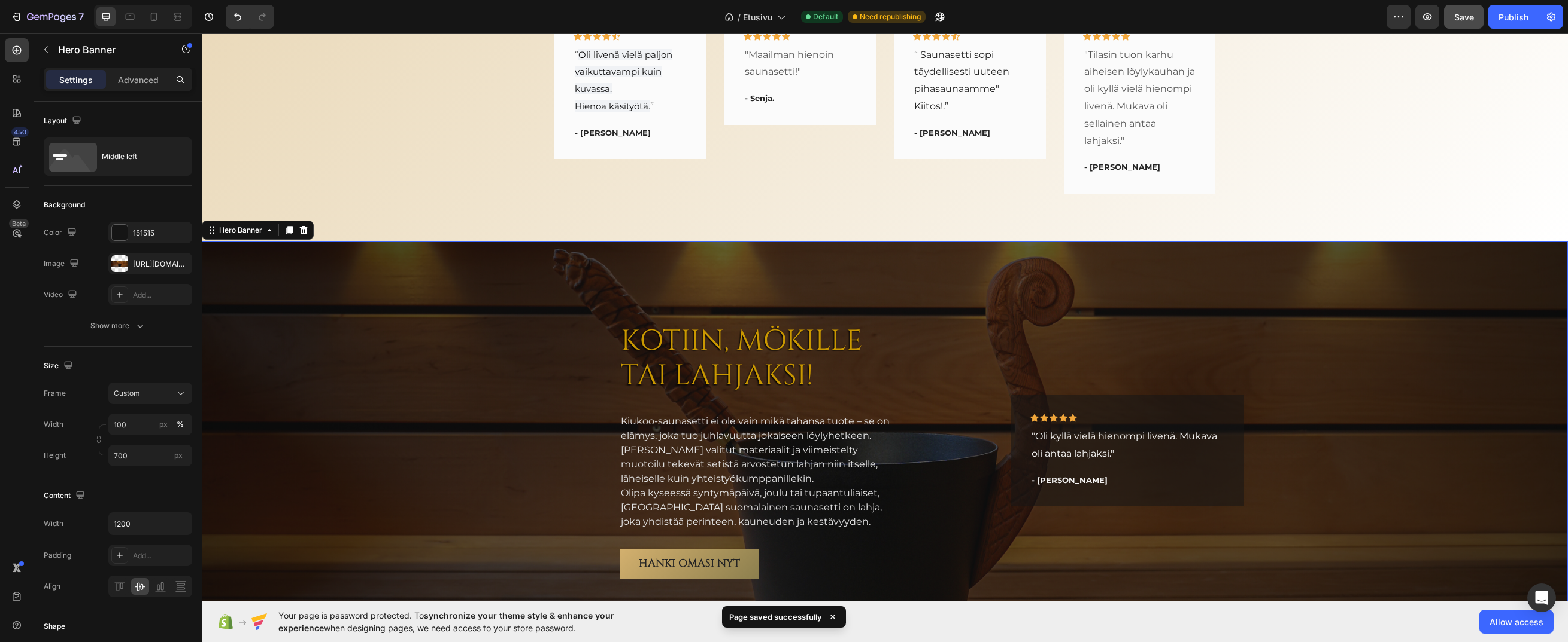
scroll to position [2119, 0]
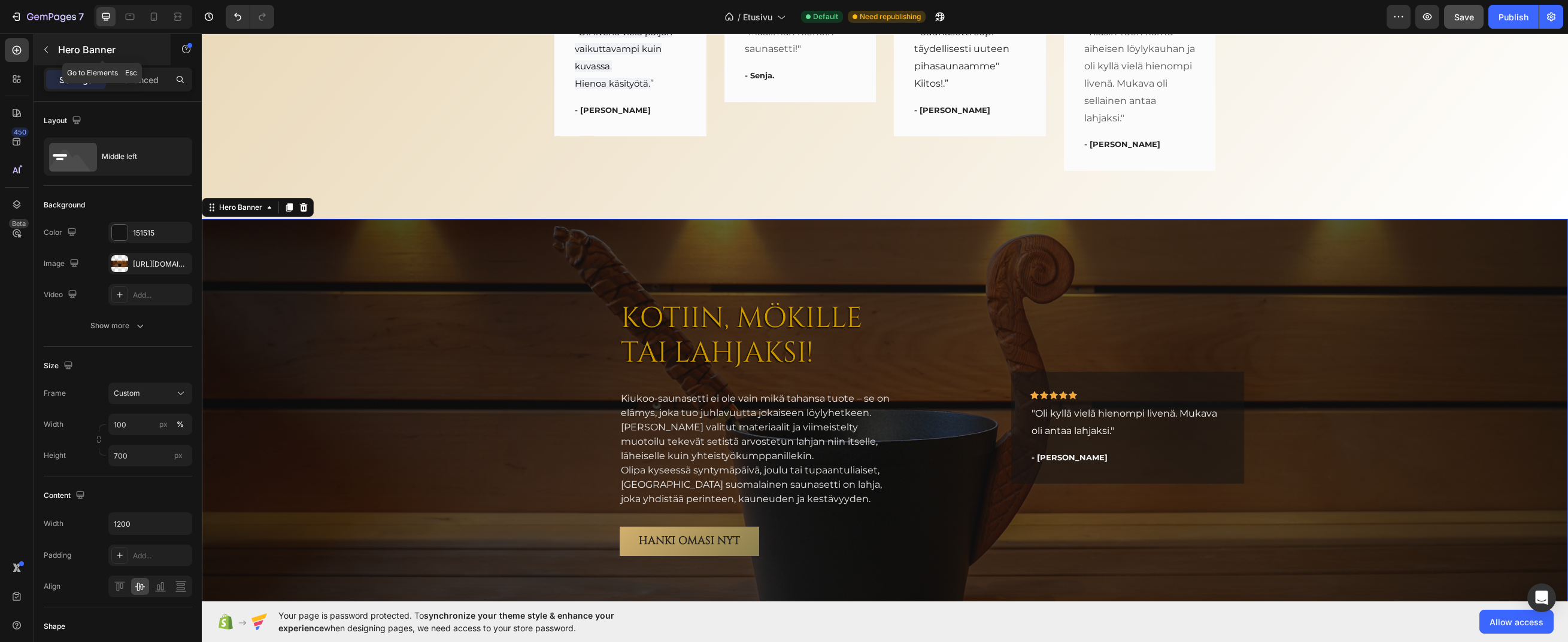
click at [62, 44] on p "Hero Banner" at bounding box center [109, 50] width 102 height 15
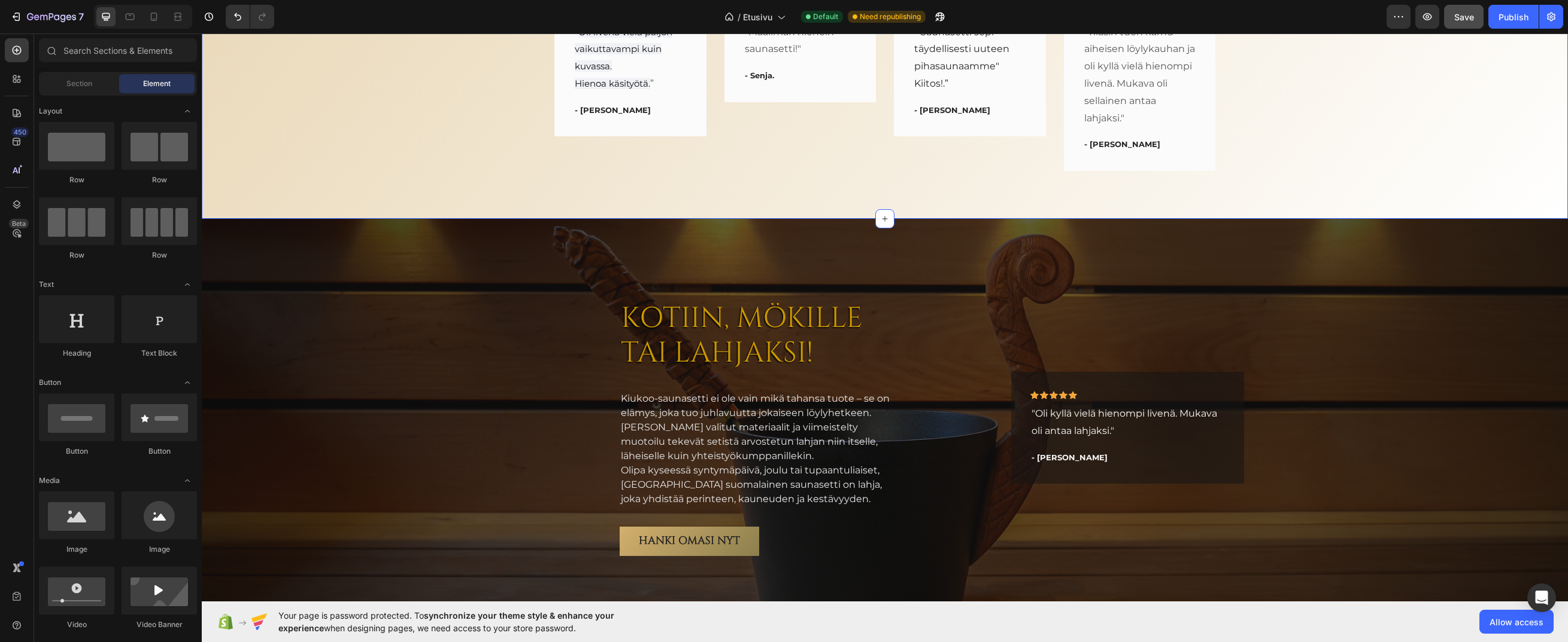
click at [420, 130] on div "Asiakkaidemme kertomaa Heading Icon Icon Icon Icon Icon Row “ Oli livenä vielä …" at bounding box center [884, 54] width 1348 height 235
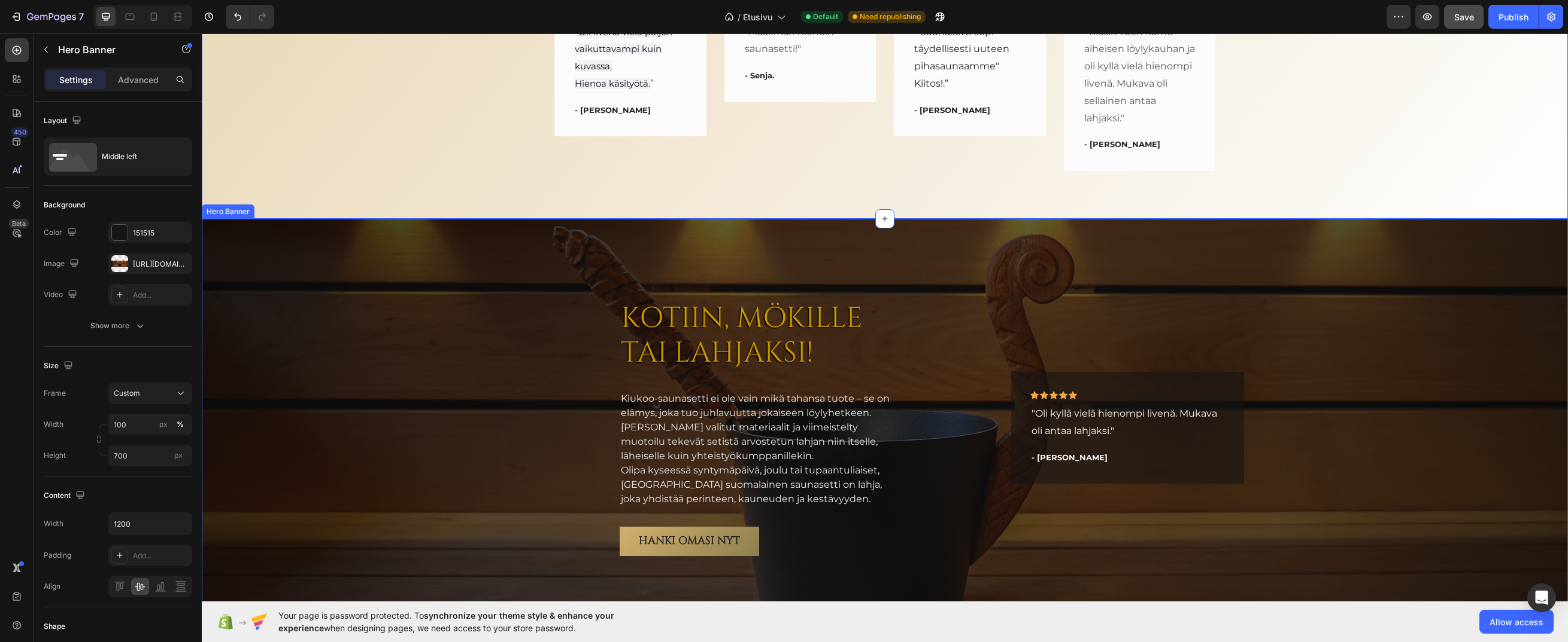
click at [371, 274] on div "Overlay" at bounding box center [885, 428] width 1366 height 419
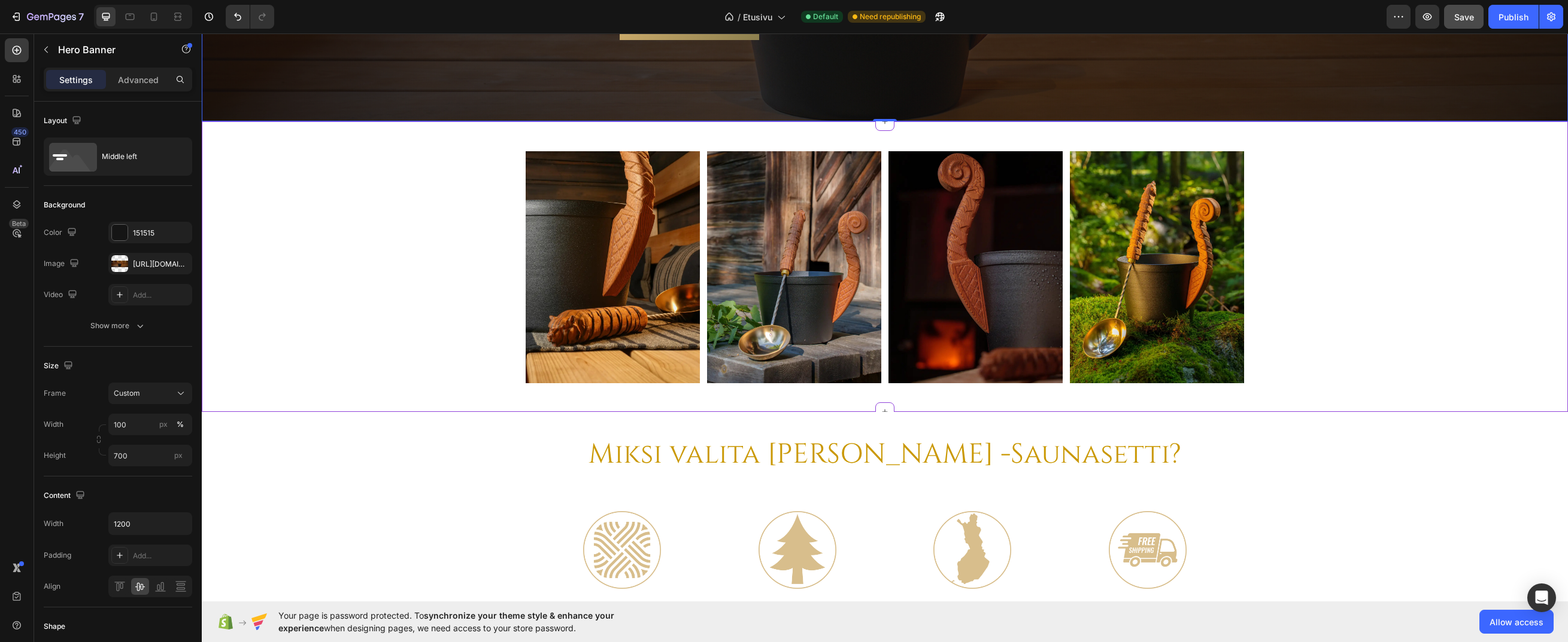
scroll to position [2657, 0]
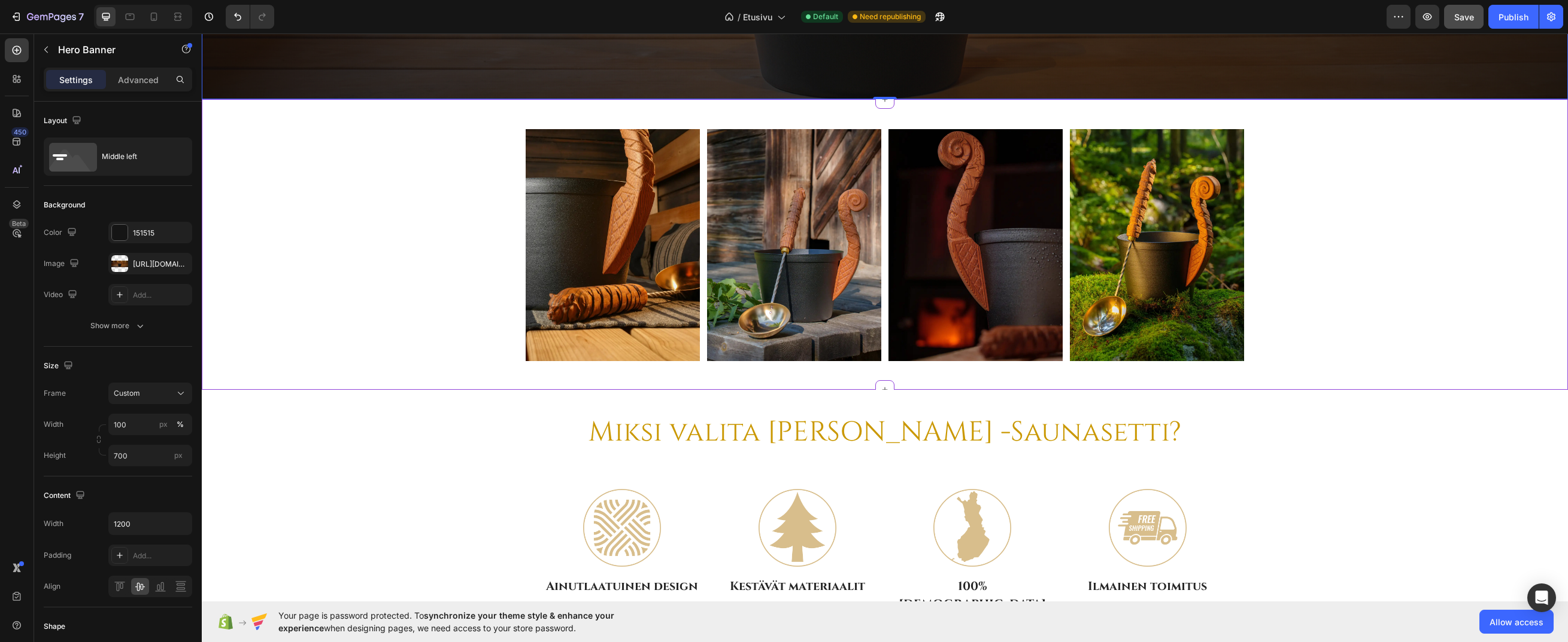
click at [304, 225] on div "Image Image Image Image Carousel" at bounding box center [885, 250] width 1366 height 242
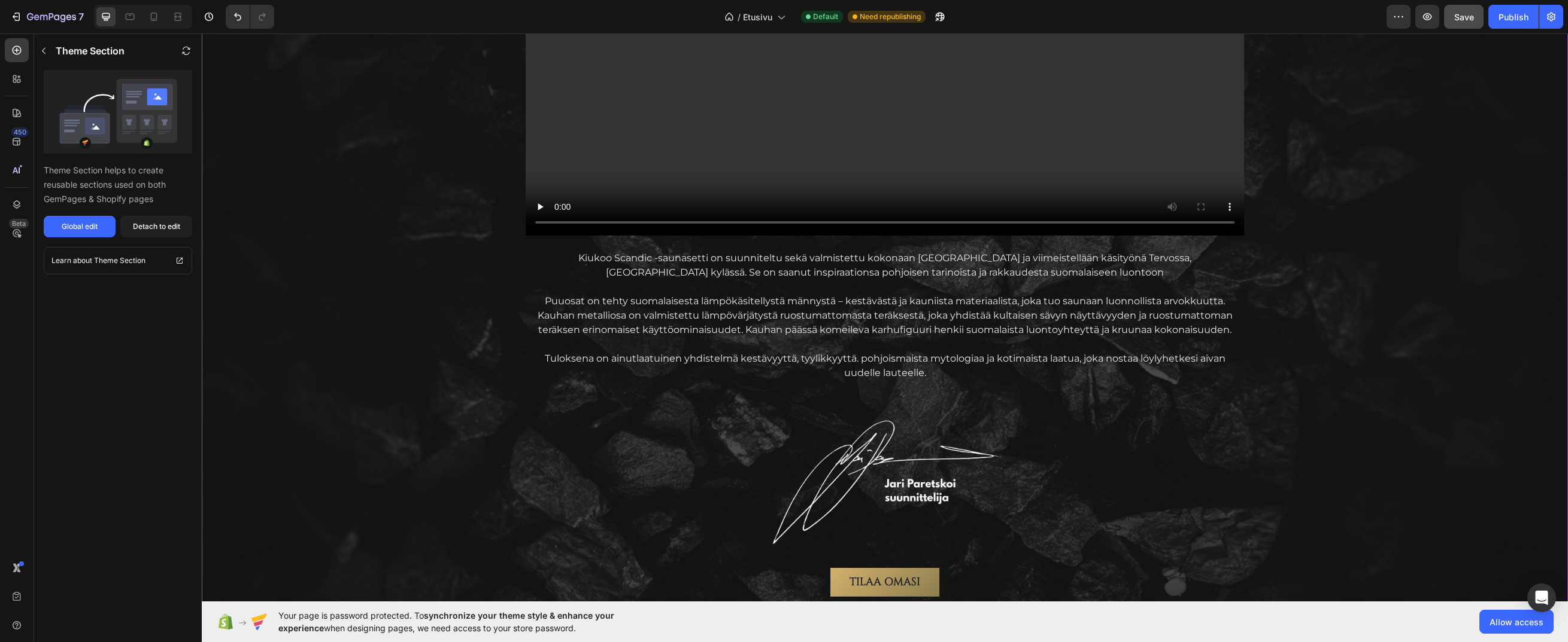
click at [1413, 310] on div "AITOA Suomalaista laatua Text Block Vain parhaista materiaaleista Heading Video…" at bounding box center [884, 175] width 1347 height 843
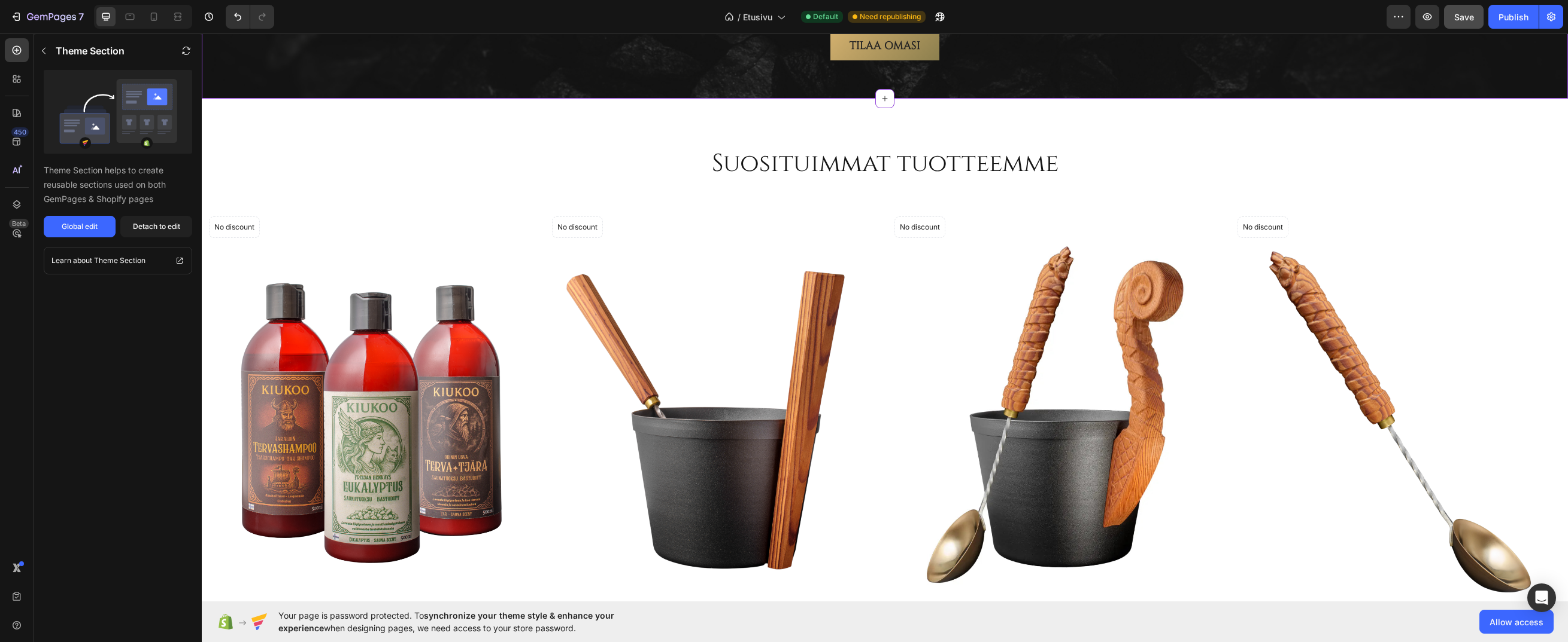
scroll to position [1829, 0]
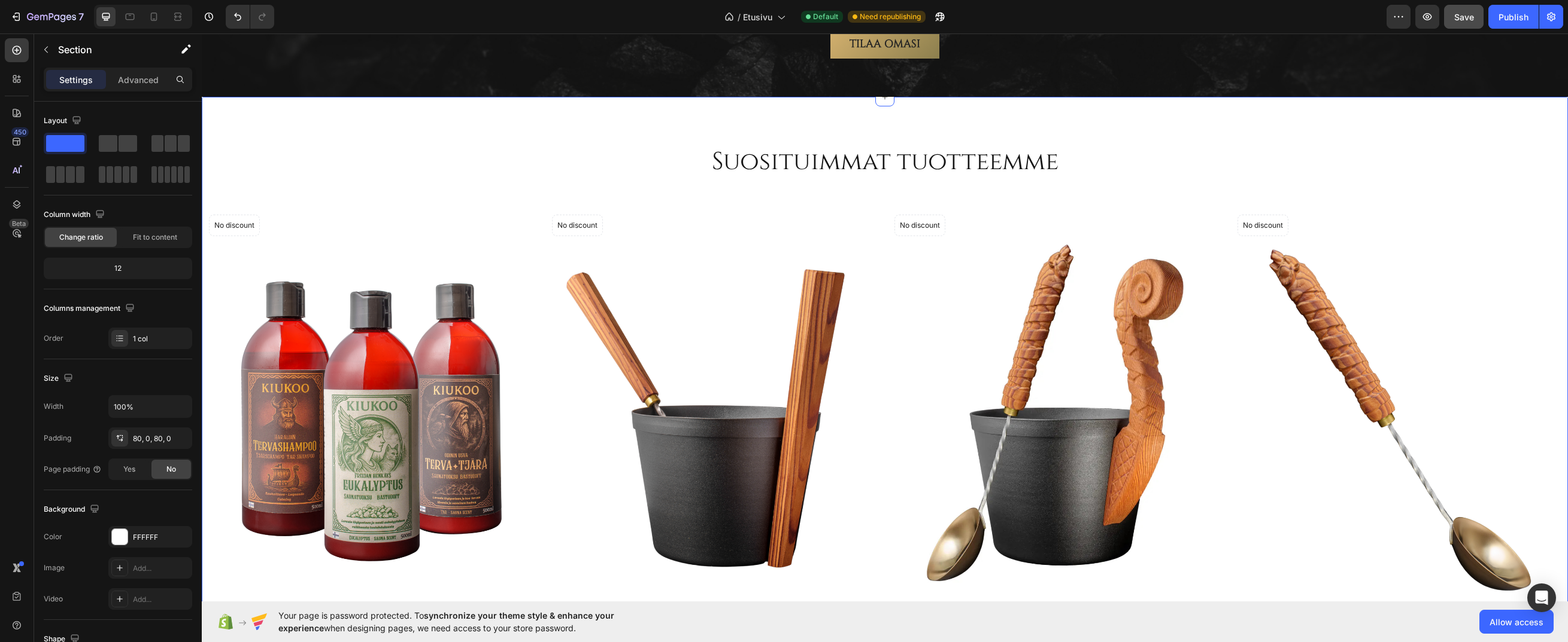
click at [1259, 125] on div "Suosituimmat tuotteemme Heading Row (P) Images No discount Not be displayed whe…" at bounding box center [885, 442] width 1366 height 689
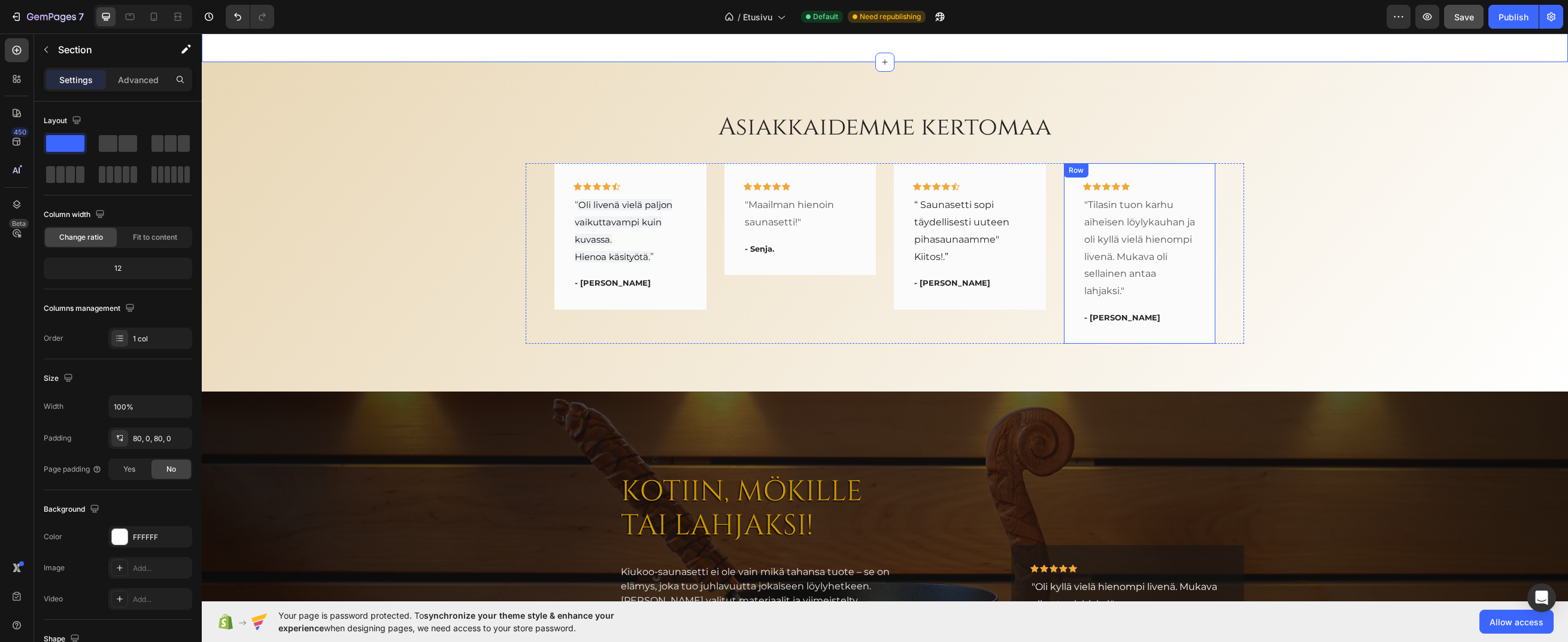
scroll to position [2786, 0]
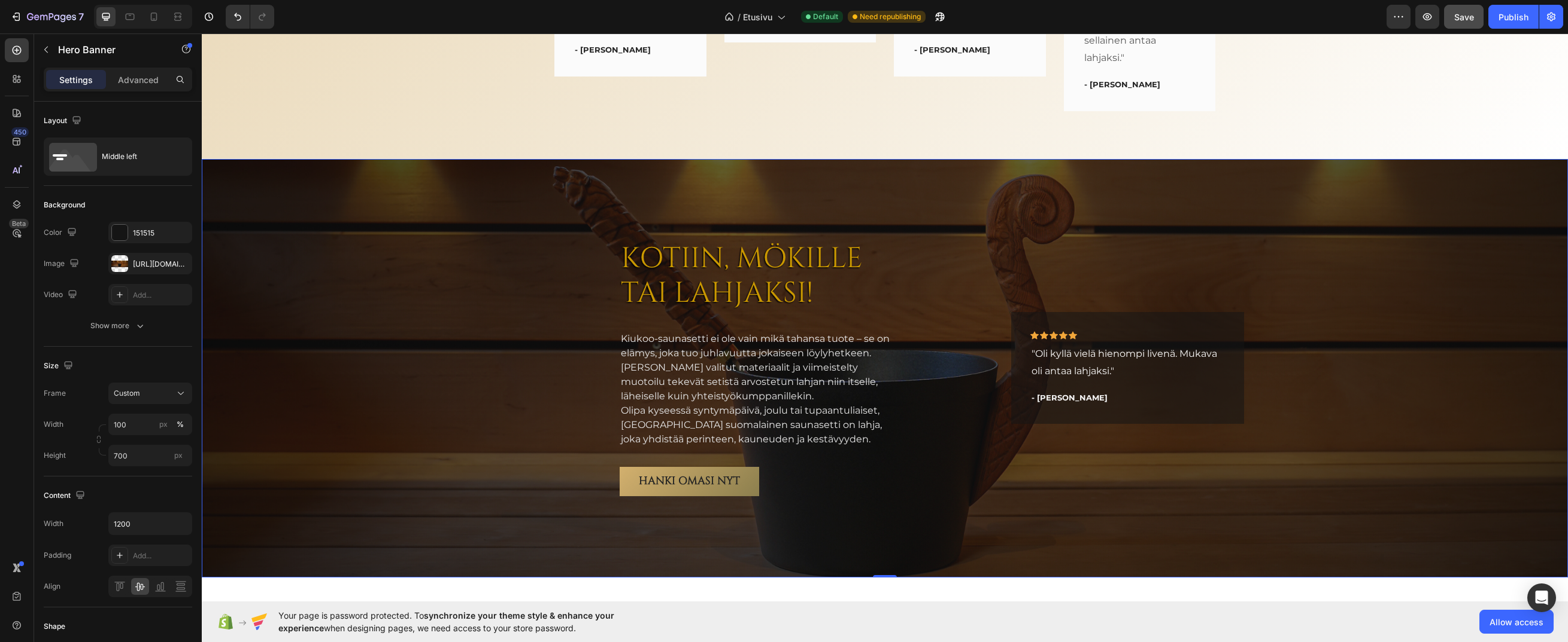
click at [1238, 205] on div "Icon Icon Icon Icon Icon Row "Oli kyllä vielä hienompi livenä. Mukava oli antaa…" at bounding box center [1127, 368] width 233 height 332
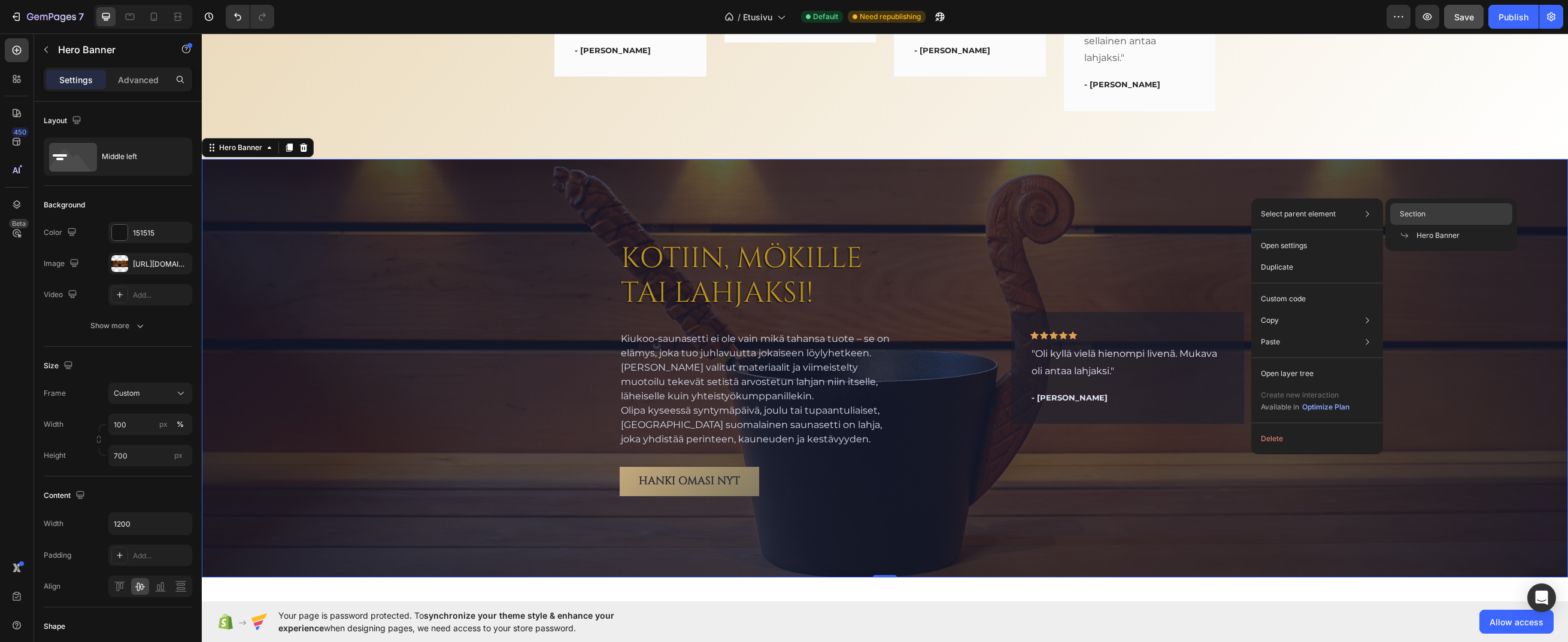
click at [1419, 209] on span "Section" at bounding box center [1413, 214] width 26 height 11
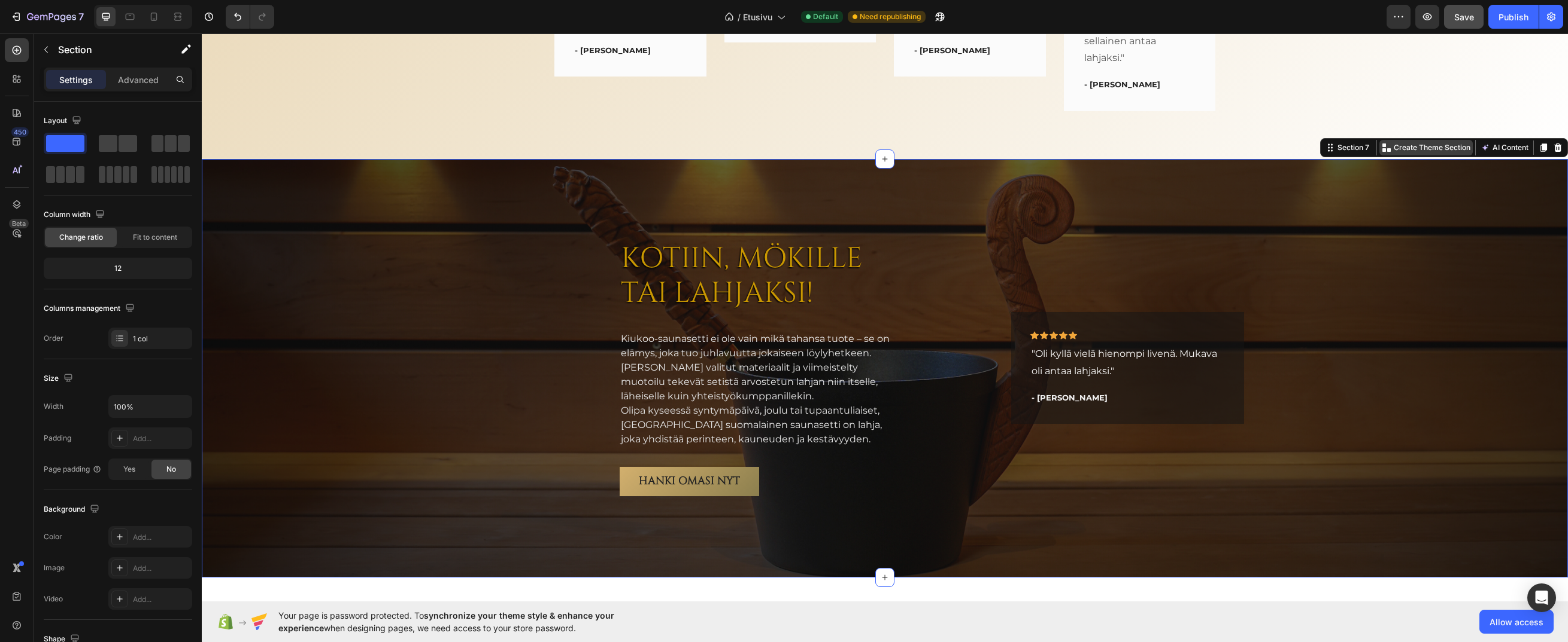
click at [1420, 148] on p "Create Theme Section" at bounding box center [1432, 148] width 76 height 11
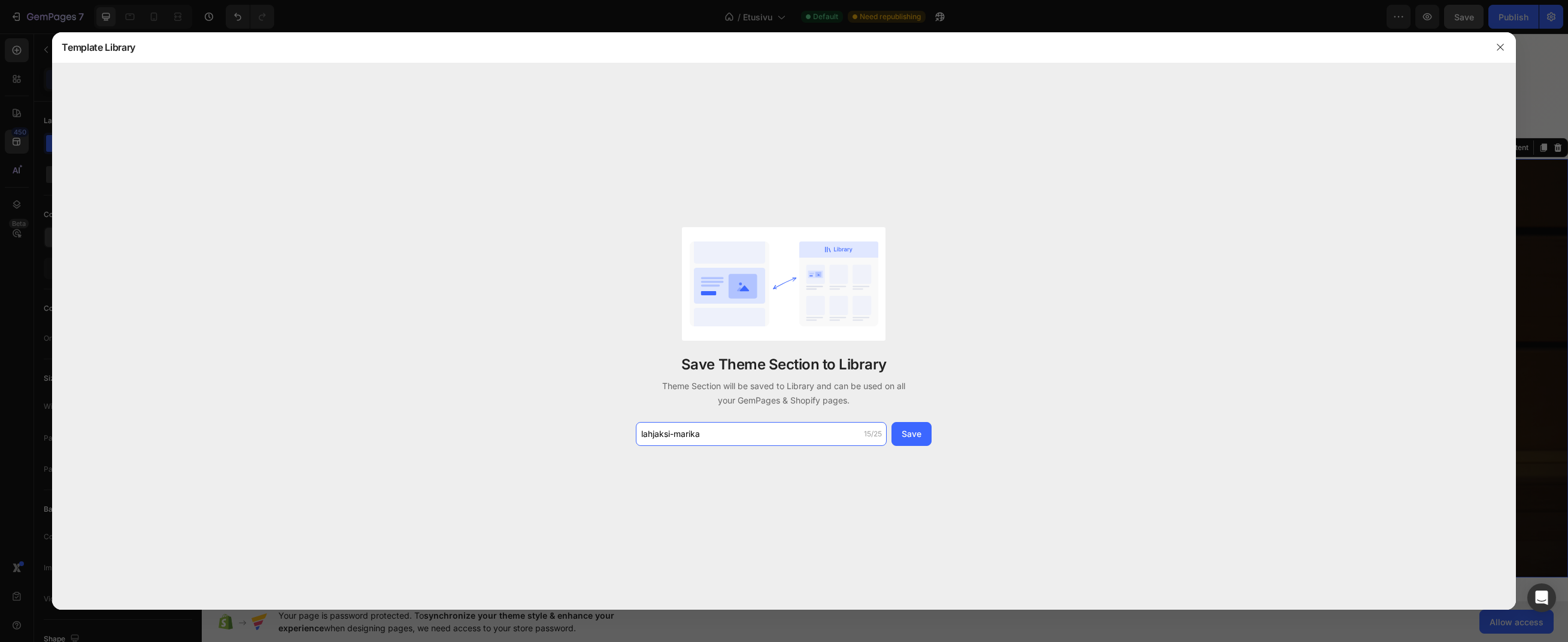
type input "lahjaksi-marika"
drag, startPoint x: 760, startPoint y: 476, endPoint x: 808, endPoint y: 464, distance: 49.5
click at [761, 476] on div "Save Theme Section to Library Theme Section will be saved to Library and can be…" at bounding box center [783, 337] width 1463 height 547
click at [909, 437] on div "Save" at bounding box center [912, 434] width 20 height 12
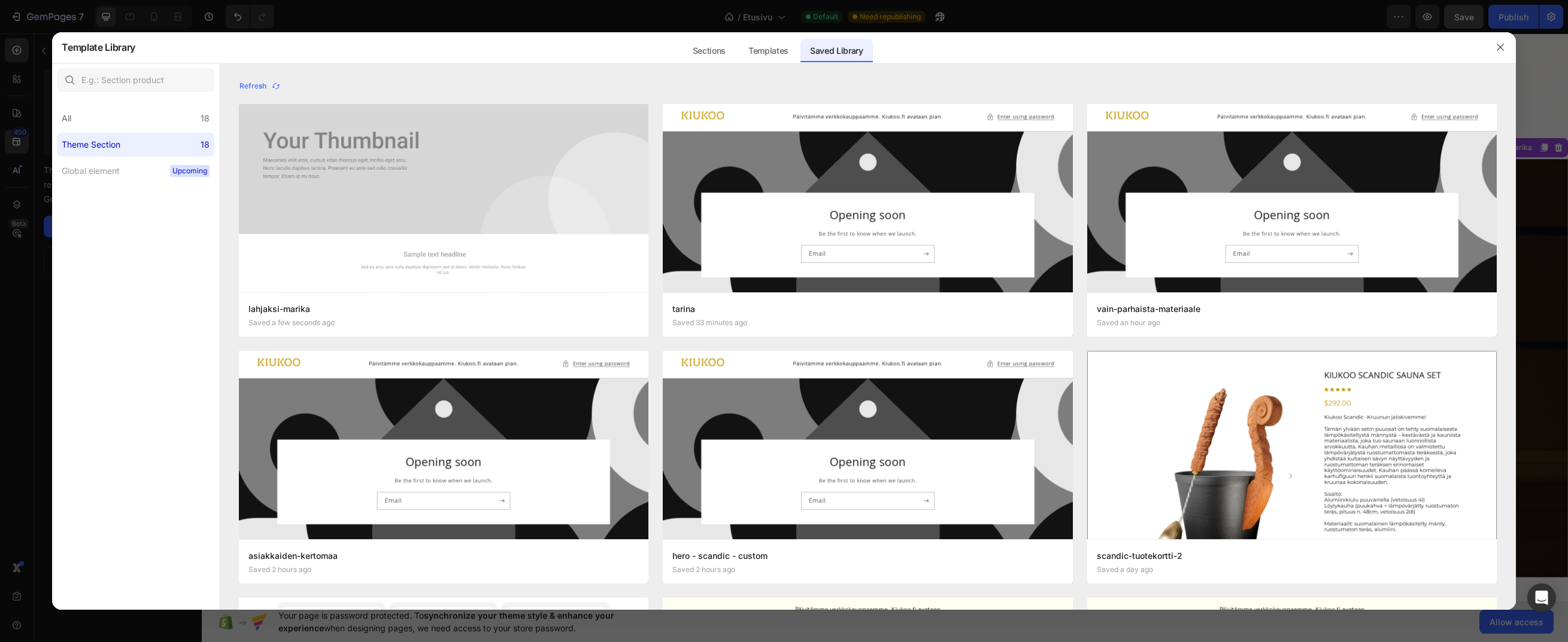
click at [136, 21] on div at bounding box center [784, 321] width 1568 height 642
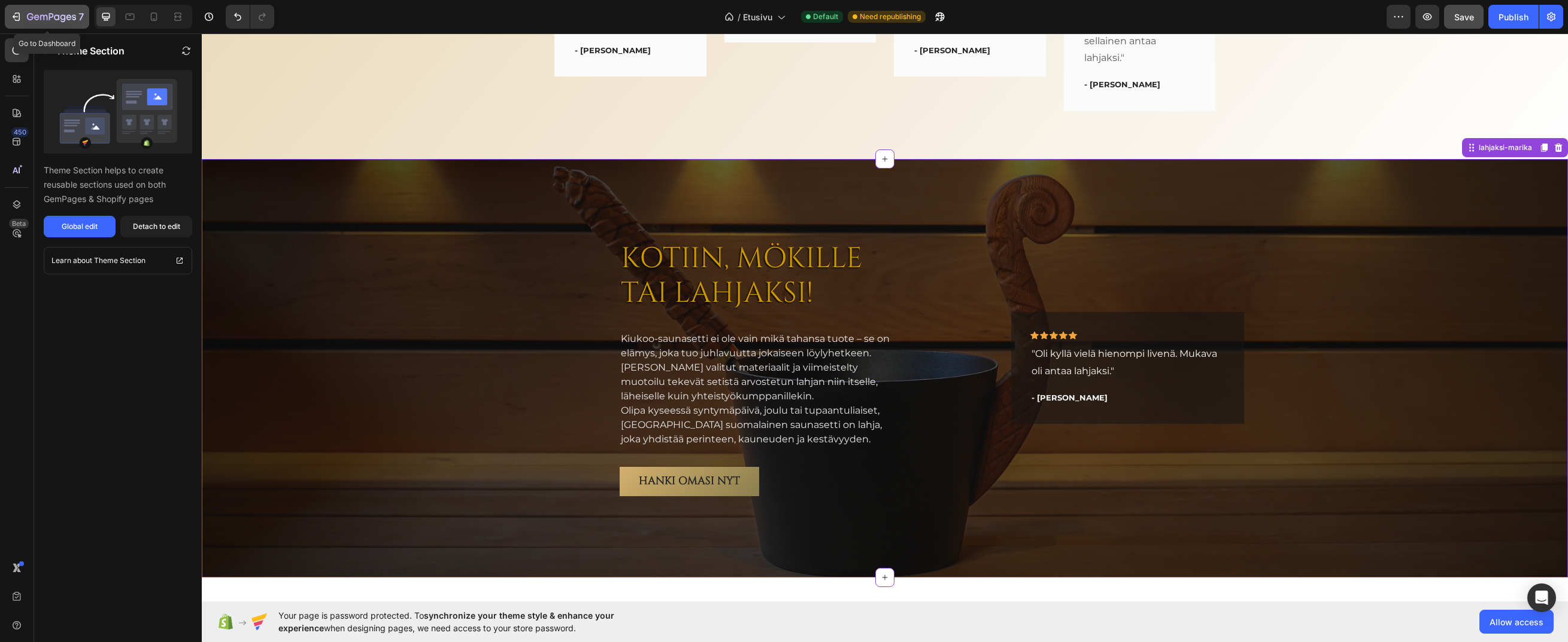
click at [34, 21] on icon "button" at bounding box center [51, 17] width 49 height 10
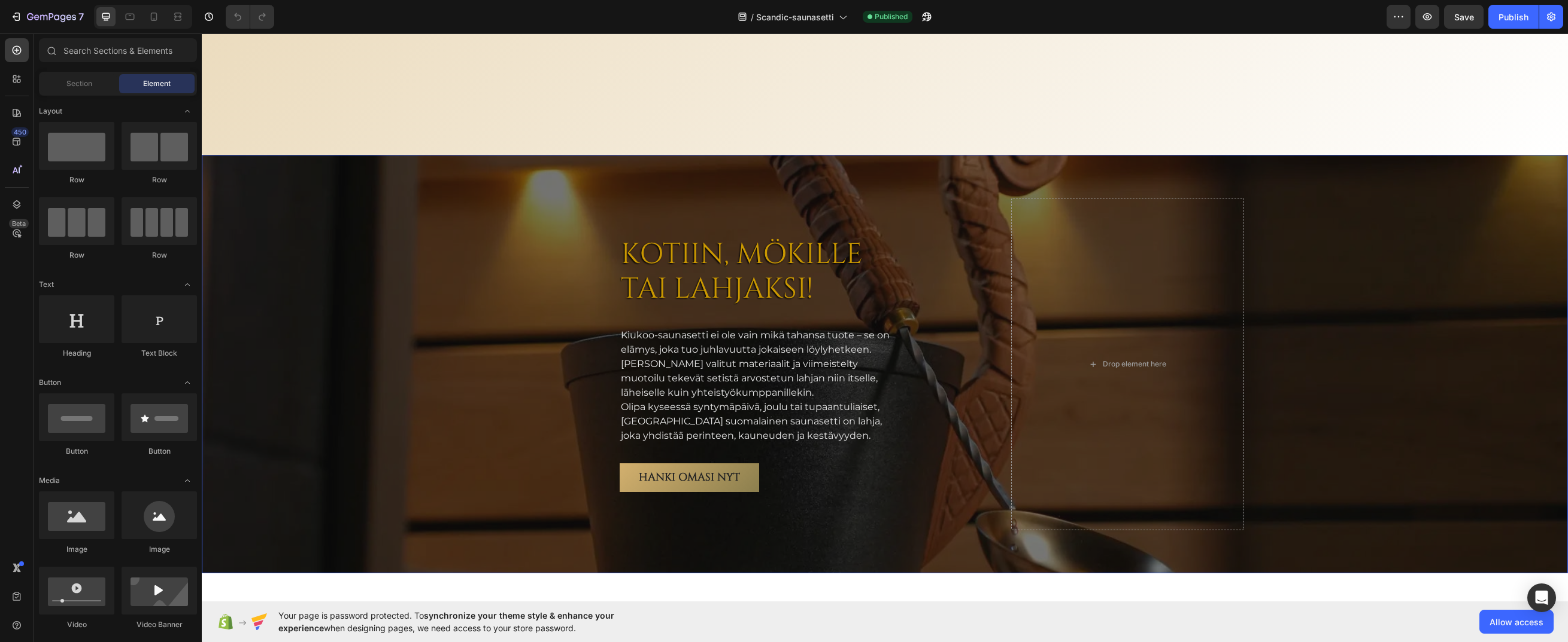
scroll to position [3486, 0]
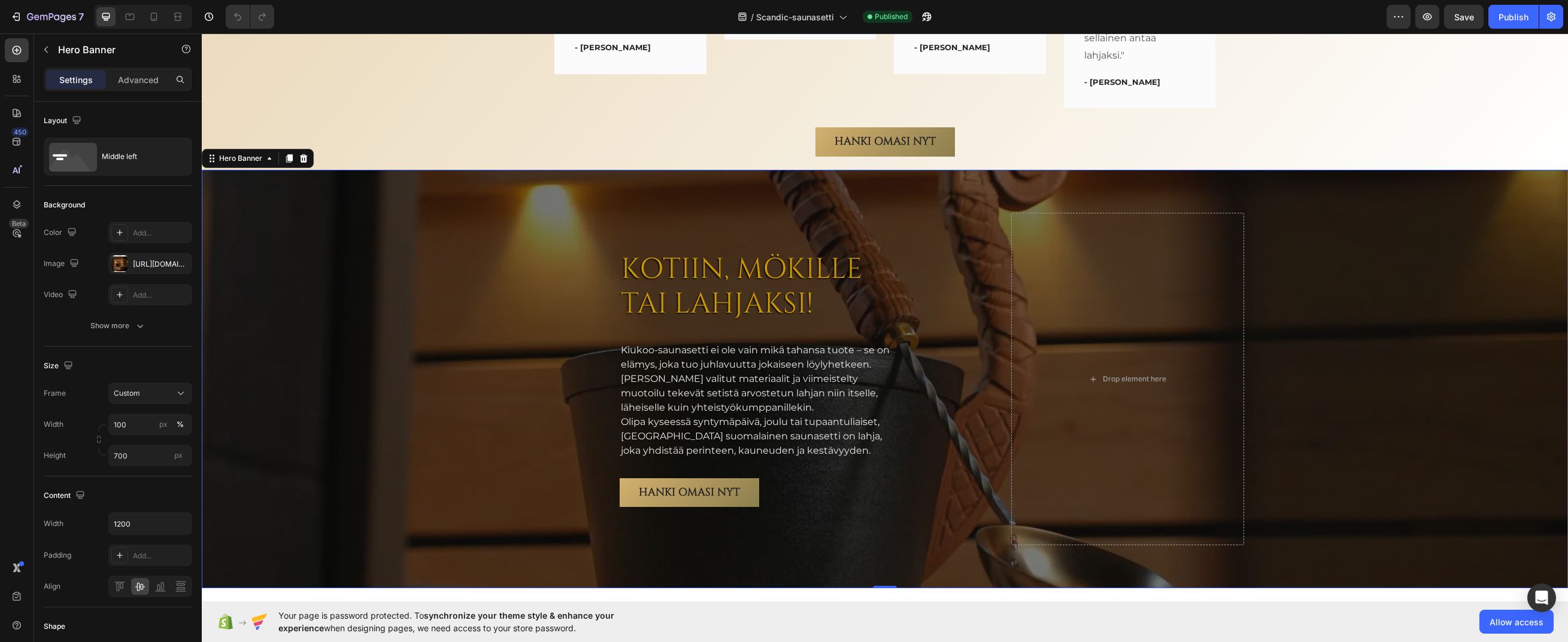
click at [382, 240] on div "Overlay" at bounding box center [885, 379] width 1366 height 419
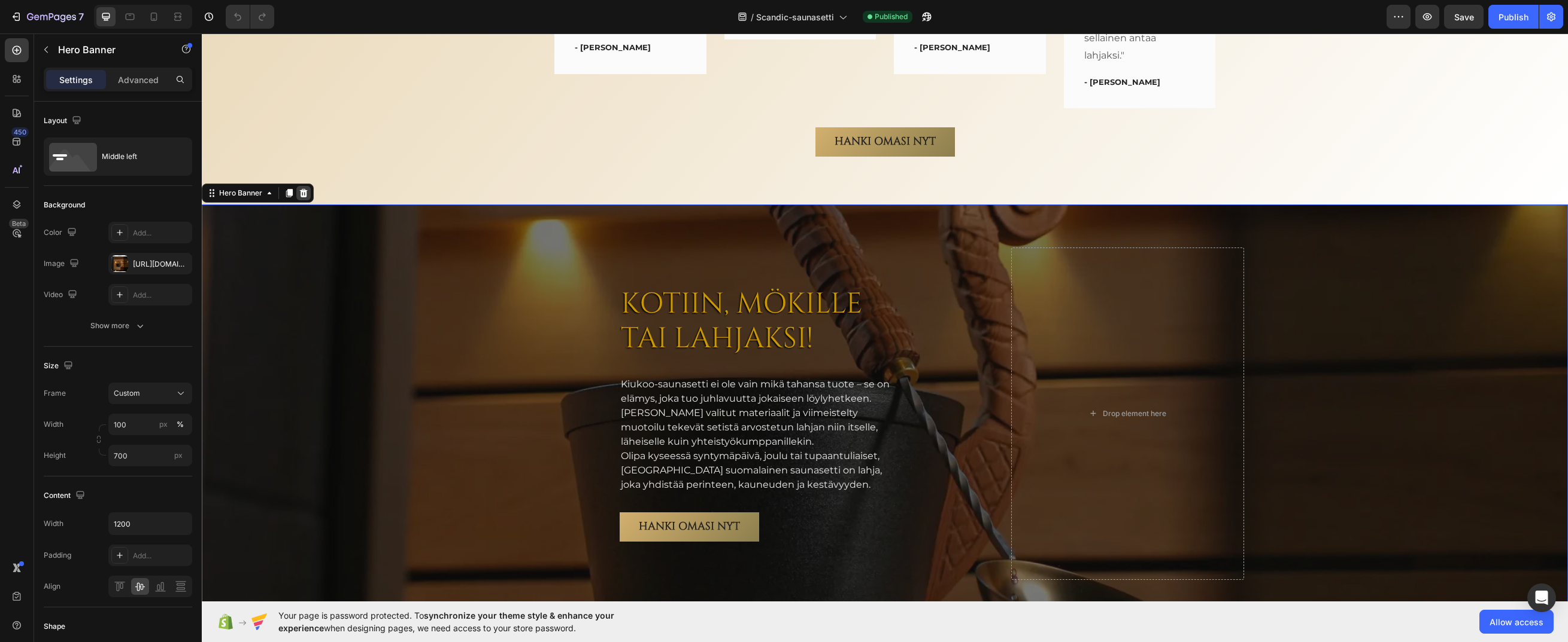
click at [302, 195] on icon at bounding box center [304, 193] width 10 height 10
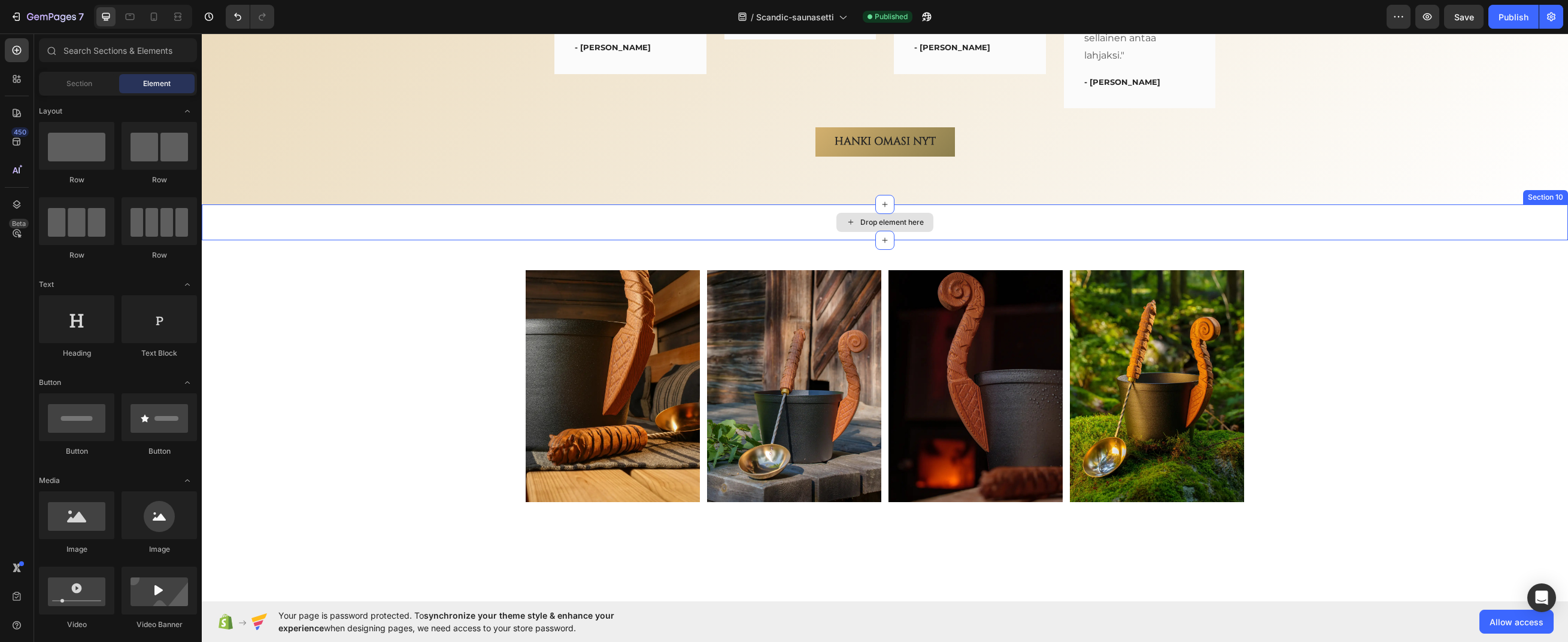
click at [541, 224] on div "Drop element here" at bounding box center [885, 222] width 1366 height 36
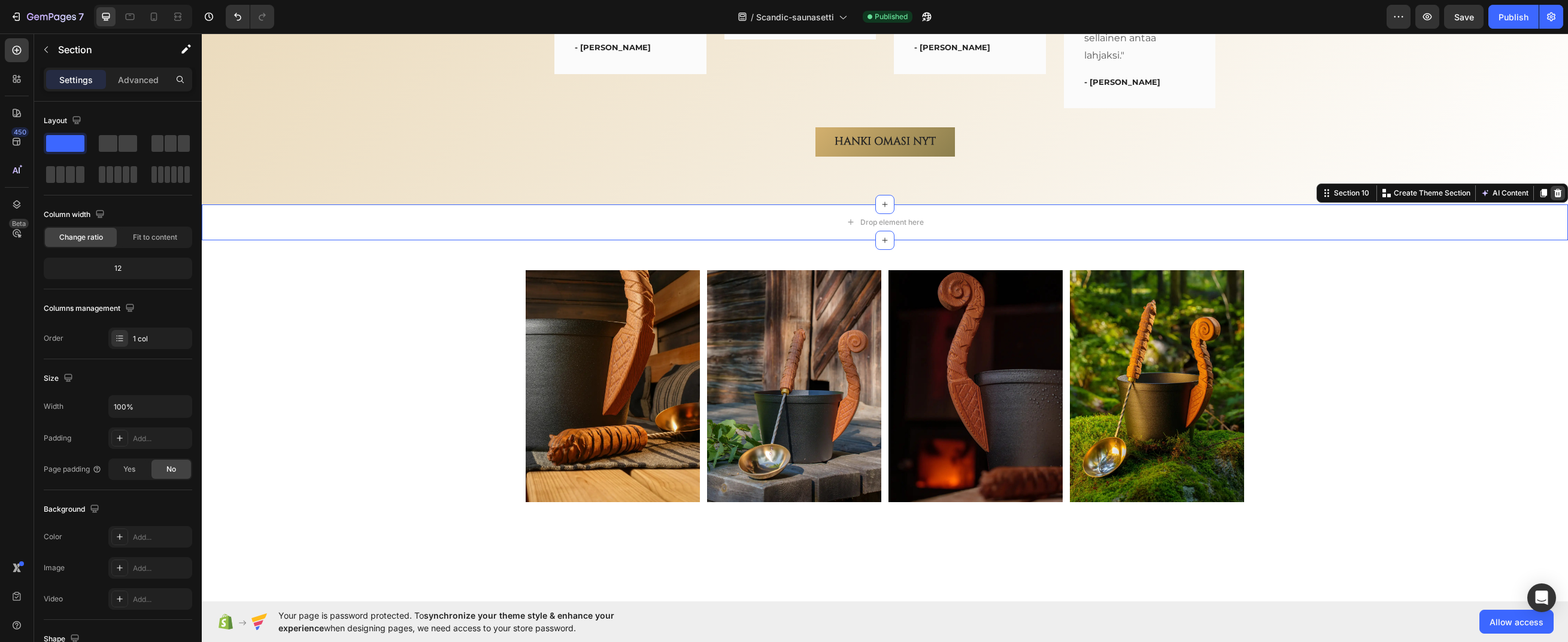
click at [1554, 191] on icon at bounding box center [1558, 193] width 8 height 8
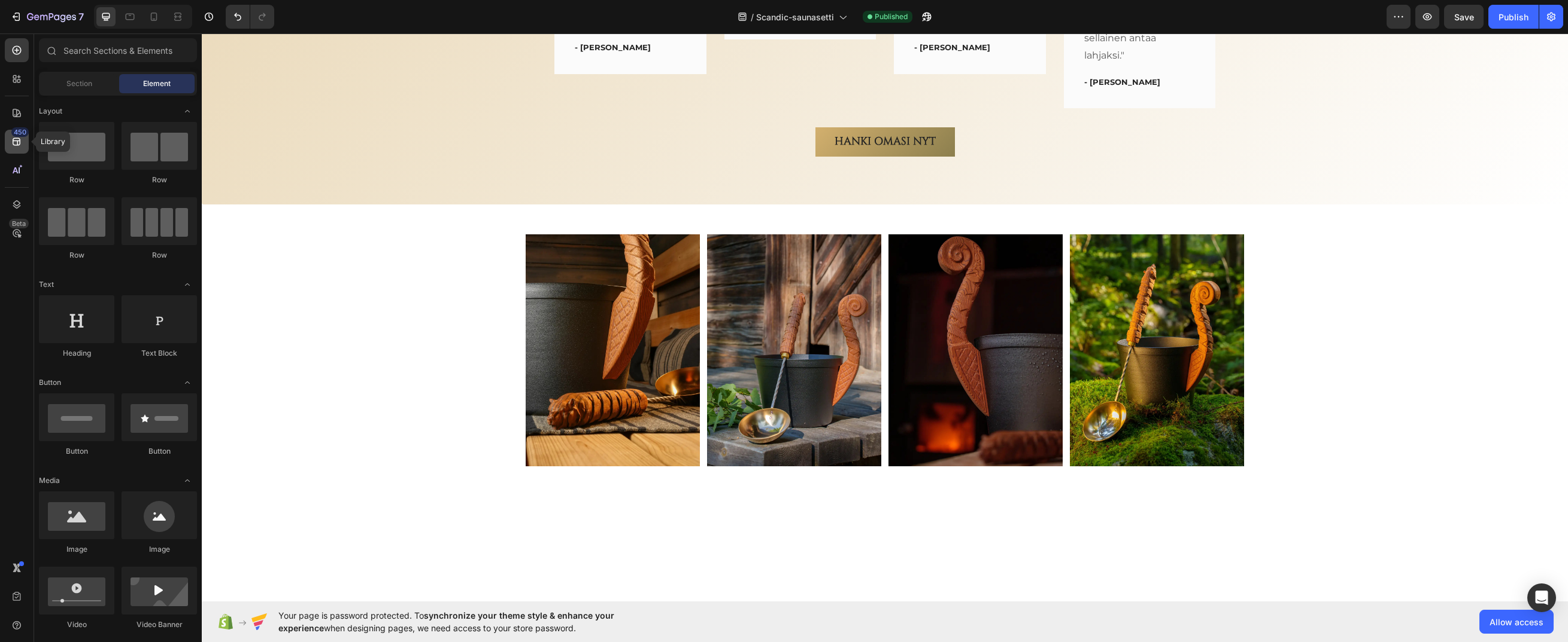
click at [15, 138] on icon at bounding box center [16, 142] width 8 height 8
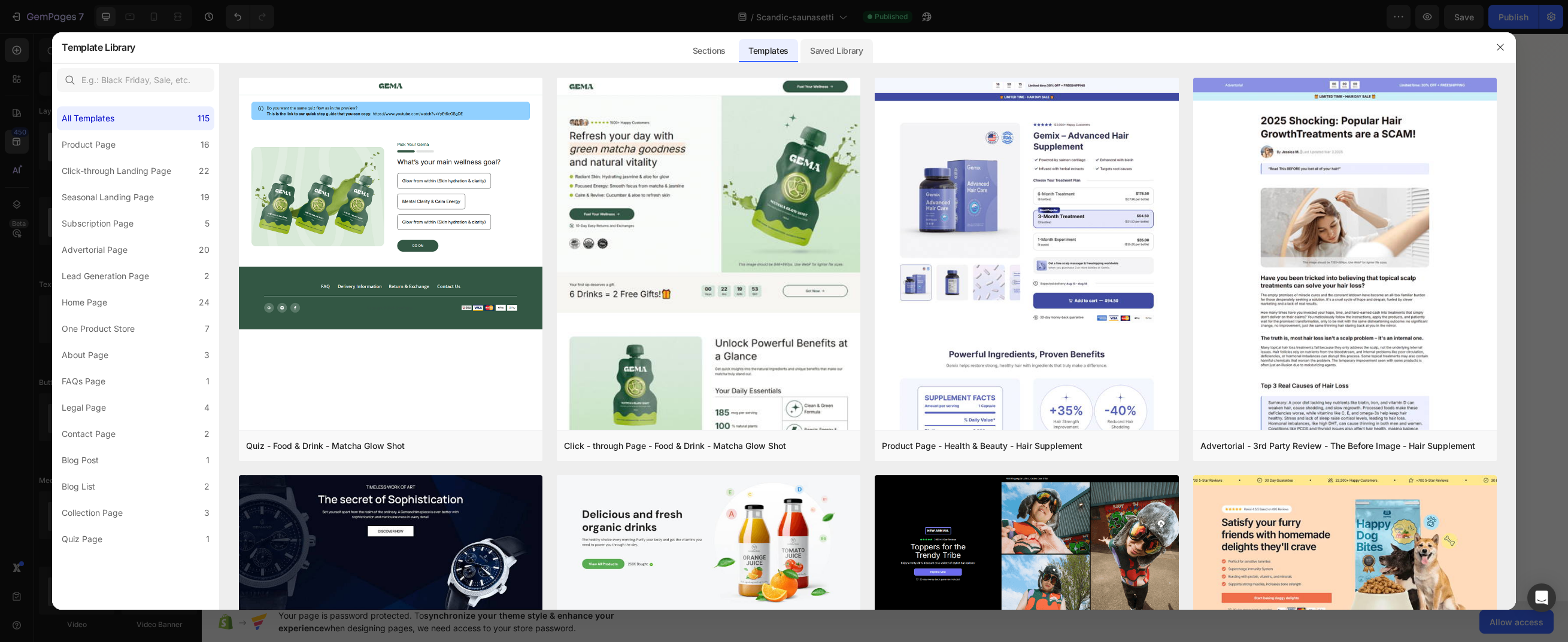
click at [833, 43] on div "Saved Library" at bounding box center [836, 50] width 73 height 24
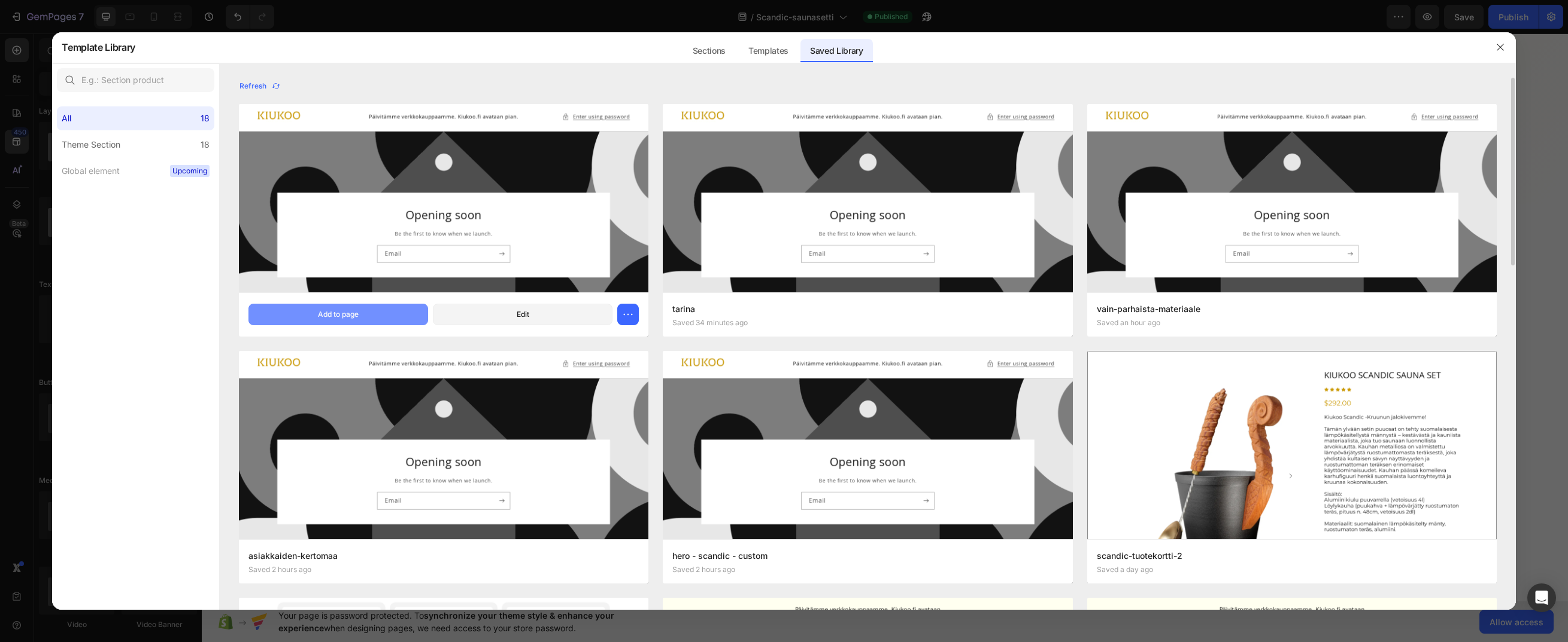
click at [351, 314] on div "Add to page" at bounding box center [338, 315] width 41 height 11
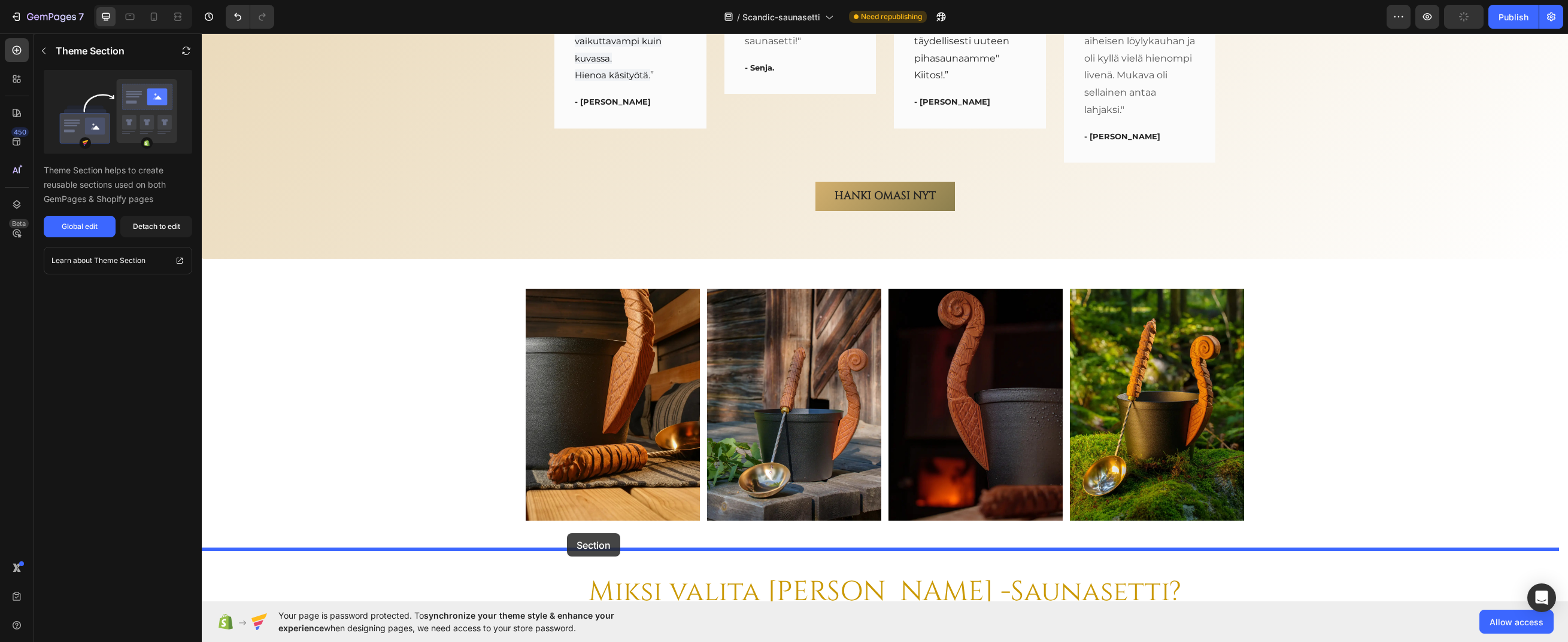
scroll to position [3471, 0]
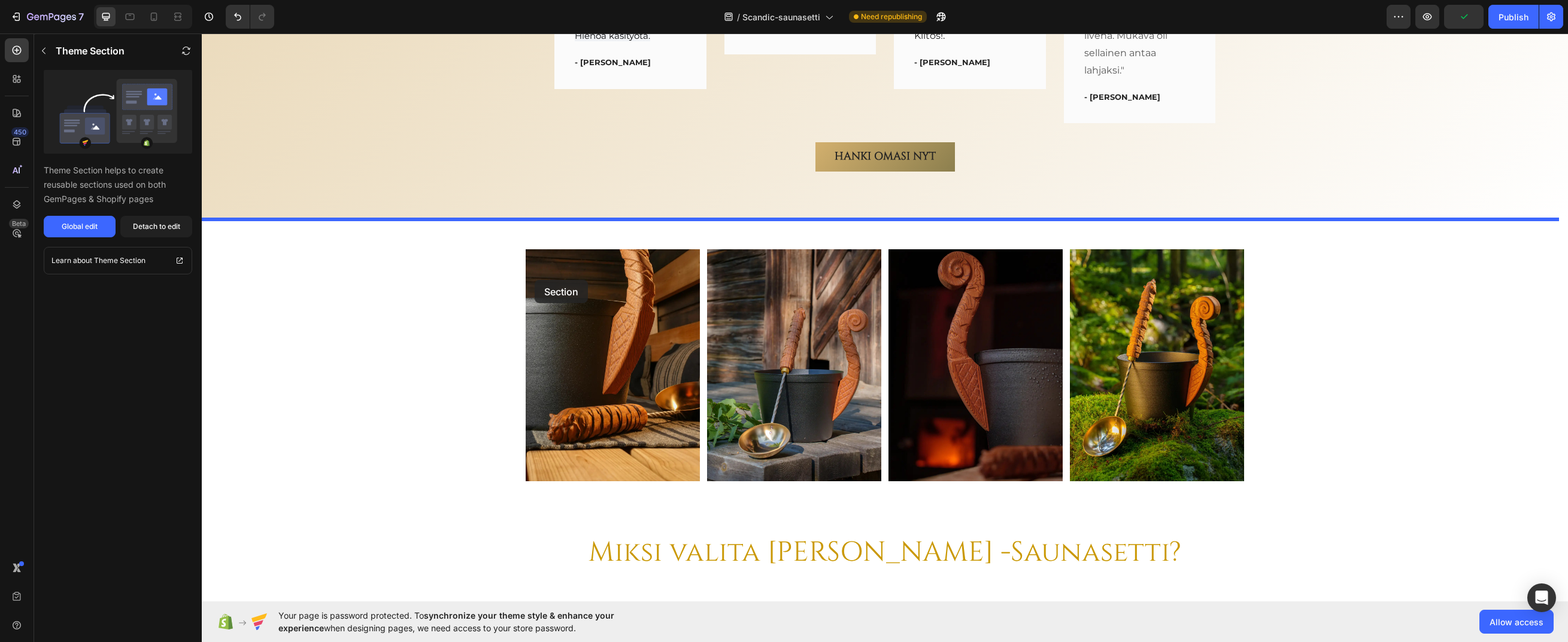
drag, startPoint x: 379, startPoint y: 402, endPoint x: 535, endPoint y: 279, distance: 198.7
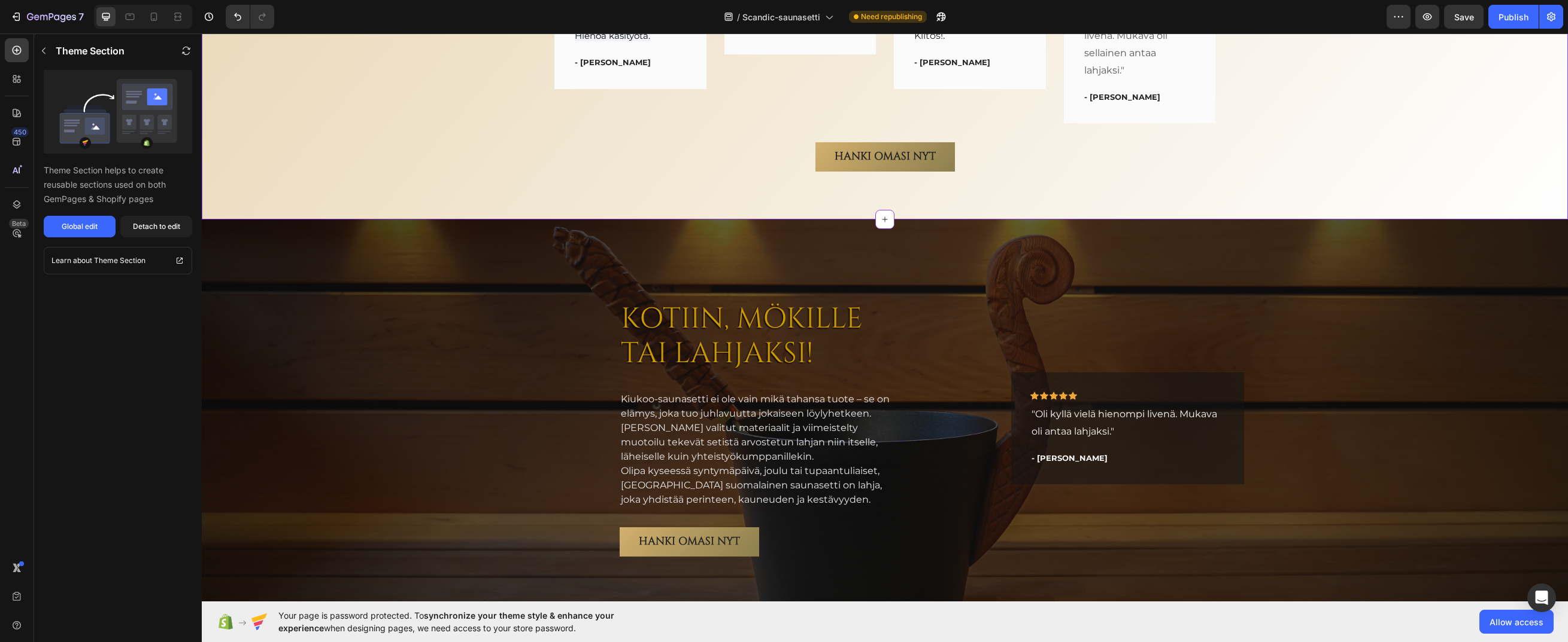
click at [527, 171] on div "HANKI OMASI NYT Button" at bounding box center [884, 157] width 1348 height 29
click at [1466, 18] on span "Save" at bounding box center [1464, 17] width 20 height 10
click at [1504, 11] on div "Publish" at bounding box center [1513, 17] width 30 height 12
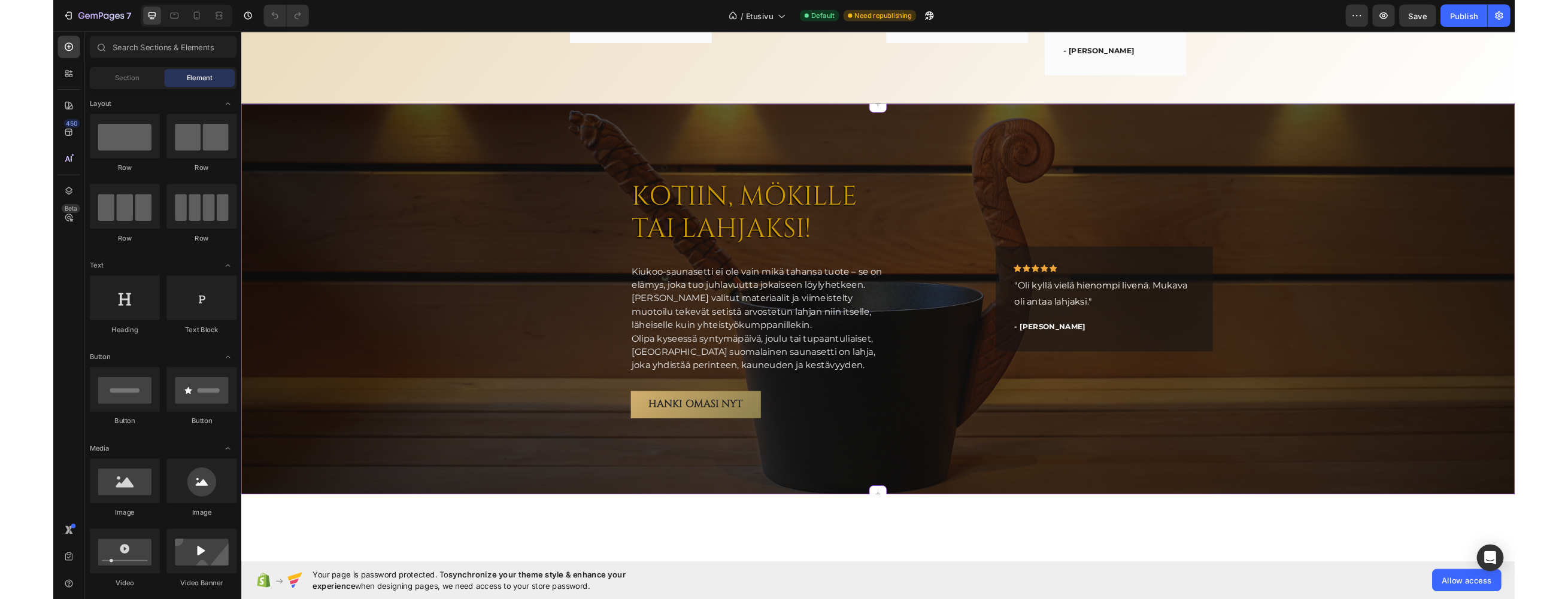
scroll to position [2164, 0]
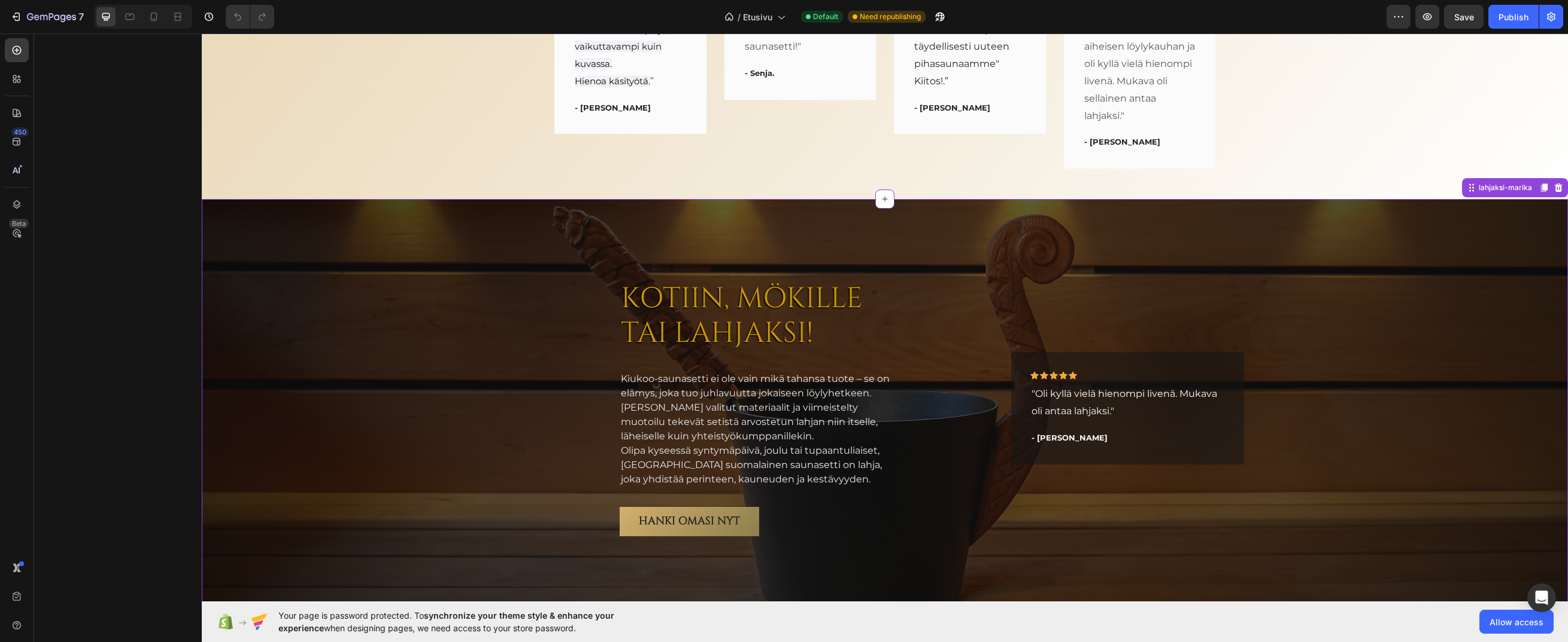
click at [415, 316] on div "Overlay" at bounding box center [885, 409] width 1366 height 419
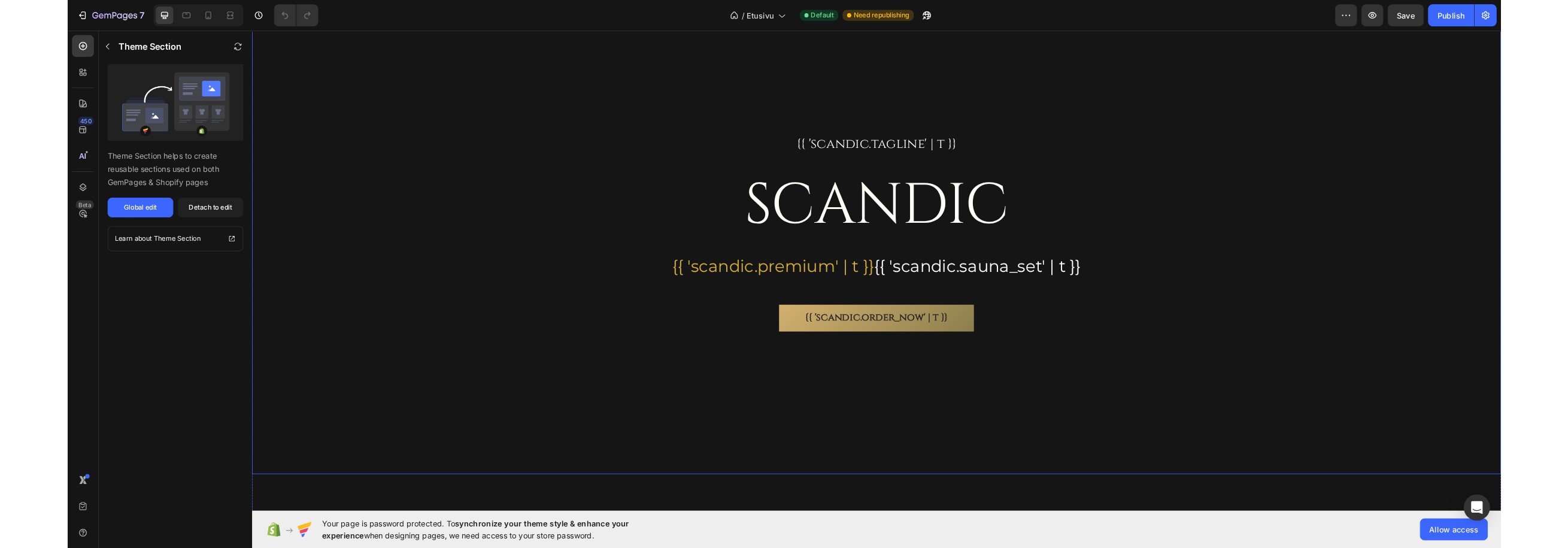
scroll to position [0, 0]
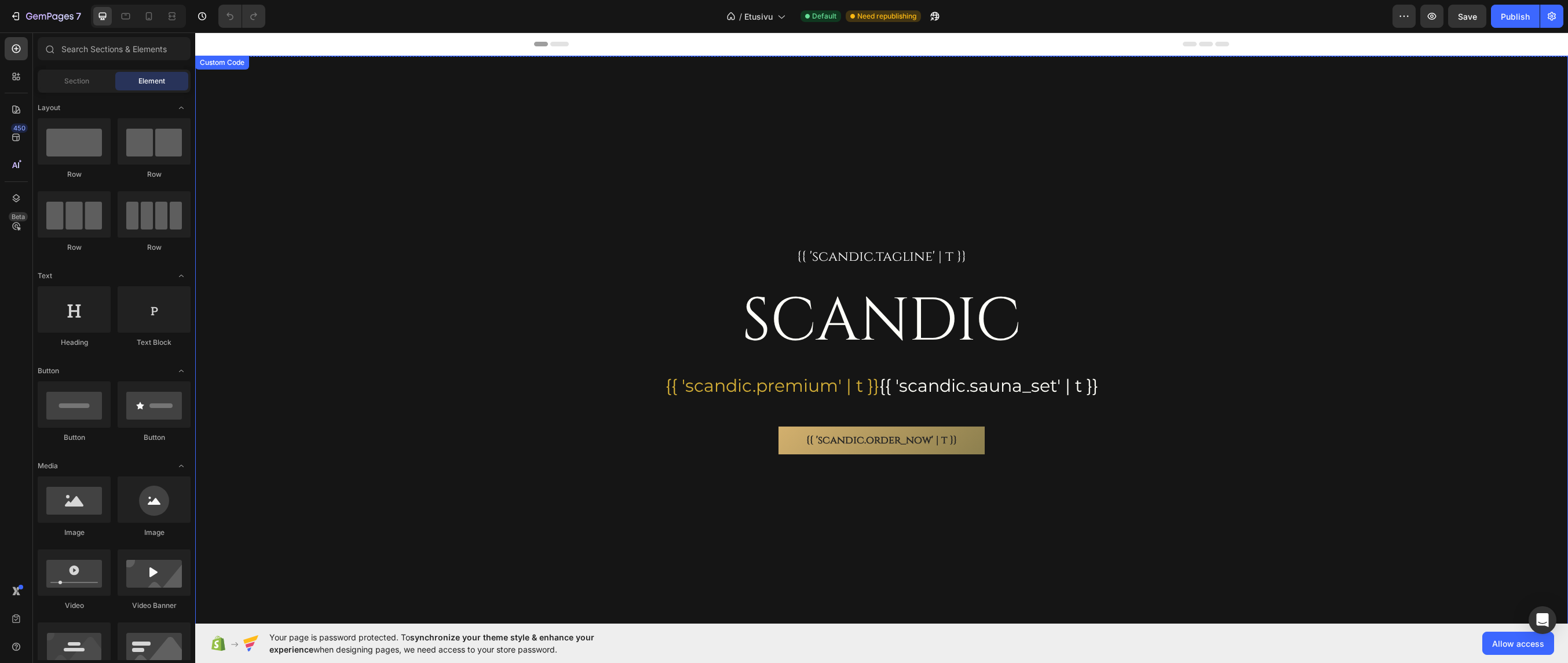
click at [555, 231] on div "{{ 'scandic.tagline' | t }} SCANDIC {{ 'scandic.premium' | t }} {{ 'scandic.sau…" at bounding box center [882, 351] width 1373 height 591
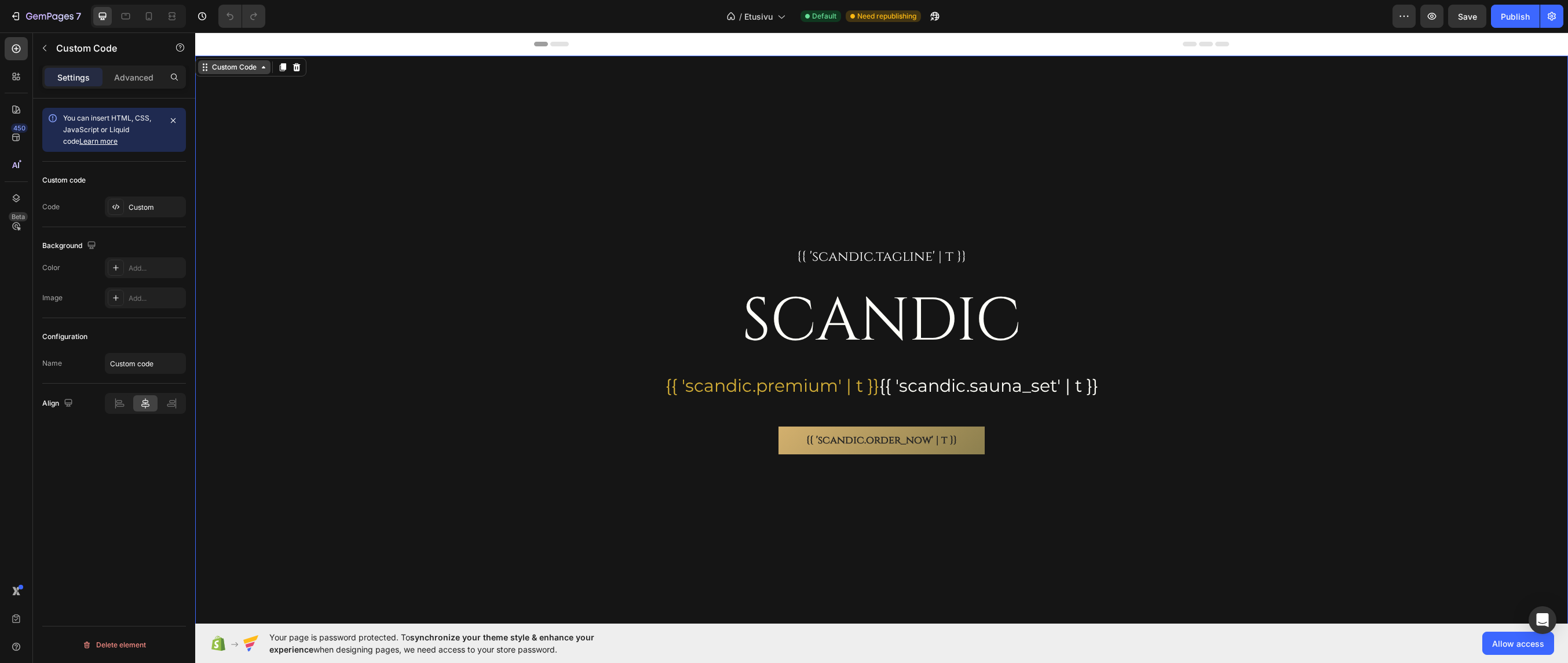
click at [238, 70] on div "Custom Code" at bounding box center [234, 67] width 50 height 10
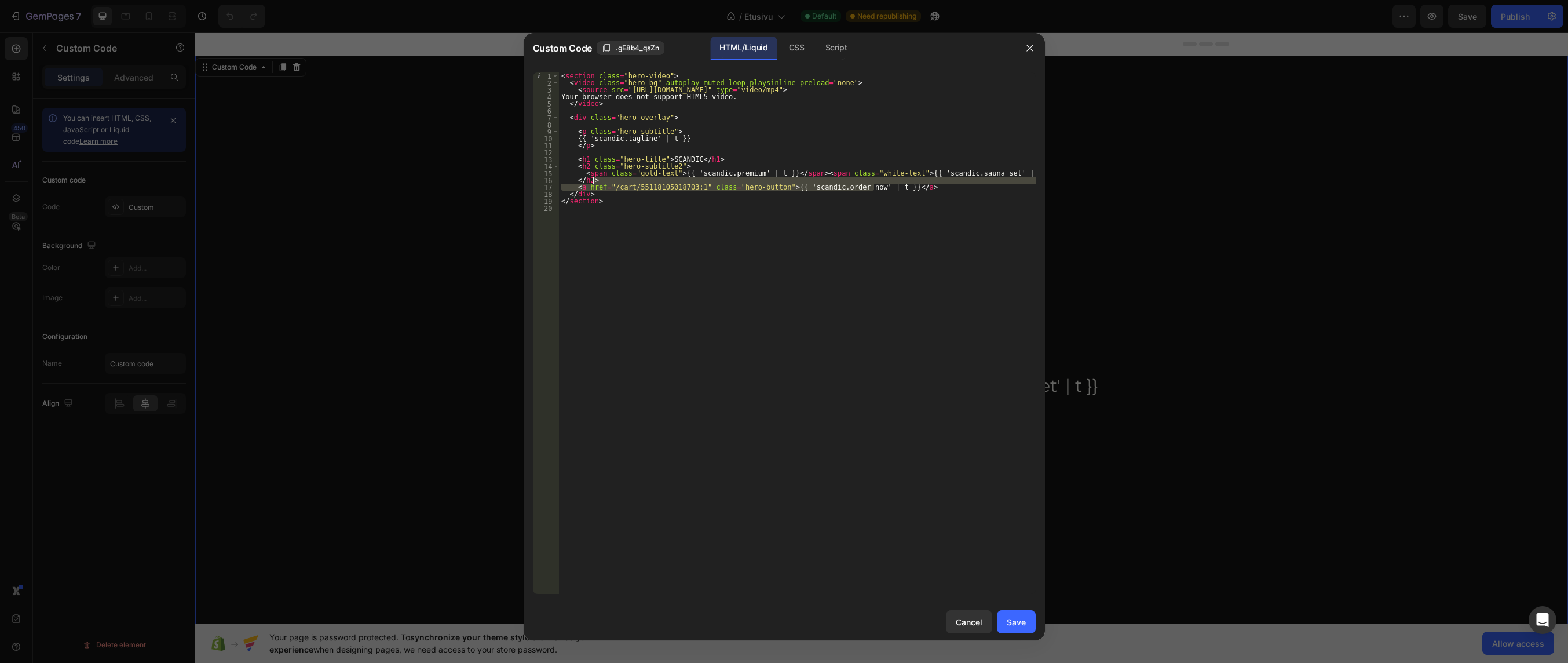
click at [883, 183] on div "< section class = "hero-video" > < video class = "hero-bg" autoplay muted loop …" at bounding box center [797, 340] width 477 height 536
type textarea "</h2>"
click at [1020, 625] on div "Save" at bounding box center [1016, 622] width 19 height 12
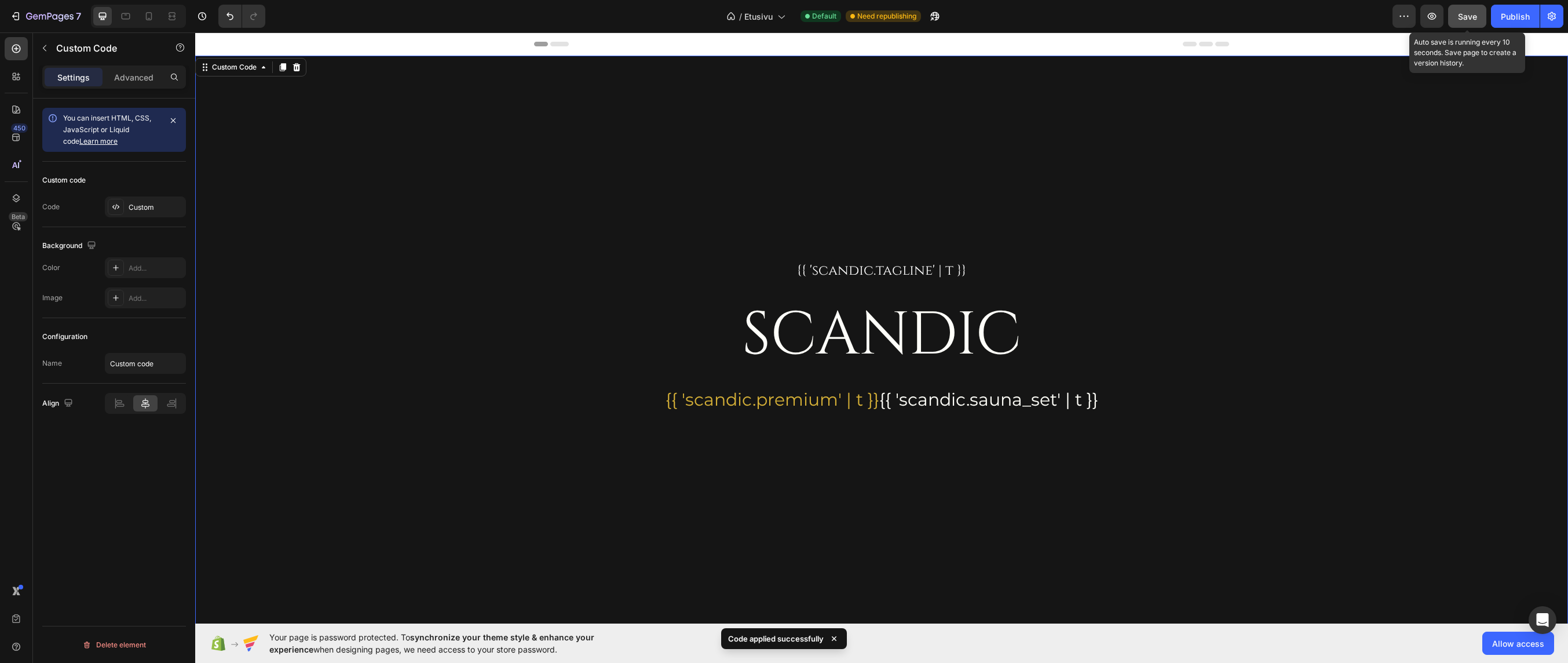
drag, startPoint x: 1469, startPoint y: 13, endPoint x: 1459, endPoint y: 30, distance: 19.7
click at [1469, 14] on span "Save" at bounding box center [1468, 16] width 19 height 10
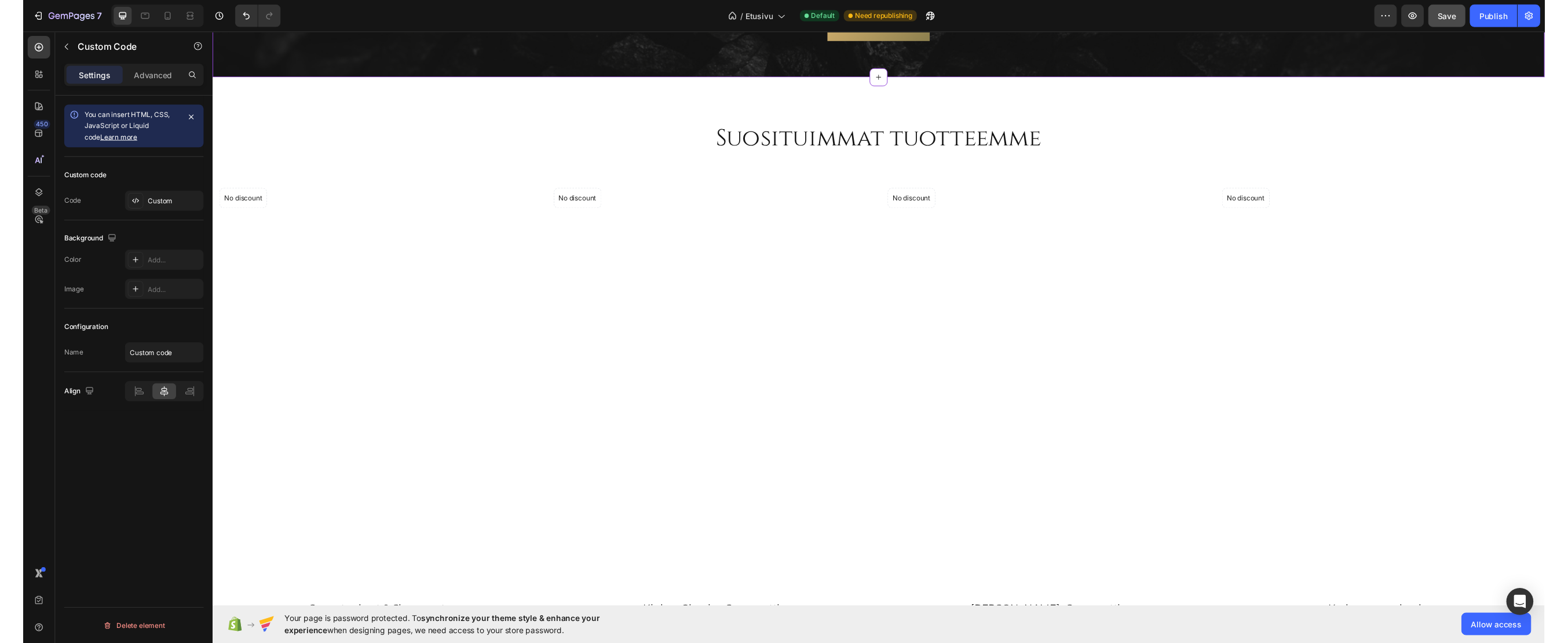
scroll to position [1853, 0]
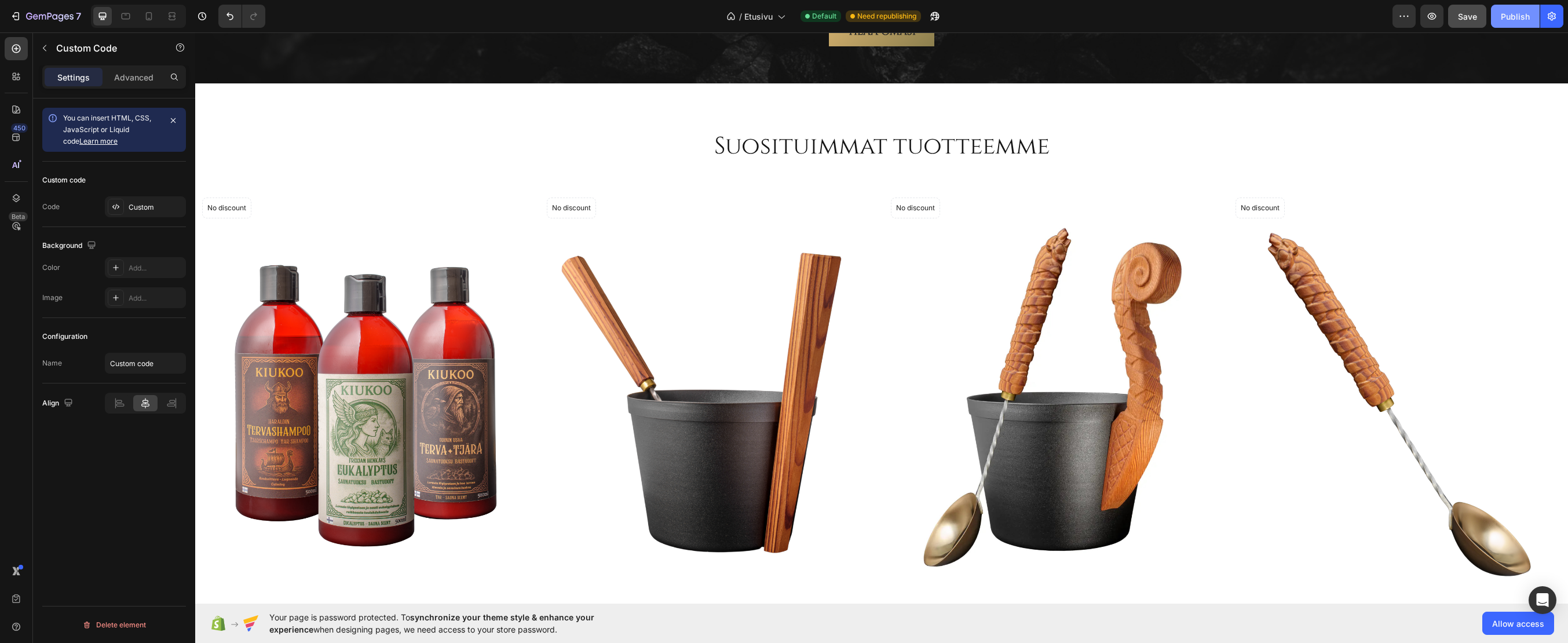
drag, startPoint x: 1510, startPoint y: 13, endPoint x: 1262, endPoint y: 7, distance: 248.1
click at [1510, 13] on div "Publish" at bounding box center [1515, 16] width 29 height 12
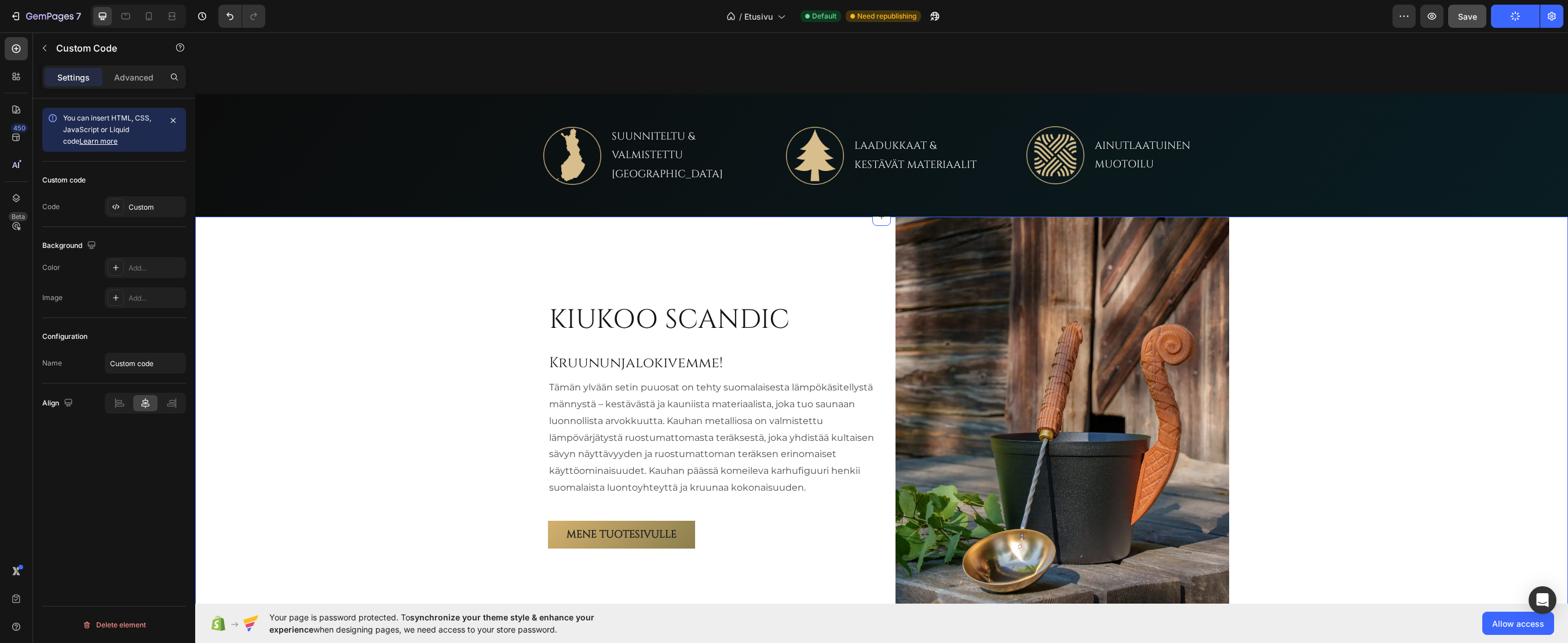
scroll to position [597, 0]
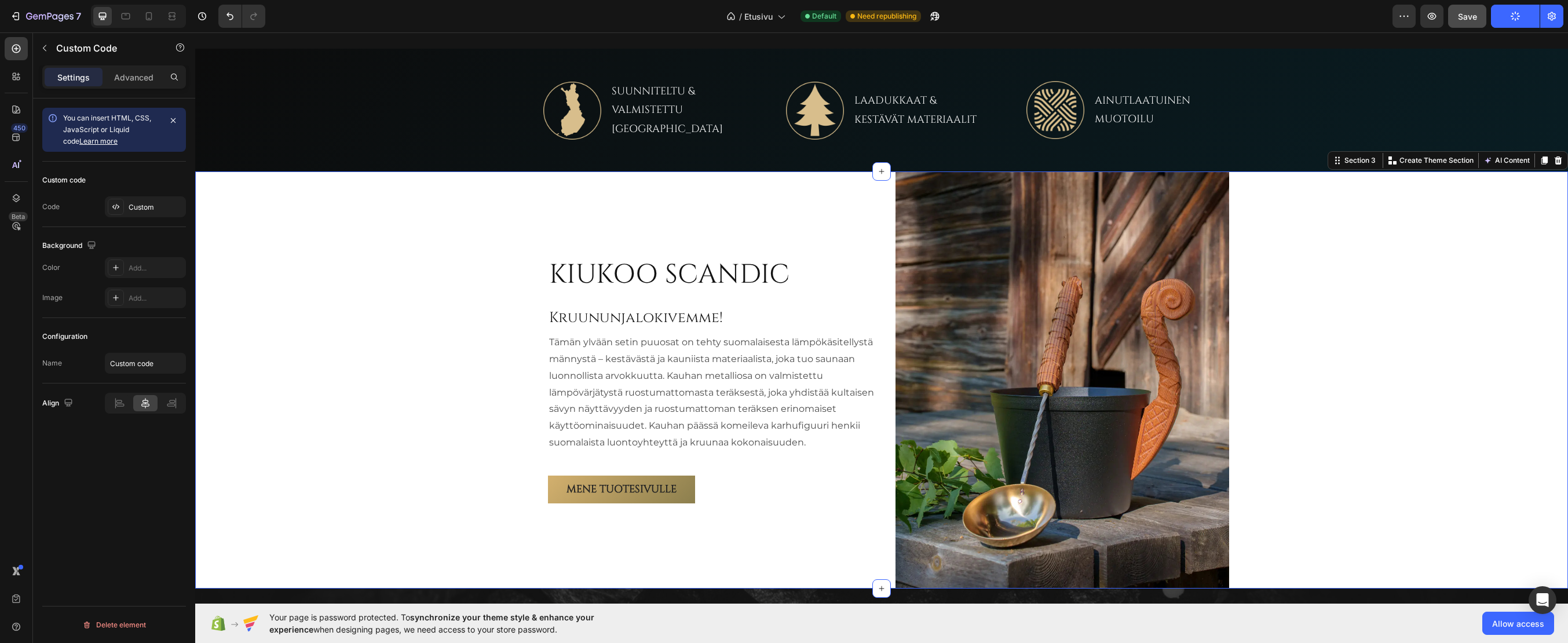
click at [377, 366] on div "KIUKOO SCANDIC Heading Kruununjalokivemme! Heading Tämän ylvään setin puuosat o…" at bounding box center [882, 380] width 1373 height 417
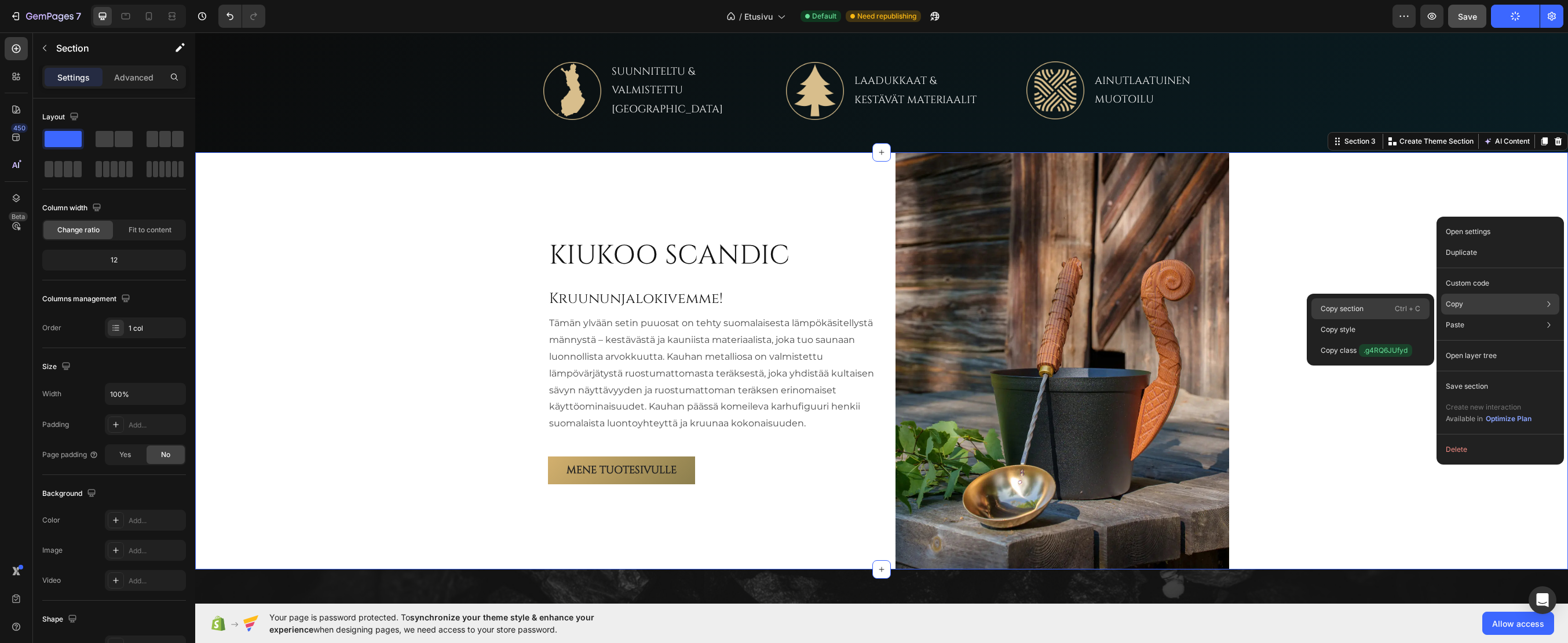
click at [1350, 308] on p "Copy section" at bounding box center [1342, 309] width 43 height 10
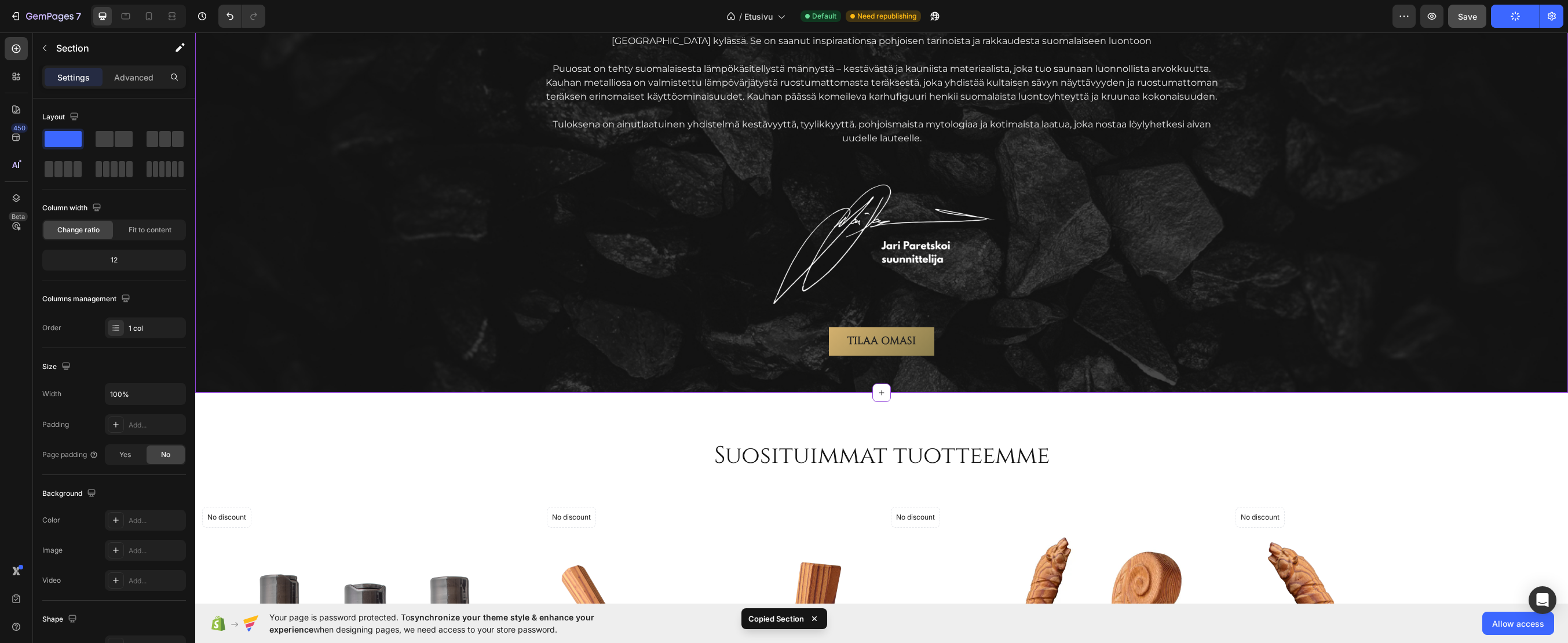
scroll to position [1987, 0]
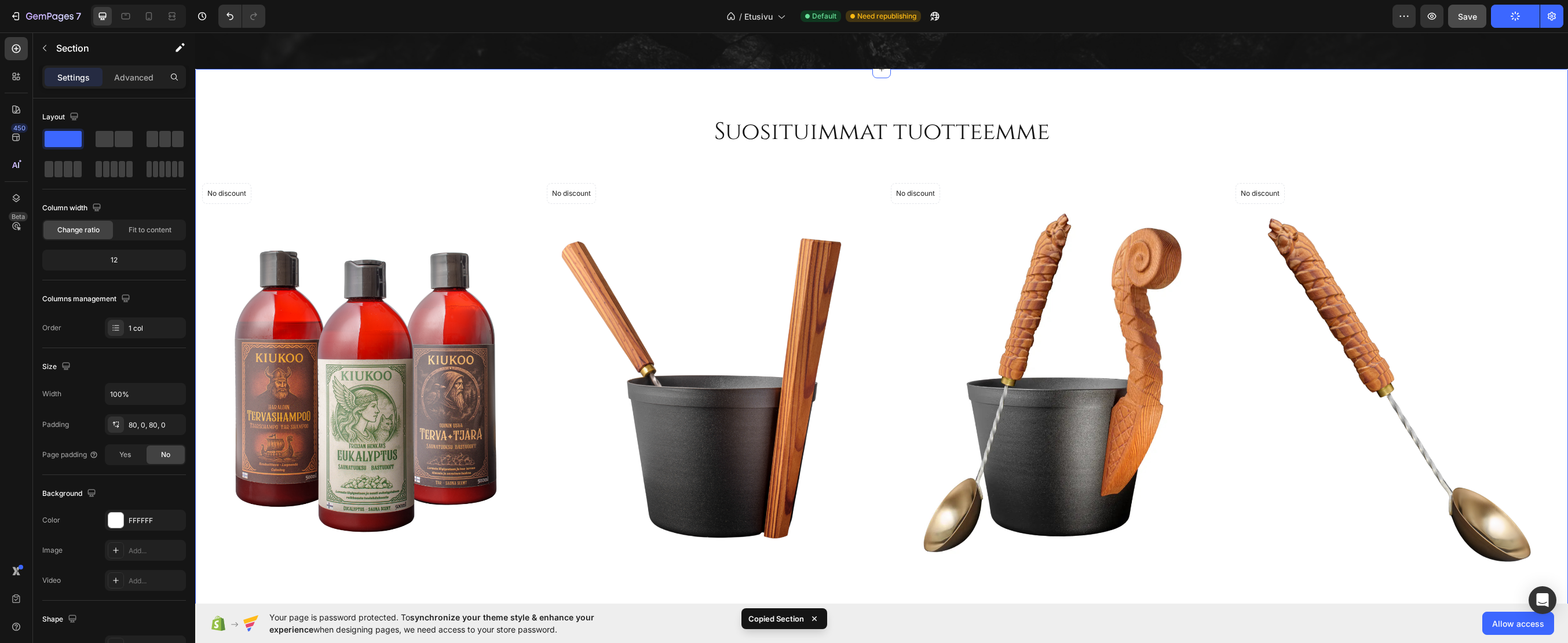
click at [1022, 87] on div "Suosituimmat tuotteemme Heading Row (P) Images No discount Not be displayed whe…" at bounding box center [882, 410] width 1373 height 683
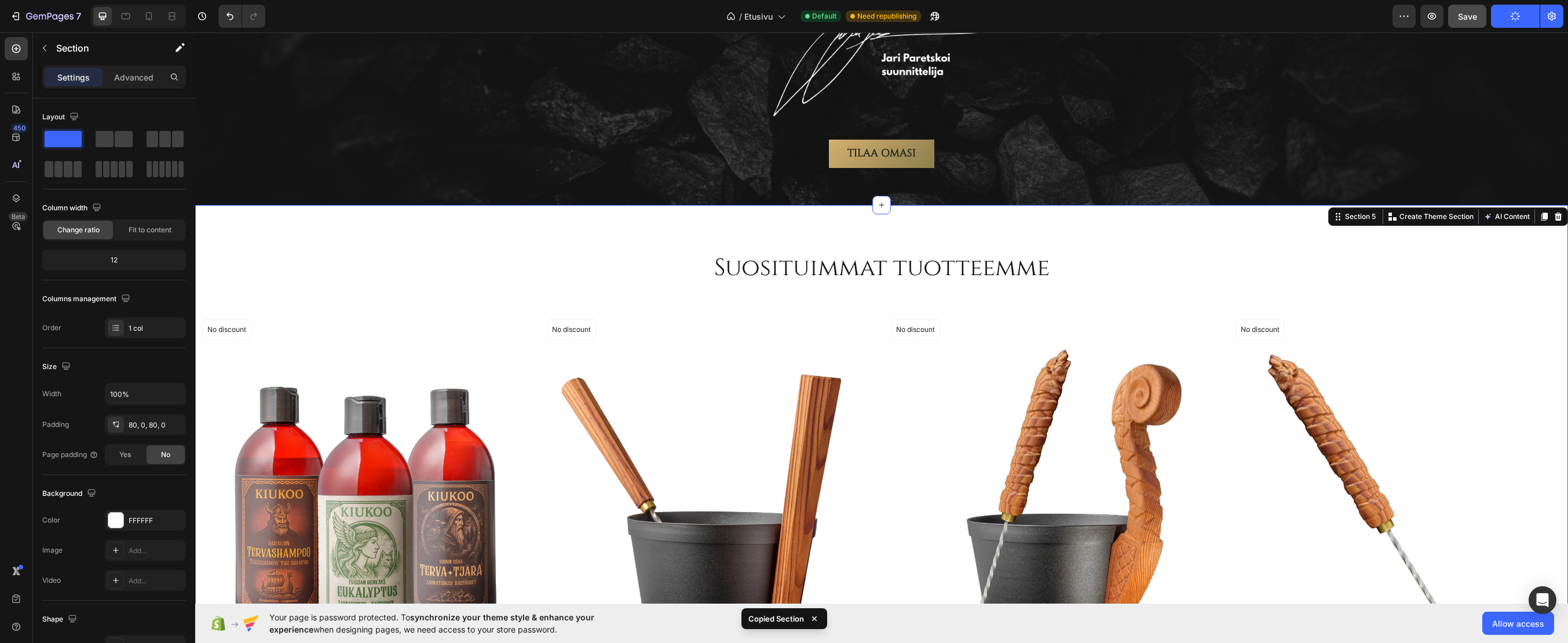
scroll to position [1813, 0]
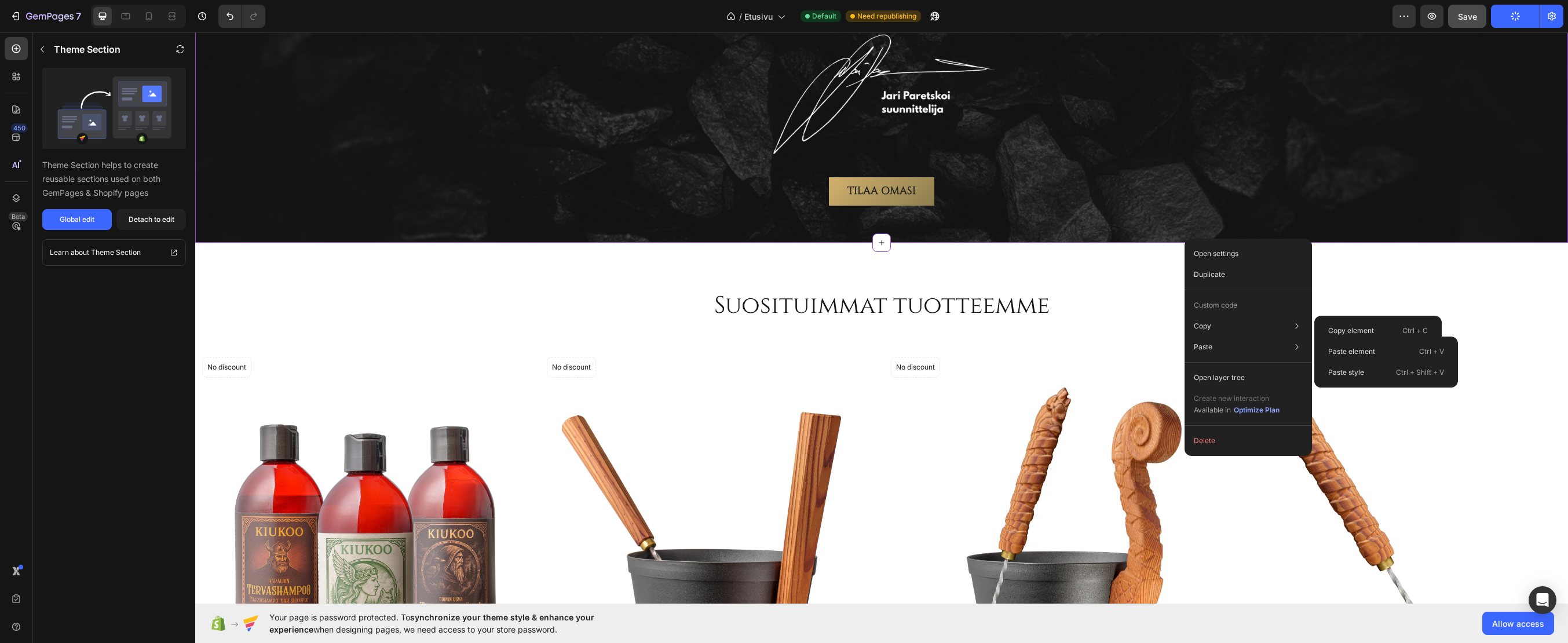
click at [1108, 285] on div "Suosituimmat tuotteemme Heading Row (P) Images No discount Not be displayed whe…" at bounding box center [882, 585] width 1373 height 686
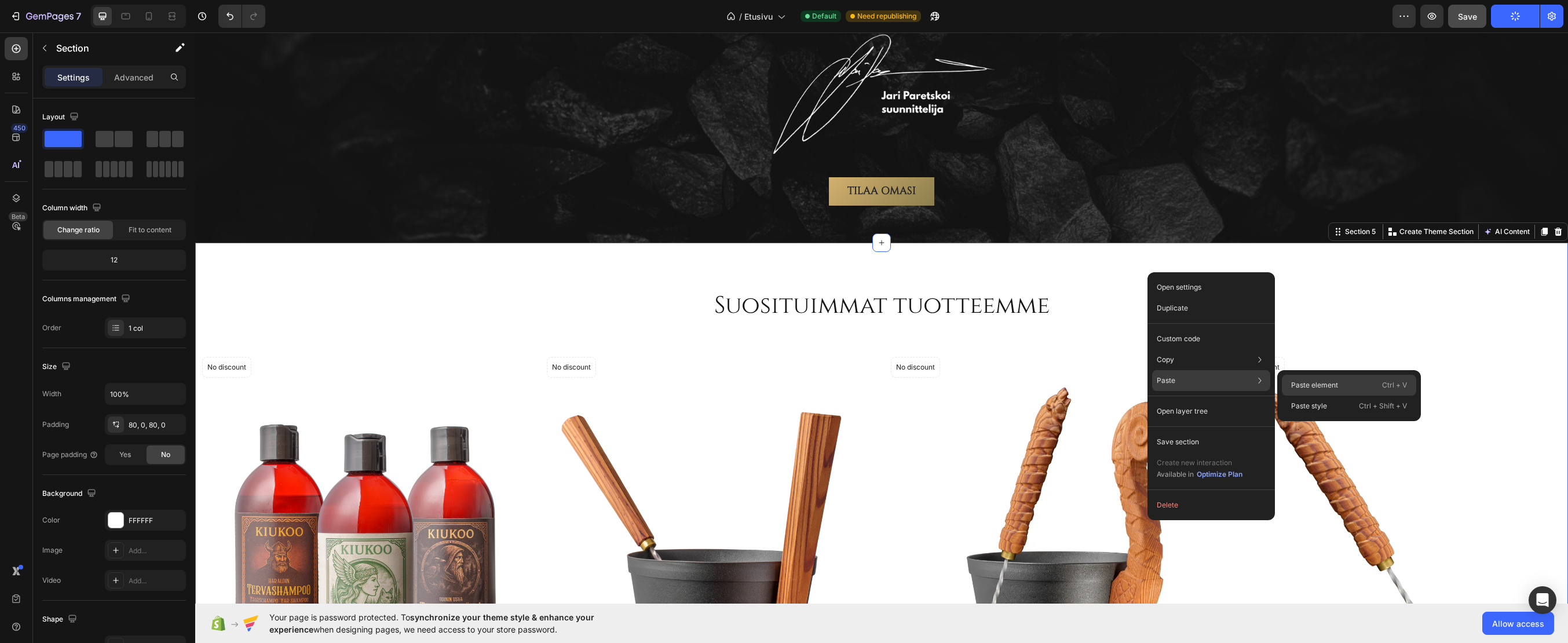
click at [1322, 381] on p "Paste element" at bounding box center [1314, 385] width 47 height 10
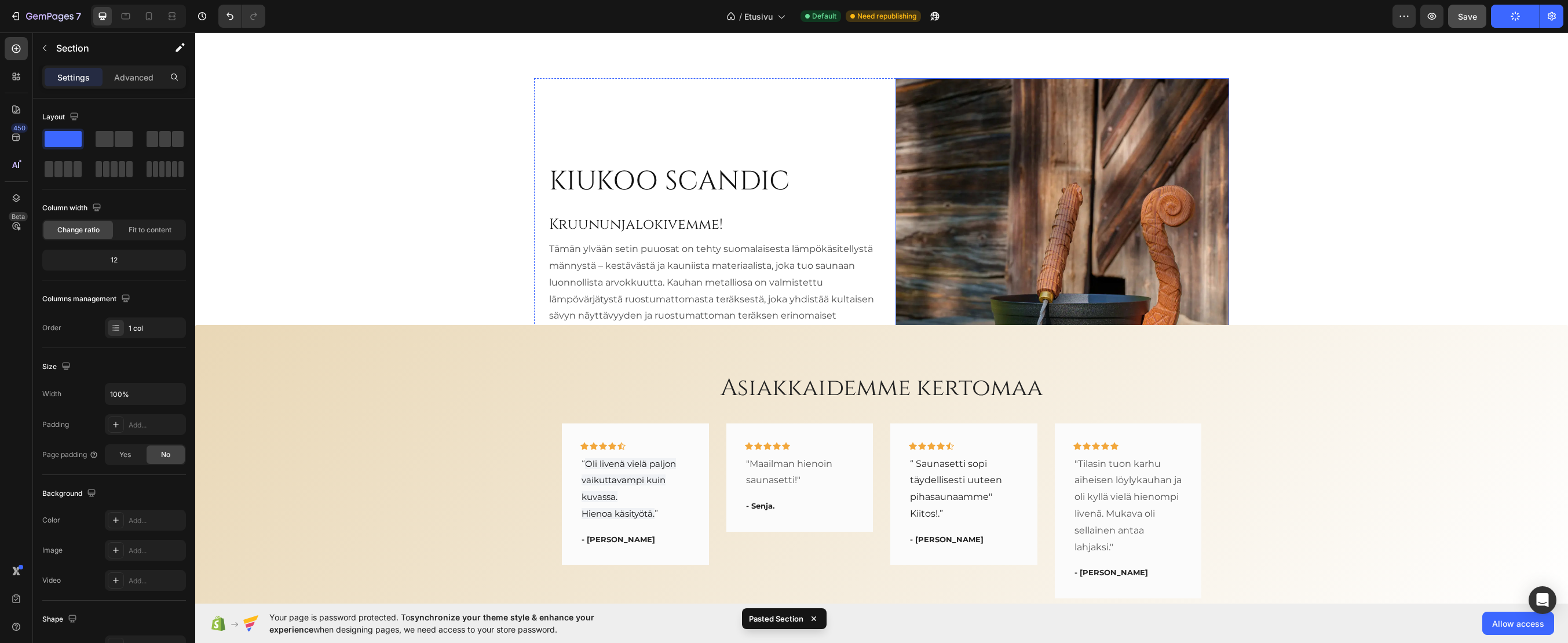
scroll to position [2665, 0]
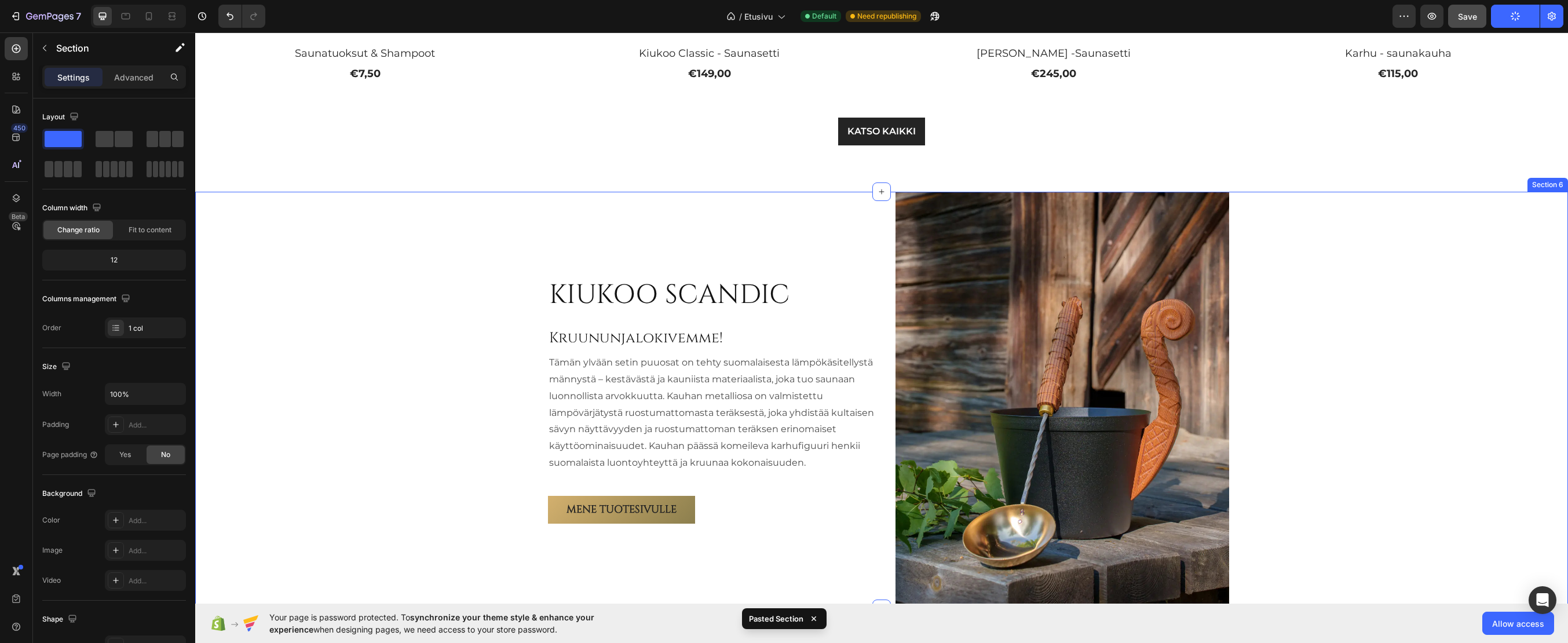
click at [407, 286] on div "KIUKOO SCANDIC Heading Kruununjalokivemme! Heading Tämän ylvään setin puuosat o…" at bounding box center [882, 400] width 1373 height 417
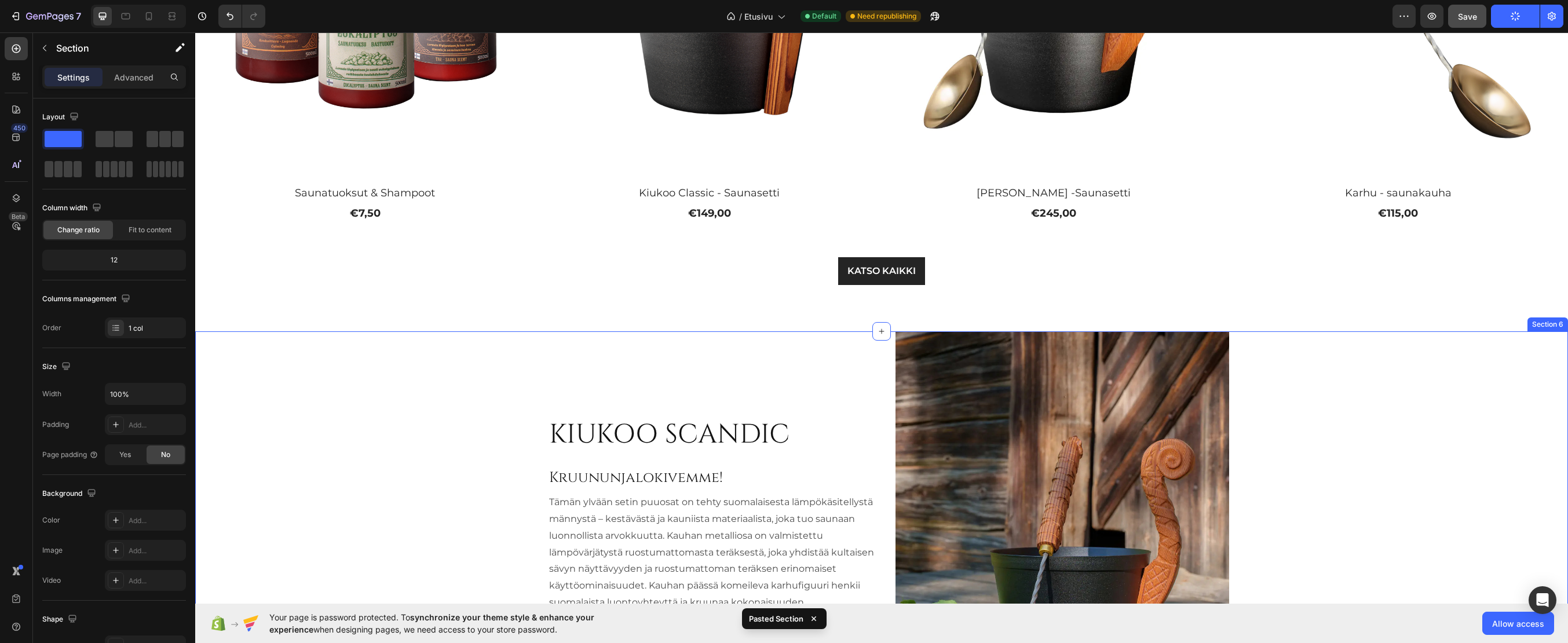
scroll to position [2318, 0]
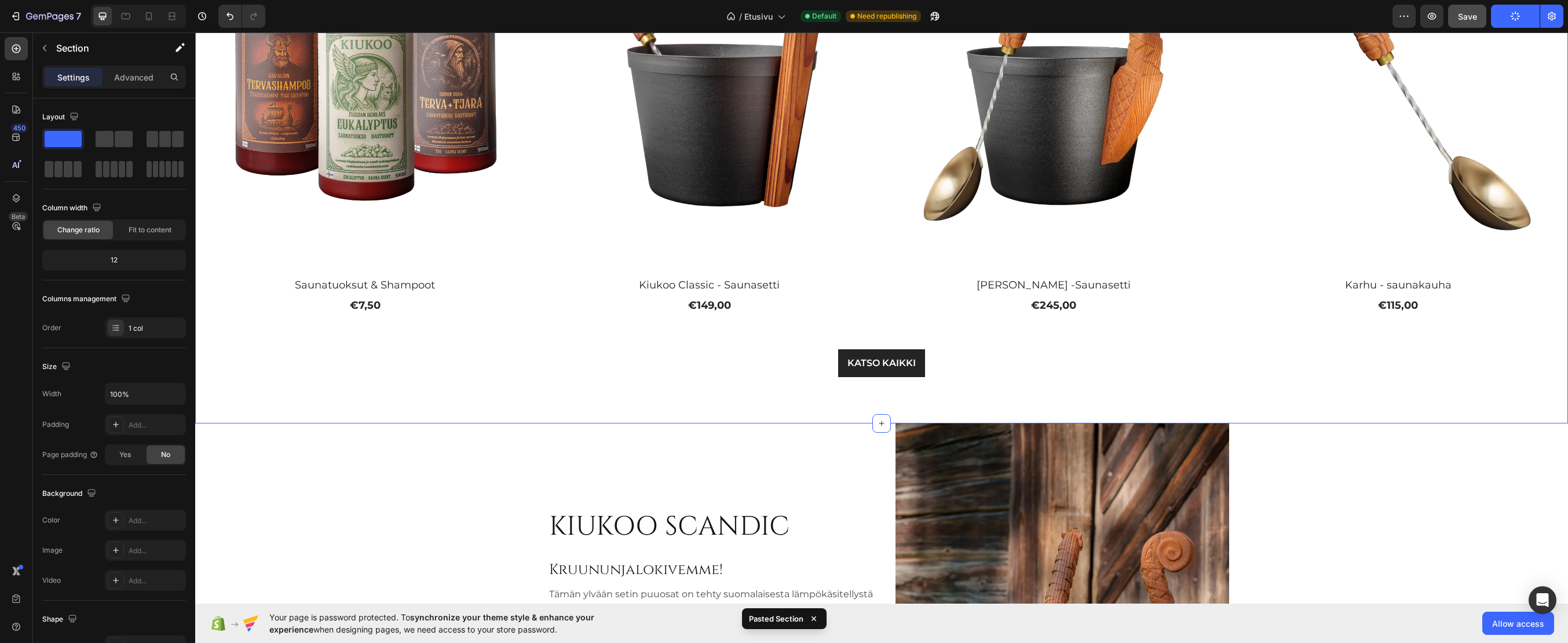
click at [224, 391] on div "Suosituimmat tuotteemme Heading Row (P) Images No discount Not be displayed whe…" at bounding box center [882, 80] width 1373 height 686
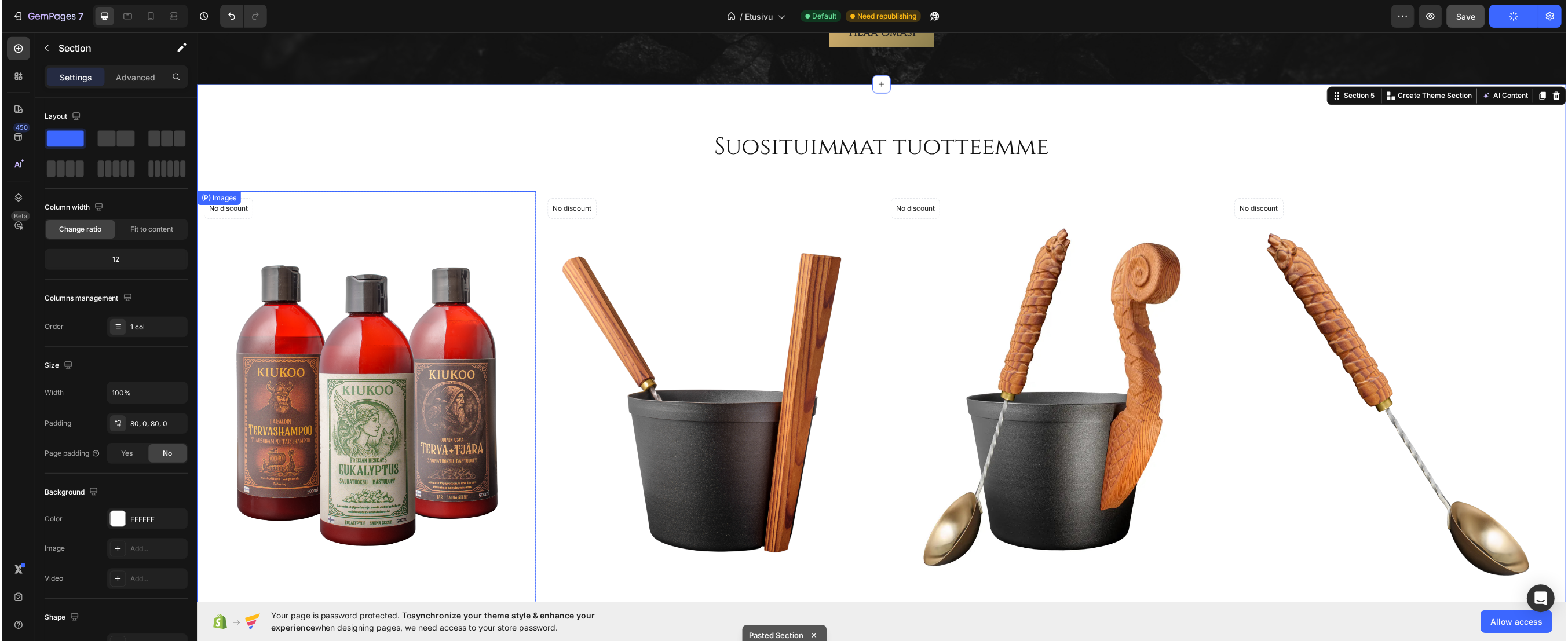
scroll to position [1971, 0]
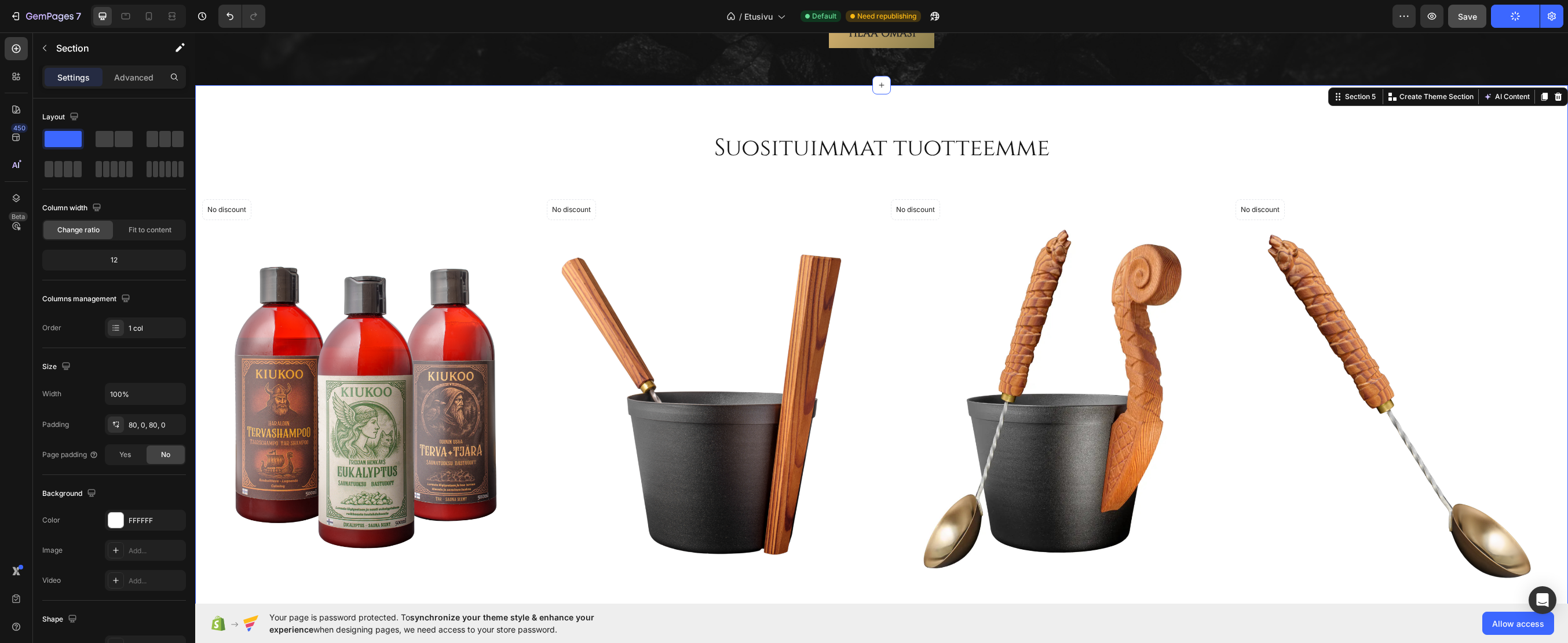
click at [654, 103] on div "Suosituimmat tuotteemme Heading Row (P) Images No discount Not be displayed whe…" at bounding box center [882, 428] width 1373 height 686
click at [1554, 97] on icon at bounding box center [1558, 96] width 10 height 10
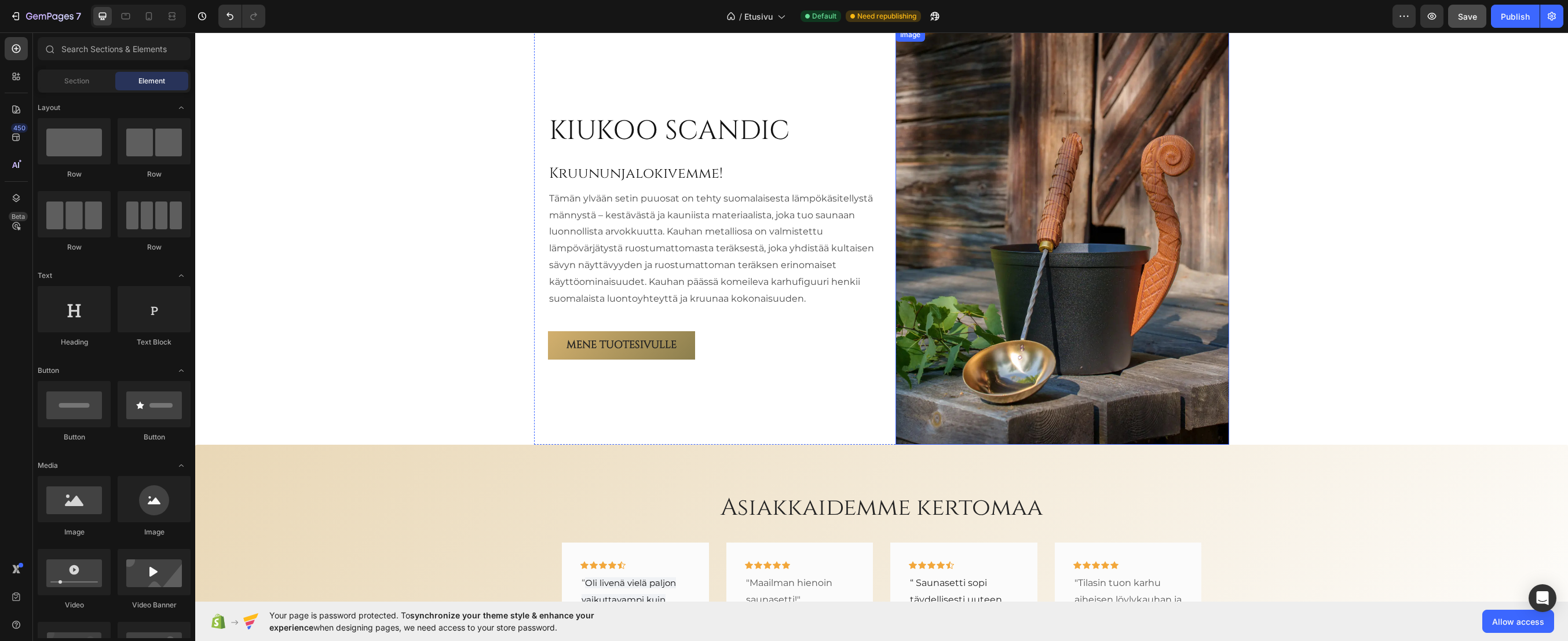
scroll to position [1988, 0]
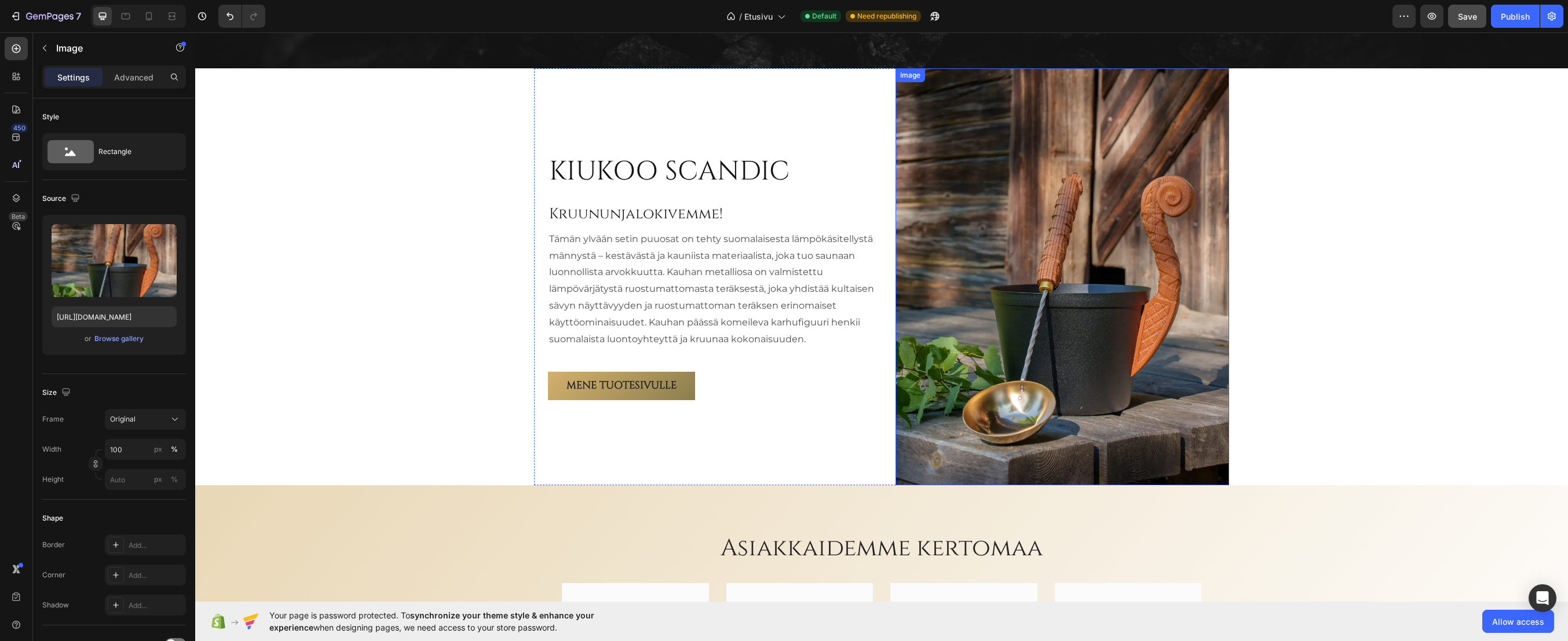
click at [994, 201] on img at bounding box center [1062, 276] width 334 height 417
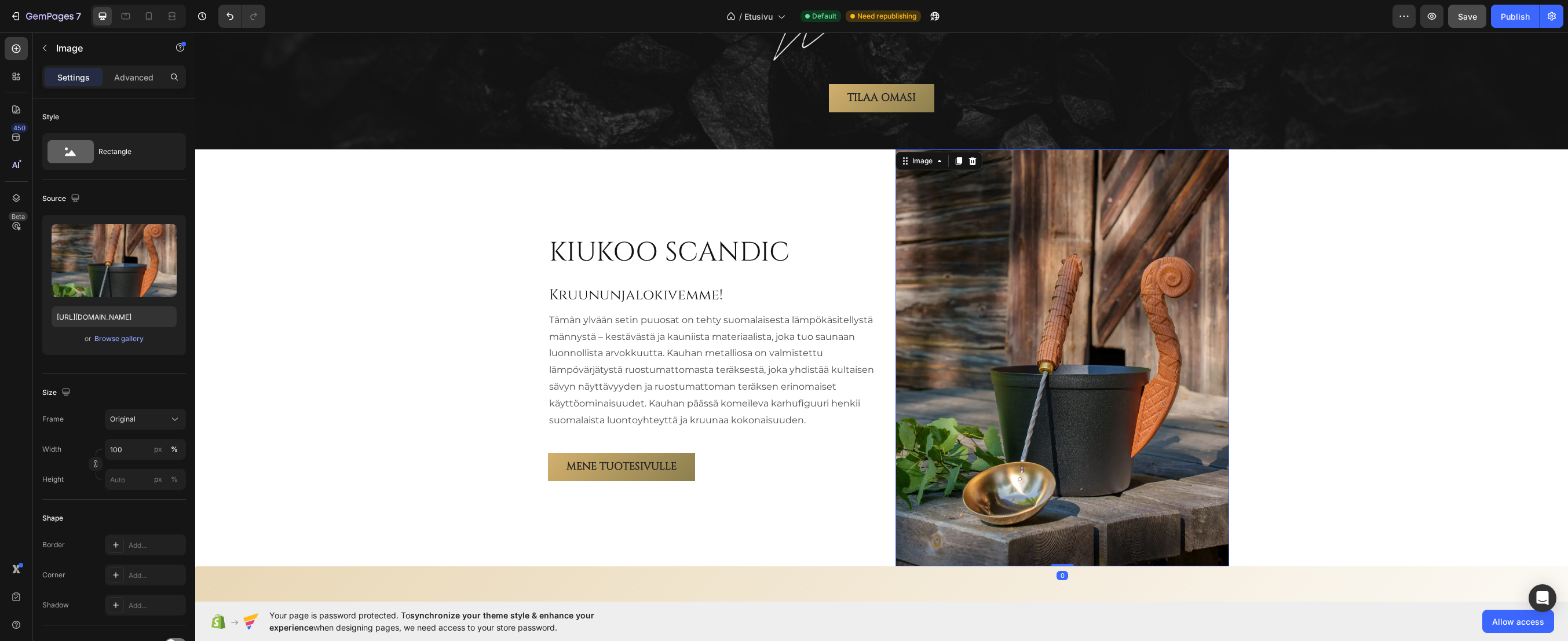
scroll to position [1872, 0]
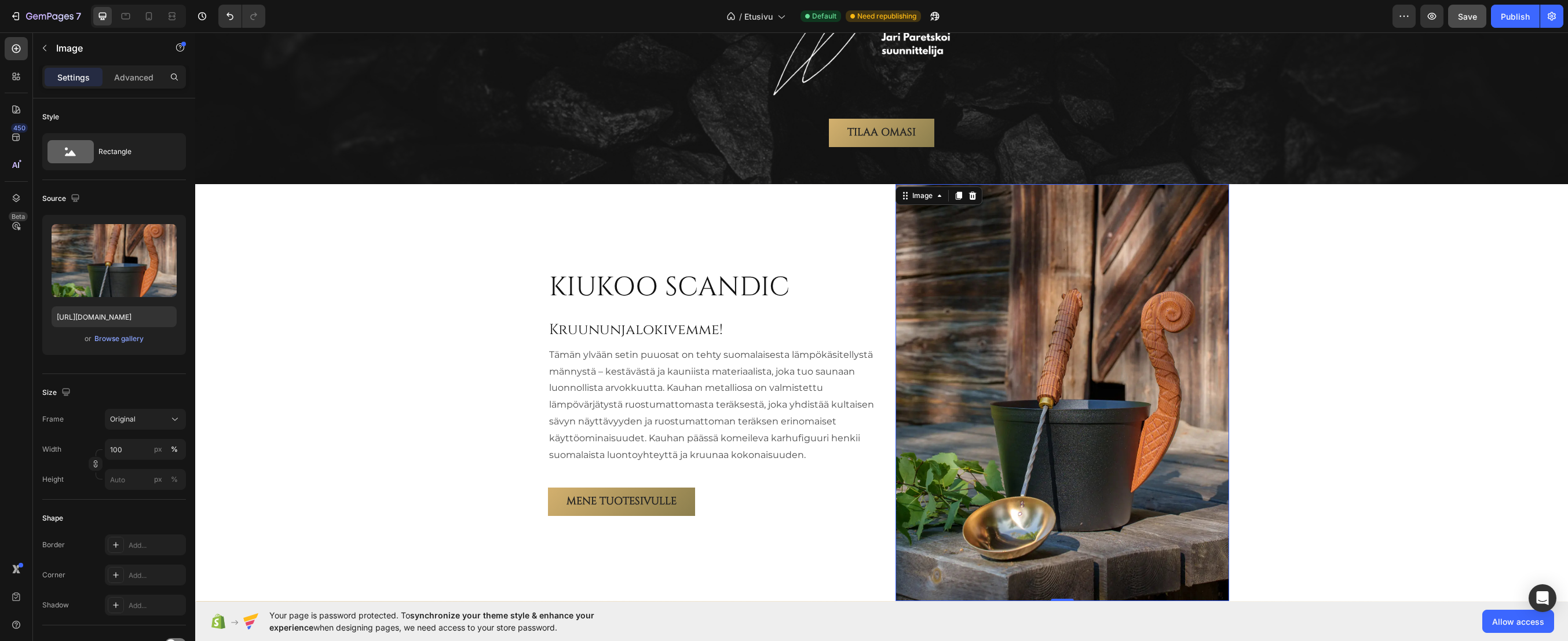
click at [993, 355] on img at bounding box center [1062, 392] width 334 height 417
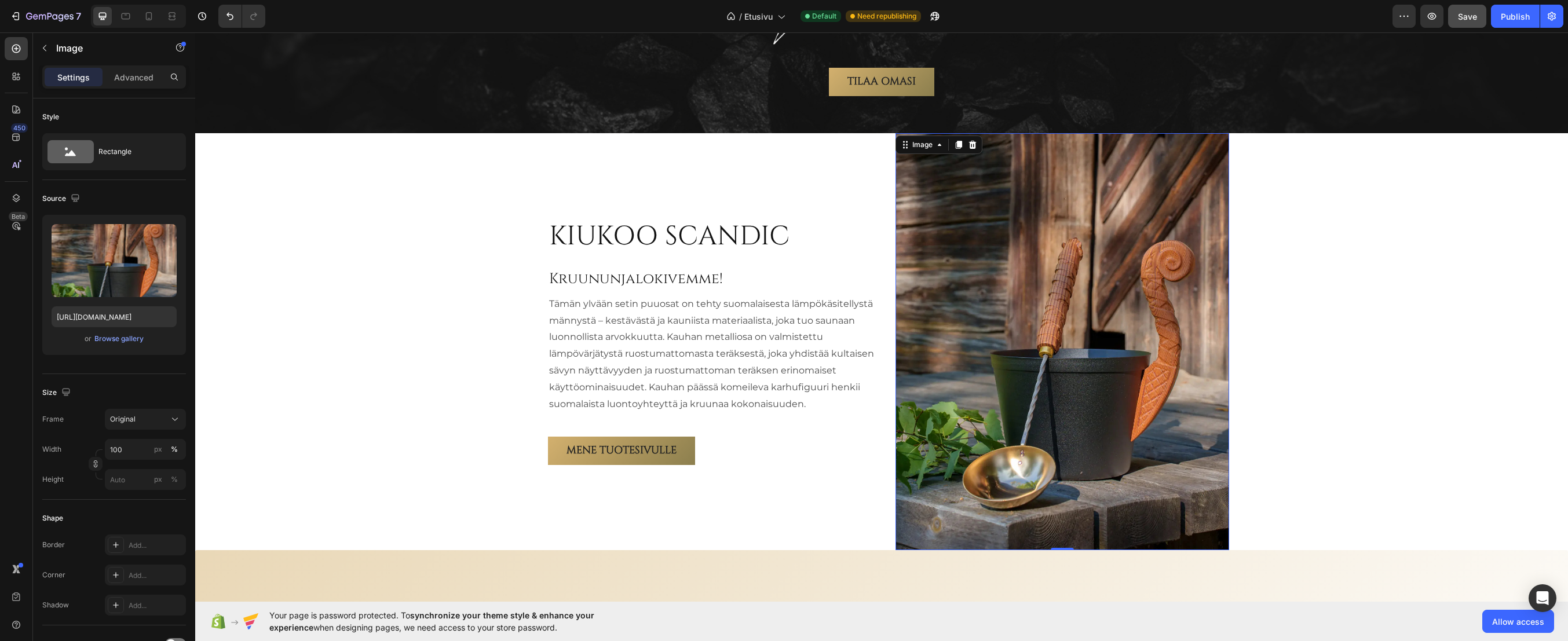
scroll to position [1930, 0]
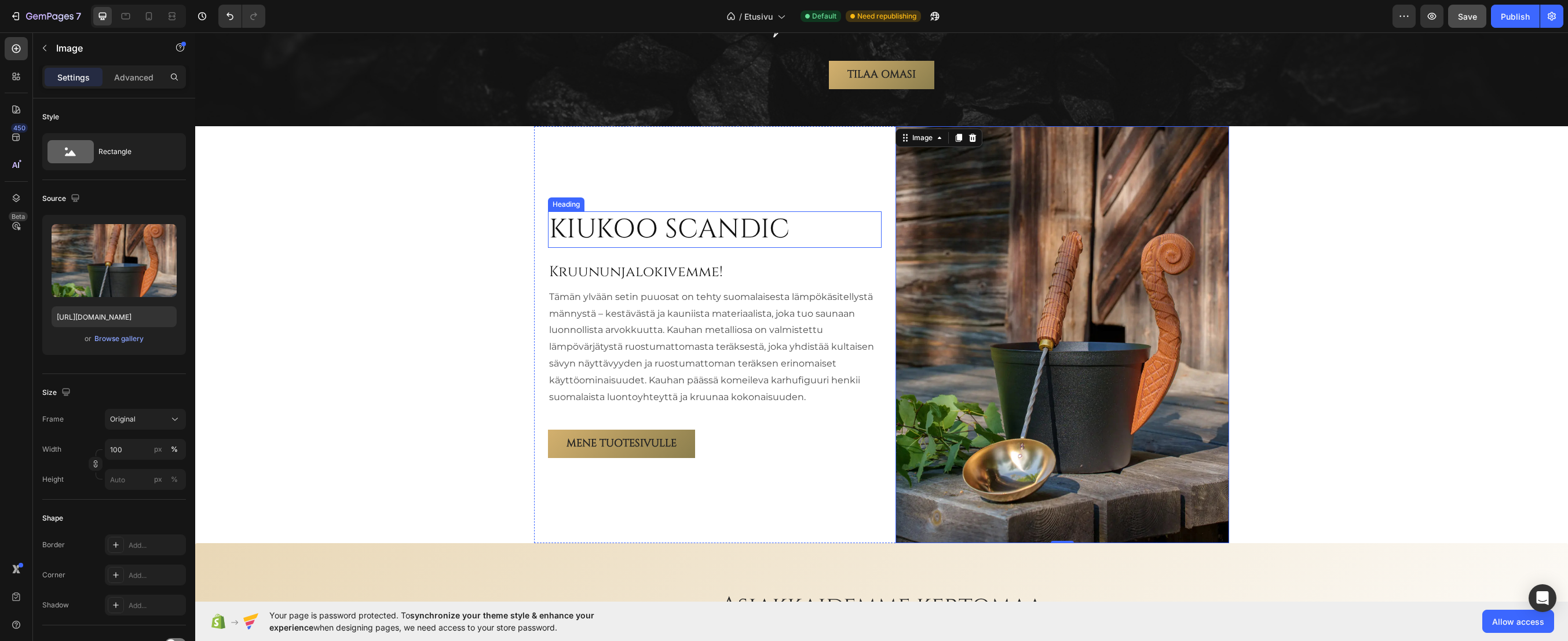
click at [700, 229] on h2 "KIUKOO SCANDIC" at bounding box center [669, 230] width 243 height 37
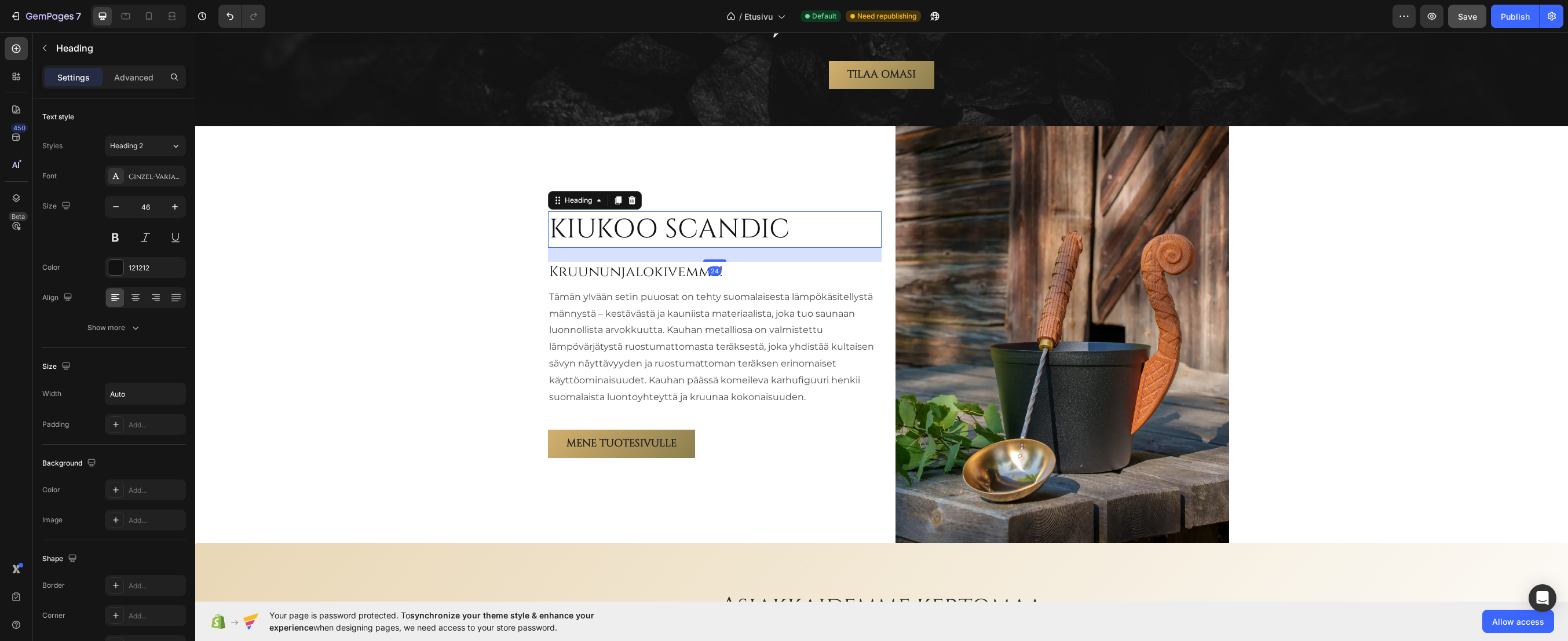
click at [700, 229] on h2 "KIUKOO SCANDIC" at bounding box center [669, 230] width 243 height 37
click at [700, 229] on p "KIUKOO SCANDIC" at bounding box center [669, 229] width 241 height 35
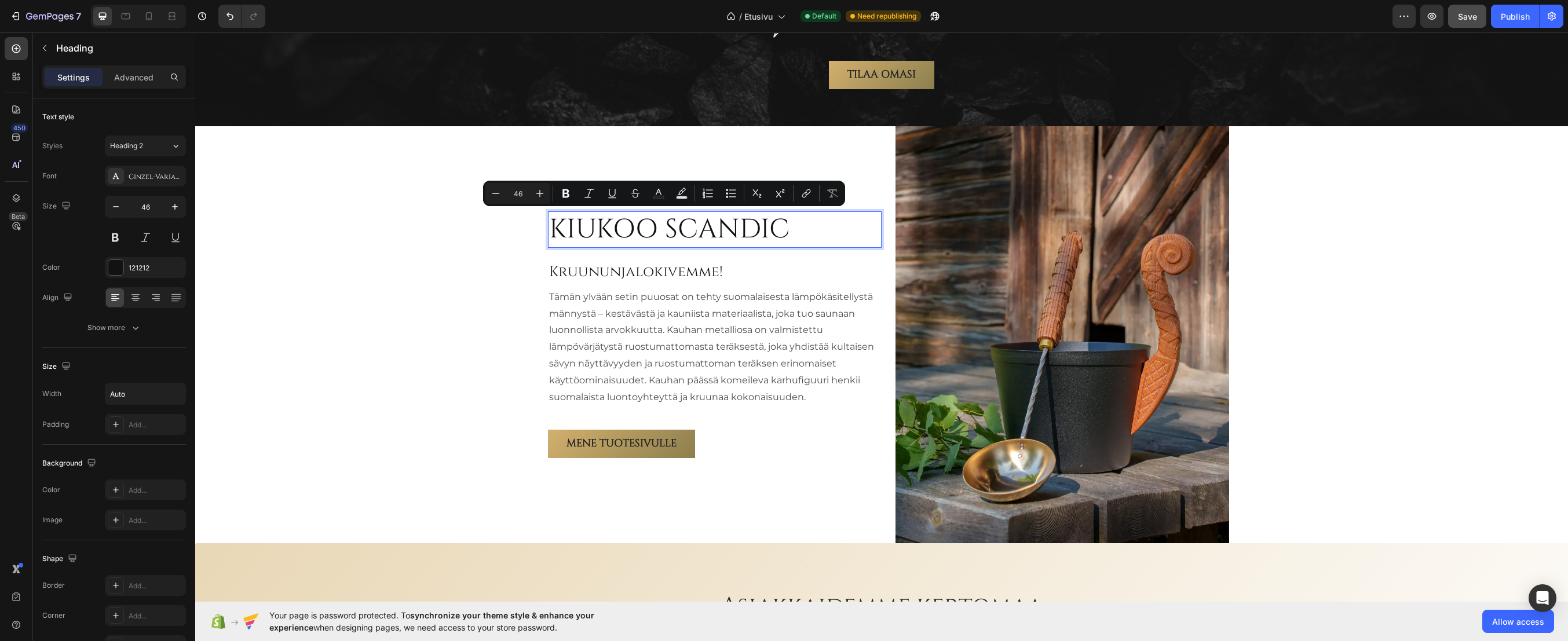
click at [718, 230] on p "KIUKOO SCANDIC" at bounding box center [669, 229] width 241 height 35
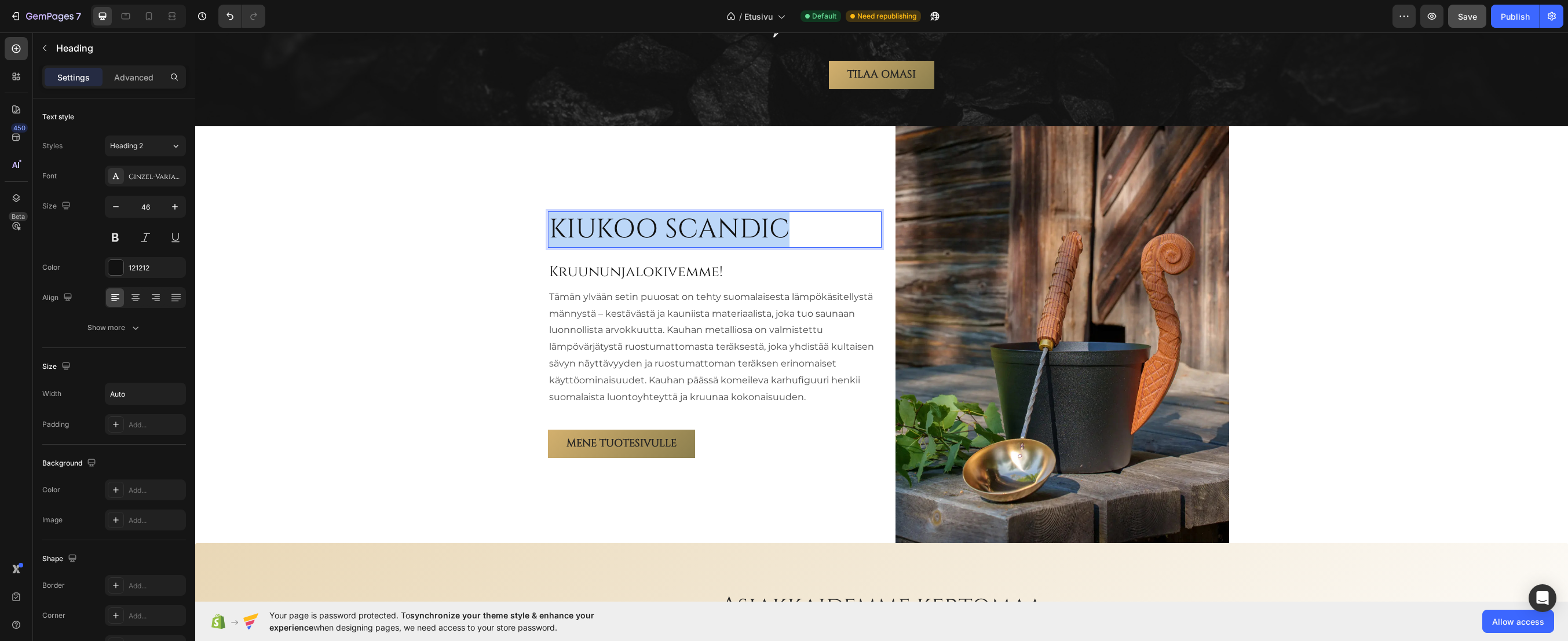
drag, startPoint x: 785, startPoint y: 226, endPoint x: 553, endPoint y: 224, distance: 232.0
click at [553, 224] on h2 "KIUKOO SCANDIC" at bounding box center [669, 230] width 243 height 37
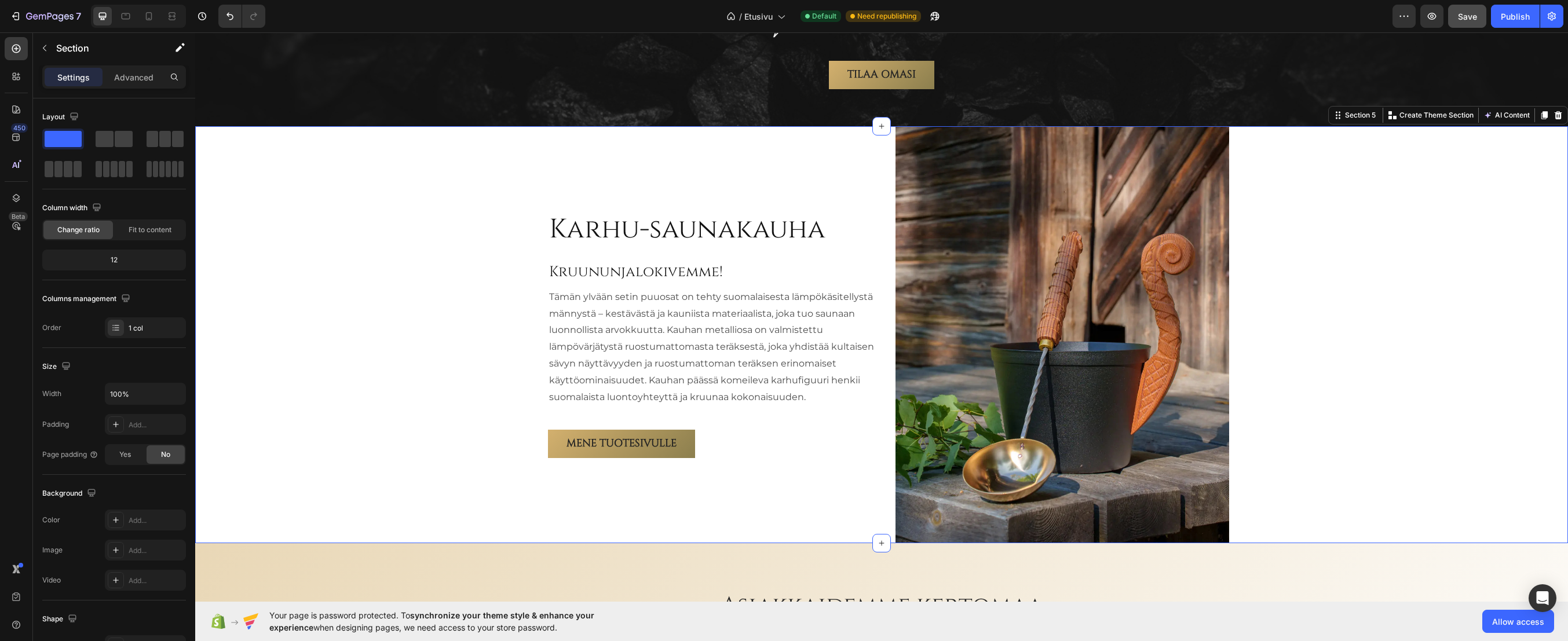
click at [430, 210] on div "Karhu-saunakauha Heading Kruununjalokivemme! Heading Tämän ylvään setin puuosat…" at bounding box center [882, 335] width 1373 height 417
click at [1051, 299] on img at bounding box center [1062, 335] width 334 height 417
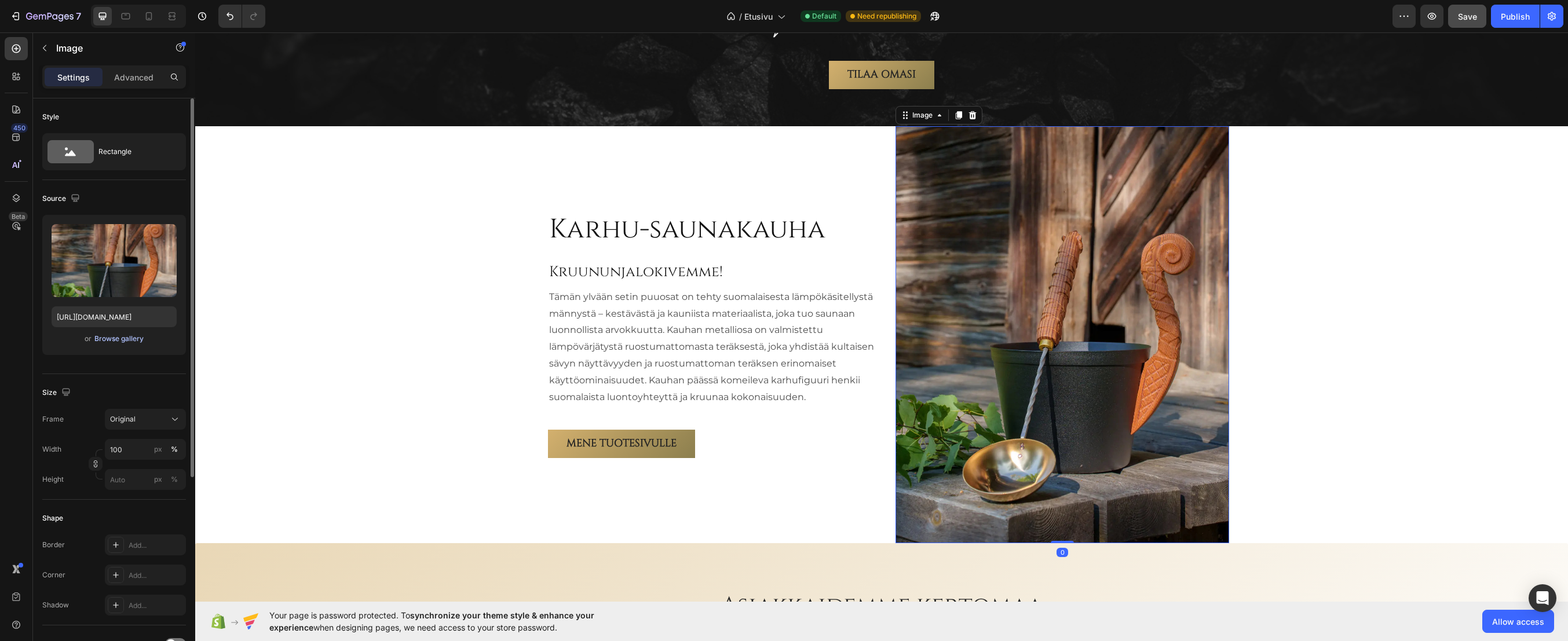
click at [121, 342] on div "Browse gallery" at bounding box center [119, 339] width 50 height 10
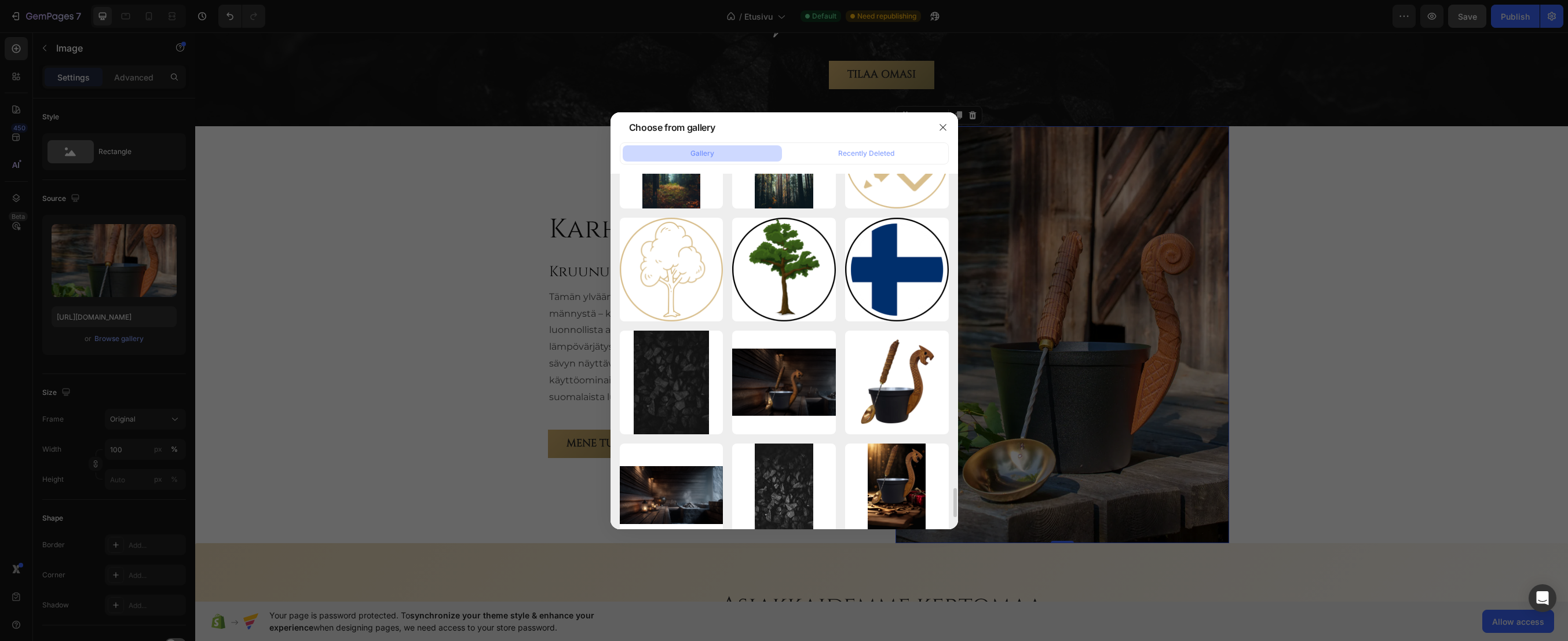
scroll to position [3939, 0]
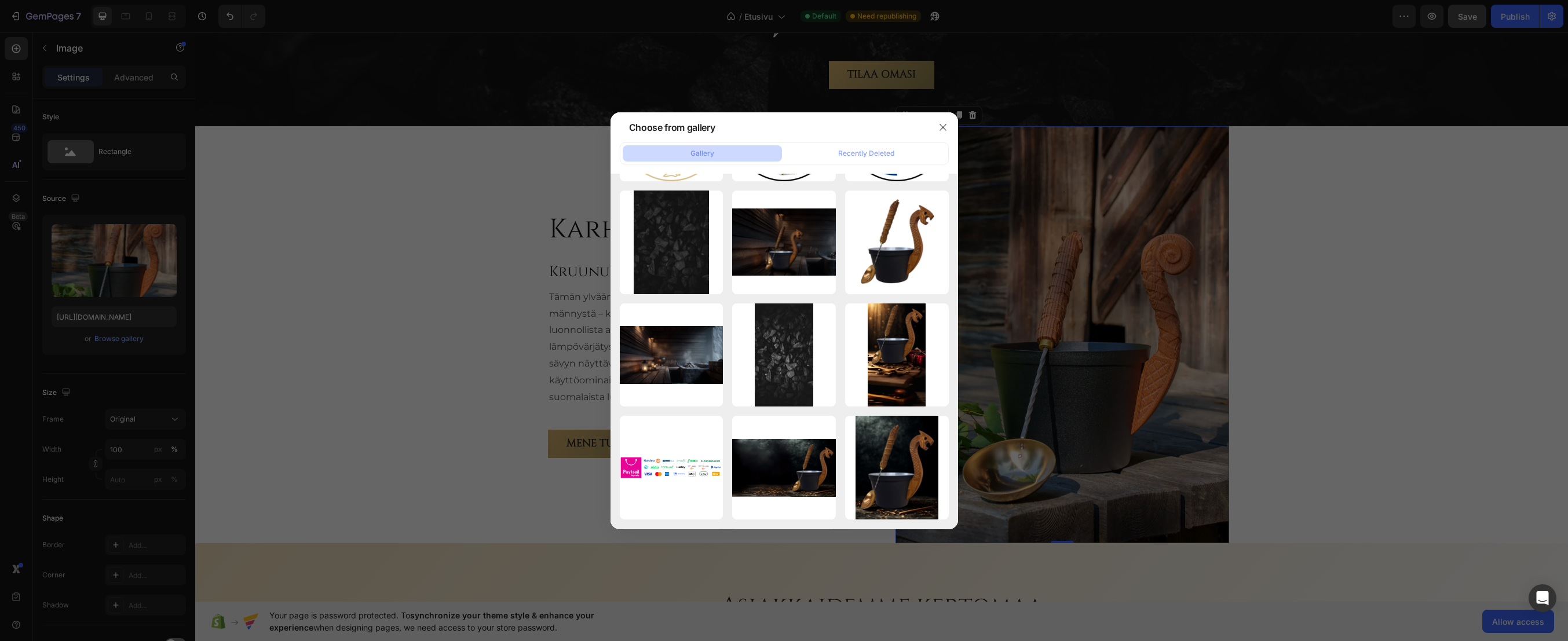
click at [438, 235] on div at bounding box center [784, 320] width 1568 height 641
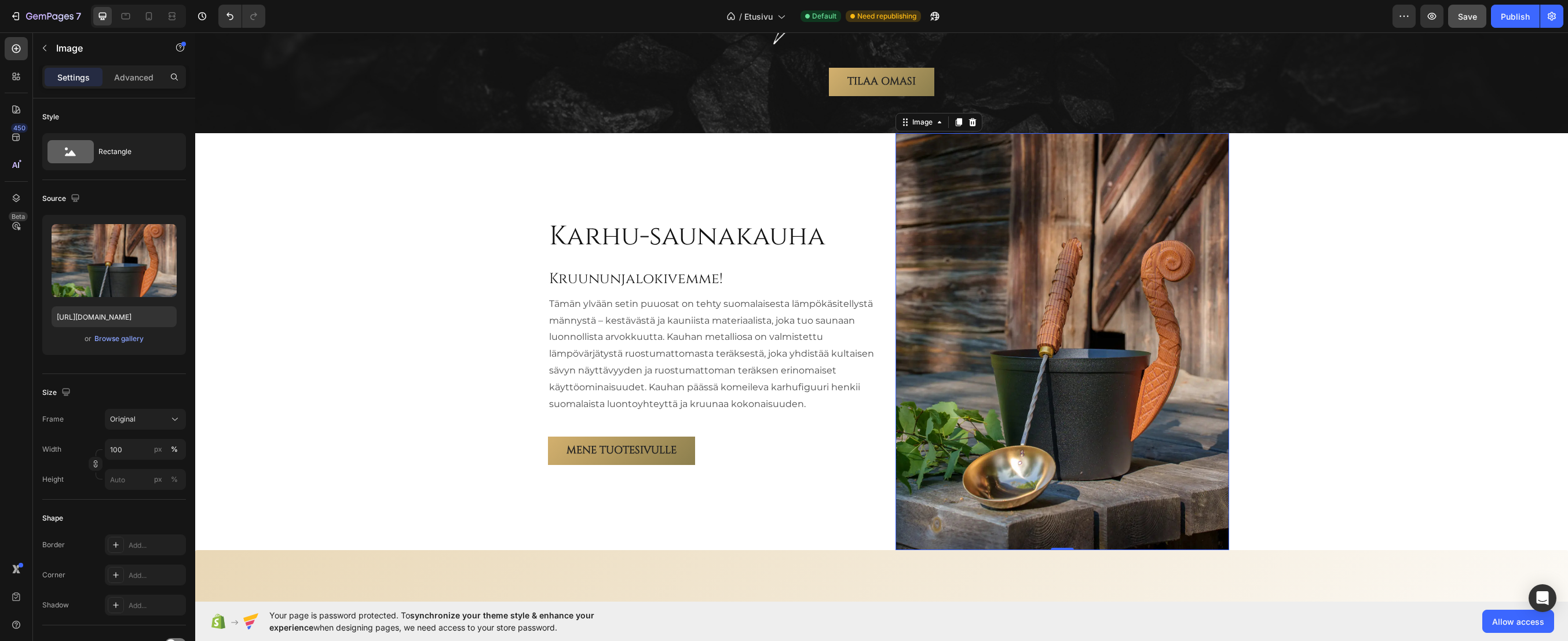
scroll to position [1930, 0]
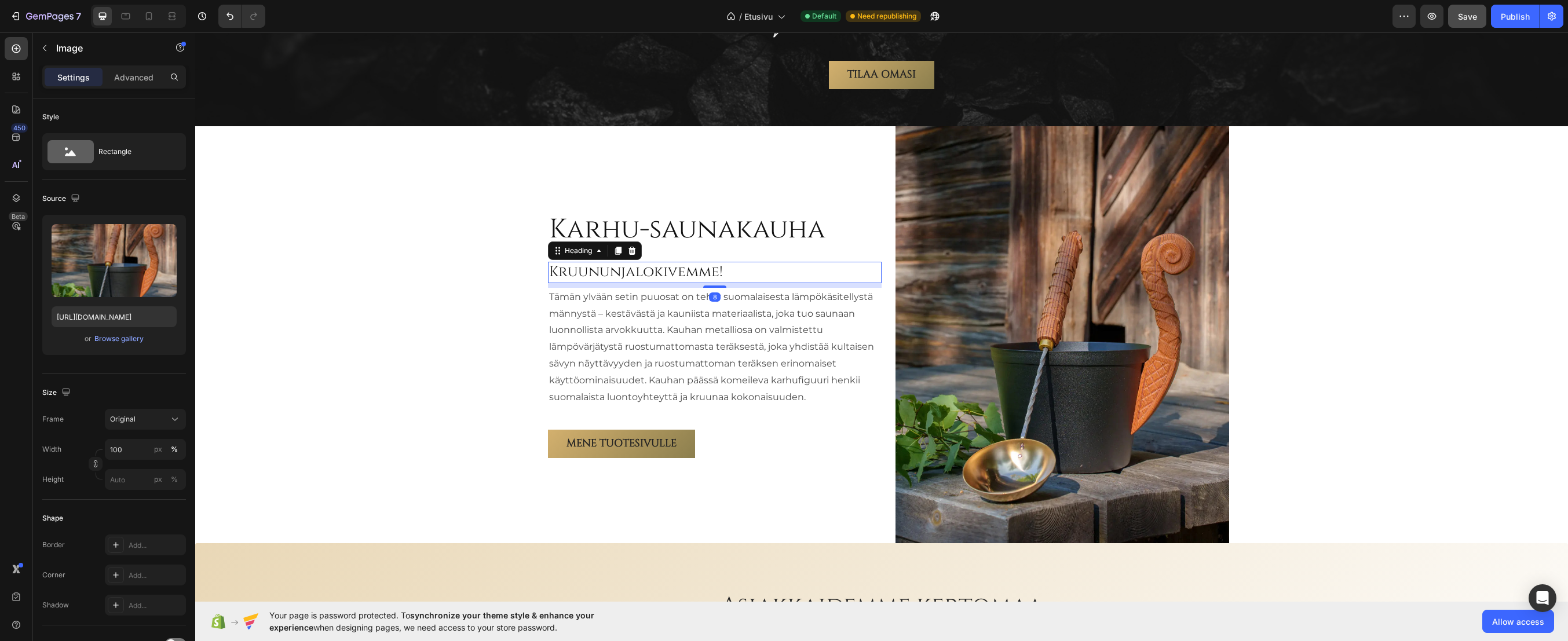
click at [659, 272] on h2 "Kruununjalokivemme!" at bounding box center [714, 272] width 334 height 21
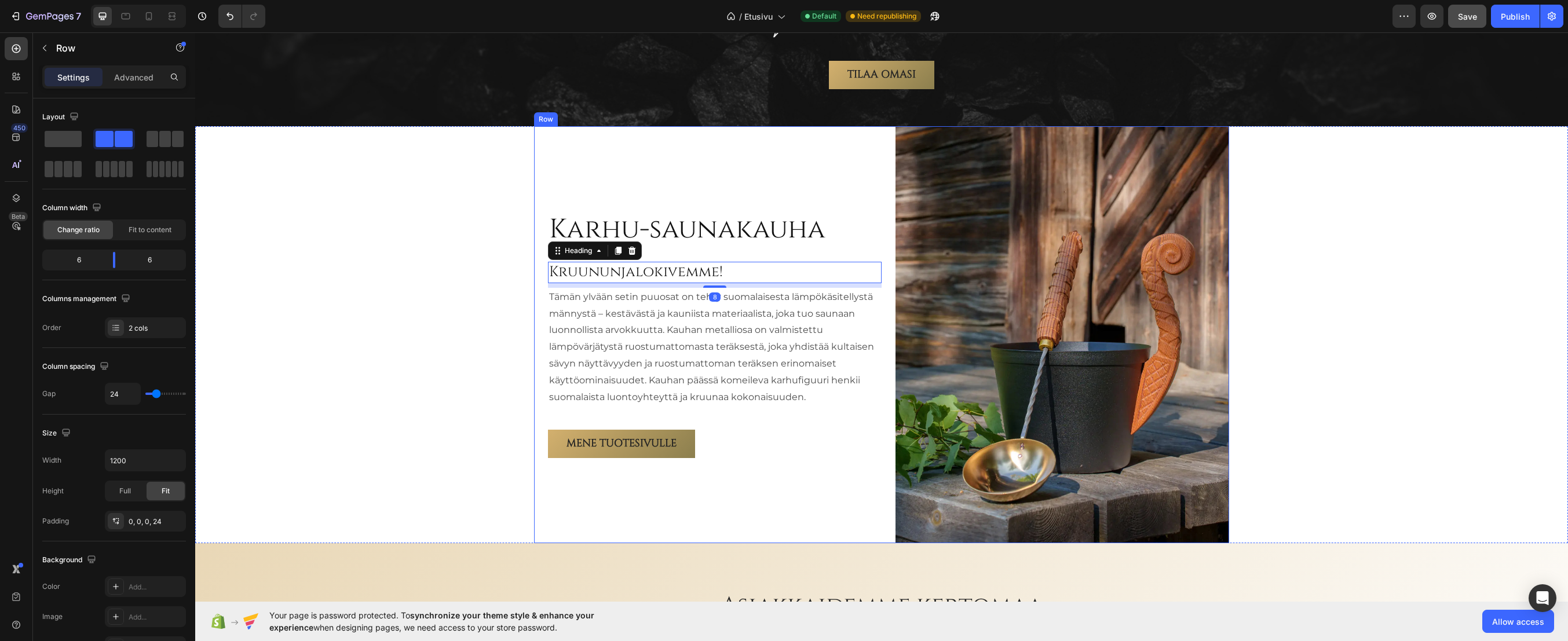
click at [671, 261] on div "Karhu-saunakauha Heading Kruununjalokivemme! Heading 8 Tämän ylvään setin puuos…" at bounding box center [714, 335] width 334 height 417
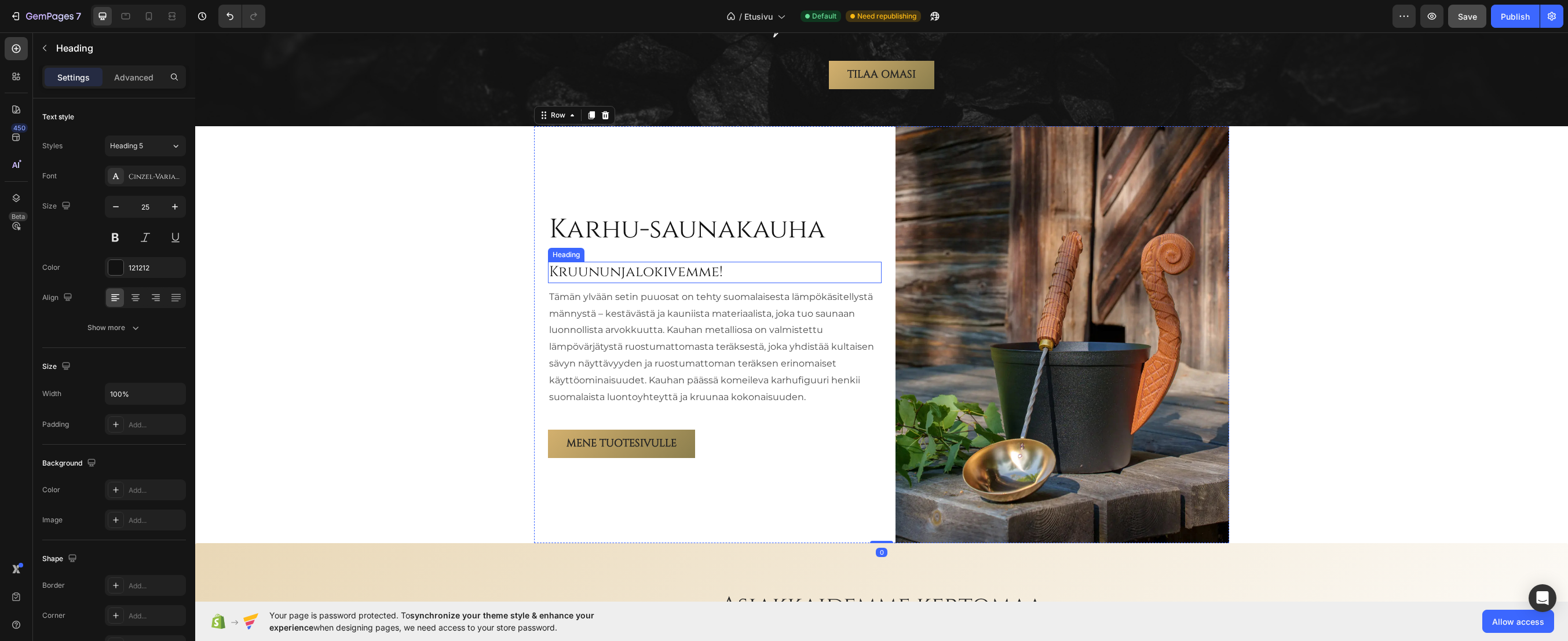
click at [673, 268] on h2 "Kruununjalokivemme!" at bounding box center [714, 272] width 334 height 21
click at [643, 335] on p "Tämän ylvään setin puuosat on tehty suomalaisesta lämpökäsitellystä männystä – …" at bounding box center [715, 348] width 332 height 117
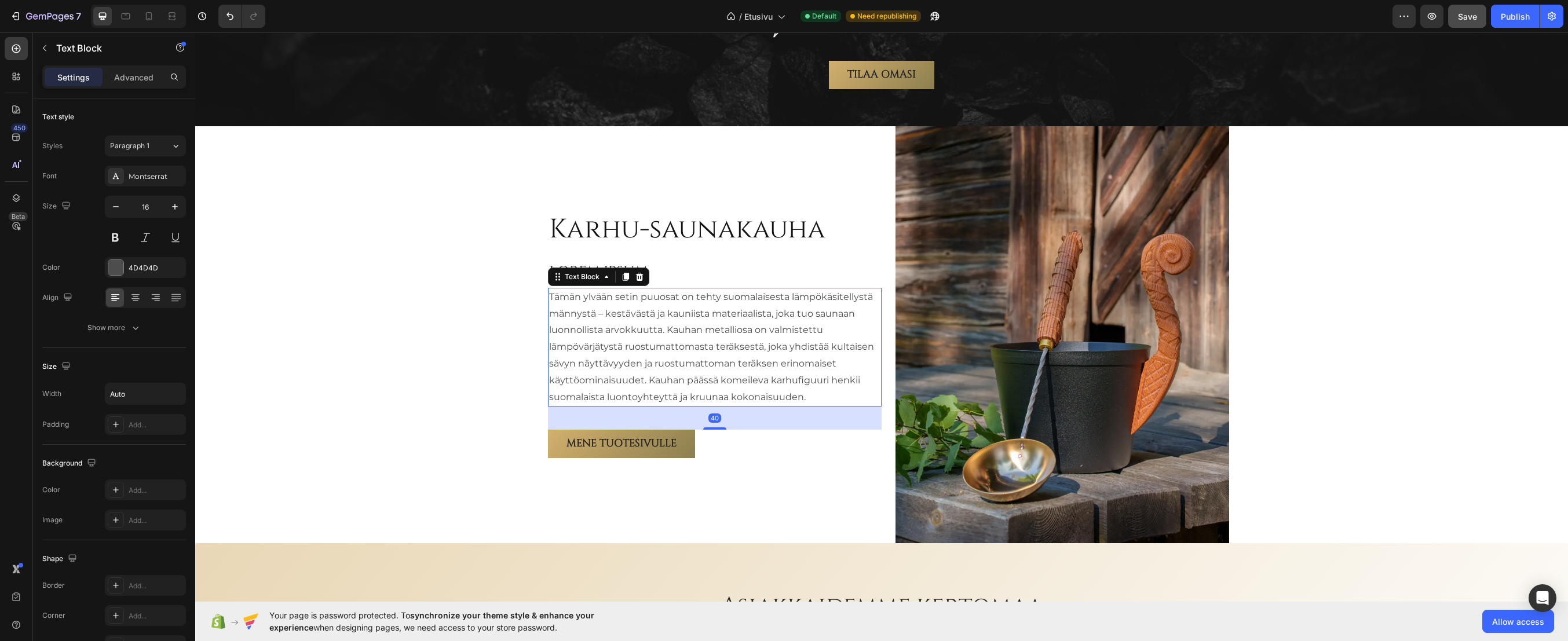
click at [643, 335] on p "Tämän ylvään setin puuosat on tehty suomalaisesta lämpökäsitellystä männystä – …" at bounding box center [715, 348] width 332 height 117
click at [707, 360] on p "Tämän ylvään setin puuosat on tehty suomalaisesta lämpökäsitellystä männystä – …" at bounding box center [715, 348] width 332 height 117
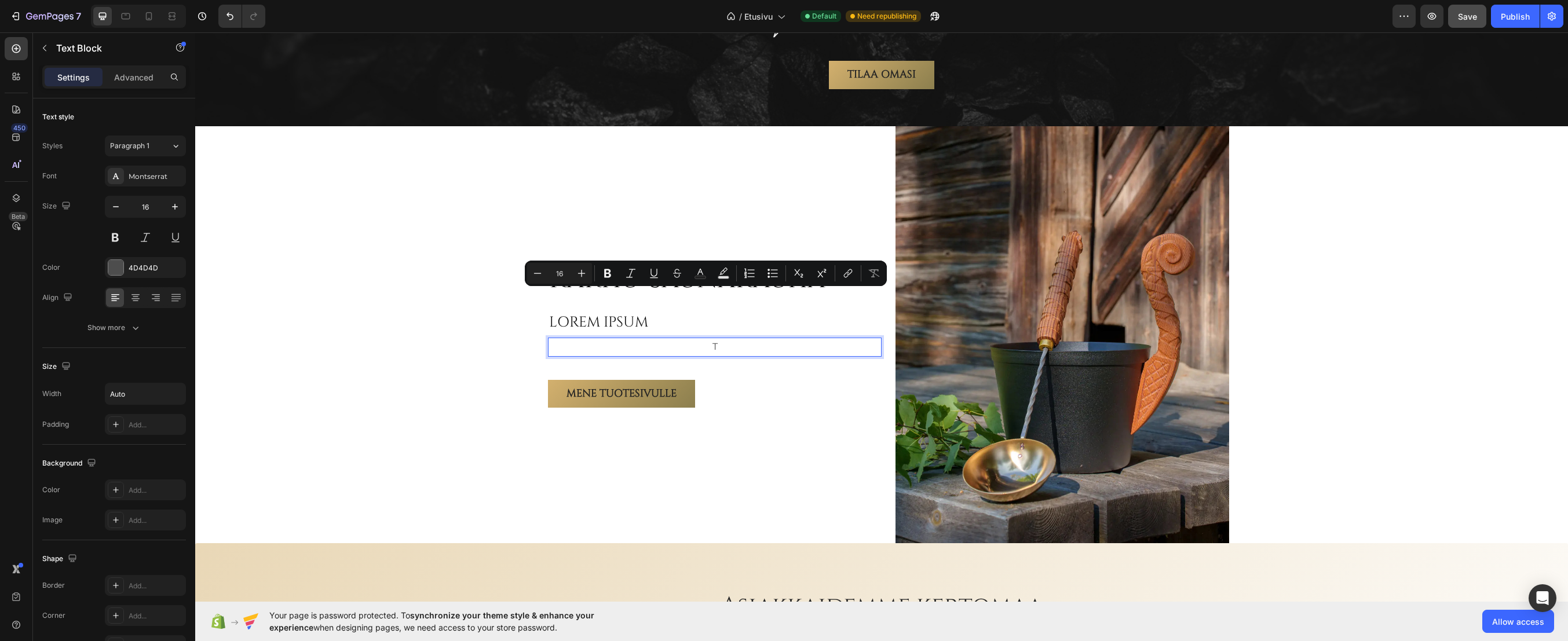
scroll to position [1980, 0]
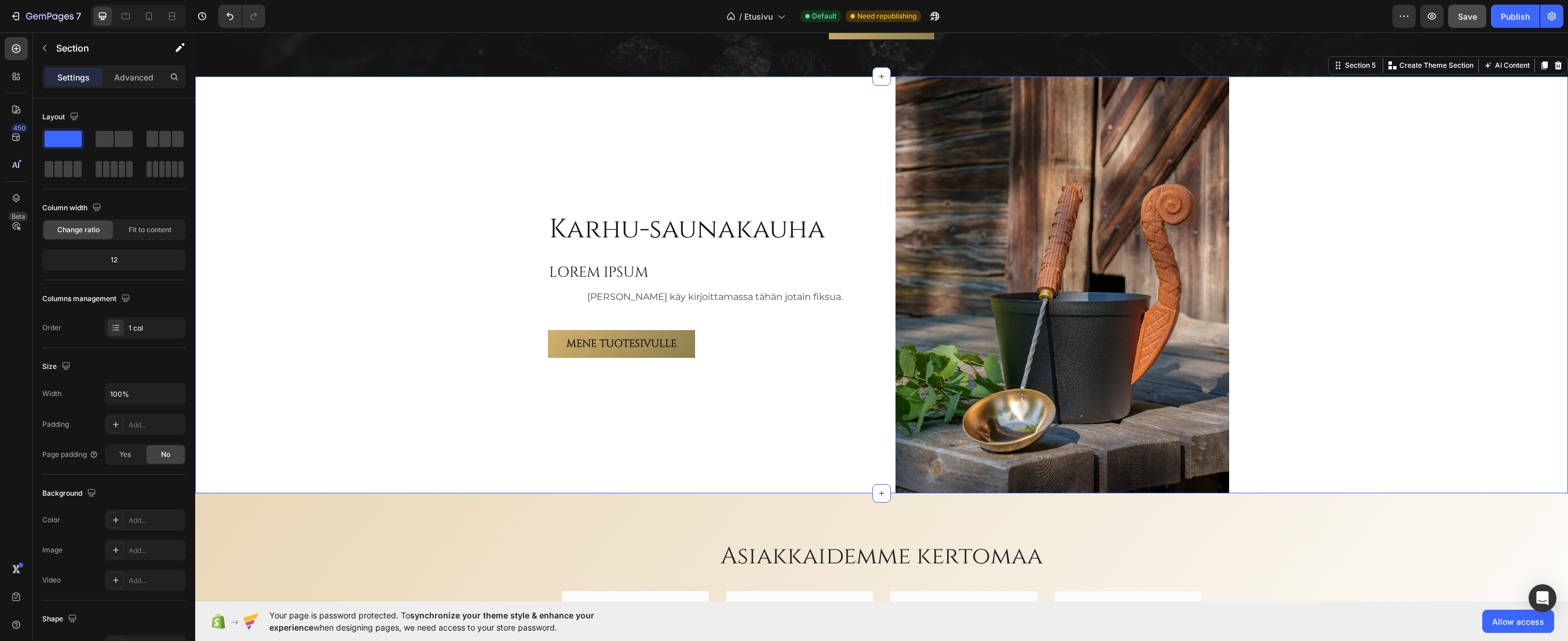
click at [383, 291] on div "Karhu-saunakauha Heading LOREM IPSUM Heading Teemu käy kirjoittamassa tähän jot…" at bounding box center [882, 284] width 1373 height 417
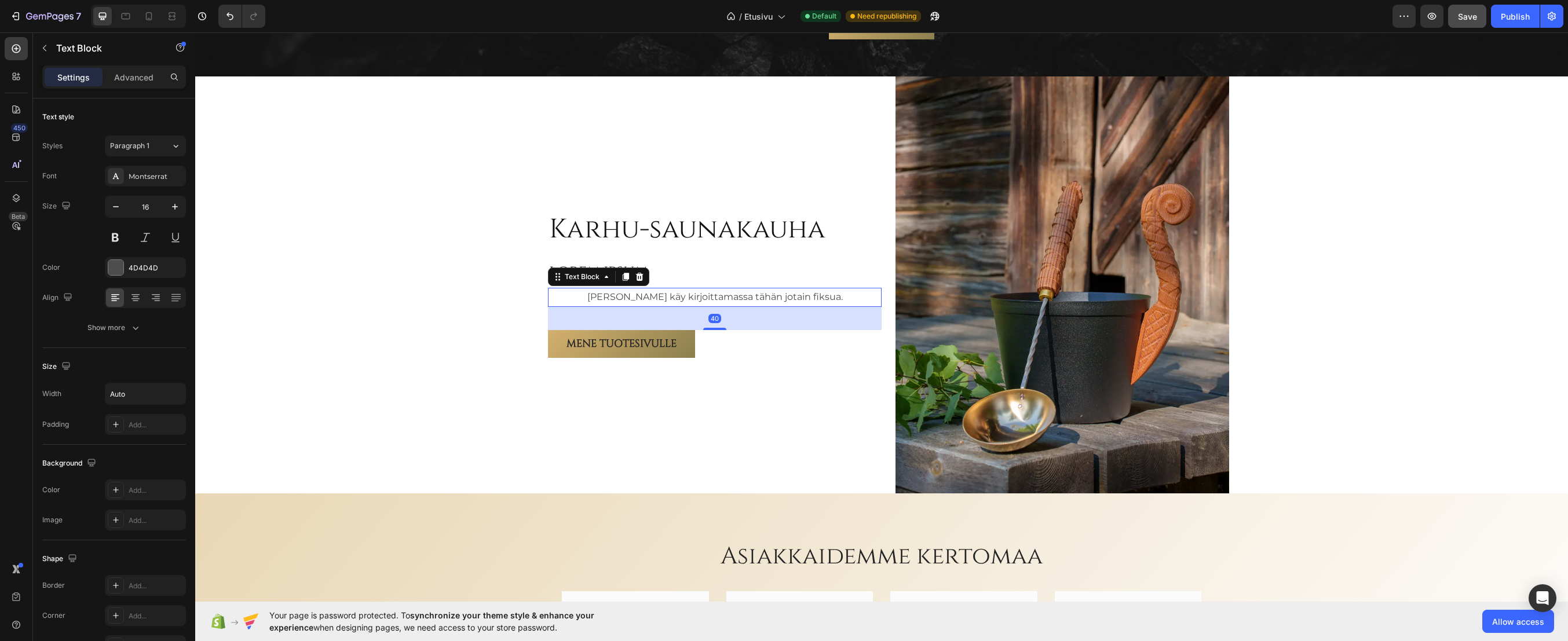
click at [644, 300] on p "Teemu käy kirjoittamassa tähän jotain fiksua." at bounding box center [715, 298] width 255 height 17
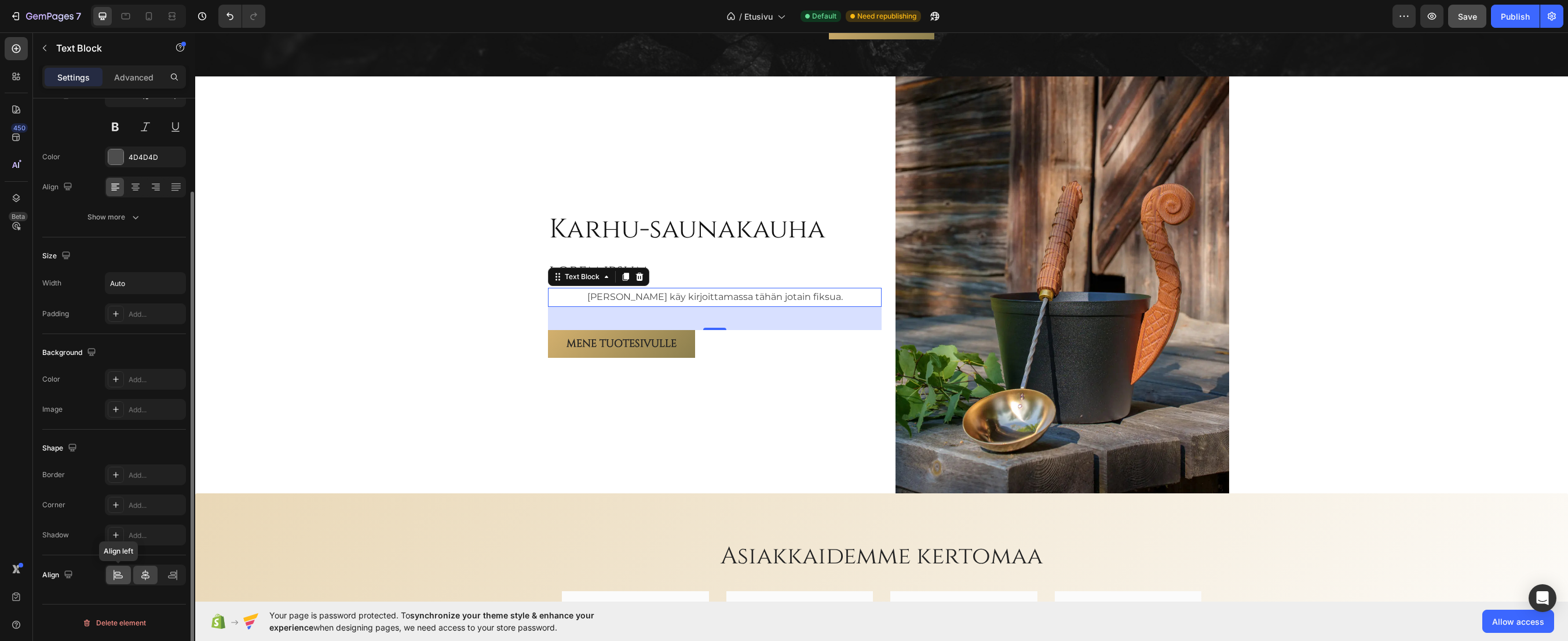
click at [115, 574] on icon at bounding box center [118, 575] width 12 height 12
click at [381, 272] on div "Karhu-saunakauha Heading LOREM IPSUM Heading Teemu käy kirjoittamassa tähän jot…" at bounding box center [882, 284] width 1373 height 417
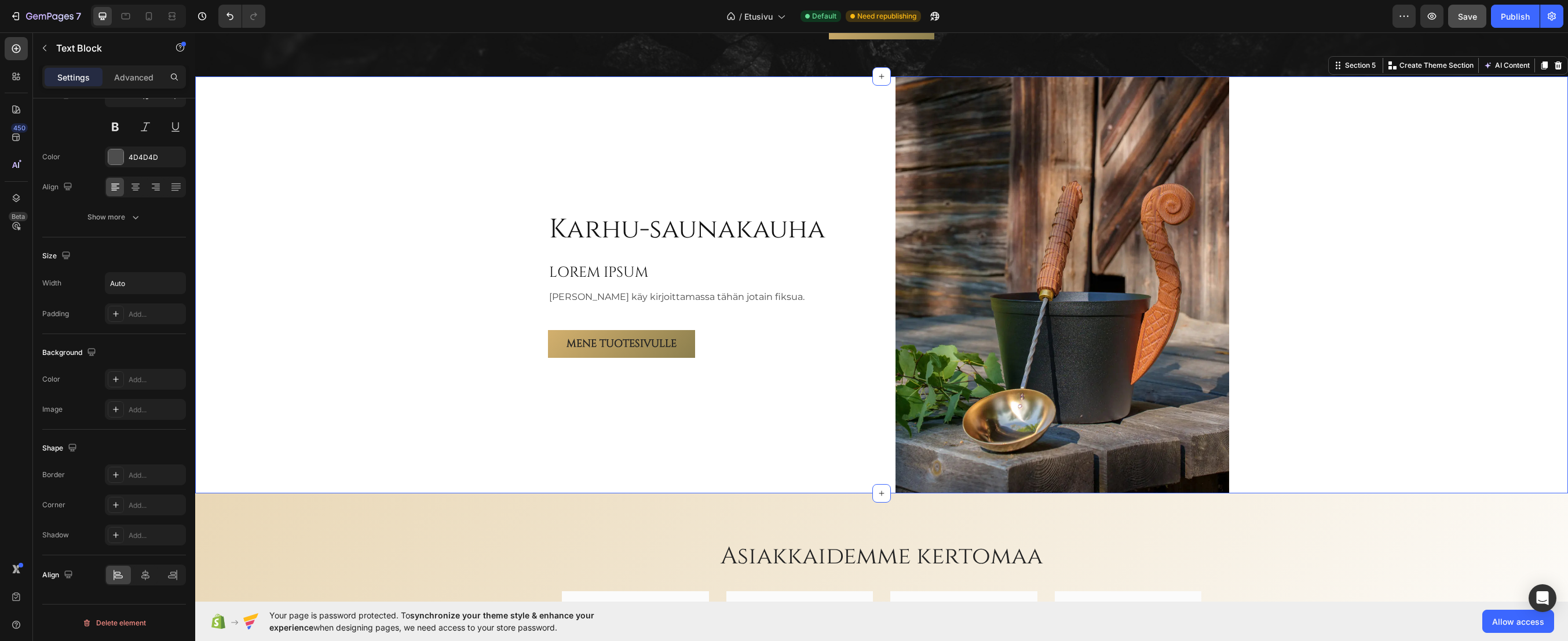
scroll to position [0, 0]
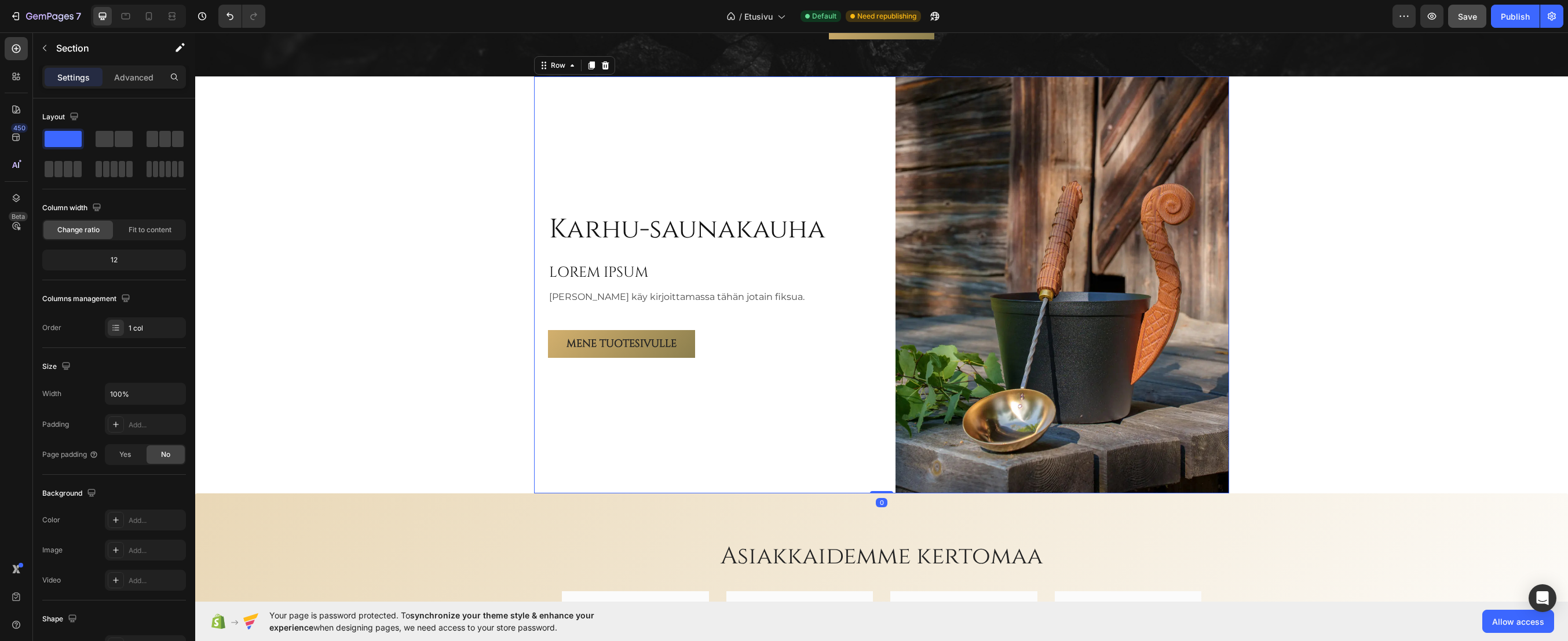
click at [863, 191] on div "Karhu-saunakauha Heading LOREM IPSUM Heading Teemu käy kirjoittamassa tähän jot…" at bounding box center [714, 284] width 334 height 417
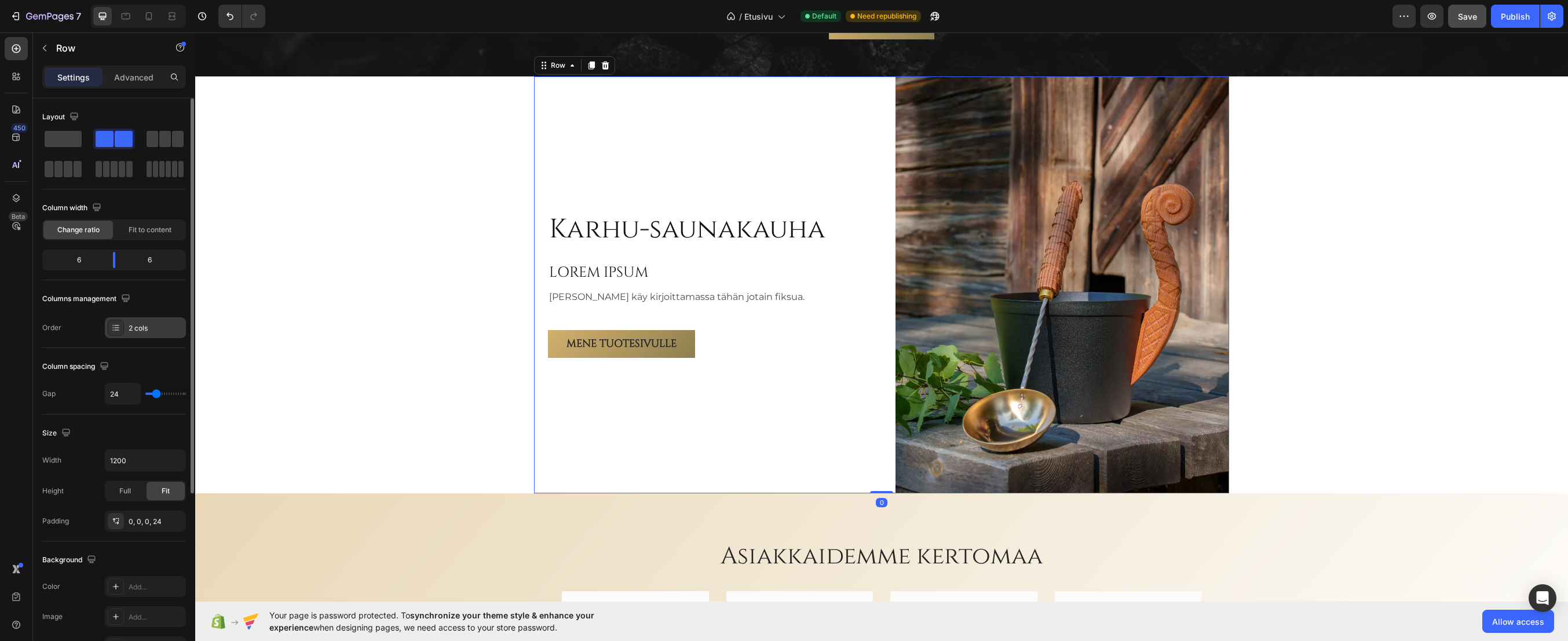
click at [145, 320] on div "2 cols" at bounding box center [146, 328] width 81 height 21
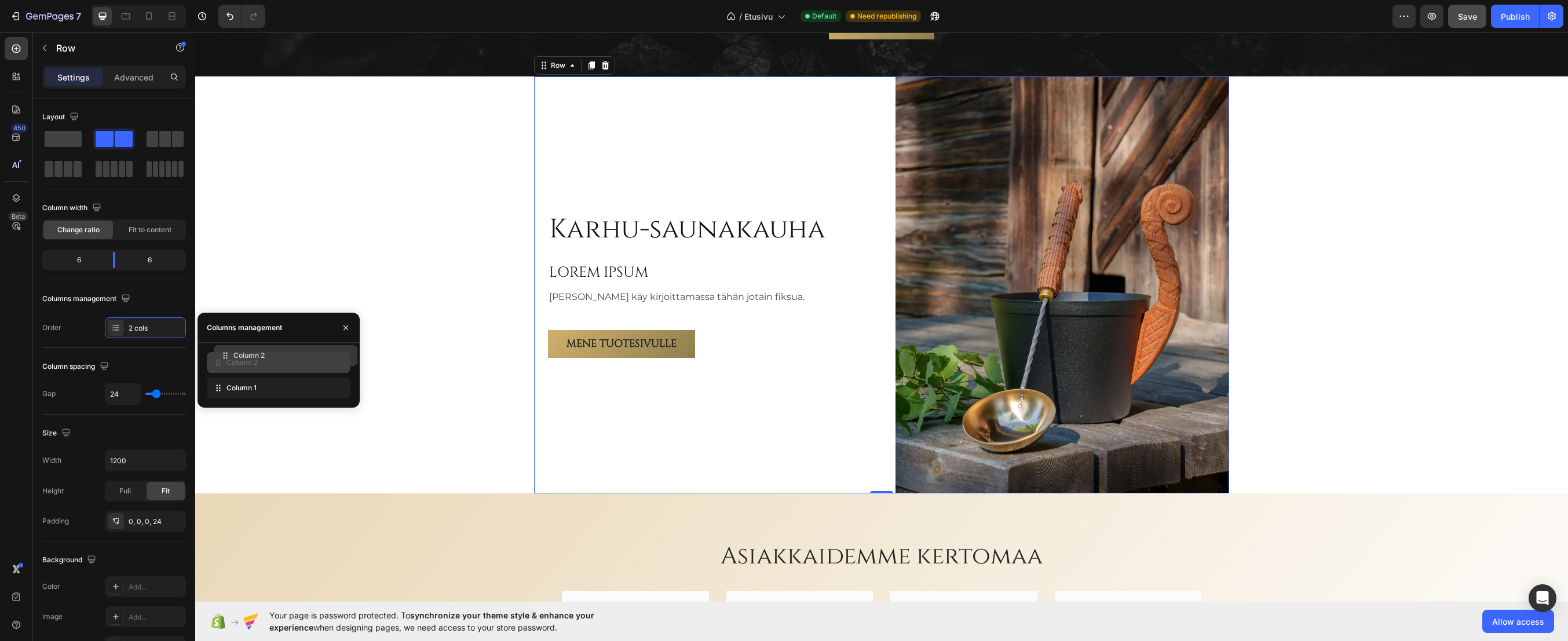
drag, startPoint x: 260, startPoint y: 393, endPoint x: 267, endPoint y: 361, distance: 32.8
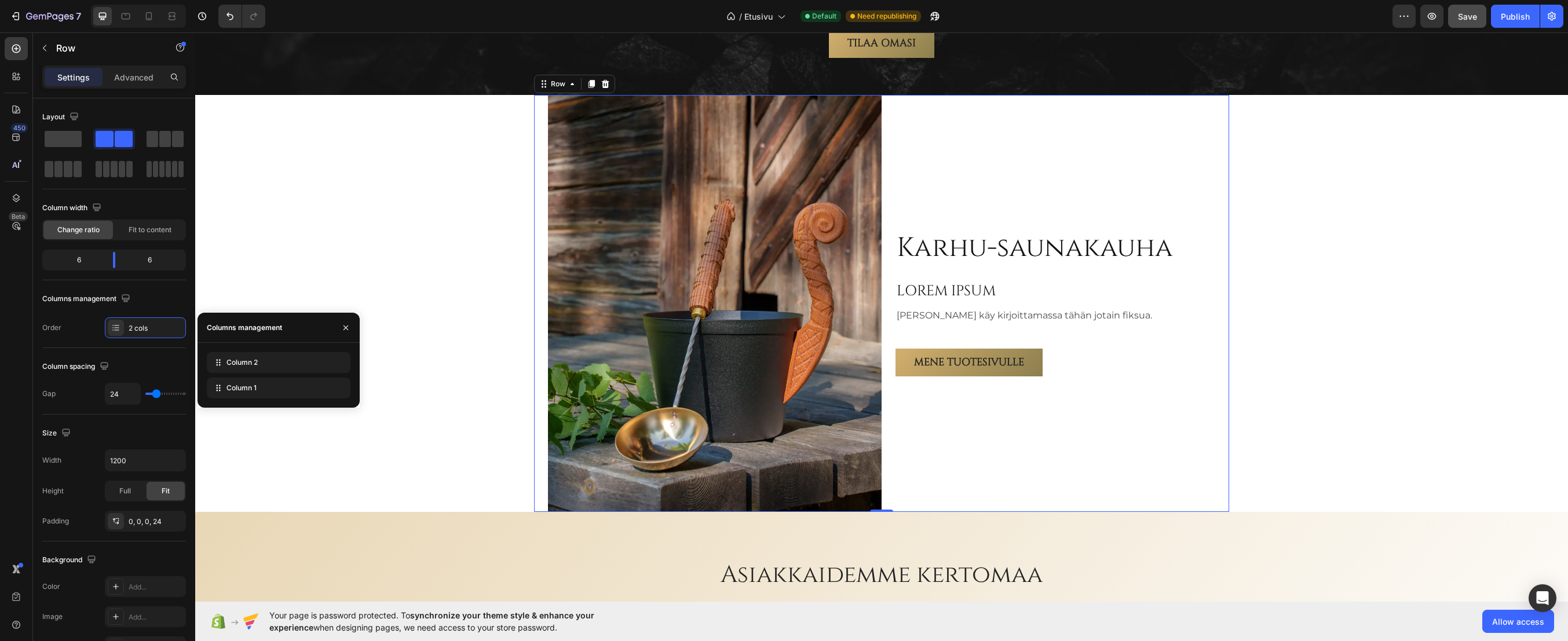
scroll to position [1922, 0]
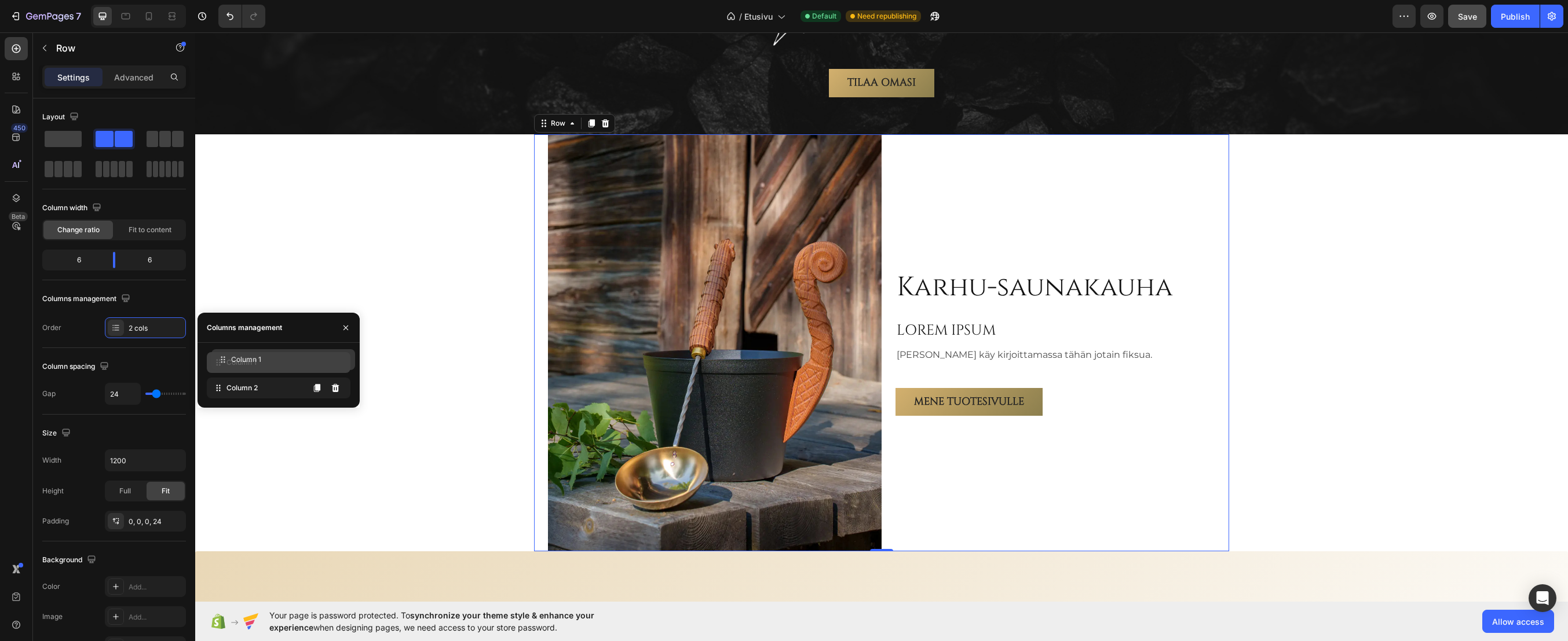
drag, startPoint x: 249, startPoint y: 392, endPoint x: 254, endPoint y: 363, distance: 29.4
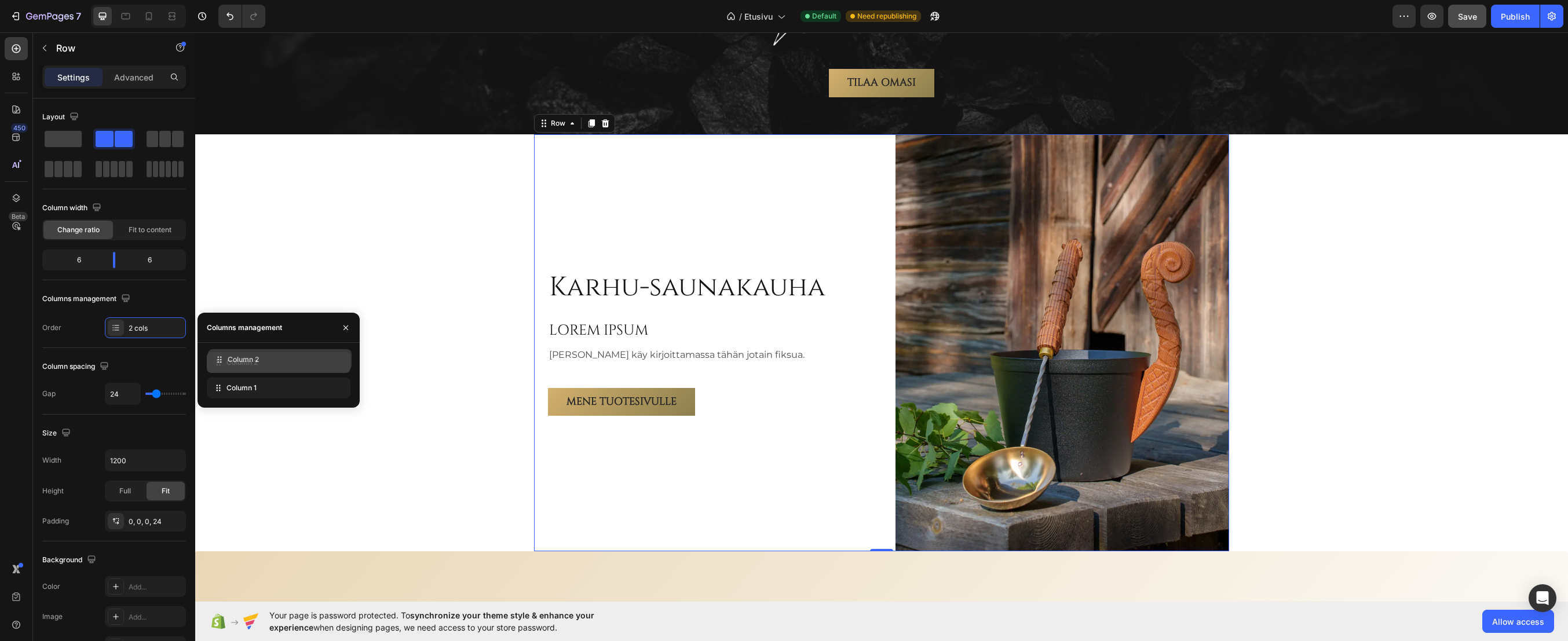
drag, startPoint x: 249, startPoint y: 386, endPoint x: 251, endPoint y: 358, distance: 28.1
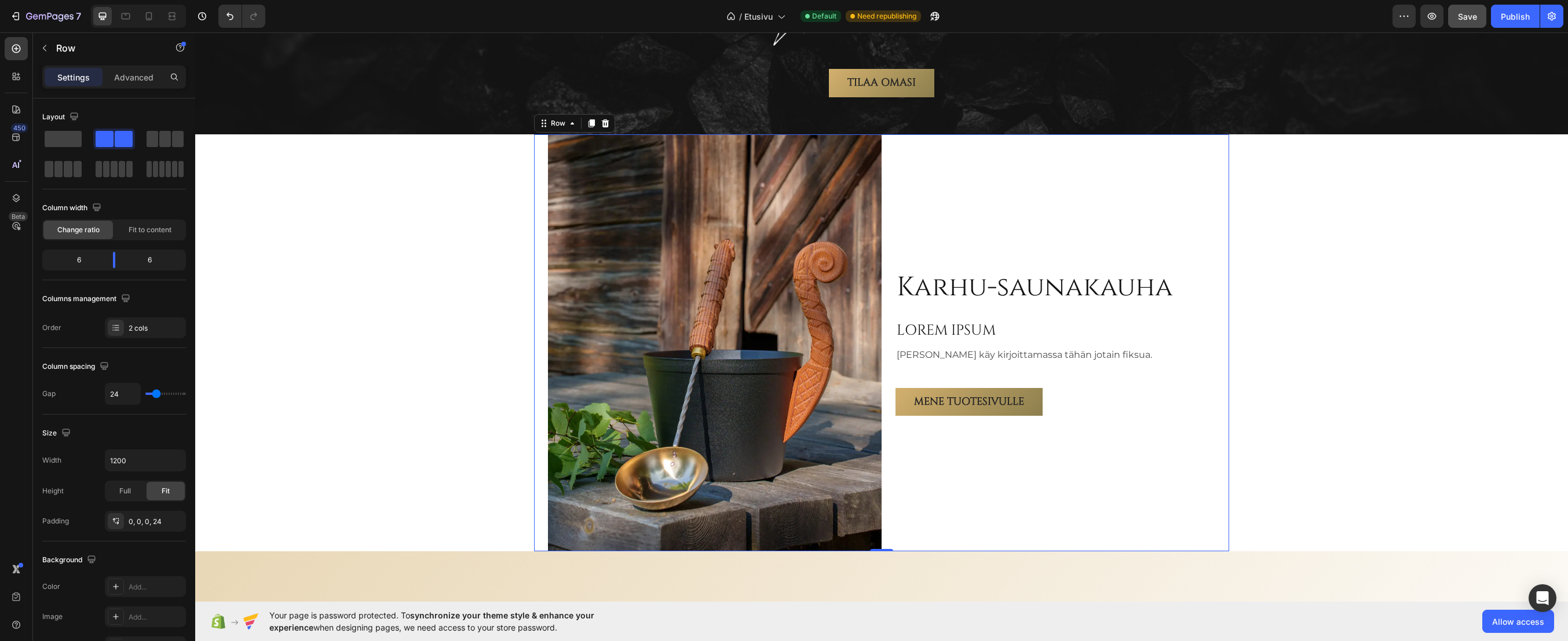
click at [931, 245] on div "Karhu-saunakauha Heading LOREM IPSUM Heading Teemu käy kirjoittamassa tähän jot…" at bounding box center [1062, 343] width 334 height 417
click at [609, 275] on img at bounding box center [714, 343] width 334 height 417
click at [536, 276] on div "Karhu-saunakauha Heading LOREM IPSUM Heading Teemu käy kirjoittamassa tähän jot…" at bounding box center [882, 343] width 695 height 417
click at [125, 75] on p "Advanced" at bounding box center [133, 77] width 39 height 12
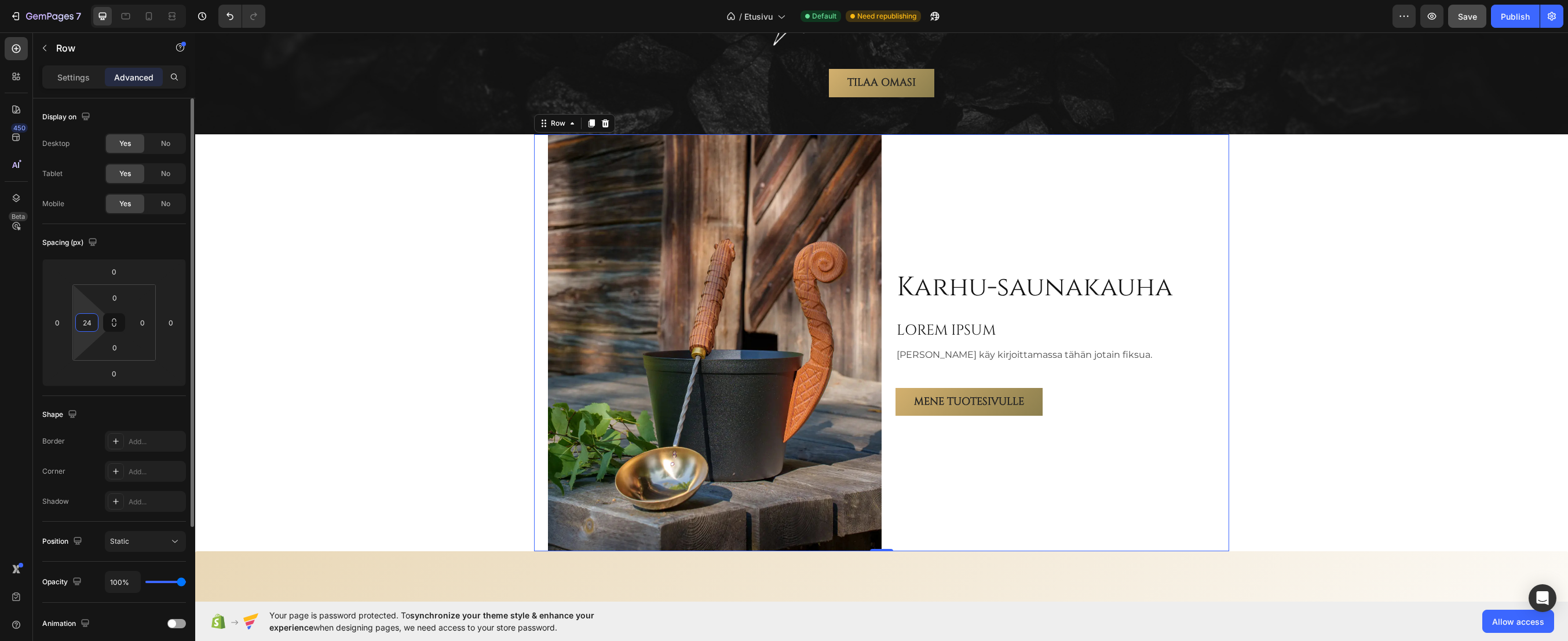
click at [86, 321] on input "24" at bounding box center [87, 322] width 17 height 17
type input "0"
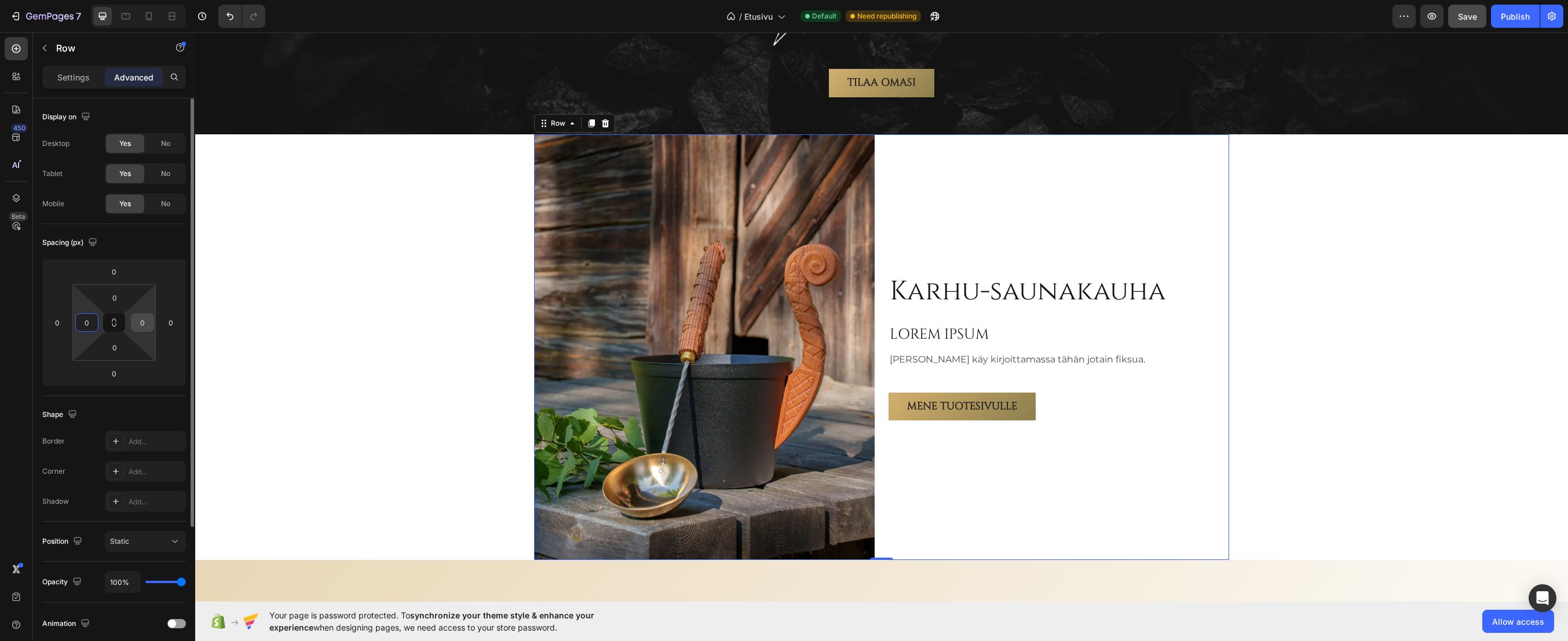
click at [143, 323] on input "0" at bounding box center [142, 322] width 17 height 17
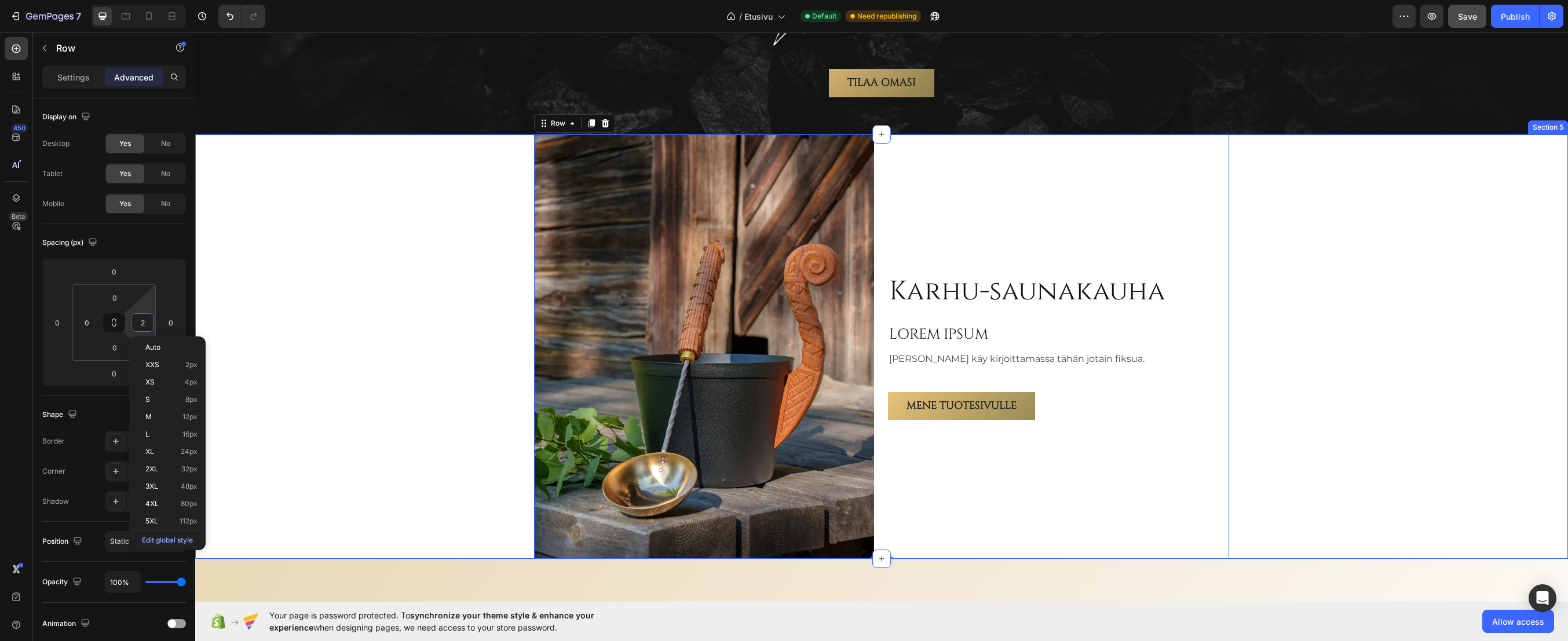
type input "24"
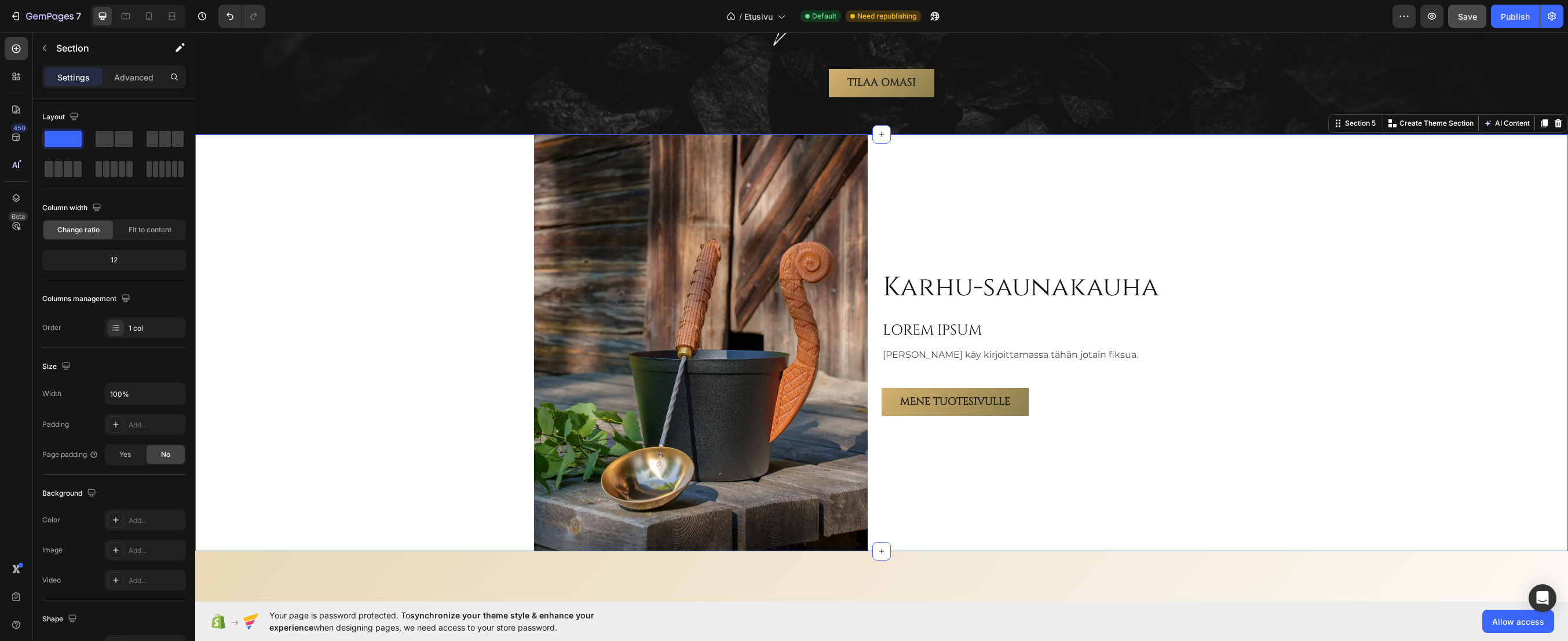
click at [1307, 361] on div "Karhu-saunakauha Heading LOREM IPSUM Heading Teemu käy kirjoittamassa tähän jot…" at bounding box center [882, 343] width 1373 height 417
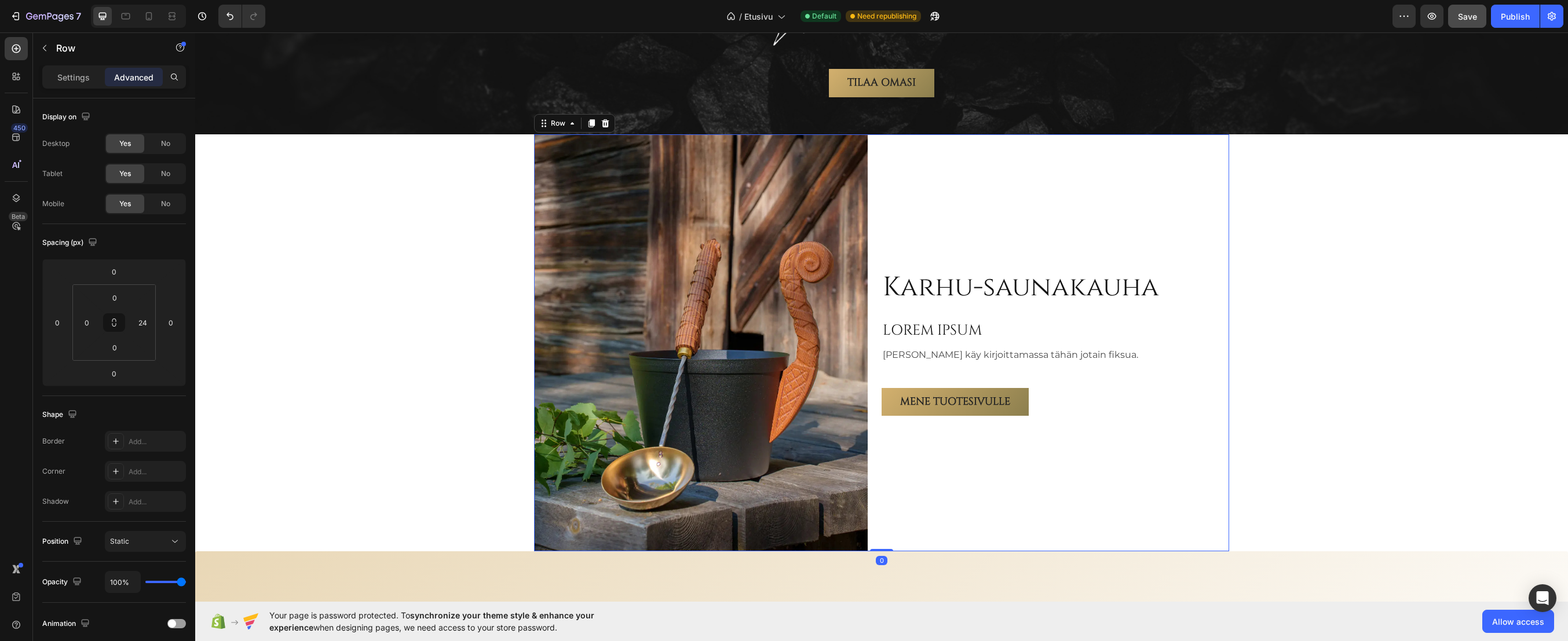
click at [891, 230] on div "Karhu-saunakauha Heading LOREM IPSUM Heading Teemu käy kirjoittamassa tähän jot…" at bounding box center [1048, 343] width 334 height 417
click at [73, 73] on p "Settings" at bounding box center [73, 77] width 33 height 12
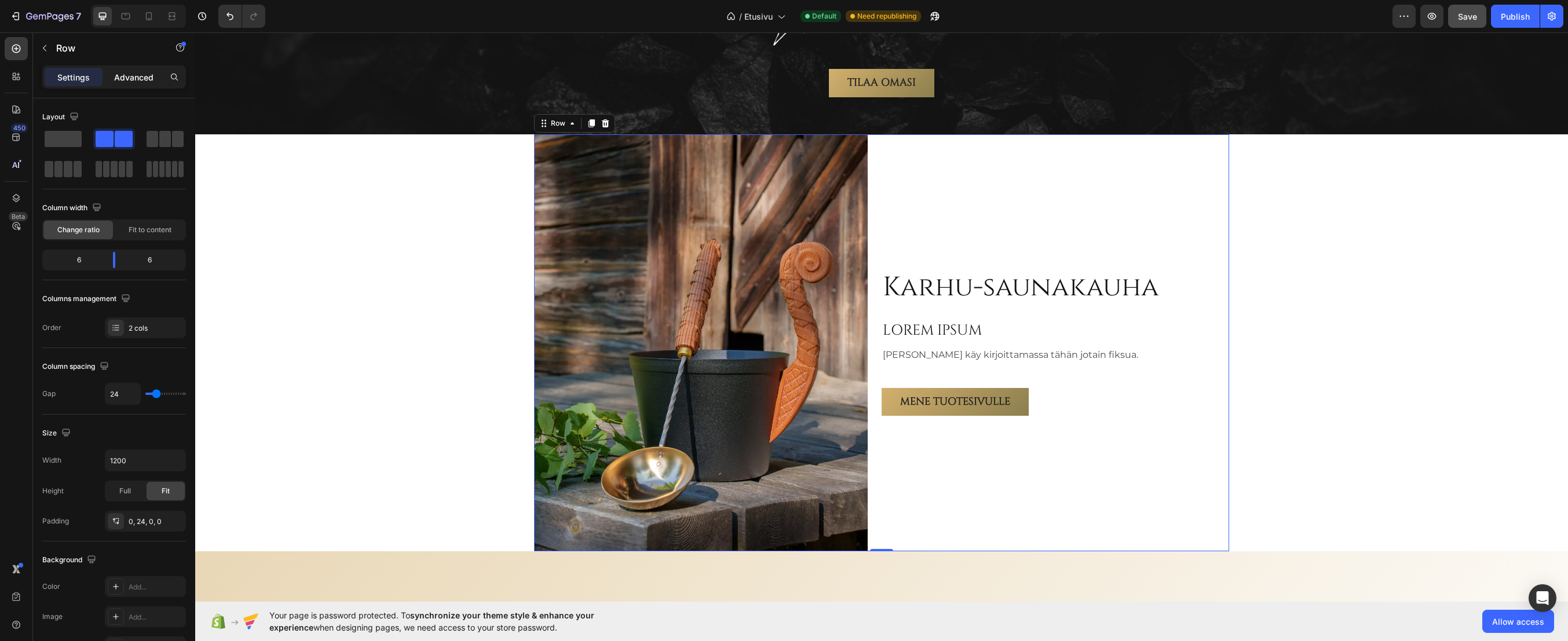
click at [124, 76] on p "Advanced" at bounding box center [133, 77] width 39 height 12
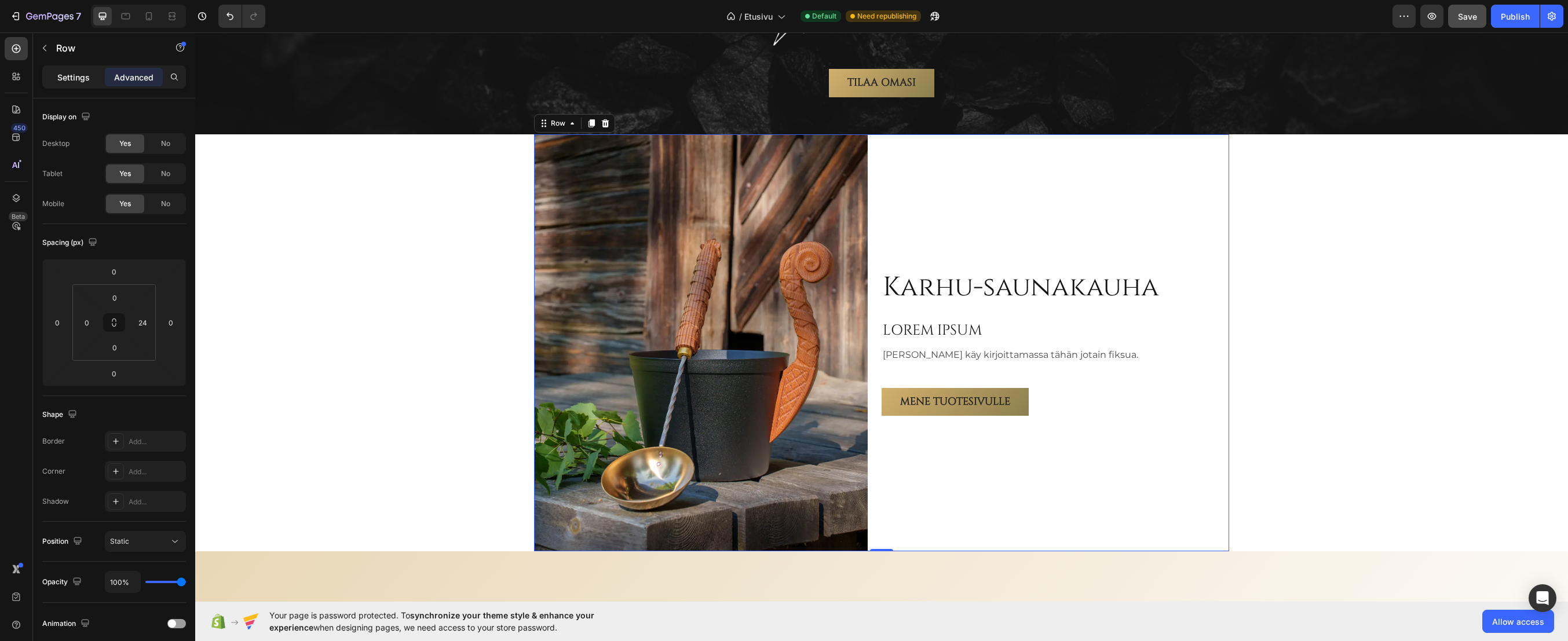
drag, startPoint x: 70, startPoint y: 84, endPoint x: 84, endPoint y: 98, distance: 19.8
click at [70, 81] on div "Settings" at bounding box center [73, 77] width 58 height 19
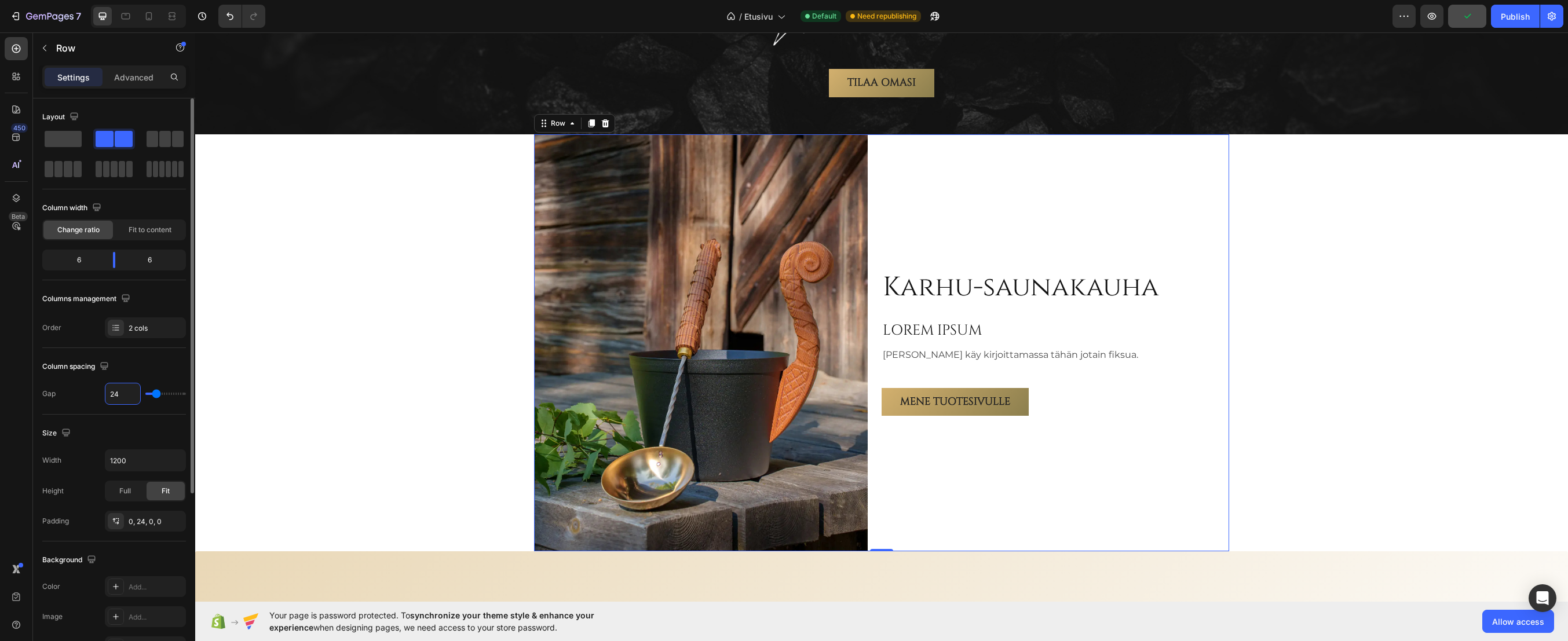
click at [123, 393] on input "24" at bounding box center [122, 394] width 35 height 21
click at [363, 342] on div "Karhu-saunakauha Heading LOREM IPSUM Heading Teemu käy kirjoittamassa tähän jot…" at bounding box center [882, 343] width 1373 height 417
click at [1208, 418] on div "Karhu-saunakauha Heading LOREM IPSUM Heading Teemu käy kirjoittamassa tähän jot…" at bounding box center [1048, 343] width 334 height 417
click at [1353, 349] on div "Karhu-saunakauha Heading LOREM IPSUM Heading Teemu käy kirjoittamassa tähän jot…" at bounding box center [882, 343] width 1373 height 417
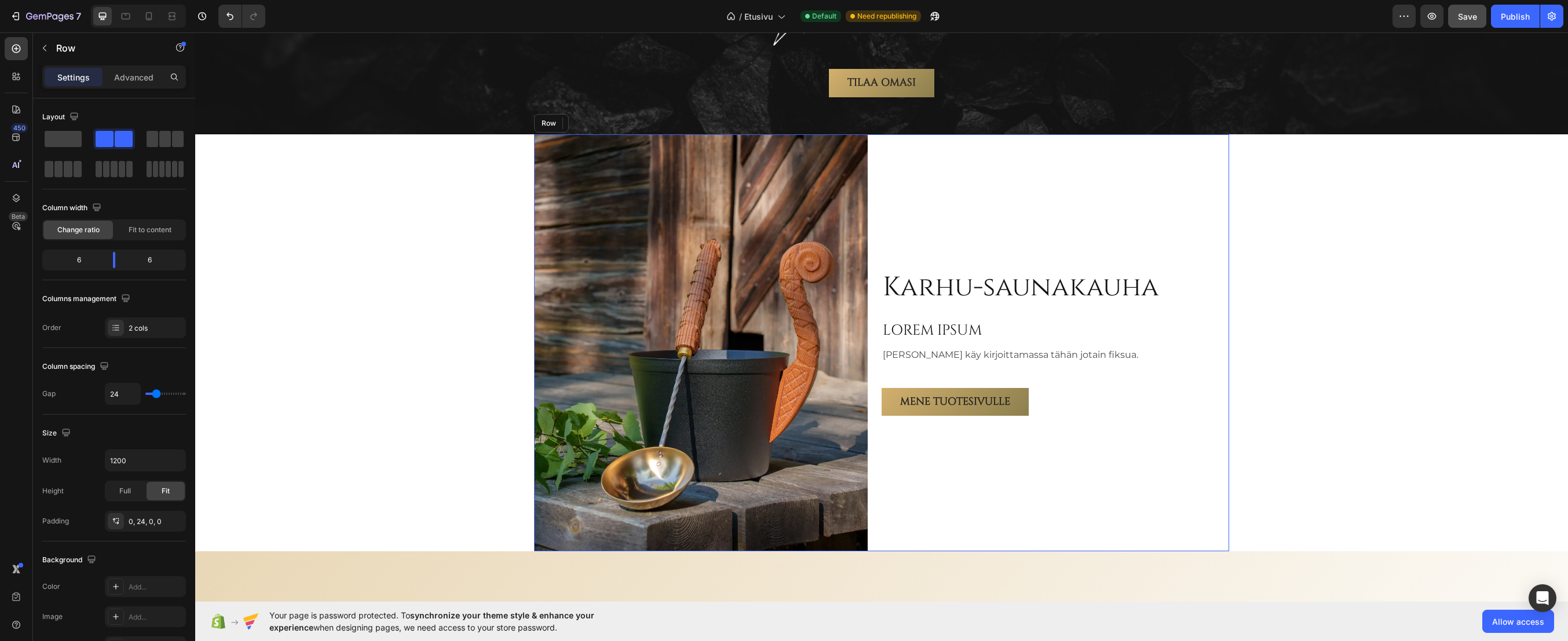
click at [910, 225] on div "Karhu-saunakauha Heading LOREM IPSUM Heading Teemu käy kirjoittamassa tähän jot…" at bounding box center [1048, 343] width 334 height 417
click at [125, 389] on input "24" at bounding box center [122, 394] width 35 height 21
type input "3"
type input "32"
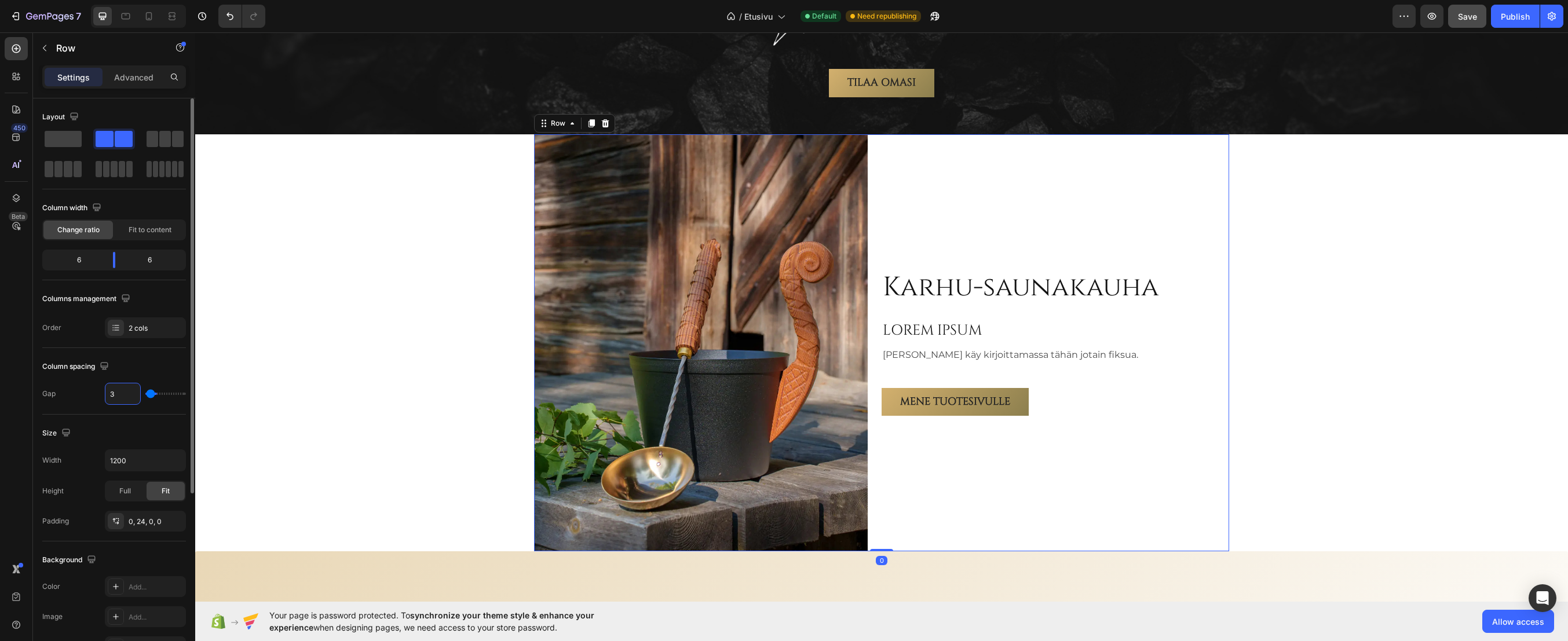
type input "32"
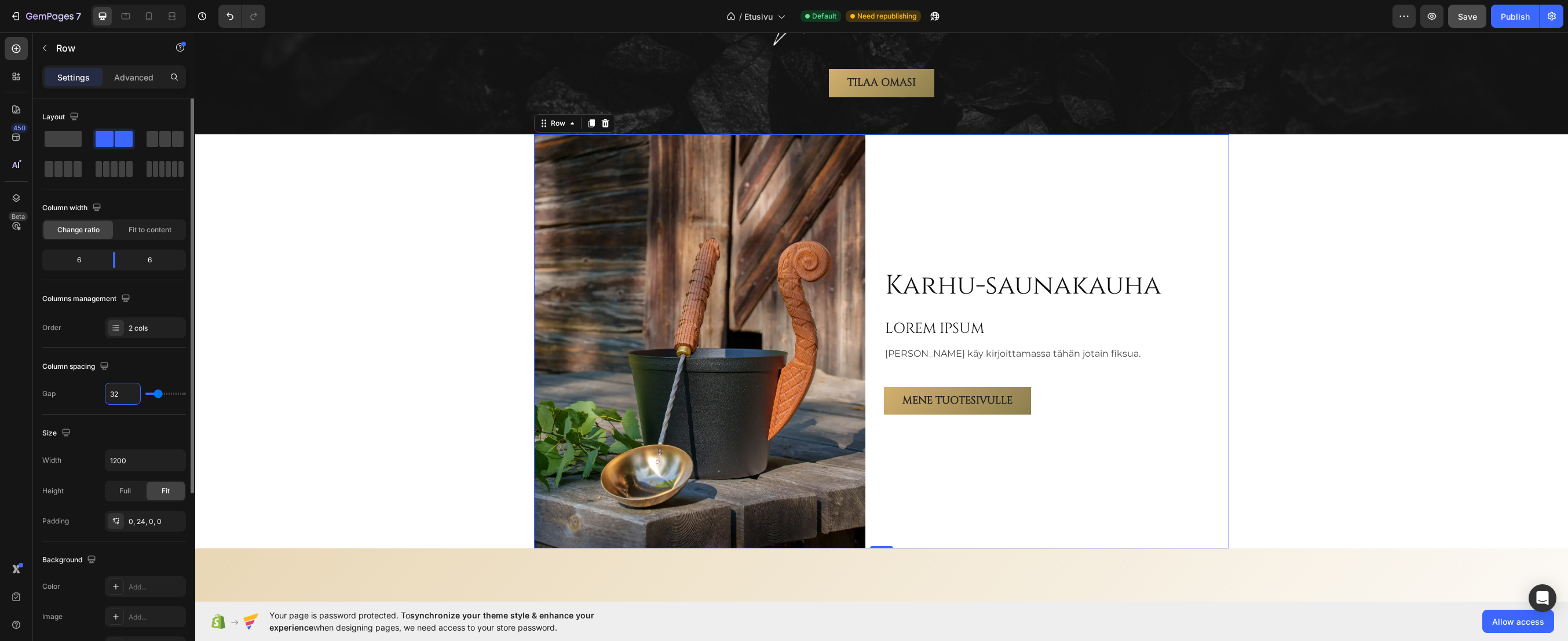
drag, startPoint x: 124, startPoint y: 395, endPoint x: 100, endPoint y: 395, distance: 24.0
click at [100, 395] on div "Gap 32" at bounding box center [114, 394] width 144 height 22
type input "4"
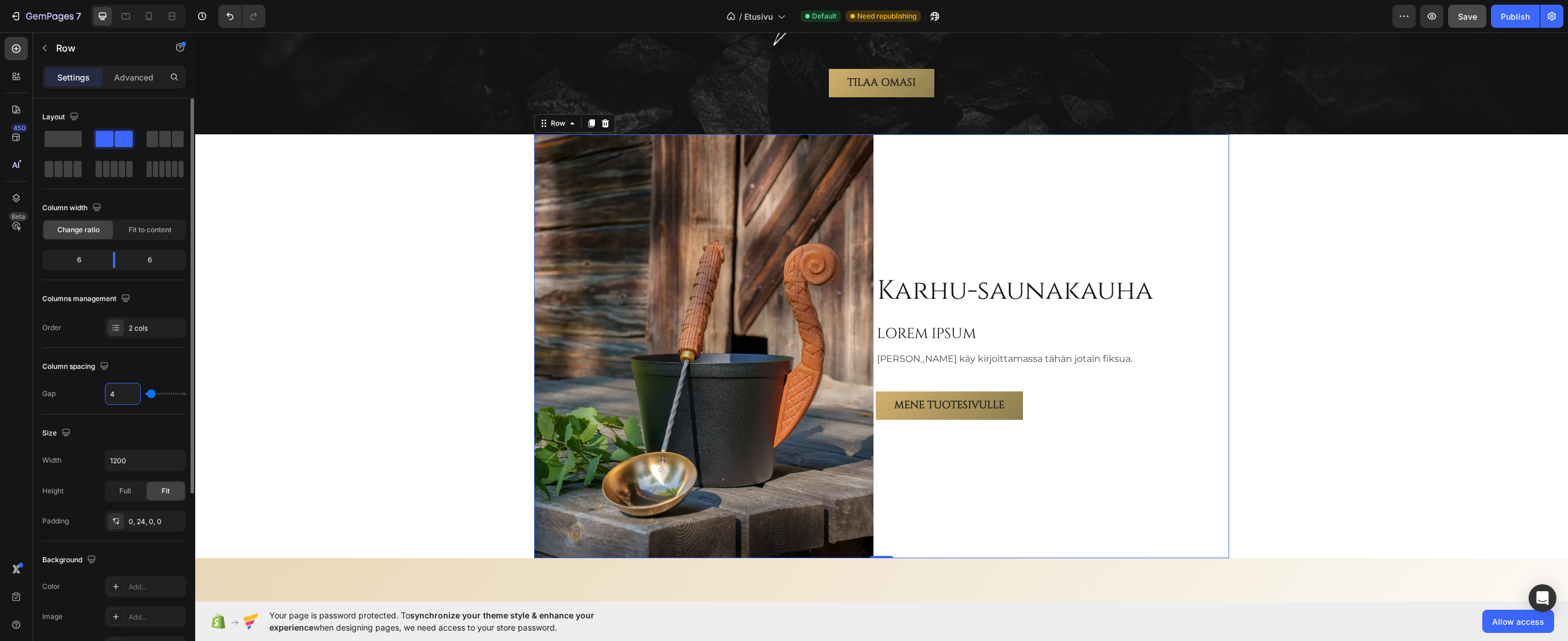
type input "40"
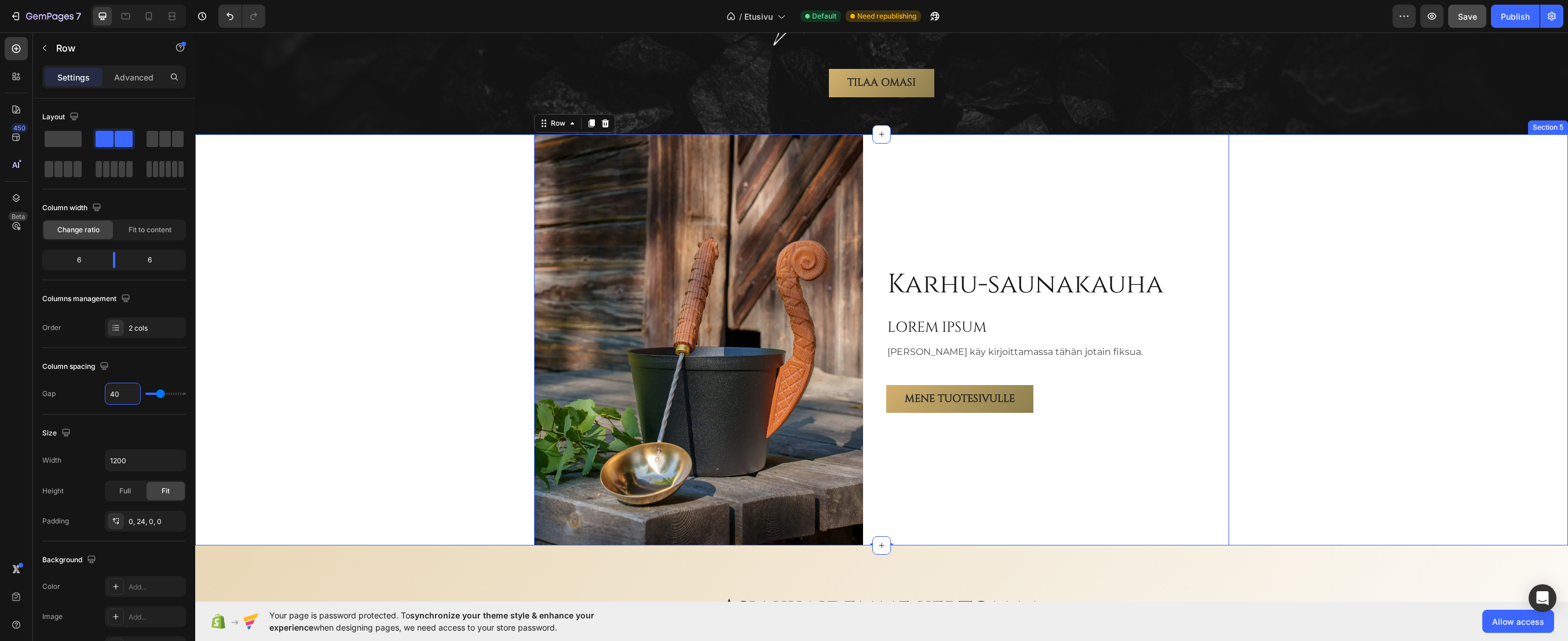
click at [345, 221] on div "Karhu-saunakauha Heading LOREM IPSUM Heading Teemu käy kirjoittamassa tähän jot…" at bounding box center [882, 340] width 1373 height 412
click at [1016, 209] on div "Karhu-saunakauha Heading LOREM IPSUM Heading Teemu käy kirjoittamassa tähän jot…" at bounding box center [1051, 340] width 329 height 412
click at [130, 78] on p "Advanced" at bounding box center [133, 77] width 39 height 12
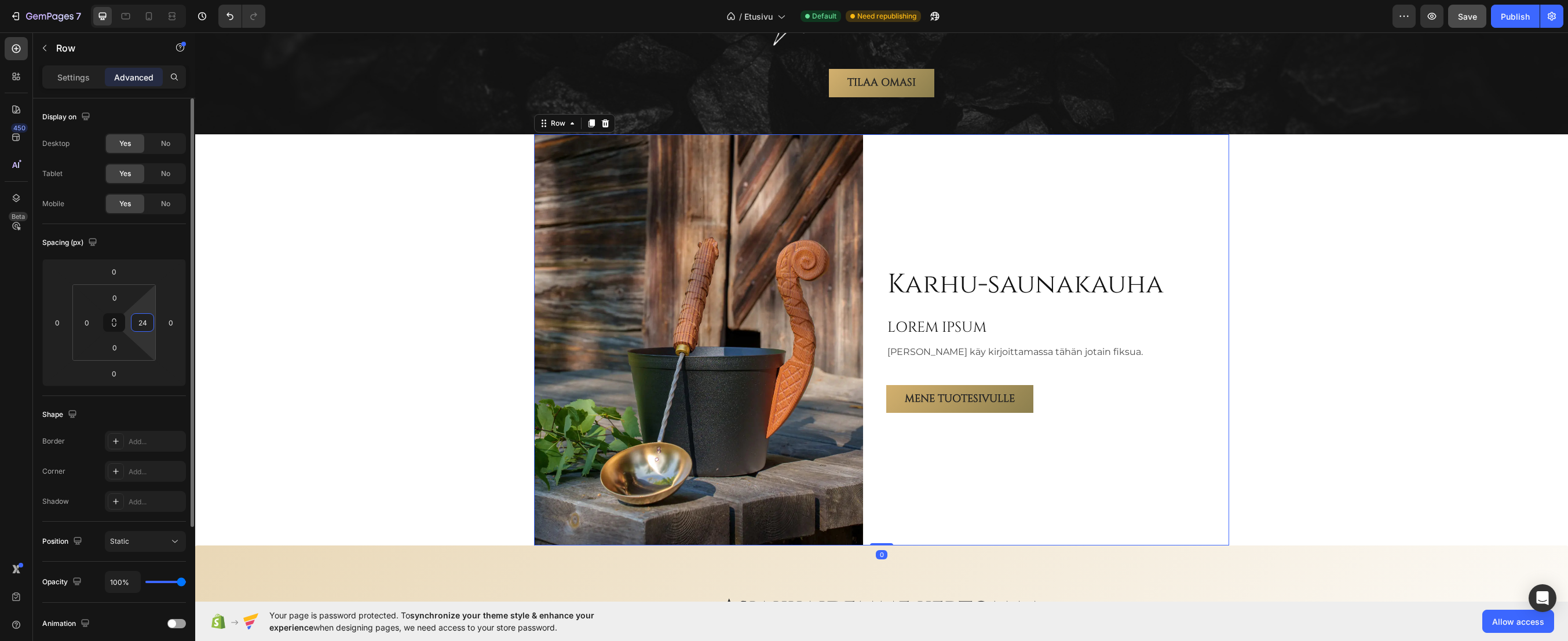
click at [143, 326] on input "24" at bounding box center [142, 322] width 17 height 17
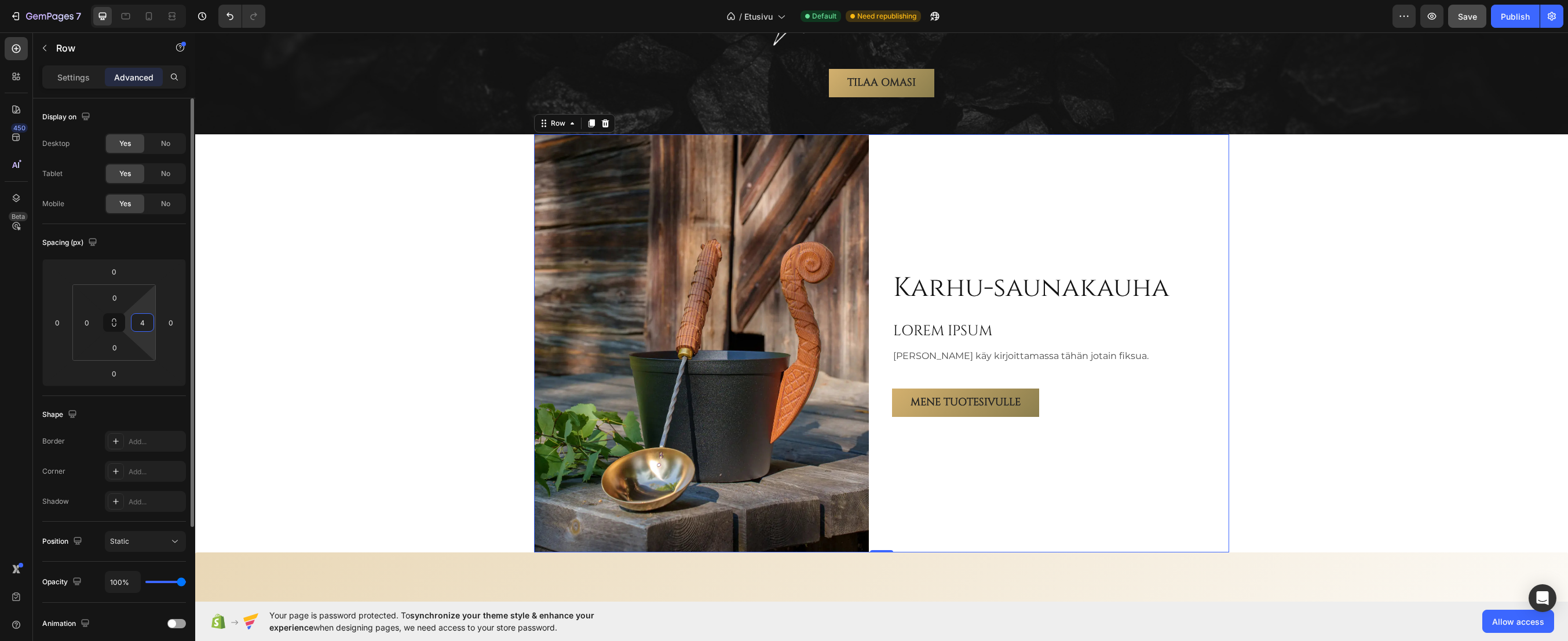
type input "40"
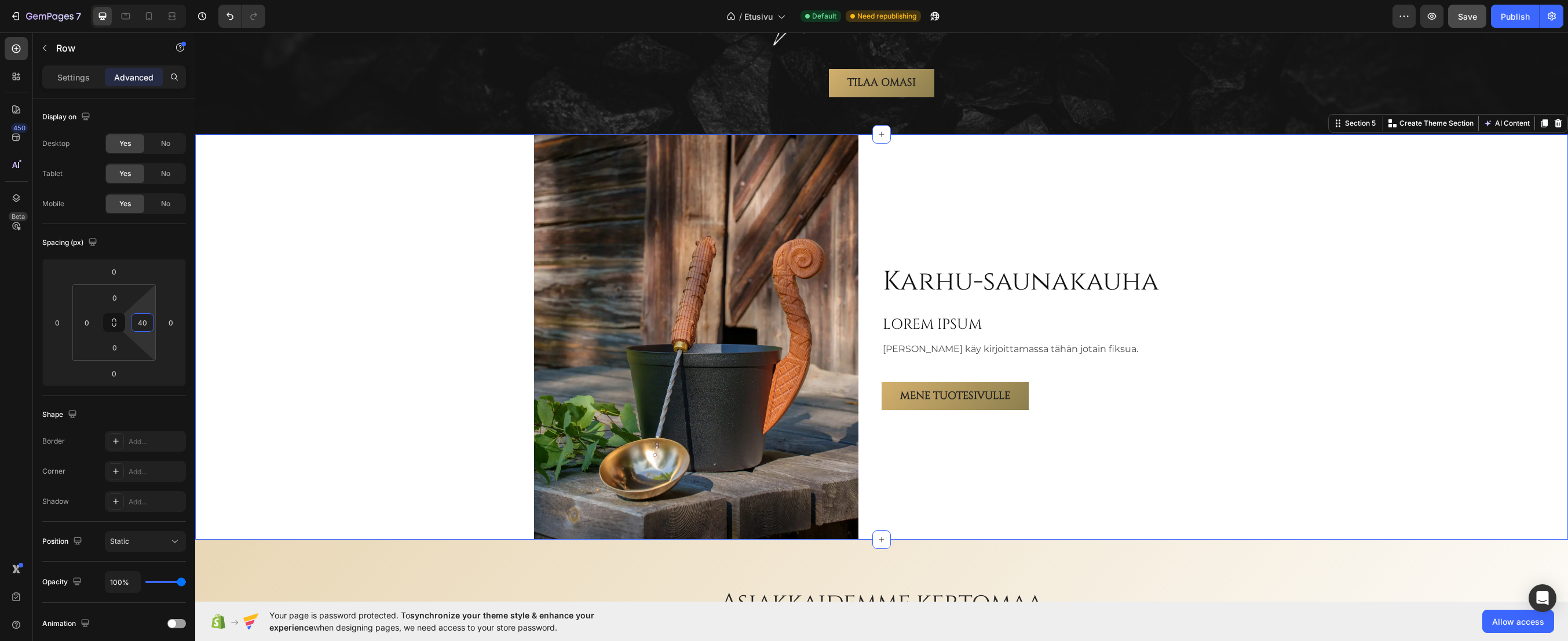
click at [358, 229] on div "Karhu-saunakauha Heading LOREM IPSUM Heading Teemu käy kirjoittamassa tähän jot…" at bounding box center [882, 338] width 1373 height 406
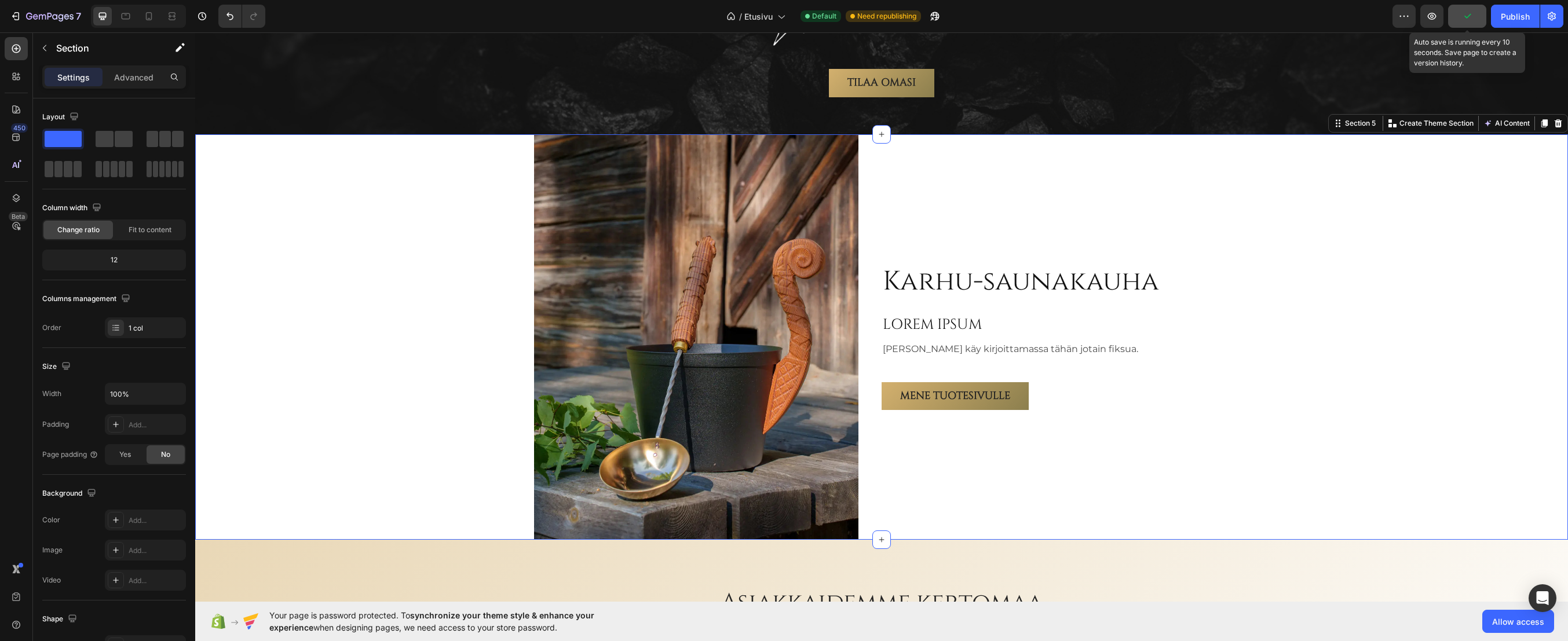
click at [1467, 14] on icon "button" at bounding box center [1467, 16] width 12 height 12
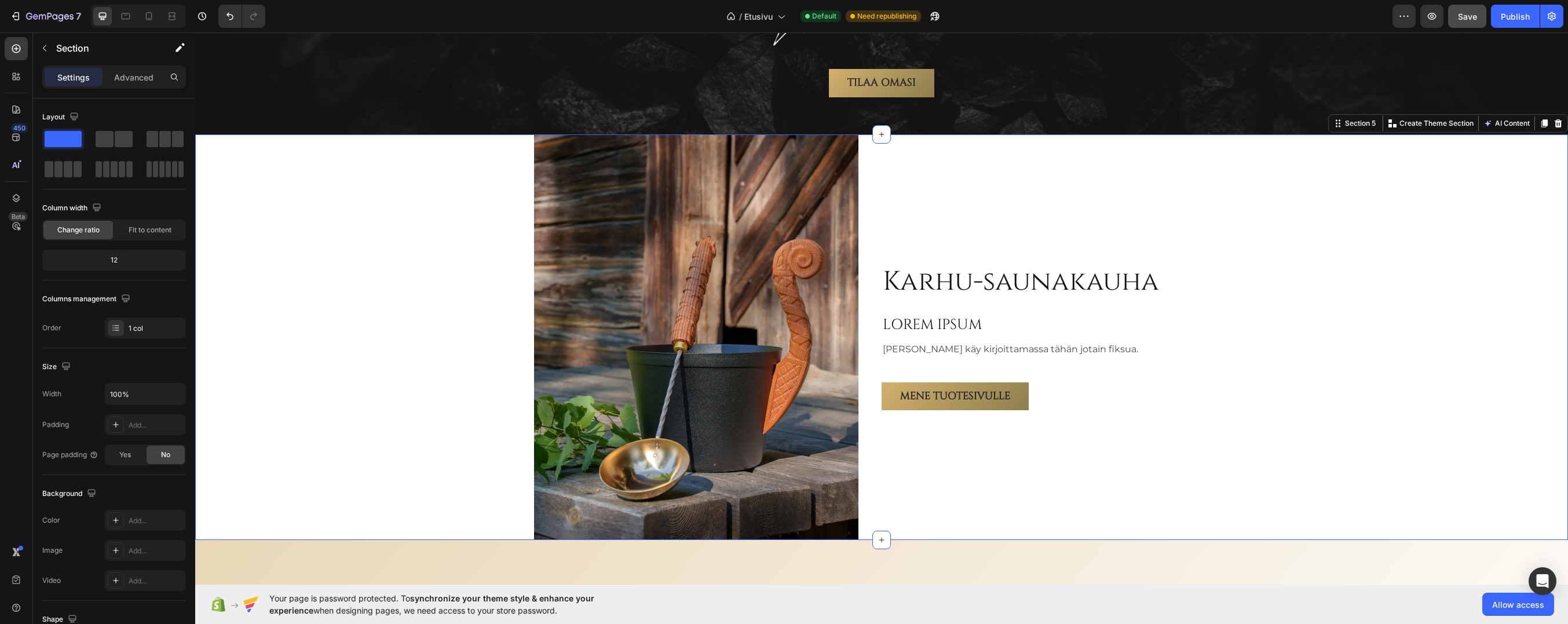
click at [436, 209] on div "Karhu-saunakauha Heading LOREM IPSUM Heading Teemu käy kirjoittamassa tähän jot…" at bounding box center [882, 338] width 1373 height 406
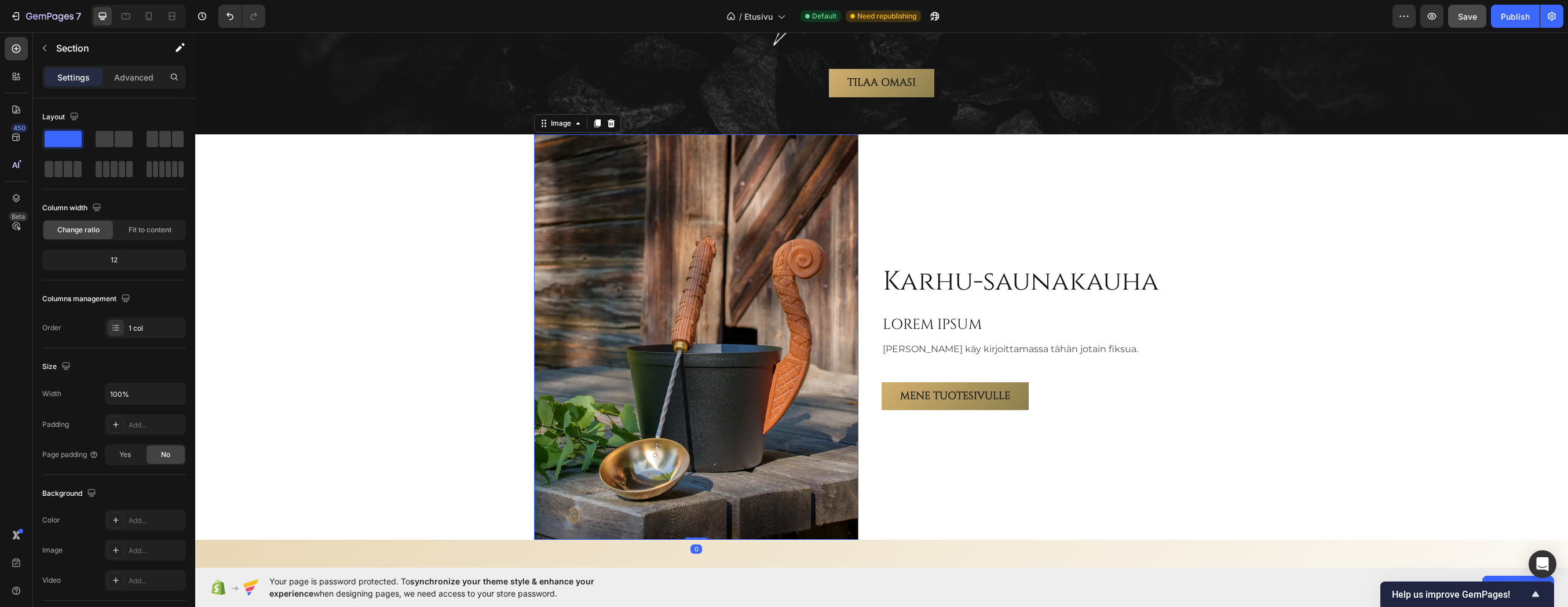
click at [614, 284] on img at bounding box center [697, 338] width 324 height 406
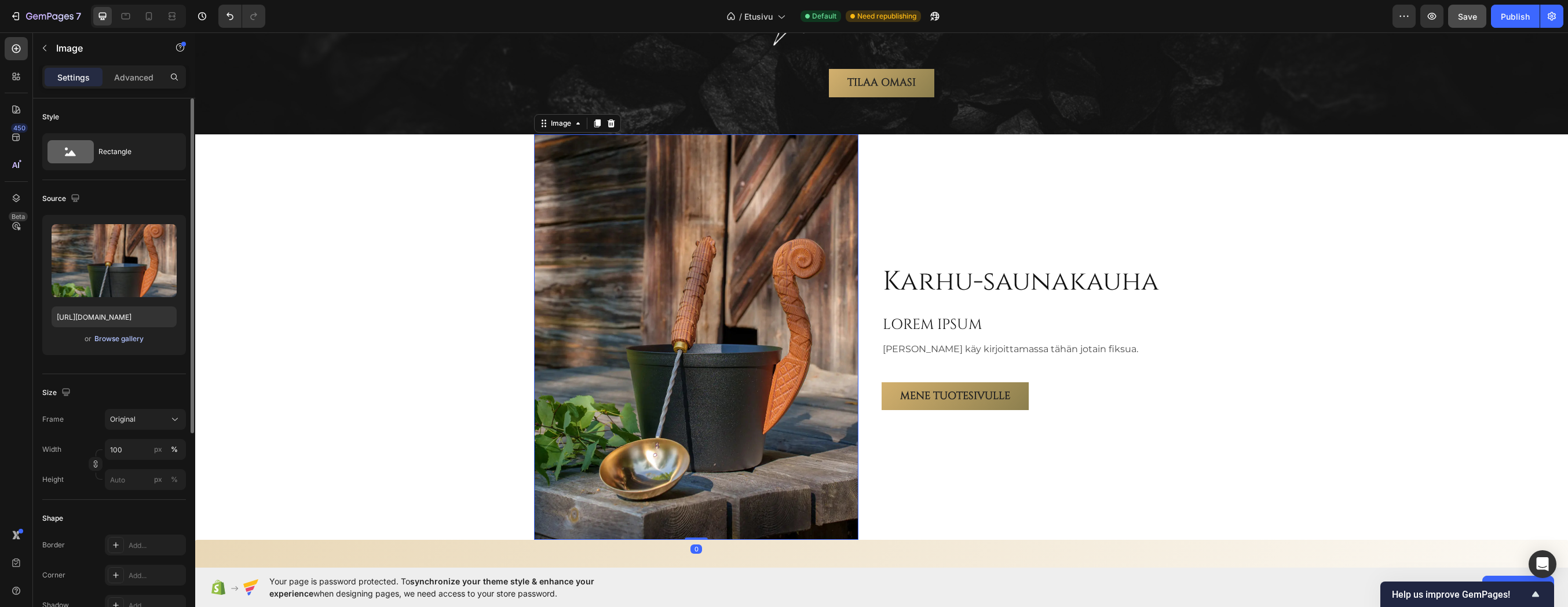
click at [118, 338] on div "Browse gallery" at bounding box center [119, 339] width 50 height 10
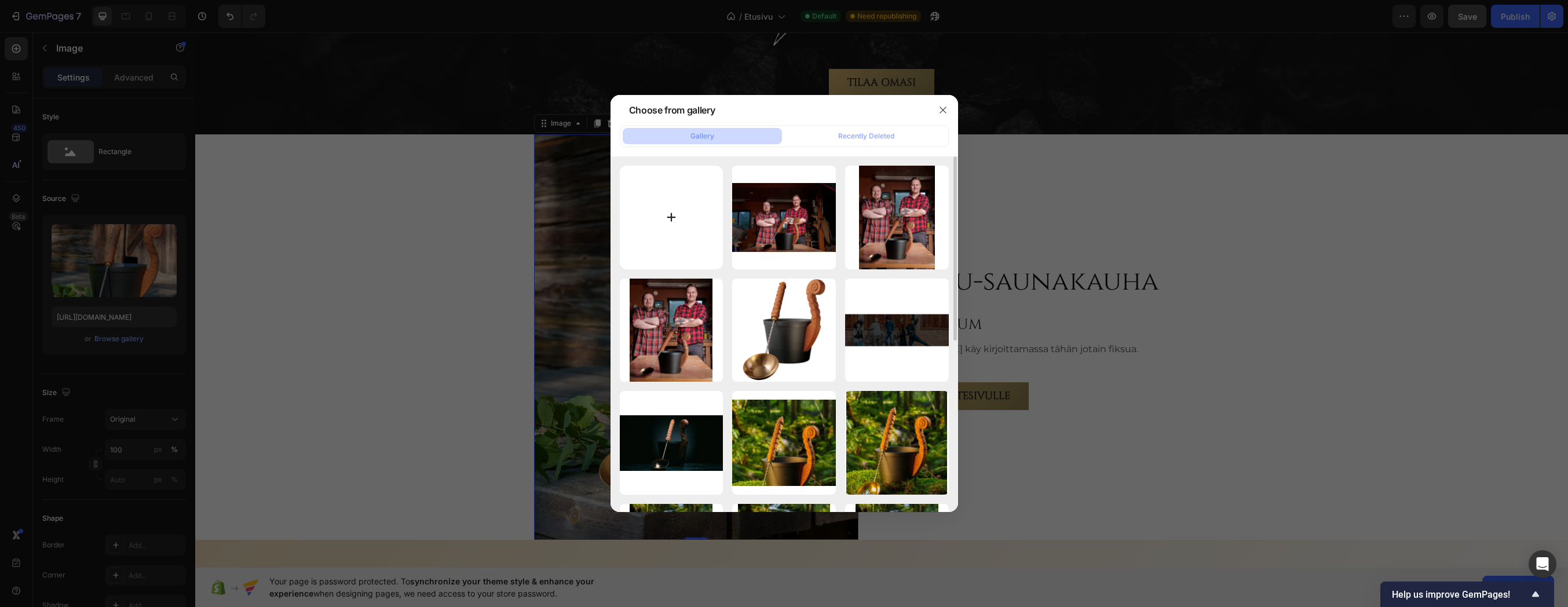
click at [662, 217] on input "file" at bounding box center [671, 218] width 104 height 104
type input "C:\fakepath\DSC01242.webp"
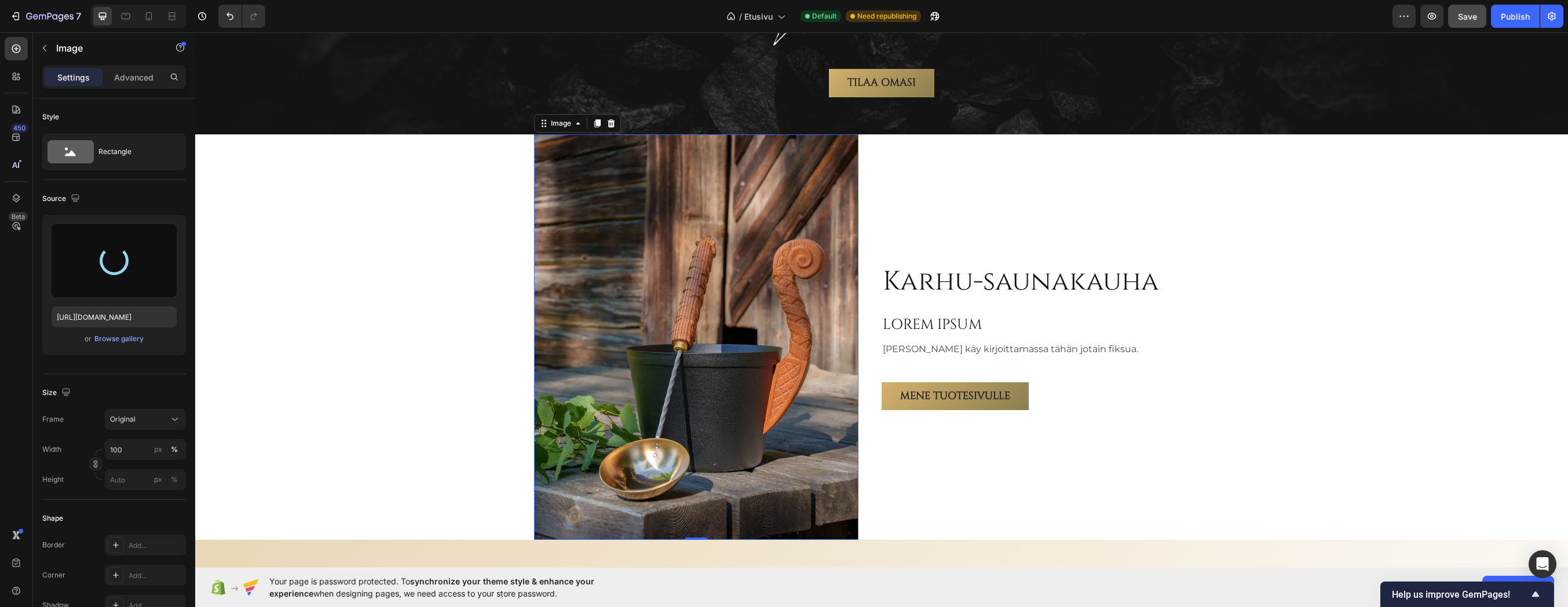
type input "https://cdn.shopify.com/s/files/1/0935/4185/9663/files/gempages_579199383455662…"
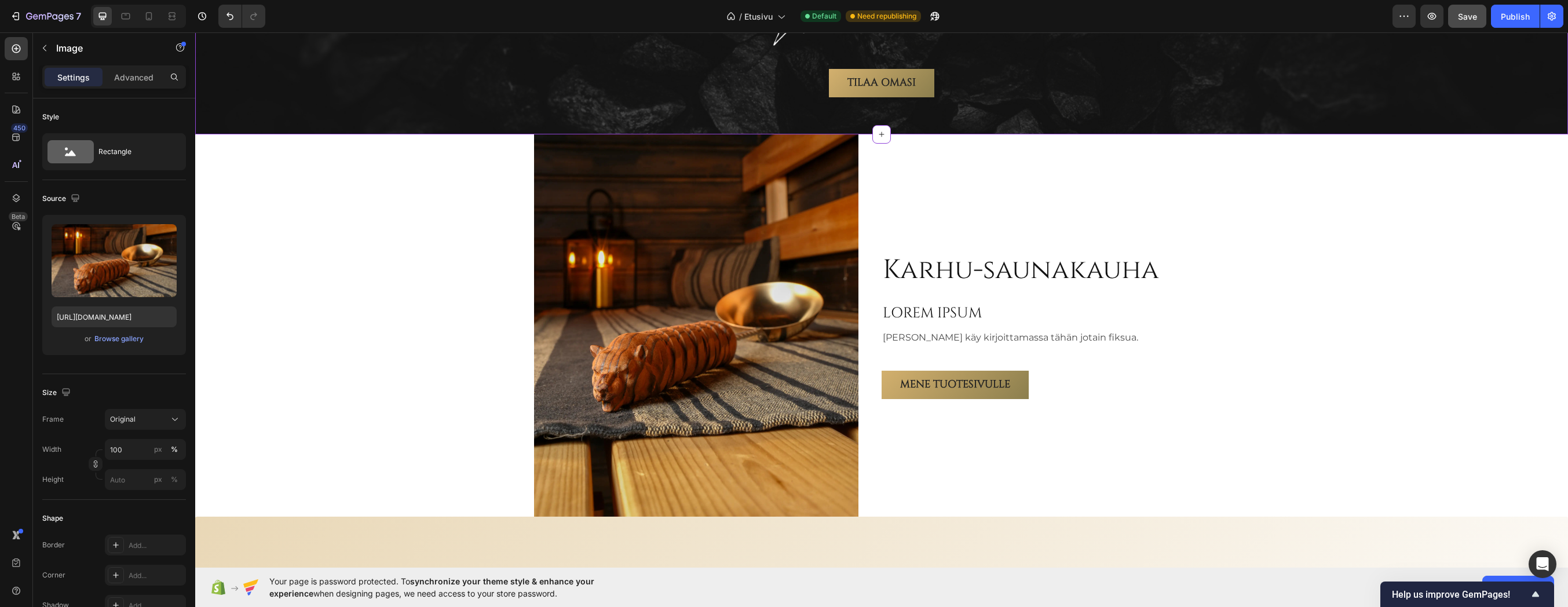
click at [1319, 81] on div "Tilaa omasi Button" at bounding box center [882, 83] width 1355 height 28
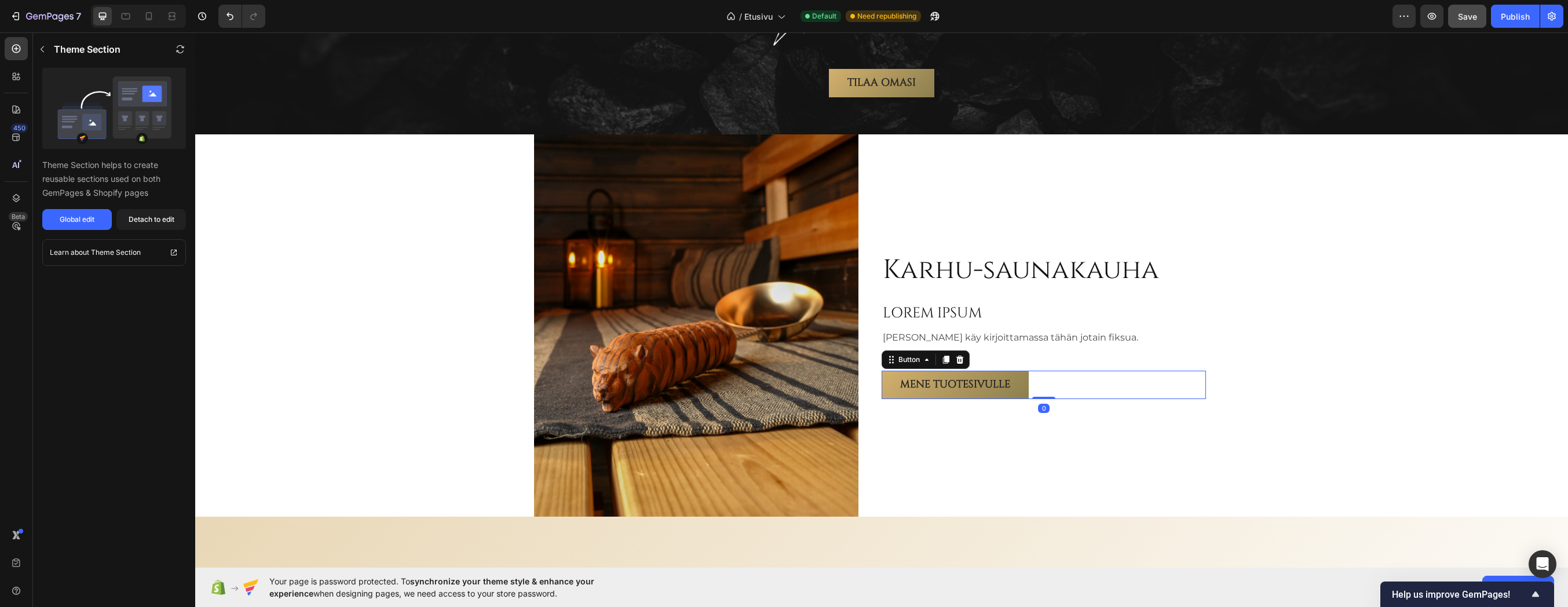
click at [1152, 398] on div "Mene tuotesivulle Button 0" at bounding box center [1044, 385] width 324 height 28
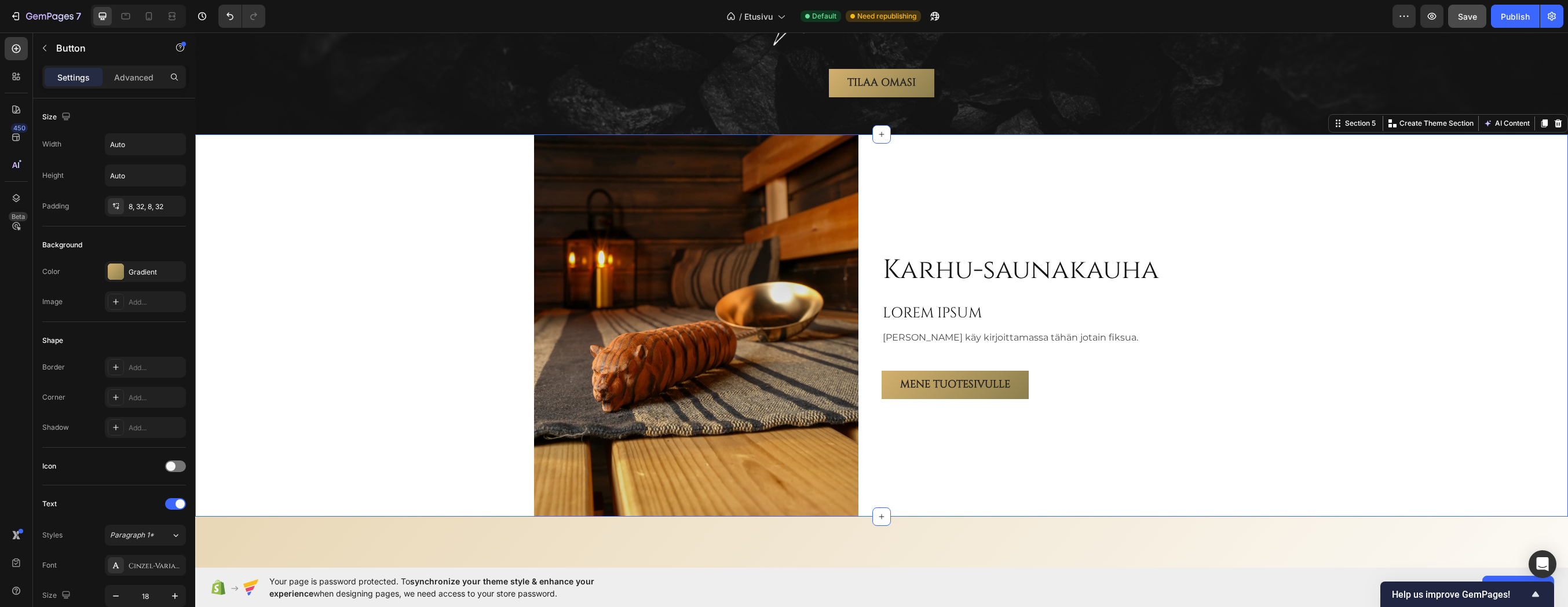
click at [1523, 403] on div "Karhu-saunakauha Heading LOREM IPSUM Heading Teemu käy kirjoittamassa tähän jot…" at bounding box center [882, 326] width 1373 height 382
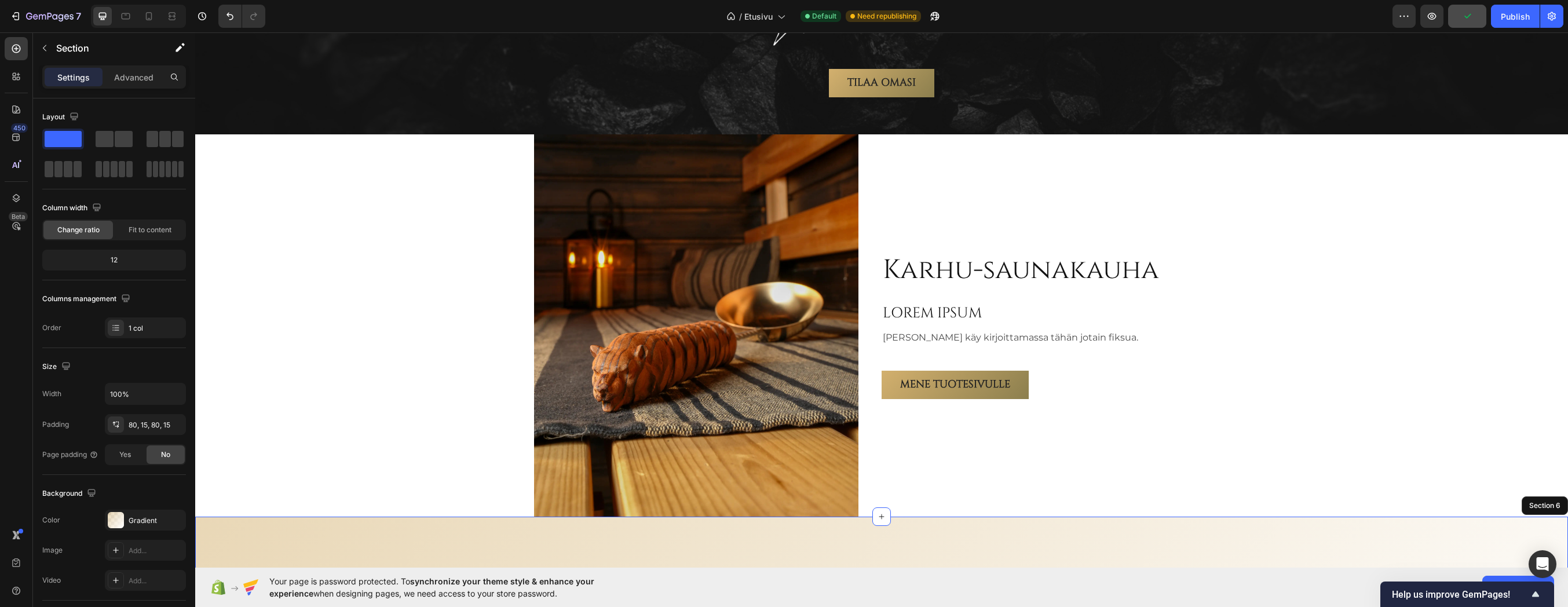
click at [948, 376] on p "Mene tuotesivulle" at bounding box center [955, 384] width 110 height 19
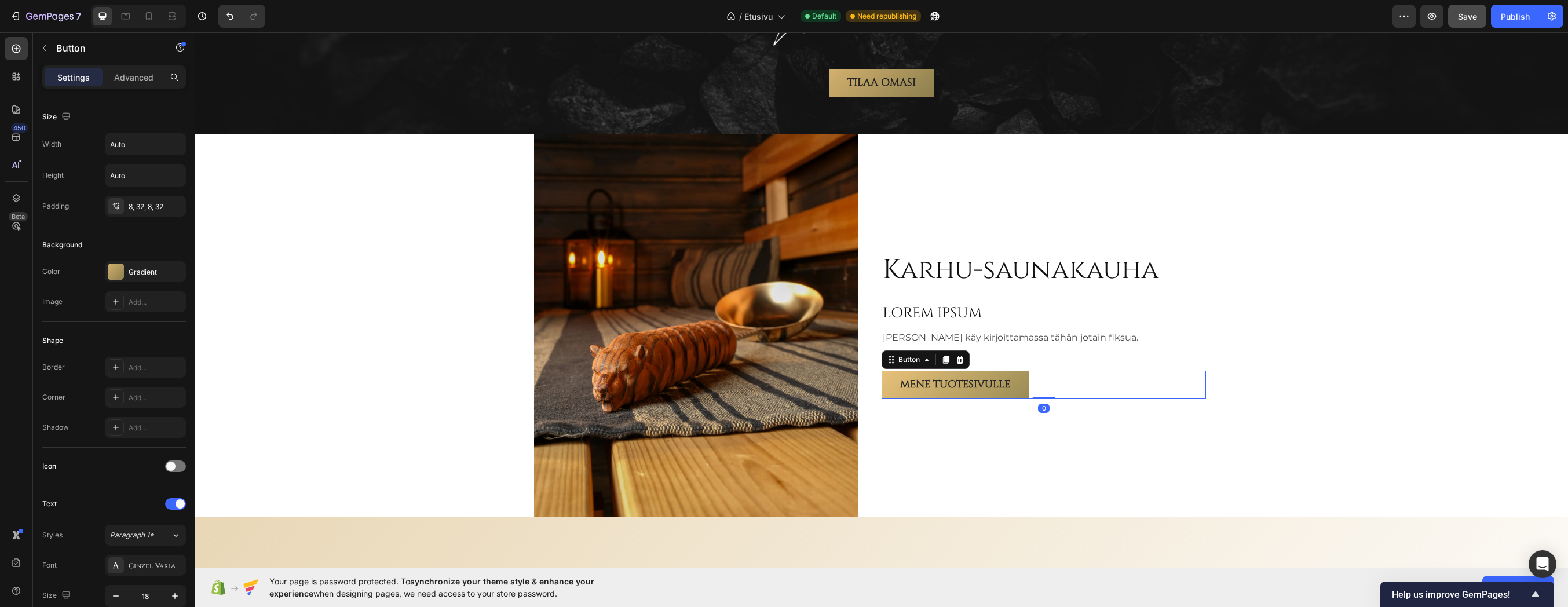
click at [883, 379] on link "Mene tuotesivulle" at bounding box center [955, 385] width 147 height 28
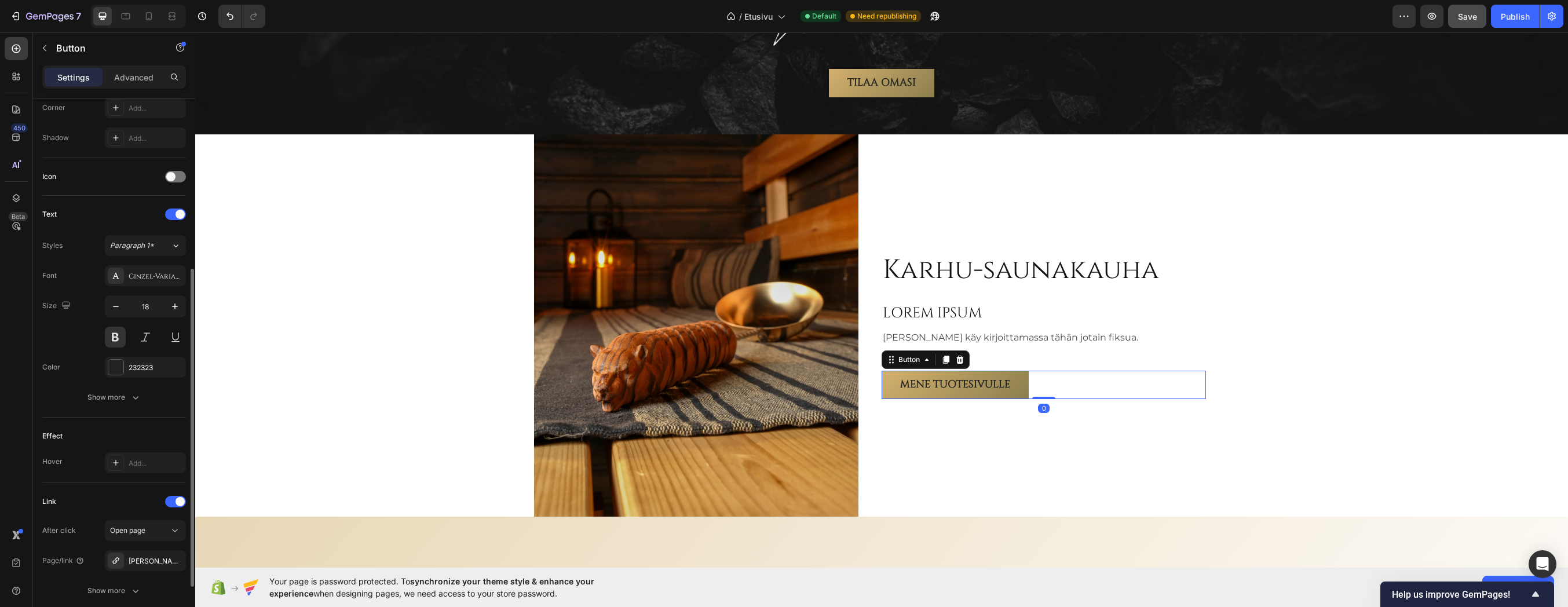
scroll to position [380, 0]
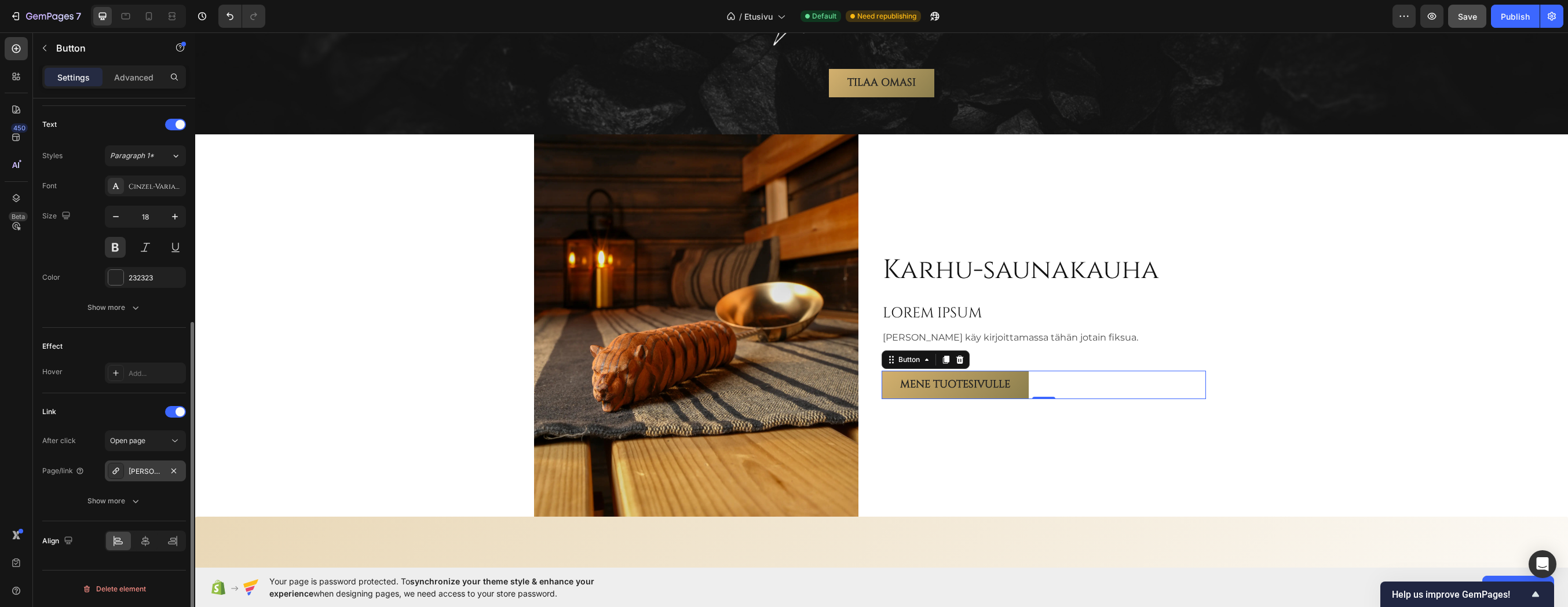
click at [144, 470] on div "Kiukoo Scandic -Saunasetti" at bounding box center [145, 472] width 33 height 10
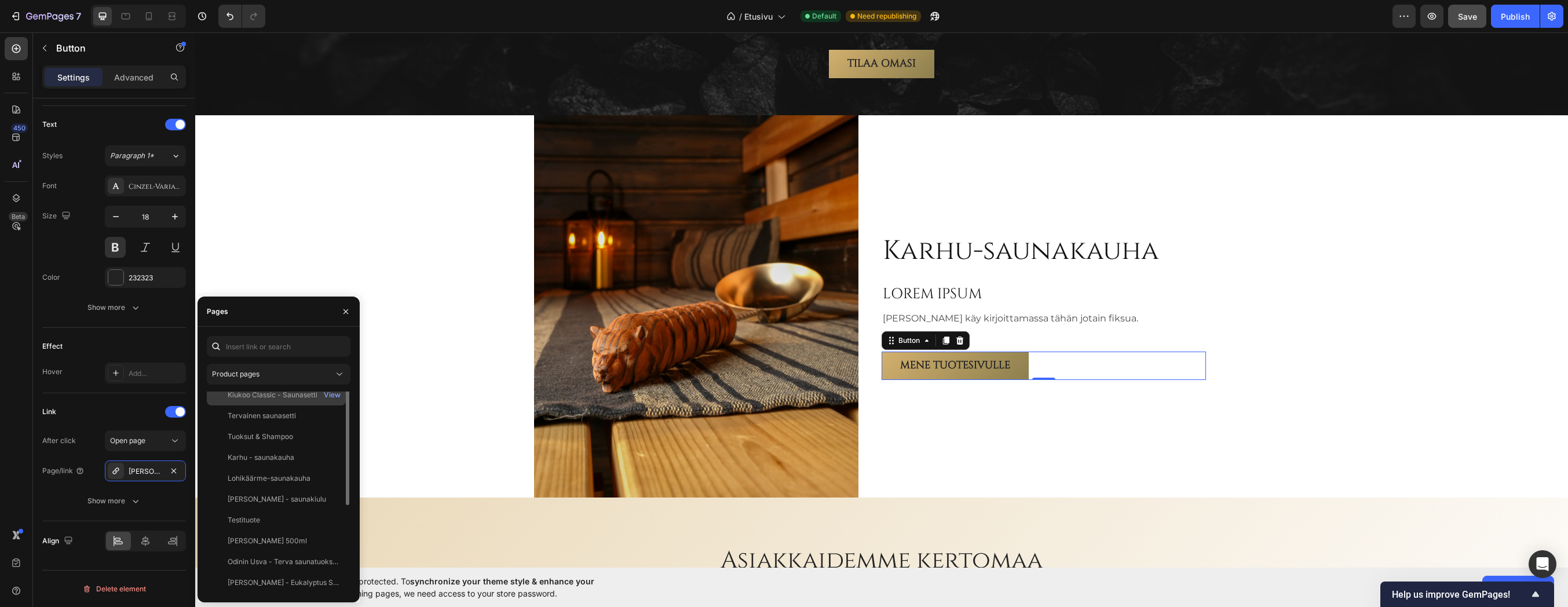
scroll to position [1980, 0]
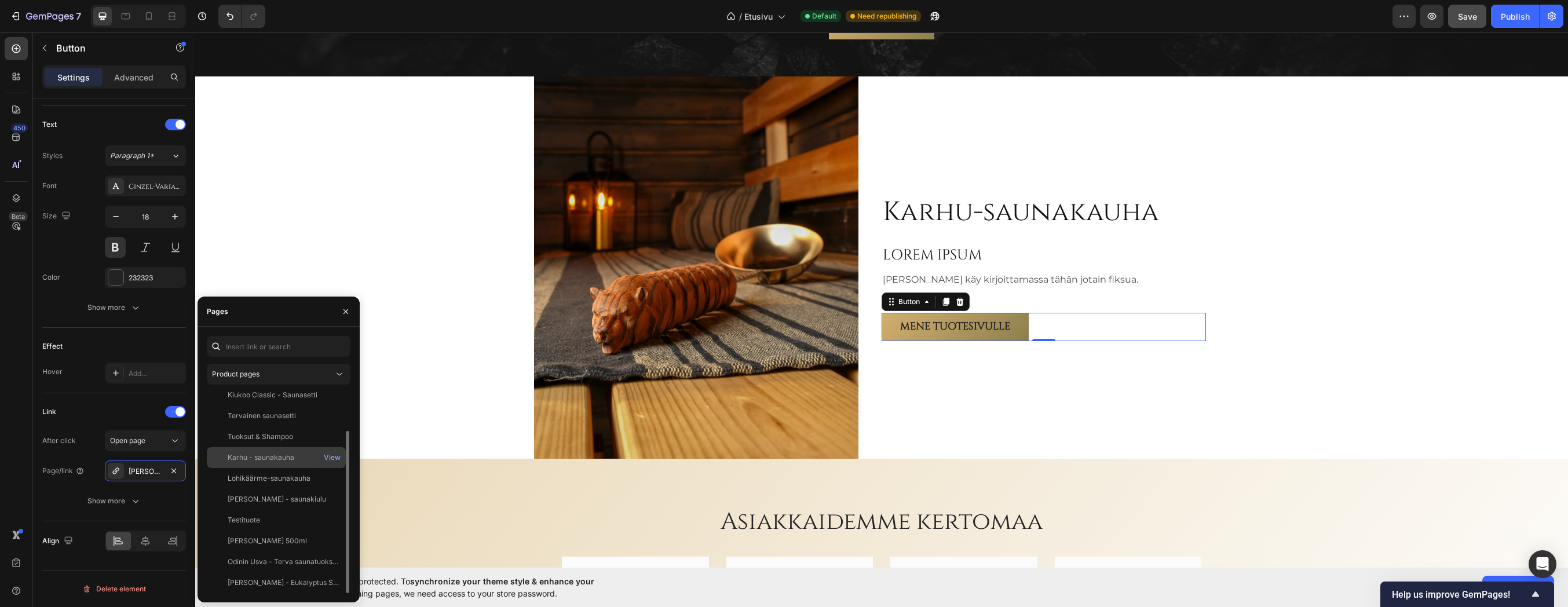
click at [276, 457] on div "Karhu - saunakauha" at bounding box center [261, 457] width 67 height 10
click at [345, 313] on icon "button" at bounding box center [346, 312] width 10 height 10
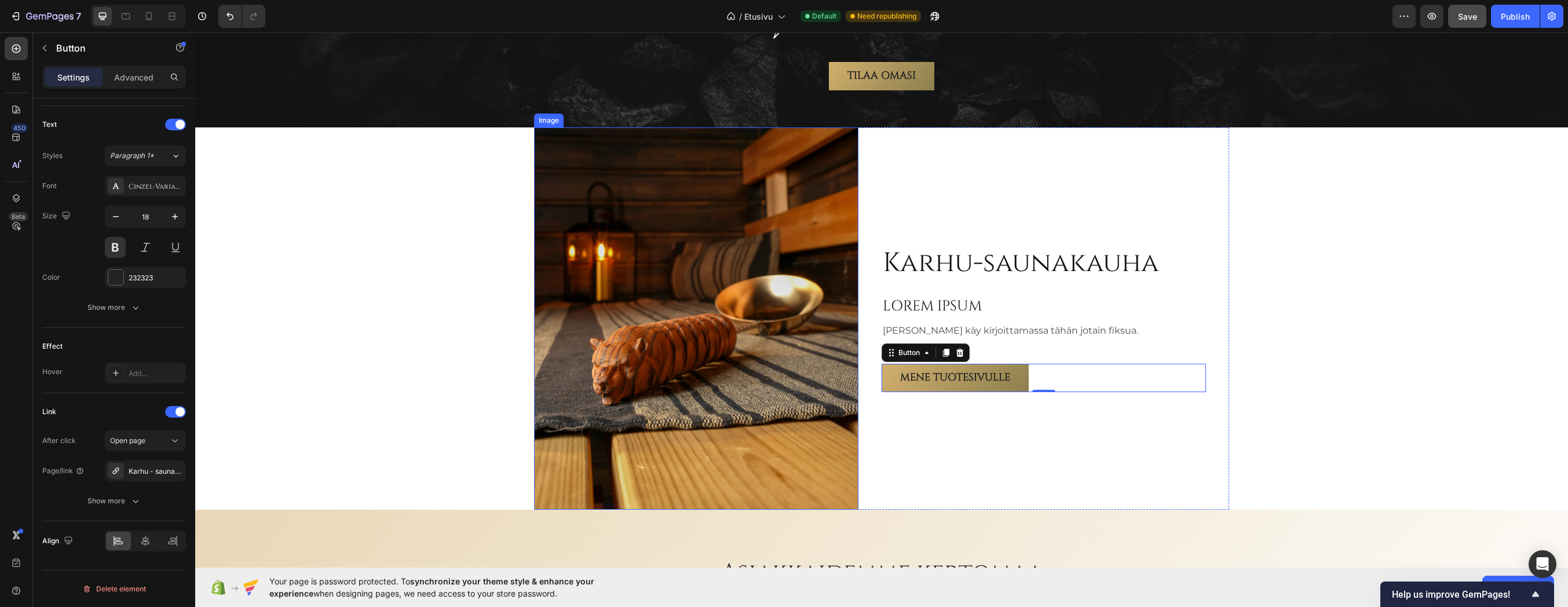
scroll to position [1922, 0]
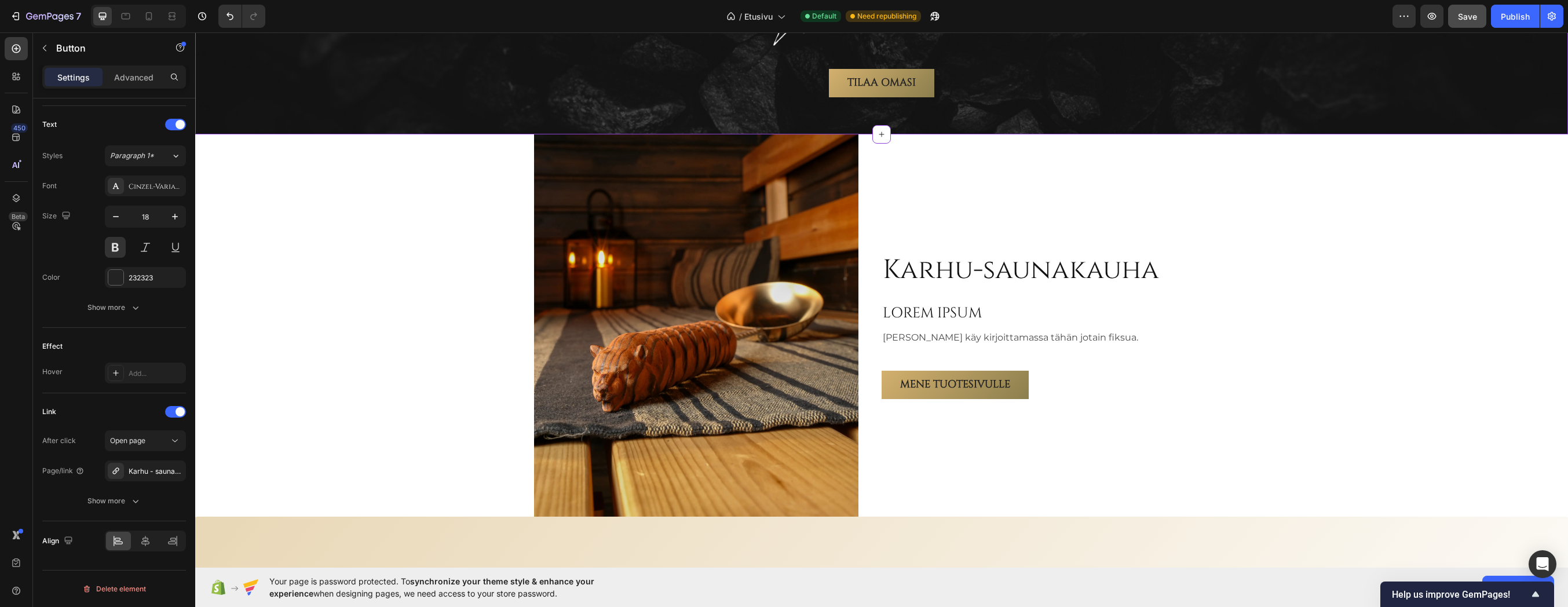
click at [383, 75] on div "Tilaa omasi Button" at bounding box center [882, 83] width 1355 height 28
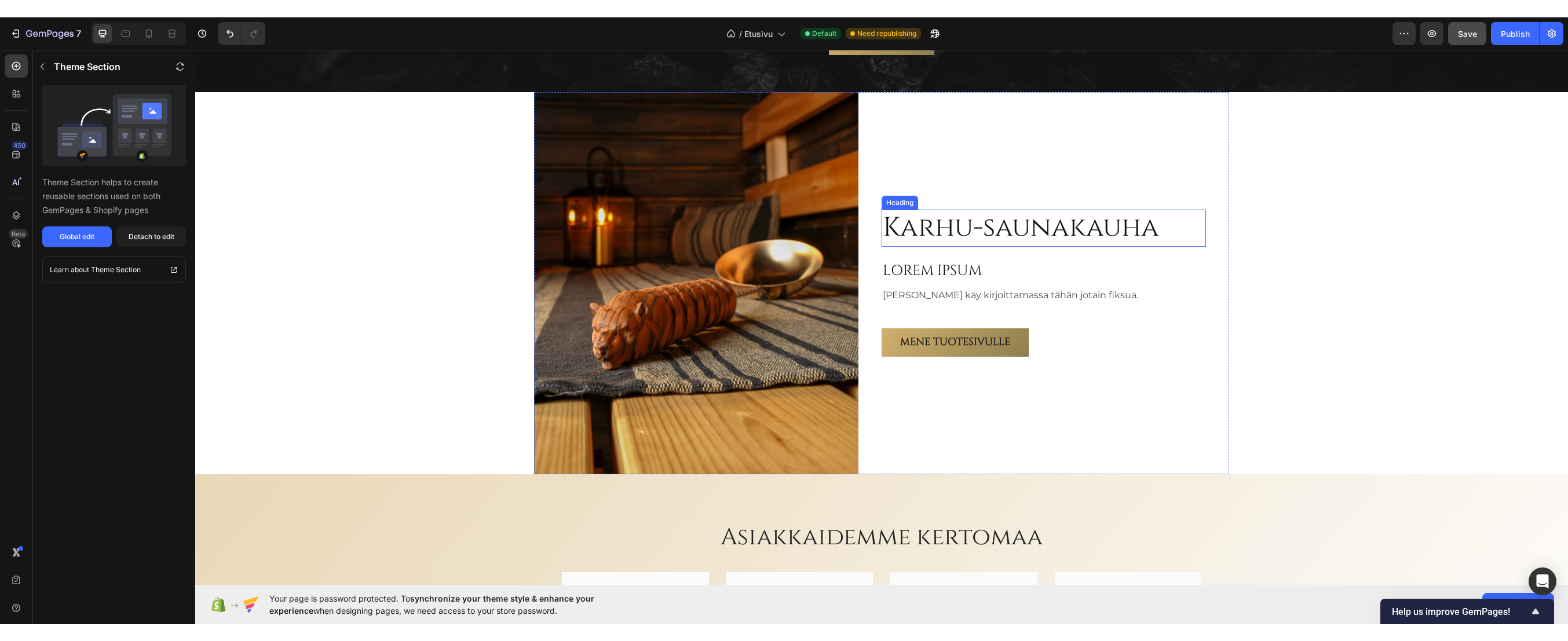
scroll to position [1980, 0]
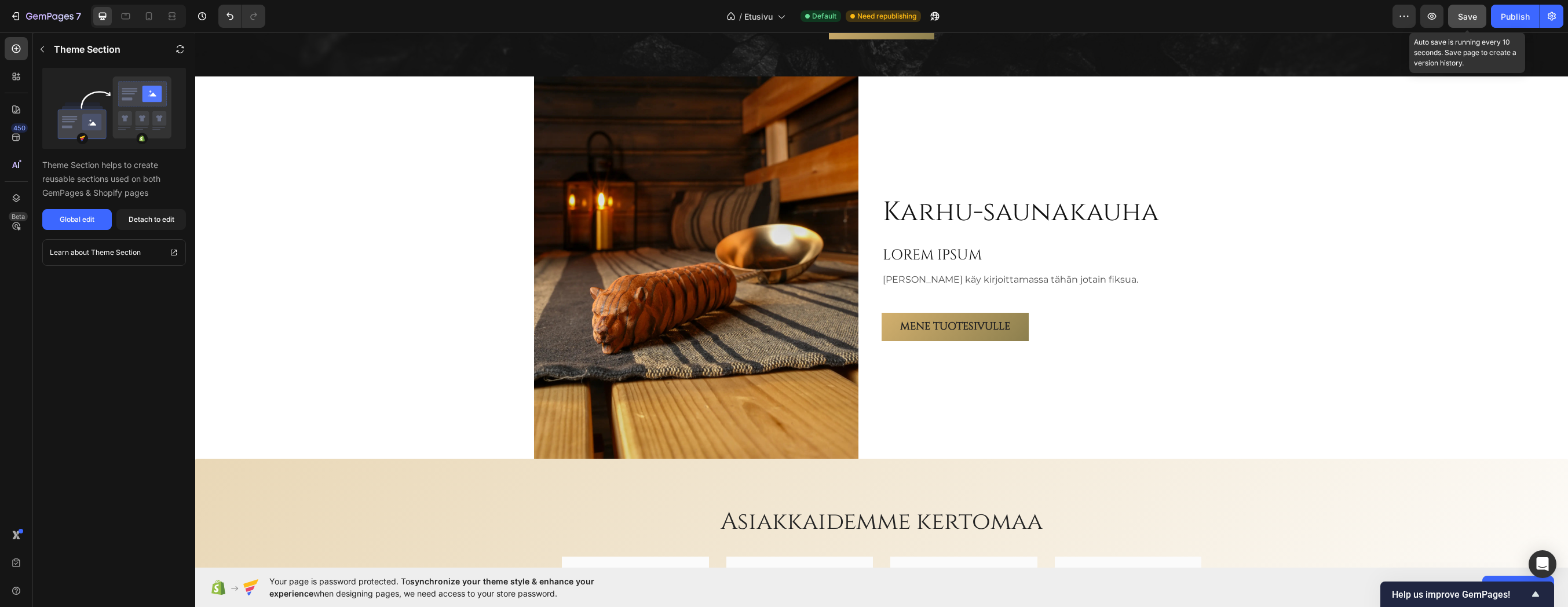
click at [1469, 16] on span "Save" at bounding box center [1468, 16] width 19 height 10
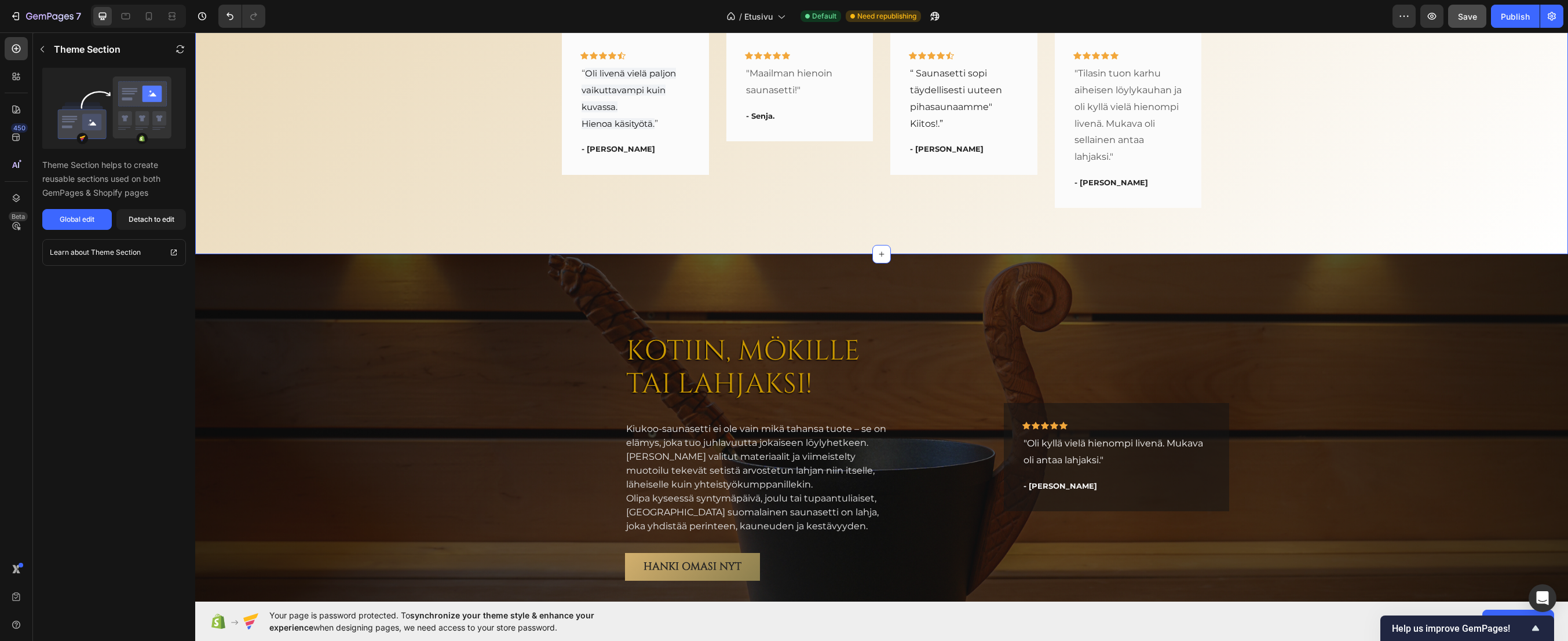
scroll to position [2501, 0]
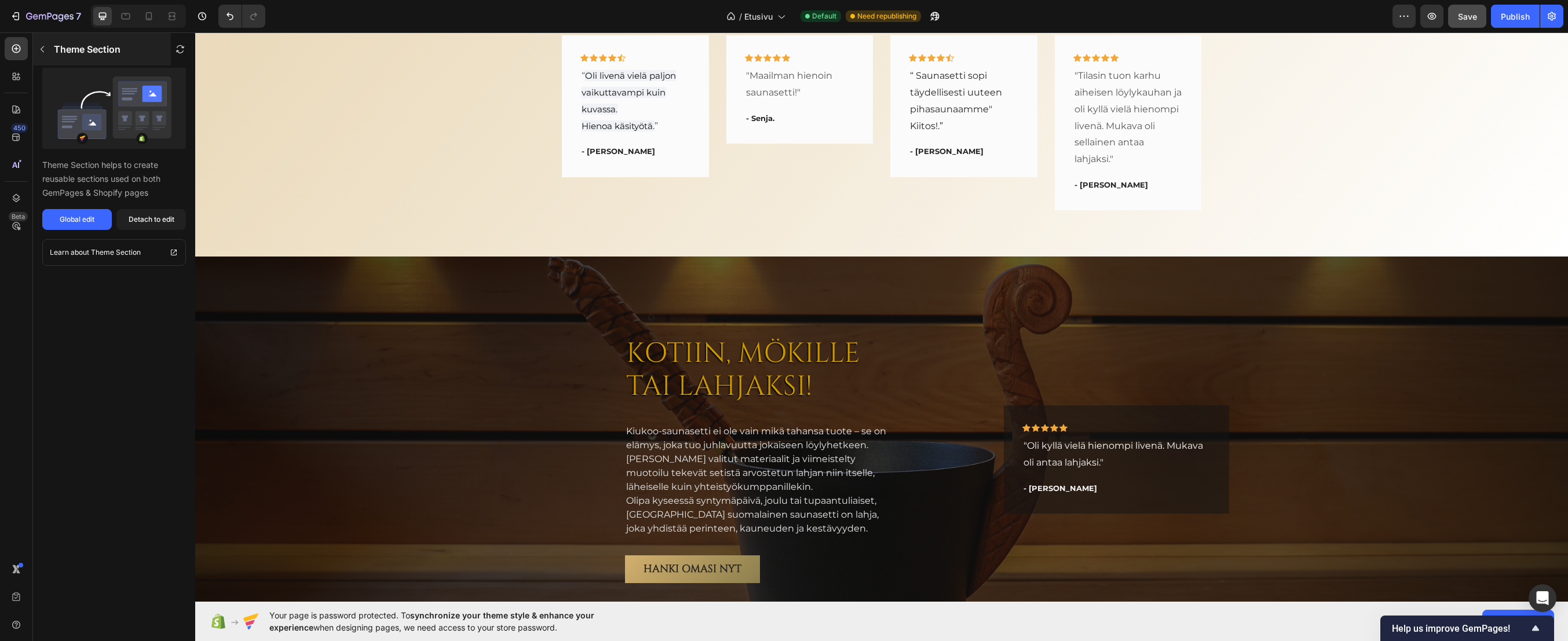
click at [77, 46] on p "Theme Section" at bounding box center [87, 49] width 67 height 14
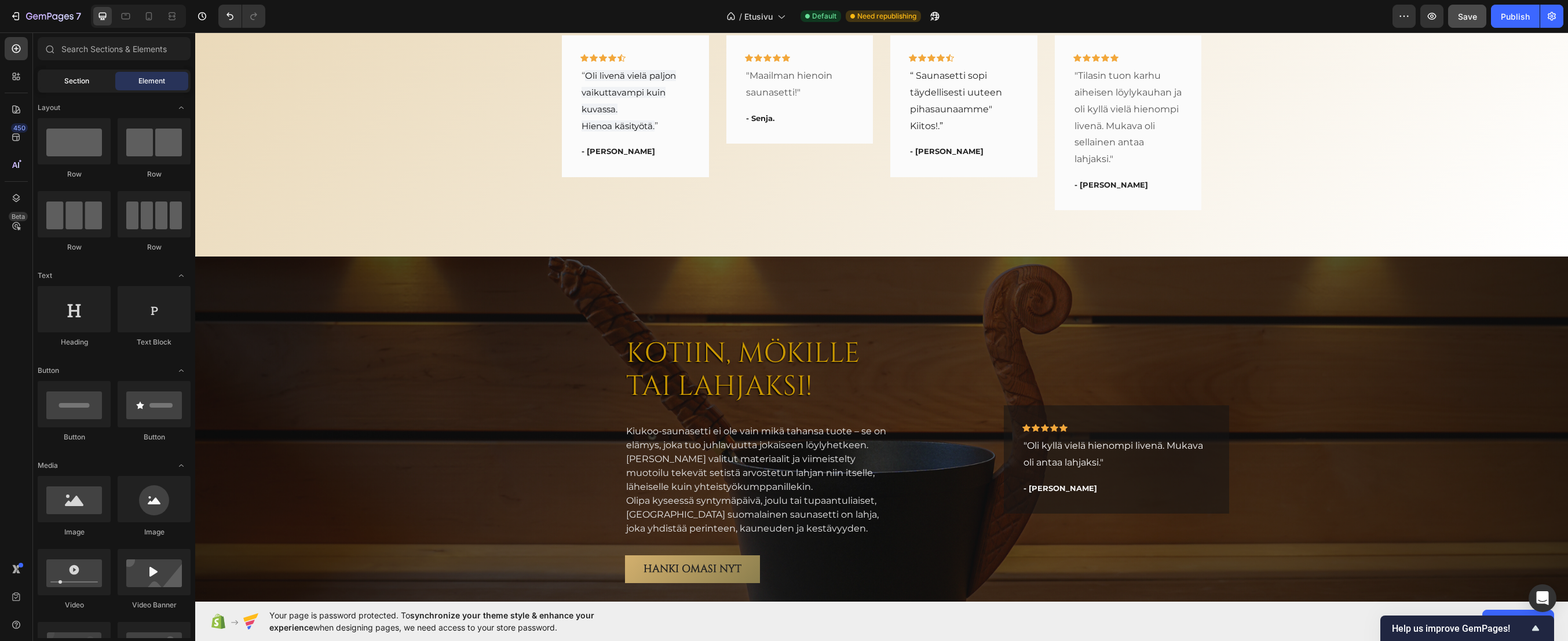
click at [80, 83] on span "Section" at bounding box center [77, 81] width 25 height 10
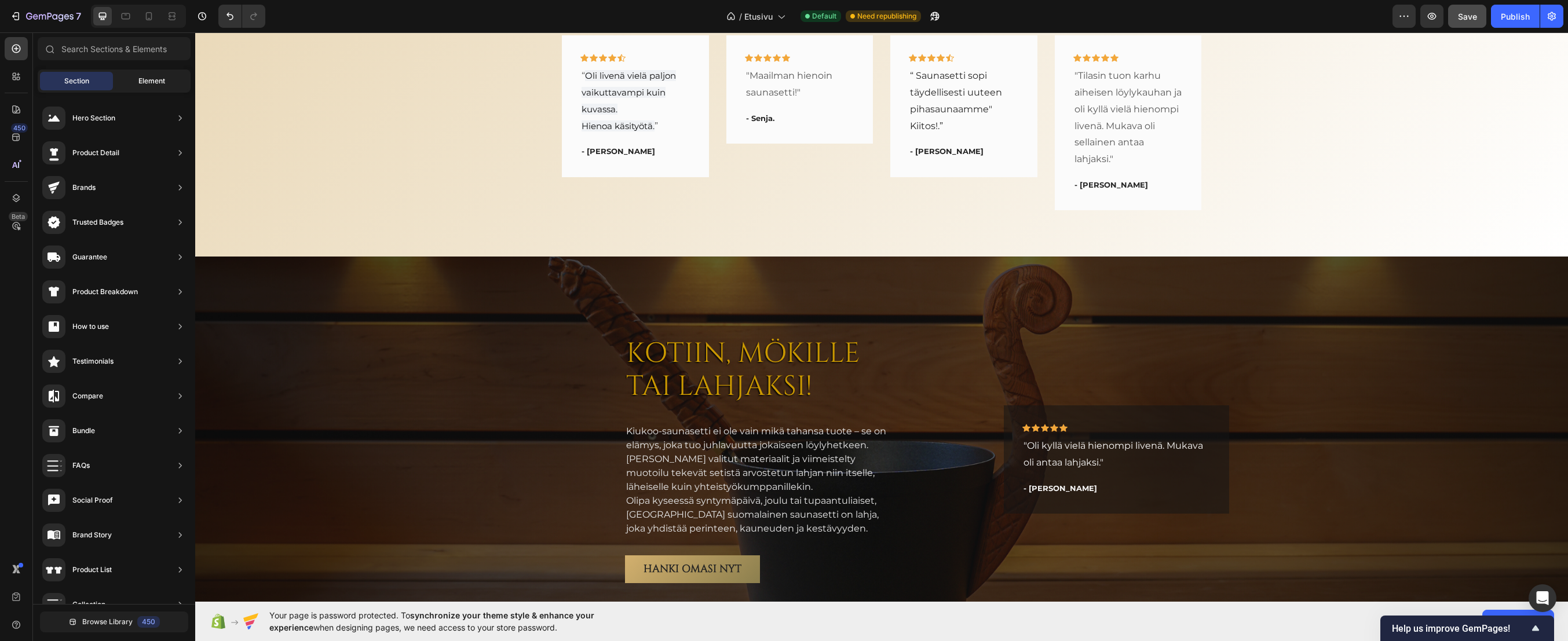
click at [144, 76] on span "Element" at bounding box center [152, 81] width 27 height 10
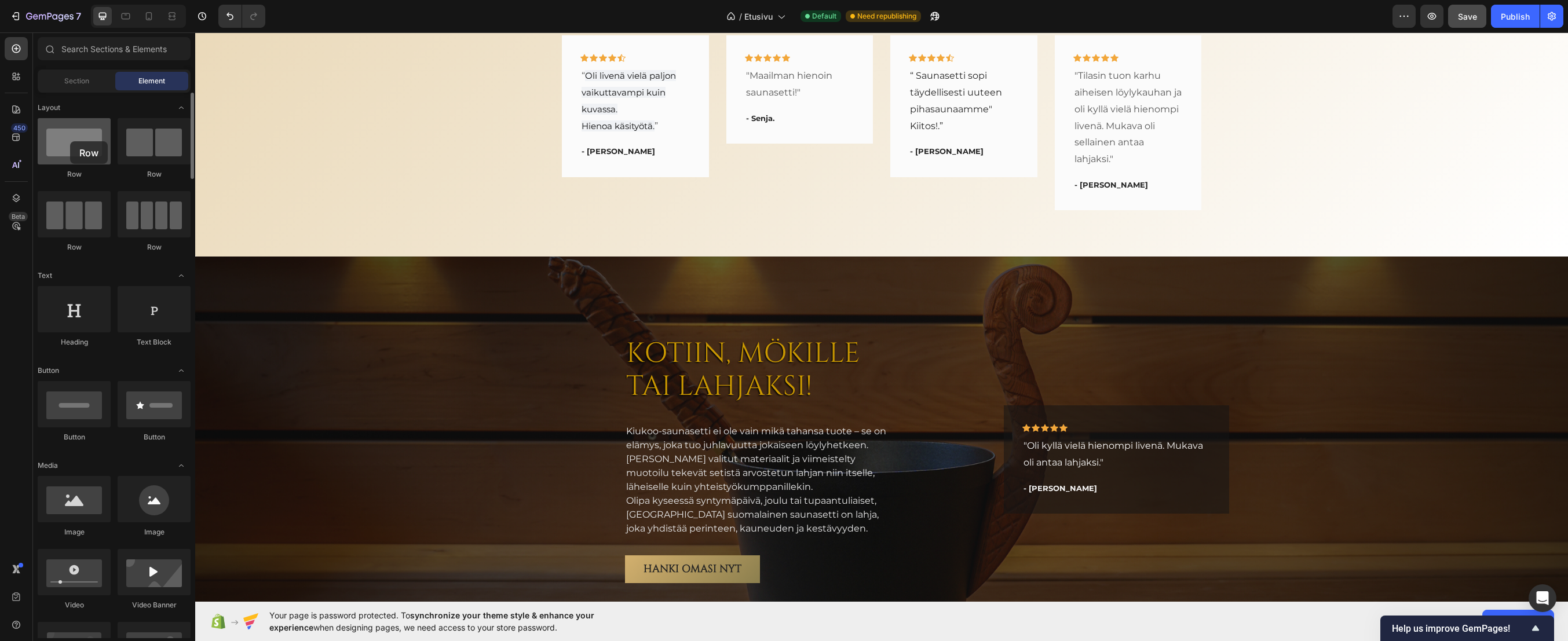
drag, startPoint x: 89, startPoint y: 148, endPoint x: 70, endPoint y: 141, distance: 20.2
click at [70, 141] on div at bounding box center [74, 141] width 73 height 47
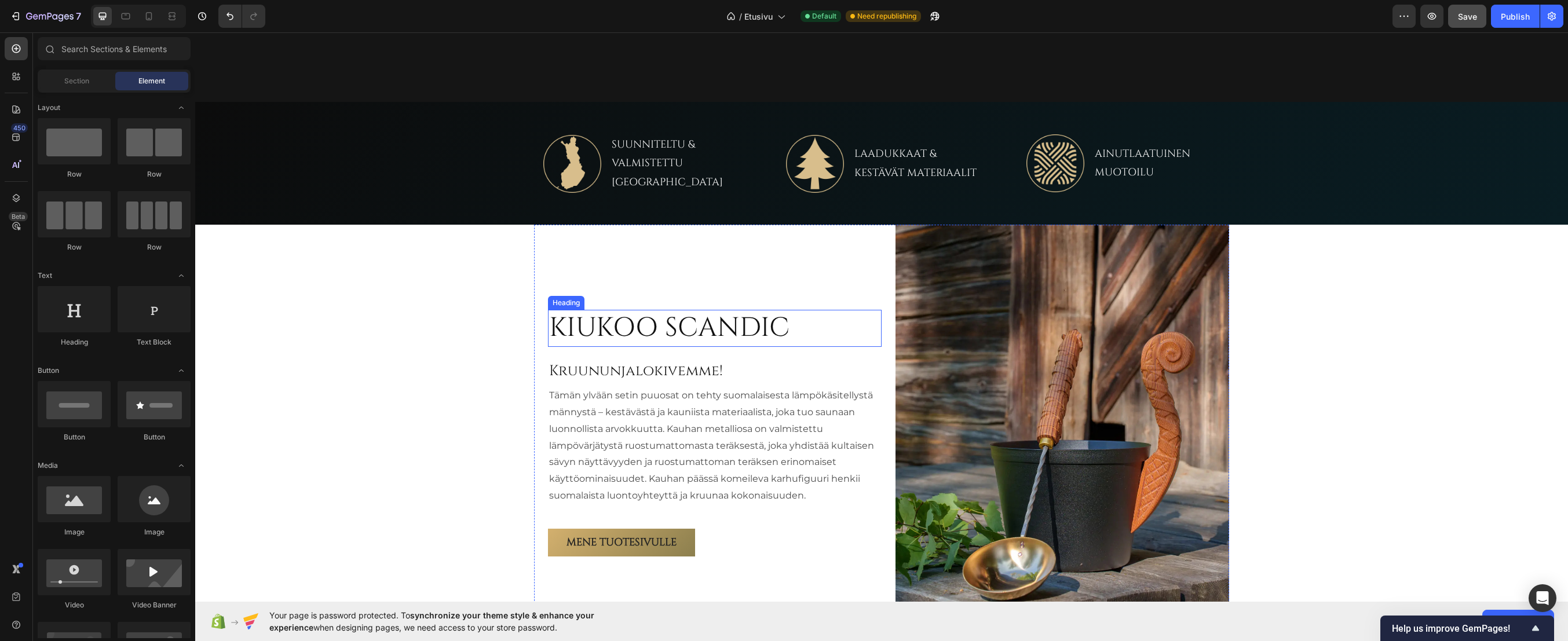
scroll to position [606, 0]
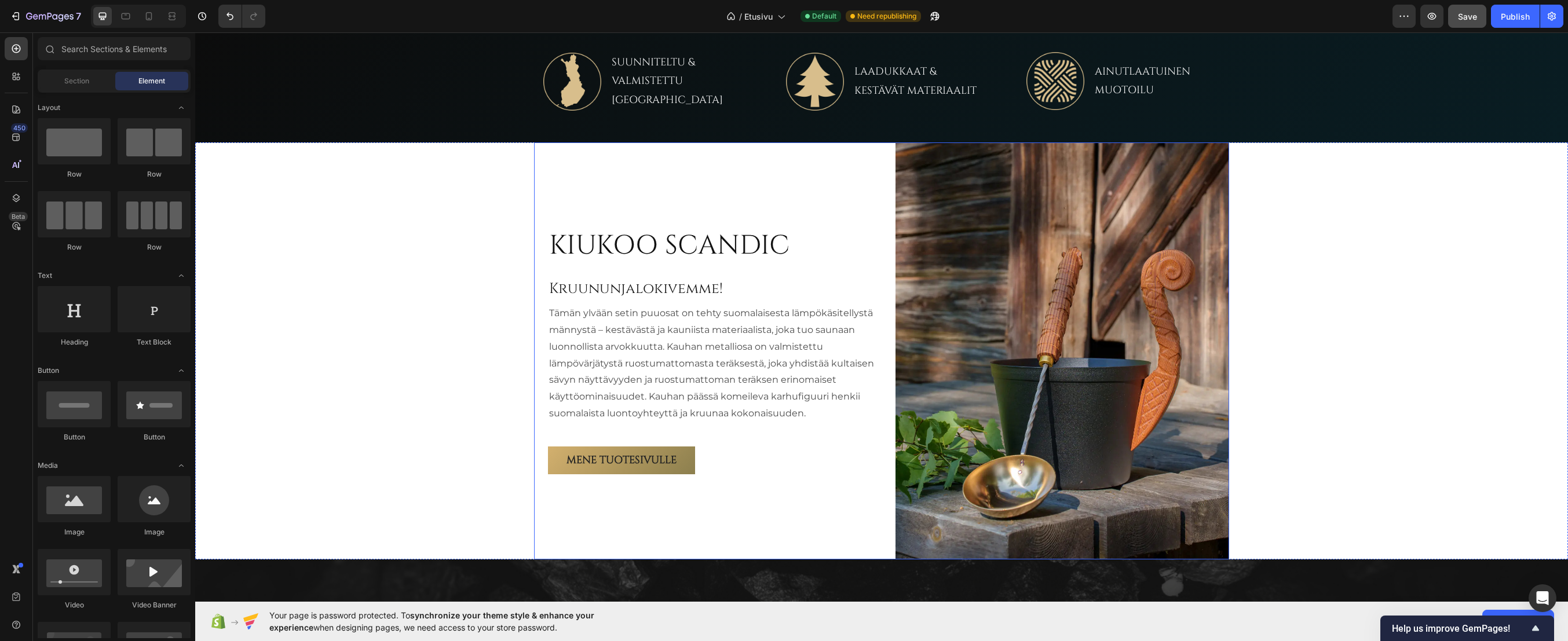
click at [677, 154] on div "KIUKOO SCANDIC Heading Kruununjalokivemme! Heading Tämän ylvään setin puuosat o…" at bounding box center [714, 351] width 334 height 417
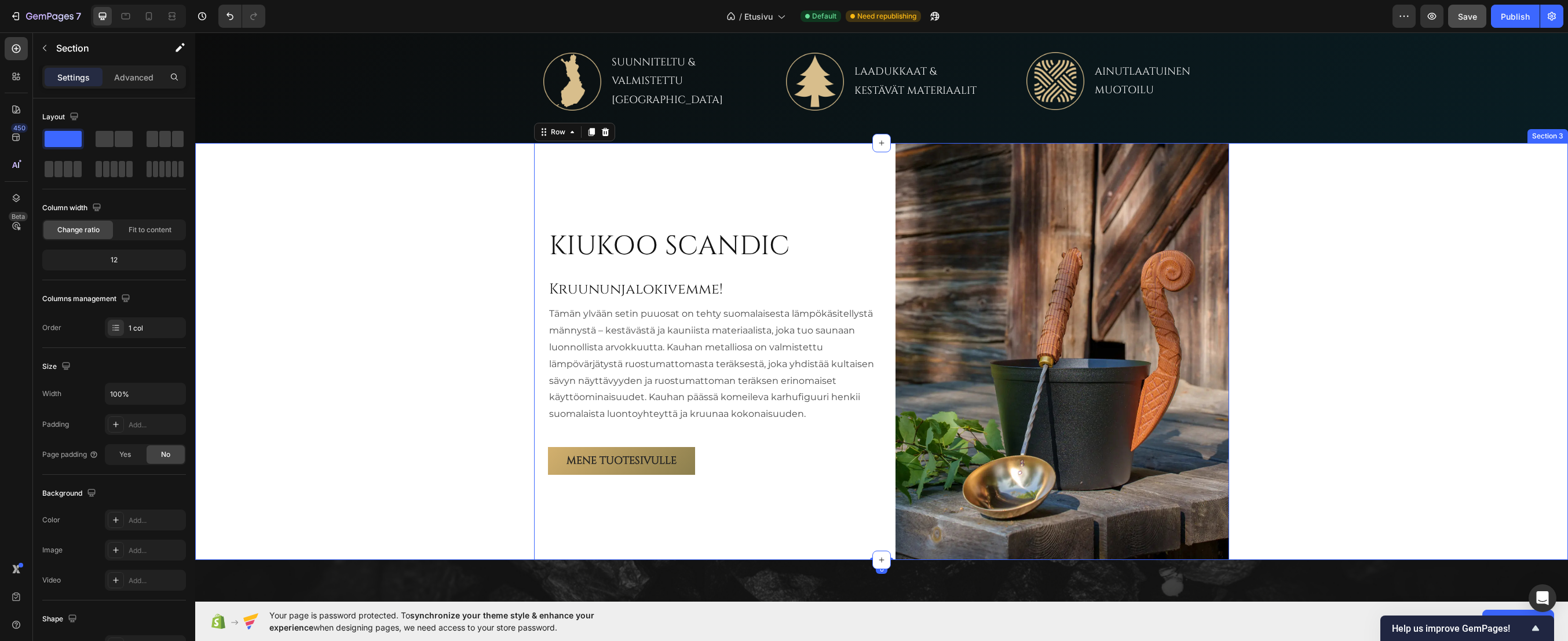
click at [469, 201] on div "KIUKOO SCANDIC Heading Kruununjalokivemme! Heading Tämän ylvään setin puuosat o…" at bounding box center [882, 351] width 1373 height 417
drag, startPoint x: 435, startPoint y: 215, endPoint x: 631, endPoint y: 247, distance: 198.6
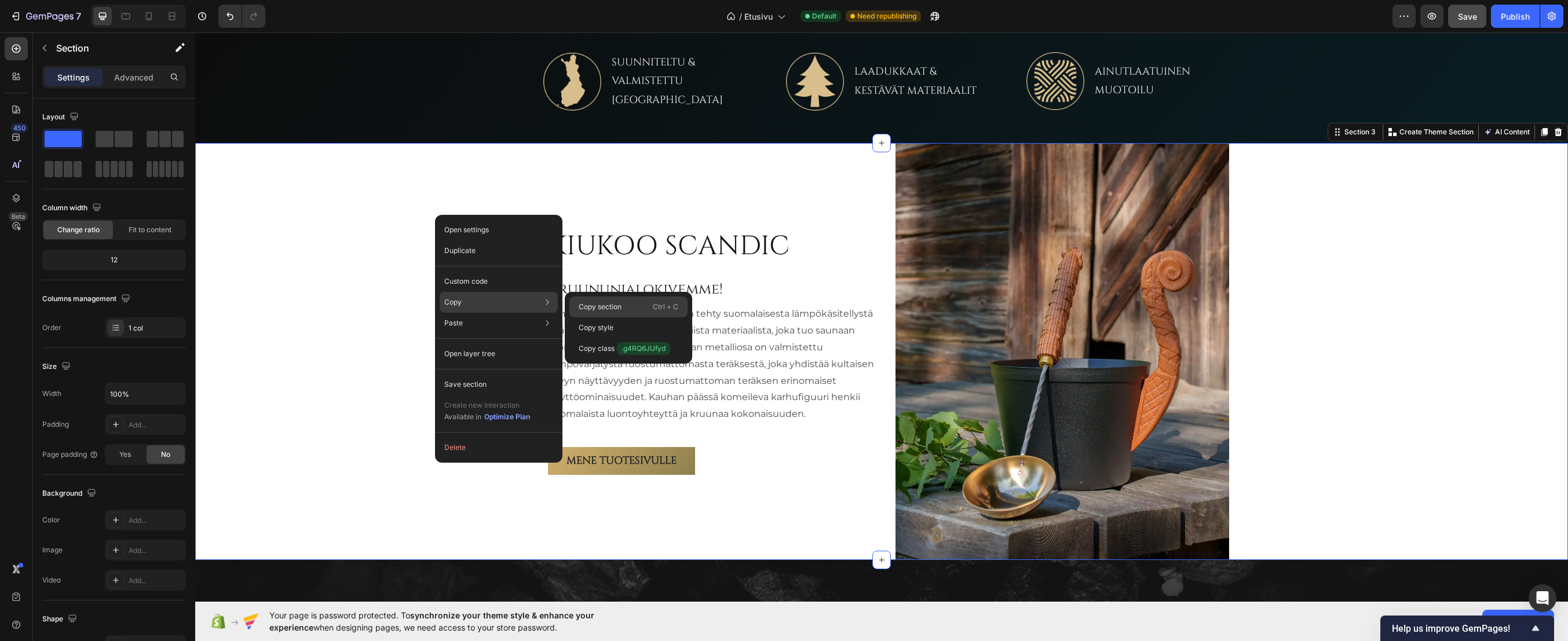
click at [621, 306] on p "Copy section" at bounding box center [600, 307] width 43 height 10
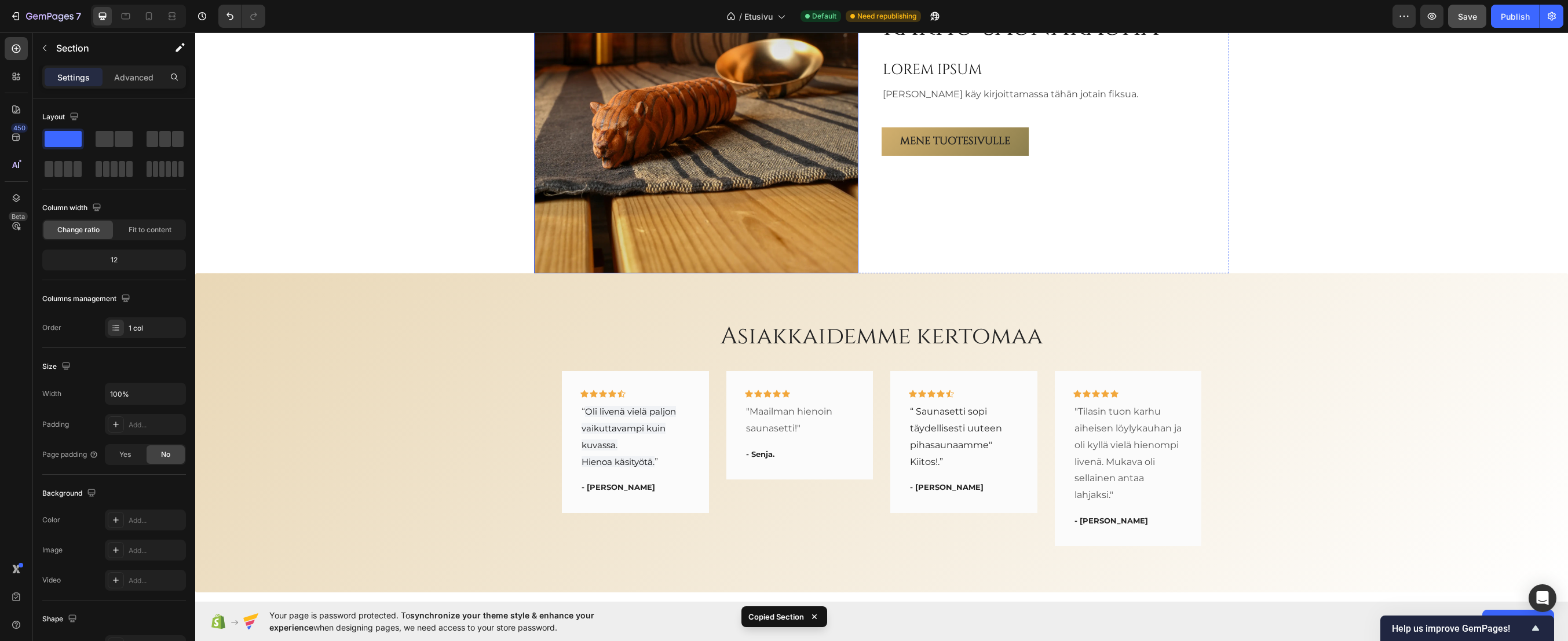
scroll to position [2460, 0]
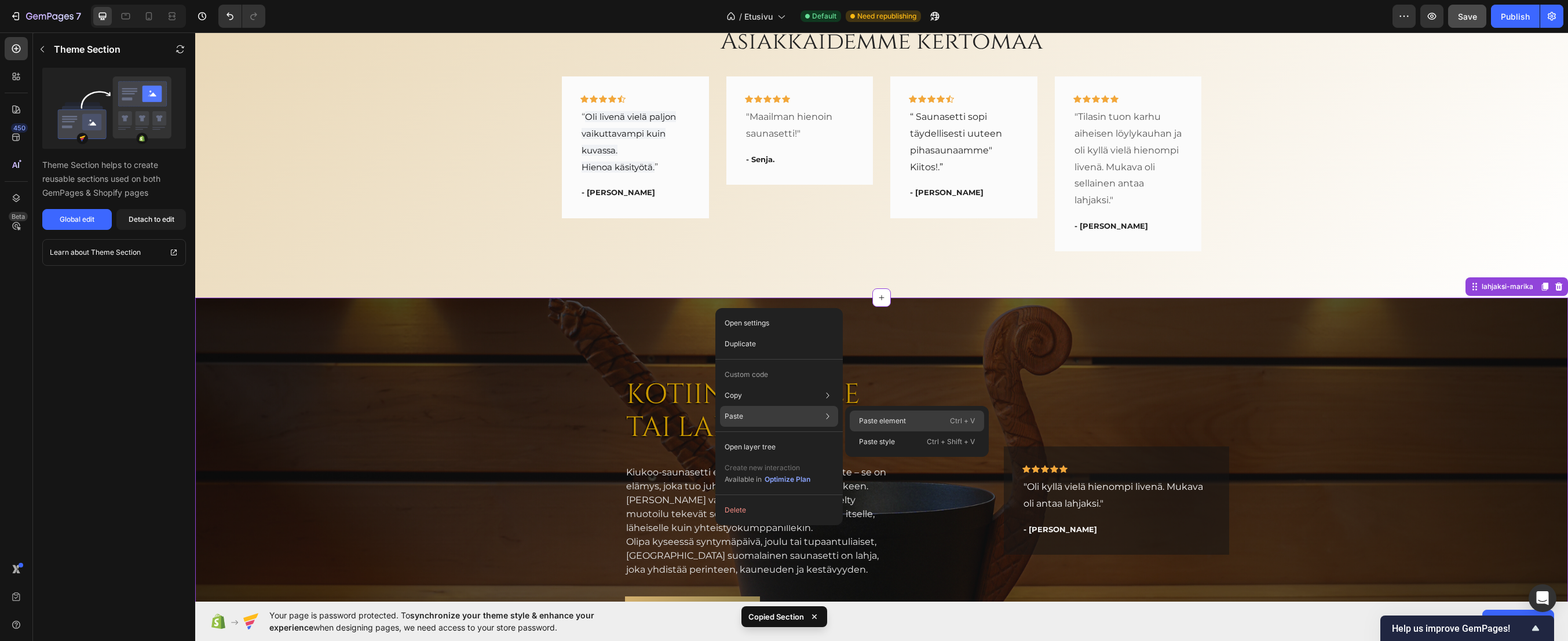
click at [908, 420] on div "Paste element Ctrl + V" at bounding box center [917, 421] width 135 height 21
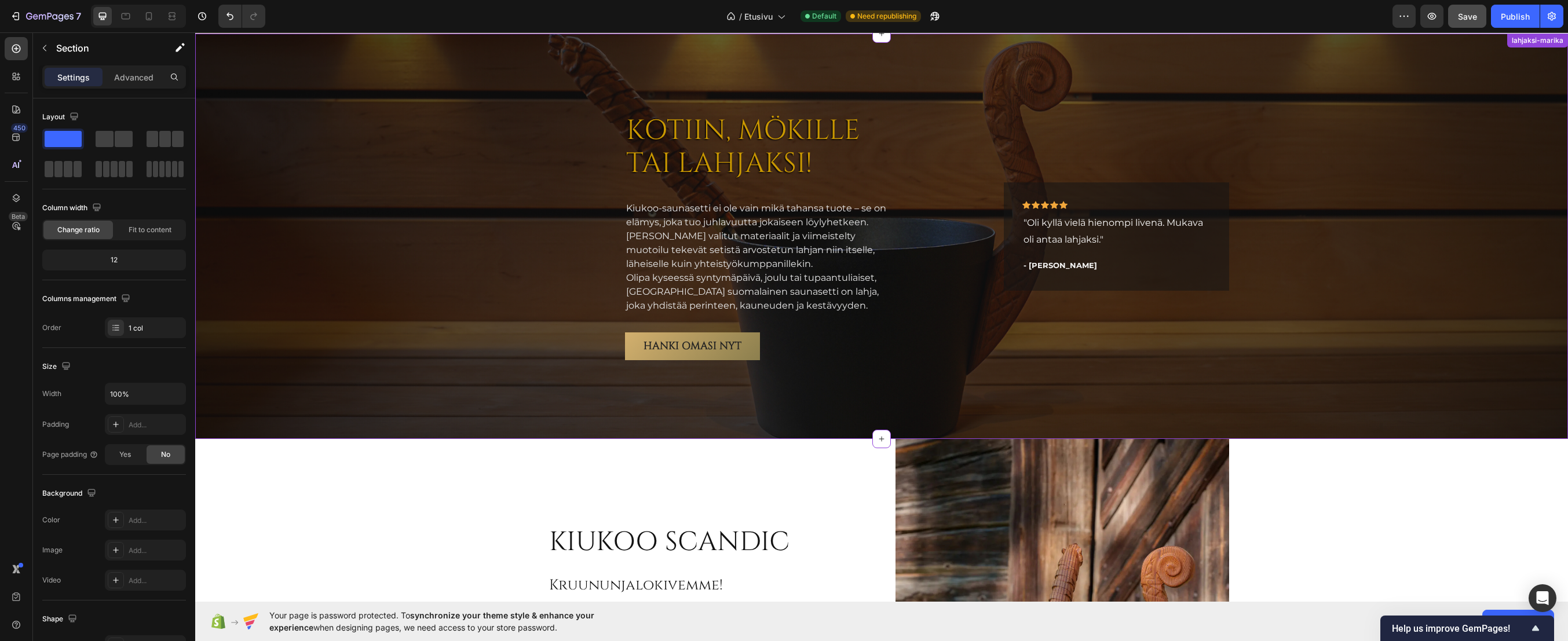
scroll to position [2685, 0]
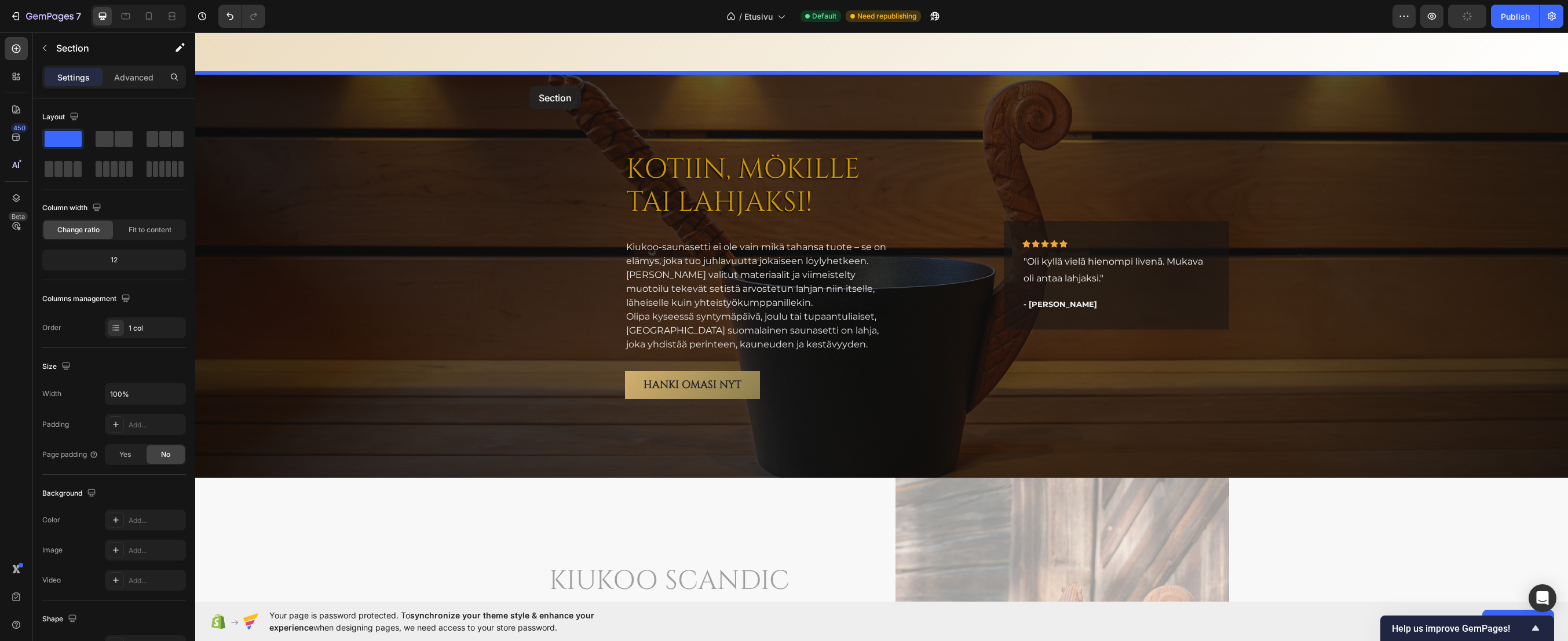
drag, startPoint x: 493, startPoint y: 527, endPoint x: 529, endPoint y: 87, distance: 441.5
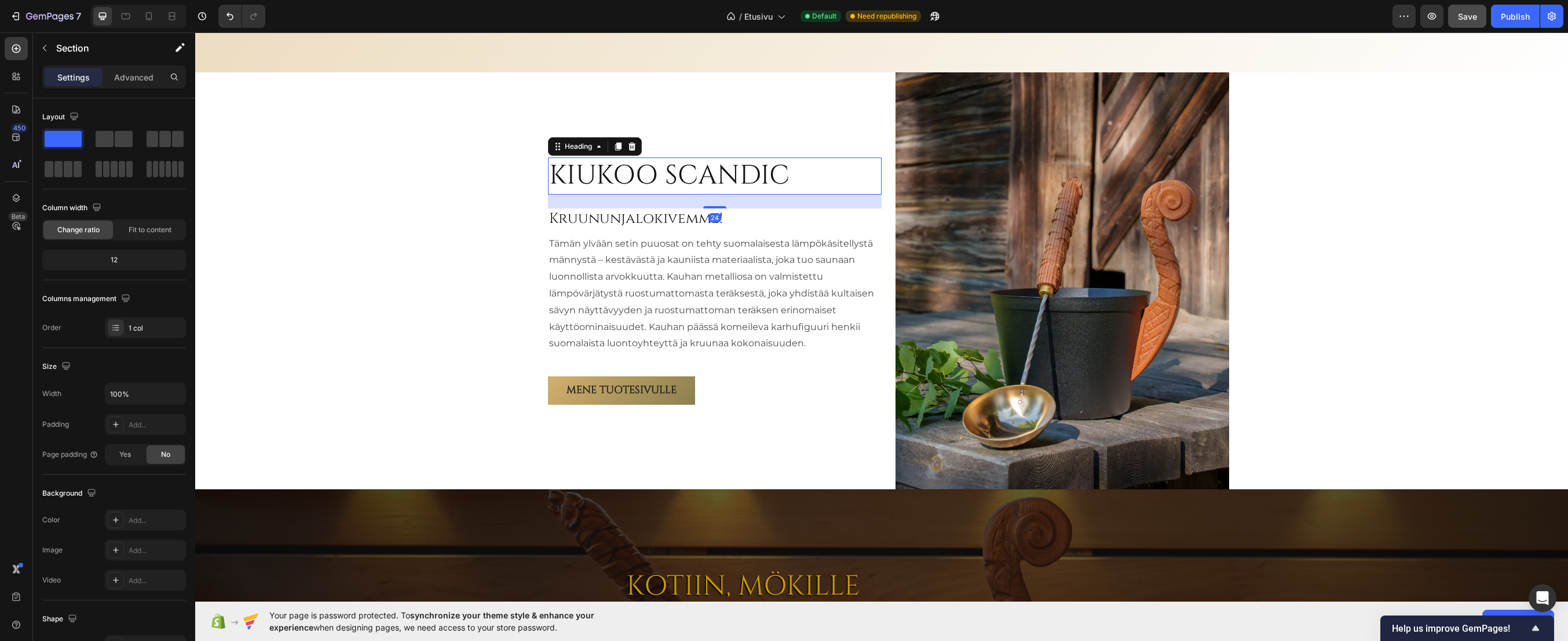
click at [660, 176] on h2 "KIUKOO SCANDIC" at bounding box center [669, 176] width 243 height 37
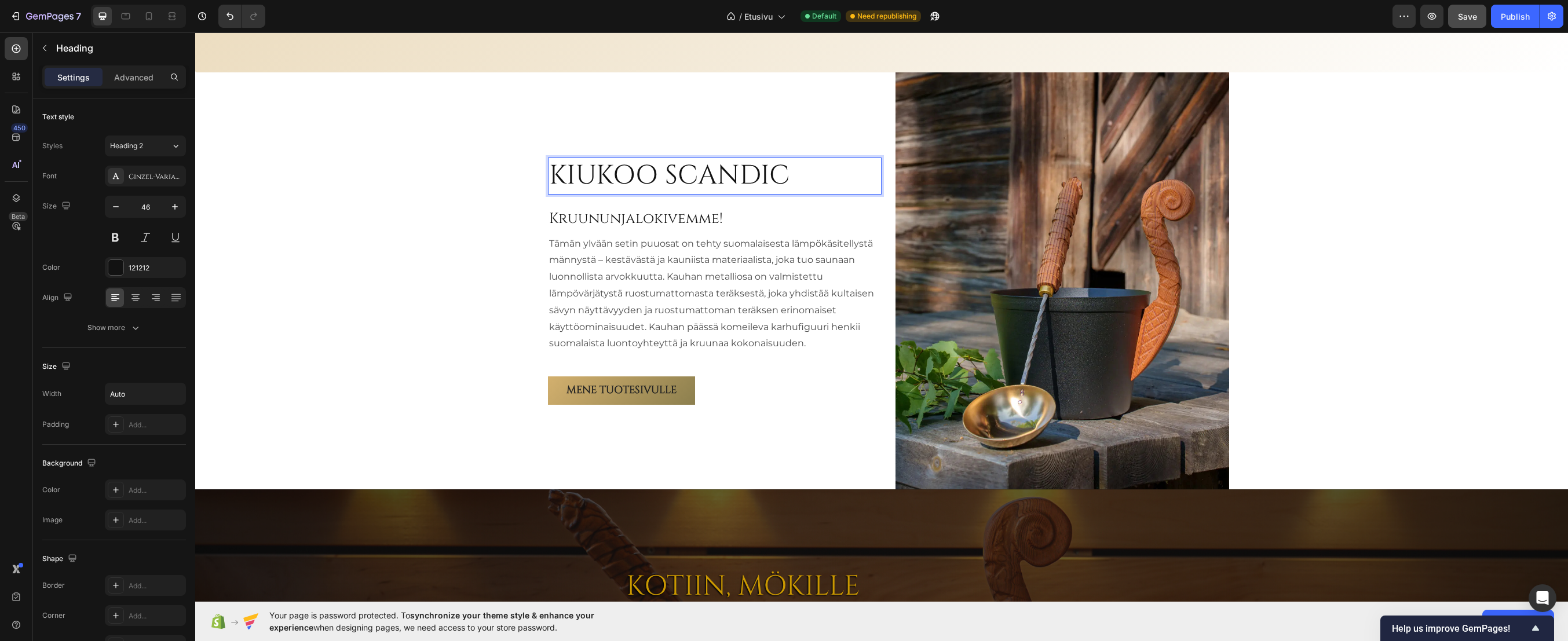
click at [660, 176] on h2 "KIUKOO SCANDIC" at bounding box center [669, 176] width 243 height 37
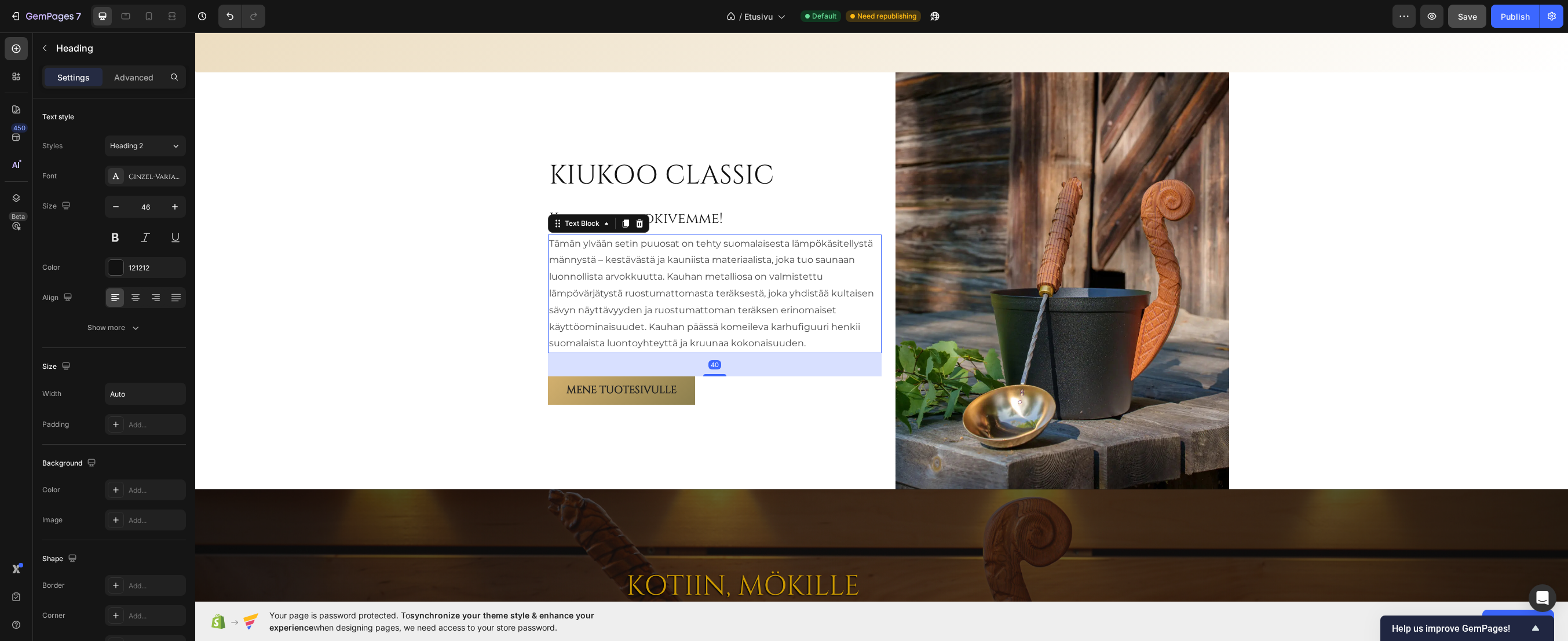
click at [673, 257] on p "Tämän ylvään setin puuosat on tehty suomalaisesta lämpökäsitellystä männystä – …" at bounding box center [715, 295] width 332 height 117
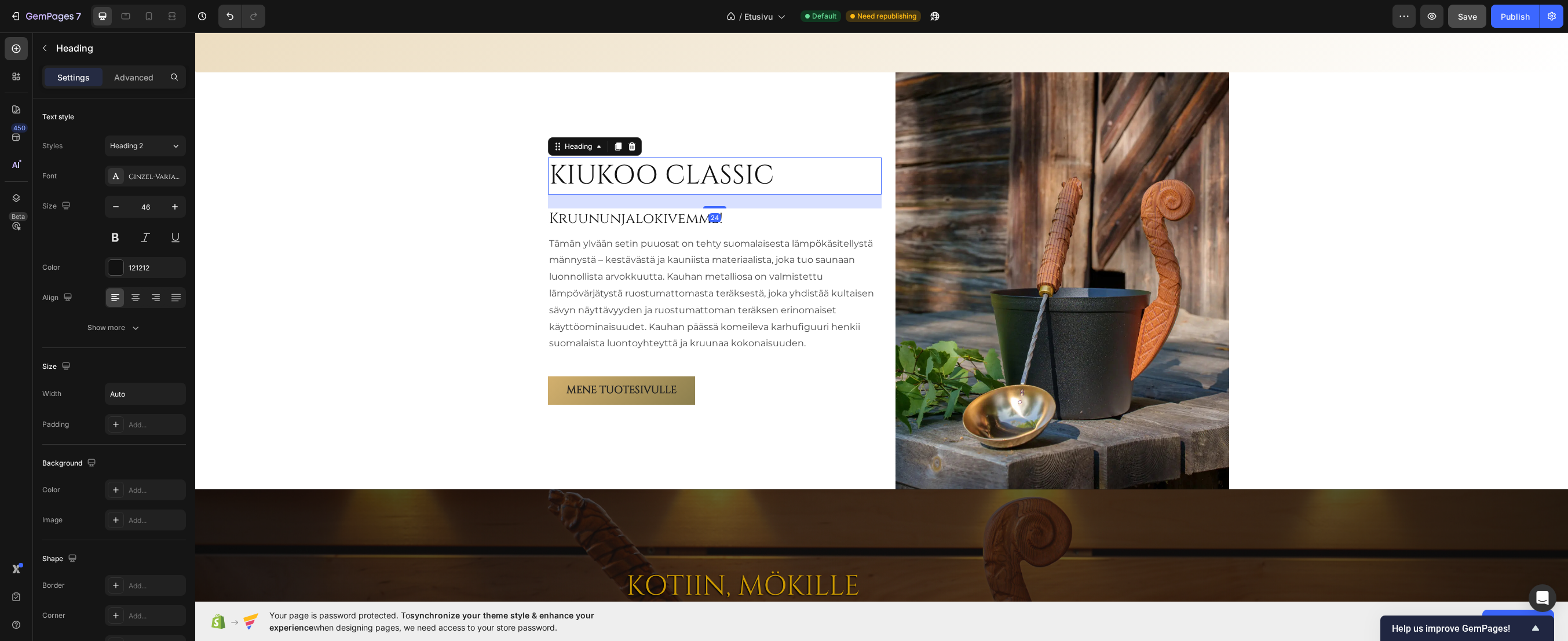
click at [646, 168] on p "KIUKOO CLASSIC" at bounding box center [662, 175] width 225 height 35
click at [113, 320] on button "Show more" at bounding box center [114, 328] width 144 height 21
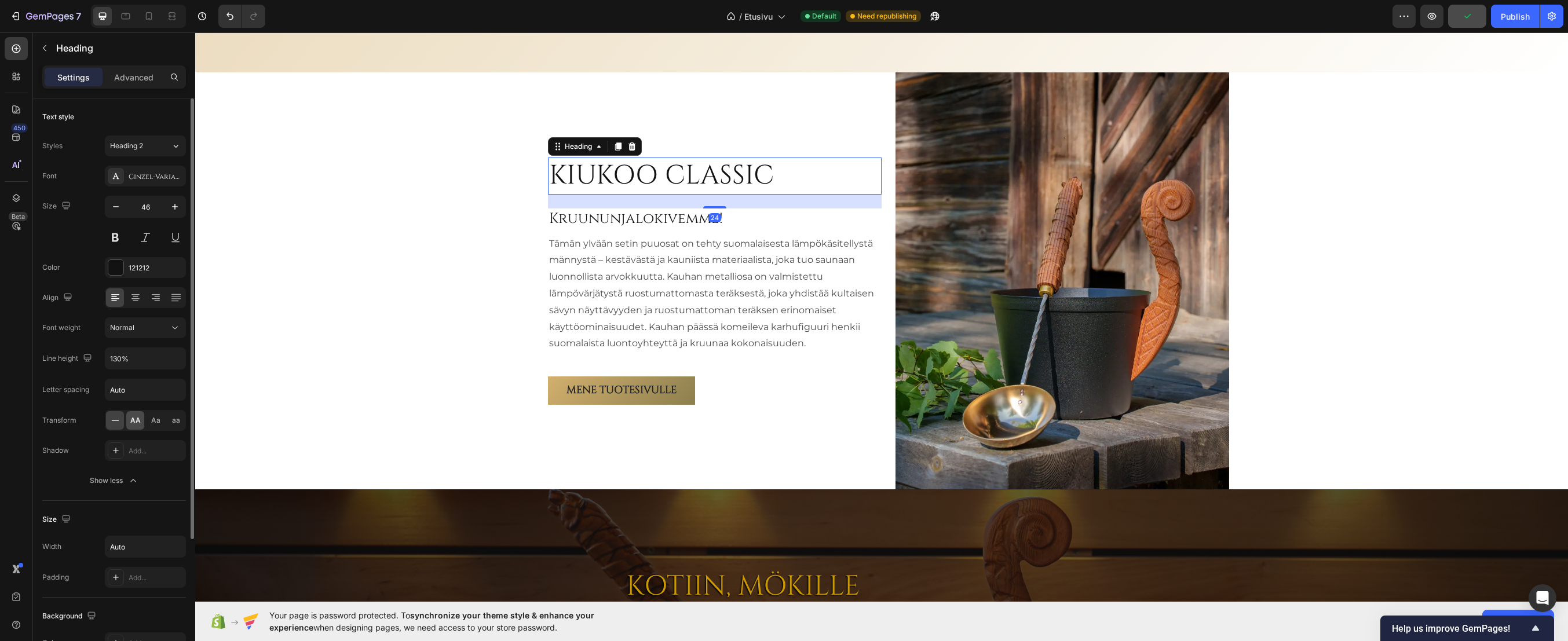
click at [132, 420] on span "AA" at bounding box center [135, 420] width 10 height 10
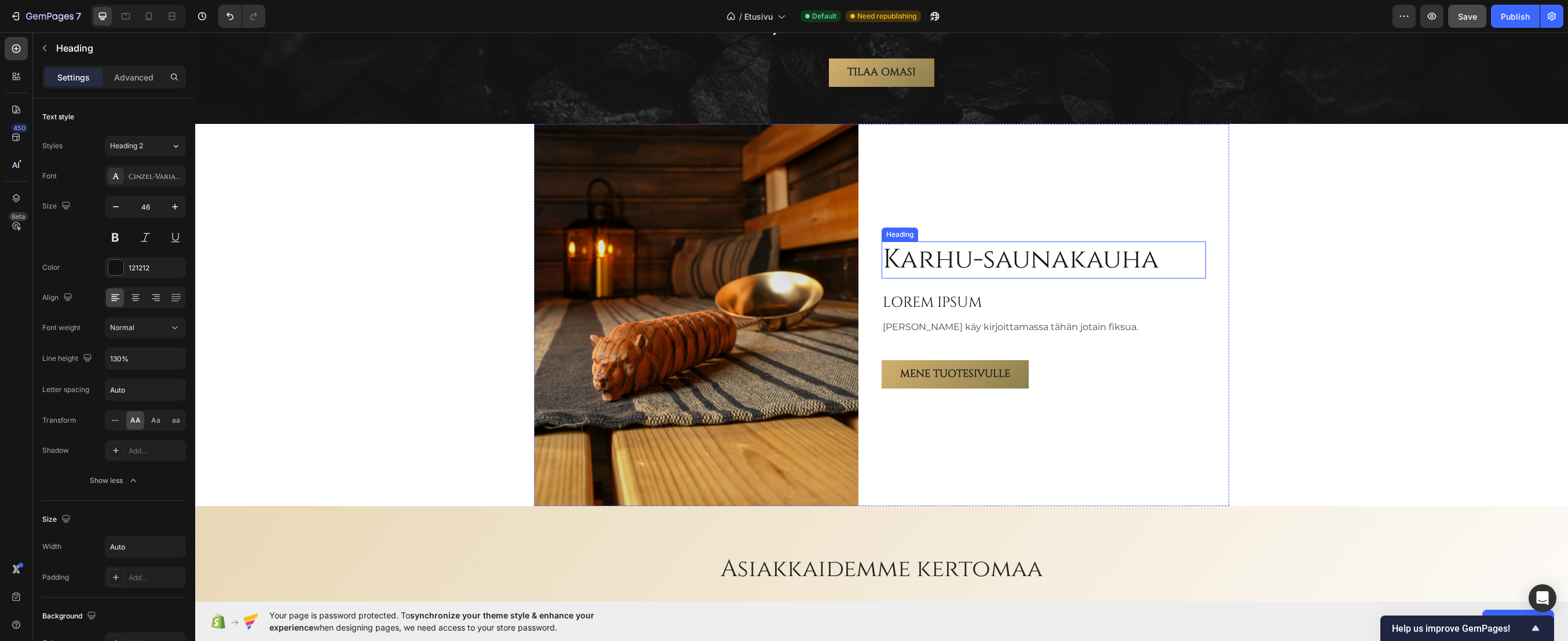
scroll to position [176, 0]
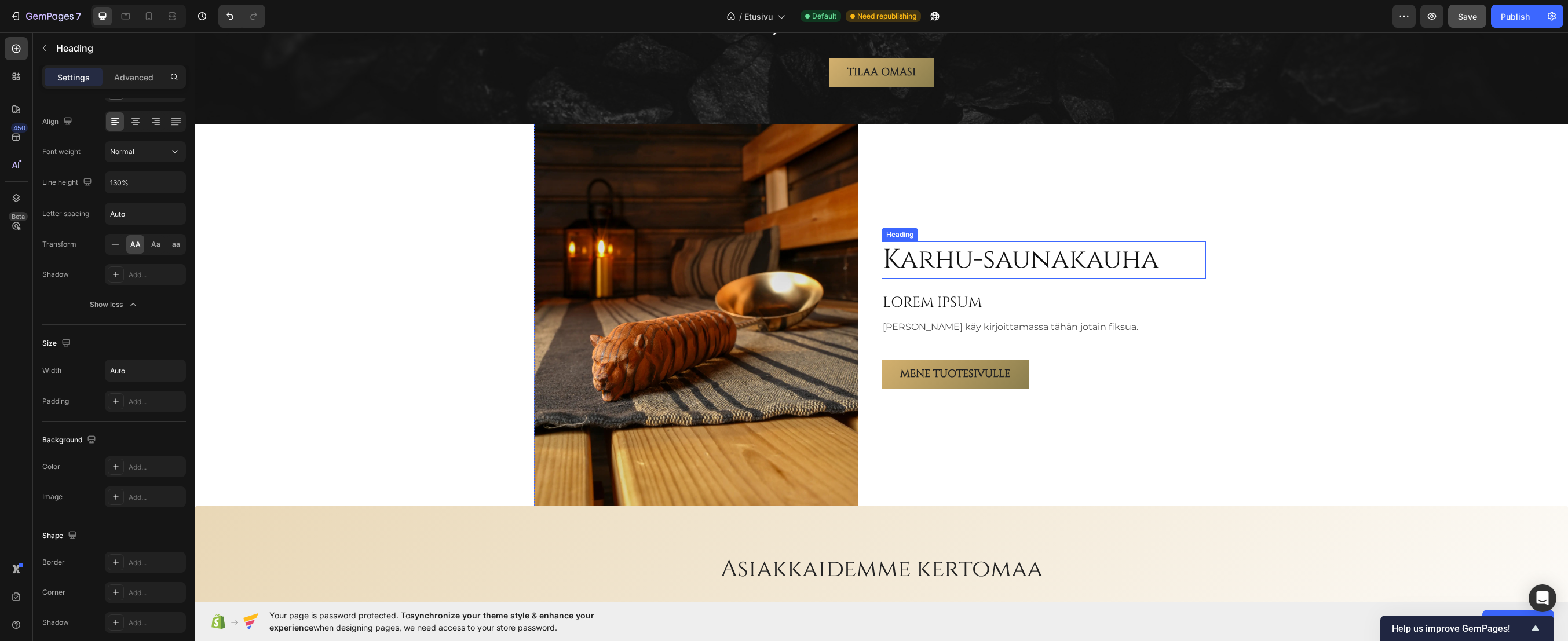
click at [951, 257] on h2 "Karhu-saunakauha" at bounding box center [1021, 260] width 278 height 37
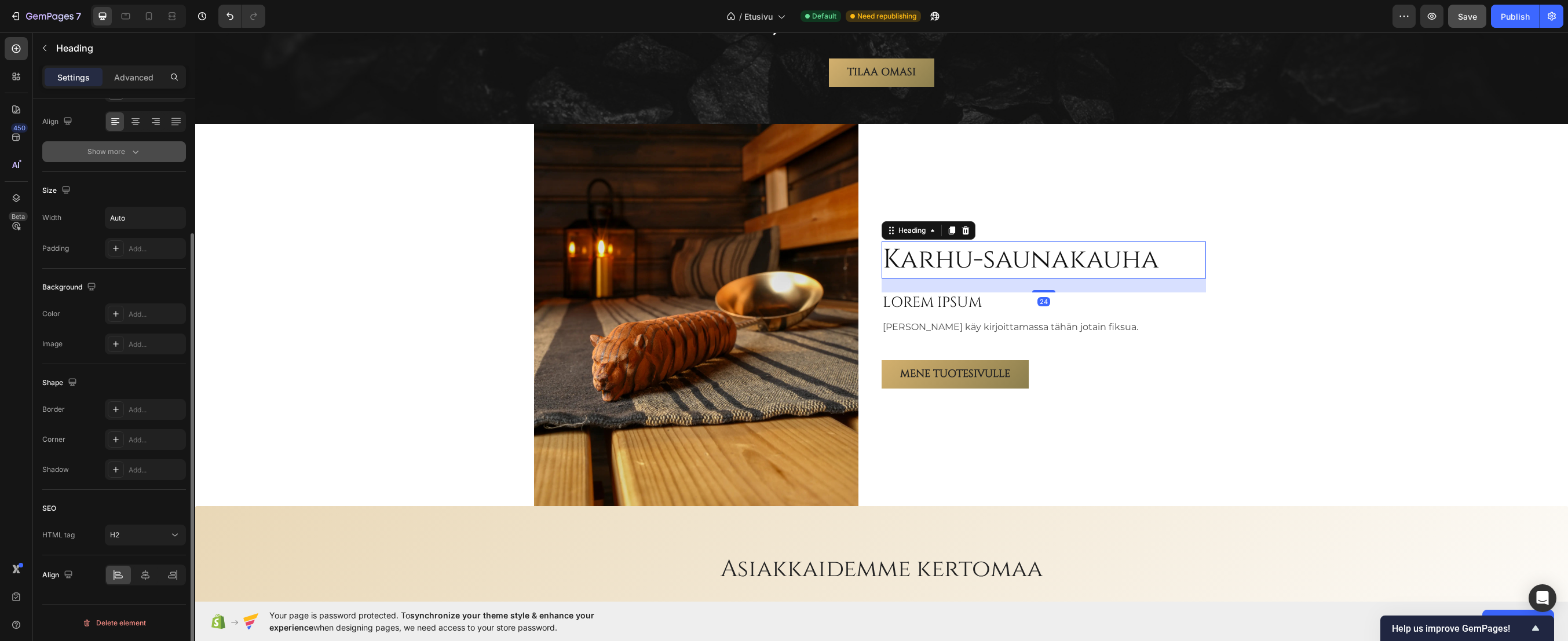
click at [122, 155] on div "Show more" at bounding box center [114, 152] width 54 height 12
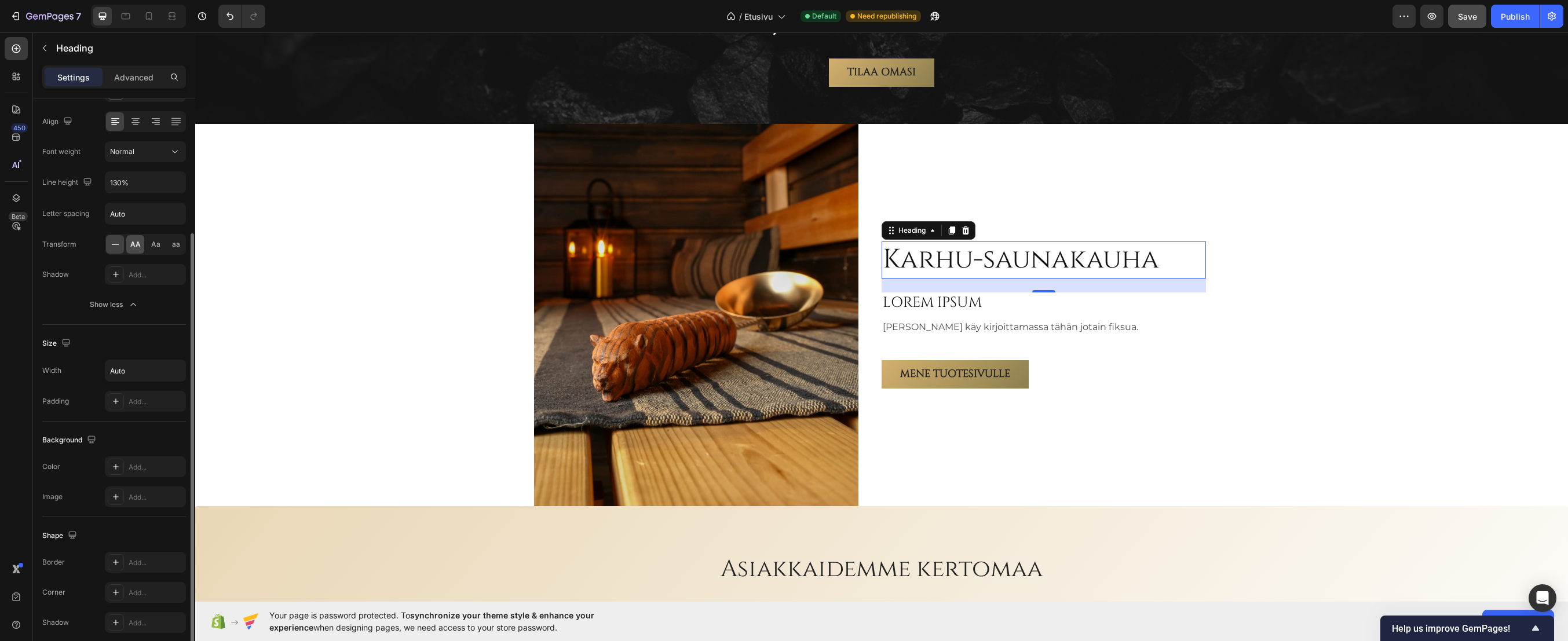
click at [135, 246] on span "AA" at bounding box center [135, 244] width 10 height 10
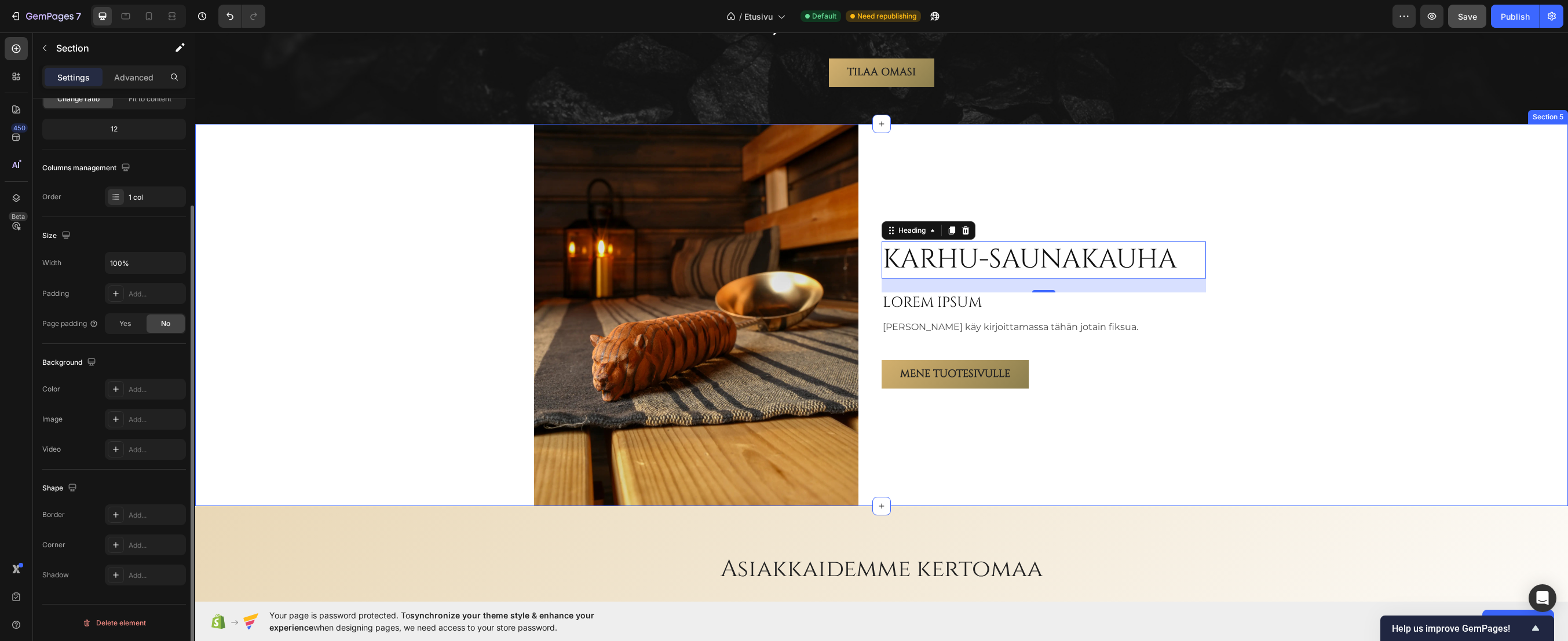
scroll to position [0, 0]
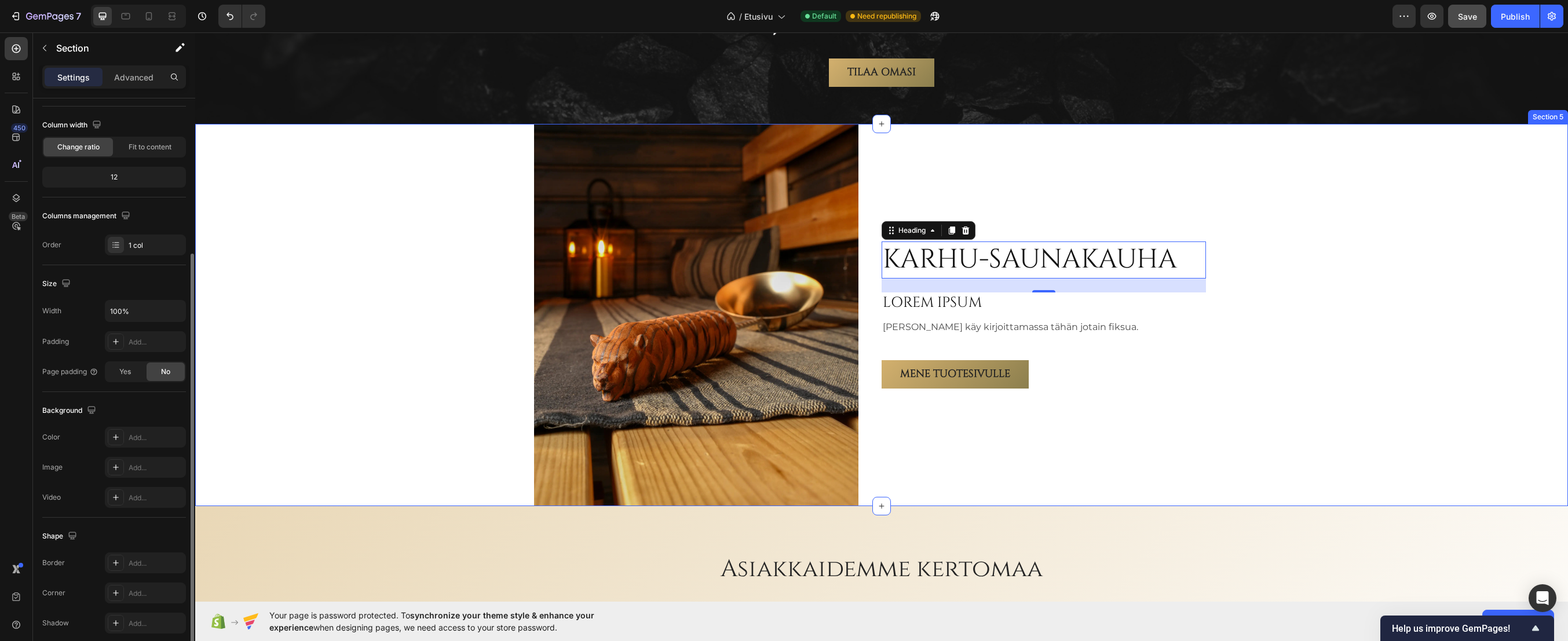
click at [1293, 241] on div "Karhu-saunakauha Heading 24 LOREM IPSUM Heading Teemu käy kirjoittamassa tähän …" at bounding box center [882, 315] width 1373 height 382
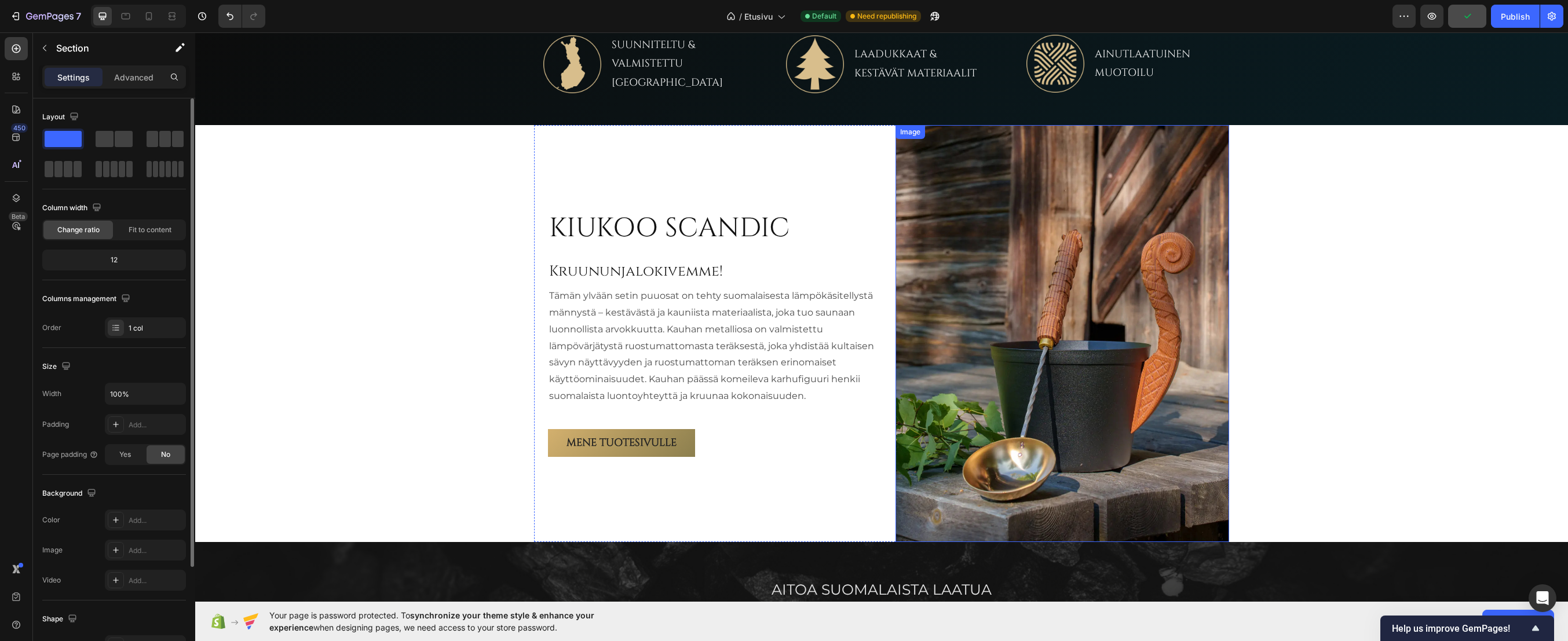
scroll to position [600, 0]
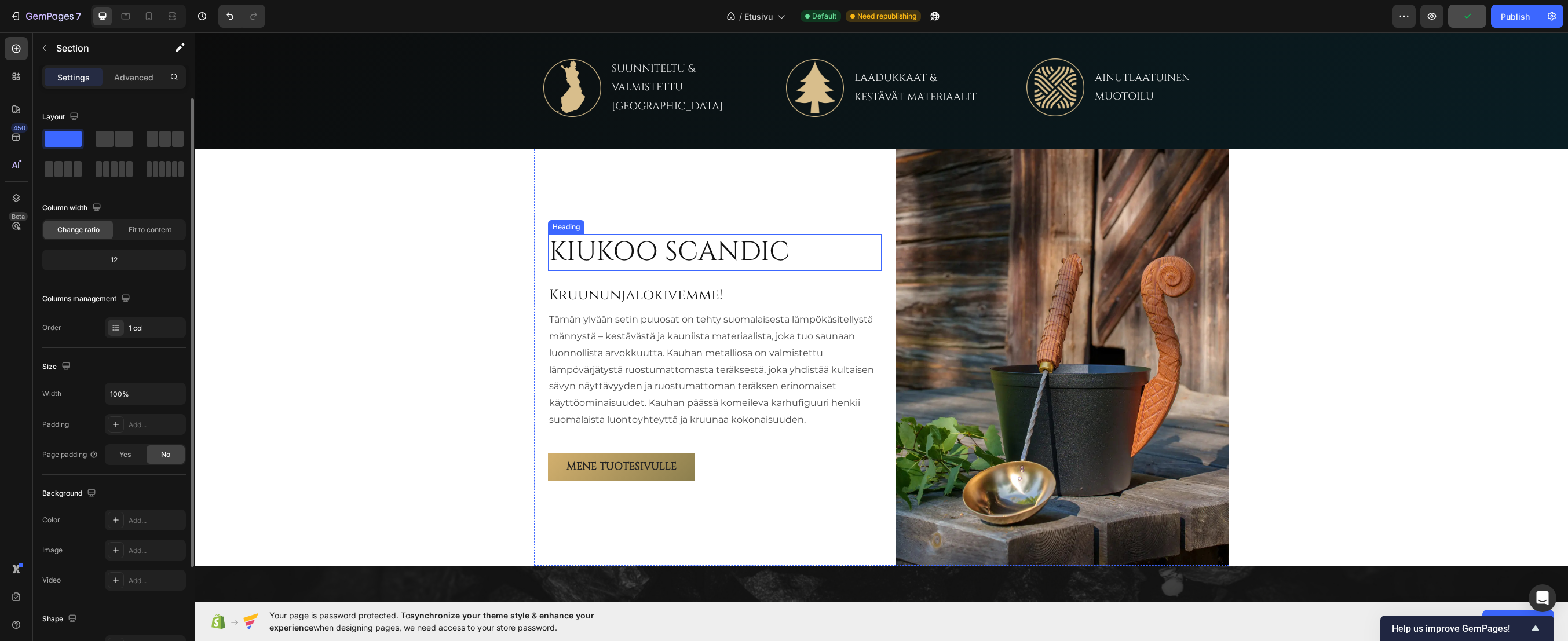
click at [631, 248] on h2 "KIUKOO SCANDIC" at bounding box center [669, 252] width 243 height 37
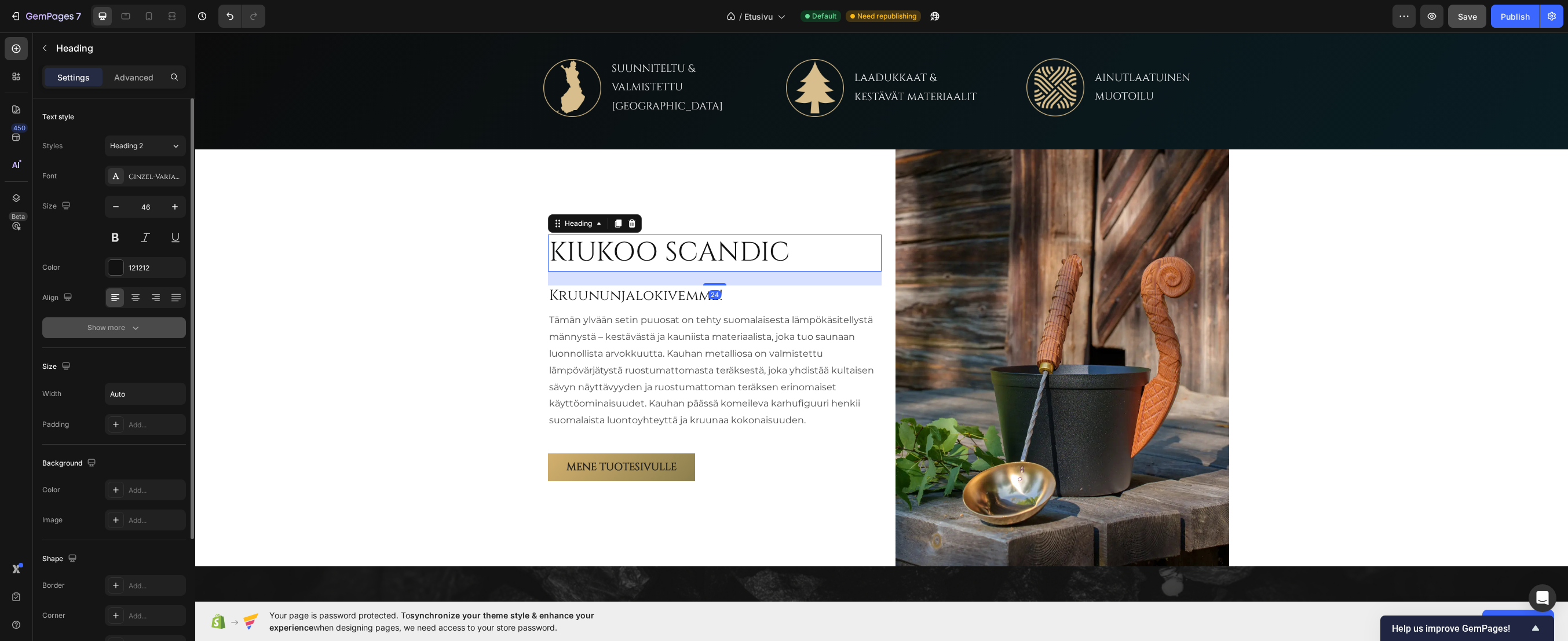
click at [130, 324] on icon "button" at bounding box center [135, 328] width 12 height 12
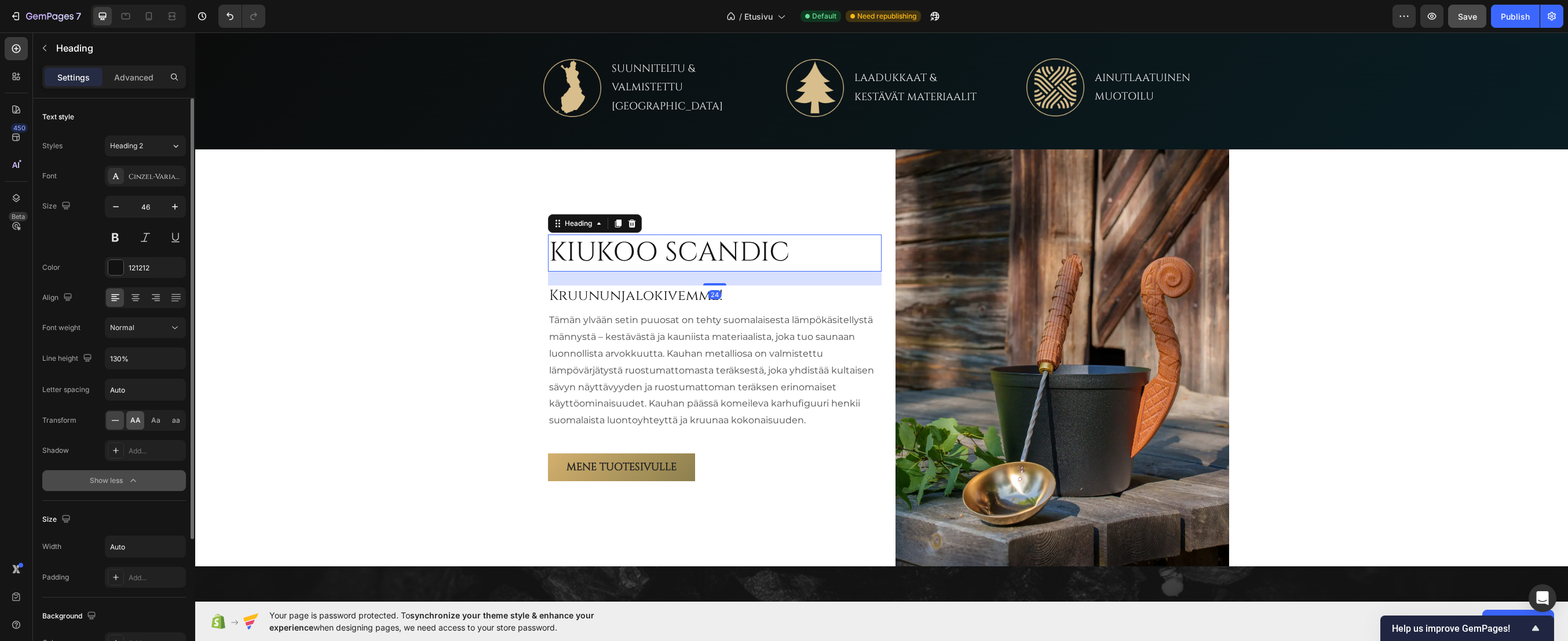
click at [131, 420] on span "AA" at bounding box center [135, 420] width 10 height 10
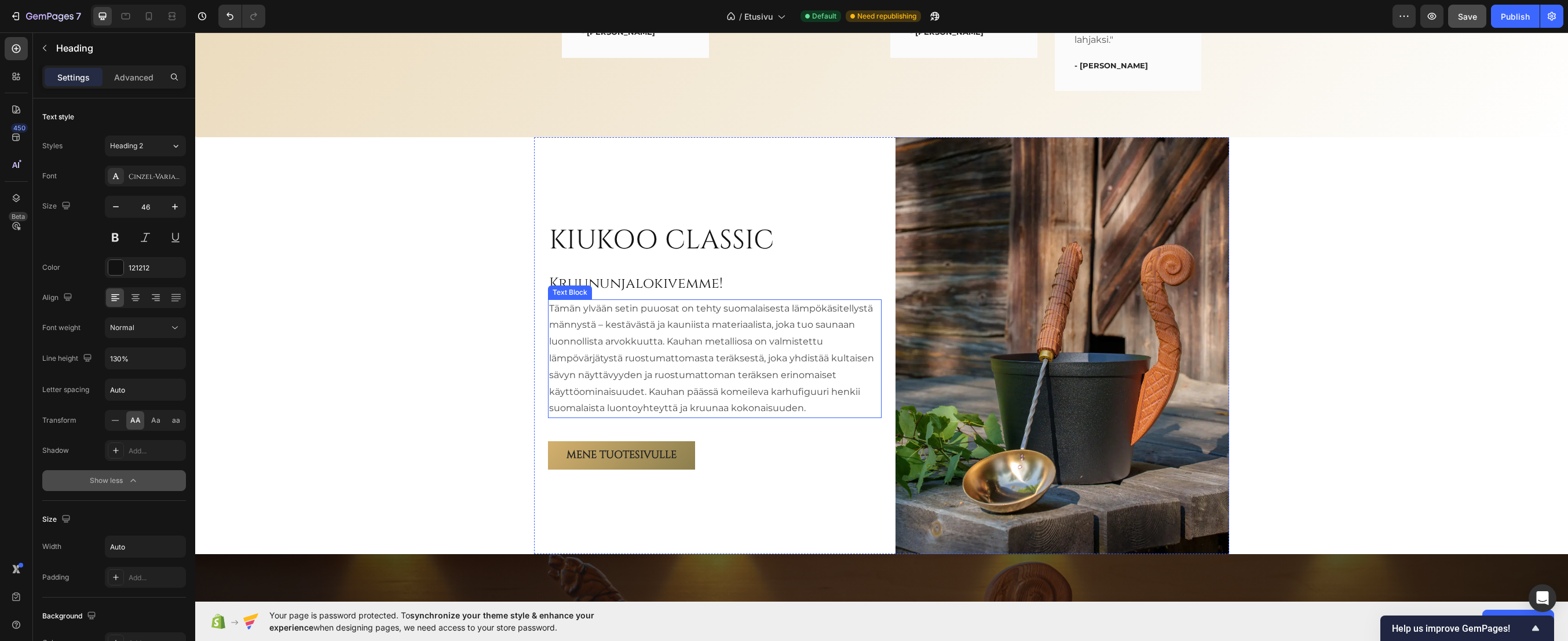
scroll to position [2628, 0]
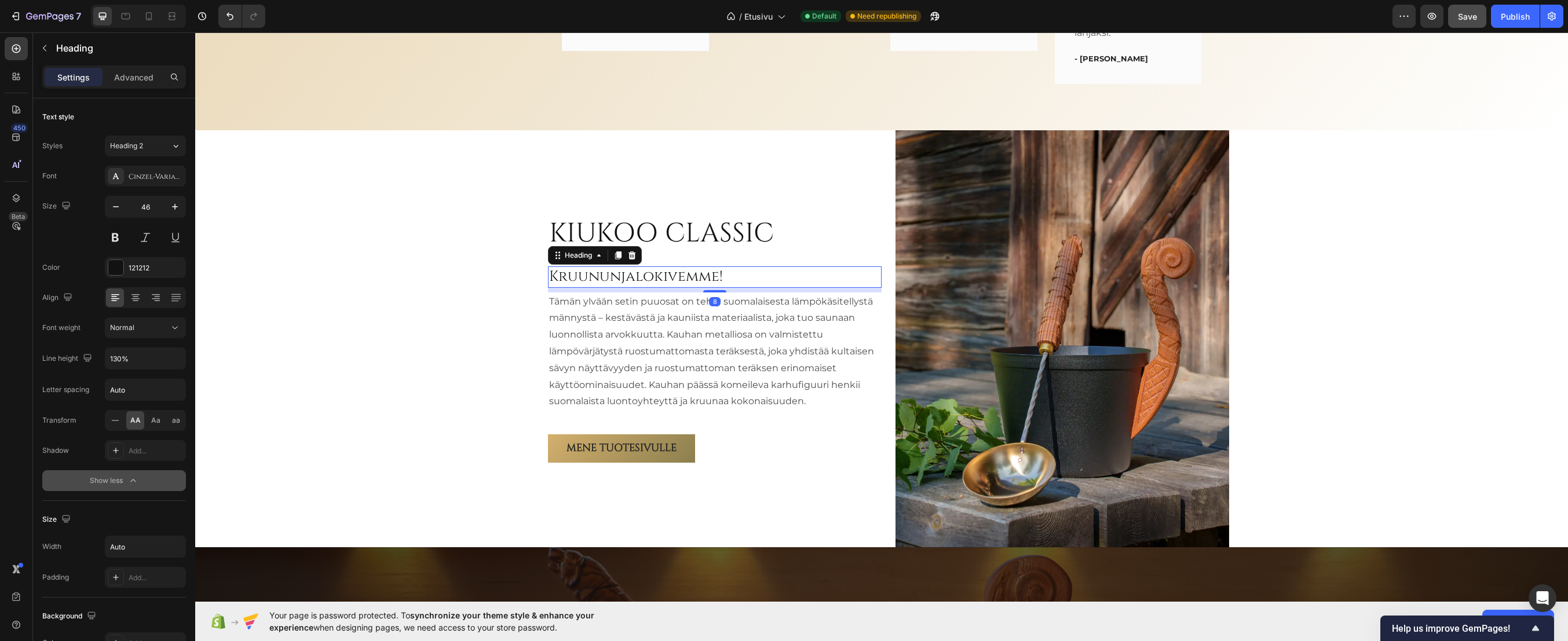
click at [637, 278] on h2 "Kruununjalokivemme!" at bounding box center [714, 277] width 334 height 21
click at [637, 279] on h2 "Kruununjalokivemme!" at bounding box center [714, 277] width 334 height 21
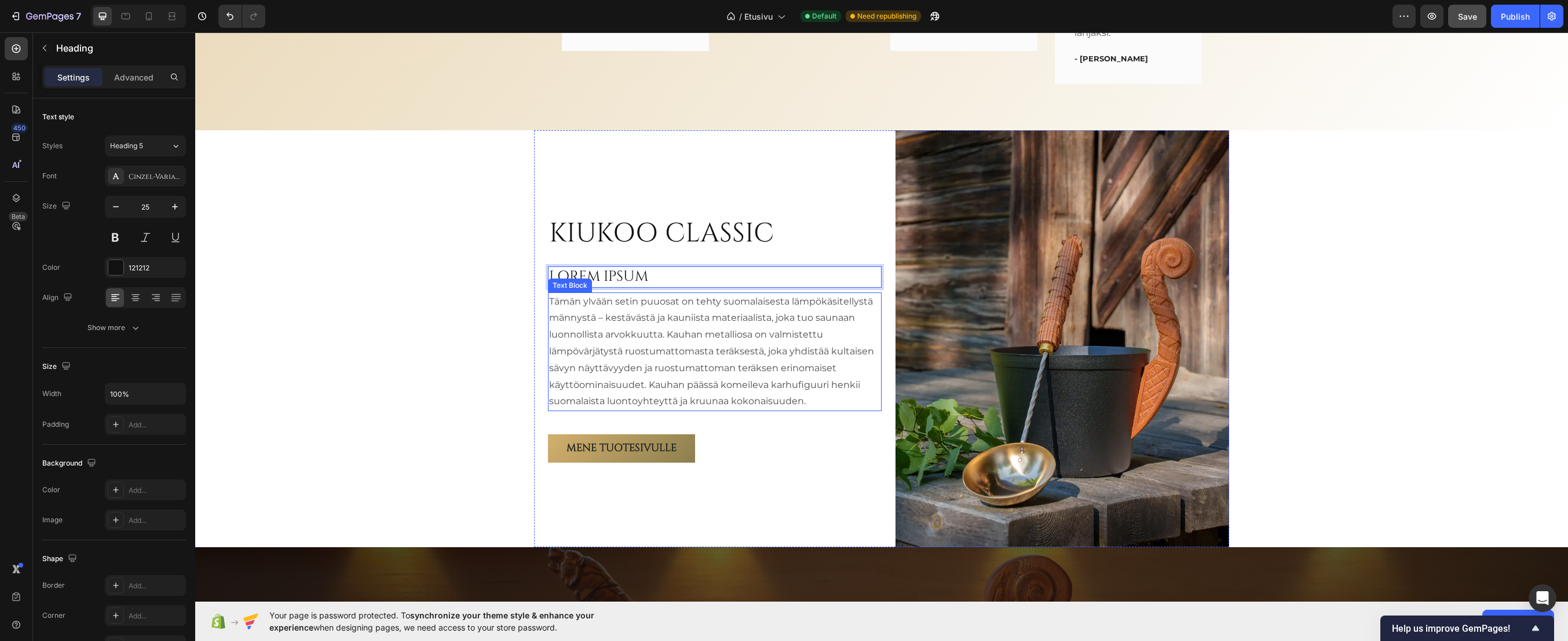
click at [627, 345] on p "Tämän ylvään setin puuosat on tehty suomalaisesta lämpökäsitellystä männystä – …" at bounding box center [715, 352] width 332 height 117
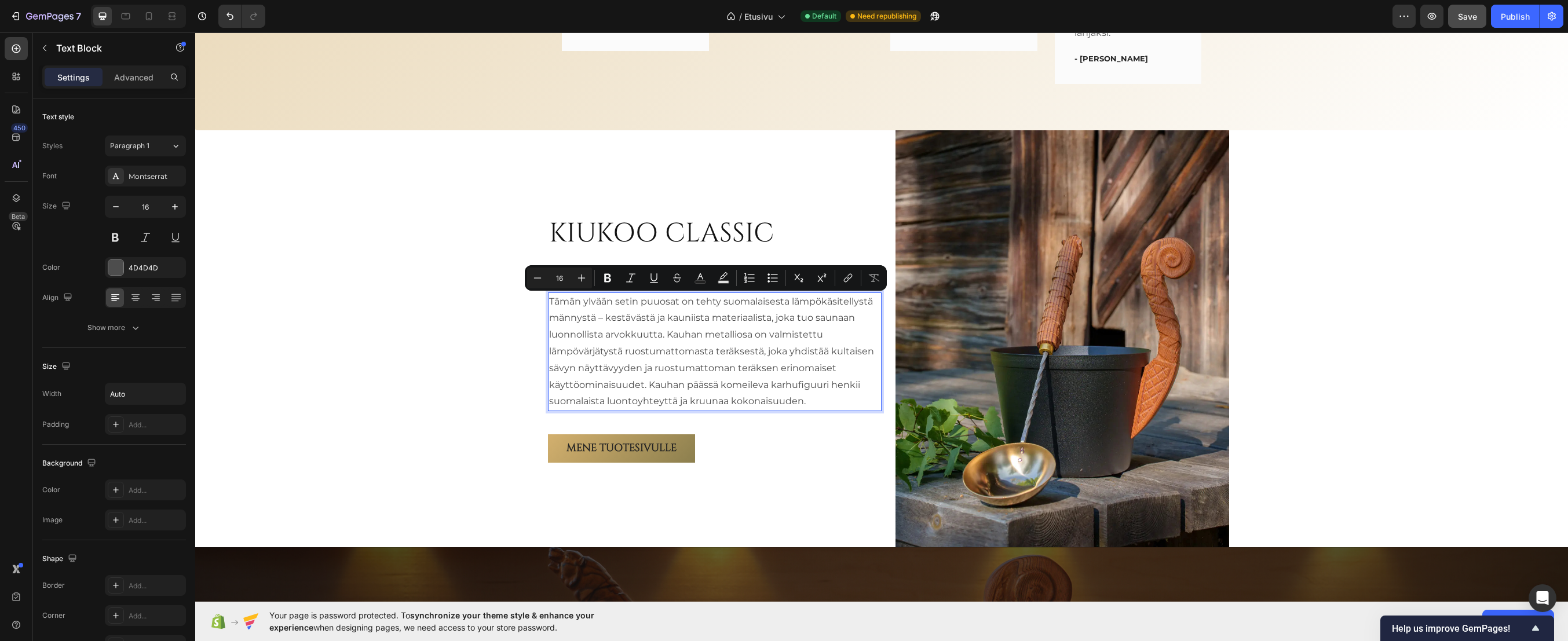
scroll to position [2677, 0]
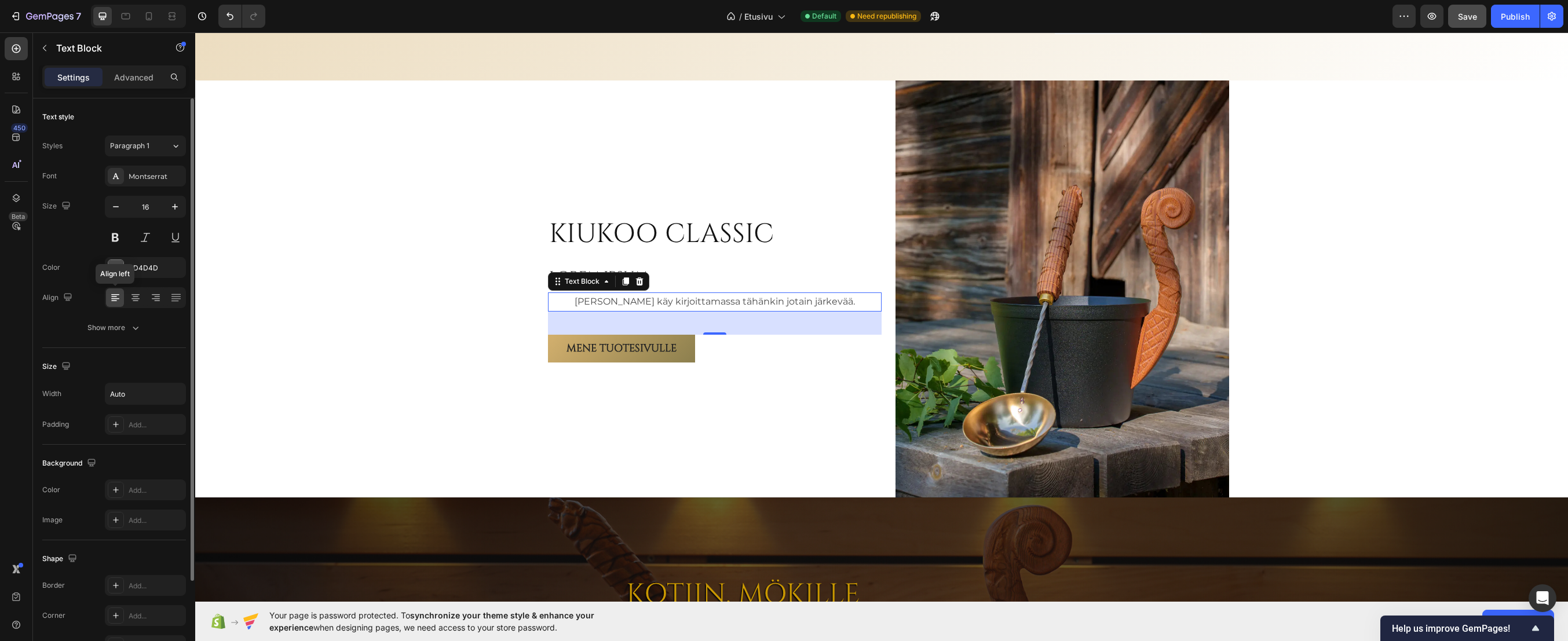
click at [116, 296] on icon at bounding box center [115, 298] width 12 height 12
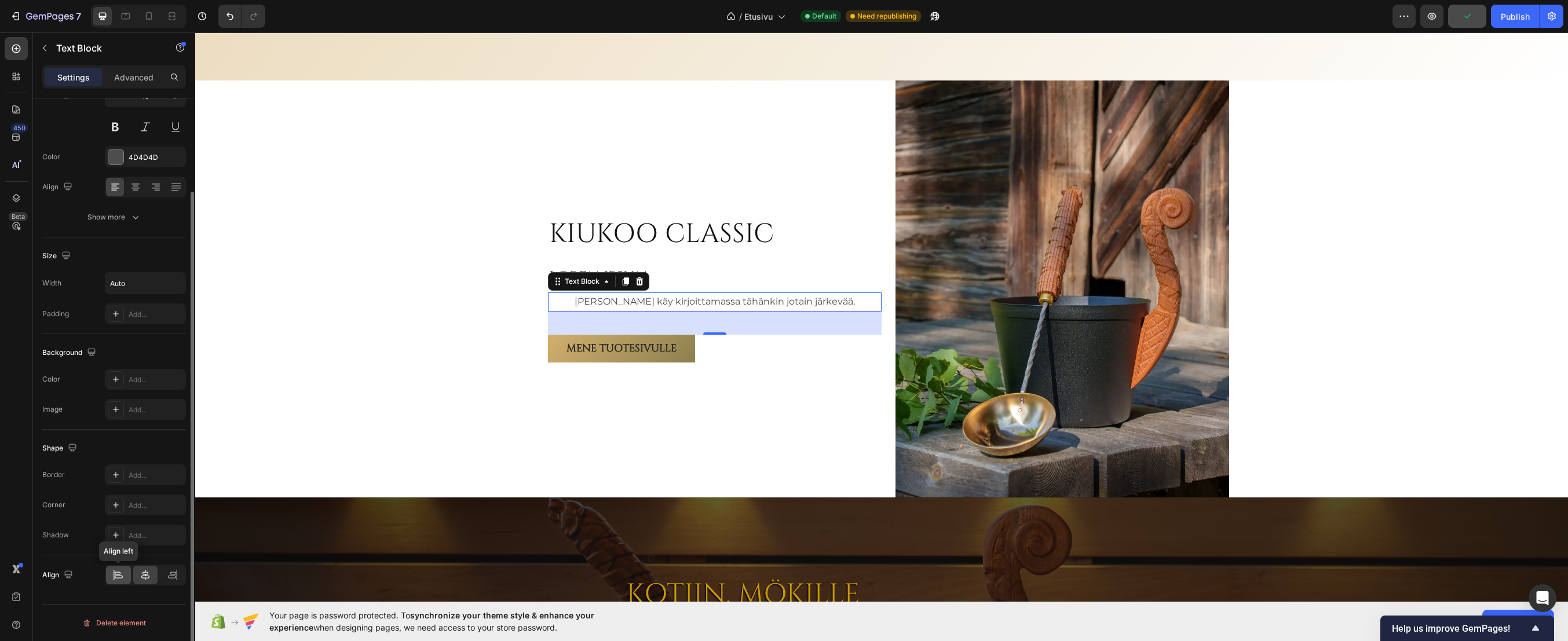
click at [118, 577] on icon at bounding box center [118, 575] width 12 height 12
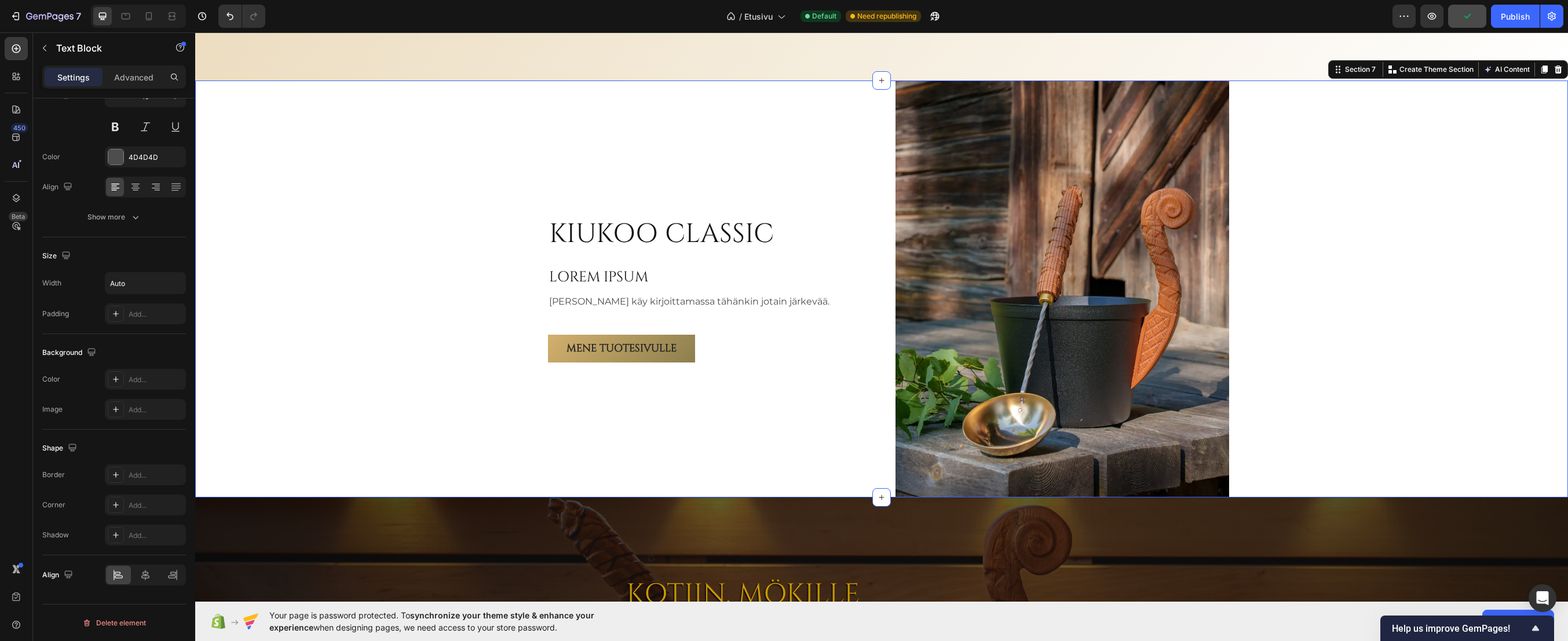
click at [401, 340] on div "KIUKOO CLASSIC Heading LOREM IPSUM Heading Teemu käy kirjoittamassa tähänkin jo…" at bounding box center [882, 289] width 1373 height 417
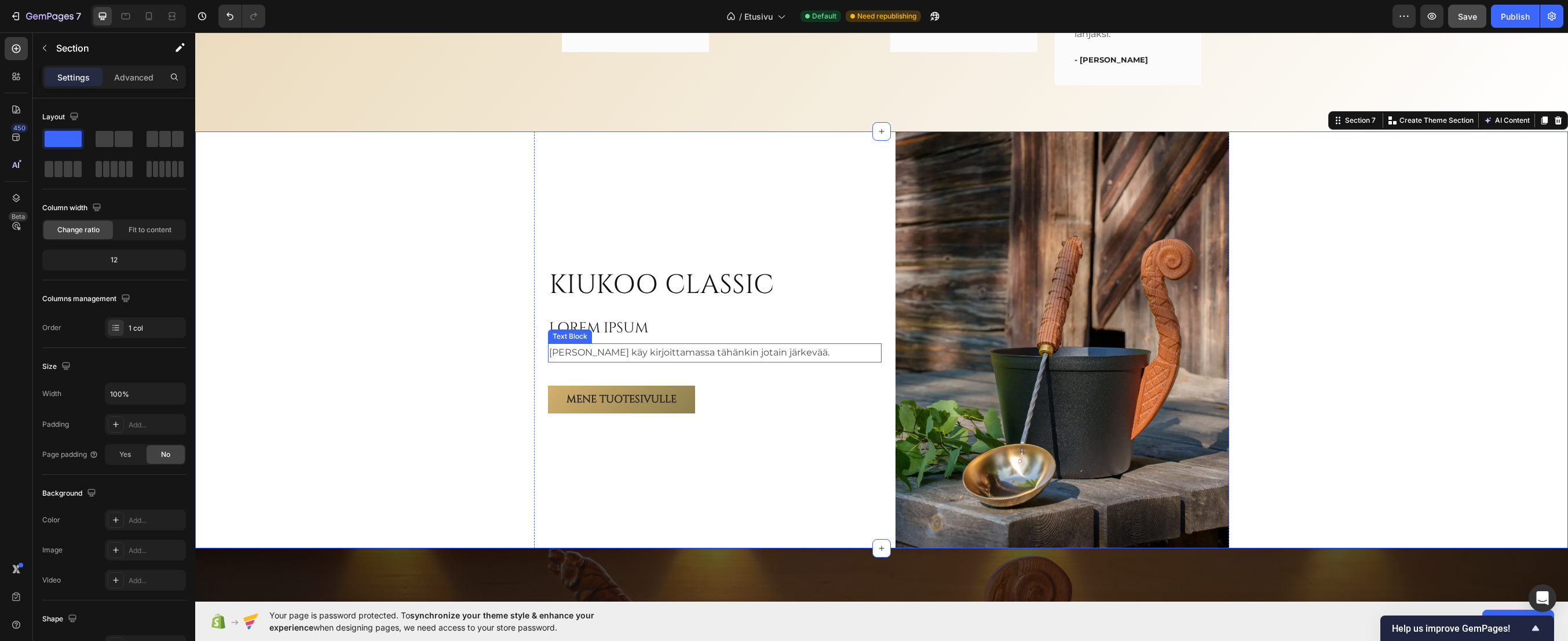
scroll to position [2620, 0]
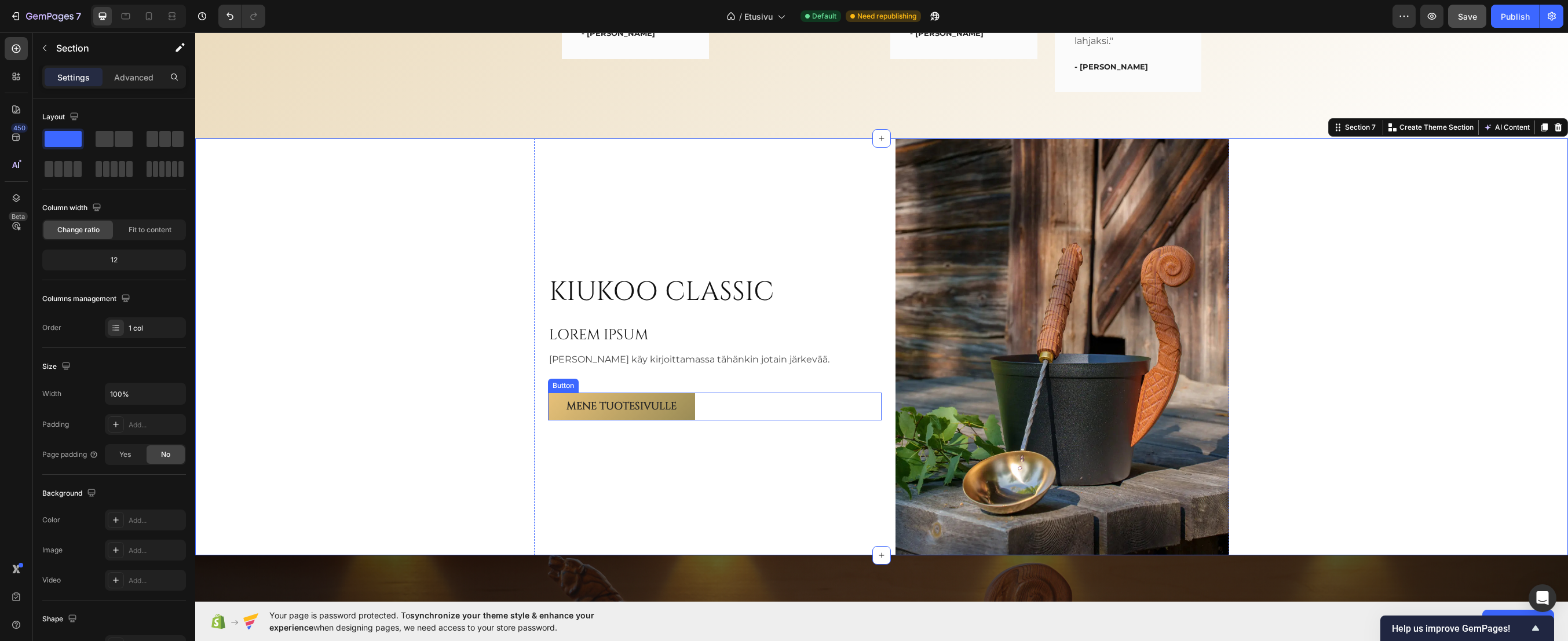
click at [681, 404] on link "Mene tuotesivulle" at bounding box center [621, 407] width 147 height 28
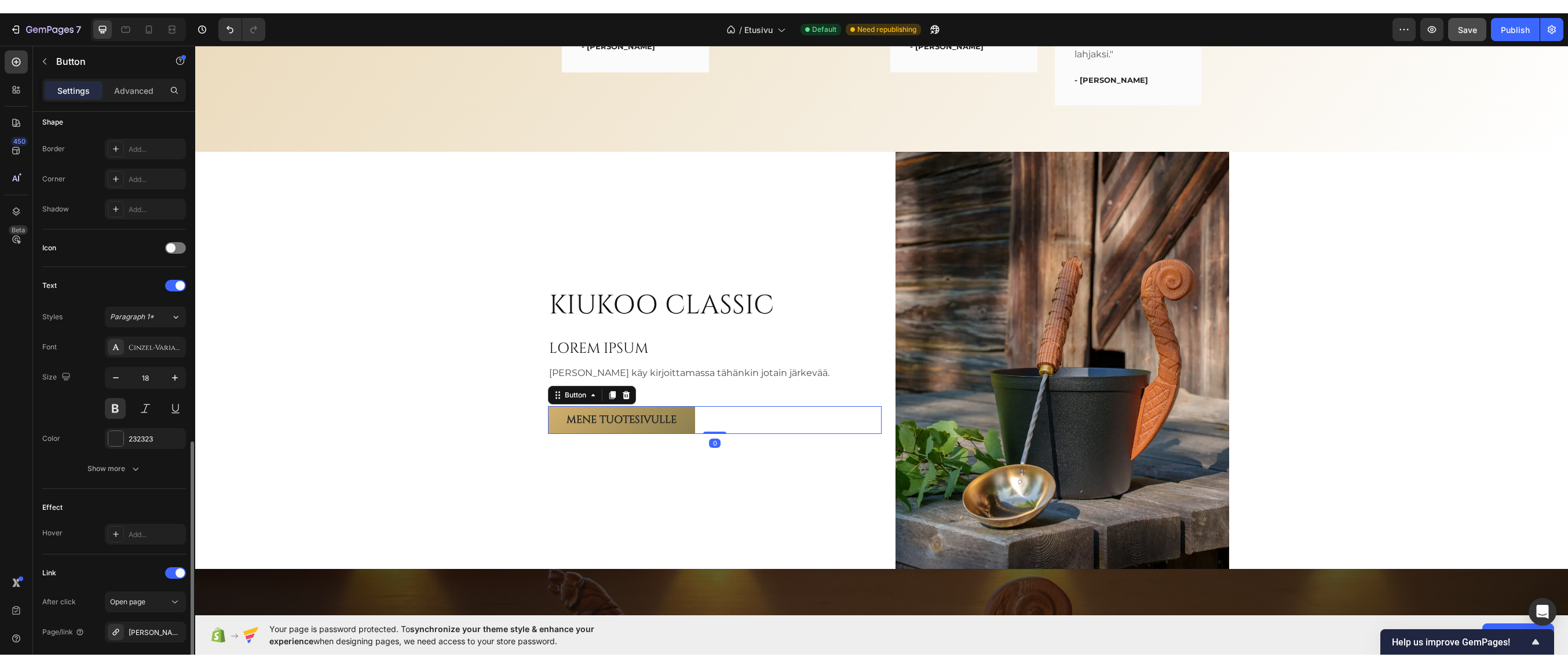
scroll to position [345, 0]
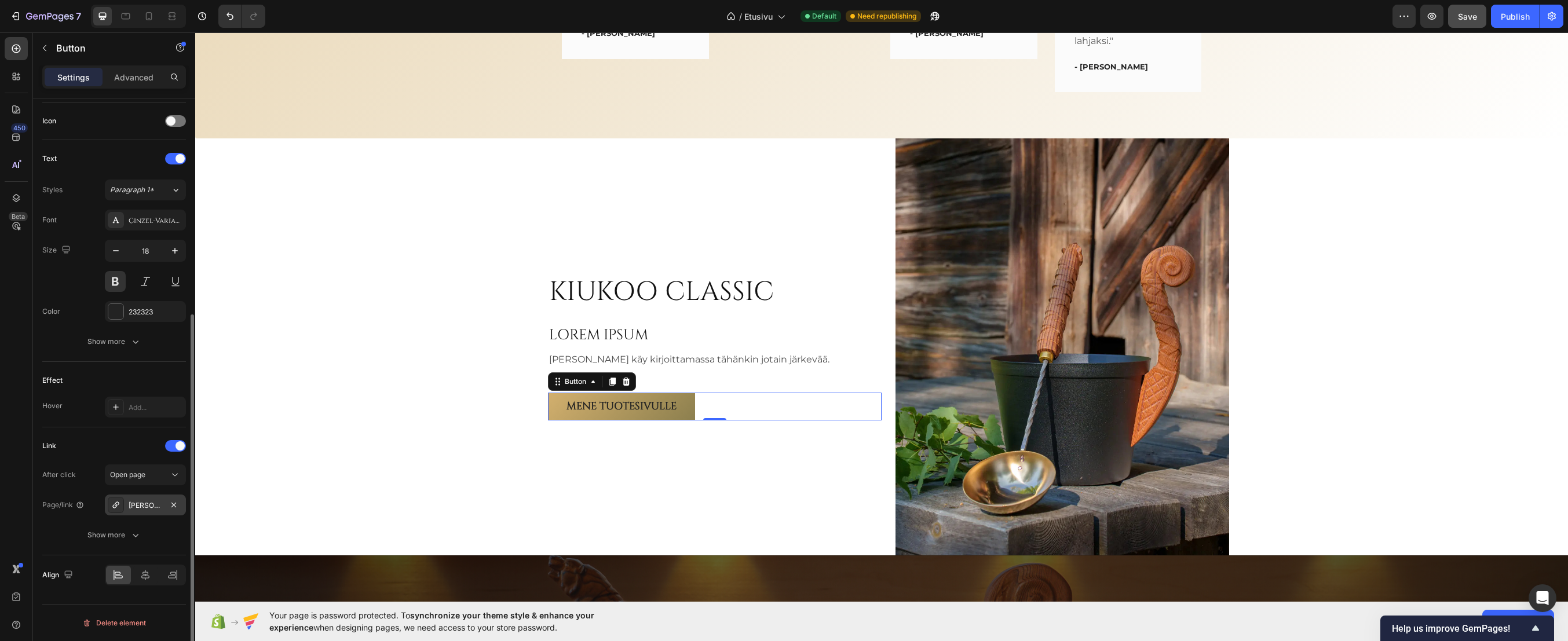
click at [143, 507] on div "Kiukoo Scandic -Saunasetti" at bounding box center [145, 506] width 33 height 10
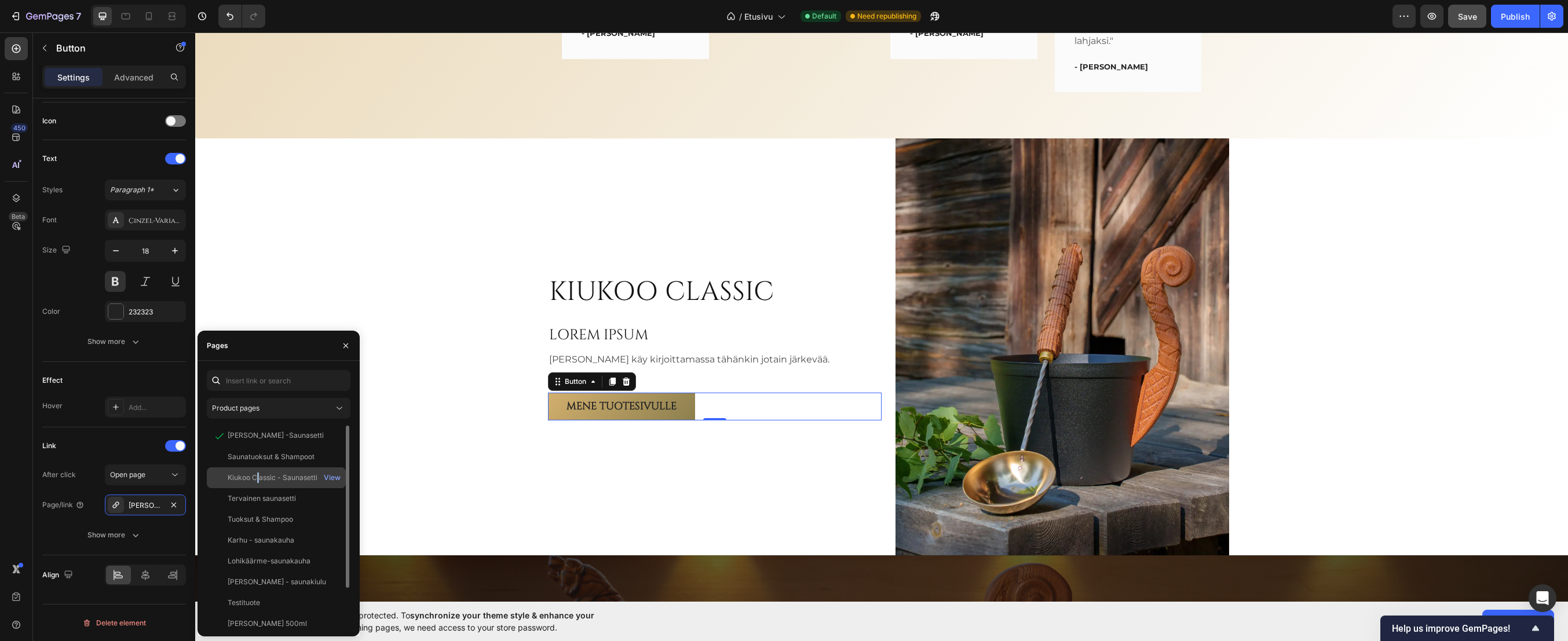
click at [260, 476] on div "Kiukoo Classic - Saunasetti" at bounding box center [272, 478] width 90 height 10
click at [311, 340] on div "Pages" at bounding box center [278, 346] width 162 height 30
click at [345, 346] on icon "button" at bounding box center [346, 345] width 4 height 4
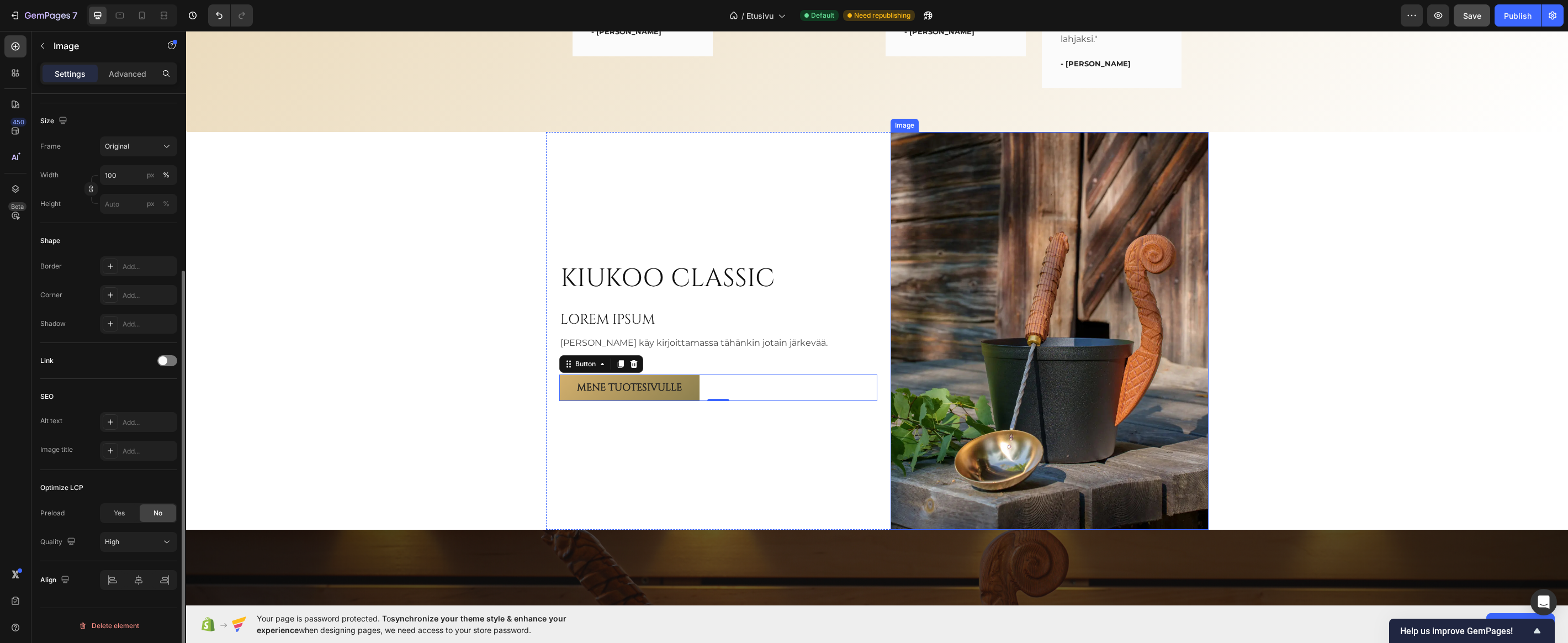
scroll to position [0, 0]
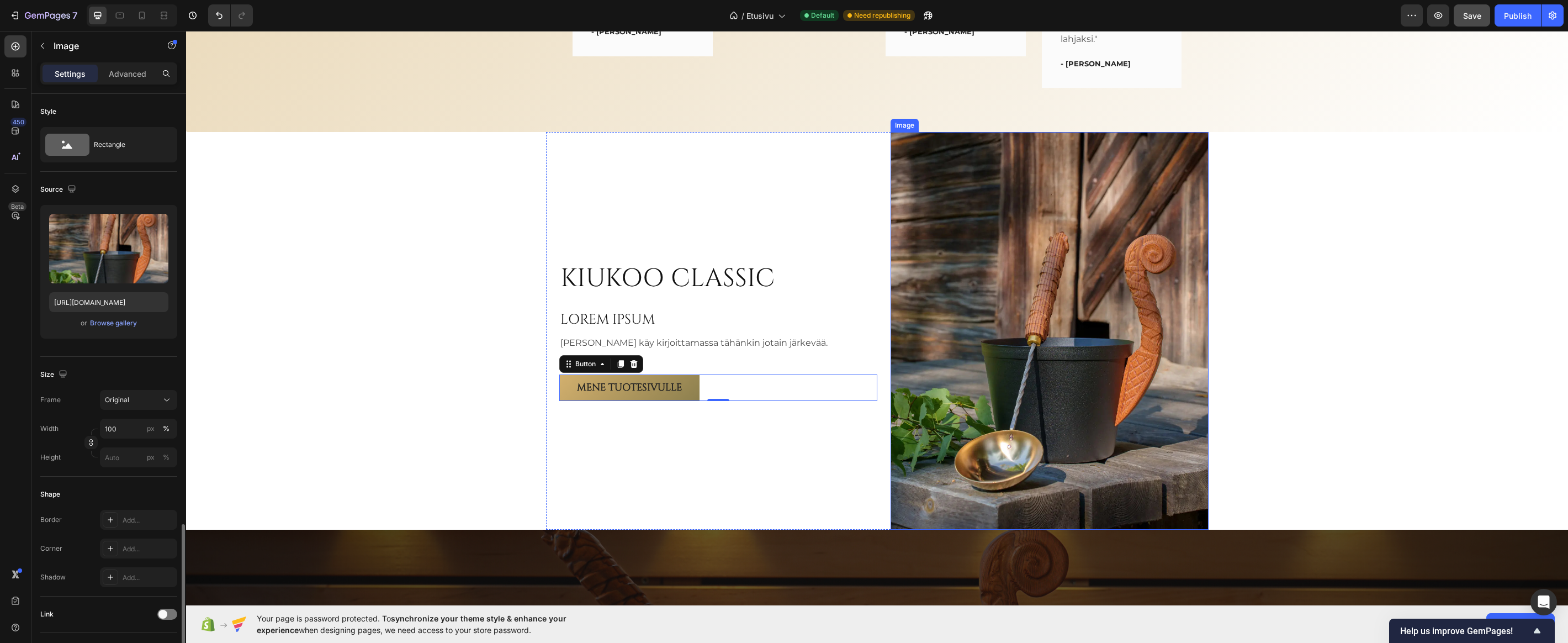
click at [1040, 270] on img at bounding box center [1049, 330] width 318 height 397
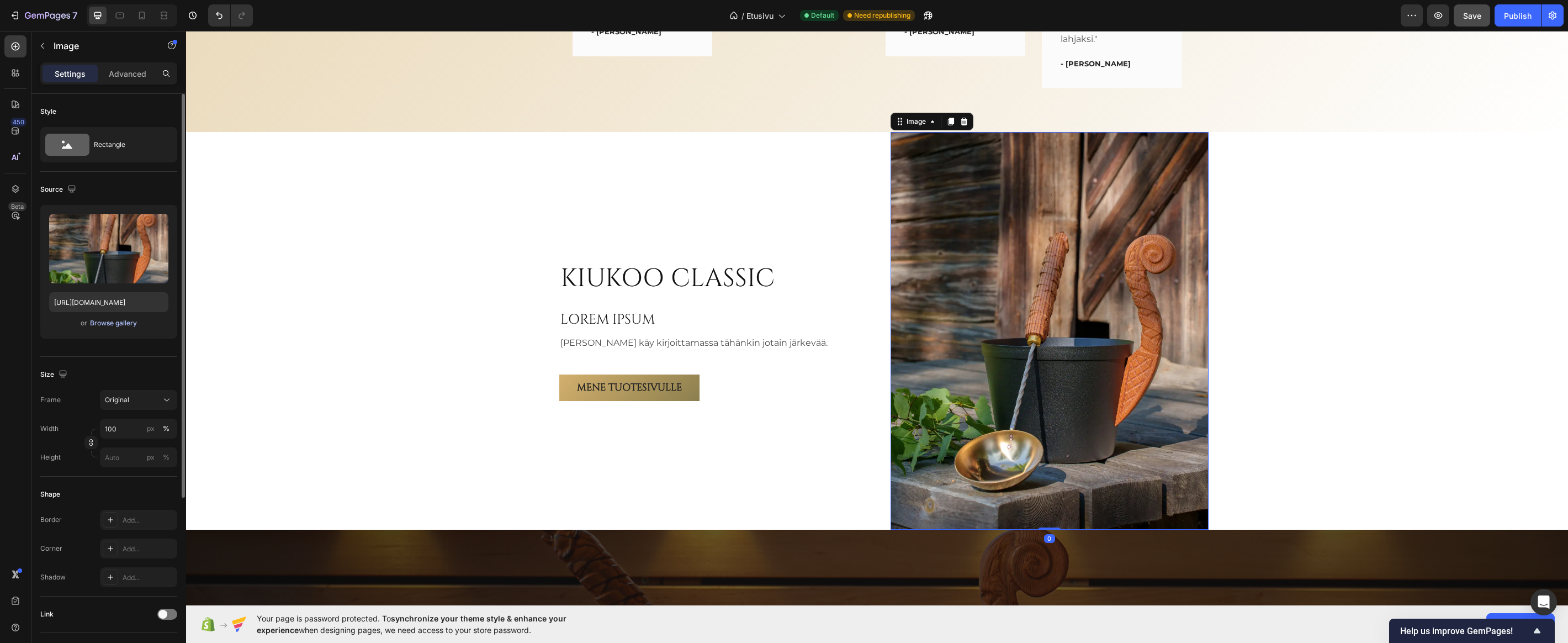
click at [94, 323] on div "Browse gallery" at bounding box center [114, 323] width 47 height 10
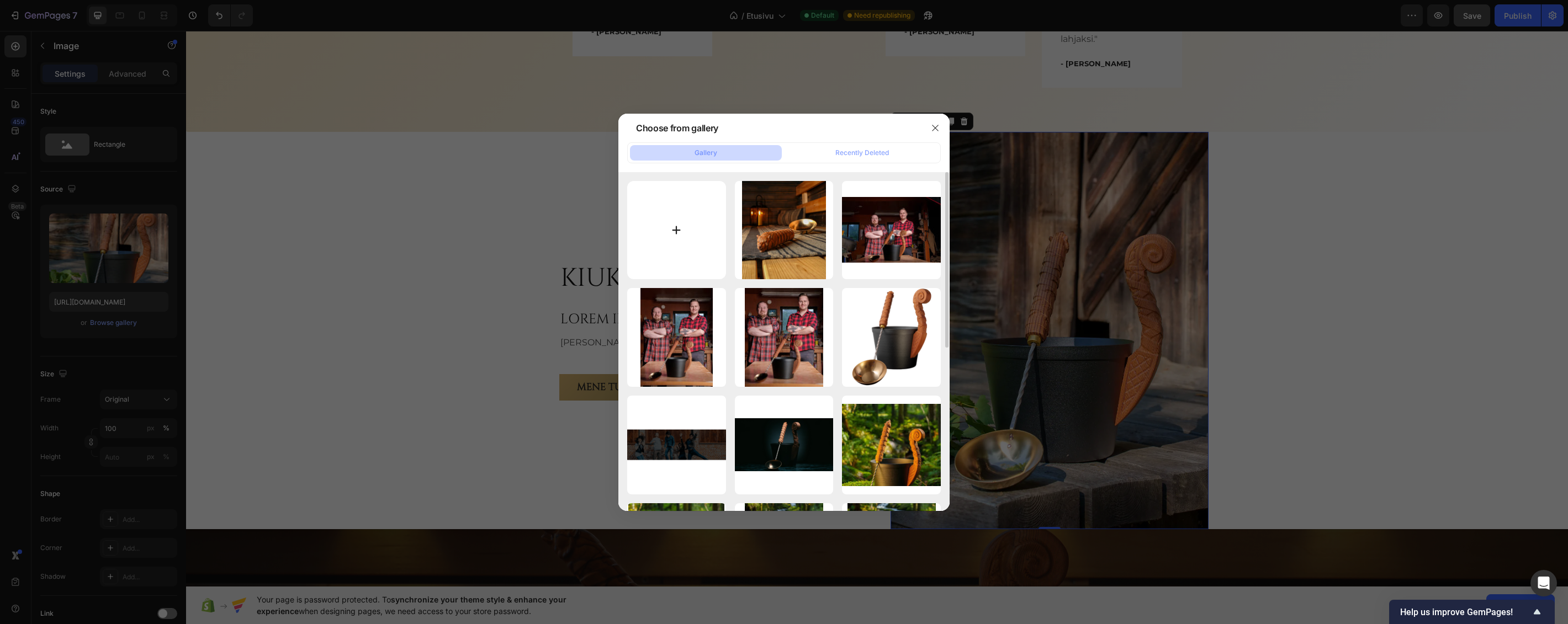
click at [674, 217] on input "file" at bounding box center [676, 231] width 99 height 99
type input "C:\fakepath\DSC01408.webp"
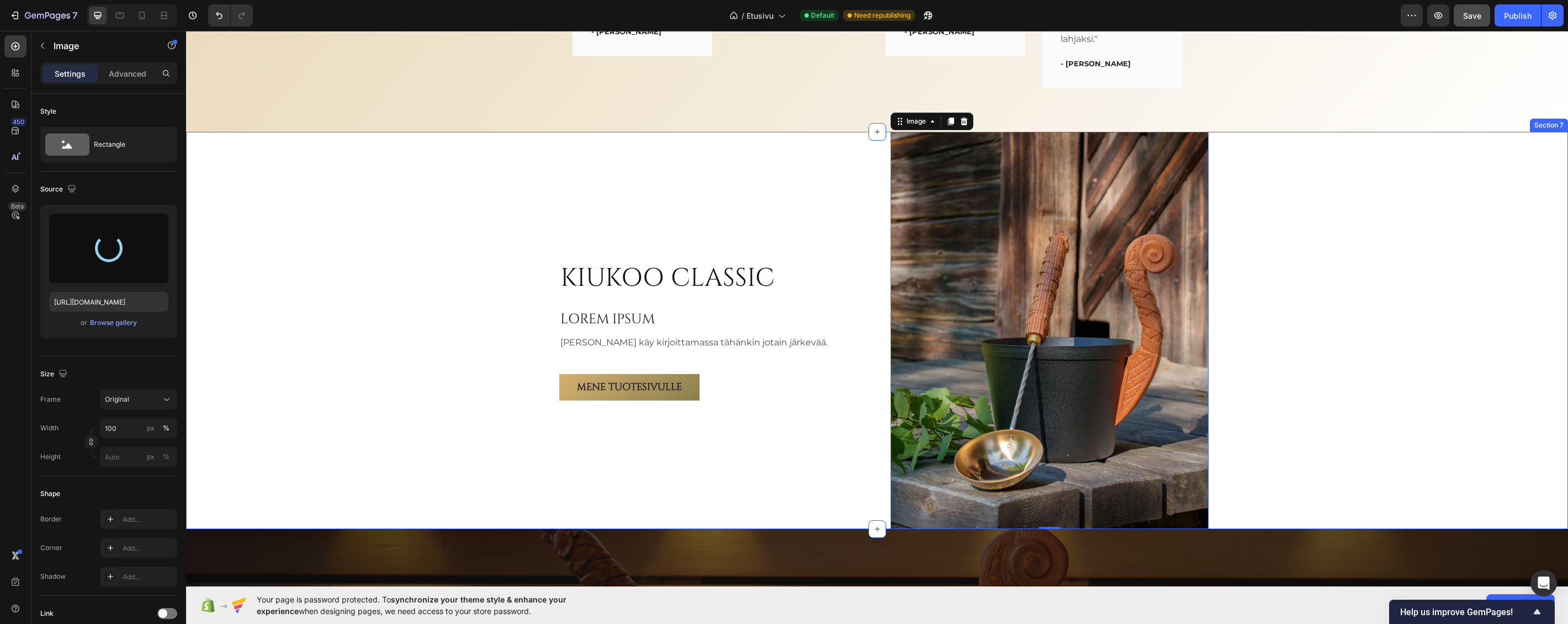
type input "https://cdn.shopify.com/s/files/1/0935/4185/9663/files/gempages_579199383455662…"
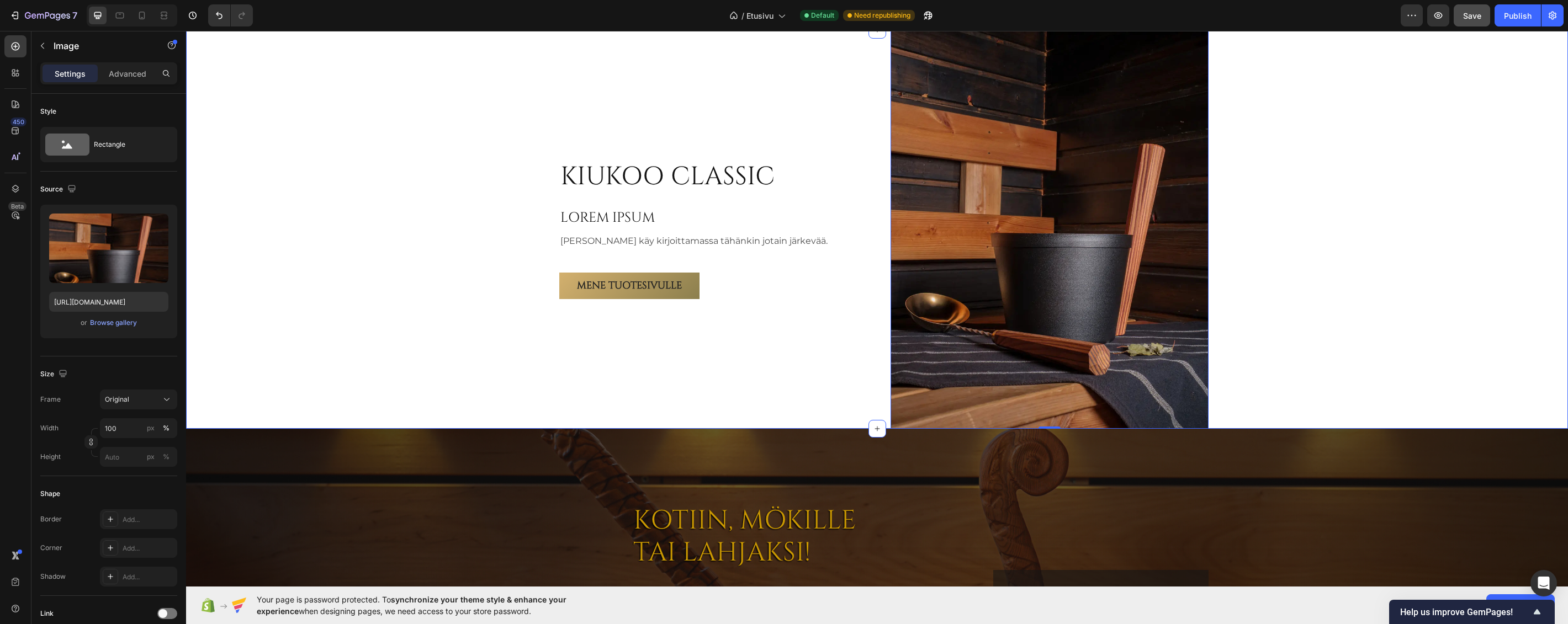
scroll to position [2495, 0]
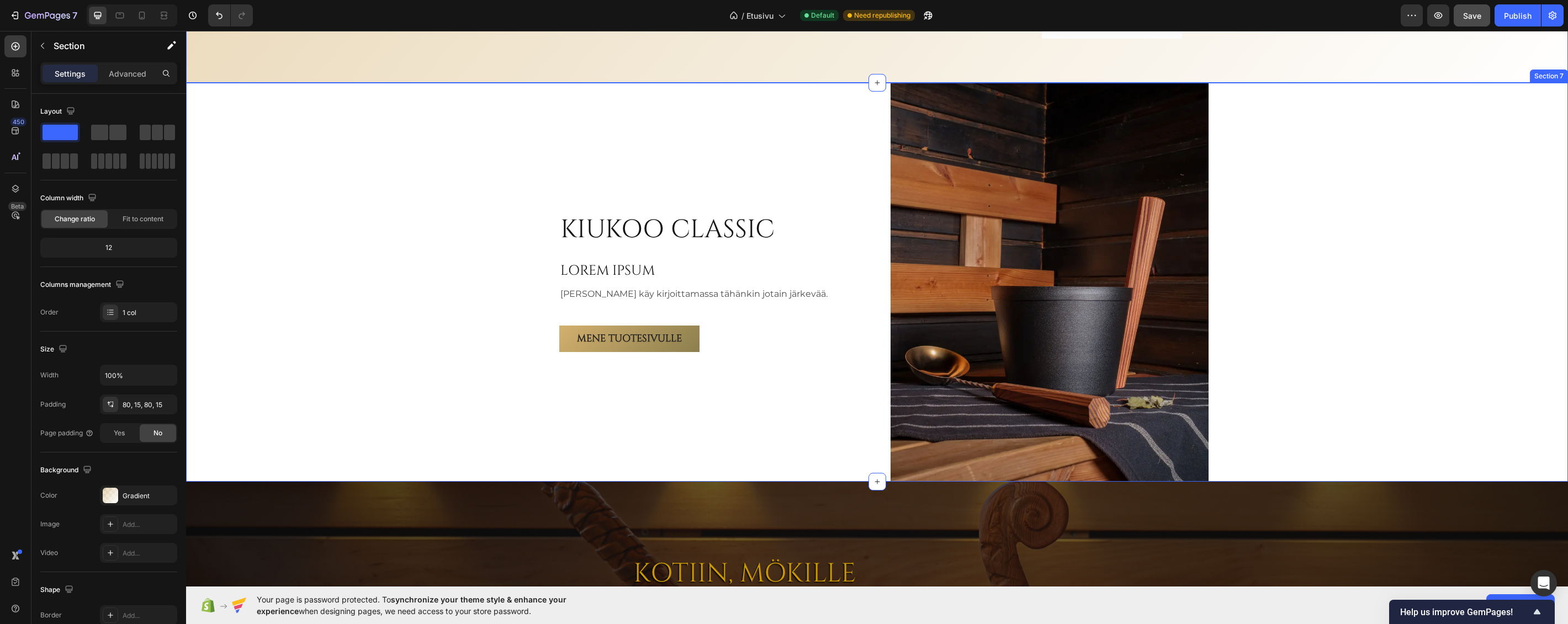
scroll to position [2550, 0]
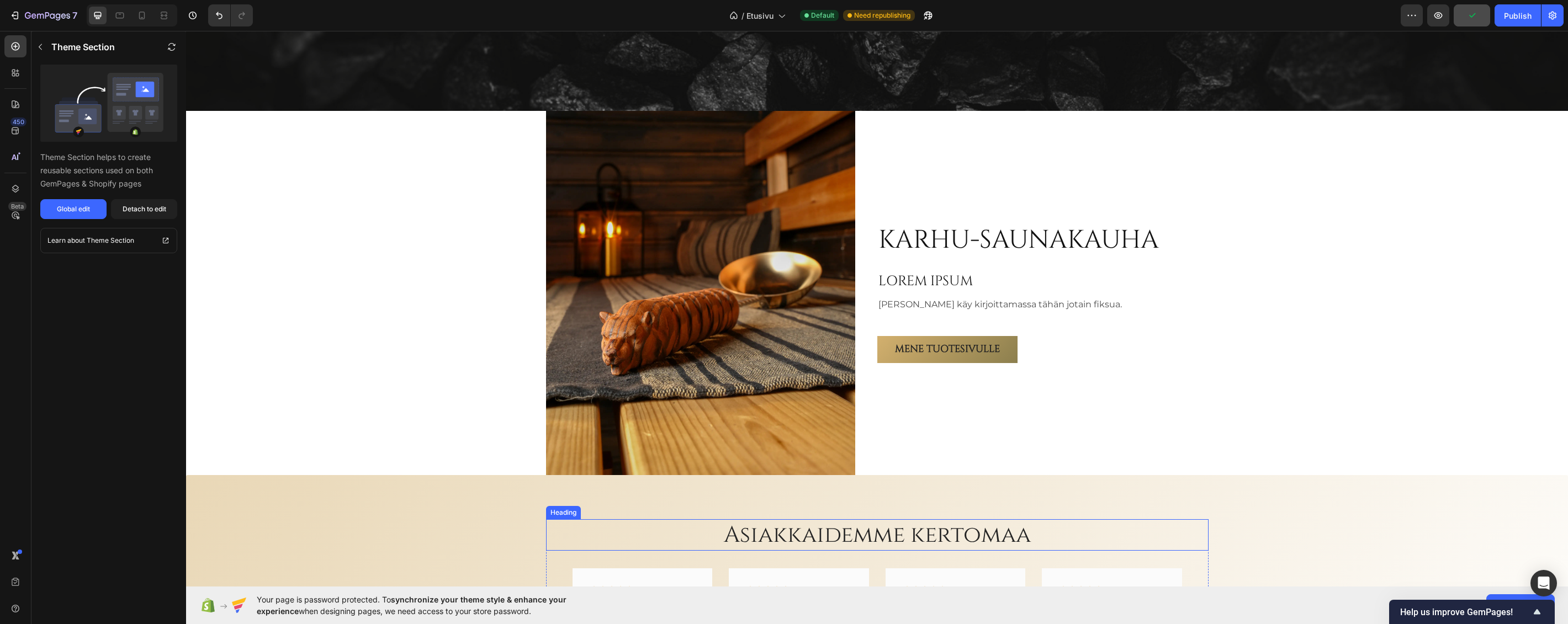
scroll to position [1833, 0]
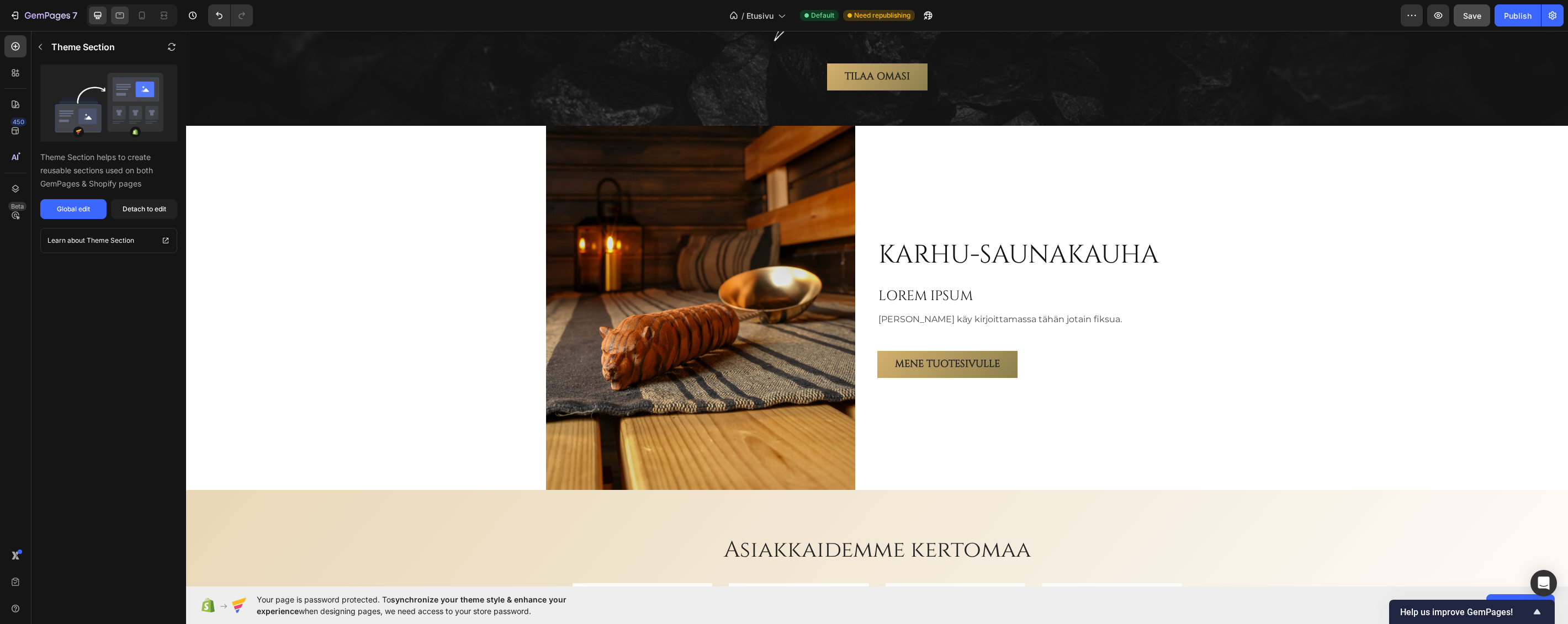
drag, startPoint x: 130, startPoint y: 17, endPoint x: 123, endPoint y: 15, distance: 7.3
click at [129, 17] on div at bounding box center [132, 15] width 90 height 22
click at [123, 15] on icon at bounding box center [120, 16] width 8 height 6
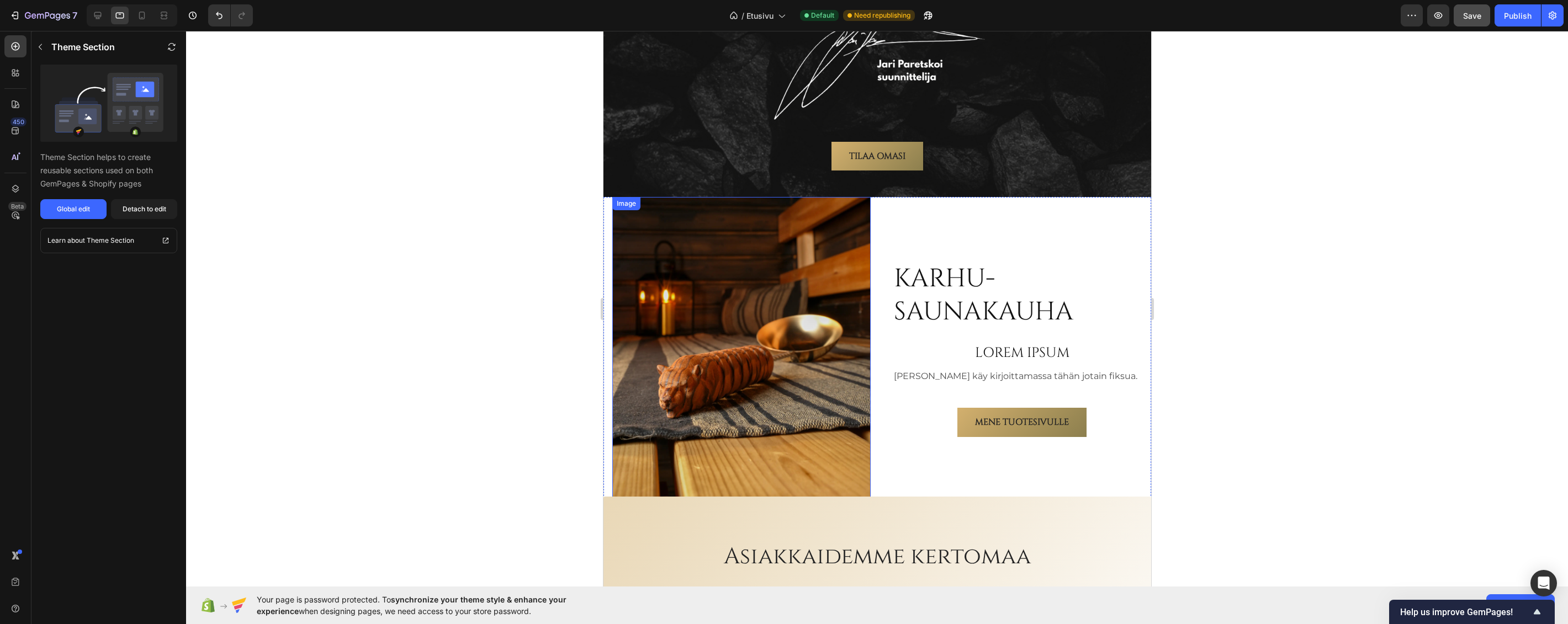
scroll to position [1703, 0]
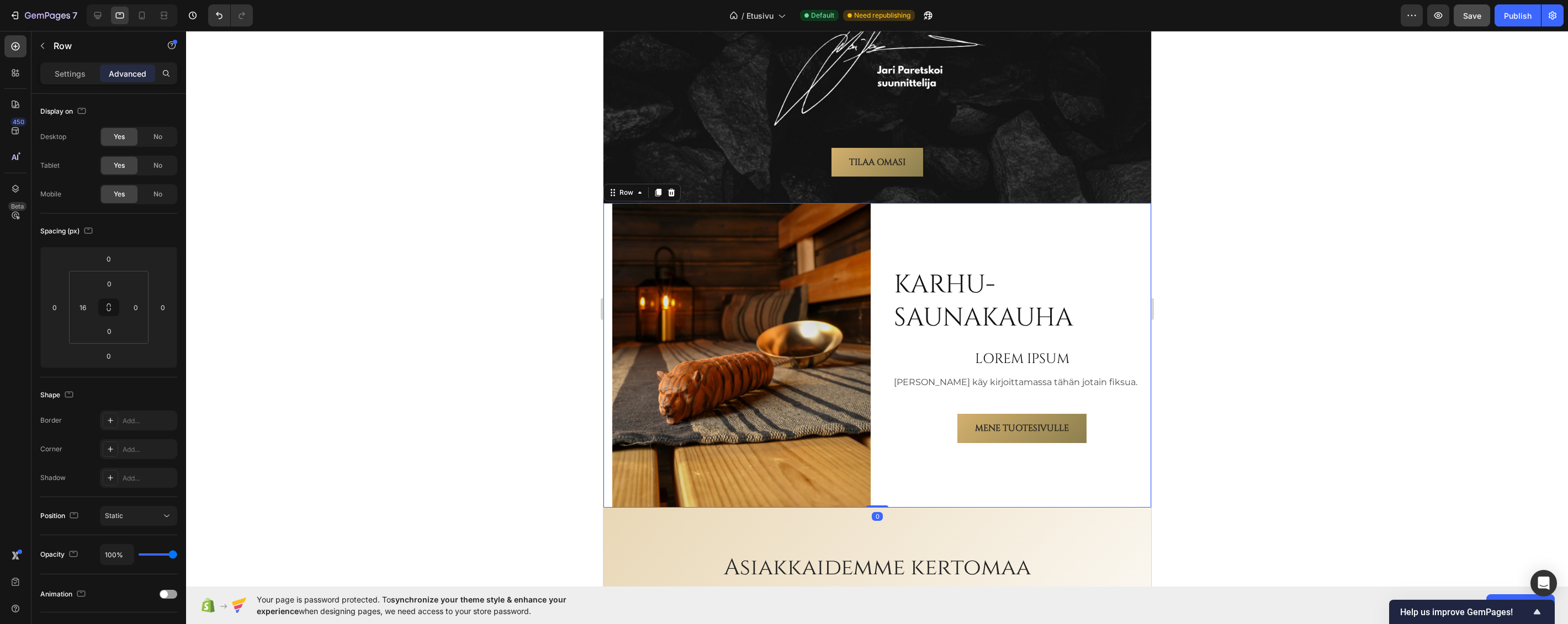
click at [887, 224] on div "Karhu-saunakauha Heading LOREM IPSUM Heading Teemu käy kirjoittamassa tähän jot…" at bounding box center [877, 355] width 547 height 305
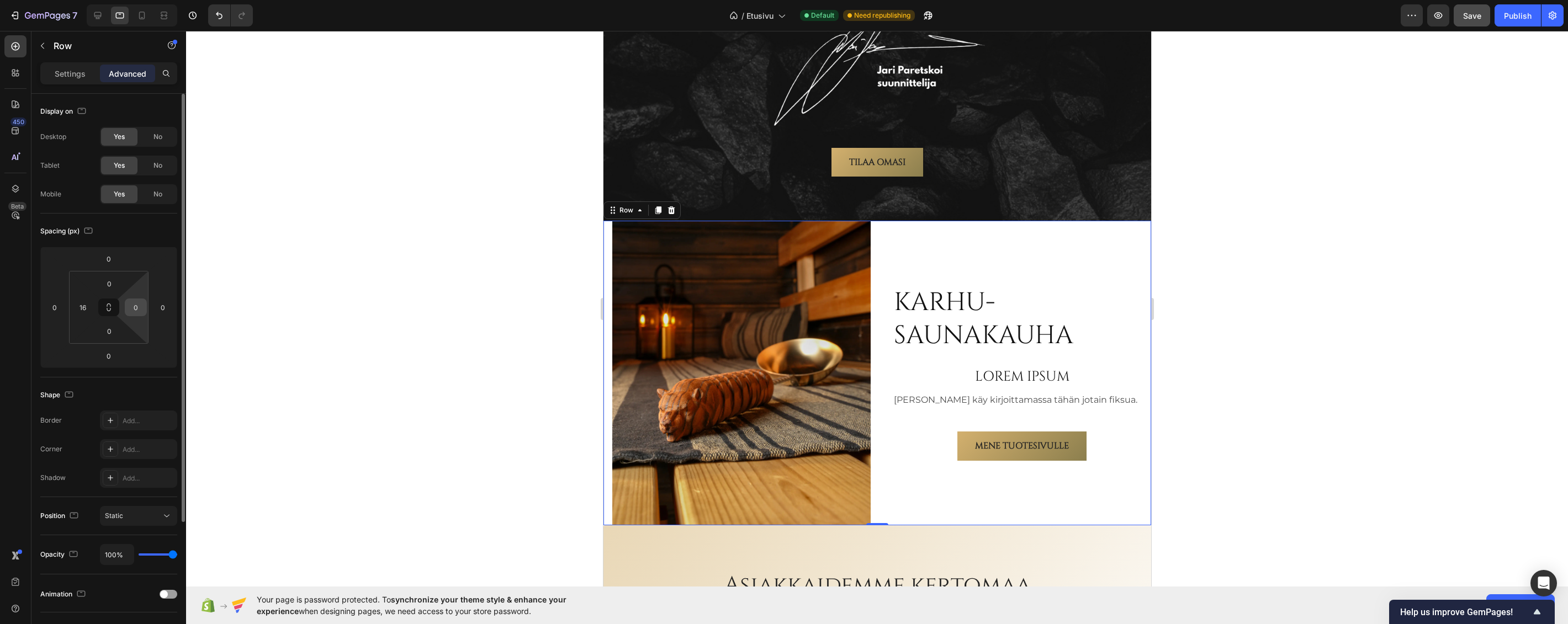
click at [130, 303] on input "0" at bounding box center [135, 307] width 16 height 16
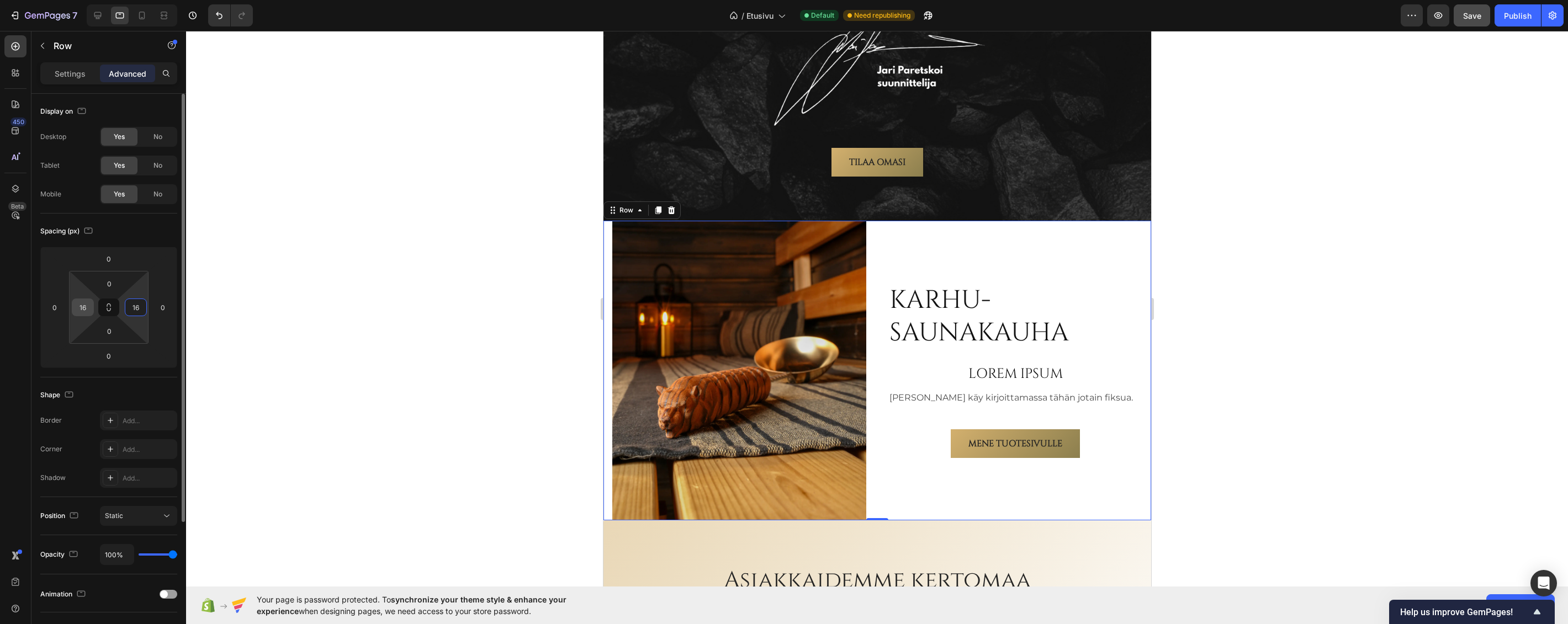
type input "16"
click at [88, 306] on input "16" at bounding box center [83, 307] width 16 height 16
type input "0"
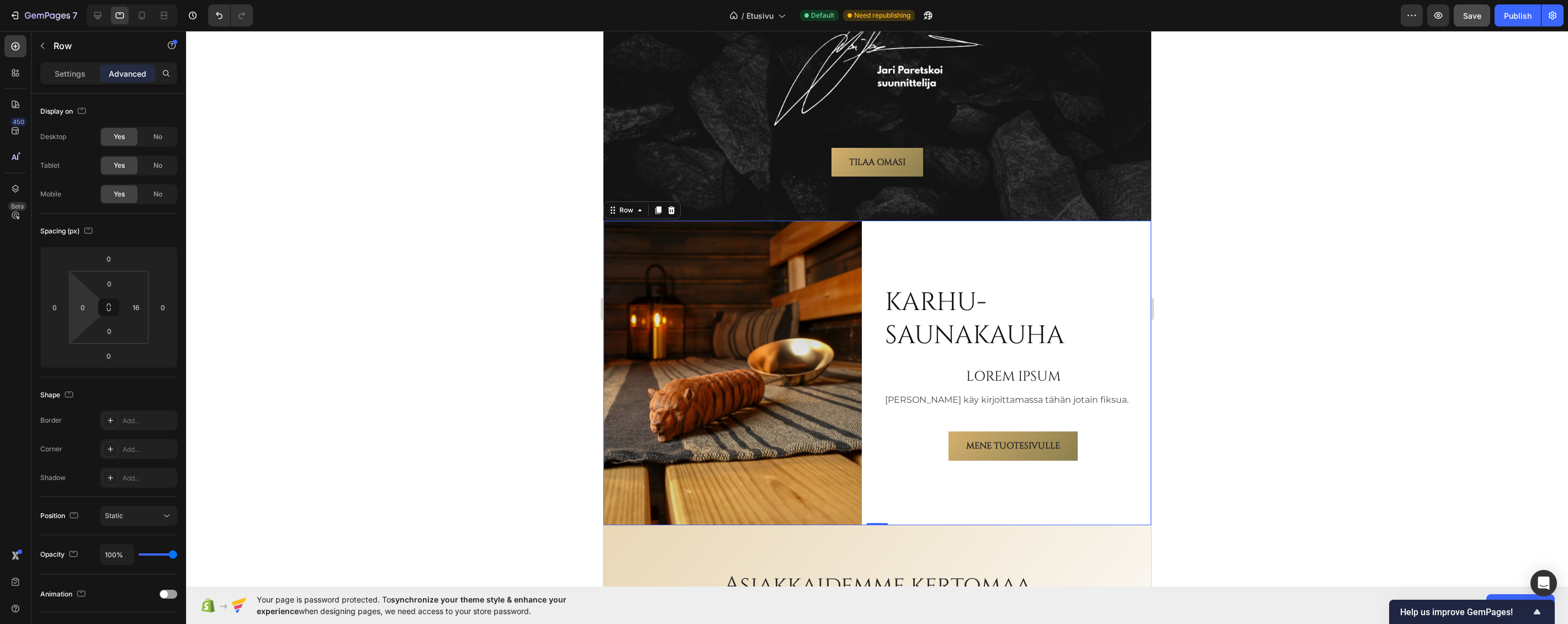
click at [506, 236] on div at bounding box center [877, 327] width 1382 height 593
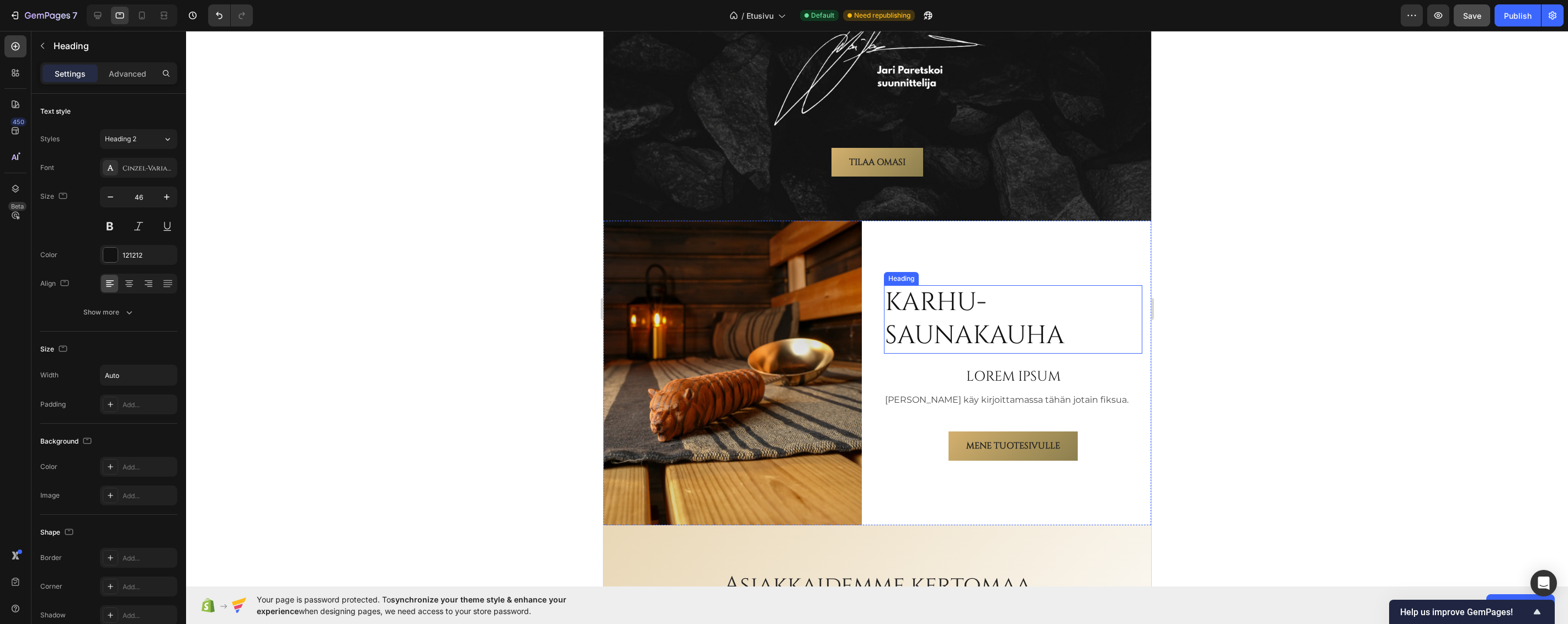
click at [943, 290] on h2 "Karhu-saunakauha" at bounding box center [1012, 319] width 258 height 68
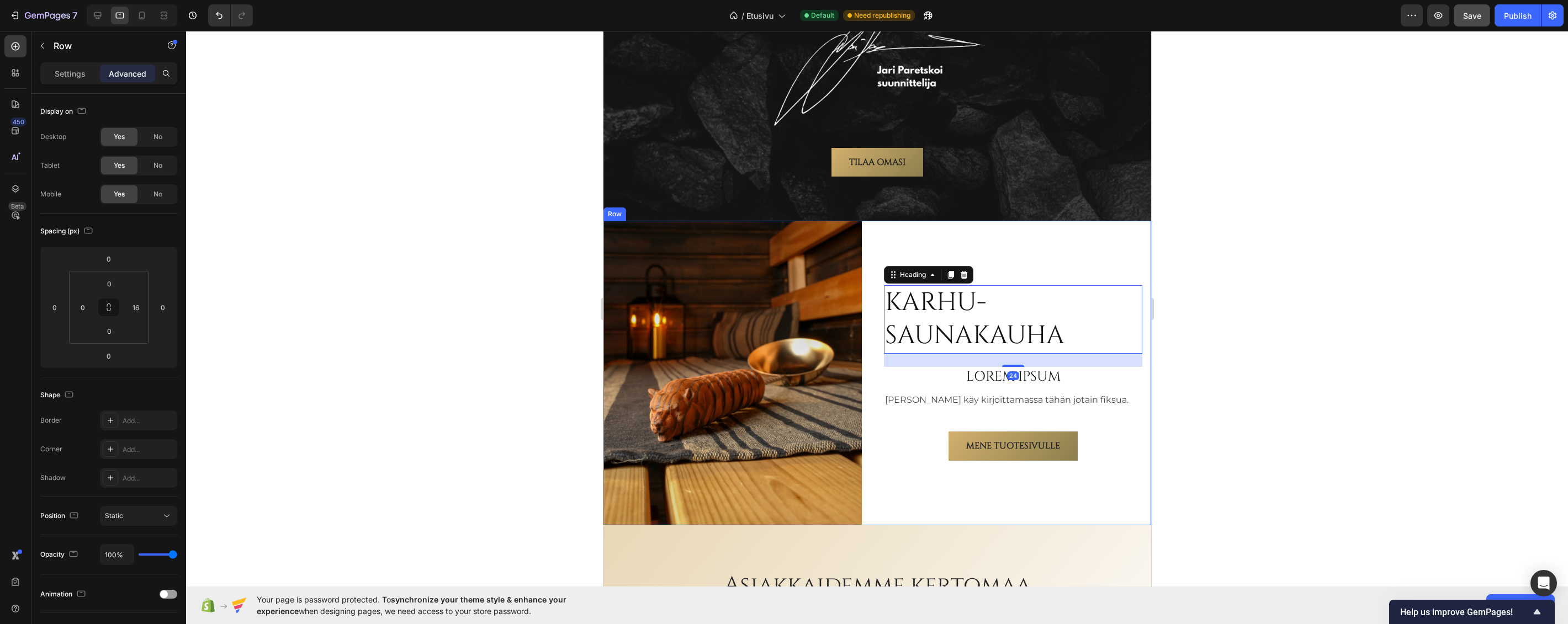
click at [1009, 221] on div "Karhu-saunakauha Heading 24 LOREM IPSUM Heading Teemu käy kirjoittamassa tähän …" at bounding box center [1012, 373] width 258 height 305
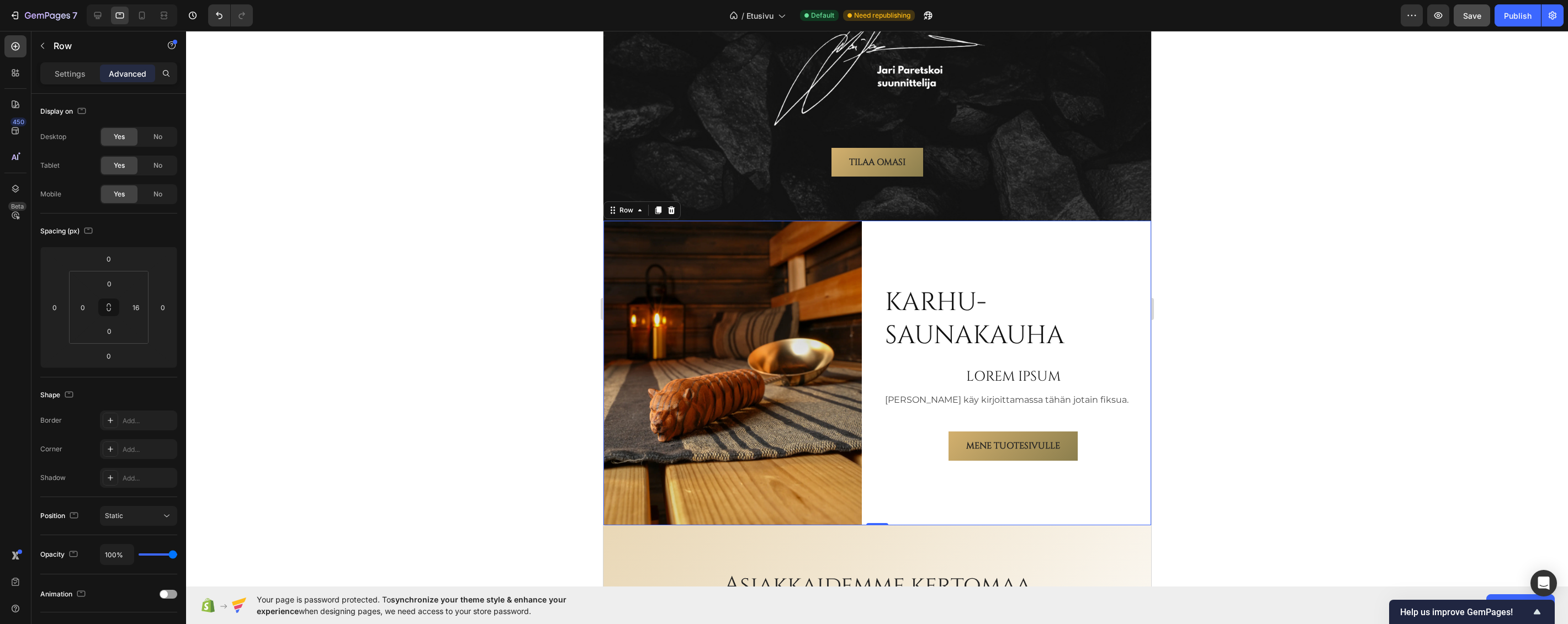
click at [918, 226] on div "Karhu-saunakauha Heading LOREM IPSUM Heading Teemu käy kirjoittamassa tähän jot…" at bounding box center [1012, 373] width 258 height 305
click at [141, 13] on icon at bounding box center [142, 16] width 11 height 11
type input "16"
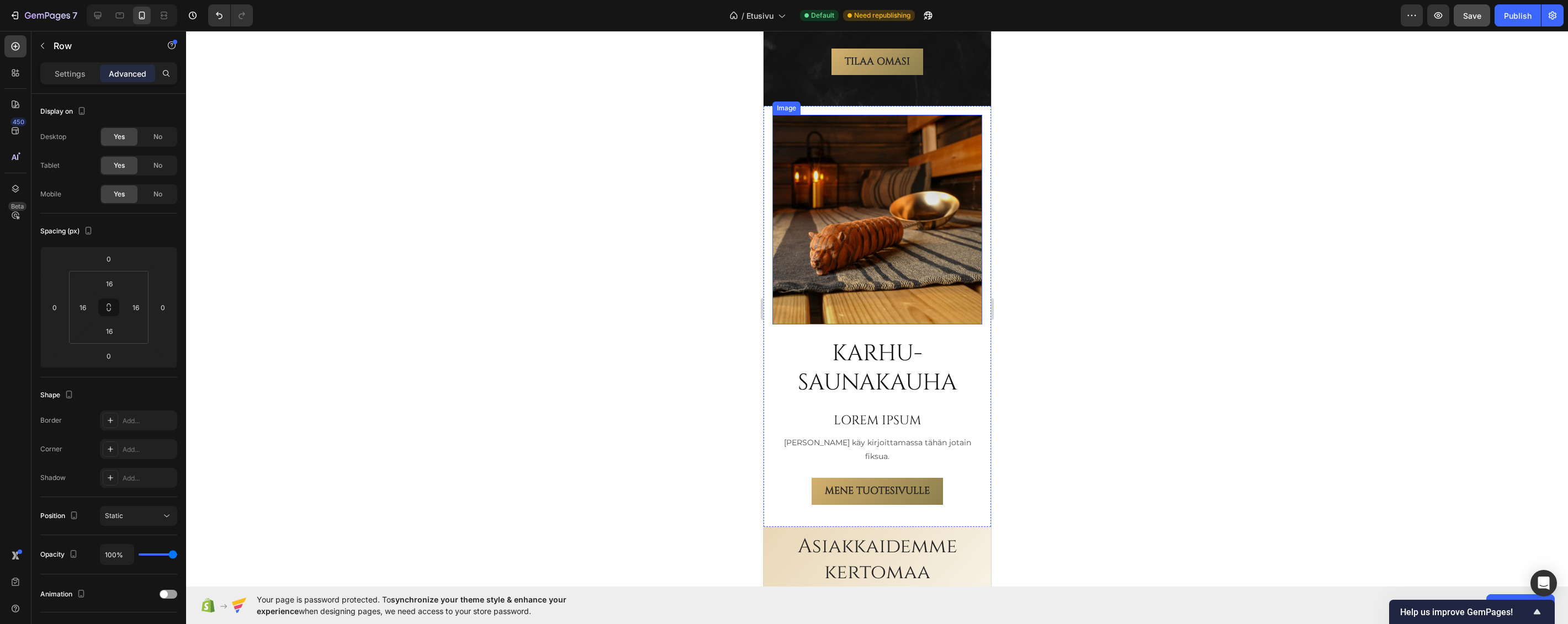
scroll to position [1732, 0]
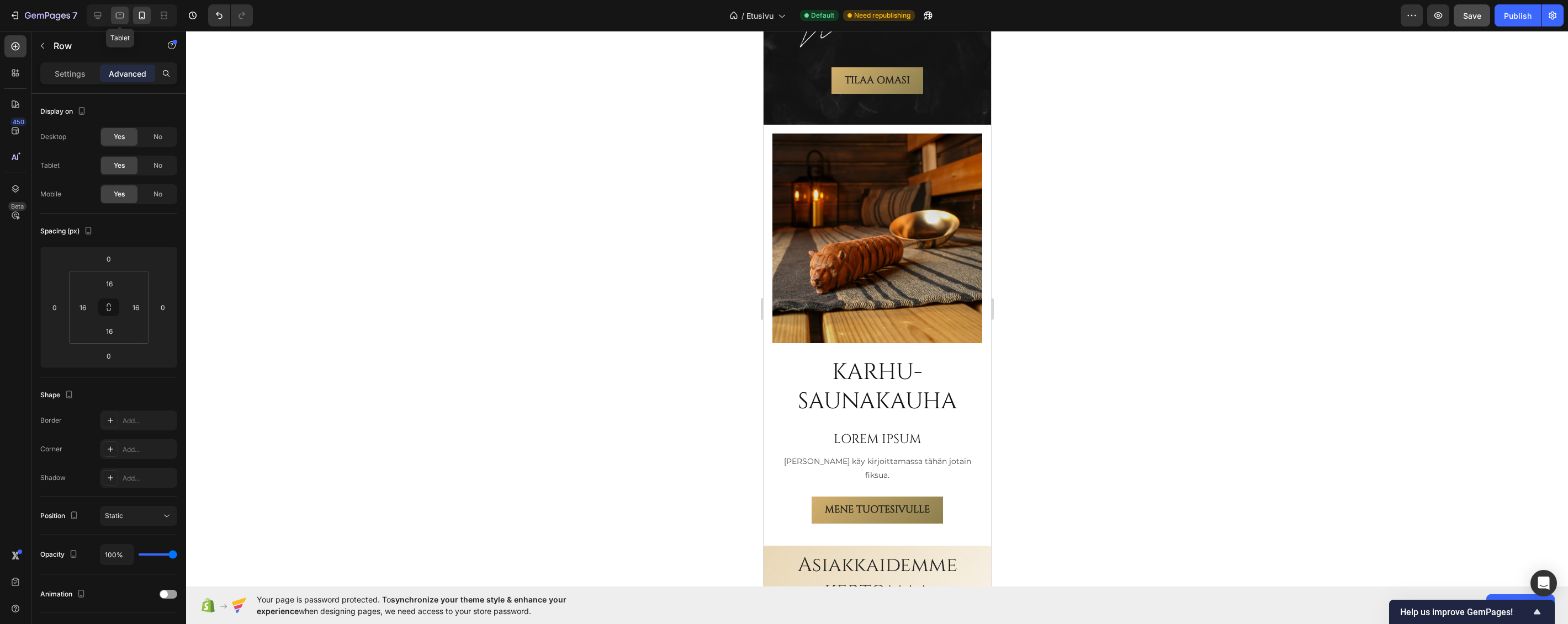
click at [126, 17] on icon at bounding box center [120, 16] width 11 height 11
type input "0"
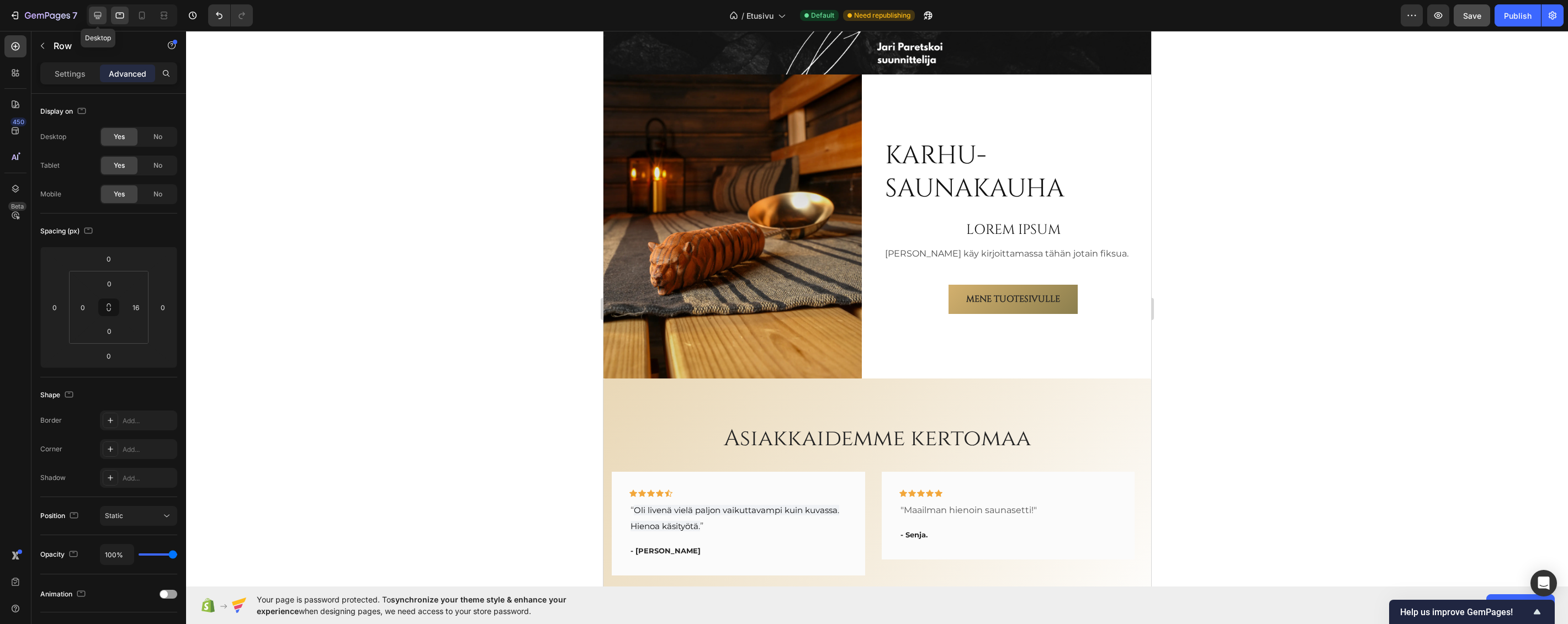
scroll to position [1732, 0]
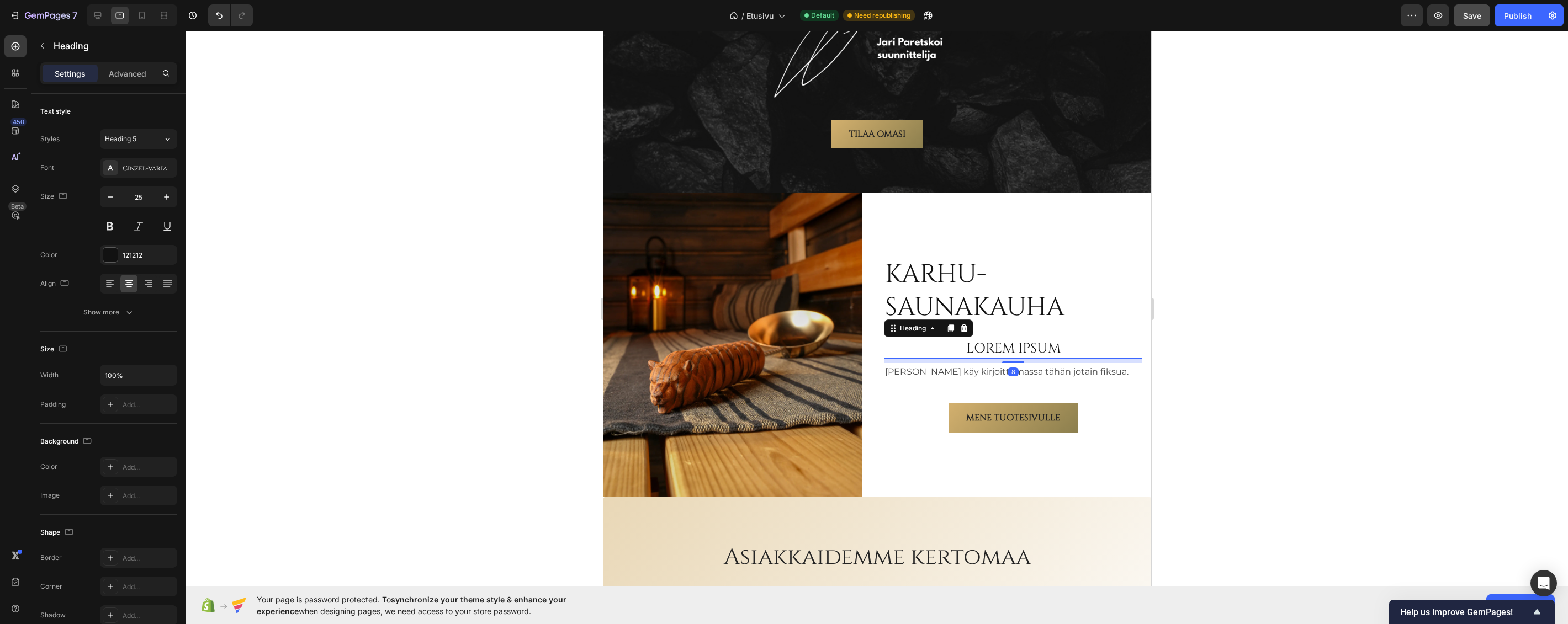
click at [952, 338] on h2 "LOREM IPSUM" at bounding box center [1012, 348] width 258 height 20
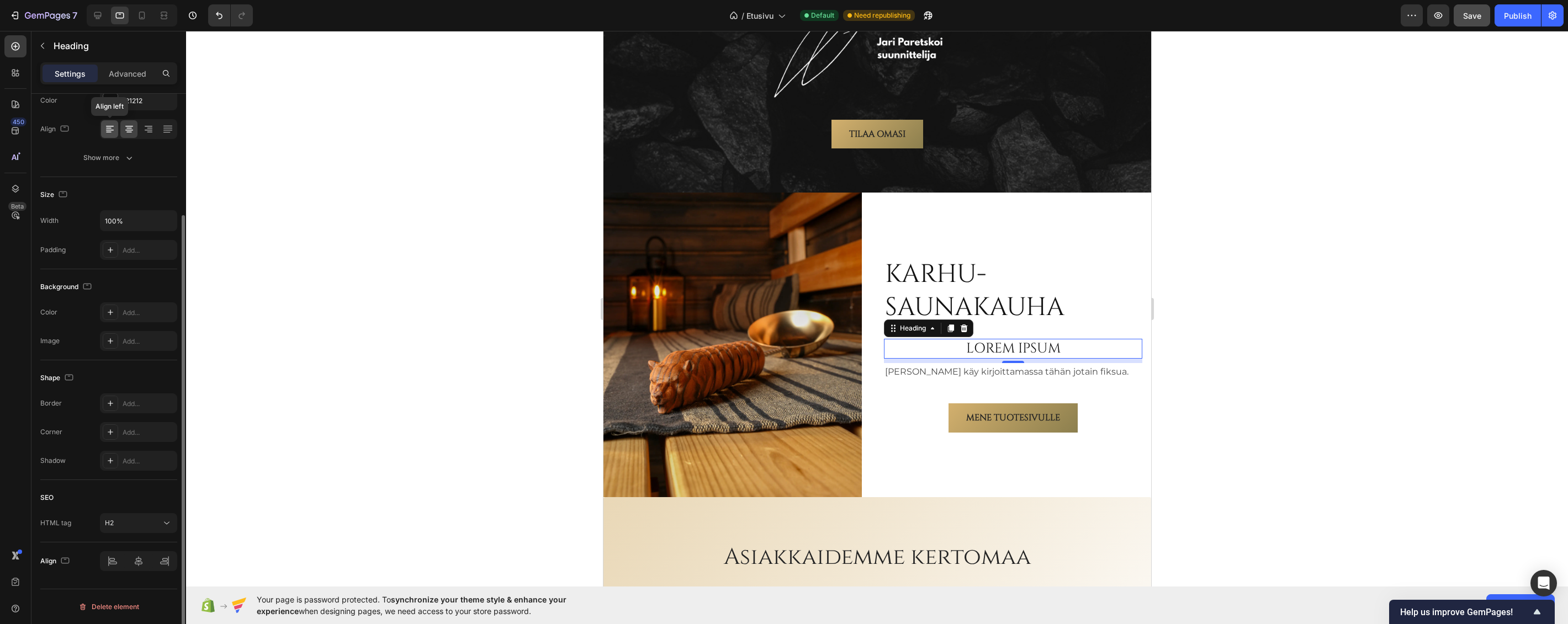
click at [111, 128] on icon at bounding box center [109, 129] width 6 height 1
click at [130, 130] on icon at bounding box center [129, 130] width 8 height 1
click at [111, 131] on icon at bounding box center [110, 129] width 11 height 11
click at [526, 243] on div at bounding box center [877, 327] width 1382 height 593
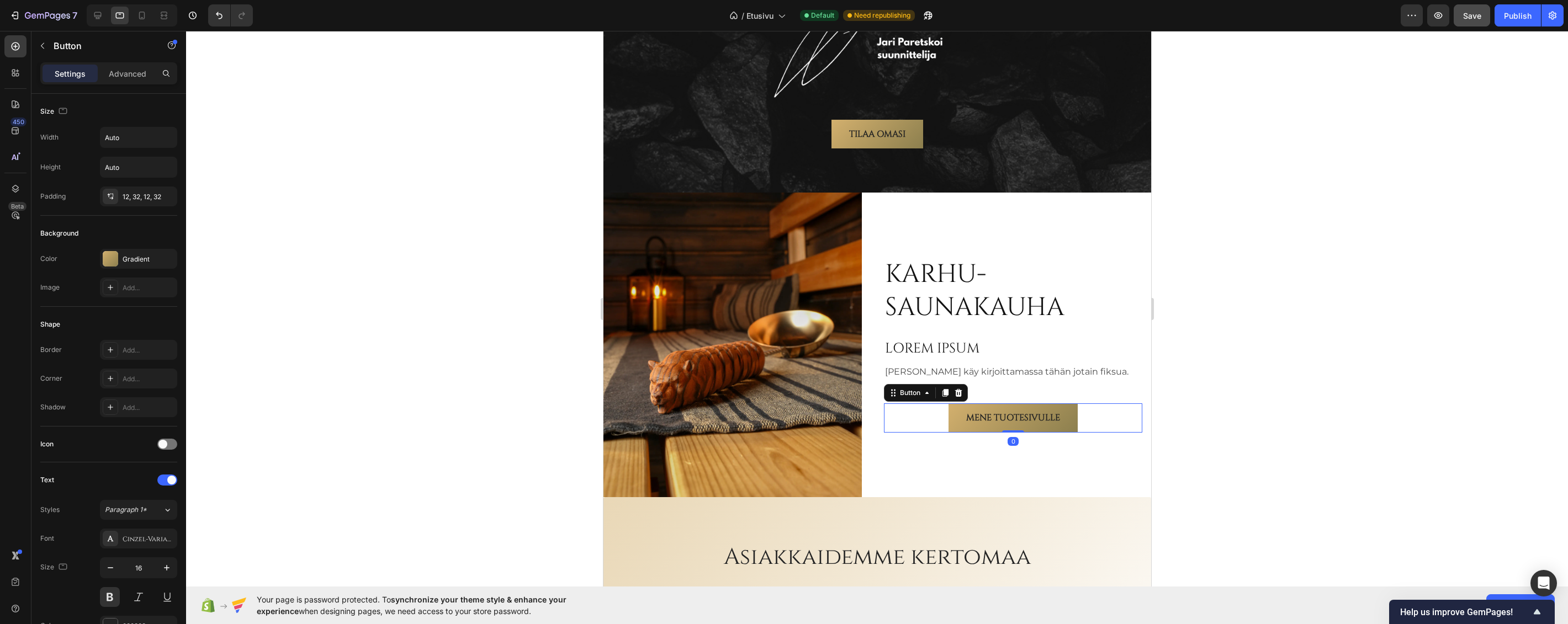
click at [930, 403] on div "Mene tuotesivulle Button 0" at bounding box center [1012, 417] width 258 height 29
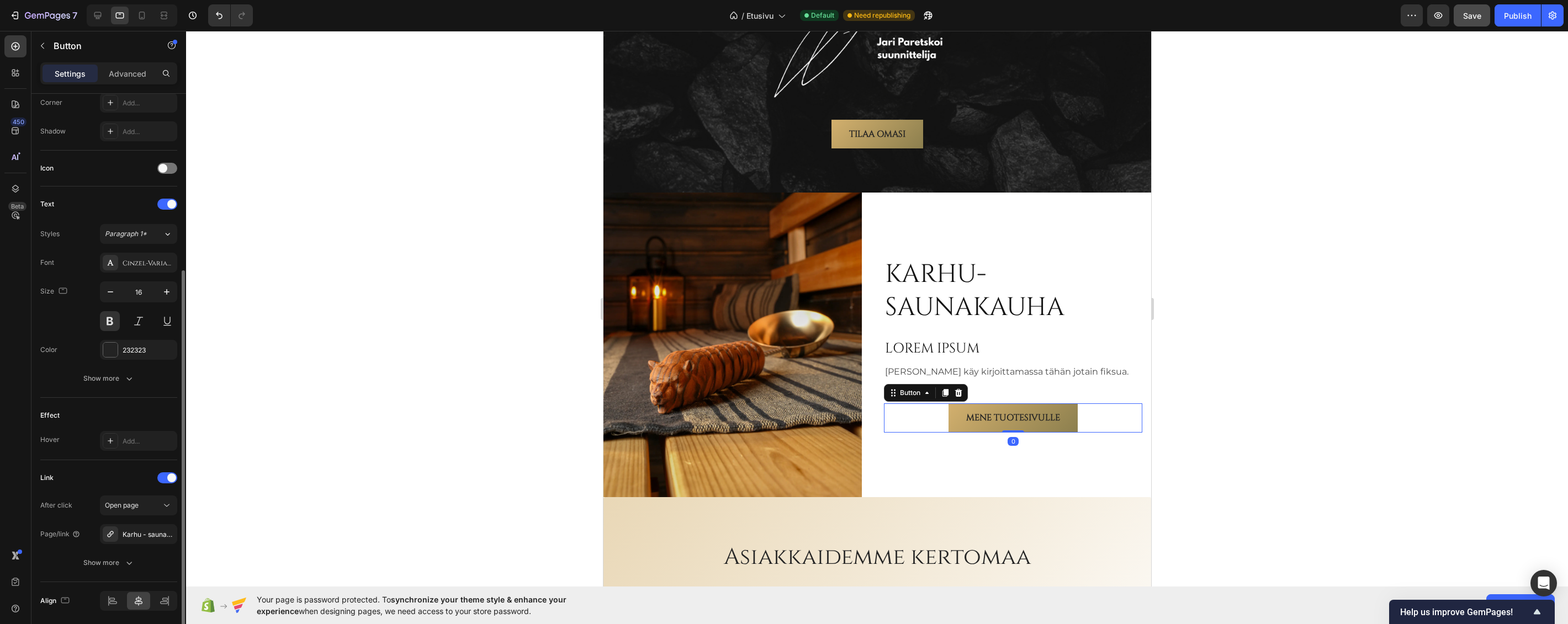
scroll to position [316, 0]
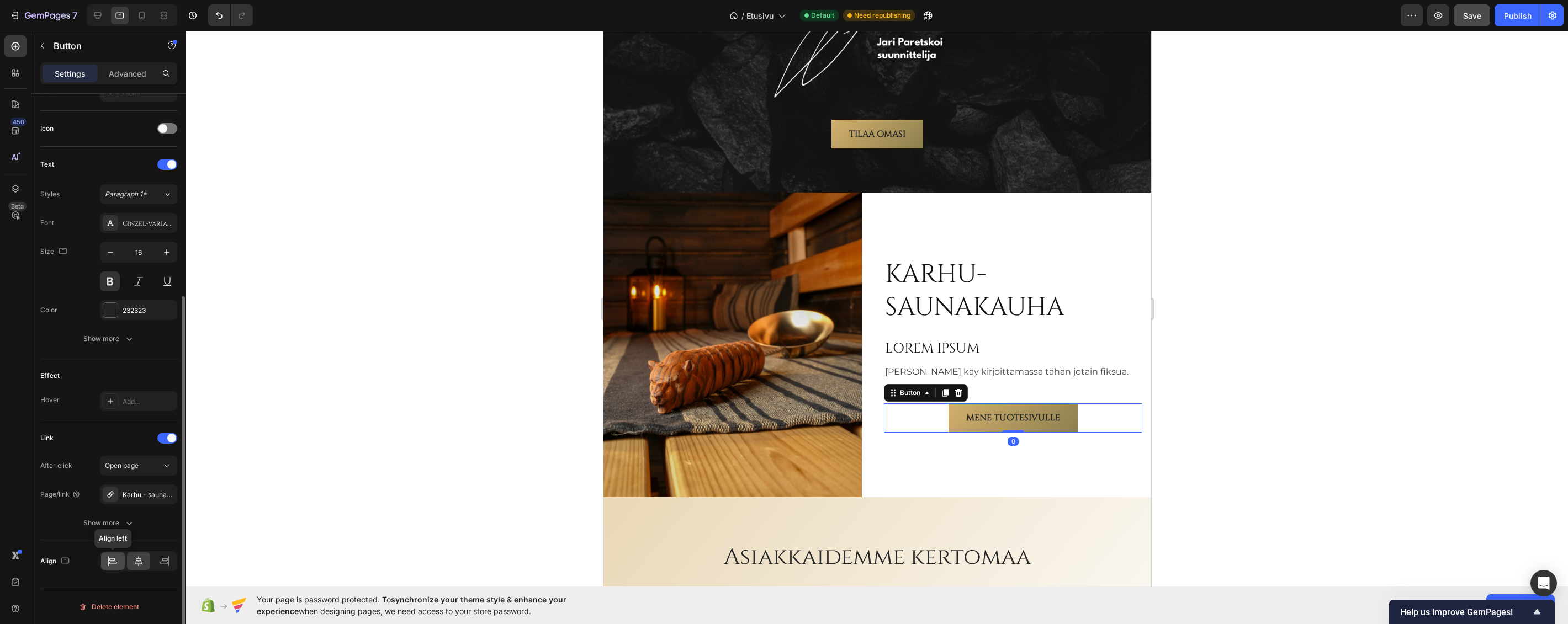
click at [114, 558] on icon at bounding box center [113, 561] width 11 height 11
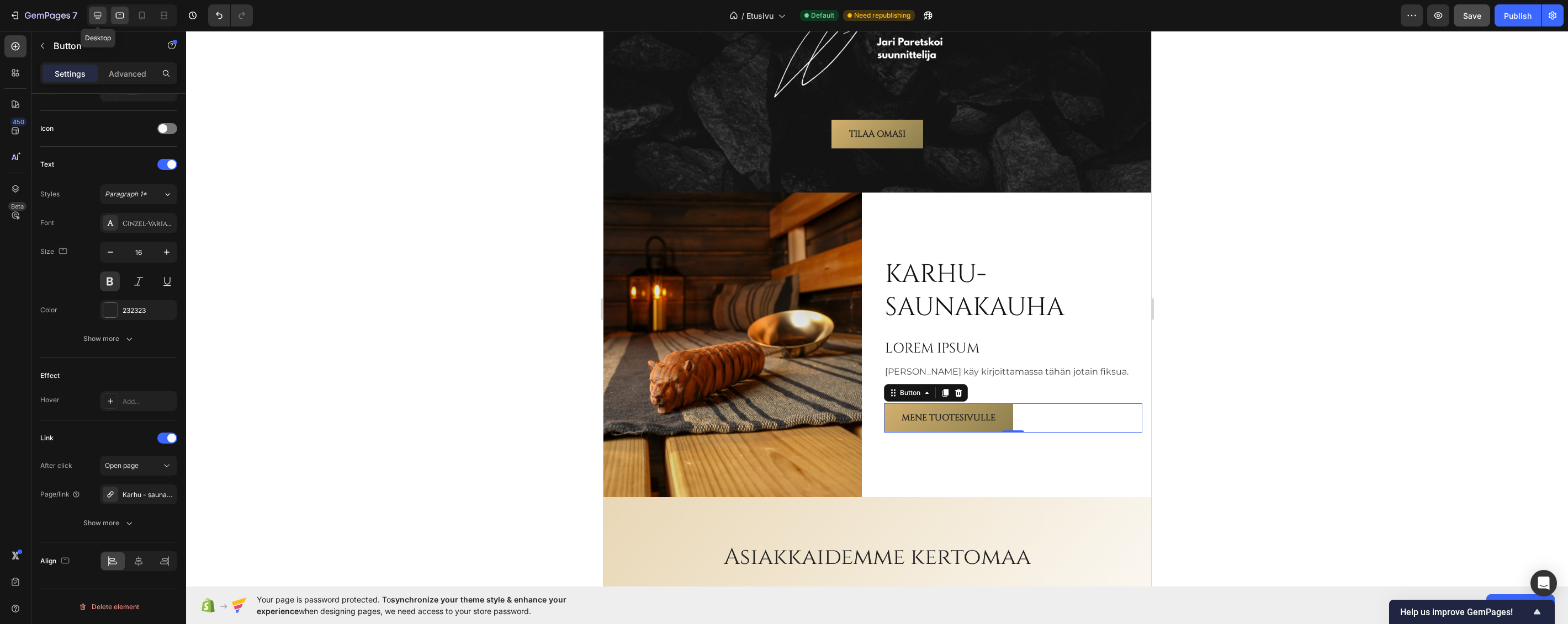
click at [96, 12] on icon at bounding box center [98, 16] width 7 height 7
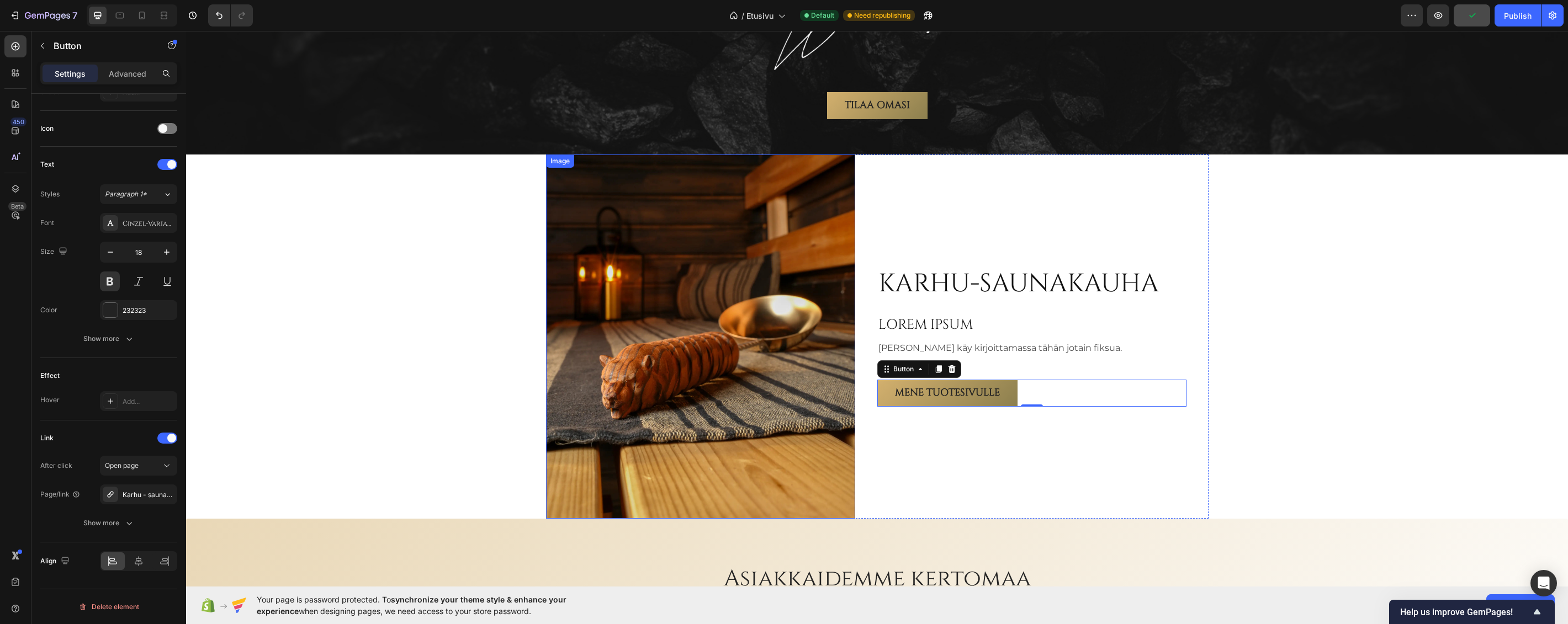
scroll to position [1783, 0]
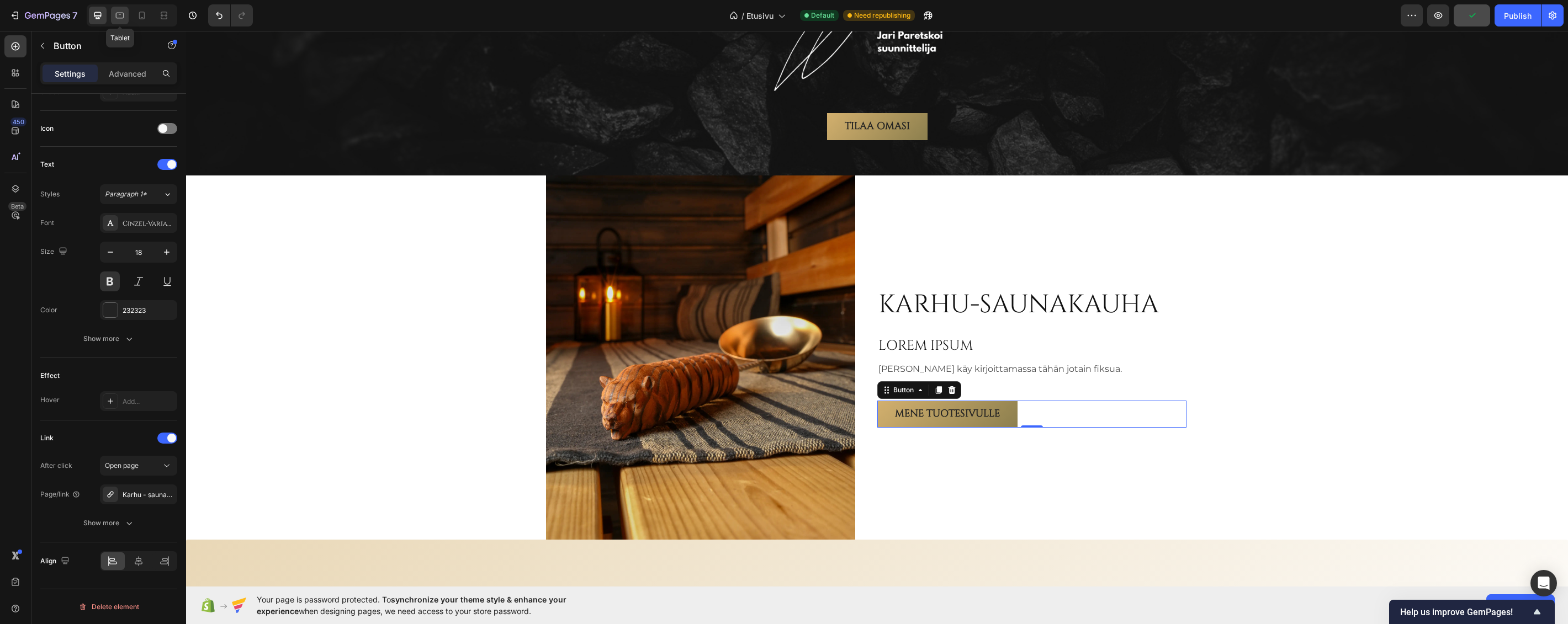
click at [123, 19] on icon at bounding box center [120, 16] width 11 height 11
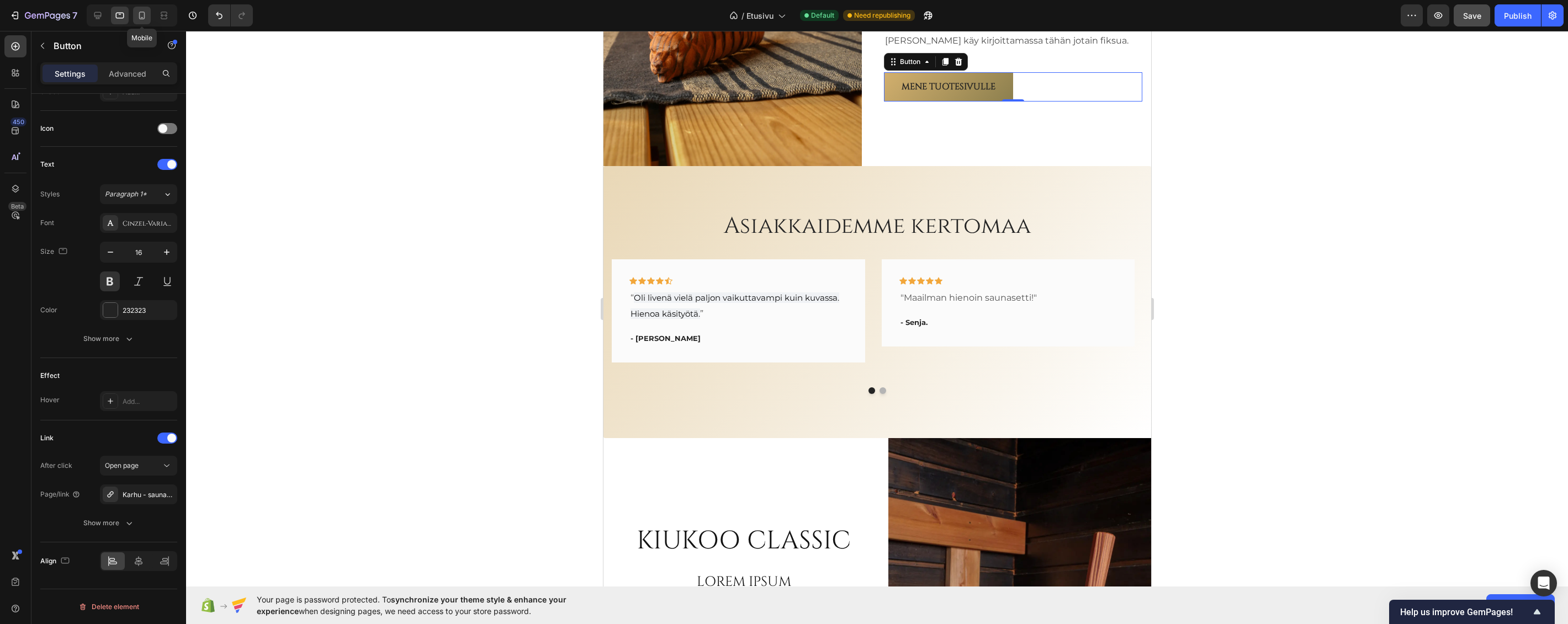
click at [143, 13] on icon at bounding box center [142, 16] width 11 height 11
type input "18"
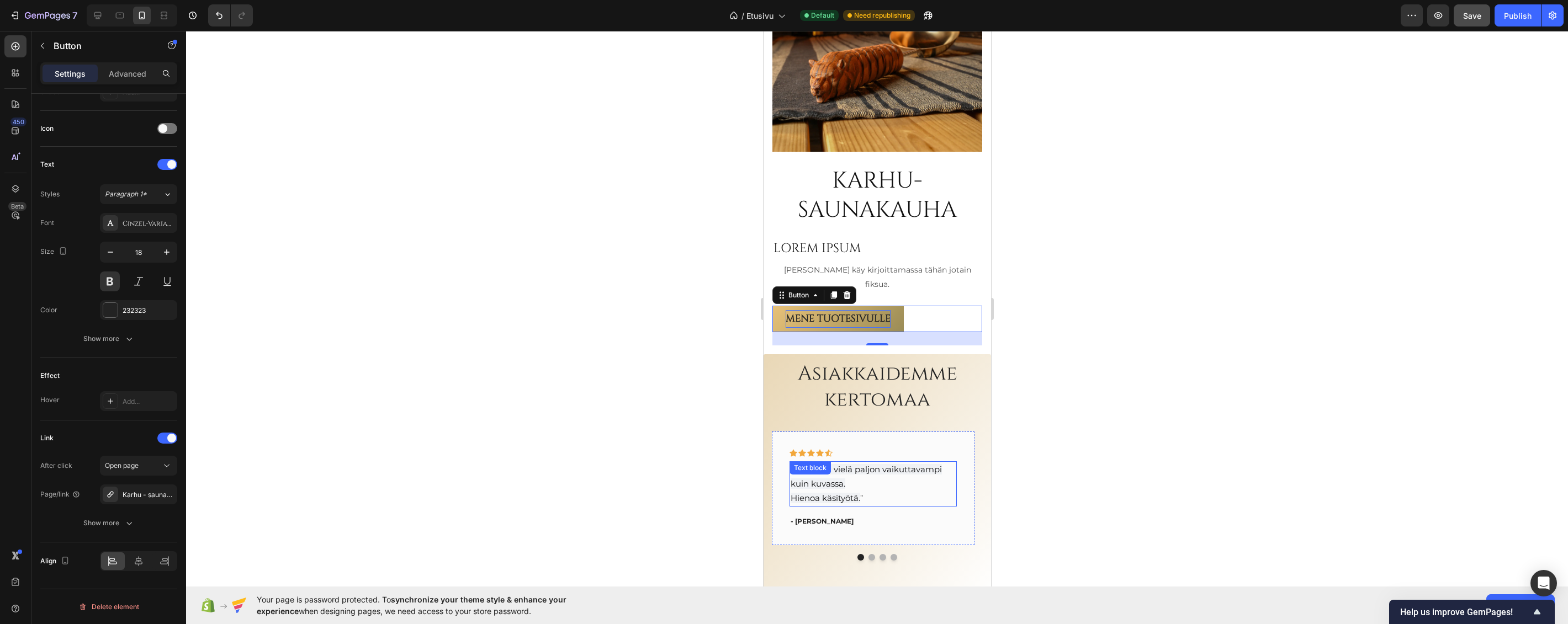
scroll to position [1966, 0]
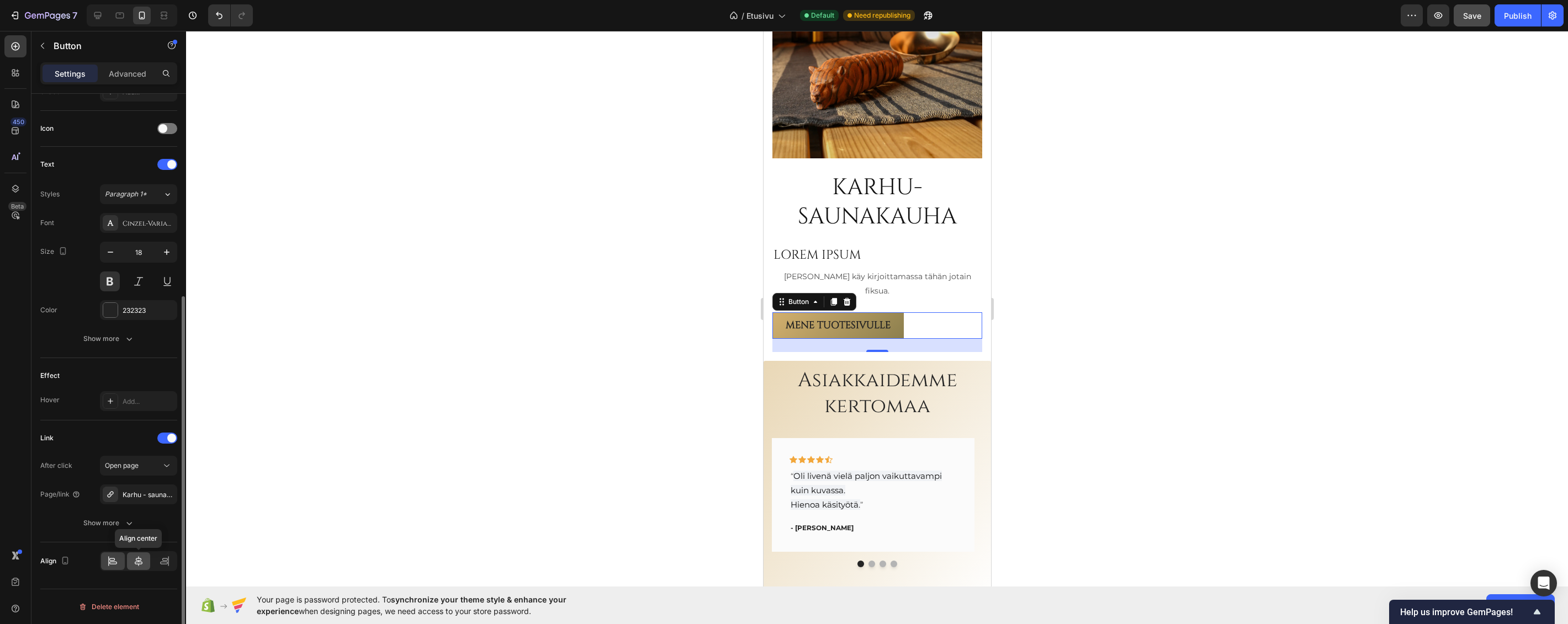
click at [139, 561] on icon at bounding box center [138, 561] width 8 height 10
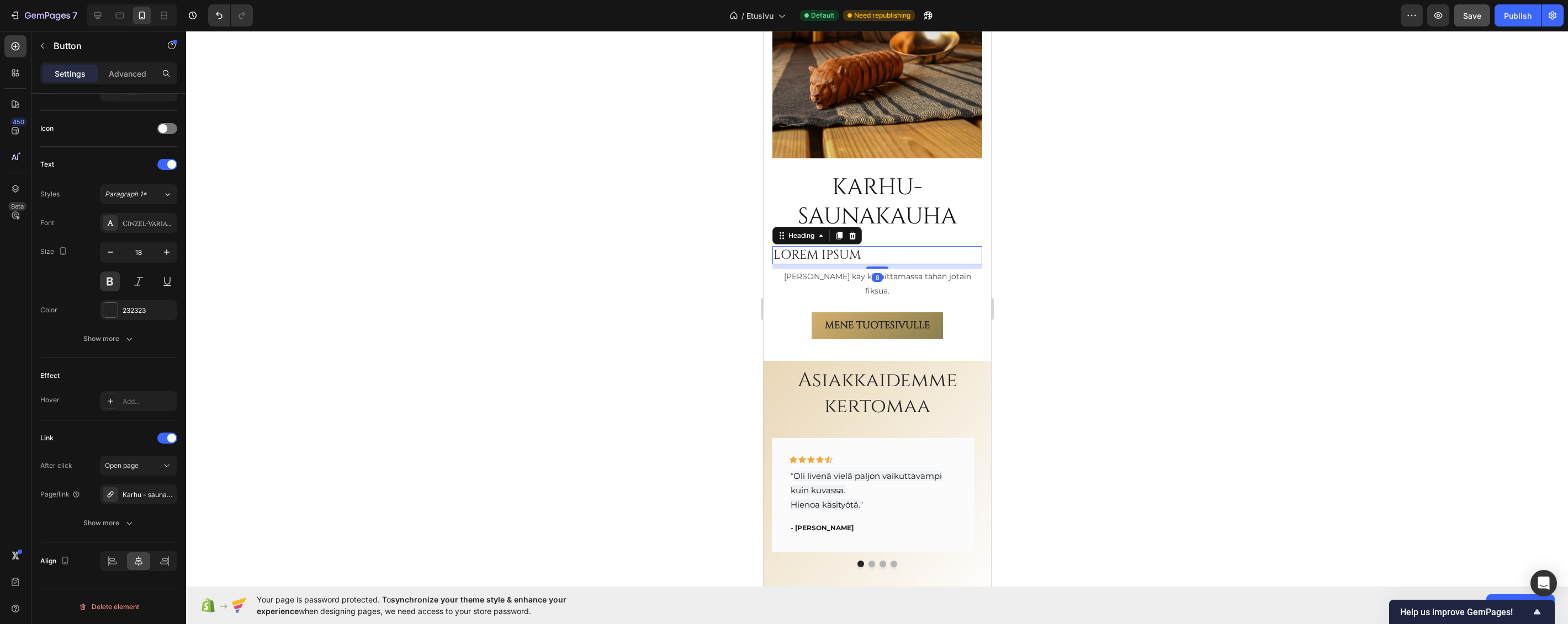
scroll to position [0, 0]
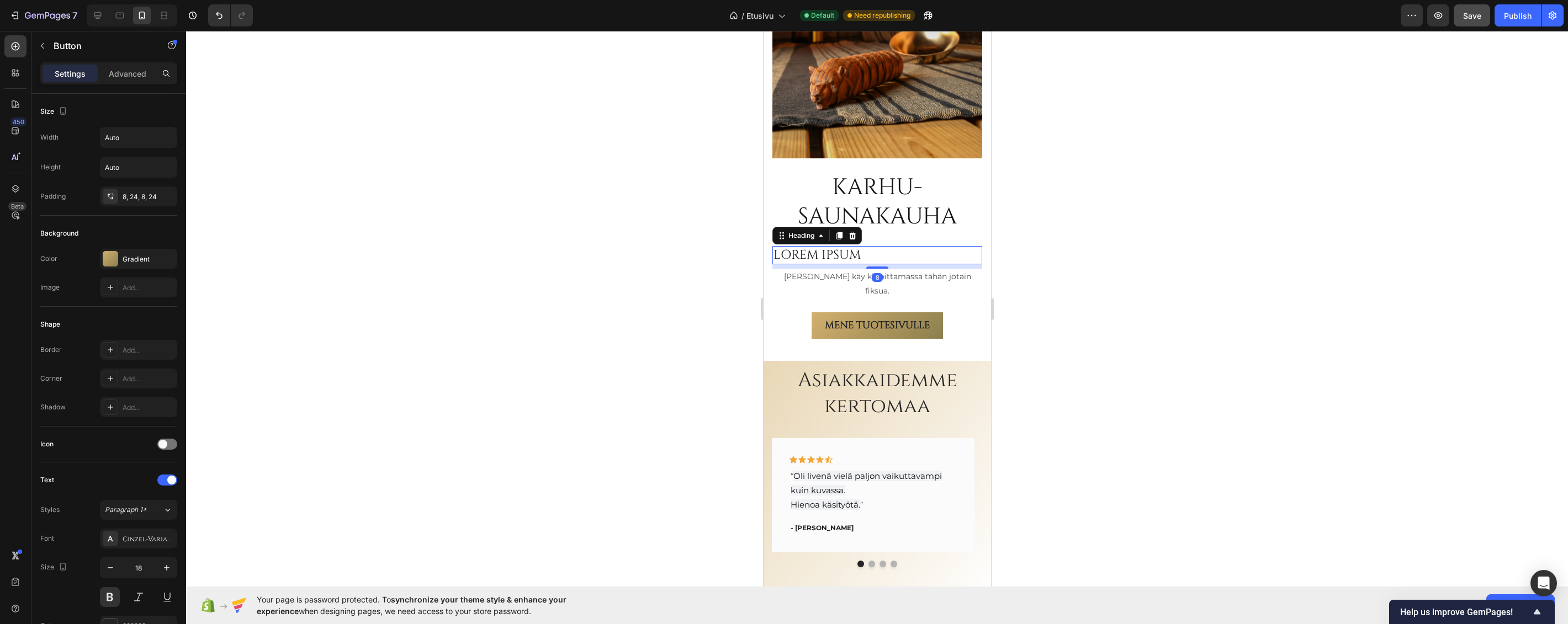
click at [875, 246] on h2 "LOREM IPSUM" at bounding box center [876, 255] width 209 height 19
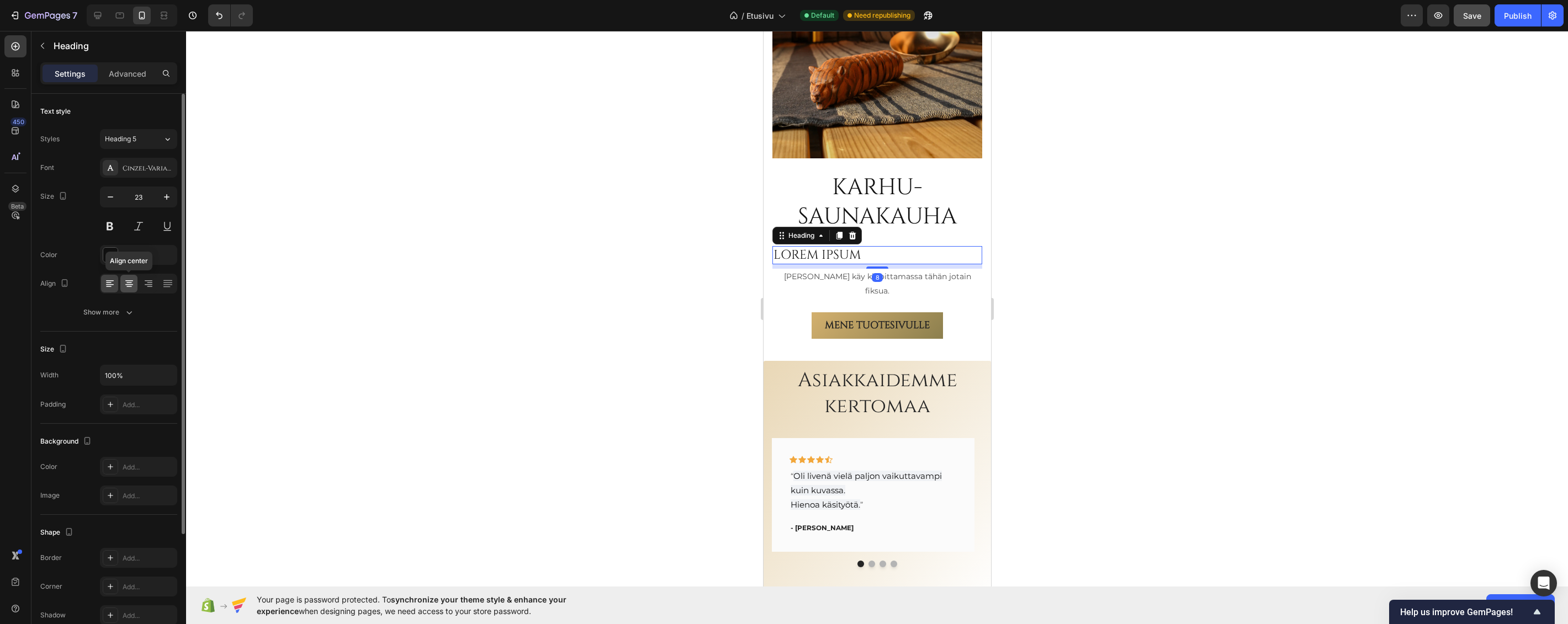
click at [134, 283] on icon at bounding box center [129, 283] width 11 height 11
click at [913, 270] on p "[PERSON_NAME] käy kirjoittamassa tähän jotain fiksua." at bounding box center [877, 283] width 207 height 27
click at [130, 283] on icon at bounding box center [129, 283] width 11 height 11
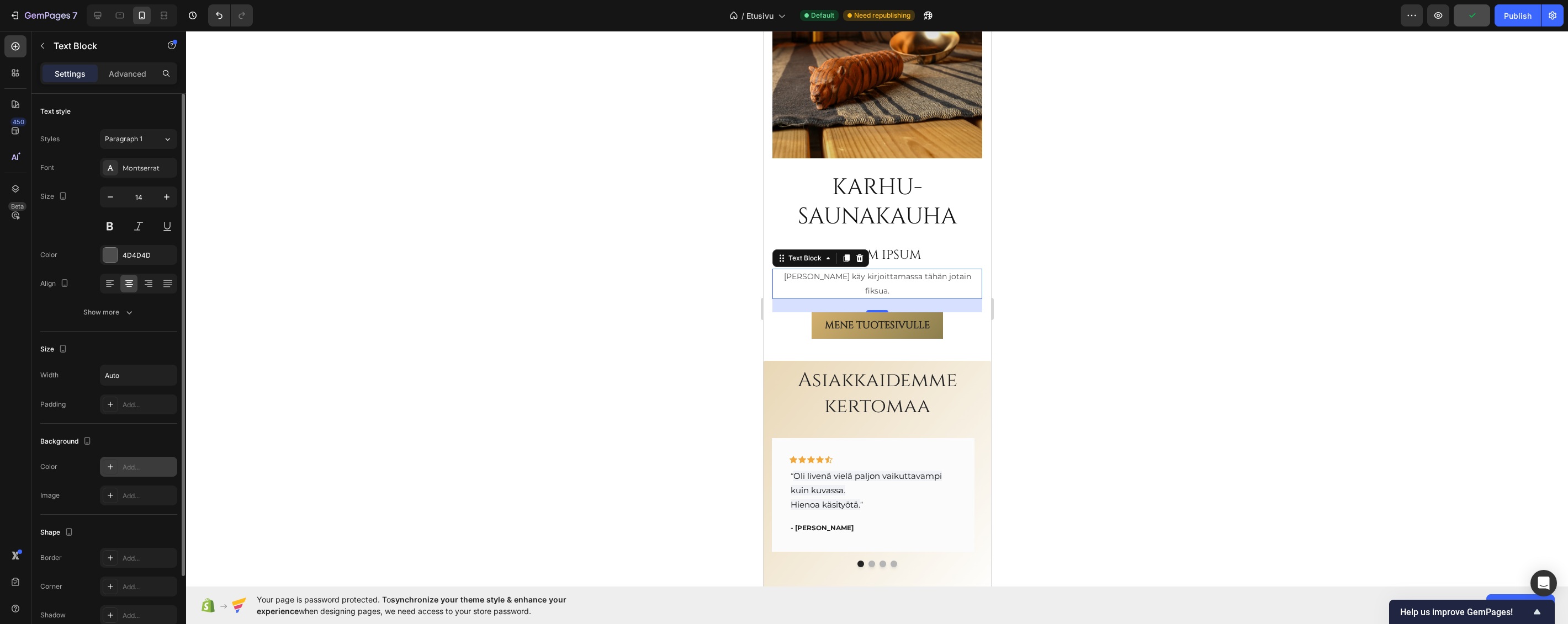
scroll to position [92, 0]
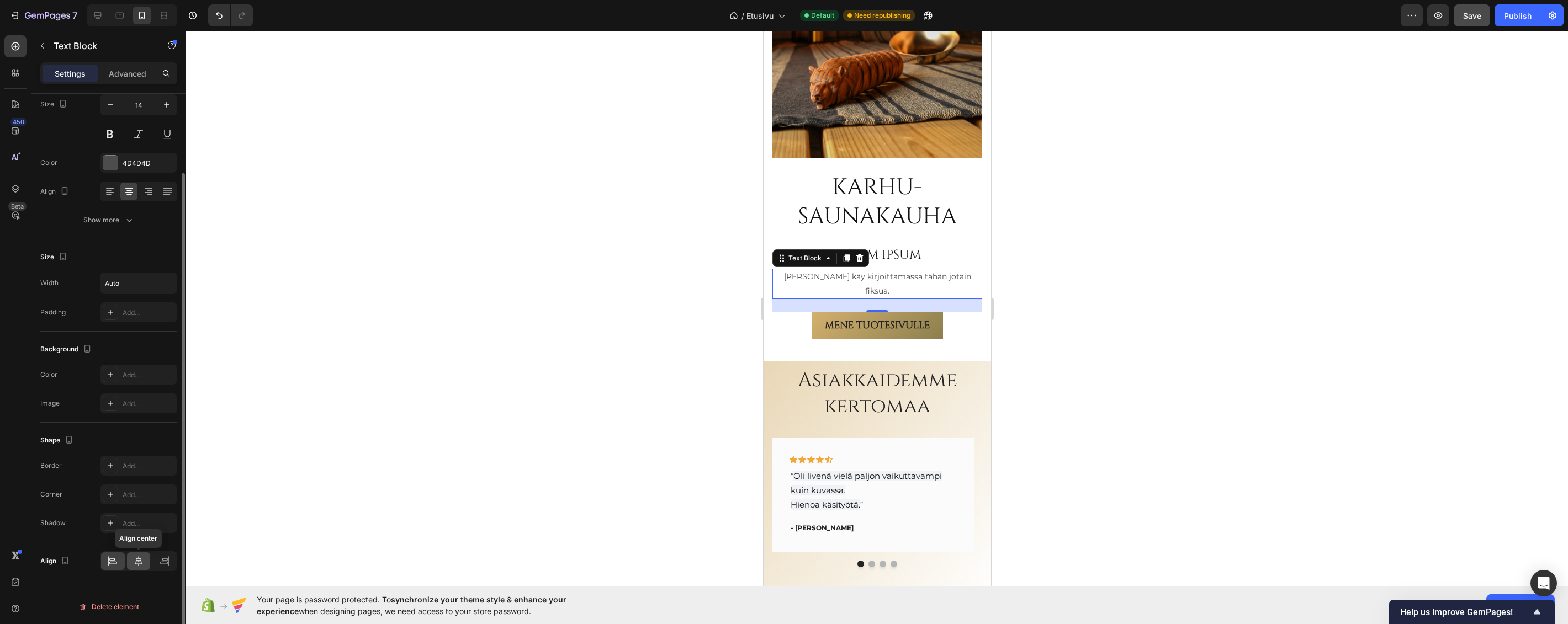
click at [138, 565] on icon at bounding box center [139, 561] width 11 height 11
click at [444, 264] on div at bounding box center [877, 327] width 1382 height 593
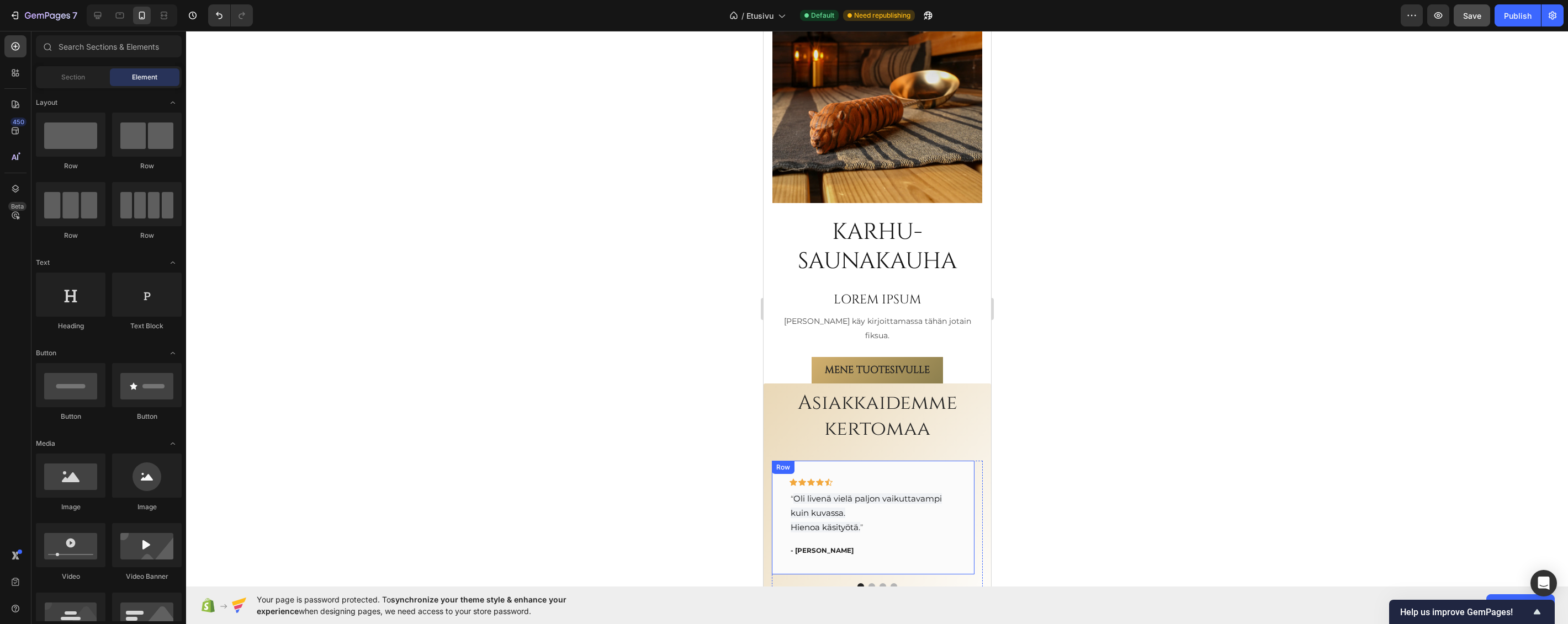
scroll to position [1911, 0]
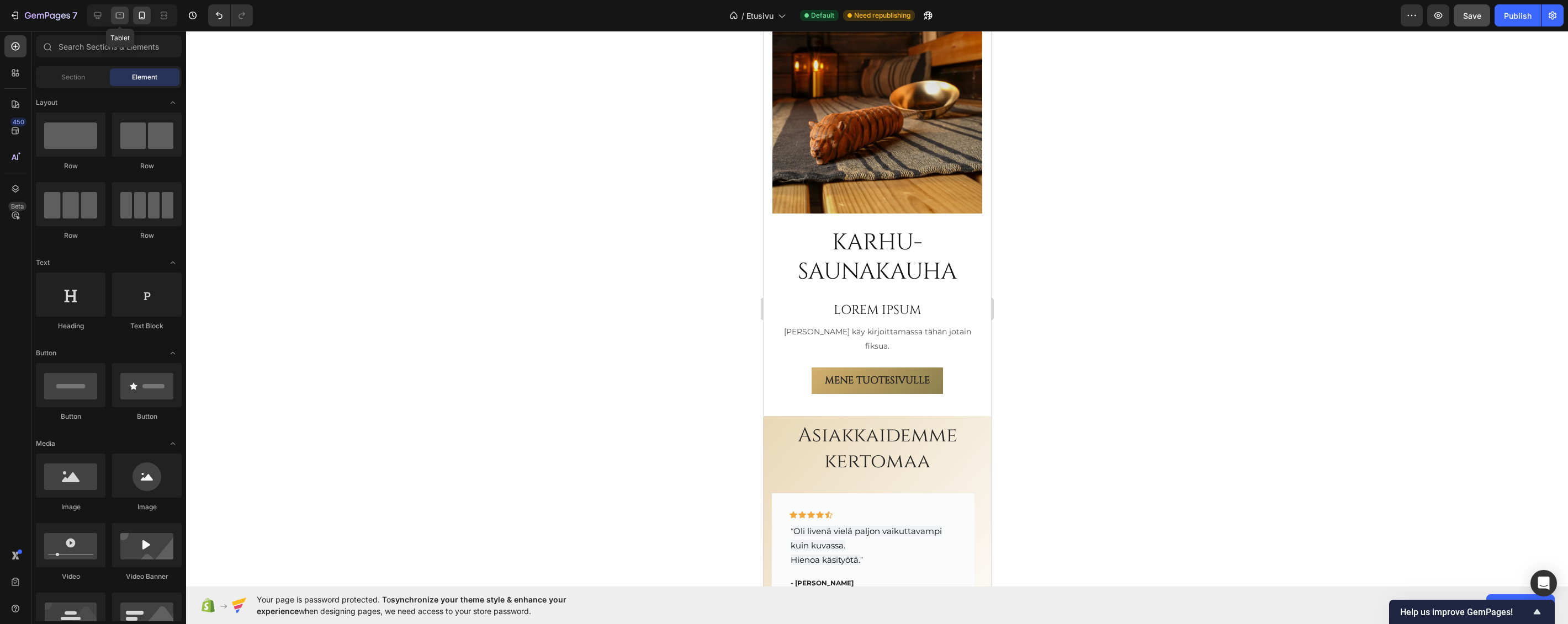
click at [116, 10] on icon at bounding box center [120, 16] width 11 height 11
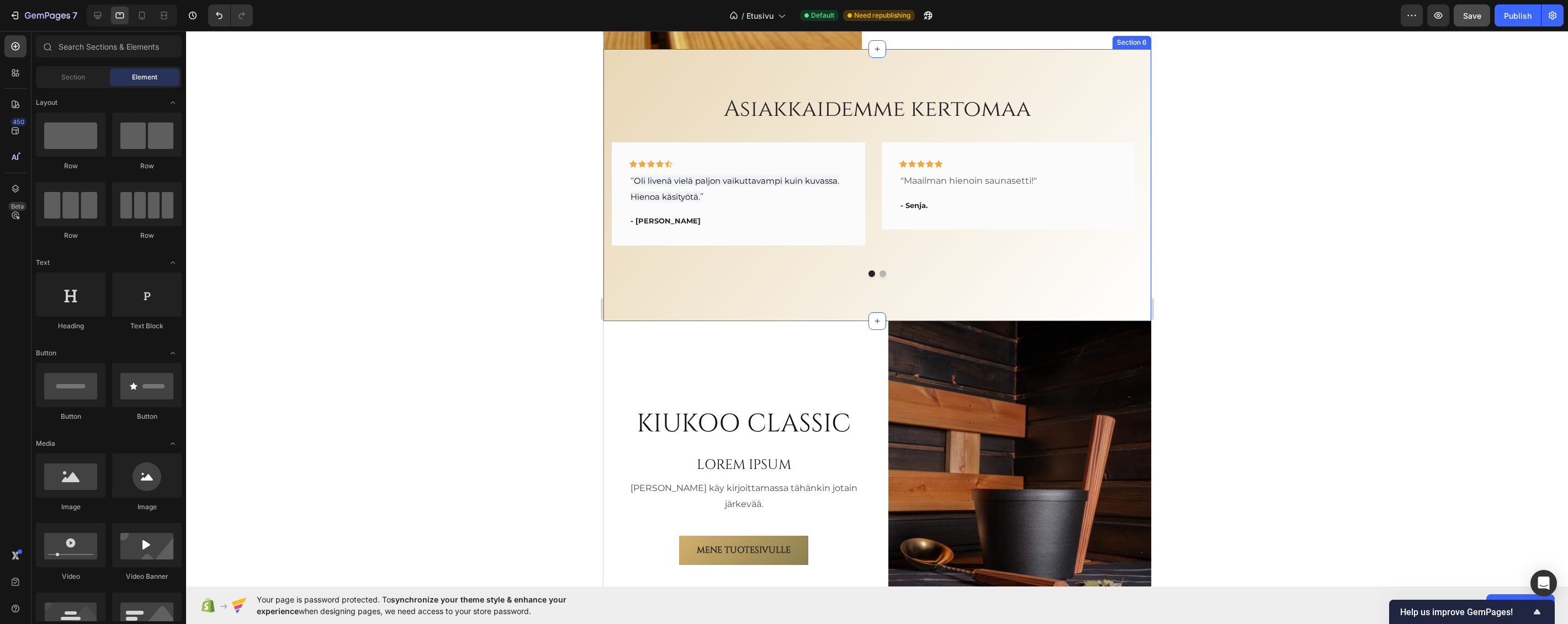
scroll to position [2399, 0]
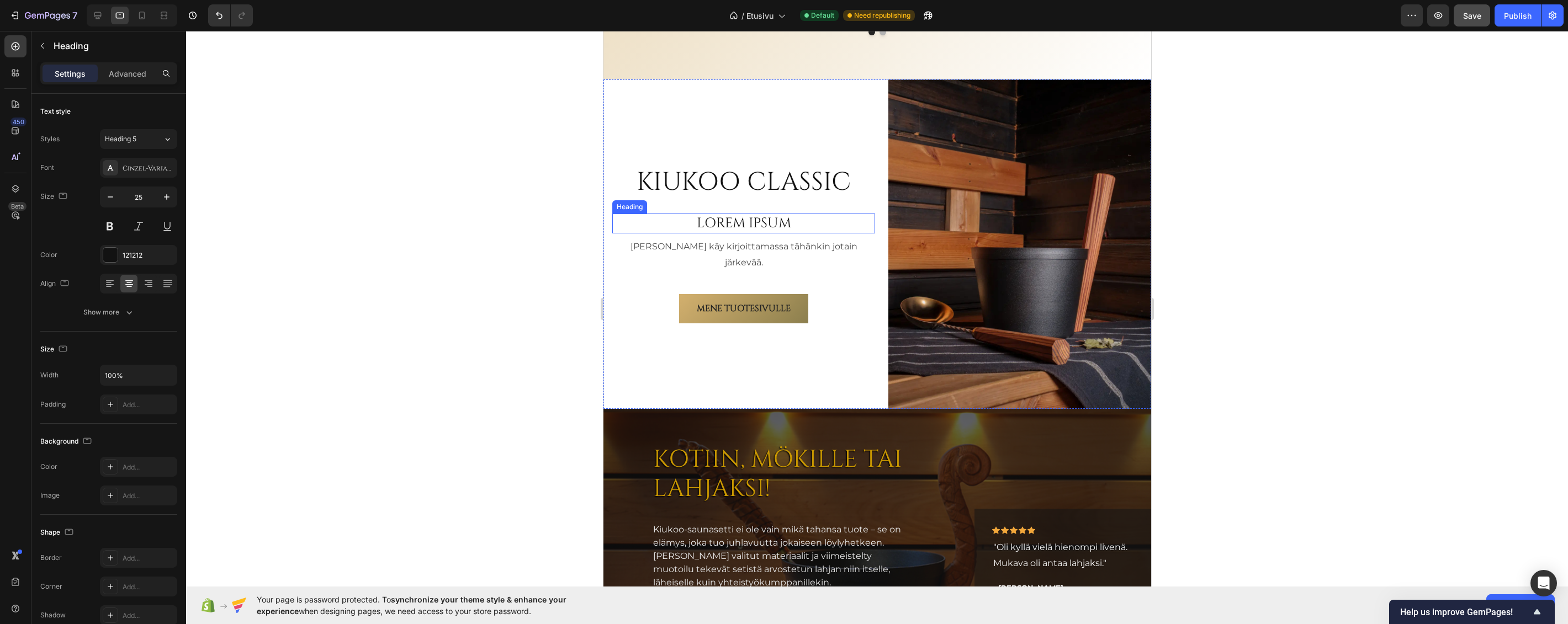
click at [726, 231] on h2 "LOREM IPSUM" at bounding box center [743, 224] width 263 height 20
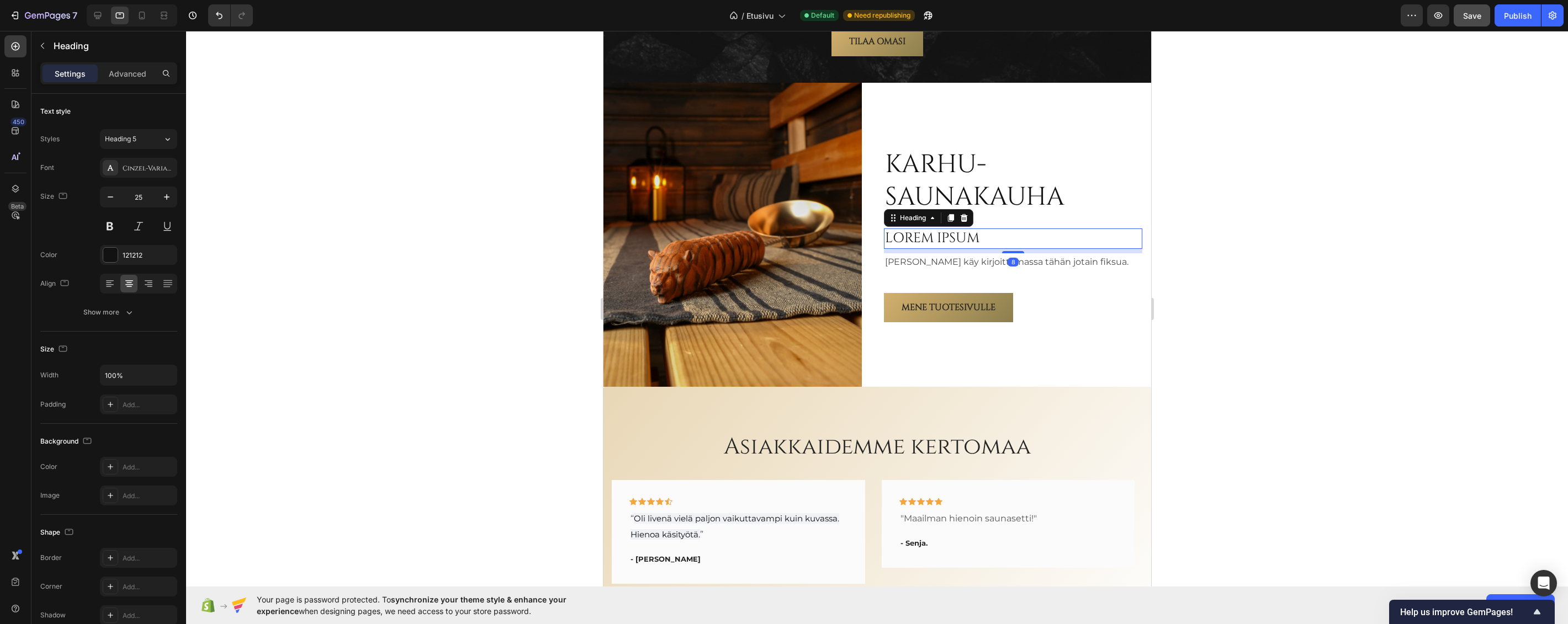
scroll to position [92, 0]
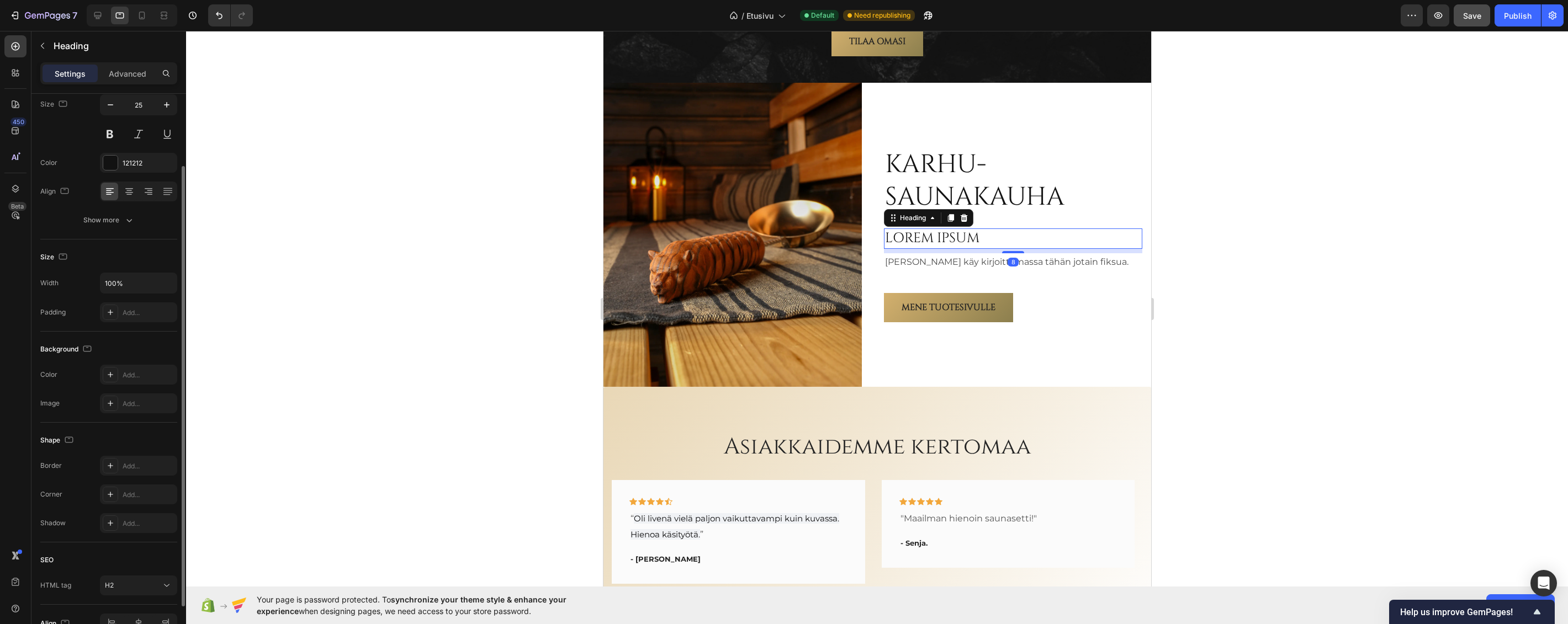
click at [941, 238] on h2 "LOREM IPSUM" at bounding box center [1012, 238] width 258 height 20
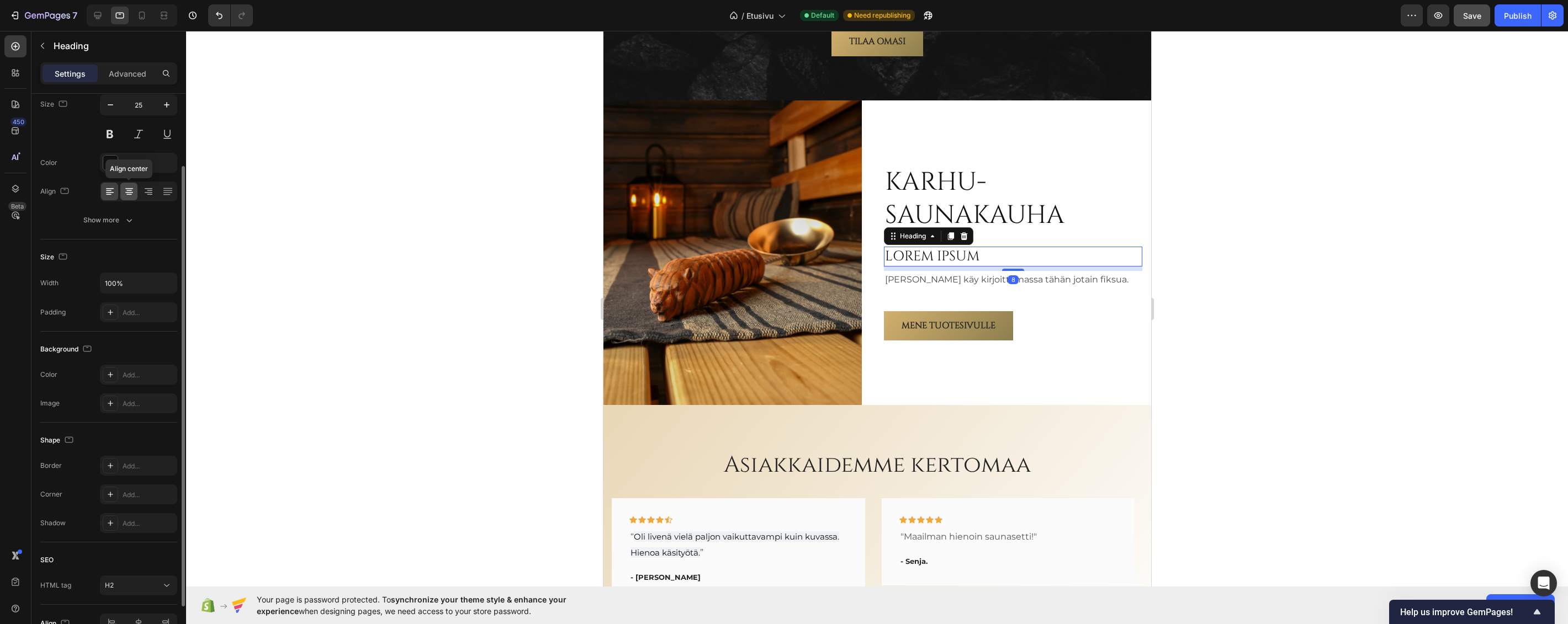
click at [133, 192] on icon at bounding box center [129, 192] width 11 height 11
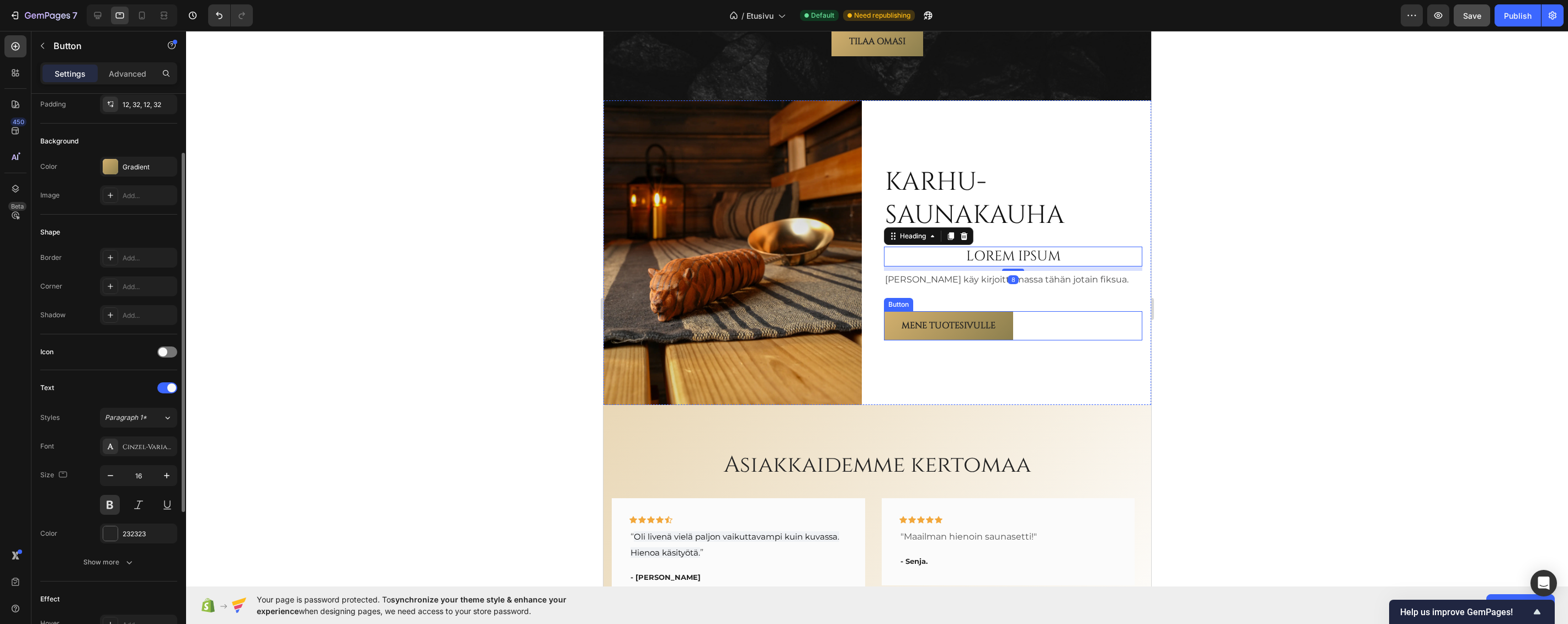
click at [1037, 311] on div "Mene tuotesivulle Button" at bounding box center [1012, 325] width 258 height 29
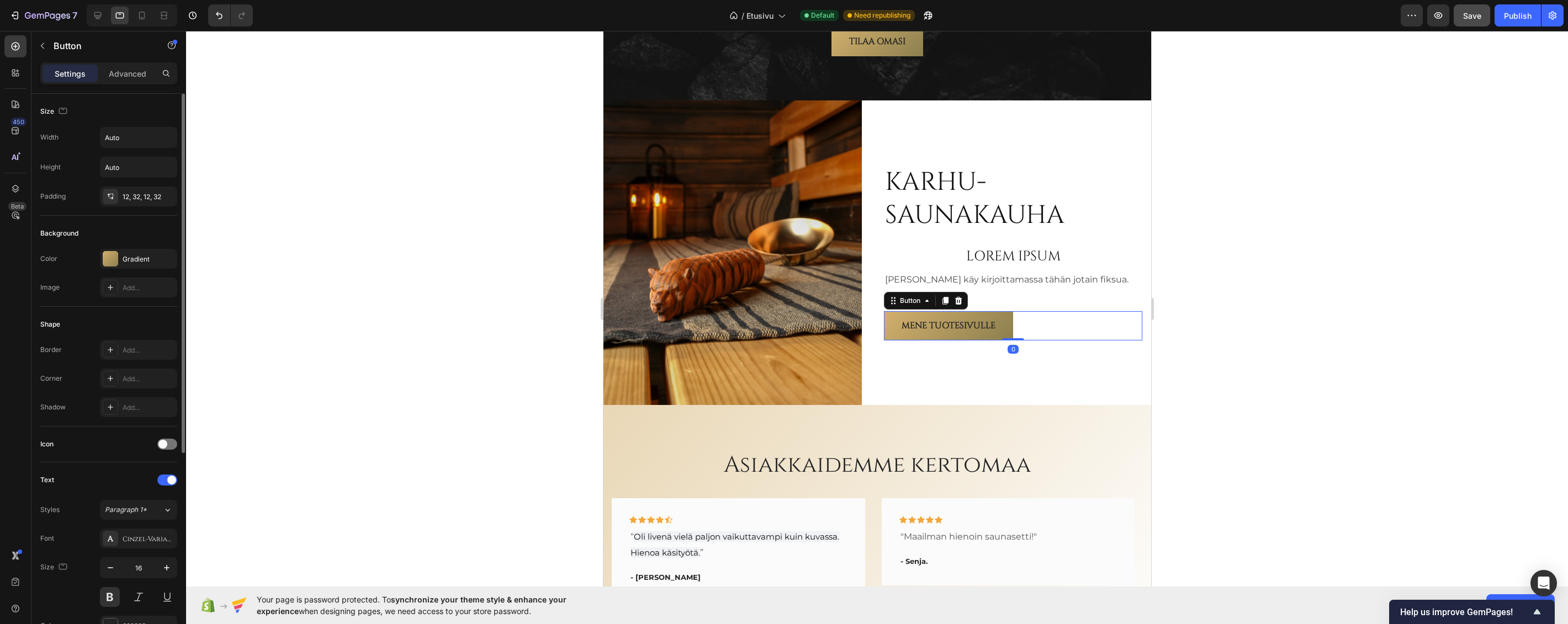
scroll to position [276, 0]
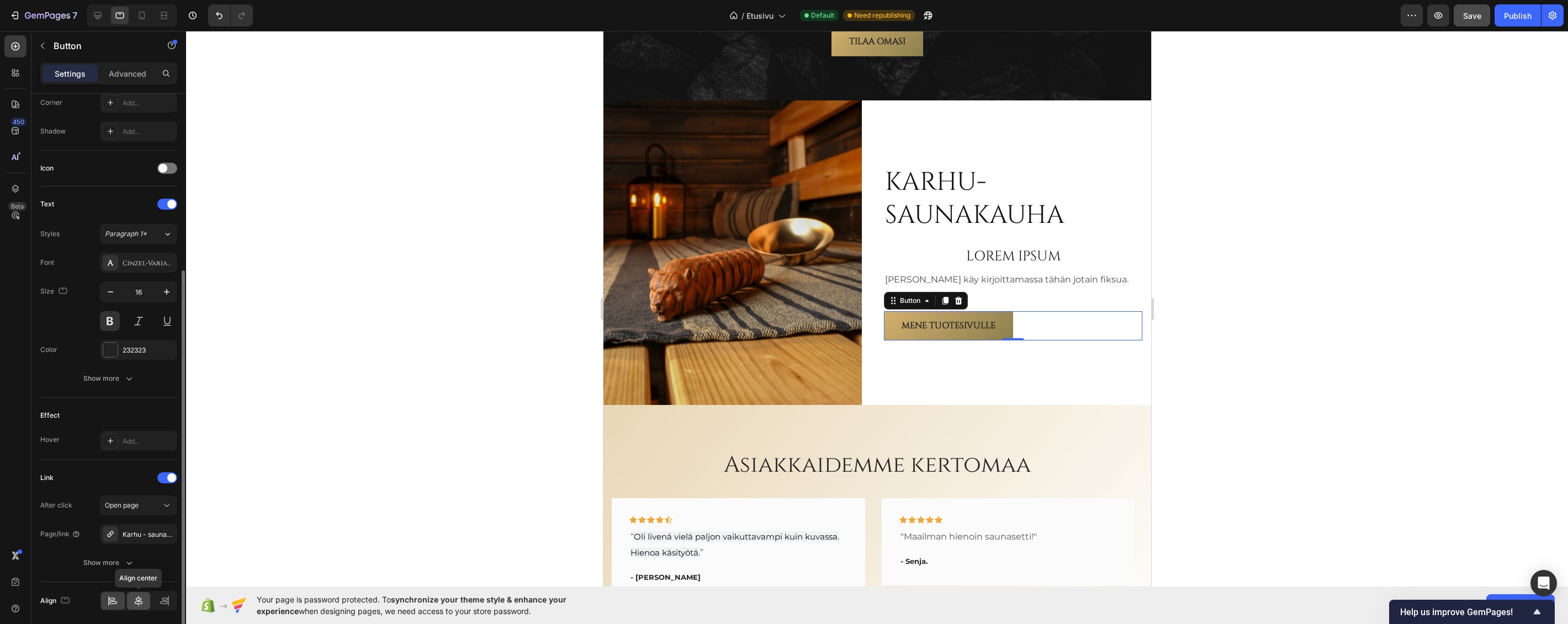
click at [130, 598] on div at bounding box center [139, 601] width 24 height 18
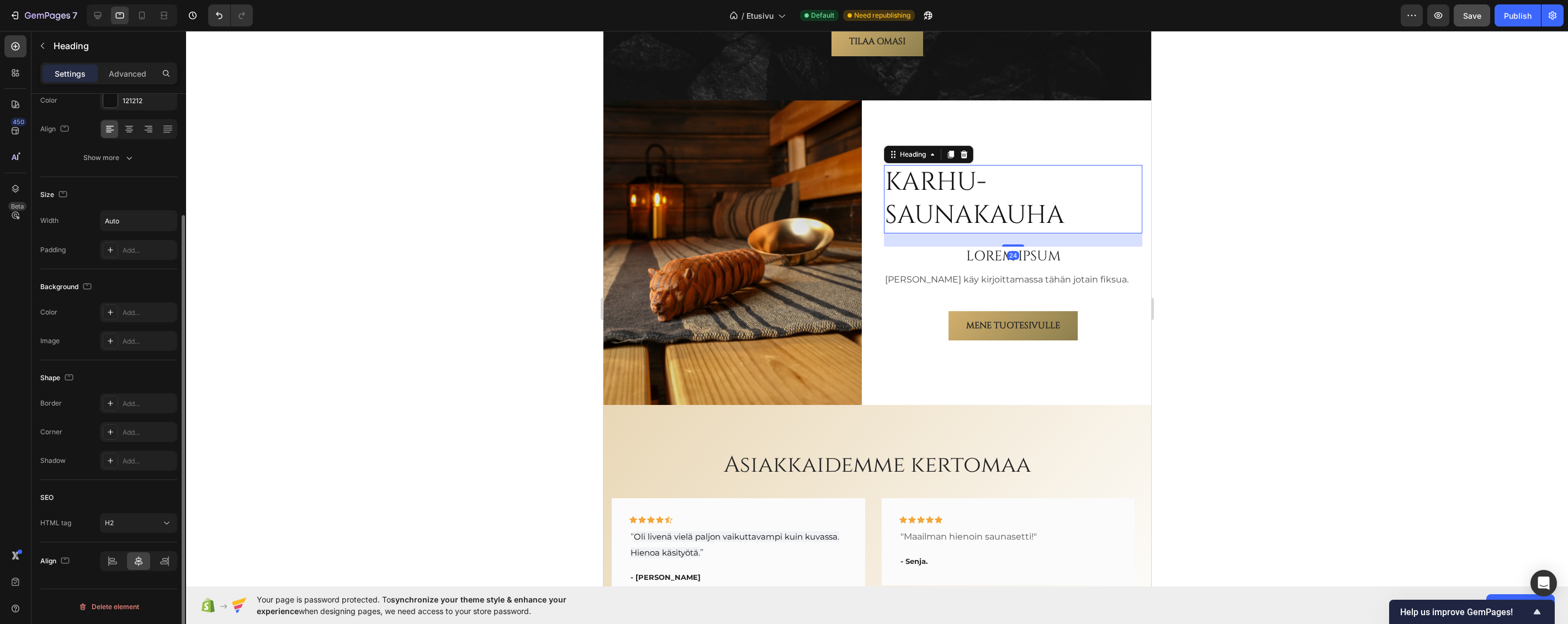
scroll to position [0, 0]
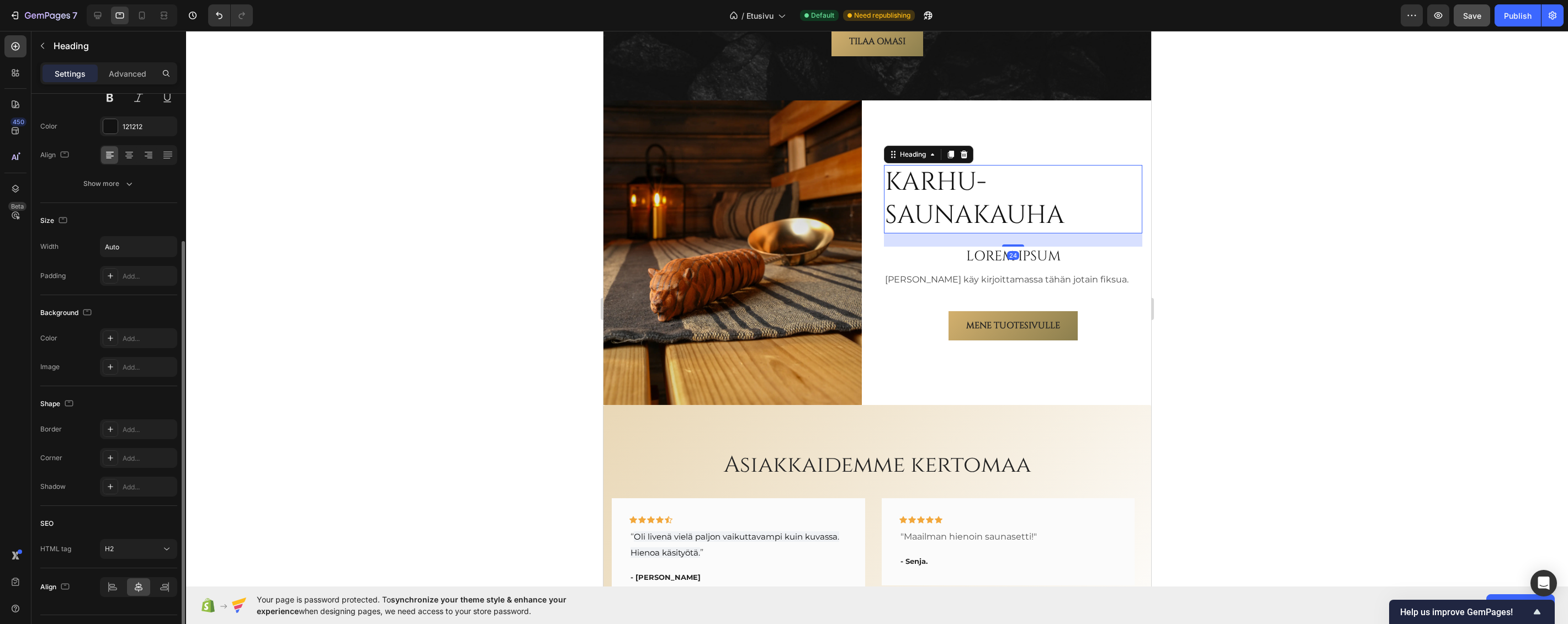
click at [955, 166] on h2 "Karhu-saunakauha" at bounding box center [1012, 199] width 258 height 68
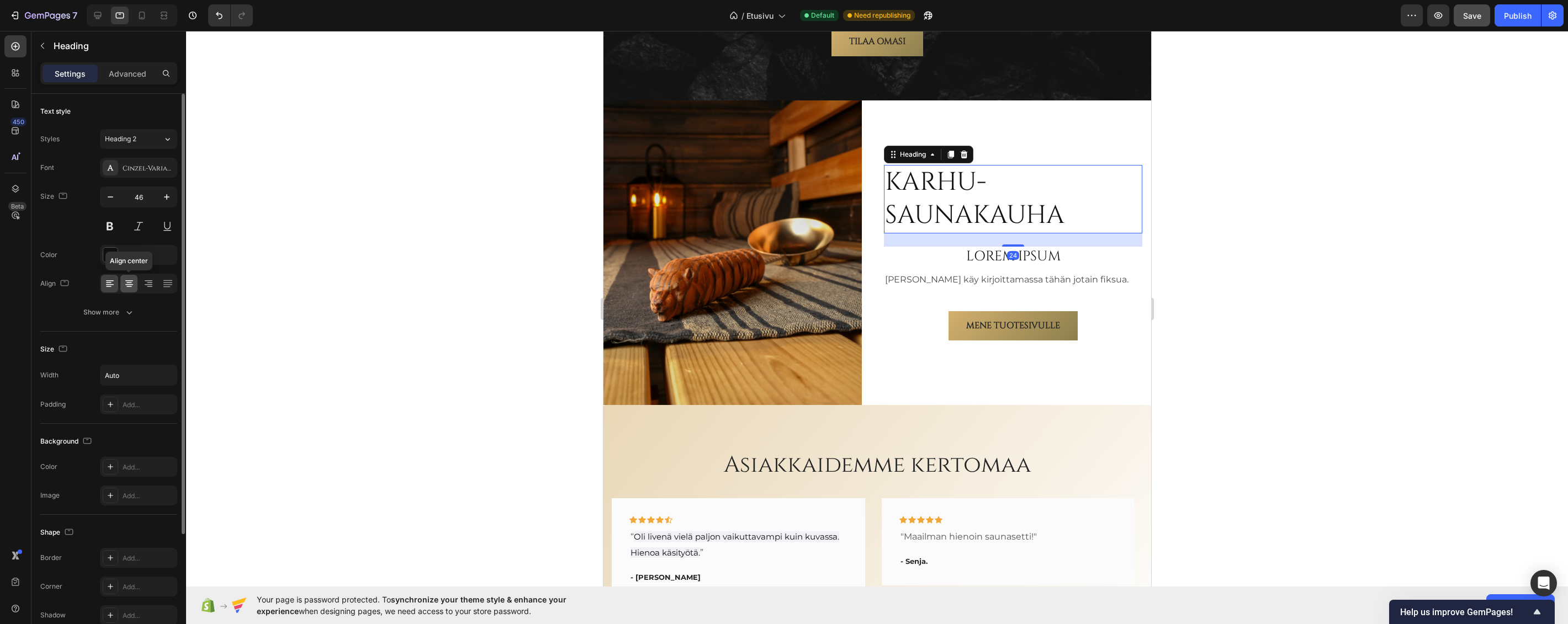
click at [129, 282] on icon at bounding box center [129, 283] width 11 height 11
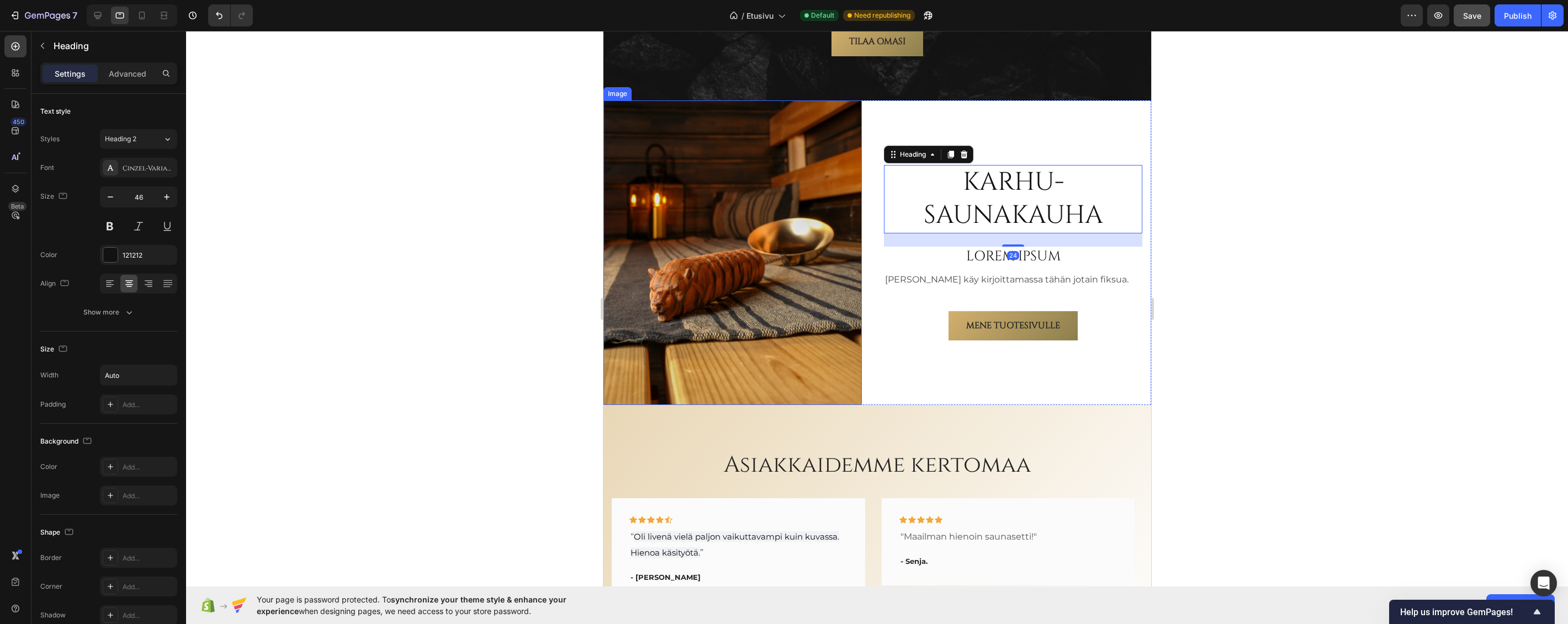
click at [475, 178] on div at bounding box center [877, 327] width 1382 height 593
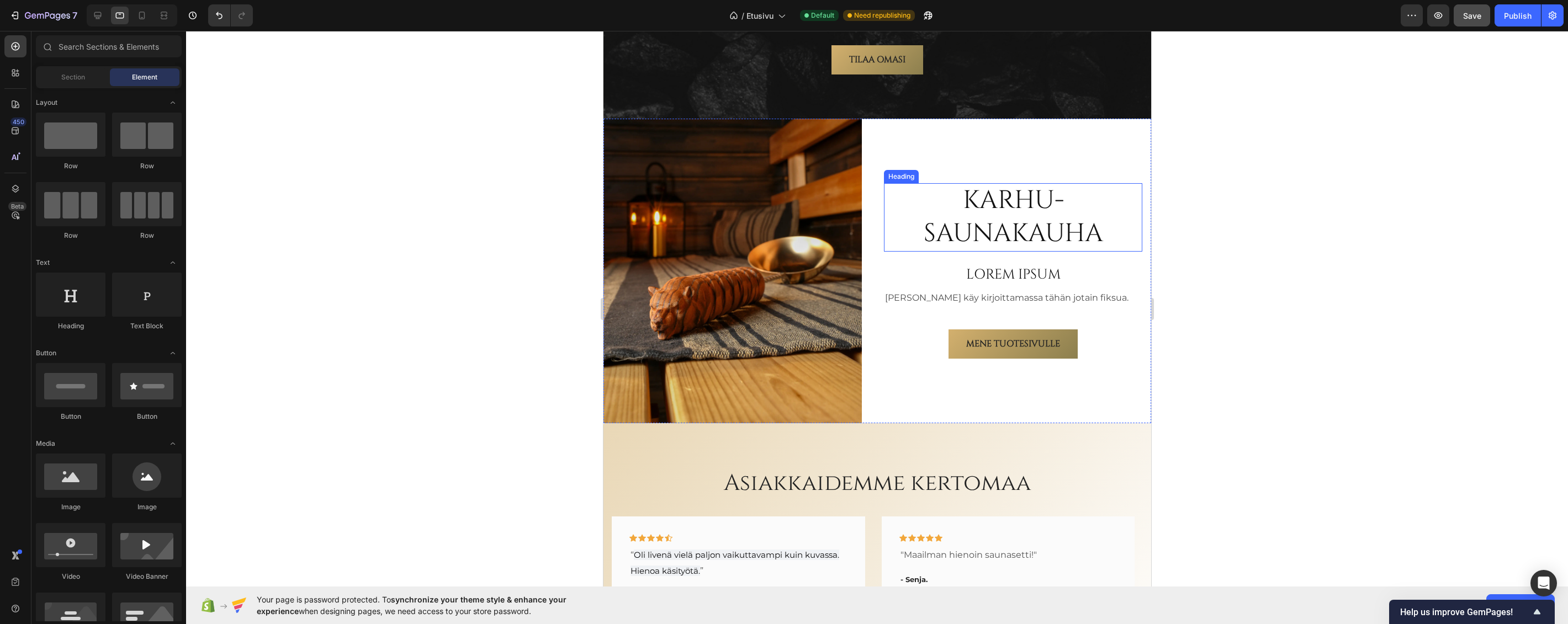
scroll to position [1813, 0]
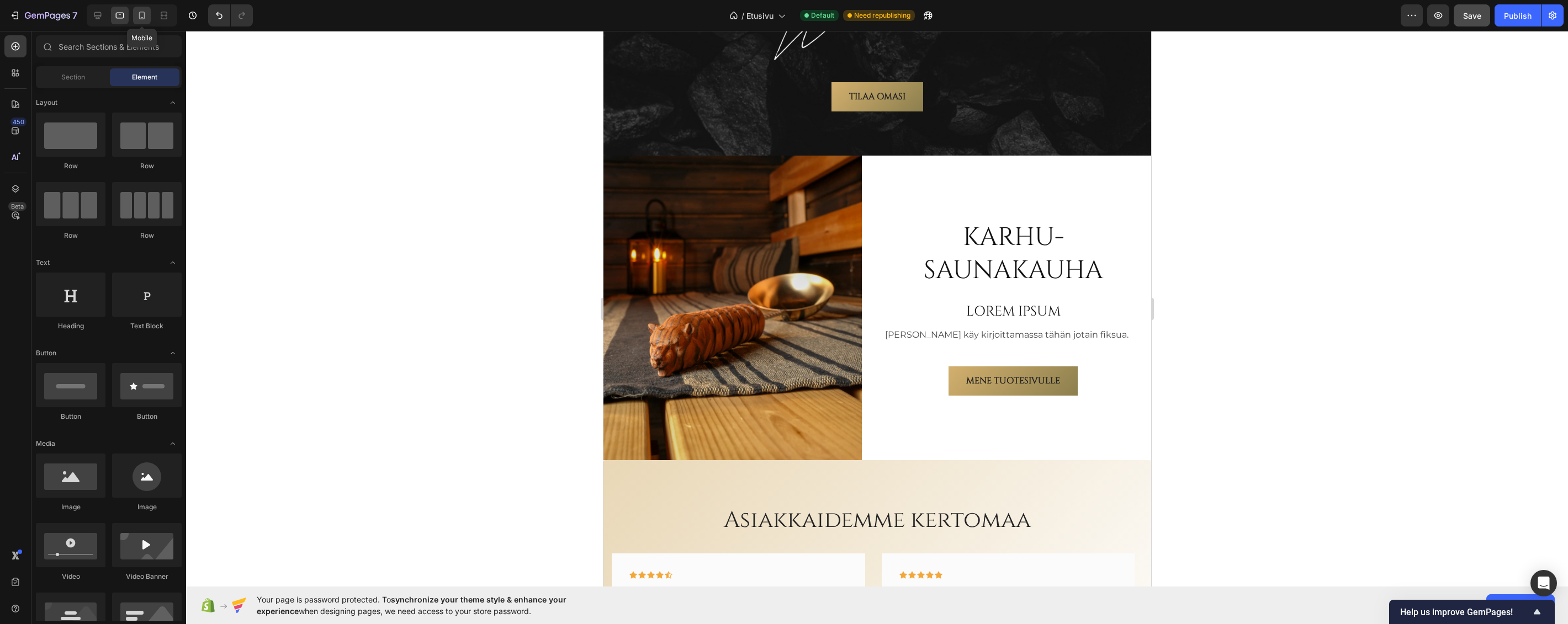
click at [140, 16] on icon at bounding box center [142, 15] width 6 height 8
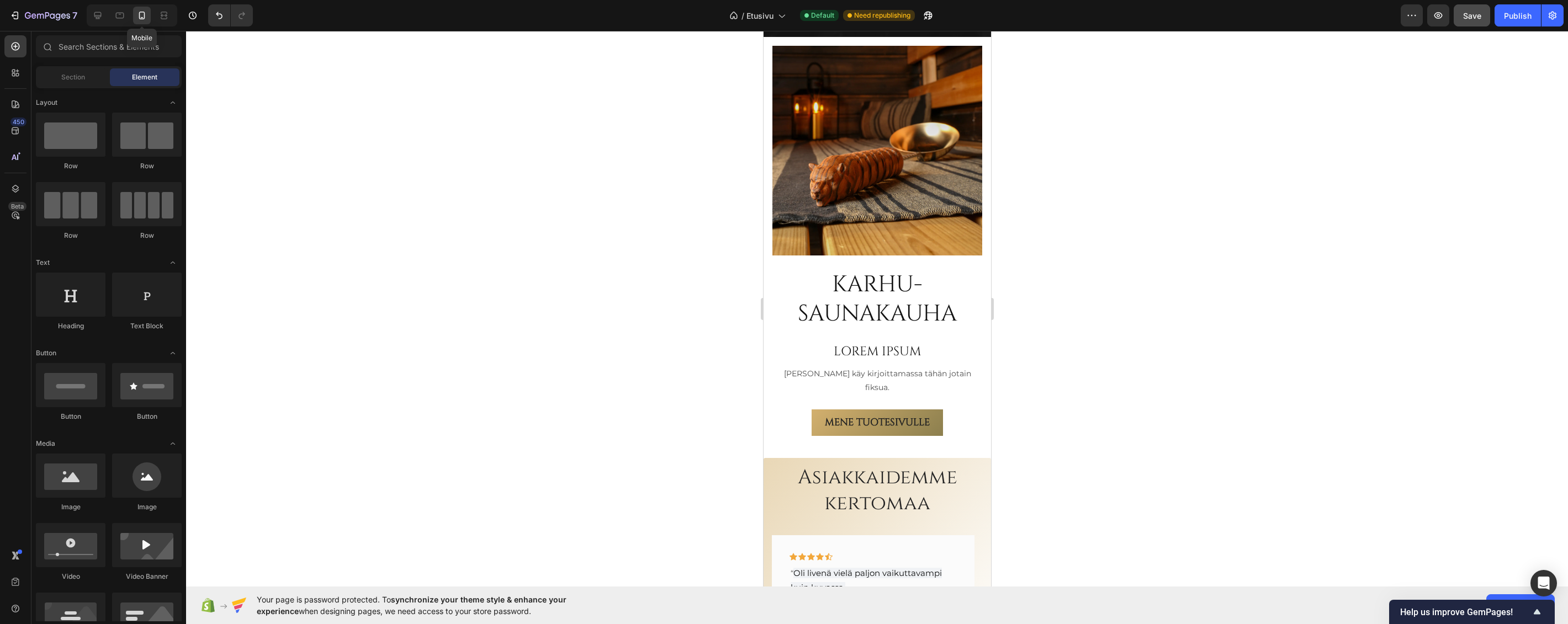
scroll to position [1806, 0]
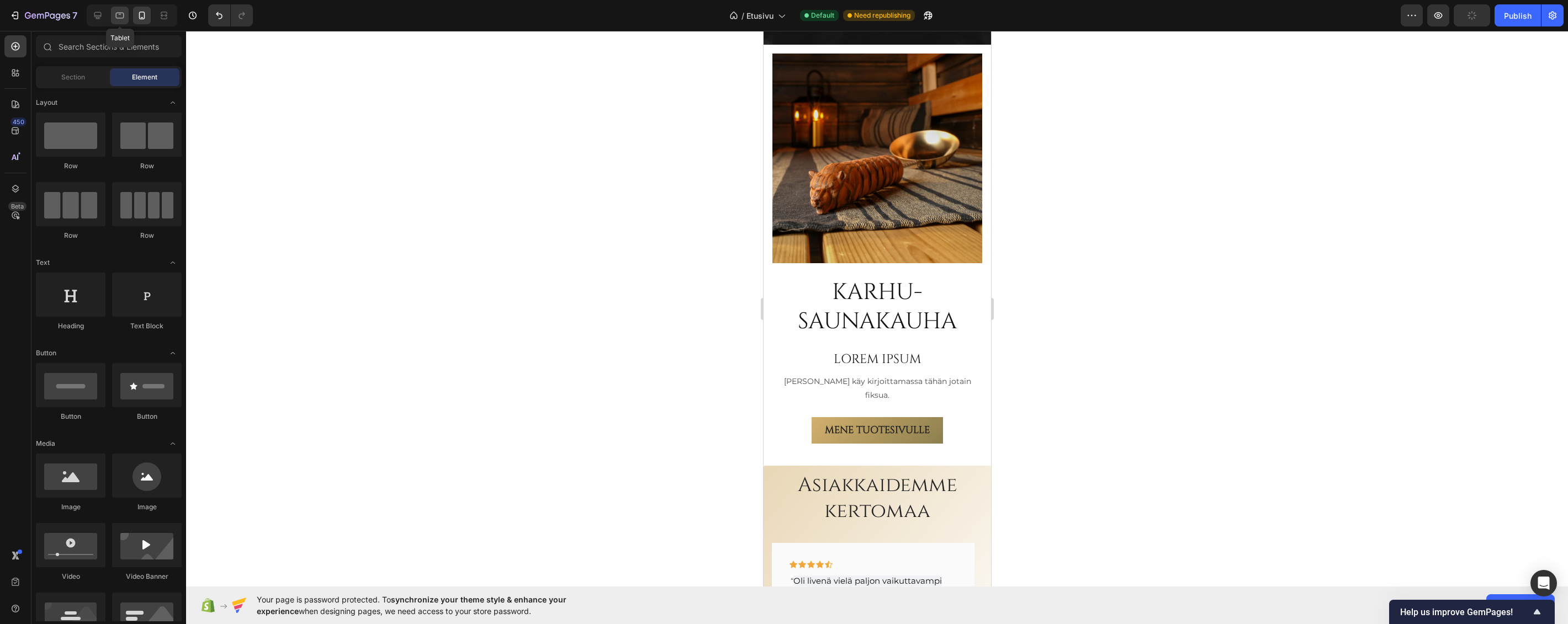
click at [114, 17] on div at bounding box center [119, 15] width 18 height 18
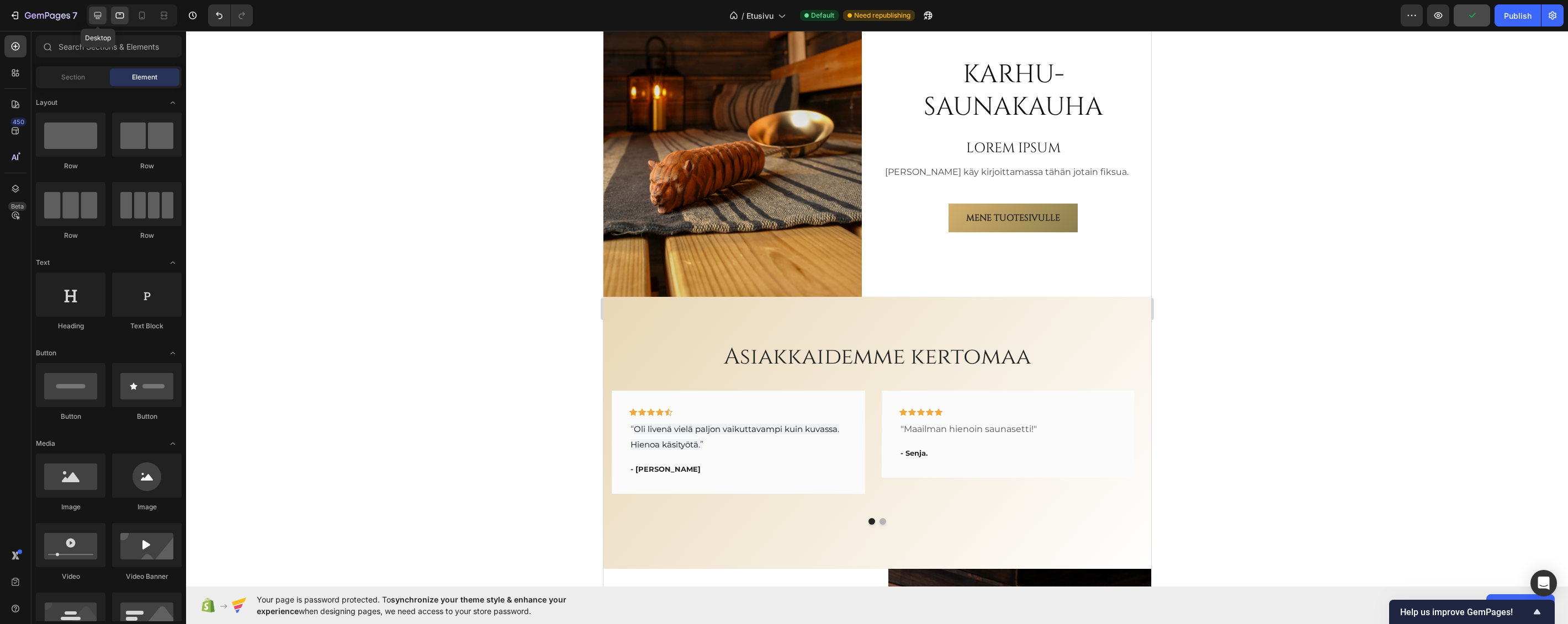
click at [95, 16] on icon at bounding box center [98, 16] width 7 height 7
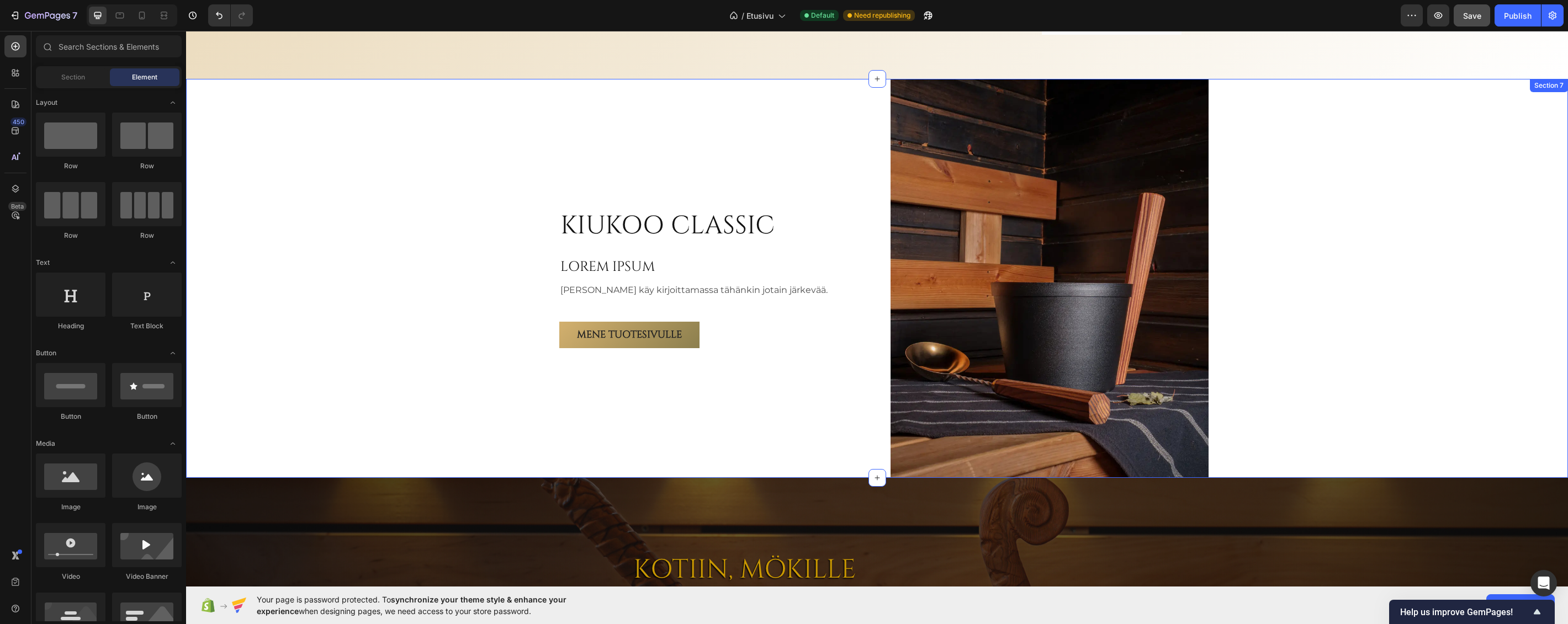
scroll to position [2368, 0]
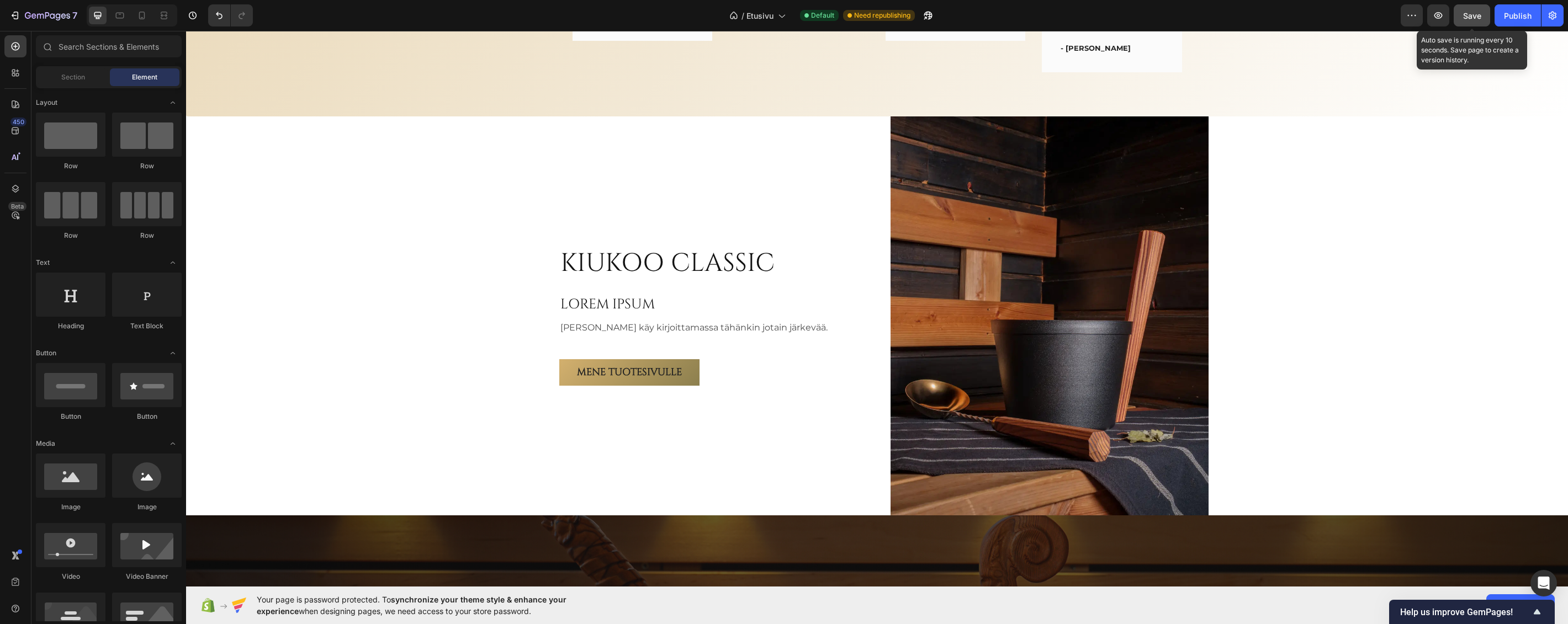
click at [1472, 16] on span "Save" at bounding box center [1472, 16] width 18 height 9
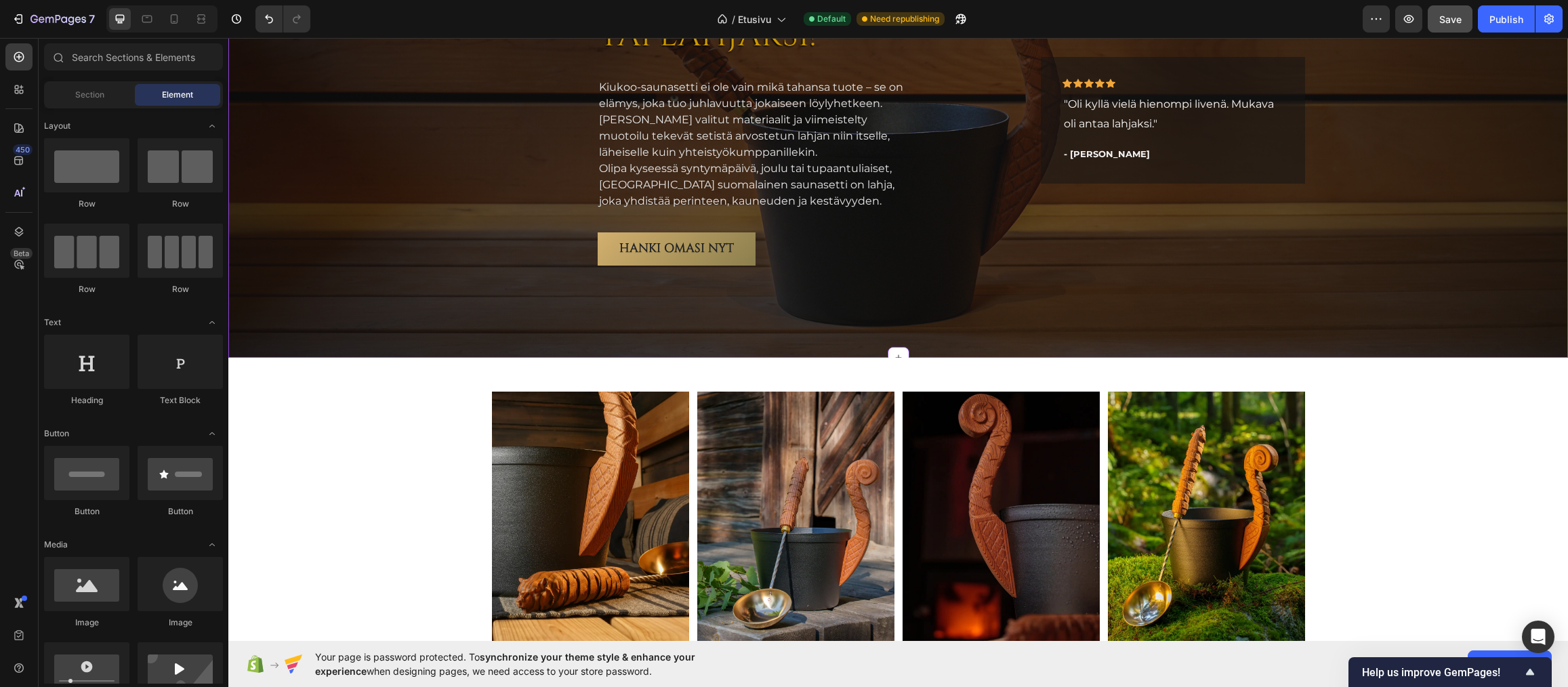
scroll to position [3791, 0]
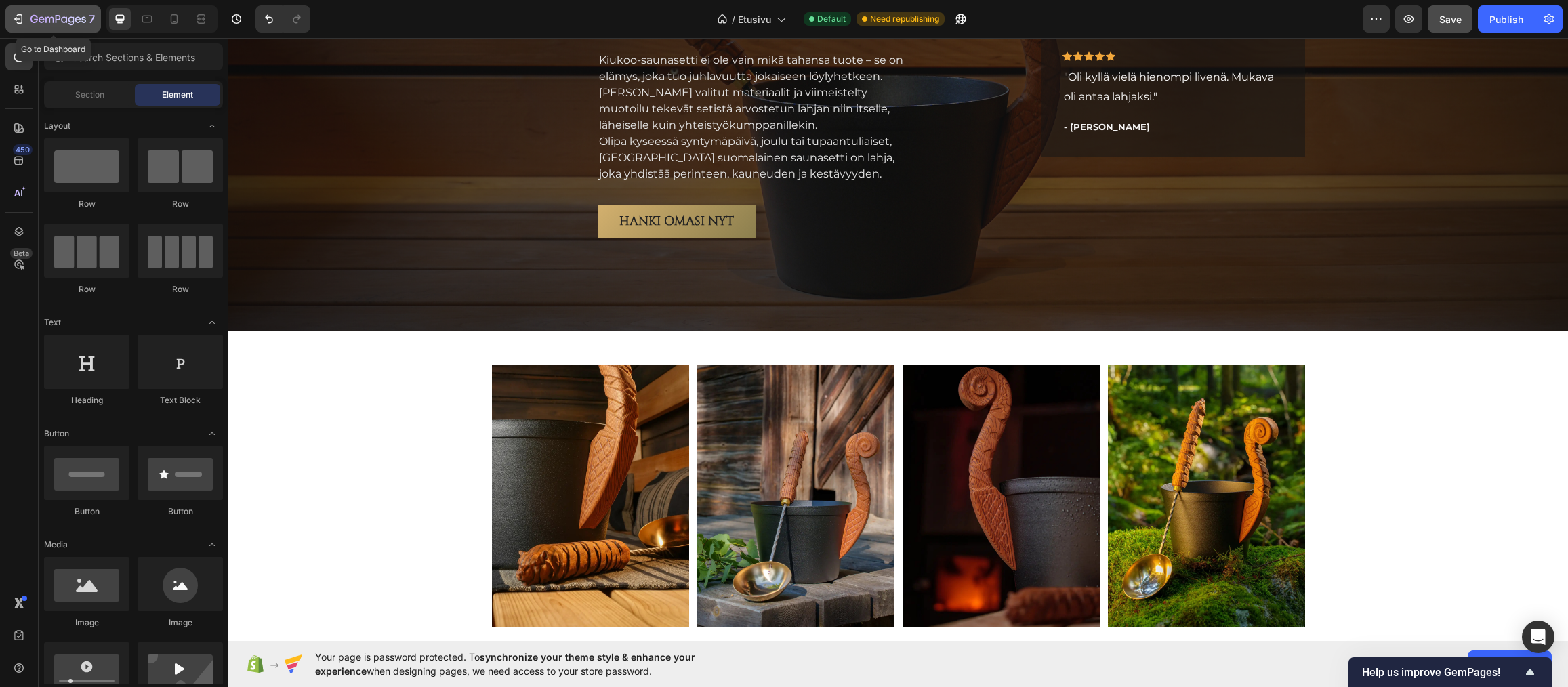
click at [74, 23] on icon "button" at bounding box center [71, 21] width 6 height 9
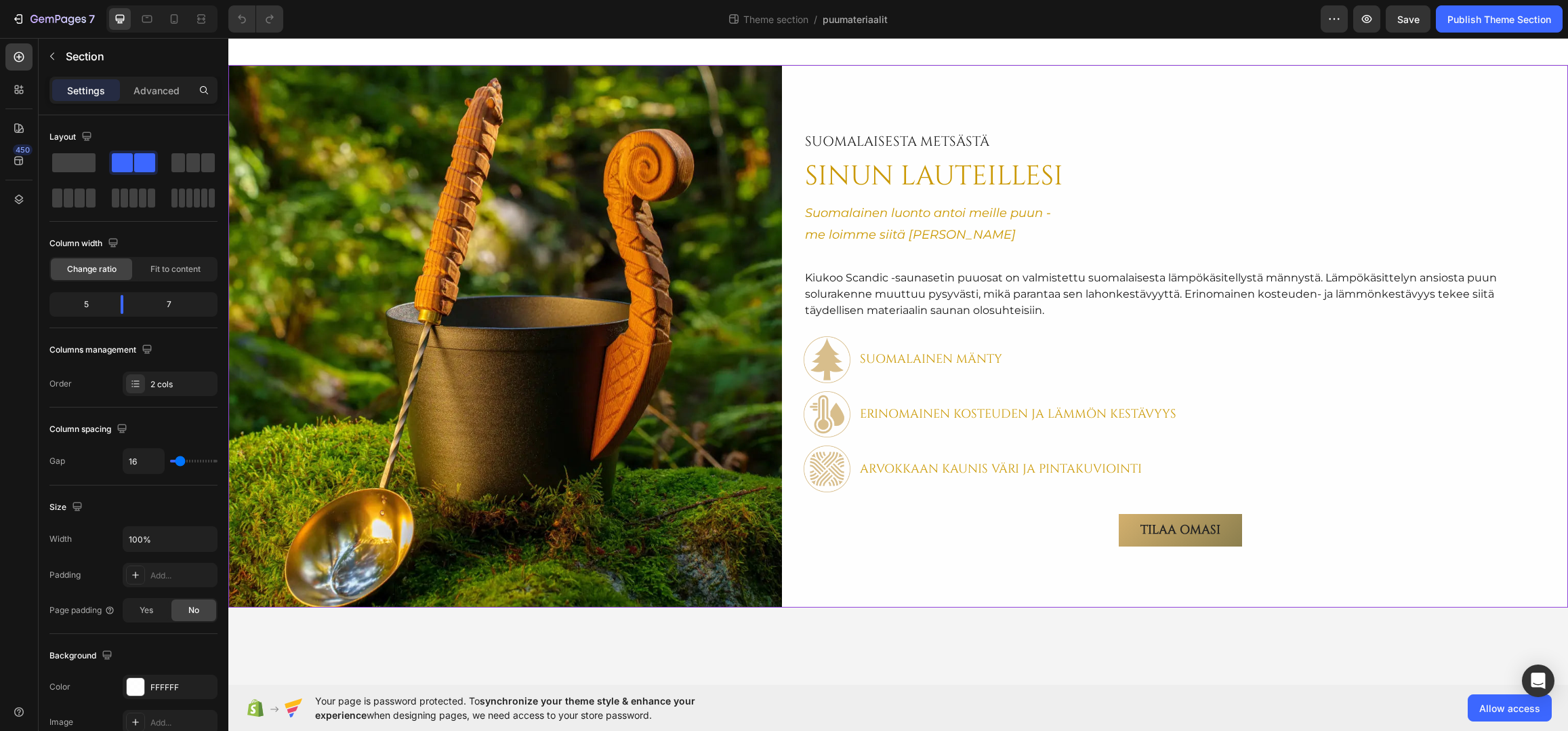
click at [1028, 98] on div "SuomalAisesta metsästä Text Block SINUN LAUTEILLESI Heading Suomalainen luonto …" at bounding box center [1180, 336] width 775 height 542
click at [95, 58] on p "Section" at bounding box center [126, 56] width 122 height 16
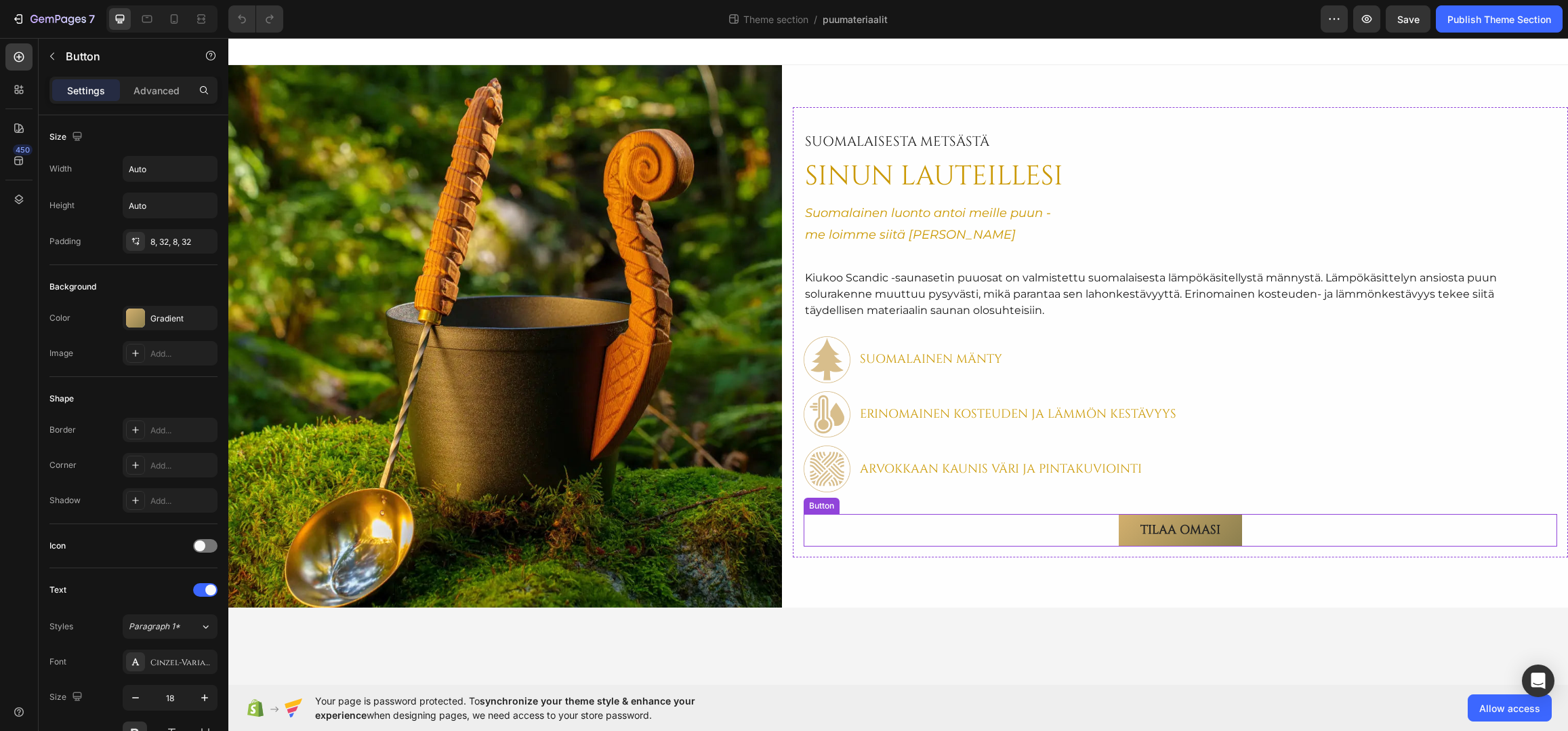
click at [887, 514] on div "TILAA OMASI Button" at bounding box center [1180, 530] width 753 height 33
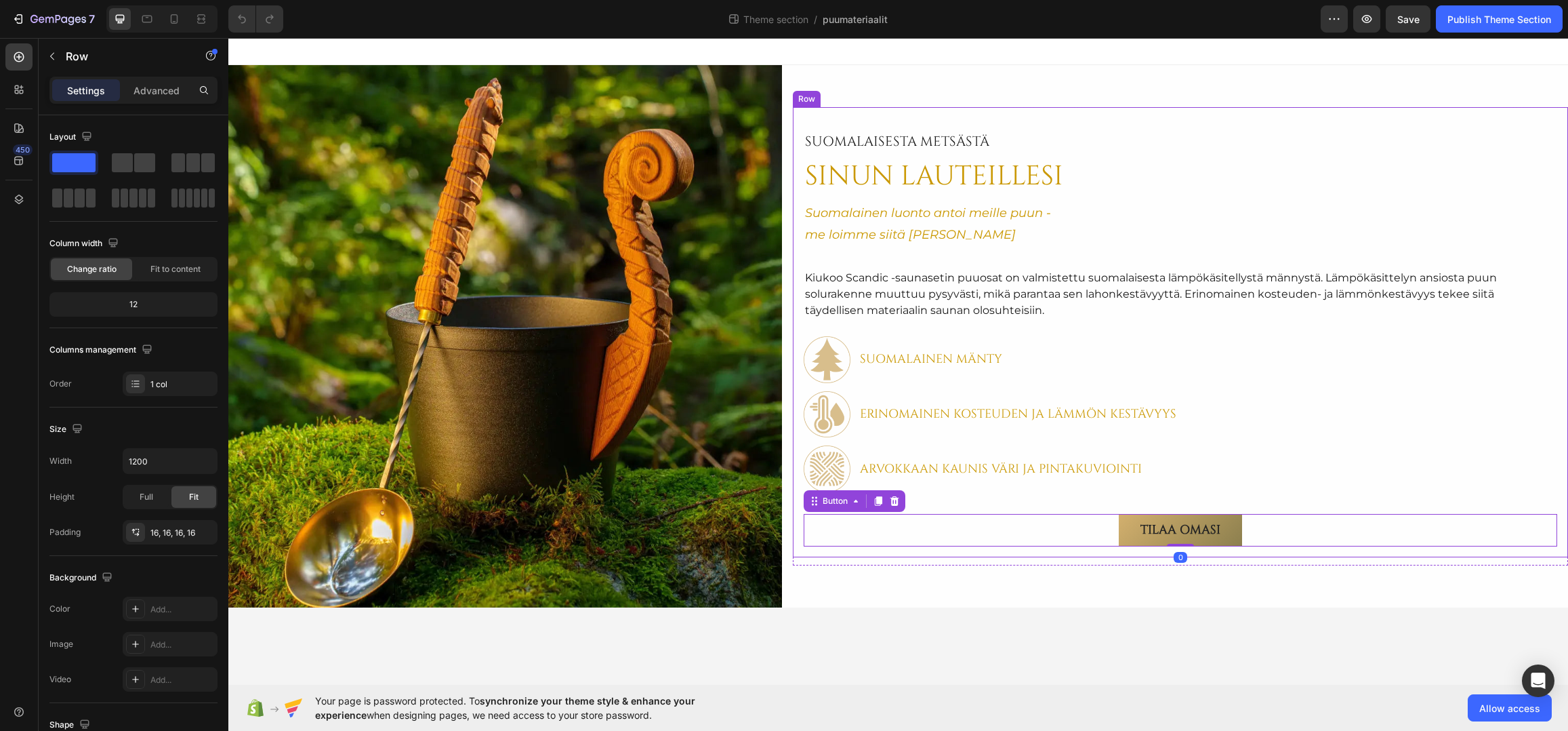
click at [799, 515] on div "SuomalAisesta metsästä Text Block SINUN LAUTEILLESI Heading Suomalainen luonto …" at bounding box center [1180, 333] width 775 height 450
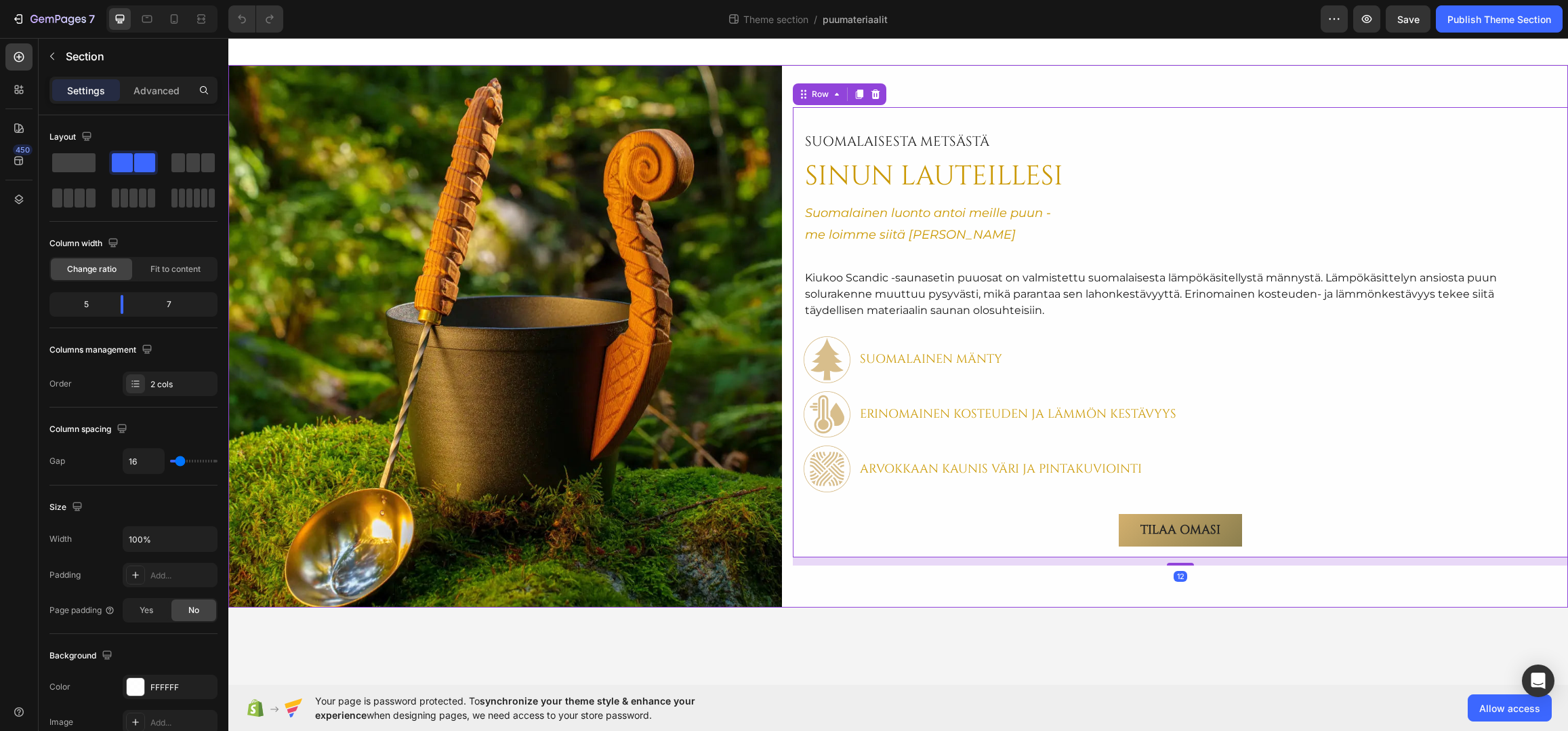
click at [787, 524] on div "Image SuomalAisesta metsästä Text Block SINUN LAUTEILLESI Heading Suomalainen l…" at bounding box center [898, 336] width 1339 height 542
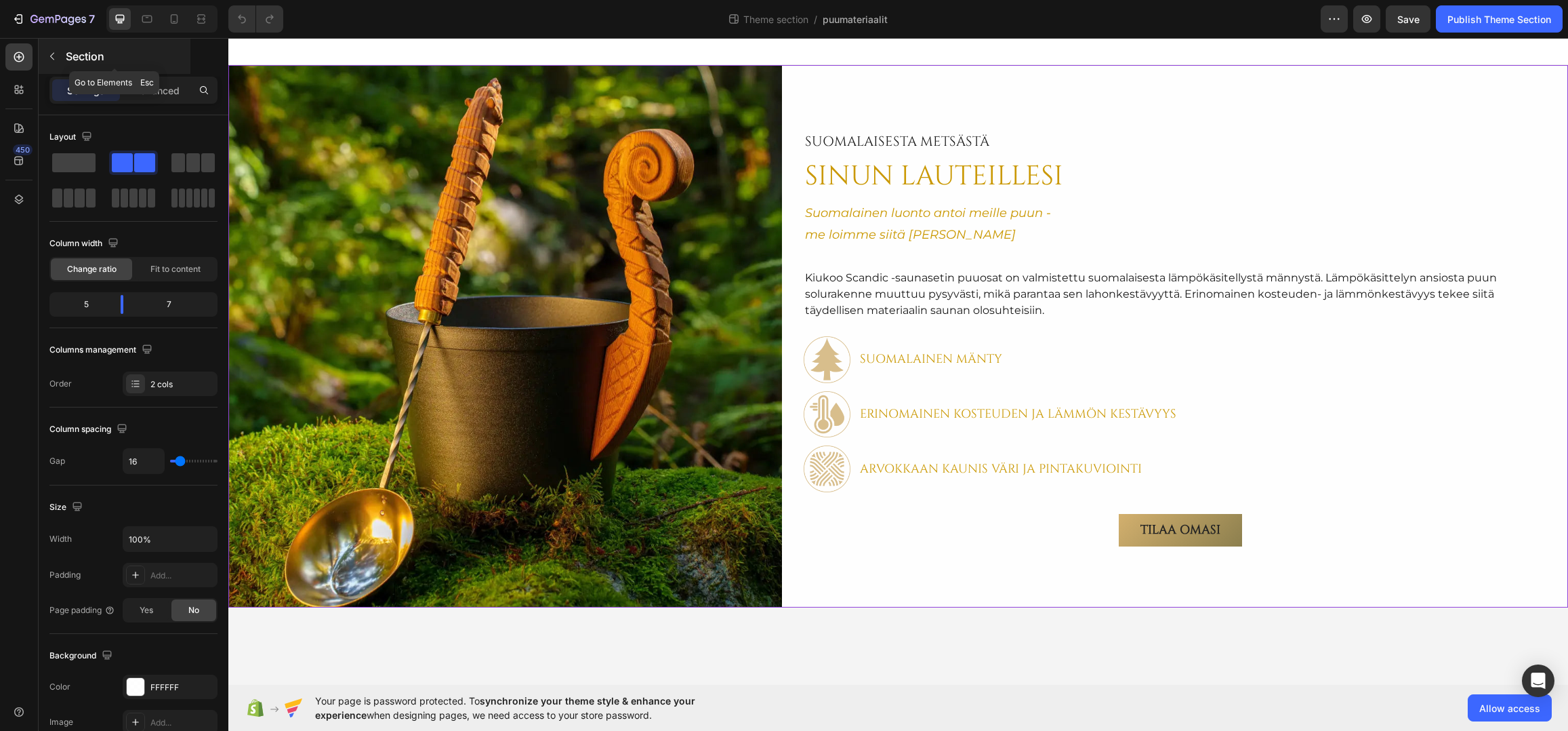
click at [75, 56] on p "Section" at bounding box center [126, 56] width 122 height 16
click at [790, 357] on div "Image SuomalAisesta metsästä Text Block SINUN LAUTEILLESI Heading Suomalainen l…" at bounding box center [898, 336] width 1339 height 542
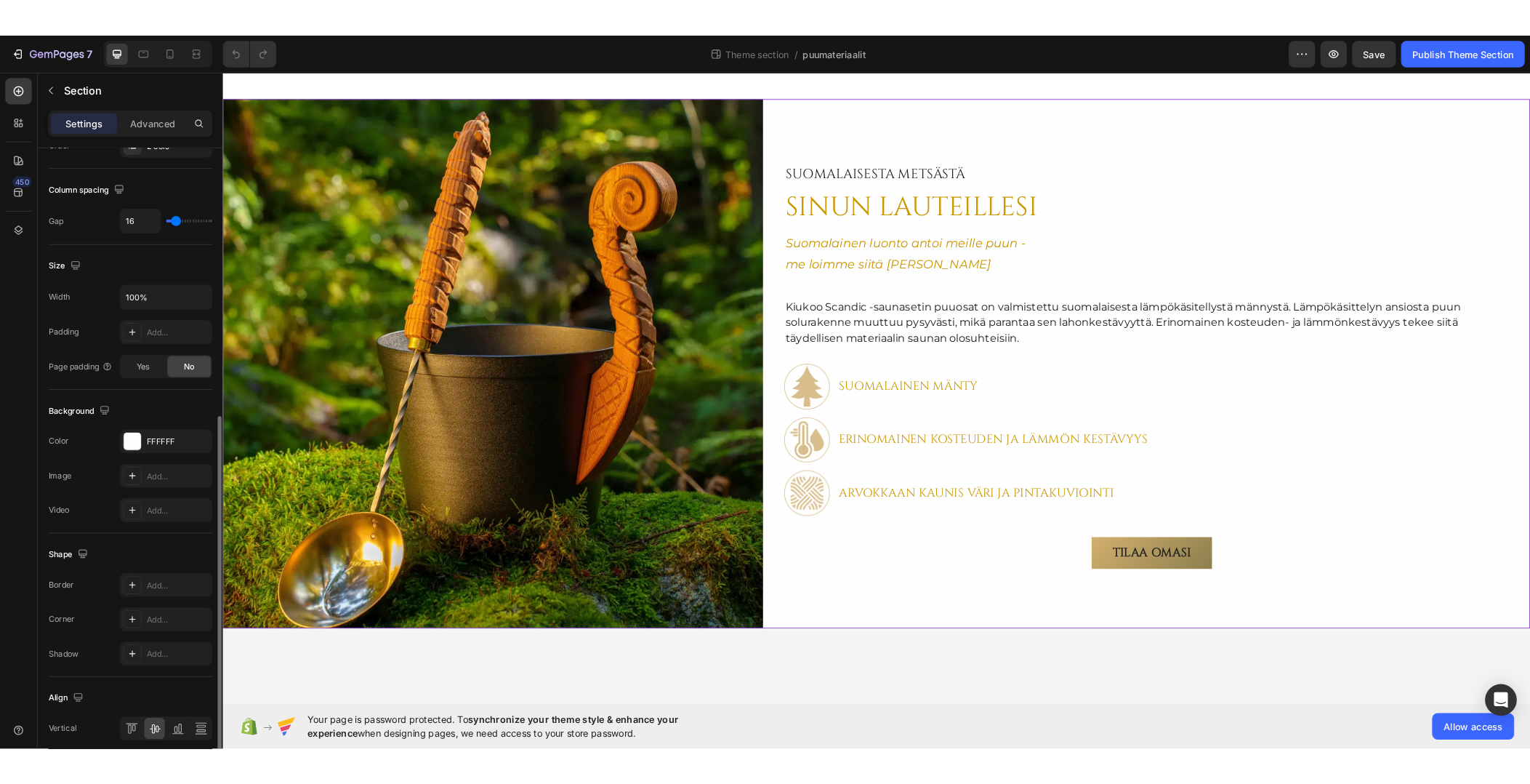
scroll to position [351, 0]
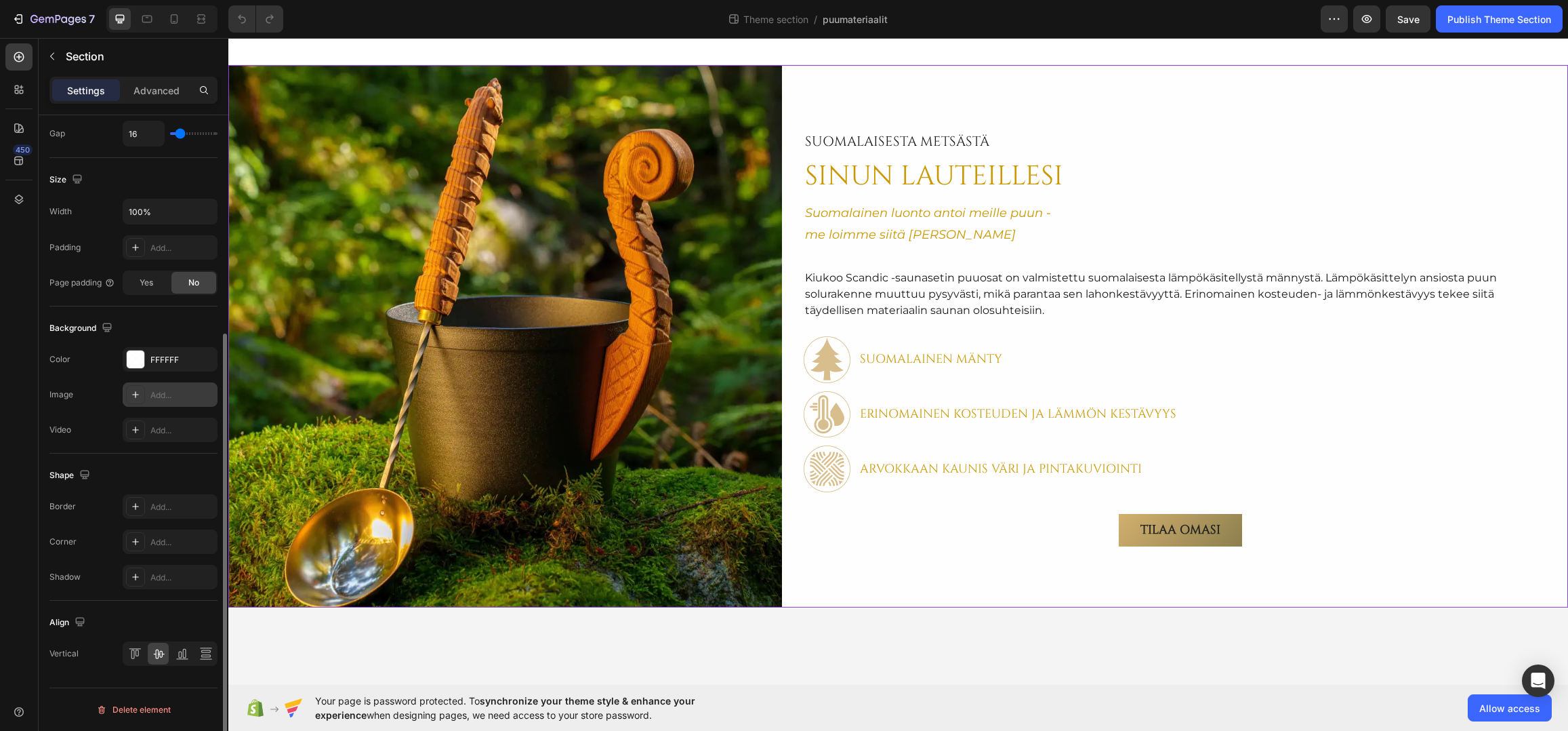
click at [163, 395] on div "Add..." at bounding box center [183, 395] width 64 height 12
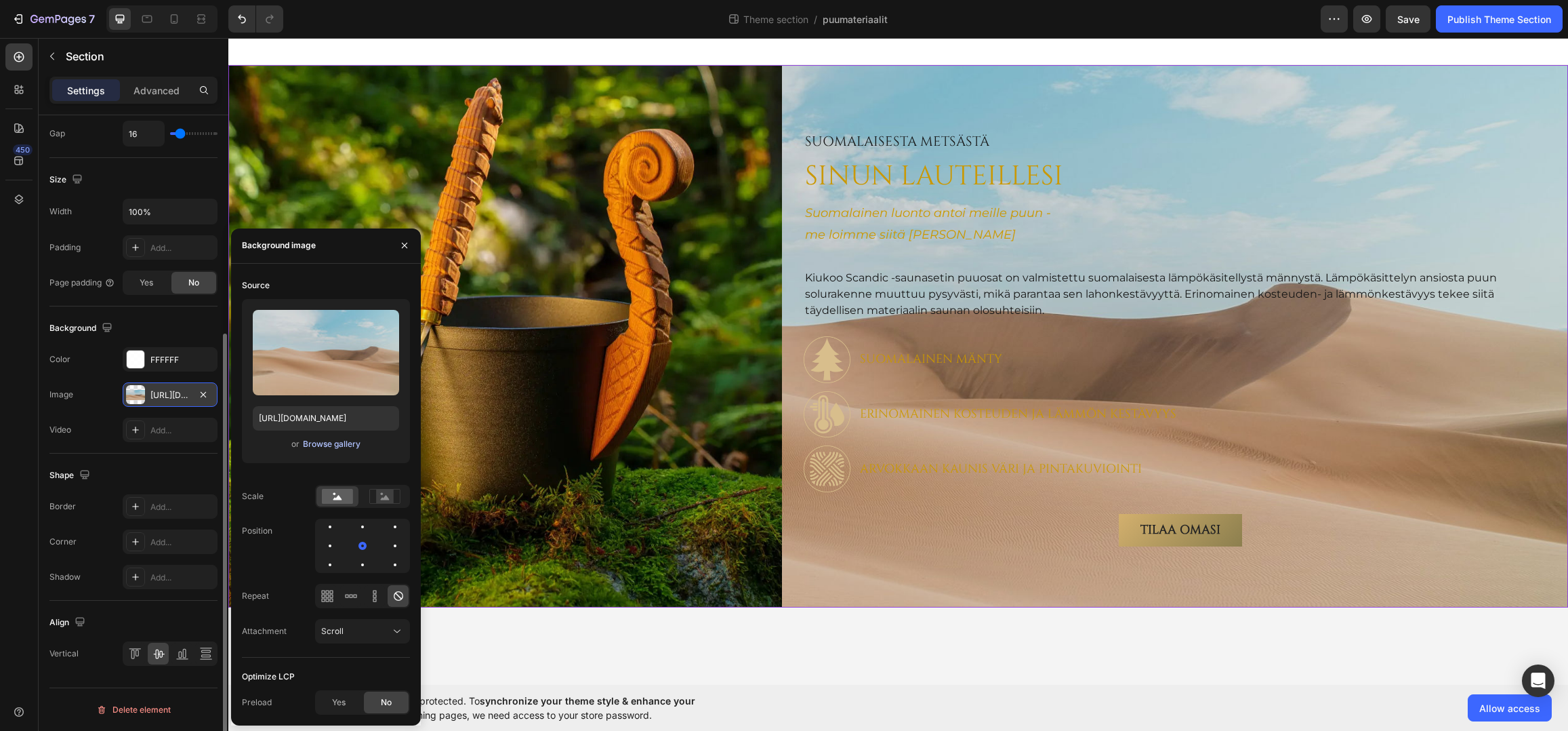
click at [326, 445] on div "Browse gallery" at bounding box center [332, 444] width 58 height 12
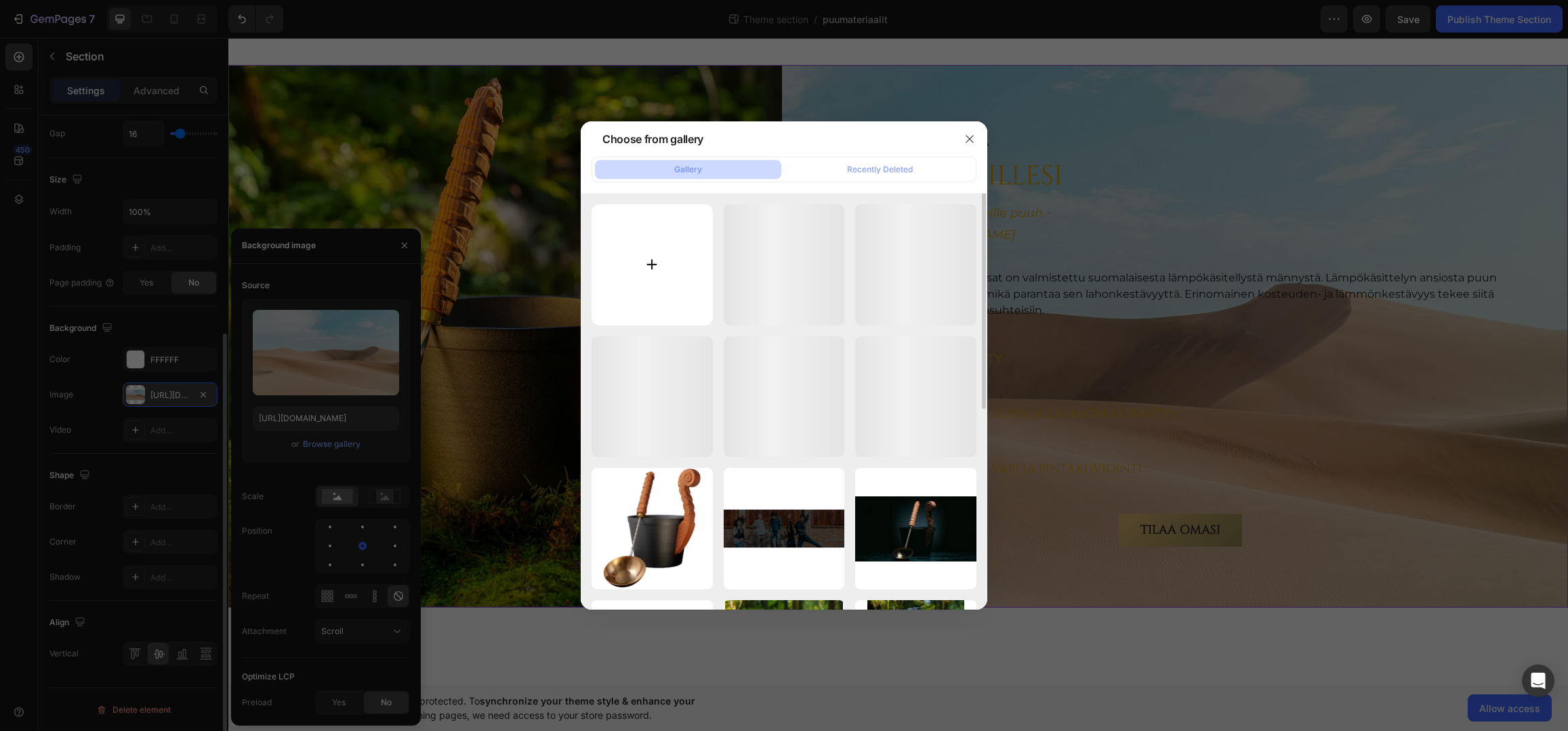
click at [643, 270] on input "file" at bounding box center [652, 265] width 121 height 121
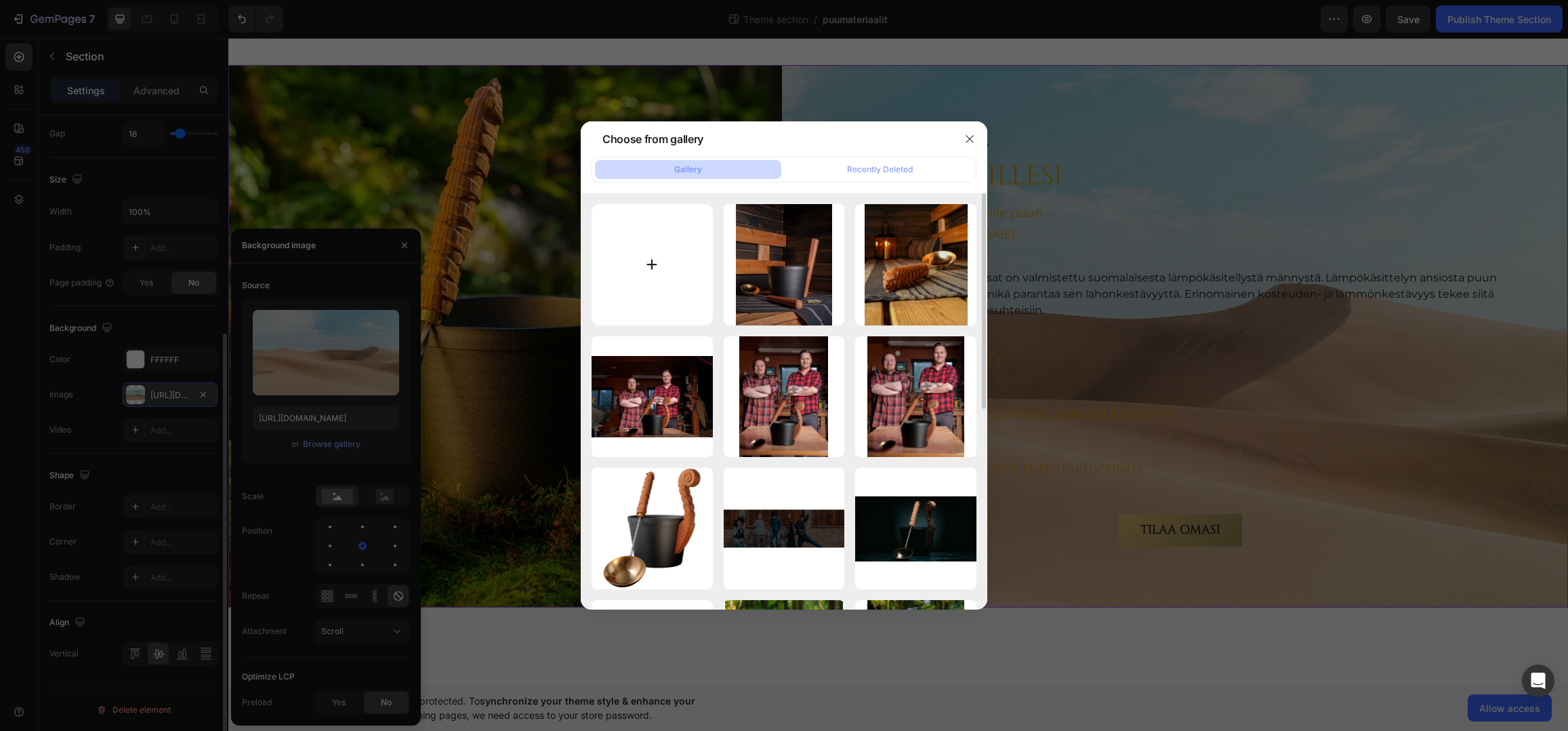
type input "C:\fakepath\oksa-85.webp"
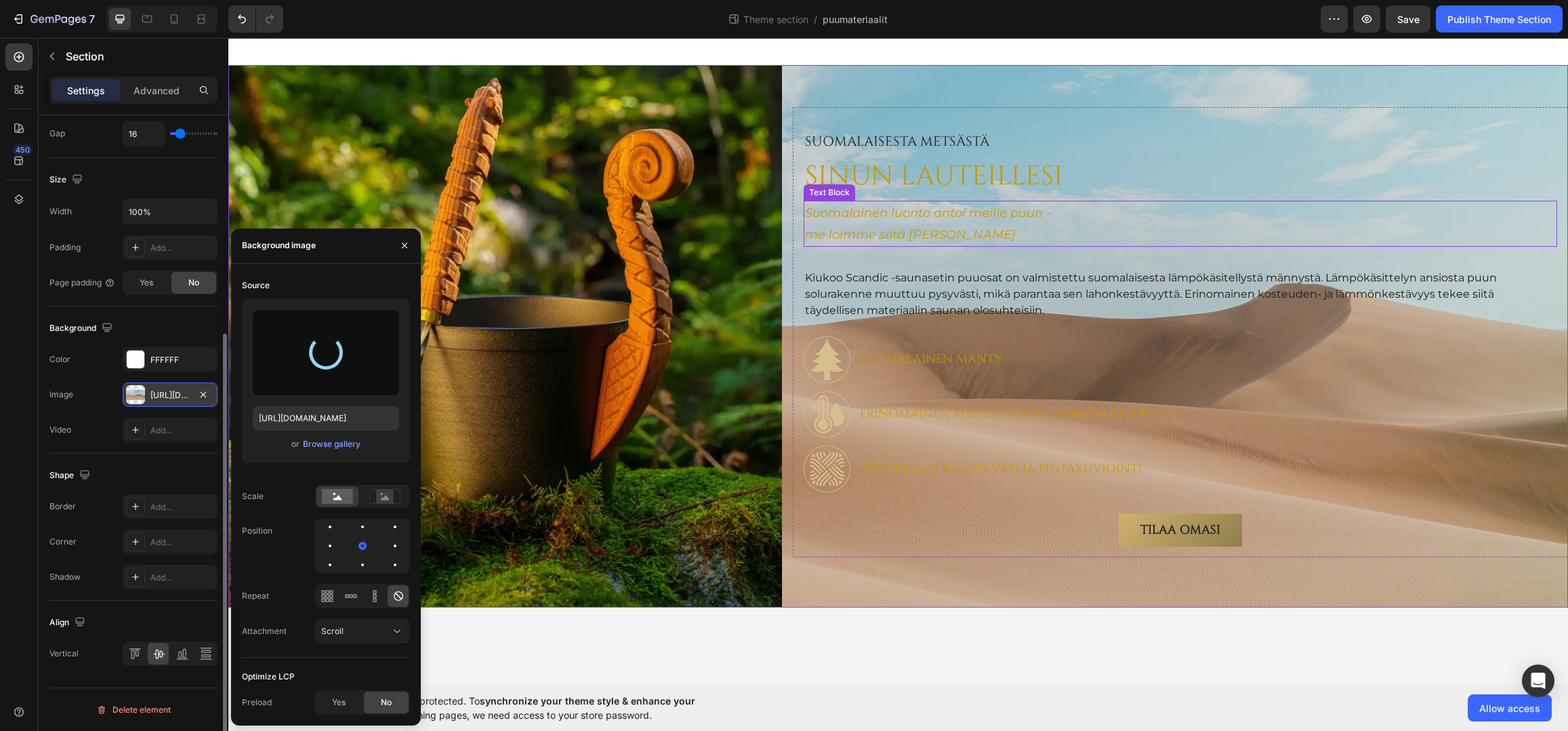
type input "[URL][DOMAIN_NAME]"
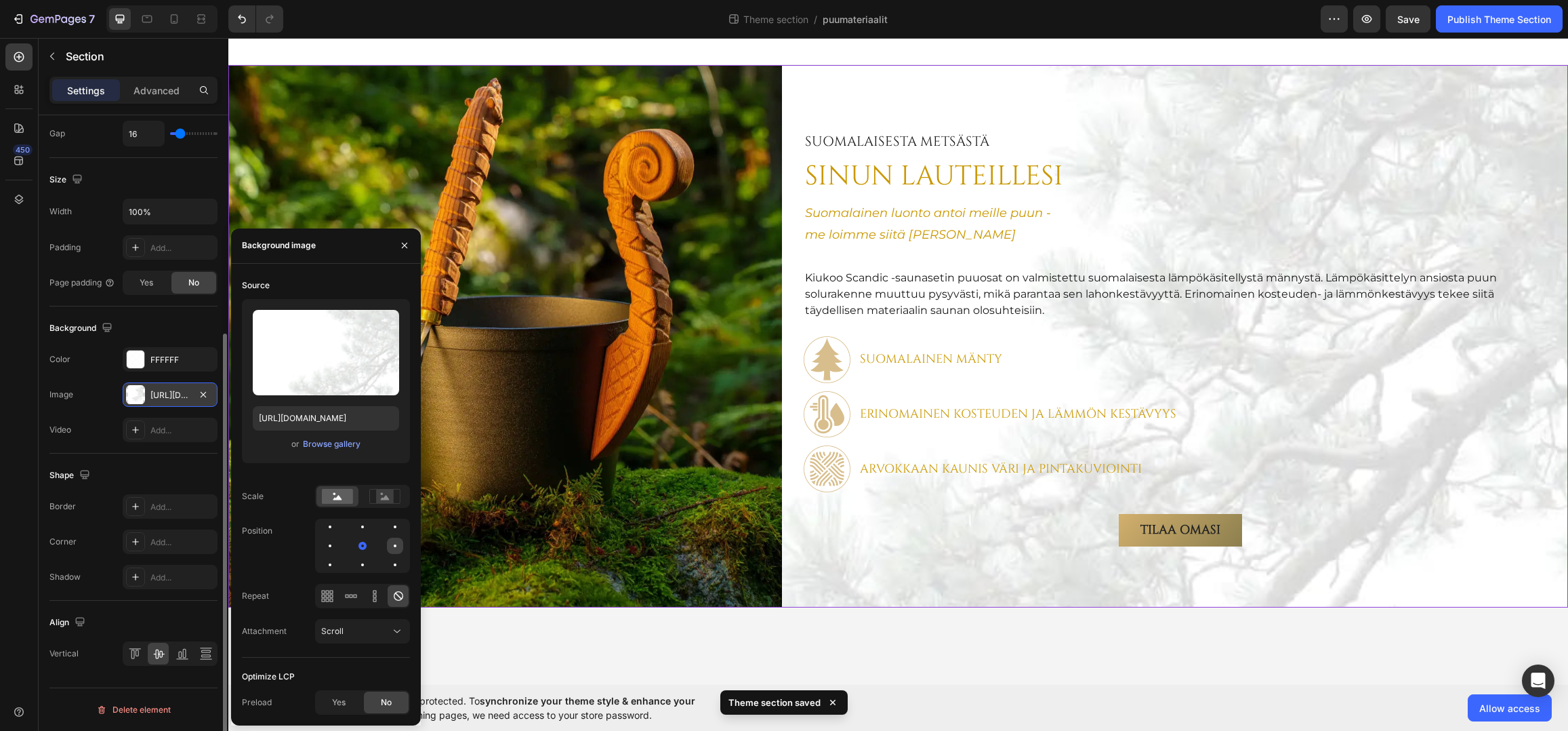
click at [394, 547] on div at bounding box center [395, 546] width 16 height 16
click at [331, 546] on div at bounding box center [330, 545] width 3 height 3
click at [365, 543] on div at bounding box center [362, 546] width 16 height 16
click at [396, 544] on div at bounding box center [395, 546] width 16 height 16
click at [384, 497] on rect at bounding box center [384, 496] width 17 height 14
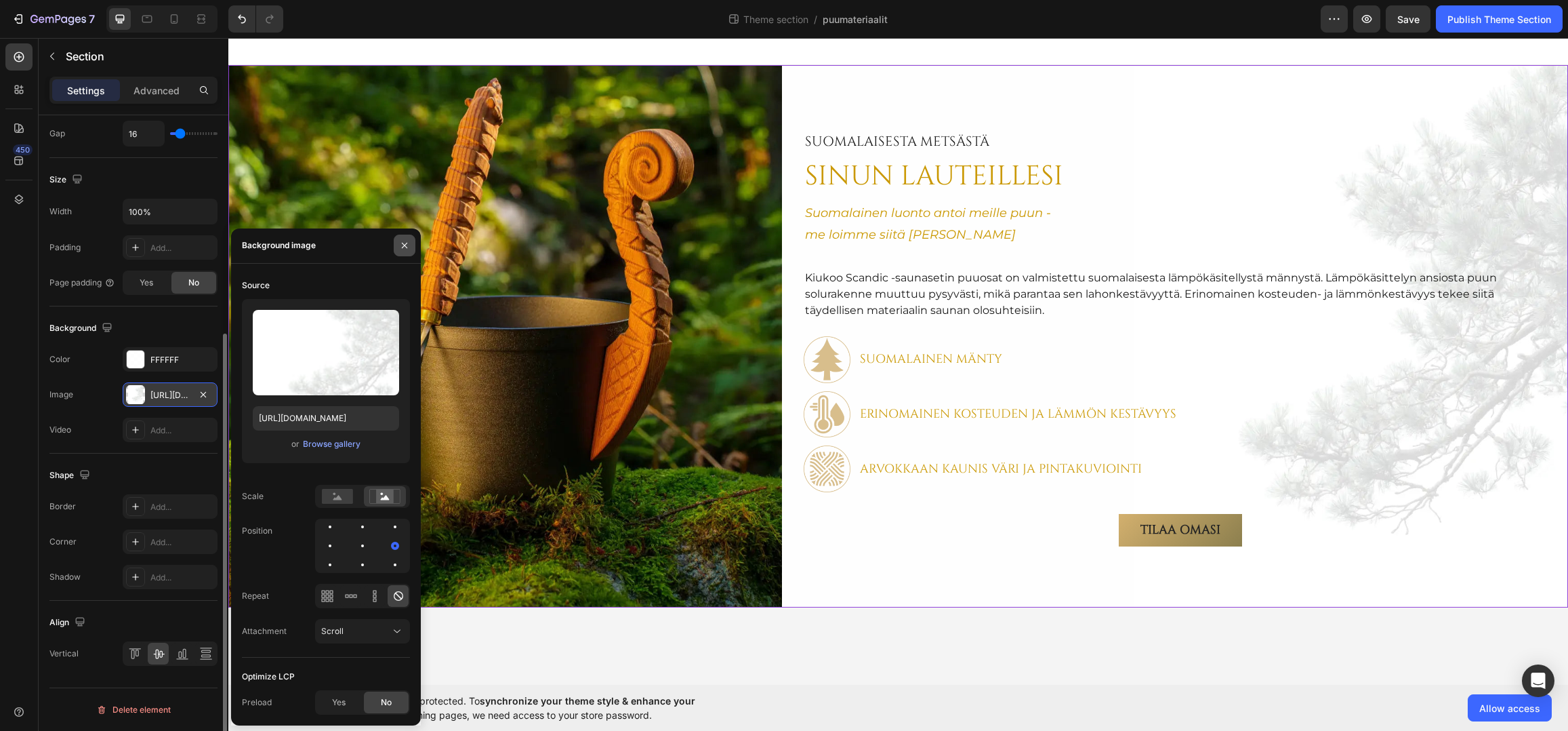
click at [405, 246] on icon "button" at bounding box center [404, 245] width 5 height 5
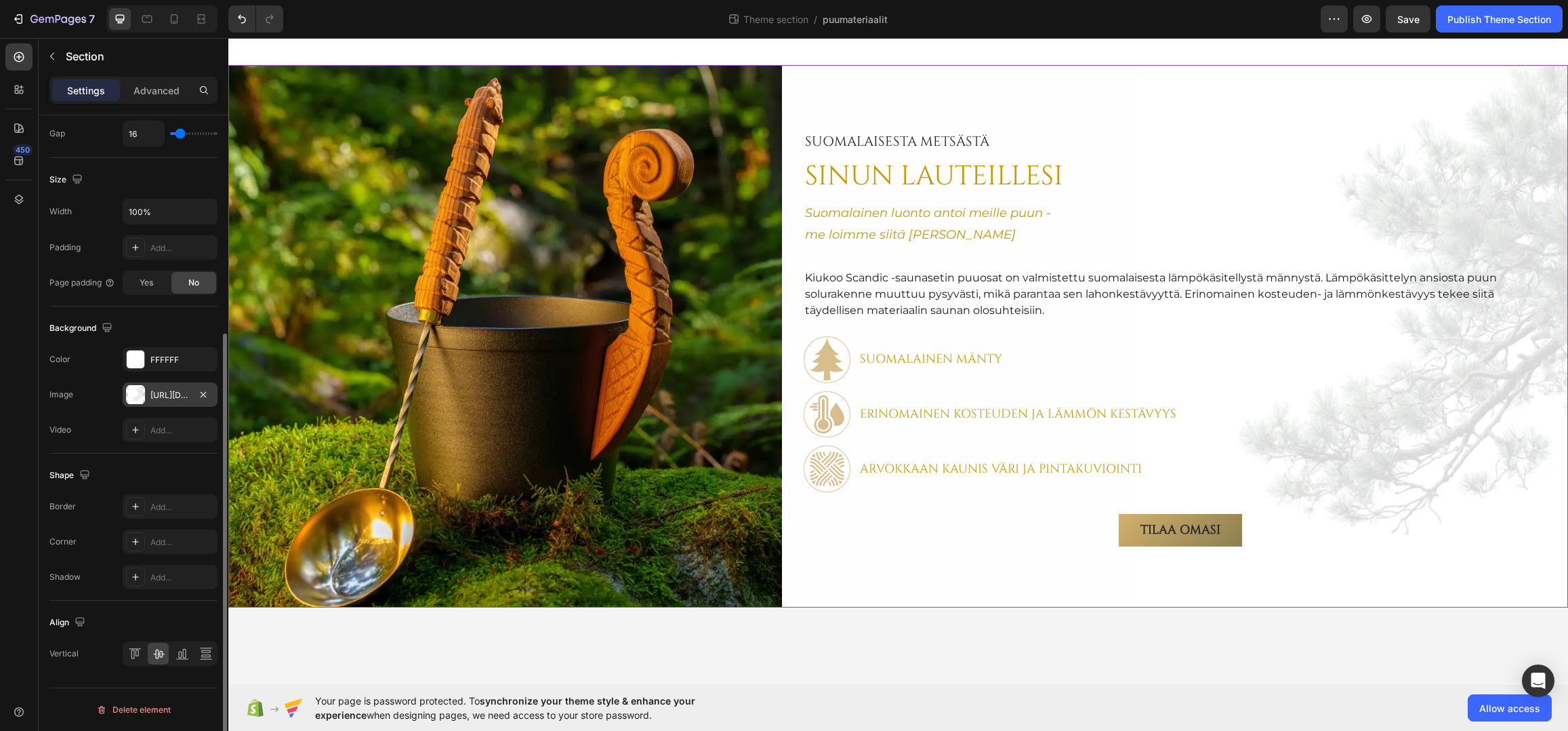
click at [1260, 51] on div at bounding box center [898, 51] width 1339 height 27
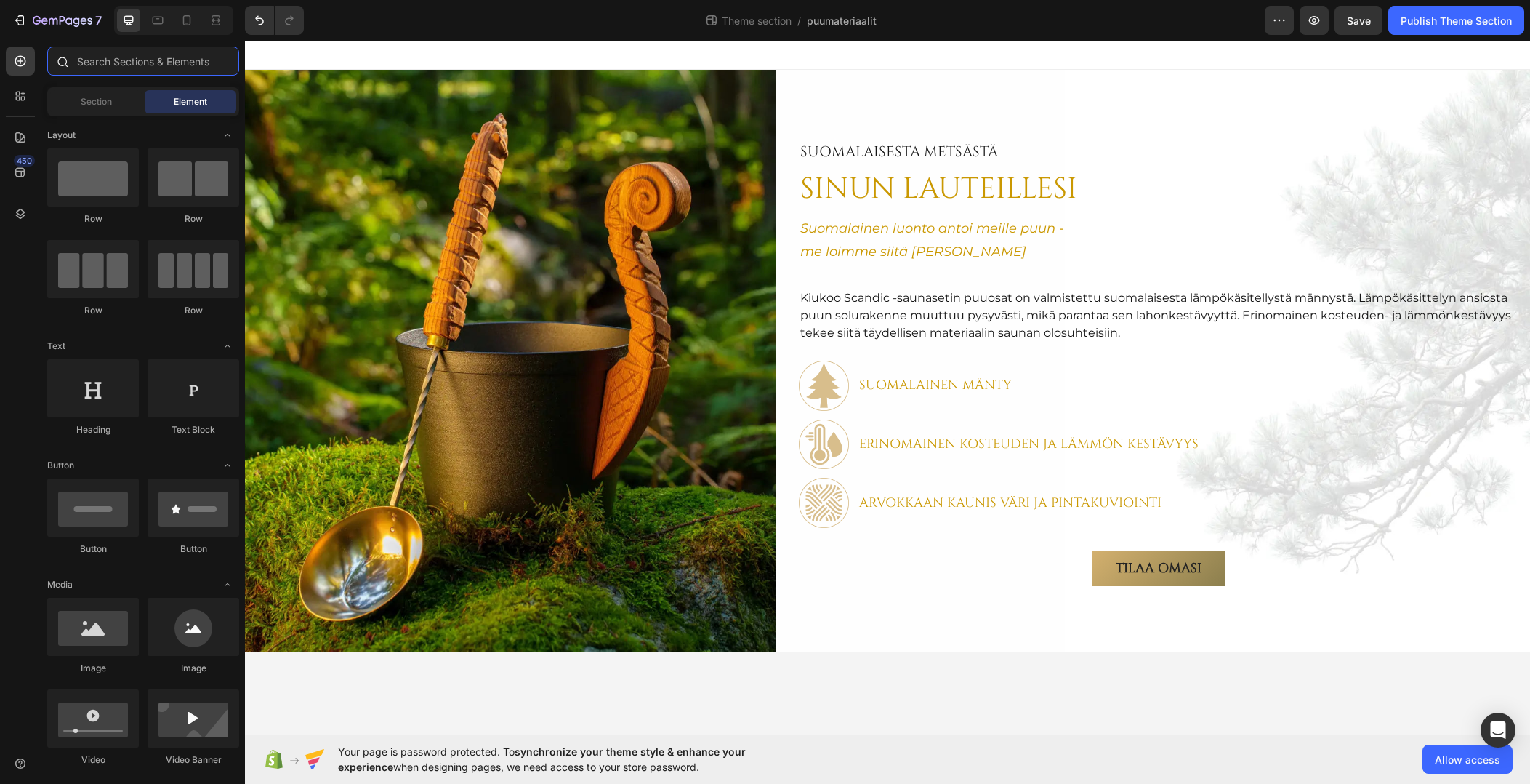
click at [82, 59] on input "text" at bounding box center [143, 60] width 192 height 29
click at [1357, 19] on span "Save" at bounding box center [1359, 20] width 24 height 12
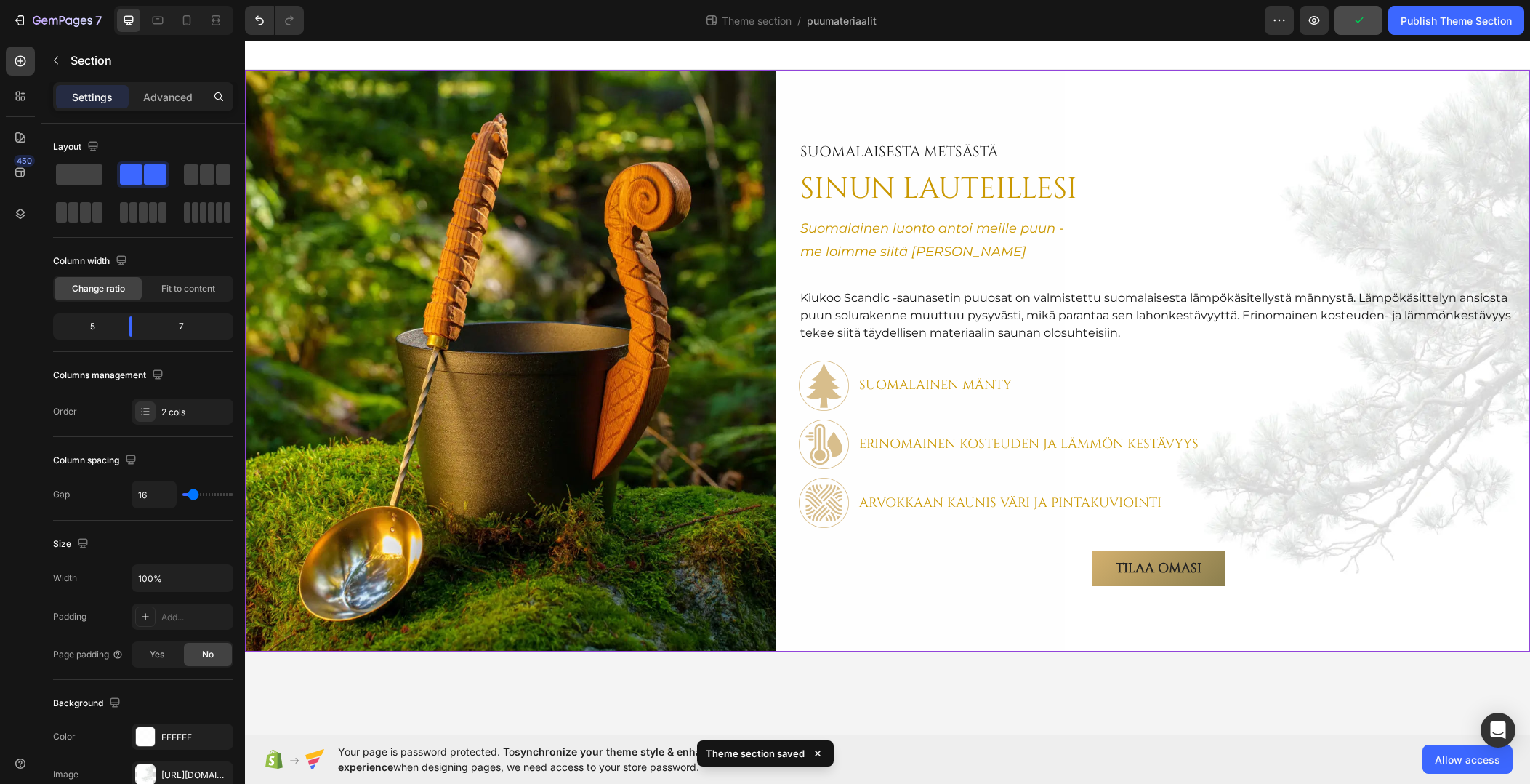
click at [864, 96] on div "SuomalAisesta metsästä Text Block SINUN LAUTEILLESI Heading Suomalainen luonto …" at bounding box center [1159, 360] width 743 height 581
click at [159, 20] on icon at bounding box center [158, 20] width 15 height 15
type input "0"
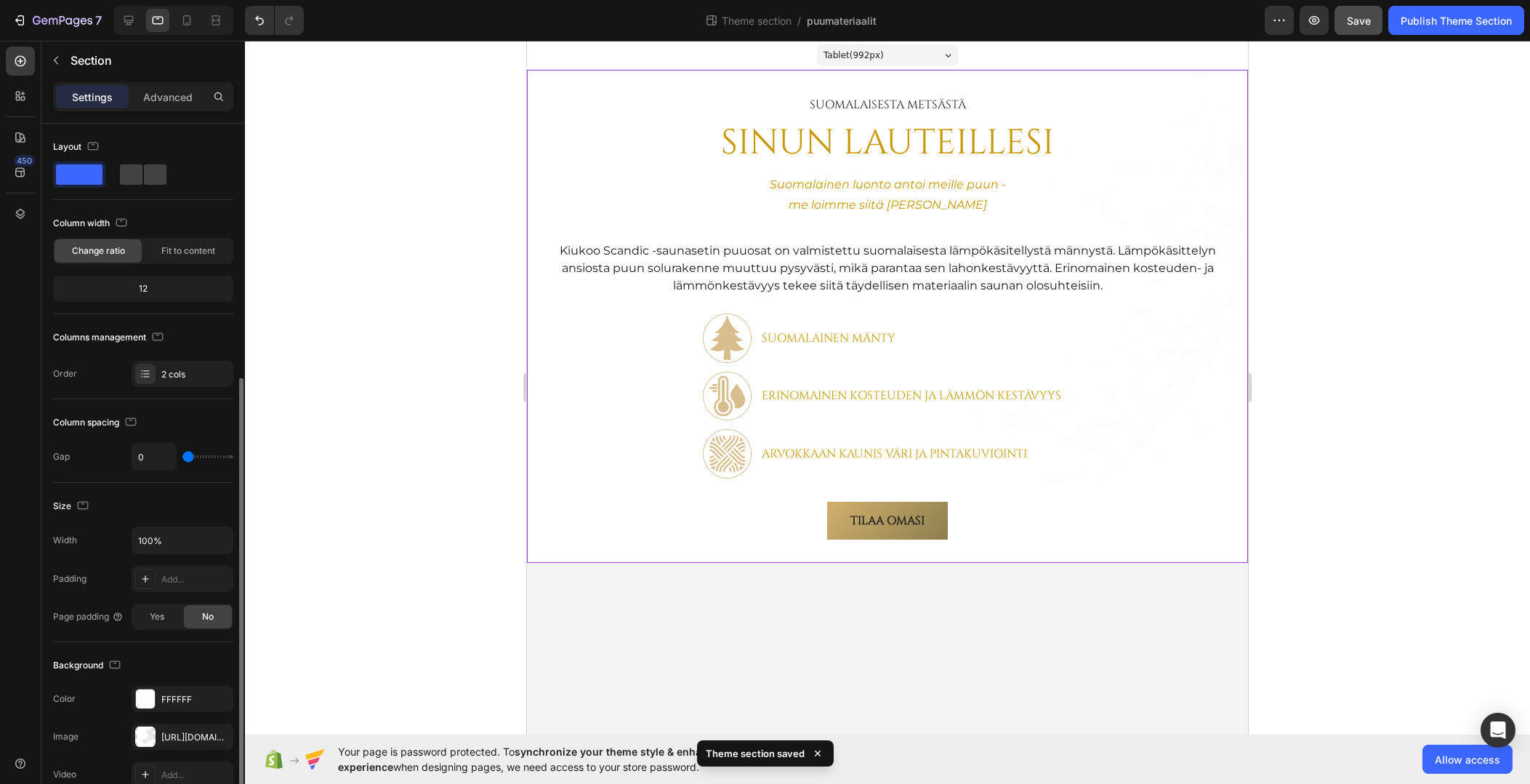
scroll to position [231, 0]
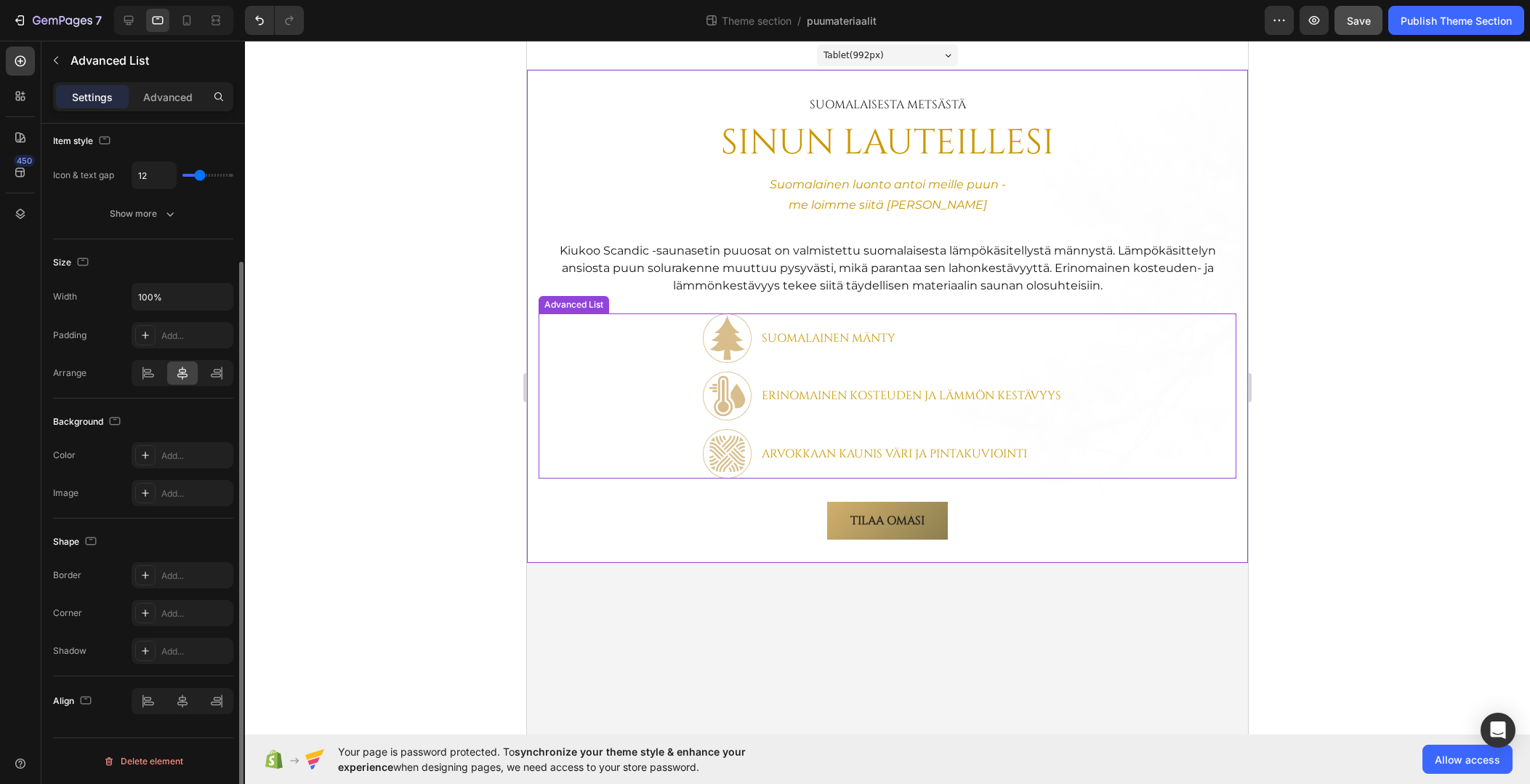
click at [559, 438] on div "Image Suomalainen MÄNTY Text Block Image Erinomainen kosteuden ja lämmön kestäv…" at bounding box center [887, 395] width 698 height 164
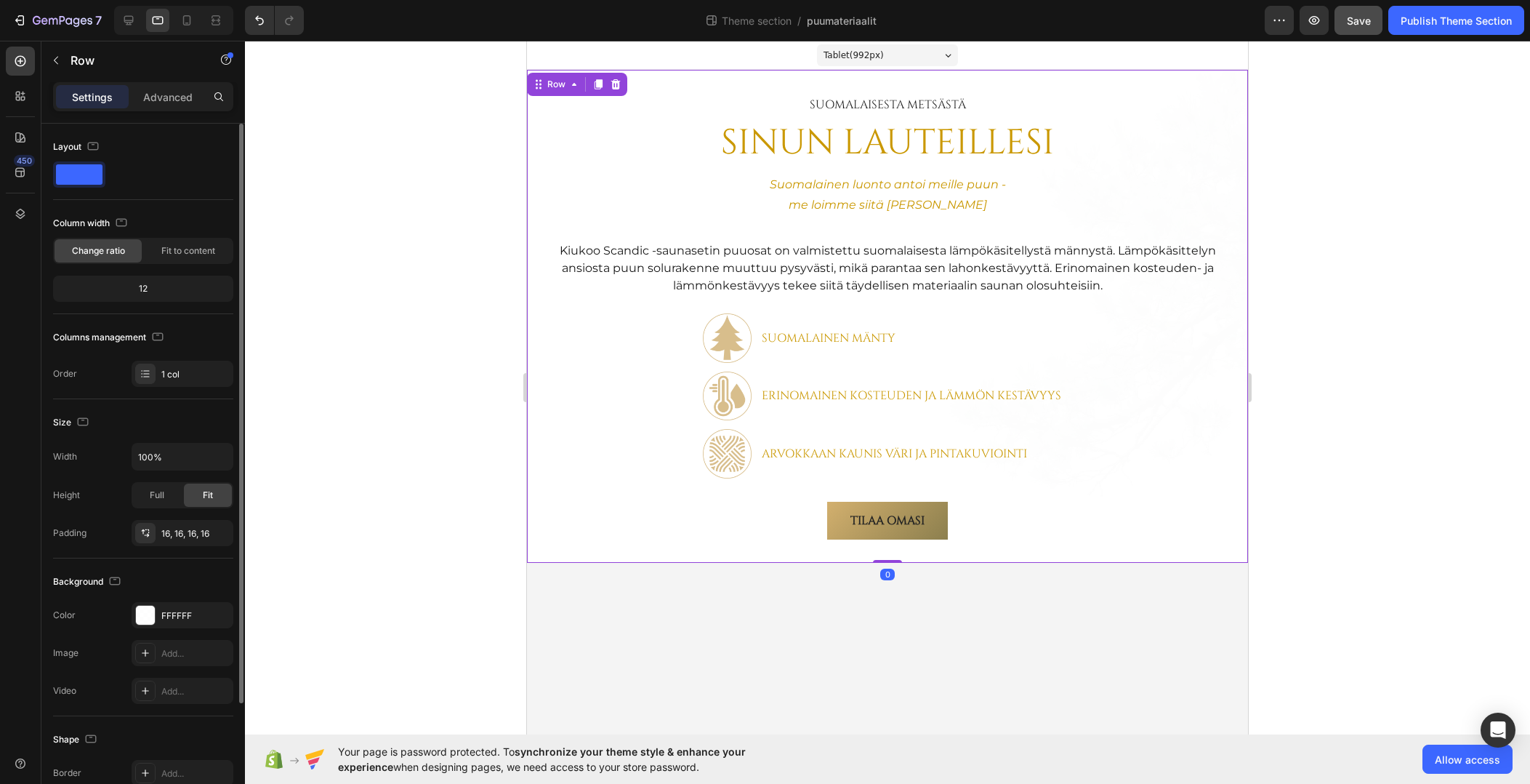
click at [531, 507] on div "SuomalAisesta metsästä Text Block SINUN LAUTEILLESI Heading Suomalainen luonto …" at bounding box center [887, 316] width 721 height 493
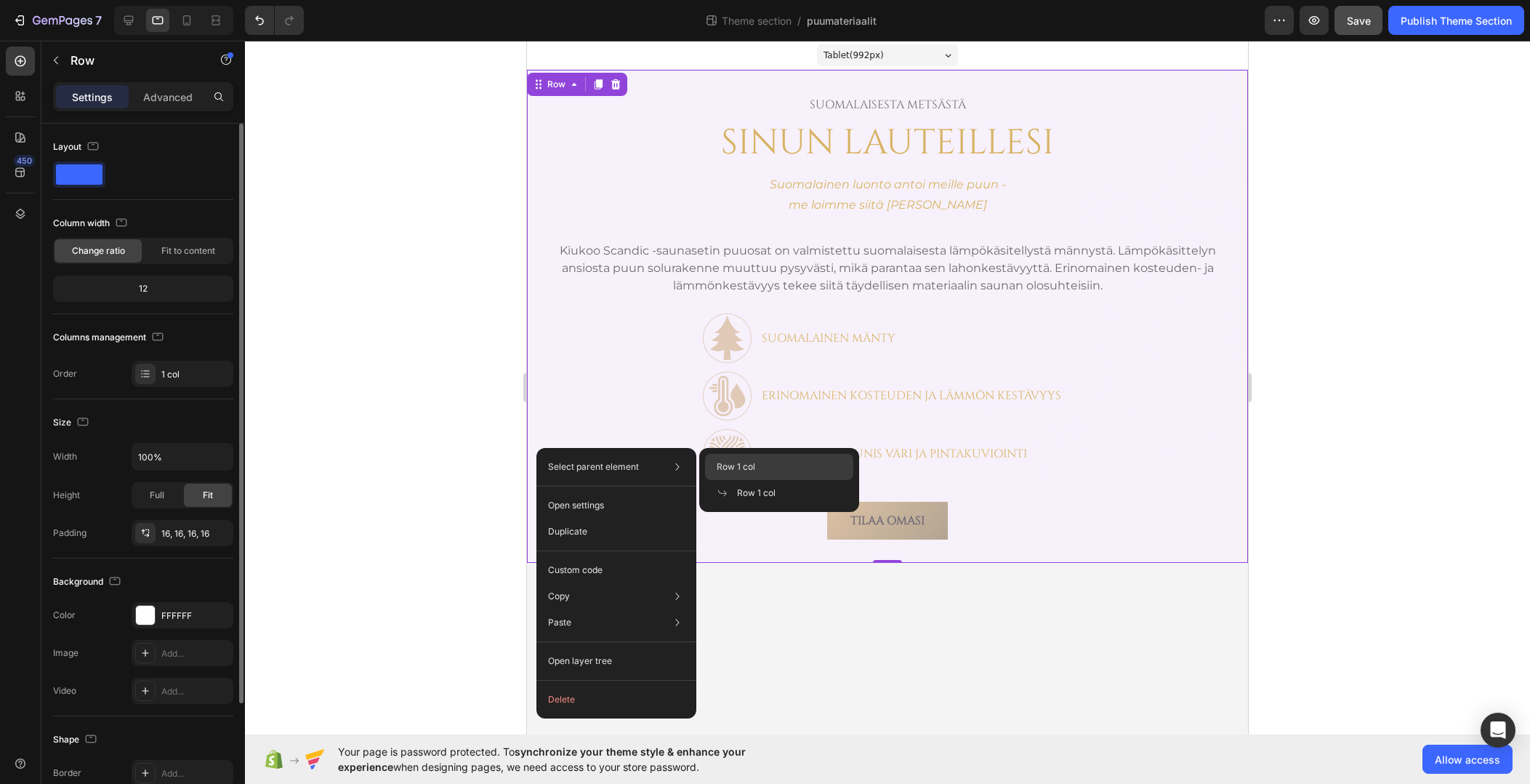
click at [773, 466] on div "Row 1 col" at bounding box center [779, 466] width 149 height 26
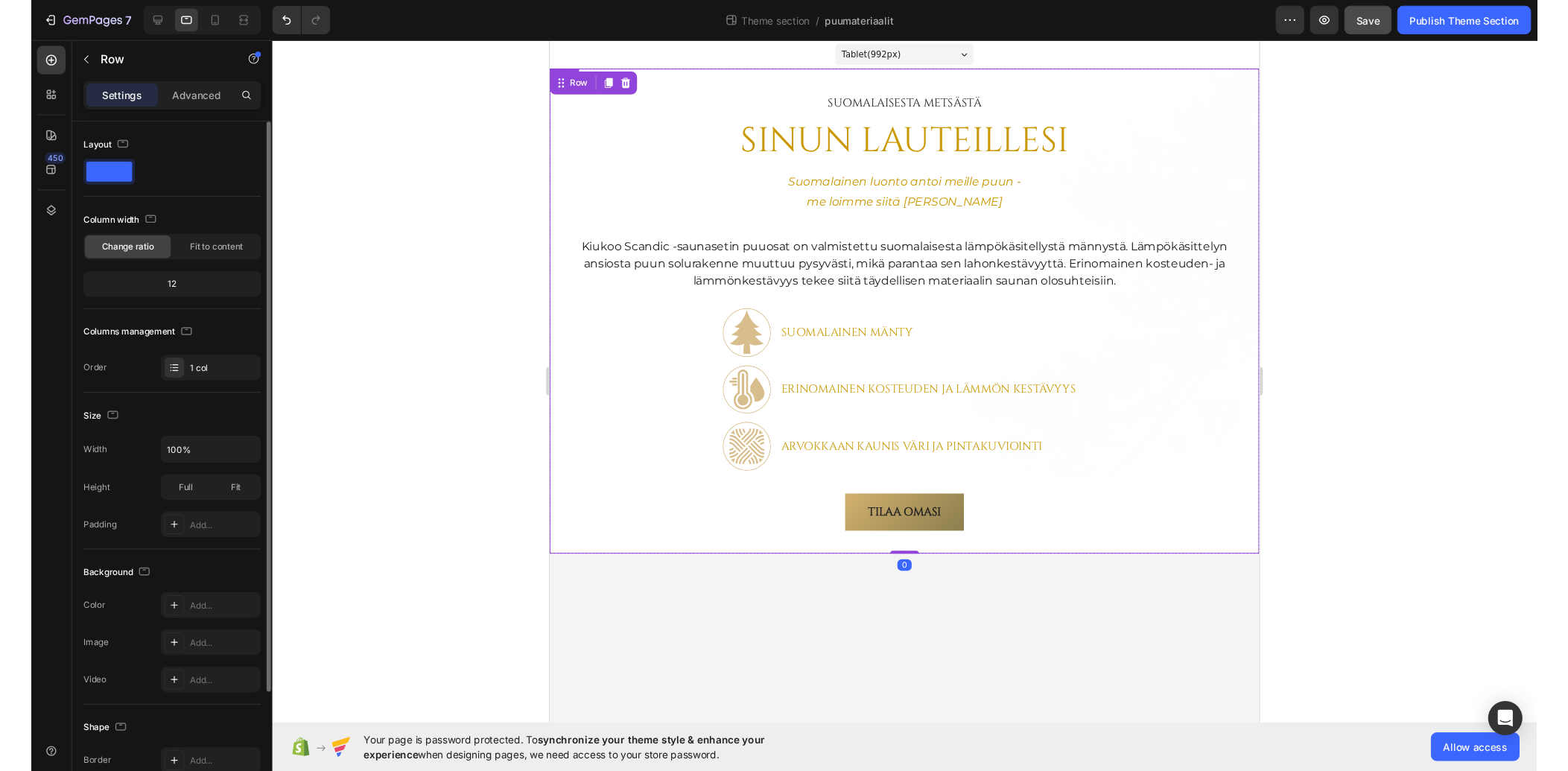
scroll to position [151, 0]
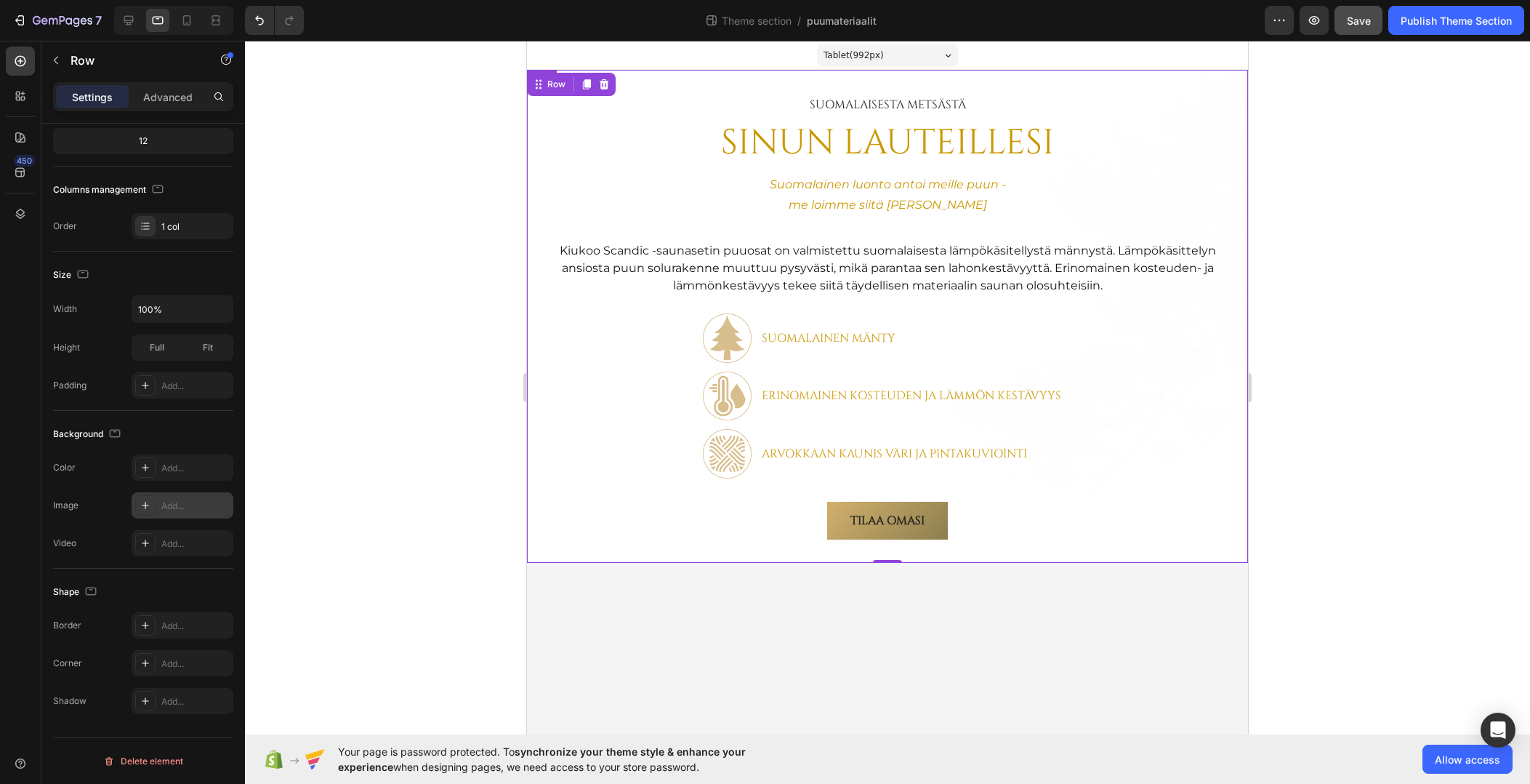
click at [179, 505] on div "Add..." at bounding box center [196, 506] width 69 height 13
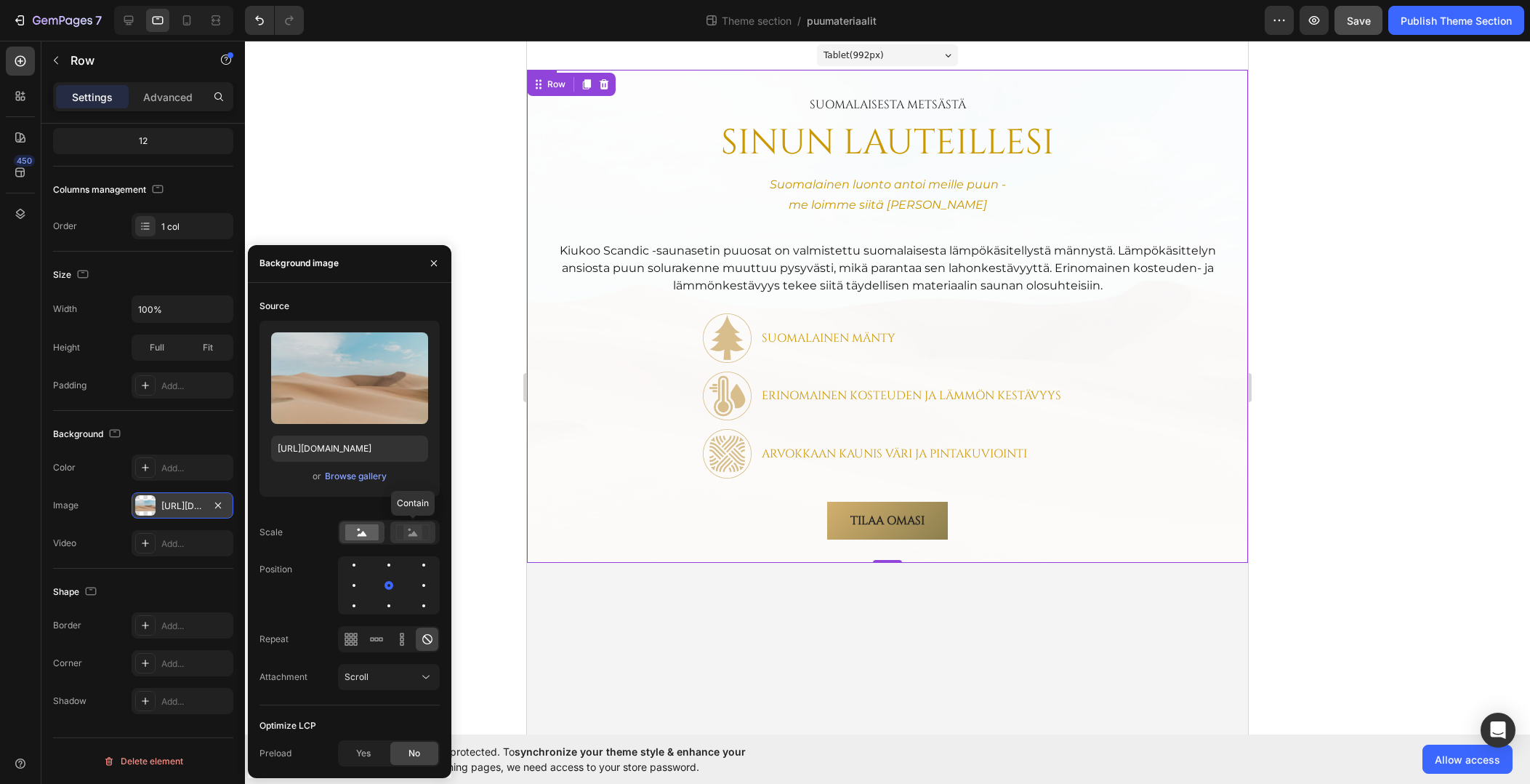
click at [413, 530] on rect at bounding box center [412, 532] width 19 height 15
click at [369, 533] on rect at bounding box center [362, 531] width 33 height 16
click at [368, 477] on div "Browse gallery" at bounding box center [356, 477] width 62 height 13
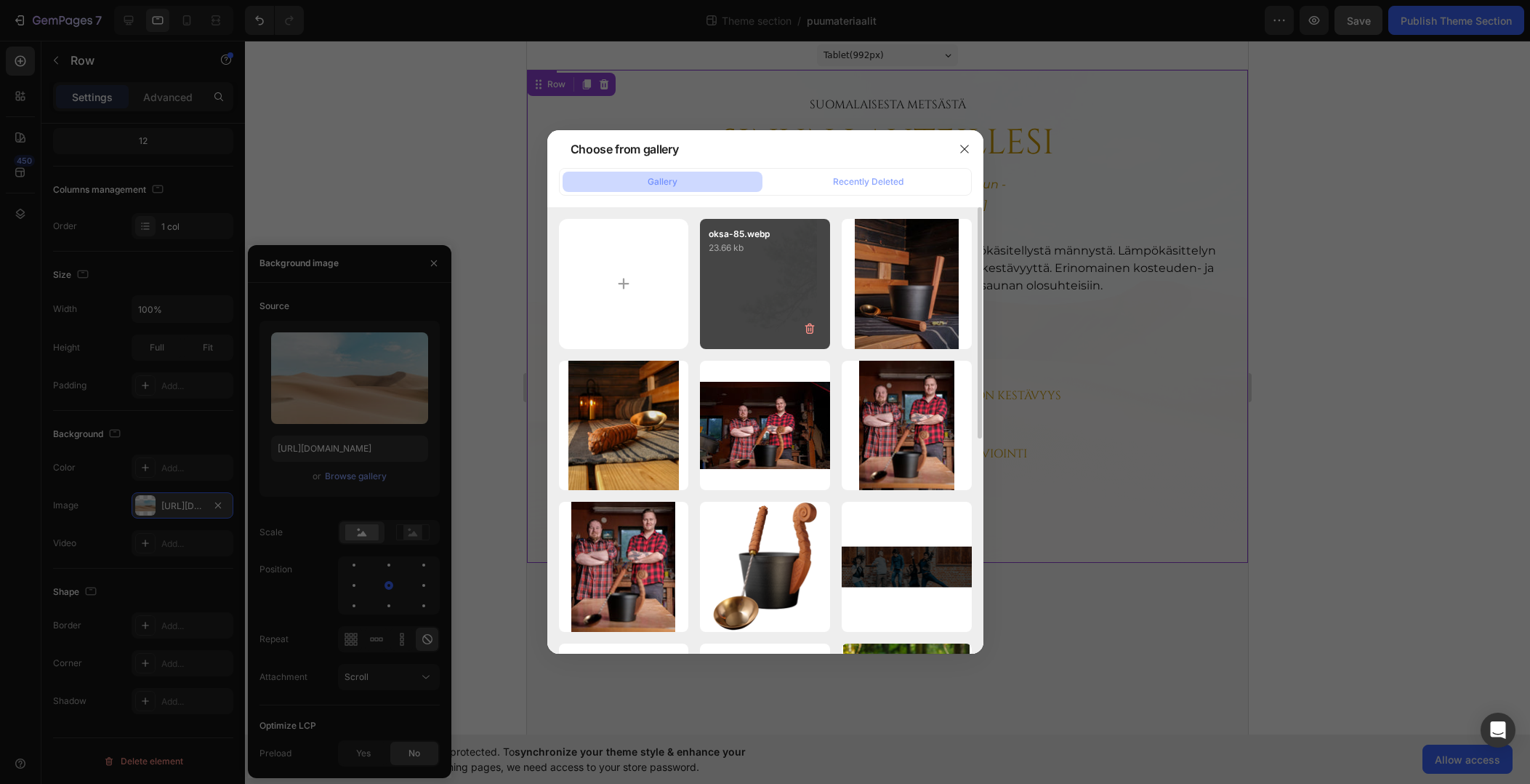
click at [755, 280] on div "oksa-85.webp 23.66 kb" at bounding box center [765, 284] width 130 height 130
type input "https://cdn.shopify.com/s/files/1/0935/4185/9663/files/gempages_579199383455662…"
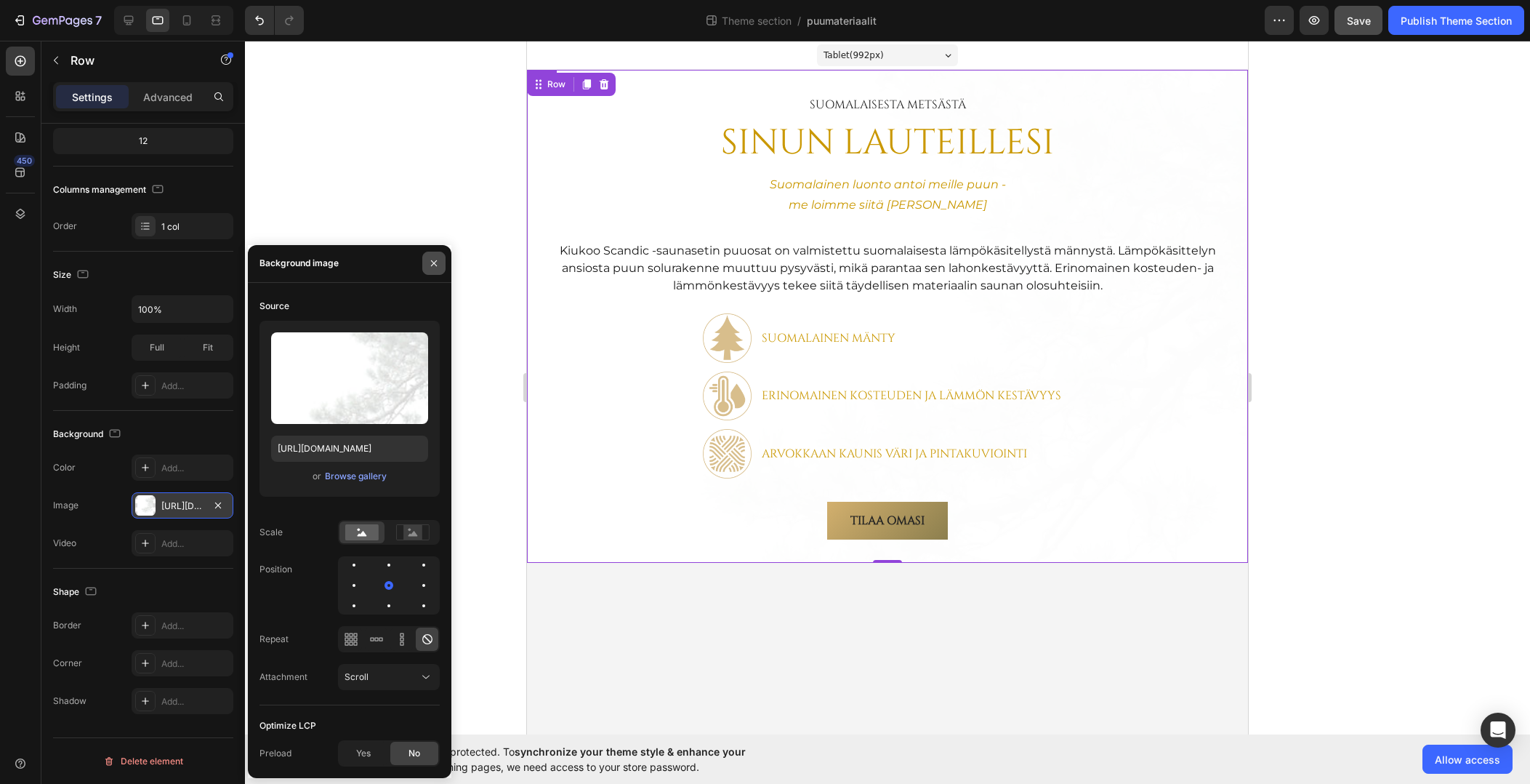
click at [436, 263] on icon "button" at bounding box center [434, 263] width 6 height 6
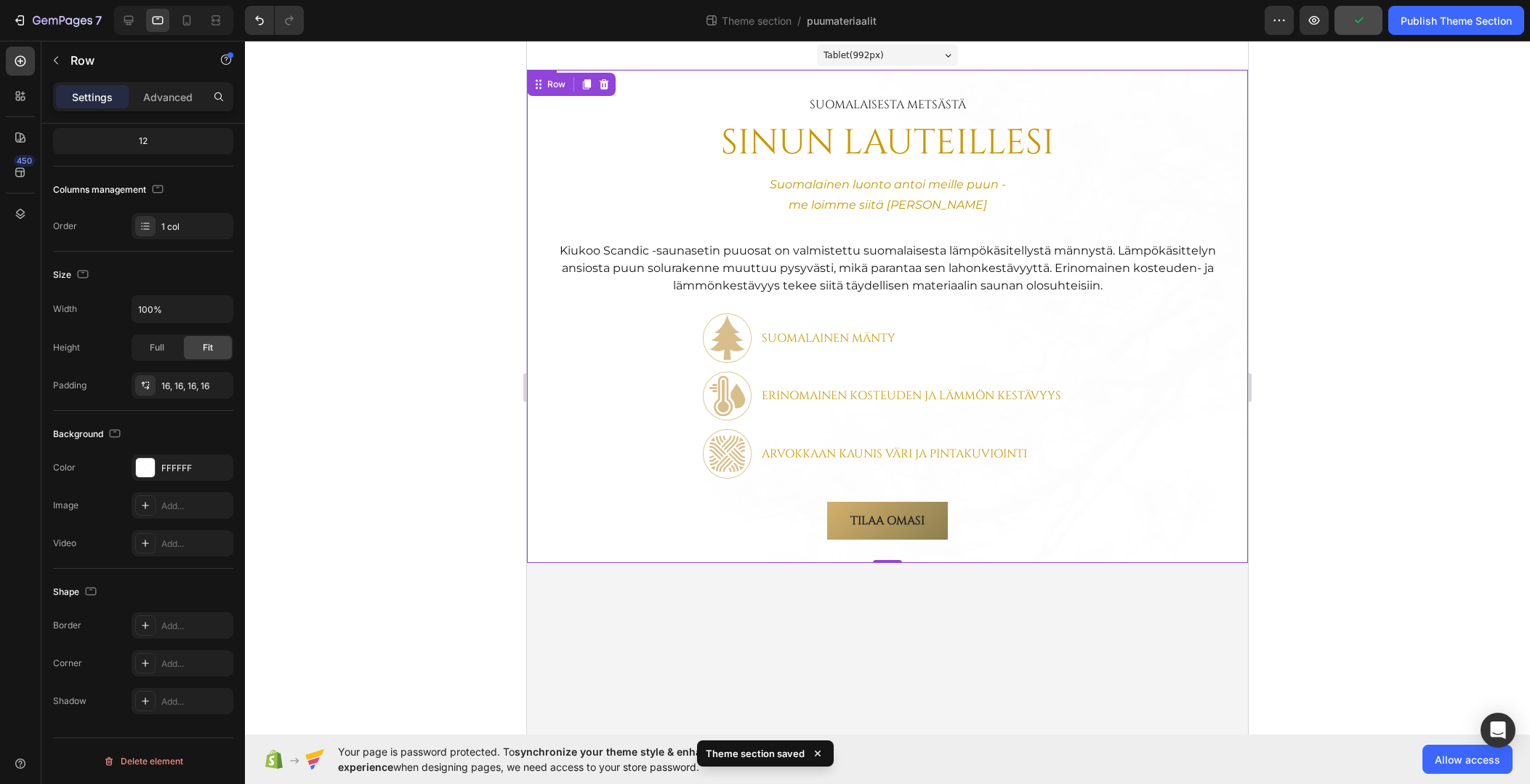
click at [538, 287] on div "SuomalAisesta metsästä Text Block SINUN LAUTEILLESI Heading Suomalainen luonto …" at bounding box center [887, 316] width 721 height 493
click at [218, 466] on icon "button" at bounding box center [218, 467] width 12 height 12
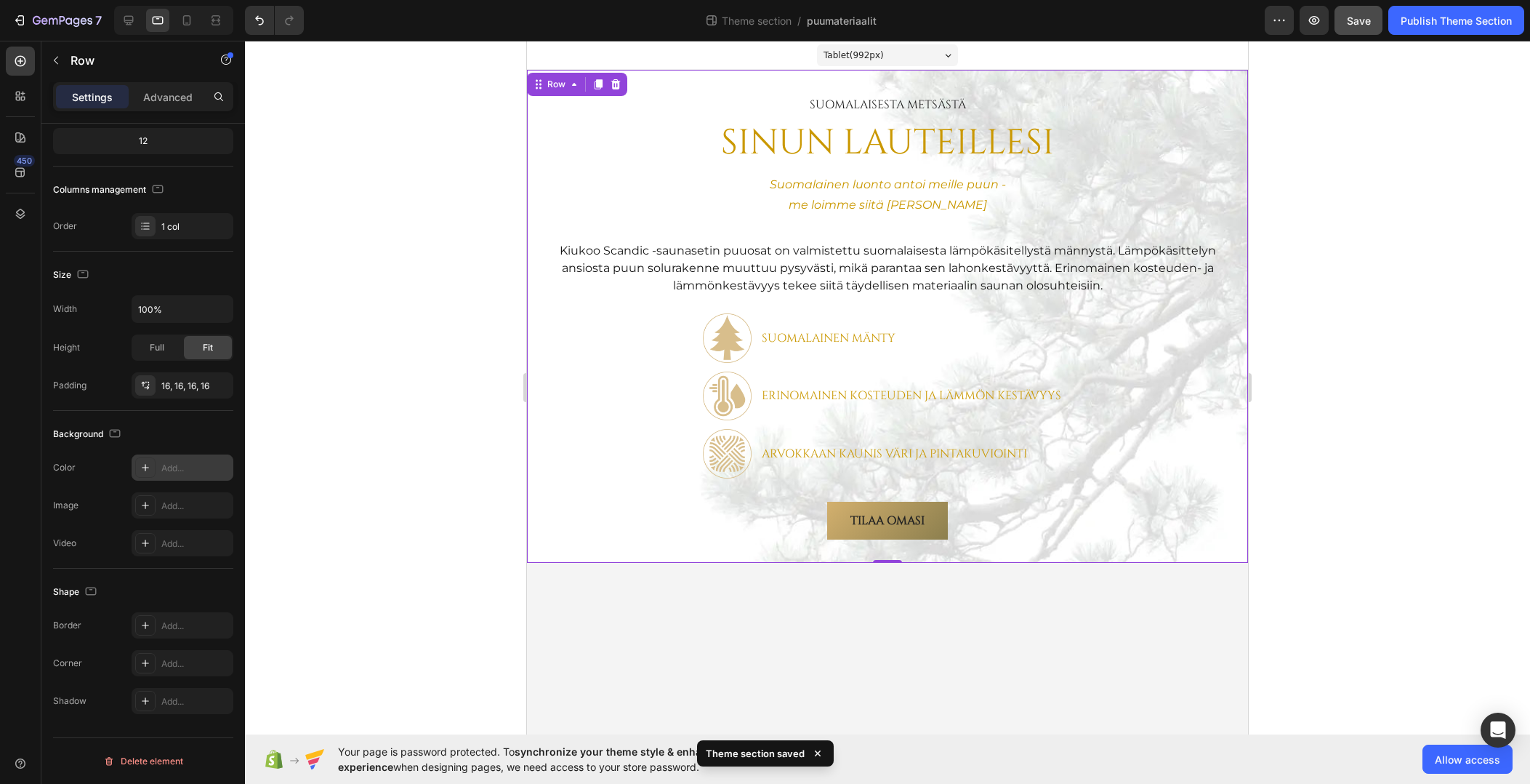
click at [406, 299] on div at bounding box center [888, 412] width 1286 height 743
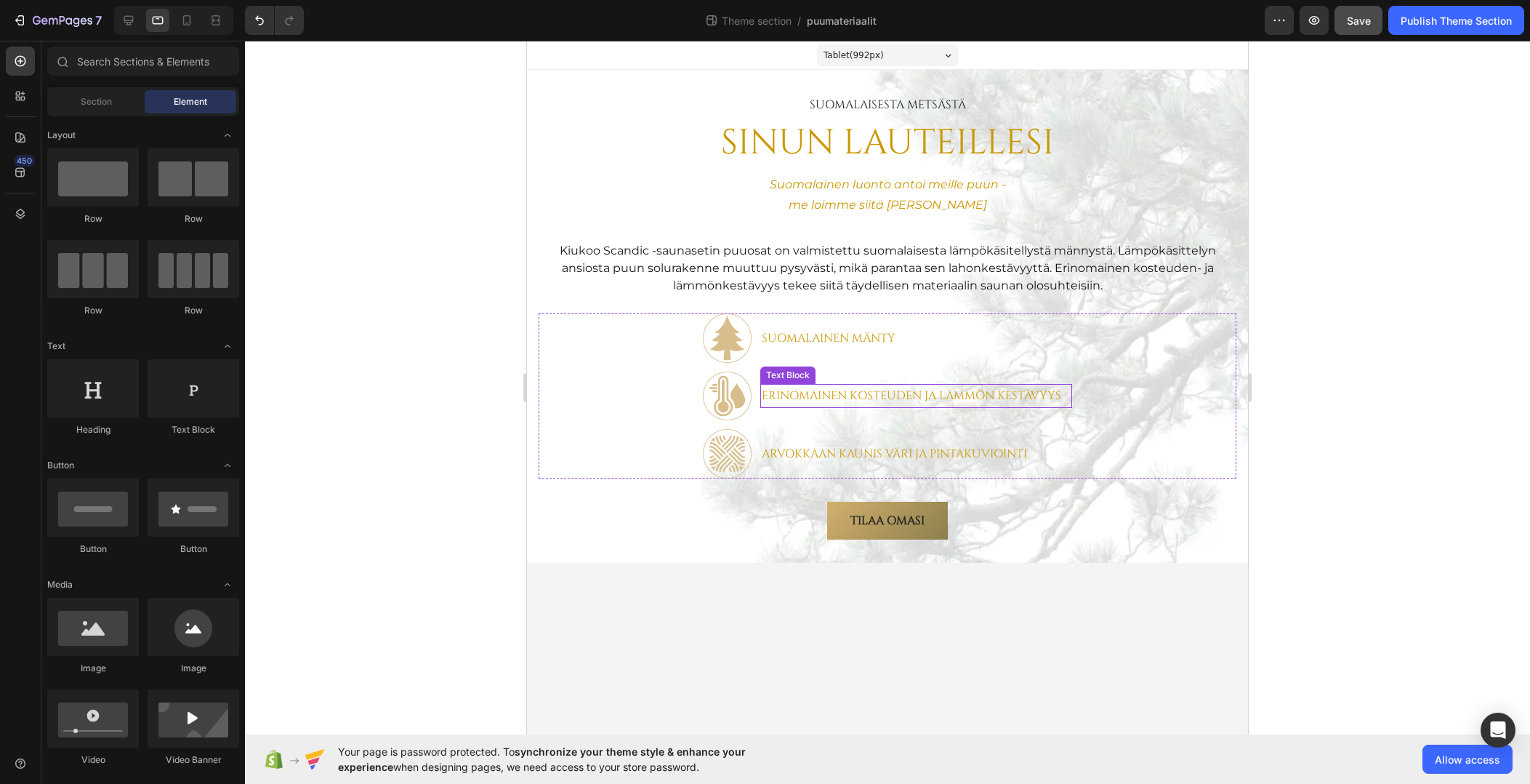
click at [1020, 397] on p "Erinomainen kosteuden ja lämmön kestävyys" at bounding box center [916, 396] width 309 height 21
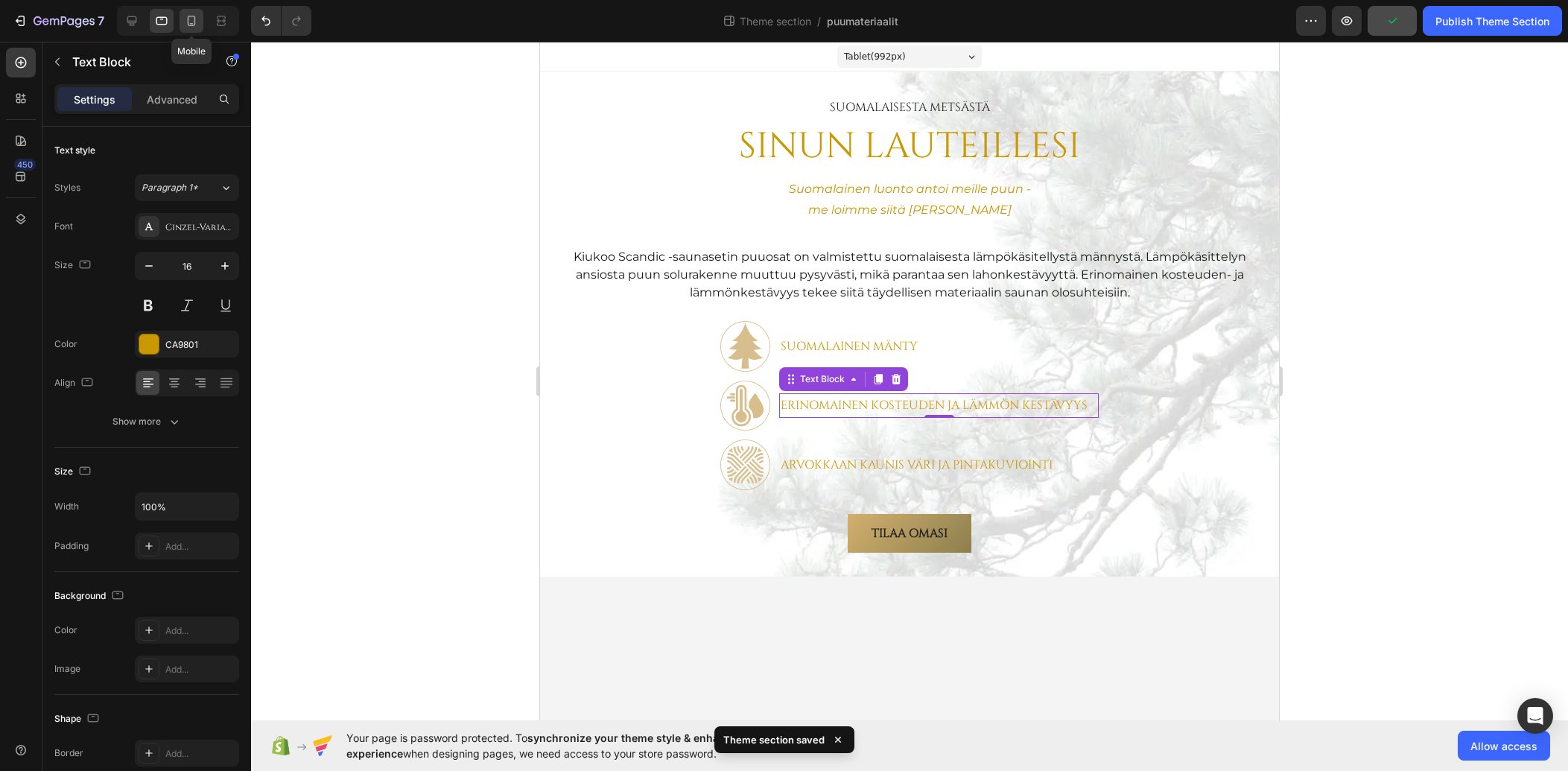
click at [193, 20] on icon at bounding box center [191, 21] width 15 height 15
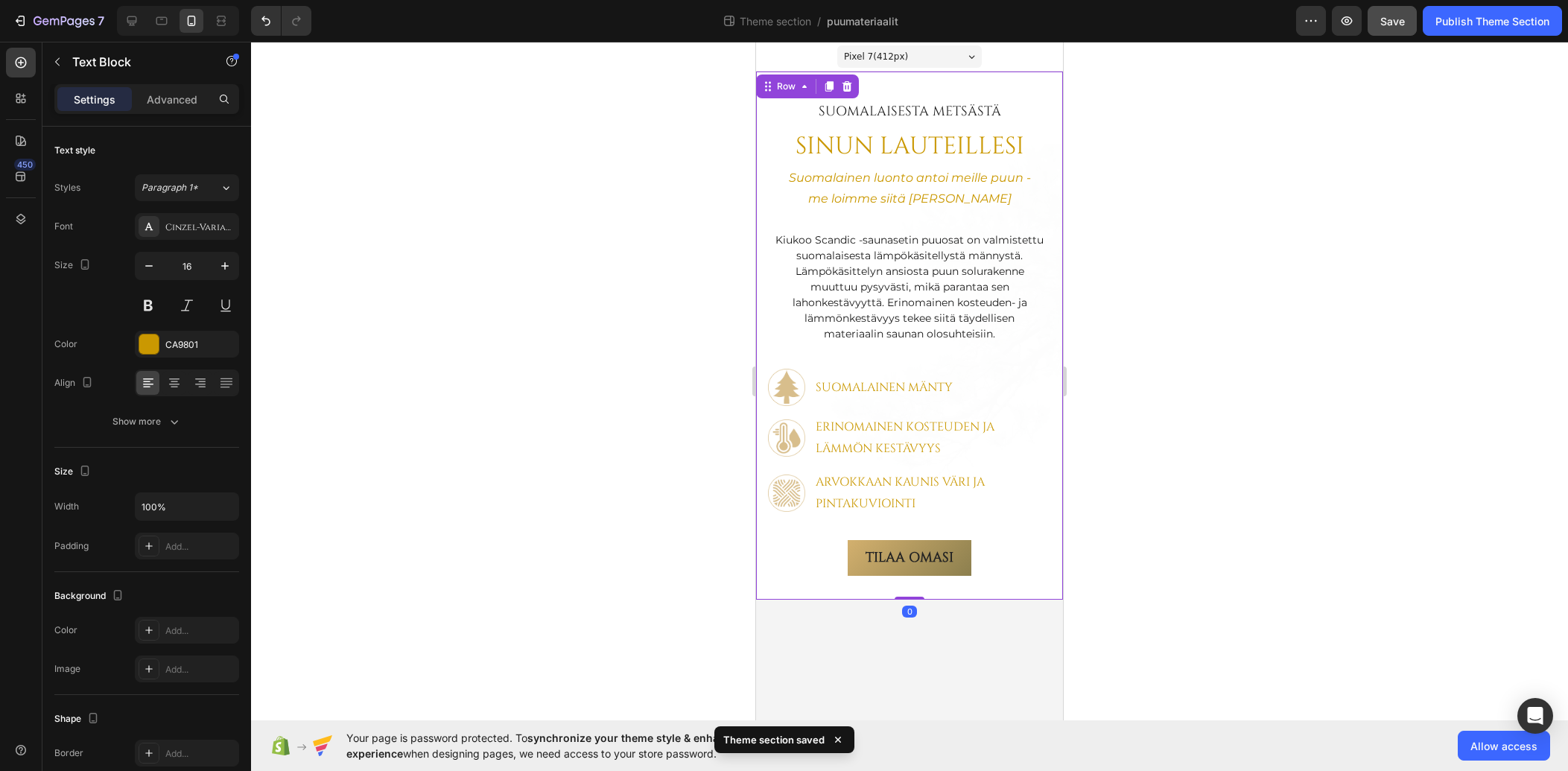
click at [764, 241] on div "SuomalAisesta metsästä Text Block SINUN LAUTEILLESI Heading Suomalainen luonto …" at bounding box center [909, 335] width 307 height 528
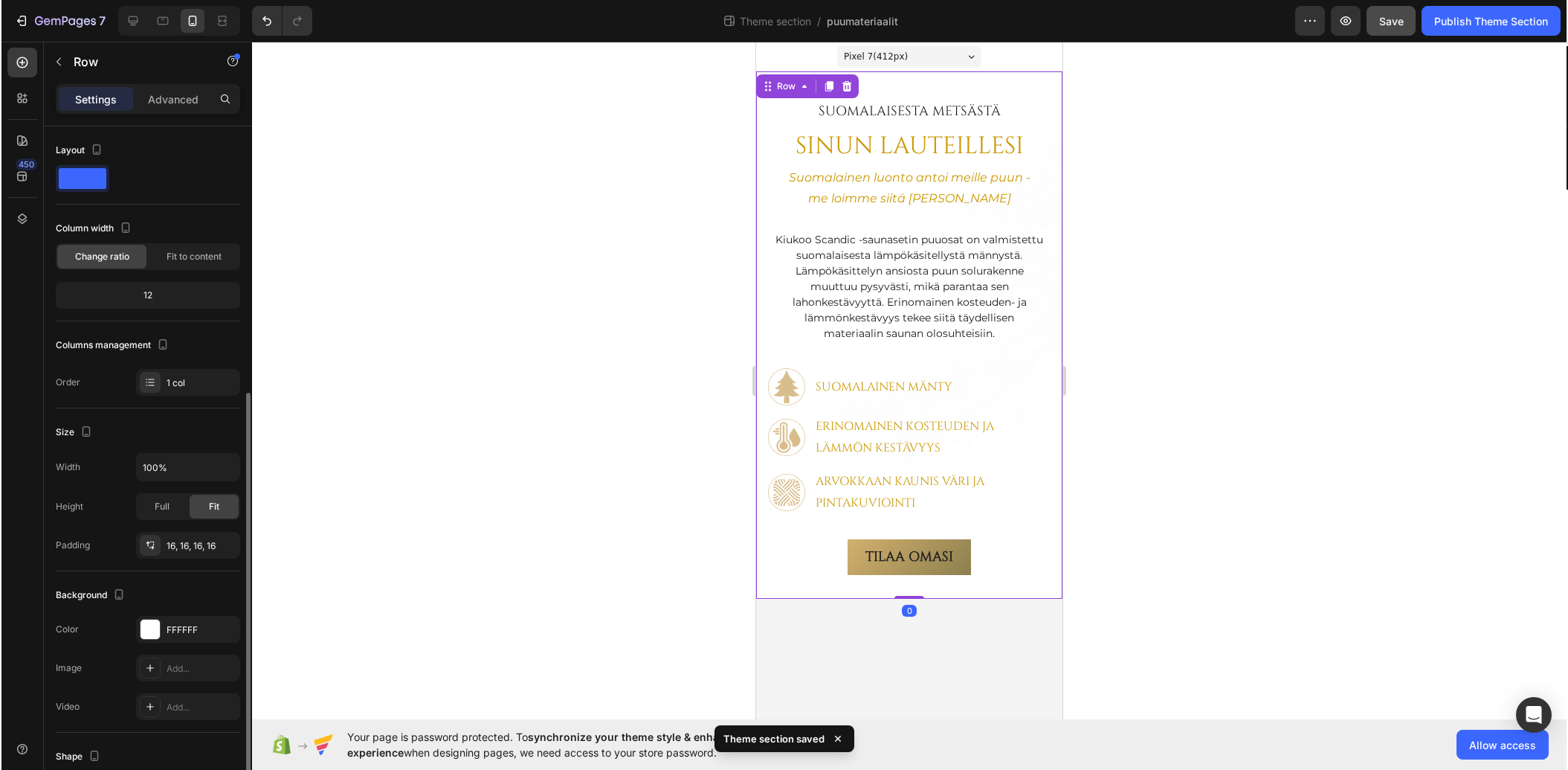
scroll to position [149, 0]
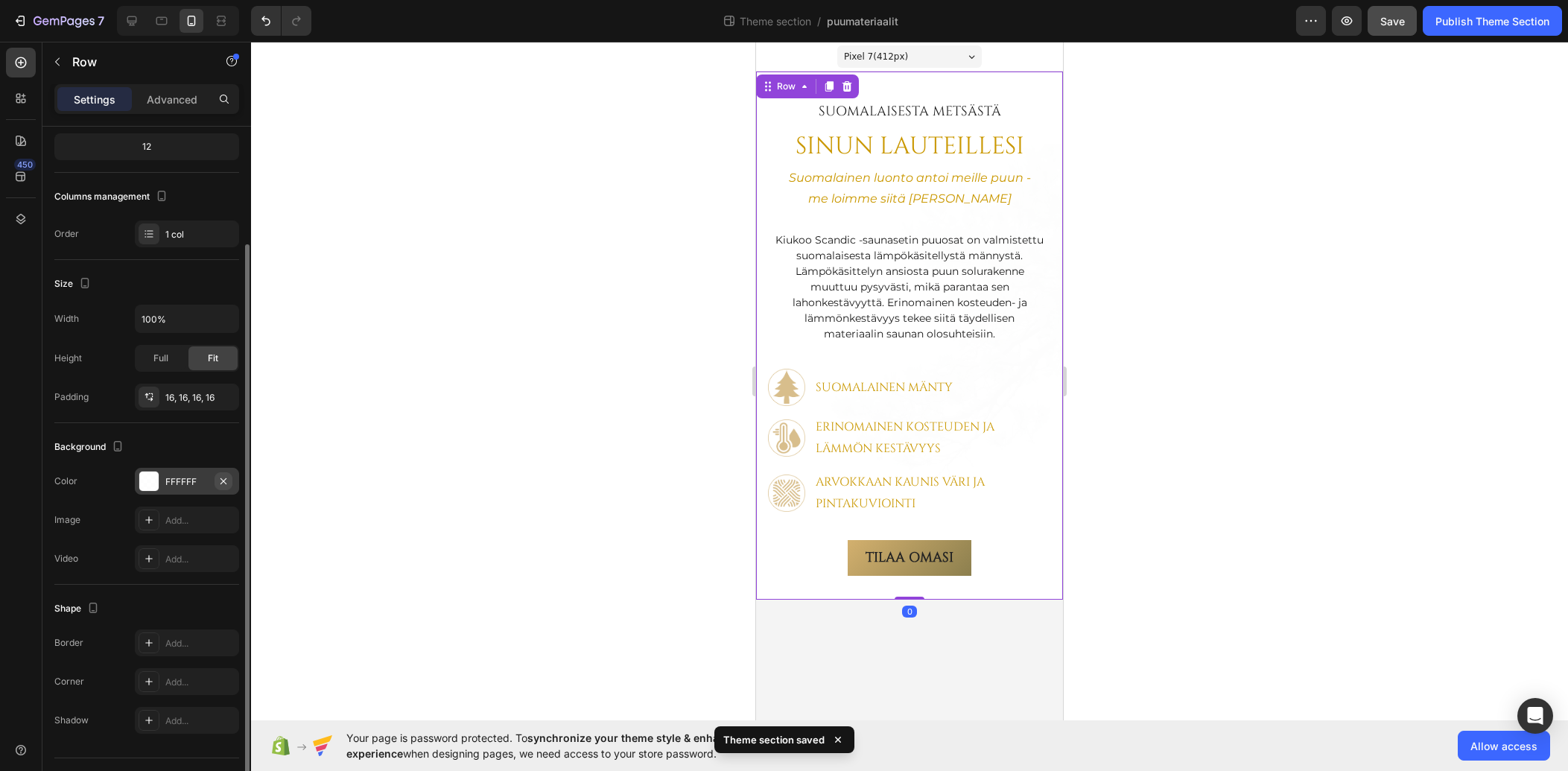
click at [221, 482] on icon "button" at bounding box center [224, 481] width 12 height 12
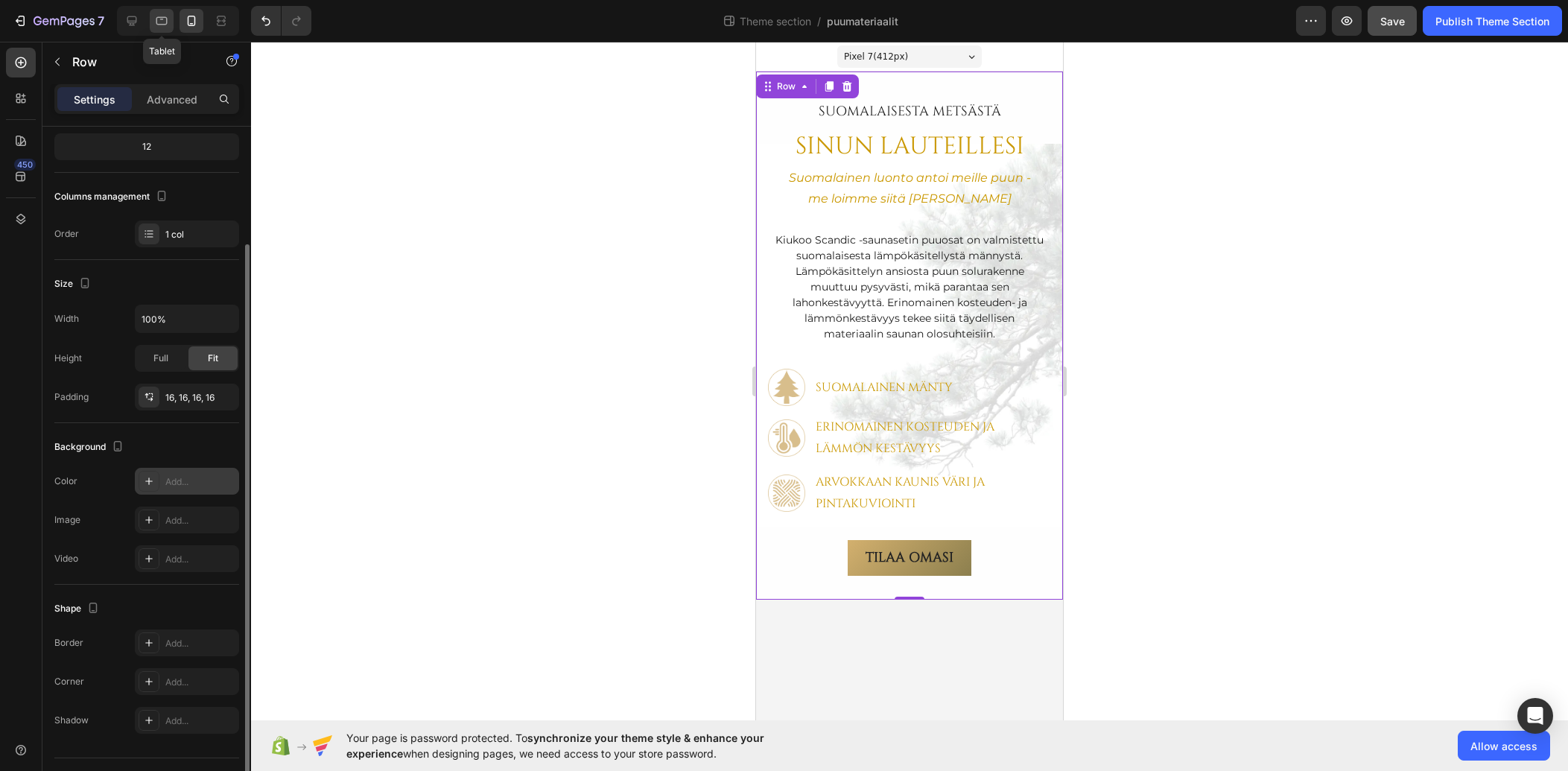
click at [169, 19] on icon at bounding box center [162, 21] width 15 height 15
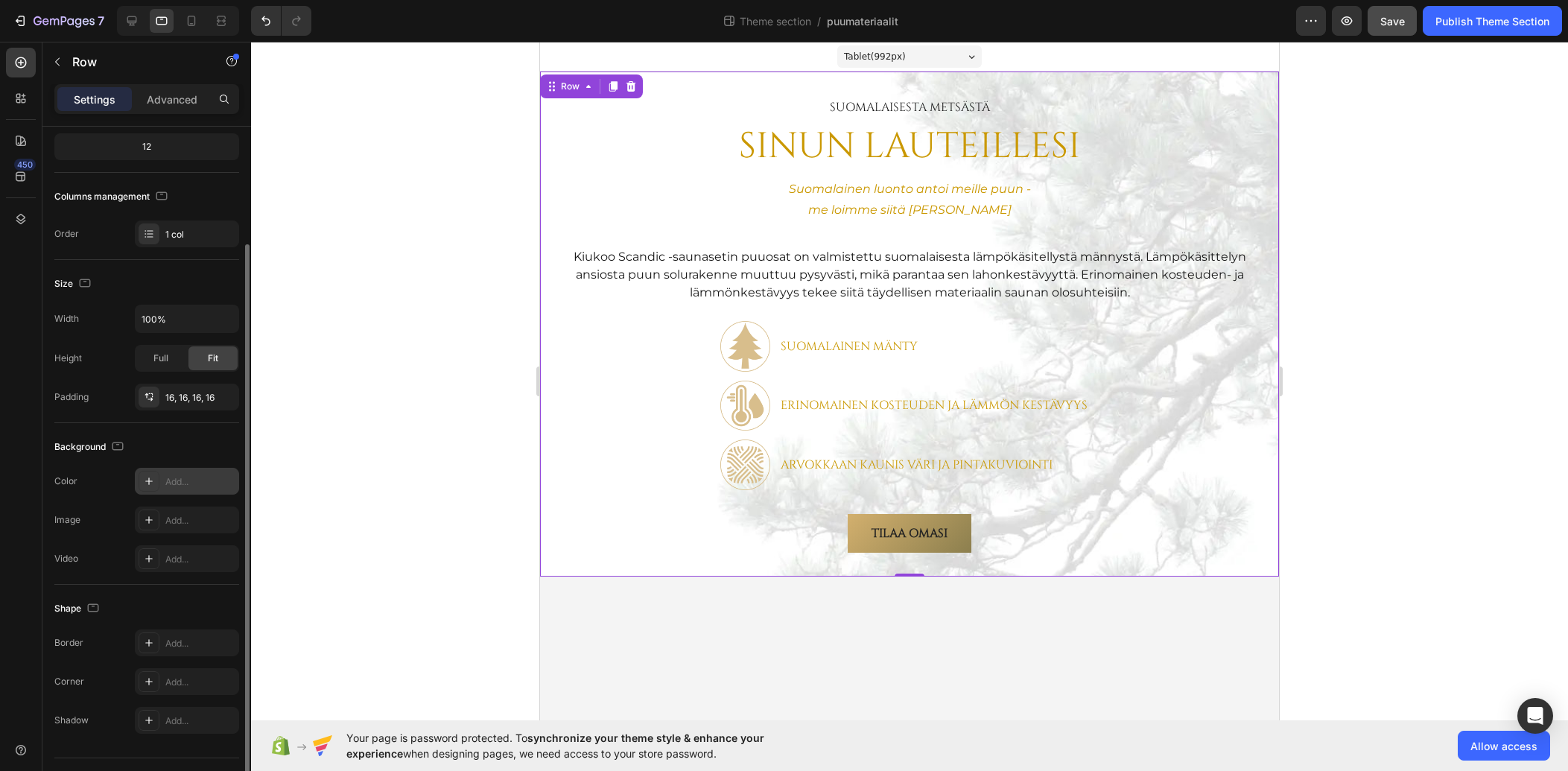
click at [429, 262] on div at bounding box center [910, 406] width 1318 height 729
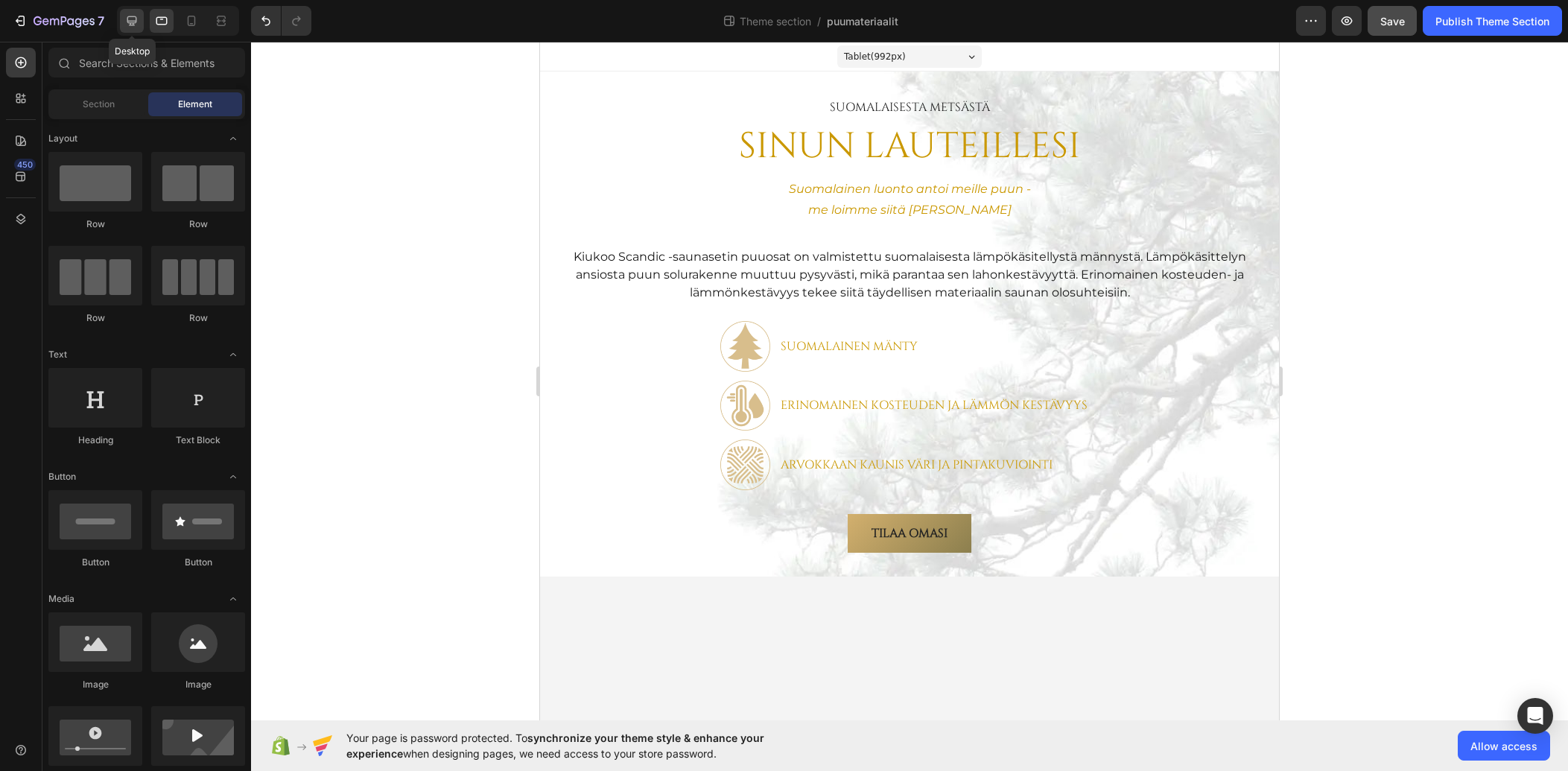
click at [125, 18] on icon at bounding box center [132, 21] width 15 height 15
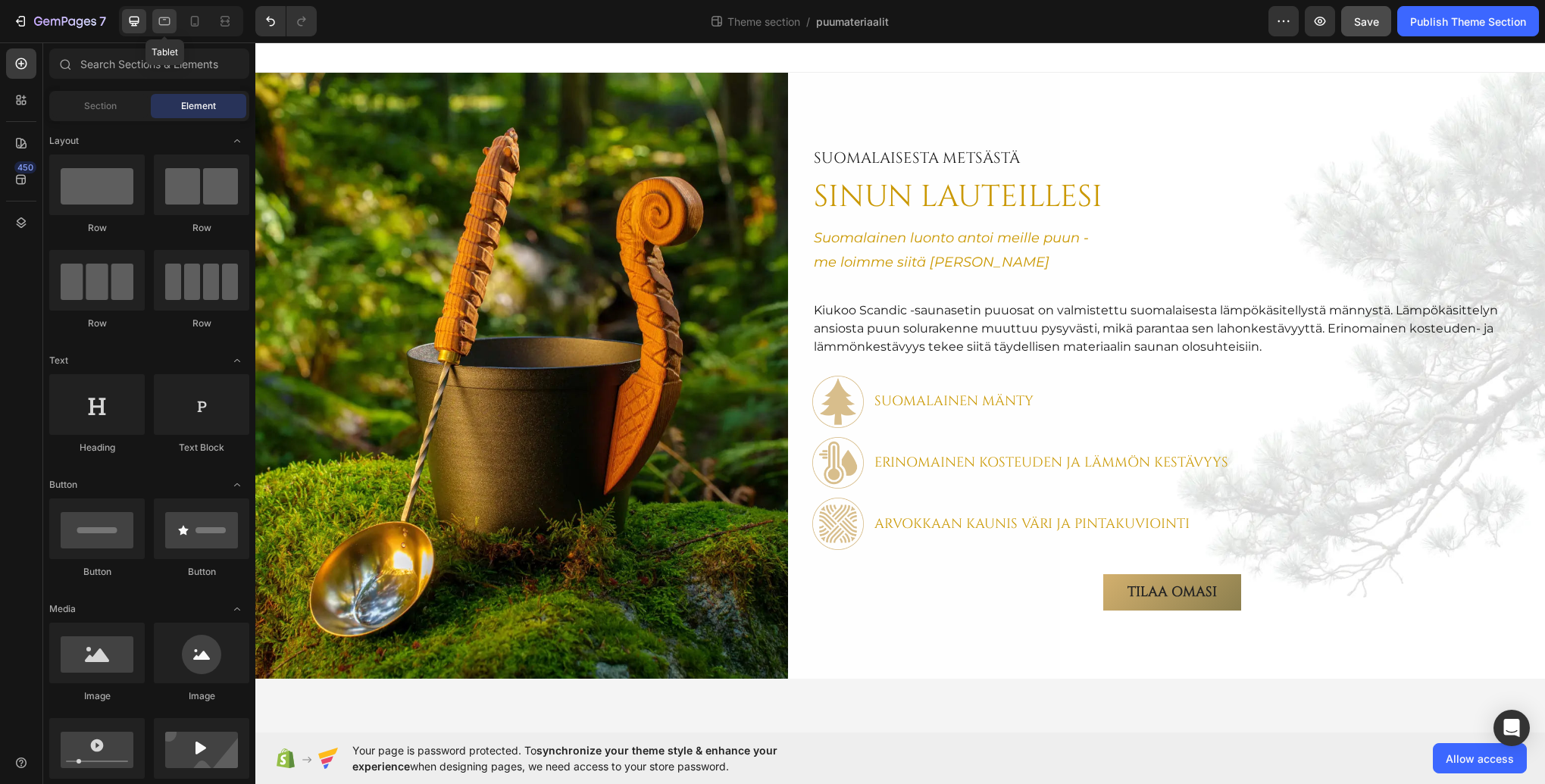
click at [162, 25] on icon at bounding box center [165, 21] width 12 height 9
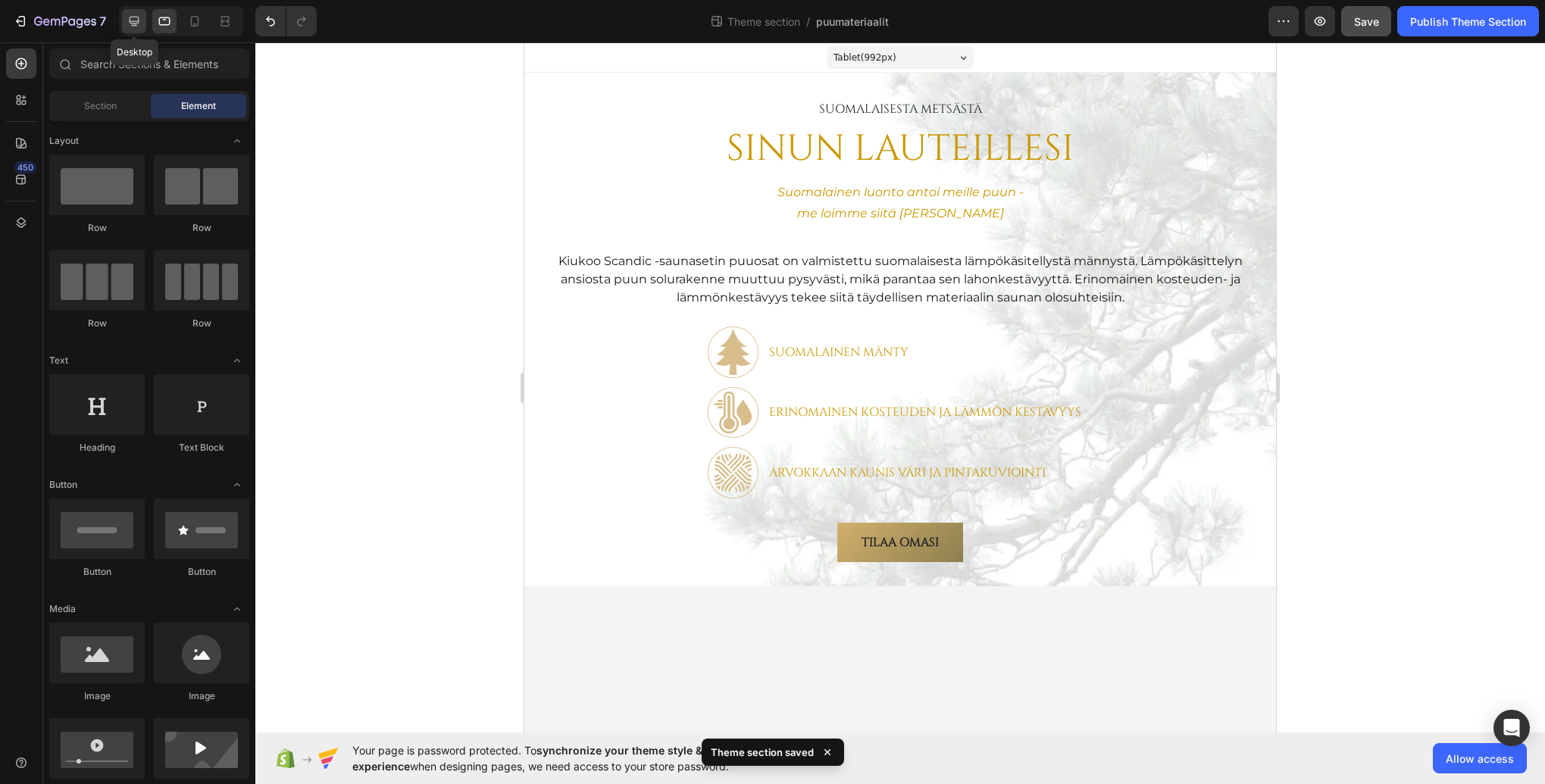
click at [136, 23] on icon at bounding box center [135, 21] width 10 height 10
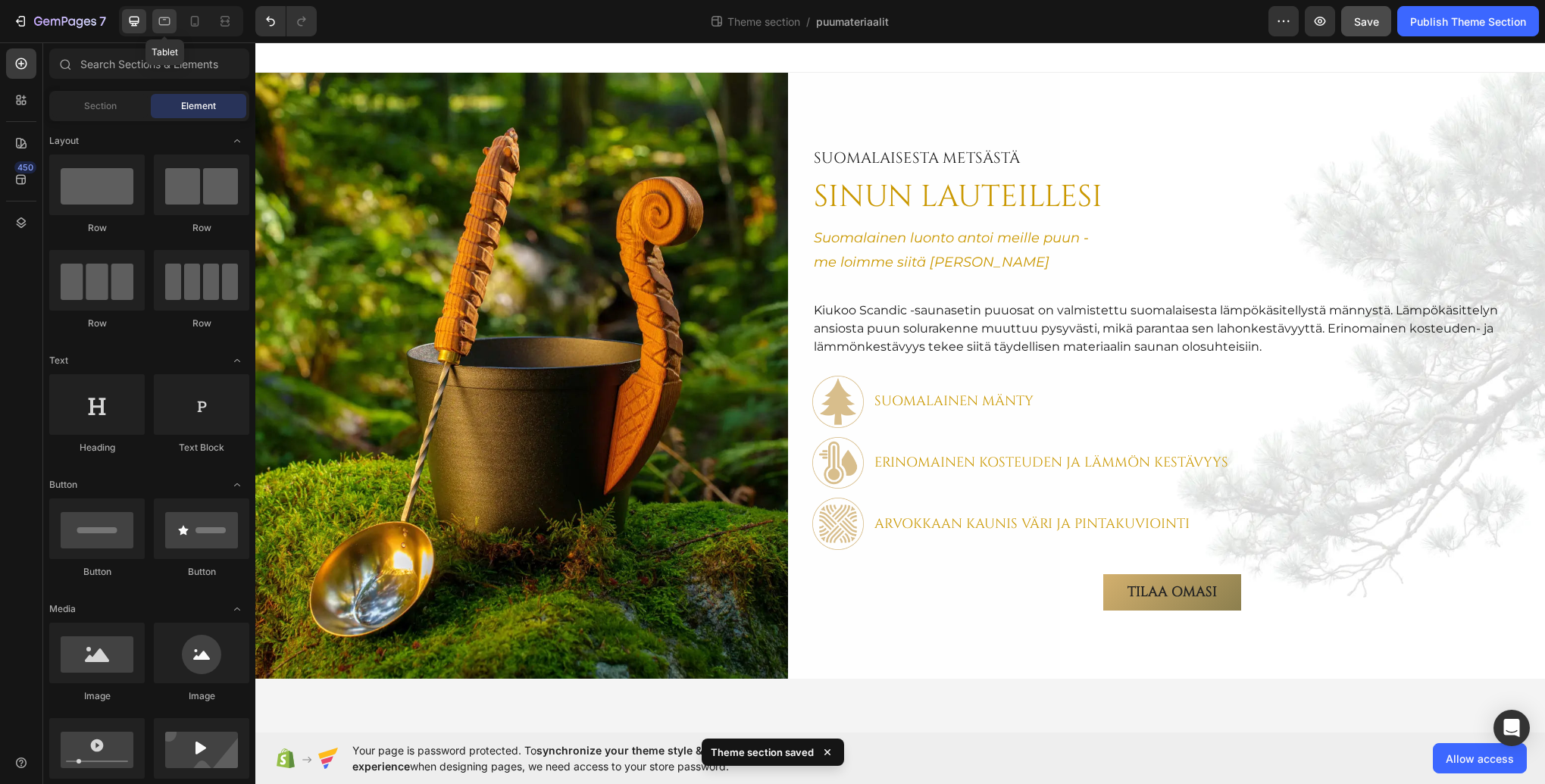
click at [167, 20] on icon at bounding box center [165, 21] width 15 height 15
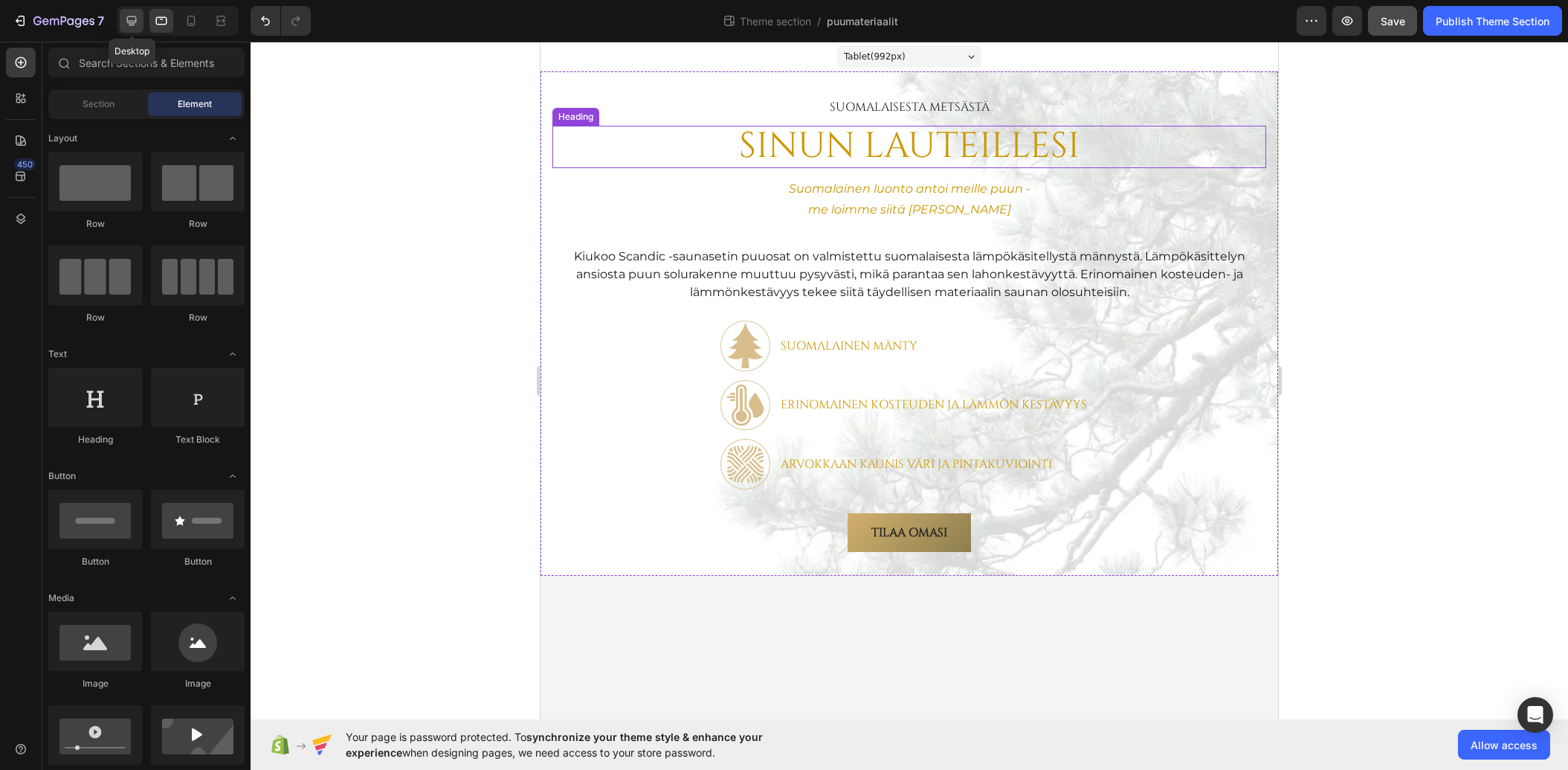
click at [138, 19] on div at bounding box center [131, 20] width 24 height 24
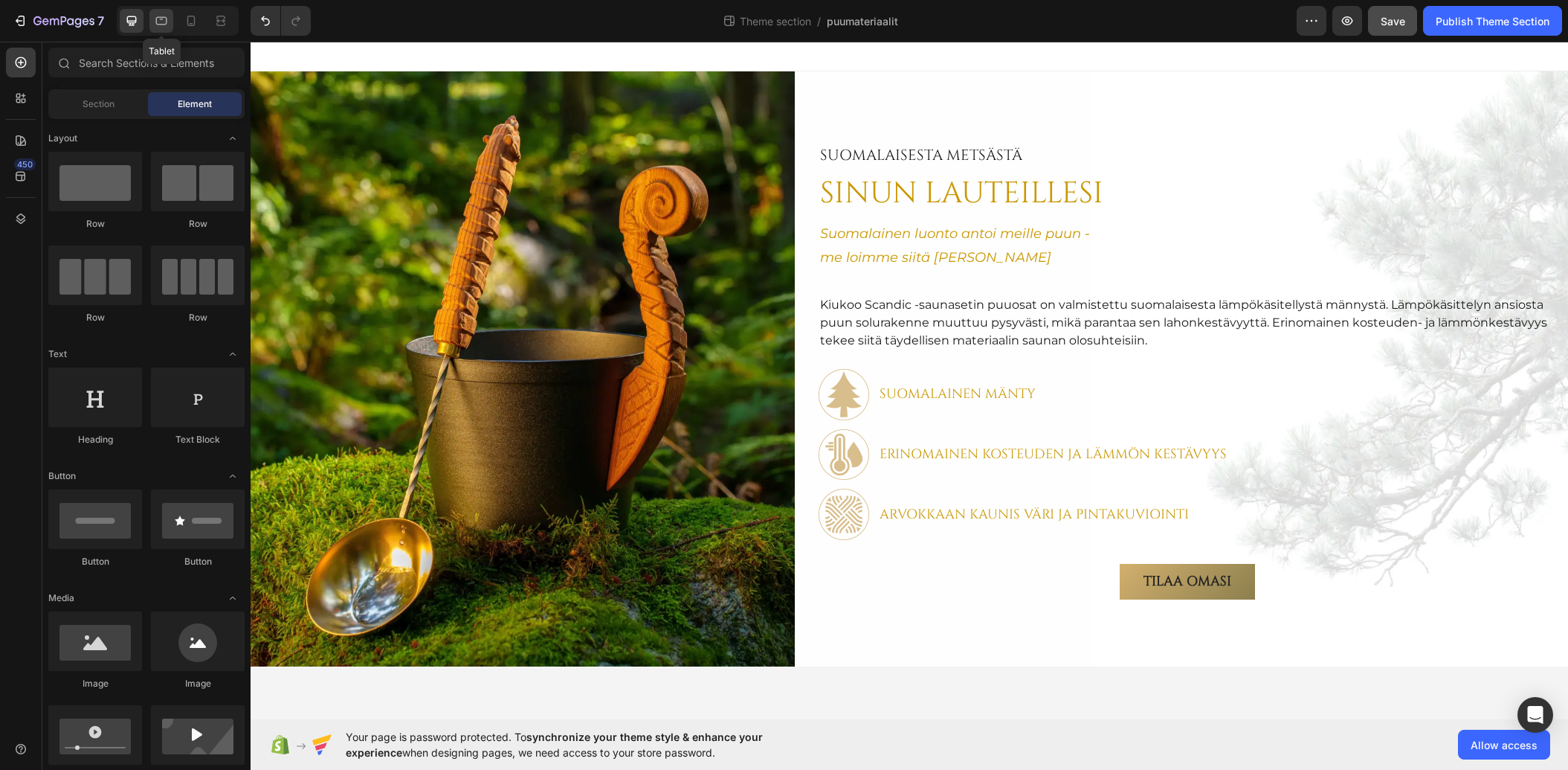
drag, startPoint x: 163, startPoint y: 25, endPoint x: 29, endPoint y: 169, distance: 196.7
click at [163, 25] on icon at bounding box center [162, 21] width 11 height 9
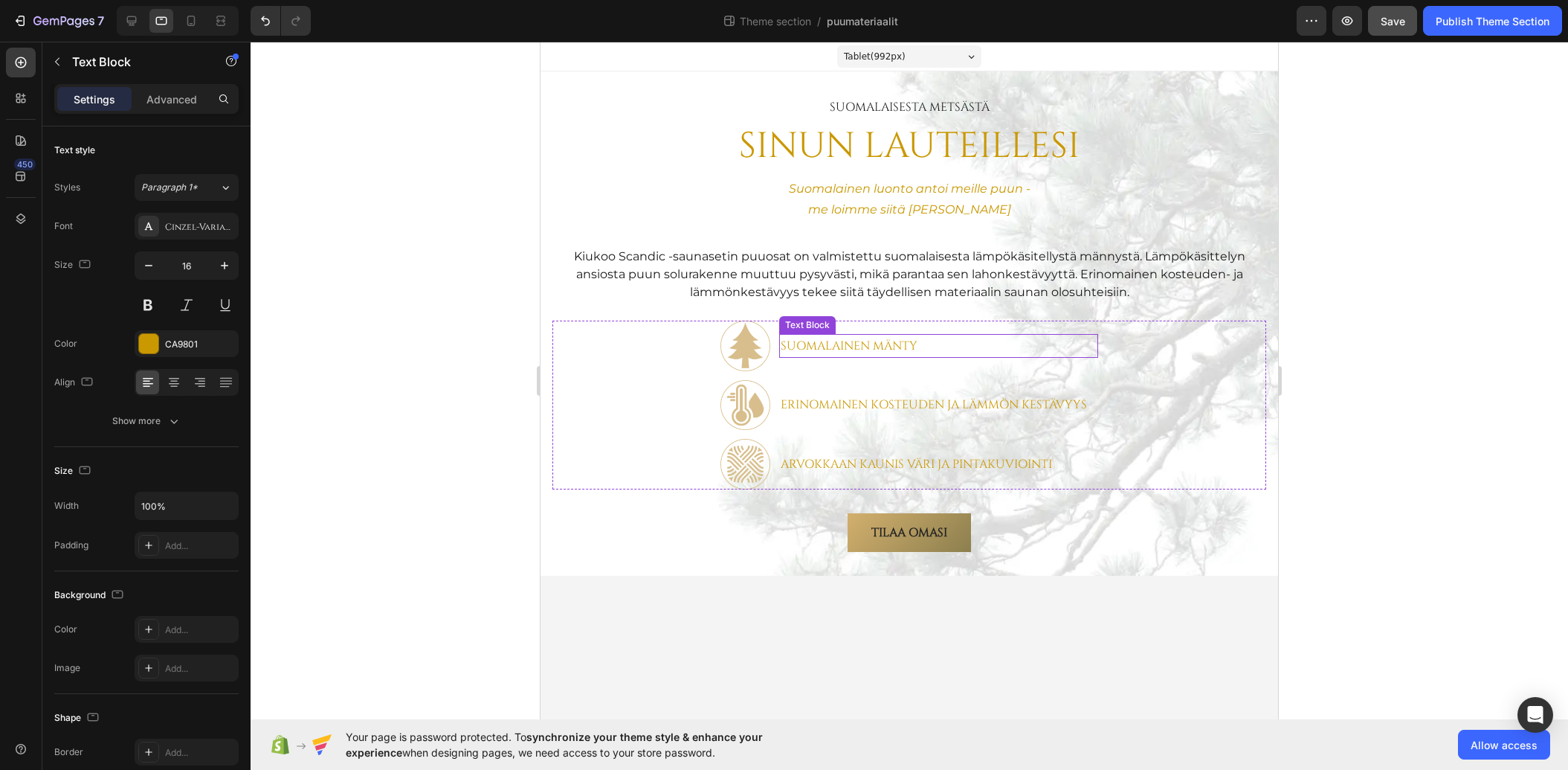
click at [865, 340] on p "Suomalainen MÄNTY" at bounding box center [939, 346] width 316 height 22
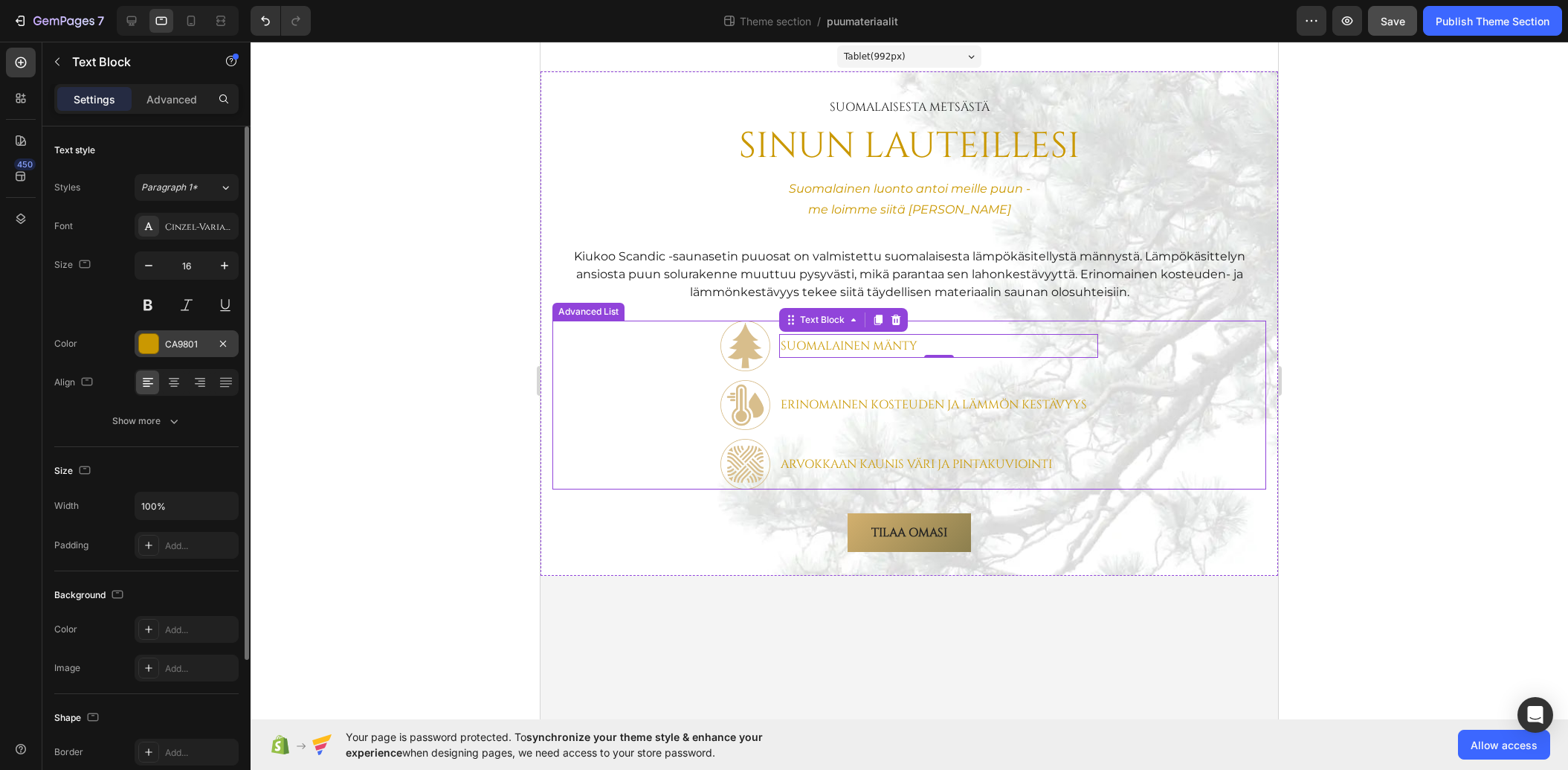
click at [182, 344] on div "CA9801" at bounding box center [186, 344] width 43 height 13
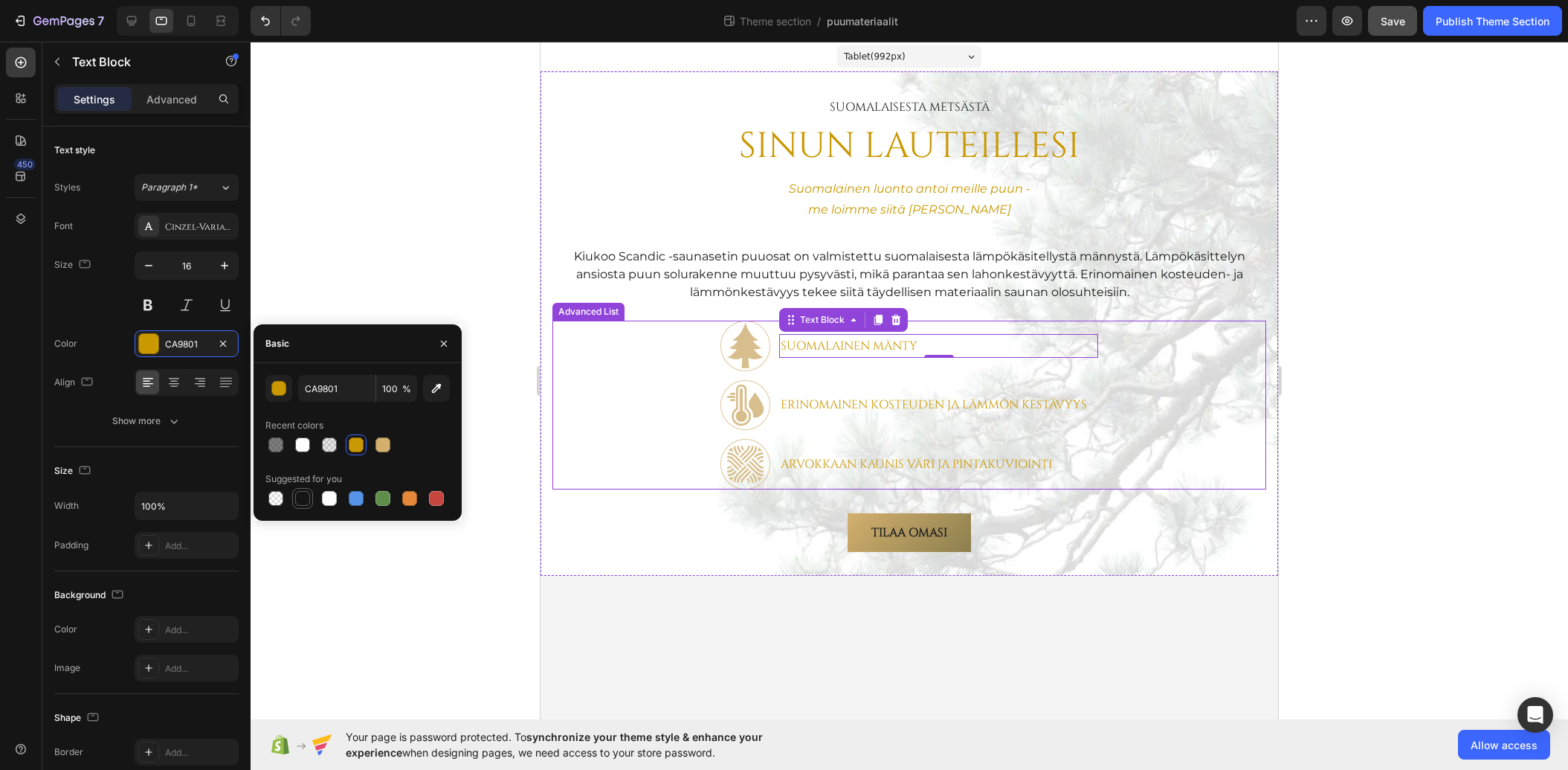
click at [301, 496] on div at bounding box center [303, 498] width 15 height 15
type input "151515"
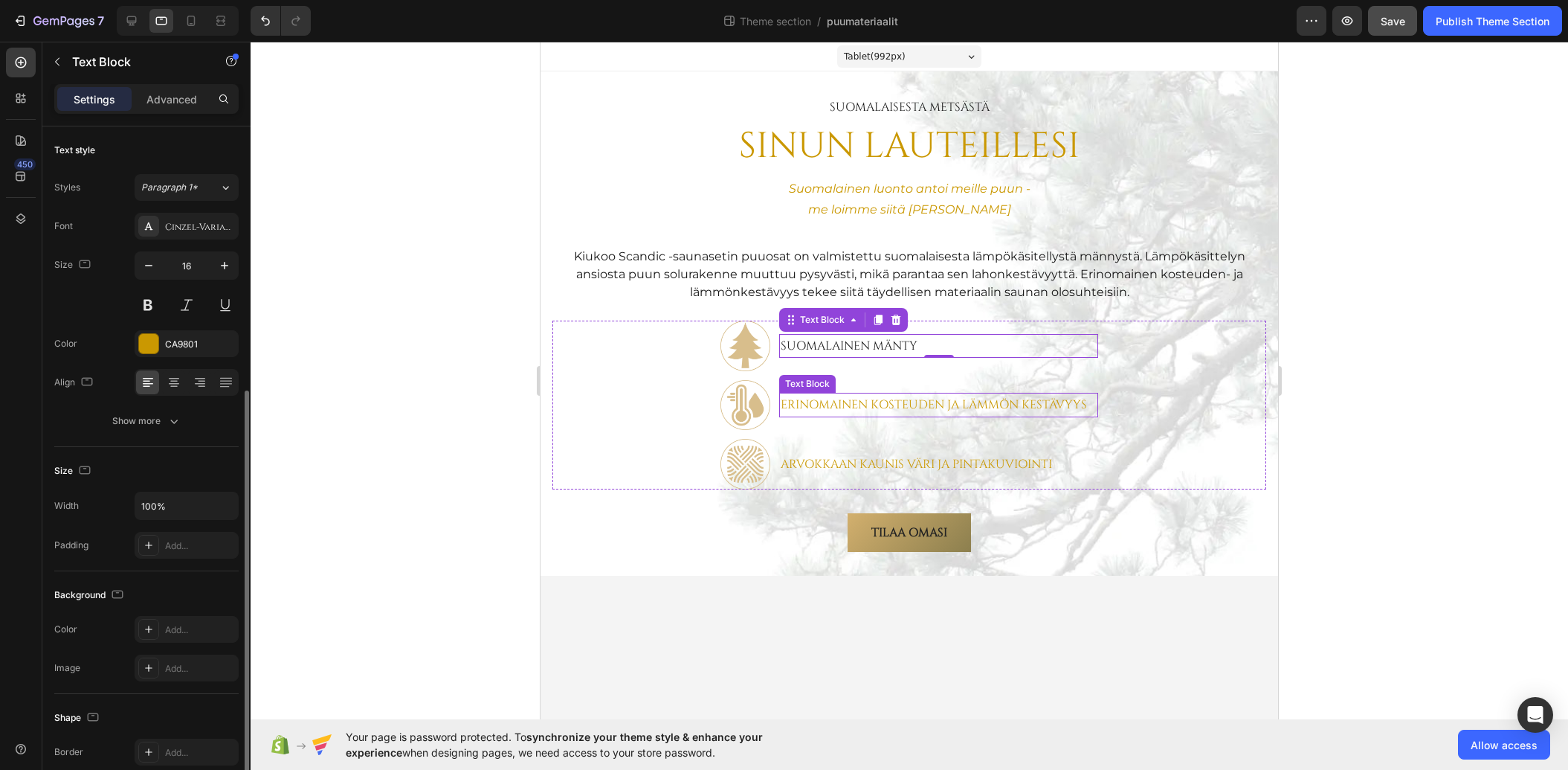
scroll to position [149, 0]
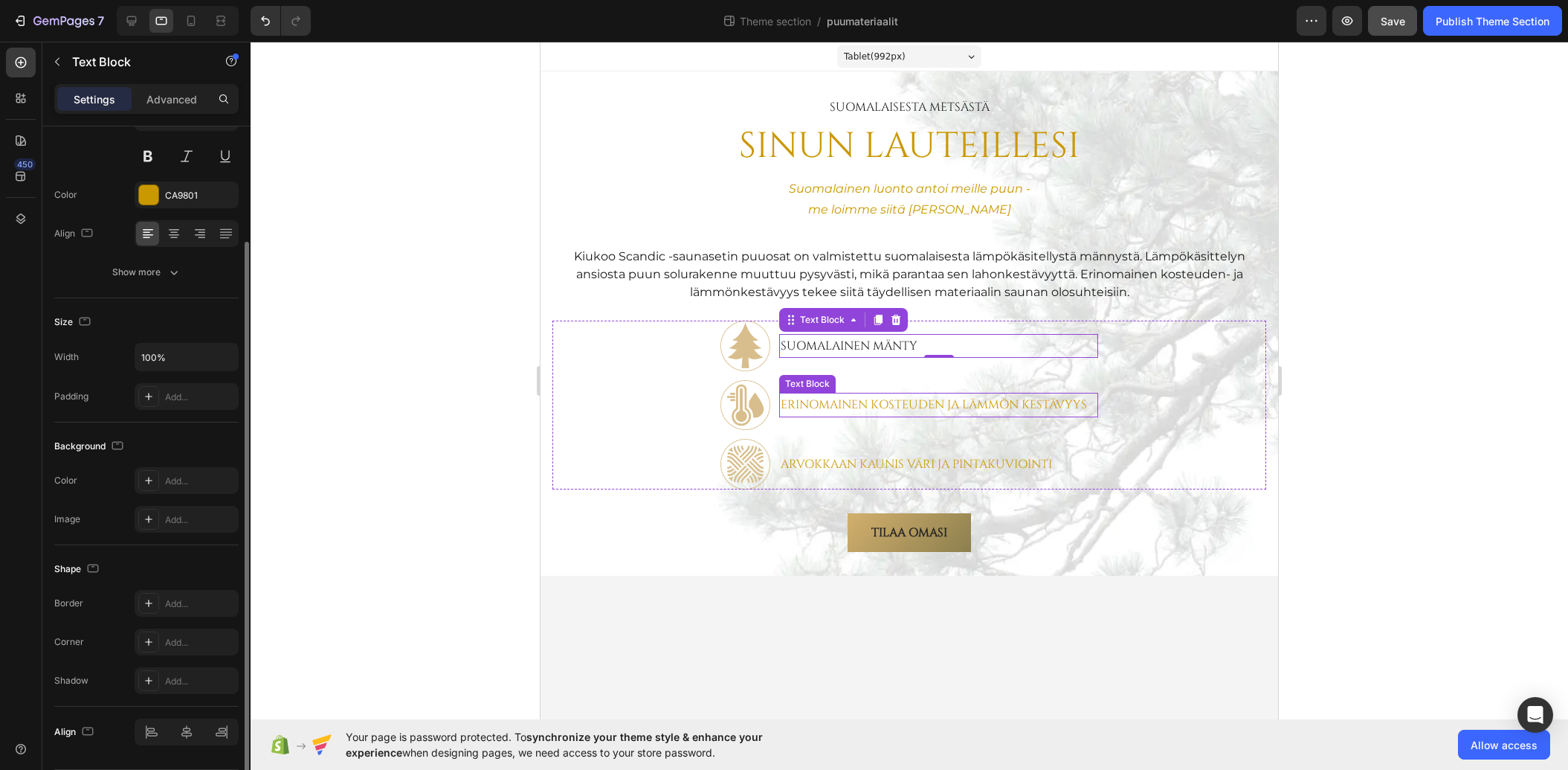
click at [823, 401] on p "Erinomainen kosteuden ja lämmön kestävyys" at bounding box center [939, 405] width 316 height 22
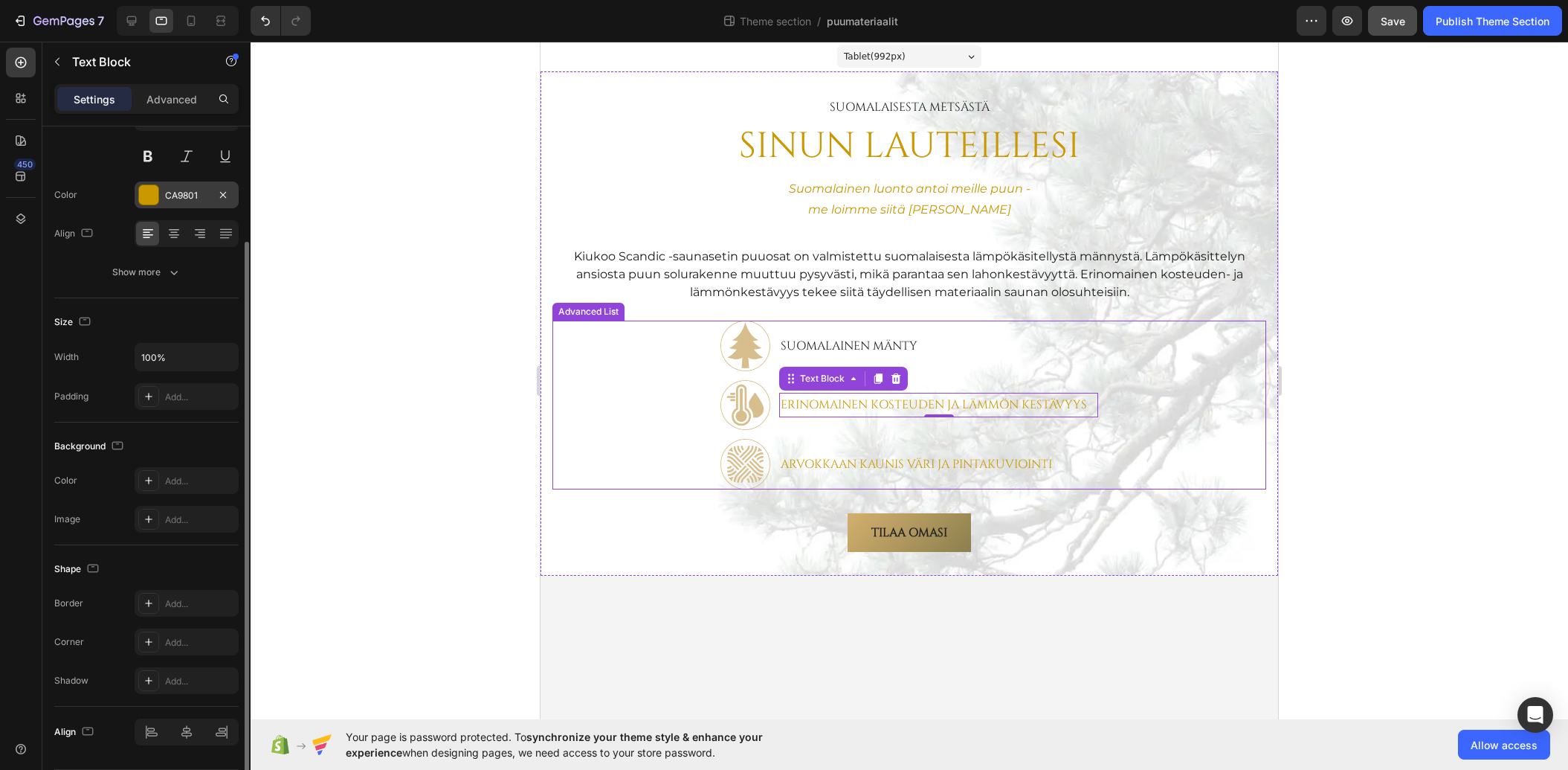
click at [177, 190] on div "CA9801" at bounding box center [186, 196] width 43 height 13
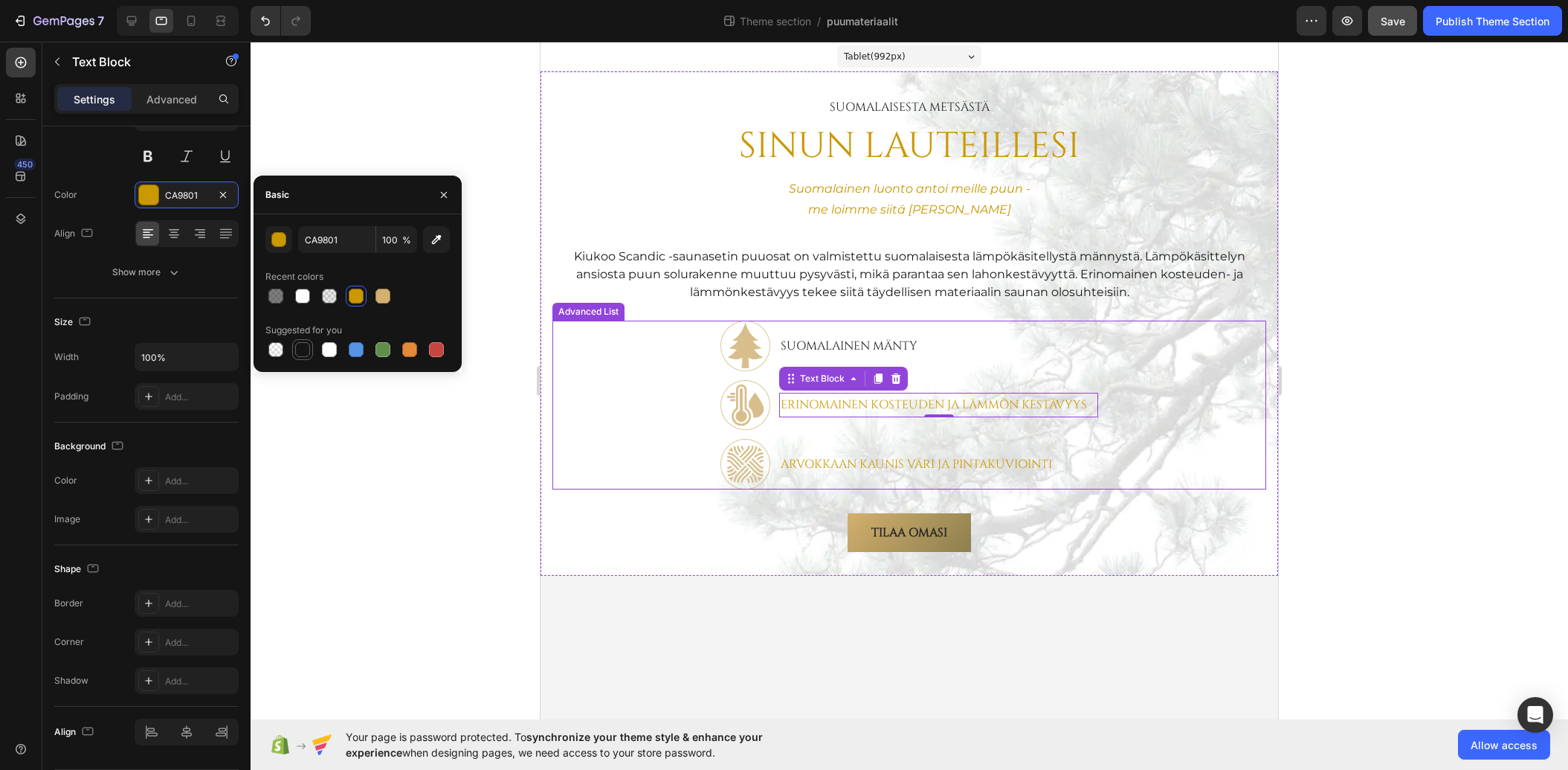
click at [303, 351] on div at bounding box center [303, 350] width 15 height 15
type input "151515"
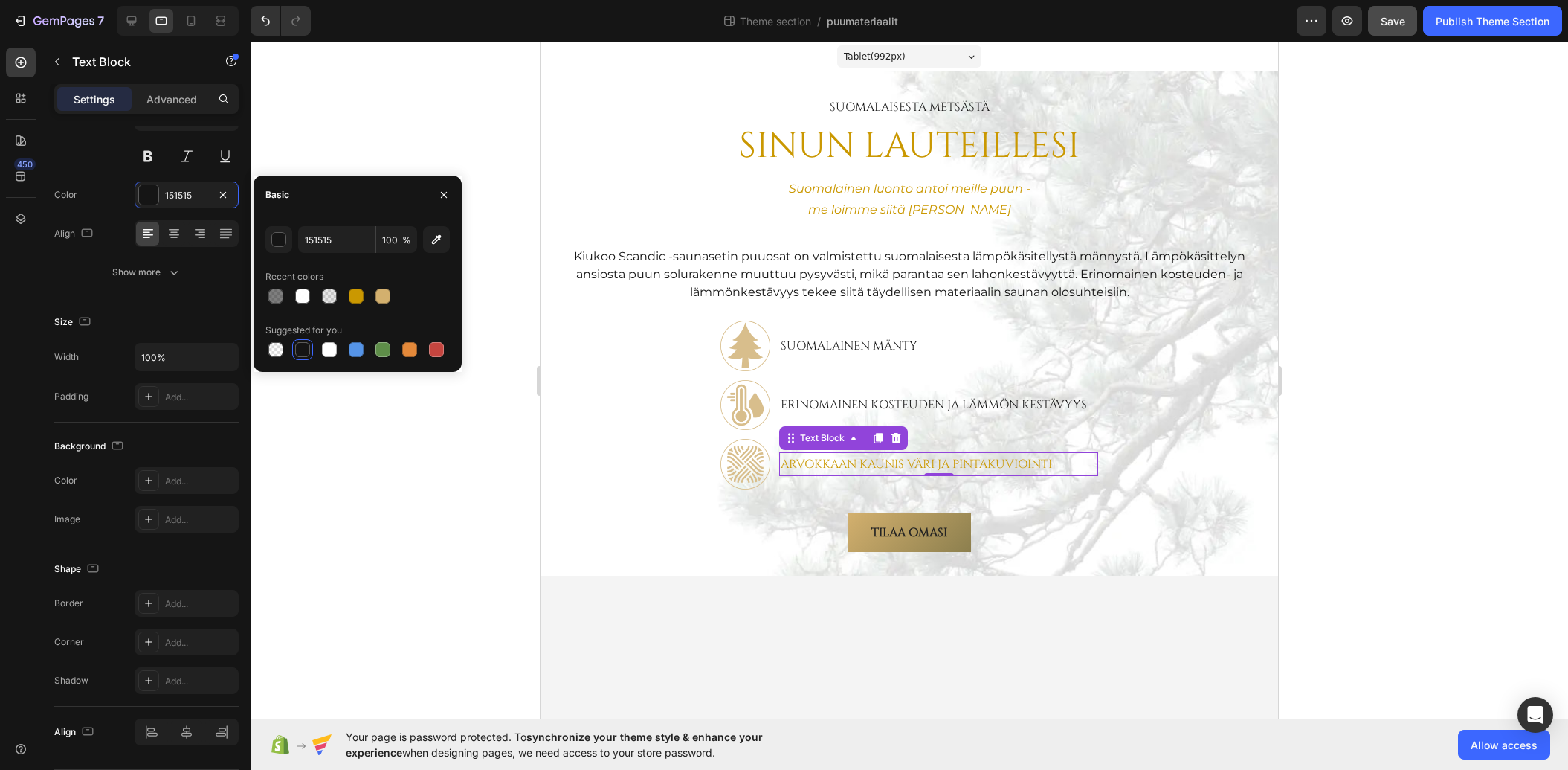
click at [861, 461] on p "Arvokkaan kaunis väri ja pintakuviointi" at bounding box center [939, 464] width 316 height 22
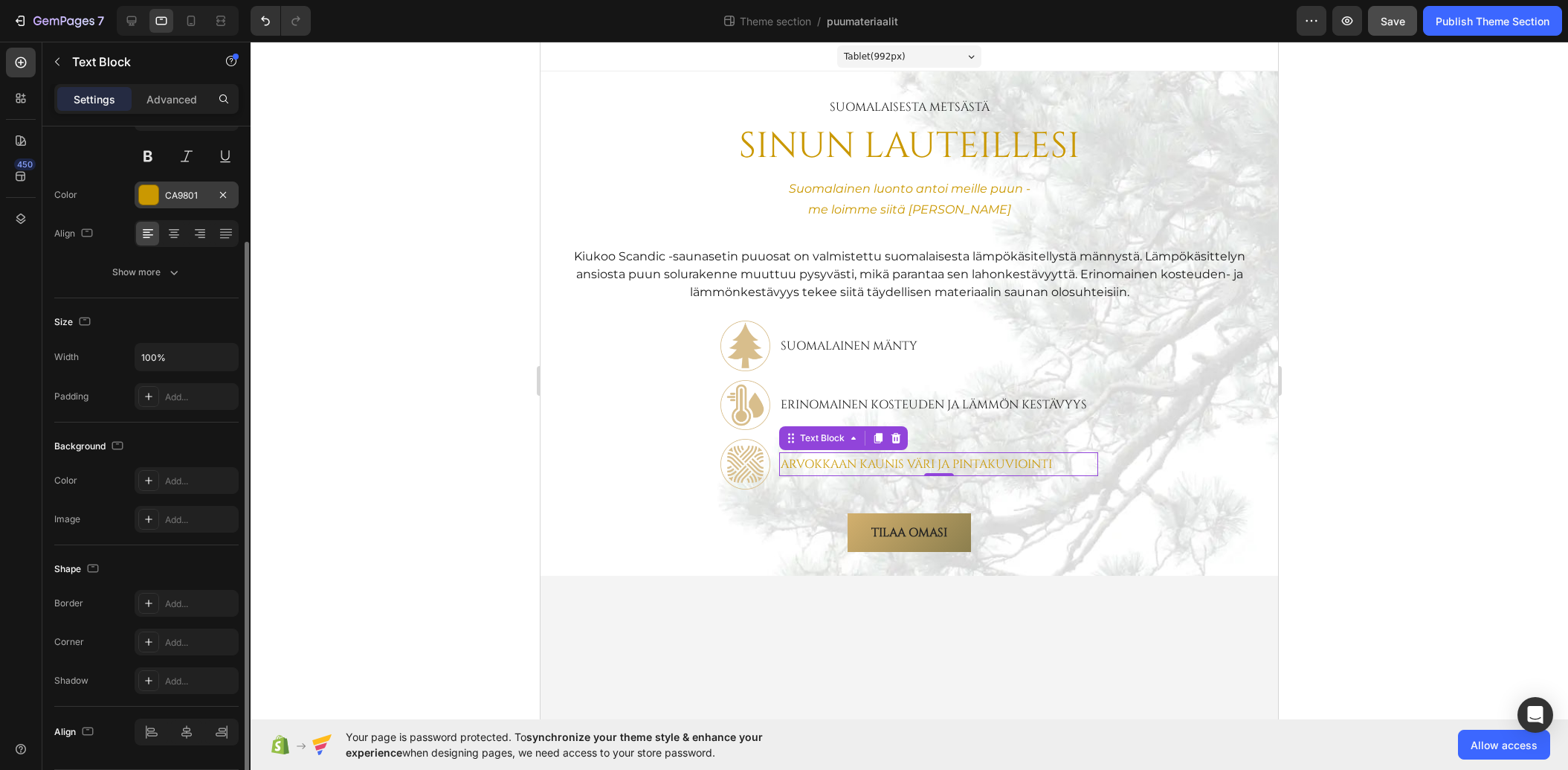
click at [180, 194] on div "CA9801" at bounding box center [186, 196] width 43 height 13
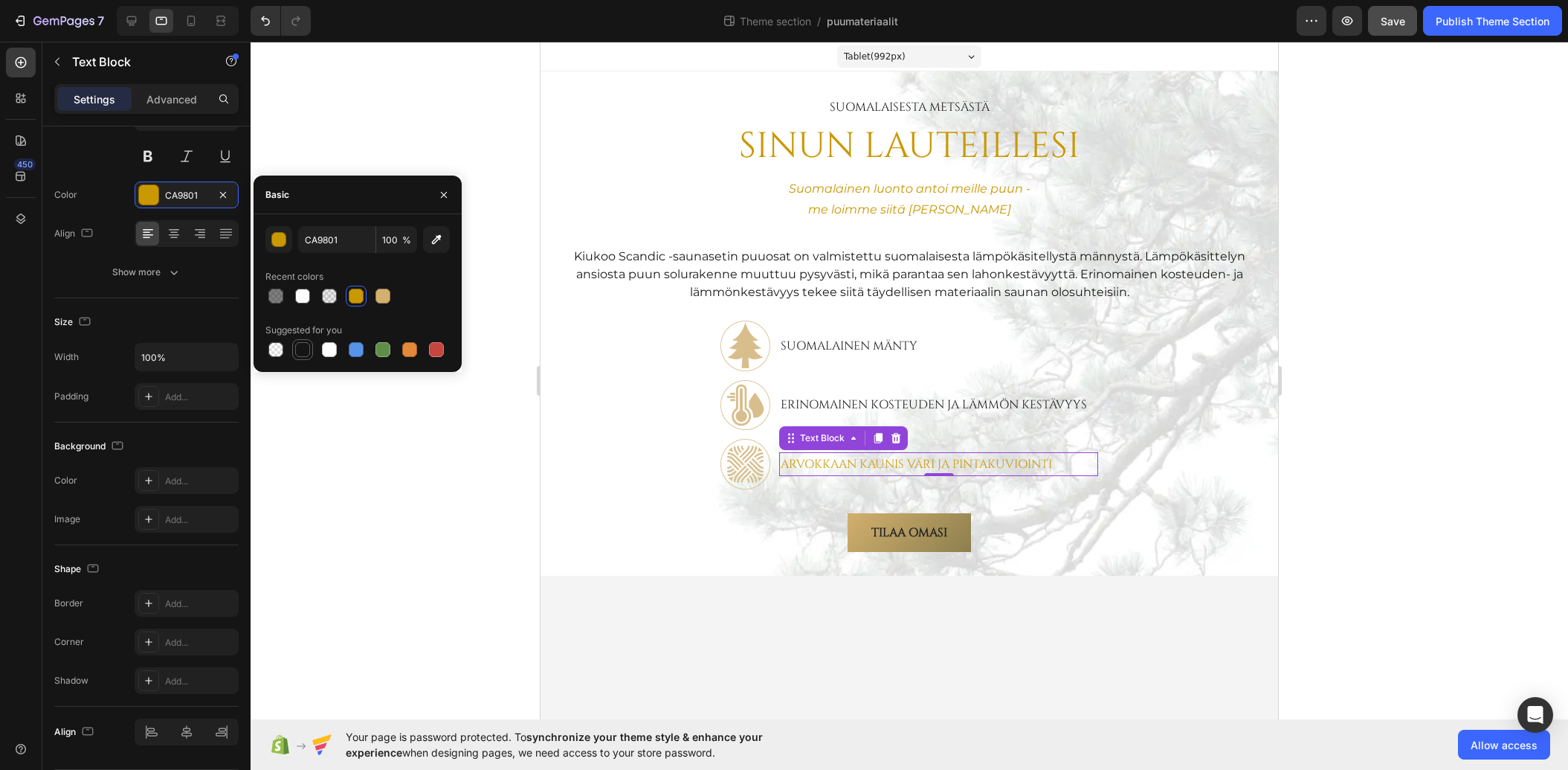
click at [298, 351] on div at bounding box center [303, 350] width 15 height 15
type input "151515"
click at [411, 424] on div at bounding box center [909, 406] width 1318 height 728
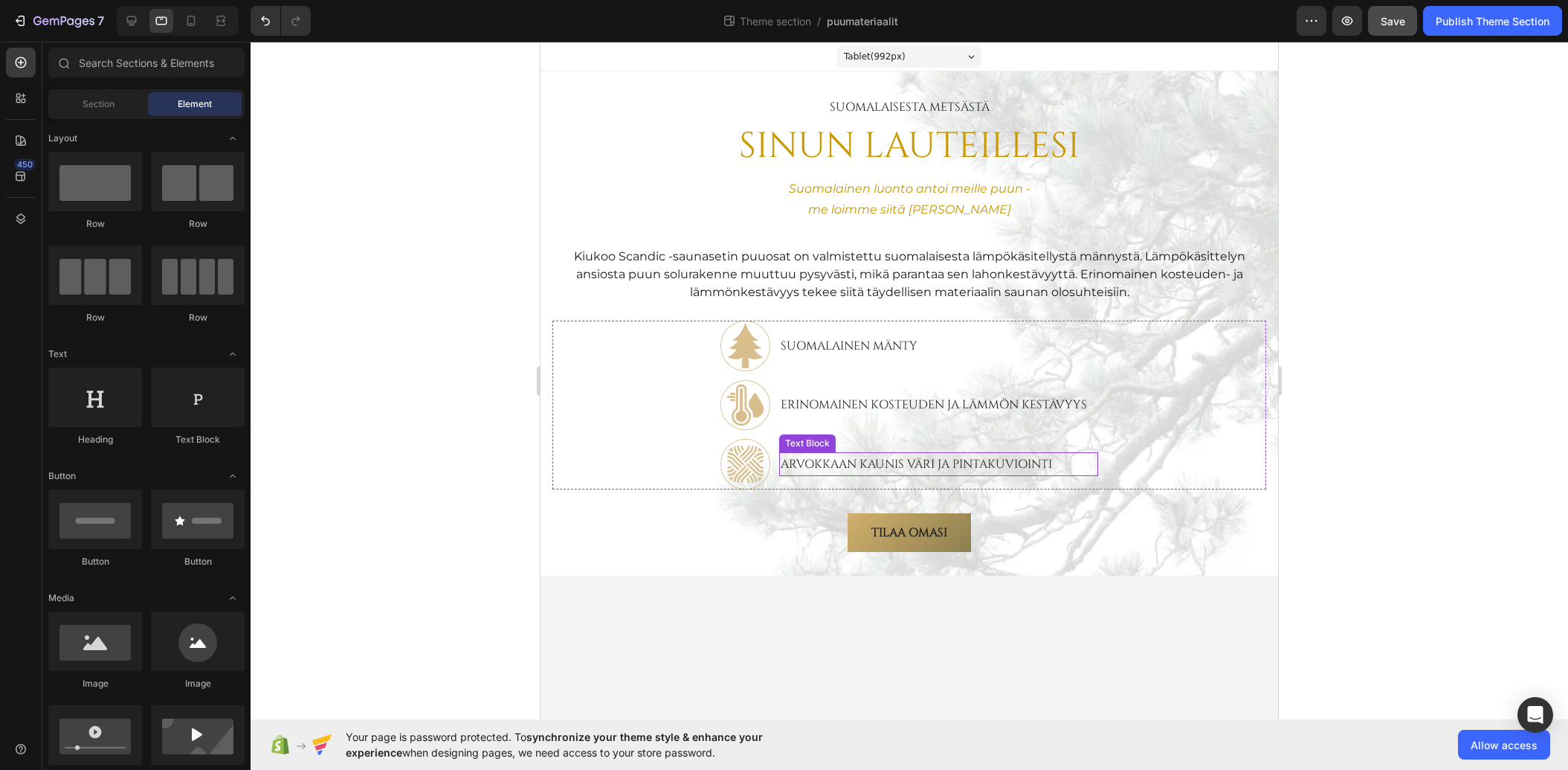
click at [908, 466] on p "Arvokkaan kaunis väri ja pintakuviointi" at bounding box center [939, 464] width 316 height 22
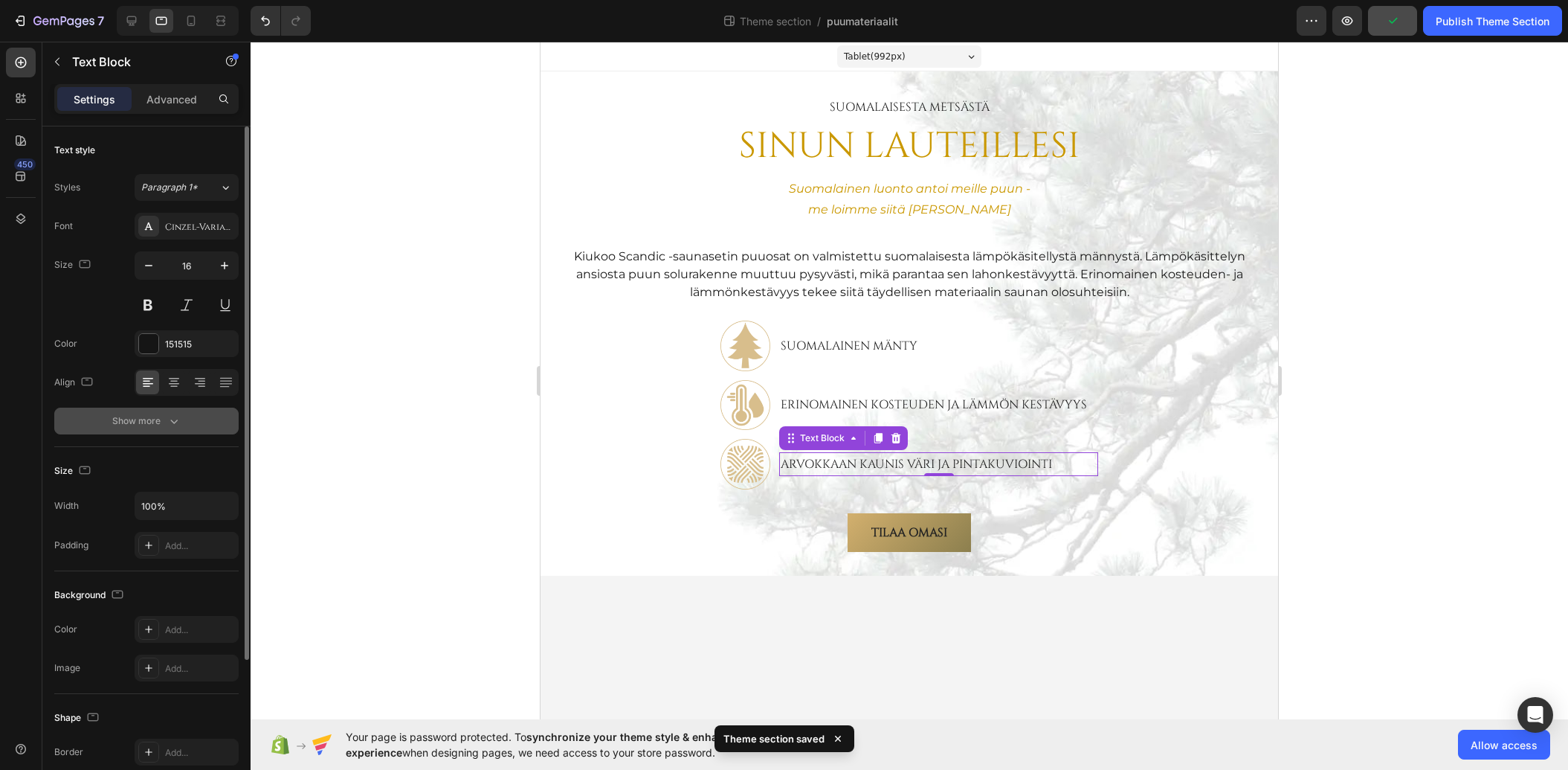
click at [155, 428] on div "Show more" at bounding box center [146, 421] width 69 height 15
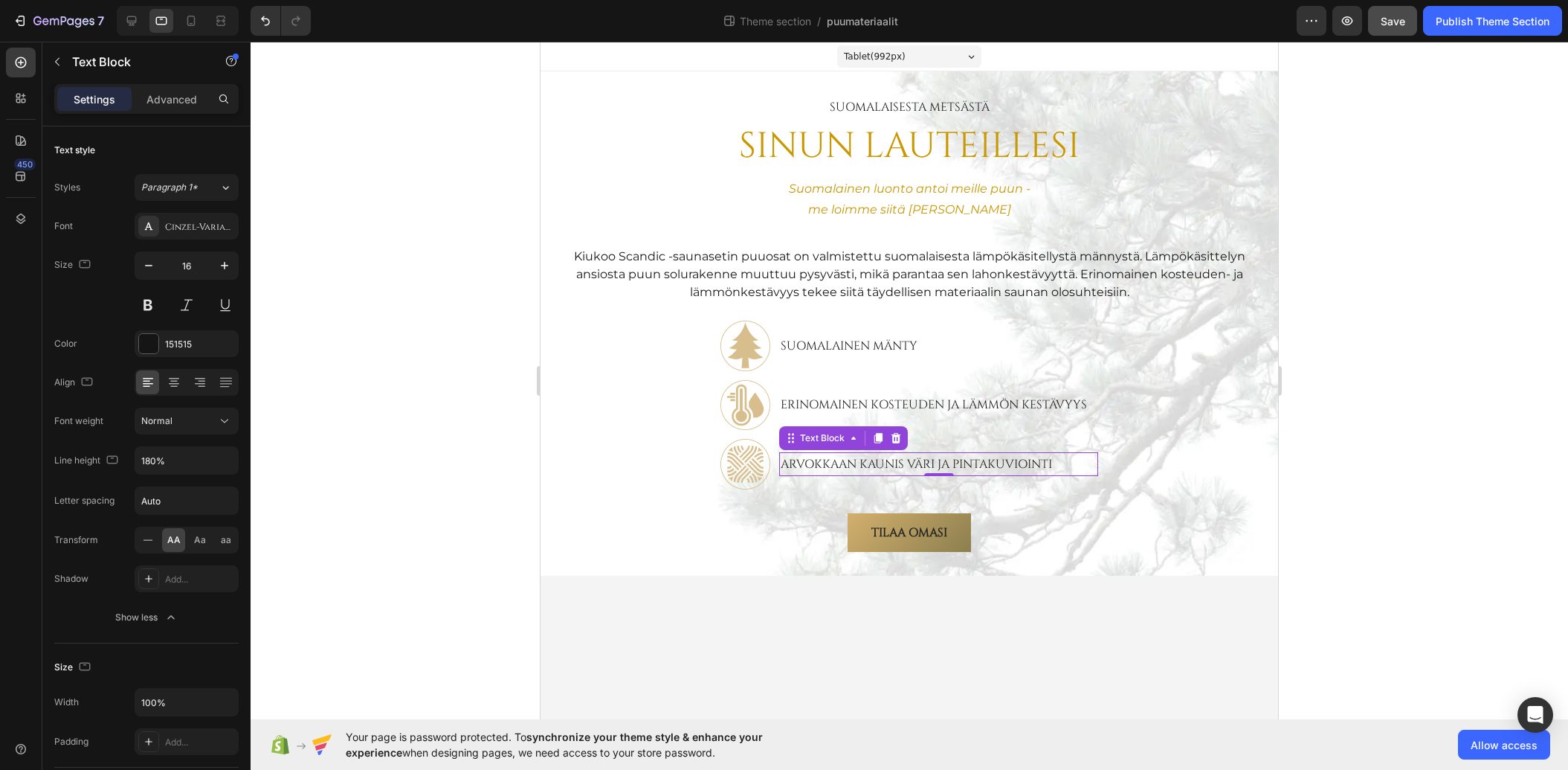
click at [370, 344] on div at bounding box center [909, 406] width 1318 height 728
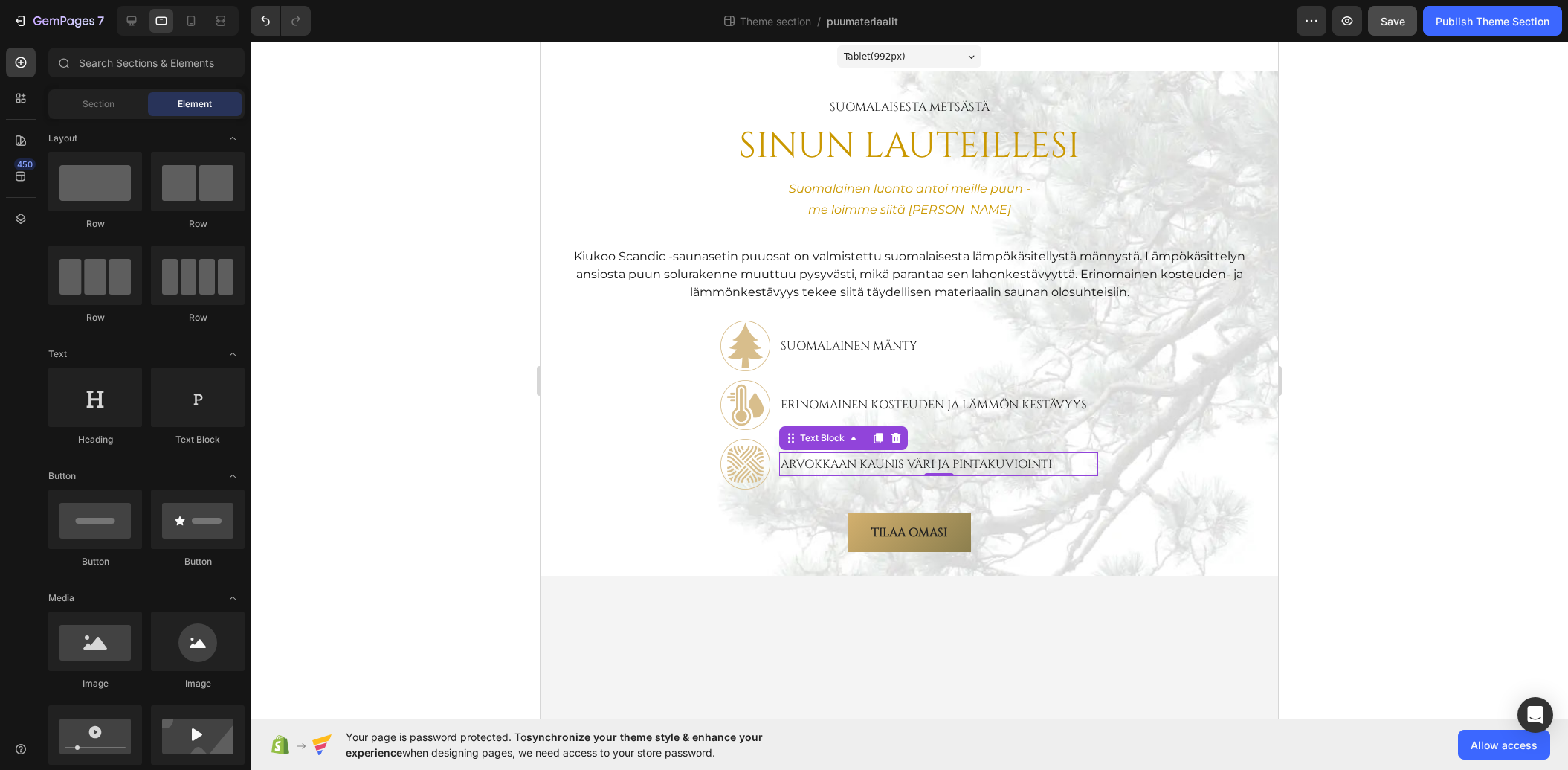
click at [1007, 464] on p "Arvokkaan kaunis väri ja pintakuviointi" at bounding box center [939, 464] width 316 height 22
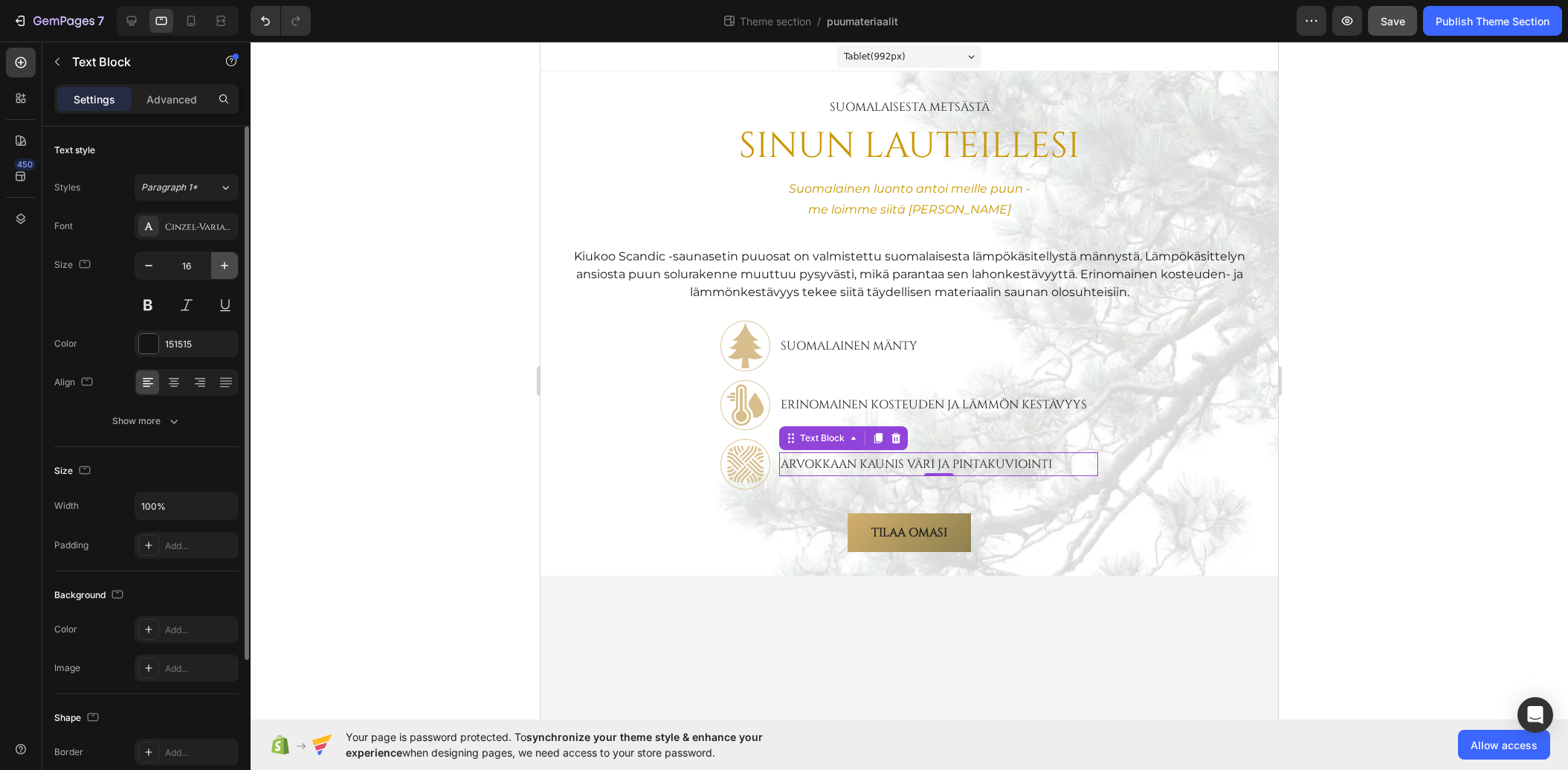
click at [221, 268] on icon "button" at bounding box center [225, 266] width 15 height 15
type input "18"
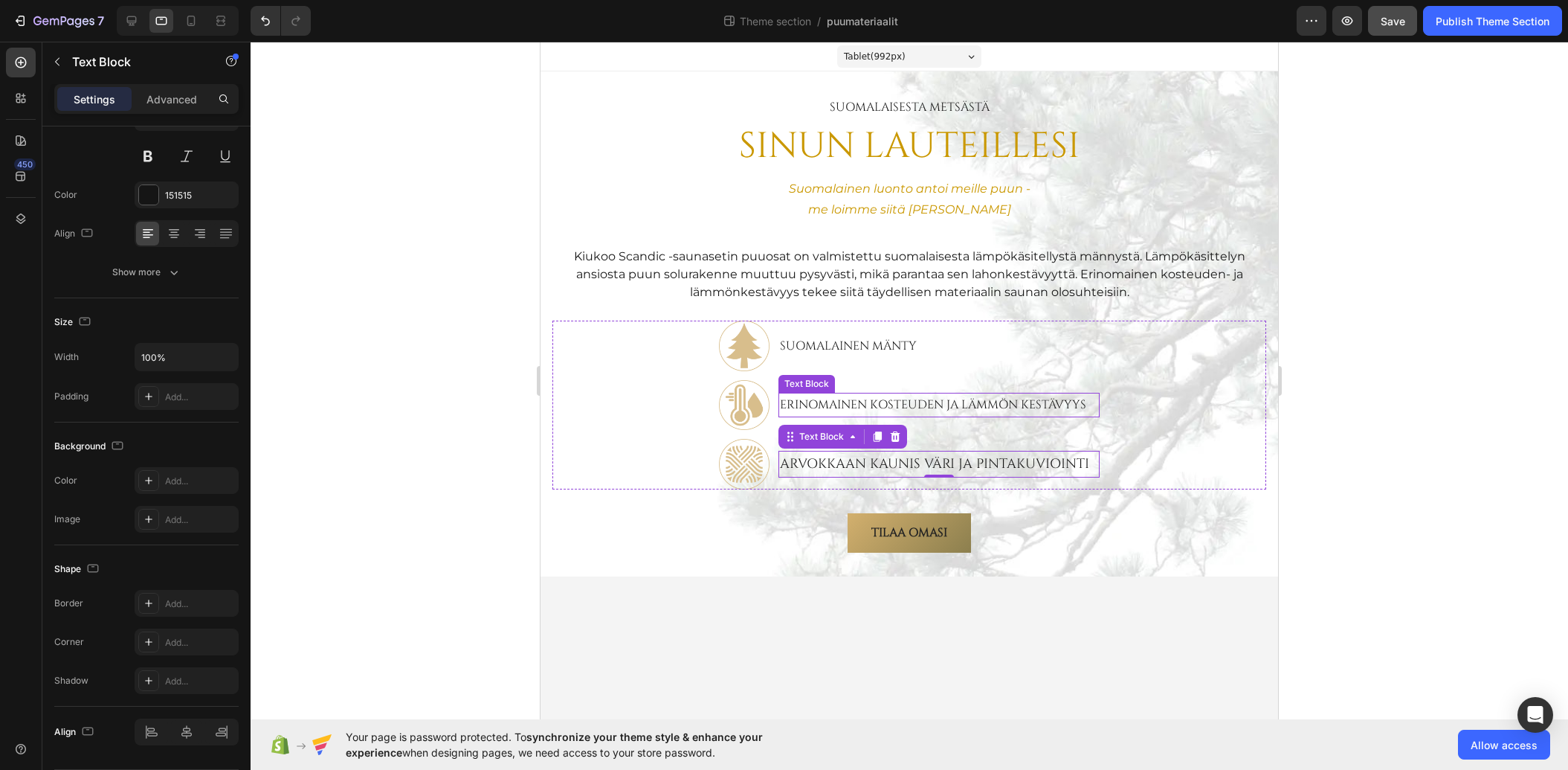
click at [985, 402] on p "Erinomainen kosteuden ja lämmön kestävyys" at bounding box center [939, 405] width 318 height 22
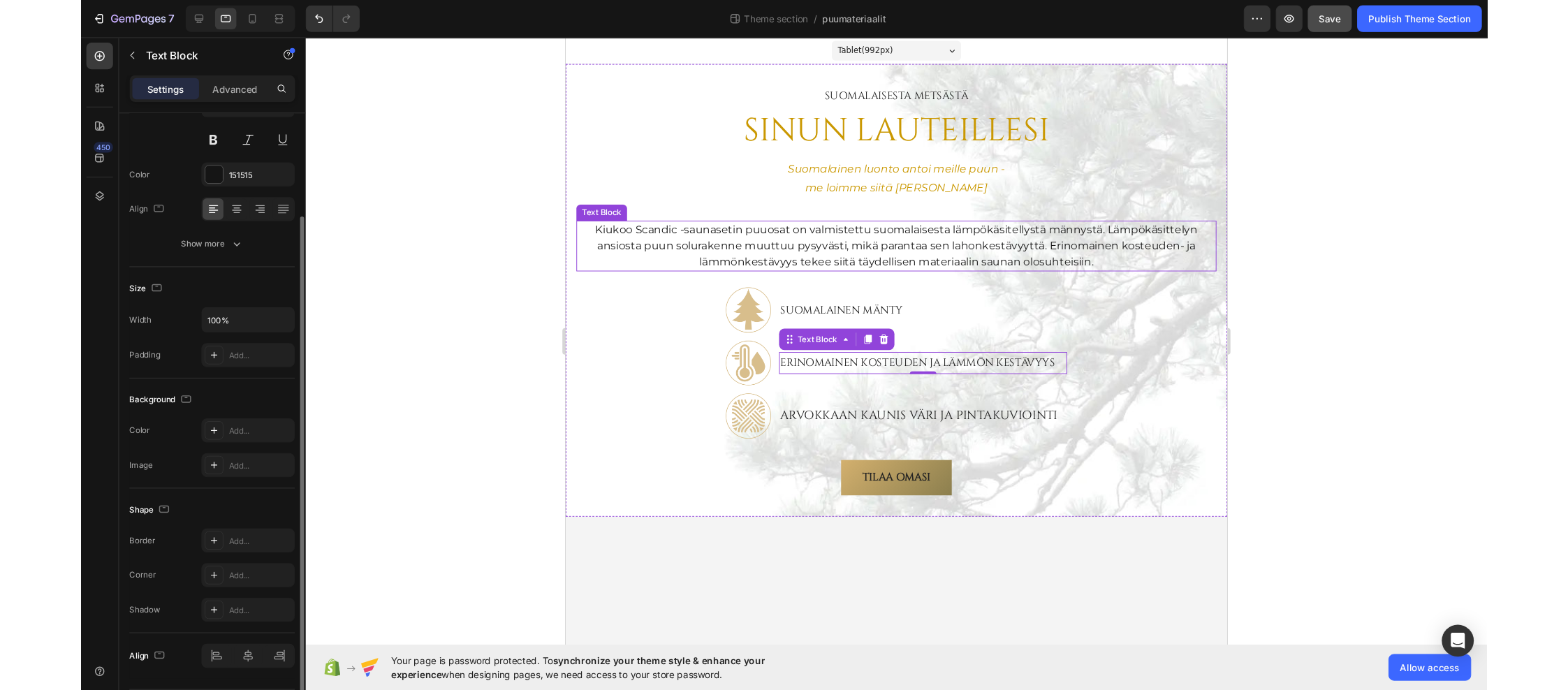
scroll to position [0, 0]
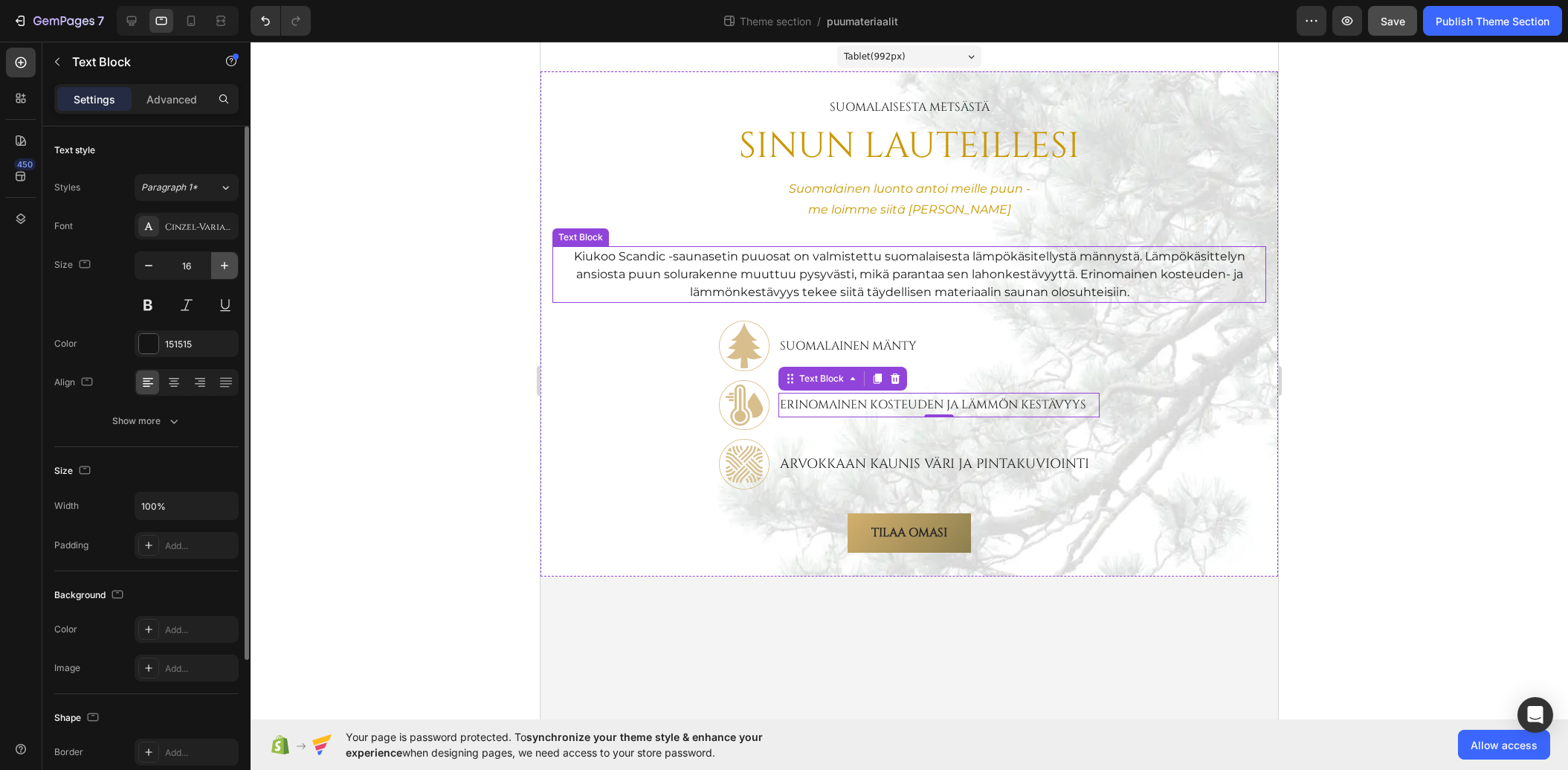
click at [226, 266] on icon "button" at bounding box center [225, 266] width 15 height 15
type input "18"
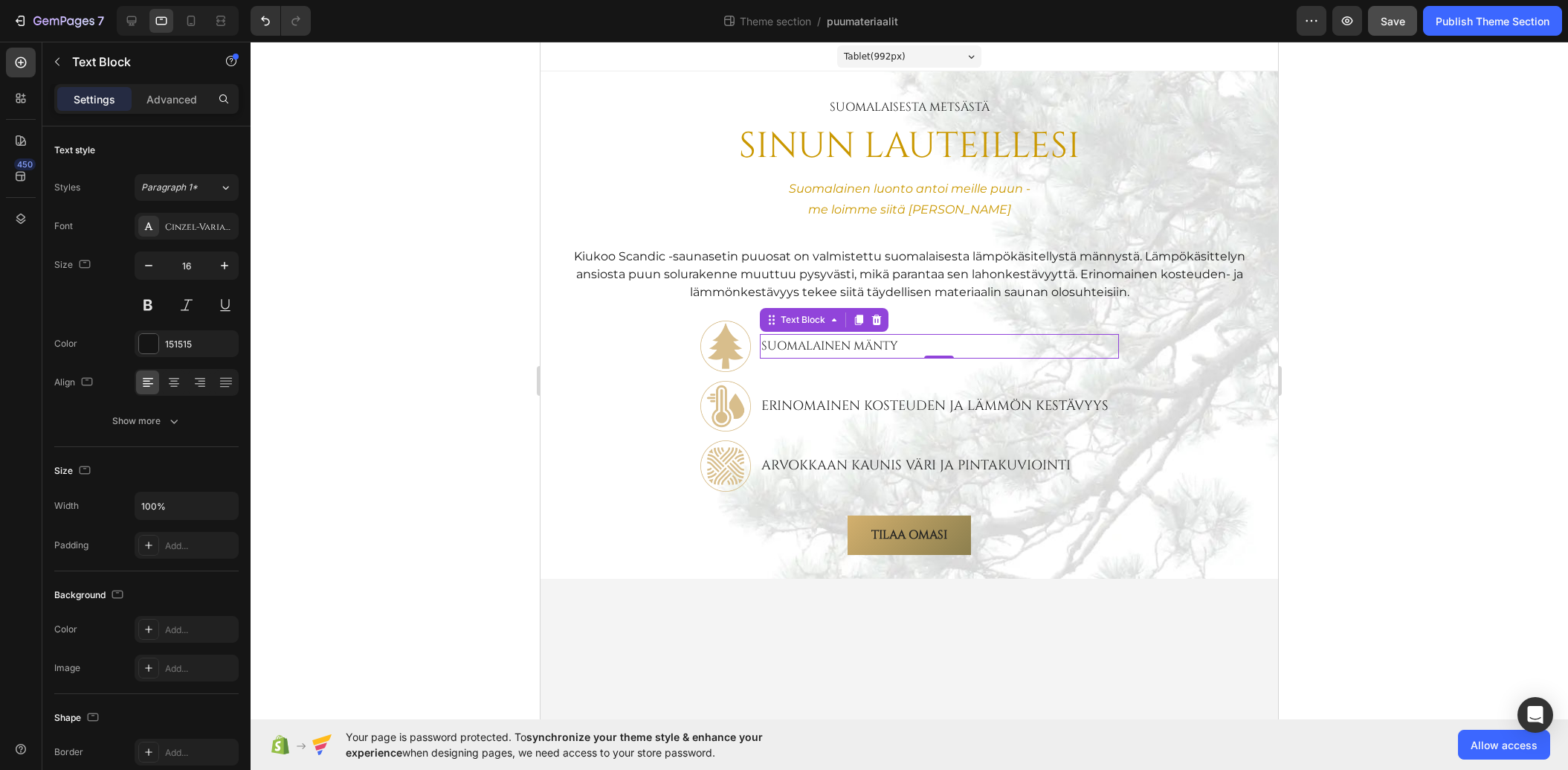
click at [832, 347] on p "Suomalainen MÄNTY" at bounding box center [939, 346] width 355 height 22
click at [232, 257] on button "button" at bounding box center [224, 265] width 27 height 27
type input "18"
click at [439, 292] on div at bounding box center [909, 406] width 1318 height 728
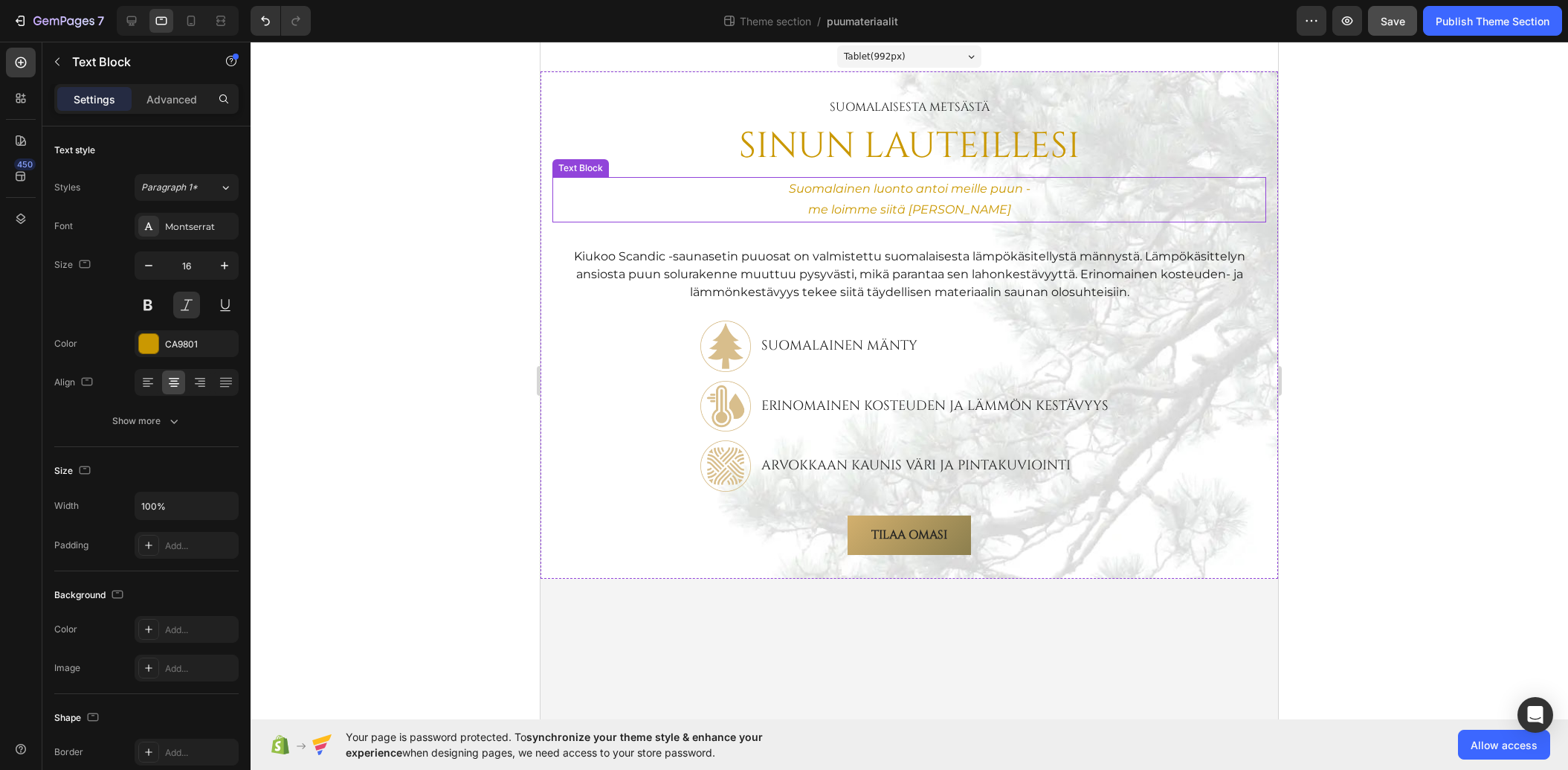
click at [917, 197] on p "Suomalainen luonto antoi meille puun -" at bounding box center [909, 189] width 711 height 22
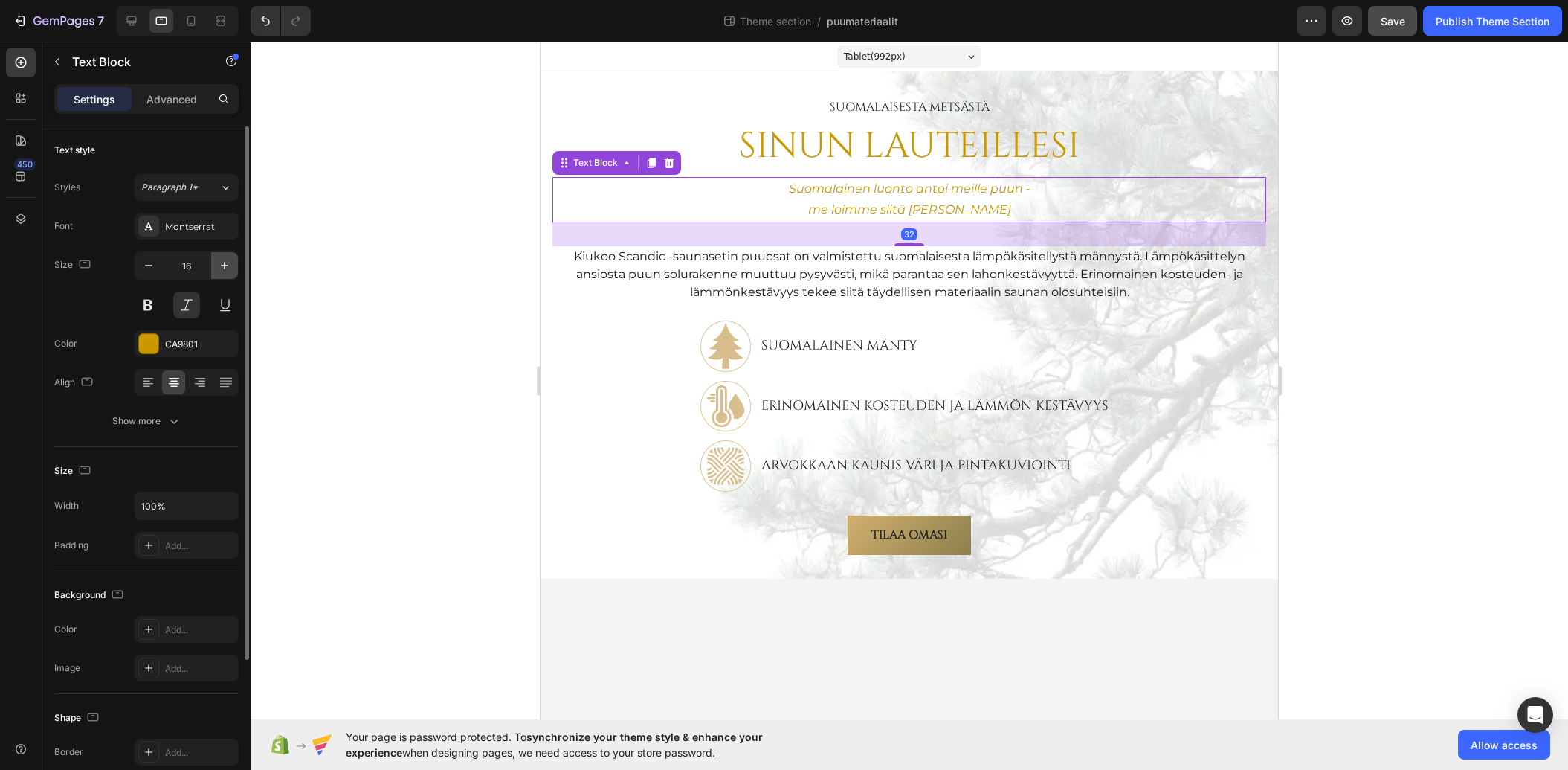
click at [230, 260] on icon "button" at bounding box center [225, 266] width 15 height 15
click at [230, 260] on icon "button" at bounding box center [225, 266] width 15 height 15
type input "18"
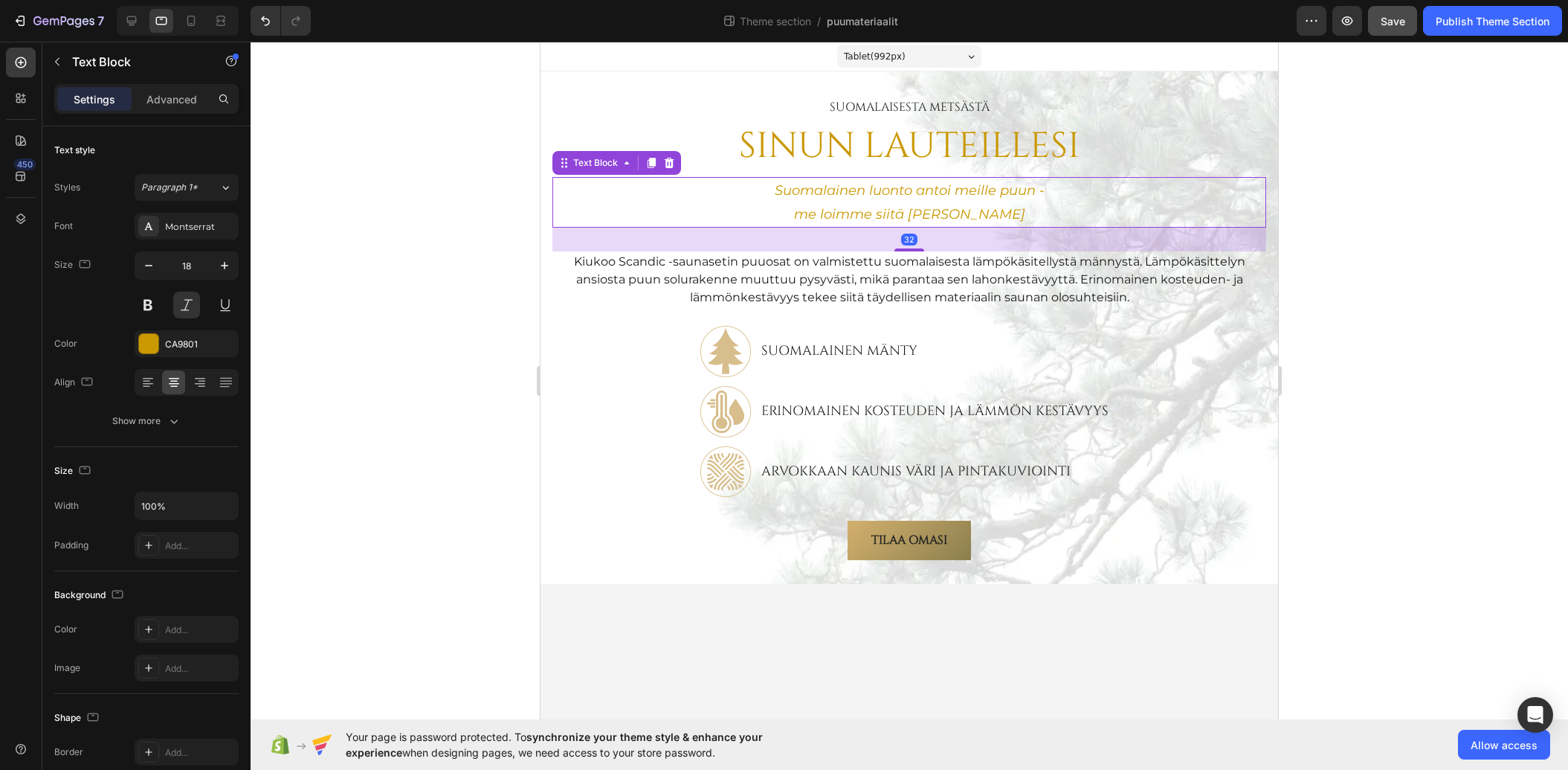
click at [412, 260] on div at bounding box center [909, 406] width 1318 height 728
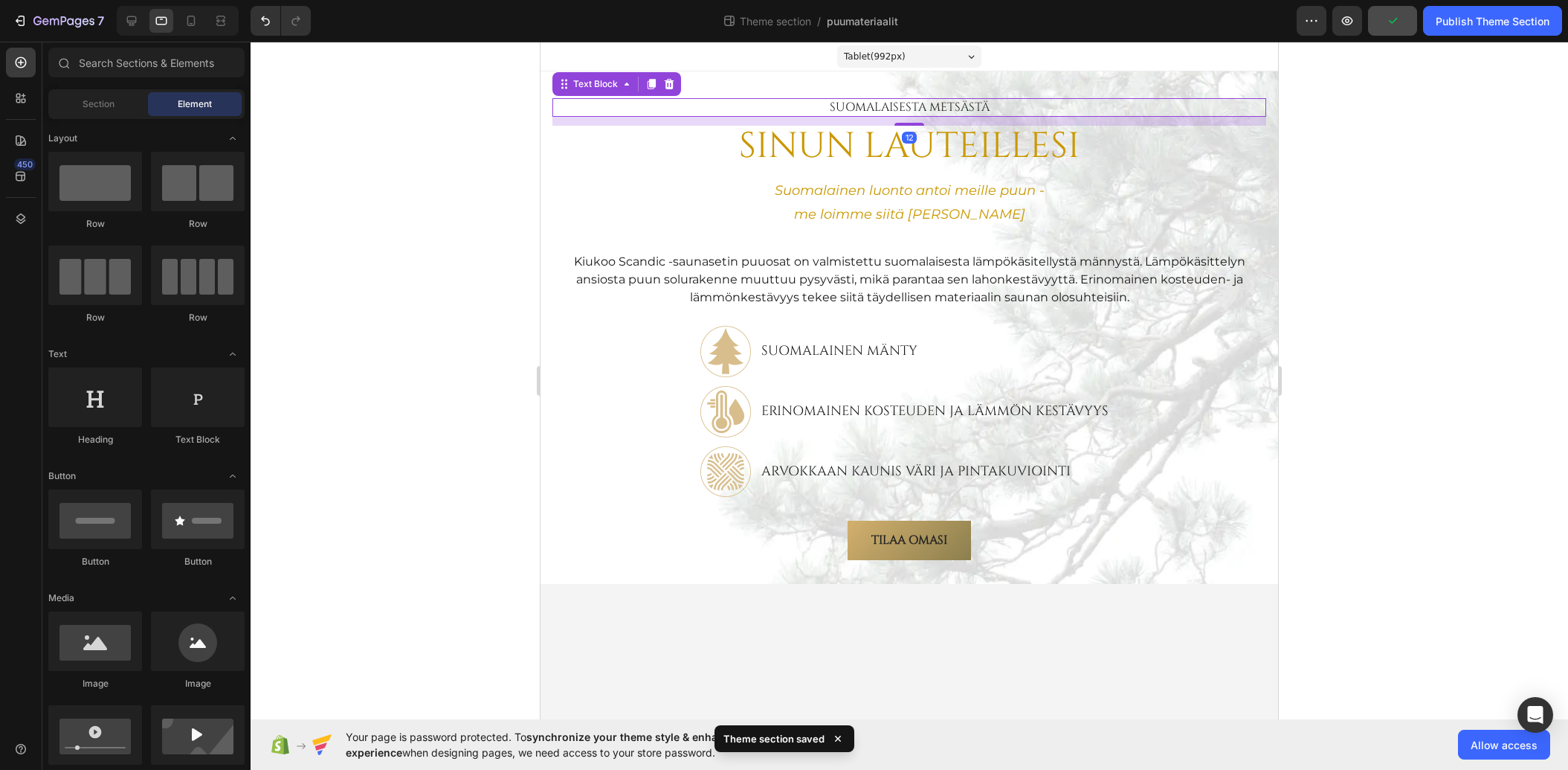
click at [888, 105] on p "SuomalAisesta metsästä" at bounding box center [909, 107] width 711 height 15
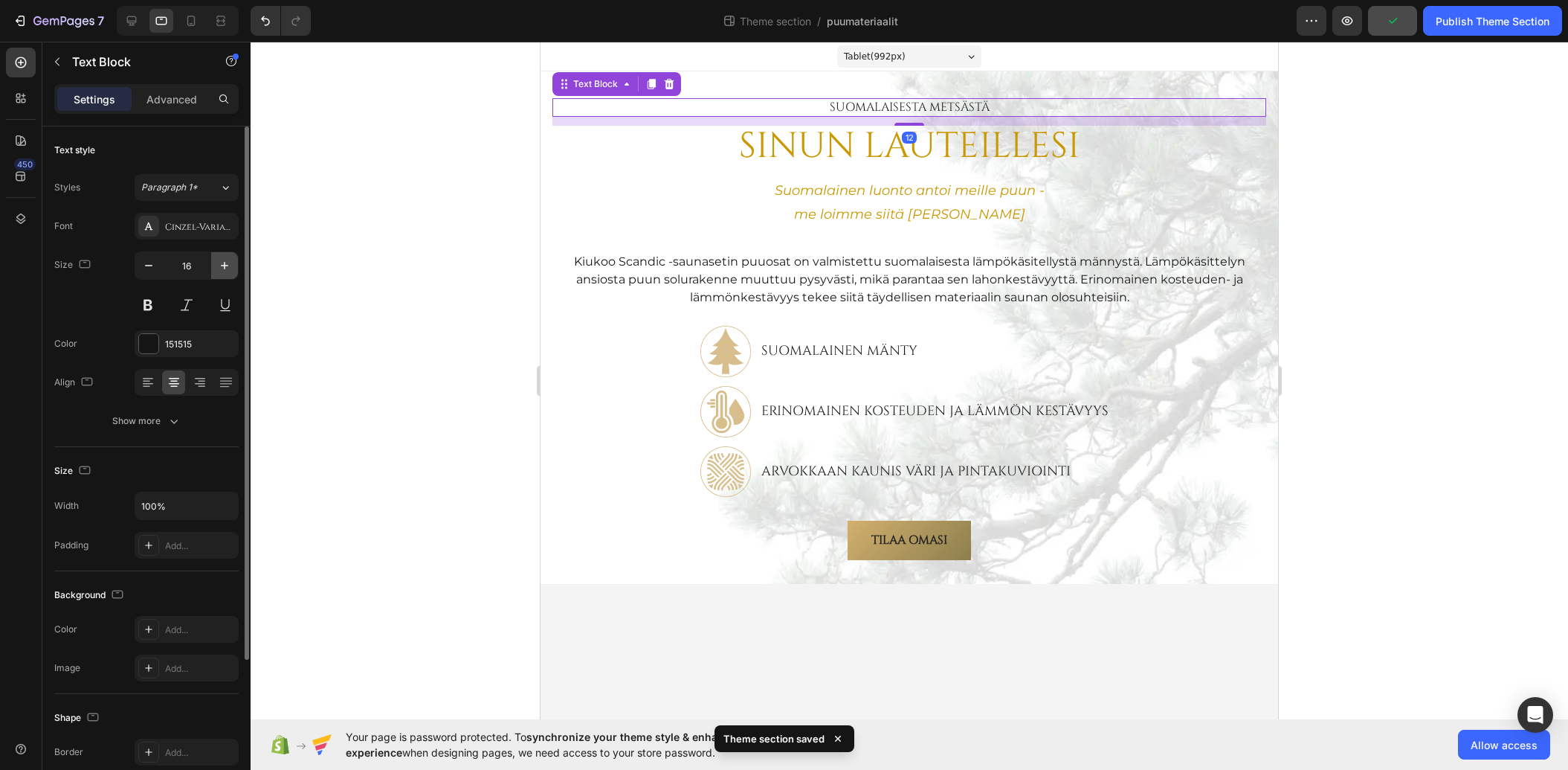
click at [215, 266] on button "button" at bounding box center [224, 265] width 27 height 27
click at [216, 266] on button "button" at bounding box center [224, 265] width 27 height 27
type input "18"
click at [506, 173] on div at bounding box center [909, 406] width 1318 height 728
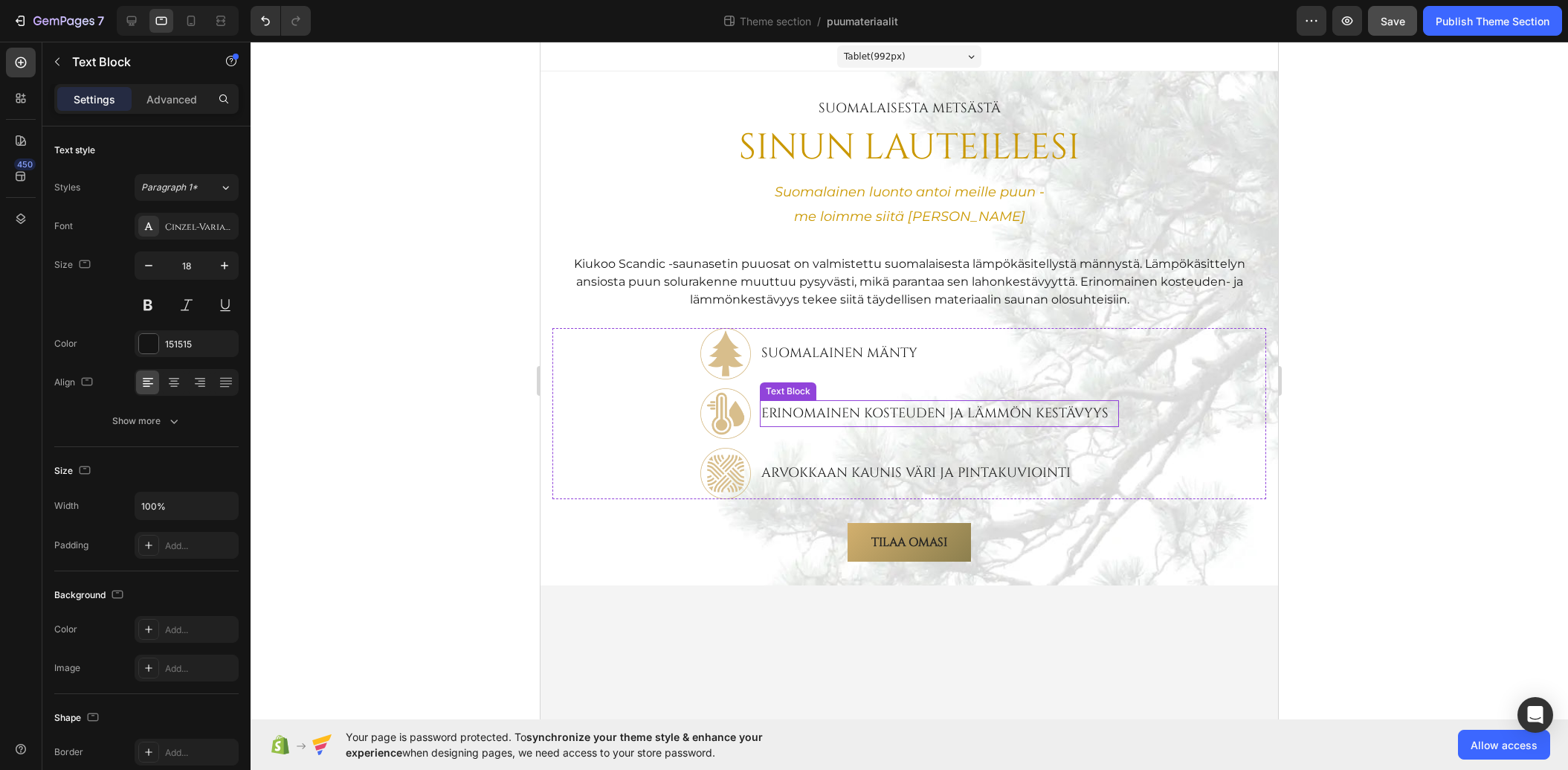
click at [839, 412] on p "Erinomainen kosteuden ja lämmön kestävyys" at bounding box center [939, 414] width 355 height 24
click at [148, 264] on icon "button" at bounding box center [149, 266] width 15 height 15
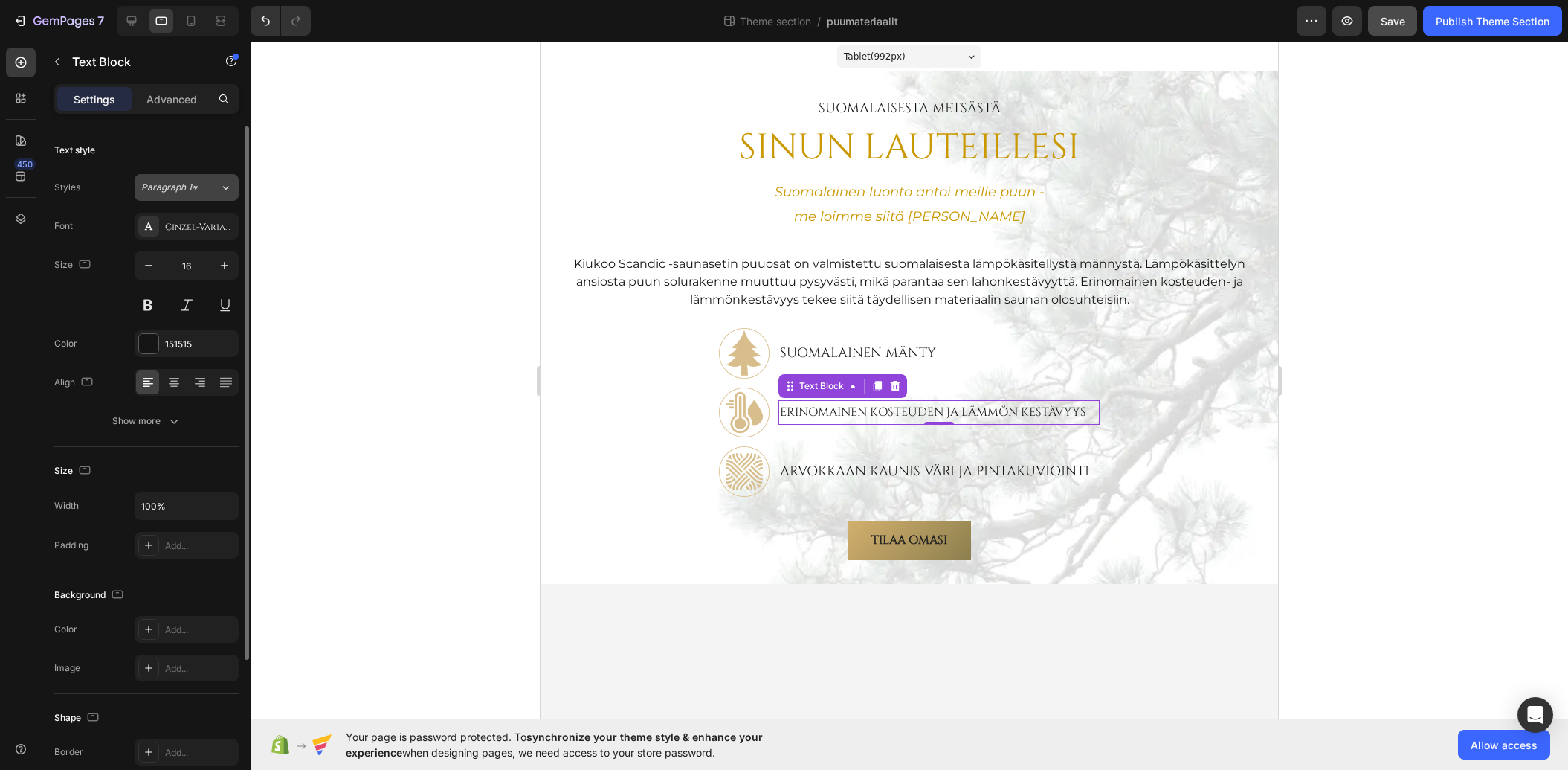
click at [207, 183] on div "Paragraph 1*" at bounding box center [181, 187] width 78 height 13
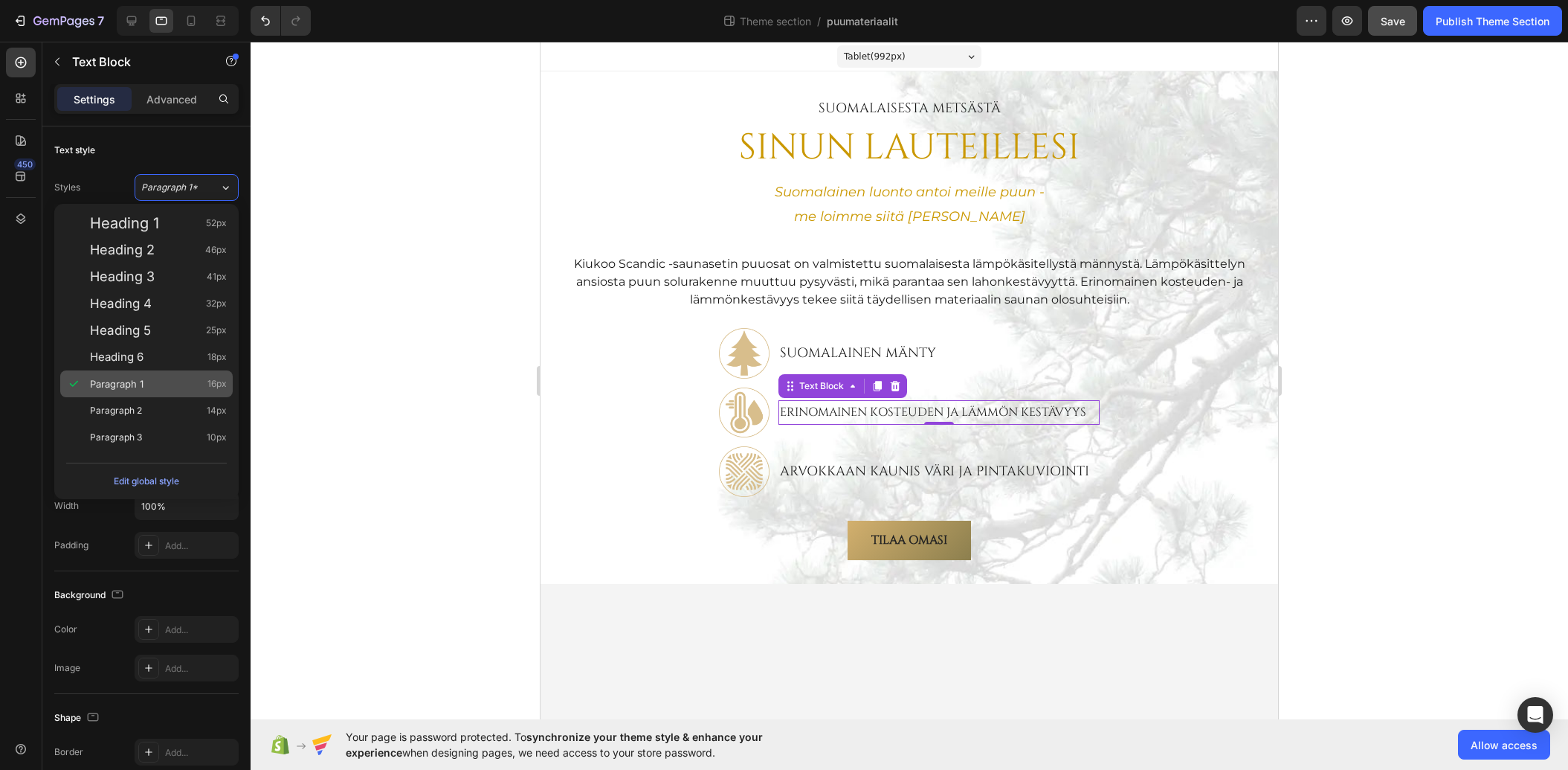
click at [150, 383] on div "Paragraph 1 16px" at bounding box center [159, 384] width 137 height 15
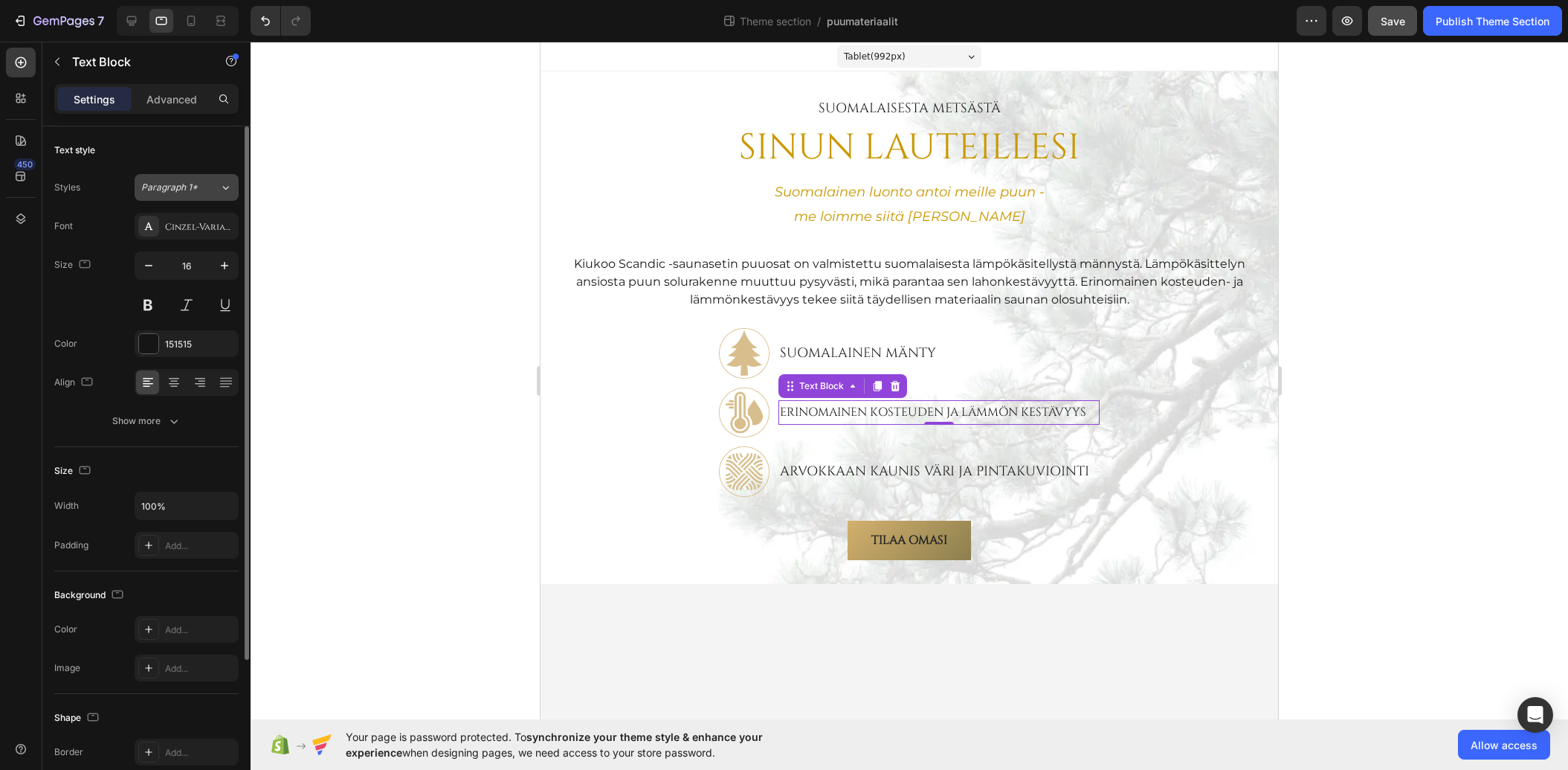
click at [179, 183] on span "Paragraph 1*" at bounding box center [169, 187] width 56 height 13
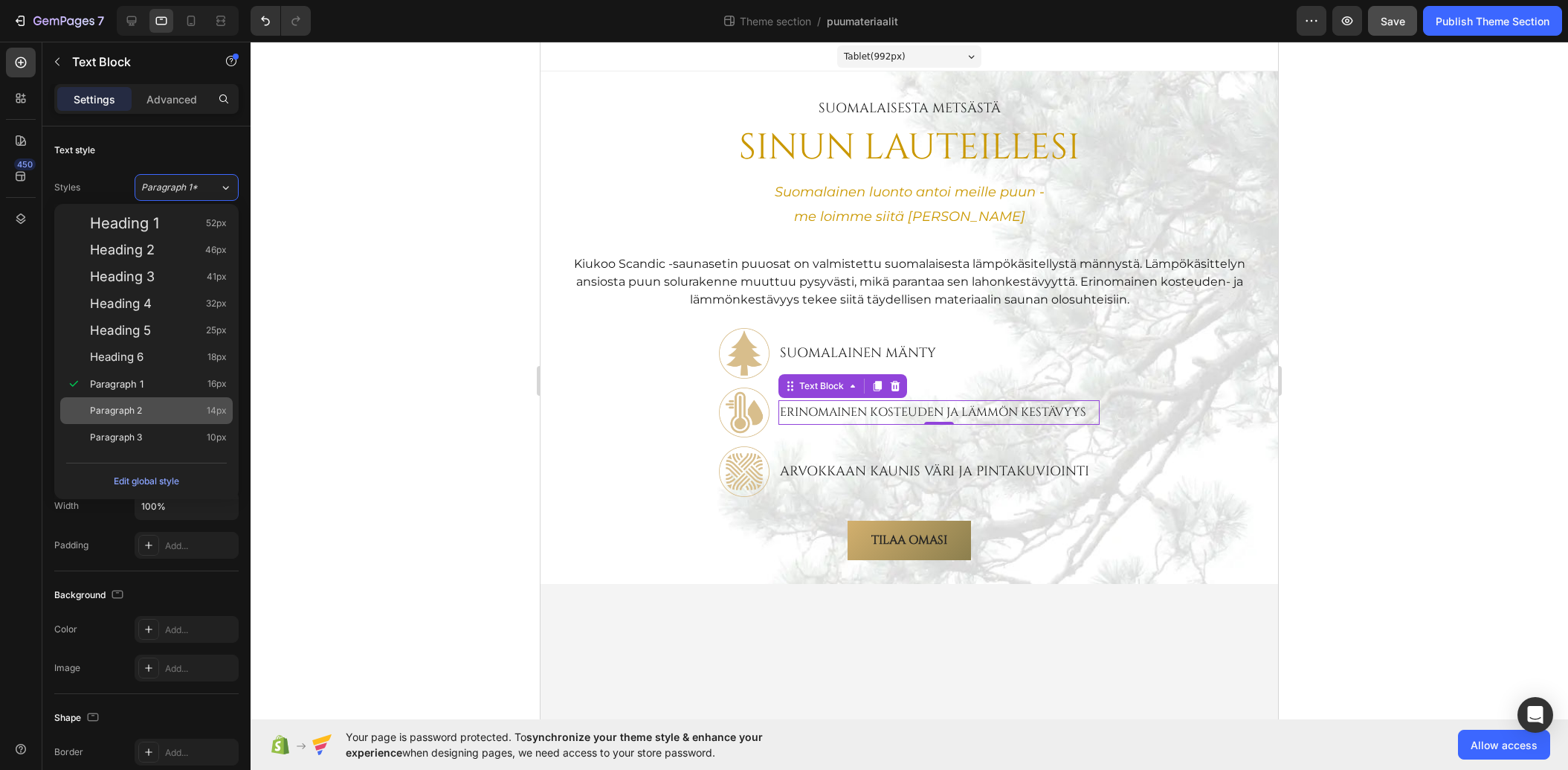
click at [158, 408] on div "Paragraph 2 14px" at bounding box center [159, 411] width 137 height 15
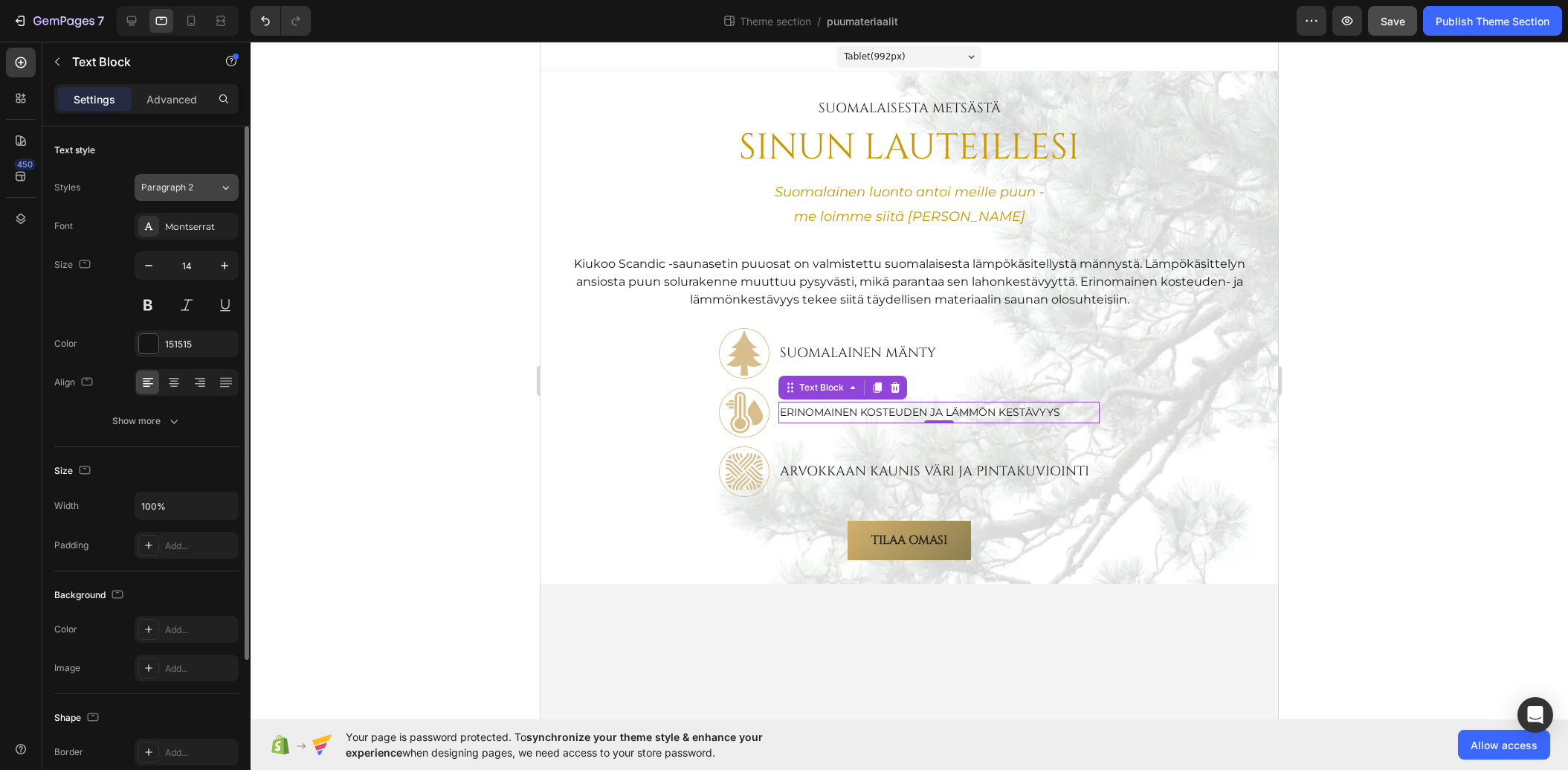
click at [191, 185] on span "Paragraph 2" at bounding box center [167, 187] width 52 height 13
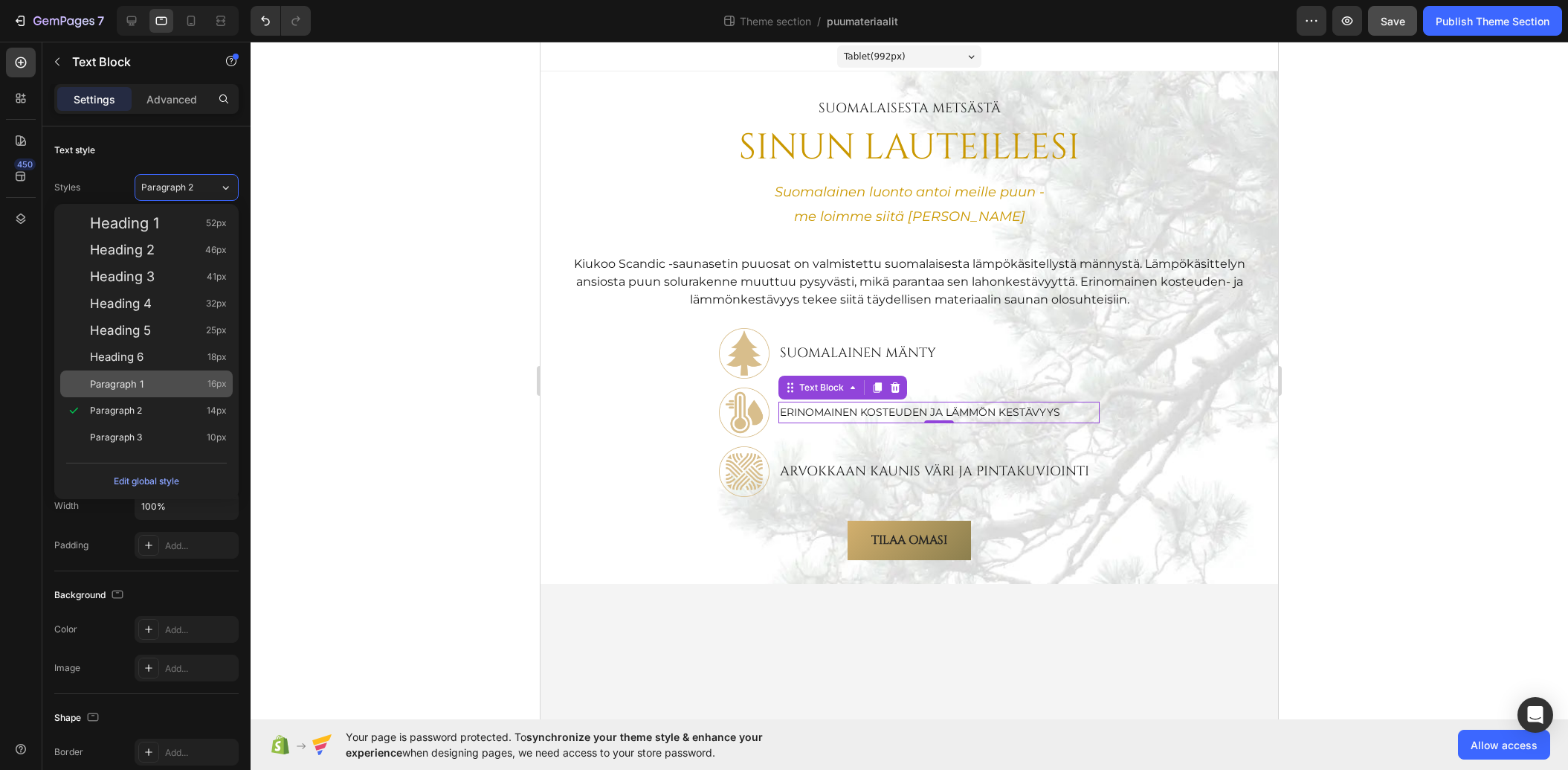
click at [156, 388] on div "Paragraph 1 16px" at bounding box center [159, 384] width 137 height 15
type input "16"
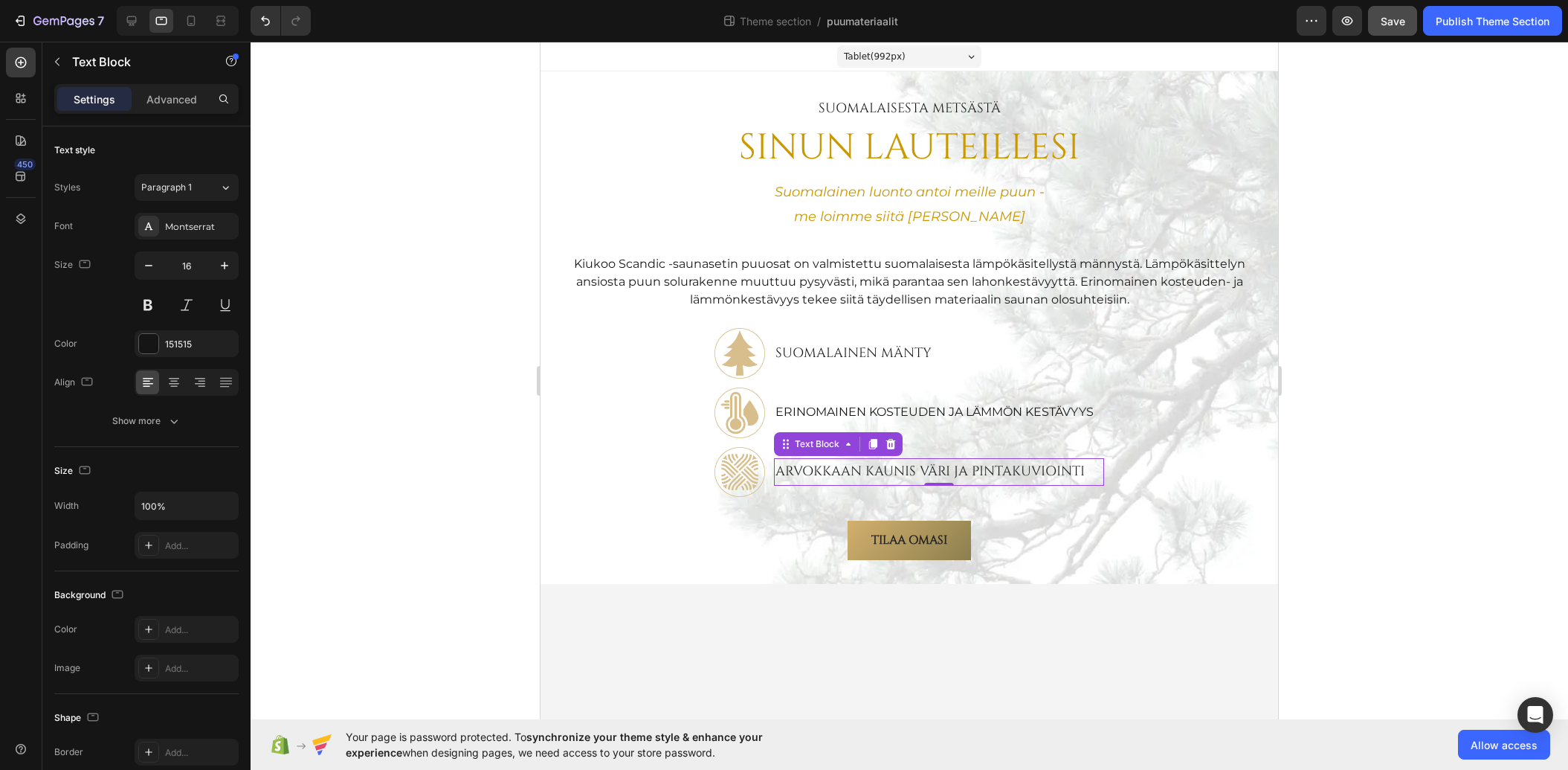
click at [836, 470] on p "Arvokkaan kaunis väri ja pintakuviointi" at bounding box center [939, 472] width 327 height 24
click at [826, 411] on p "Erinomainen kosteuden ja lämmön kestävyys" at bounding box center [939, 413] width 327 height 22
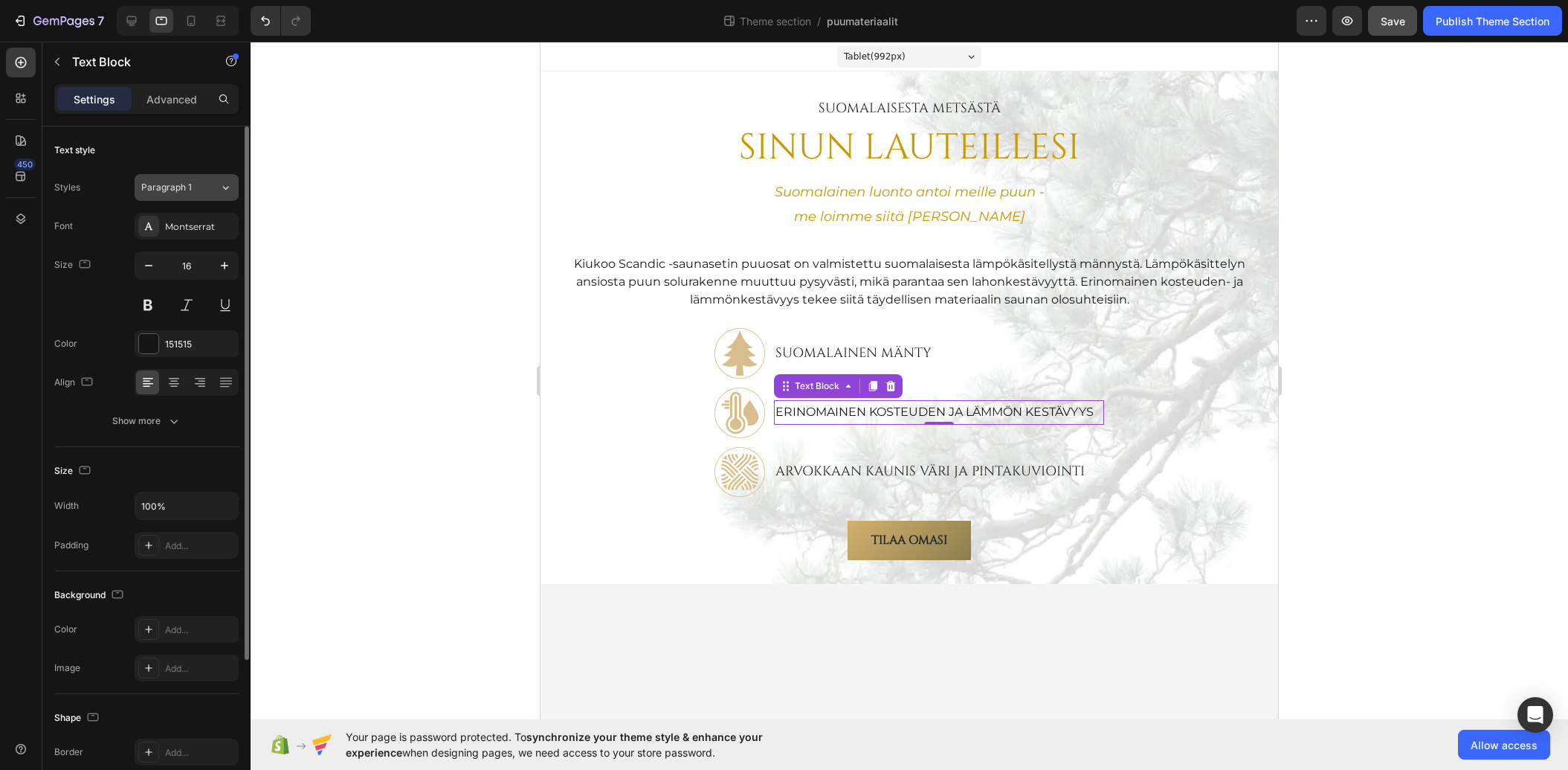
click at [191, 196] on button "Paragraph 1" at bounding box center [187, 187] width 105 height 27
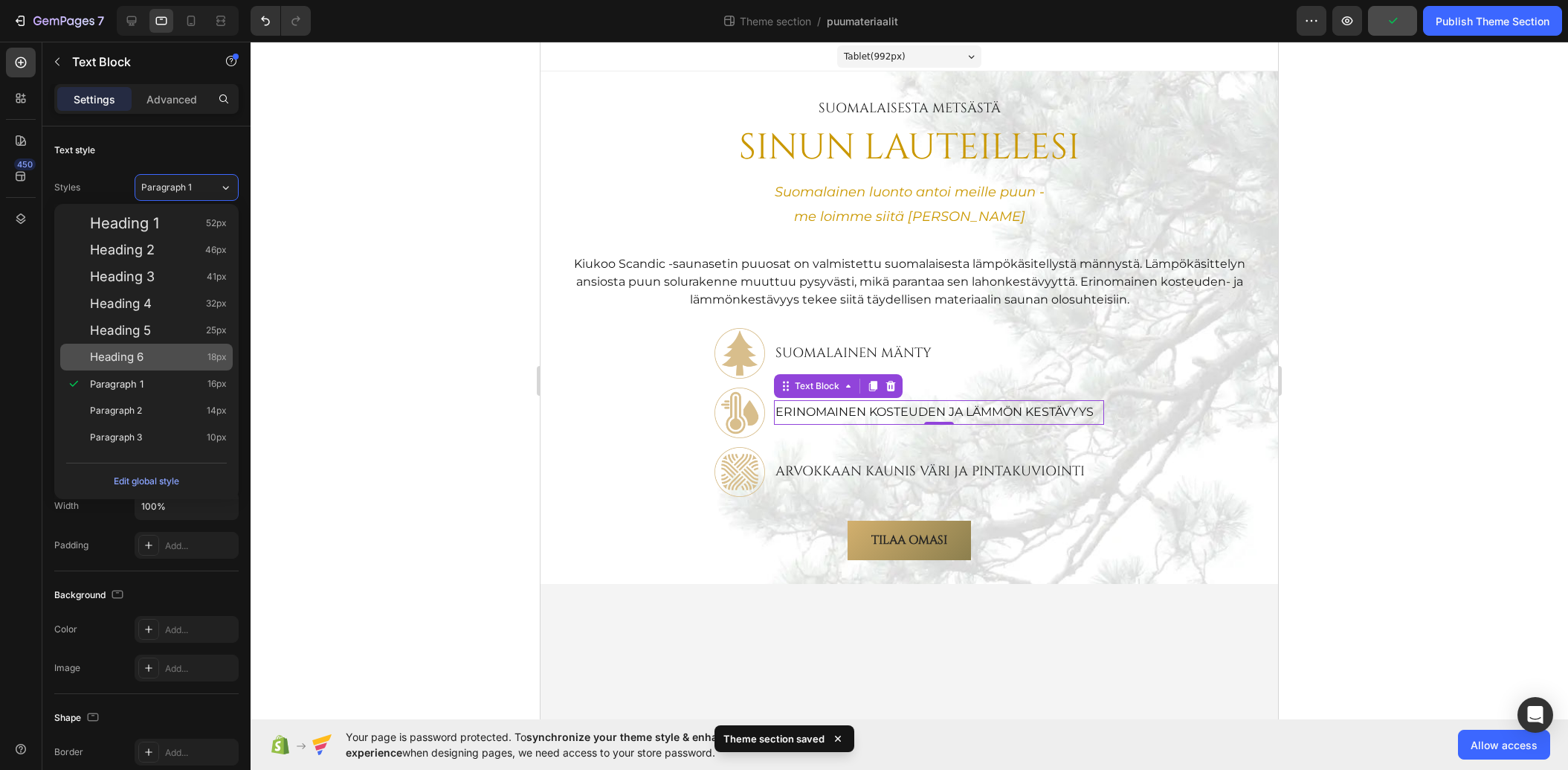
click at [163, 356] on div "Heading 6 18px" at bounding box center [159, 357] width 137 height 15
type input "18"
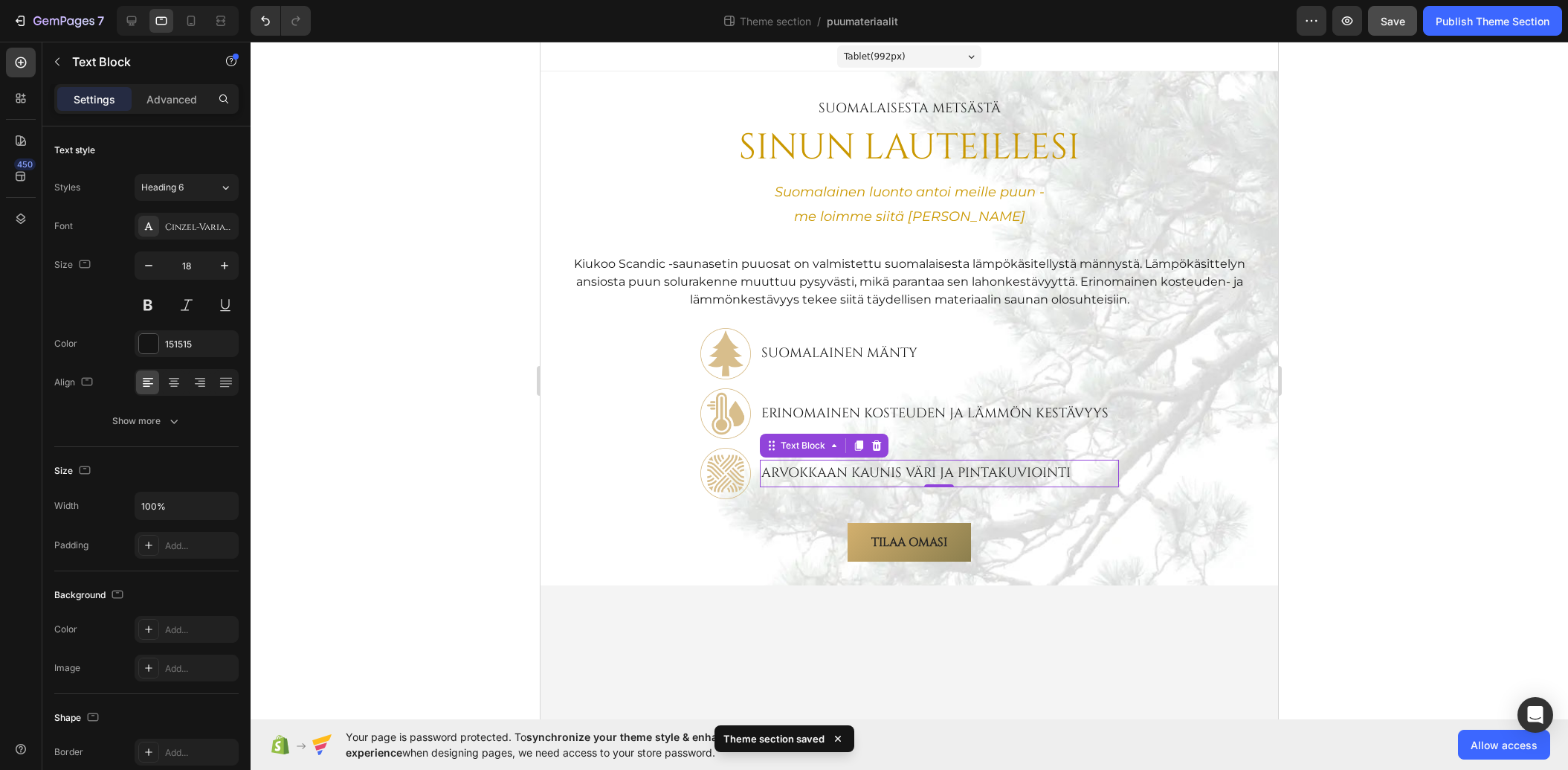
click at [825, 468] on p "Arvokkaan kaunis väri ja pintakuviointi" at bounding box center [939, 472] width 355 height 24
click at [213, 186] on div "Paragraph 1*" at bounding box center [181, 187] width 78 height 13
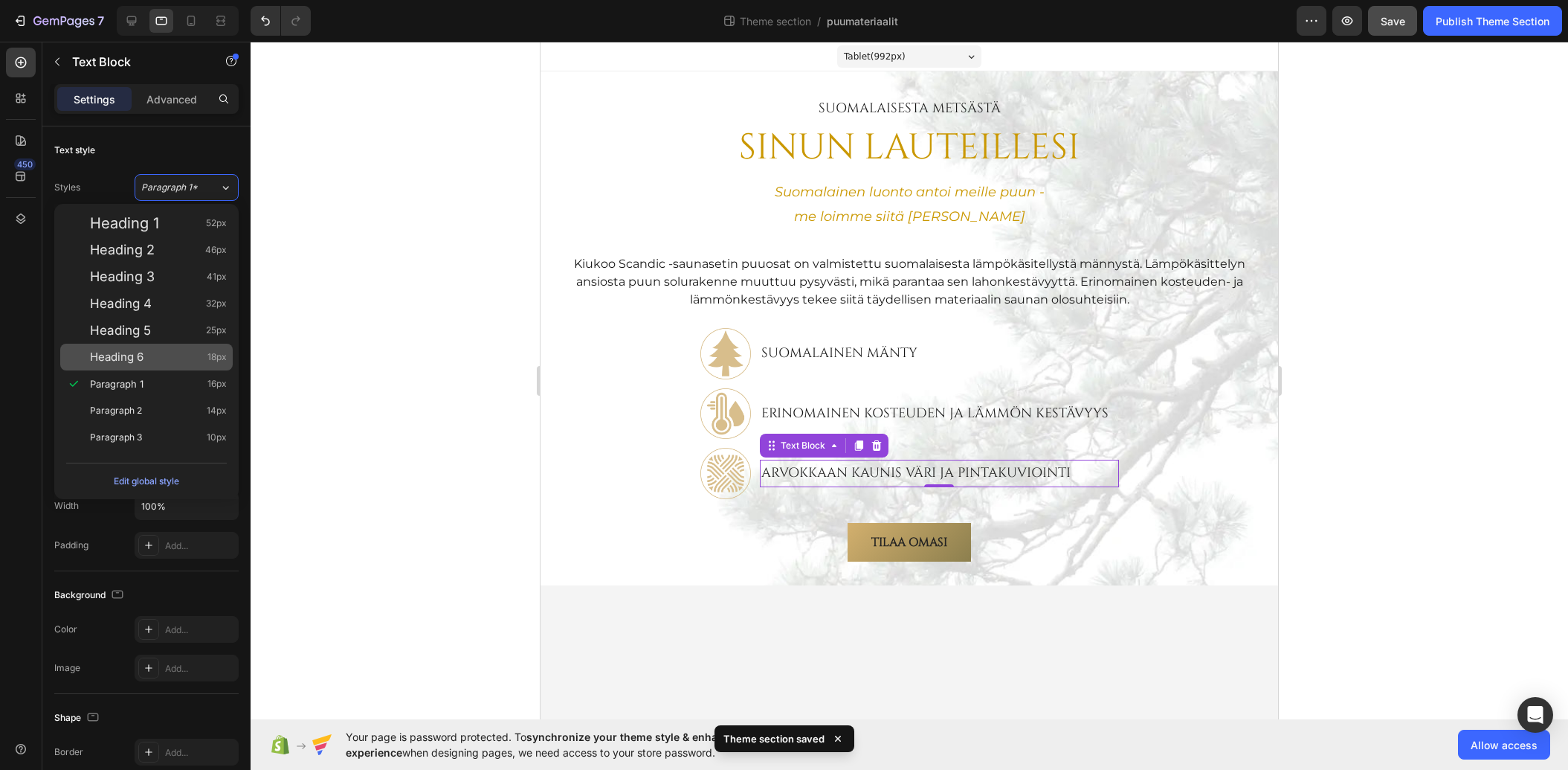
click at [163, 356] on div "Heading 6 18px" at bounding box center [159, 357] width 137 height 15
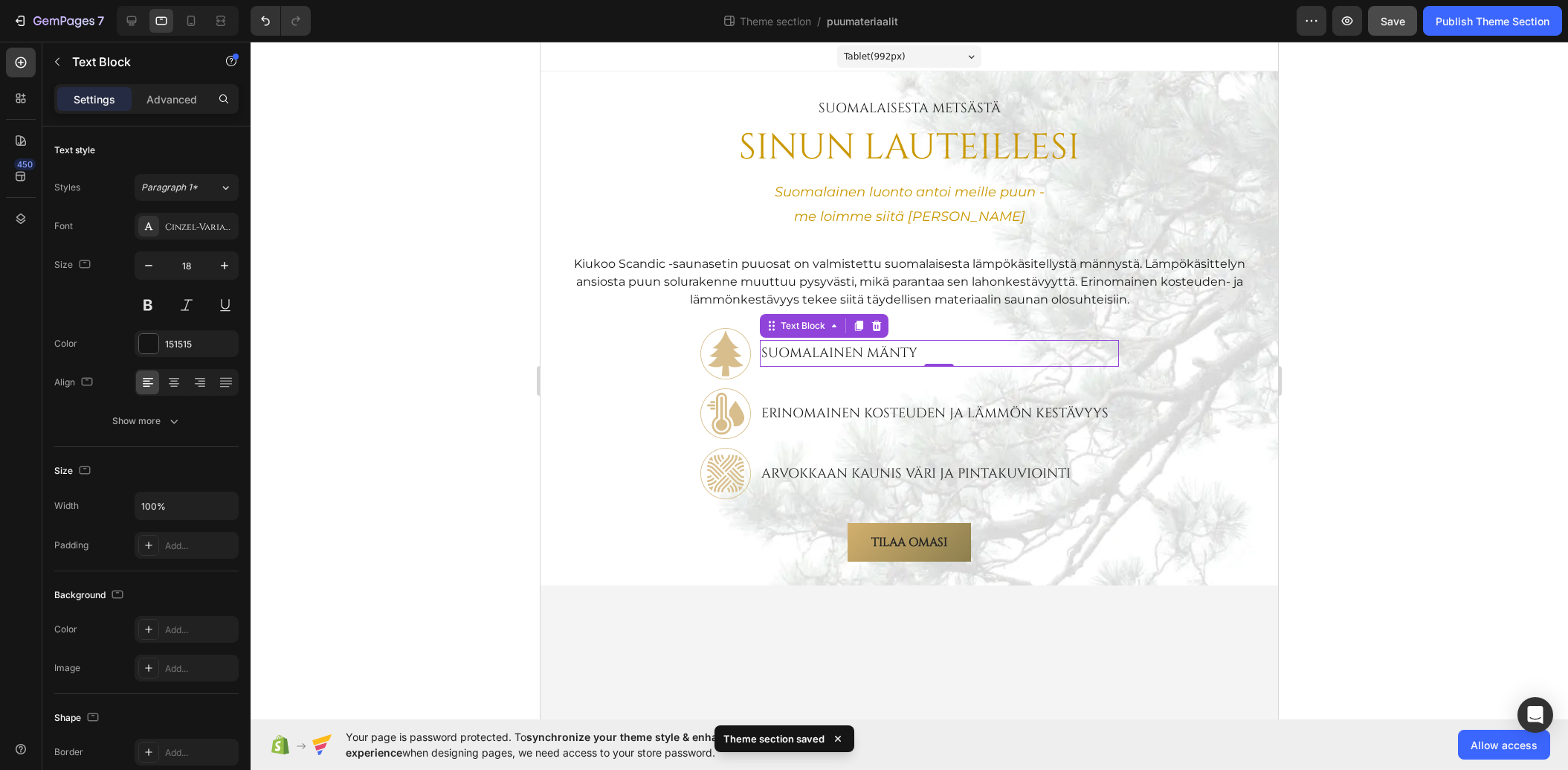
click at [851, 349] on p "Suomalainen MÄNTY" at bounding box center [939, 353] width 355 height 24
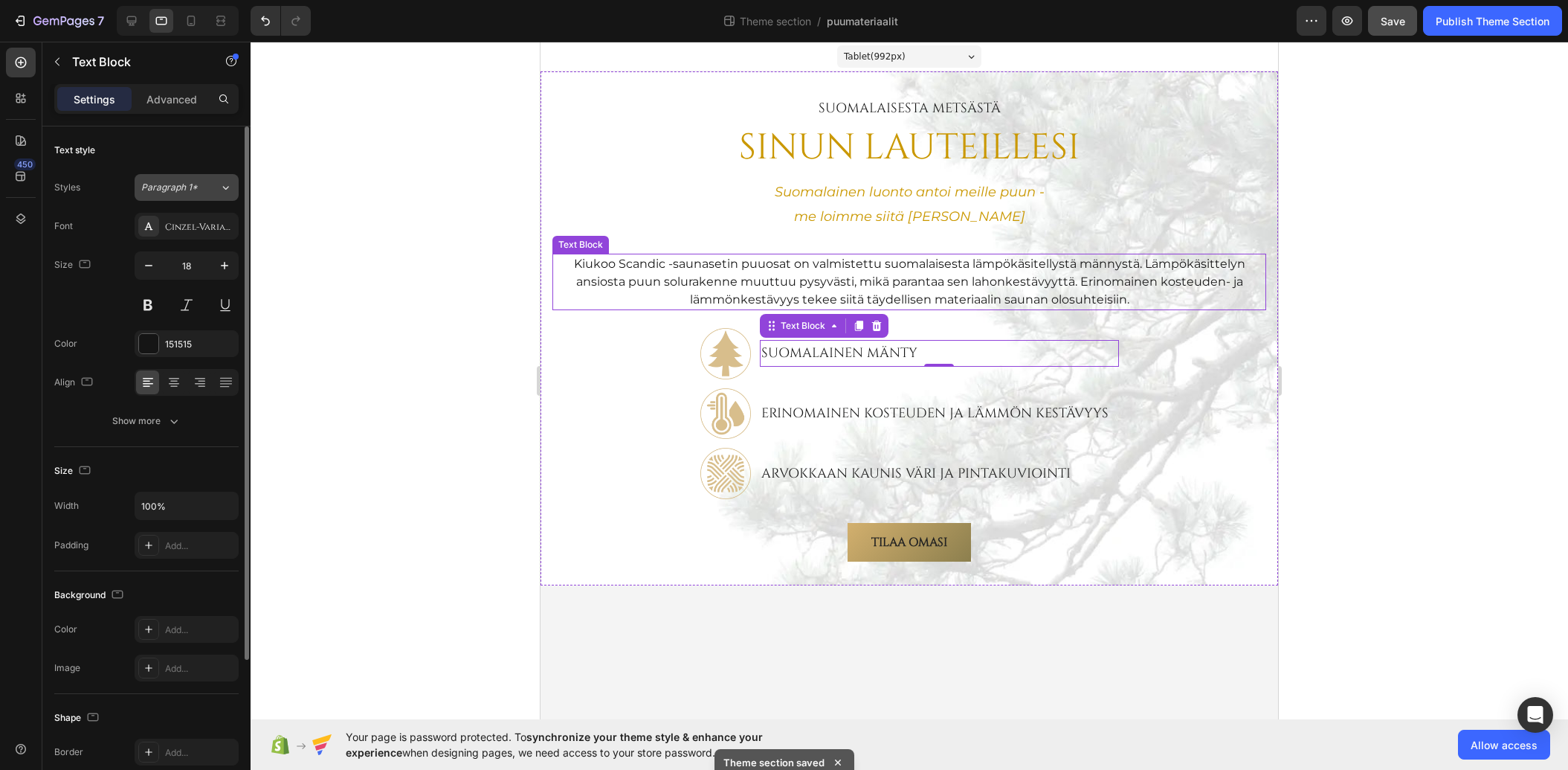
click at [183, 190] on span "Paragraph 1*" at bounding box center [169, 187] width 56 height 13
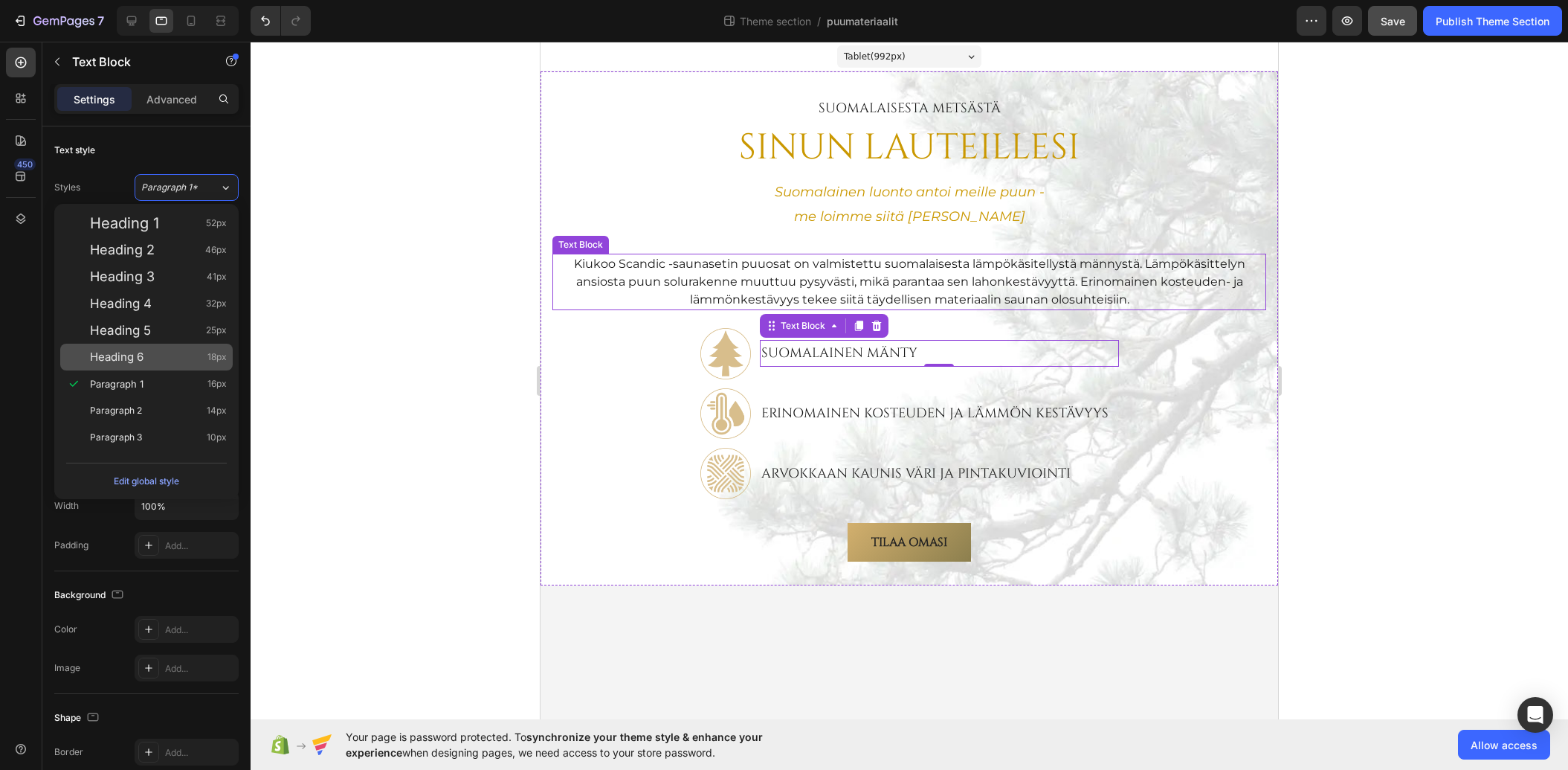
click at [152, 356] on div "Heading 6 18px" at bounding box center [159, 357] width 137 height 15
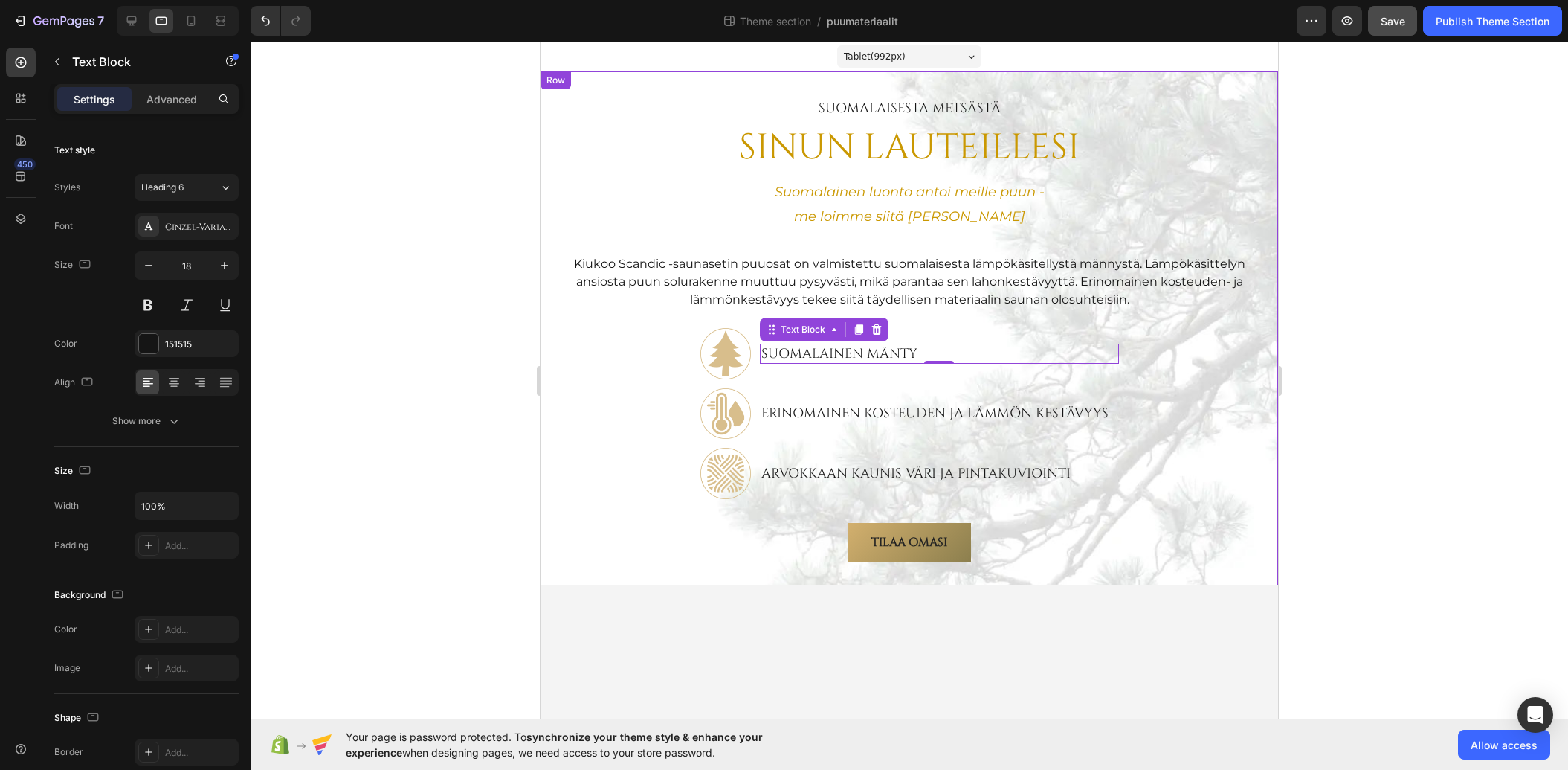
click at [464, 345] on div at bounding box center [909, 406] width 1318 height 728
click at [788, 273] on p "Kiukoo Scandic -saunasetin puuosat on valmistettu suomalaisesta lämpökäsitellys…" at bounding box center [909, 281] width 711 height 53
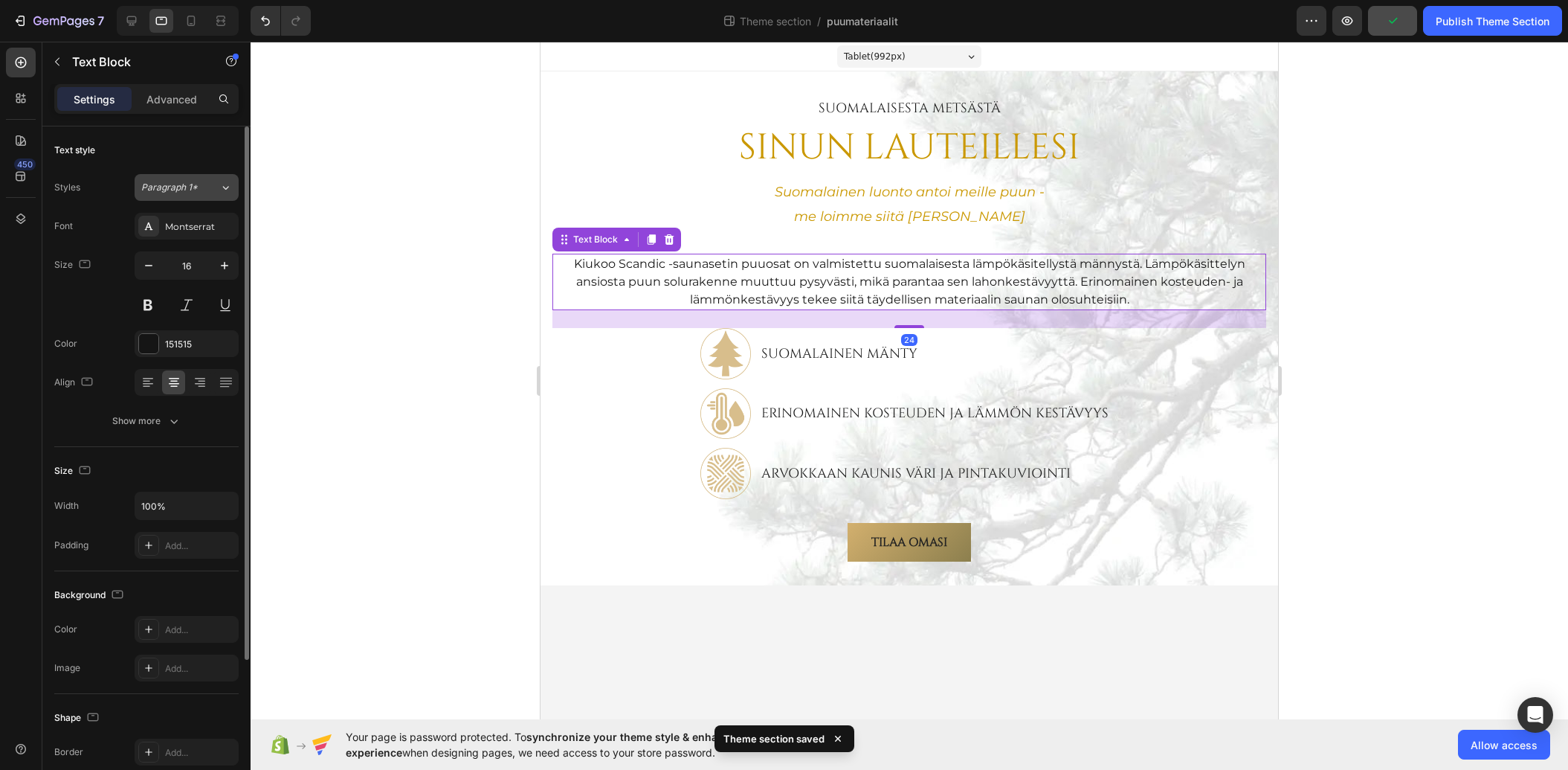
click at [218, 182] on div "Paragraph 1*" at bounding box center [181, 187] width 78 height 13
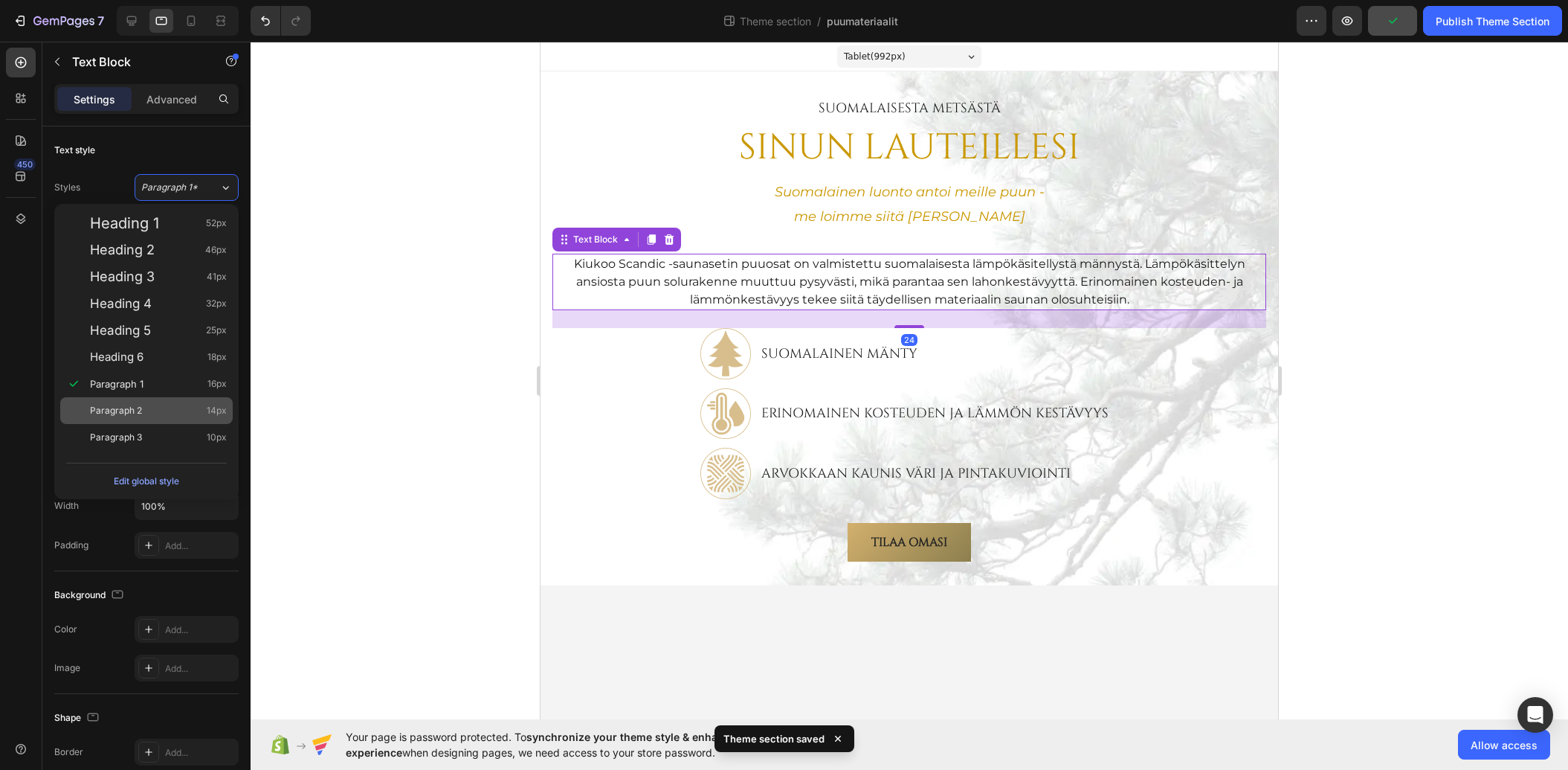
click at [176, 414] on div "Paragraph 2 14px" at bounding box center [159, 411] width 137 height 15
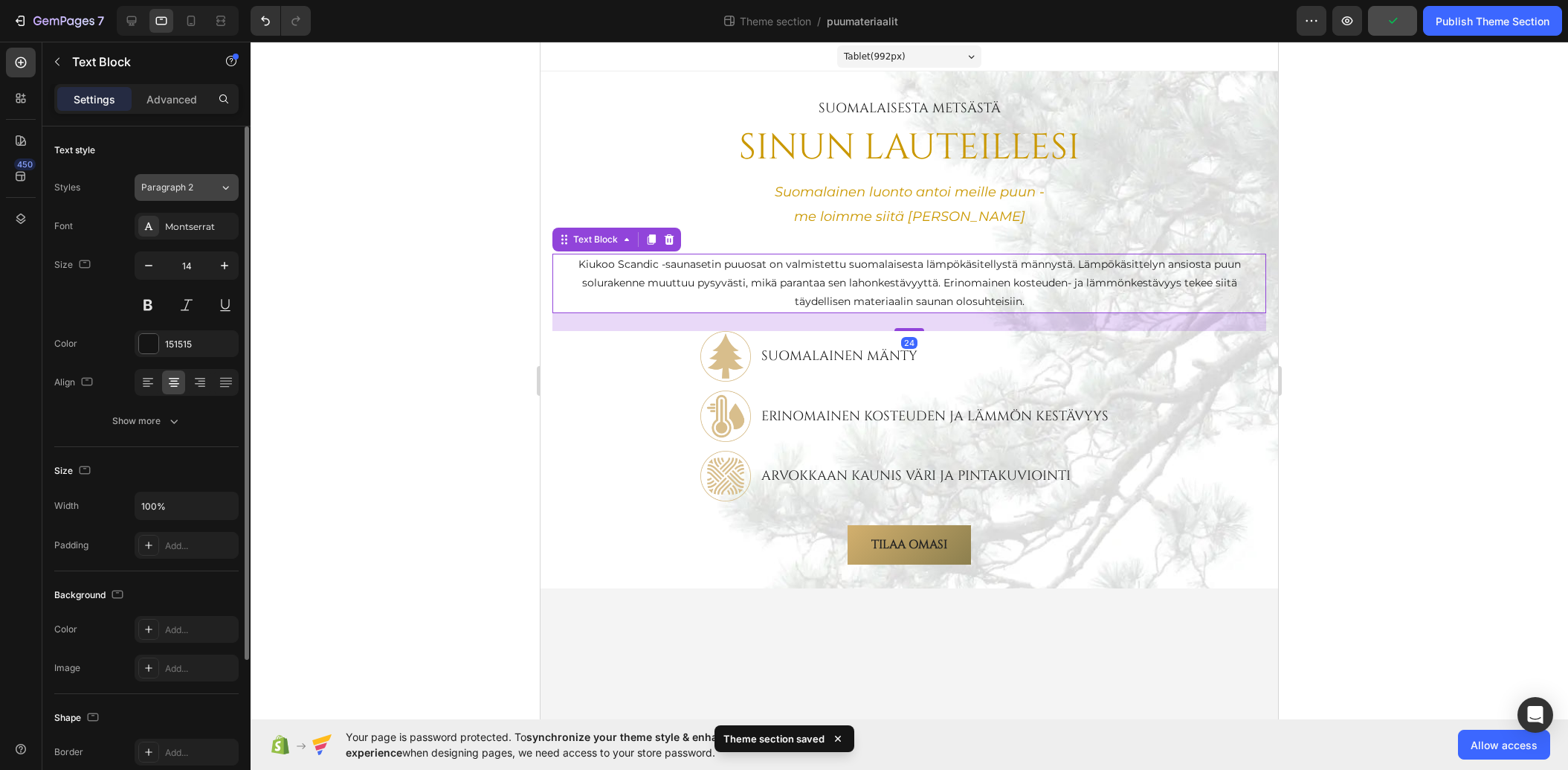
click at [187, 185] on span "Paragraph 2" at bounding box center [167, 187] width 52 height 13
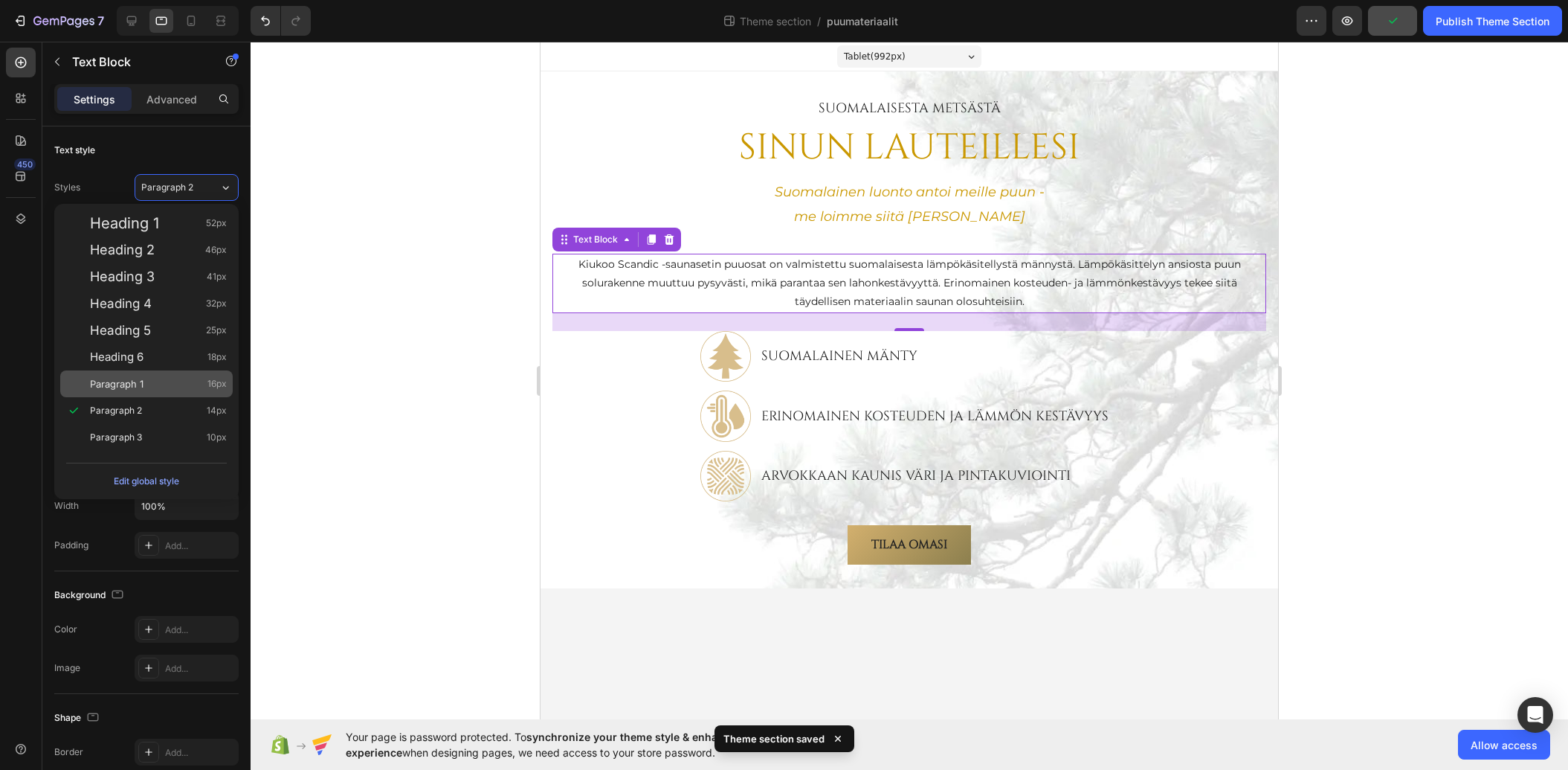
click at [170, 385] on div "Paragraph 1 16px" at bounding box center [159, 384] width 137 height 15
type input "16"
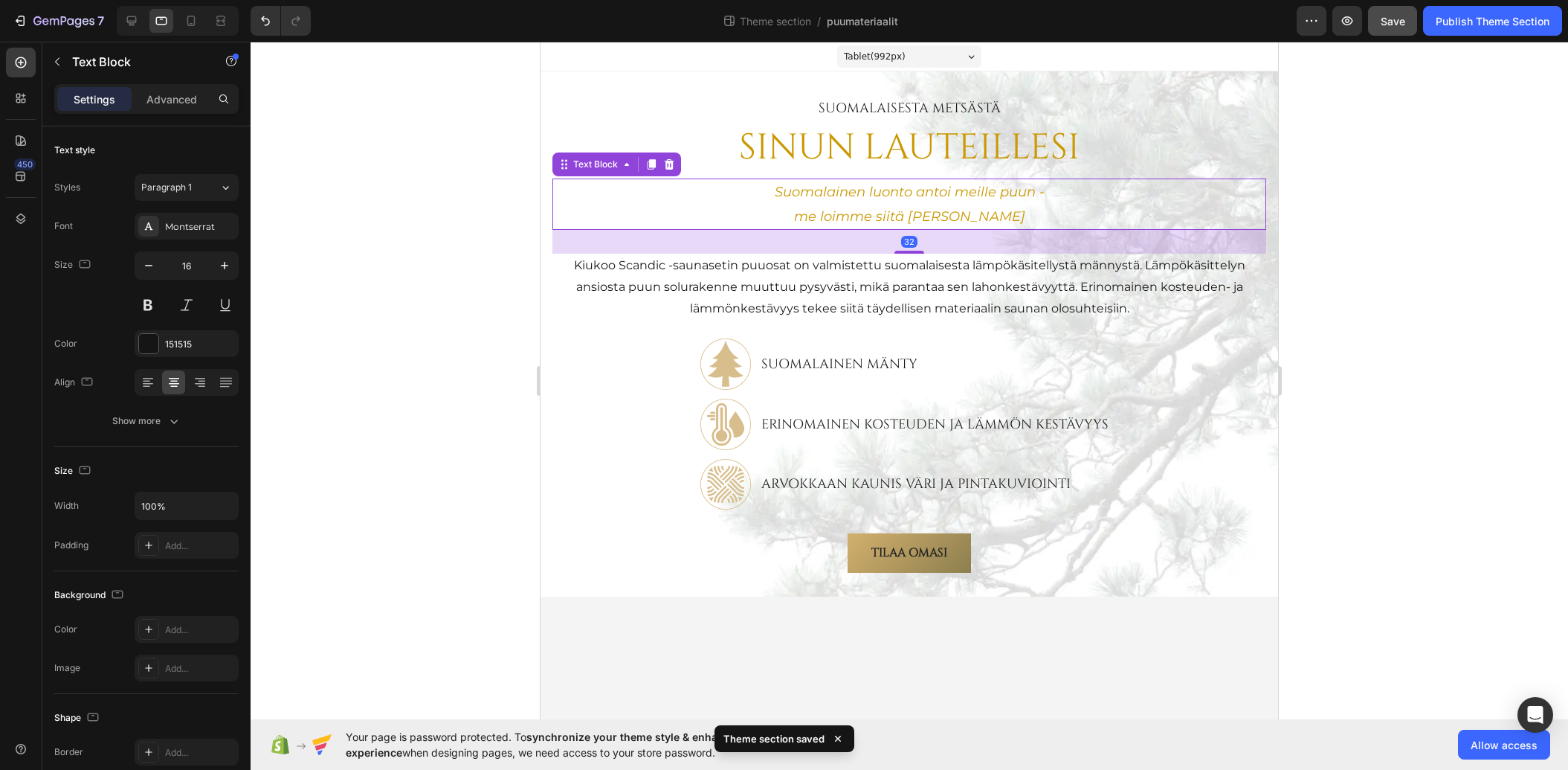
click at [853, 191] on p "Suomalainen luonto antoi meille puun -" at bounding box center [909, 191] width 711 height 24
click at [209, 182] on div "Paragraph 1*" at bounding box center [181, 187] width 78 height 13
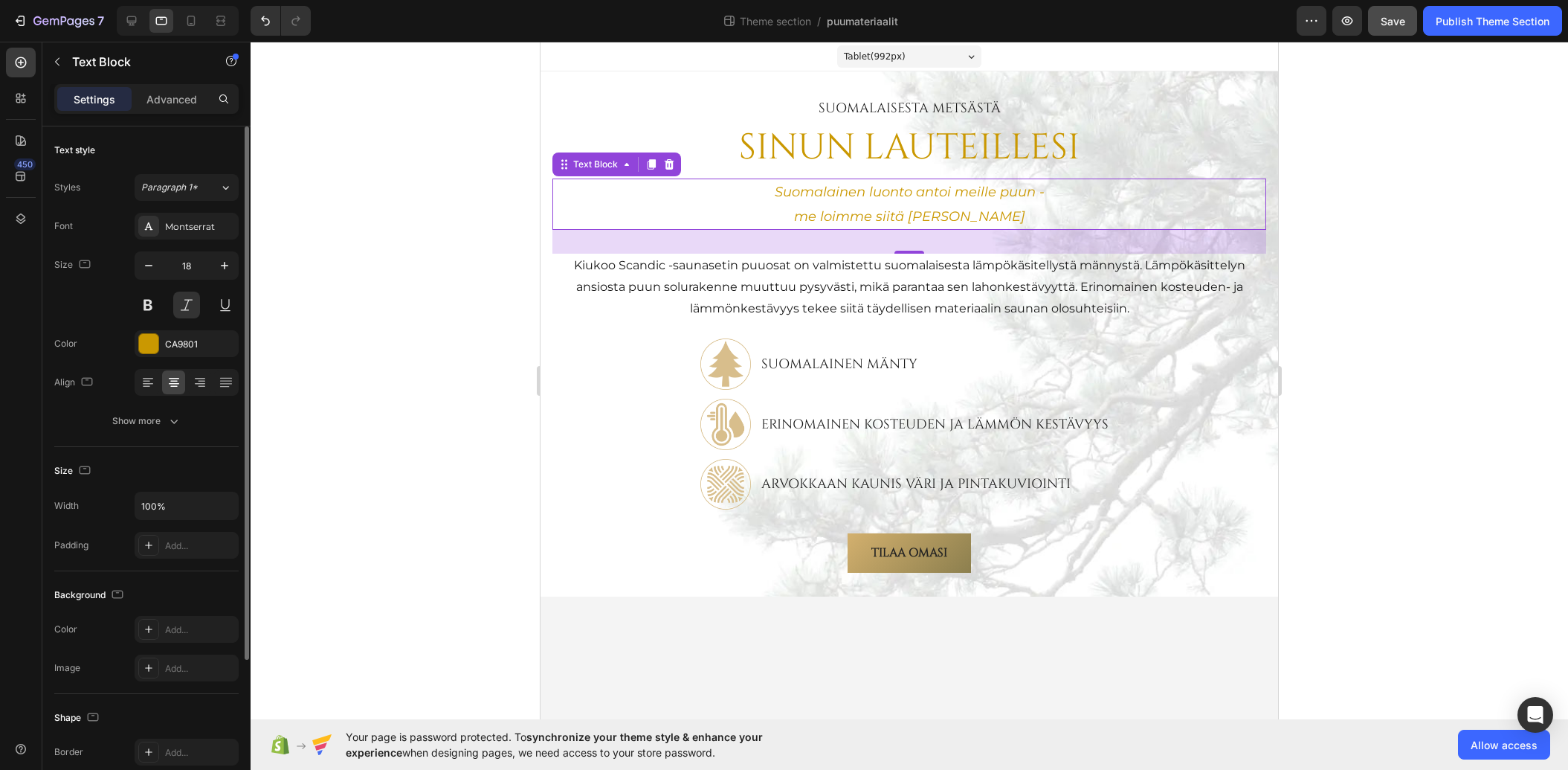
click at [188, 161] on div "Text style" at bounding box center [146, 150] width 184 height 24
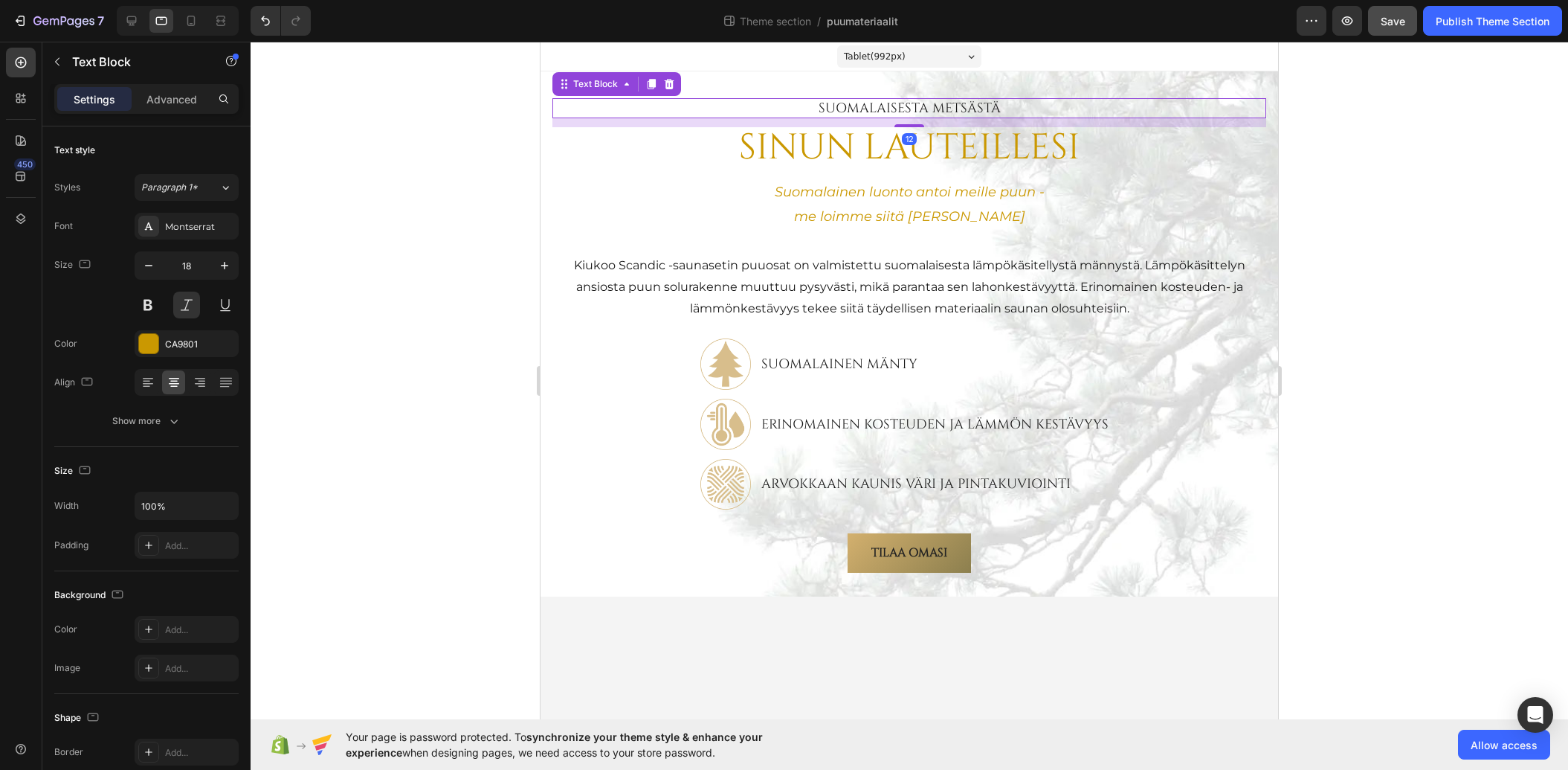
click at [850, 109] on p "SuomalAisesta metsästä" at bounding box center [909, 108] width 711 height 17
click at [215, 191] on div "Paragraph 1*" at bounding box center [181, 187] width 78 height 13
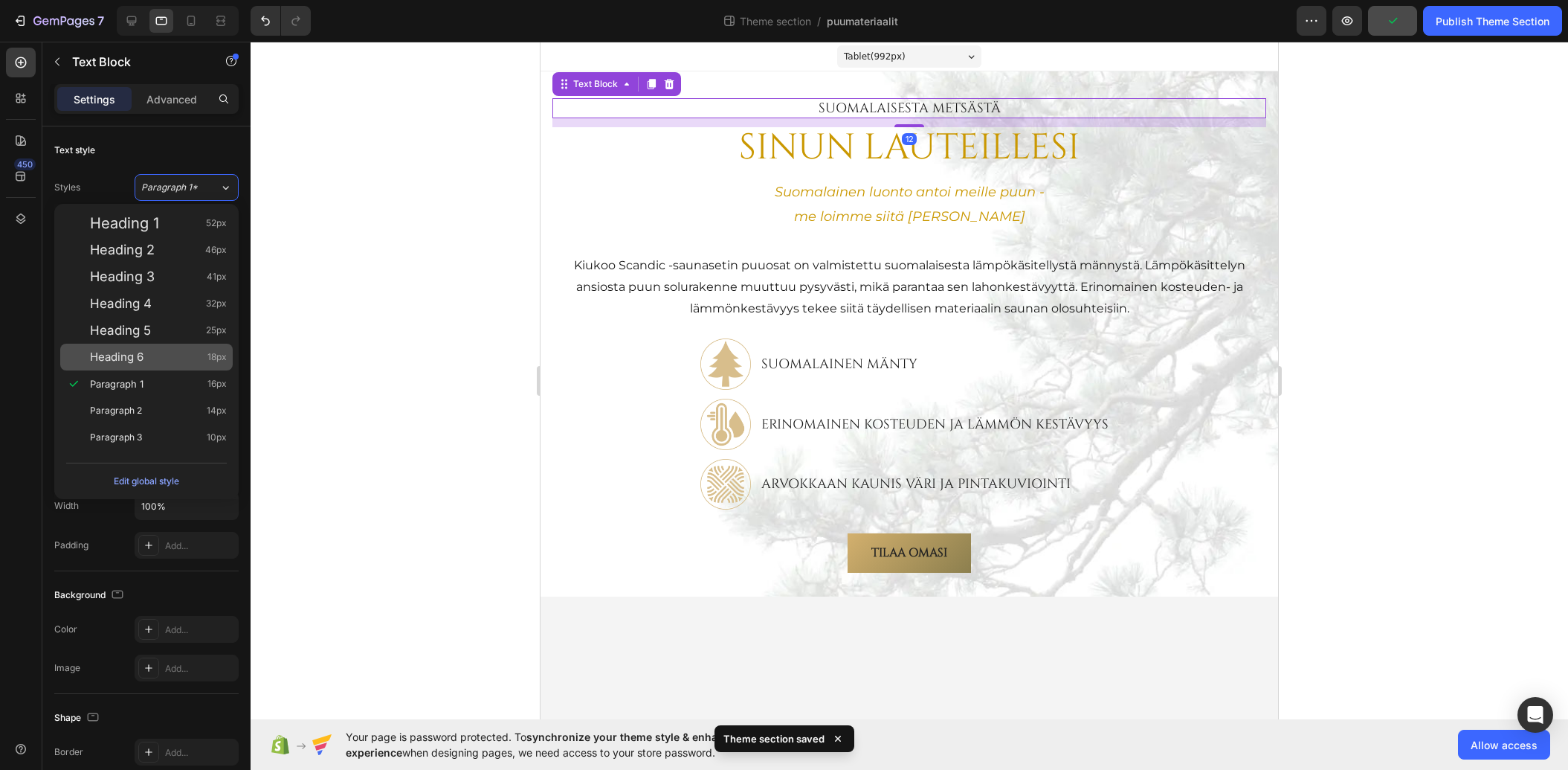
click at [161, 352] on div "Heading 6 18px" at bounding box center [159, 357] width 137 height 15
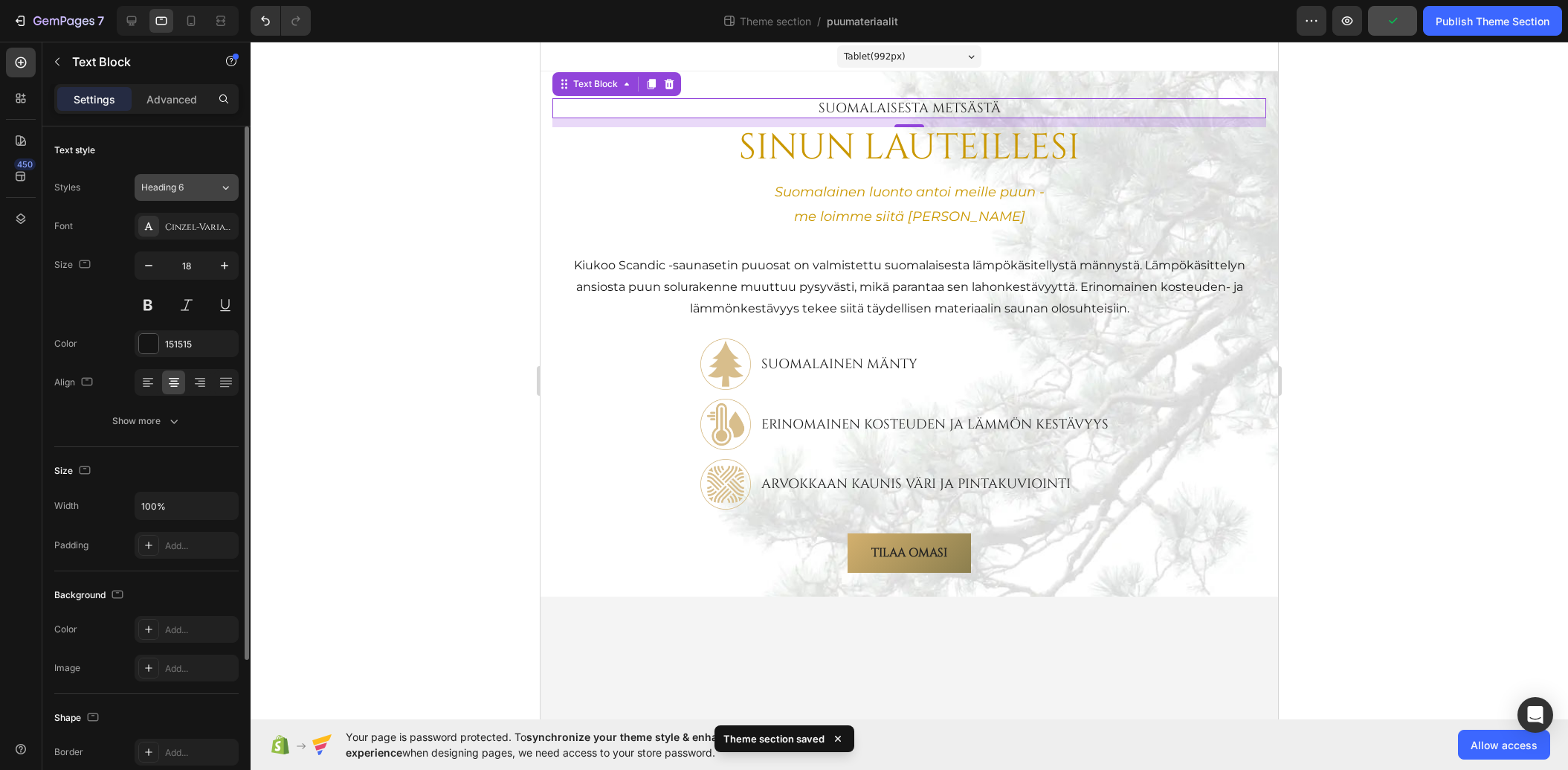
click at [208, 180] on button "Heading 6" at bounding box center [187, 187] width 105 height 27
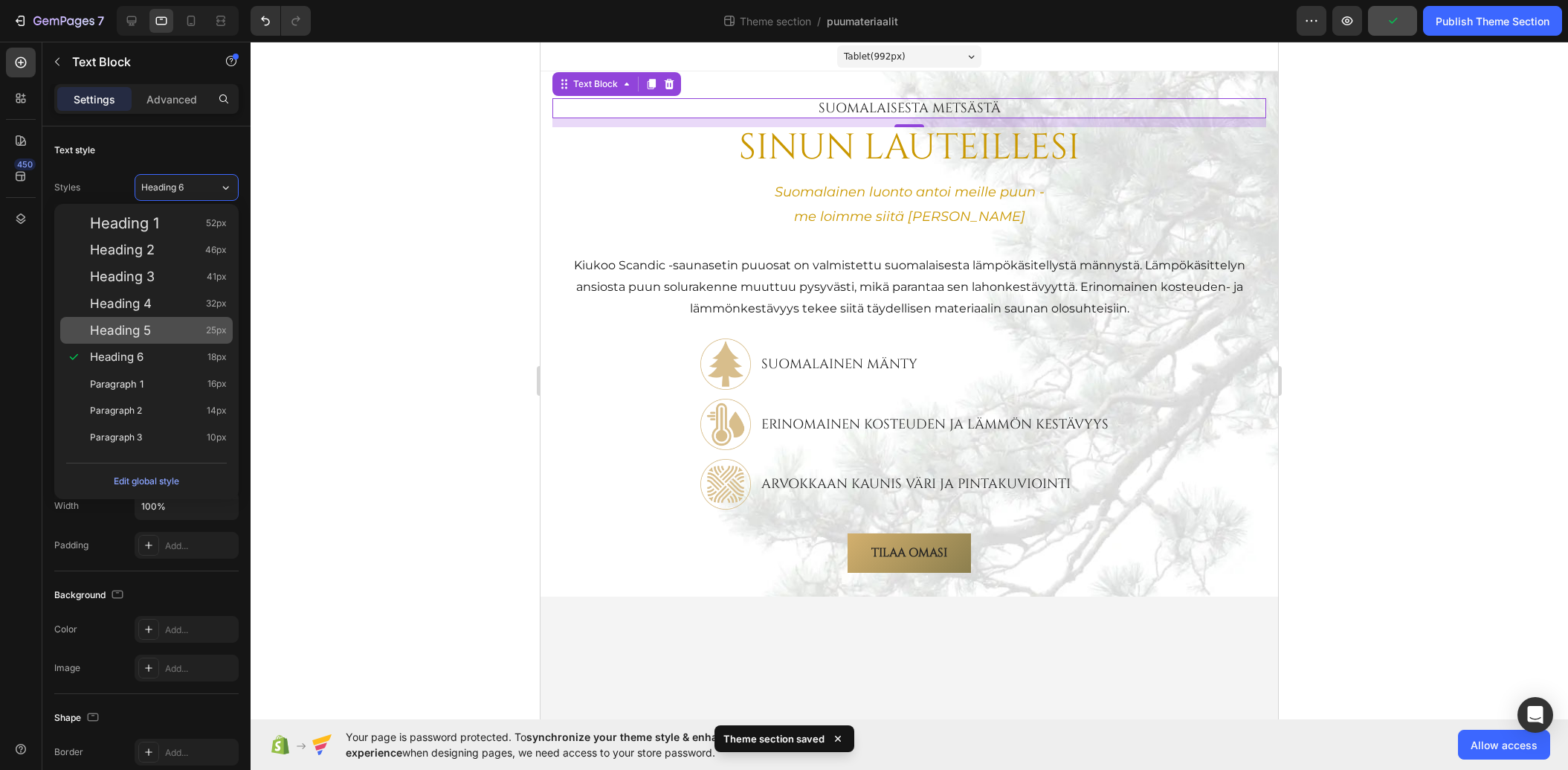
click at [188, 327] on div "Heading 5 25px" at bounding box center [159, 331] width 137 height 15
type input "25"
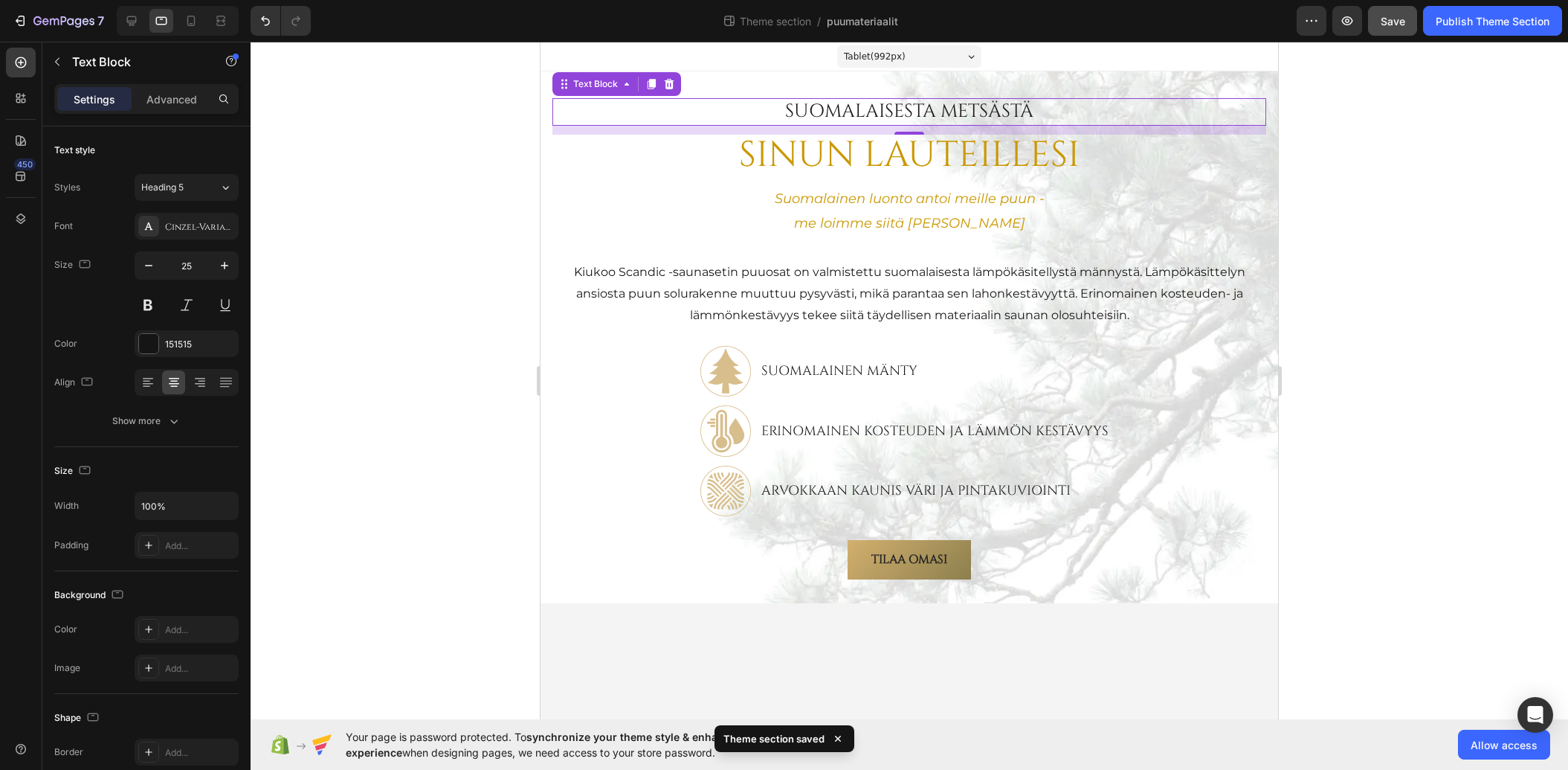
click at [426, 148] on div at bounding box center [909, 406] width 1318 height 728
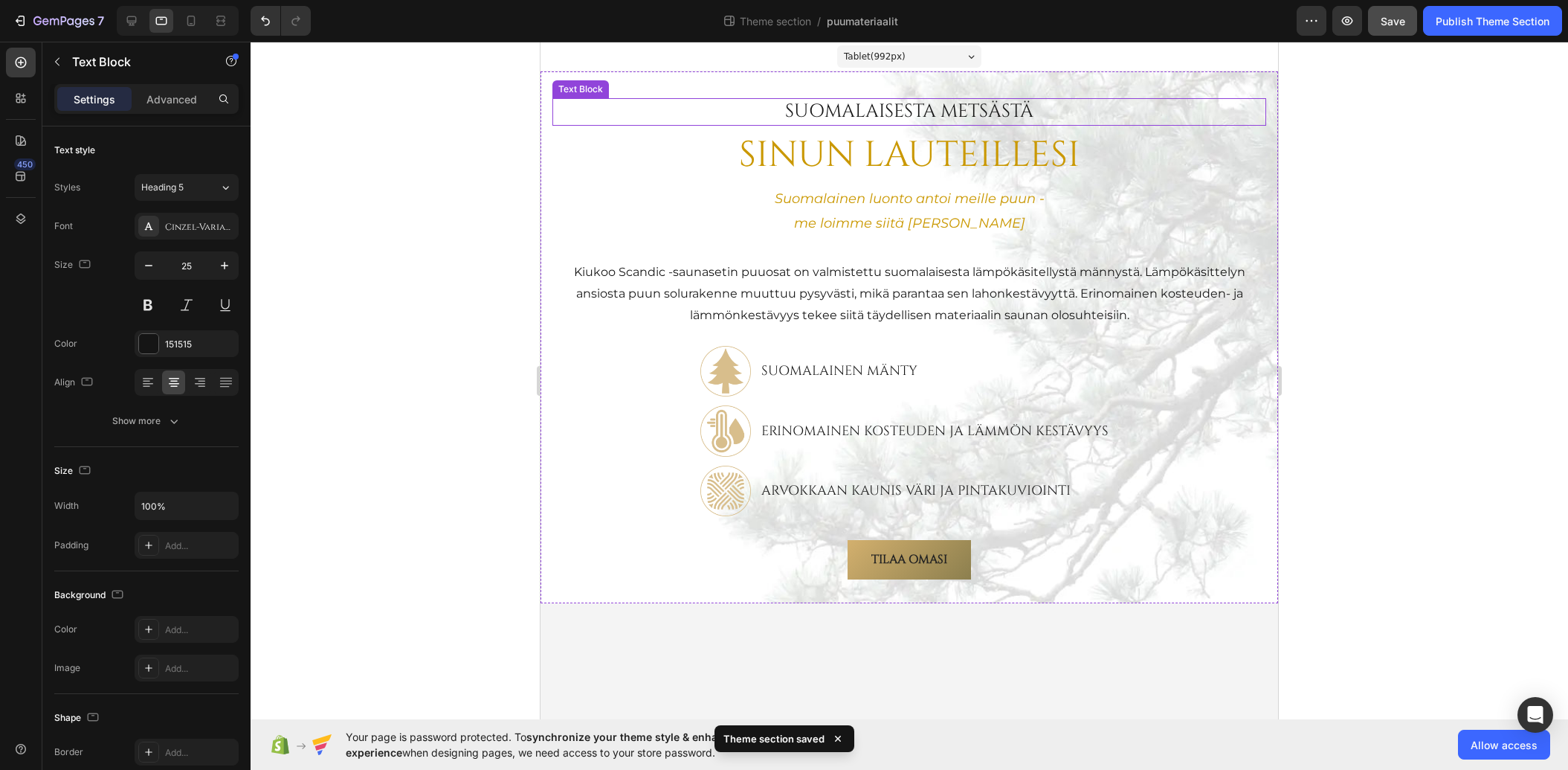
click at [927, 111] on p "SuomalAisesta metsästä" at bounding box center [909, 112] width 711 height 25
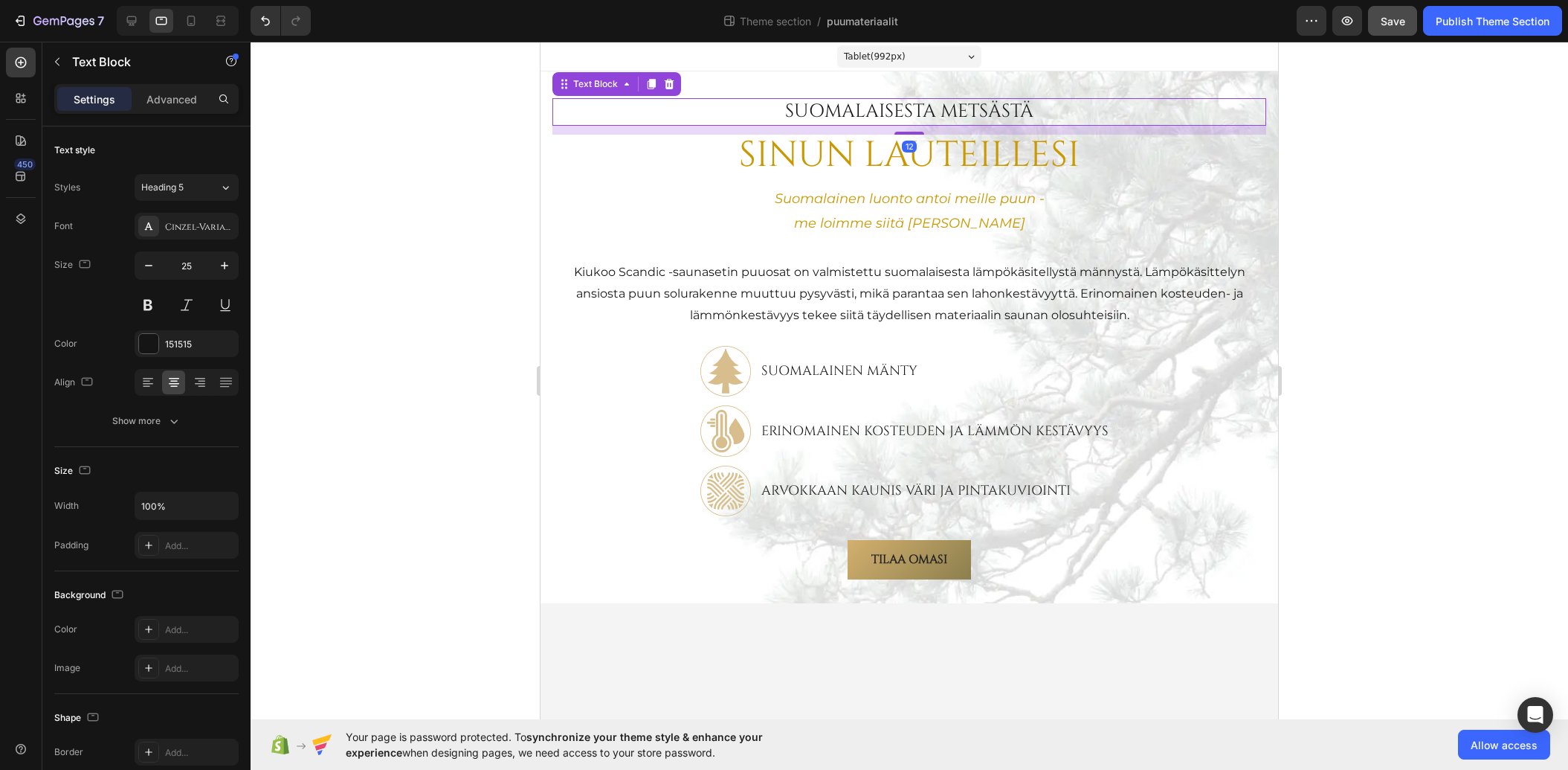
click at [415, 194] on div at bounding box center [909, 406] width 1318 height 728
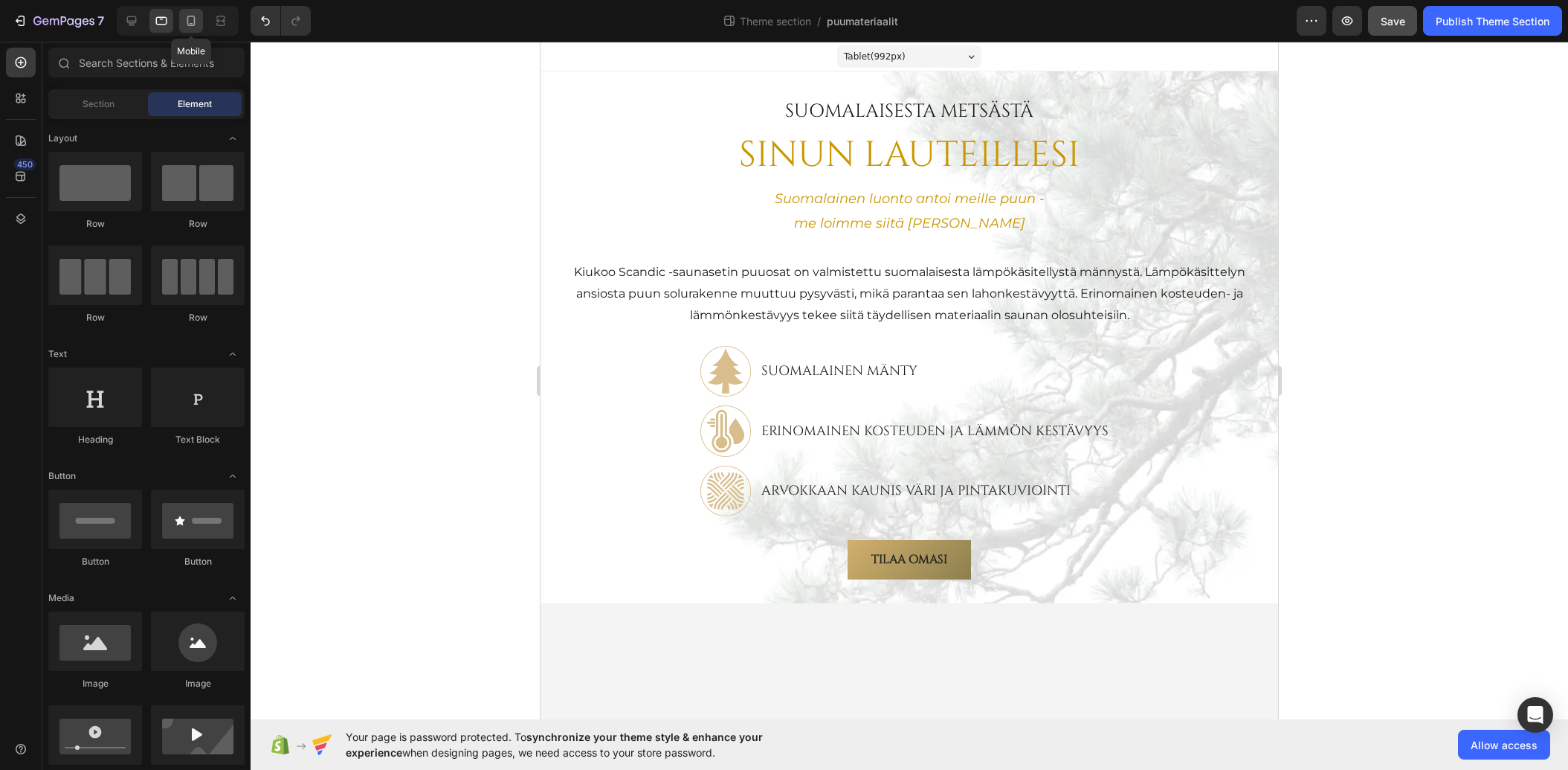
click at [189, 27] on icon at bounding box center [191, 21] width 15 height 15
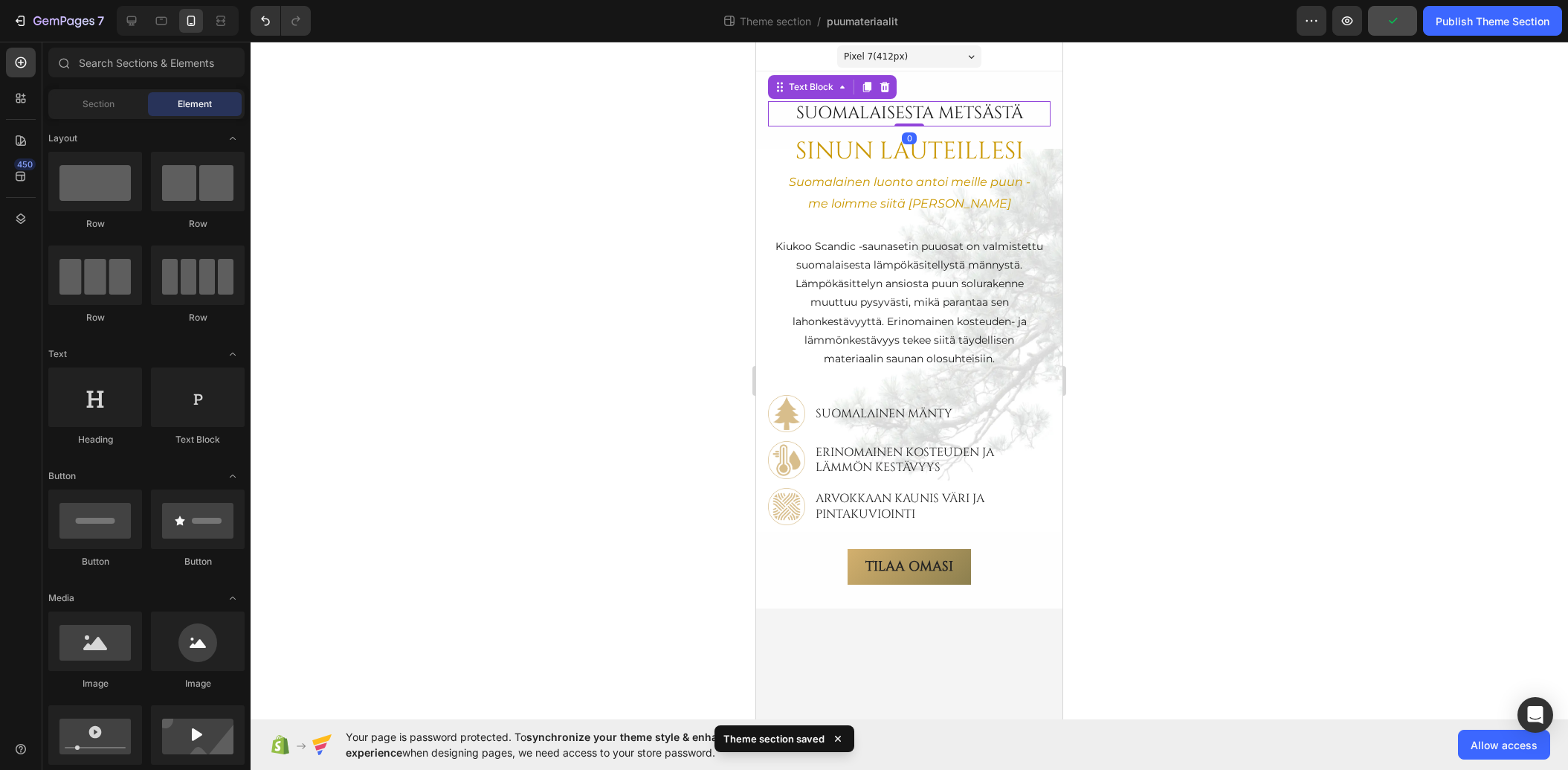
click at [902, 106] on p "SuomalAisesta metsästä" at bounding box center [909, 113] width 279 height 22
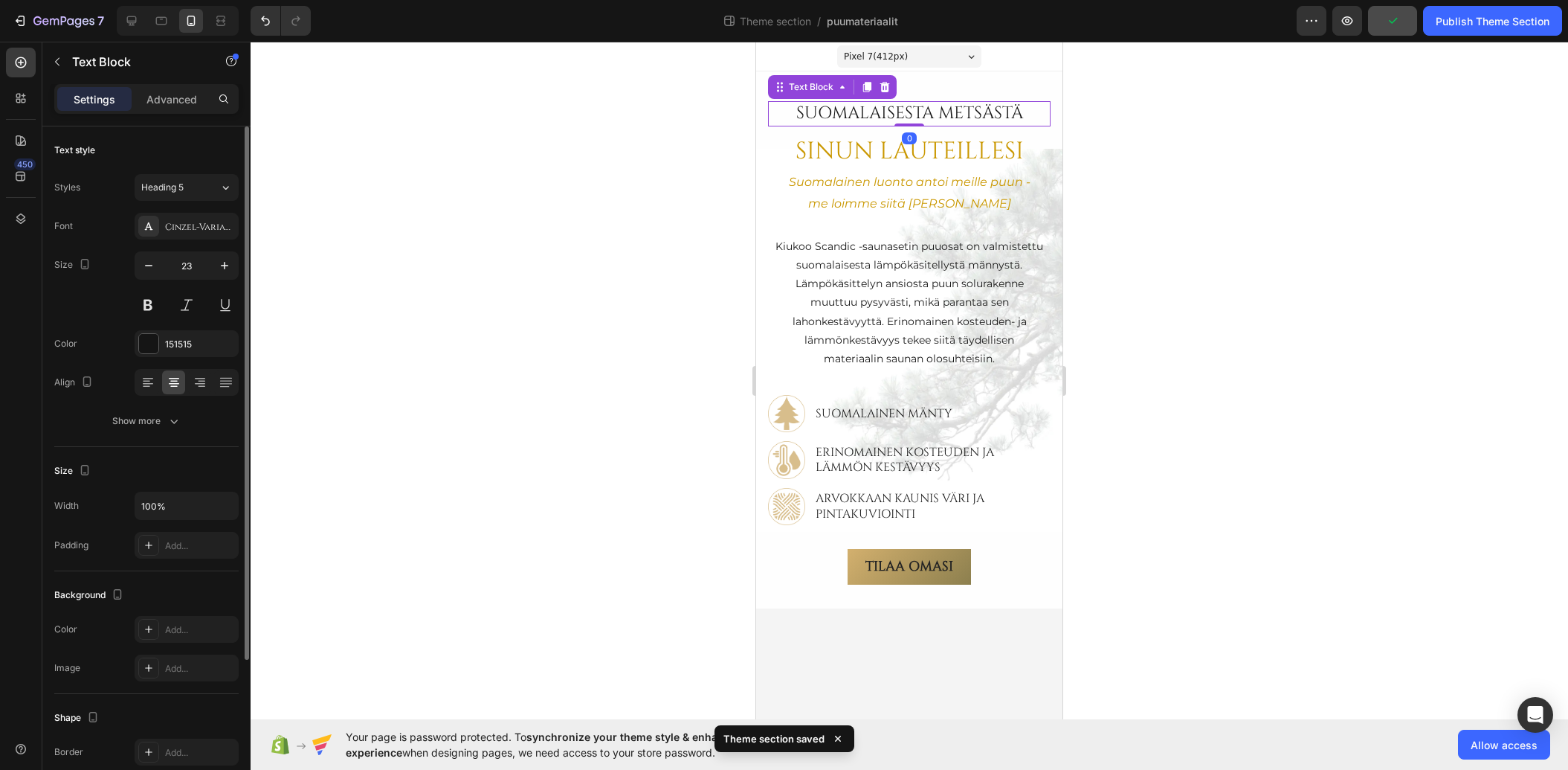
click at [191, 171] on div "Styles Heading 5 Font Cinzel-VariableFont_wght Size 23 Color 151515 Align Show …" at bounding box center [146, 302] width 184 height 263
click at [196, 186] on div "Heading 5" at bounding box center [171, 187] width 60 height 13
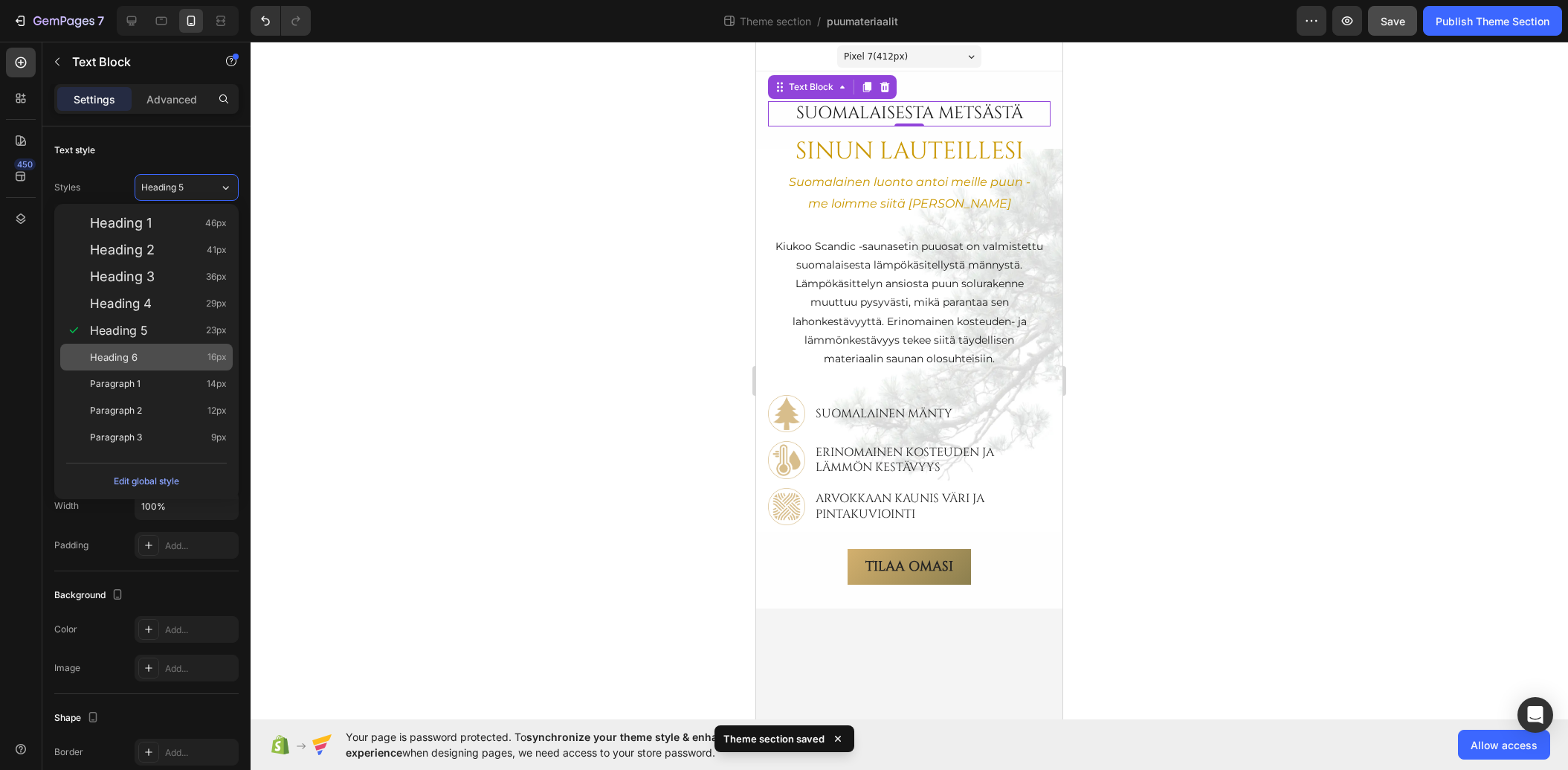
click at [151, 351] on div "Heading 6 16px" at bounding box center [159, 357] width 137 height 15
type input "16"
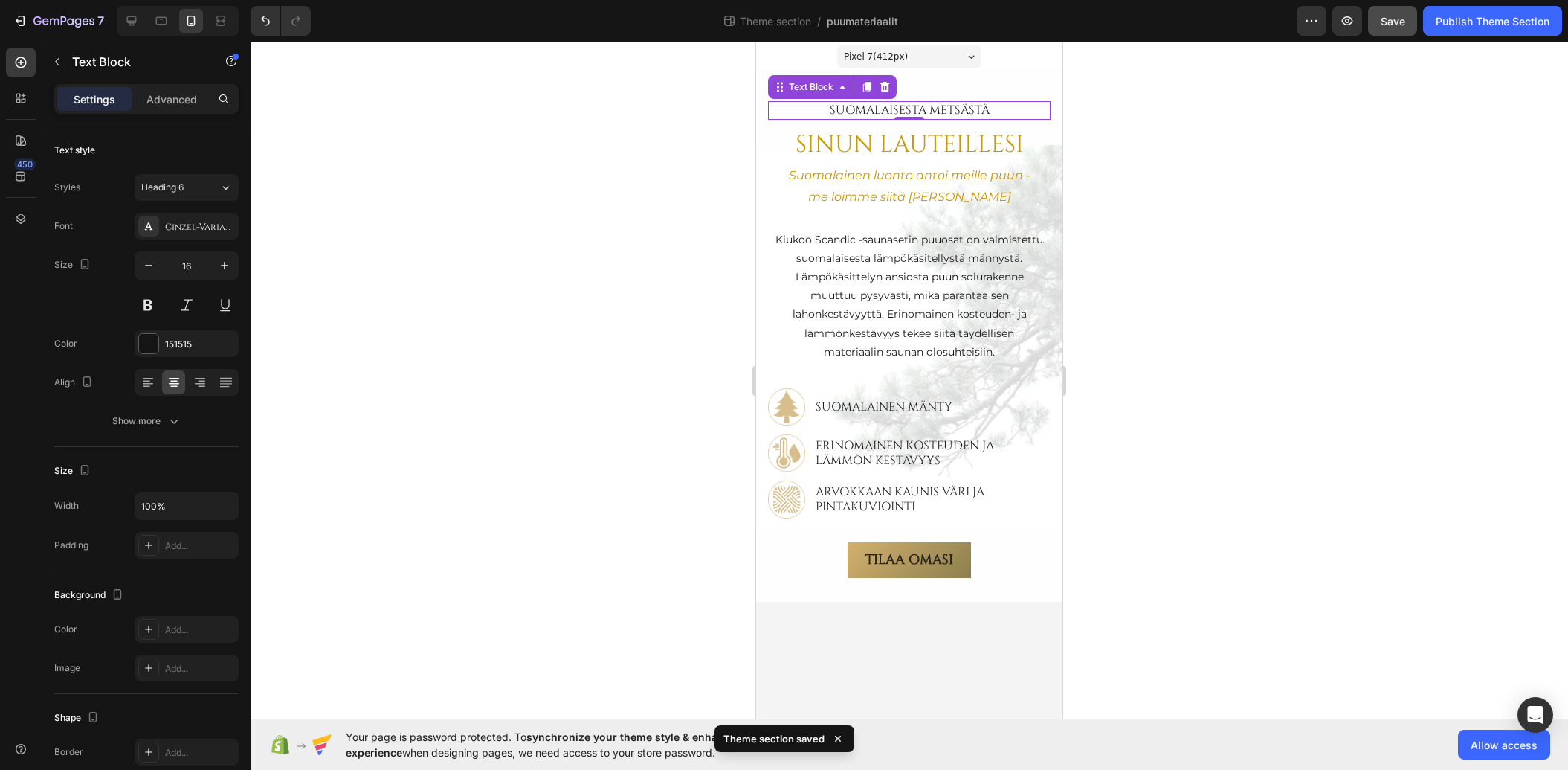
click at [578, 216] on div at bounding box center [909, 406] width 1318 height 728
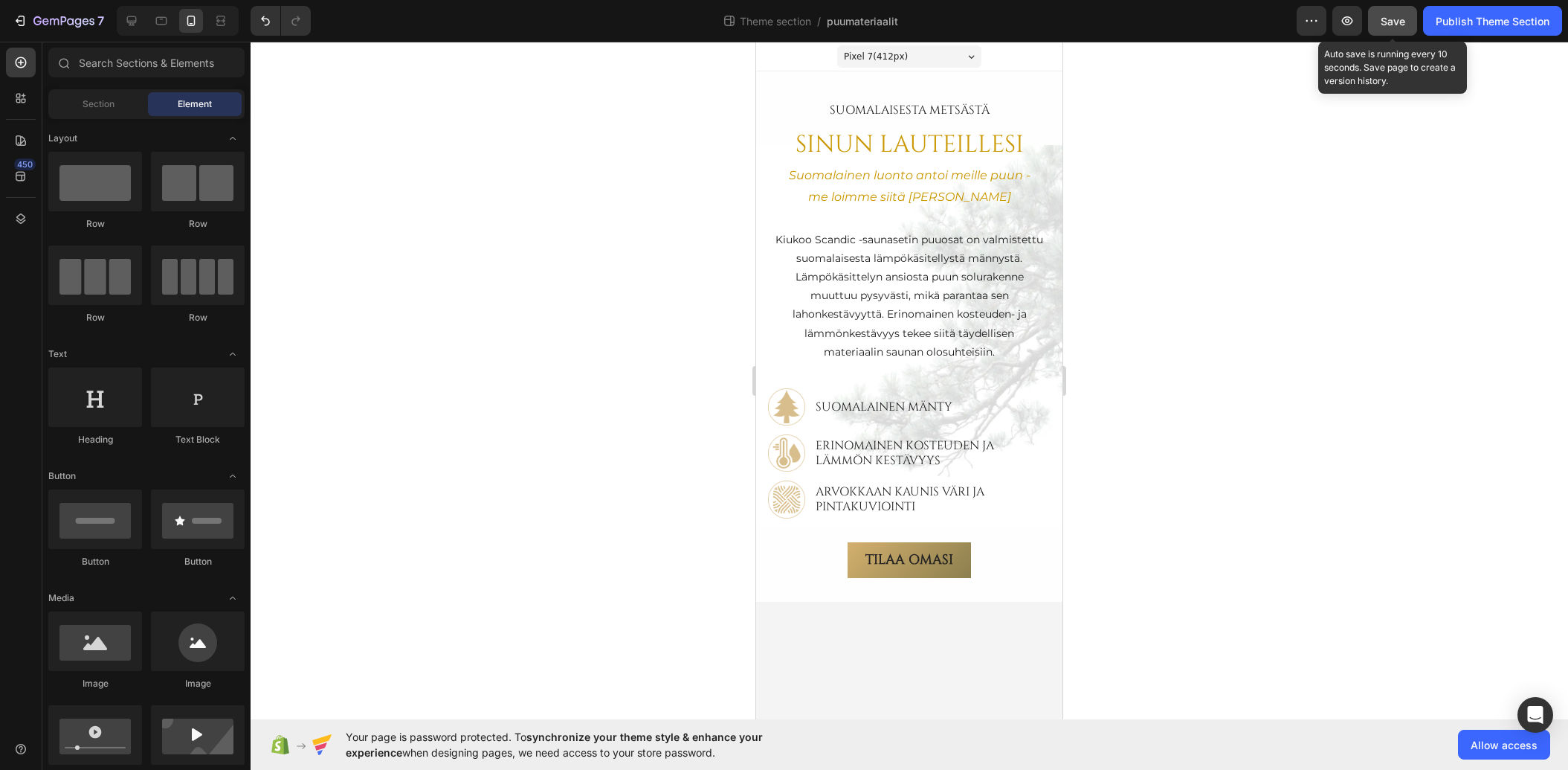
click at [1393, 18] on span "Save" at bounding box center [1393, 21] width 25 height 12
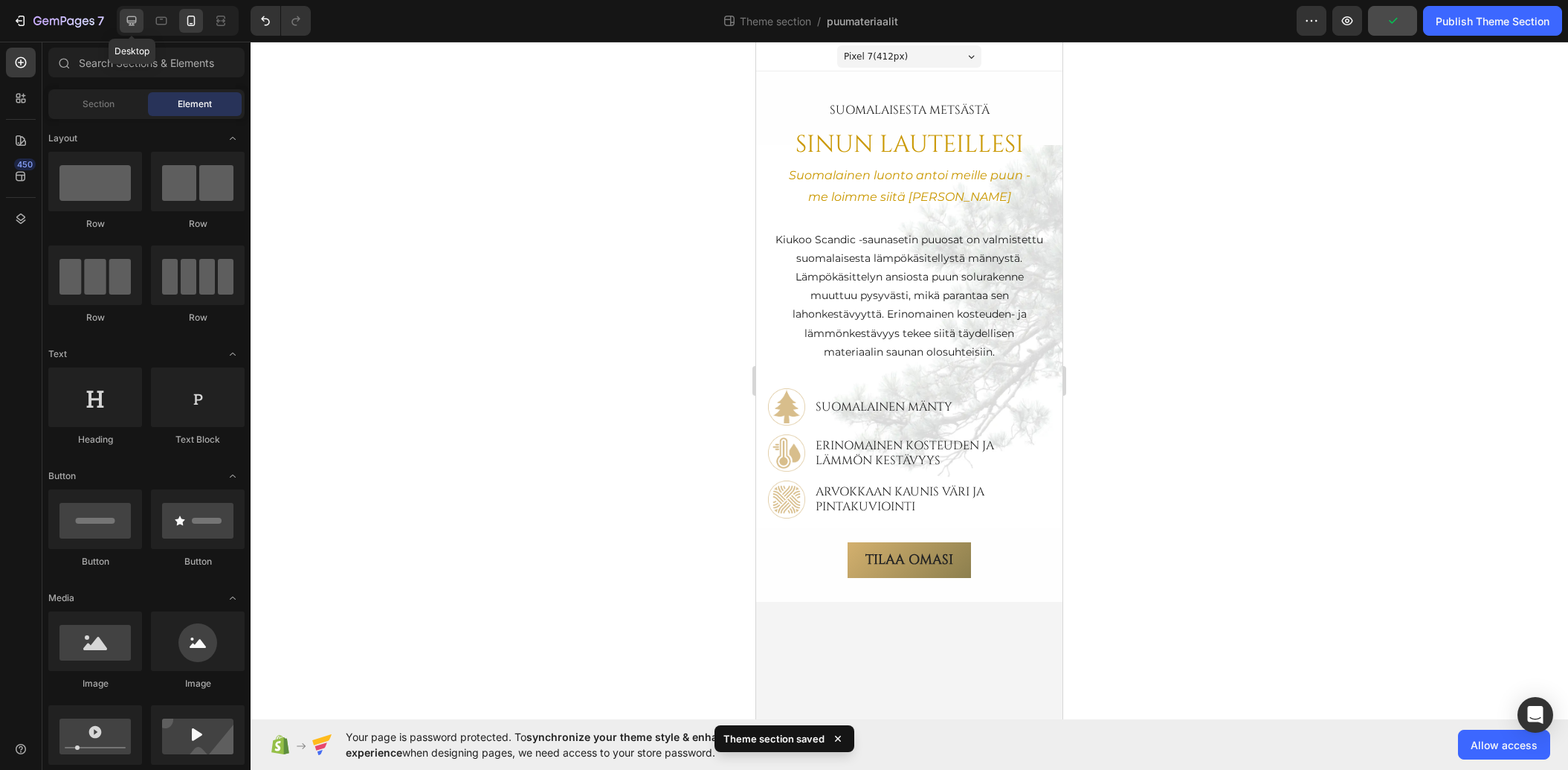
click at [128, 20] on icon at bounding box center [132, 21] width 10 height 10
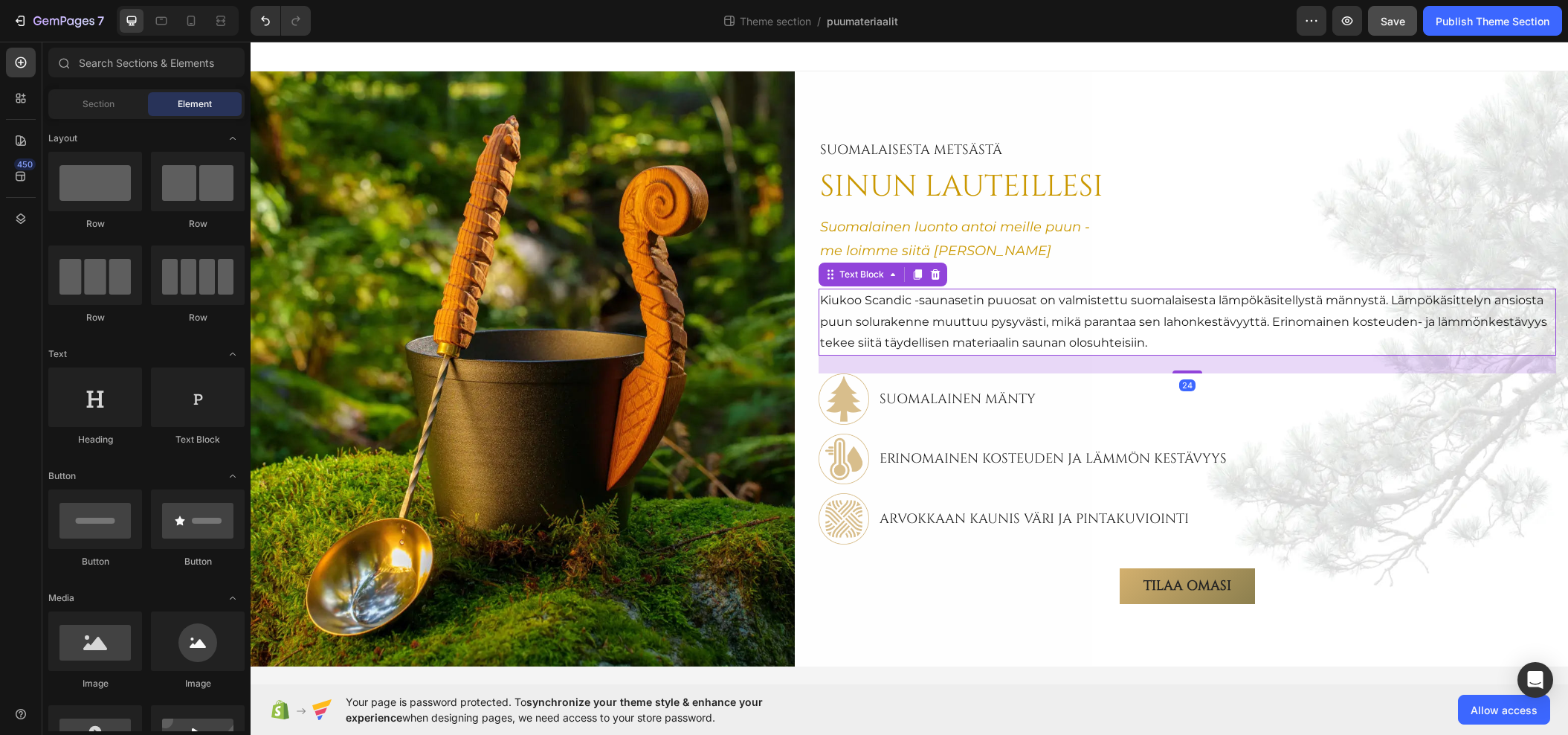
click at [1479, 339] on p "Kiukoo Scandic -saunasetin puuosat on valmistettu suomalaisesta lämpökäsitellys…" at bounding box center [1187, 321] width 735 height 64
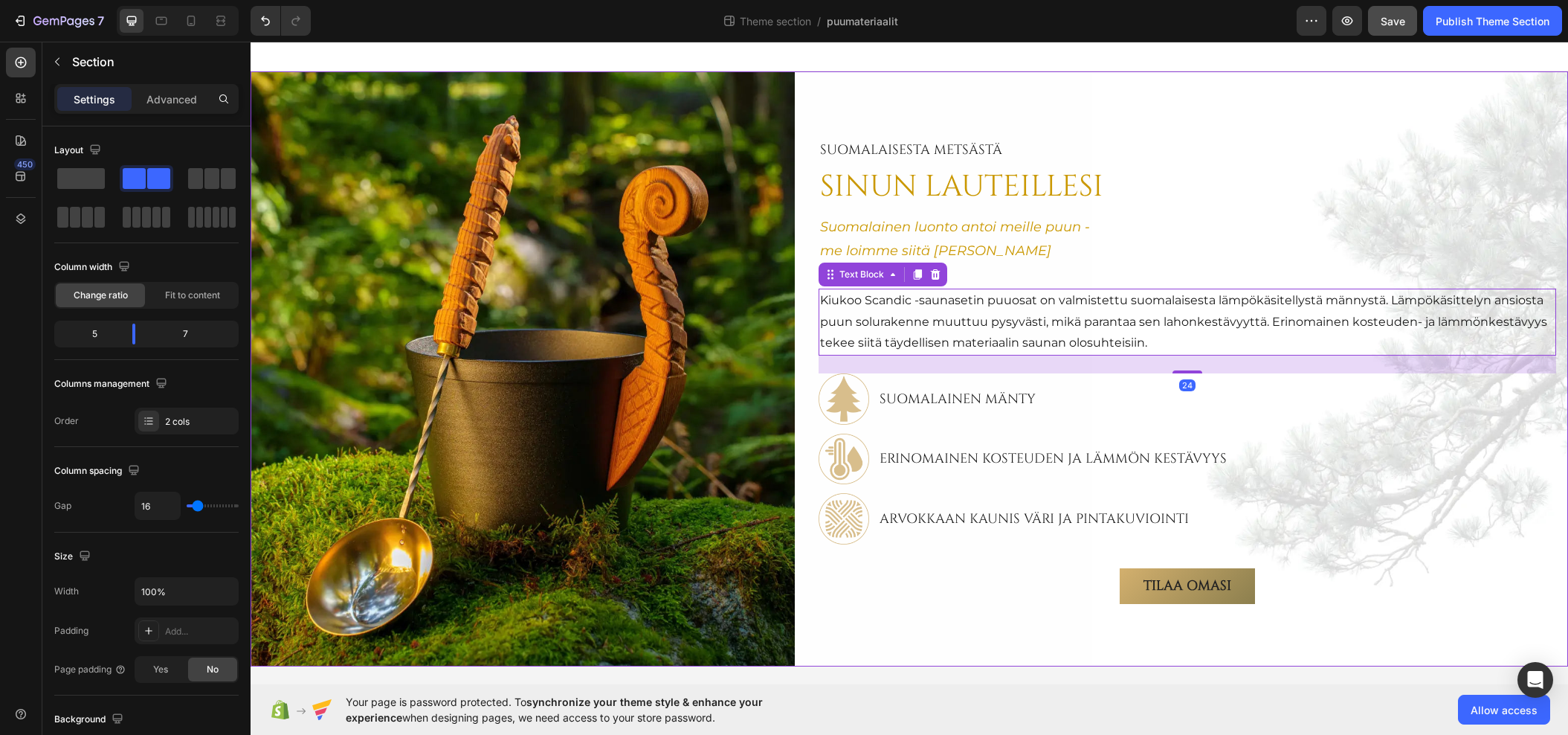
click at [1464, 87] on div "SuomalAisesta metsästä Text Block SINUN LAUTEILLESI Heading Suomalainen luonto …" at bounding box center [1187, 369] width 761 height 595
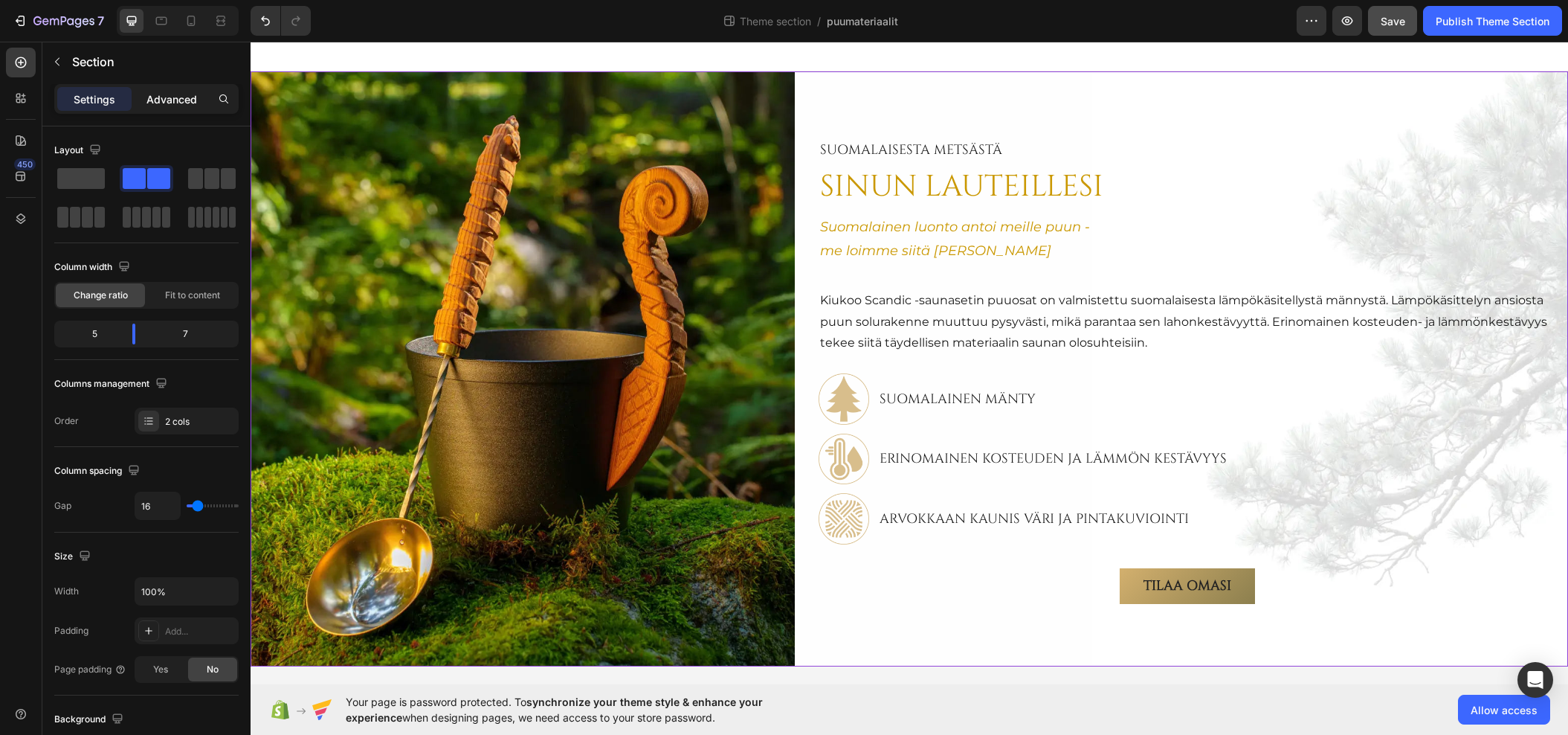
click at [165, 97] on p "Advanced" at bounding box center [171, 99] width 50 height 15
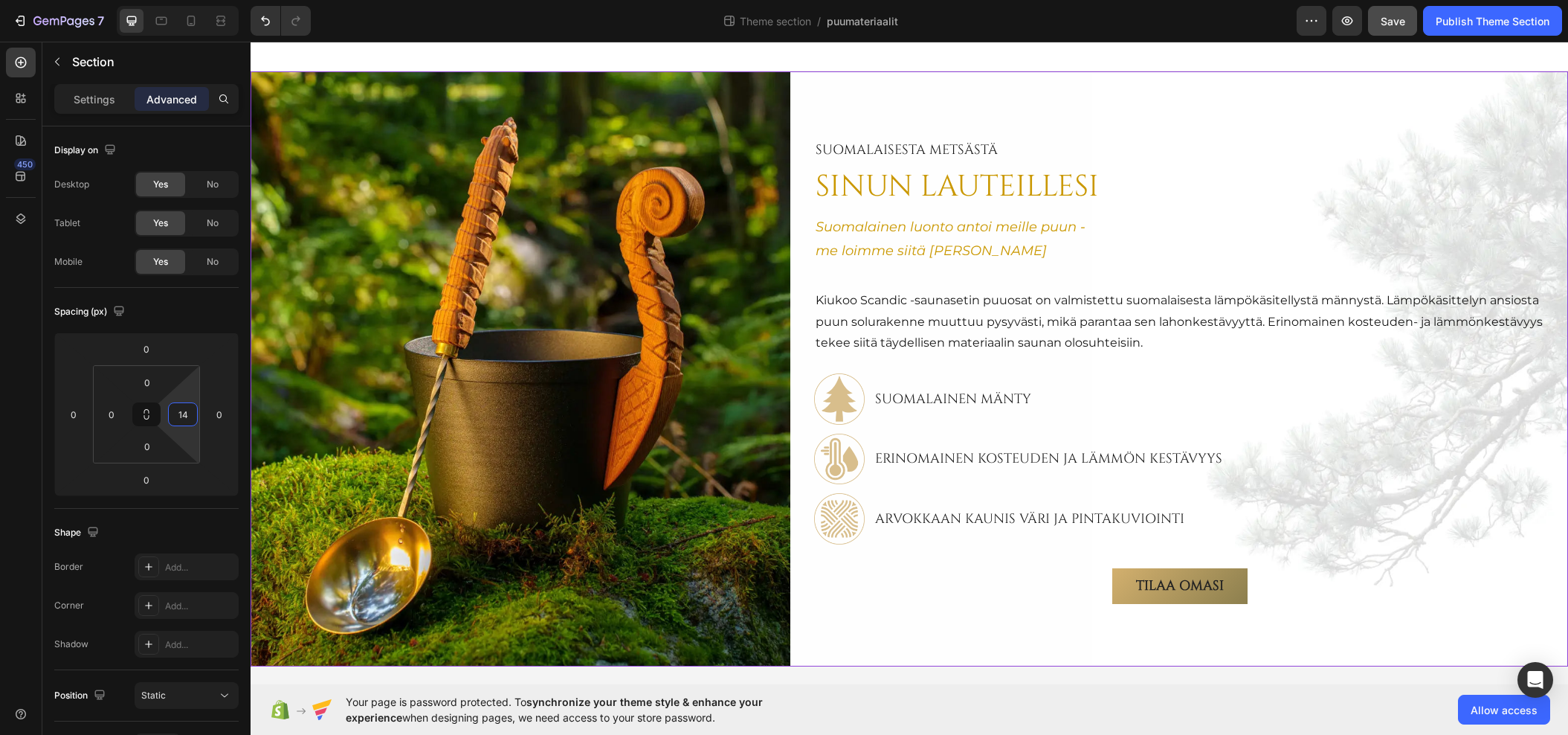
type input "16"
drag, startPoint x: 186, startPoint y: 436, endPoint x: 204, endPoint y: 430, distance: 19.0
click at [204, 0] on html "7 Theme section / puumateriaalit Preview Save Publish Theme Section 450 Section…" at bounding box center [784, 0] width 1568 height 0
click at [874, 53] on div at bounding box center [909, 56] width 1318 height 29
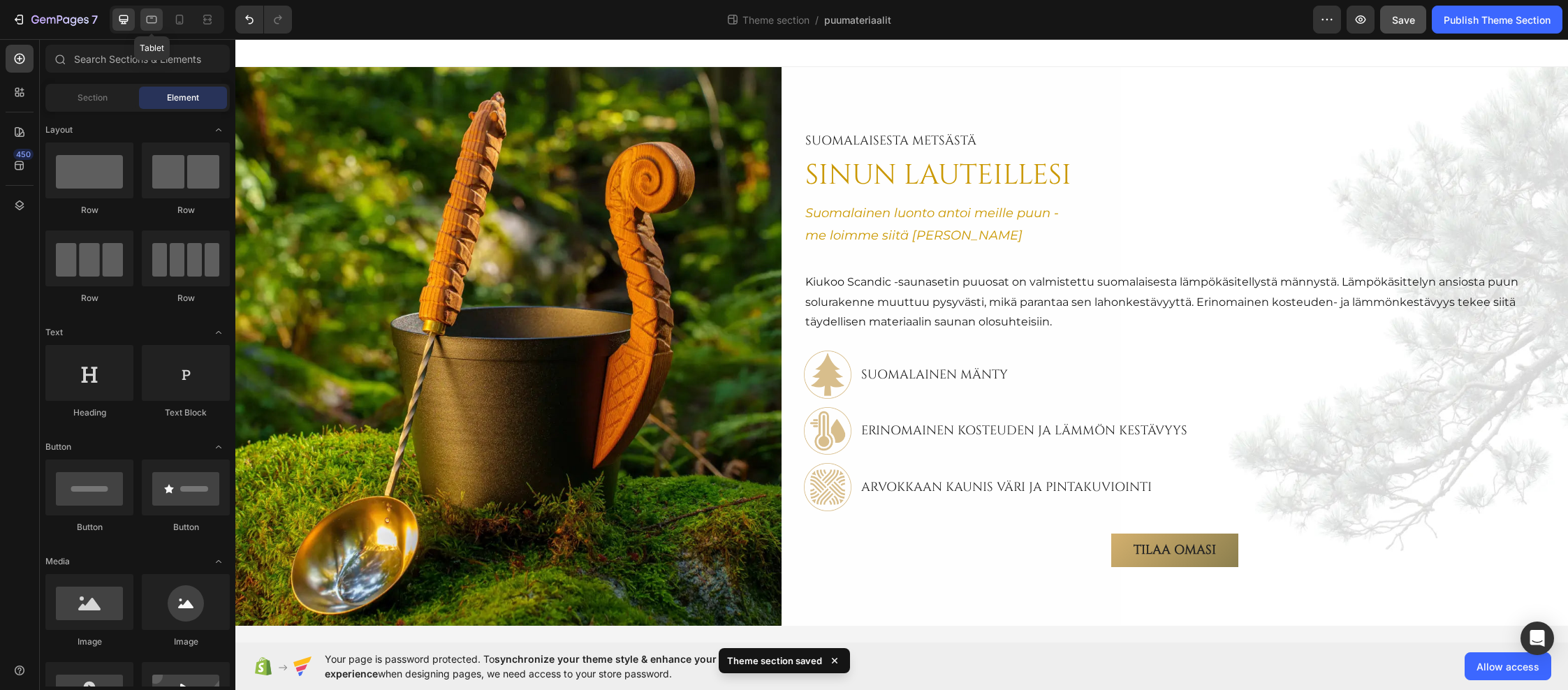
click at [155, 19] on icon at bounding box center [152, 20] width 14 height 14
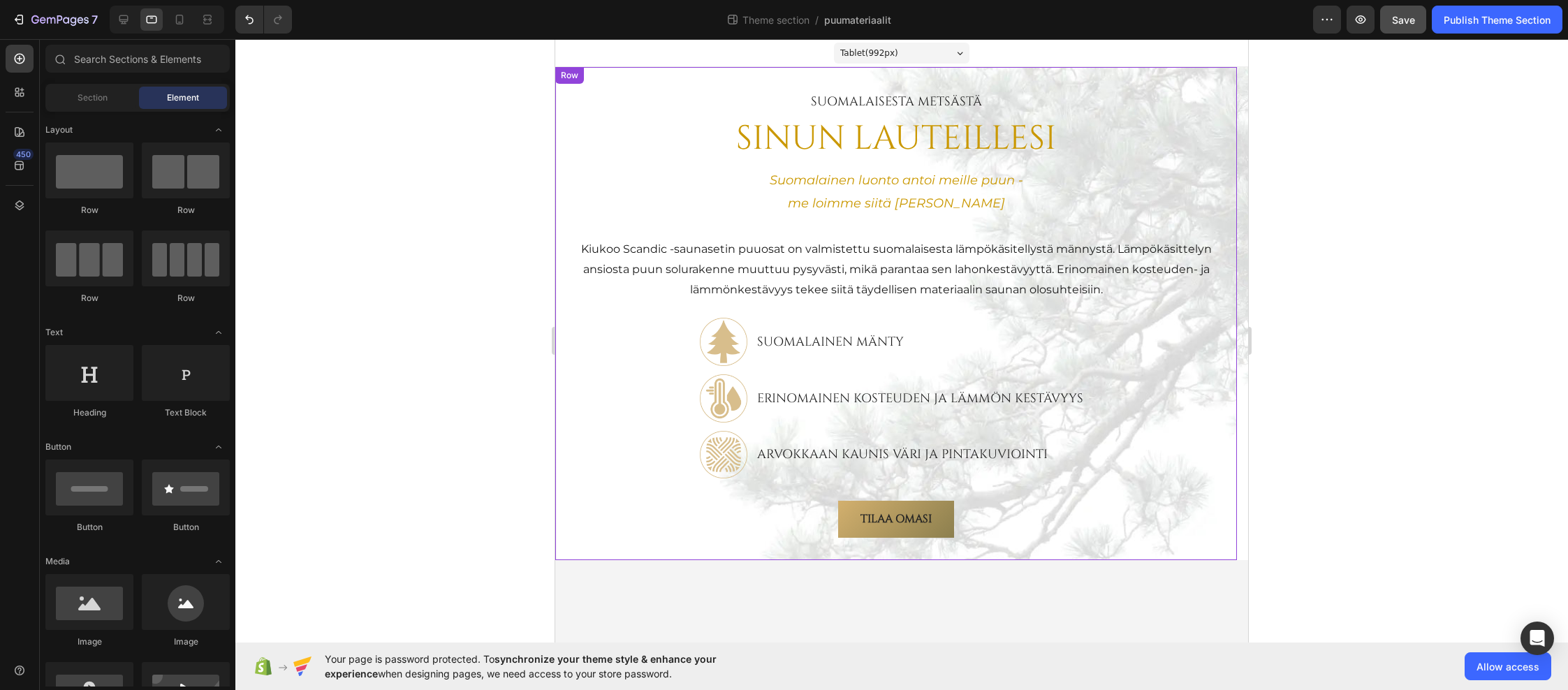
click at [1229, 213] on div "SuomalAisesta metsästä Text Block SINUN LAUTEILLESI Heading Suomalainen luonto …" at bounding box center [896, 313] width 682 height 493
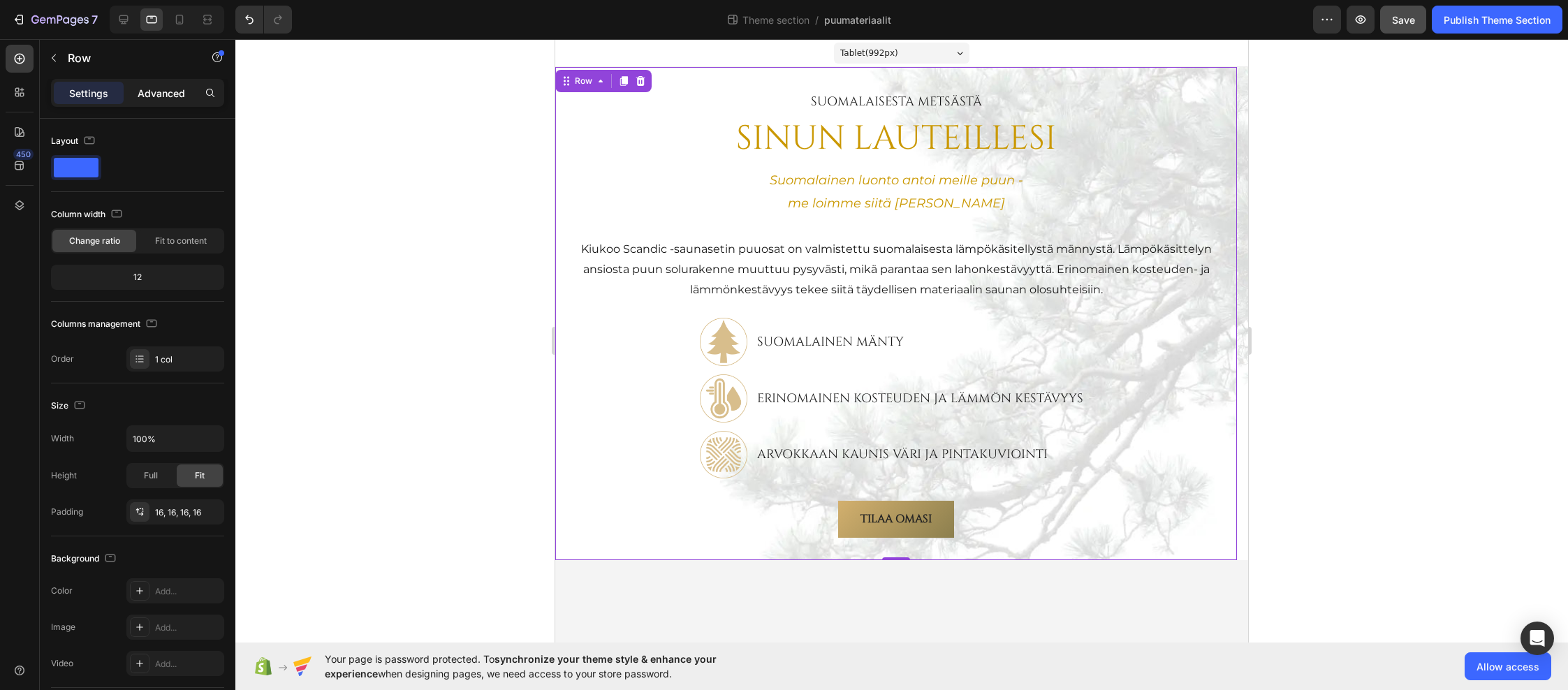
click at [156, 98] on p "Advanced" at bounding box center [161, 93] width 47 height 14
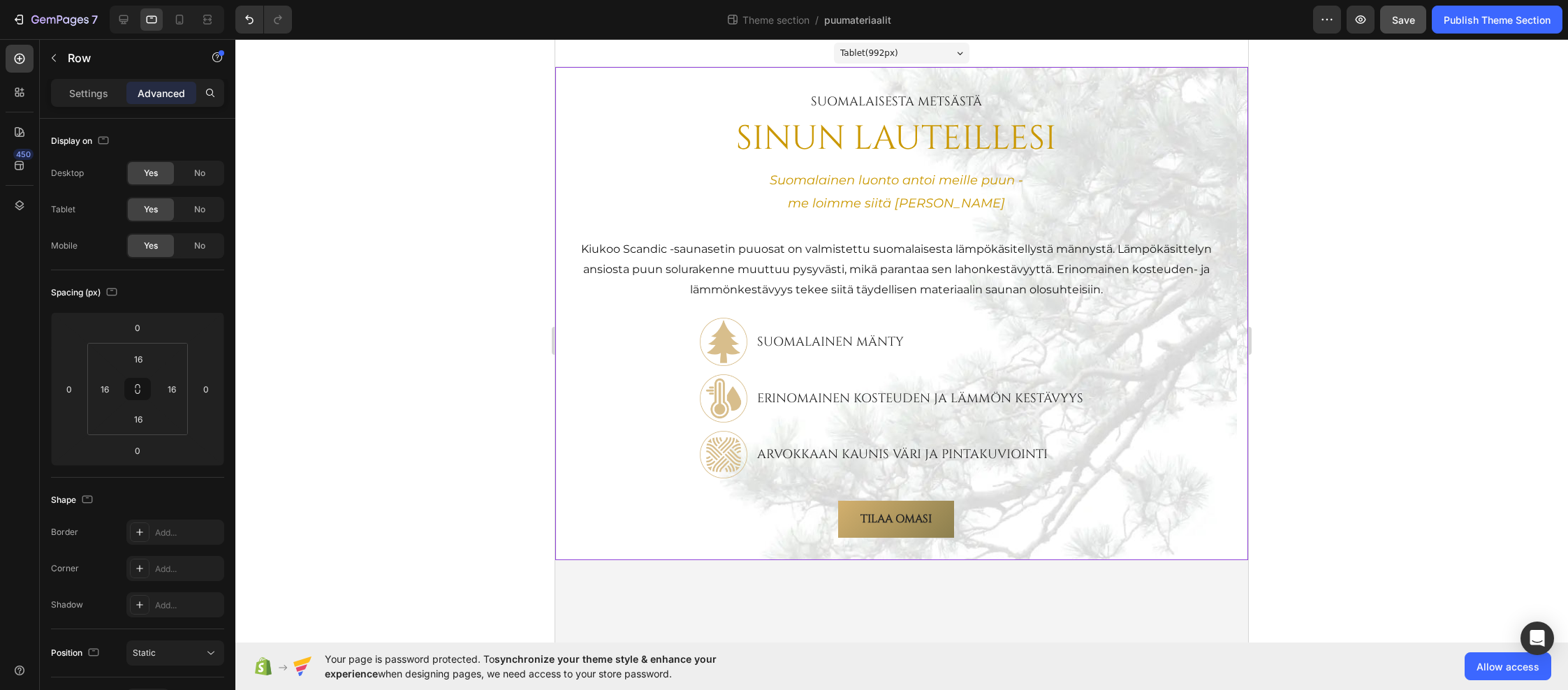
click at [1242, 257] on div "Image SuomalAisesta metsästä Text Block SINUN LAUTEILLESI Heading Suomalainen l…" at bounding box center [901, 313] width 693 height 493
click at [170, 388] on input "16" at bounding box center [171, 388] width 21 height 21
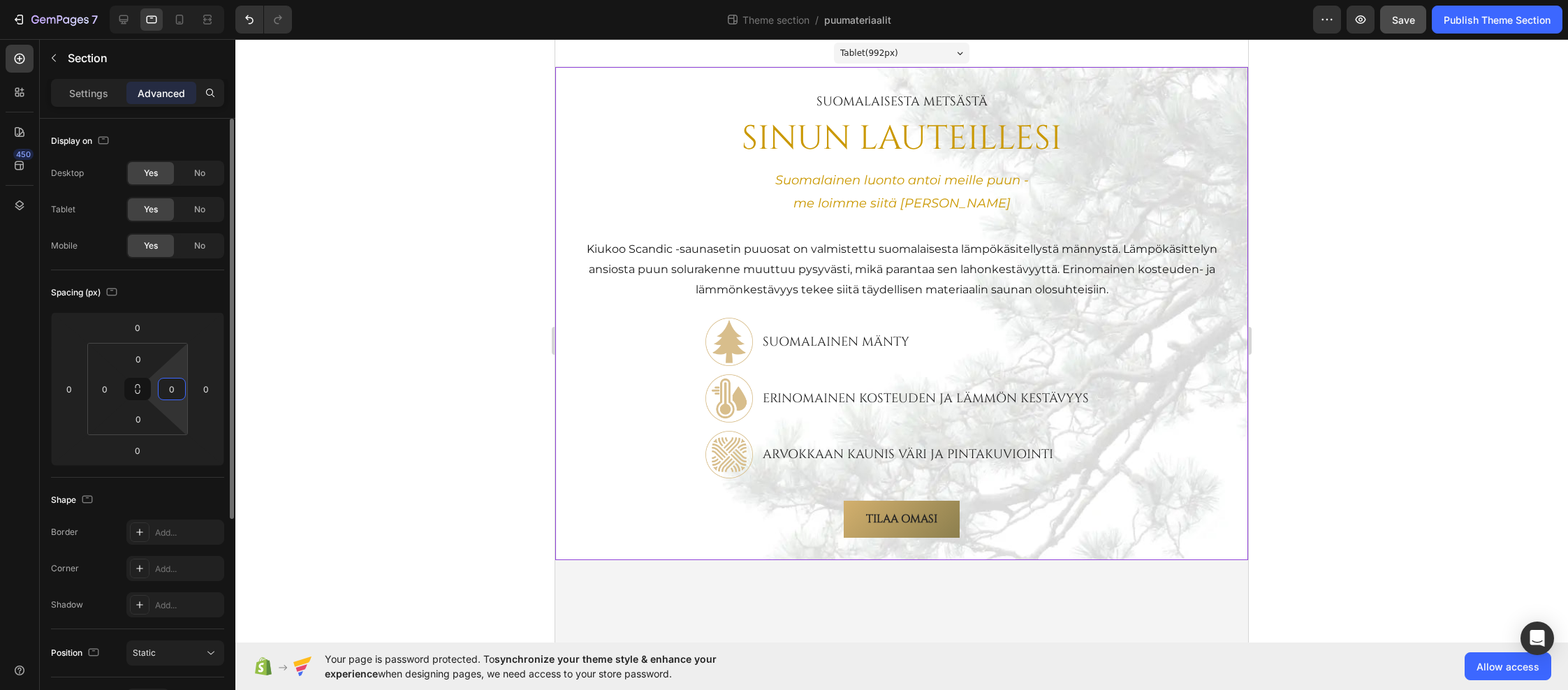
click at [181, 285] on div "Spacing (px)" at bounding box center [137, 292] width 173 height 22
click at [181, 20] on icon at bounding box center [179, 20] width 14 height 14
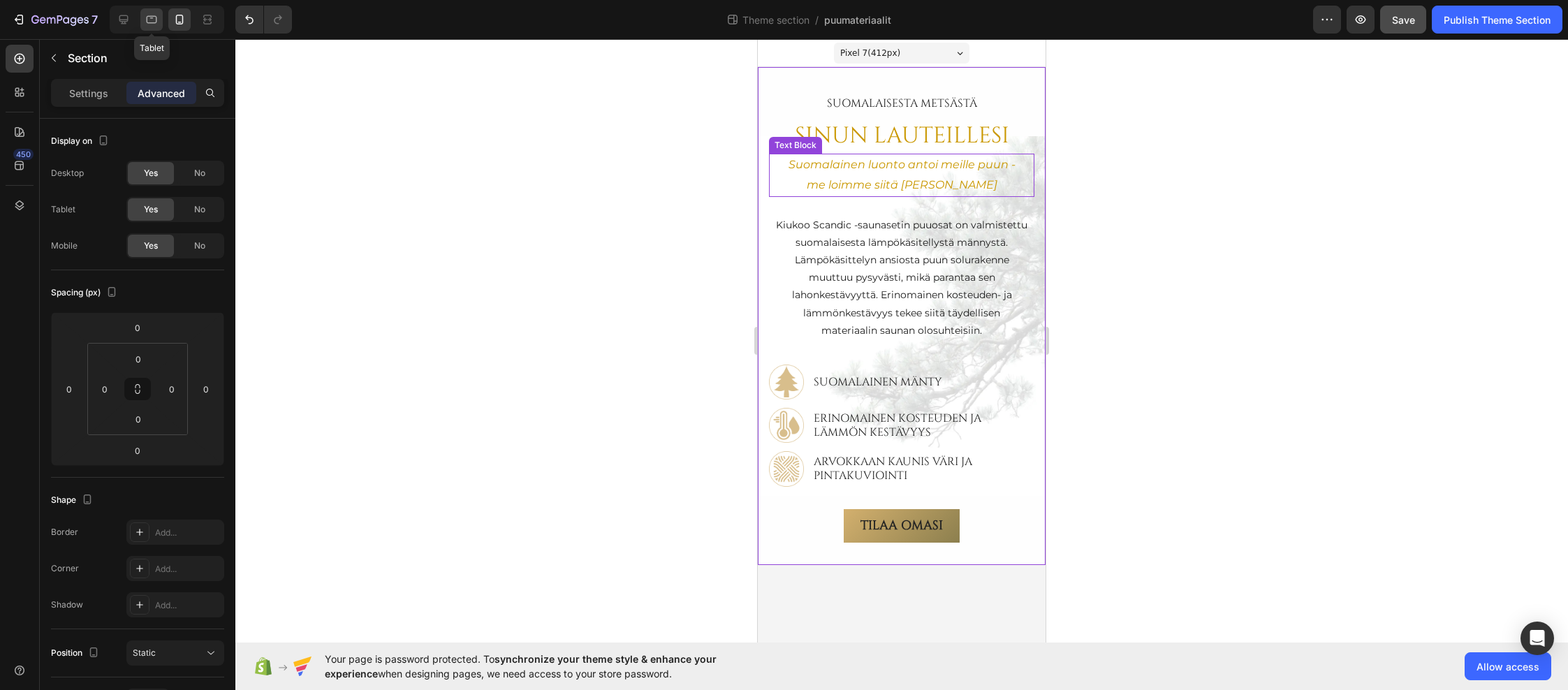
click at [156, 15] on icon at bounding box center [152, 20] width 14 height 14
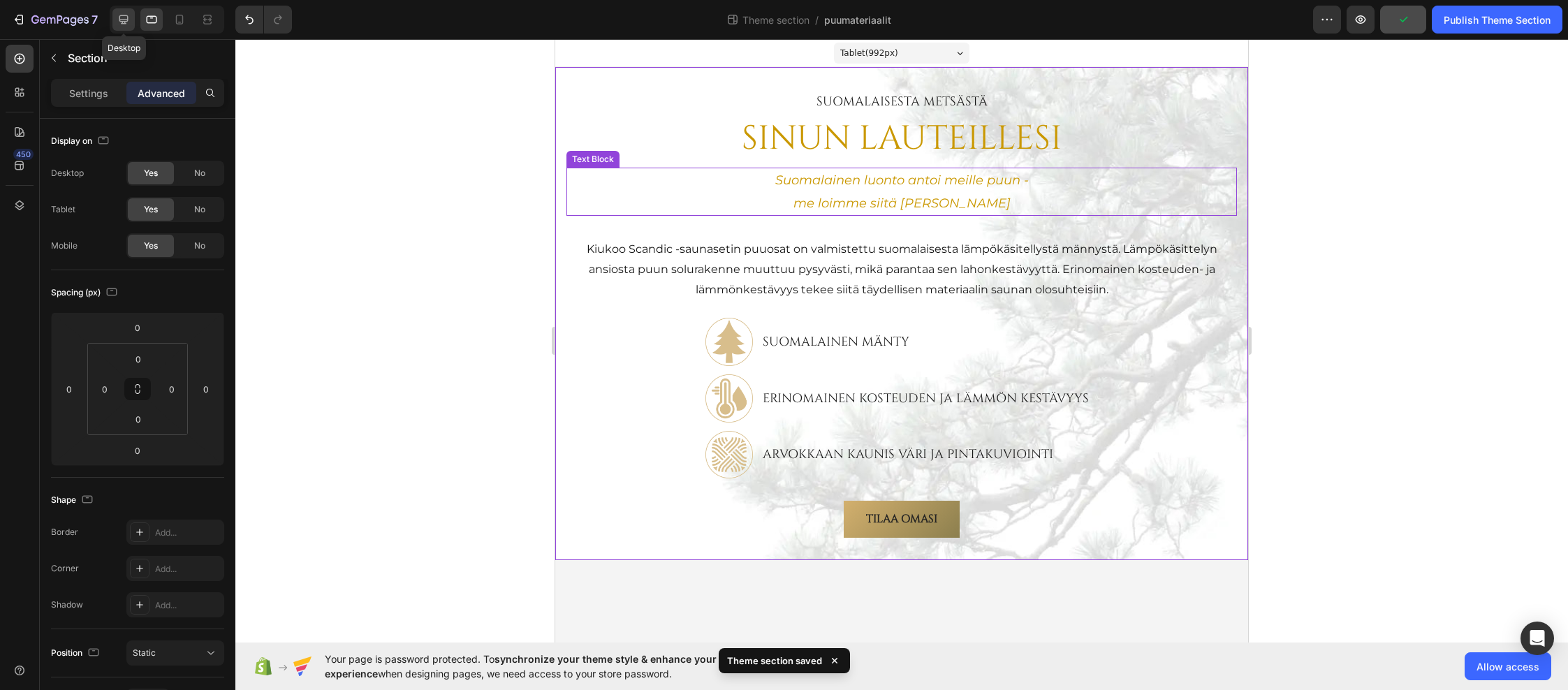
click at [121, 21] on icon at bounding box center [124, 20] width 9 height 9
type input "16"
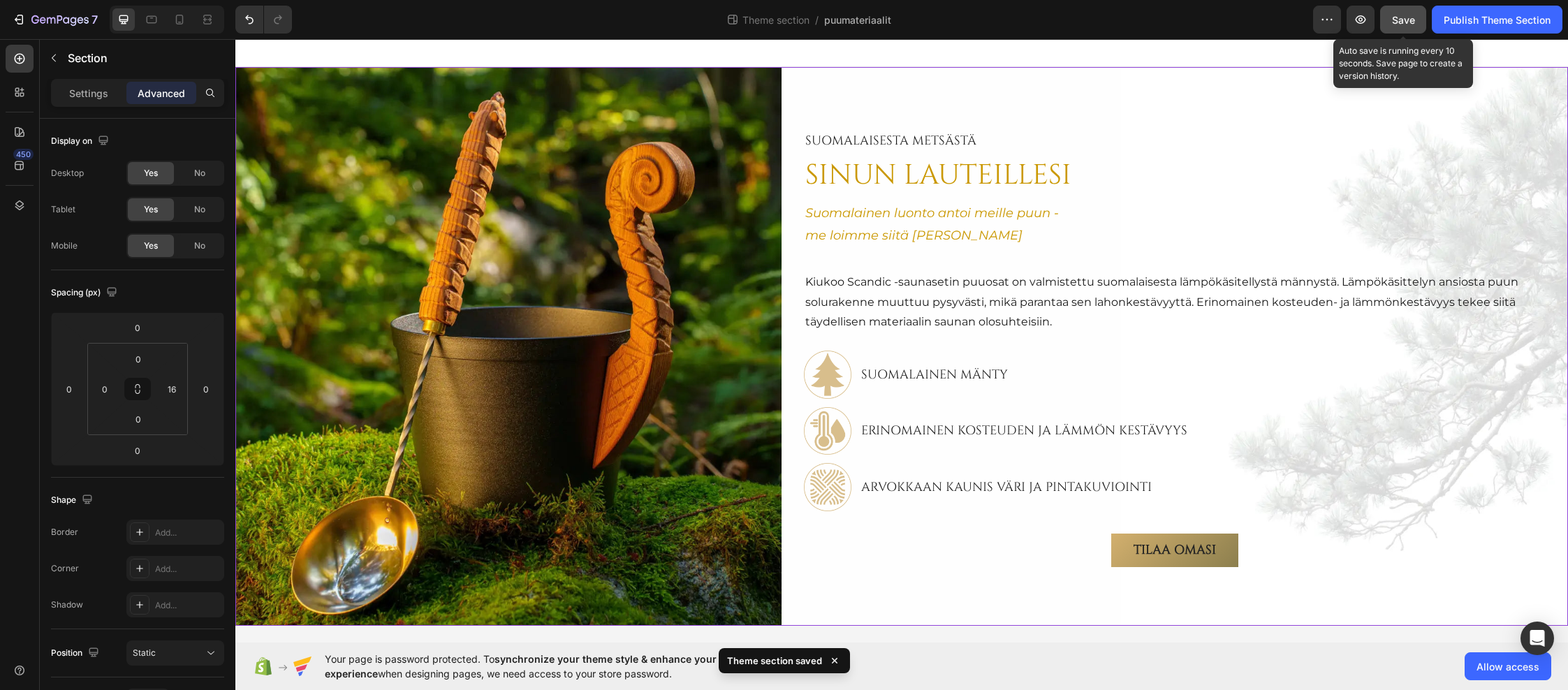
click at [1399, 16] on span "Save" at bounding box center [1404, 20] width 23 height 12
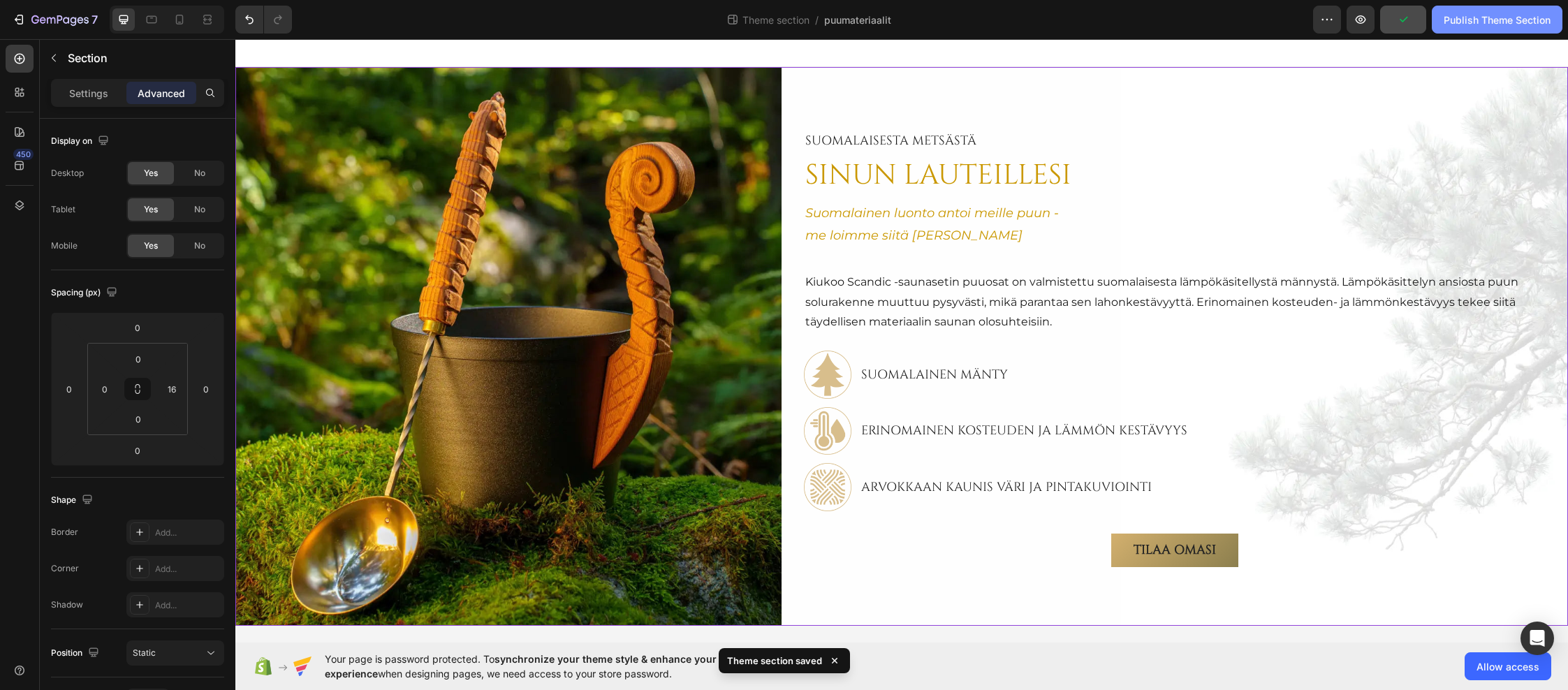
click at [1480, 18] on div "Publish Theme Section" at bounding box center [1497, 20] width 107 height 14
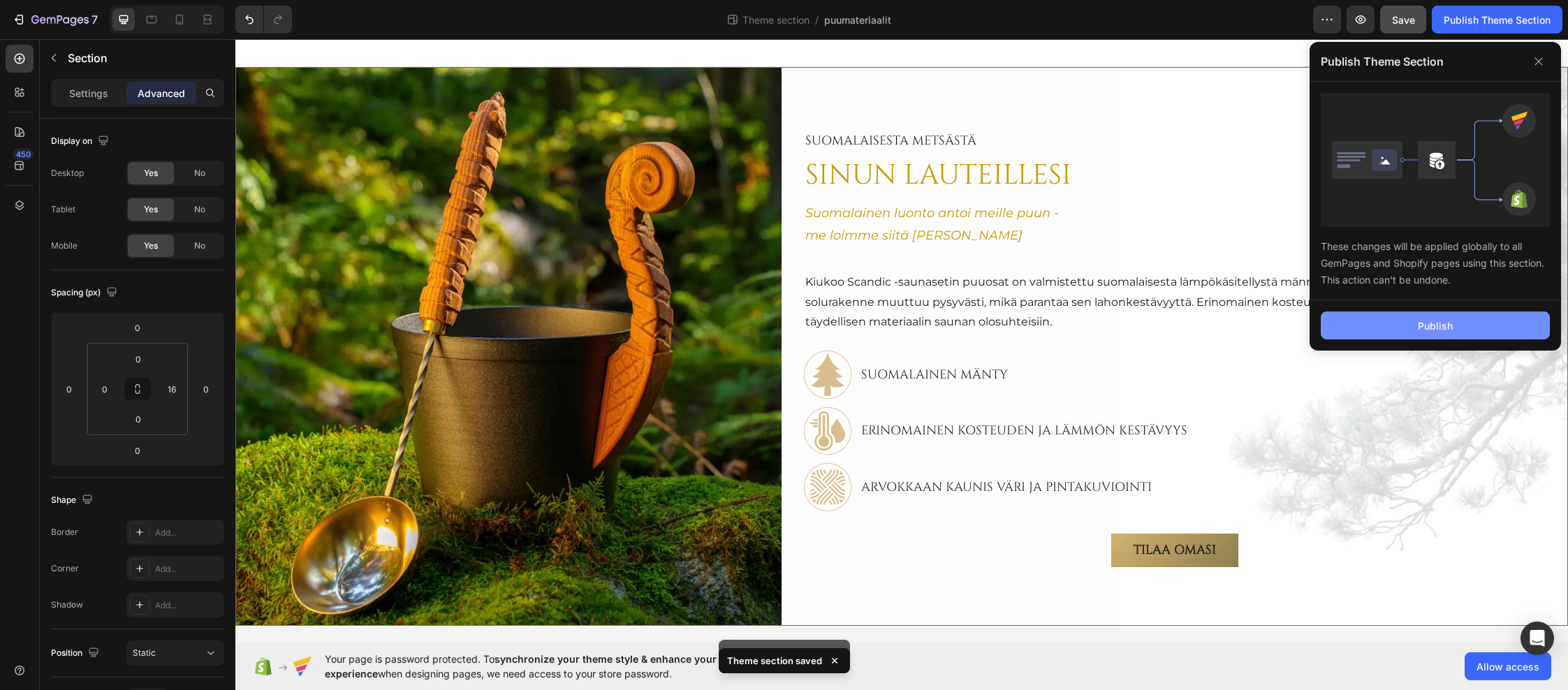
click at [1434, 319] on div "Publish" at bounding box center [1435, 326] width 35 height 14
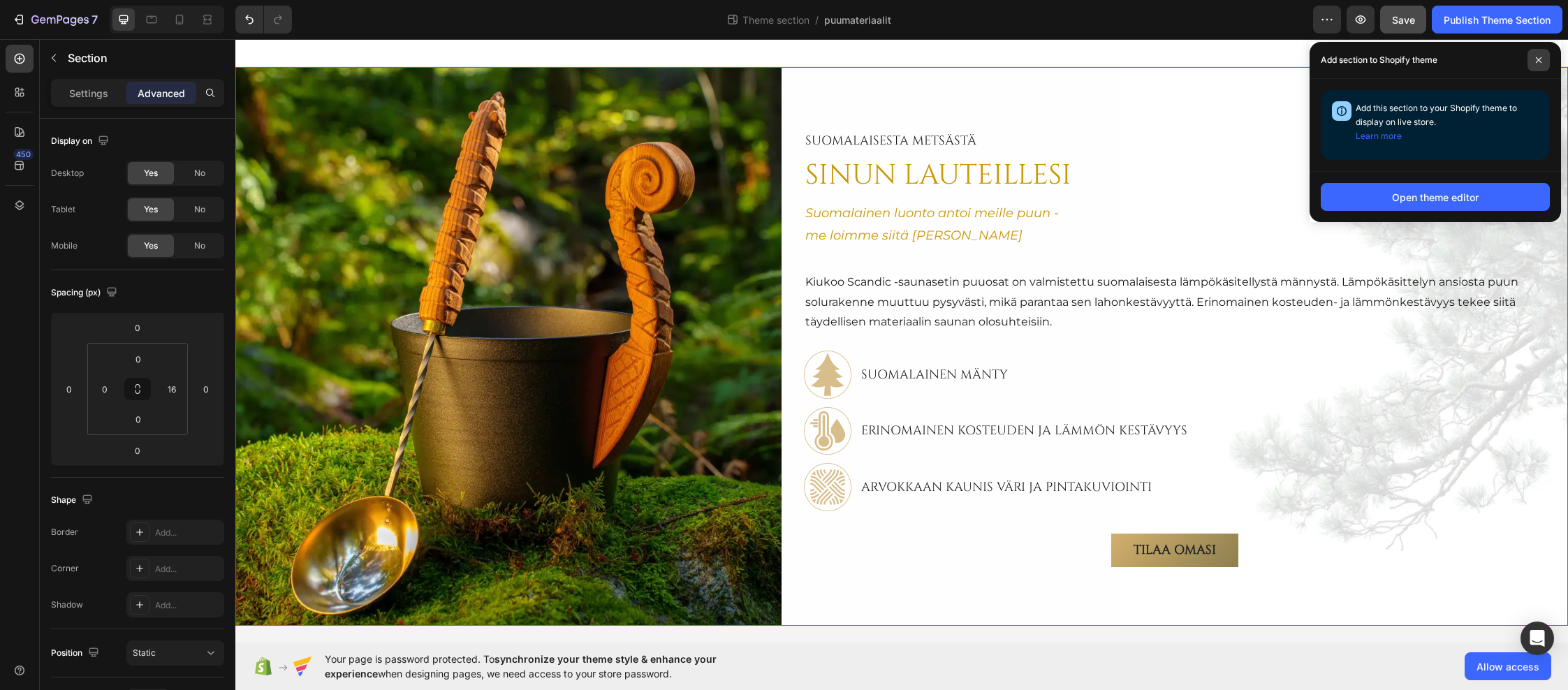
click at [1540, 62] on icon at bounding box center [1539, 60] width 7 height 7
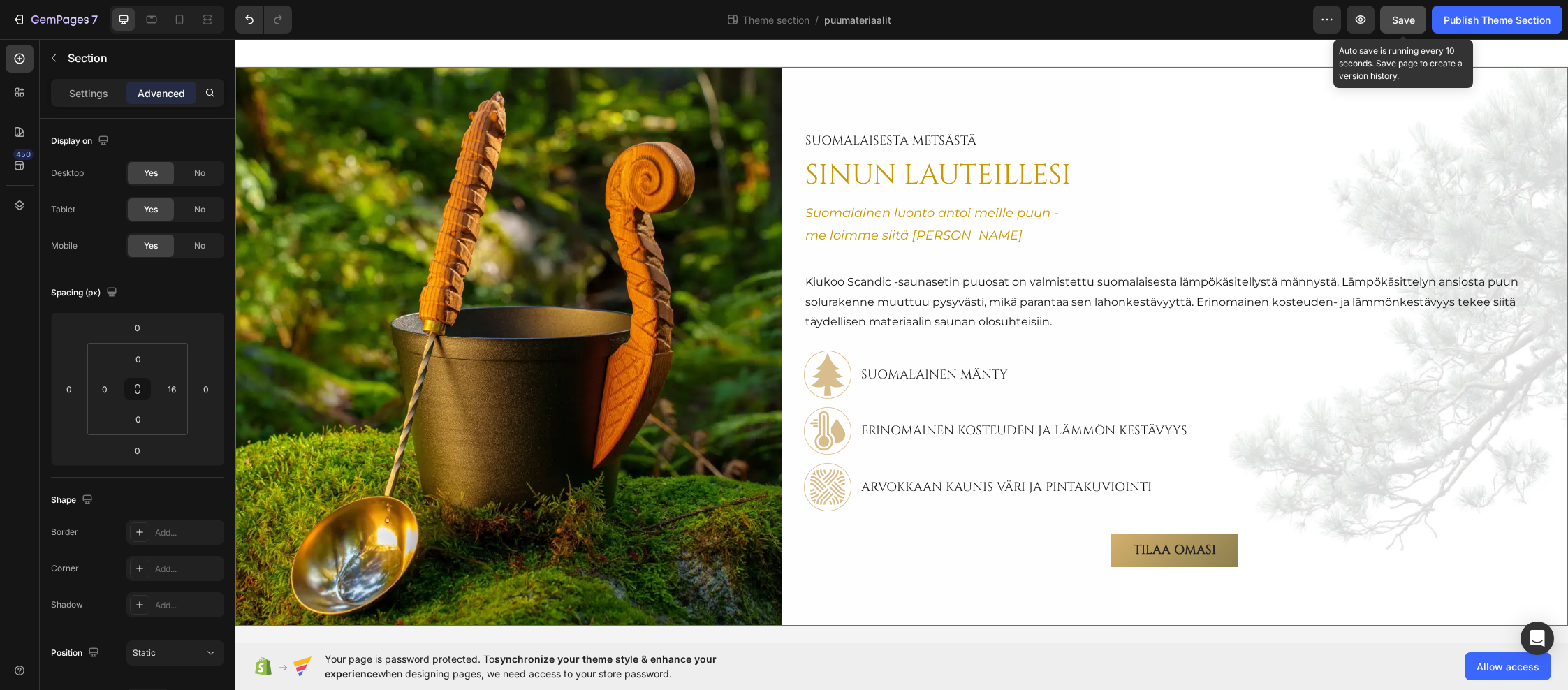
click at [1410, 20] on span "Save" at bounding box center [1404, 20] width 23 height 12
click at [1409, 14] on span "Save" at bounding box center [1404, 20] width 23 height 12
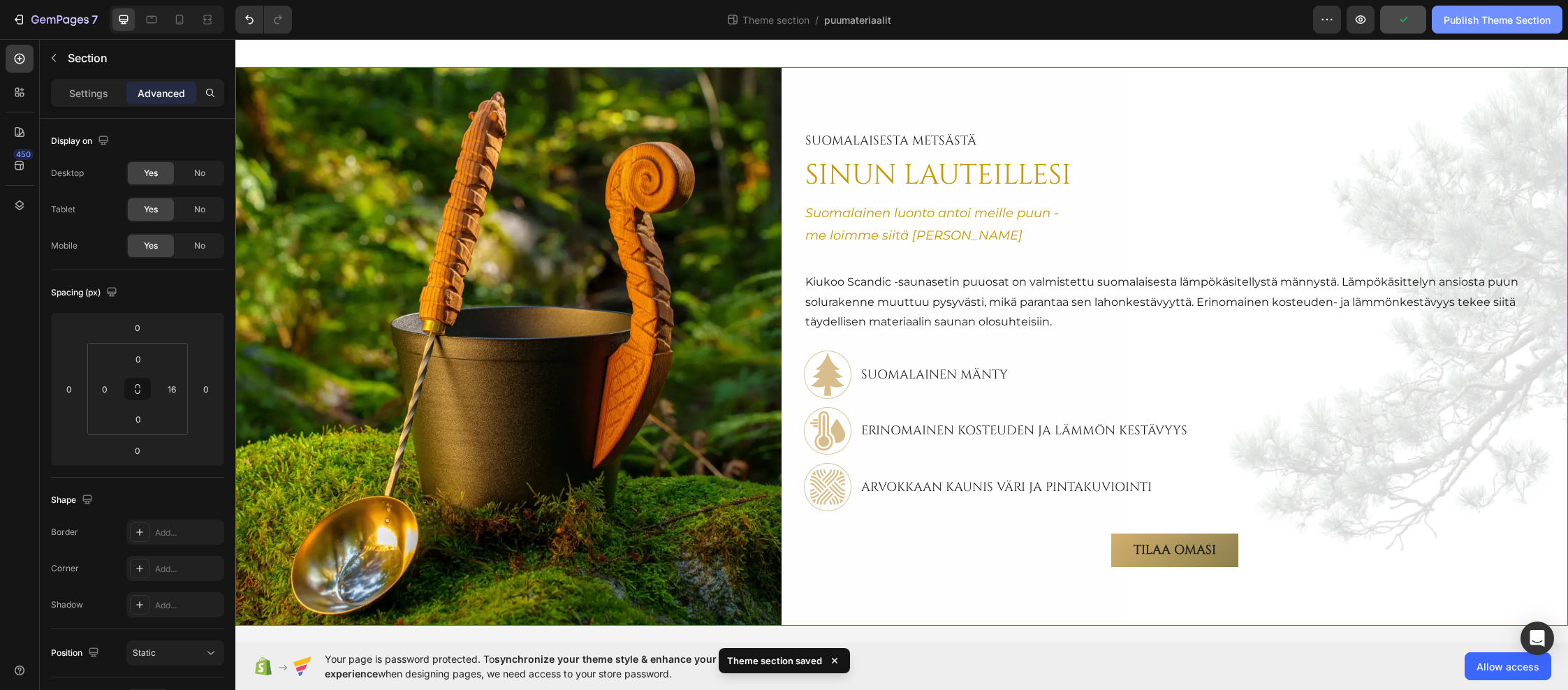
click at [1489, 15] on div "Publish Theme Section" at bounding box center [1497, 20] width 107 height 14
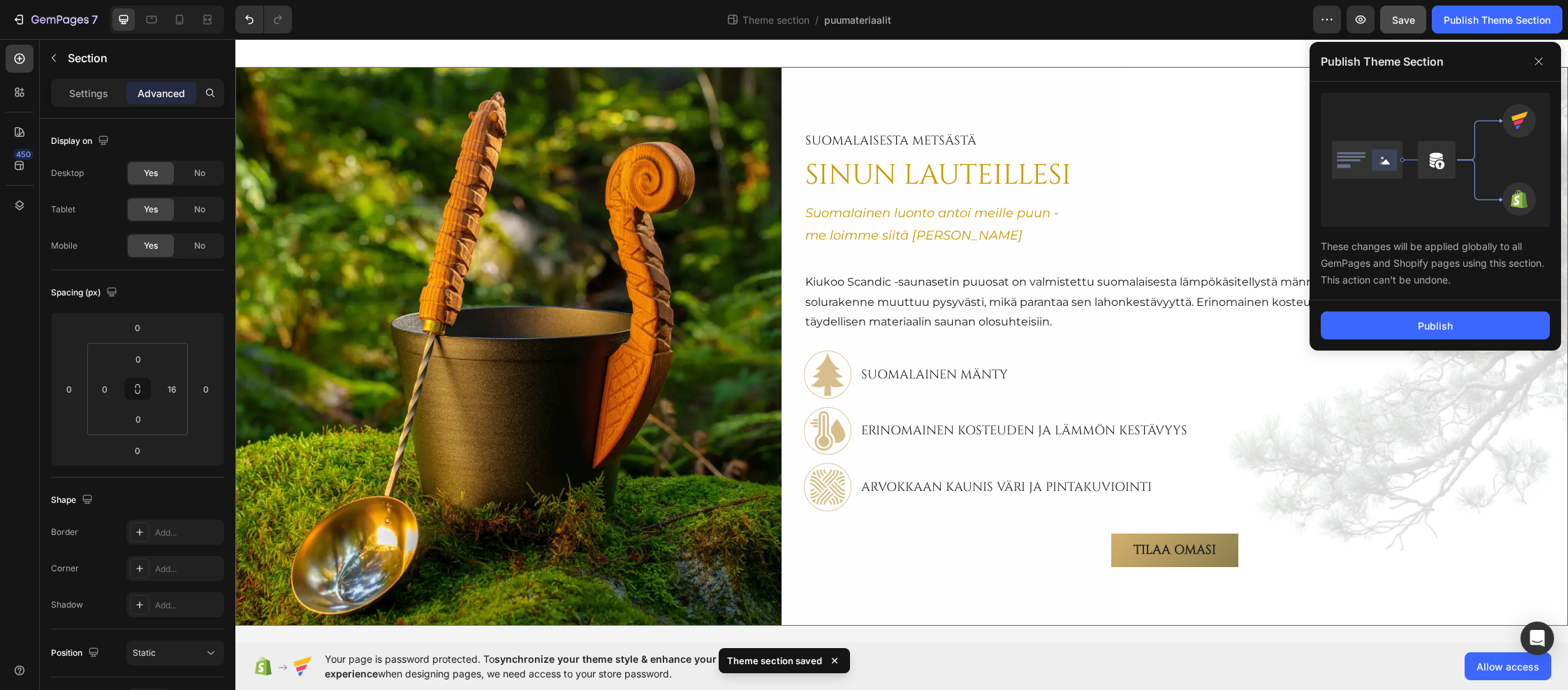
click at [1198, 12] on div "Theme section / puumateriaalit" at bounding box center [809, 19] width 1010 height 28
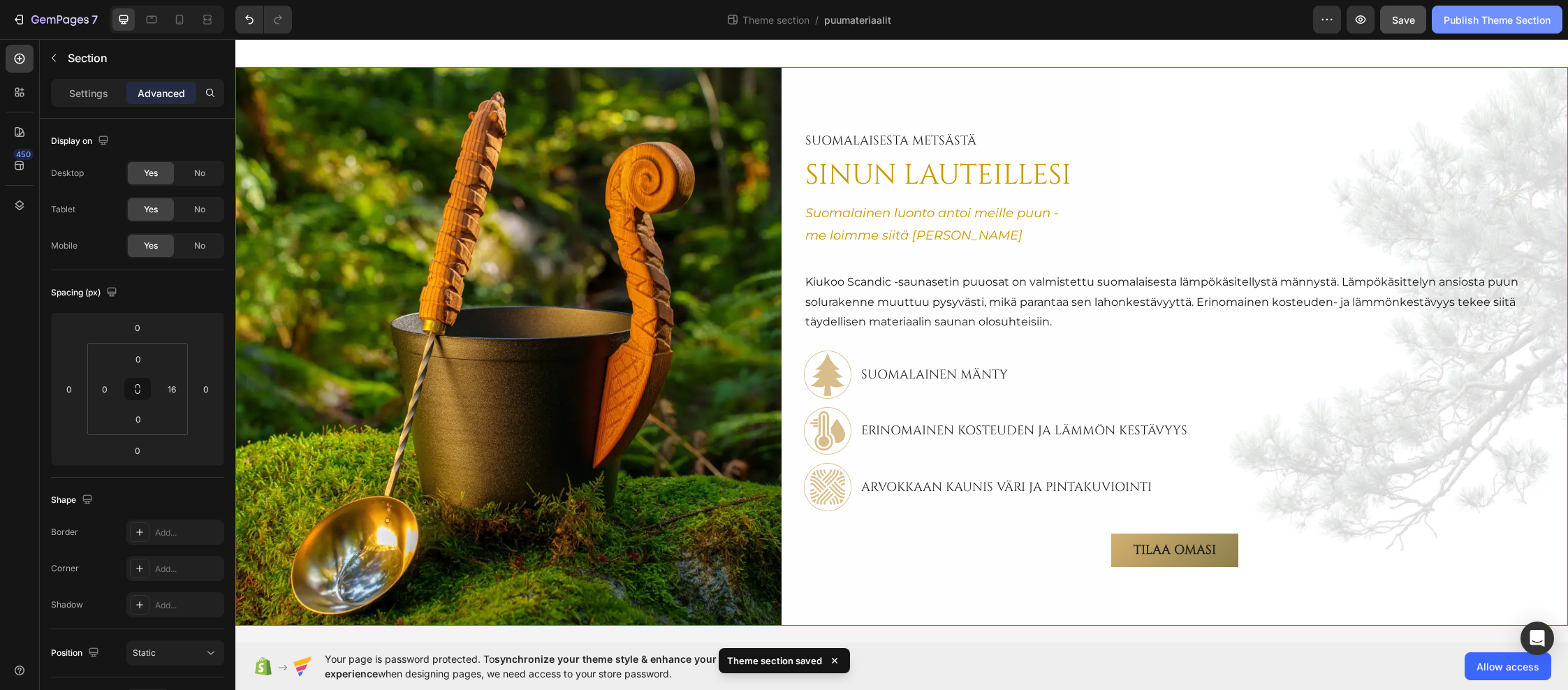
click at [1457, 18] on div "Publish Theme Section" at bounding box center [1497, 20] width 107 height 14
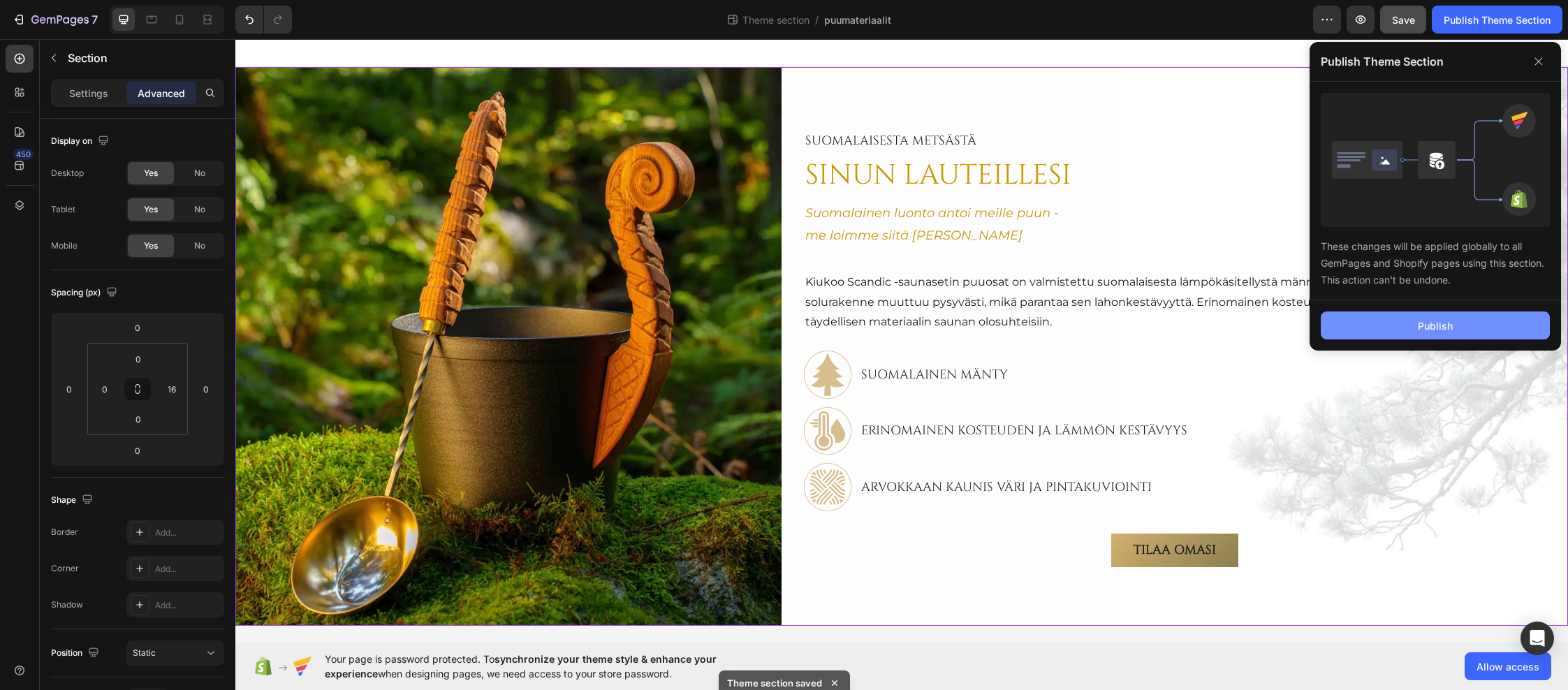
click at [1401, 323] on button "Publish" at bounding box center [1435, 325] width 229 height 28
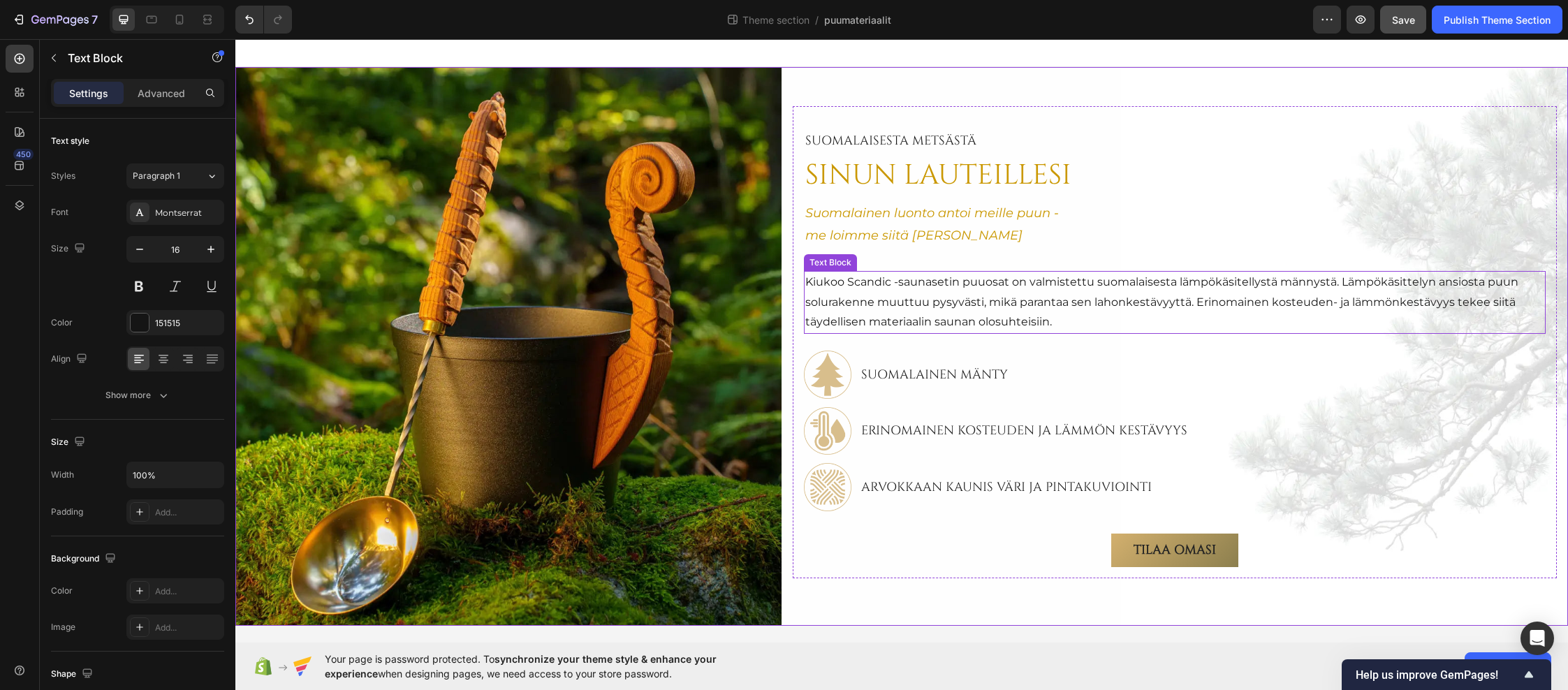
click at [905, 292] on p "Kiukoo Scandic -saunasetin puuosat on valmistettu suomalaisesta lämpökäsitellys…" at bounding box center [1174, 302] width 739 height 60
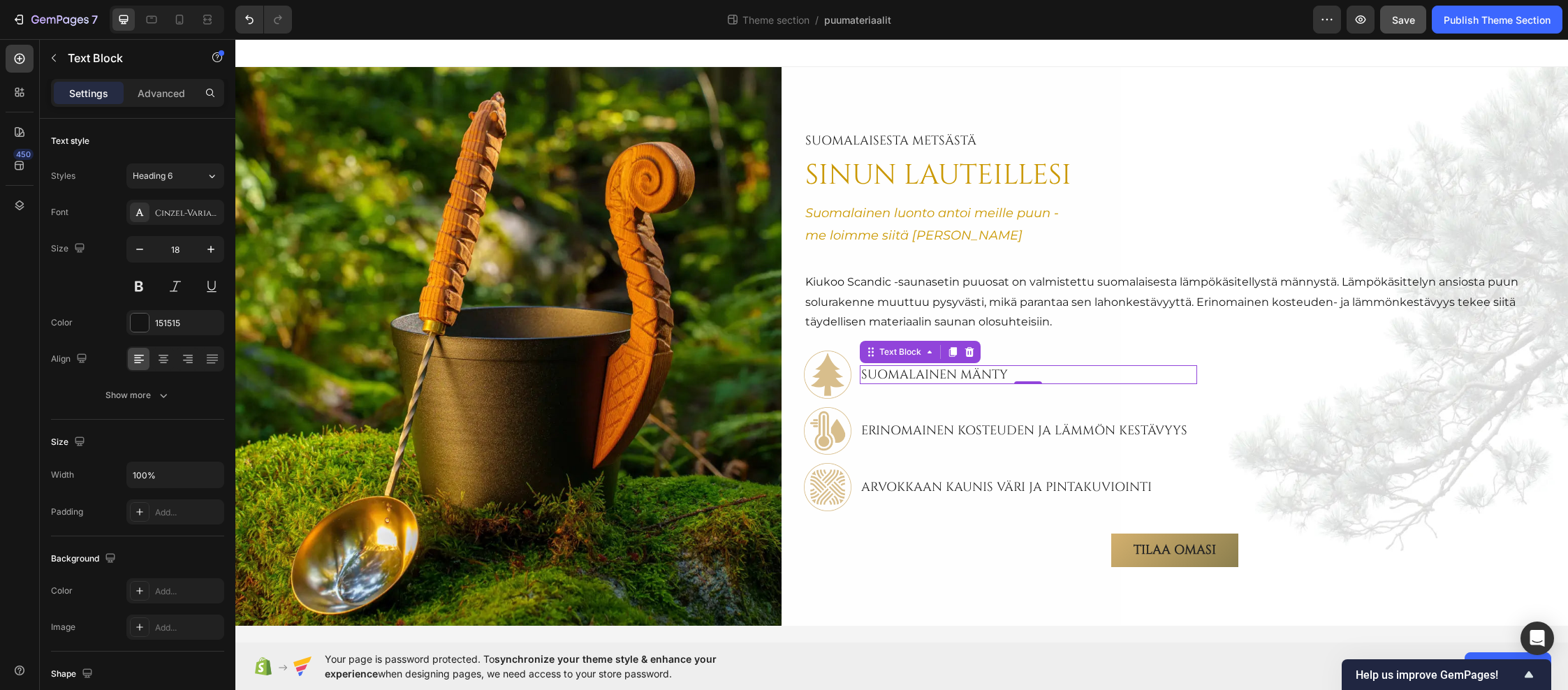
click at [929, 376] on p "Suomalainen MÄNTY" at bounding box center [1028, 375] width 334 height 16
click at [70, 20] on icon "button" at bounding box center [60, 20] width 57 height 12
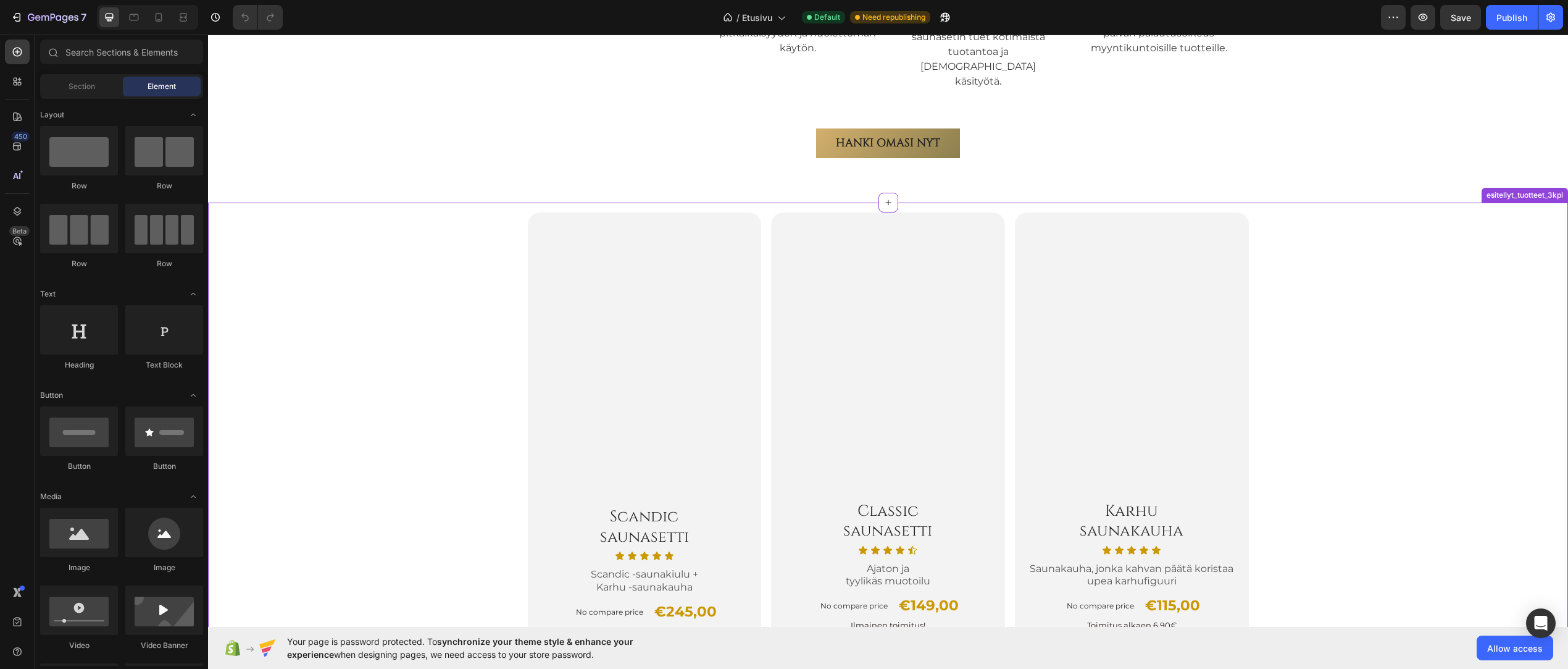
scroll to position [3457, 0]
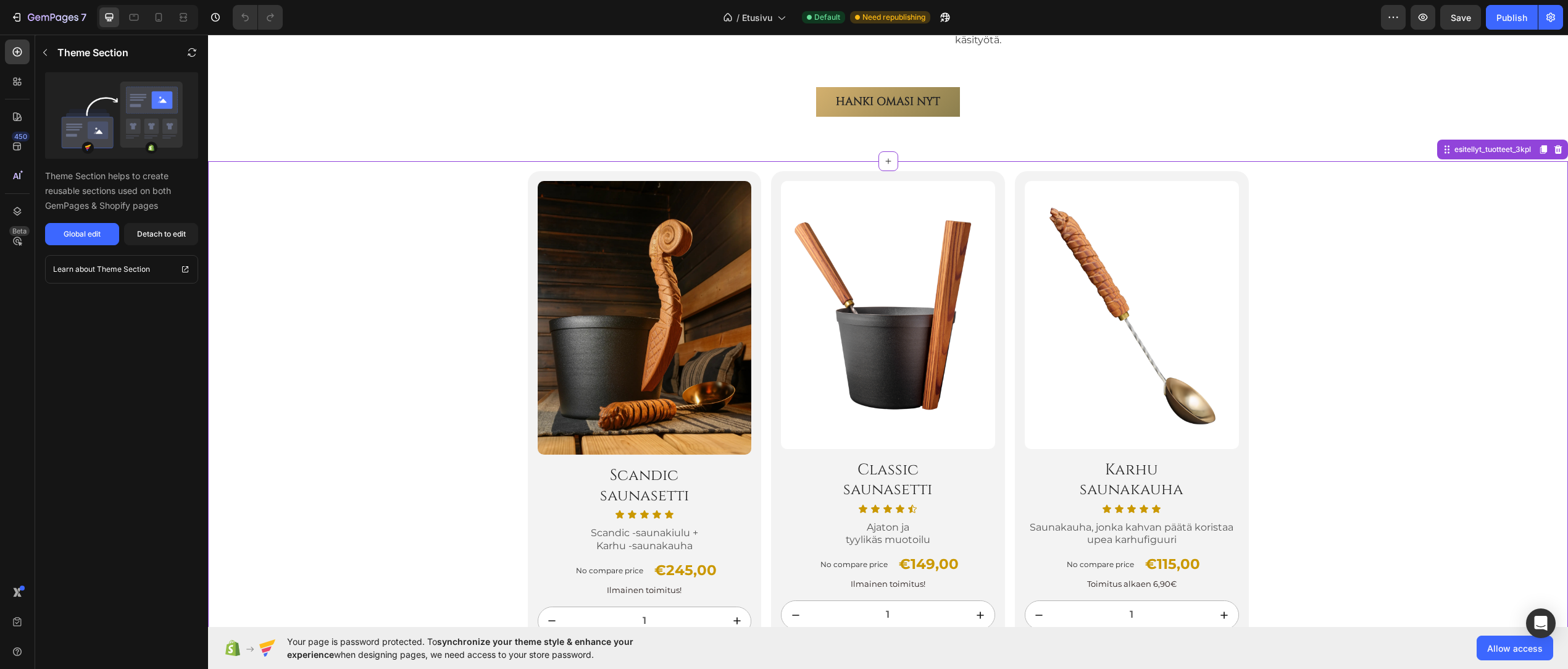
click at [416, 331] on div "Product Images Scandic saunasetti Heading Icon Icon Icon Icon Icon Icon List Sc…" at bounding box center [888, 432] width 1360 height 541
click at [1555, 145] on icon at bounding box center [1559, 149] width 8 height 9
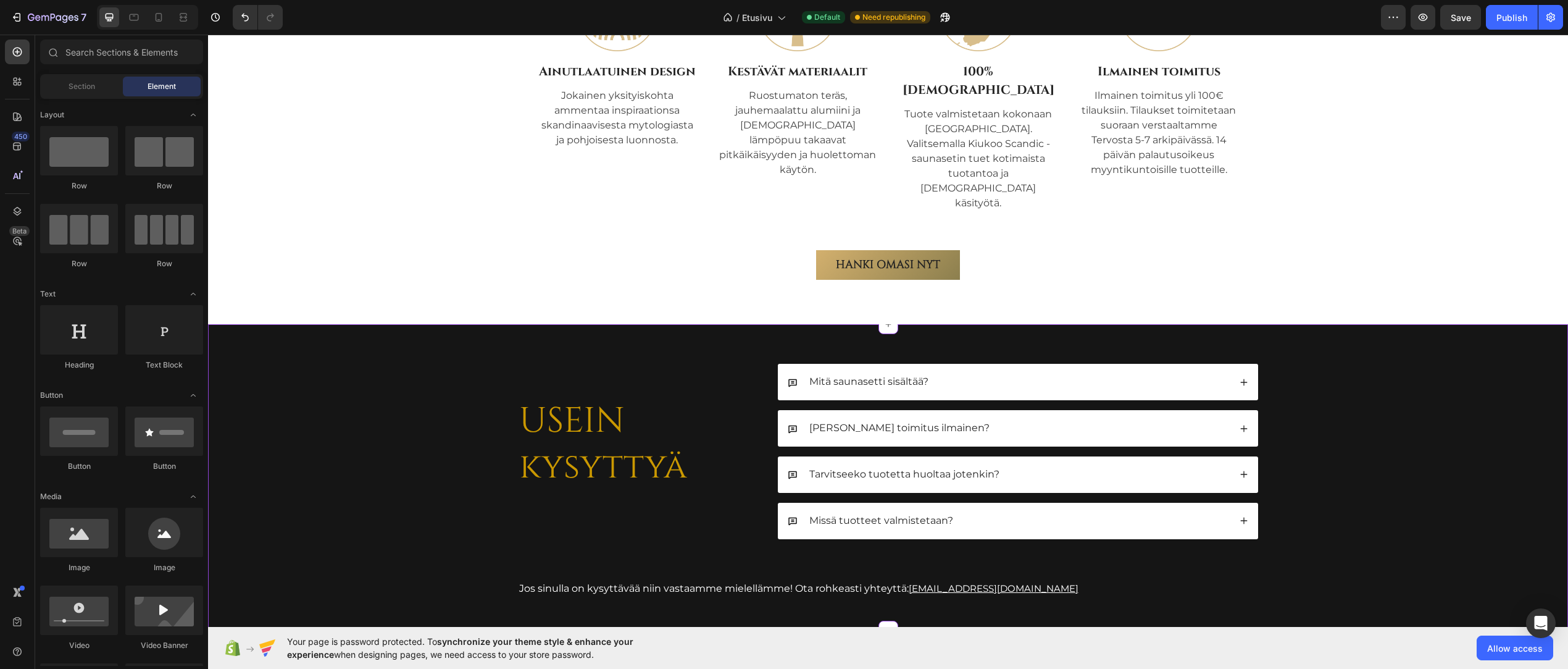
scroll to position [3257, 0]
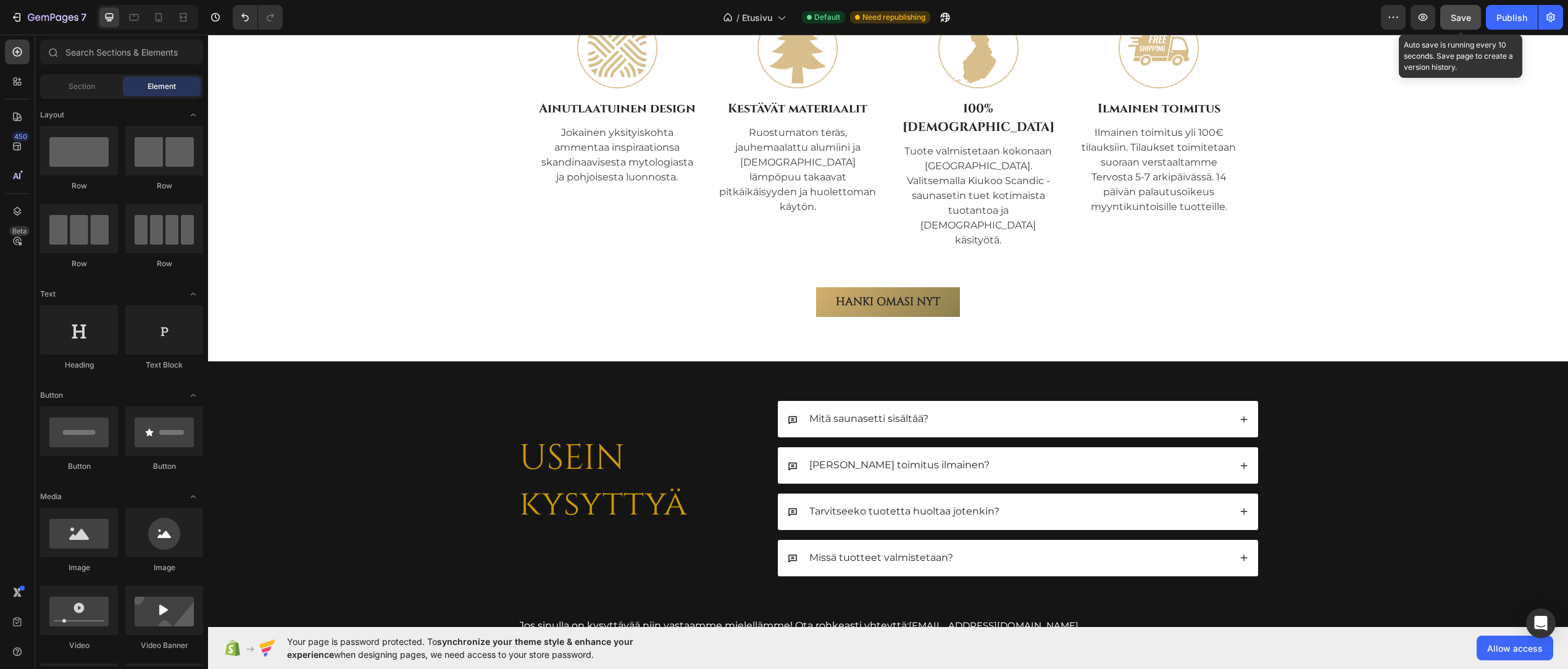
click at [1461, 20] on span "Save" at bounding box center [1461, 17] width 21 height 10
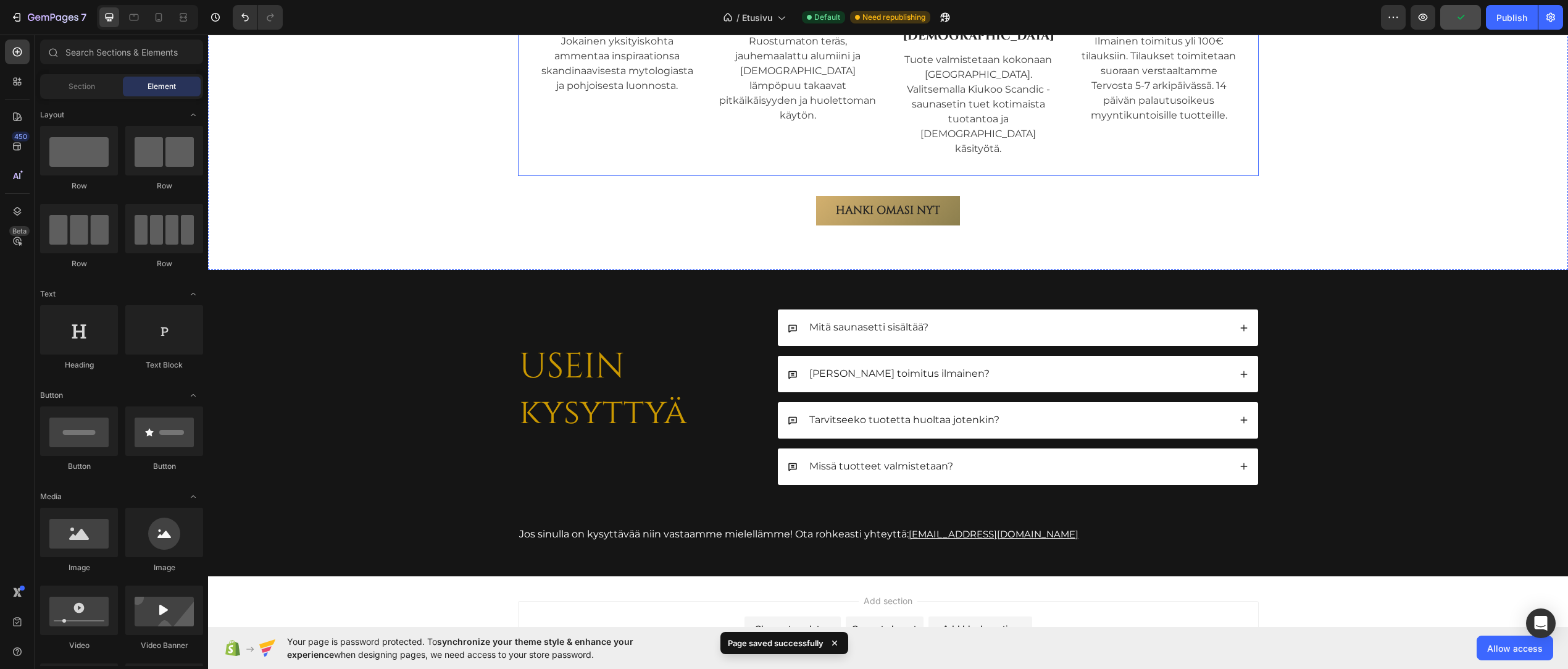
scroll to position [3381, 0]
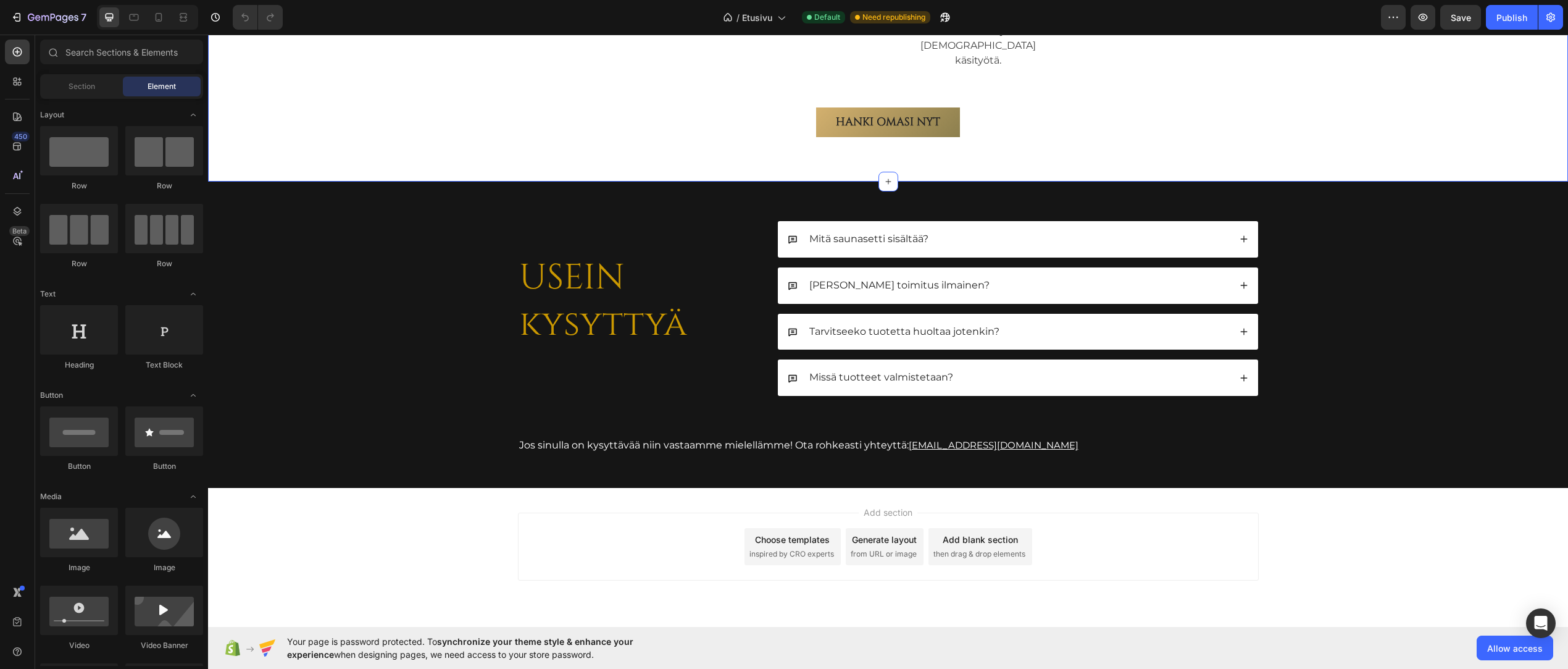
scroll to position [4381, 0]
